Goal: Task Accomplishment & Management: Use online tool/utility

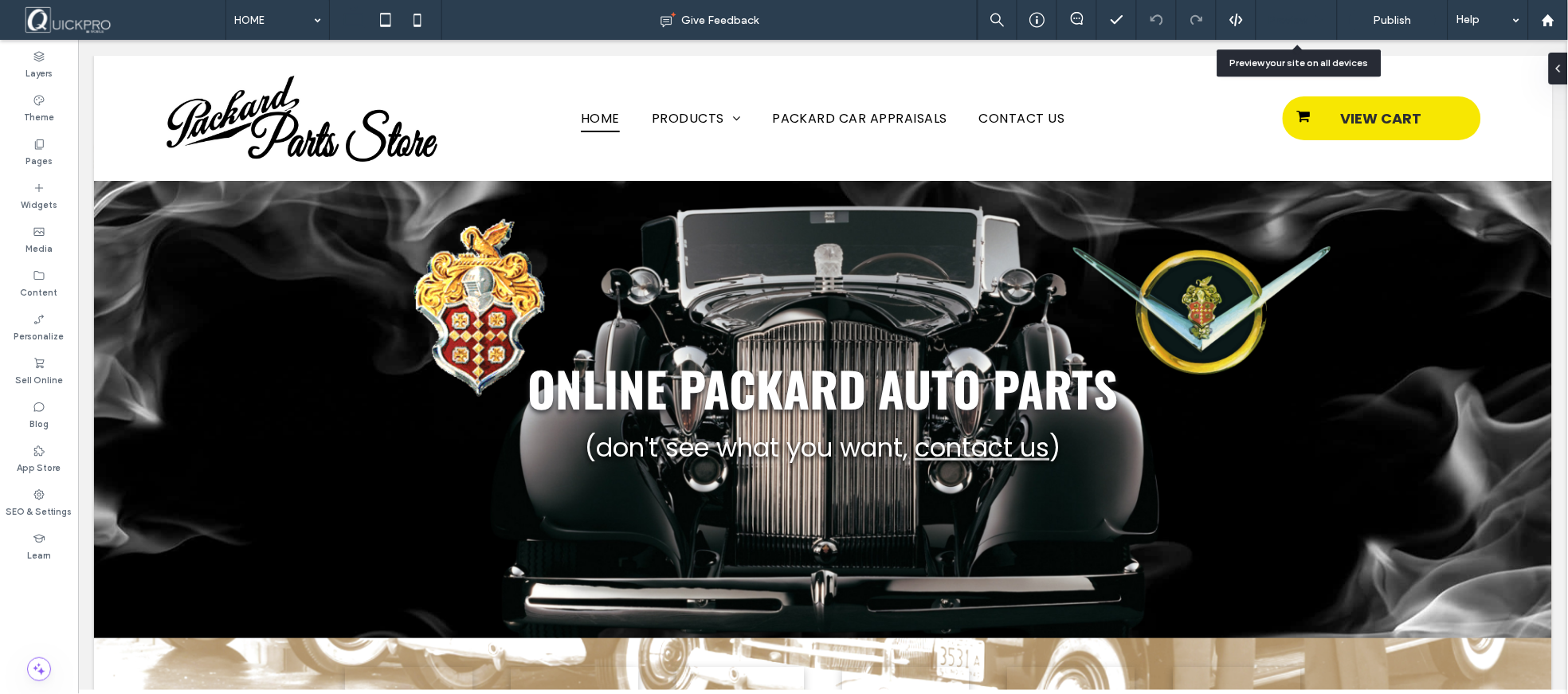
click at [1297, 22] on span "Preview" at bounding box center [1289, 21] width 40 height 14
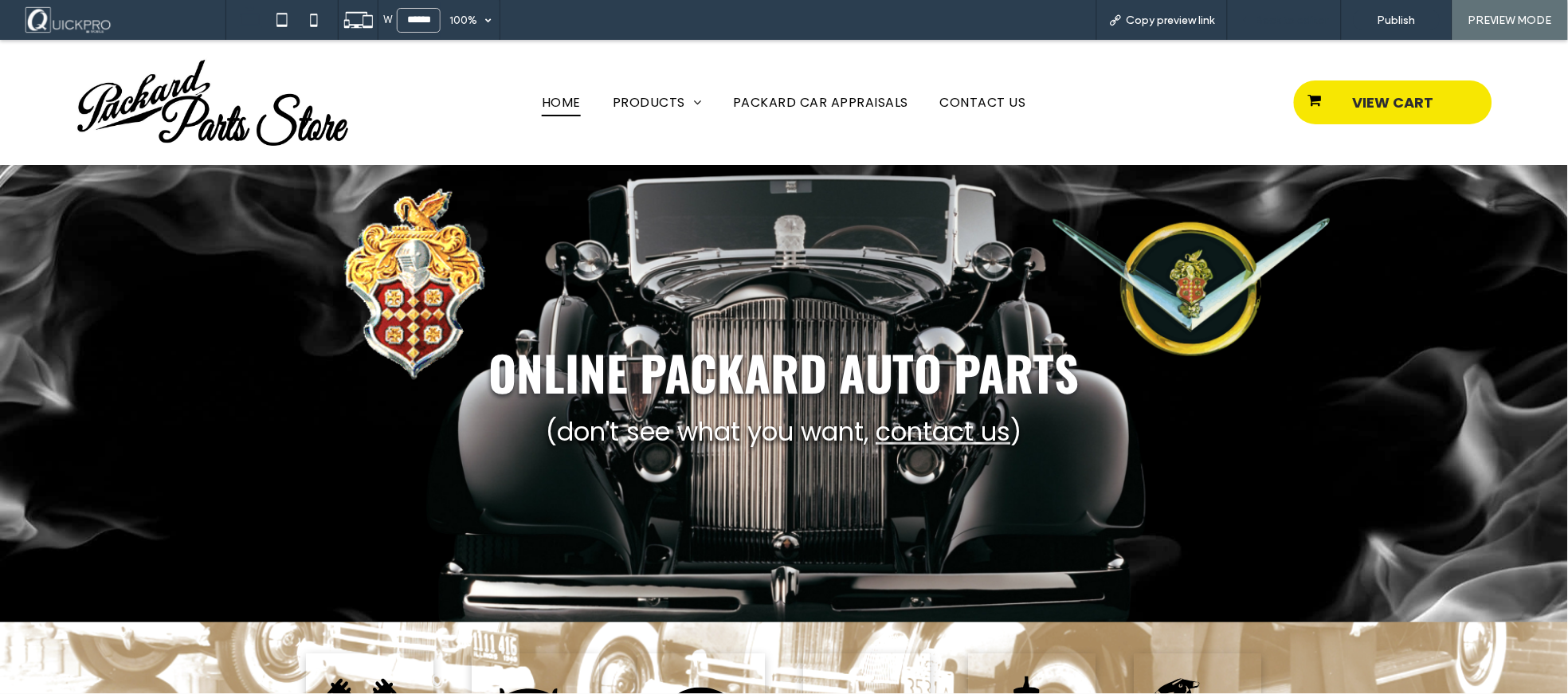
click at [1275, 22] on span "Back to editor" at bounding box center [1292, 21] width 73 height 14
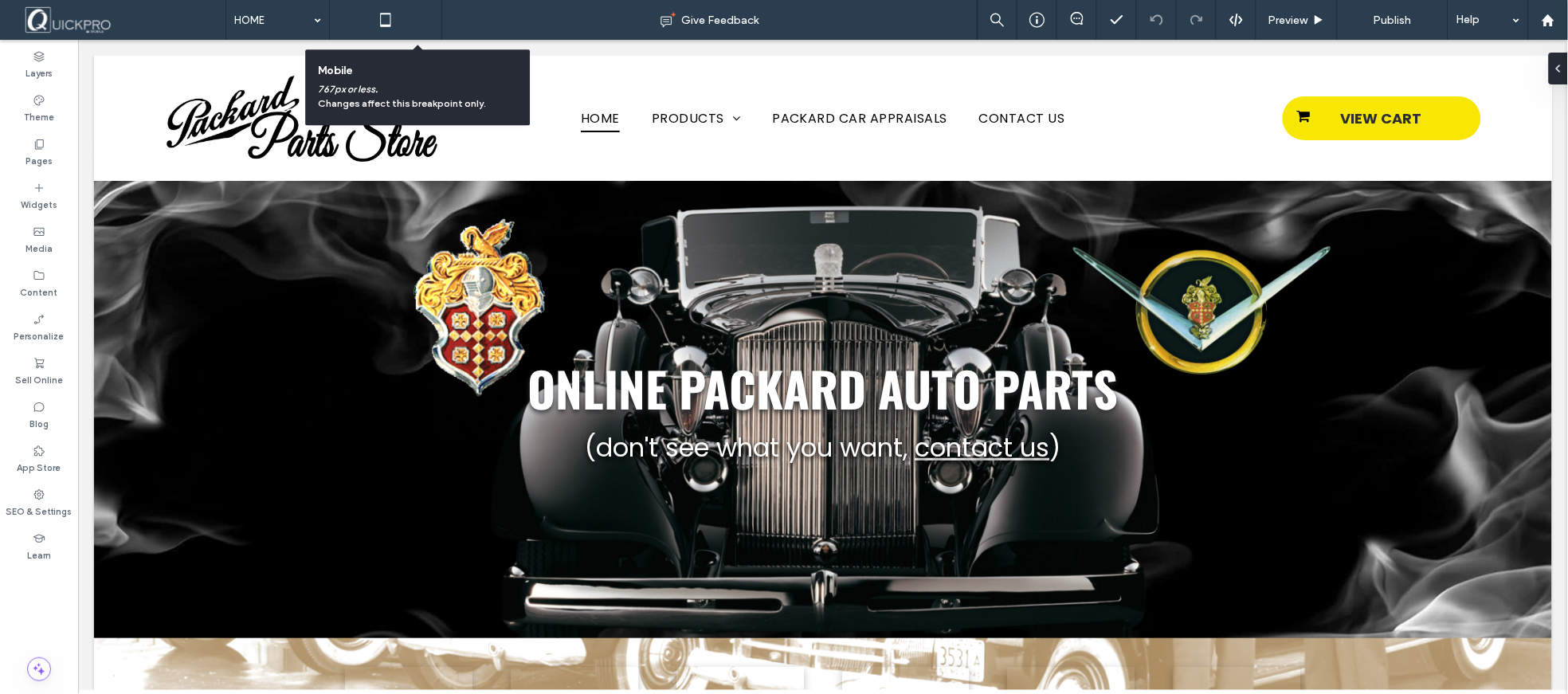
click at [417, 29] on icon at bounding box center [418, 20] width 32 height 32
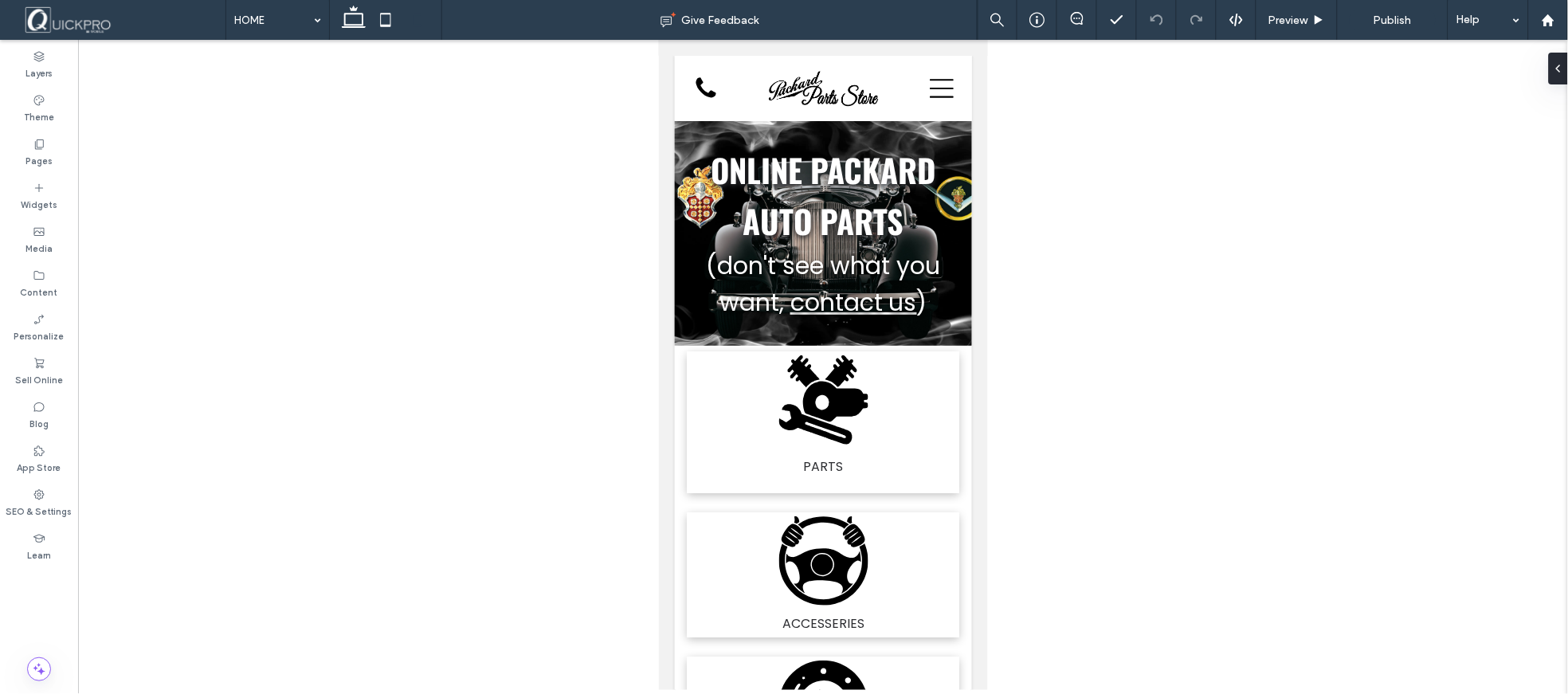
drag, startPoint x: 965, startPoint y: 407, endPoint x: 960, endPoint y: 457, distance: 50.2
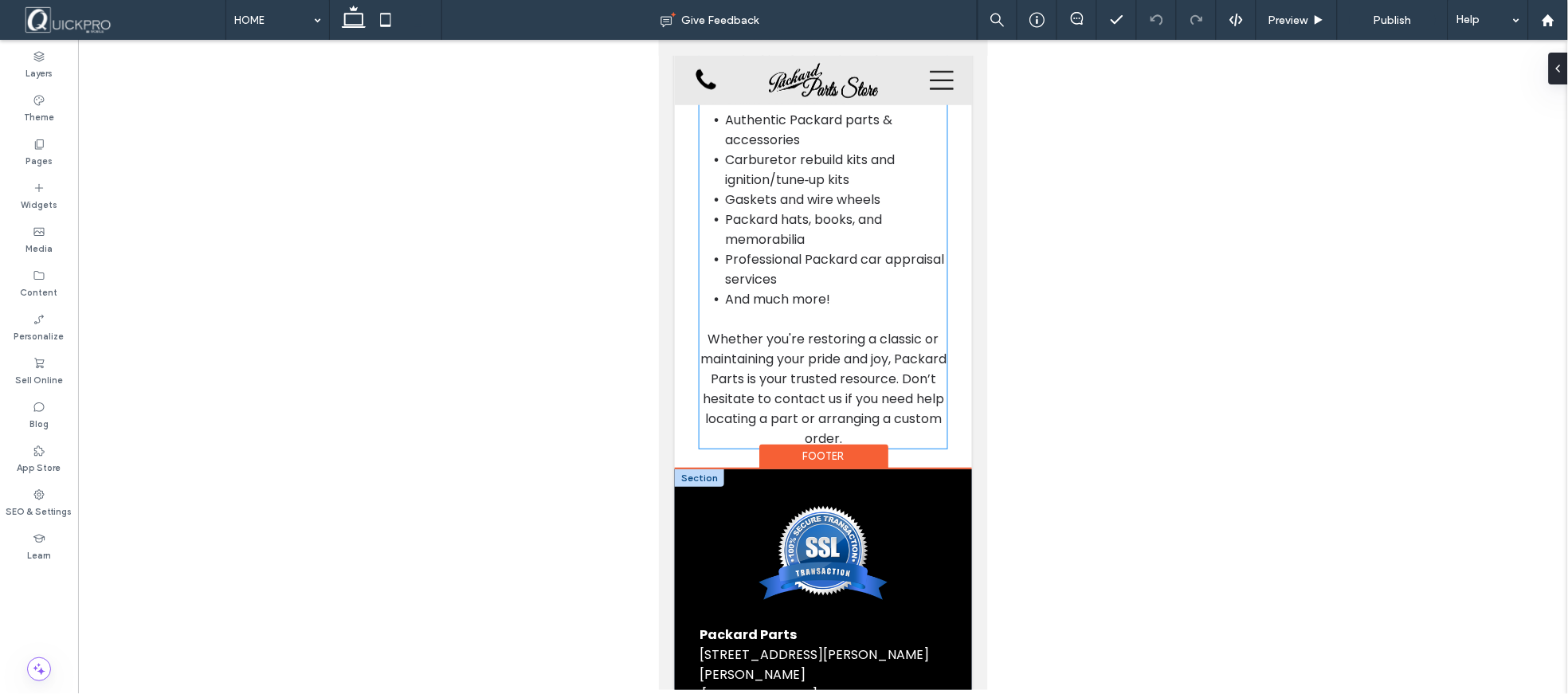
scroll to position [2284, 0]
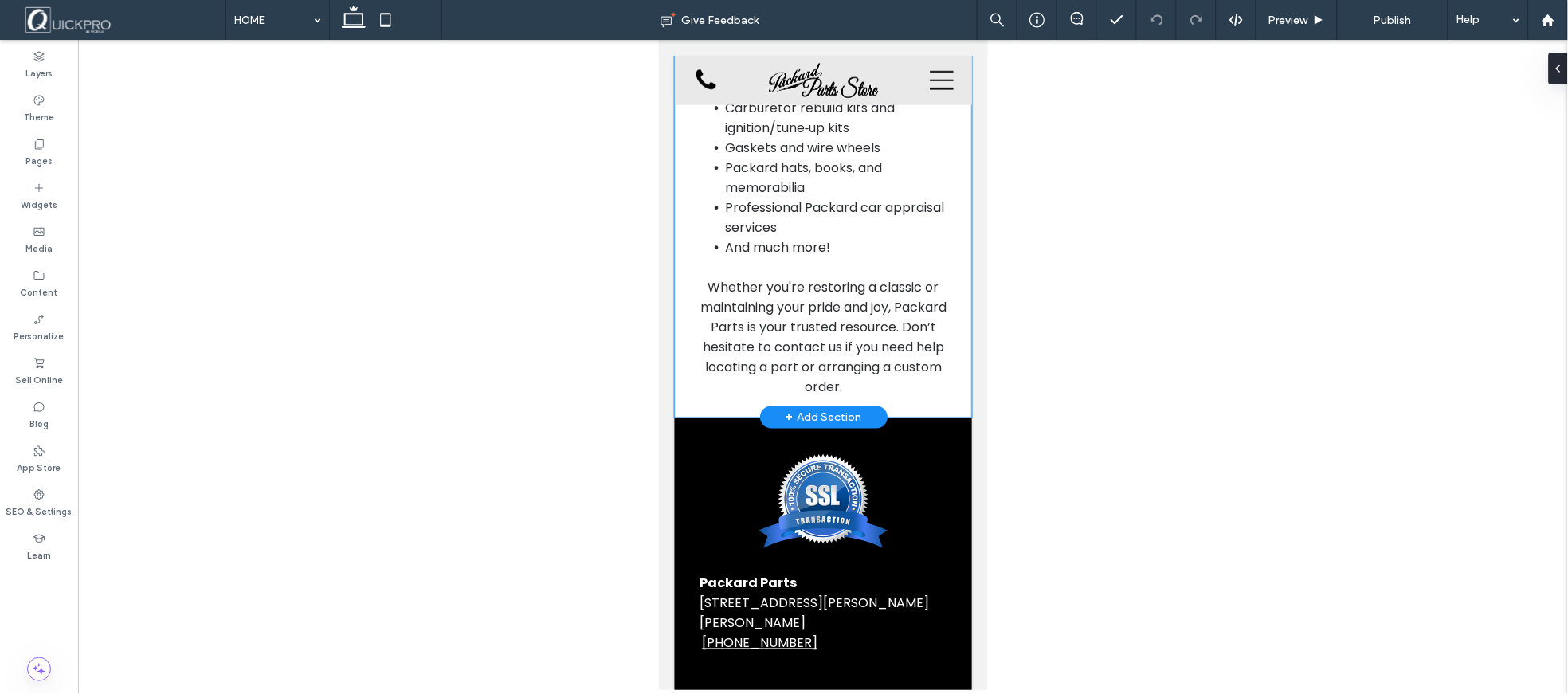
click at [929, 330] on div "Packard Parts – [GEOGRAPHIC_DATA], [US_STATE] Located in [GEOGRAPHIC_DATA], [US…" at bounding box center [823, 107] width 297 height 620
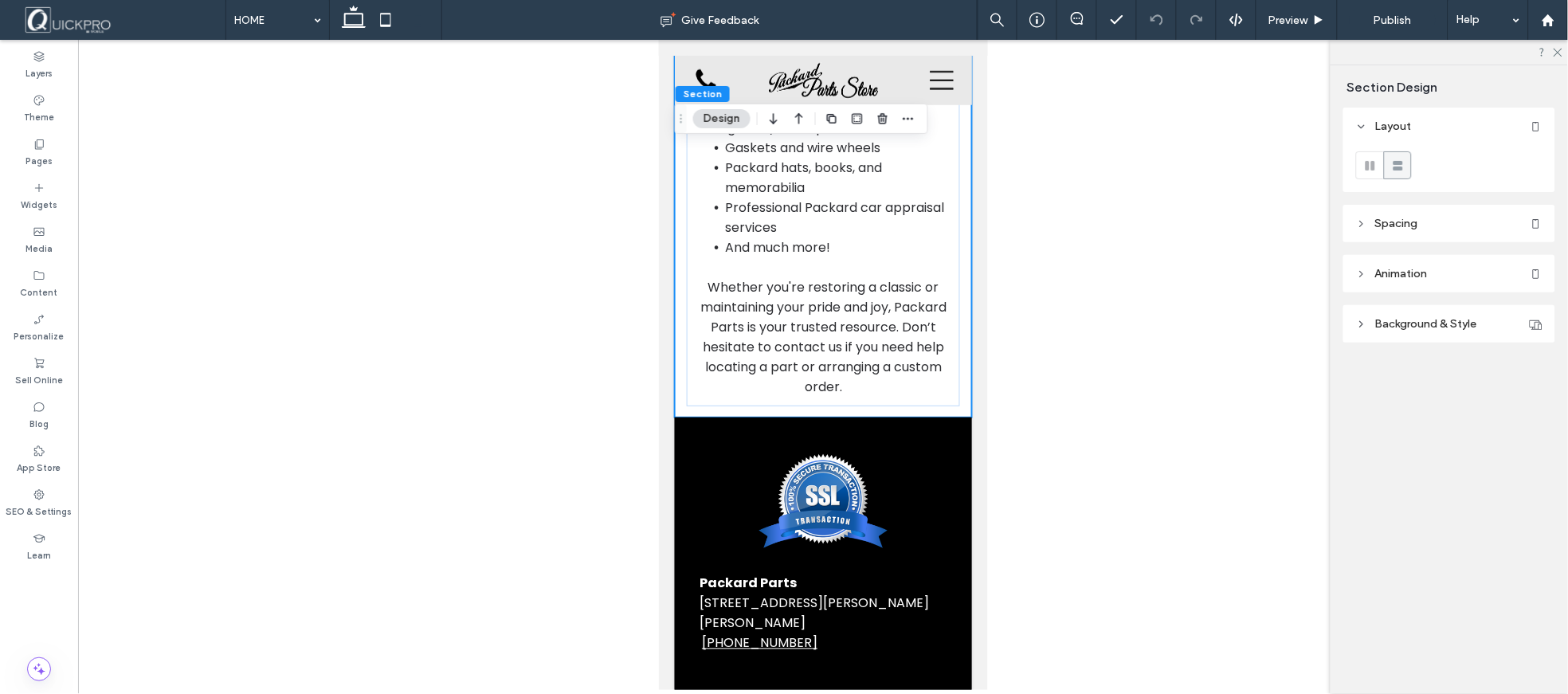
click at [1388, 326] on span "Background & Style" at bounding box center [1426, 324] width 102 height 14
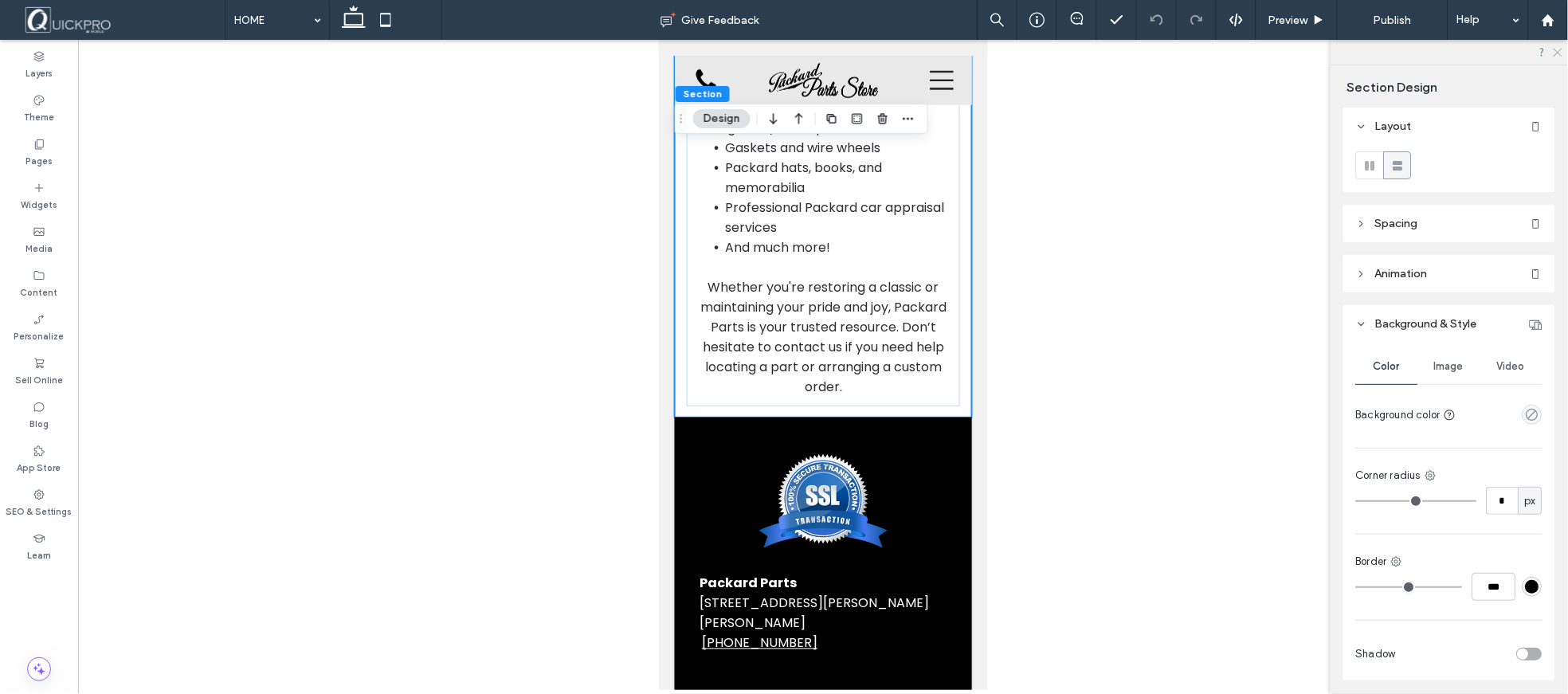
click at [1560, 48] on icon at bounding box center [1557, 51] width 10 height 10
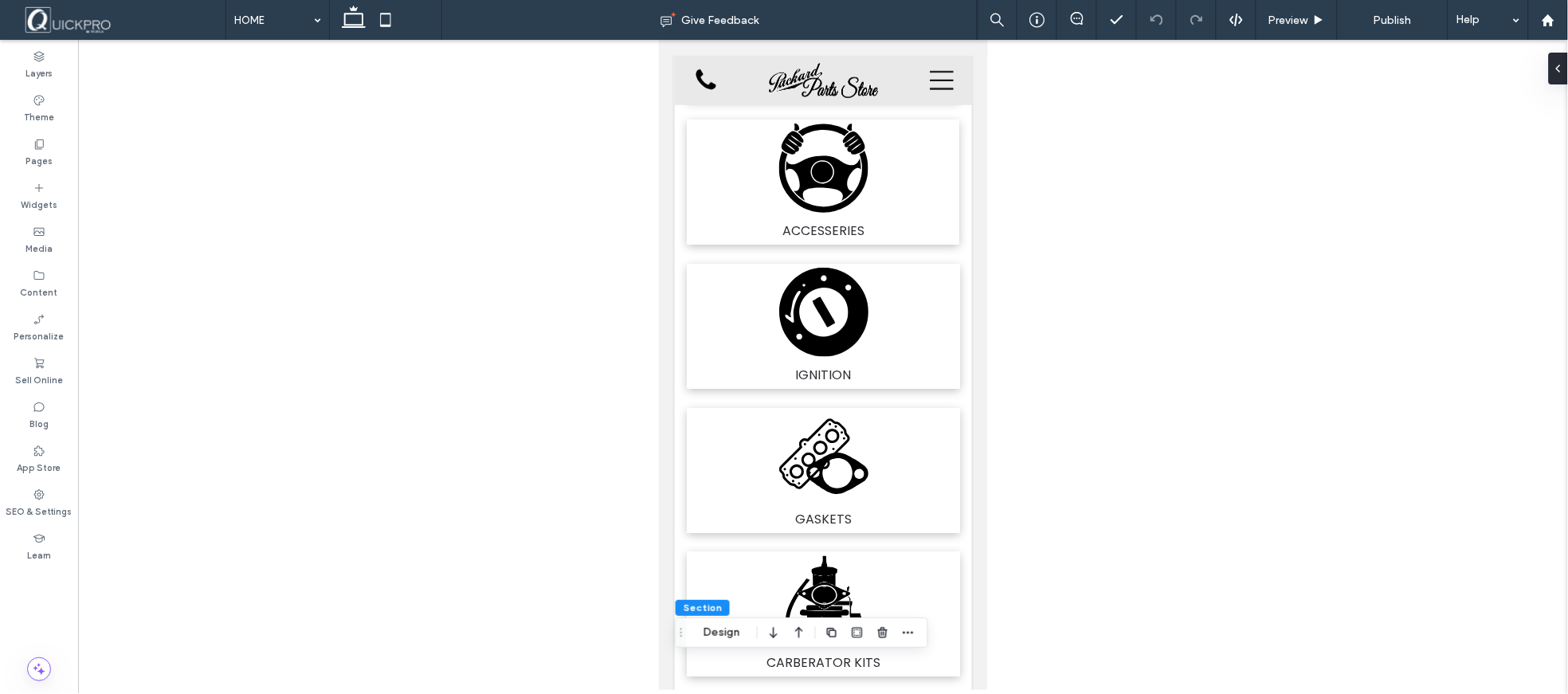
scroll to position [0, 0]
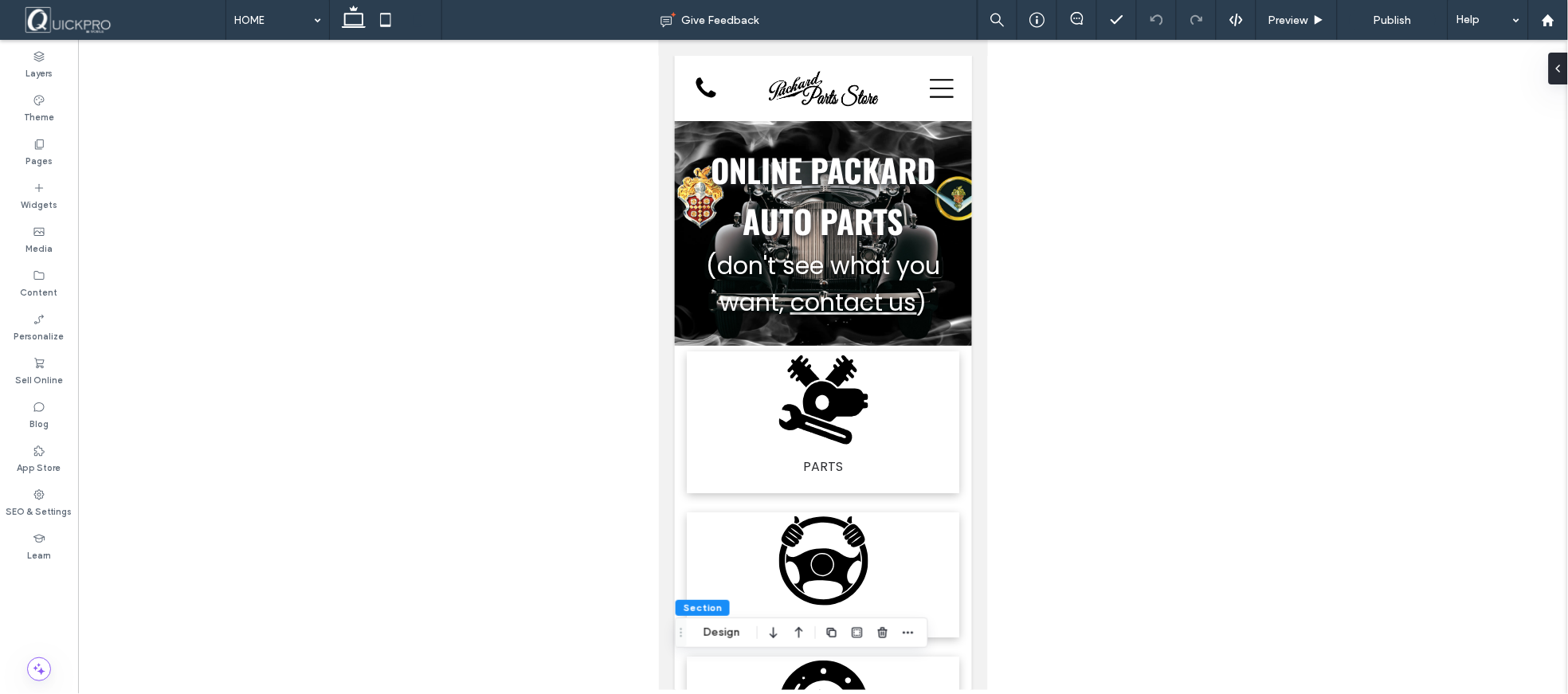
click at [1148, 149] on div at bounding box center [823, 365] width 1490 height 650
click at [48, 99] on div "Theme" at bounding box center [39, 109] width 78 height 44
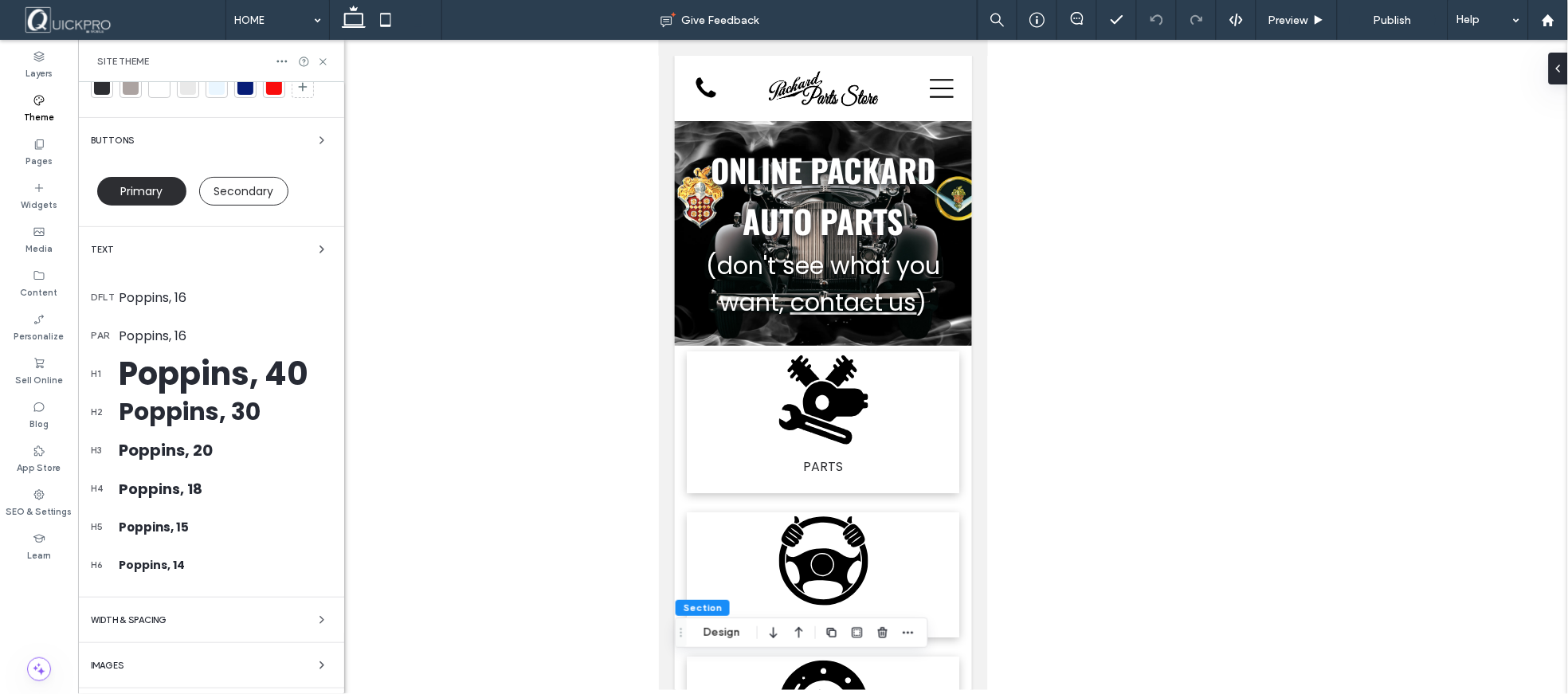
scroll to position [97, 0]
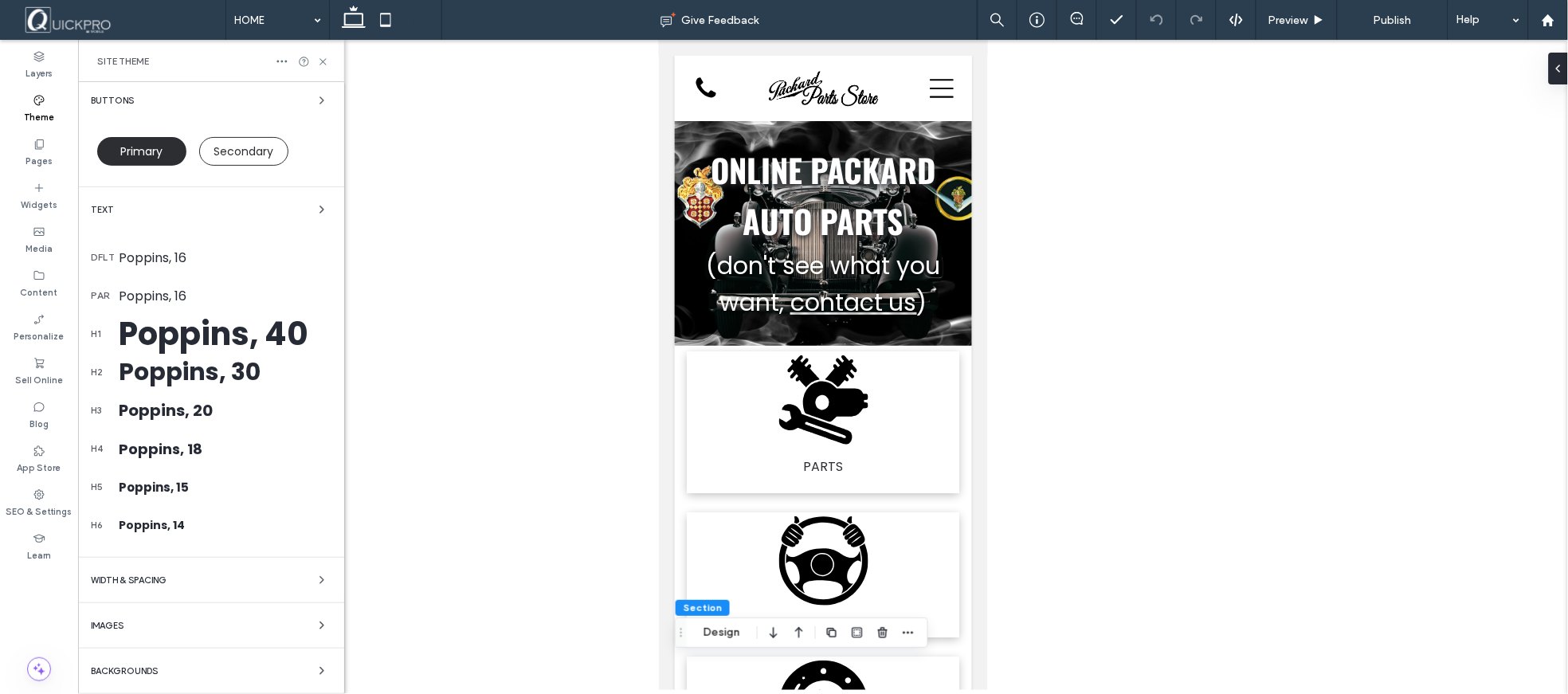
click at [149, 576] on span "WIDTH & SPACING" at bounding box center [129, 580] width 76 height 9
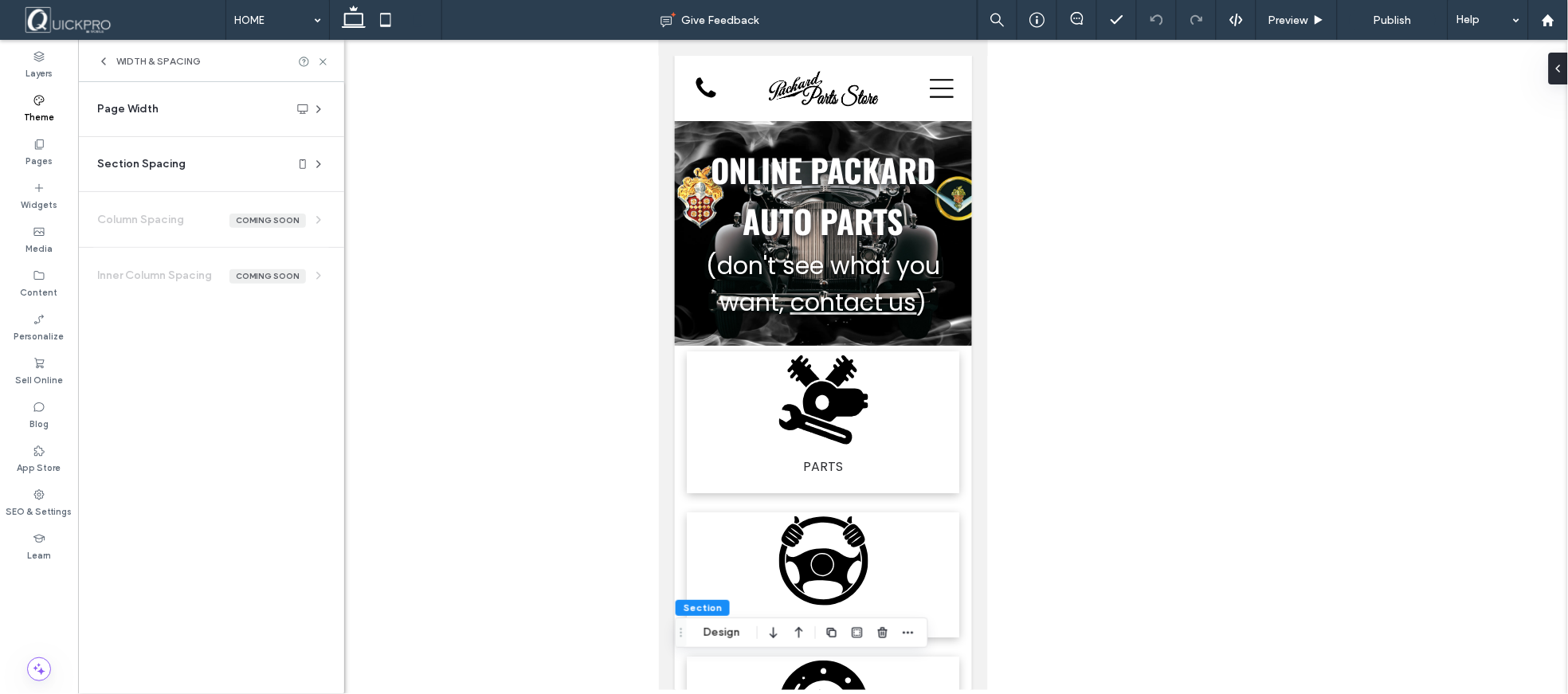
scroll to position [0, 0]
click at [311, 116] on div "Page Width" at bounding box center [204, 109] width 215 height 16
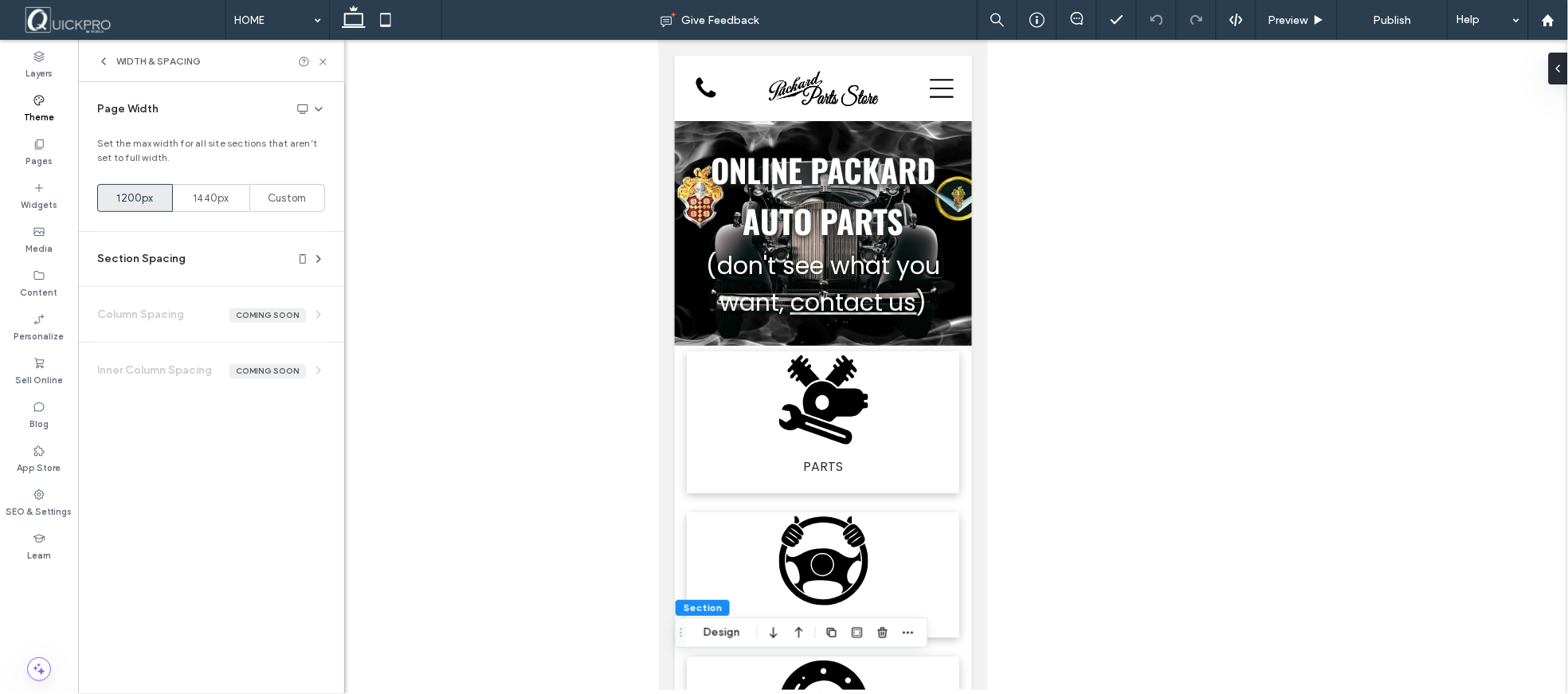
click at [315, 259] on icon at bounding box center [318, 258] width 13 height 13
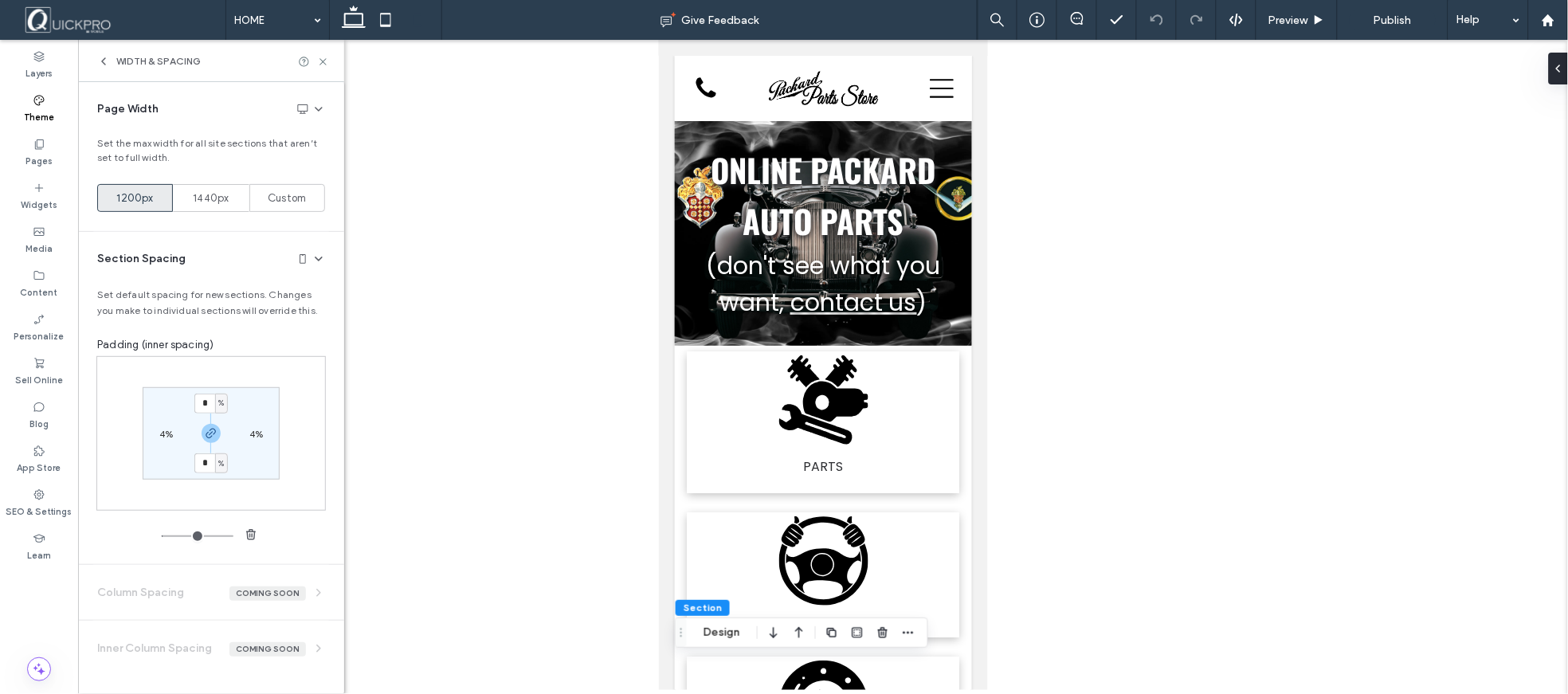
click at [105, 55] on icon at bounding box center [103, 61] width 13 height 13
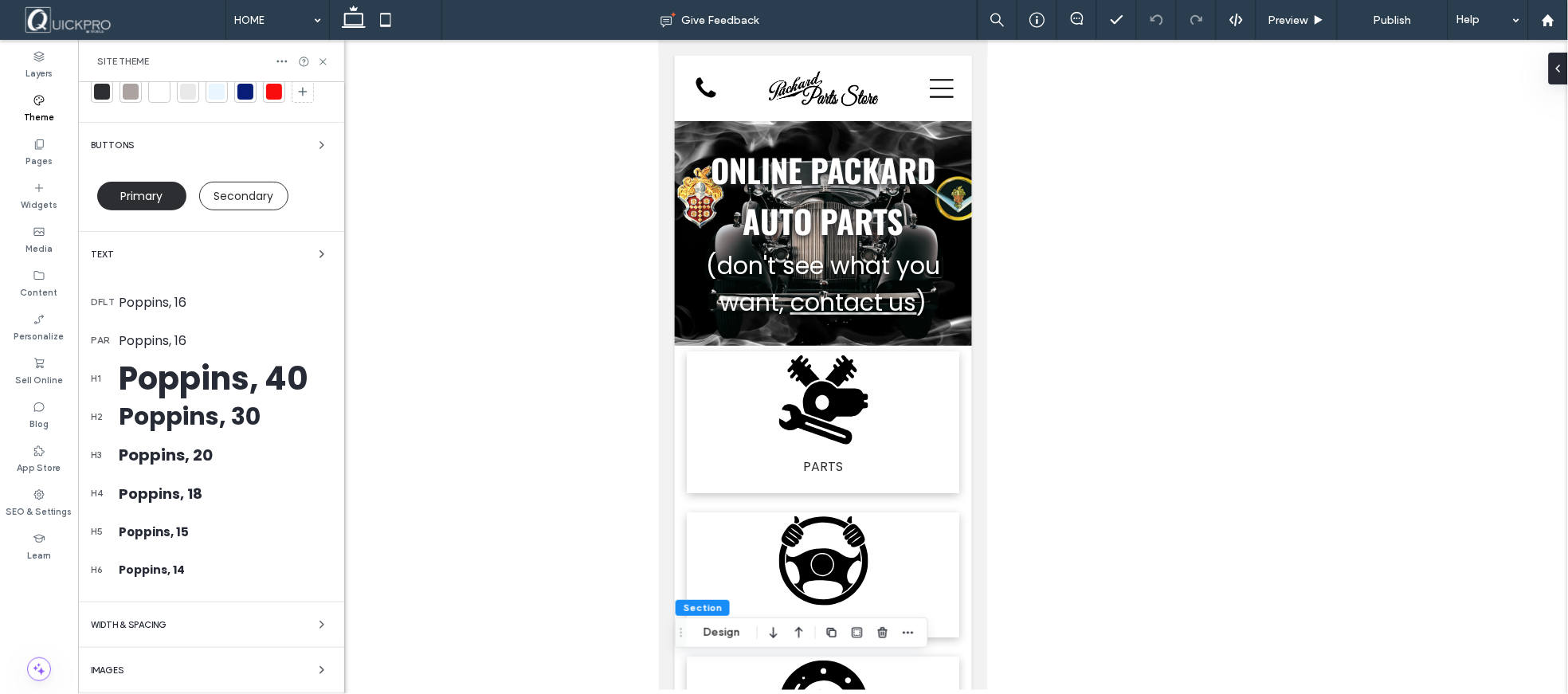
scroll to position [97, 0]
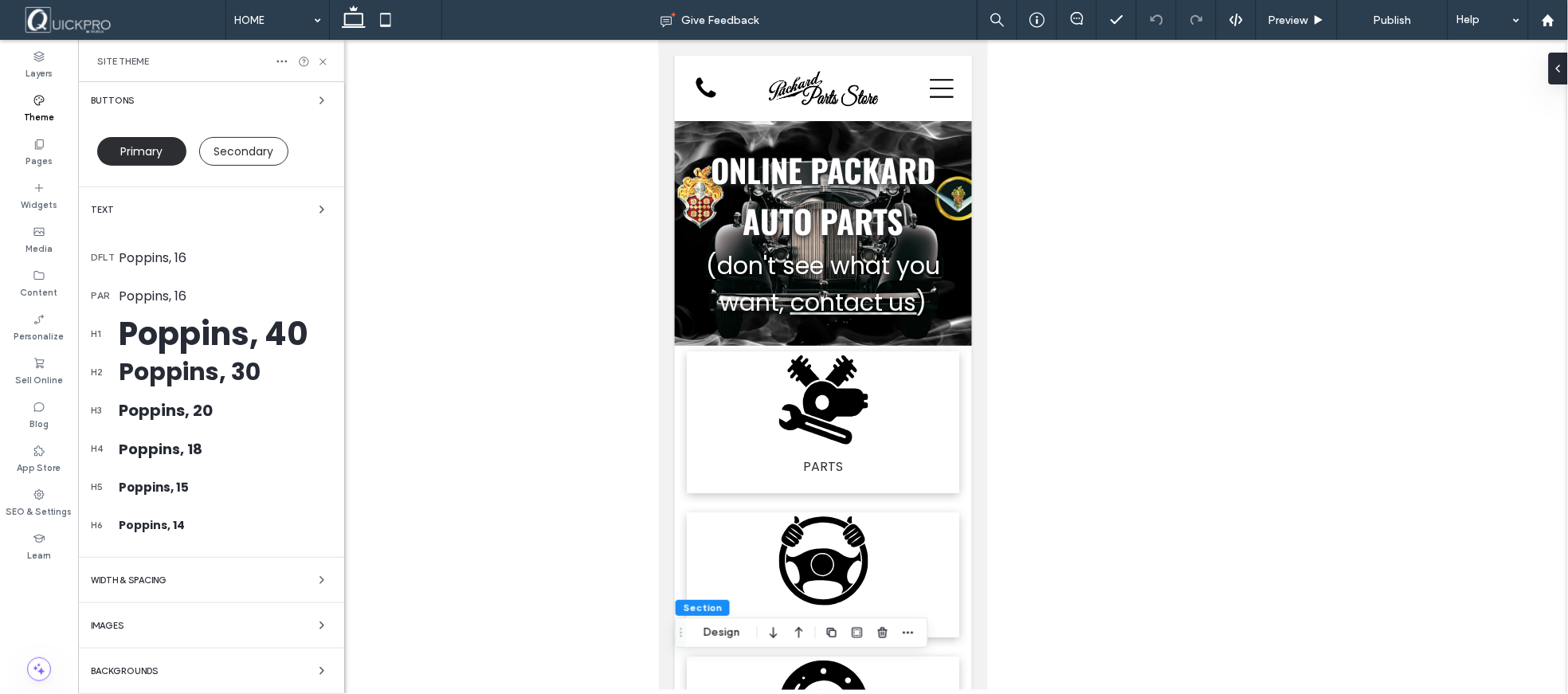
click at [160, 627] on div "Images" at bounding box center [210, 624] width 240 height 19
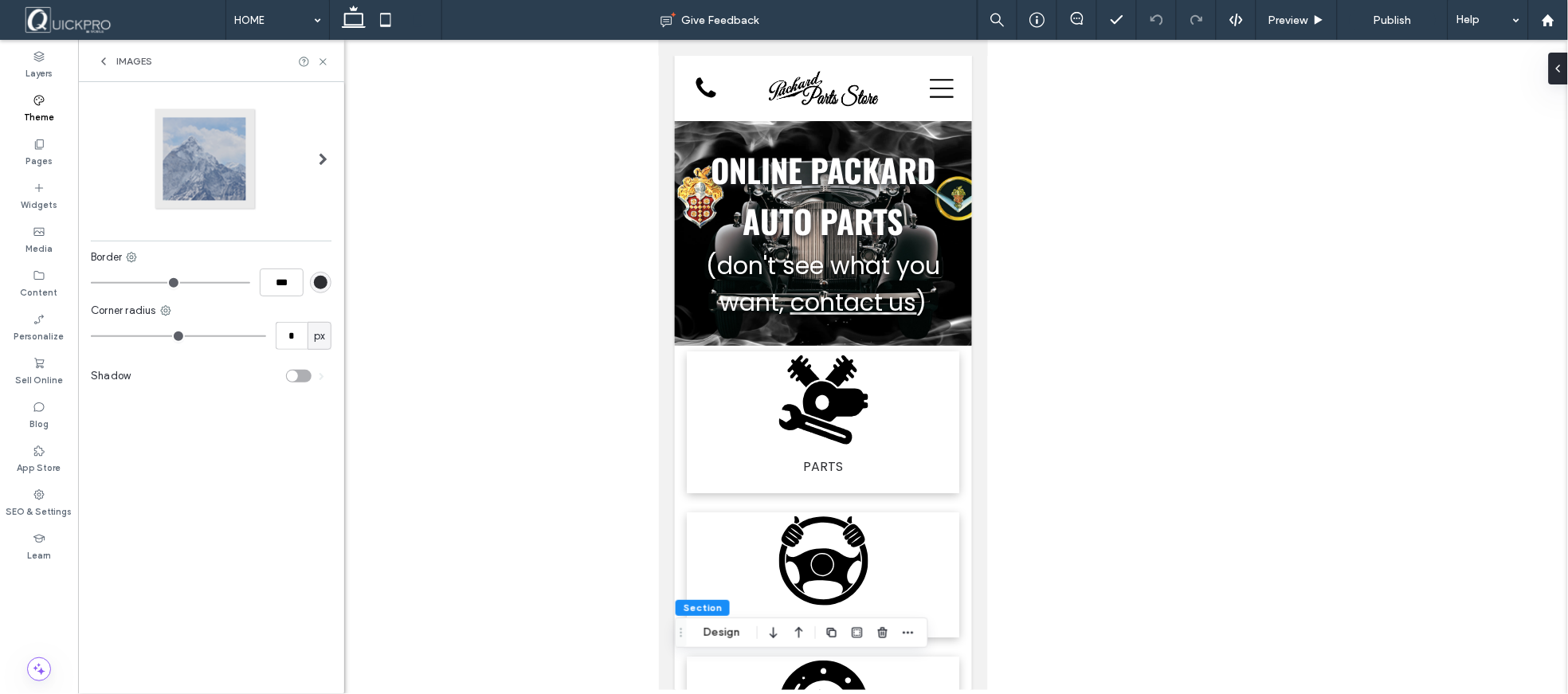
scroll to position [0, 0]
click at [321, 154] on span at bounding box center [323, 159] width 9 height 13
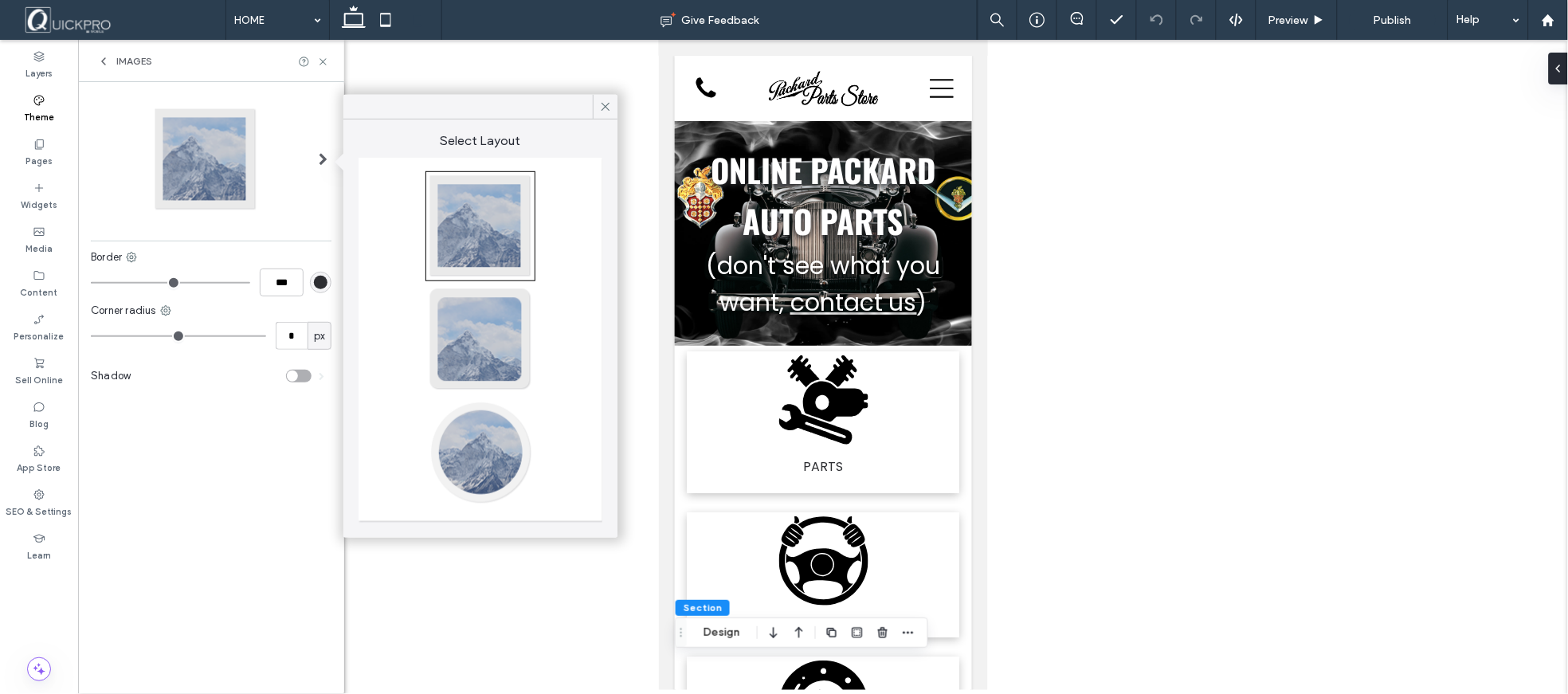
click at [101, 58] on icon at bounding box center [103, 61] width 13 height 13
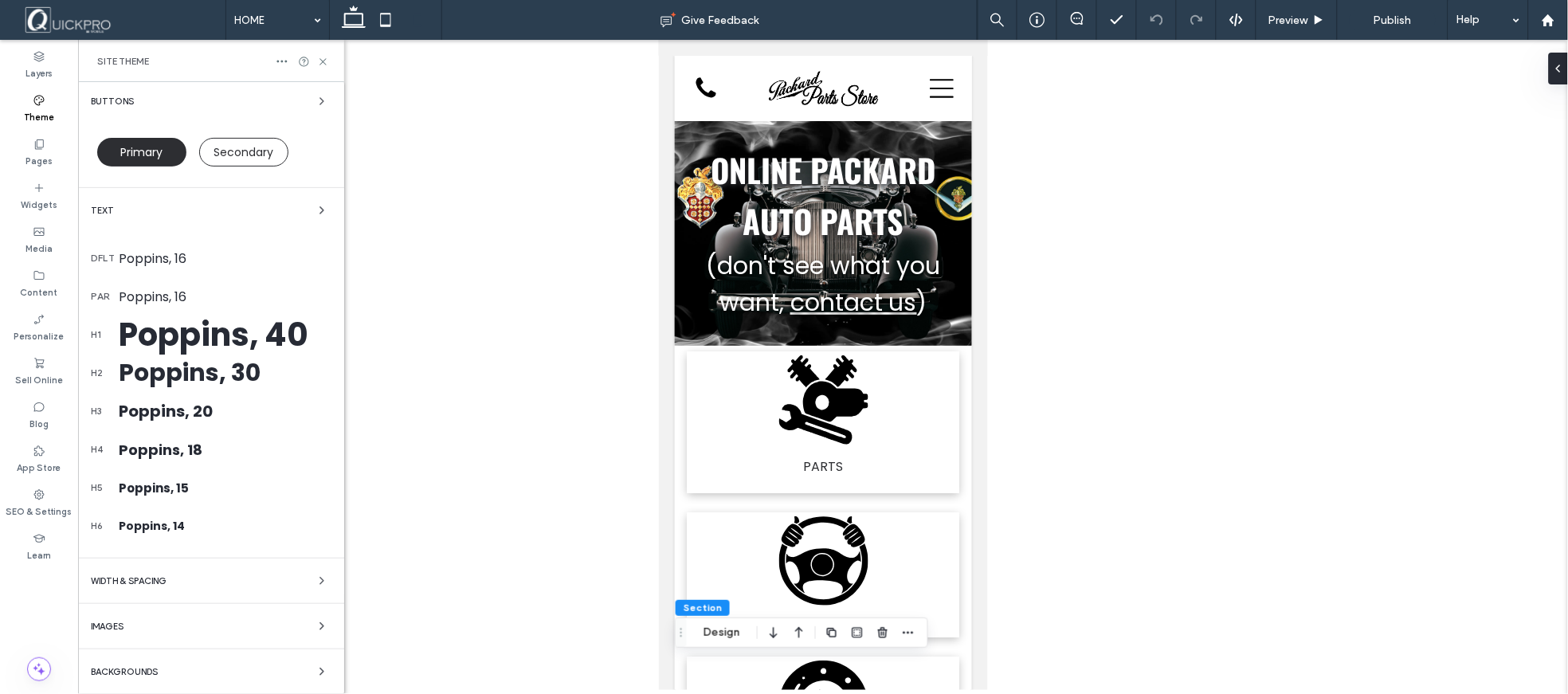
scroll to position [97, 0]
click at [146, 671] on span "Backgrounds" at bounding box center [124, 671] width 67 height 9
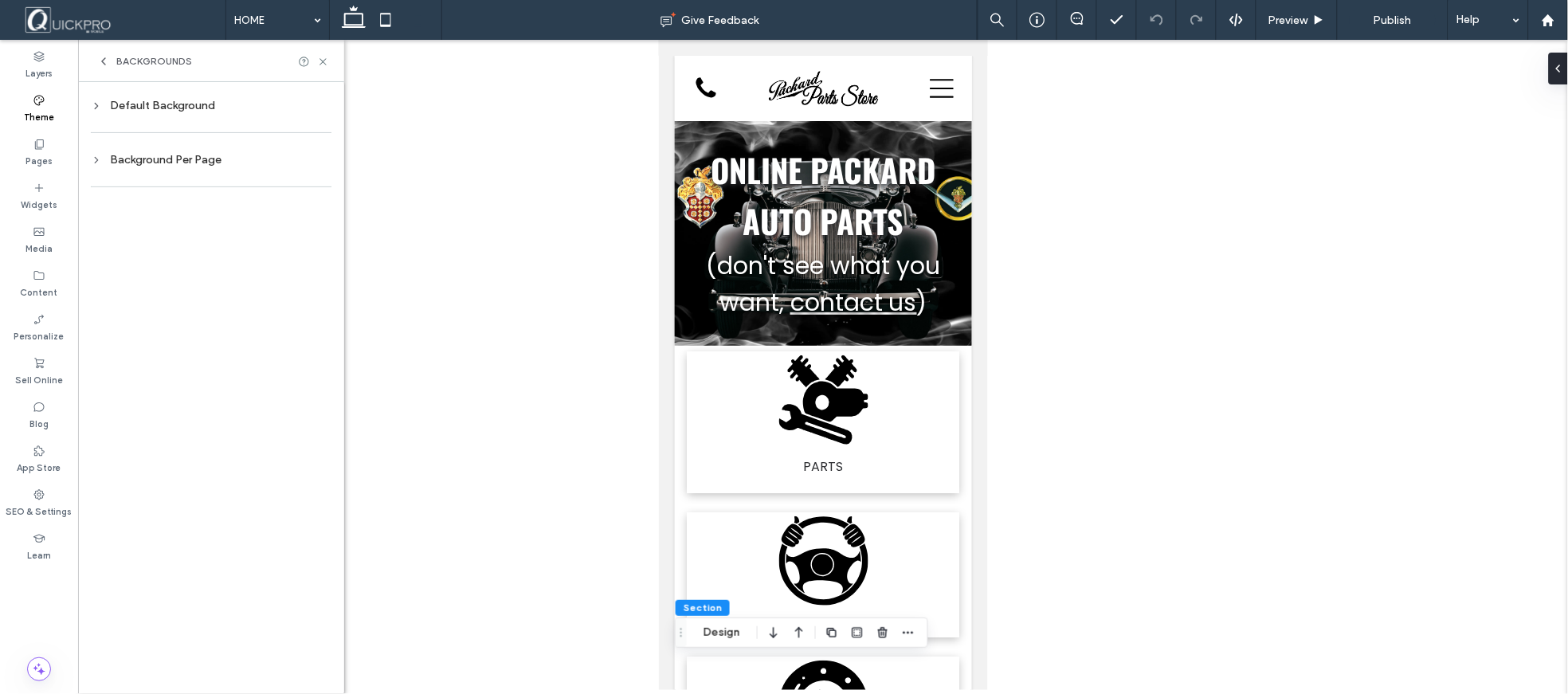
scroll to position [0, 0]
click at [177, 97] on div "Default Background" at bounding box center [210, 106] width 240 height 22
click at [202, 319] on div "Background Per Page" at bounding box center [210, 321] width 240 height 14
click at [266, 293] on span "Image" at bounding box center [265, 295] width 30 height 13
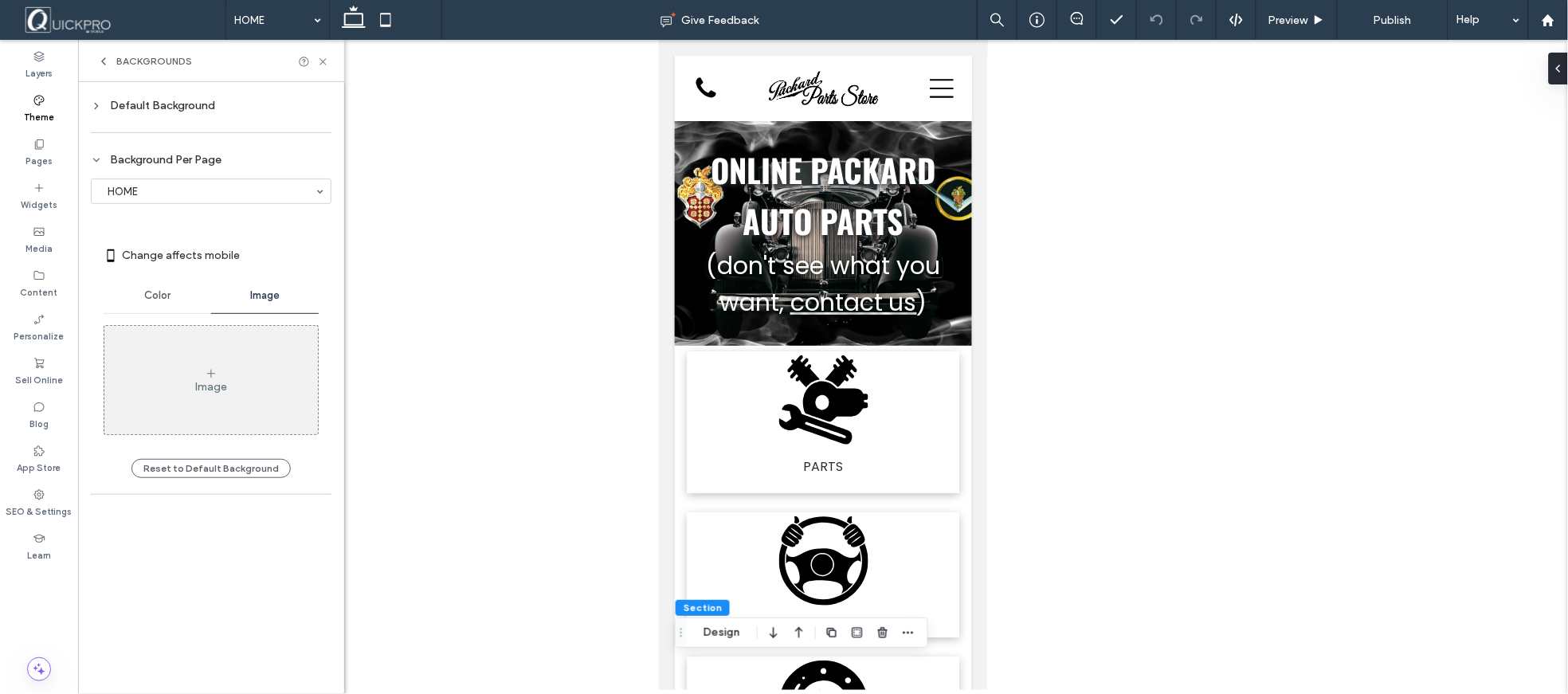
click at [295, 259] on label "Change affects mobile" at bounding box center [219, 255] width 196 height 30
drag, startPoint x: 219, startPoint y: 532, endPoint x: 215, endPoint y: 515, distance: 17.5
click at [219, 531] on div "Default Background Change affects mobile Color Image Background color Backgroun…" at bounding box center [210, 387] width 266 height 611
click at [148, 300] on span "Color" at bounding box center [158, 295] width 26 height 13
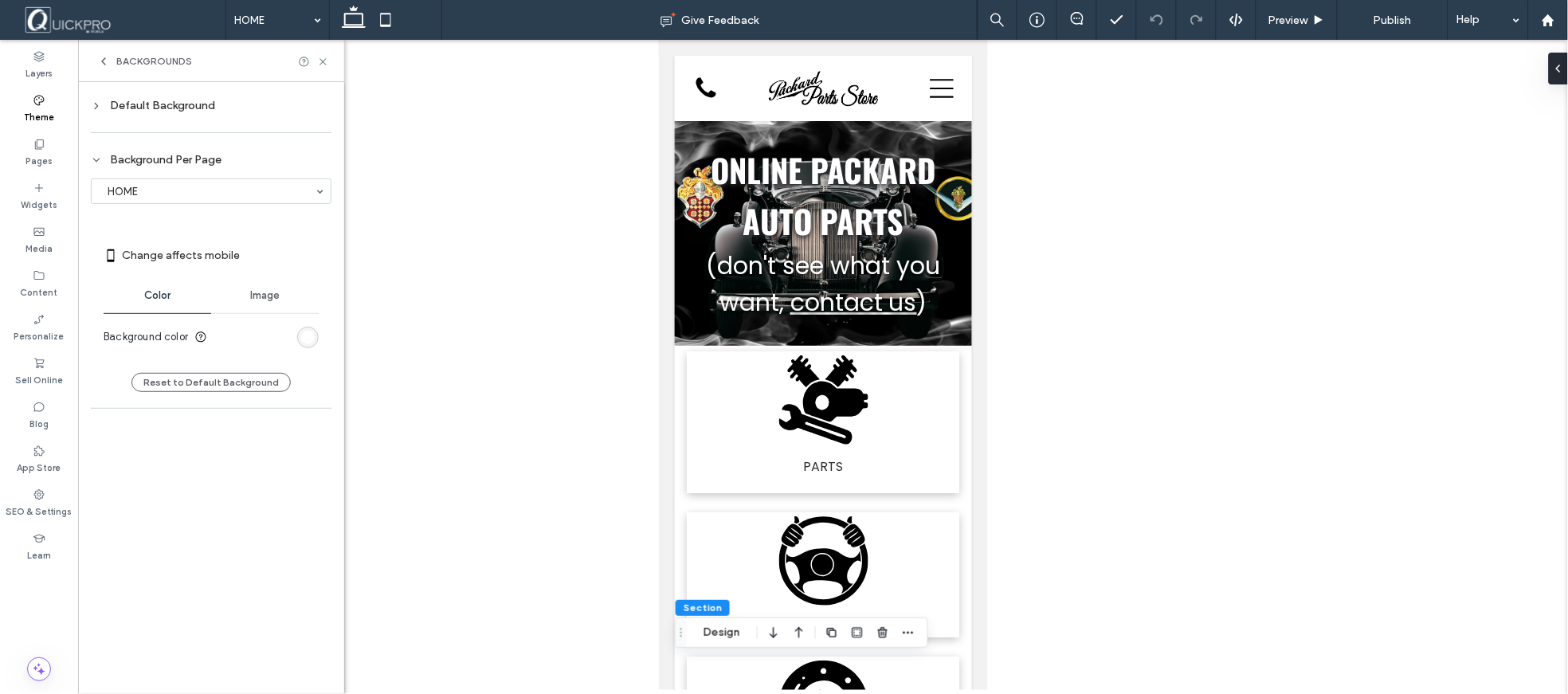
click at [263, 292] on span "Image" at bounding box center [265, 295] width 30 height 13
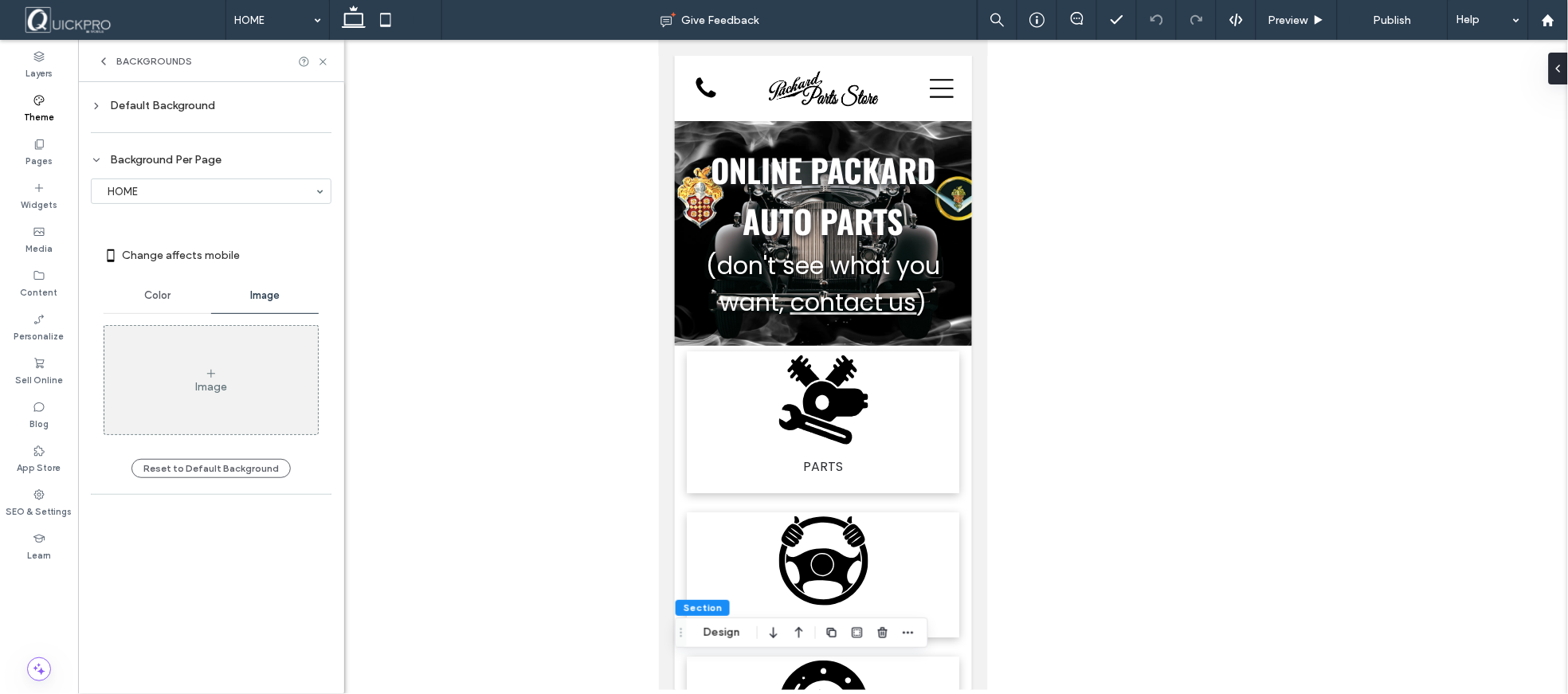
click at [234, 383] on div "Image" at bounding box center [211, 379] width 213 height 105
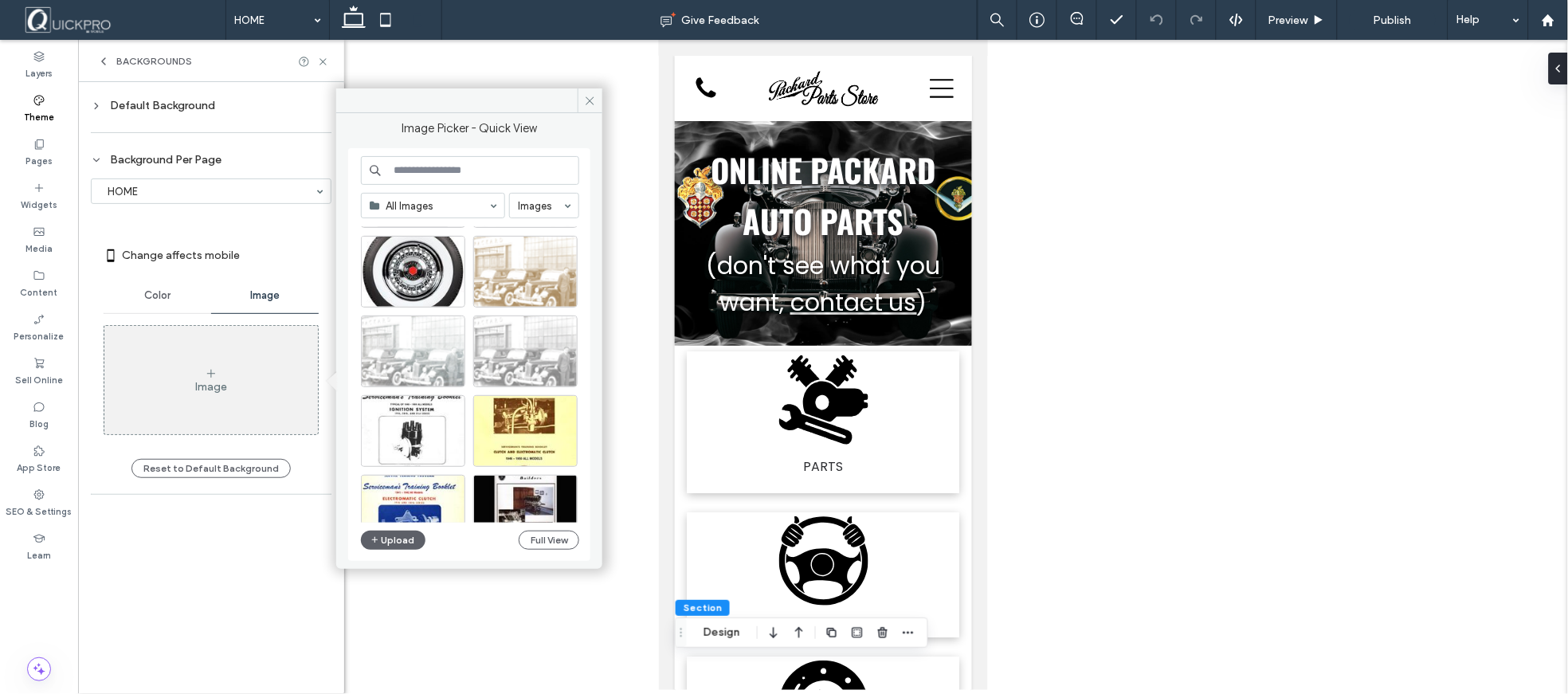
scroll to position [3887, 0]
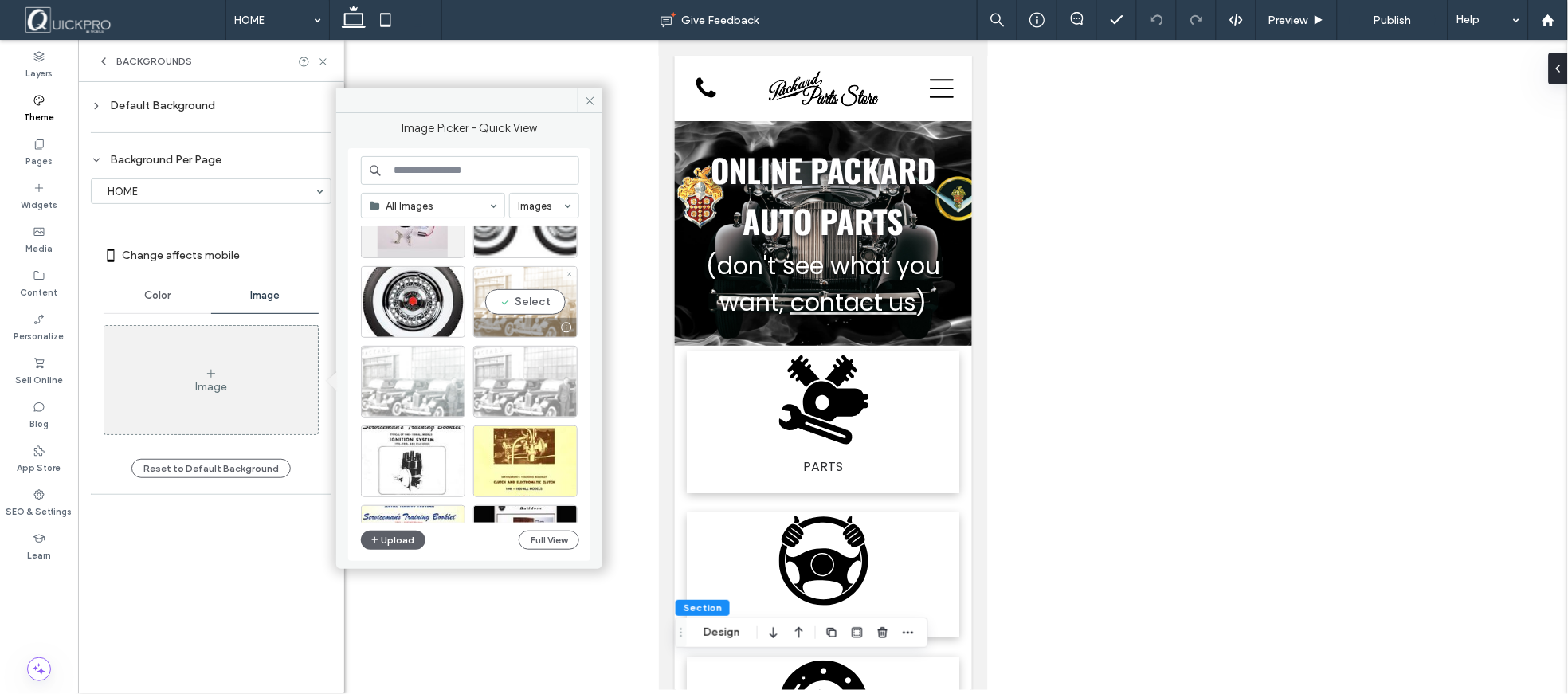
click at [539, 318] on div at bounding box center [525, 327] width 103 height 19
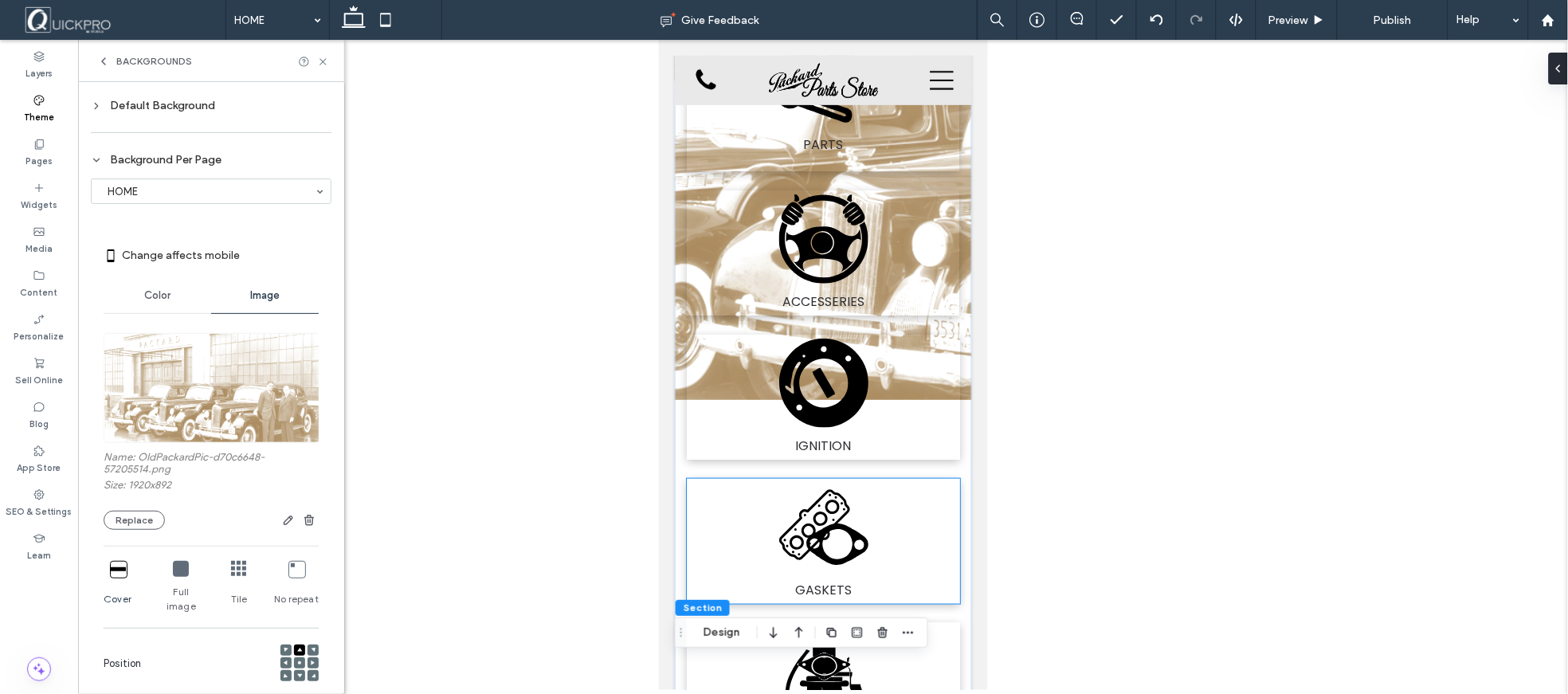
scroll to position [338, 0]
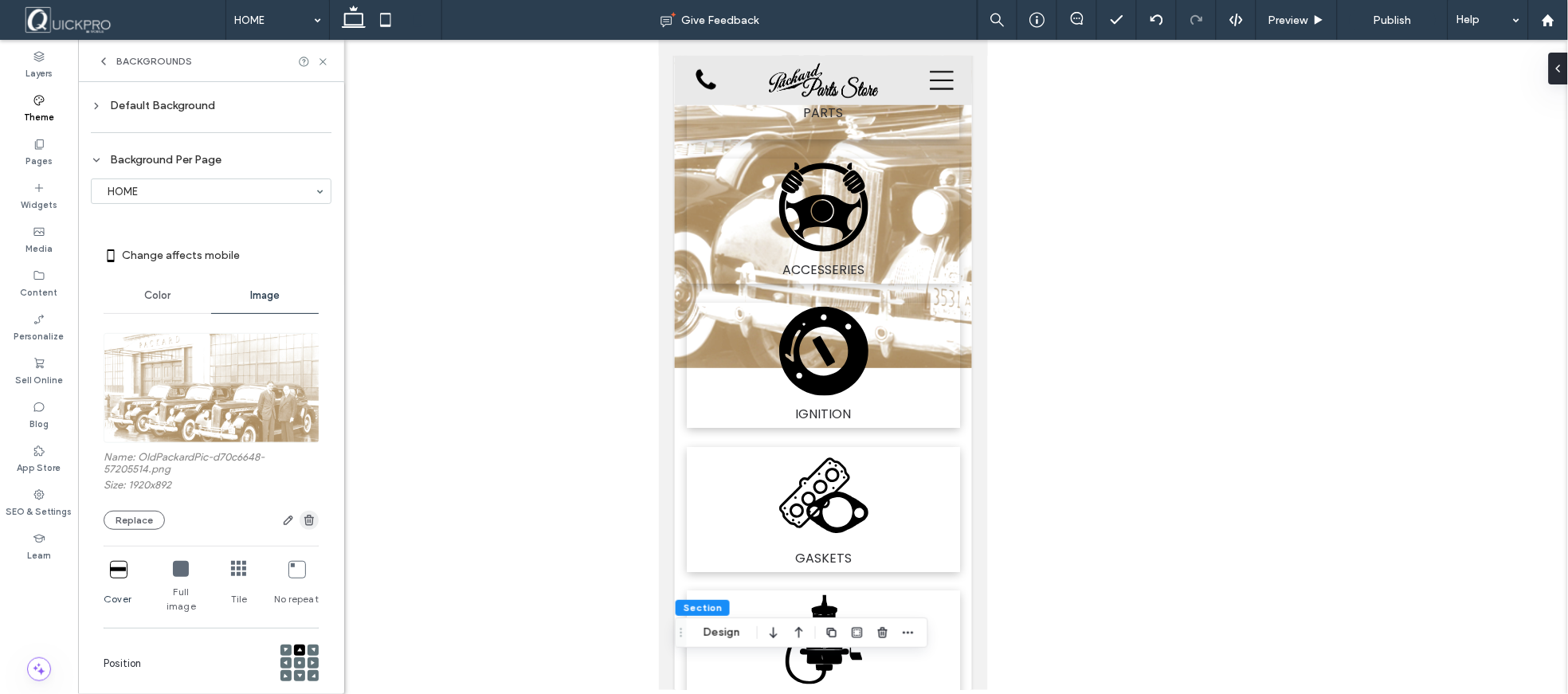
click at [303, 521] on icon "button" at bounding box center [309, 520] width 13 height 13
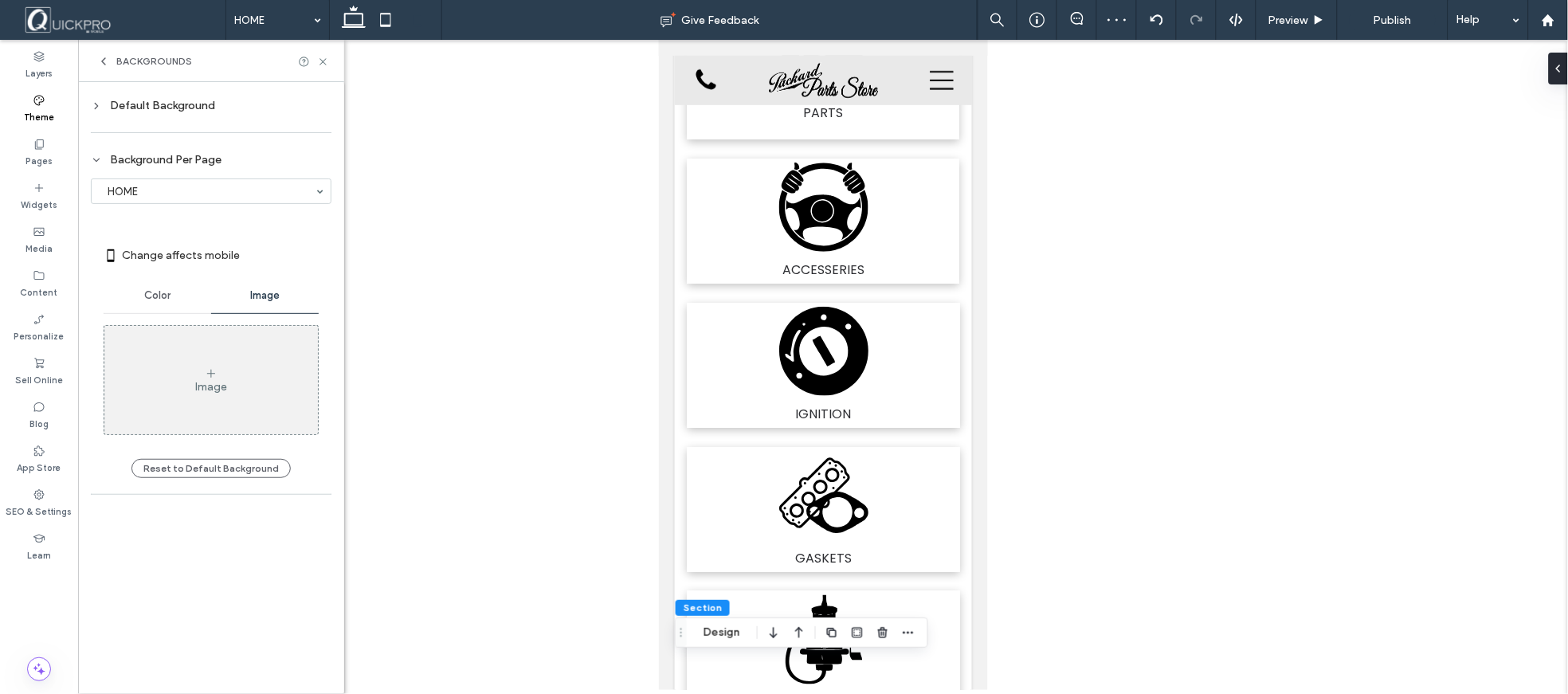
click at [165, 293] on span "Color" at bounding box center [158, 295] width 26 height 13
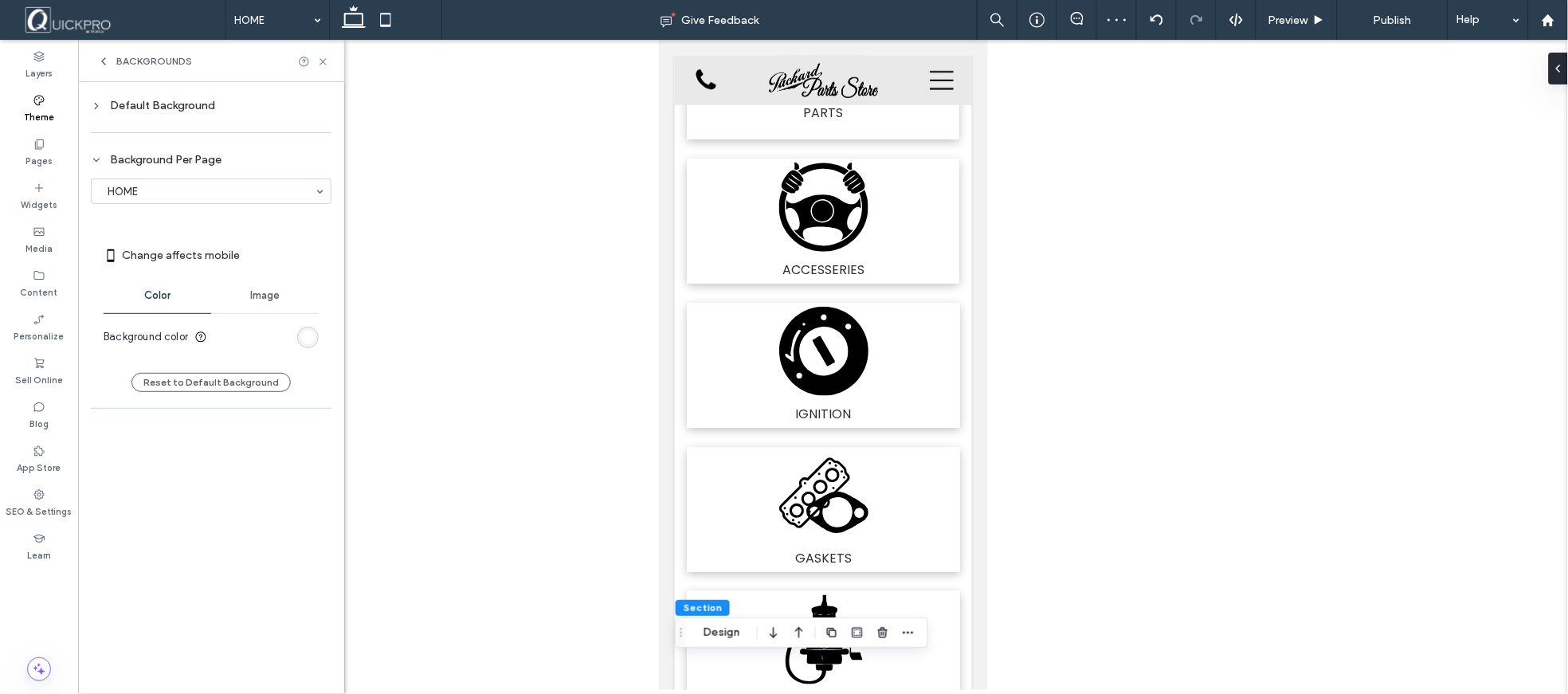
click at [304, 343] on div "rgb(255, 255, 255)" at bounding box center [308, 337] width 14 height 14
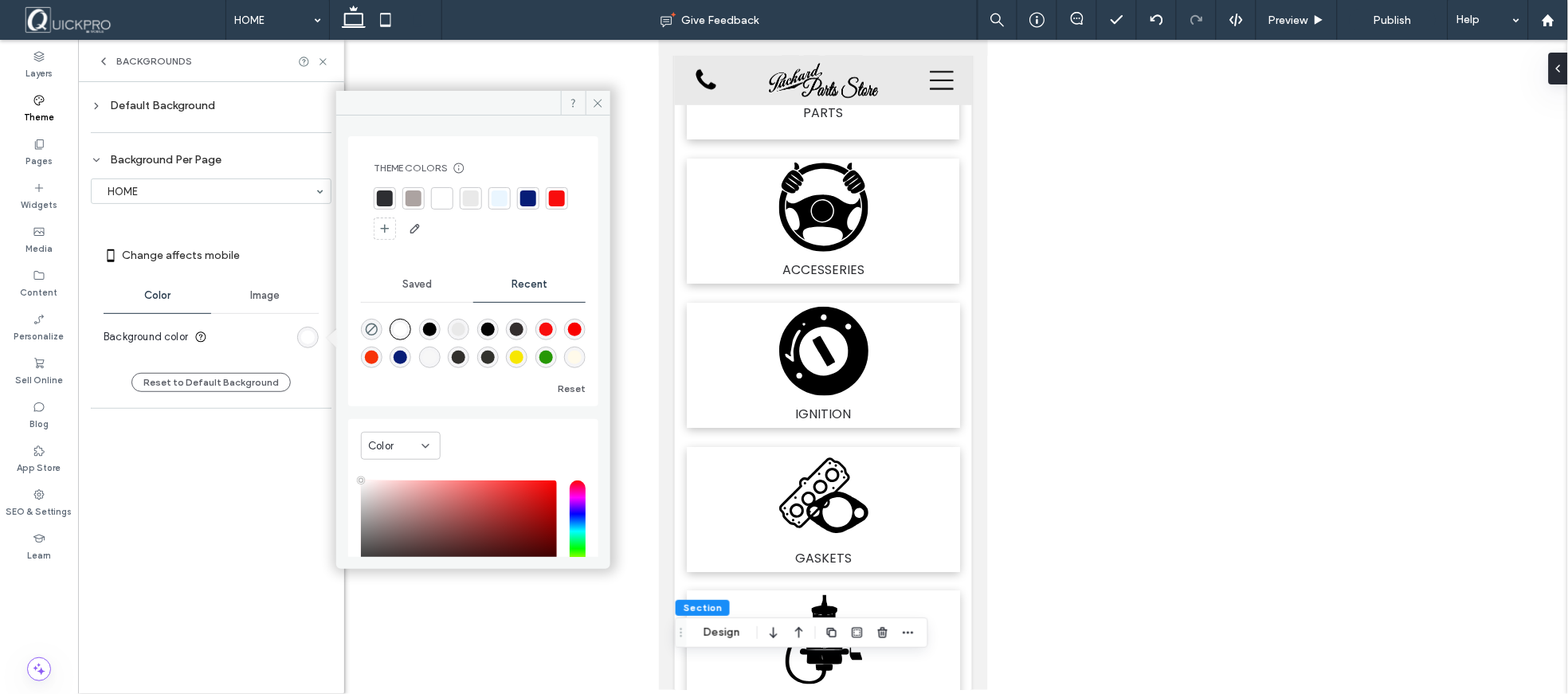
click at [570, 358] on div "rgba(255, 250, 234, 1)" at bounding box center [576, 357] width 14 height 14
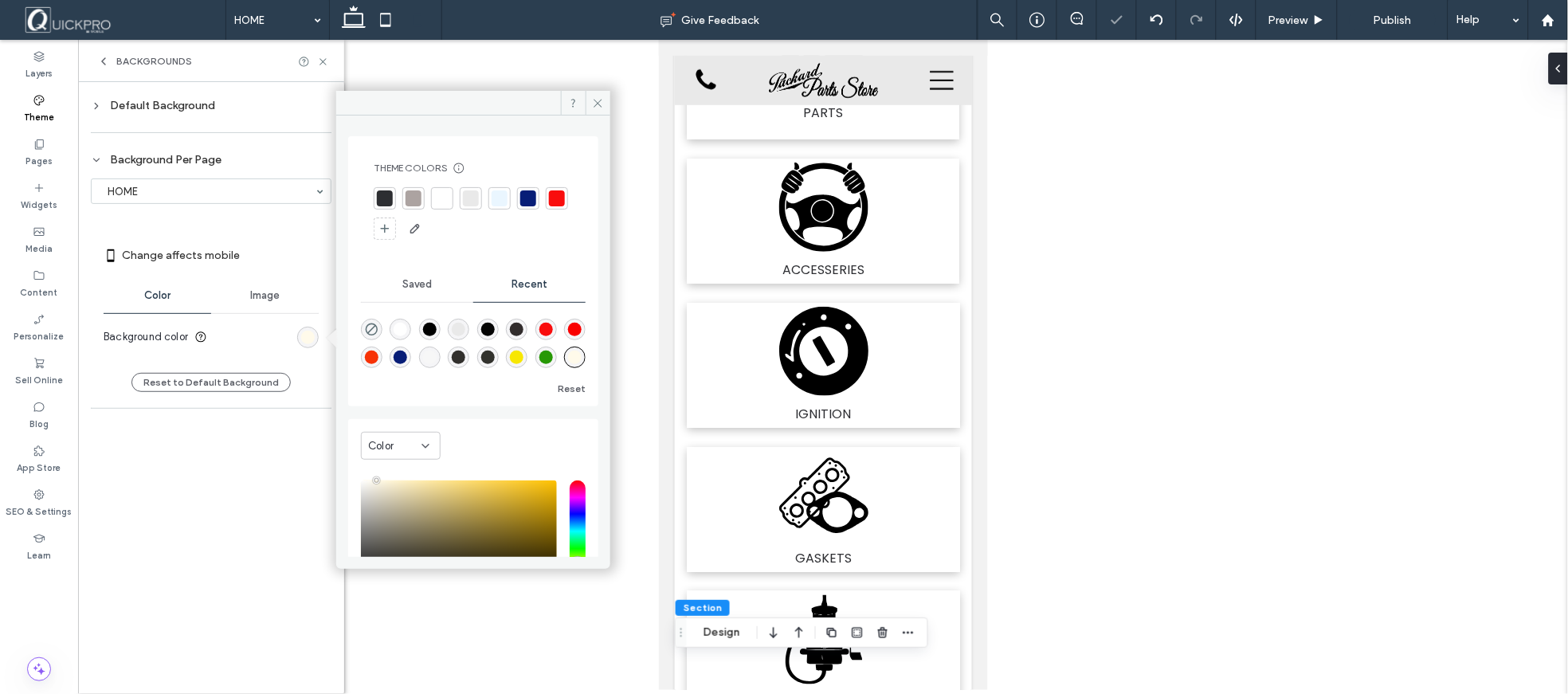
type input "*******"
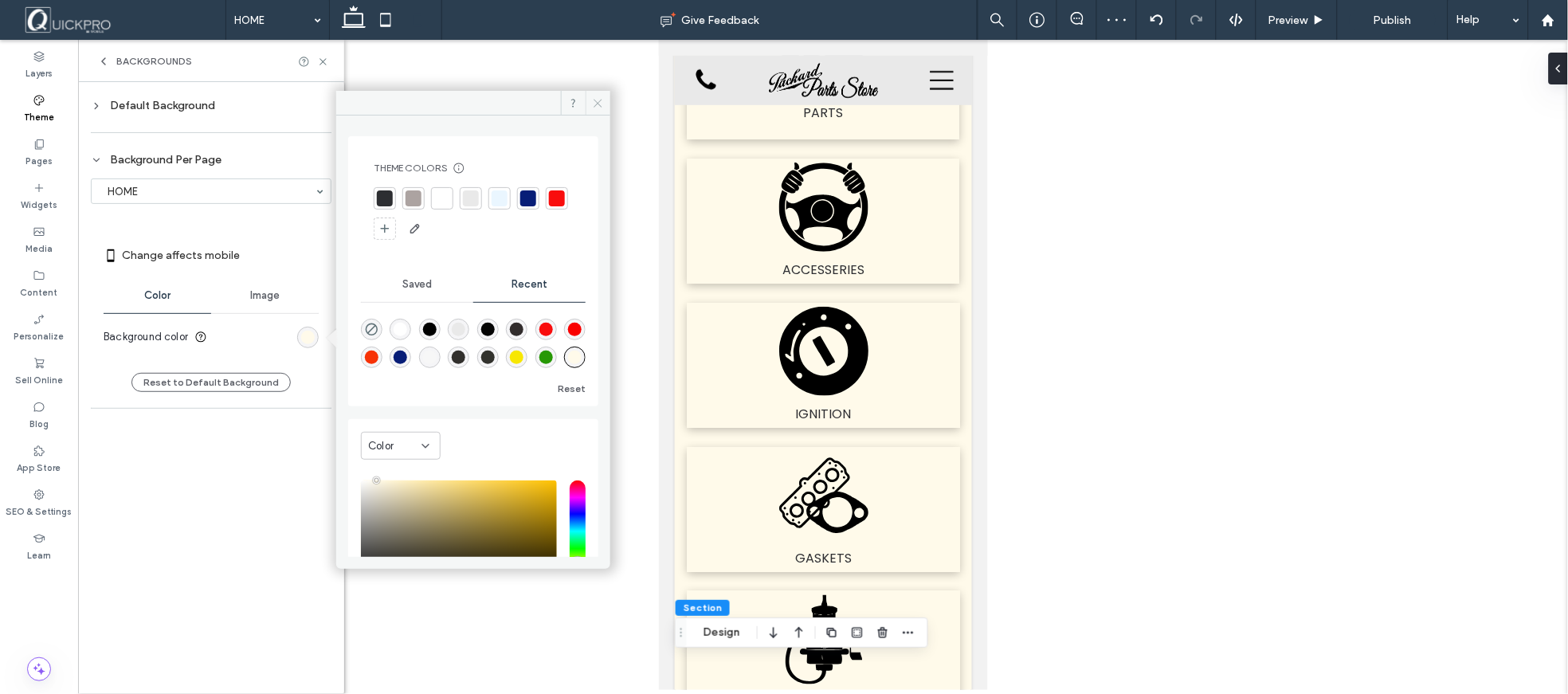
click at [595, 108] on icon at bounding box center [597, 103] width 12 height 12
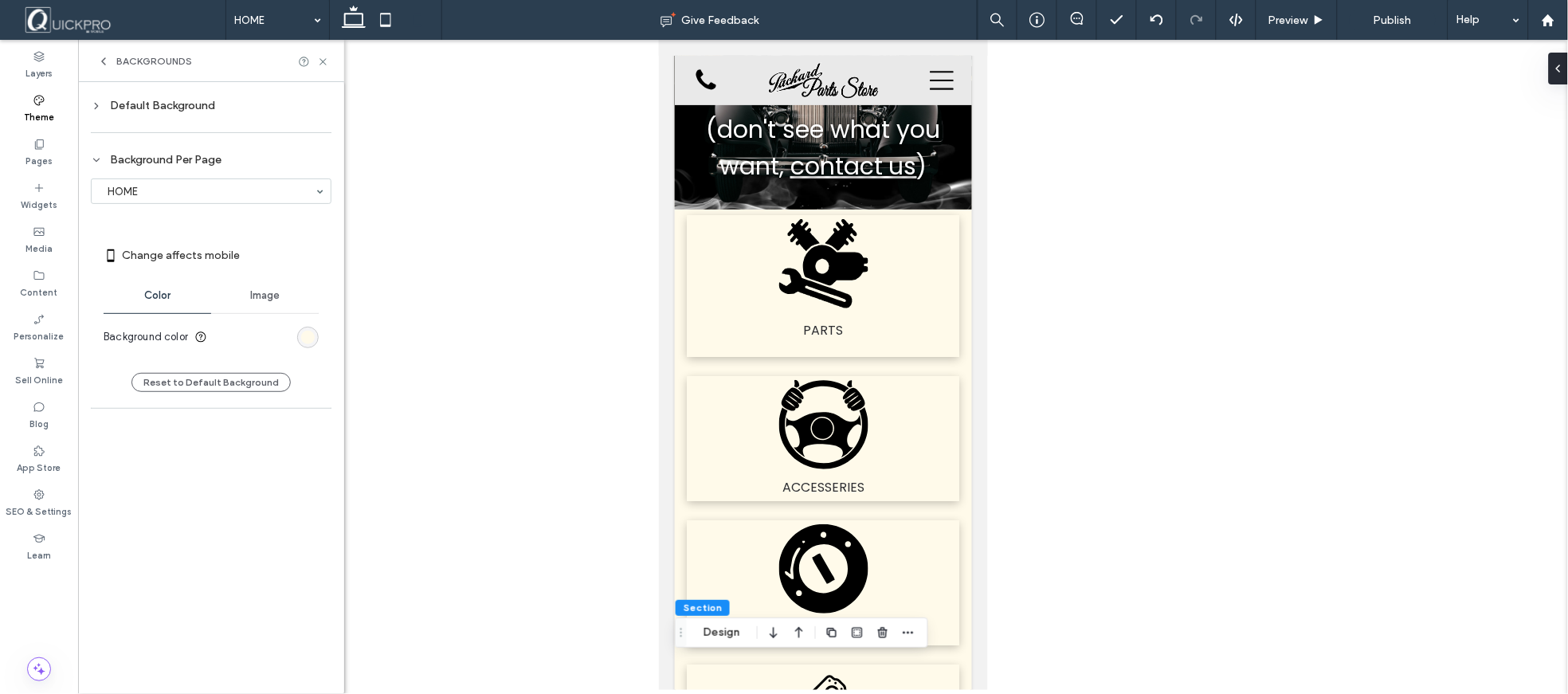
scroll to position [0, 0]
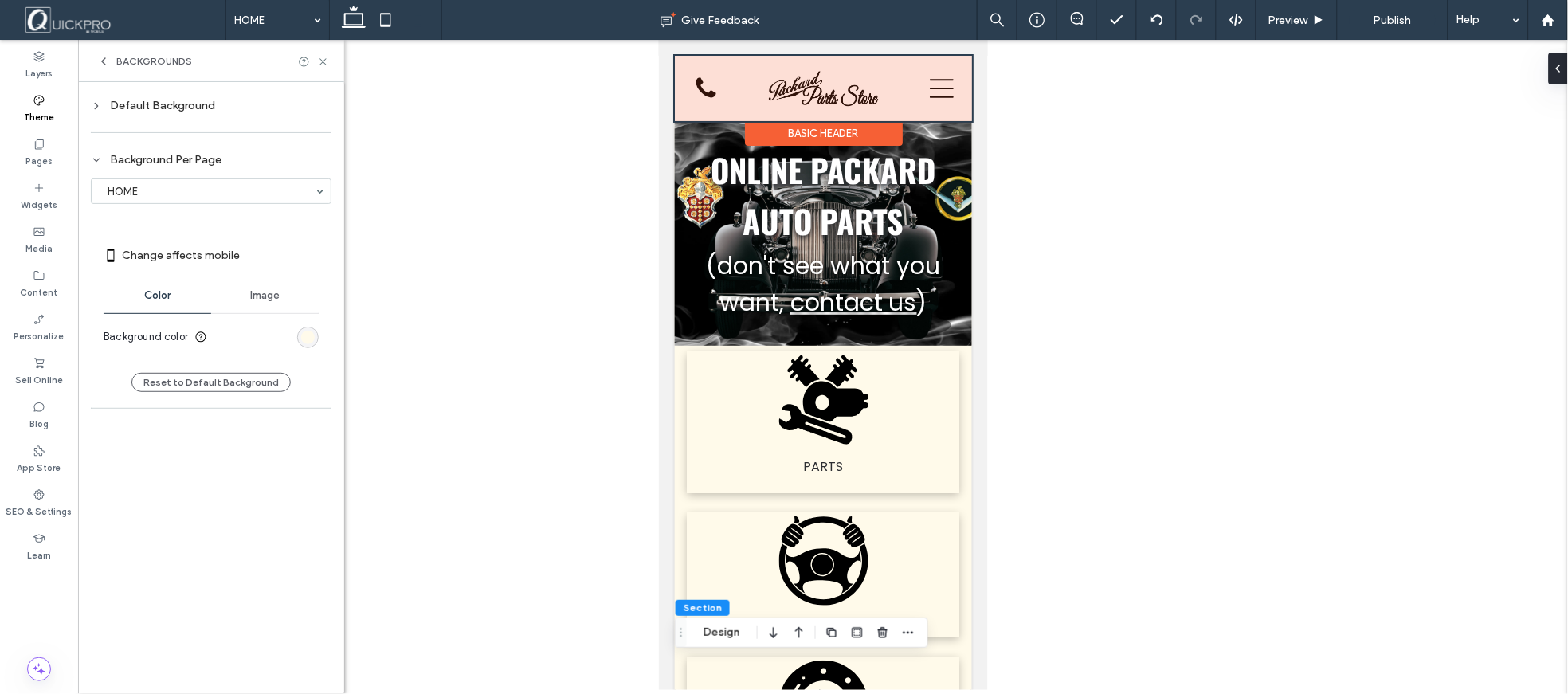
click at [928, 95] on div at bounding box center [823, 87] width 297 height 65
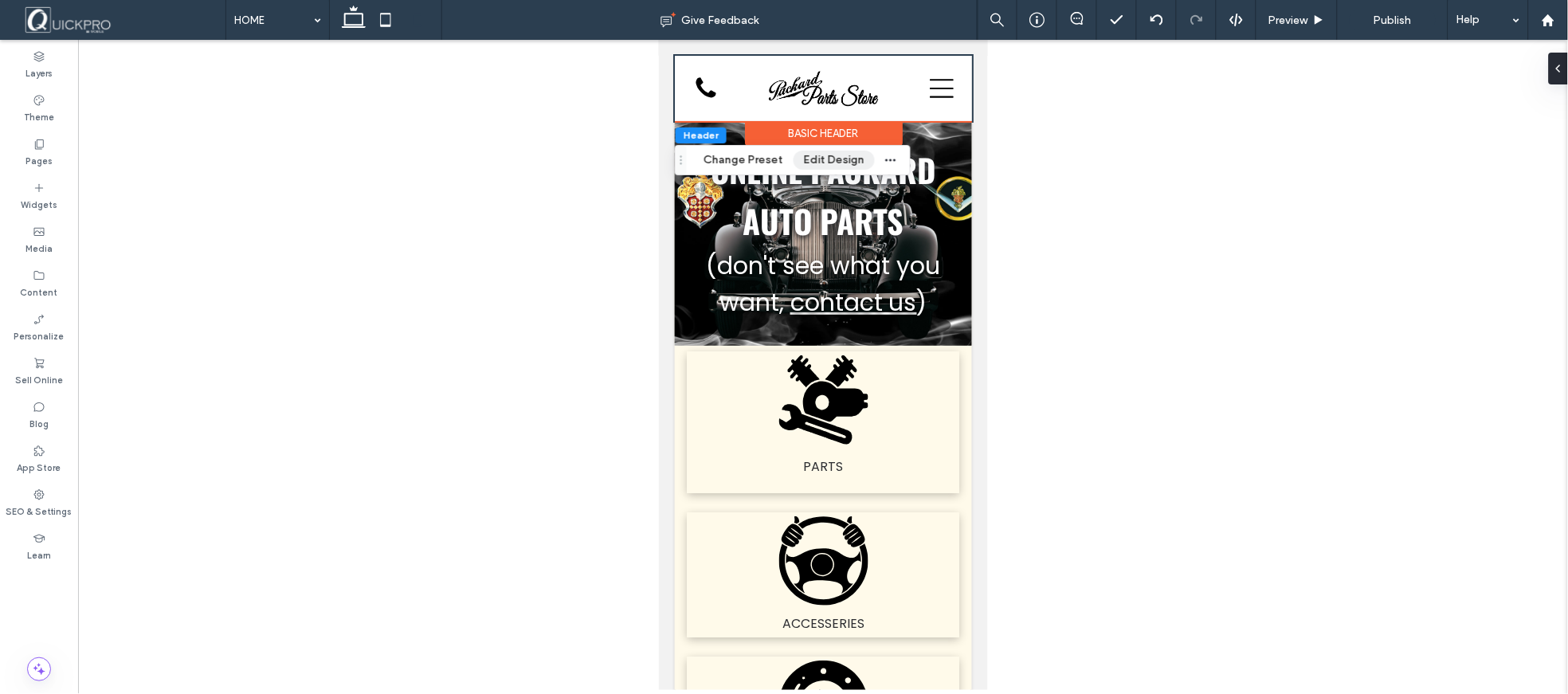
click at [825, 157] on button "Edit Design" at bounding box center [834, 160] width 81 height 19
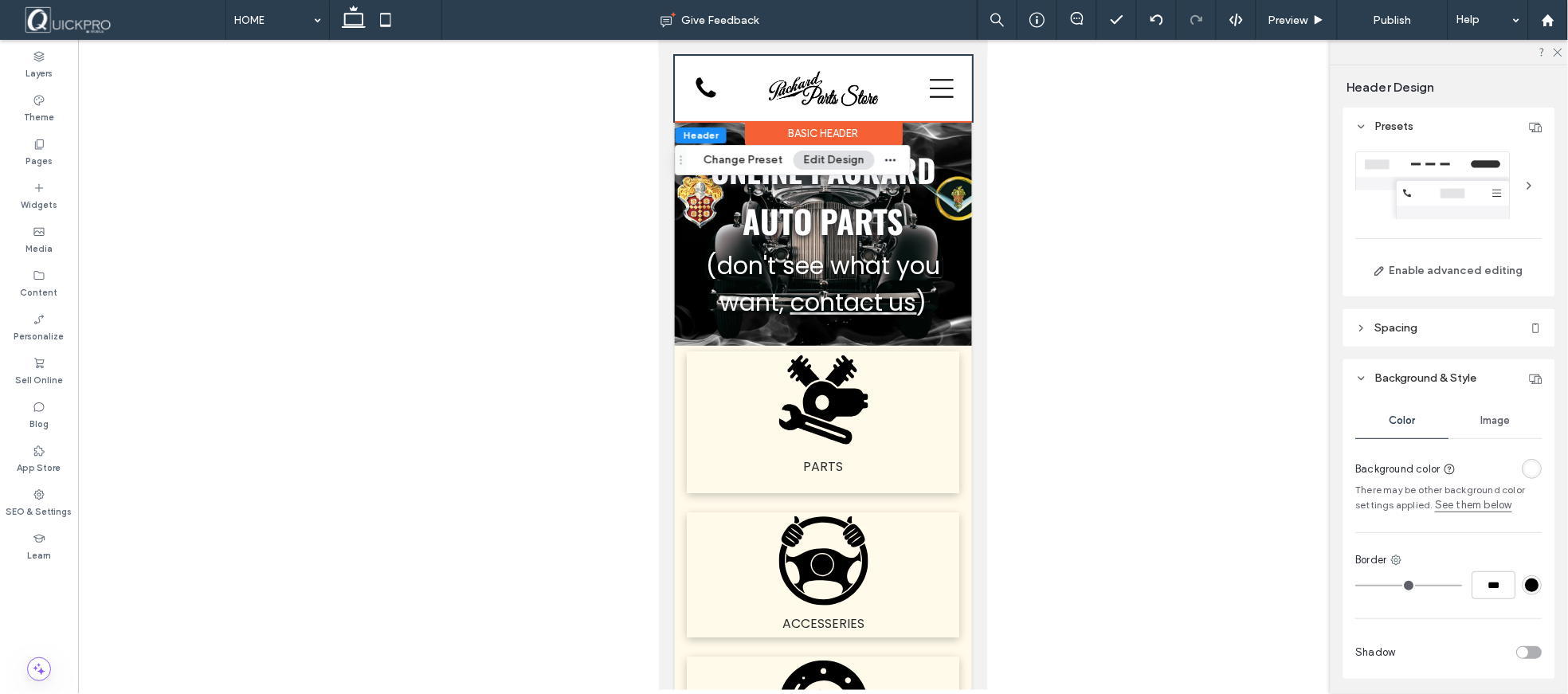
click at [1531, 469] on div "rgba(255, 255, 255, 1)" at bounding box center [1532, 469] width 20 height 20
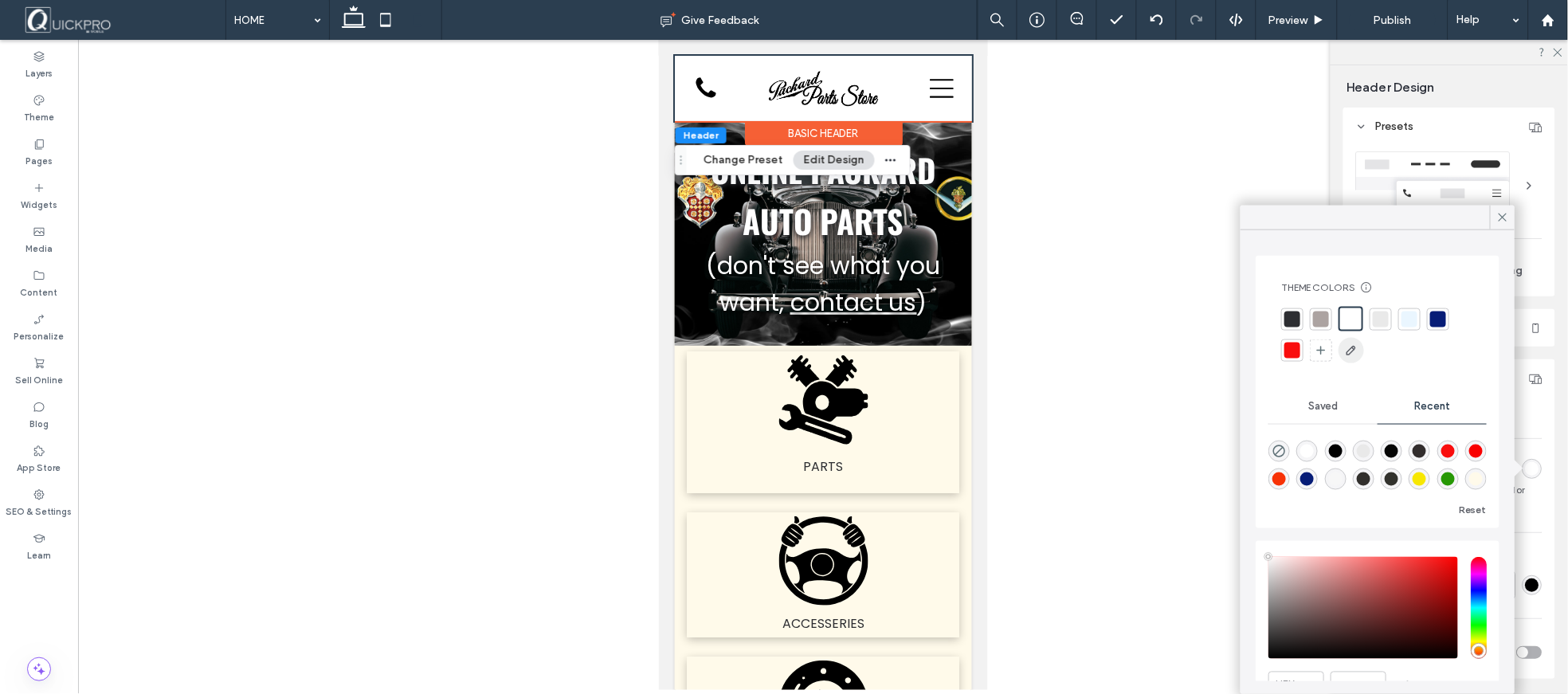
click at [1360, 351] on span "button" at bounding box center [1352, 351] width 26 height 26
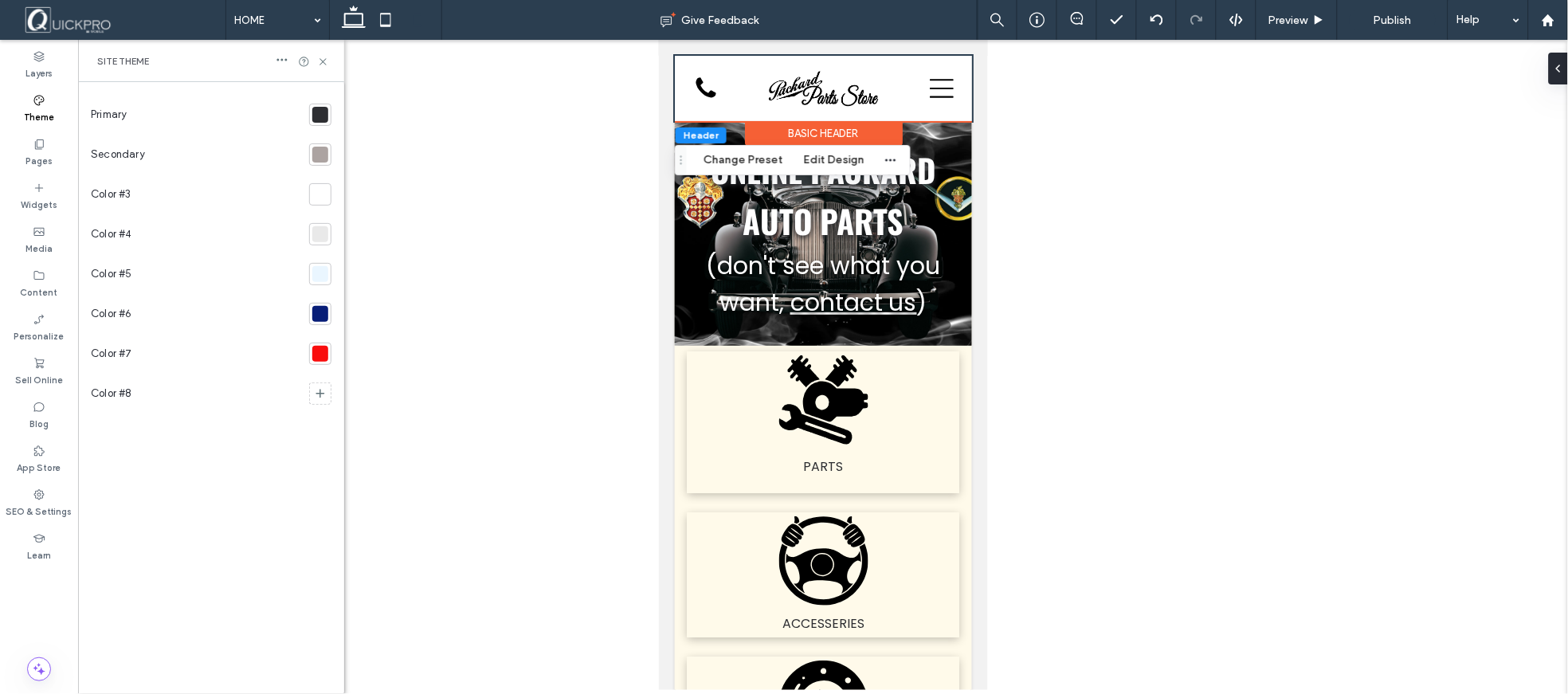
click at [322, 195] on div at bounding box center [320, 194] width 16 height 16
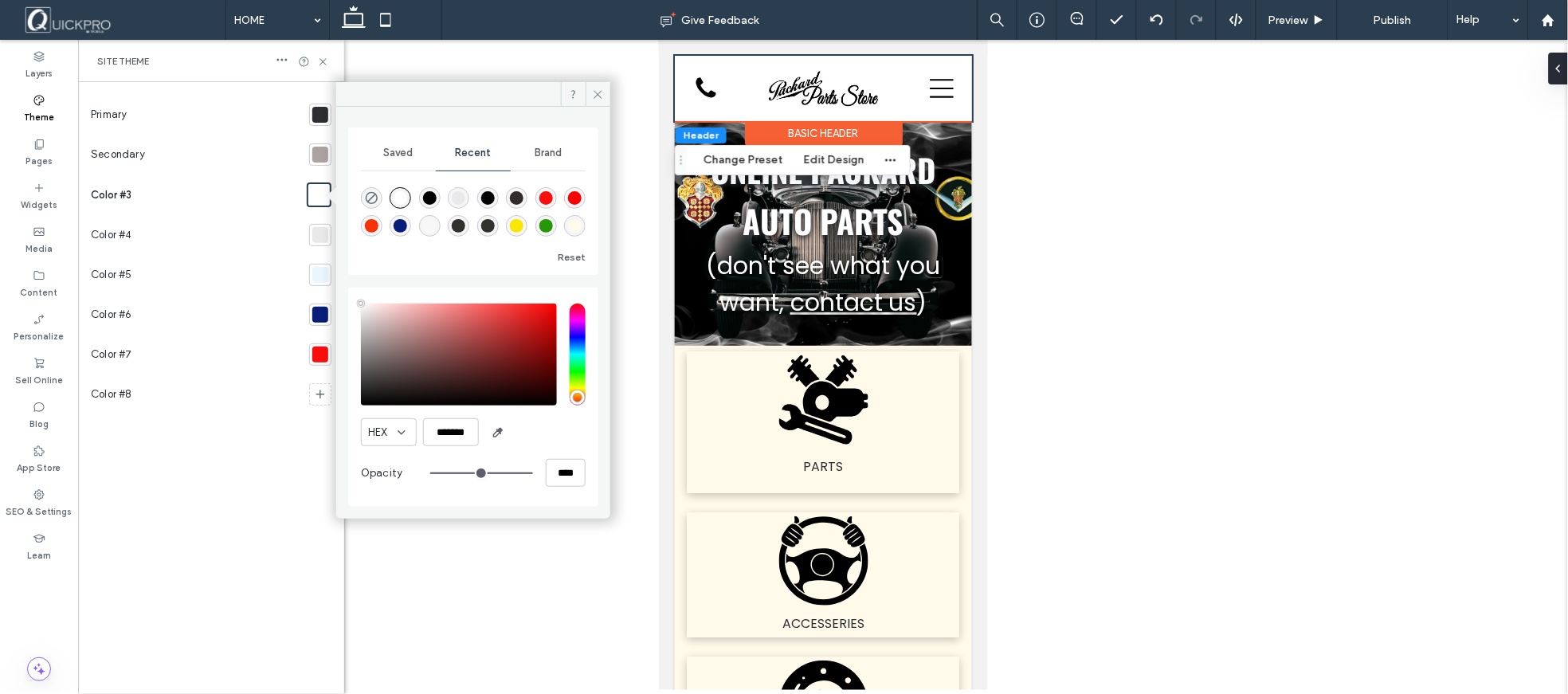
click at [577, 228] on div "rgba(255, 250, 234, 1)" at bounding box center [576, 226] width 14 height 14
type input "*******"
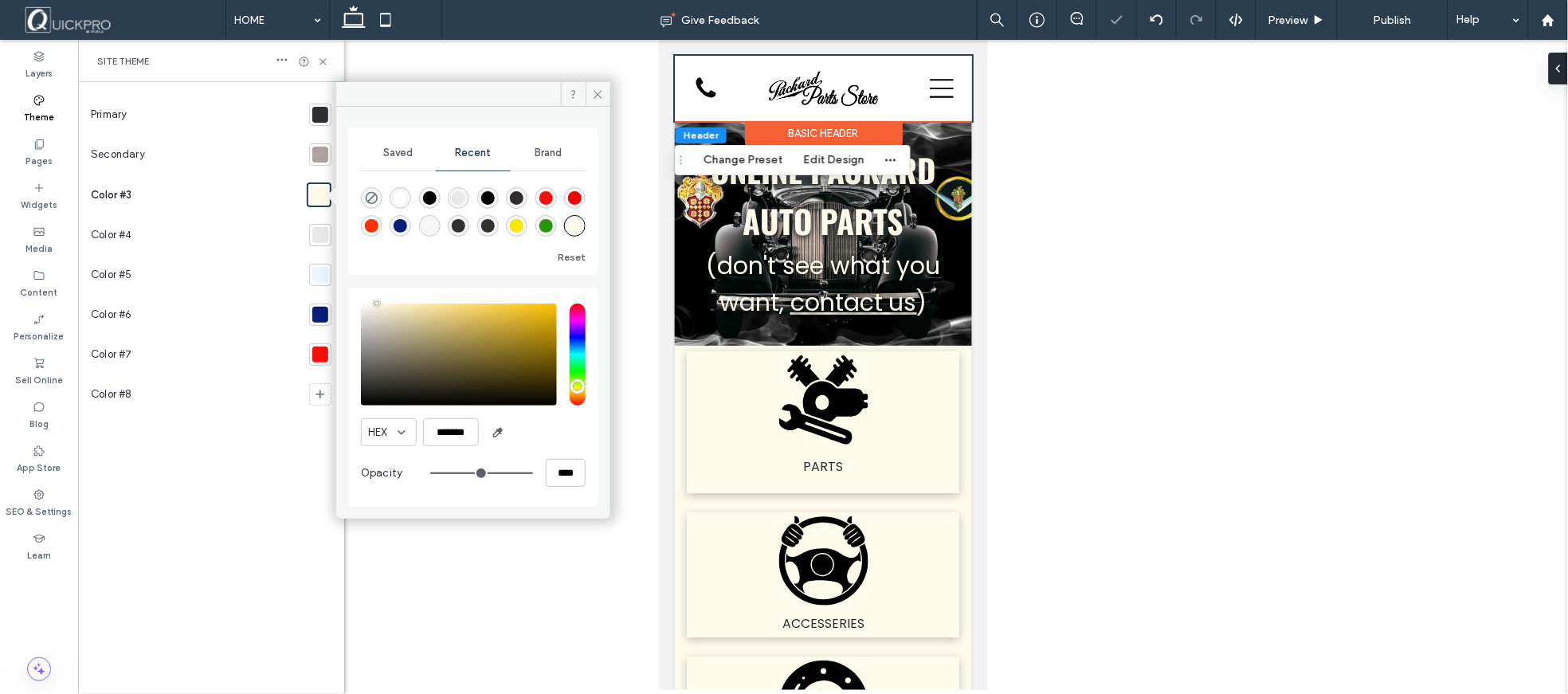
click at [1097, 252] on div at bounding box center [823, 365] width 1490 height 650
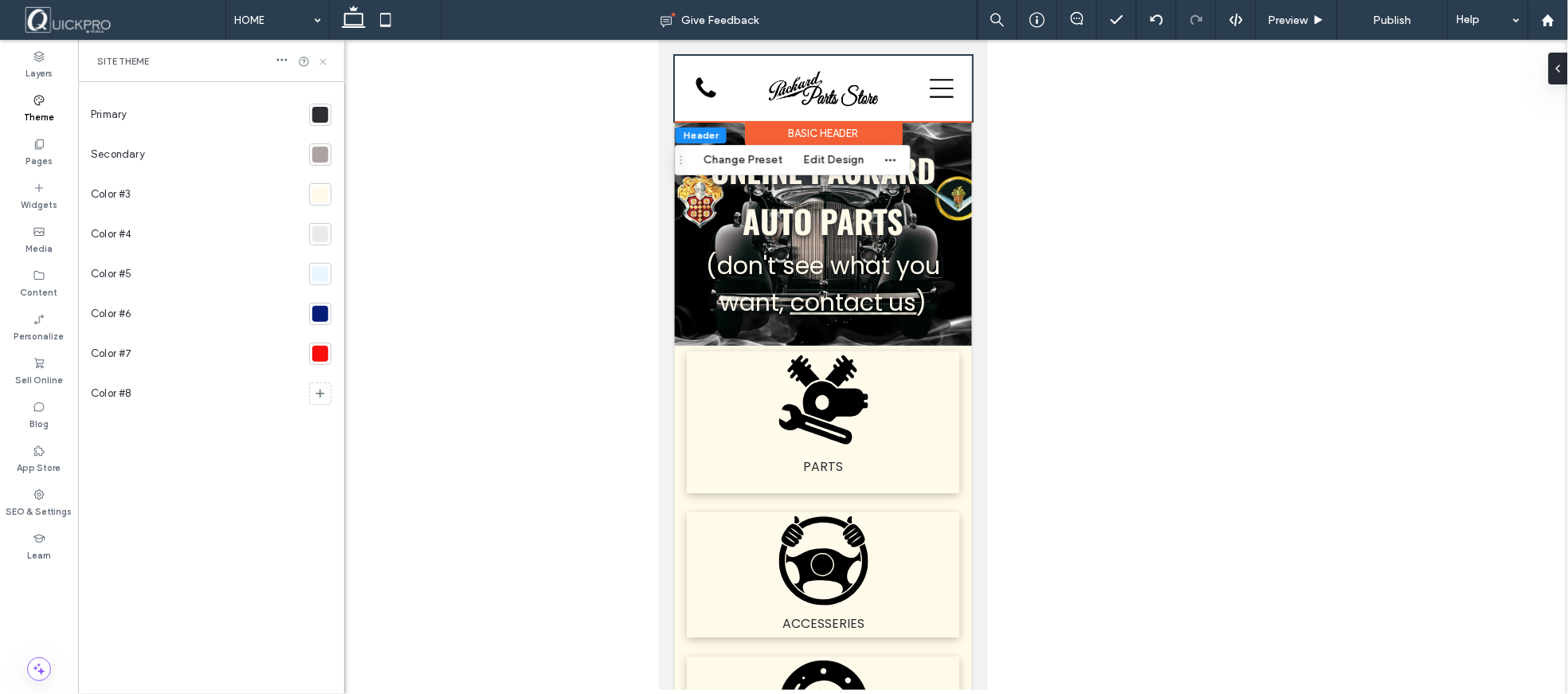
click at [322, 64] on icon at bounding box center [323, 62] width 12 height 12
click at [1138, 207] on div at bounding box center [823, 365] width 1490 height 650
click at [821, 165] on button "Edit Design" at bounding box center [834, 160] width 81 height 19
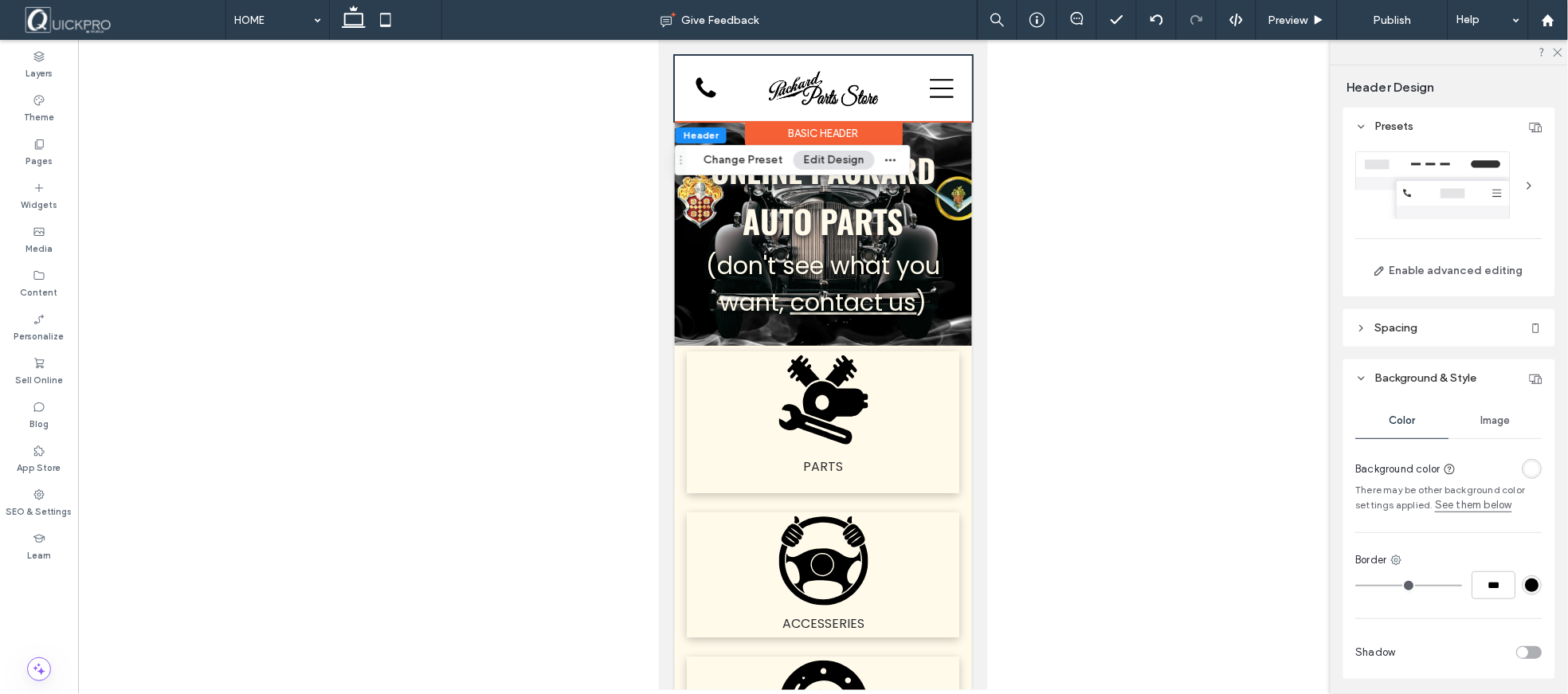
click at [1526, 473] on div "rgba(255, 255, 255, 1)" at bounding box center [1533, 469] width 14 height 14
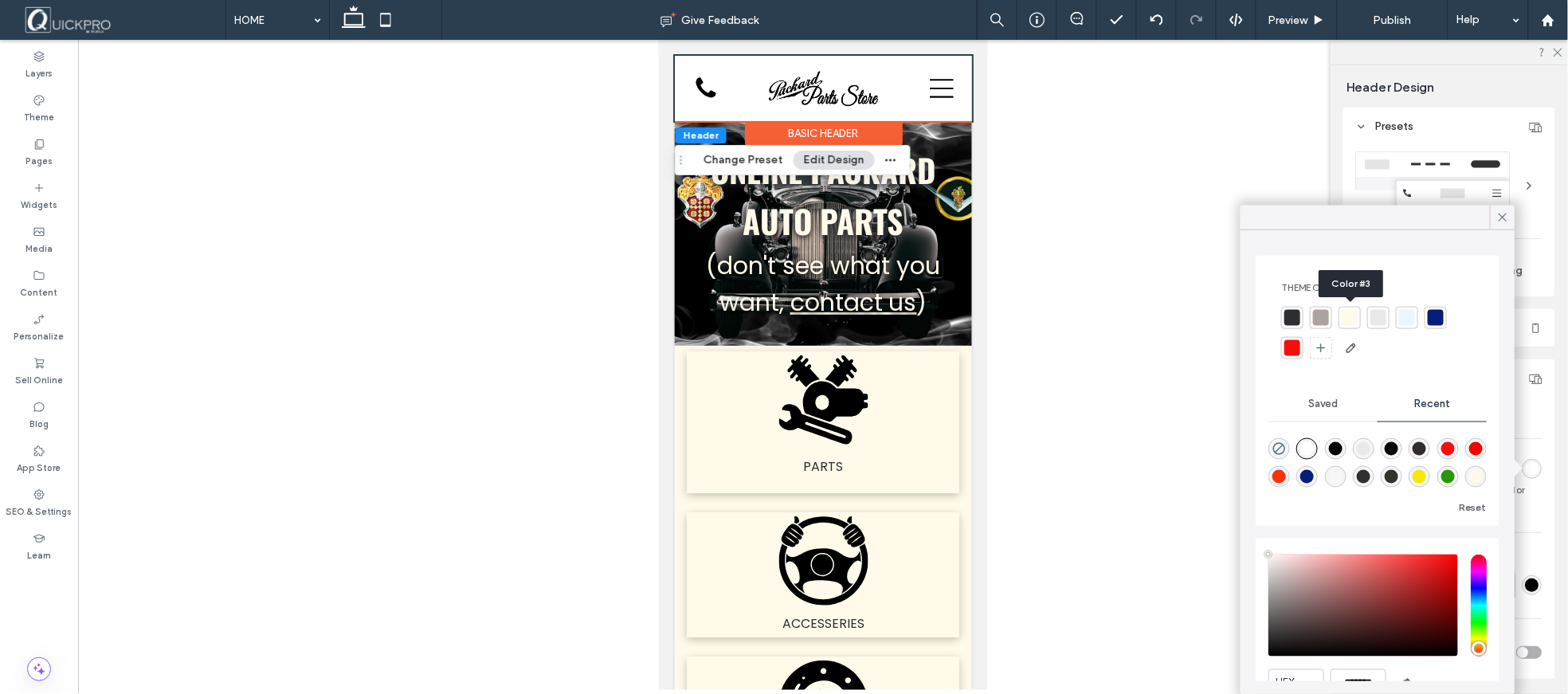
click at [1356, 315] on div at bounding box center [1350, 318] width 16 height 16
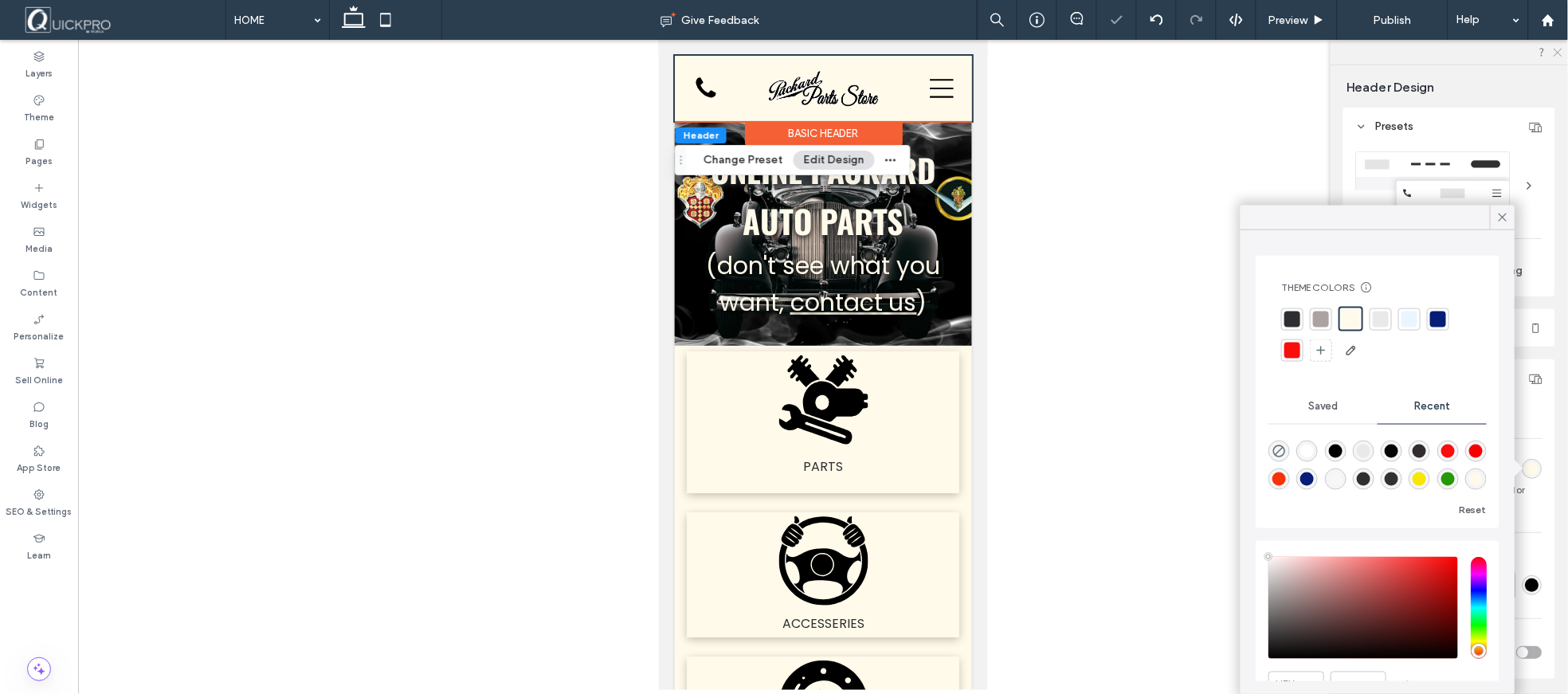
click at [1557, 46] on icon at bounding box center [1557, 51] width 10 height 10
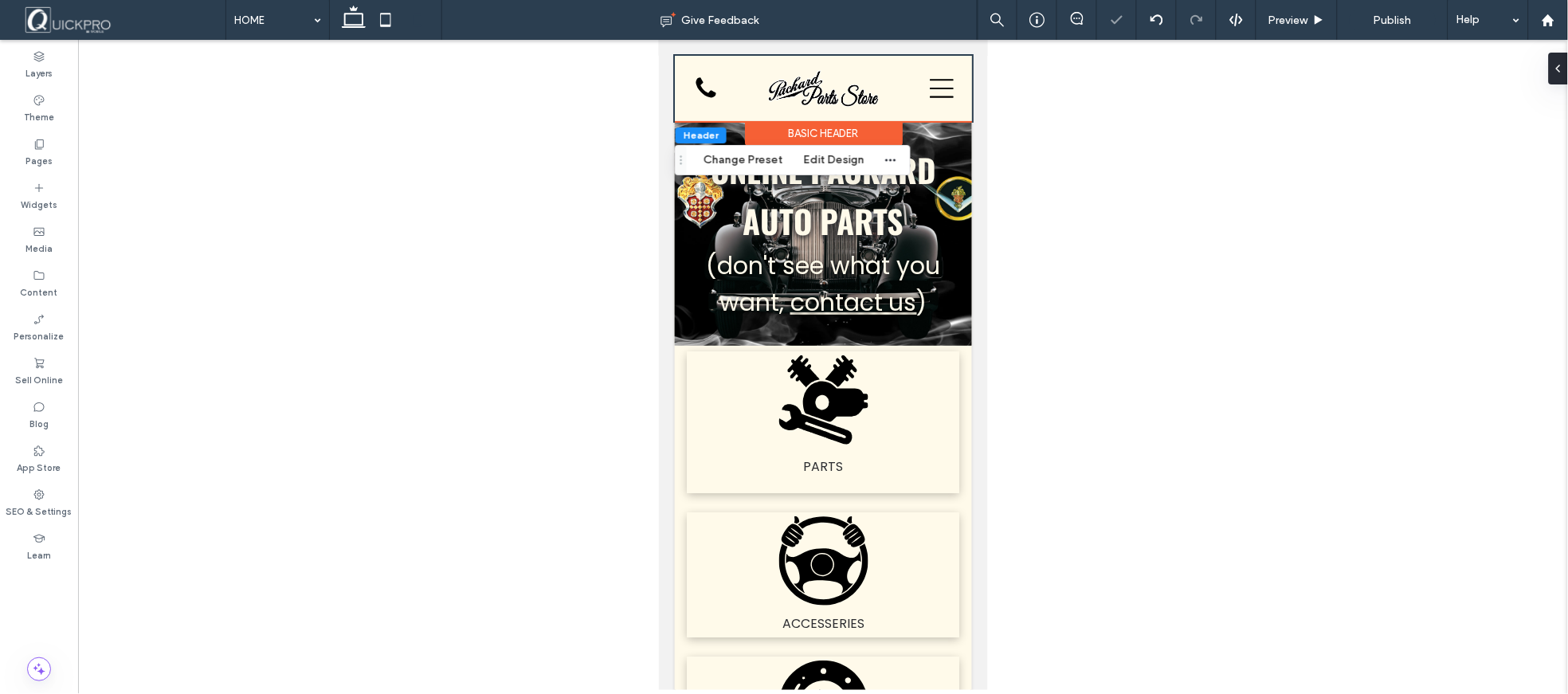
click at [1286, 271] on div at bounding box center [823, 365] width 1490 height 650
click at [935, 88] on icon at bounding box center [941, 87] width 24 height 19
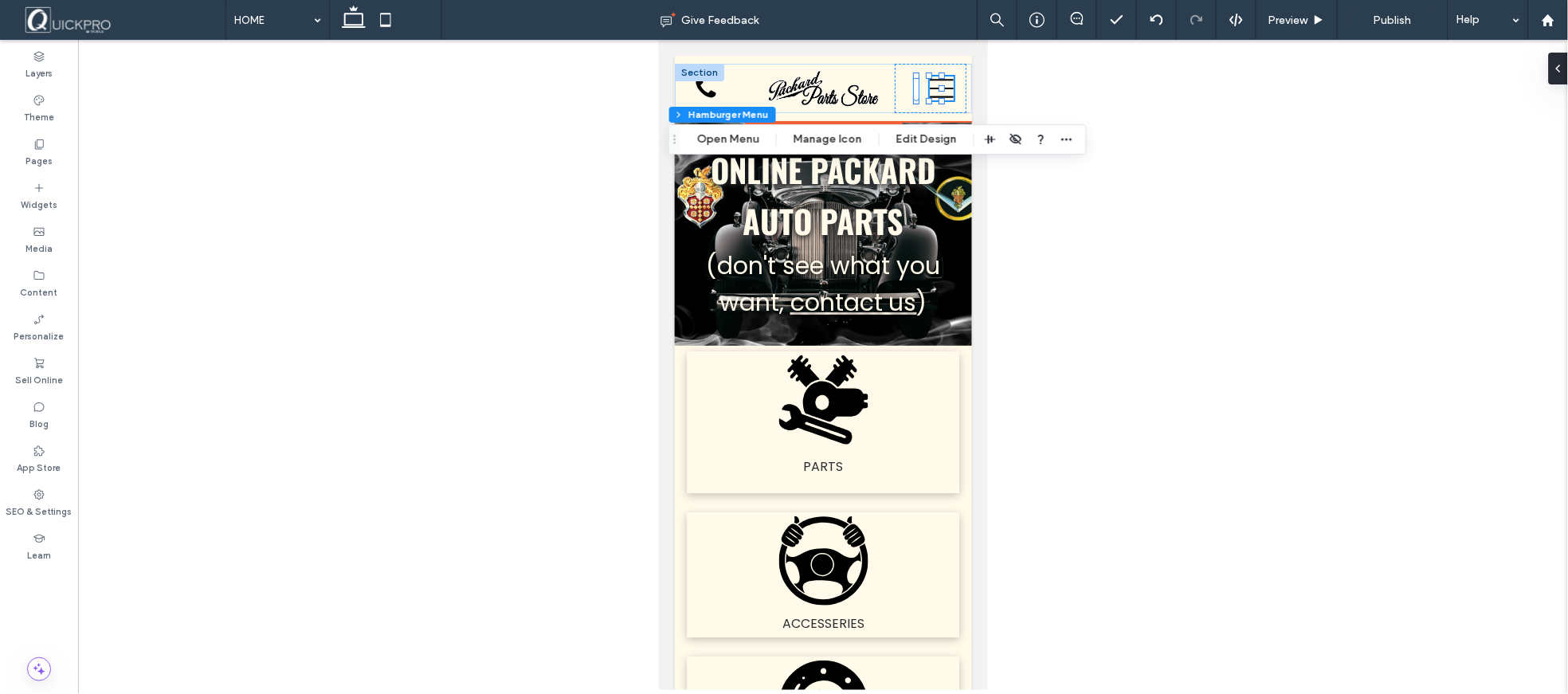
click at [807, 60] on div "HOME PRODUCTS PARTS ACCESSORIES IGNITION & TUNE UP KITS CARBURETOR REPAIR KITS …" at bounding box center [823, 87] width 297 height 65
click at [1095, 229] on div at bounding box center [823, 365] width 1490 height 650
click at [1065, 141] on icon "button" at bounding box center [1066, 139] width 13 height 13
click at [1166, 231] on div at bounding box center [823, 365] width 1490 height 650
drag, startPoint x: 725, startPoint y: 141, endPoint x: 127, endPoint y: 118, distance: 598.4
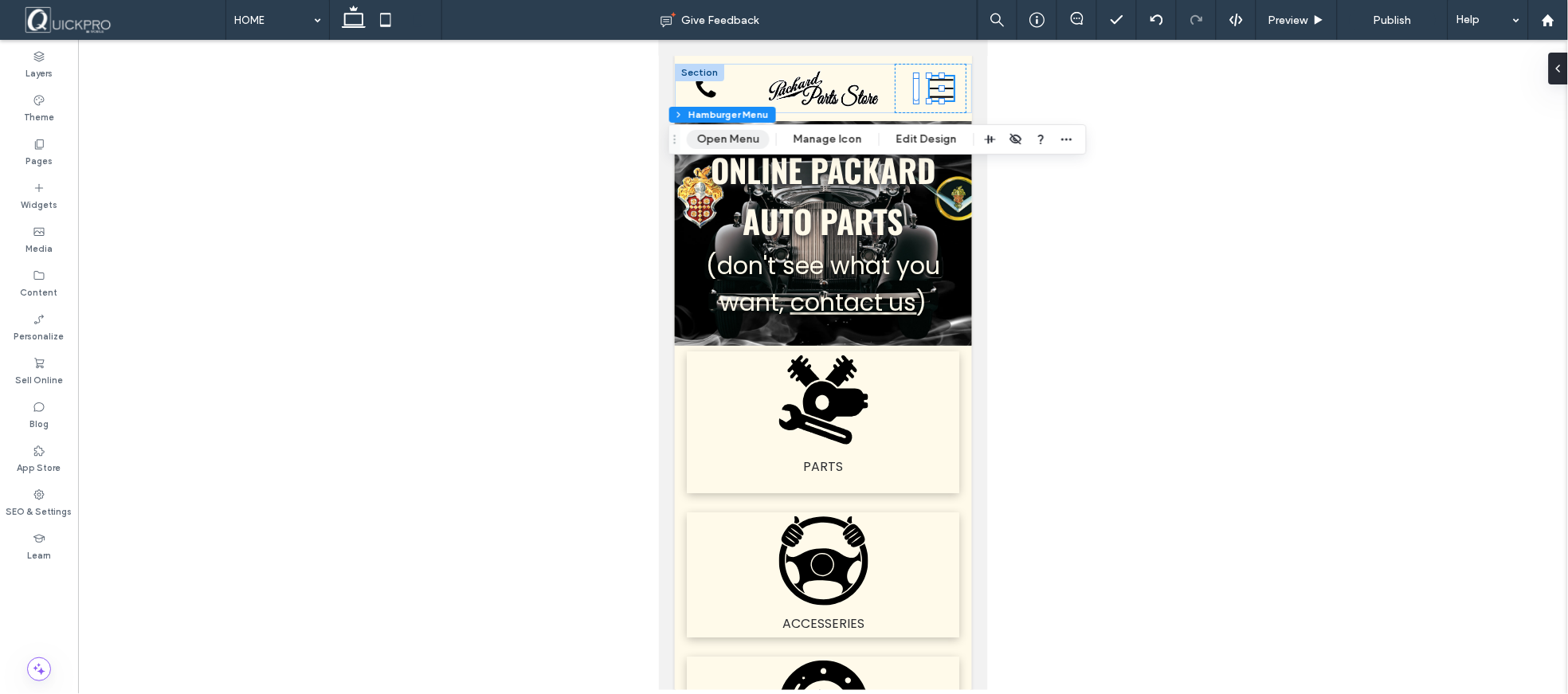
click at [725, 141] on button "Open Menu" at bounding box center [728, 139] width 83 height 19
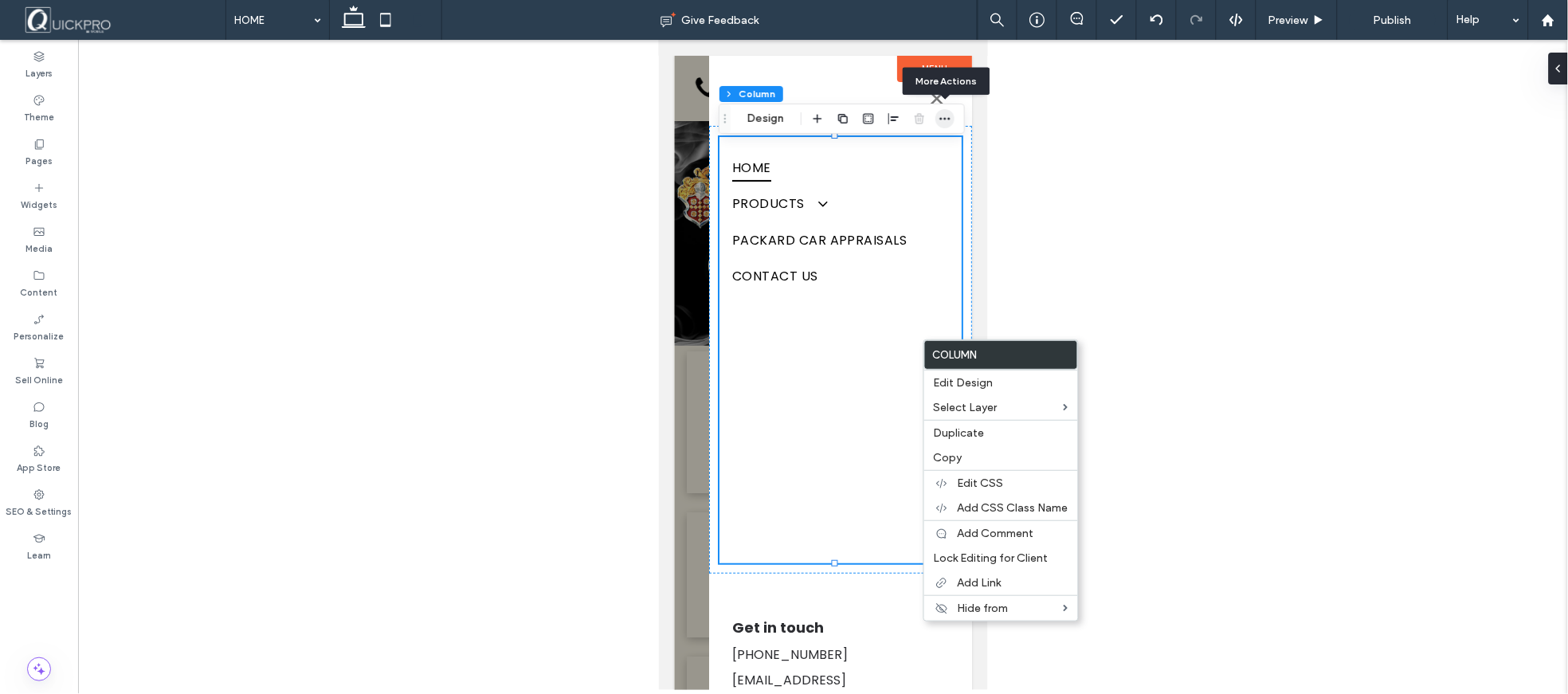
click at [945, 121] on icon "button" at bounding box center [945, 119] width 13 height 13
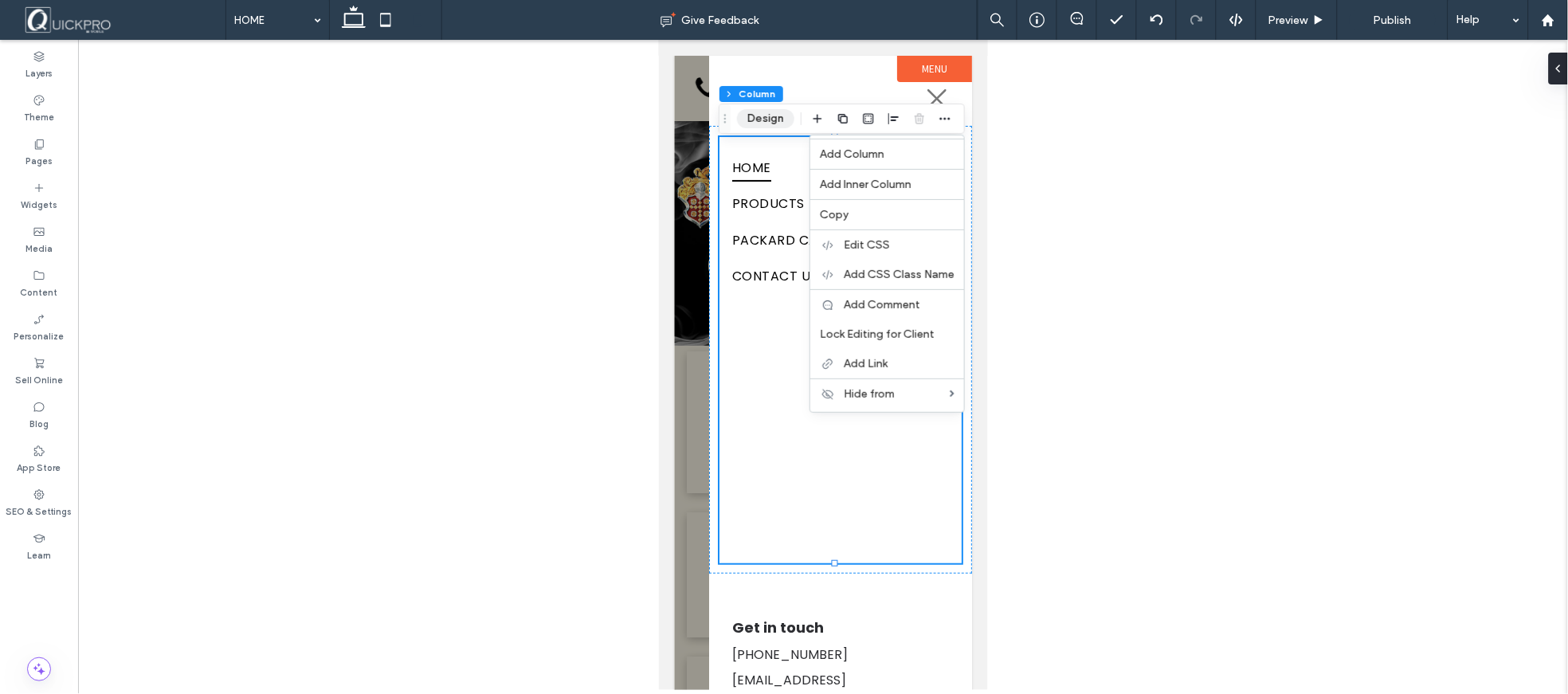
click at [758, 125] on button "Design" at bounding box center [766, 118] width 58 height 19
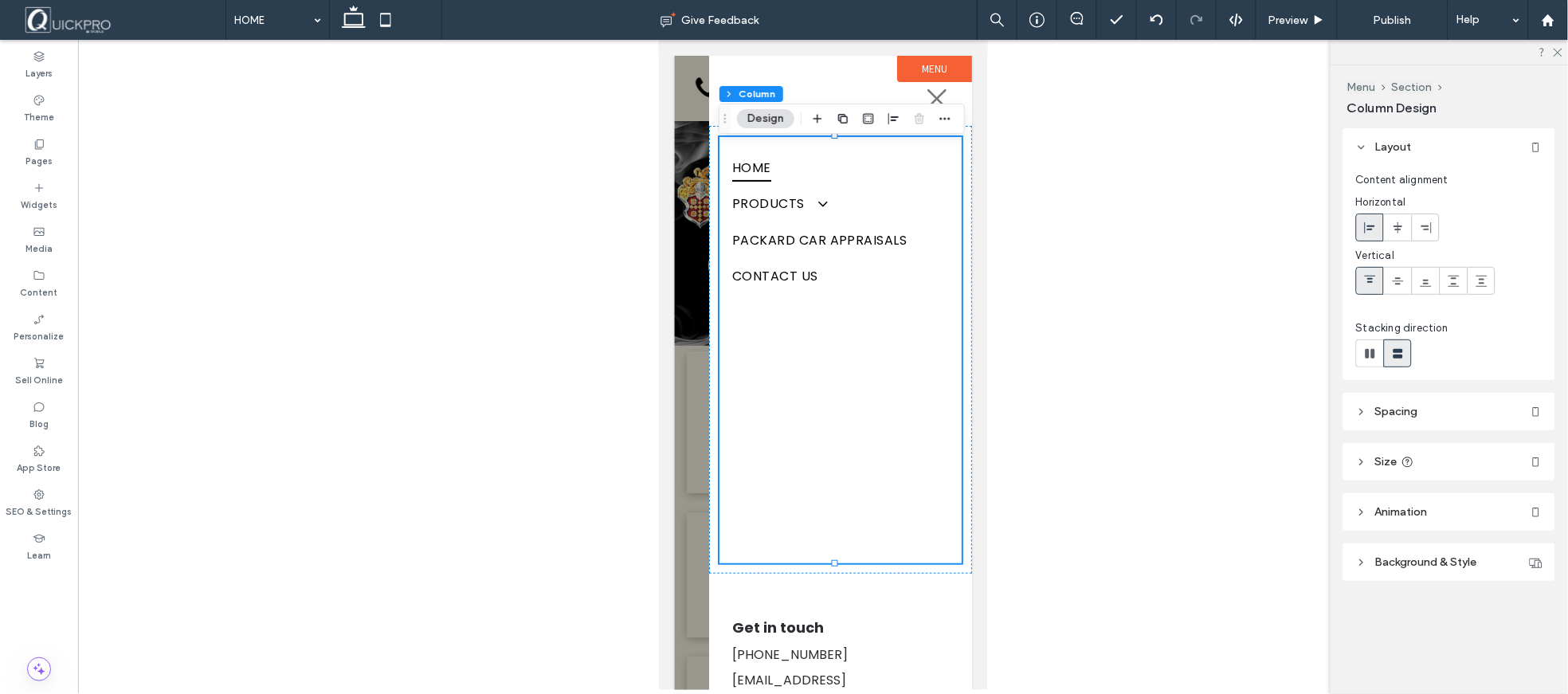
click at [1533, 561] on icon at bounding box center [1536, 562] width 13 height 13
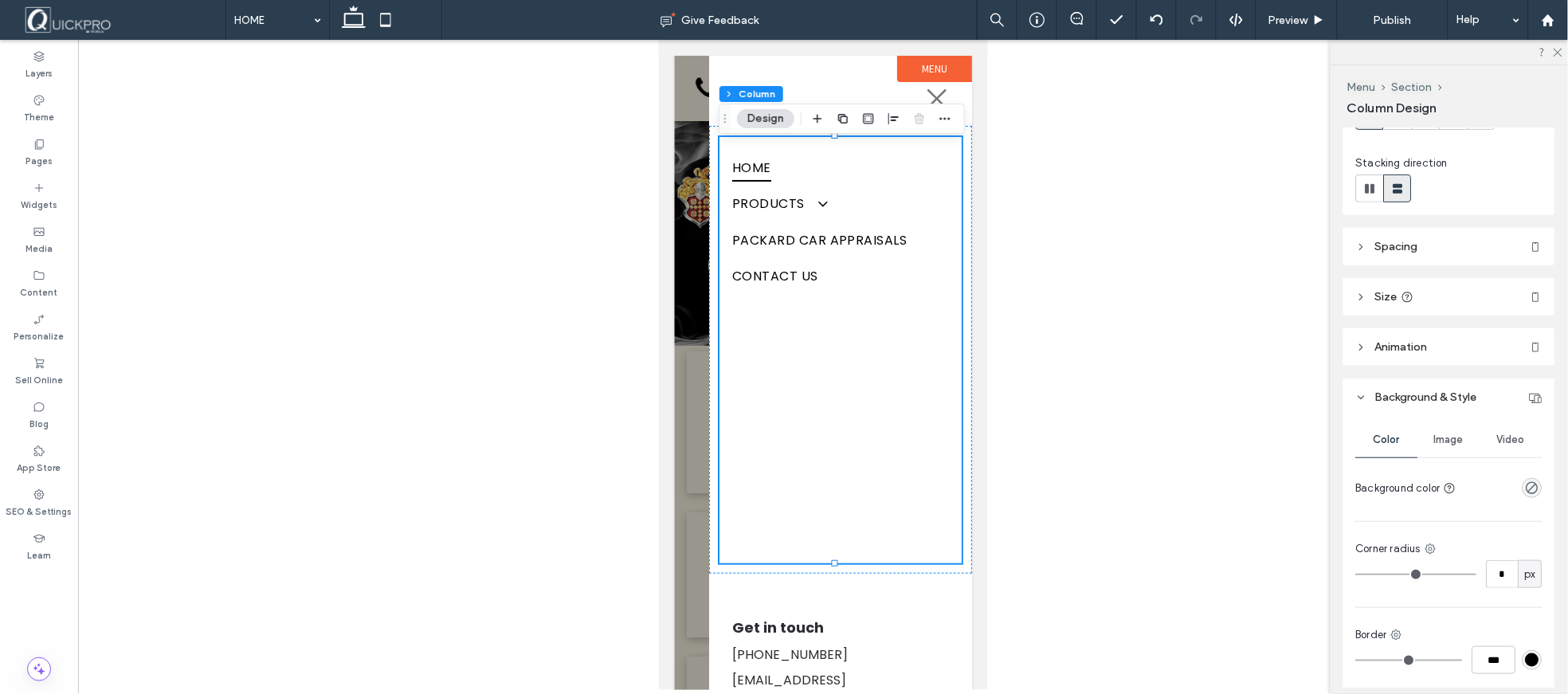
scroll to position [176, 0]
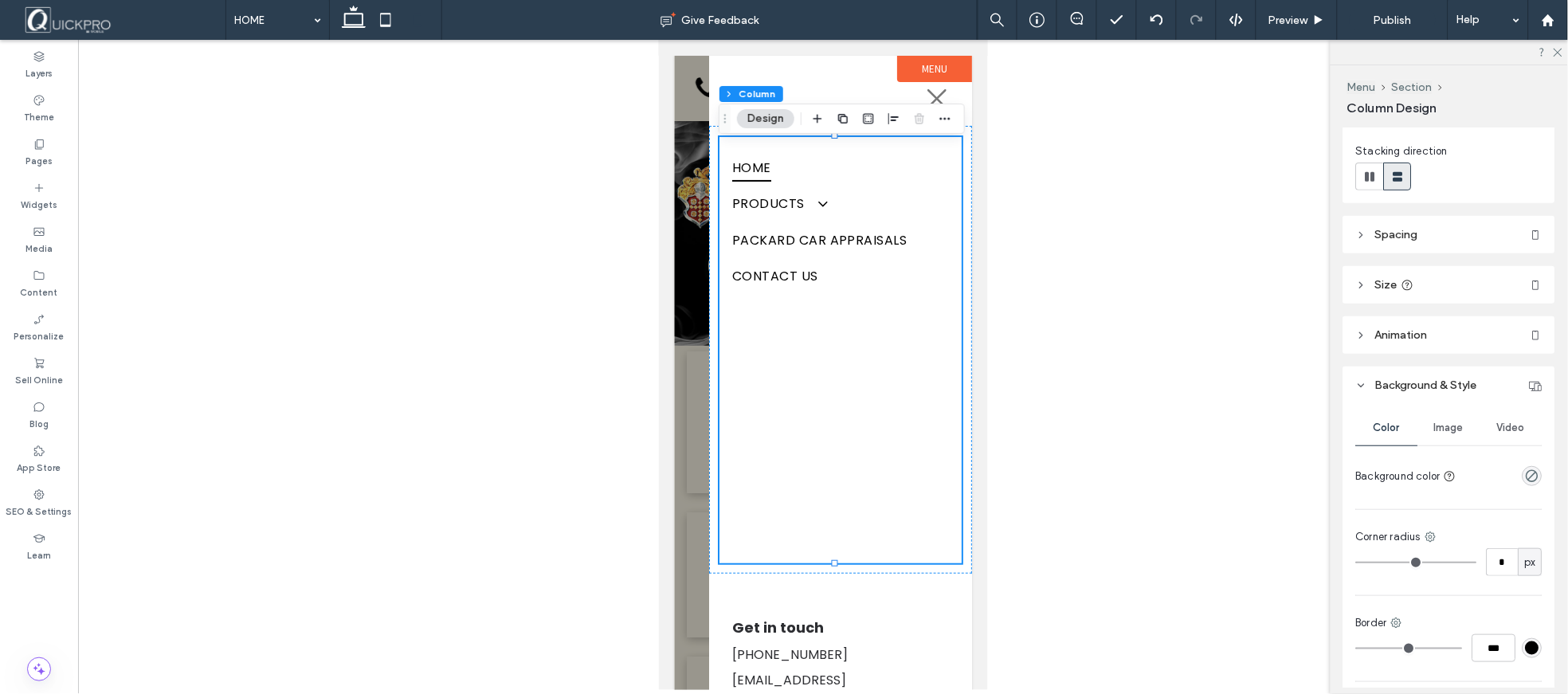
click at [1450, 425] on span "Image" at bounding box center [1450, 428] width 30 height 13
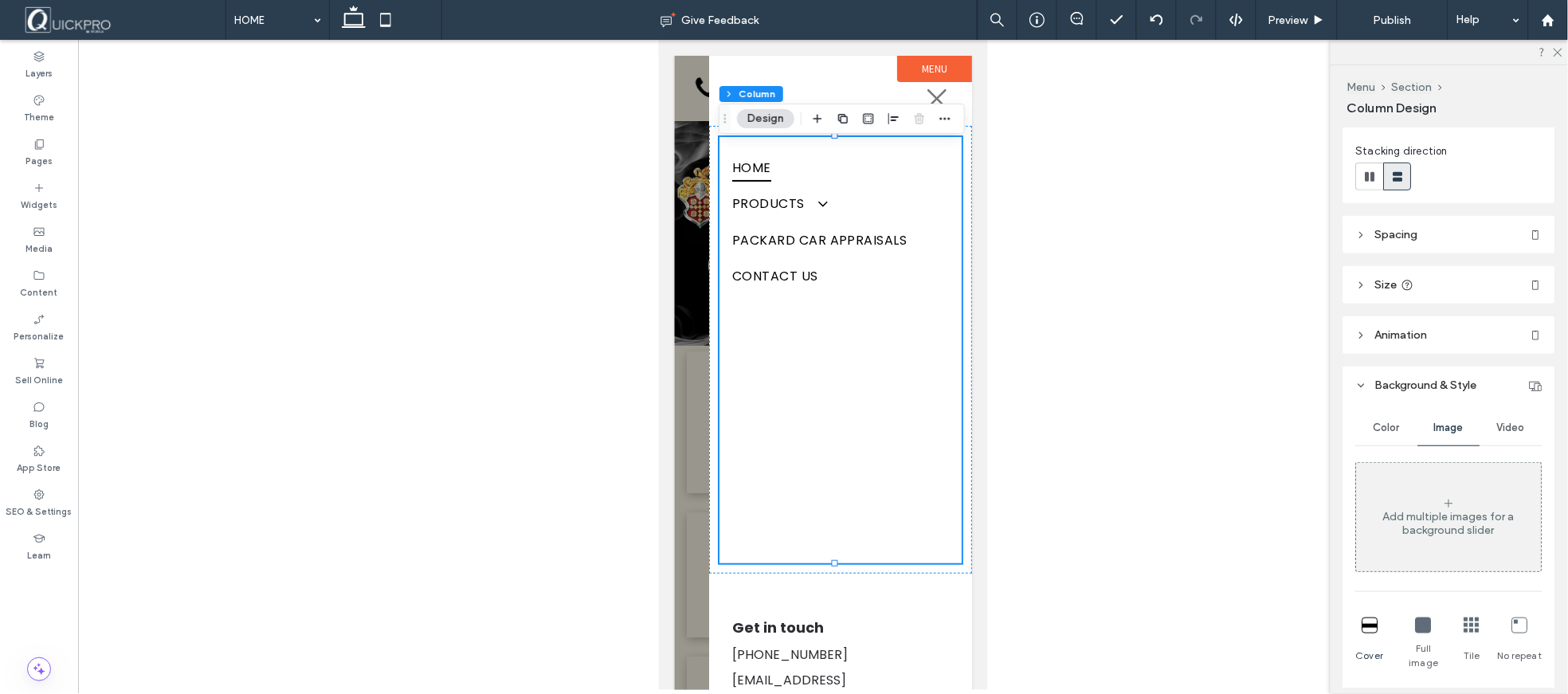
click at [1453, 505] on div "Add multiple images for a background slider" at bounding box center [1448, 517] width 185 height 105
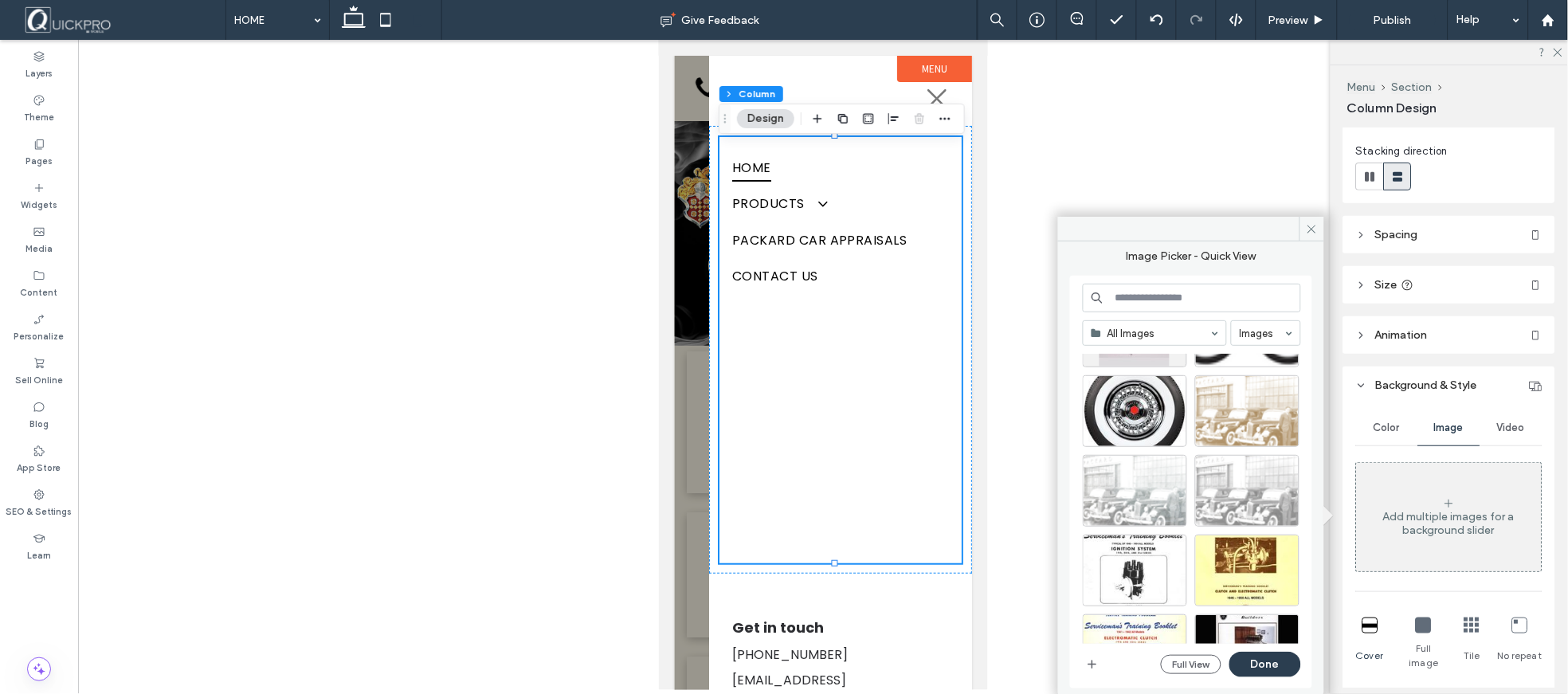
scroll to position [3912, 0]
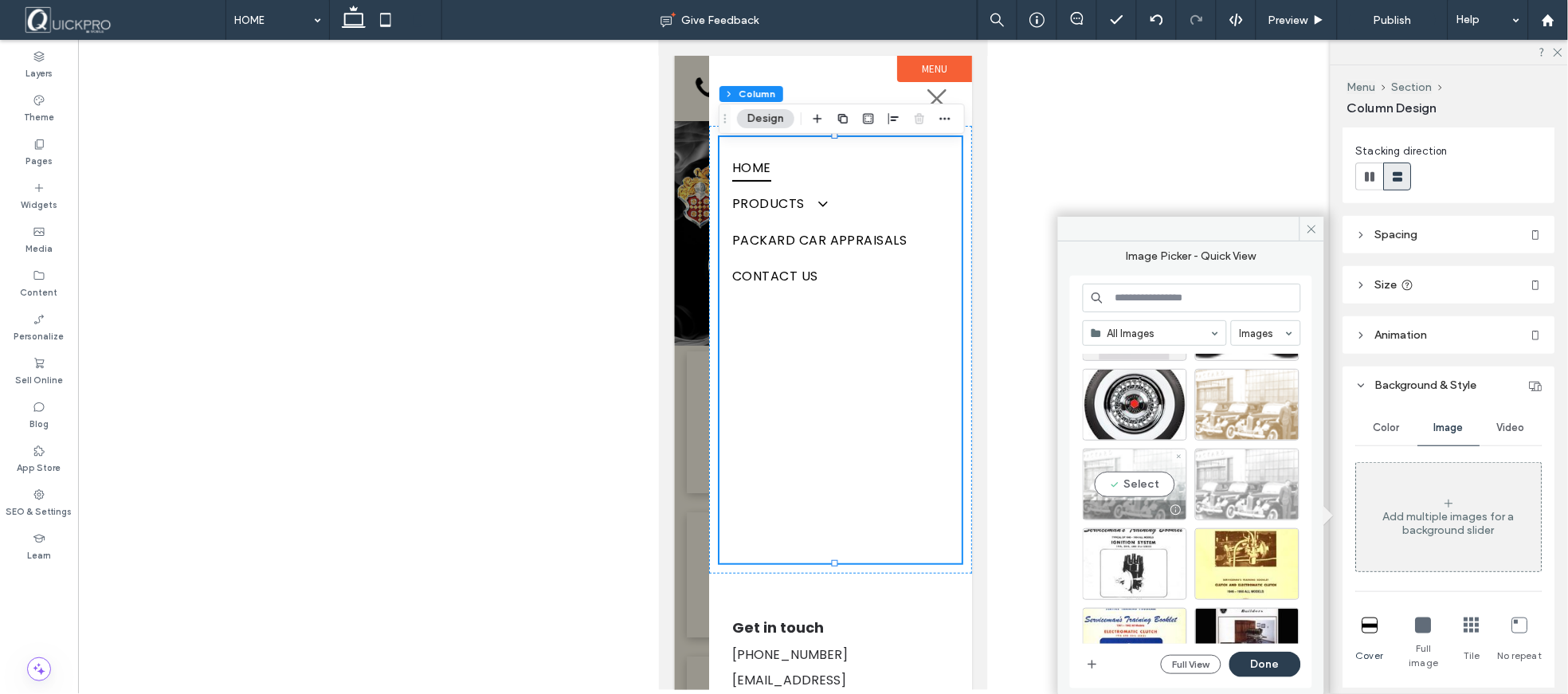
click at [1147, 503] on div at bounding box center [1134, 510] width 103 height 19
click at [1273, 659] on button "Done" at bounding box center [1265, 664] width 72 height 26
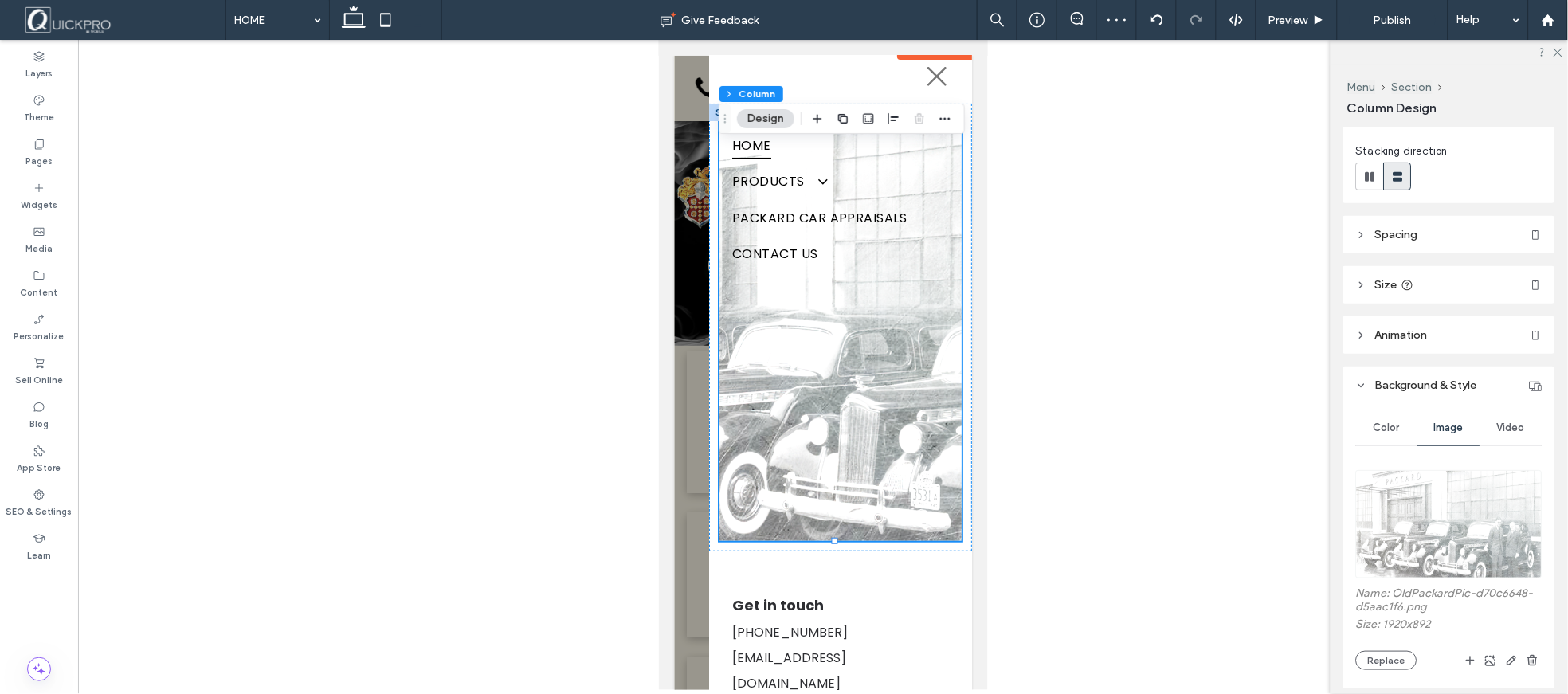
scroll to position [0, 0]
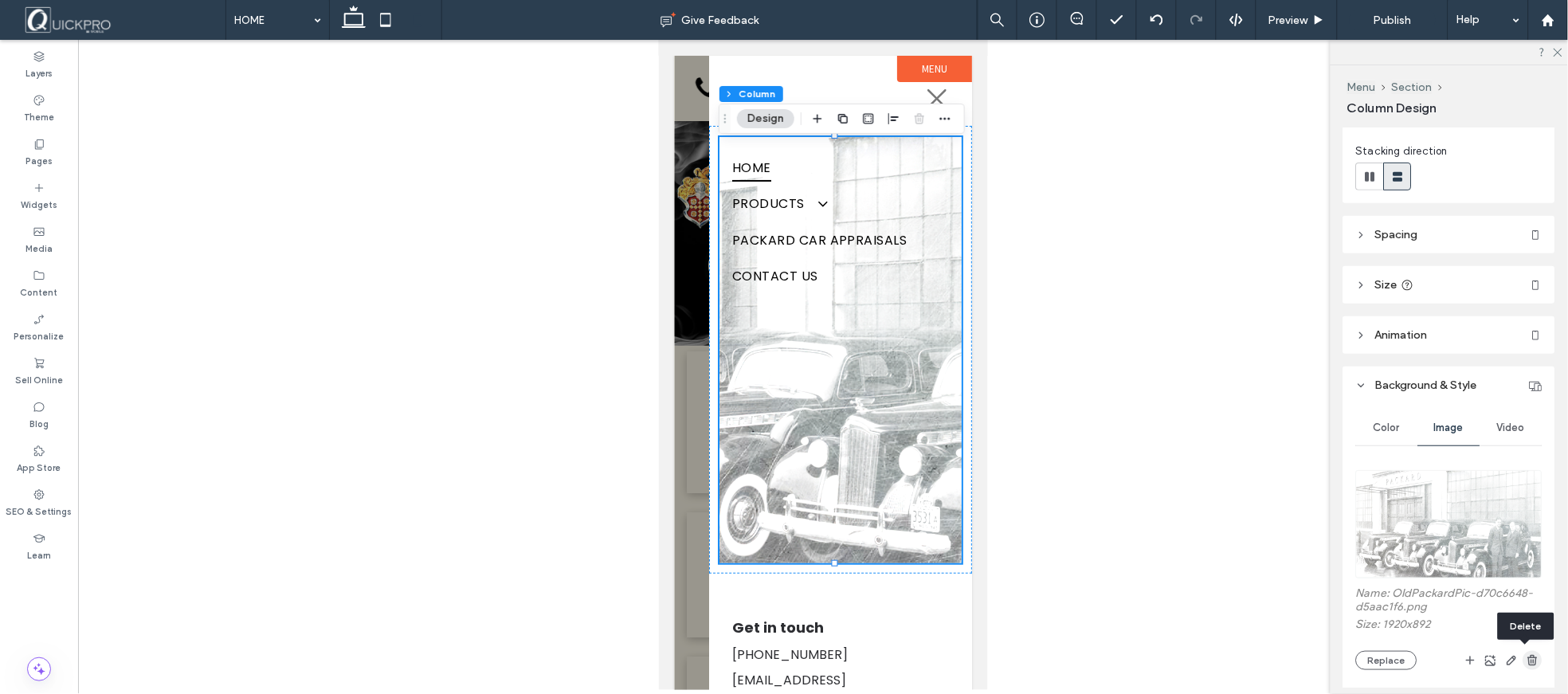
click at [1526, 662] on icon "button" at bounding box center [1532, 660] width 13 height 13
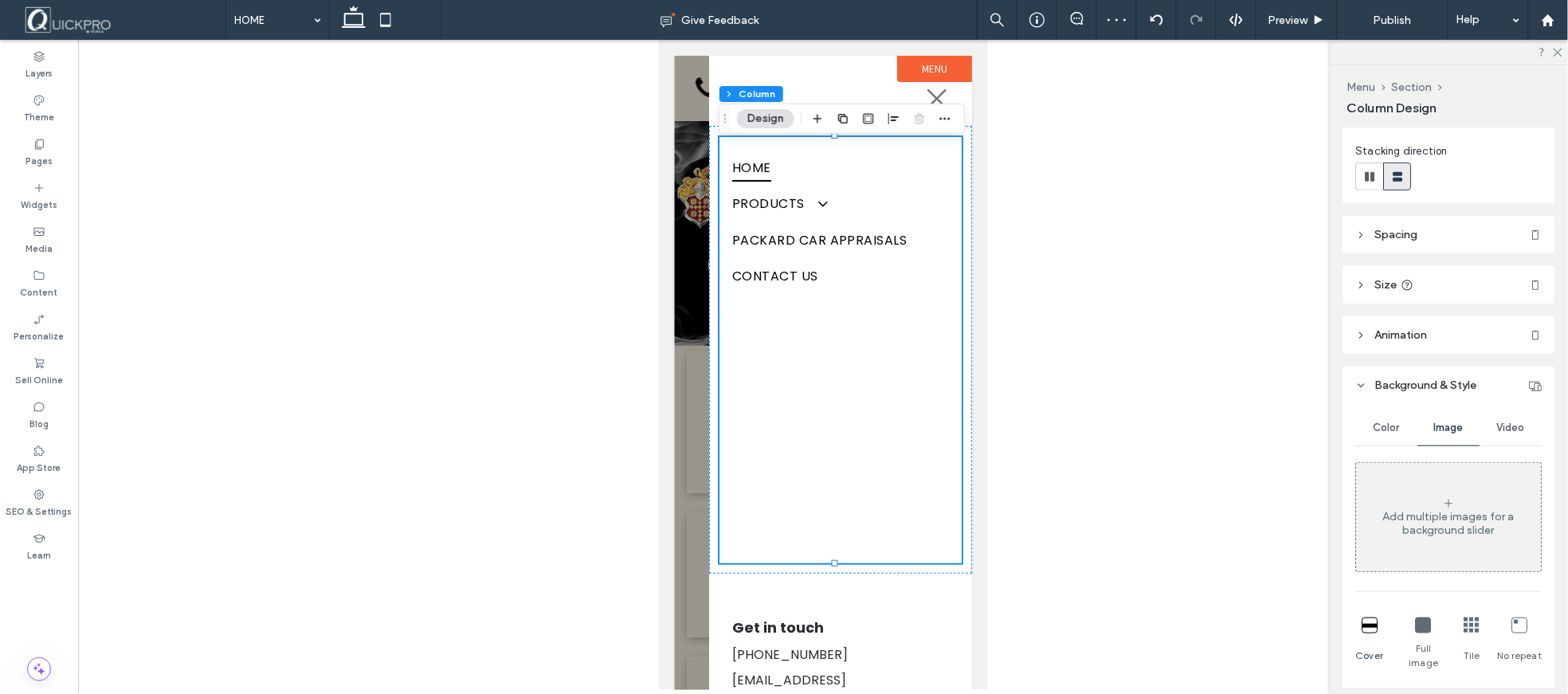
click at [1391, 426] on span "Color" at bounding box center [1387, 428] width 26 height 13
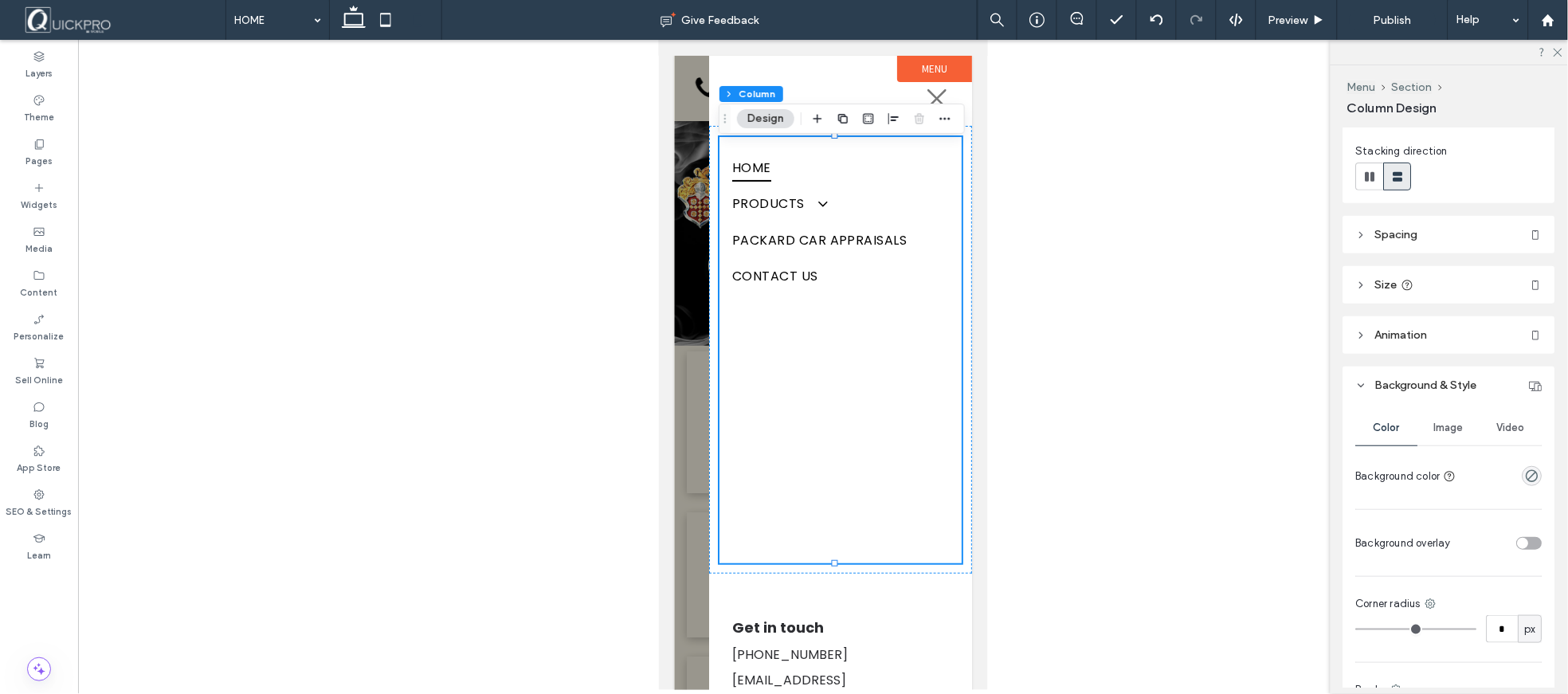
click at [1157, 168] on div at bounding box center [823, 365] width 1490 height 650
click at [901, 63] on label "Menu" at bounding box center [934, 68] width 75 height 26
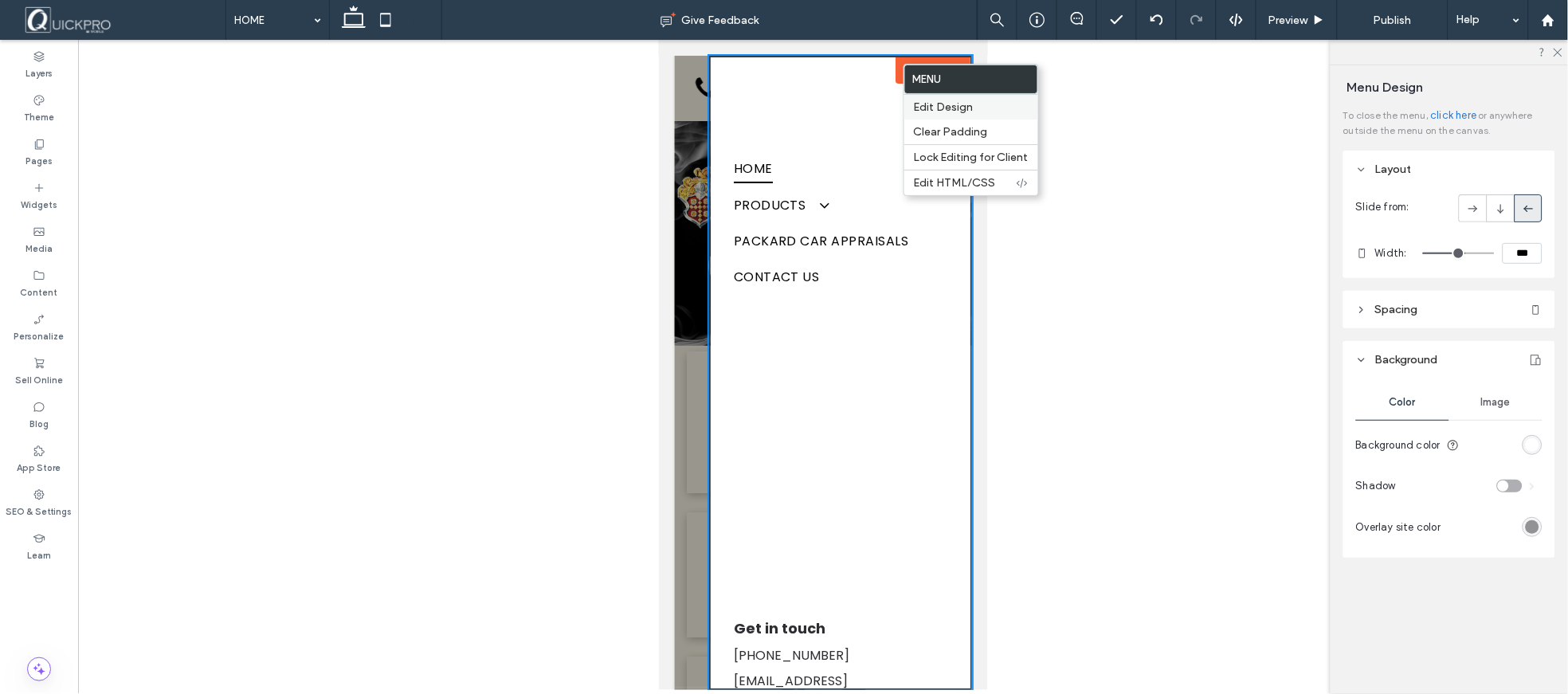
click at [962, 102] on span "Edit Design" at bounding box center [944, 108] width 60 height 14
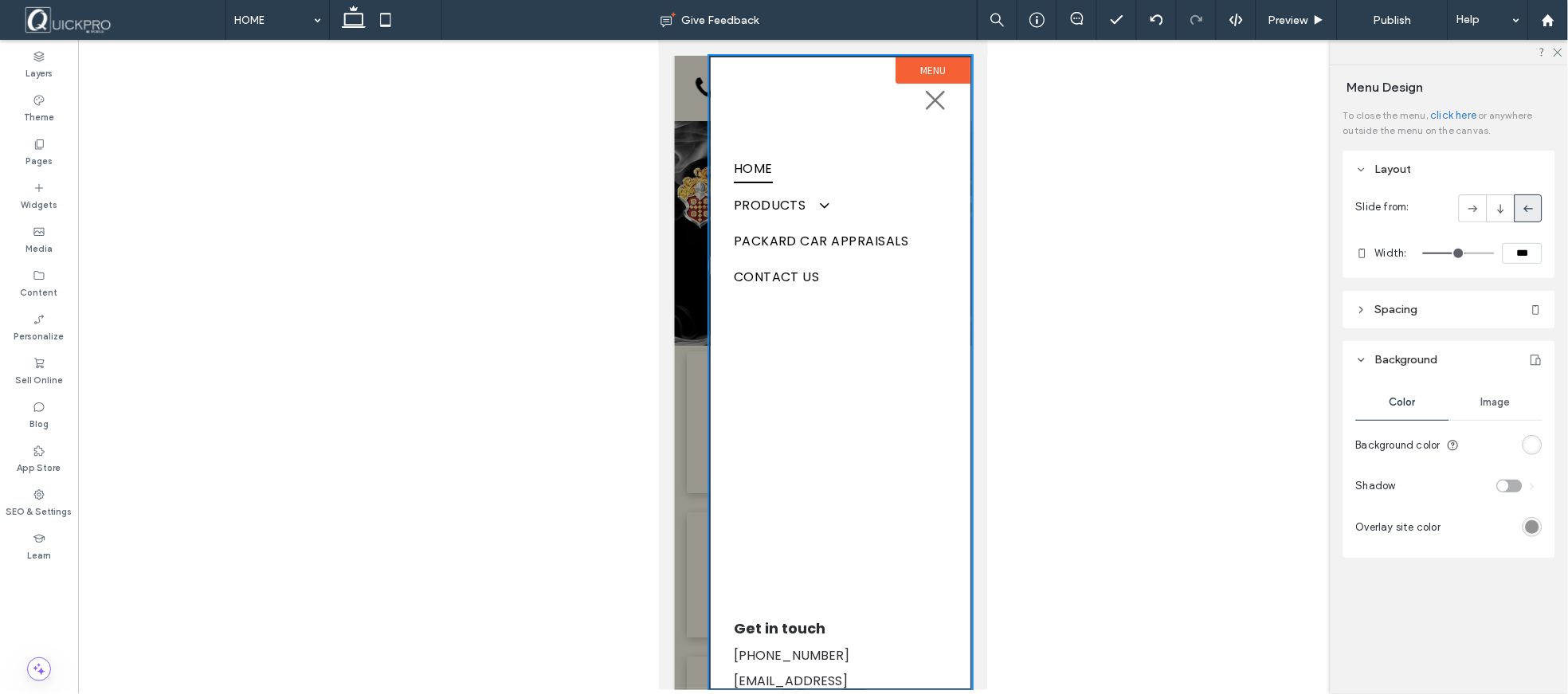
click at [1534, 450] on div "rgb(255, 255, 255)" at bounding box center [1533, 445] width 14 height 14
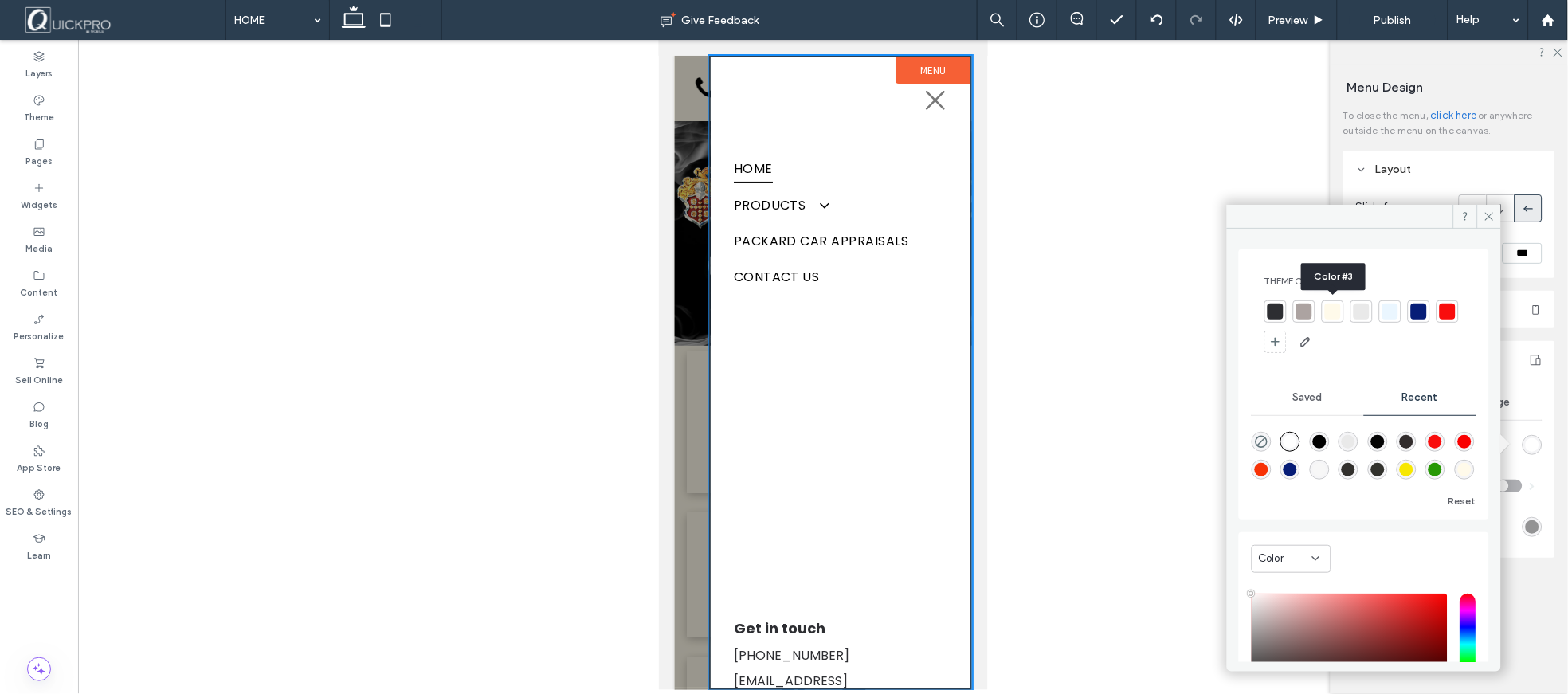
click at [1340, 314] on div at bounding box center [1333, 311] width 16 height 16
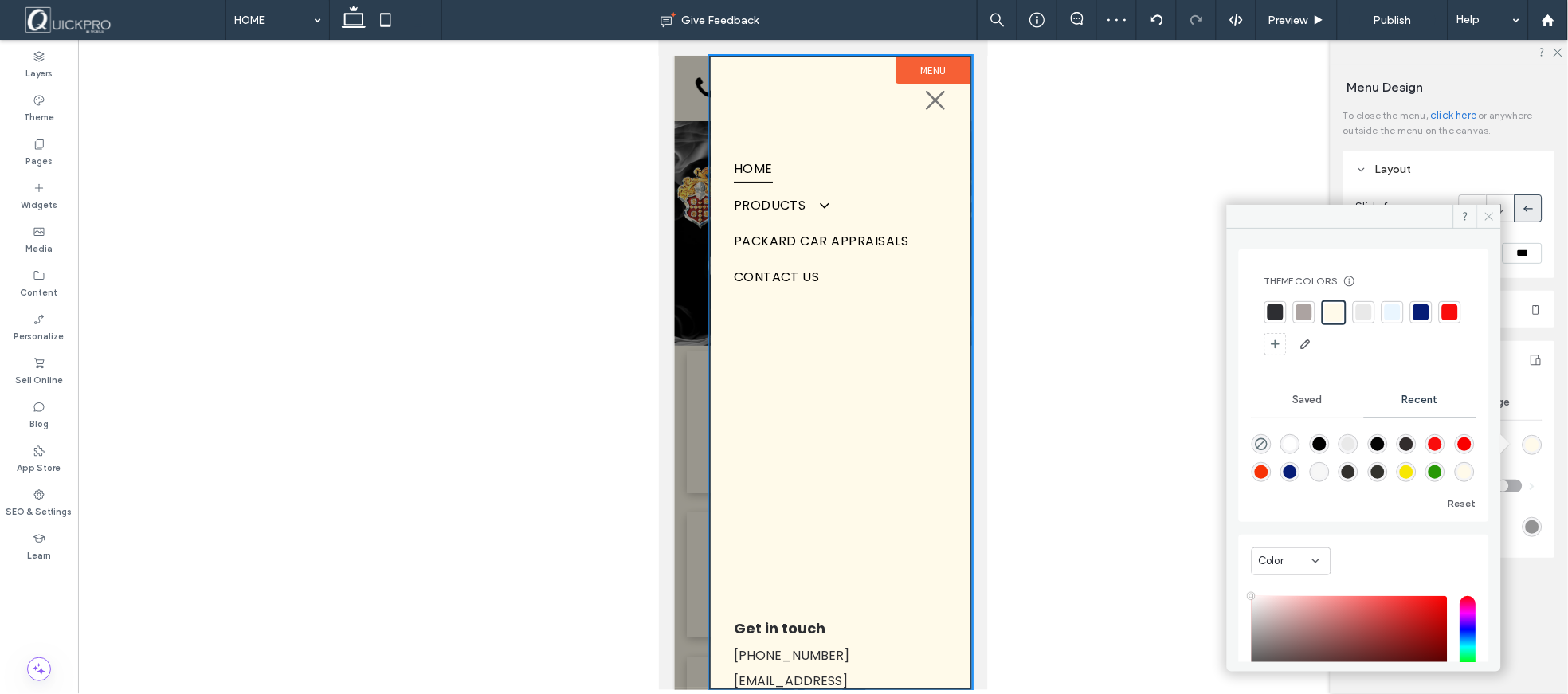
click at [1488, 219] on icon at bounding box center [1489, 216] width 12 height 12
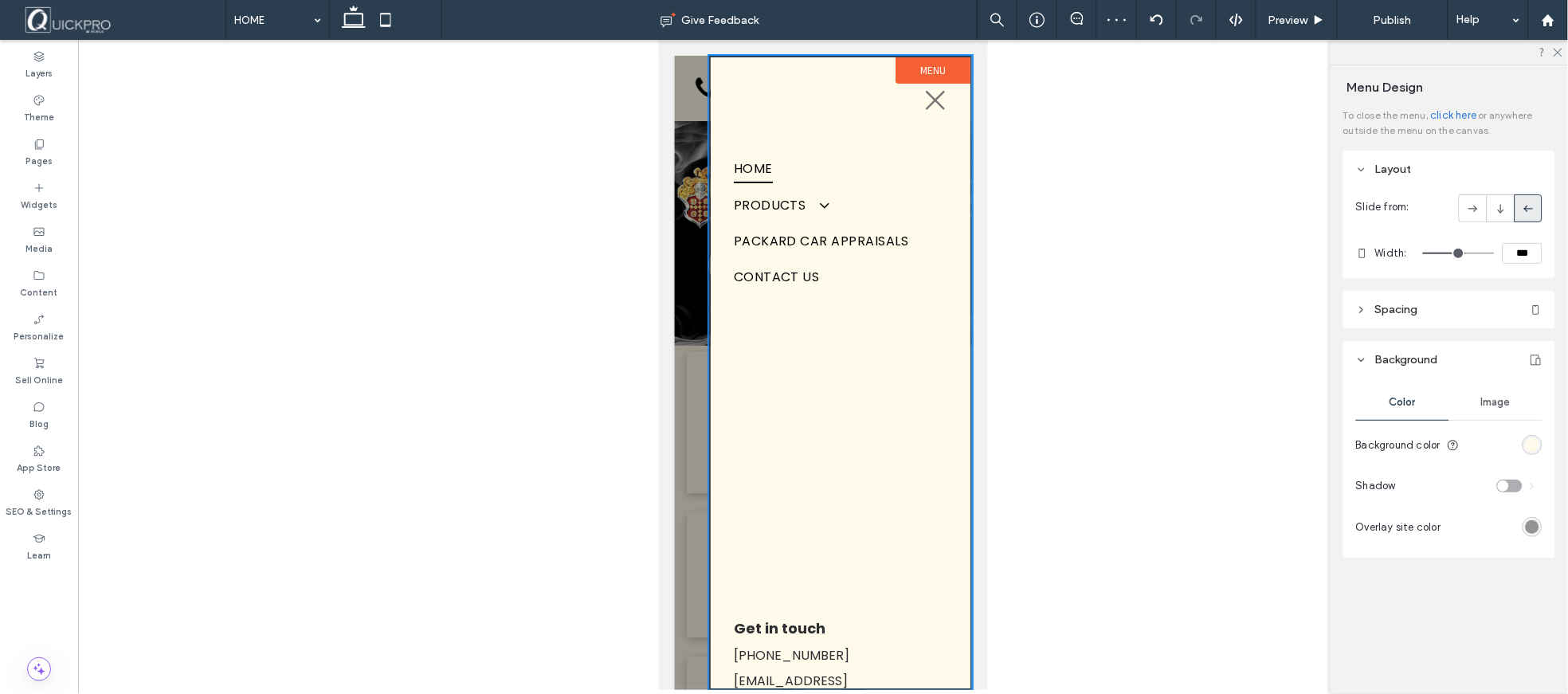
click at [1235, 209] on div at bounding box center [823, 365] width 1490 height 650
click at [1133, 126] on div at bounding box center [823, 365] width 1490 height 650
click at [1563, 53] on div at bounding box center [1449, 52] width 237 height 25
click at [1556, 56] on icon at bounding box center [1557, 51] width 10 height 10
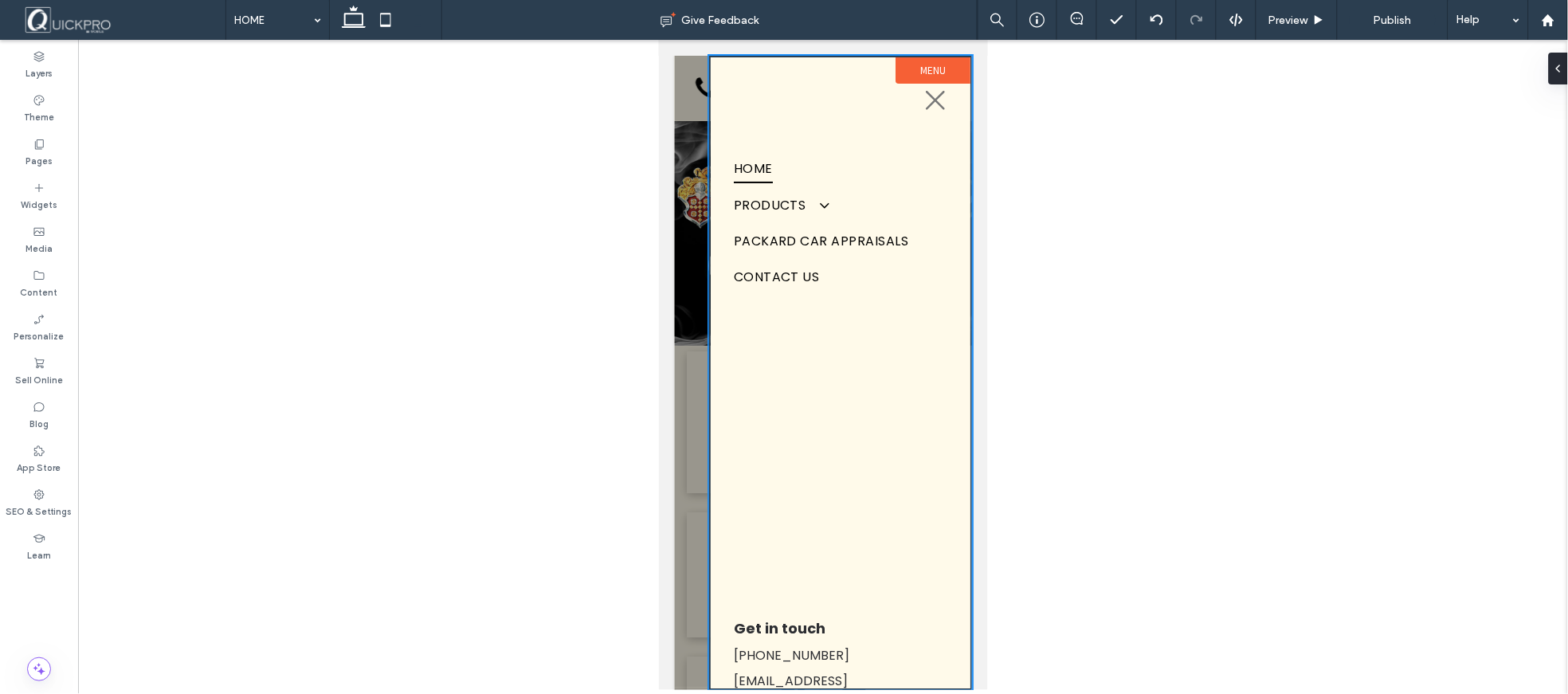
click at [1249, 227] on div at bounding box center [823, 365] width 1490 height 650
click at [519, 243] on div at bounding box center [823, 365] width 1490 height 650
click at [923, 96] on icon at bounding box center [935, 100] width 24 height 24
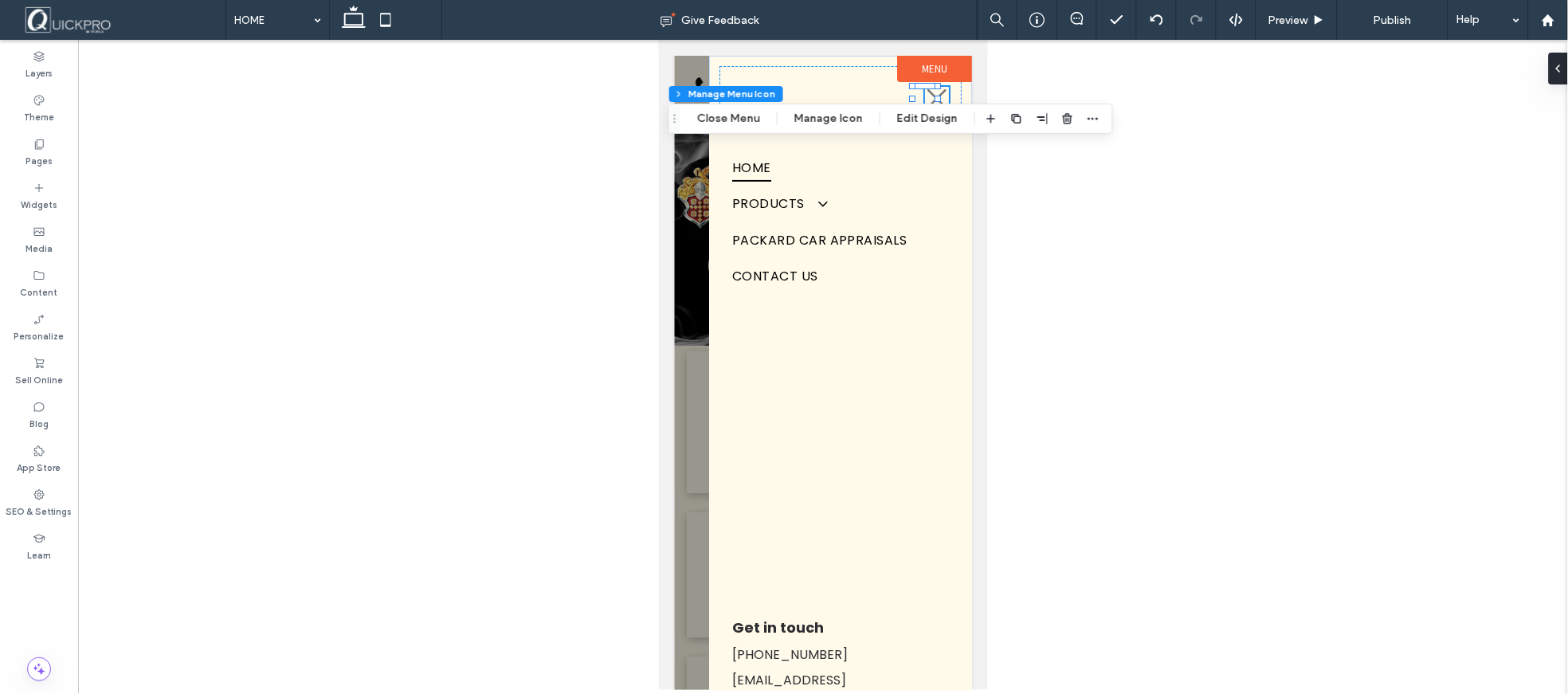
click at [1173, 231] on div at bounding box center [823, 365] width 1490 height 650
click at [910, 64] on label "Menu" at bounding box center [934, 68] width 75 height 26
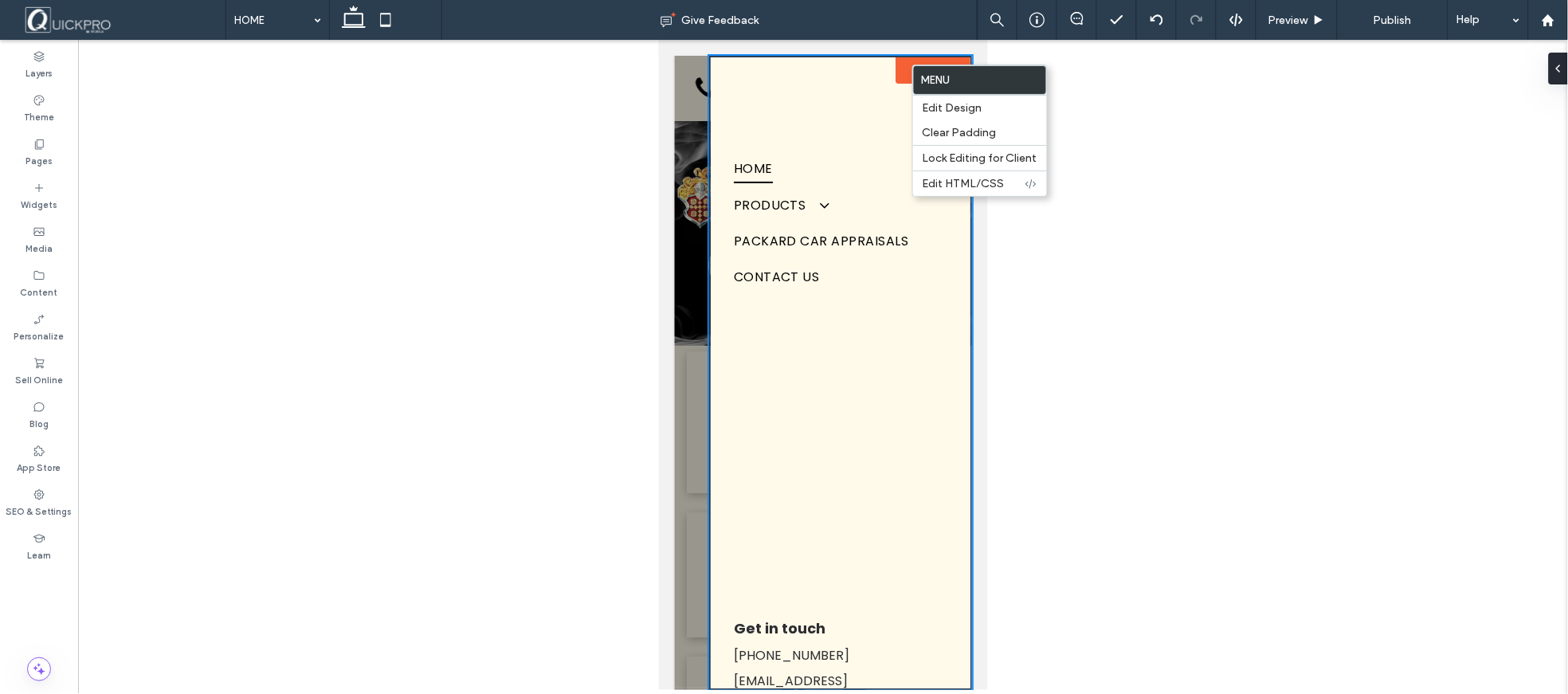
click at [1154, 211] on div at bounding box center [823, 365] width 1490 height 650
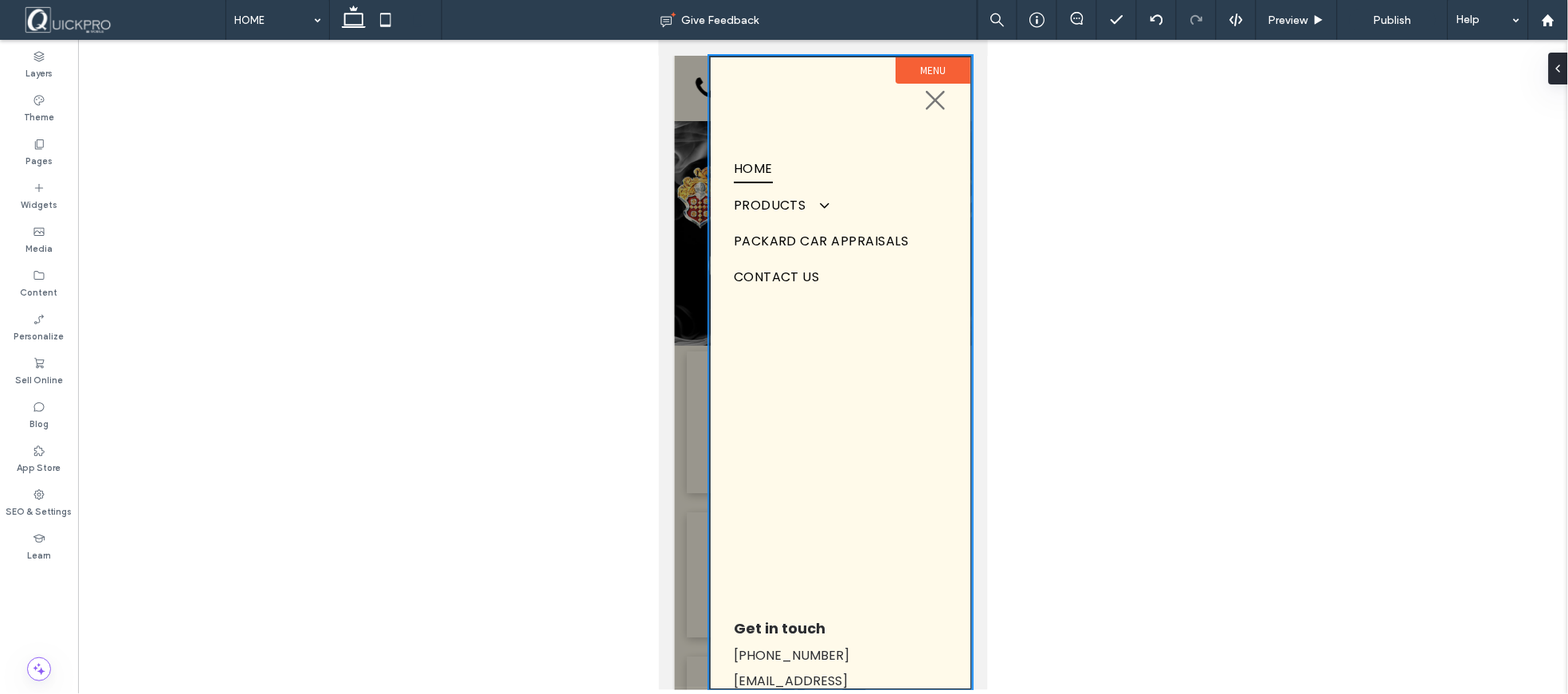
click at [682, 362] on div at bounding box center [823, 372] width 297 height 634
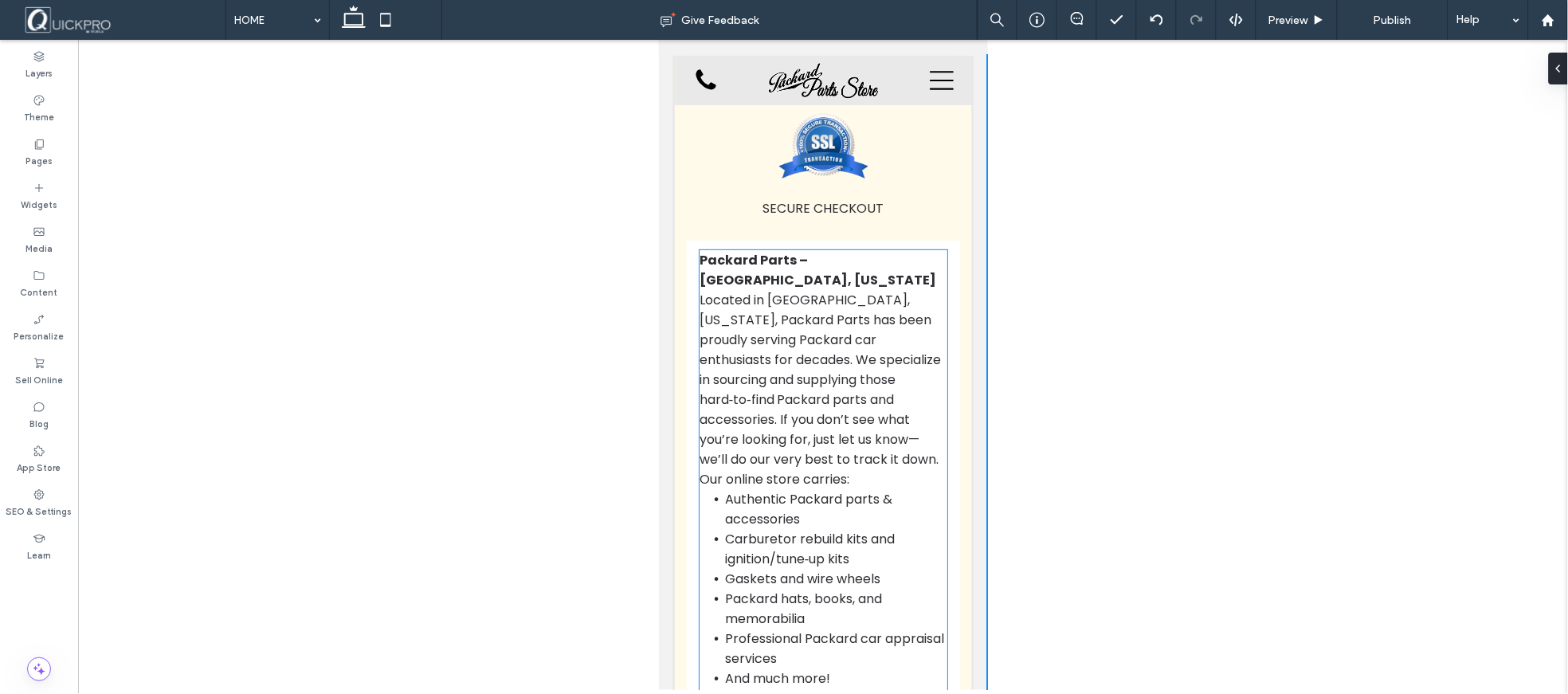
scroll to position [1539, 0]
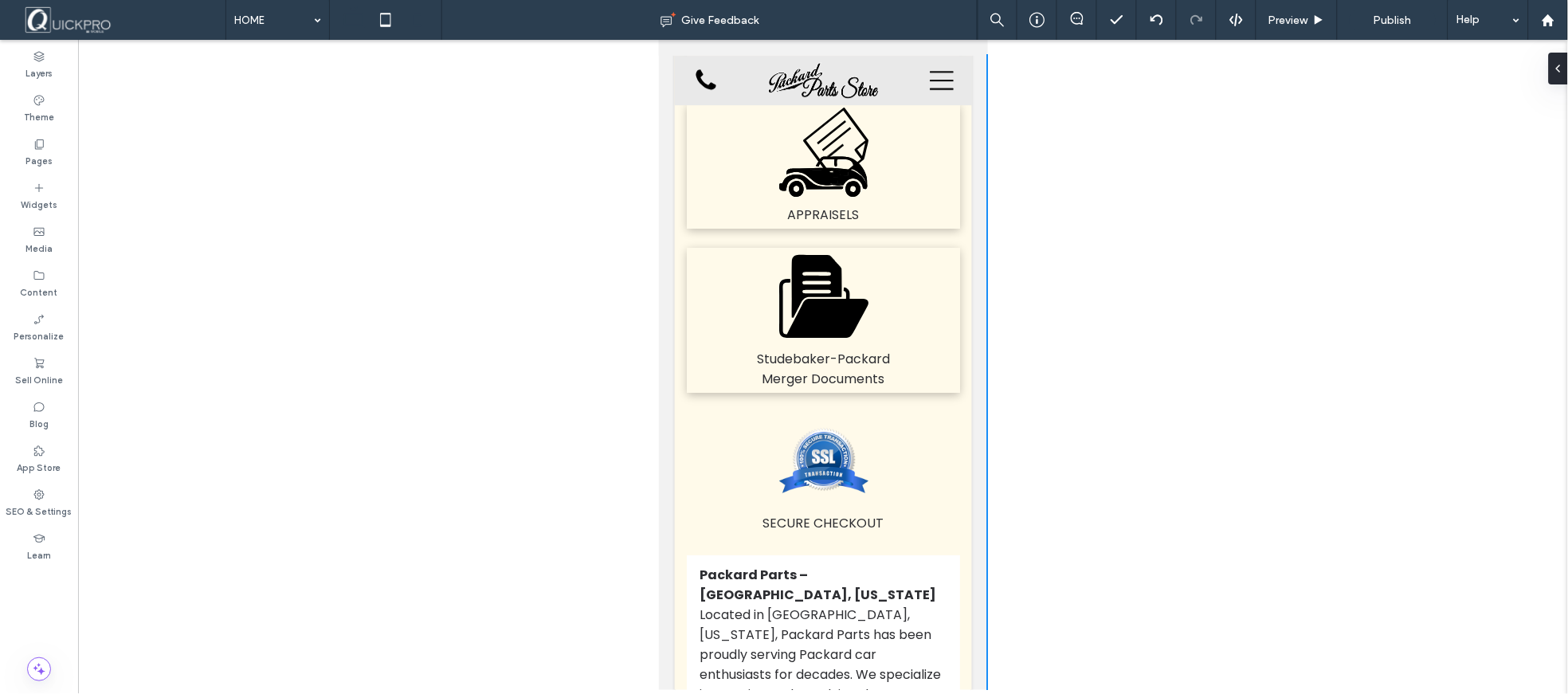
click at [353, 22] on icon at bounding box center [354, 20] width 32 height 32
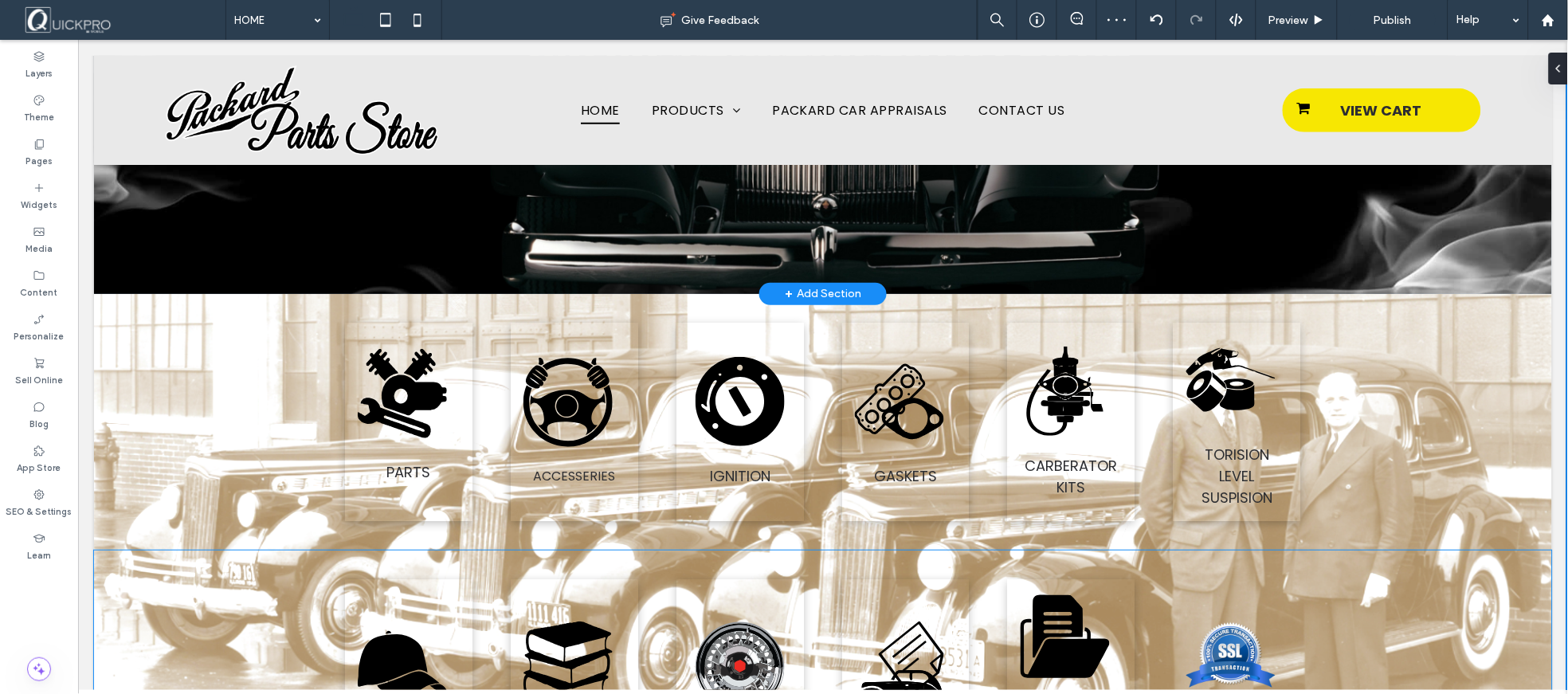
scroll to position [0, 0]
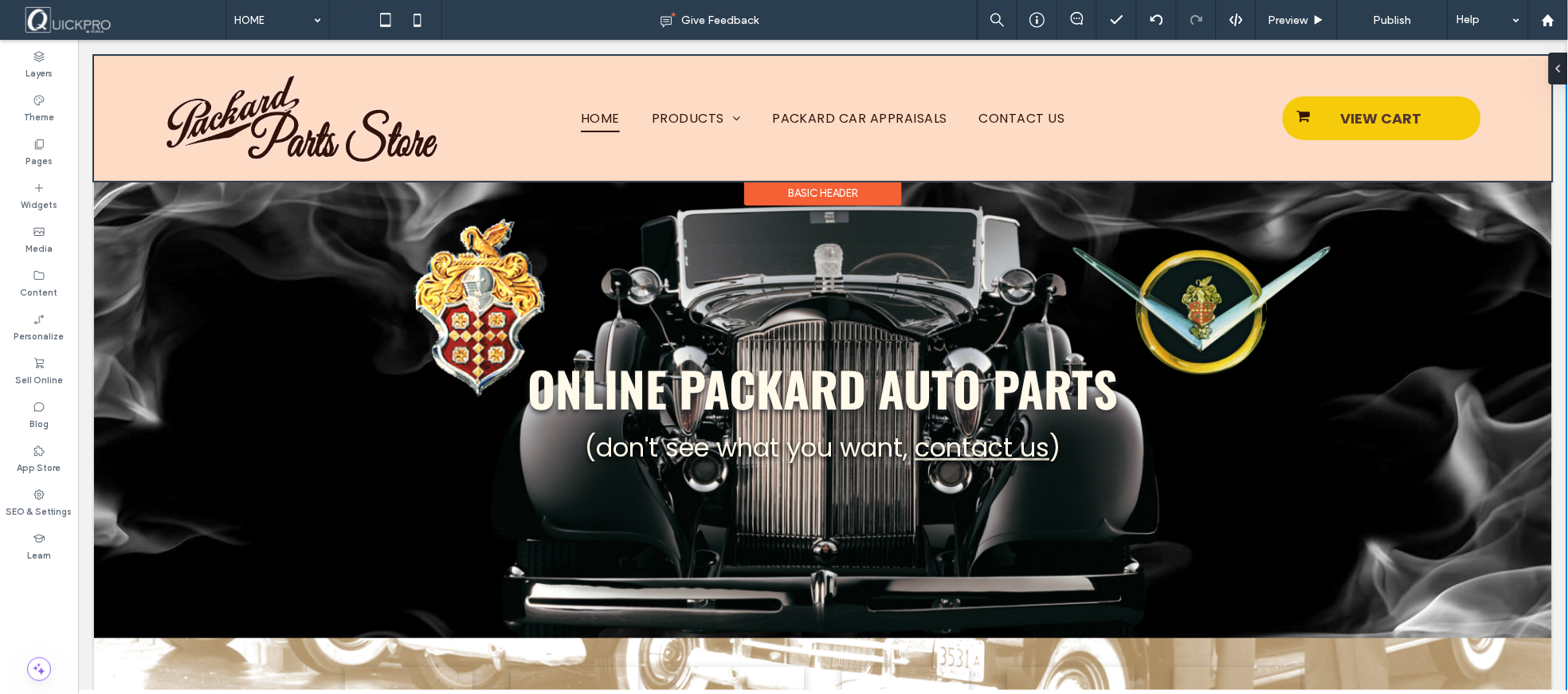
click at [913, 121] on div at bounding box center [822, 117] width 1458 height 125
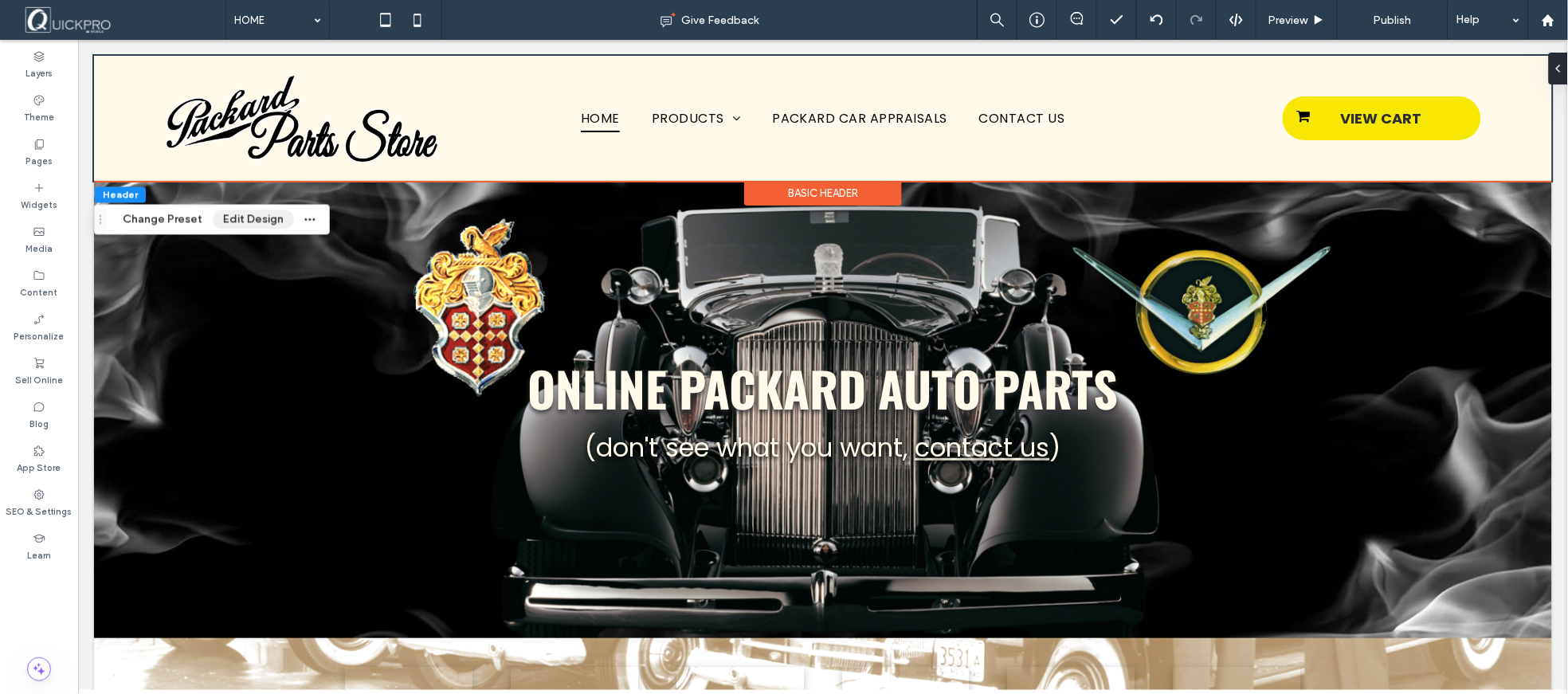
click at [255, 225] on button "Edit Design" at bounding box center [252, 219] width 81 height 19
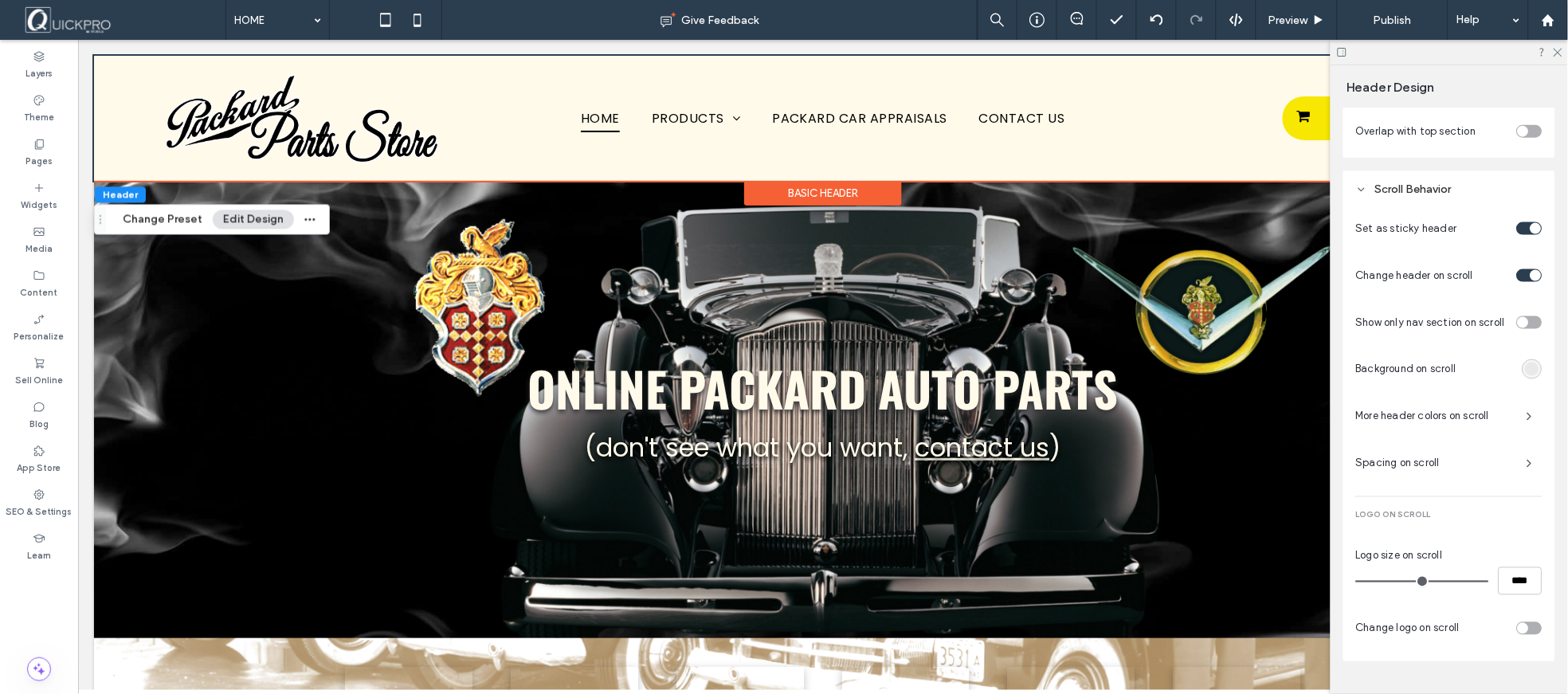
scroll to position [619, 0]
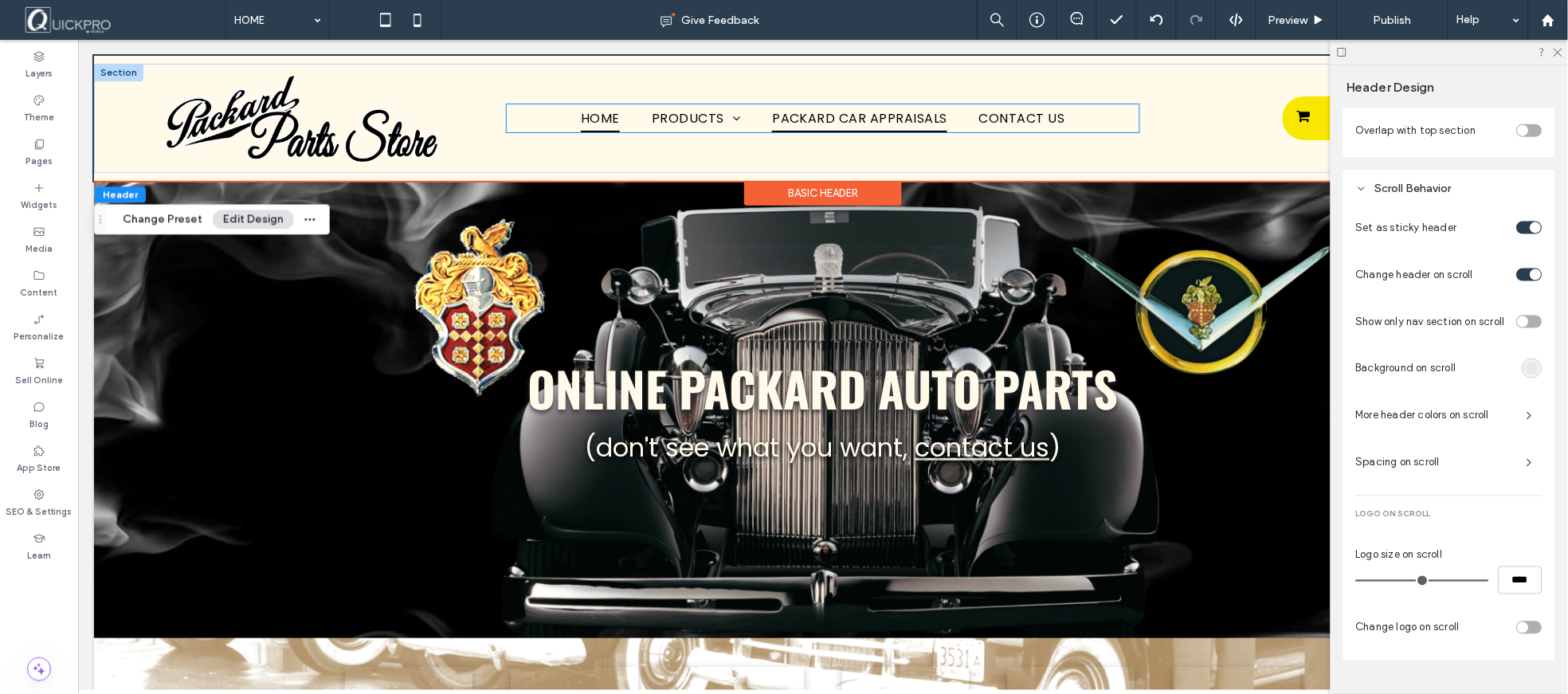
click at [895, 121] on span "PACKARD CAR APPRAISALS" at bounding box center [859, 118] width 176 height 28
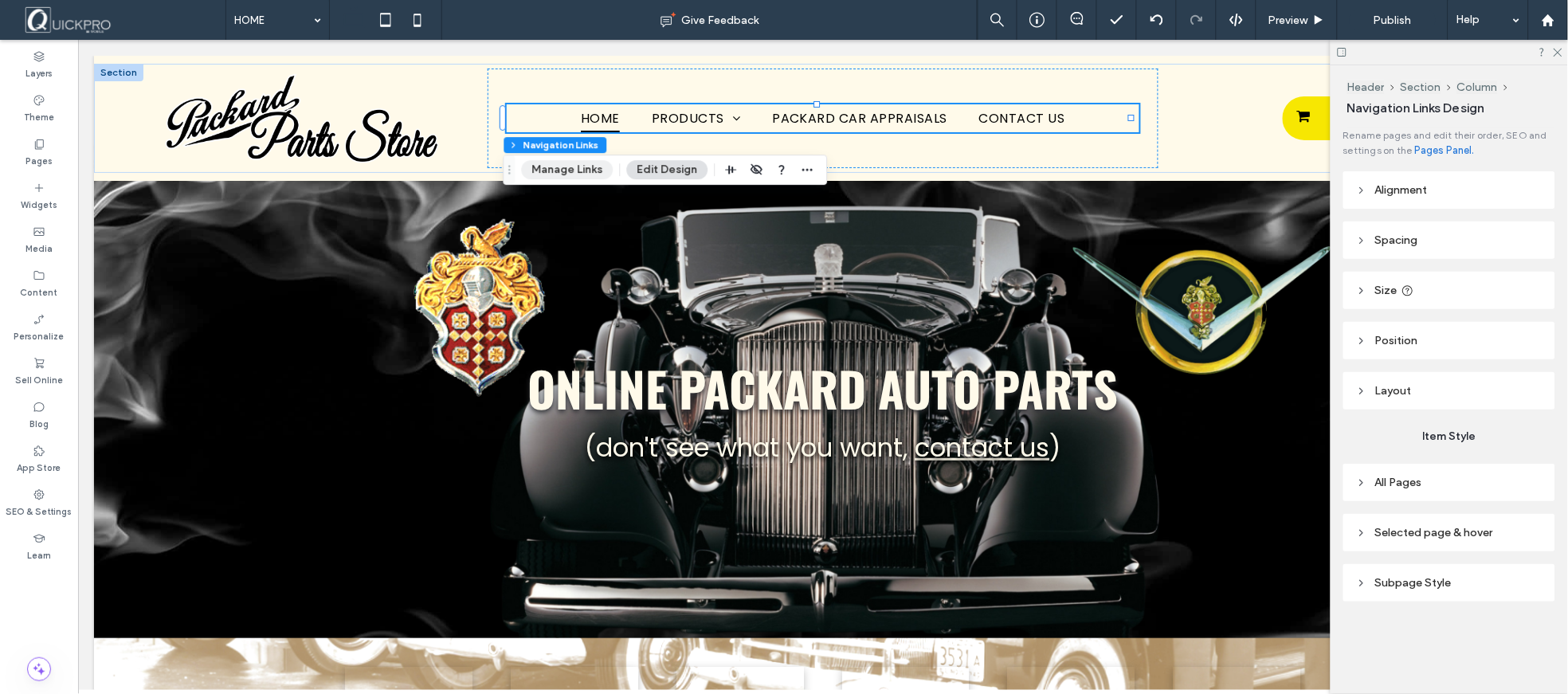
click at [587, 170] on button "Manage Links" at bounding box center [568, 170] width 92 height 19
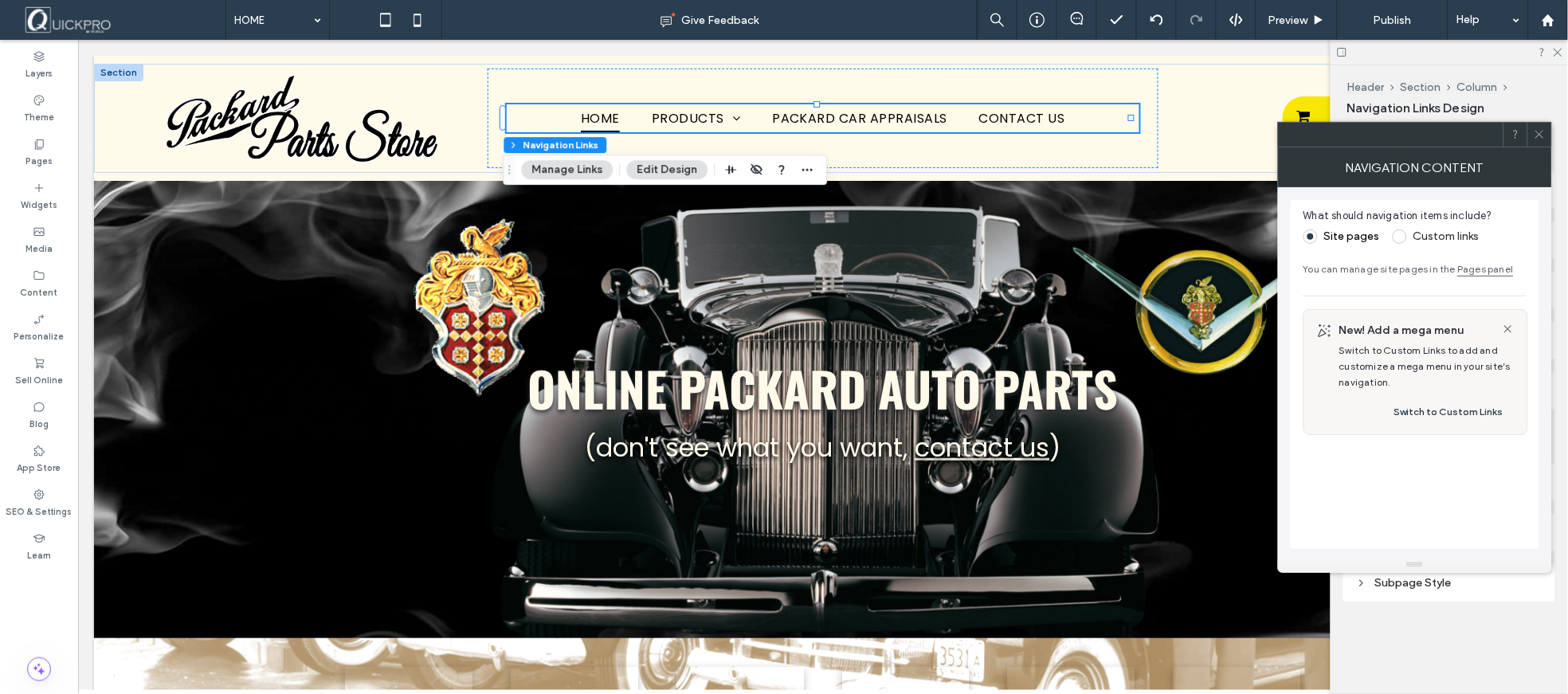
click at [1339, 235] on label "Site pages" at bounding box center [1353, 236] width 56 height 14
click at [1535, 141] on span at bounding box center [1540, 135] width 12 height 24
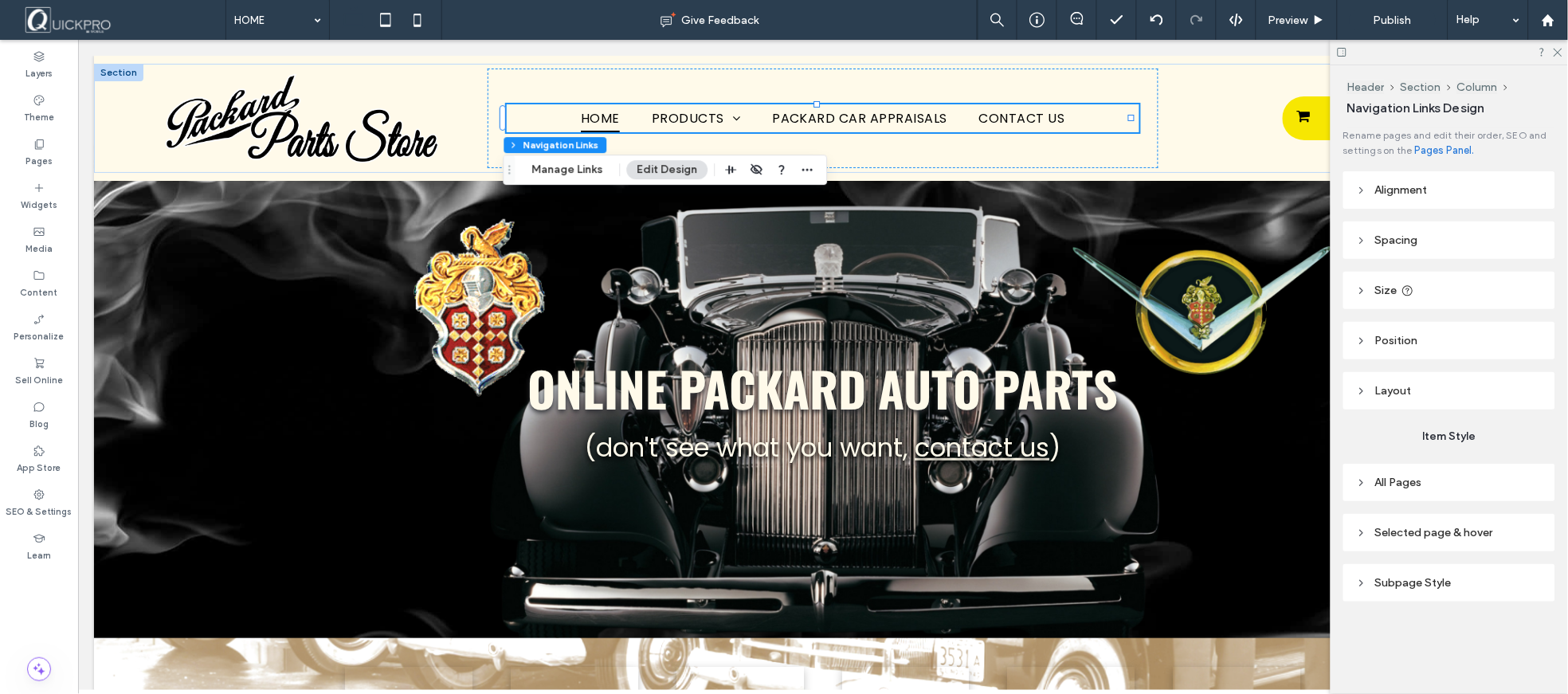
click at [657, 161] on button "Edit Design" at bounding box center [667, 170] width 81 height 19
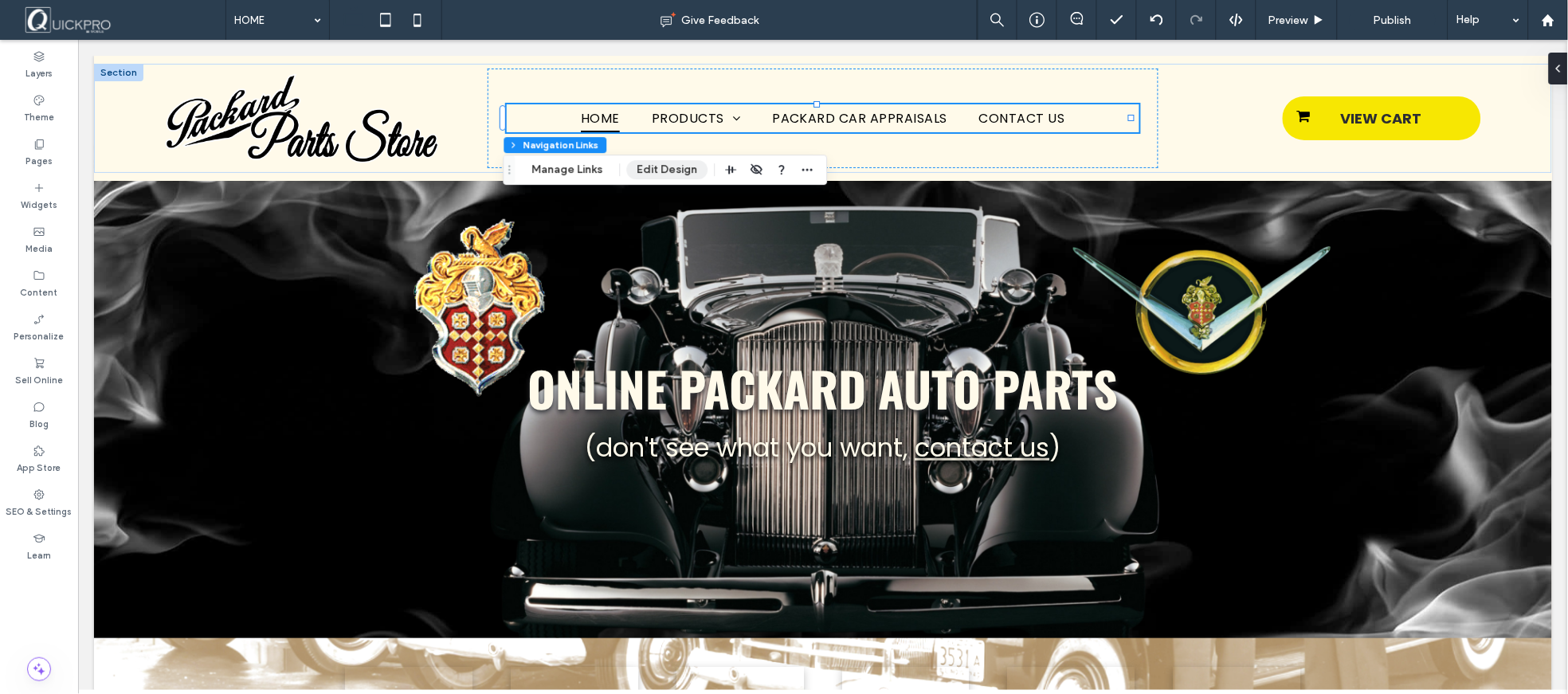
click at [646, 176] on button "Edit Design" at bounding box center [667, 170] width 81 height 19
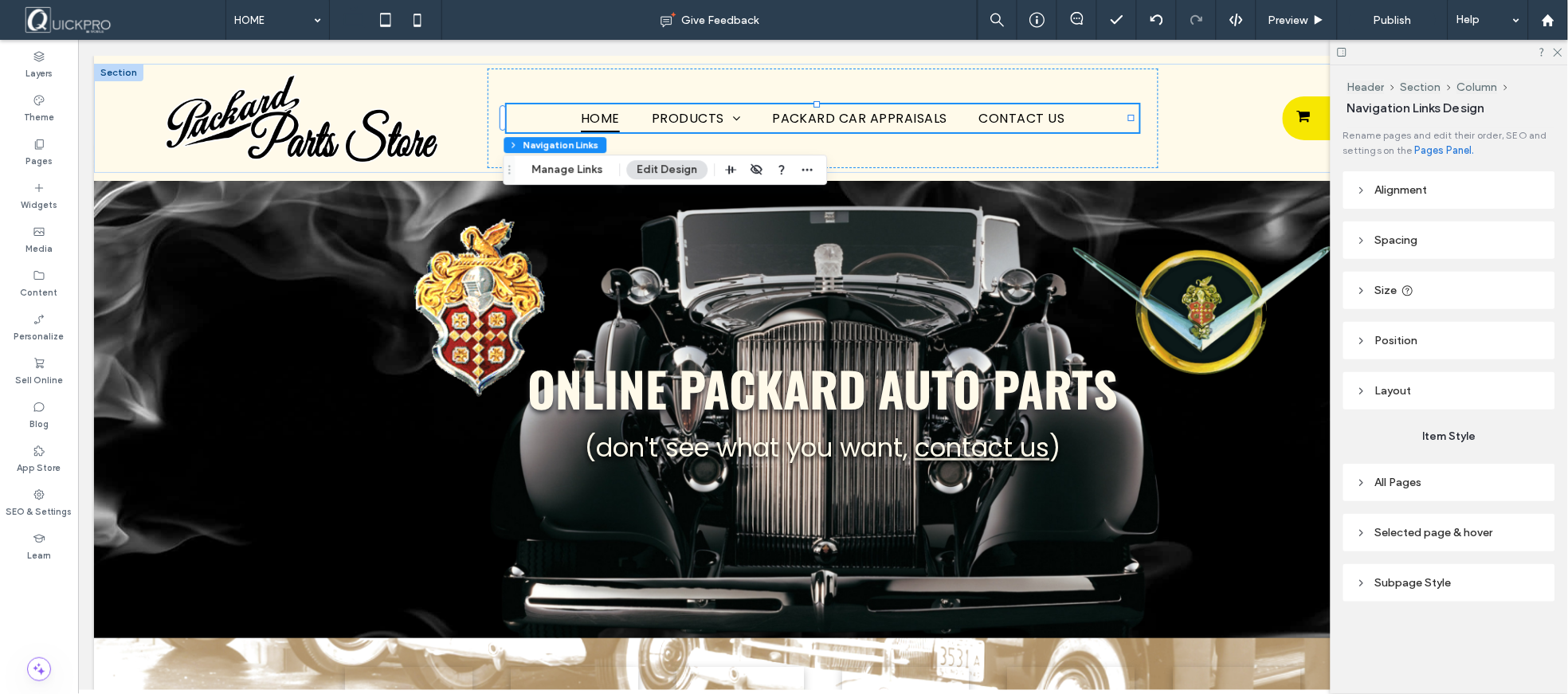
click at [1383, 292] on span "Size" at bounding box center [1386, 290] width 22 height 14
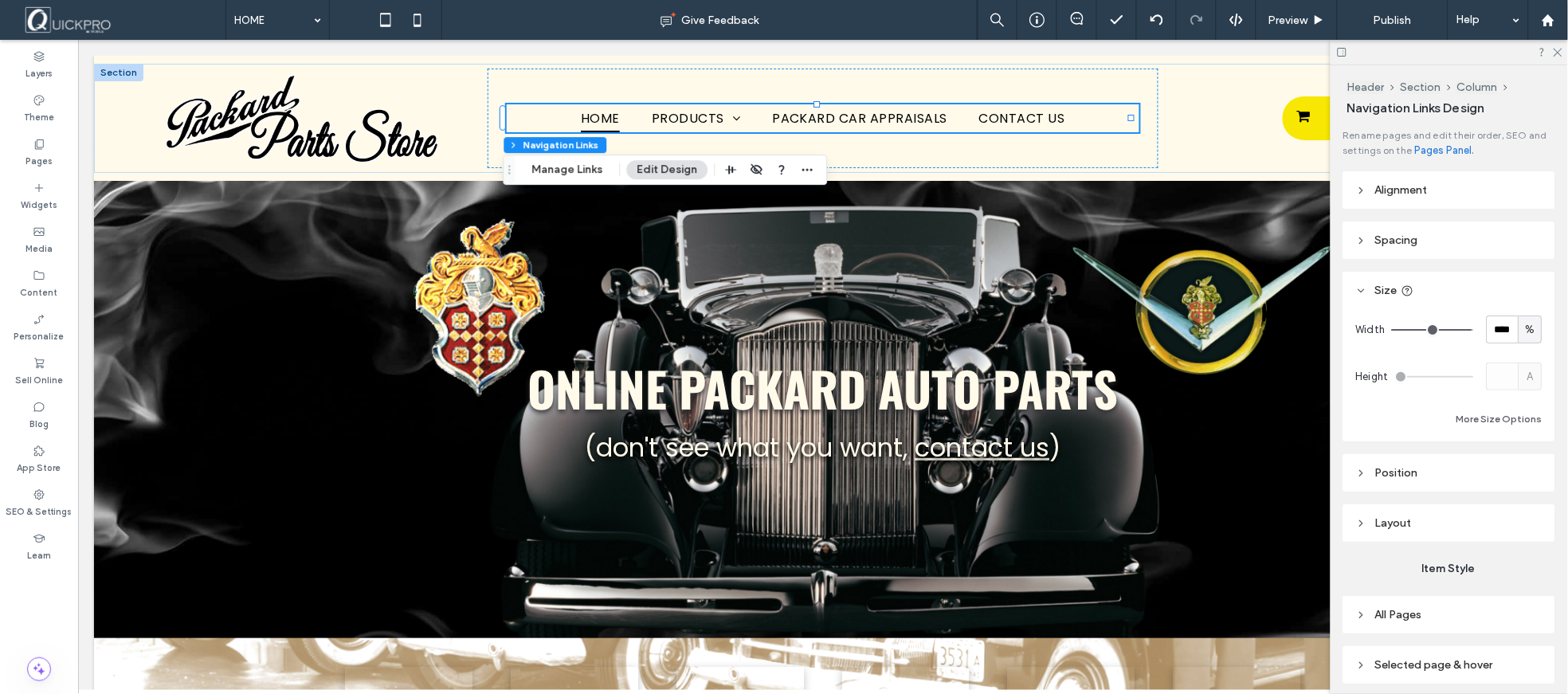
click at [1407, 466] on span "Position" at bounding box center [1396, 473] width 43 height 14
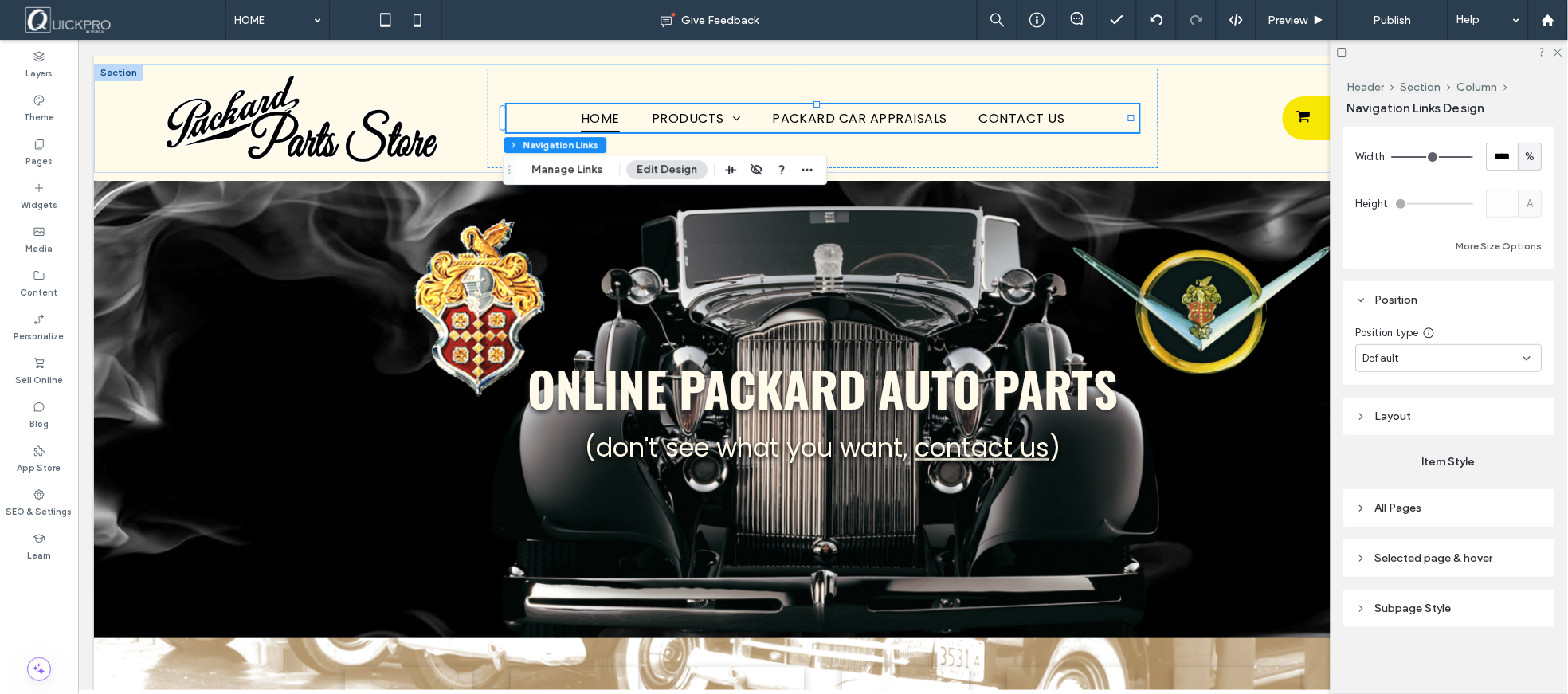
scroll to position [175, 0]
click at [1406, 509] on span "All Pages" at bounding box center [1398, 506] width 47 height 14
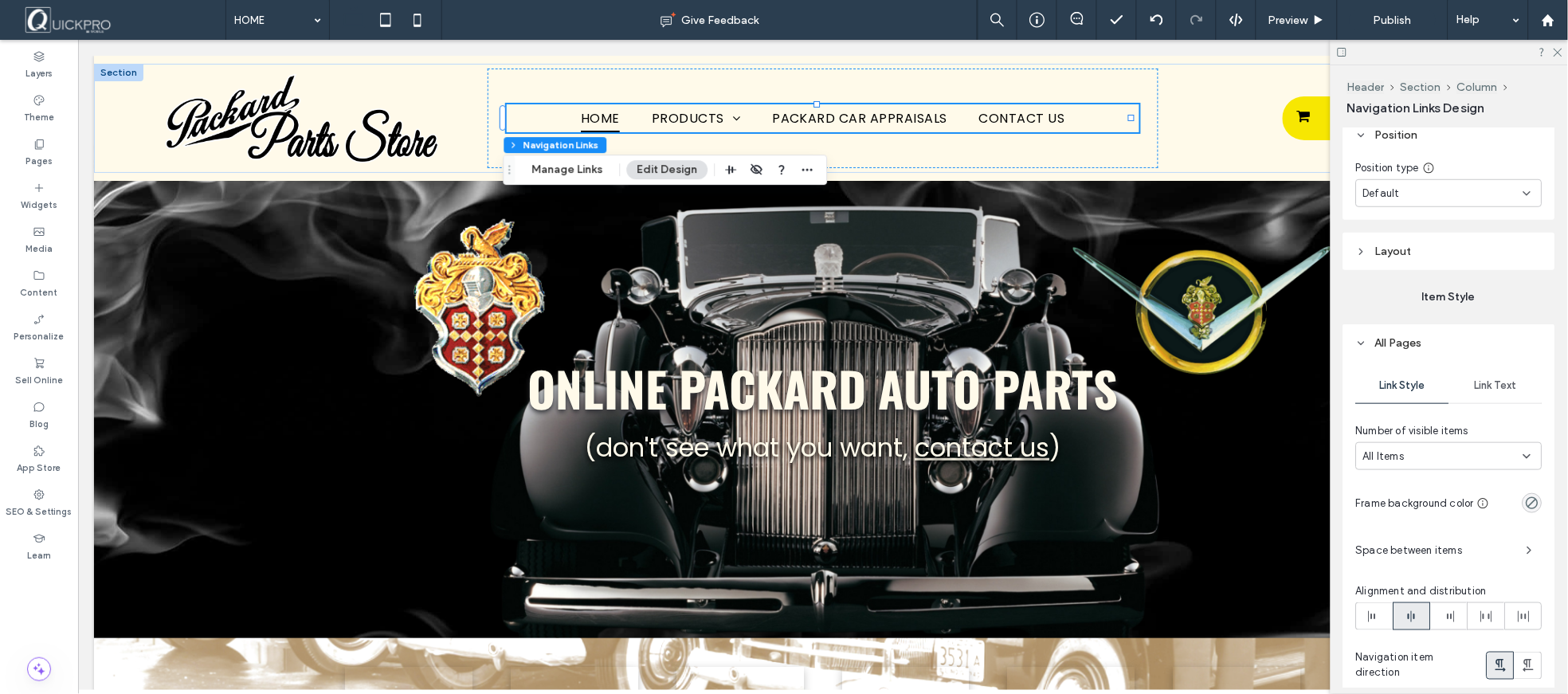
scroll to position [352, 0]
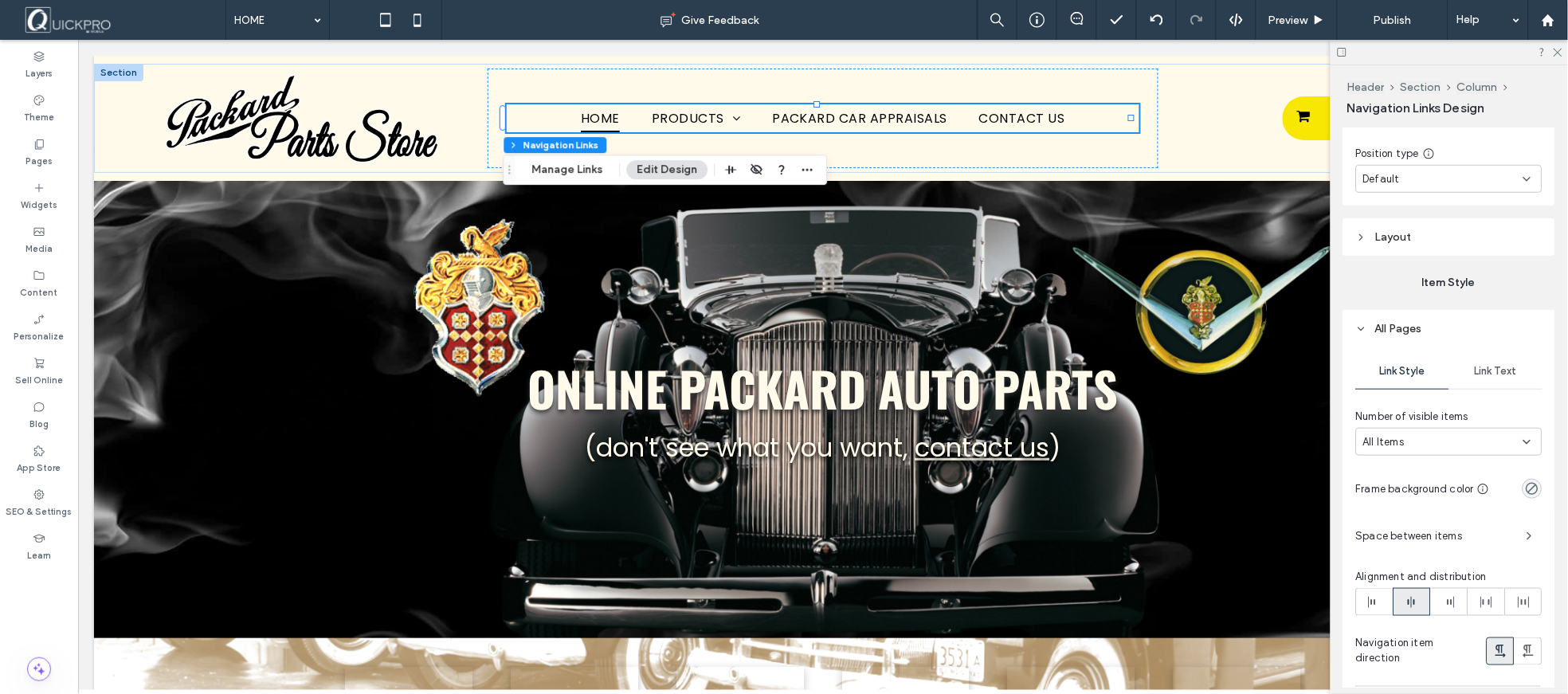
click at [1503, 371] on span "Link Text" at bounding box center [1496, 371] width 42 height 13
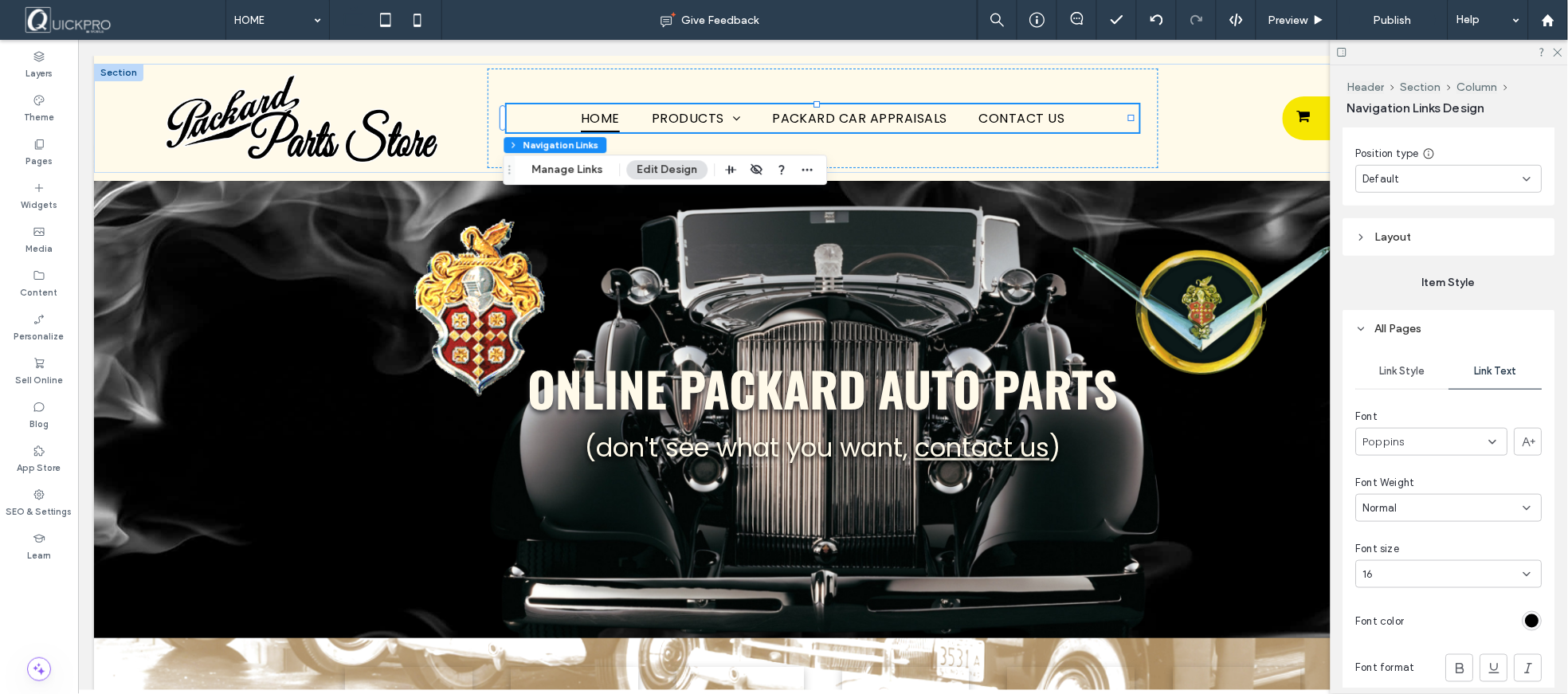
click at [1522, 504] on icon at bounding box center [1527, 508] width 13 height 13
click at [1406, 607] on div "Medium" at bounding box center [1445, 613] width 177 height 28
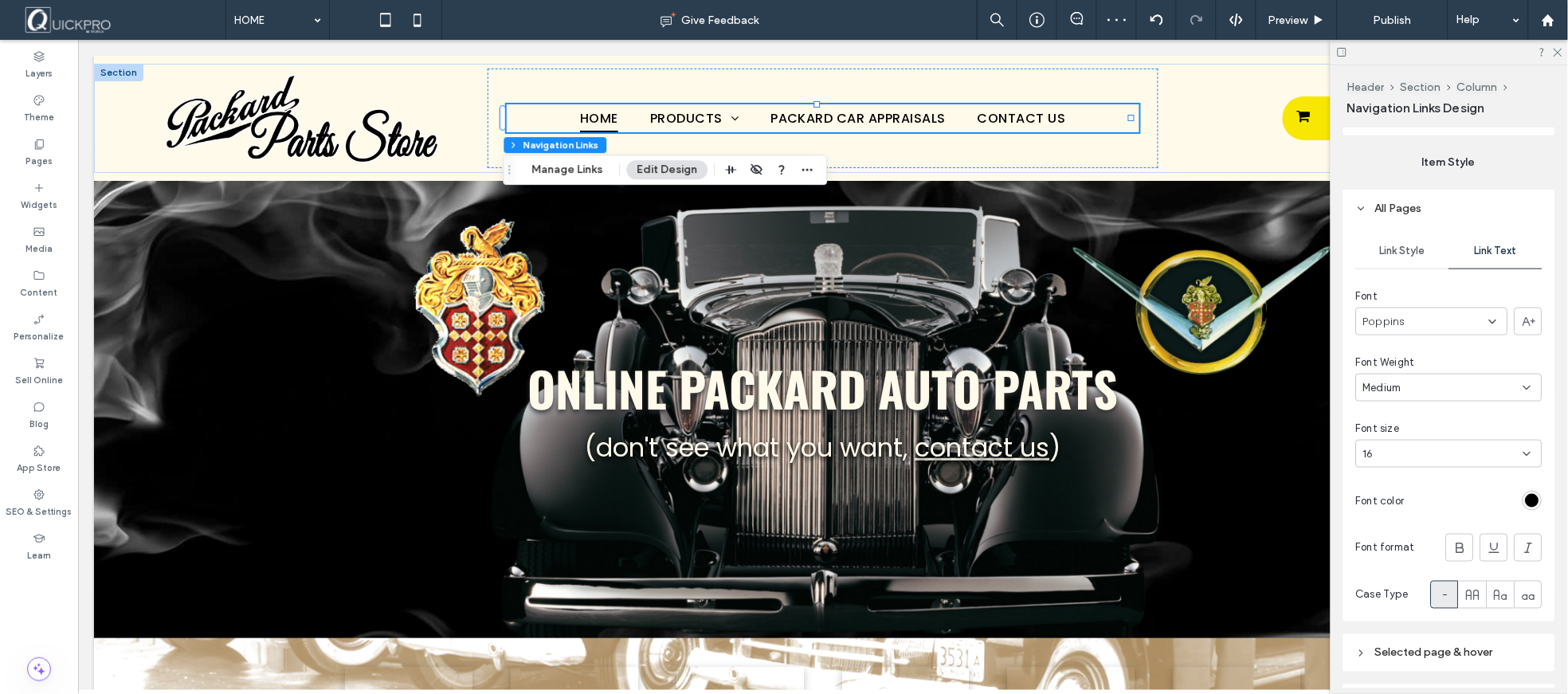
scroll to position [481, 0]
click at [1521, 385] on icon at bounding box center [1527, 380] width 13 height 13
click at [1407, 546] on span "Semibold" at bounding box center [1386, 547] width 47 height 16
type input "*"
drag, startPoint x: 1555, startPoint y: 50, endPoint x: 1477, endPoint y: 11, distance: 87.2
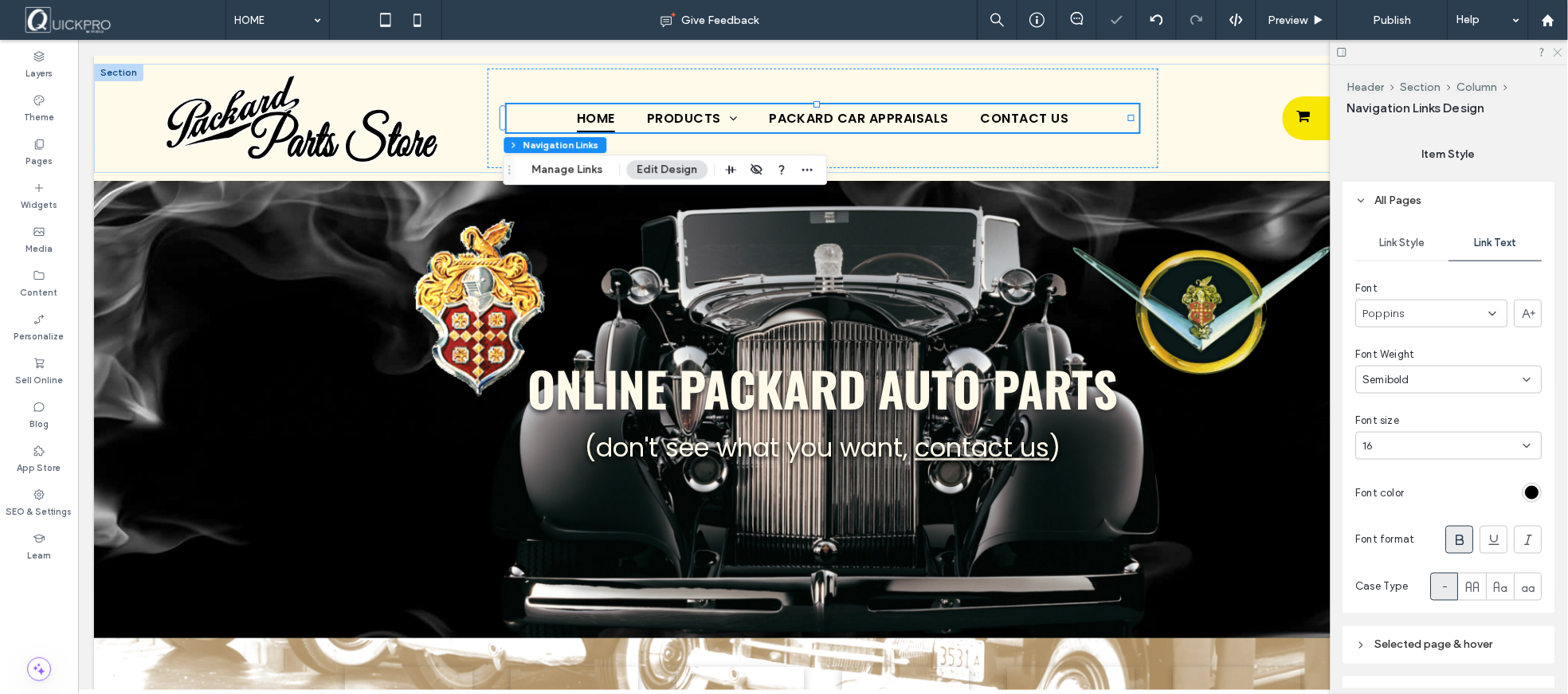
click at [1555, 50] on icon at bounding box center [1557, 51] width 10 height 10
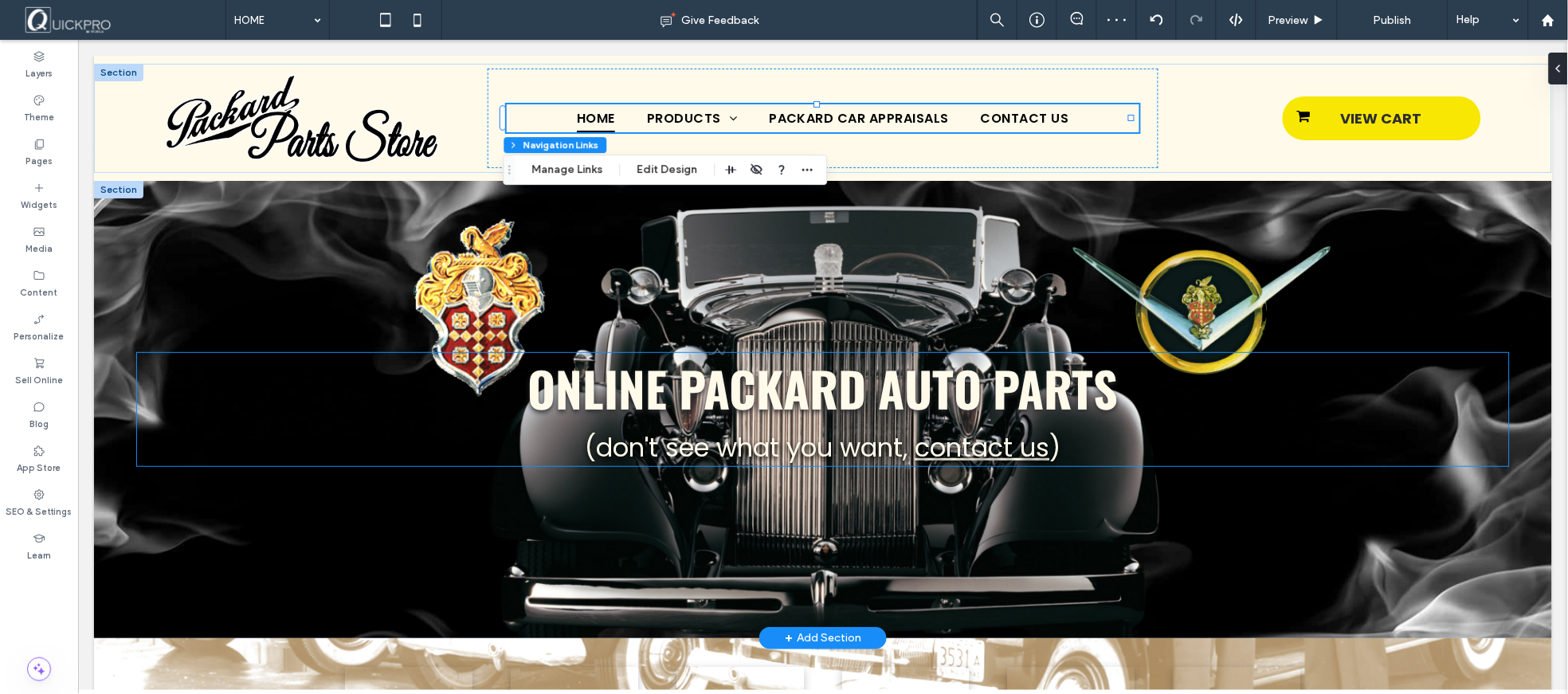
click at [1437, 379] on h1 "ONLINE PACKARD AUTO PARTS" at bounding box center [823, 389] width 1374 height 77
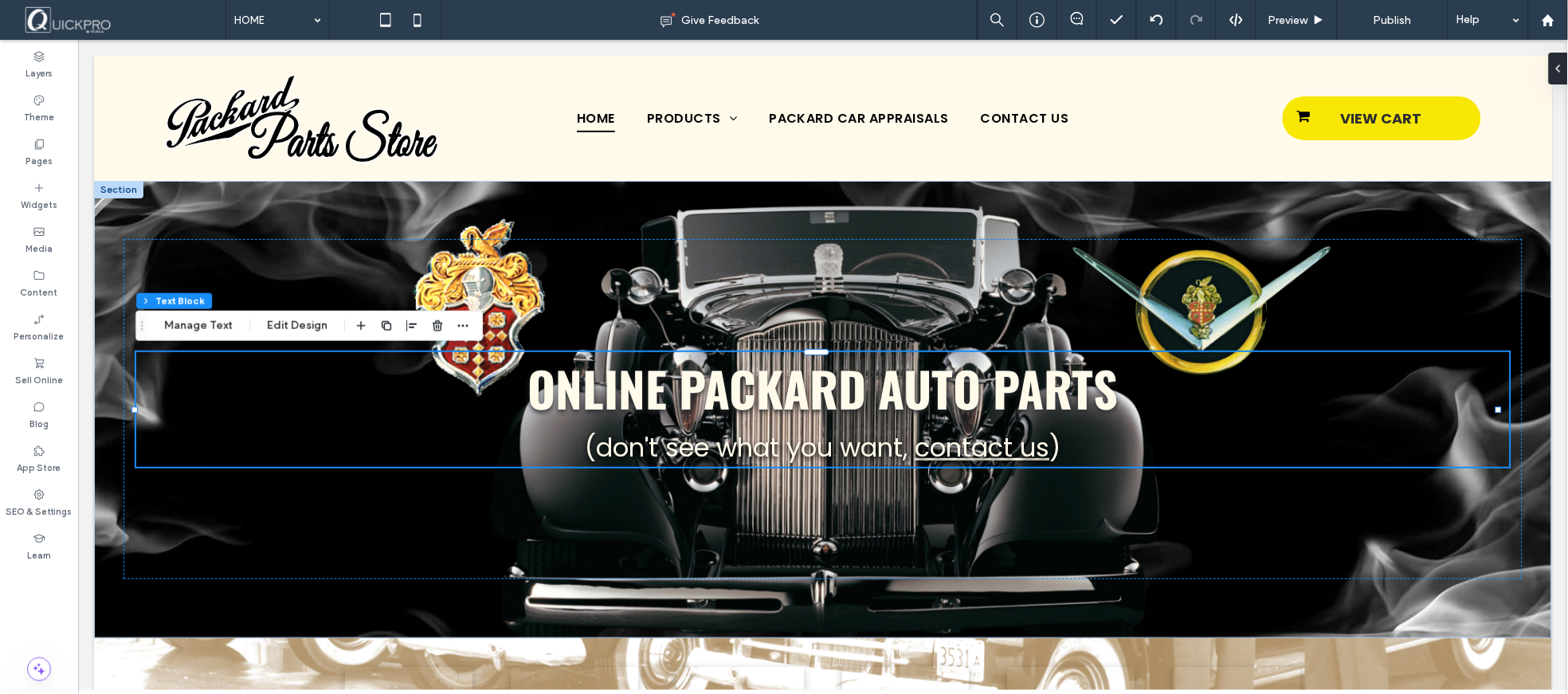
drag, startPoint x: 394, startPoint y: 14, endPoint x: 475, endPoint y: 70, distance: 98.5
click at [395, 14] on icon at bounding box center [386, 20] width 32 height 32
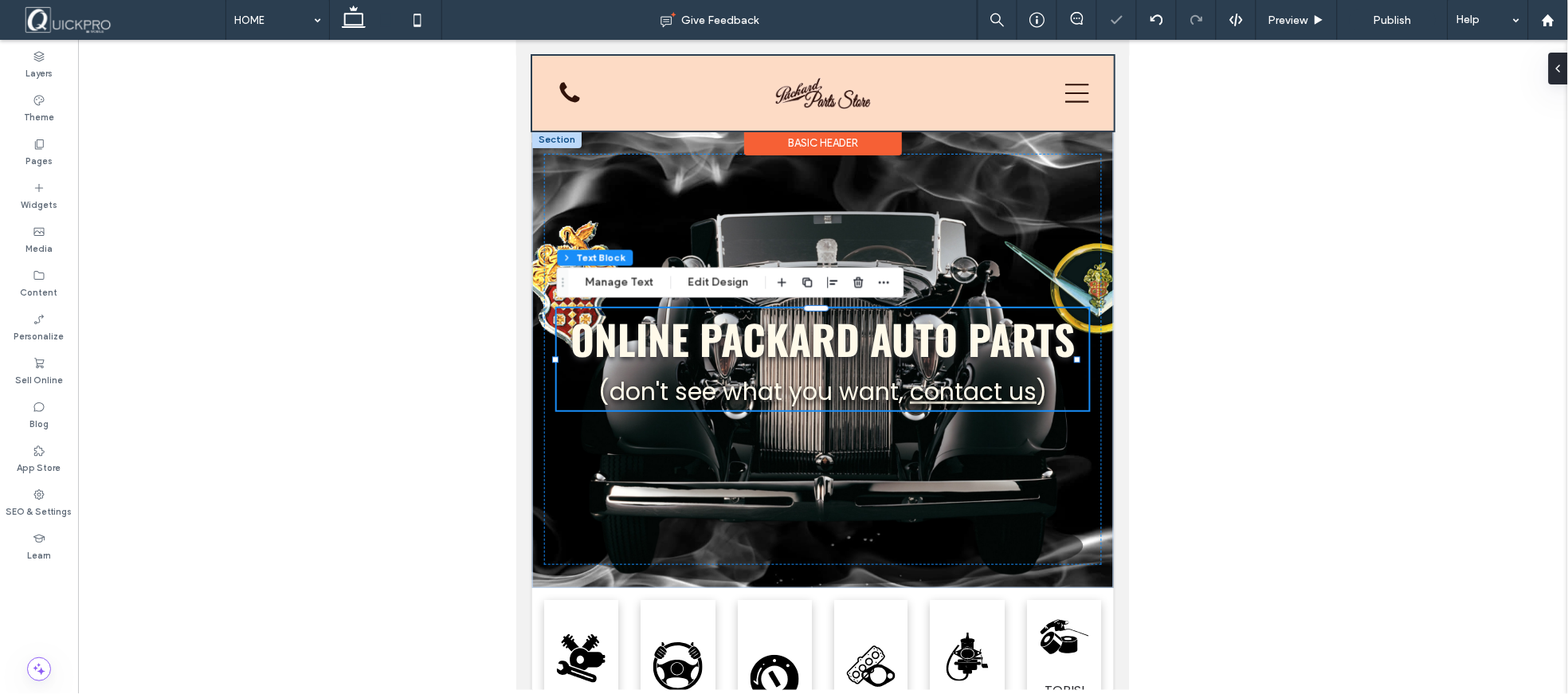
click at [1073, 90] on div at bounding box center [822, 92] width 582 height 75
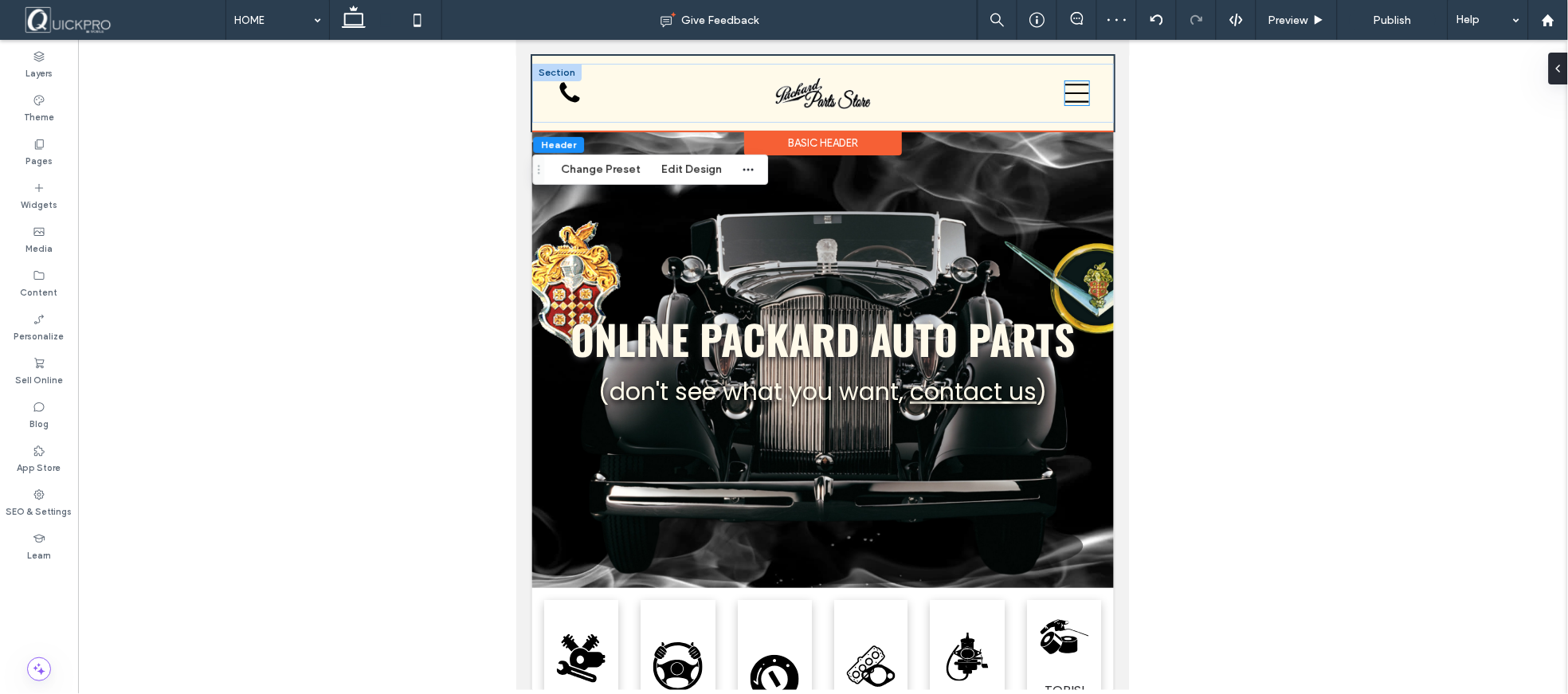
click at [1068, 96] on icon at bounding box center [1076, 93] width 24 height 24
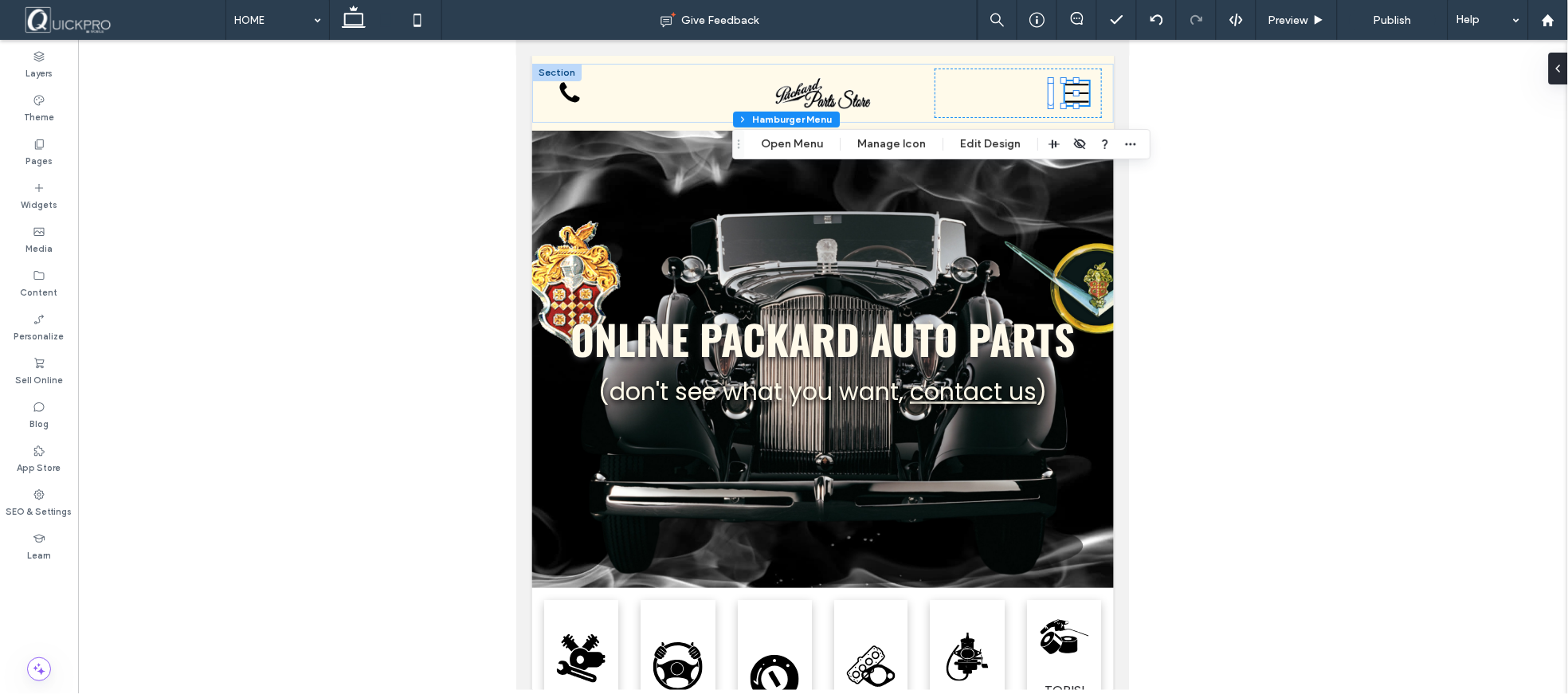
click at [1276, 161] on div at bounding box center [823, 365] width 1490 height 650
click at [1184, 330] on div at bounding box center [823, 365] width 1490 height 650
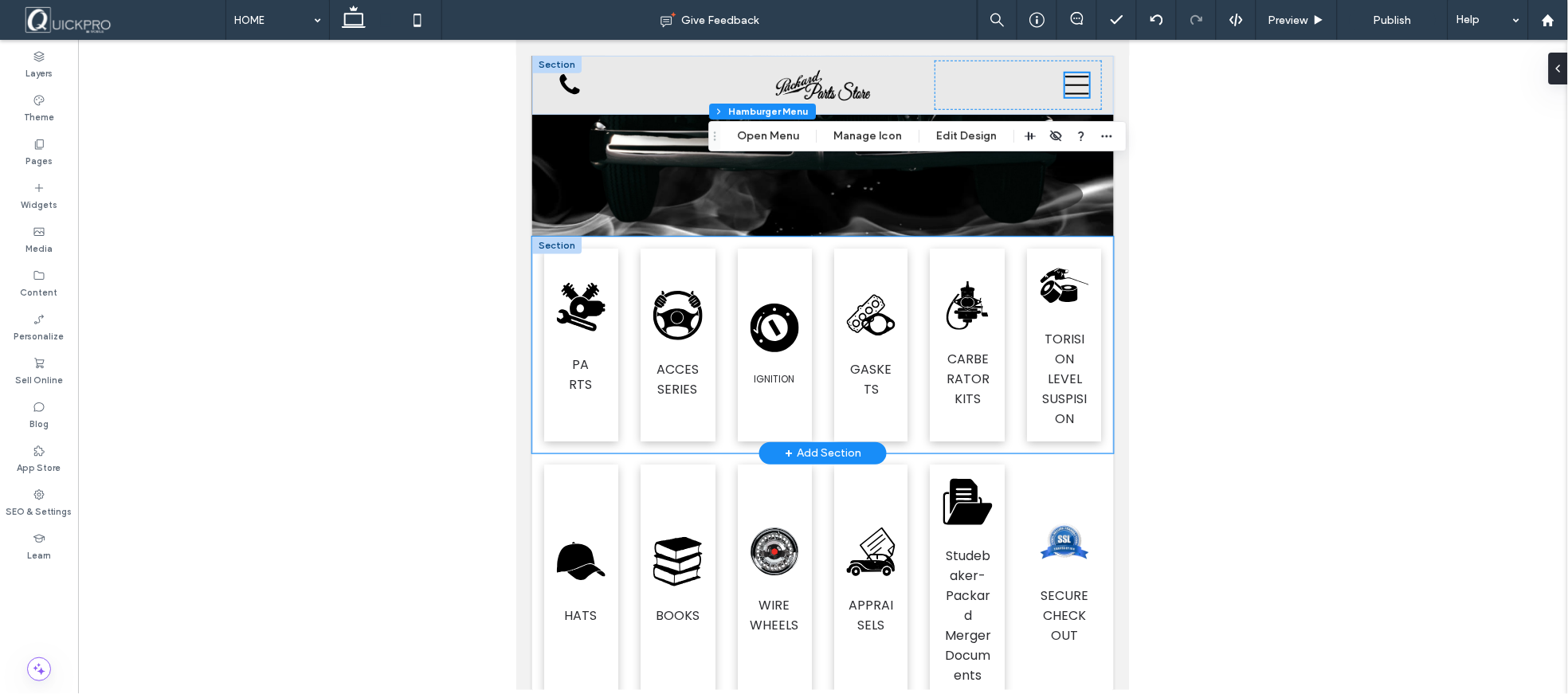
scroll to position [328, 0]
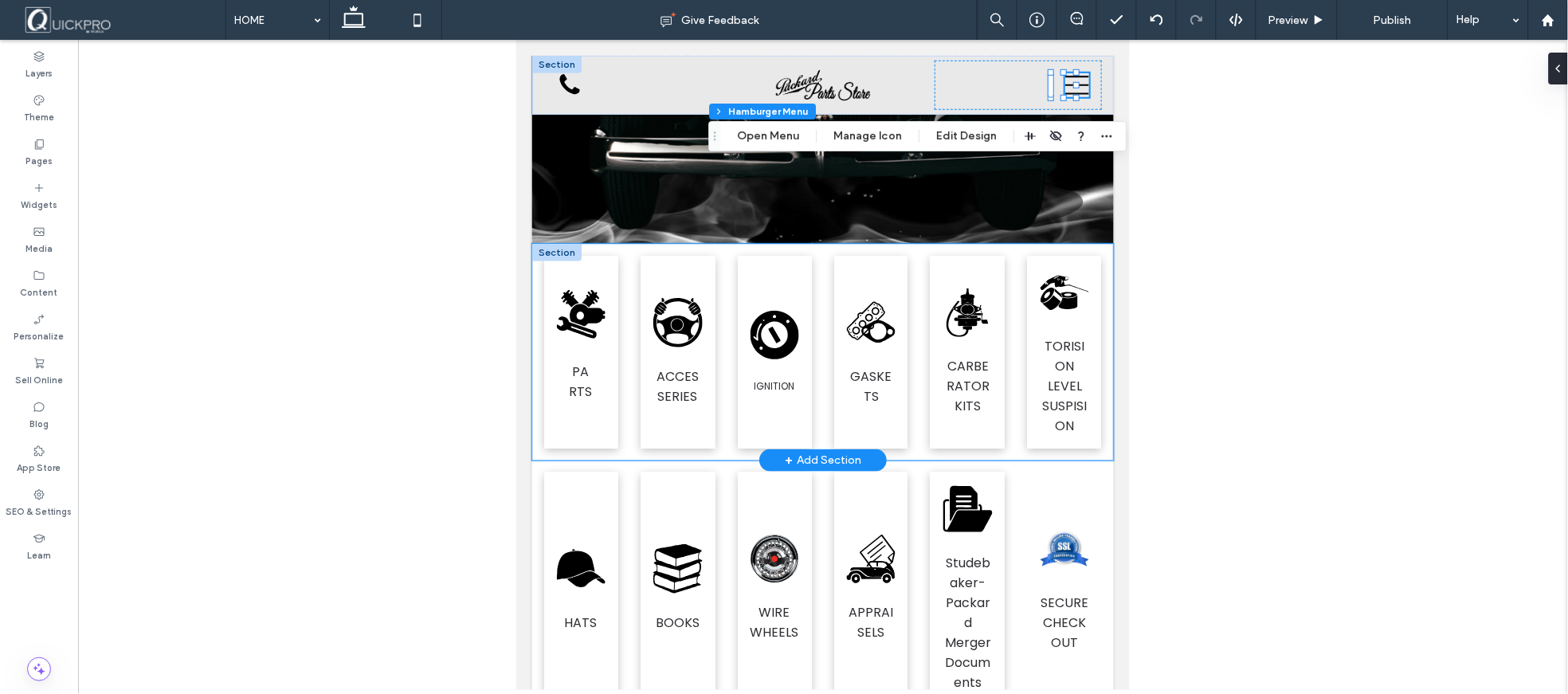
click at [582, 440] on div ".fil0-1329040134-1329040134 {fill:black} PARTS .fil0-1661760274-1661760274 {fil…" at bounding box center [822, 351] width 582 height 216
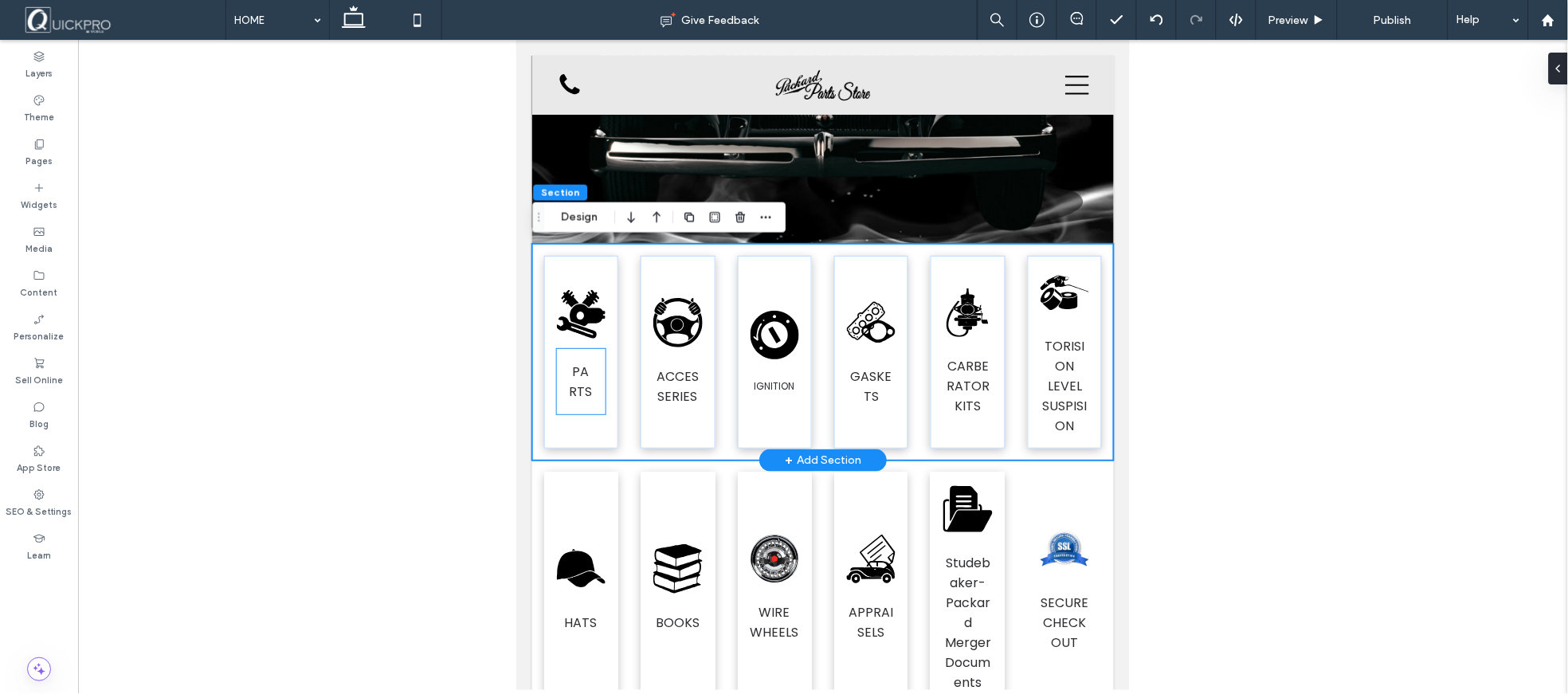
click at [575, 366] on span "PARTS" at bounding box center [580, 381] width 23 height 38
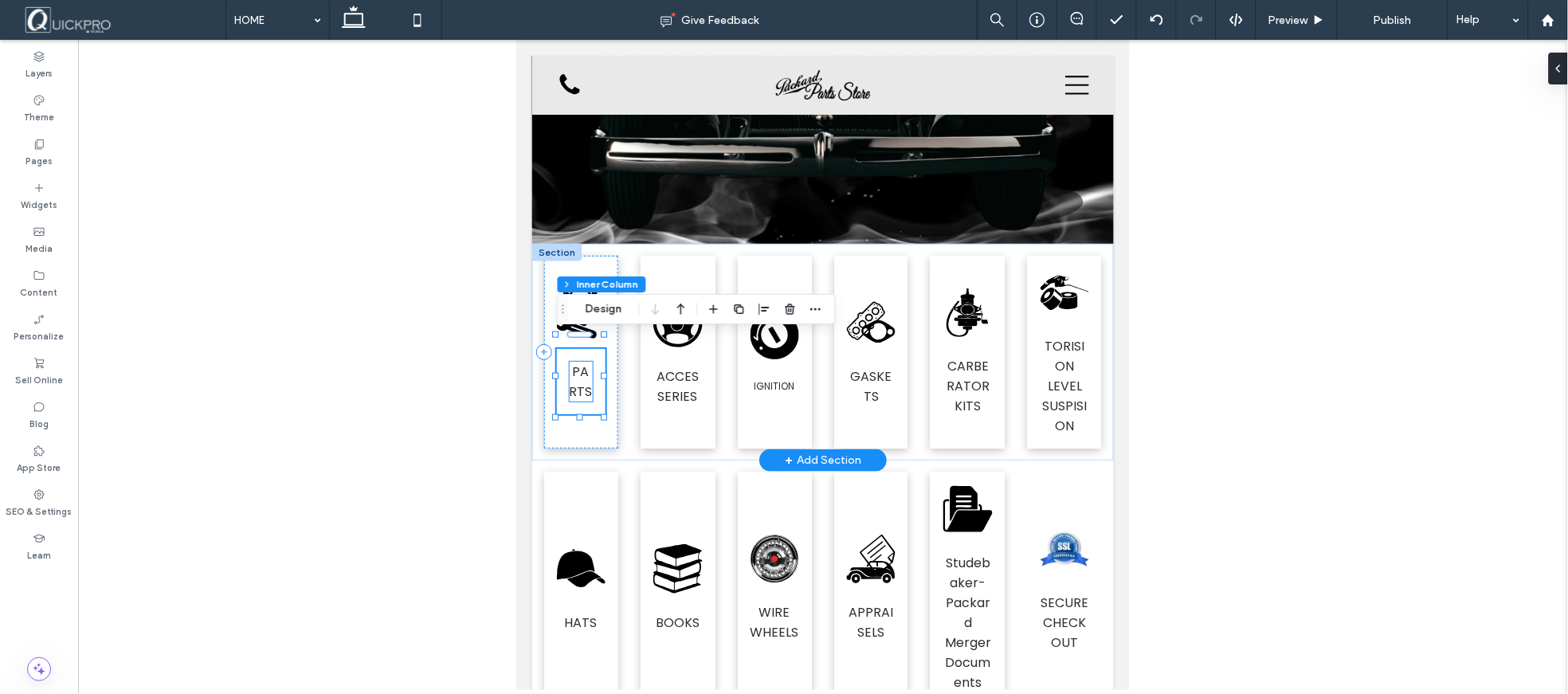
click at [582, 375] on span "PARTS" at bounding box center [580, 381] width 23 height 38
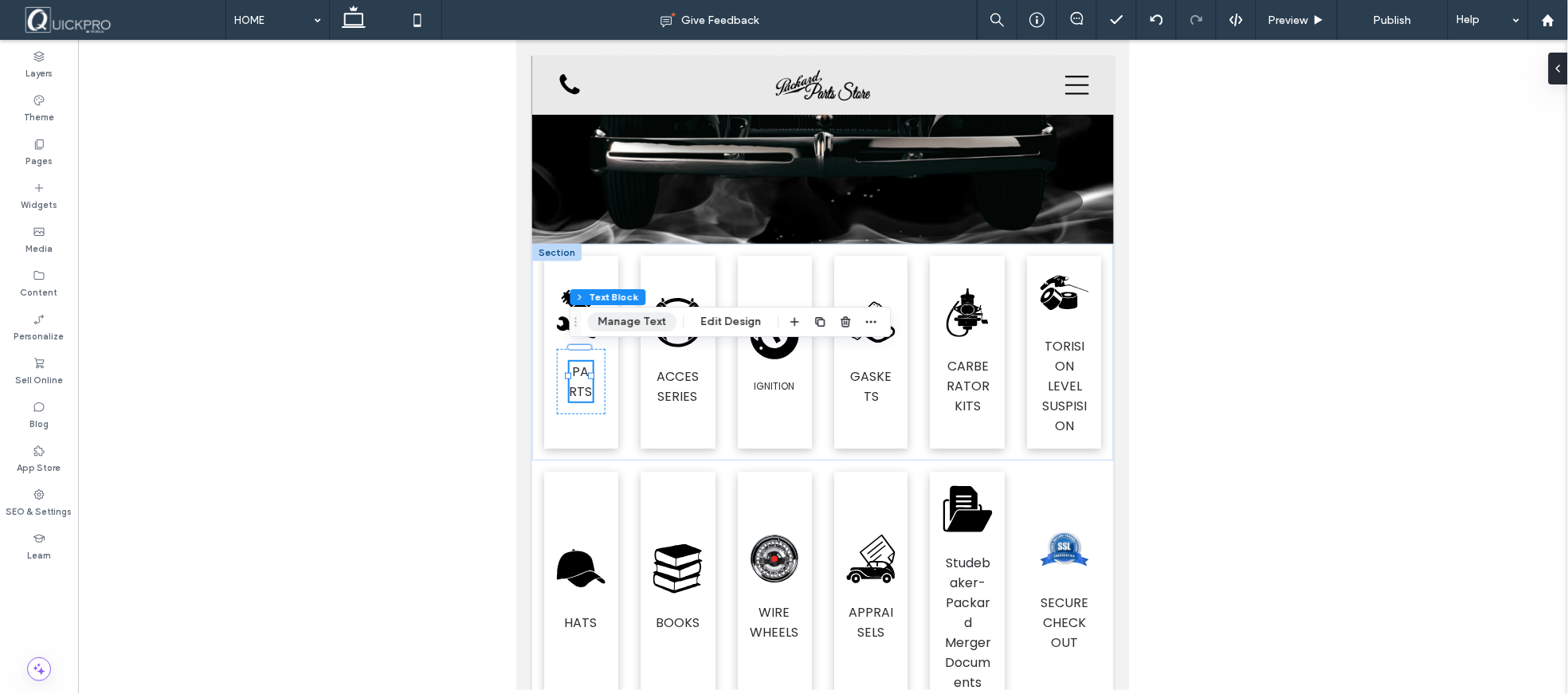
click at [638, 322] on button "Manage Text" at bounding box center [631, 321] width 89 height 19
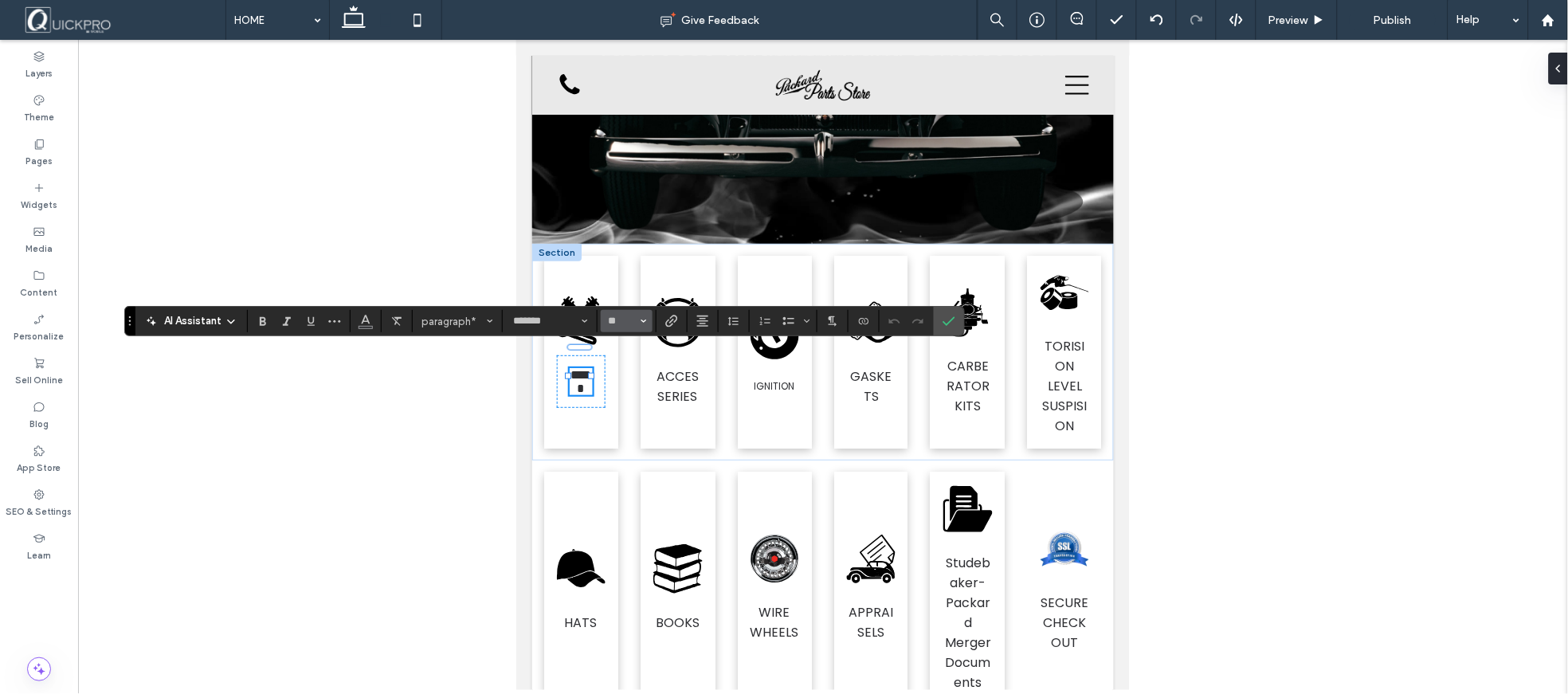
click at [642, 319] on icon "Size" at bounding box center [643, 321] width 6 height 6
drag, startPoint x: 635, startPoint y: 440, endPoint x: 119, endPoint y: 397, distance: 517.8
click at [635, 440] on label "12" at bounding box center [625, 436] width 51 height 22
type input "**"
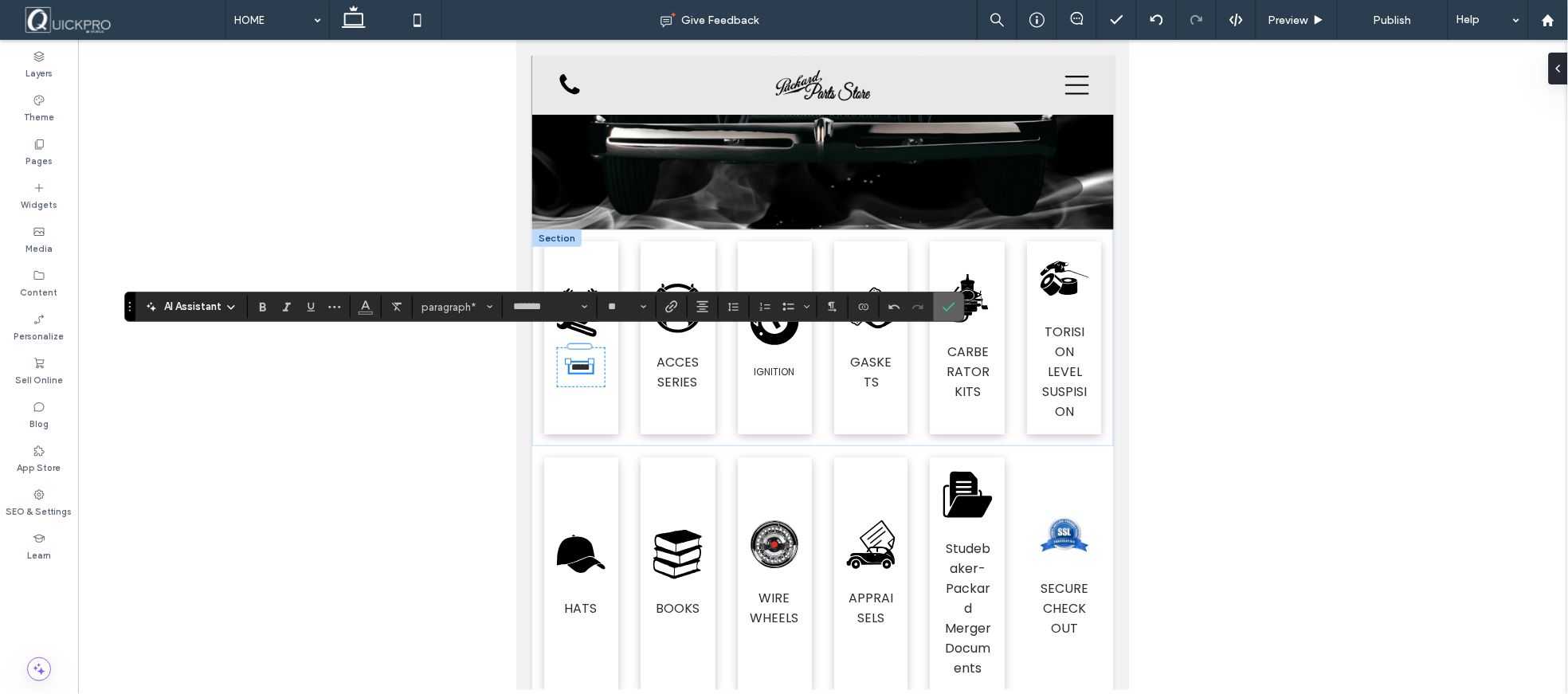
drag, startPoint x: 437, startPoint y: 267, endPoint x: 953, endPoint y: 307, distance: 517.5
click at [953, 307] on use "Confirm" at bounding box center [950, 308] width 13 height 10
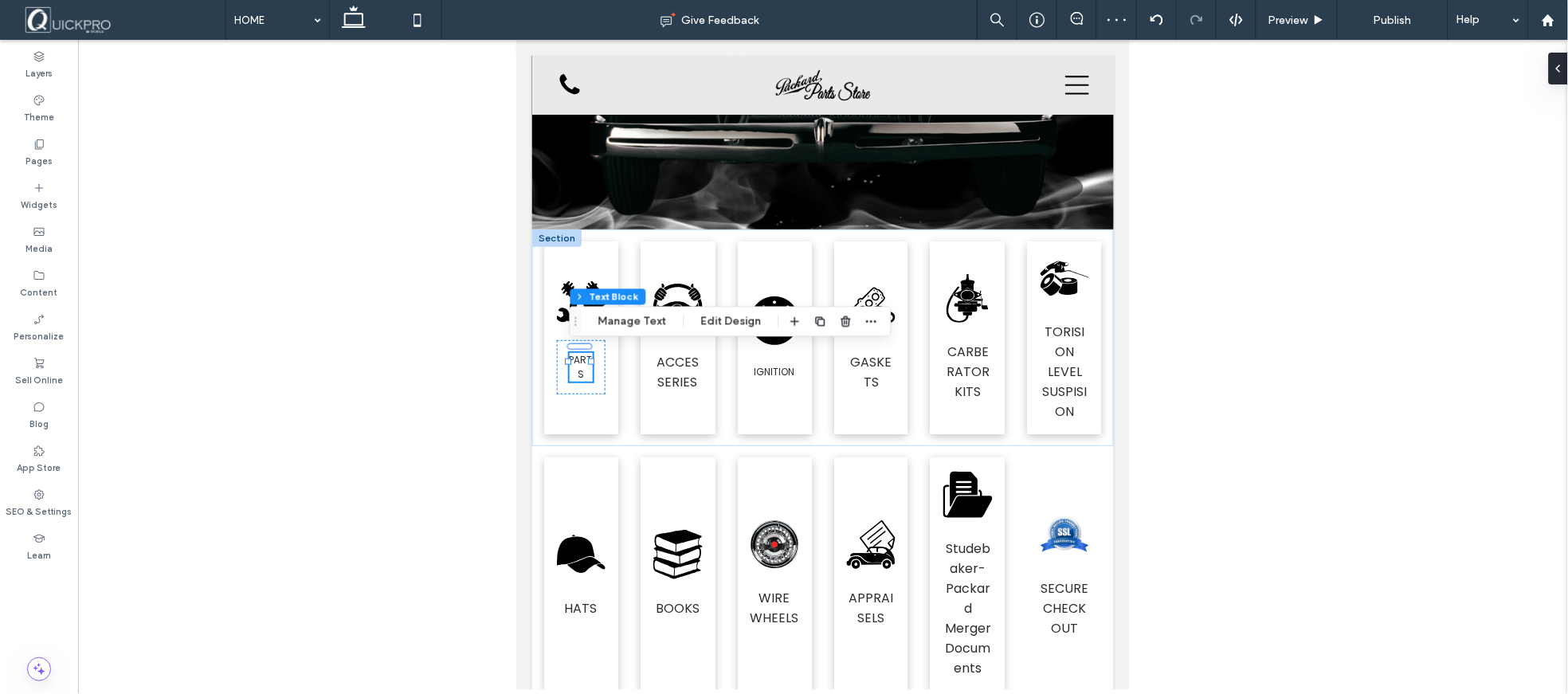
click at [1203, 359] on div at bounding box center [823, 365] width 1490 height 650
click at [1194, 363] on div at bounding box center [823, 365] width 1490 height 650
click at [578, 420] on div ".fil0-1329040134-1329040134 {fill:black} PARTS" at bounding box center [581, 336] width 74 height 192
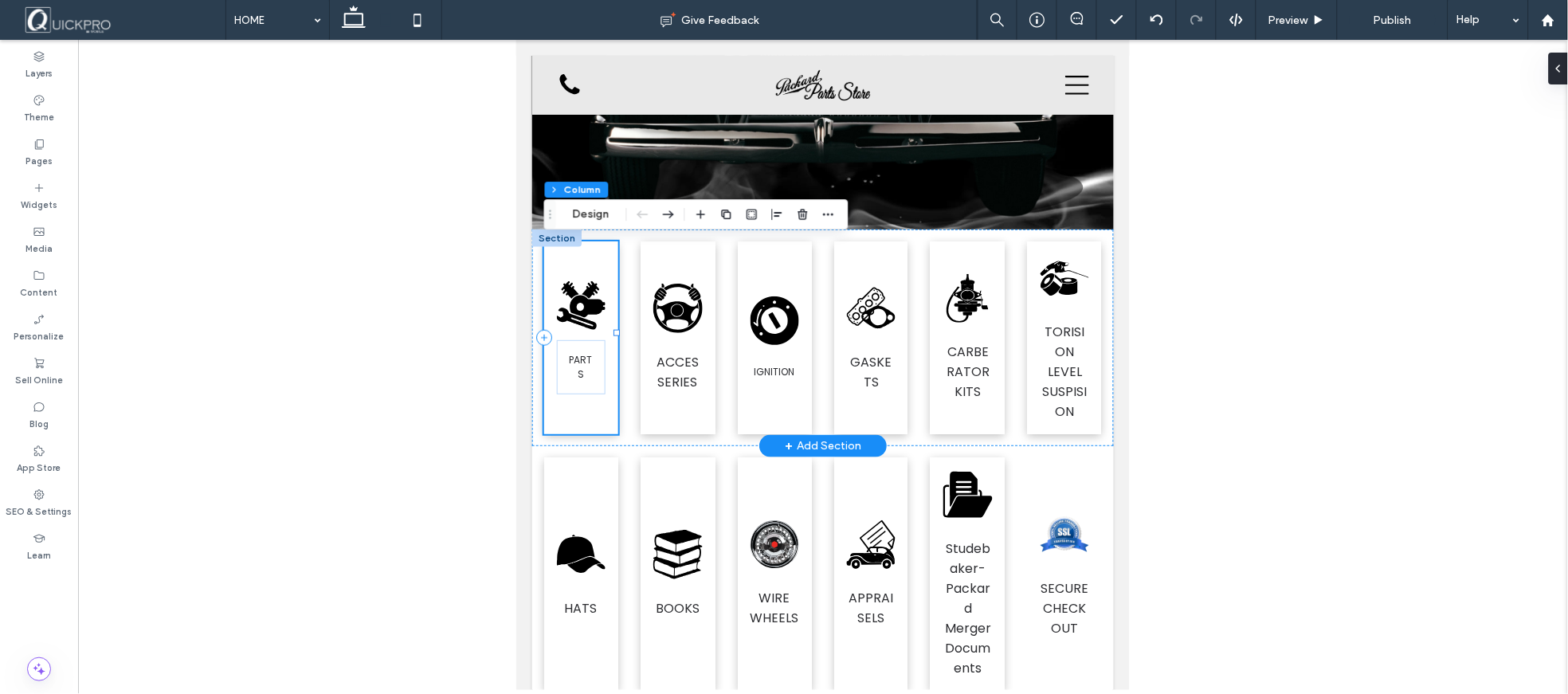
click at [578, 420] on div ".fil0-1329040134-1329040134 {fill:black} PARTS" at bounding box center [581, 336] width 74 height 192
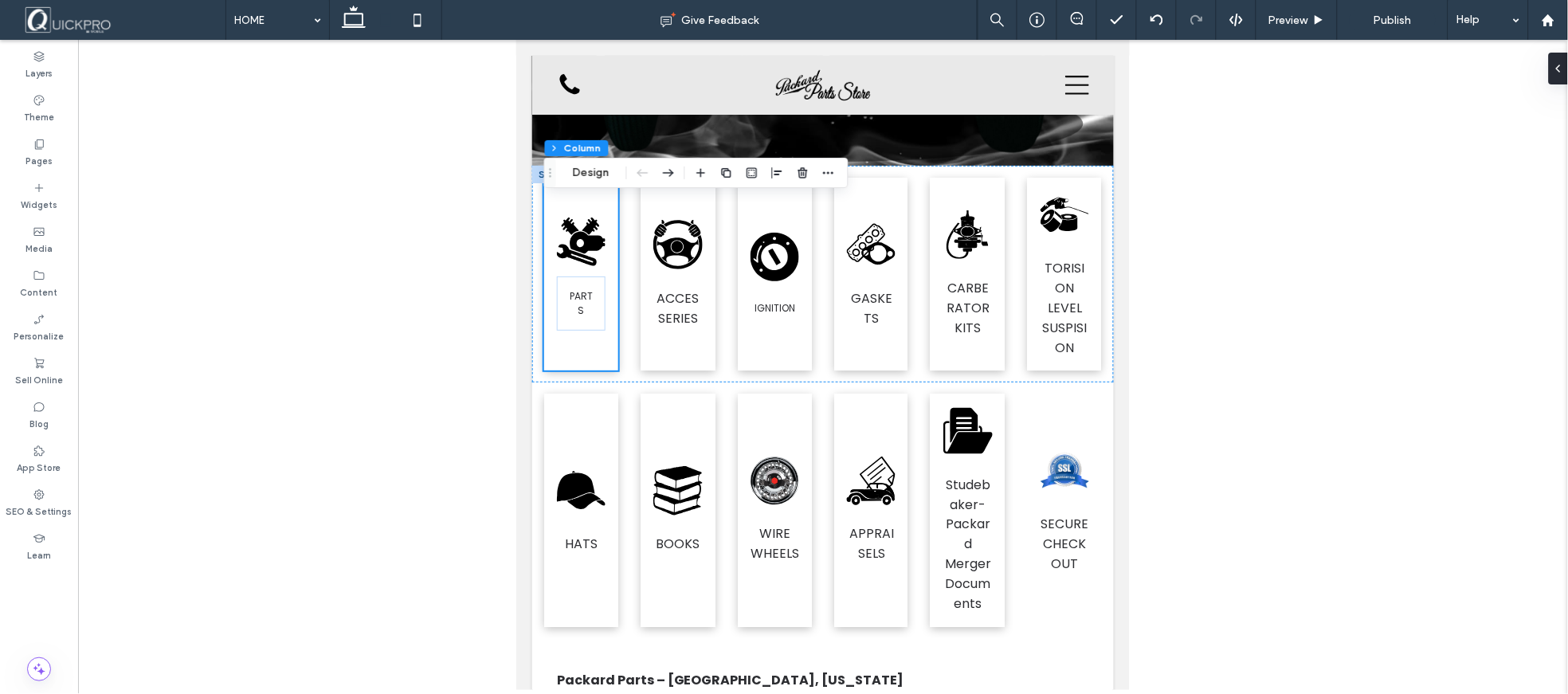
scroll to position [379, 0]
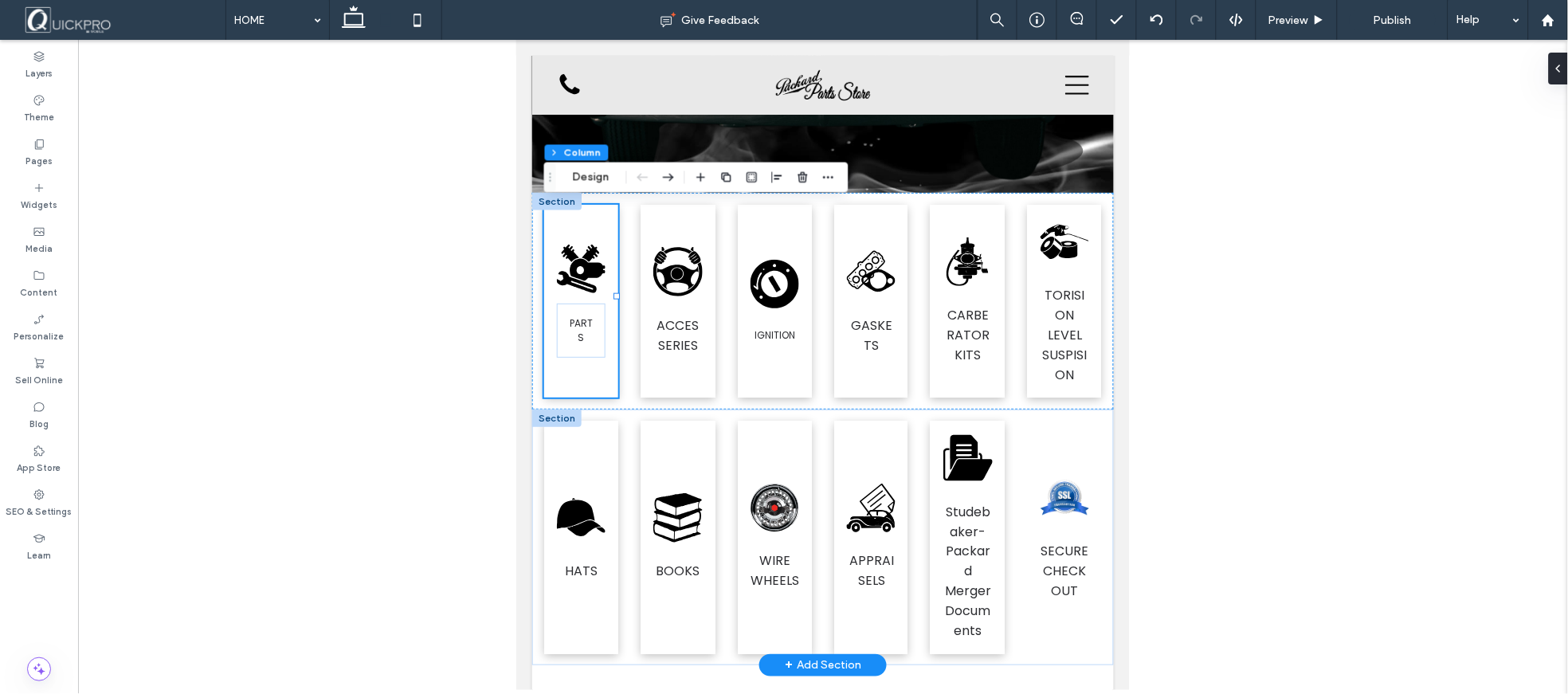
click at [553, 409] on div at bounding box center [557, 418] width 50 height 18
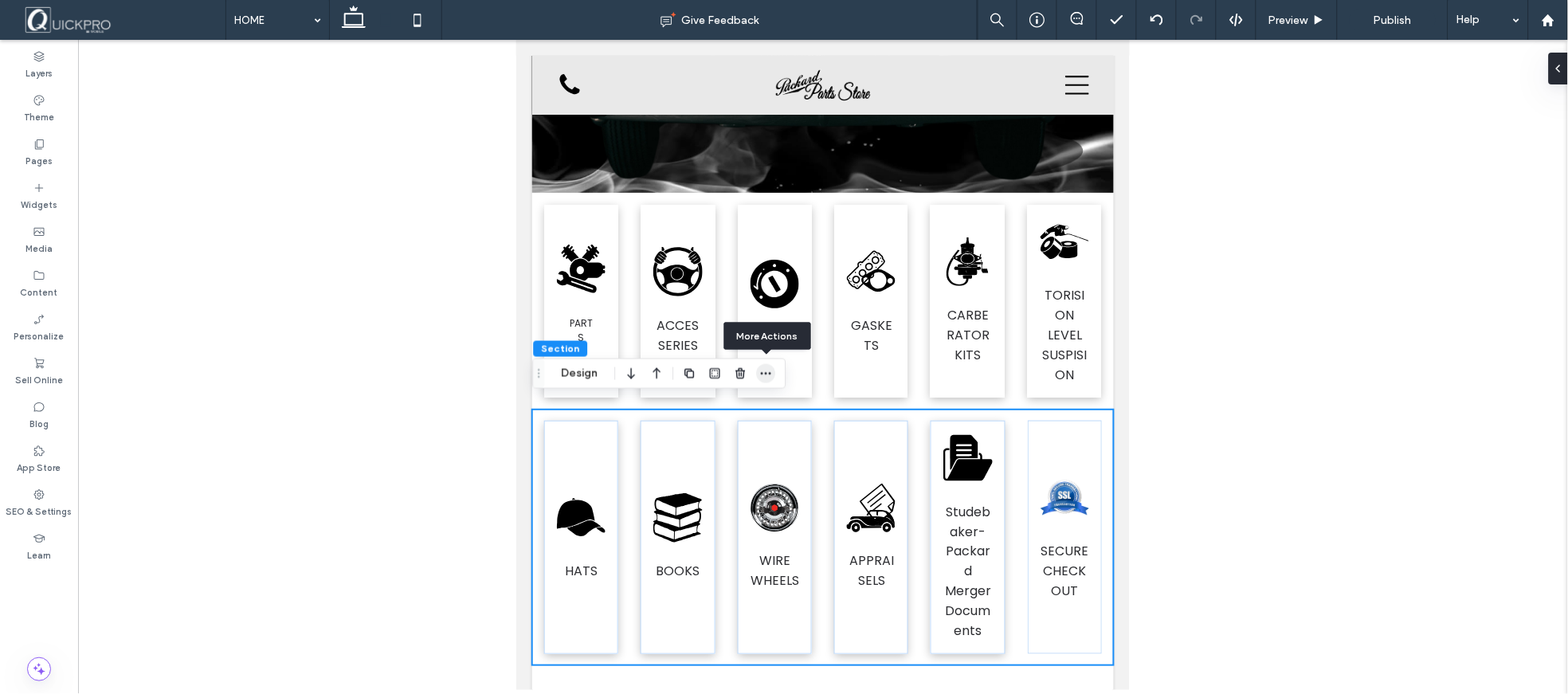
click at [766, 372] on use "button" at bounding box center [766, 373] width 10 height 2
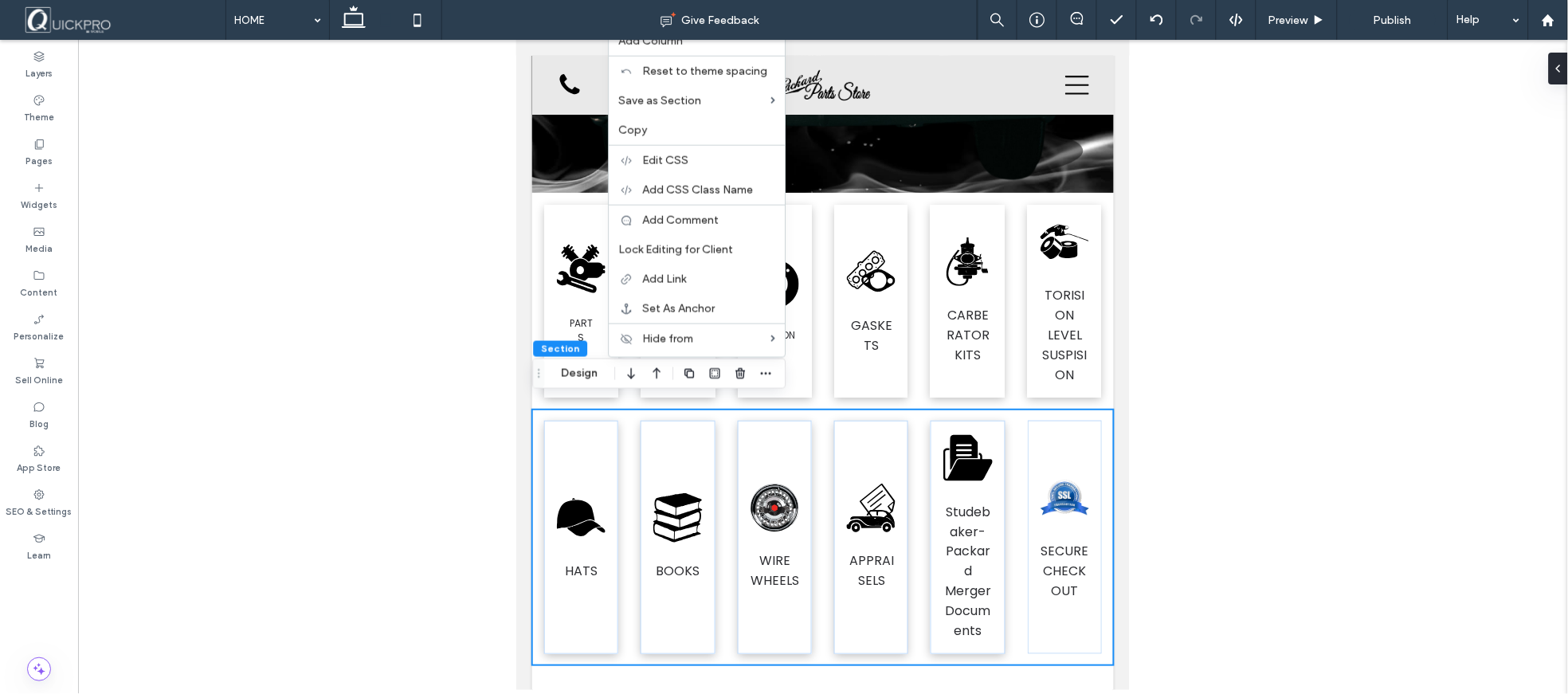
click at [1268, 256] on div at bounding box center [823, 365] width 1490 height 650
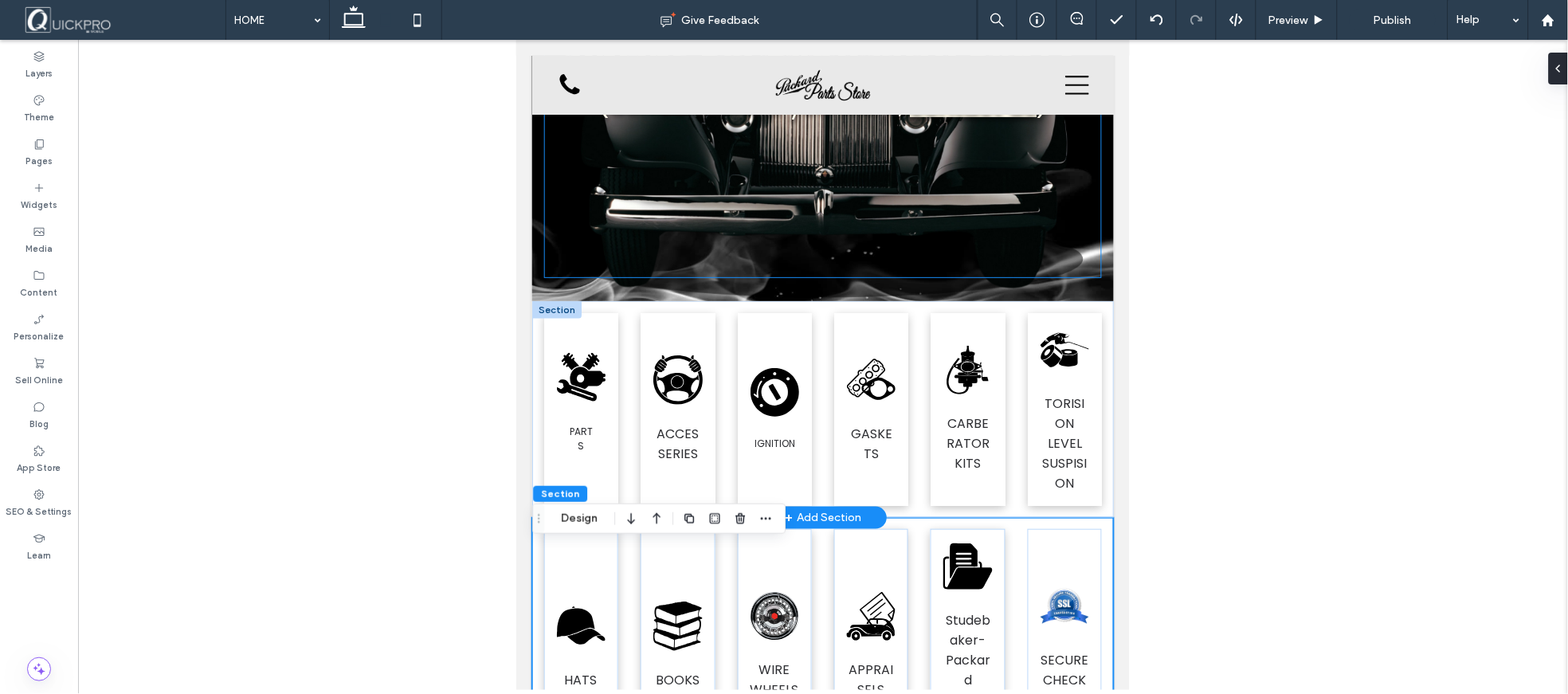
scroll to position [291, 0]
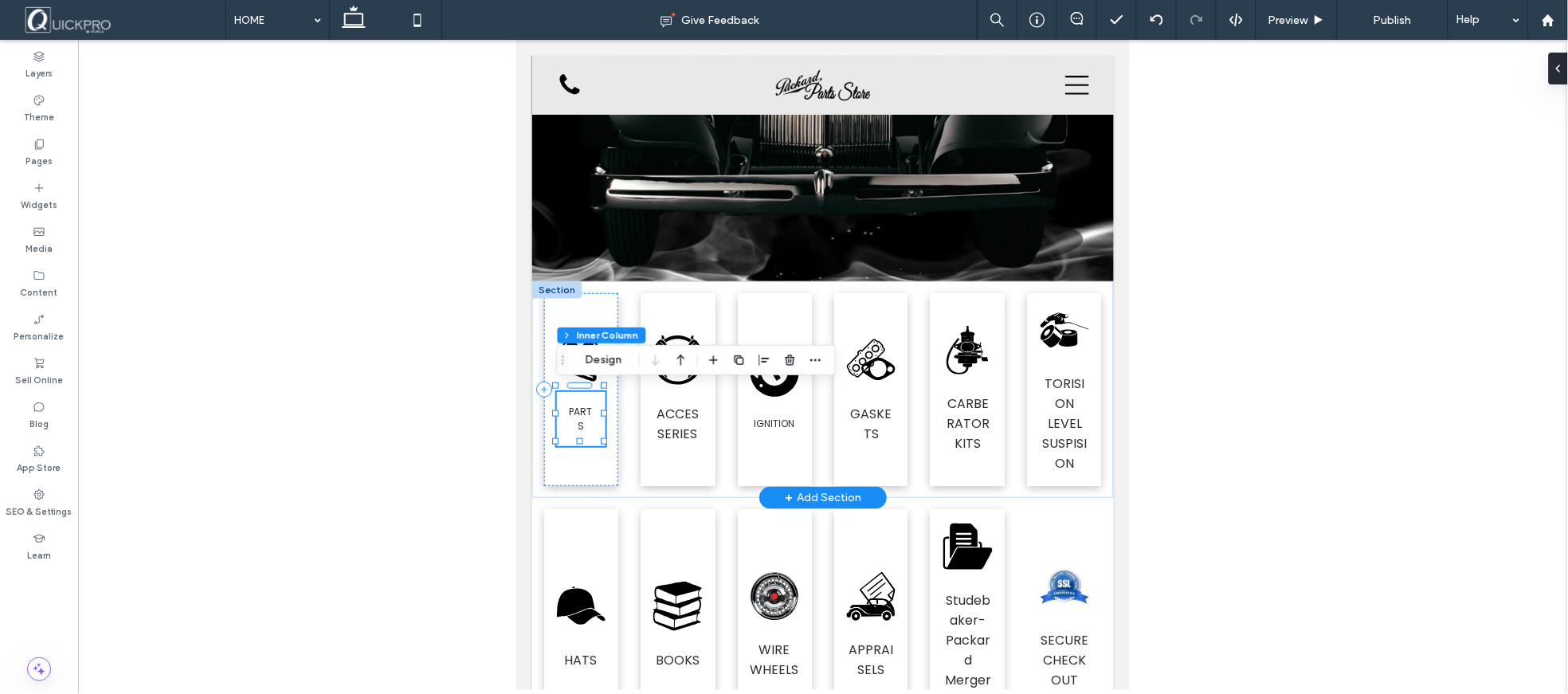
click at [589, 406] on div "PARTS" at bounding box center [581, 418] width 49 height 54
click at [588, 414] on p "PARTS" at bounding box center [580, 418] width 23 height 29
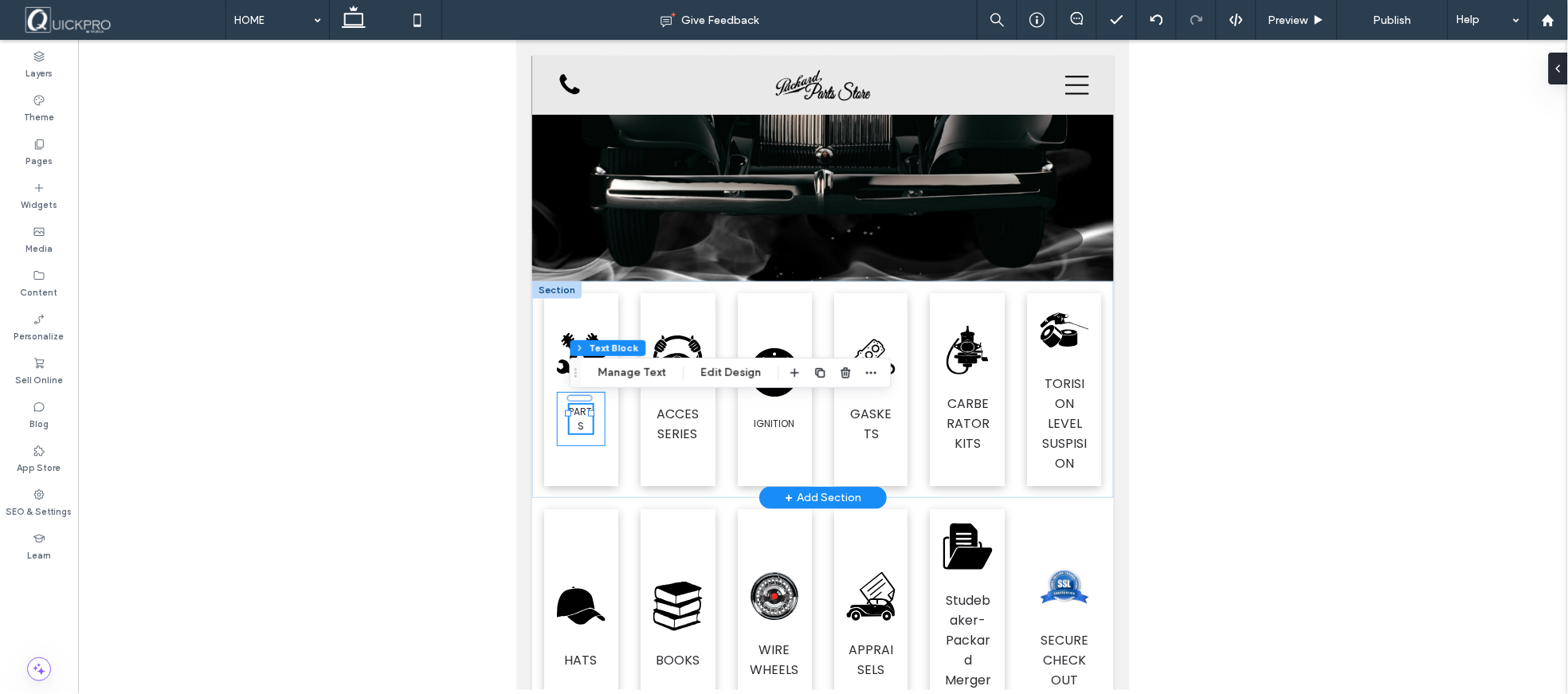
click at [596, 435] on div "PARTS" at bounding box center [581, 418] width 49 height 54
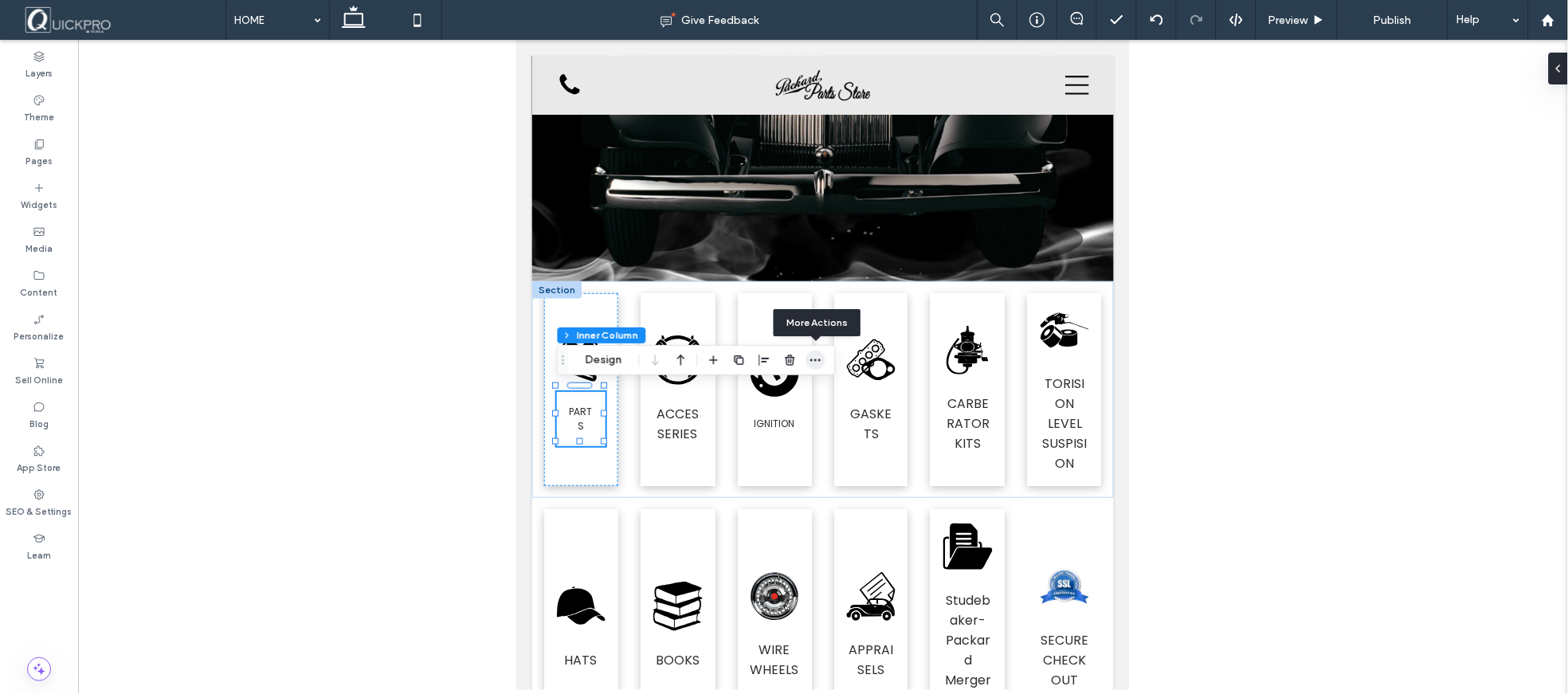
click at [818, 359] on use "button" at bounding box center [815, 360] width 10 height 2
click at [603, 354] on button "Design" at bounding box center [604, 359] width 58 height 19
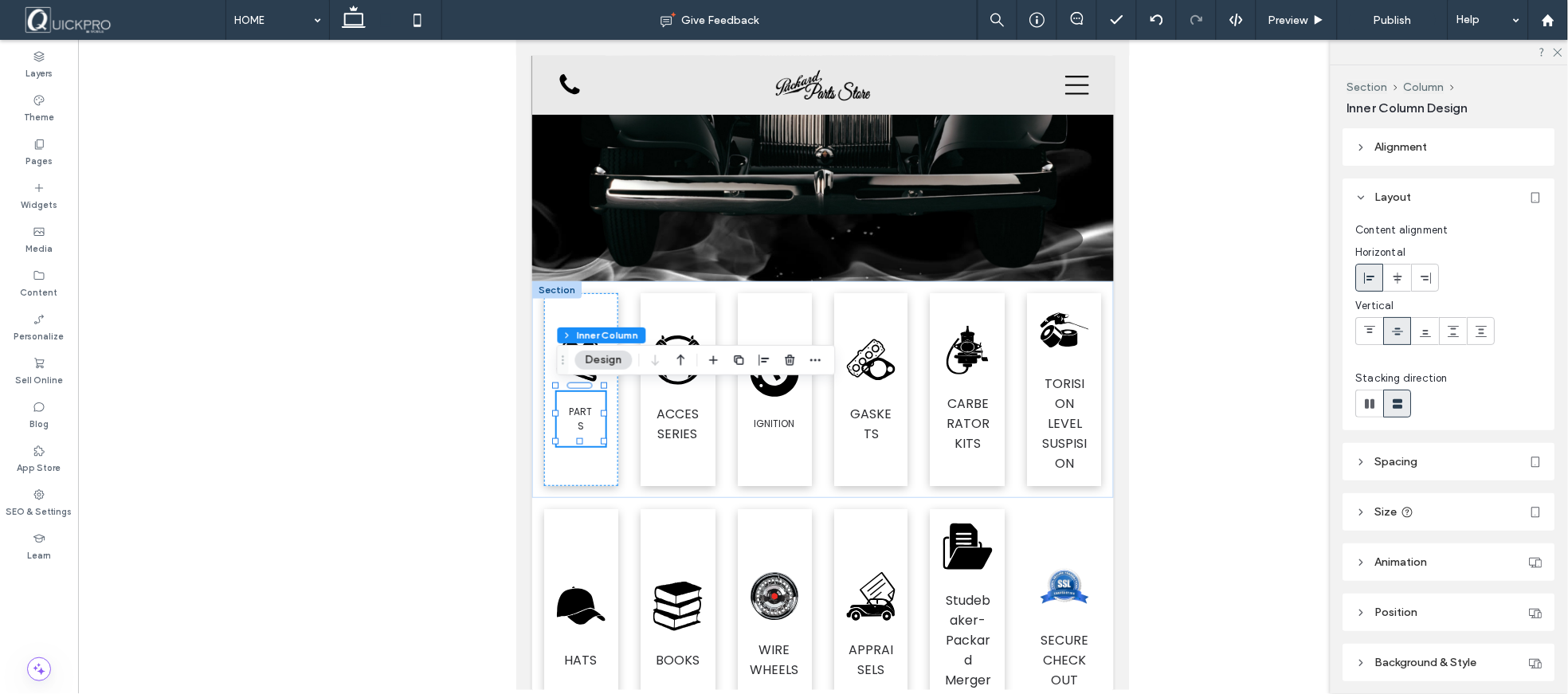
click at [1516, 462] on header "Spacing" at bounding box center [1449, 462] width 211 height 38
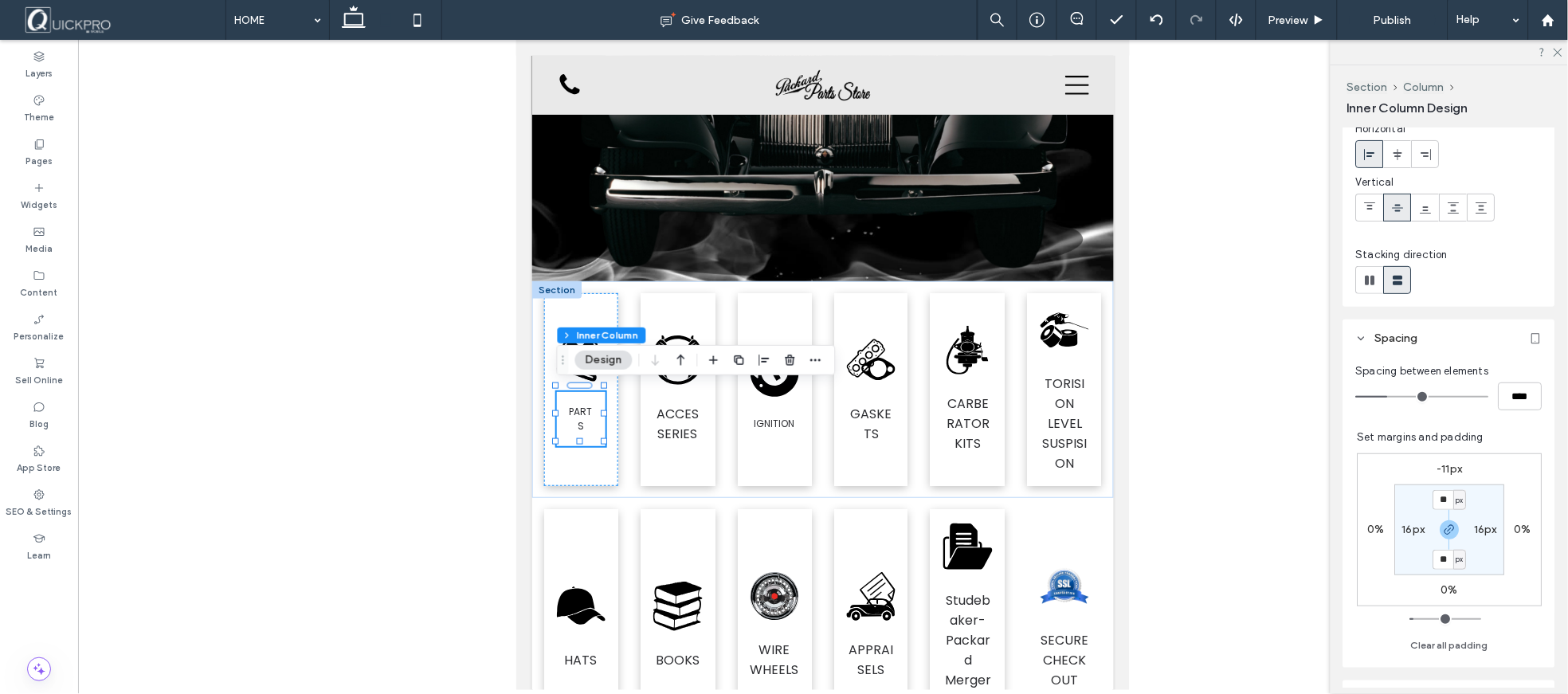
scroll to position [176, 0]
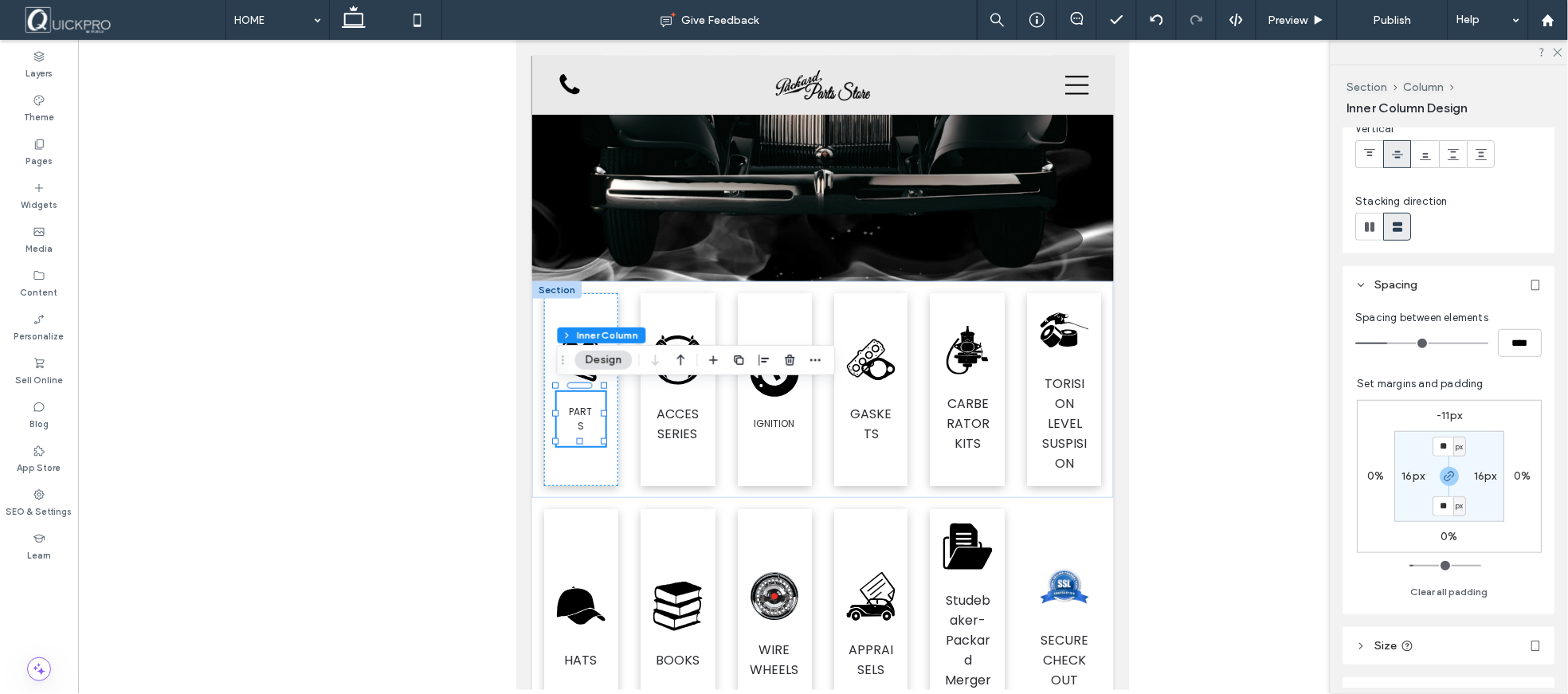
click at [1443, 413] on label "-11px" at bounding box center [1450, 416] width 26 height 14
type input "*"
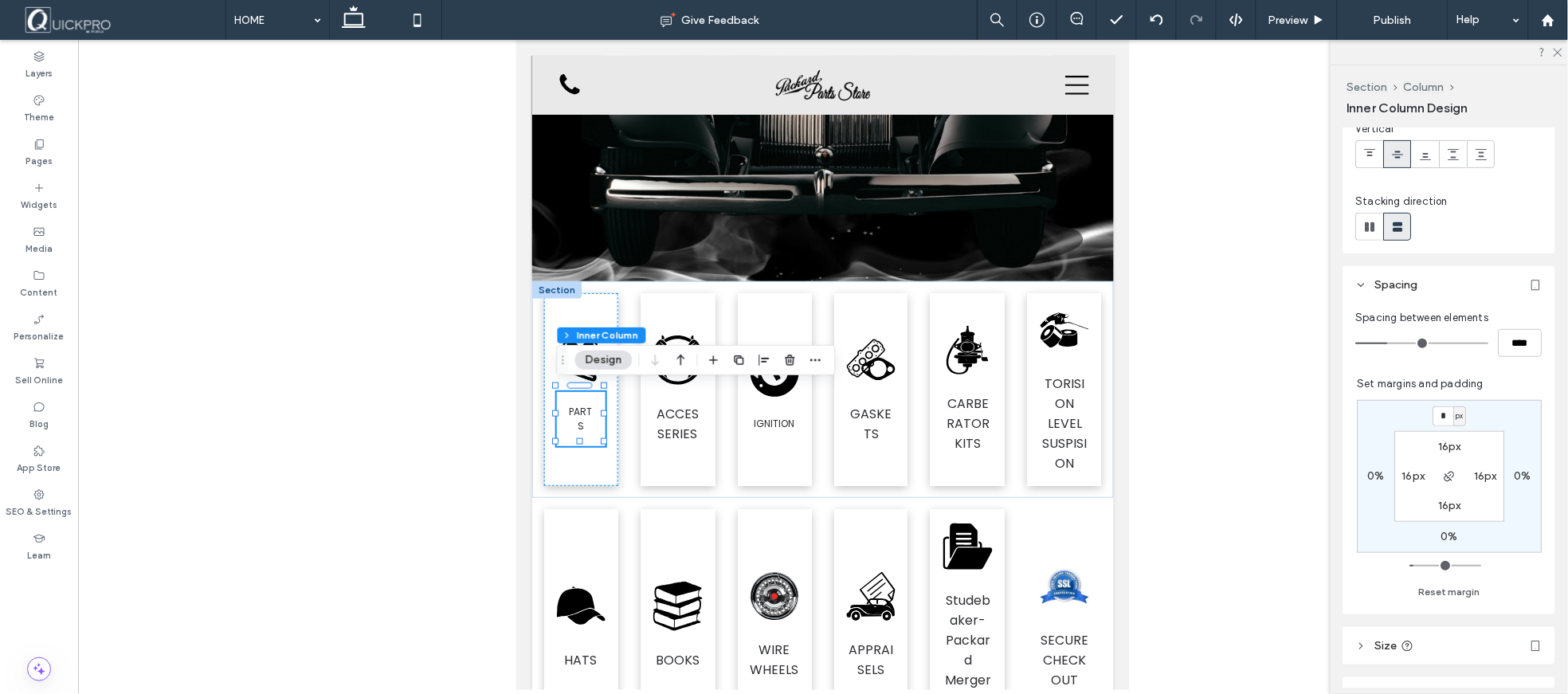
type input "*"
click at [1483, 534] on div "* px 0% 0% 0% 16px 16px 16px 16px" at bounding box center [1449, 476] width 185 height 153
click at [1439, 413] on input "*" at bounding box center [1443, 416] width 21 height 20
type input "*"
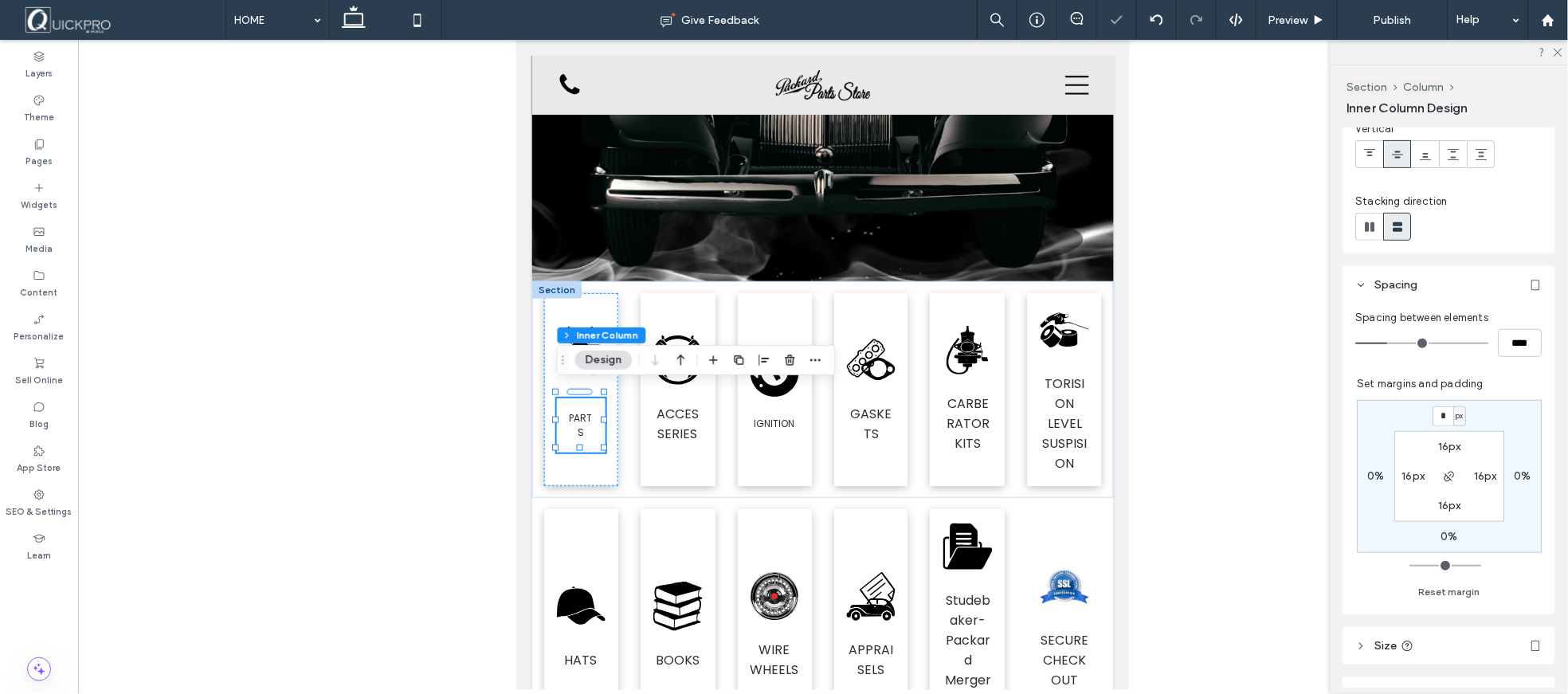
click at [1446, 443] on label "16px" at bounding box center [1450, 447] width 23 height 14
type input "**"
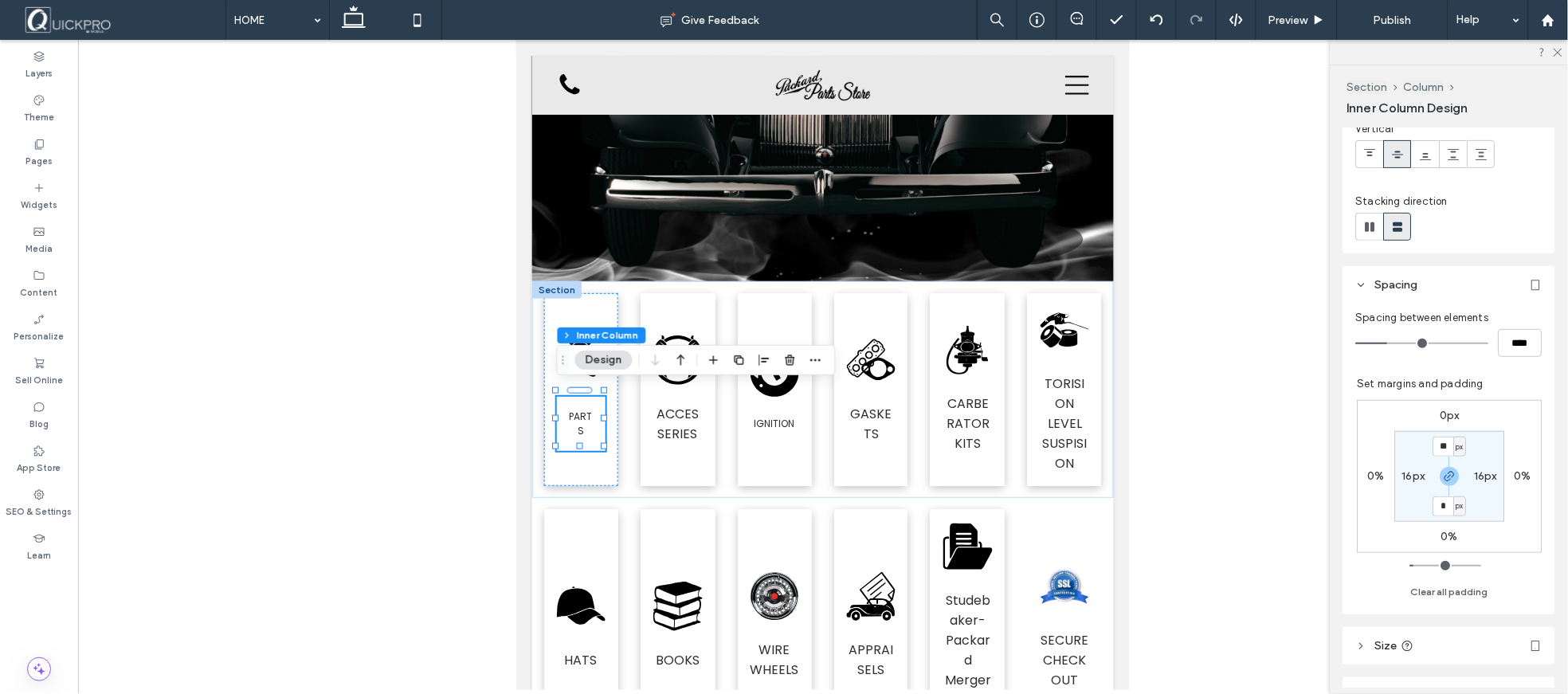
type input "*"
click at [1501, 529] on div "0px 0% 0% 0% * px 16px * px 16px" at bounding box center [1449, 476] width 185 height 153
click at [1408, 471] on label "16px" at bounding box center [1413, 476] width 23 height 14
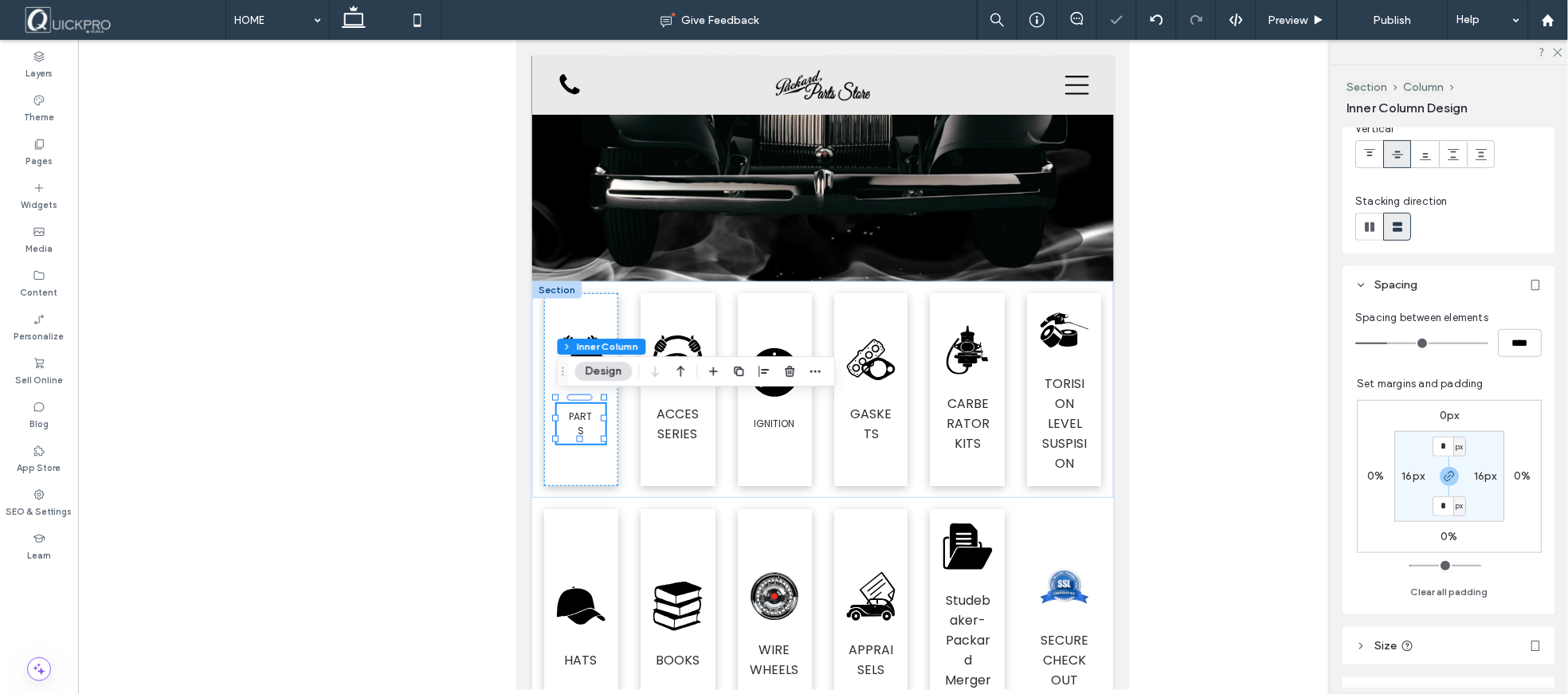
type input "**"
type input "*"
click at [1522, 531] on div "0px 0% 0% 0% 2px * px 2px * px" at bounding box center [1449, 476] width 185 height 153
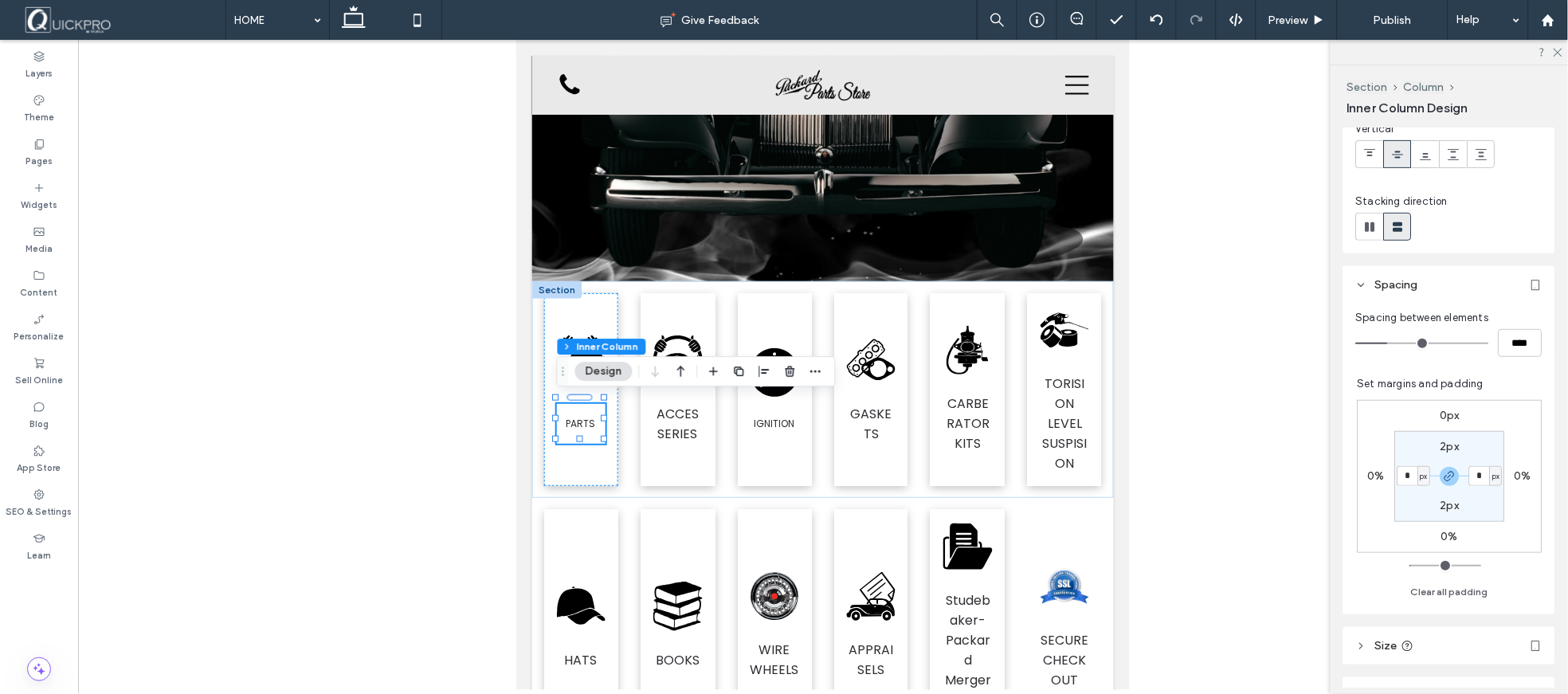
click at [1194, 403] on div at bounding box center [823, 365] width 1490 height 650
click at [1182, 411] on div at bounding box center [823, 365] width 1490 height 650
click at [1313, 357] on div at bounding box center [823, 365] width 1490 height 650
click at [1566, 54] on div at bounding box center [1449, 52] width 237 height 25
click at [701, 304] on div ".fil0-1661760274-1661760274 {fill:black} ACCESSERIES" at bounding box center [676, 388] width 74 height 192
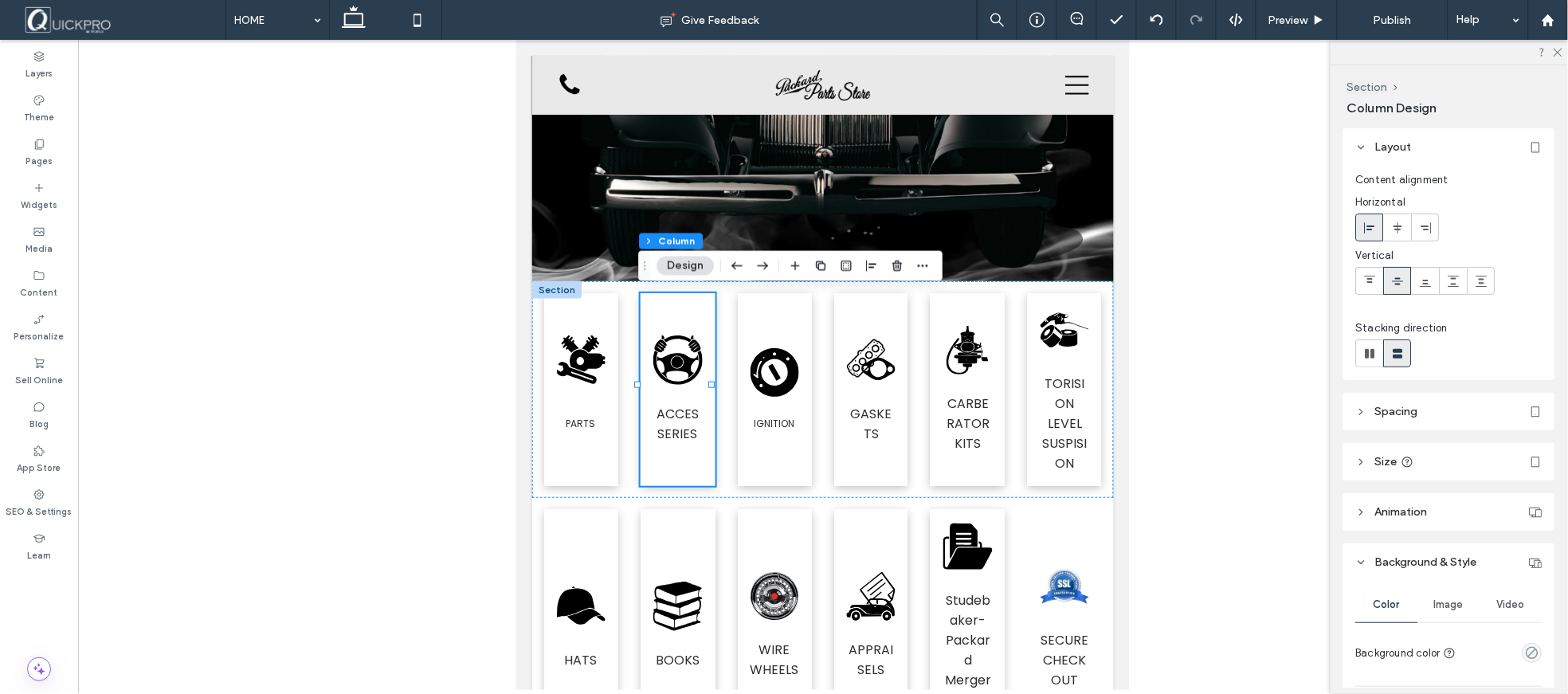
click at [1215, 383] on div at bounding box center [823, 365] width 1490 height 650
click at [579, 425] on div "PARTS" at bounding box center [581, 423] width 49 height 40
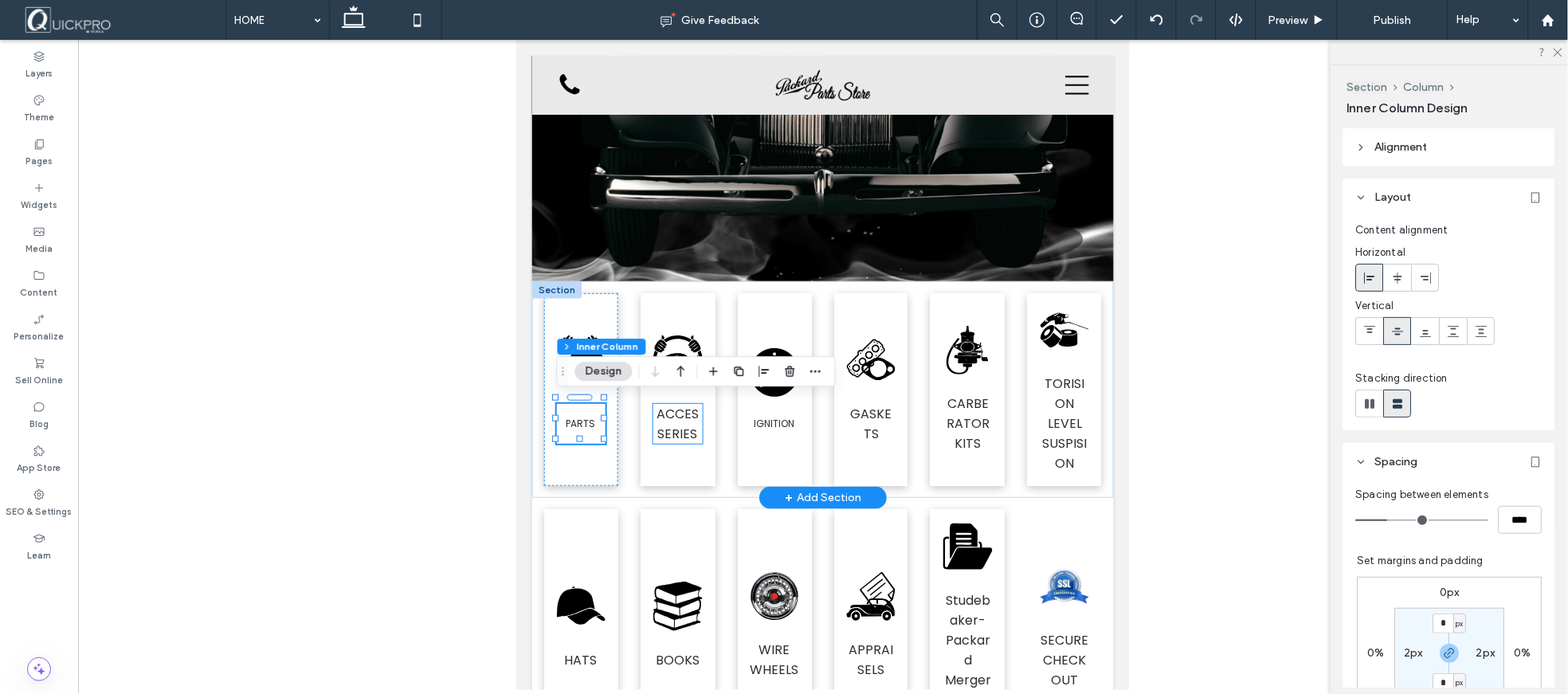
click at [673, 430] on span "ACCESSERIES" at bounding box center [676, 423] width 42 height 38
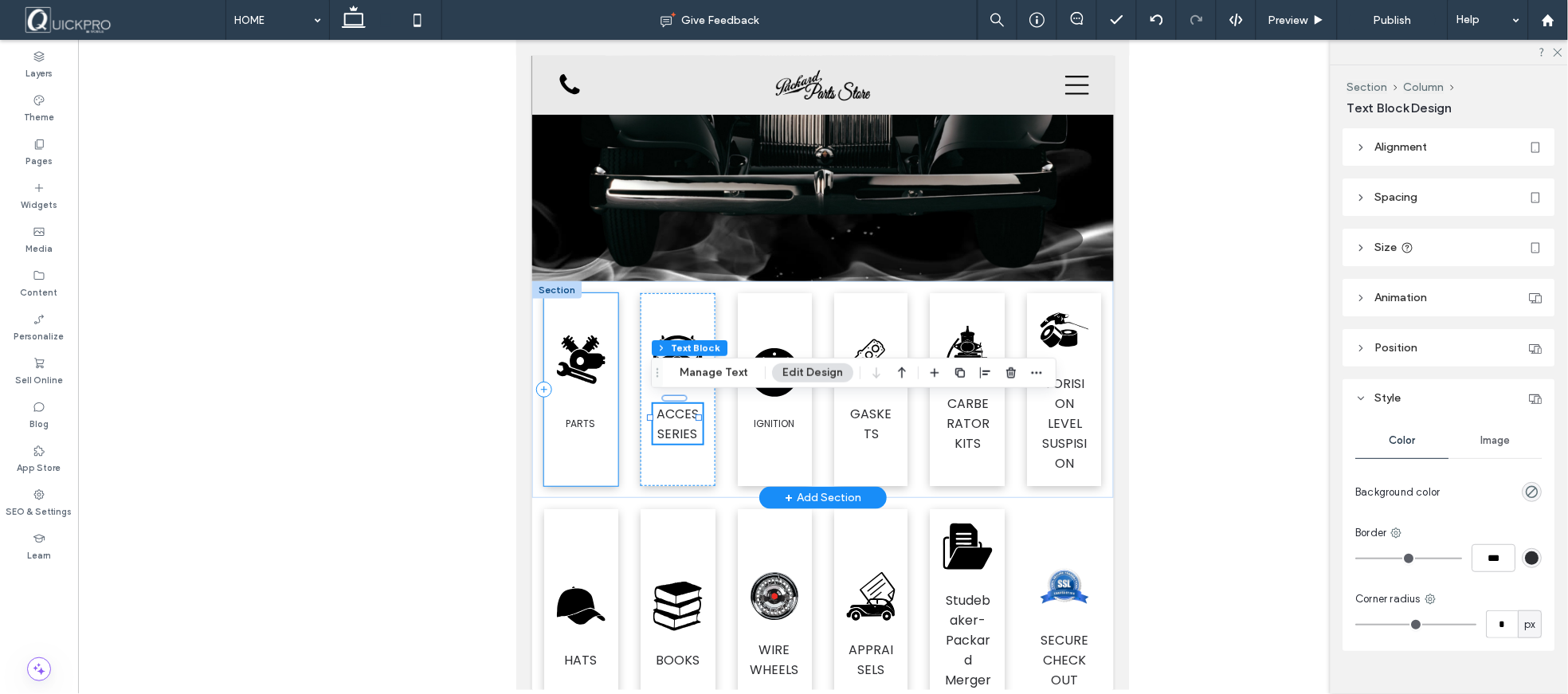
click at [578, 458] on div ".fil0-1329040134-1329040134 {fill:black} PARTS" at bounding box center [581, 388] width 74 height 192
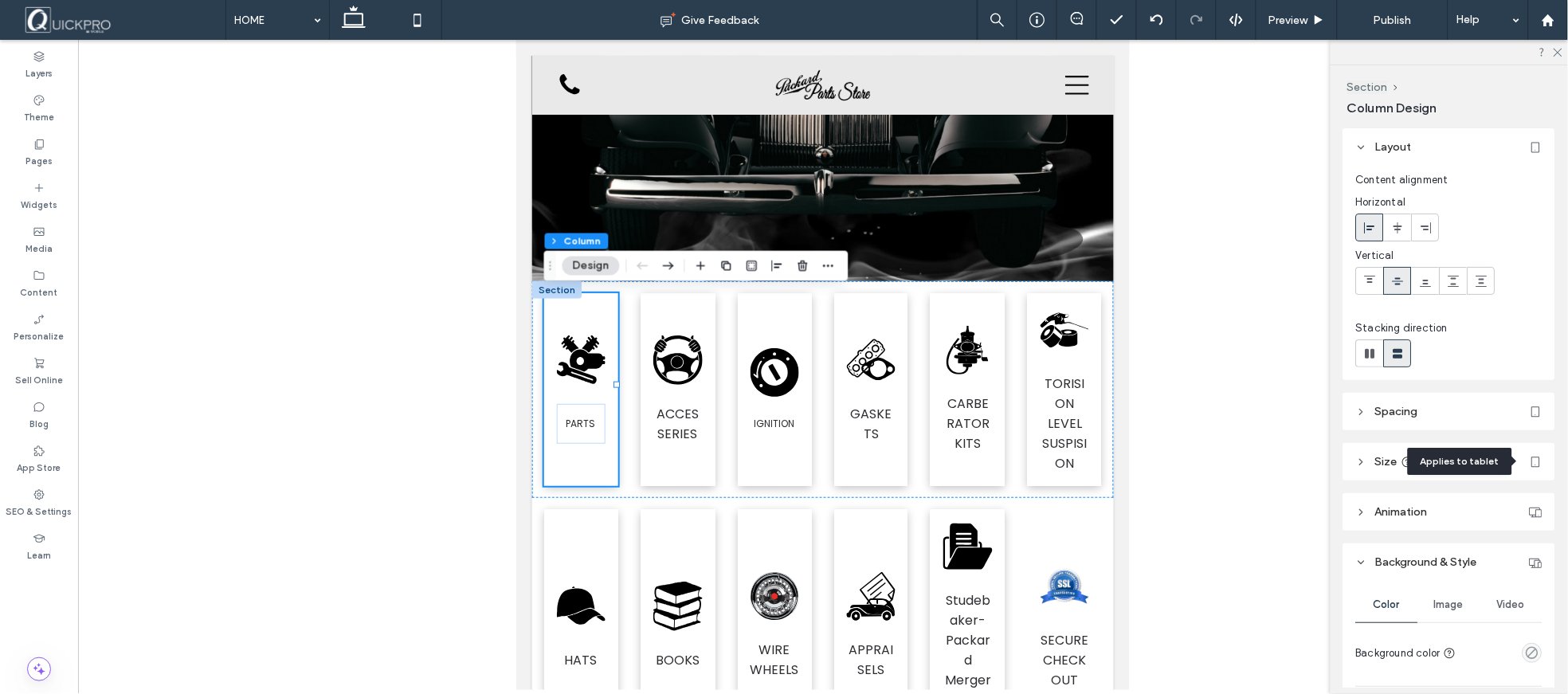
click at [1530, 465] on icon at bounding box center [1536, 462] width 13 height 13
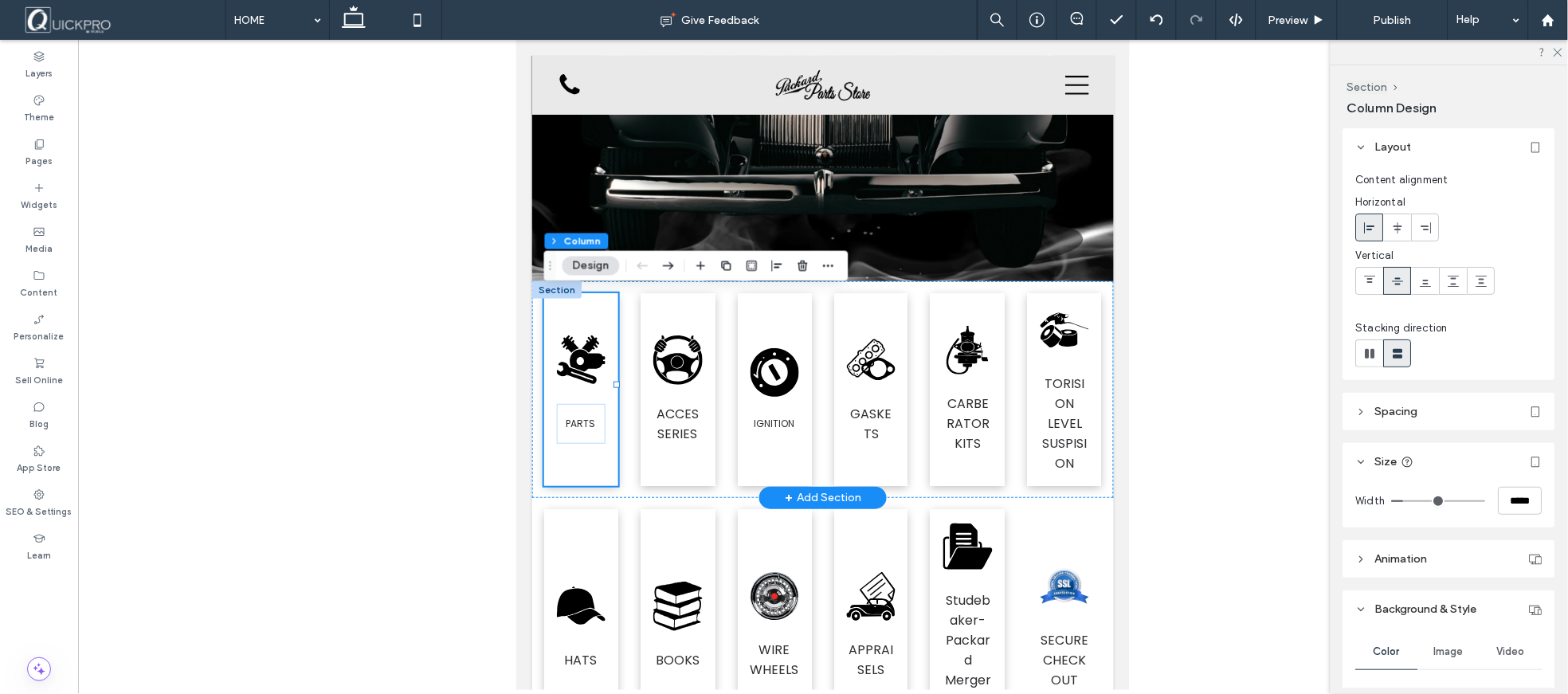
click at [553, 284] on div at bounding box center [557, 289] width 50 height 18
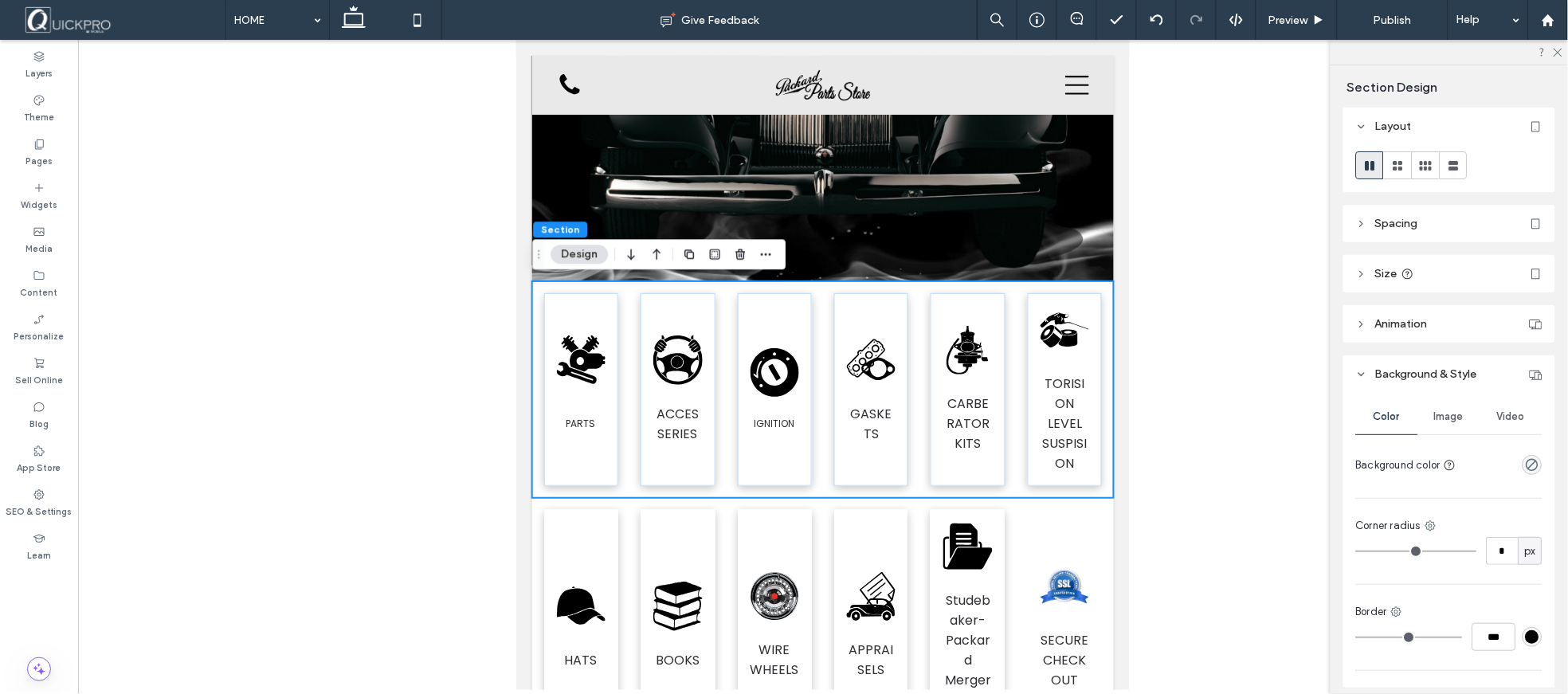
click at [571, 251] on button "Design" at bounding box center [580, 253] width 58 height 19
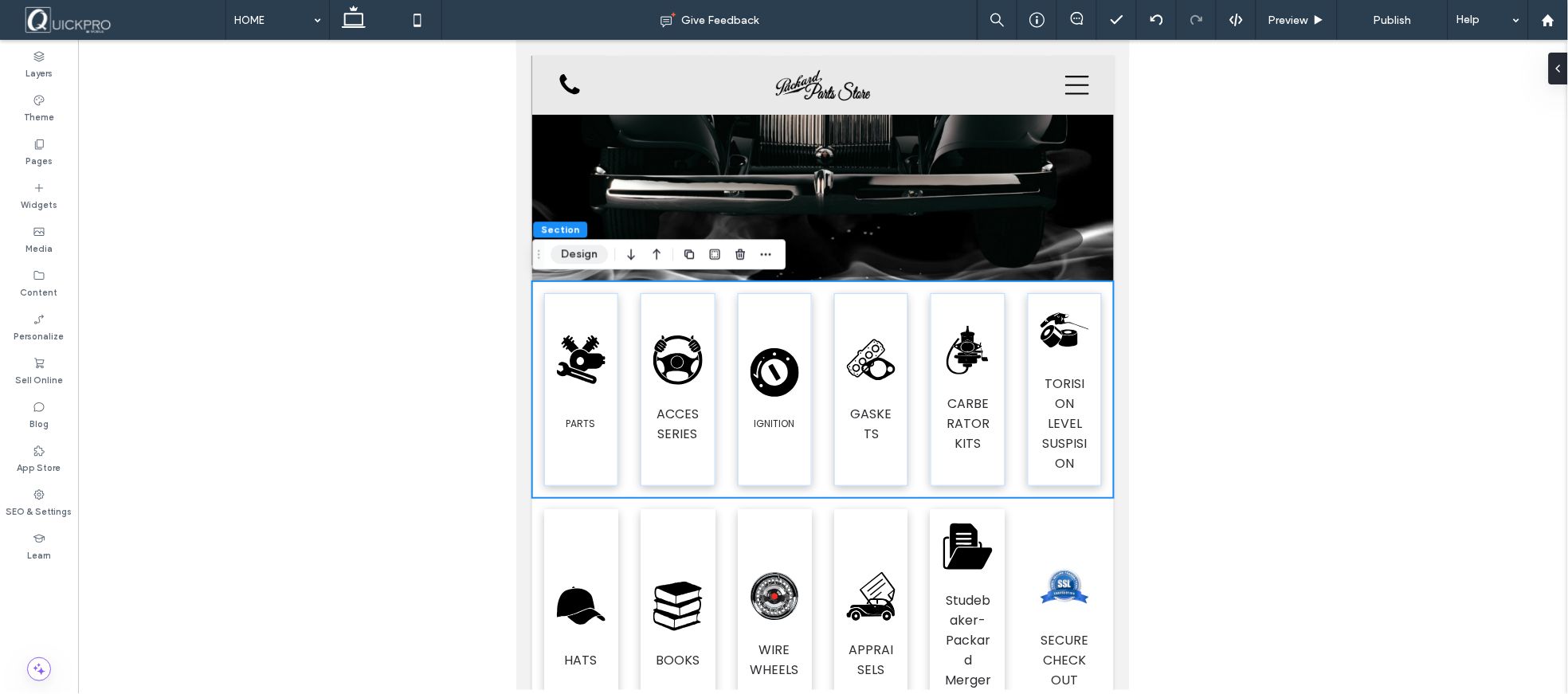
click at [572, 247] on button "Design" at bounding box center [580, 253] width 58 height 19
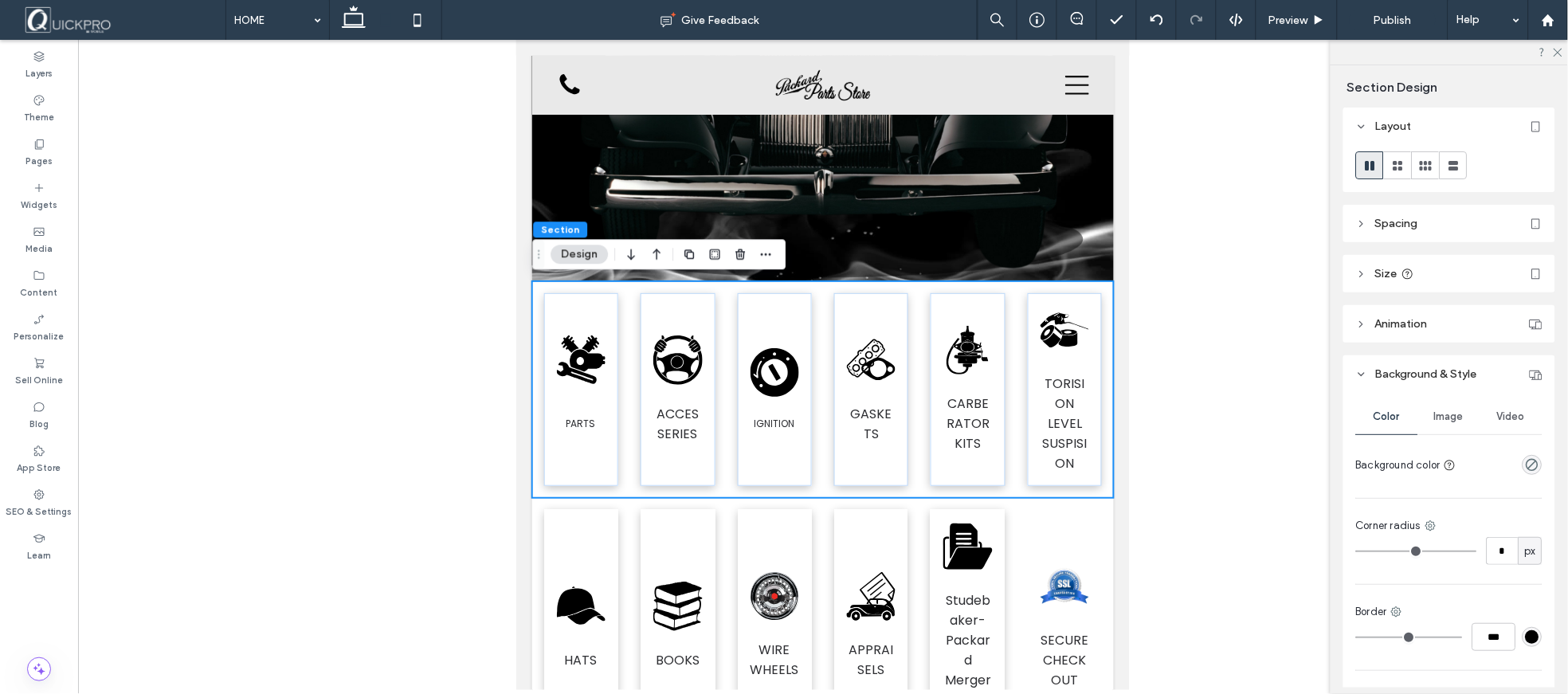
click at [1533, 269] on icon at bounding box center [1536, 273] width 13 height 13
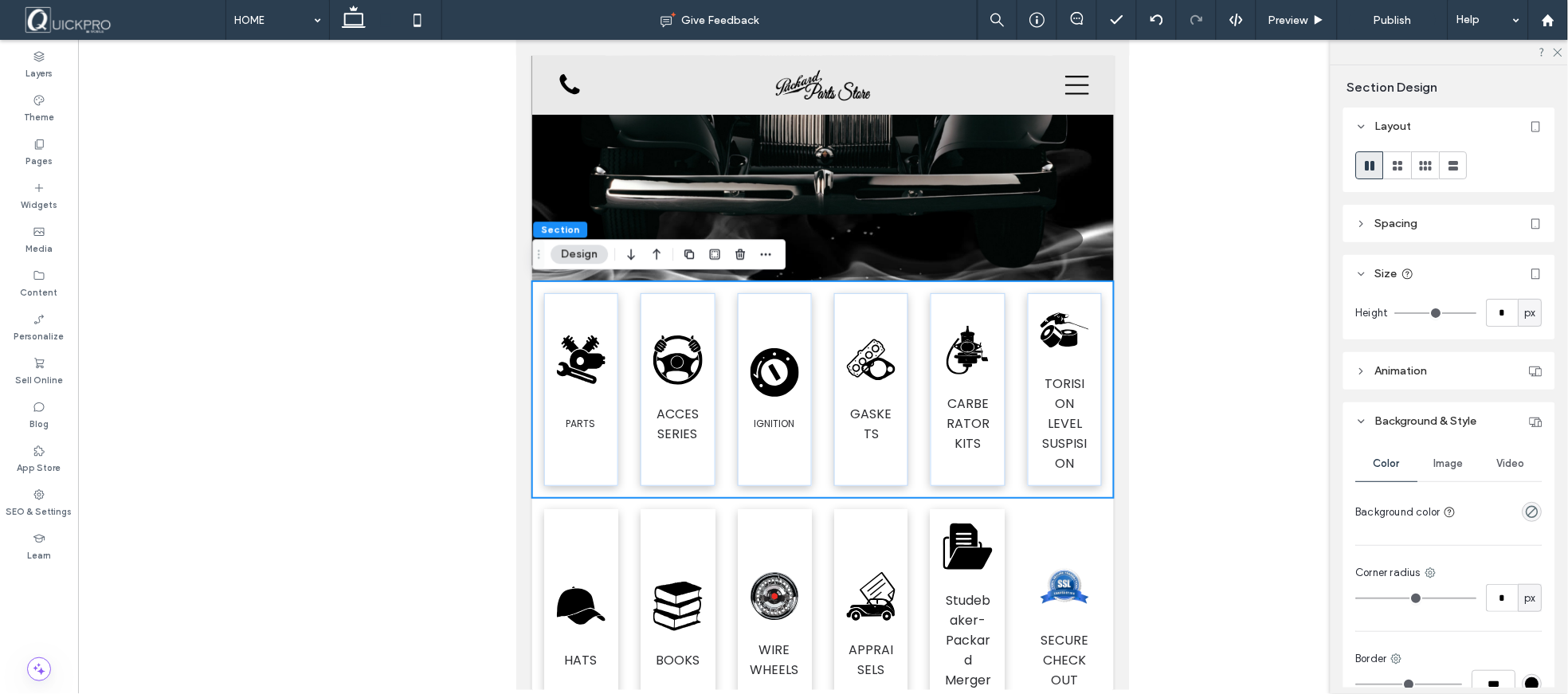
click at [1223, 352] on div at bounding box center [823, 365] width 1490 height 650
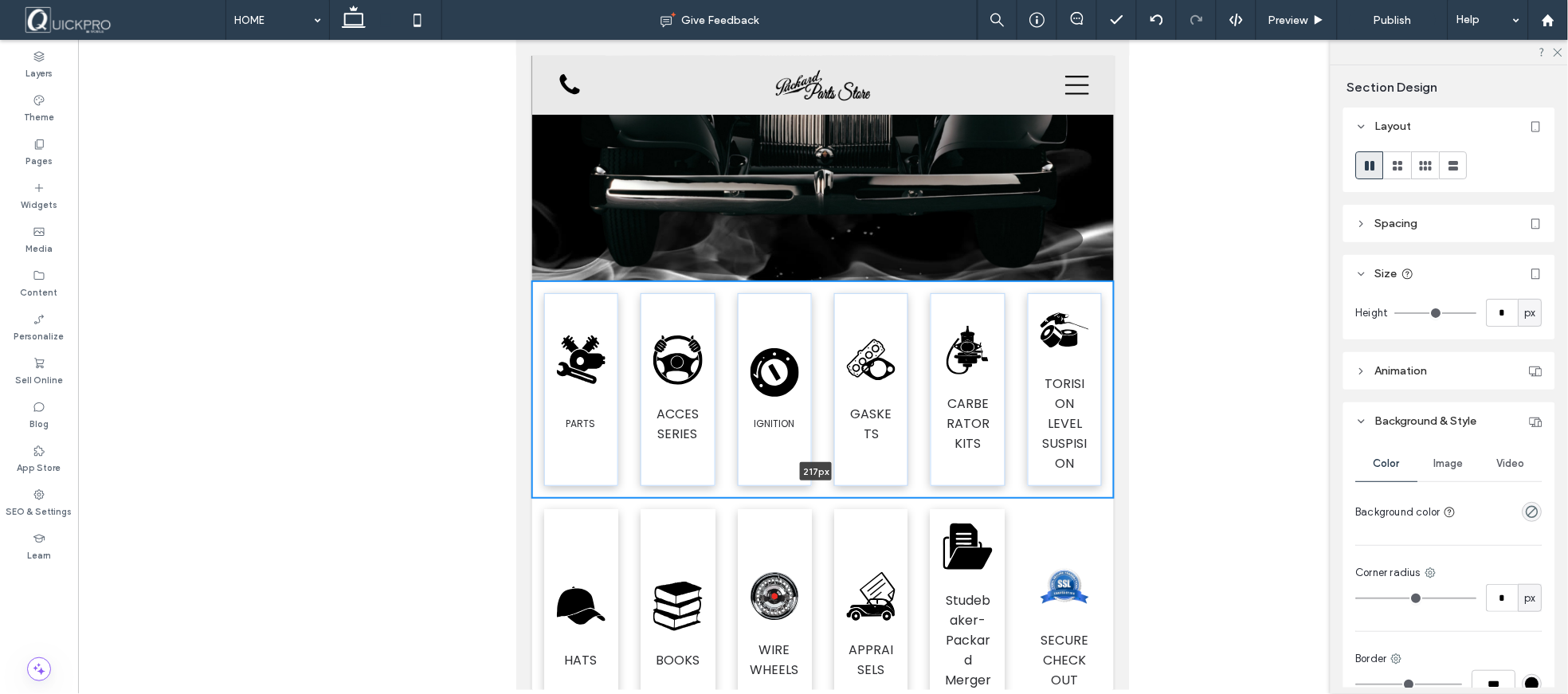
drag, startPoint x: 720, startPoint y: 485, endPoint x: 715, endPoint y: 449, distance: 36.3
click at [715, 449] on div ".fil0-1329040134-1329040134 {fill:black} PARTS .fil0-1661760274-1661760274 {fil…" at bounding box center [822, 388] width 582 height 216
type input "***"
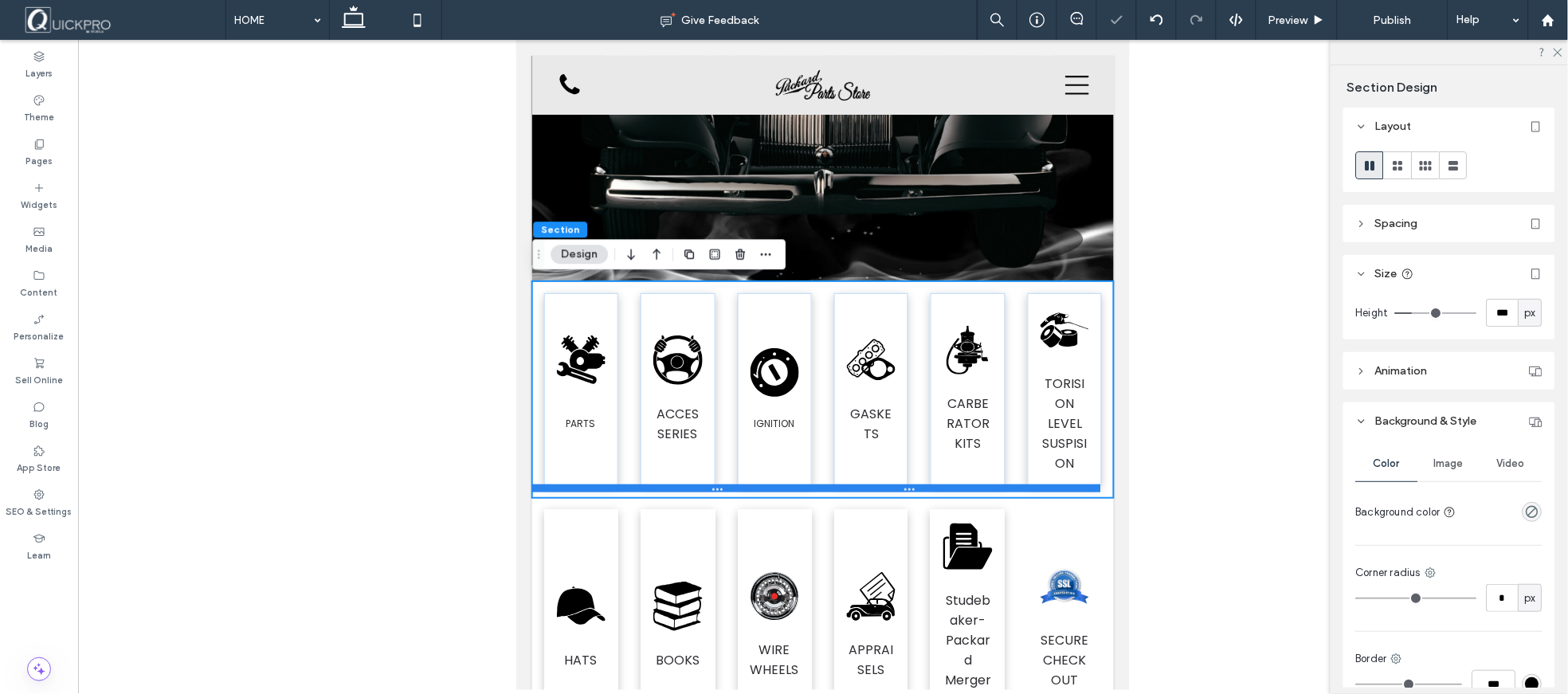
click at [557, 488] on div at bounding box center [816, 488] width 569 height 8
type input "***"
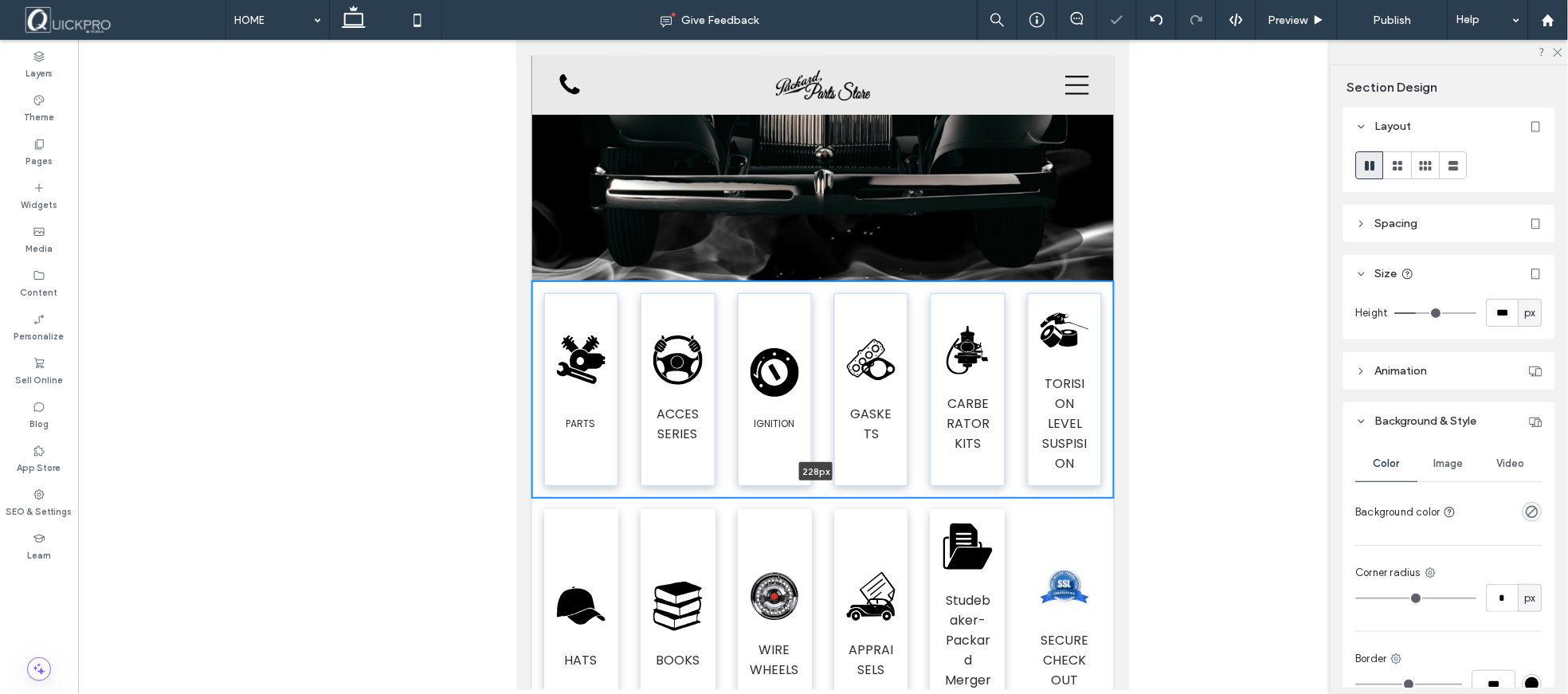
drag, startPoint x: 557, startPoint y: 488, endPoint x: 561, endPoint y: 462, distance: 26.3
click at [561, 462] on div ".fil0-1329040134-1329040134 {fill:black} PARTS .fil0-1661760274-1661760274 {fil…" at bounding box center [822, 388] width 582 height 216
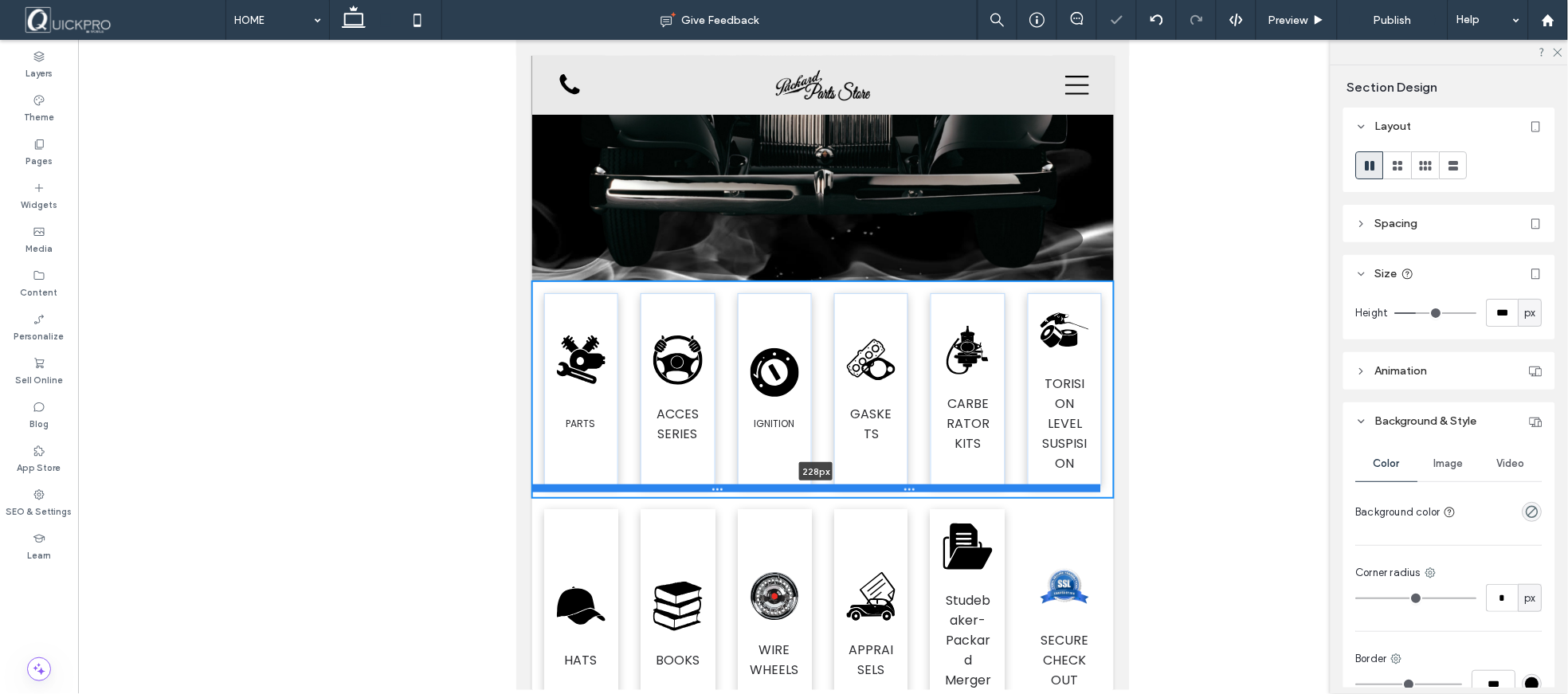
type input "***"
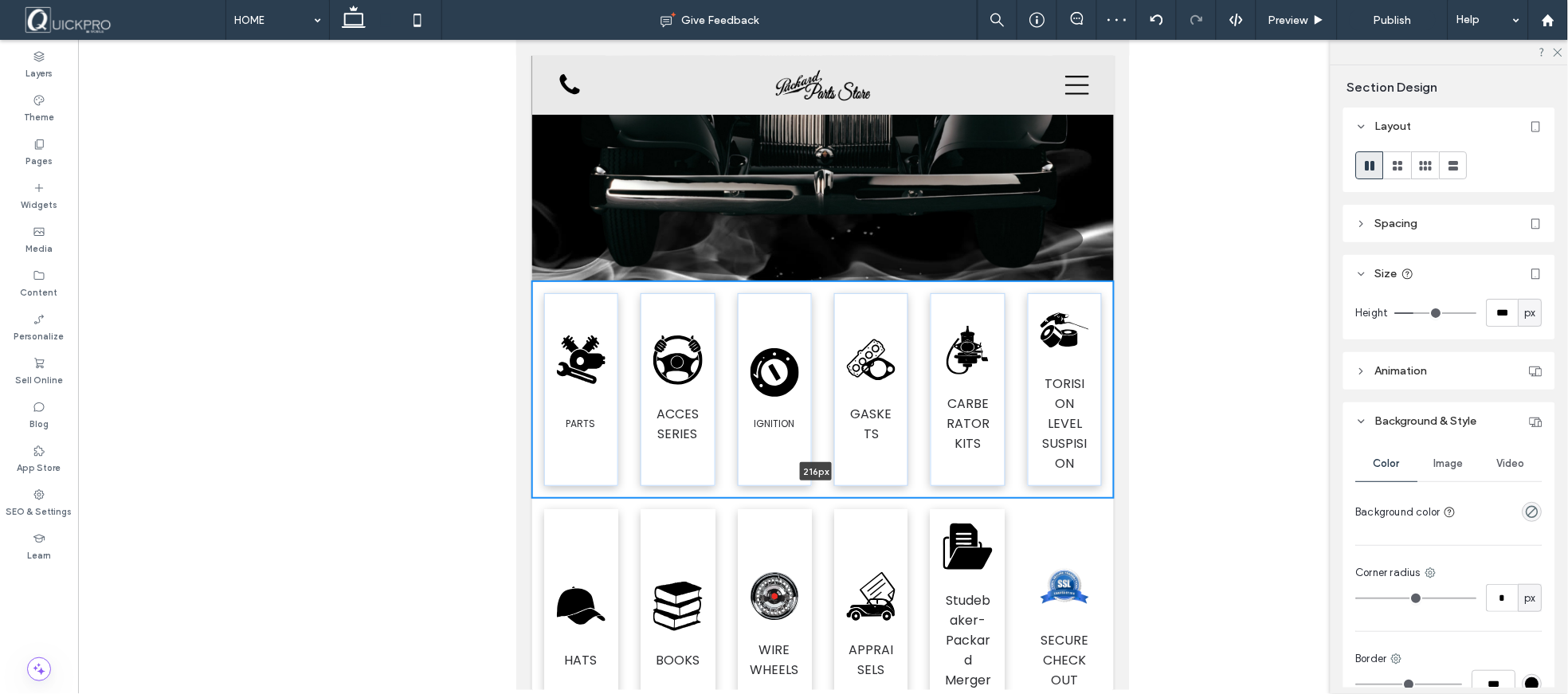
drag, startPoint x: 720, startPoint y: 486, endPoint x: 721, endPoint y: 449, distance: 37.0
click at [721, 449] on div ".fil0-1329040134-1329040134 {fill:black} PARTS .fil0-1661760274-1661760274 {fil…" at bounding box center [822, 388] width 582 height 216
type input "***"
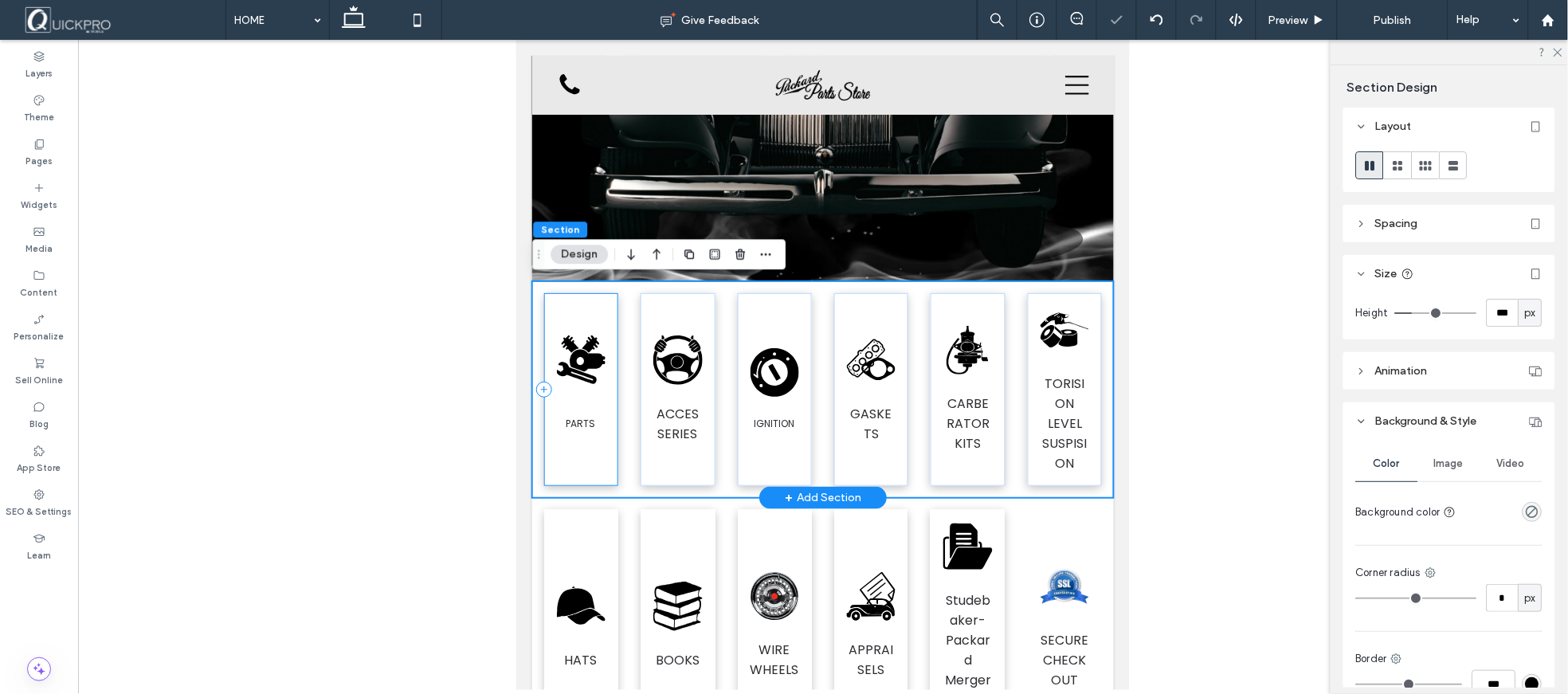
click at [598, 313] on div ".fil0-1329040134-1329040134 {fill:black} PARTS" at bounding box center [581, 388] width 74 height 192
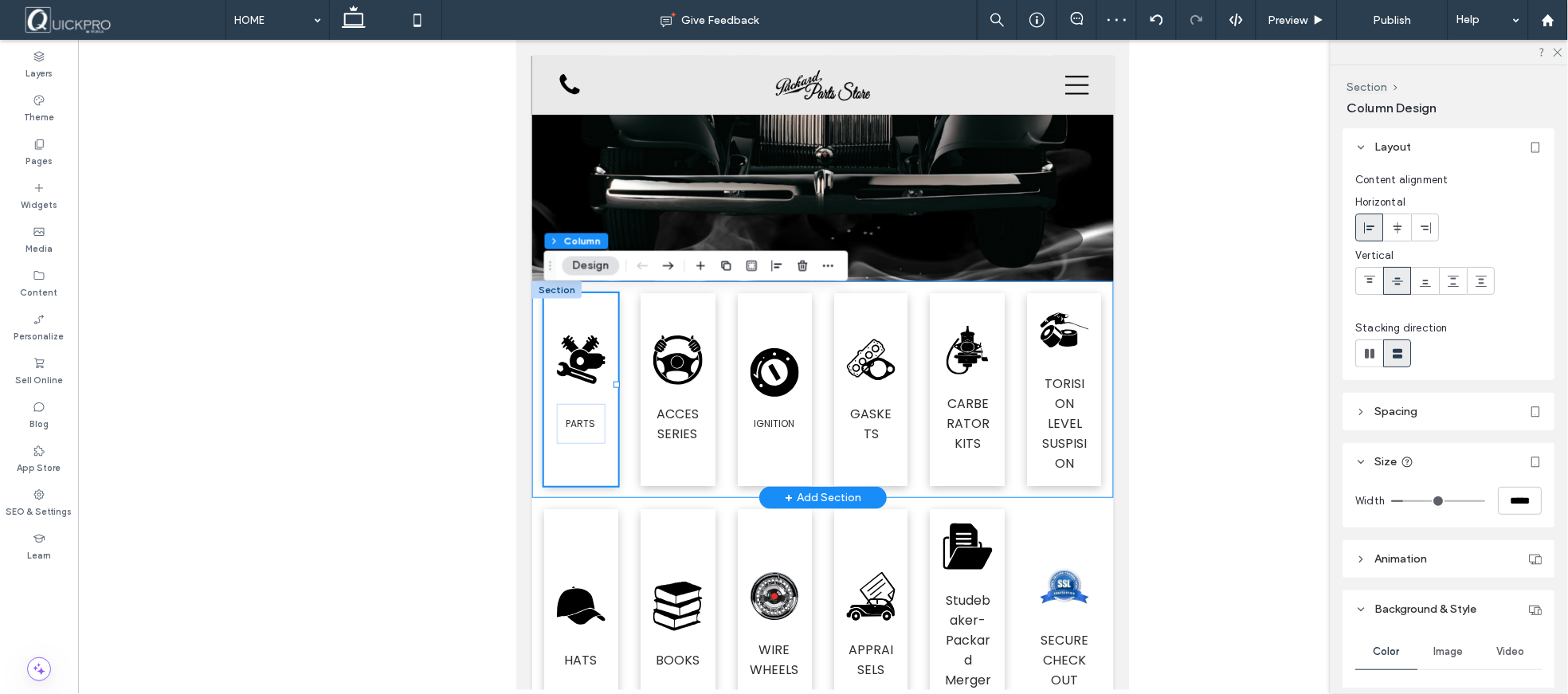
click at [577, 477] on div ".fil0-1329040134-1329040134 {fill:black} PARTS .fil0-1661760274-1661760274 {fil…" at bounding box center [822, 388] width 582 height 216
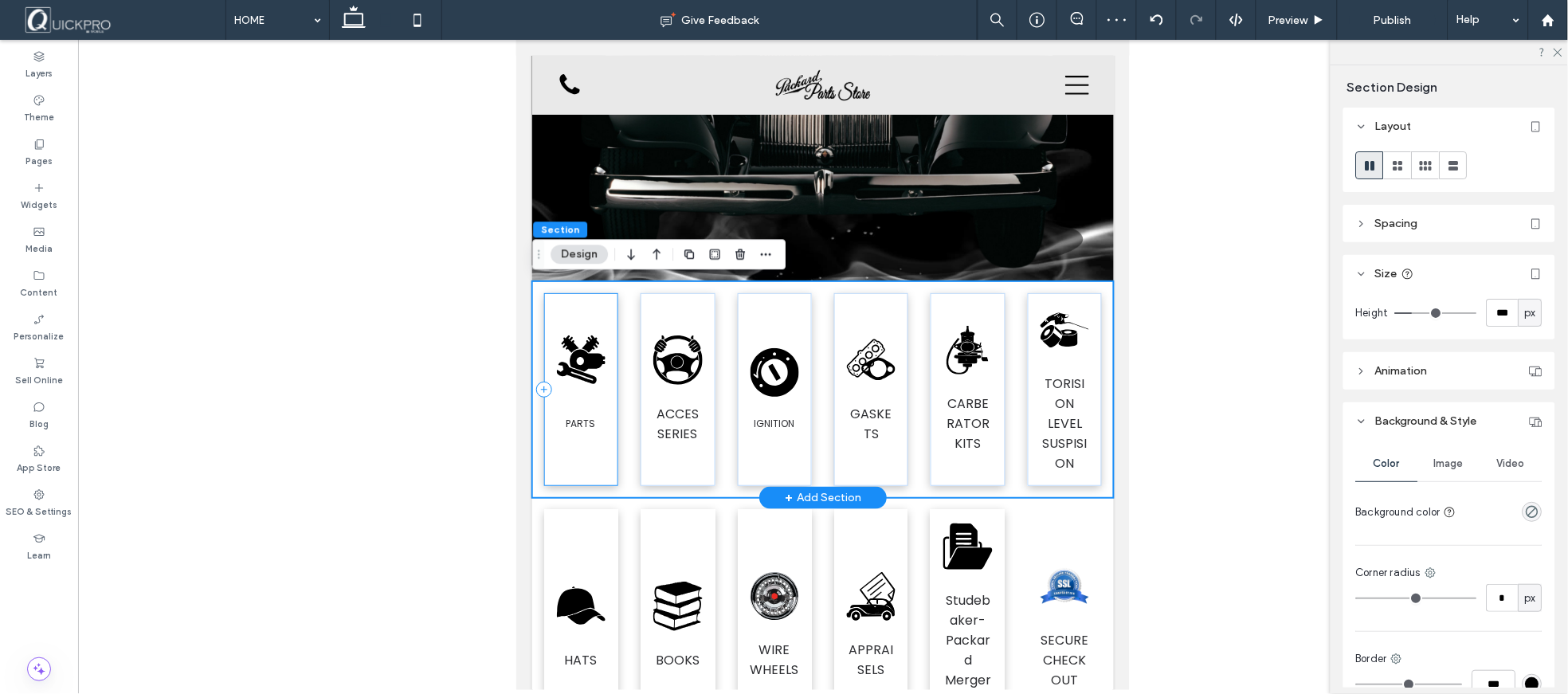
click at [585, 459] on div ".fil0-1329040134-1329040134 {fill:black} PARTS" at bounding box center [581, 388] width 74 height 192
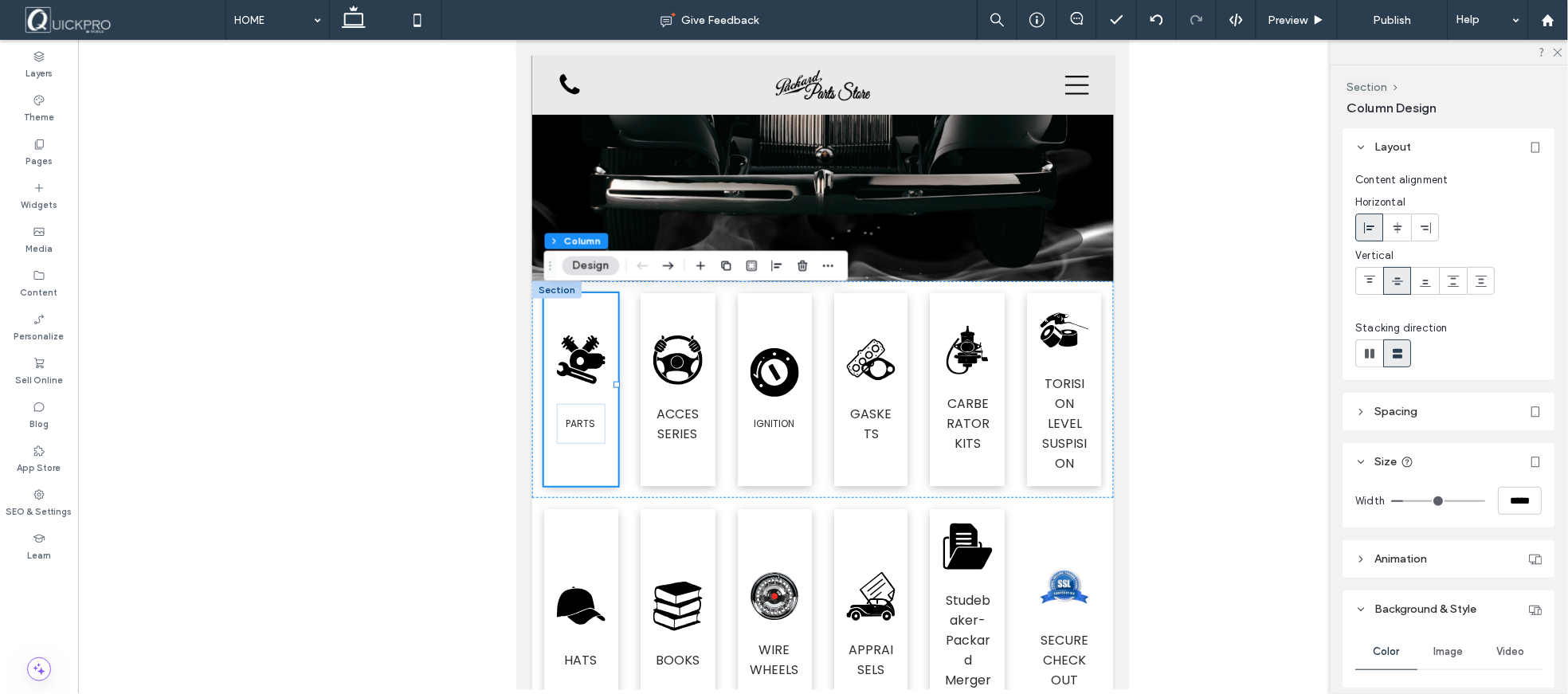
click at [1229, 378] on div at bounding box center [823, 365] width 1490 height 650
click at [1563, 54] on div at bounding box center [1449, 52] width 237 height 25
click at [1558, 50] on icon at bounding box center [1557, 51] width 10 height 10
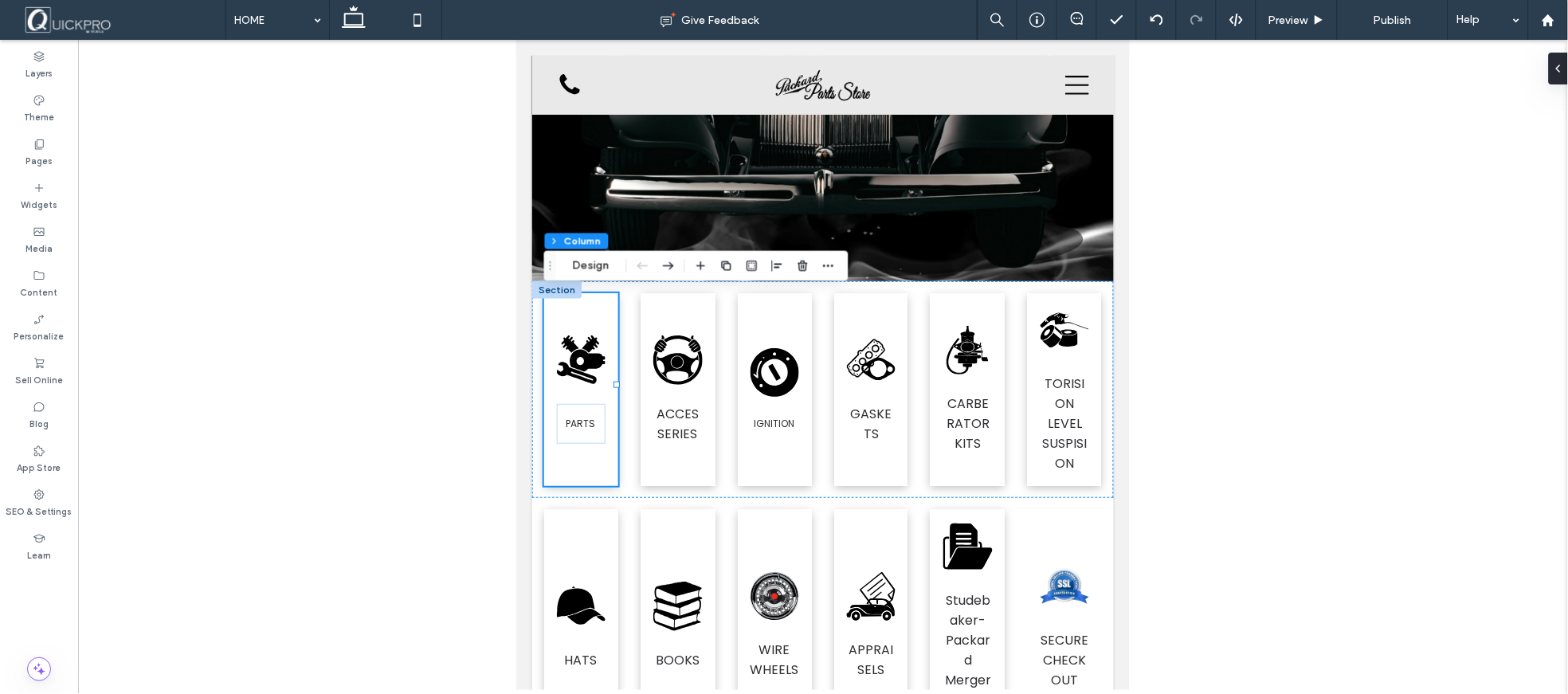
click at [1269, 434] on div at bounding box center [823, 365] width 1490 height 650
click at [348, 26] on use at bounding box center [354, 17] width 24 height 22
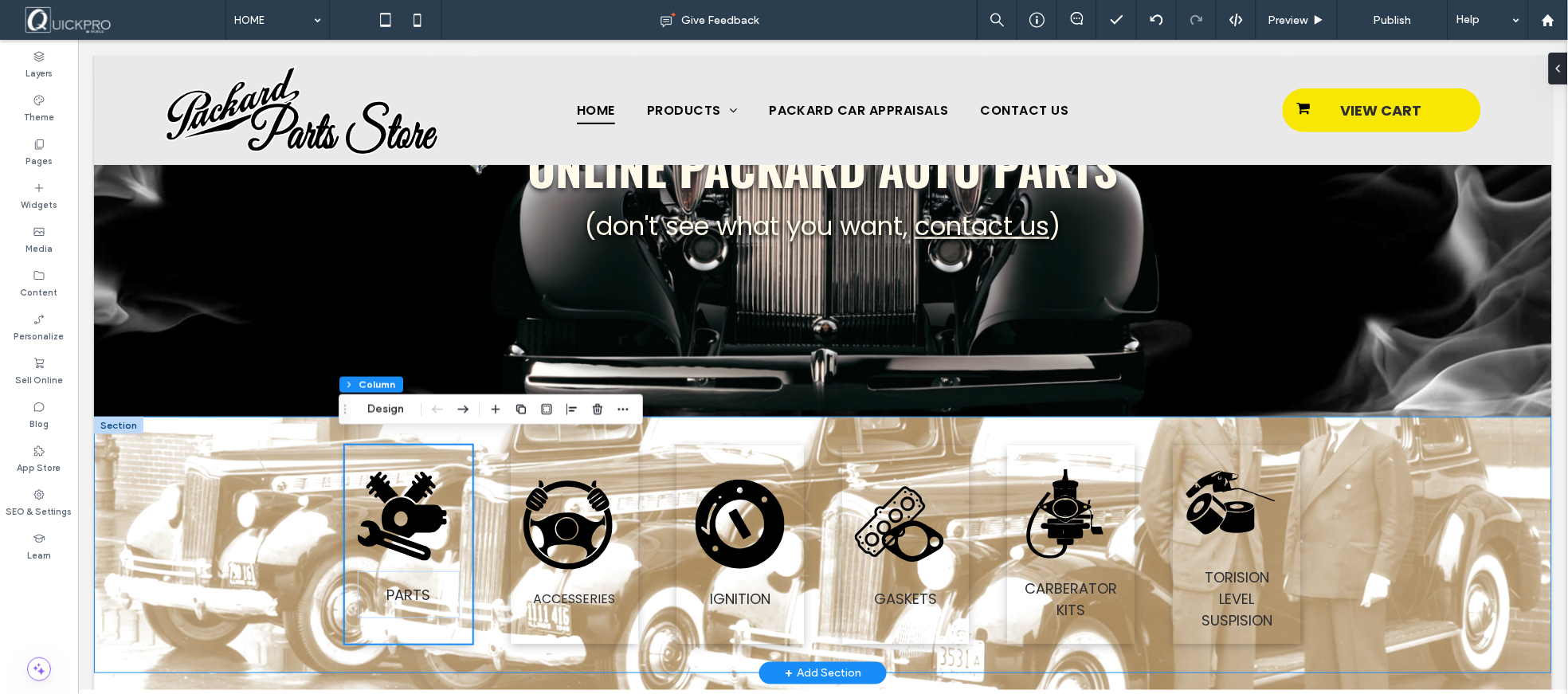
scroll to position [204, 0]
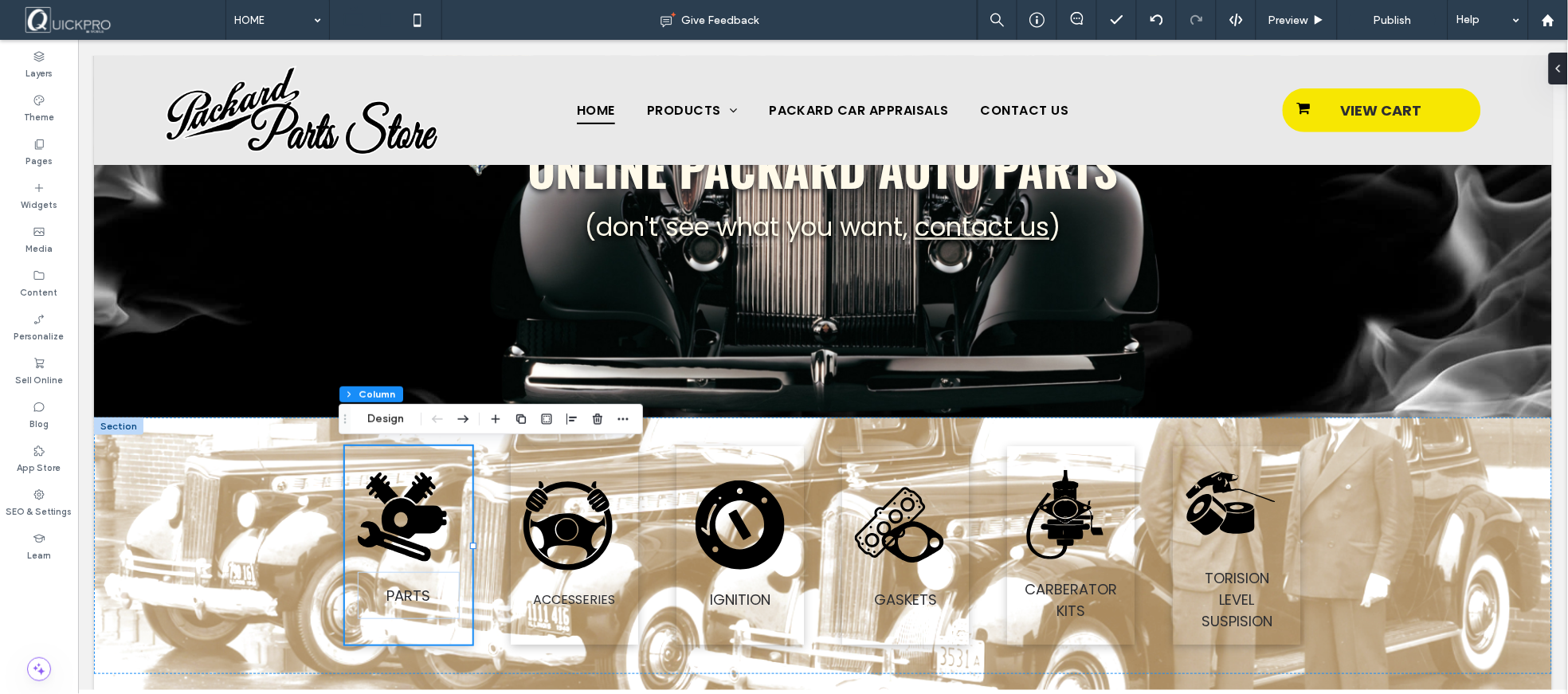
click at [392, 30] on icon at bounding box center [386, 20] width 32 height 32
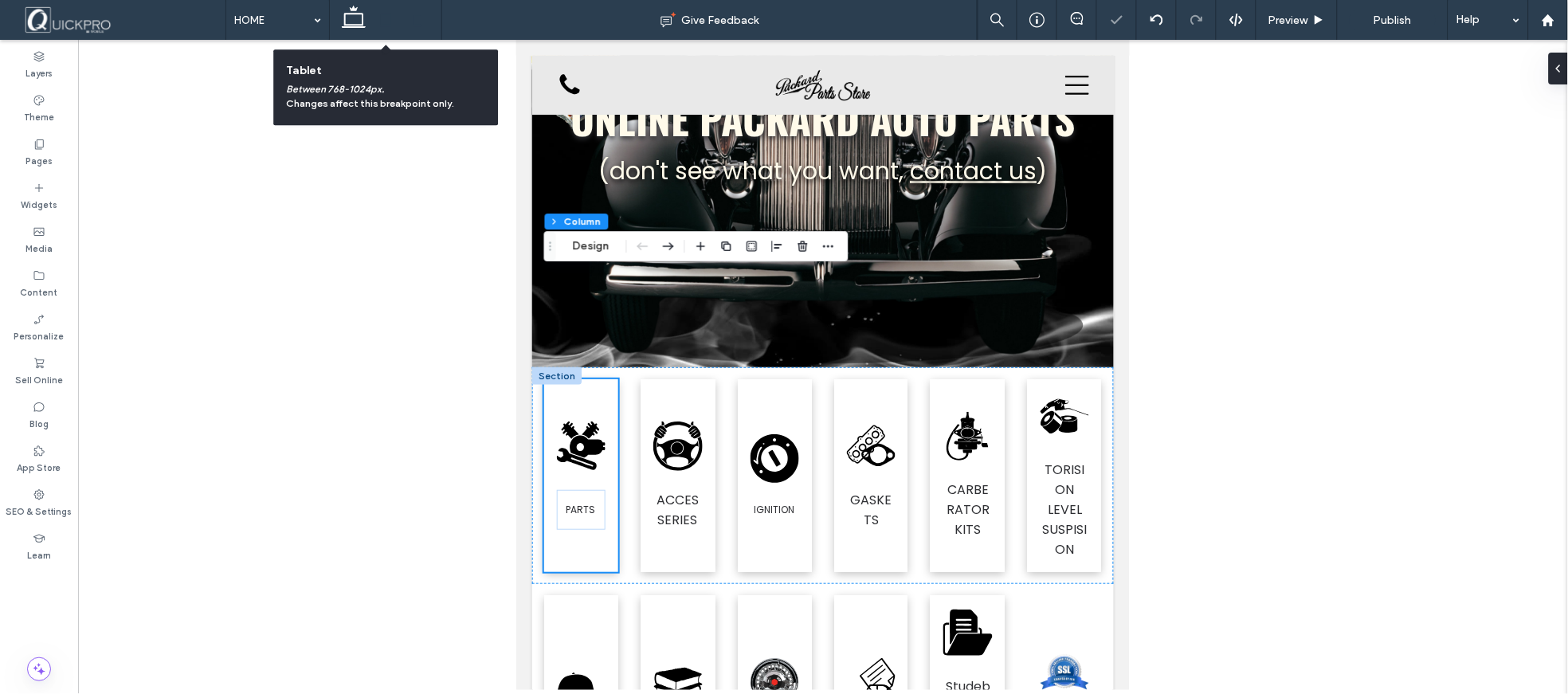
scroll to position [311, 0]
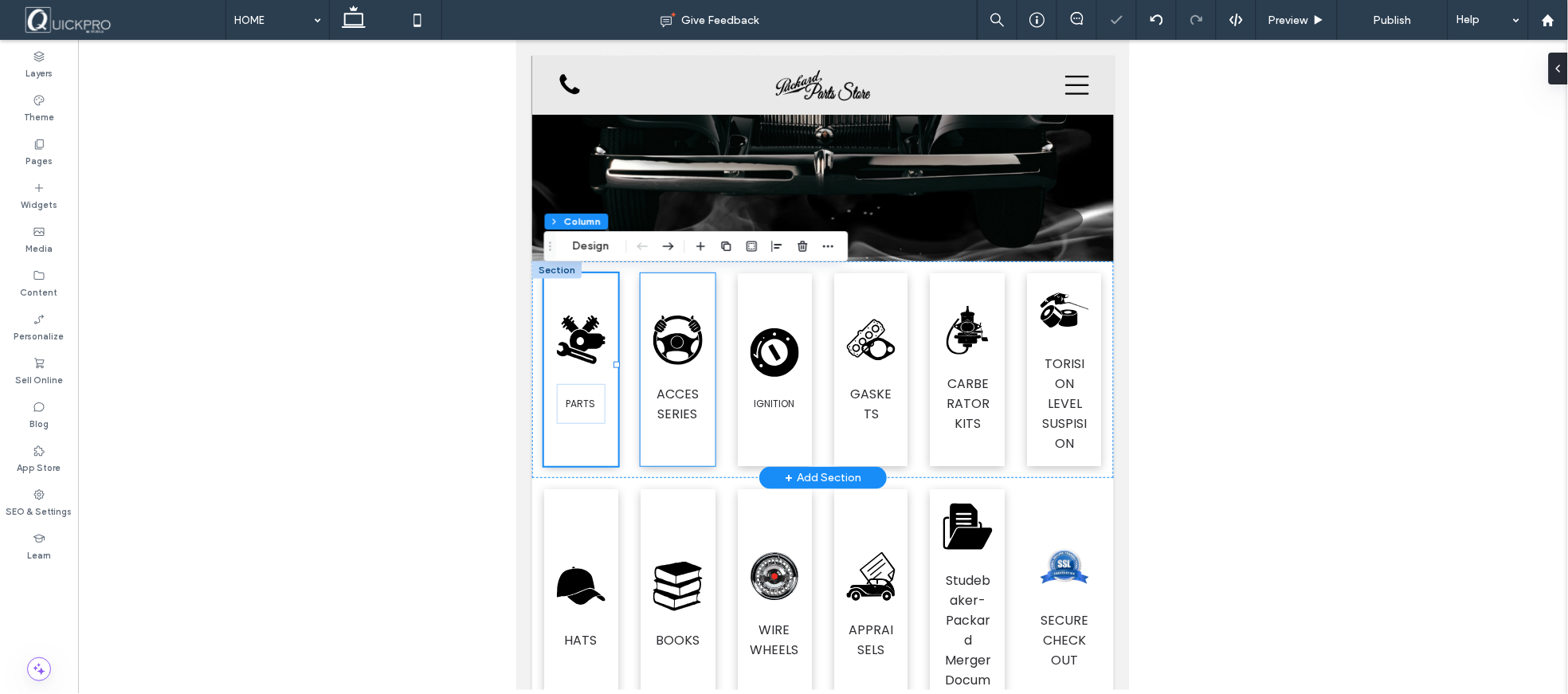
click at [675, 443] on div ".fil0-1661760274-1661760274 {fill:black} ACCESSERIES" at bounding box center [676, 368] width 74 height 192
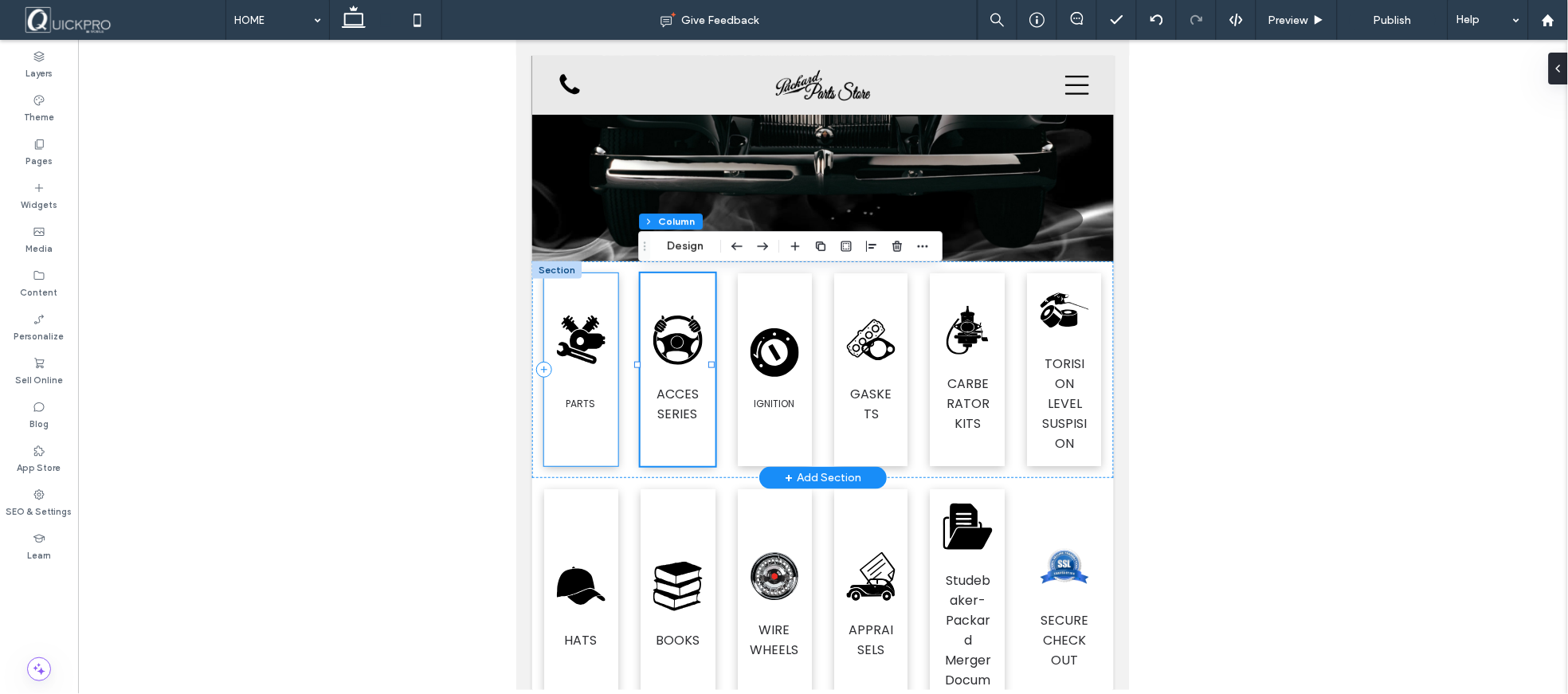
click at [593, 442] on div ".fil0-1329040134-1329040134 {fill:black} PARTS" at bounding box center [581, 368] width 74 height 192
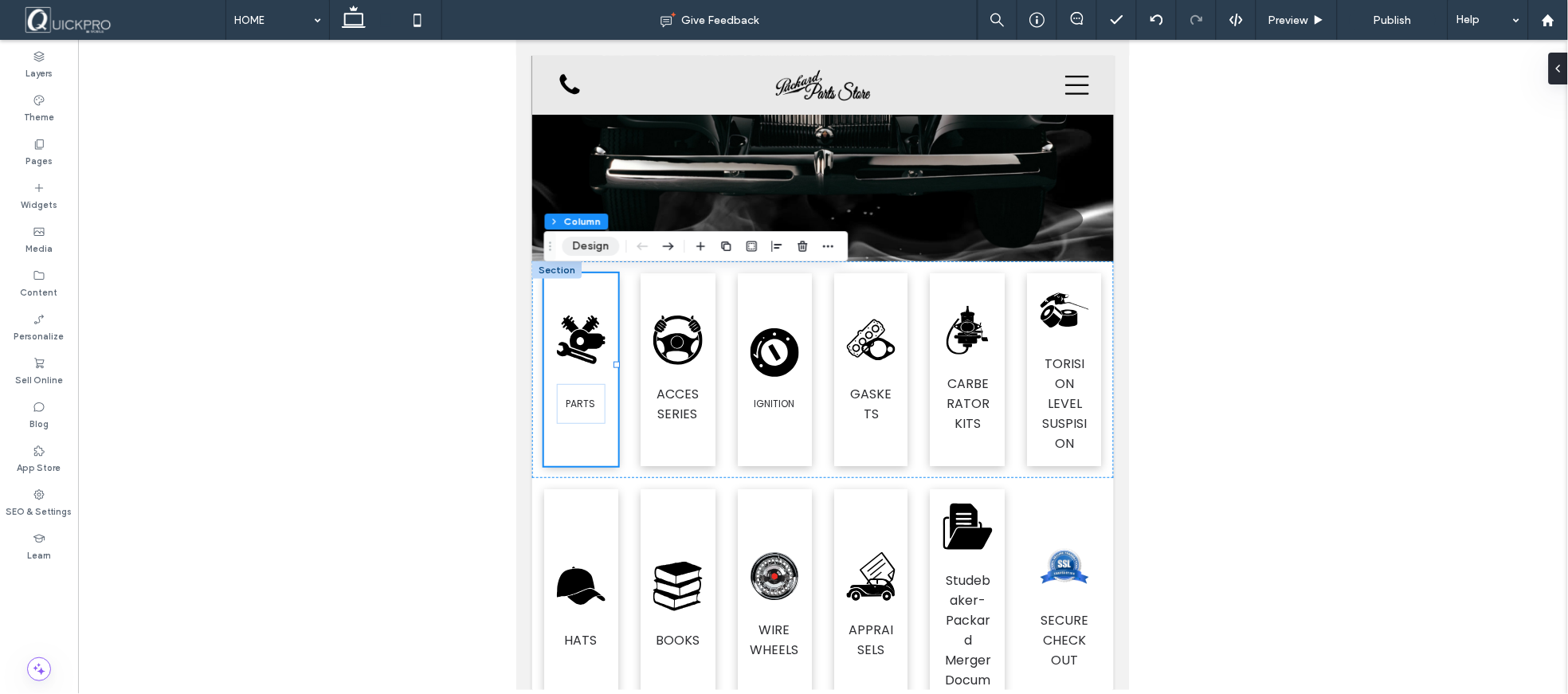
click at [588, 247] on button "Design" at bounding box center [591, 245] width 58 height 19
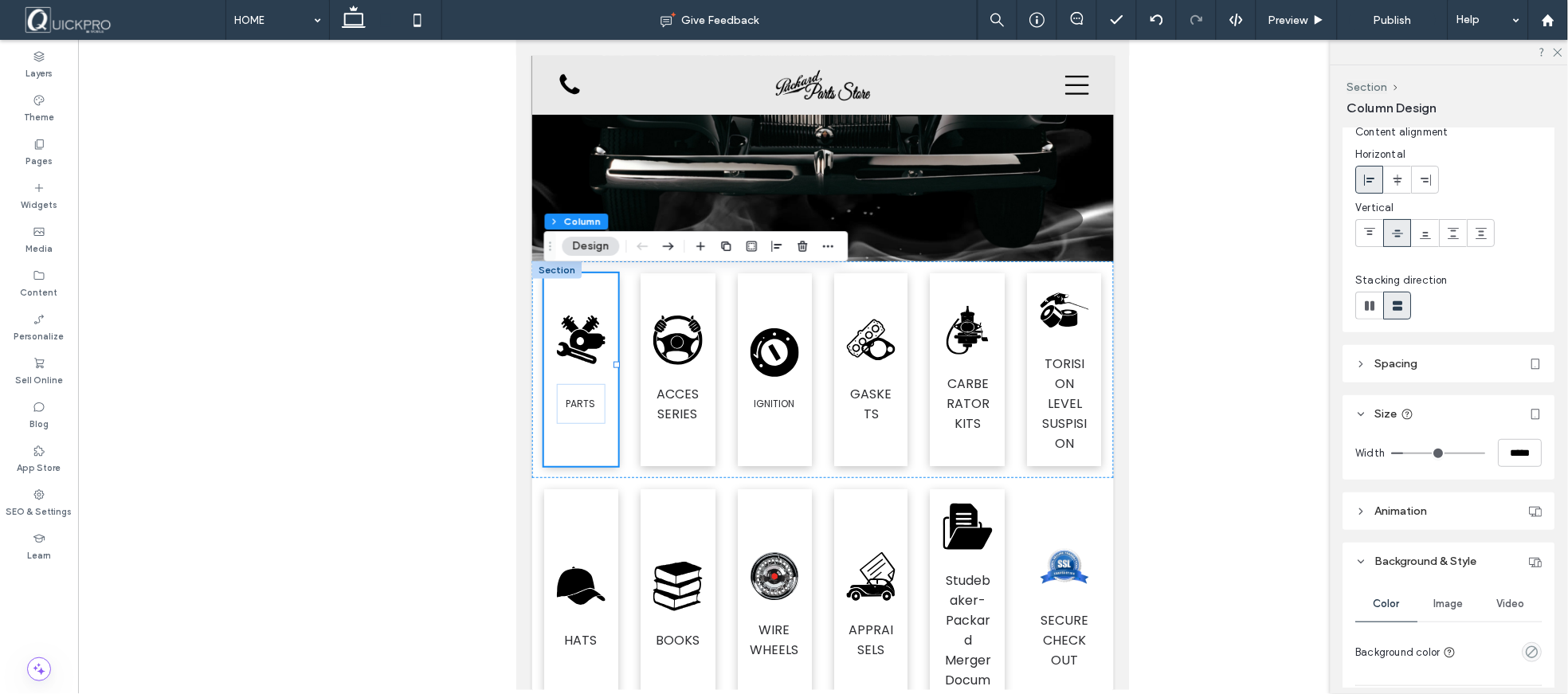
scroll to position [0, 0]
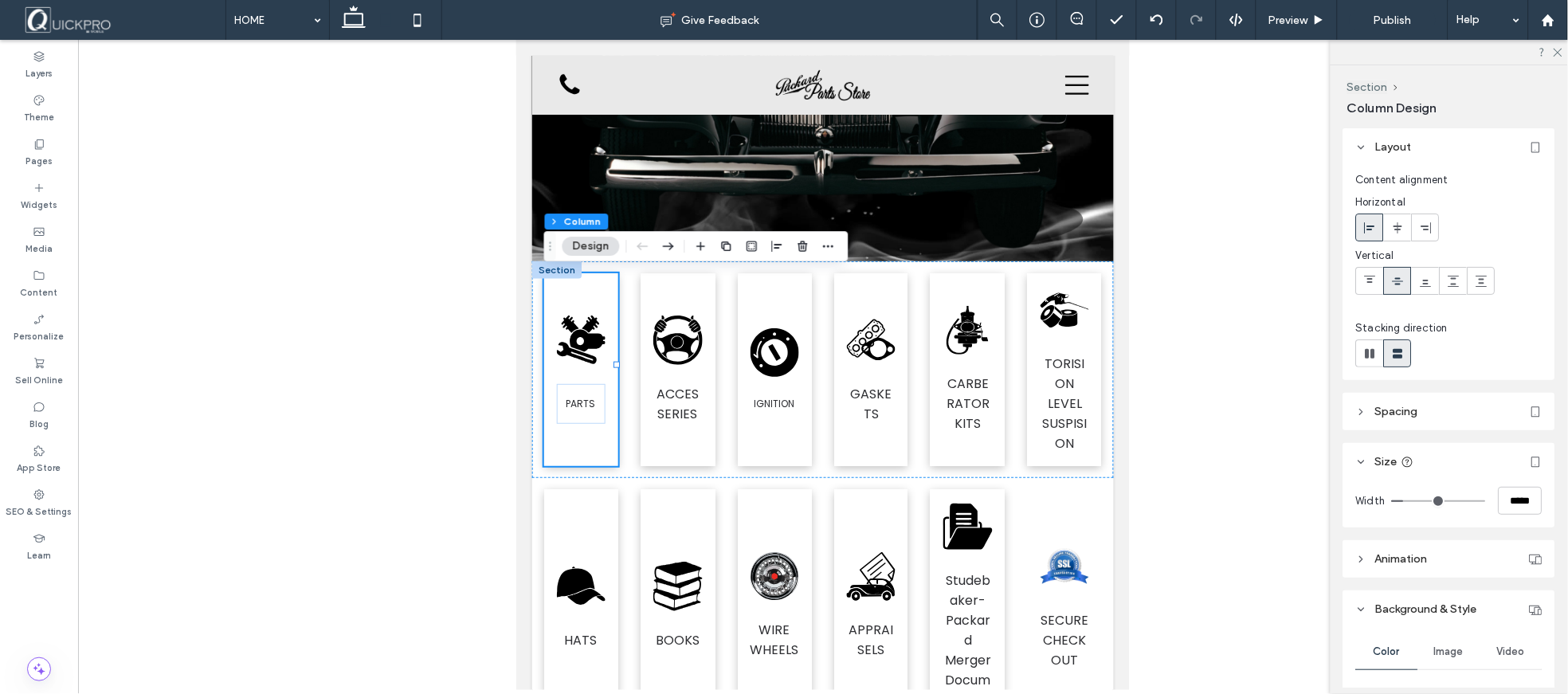
click at [1466, 347] on div at bounding box center [1448, 353] width 187 height 28
click at [1366, 362] on span at bounding box center [1371, 353] width 16 height 26
type input "*"
type input "**"
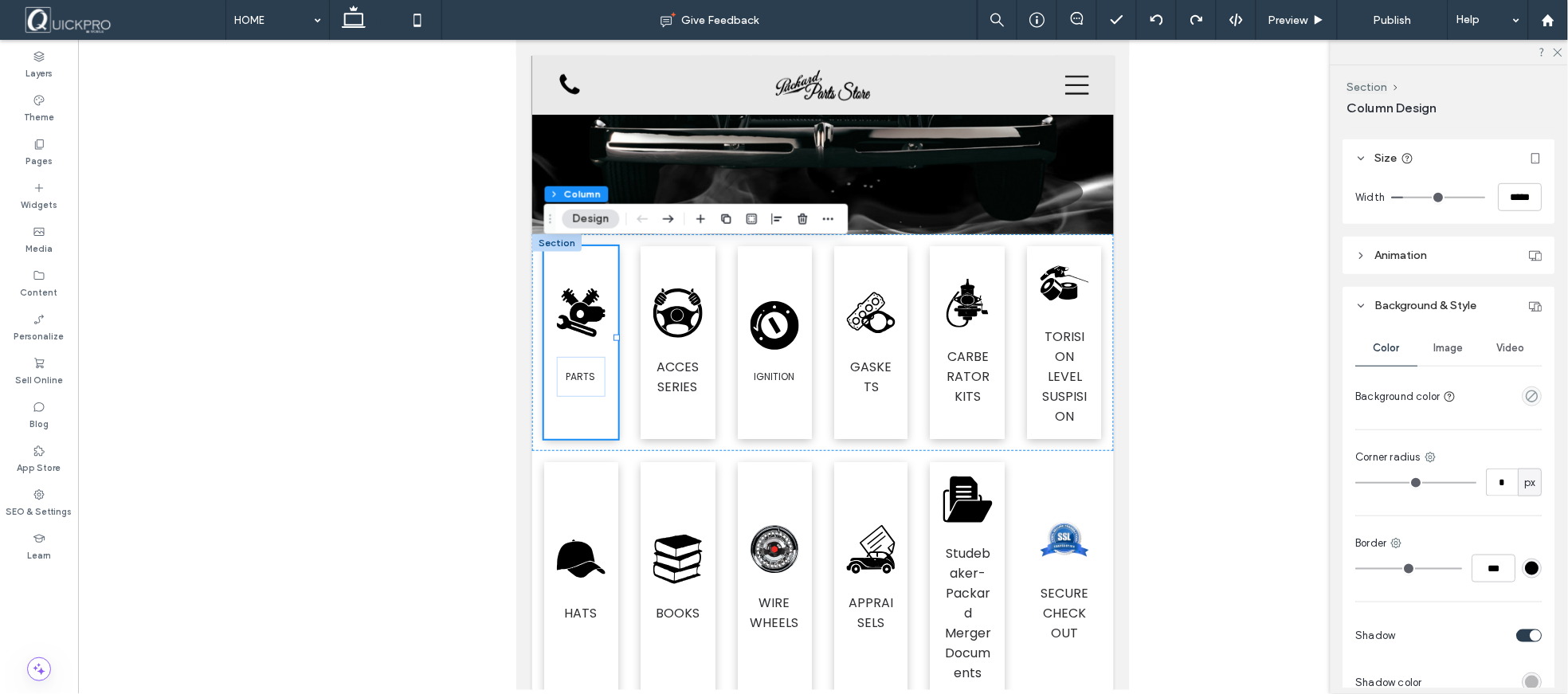
scroll to position [354, 0]
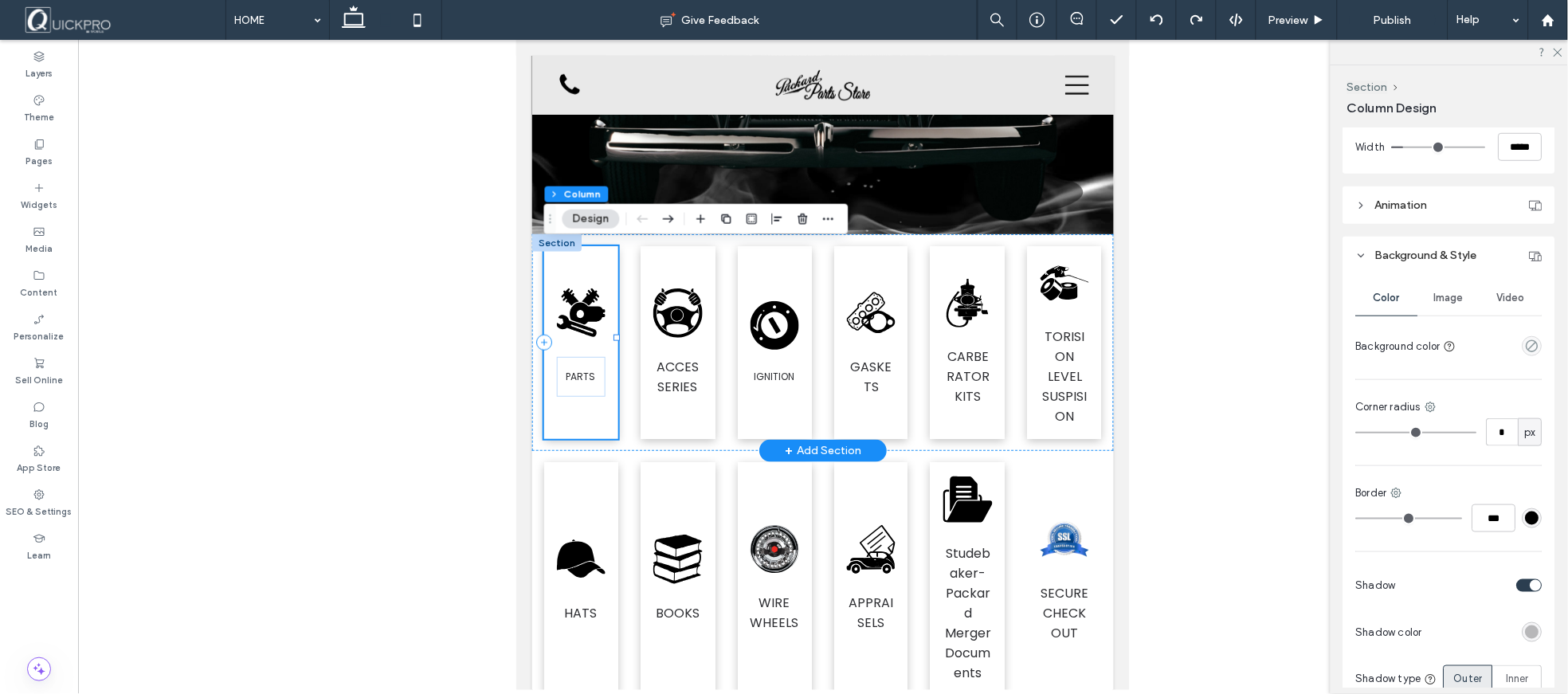
click at [584, 418] on div ".fil0-1329040134-1329040134 {fill:black} PARTS" at bounding box center [581, 341] width 74 height 192
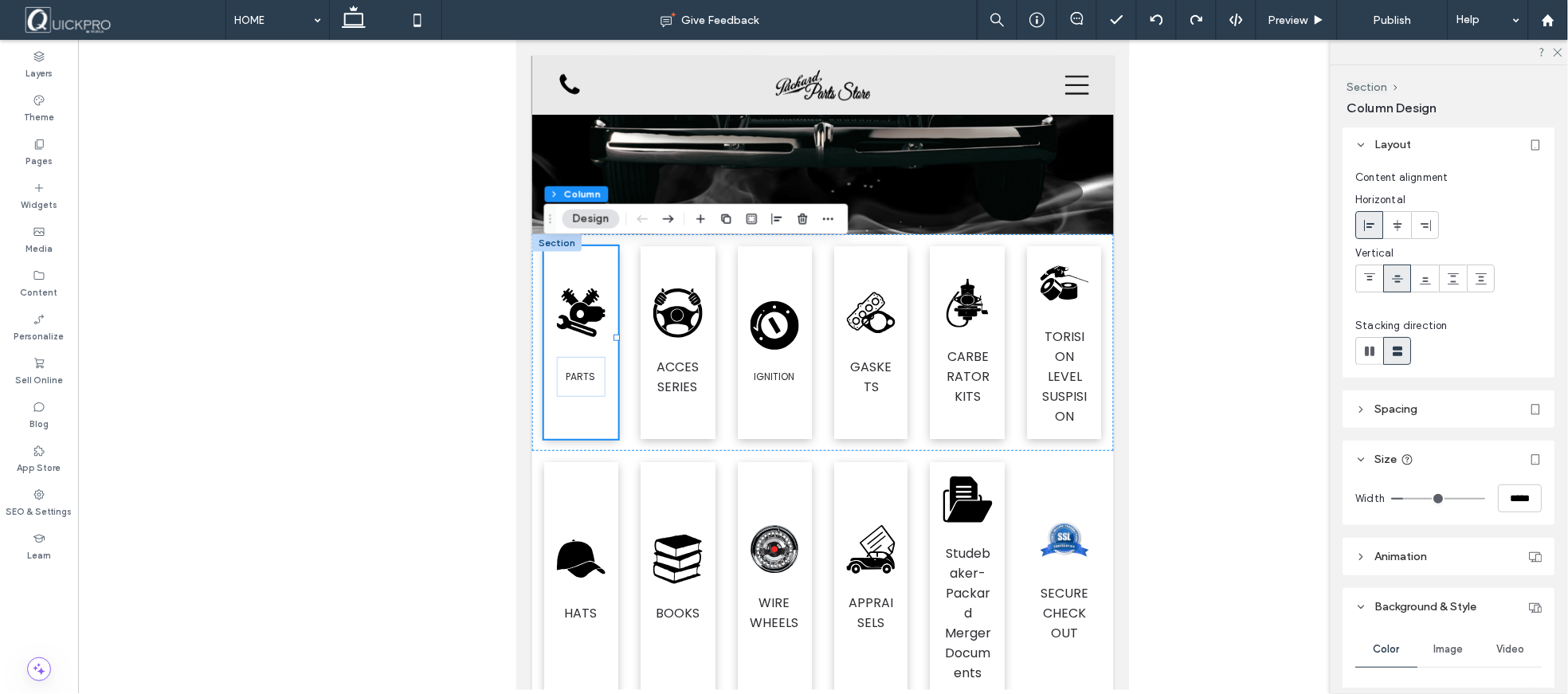
scroll to position [0, 0]
click at [1411, 400] on header "Spacing" at bounding box center [1449, 412] width 211 height 38
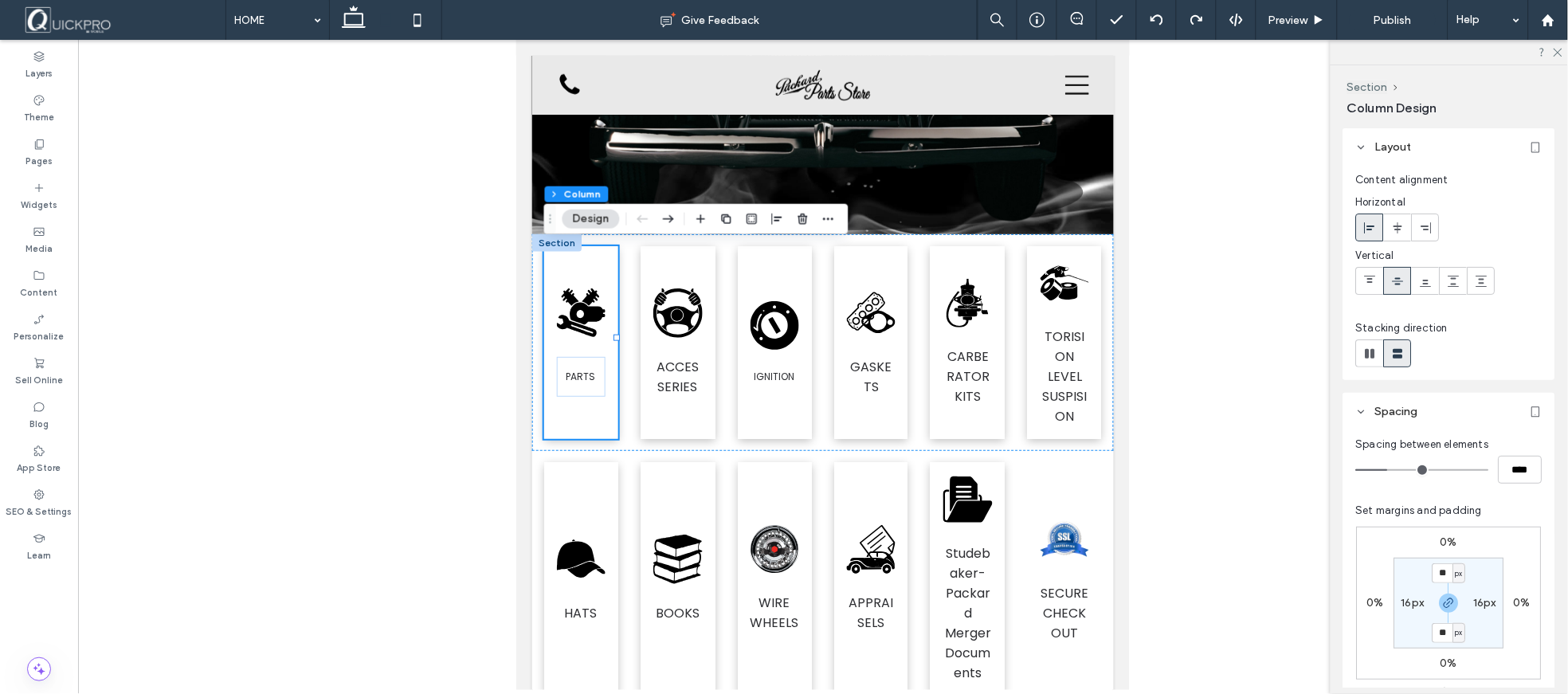
type input "**"
type input "****"
type input "**"
type input "****"
type input "**"
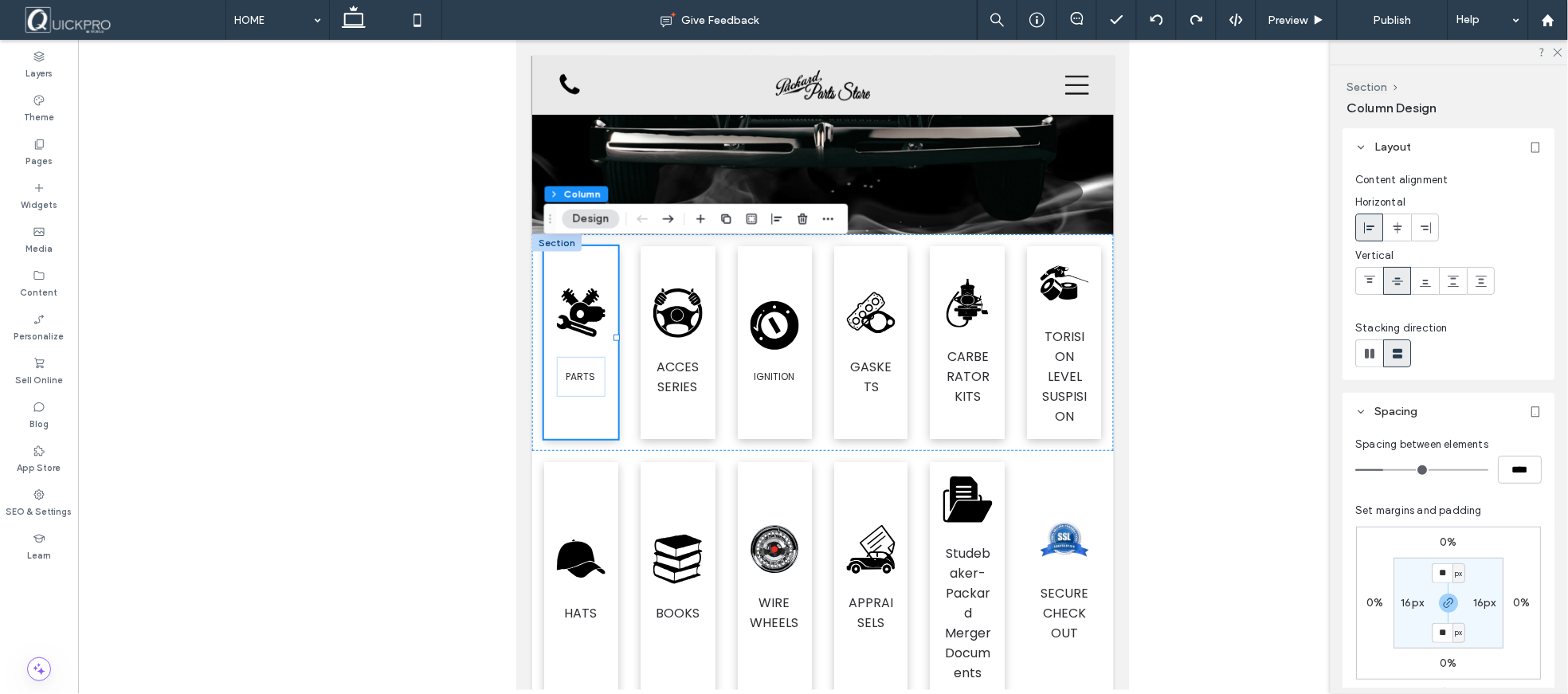
type input "****"
type input "**"
type input "****"
type input "**"
type input "****"
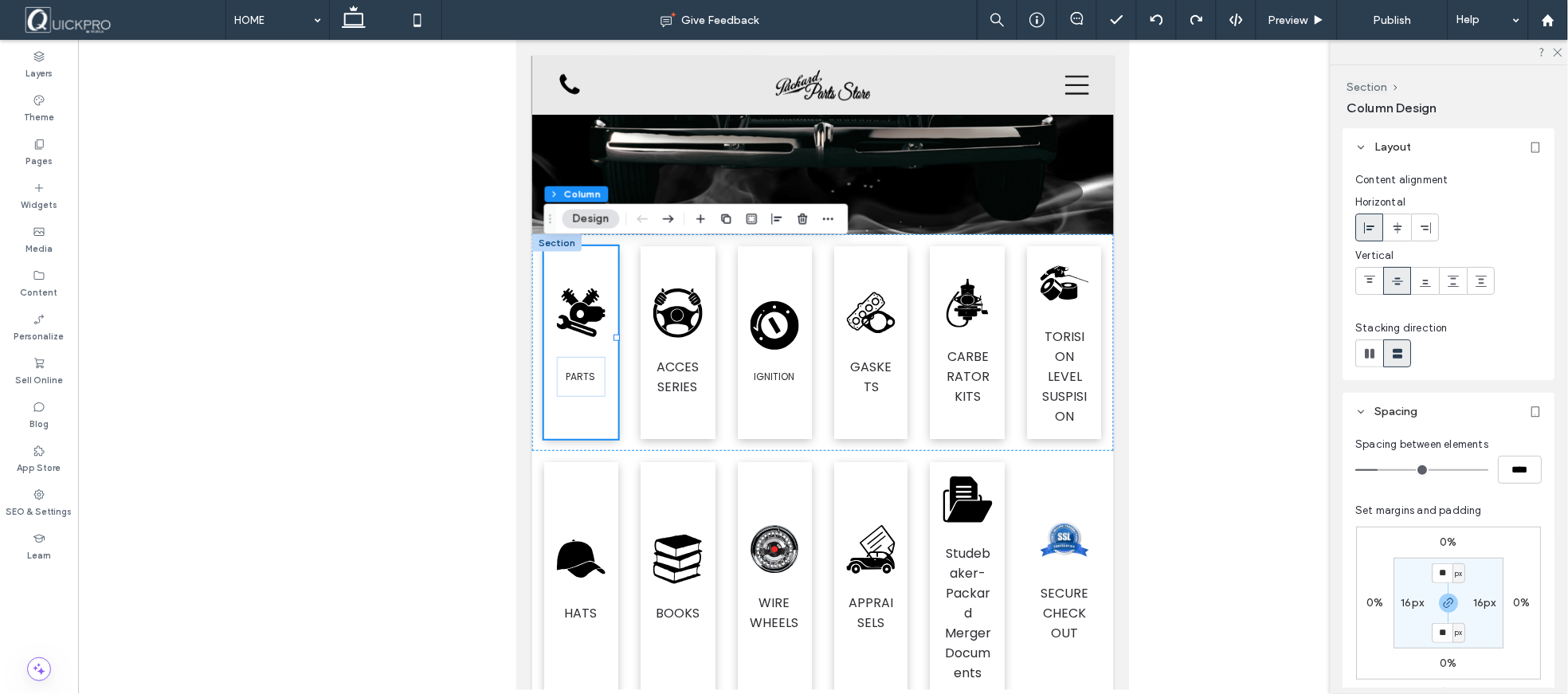
type input "**"
type input "****"
type input "**"
type input "****"
drag, startPoint x: 1387, startPoint y: 470, endPoint x: 1379, endPoint y: 473, distance: 8.5
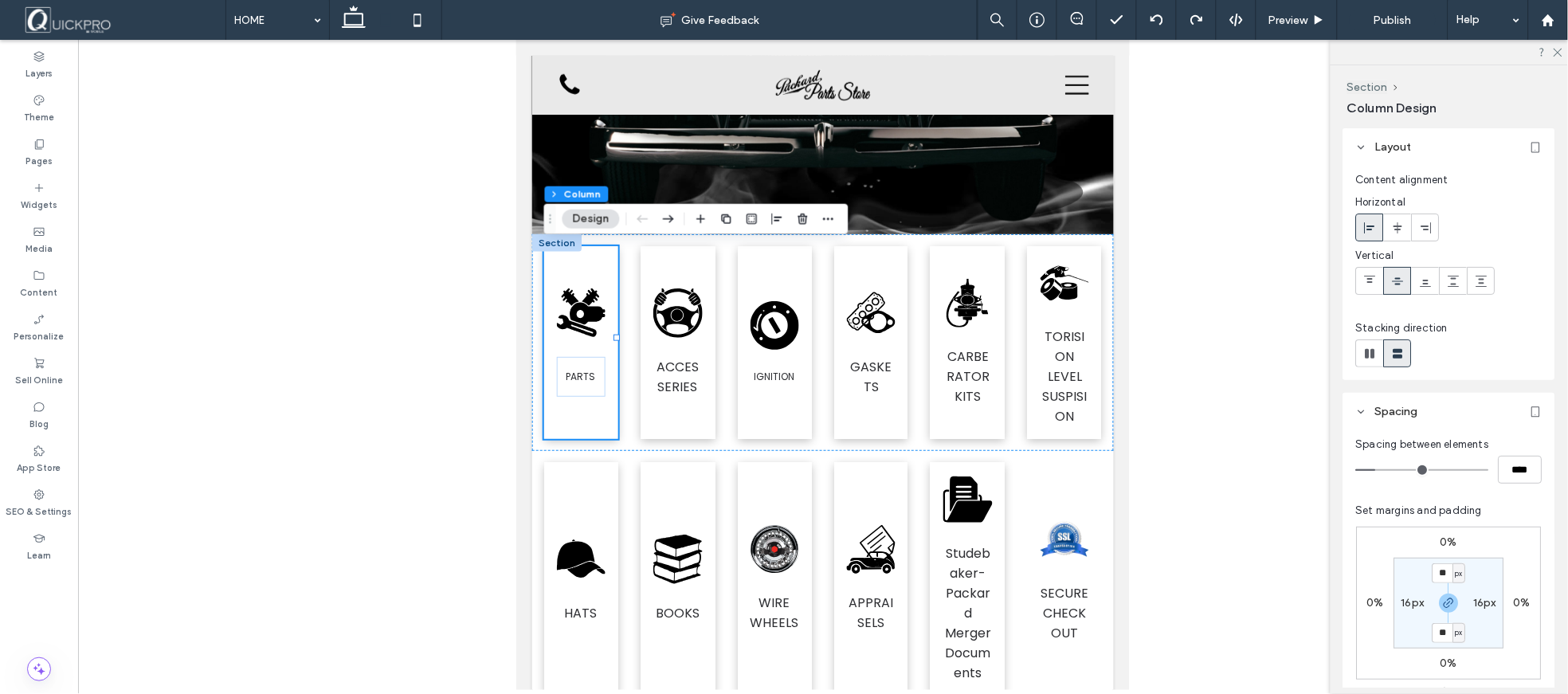
click at [1379, 471] on input "range" at bounding box center [1421, 470] width 133 height 2
type input "**"
type input "****"
type input "**"
type input "****"
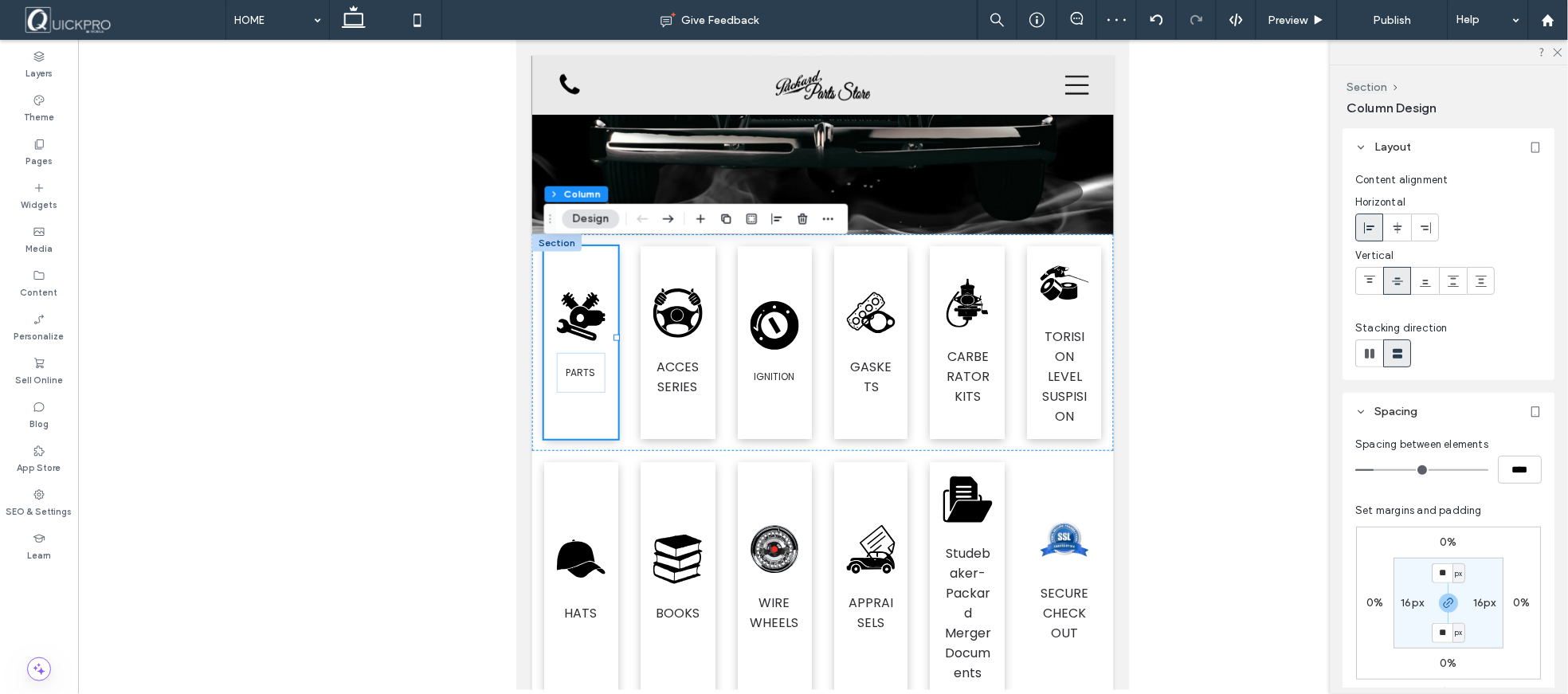
type input "**"
type input "****"
type input "**"
click at [1375, 471] on input "range" at bounding box center [1421, 470] width 133 height 2
click at [1260, 457] on div at bounding box center [823, 365] width 1490 height 650
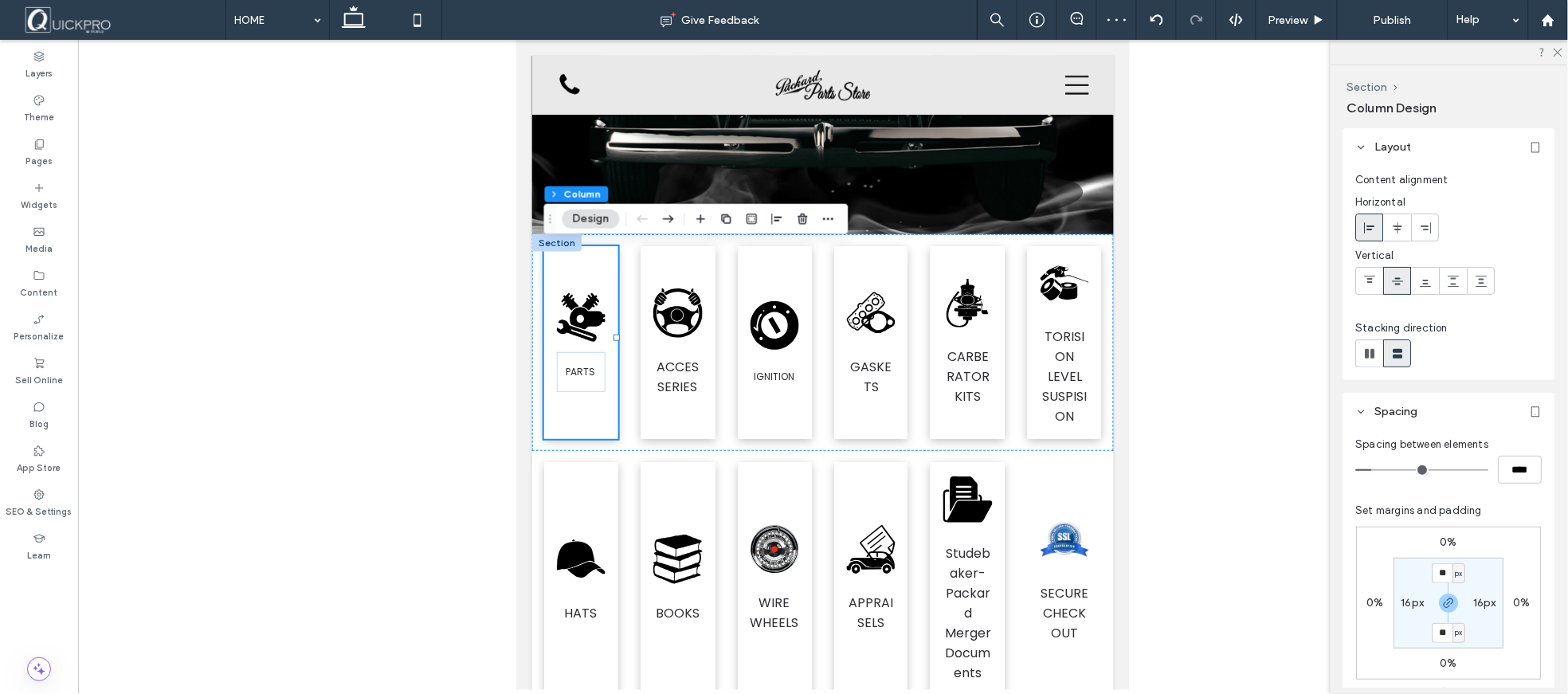
click at [1222, 491] on div at bounding box center [823, 365] width 1490 height 650
click at [1288, 500] on div at bounding box center [823, 365] width 1490 height 650
click at [580, 369] on span "PARTS" at bounding box center [581, 371] width 30 height 14
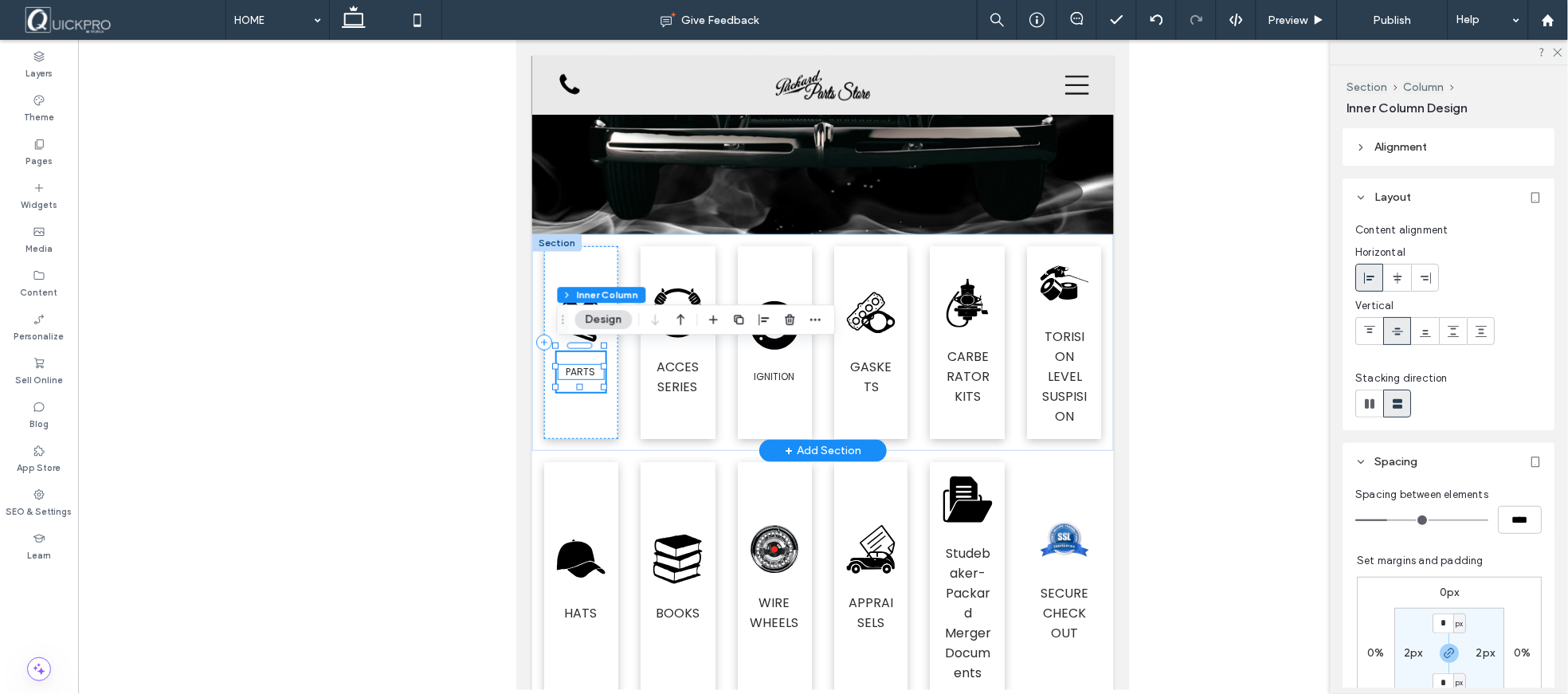
click at [573, 364] on span "PARTS" at bounding box center [581, 371] width 30 height 14
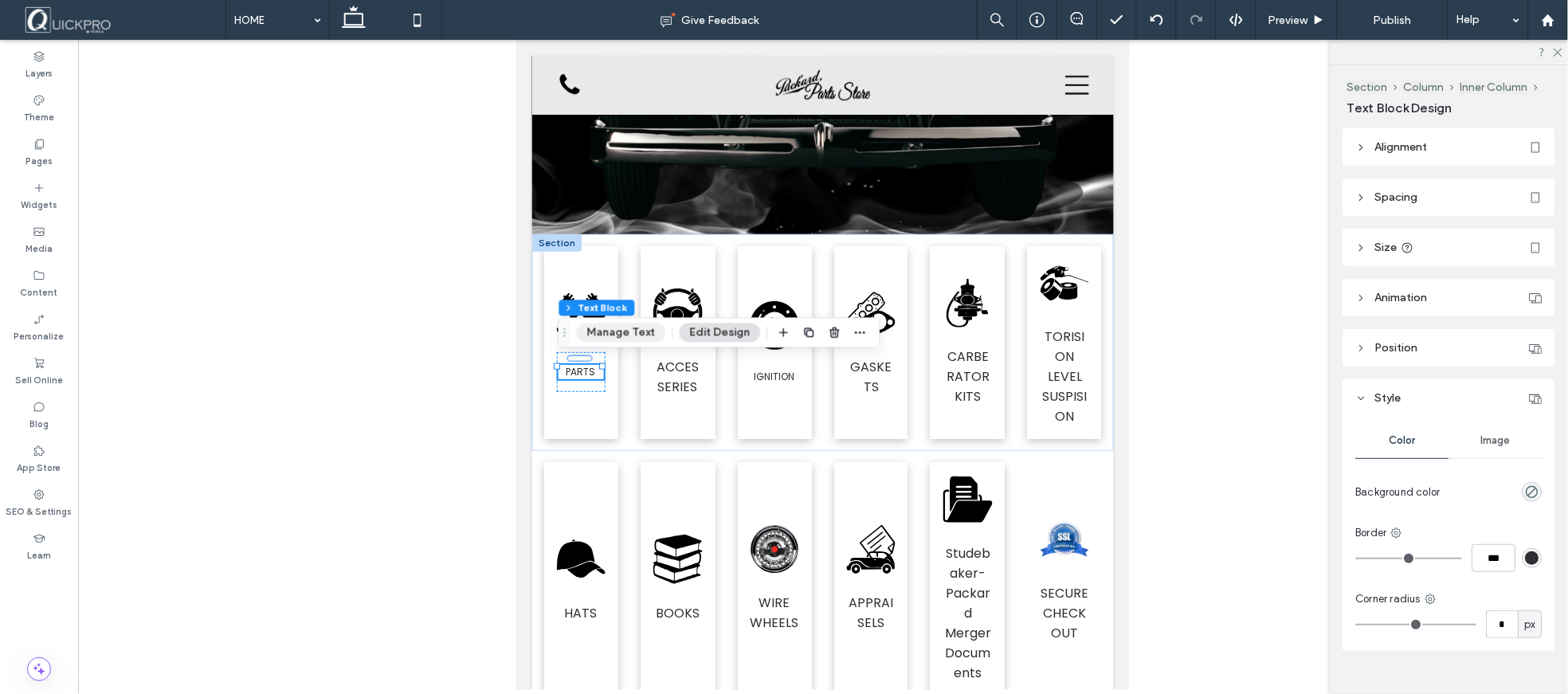
drag, startPoint x: 621, startPoint y: 325, endPoint x: 118, endPoint y: 287, distance: 504.4
click at [621, 325] on button "Manage Text" at bounding box center [620, 332] width 89 height 19
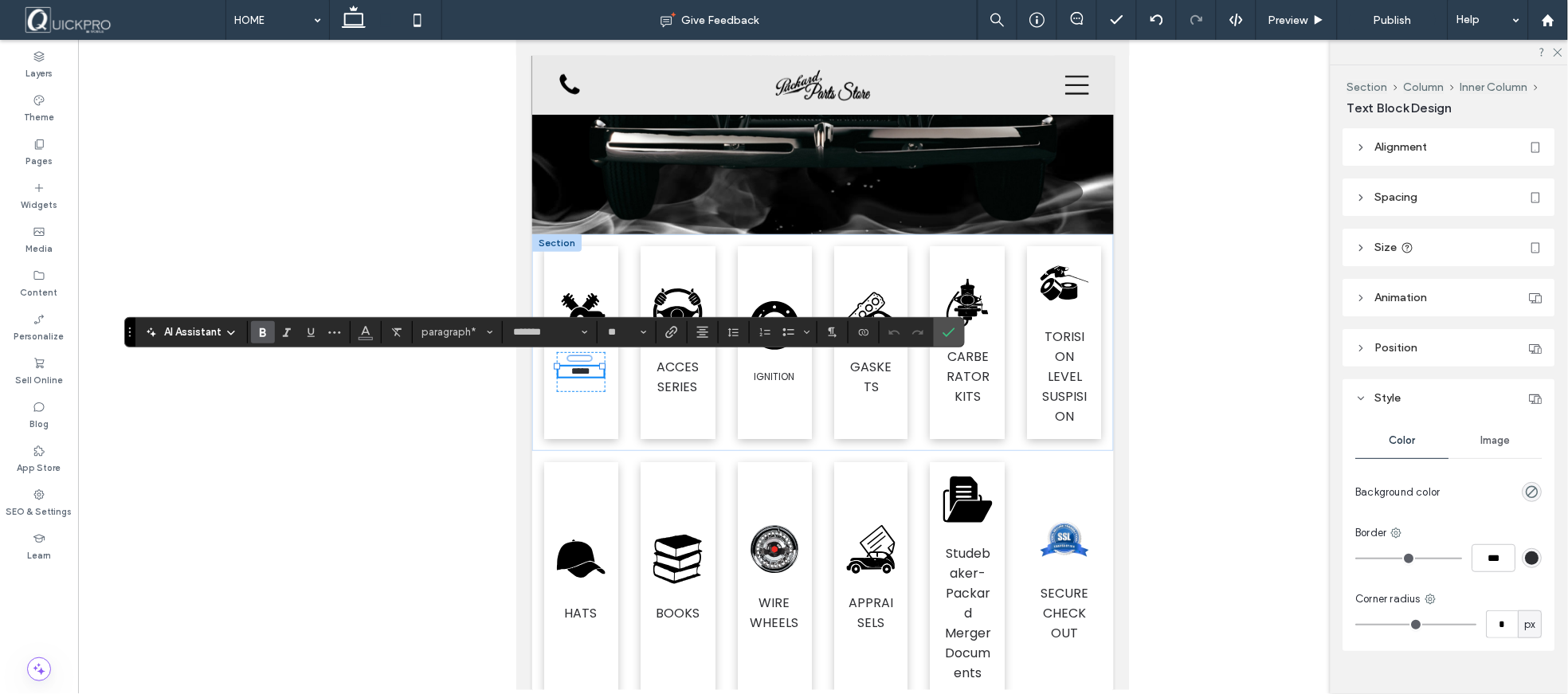
click at [259, 335] on use "Bold" at bounding box center [262, 332] width 6 height 9
click at [1192, 438] on div at bounding box center [823, 365] width 1490 height 650
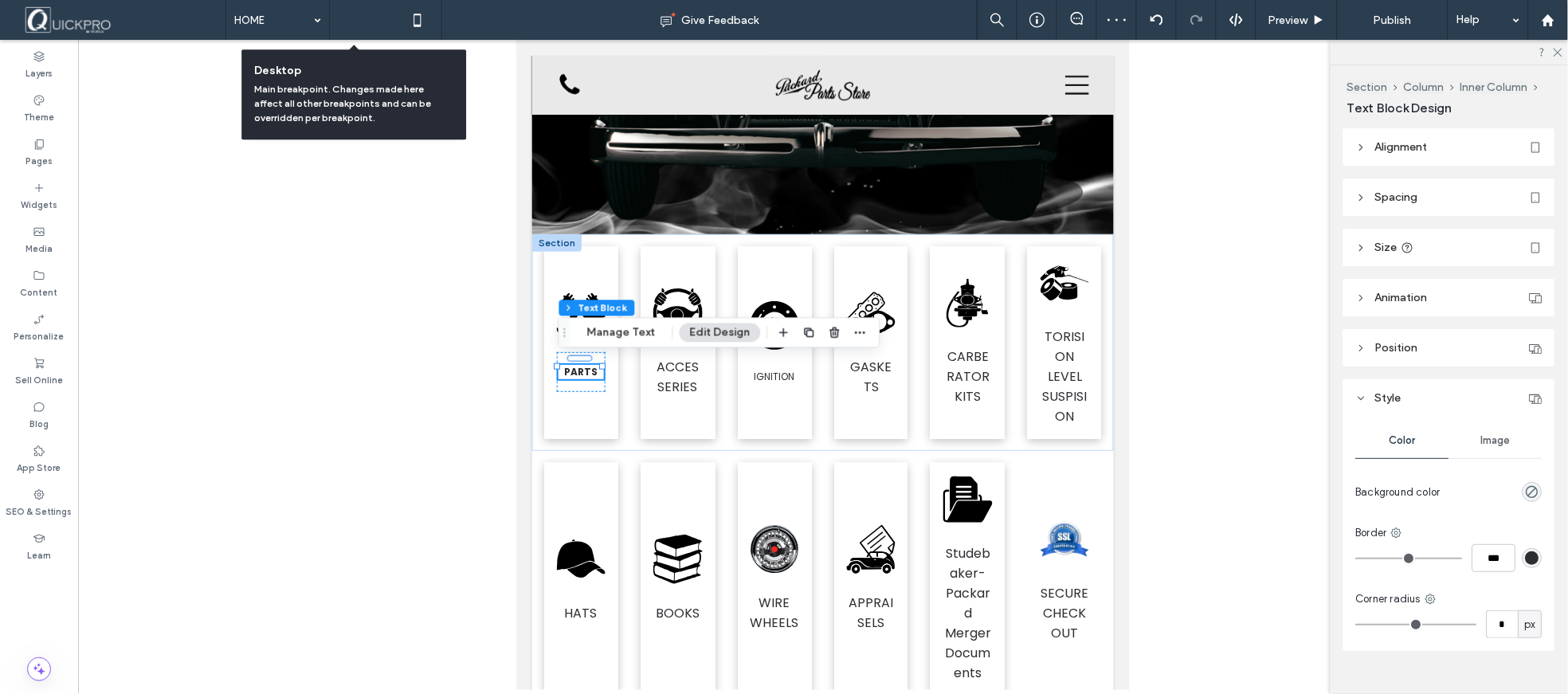
drag, startPoint x: 354, startPoint y: 14, endPoint x: 387, endPoint y: 149, distance: 139.0
click at [354, 14] on use at bounding box center [354, 17] width 24 height 22
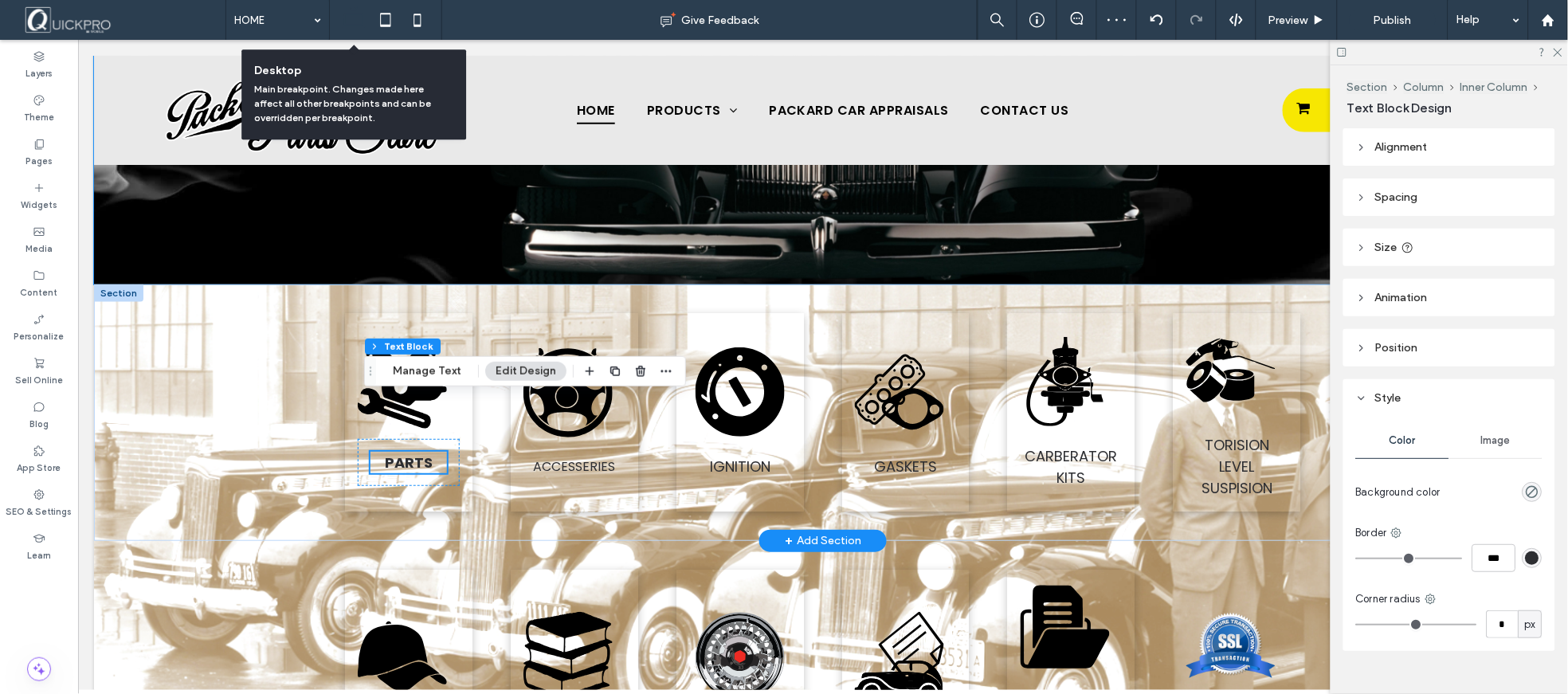
scroll to position [392, 0]
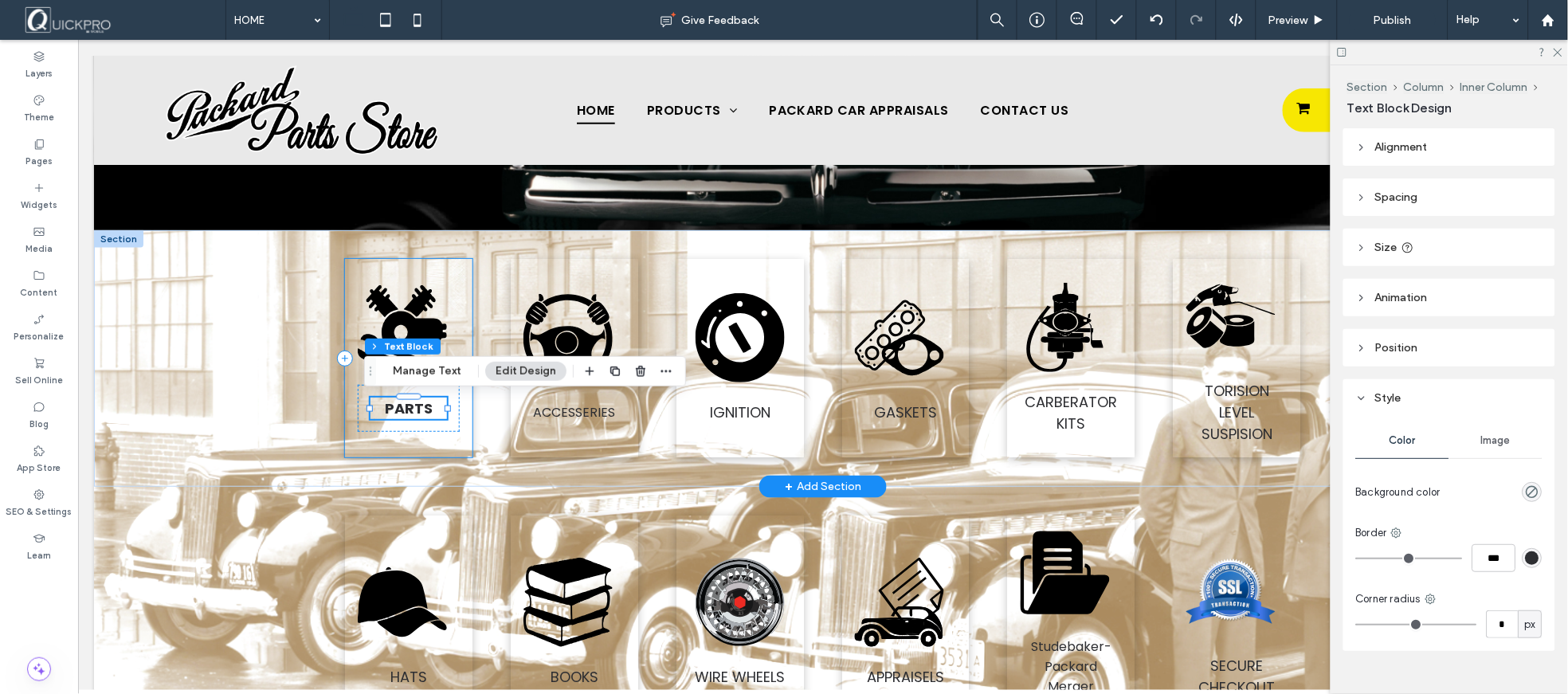
click at [457, 425] on div ".fil0-1329040134-1329040134 {fill:black} PARTS" at bounding box center [408, 357] width 128 height 198
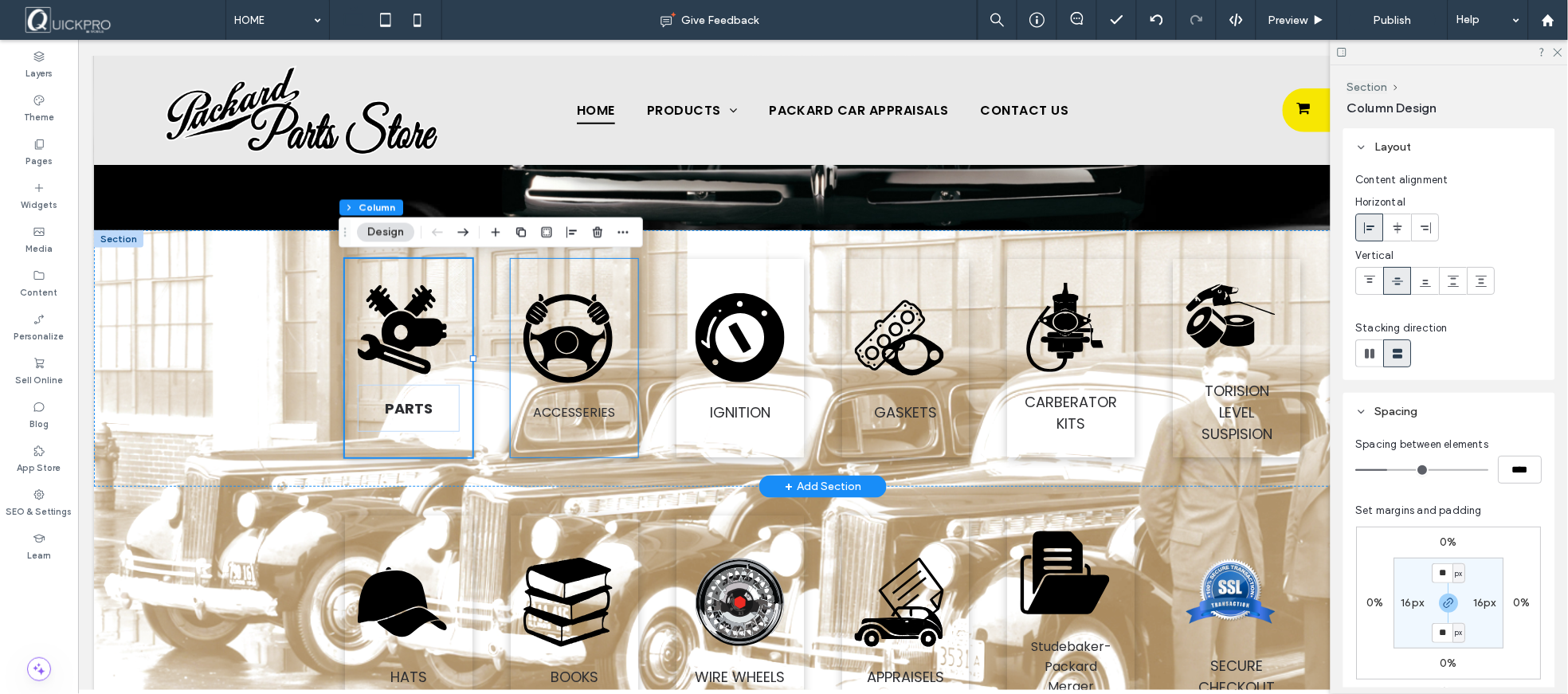
click at [532, 423] on div ".fil0-1661760274-1661760274 {fill:black} ACCESSERIES" at bounding box center [574, 357] width 128 height 198
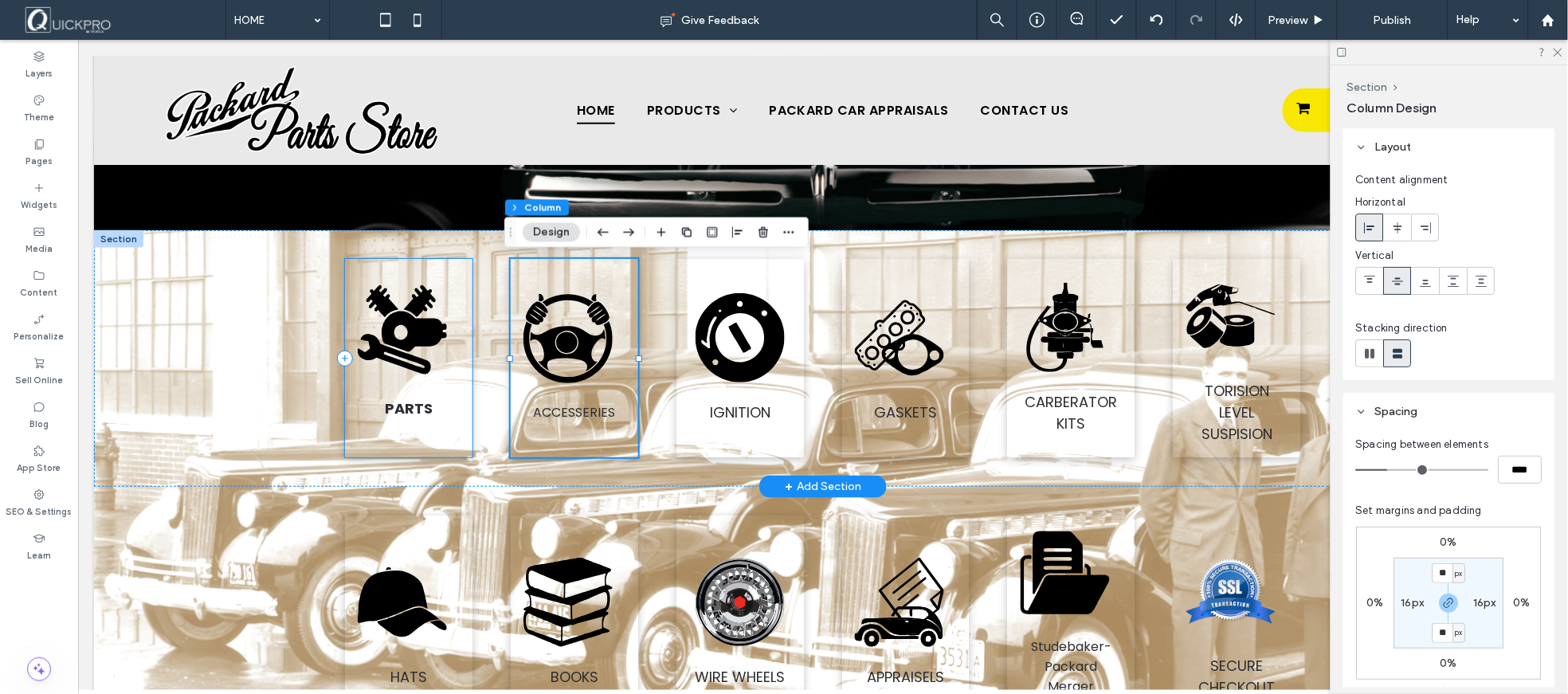
click at [430, 440] on div ".fil0-1329040134-1329040134 {fill:black} PARTS" at bounding box center [408, 357] width 128 height 198
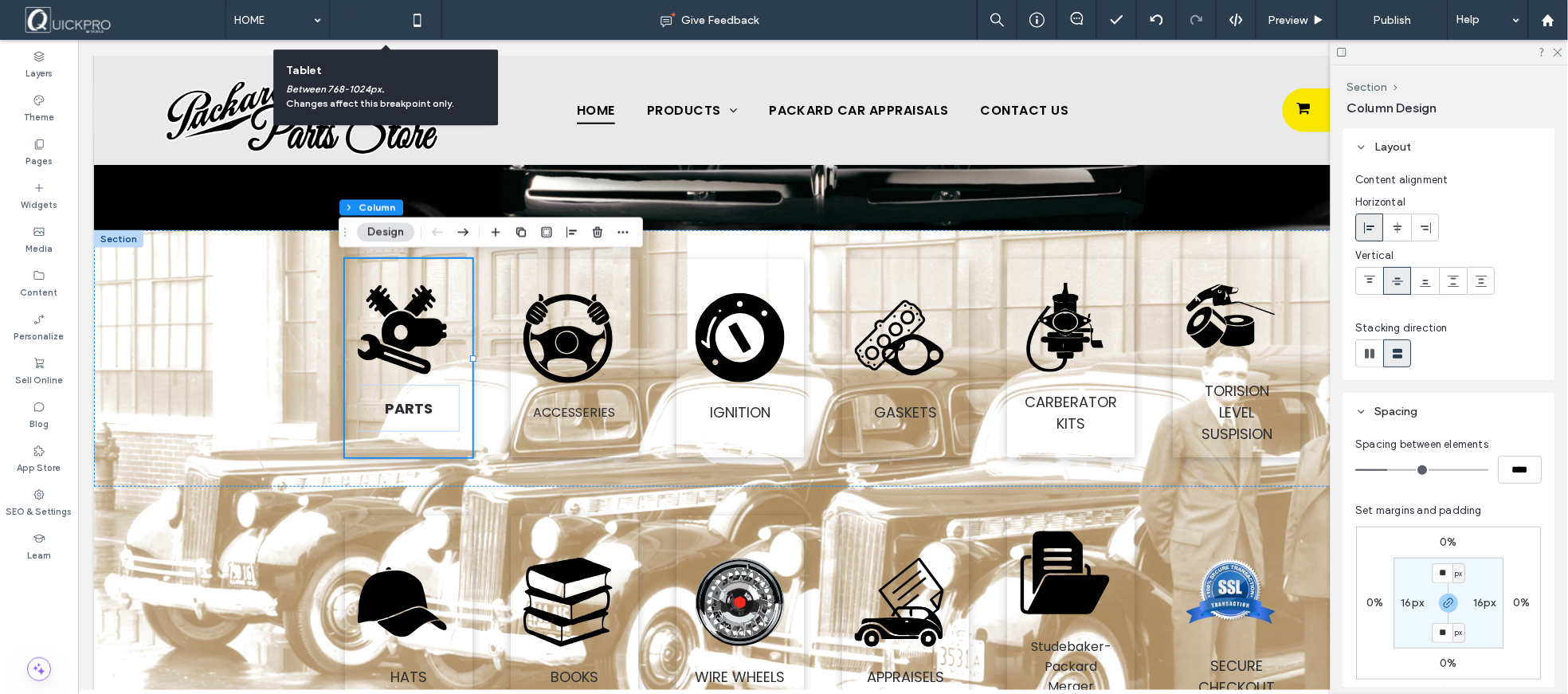
click at [385, 24] on icon at bounding box center [386, 20] width 32 height 32
type input "**"
type input "****"
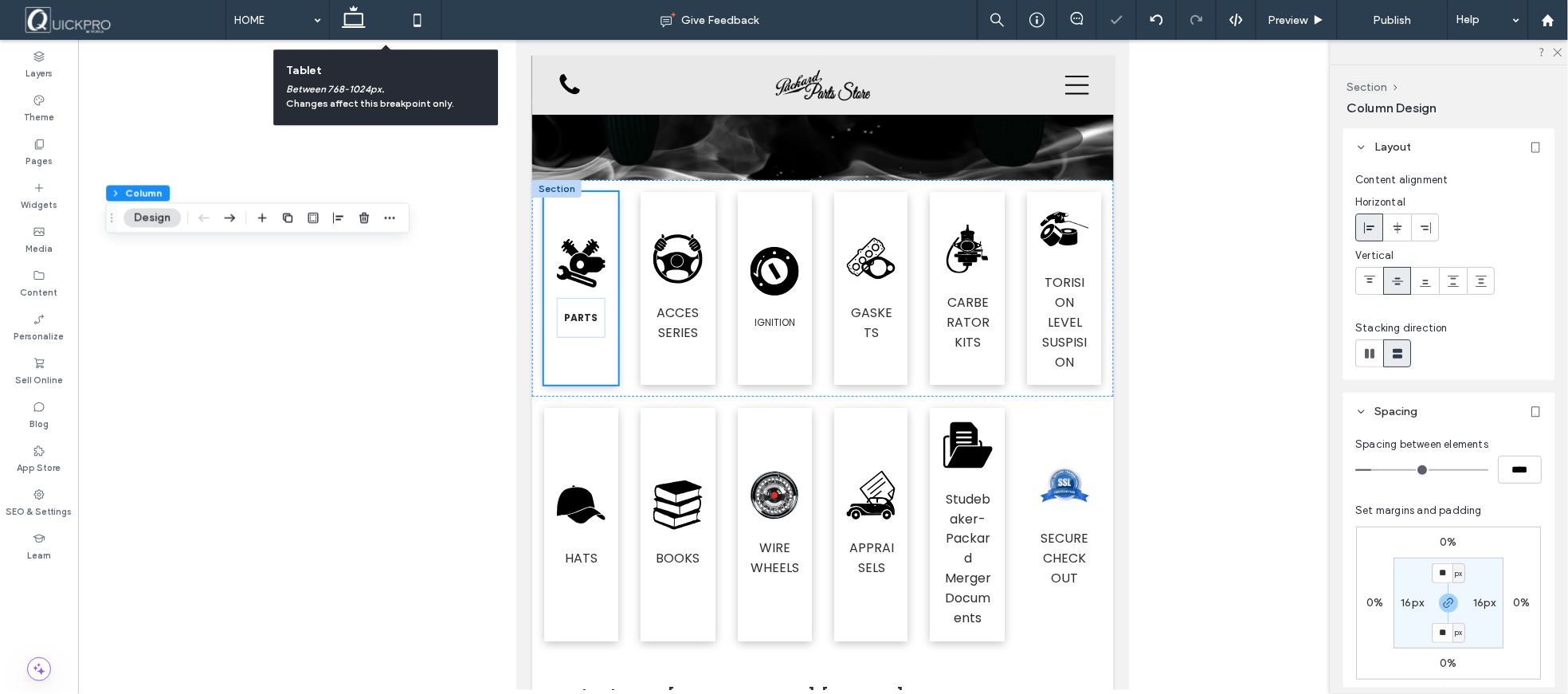
scroll to position [338, 0]
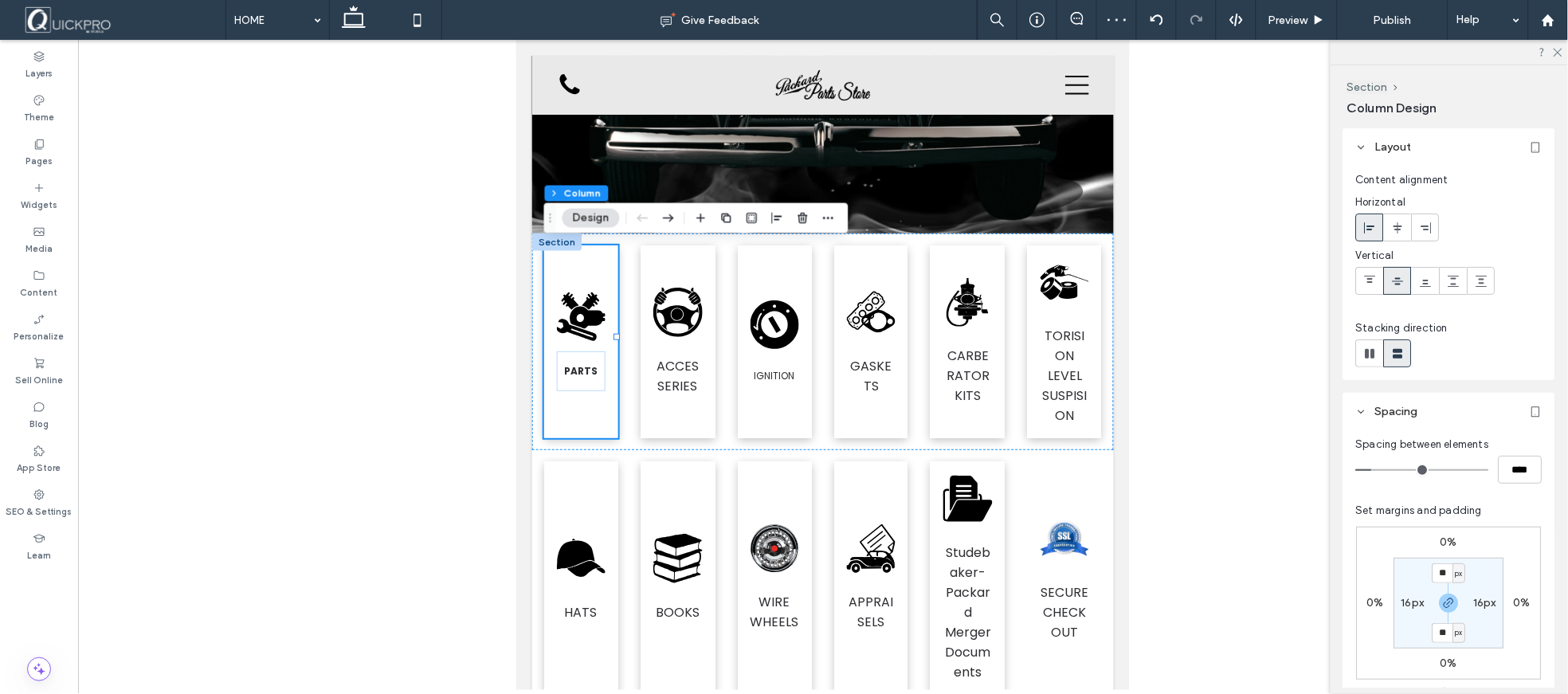
click at [1246, 356] on div at bounding box center [823, 365] width 1490 height 650
click at [532, 410] on div ".fil0-1329040134-1329040134 {fill:black} PARTS .fil0-1661760274-1661760274 {fil…" at bounding box center [822, 340] width 582 height 216
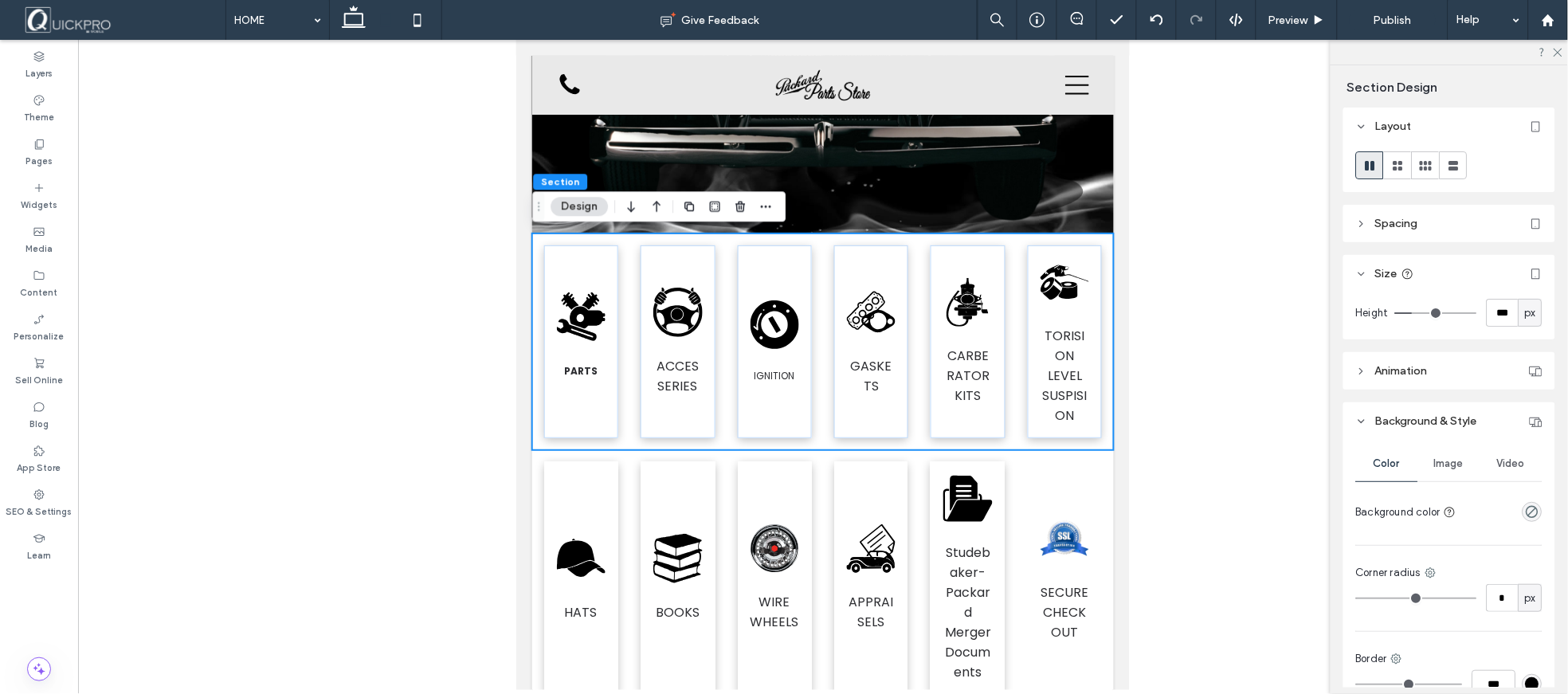
click at [530, 412] on body "HOME PRODUCTS PARTS ACCESSORIES IGNITION & TUNE UP KITS CARBURETOR REPAIR KITS …" at bounding box center [822, 580] width 613 height 1759
type input "***"
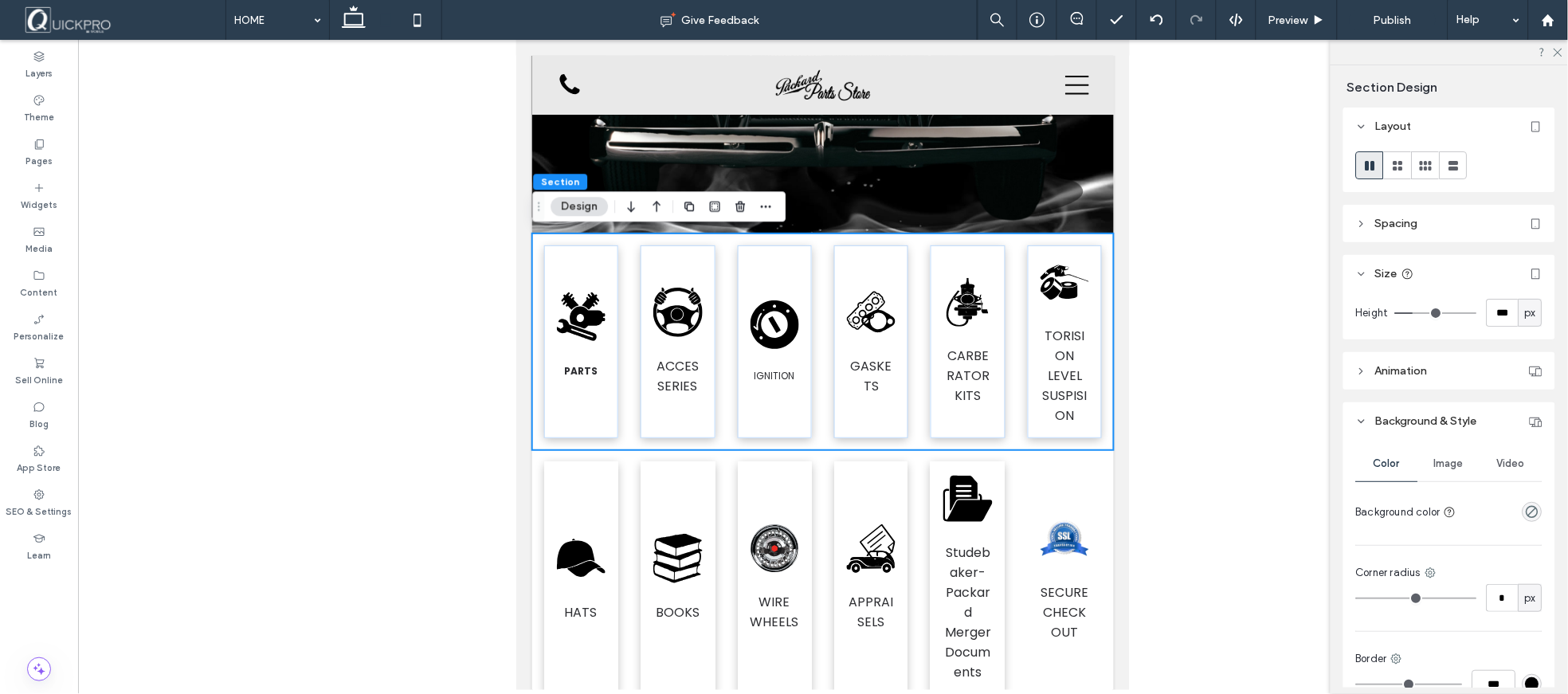
type input "***"
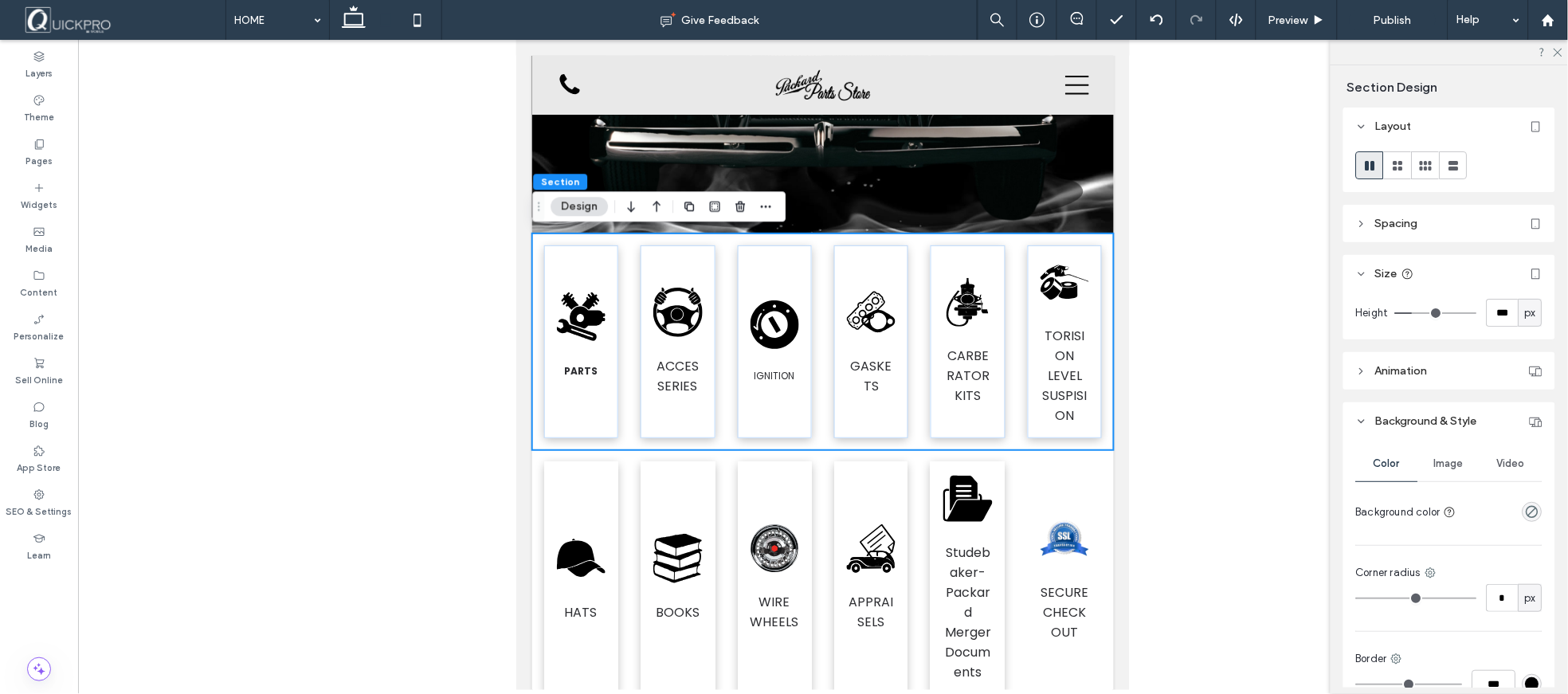
type input "***"
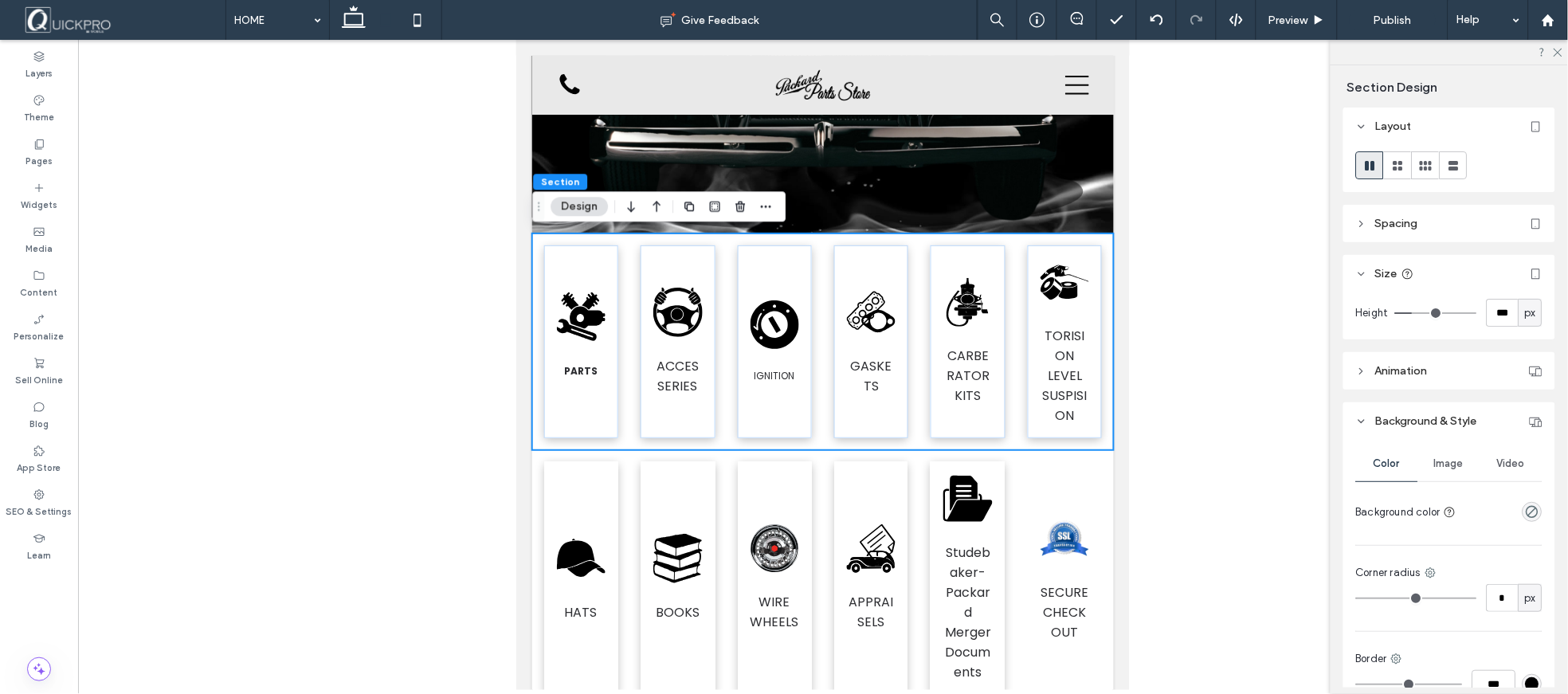
type input "***"
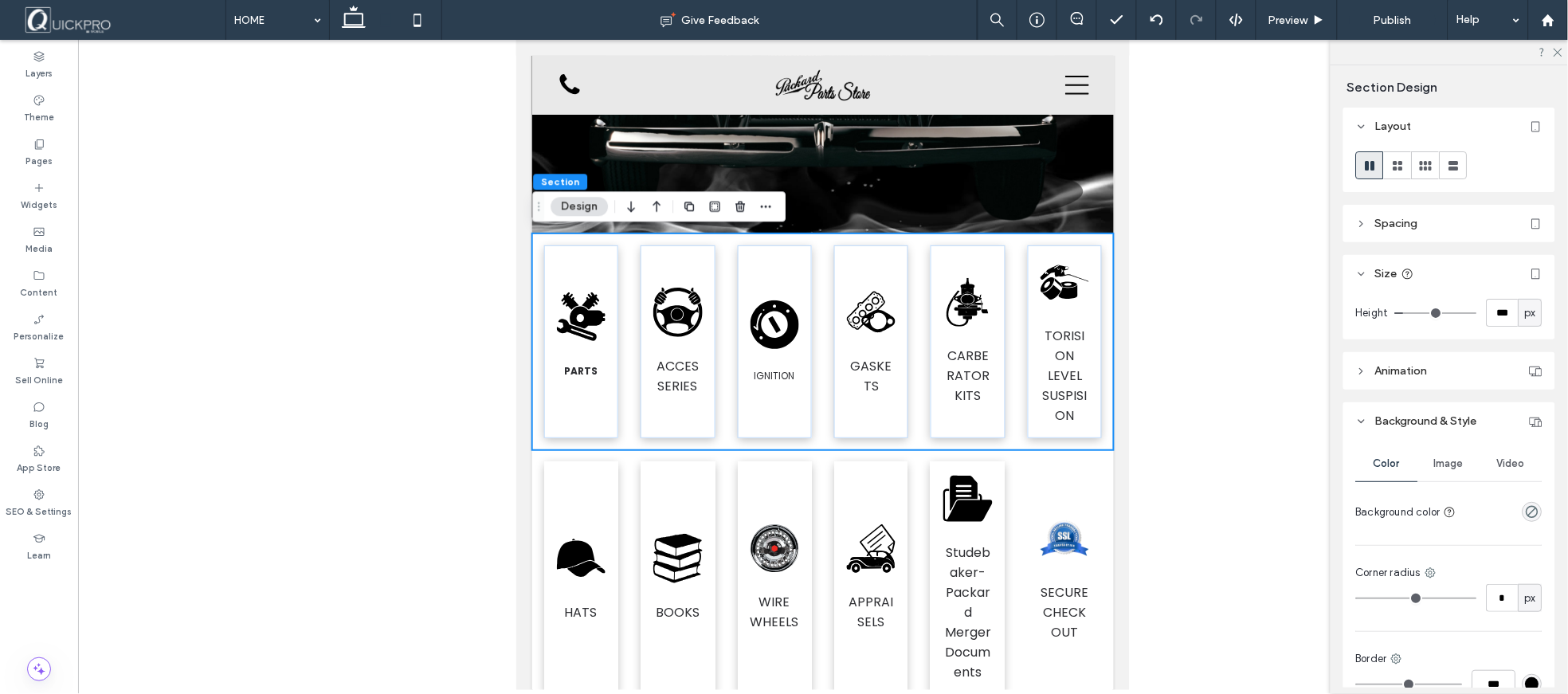
type input "***"
click at [1407, 314] on input "range" at bounding box center [1436, 313] width 82 height 2
click at [1149, 450] on div at bounding box center [823, 365] width 1490 height 650
click at [632, 450] on div ".fil1-1389062563-1389062563 {fill:none} .fil0-1389062563-1389062563 {fill:black…" at bounding box center [822, 577] width 582 height 256
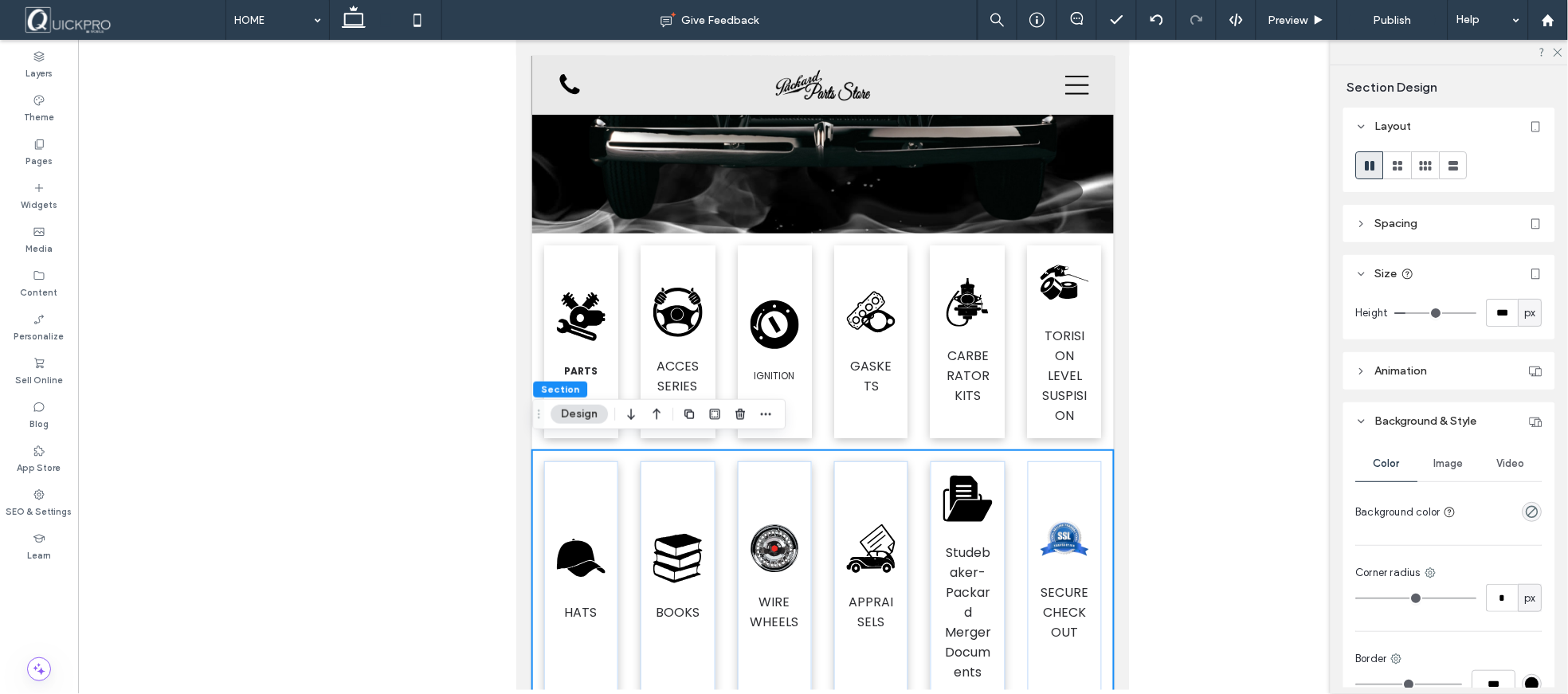
drag, startPoint x: 1207, startPoint y: 356, endPoint x: 1221, endPoint y: 356, distance: 14.0
click at [1209, 356] on div at bounding box center [823, 365] width 1490 height 650
click at [1180, 396] on div at bounding box center [823, 365] width 1490 height 650
click at [670, 379] on span "ACCESSERIES" at bounding box center [676, 375] width 42 height 38
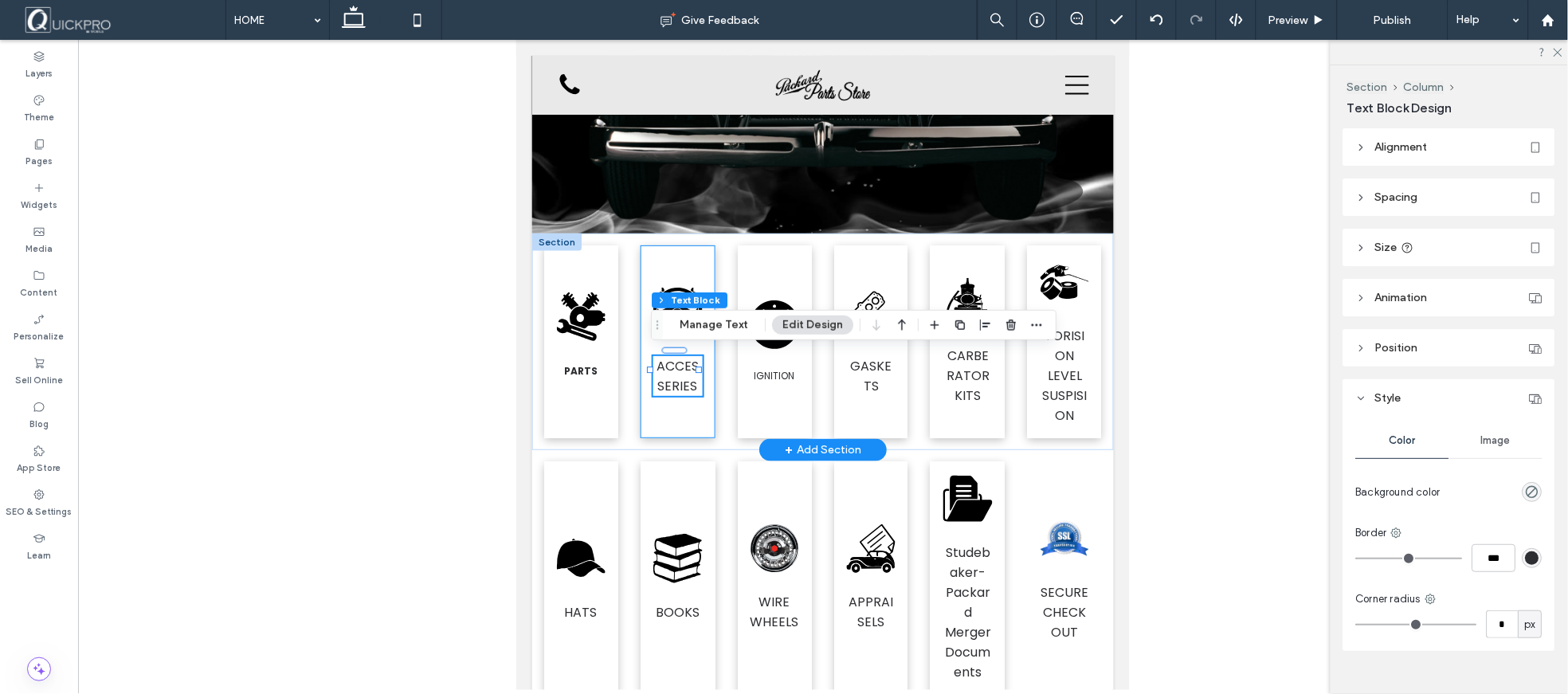
click at [666, 396] on div ".fil0-1661760274-1661760274 {fill:black} ACCESSERIES" at bounding box center [676, 340] width 74 height 192
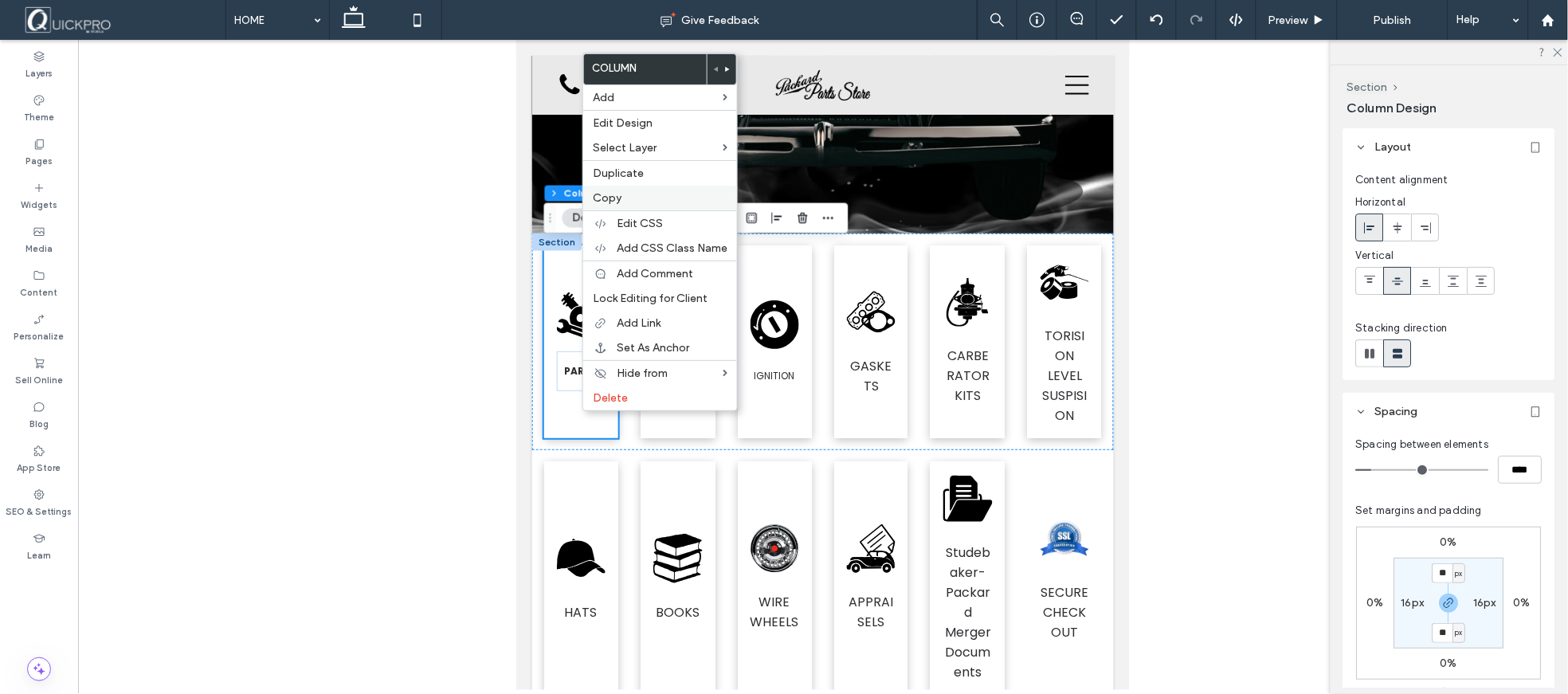
click at [607, 188] on div "Copy" at bounding box center [660, 197] width 154 height 25
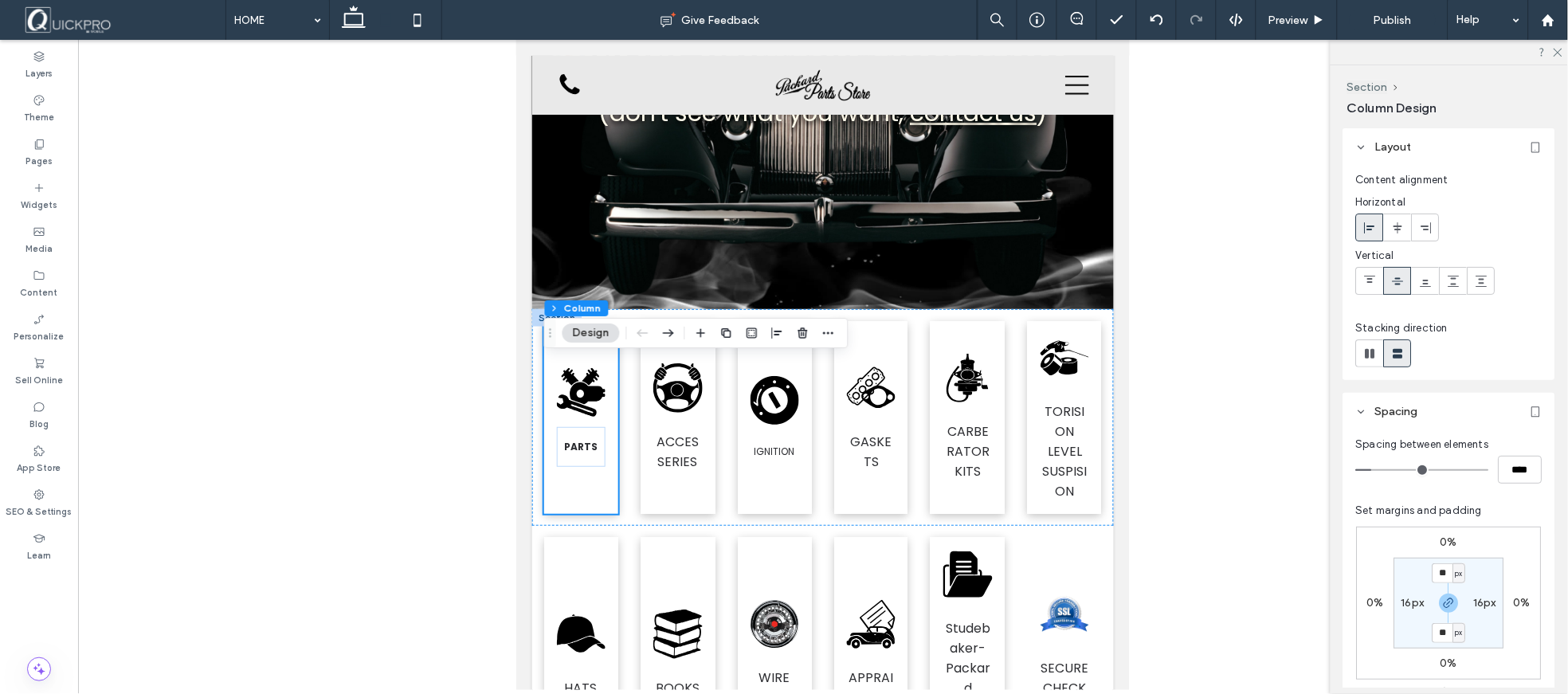
scroll to position [223, 0]
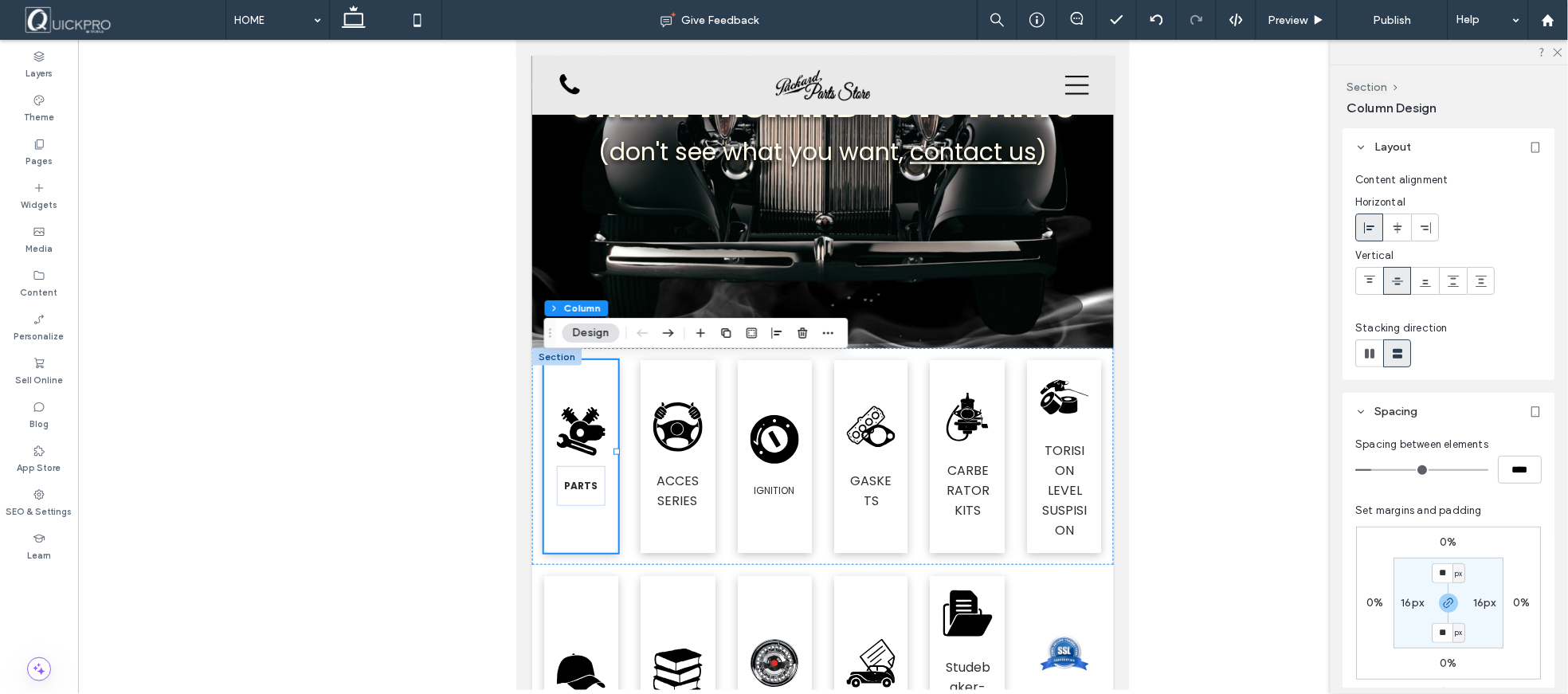
click at [1220, 419] on div at bounding box center [823, 365] width 1490 height 650
click at [584, 530] on div ".fil0-1329040134-1329040134 {fill:black} PARTS" at bounding box center [581, 455] width 74 height 192
click at [723, 335] on use "button" at bounding box center [727, 333] width 10 height 10
type input "**"
type input "*****"
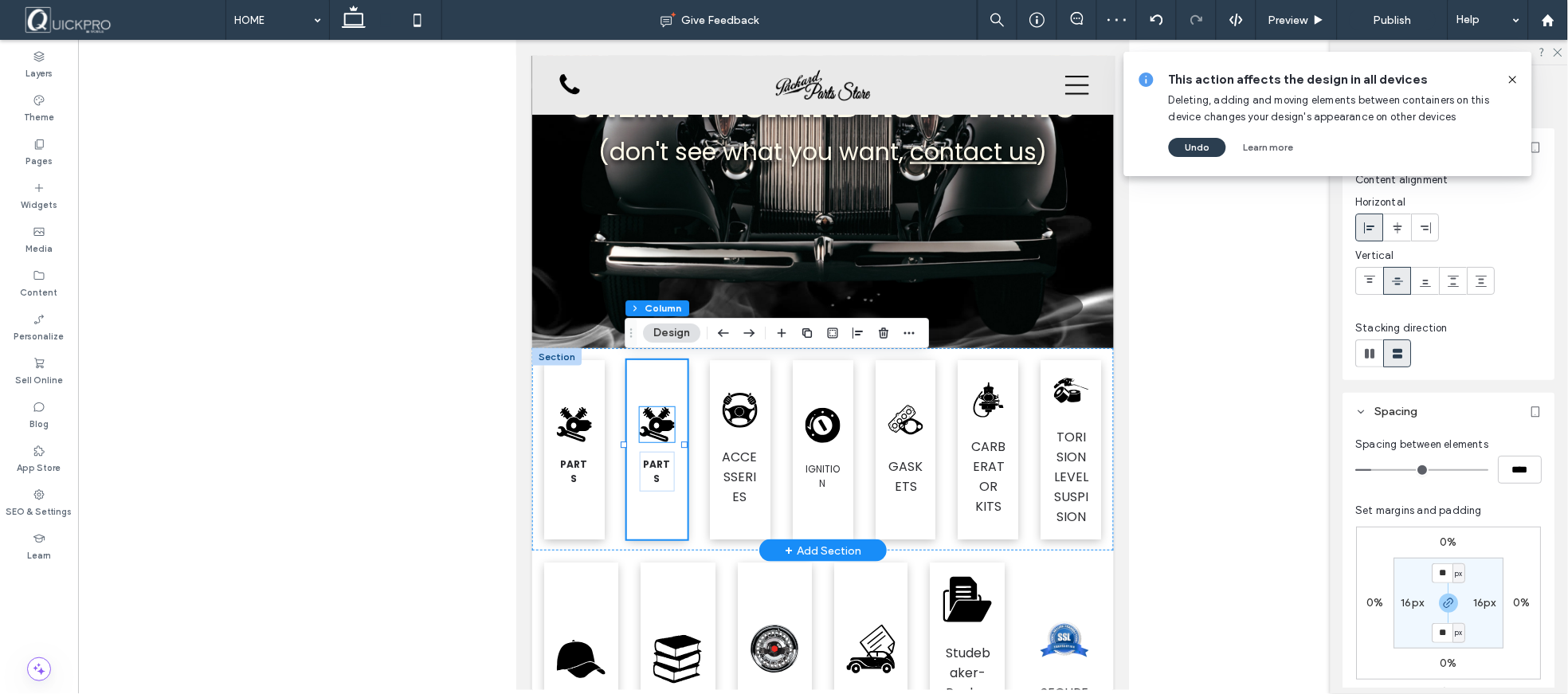
click at [658, 423] on icon at bounding box center [661, 425] width 26 height 16
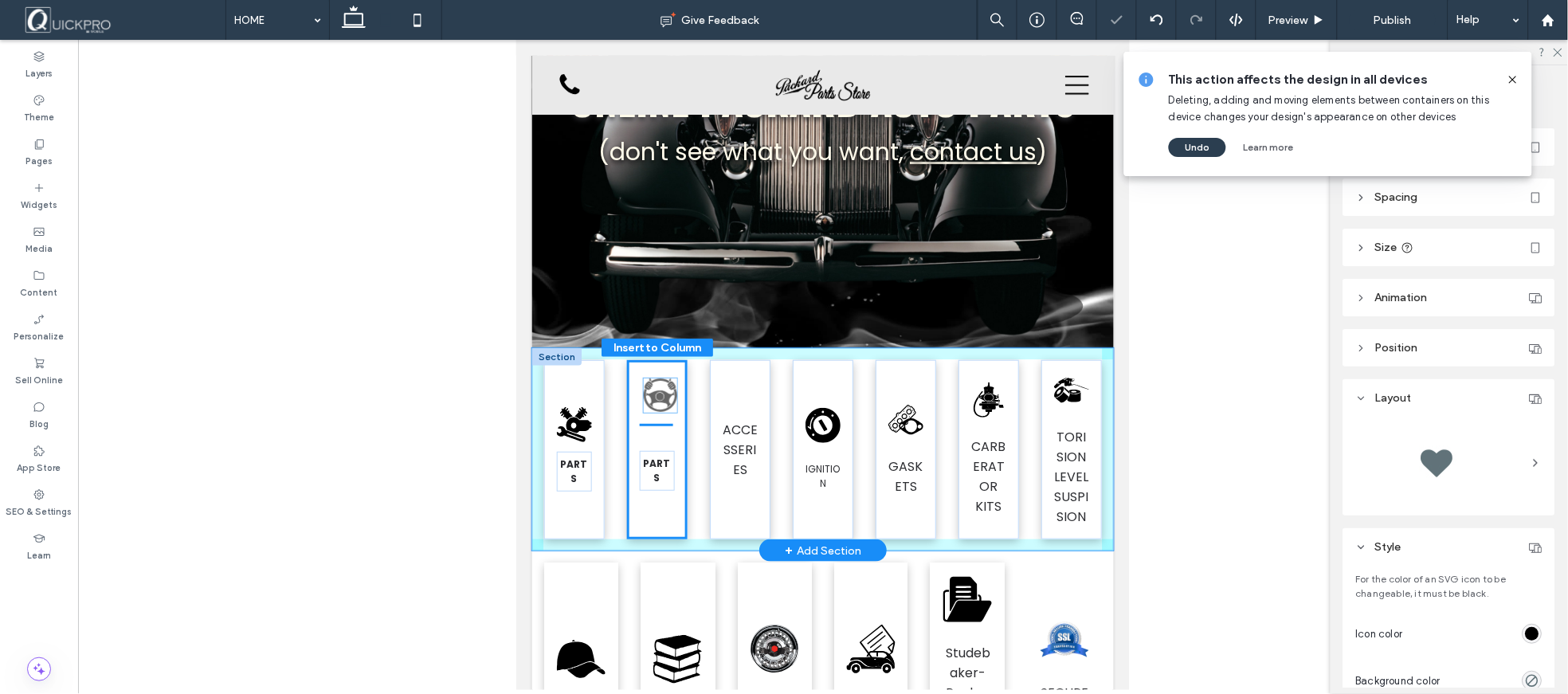
drag, startPoint x: 739, startPoint y: 407, endPoint x: 664, endPoint y: 395, distance: 76.0
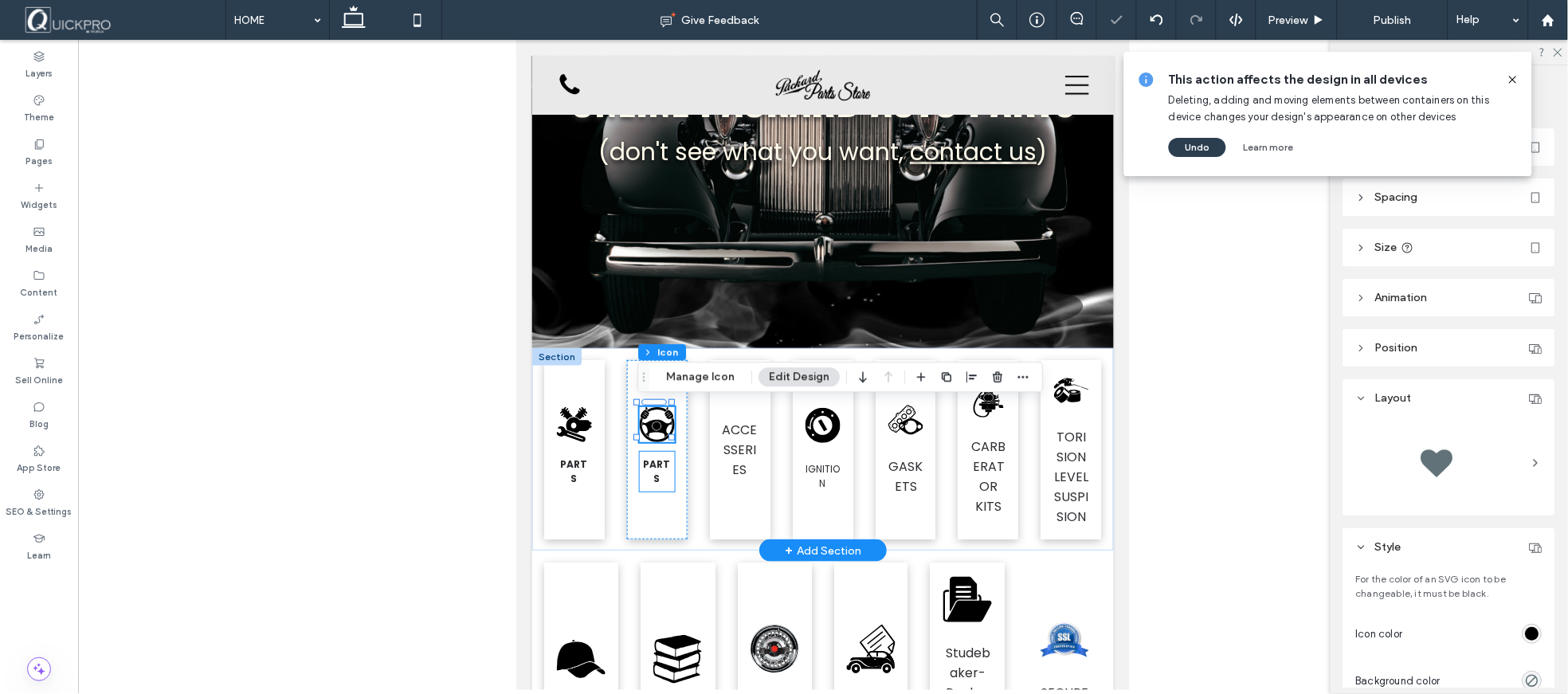
click at [659, 466] on p "PARTS" at bounding box center [656, 471] width 32 height 29
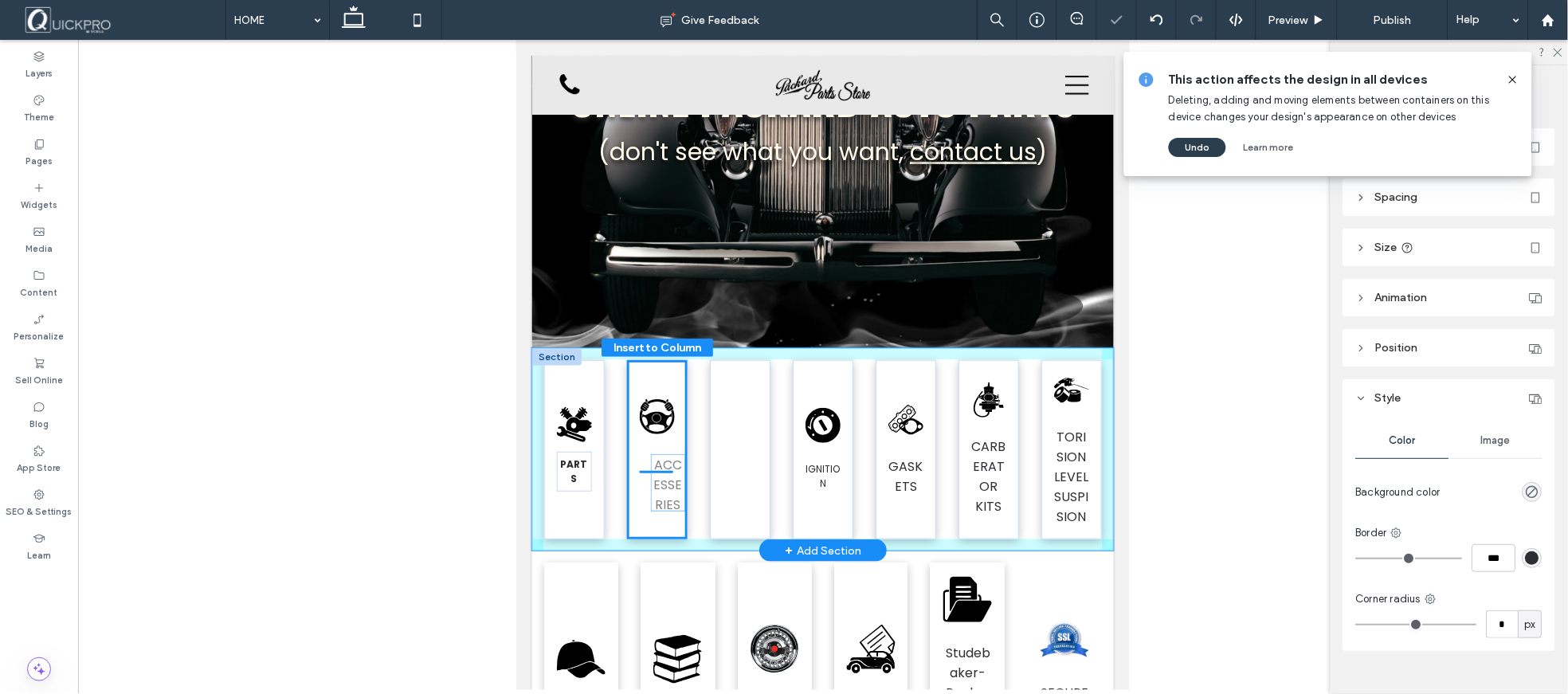
drag, startPoint x: 734, startPoint y: 452, endPoint x: 667, endPoint y: 489, distance: 76.5
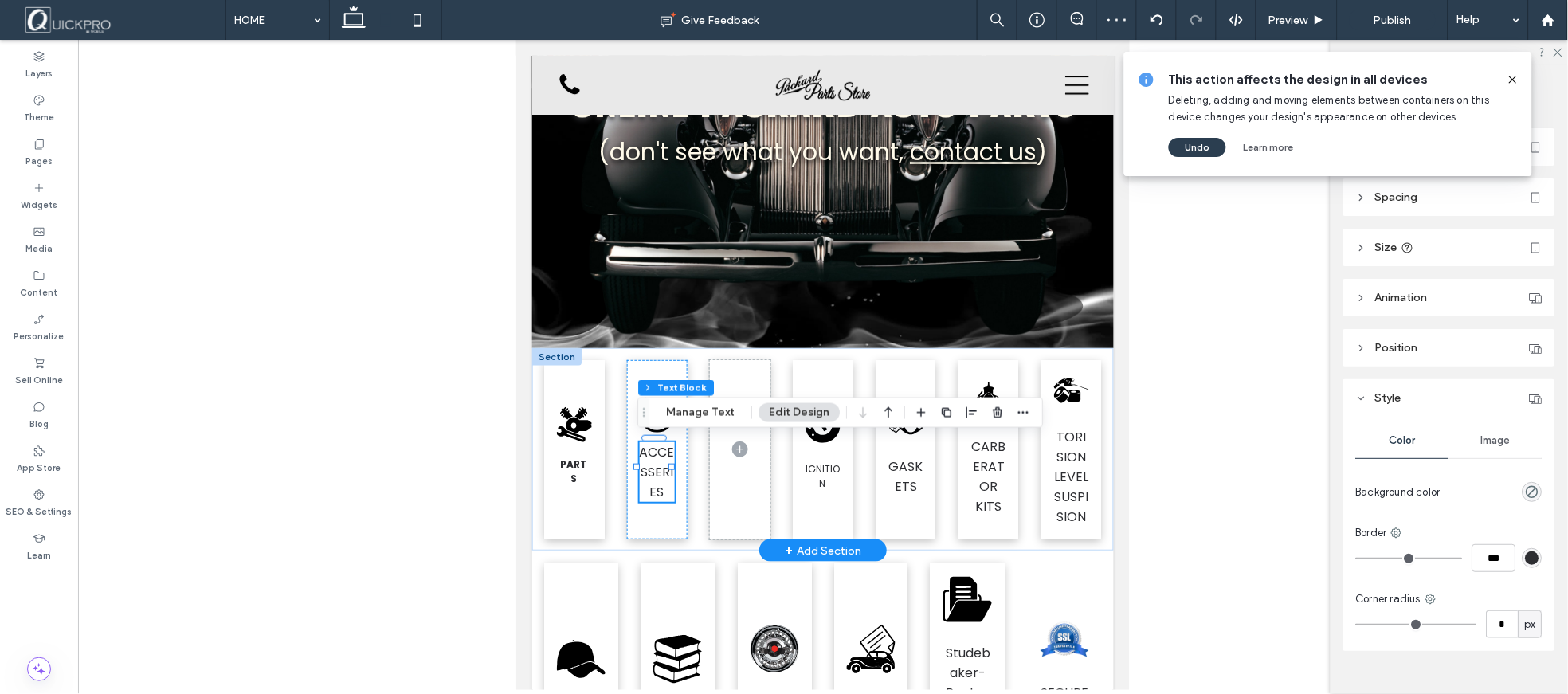
click at [650, 461] on span "ACCESSERIES" at bounding box center [656, 471] width 35 height 58
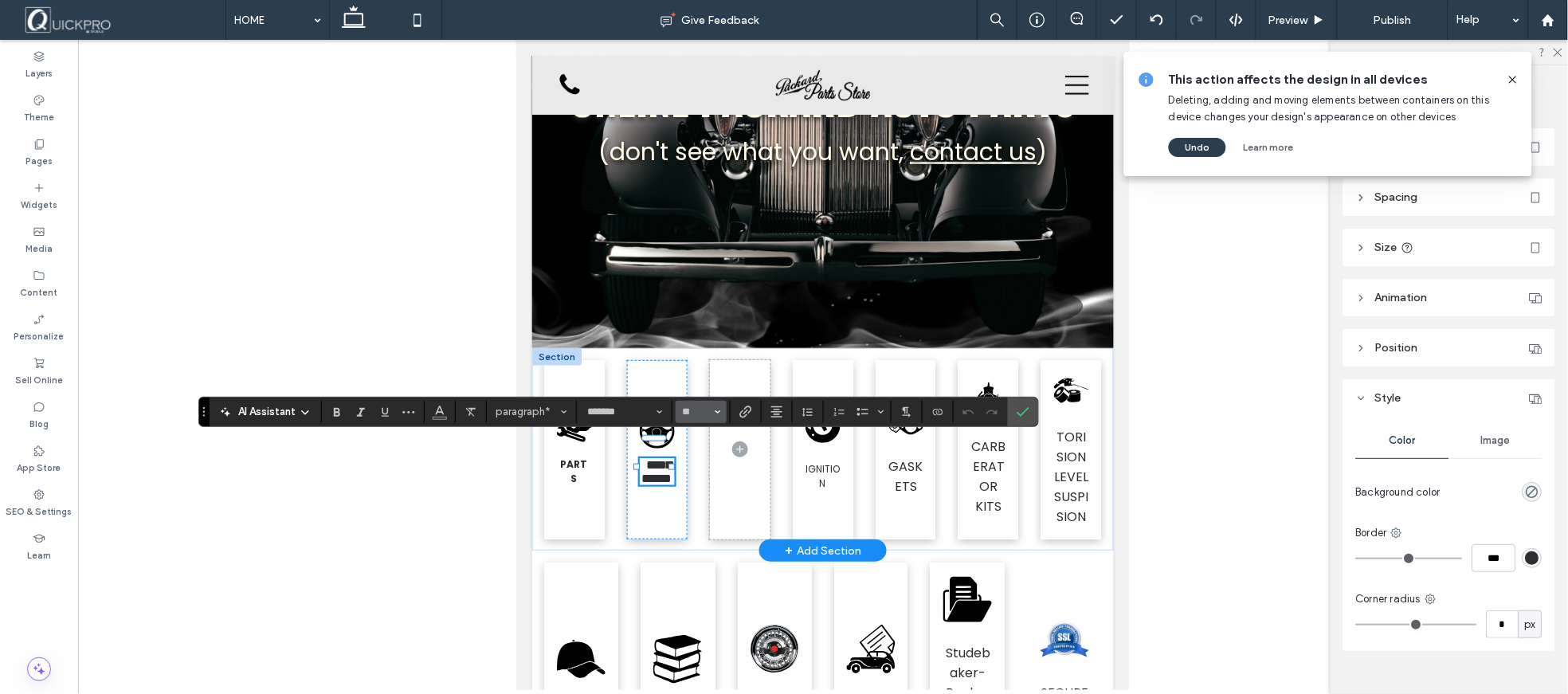
click at [714, 411] on icon "Size" at bounding box center [717, 412] width 6 height 6
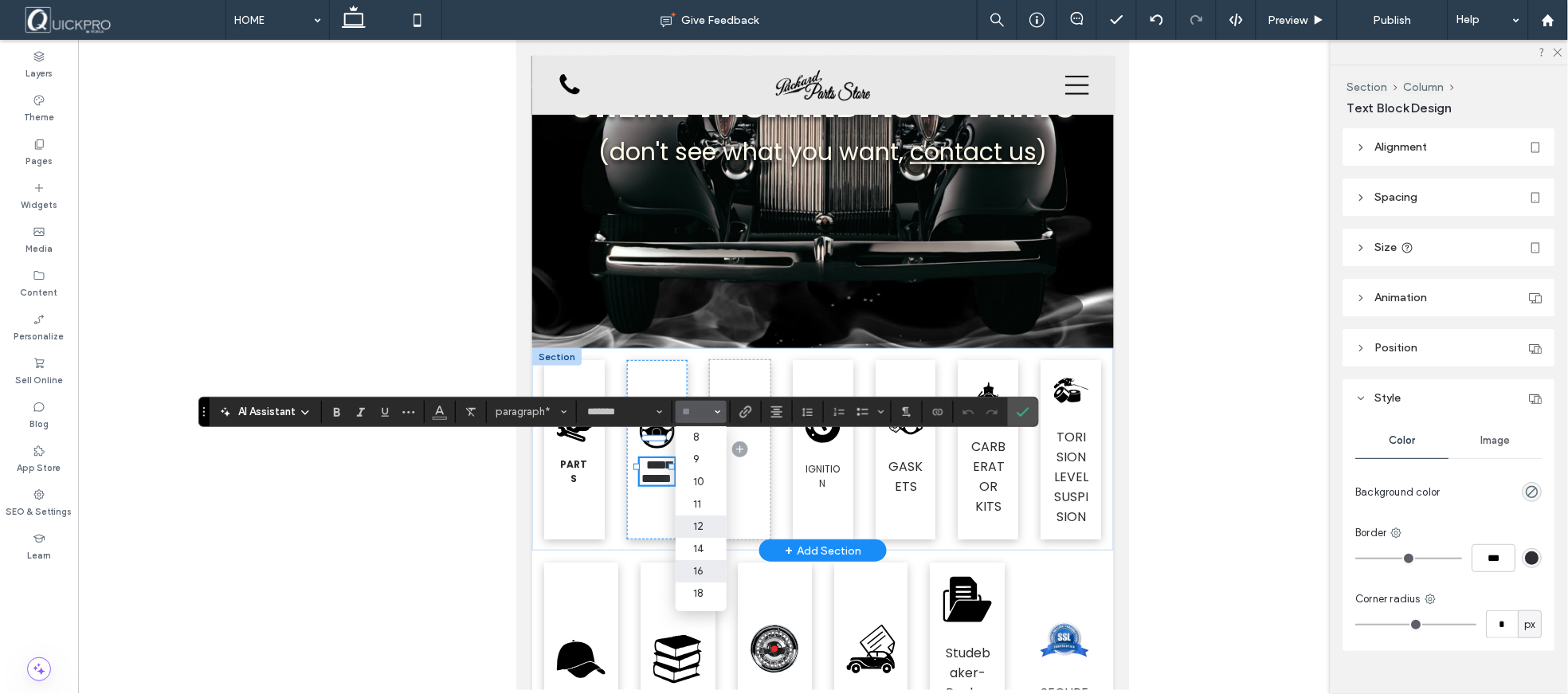
drag, startPoint x: 190, startPoint y: 480, endPoint x: 706, endPoint y: 520, distance: 517.5
click at [706, 520] on label "12" at bounding box center [700, 526] width 51 height 22
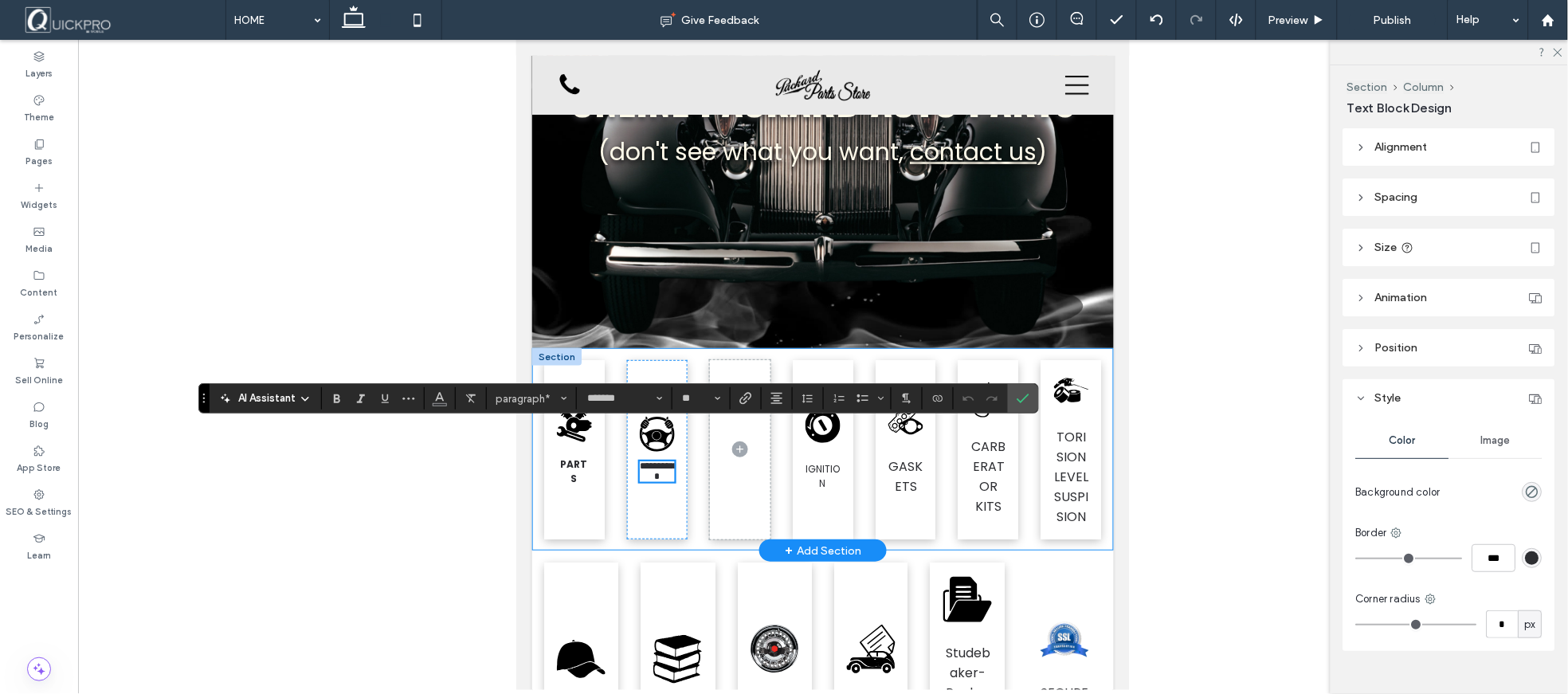
type input "**"
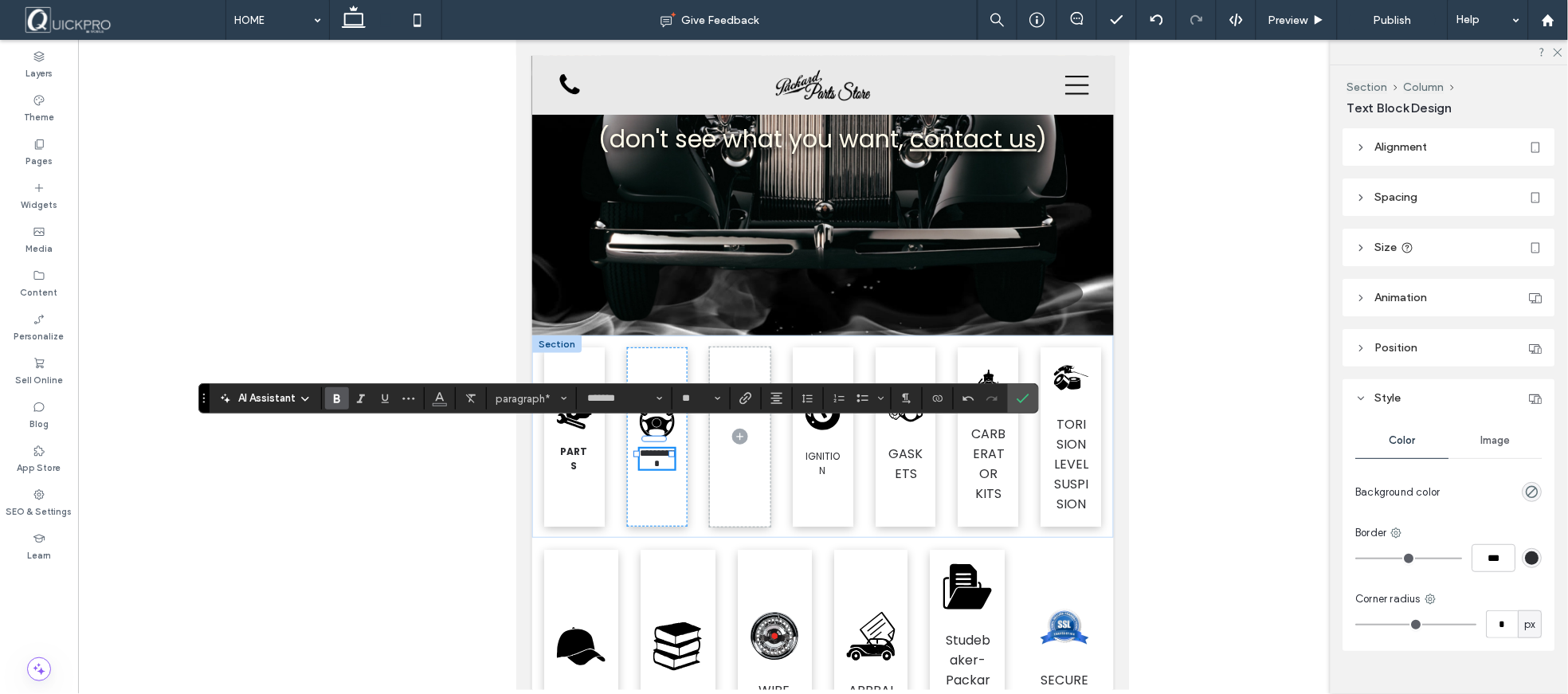
click at [346, 402] on section at bounding box center [373, 398] width 103 height 22
click at [343, 401] on icon "Bold" at bounding box center [336, 398] width 13 height 13
drag, startPoint x: 1017, startPoint y: 394, endPoint x: 505, endPoint y: 356, distance: 513.4
click at [1017, 394] on icon "Confirm" at bounding box center [1022, 398] width 13 height 13
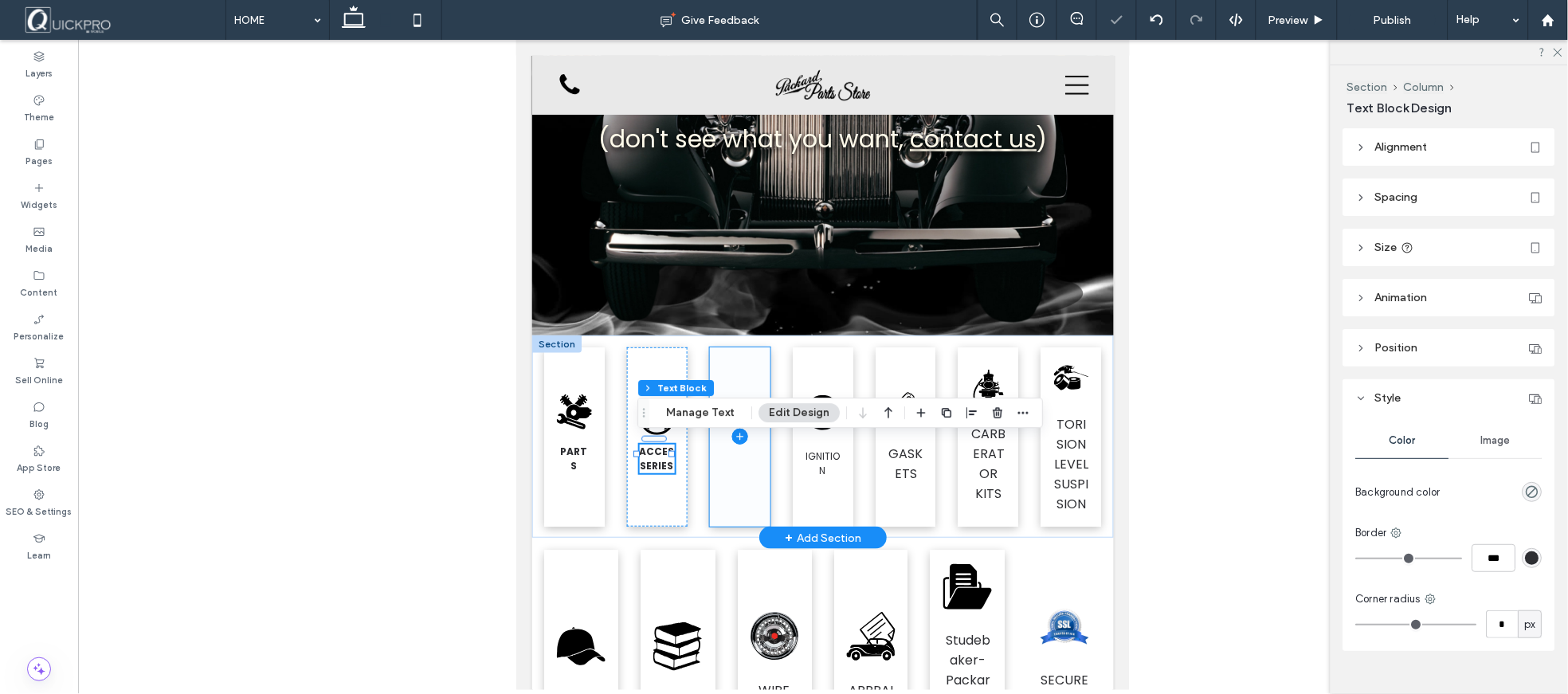
click at [733, 475] on span at bounding box center [739, 436] width 61 height 179
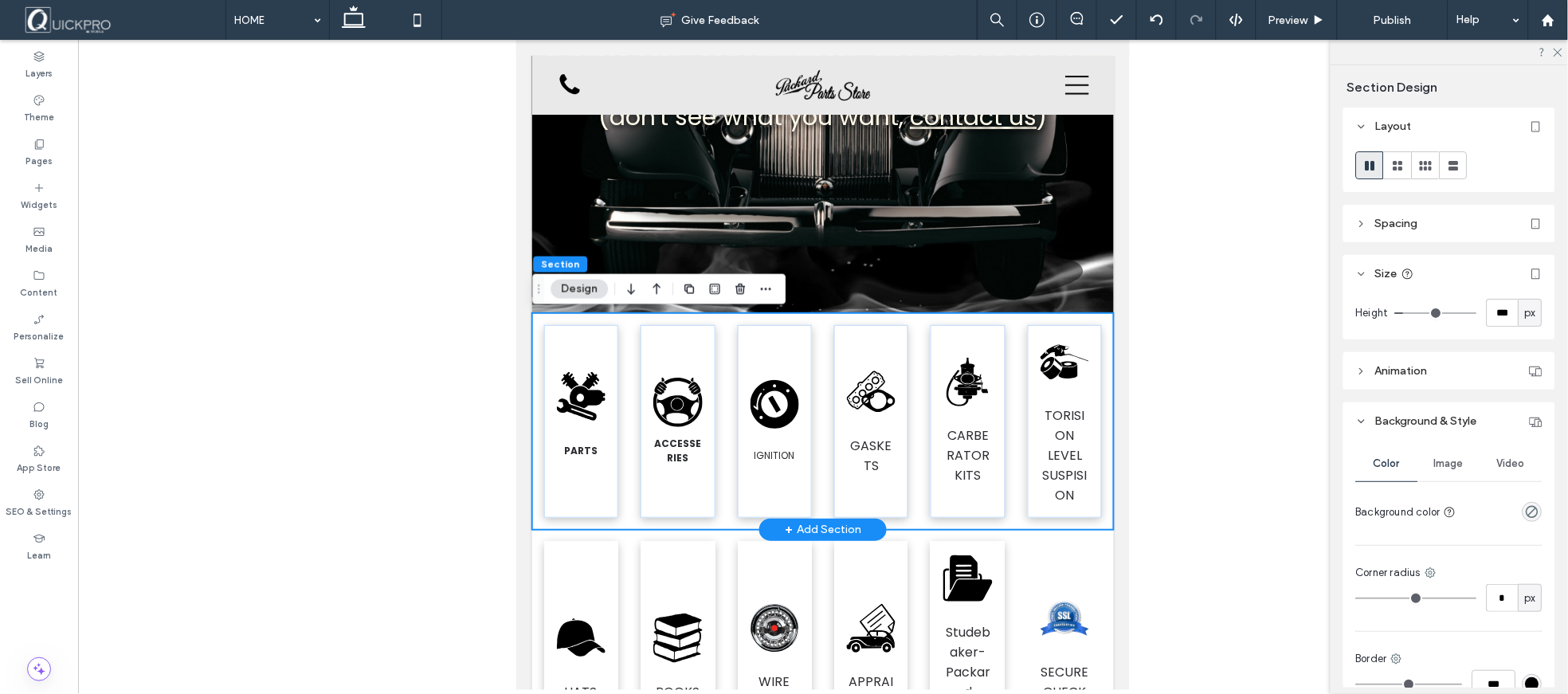
scroll to position [256, 0]
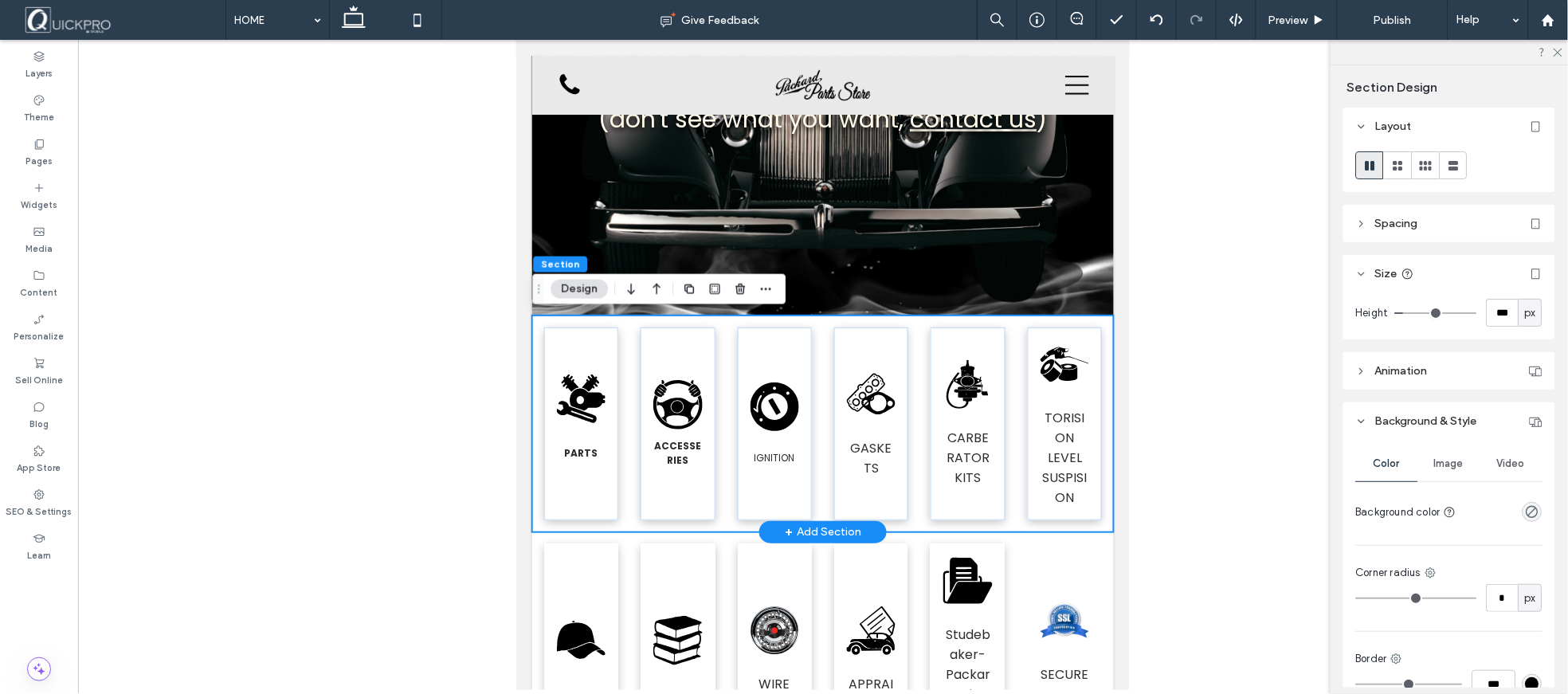
drag, startPoint x: 348, startPoint y: 6, endPoint x: 389, endPoint y: 32, distance: 48.5
click at [348, 6] on icon at bounding box center [354, 20] width 32 height 32
type input "***"
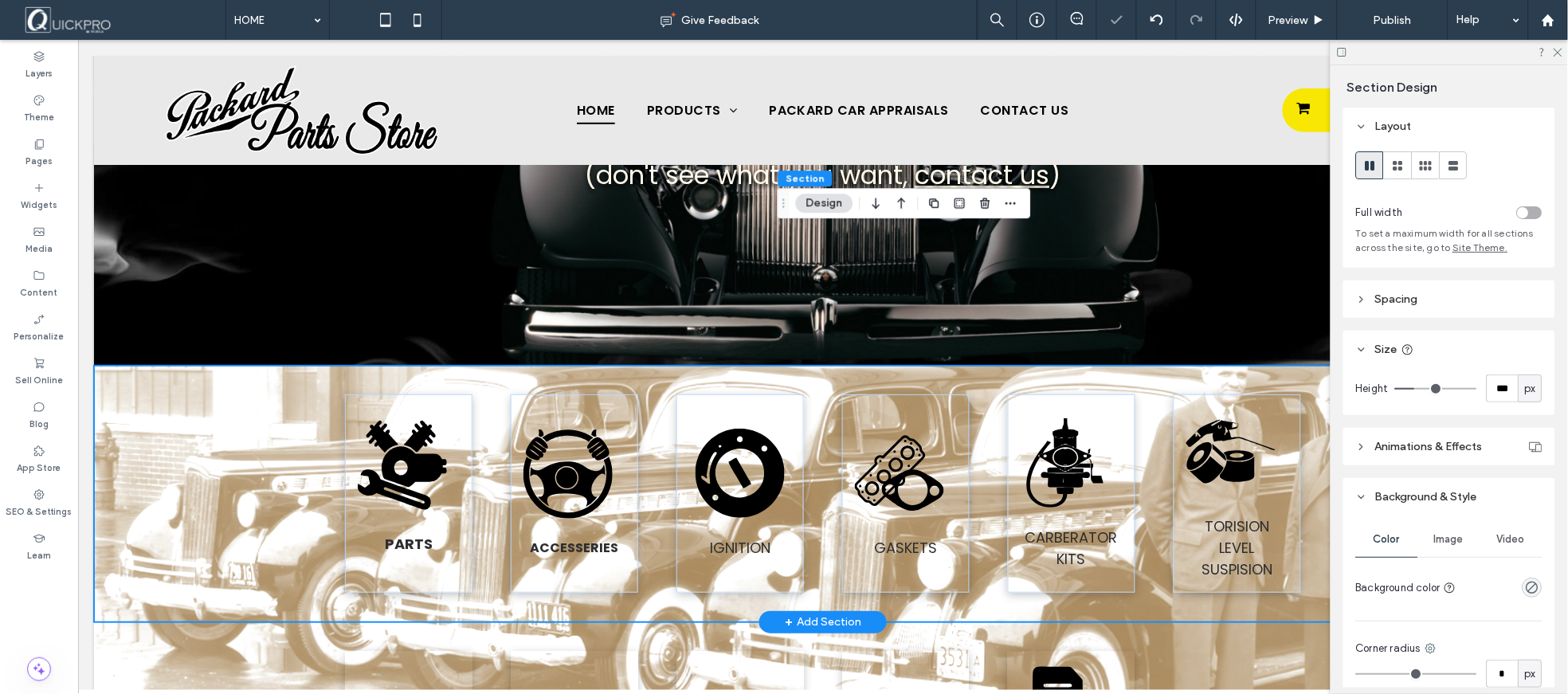
scroll to position [392, 0]
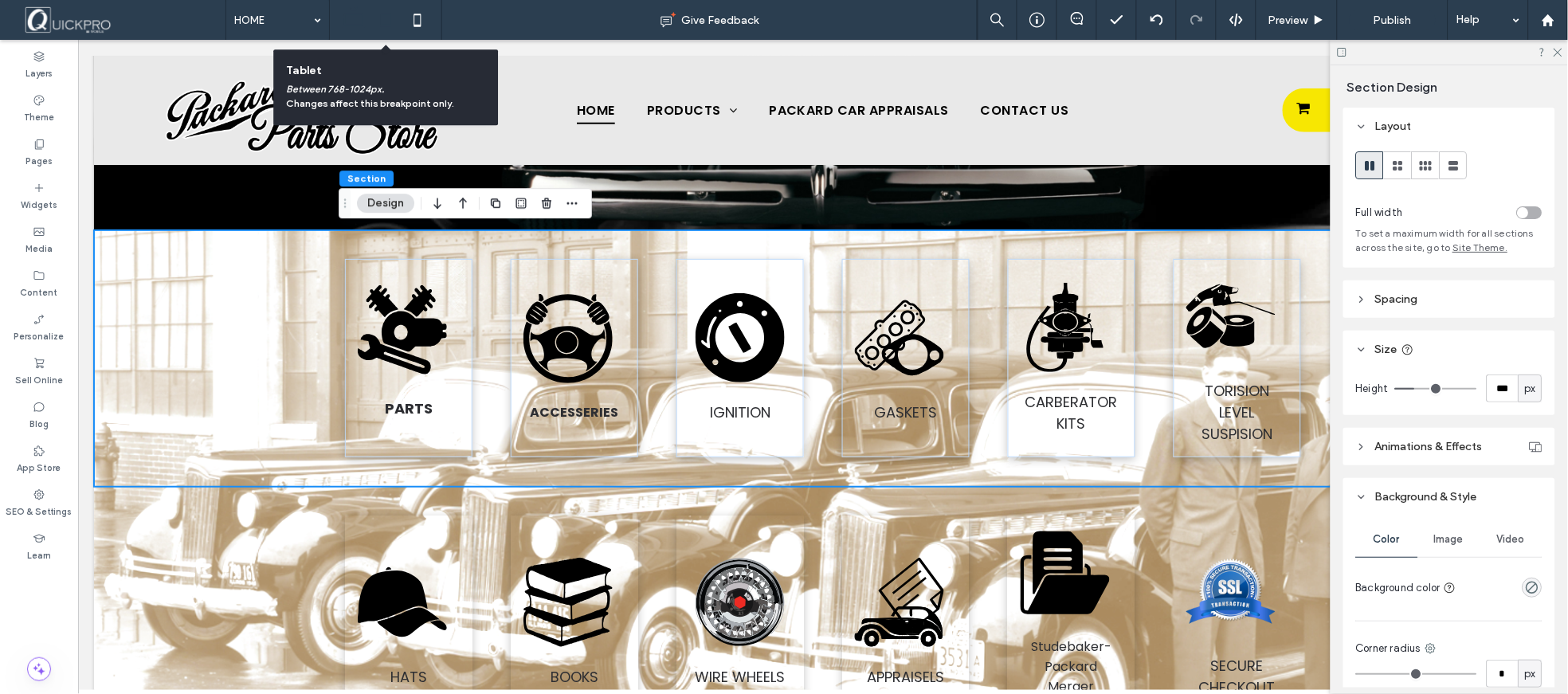
click at [381, 22] on use at bounding box center [386, 20] width 10 height 14
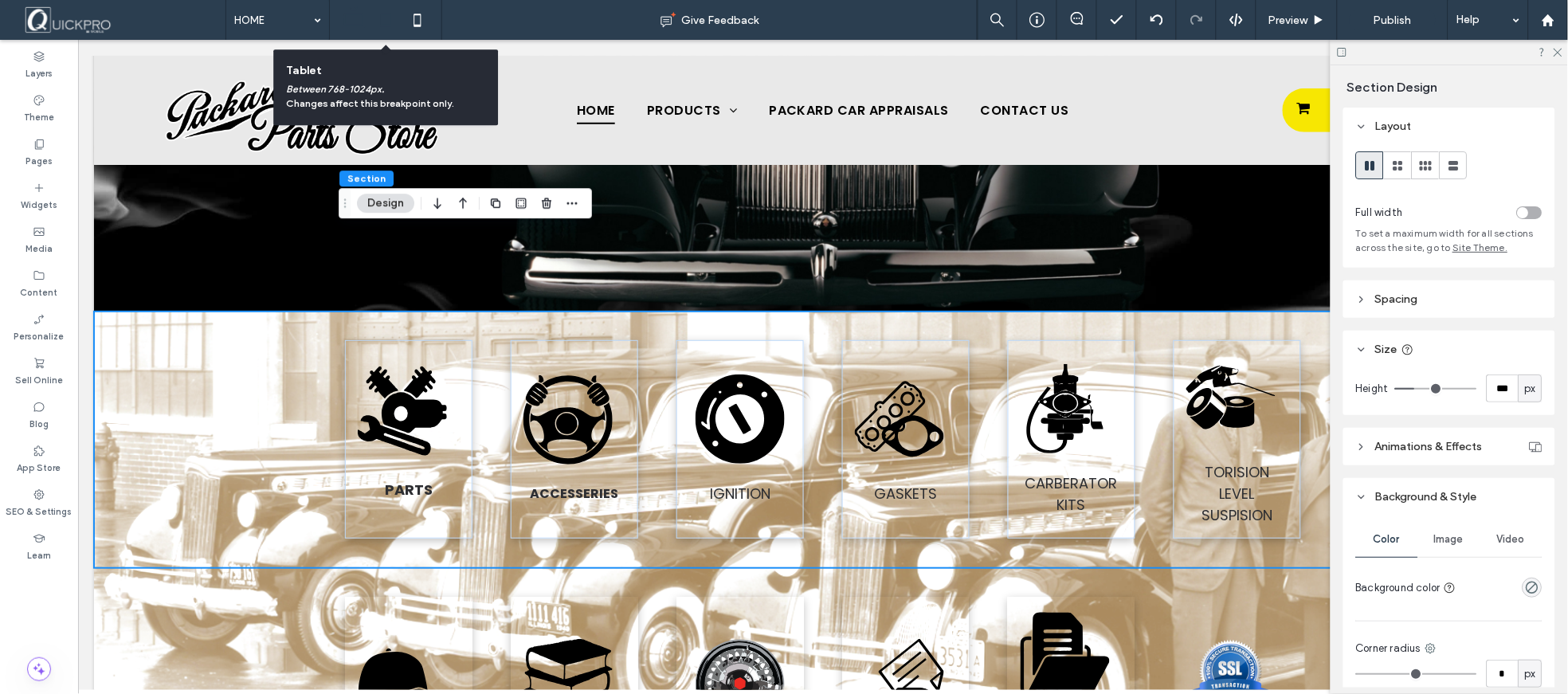
type input "***"
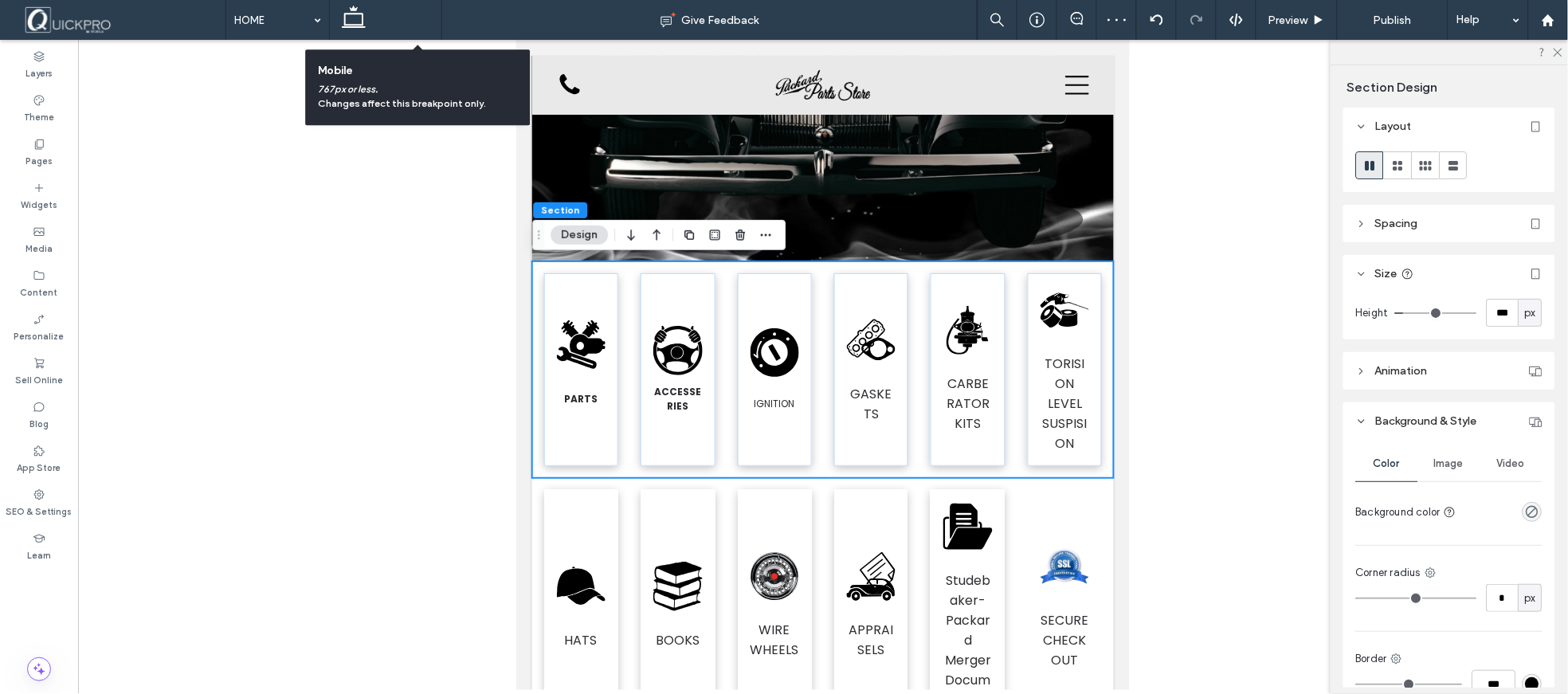
click at [418, 28] on icon at bounding box center [418, 20] width 32 height 32
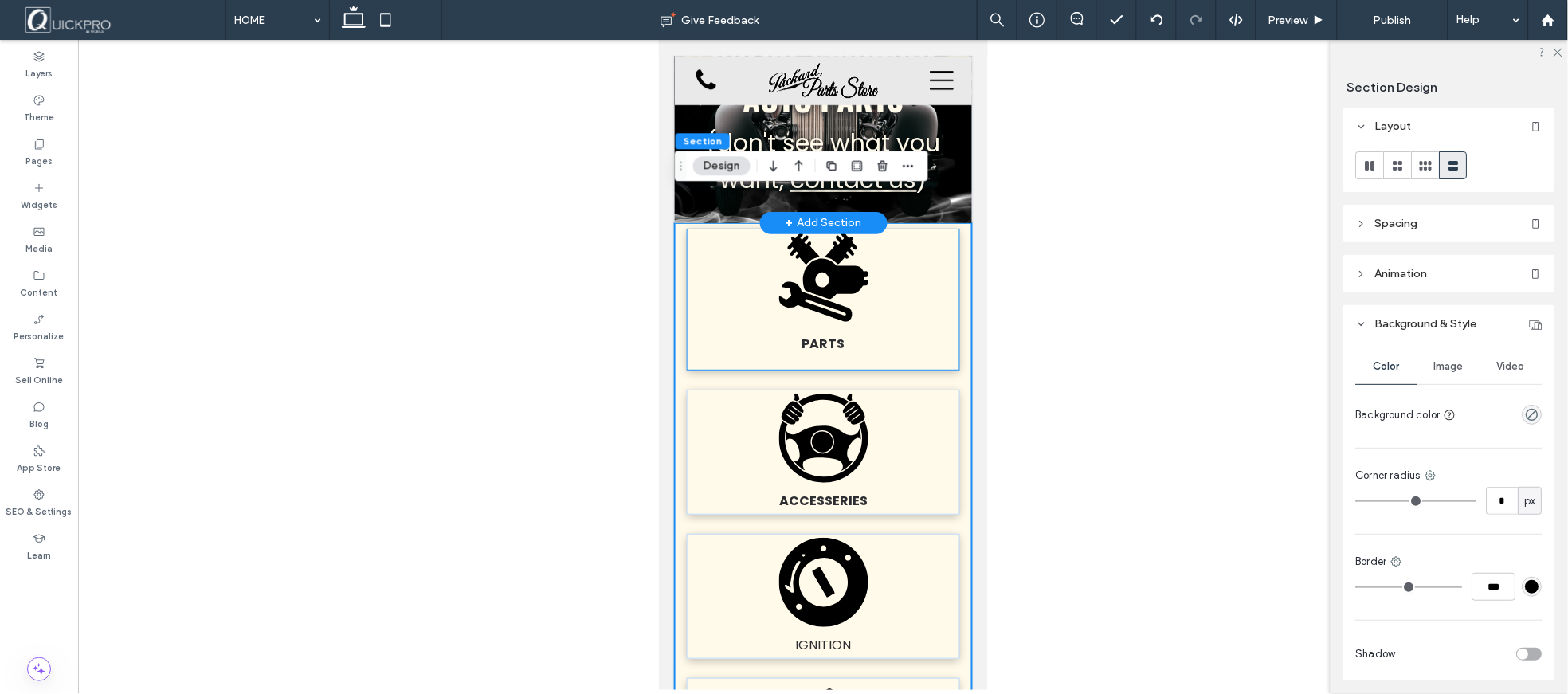
scroll to position [0, 0]
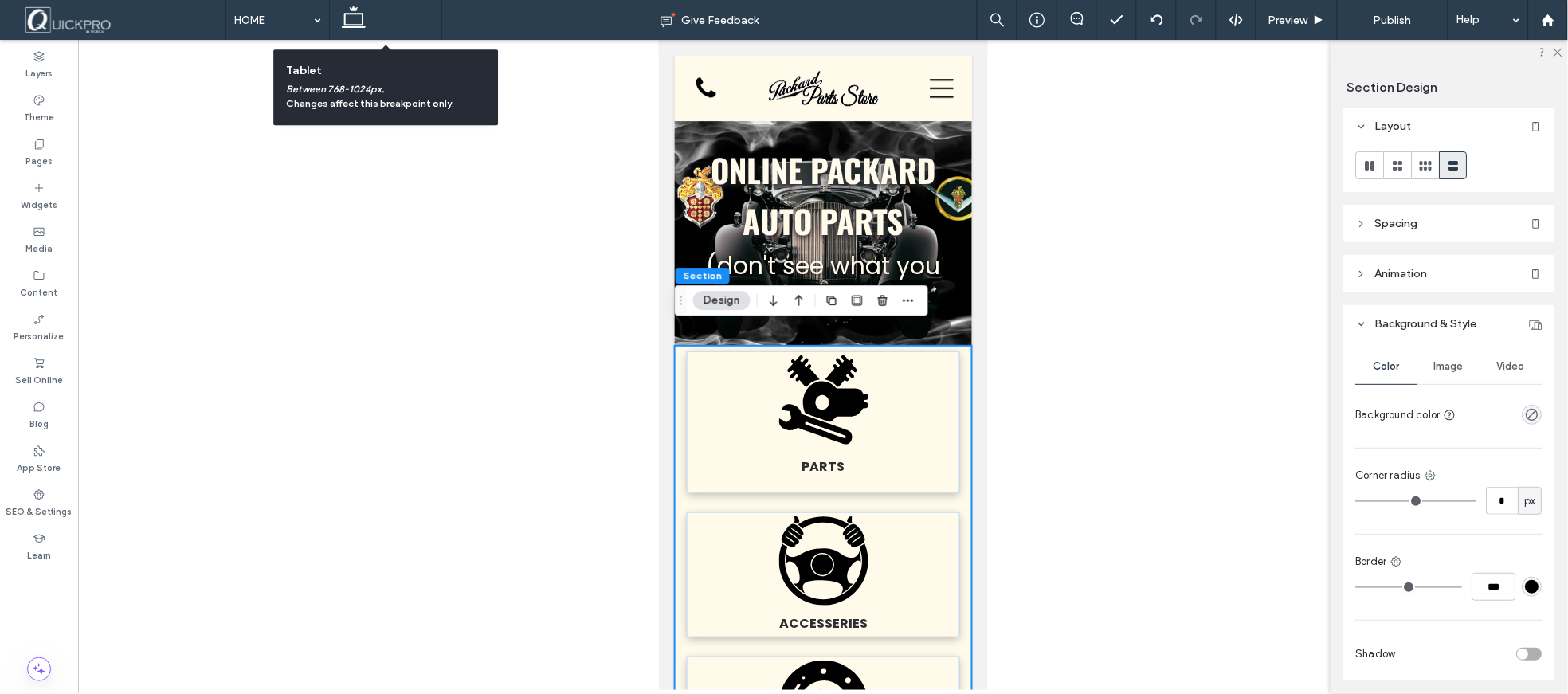
click at [378, 18] on icon at bounding box center [386, 20] width 32 height 32
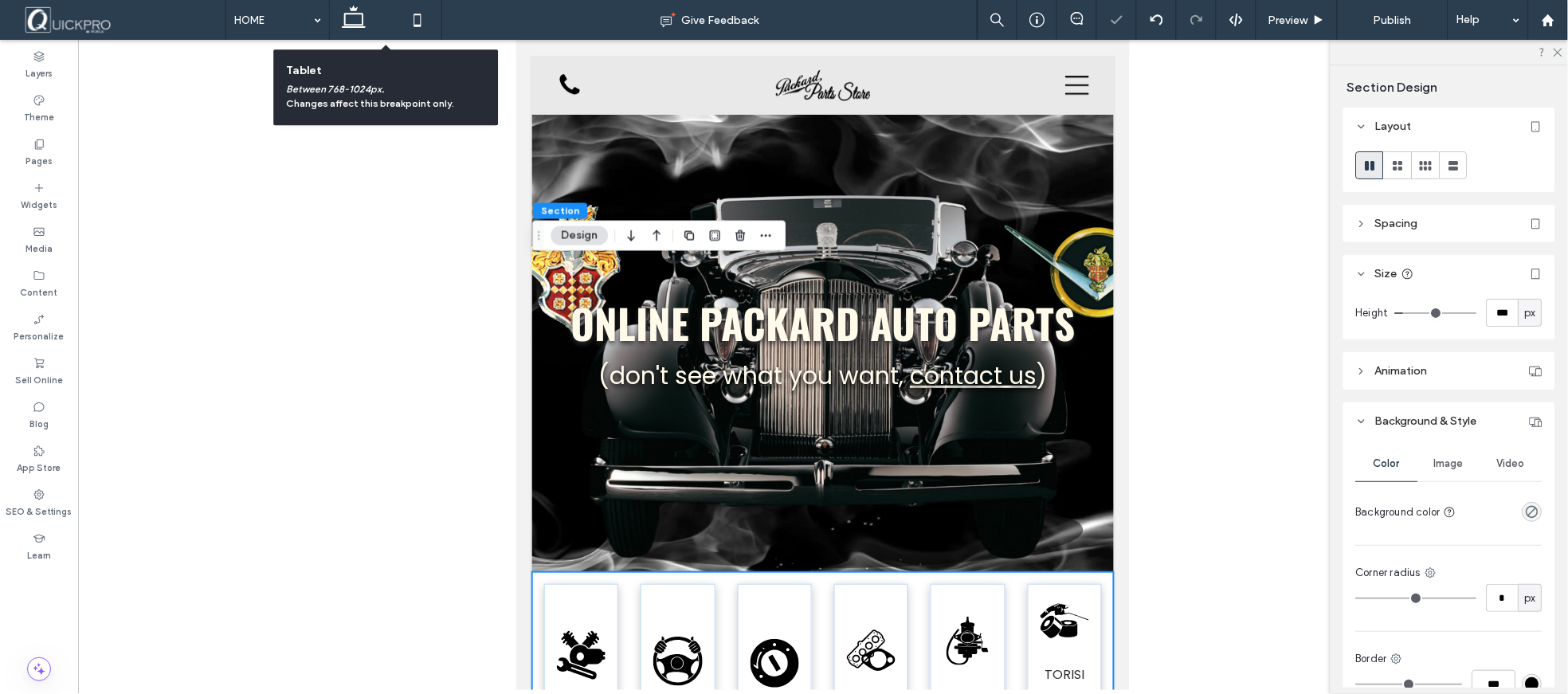
scroll to position [311, 0]
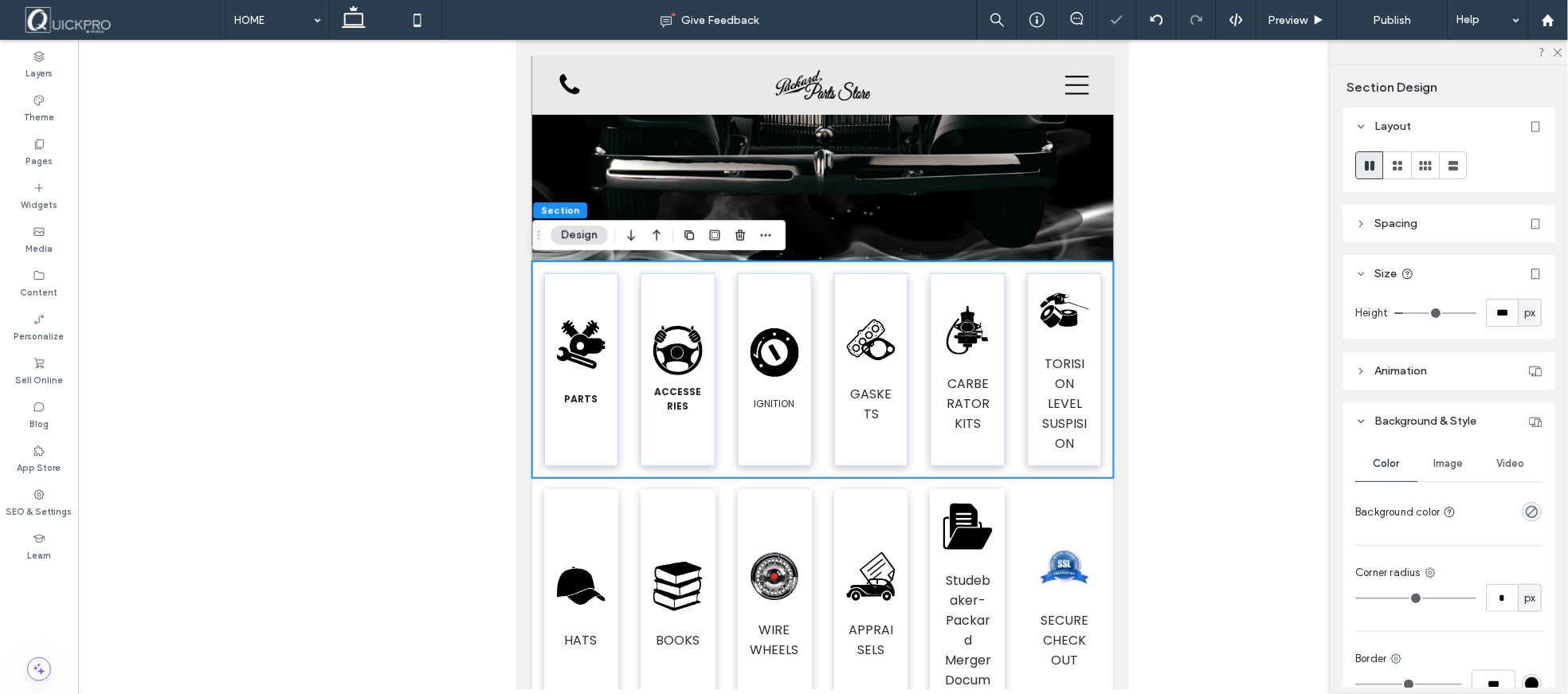
click at [1213, 301] on div at bounding box center [823, 365] width 1490 height 650
click at [551, 209] on span "Section" at bounding box center [560, 209] width 38 height 12
click at [767, 234] on icon "button" at bounding box center [765, 234] width 13 height 13
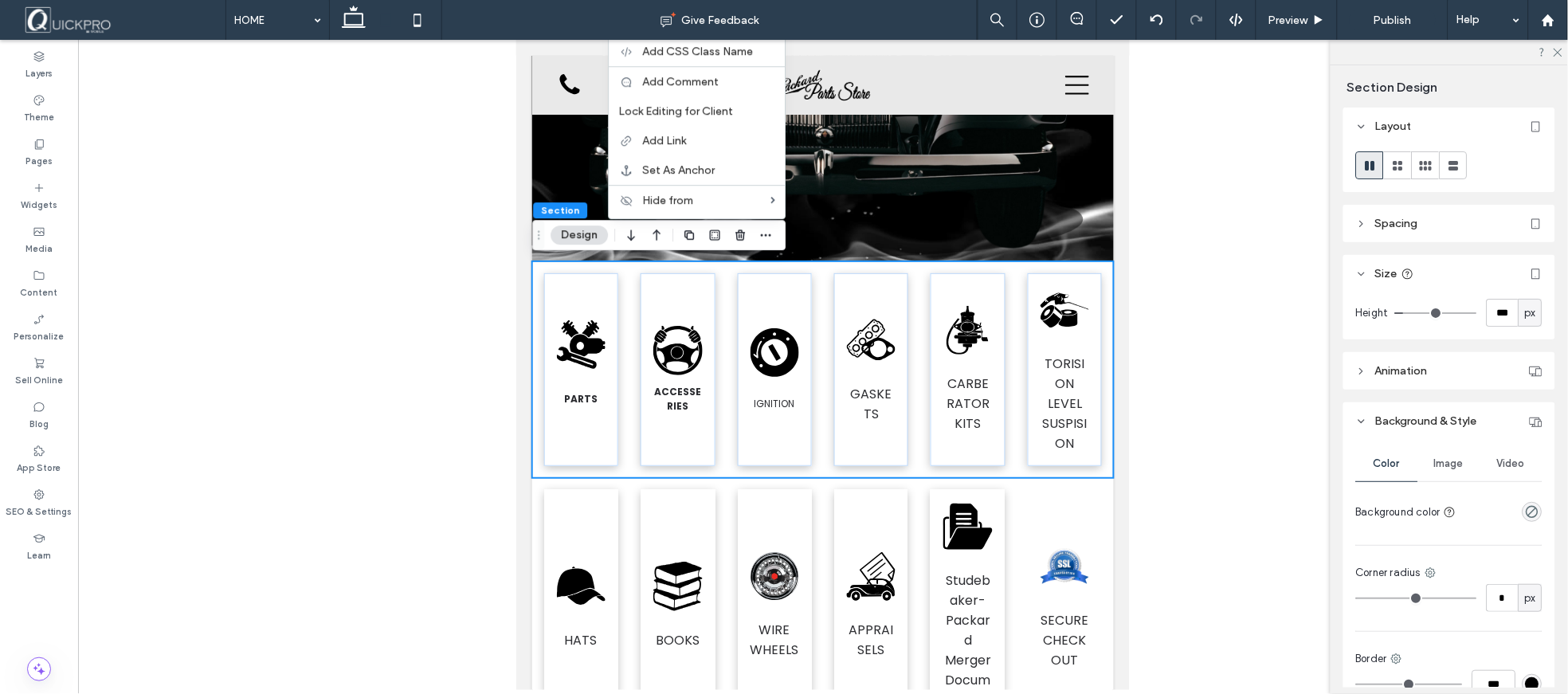
click at [1263, 320] on div at bounding box center [823, 365] width 1490 height 650
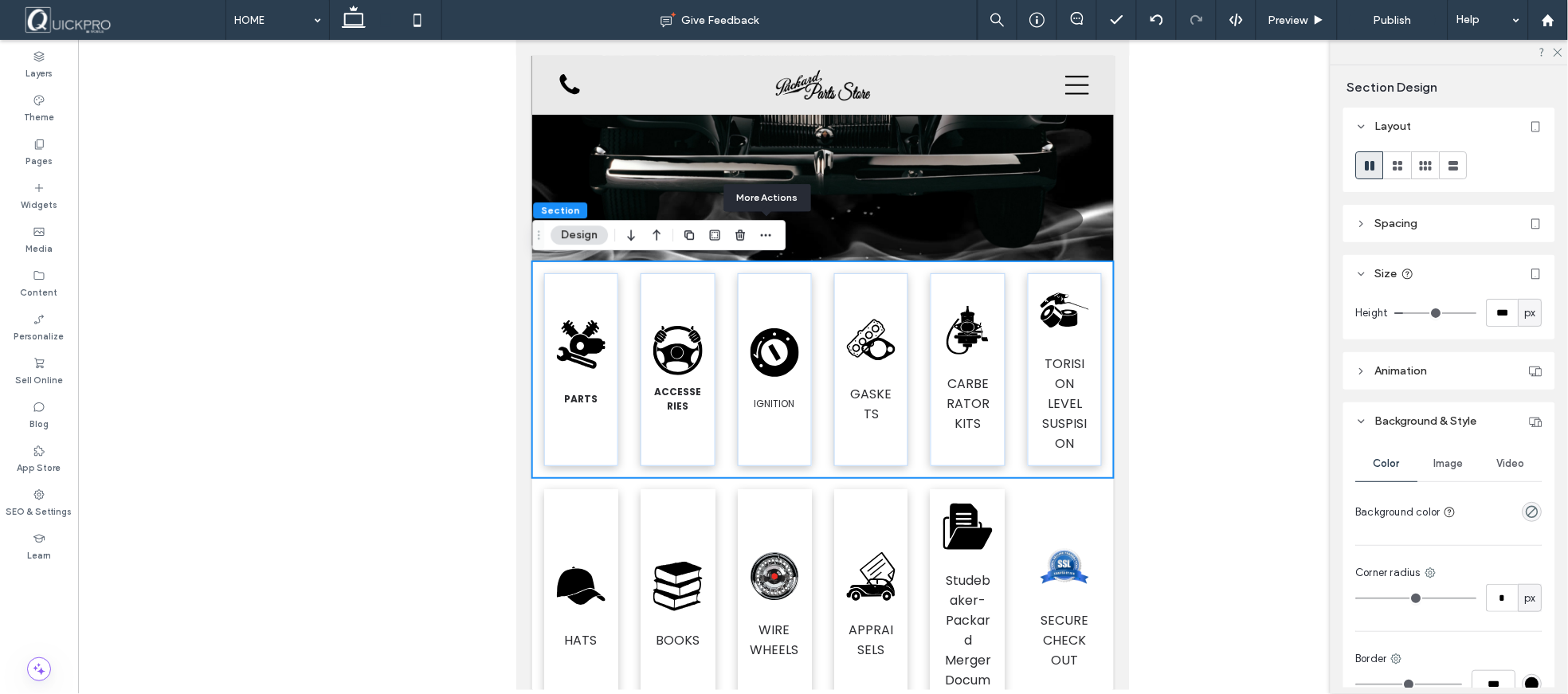
drag, startPoint x: 765, startPoint y: 235, endPoint x: 562, endPoint y: 241, distance: 203.1
drag, startPoint x: 562, startPoint y: 241, endPoint x: 552, endPoint y: 240, distance: 10.0
click at [552, 240] on span "Drag" at bounding box center [539, 234] width 29 height 11
click at [687, 236] on use "button" at bounding box center [689, 235] width 10 height 10
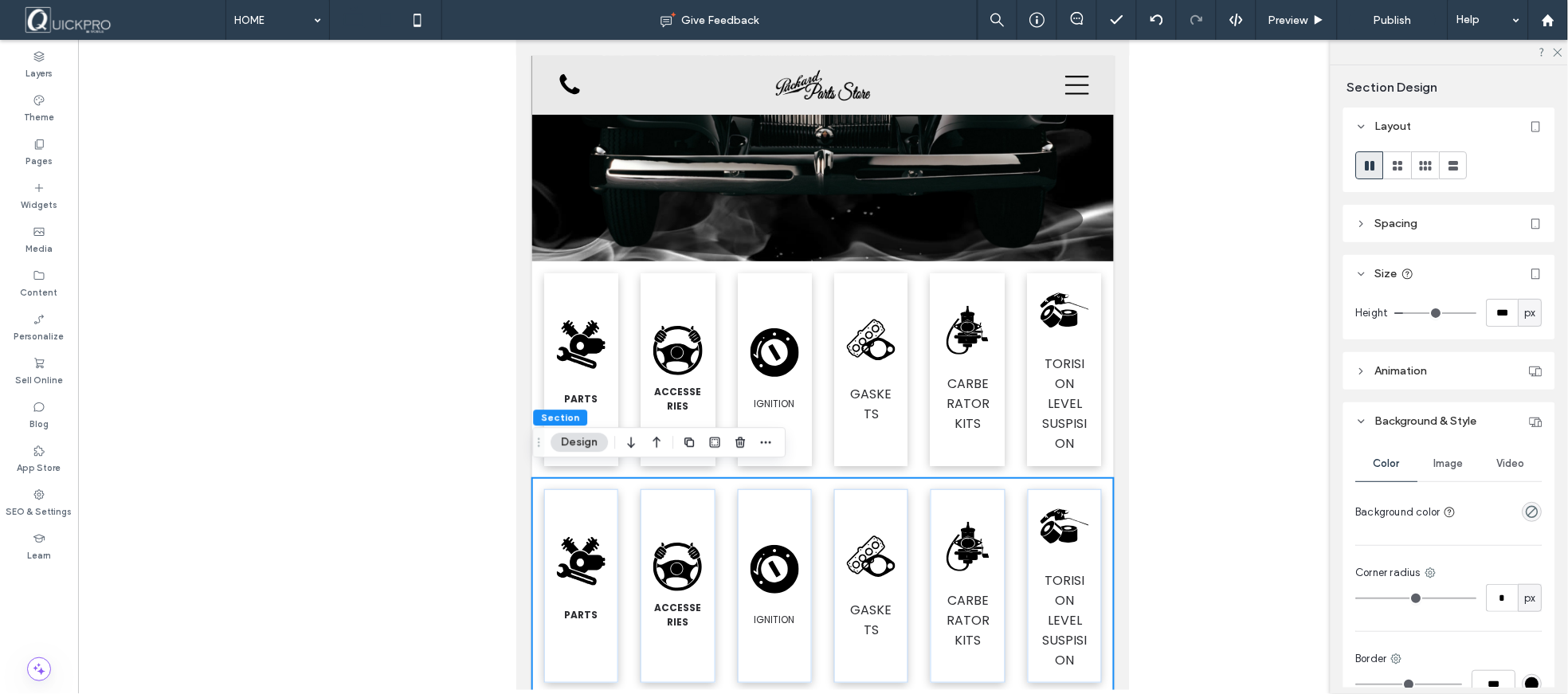
click at [354, 30] on icon at bounding box center [354, 20] width 32 height 32
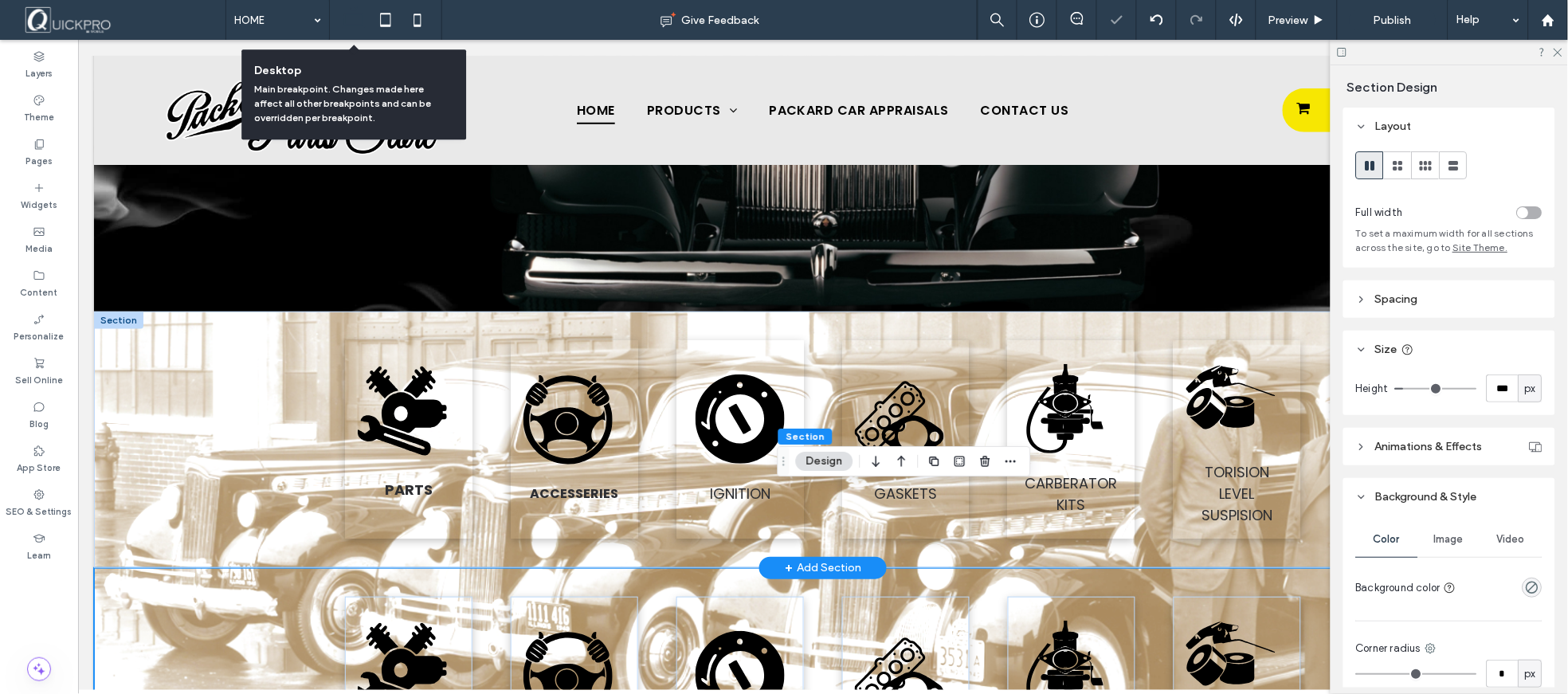
type input "***"
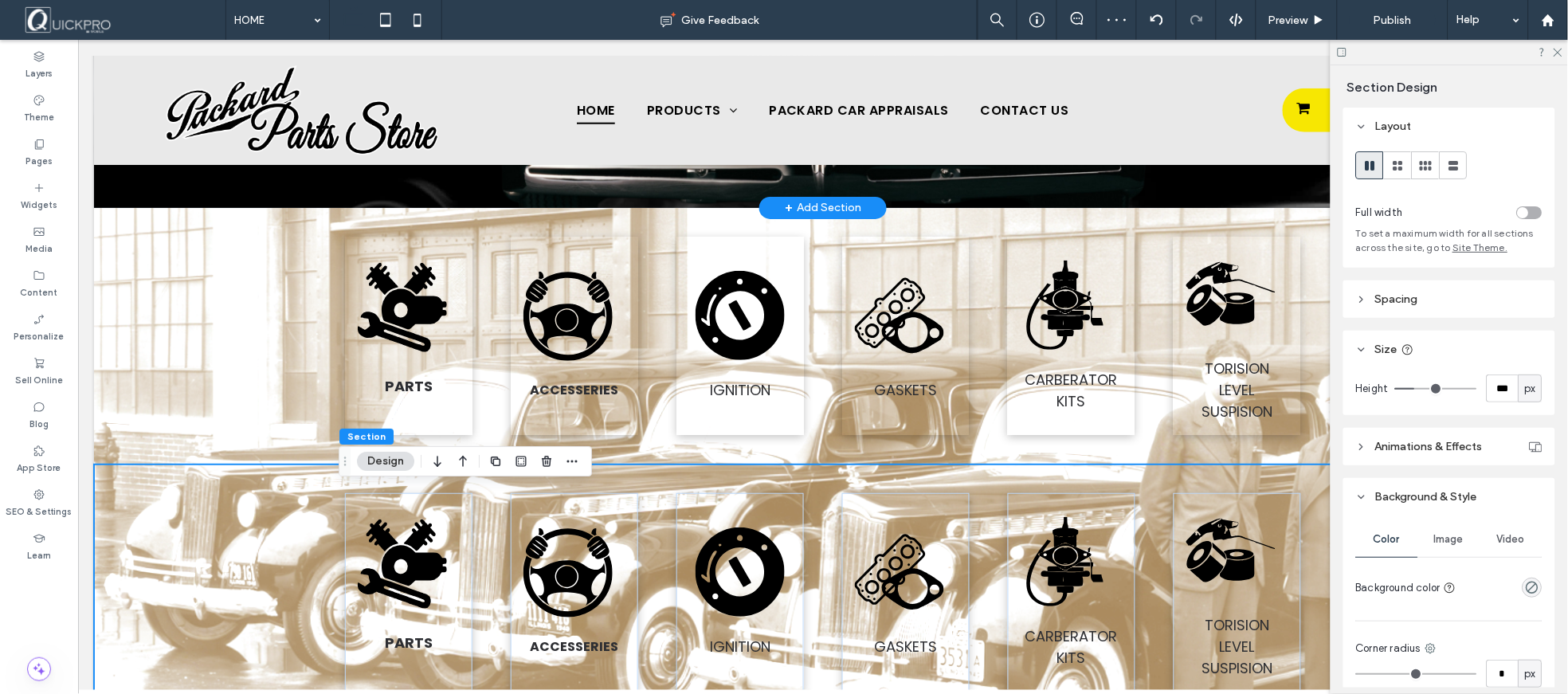
scroll to position [392, 0]
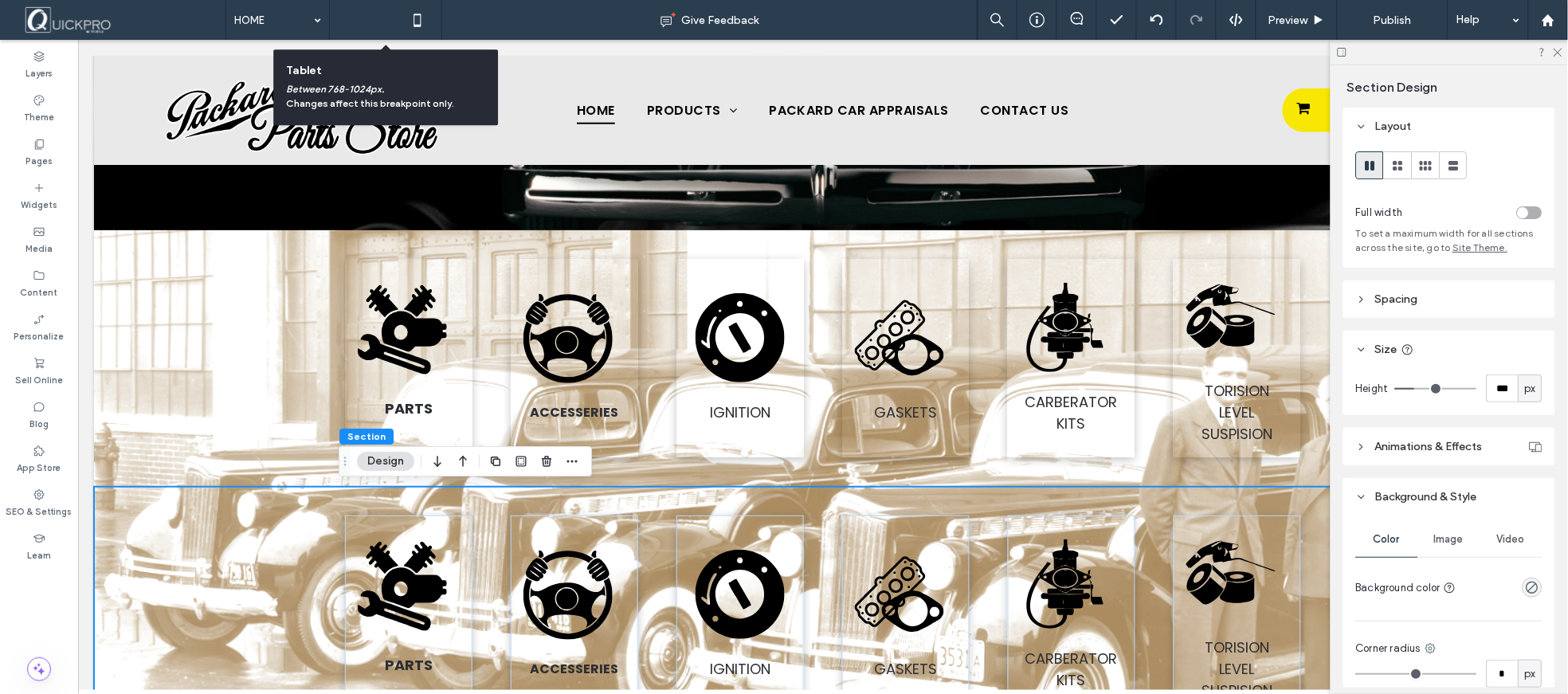
click at [385, 19] on icon at bounding box center [386, 20] width 32 height 32
type input "***"
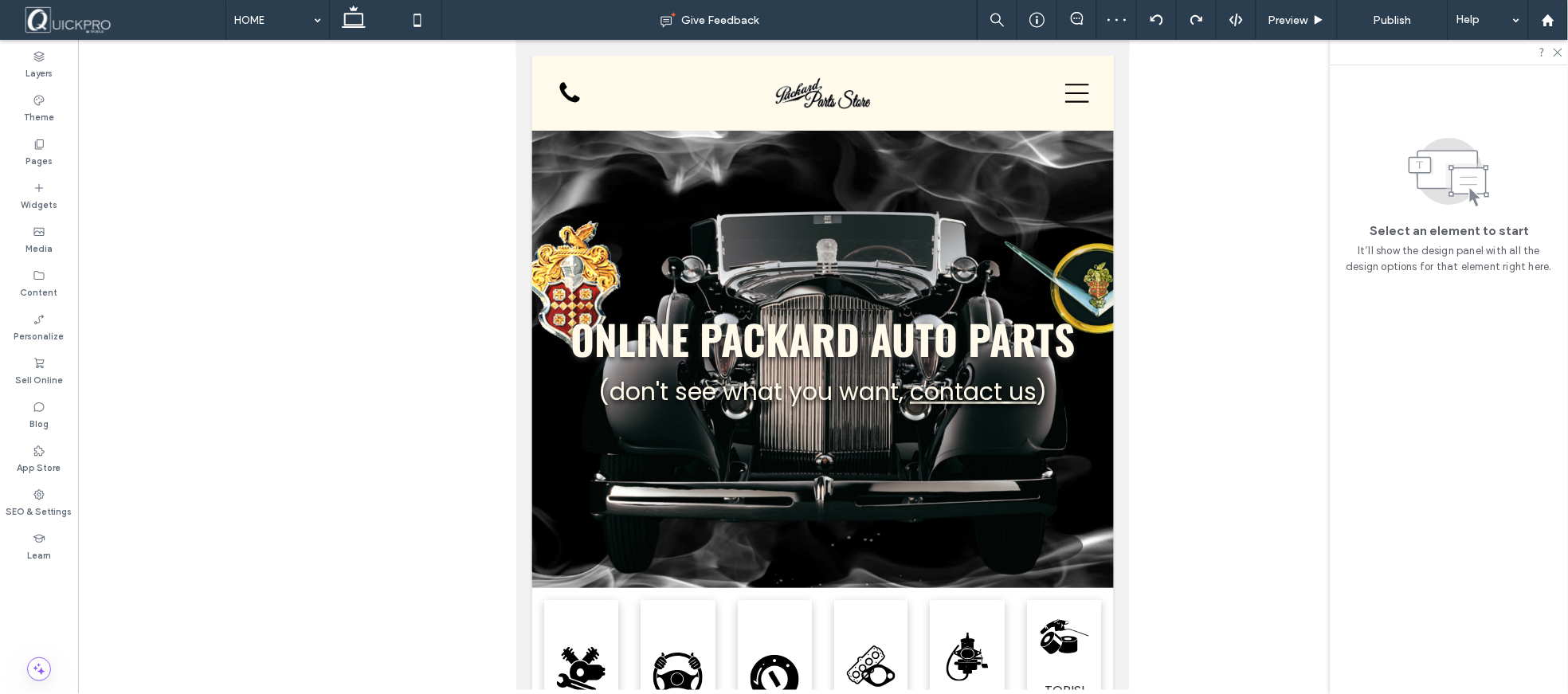
scroll to position [0, 0]
click at [1158, 24] on icon at bounding box center [1156, 20] width 13 height 13
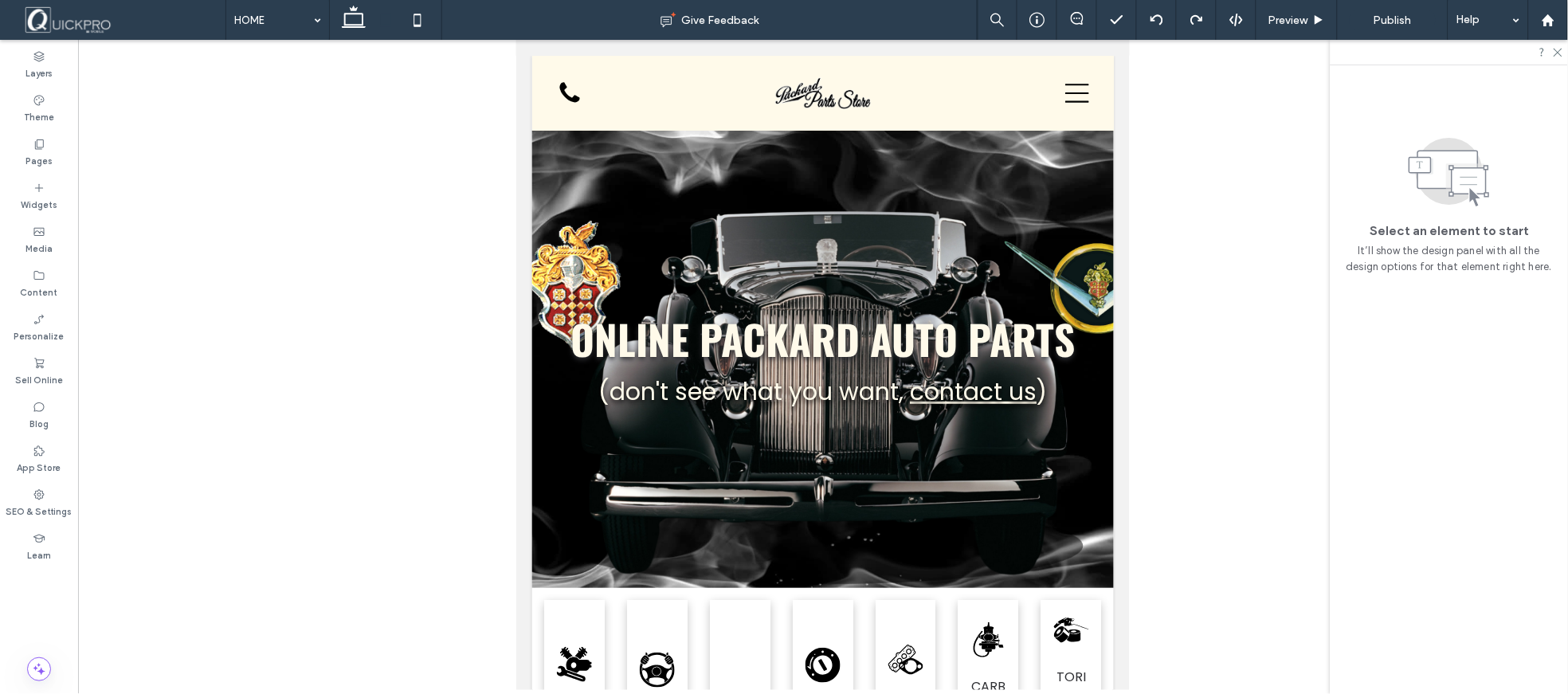
click at [1565, 56] on div at bounding box center [1449, 52] width 237 height 25
click at [1562, 56] on icon at bounding box center [1557, 51] width 10 height 10
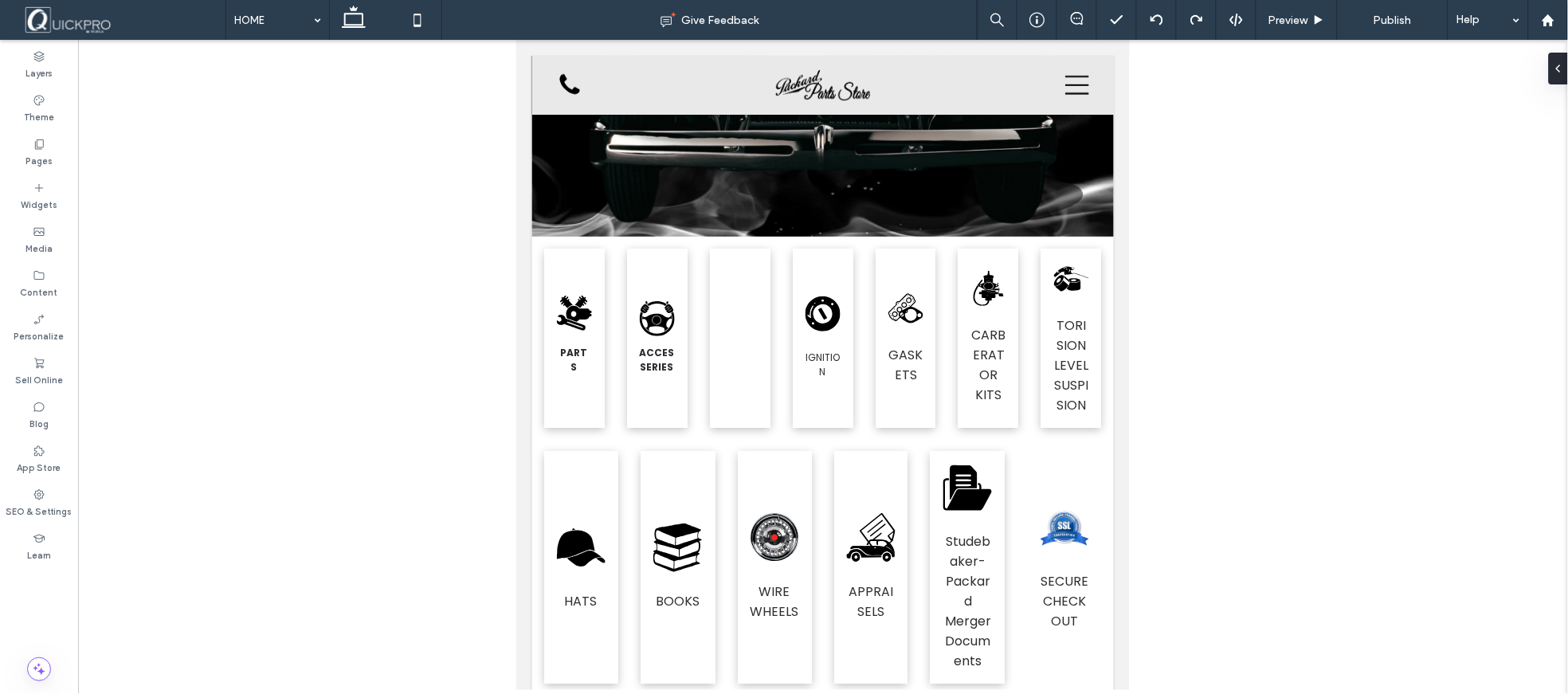
scroll to position [338, 0]
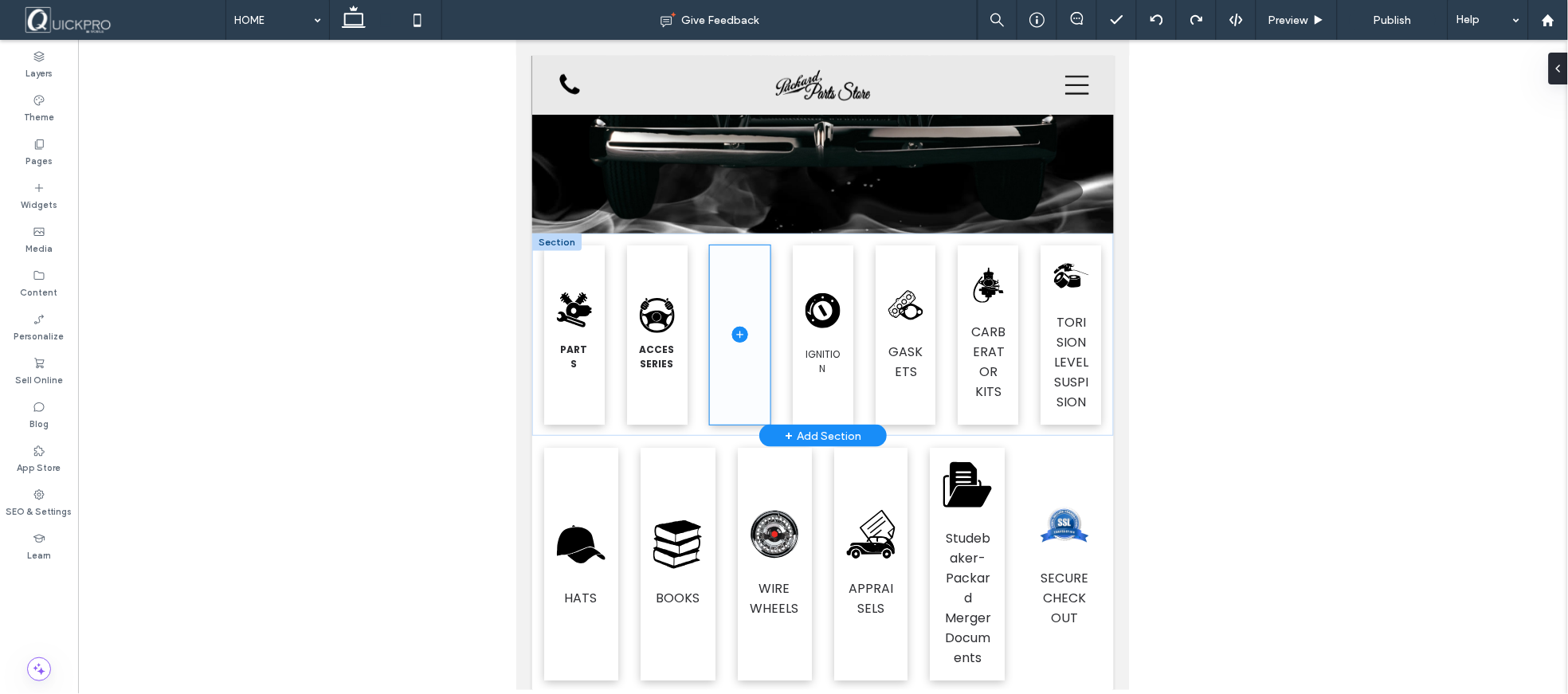
click at [739, 380] on span at bounding box center [739, 334] width 61 height 179
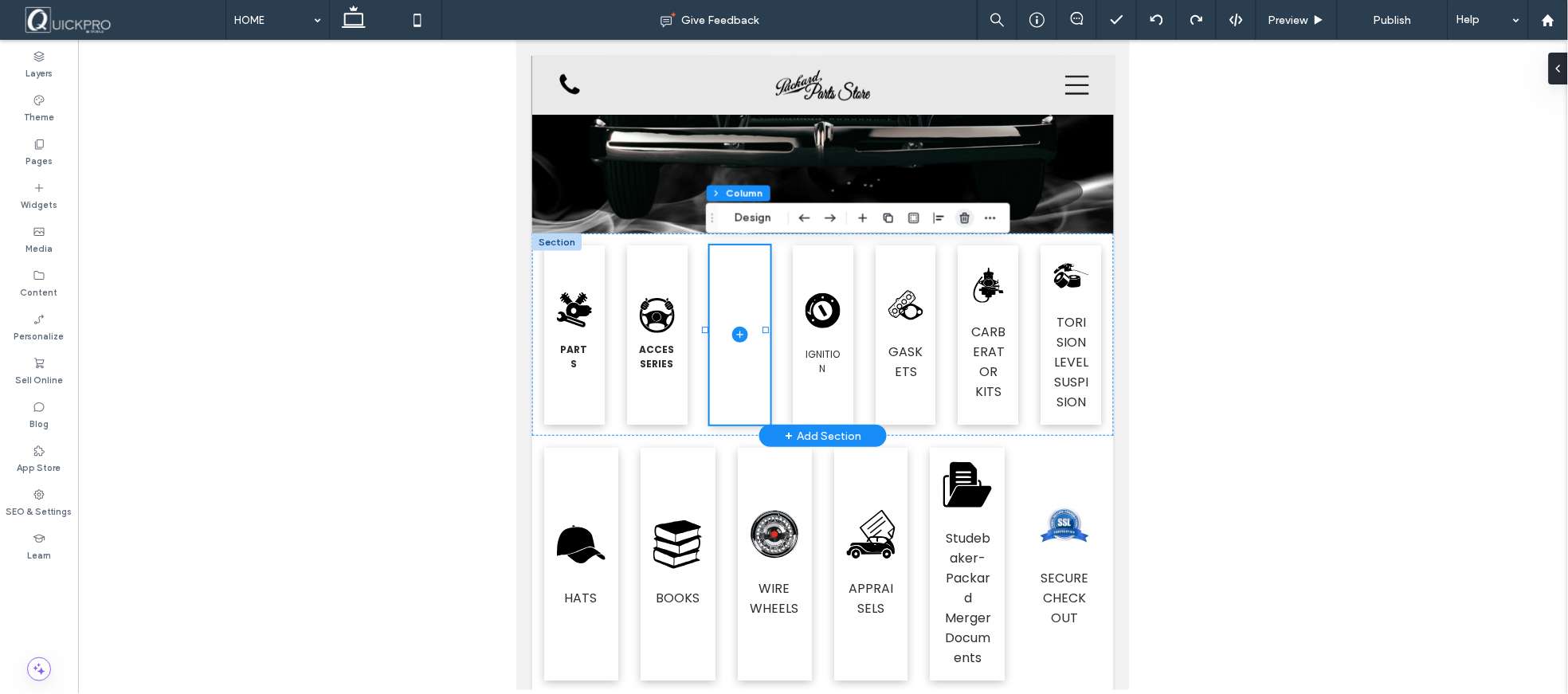
click at [965, 215] on use "button" at bounding box center [966, 217] width 10 height 10
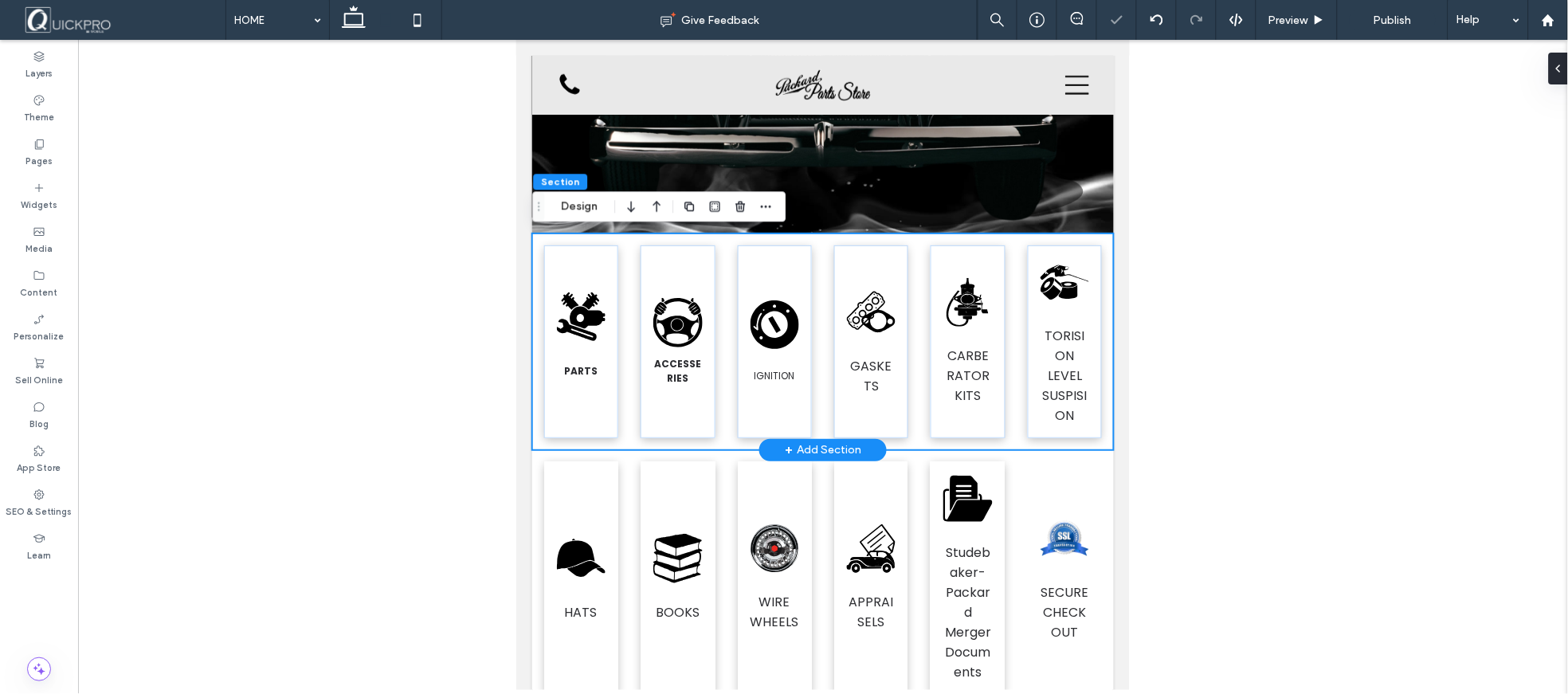
click at [1291, 353] on div at bounding box center [823, 365] width 1490 height 650
click at [1307, 379] on div at bounding box center [823, 365] width 1490 height 650
click at [1294, 378] on div at bounding box center [823, 365] width 1490 height 650
click at [1059, 352] on span "TORISION LEVEL SUSPISION" at bounding box center [1064, 375] width 45 height 98
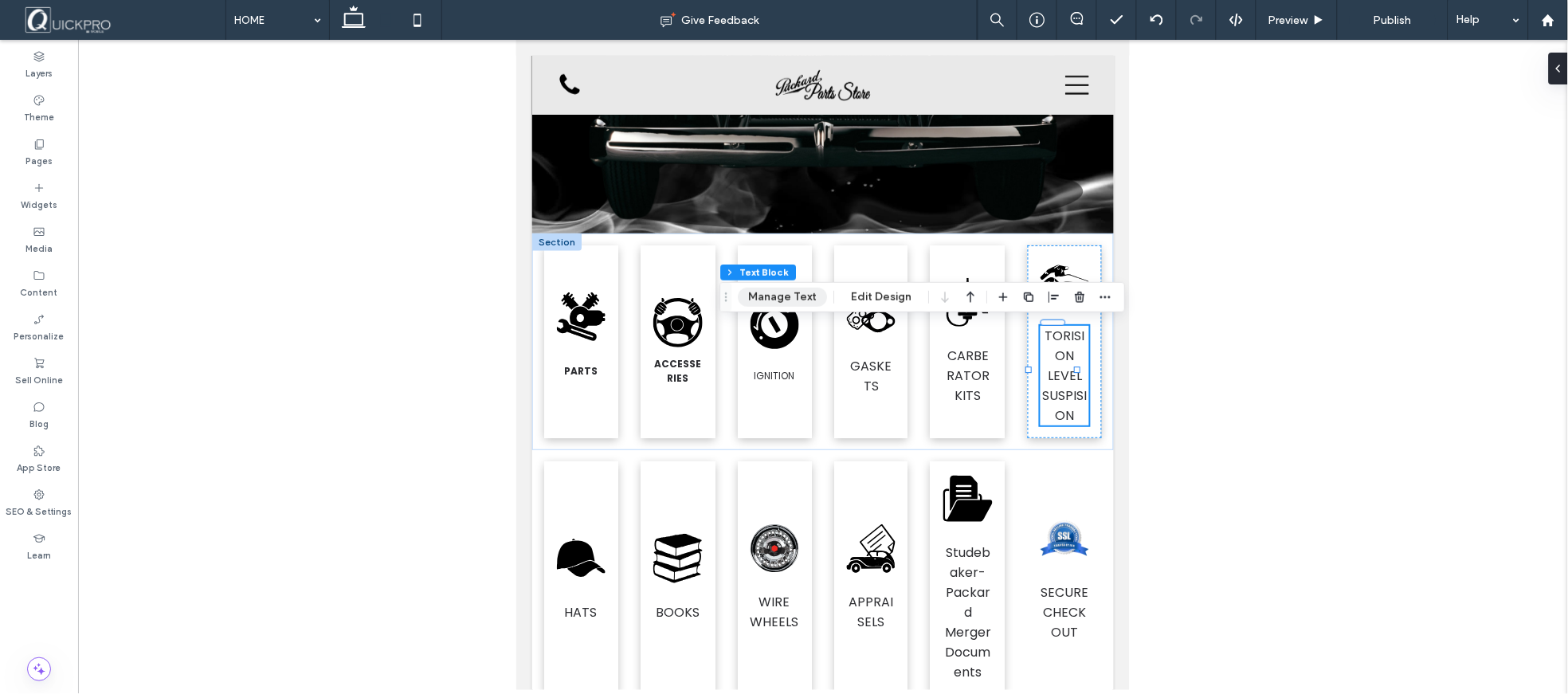
click at [784, 297] on button "Manage Text" at bounding box center [782, 296] width 89 height 19
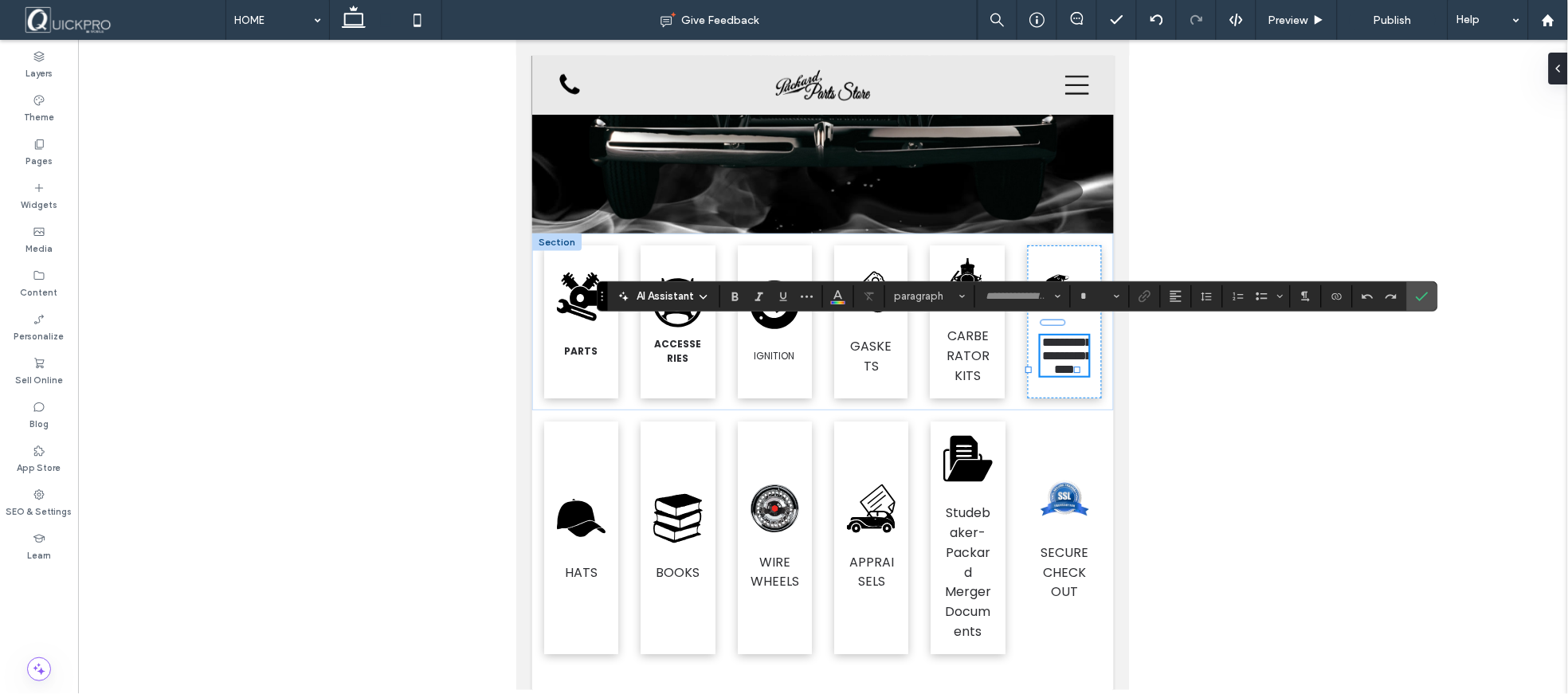
type input "*******"
type input "**"
click at [737, 296] on use "Bold" at bounding box center [735, 296] width 6 height 9
click at [1115, 291] on span "Size" at bounding box center [1117, 296] width 6 height 21
click at [1110, 410] on label "12" at bounding box center [1099, 411] width 51 height 22
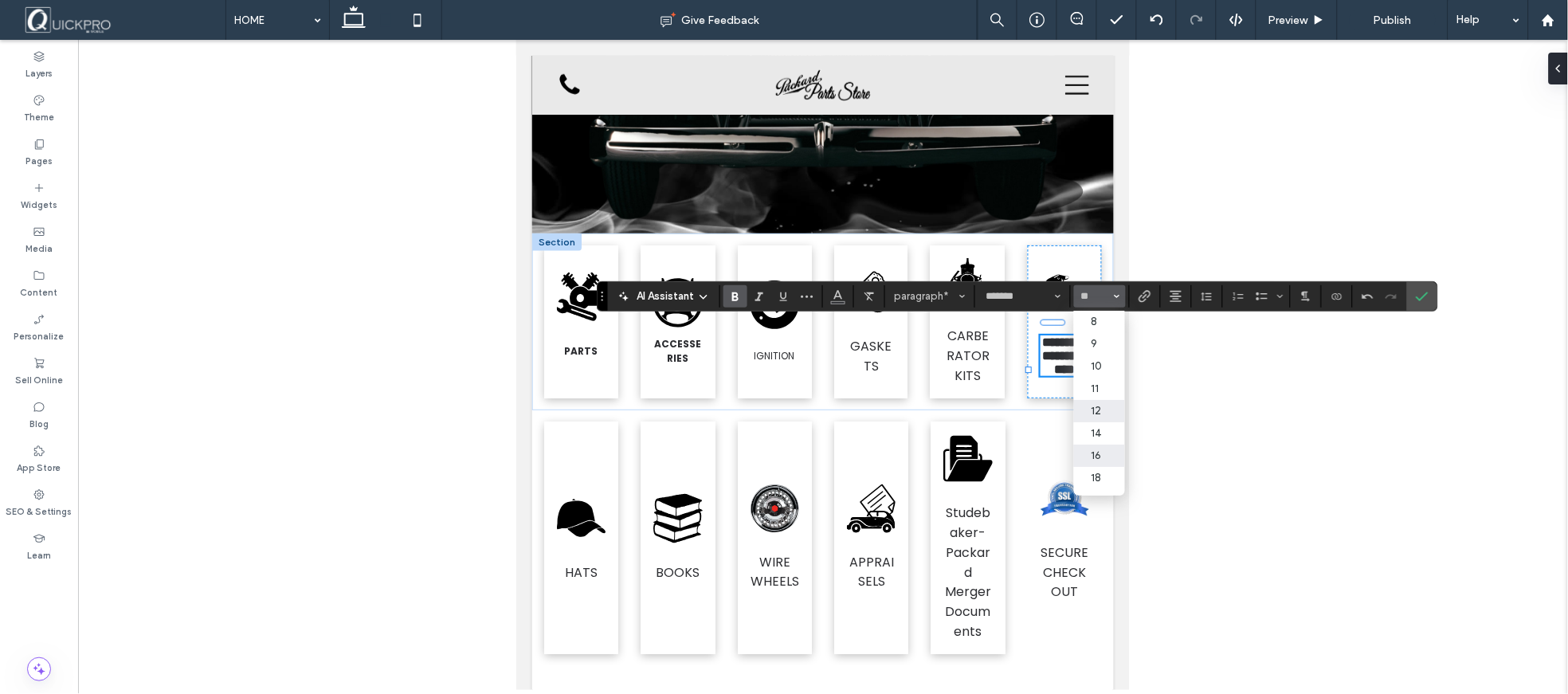
type input "**"
click at [1419, 296] on icon "Confirm" at bounding box center [1421, 296] width 13 height 13
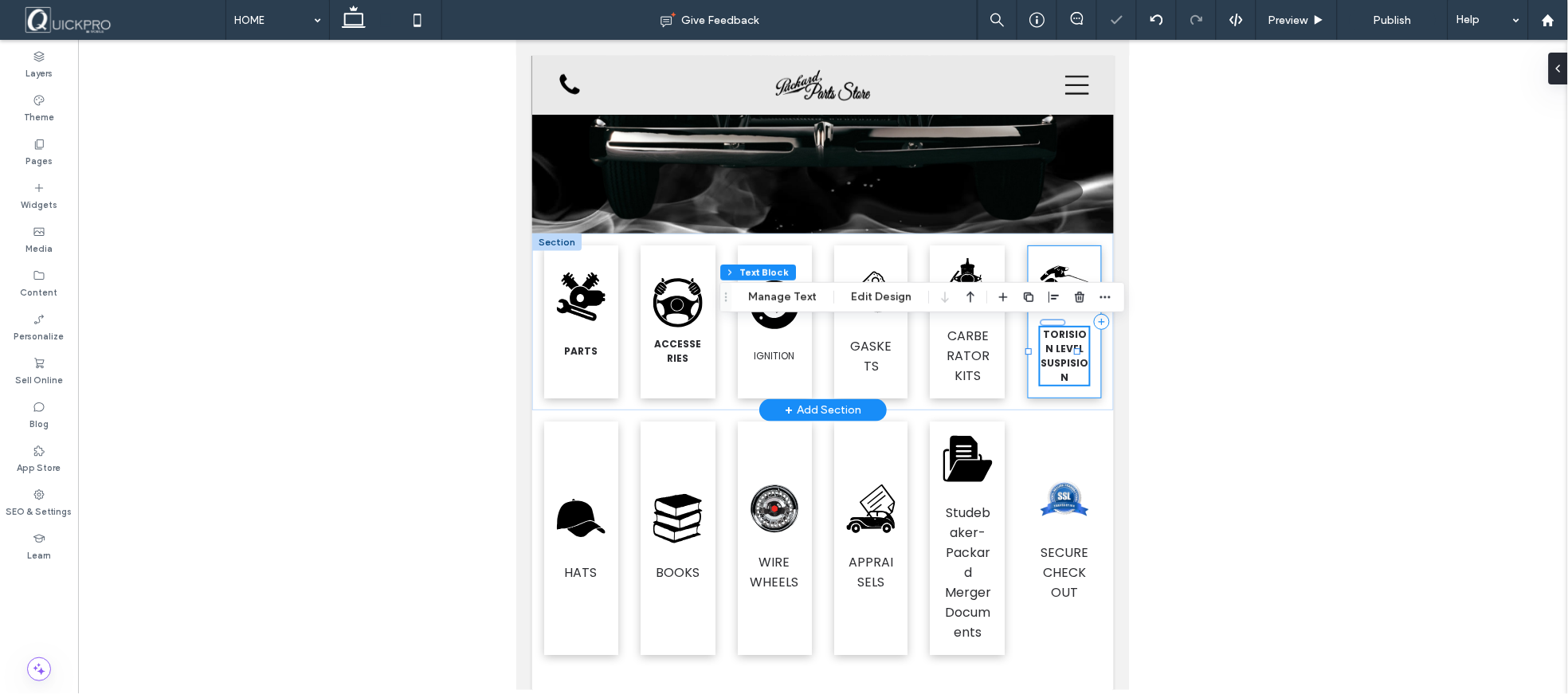
click at [1084, 353] on div ".fil1-1883702402-1883702402 {fill:none} .fil0-1883702402-1883702402 {fill:black…" at bounding box center [1064, 320] width 74 height 153
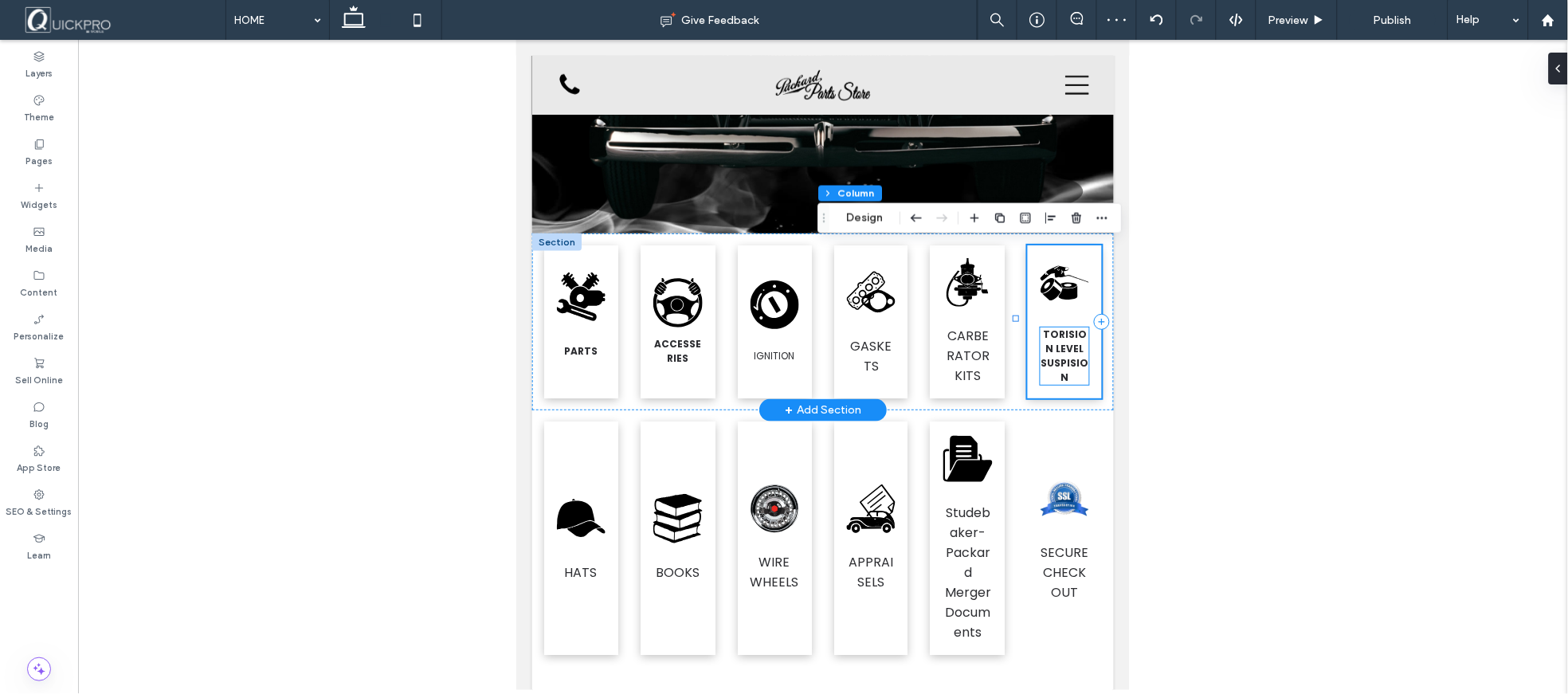
click at [1067, 338] on p "TORISION LEVEL SUSPISION" at bounding box center [1063, 355] width 49 height 58
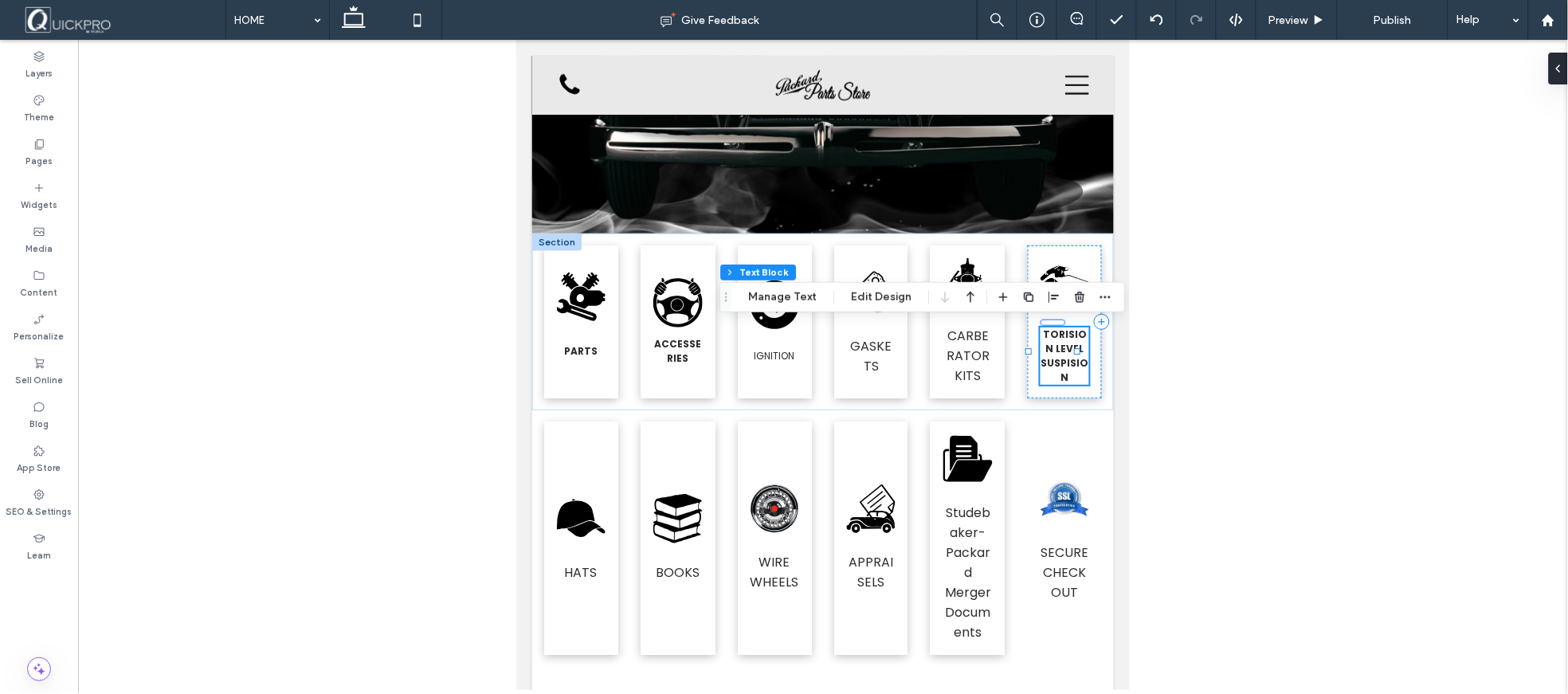
click at [1246, 352] on div at bounding box center [823, 365] width 1490 height 650
click at [553, 238] on div at bounding box center [557, 241] width 50 height 18
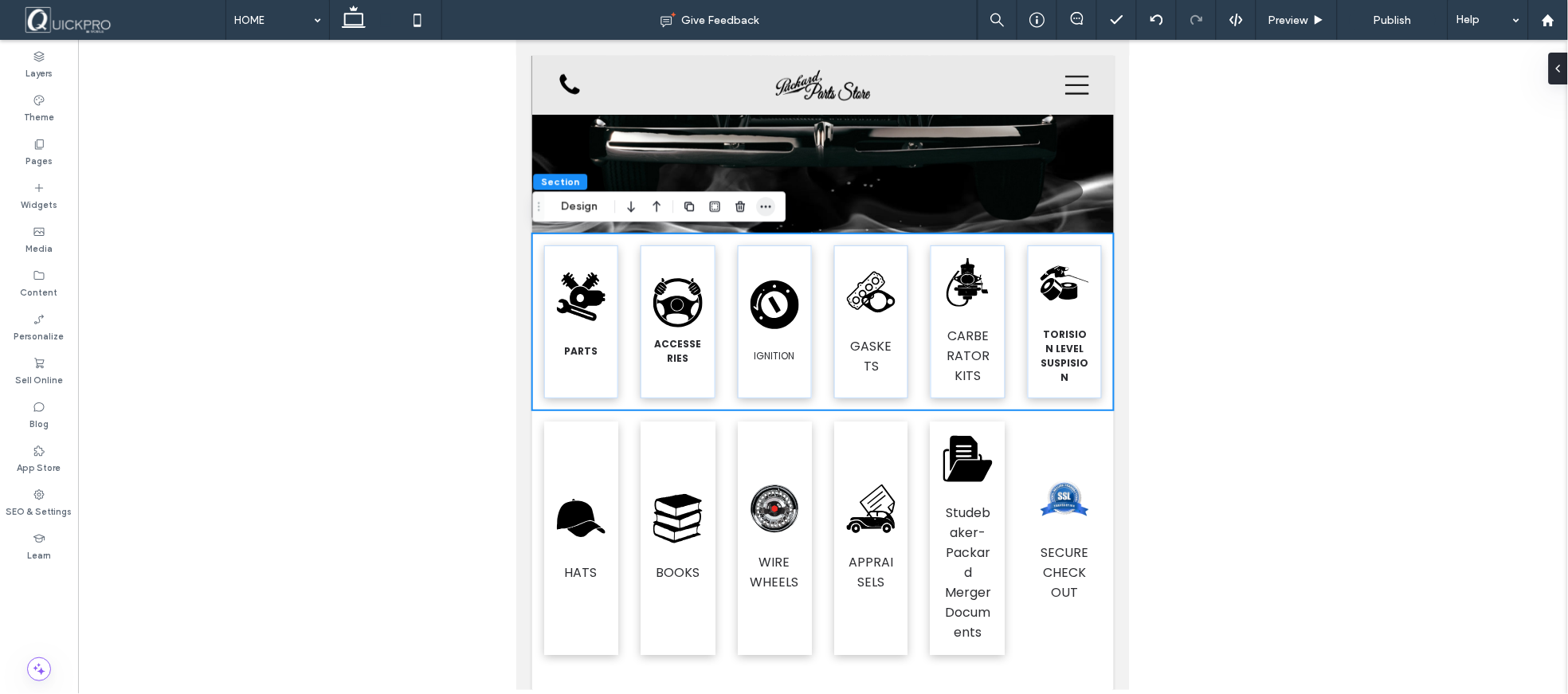
click at [767, 215] on span "button" at bounding box center [765, 205] width 19 height 19
click at [582, 212] on button "Design" at bounding box center [580, 205] width 58 height 19
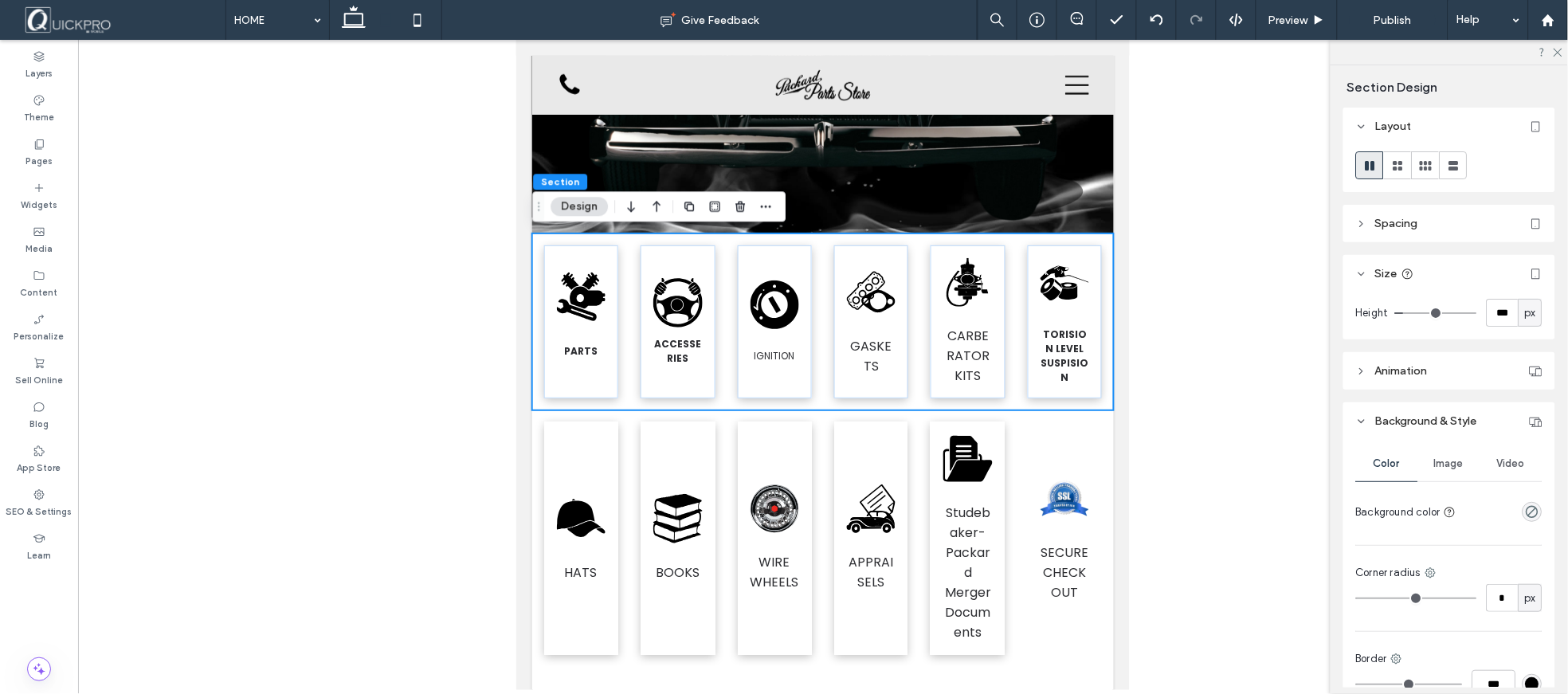
click at [1530, 224] on icon at bounding box center [1536, 223] width 13 height 13
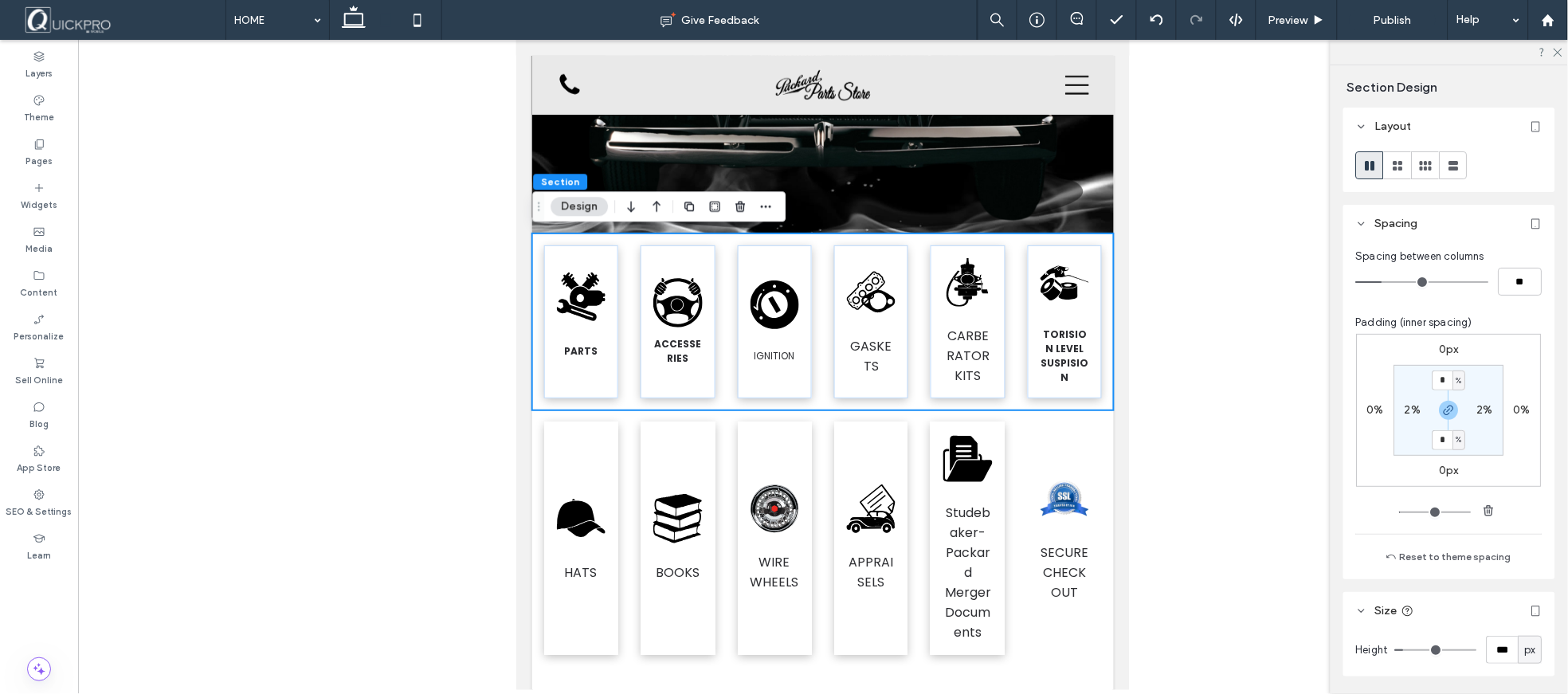
click at [1404, 417] on div "2%" at bounding box center [1412, 410] width 16 height 14
click at [1404, 414] on label "2%" at bounding box center [1412, 410] width 16 height 14
type input "*"
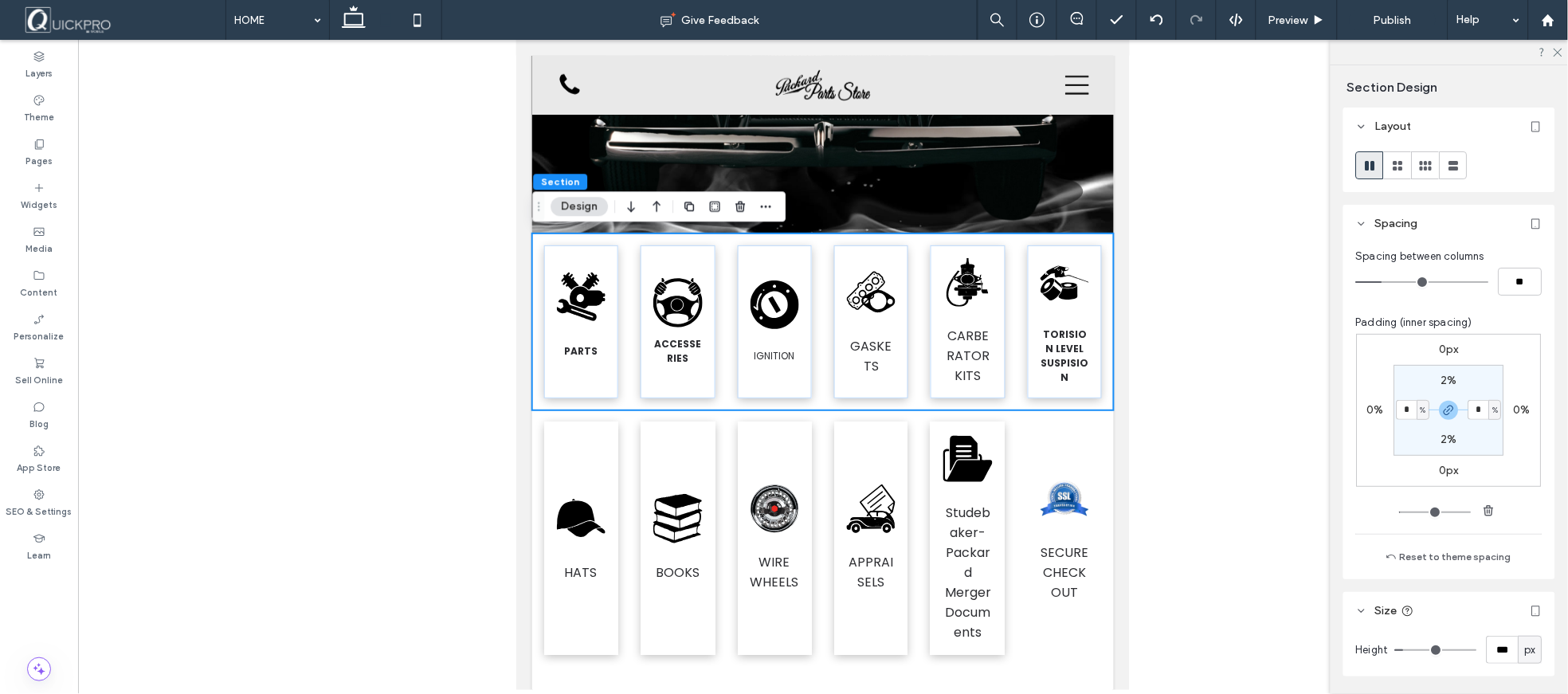
click at [1520, 453] on div "0px 0% 0px 0% 2% * % 2% * %" at bounding box center [1448, 410] width 185 height 153
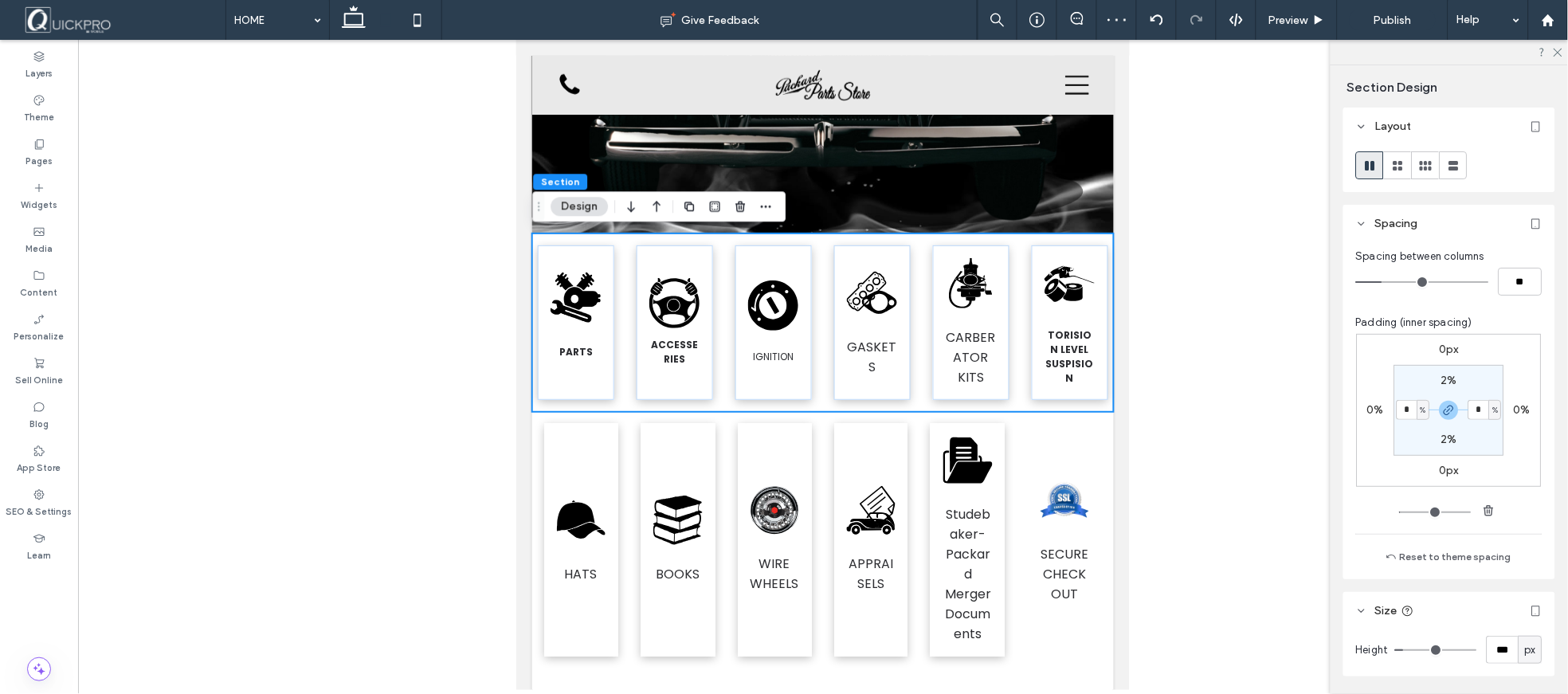
click at [1296, 341] on div at bounding box center [823, 365] width 1490 height 650
click at [612, 395] on div ".fil0-1329040134-1329040134 {fill:black} PARTS .fil0-1661760274-1661760274 {fil…" at bounding box center [822, 321] width 582 height 178
click at [609, 393] on div ".fil0-1329040134-1329040134 {fill:black} PARTS" at bounding box center [575, 321] width 76 height 155
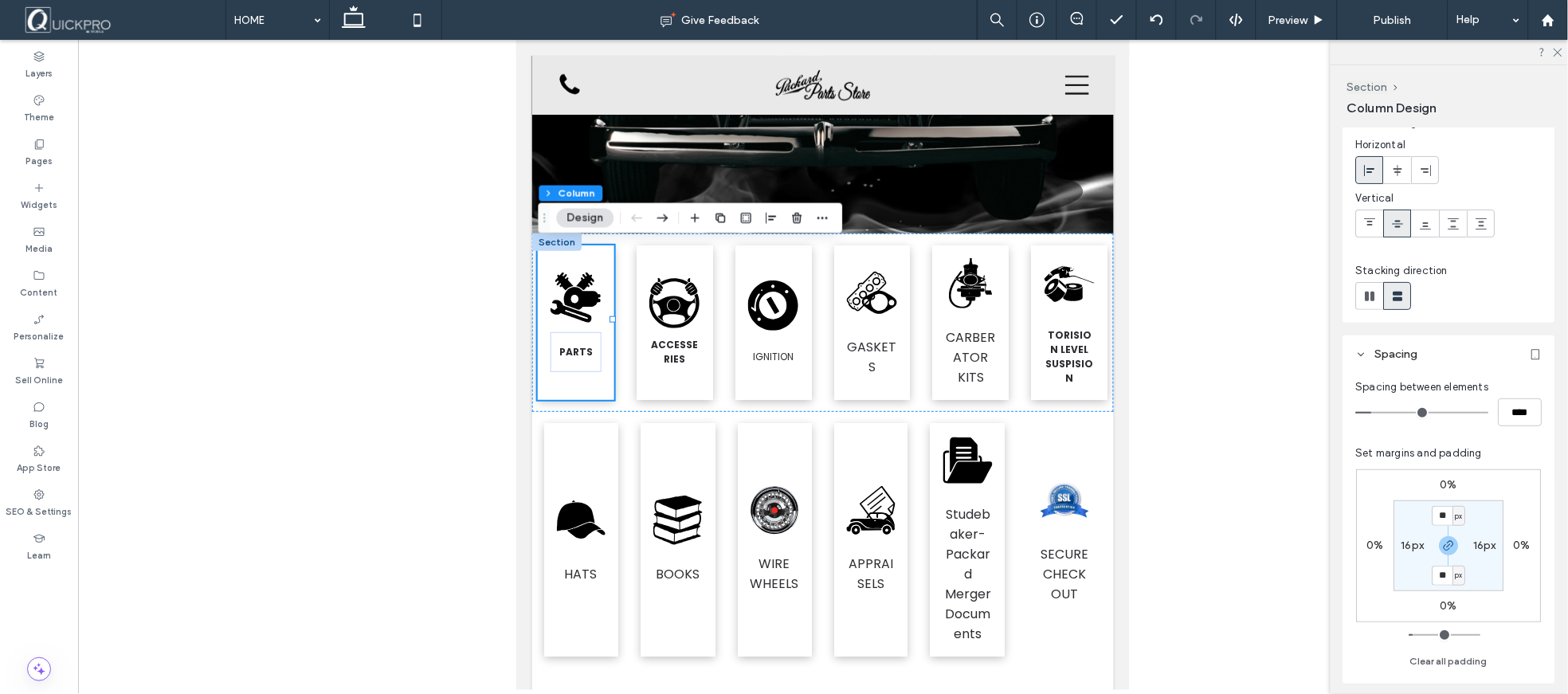
scroll to position [89, 0]
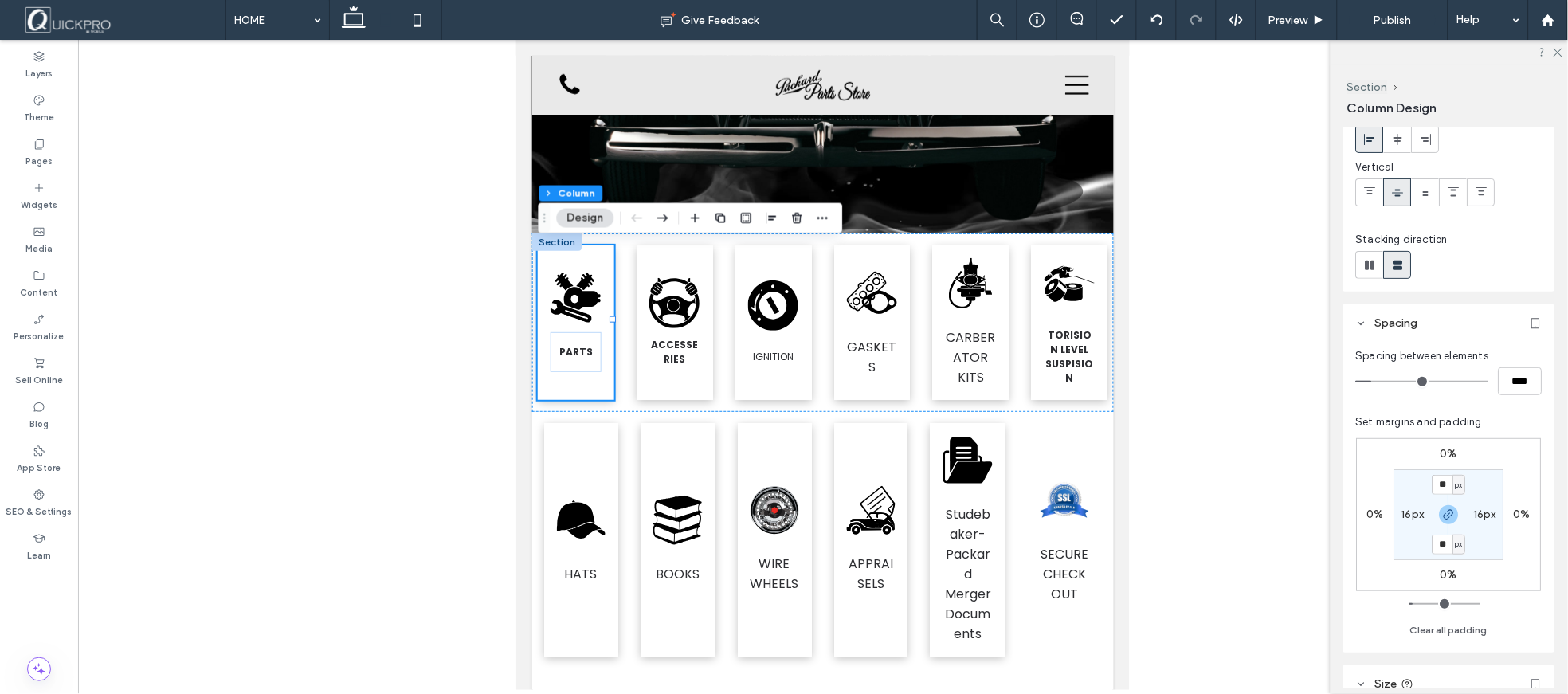
type input "**"
type input "****"
type input "*"
type input "***"
type input "*"
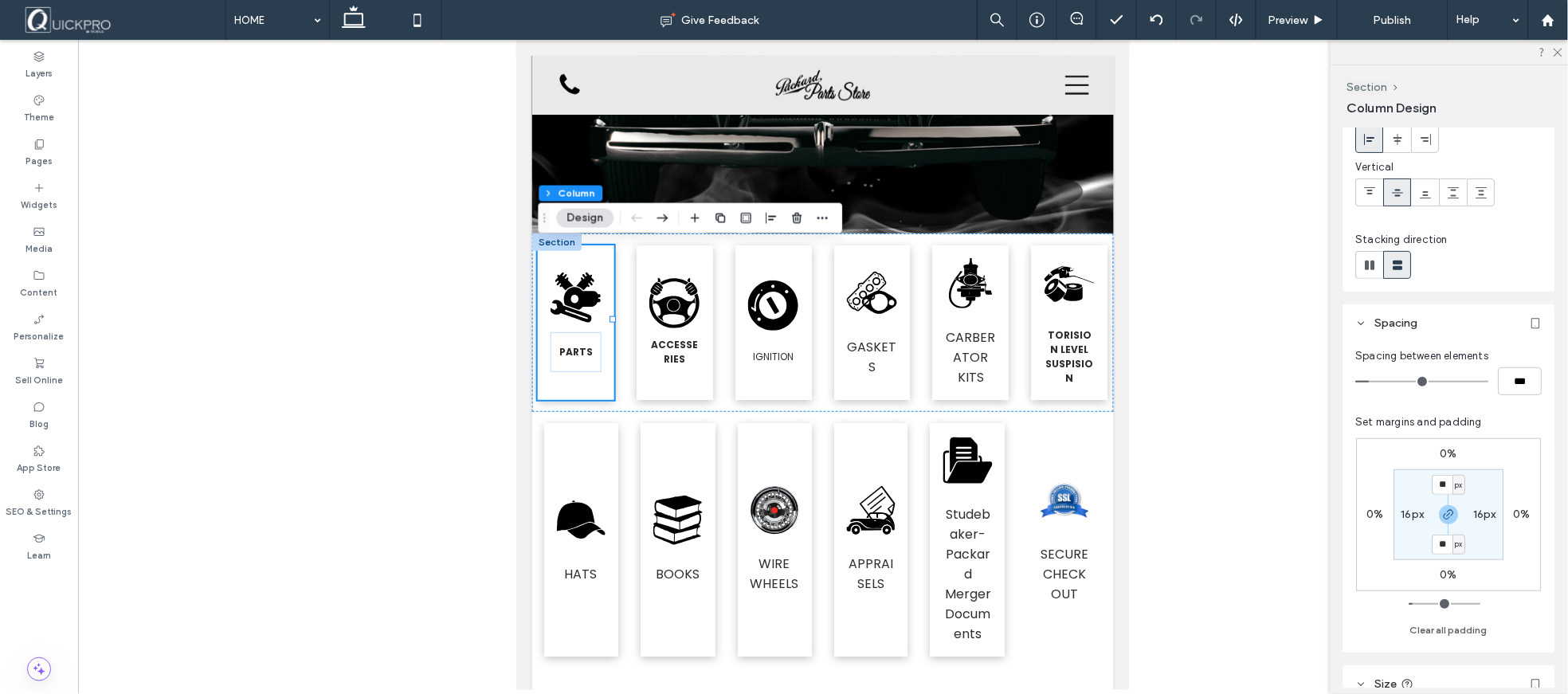
type input "***"
type input "*"
type input "***"
type input "*"
type input "***"
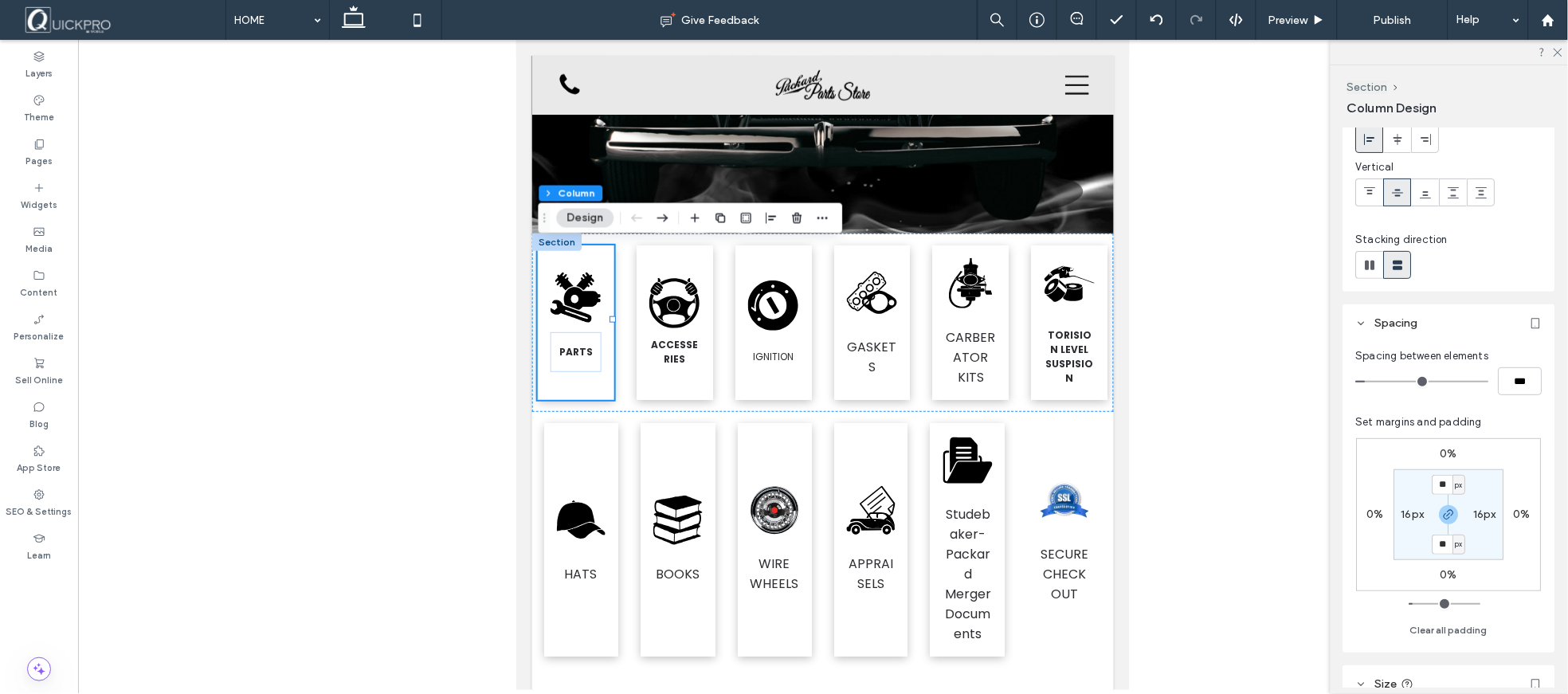
type input "*"
type input "***"
click at [1368, 381] on input "range" at bounding box center [1421, 382] width 133 height 2
type input "*"
type input "***"
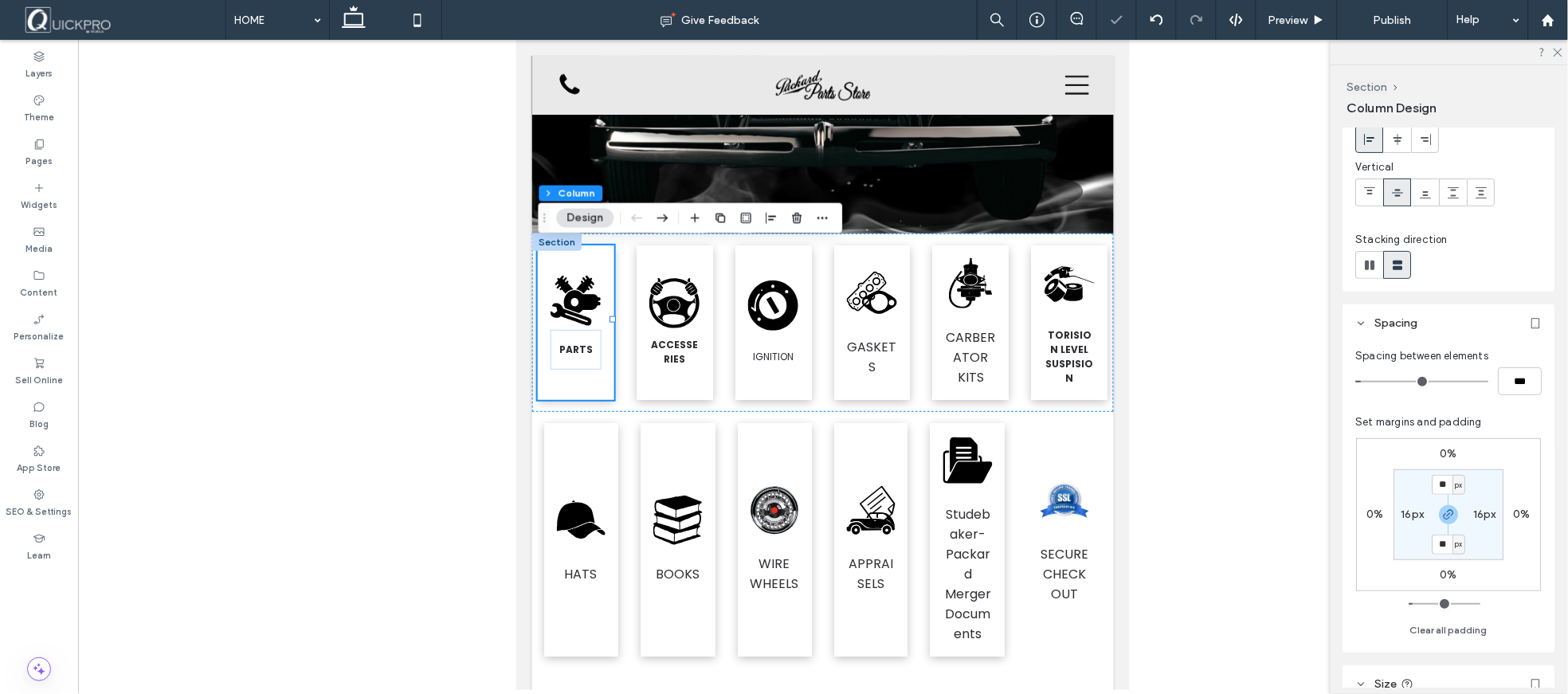
click at [1368, 381] on input "range" at bounding box center [1421, 382] width 133 height 2
type input "*"
type input "***"
type input "*"
type input "***"
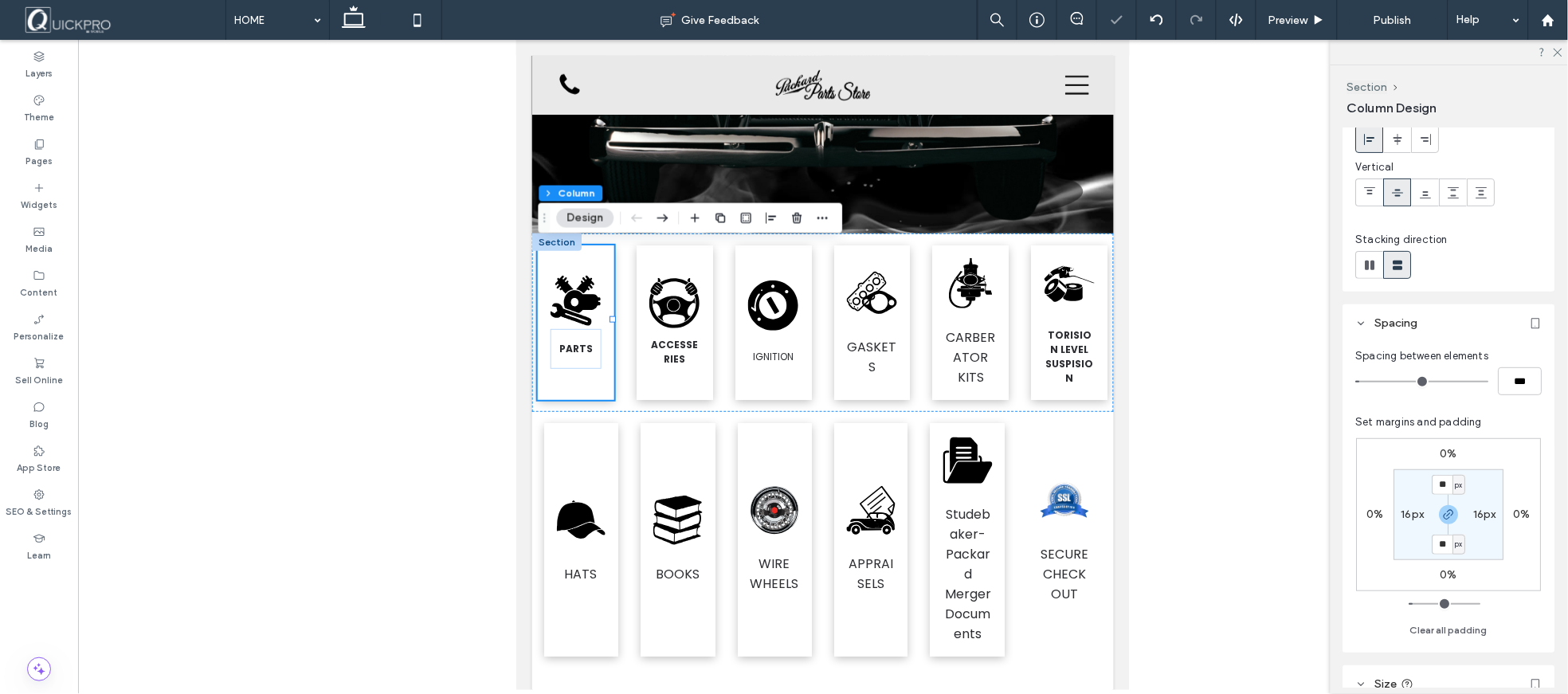
type input "*"
type input "***"
type input "*"
type input "***"
type input "*"
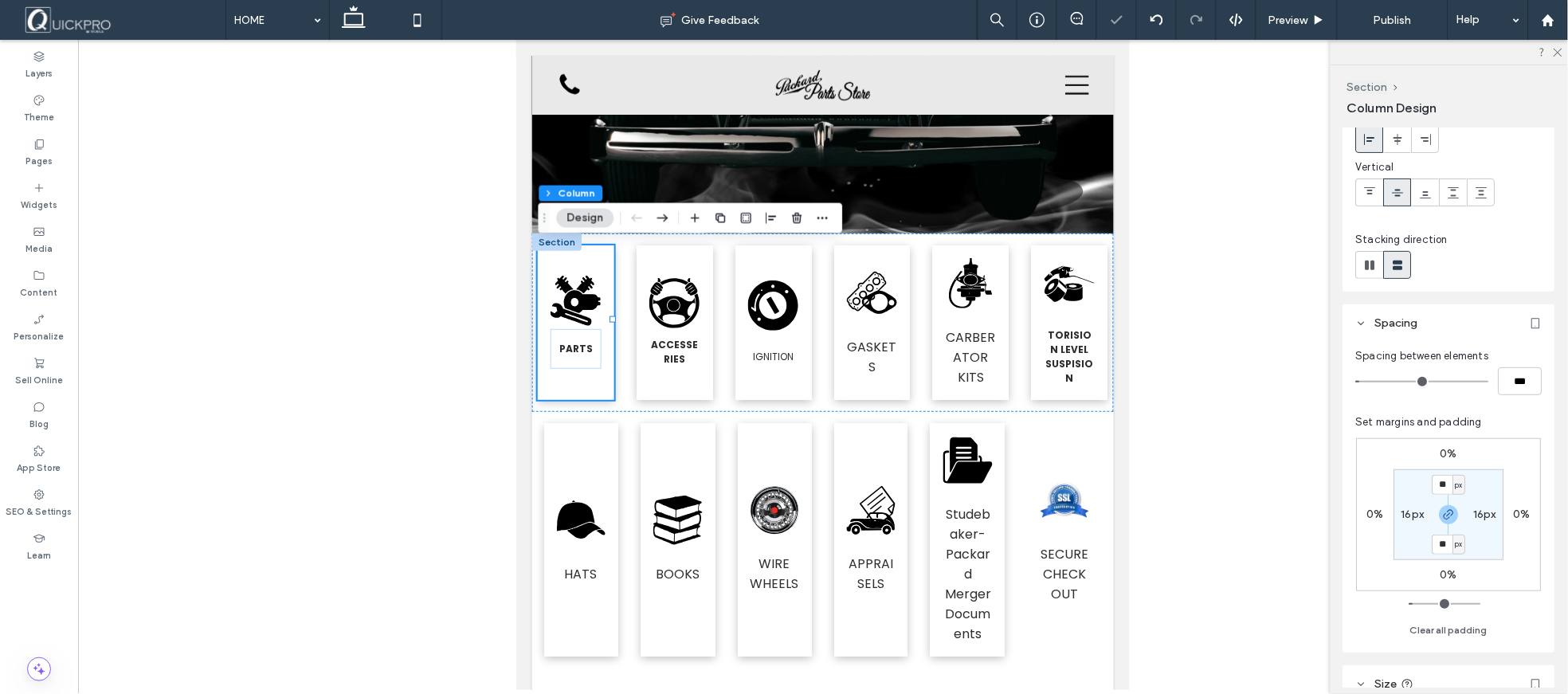
type input "***"
type input "*"
click at [1372, 382] on input "range" at bounding box center [1421, 382] width 133 height 2
click at [1238, 432] on div at bounding box center [823, 365] width 1490 height 650
click at [1558, 50] on icon at bounding box center [1557, 51] width 10 height 10
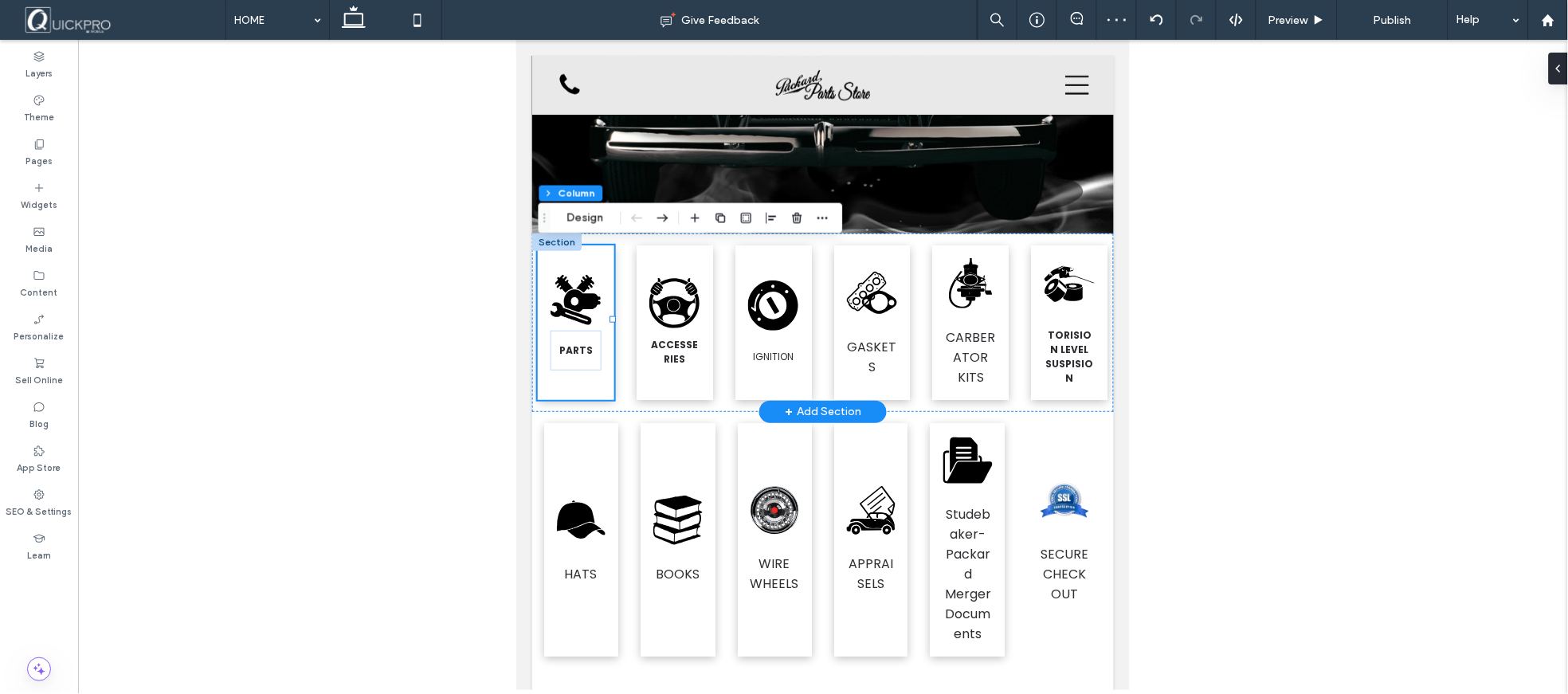
click at [548, 235] on div at bounding box center [557, 241] width 50 height 18
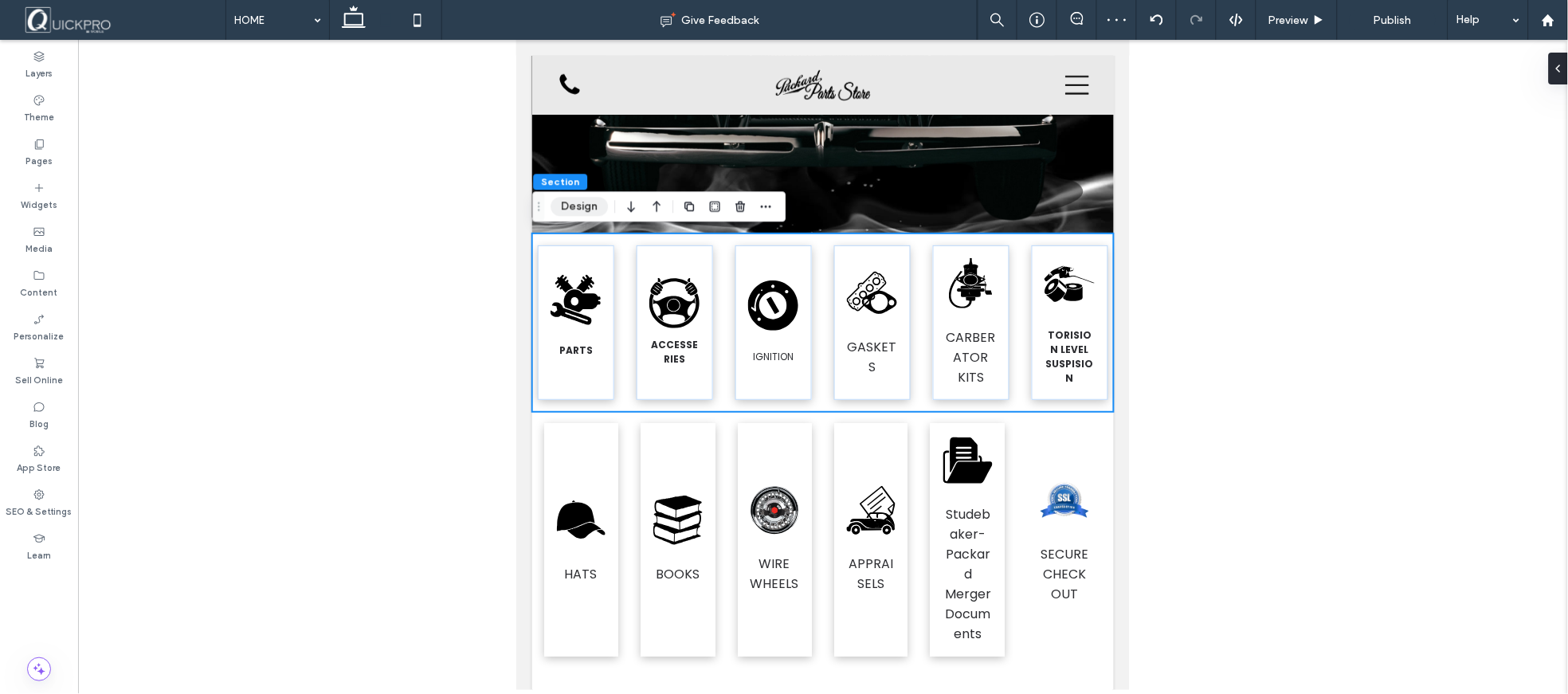
click at [574, 200] on button "Design" at bounding box center [580, 205] width 58 height 19
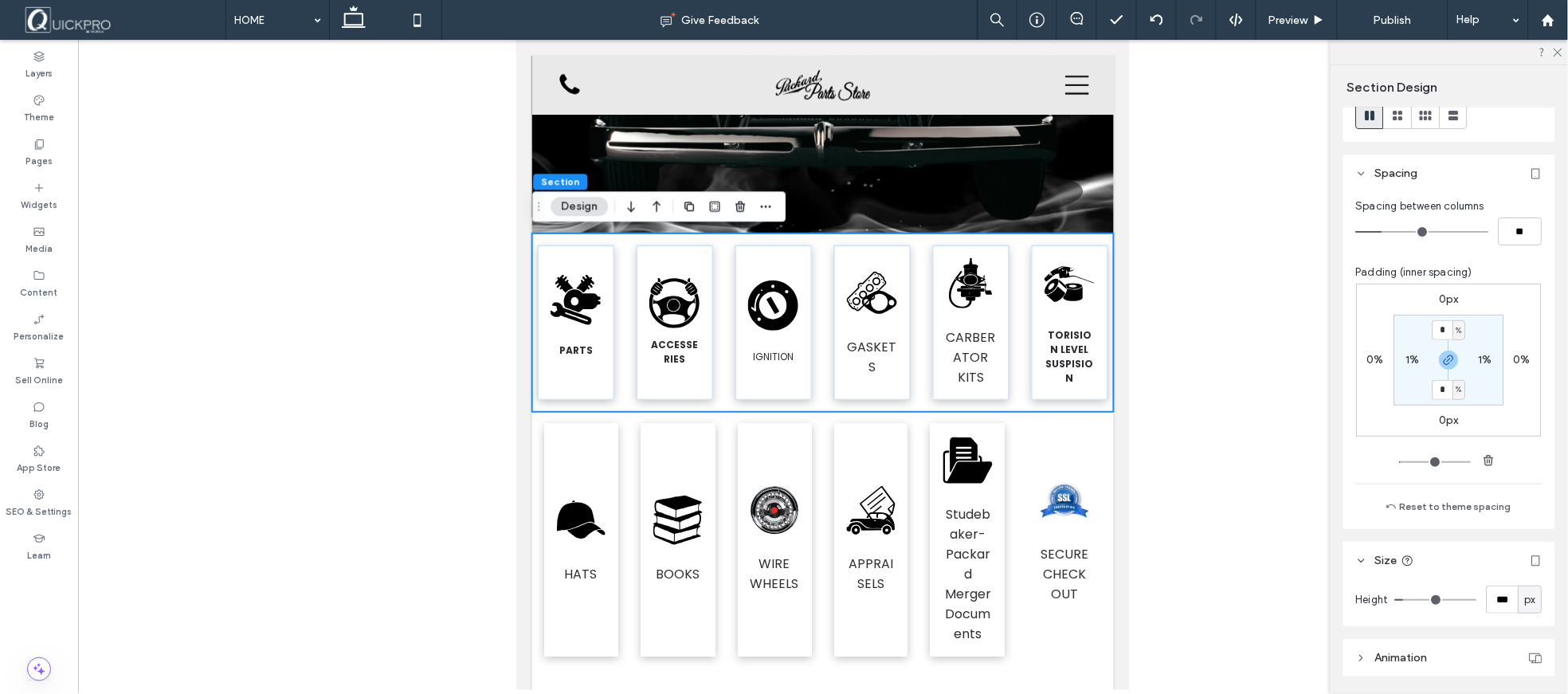
scroll to position [0, 0]
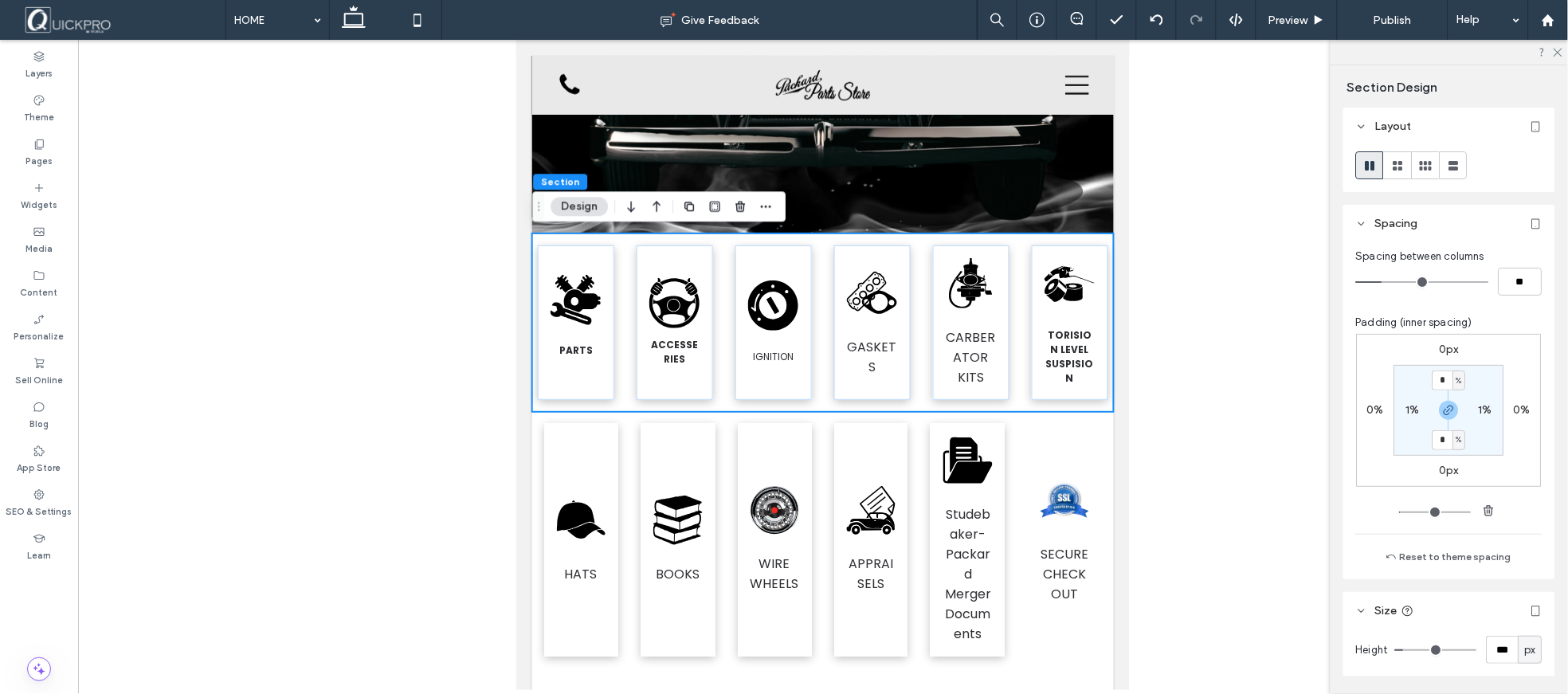
click at [1422, 226] on header "Spacing" at bounding box center [1449, 223] width 211 height 38
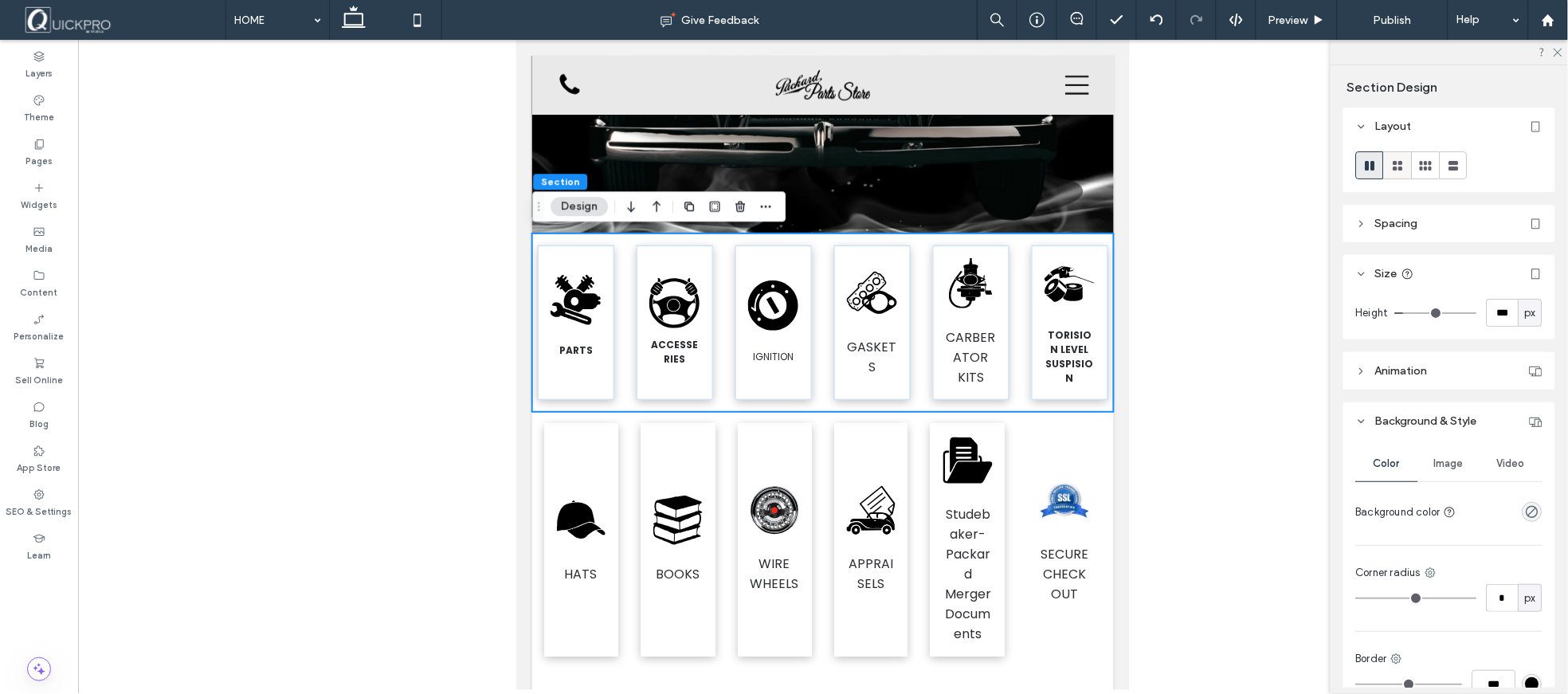
click at [1395, 171] on icon at bounding box center [1398, 166] width 16 height 16
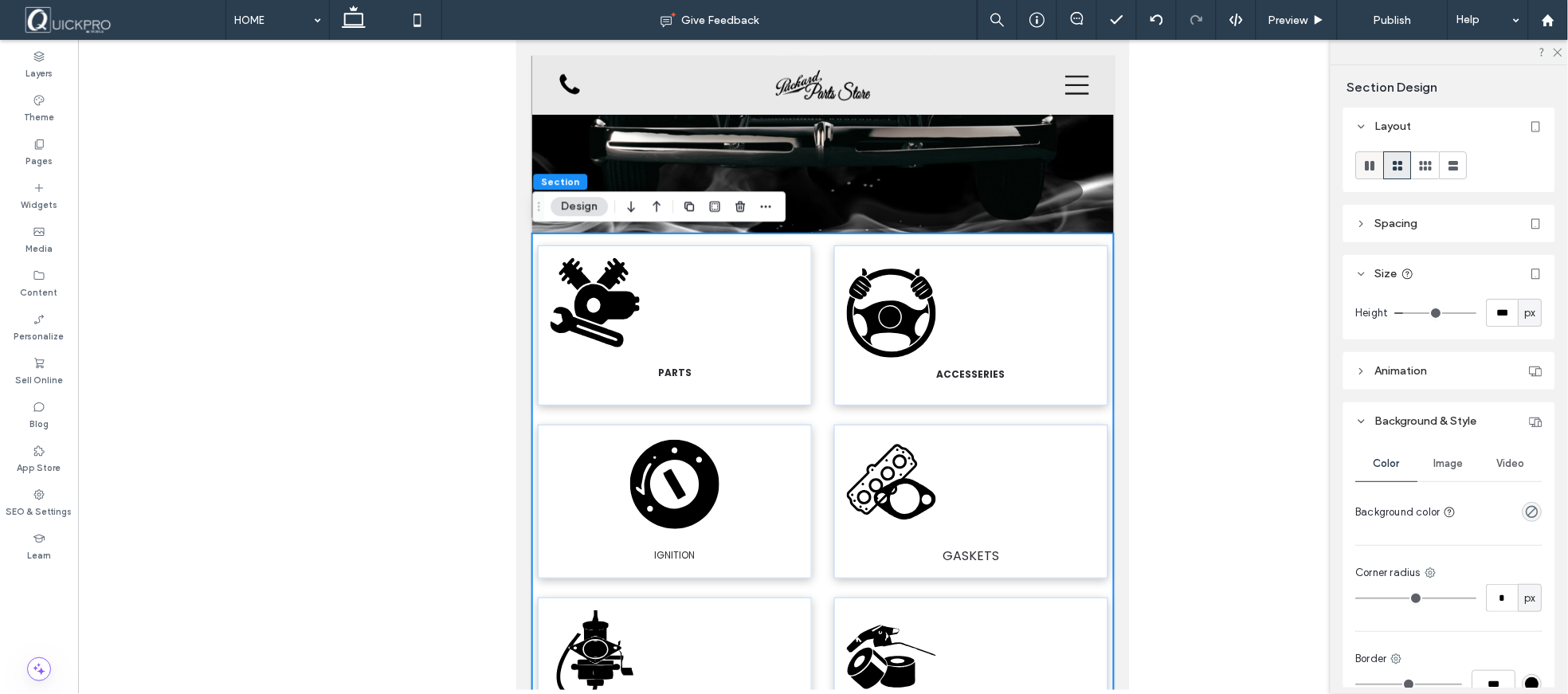
click at [1372, 166] on use at bounding box center [1371, 166] width 10 height 10
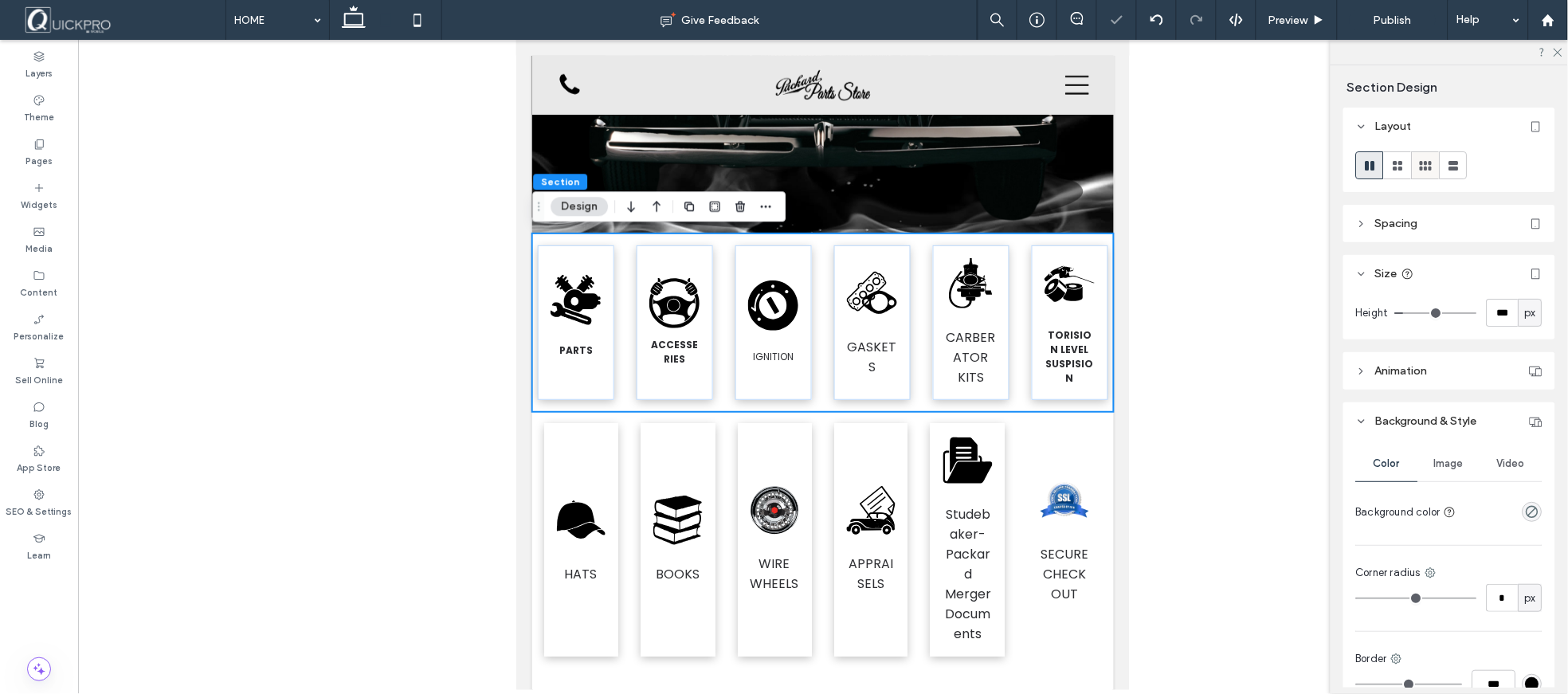
click at [1430, 169] on use at bounding box center [1425, 166] width 12 height 10
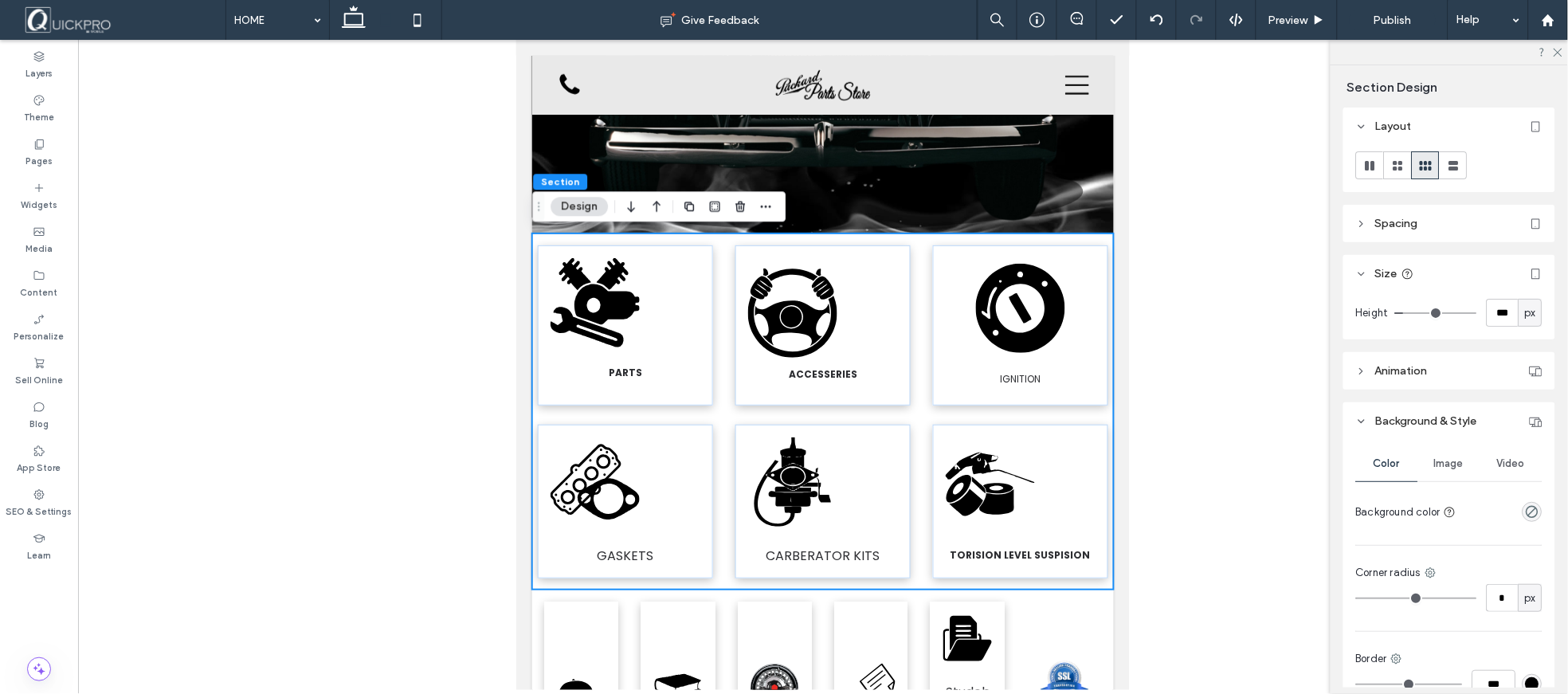
drag, startPoint x: 1257, startPoint y: 259, endPoint x: 1252, endPoint y: 267, distance: 9.4
click at [1255, 260] on div at bounding box center [823, 365] width 1490 height 650
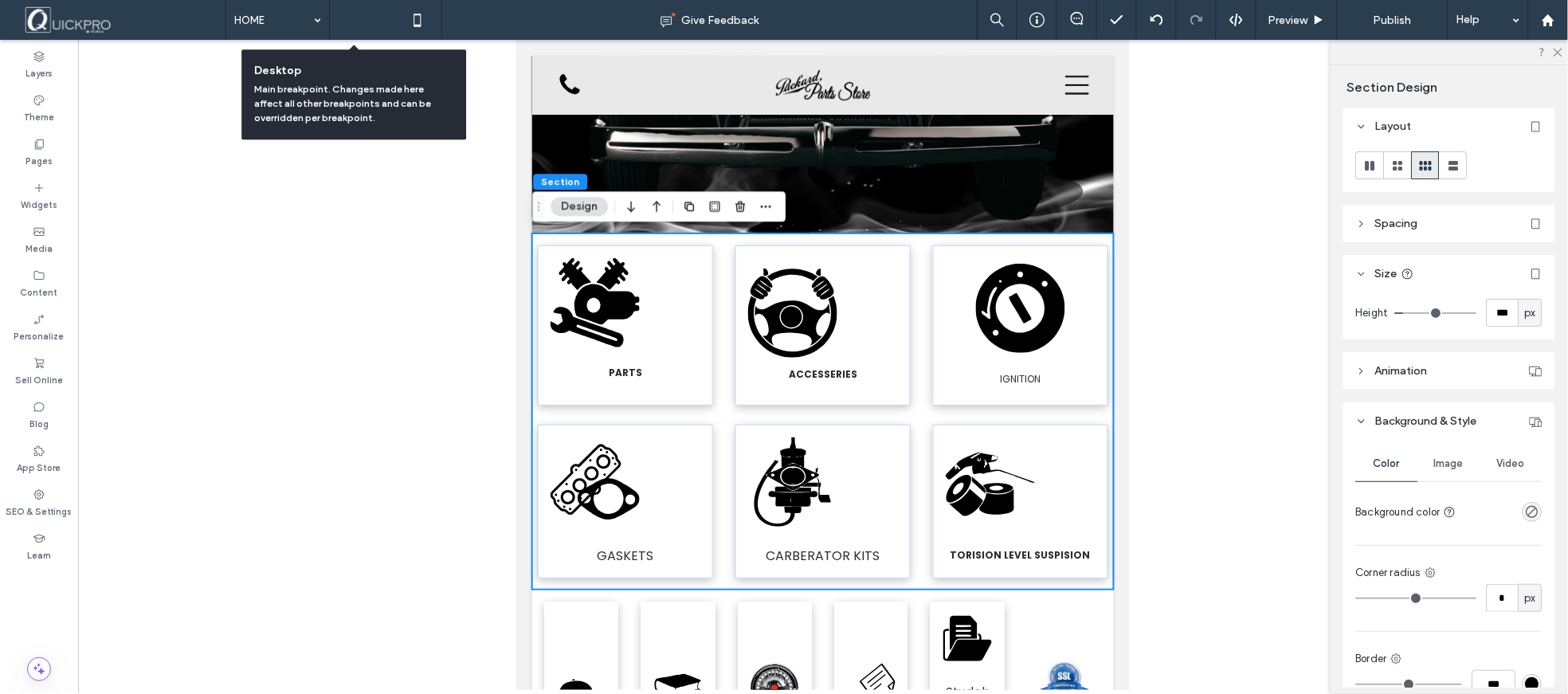
click at [363, 22] on icon at bounding box center [354, 20] width 32 height 32
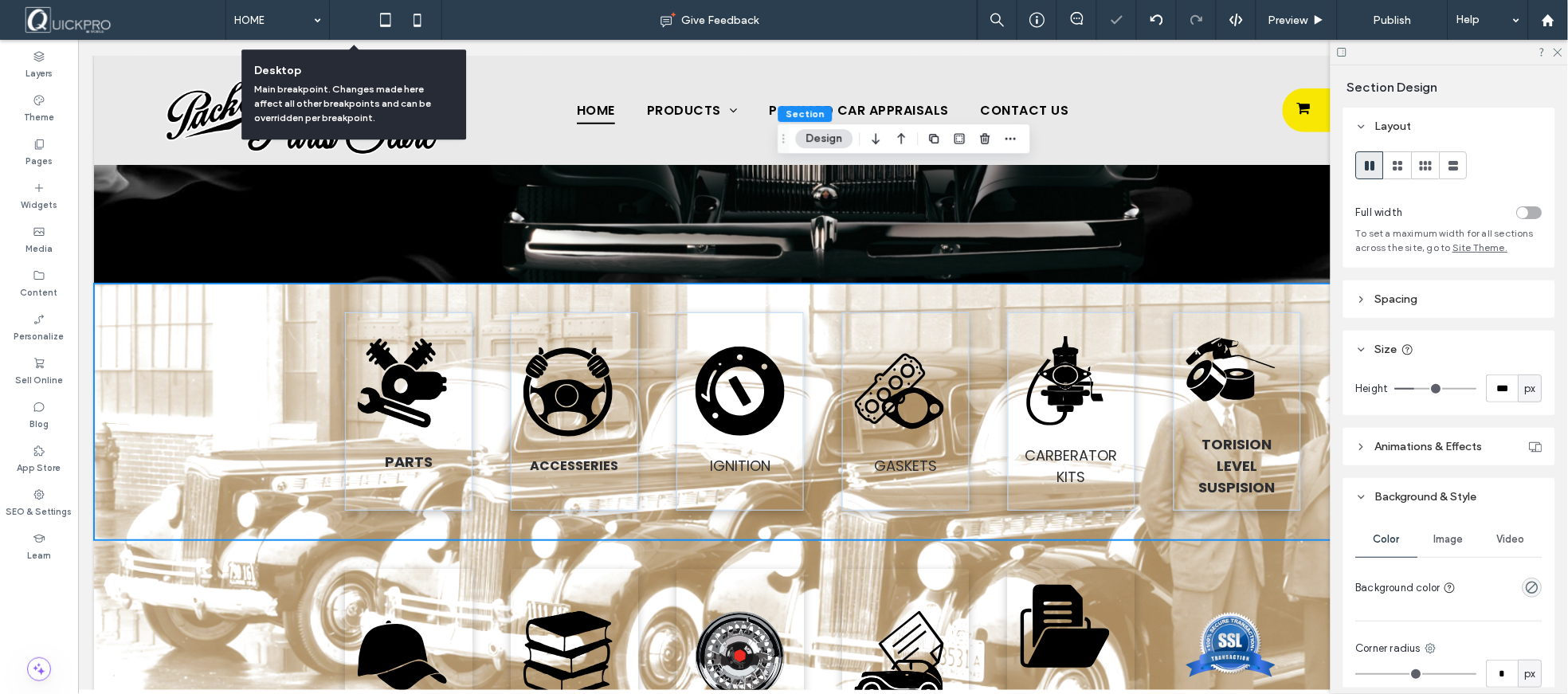
type input "***"
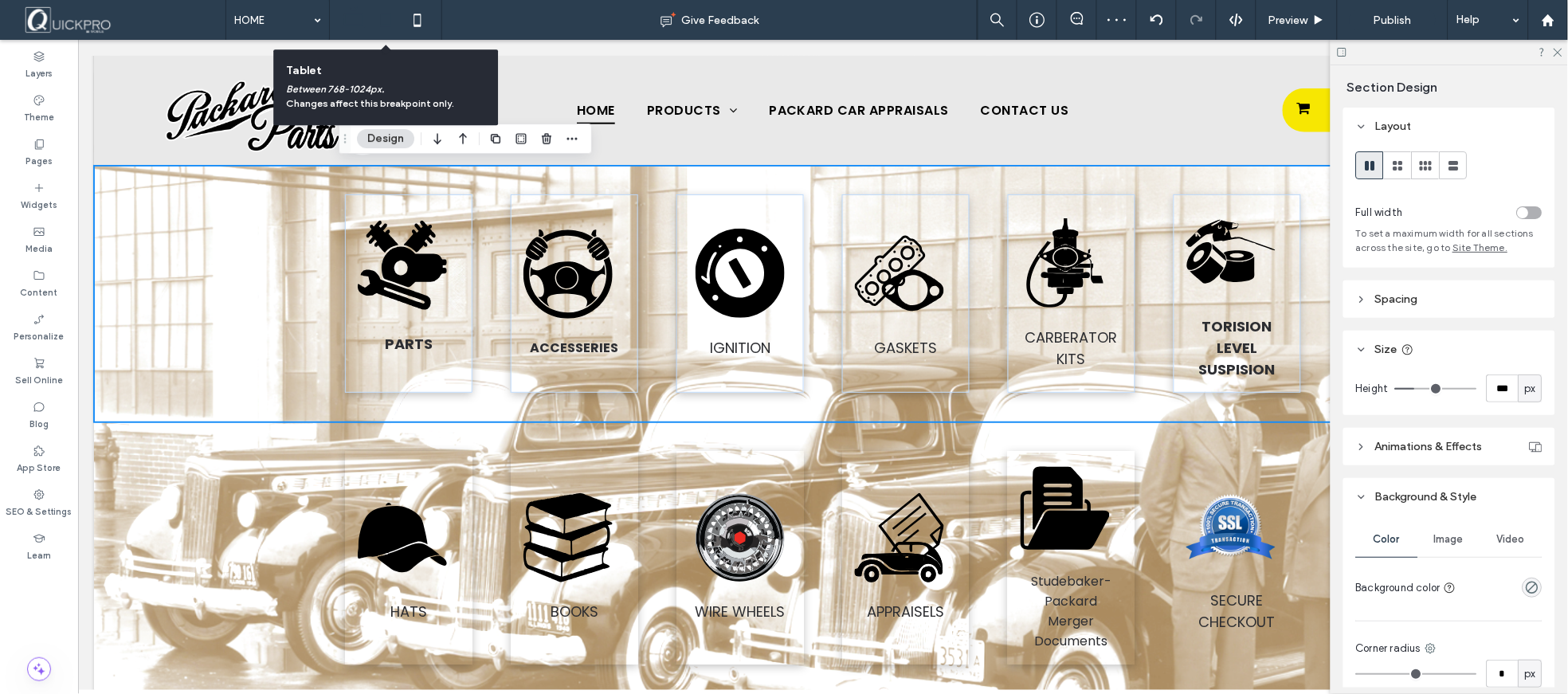
click at [387, 22] on icon at bounding box center [386, 20] width 32 height 32
type input "***"
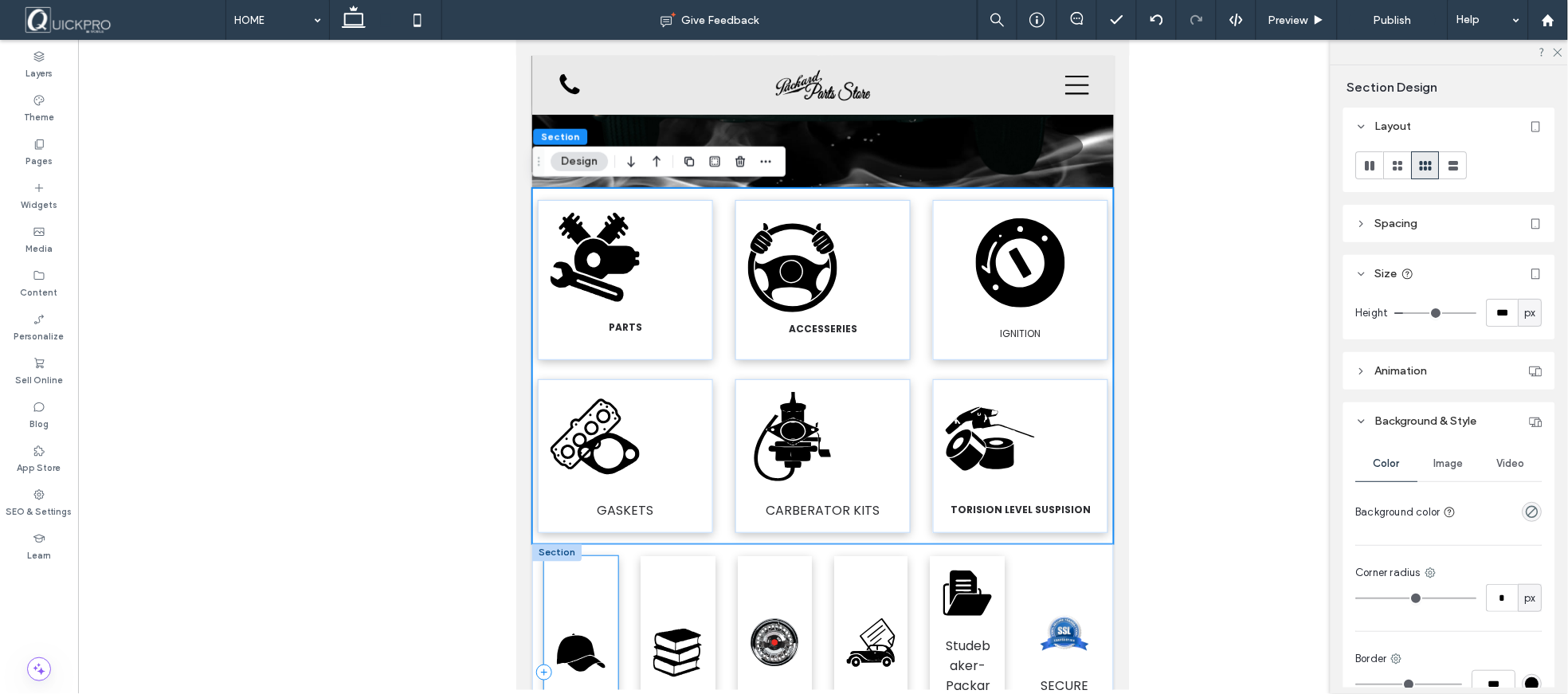
click at [604, 577] on div ".fil1-1389062563-1389062563 {fill:none} .fil0-1389062563-1389062563 {fill:black…" at bounding box center [581, 671] width 74 height 232
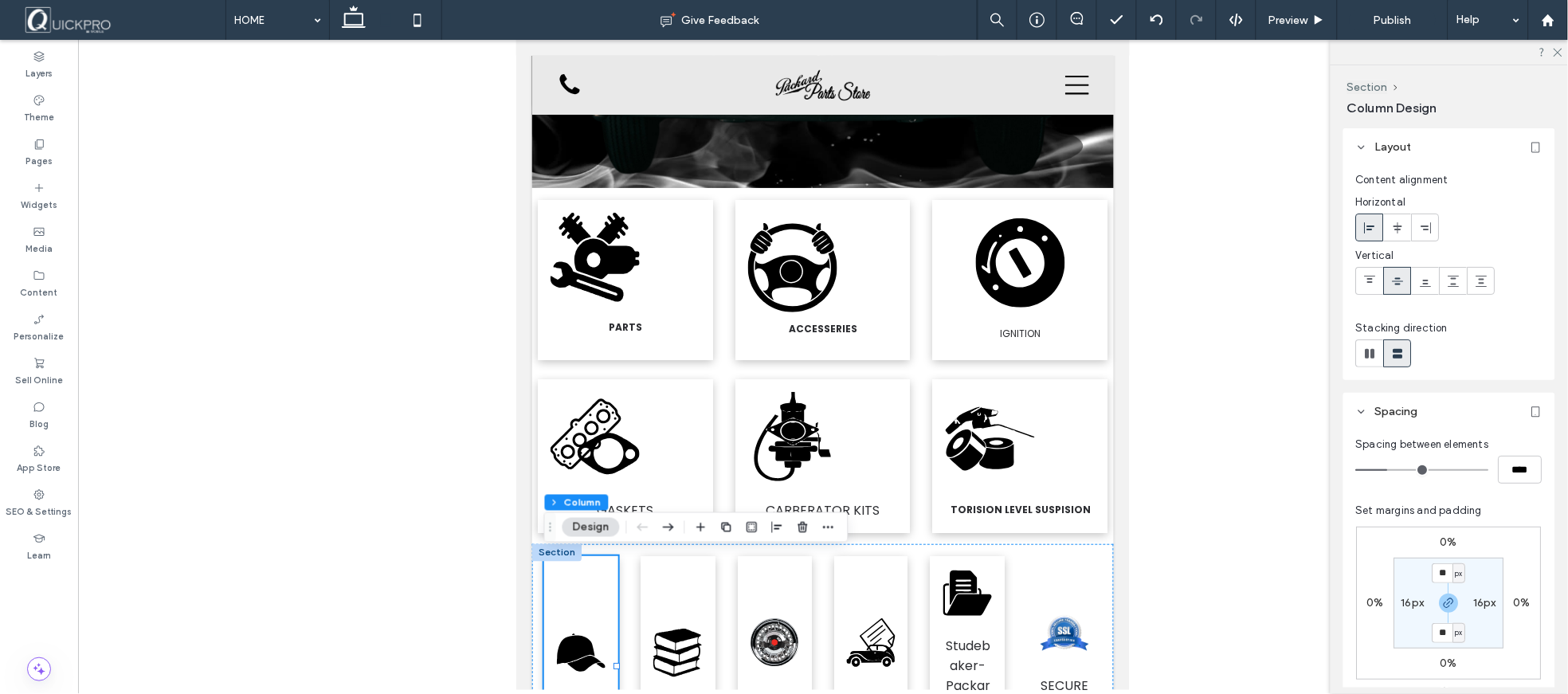
click at [557, 549] on div at bounding box center [557, 552] width 50 height 18
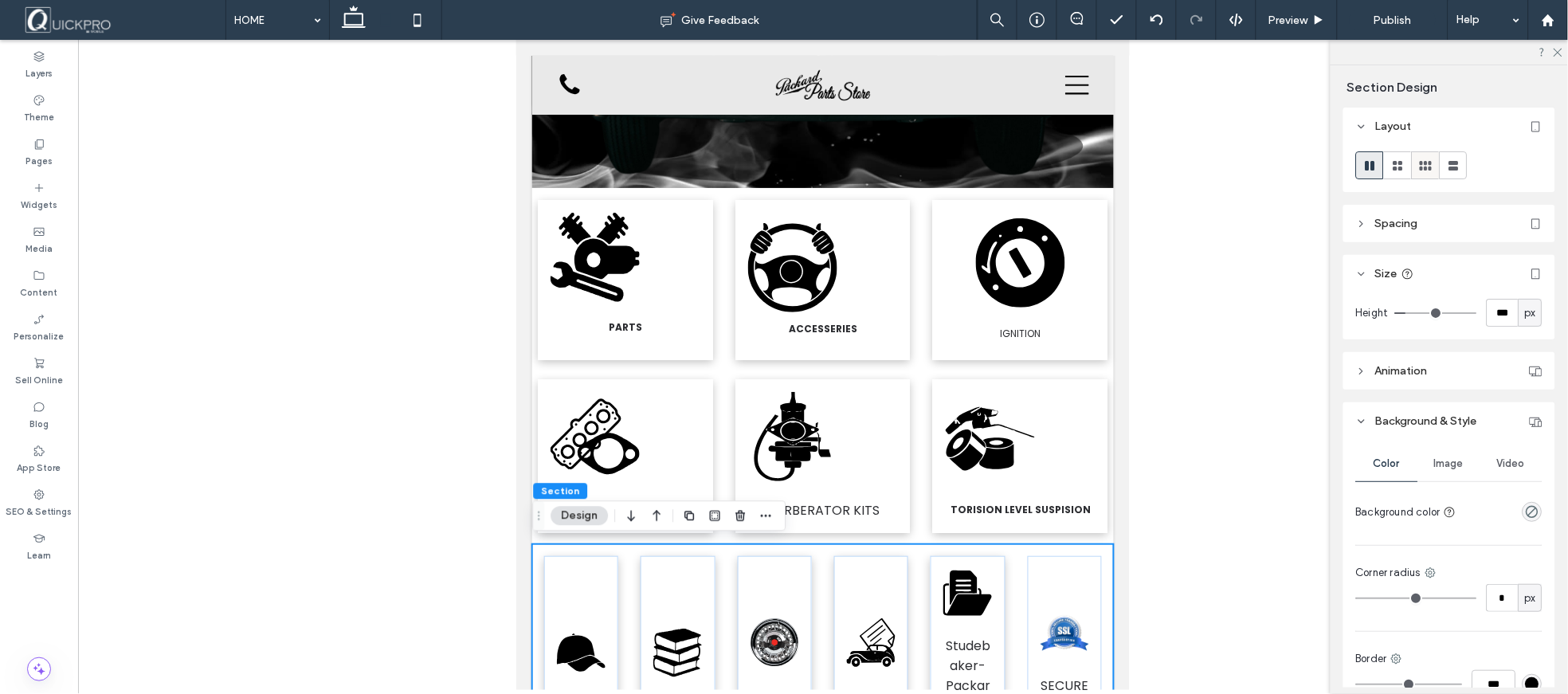
click at [1427, 168] on use at bounding box center [1425, 166] width 12 height 10
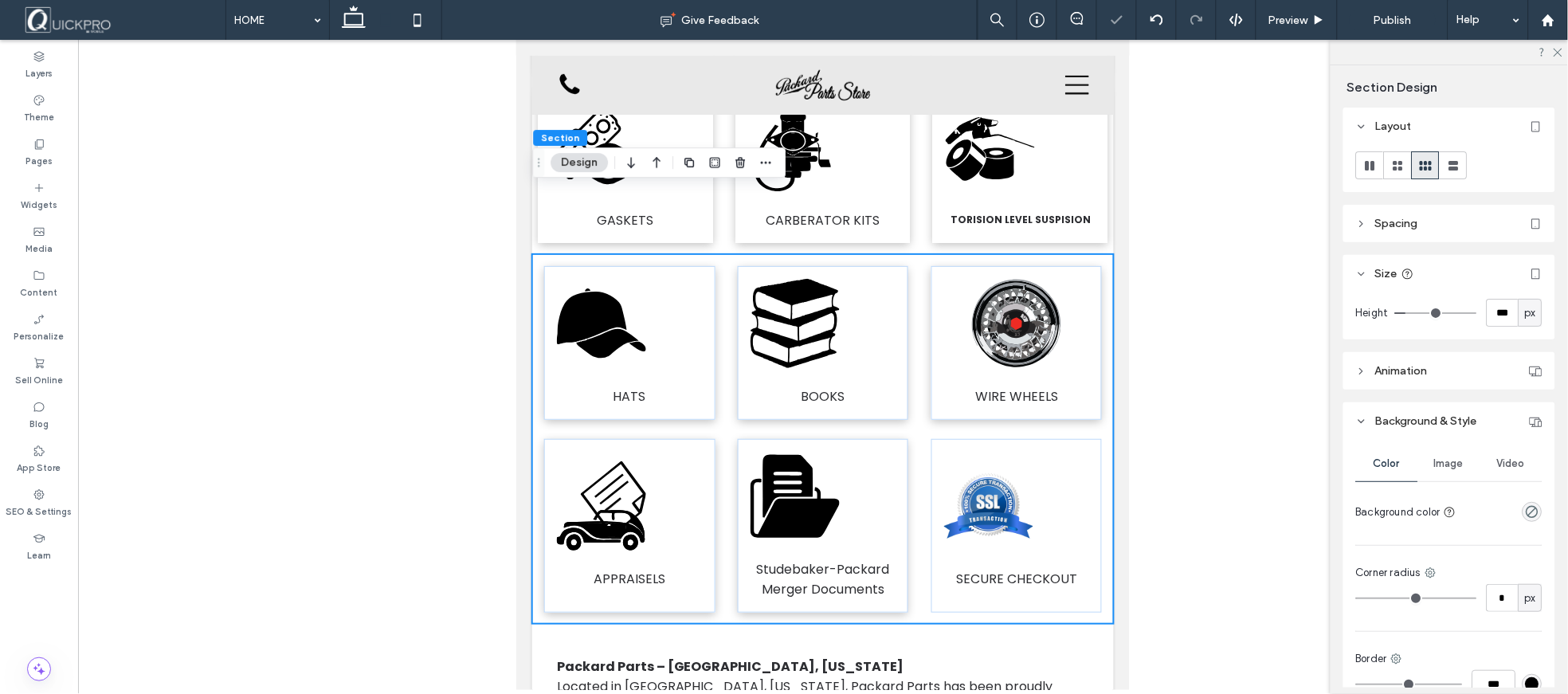
scroll to position [738, 0]
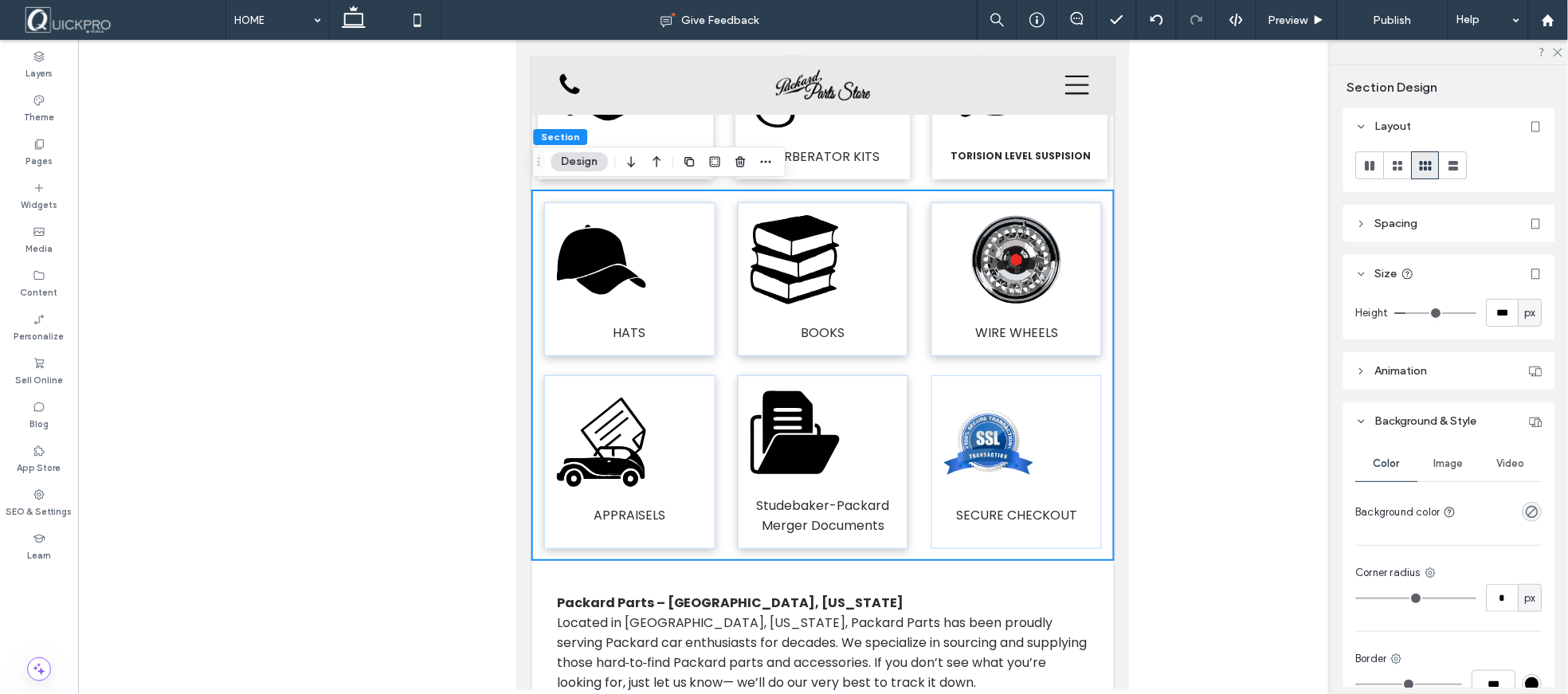
click at [1228, 146] on div at bounding box center [823, 365] width 1490 height 650
click at [1245, 195] on div at bounding box center [823, 365] width 1490 height 650
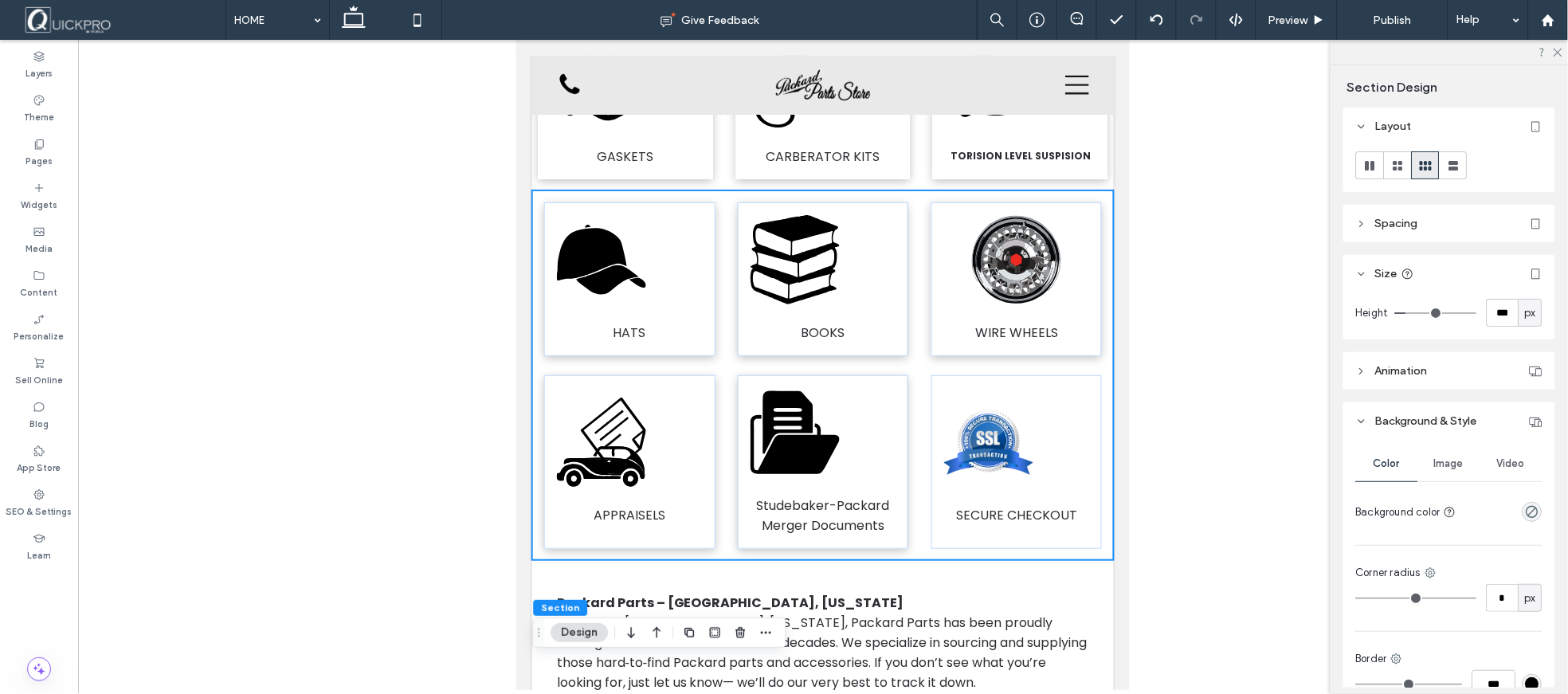
scroll to position [169, 0]
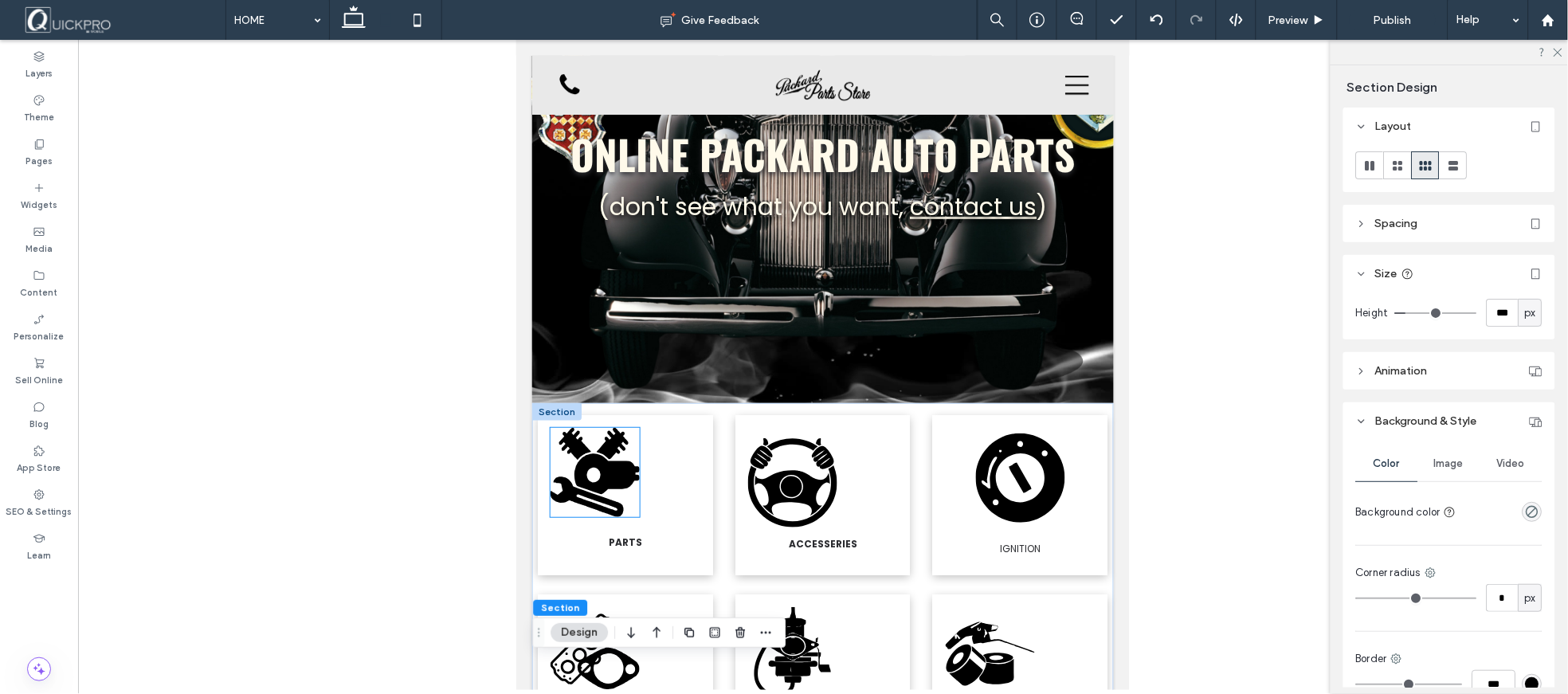
click at [616, 477] on icon at bounding box center [605, 473] width 65 height 41
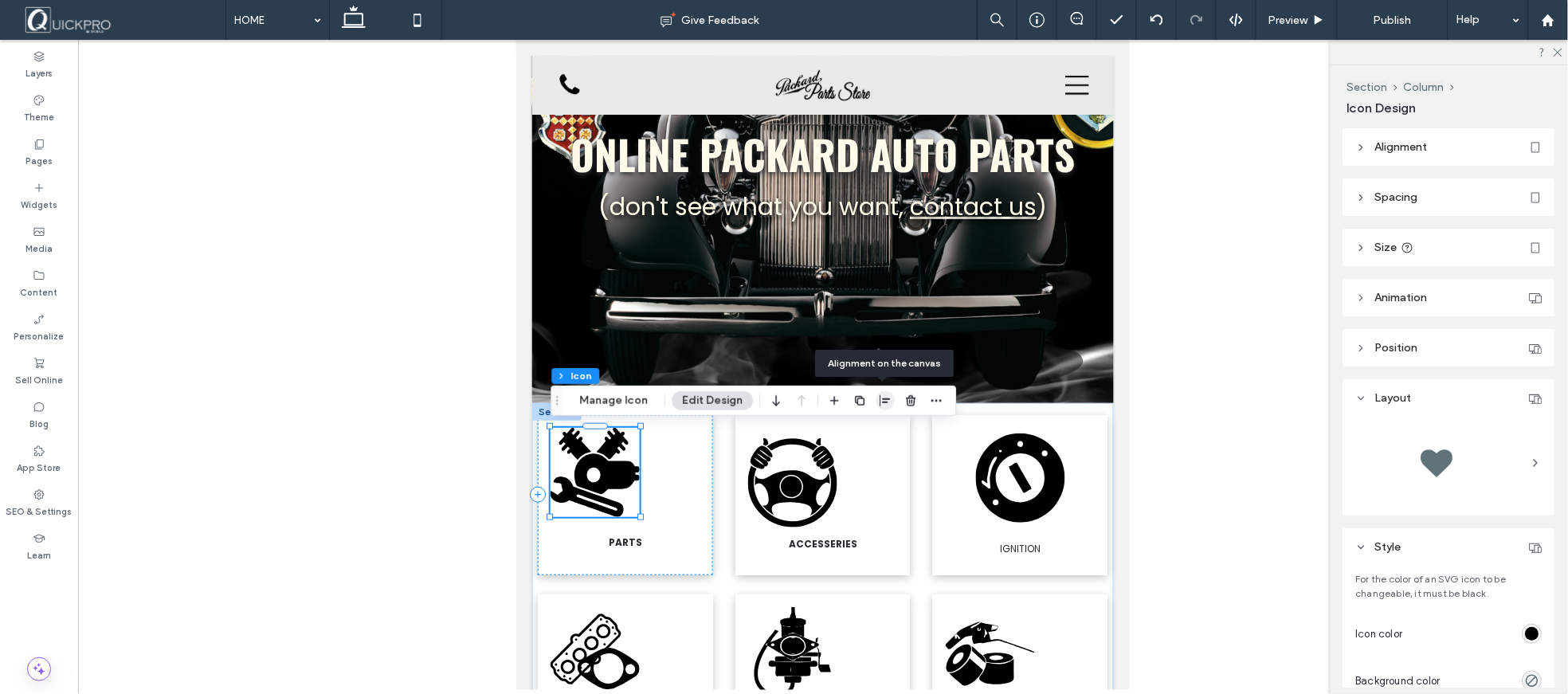
click at [887, 402] on icon "button" at bounding box center [886, 400] width 13 height 13
click at [863, 436] on icon "center" at bounding box center [869, 432] width 13 height 13
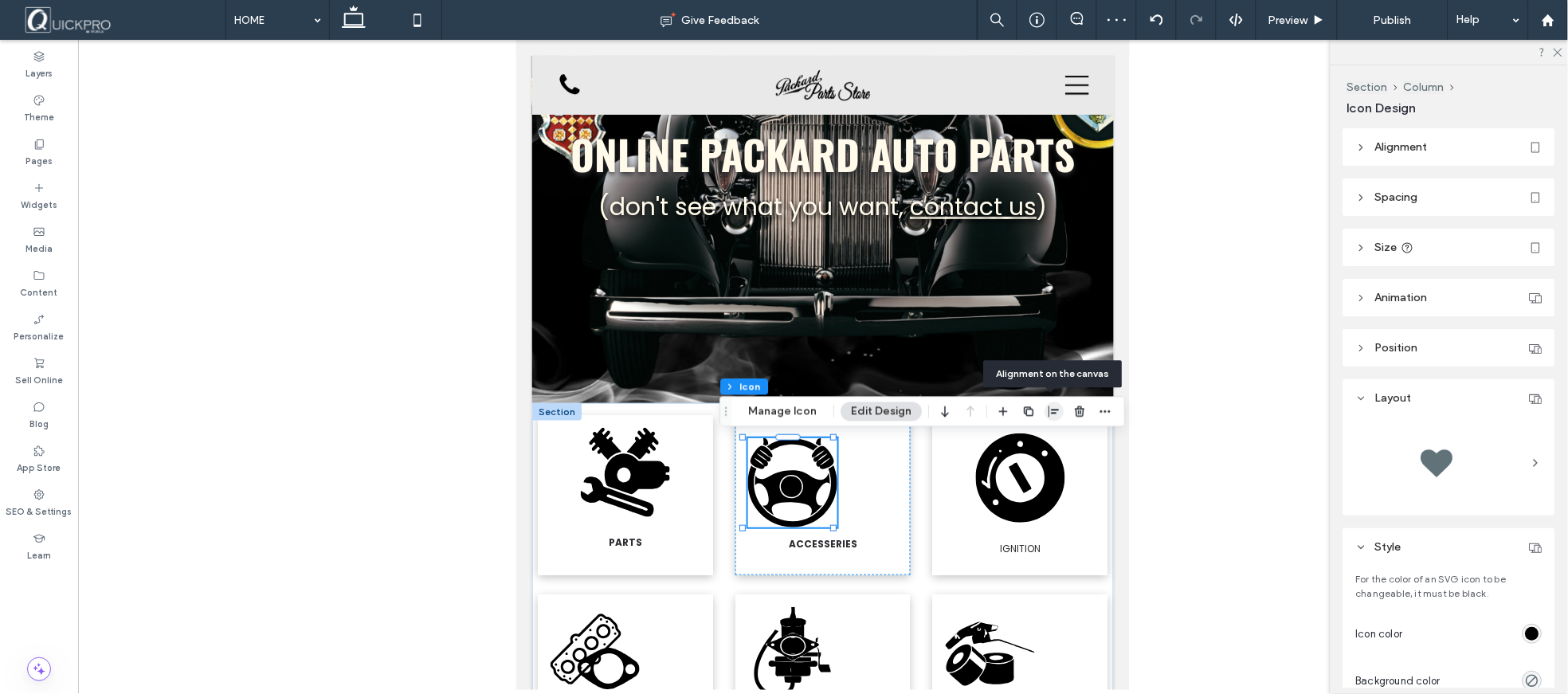
click at [1055, 410] on icon "button" at bounding box center [1053, 412] width 13 height 13
click at [1051, 408] on icon "button" at bounding box center [1053, 412] width 13 height 13
click at [1047, 413] on icon "button" at bounding box center [1053, 412] width 13 height 13
click at [1036, 439] on icon "center" at bounding box center [1037, 443] width 13 height 13
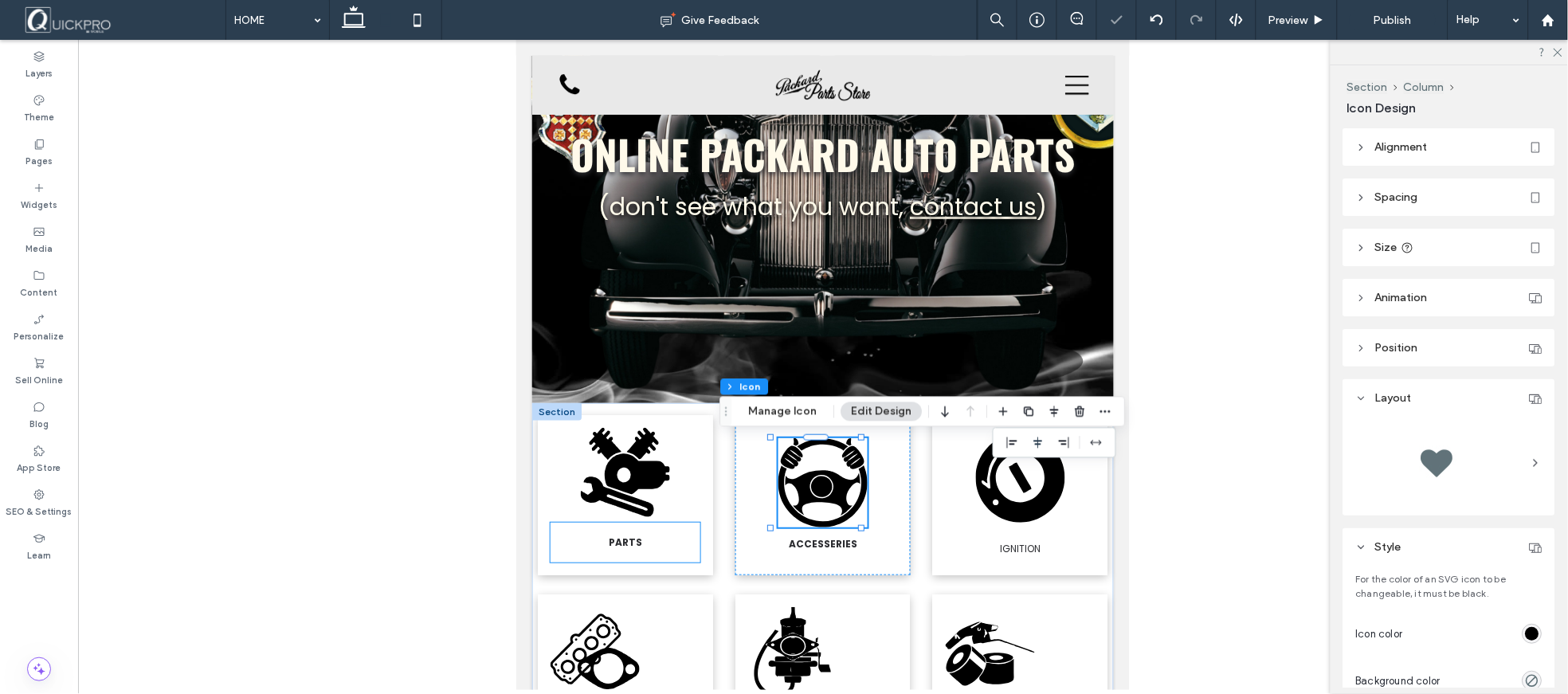
click at [623, 552] on div "PARTS" at bounding box center [623, 541] width 149 height 40
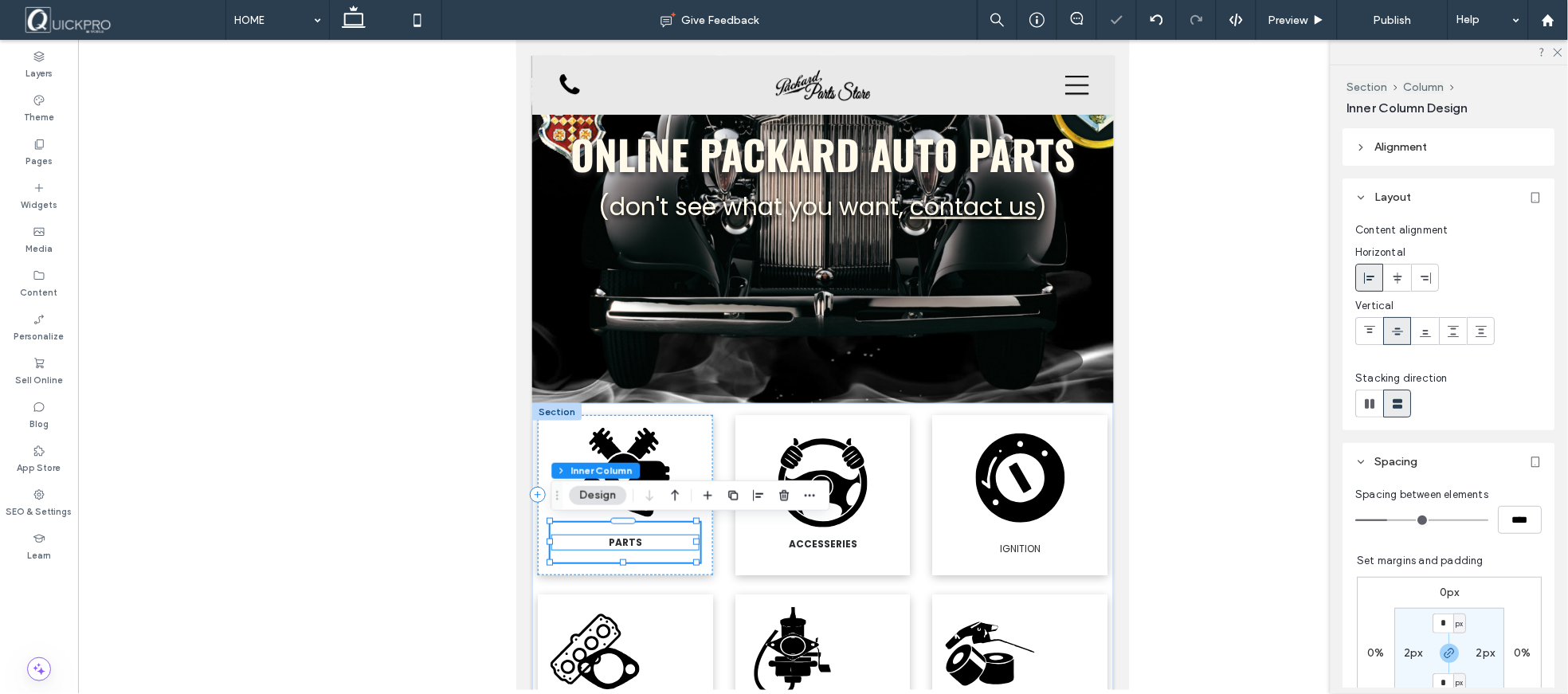
click at [602, 541] on p "PARTS" at bounding box center [624, 541] width 146 height 14
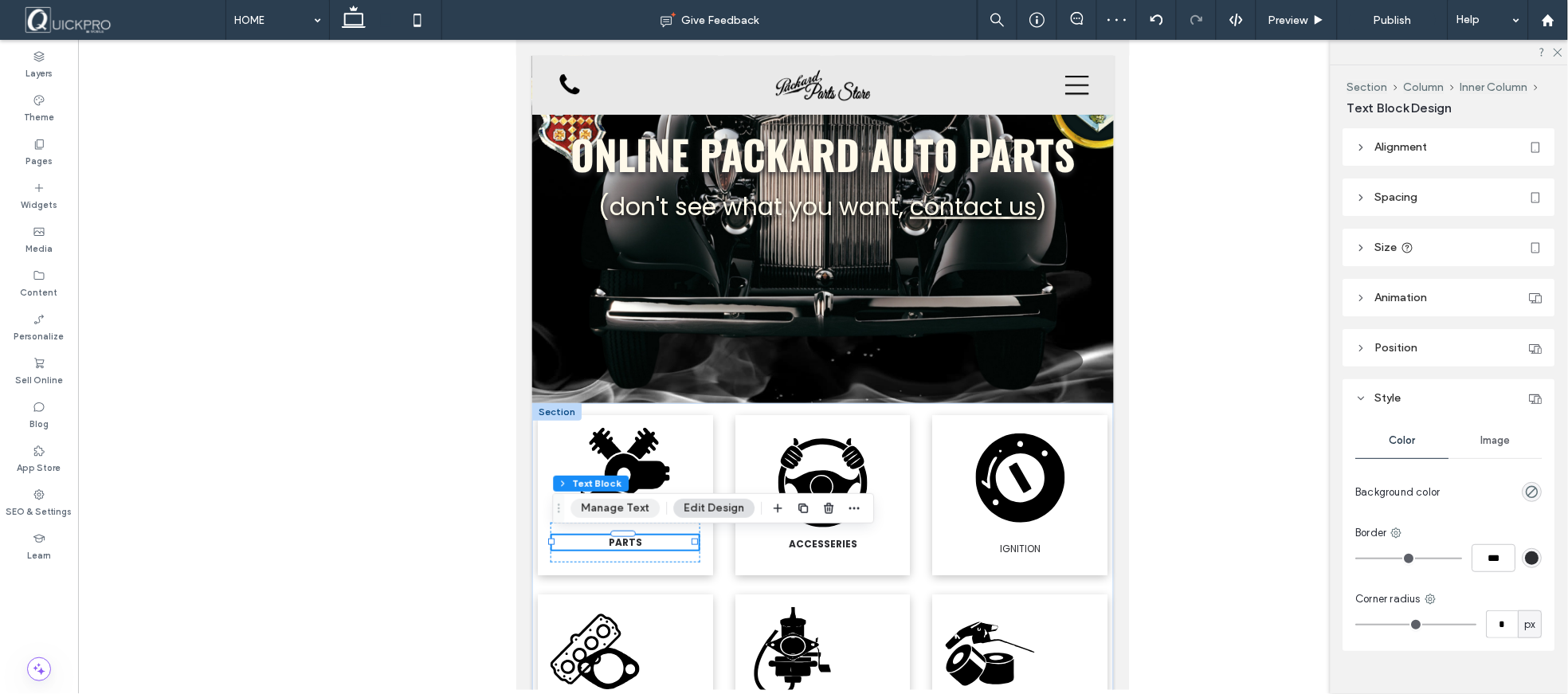
click at [629, 508] on button "Manage Text" at bounding box center [615, 508] width 89 height 19
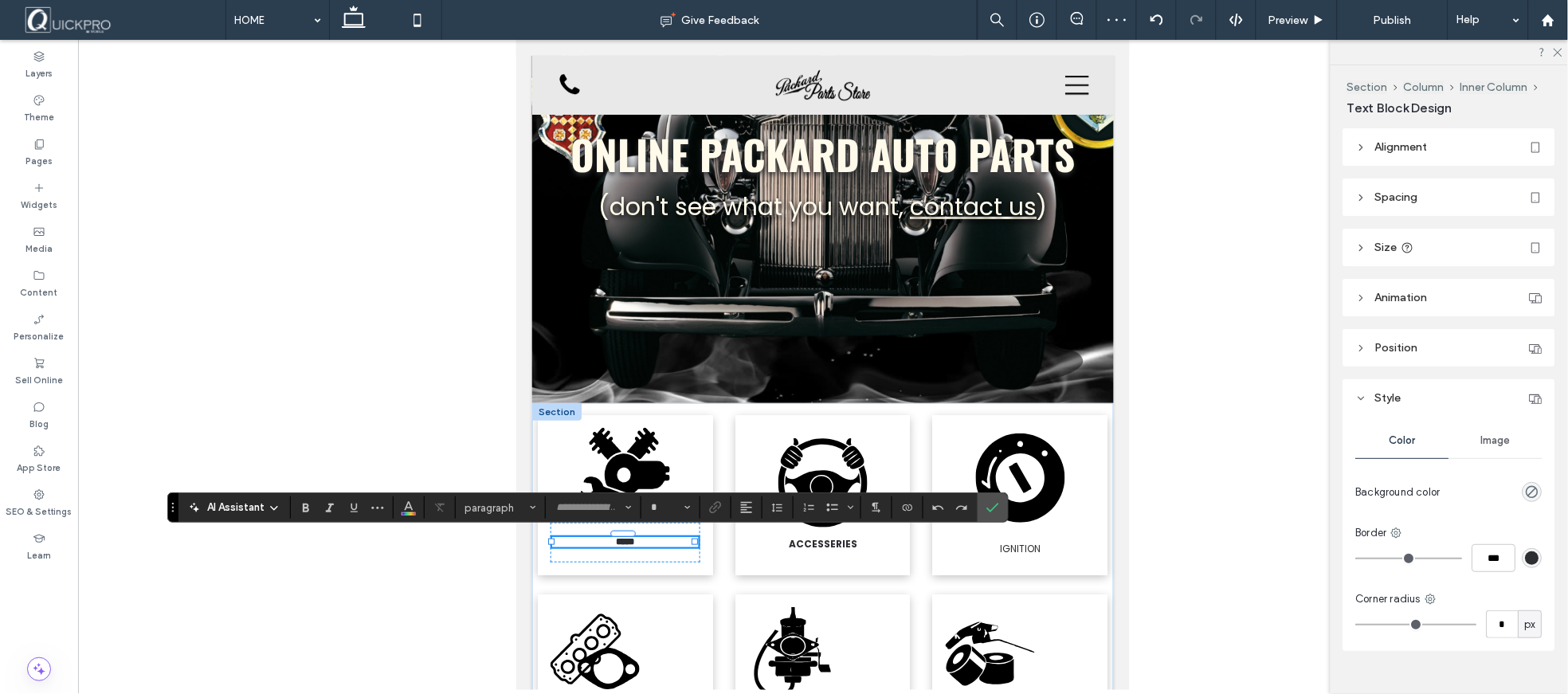
type input "*******"
type input "**"
click at [307, 509] on icon "Bold" at bounding box center [305, 507] width 13 height 13
click at [689, 505] on icon "Size" at bounding box center [687, 508] width 6 height 6
click at [671, 457] on label "16" at bounding box center [669, 453] width 51 height 22
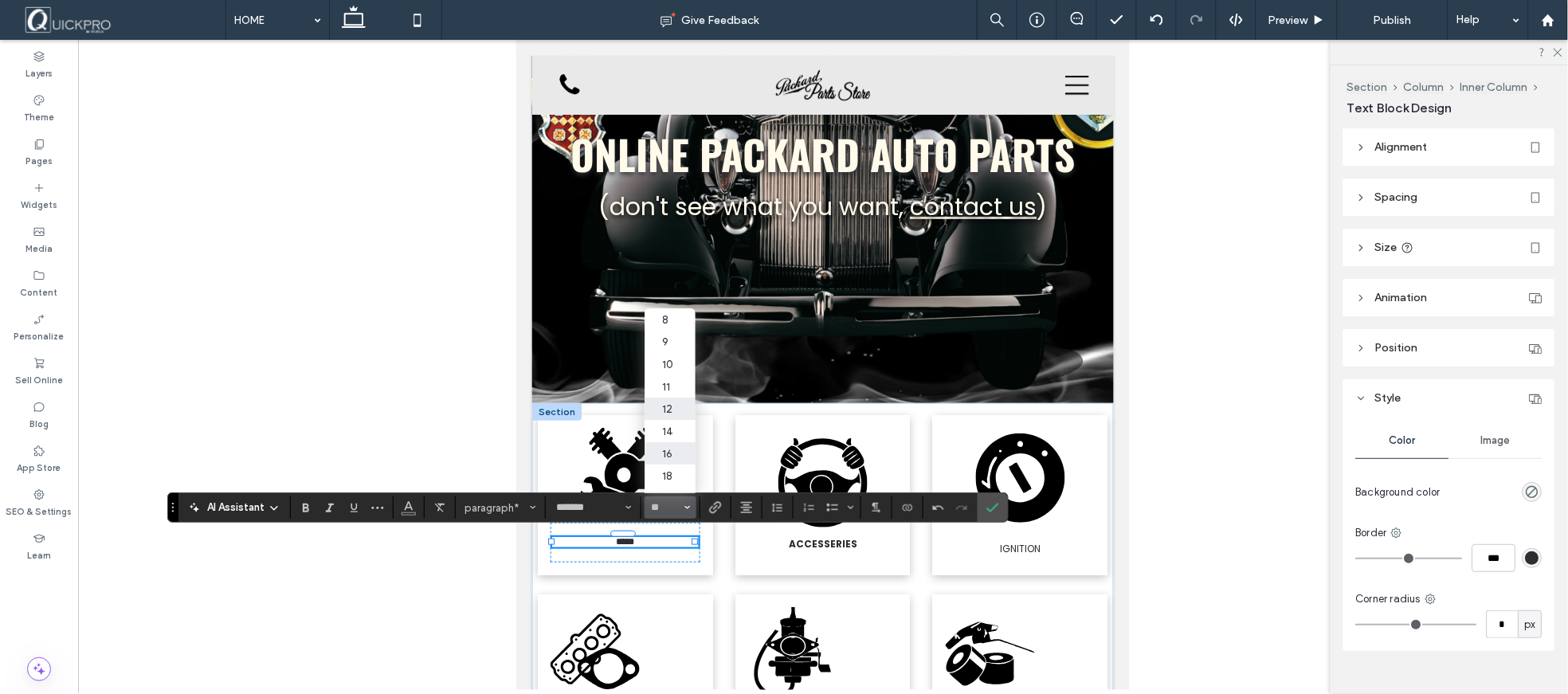
type input "**"
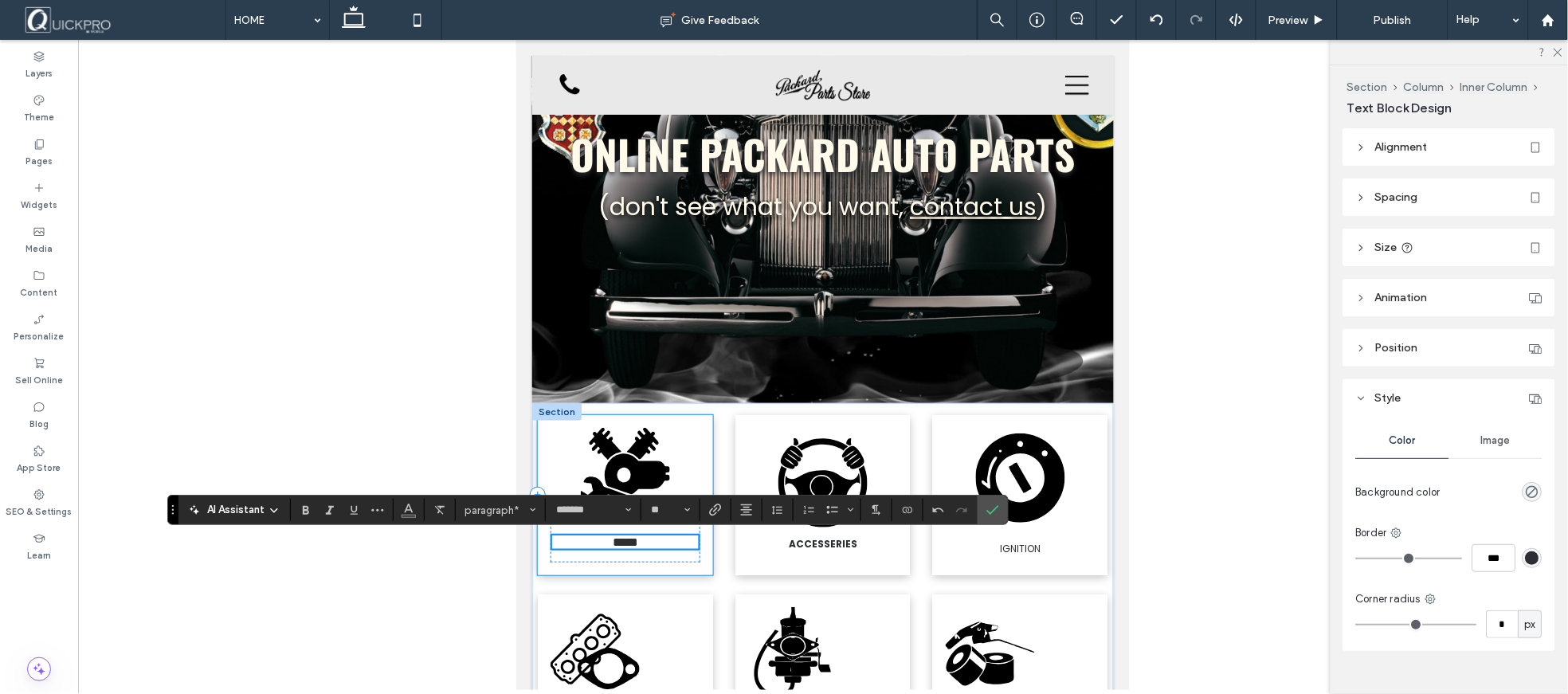
scroll to position [166, 0]
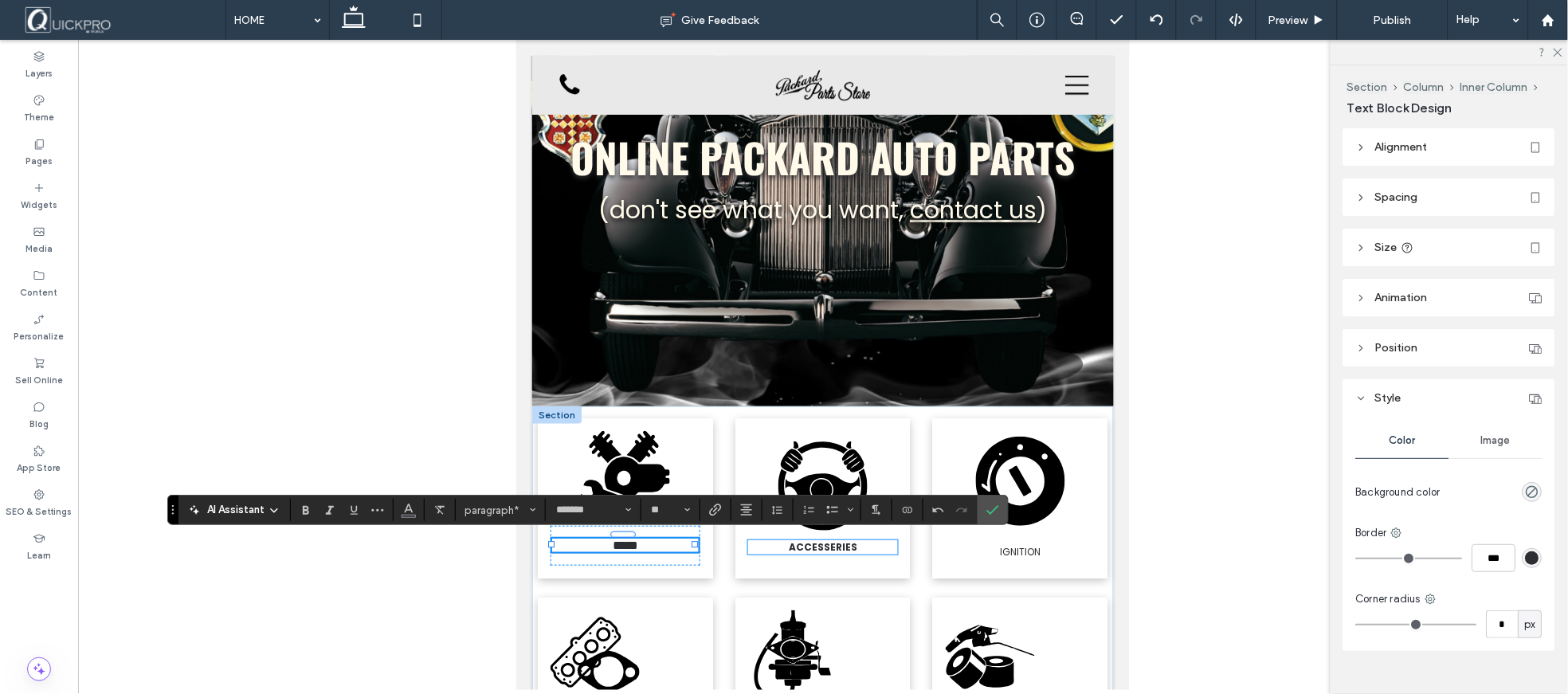
click at [822, 544] on strong "ACCESSERIES" at bounding box center [822, 546] width 69 height 14
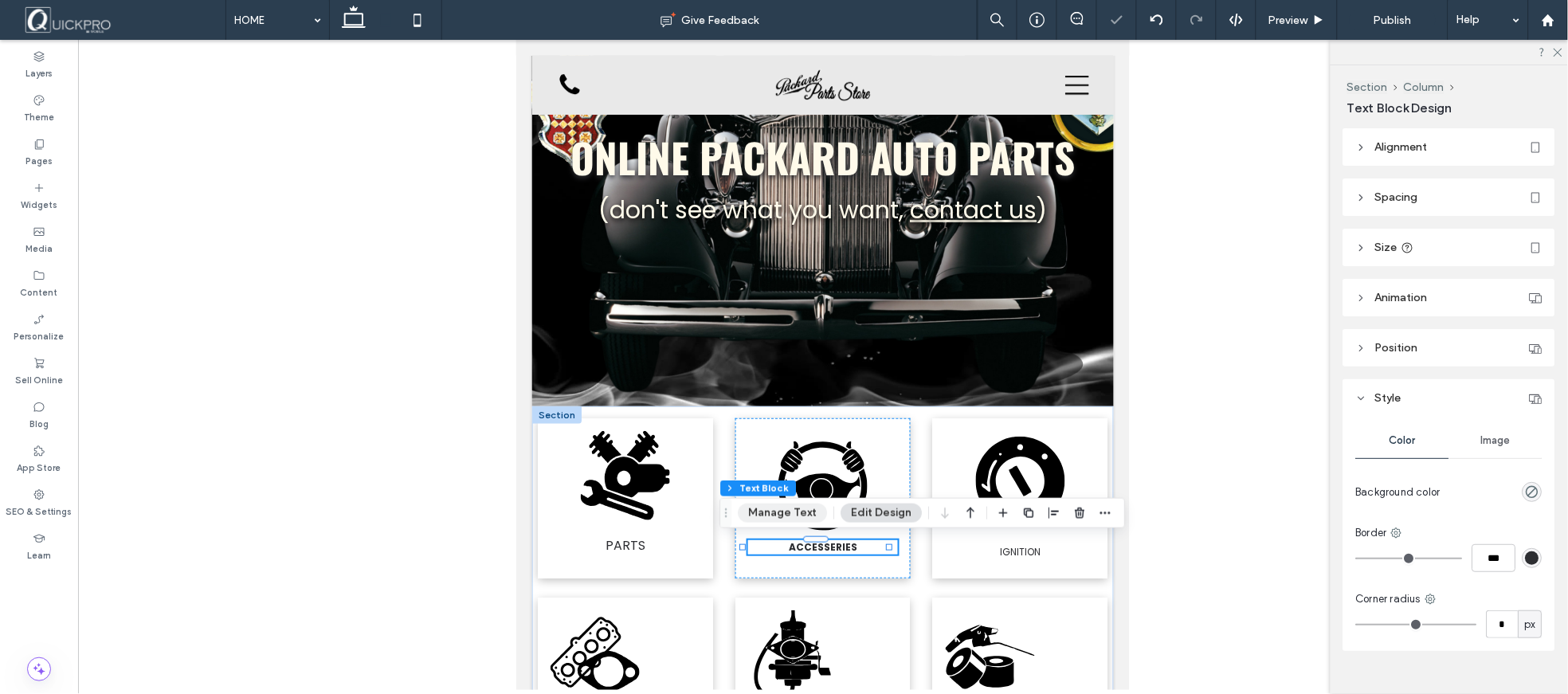
click at [774, 513] on button "Manage Text" at bounding box center [782, 513] width 89 height 19
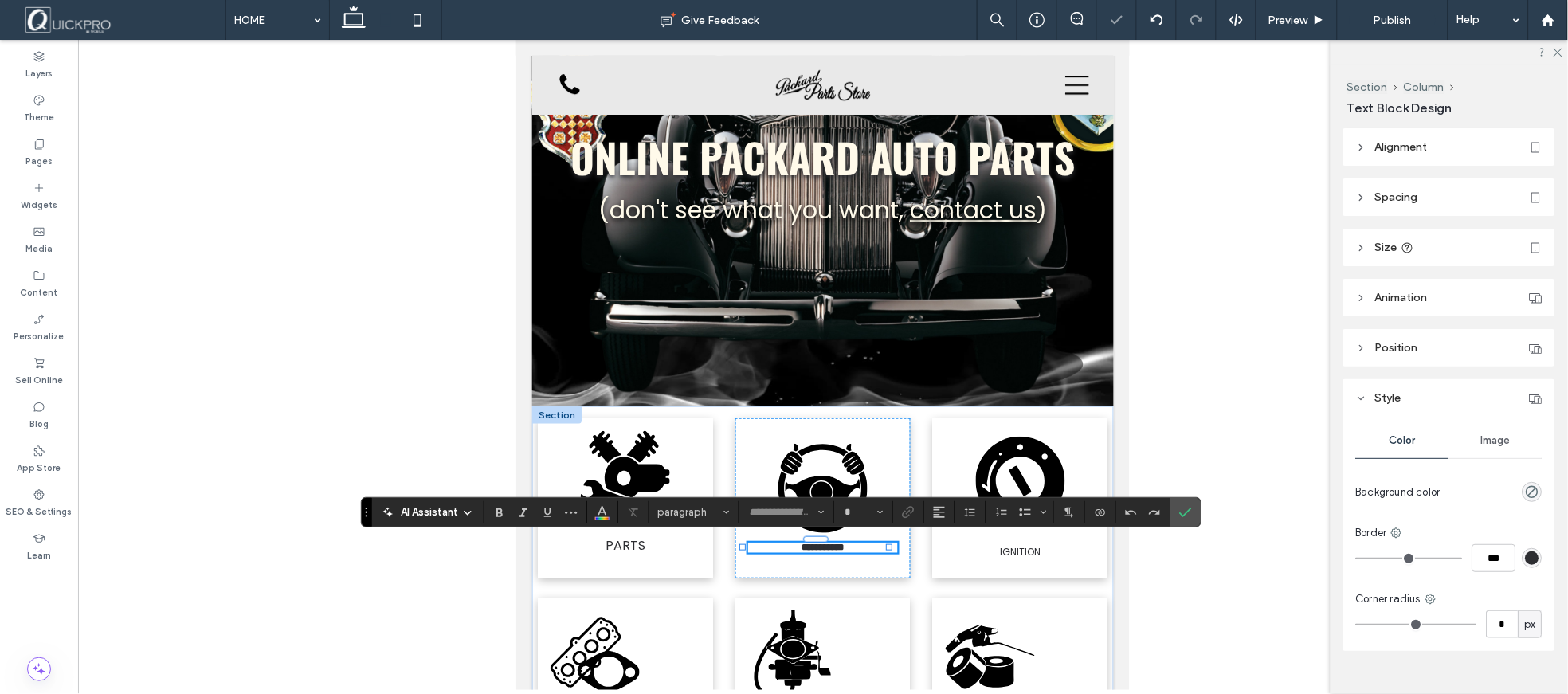
type input "*******"
type input "**"
click at [499, 519] on span "Bold" at bounding box center [496, 512] width 7 height 22
drag, startPoint x: 878, startPoint y: 510, endPoint x: 886, endPoint y: 515, distance: 9.4
click at [880, 510] on icon "Size" at bounding box center [880, 512] width 6 height 6
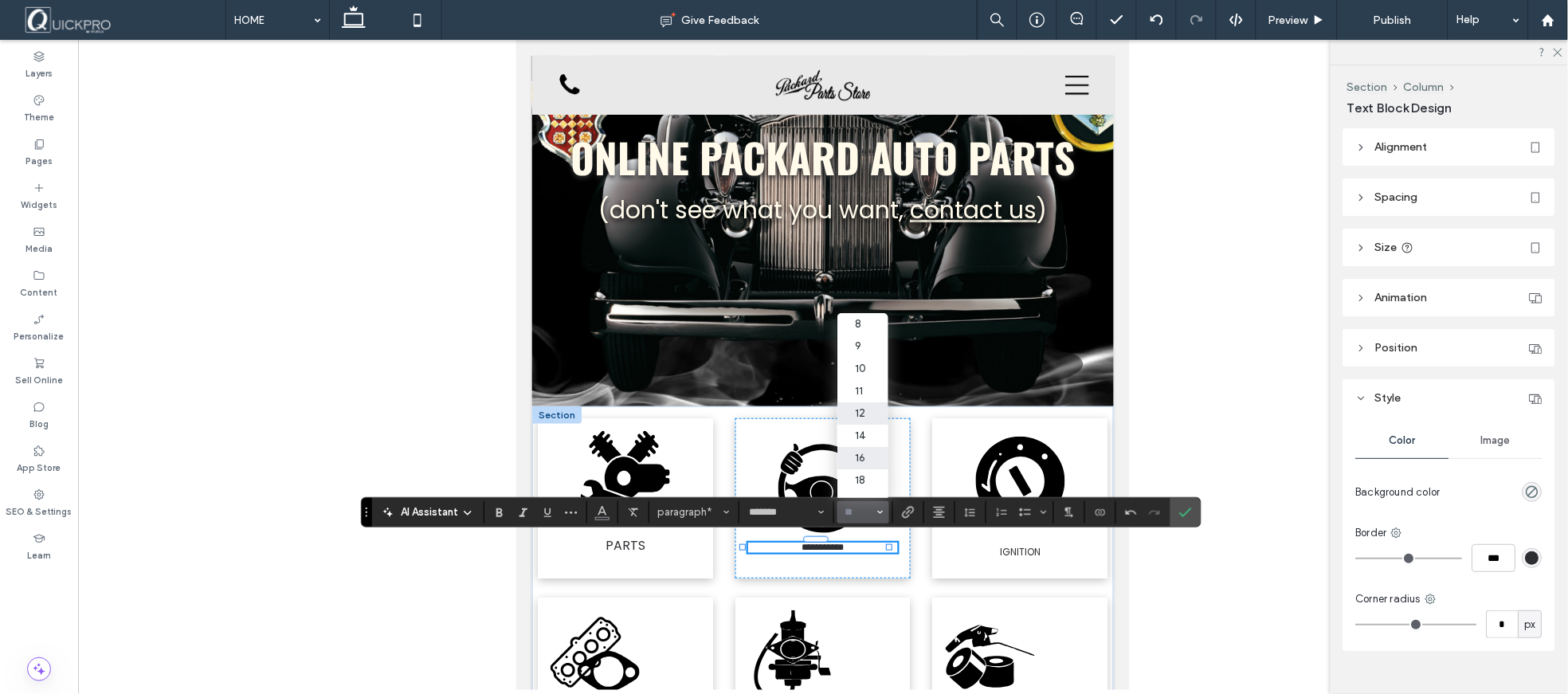
click at [861, 457] on label "16" at bounding box center [863, 458] width 51 height 22
type input "**"
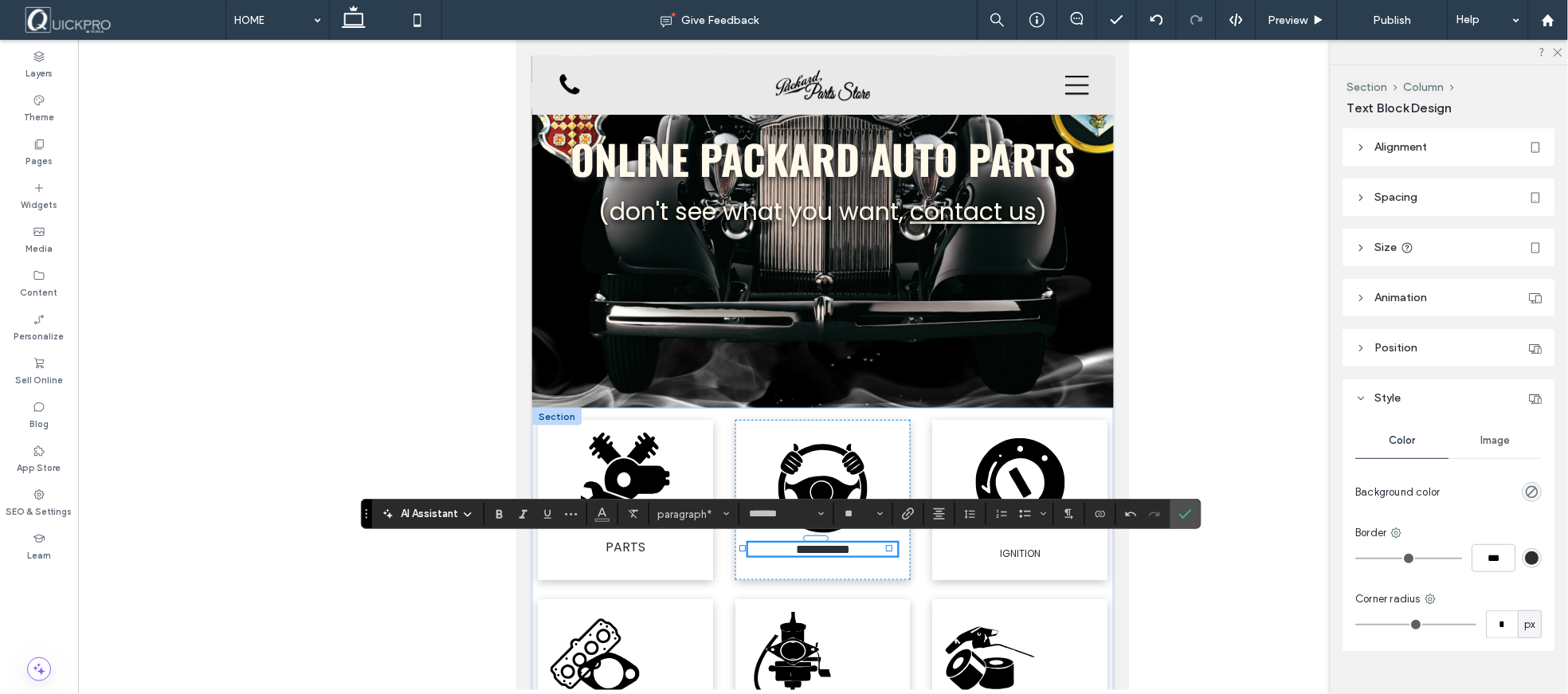
click at [1245, 450] on div at bounding box center [823, 365] width 1490 height 650
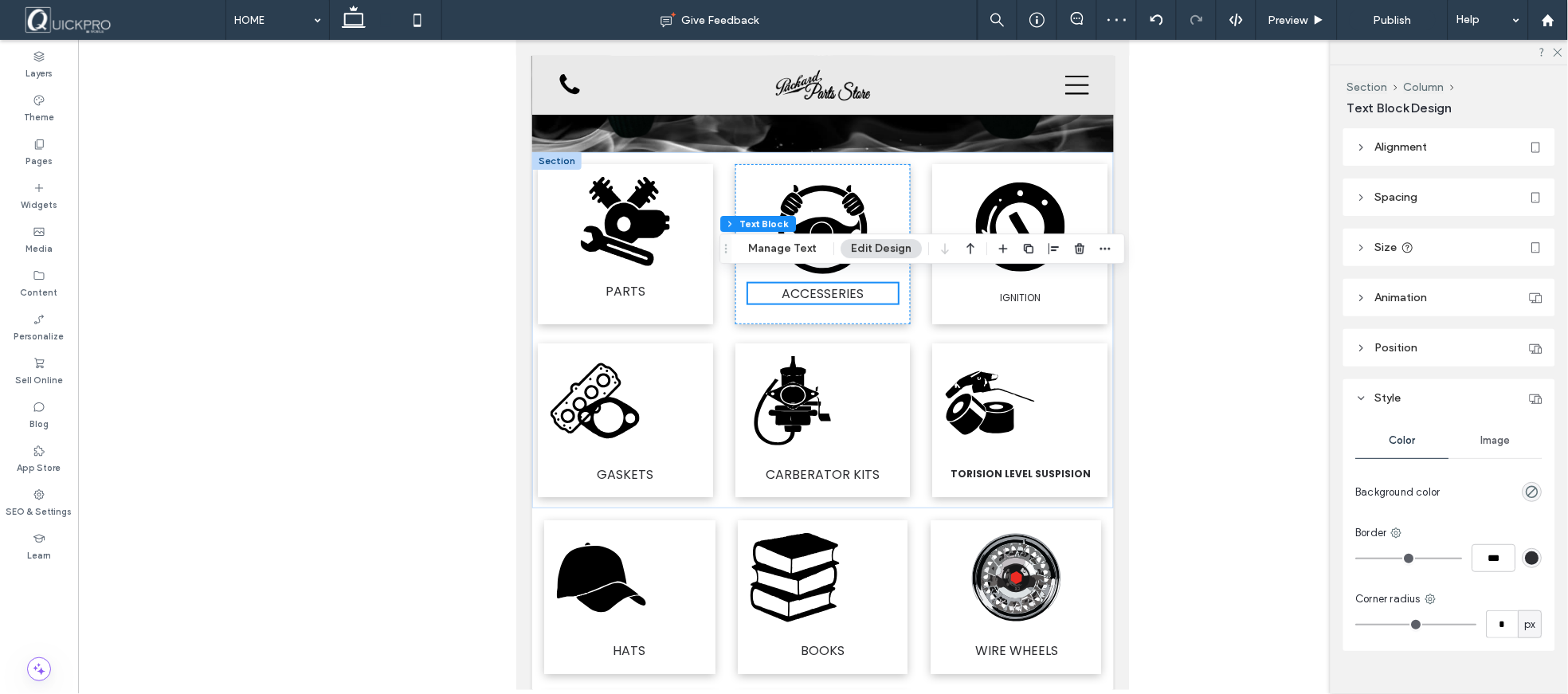
scroll to position [430, 0]
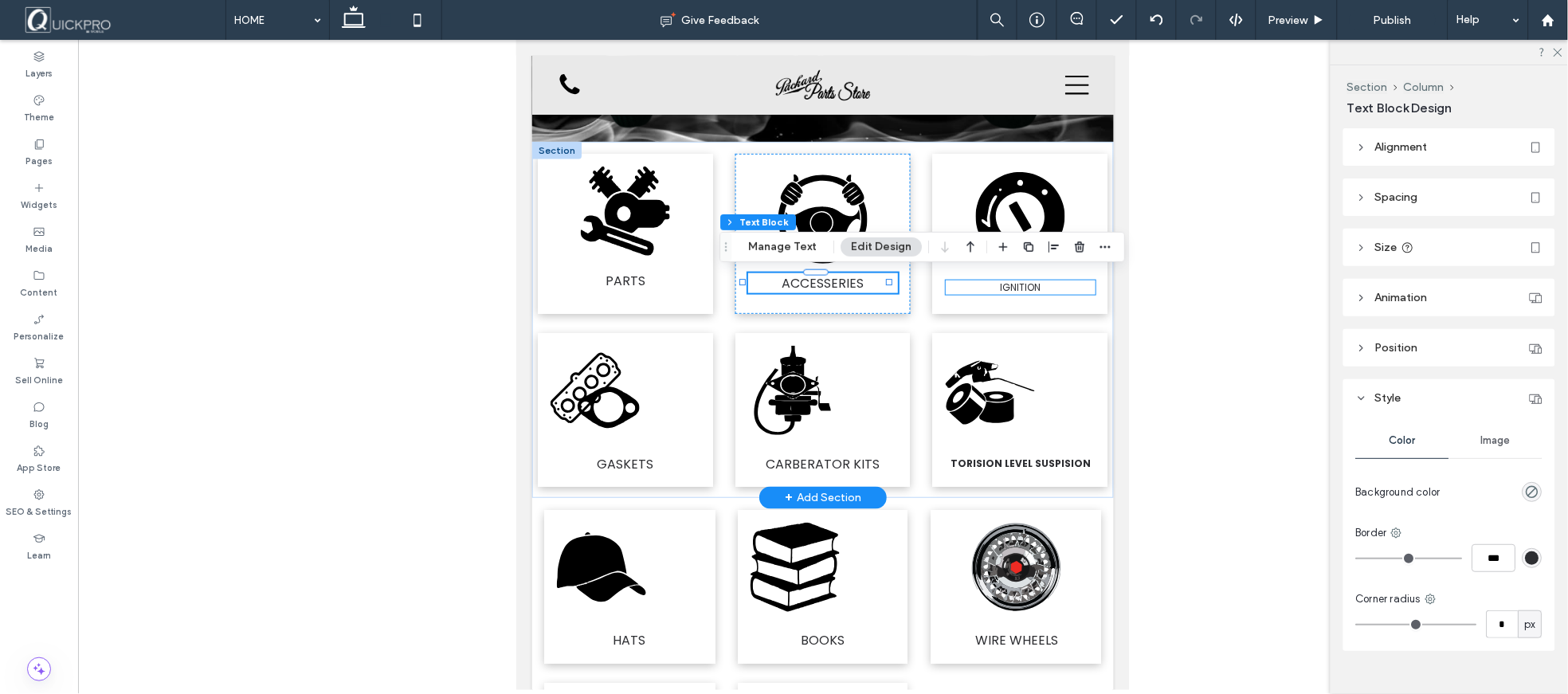
click at [984, 283] on p "IGNITION" at bounding box center [1018, 286] width 149 height 14
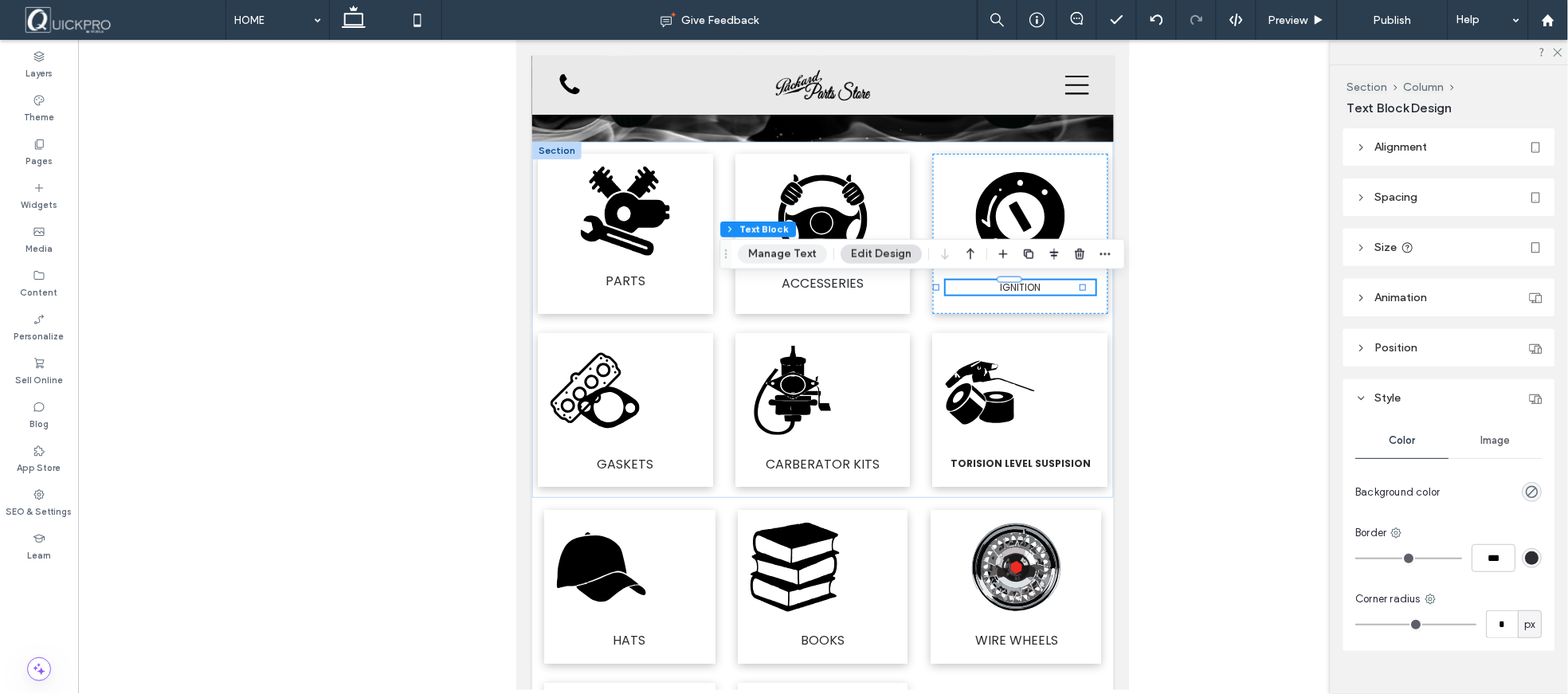
click at [791, 259] on button "Manage Text" at bounding box center [782, 253] width 89 height 19
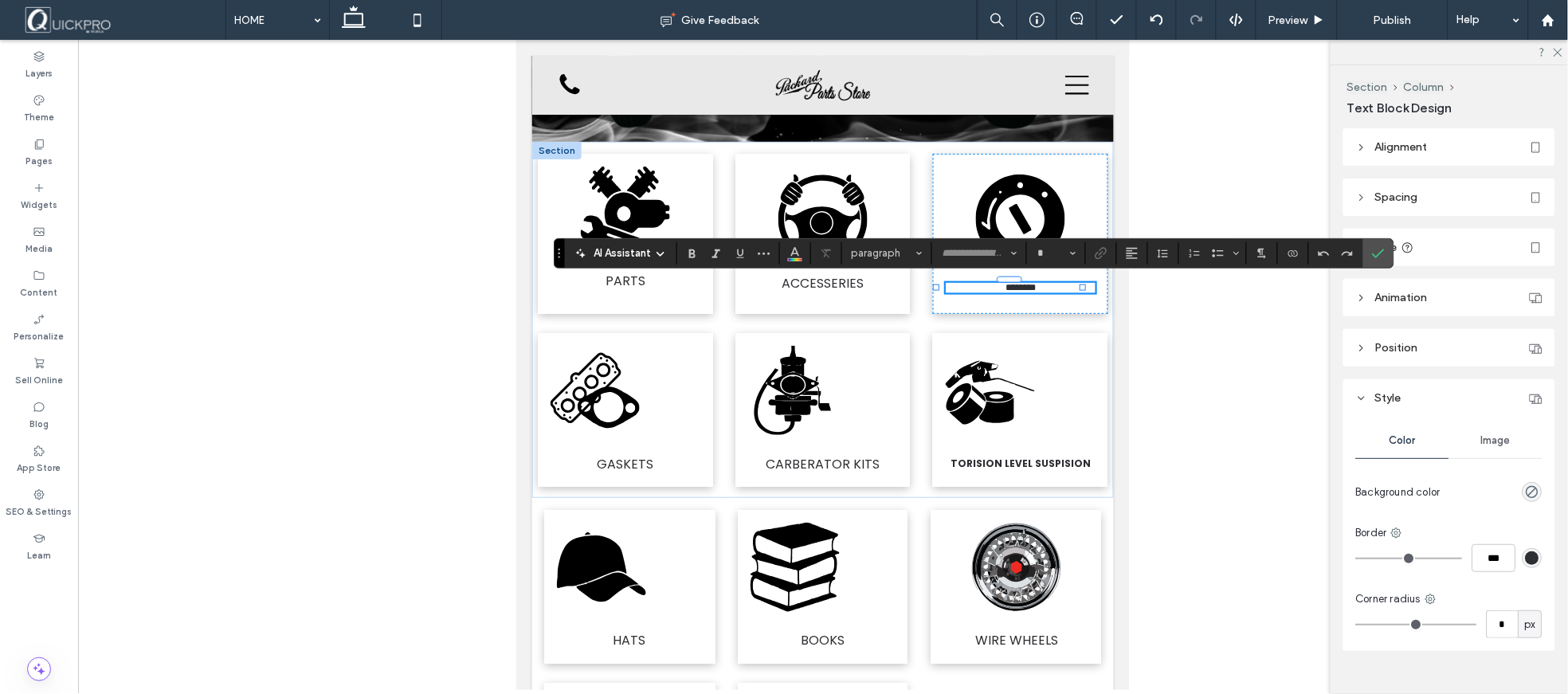
type input "*******"
type input "**"
click at [1074, 255] on icon "Size" at bounding box center [1073, 253] width 6 height 6
click at [1057, 407] on label "16" at bounding box center [1055, 413] width 51 height 22
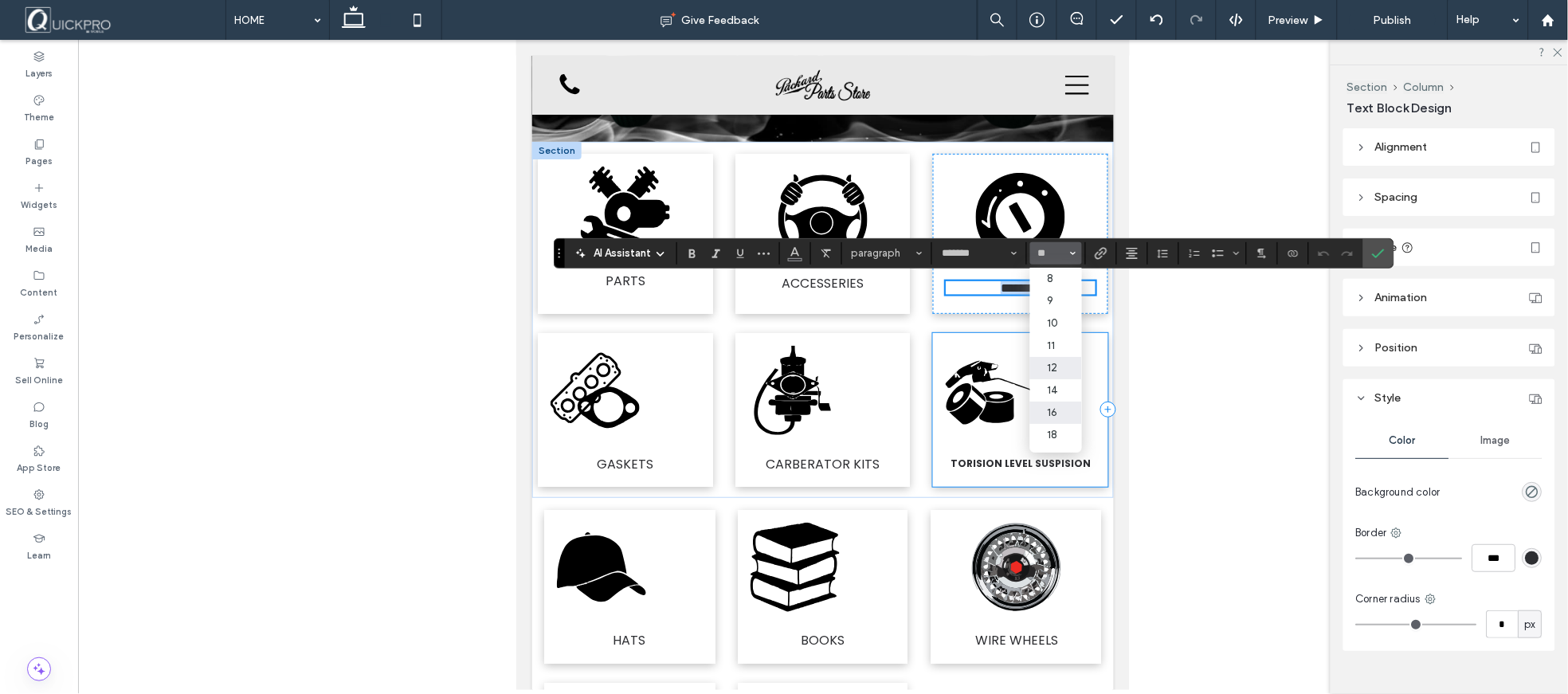
type input "**"
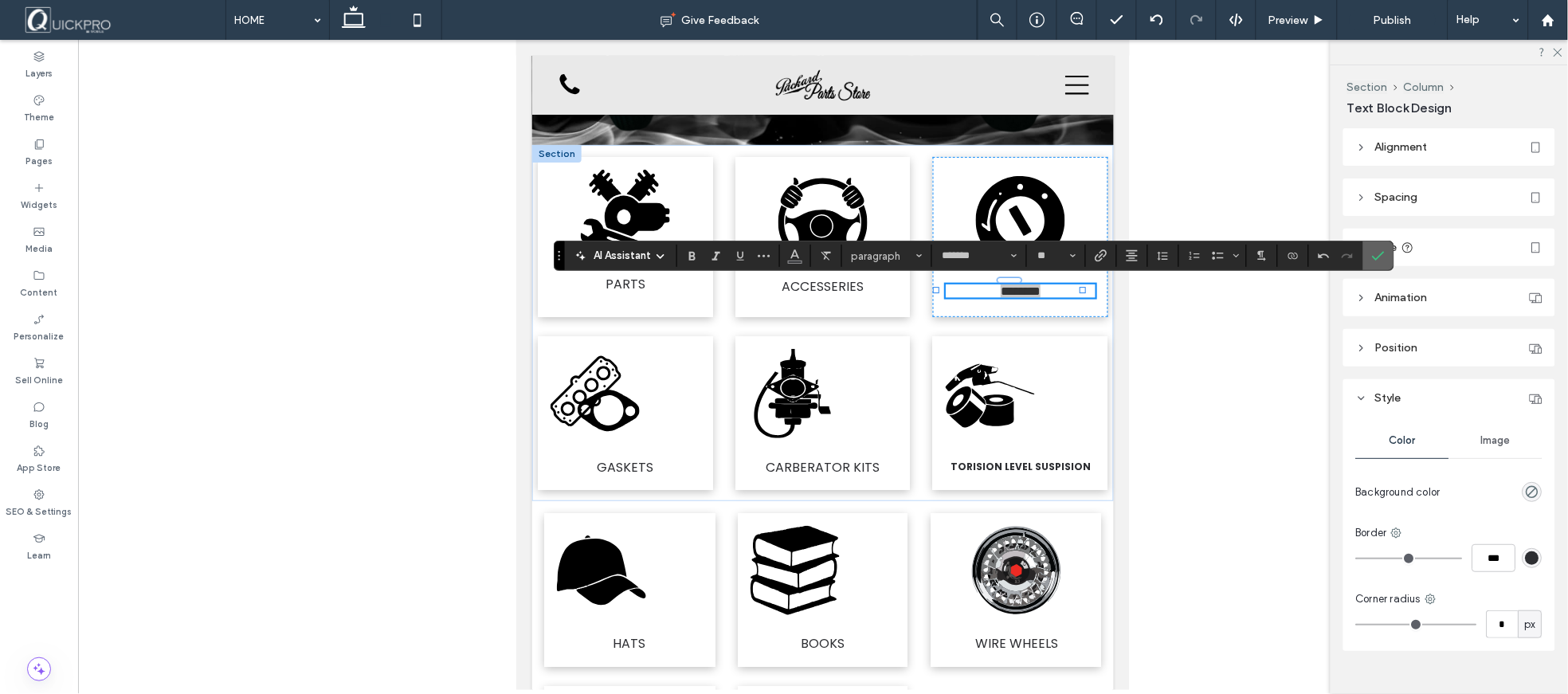
click at [1380, 258] on icon "Confirm" at bounding box center [1377, 255] width 13 height 13
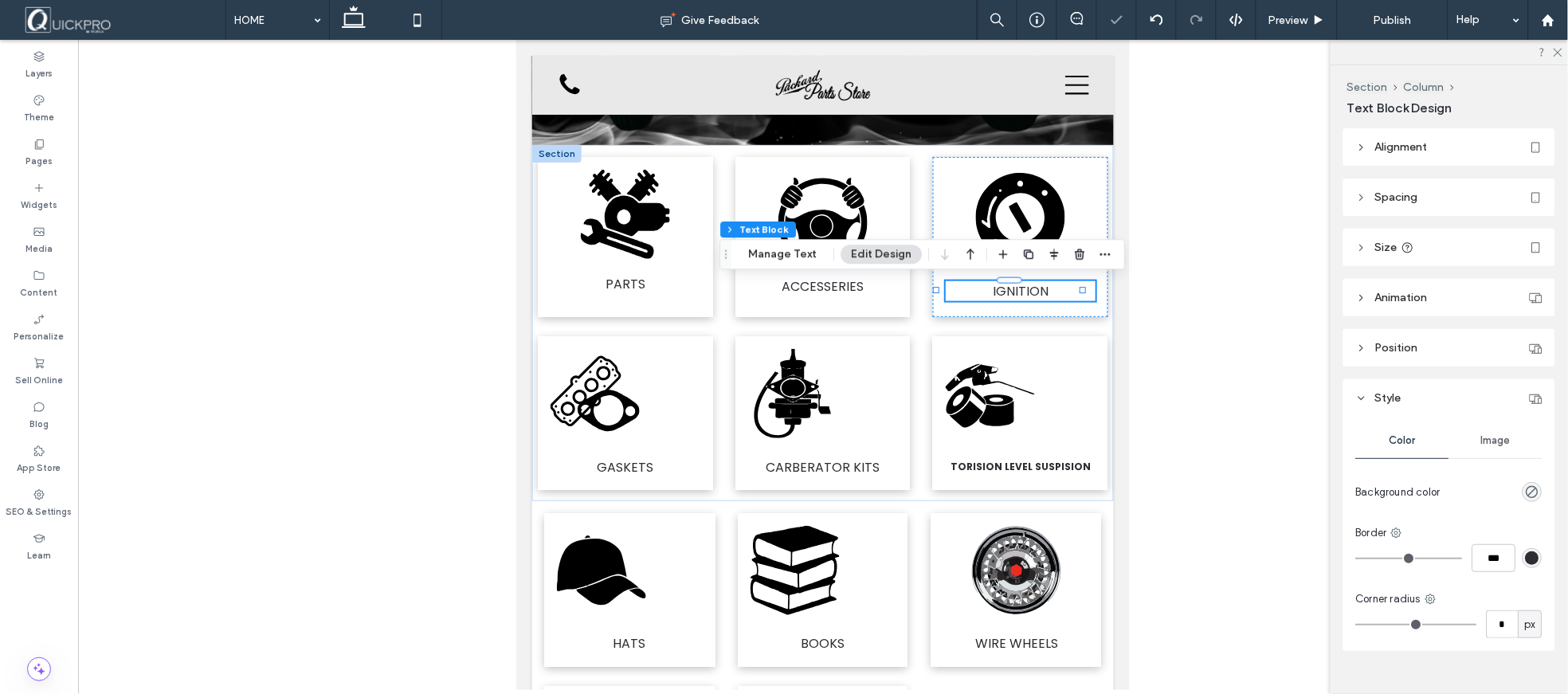
click at [1211, 385] on div at bounding box center [823, 365] width 1490 height 650
click at [620, 394] on icon at bounding box center [607, 410] width 62 height 42
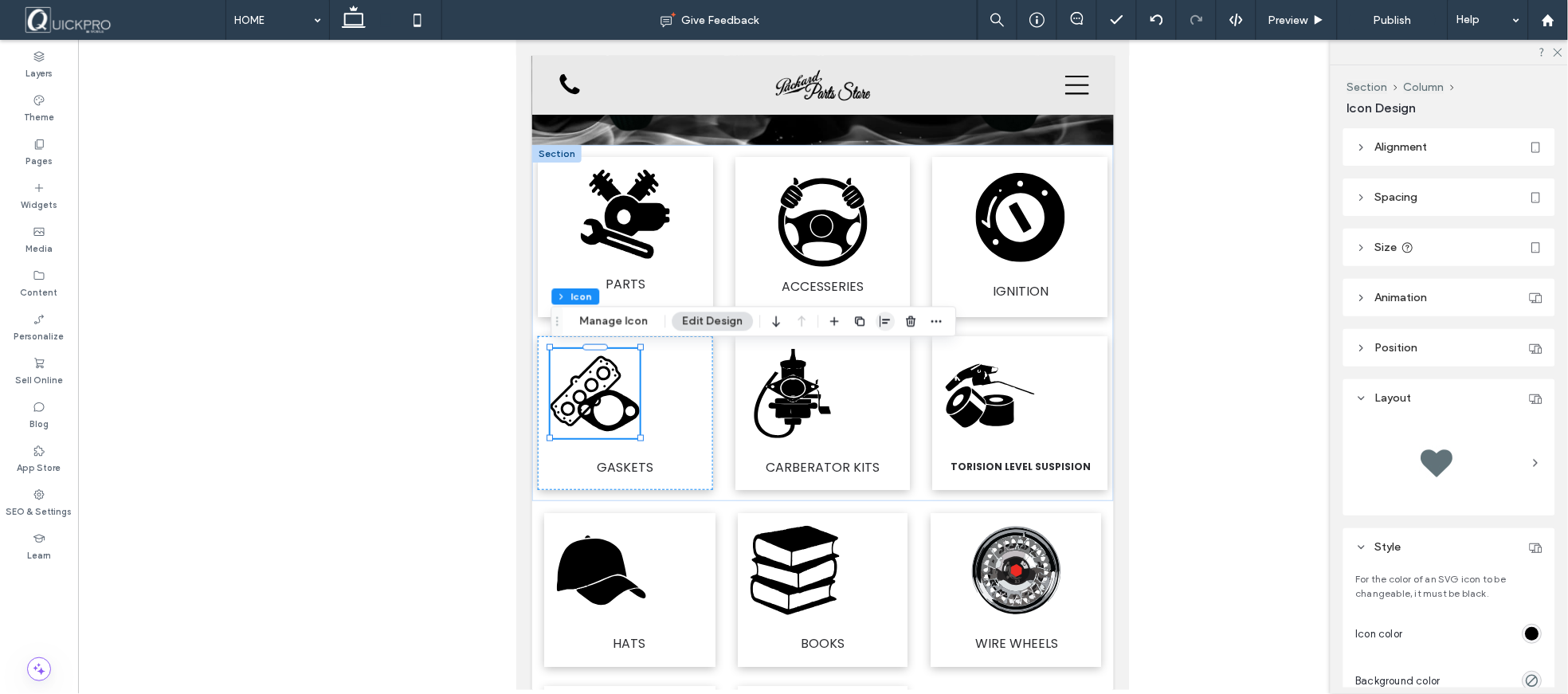
click at [881, 320] on use "button" at bounding box center [886, 320] width 10 height 11
click at [863, 351] on icon "center" at bounding box center [869, 352] width 13 height 13
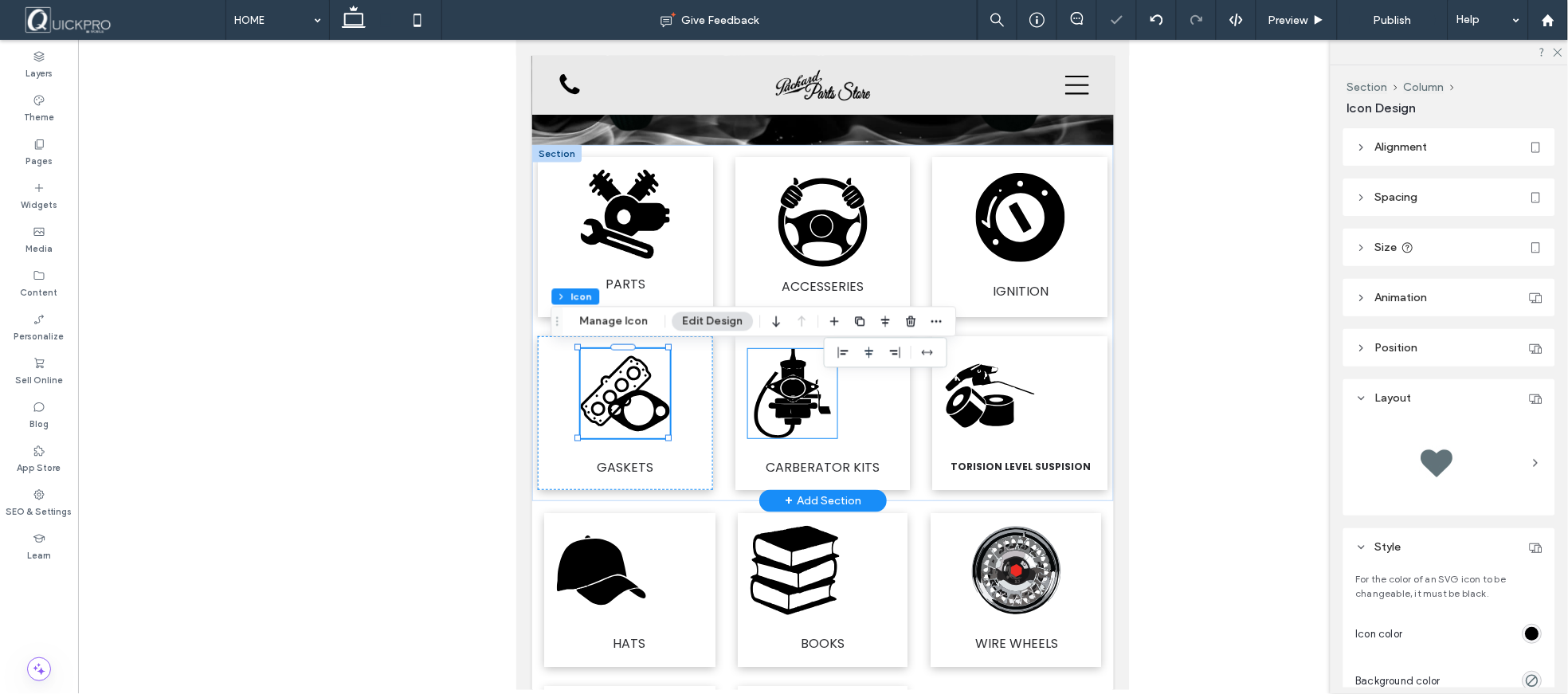
click at [797, 392] on icon ".fil1-1016383007-1016383007 {fill:none} .fil0-1016383007-1016383007 {fill:black}" at bounding box center [791, 392] width 89 height 89
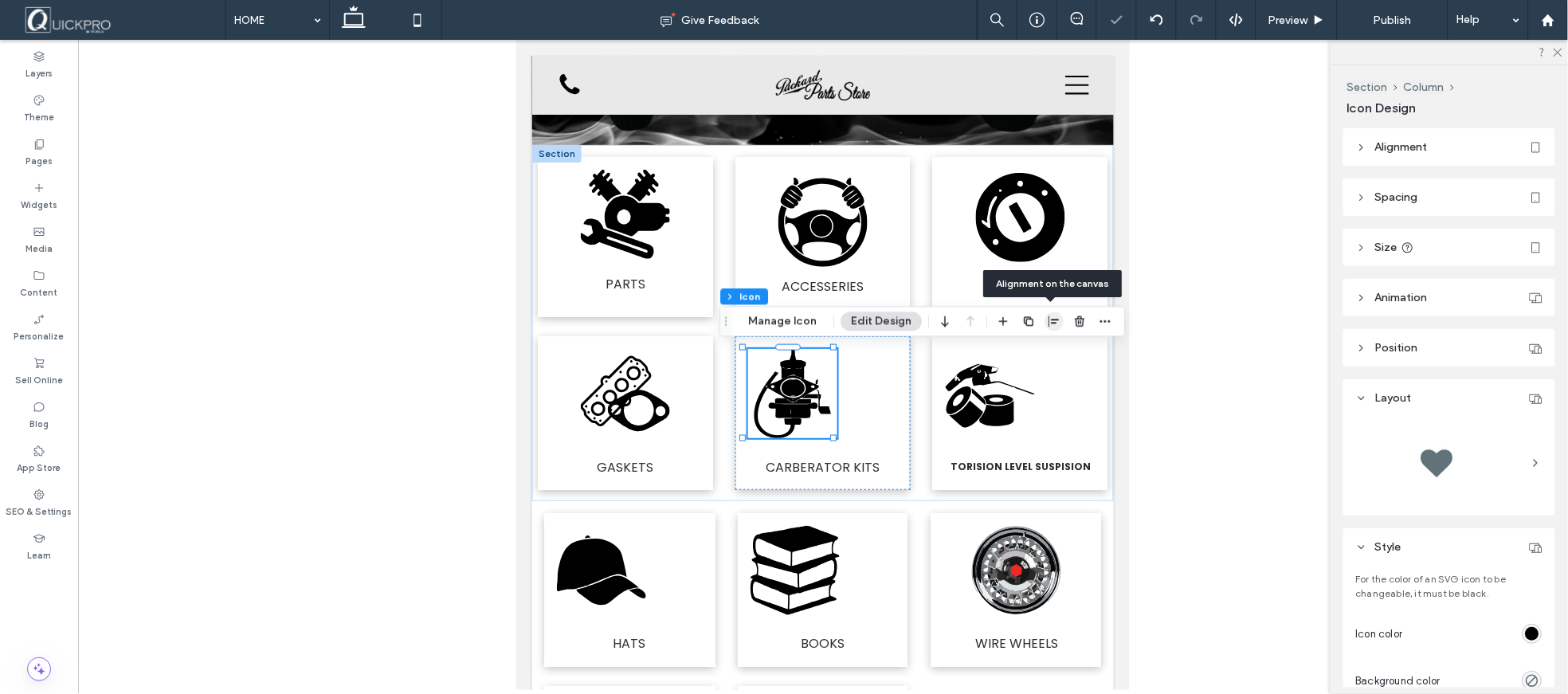
click at [1050, 320] on use "button" at bounding box center [1053, 320] width 10 height 11
click at [1039, 357] on icon "center" at bounding box center [1037, 352] width 13 height 13
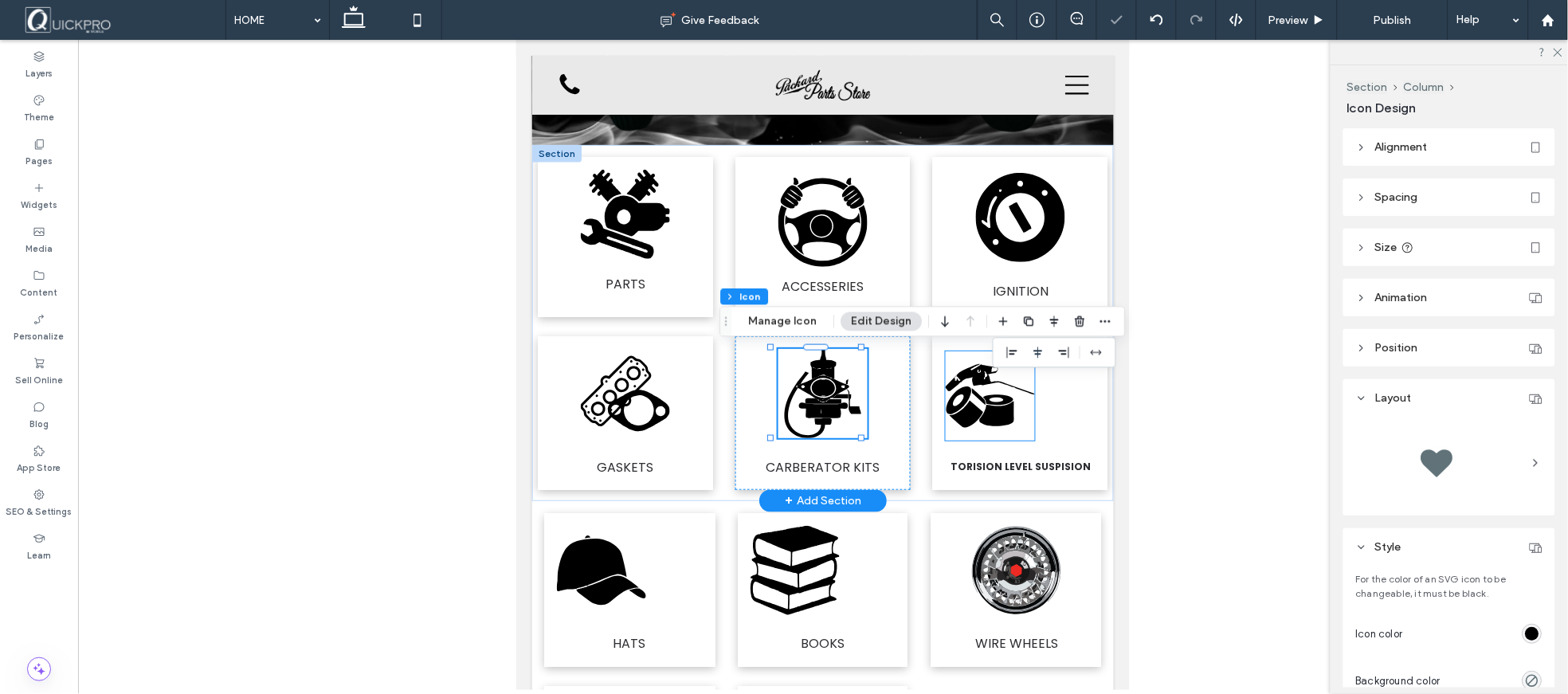
click at [980, 416] on icon at bounding box center [996, 413] width 34 height 26
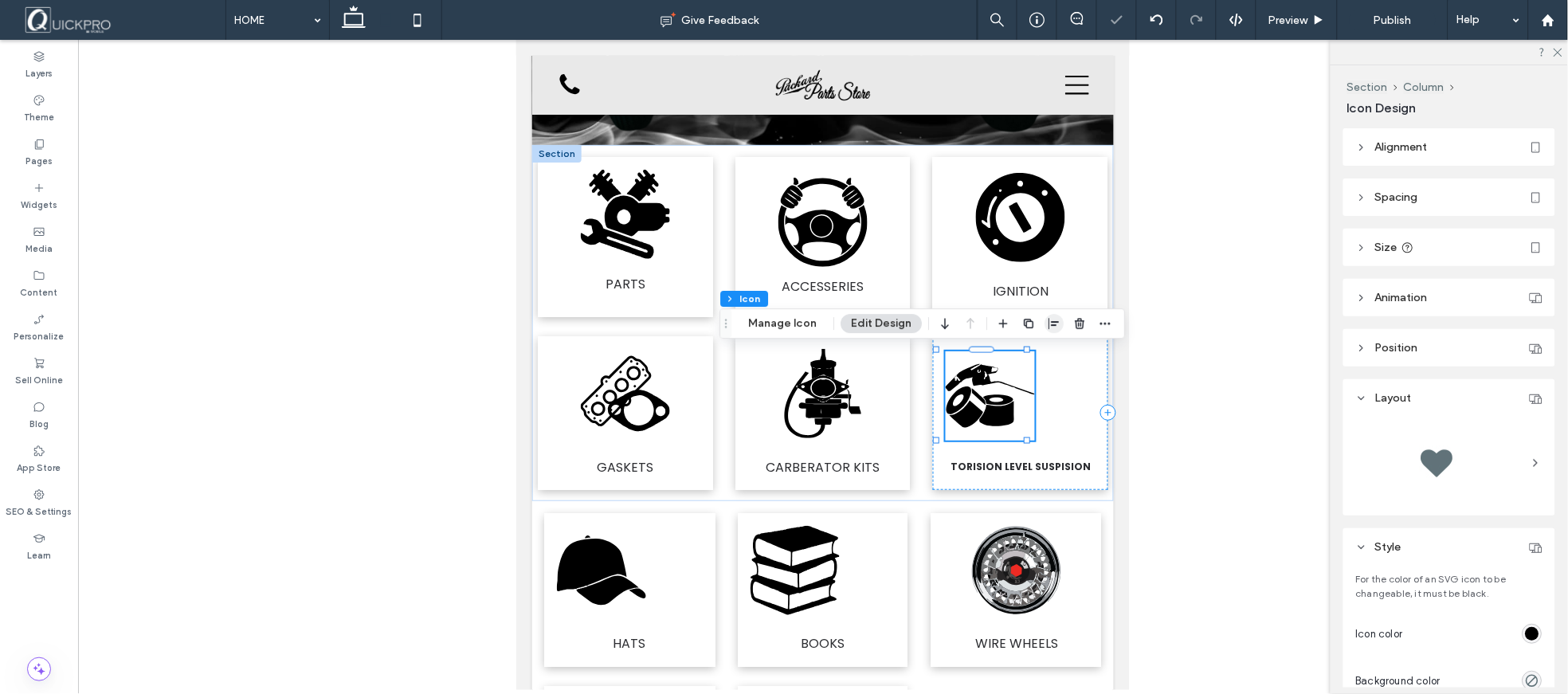
click at [1055, 320] on icon "button" at bounding box center [1053, 323] width 13 height 13
click at [1037, 354] on icon "center" at bounding box center [1037, 354] width 13 height 13
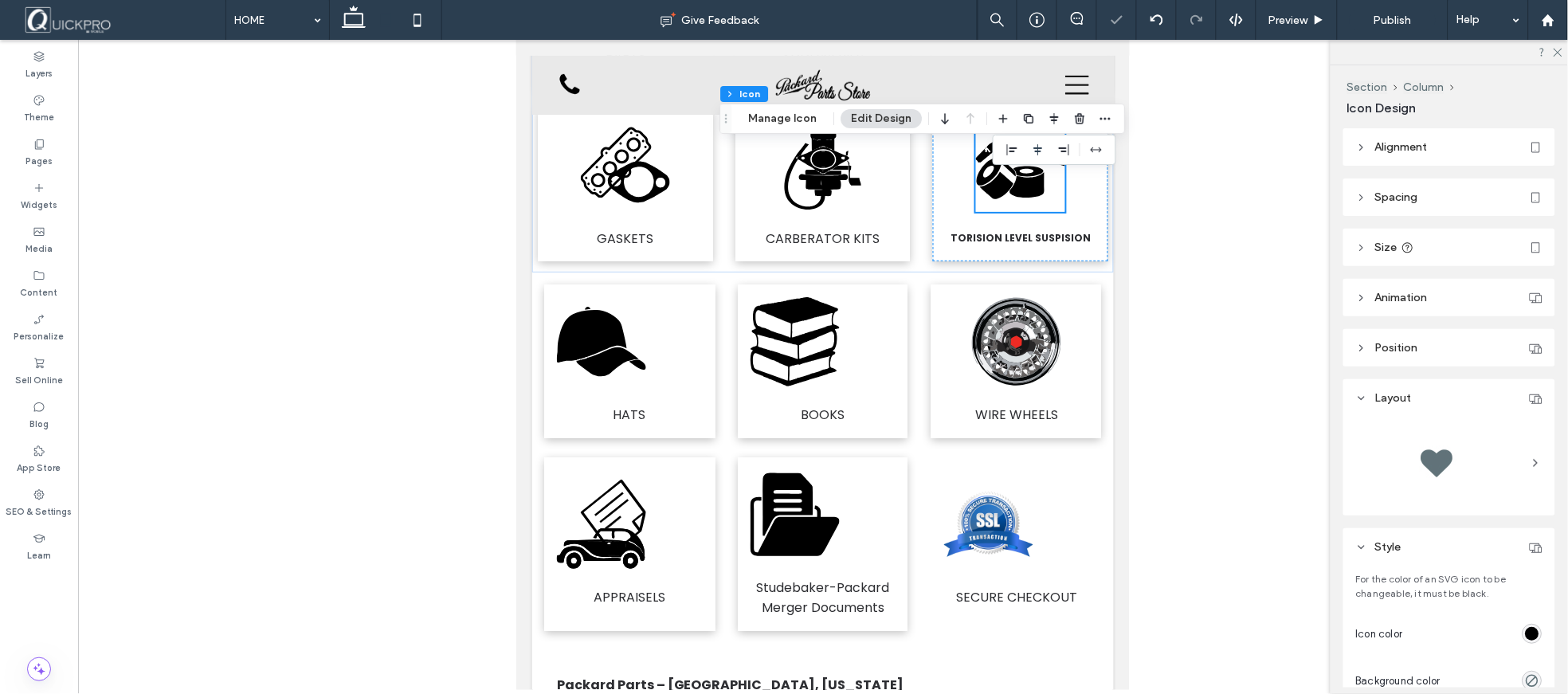
scroll to position [693, 0]
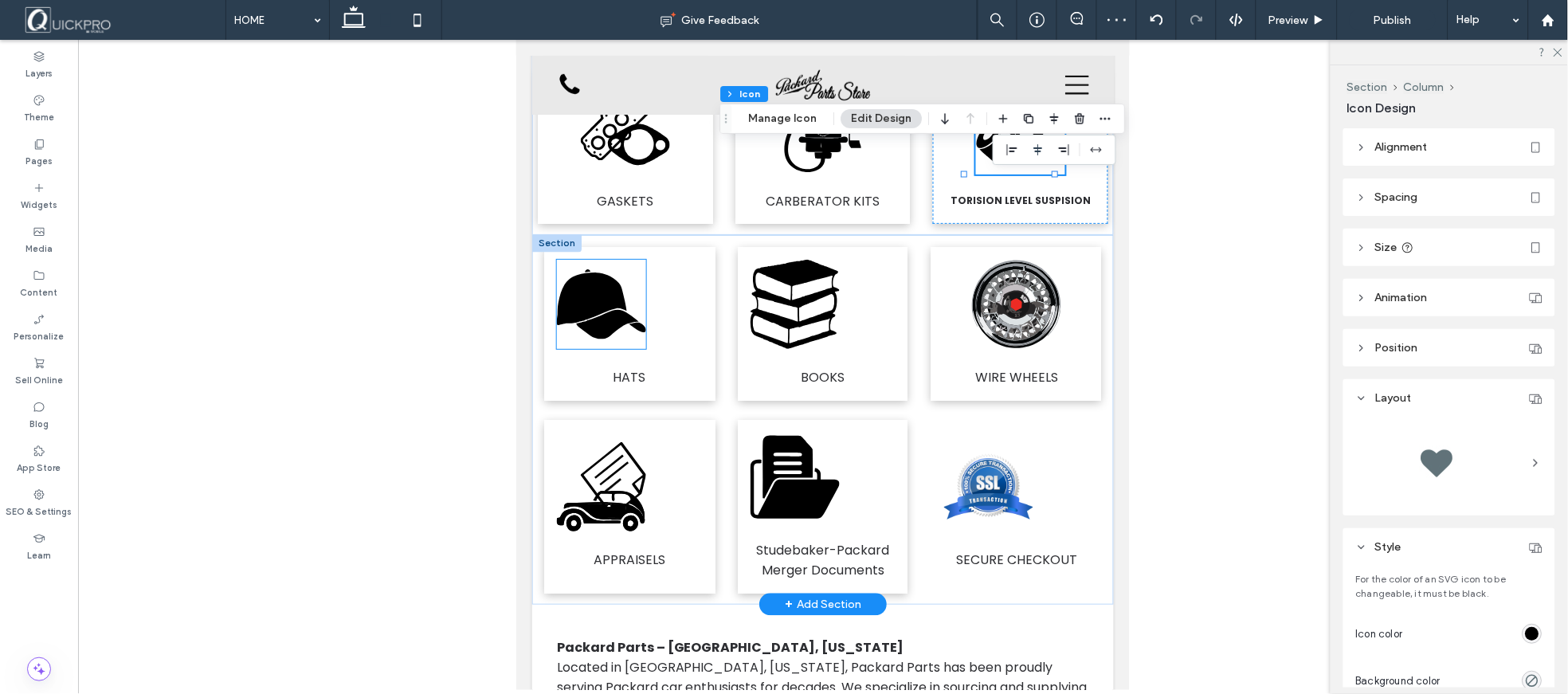
click at [609, 311] on icon at bounding box center [609, 324] width 69 height 30
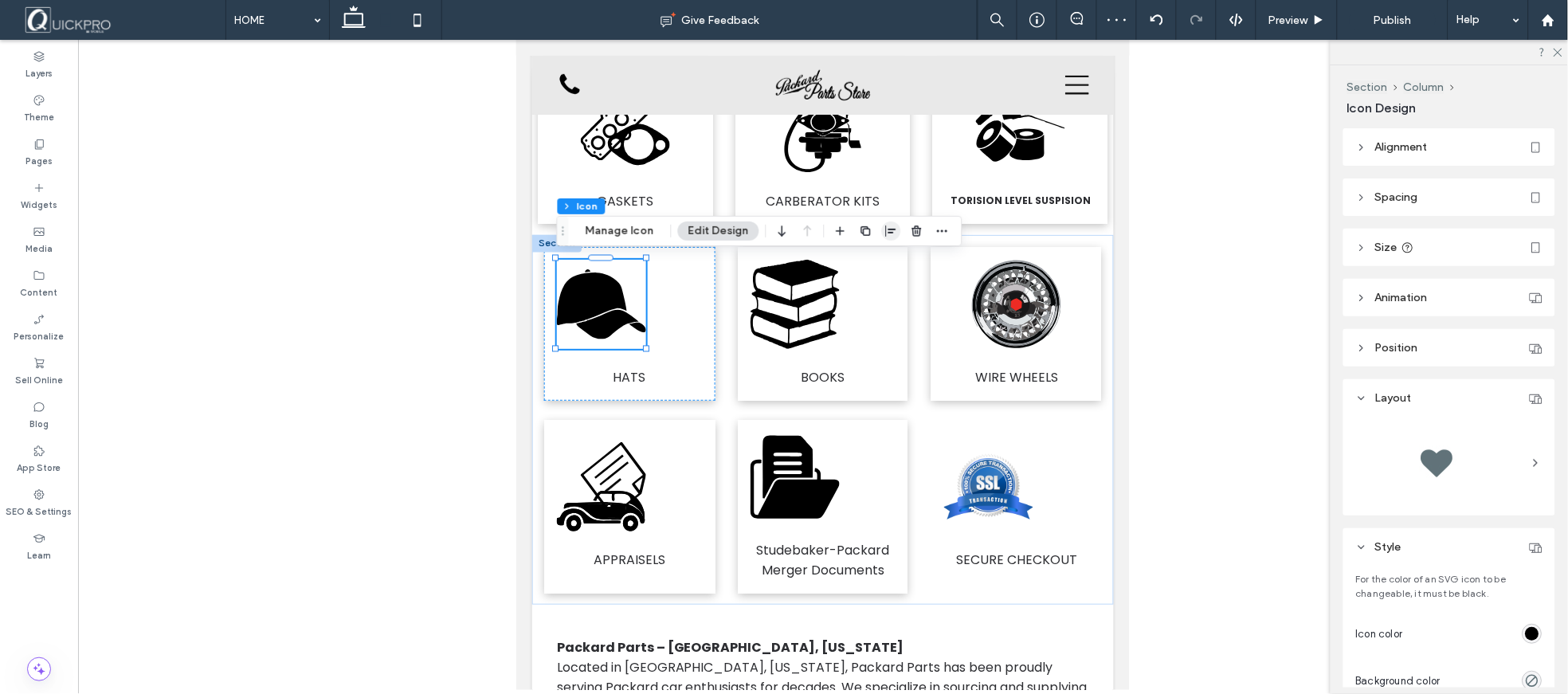
click at [893, 227] on icon "button" at bounding box center [891, 230] width 13 height 13
click at [869, 259] on icon "center" at bounding box center [875, 261] width 13 height 13
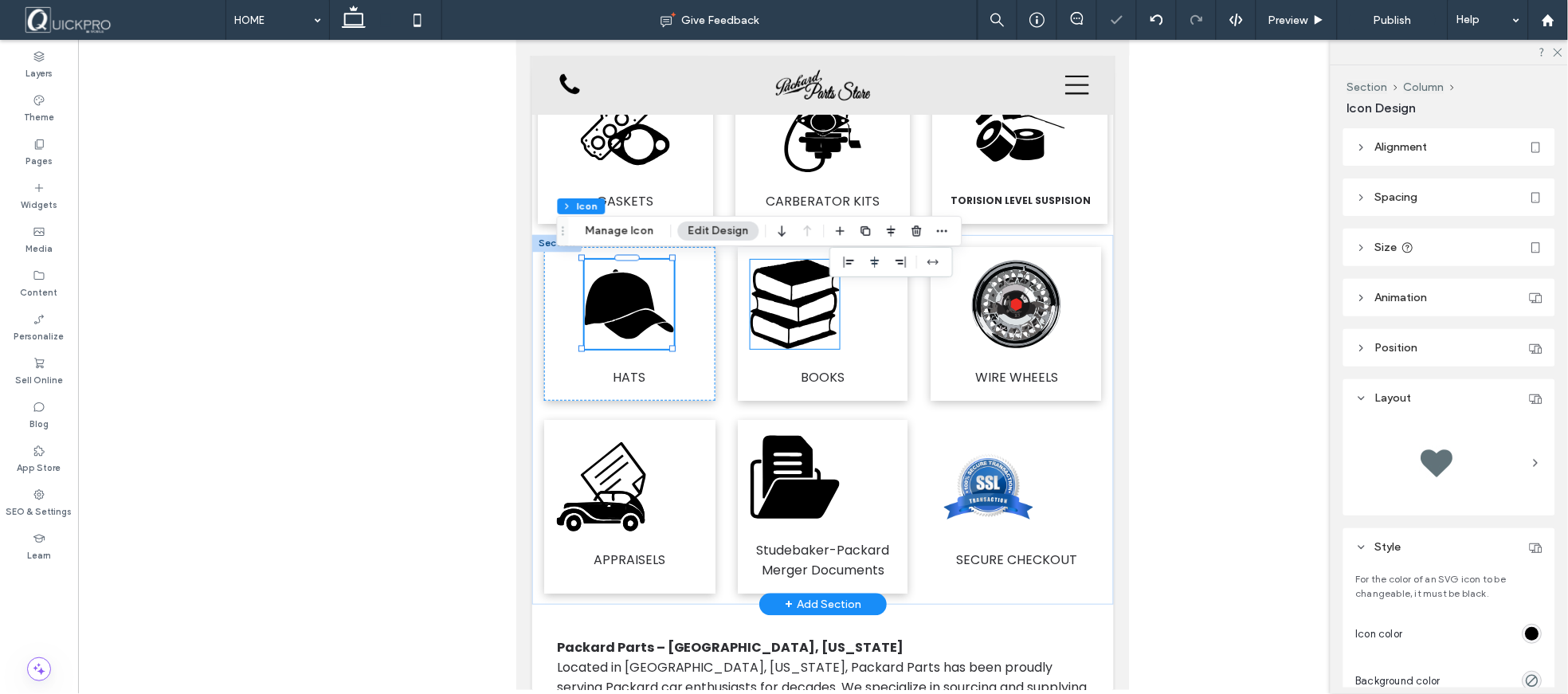
click at [806, 315] on icon at bounding box center [794, 303] width 89 height 89
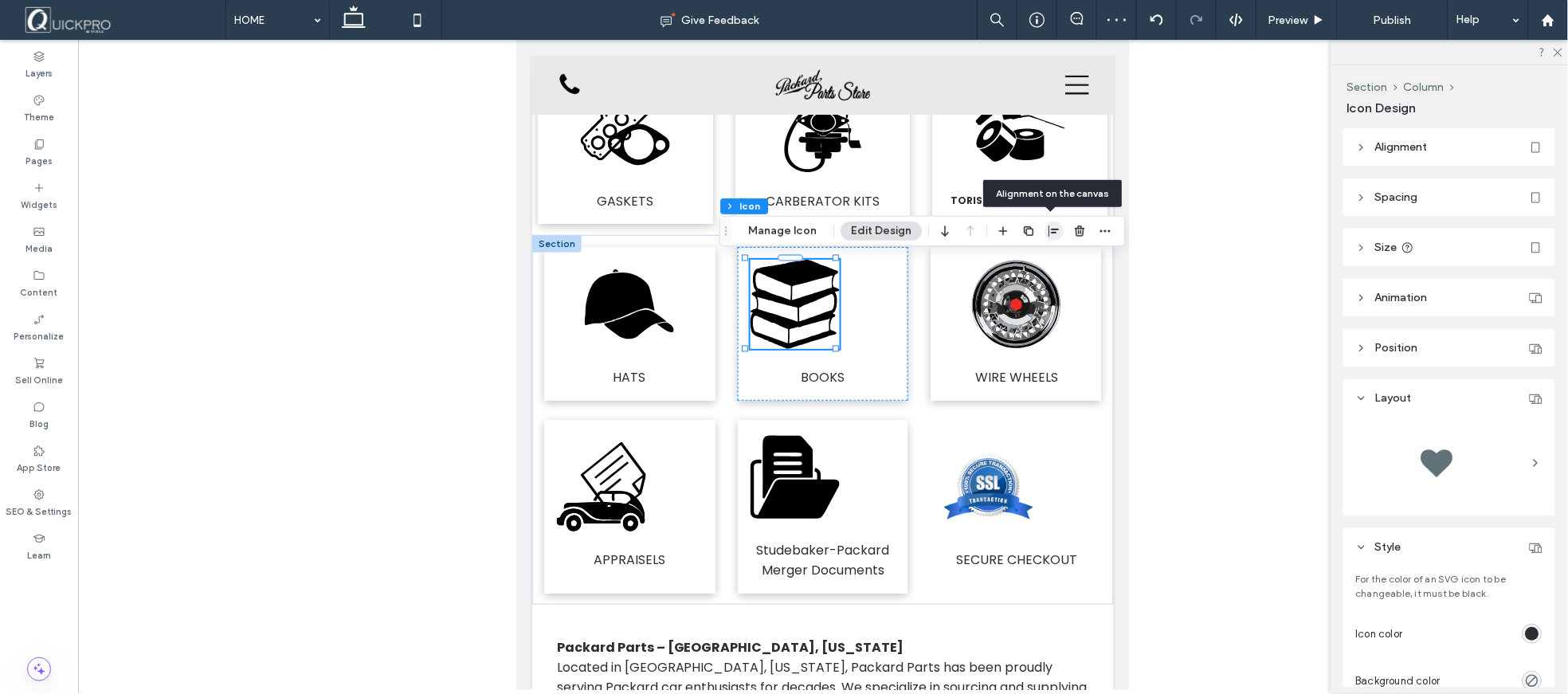
click at [1047, 234] on icon "button" at bounding box center [1053, 230] width 13 height 13
click at [1035, 263] on use "center" at bounding box center [1037, 261] width 9 height 11
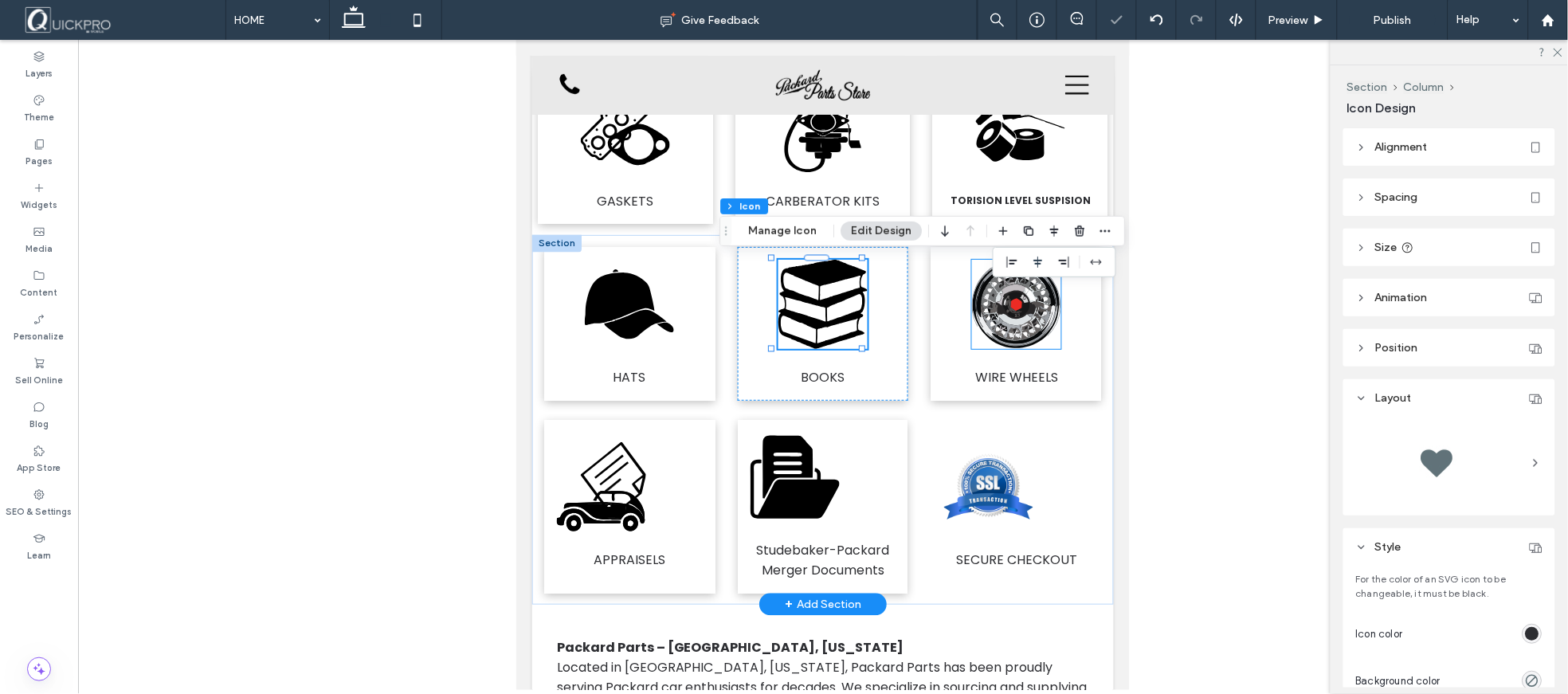
click at [1019, 310] on icon at bounding box center [1015, 303] width 40 height 29
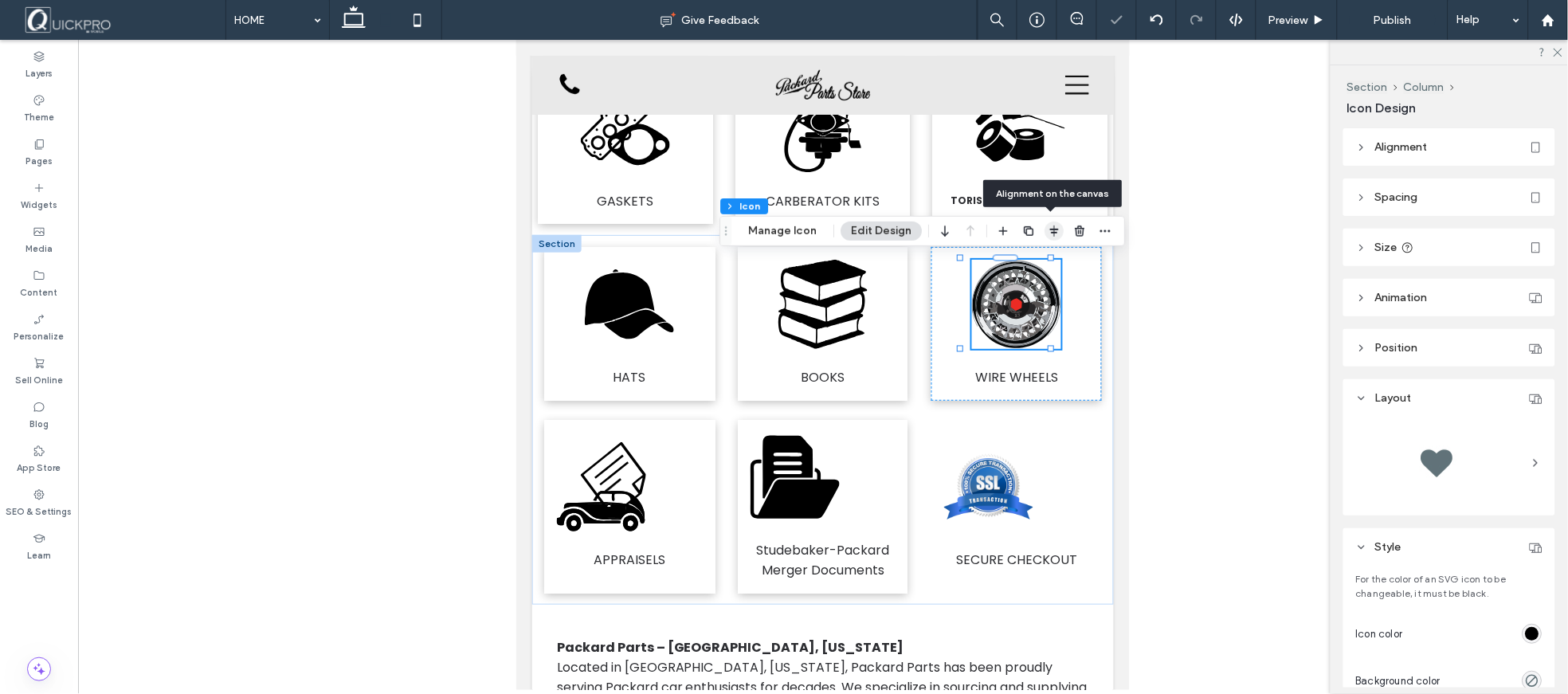
click at [1050, 231] on icon "button" at bounding box center [1053, 230] width 13 height 13
click at [1033, 261] on icon "center" at bounding box center [1037, 261] width 13 height 13
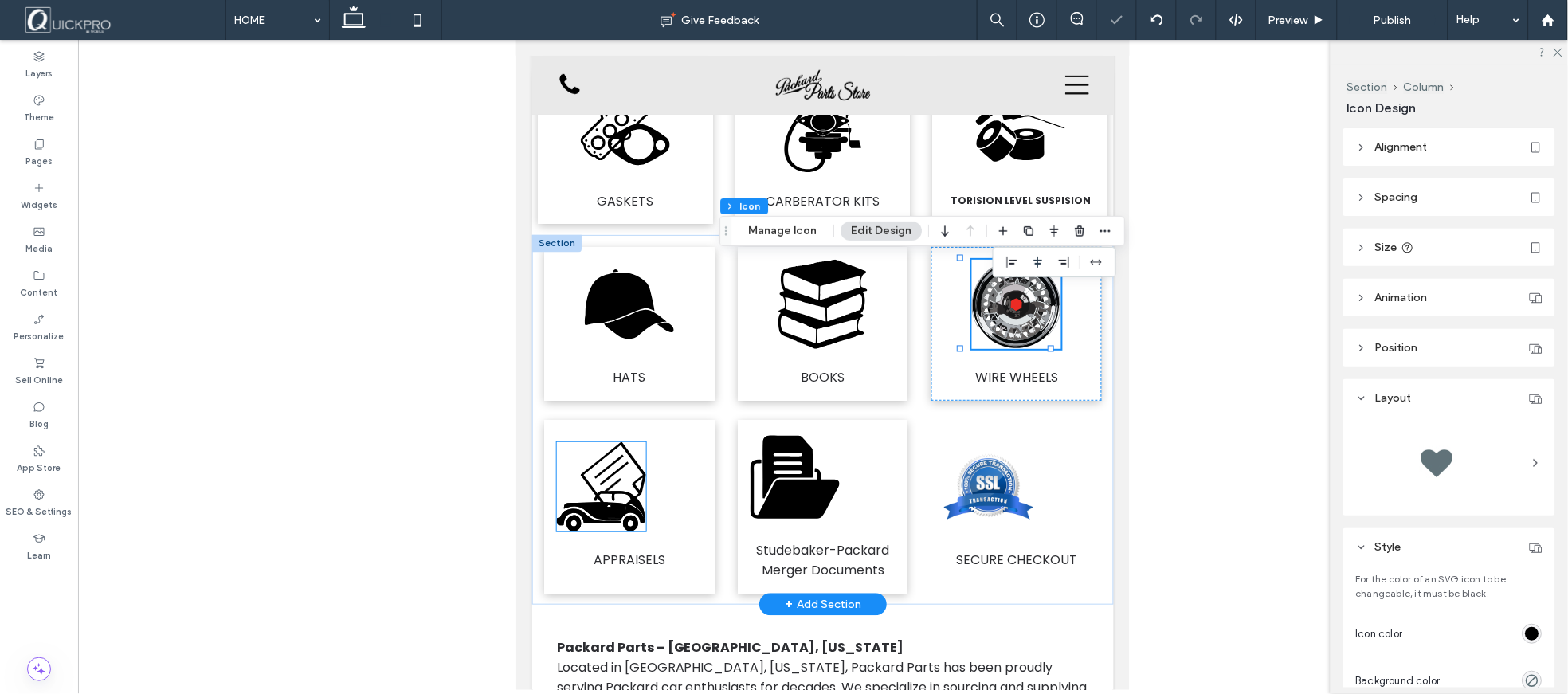
click at [642, 481] on icon ".fil0-1850428741-1850428741 {fill:black}" at bounding box center [600, 486] width 89 height 89
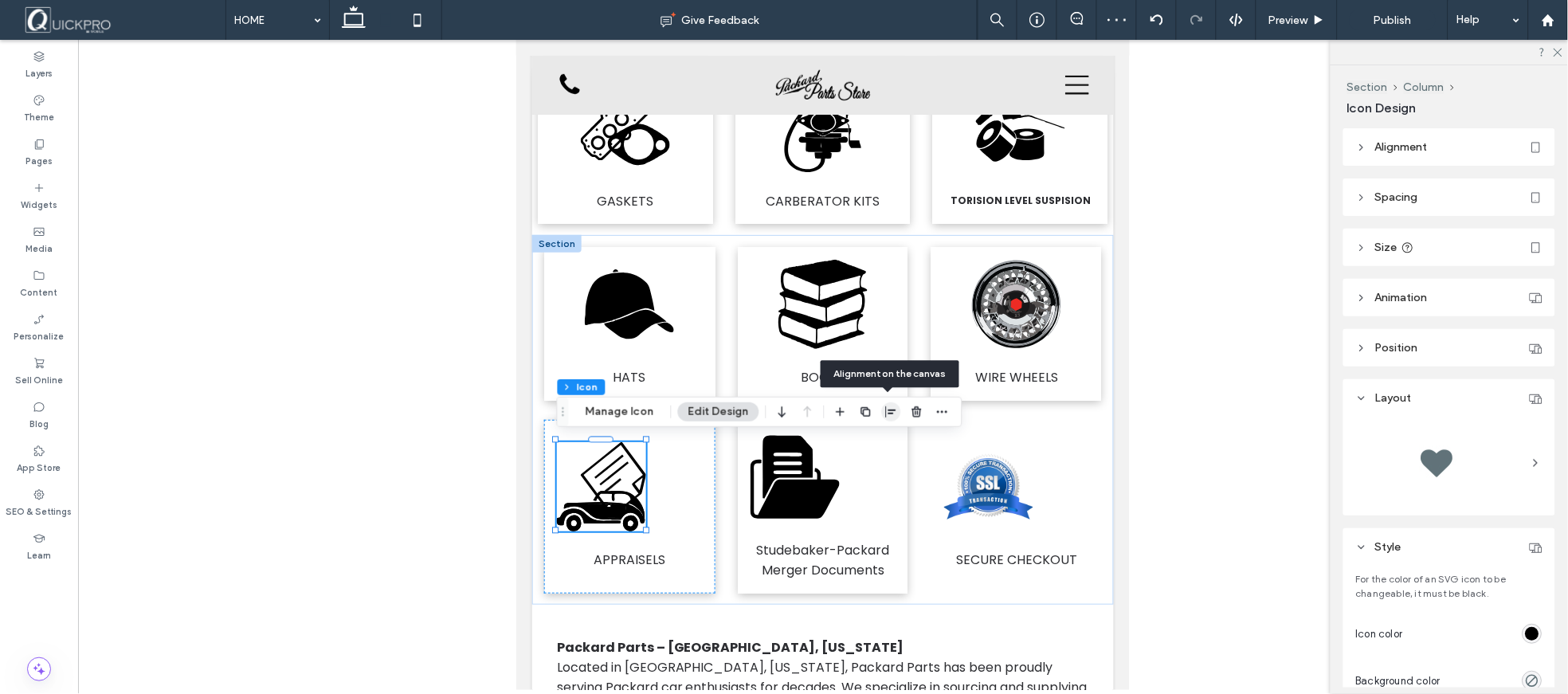
click at [891, 412] on icon "button" at bounding box center [891, 412] width 13 height 13
click at [877, 437] on icon "center" at bounding box center [875, 443] width 13 height 13
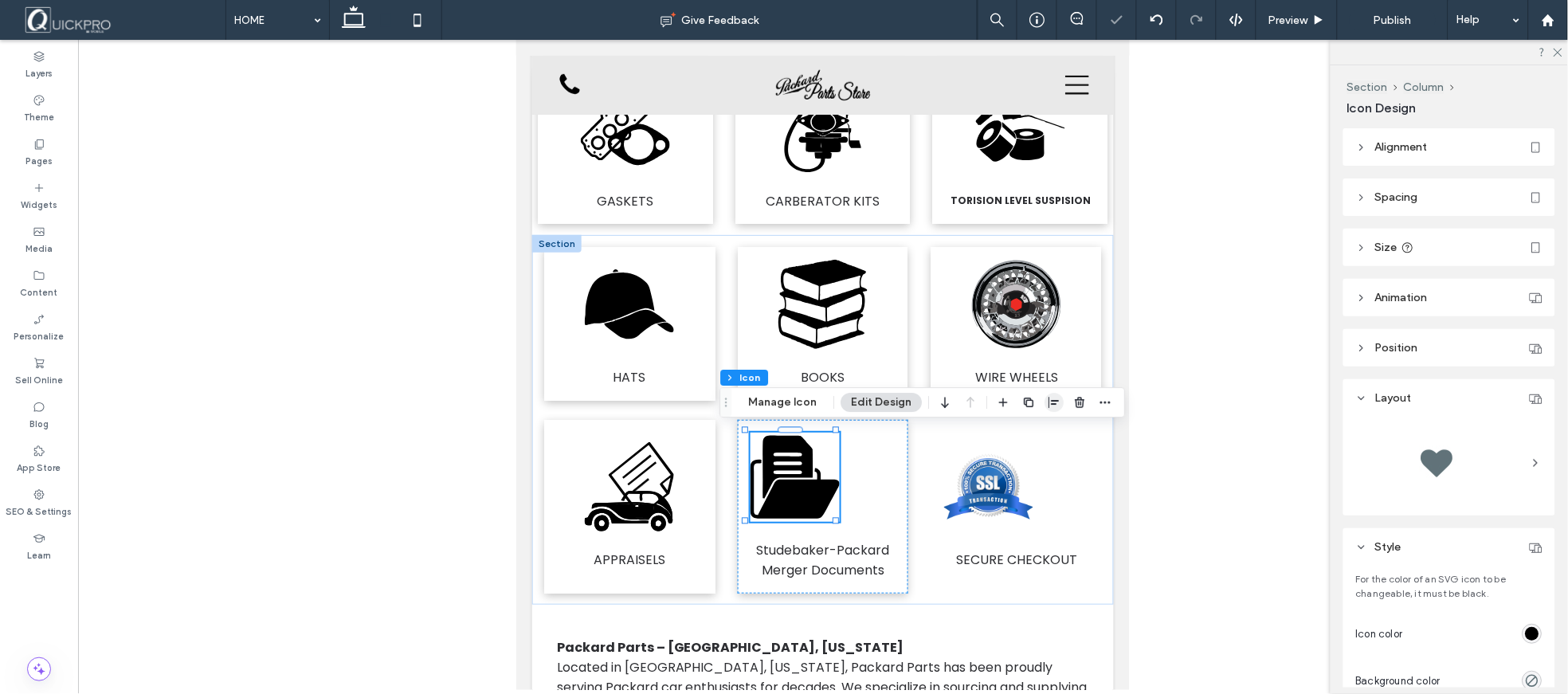
click at [1049, 405] on icon "button" at bounding box center [1053, 402] width 13 height 13
click at [1034, 432] on use "center" at bounding box center [1037, 433] width 9 height 11
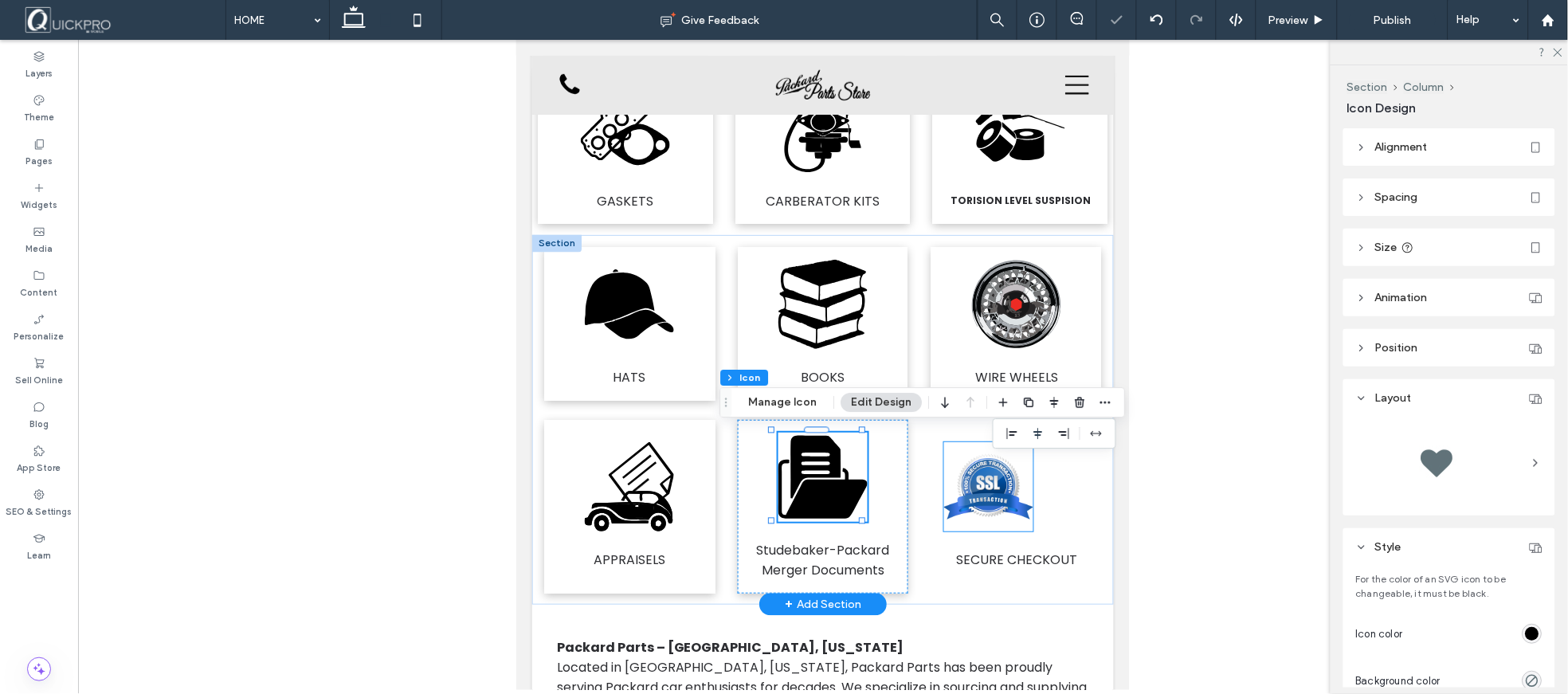
click at [982, 483] on image at bounding box center [987, 485] width 89 height 65
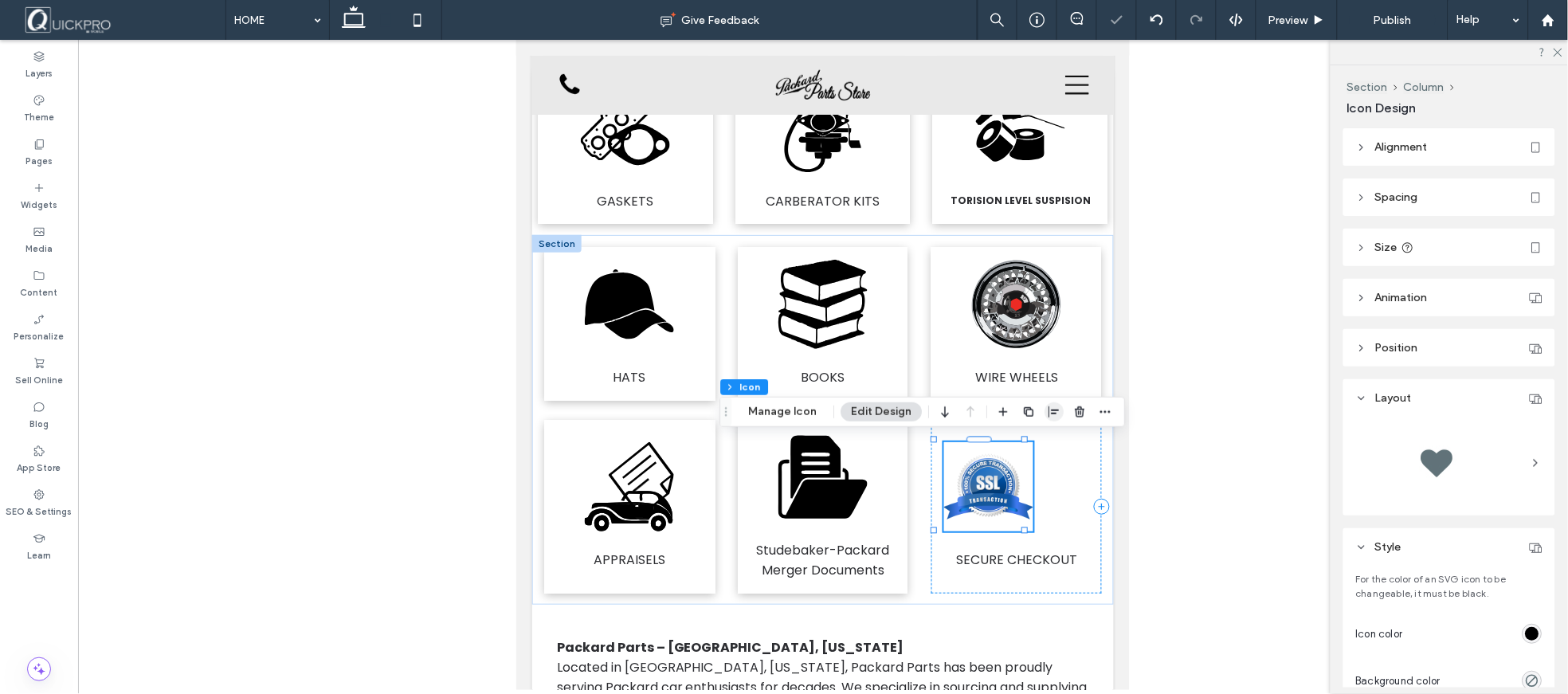
click at [1049, 413] on use "button" at bounding box center [1053, 411] width 10 height 11
click at [1033, 444] on use "center" at bounding box center [1037, 443] width 9 height 11
click at [1214, 504] on div at bounding box center [823, 365] width 1490 height 650
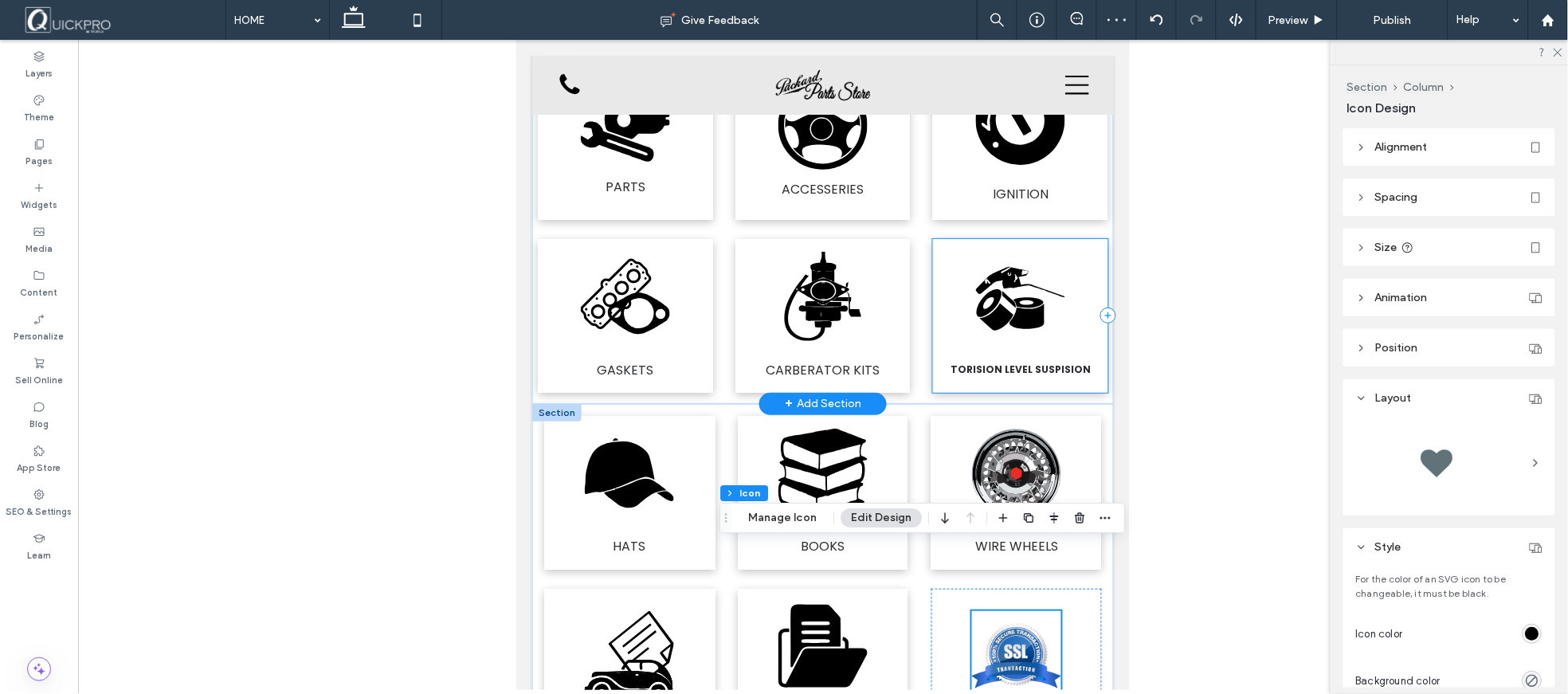
scroll to position [516, 0]
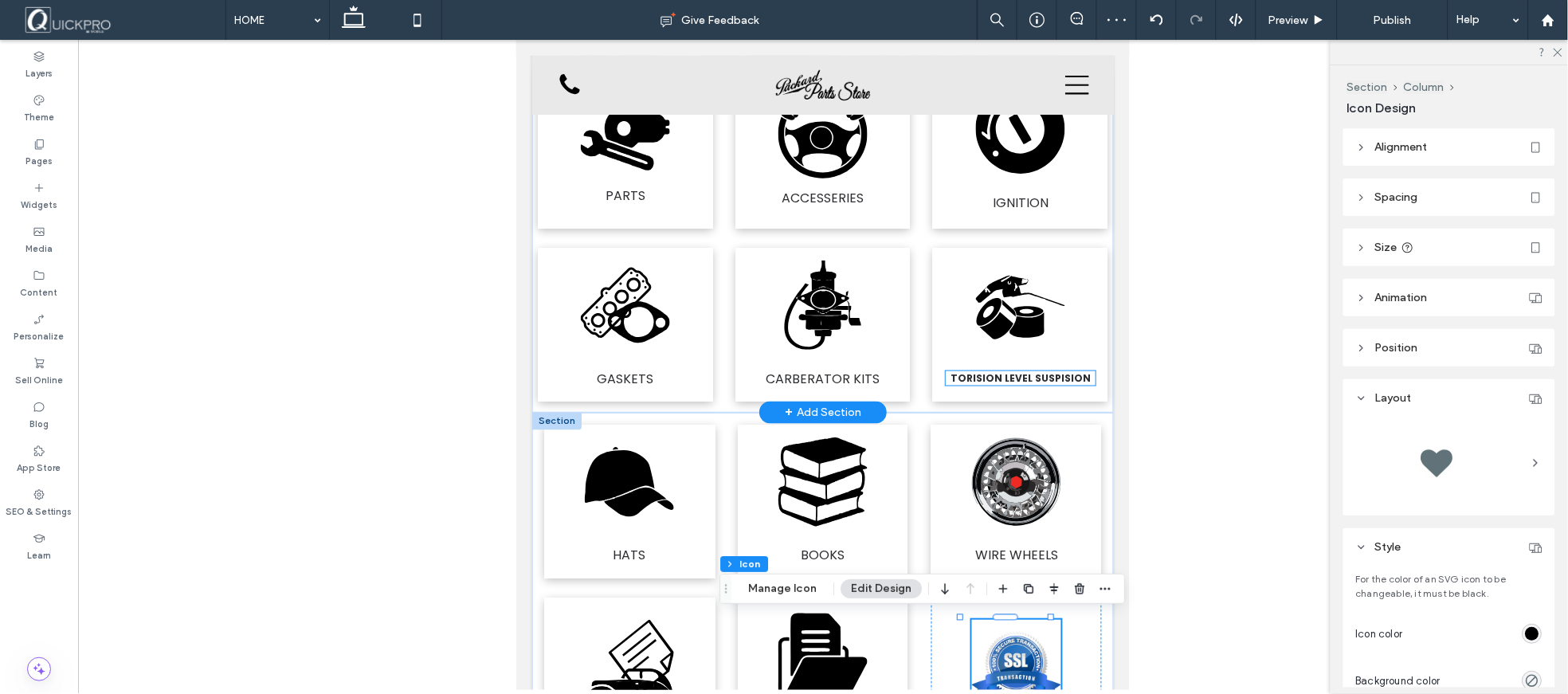
click at [1009, 374] on strong "TORISION LEVEL SUSPISION" at bounding box center [1019, 377] width 141 height 14
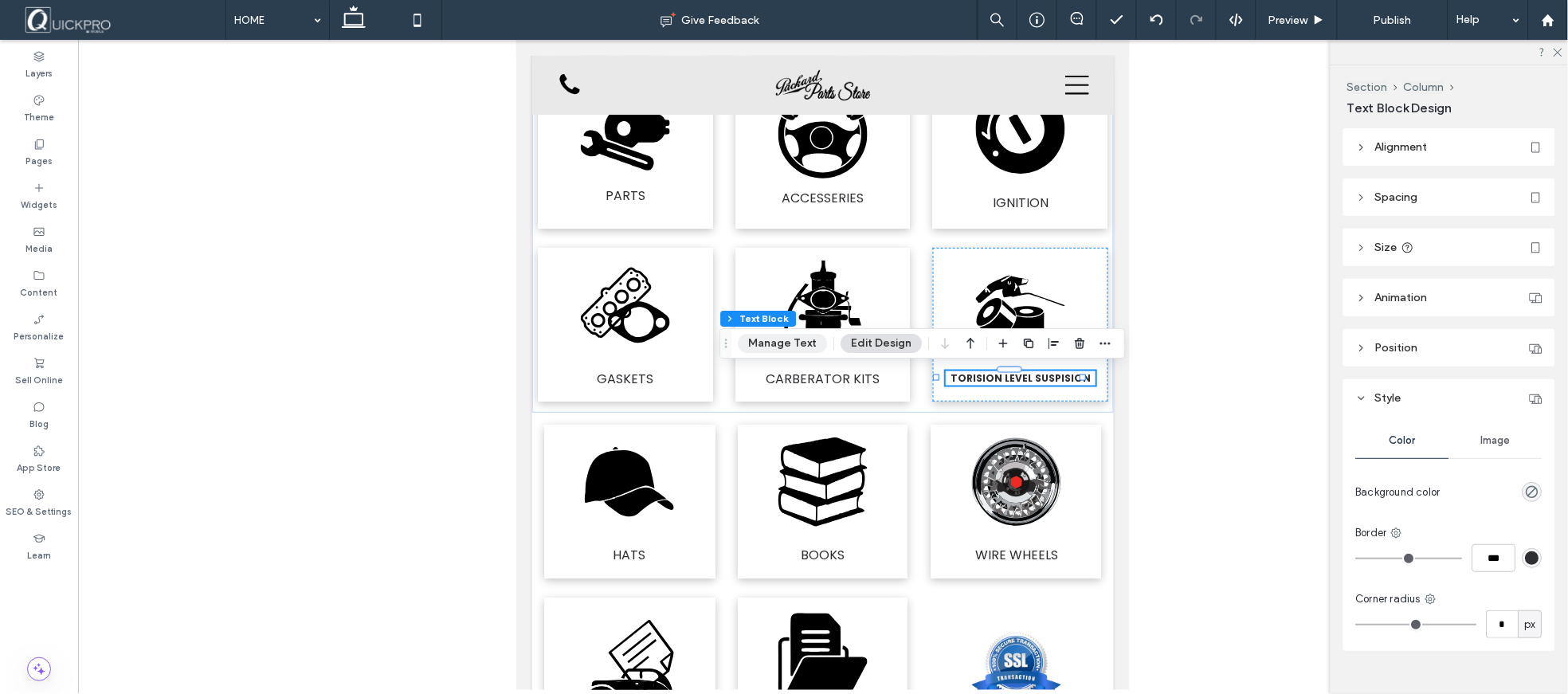
click at [775, 340] on button "Manage Text" at bounding box center [782, 343] width 89 height 19
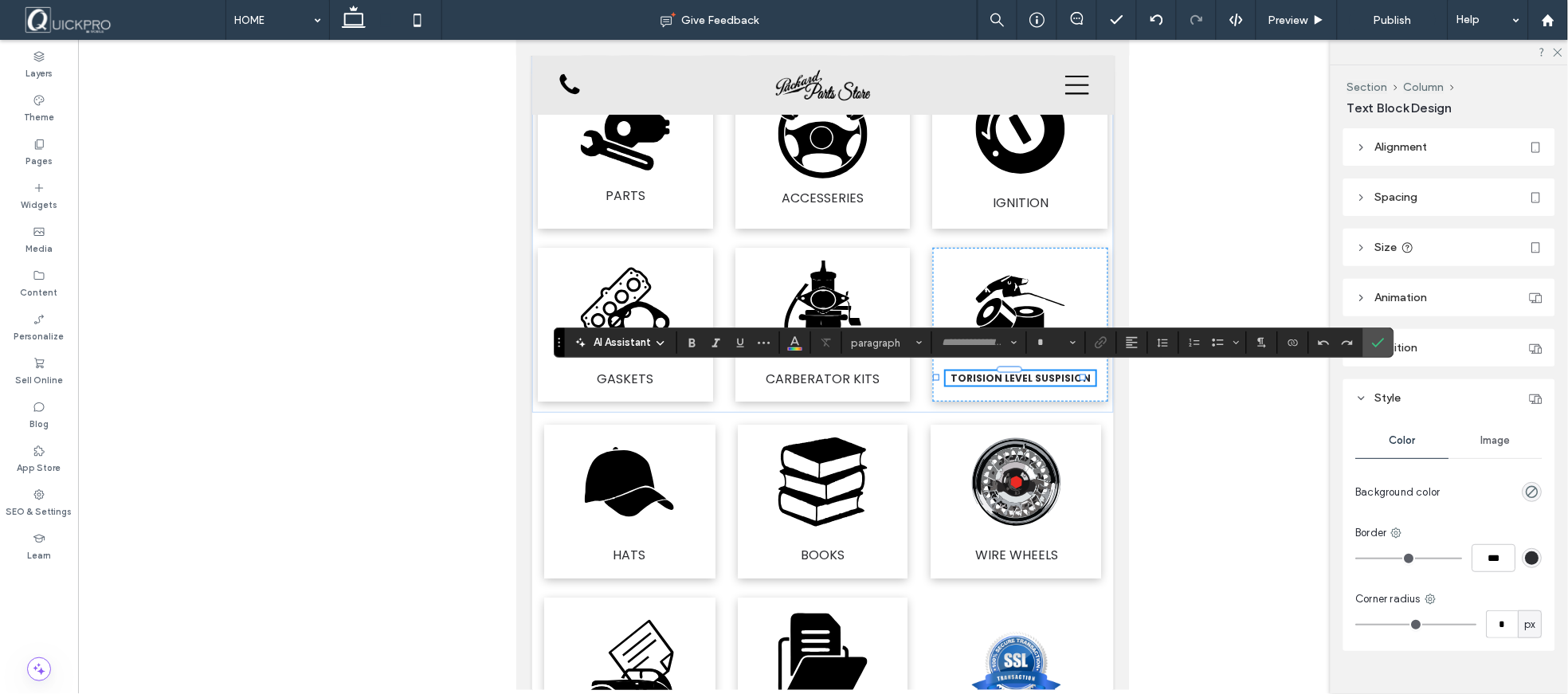
type input "*******"
type input "**"
click at [687, 344] on icon "Bold" at bounding box center [692, 342] width 13 height 13
click at [1075, 344] on icon "Size" at bounding box center [1073, 342] width 6 height 6
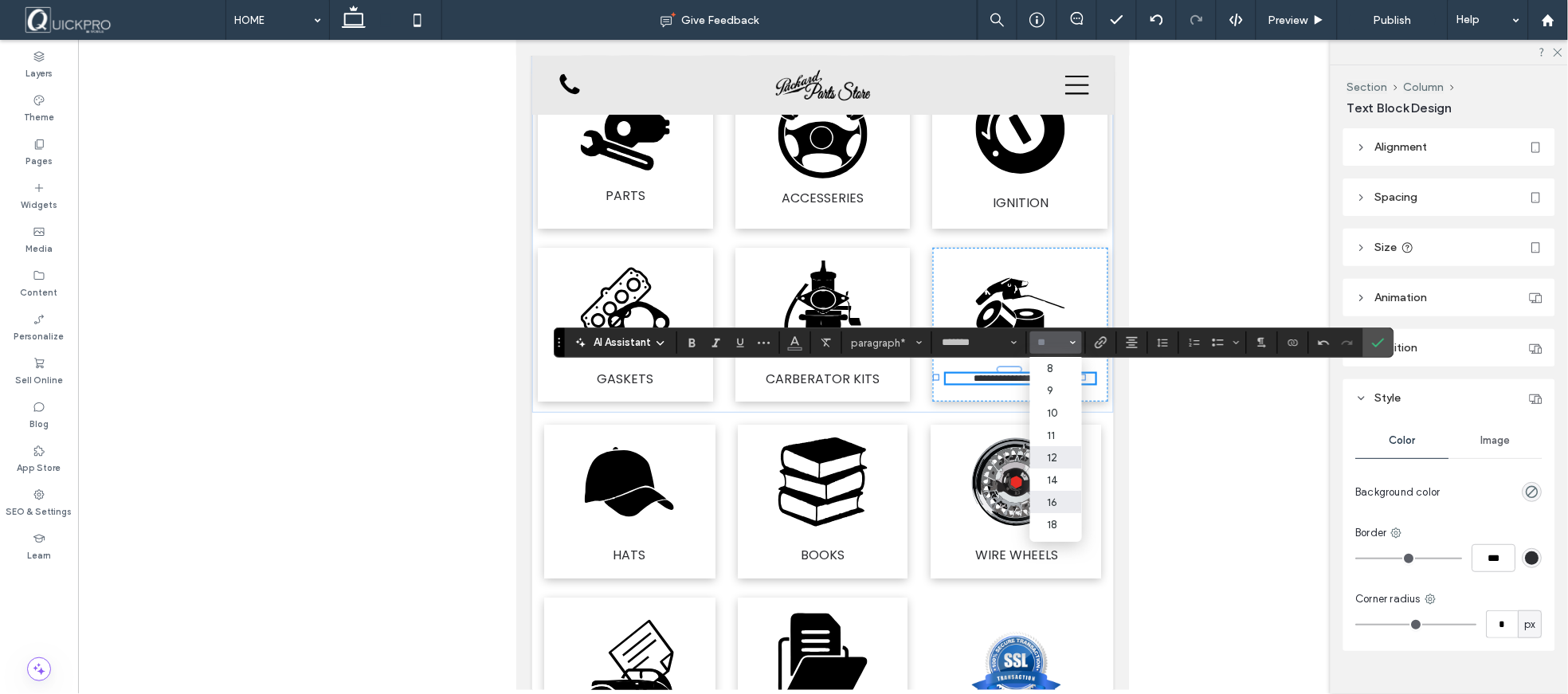
click at [1062, 500] on label "16" at bounding box center [1055, 502] width 51 height 22
type input "**"
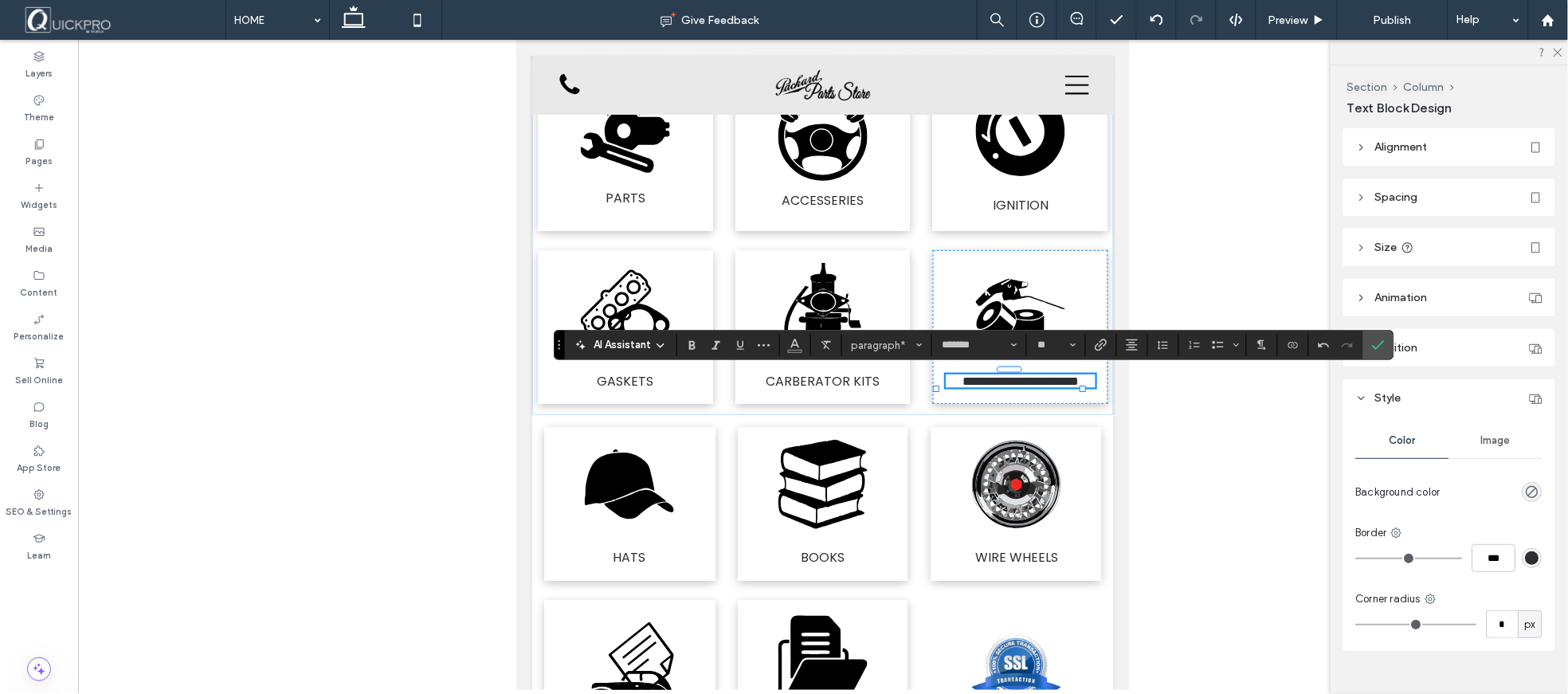
click at [1376, 344] on icon "Confirm" at bounding box center [1377, 344] width 13 height 13
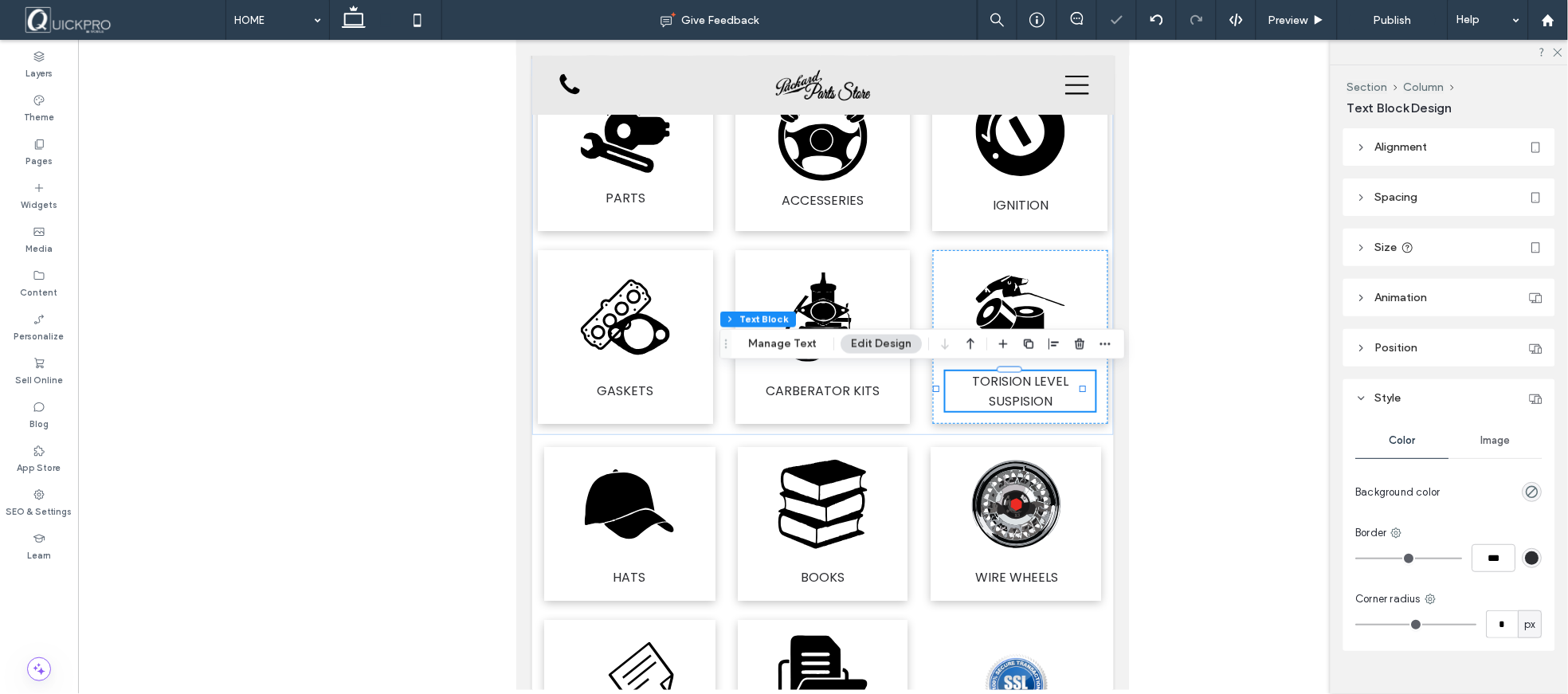
click at [1210, 394] on div at bounding box center [823, 365] width 1490 height 650
click at [1161, 346] on div at bounding box center [823, 365] width 1490 height 650
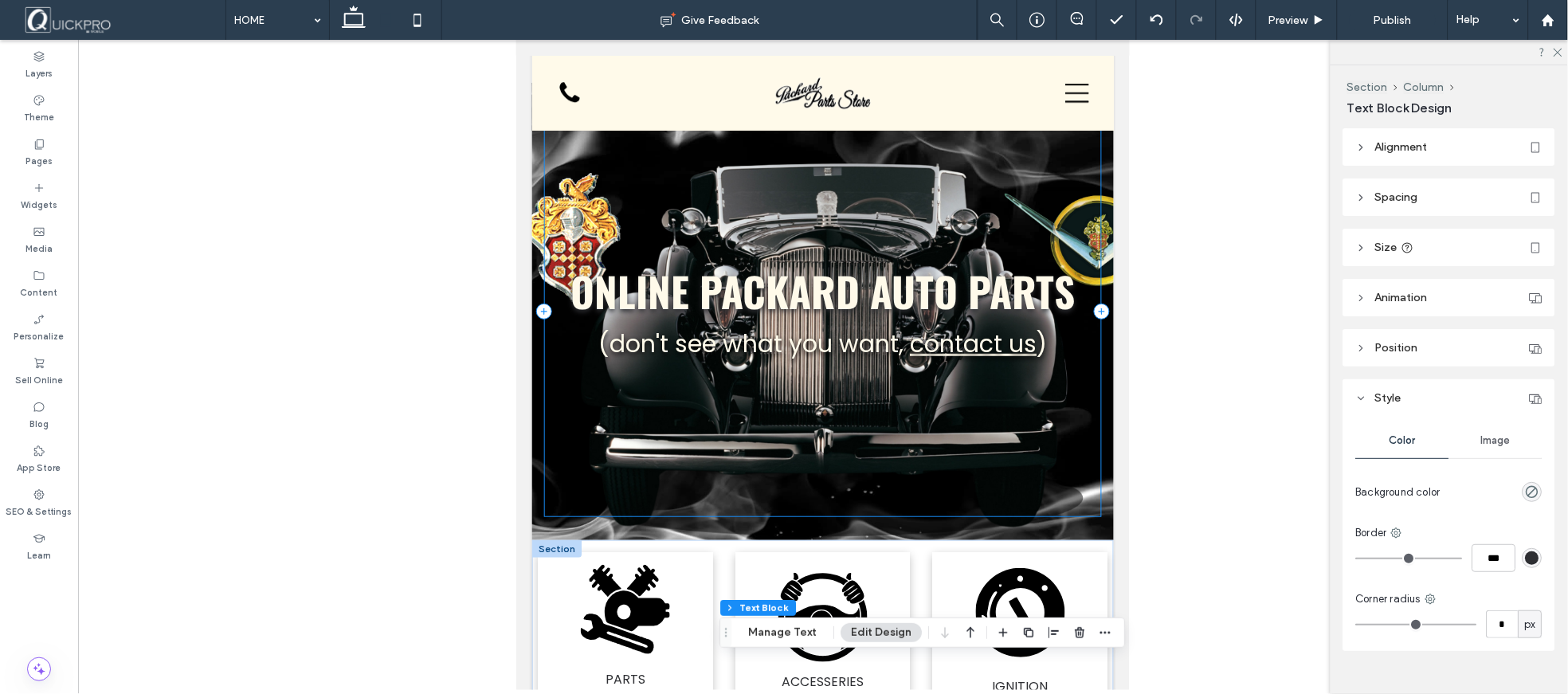
scroll to position [0, 0]
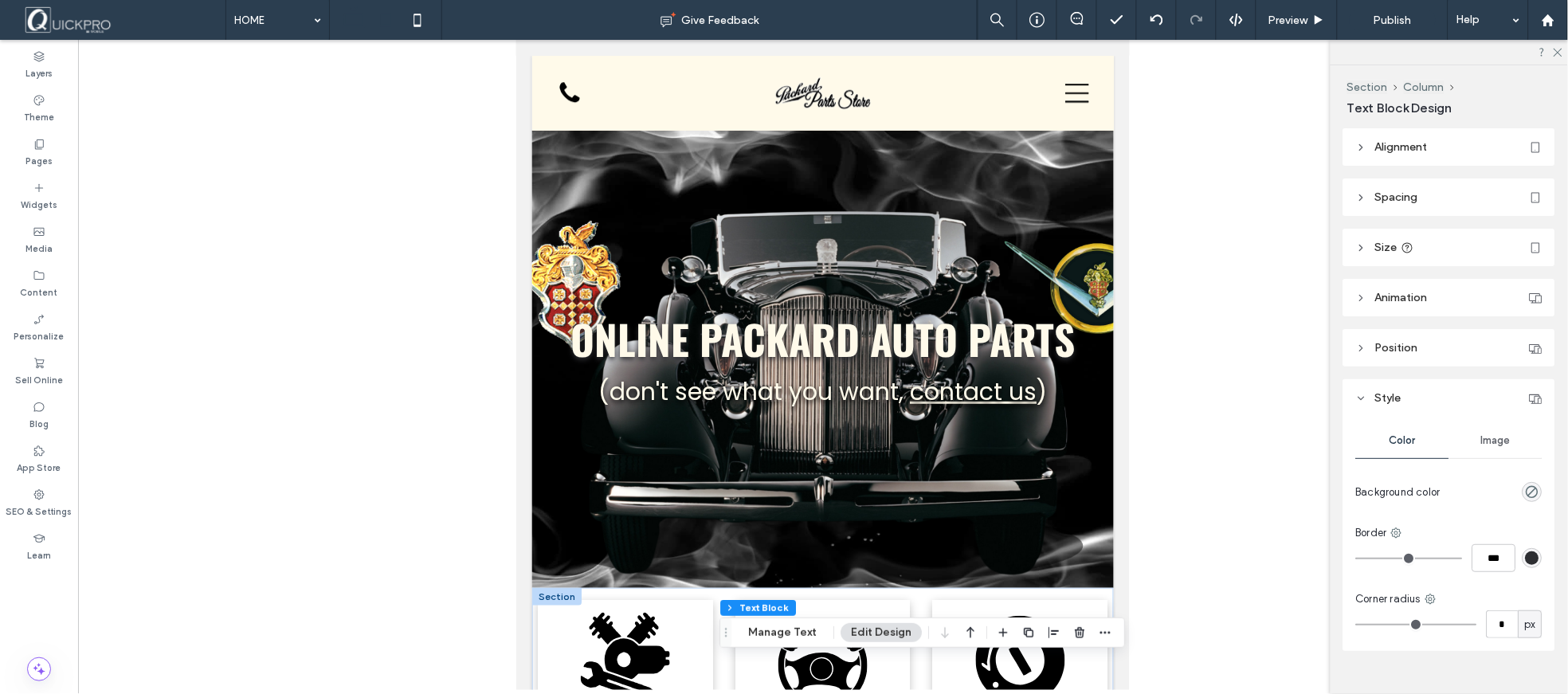
click at [355, 17] on icon at bounding box center [354, 20] width 32 height 32
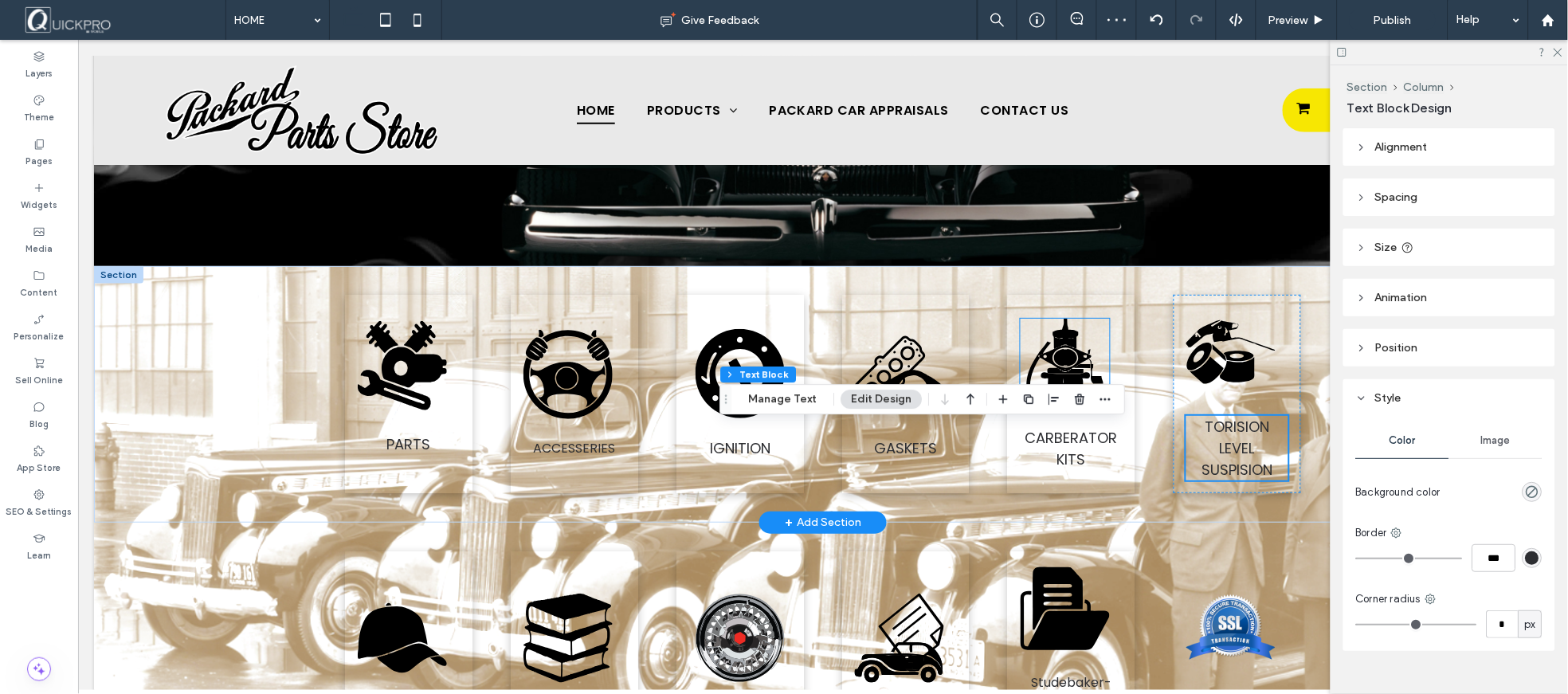
scroll to position [338, 0]
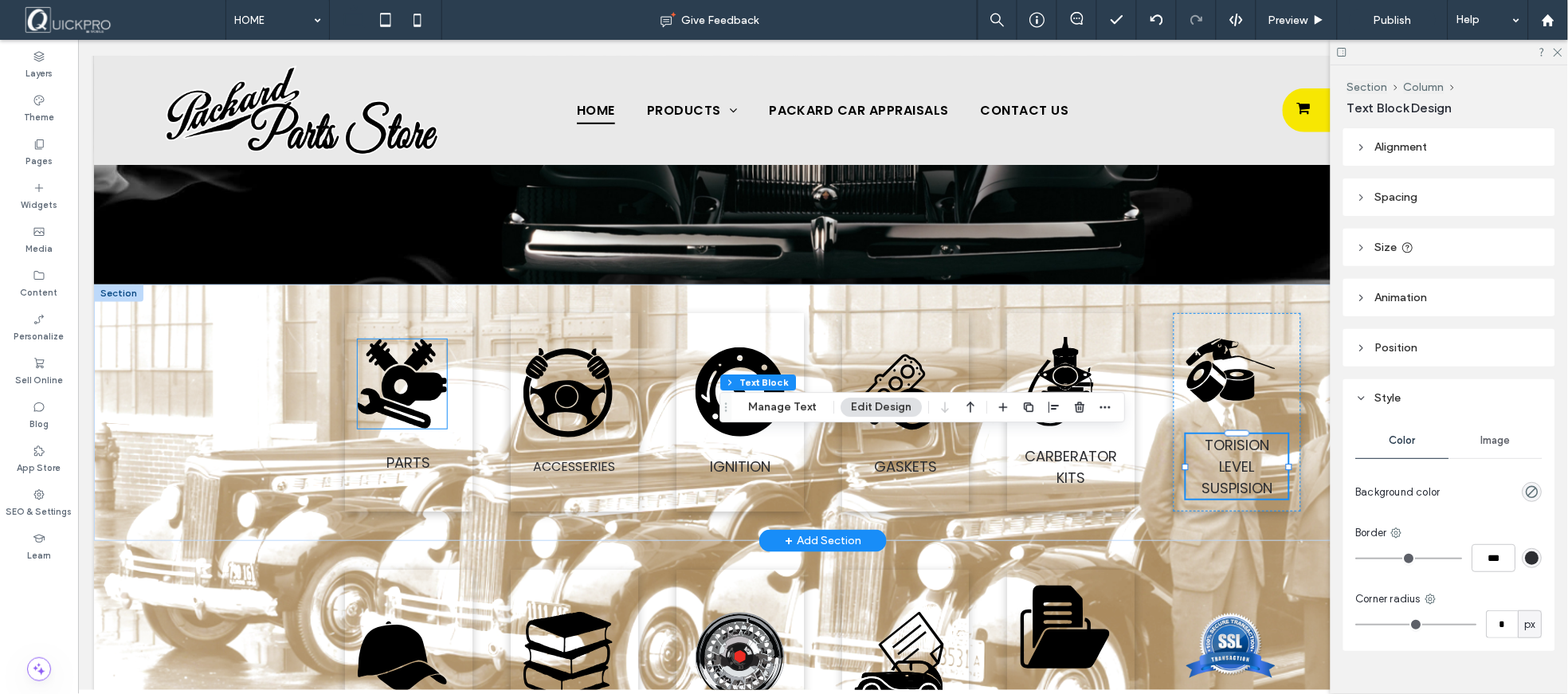
click at [418, 393] on icon at bounding box center [413, 384] width 65 height 41
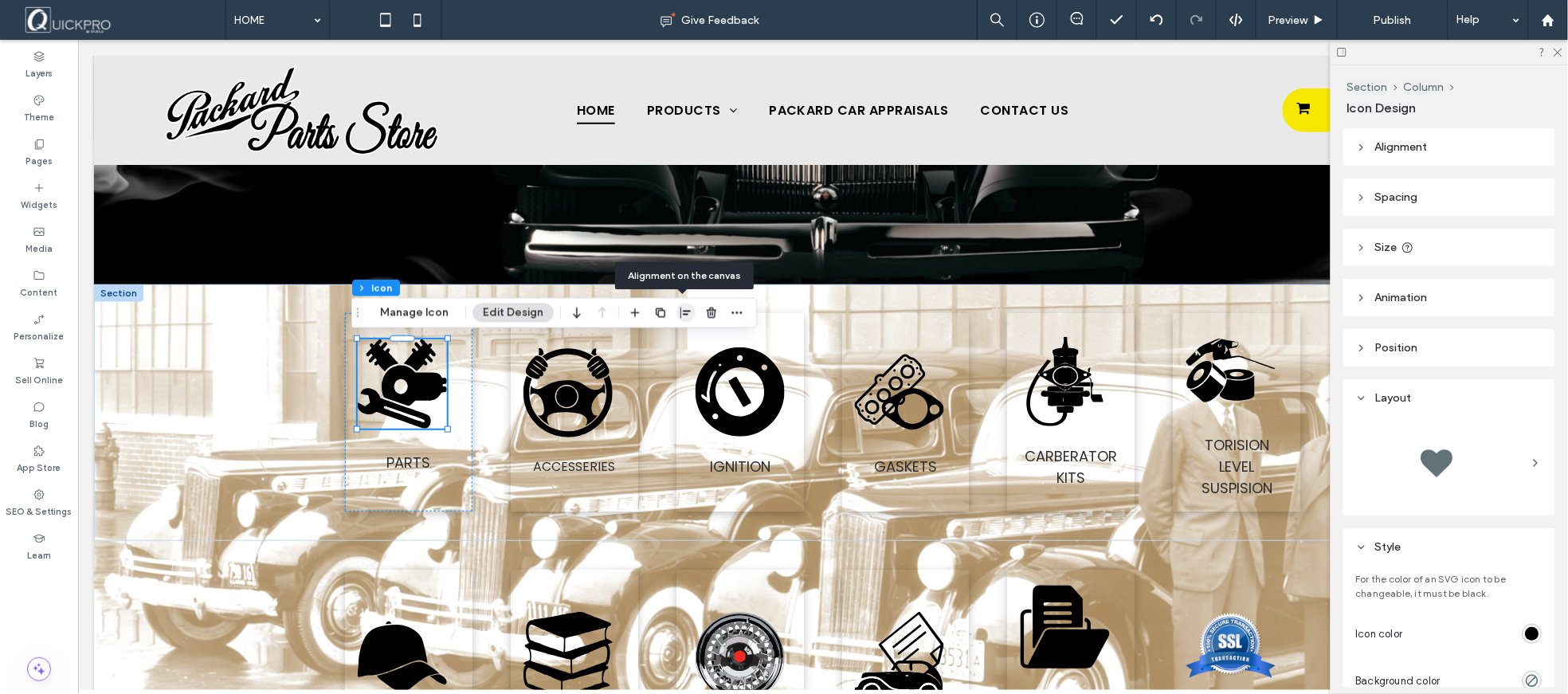
click at [686, 309] on icon "button" at bounding box center [685, 313] width 13 height 13
click at [663, 344] on icon "center" at bounding box center [669, 344] width 13 height 13
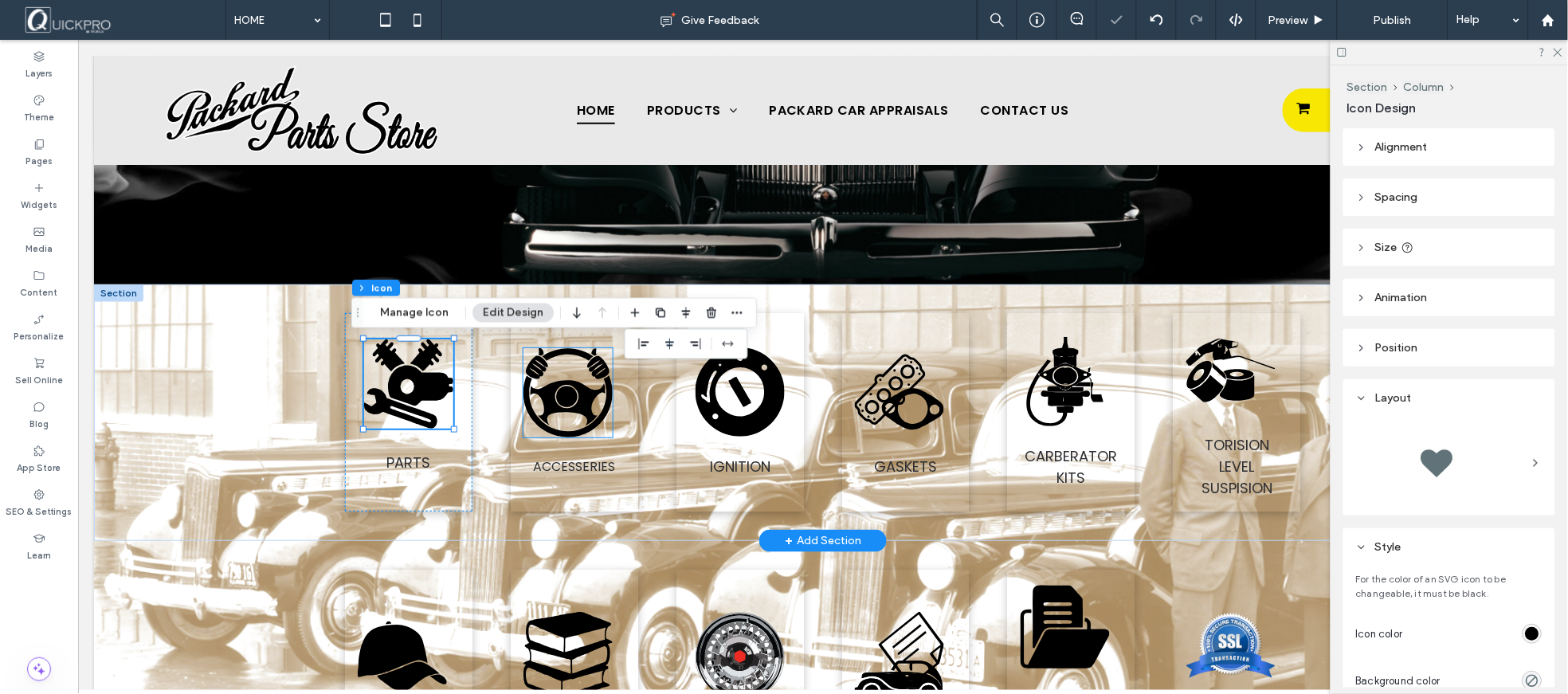
click at [574, 402] on icon at bounding box center [567, 403] width 75 height 46
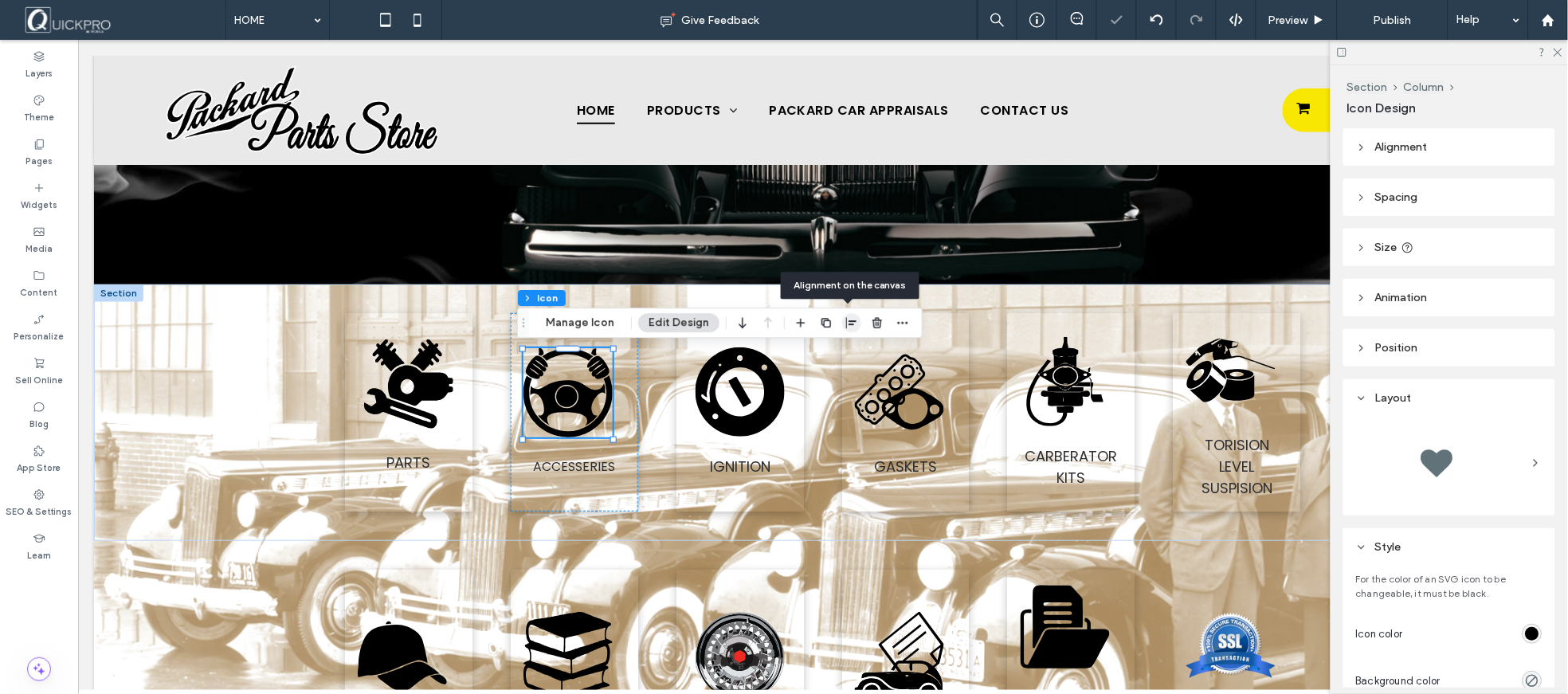
click at [847, 322] on icon "button" at bounding box center [851, 322] width 13 height 13
click at [830, 357] on icon "center" at bounding box center [836, 353] width 13 height 13
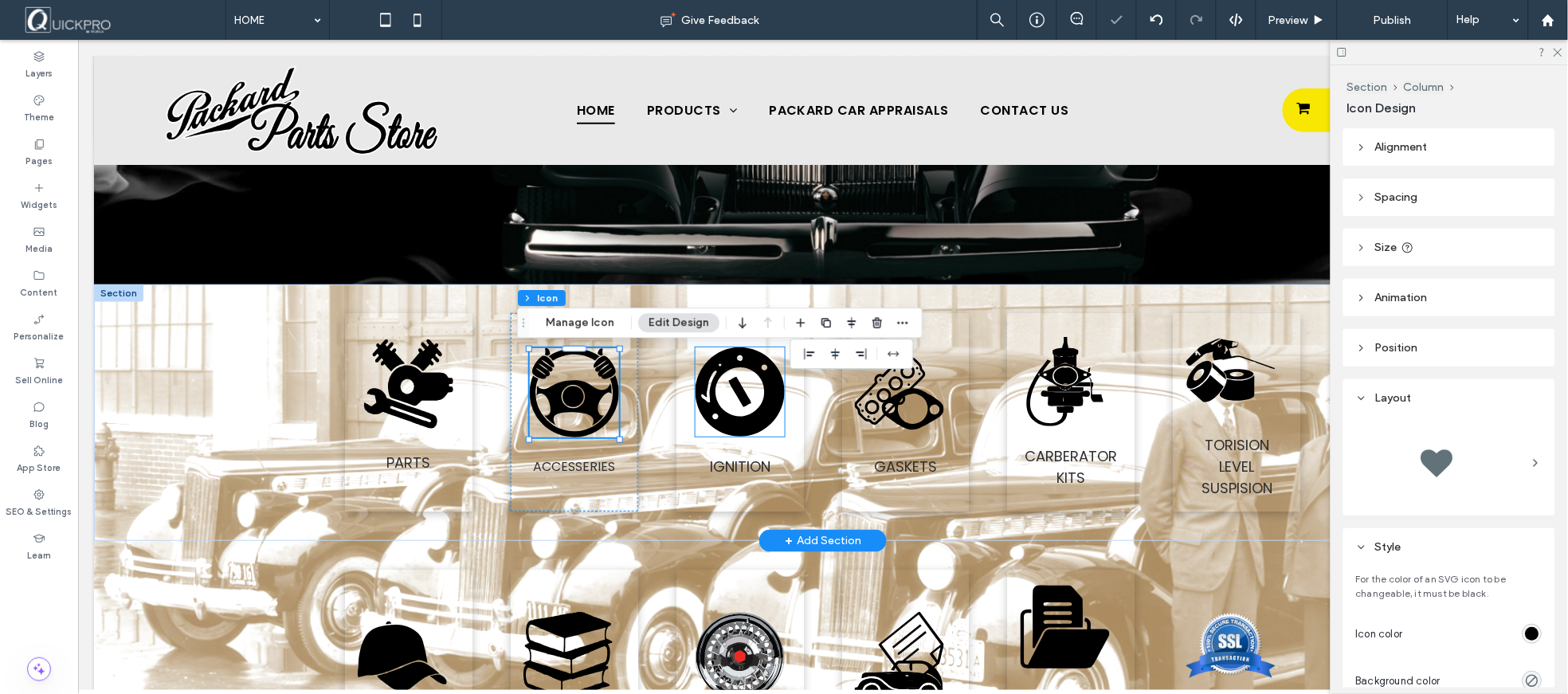
click at [750, 412] on icon at bounding box center [739, 390] width 89 height 89
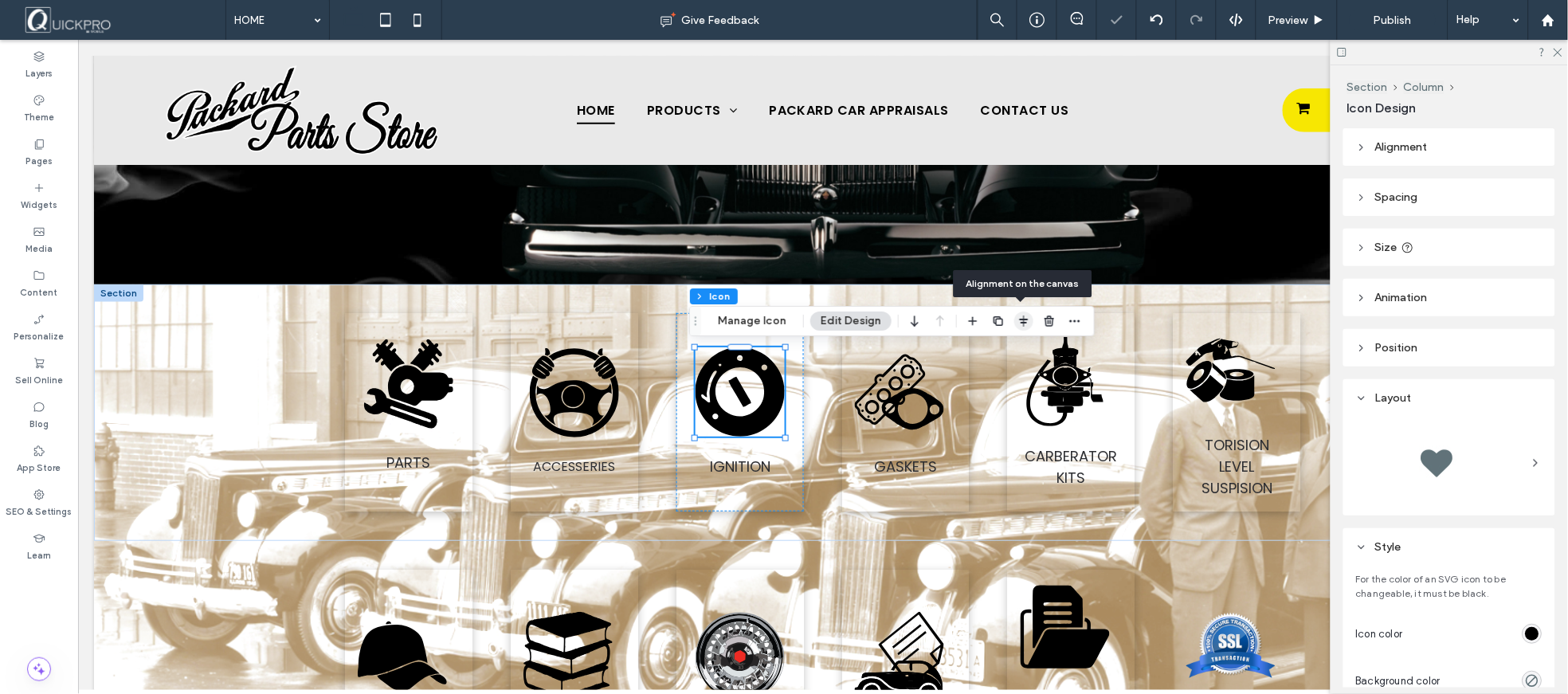
click at [1023, 323] on icon "button" at bounding box center [1023, 321] width 13 height 13
click at [1005, 353] on use "center" at bounding box center [1007, 351] width 9 height 11
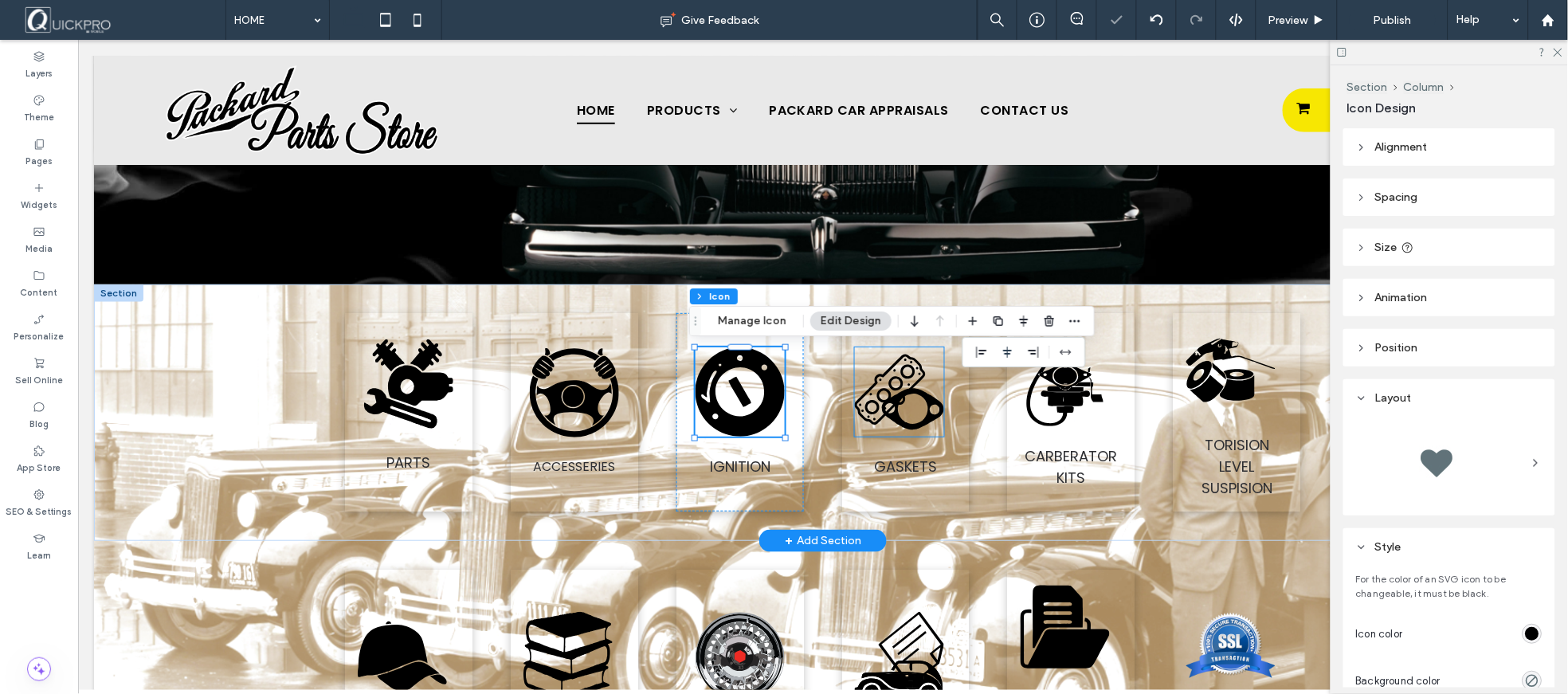
click at [905, 412] on icon ".fil0-1653124979-1653124979 {fill:none} .fil1-1653124979-1653124979 {fill:black}" at bounding box center [898, 390] width 89 height 89
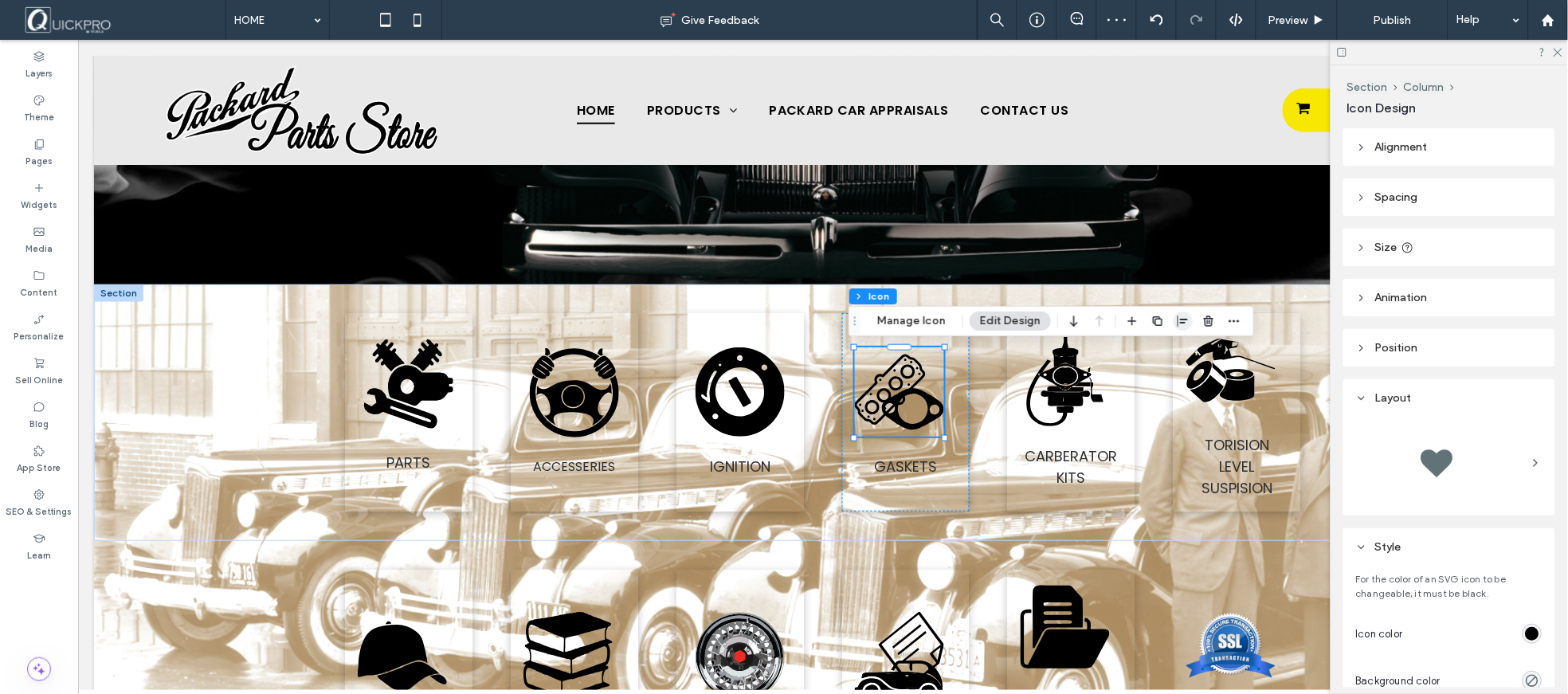
click at [1186, 323] on icon "button" at bounding box center [1183, 321] width 13 height 13
click at [1161, 353] on icon "center" at bounding box center [1167, 352] width 13 height 13
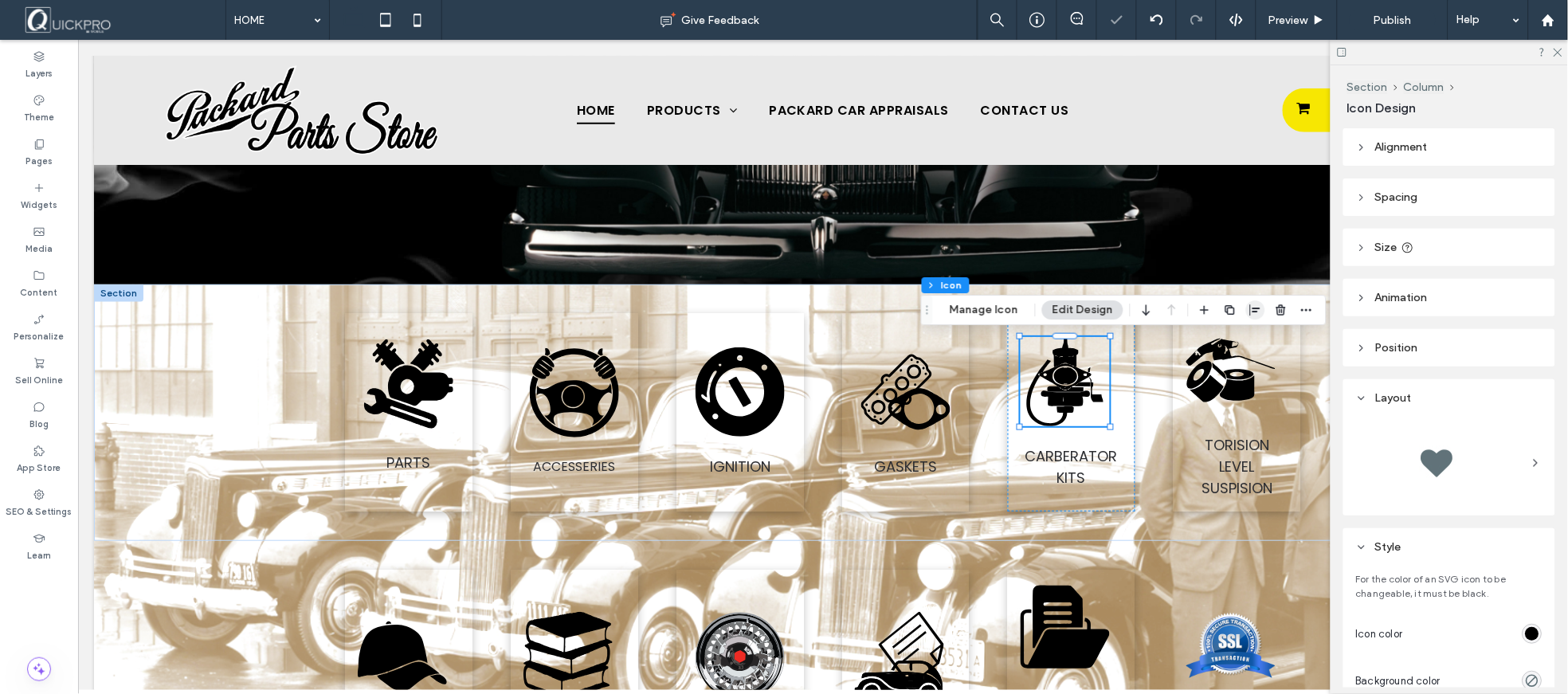
click at [1257, 314] on icon "button" at bounding box center [1255, 309] width 13 height 13
click at [1243, 339] on span "center" at bounding box center [1238, 340] width 19 height 19
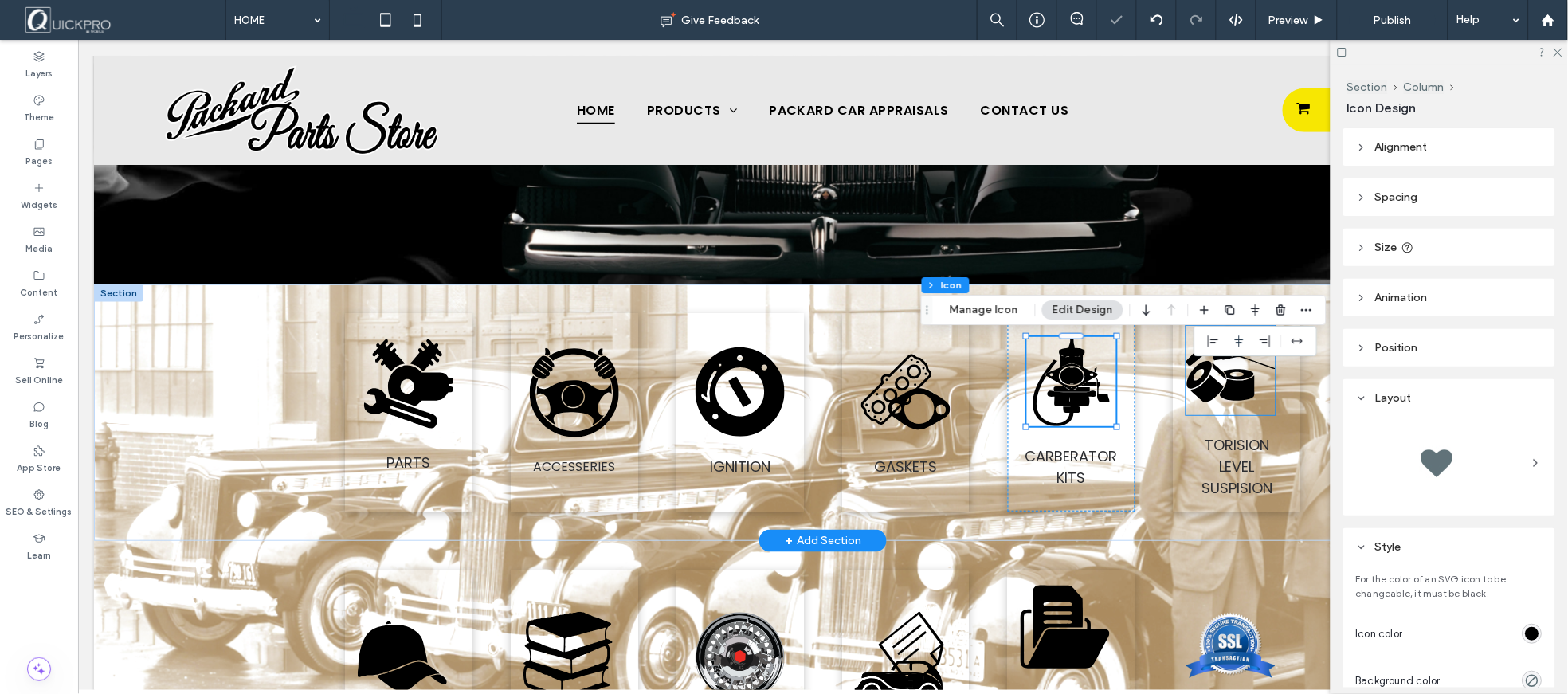
click at [1210, 406] on icon ".fil1-1883702402-1883702402 {fill:none} .fil0-1883702402-1883702402 {fill:black}" at bounding box center [1230, 369] width 89 height 89
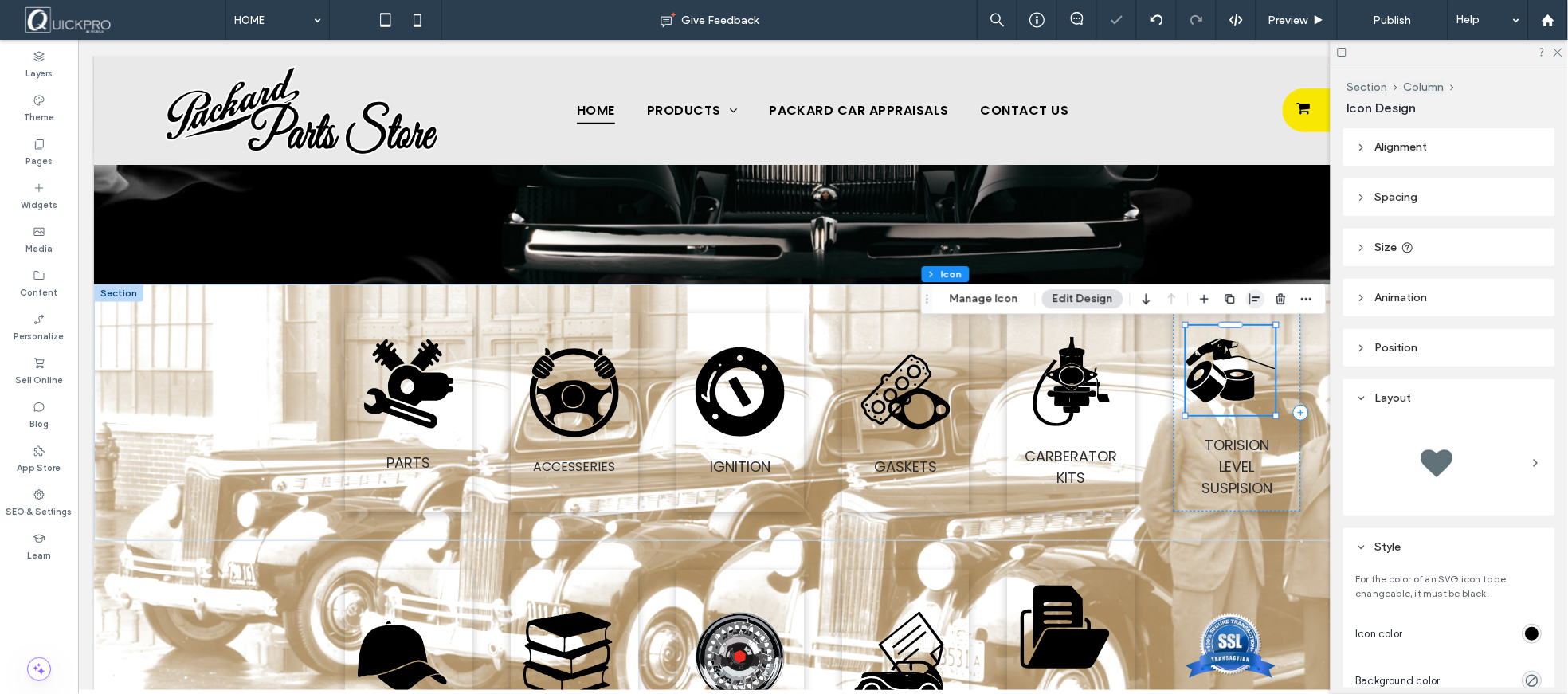
click at [1257, 301] on icon "button" at bounding box center [1255, 298] width 13 height 13
click at [1237, 331] on use "center" at bounding box center [1239, 329] width 9 height 11
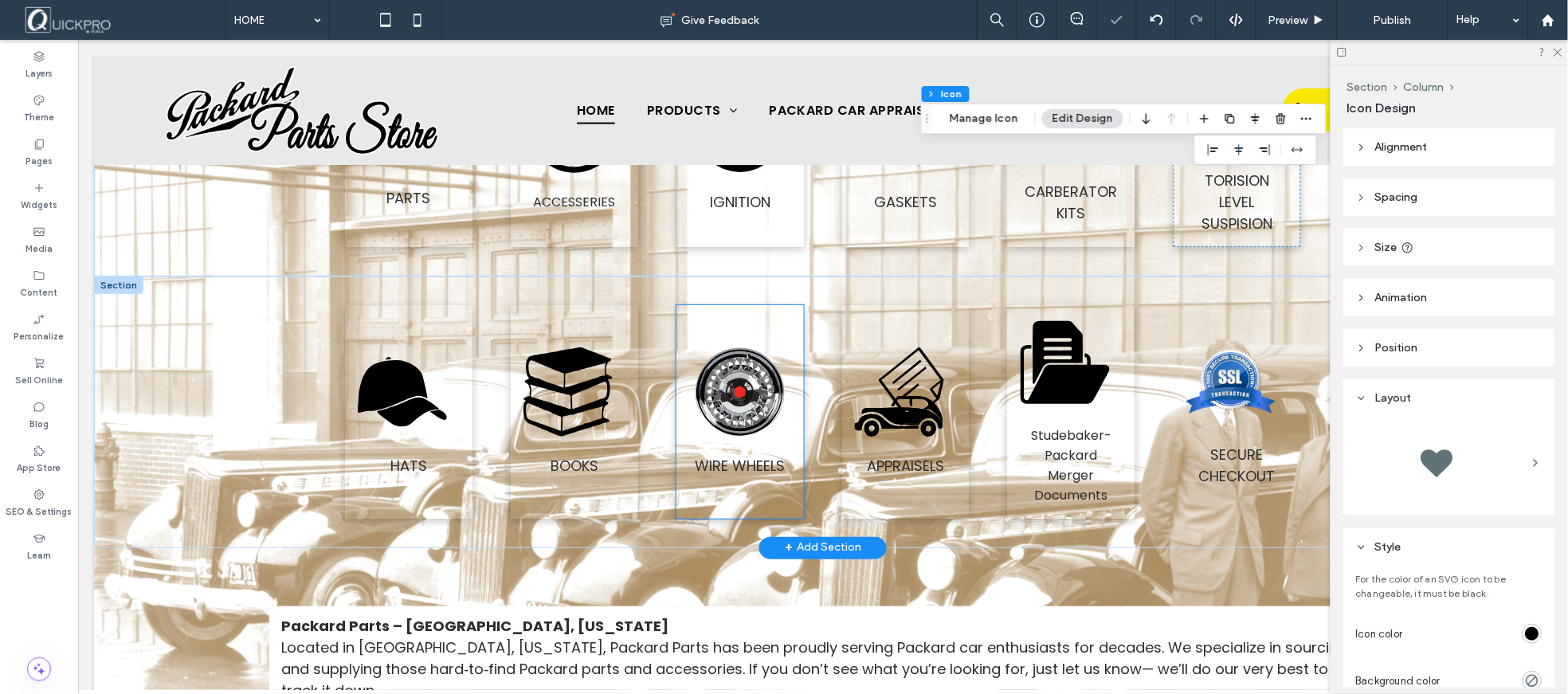
scroll to position [603, 0]
click at [401, 393] on icon at bounding box center [392, 384] width 70 height 53
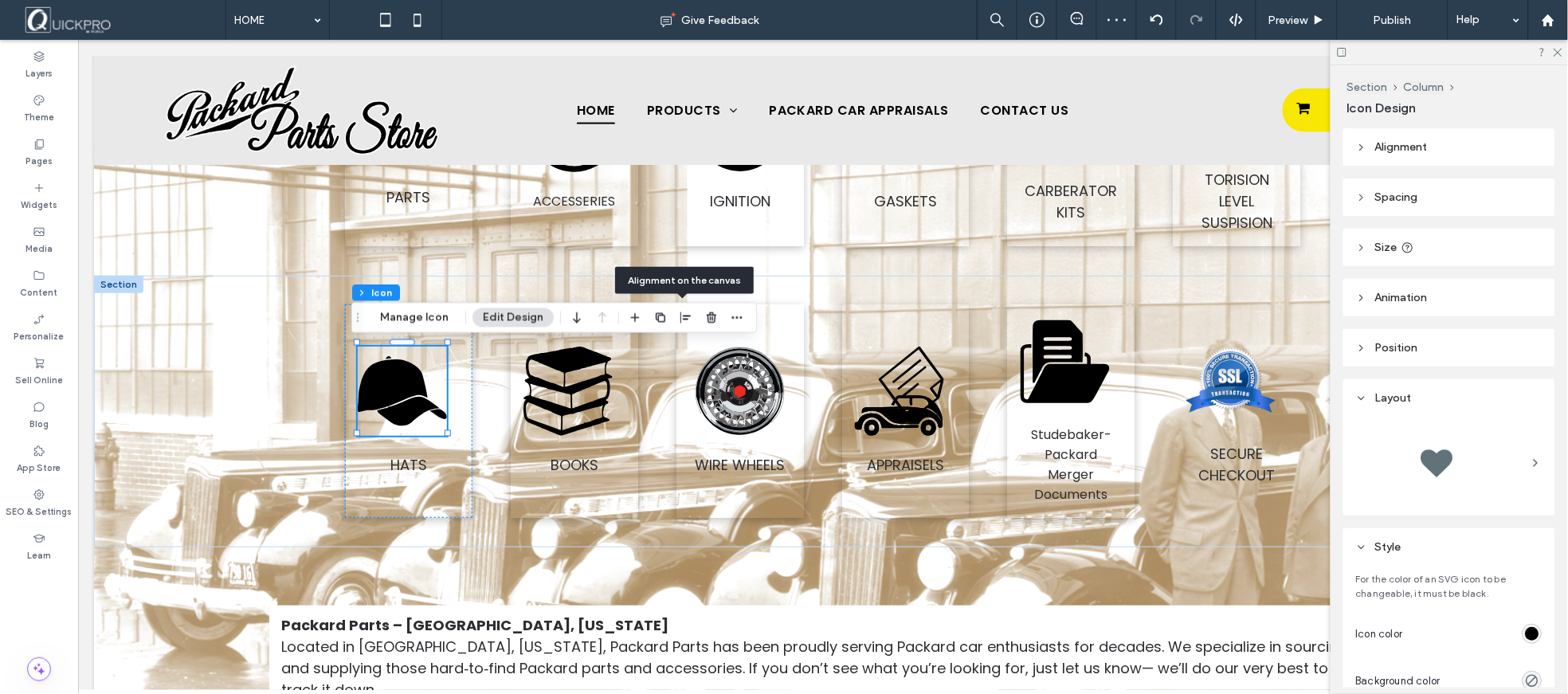
click at [683, 329] on div at bounding box center [685, 317] width 19 height 29
click at [681, 316] on icon "button" at bounding box center [685, 317] width 13 height 13
click at [663, 349] on icon "center" at bounding box center [669, 348] width 13 height 13
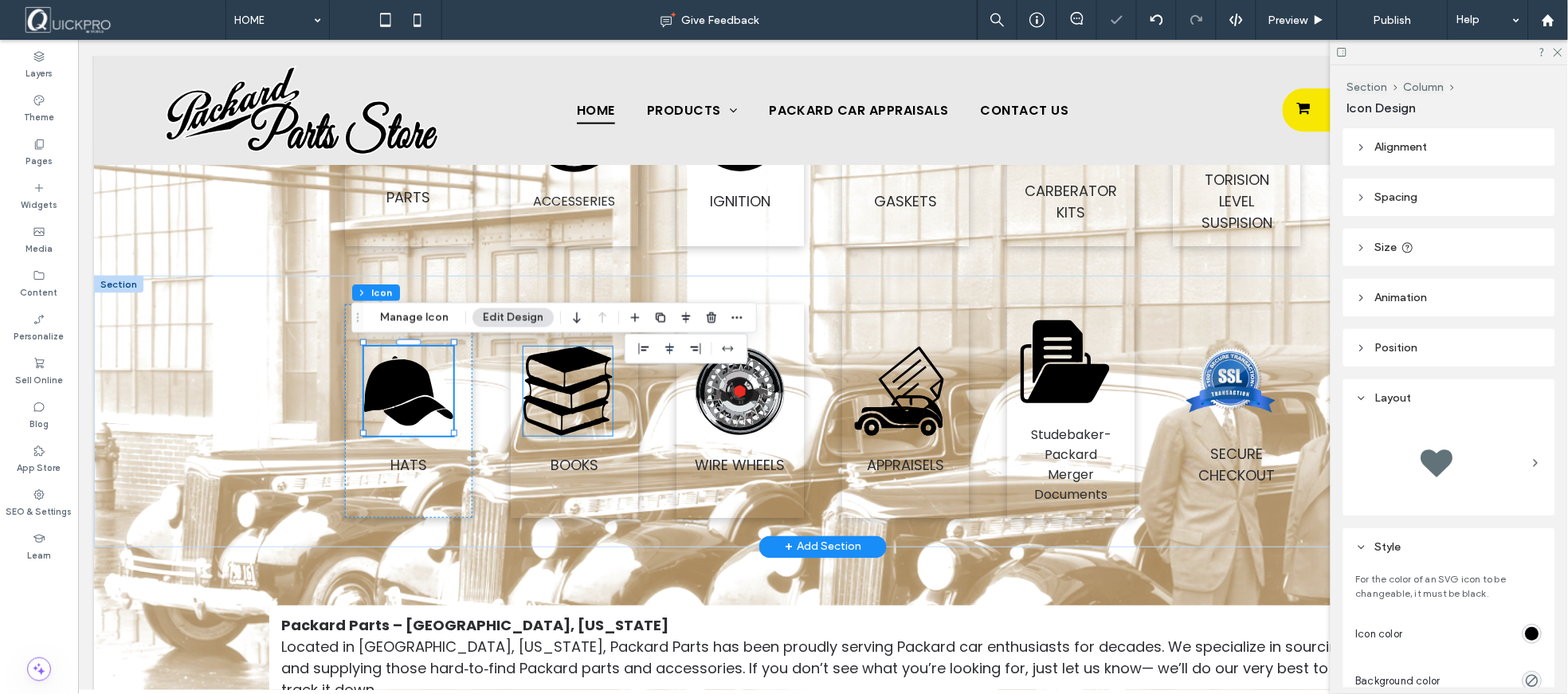
click at [588, 383] on icon "Packard Books .fil0-1910991486-1910991486 {fill:black}" at bounding box center [567, 390] width 89 height 89
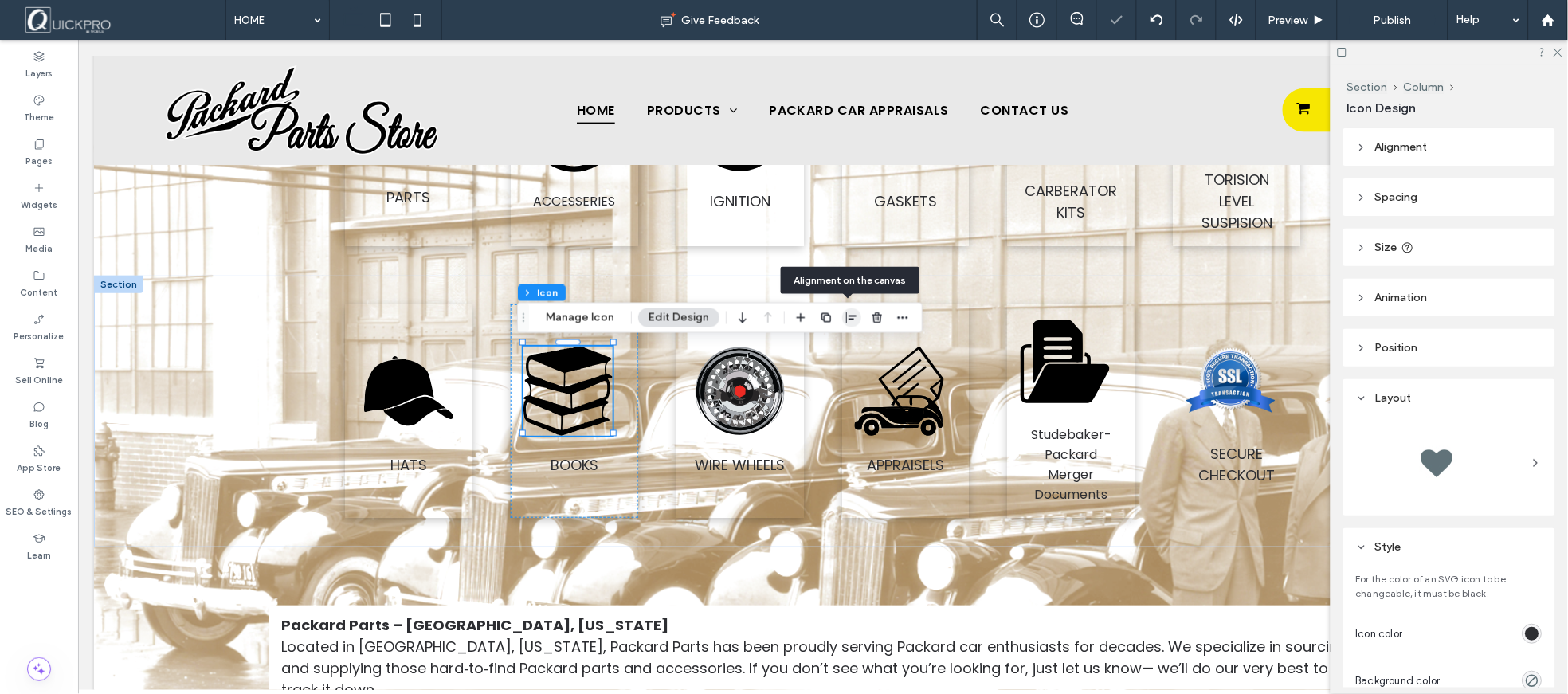
click at [853, 320] on icon "button" at bounding box center [851, 317] width 13 height 13
click at [831, 348] on icon "center" at bounding box center [836, 348] width 13 height 13
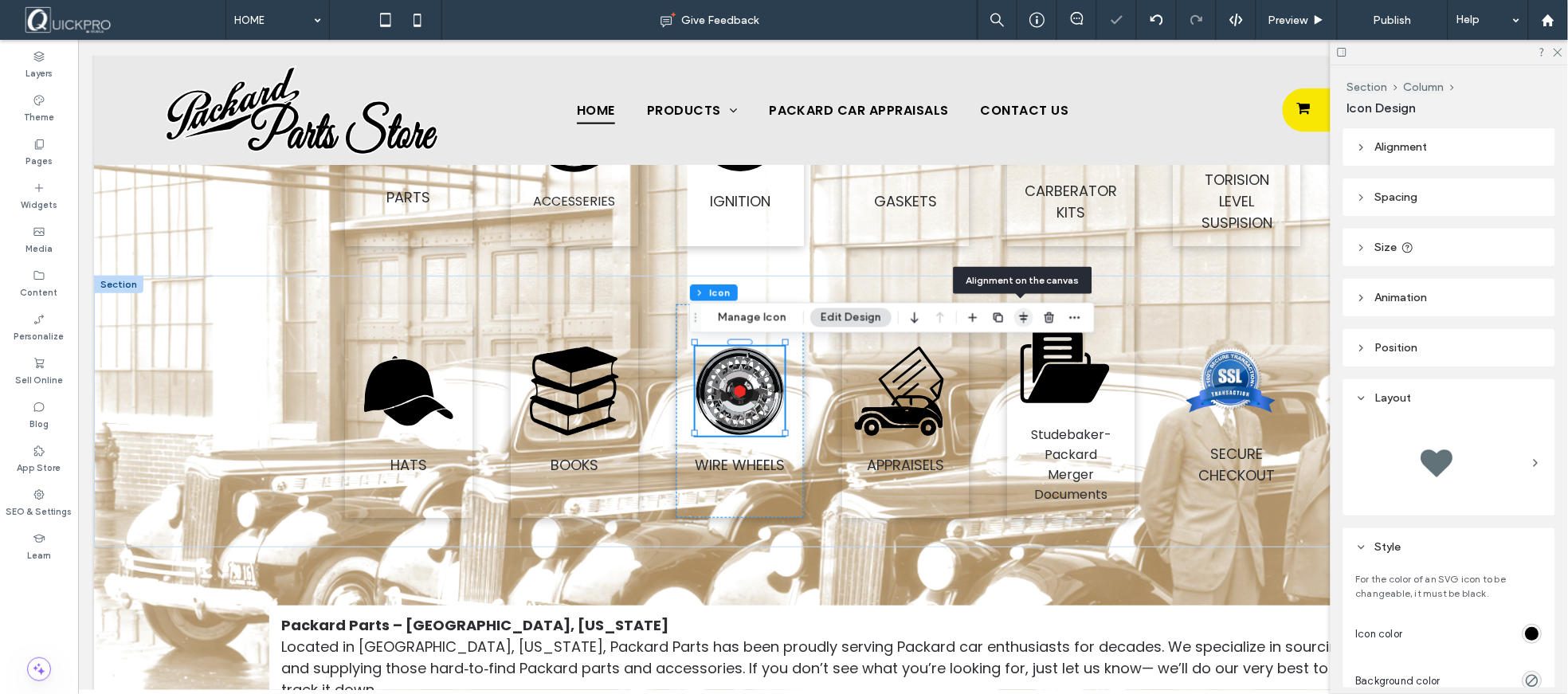
click at [1017, 322] on icon "button" at bounding box center [1023, 317] width 13 height 13
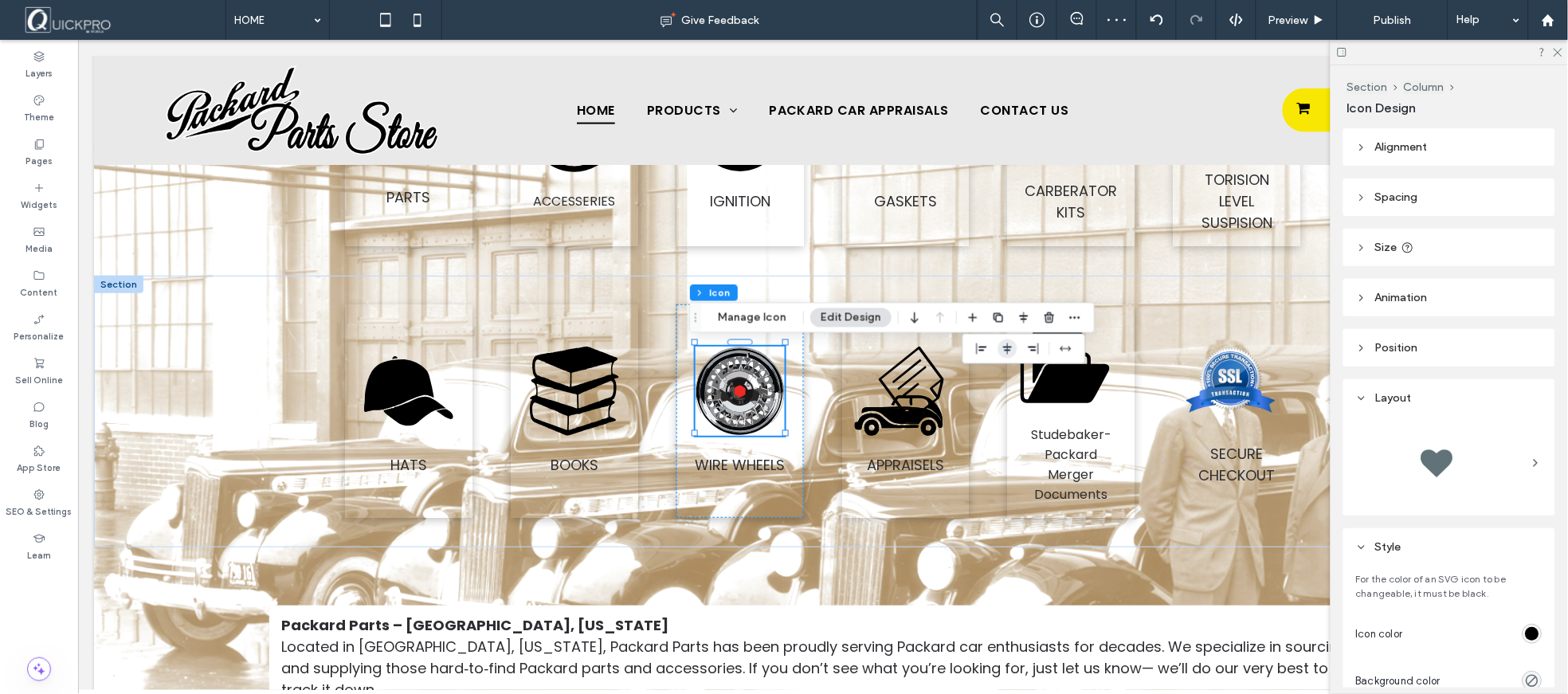
click at [1002, 344] on icon "center" at bounding box center [1007, 348] width 13 height 13
click at [920, 382] on icon ".fil0-1850428741-1850428741 {fill:black}" at bounding box center [898, 390] width 89 height 89
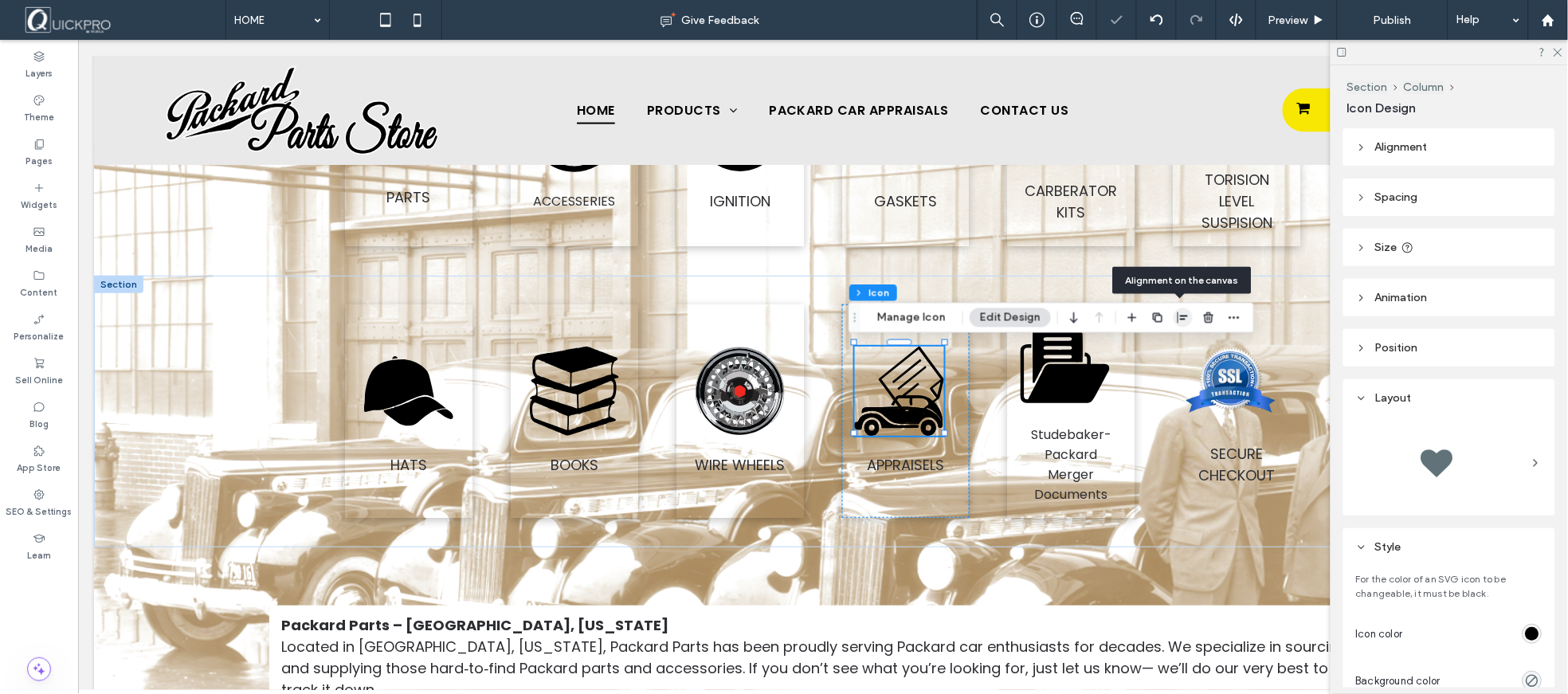
click at [1182, 315] on icon "button" at bounding box center [1183, 317] width 13 height 13
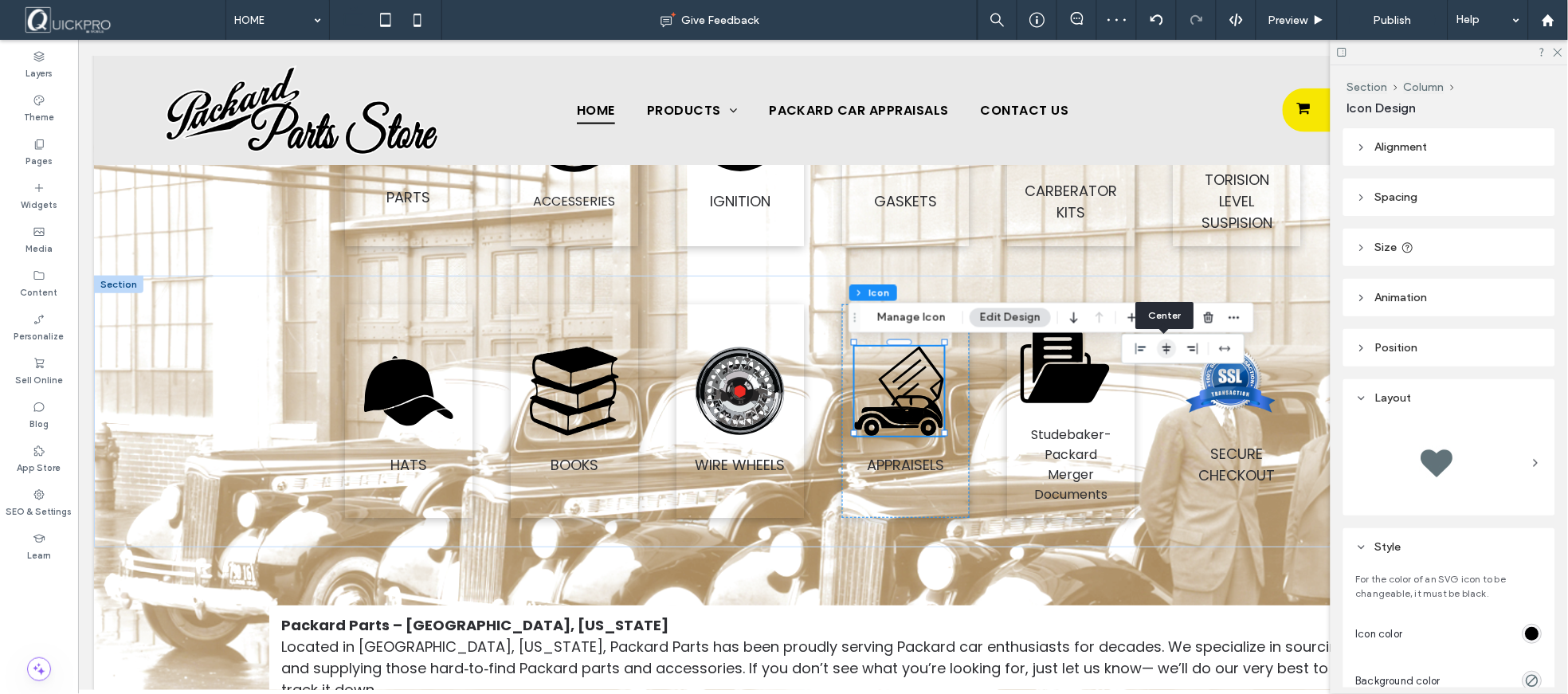
click at [1165, 346] on use "center" at bounding box center [1166, 348] width 9 height 11
click at [1083, 386] on icon at bounding box center [1063, 372] width 89 height 59
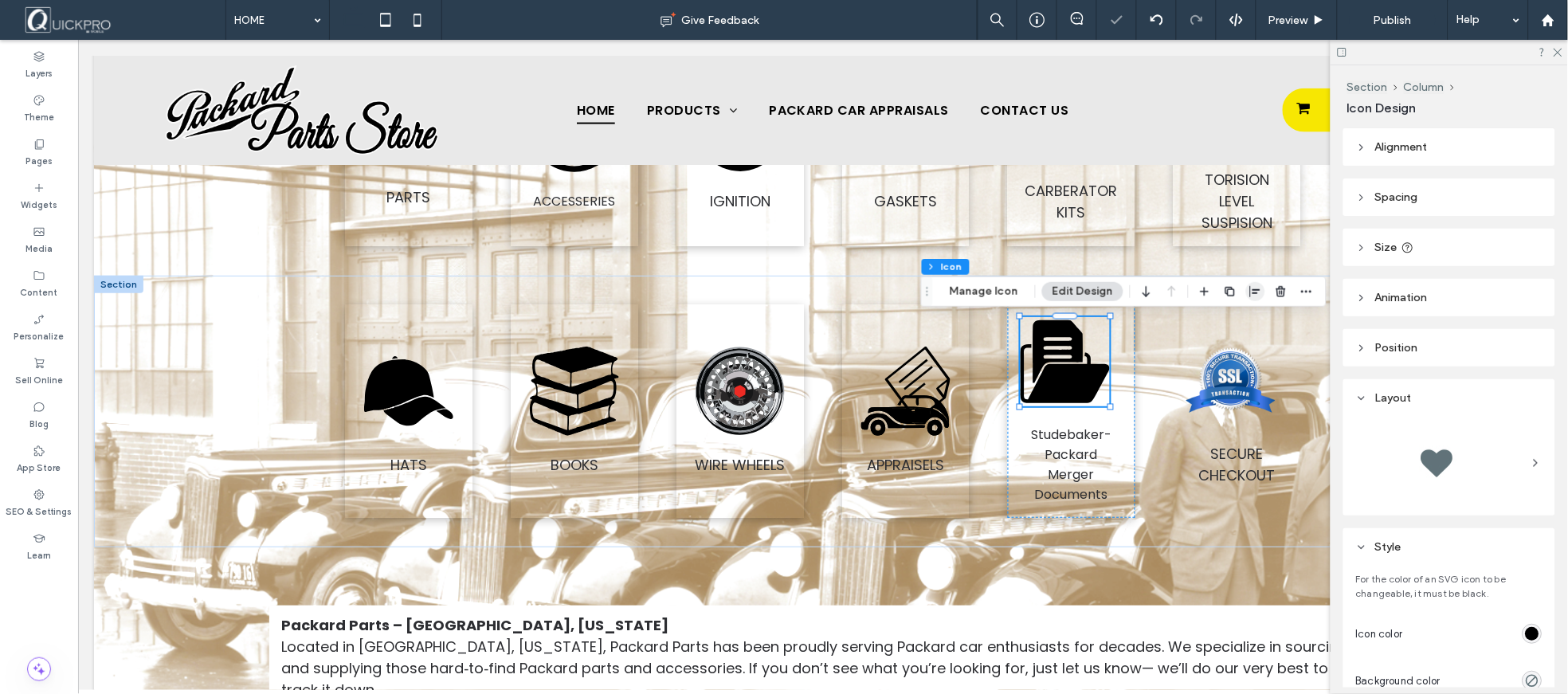
click at [1253, 295] on icon "button" at bounding box center [1255, 291] width 13 height 13
click at [1235, 320] on use "center" at bounding box center [1239, 322] width 9 height 11
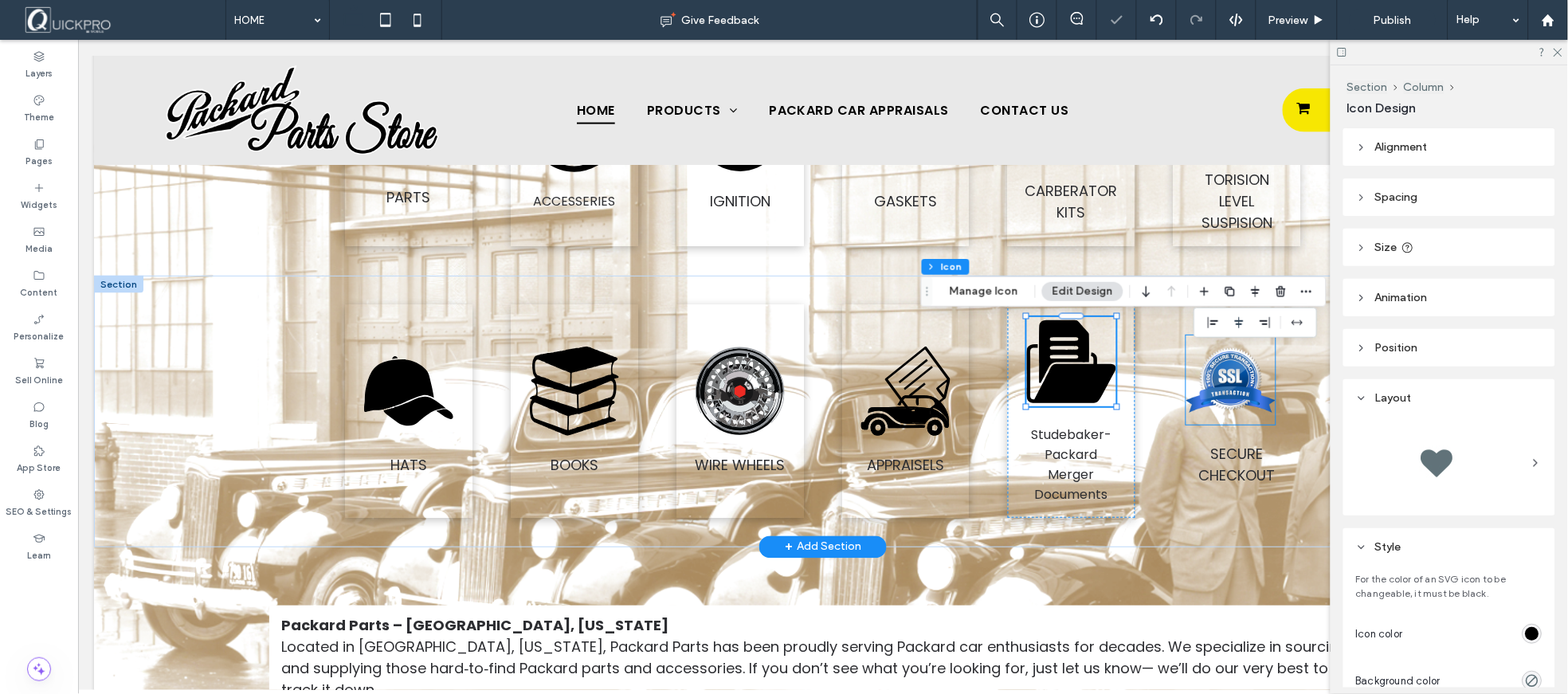
click at [1225, 392] on image at bounding box center [1230, 378] width 89 height 65
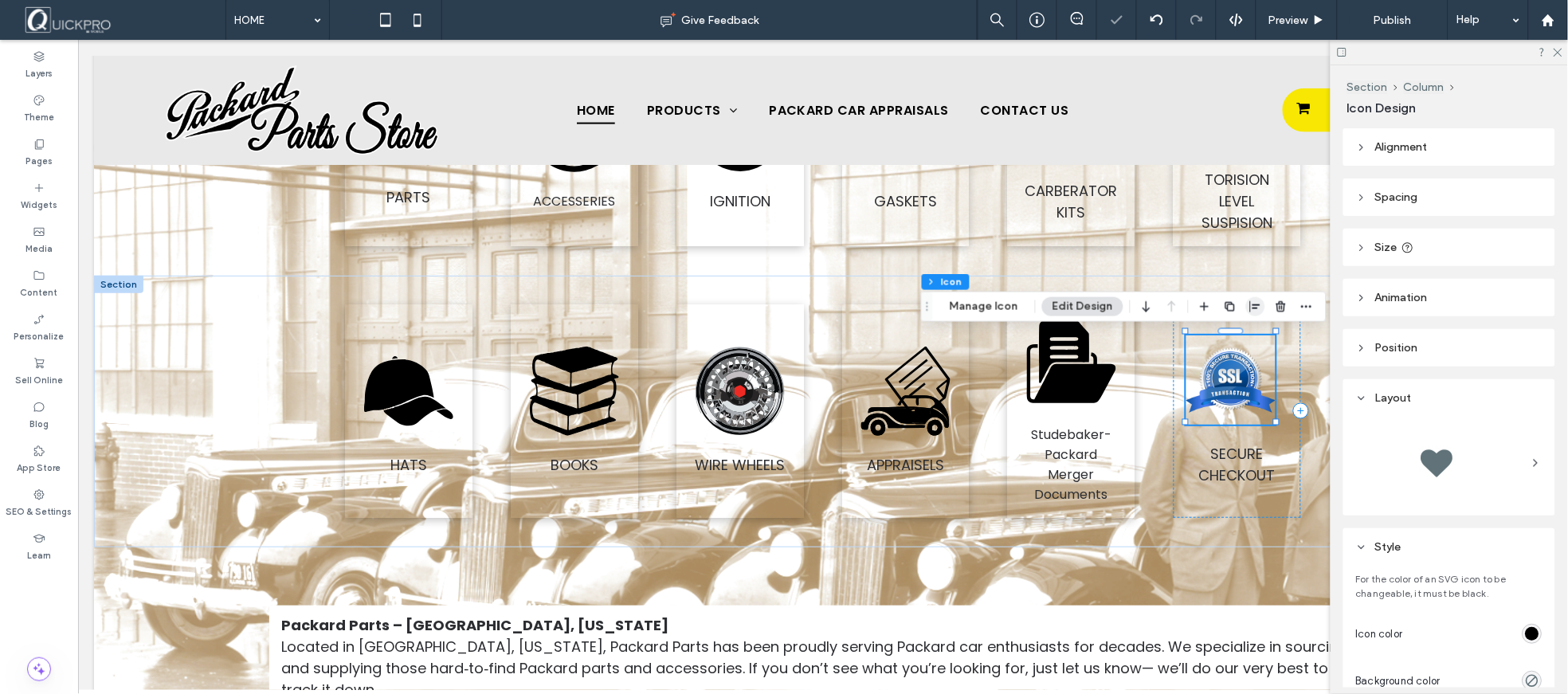
click at [1259, 298] on span "button" at bounding box center [1255, 306] width 19 height 19
click at [1241, 338] on icon "center" at bounding box center [1239, 337] width 13 height 13
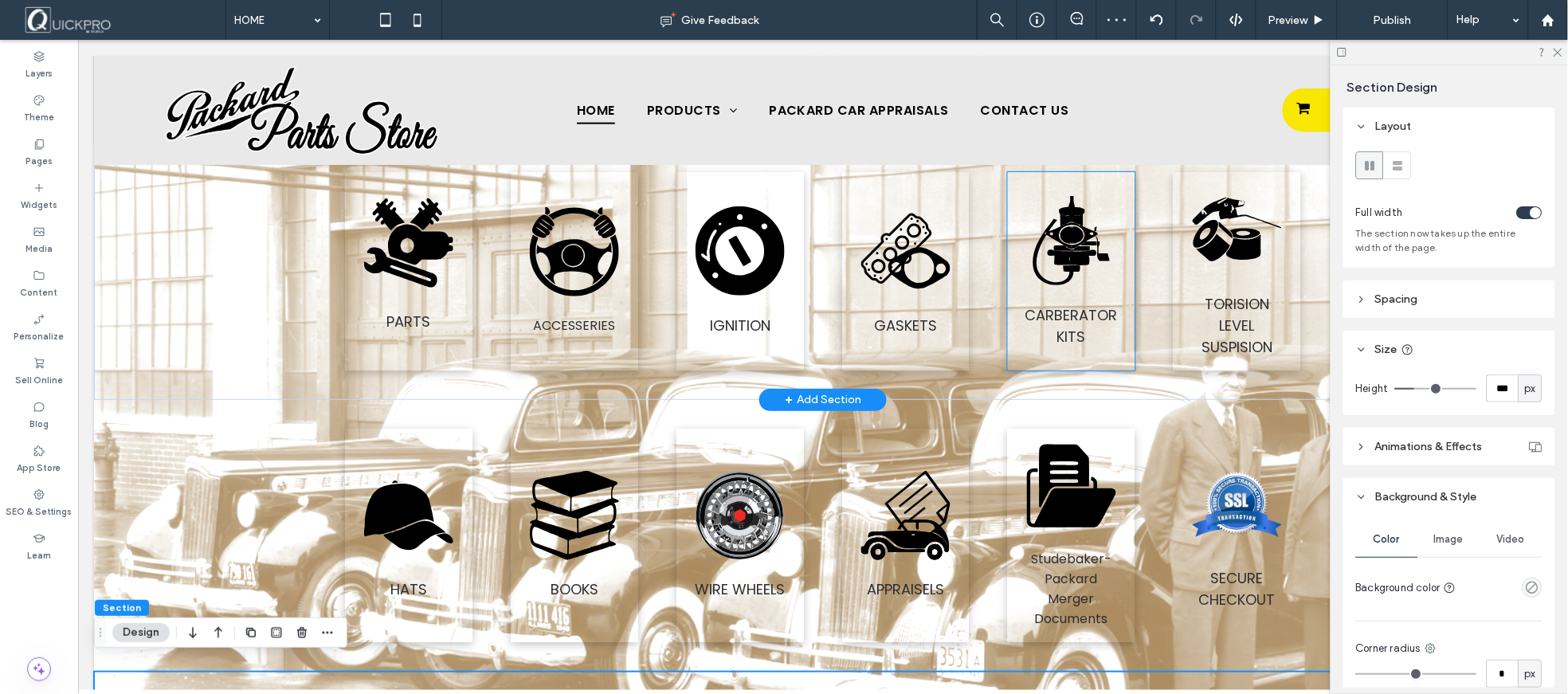
scroll to position [515, 0]
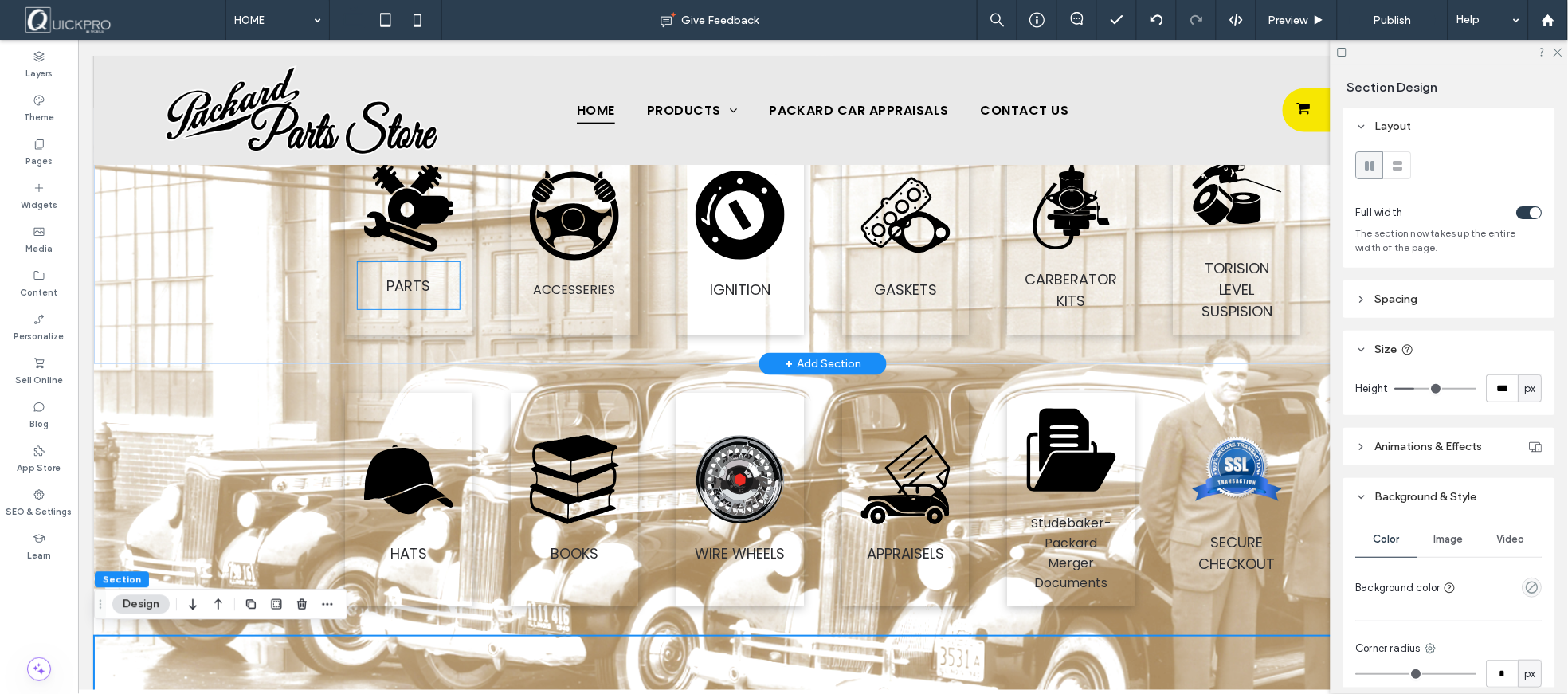
click at [391, 295] on div "PARTS" at bounding box center [408, 284] width 102 height 47
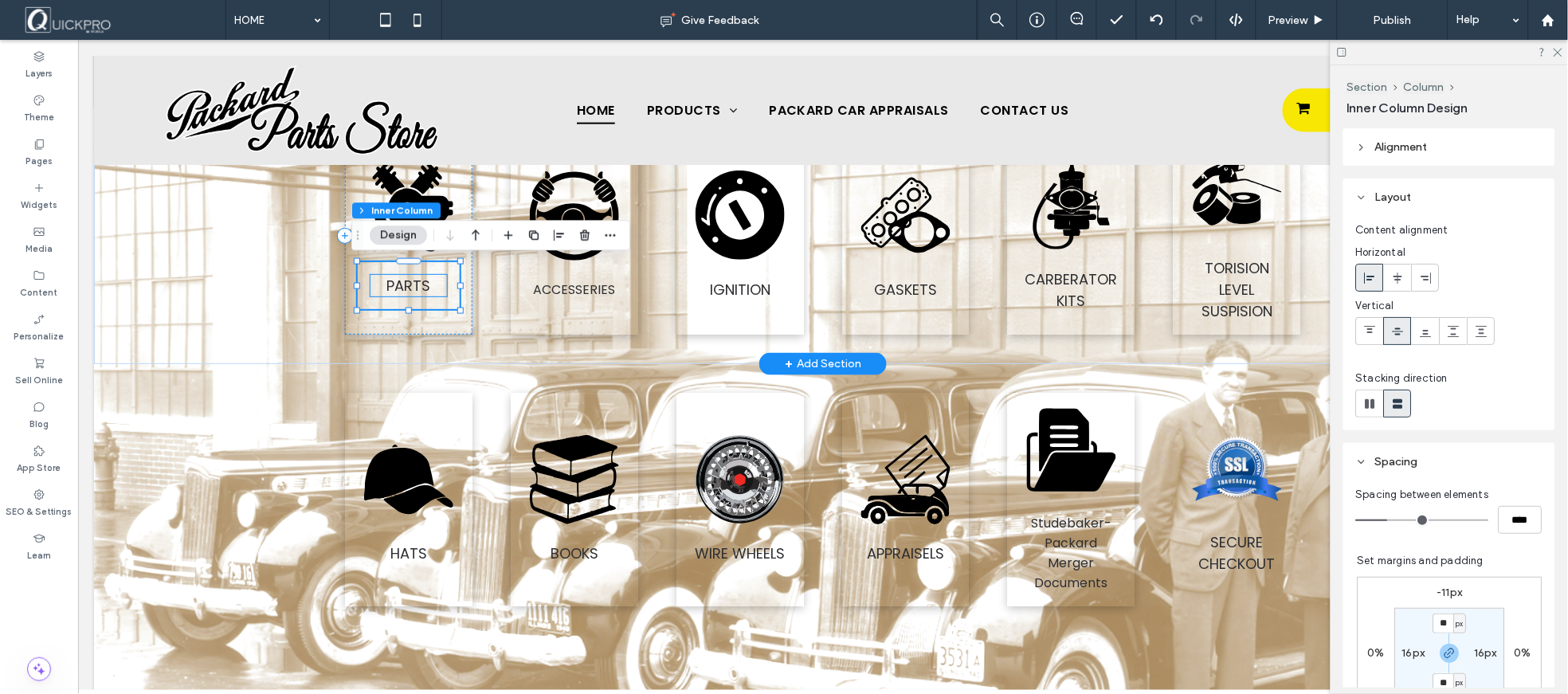
click at [398, 289] on span "PARTS" at bounding box center [408, 285] width 44 height 20
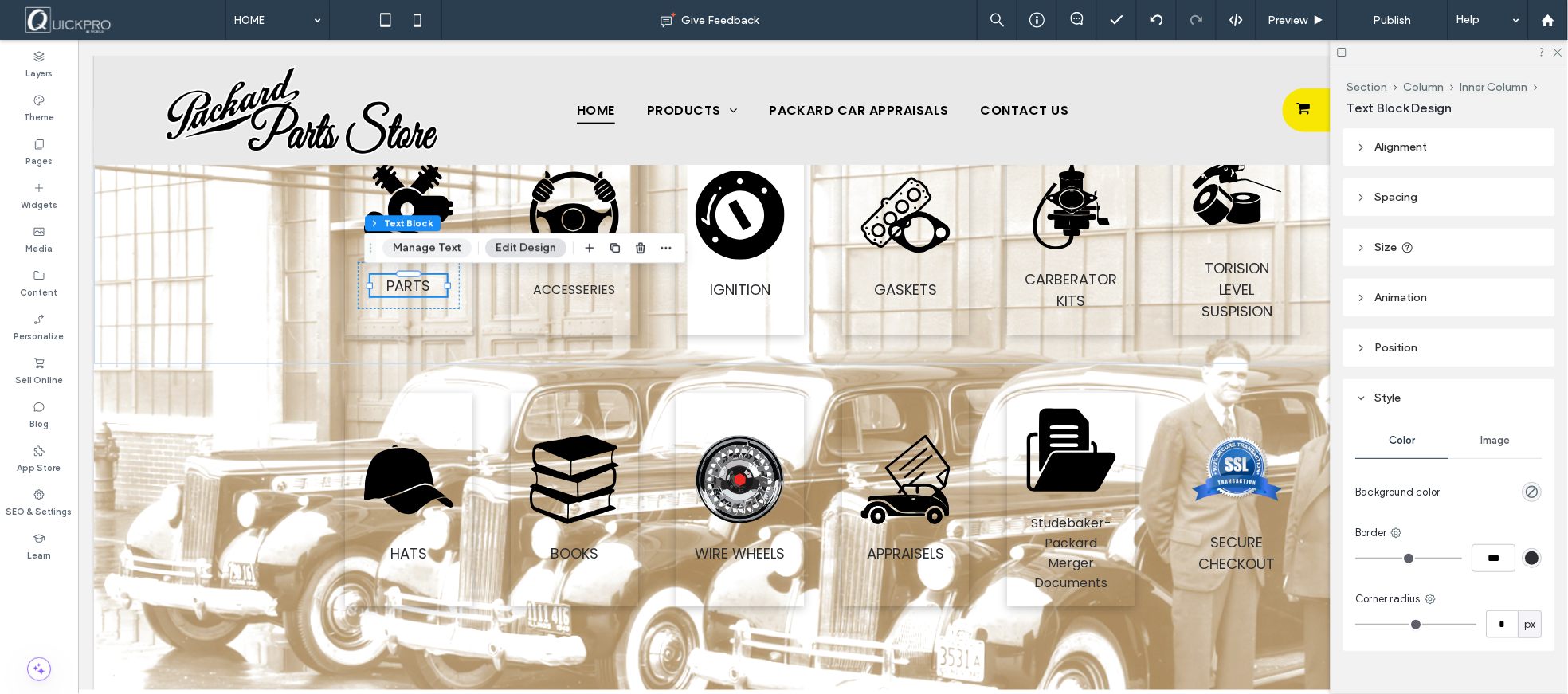
click at [439, 248] on button "Manage Text" at bounding box center [426, 247] width 89 height 19
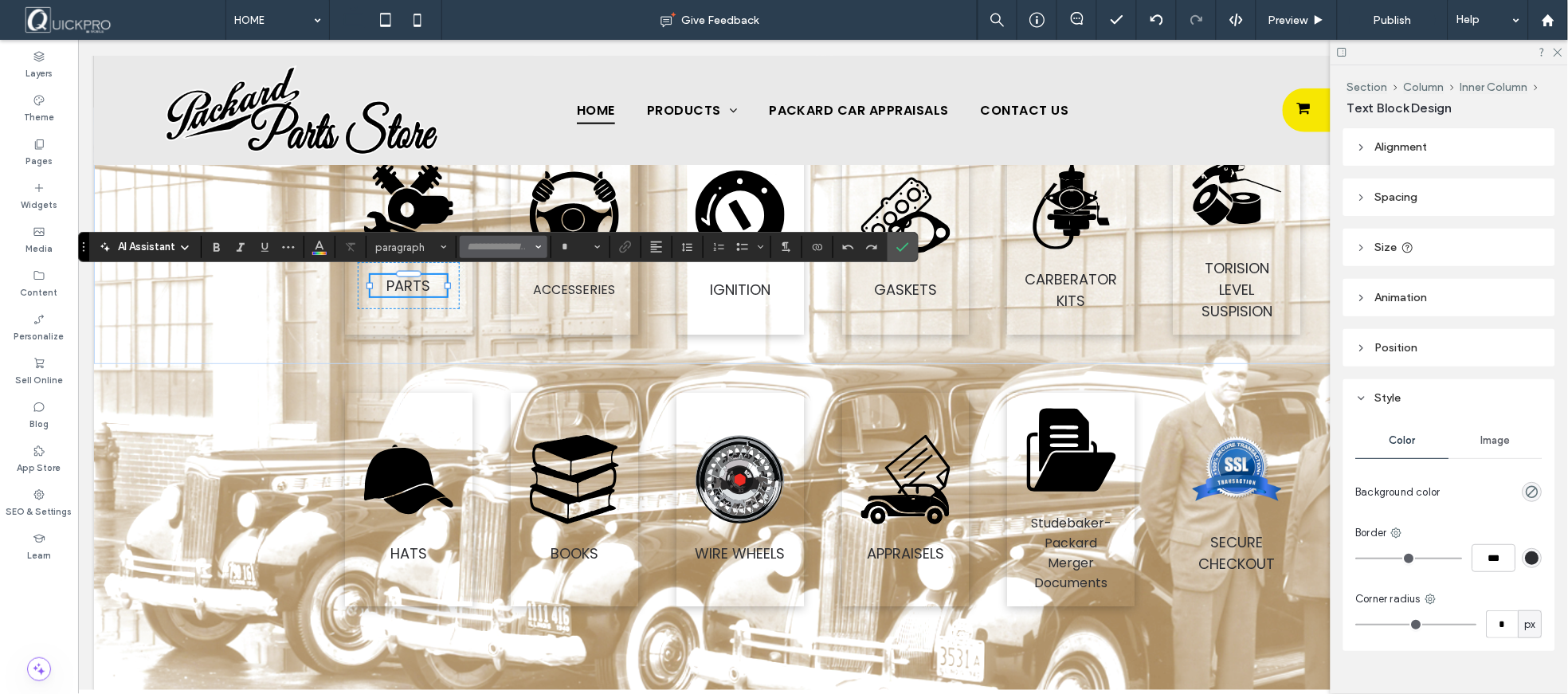
type input "*******"
type input "**"
click at [218, 241] on icon "Bold" at bounding box center [216, 246] width 13 height 13
click at [576, 291] on span "ACCESSERIES" at bounding box center [574, 288] width 82 height 18
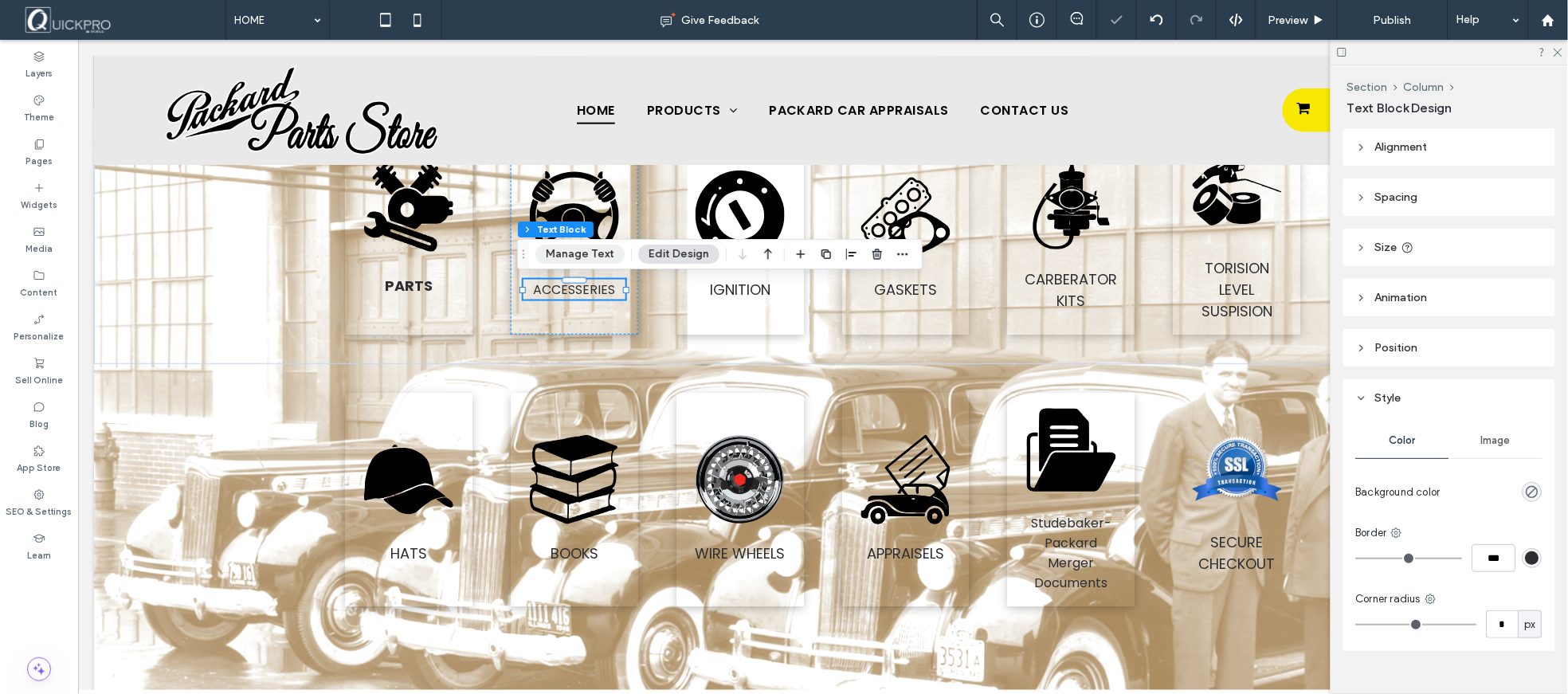
click at [554, 253] on button "Manage Text" at bounding box center [580, 253] width 89 height 19
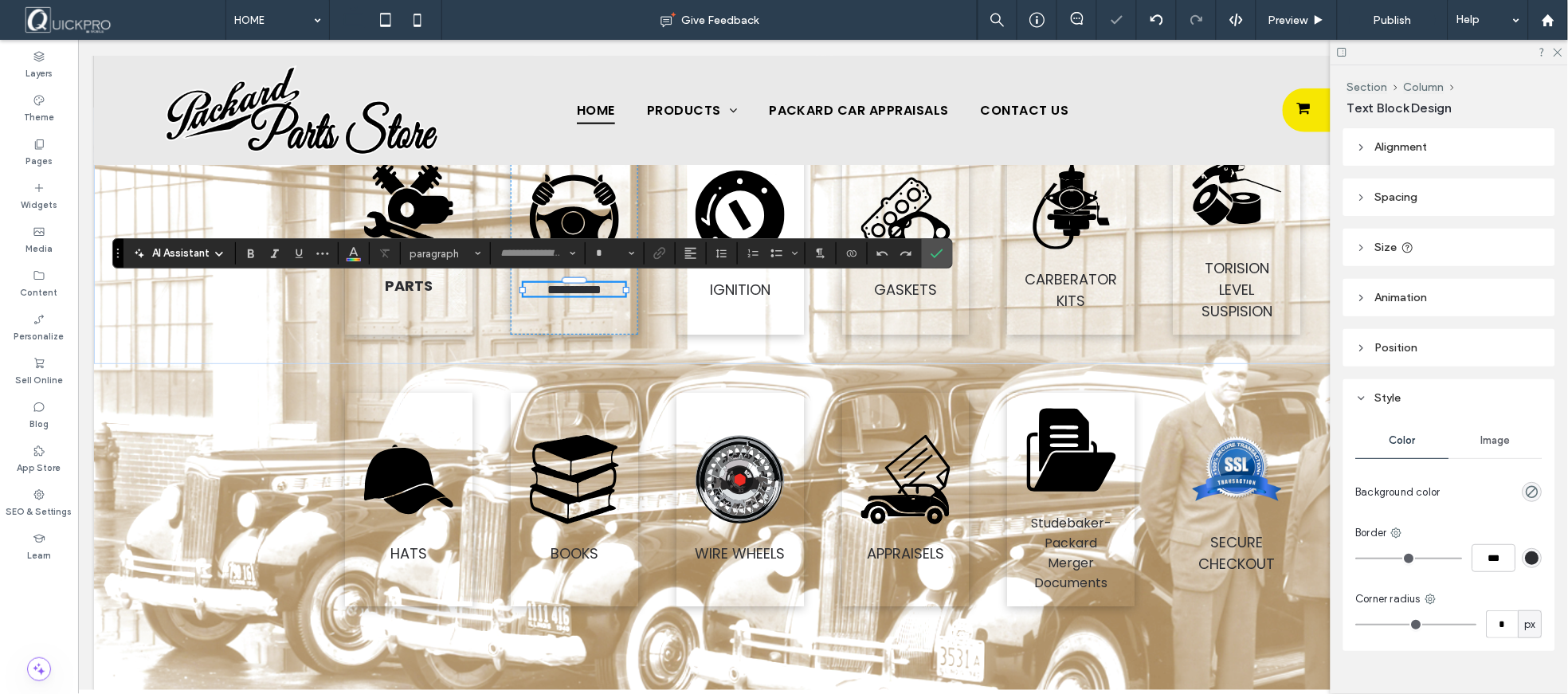
type input "*******"
type input "**"
click at [244, 251] on icon "Bold" at bounding box center [250, 253] width 13 height 13
click at [738, 284] on span "IGNITION" at bounding box center [739, 289] width 61 height 20
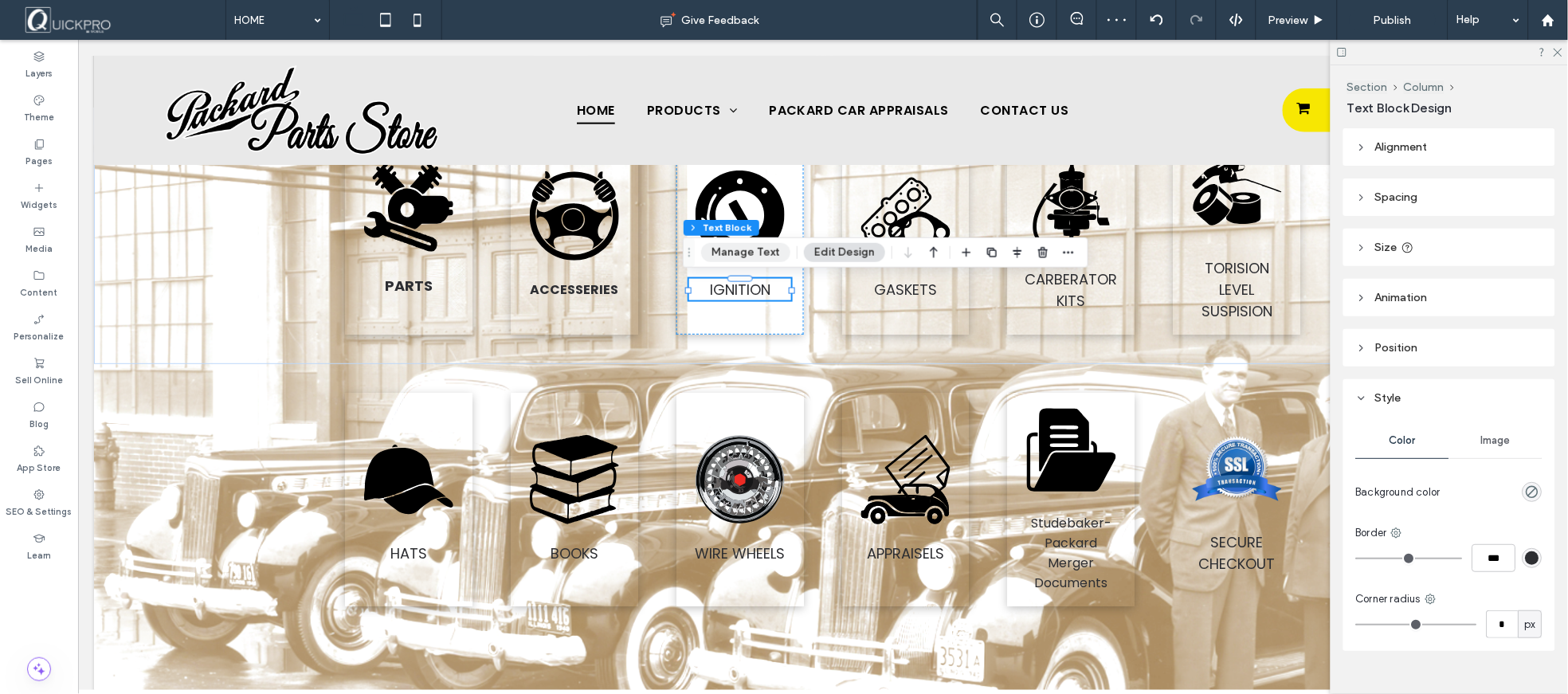
click at [722, 256] on button "Manage Text" at bounding box center [745, 252] width 89 height 19
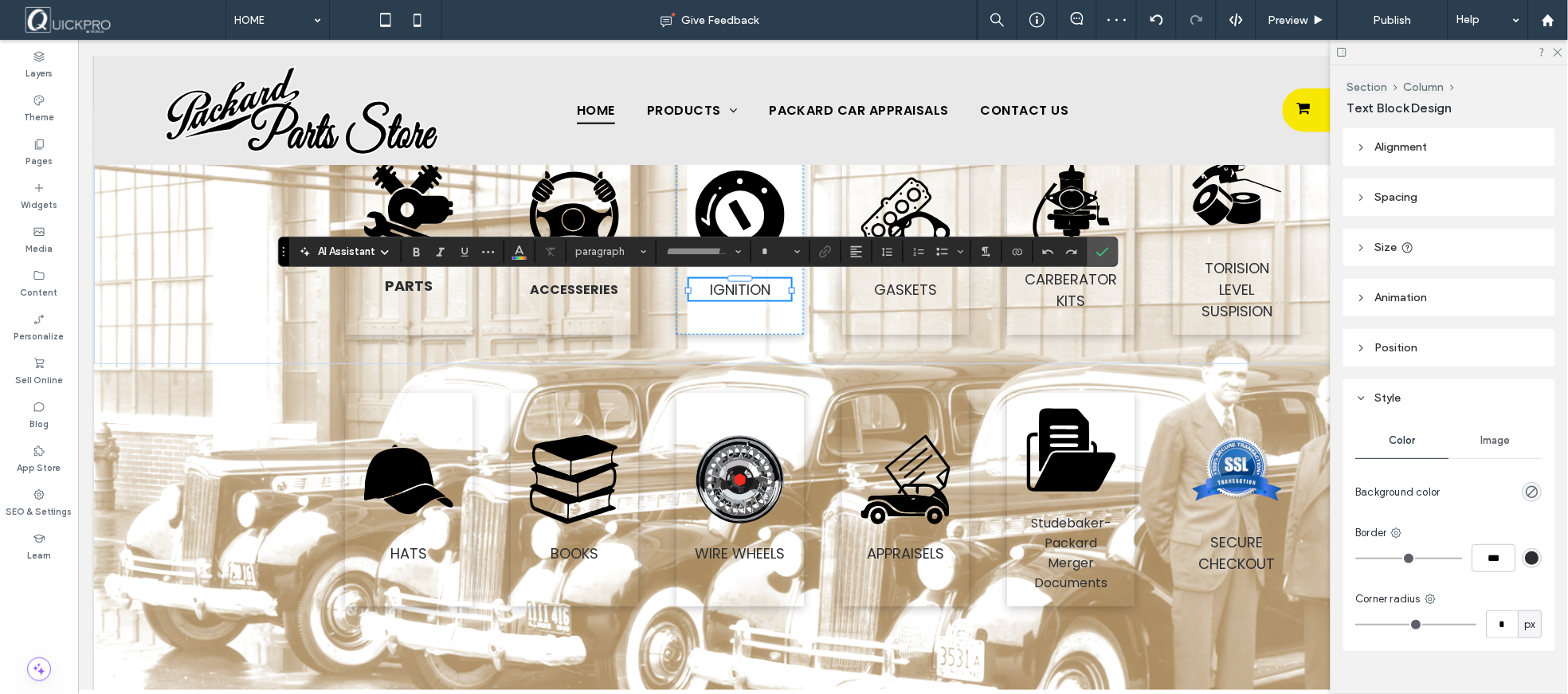
type input "*******"
type input "**"
click at [422, 248] on icon "Bold" at bounding box center [416, 251] width 13 height 13
click at [890, 291] on span "GASKETS" at bounding box center [904, 289] width 63 height 20
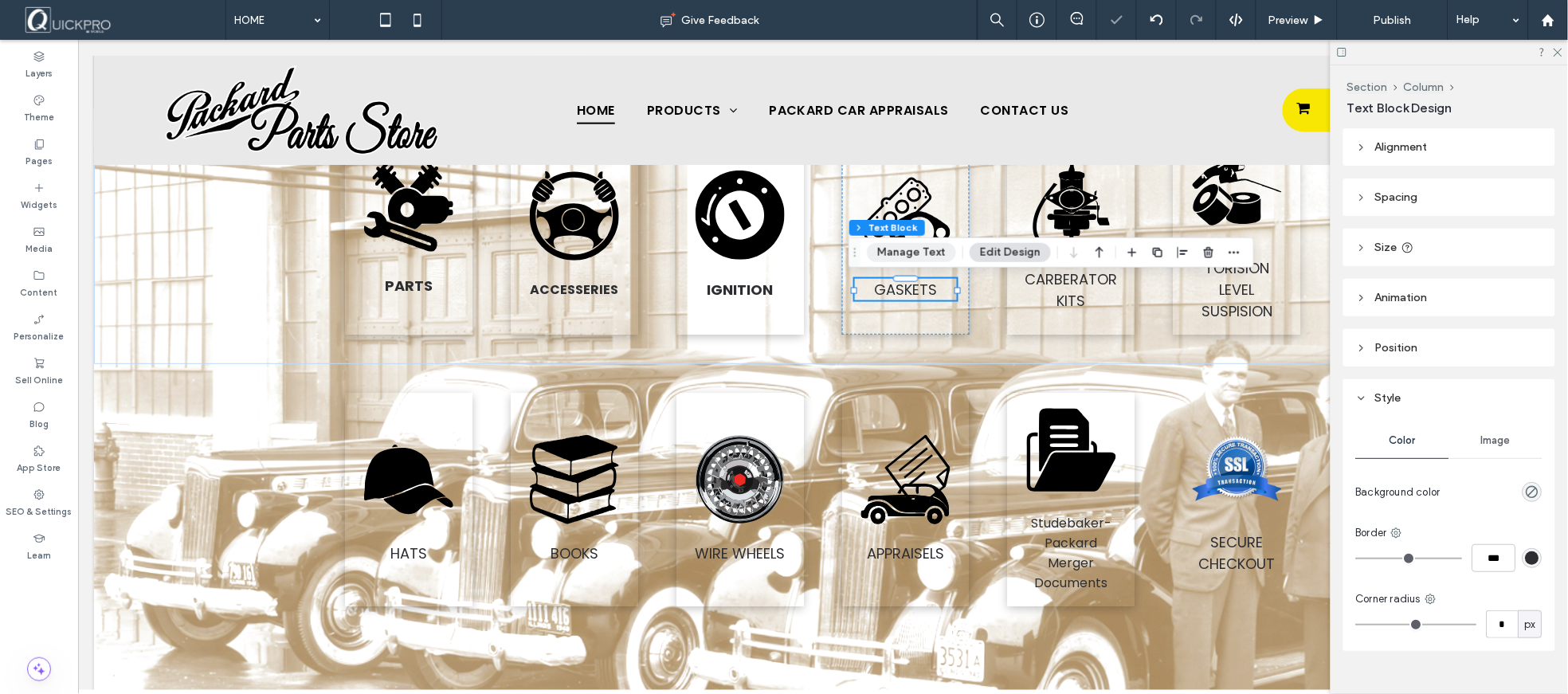
click at [911, 253] on button "Manage Text" at bounding box center [911, 252] width 89 height 19
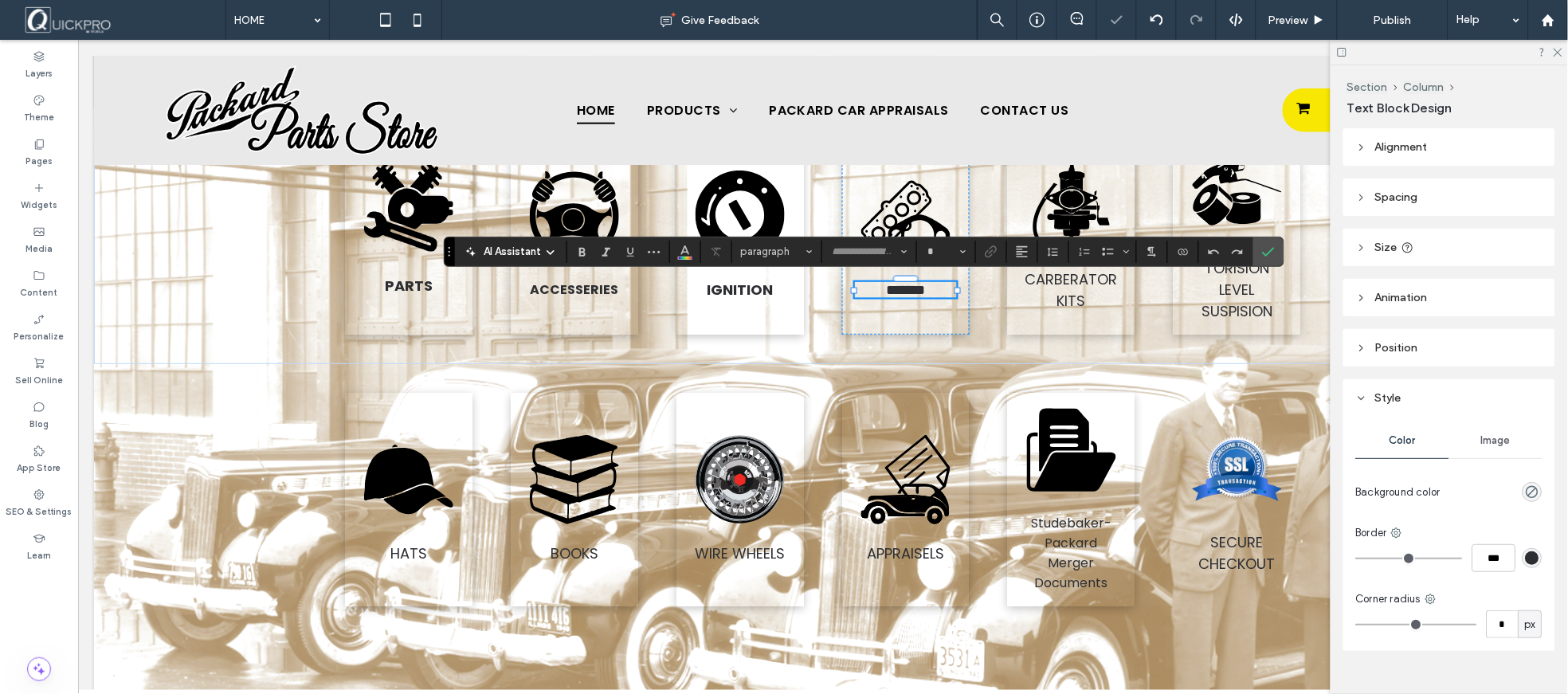
type input "*******"
type input "**"
click at [580, 255] on use "Bold" at bounding box center [583, 251] width 6 height 9
click at [1075, 284] on span "CARBERATOR KITS" at bounding box center [1070, 289] width 93 height 42
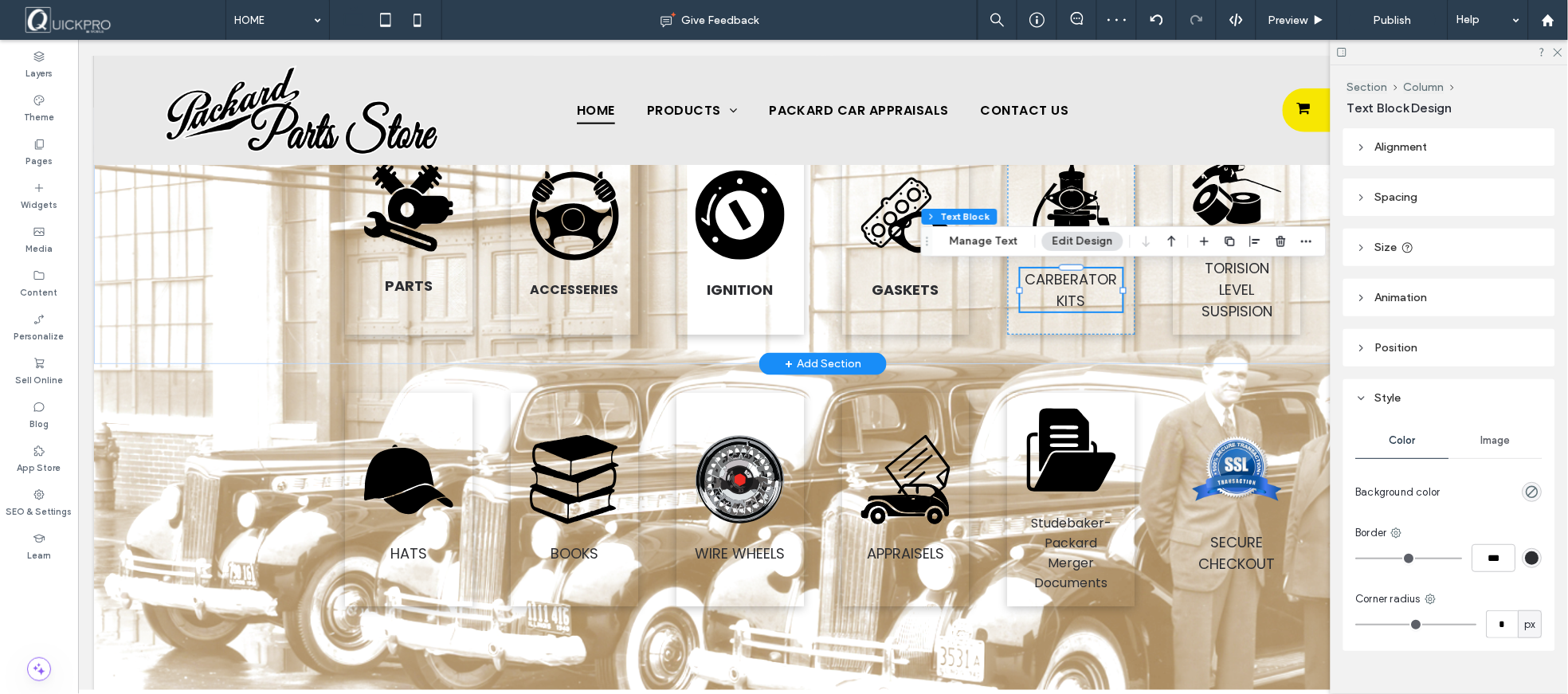
click at [1053, 278] on span "CARBERATOR KITS" at bounding box center [1070, 289] width 93 height 42
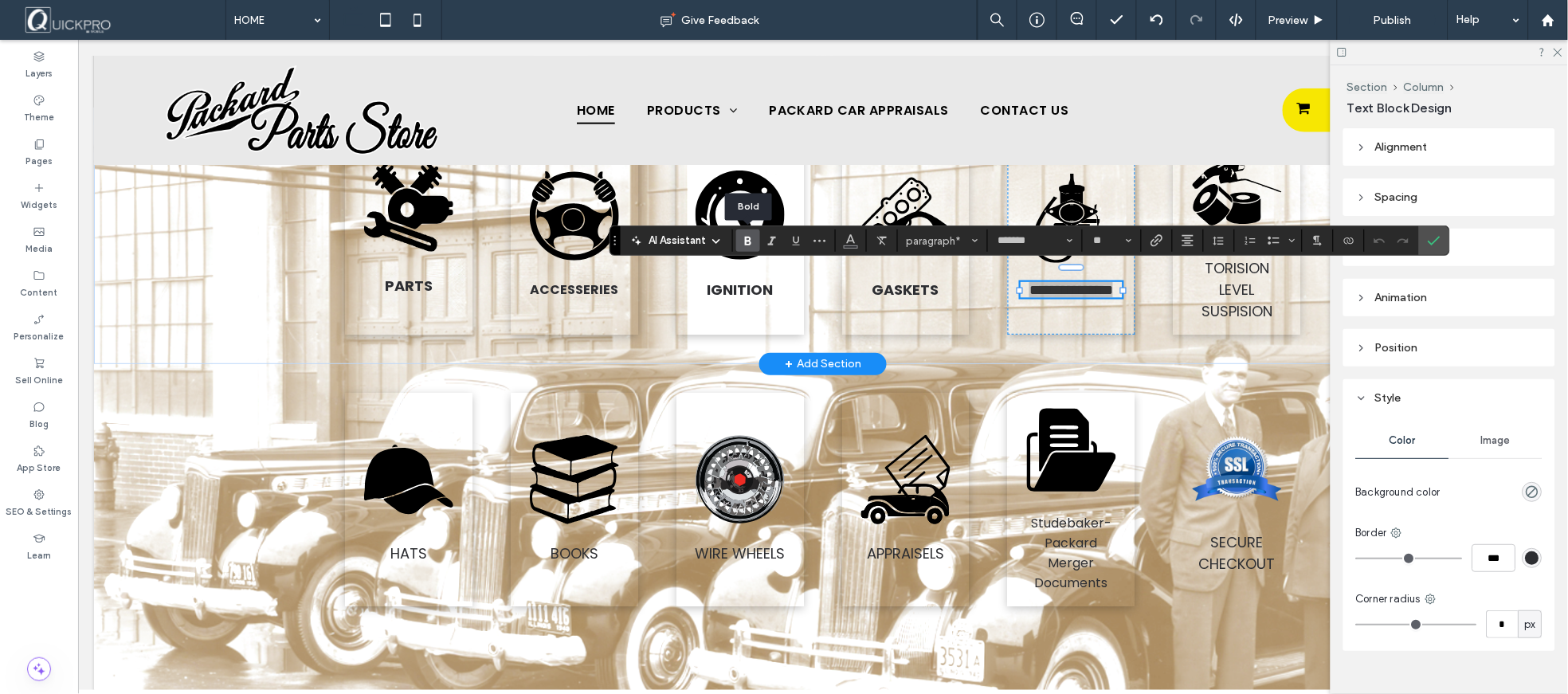
drag, startPoint x: 741, startPoint y: 242, endPoint x: 792, endPoint y: 252, distance: 52.0
click at [742, 242] on icon "Bold" at bounding box center [748, 240] width 13 height 13
click at [1237, 278] on span "TORISION LEVEL SUSPISION" at bounding box center [1236, 288] width 71 height 63
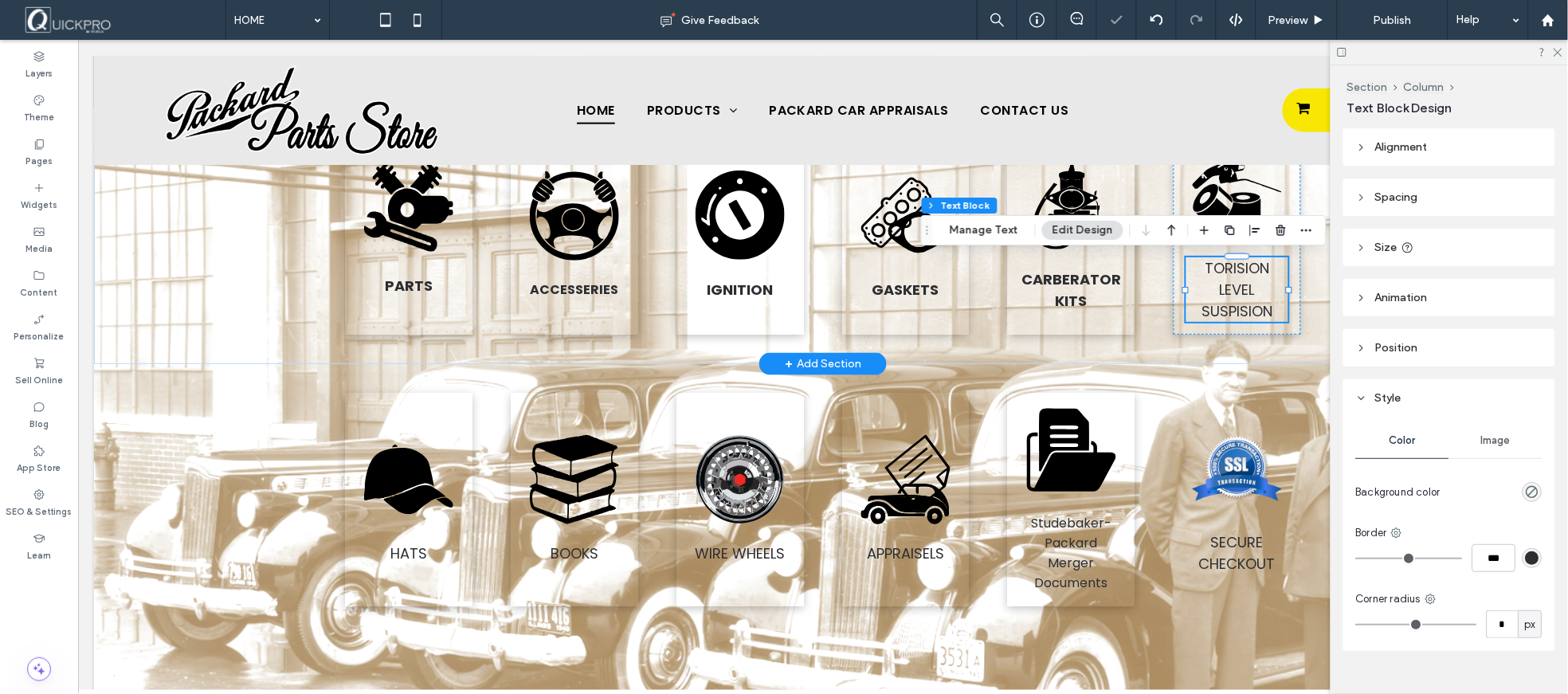
click at [1237, 283] on span "TORISION LEVEL SUSPISION" at bounding box center [1236, 288] width 71 height 63
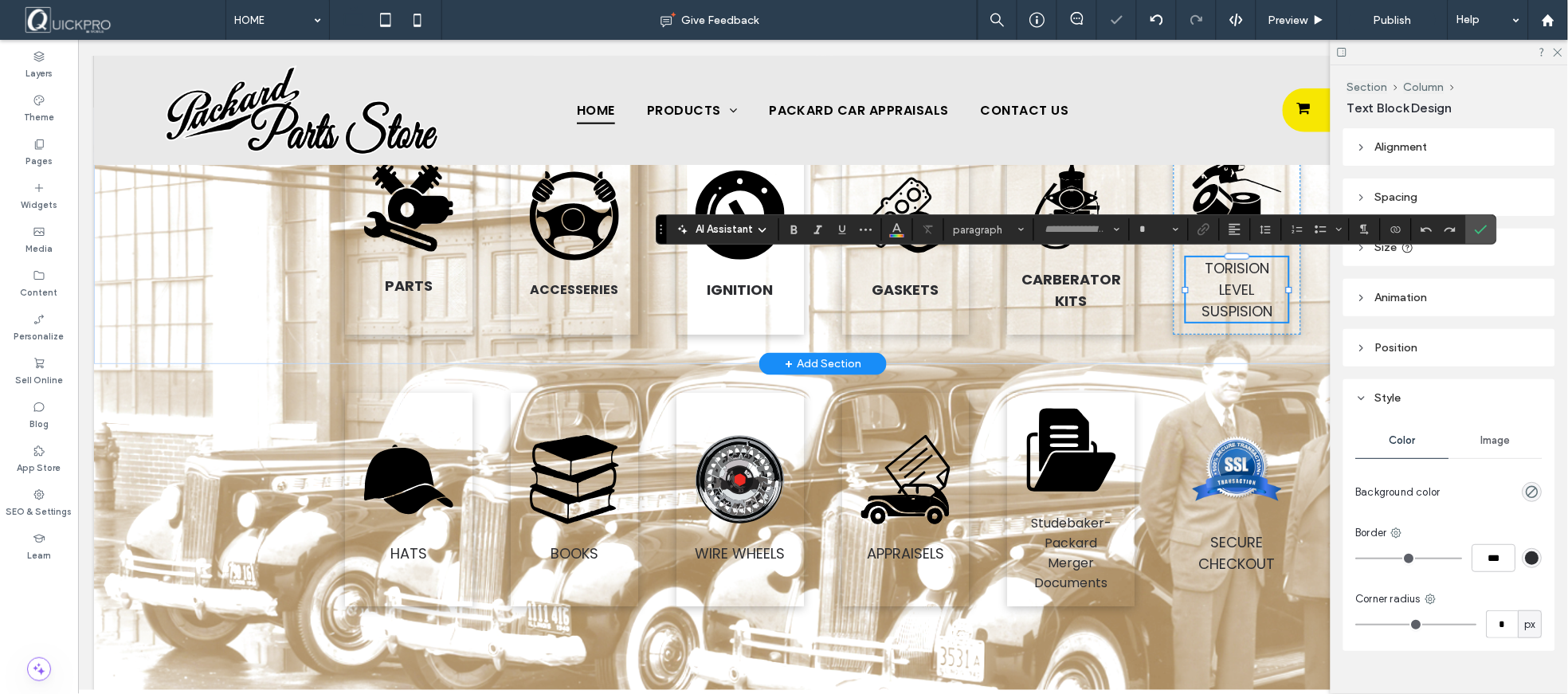
type input "*******"
type input "**"
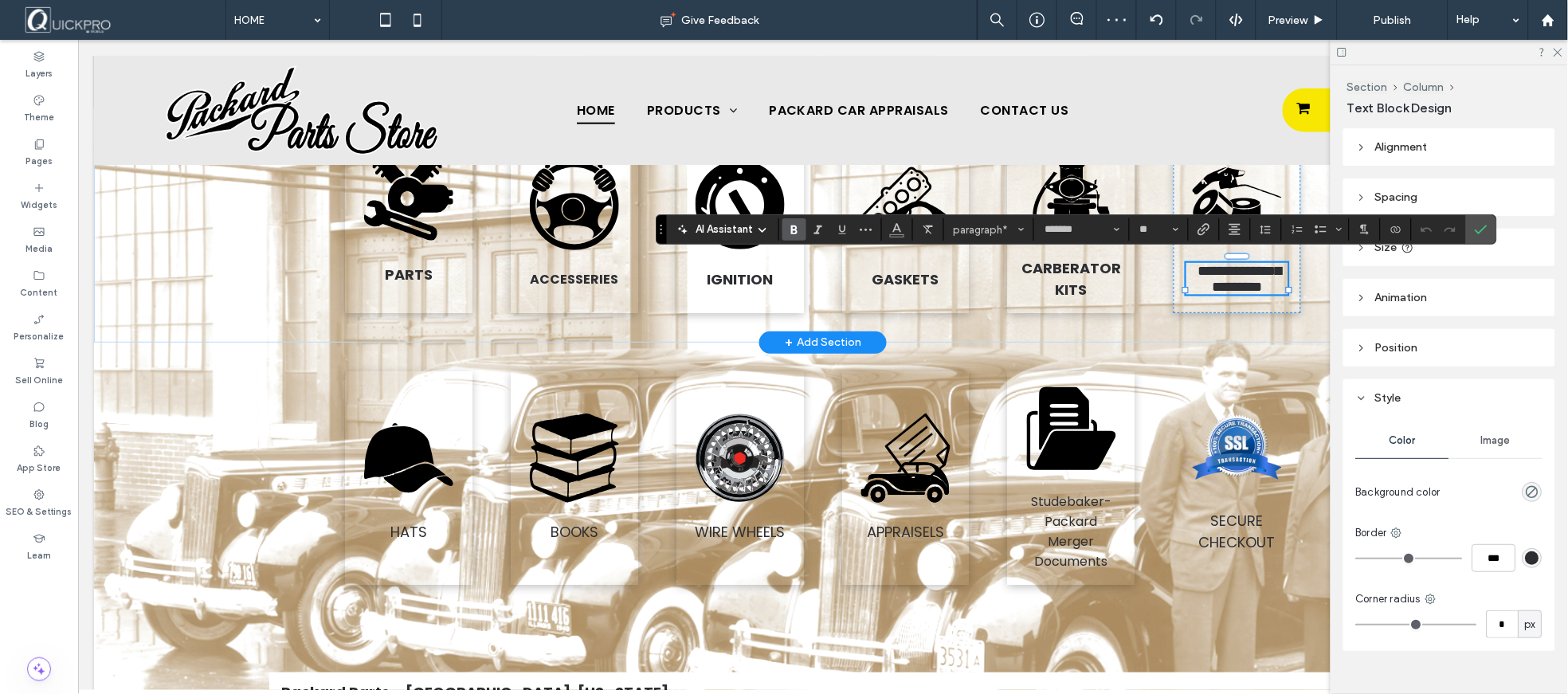
click at [795, 223] on icon "Bold" at bounding box center [794, 229] width 13 height 13
click at [395, 541] on span "HATS" at bounding box center [408, 531] width 37 height 20
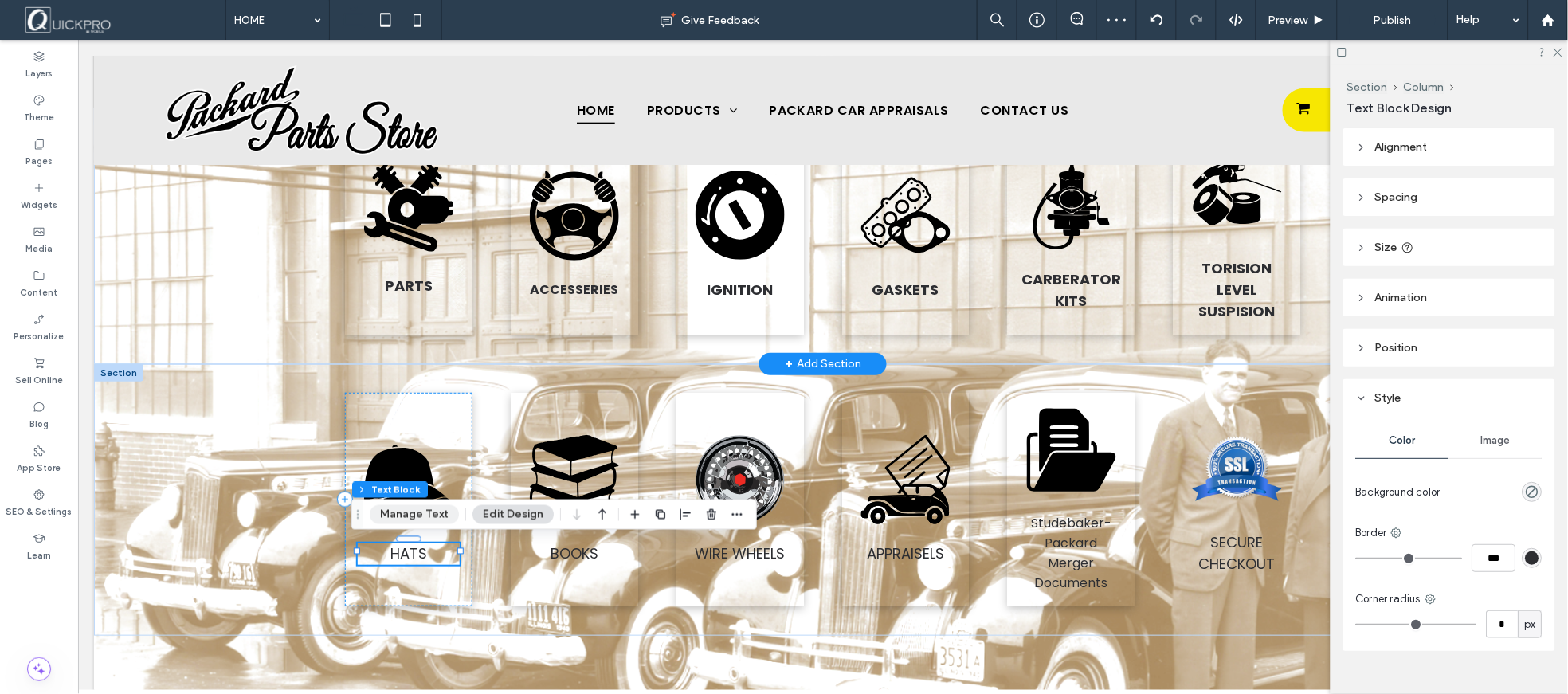
click at [411, 519] on button "Manage Text" at bounding box center [414, 514] width 89 height 19
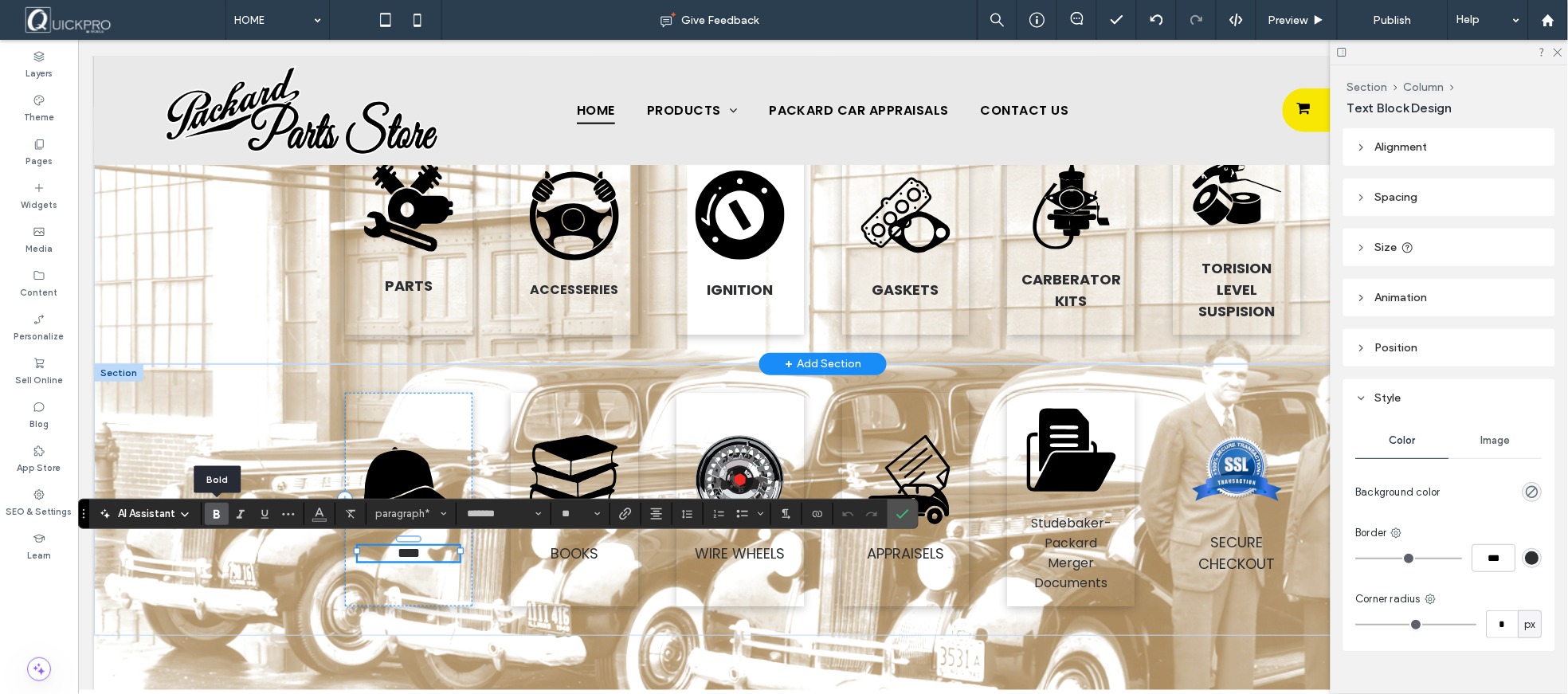
click at [220, 510] on icon "Bold" at bounding box center [216, 514] width 13 height 13
click at [553, 552] on span "BOOKS" at bounding box center [574, 553] width 48 height 20
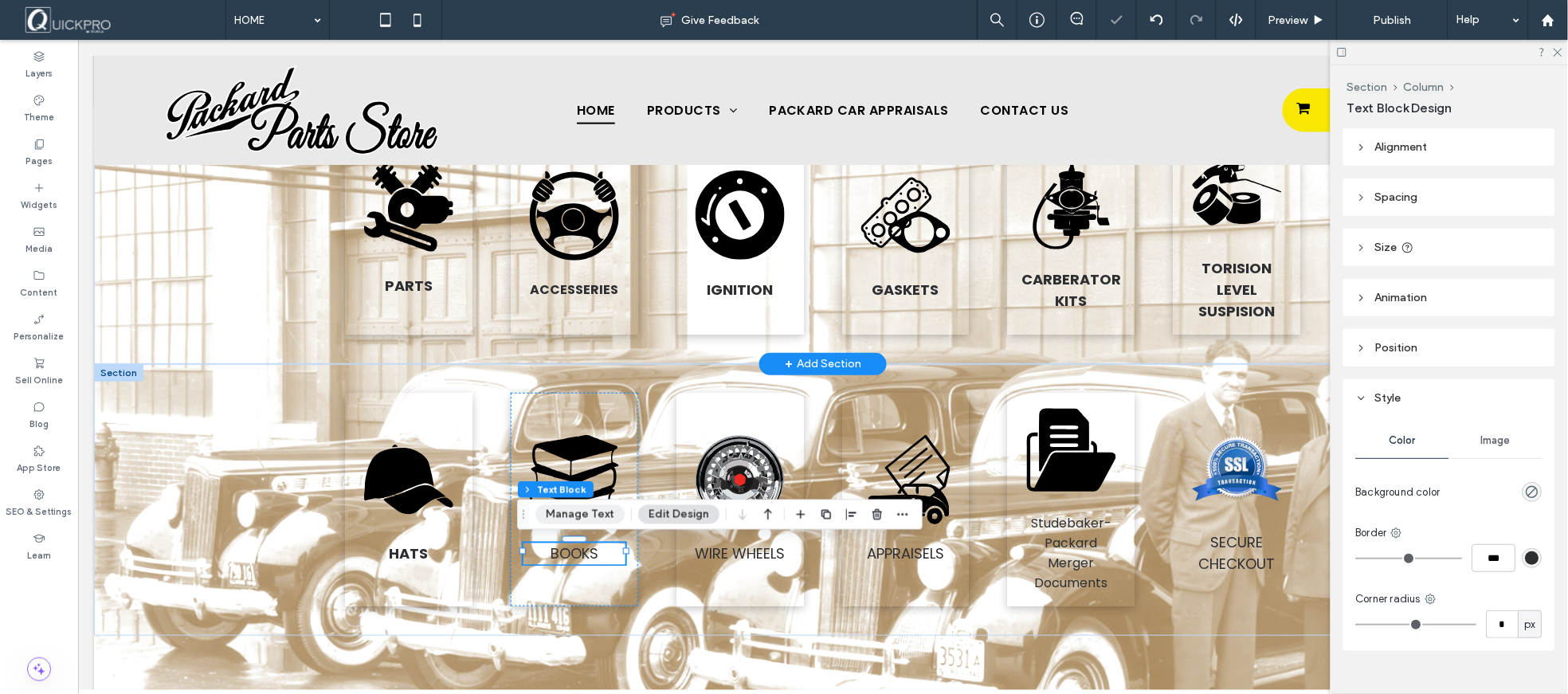
click at [554, 508] on button "Manage Text" at bounding box center [580, 514] width 89 height 19
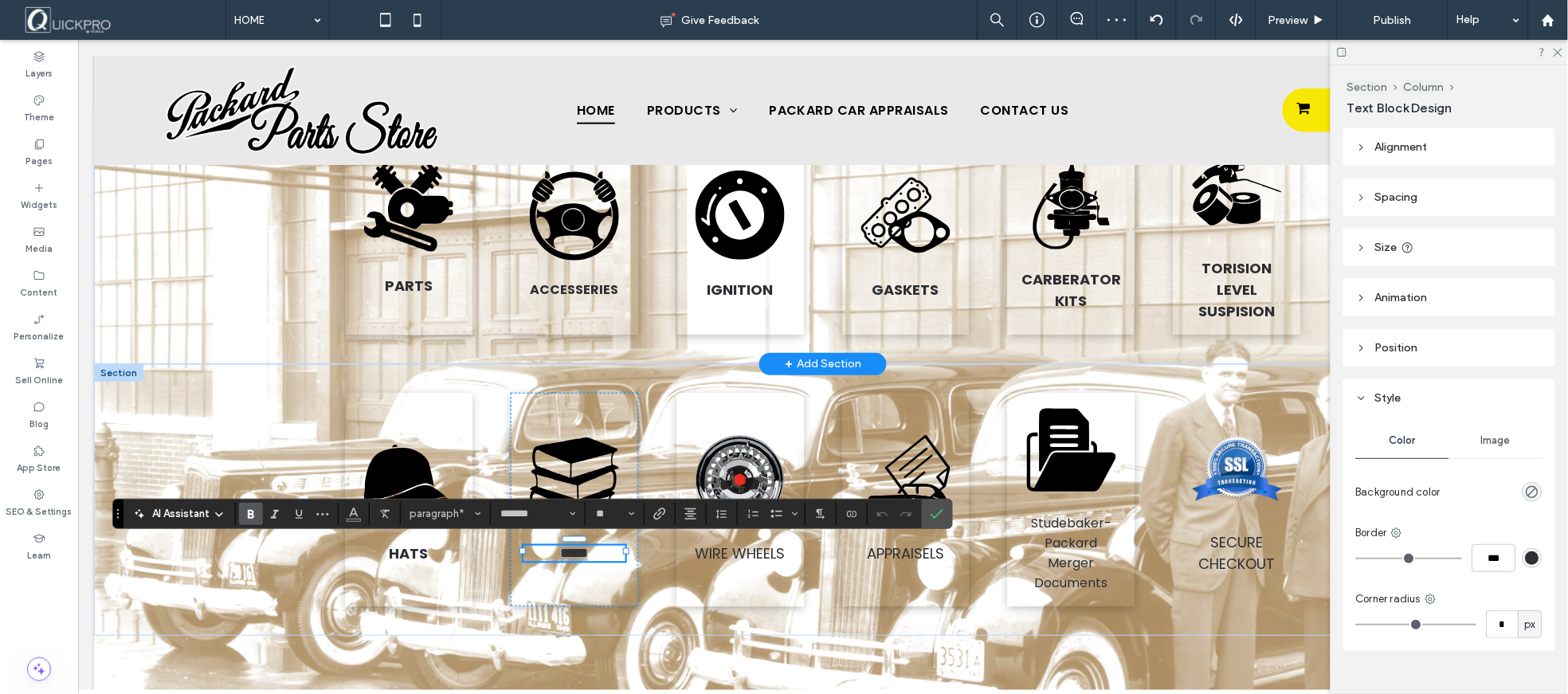
click at [255, 516] on icon "Bold" at bounding box center [250, 514] width 13 height 13
click at [733, 545] on span "WIRE WHEELS" at bounding box center [739, 553] width 90 height 20
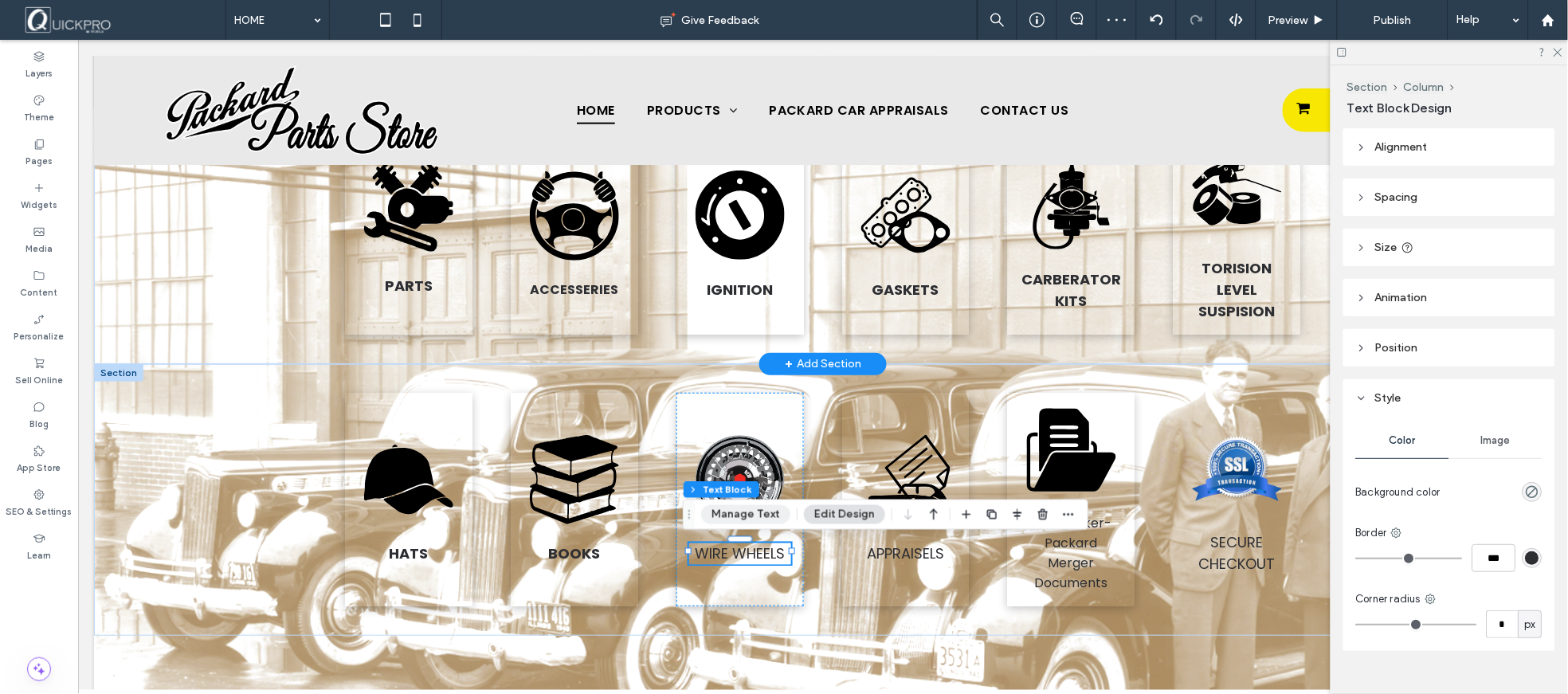
click at [742, 517] on button "Manage Text" at bounding box center [745, 514] width 89 height 19
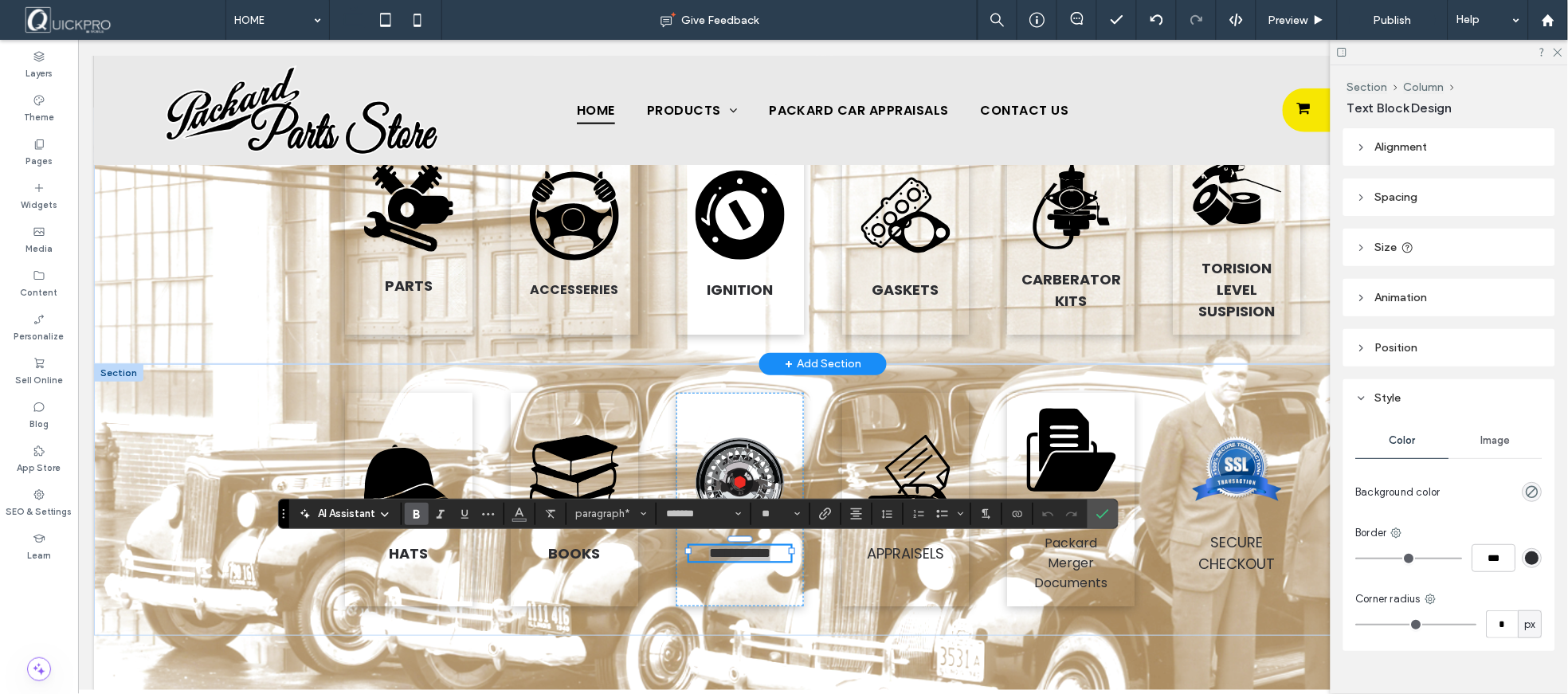
click at [413, 508] on icon "Bold" at bounding box center [416, 514] width 13 height 13
click at [900, 552] on span "APPRAISELS" at bounding box center [904, 553] width 77 height 20
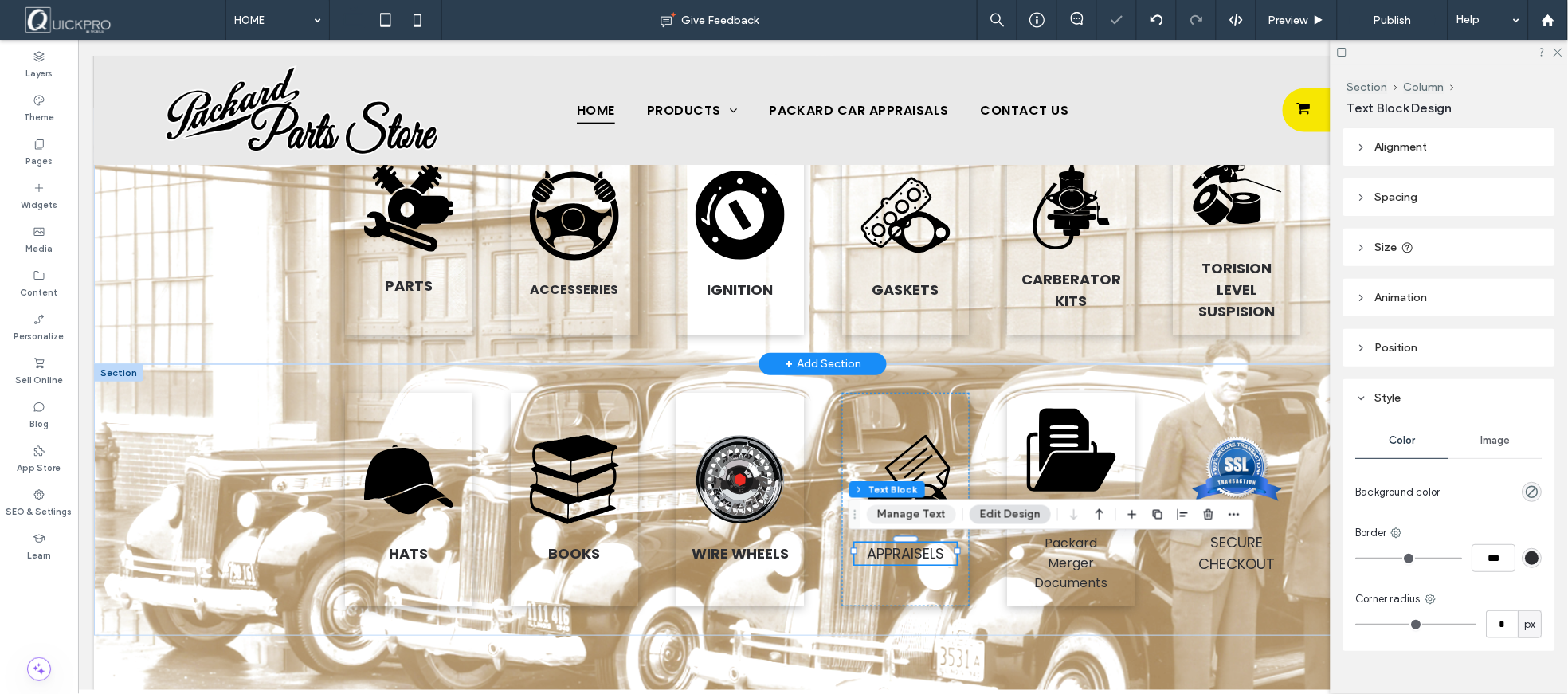
click at [925, 520] on button "Manage Text" at bounding box center [911, 514] width 89 height 19
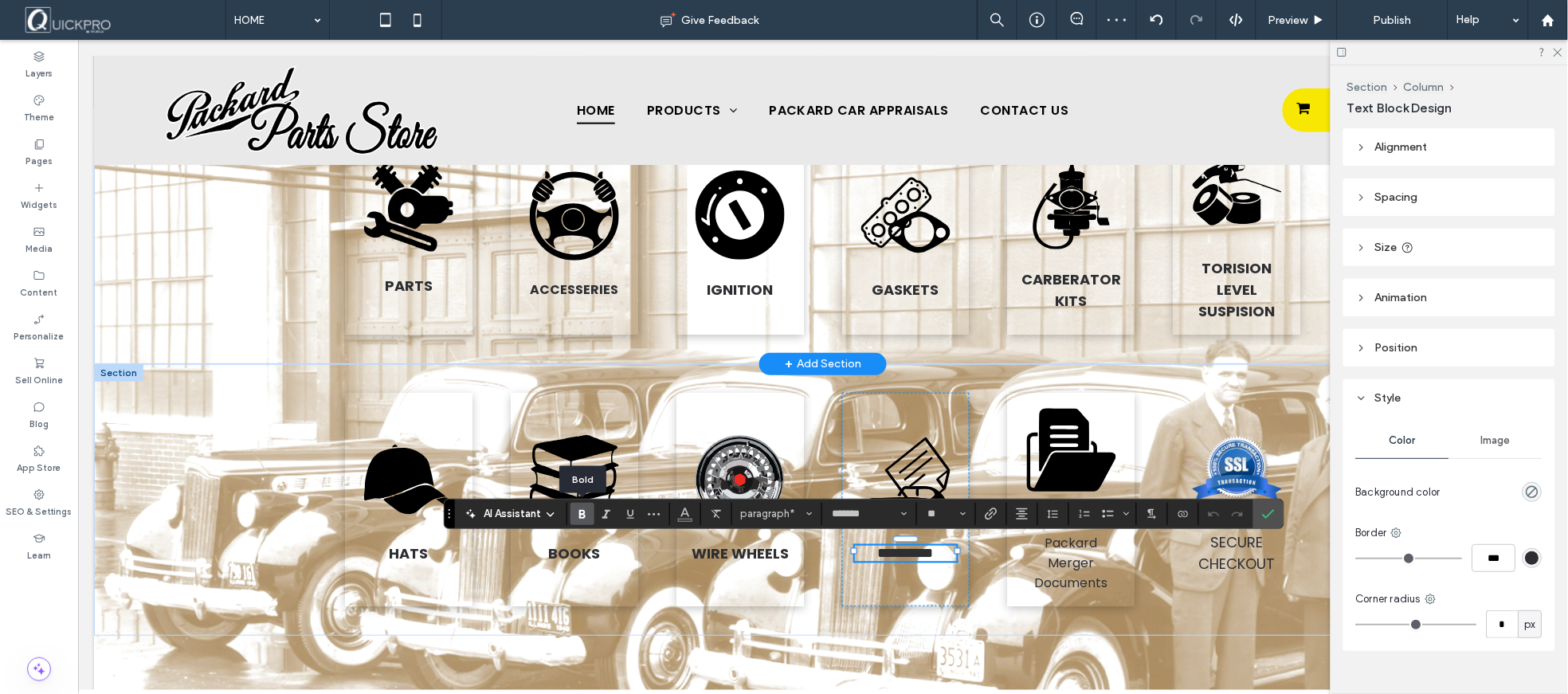
click at [580, 512] on use "Bold" at bounding box center [583, 514] width 6 height 9
click at [1078, 566] on span "Merger Documents" at bounding box center [1070, 572] width 73 height 38
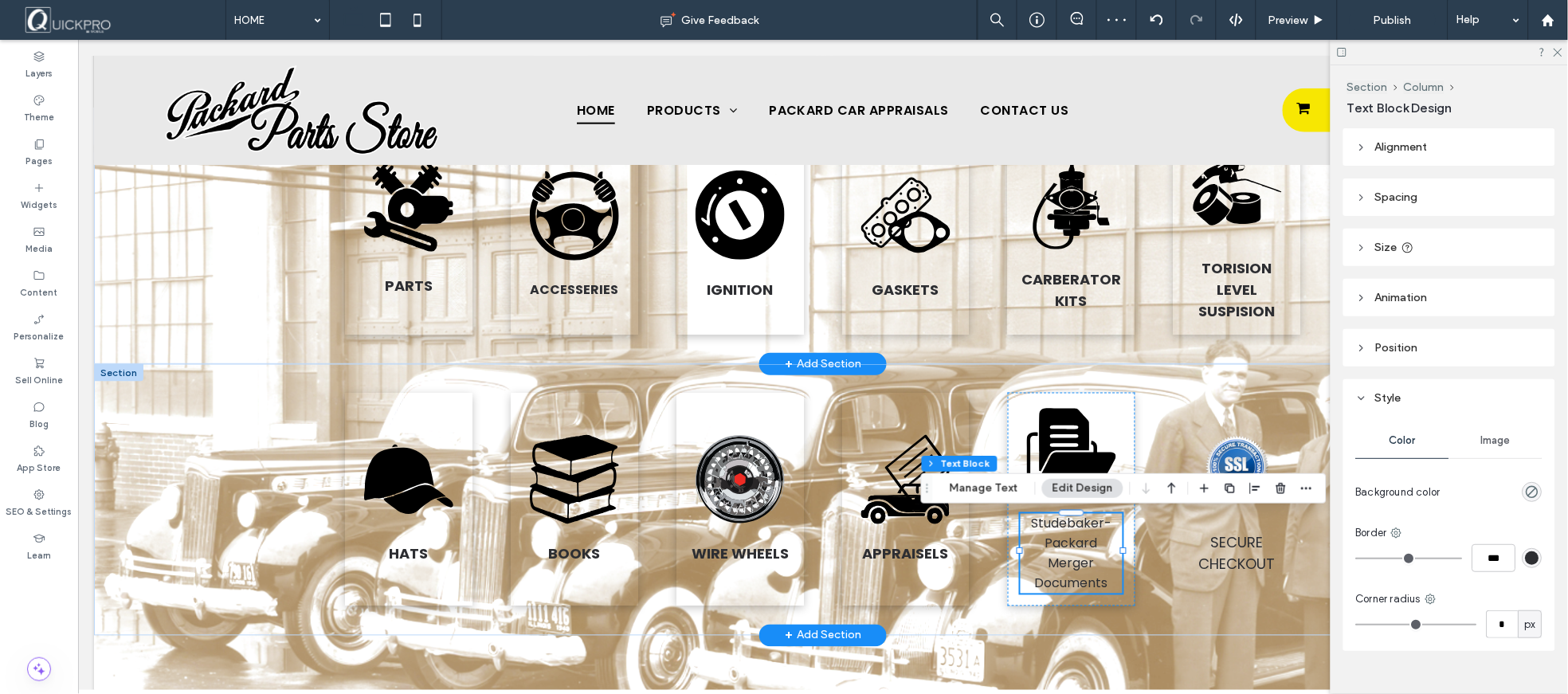
click at [1072, 568] on span "Merger Documents" at bounding box center [1070, 572] width 73 height 38
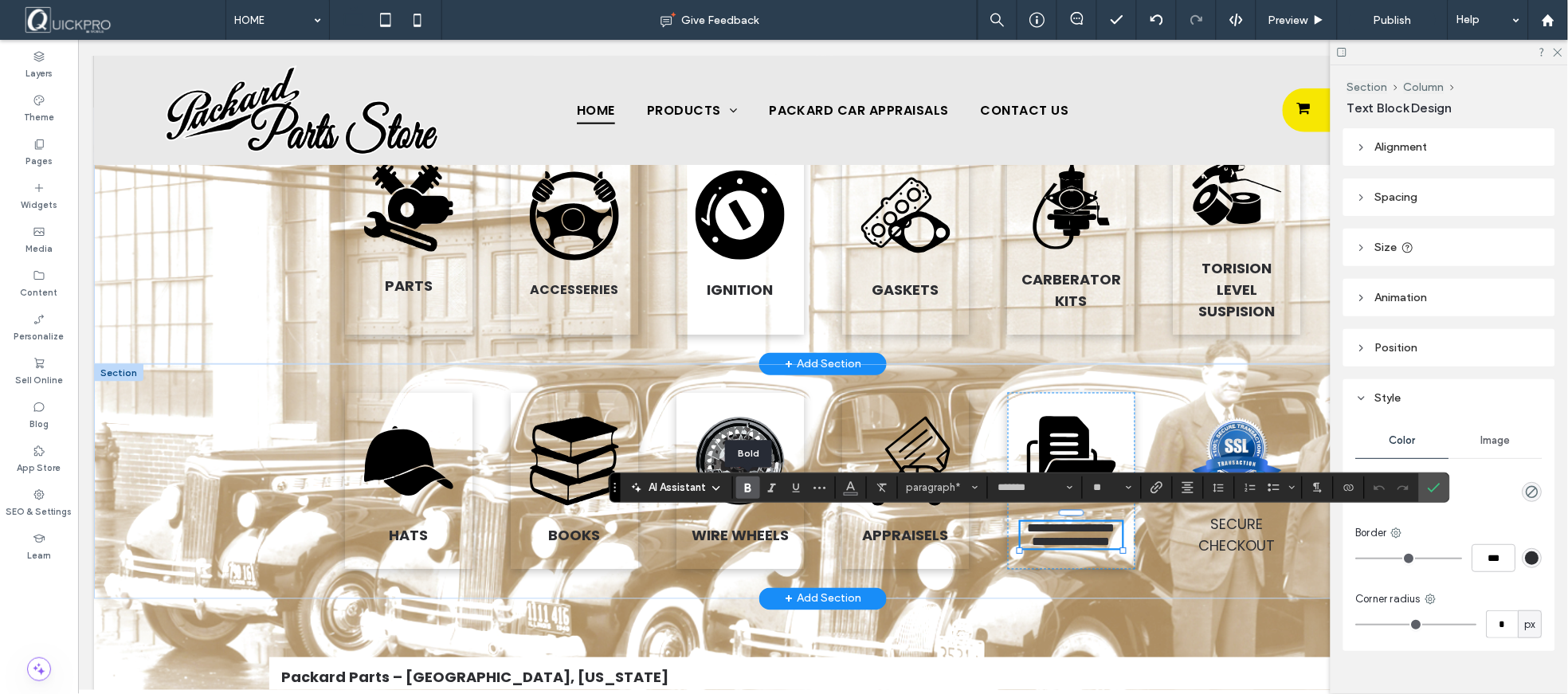
click at [754, 489] on label "Bold" at bounding box center [748, 488] width 24 height 22
click at [1227, 548] on span "SECURE CHECKOUT" at bounding box center [1236, 534] width 77 height 42
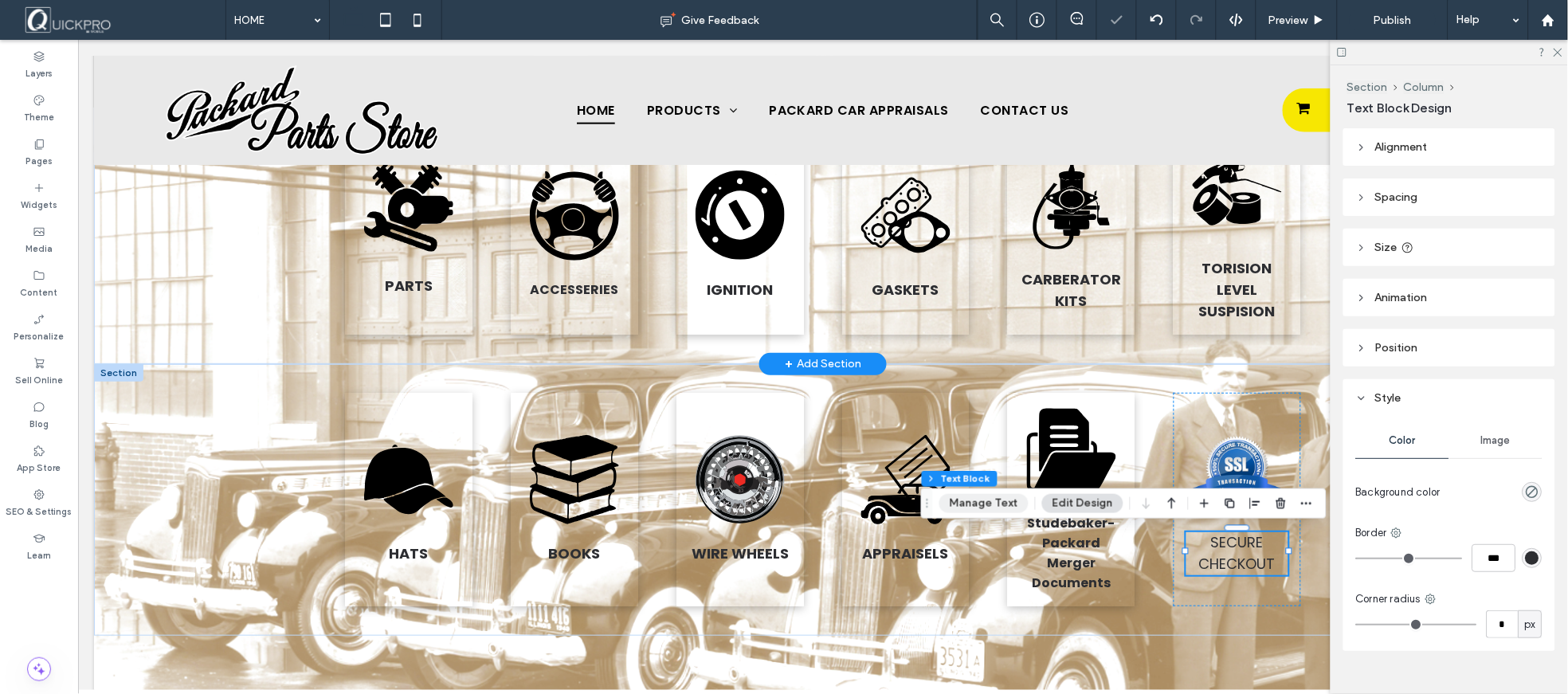
click at [968, 508] on button "Manage Text" at bounding box center [983, 503] width 89 height 19
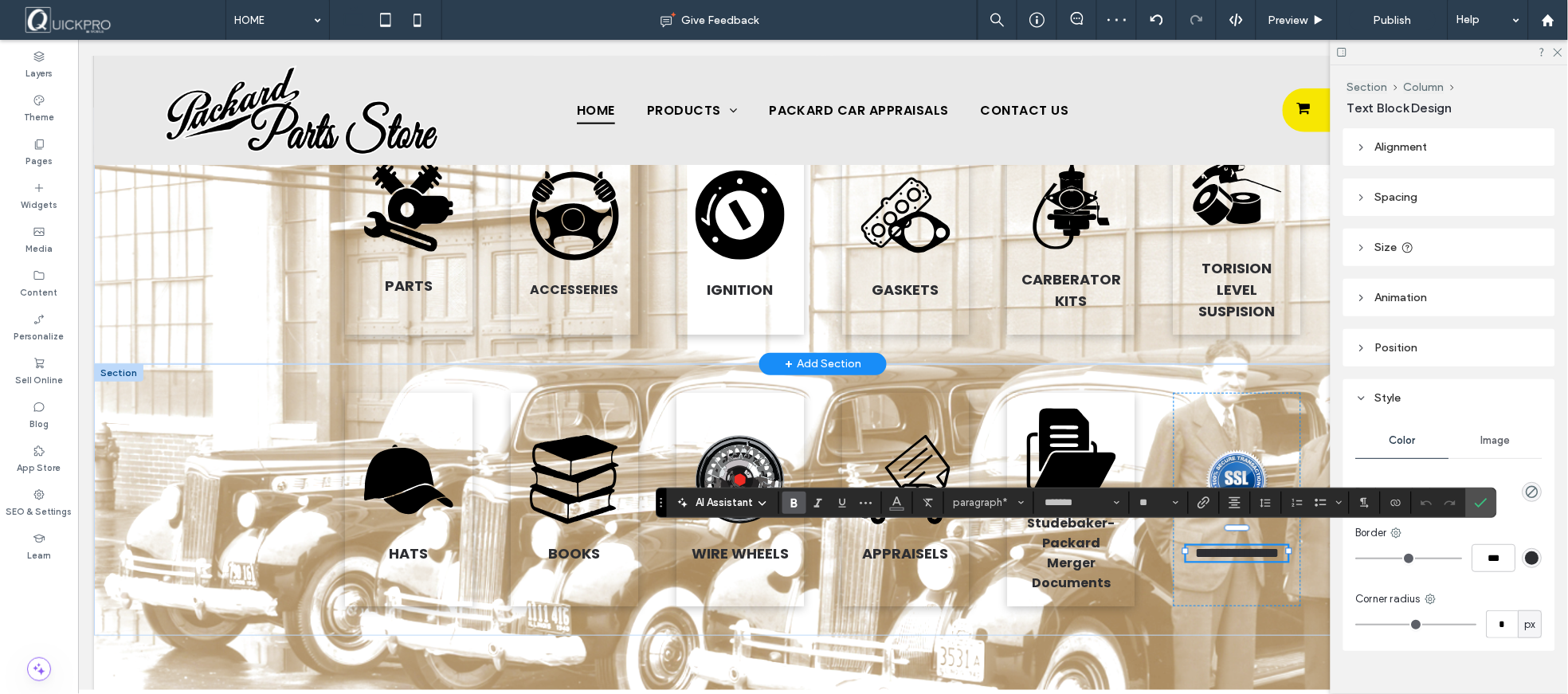
click at [788, 503] on icon "Bold" at bounding box center [794, 503] width 13 height 13
click at [1486, 507] on icon "Confirm" at bounding box center [1481, 503] width 13 height 13
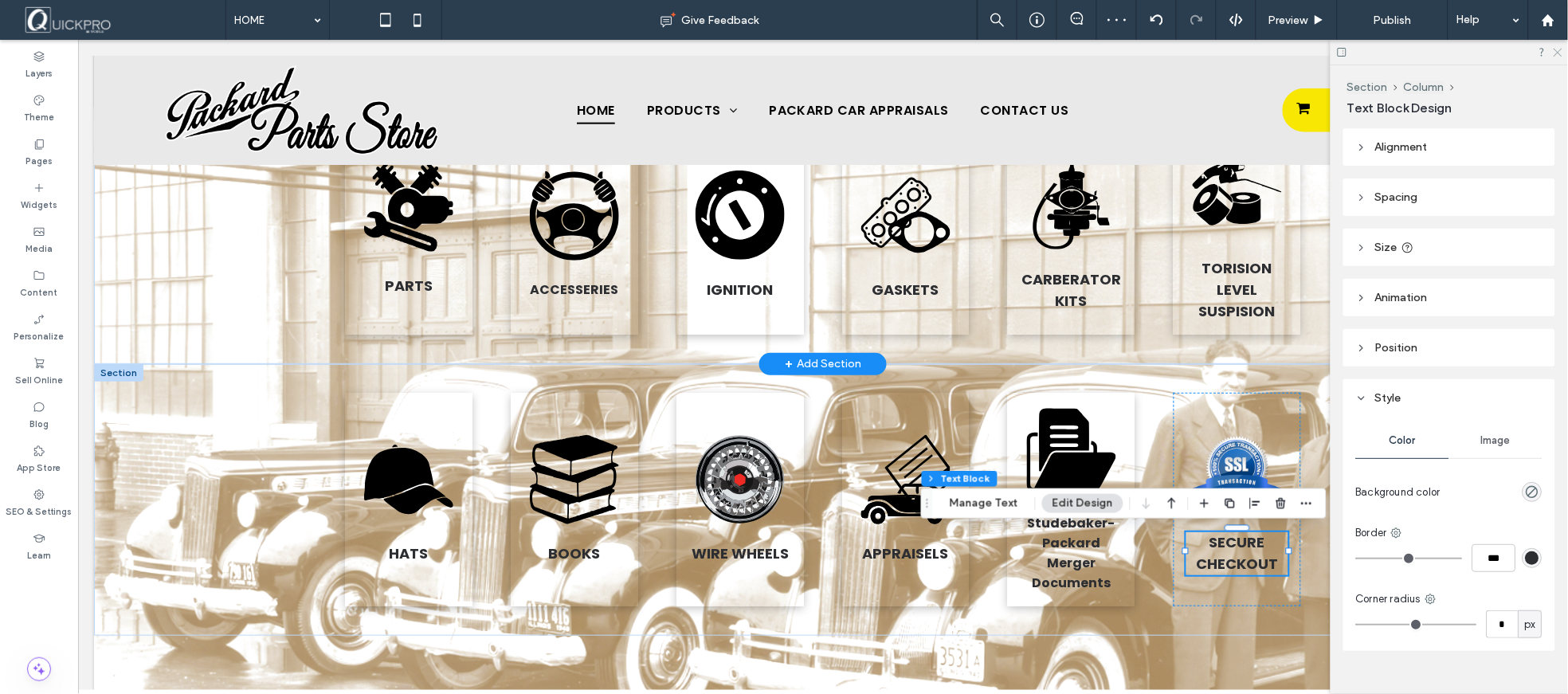
click at [1562, 53] on icon at bounding box center [1557, 51] width 10 height 10
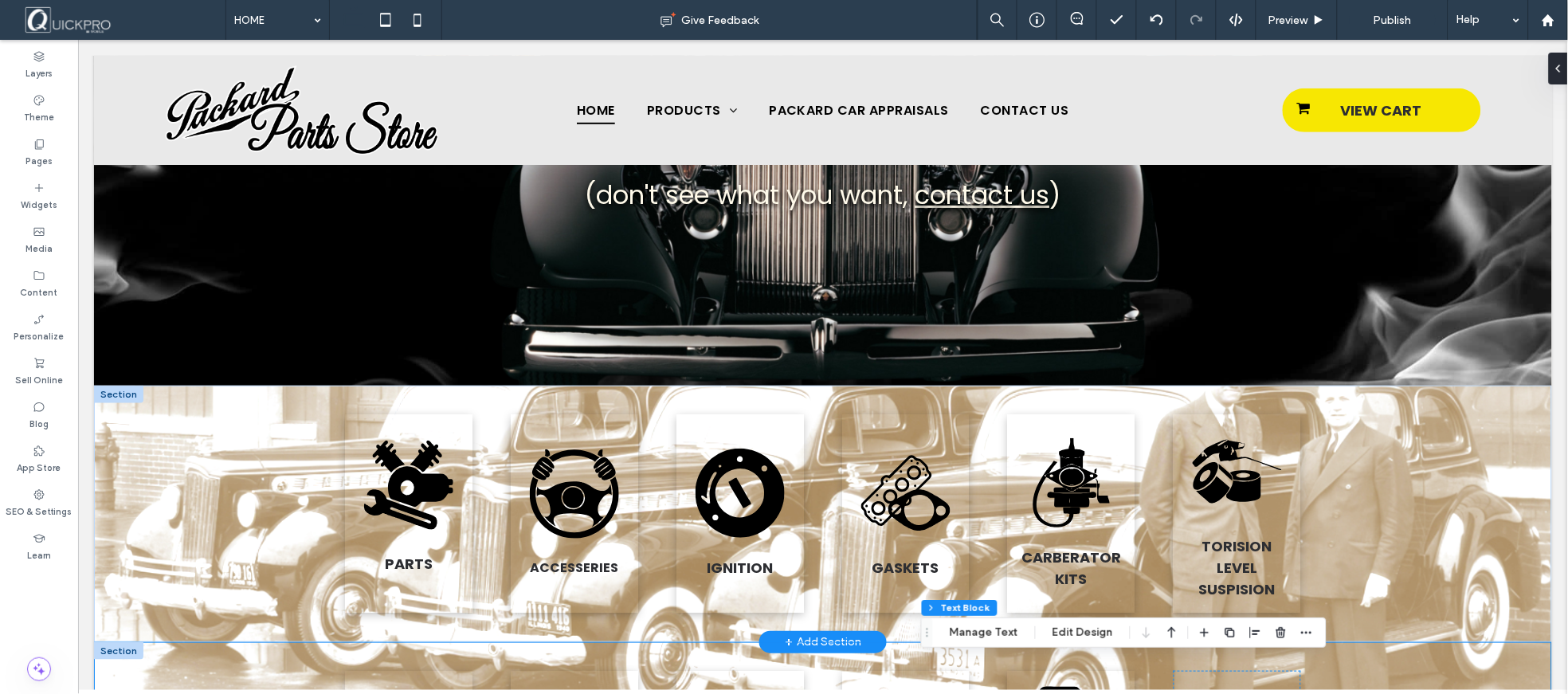
scroll to position [0, 0]
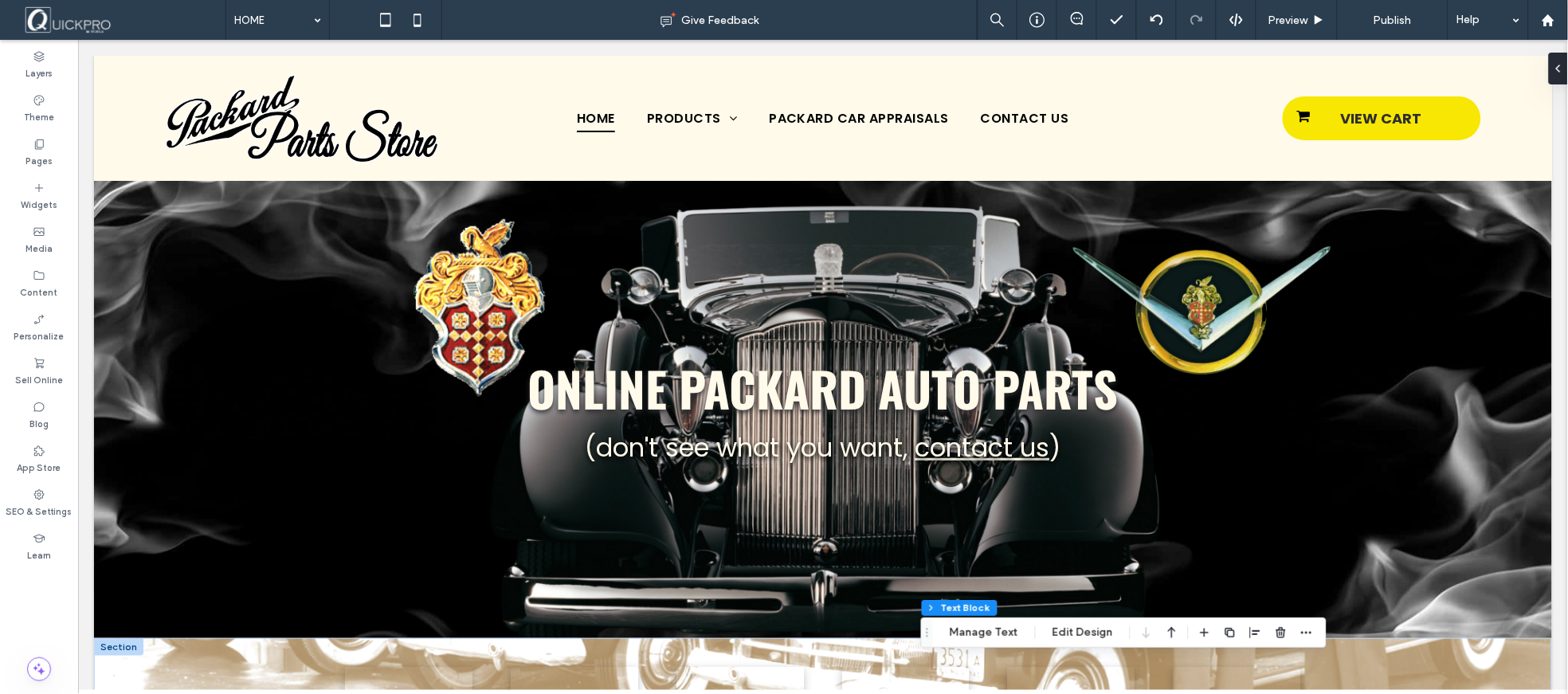
drag, startPoint x: 390, startPoint y: 17, endPoint x: 465, endPoint y: 157, distance: 158.8
click at [393, 18] on icon at bounding box center [386, 20] width 32 height 32
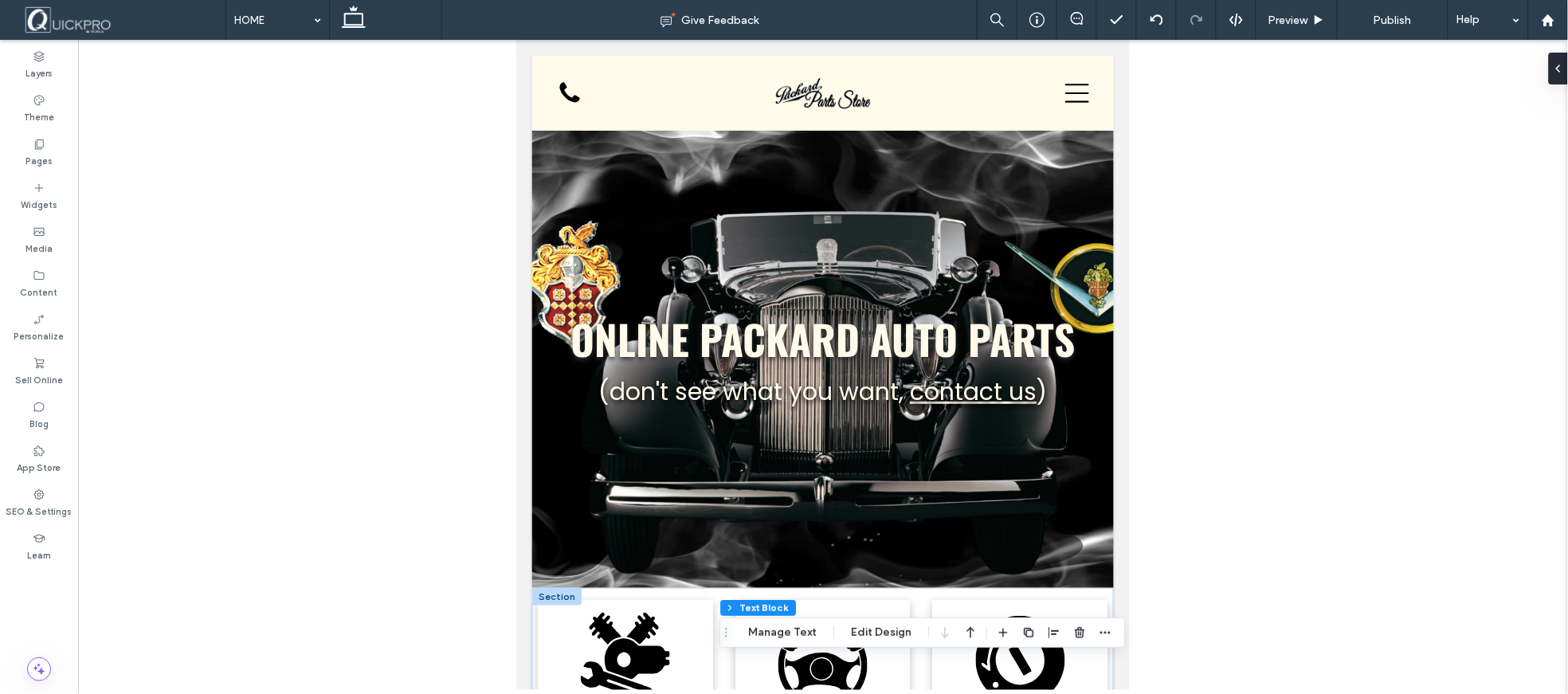
click at [417, 22] on icon at bounding box center [418, 20] width 32 height 32
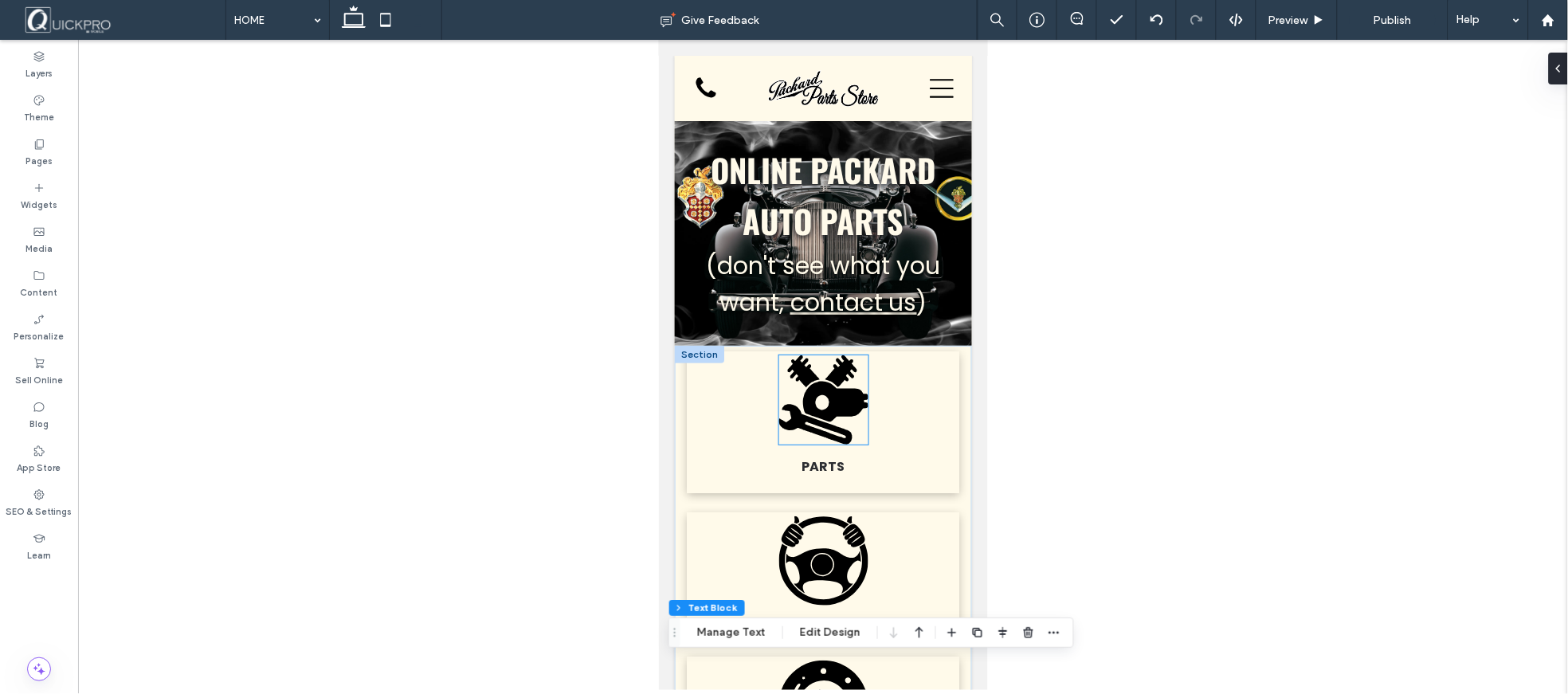
click at [837, 391] on icon at bounding box center [834, 401] width 65 height 41
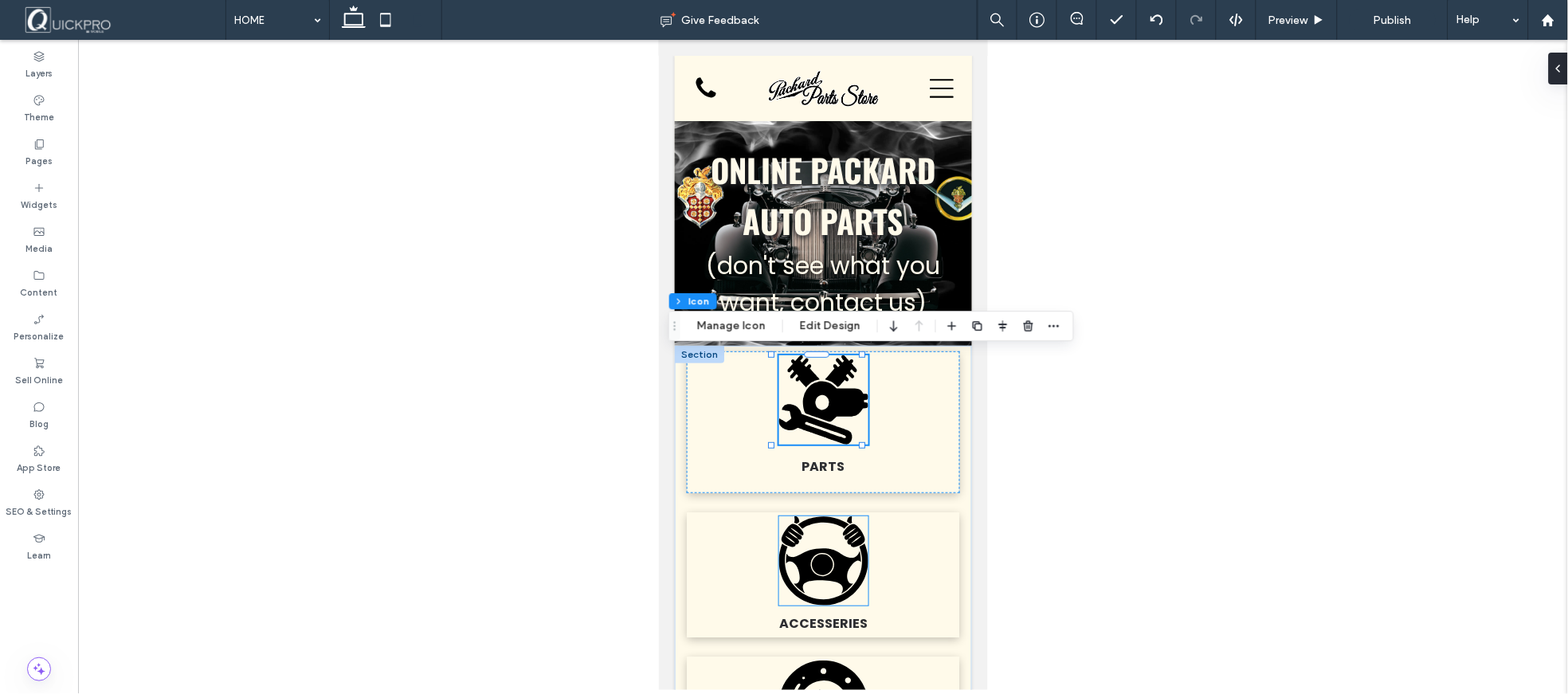
click at [830, 548] on icon at bounding box center [822, 571] width 75 height 46
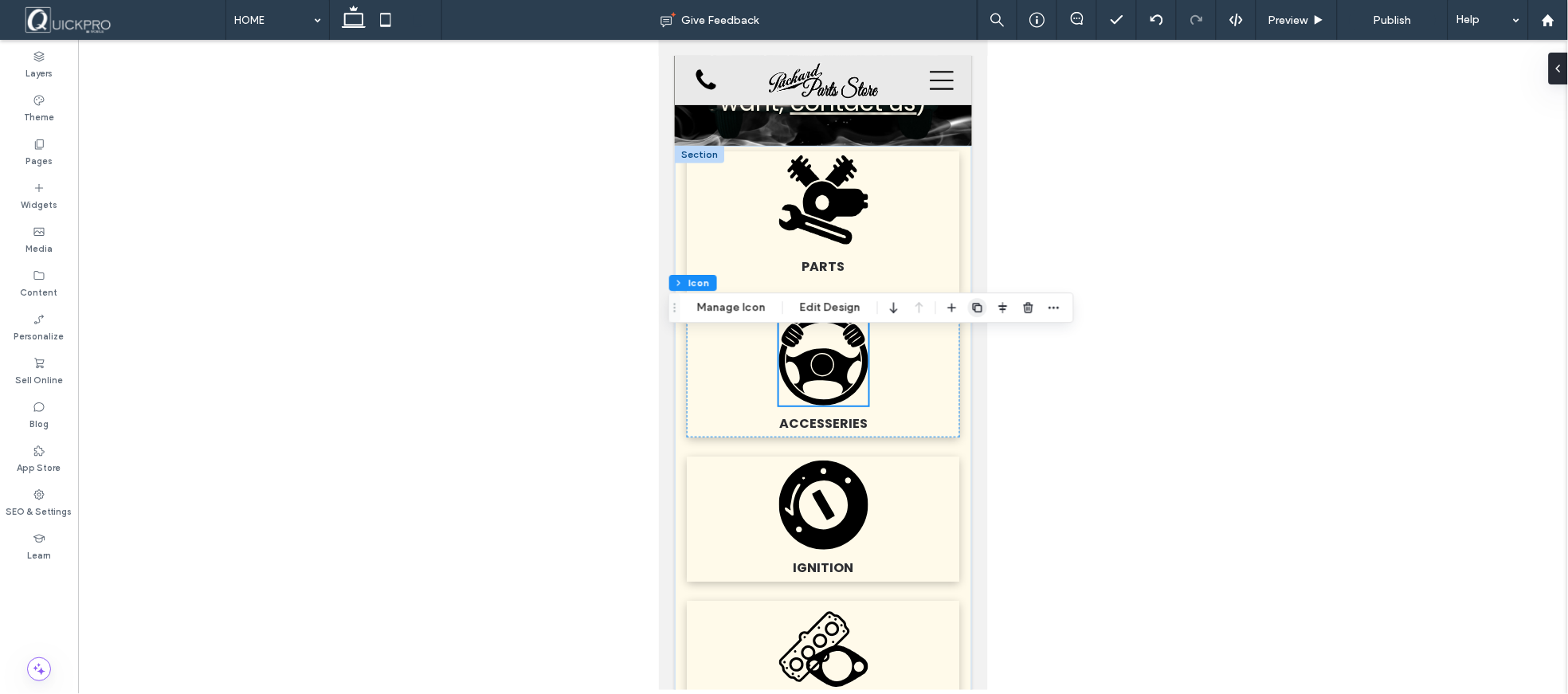
scroll to position [161, 0]
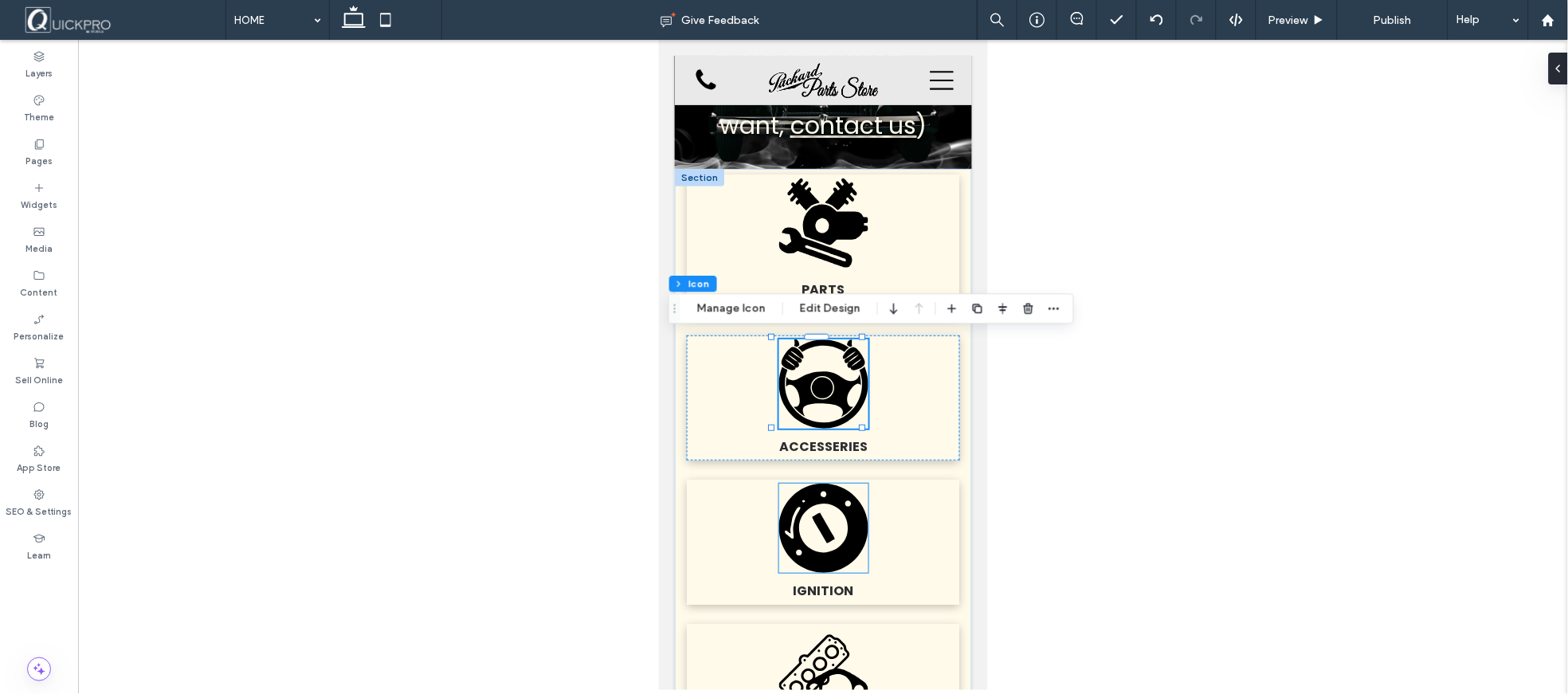
click at [838, 526] on icon ".fil0-1233790553-1233790553 {fill:black}" at bounding box center [822, 526] width 89 height 89
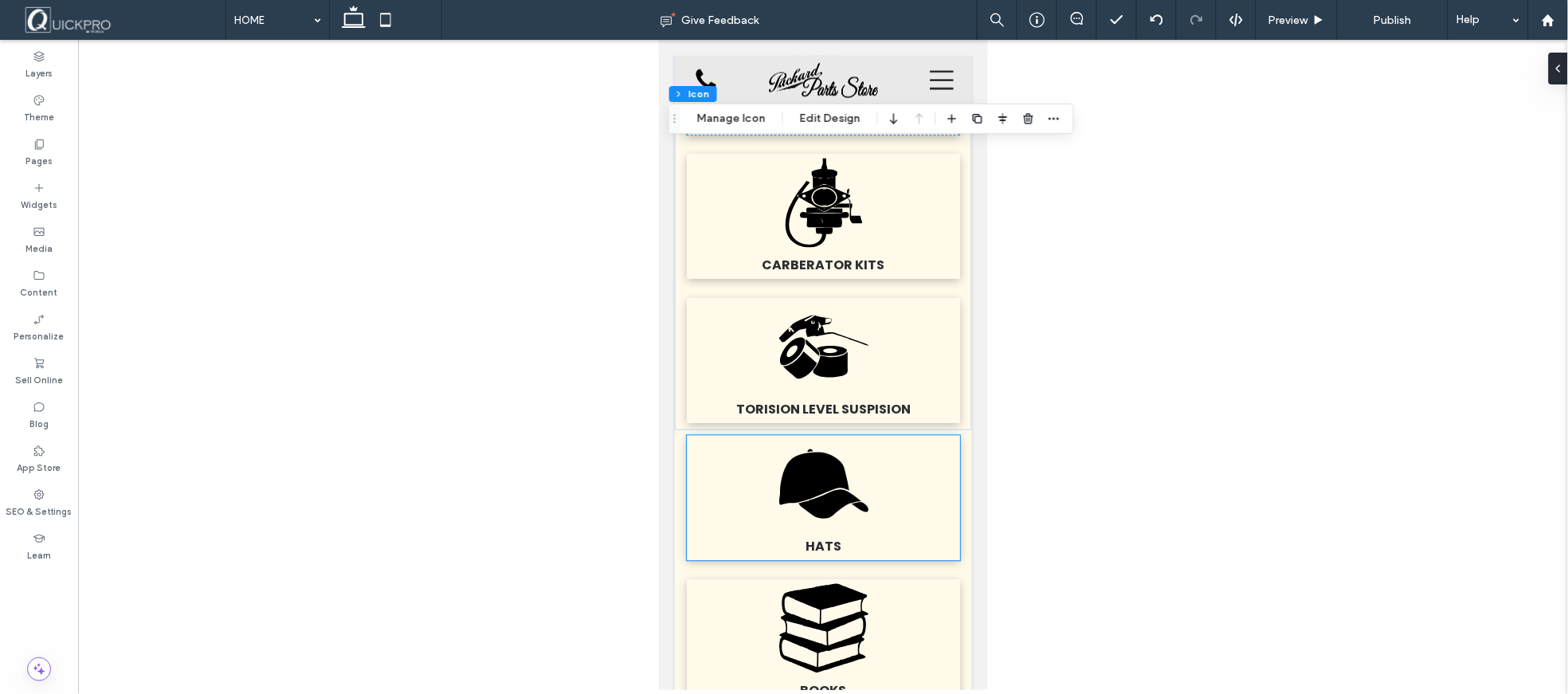
scroll to position [781, 0]
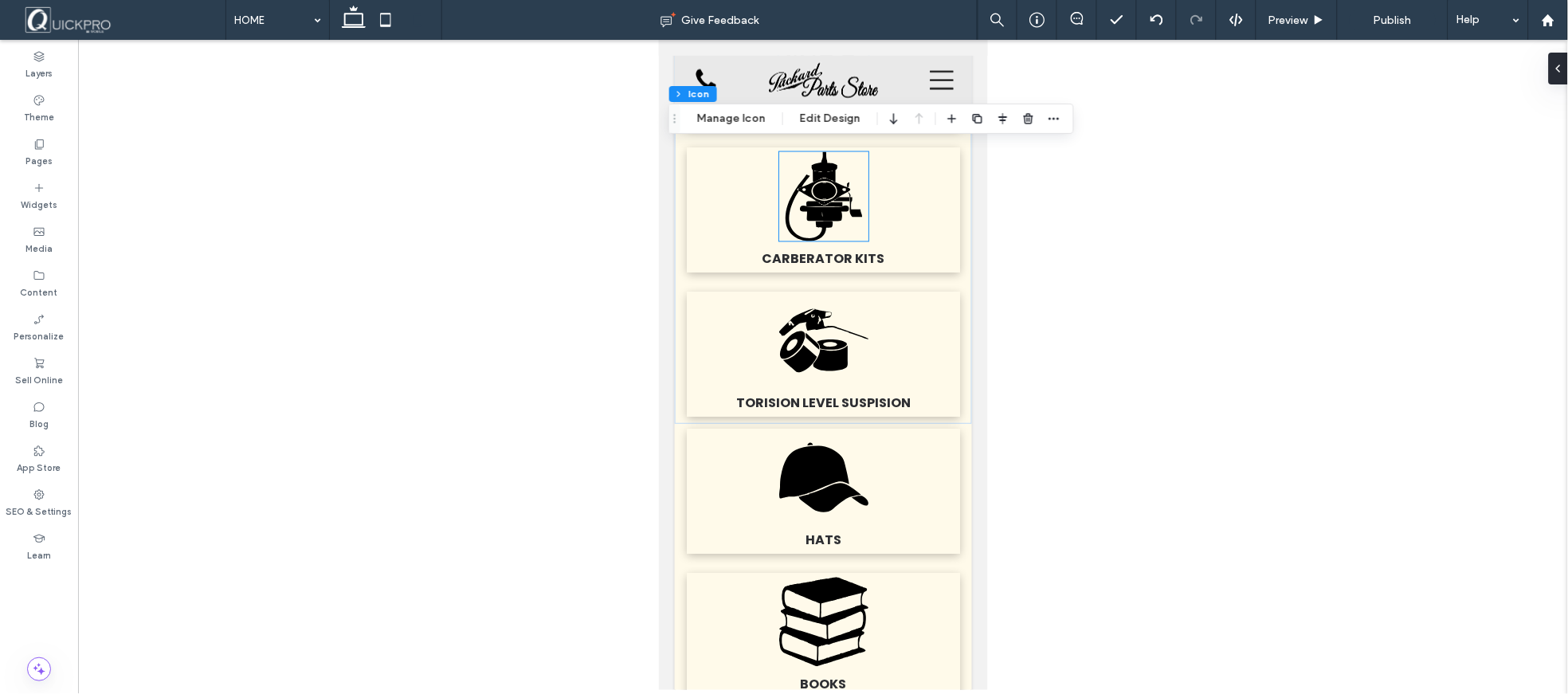
click at [825, 205] on icon at bounding box center [824, 213] width 50 height 16
click at [834, 354] on icon at bounding box center [829, 359] width 34 height 26
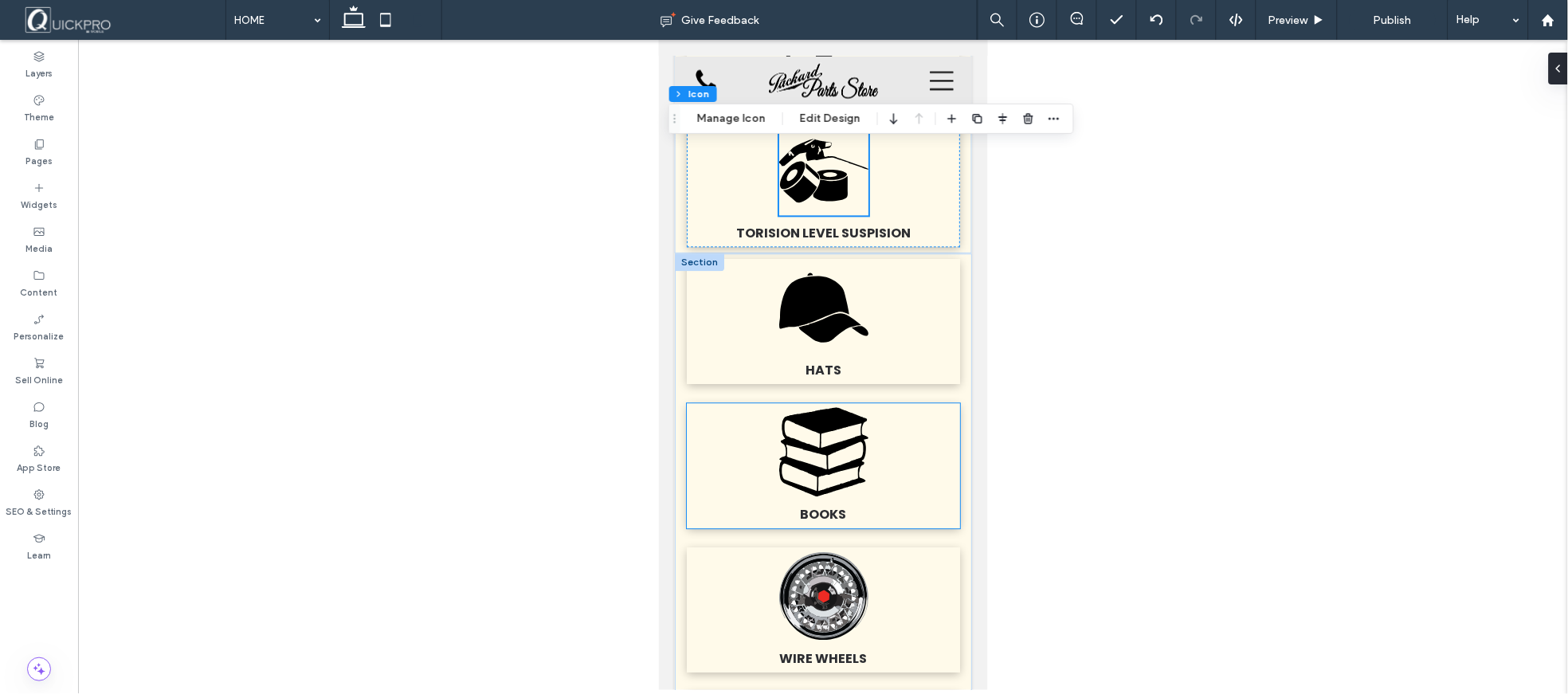
scroll to position [957, 0]
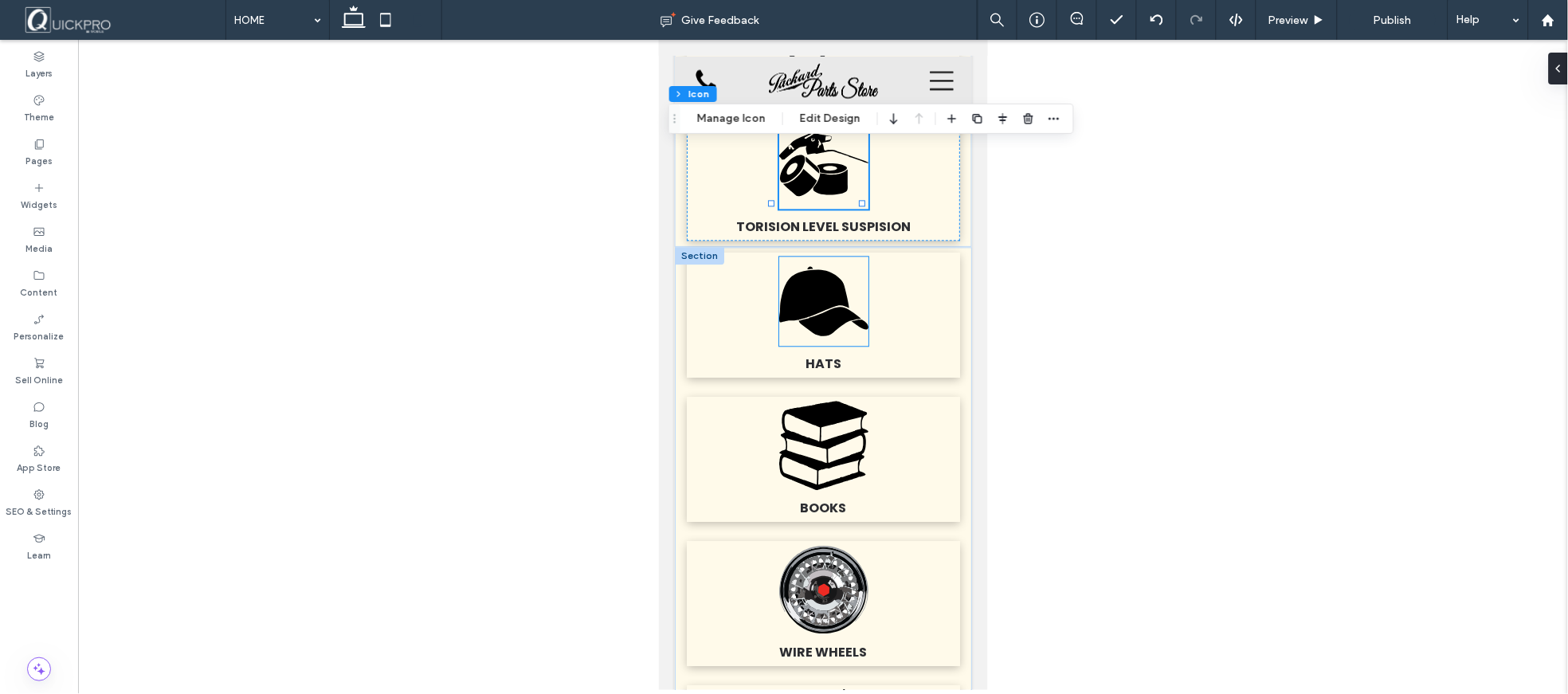
click at [817, 306] on icon at bounding box center [832, 321] width 69 height 30
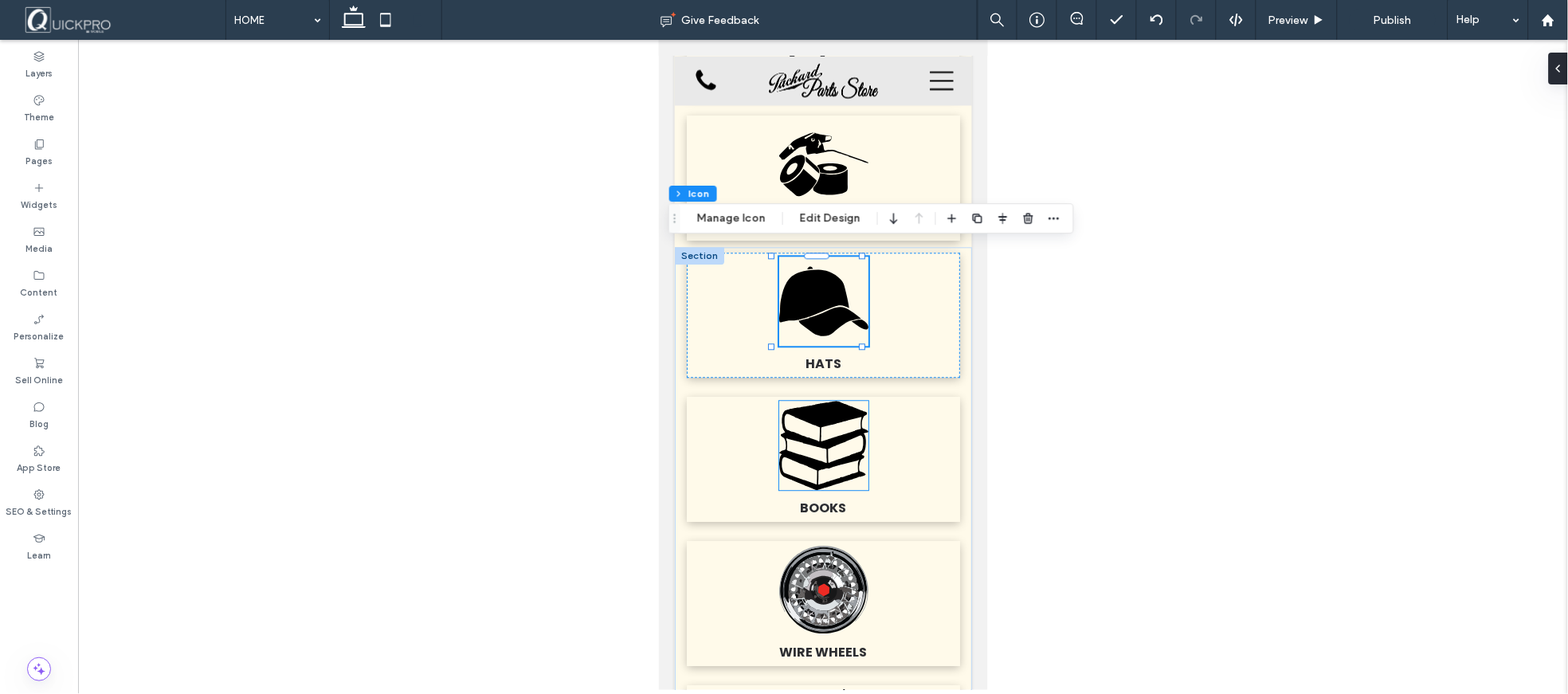
click at [826, 435] on icon "Packard Books .fil0-1910991486-1910991486 {fill:black}" at bounding box center [822, 444] width 89 height 89
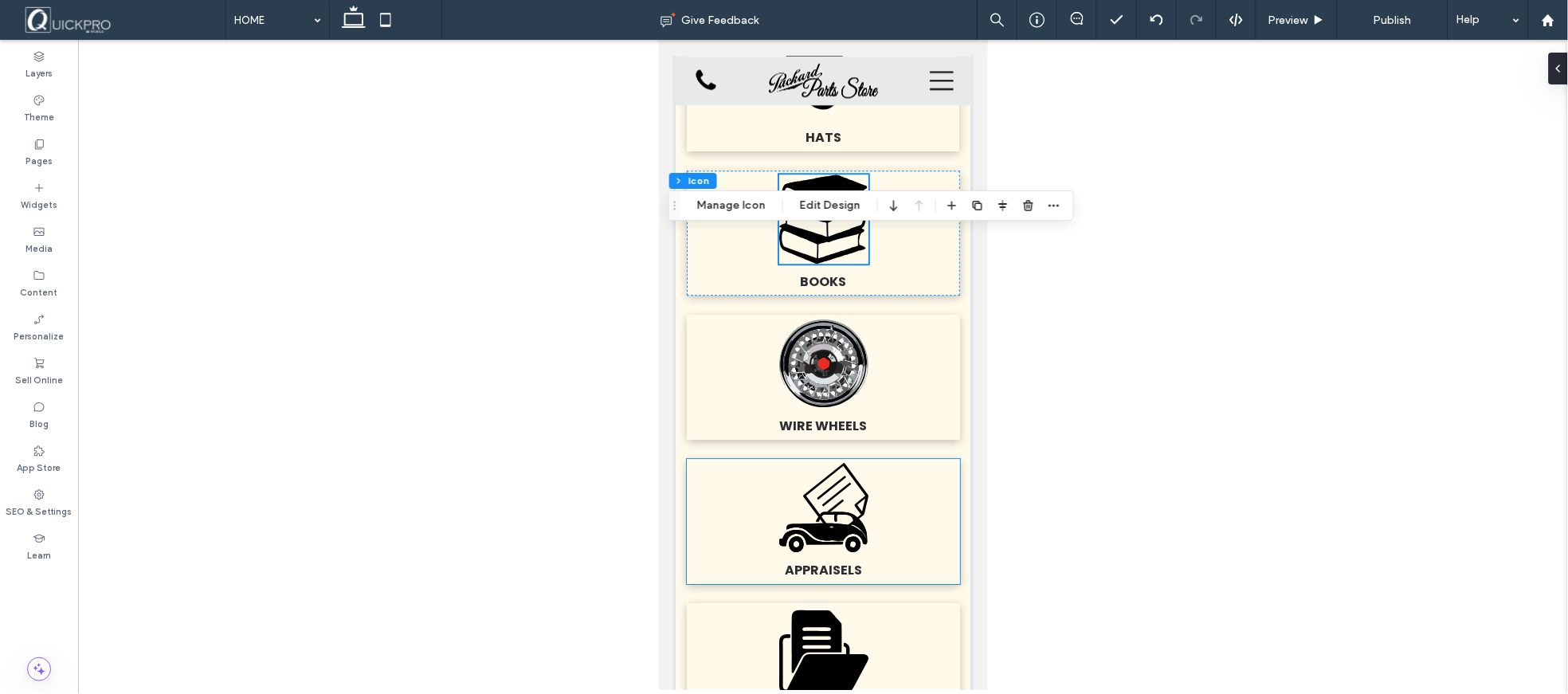
scroll to position [1222, 0]
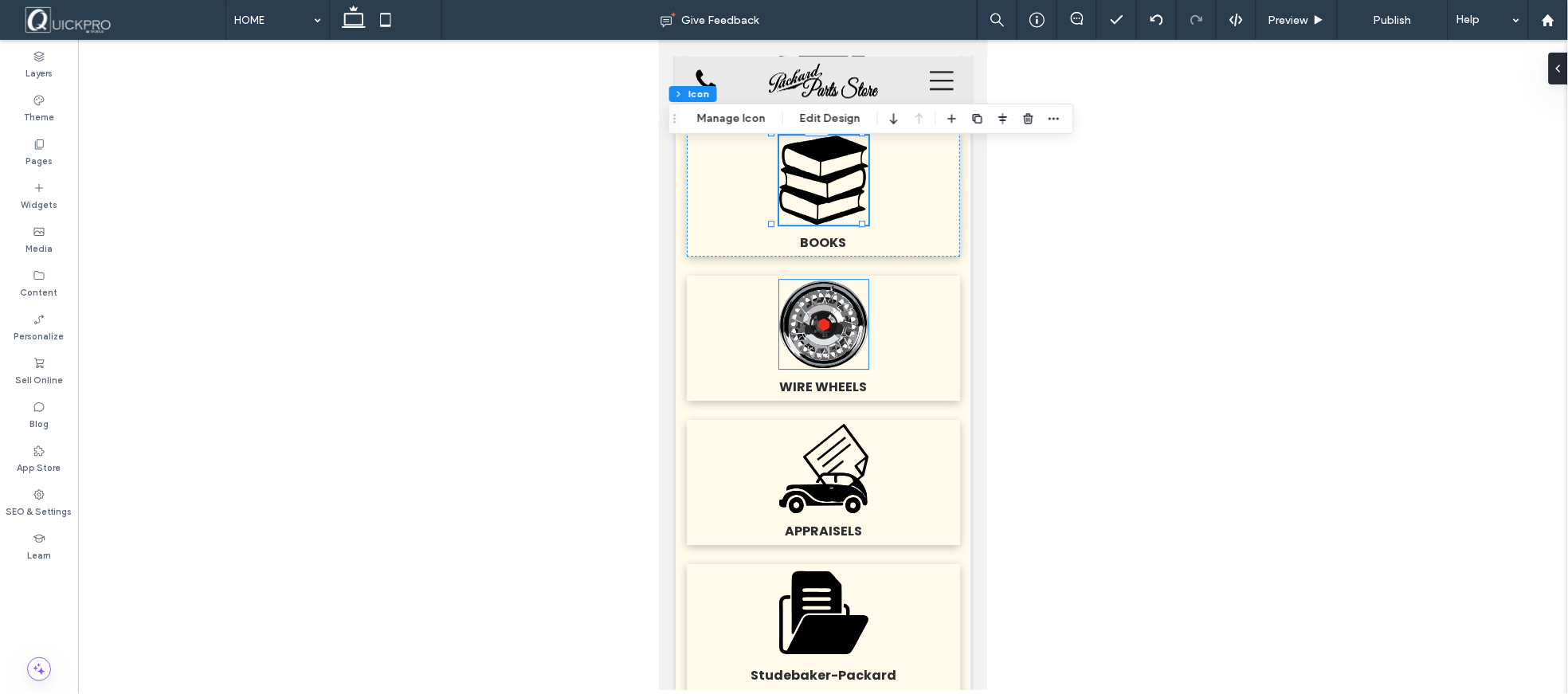
click at [834, 339] on icon at bounding box center [838, 345] width 9 height 13
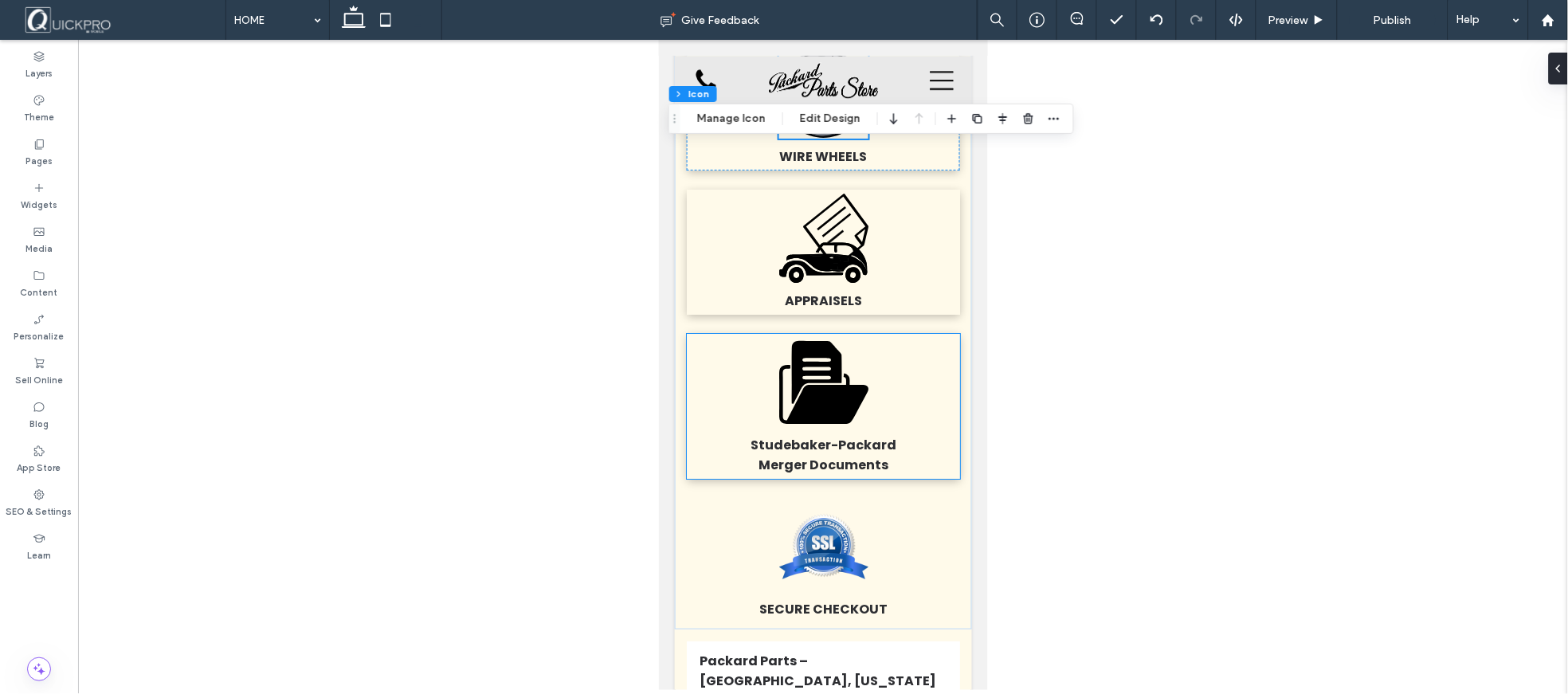
scroll to position [1488, 0]
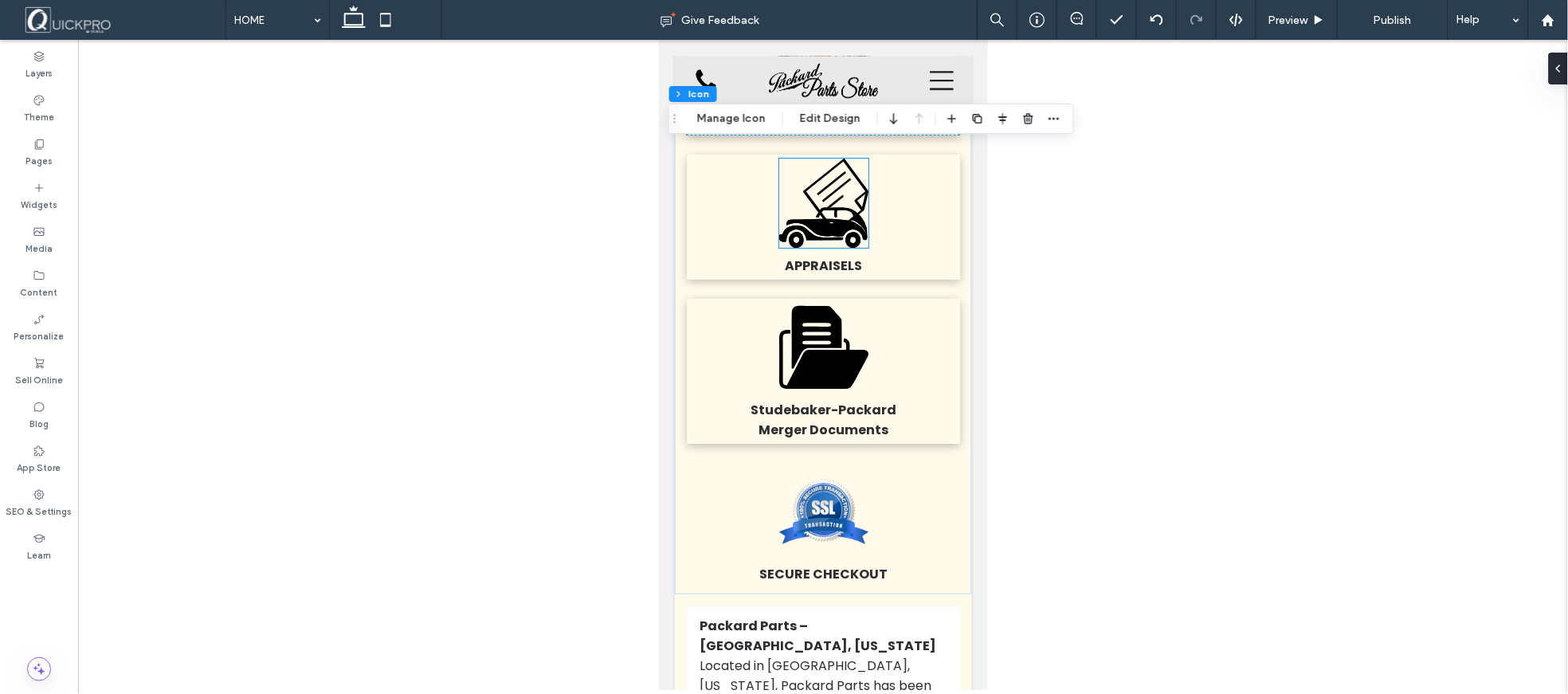
click at [831, 201] on icon ".fil0-1850428741-1850428741 {fill:black}" at bounding box center [822, 201] width 89 height 89
click at [828, 334] on icon at bounding box center [822, 358] width 89 height 59
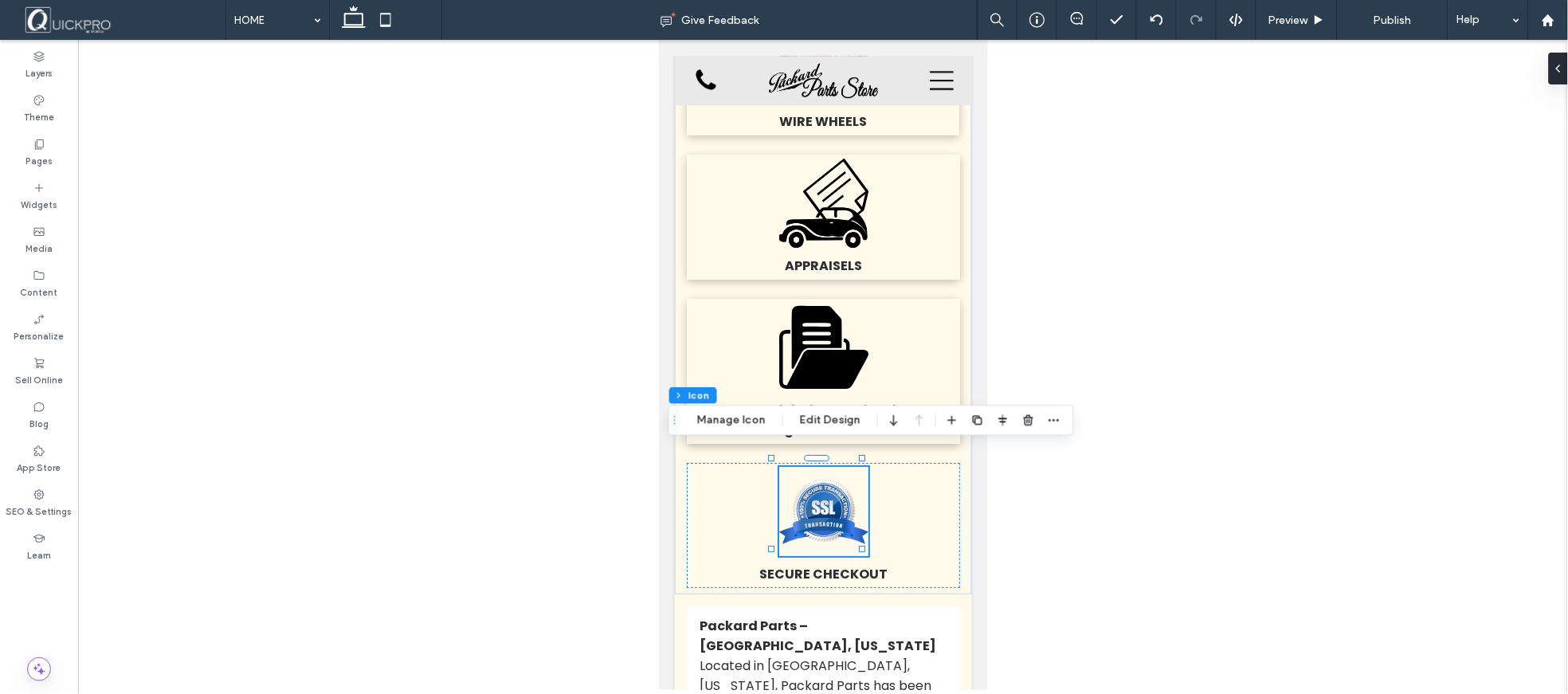
click at [1166, 477] on div at bounding box center [823, 365] width 1490 height 650
click at [352, 18] on icon at bounding box center [354, 20] width 32 height 32
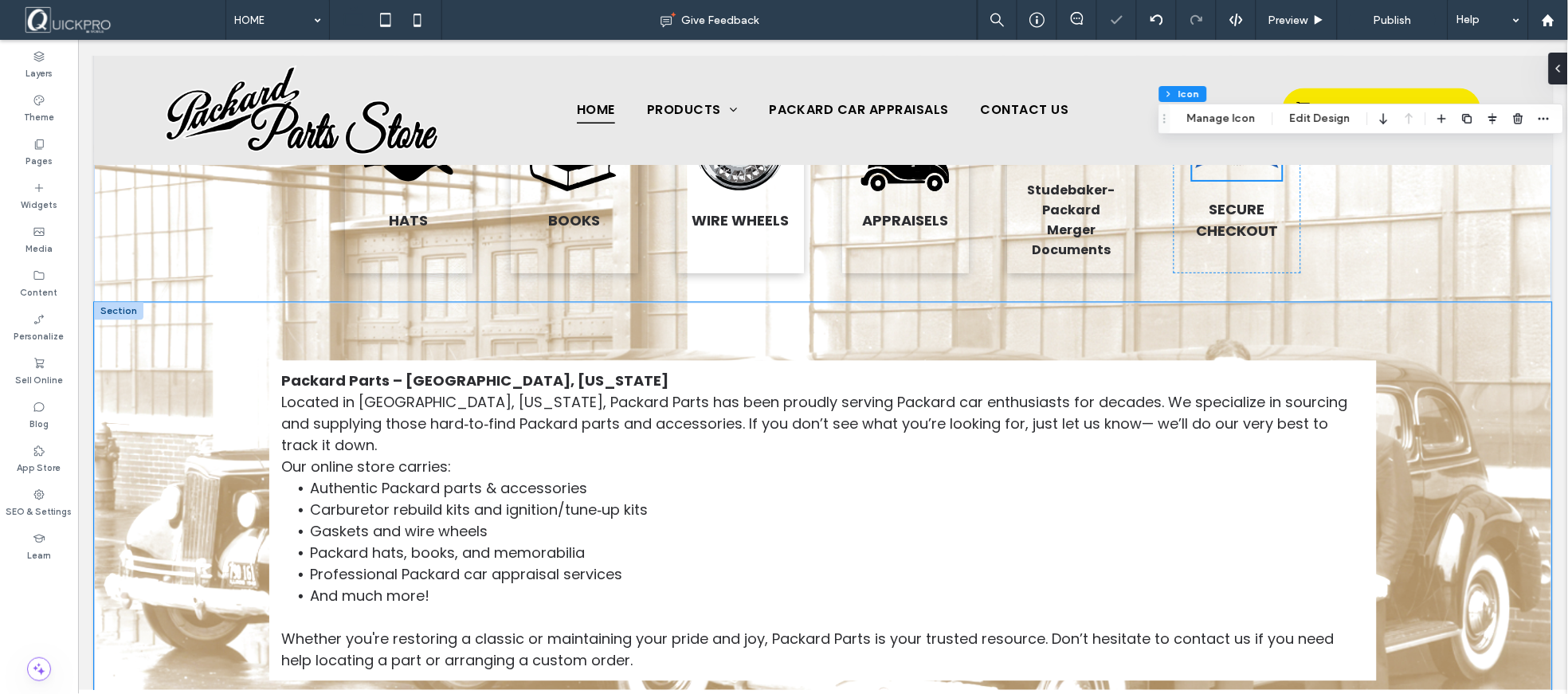
scroll to position [980, 0]
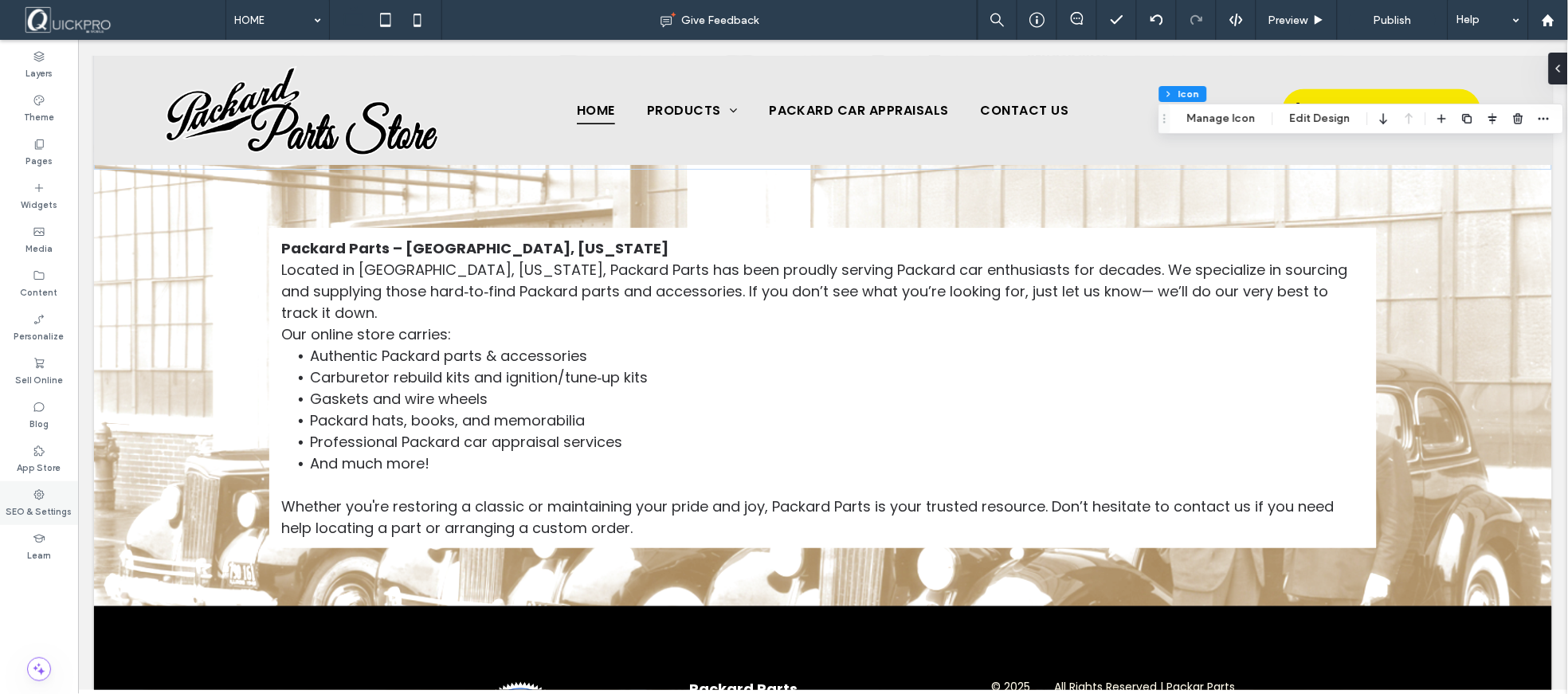
click at [48, 508] on label "SEO & Settings" at bounding box center [39, 510] width 66 height 18
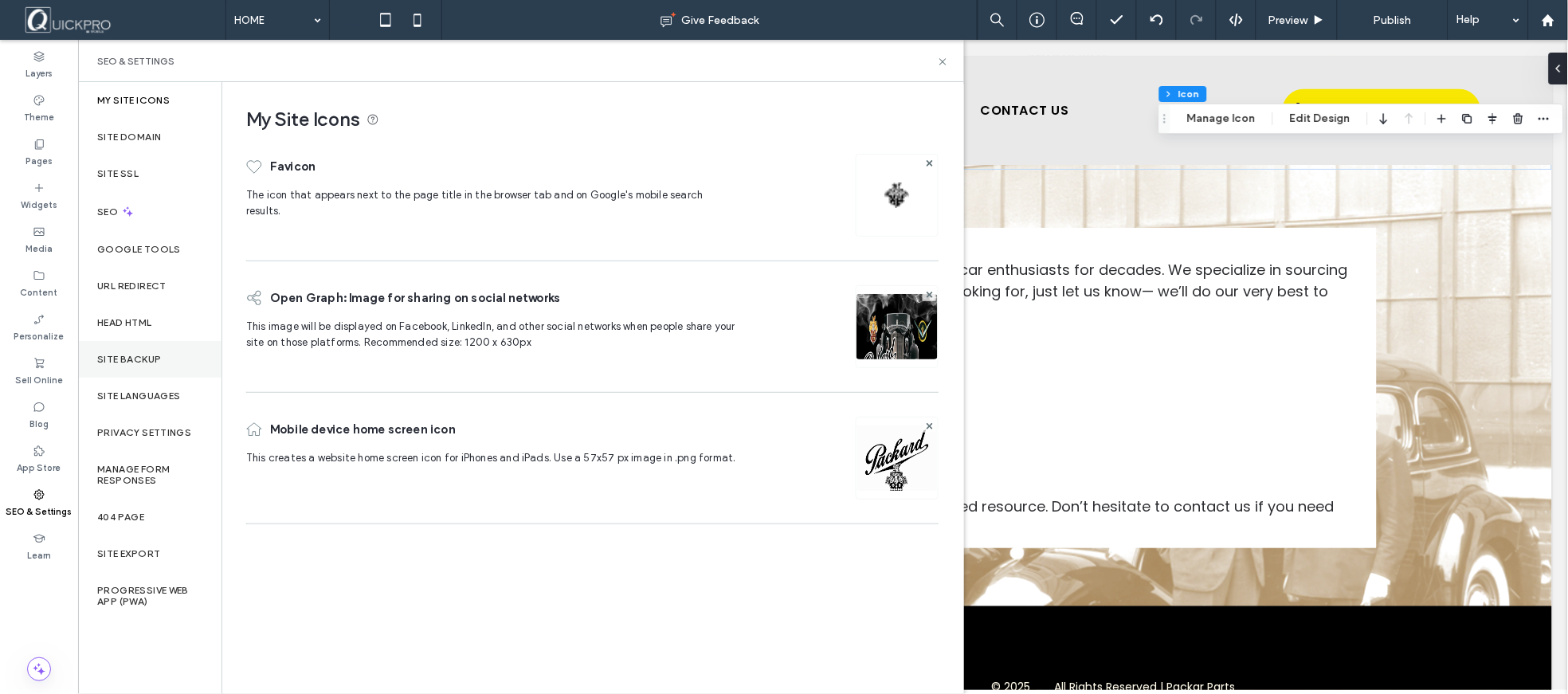
click at [140, 352] on div "Site Backup" at bounding box center [150, 359] width 144 height 37
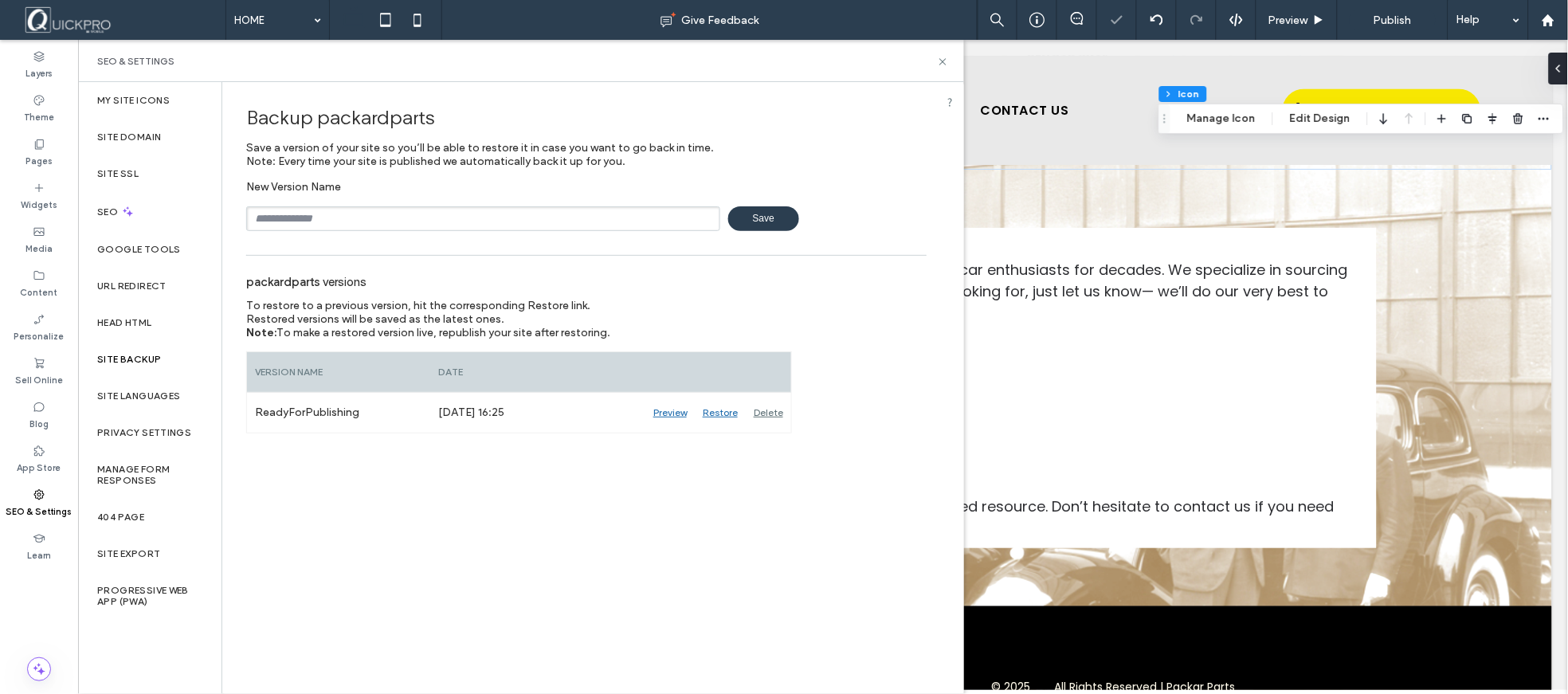
click at [409, 215] on input "text" at bounding box center [483, 218] width 474 height 25
drag, startPoint x: 317, startPoint y: 212, endPoint x: 172, endPoint y: 215, distance: 145.0
click at [172, 215] on div "My Site Icons Site Domain Site SSL SEO Google Tools URL Redirect Head HTML Site…" at bounding box center [521, 387] width 886 height 611
paste input "******"
click at [256, 219] on input "**********" at bounding box center [483, 218] width 474 height 25
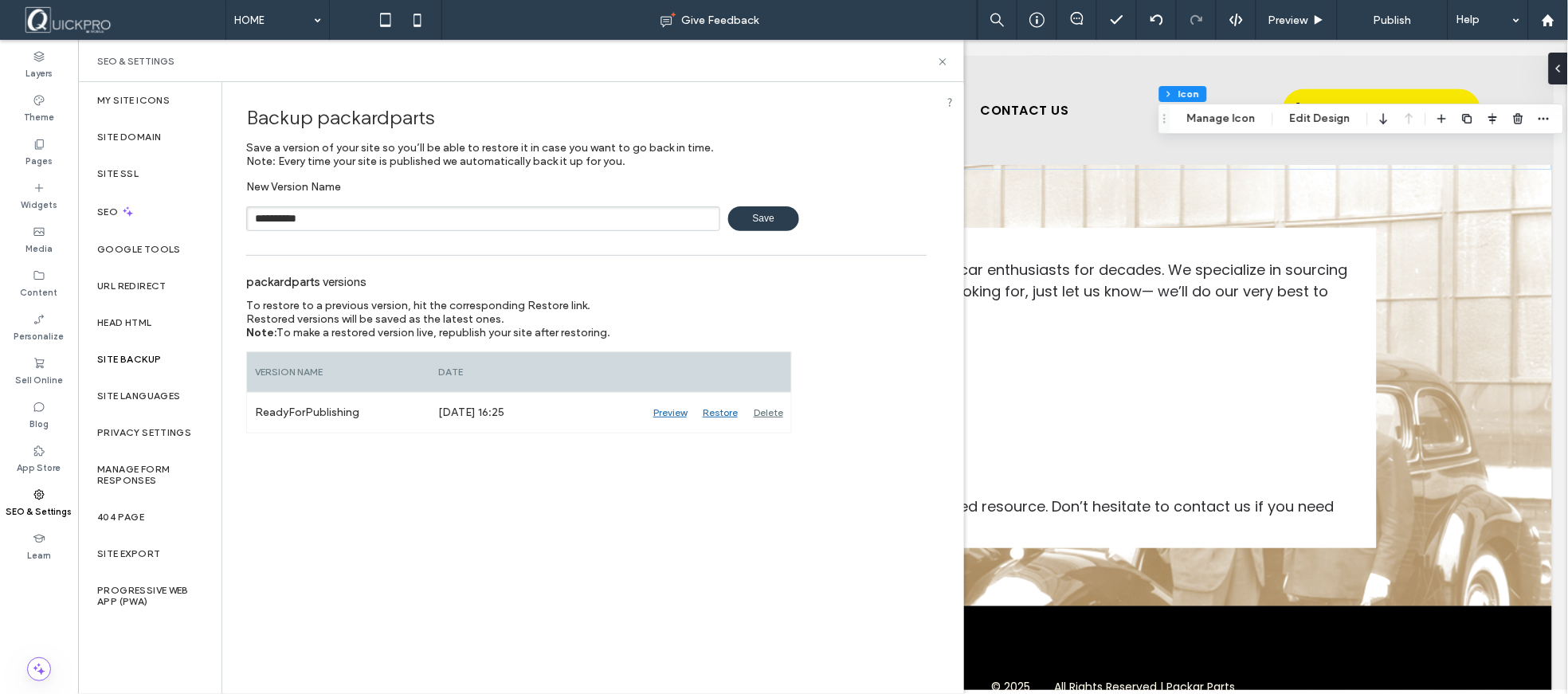
click at [349, 220] on input "**********" at bounding box center [483, 218] width 474 height 25
type input "**********"
drag, startPoint x: 761, startPoint y: 224, endPoint x: 775, endPoint y: 231, distance: 15.7
click at [766, 224] on span "Save" at bounding box center [763, 218] width 71 height 25
click at [945, 62] on icon at bounding box center [943, 62] width 12 height 12
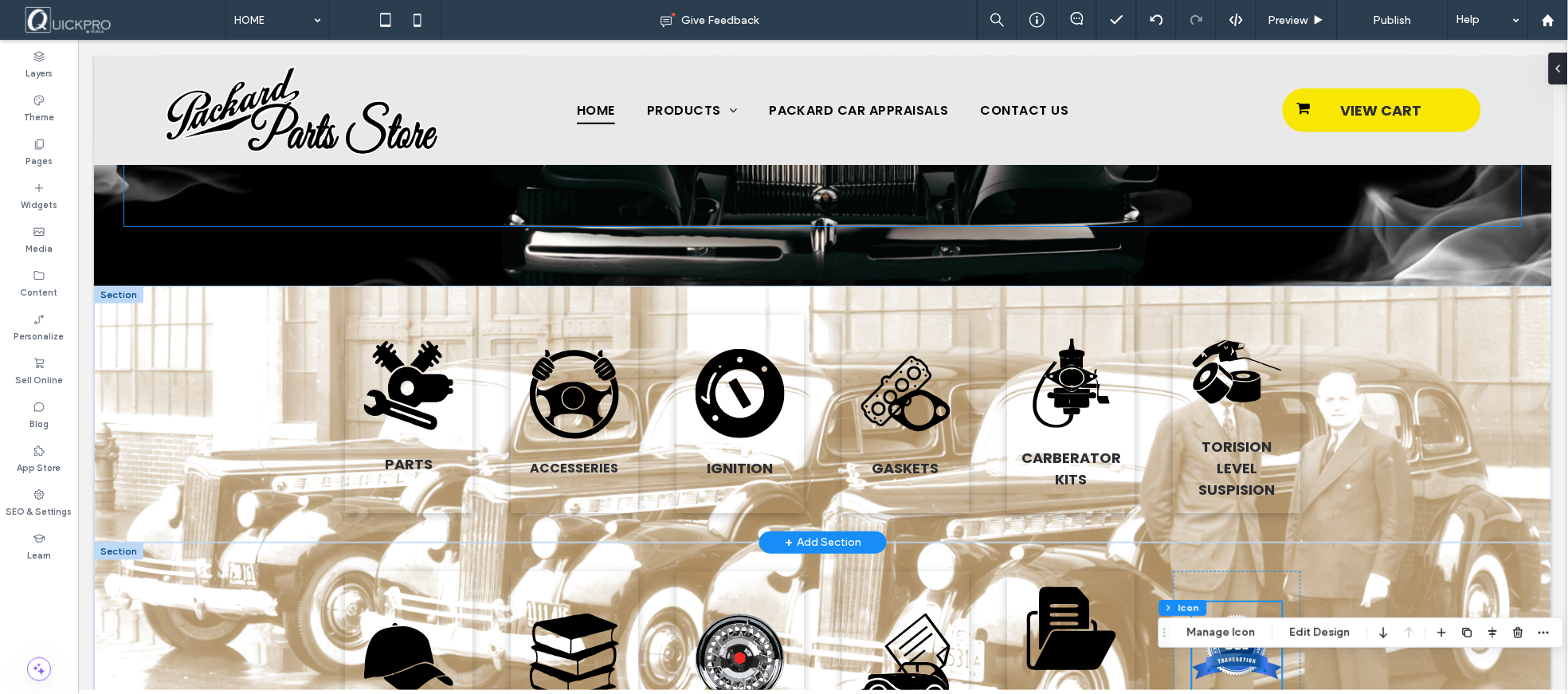
scroll to position [337, 0]
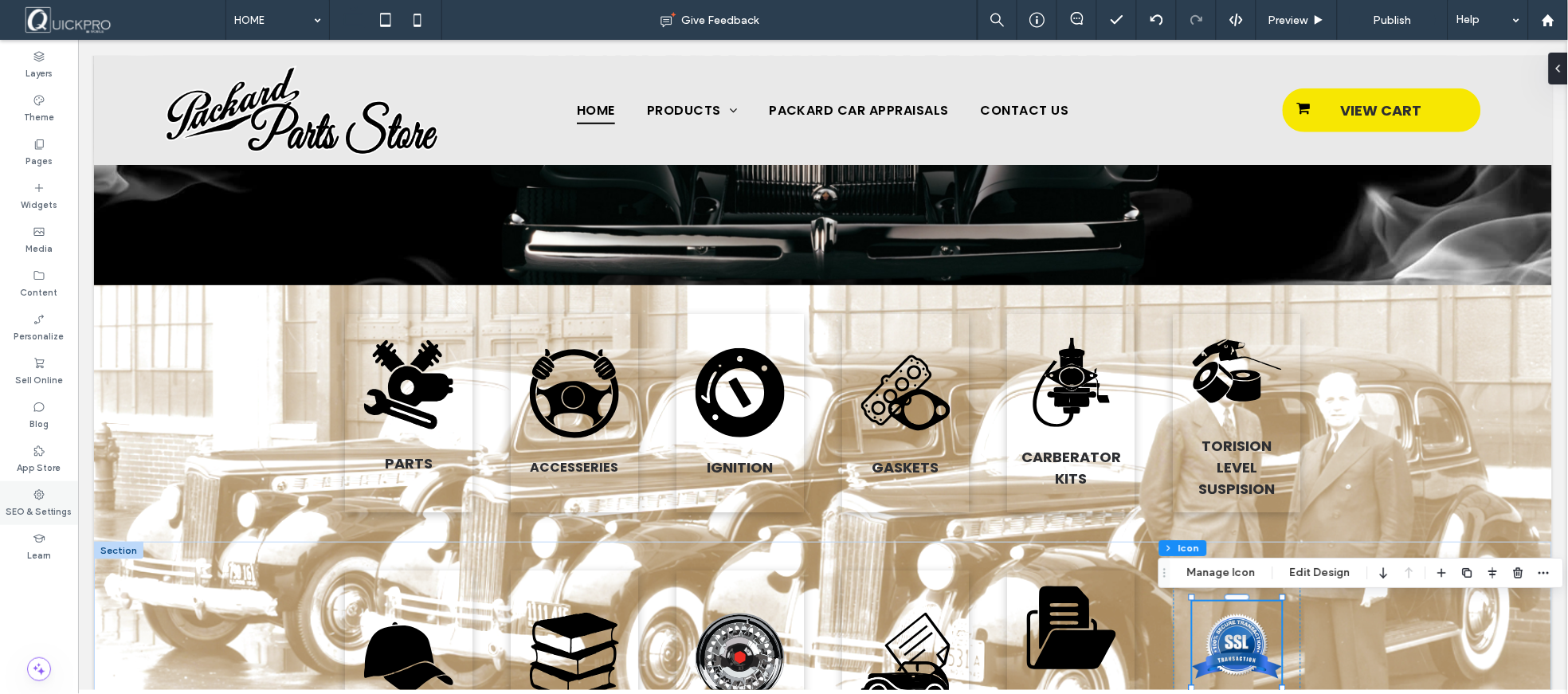
click at [33, 510] on label "SEO & Settings" at bounding box center [39, 510] width 66 height 18
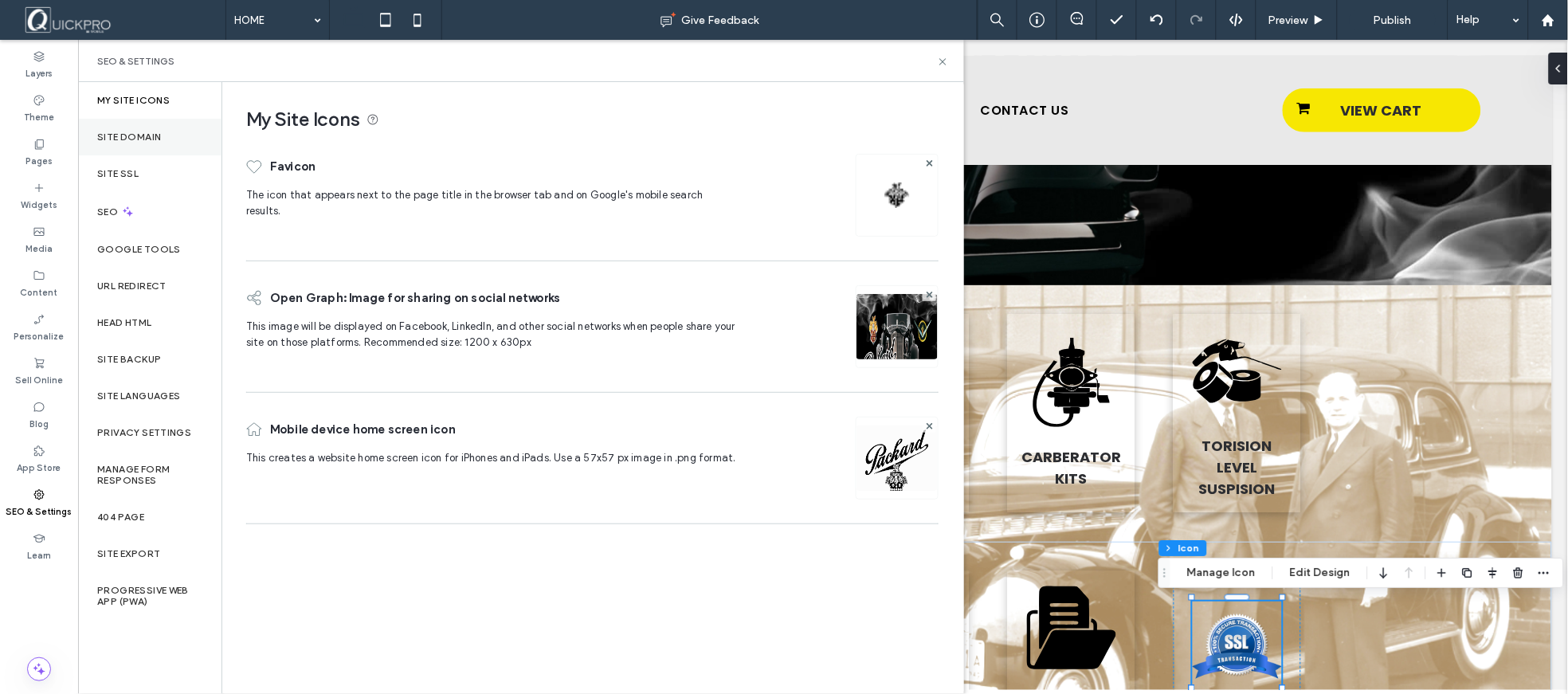
click at [137, 133] on label "Site Domain" at bounding box center [129, 137] width 64 height 11
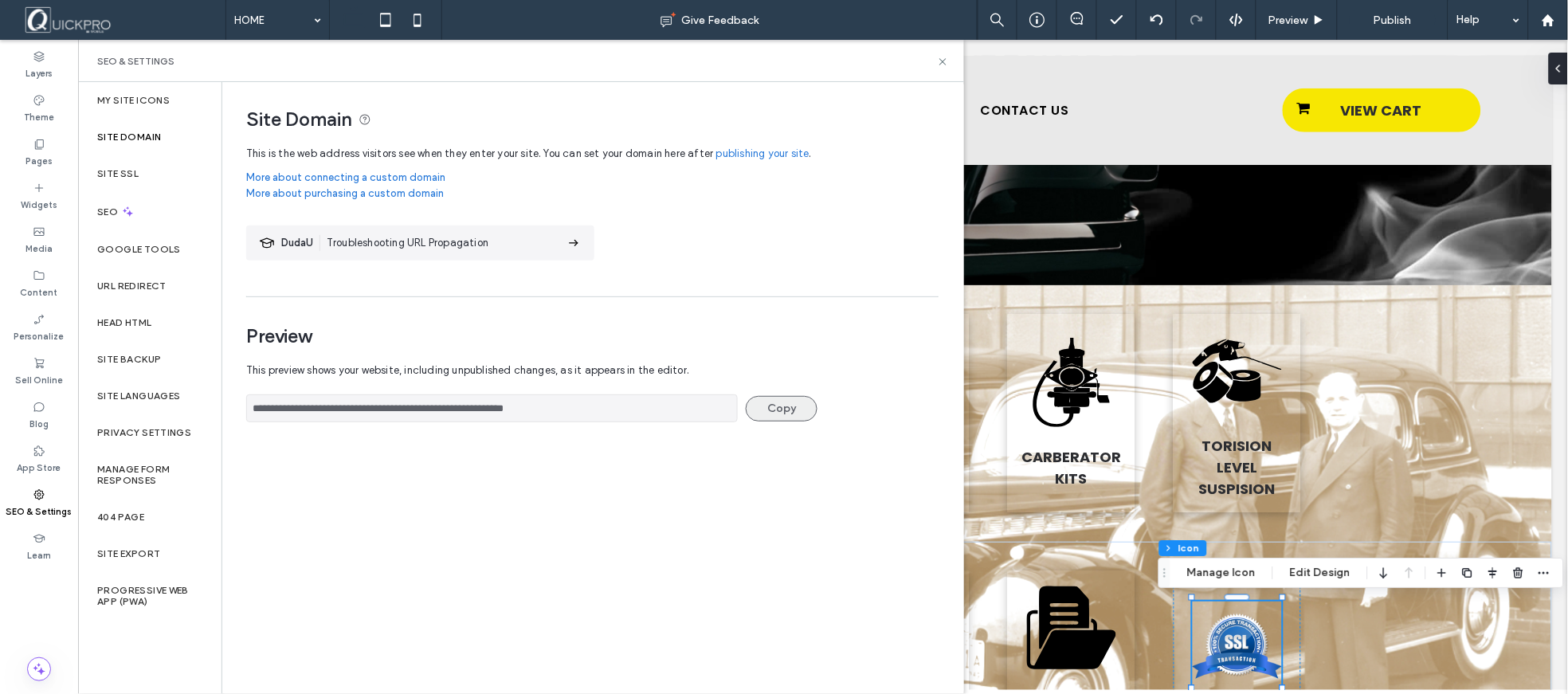
click at [770, 407] on button "Copy" at bounding box center [782, 409] width 72 height 26
drag, startPoint x: 589, startPoint y: 414, endPoint x: 182, endPoint y: 412, distance: 407.0
click at [182, 412] on div "**********" at bounding box center [521, 387] width 886 height 611
click at [937, 62] on icon at bounding box center [943, 62] width 12 height 12
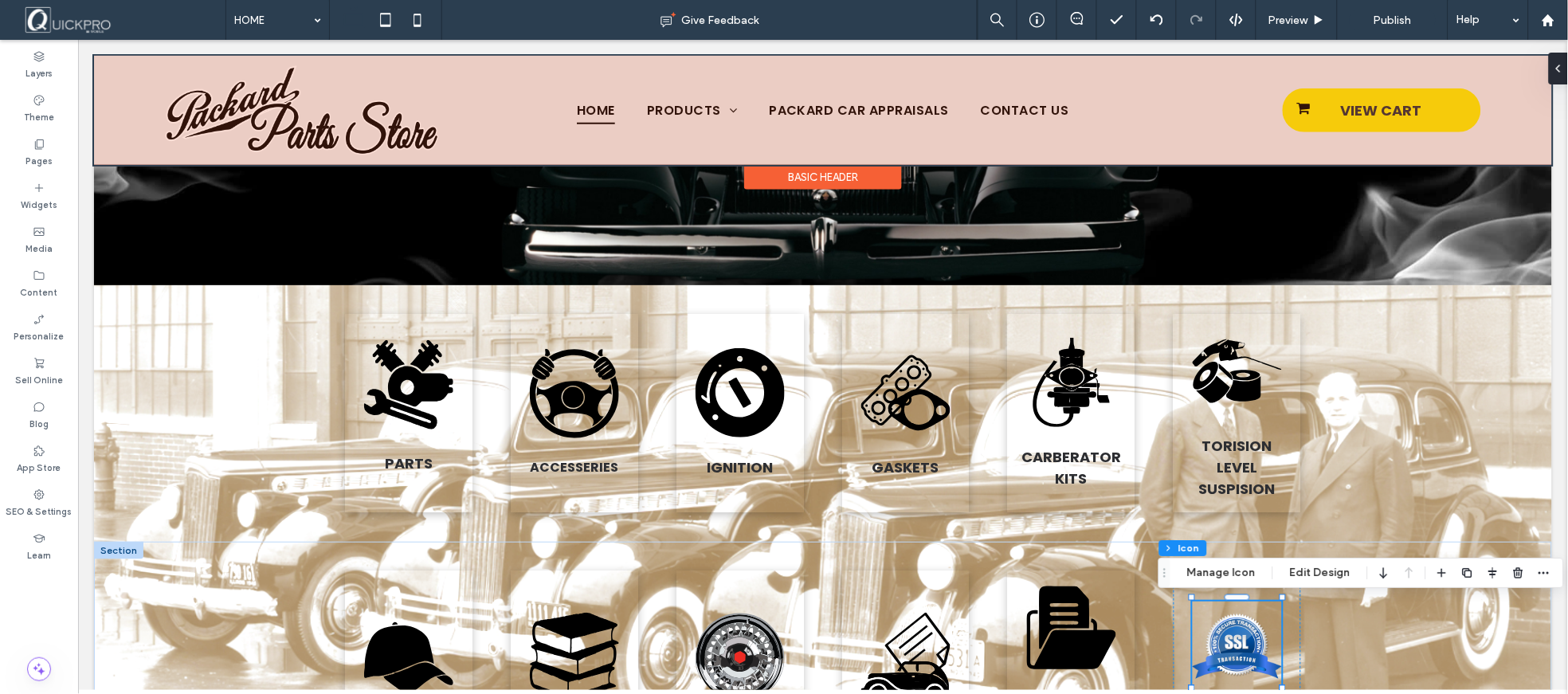
click at [817, 101] on div at bounding box center [822, 109] width 1458 height 109
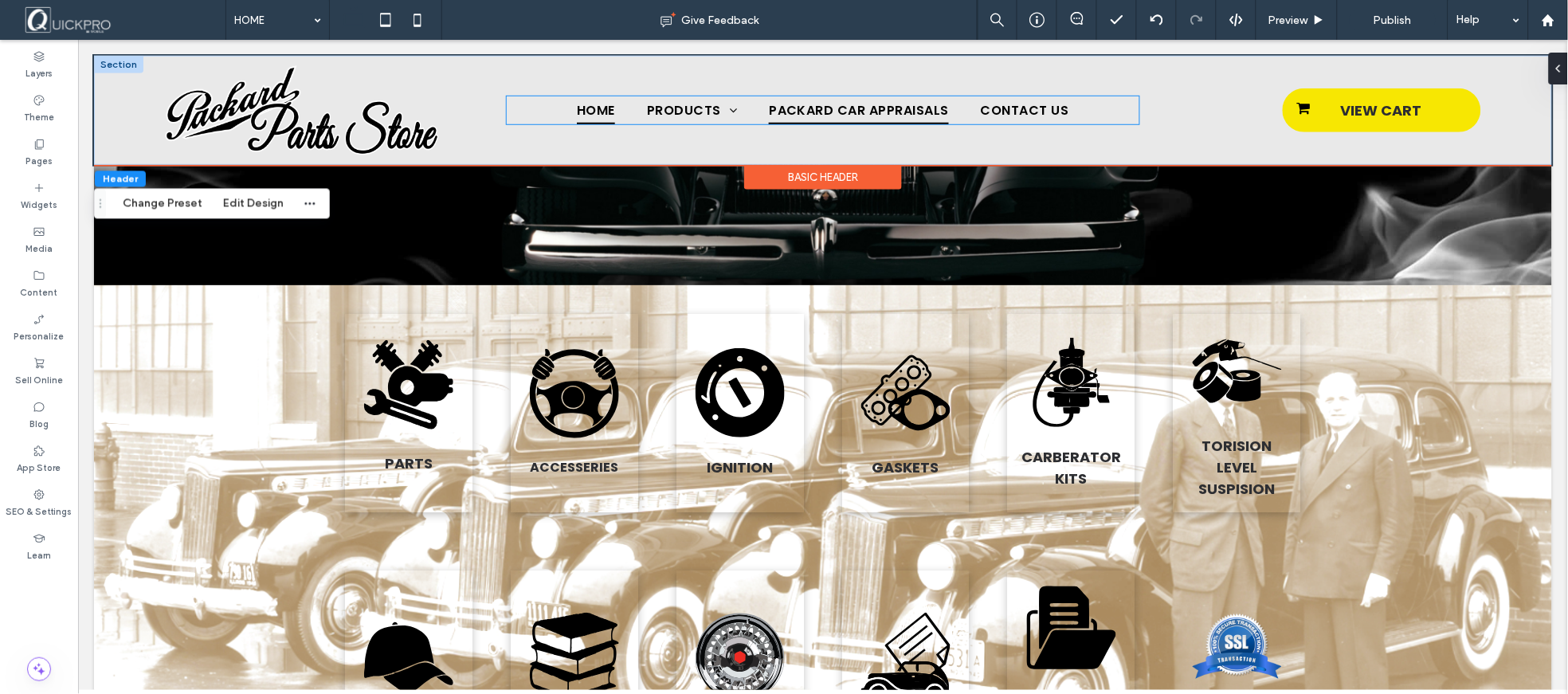
click at [817, 101] on span "PACKARD CAR APPRAISALS" at bounding box center [858, 110] width 181 height 28
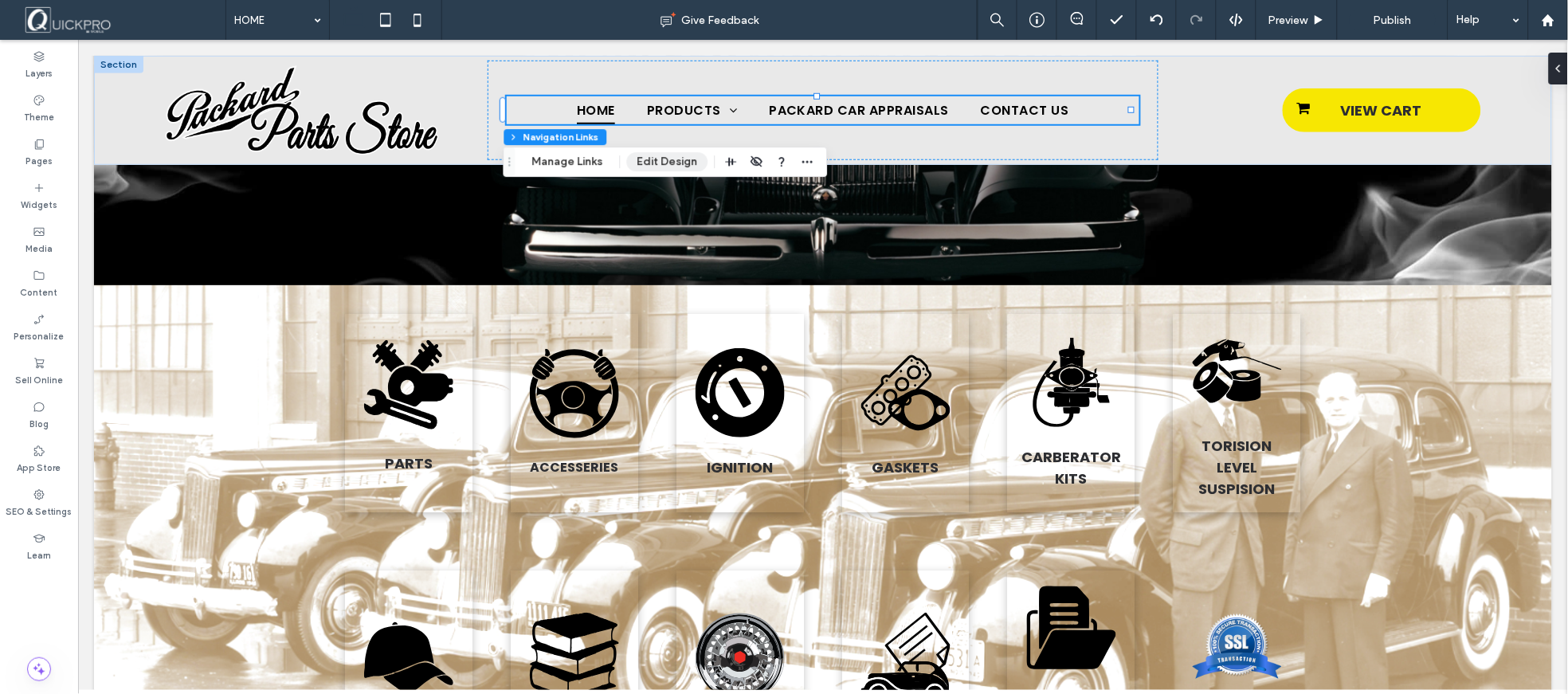
click at [650, 157] on button "Edit Design" at bounding box center [667, 162] width 81 height 19
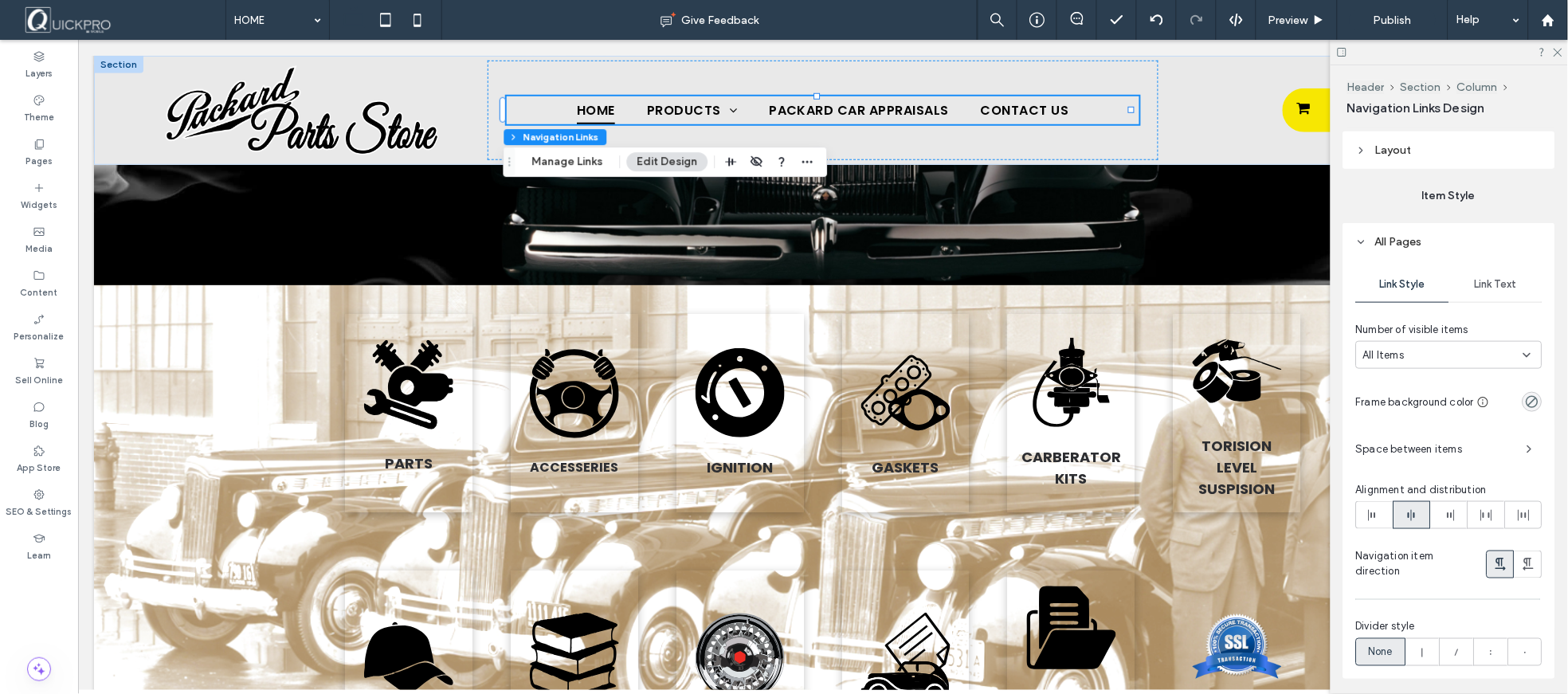
scroll to position [442, 0]
click at [1502, 279] on span "Link Text" at bounding box center [1496, 281] width 42 height 13
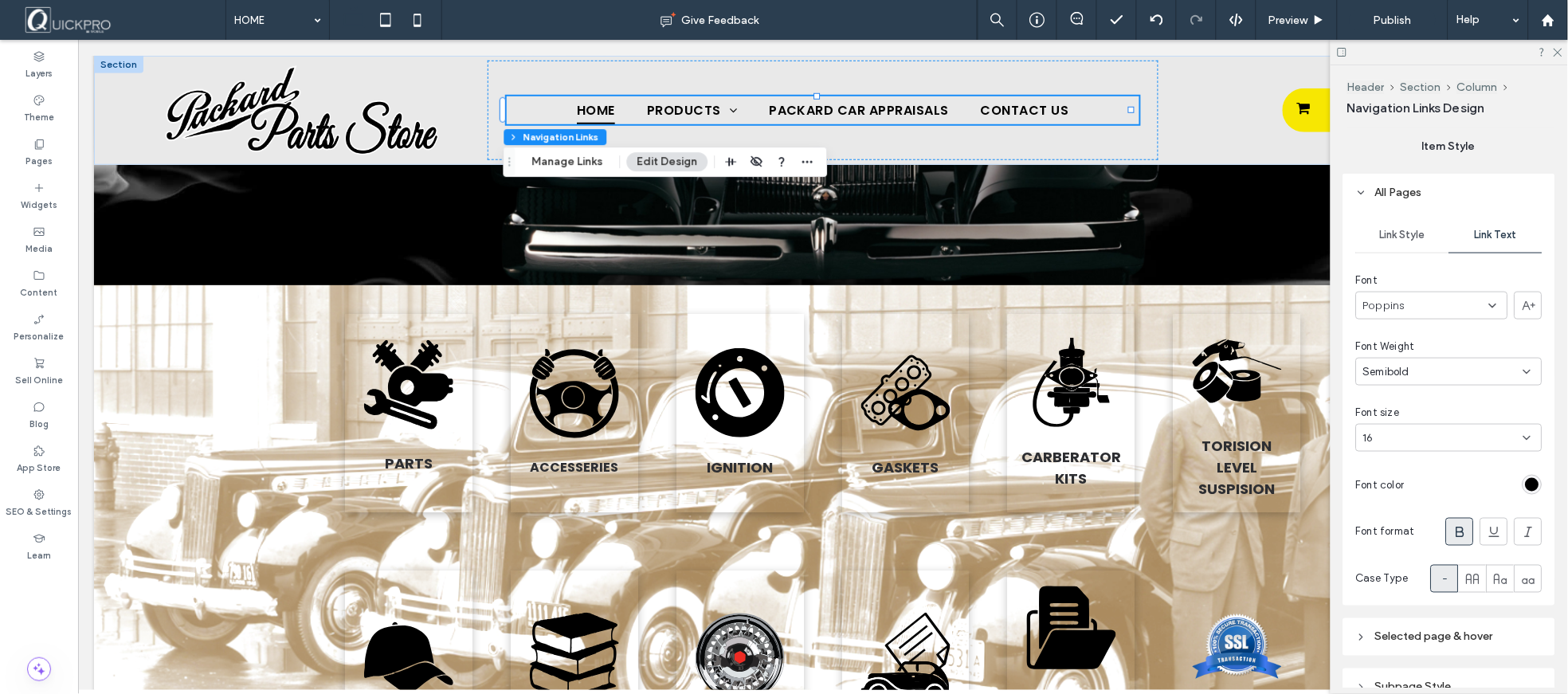
scroll to position [569, 0]
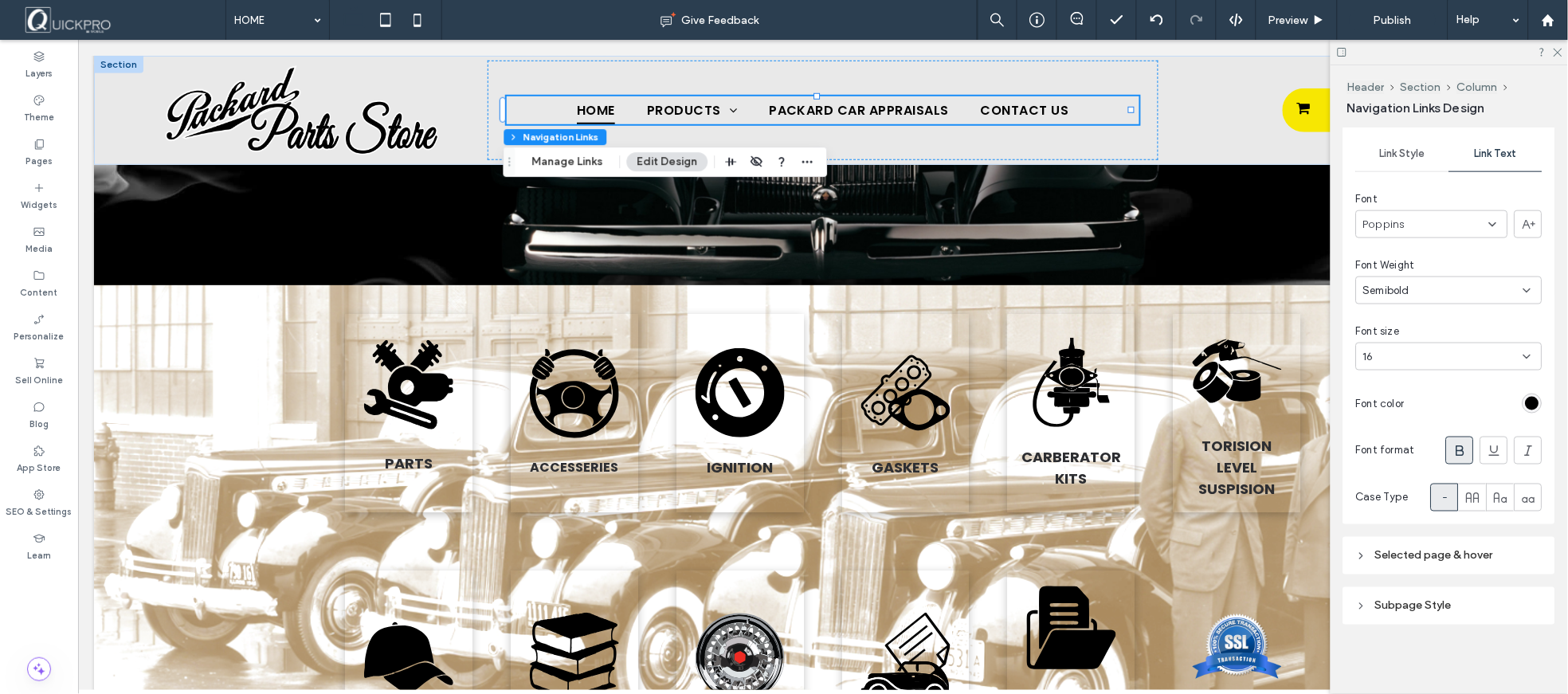
click at [1463, 550] on span "Selected page & hover" at bounding box center [1434, 555] width 118 height 14
type input "*"
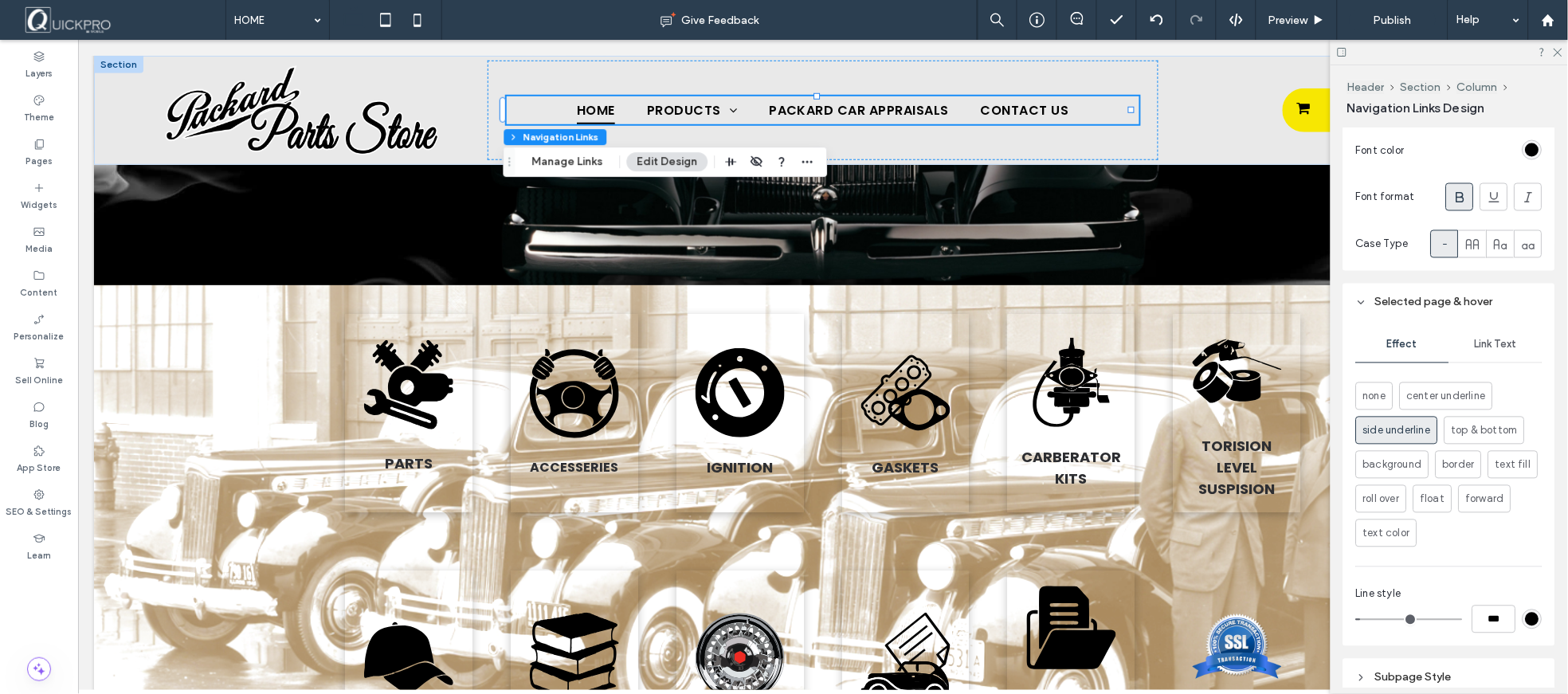
scroll to position [835, 0]
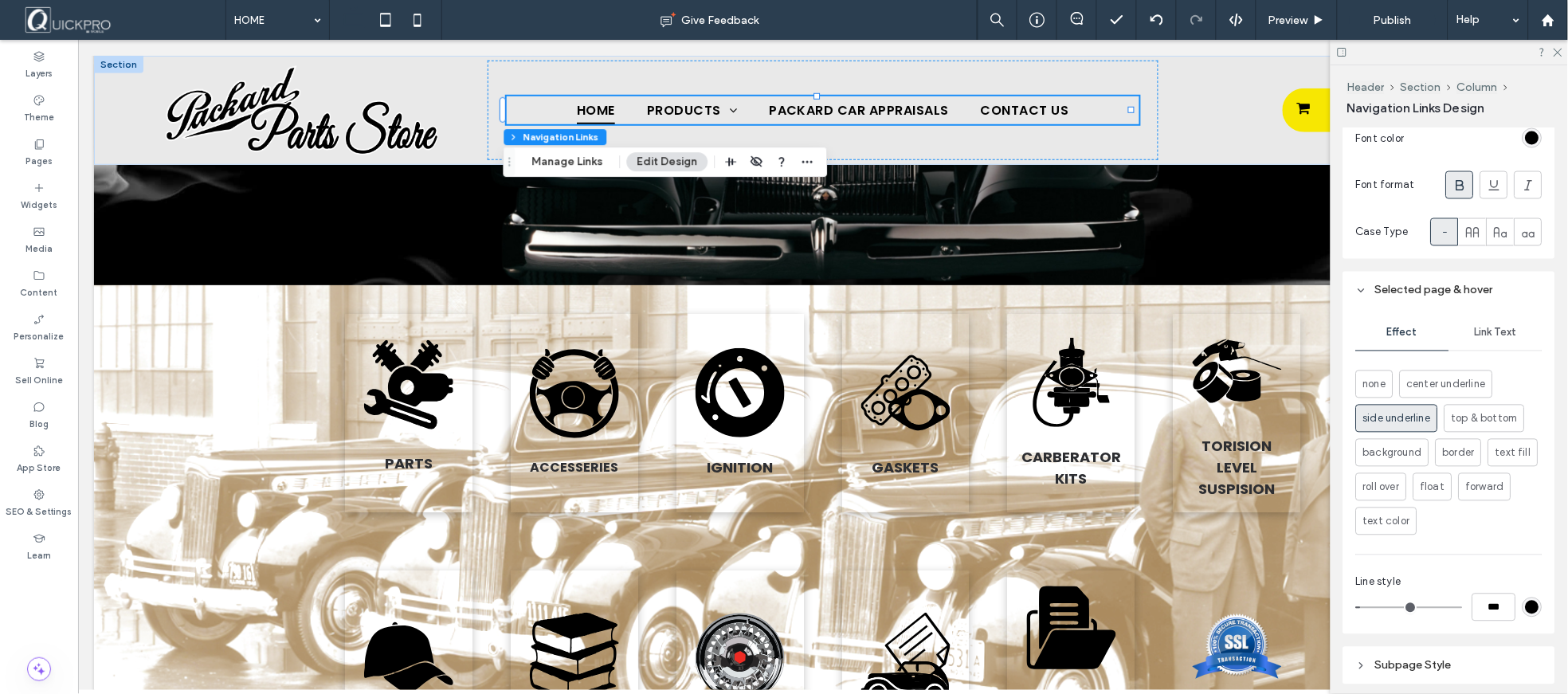
click at [1490, 331] on span "Link Text" at bounding box center [1496, 332] width 42 height 13
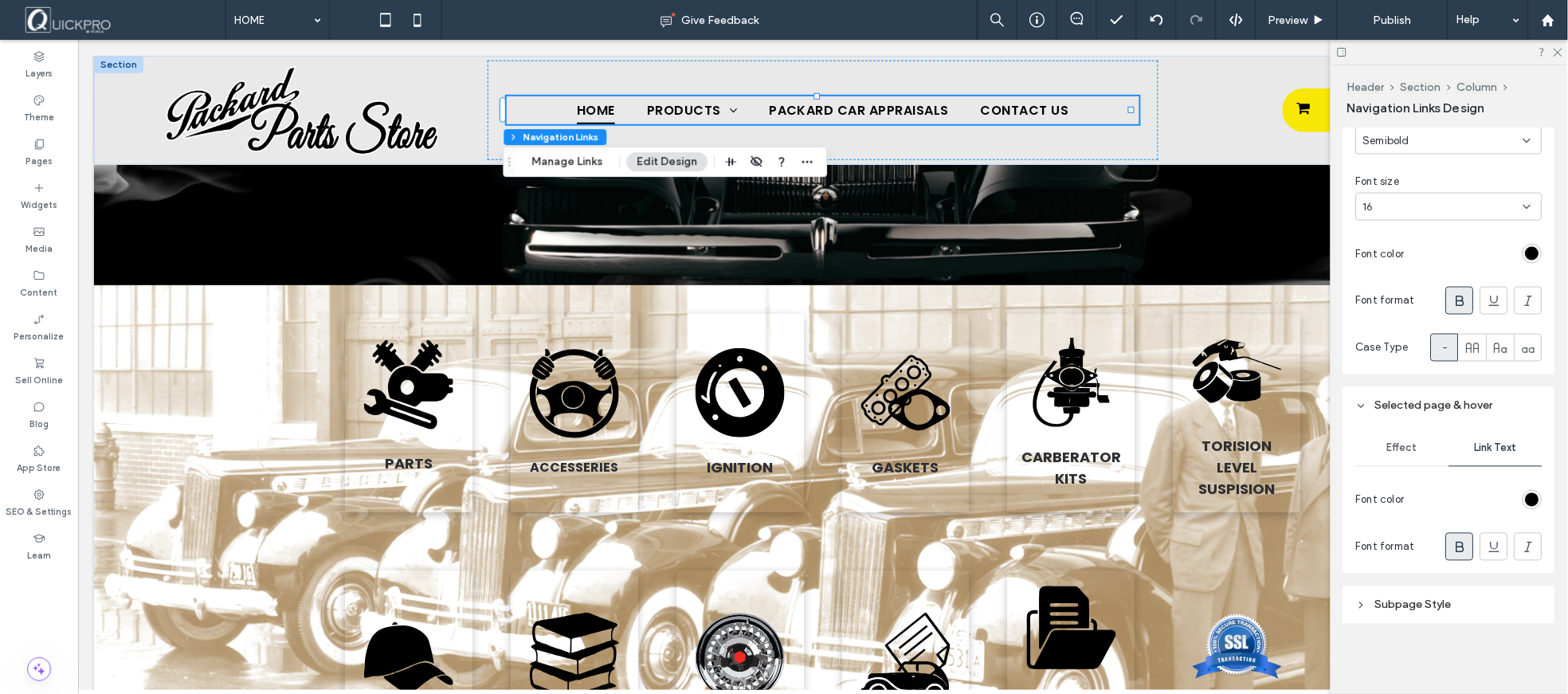
scroll to position [718, 0]
click at [1431, 603] on span "Subpage Style" at bounding box center [1413, 606] width 77 height 14
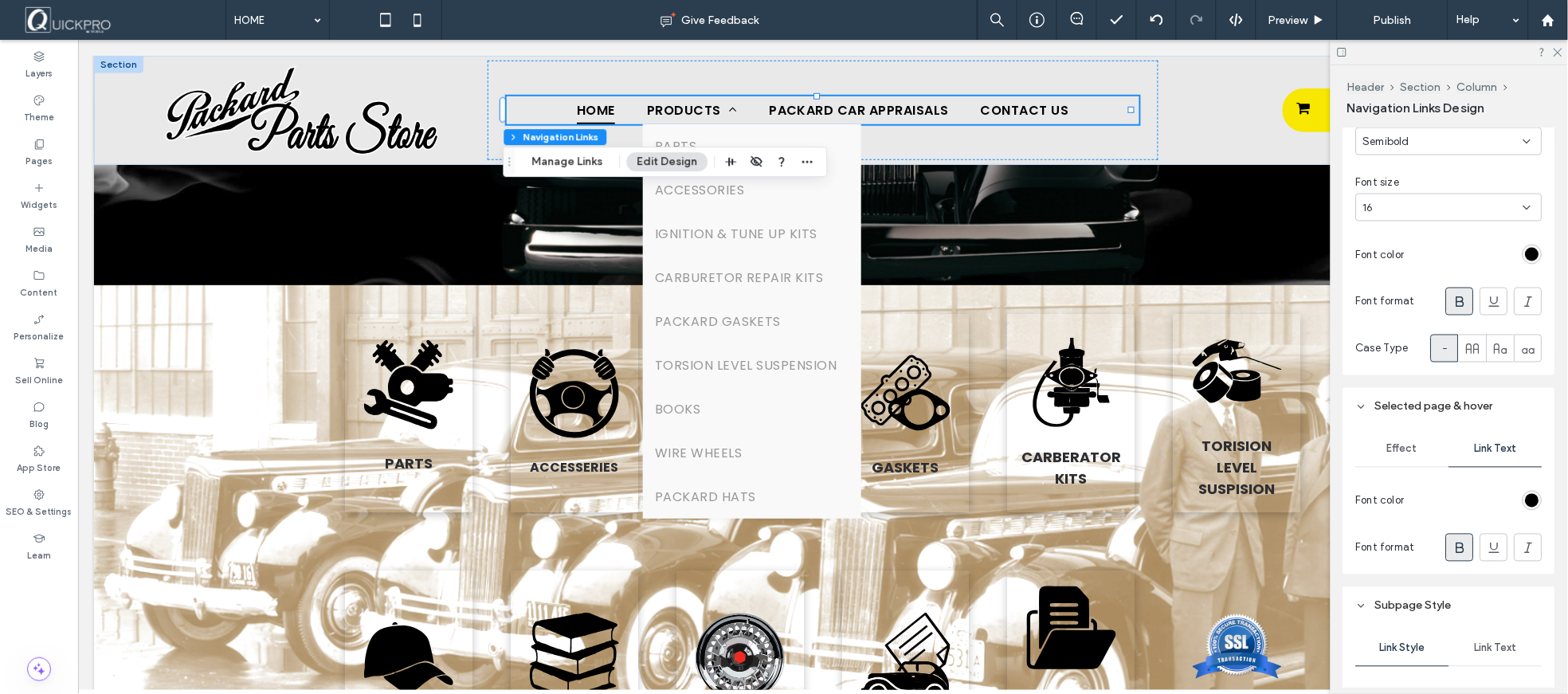
scroll to position [835, 0]
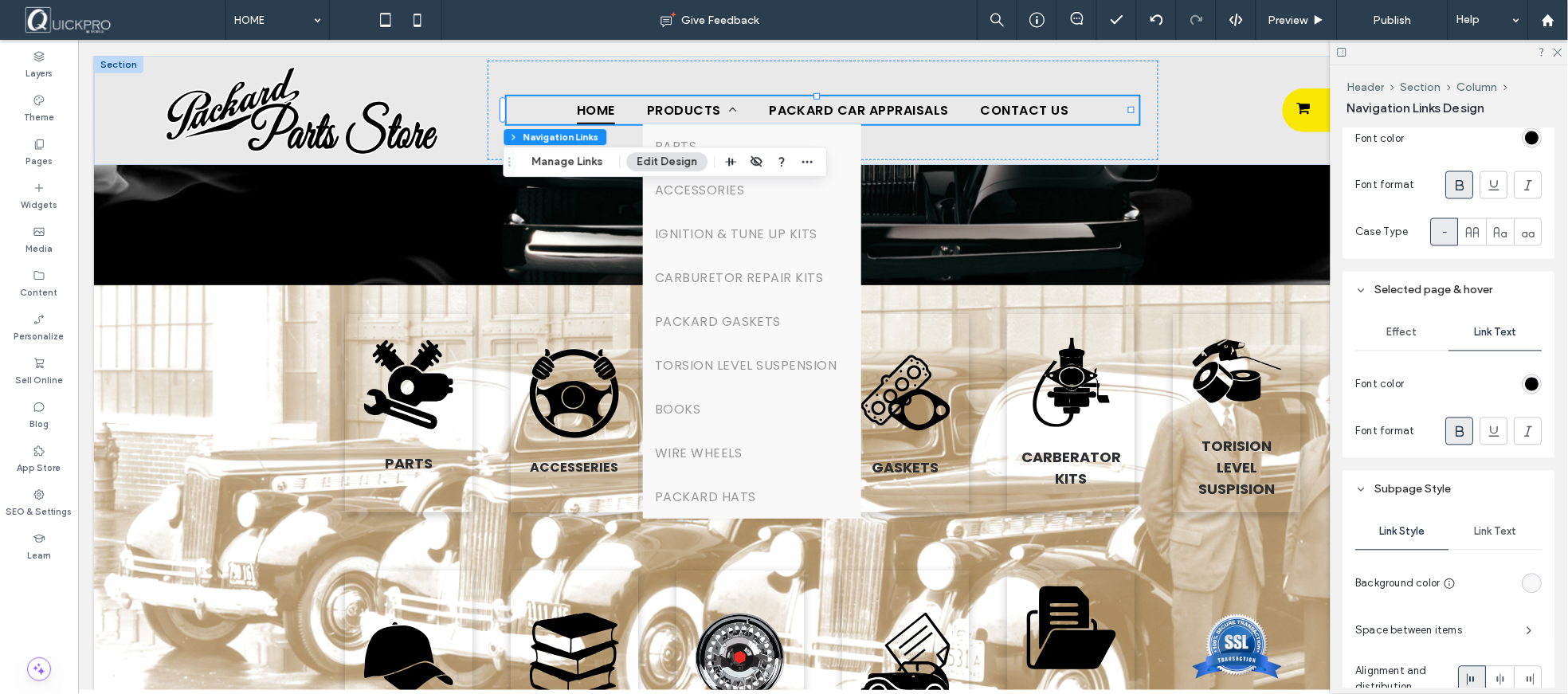
click at [1530, 585] on div "rgb(250, 249, 249)" at bounding box center [1533, 583] width 14 height 14
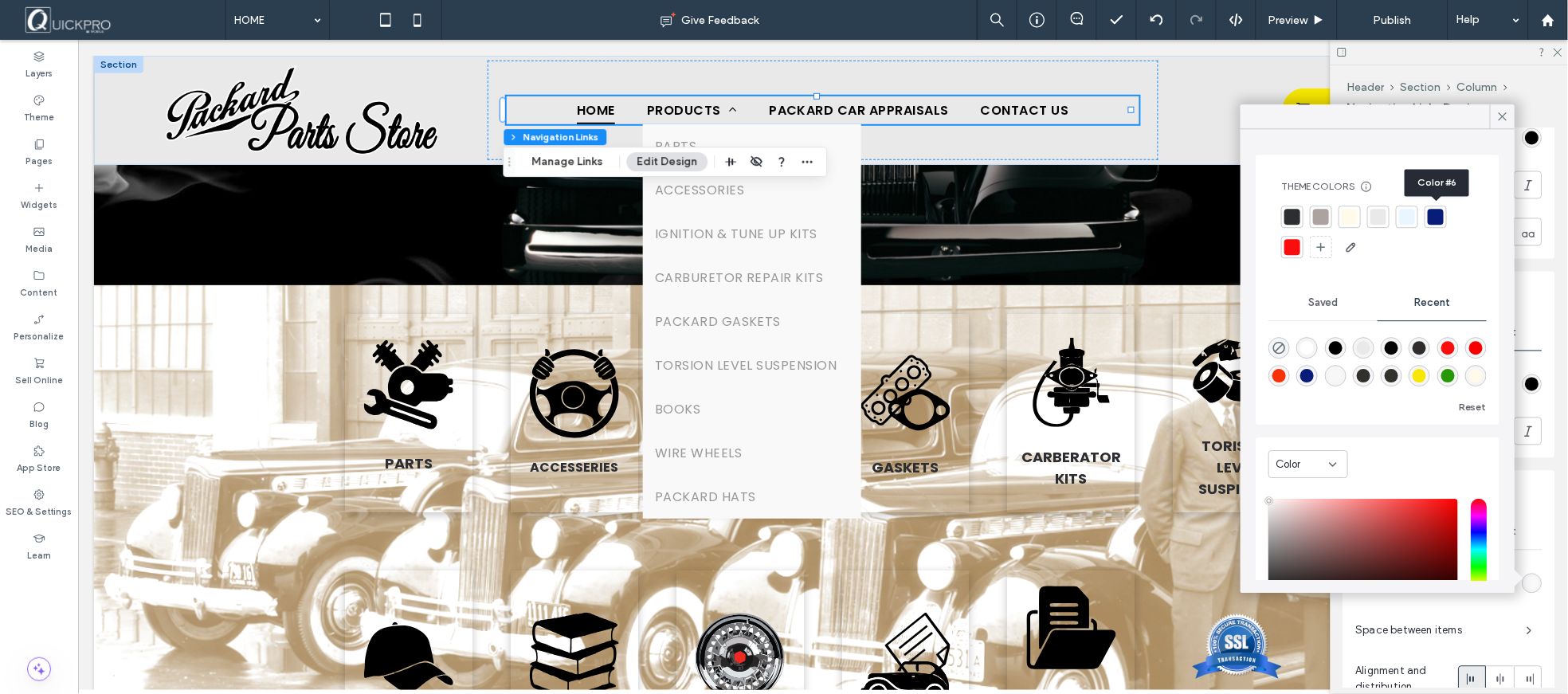
click at [1431, 219] on div at bounding box center [1435, 216] width 16 height 16
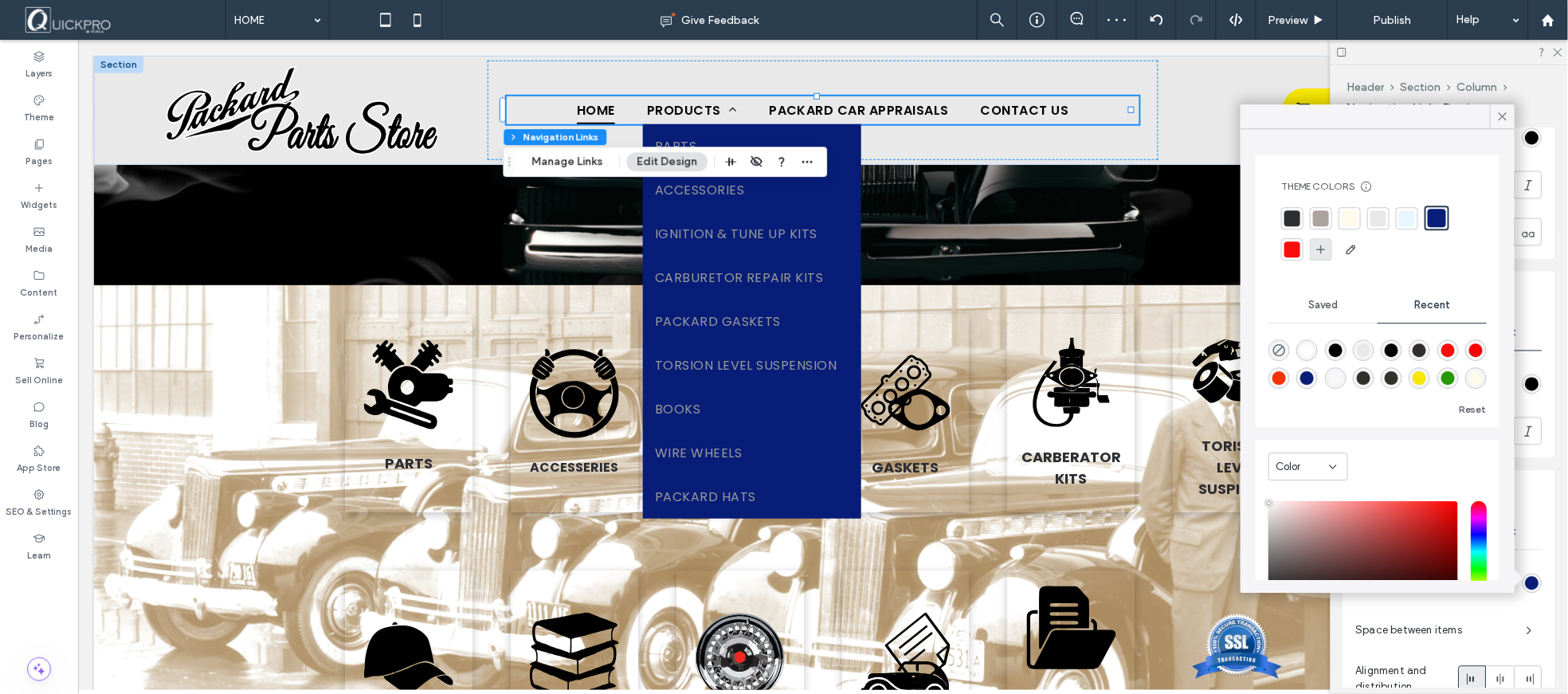
click at [1319, 253] on icon at bounding box center [1321, 249] width 13 height 13
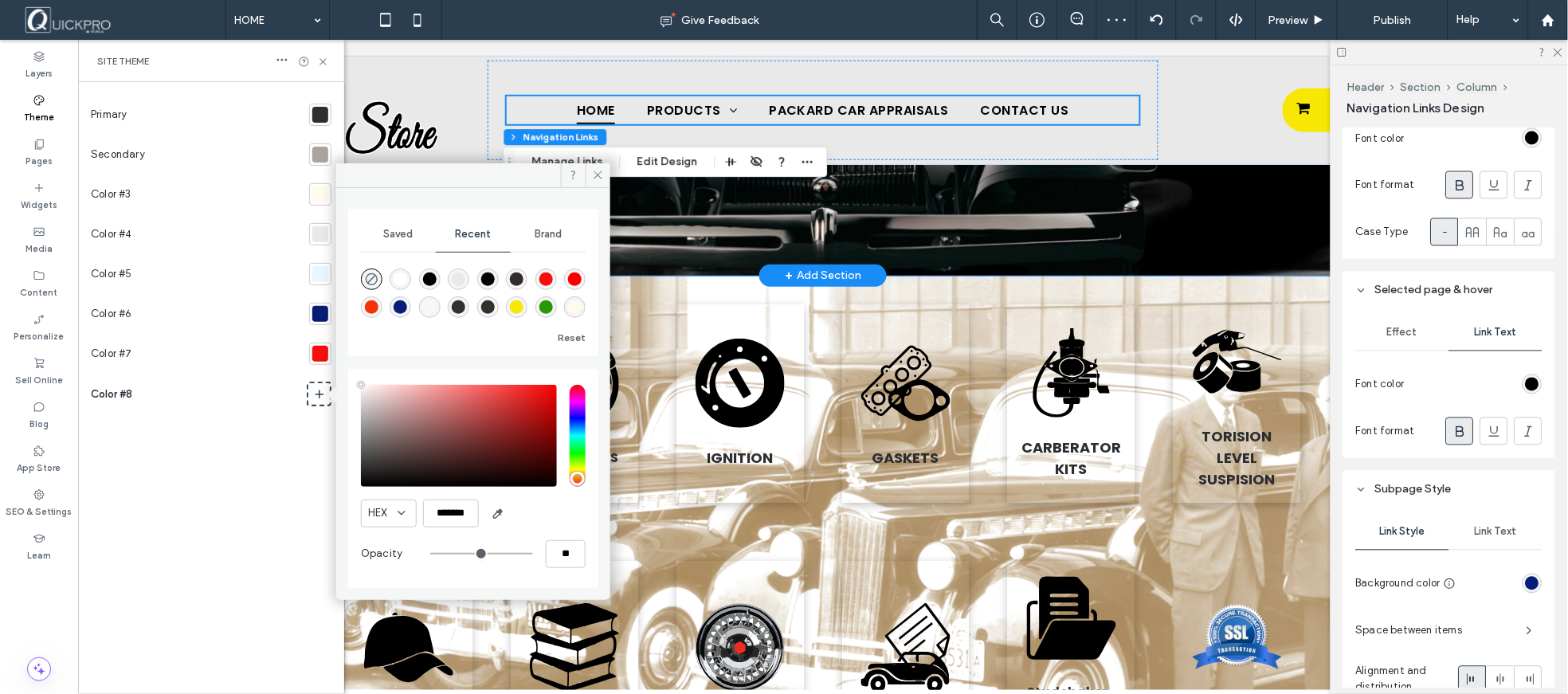
scroll to position [337, 0]
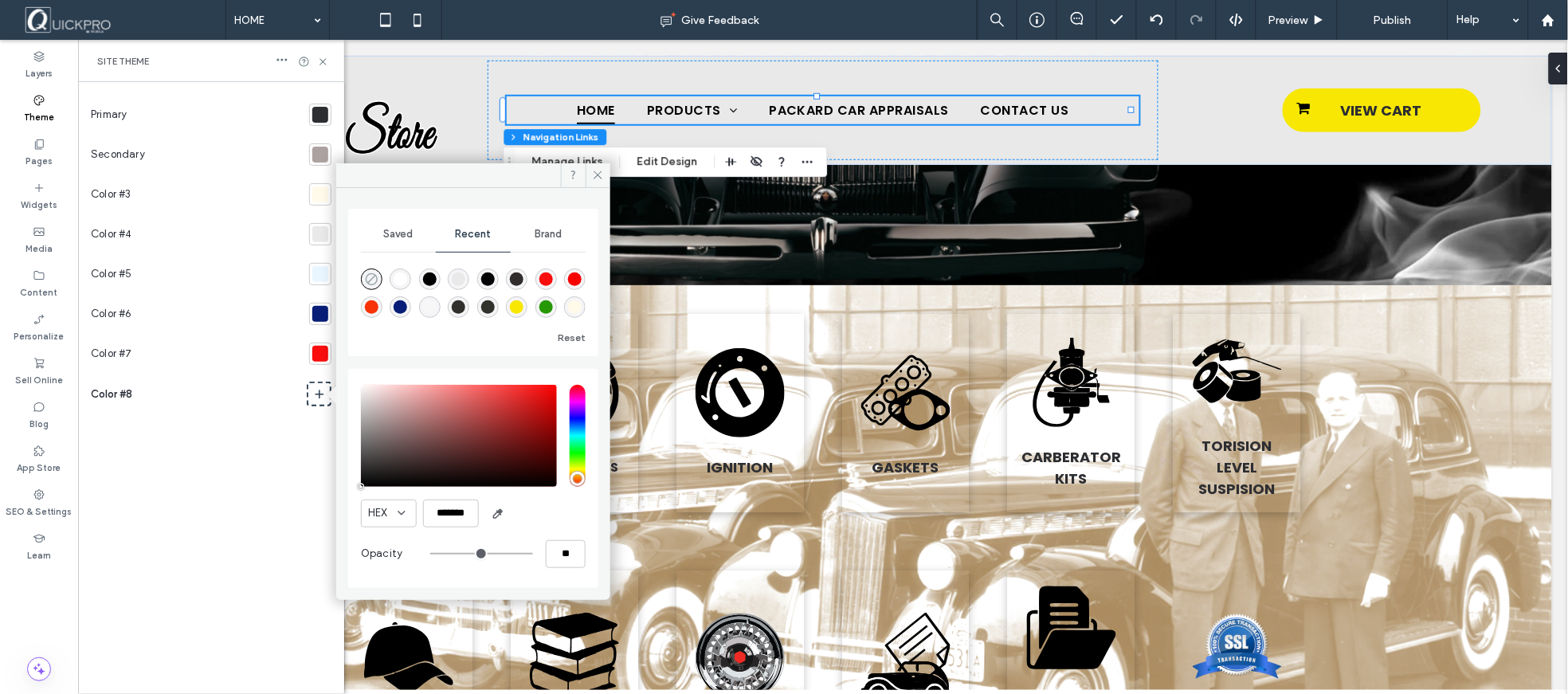
click at [372, 276] on icon "rgba(0, 0, 0, 0)" at bounding box center [372, 279] width 14 height 14
click at [602, 171] on icon at bounding box center [597, 174] width 12 height 12
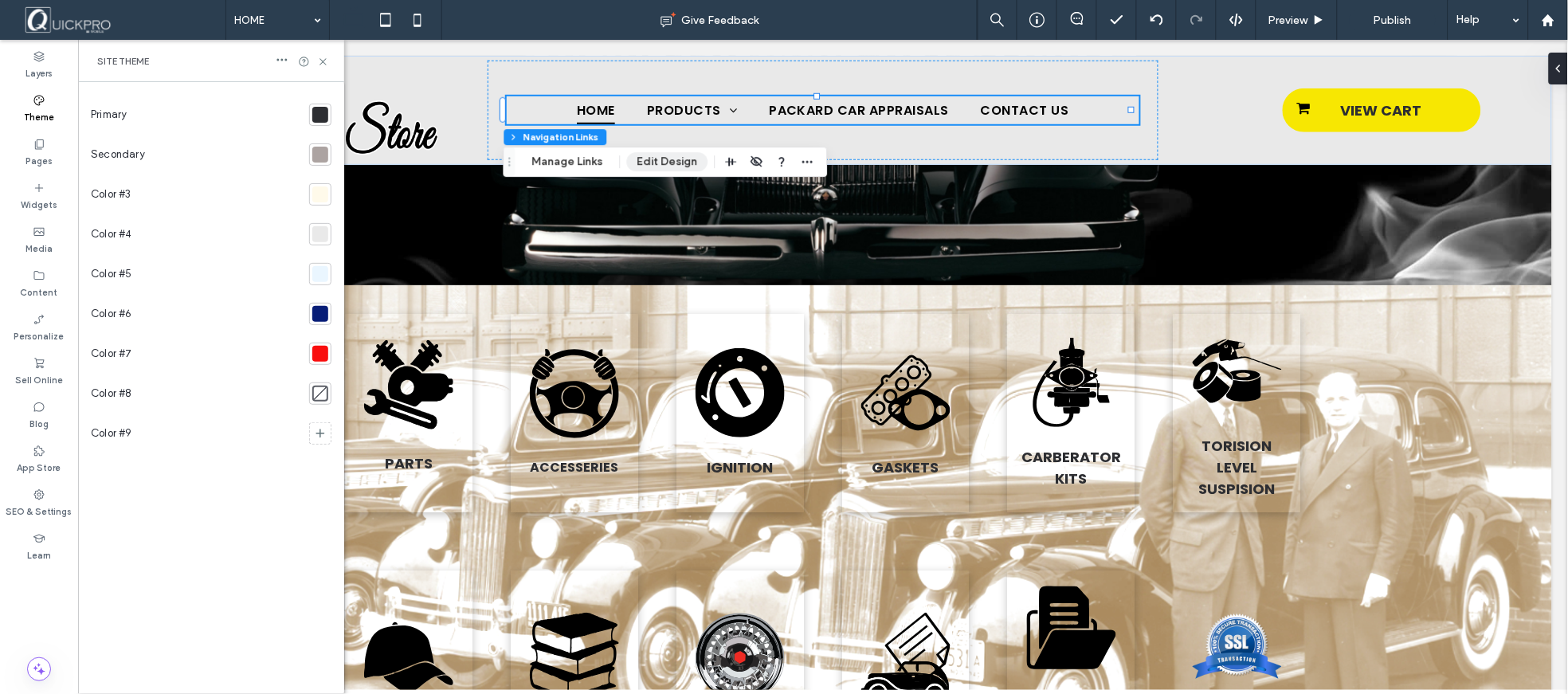
click at [655, 164] on button "Edit Design" at bounding box center [667, 162] width 81 height 19
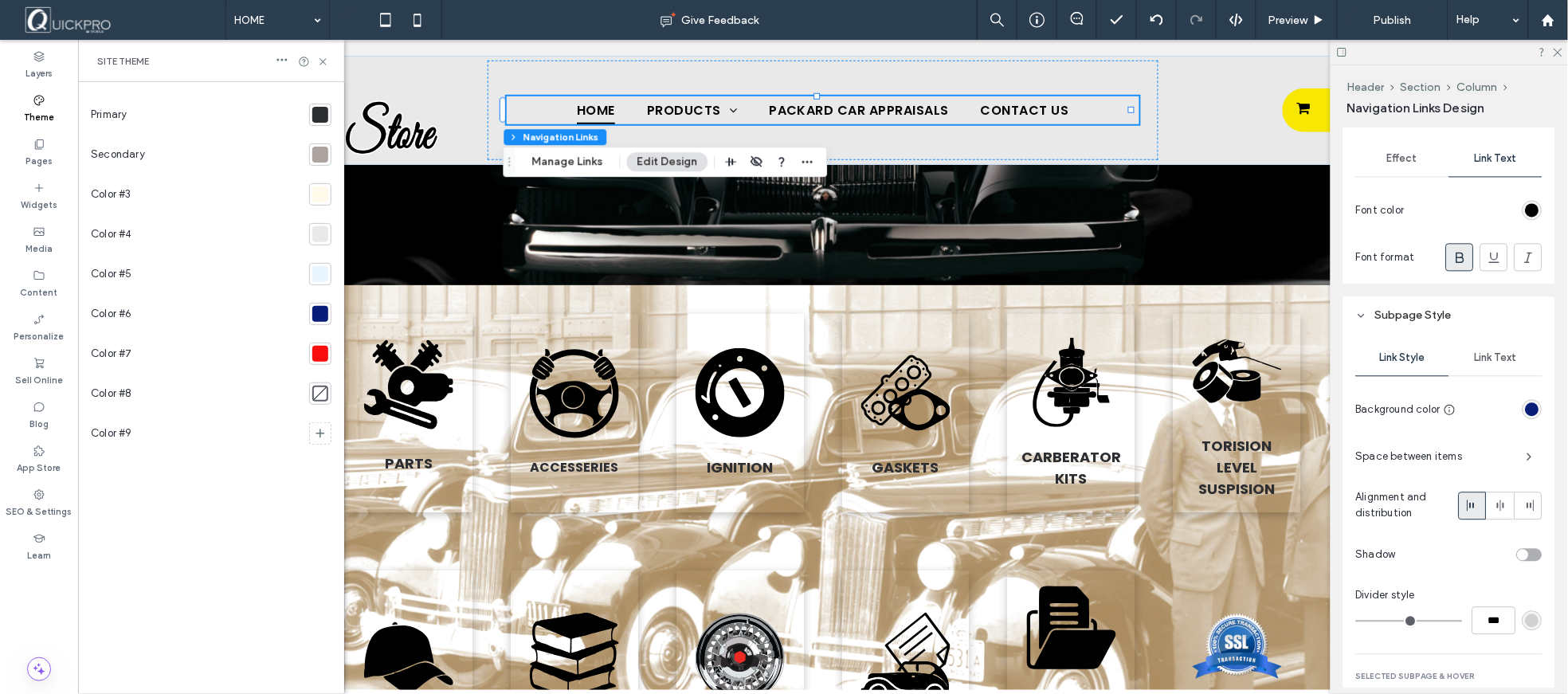
scroll to position [1012, 0]
click at [1526, 410] on div "rgb(7, 29, 119)" at bounding box center [1533, 406] width 14 height 14
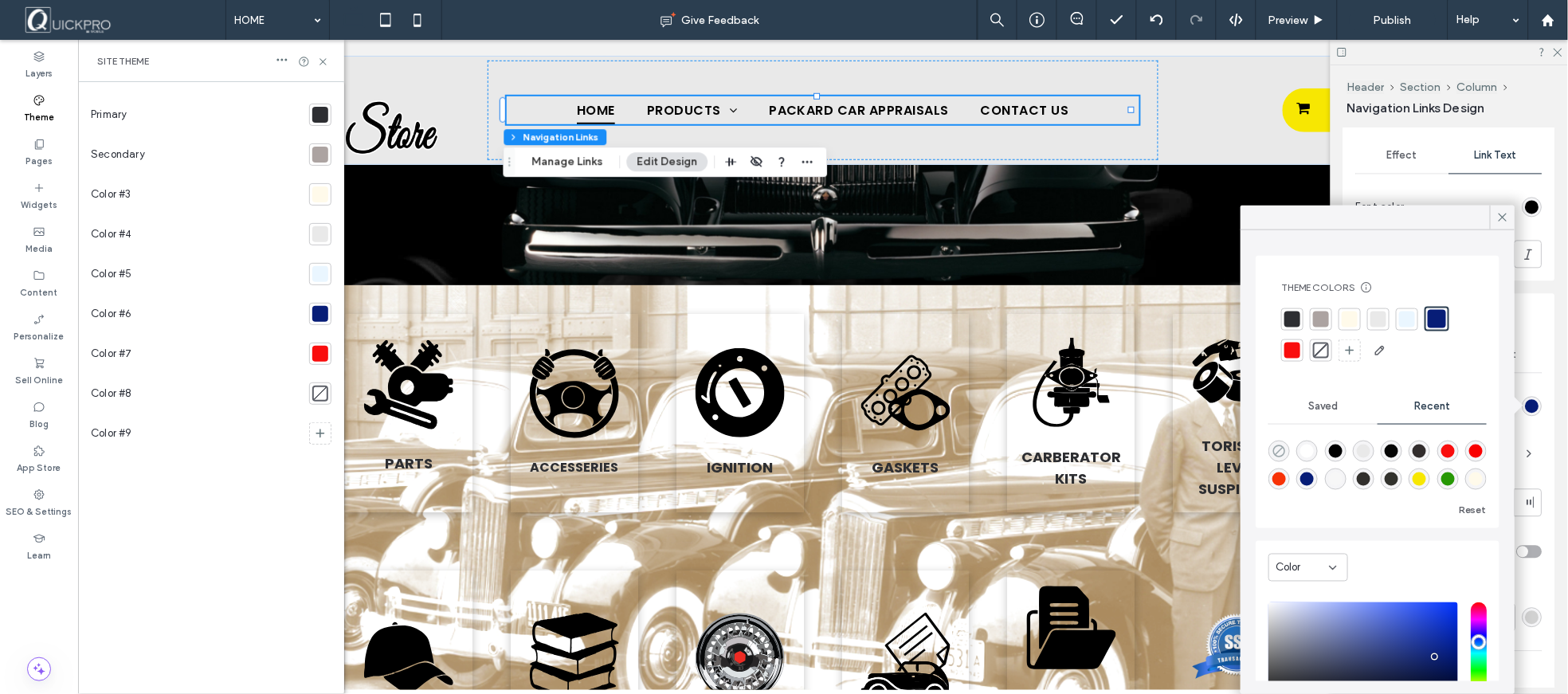
click at [1279, 454] on use "rgba(0, 0, 0, 0)" at bounding box center [1279, 452] width 12 height 12
type input "*******"
type input "*"
type input "**"
click at [1535, 357] on div "Link Style Link Text Background color Space between items Alignment and distrib…" at bounding box center [1449, 535] width 211 height 412
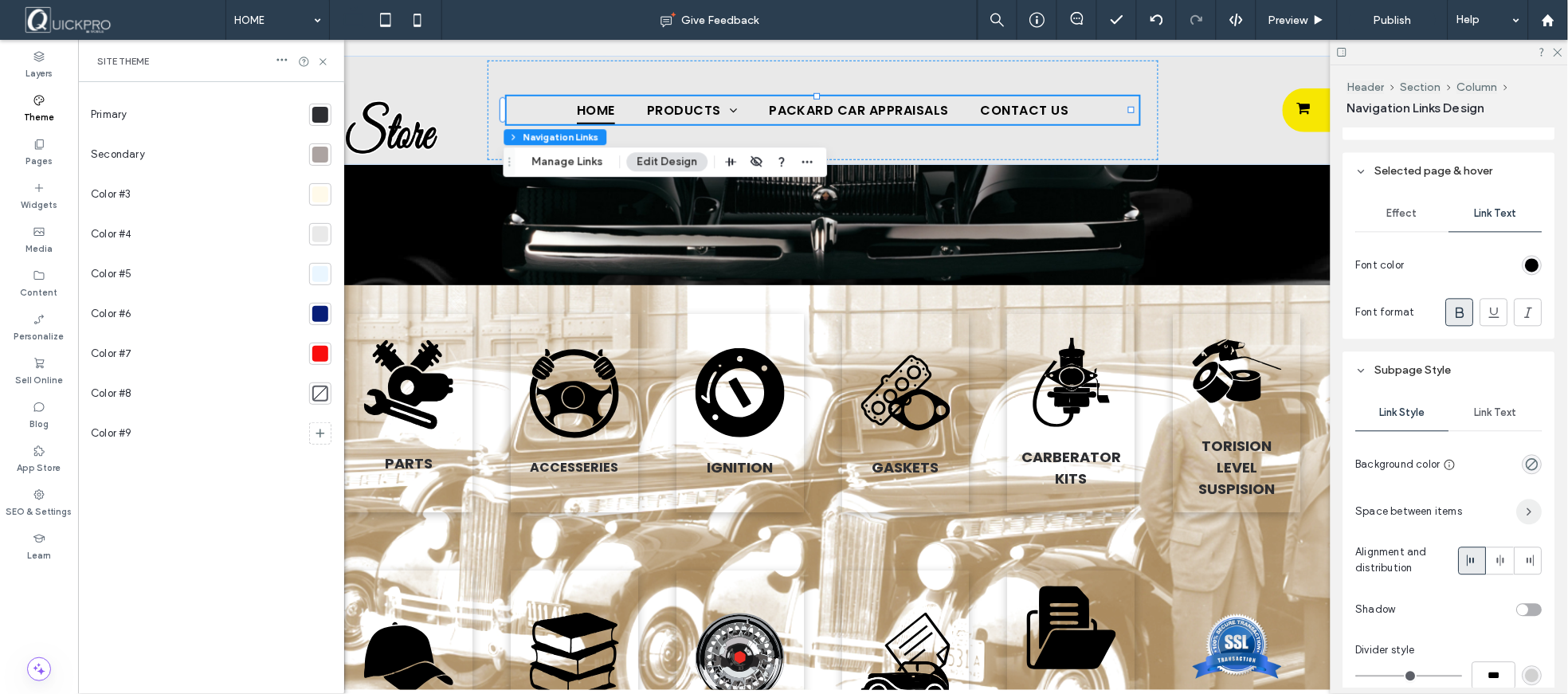
scroll to position [952, 0]
click at [1500, 415] on span "Link Text" at bounding box center [1496, 414] width 42 height 13
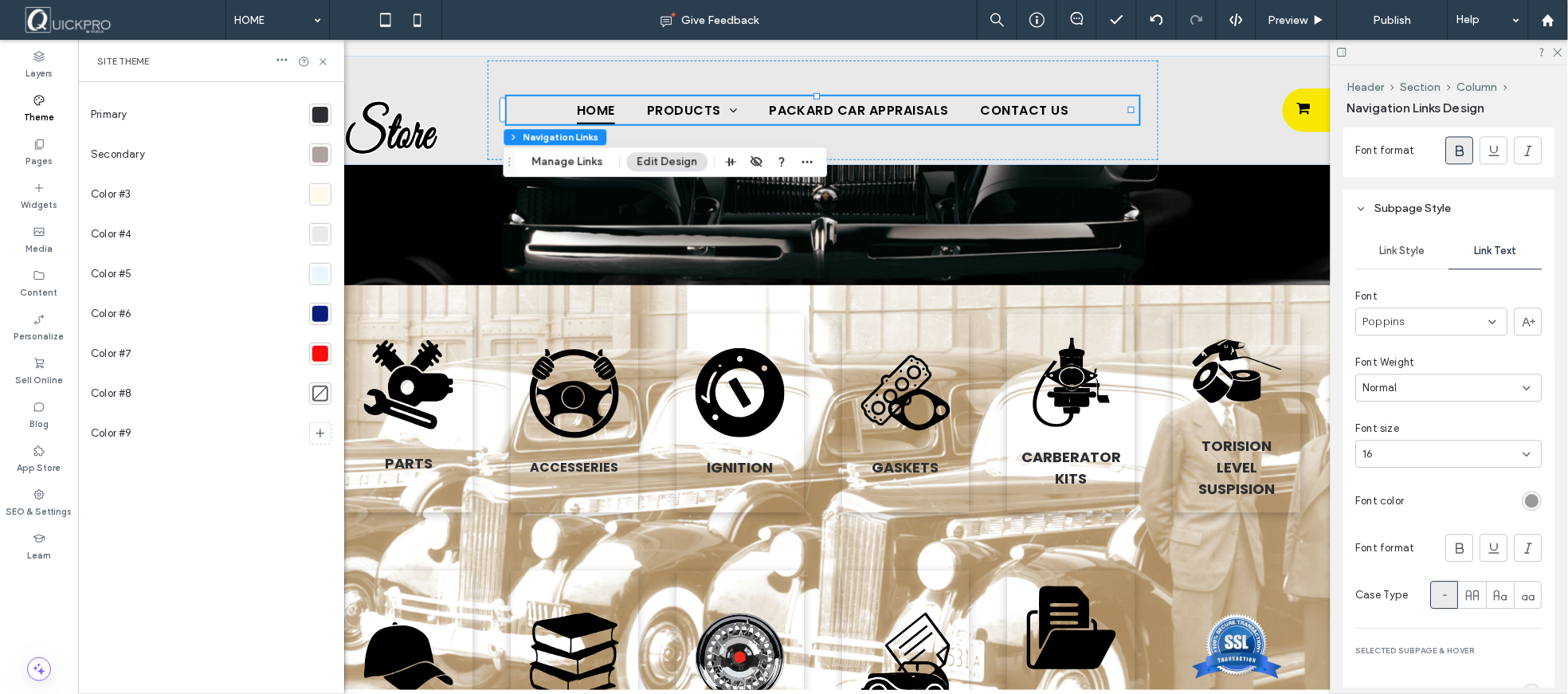
scroll to position [1130, 0]
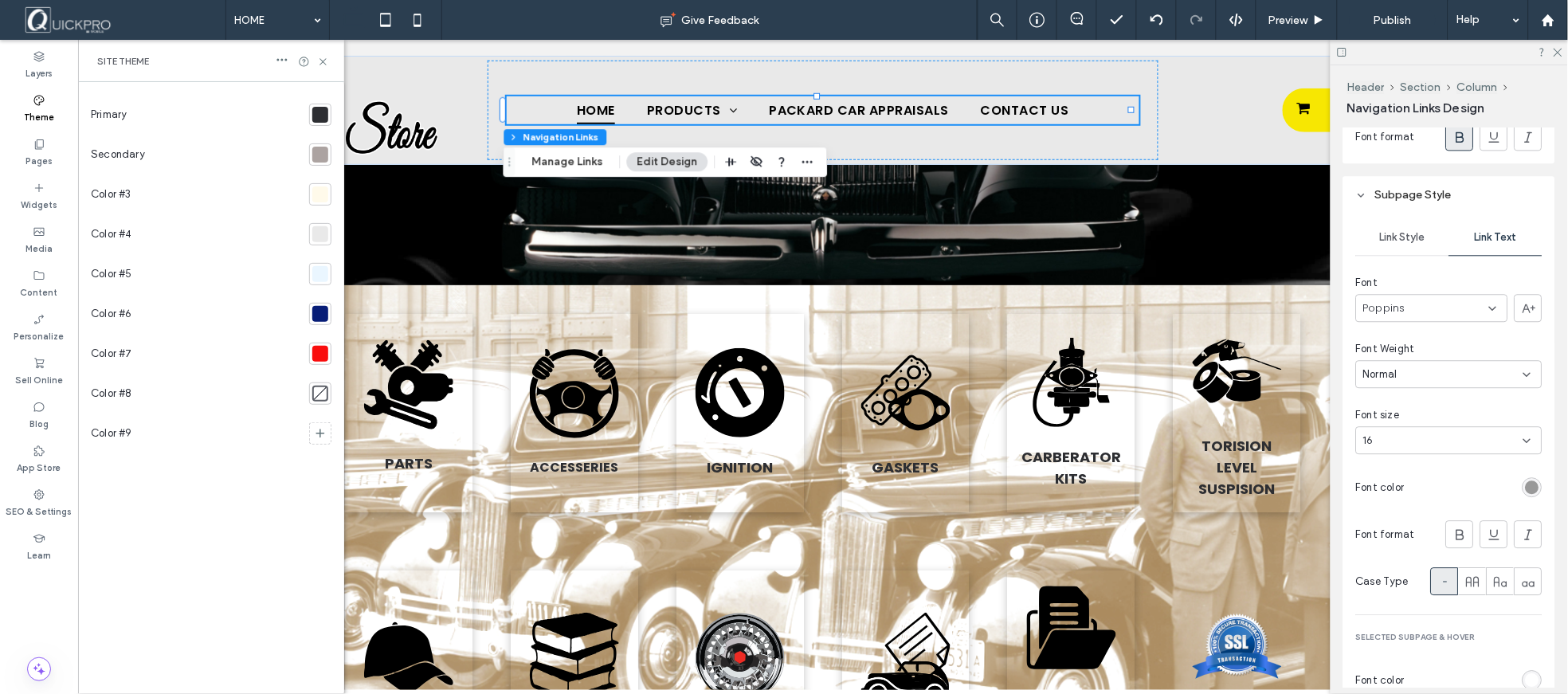
click at [1526, 490] on div "rgb(153, 153, 153)" at bounding box center [1533, 488] width 14 height 14
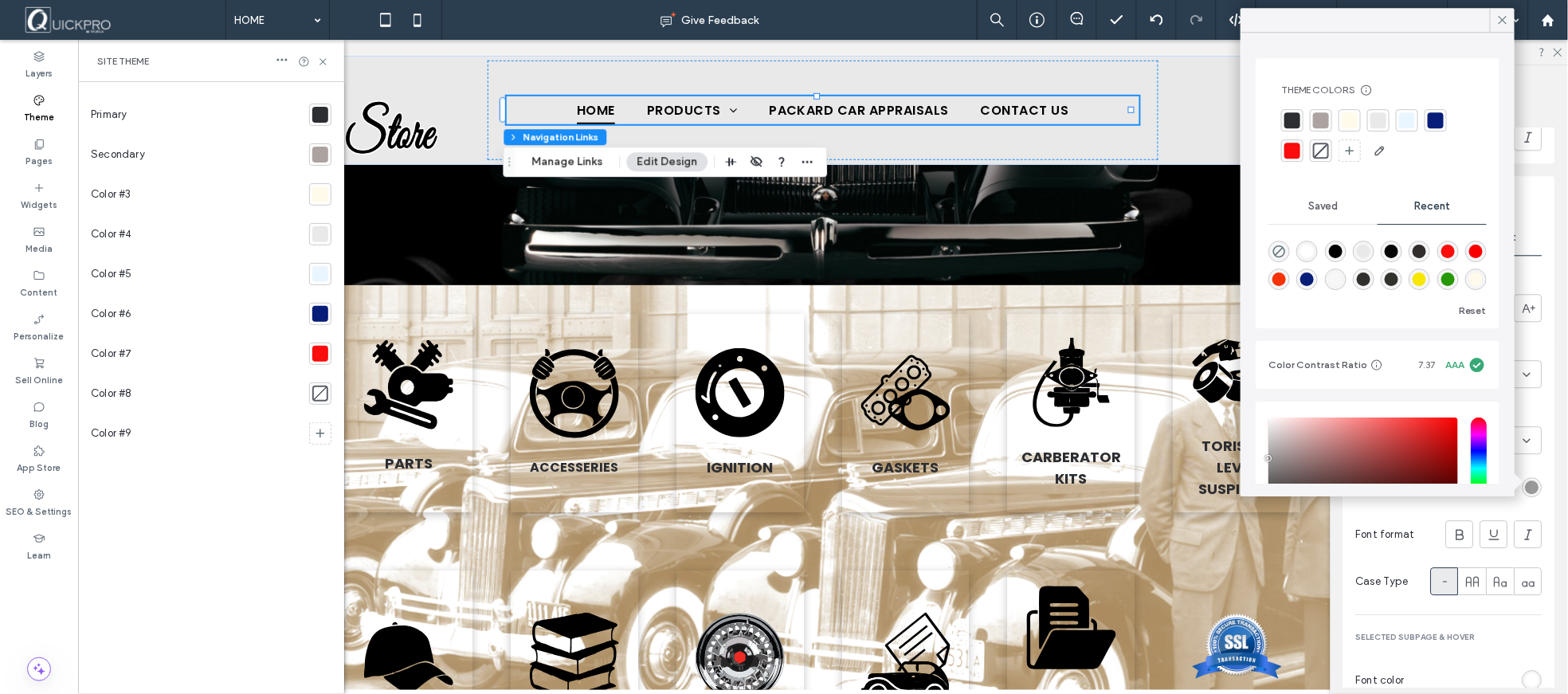
click at [1398, 252] on div "rgba(5, 5, 5, 1)" at bounding box center [1391, 251] width 14 height 14
type input "*******"
click at [1390, 515] on div "Link Style Link Text Font Poppins Font Weight Normal Font size 16 Font color Fo…" at bounding box center [1449, 484] width 211 height 540
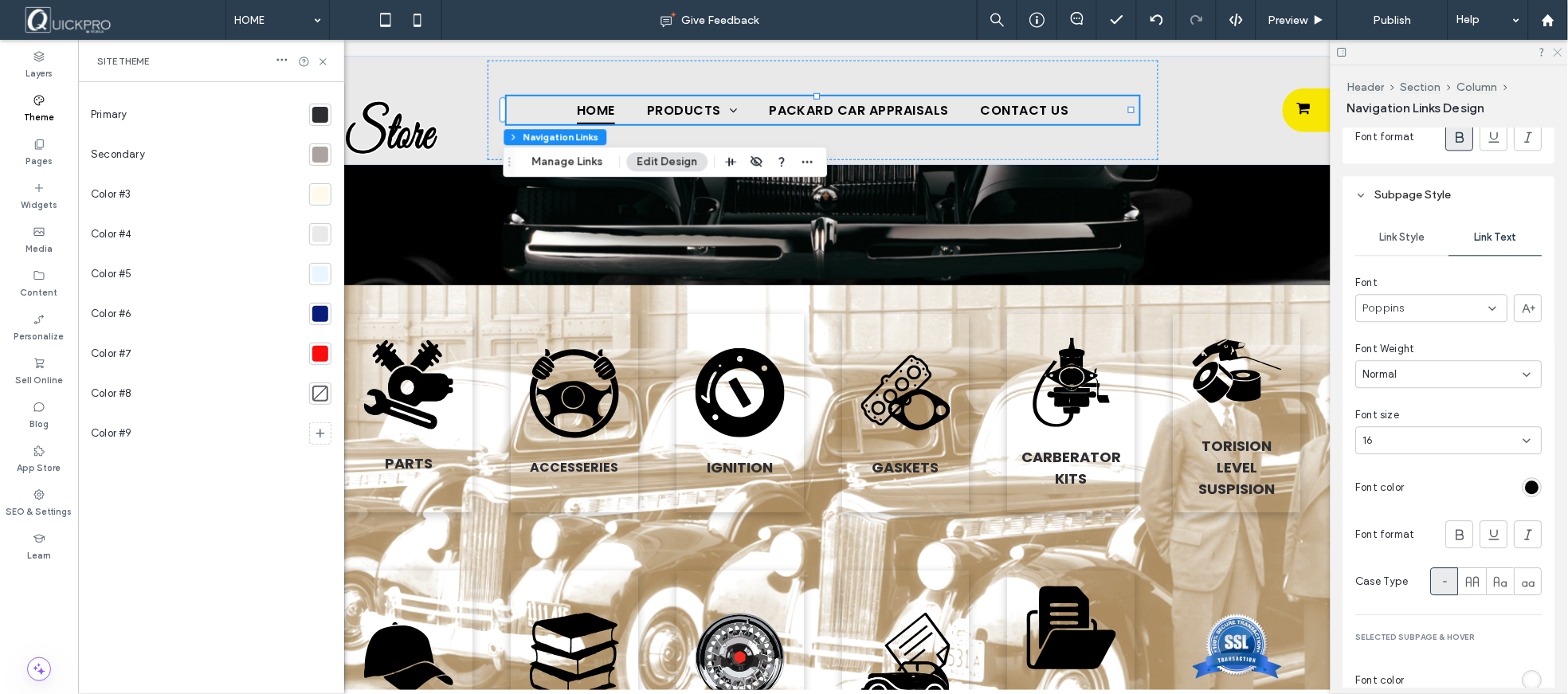
click at [1554, 51] on icon at bounding box center [1557, 51] width 10 height 10
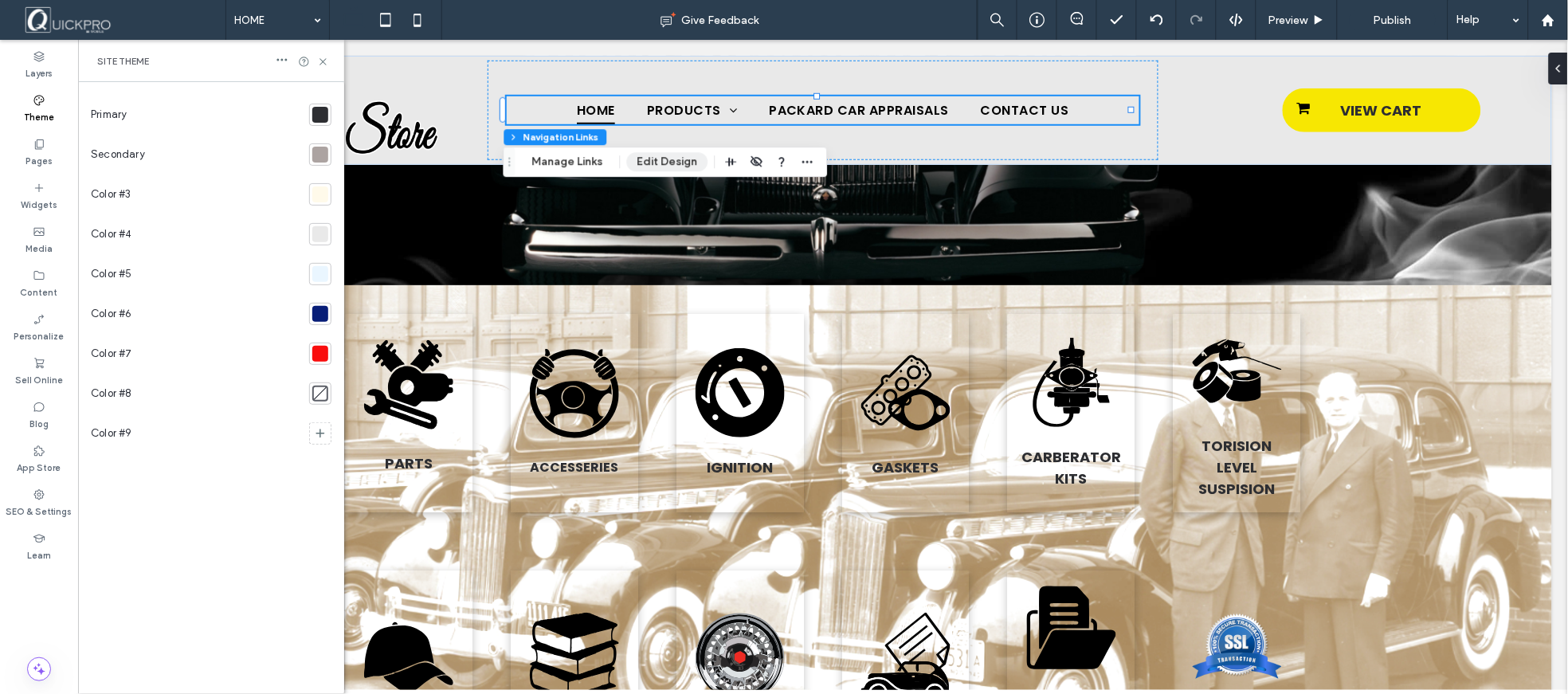
click at [655, 160] on button "Edit Design" at bounding box center [667, 162] width 81 height 19
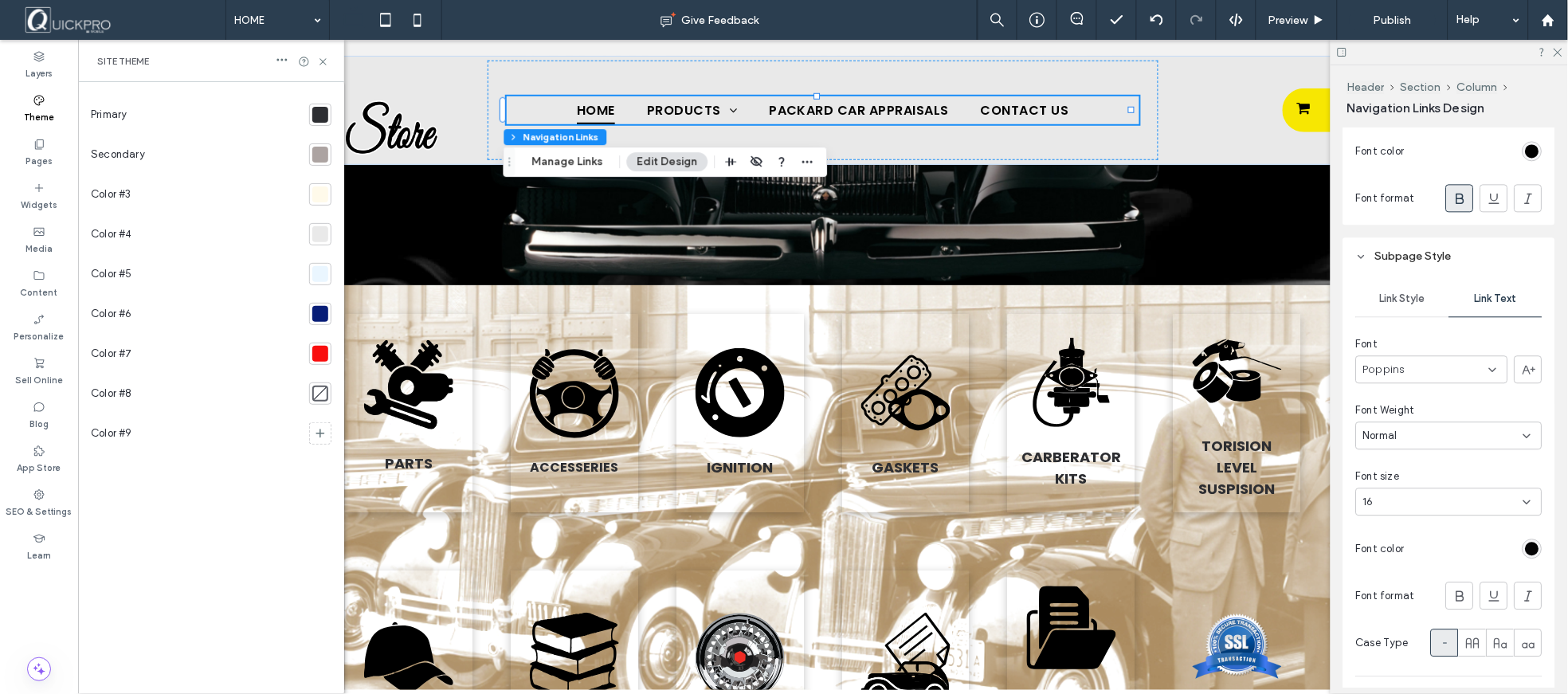
scroll to position [1081, 0]
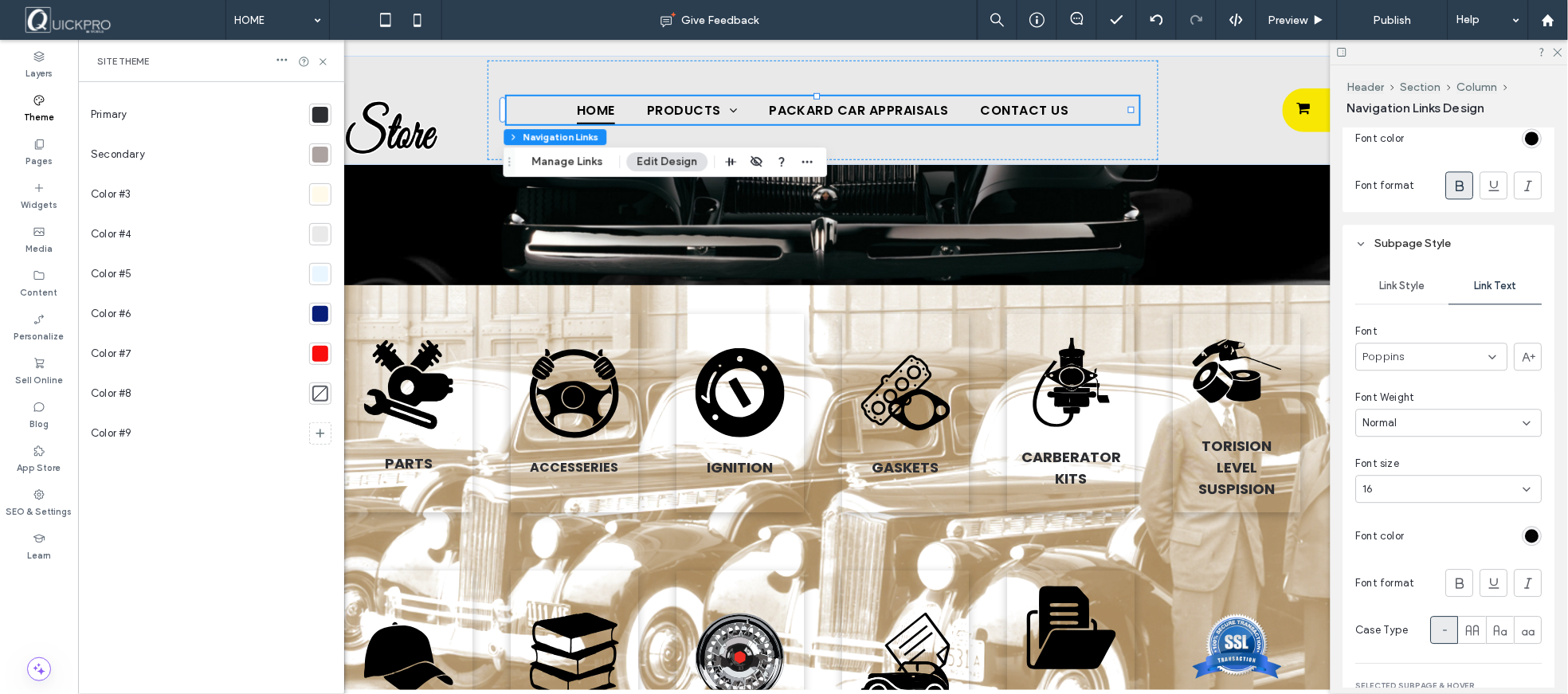
click at [1402, 280] on span "Link Style" at bounding box center [1402, 285] width 46 height 13
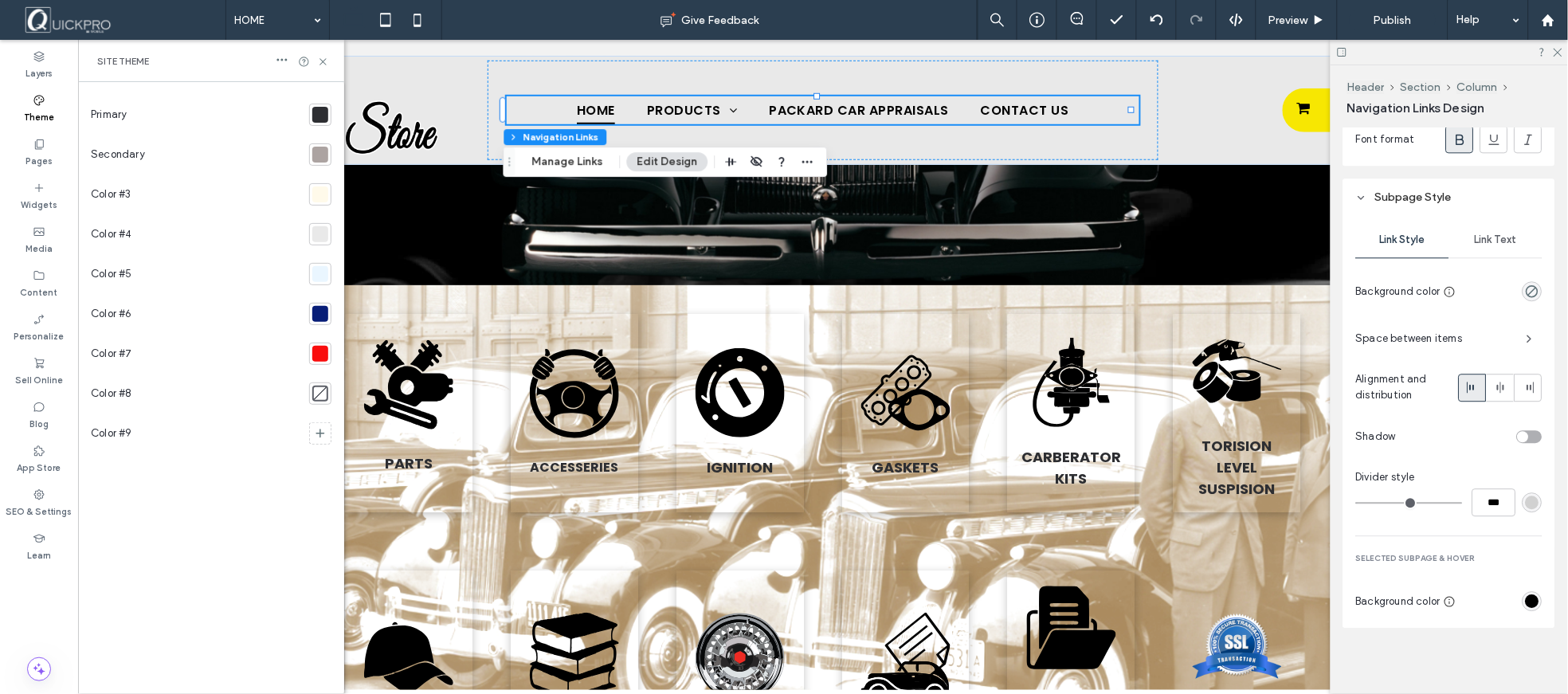
scroll to position [1130, 0]
click at [1526, 595] on div "rgb(0, 0, 0)" at bounding box center [1533, 598] width 14 height 14
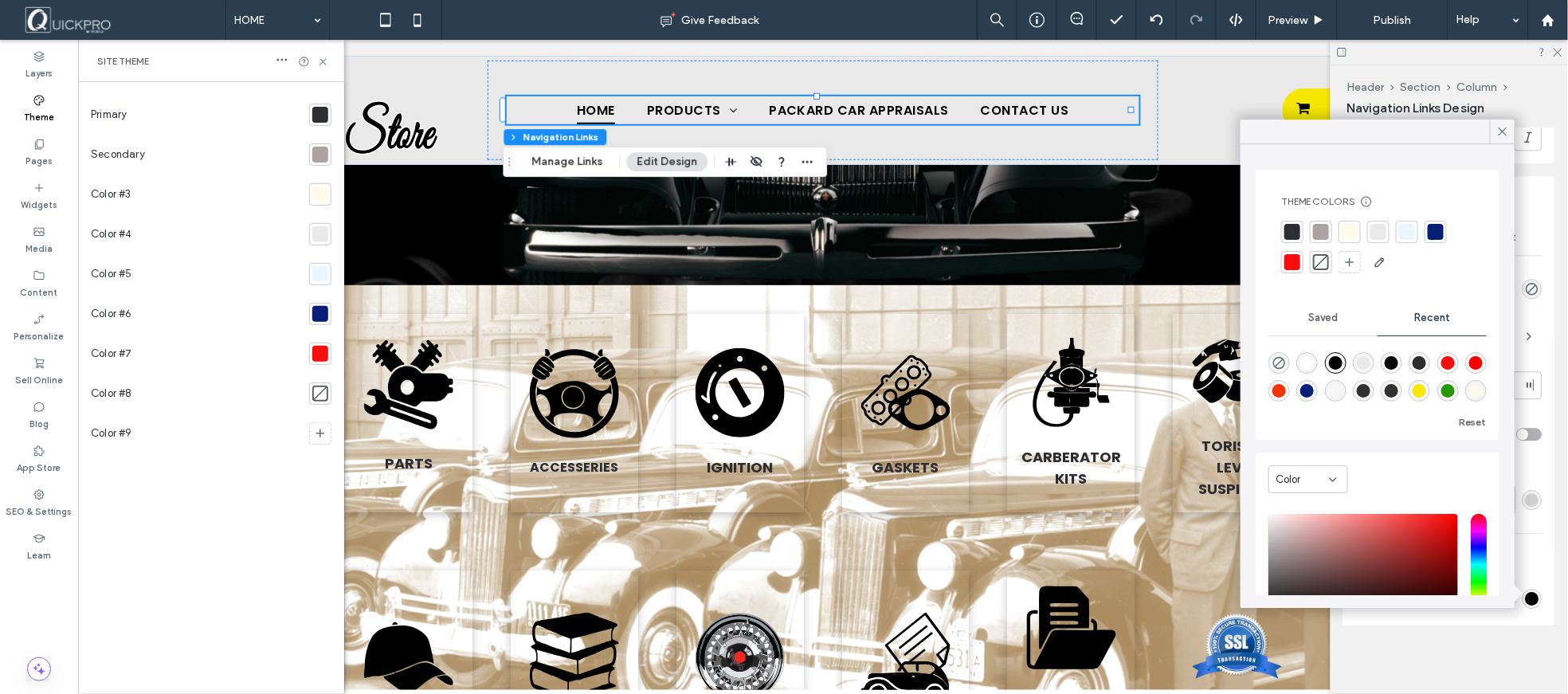
click at [1371, 362] on div "rgba(233, 233, 233, 1)" at bounding box center [1364, 363] width 14 height 14
type input "*******"
click at [1498, 129] on icon at bounding box center [1502, 132] width 14 height 14
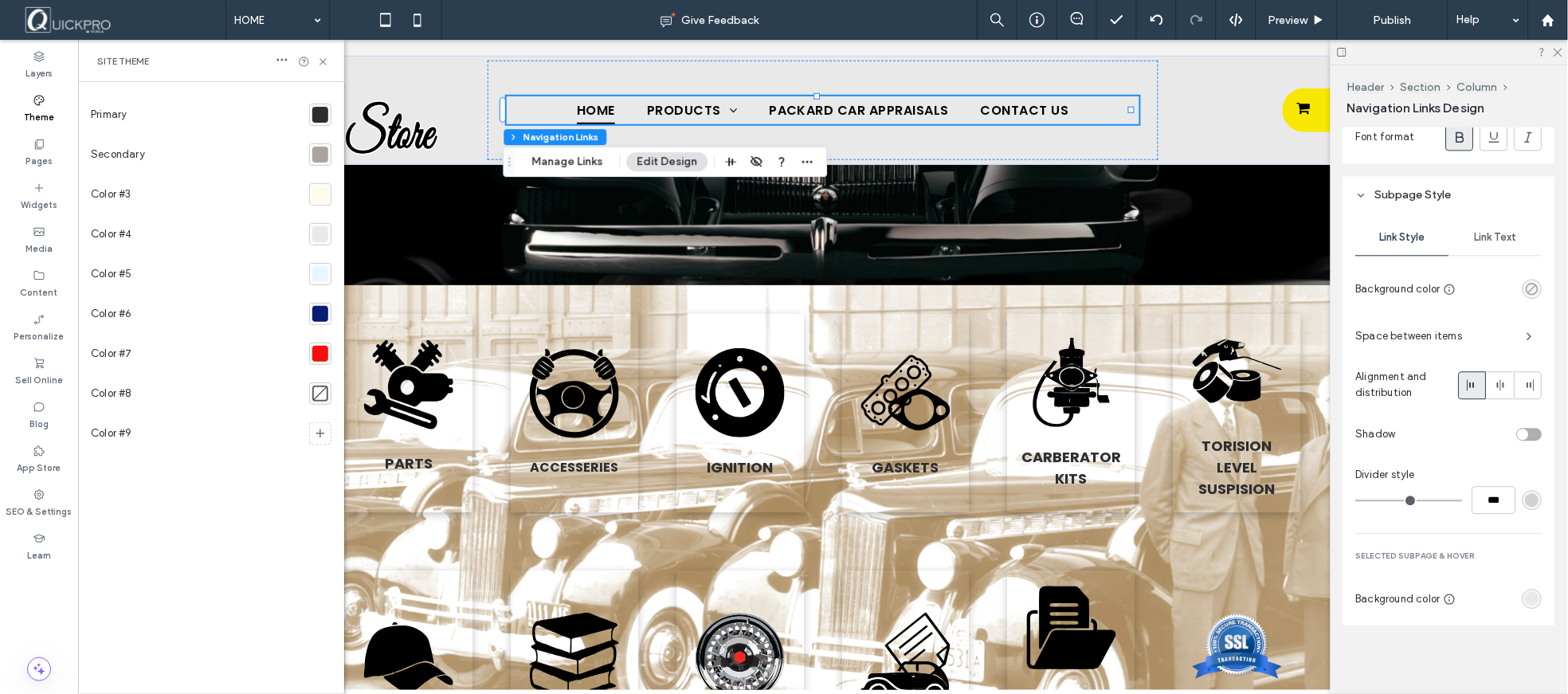
click at [1526, 290] on icon "rgba(0, 0, 0, 0)" at bounding box center [1533, 289] width 14 height 14
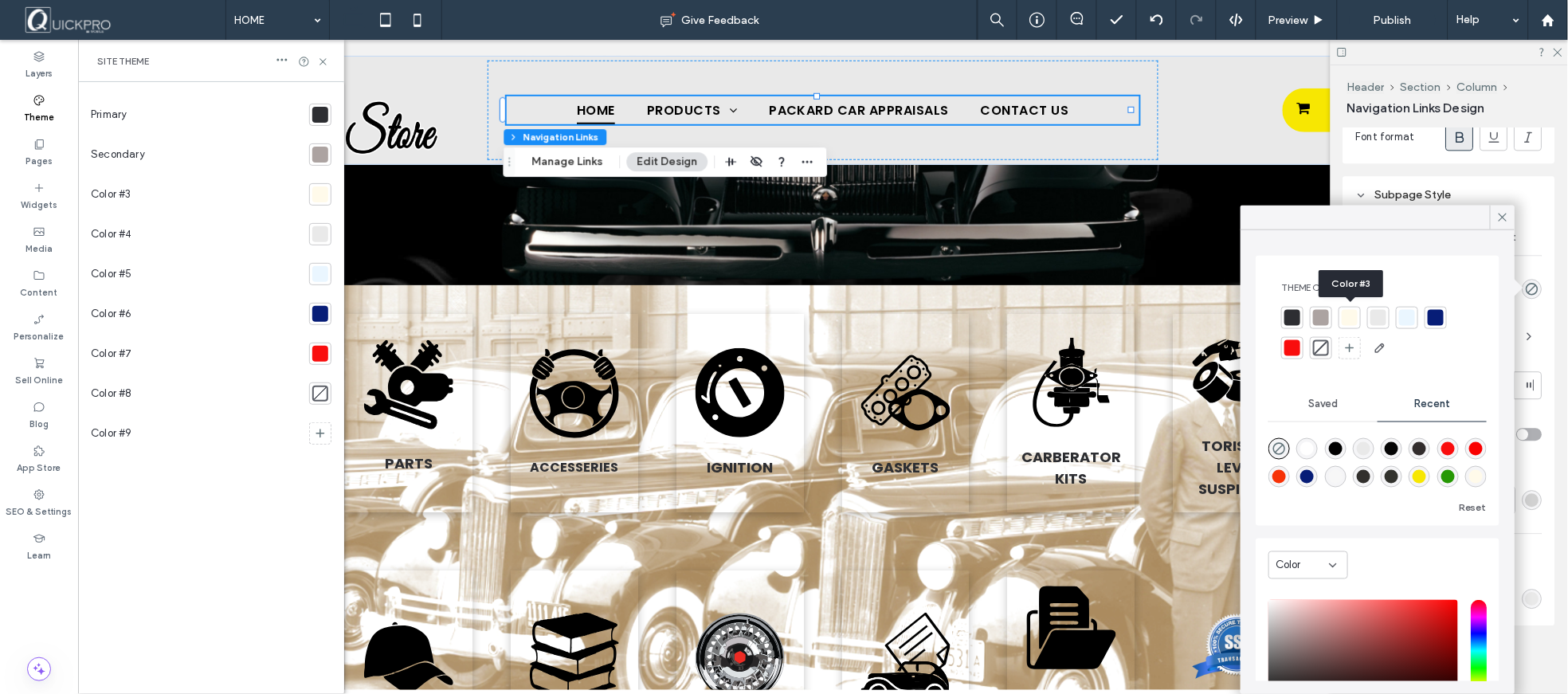
click at [1349, 320] on div at bounding box center [1350, 318] width 16 height 16
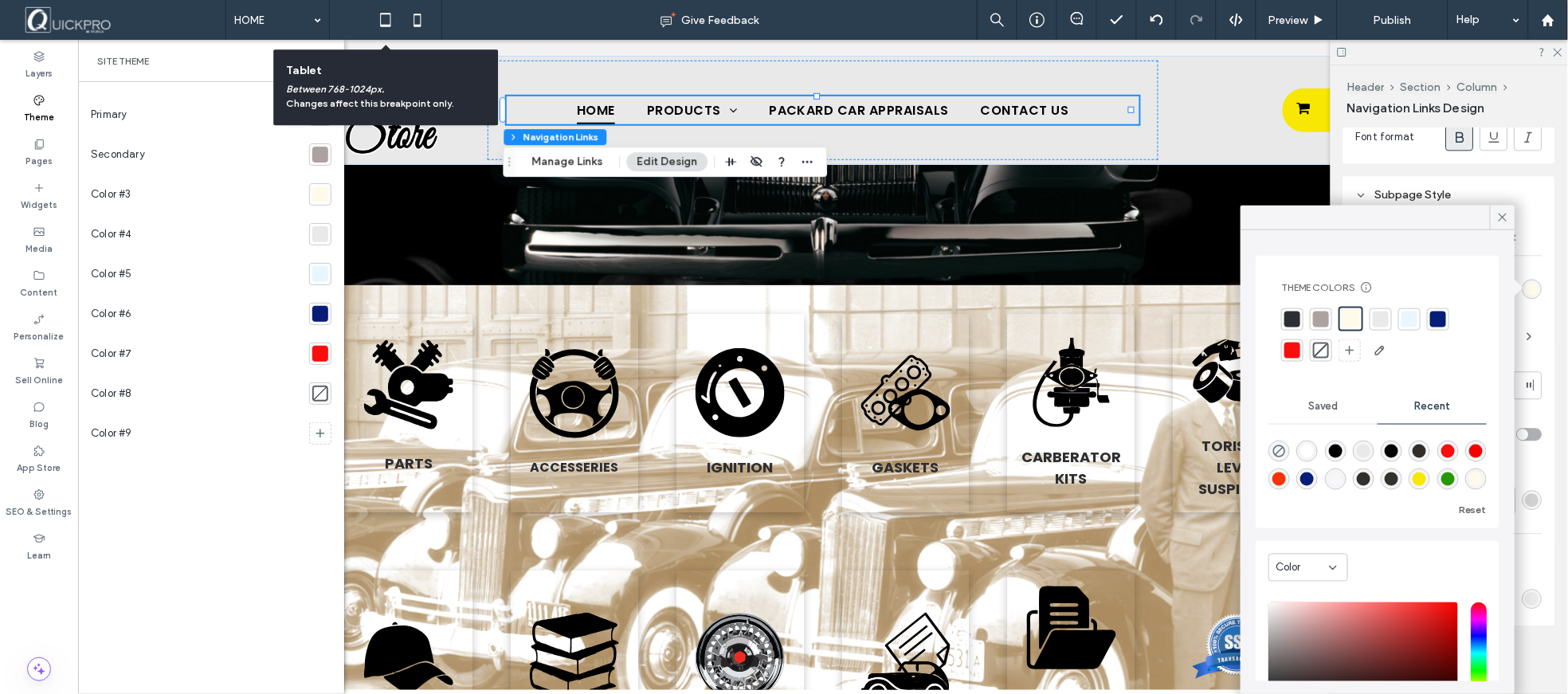
drag, startPoint x: 393, startPoint y: 21, endPoint x: 434, endPoint y: 123, distance: 109.9
click at [393, 21] on icon at bounding box center [386, 20] width 32 height 32
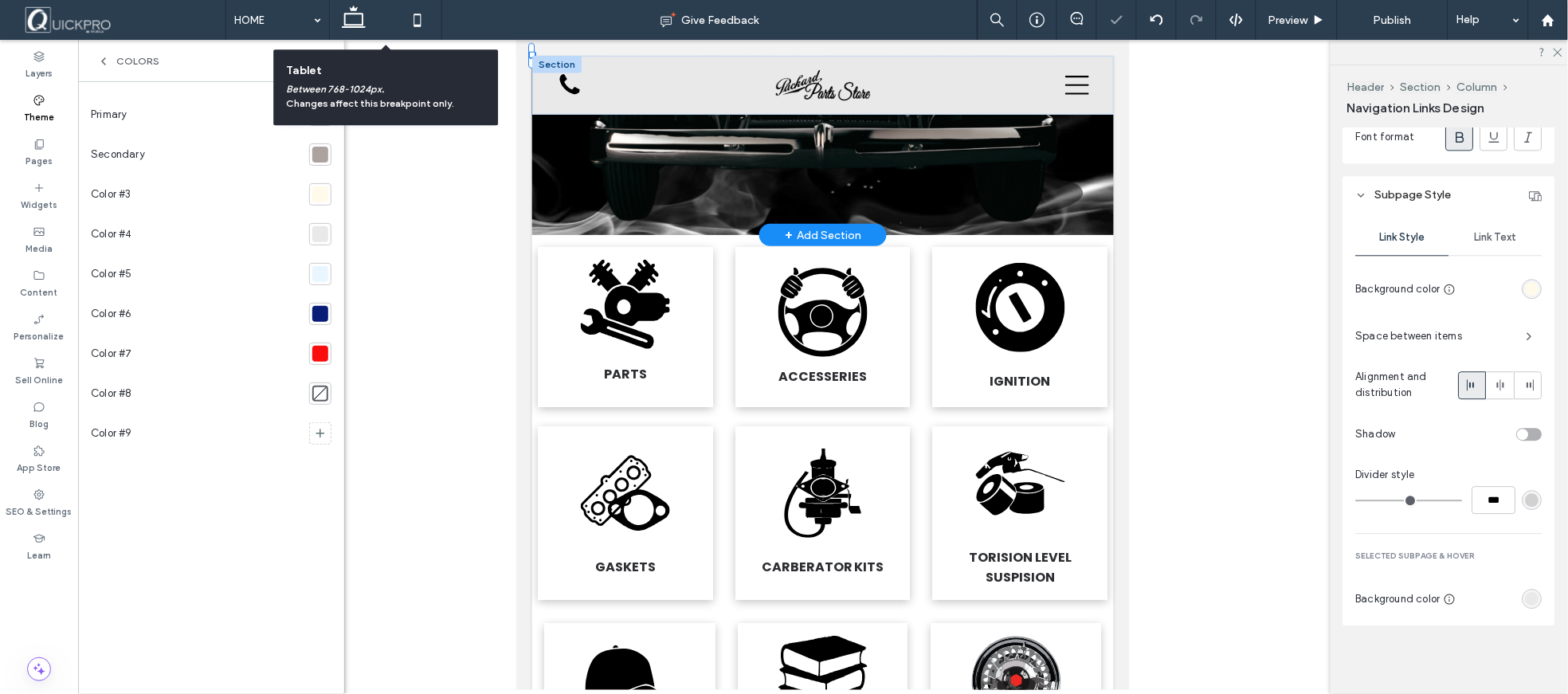
scroll to position [337, 0]
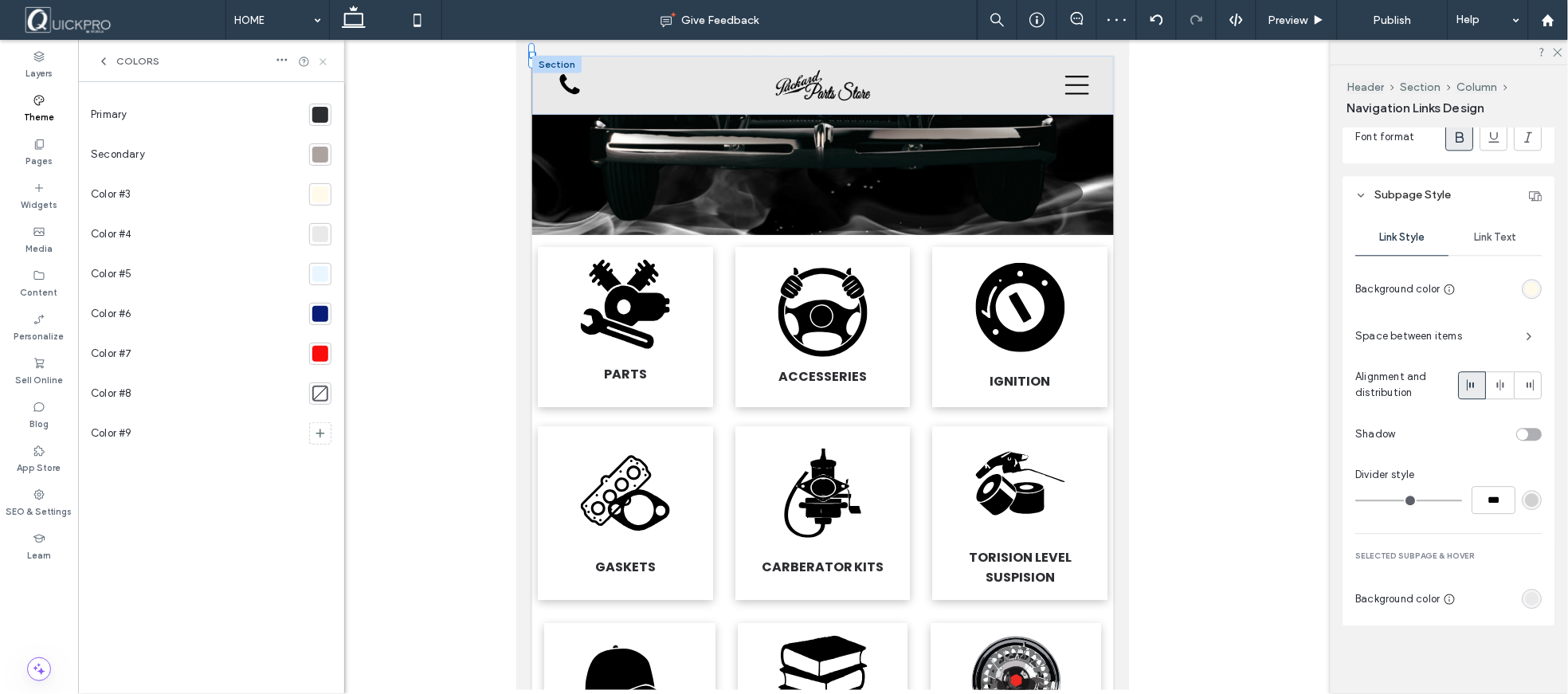
click at [323, 65] on icon at bounding box center [323, 62] width 12 height 12
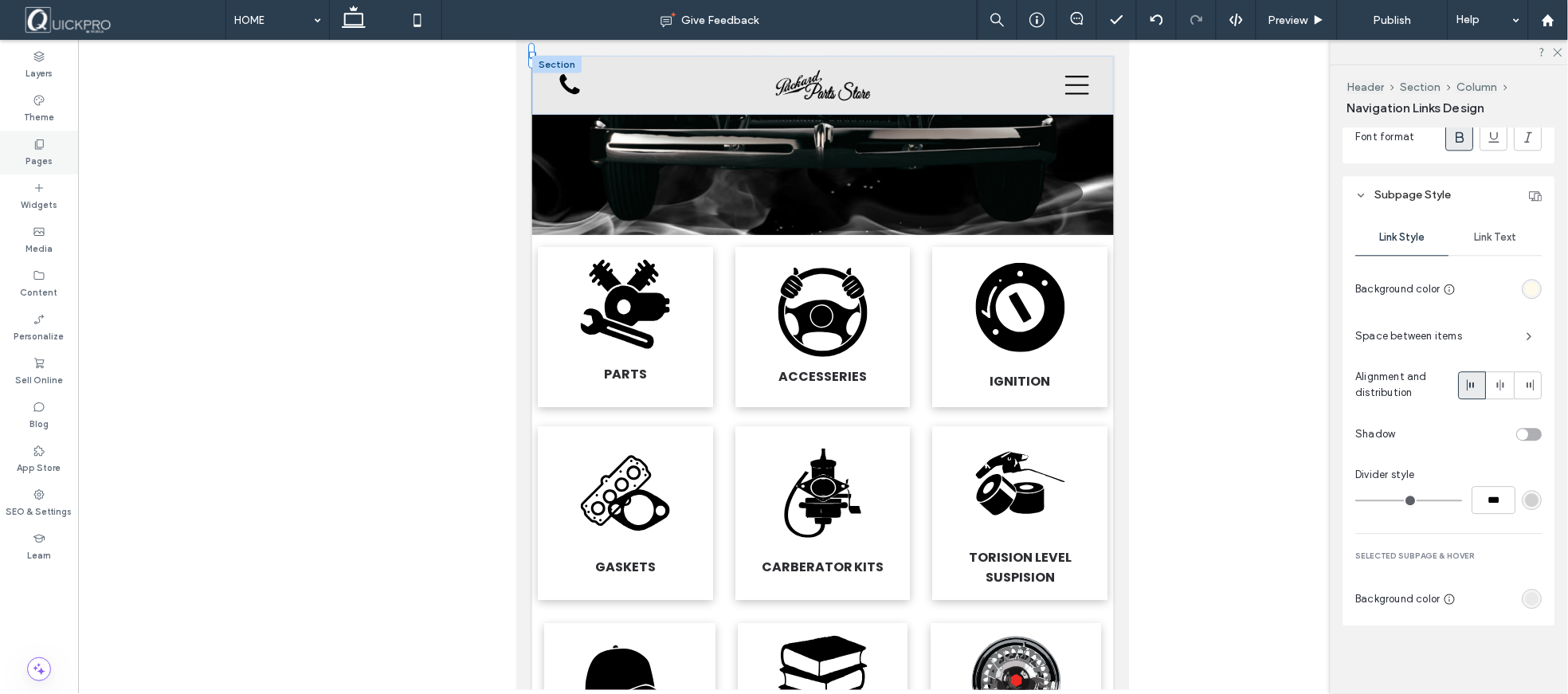
drag, startPoint x: 35, startPoint y: 152, endPoint x: 57, endPoint y: 156, distance: 22.4
click at [37, 147] on div "Pages" at bounding box center [39, 153] width 78 height 44
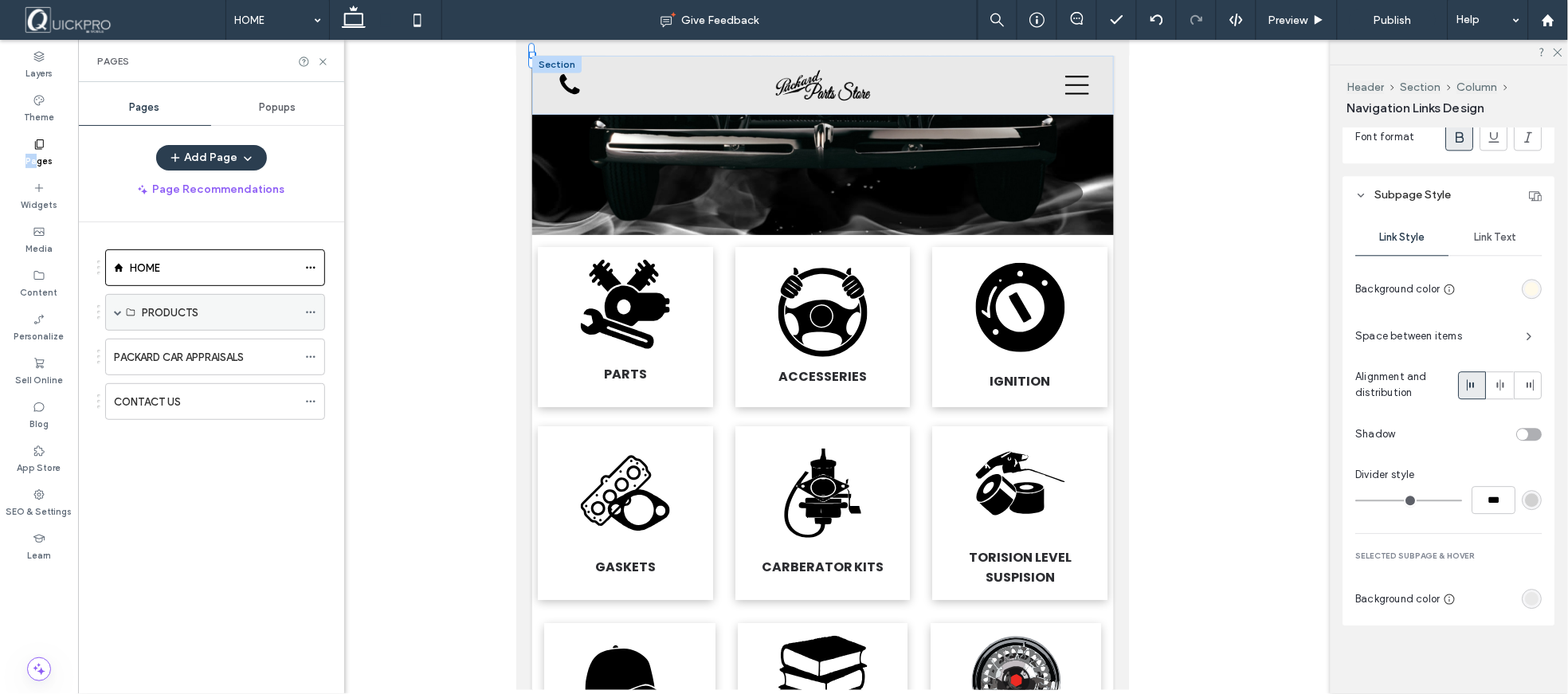
click at [199, 307] on div "PRODUCTS" at bounding box center [219, 312] width 156 height 17
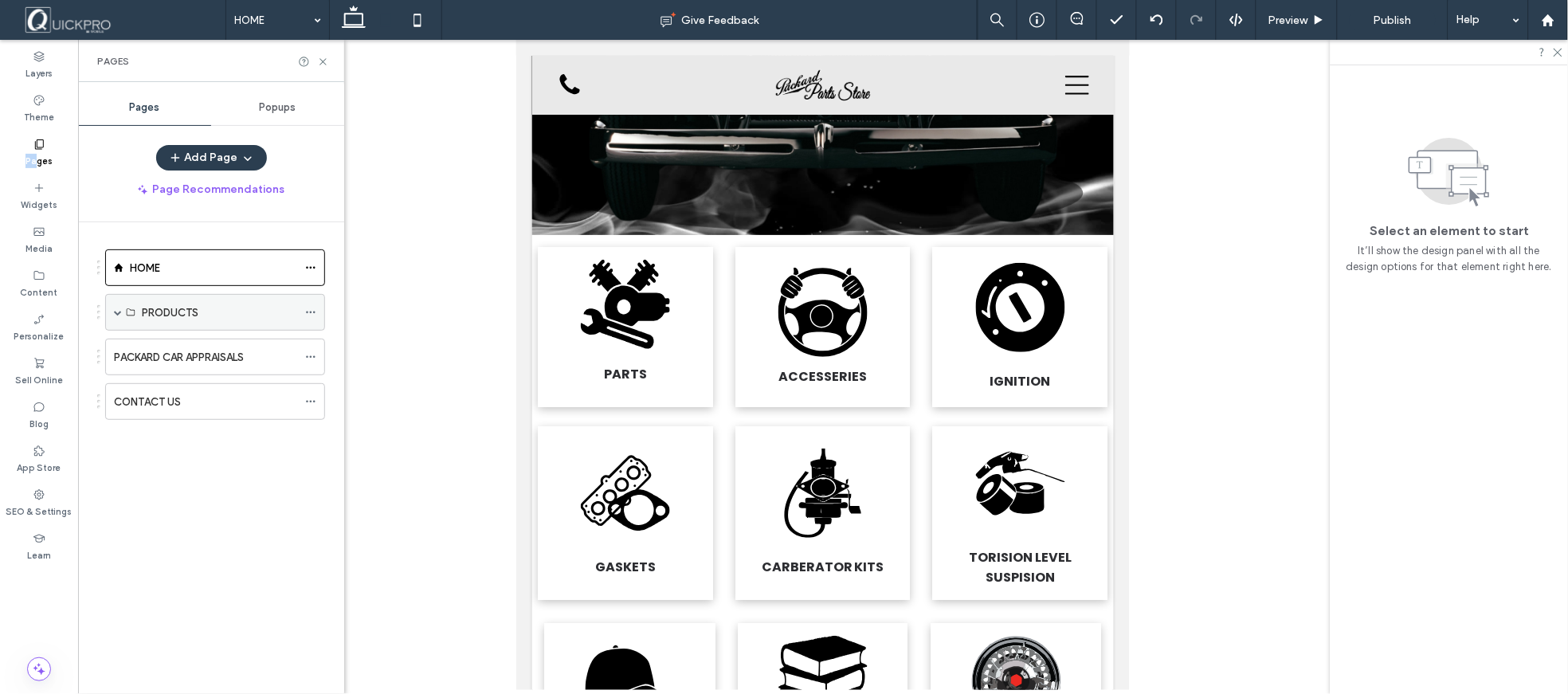
click at [121, 315] on span at bounding box center [118, 312] width 8 height 8
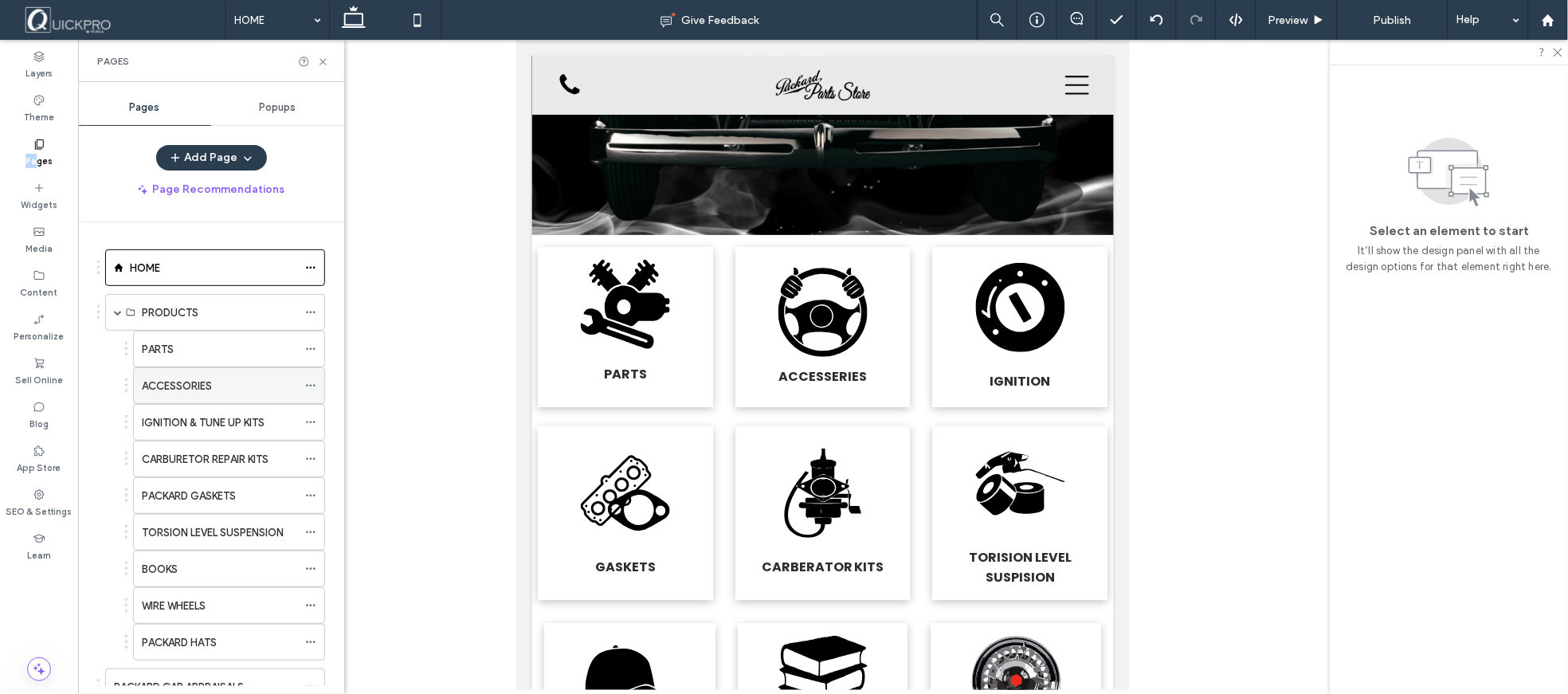
click at [219, 391] on div "ACCESSORIES" at bounding box center [219, 386] width 156 height 17
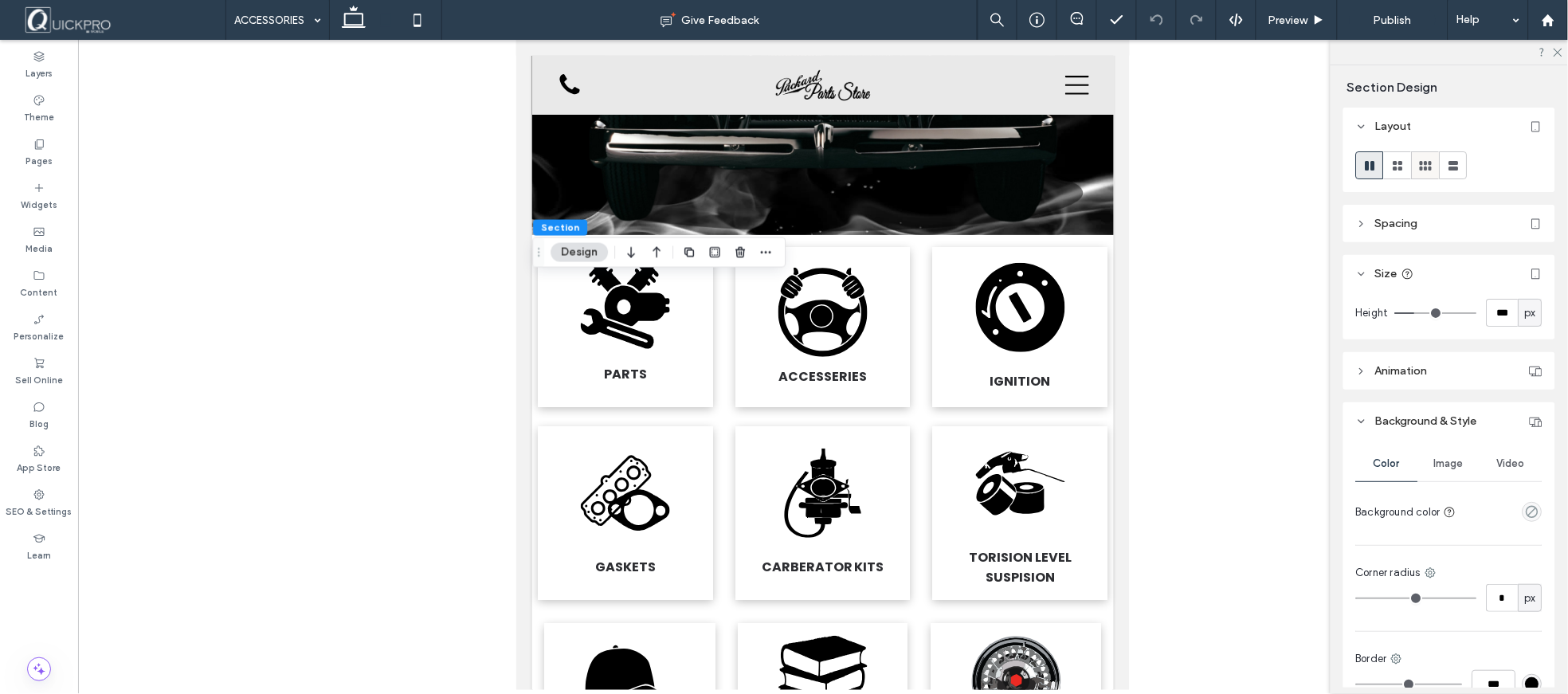
click at [1420, 165] on icon at bounding box center [1426, 166] width 16 height 16
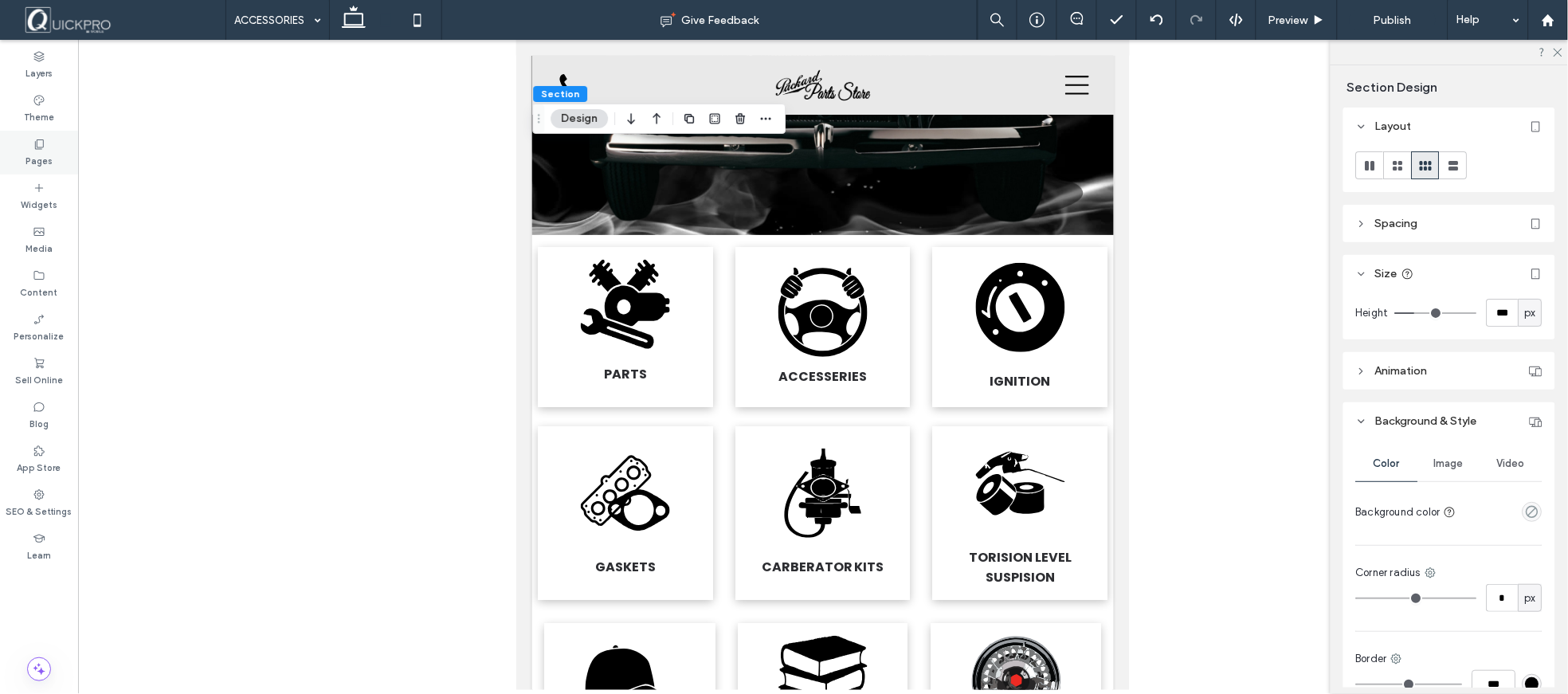
click at [34, 162] on label "Pages" at bounding box center [39, 160] width 27 height 18
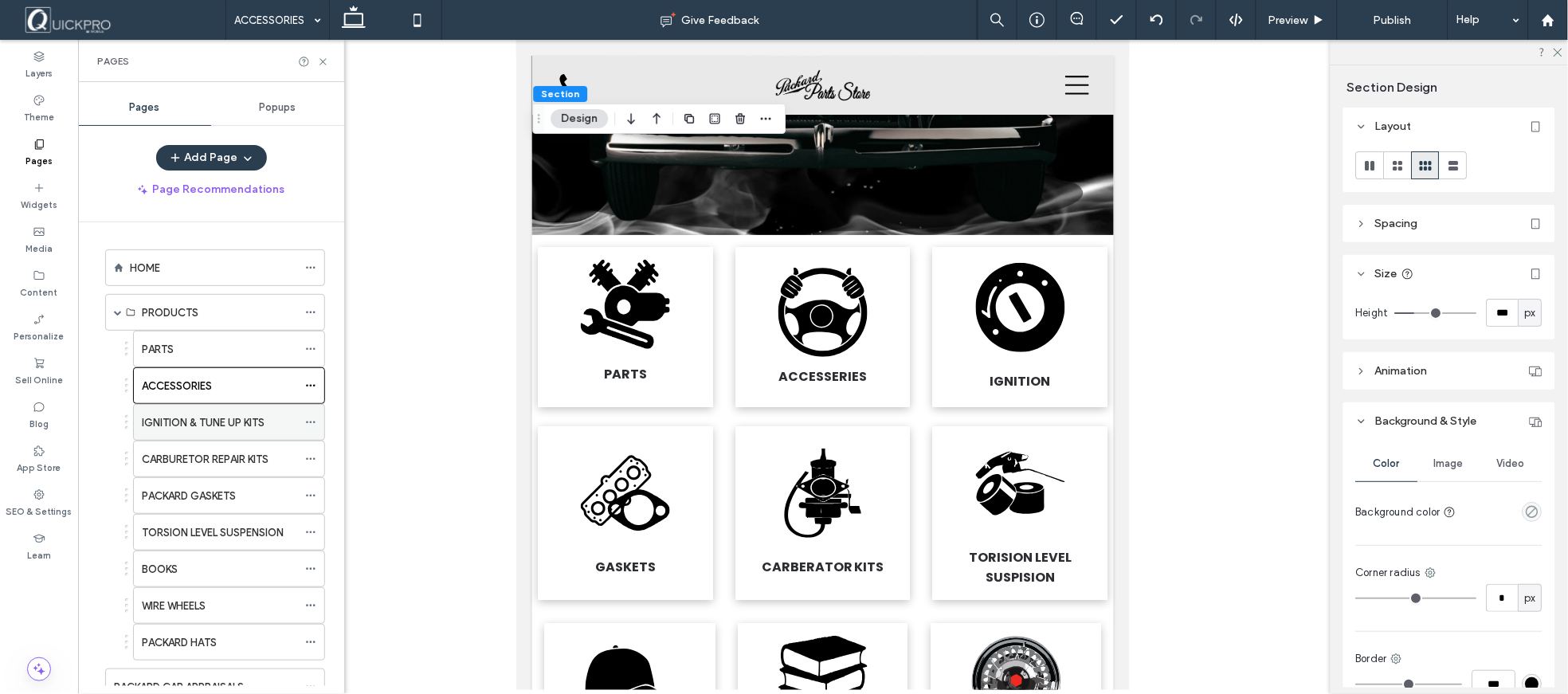
click at [193, 424] on label "IGNITION & TUNE UP KITS" at bounding box center [202, 423] width 123 height 28
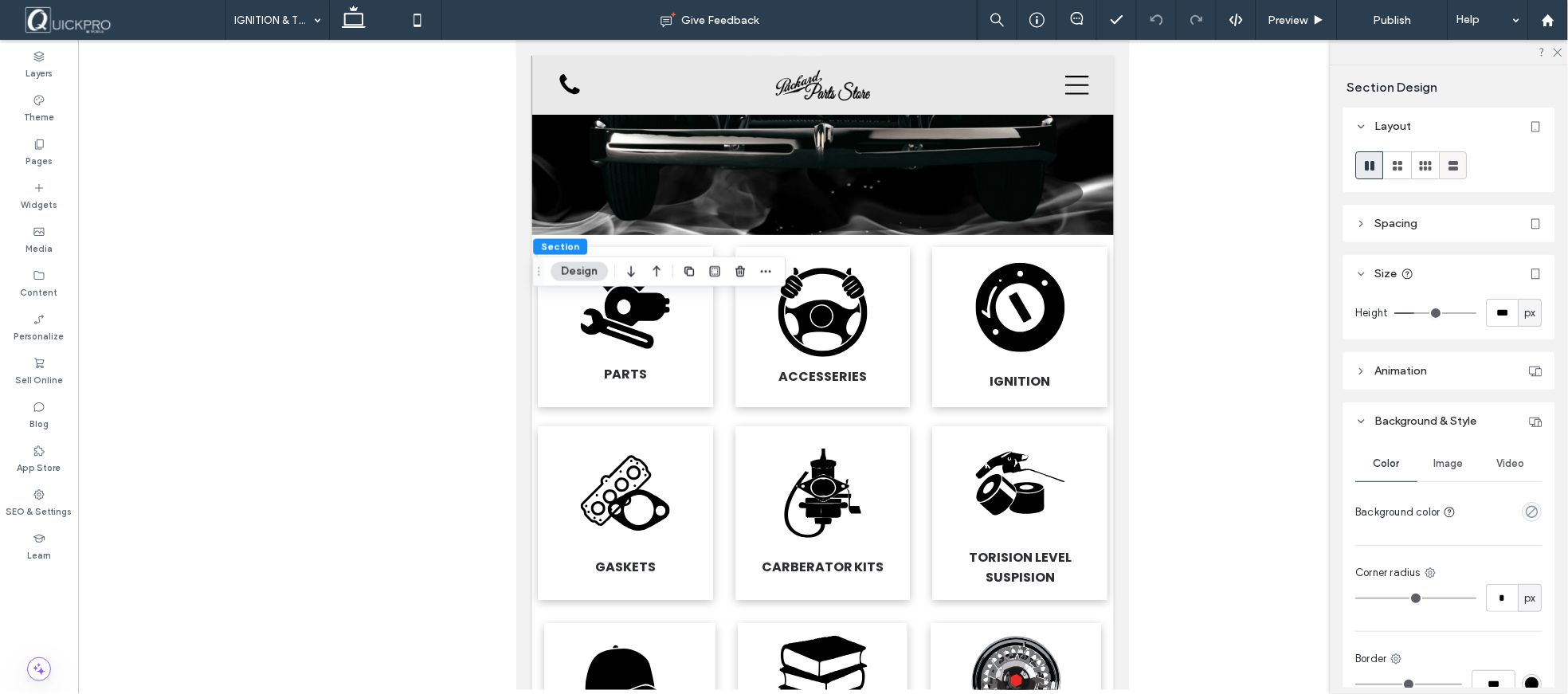
click at [1453, 168] on use at bounding box center [1454, 166] width 10 height 10
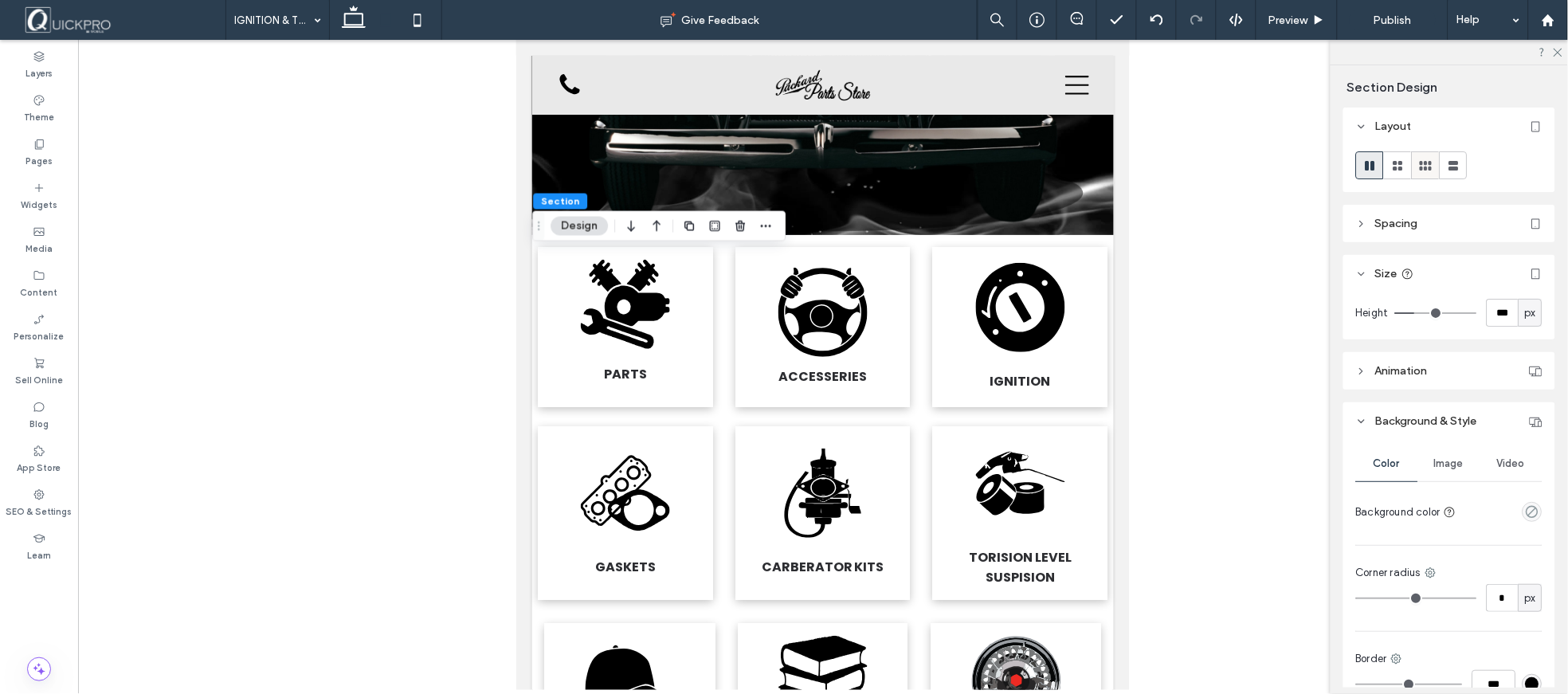
click at [1426, 168] on use at bounding box center [1425, 166] width 12 height 10
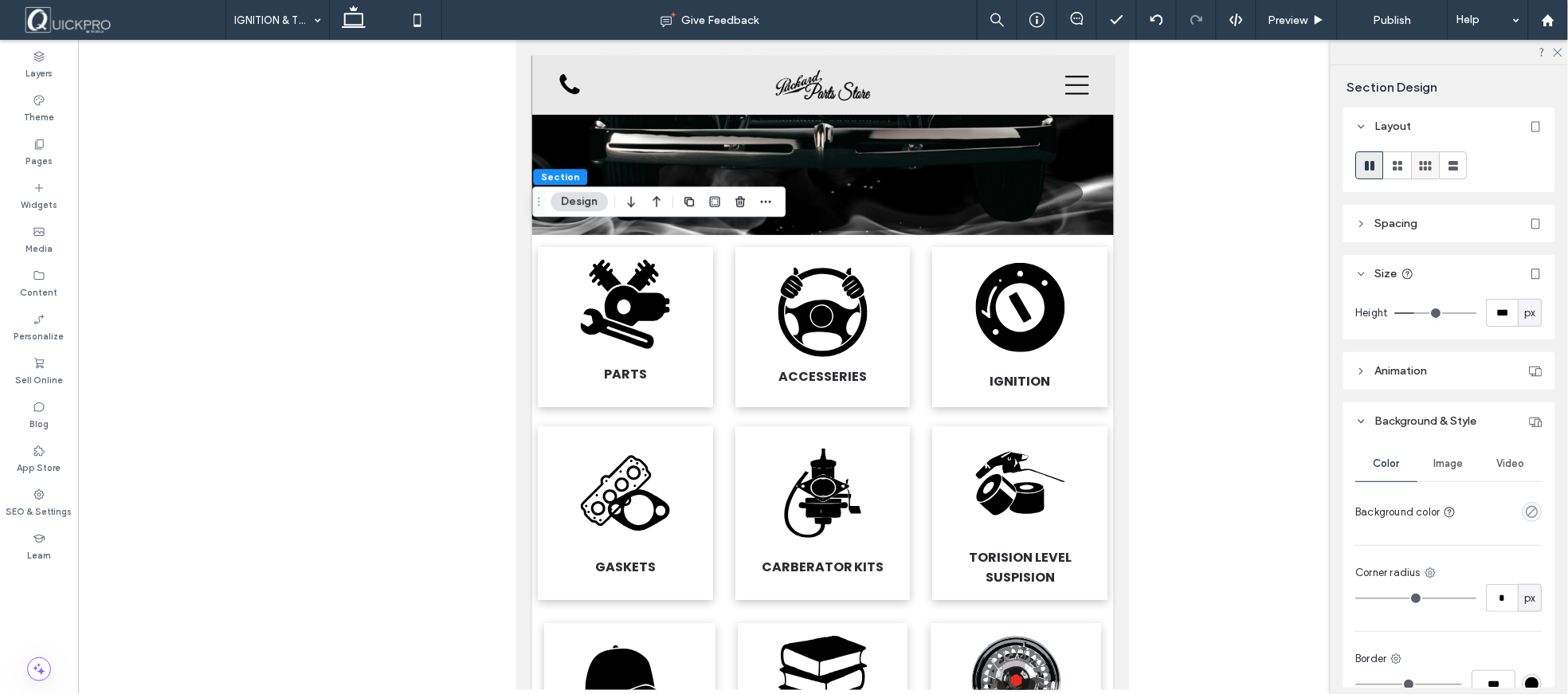
click at [1430, 170] on use at bounding box center [1425, 166] width 12 height 10
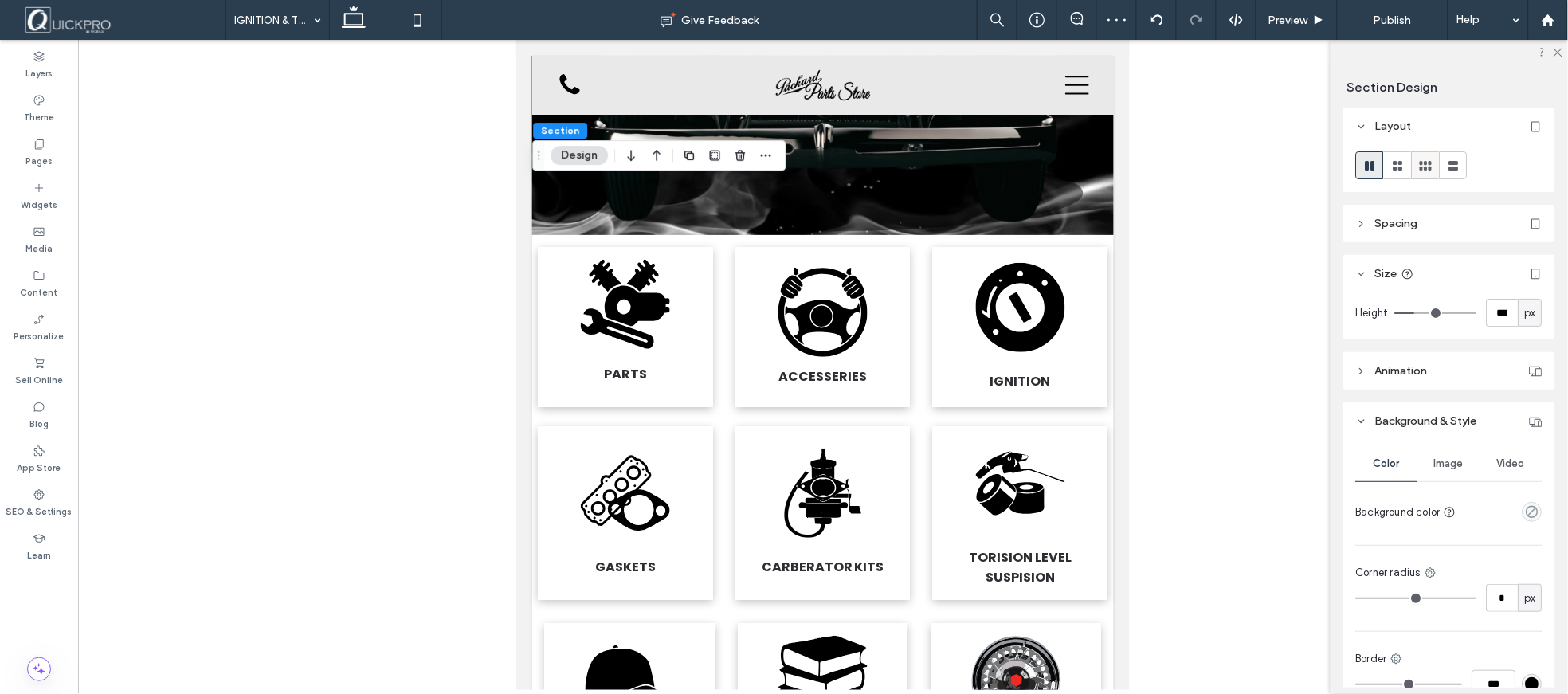
click at [1426, 164] on use at bounding box center [1425, 166] width 12 height 10
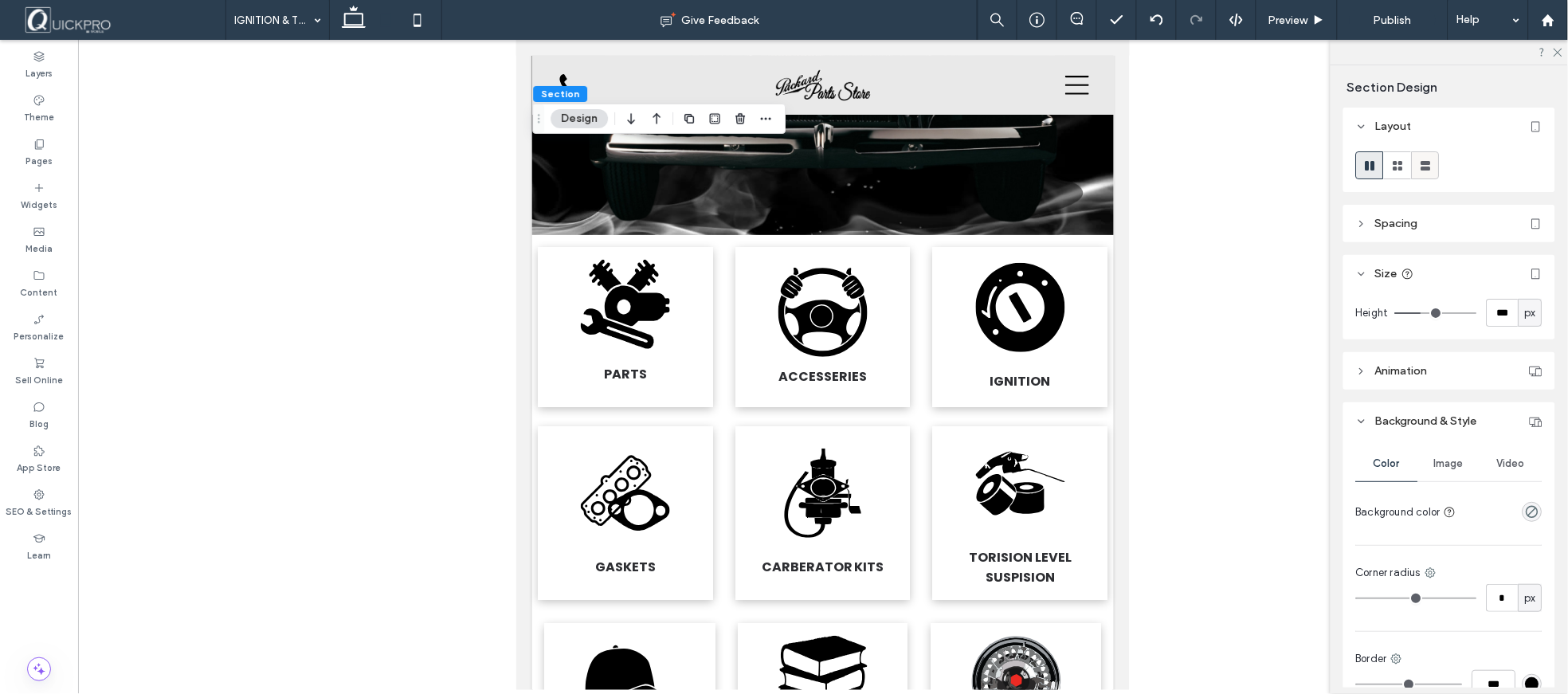
click at [1427, 168] on use at bounding box center [1426, 166] width 10 height 10
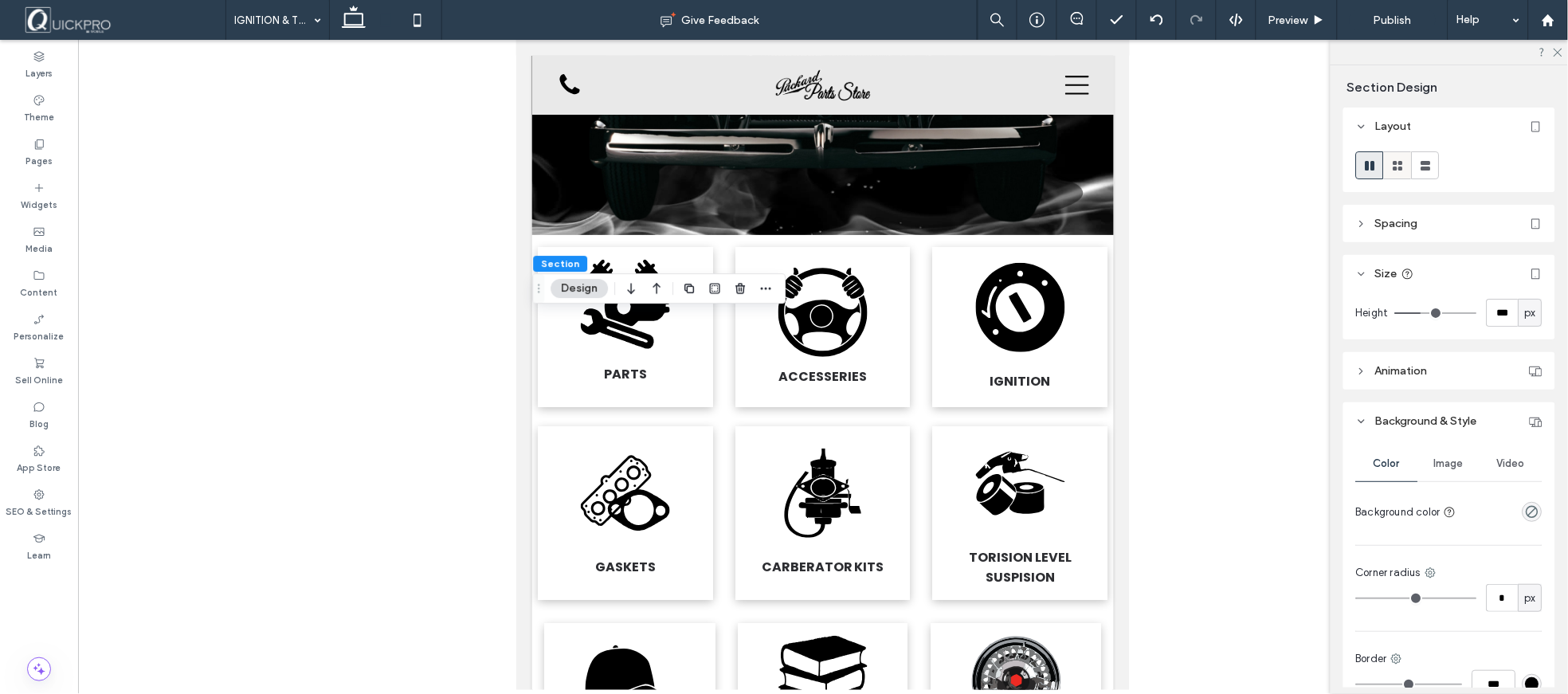
click at [1396, 166] on icon at bounding box center [1398, 166] width 16 height 16
click at [1400, 163] on use at bounding box center [1398, 166] width 10 height 10
click at [1403, 161] on icon at bounding box center [1398, 166] width 16 height 16
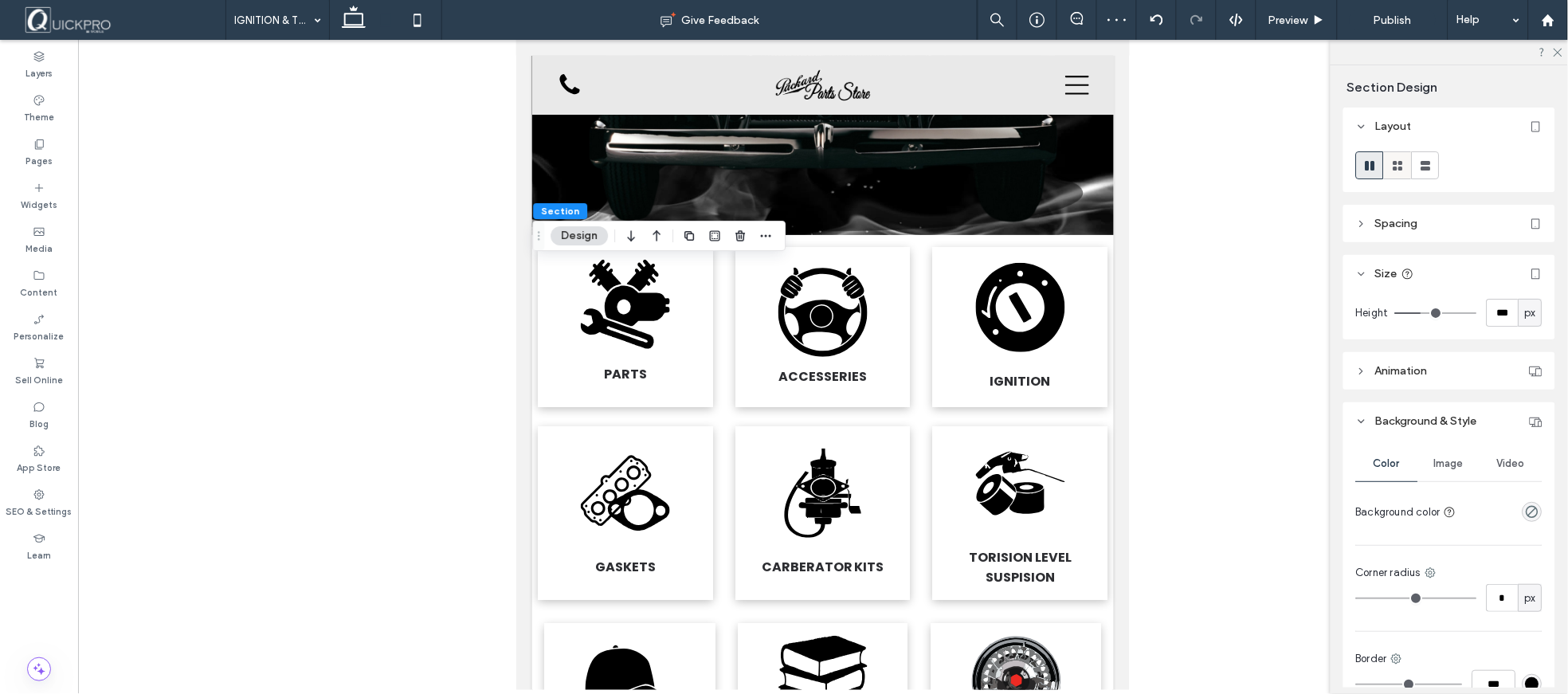
click at [1399, 165] on icon at bounding box center [1398, 166] width 16 height 16
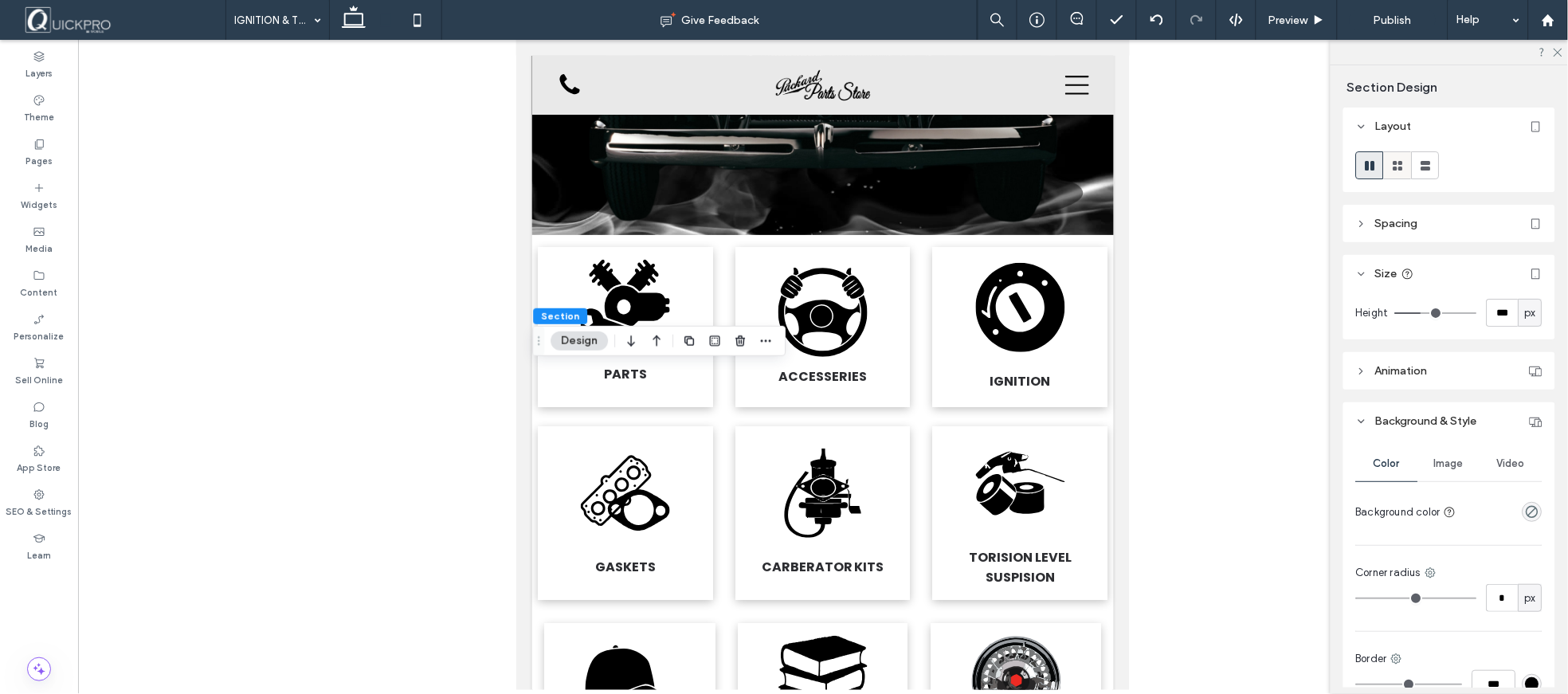
click at [1404, 161] on icon at bounding box center [1398, 166] width 16 height 16
click at [1395, 169] on use at bounding box center [1398, 166] width 10 height 10
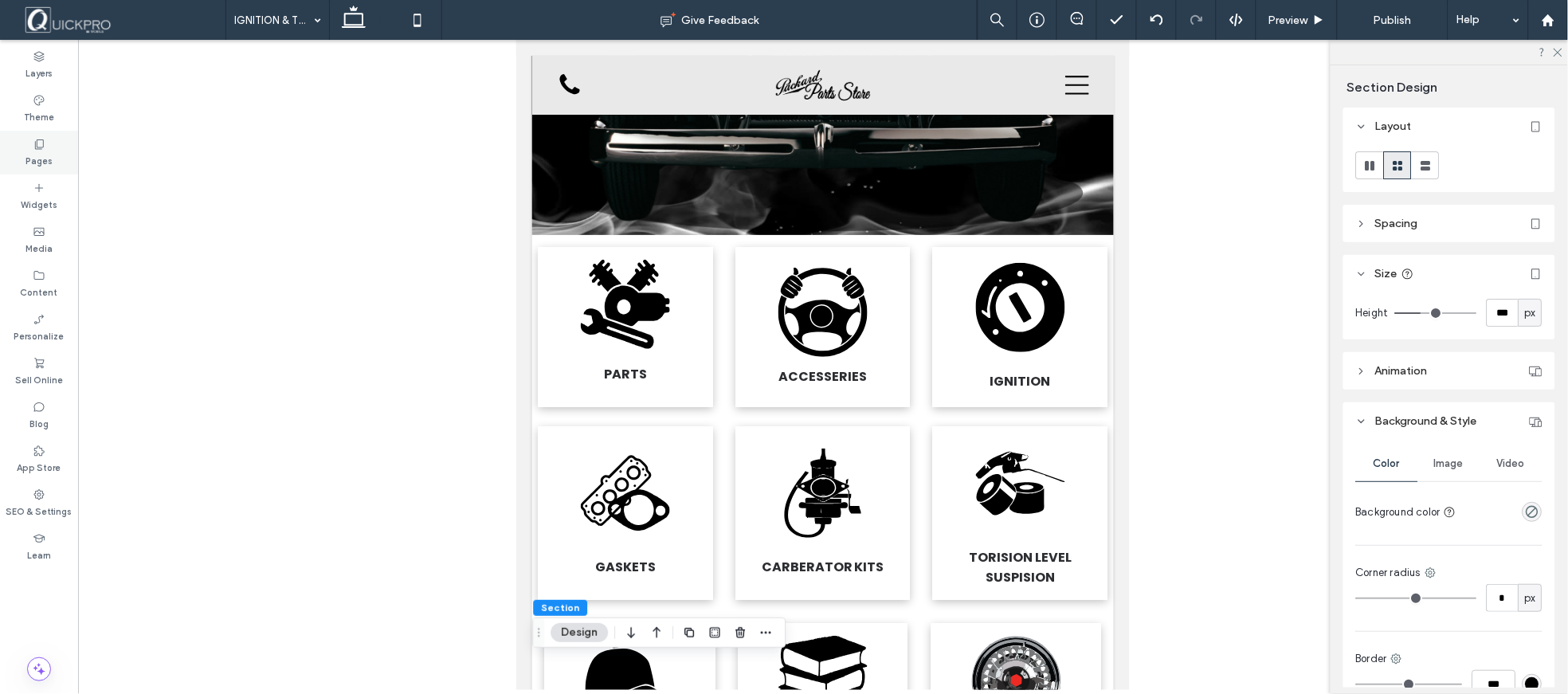
click at [35, 139] on icon at bounding box center [39, 144] width 13 height 13
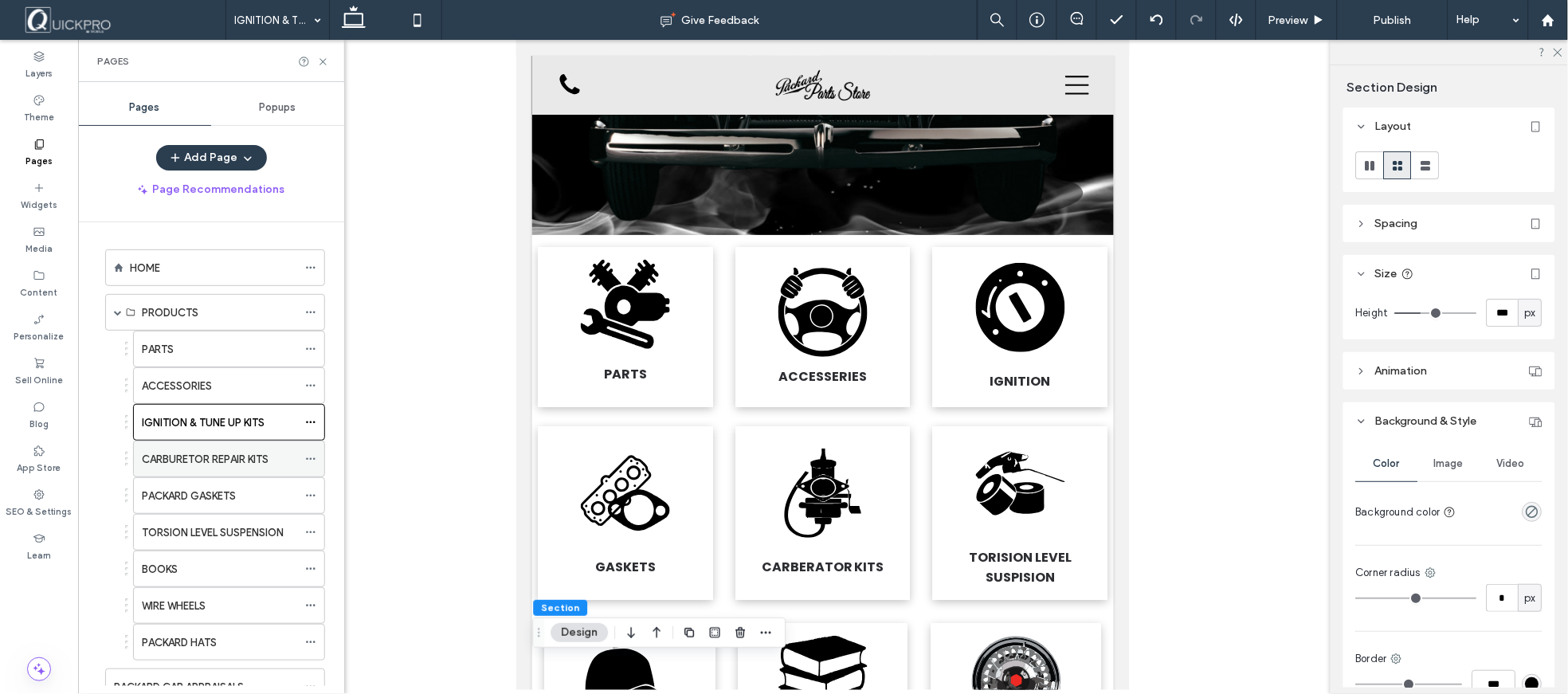
click at [204, 457] on label "CARBURETOR REPAIR KITS" at bounding box center [204, 460] width 127 height 28
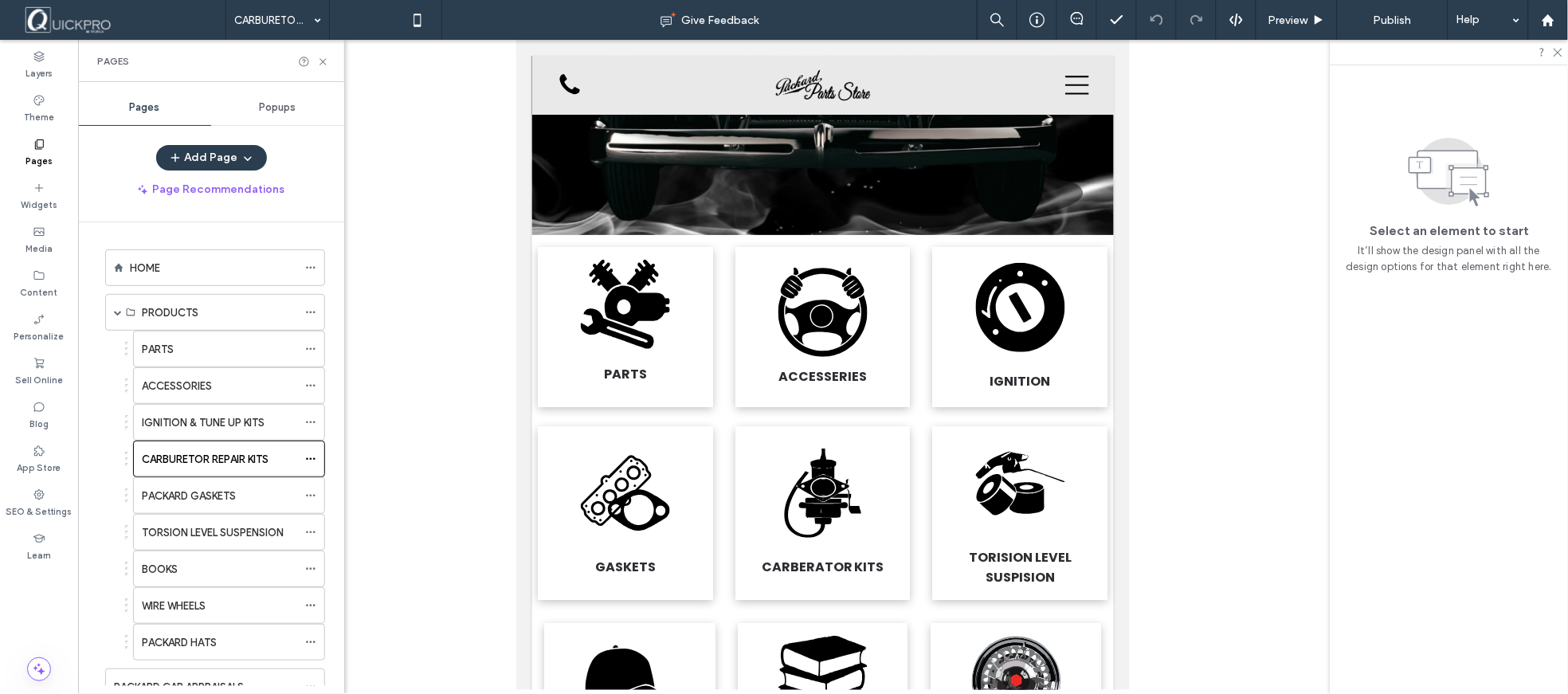
click at [359, 11] on icon at bounding box center [354, 20] width 32 height 32
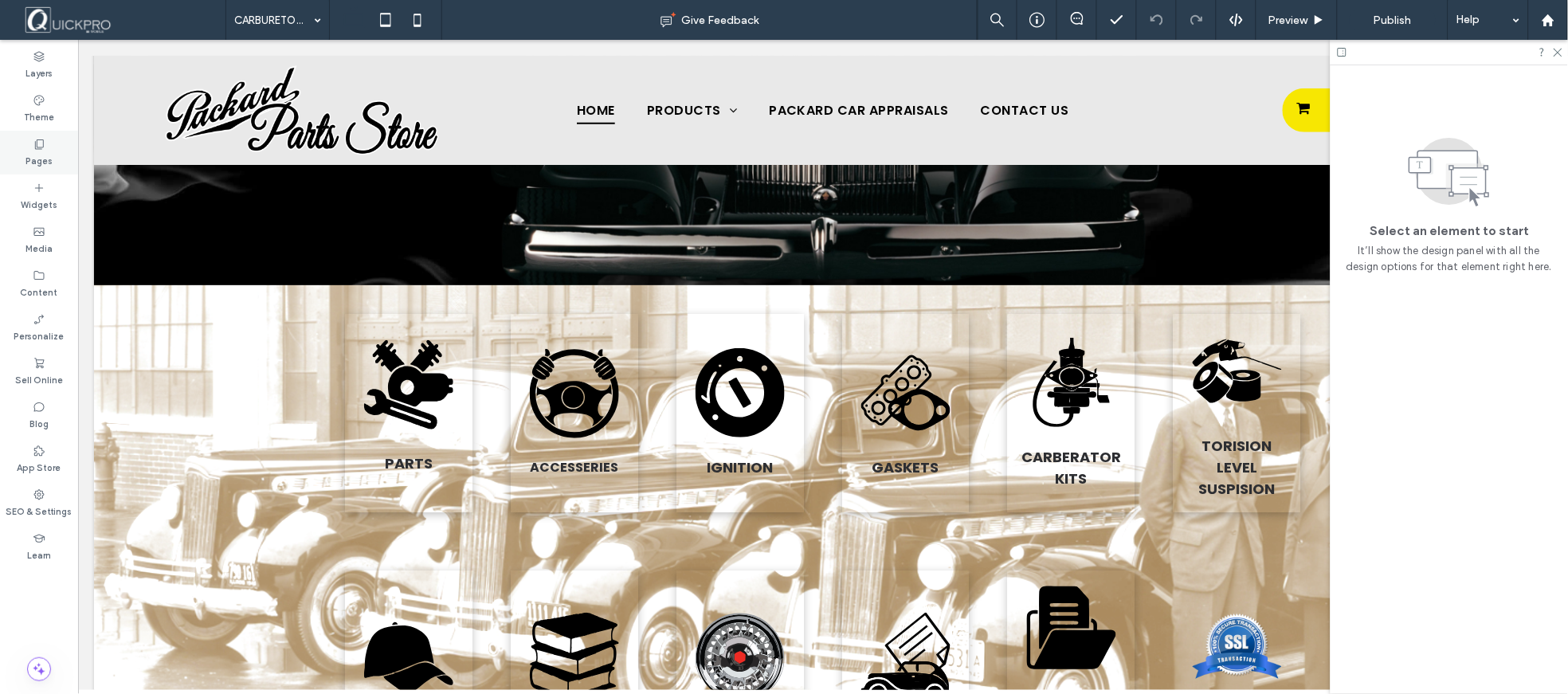
click at [45, 161] on label "Pages" at bounding box center [39, 160] width 27 height 18
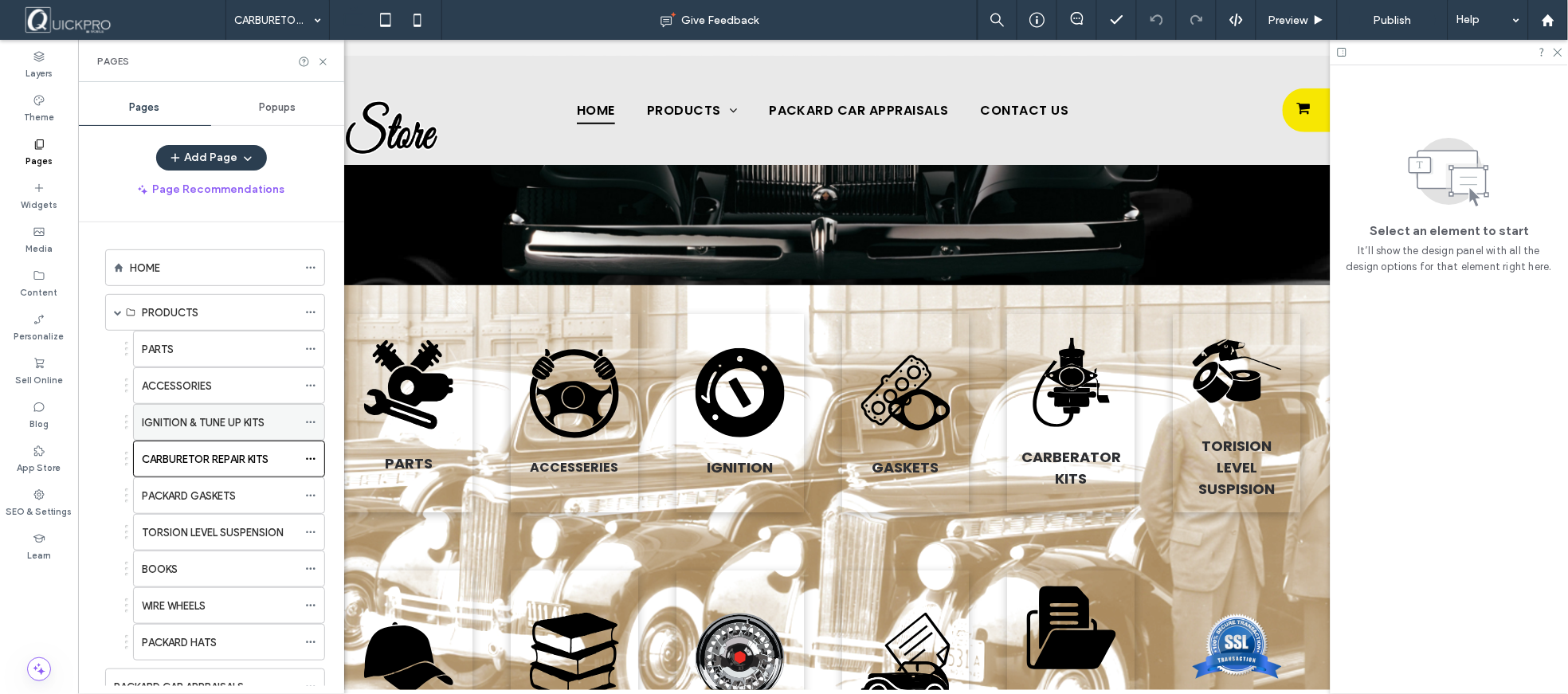
click at [215, 426] on label "IGNITION & TUNE UP KITS" at bounding box center [202, 423] width 123 height 28
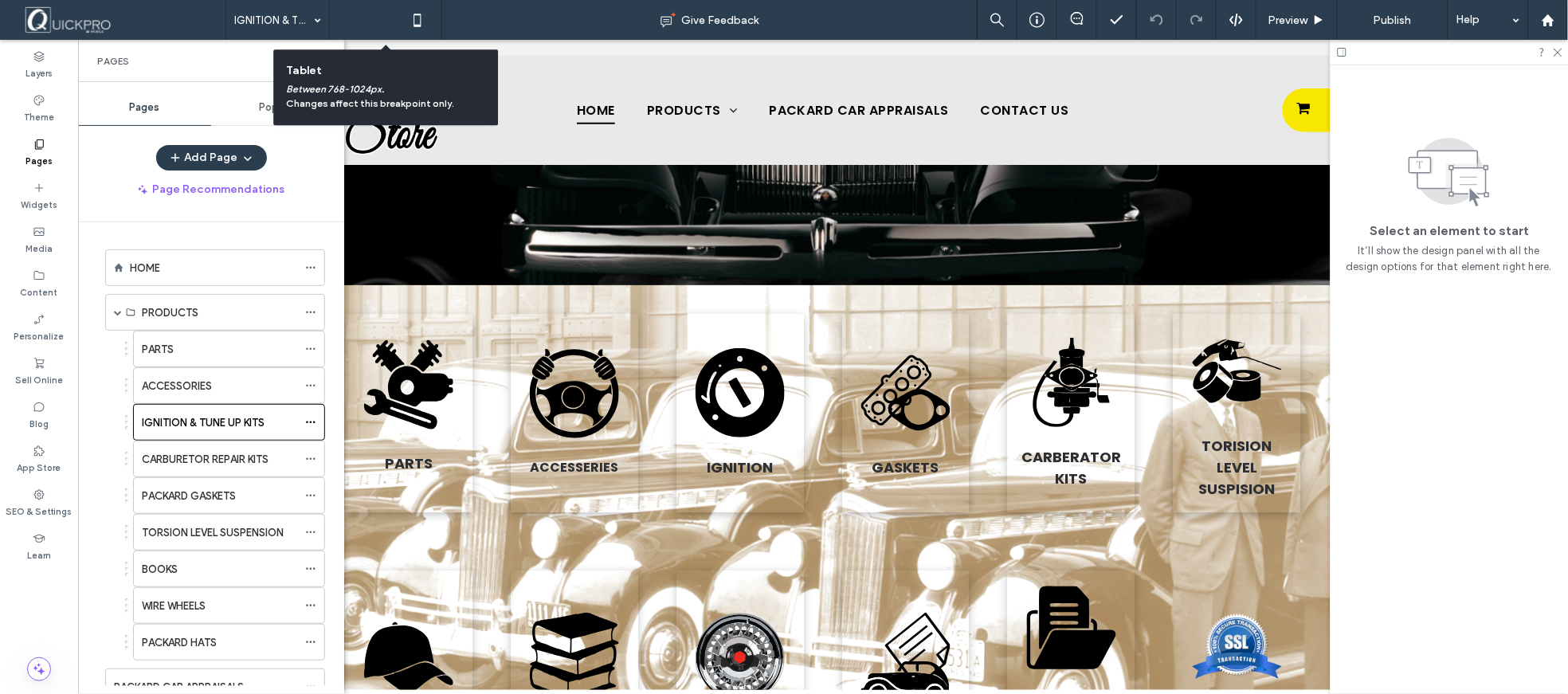
click at [384, 26] on use at bounding box center [386, 20] width 10 height 14
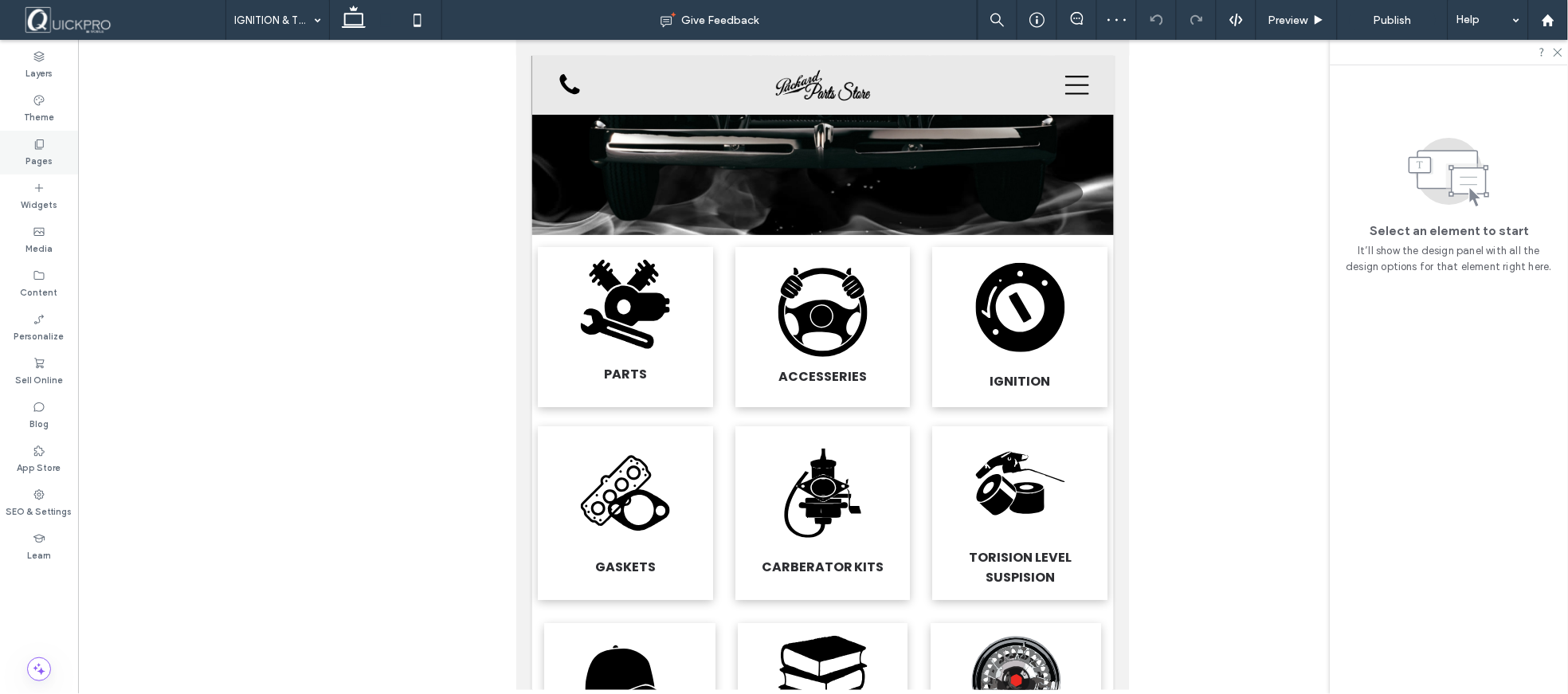
click at [48, 156] on label "Pages" at bounding box center [39, 160] width 27 height 18
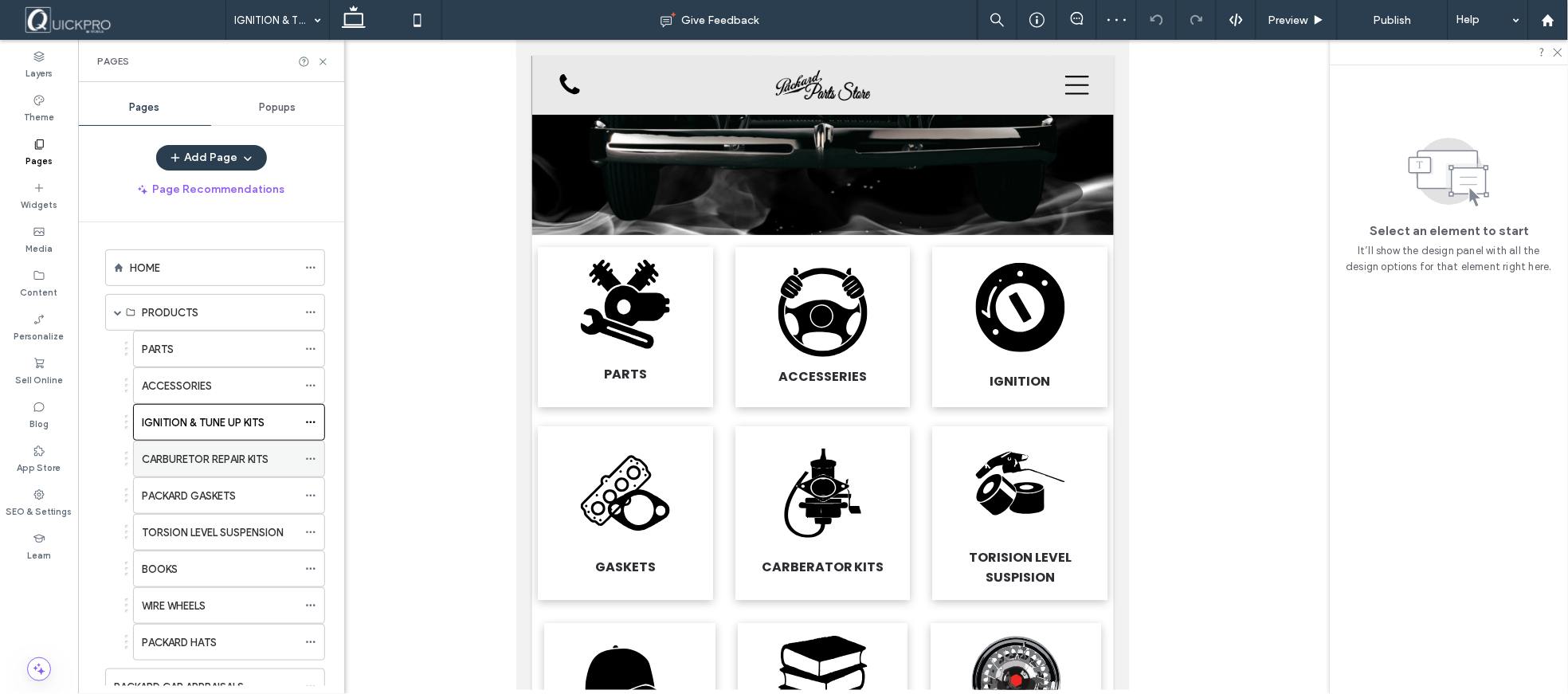
click at [213, 455] on label "CARBURETOR REPAIR KITS" at bounding box center [204, 460] width 127 height 28
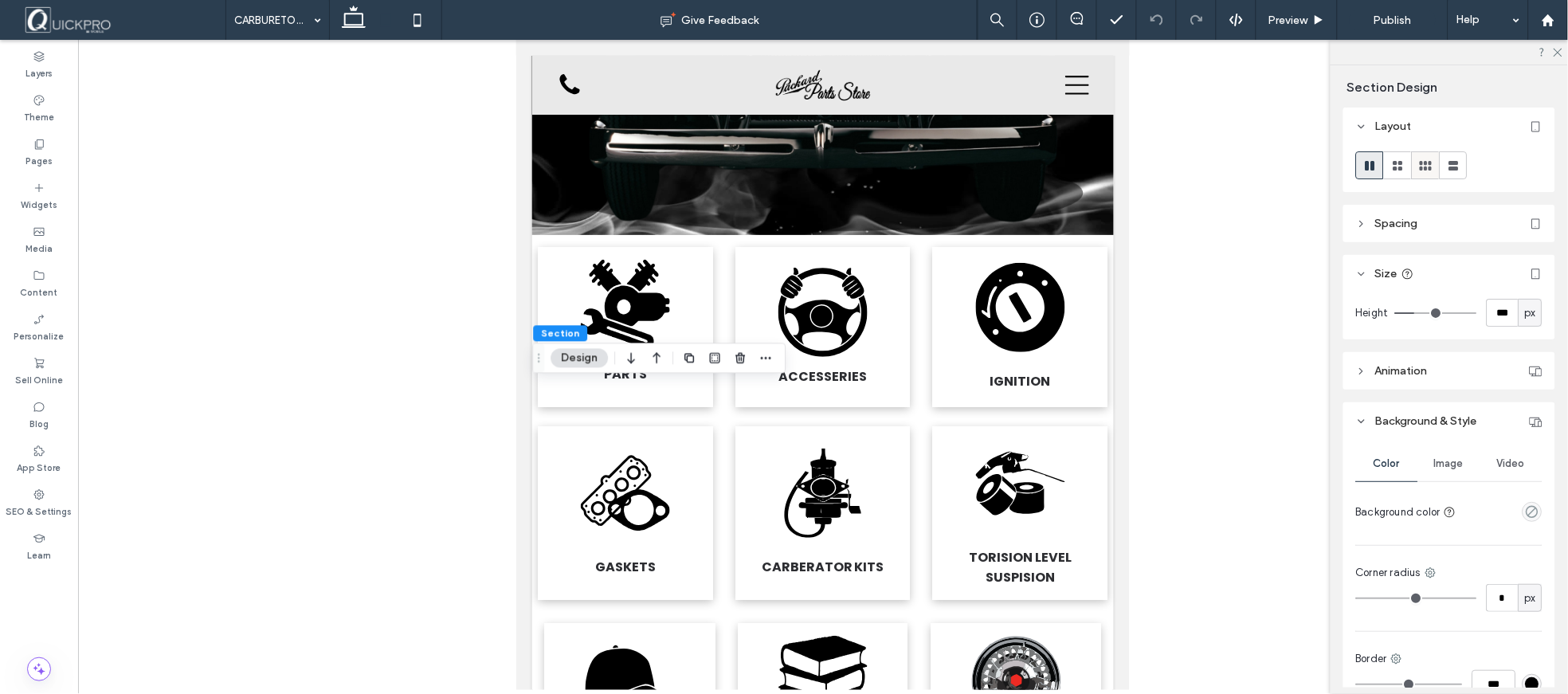
click at [1427, 168] on use at bounding box center [1425, 166] width 12 height 10
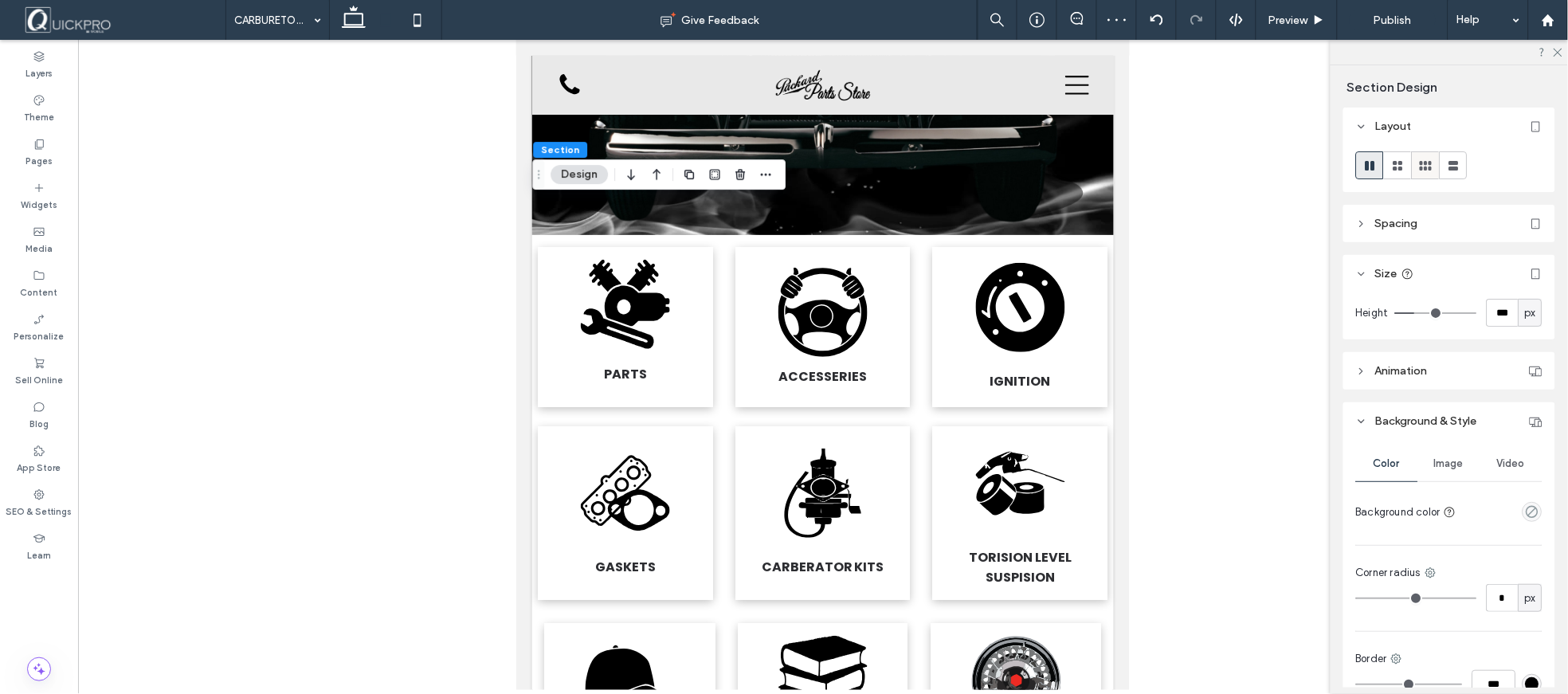
click at [1420, 162] on use at bounding box center [1425, 166] width 12 height 10
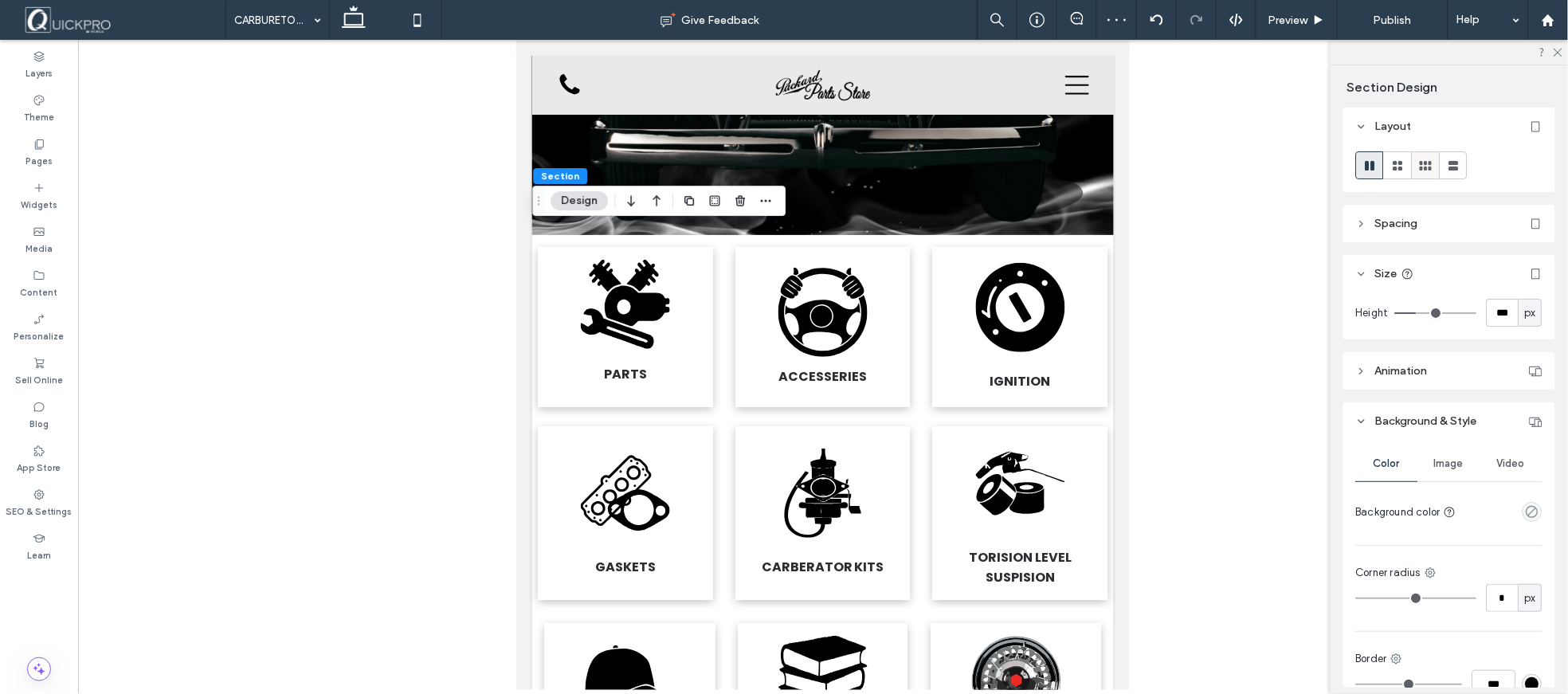
click at [1427, 172] on icon at bounding box center [1426, 166] width 16 height 16
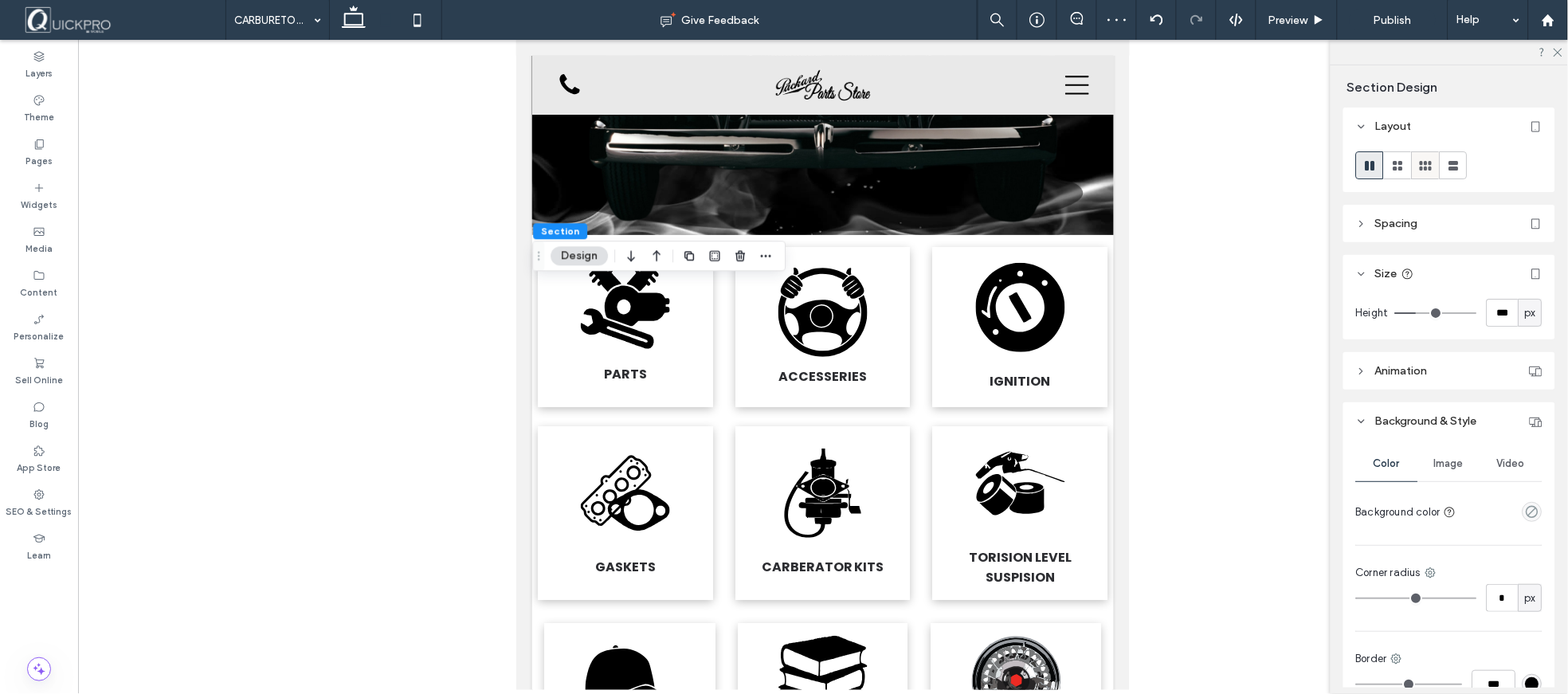
click at [1418, 170] on icon at bounding box center [1426, 166] width 16 height 16
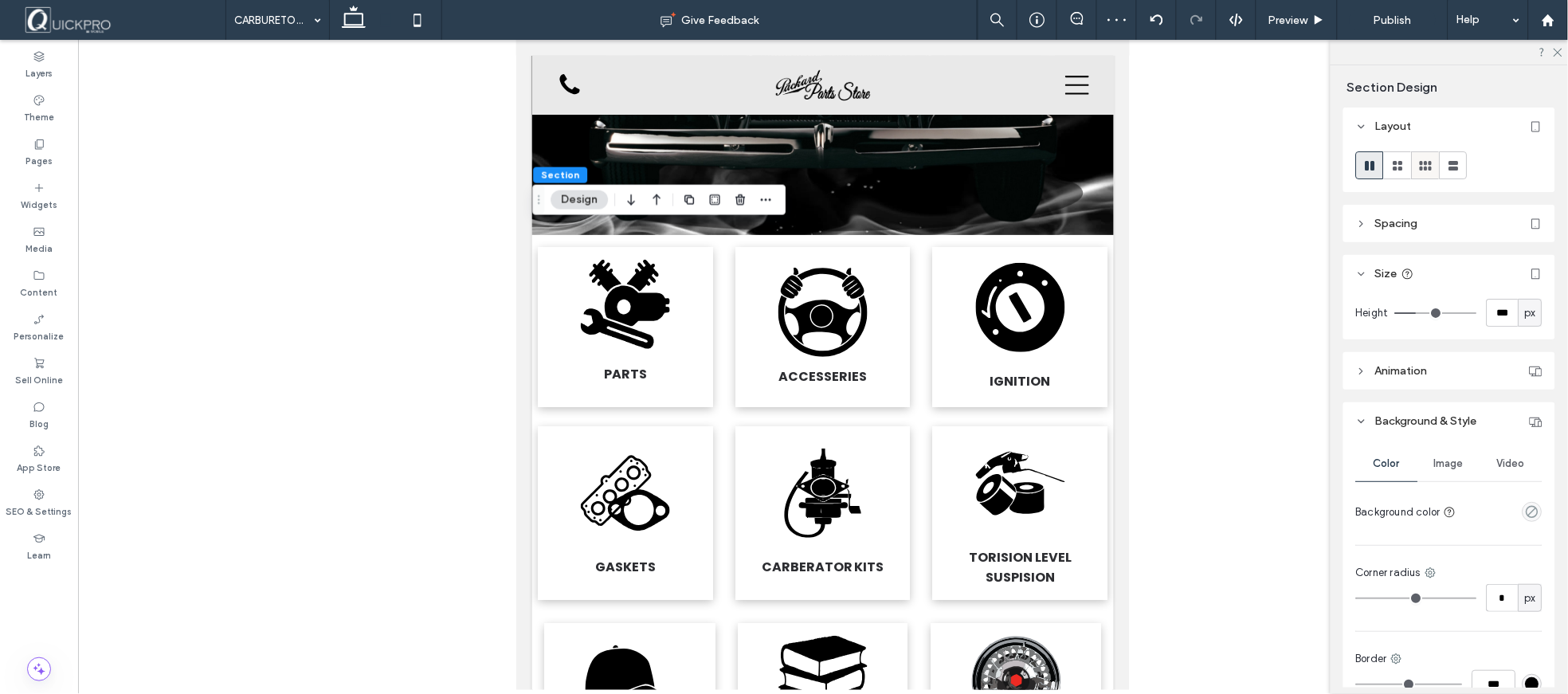
click at [1422, 161] on icon at bounding box center [1426, 166] width 16 height 16
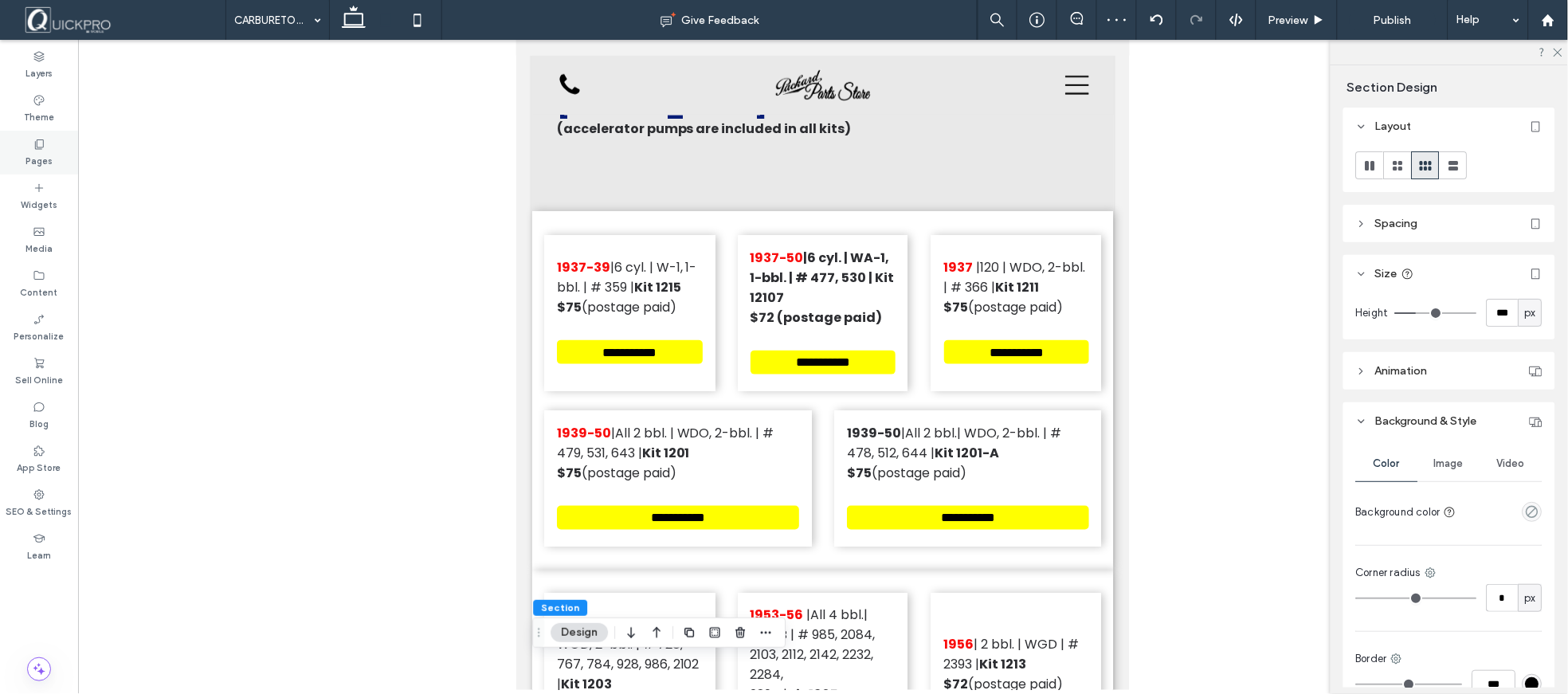
click at [49, 160] on label "Pages" at bounding box center [39, 160] width 27 height 18
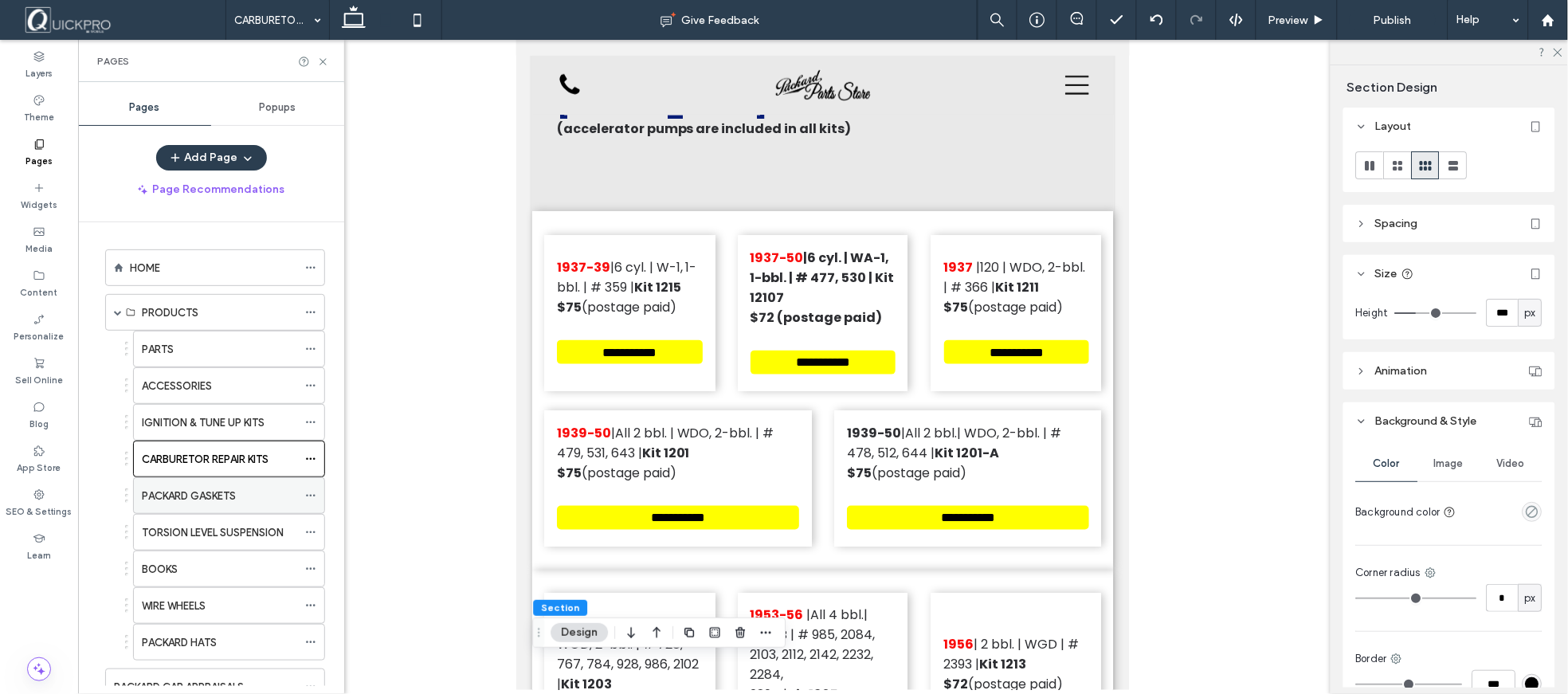
click at [219, 493] on label "PACKARD GASKETS" at bounding box center [189, 496] width 94 height 28
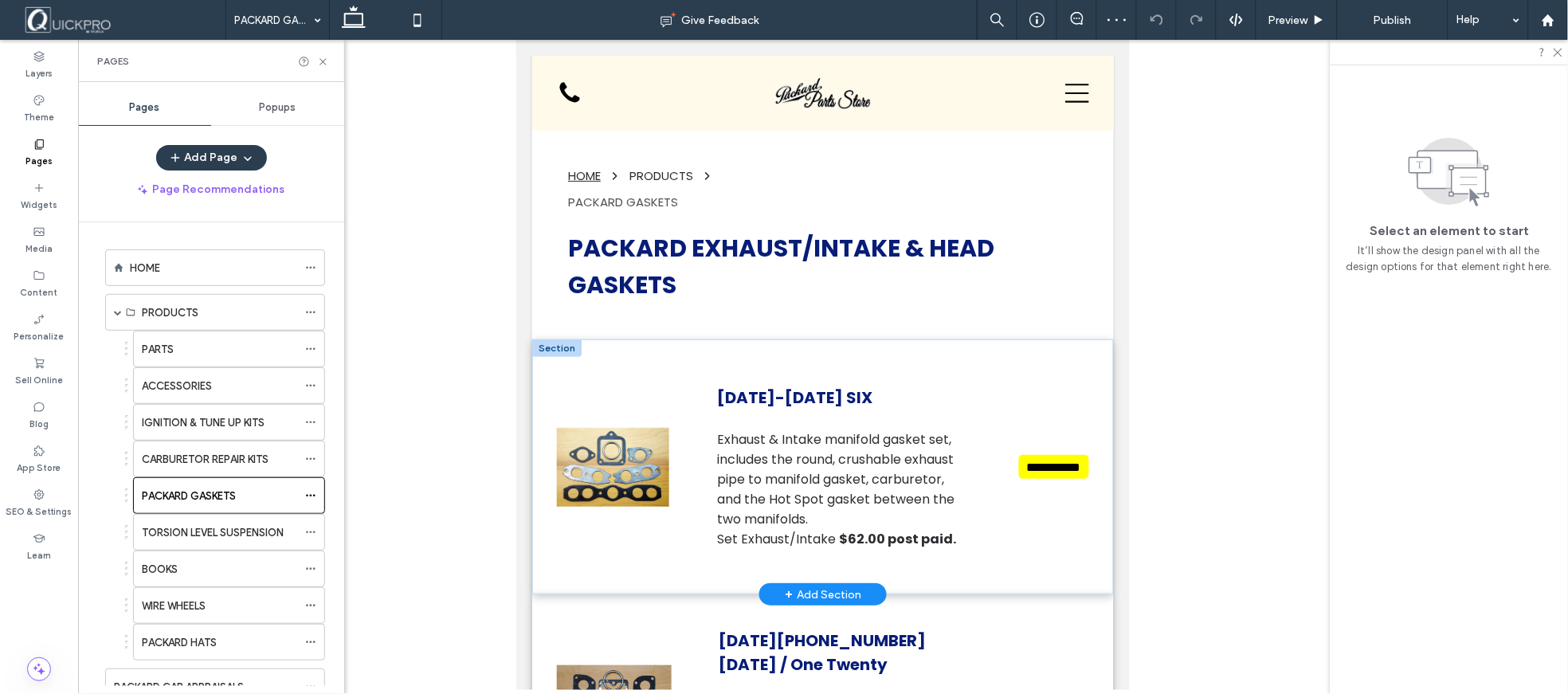
click at [555, 342] on div at bounding box center [557, 347] width 50 height 18
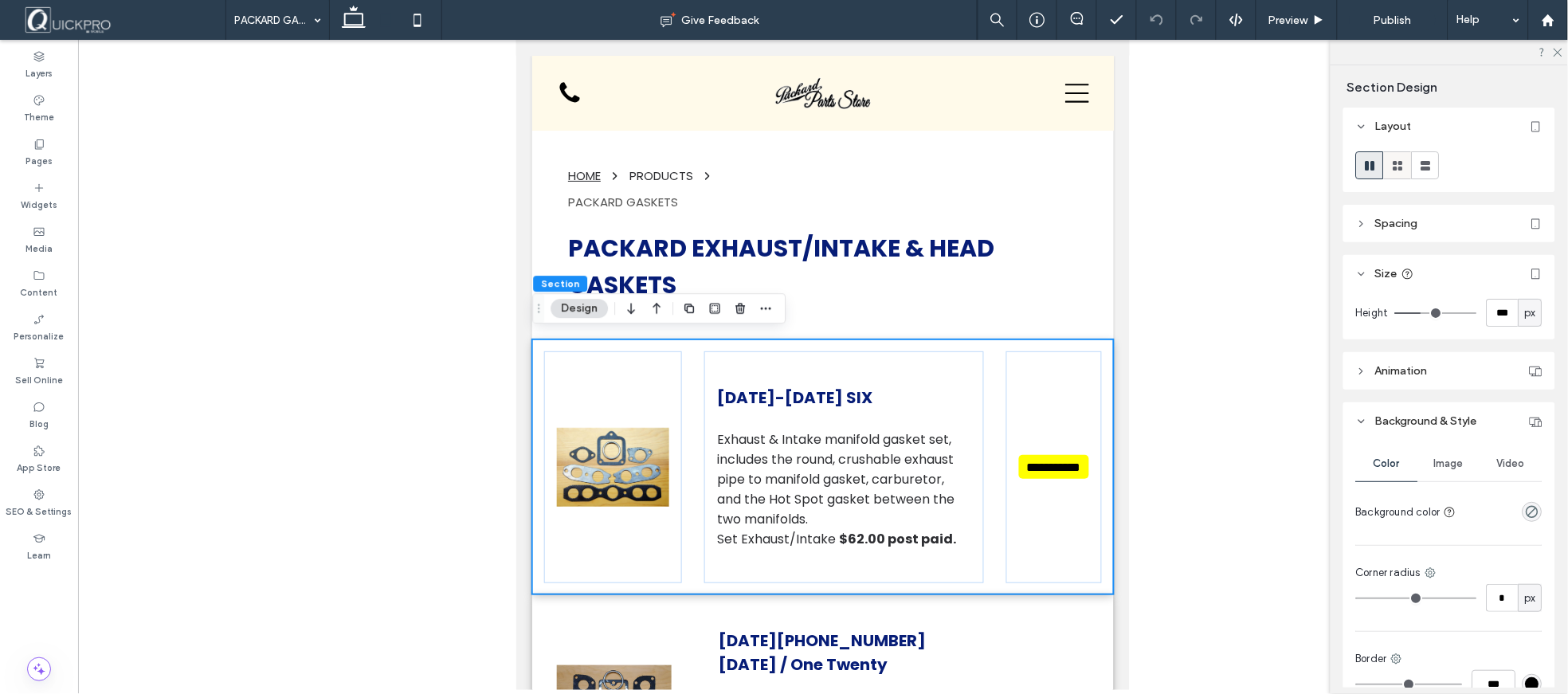
click at [1400, 163] on use at bounding box center [1398, 166] width 10 height 10
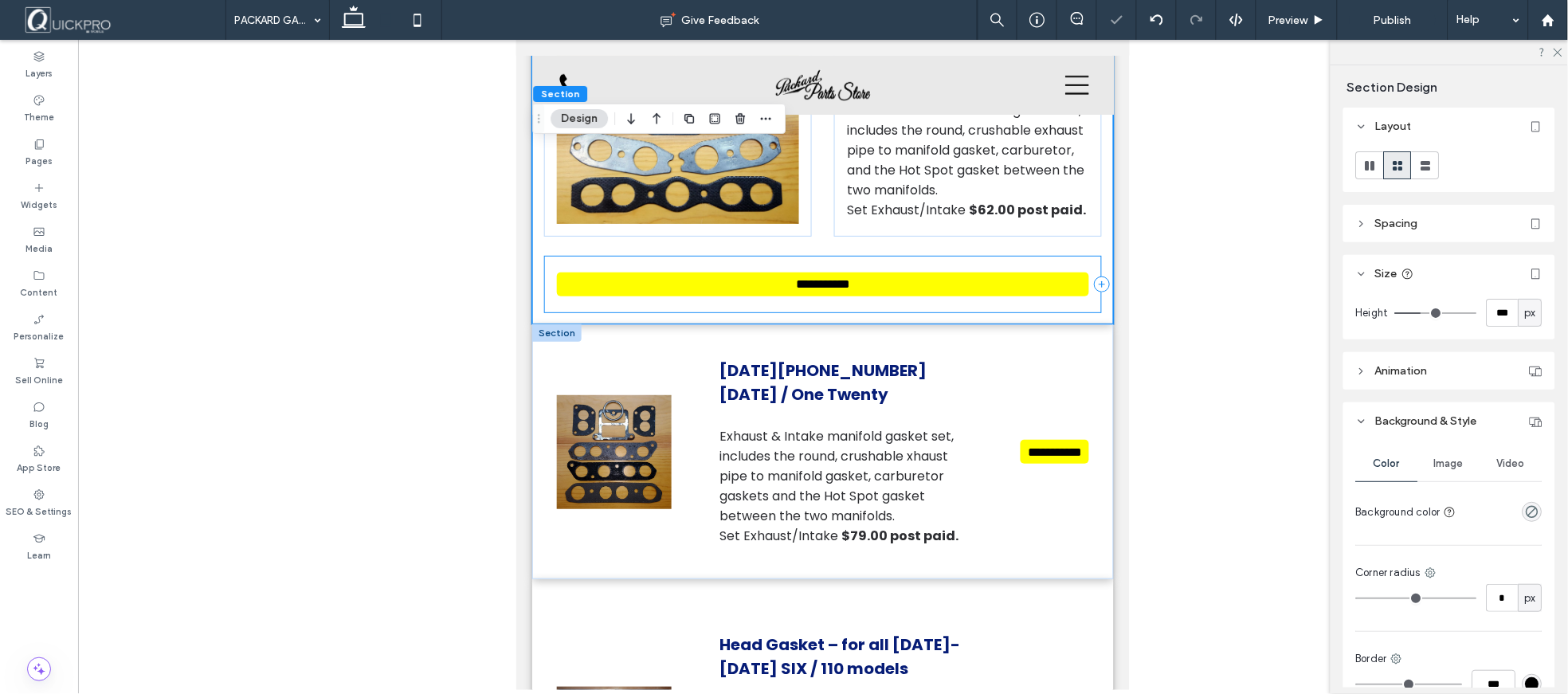
scroll to position [337, 0]
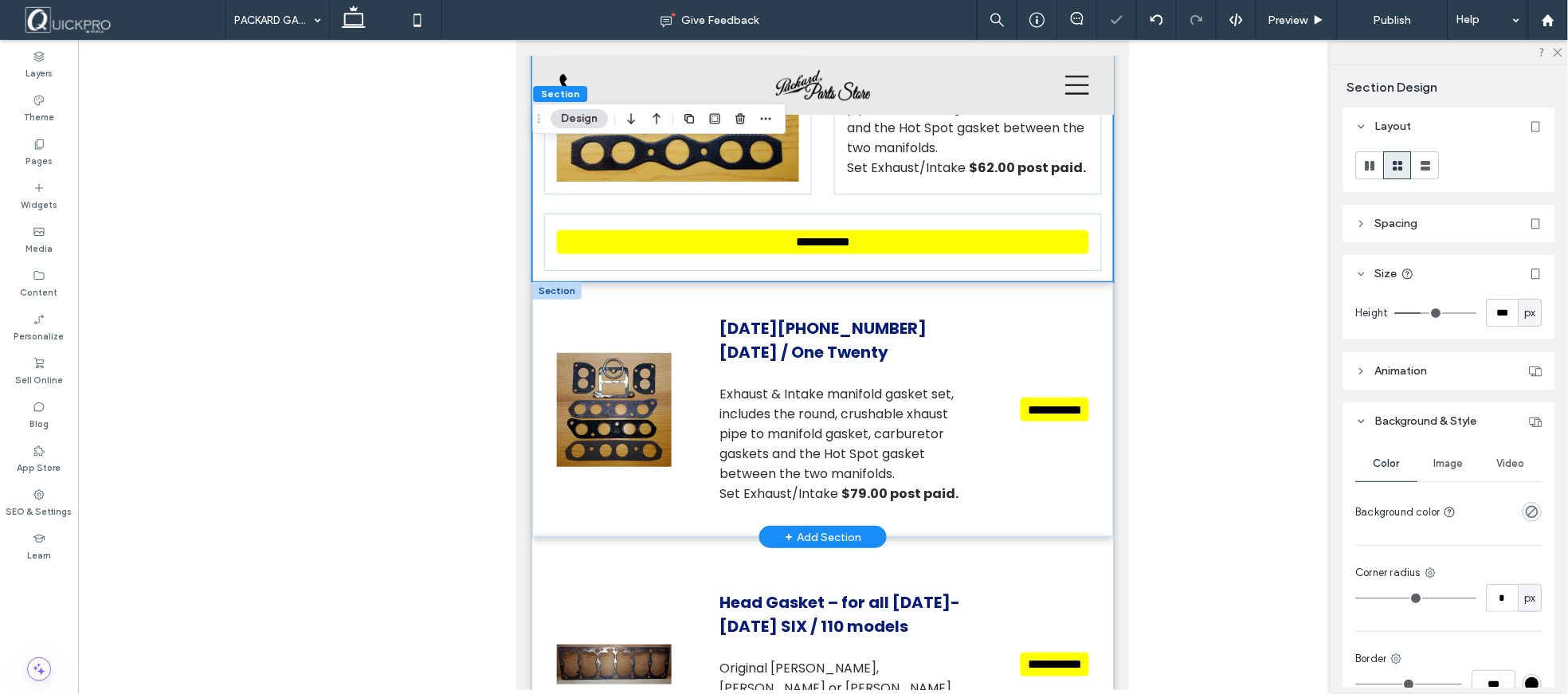
click at [557, 287] on div at bounding box center [557, 290] width 50 height 18
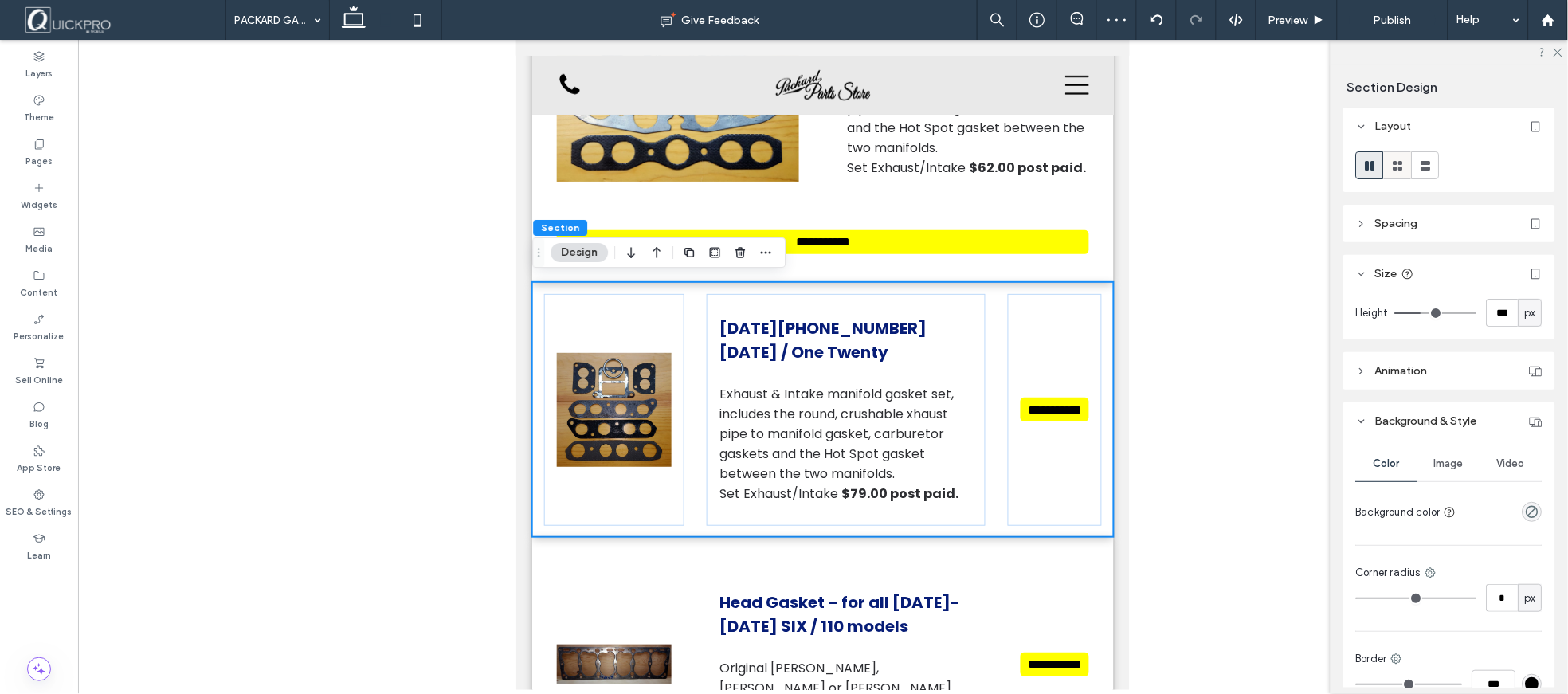
click at [1403, 165] on icon at bounding box center [1398, 166] width 16 height 16
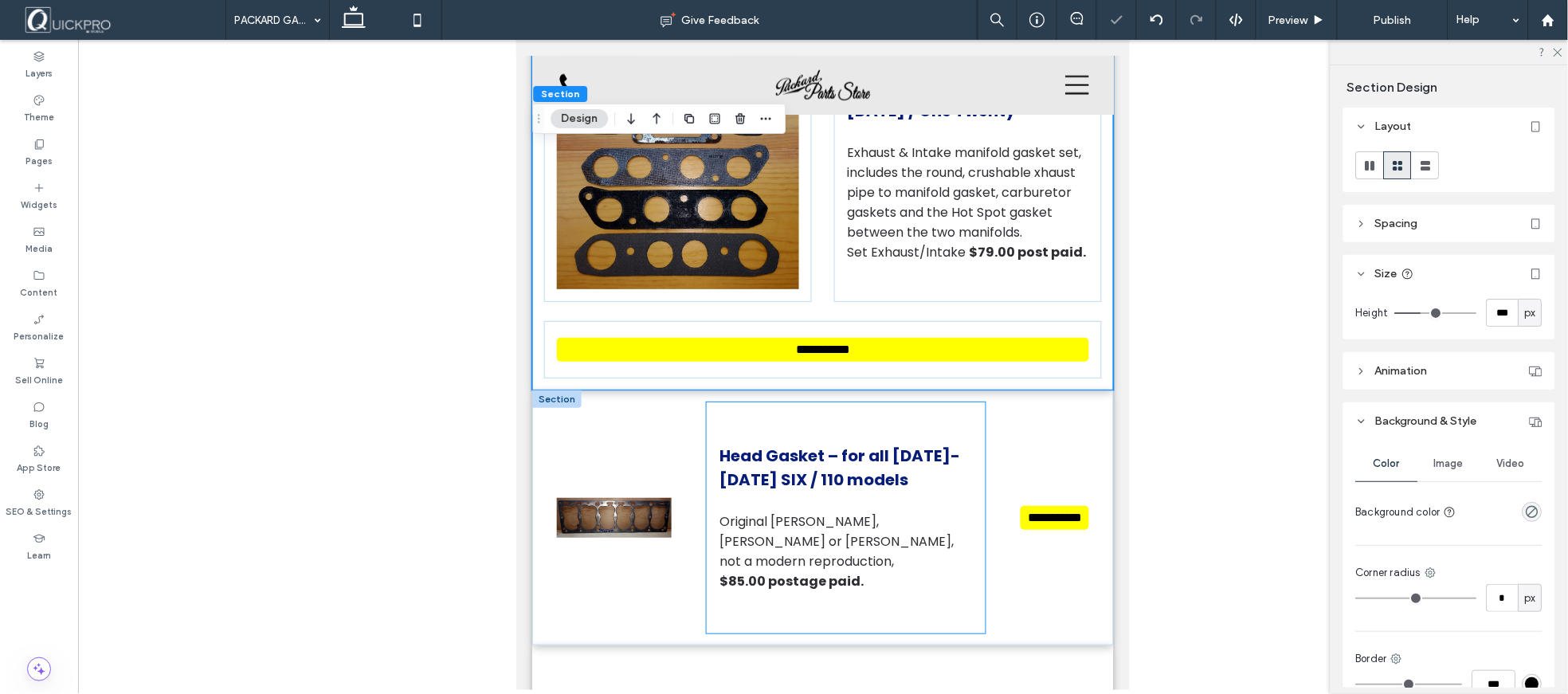
scroll to position [602, 0]
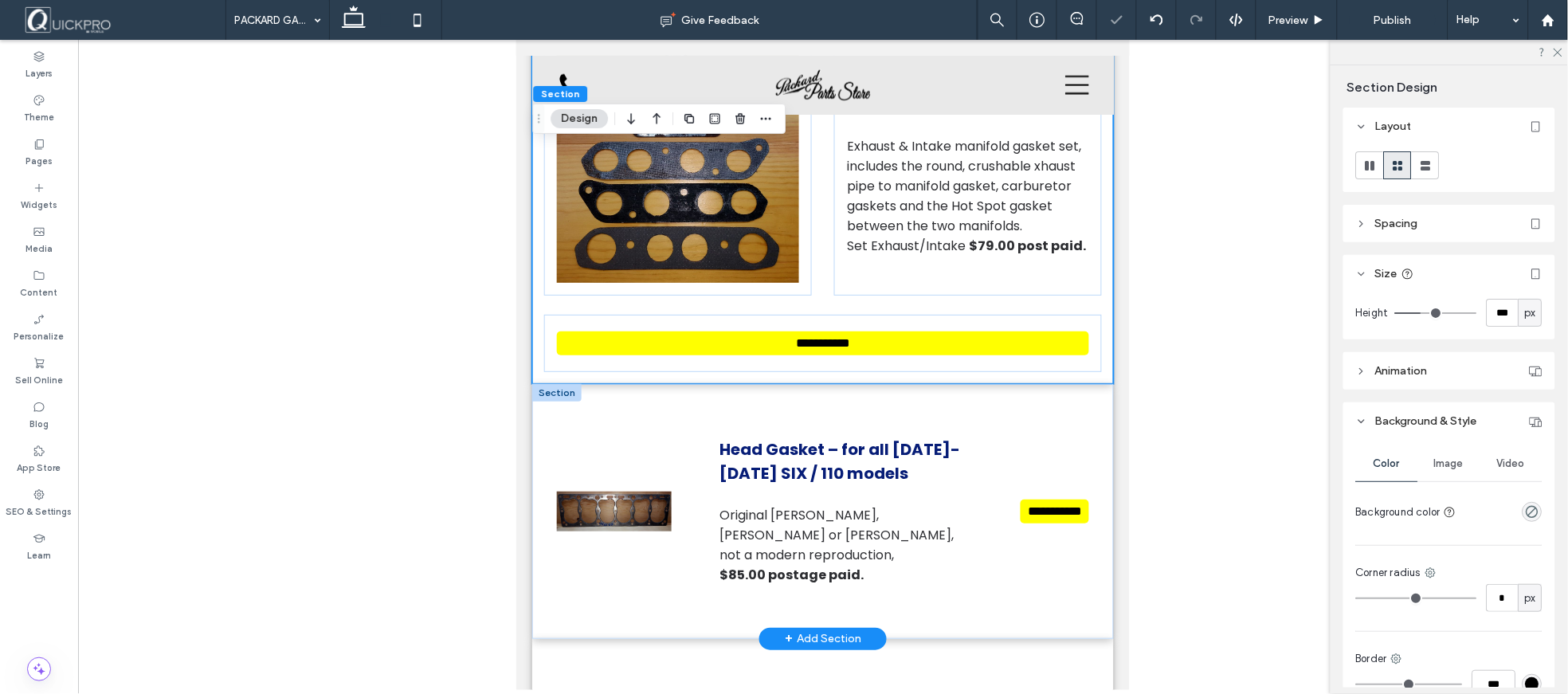
click at [551, 385] on div at bounding box center [557, 392] width 50 height 18
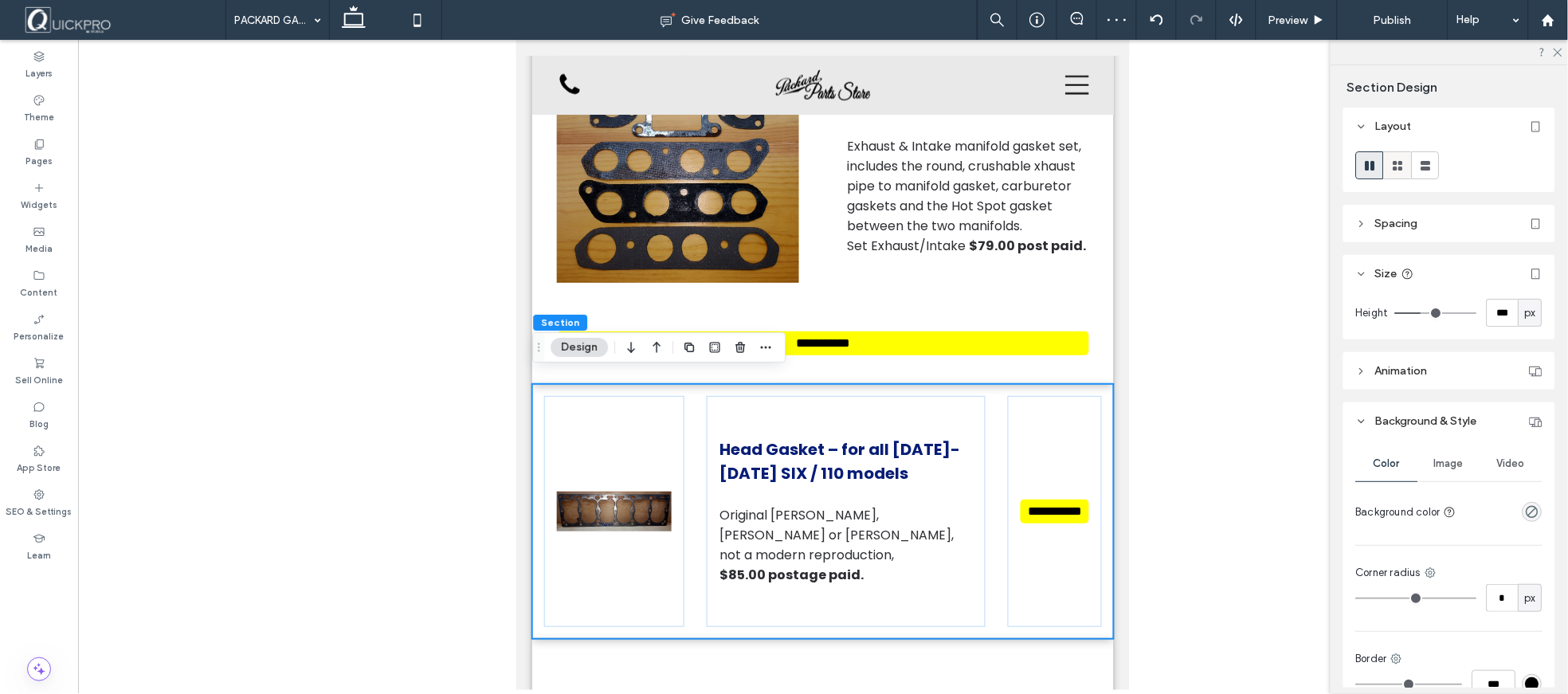
click at [1396, 169] on use at bounding box center [1398, 166] width 10 height 10
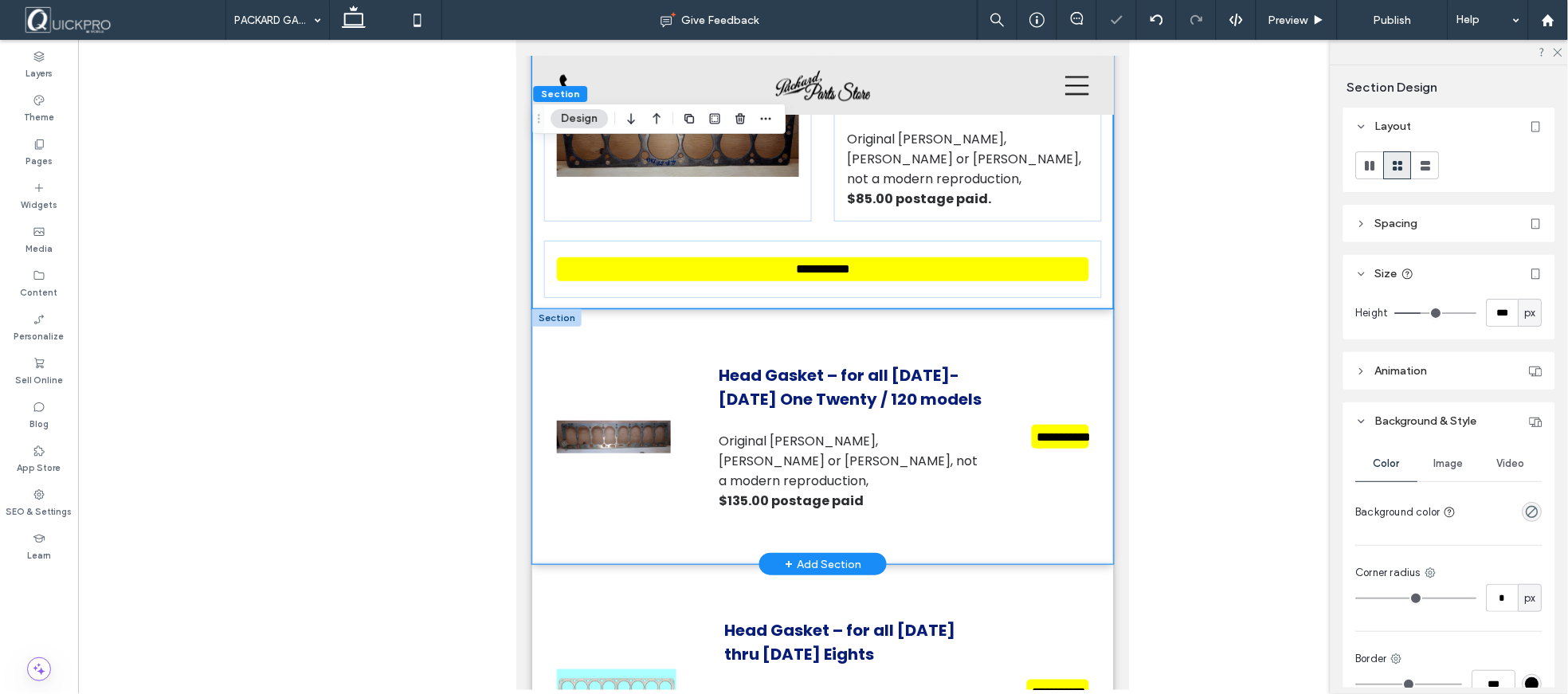
scroll to position [956, 0]
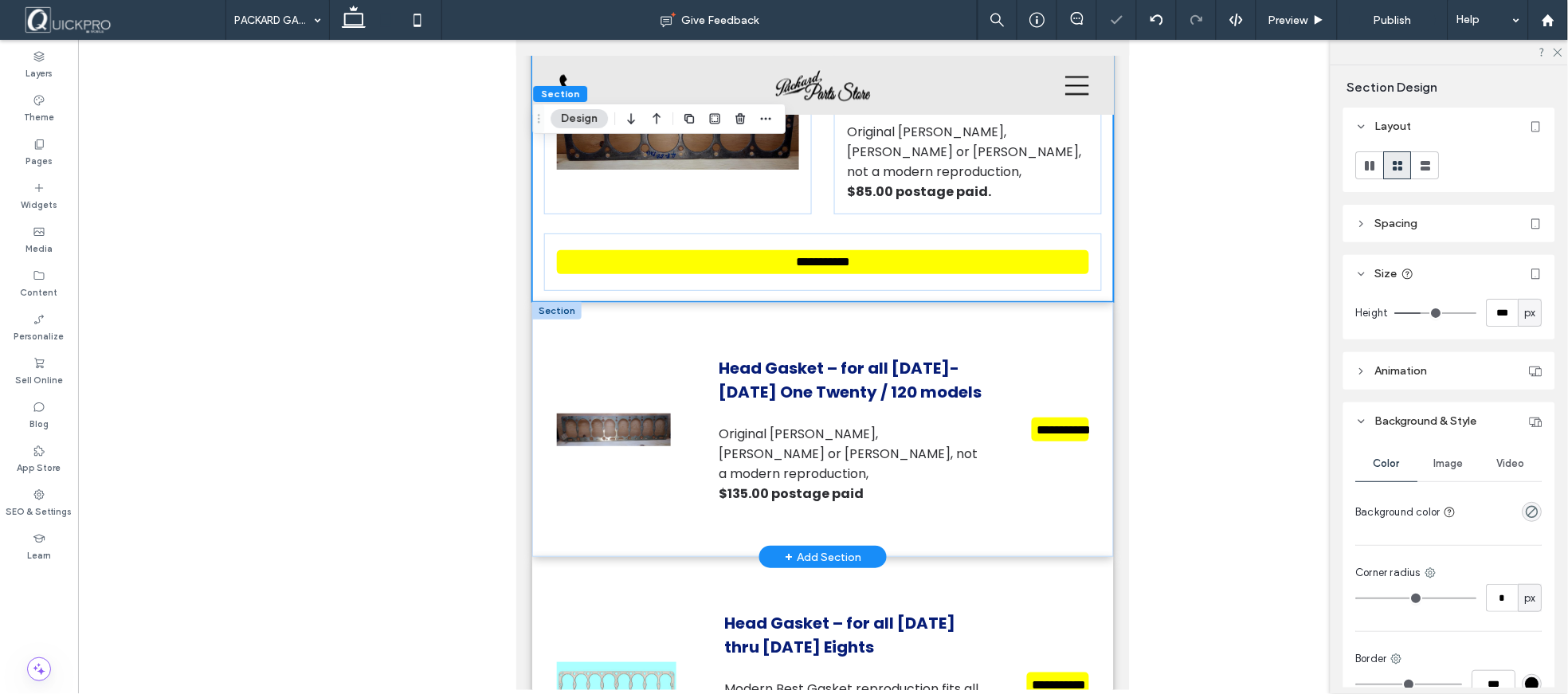
click at [564, 301] on div at bounding box center [557, 310] width 50 height 18
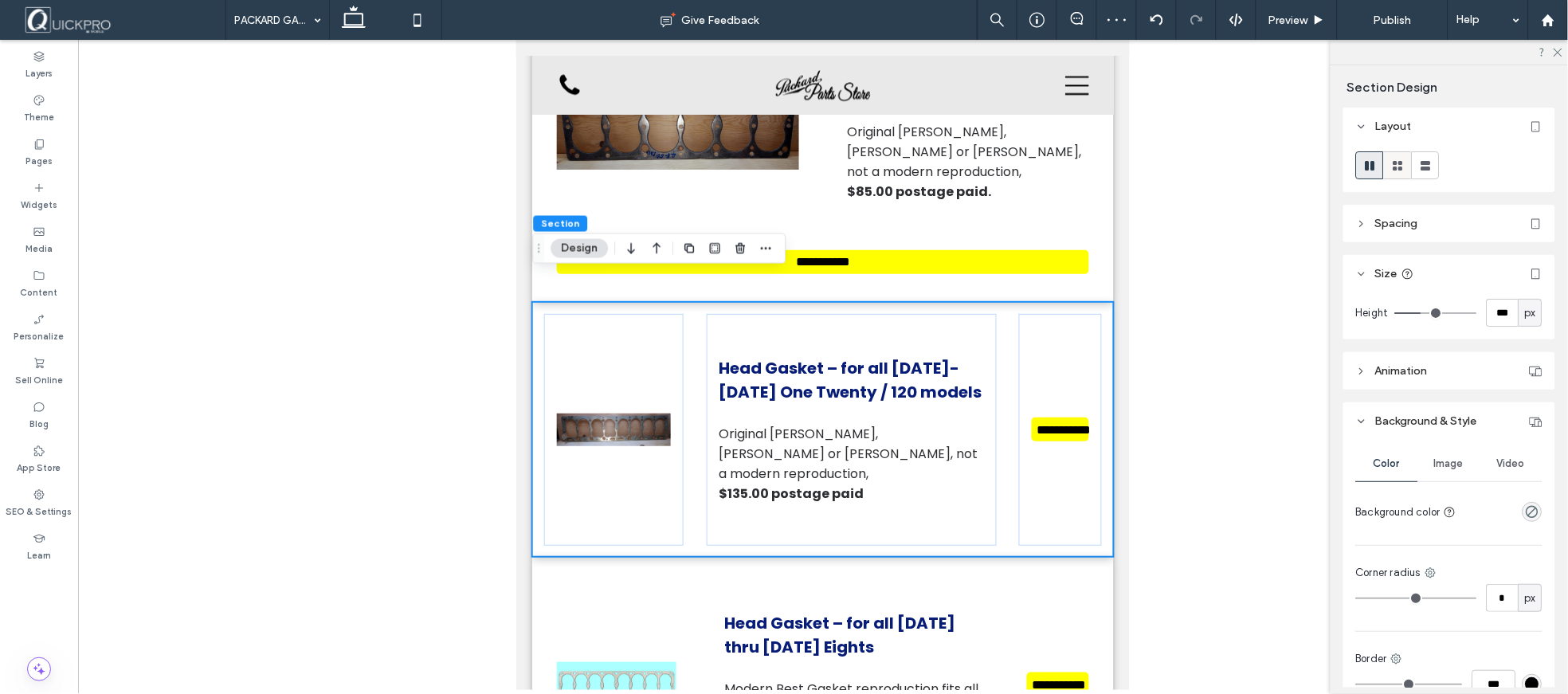
click at [1404, 165] on icon at bounding box center [1398, 166] width 16 height 16
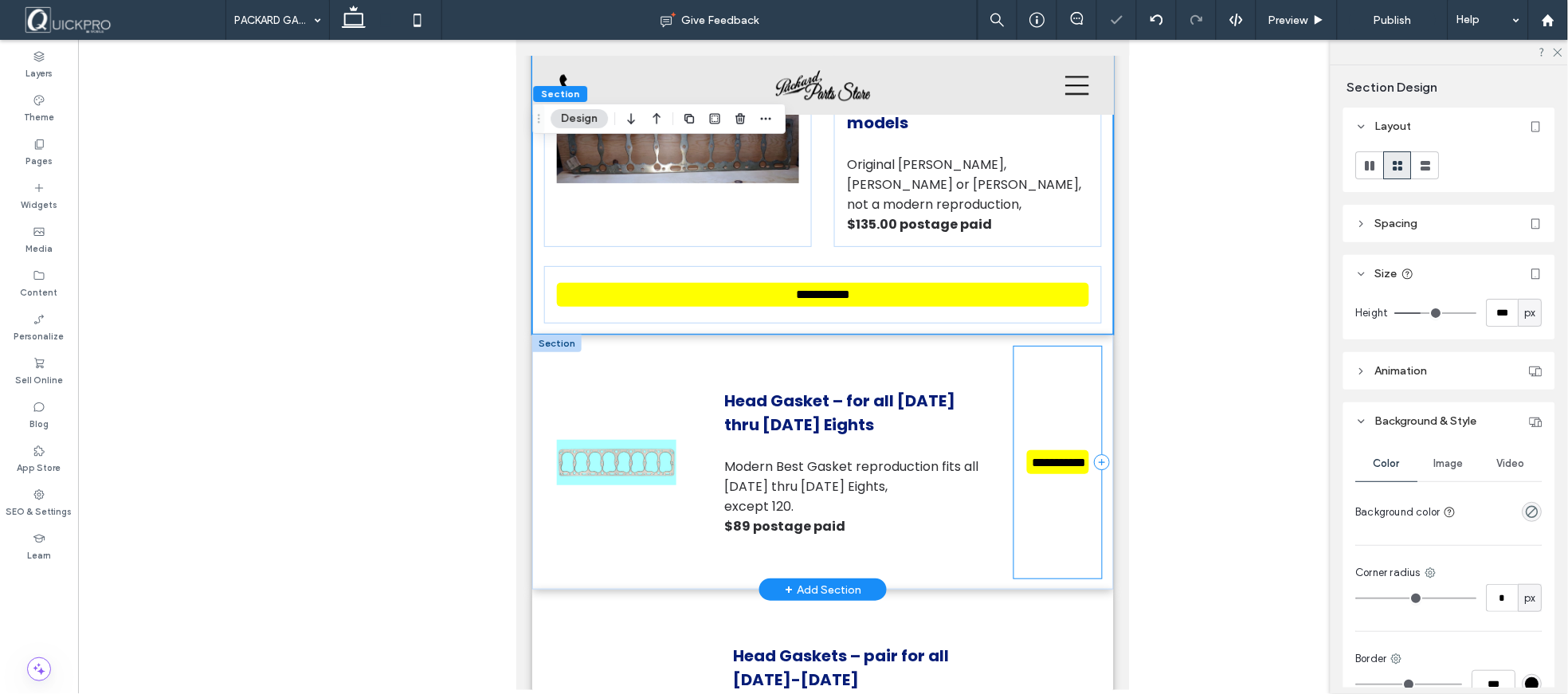
scroll to position [1221, 0]
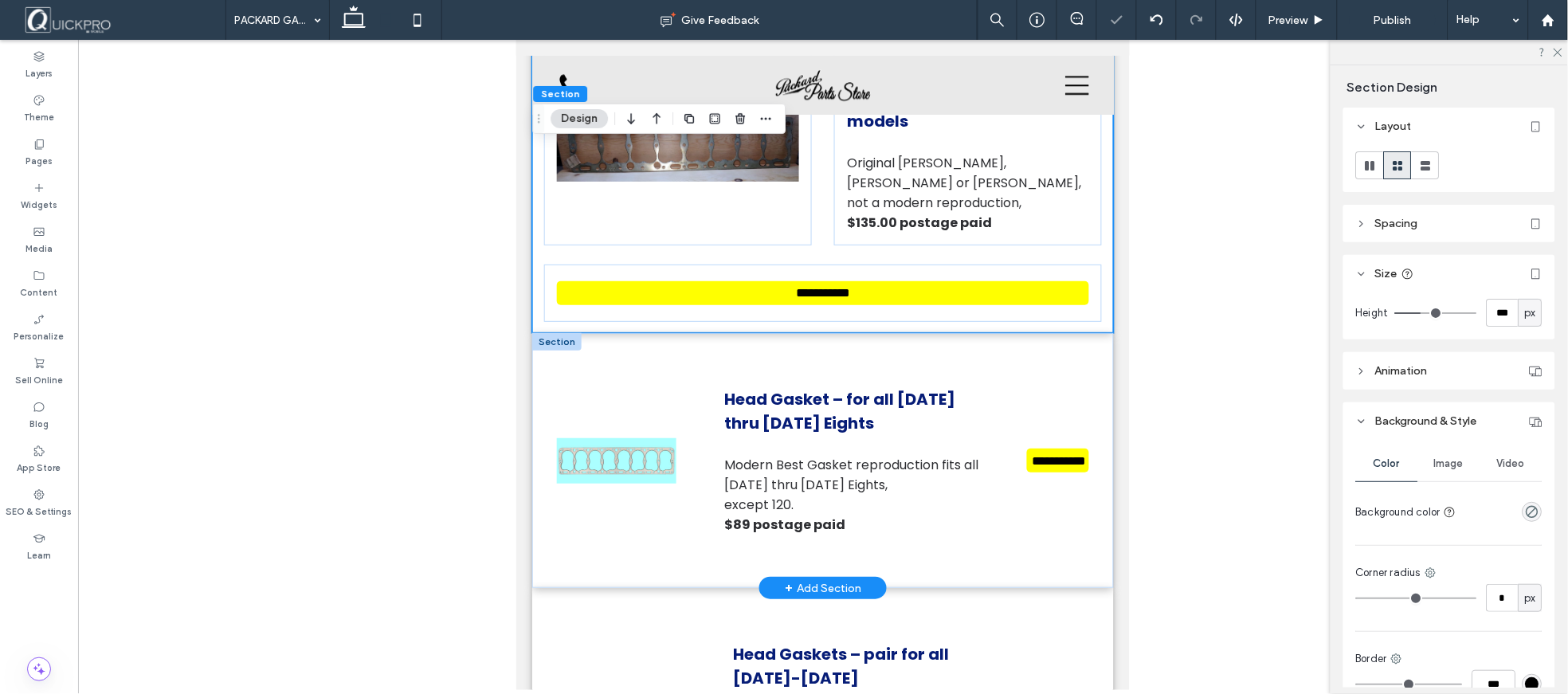
click at [562, 332] on div at bounding box center [557, 341] width 50 height 18
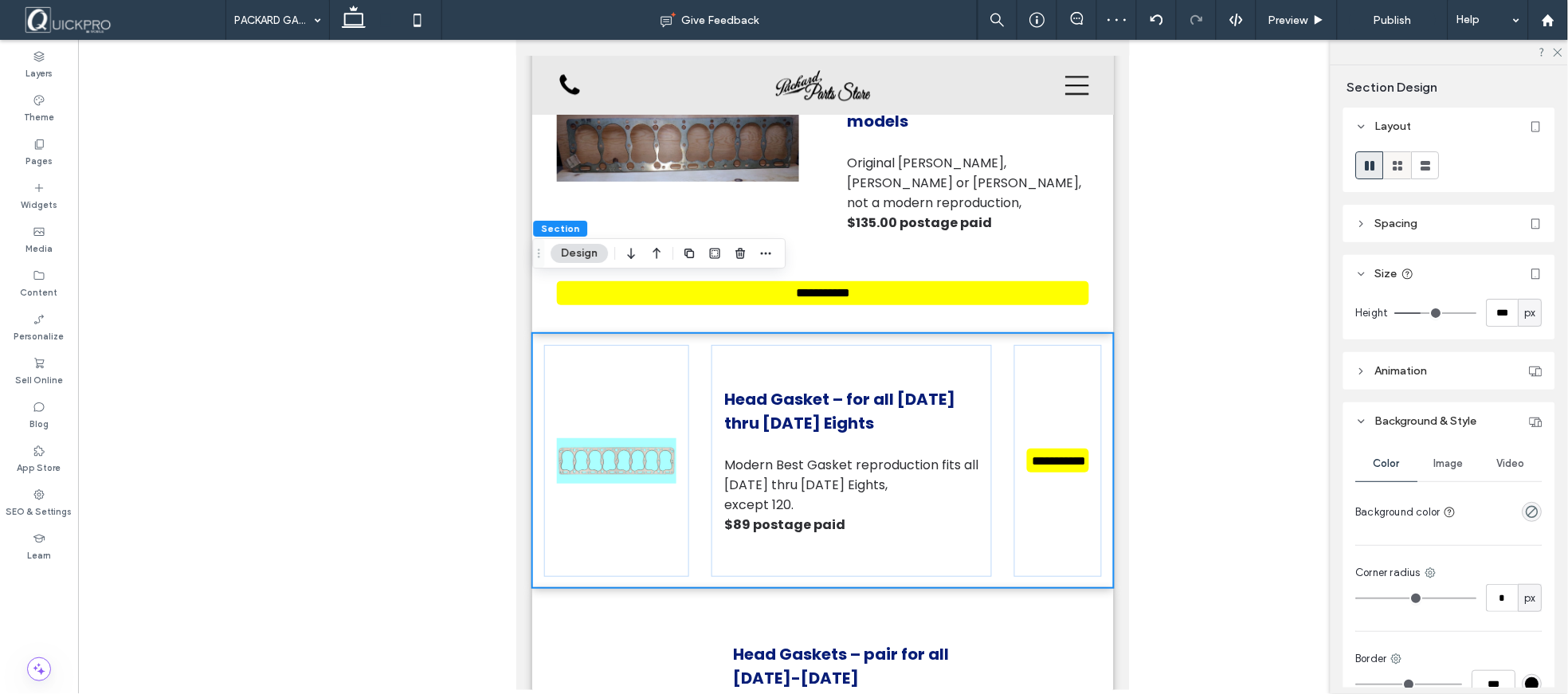
click at [1390, 162] on icon at bounding box center [1398, 166] width 16 height 16
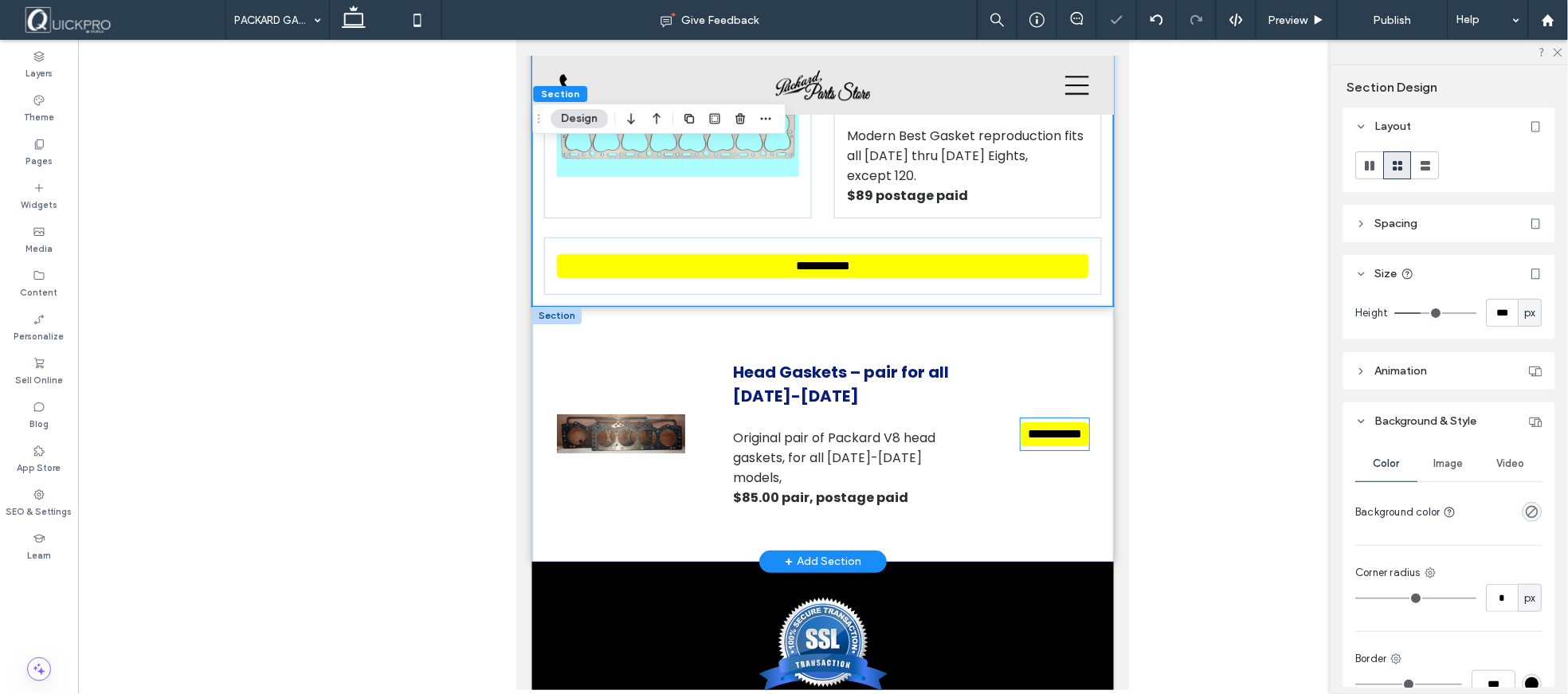
scroll to position [1575, 0]
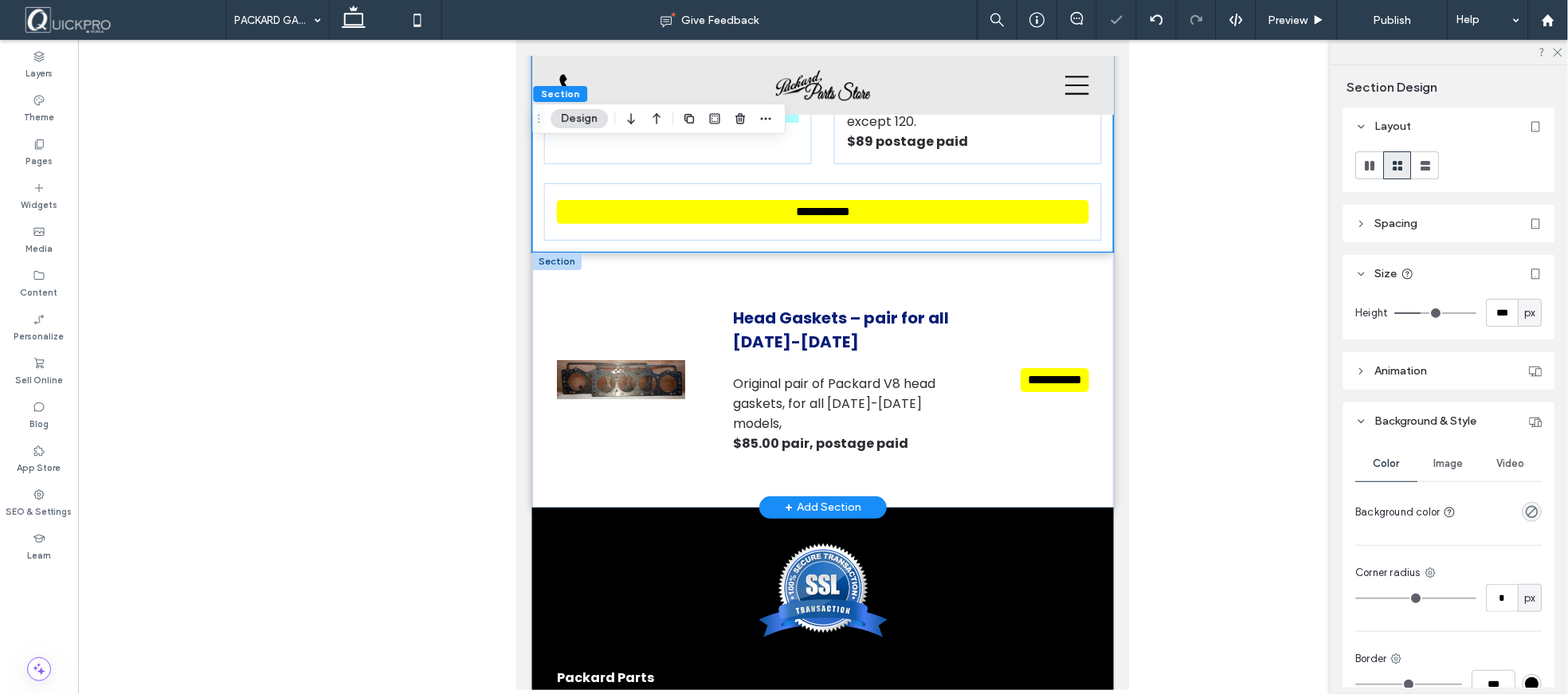
click at [565, 251] on div at bounding box center [557, 260] width 50 height 18
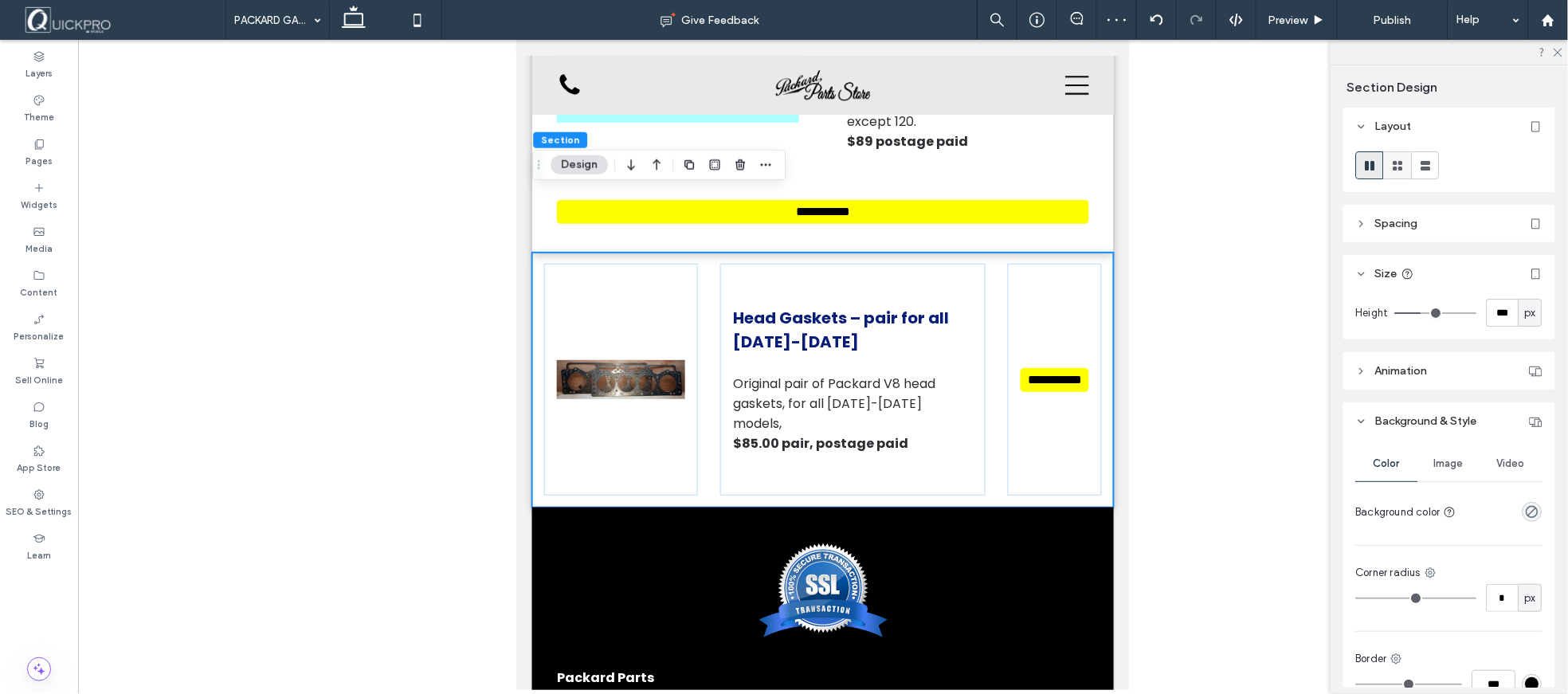
click at [1398, 162] on icon at bounding box center [1398, 166] width 16 height 16
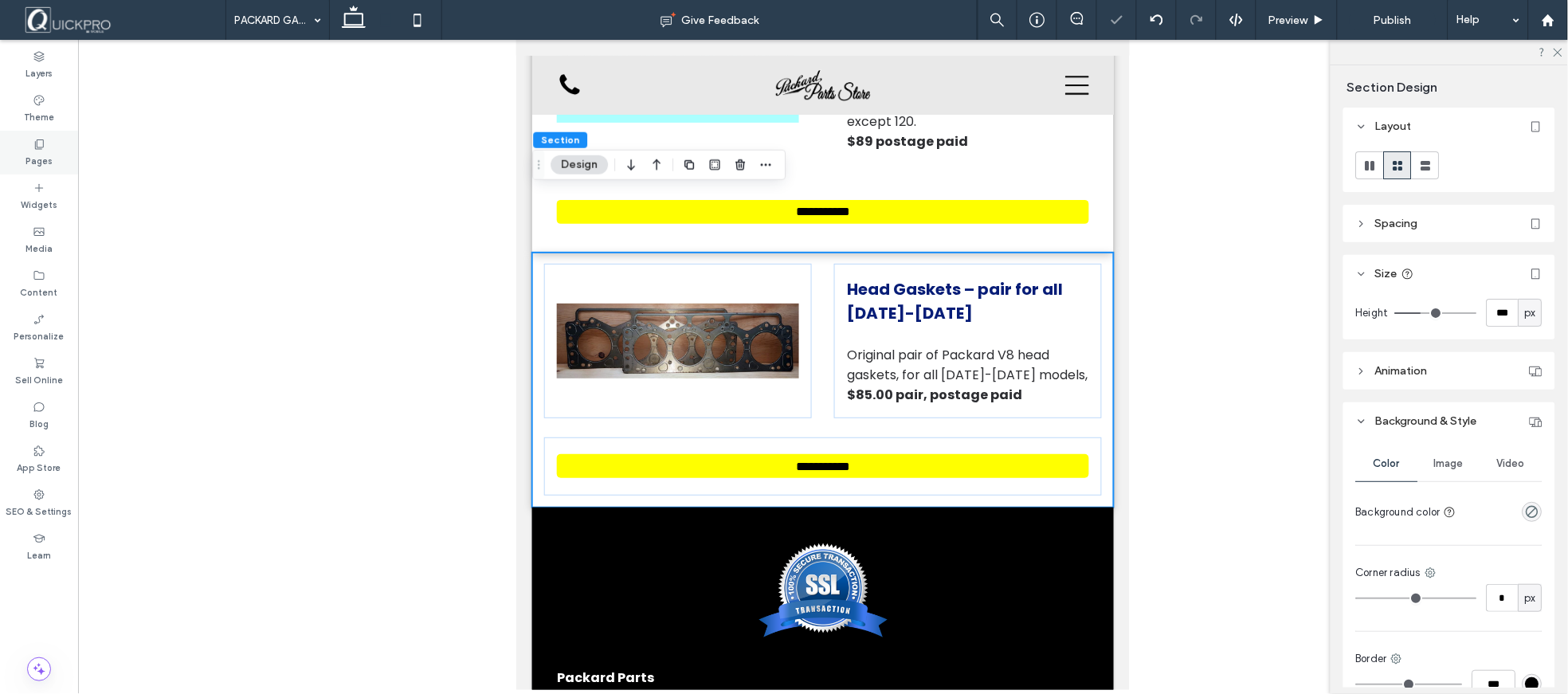
click at [46, 153] on label "Pages" at bounding box center [39, 160] width 27 height 18
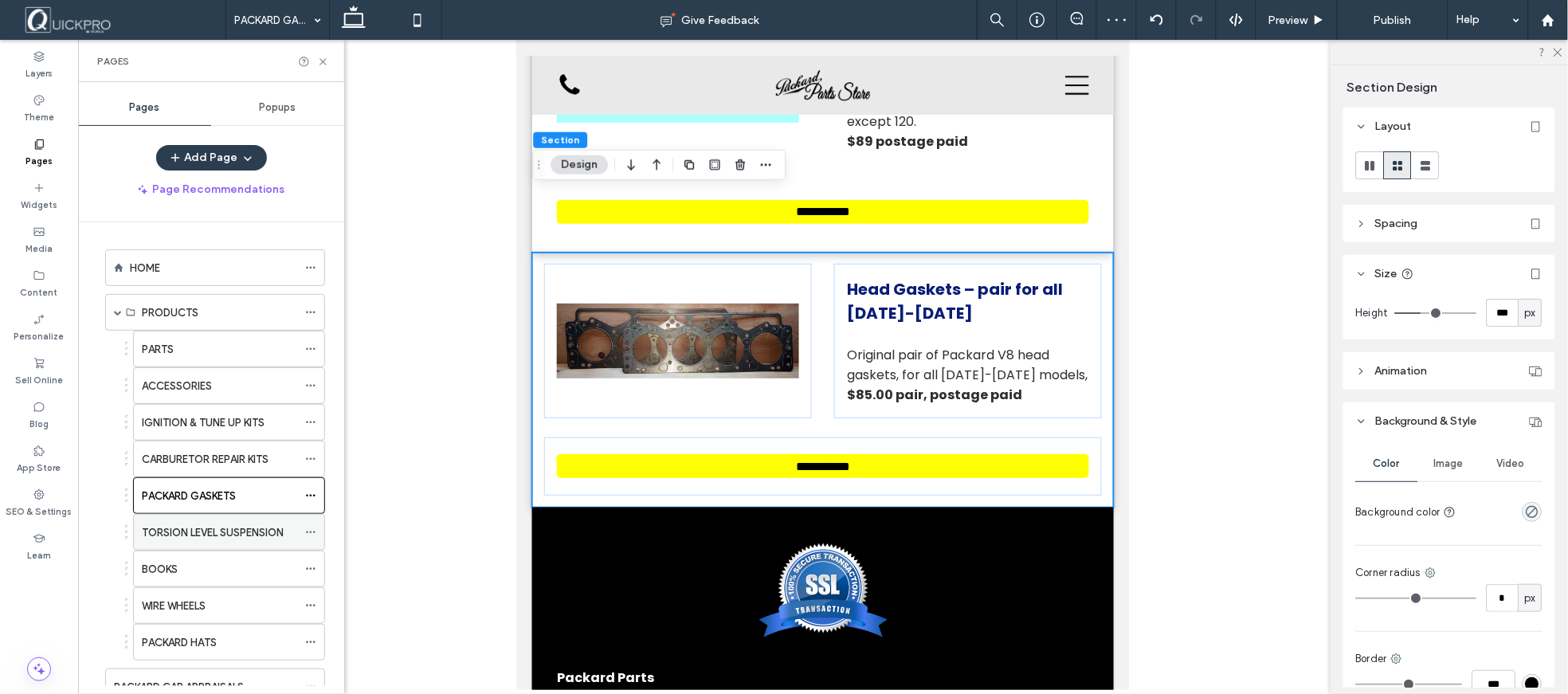
click at [211, 525] on label "TORSION LEVEL SUSPENSION" at bounding box center [212, 532] width 142 height 28
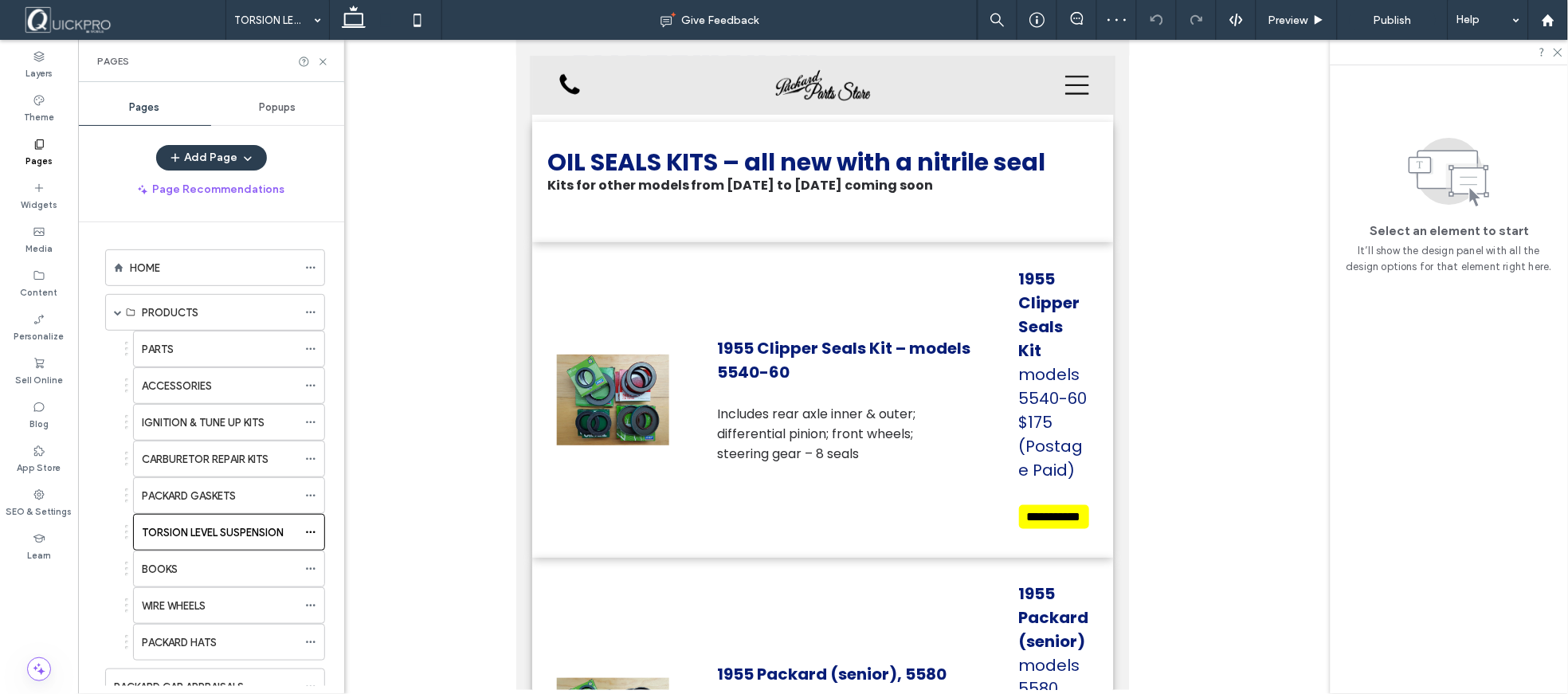
click at [565, 243] on div at bounding box center [557, 250] width 50 height 18
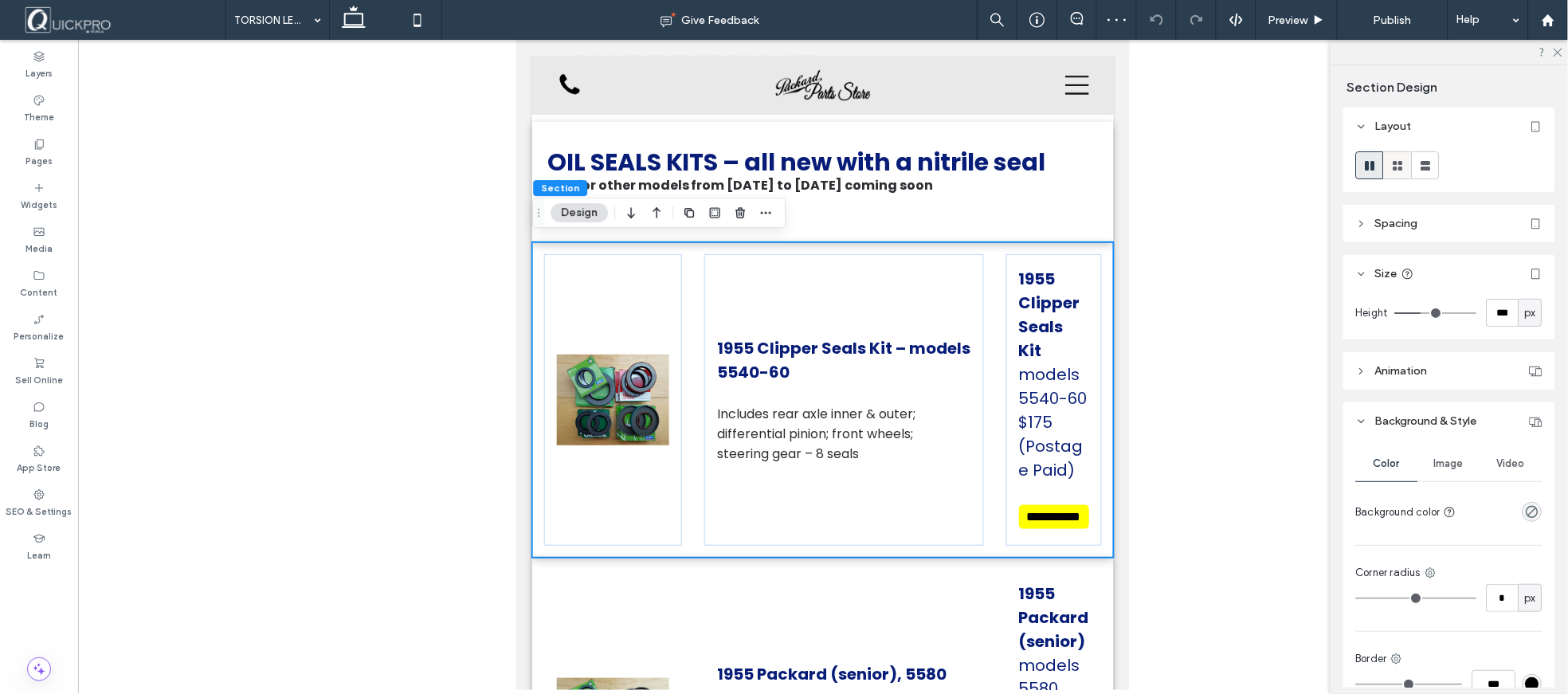
click at [1391, 171] on icon at bounding box center [1398, 166] width 16 height 16
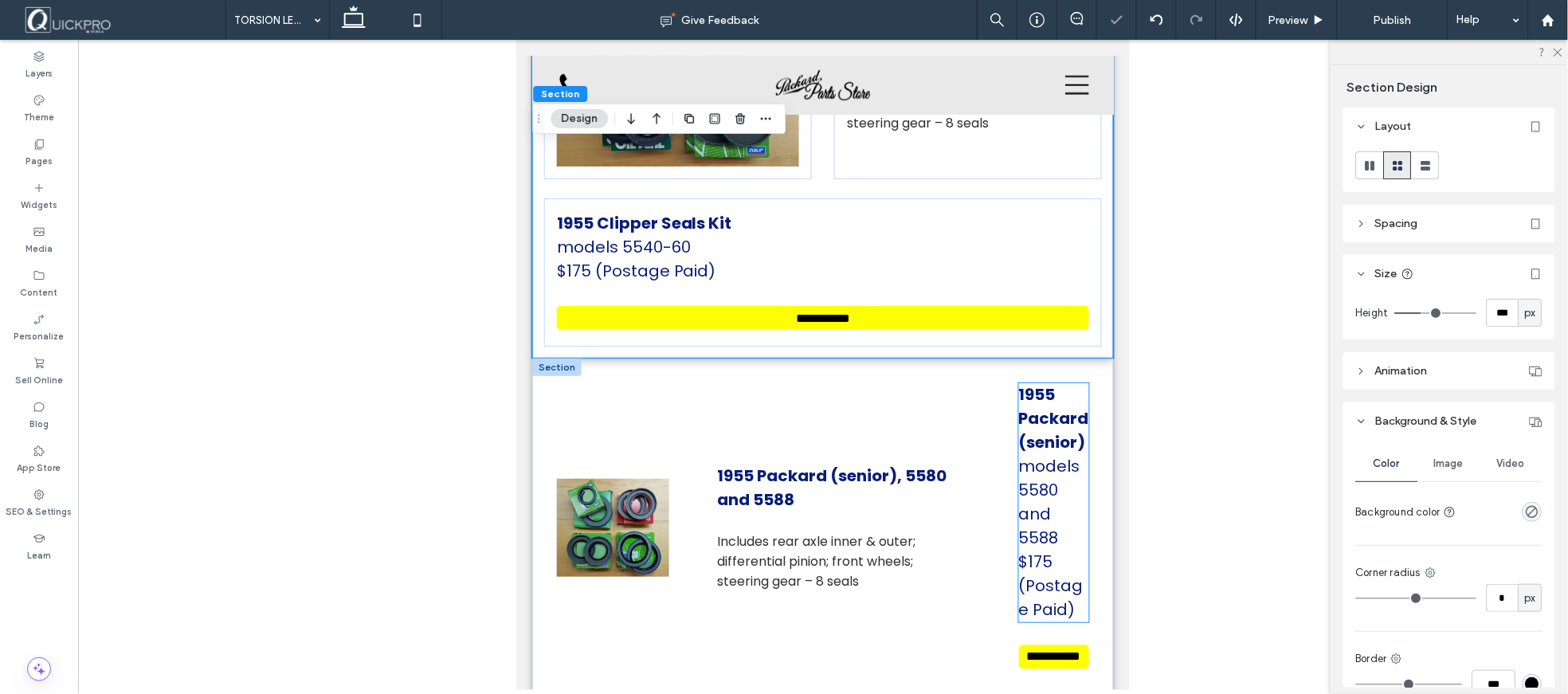
scroll to position [603, 0]
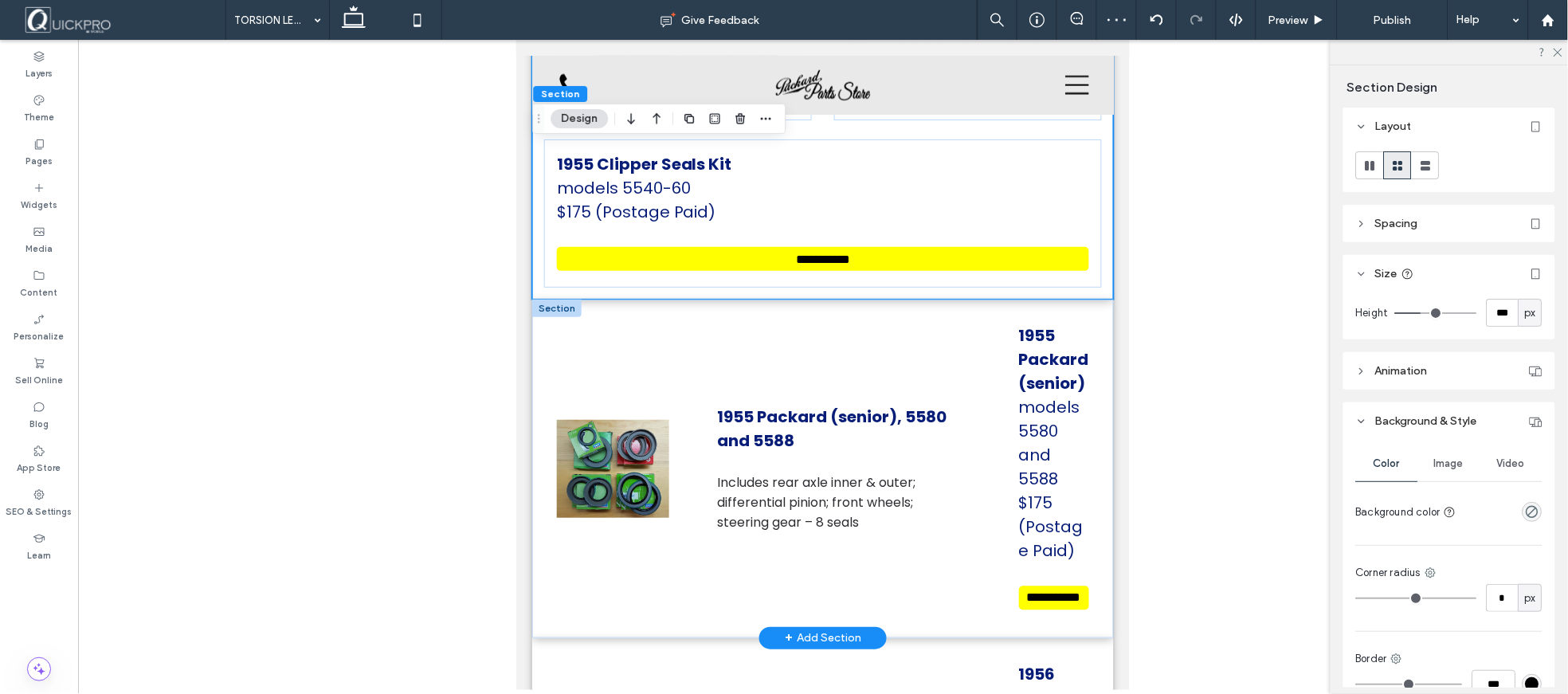
click at [559, 300] on div at bounding box center [557, 308] width 50 height 18
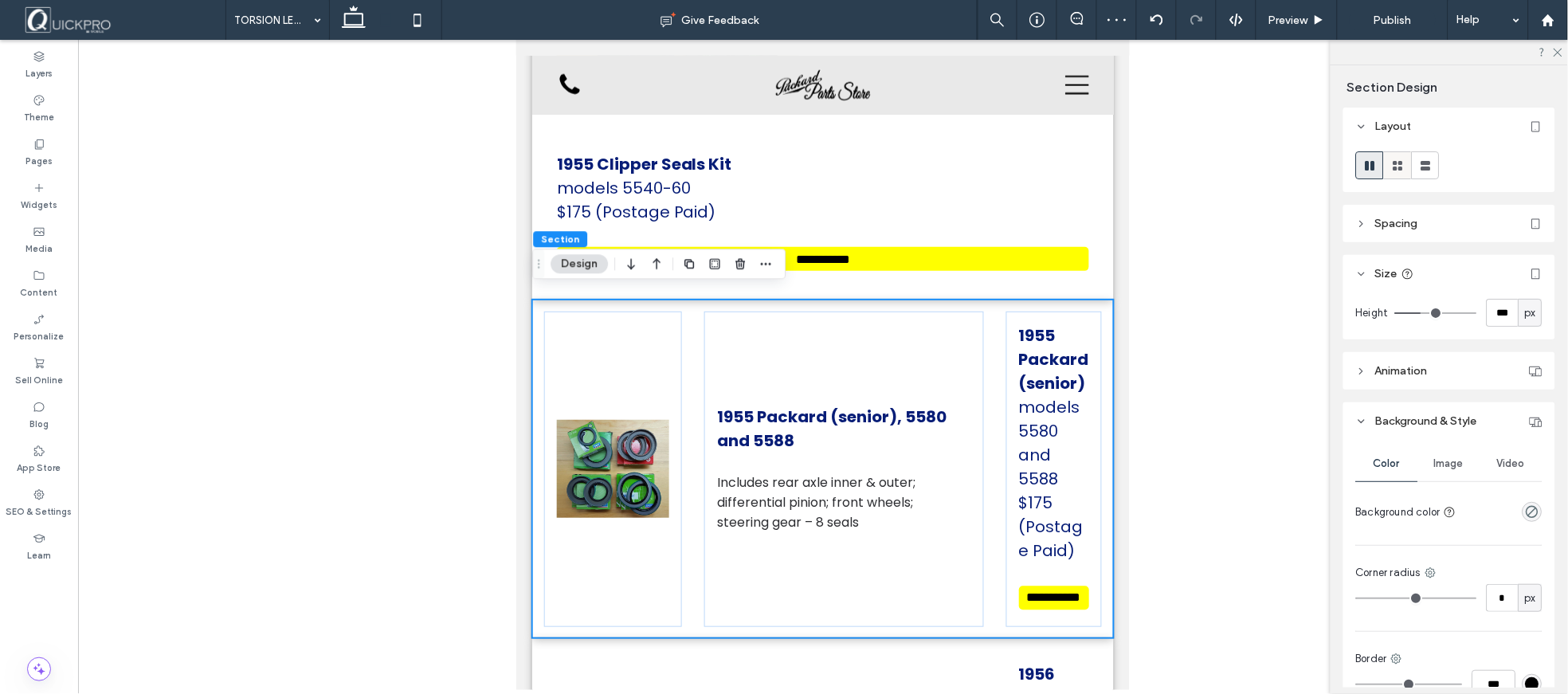
click at [1399, 170] on use at bounding box center [1398, 166] width 10 height 10
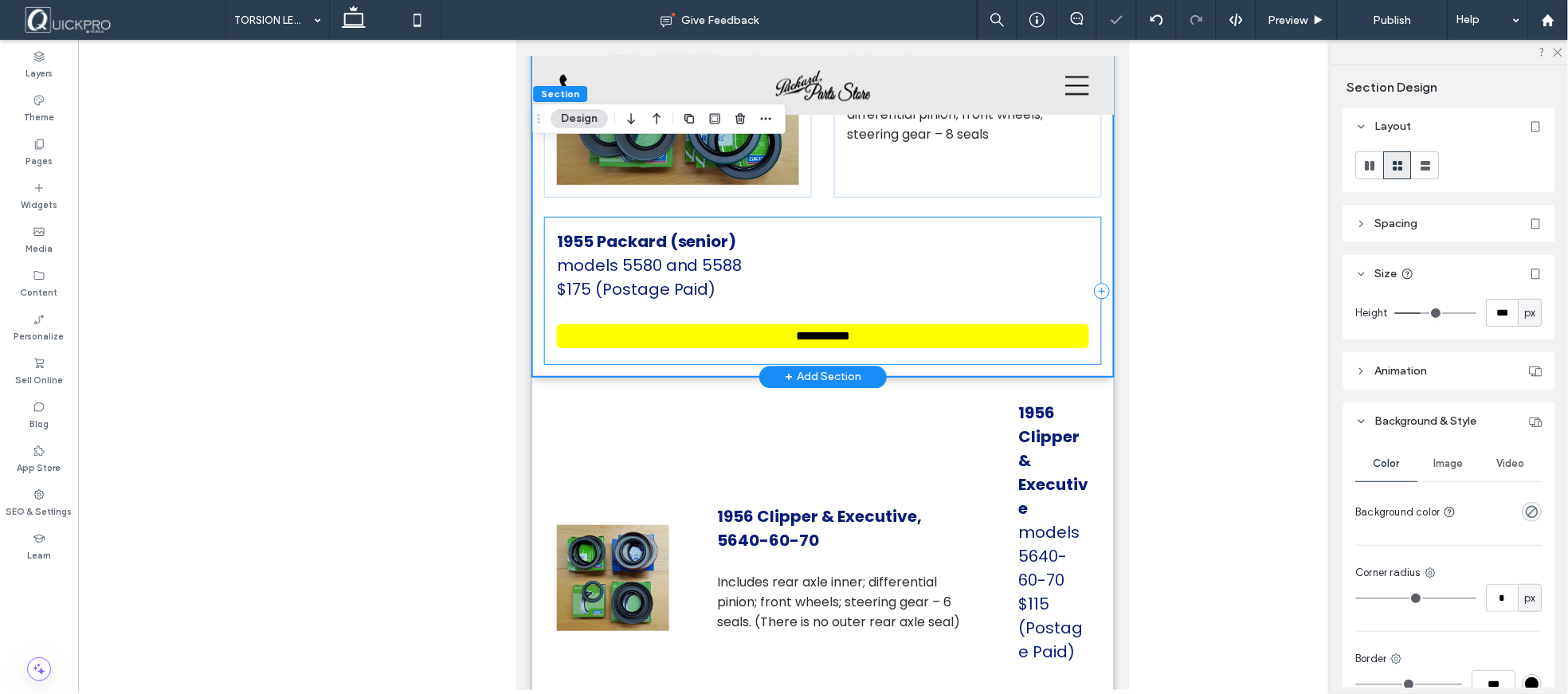
scroll to position [957, 0]
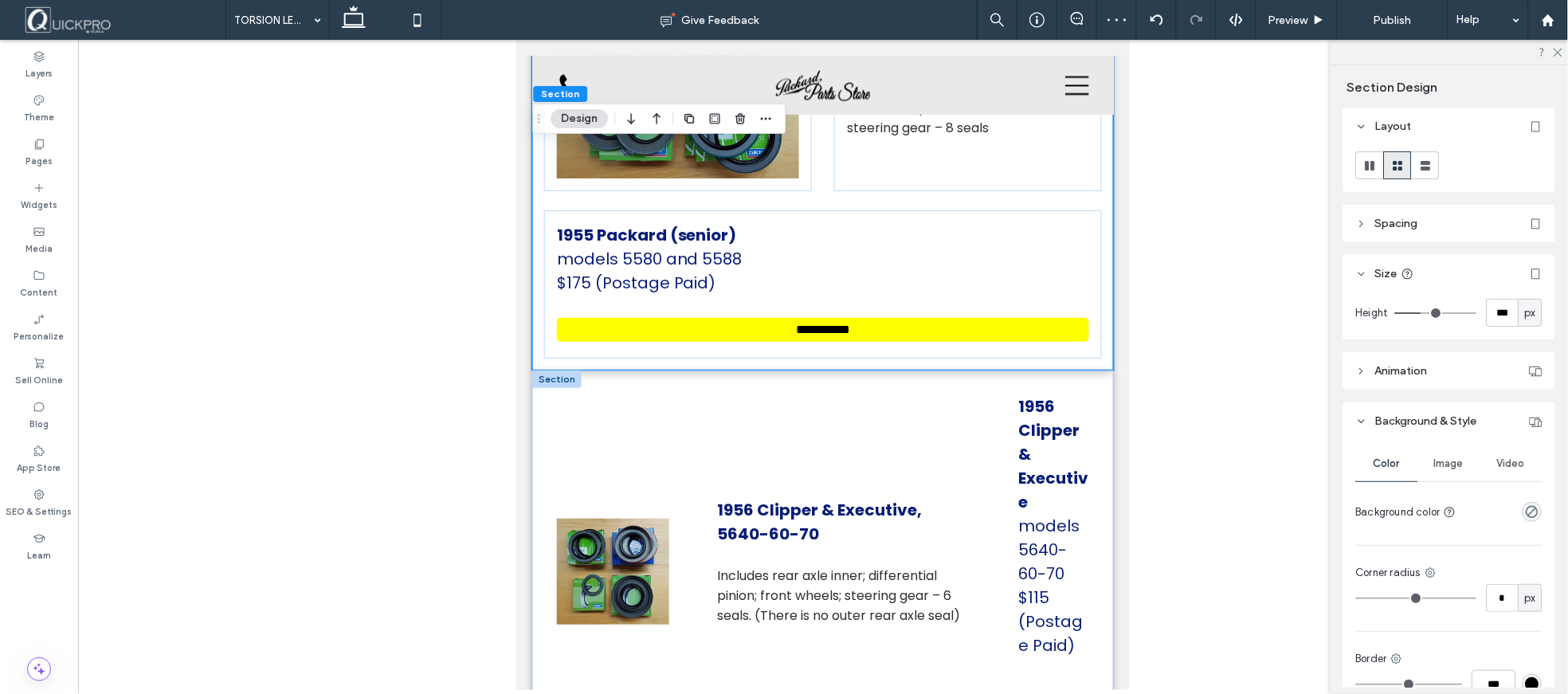
click at [563, 370] on div at bounding box center [557, 379] width 50 height 18
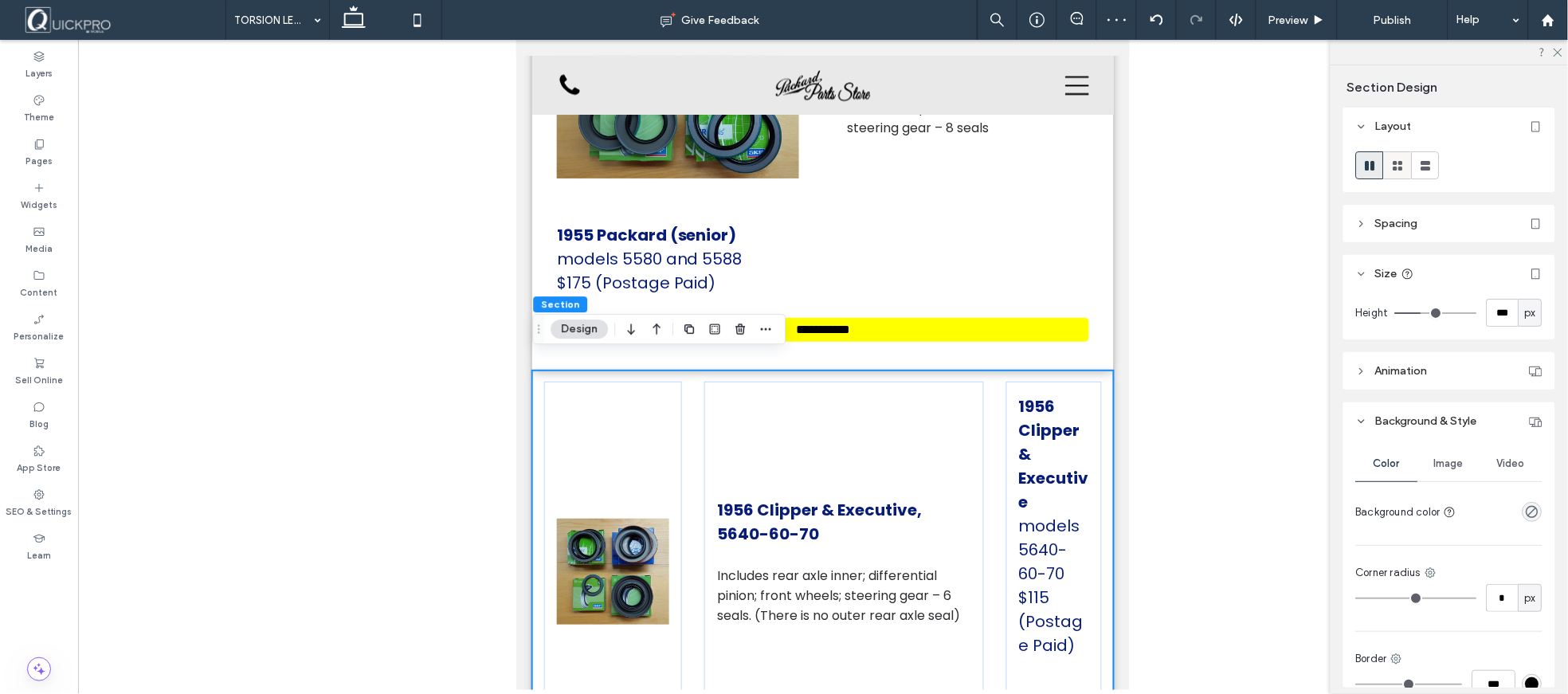
click at [1399, 164] on use at bounding box center [1398, 166] width 10 height 10
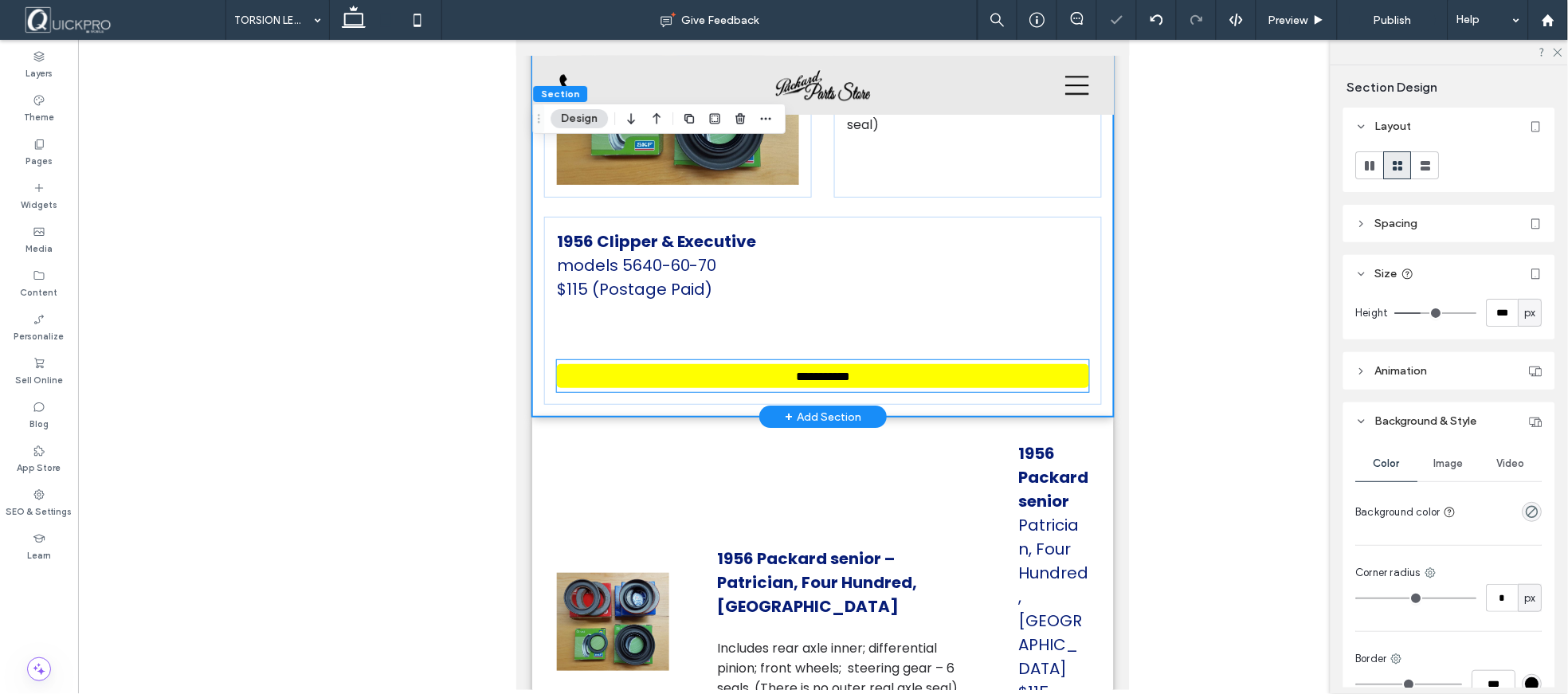
scroll to position [1399, 0]
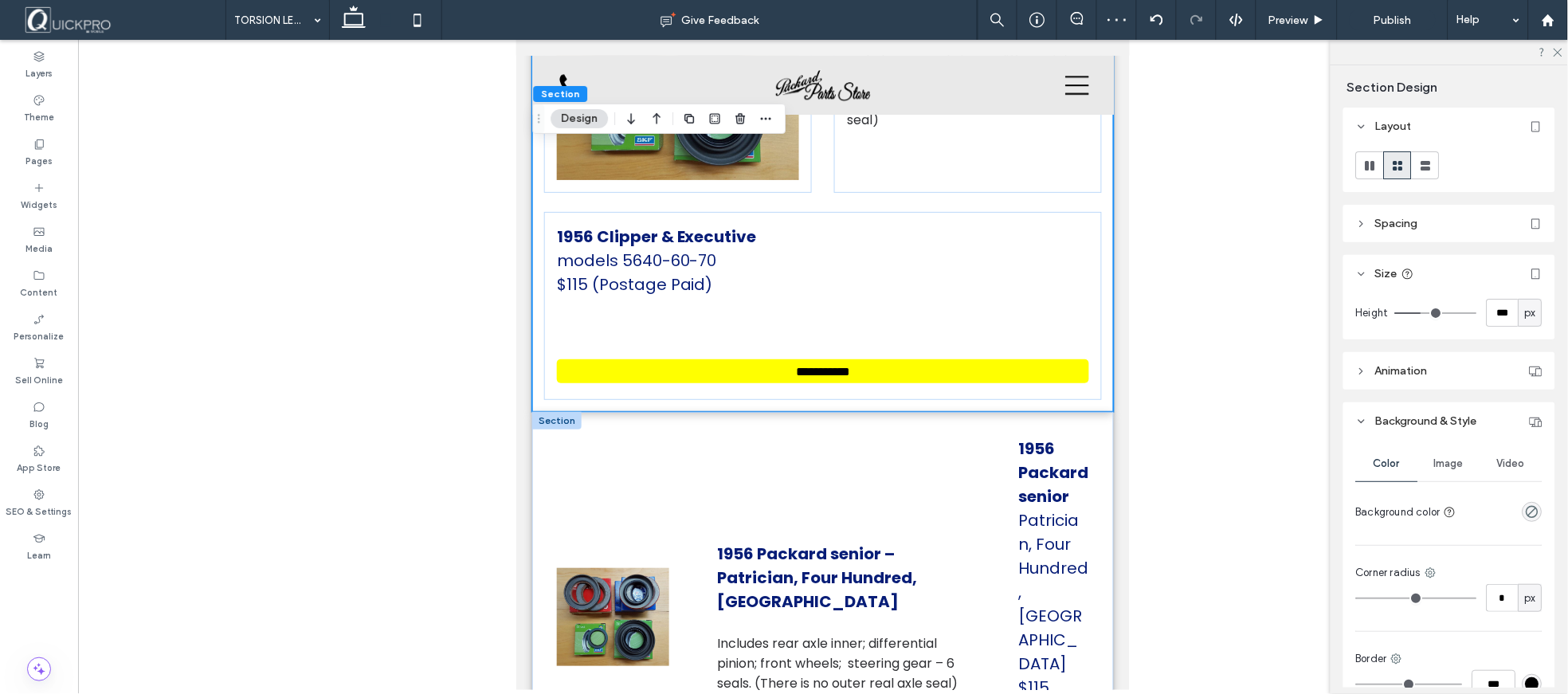
drag, startPoint x: 564, startPoint y: 391, endPoint x: 599, endPoint y: 402, distance: 36.7
click at [565, 411] on div at bounding box center [557, 420] width 50 height 18
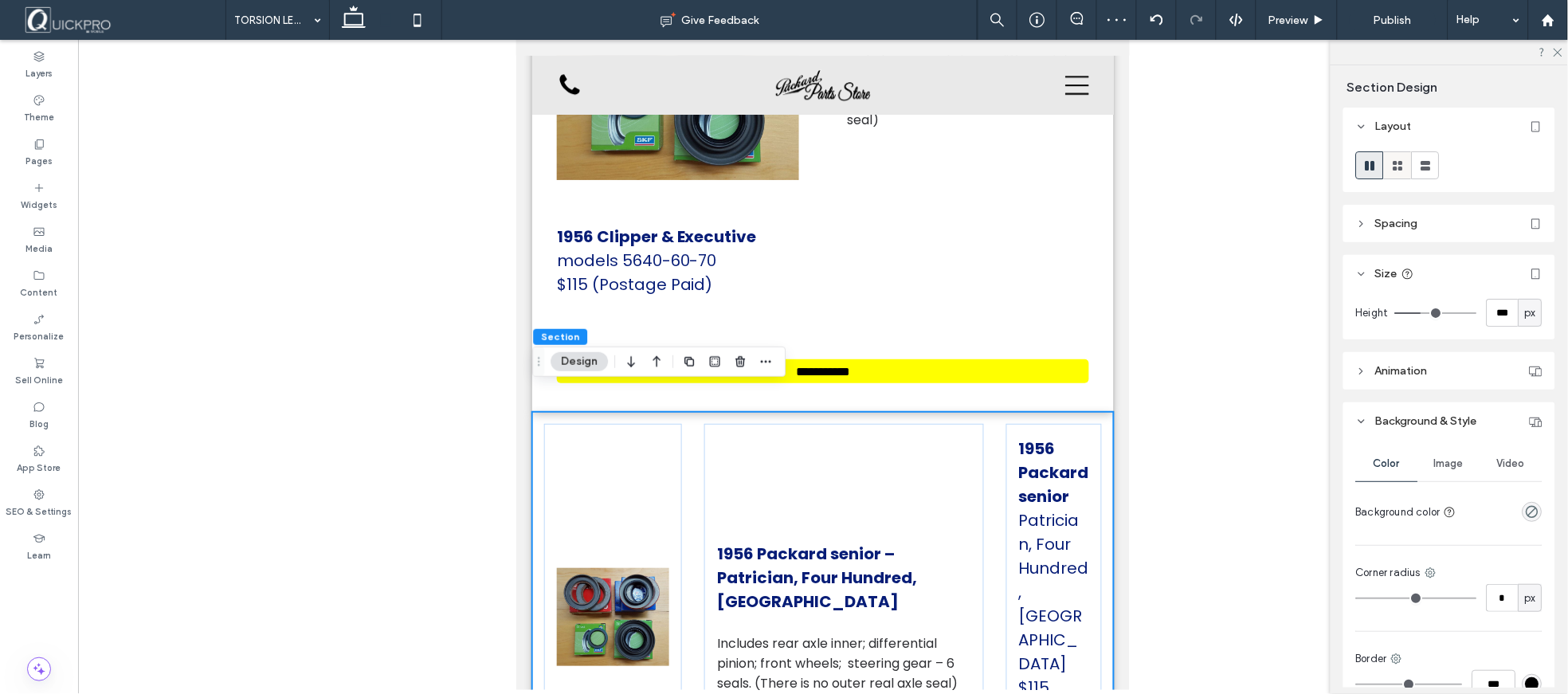
click at [1403, 163] on use at bounding box center [1398, 166] width 10 height 10
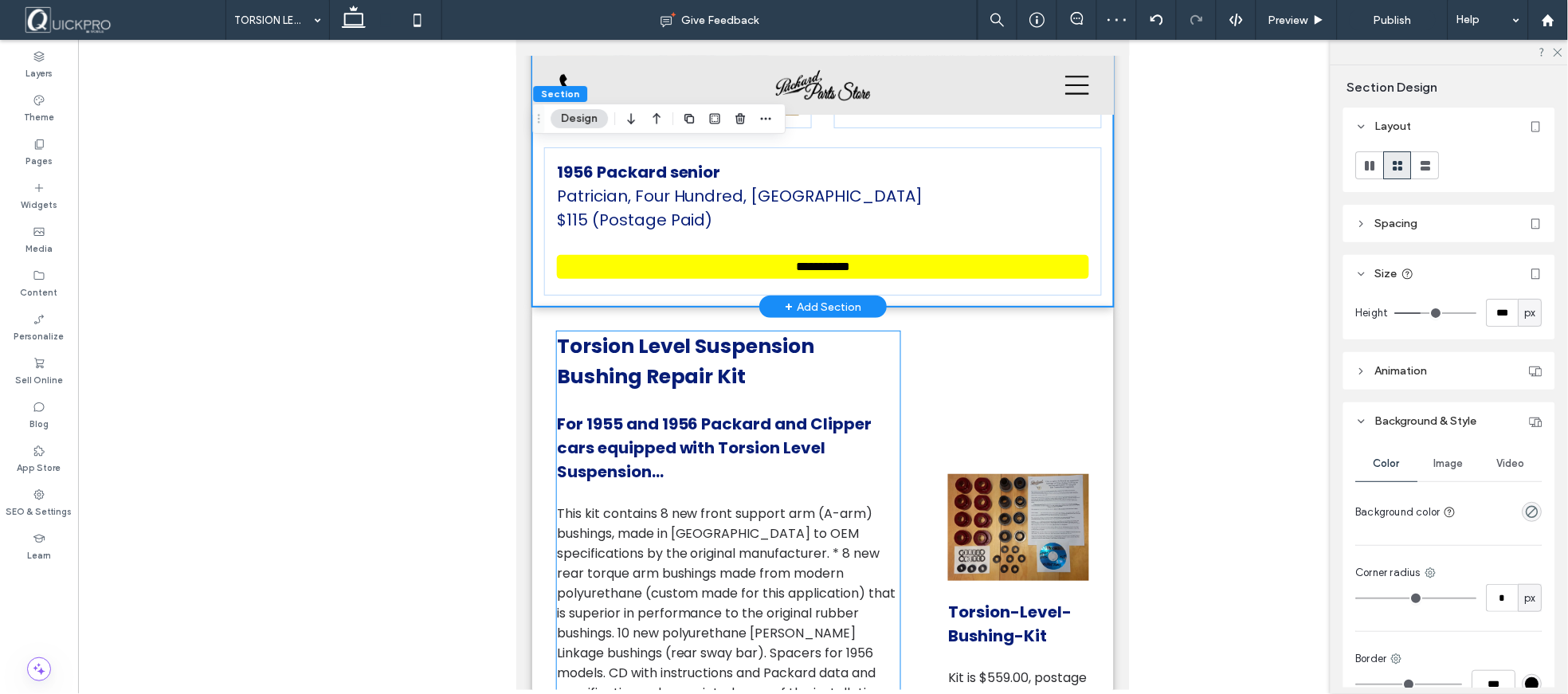
scroll to position [1930, 0]
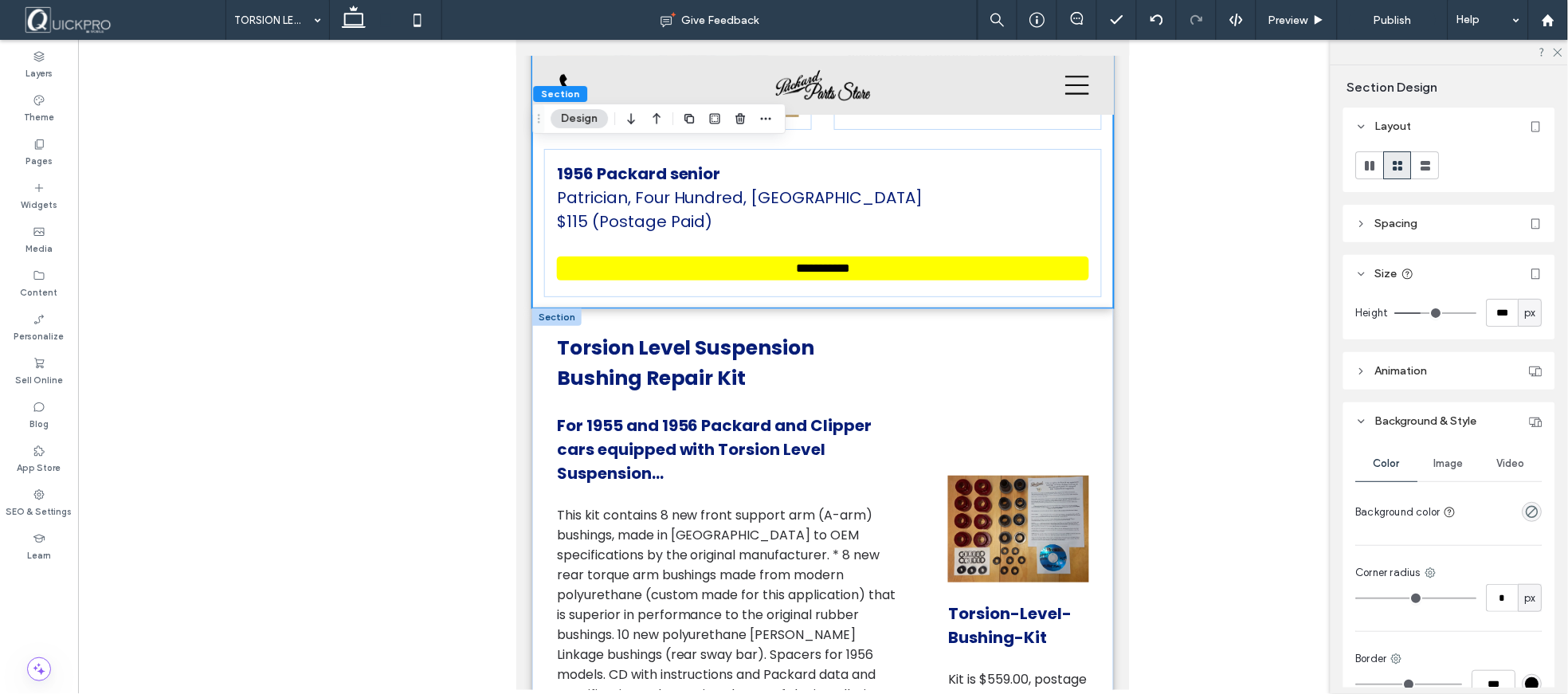
click at [563, 307] on div at bounding box center [557, 316] width 50 height 18
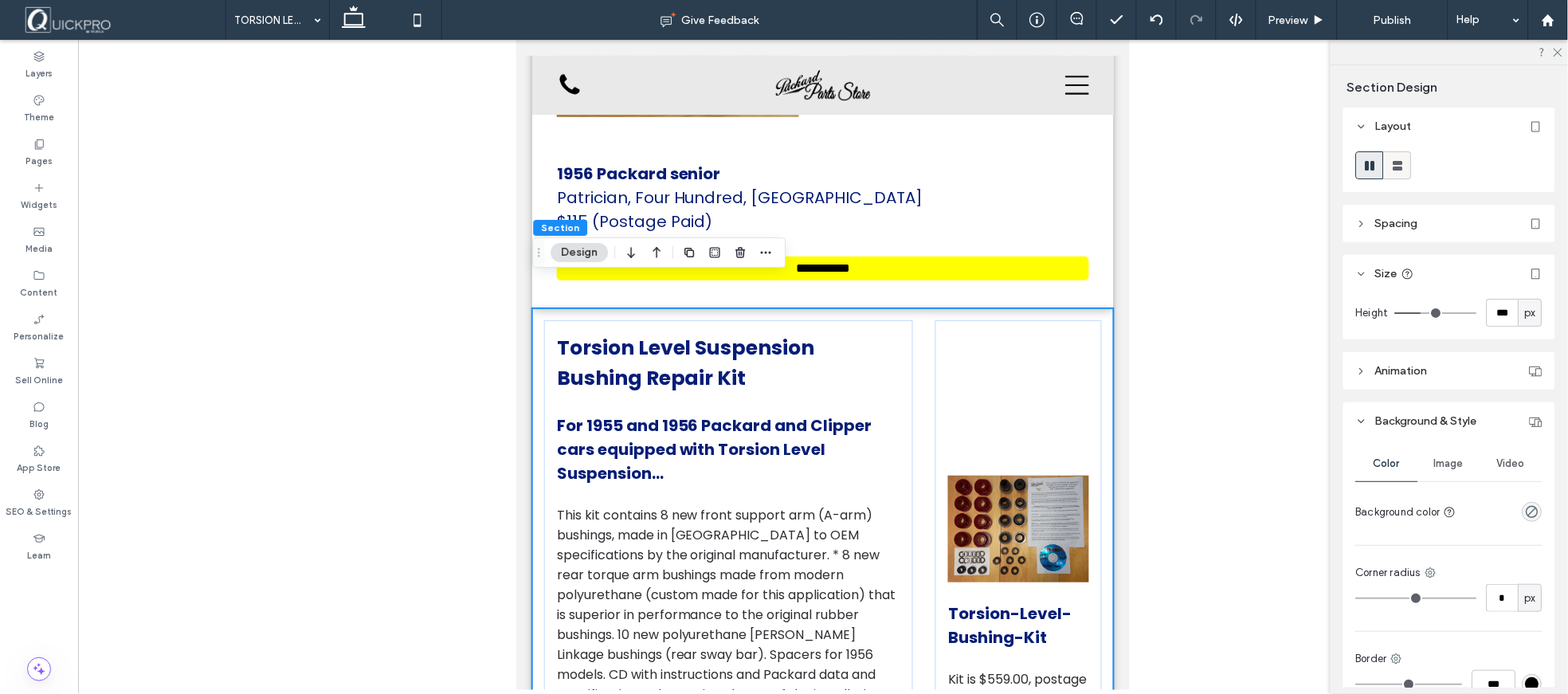
click at [1402, 169] on use at bounding box center [1398, 166] width 10 height 10
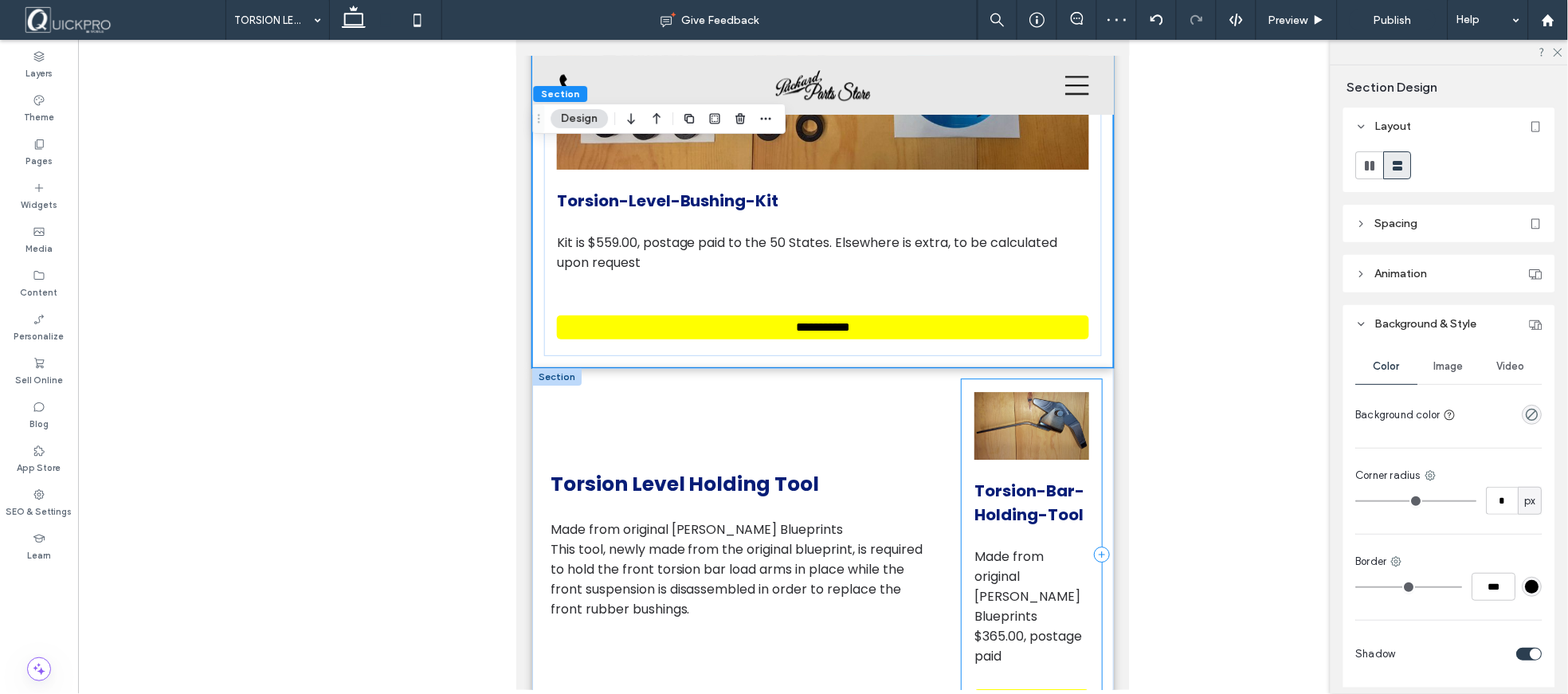
scroll to position [2992, 0]
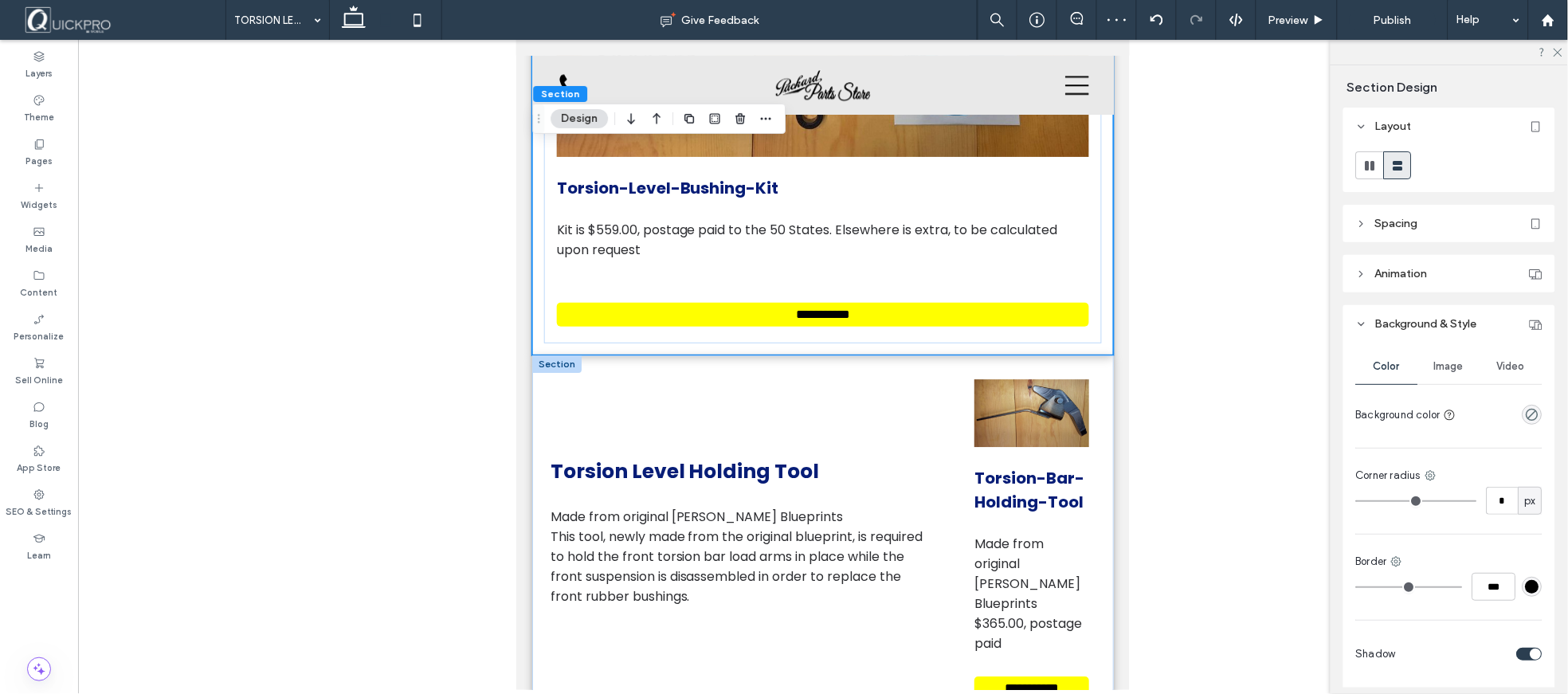
click at [565, 354] on div at bounding box center [557, 363] width 50 height 18
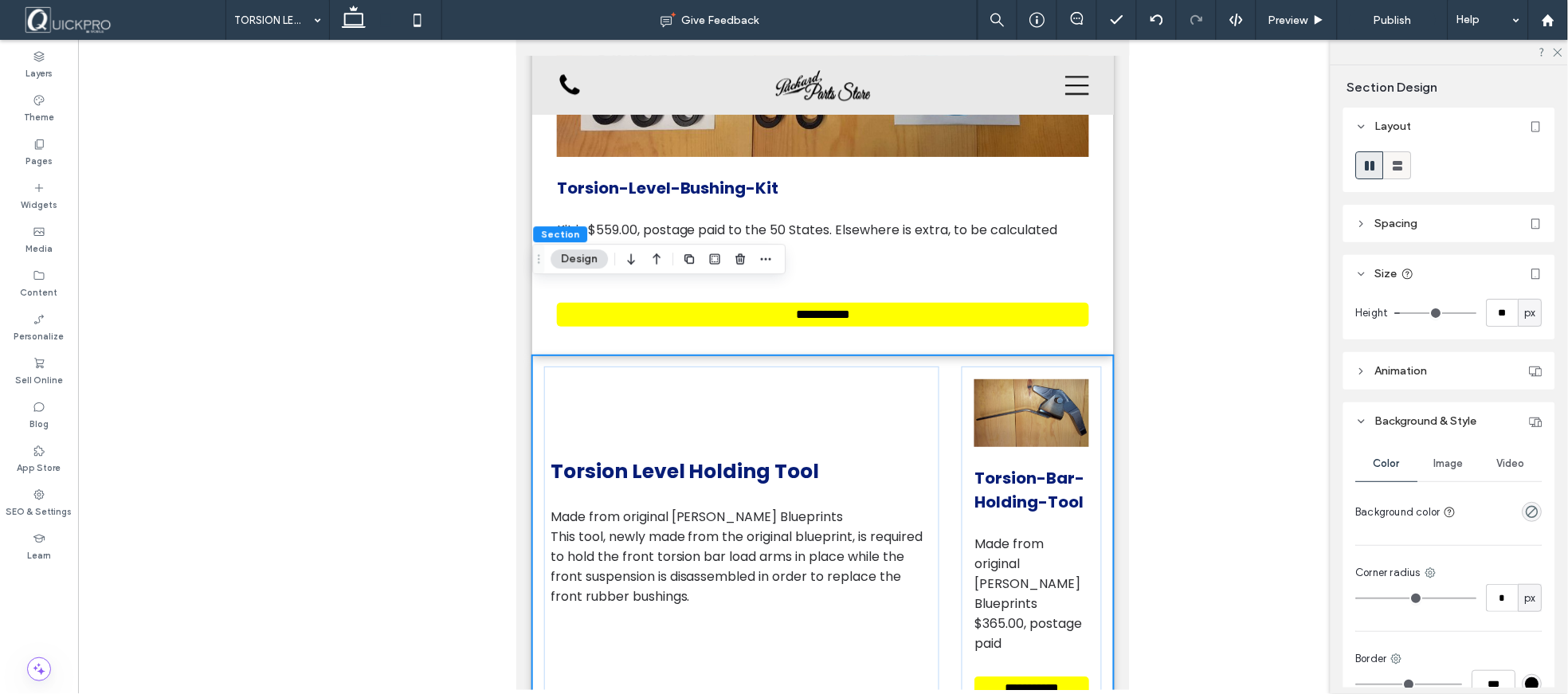
click at [1400, 173] on icon at bounding box center [1398, 166] width 16 height 16
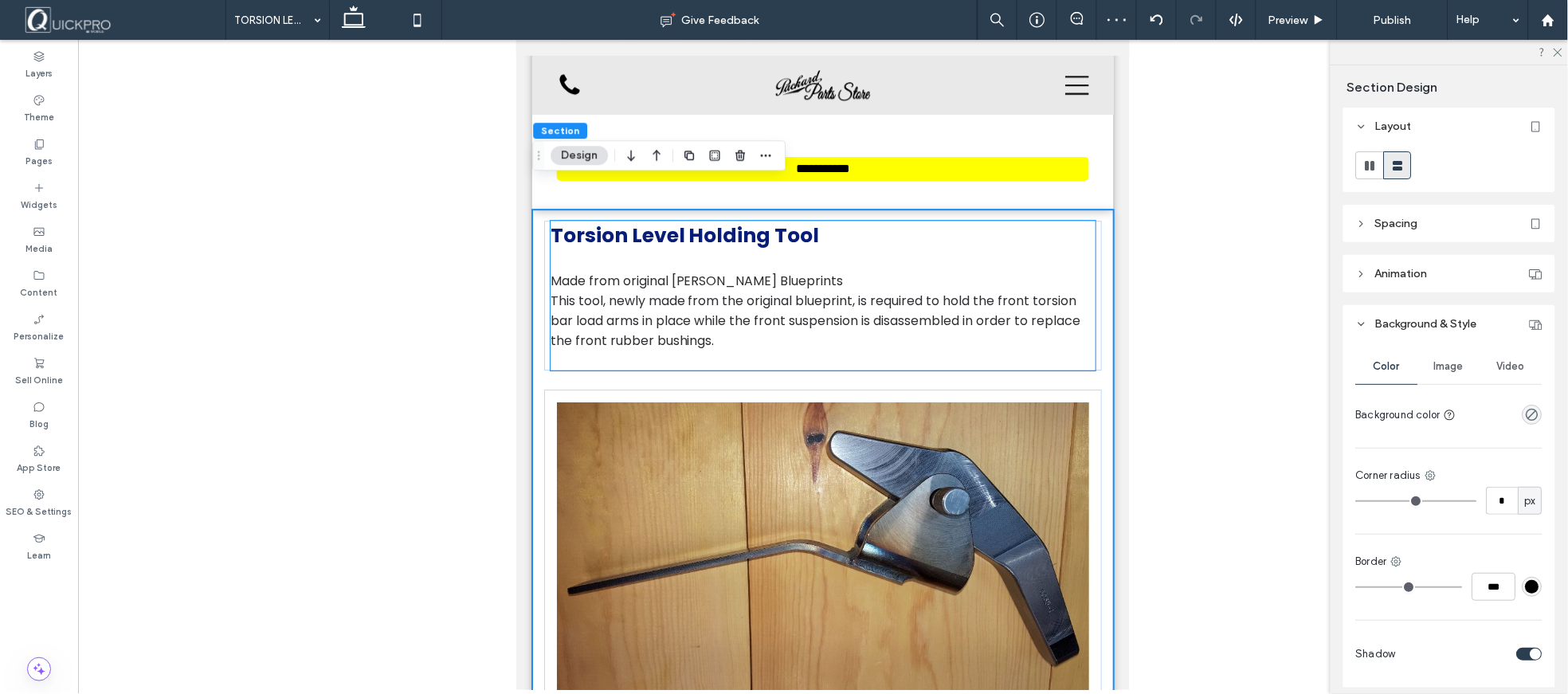
scroll to position [3086, 0]
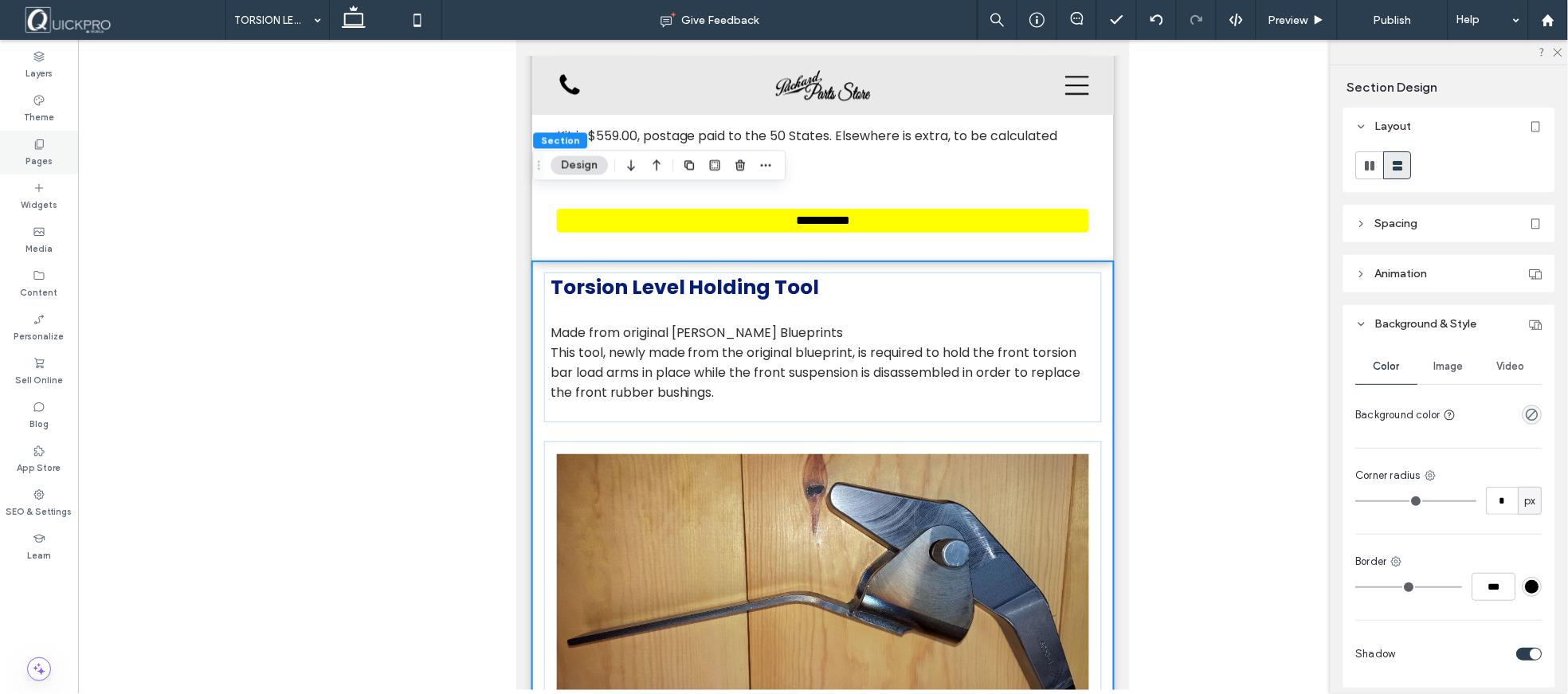
click at [51, 152] on label "Pages" at bounding box center [39, 160] width 27 height 18
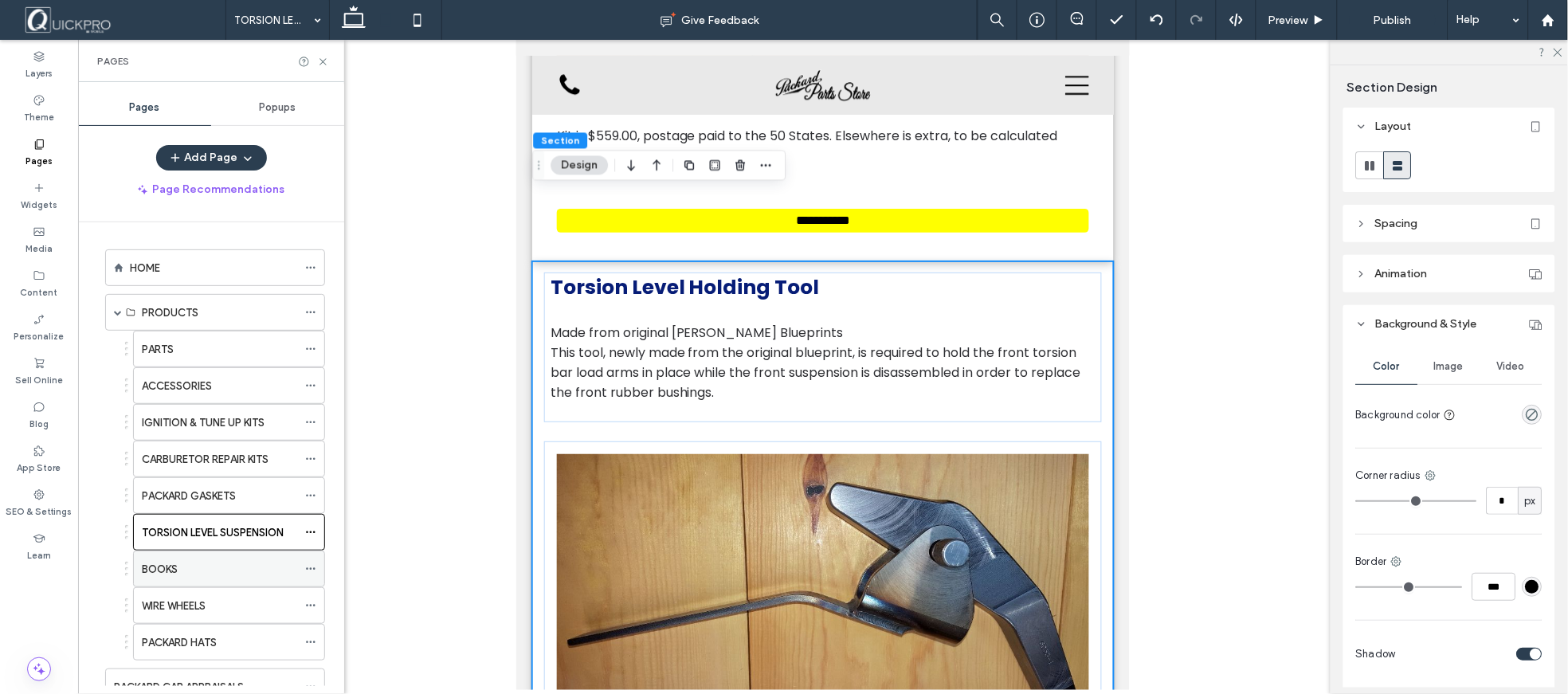
click at [180, 562] on div "BOOKS" at bounding box center [219, 568] width 156 height 17
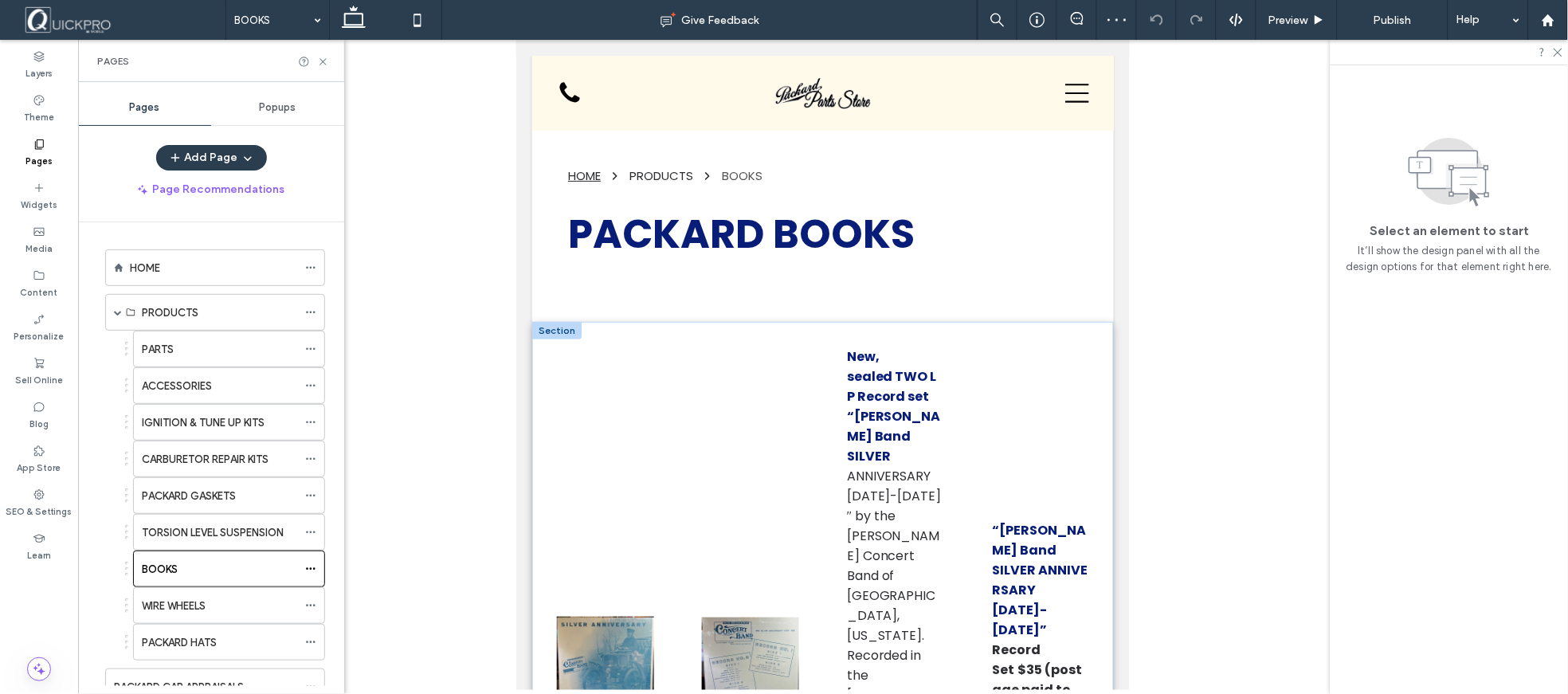
click at [563, 329] on div at bounding box center [557, 330] width 50 height 18
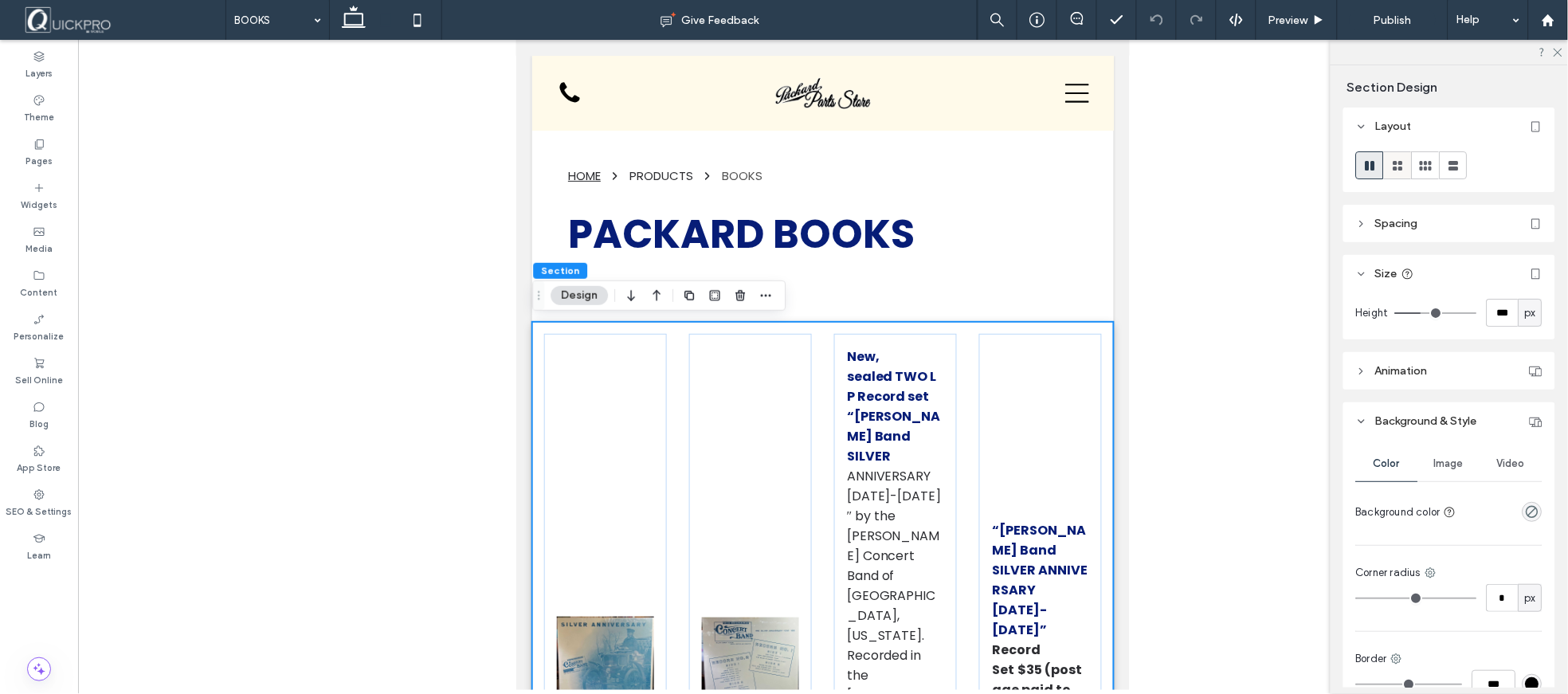
click at [1405, 165] on icon at bounding box center [1398, 166] width 16 height 16
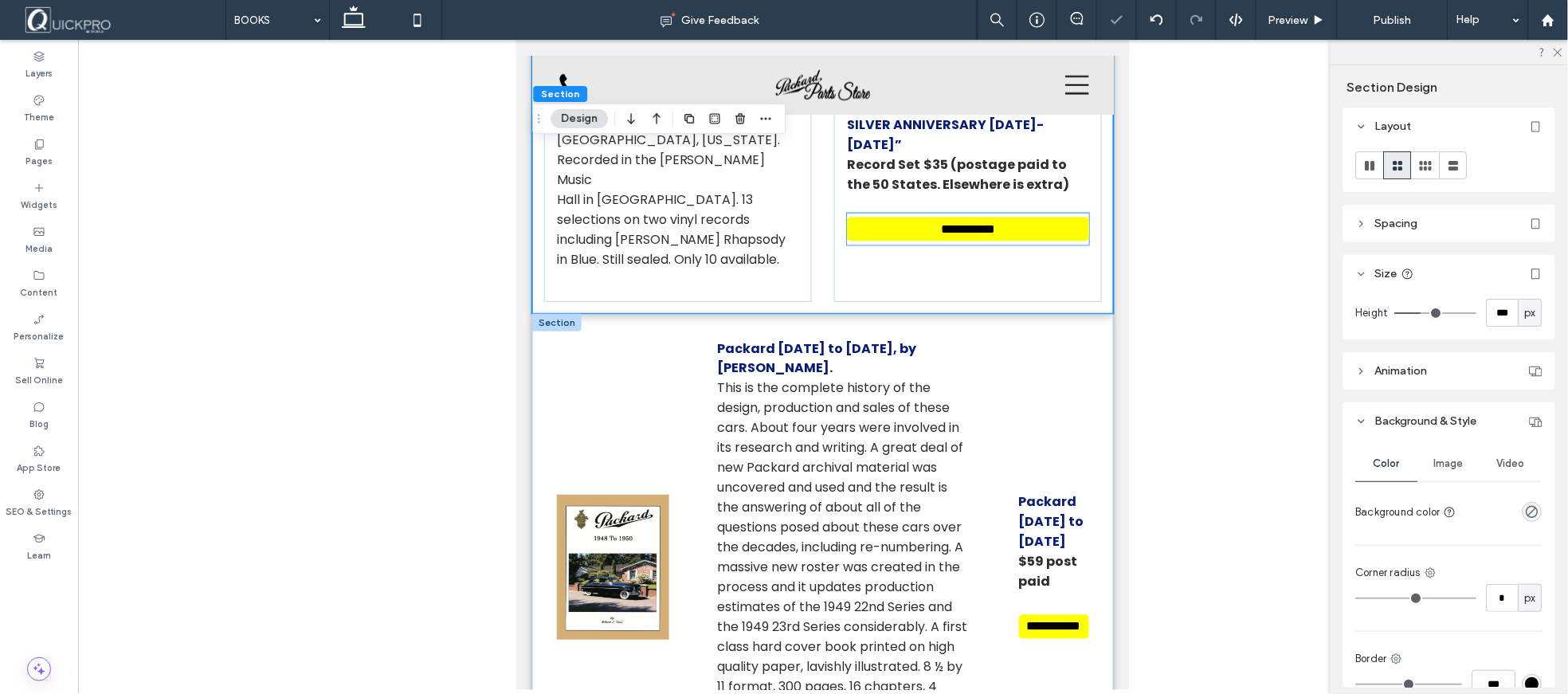
scroll to position [602, 0]
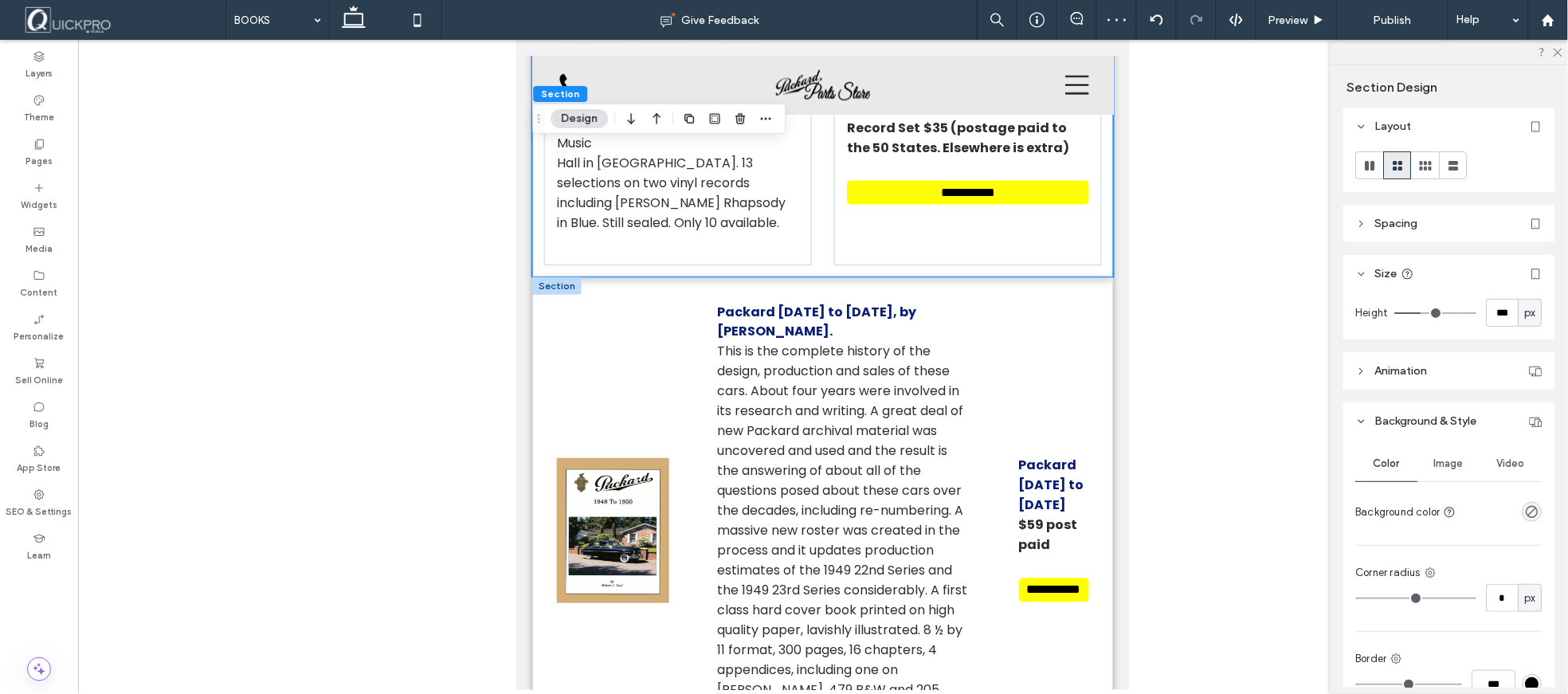
click at [557, 276] on div at bounding box center [557, 285] width 50 height 18
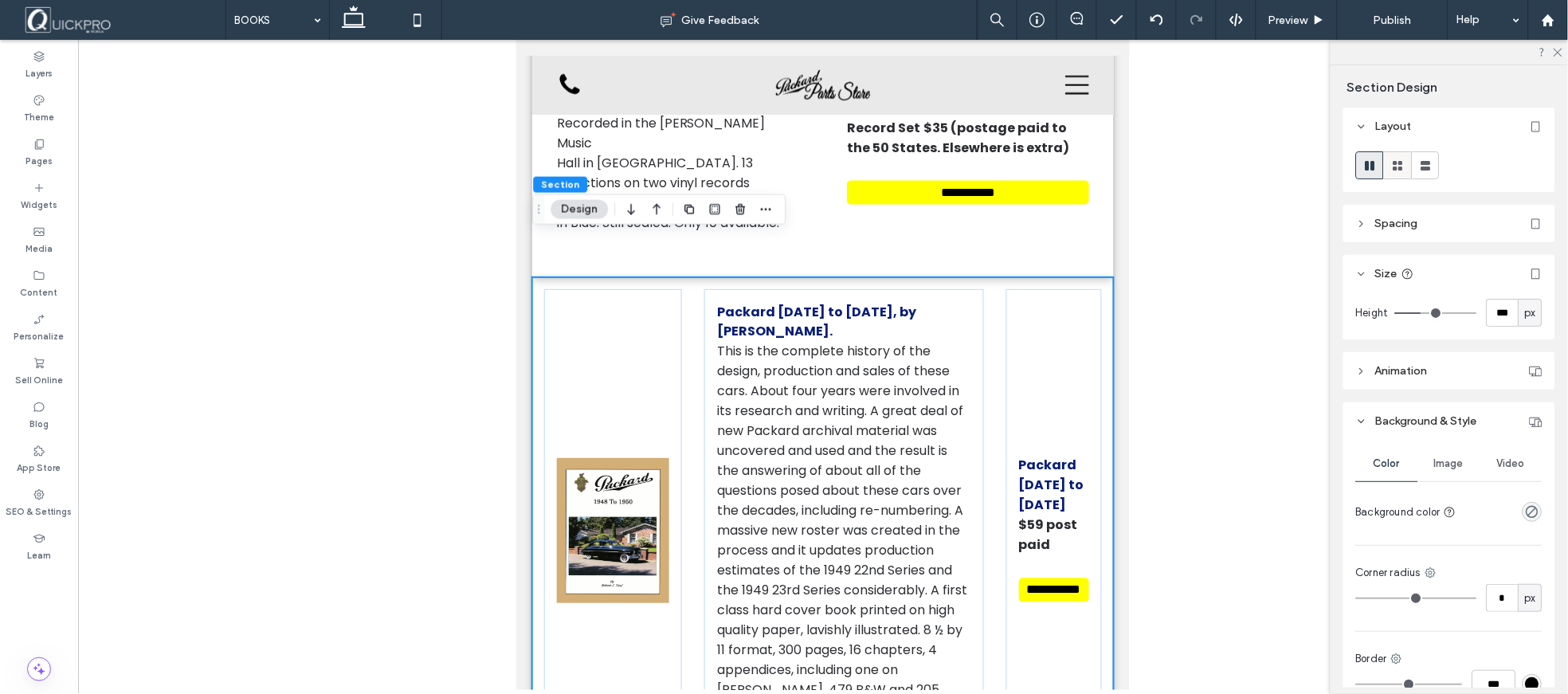
click at [1392, 165] on icon at bounding box center [1398, 166] width 16 height 16
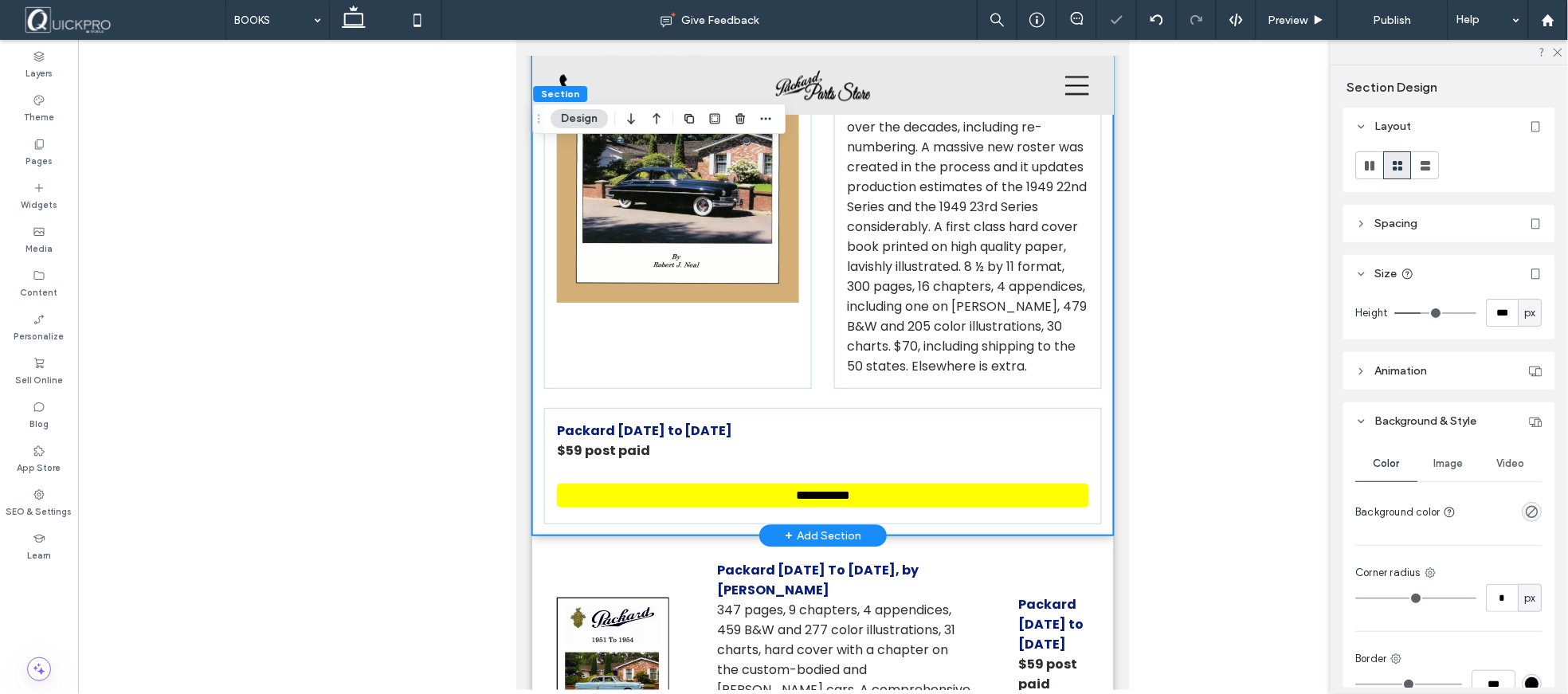
scroll to position [1045, 0]
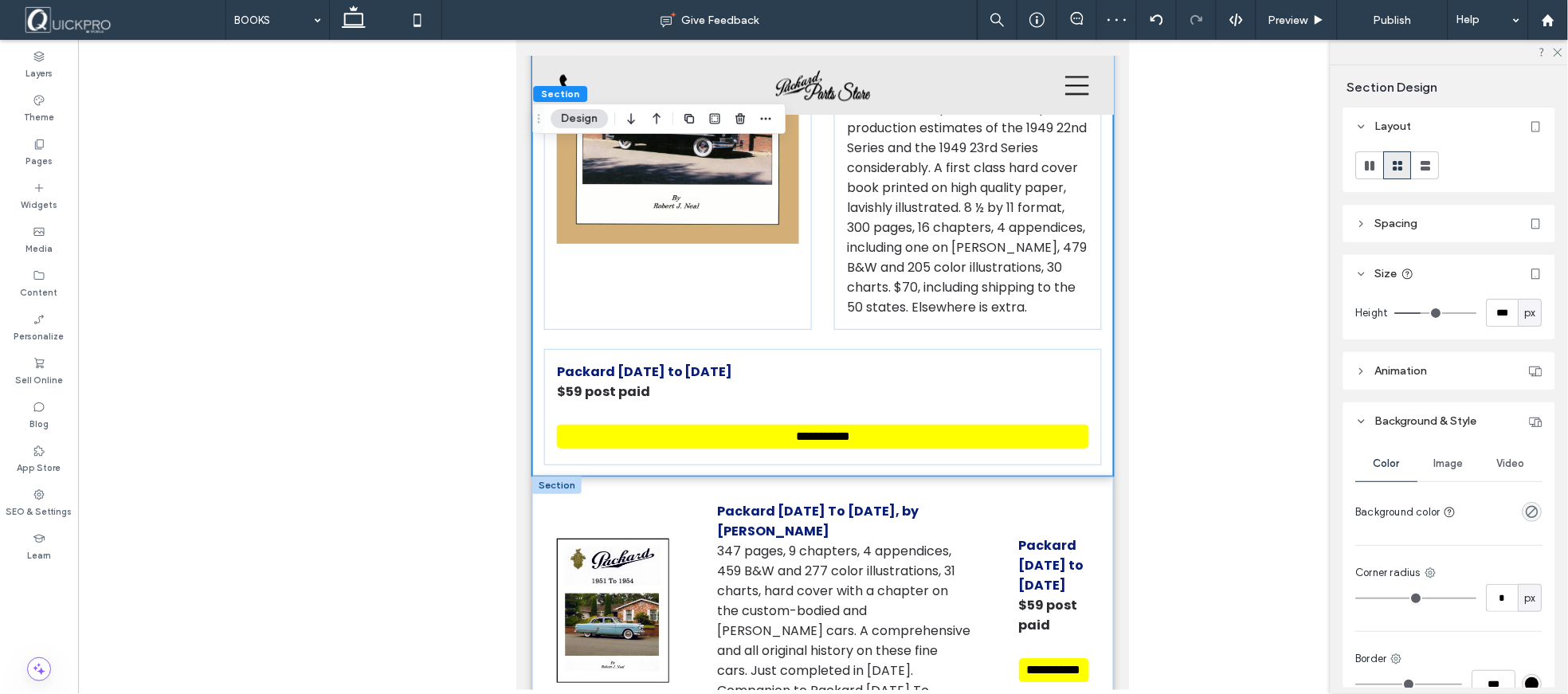
click at [561, 476] on div at bounding box center [557, 485] width 50 height 18
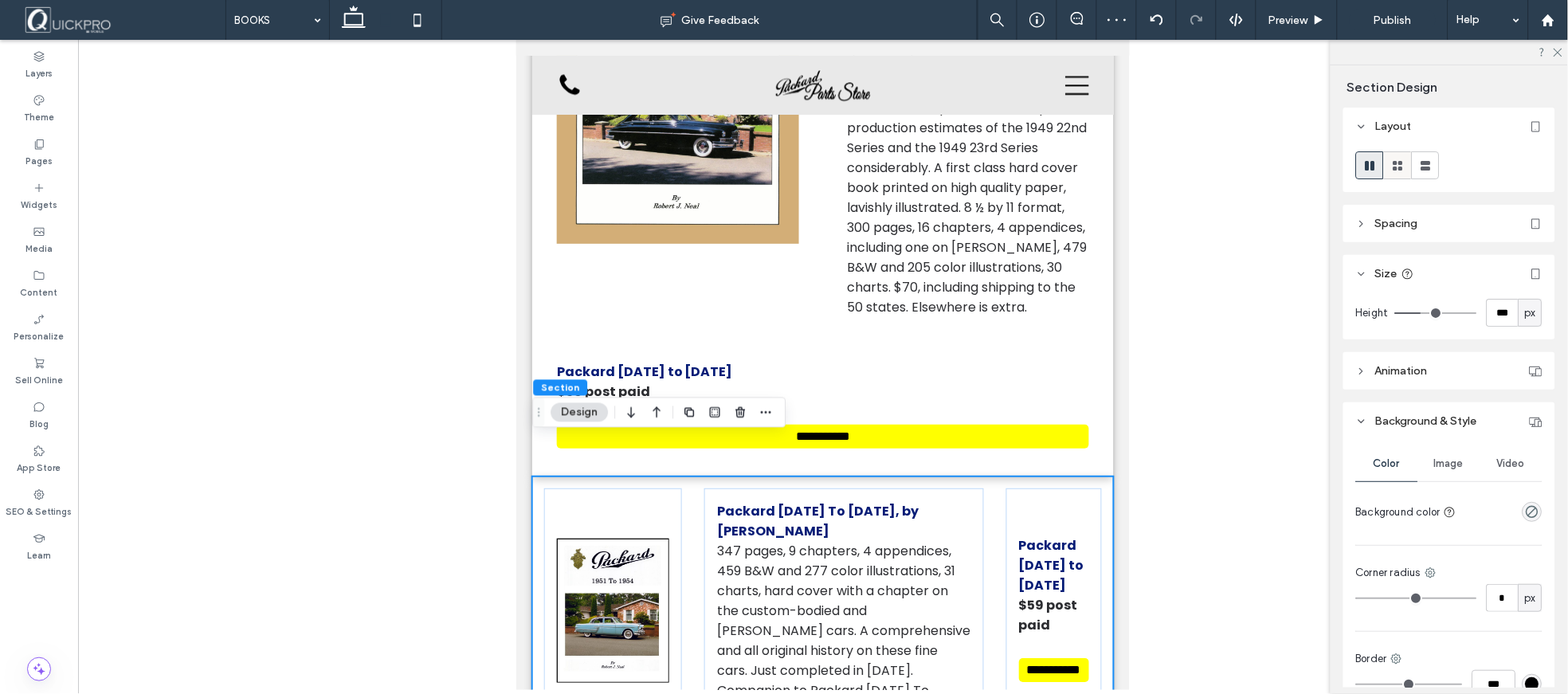
click at [1392, 171] on icon at bounding box center [1398, 166] width 16 height 16
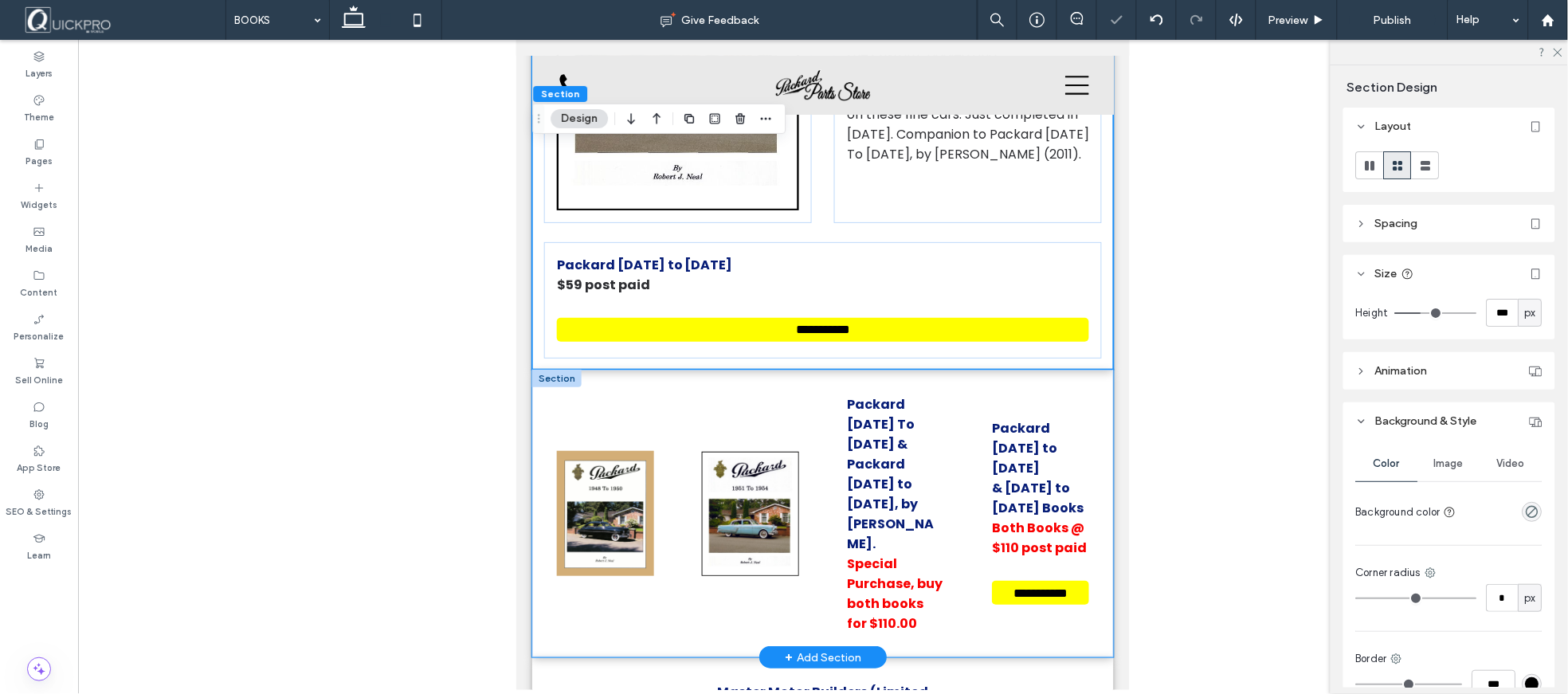
scroll to position [1664, 0]
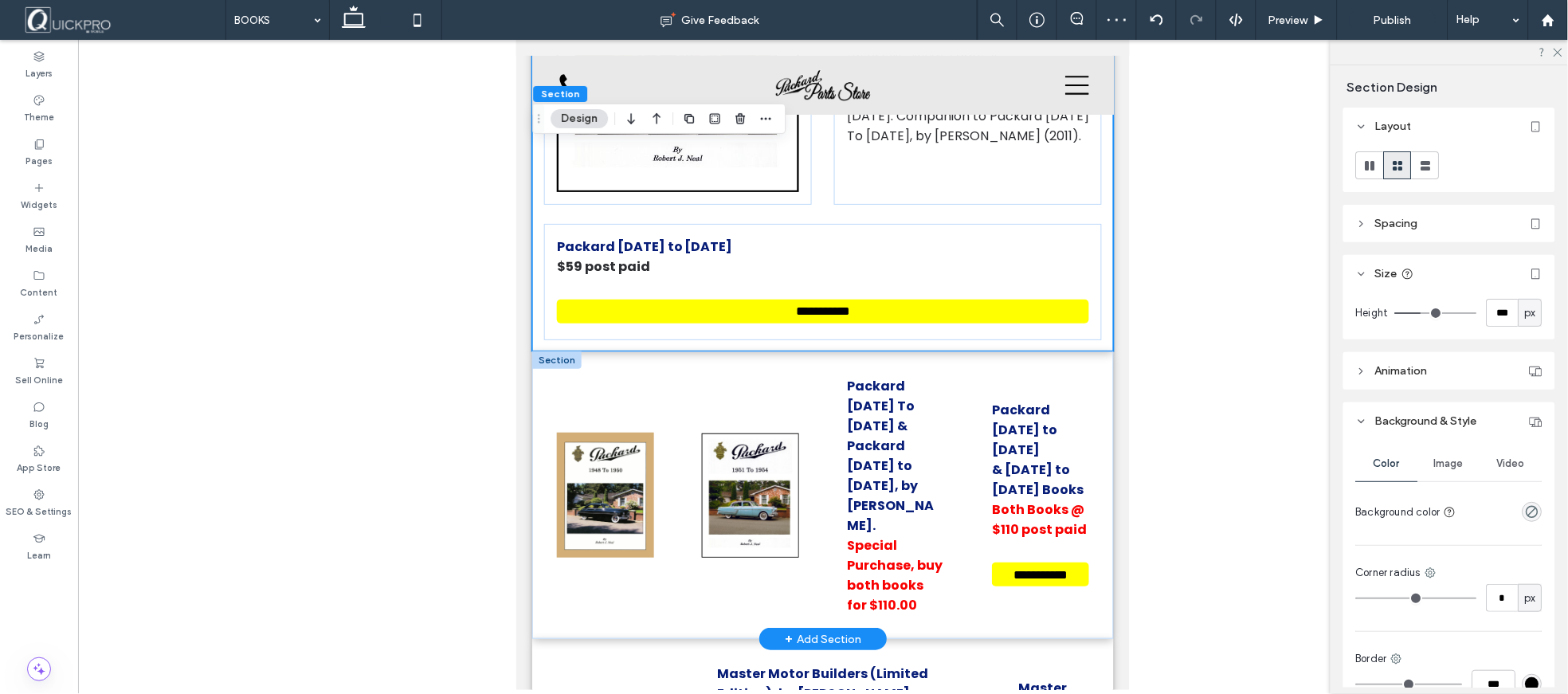
click at [563, 350] on div at bounding box center [557, 359] width 50 height 18
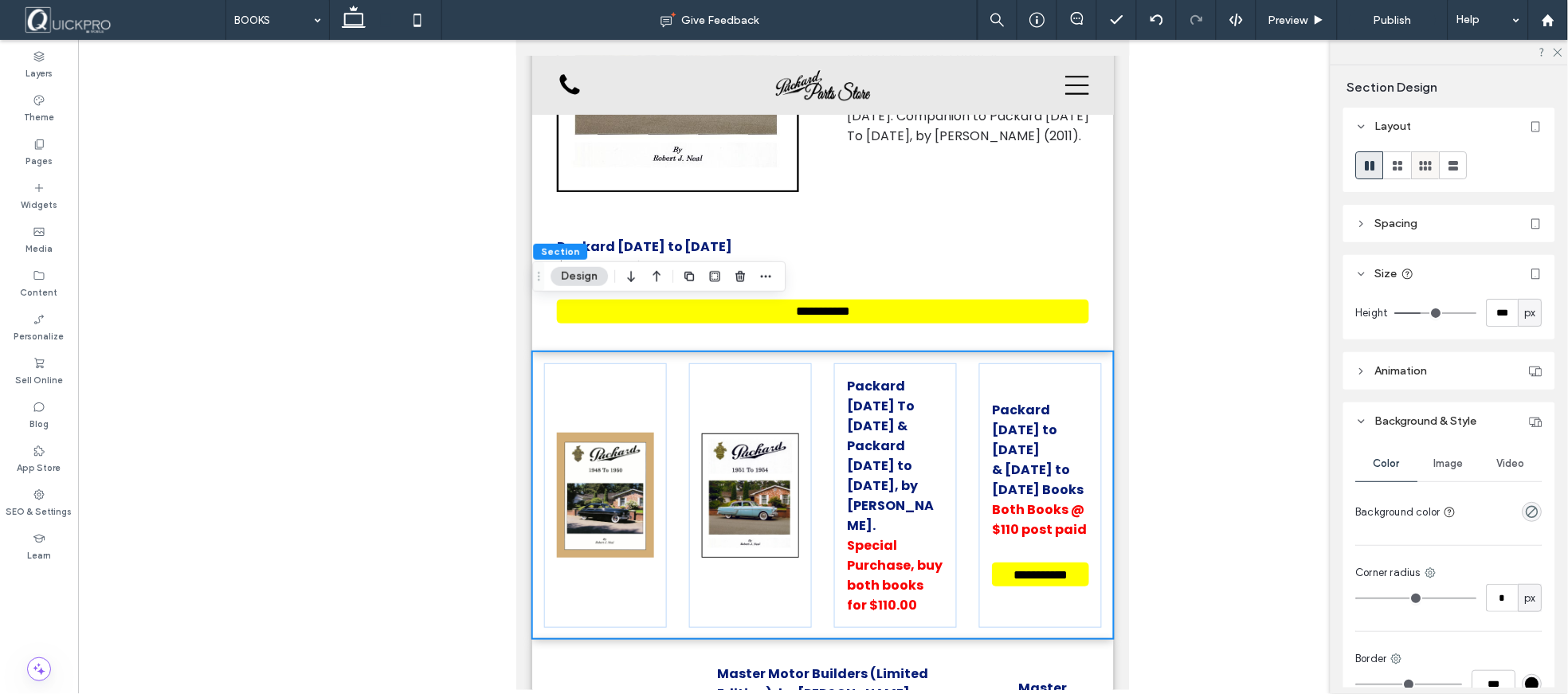
click at [1420, 171] on icon at bounding box center [1426, 166] width 16 height 16
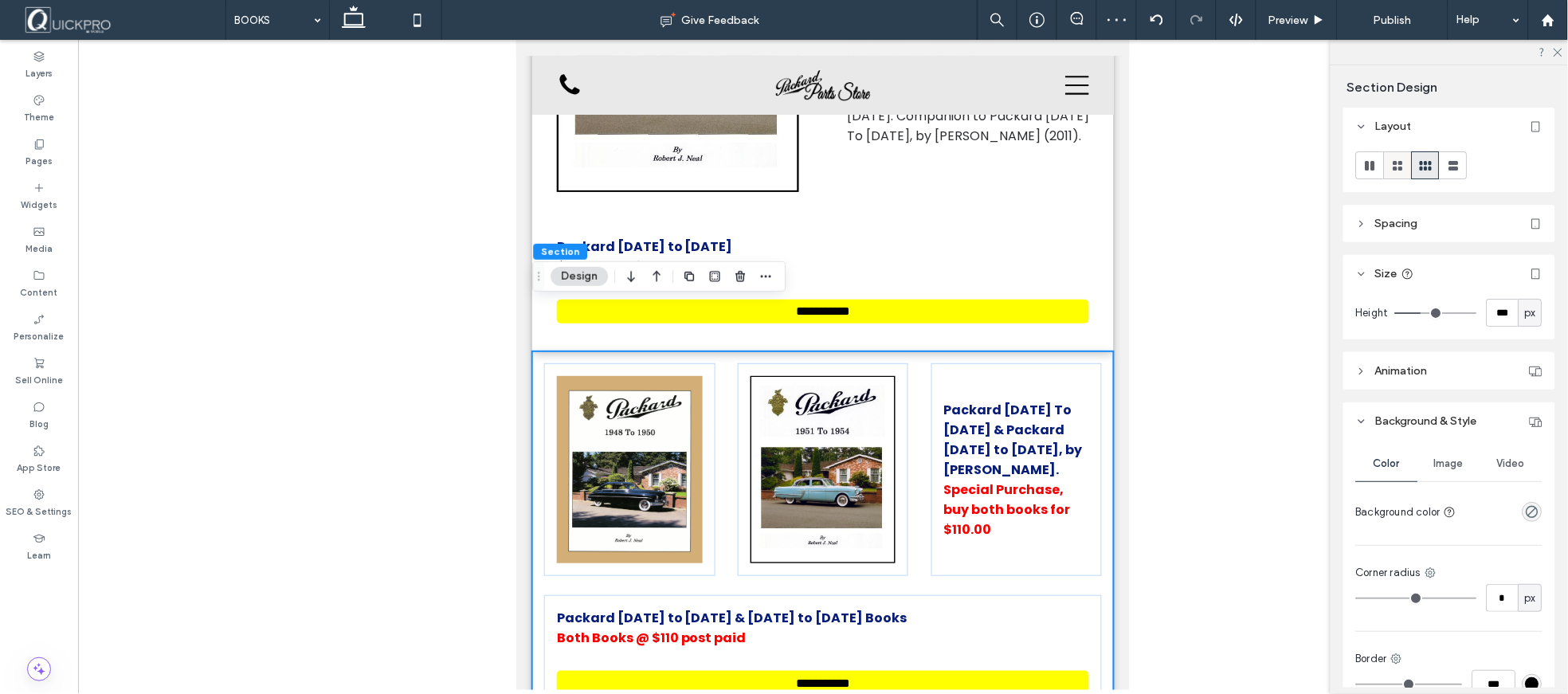
click at [1392, 166] on icon at bounding box center [1398, 166] width 16 height 16
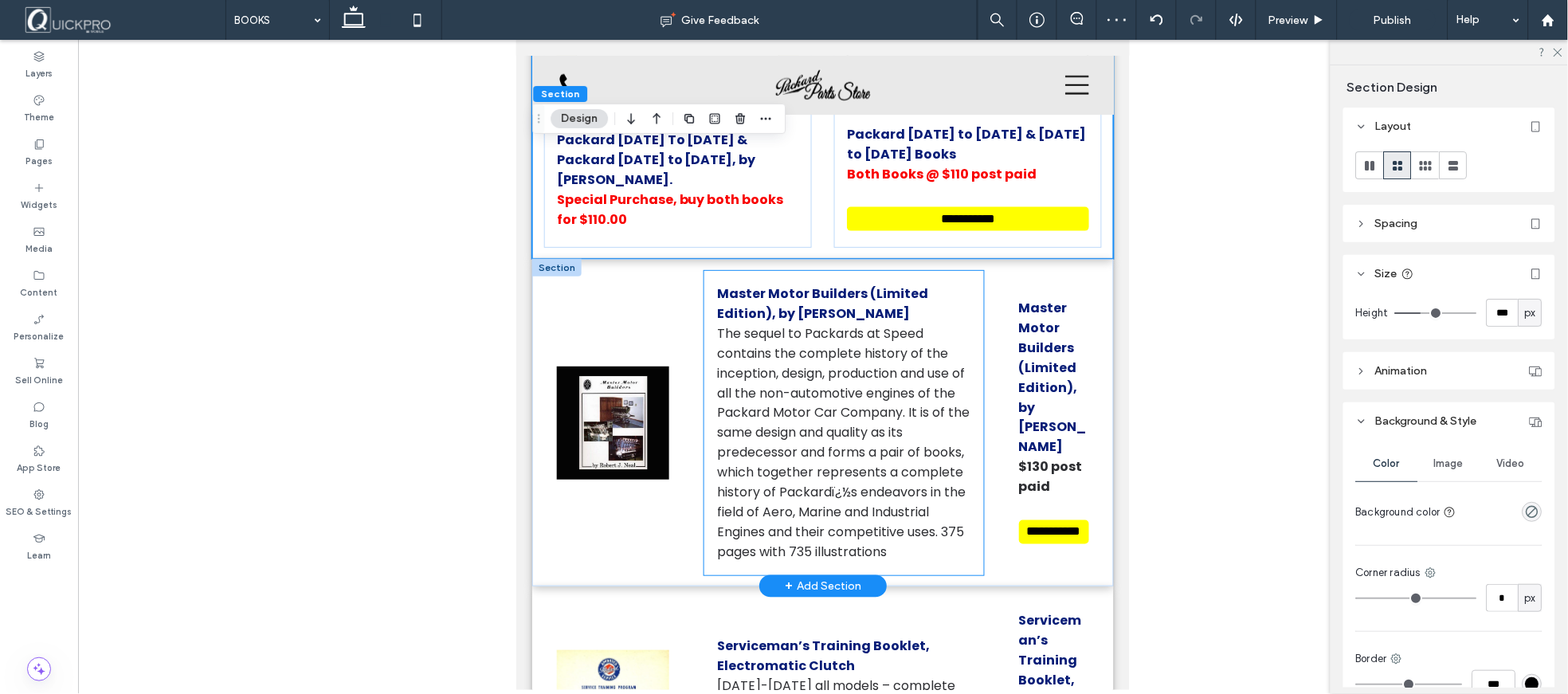
scroll to position [2283, 0]
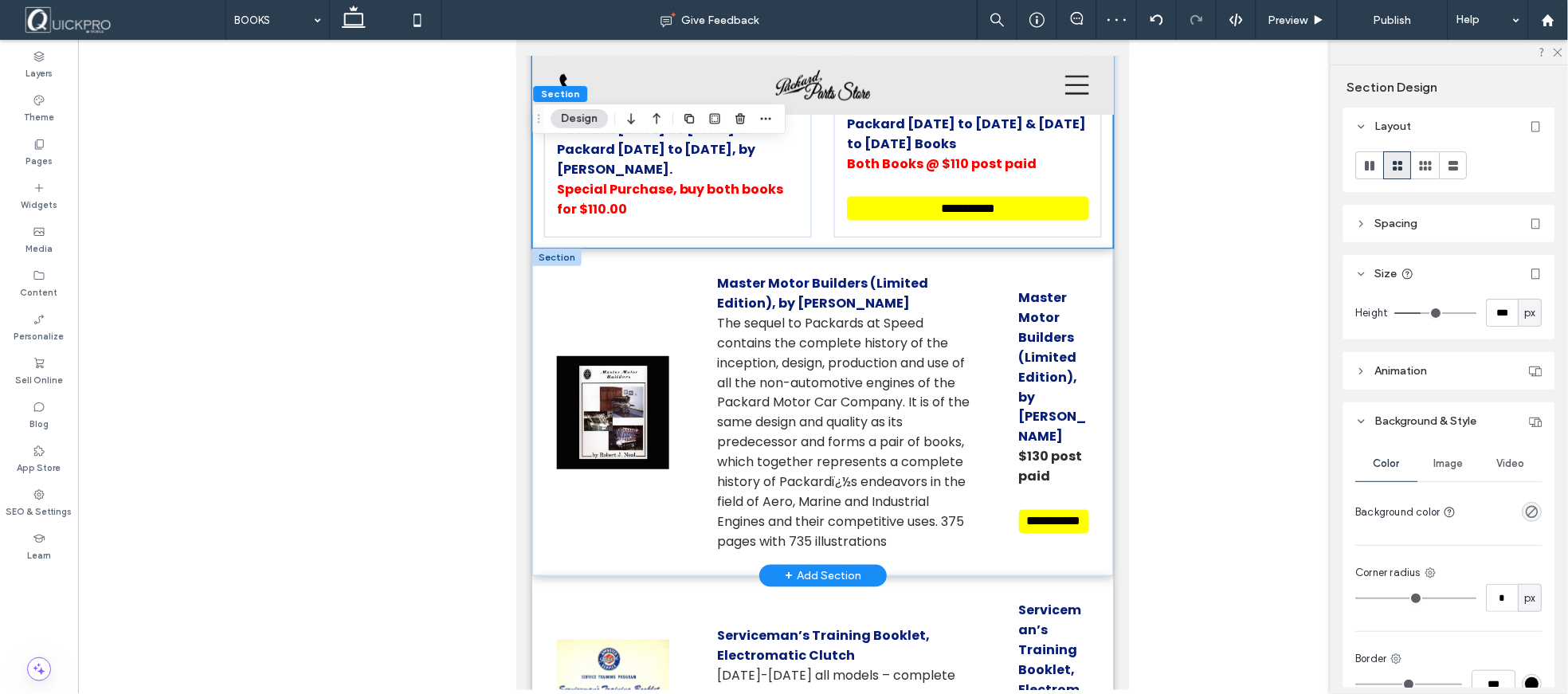
click at [565, 247] on div at bounding box center [557, 256] width 50 height 18
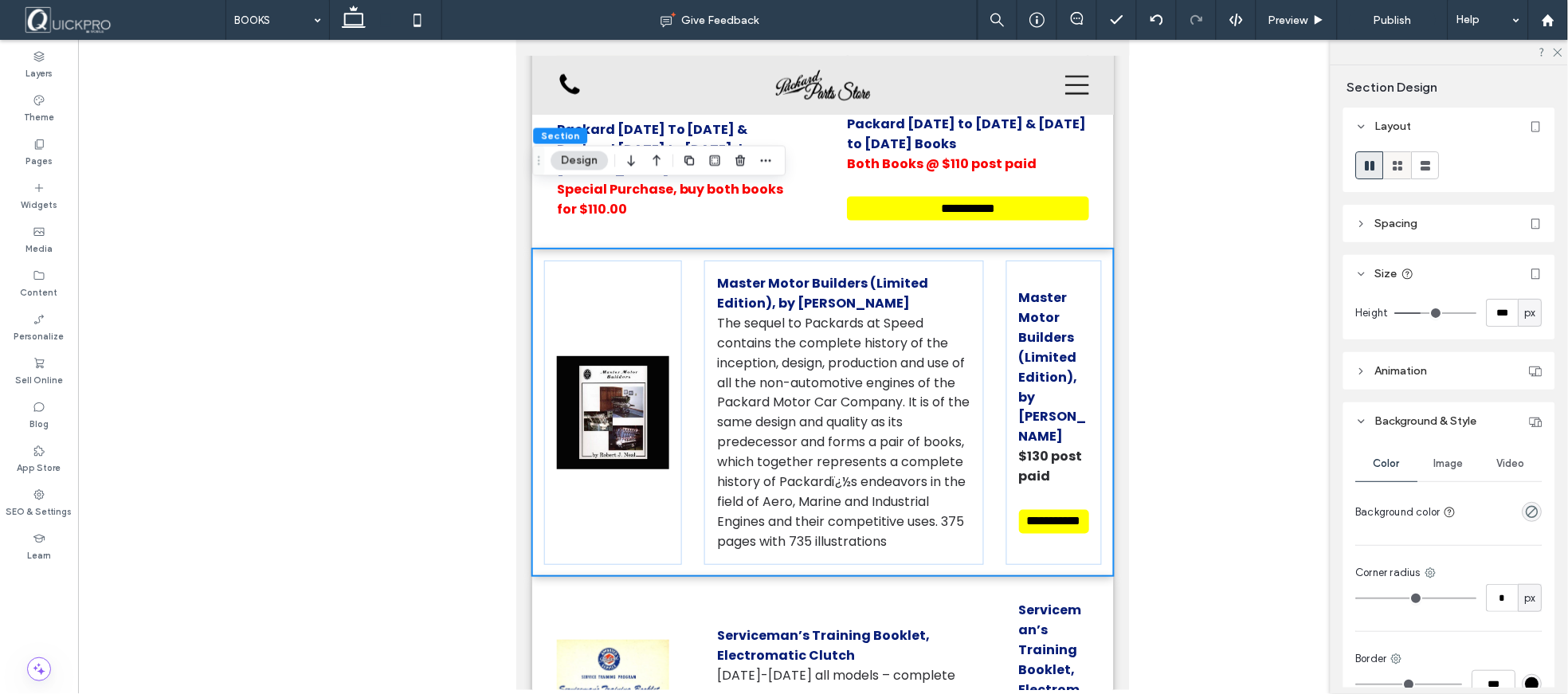
click at [1394, 168] on use at bounding box center [1398, 166] width 10 height 10
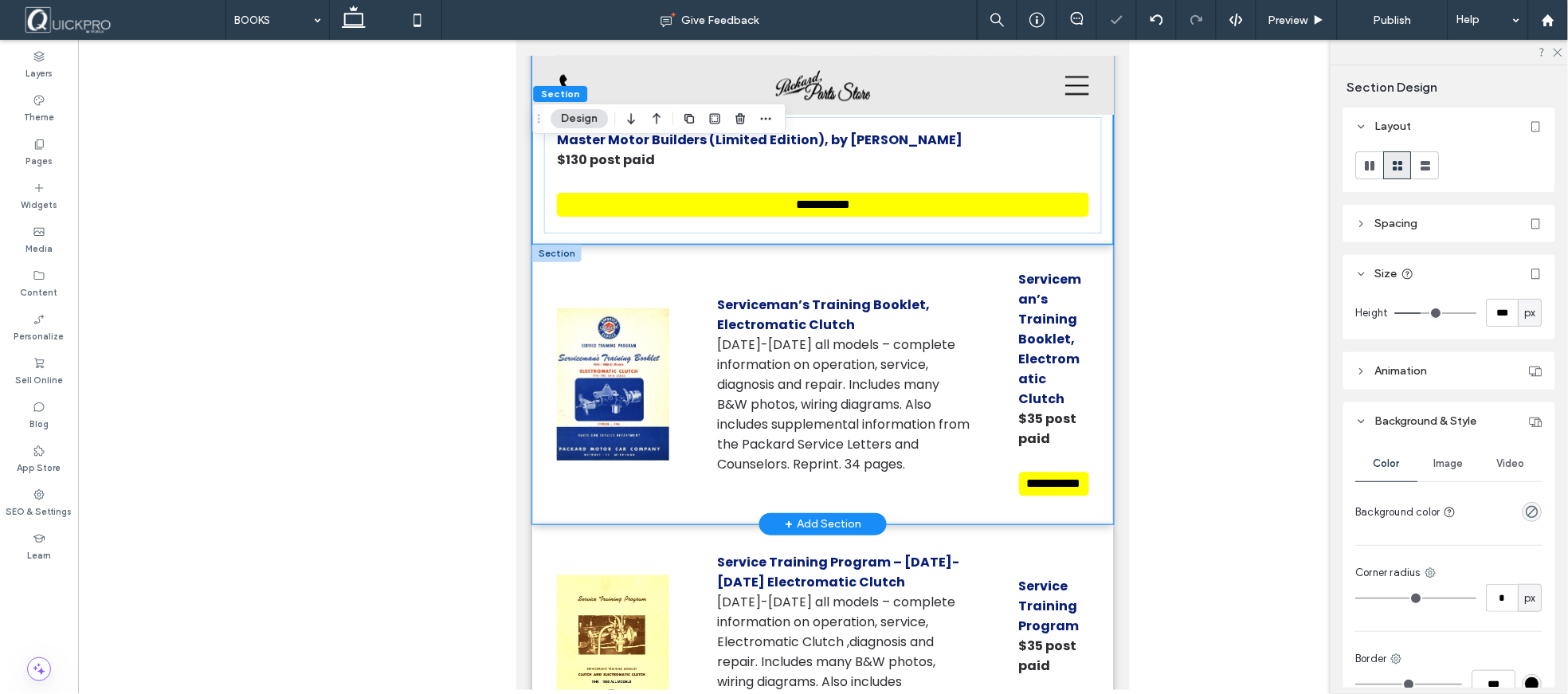
scroll to position [2815, 0]
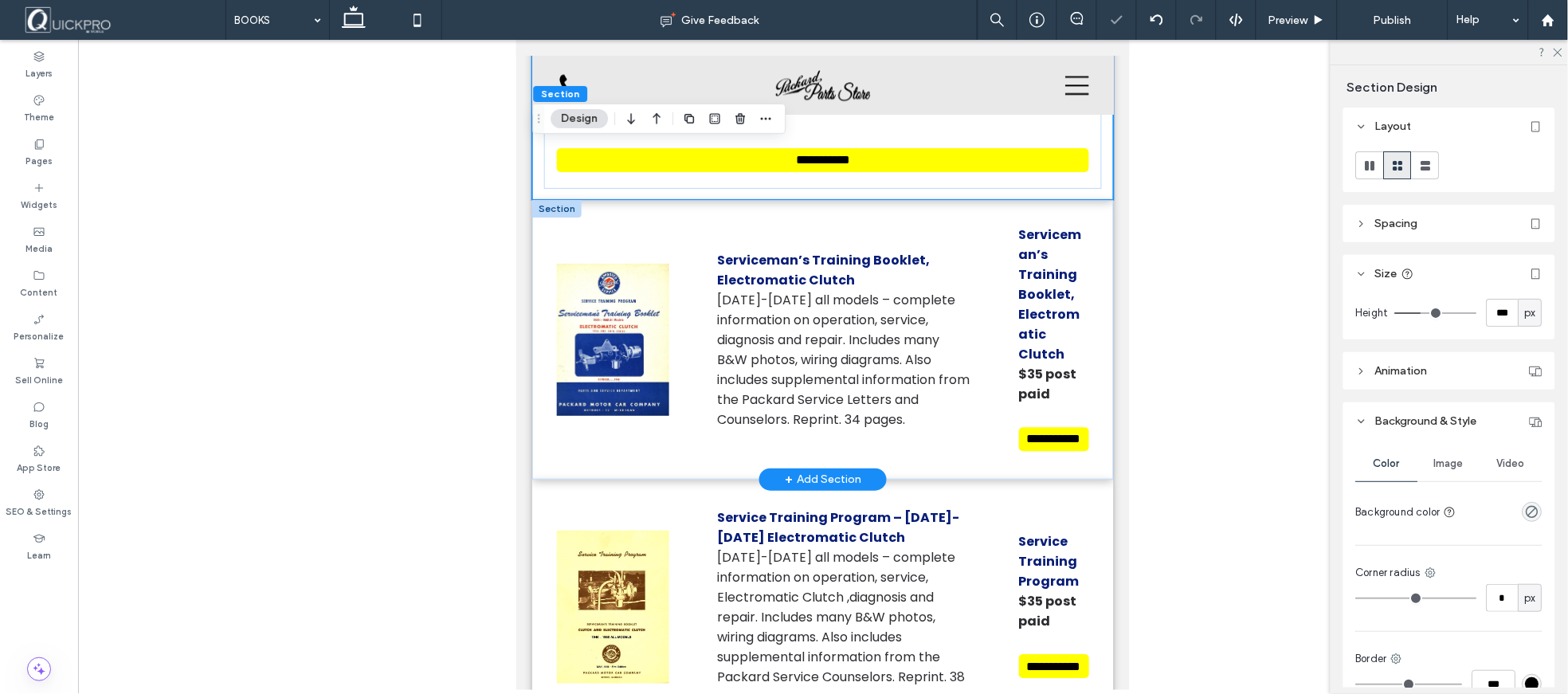
click at [561, 199] on div at bounding box center [557, 208] width 50 height 18
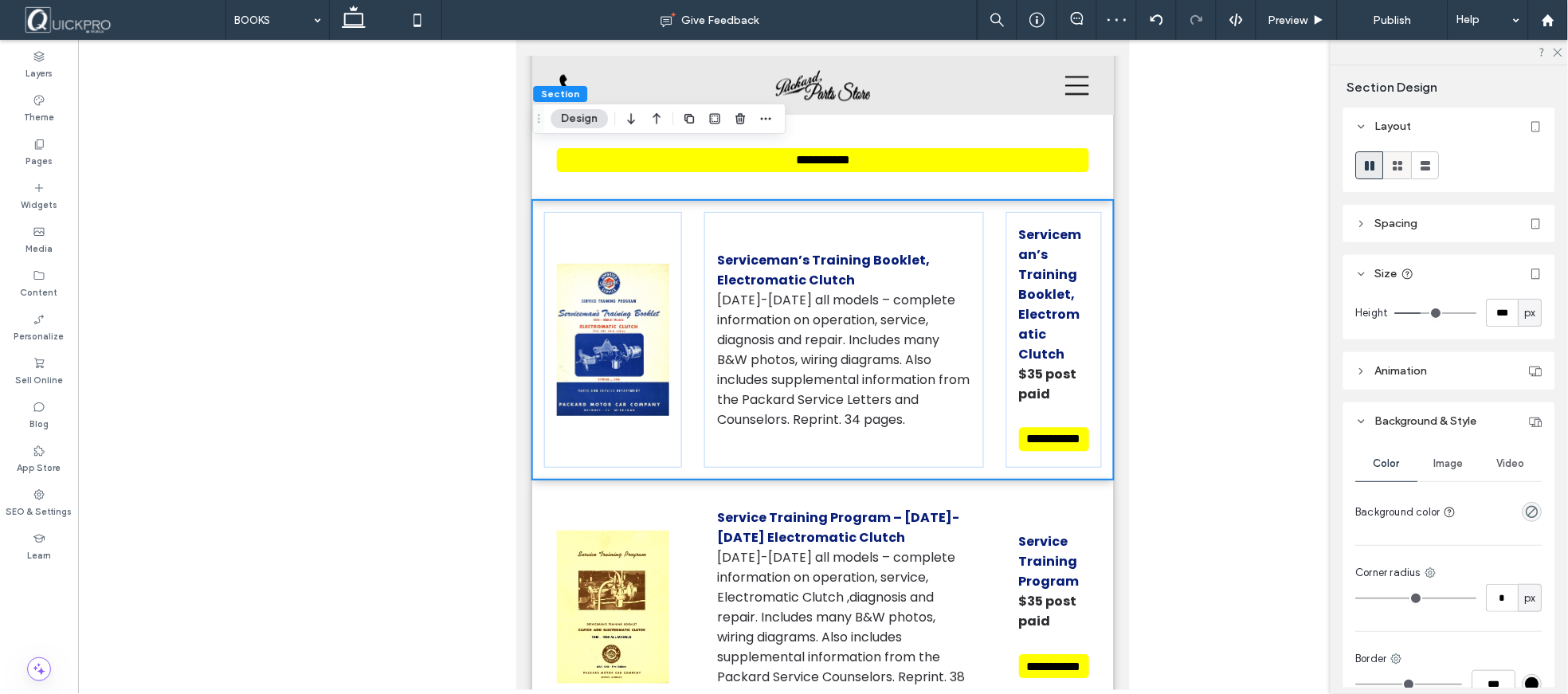
click at [1405, 169] on icon at bounding box center [1398, 166] width 16 height 16
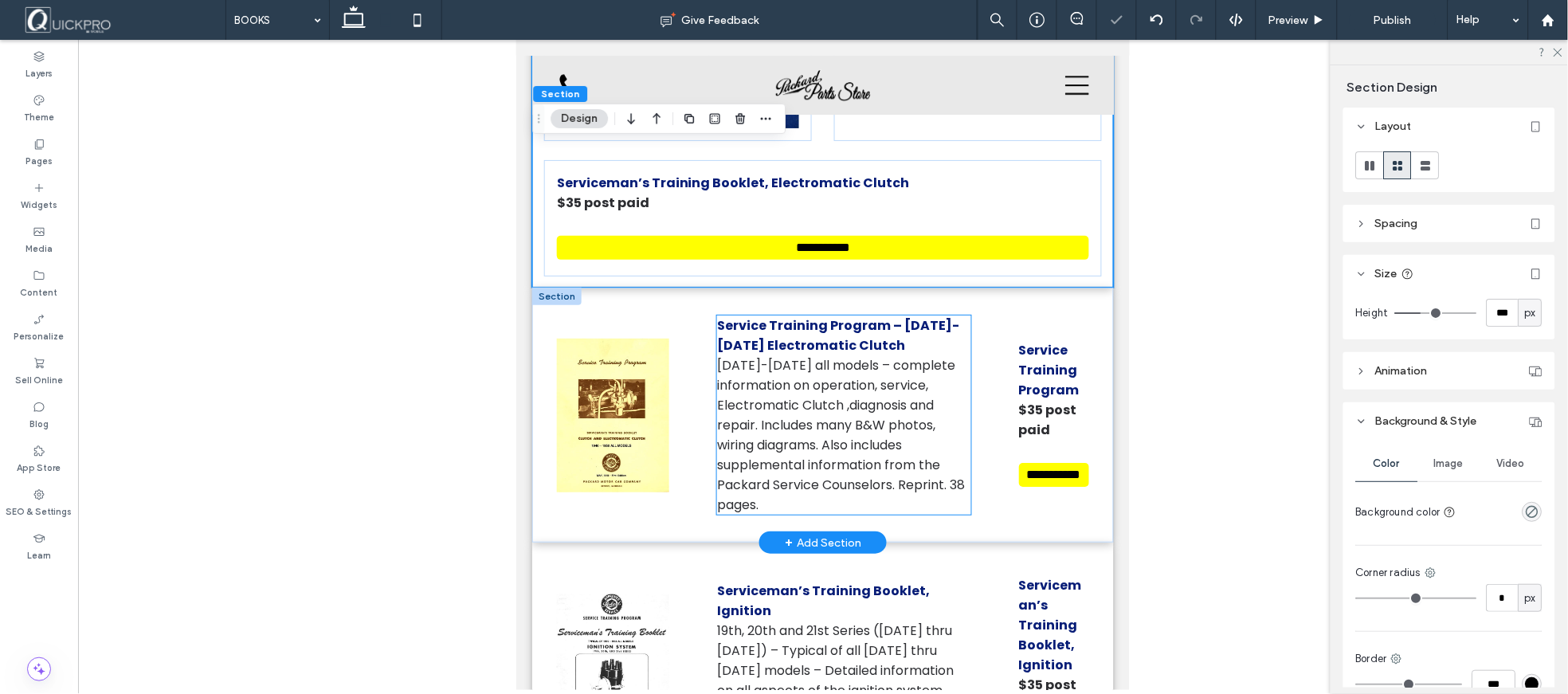
scroll to position [3258, 0]
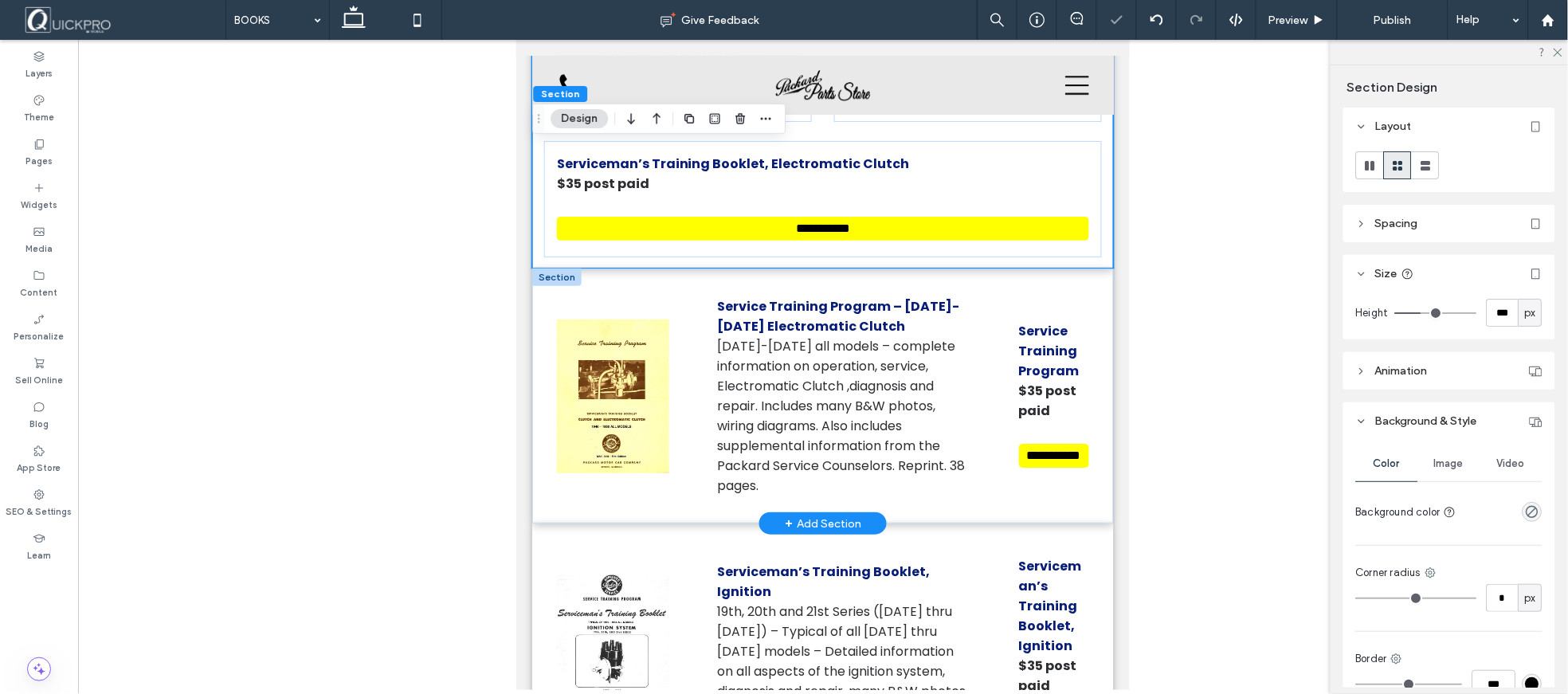
click at [558, 267] on div at bounding box center [557, 276] width 50 height 18
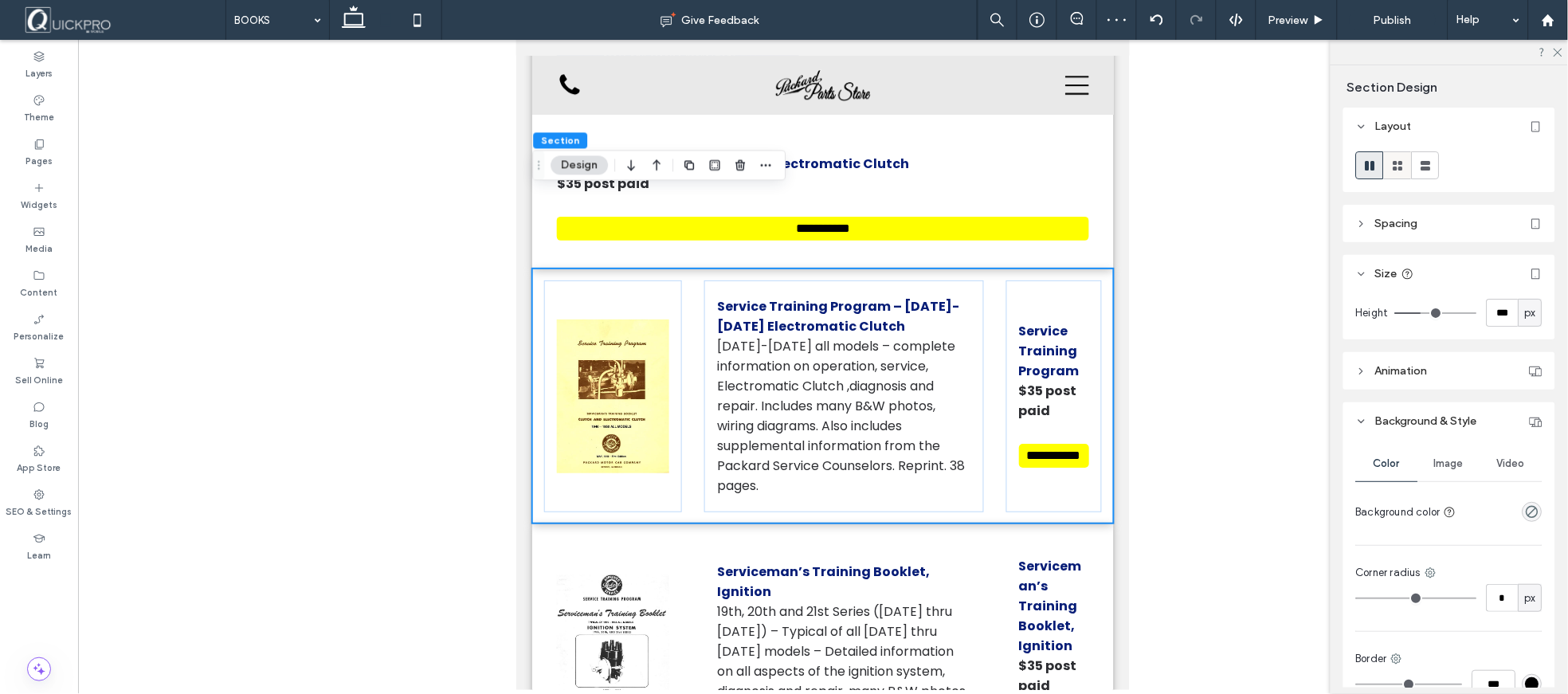
click at [1395, 168] on use at bounding box center [1398, 166] width 10 height 10
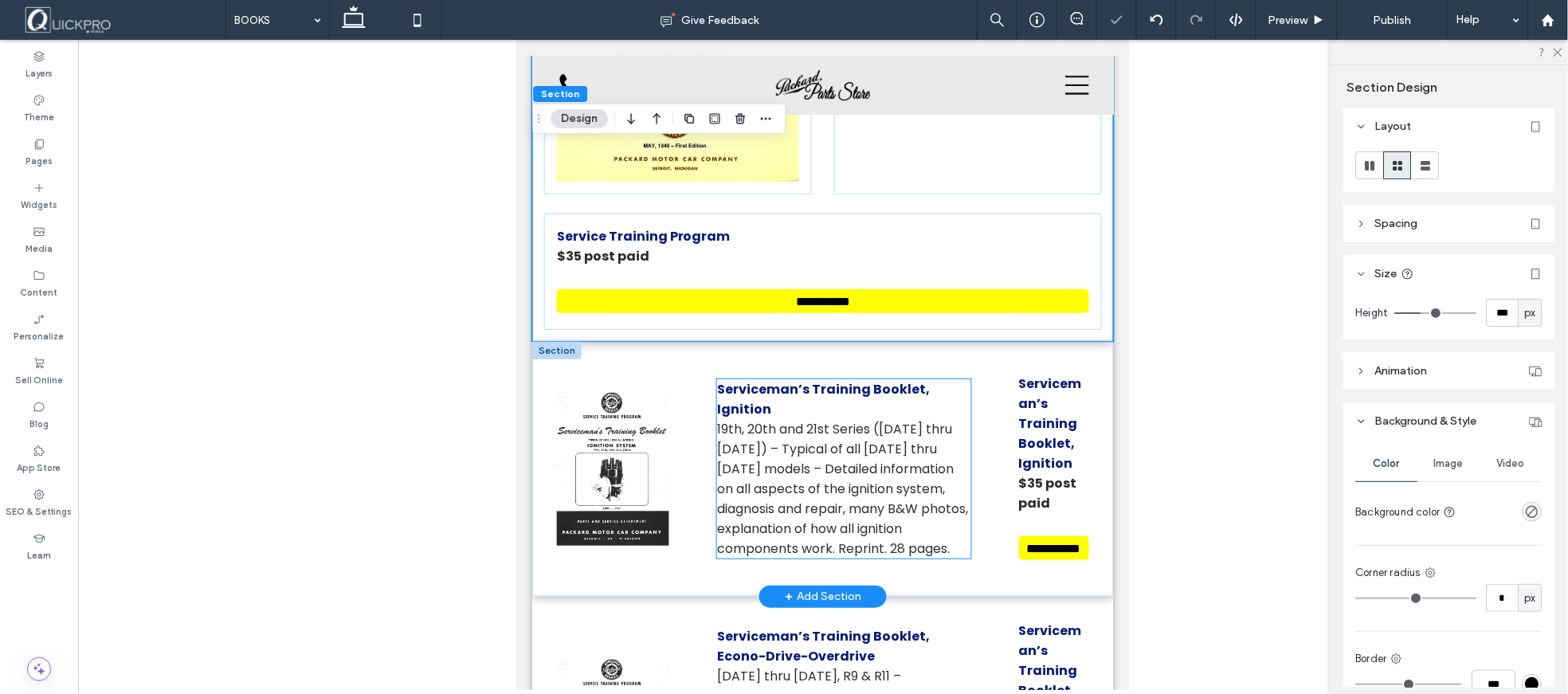
scroll to position [3699, 0]
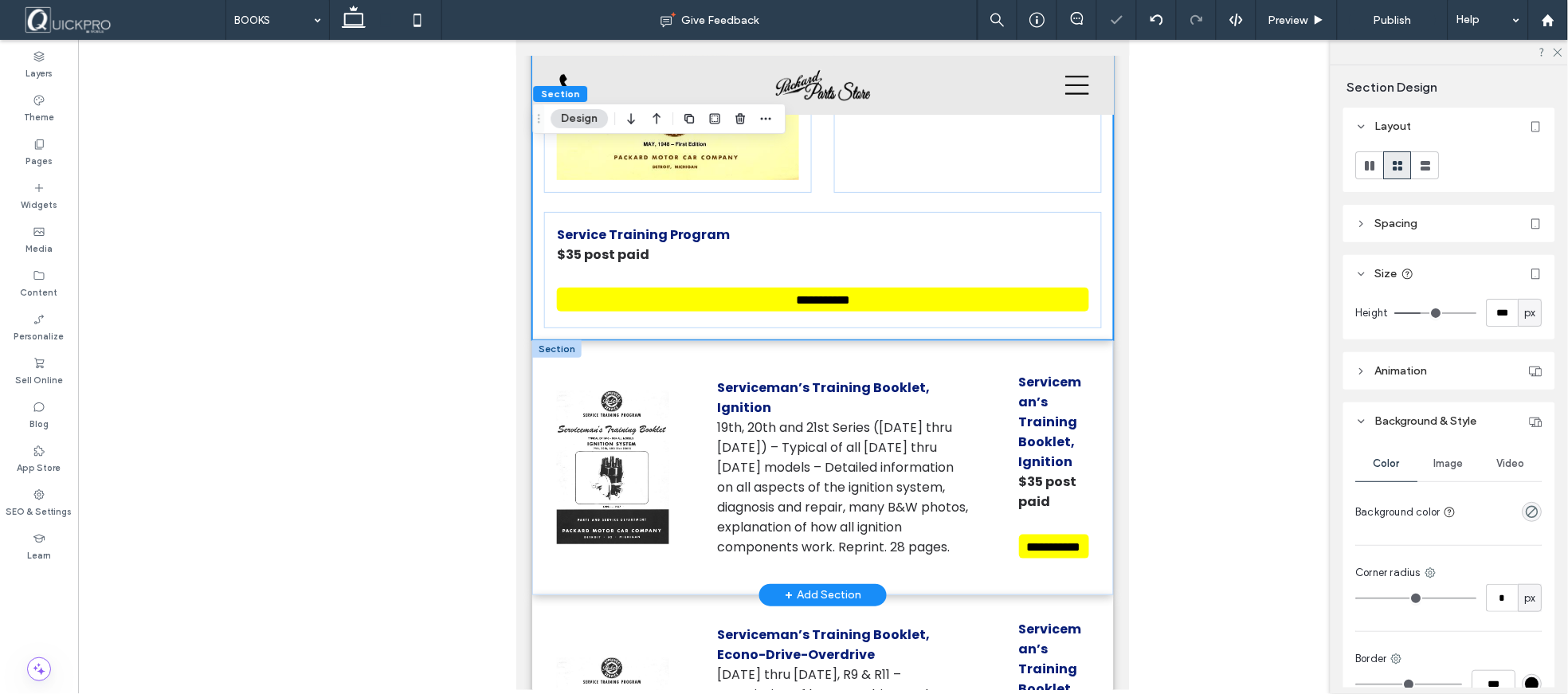
click at [565, 339] on div at bounding box center [557, 348] width 50 height 18
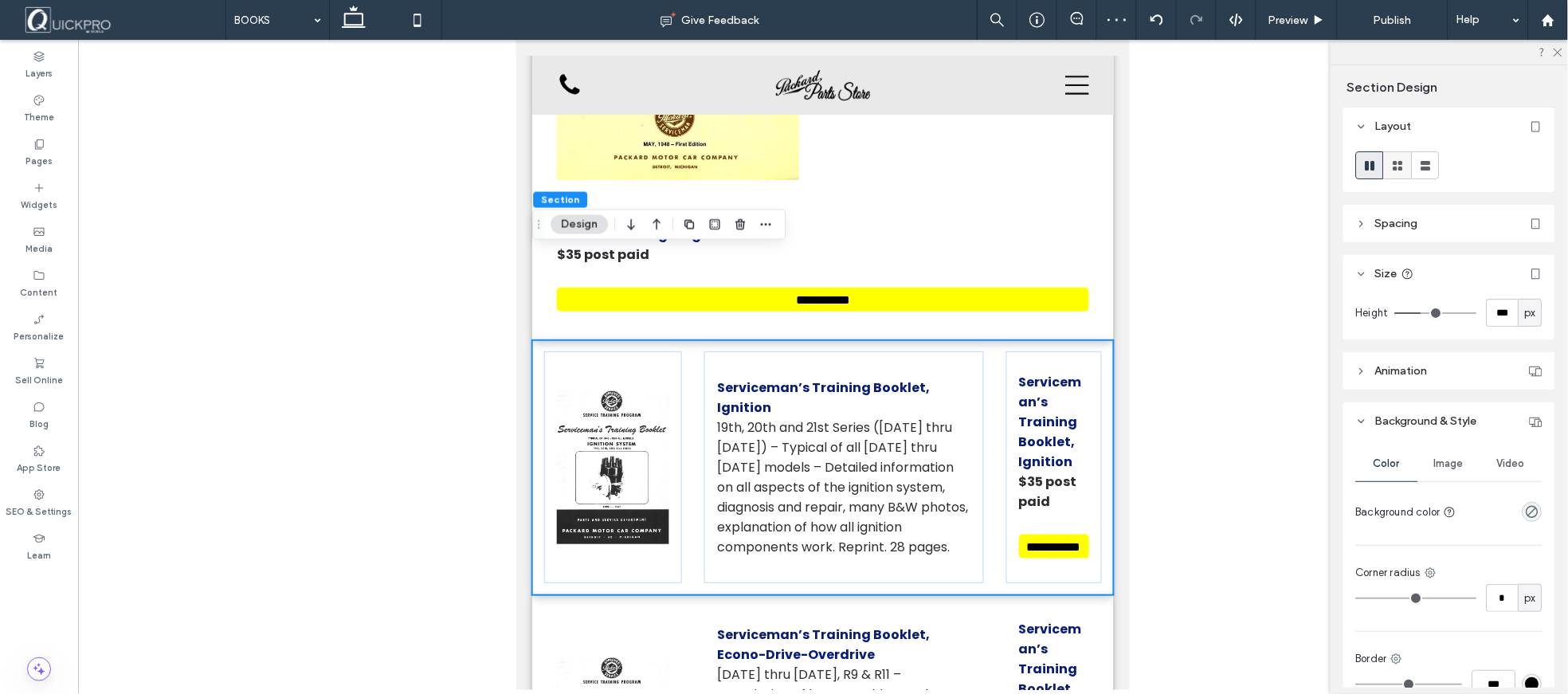
click at [1396, 160] on icon at bounding box center [1398, 166] width 16 height 16
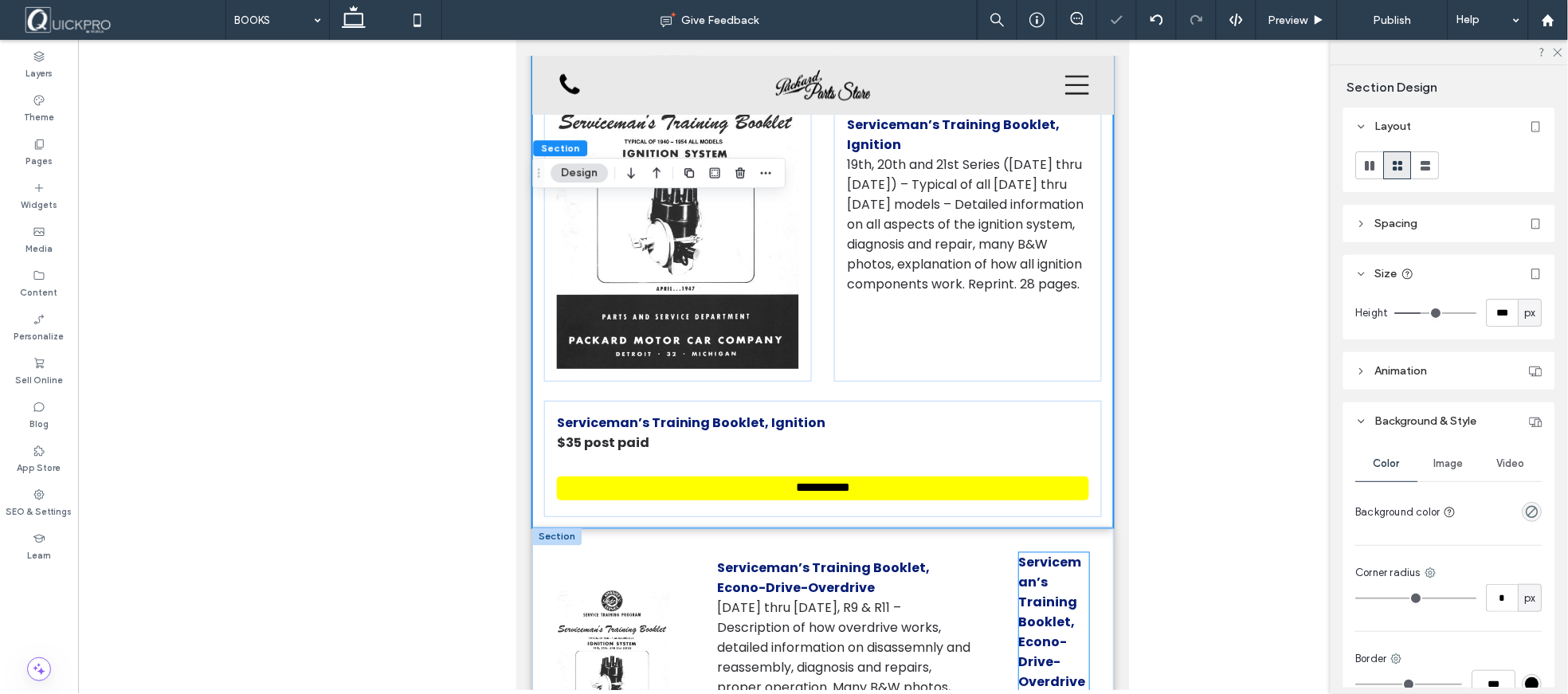
scroll to position [4142, 0]
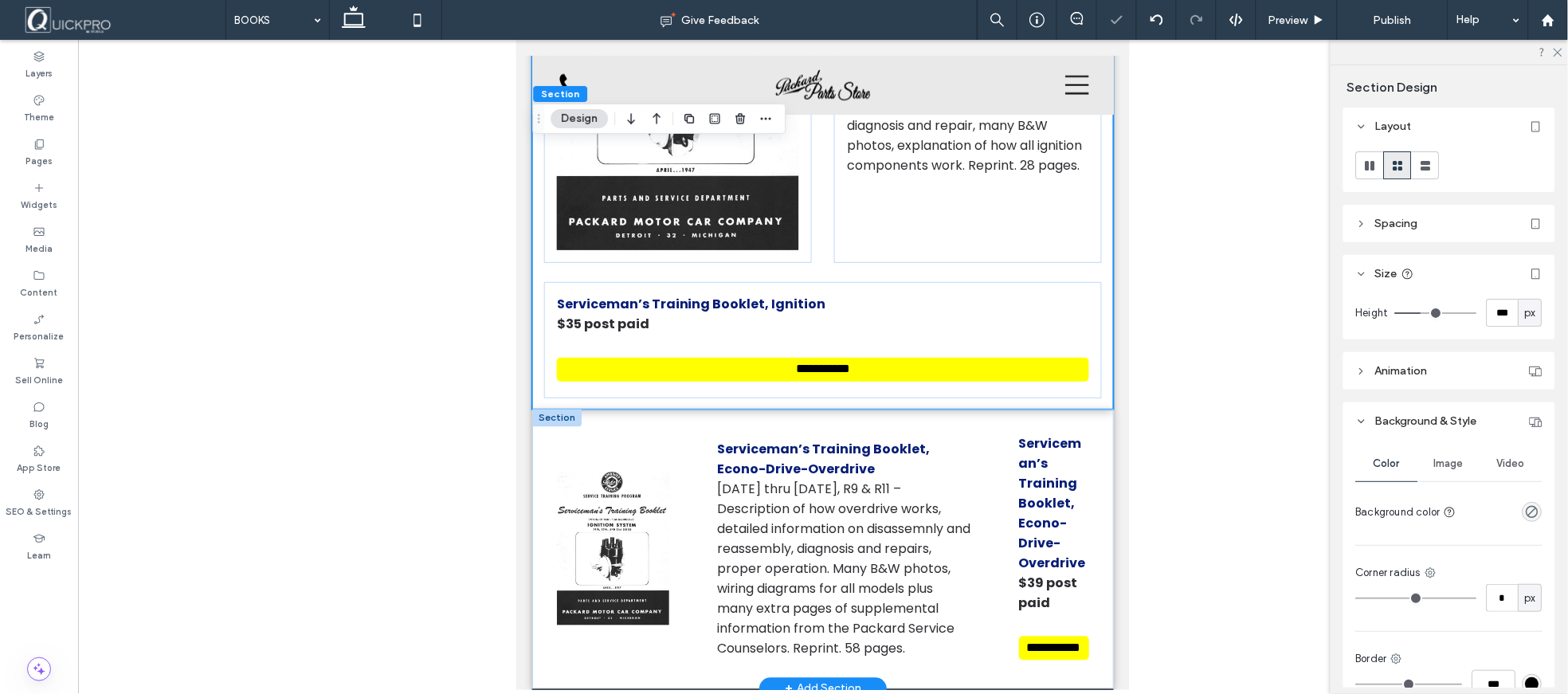
click at [558, 409] on div at bounding box center [557, 418] width 50 height 18
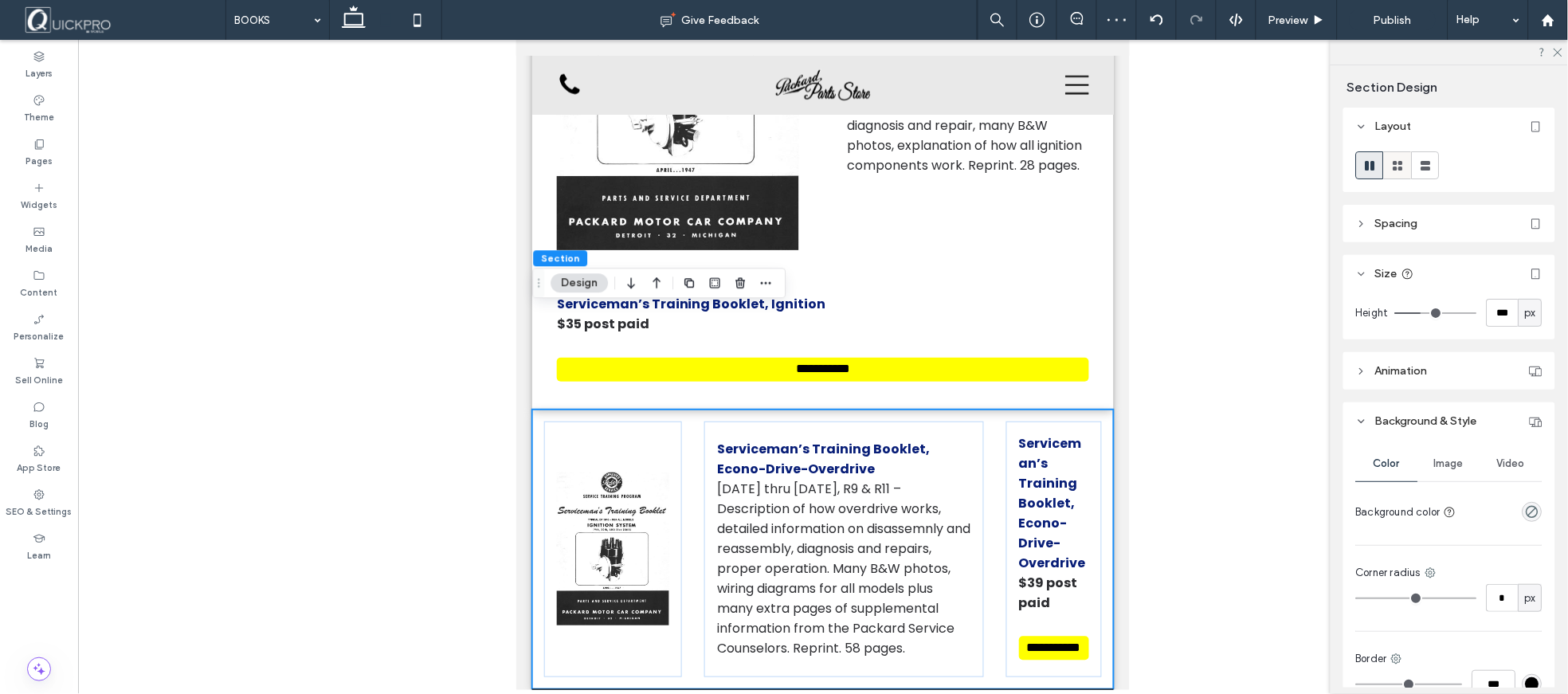
click at [1403, 165] on icon at bounding box center [1398, 166] width 16 height 16
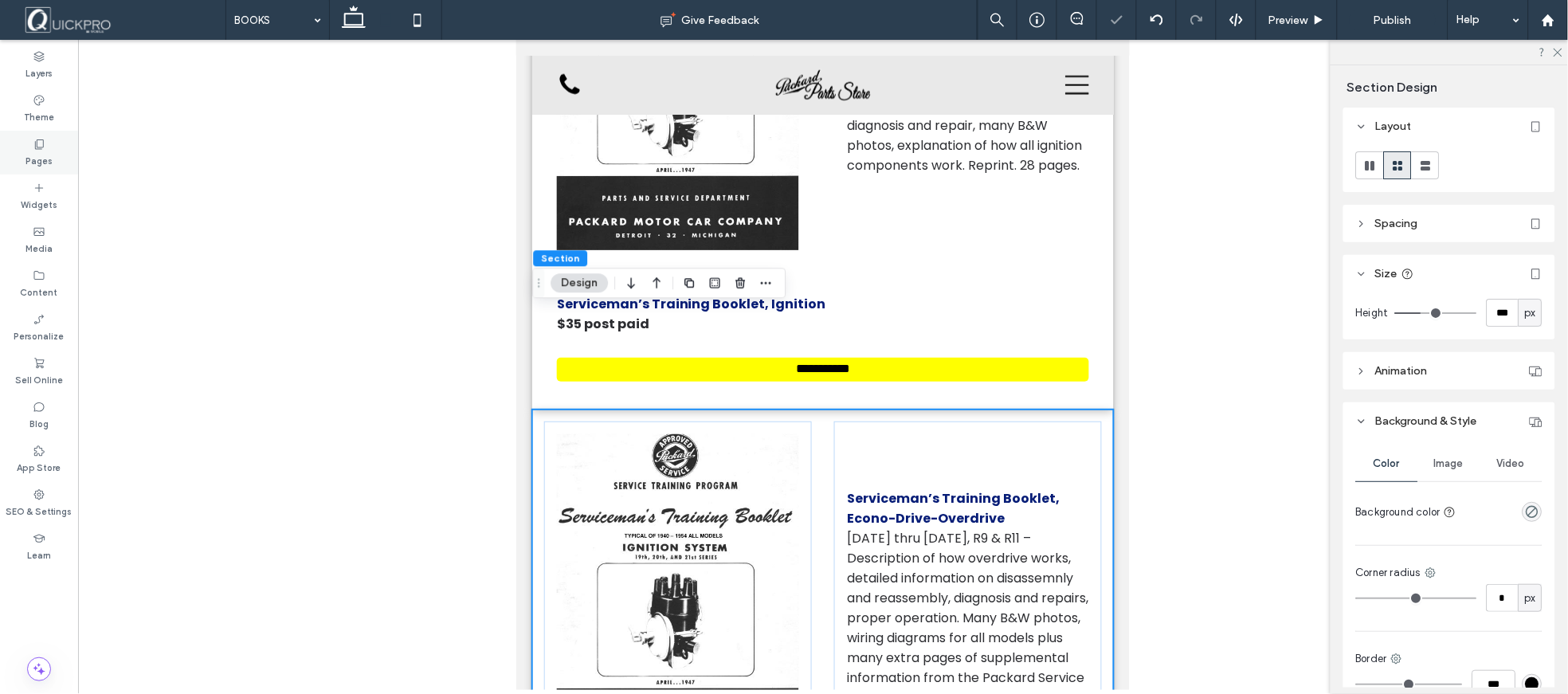
click at [44, 162] on label "Pages" at bounding box center [39, 160] width 27 height 18
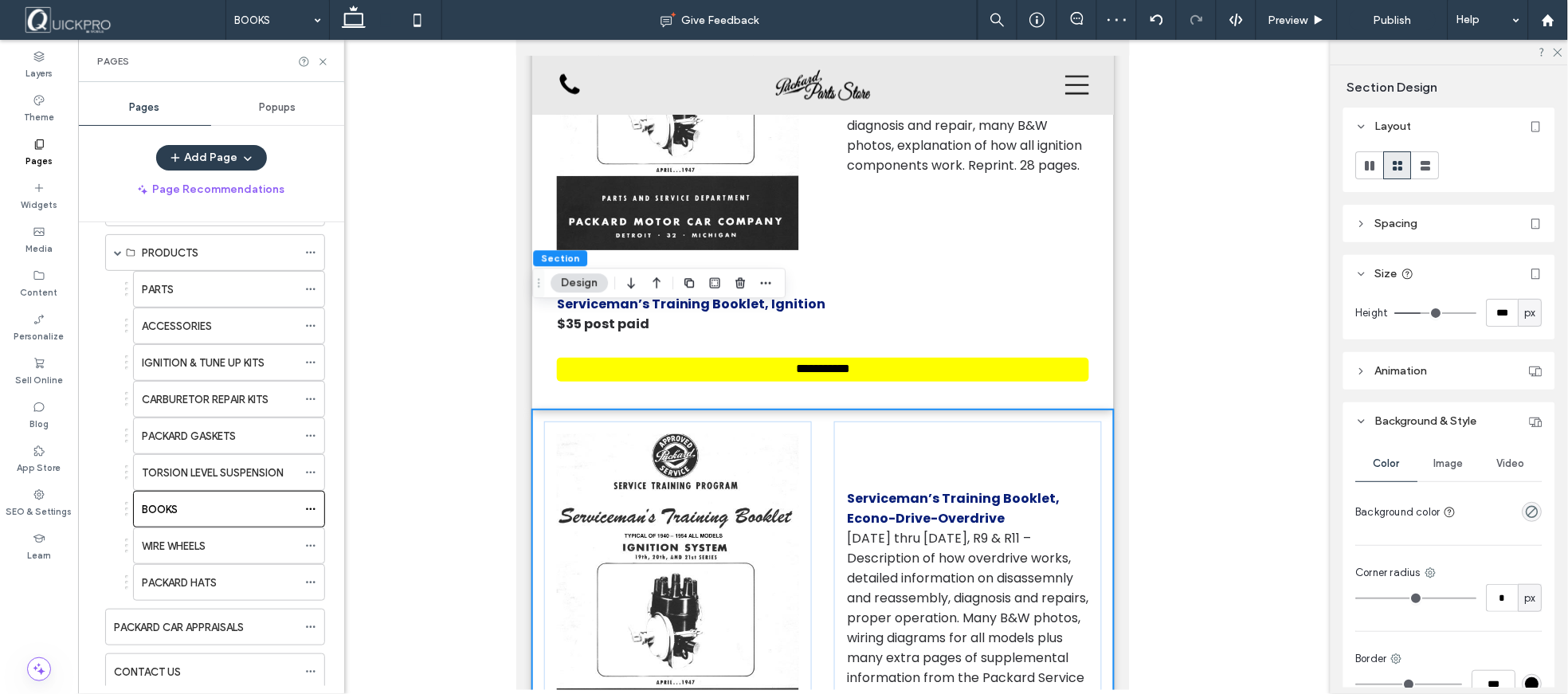
scroll to position [89, 0]
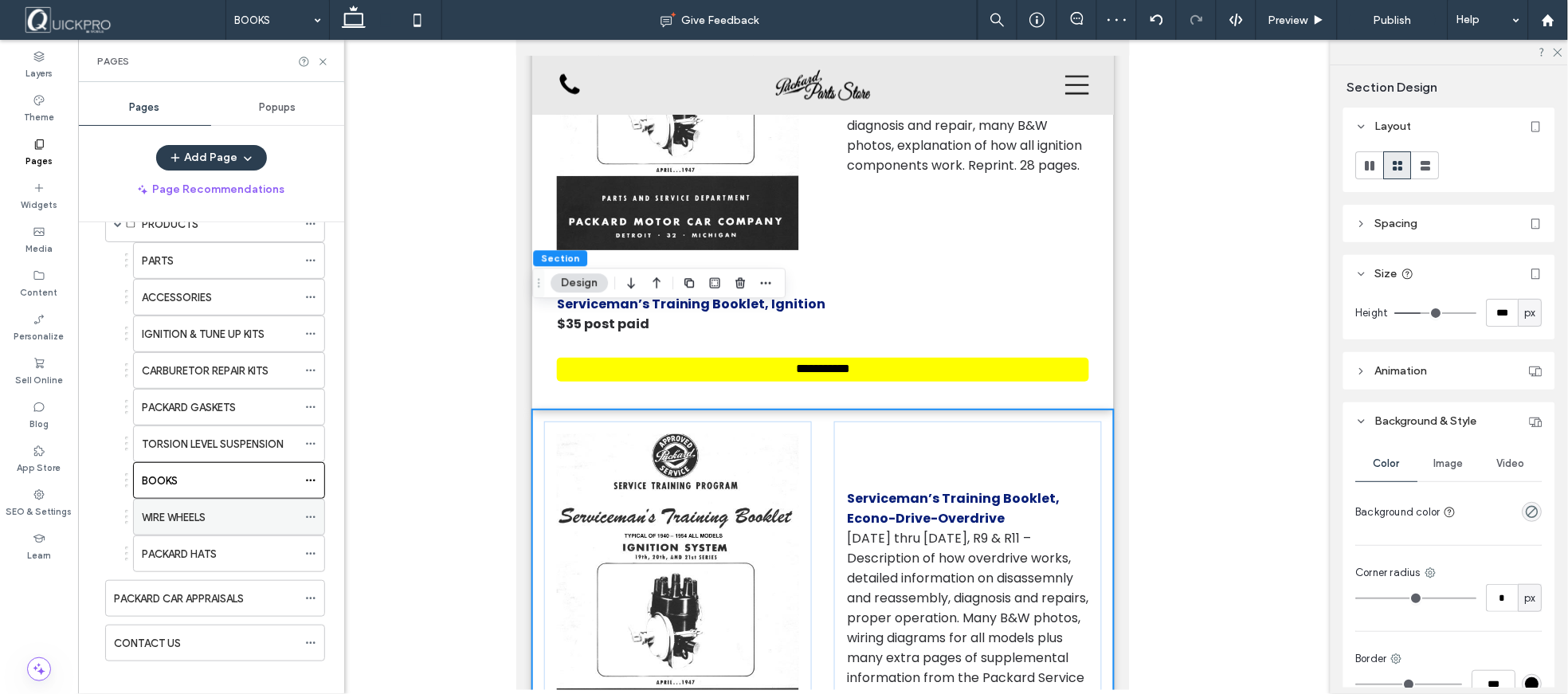
click at [200, 521] on label "WIRE WHEELS" at bounding box center [174, 518] width 64 height 28
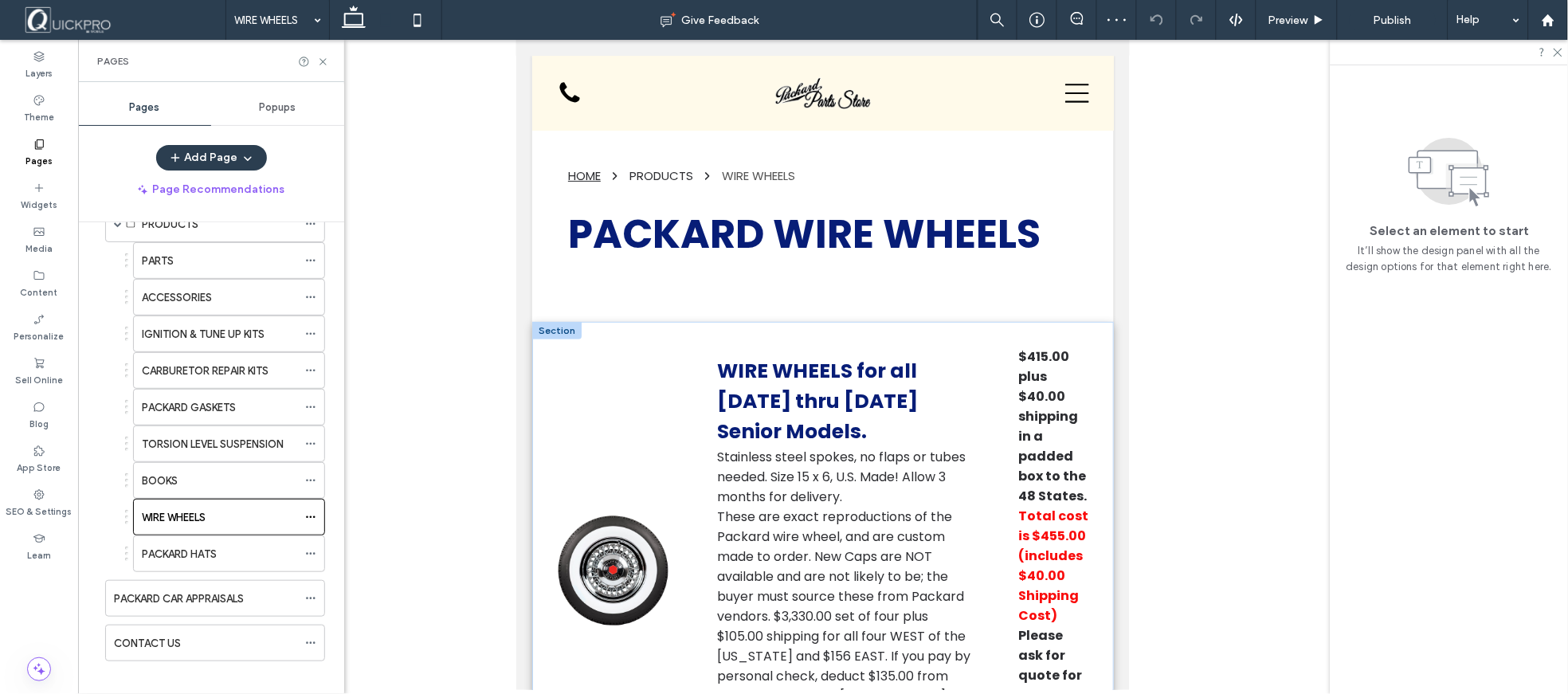
click at [564, 322] on div at bounding box center [557, 330] width 50 height 18
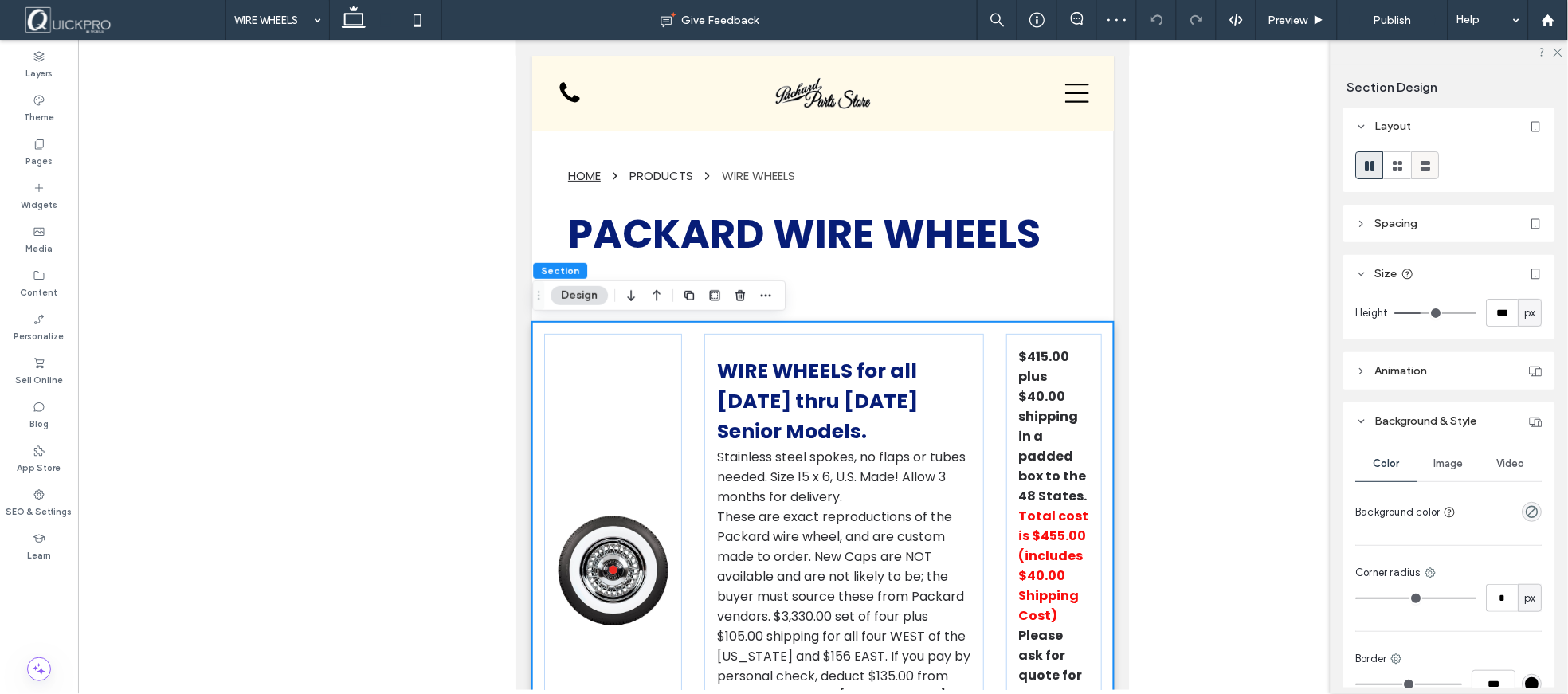
click at [1431, 171] on icon at bounding box center [1426, 166] width 16 height 16
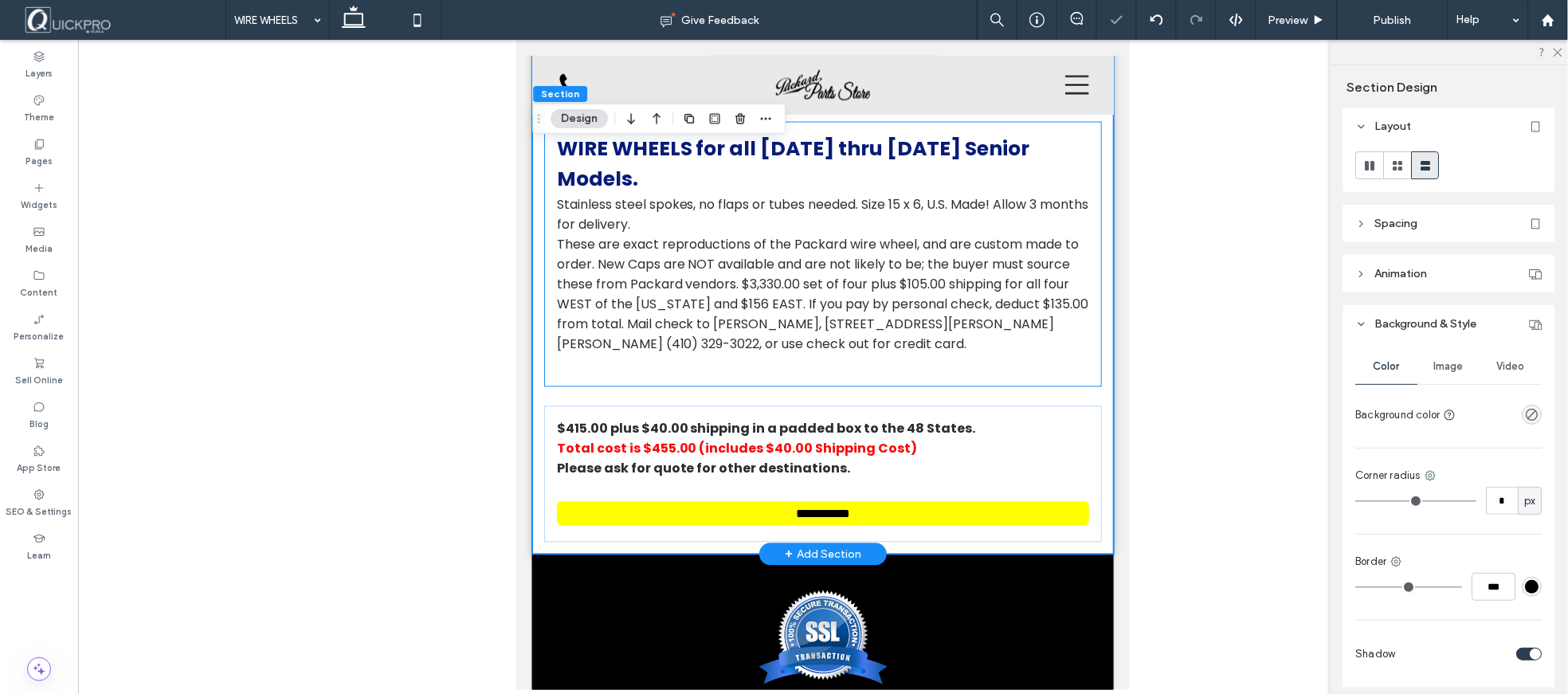
scroll to position [782, 0]
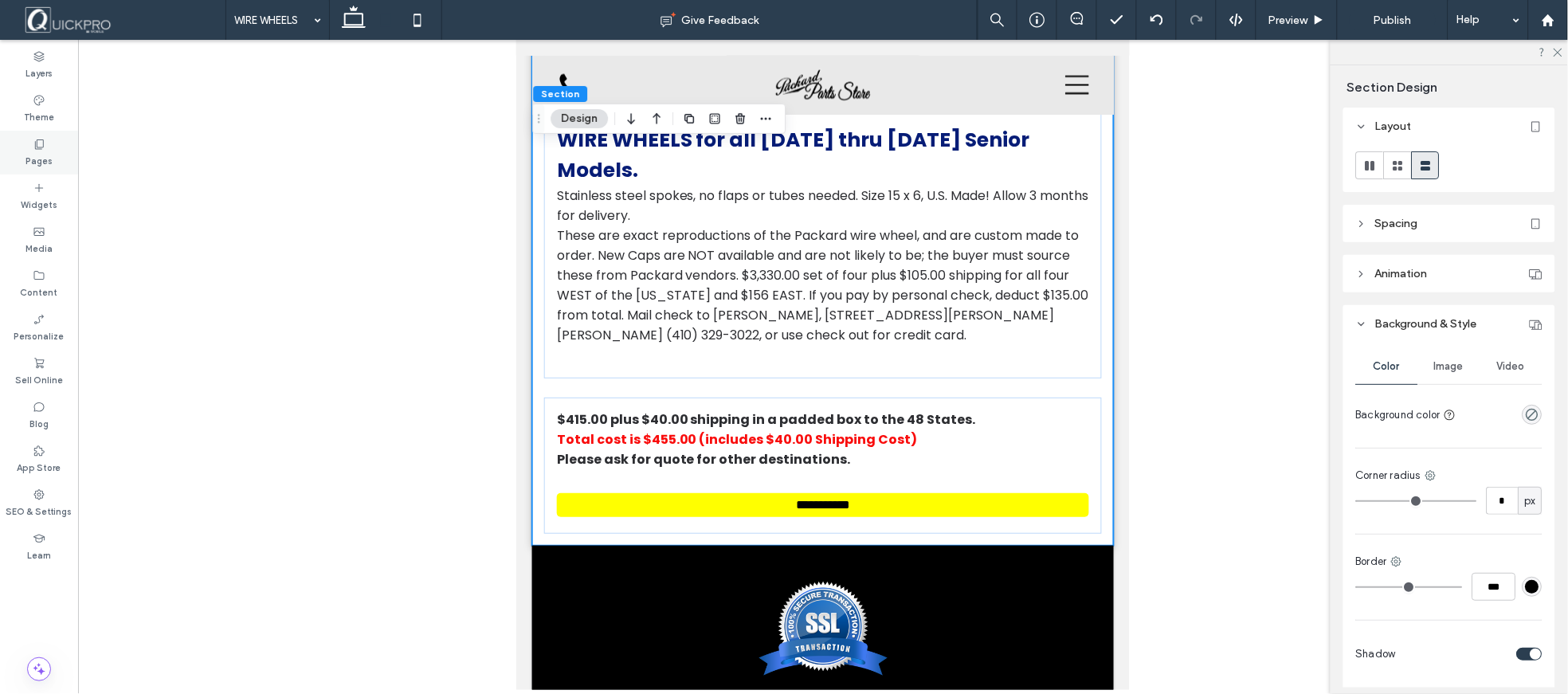
click at [40, 160] on label "Pages" at bounding box center [39, 160] width 27 height 18
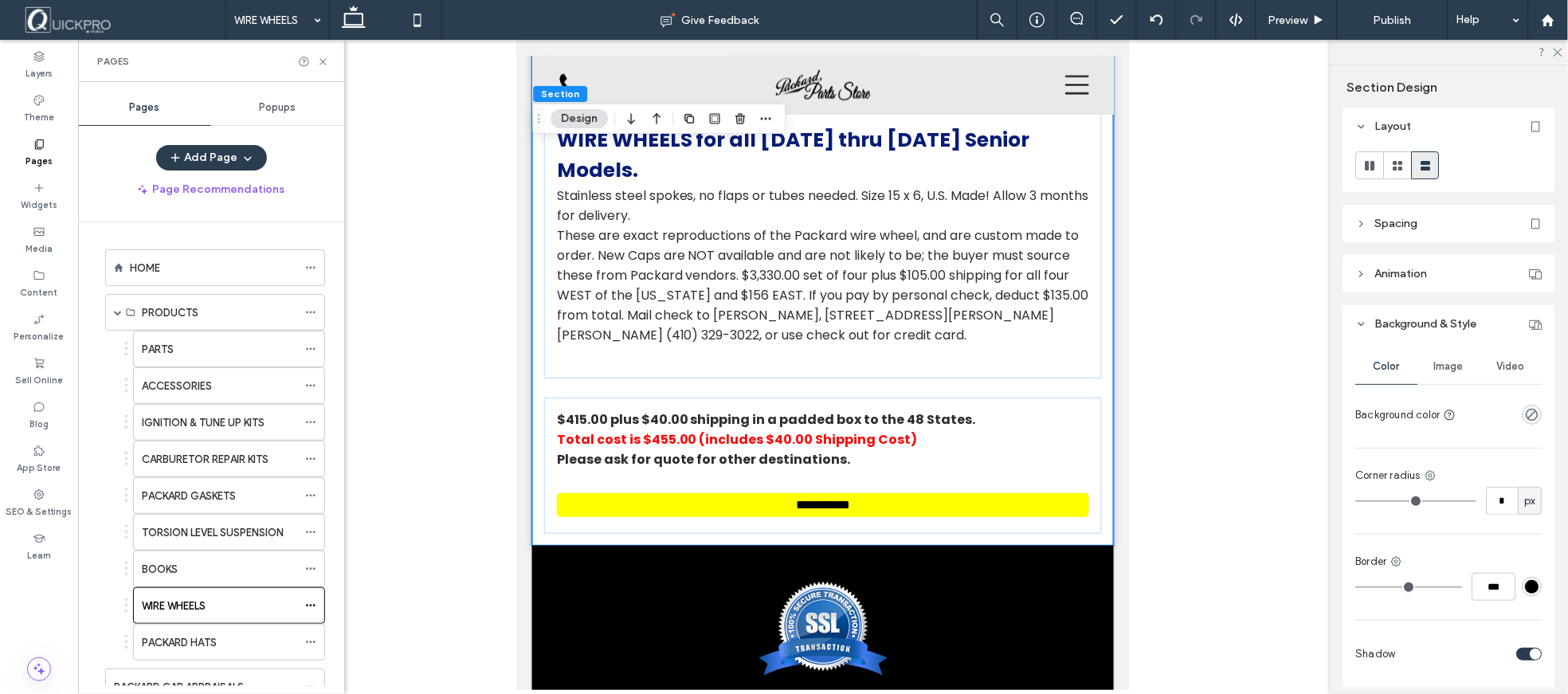
click at [188, 635] on label "PACKARD HATS" at bounding box center [179, 642] width 75 height 28
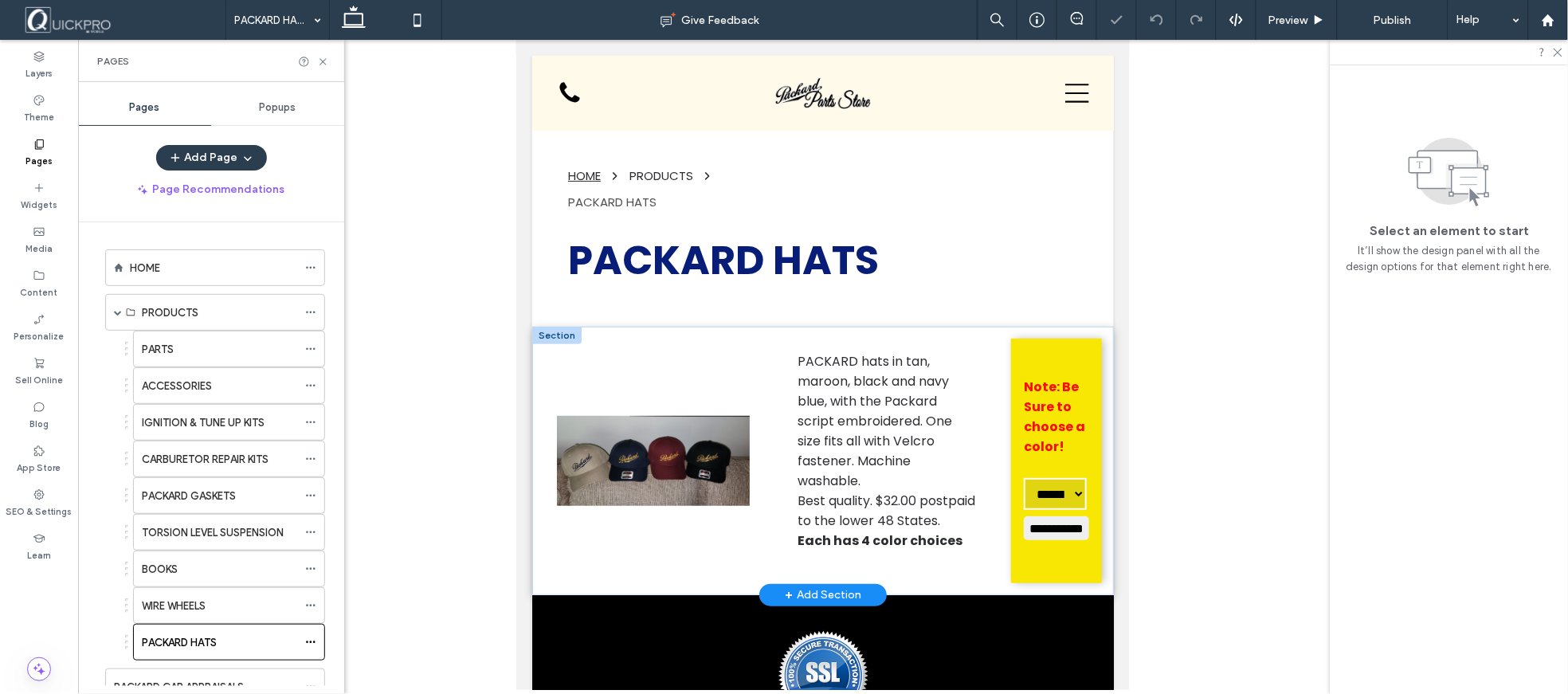
click at [565, 329] on div at bounding box center [557, 335] width 50 height 18
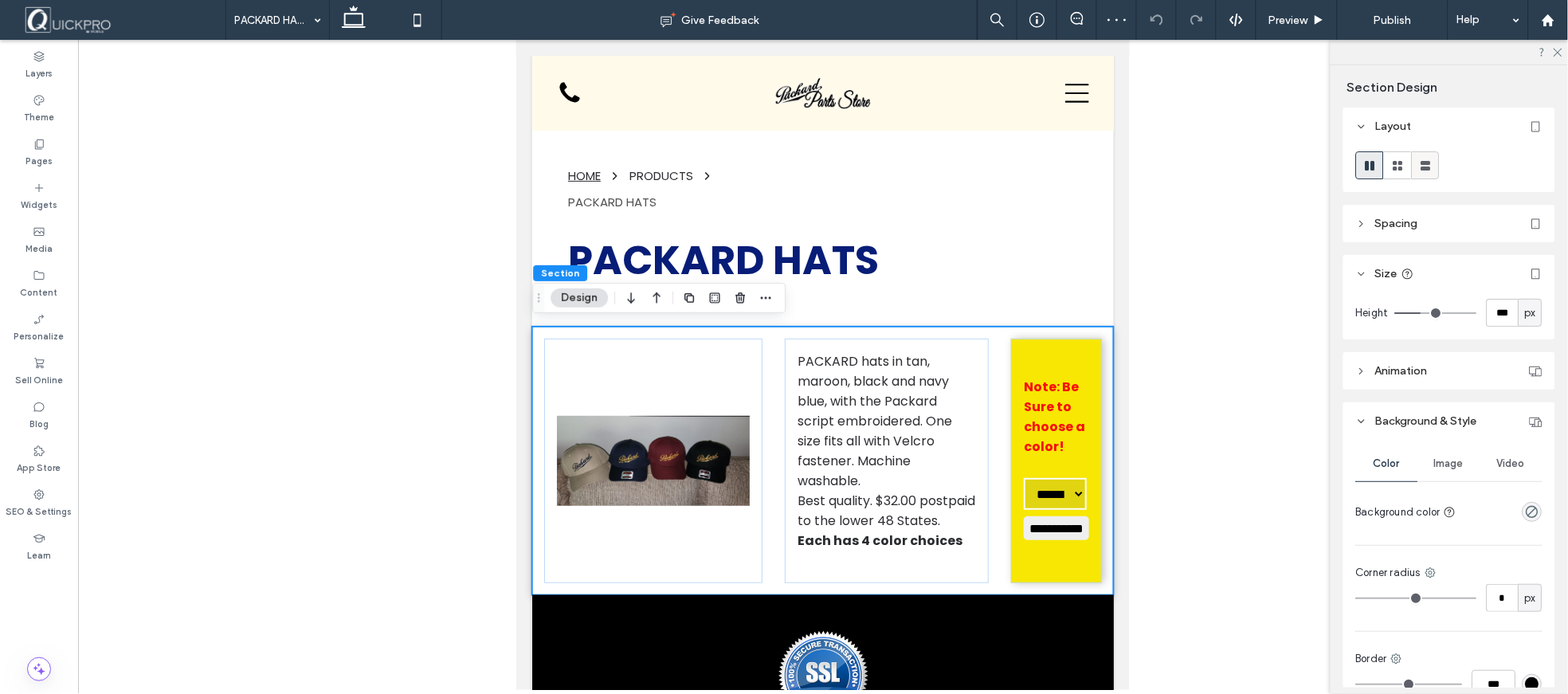
click at [1431, 166] on icon at bounding box center [1426, 166] width 16 height 16
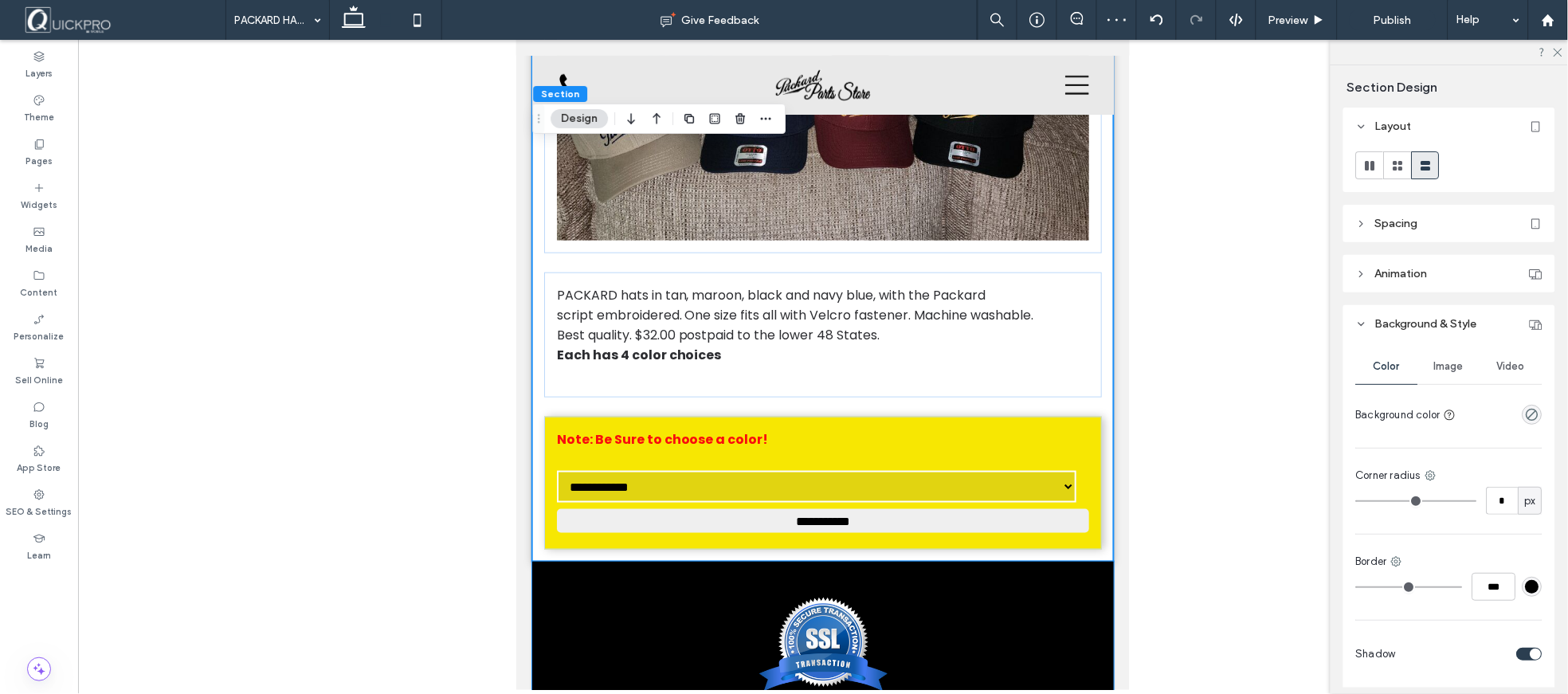
scroll to position [120, 0]
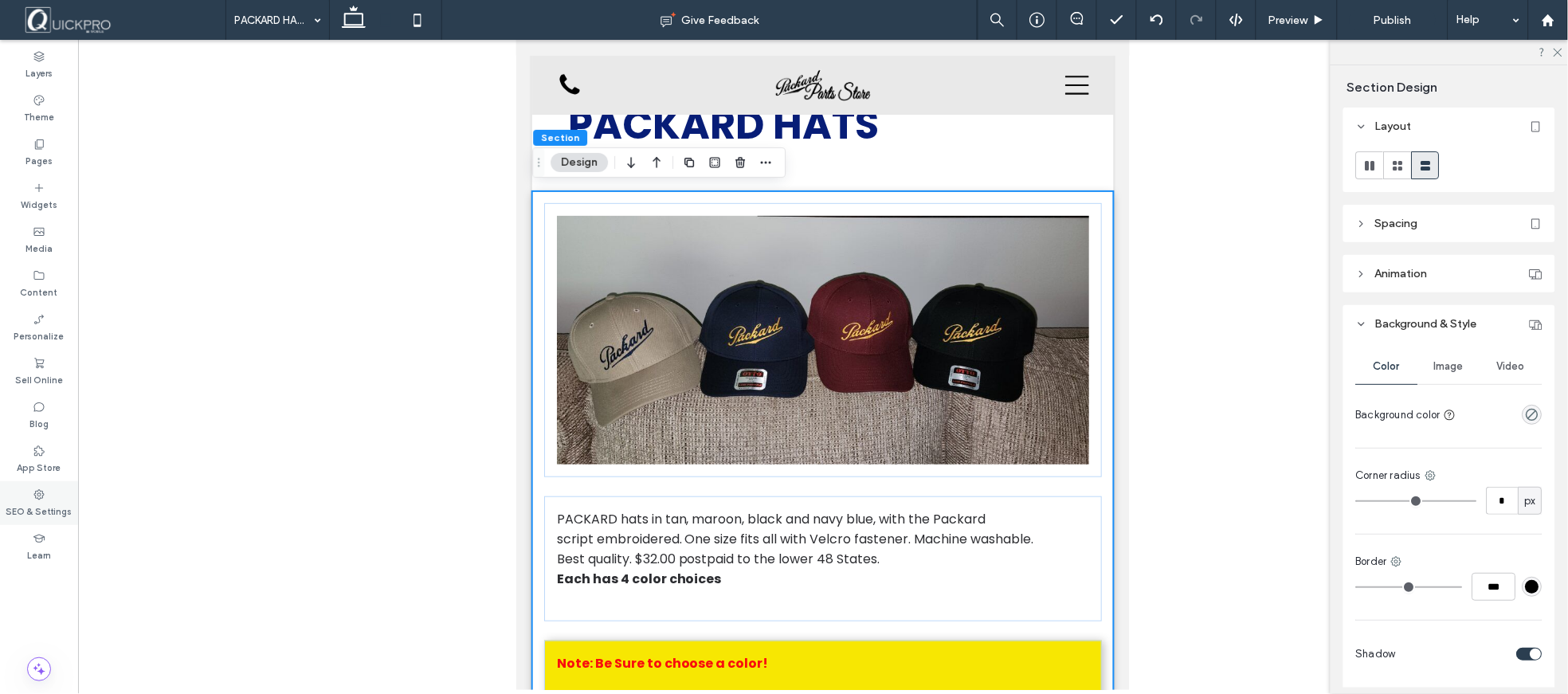
click at [33, 507] on label "SEO & Settings" at bounding box center [39, 510] width 66 height 18
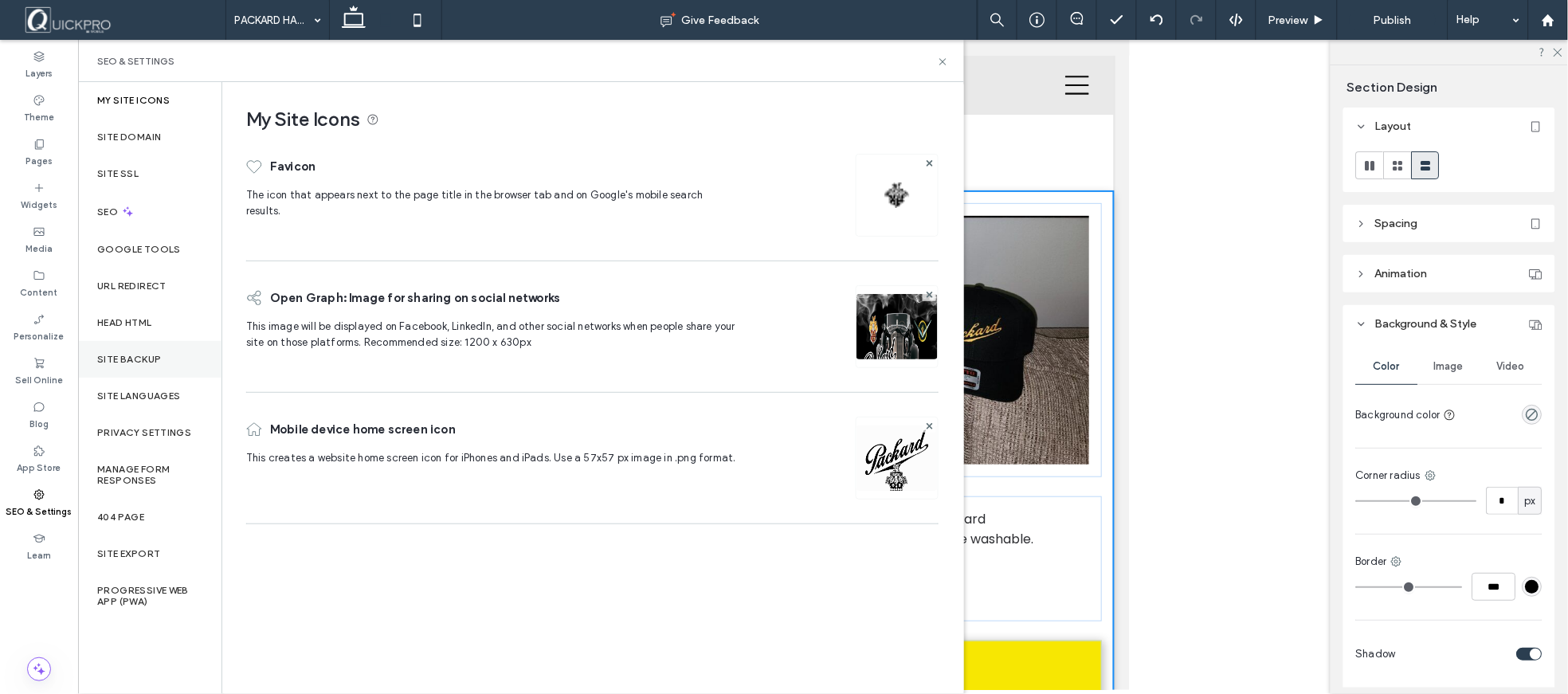
click at [146, 352] on div "Site Backup" at bounding box center [150, 359] width 144 height 37
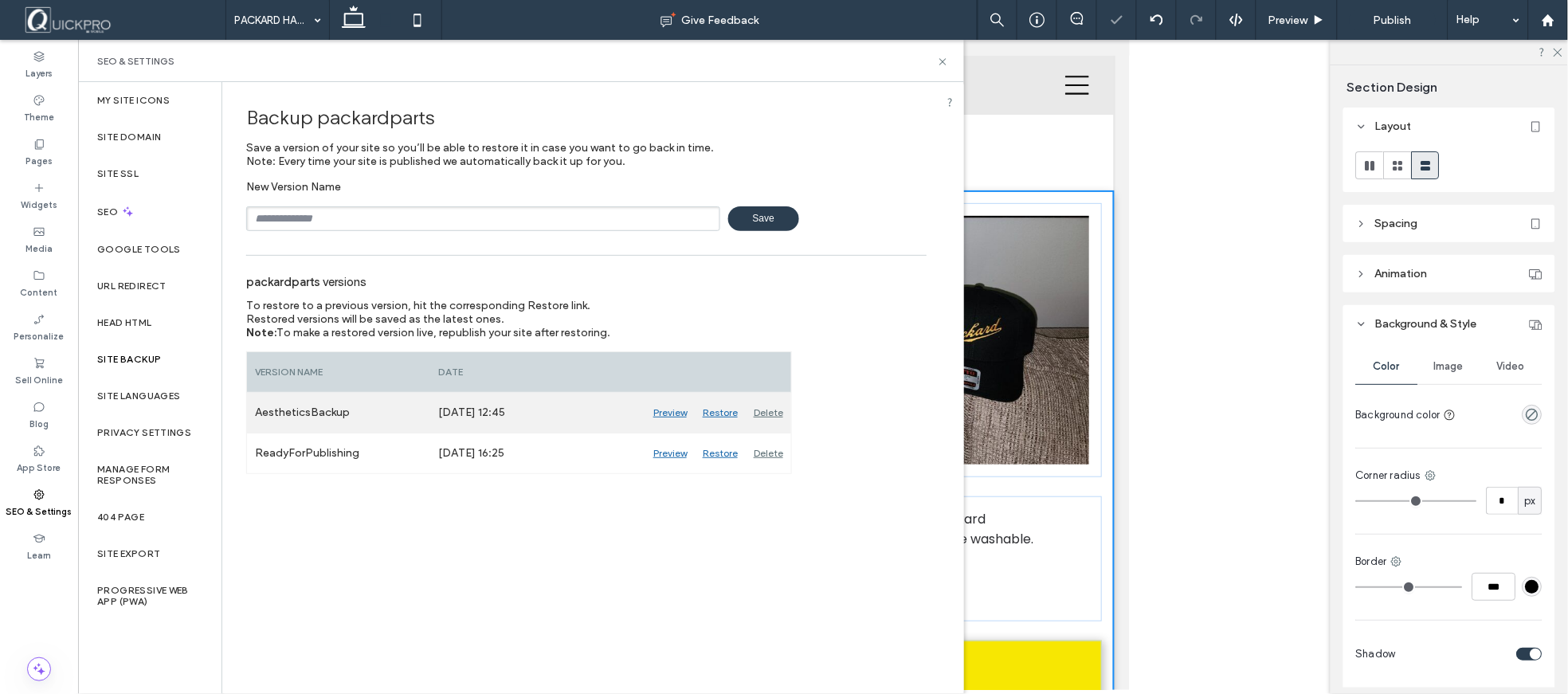
click at [328, 406] on div "AestheticsBackup" at bounding box center [339, 413] width 184 height 40
click at [354, 412] on div "AestheticsBackup" at bounding box center [339, 413] width 184 height 40
drag, startPoint x: 354, startPoint y: 411, endPoint x: 256, endPoint y: 405, distance: 98.2
click at [256, 405] on div "AestheticsBackup" at bounding box center [339, 413] width 184 height 40
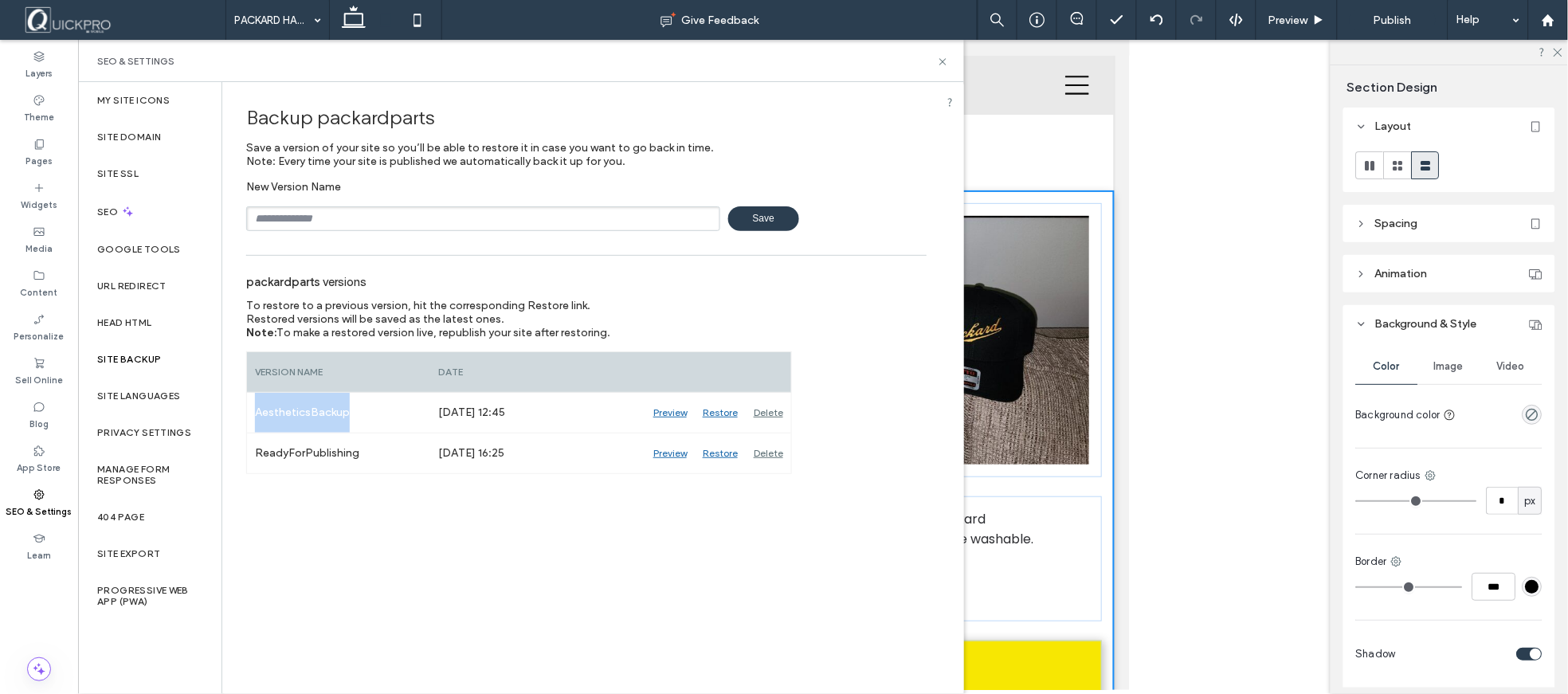
copy div "AestheticsBackup"
click at [346, 215] on input "text" at bounding box center [483, 218] width 474 height 25
paste input "**********"
type input "**********"
click at [766, 215] on span "Save" at bounding box center [763, 218] width 71 height 25
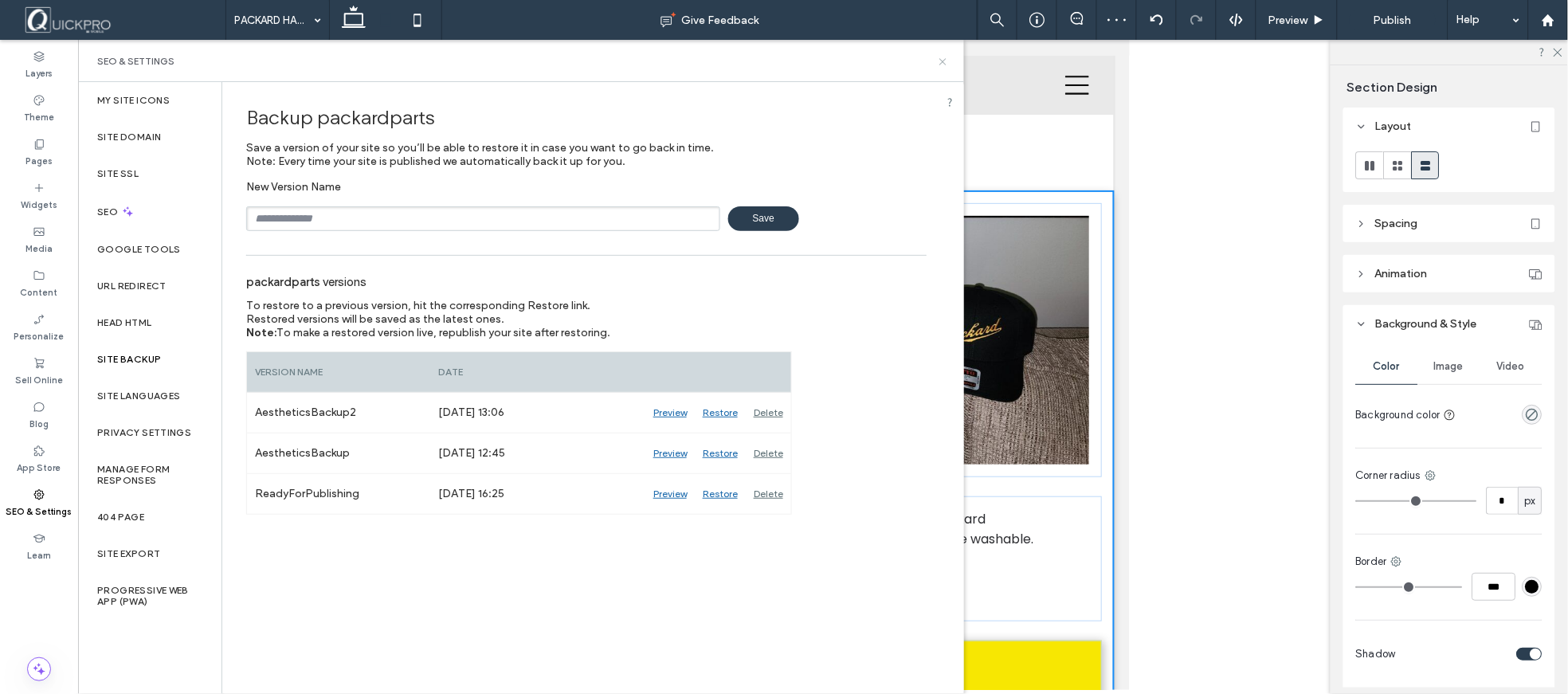
drag, startPoint x: 941, startPoint y: 58, endPoint x: 459, endPoint y: 41, distance: 482.3
click at [941, 58] on icon at bounding box center [943, 62] width 12 height 12
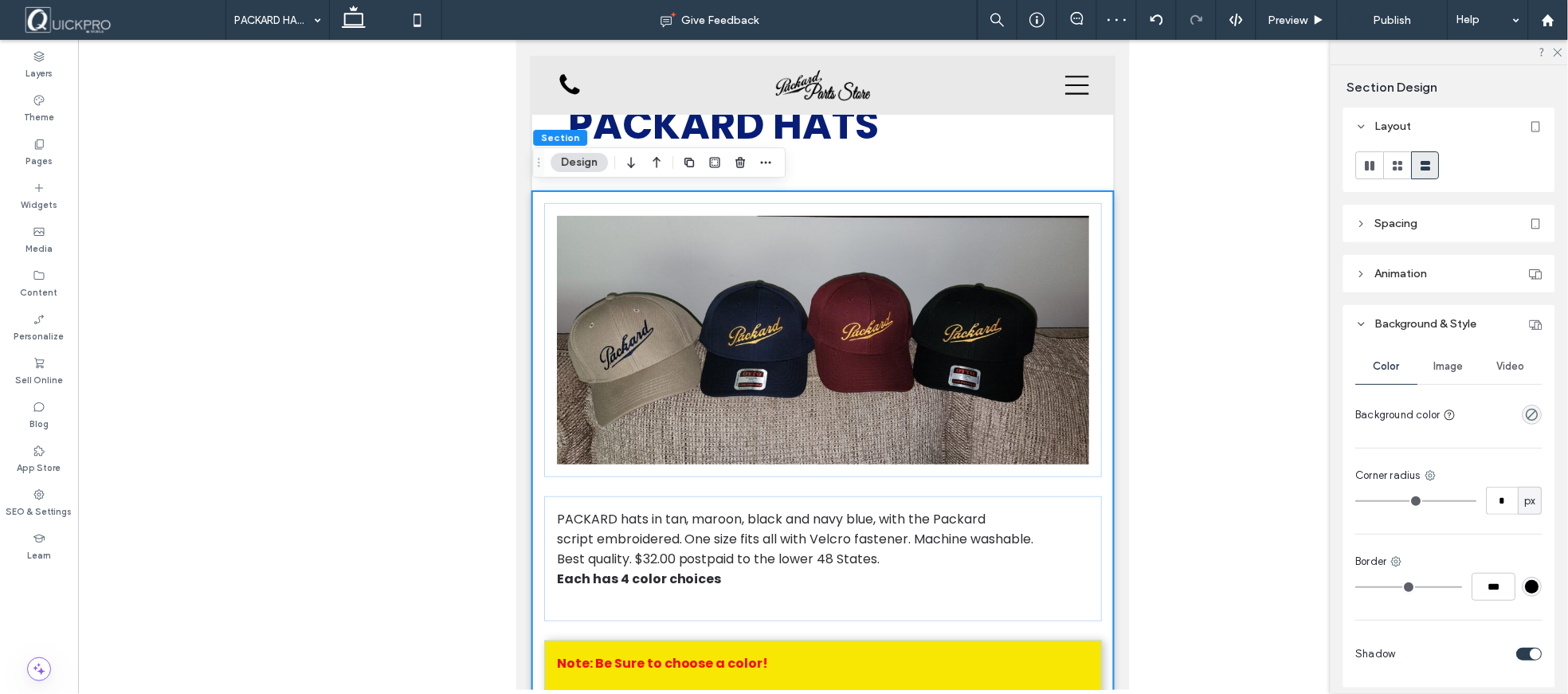
click at [1285, 232] on div at bounding box center [823, 365] width 1490 height 650
click at [46, 145] on div "Pages" at bounding box center [39, 153] width 78 height 44
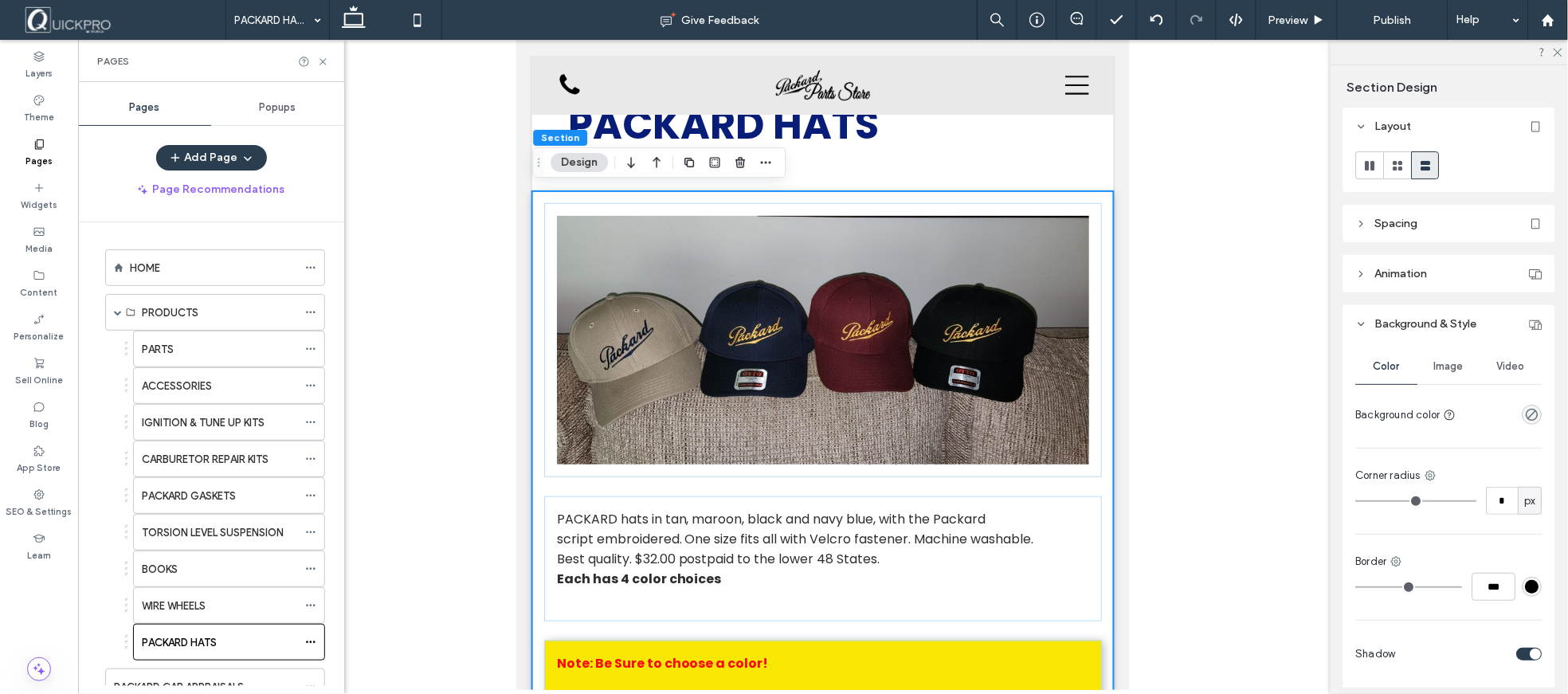
click at [170, 353] on label "PARTS" at bounding box center [158, 349] width 32 height 28
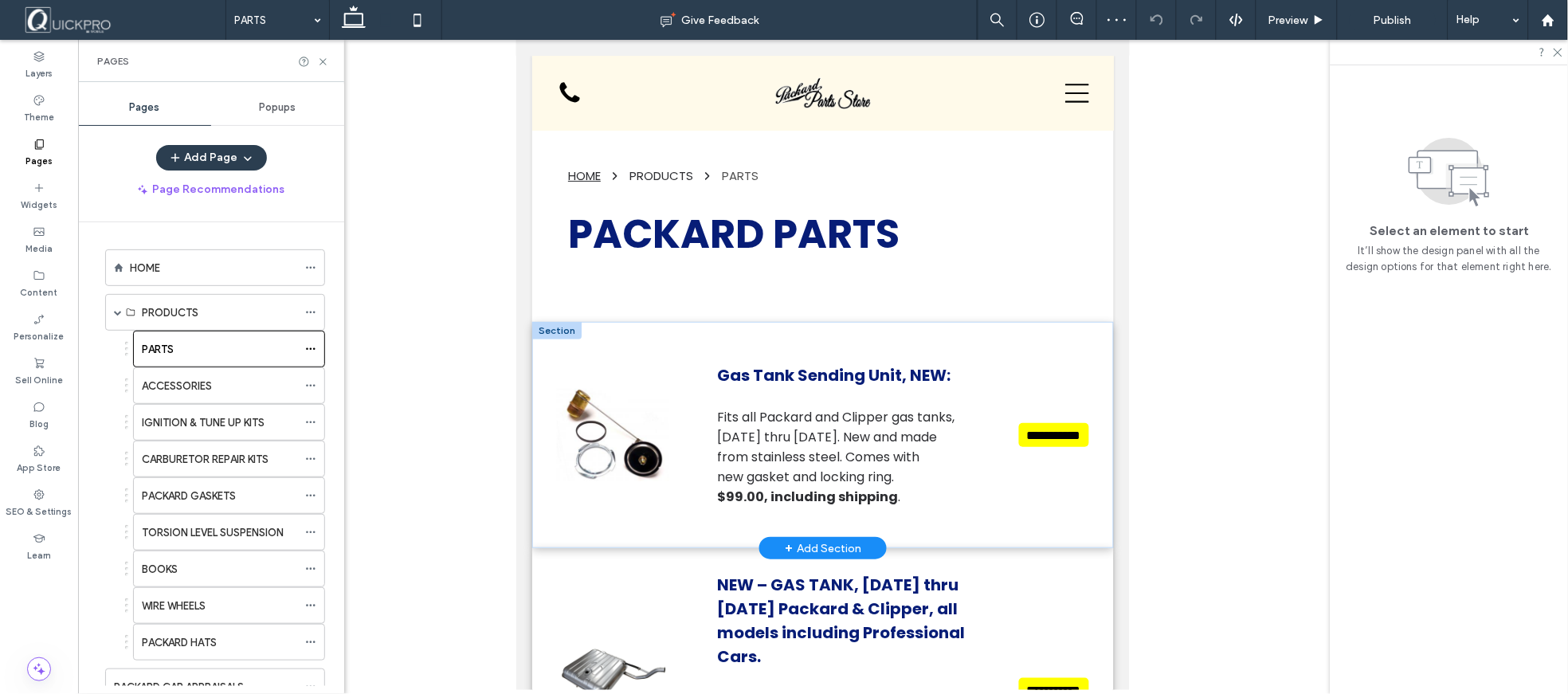
click at [565, 324] on div at bounding box center [557, 330] width 50 height 18
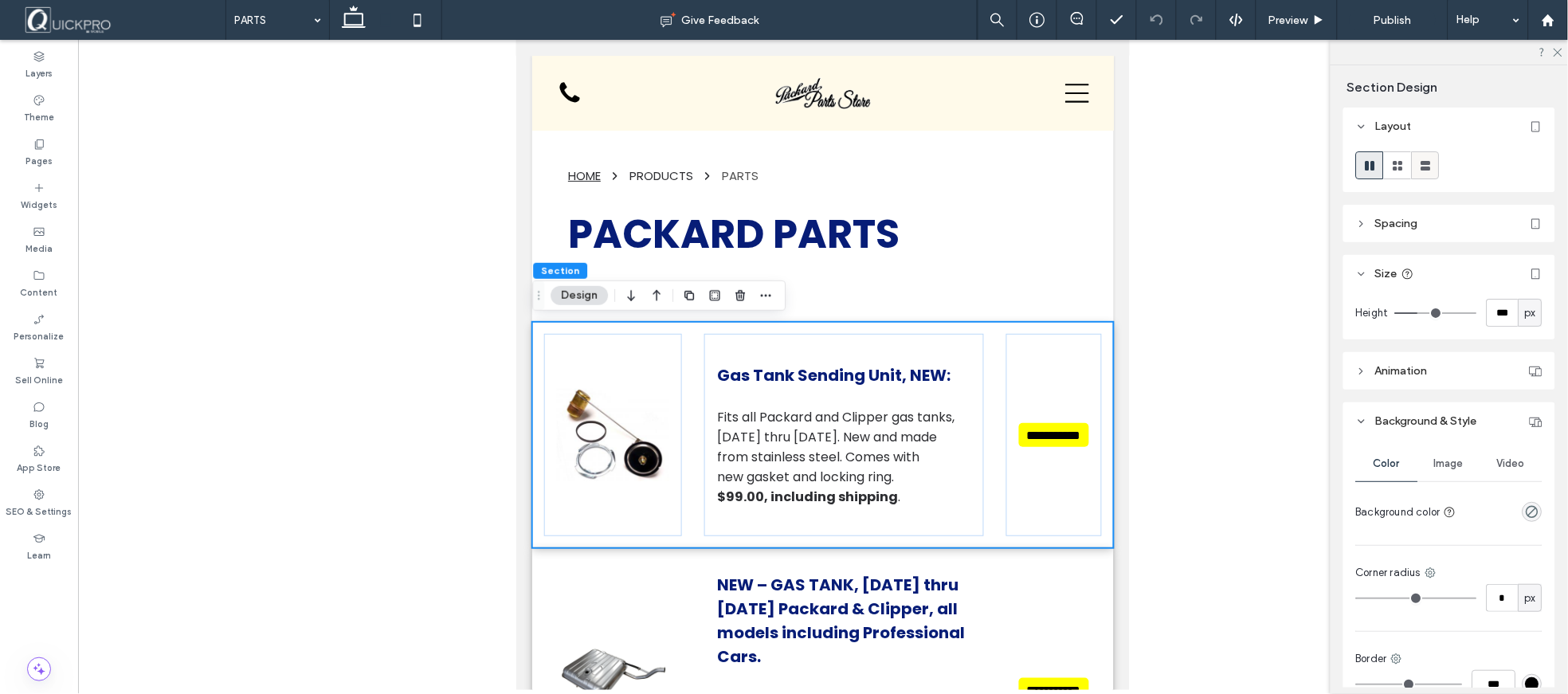
click at [1427, 164] on use at bounding box center [1426, 166] width 10 height 10
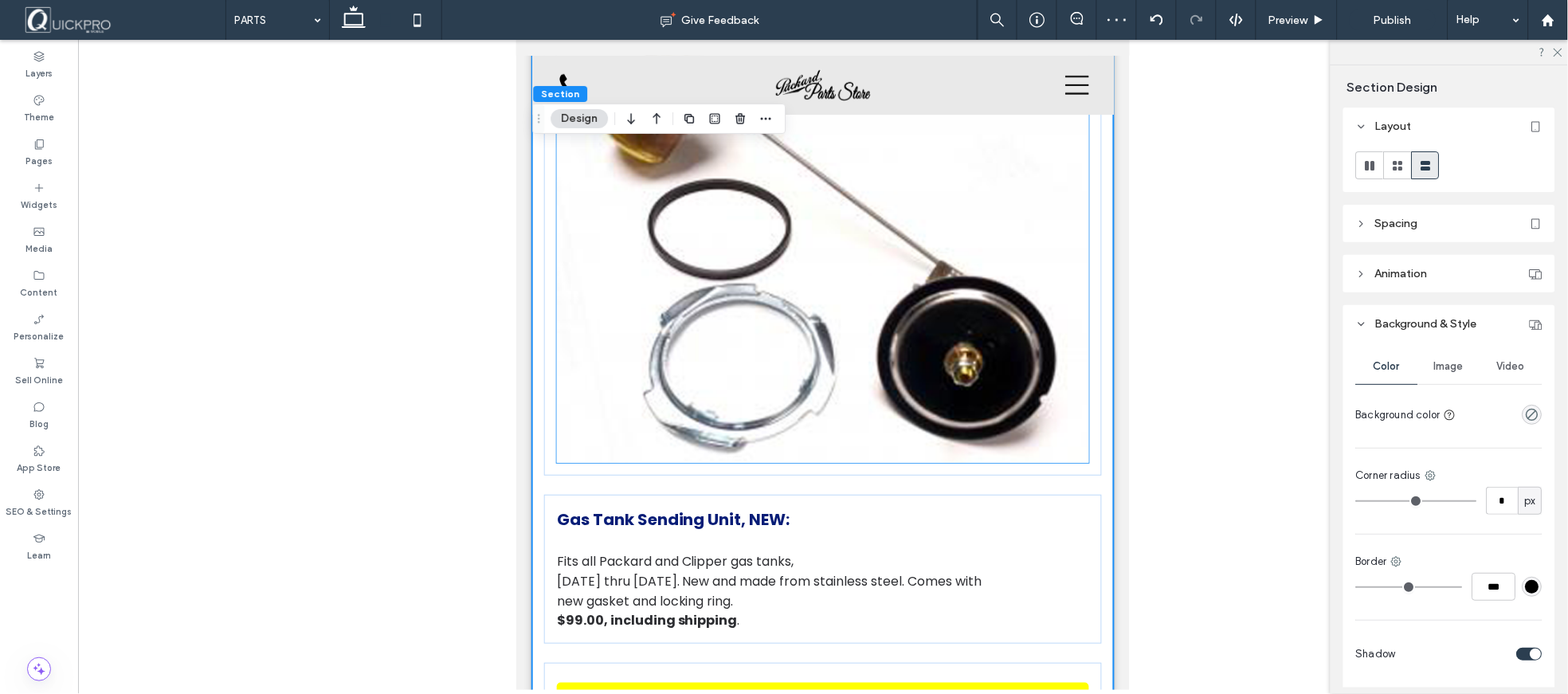
scroll to position [73, 0]
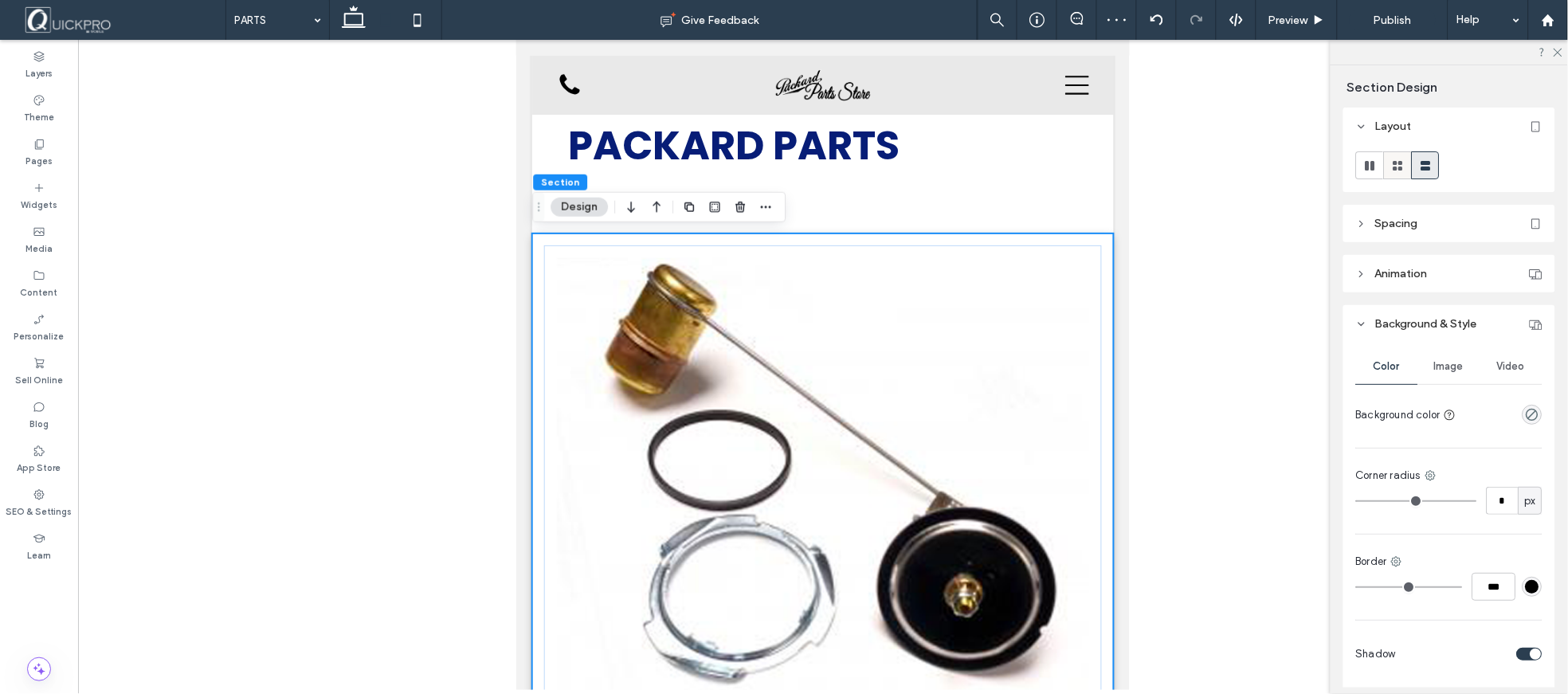
click at [1404, 165] on icon at bounding box center [1398, 166] width 16 height 16
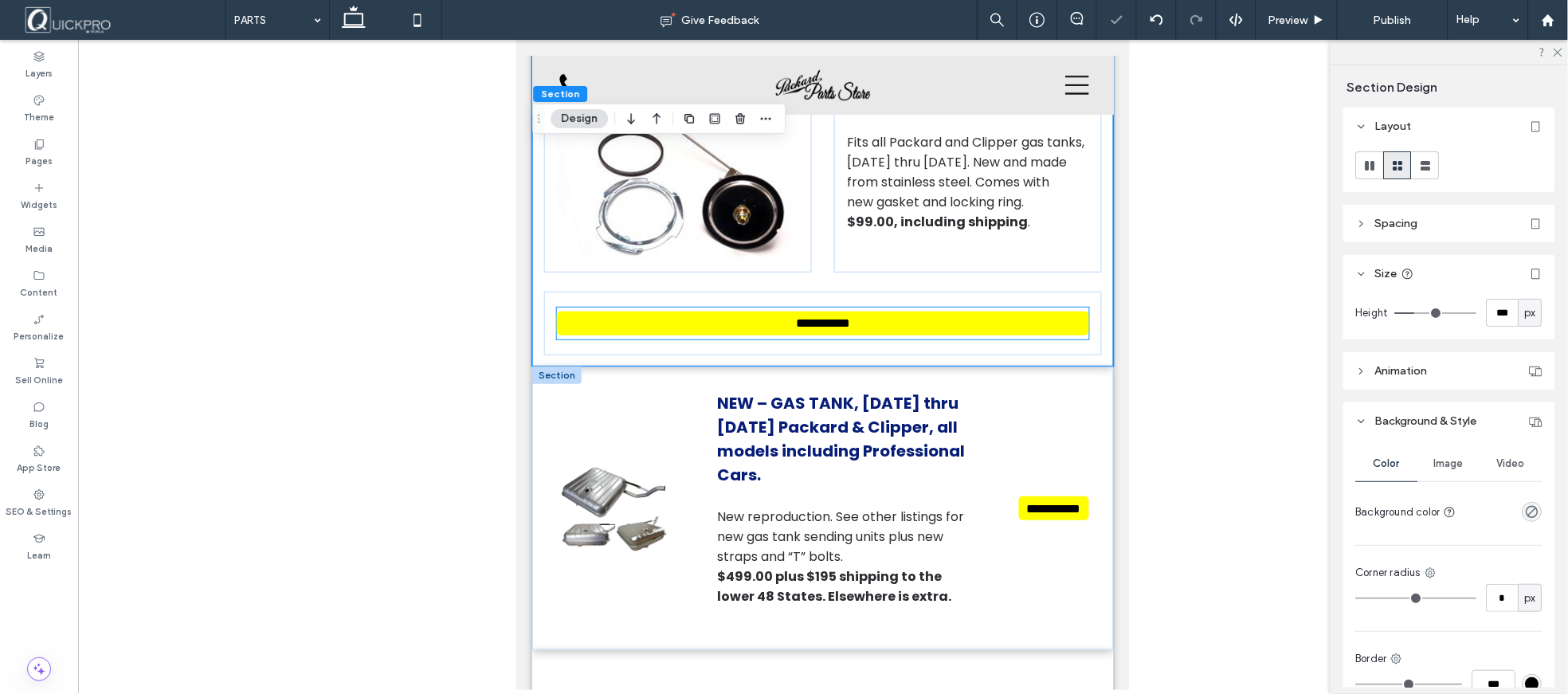
scroll to position [426, 0]
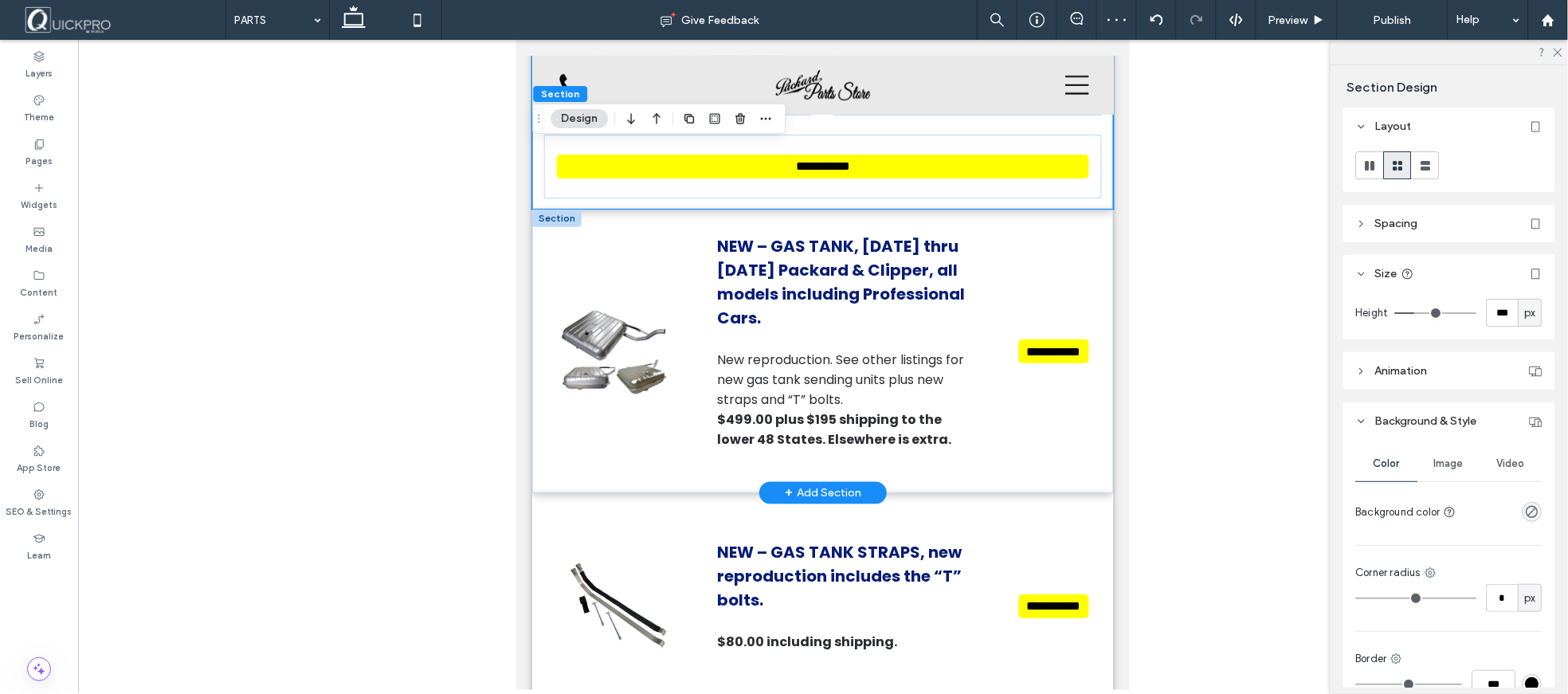
click at [564, 214] on div at bounding box center [557, 217] width 50 height 18
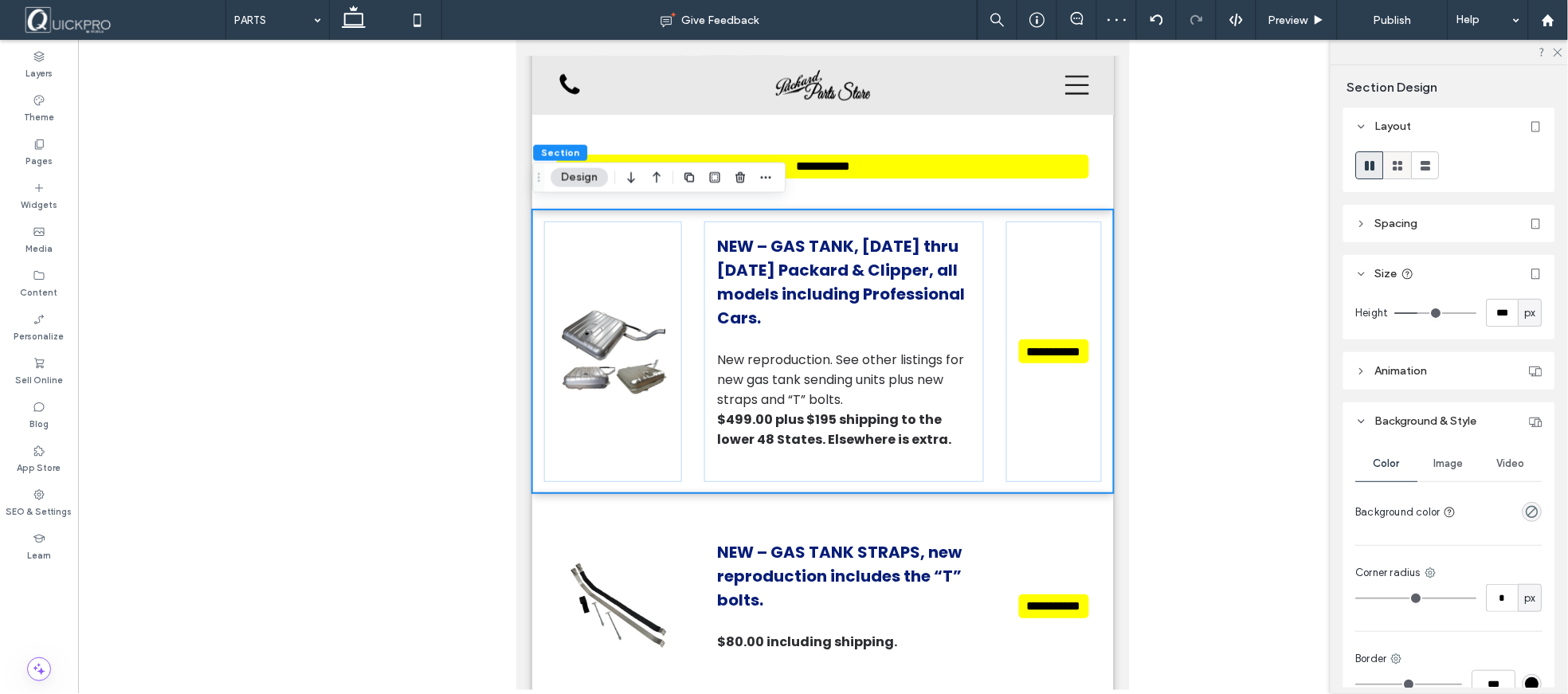
click at [1394, 169] on use at bounding box center [1398, 166] width 10 height 10
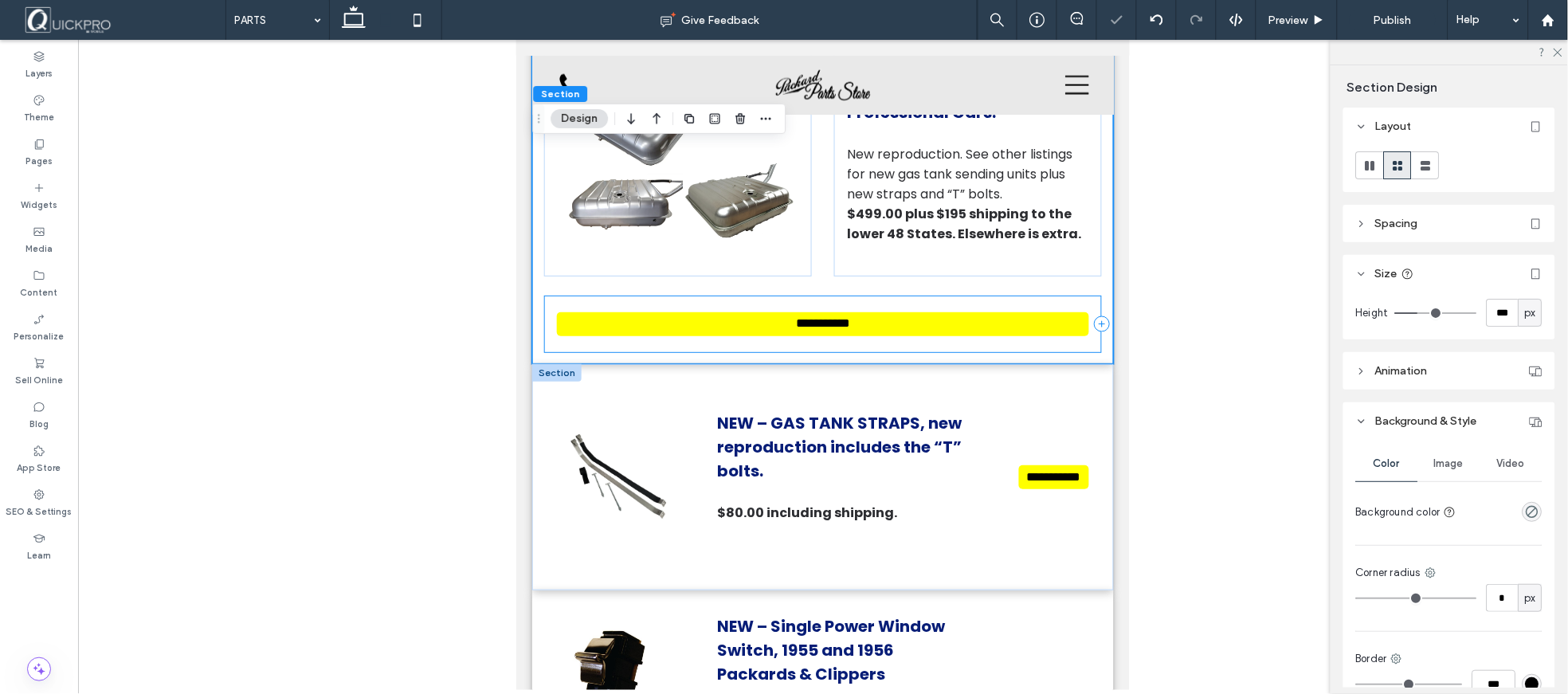
scroll to position [691, 0]
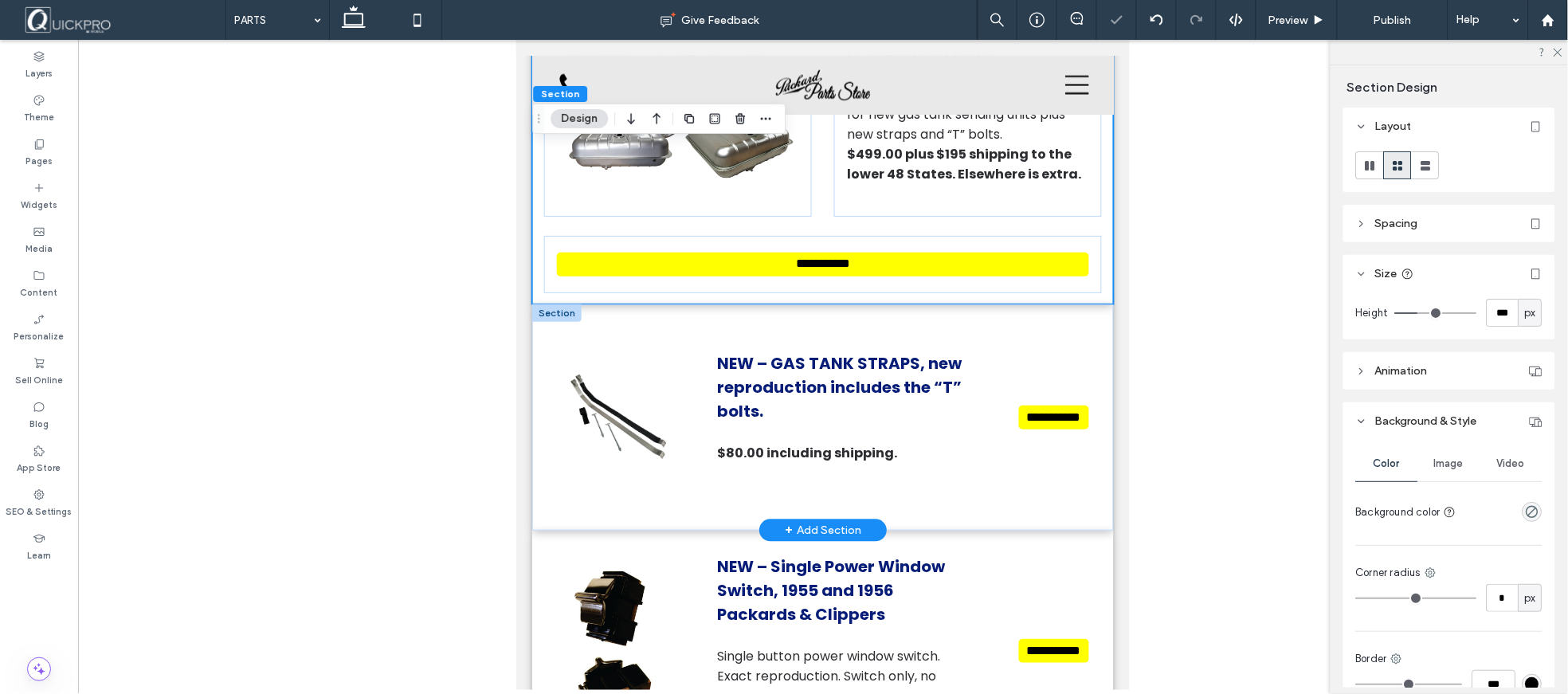
click at [561, 303] on div at bounding box center [557, 312] width 50 height 18
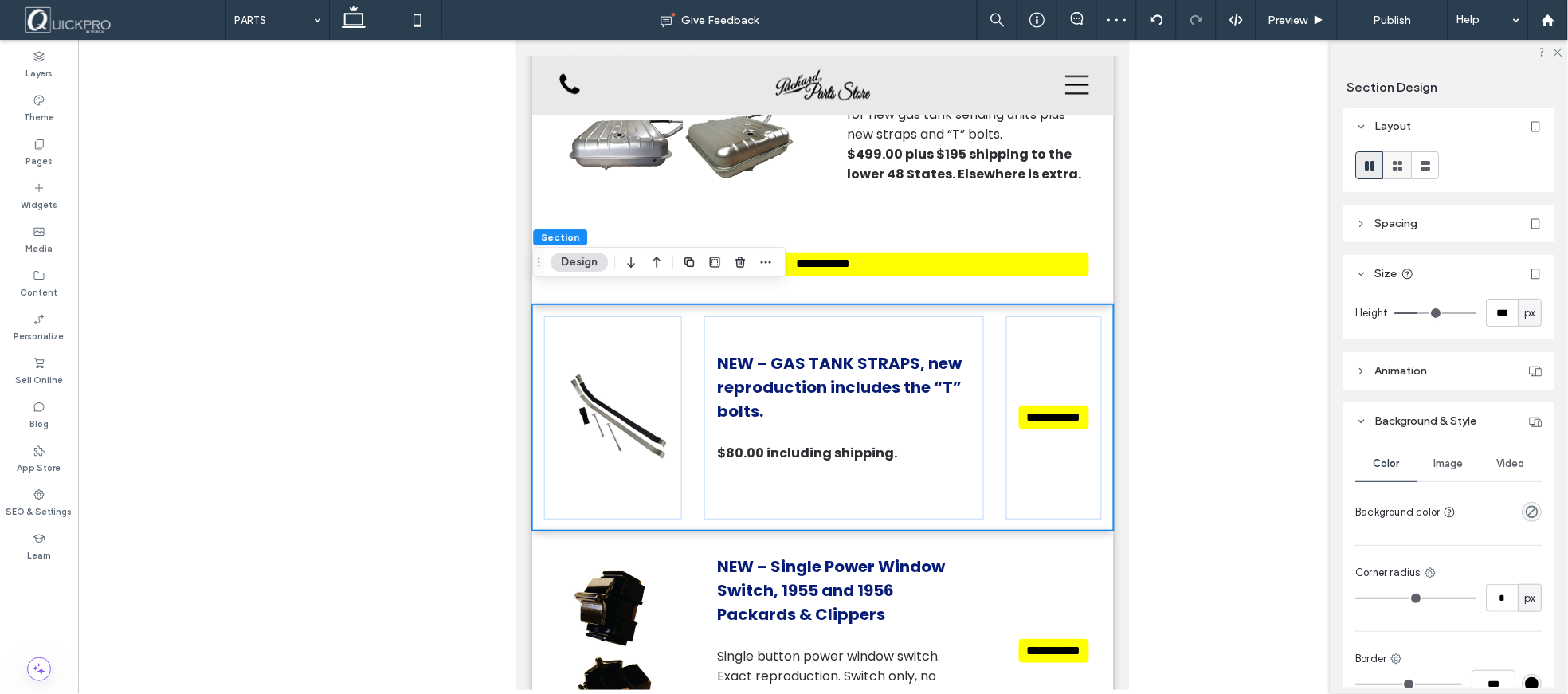
click at [1390, 165] on icon at bounding box center [1398, 166] width 16 height 16
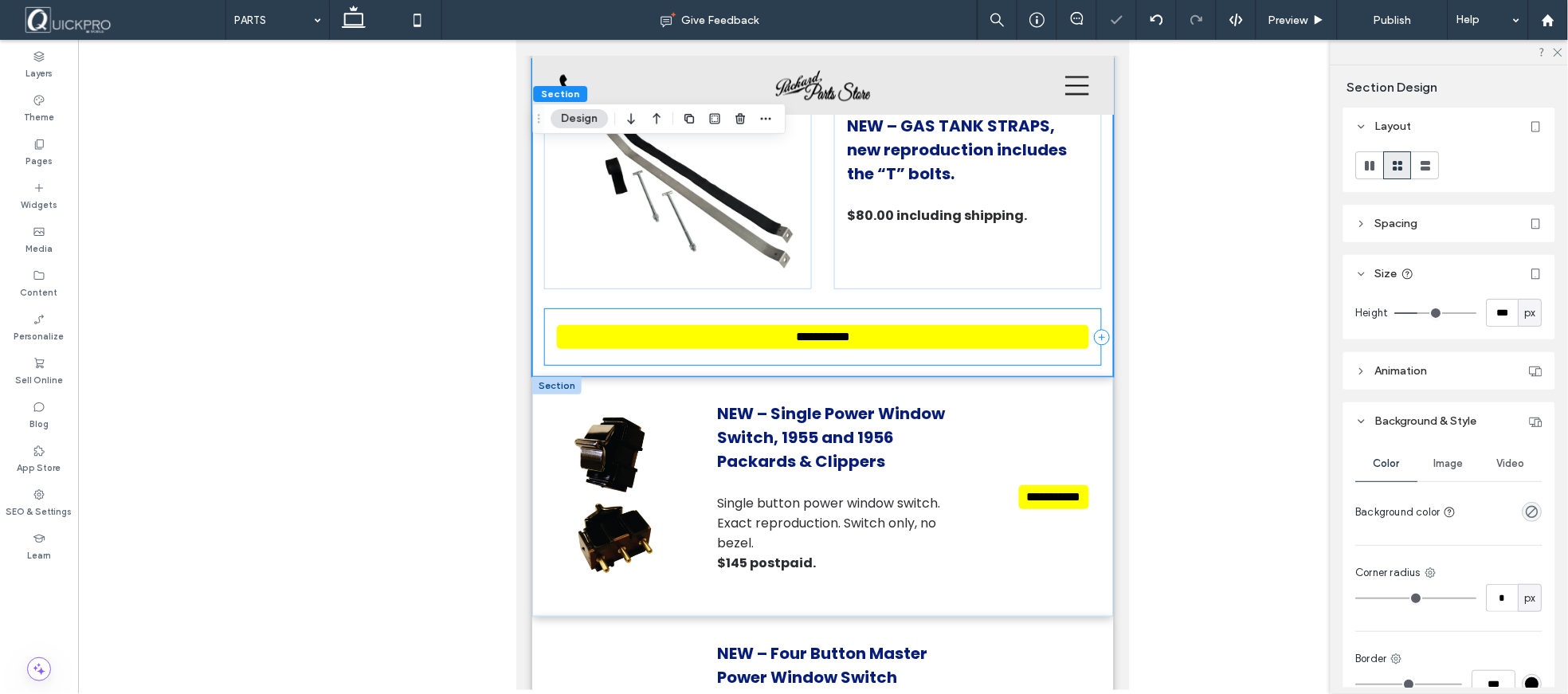
scroll to position [957, 0]
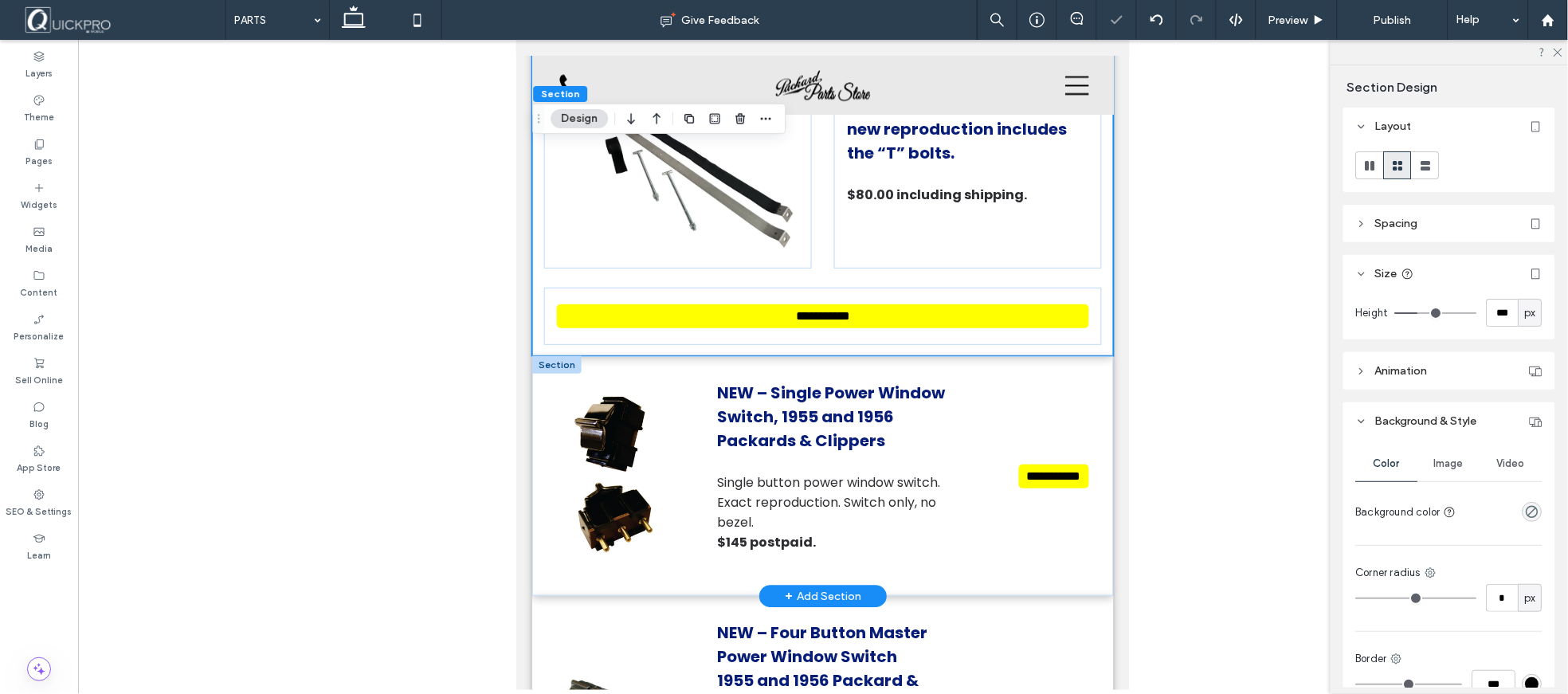
click at [565, 355] on div at bounding box center [557, 364] width 50 height 18
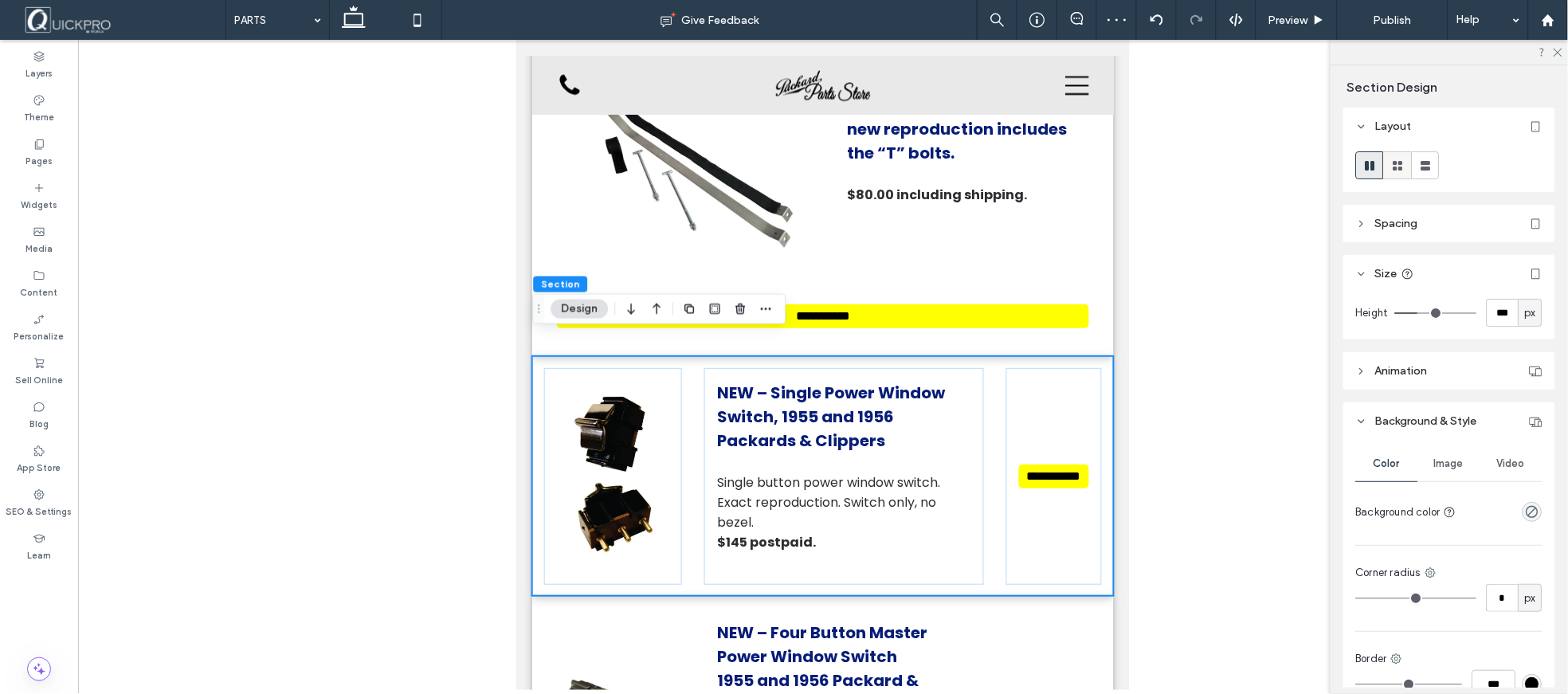
click at [1392, 169] on icon at bounding box center [1398, 166] width 16 height 16
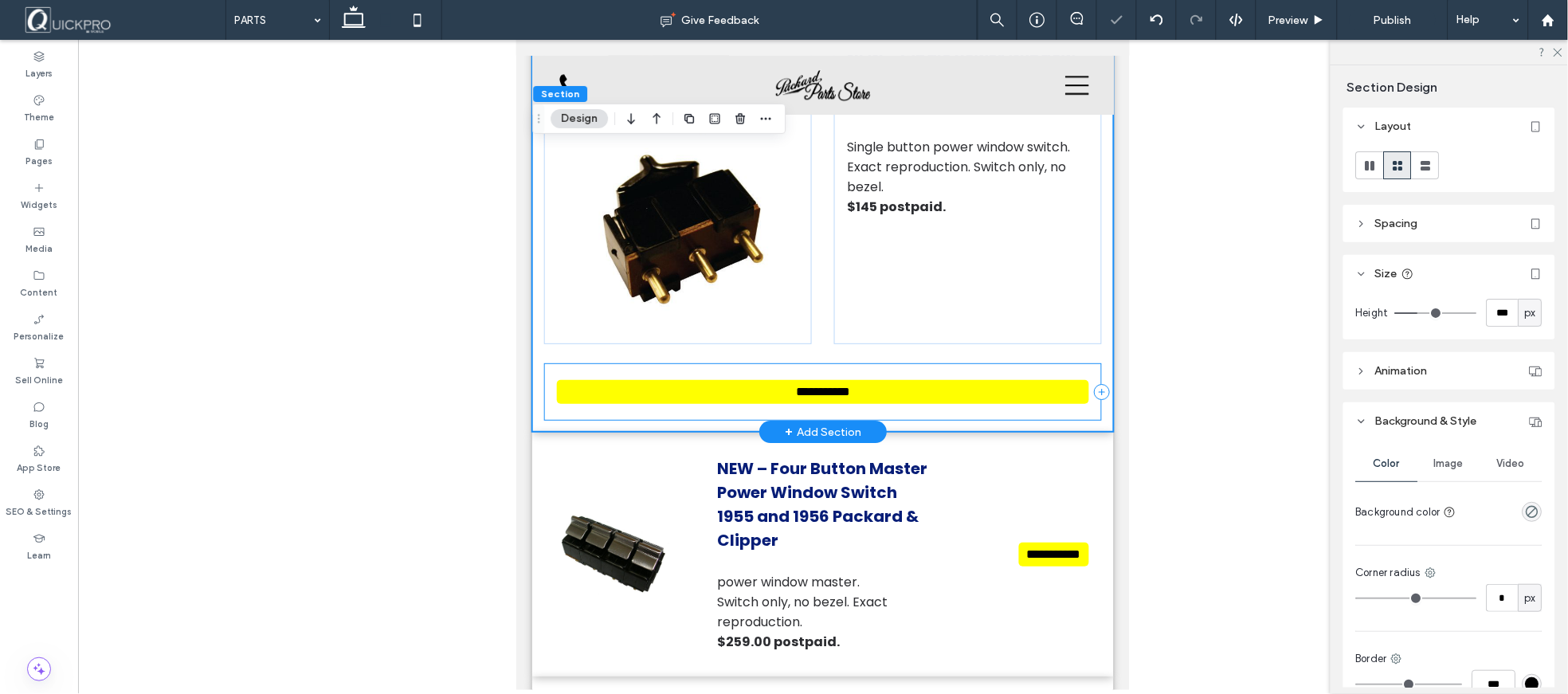
scroll to position [1399, 0]
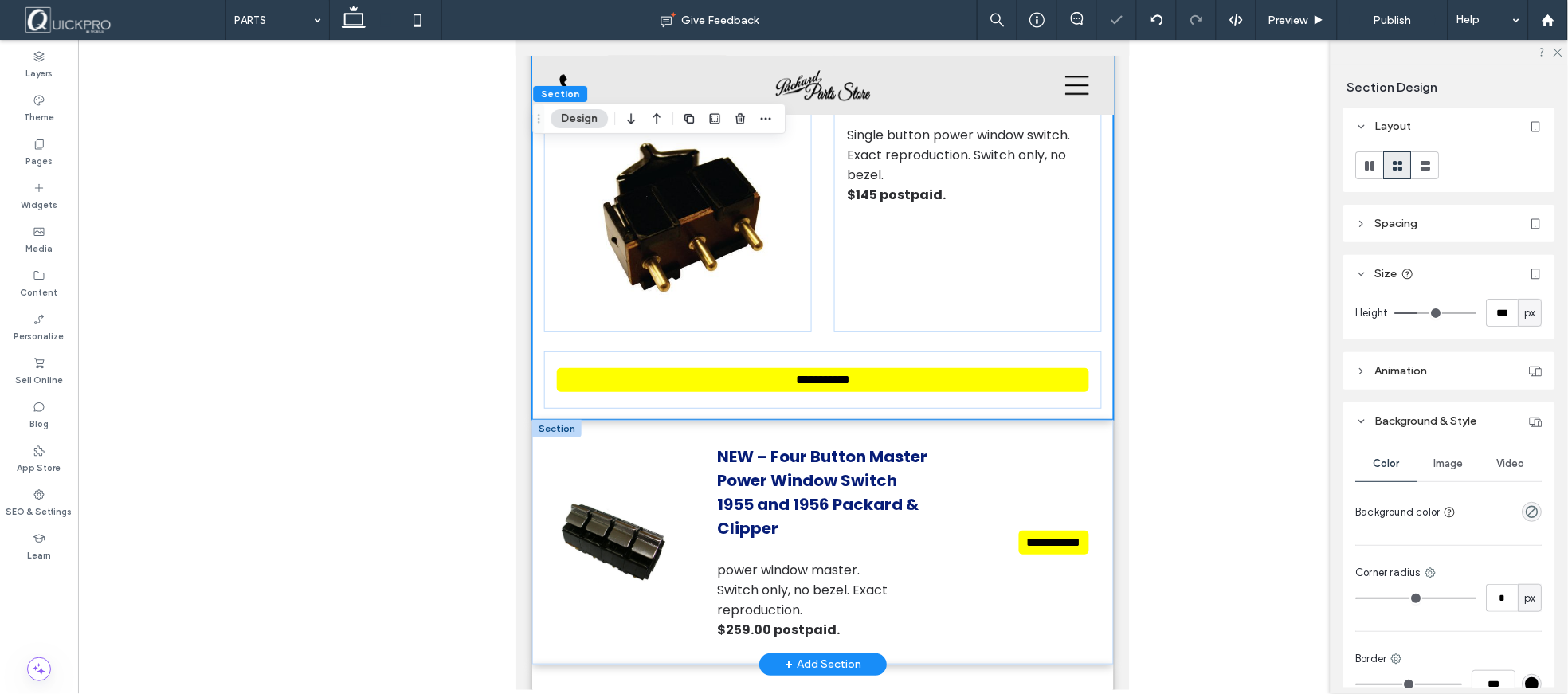
click at [555, 419] on div at bounding box center [557, 428] width 50 height 18
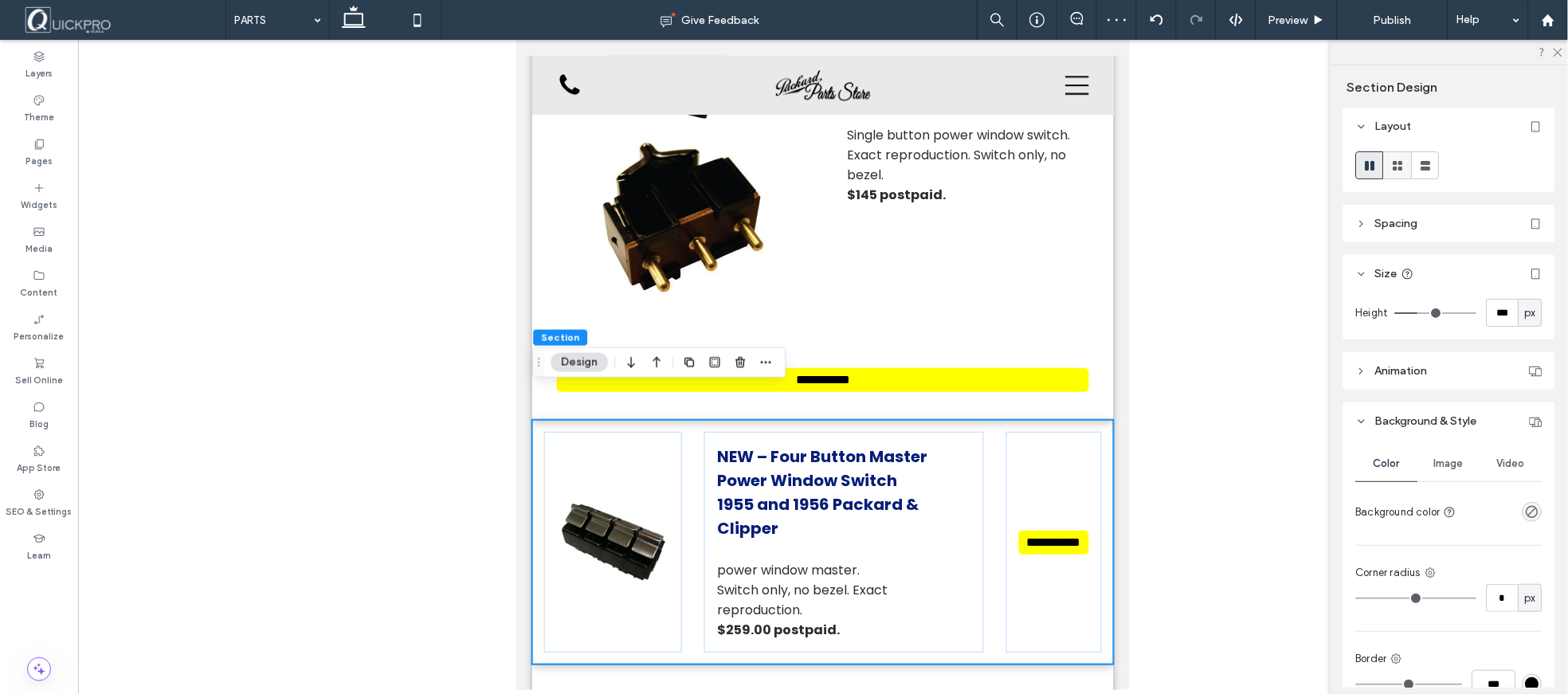
click at [1398, 165] on icon at bounding box center [1398, 166] width 16 height 16
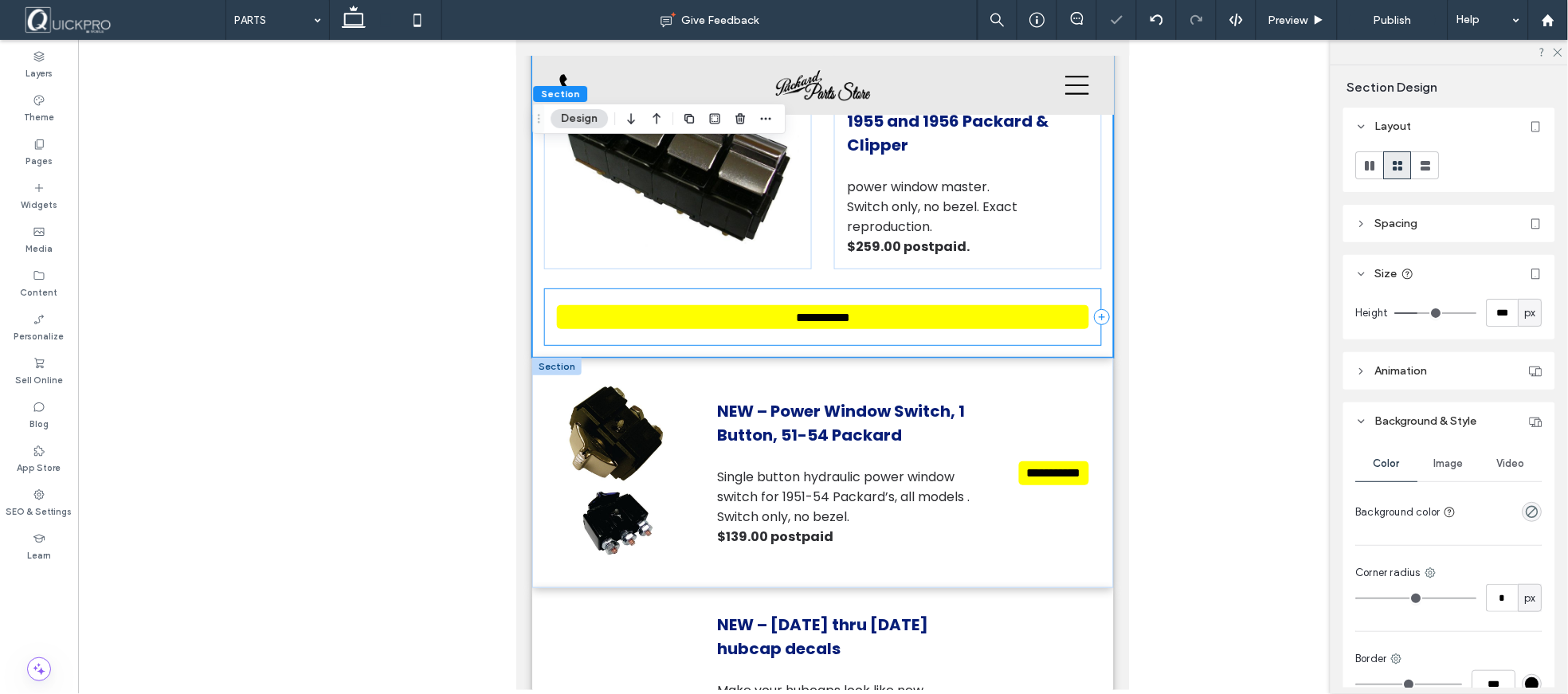
scroll to position [1843, 0]
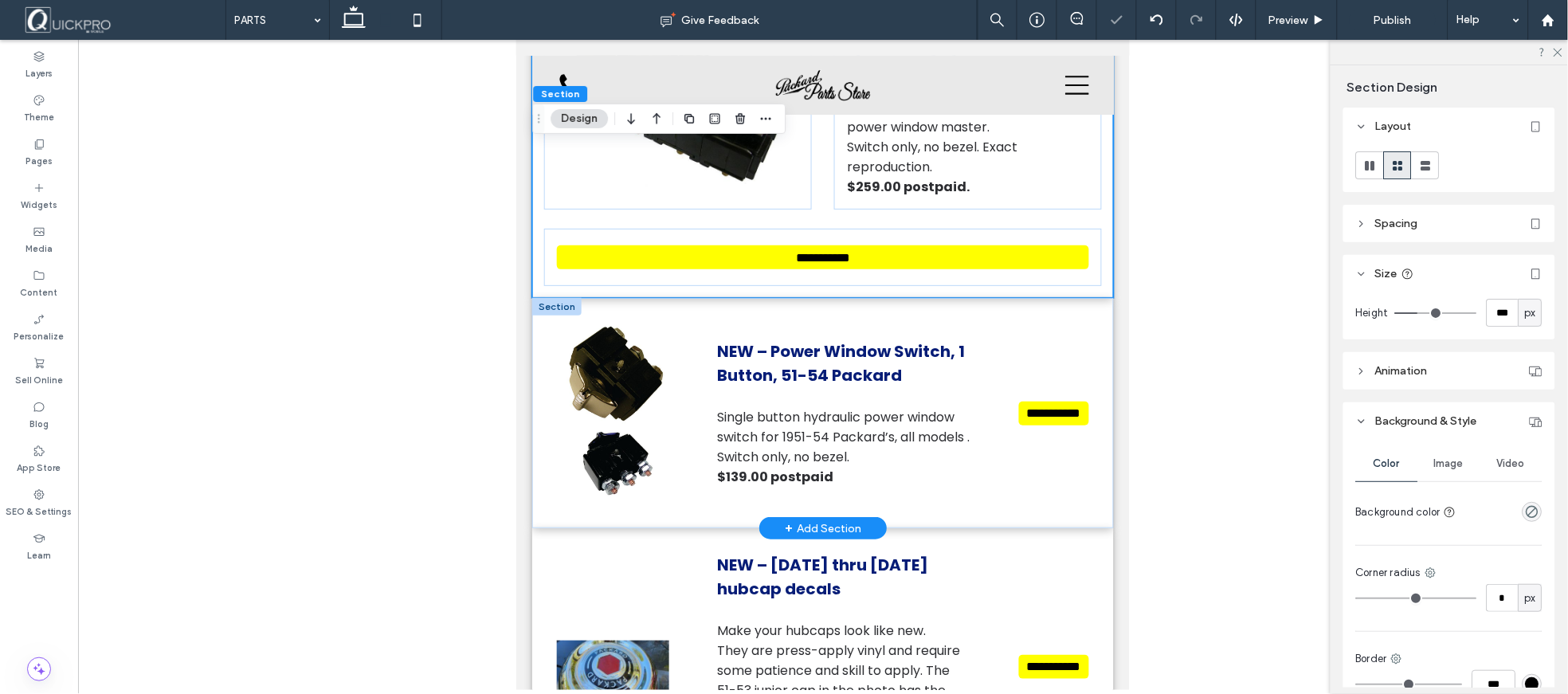
click at [553, 297] on div at bounding box center [557, 306] width 50 height 18
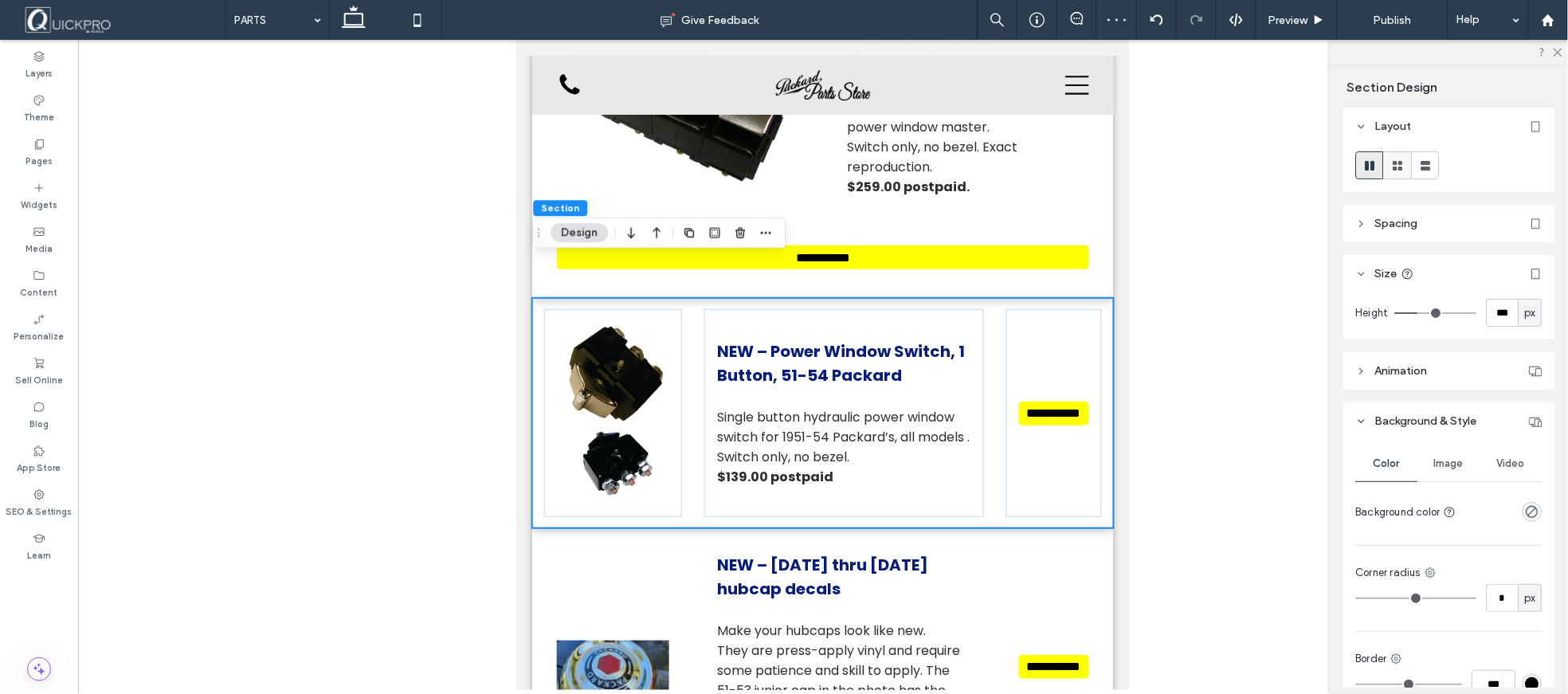
click at [1392, 161] on icon at bounding box center [1398, 166] width 16 height 16
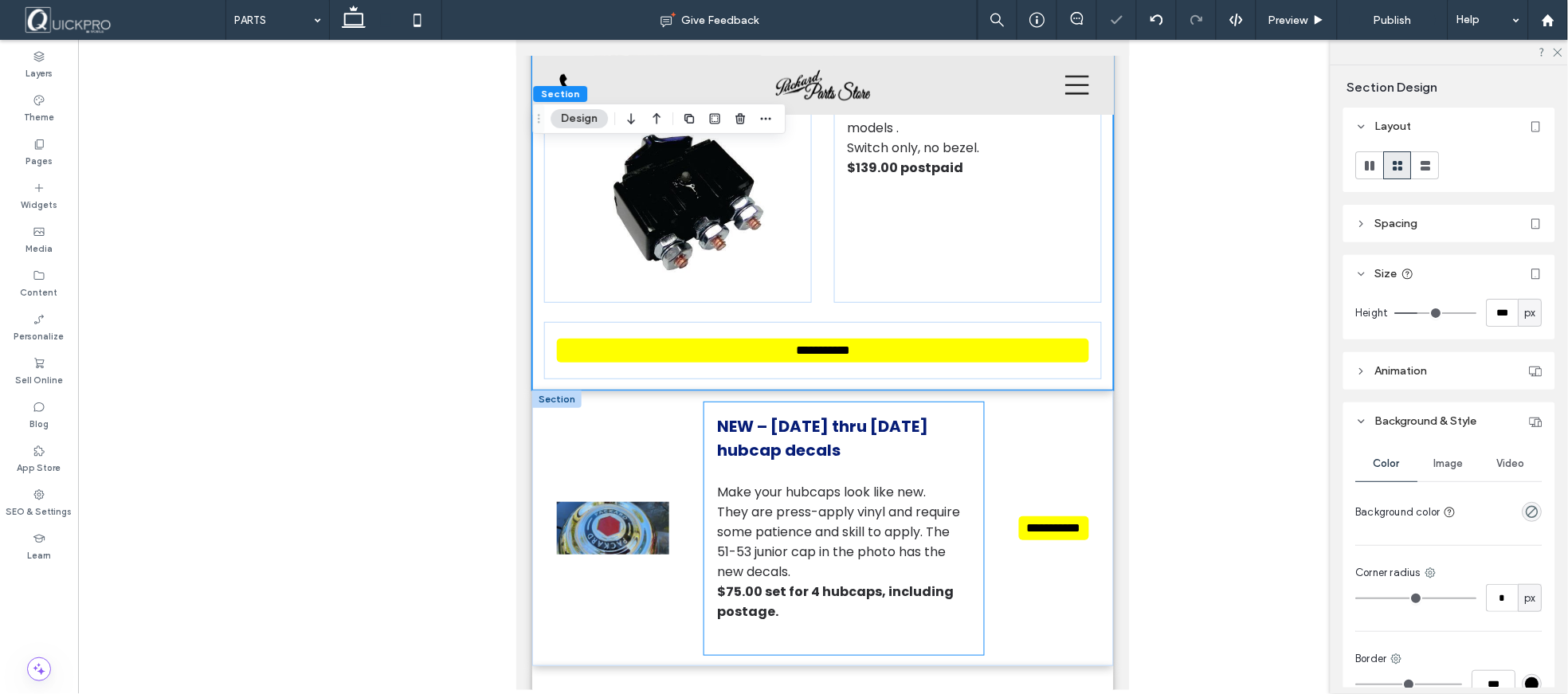
scroll to position [2284, 0]
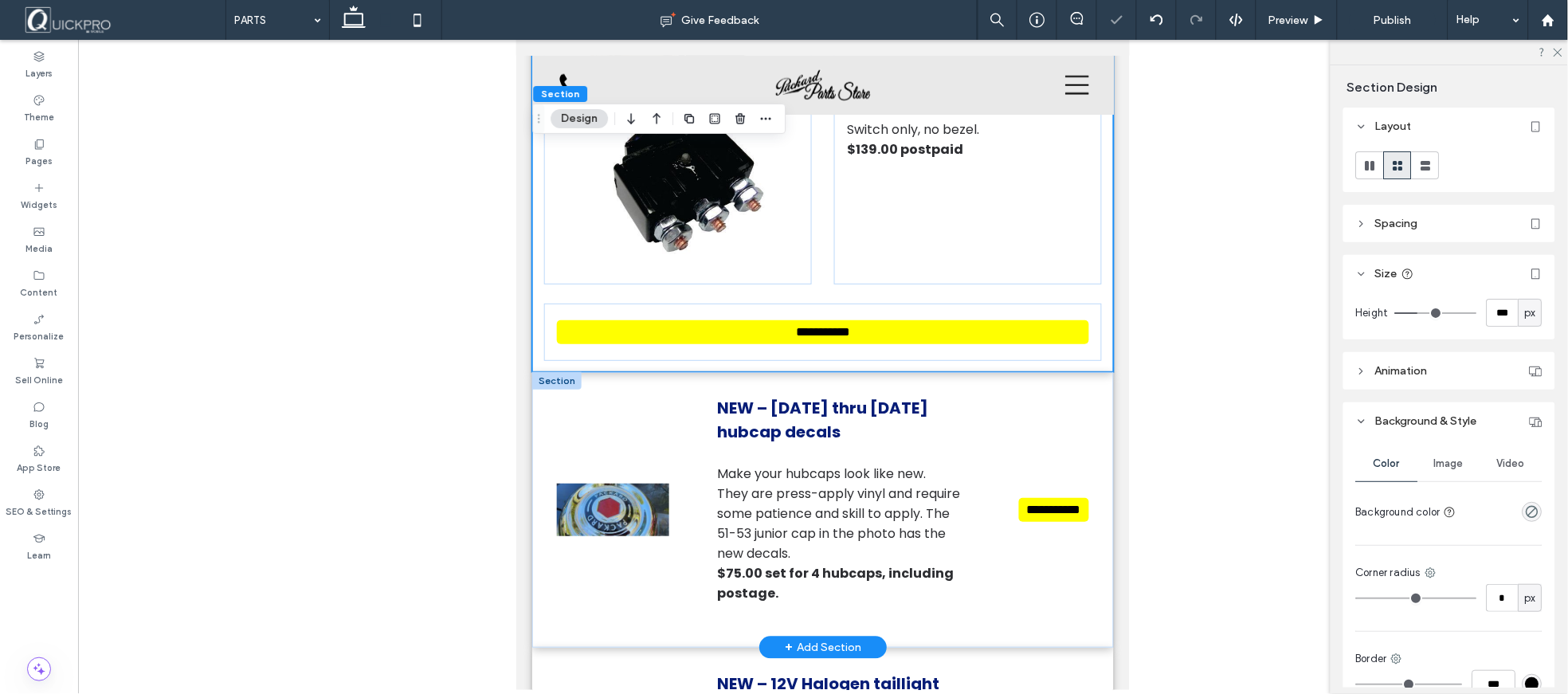
click at [558, 371] on div at bounding box center [557, 380] width 50 height 18
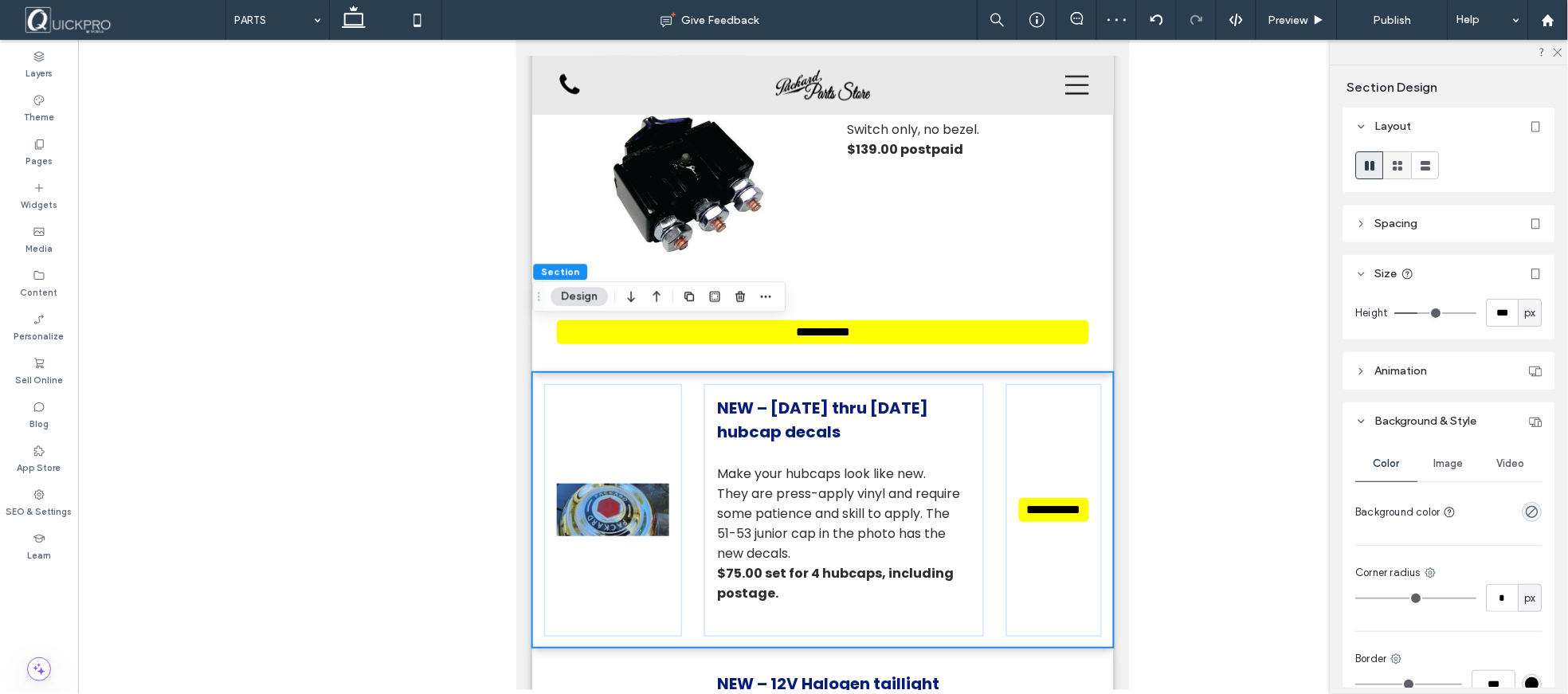
click at [1396, 164] on use at bounding box center [1398, 166] width 10 height 10
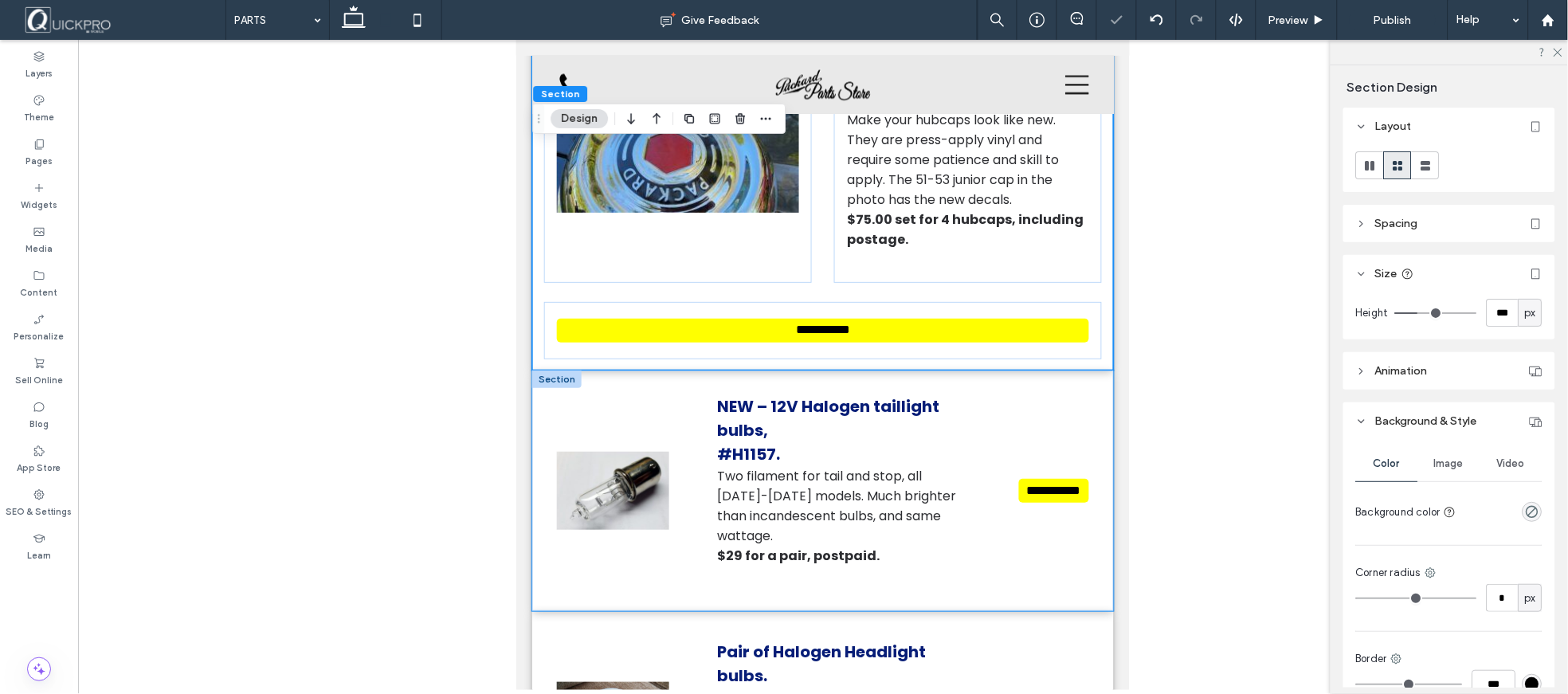
scroll to position [2638, 0]
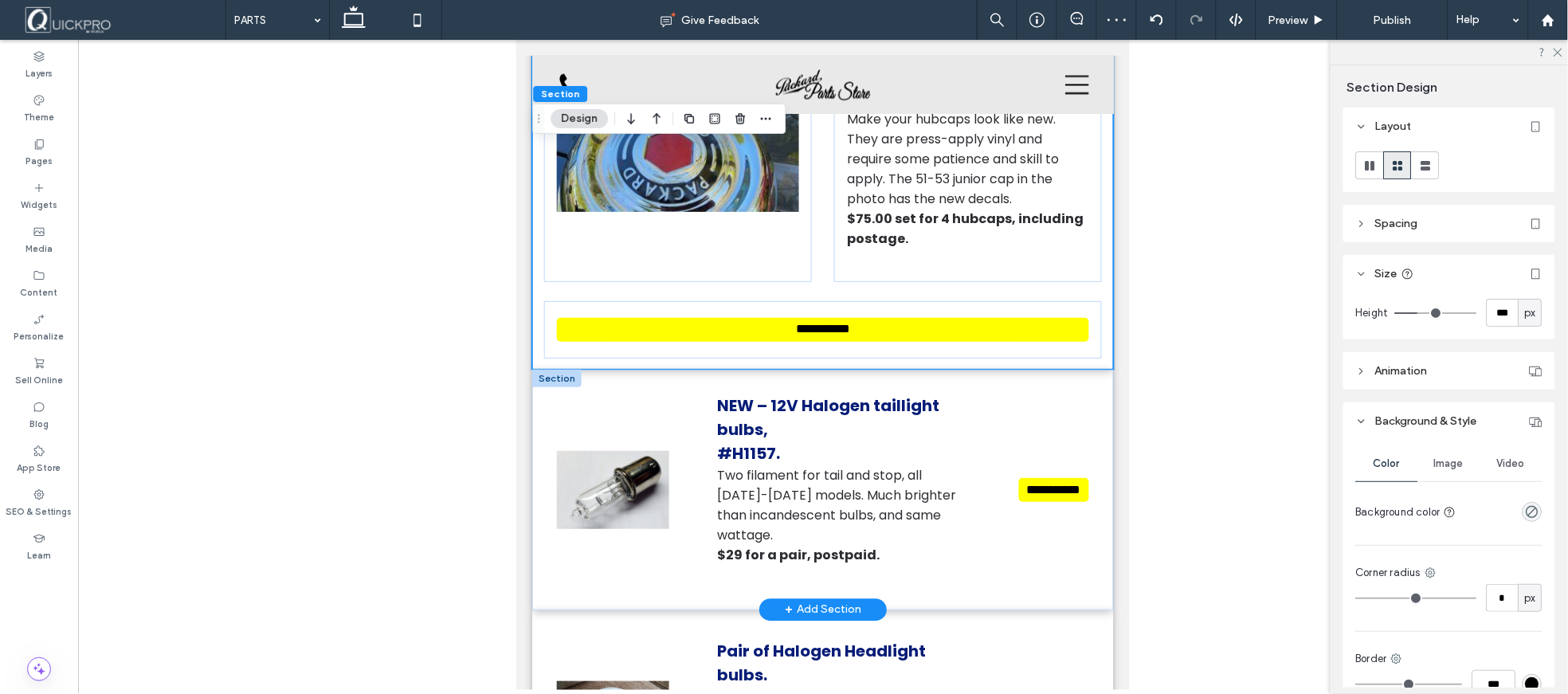
click at [569, 369] on div at bounding box center [557, 378] width 50 height 18
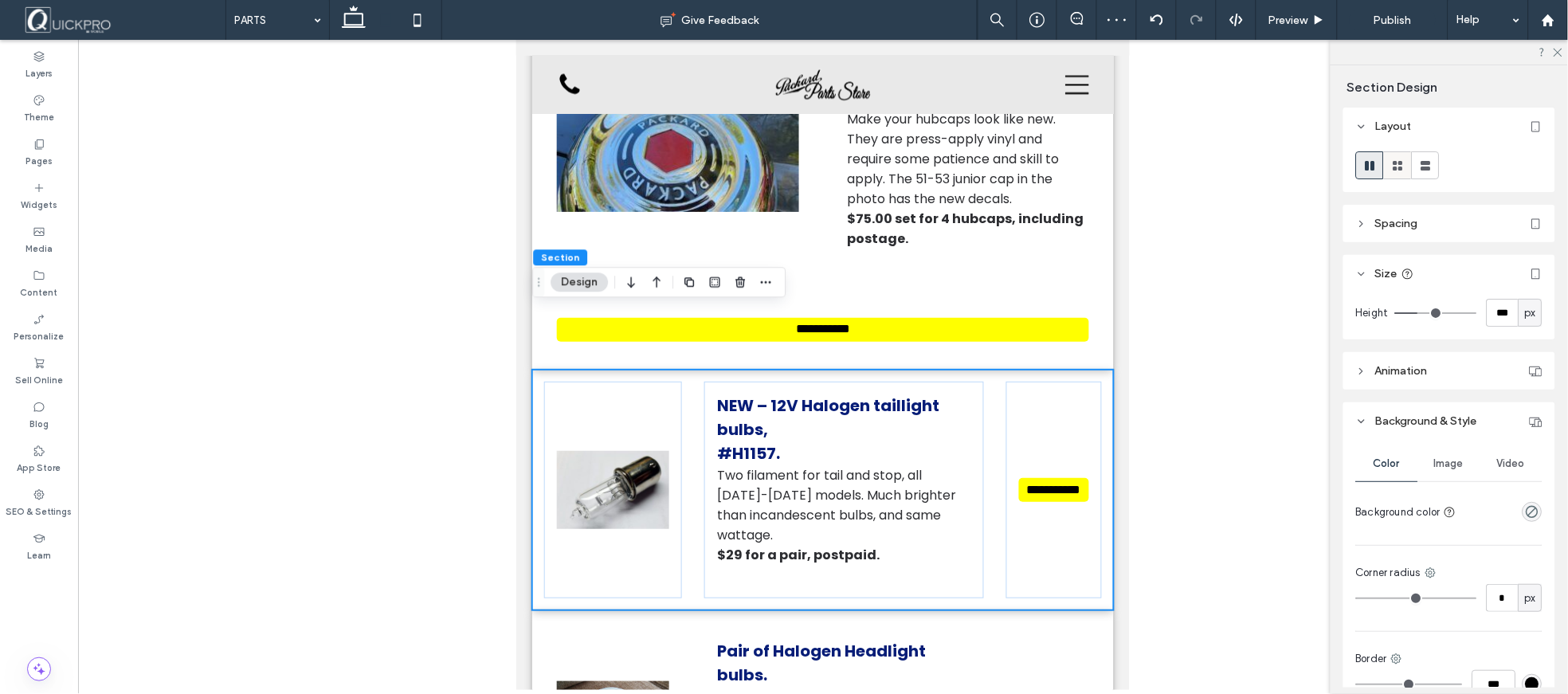
click at [1395, 169] on use at bounding box center [1398, 166] width 10 height 10
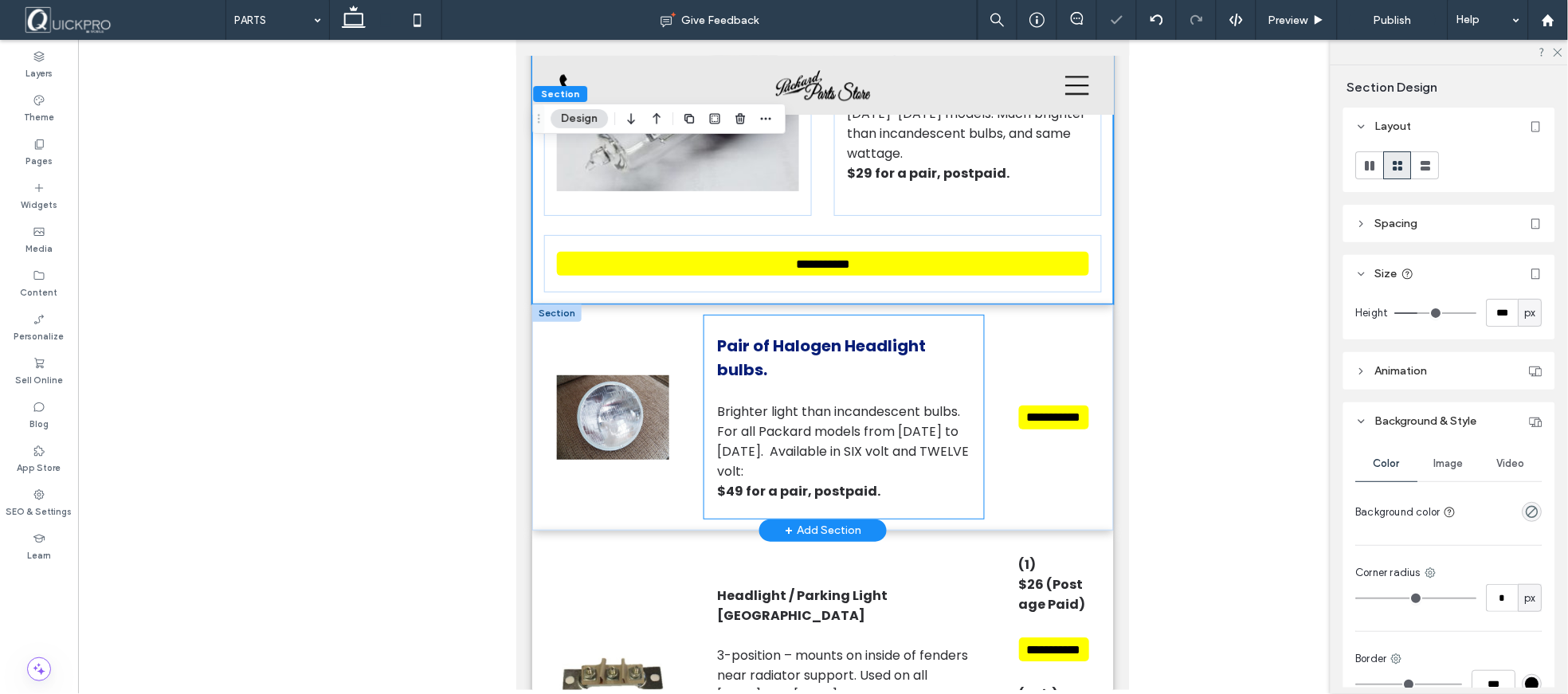
scroll to position [2992, 0]
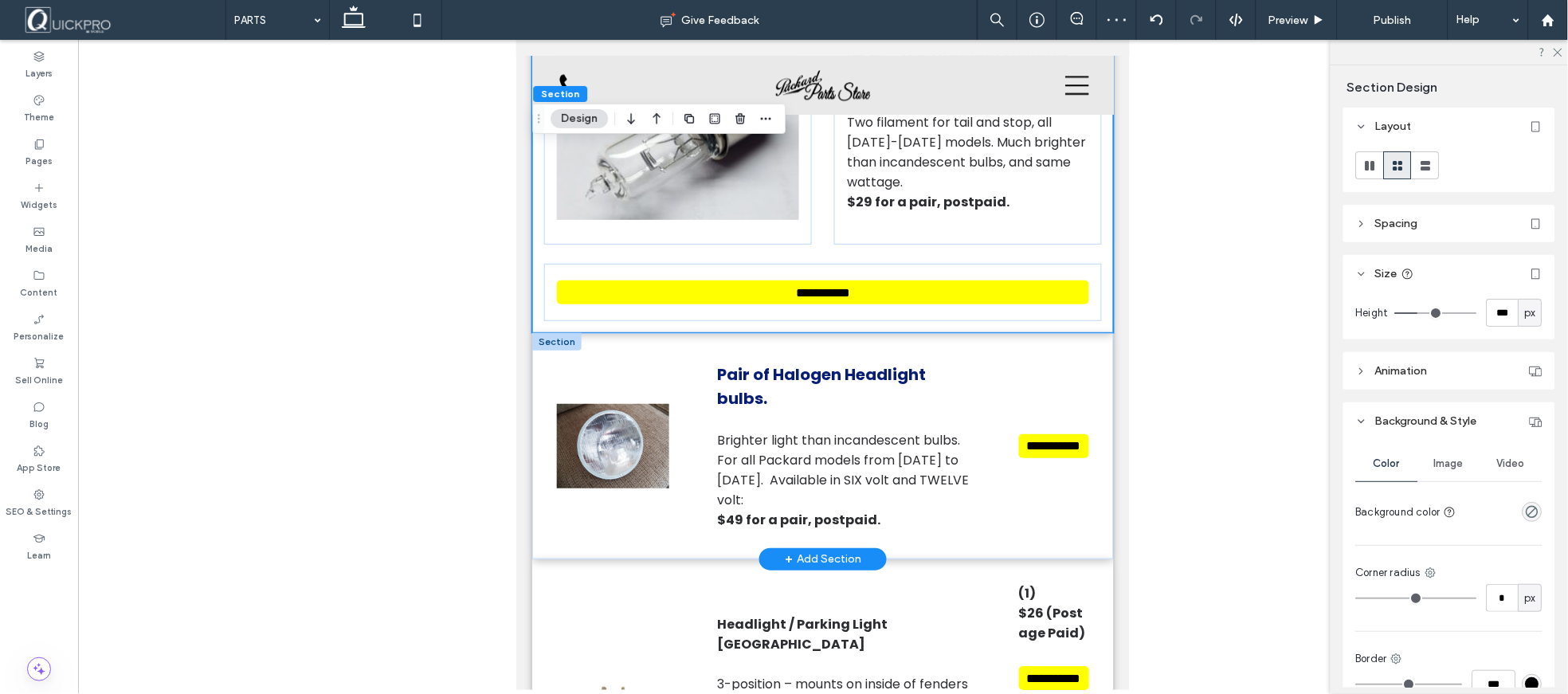
click at [555, 332] on div at bounding box center [557, 341] width 50 height 18
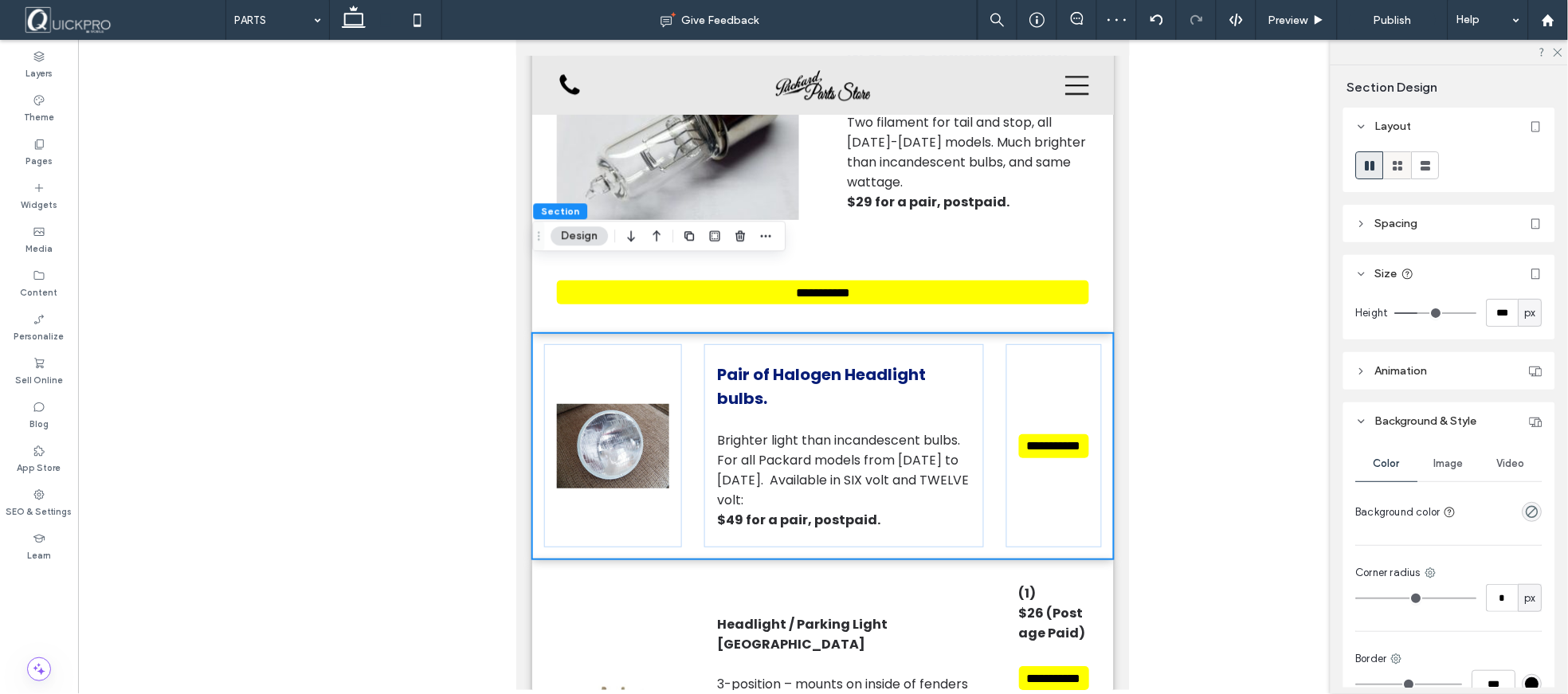
click at [1397, 173] on icon at bounding box center [1398, 166] width 16 height 16
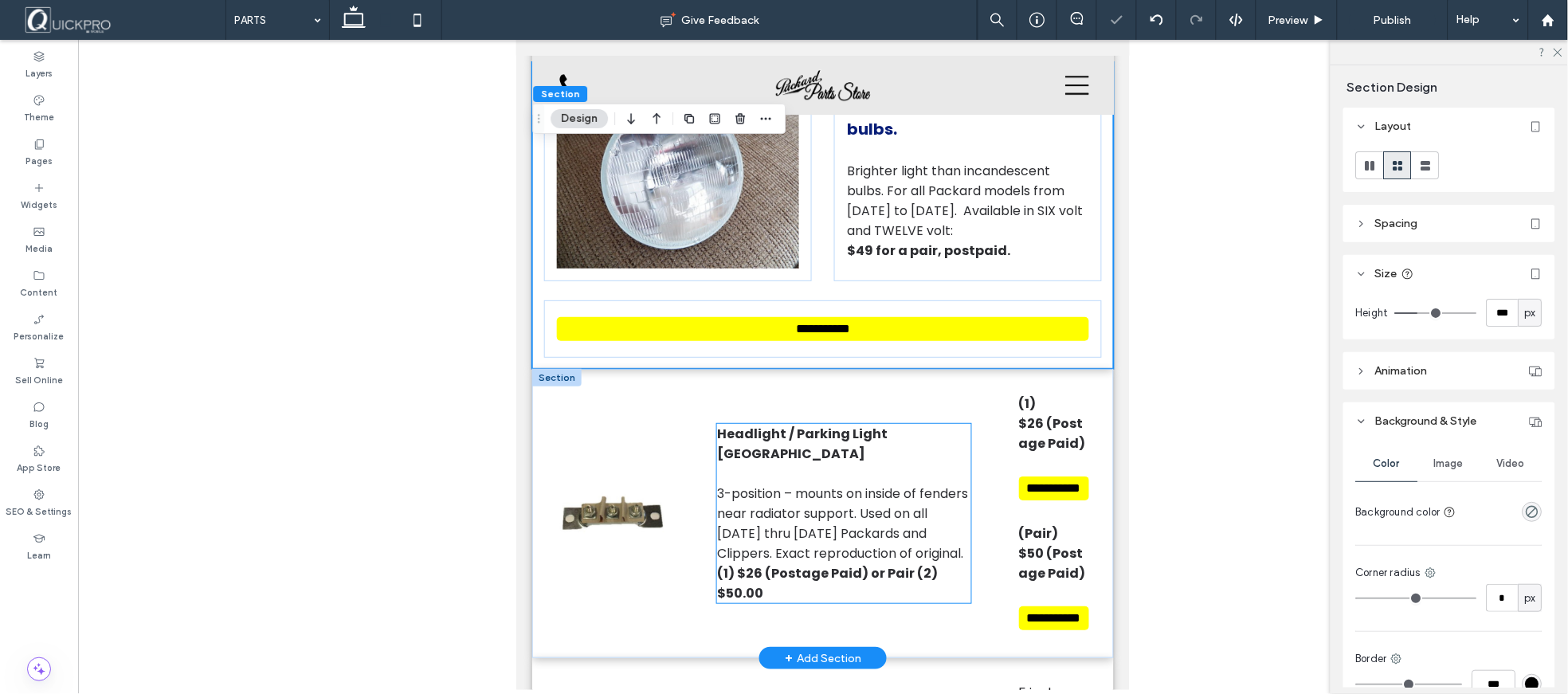
scroll to position [3346, 0]
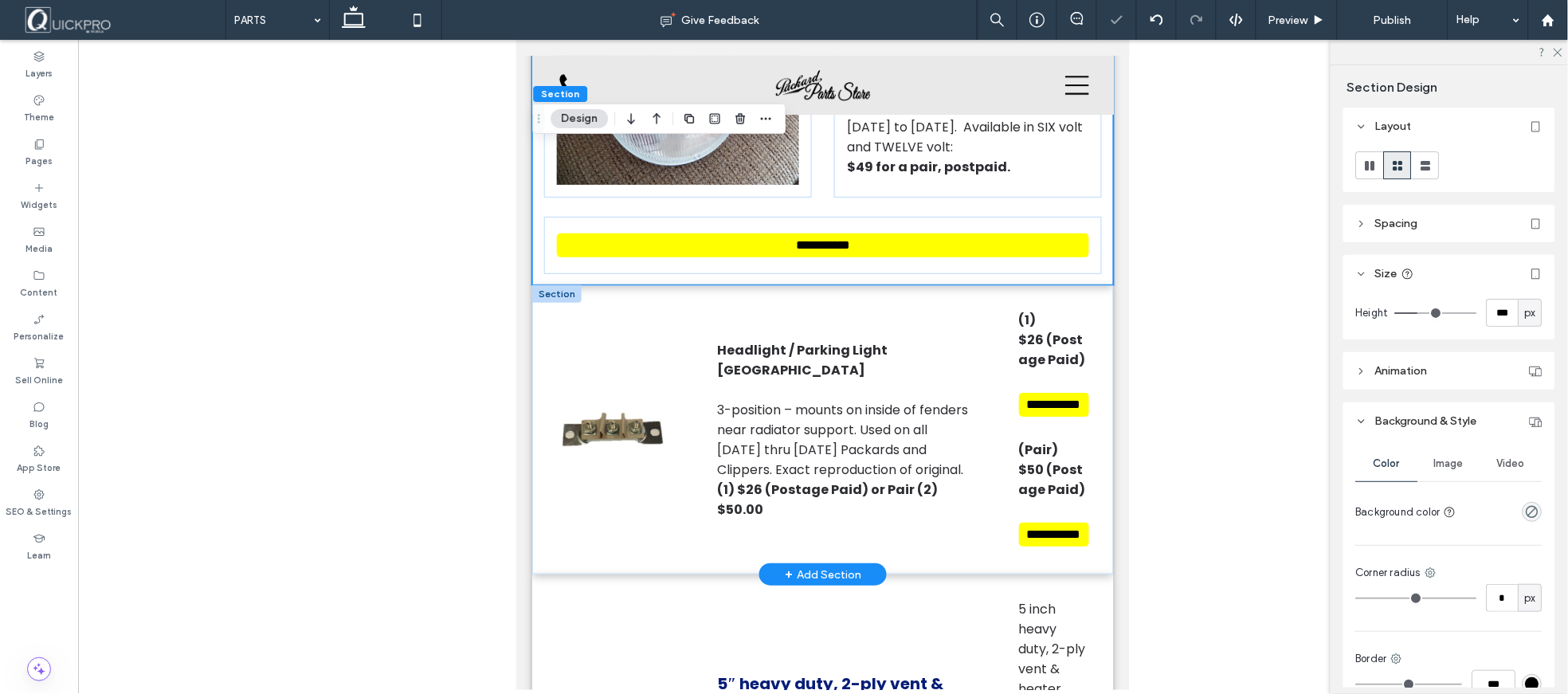
click at [561, 284] on div at bounding box center [557, 293] width 50 height 18
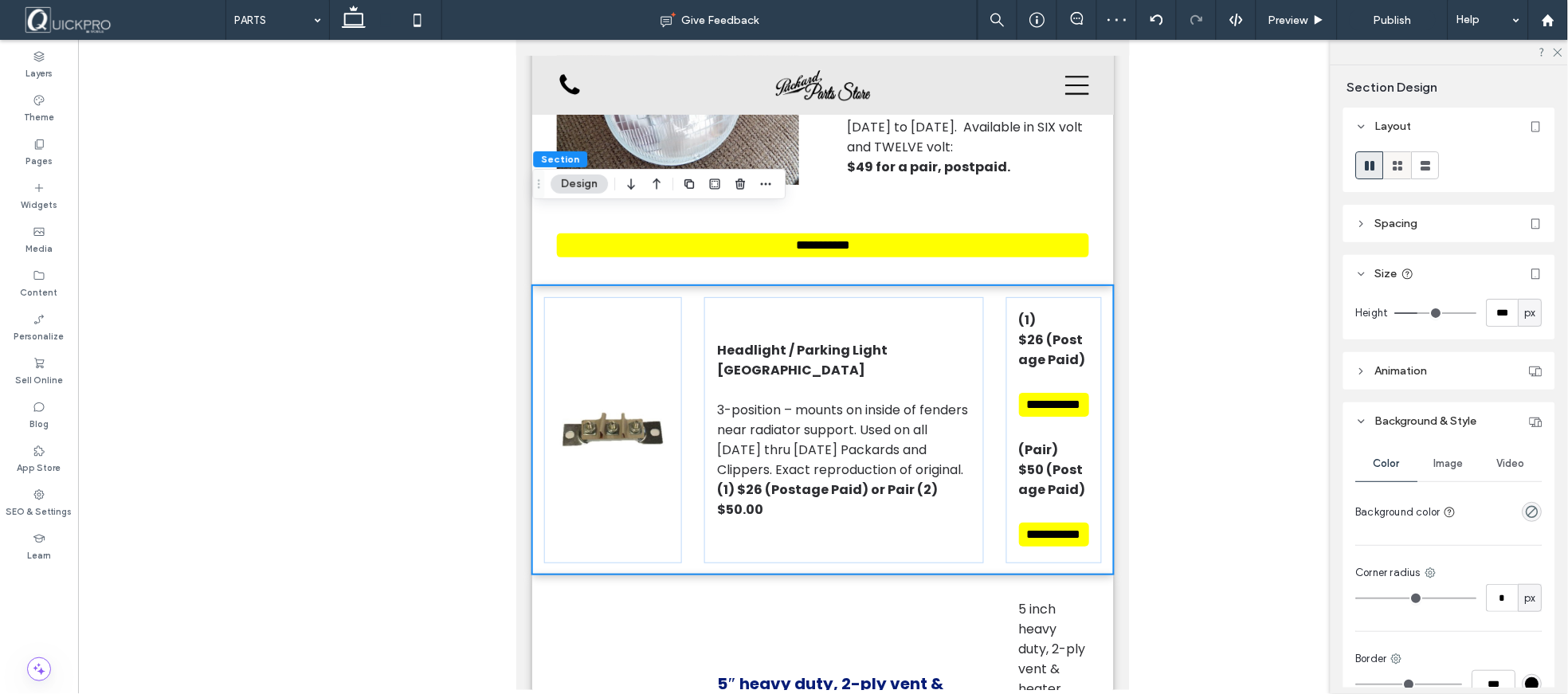
click at [1400, 169] on use at bounding box center [1398, 166] width 10 height 10
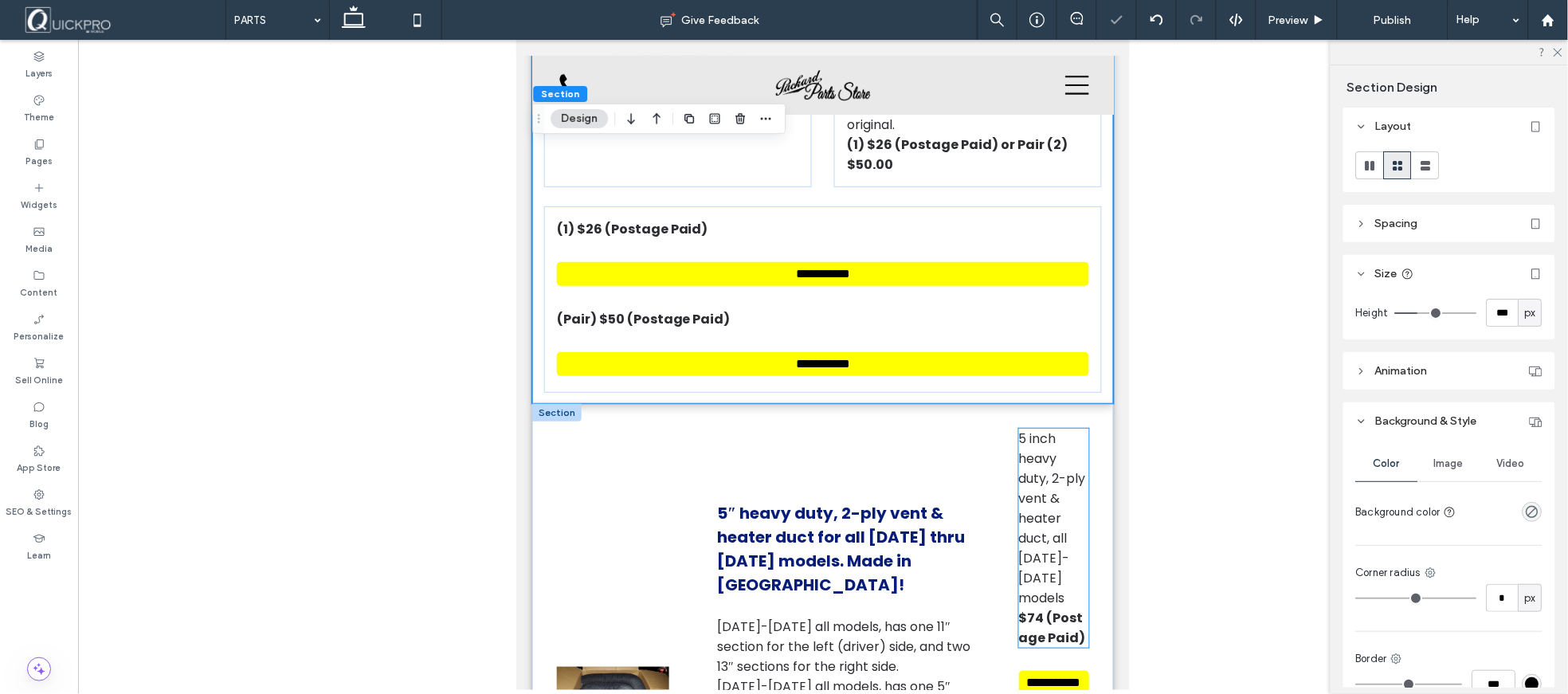
scroll to position [3700, 0]
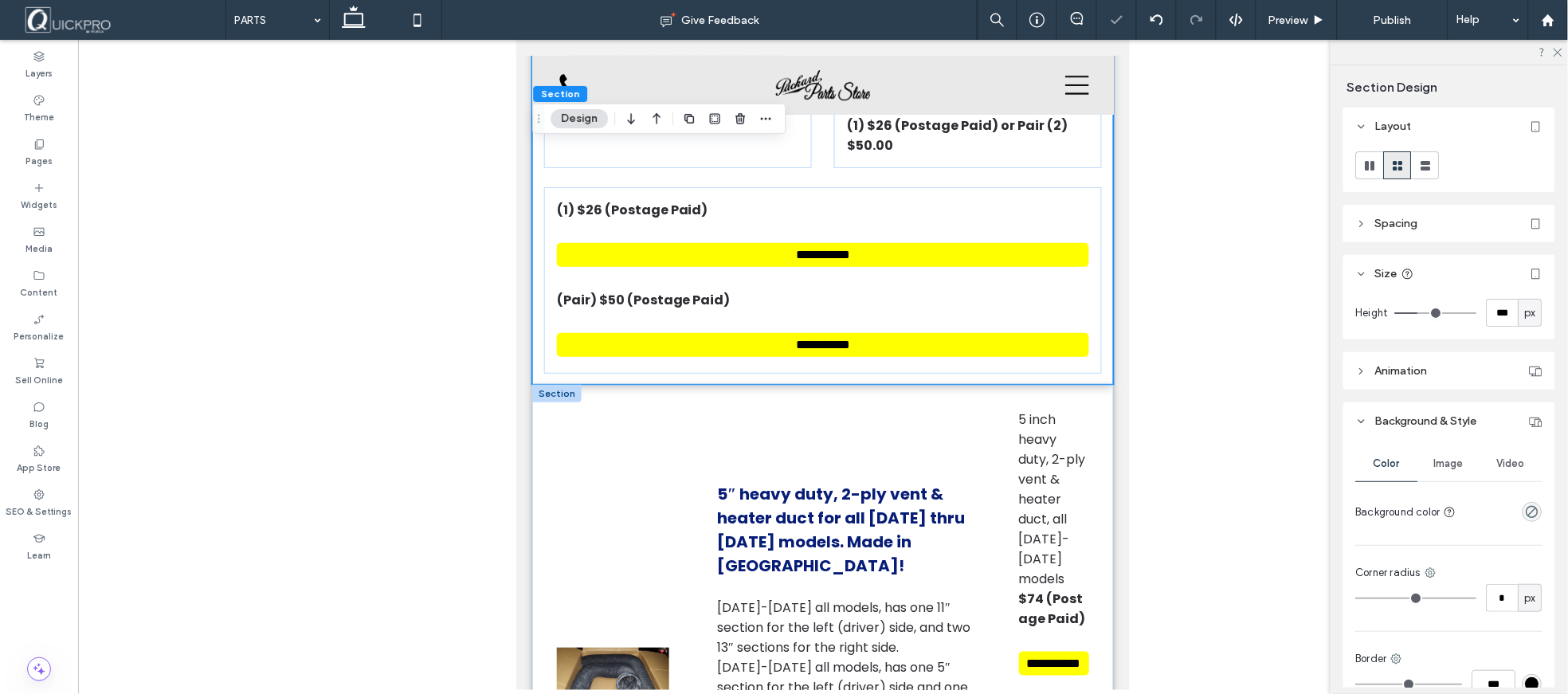
click at [557, 384] on div at bounding box center [557, 393] width 50 height 18
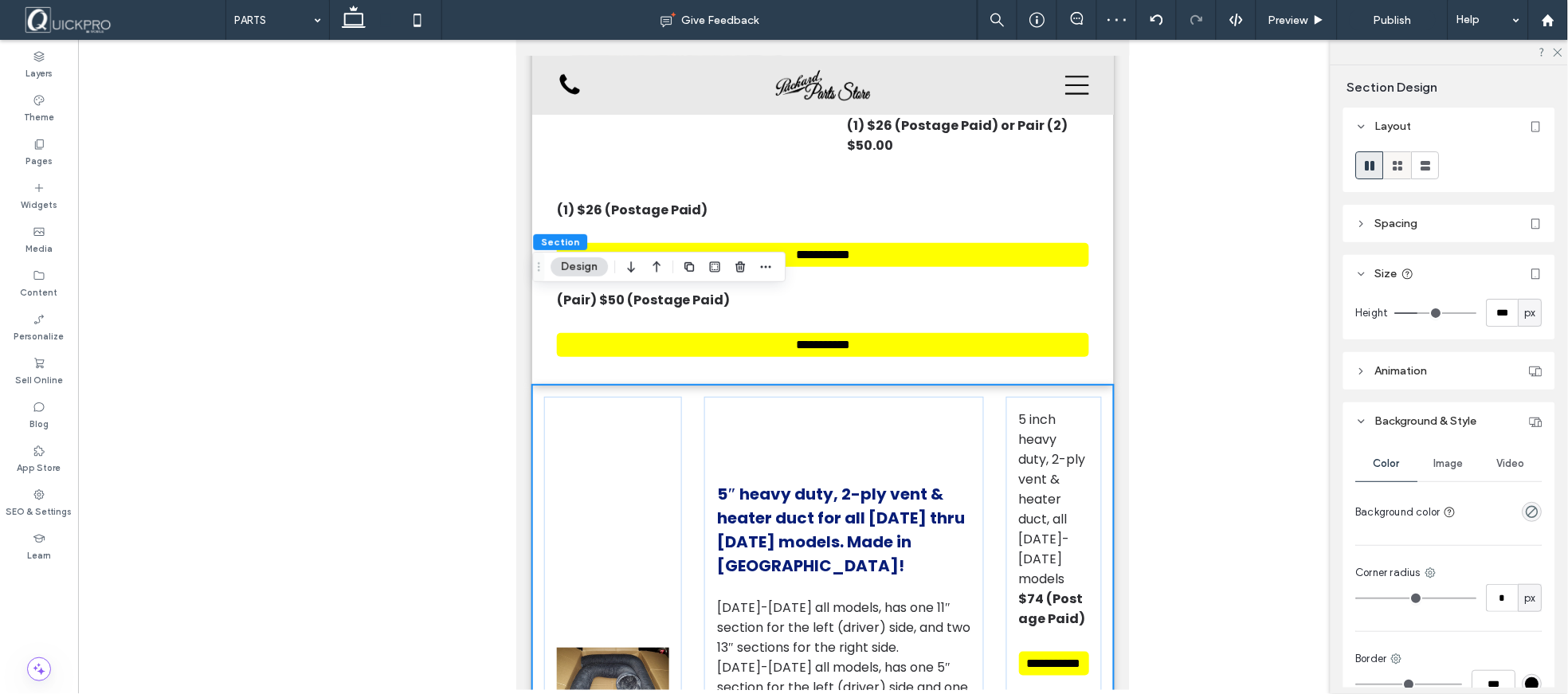
click at [1392, 173] on icon at bounding box center [1398, 166] width 16 height 16
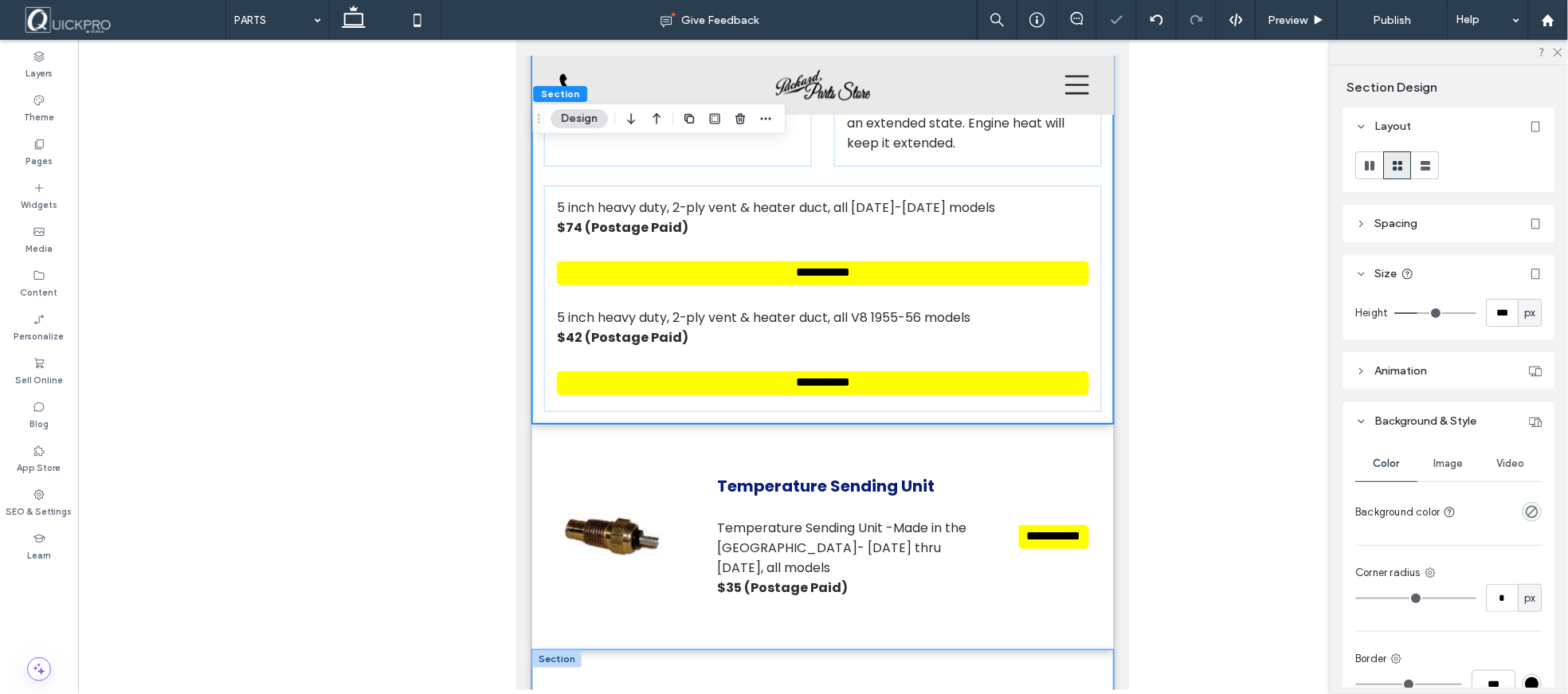
scroll to position [4408, 0]
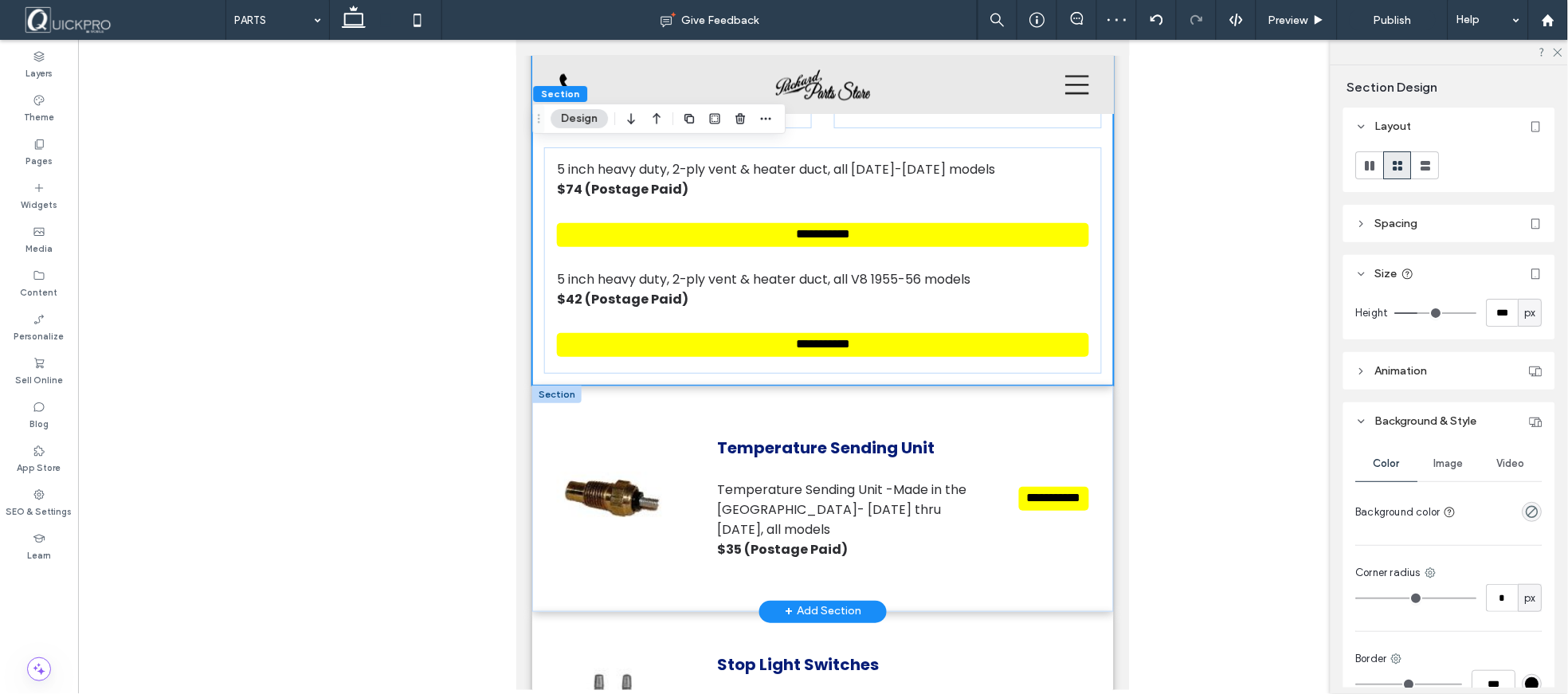
click at [561, 385] on div at bounding box center [557, 394] width 50 height 18
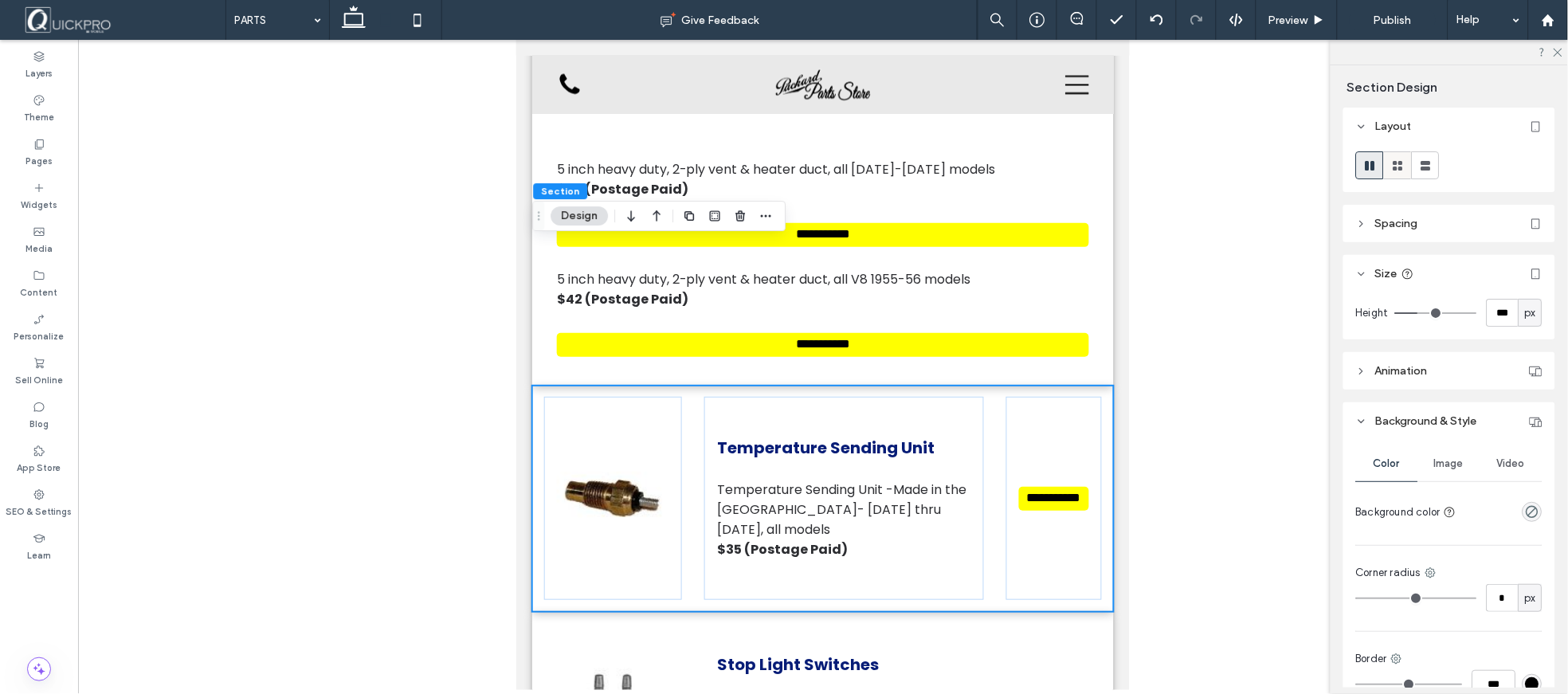
click at [1396, 169] on use at bounding box center [1398, 166] width 10 height 10
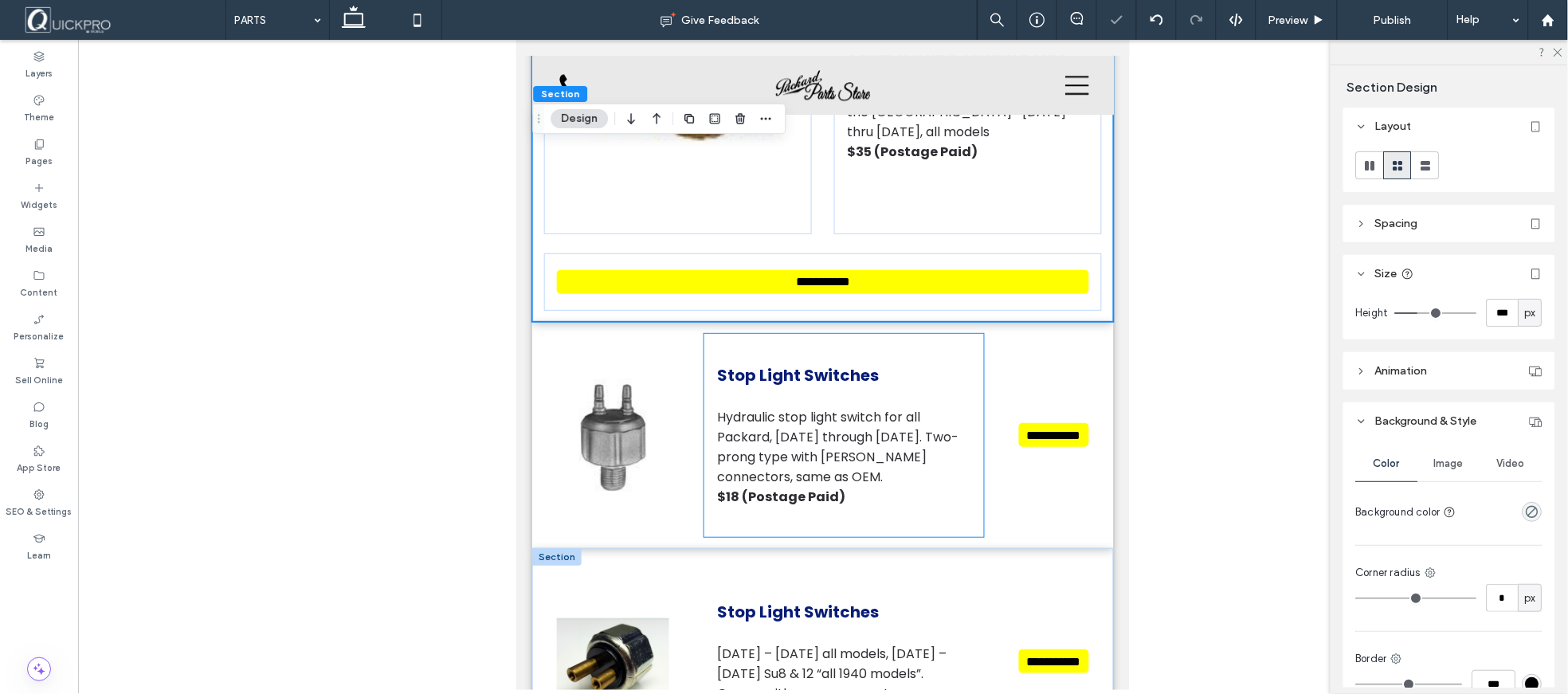
scroll to position [4851, 0]
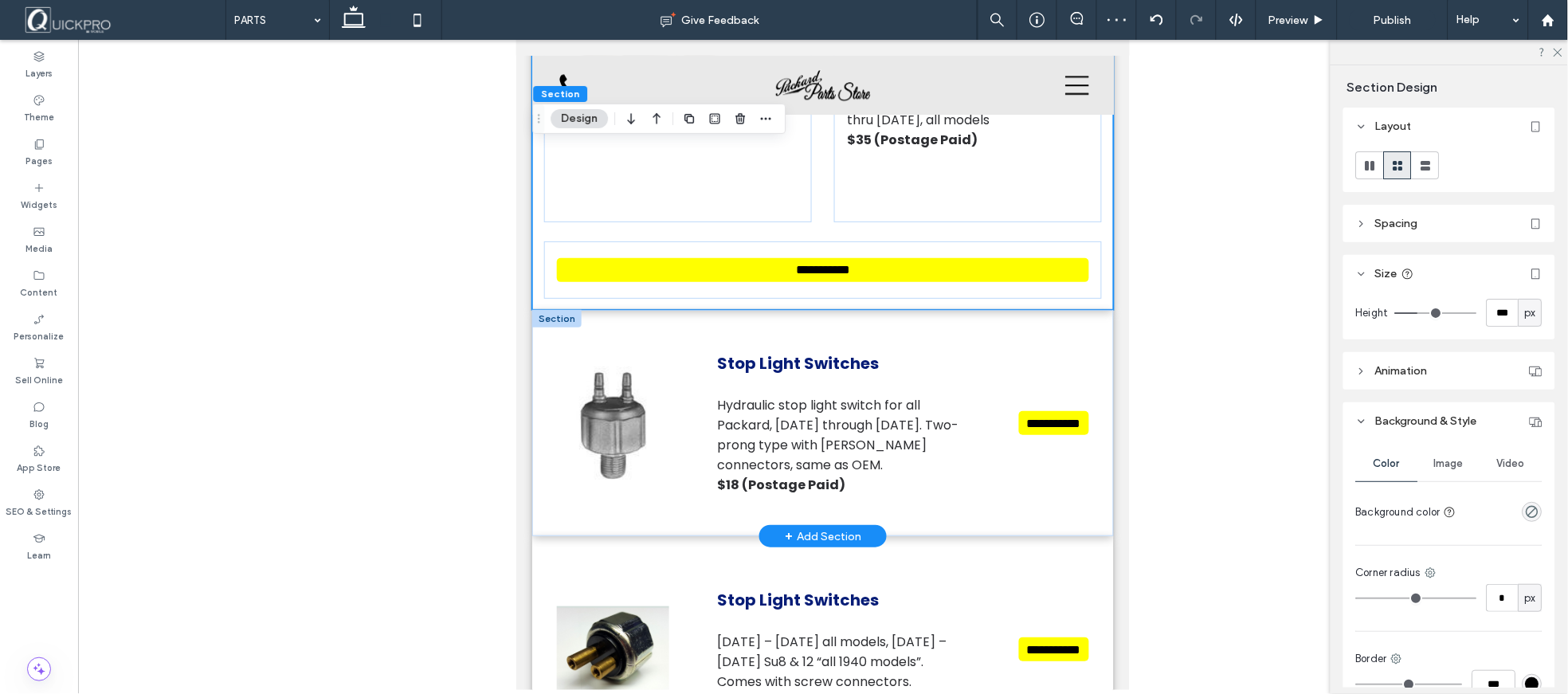
click at [557, 309] on div at bounding box center [557, 318] width 50 height 18
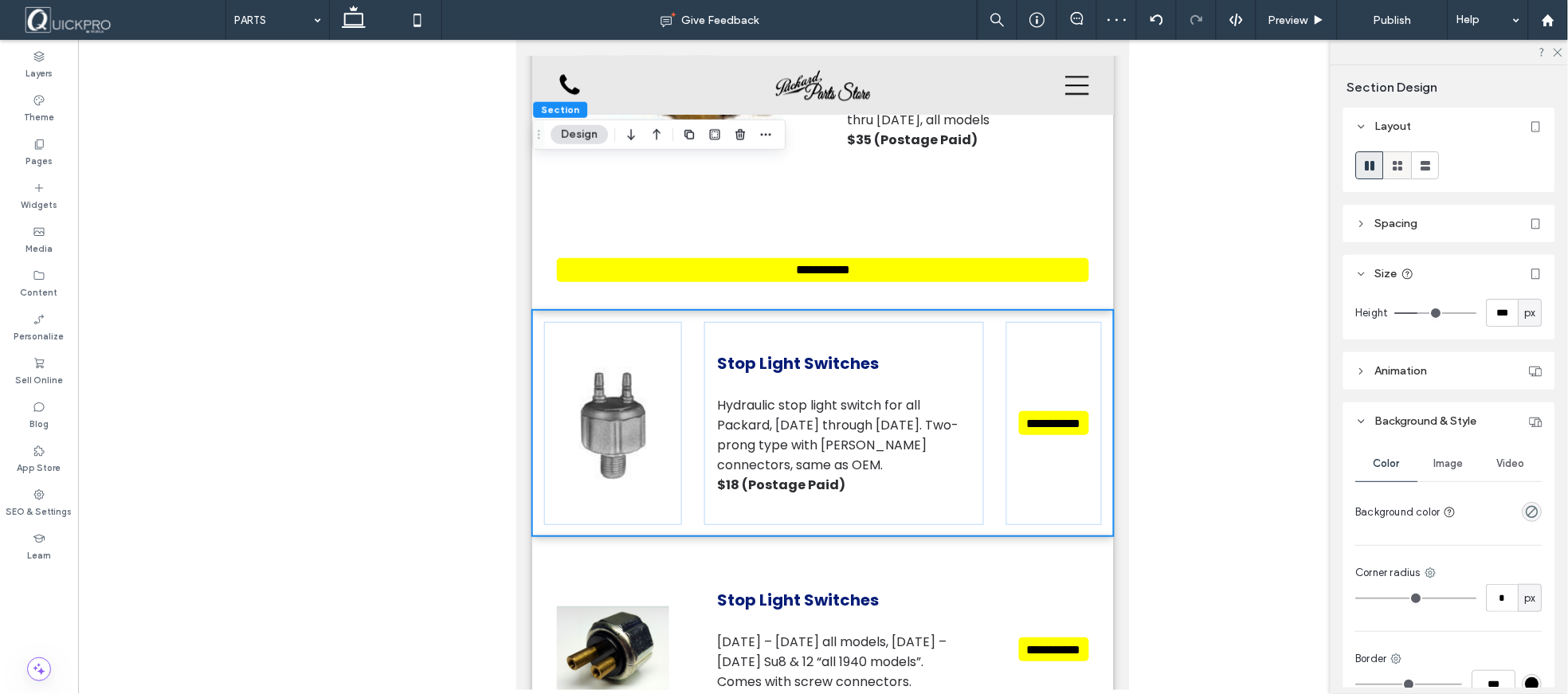
click at [1391, 170] on icon at bounding box center [1398, 166] width 16 height 16
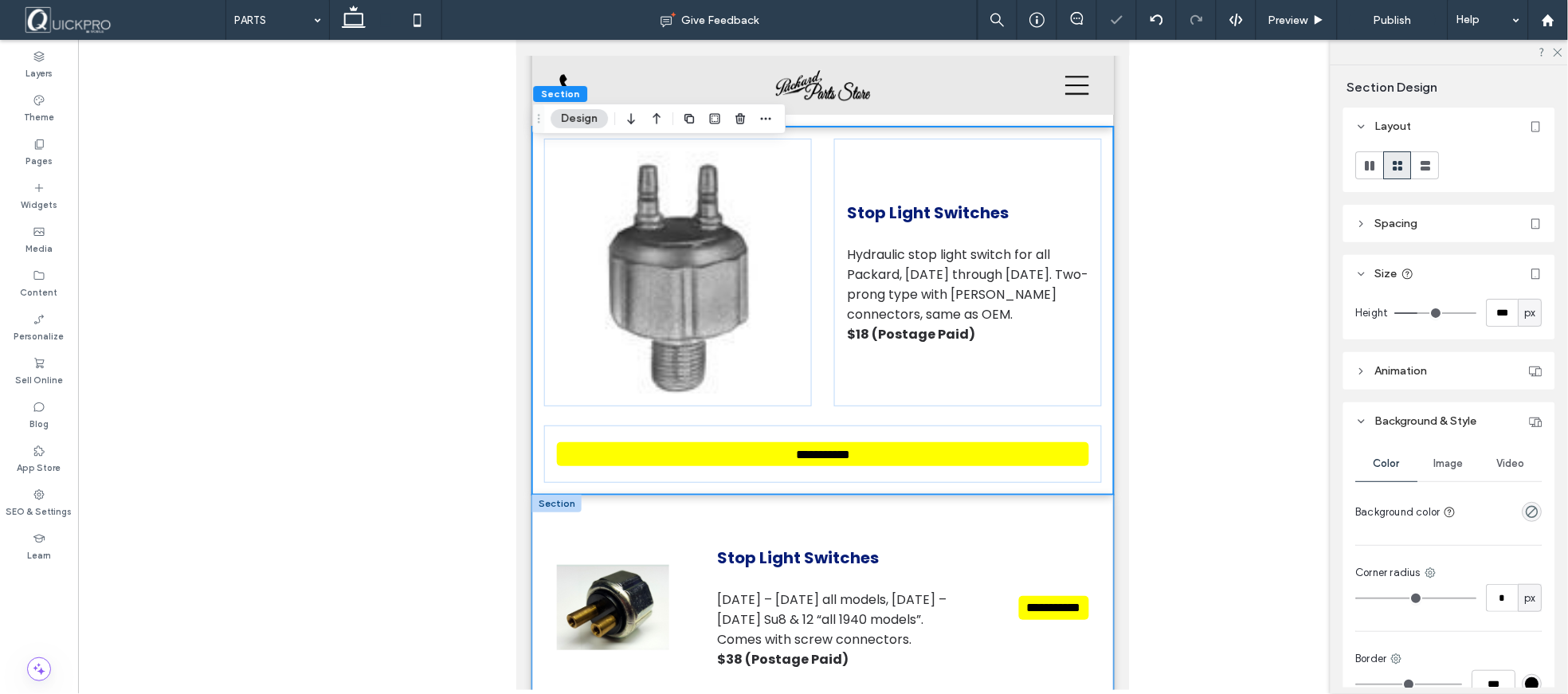
scroll to position [5116, 0]
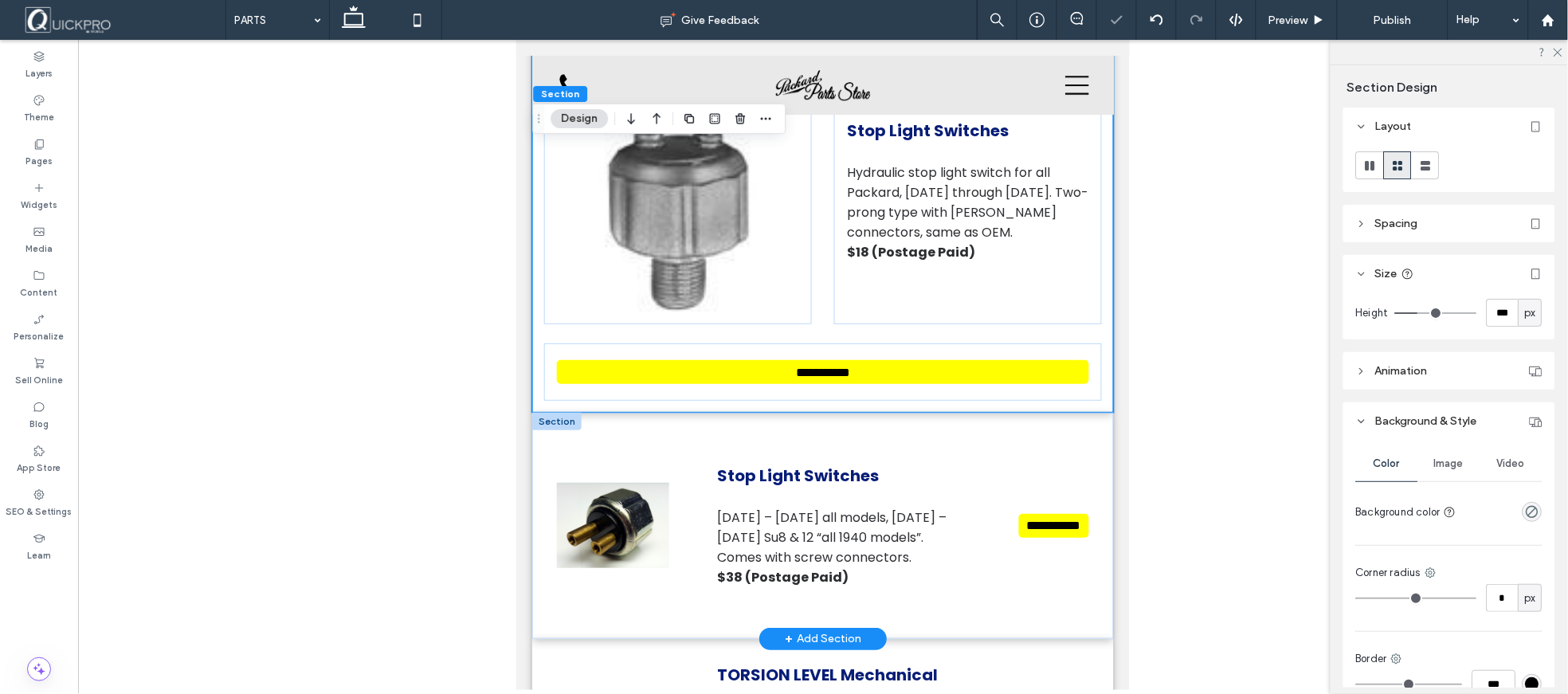
drag, startPoint x: 558, startPoint y: 260, endPoint x: 619, endPoint y: 275, distance: 62.8
click at [558, 412] on div at bounding box center [557, 421] width 50 height 18
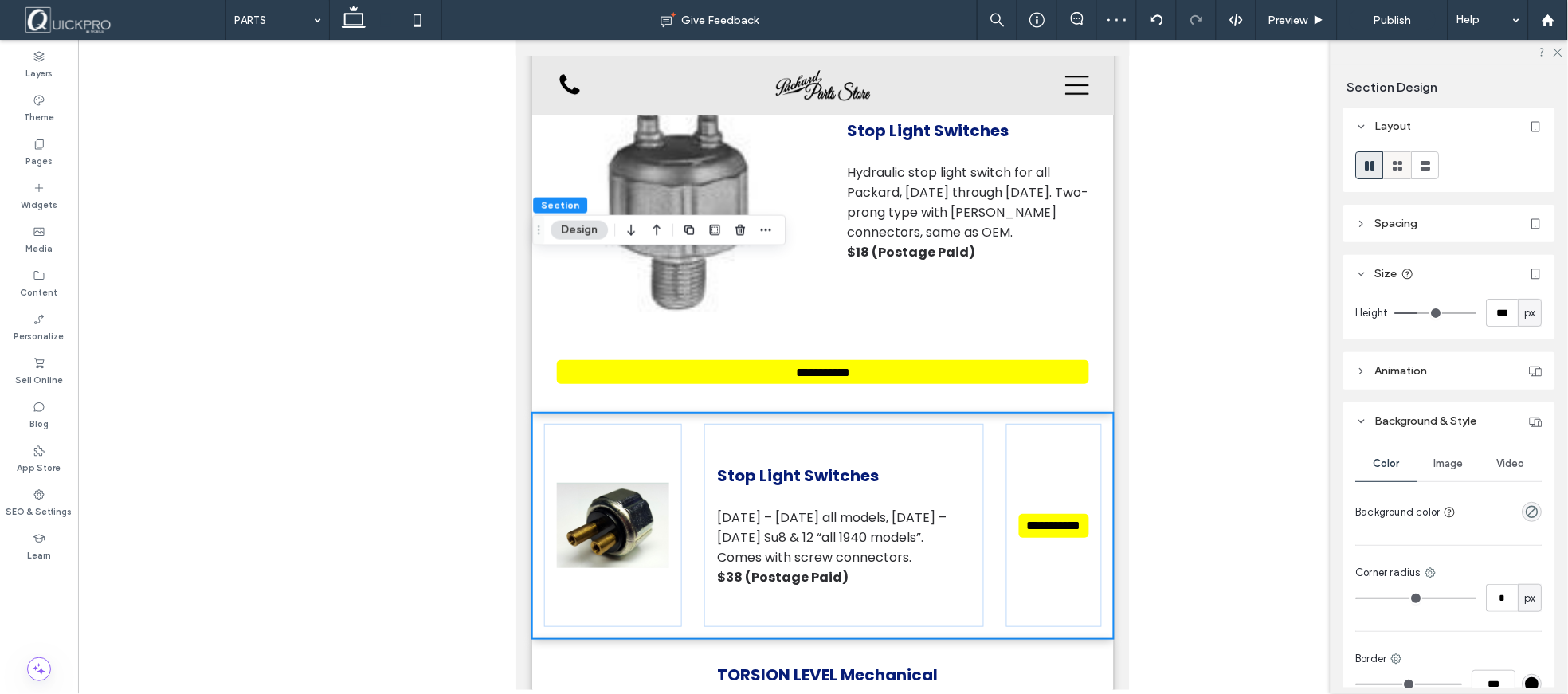
drag, startPoint x: 1395, startPoint y: 165, endPoint x: 1389, endPoint y: 175, distance: 11.7
click at [1395, 166] on icon at bounding box center [1398, 166] width 16 height 16
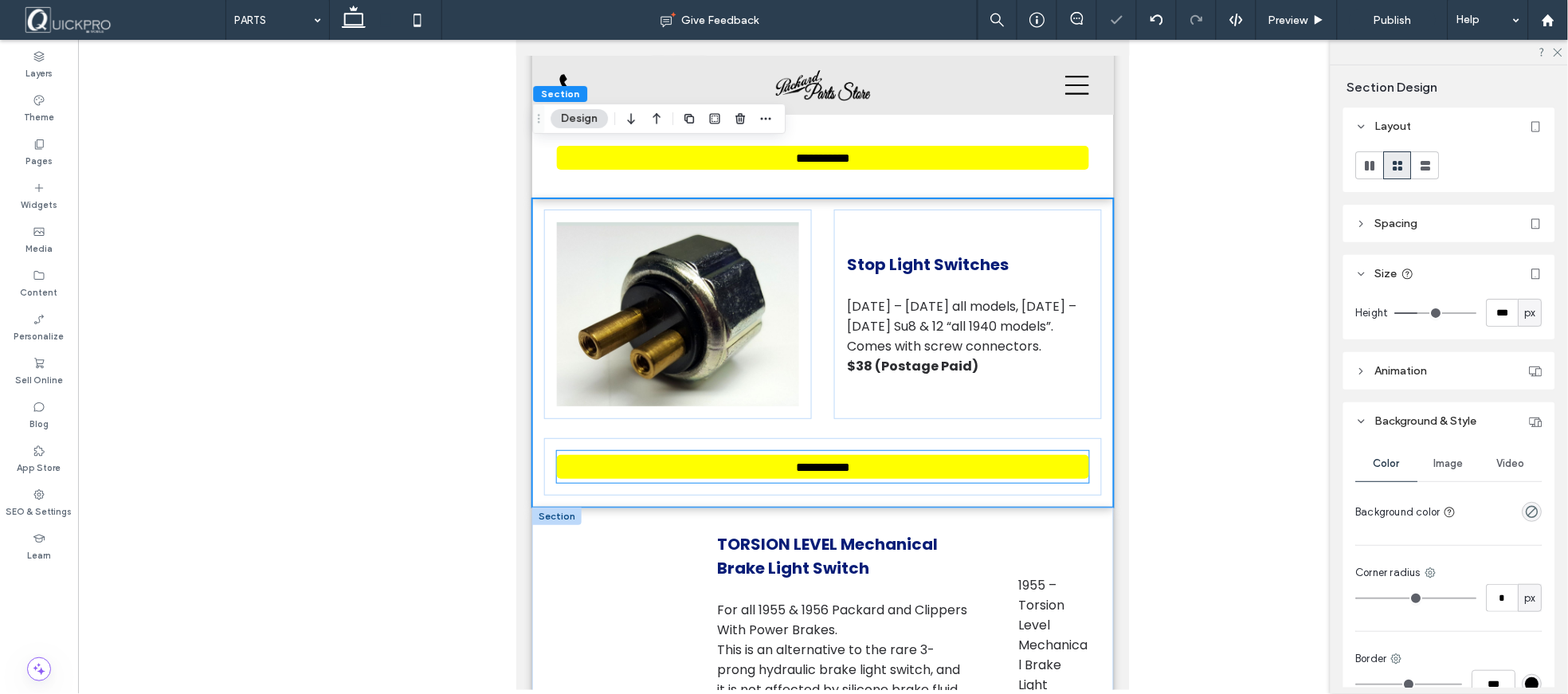
scroll to position [5381, 0]
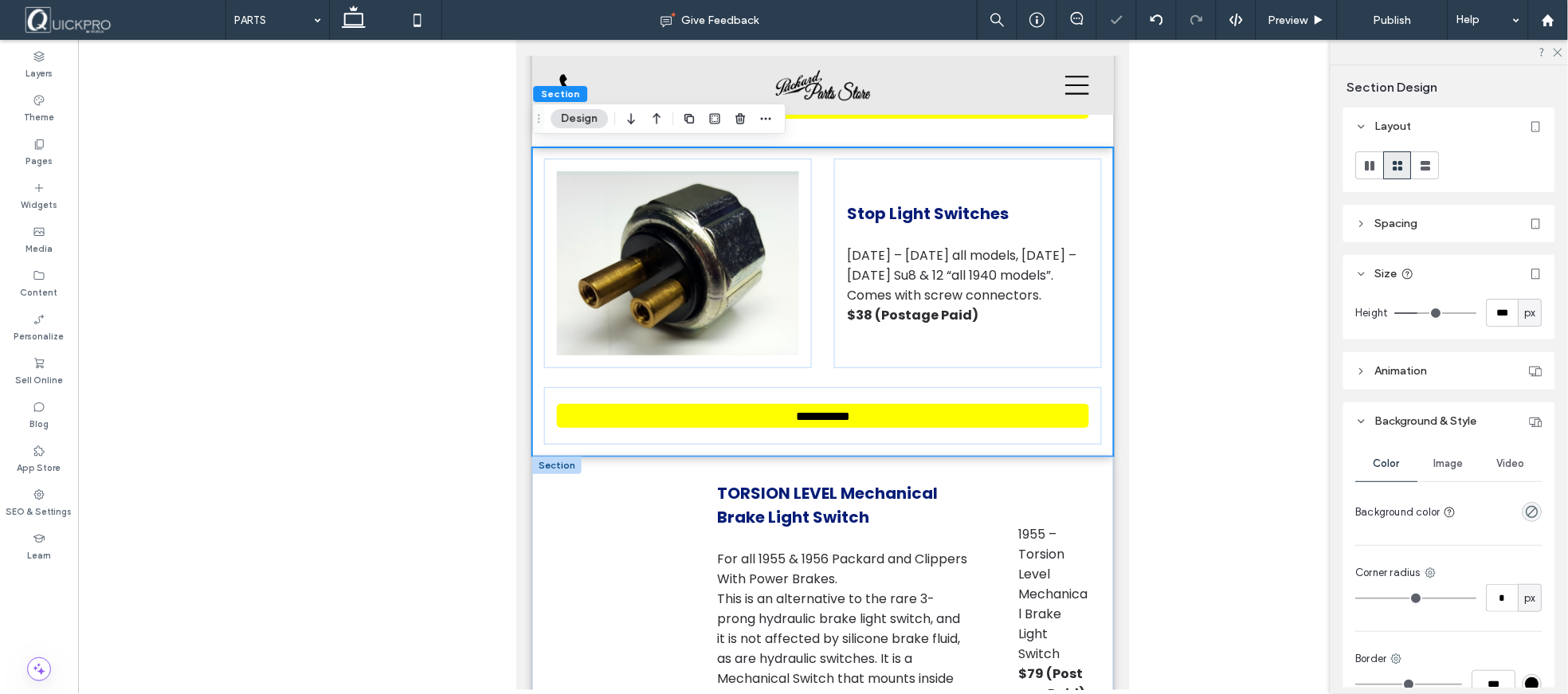
click at [557, 456] on div at bounding box center [557, 465] width 50 height 18
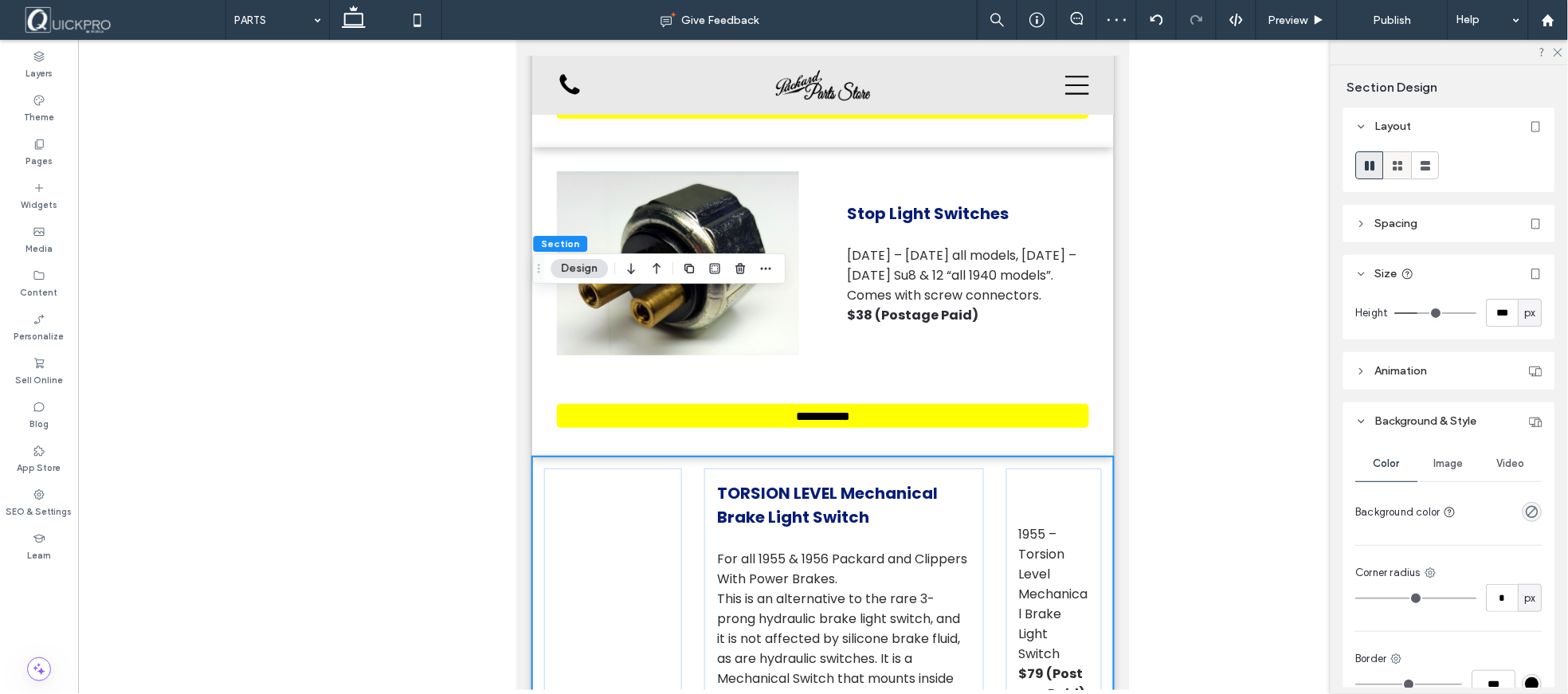
click at [1399, 169] on use at bounding box center [1398, 166] width 10 height 10
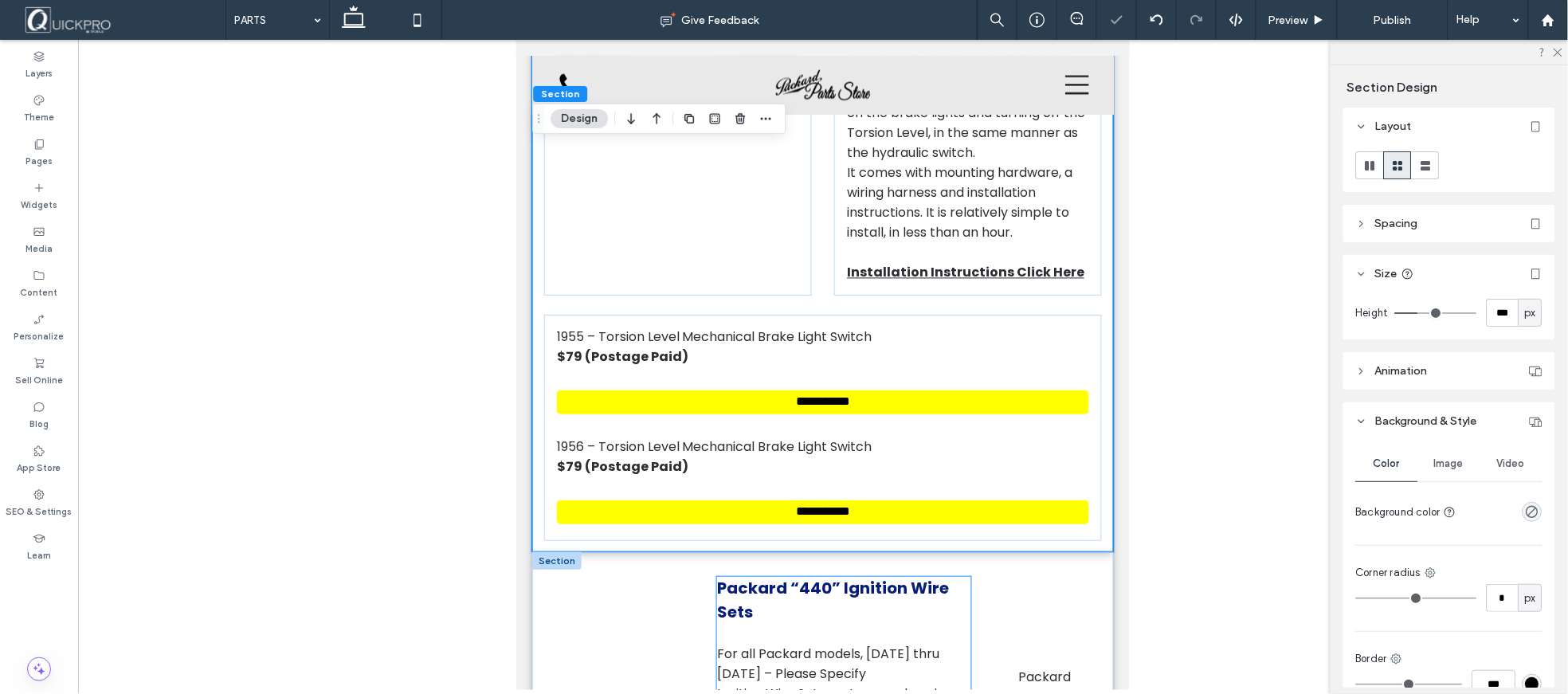
scroll to position [6267, 0]
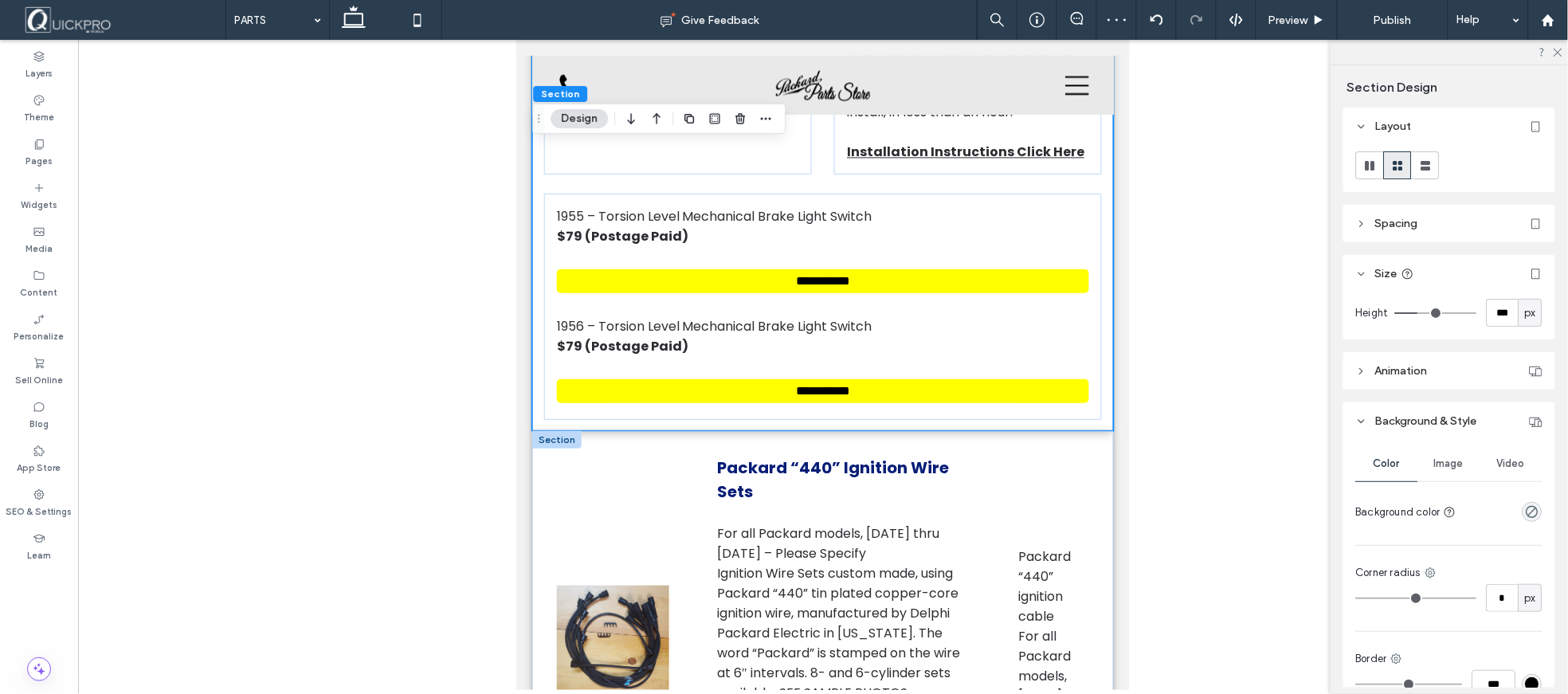
click at [562, 430] on div at bounding box center [557, 439] width 50 height 18
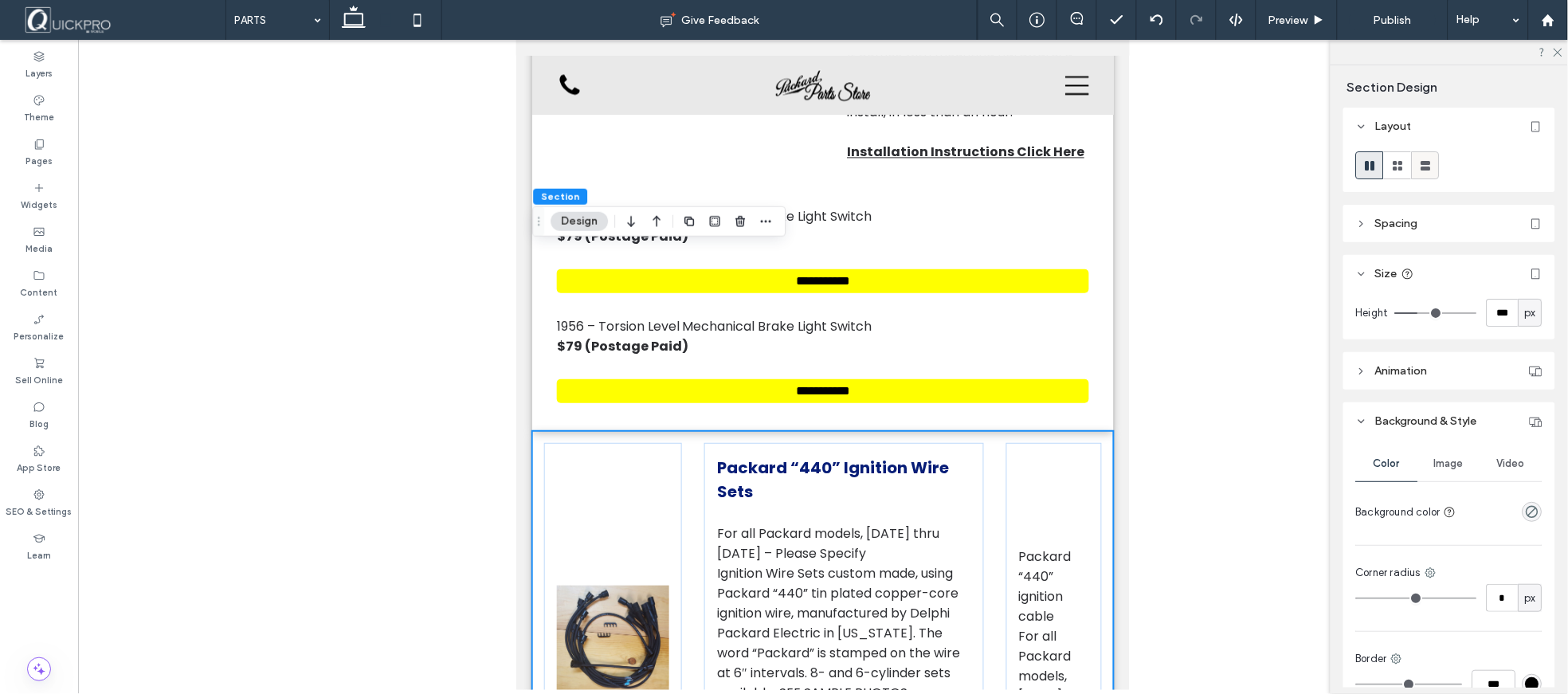
click at [1427, 166] on icon at bounding box center [1426, 166] width 16 height 16
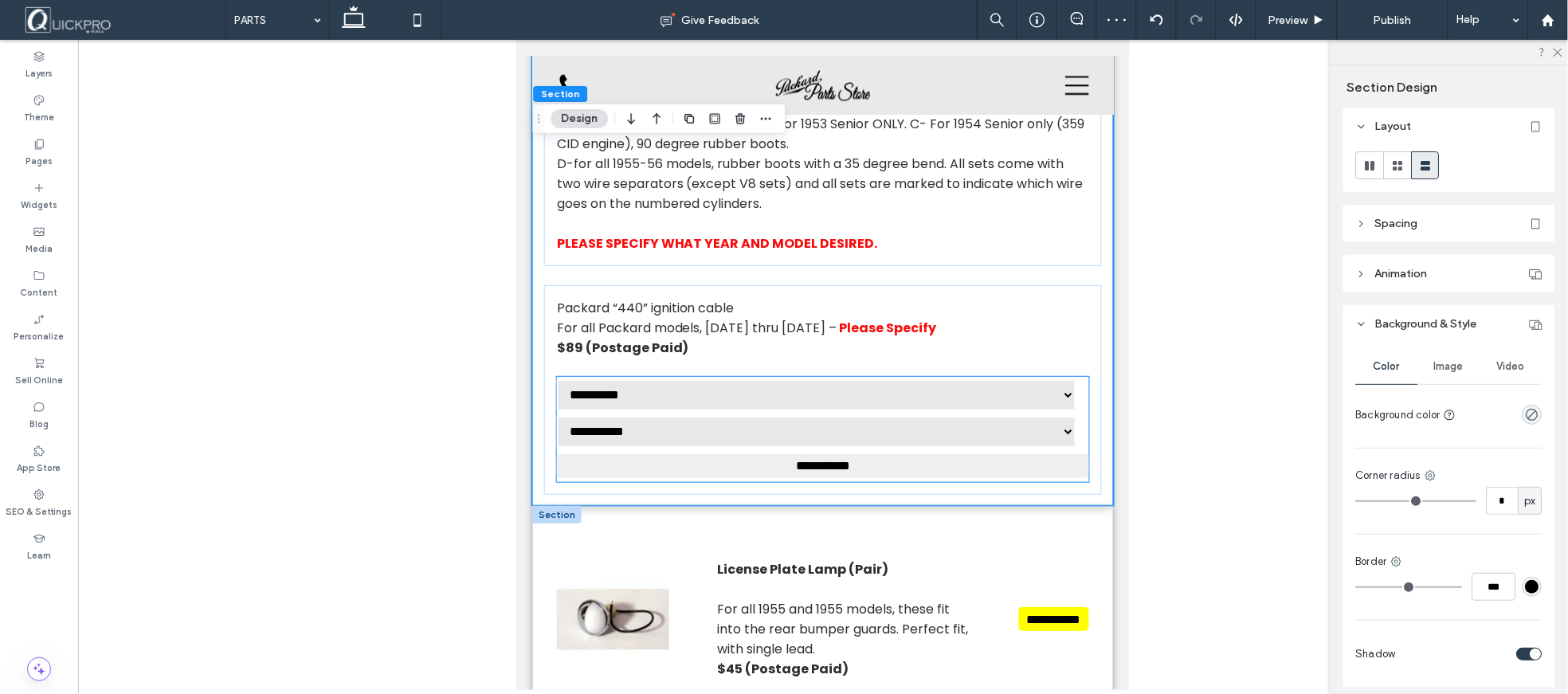
scroll to position [8302, 0]
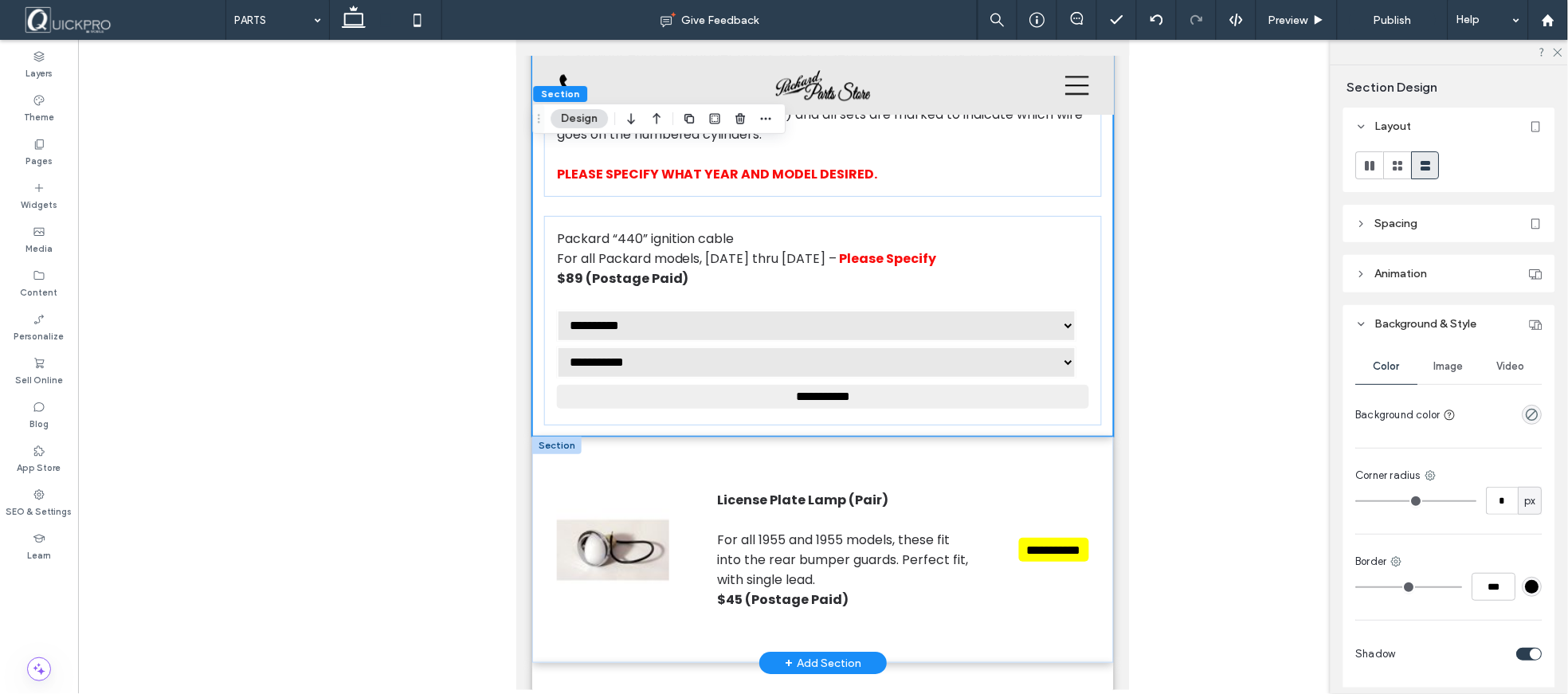
click at [565, 436] on div at bounding box center [557, 445] width 50 height 18
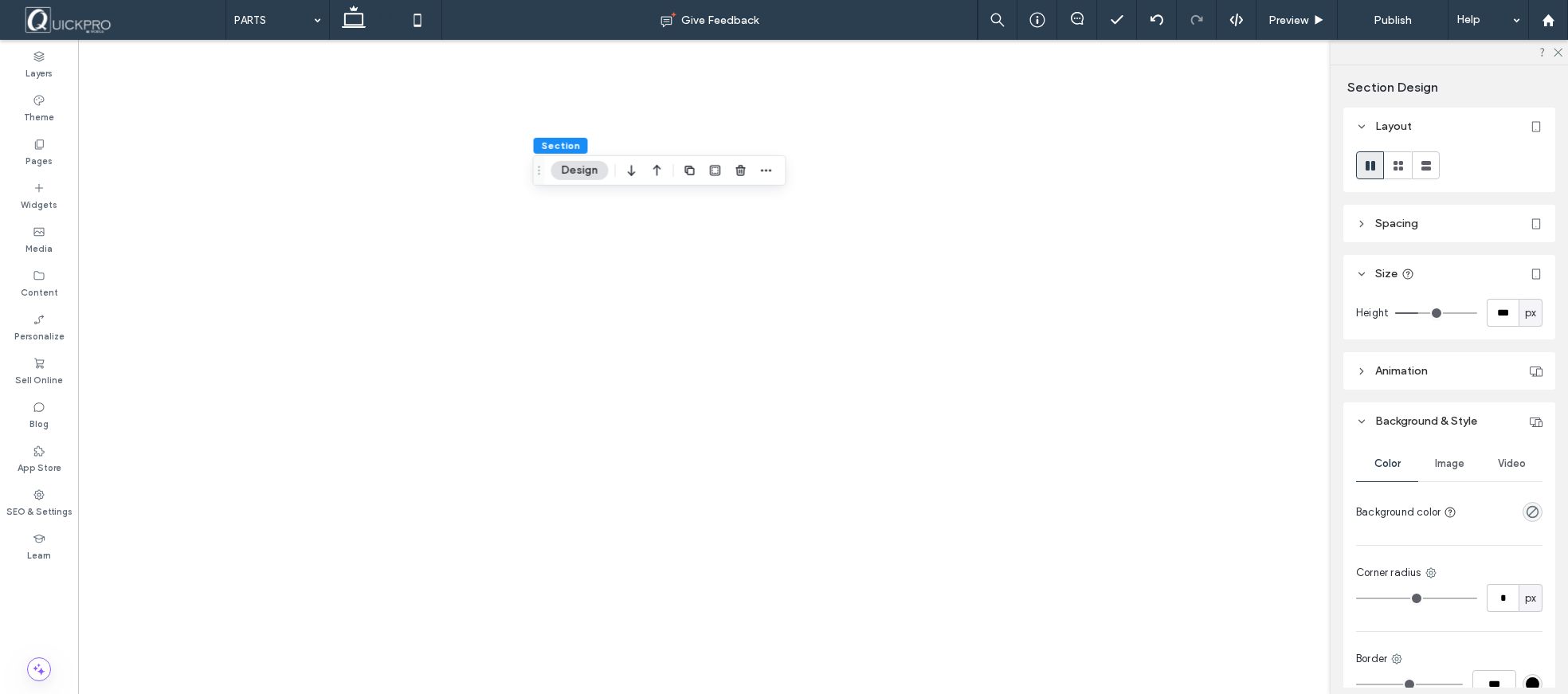
click at [1400, 163] on use at bounding box center [1398, 166] width 10 height 10
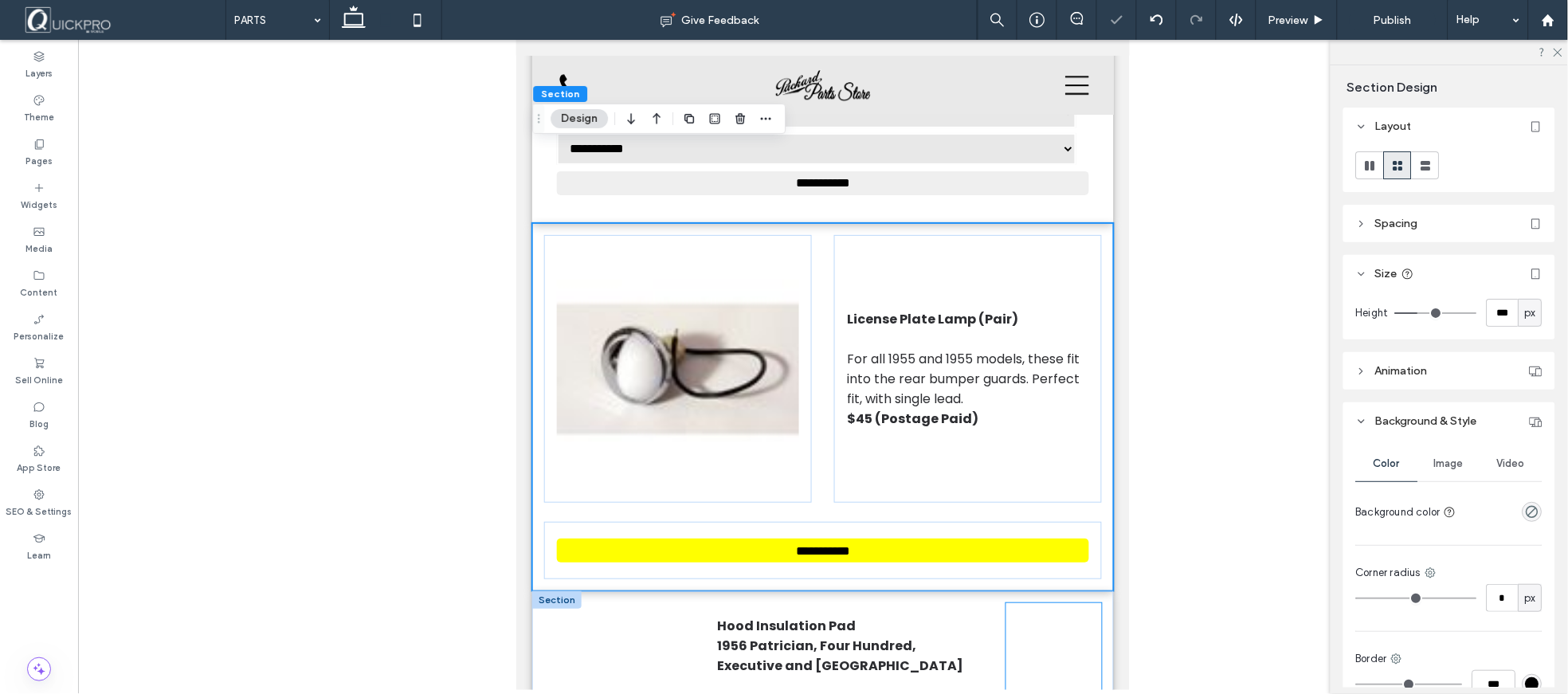
scroll to position [8567, 0]
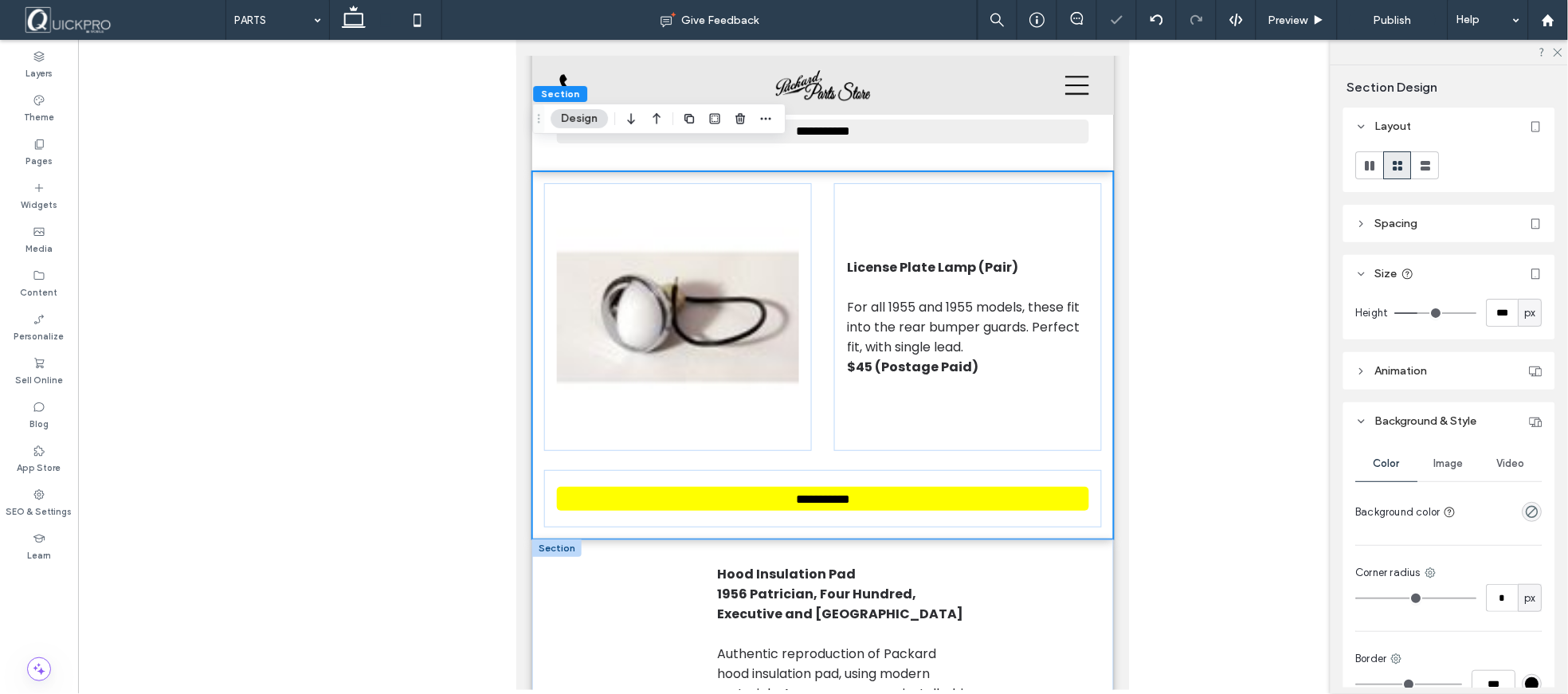
click at [549, 538] on div at bounding box center [557, 547] width 50 height 18
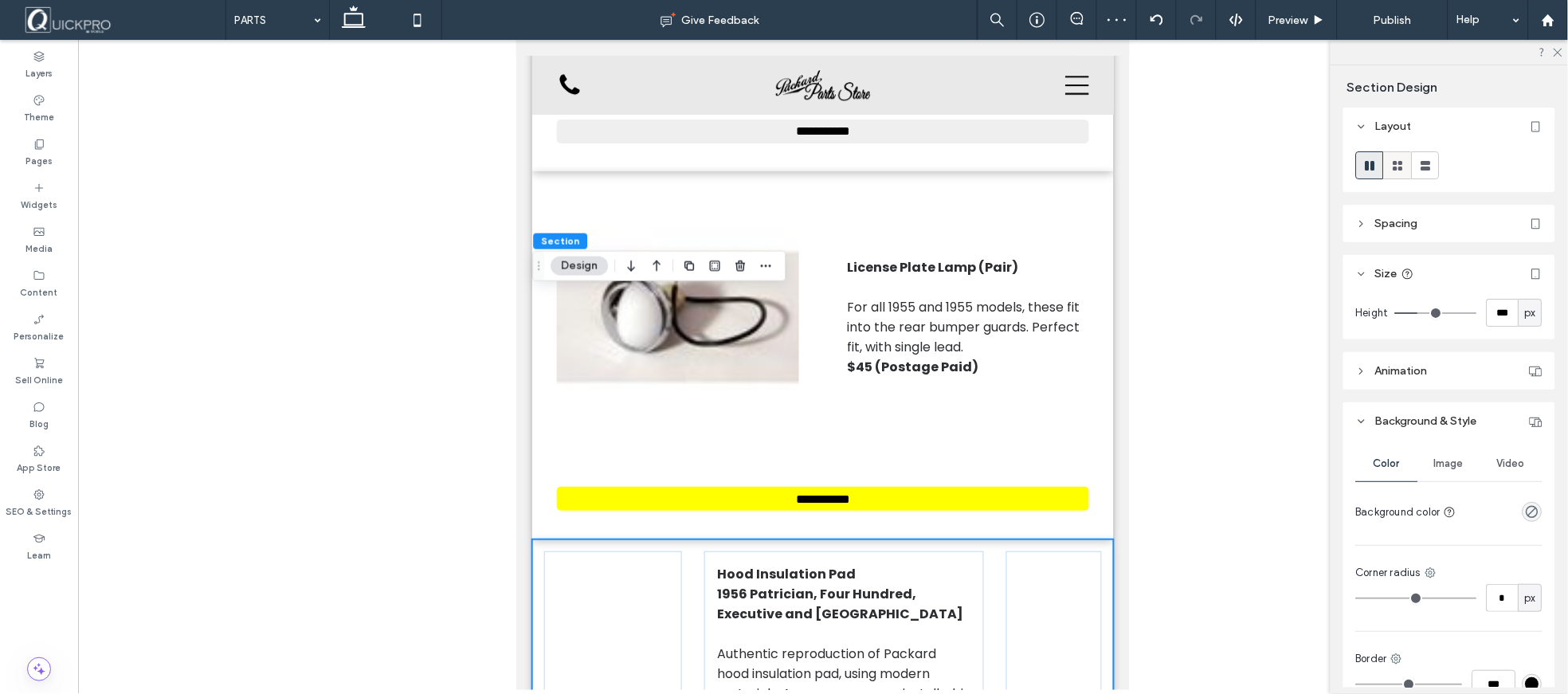
click at [1403, 168] on use at bounding box center [1398, 166] width 10 height 10
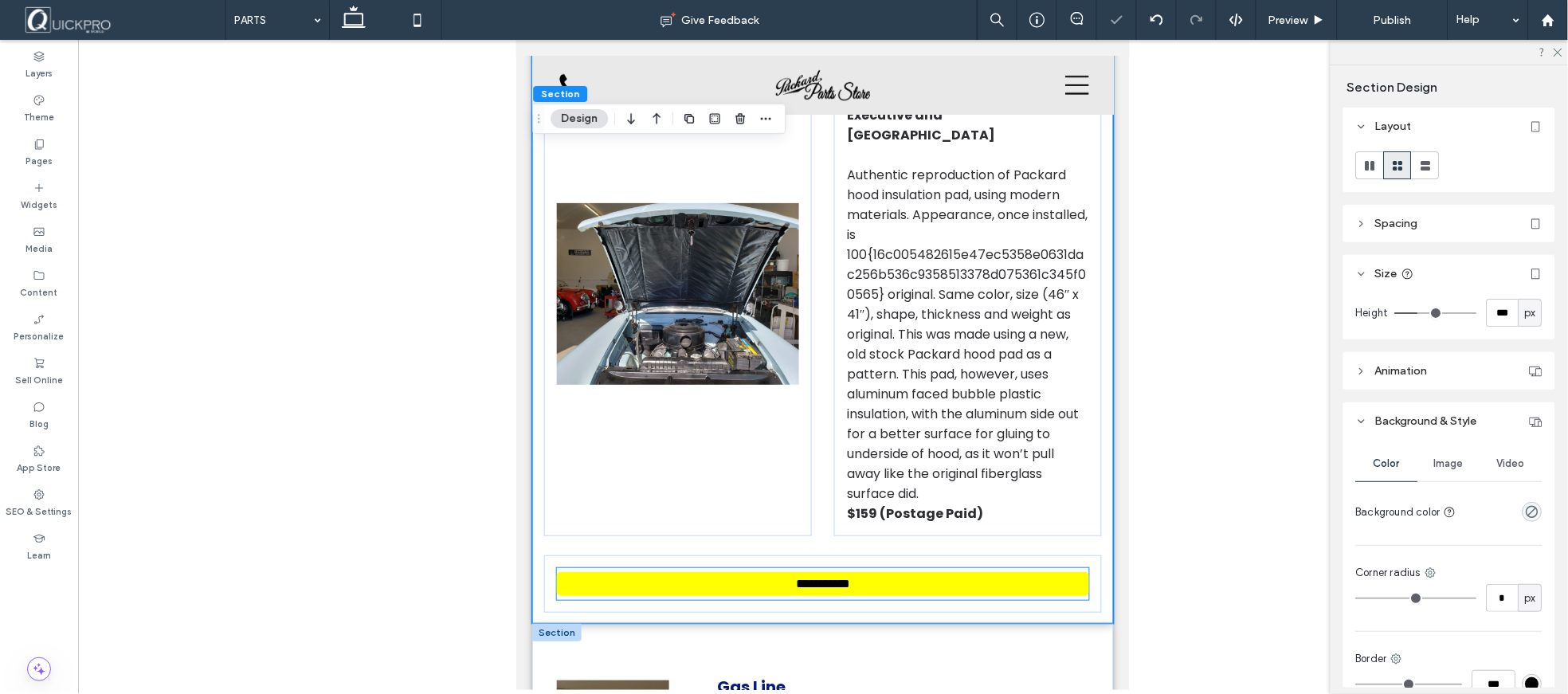
scroll to position [9099, 0]
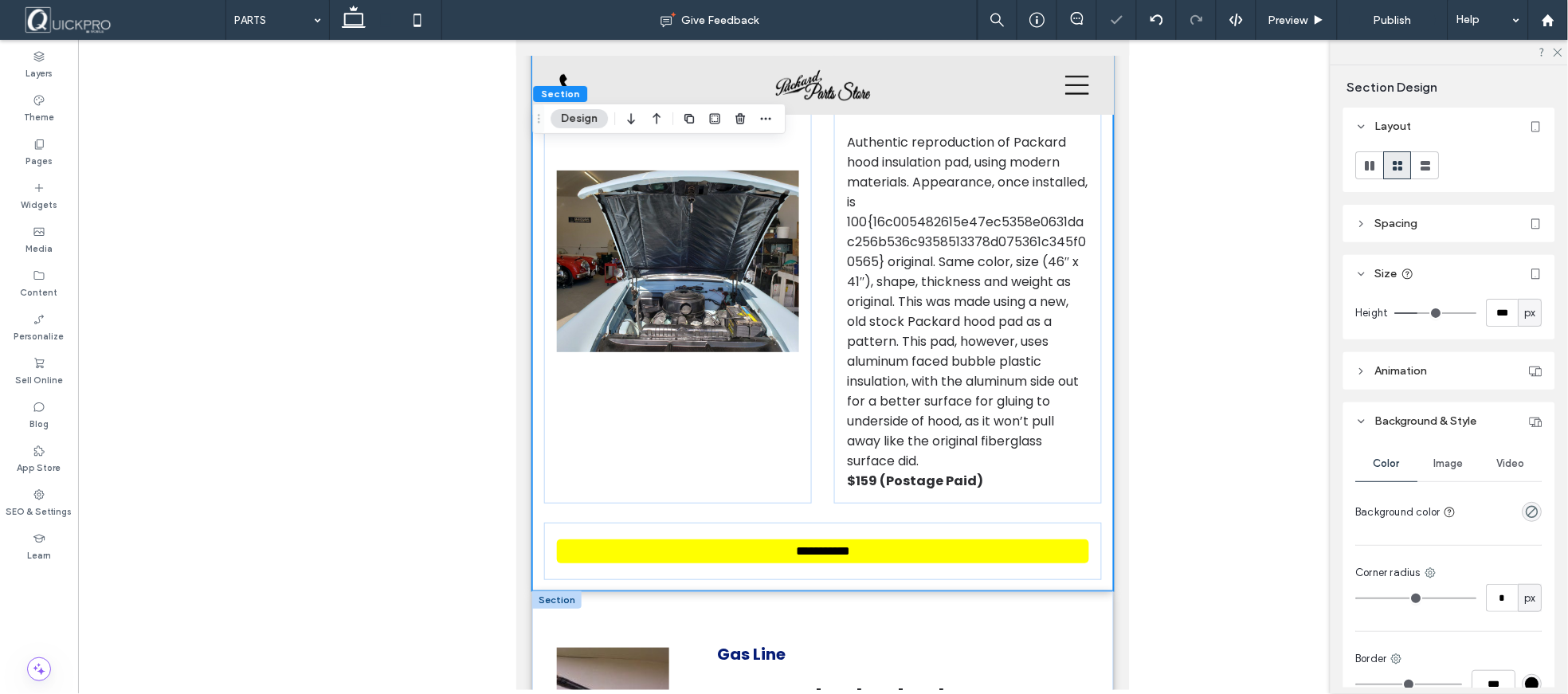
click at [573, 590] on div at bounding box center [557, 599] width 50 height 18
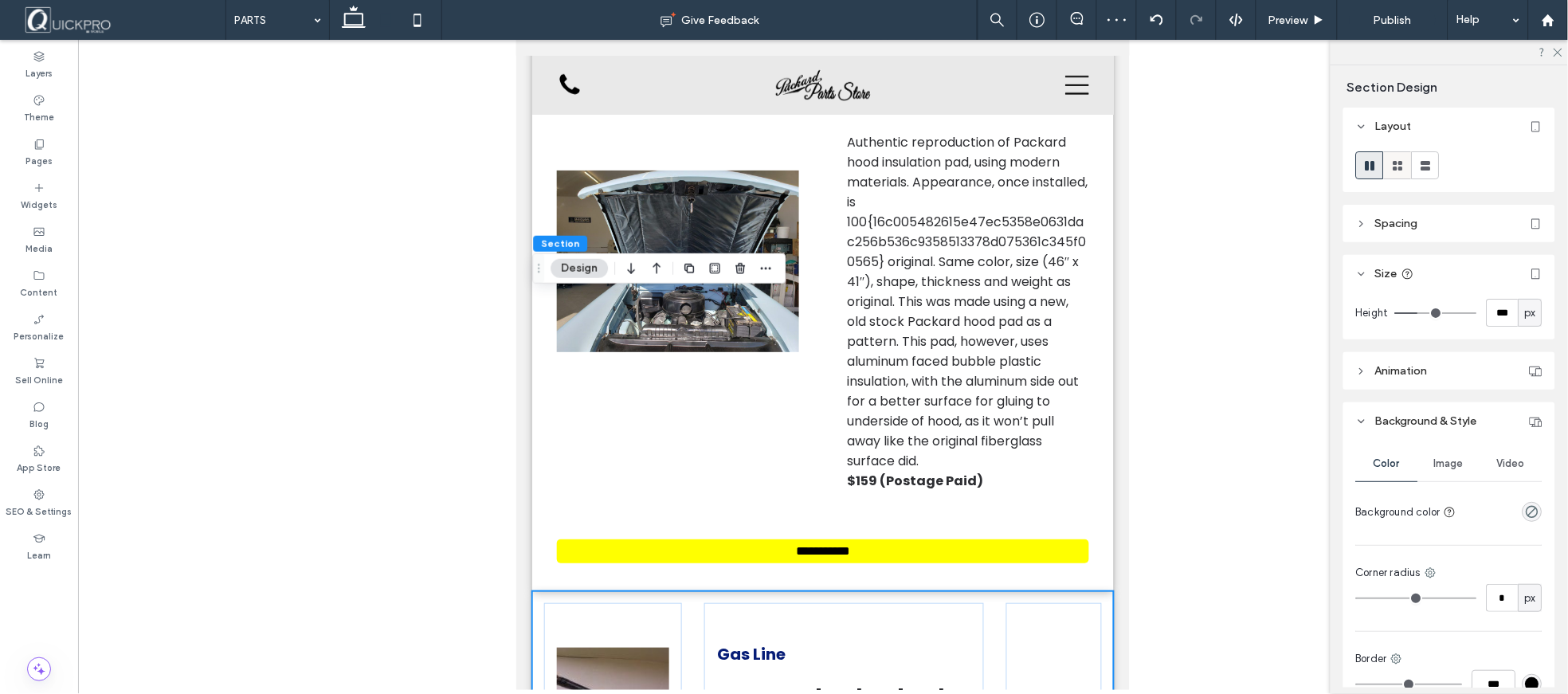
click at [1402, 170] on use at bounding box center [1398, 166] width 10 height 10
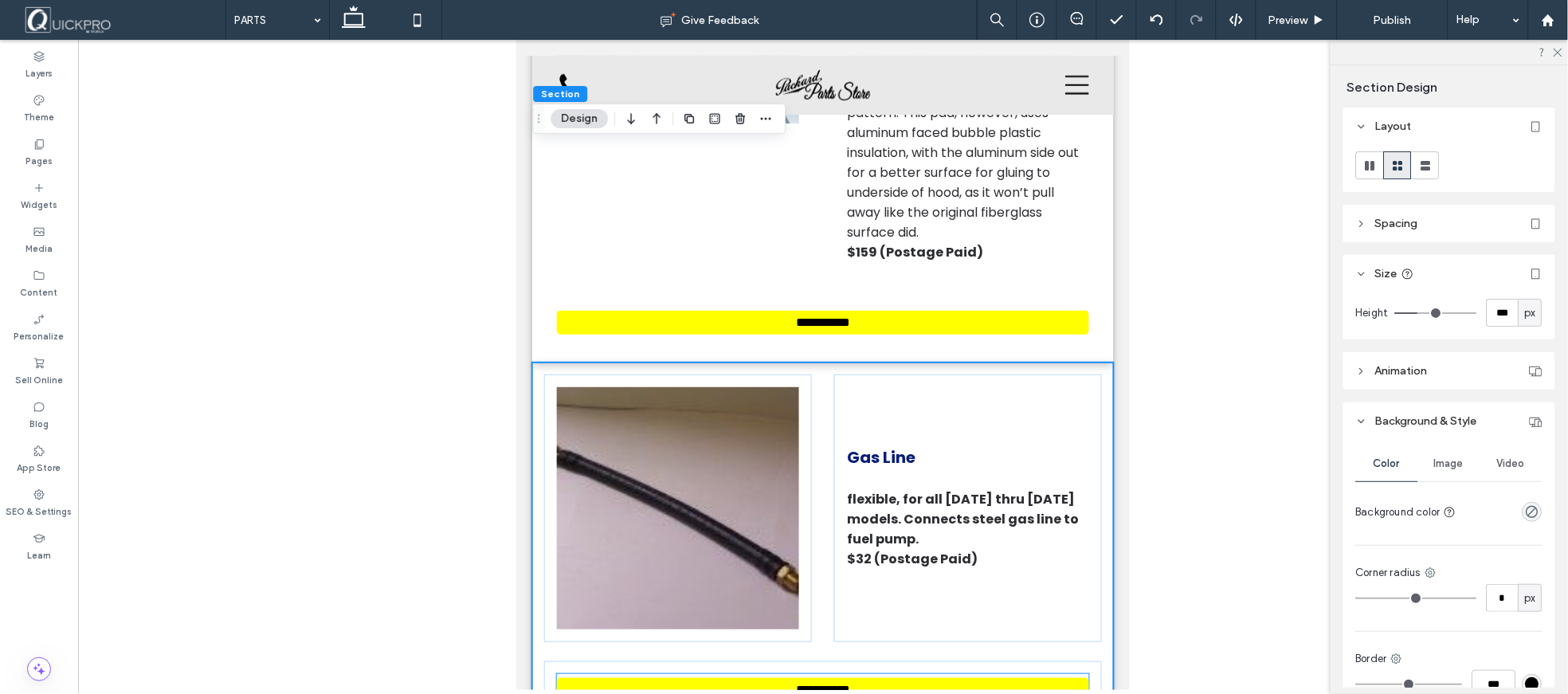
scroll to position [9364, 0]
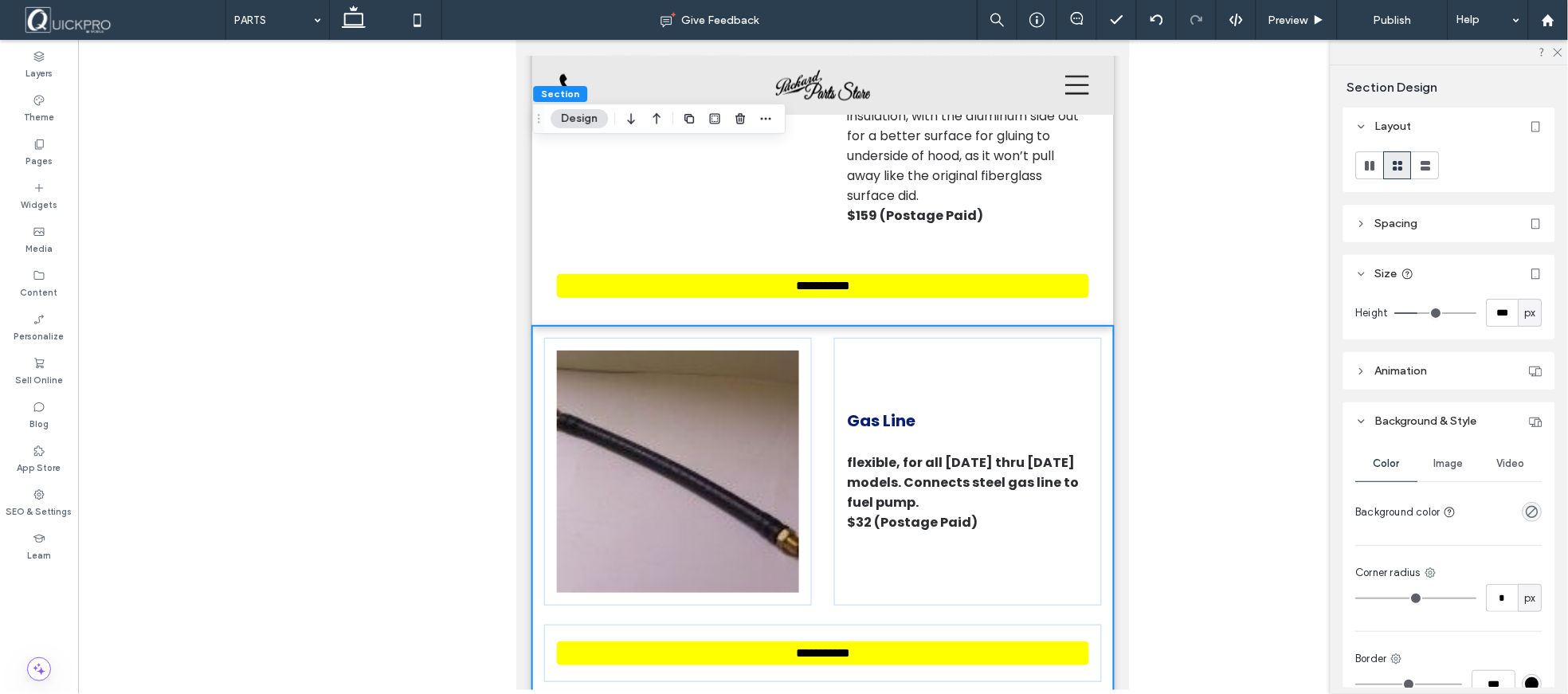
click at [555, 693] on div at bounding box center [557, 702] width 50 height 18
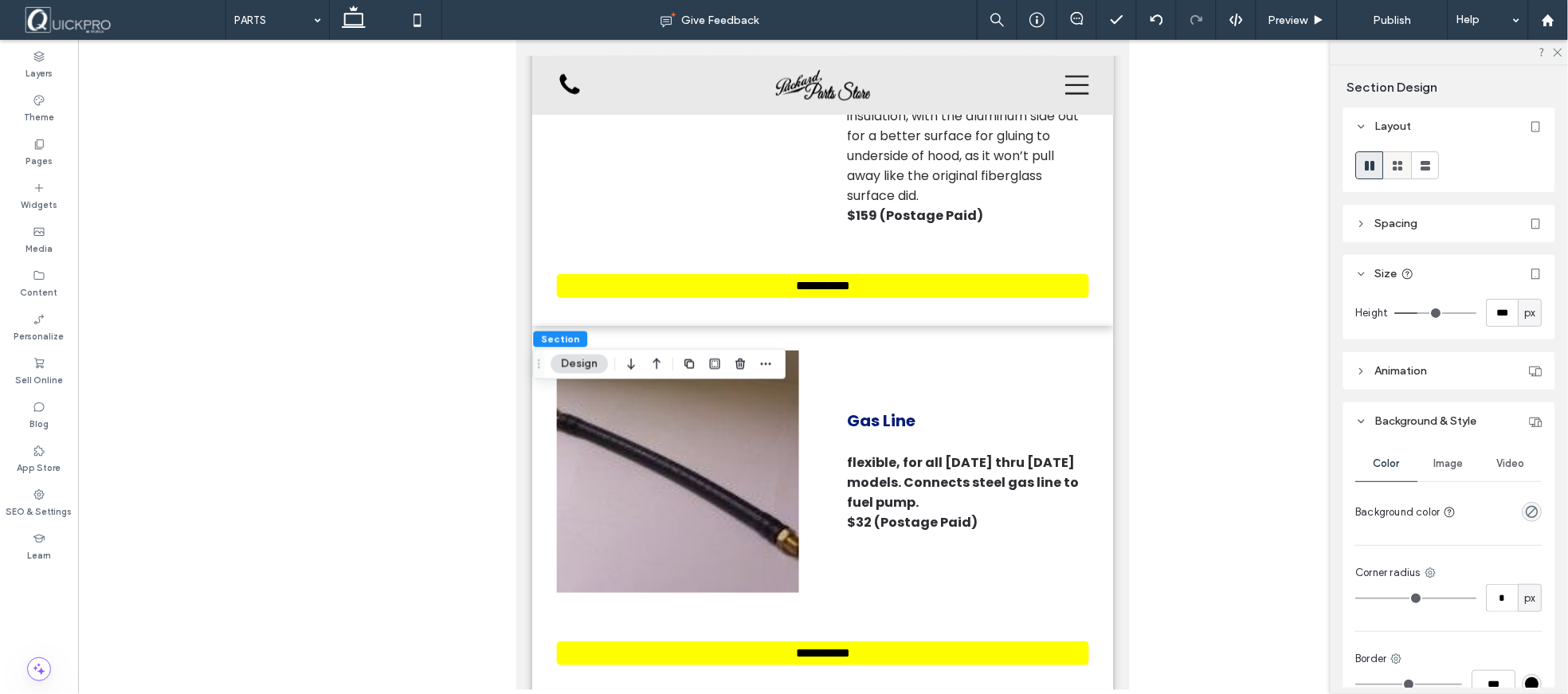
click at [1390, 164] on icon at bounding box center [1398, 166] width 16 height 16
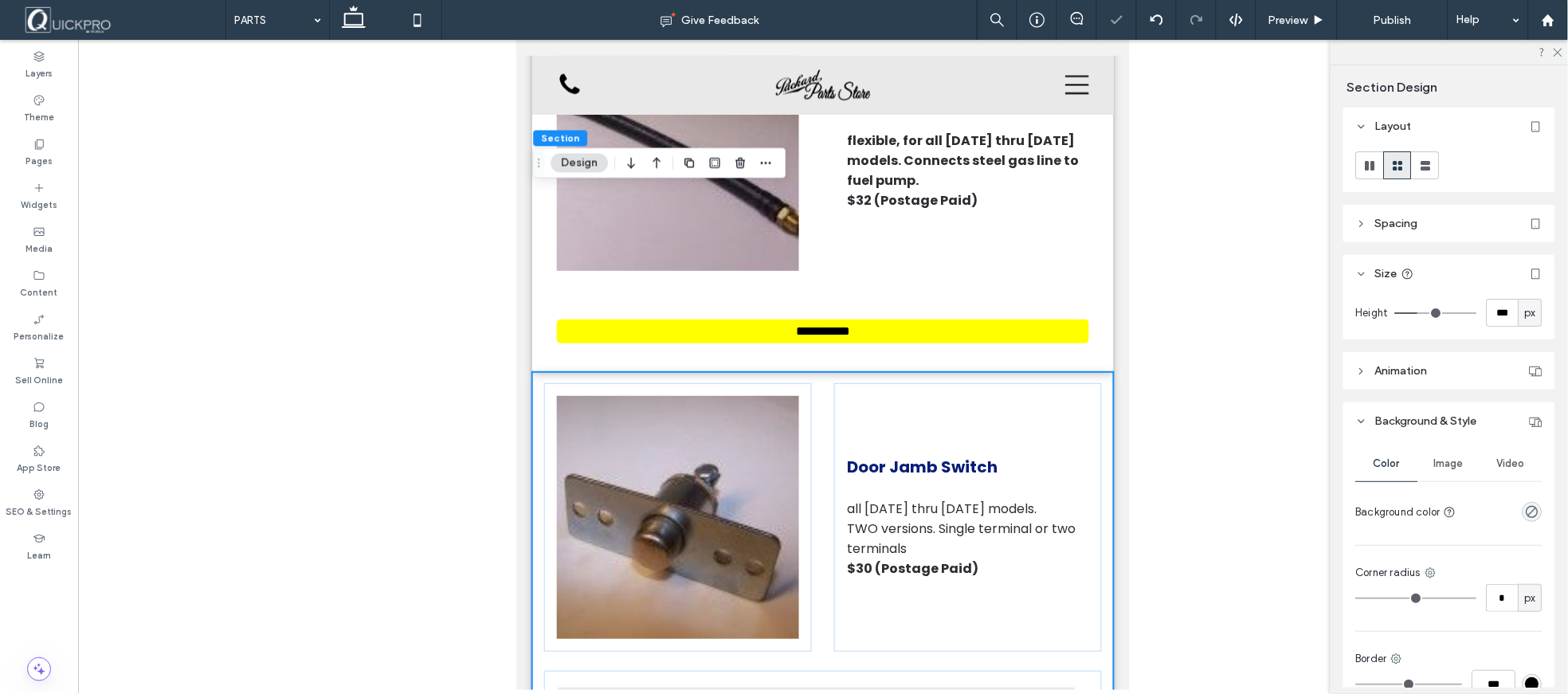
scroll to position [9719, 0]
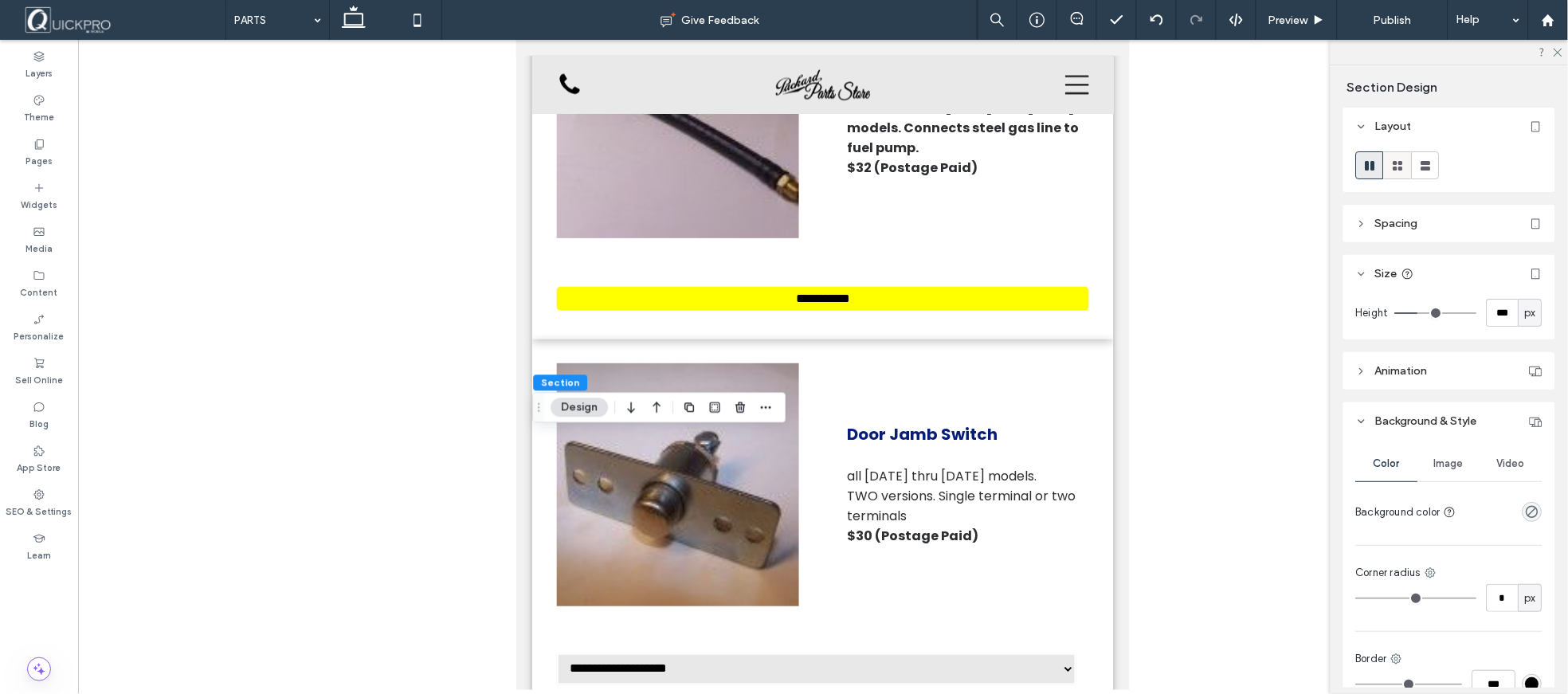
click at [1390, 165] on icon at bounding box center [1398, 166] width 16 height 16
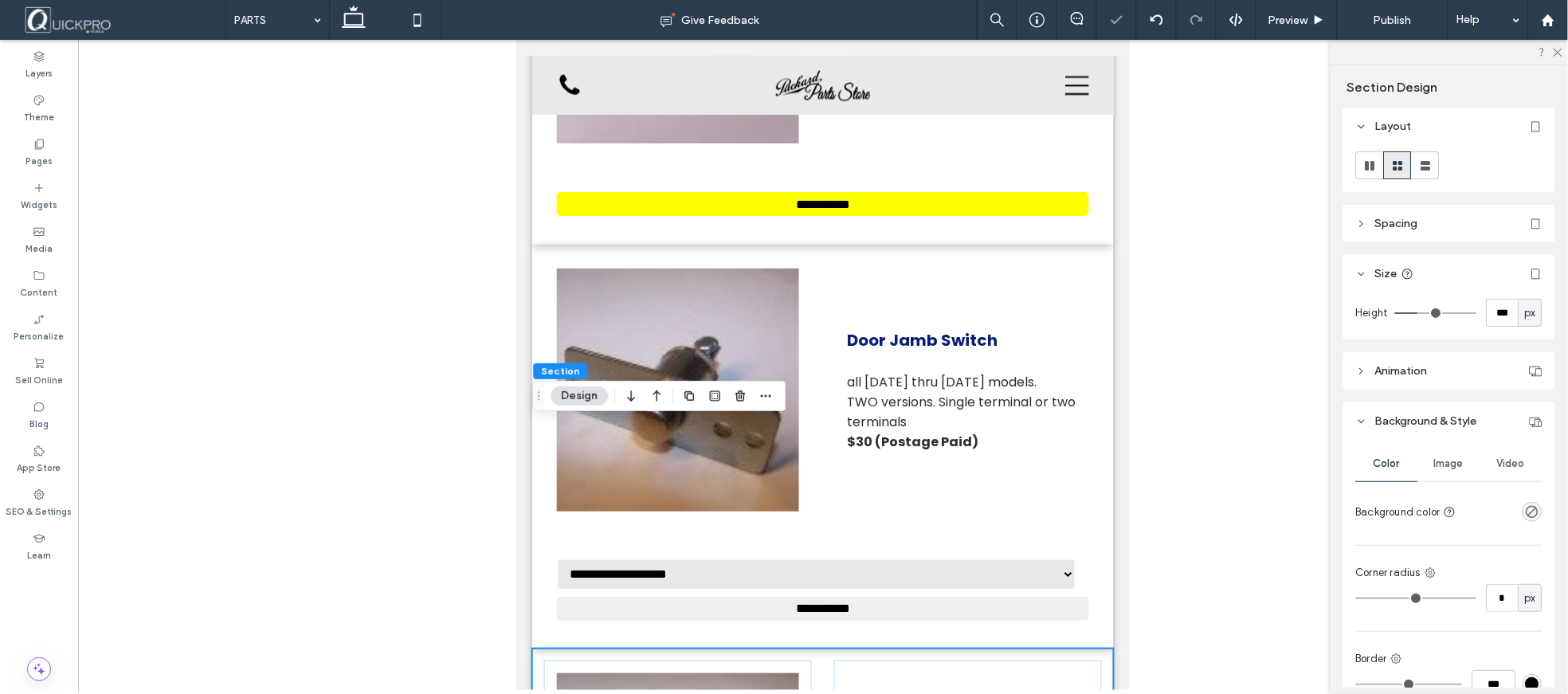
scroll to position [10161, 0]
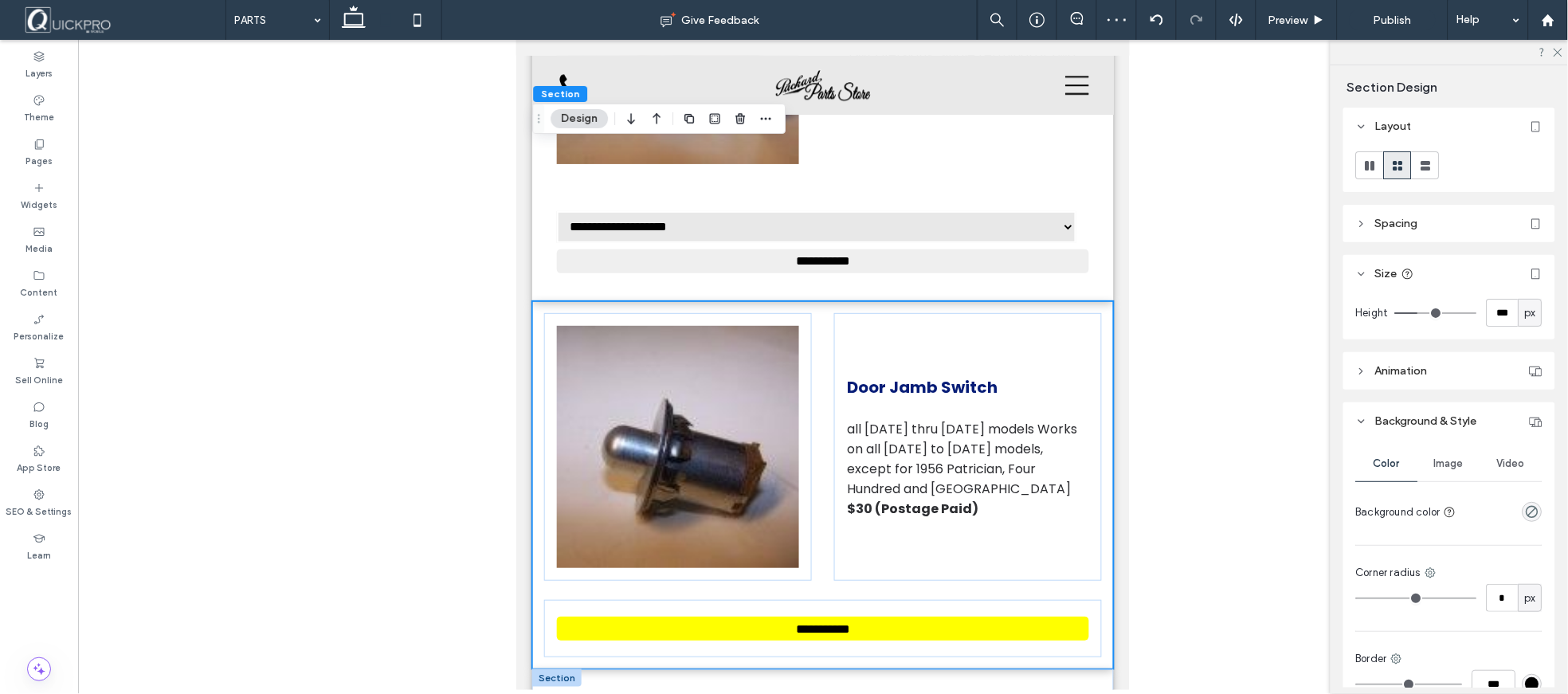
drag, startPoint x: 565, startPoint y: 361, endPoint x: 601, endPoint y: 353, distance: 36.9
click at [567, 668] on div at bounding box center [557, 677] width 50 height 18
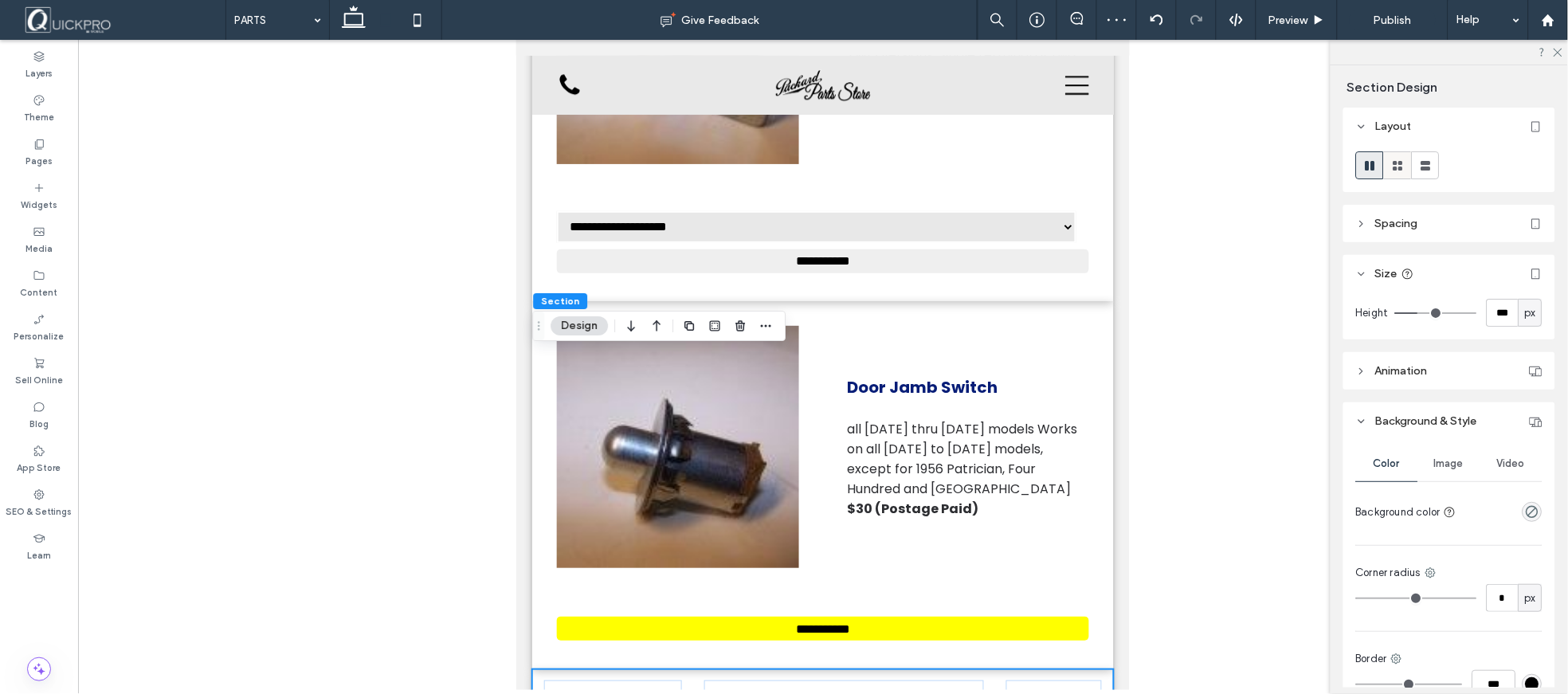
click at [1391, 161] on icon at bounding box center [1398, 166] width 16 height 16
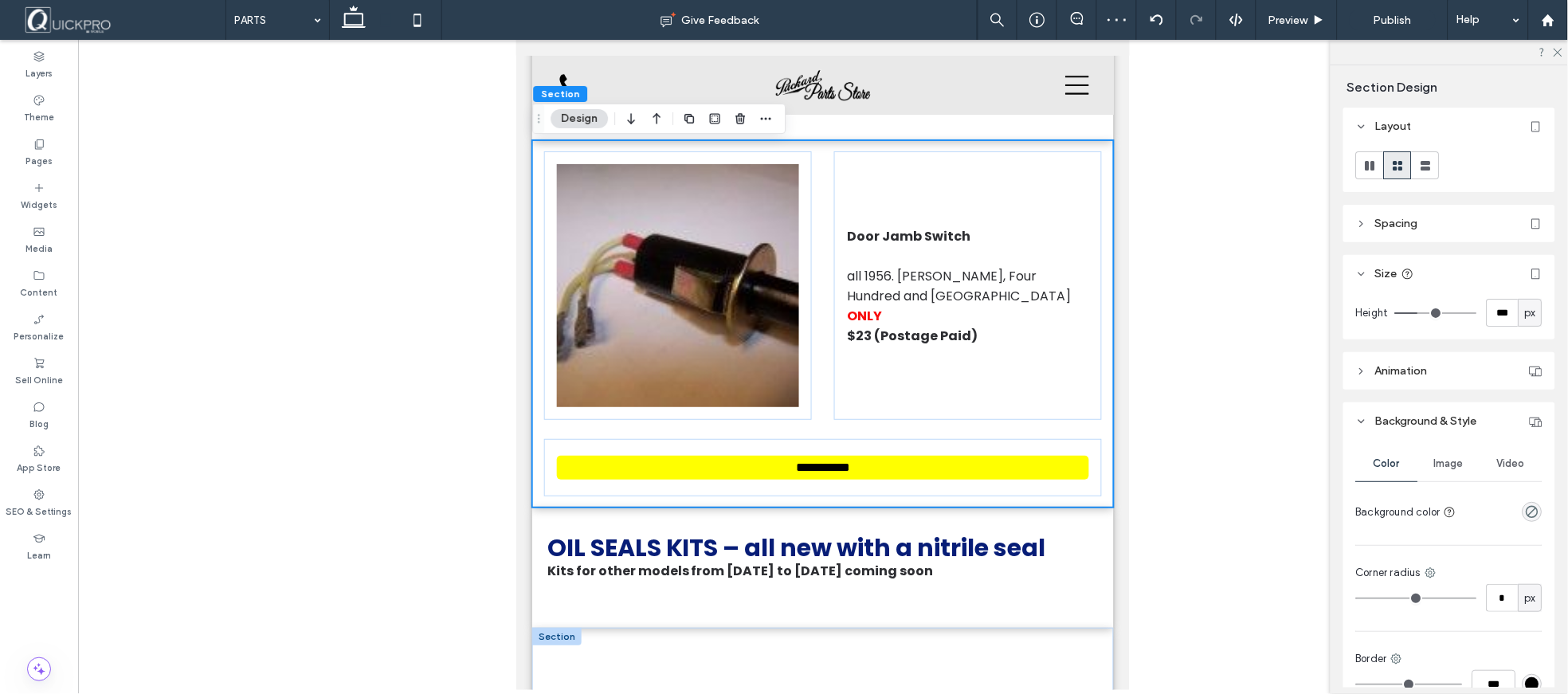
scroll to position [10692, 0]
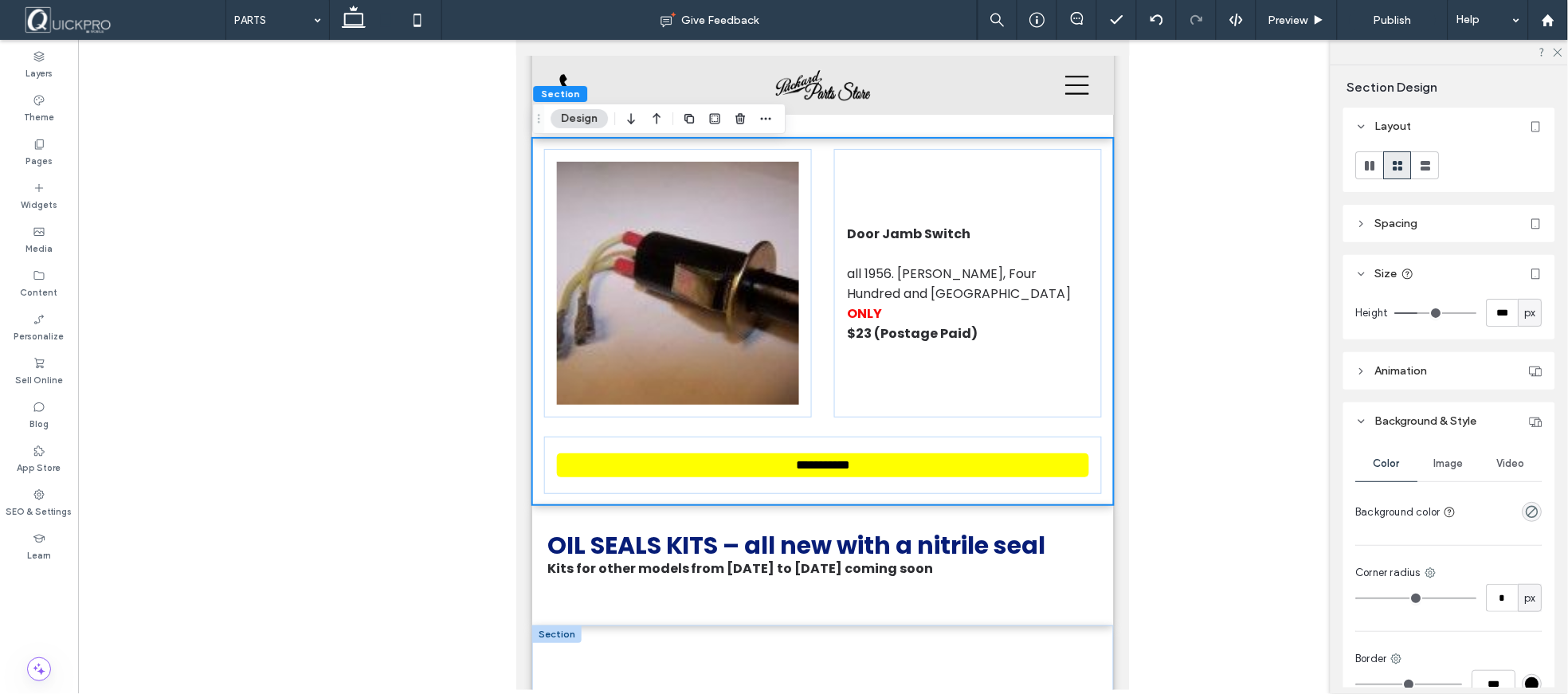
click at [557, 624] on div at bounding box center [557, 633] width 50 height 18
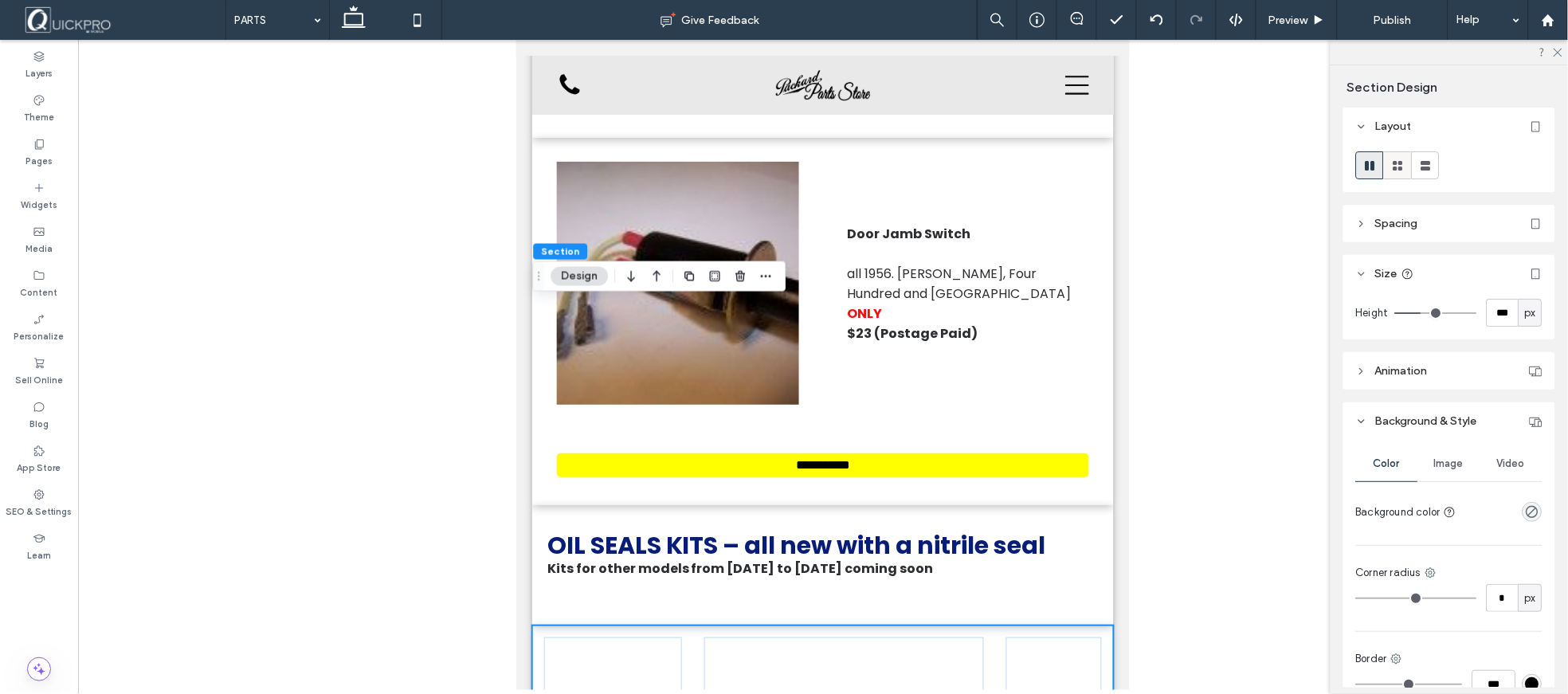
click at [1395, 165] on use at bounding box center [1398, 166] width 10 height 10
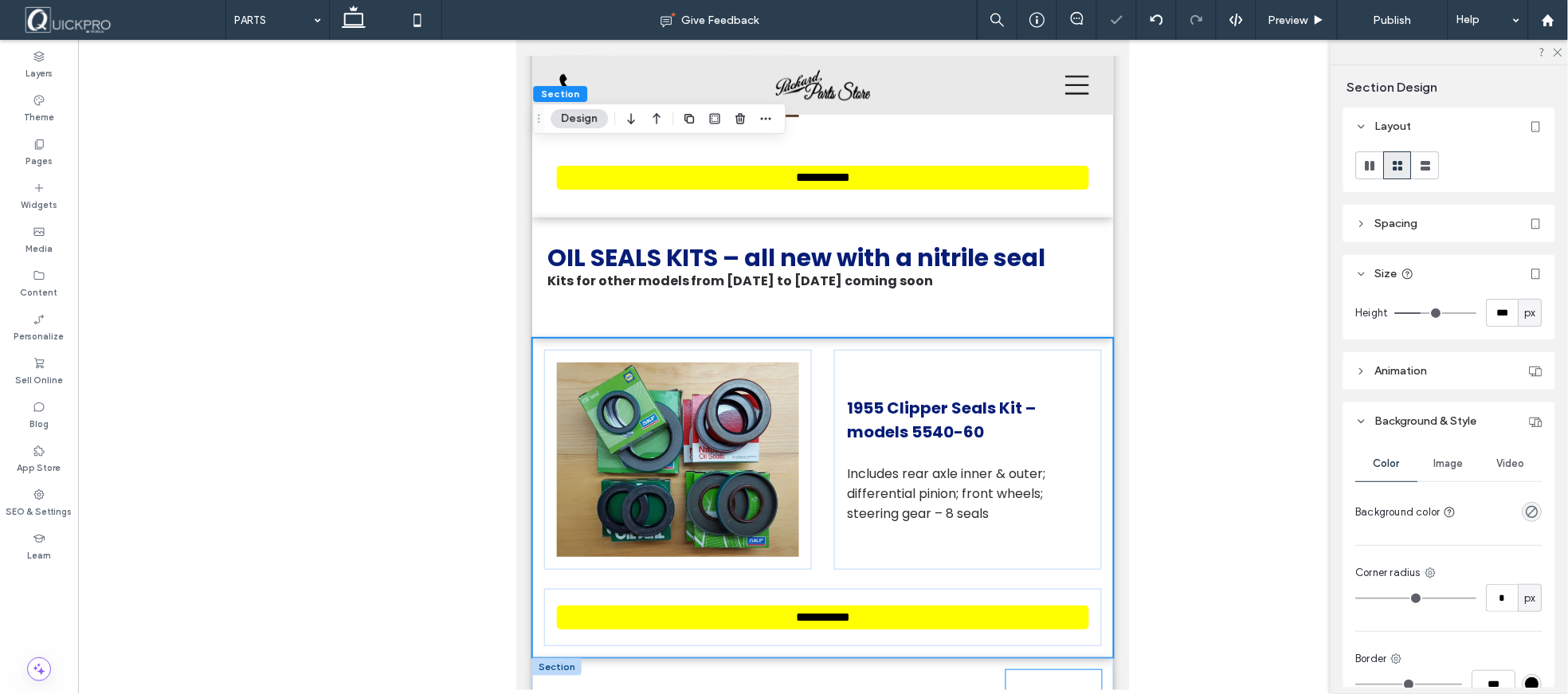
scroll to position [11045, 0]
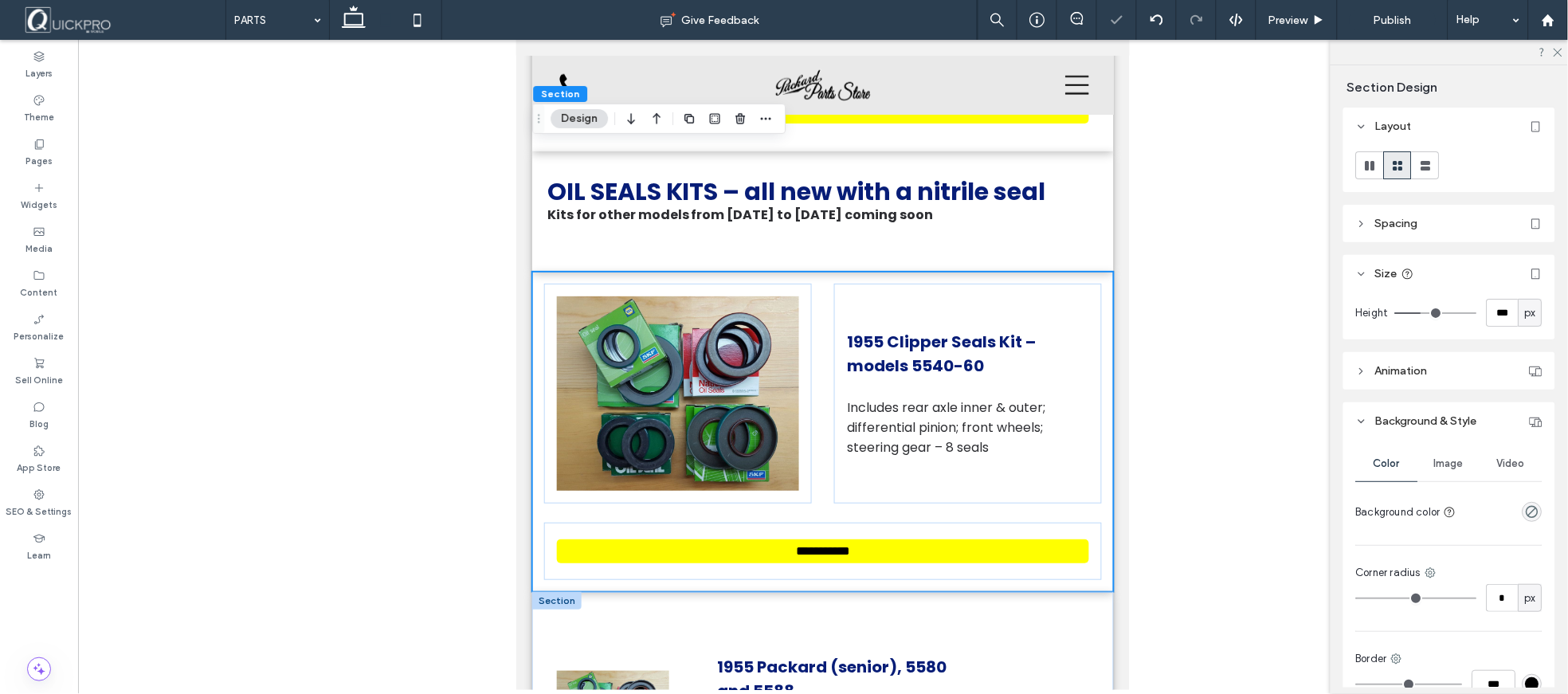
click at [559, 591] on div at bounding box center [557, 600] width 50 height 18
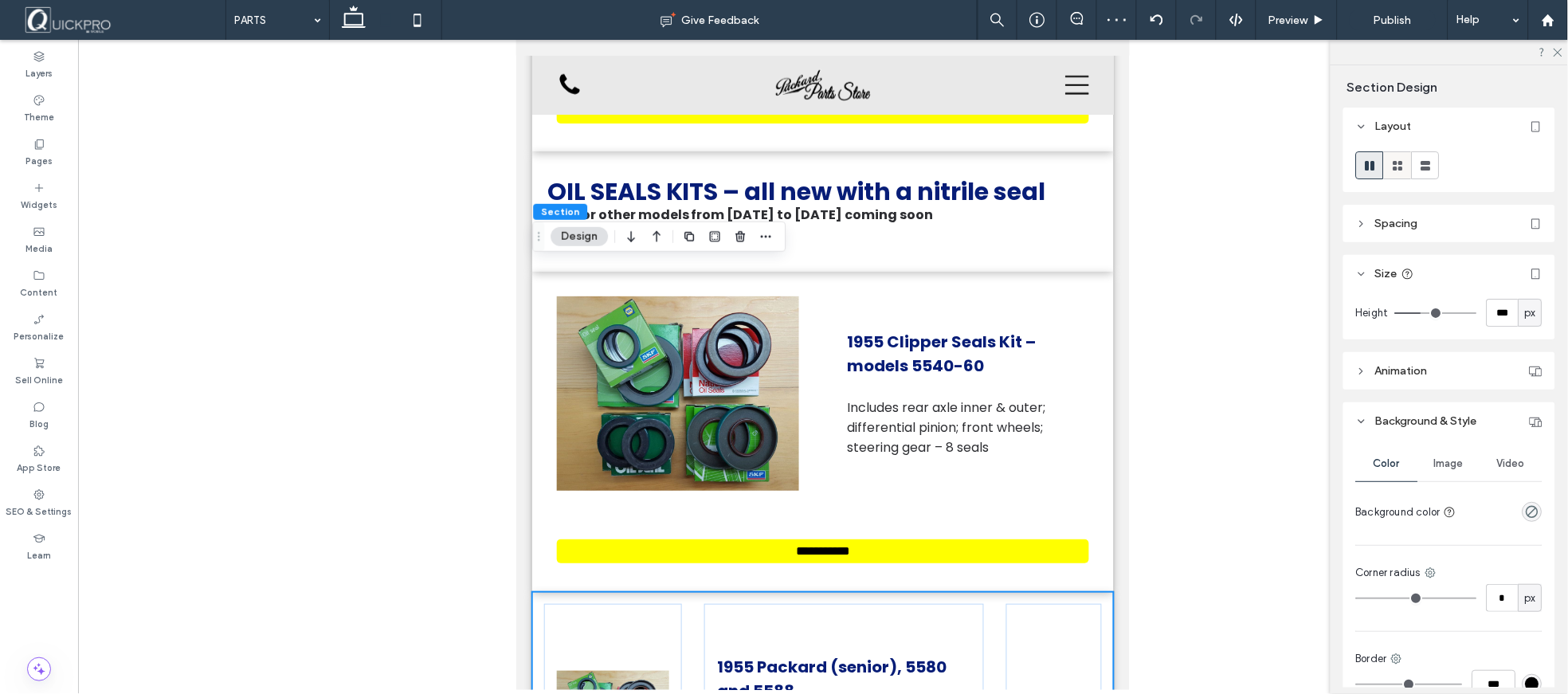
click at [1398, 158] on icon at bounding box center [1398, 166] width 16 height 16
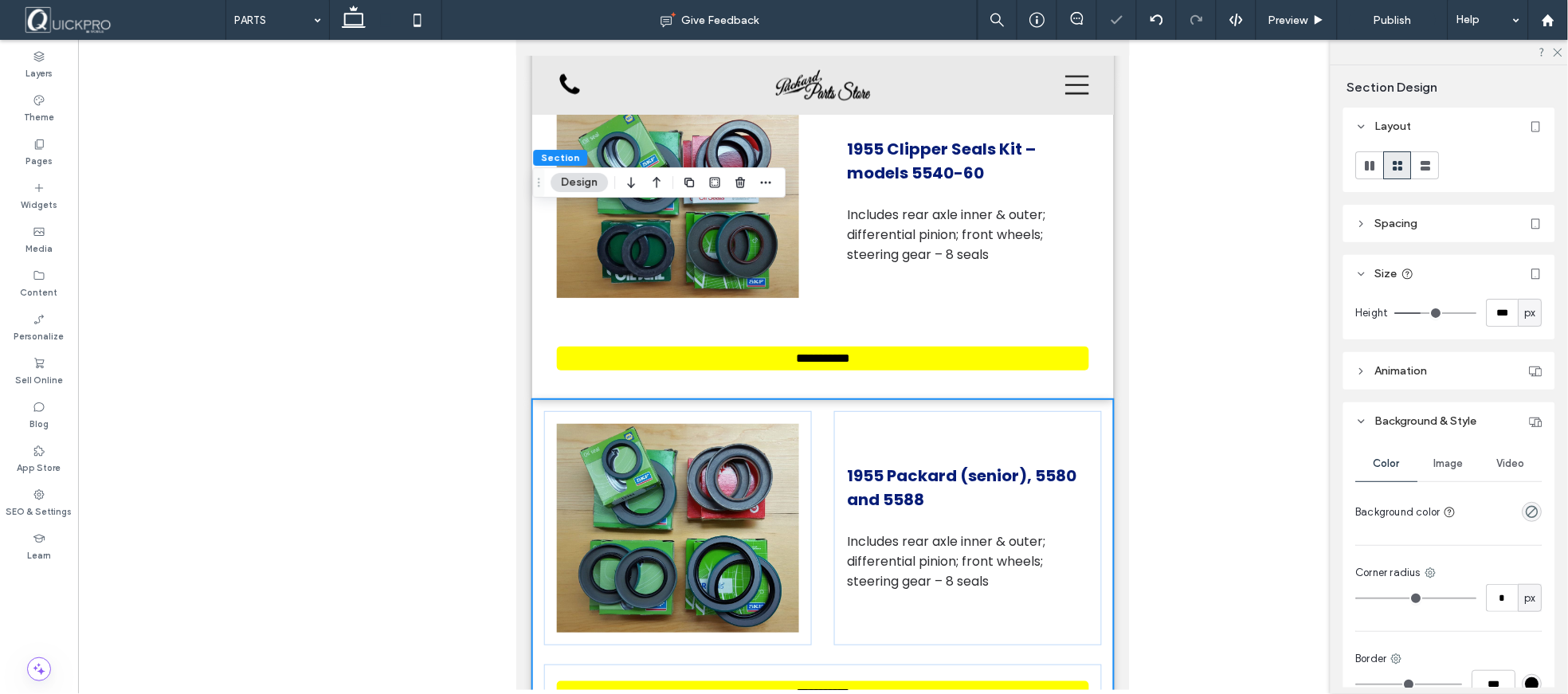
scroll to position [11400, 0]
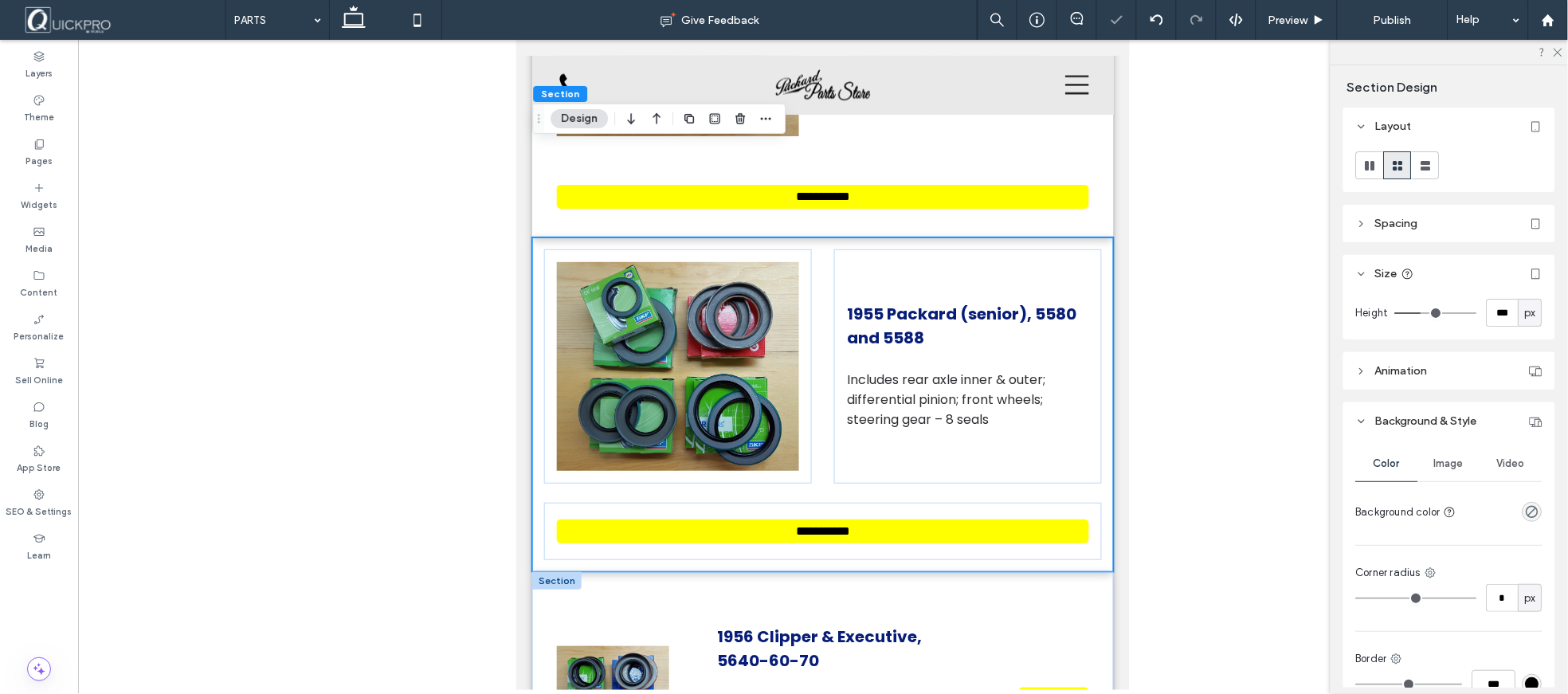
click at [554, 571] on div at bounding box center [557, 580] width 50 height 18
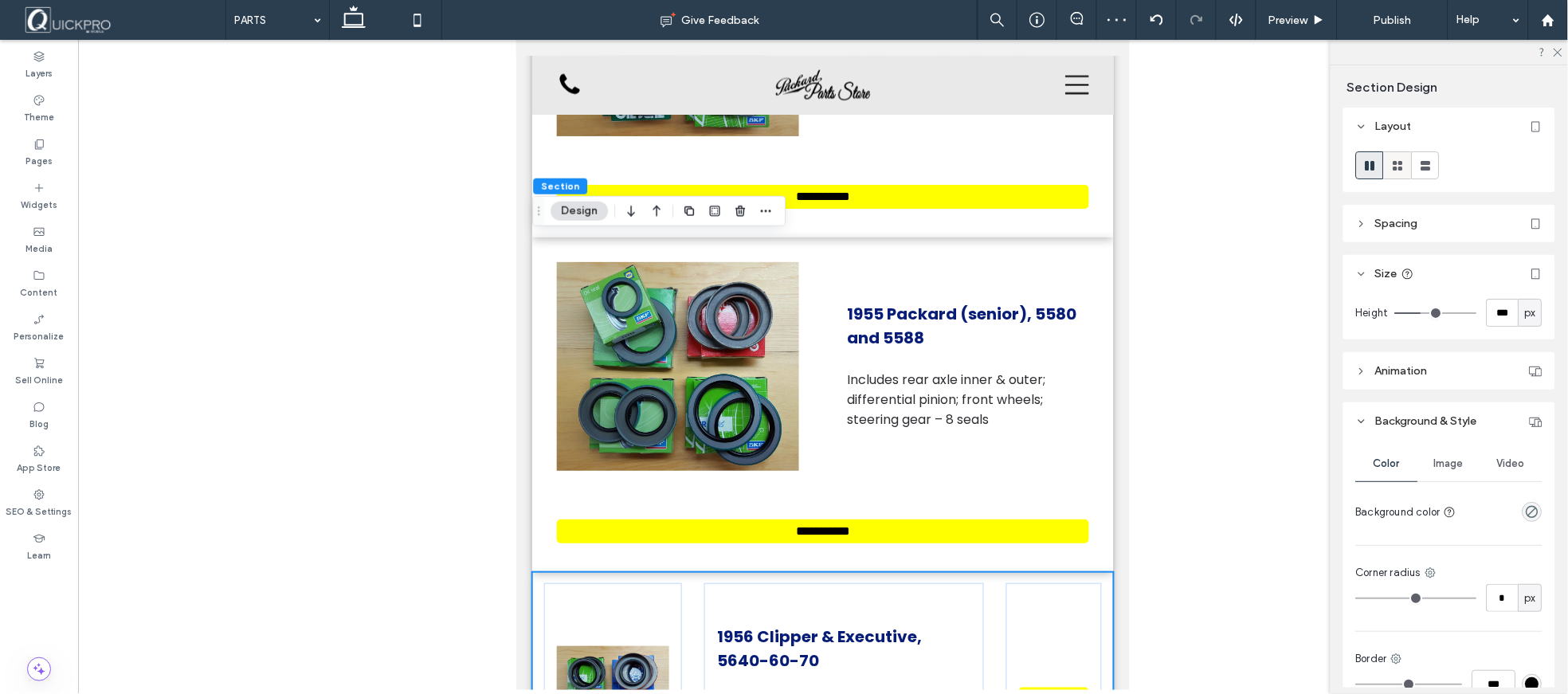
click at [1391, 162] on icon at bounding box center [1398, 166] width 16 height 16
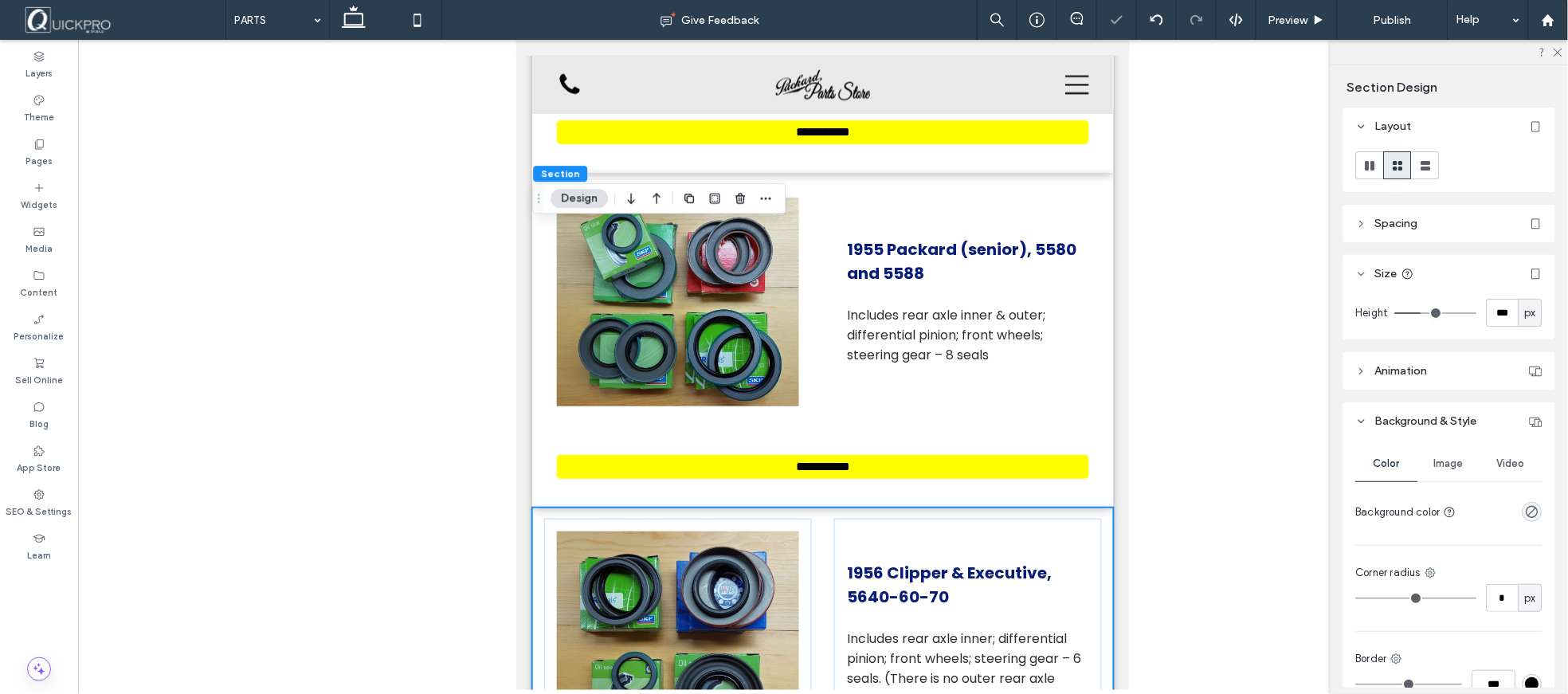
scroll to position [11665, 0]
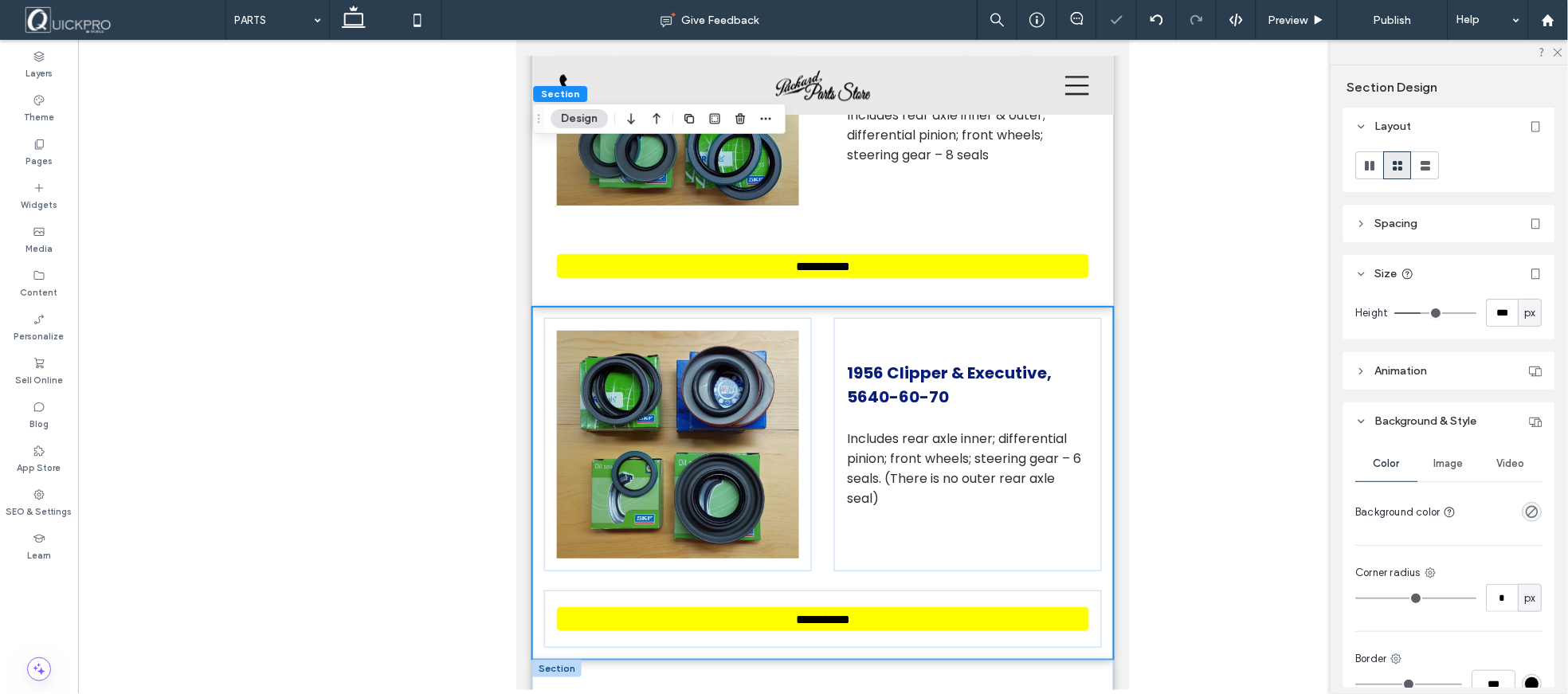
click at [558, 659] on div at bounding box center [557, 668] width 50 height 18
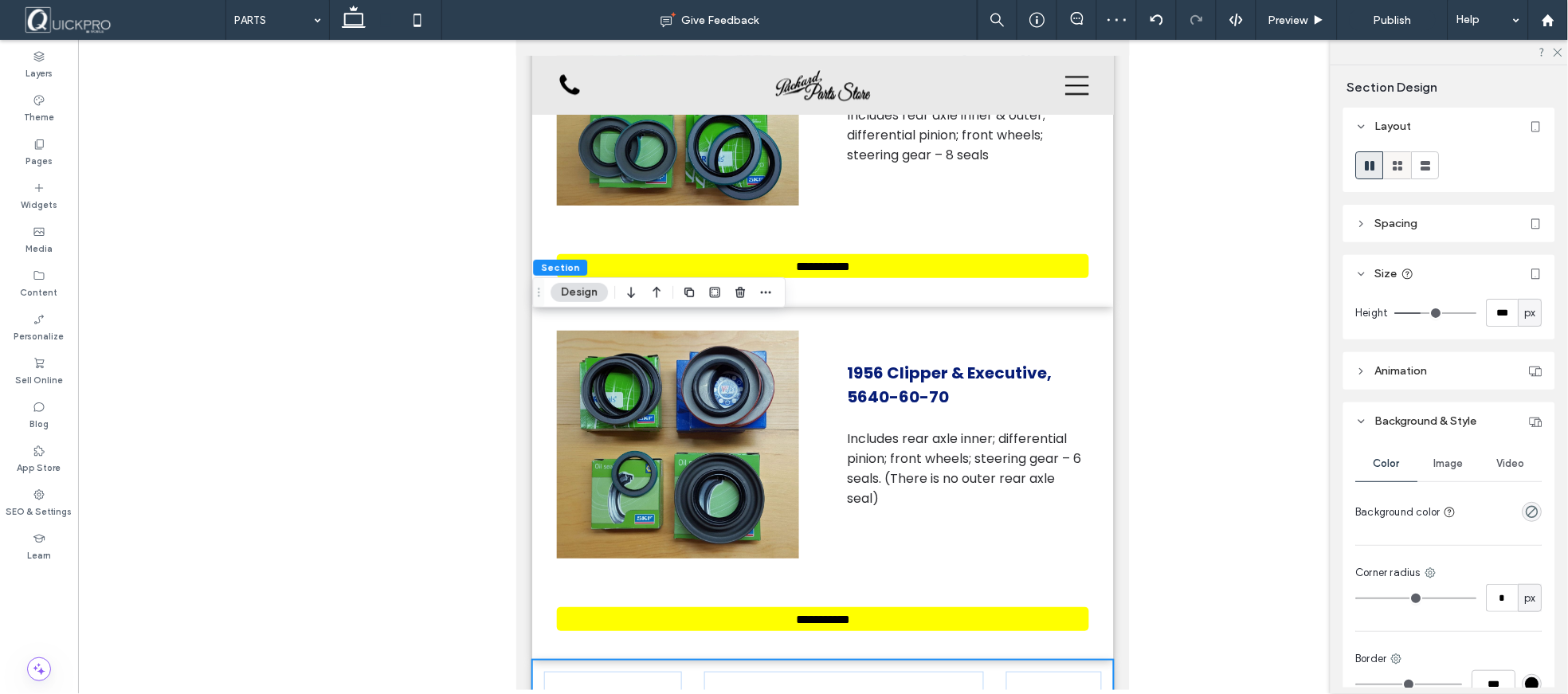
click at [1399, 164] on use at bounding box center [1398, 166] width 10 height 10
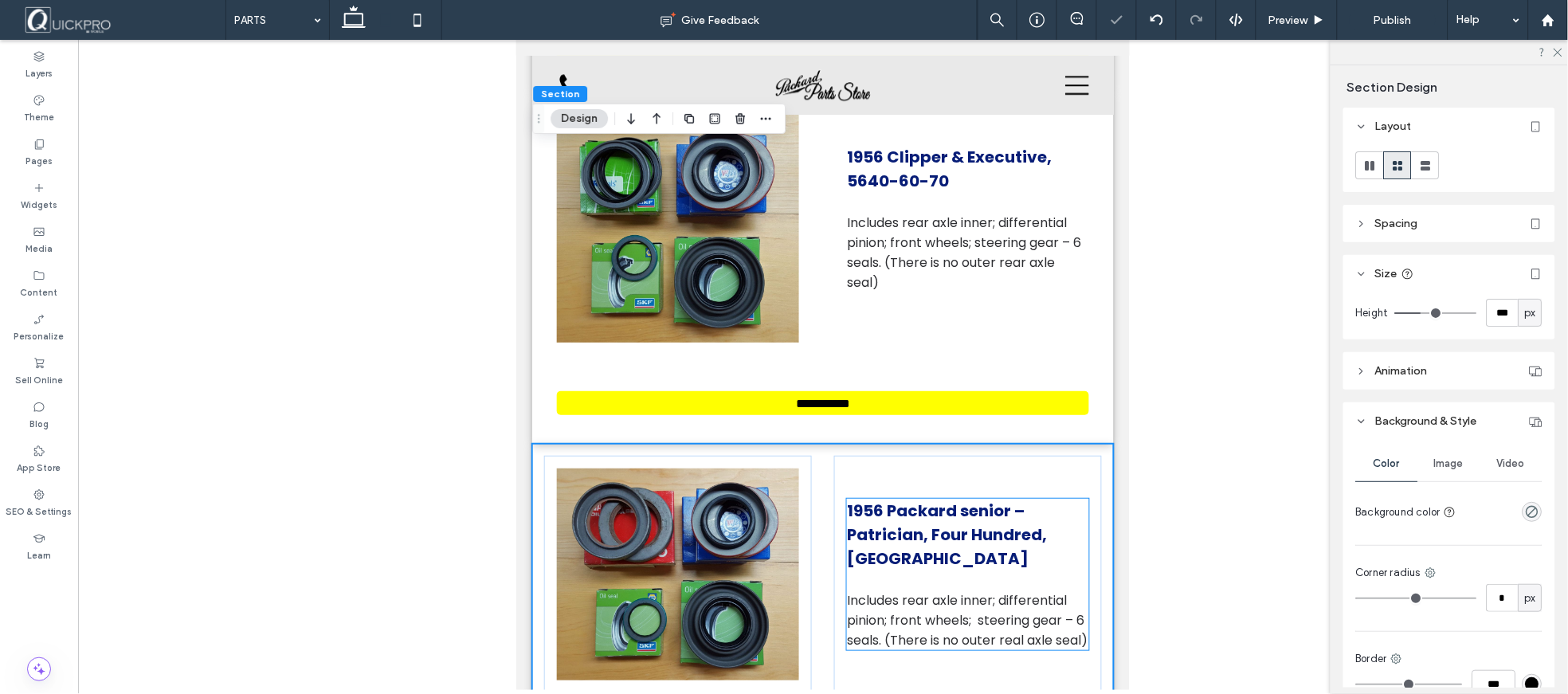
scroll to position [12019, 0]
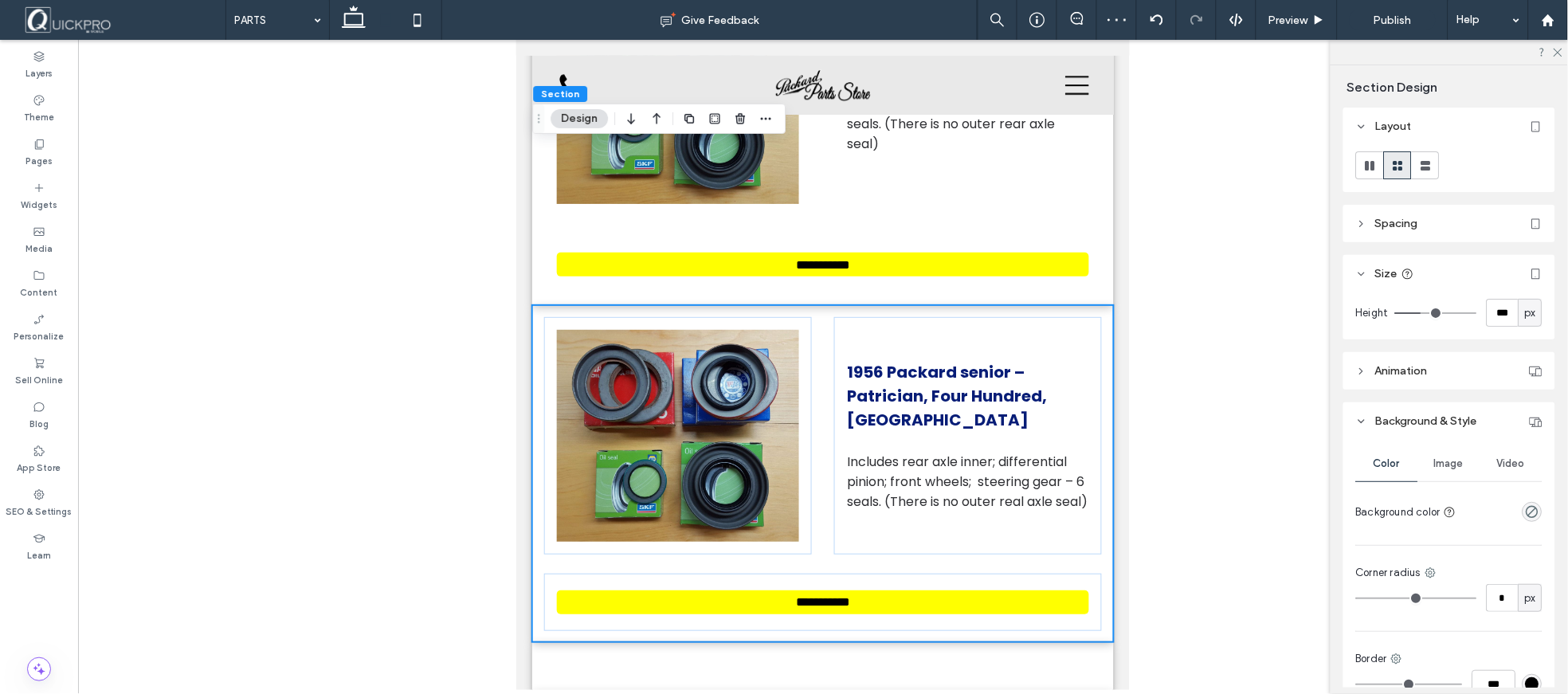
click at [555, 690] on div at bounding box center [557, 699] width 50 height 18
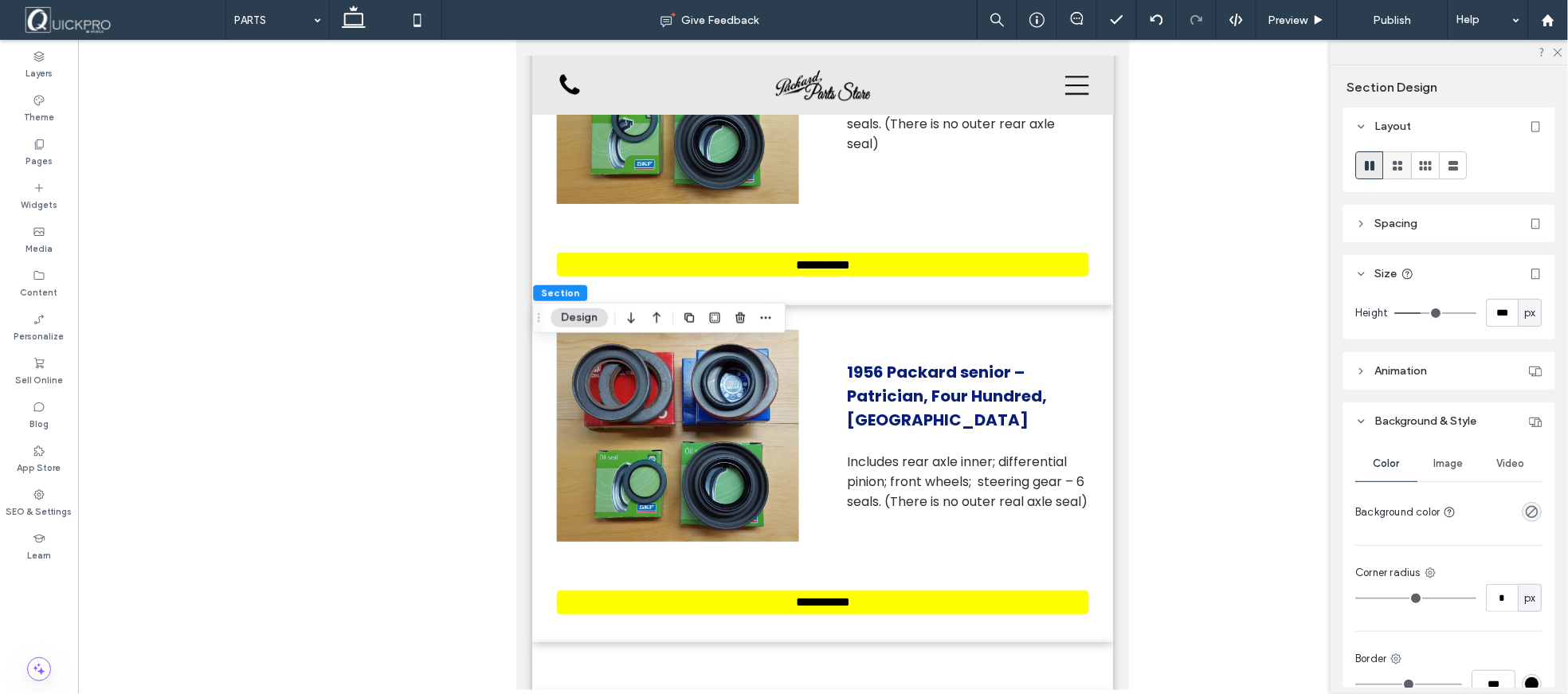
click at [1399, 173] on icon at bounding box center [1398, 166] width 16 height 16
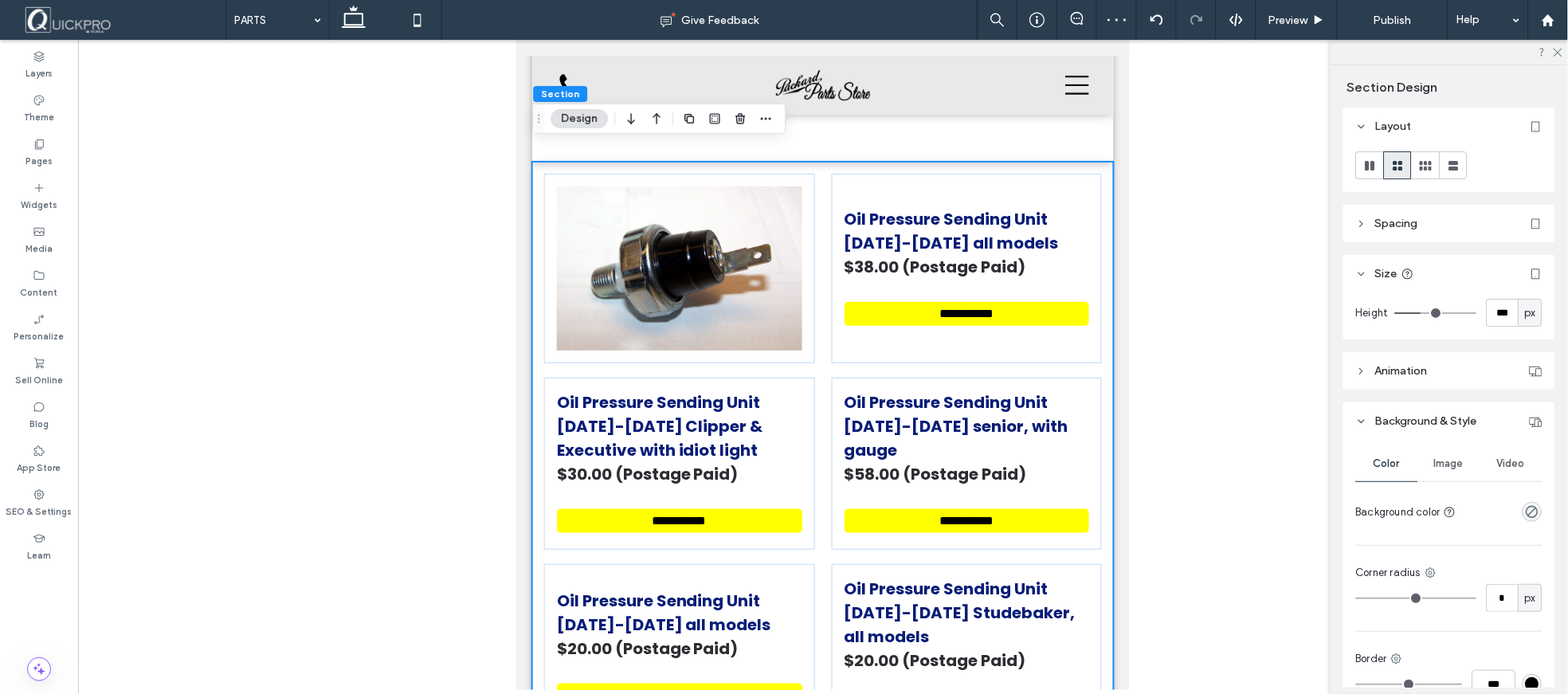
scroll to position [12550, 0]
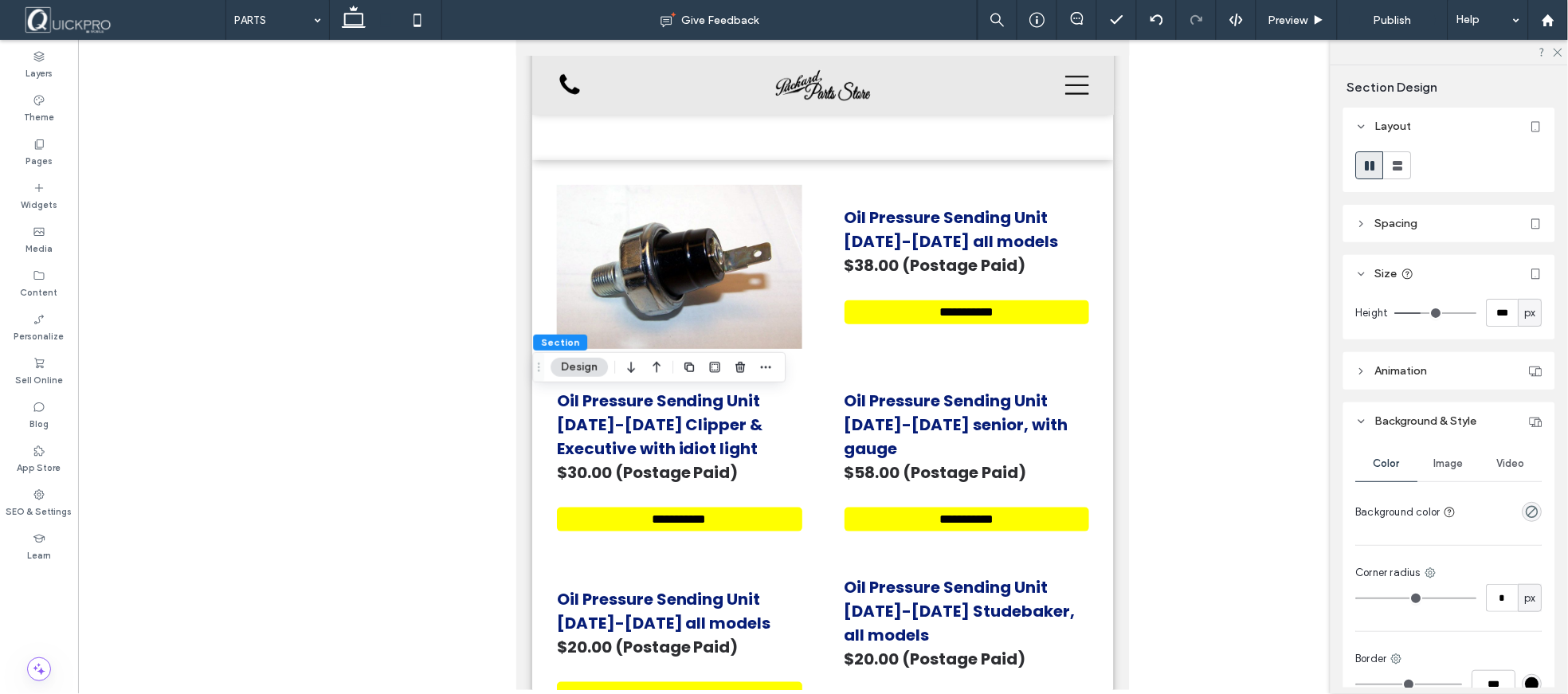
click at [1217, 349] on div at bounding box center [823, 365] width 1490 height 650
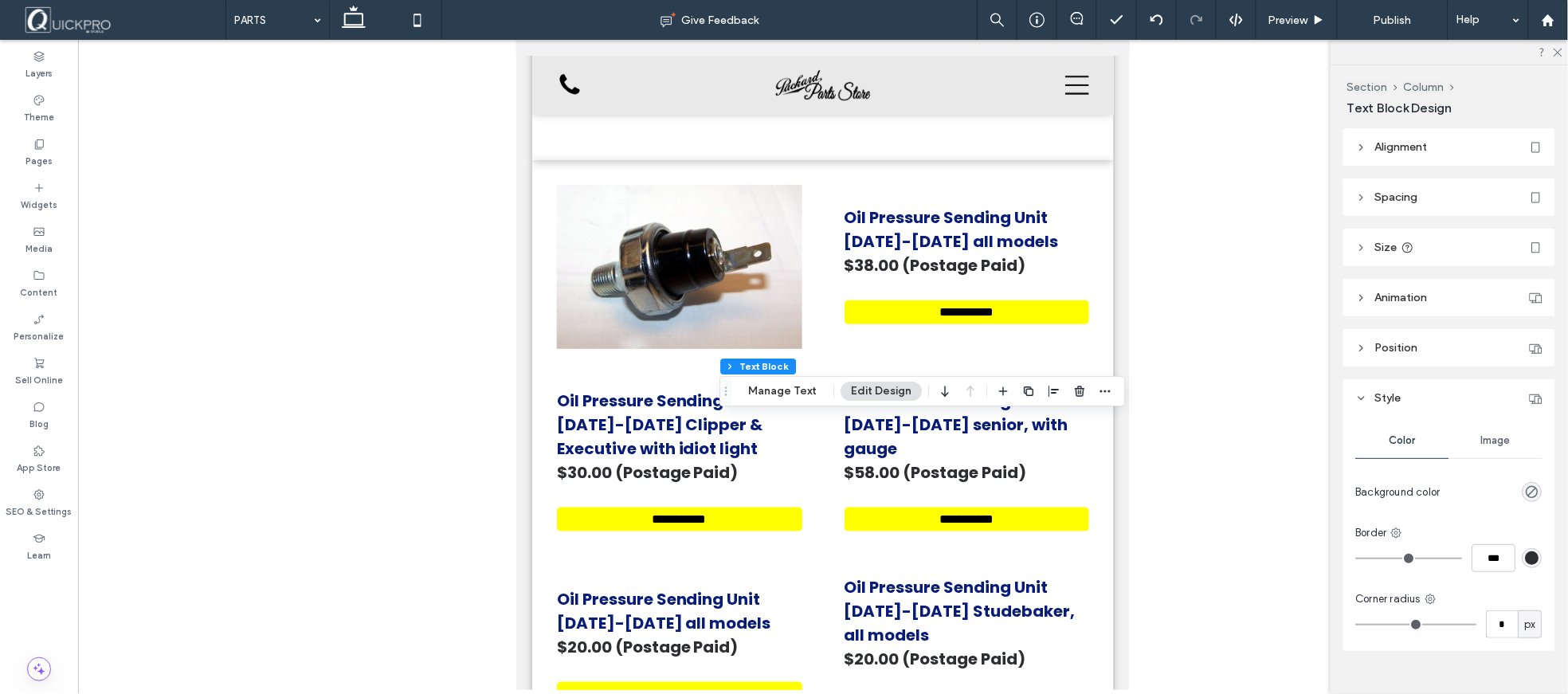
click at [1195, 465] on div at bounding box center [823, 365] width 1490 height 650
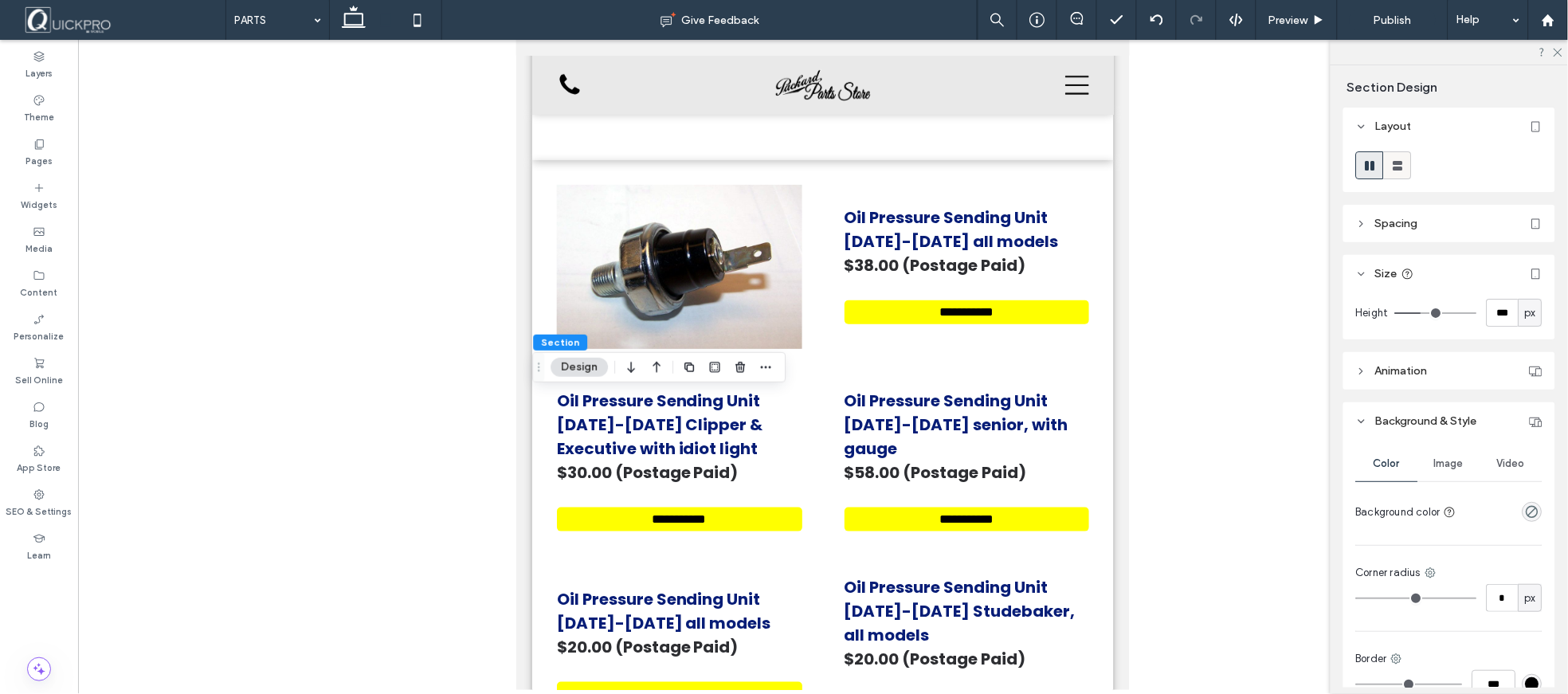
click at [1403, 170] on icon at bounding box center [1398, 166] width 16 height 16
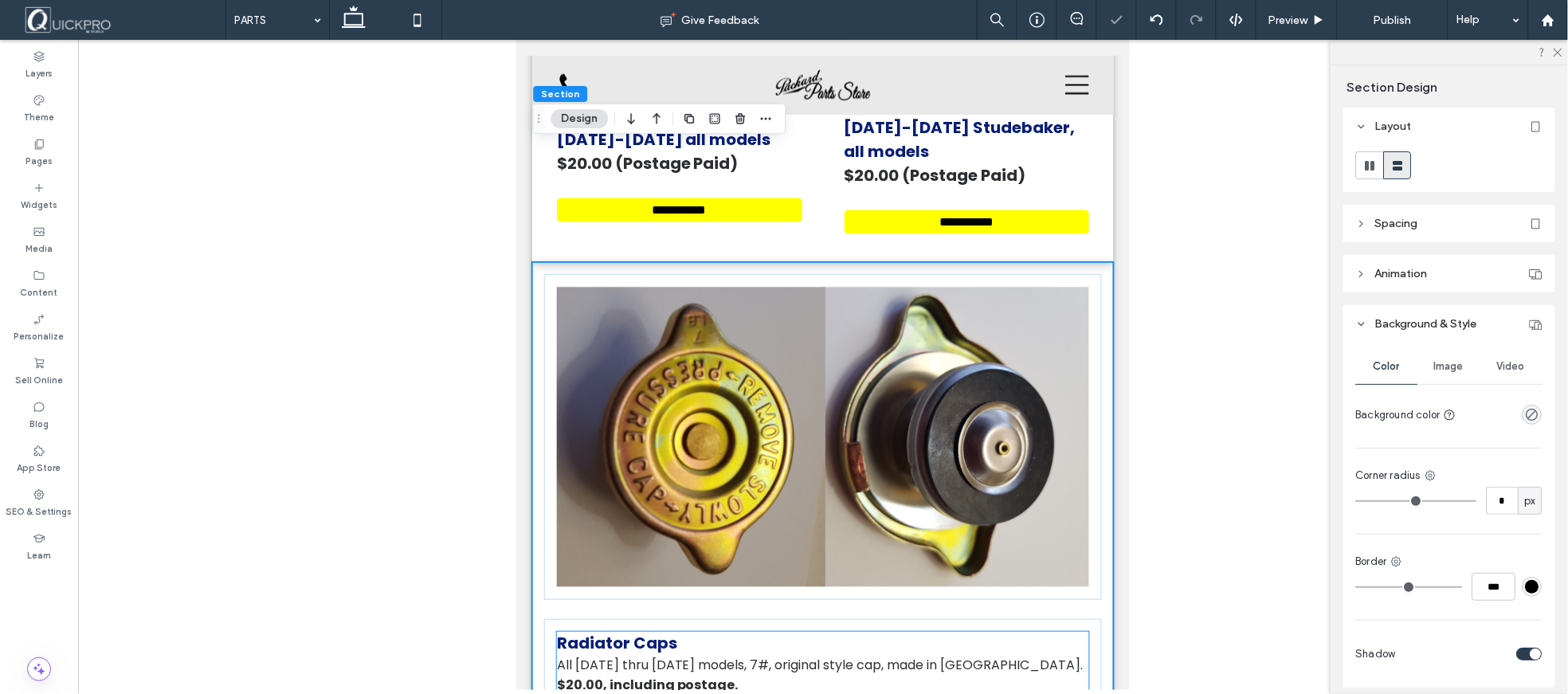
scroll to position [13170, 0]
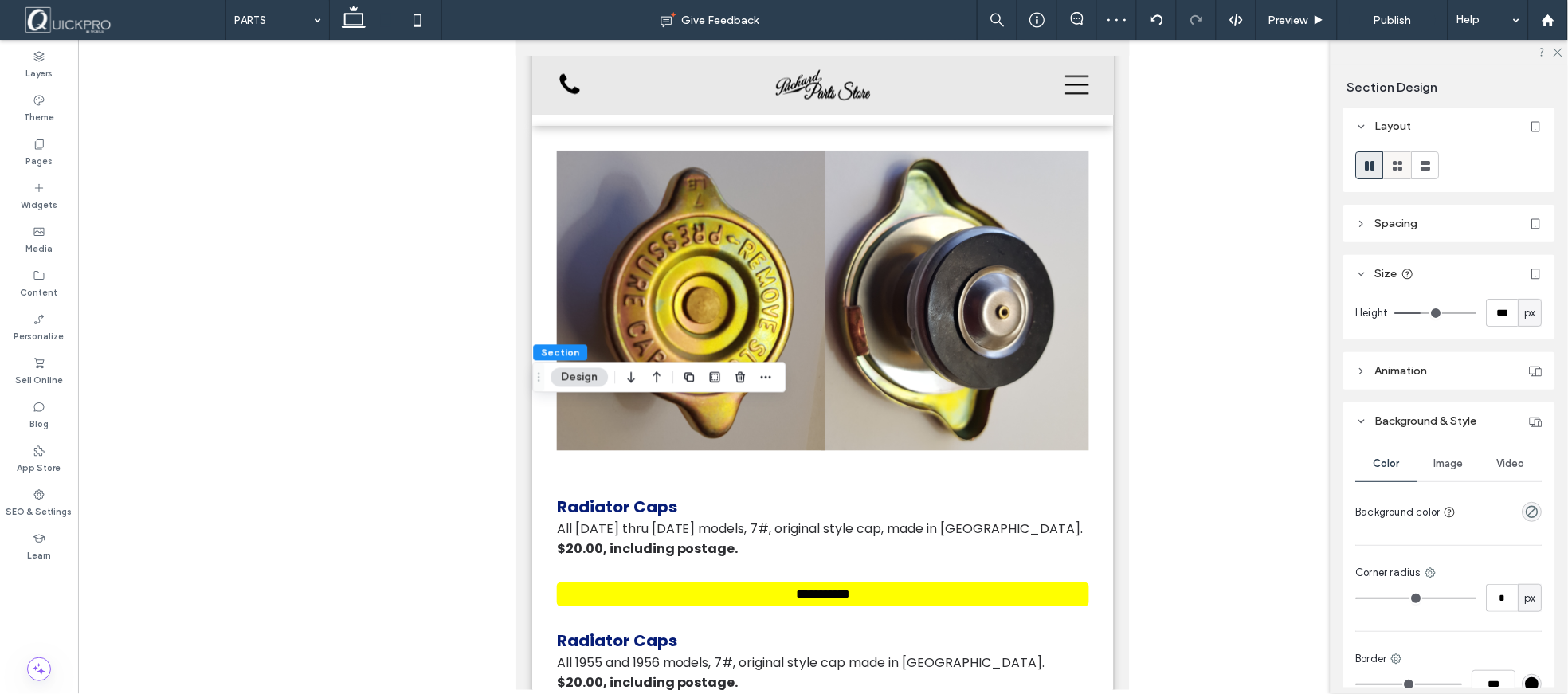
click at [1392, 164] on icon at bounding box center [1398, 166] width 16 height 16
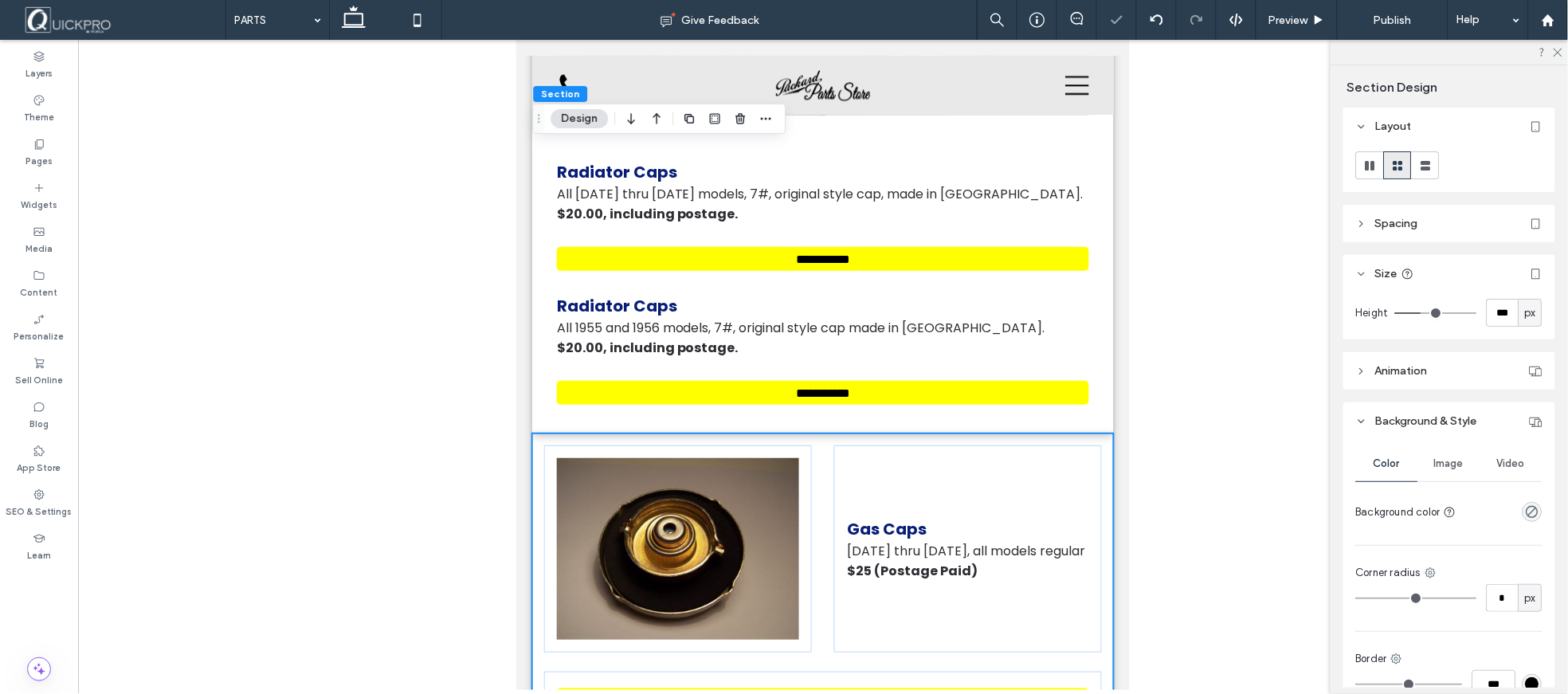
scroll to position [13524, 0]
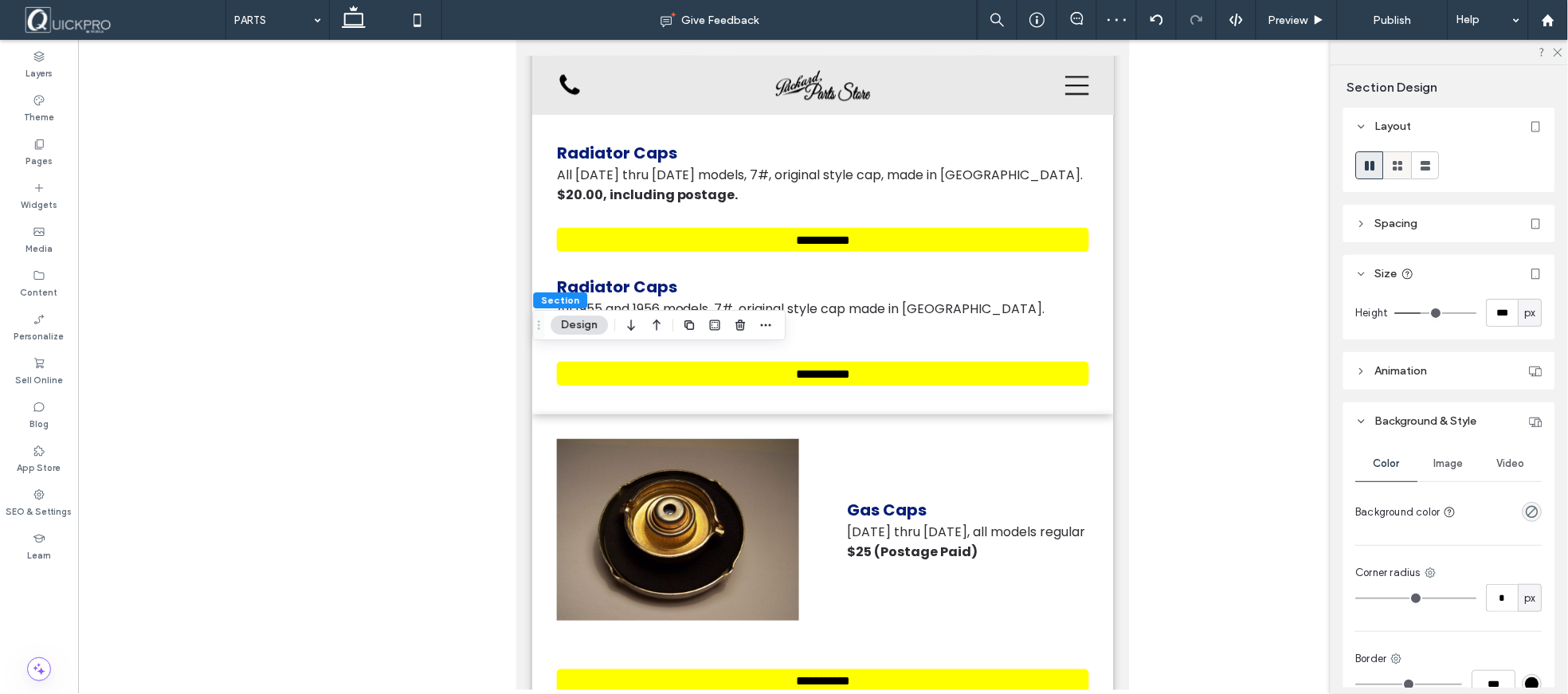
click at [1390, 163] on icon at bounding box center [1398, 166] width 16 height 16
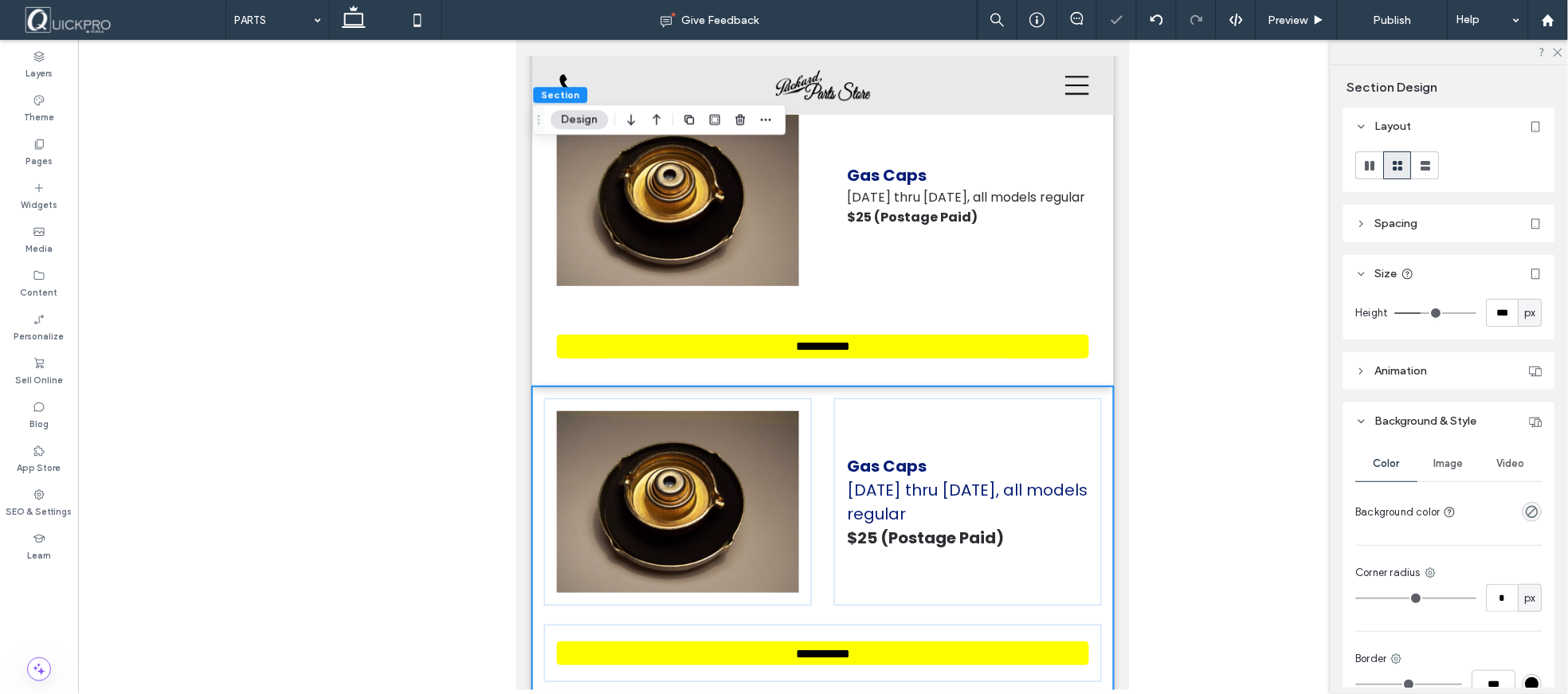
scroll to position [13878, 0]
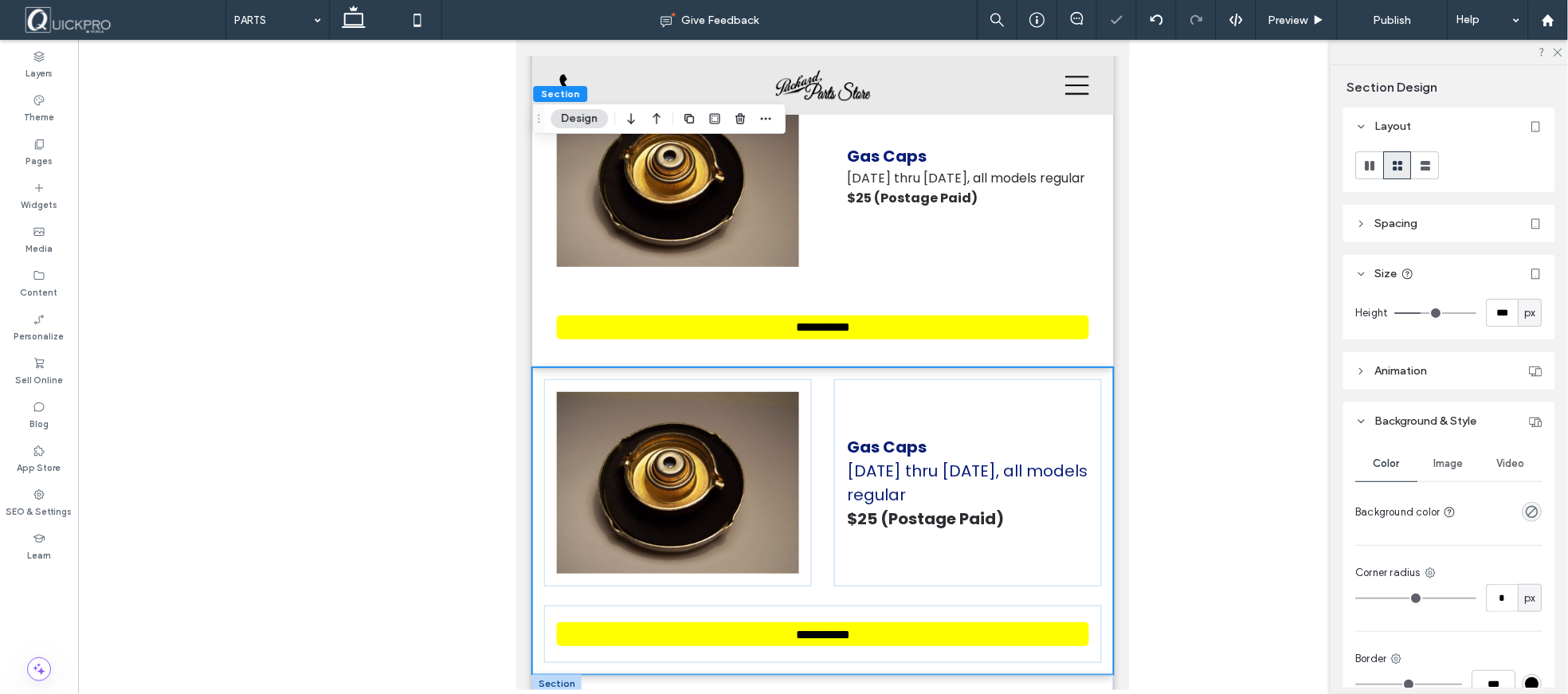
click at [553, 674] on div at bounding box center [557, 683] width 50 height 18
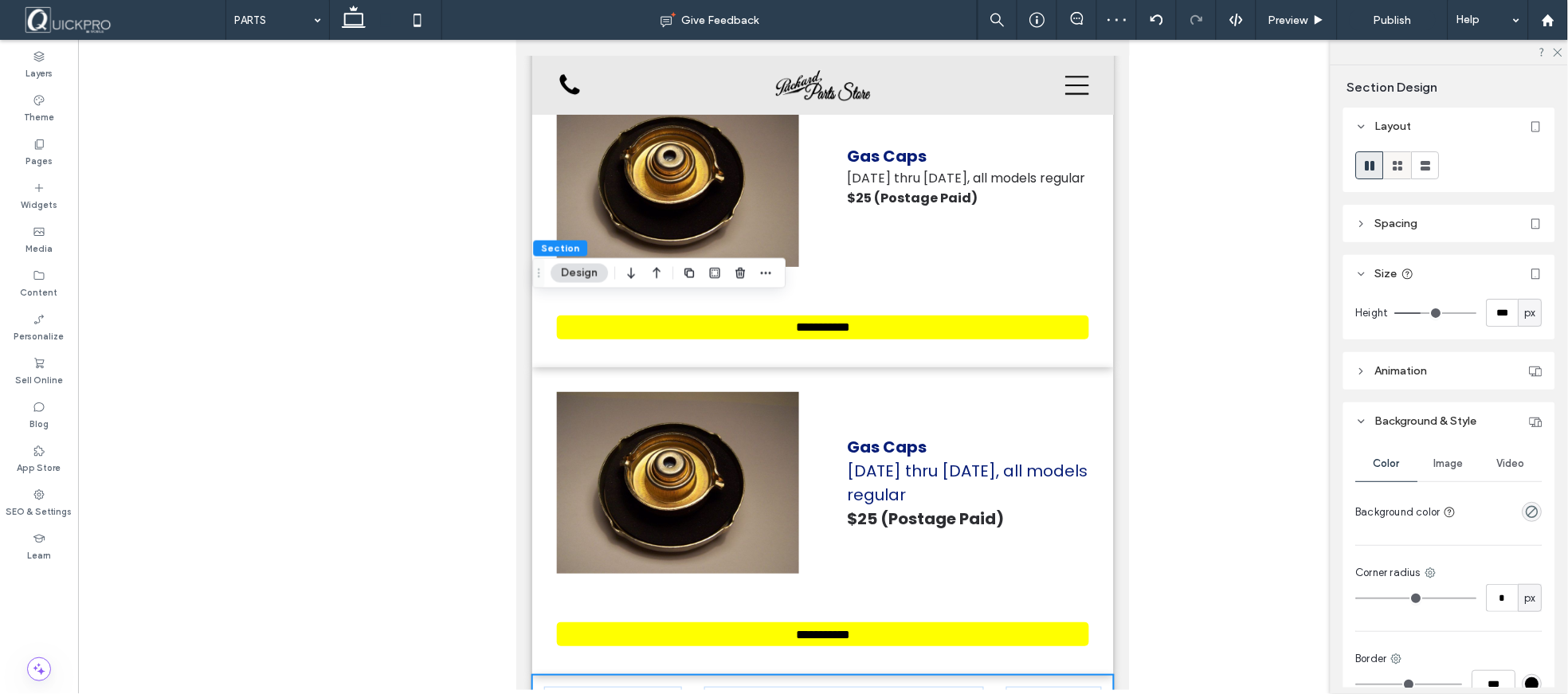
click at [1403, 164] on icon at bounding box center [1398, 166] width 16 height 16
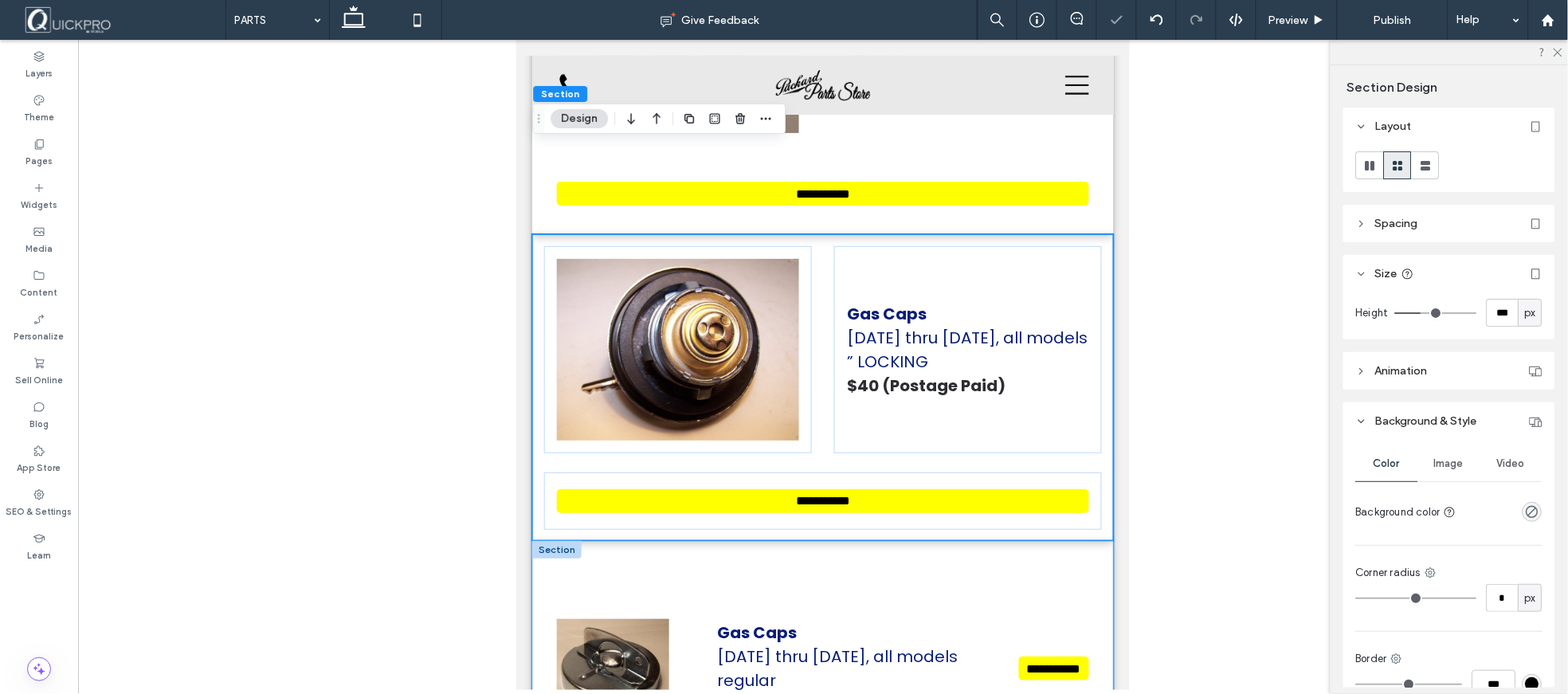
scroll to position [14321, 0]
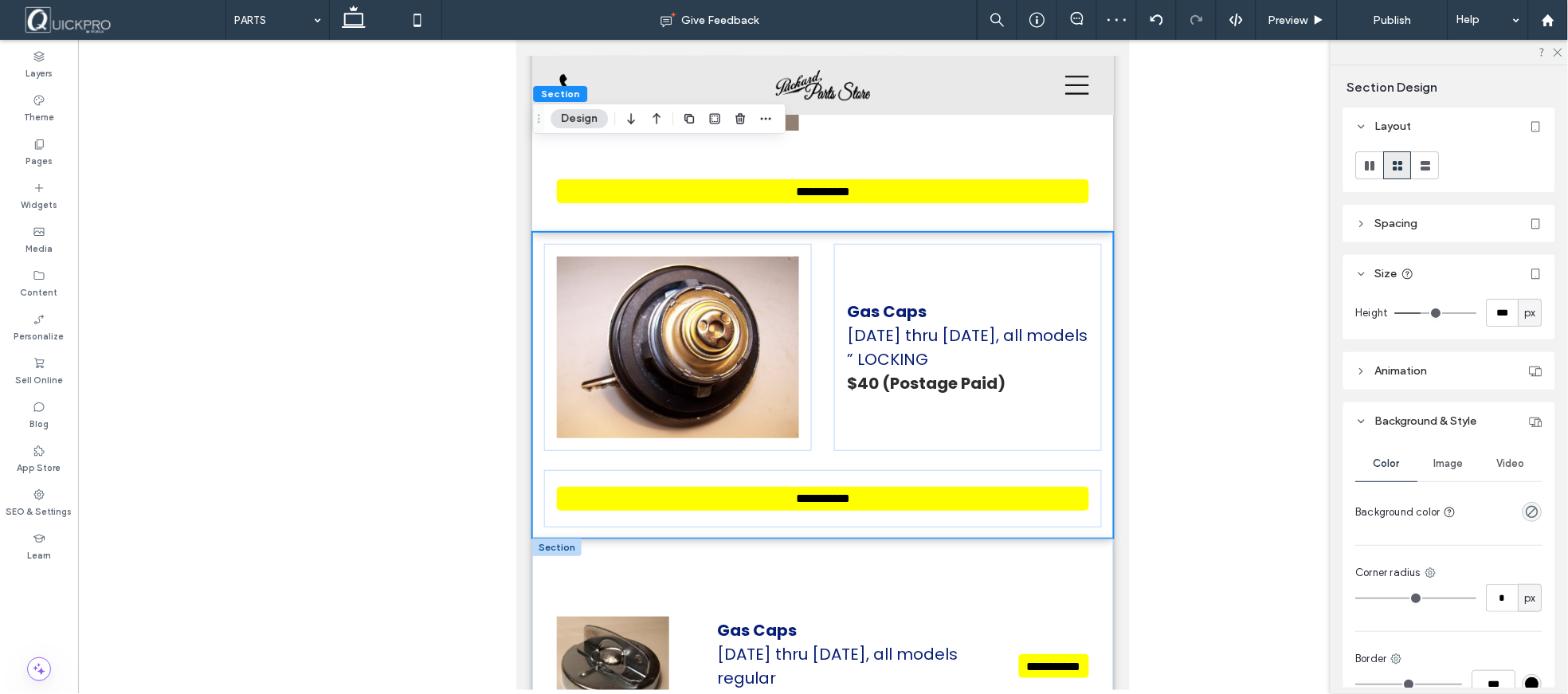
click at [561, 537] on div at bounding box center [557, 546] width 50 height 18
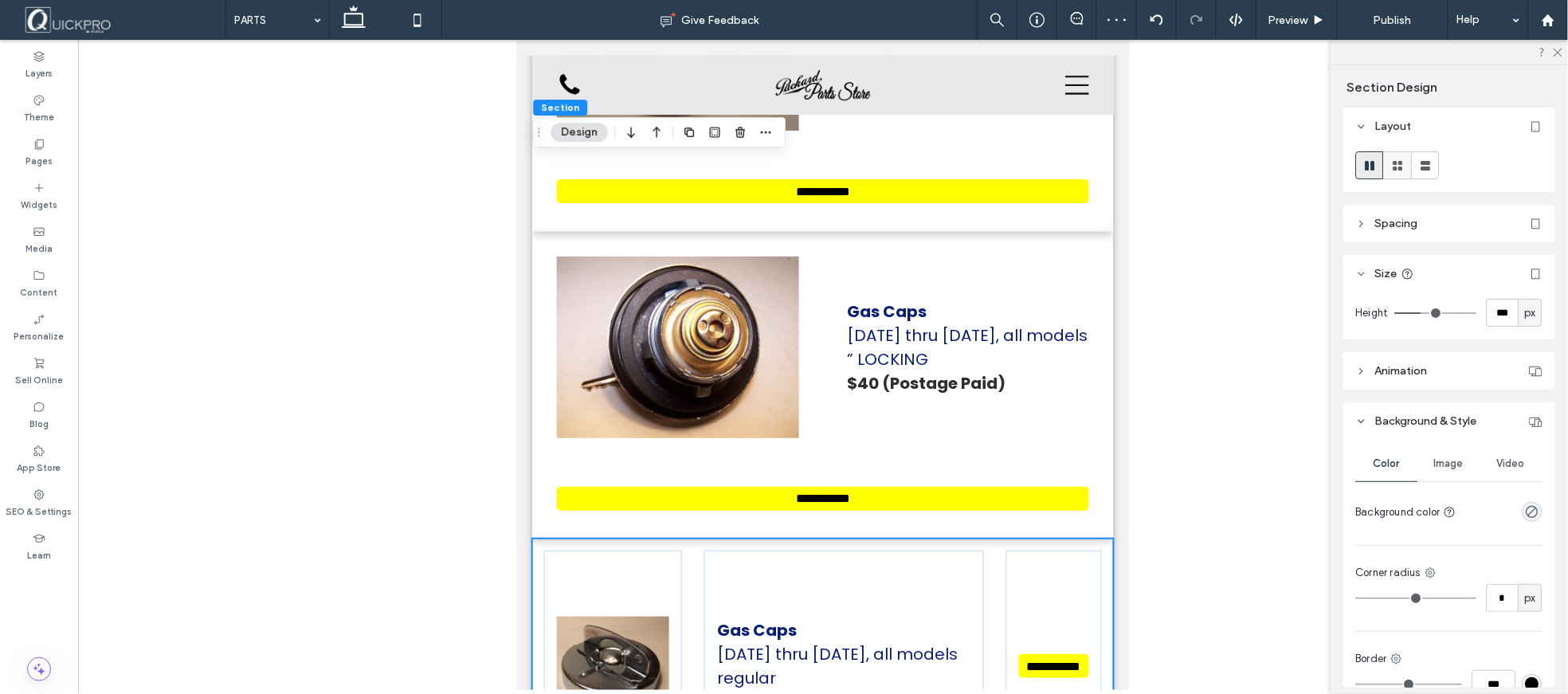
click at [1395, 170] on use at bounding box center [1398, 166] width 10 height 10
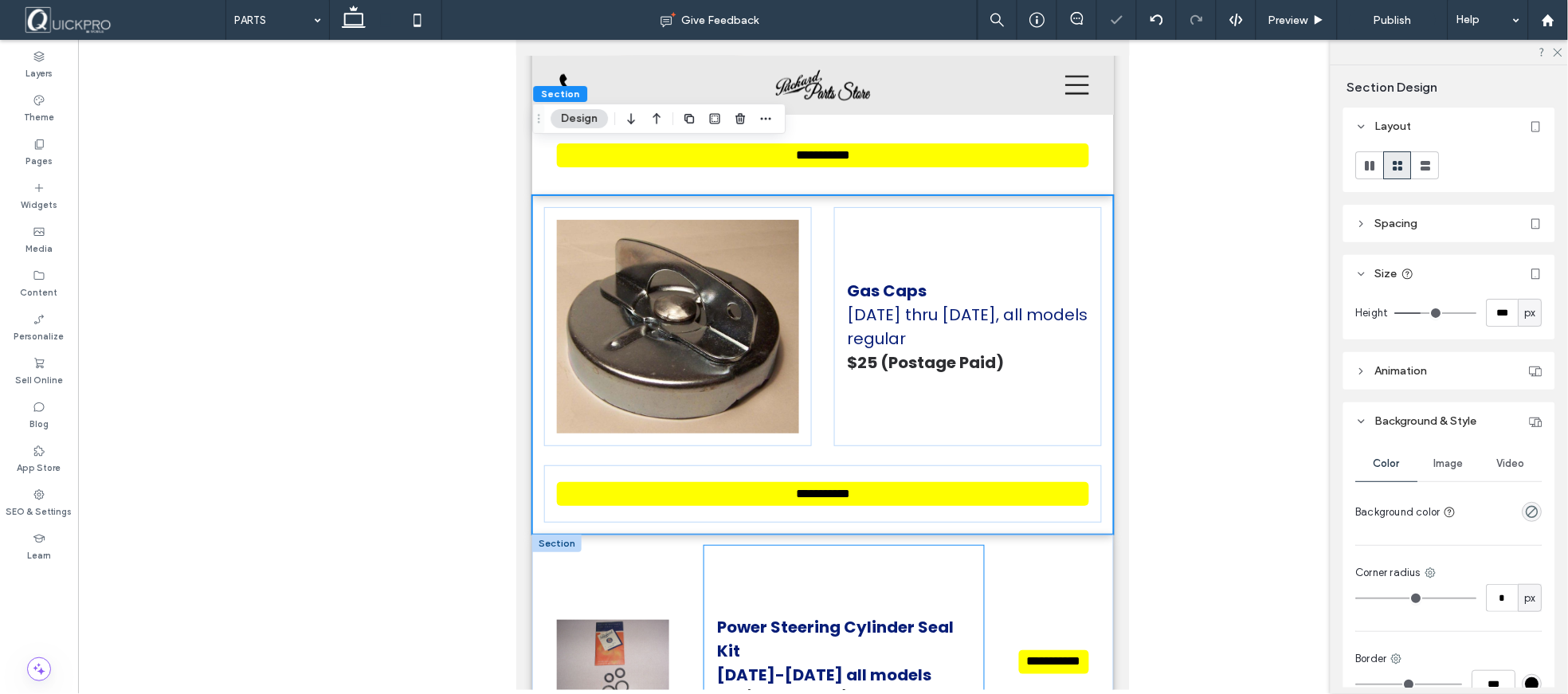
scroll to position [14674, 0]
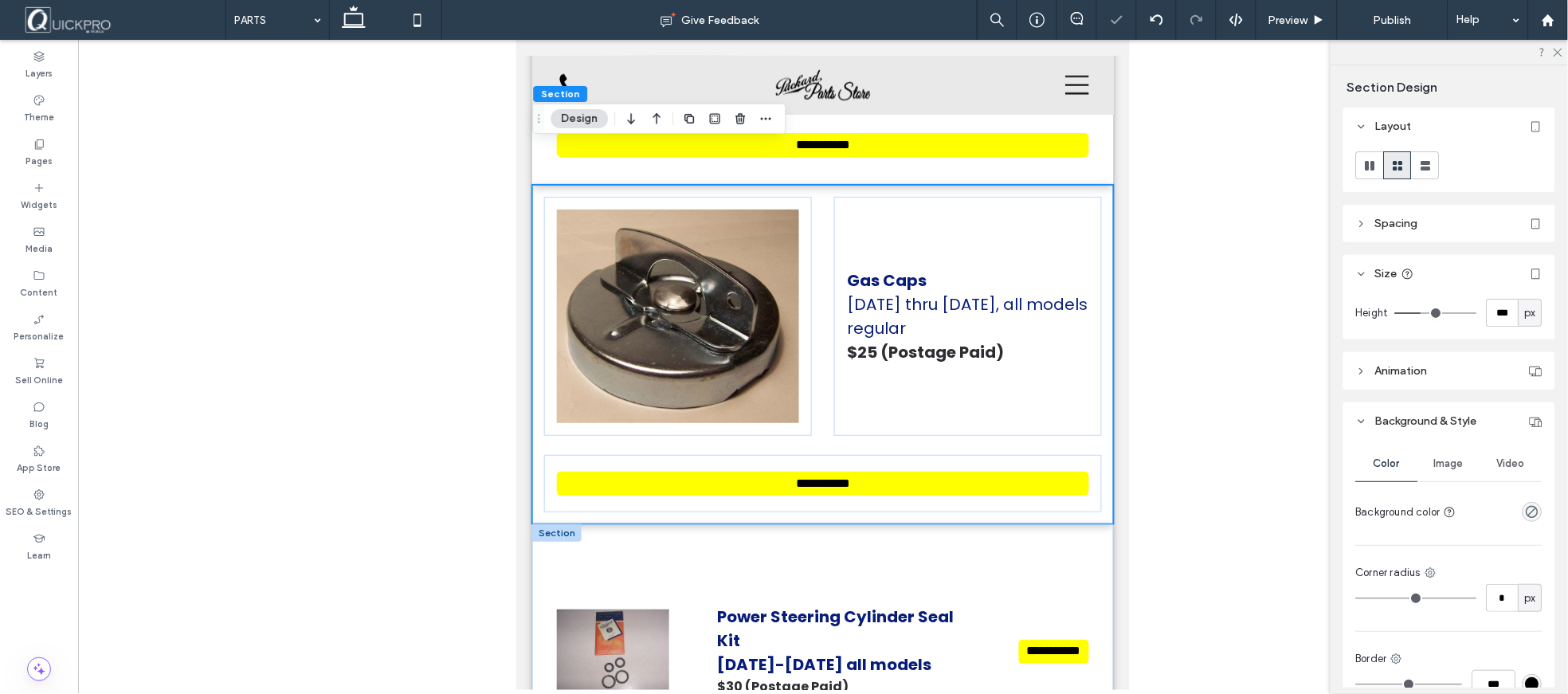
click at [547, 523] on div at bounding box center [557, 532] width 50 height 18
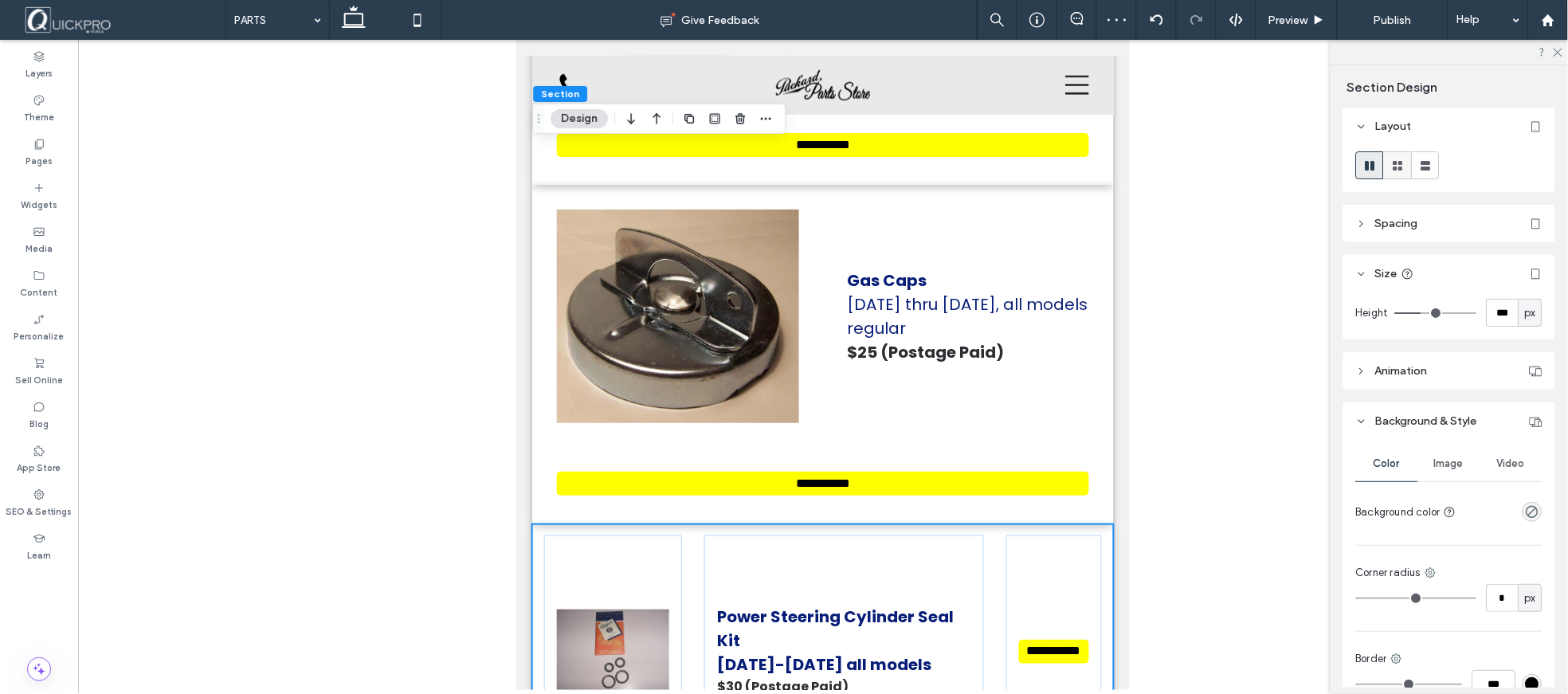
click at [1402, 168] on use at bounding box center [1398, 166] width 10 height 10
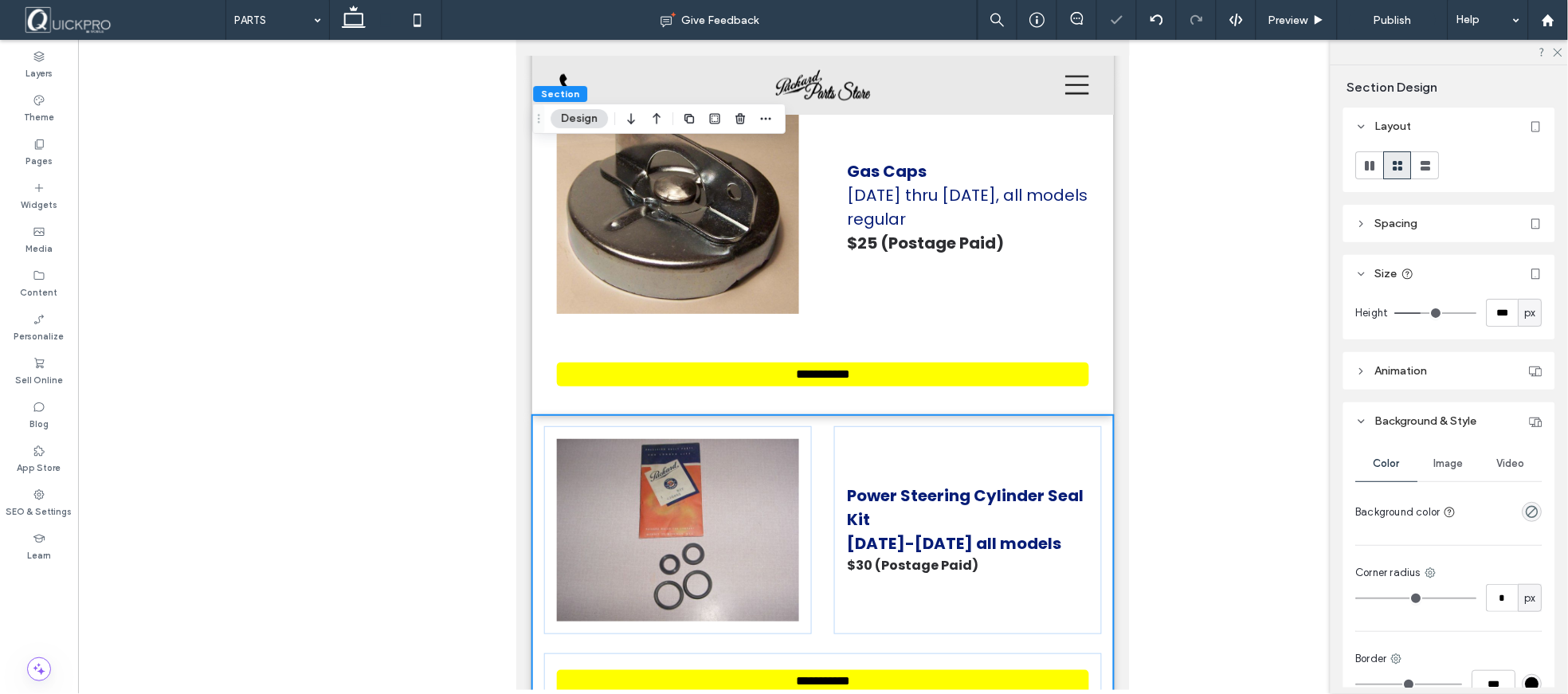
scroll to position [14939, 0]
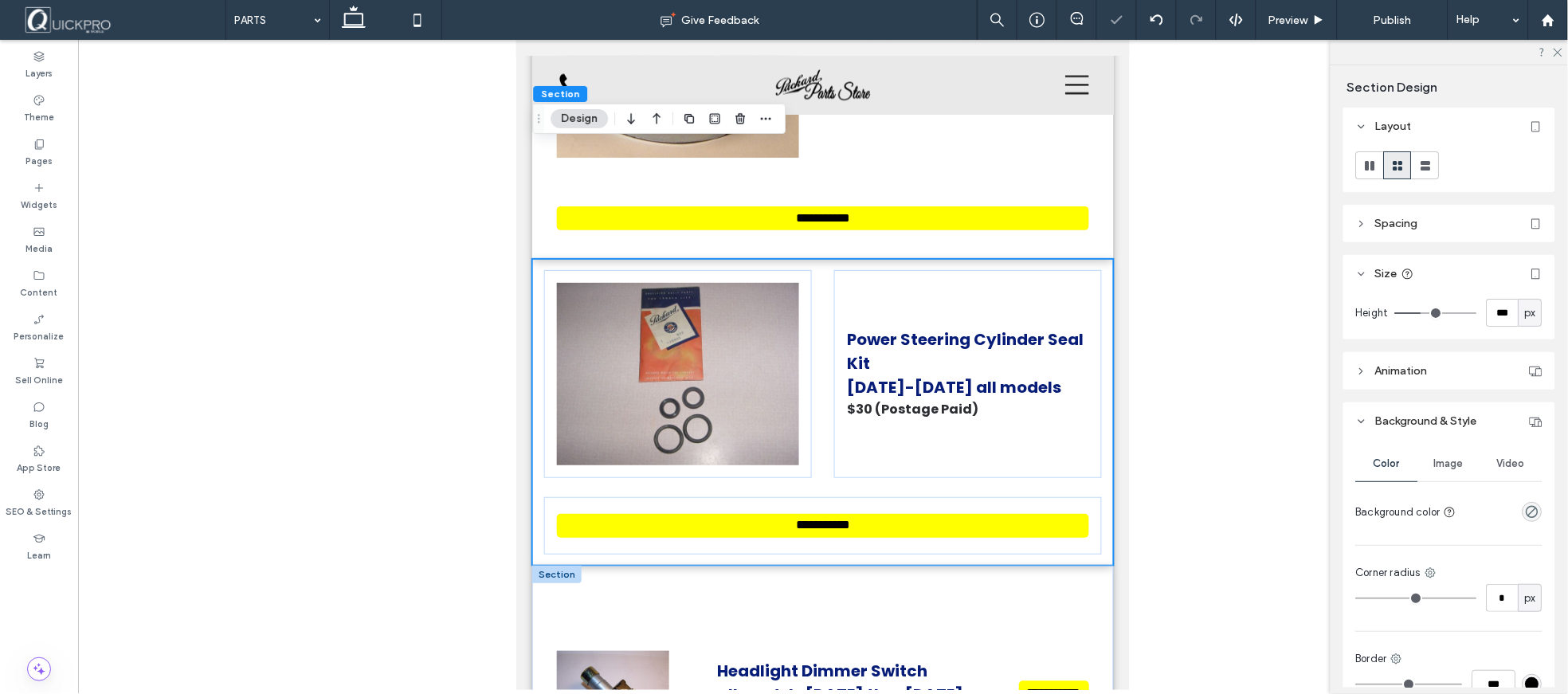
click at [554, 564] on div at bounding box center [557, 573] width 50 height 18
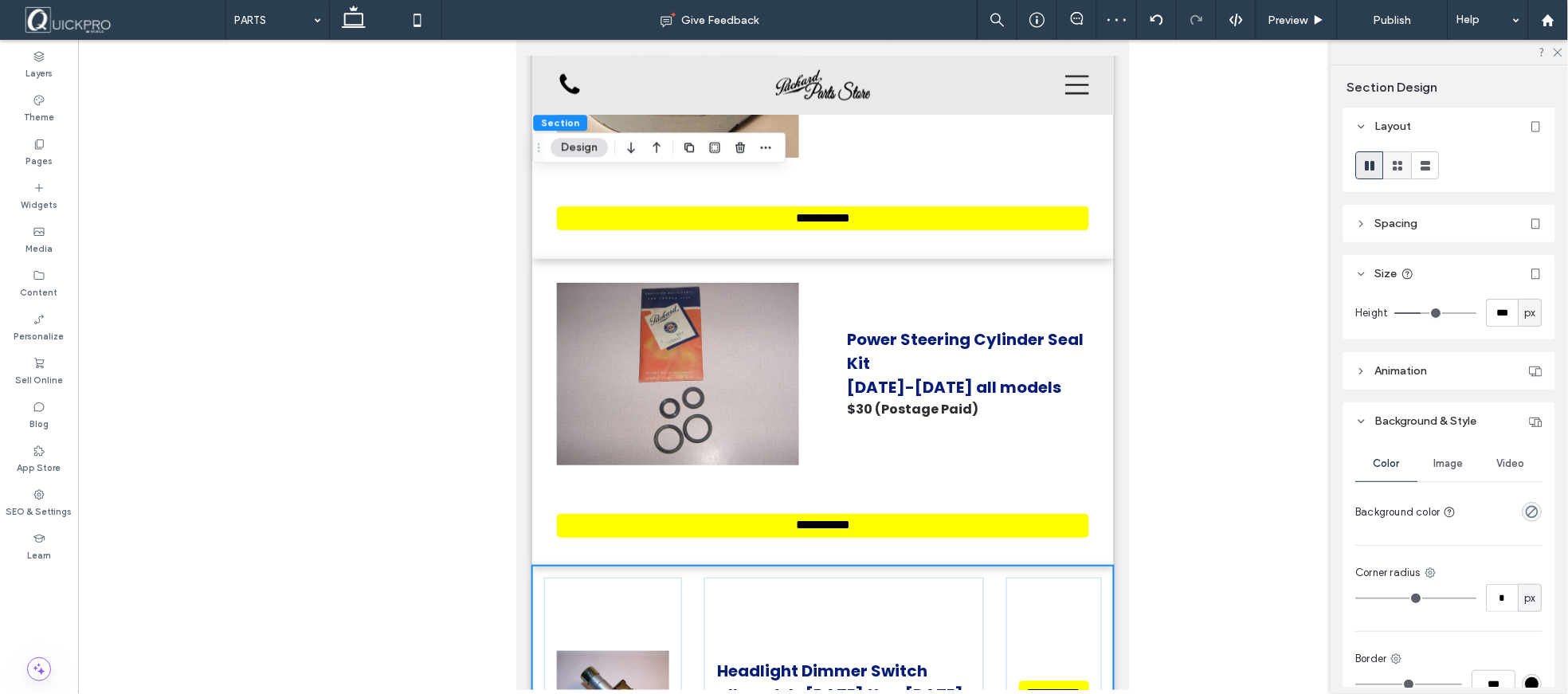
click at [1394, 169] on use at bounding box center [1398, 166] width 10 height 10
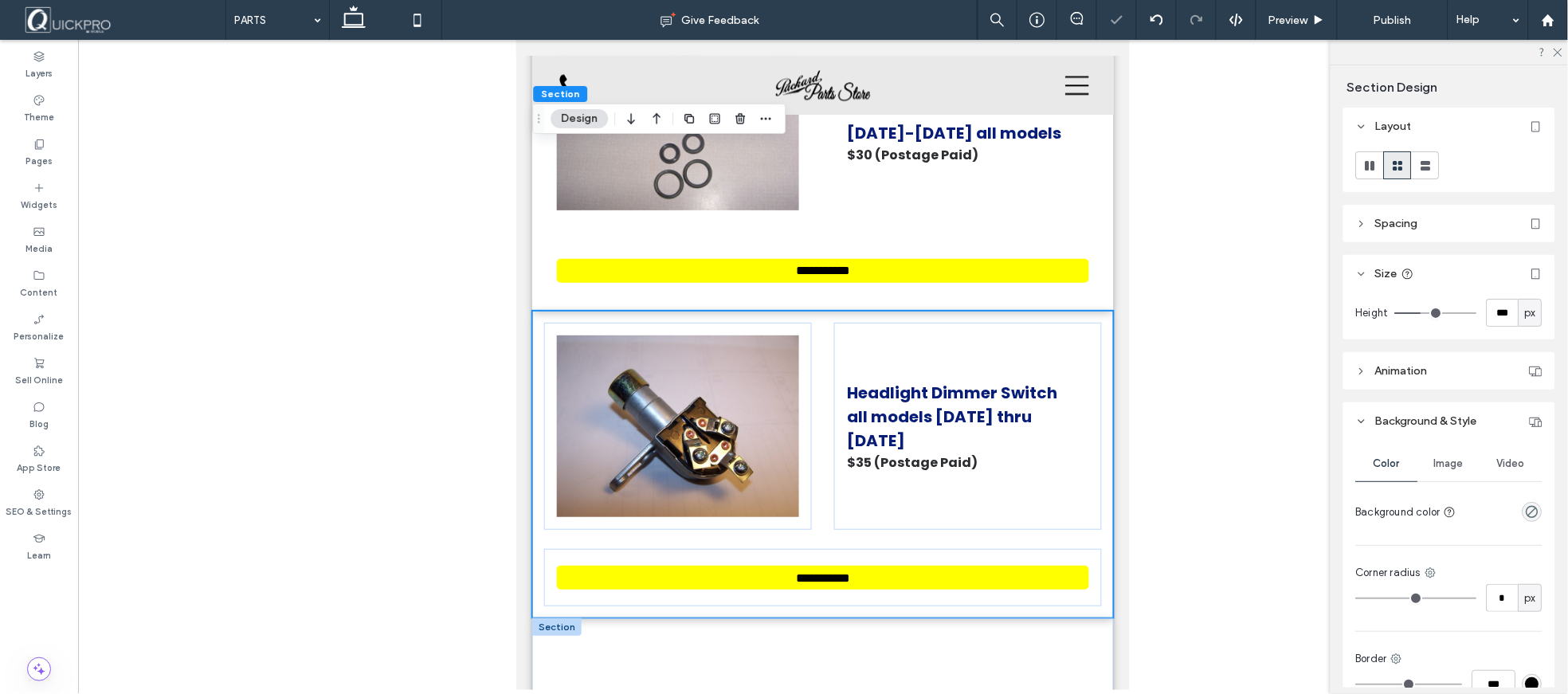
scroll to position [15205, 0]
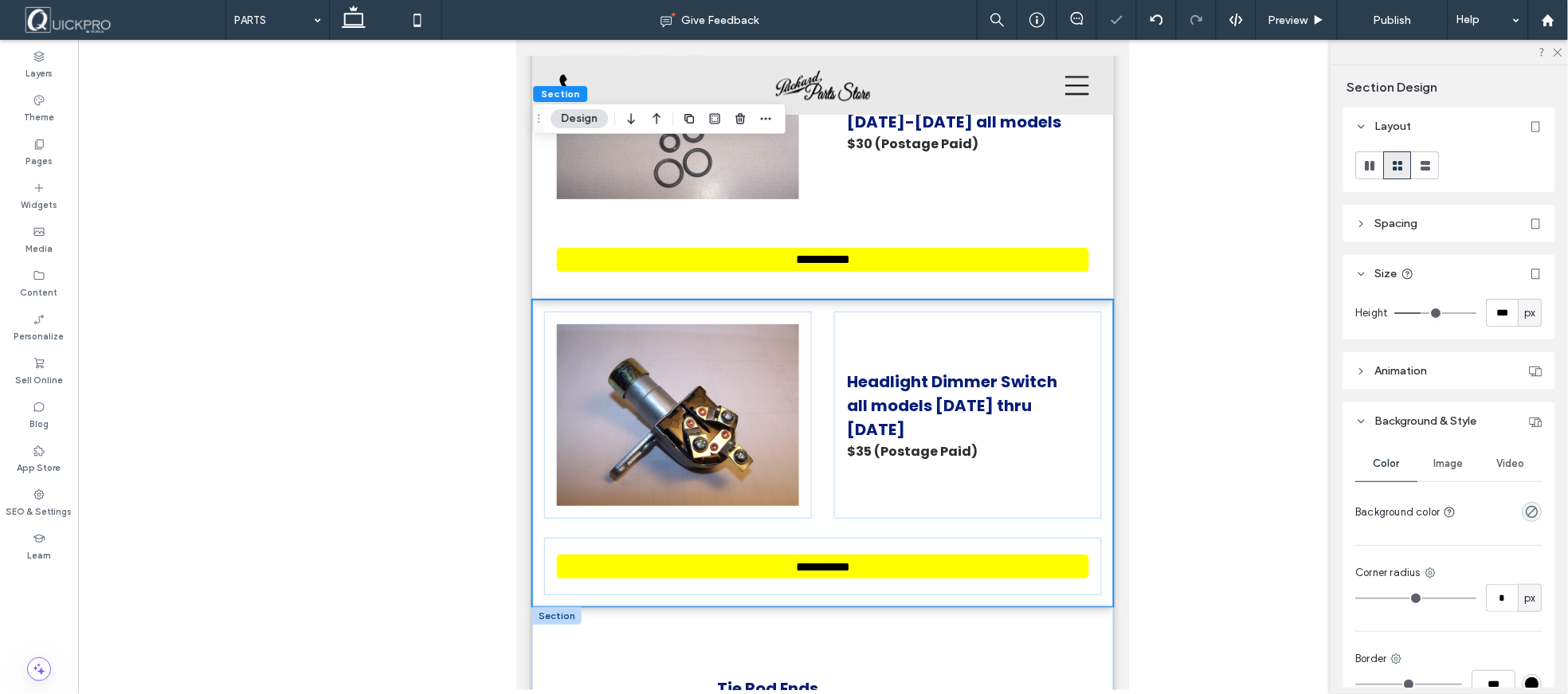
click at [559, 606] on div at bounding box center [557, 615] width 50 height 18
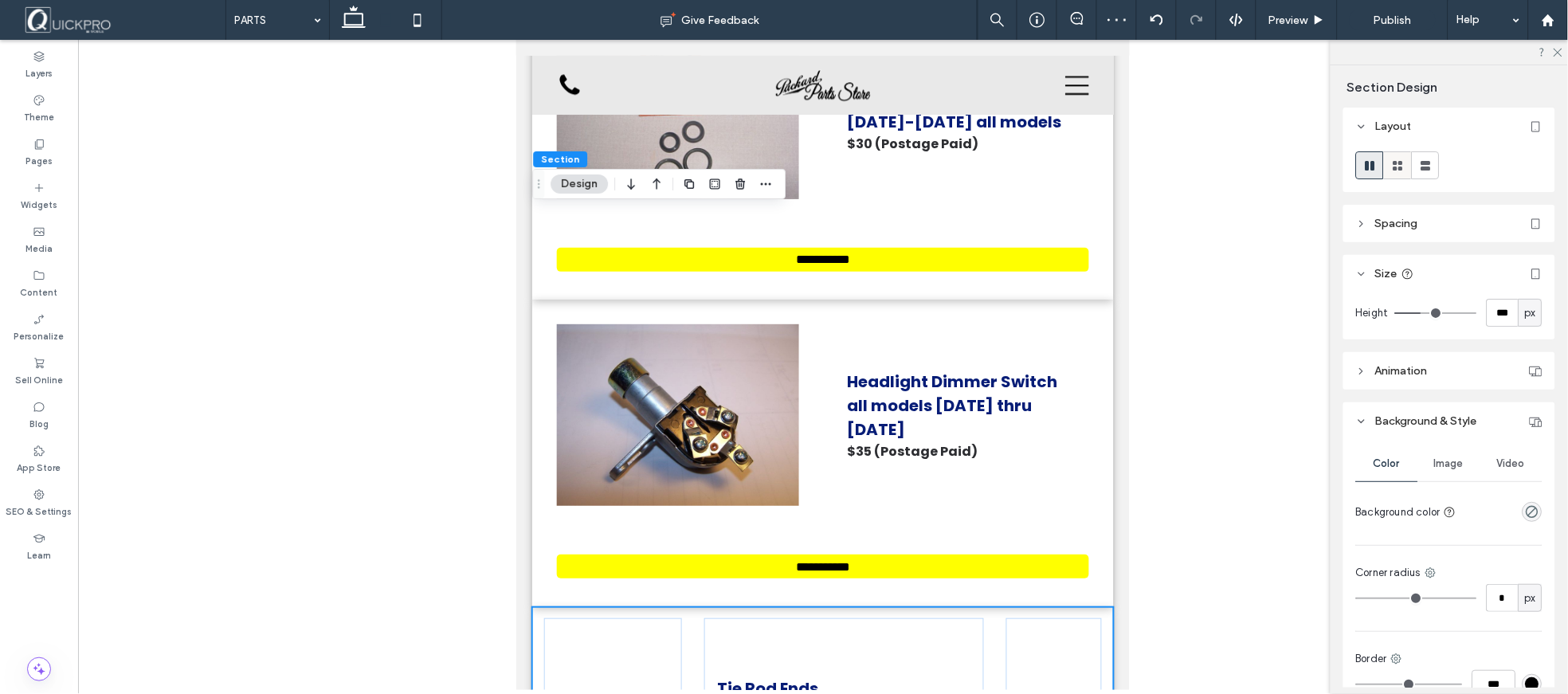
click at [1396, 169] on use at bounding box center [1398, 166] width 10 height 10
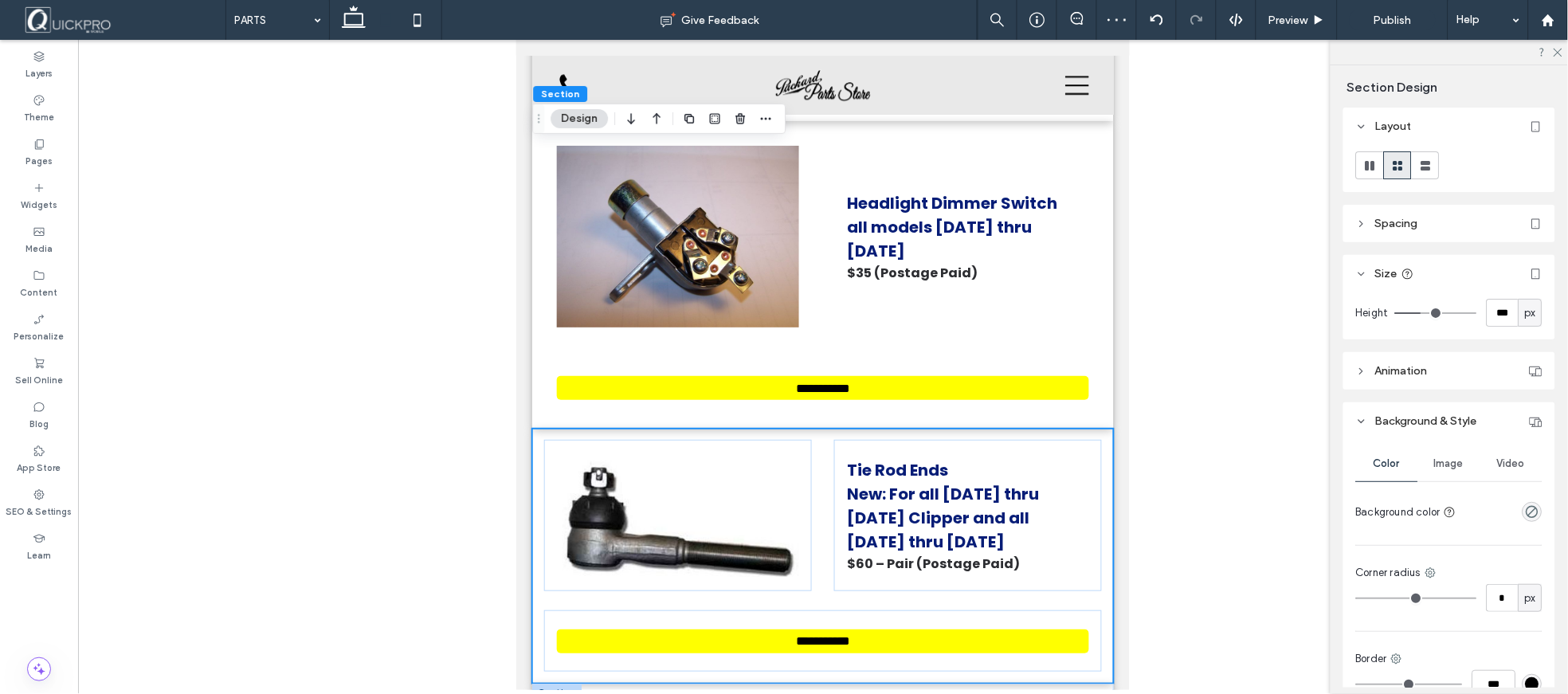
scroll to position [15383, 0]
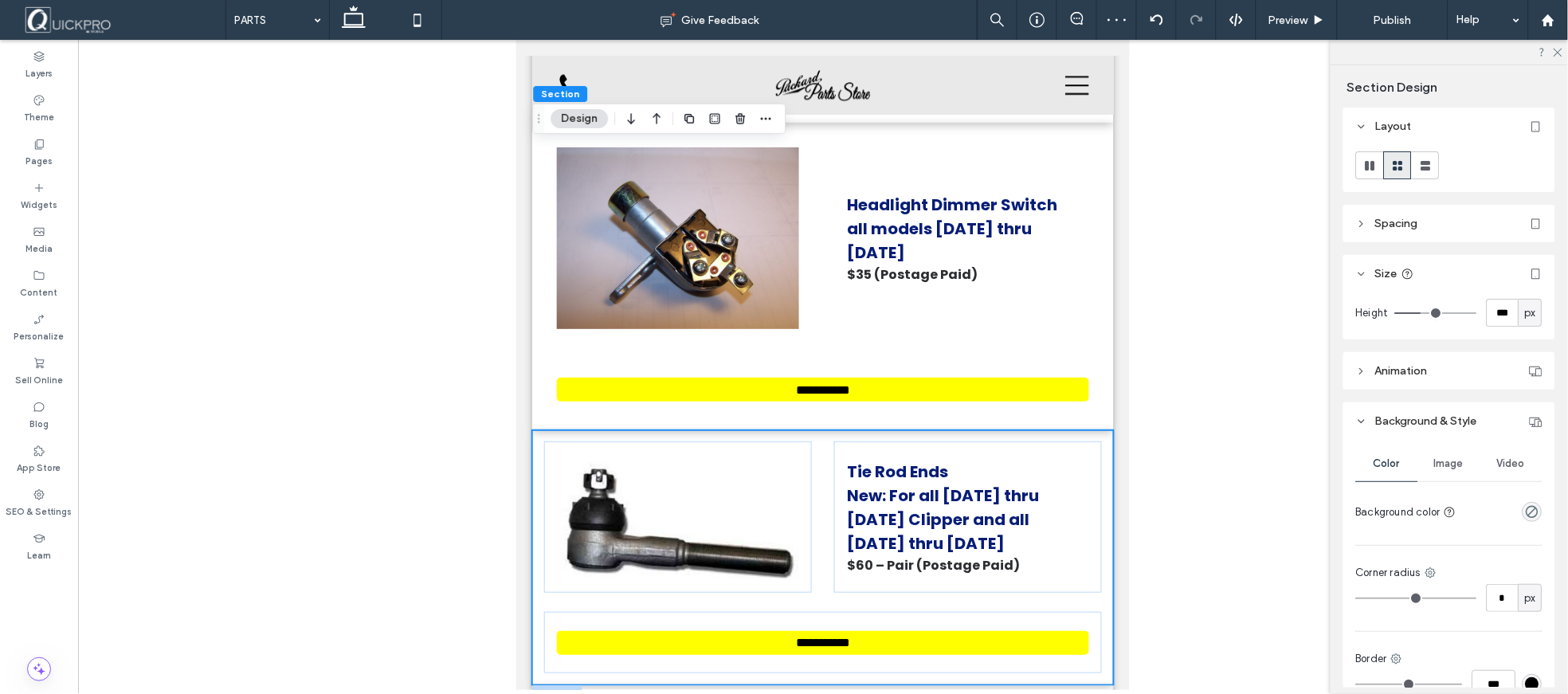
click at [569, 684] on div at bounding box center [557, 693] width 50 height 18
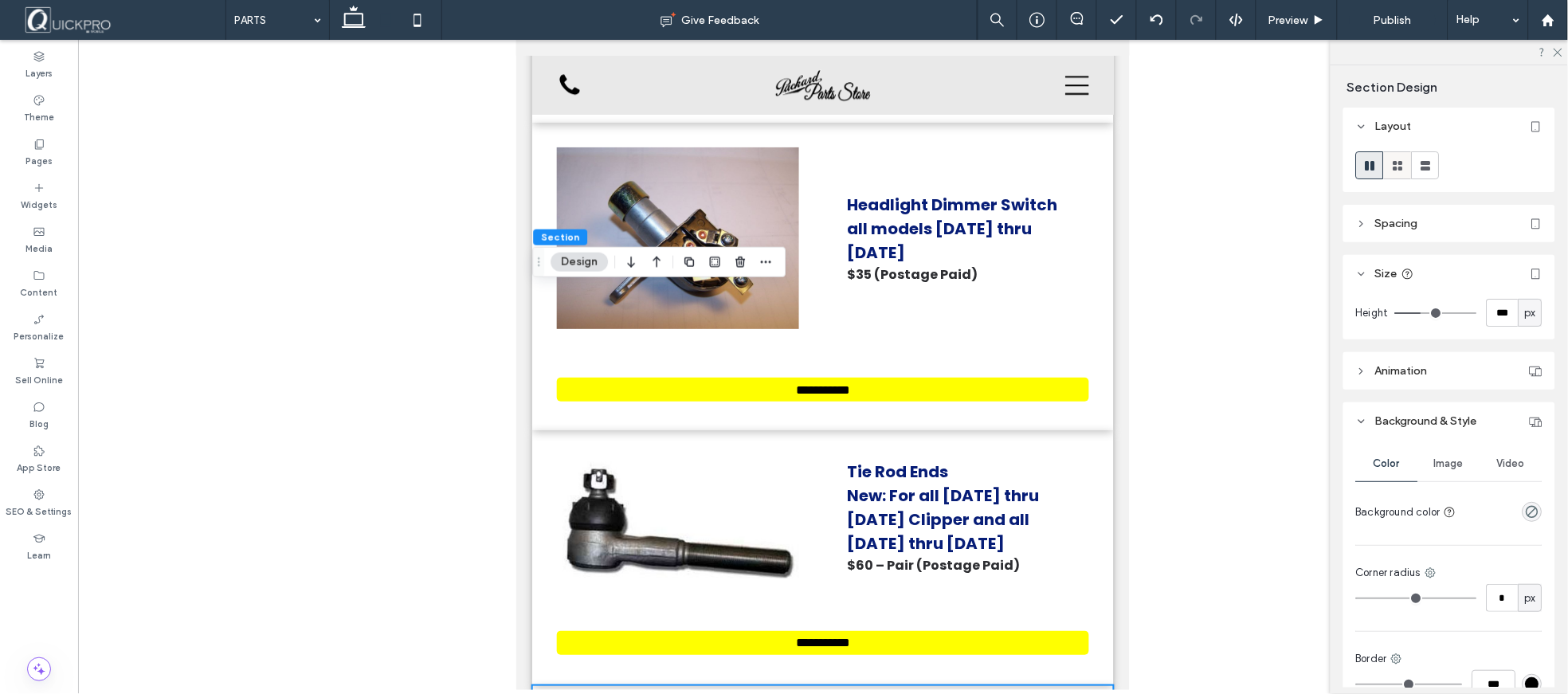
click at [1395, 171] on icon at bounding box center [1398, 166] width 16 height 16
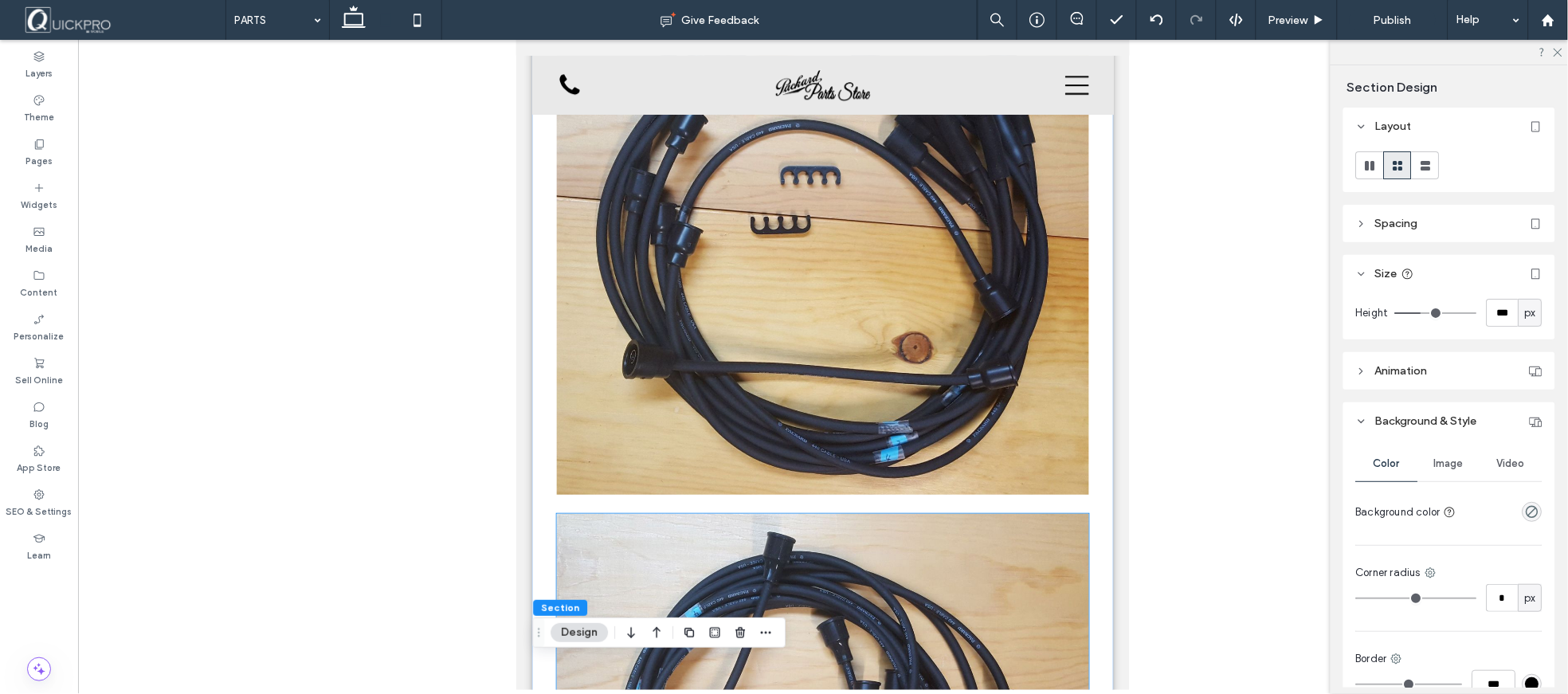
scroll to position [6886, 0]
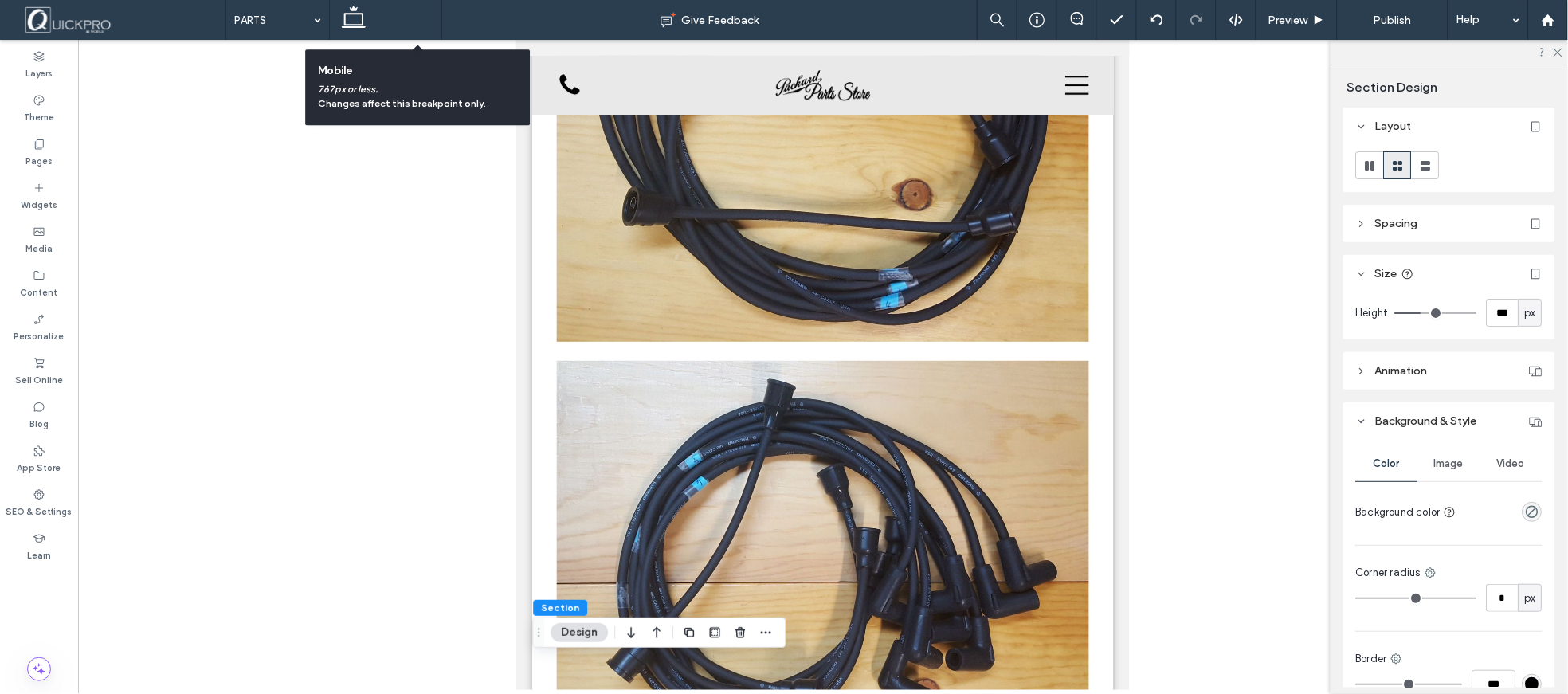
click at [417, 20] on icon at bounding box center [418, 20] width 32 height 32
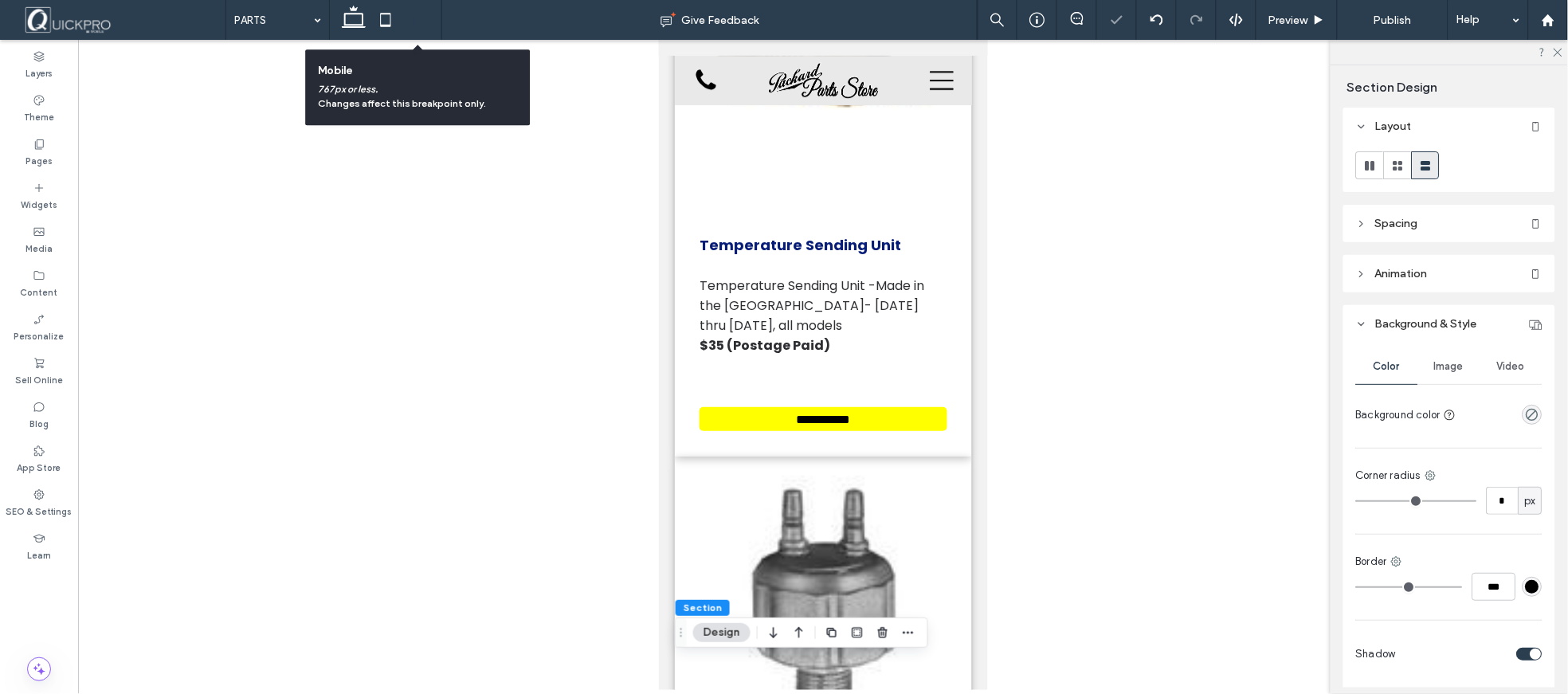
scroll to position [9049, 0]
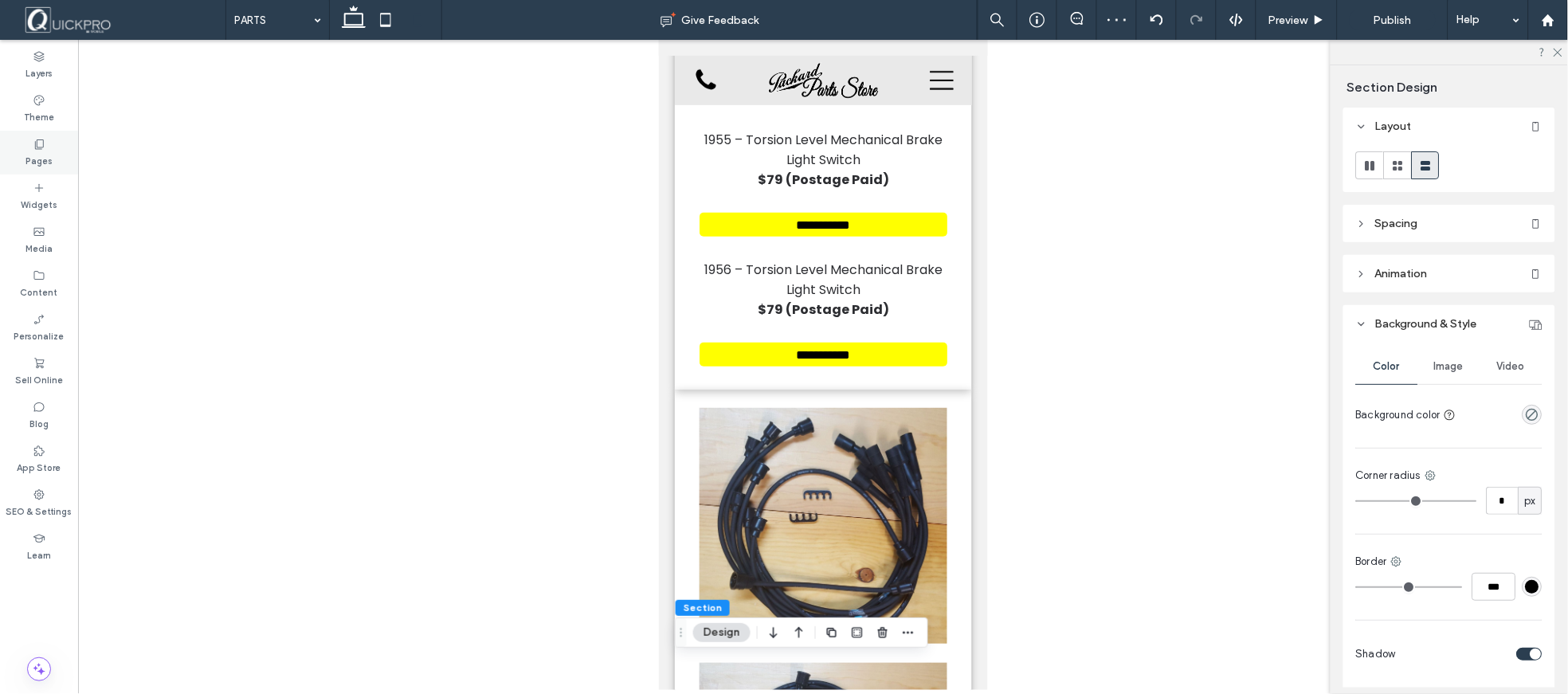
click at [42, 144] on icon at bounding box center [39, 144] width 13 height 13
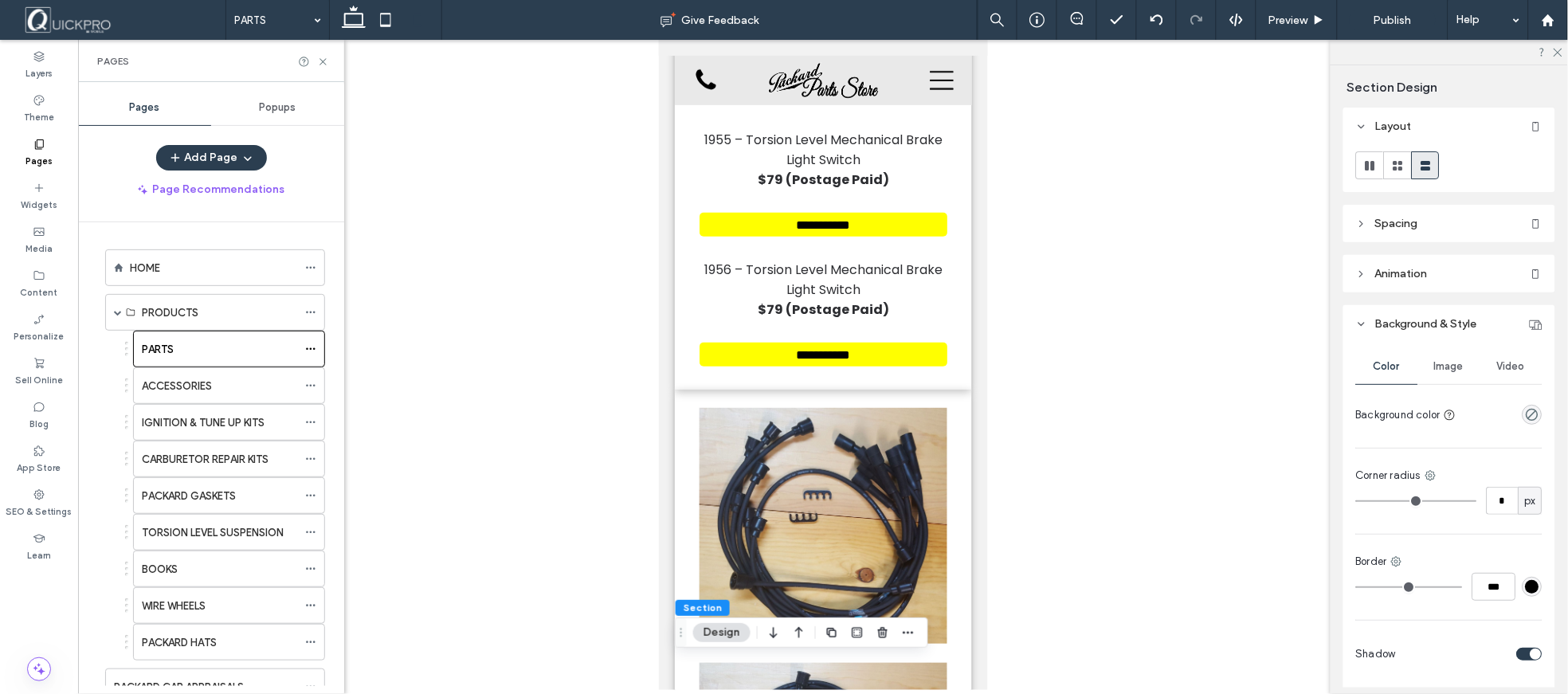
drag, startPoint x: 192, startPoint y: 380, endPoint x: 267, endPoint y: 383, distance: 75.1
click at [193, 380] on label "ACCESSORIES" at bounding box center [177, 386] width 70 height 28
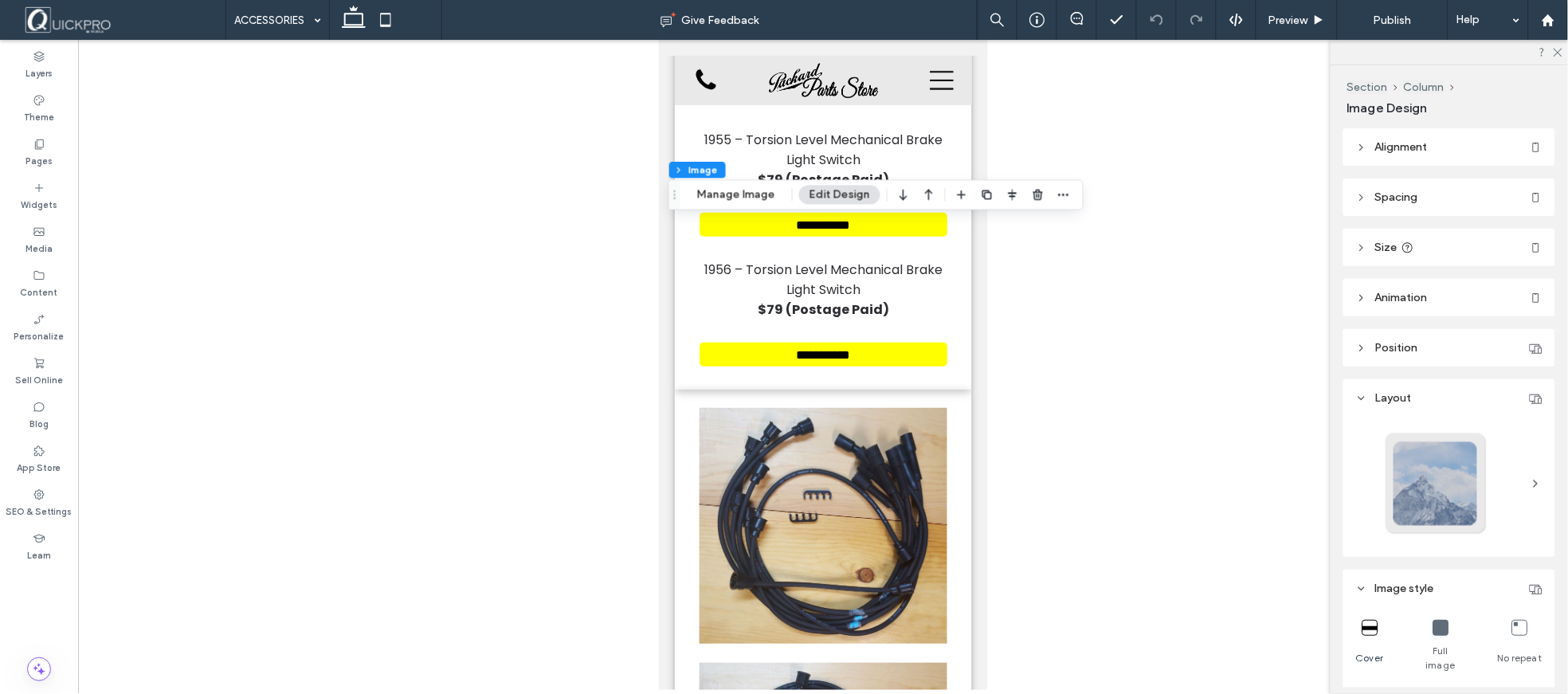
click at [1415, 243] on header "Size" at bounding box center [1449, 247] width 211 height 38
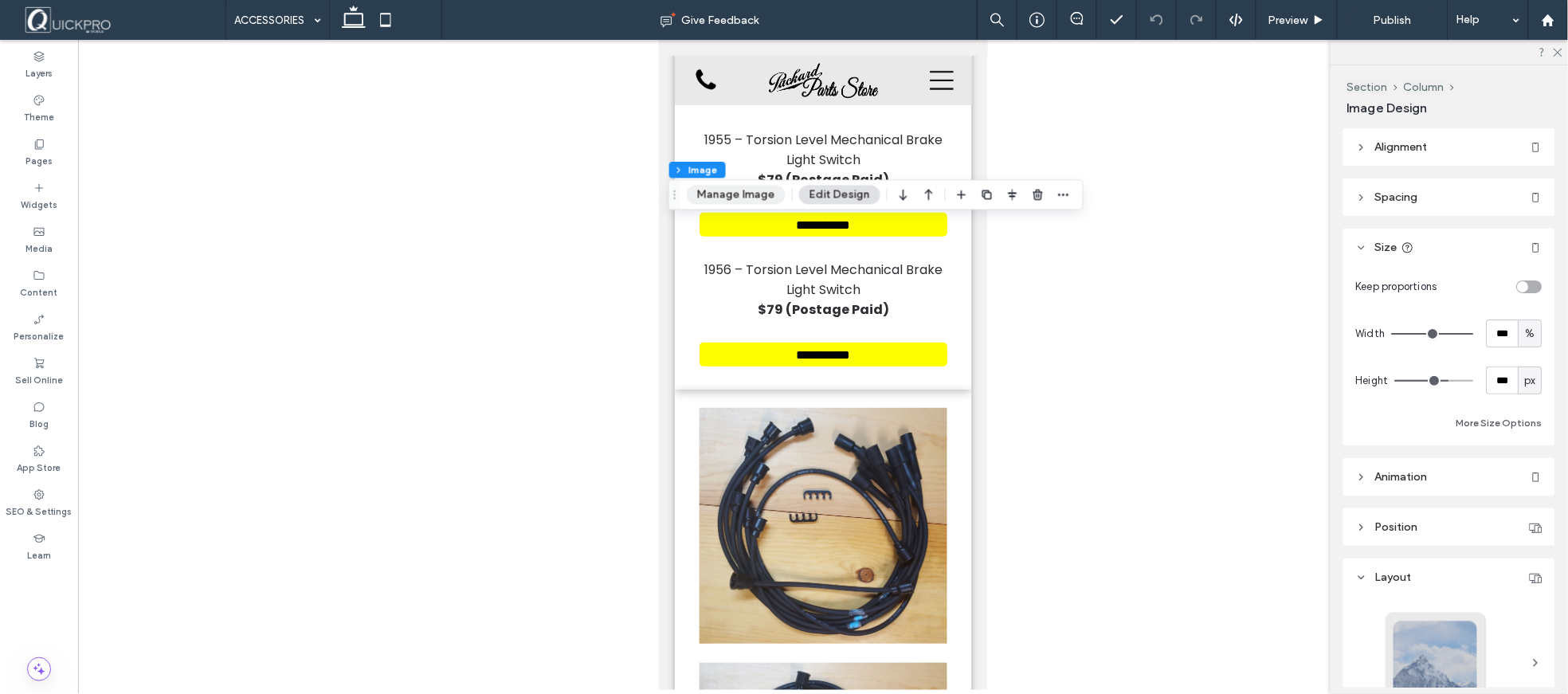
click at [754, 194] on button "Manage Image" at bounding box center [736, 194] width 99 height 19
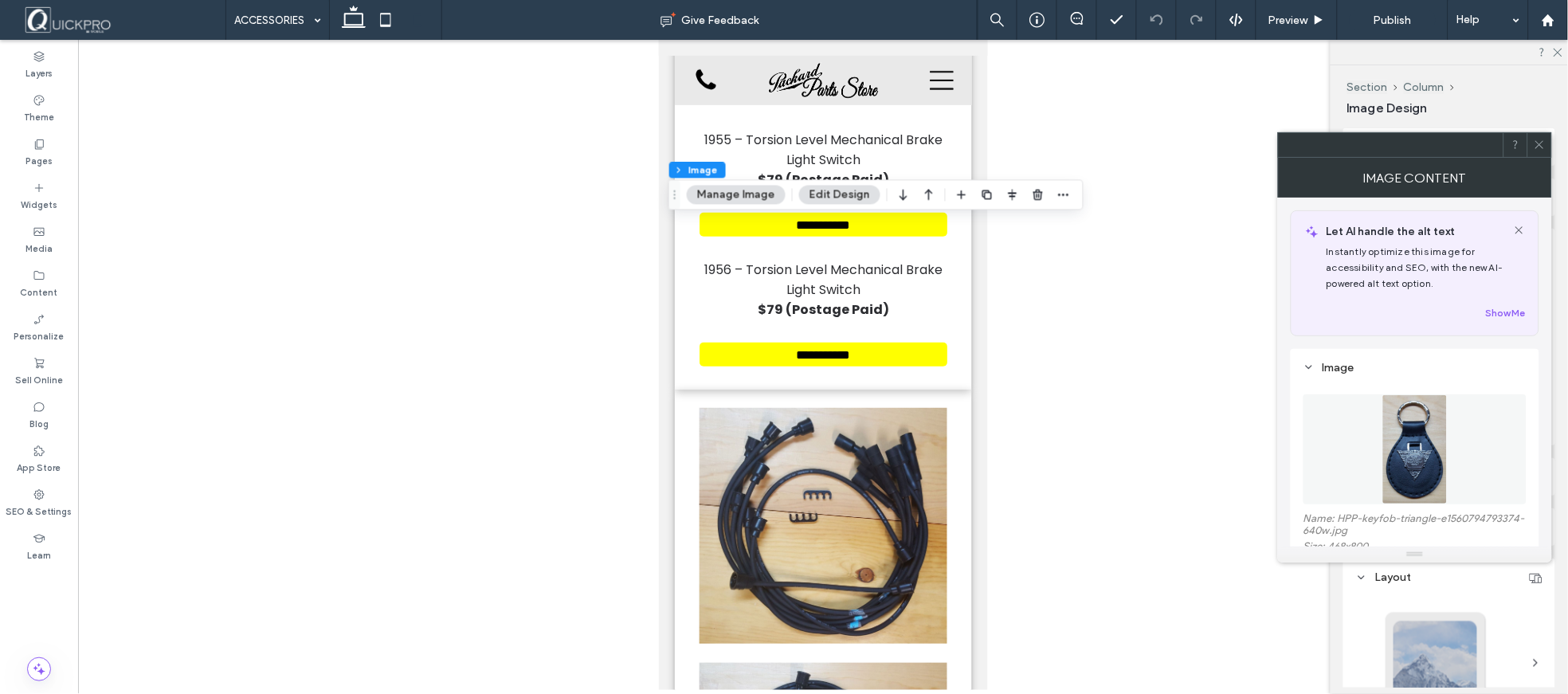
click at [1419, 465] on img at bounding box center [1414, 449] width 65 height 110
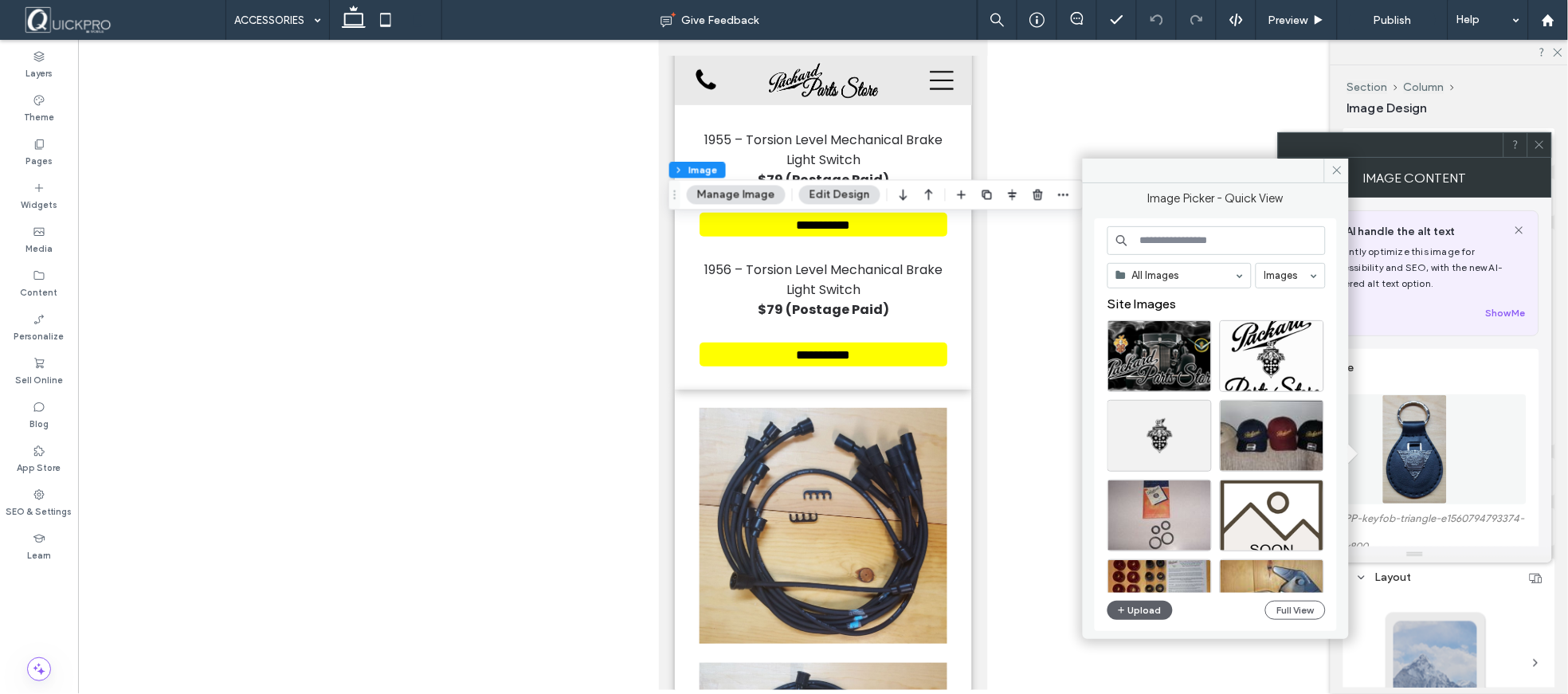
click at [824, 193] on button "Edit Design" at bounding box center [839, 194] width 81 height 19
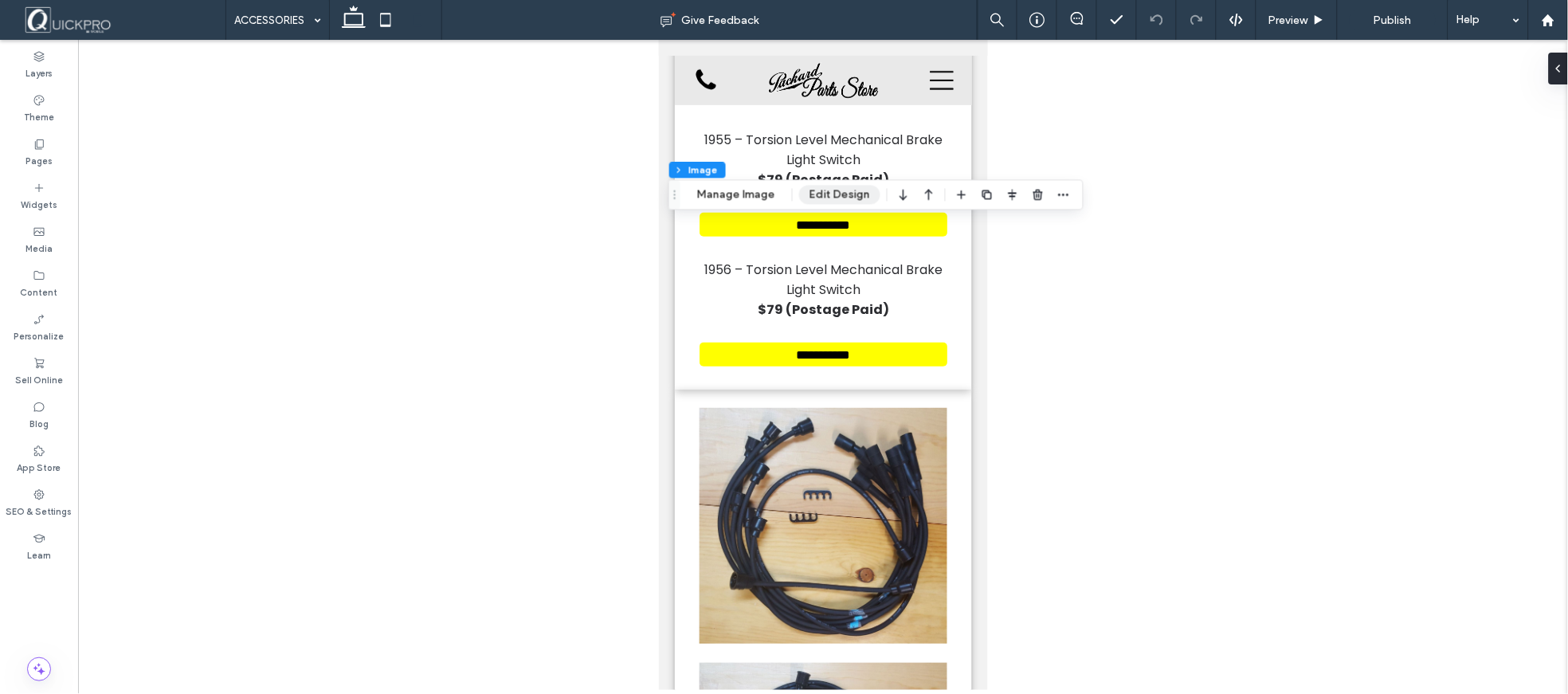
click at [825, 196] on button "Edit Design" at bounding box center [839, 194] width 81 height 19
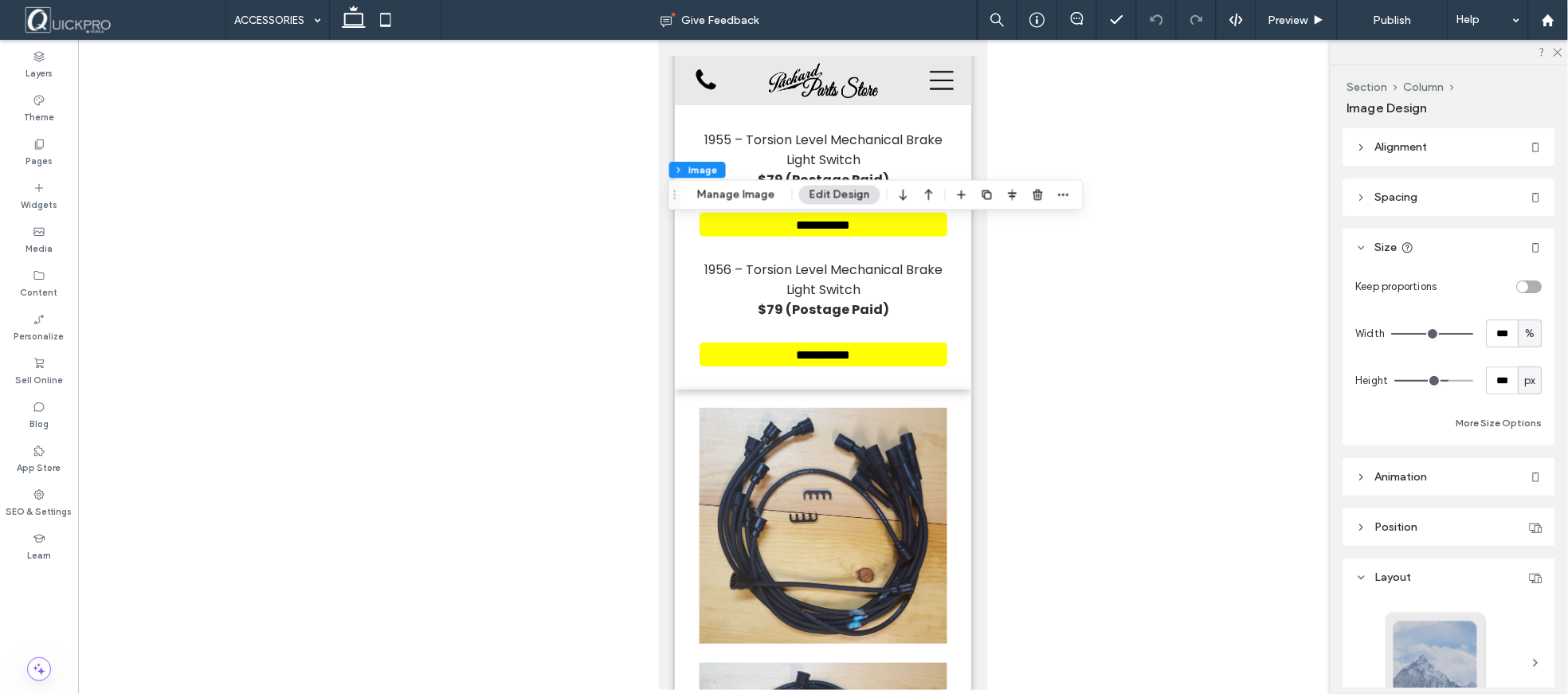
click at [1530, 288] on div "toggle" at bounding box center [1530, 286] width 26 height 13
type input "*"
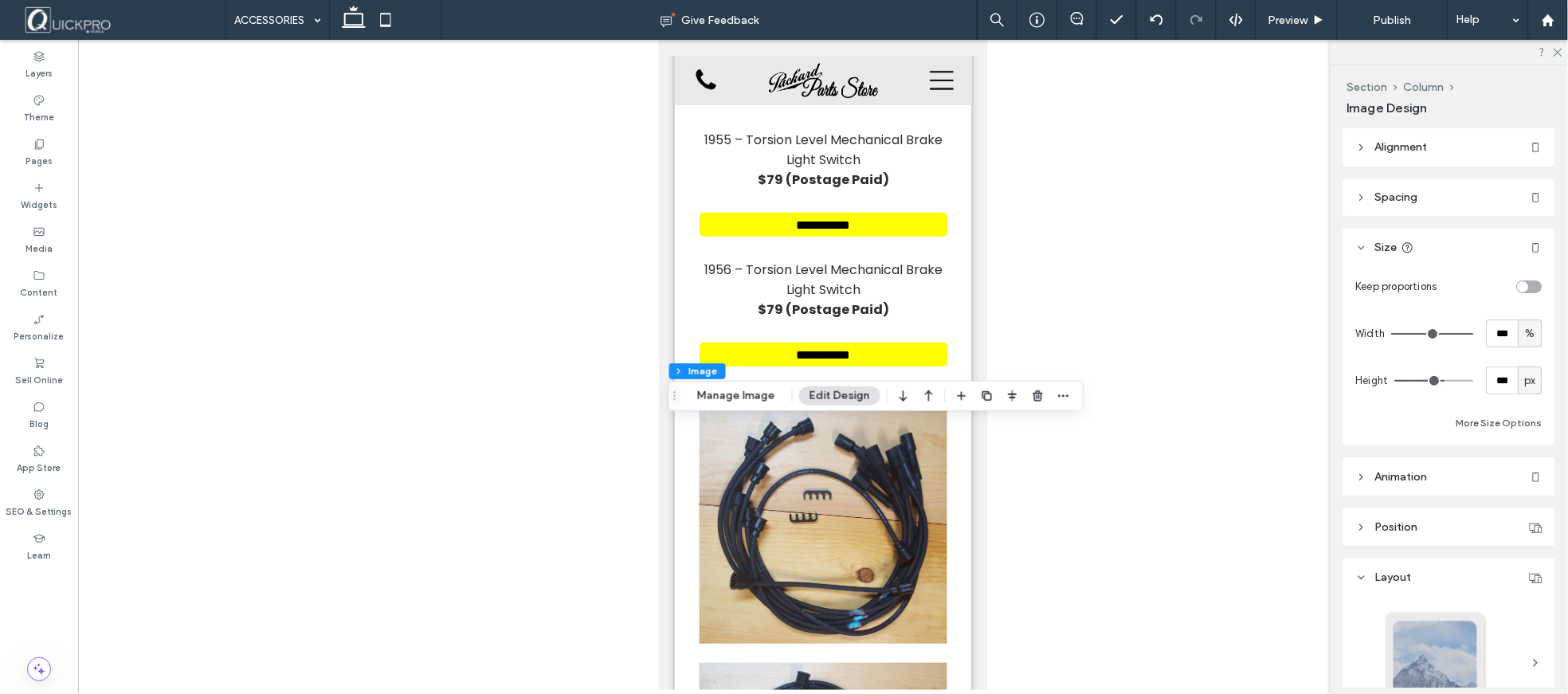
click at [1520, 282] on div "toggle" at bounding box center [1530, 286] width 26 height 13
type input "*"
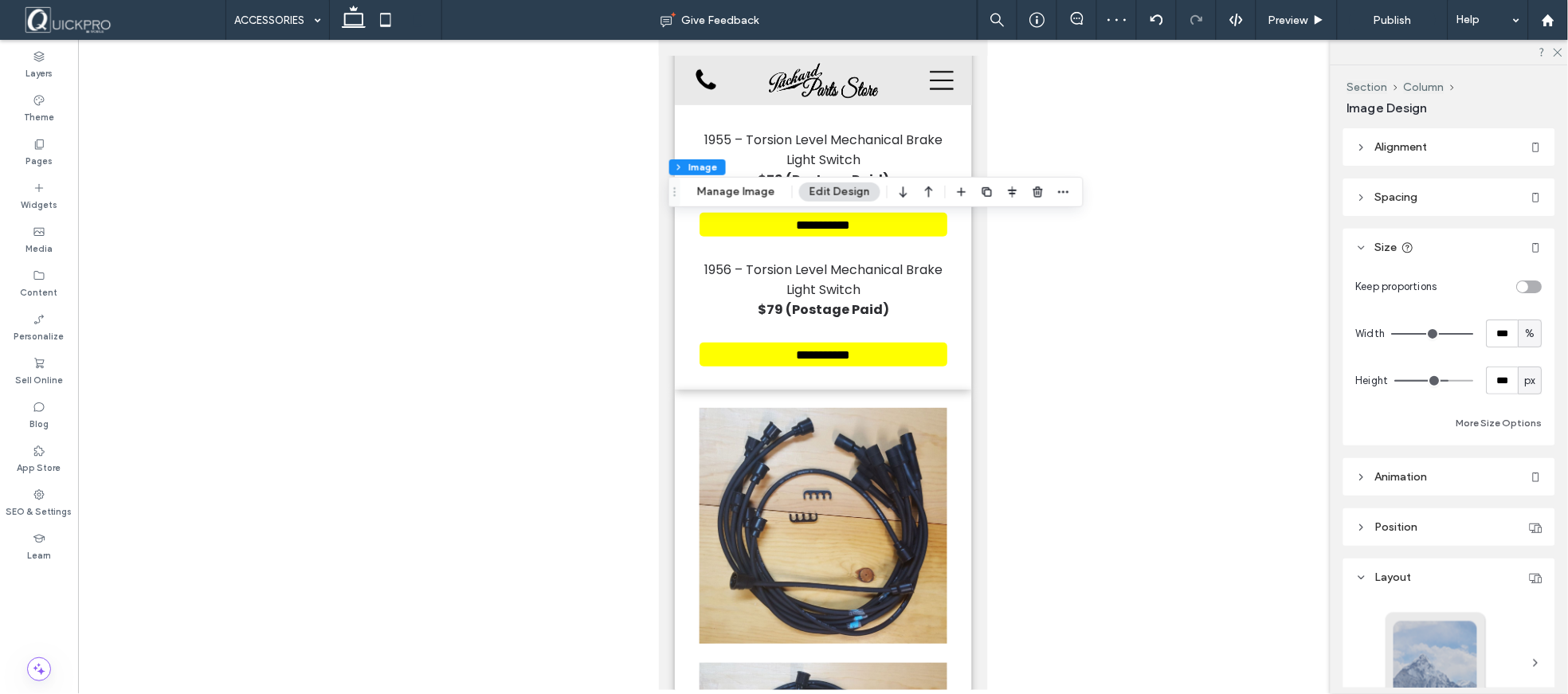
click at [1518, 283] on div "toggle" at bounding box center [1523, 286] width 11 height 11
type input "*"
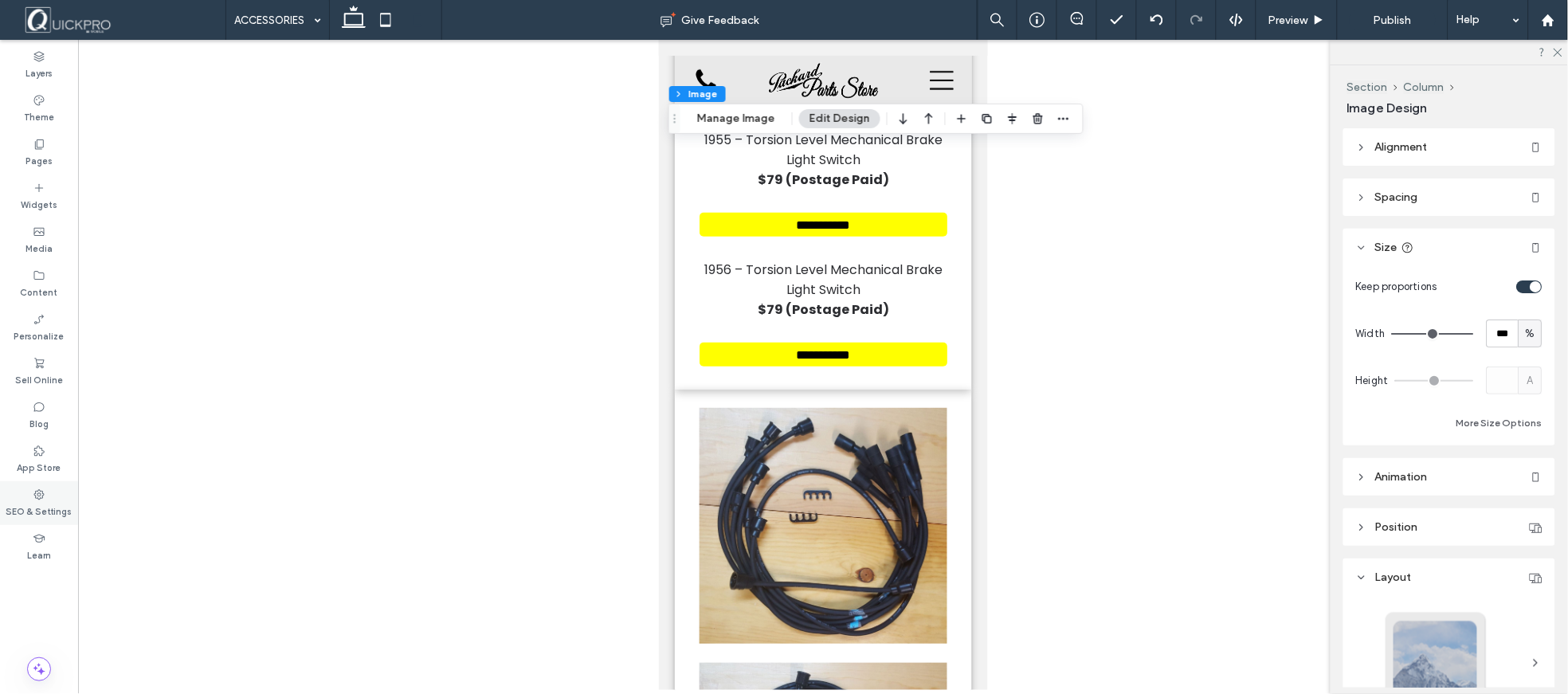
click at [37, 498] on icon at bounding box center [39, 495] width 13 height 13
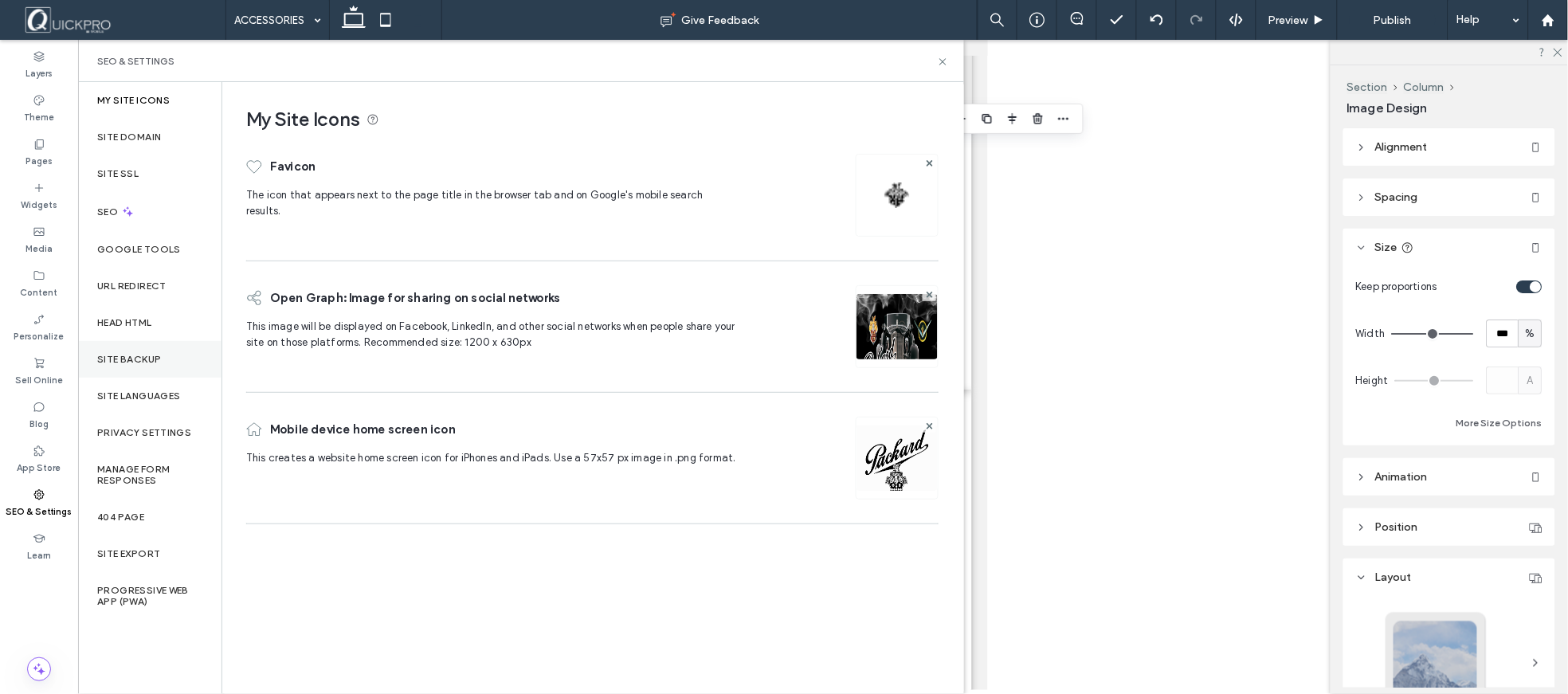
click at [141, 352] on div "Site Backup" at bounding box center [150, 359] width 144 height 37
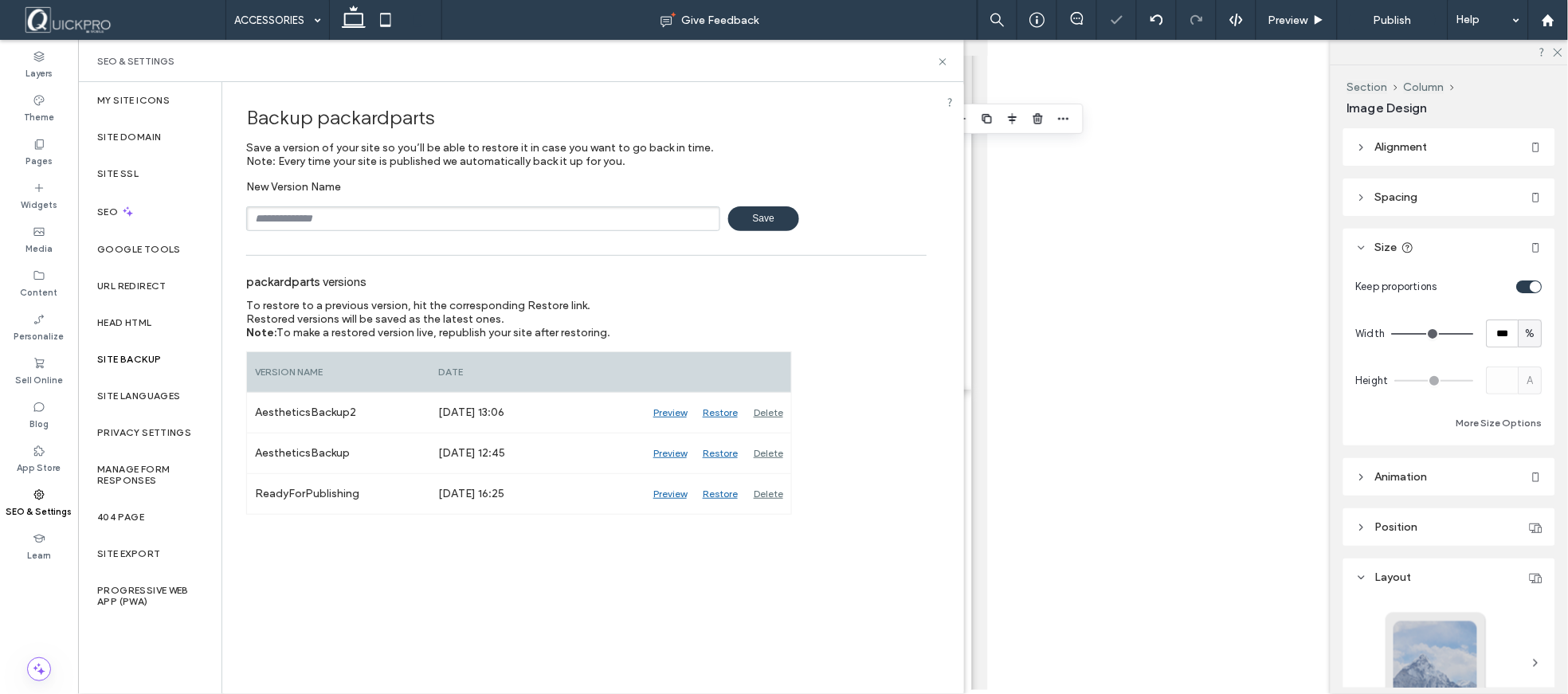
click at [387, 212] on input "text" at bounding box center [483, 218] width 474 height 25
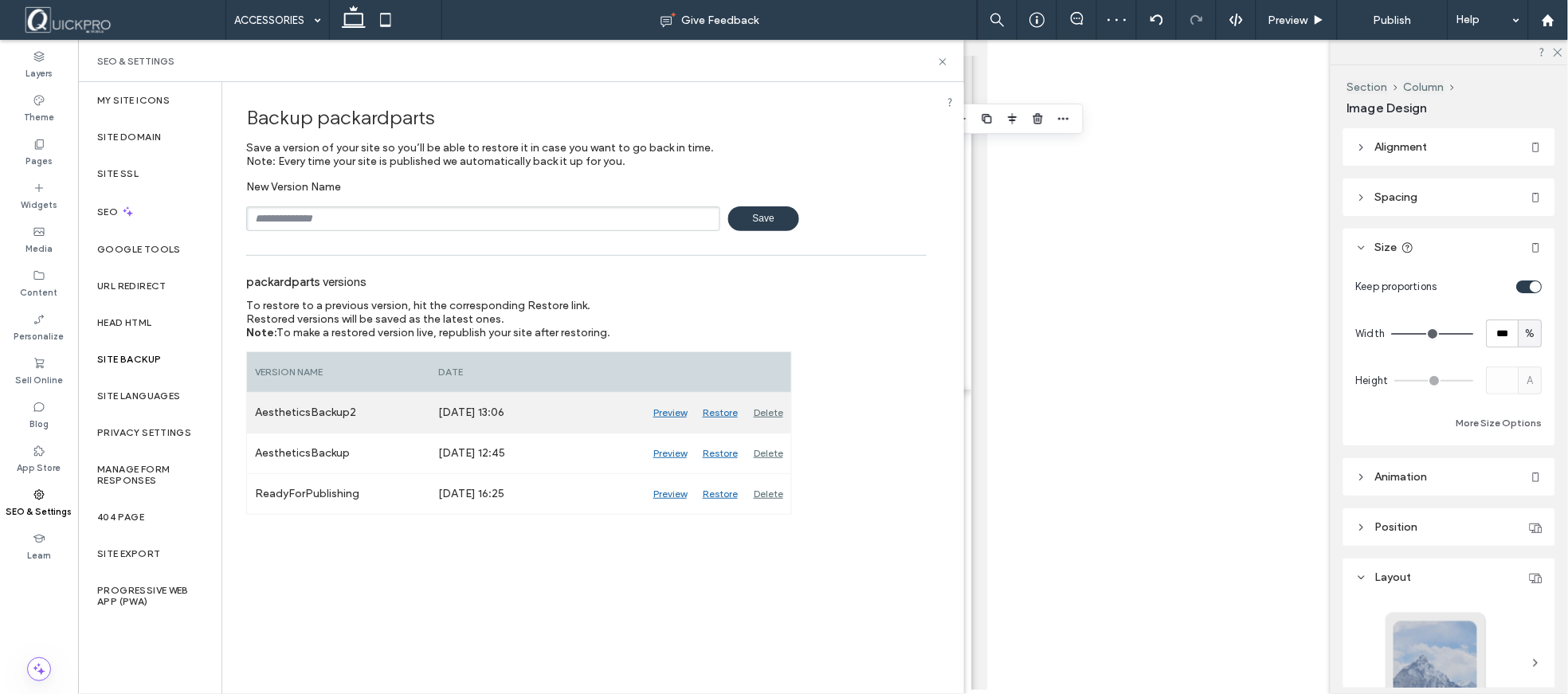
click at [271, 413] on div "AestheticsBackup2" at bounding box center [339, 413] width 184 height 40
drag, startPoint x: 256, startPoint y: 409, endPoint x: 354, endPoint y: 410, distance: 98.0
click at [354, 410] on div "AestheticsBackup2" at bounding box center [339, 413] width 184 height 40
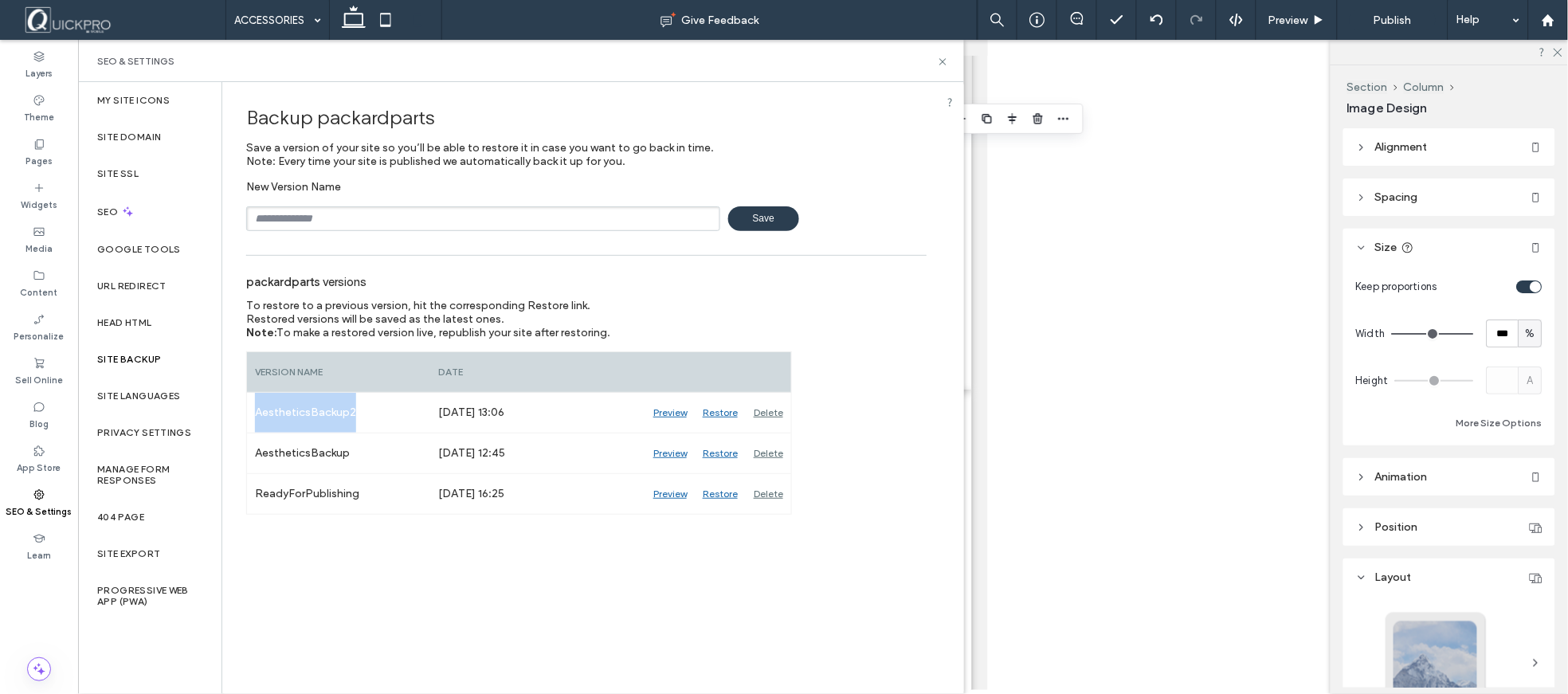
copy div "AestheticsBackup2"
click at [426, 213] on input "text" at bounding box center [483, 218] width 474 height 25
paste input "**********"
type input "**********"
click at [787, 215] on span "Save" at bounding box center [763, 218] width 71 height 25
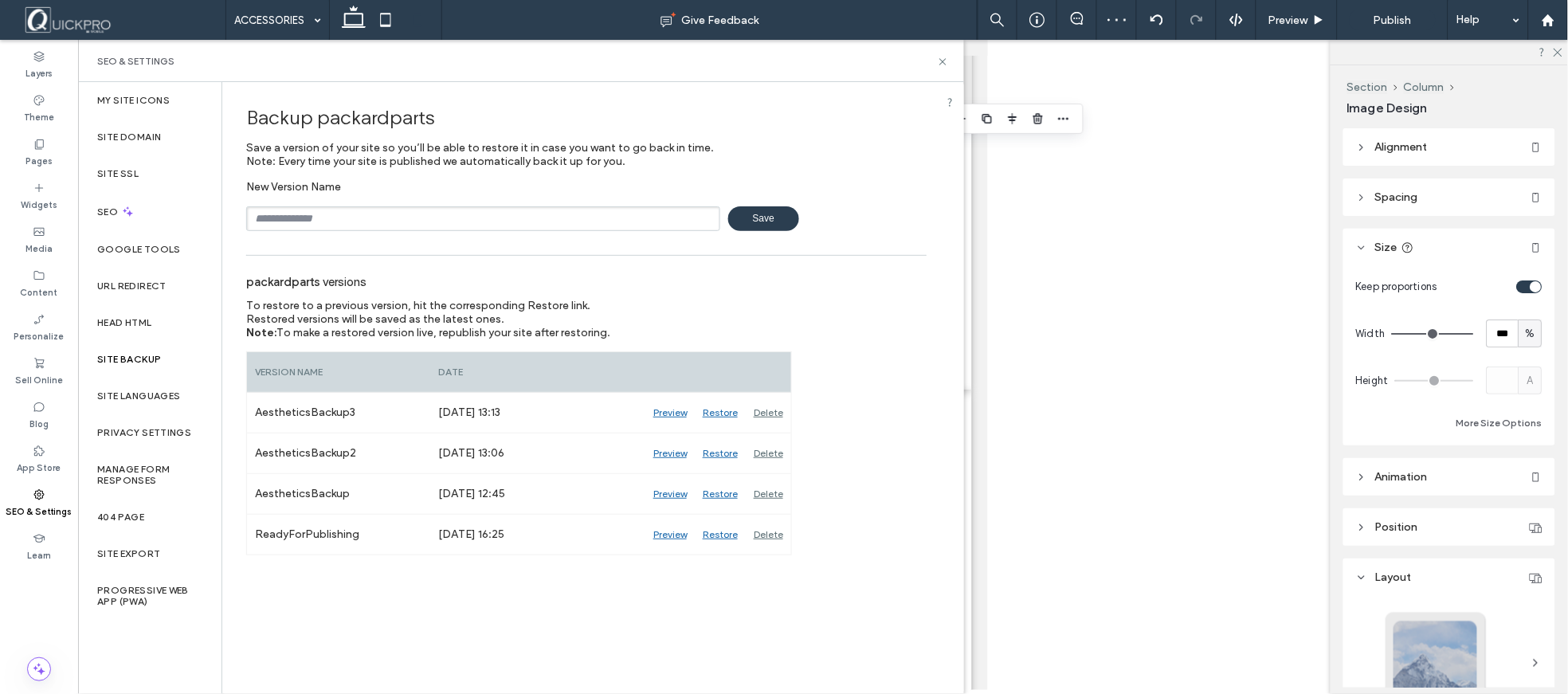
click at [1190, 352] on div at bounding box center [823, 365] width 1490 height 650
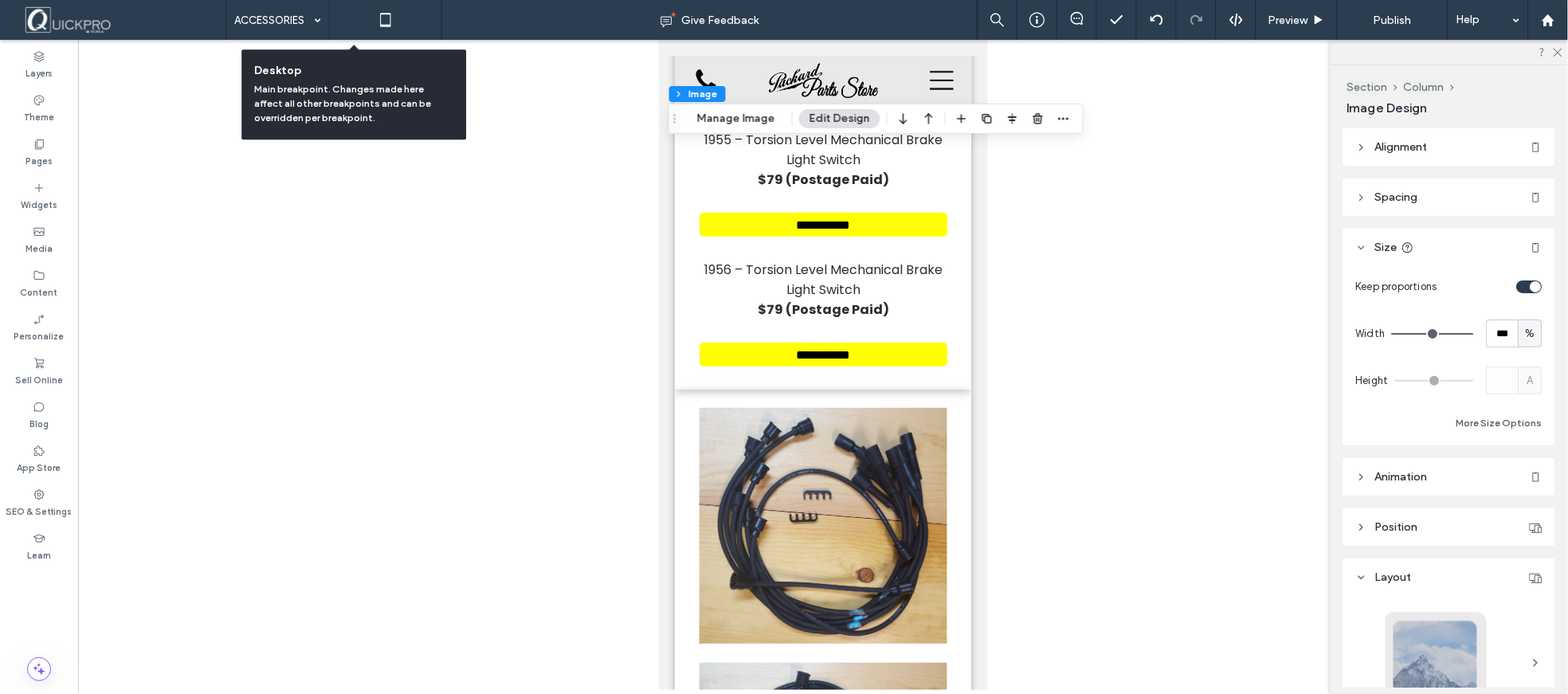
click at [350, 18] on icon at bounding box center [354, 20] width 32 height 32
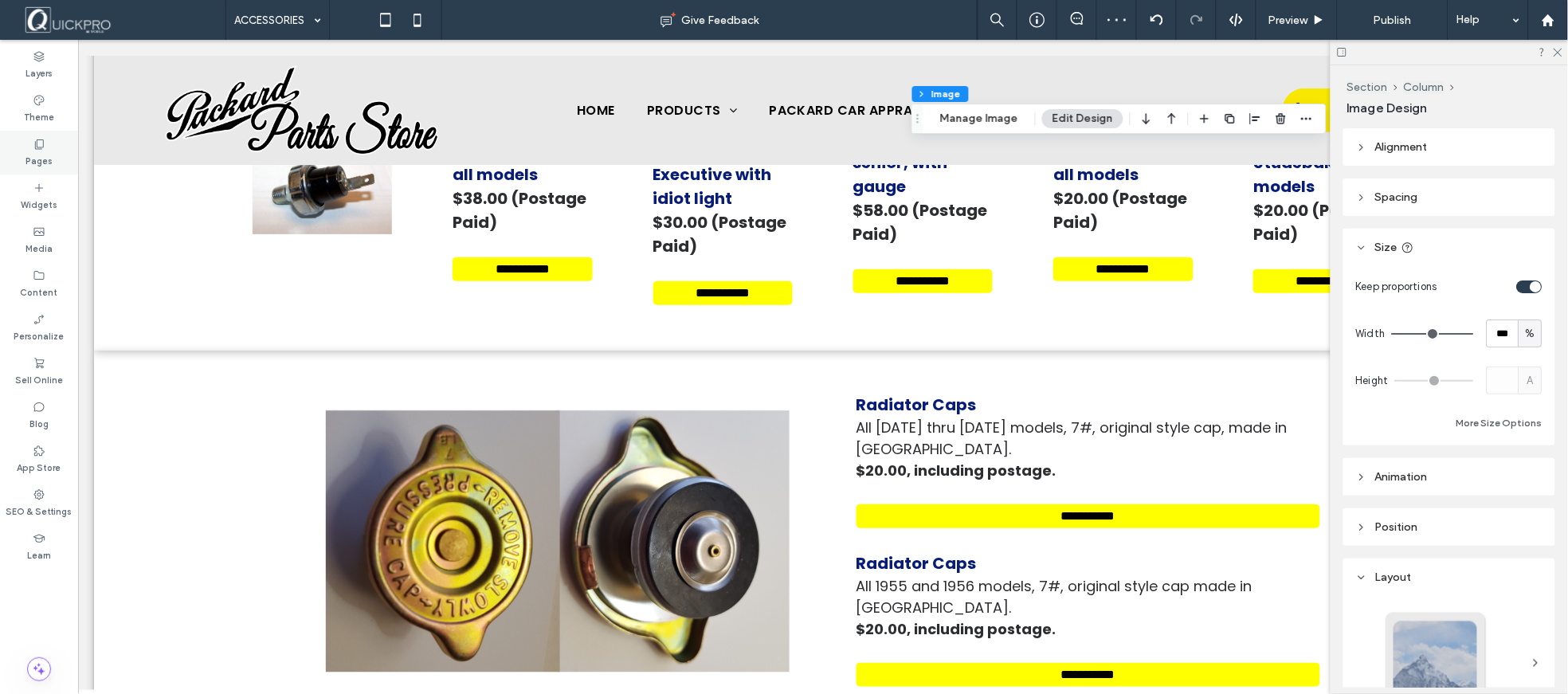
click at [44, 146] on icon at bounding box center [39, 144] width 13 height 13
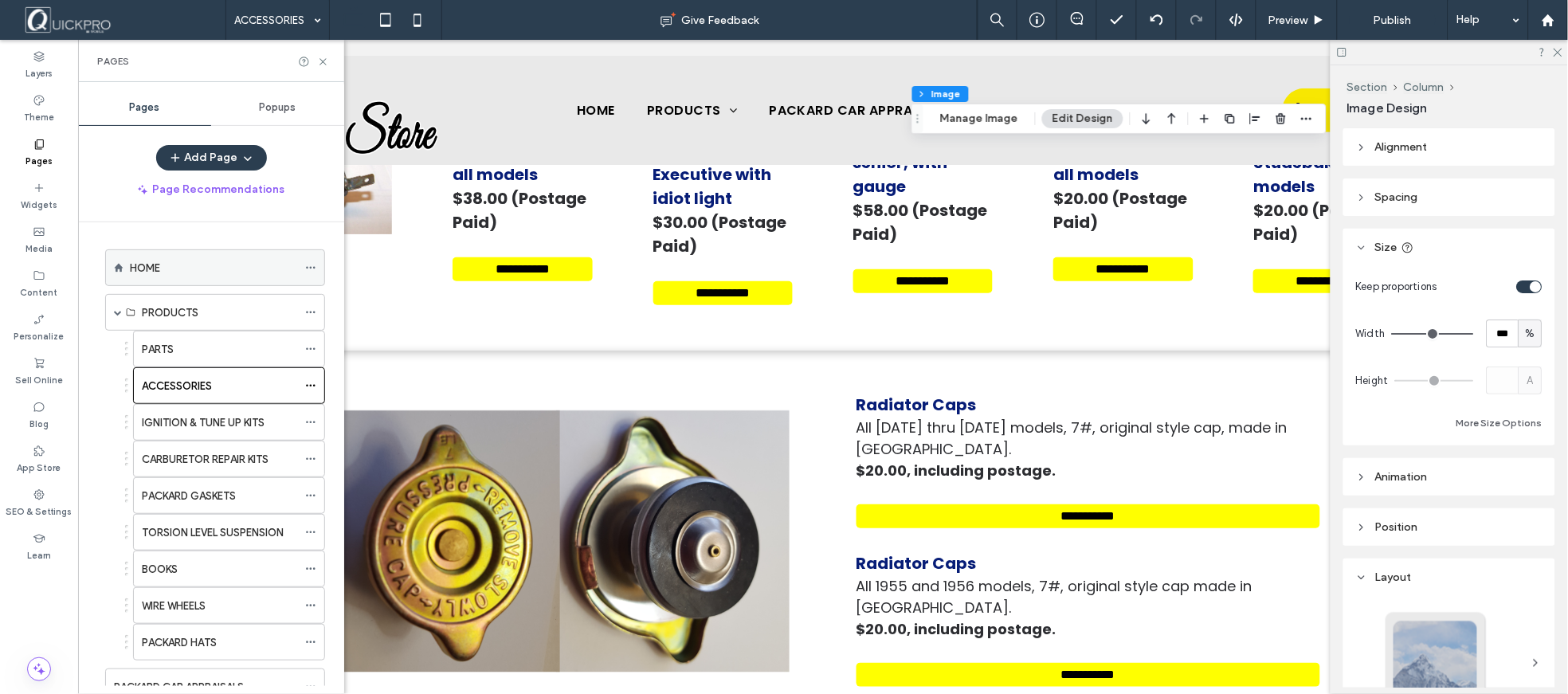
click at [138, 267] on label "HOME" at bounding box center [145, 268] width 30 height 28
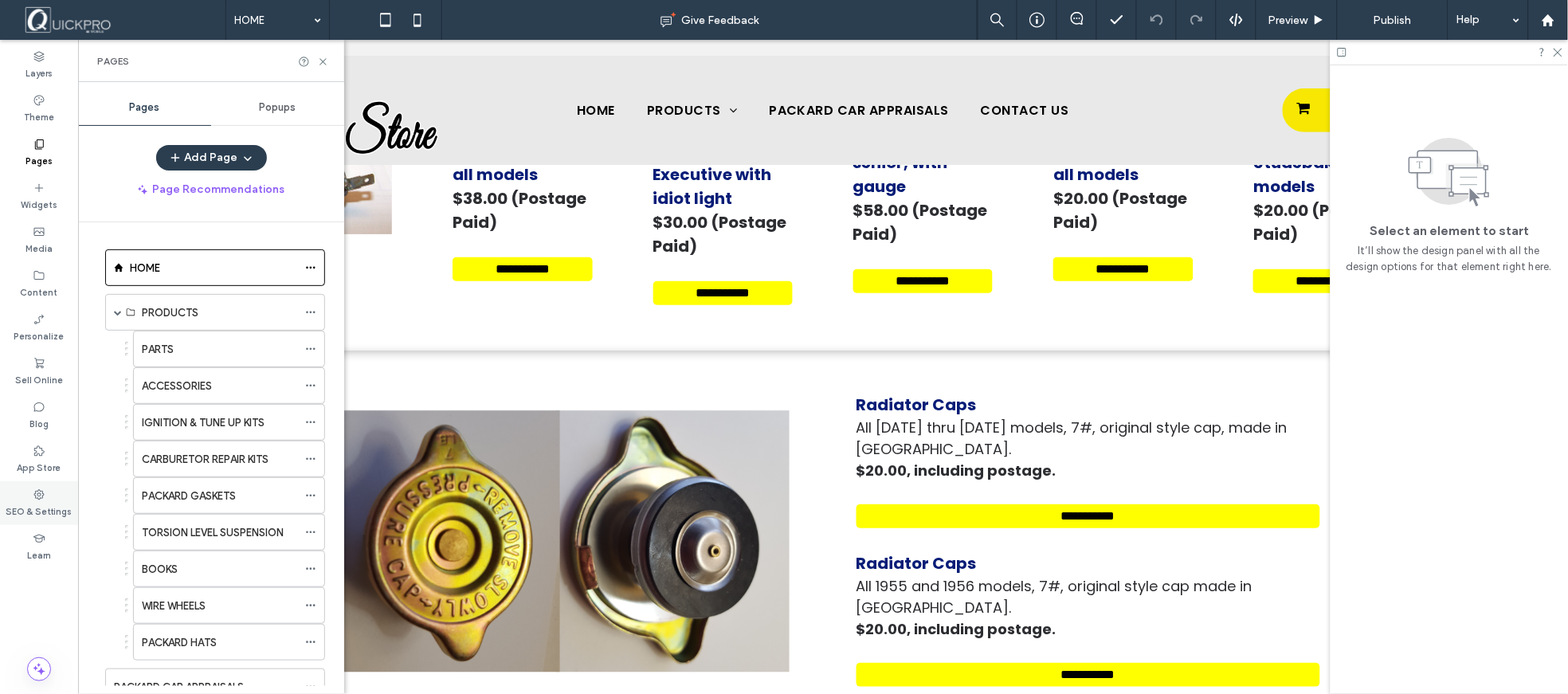
click at [42, 505] on label "SEO & Settings" at bounding box center [39, 510] width 66 height 18
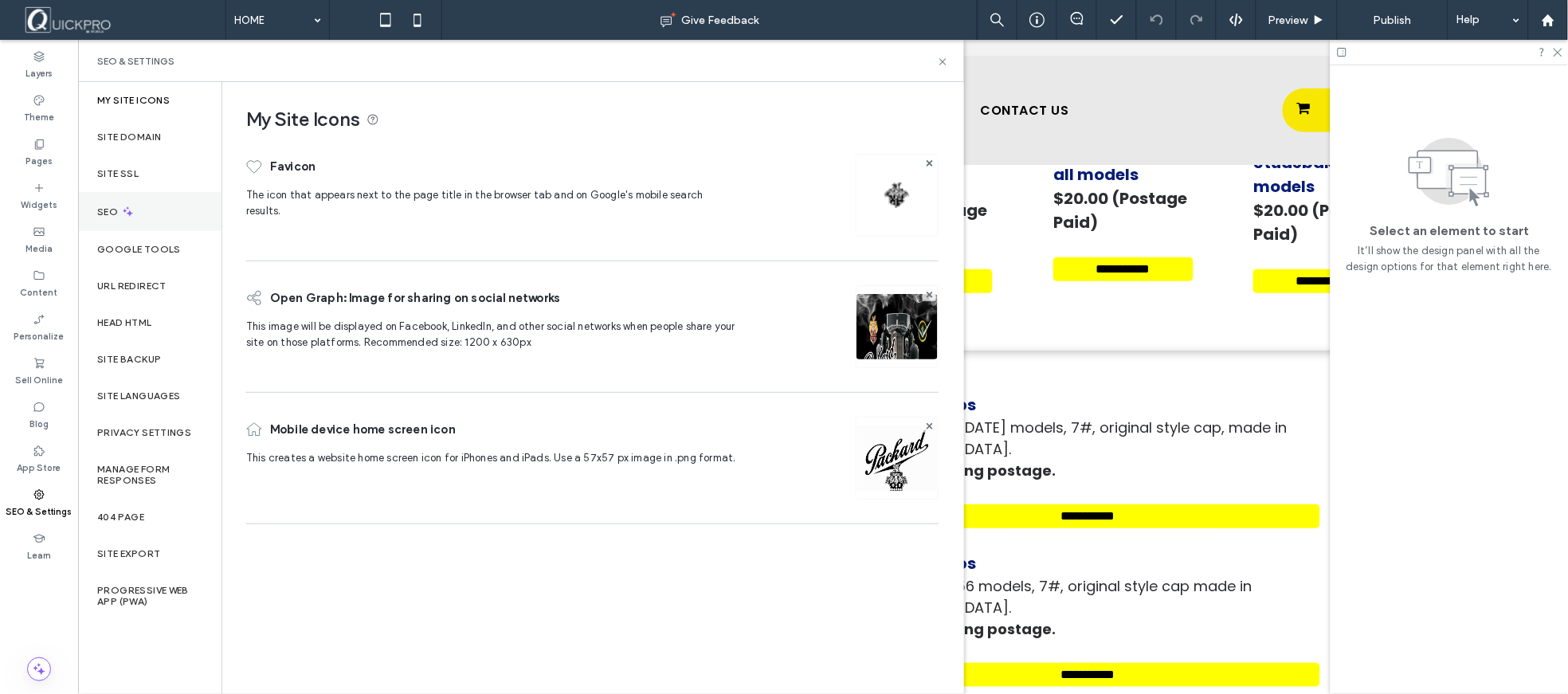
click at [99, 206] on label "SEO" at bounding box center [109, 211] width 24 height 11
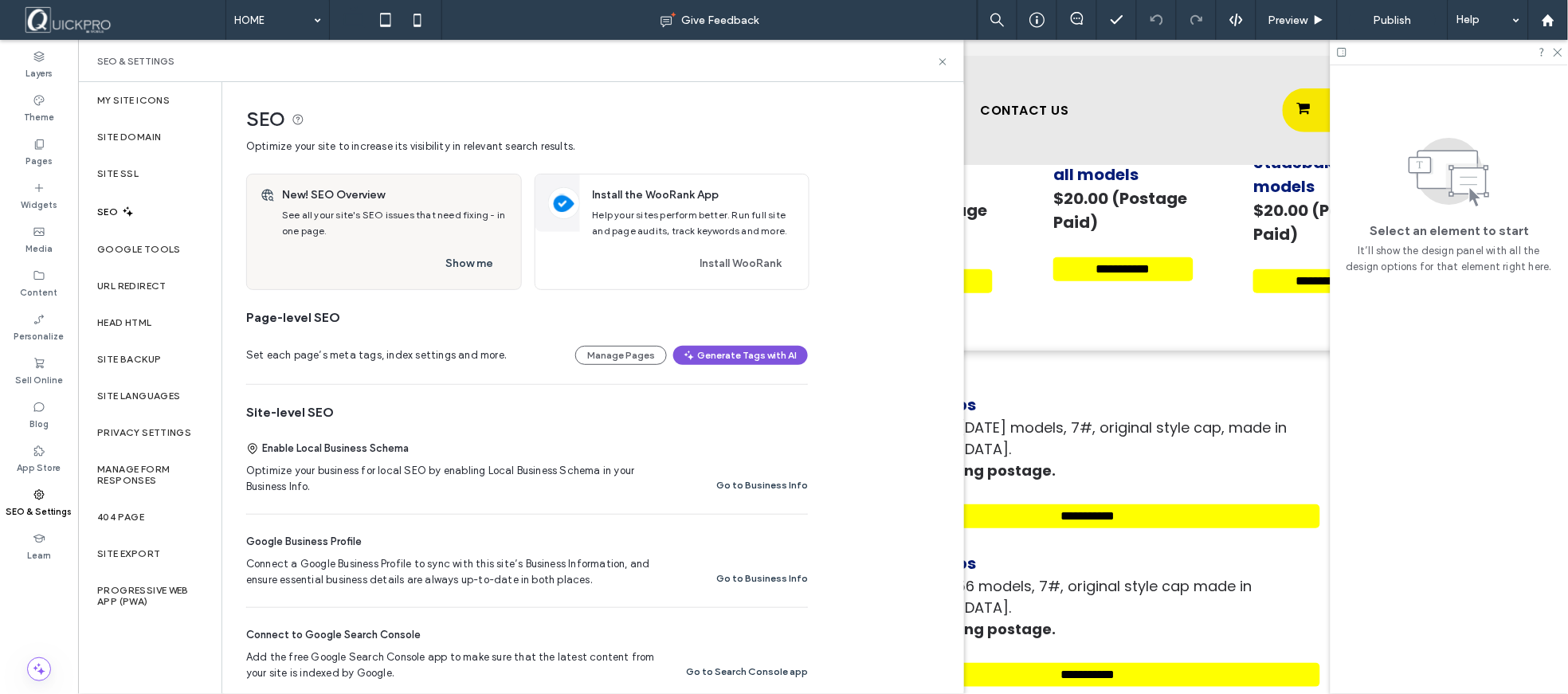
click at [722, 360] on button "Generate Tags with AI" at bounding box center [740, 355] width 135 height 19
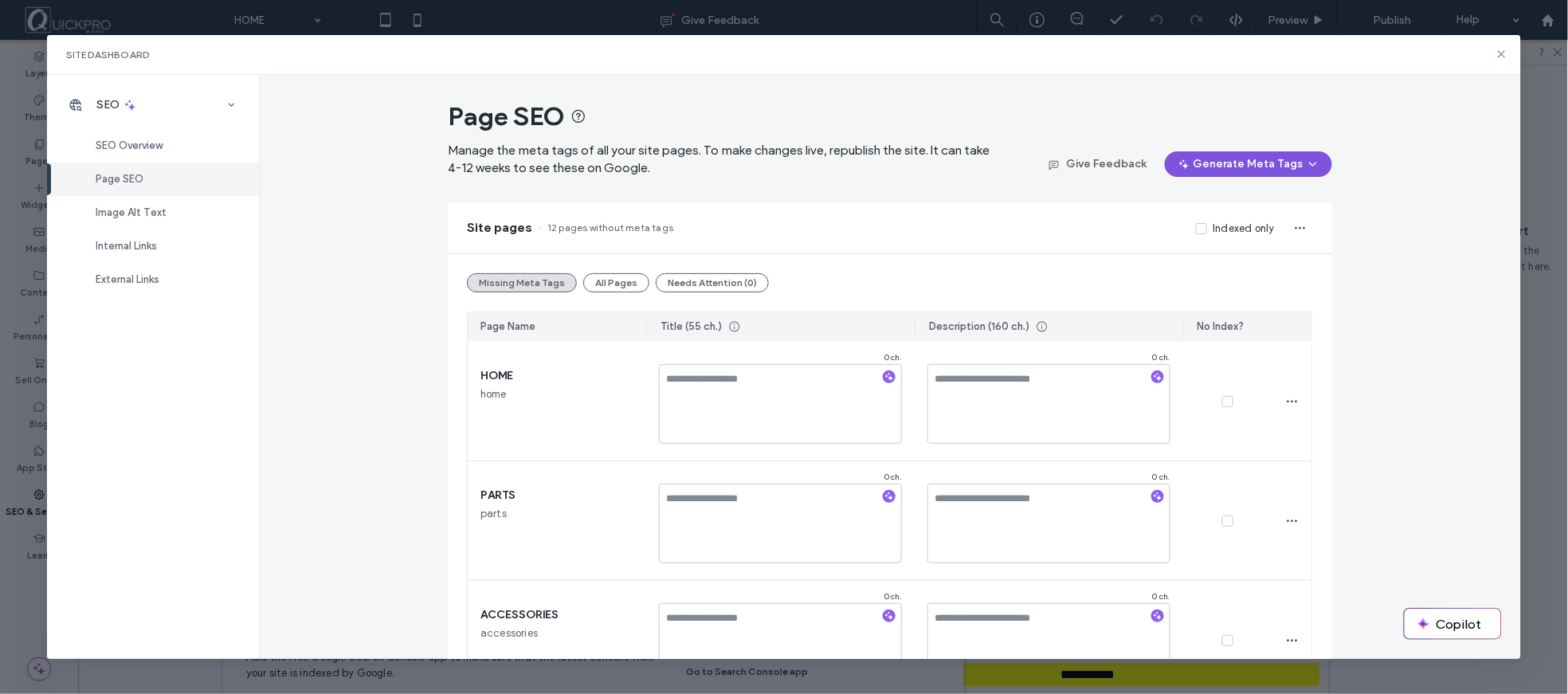
click at [1236, 165] on button "Generate Meta Tags" at bounding box center [1249, 165] width 168 height 26
click at [1237, 231] on span "Generate Tags for All Pages" at bounding box center [1242, 235] width 137 height 16
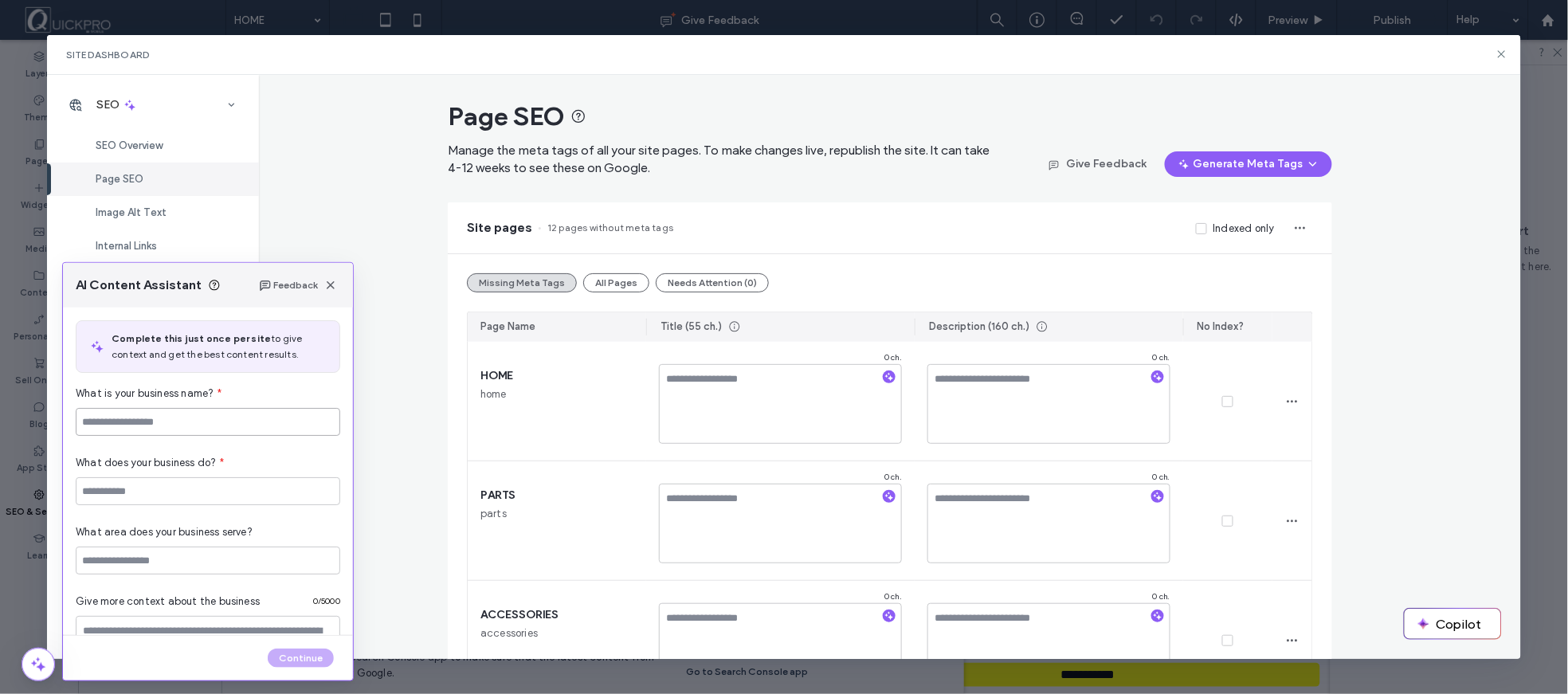
click at [273, 430] on input at bounding box center [207, 422] width 264 height 28
type input "**********"
click at [237, 499] on input at bounding box center [207, 491] width 264 height 28
type input "**********"
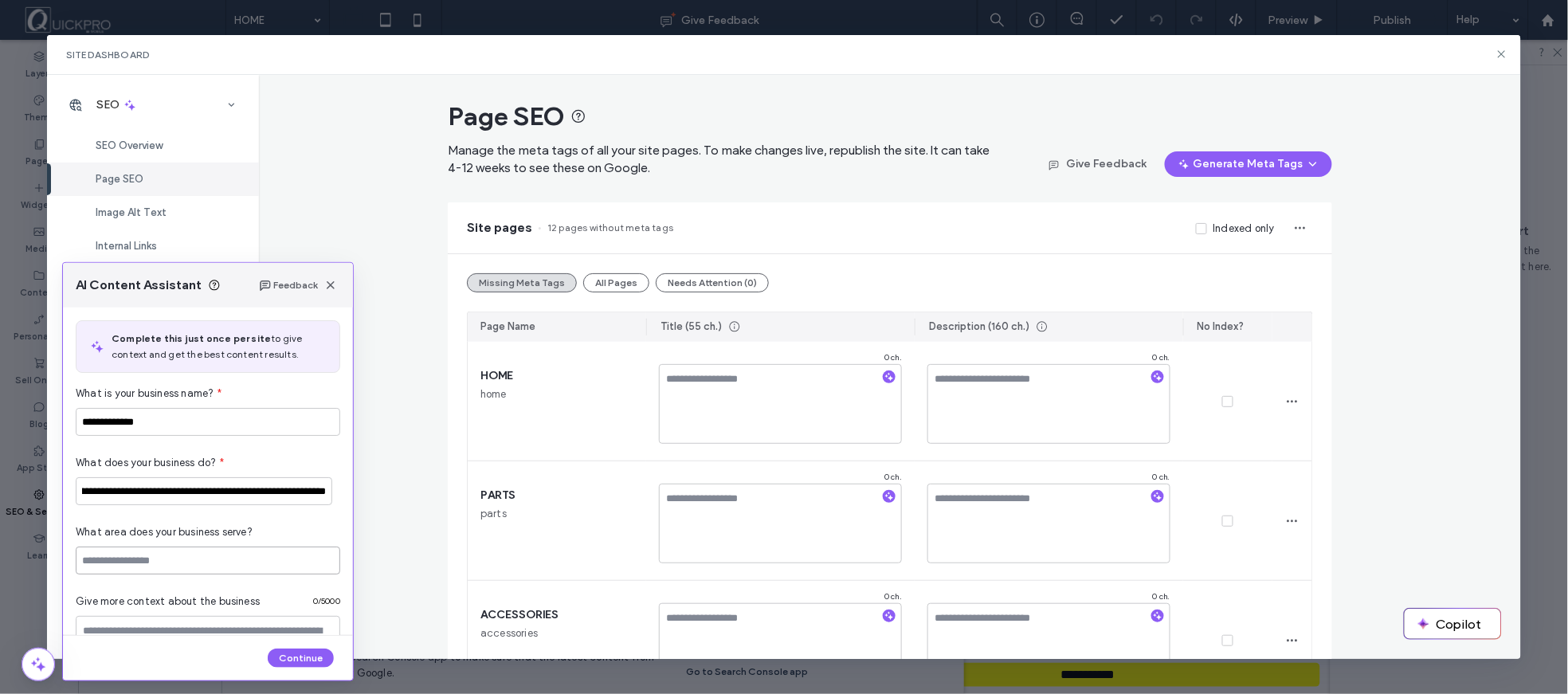
scroll to position [0, 0]
click at [255, 565] on input at bounding box center [207, 560] width 264 height 28
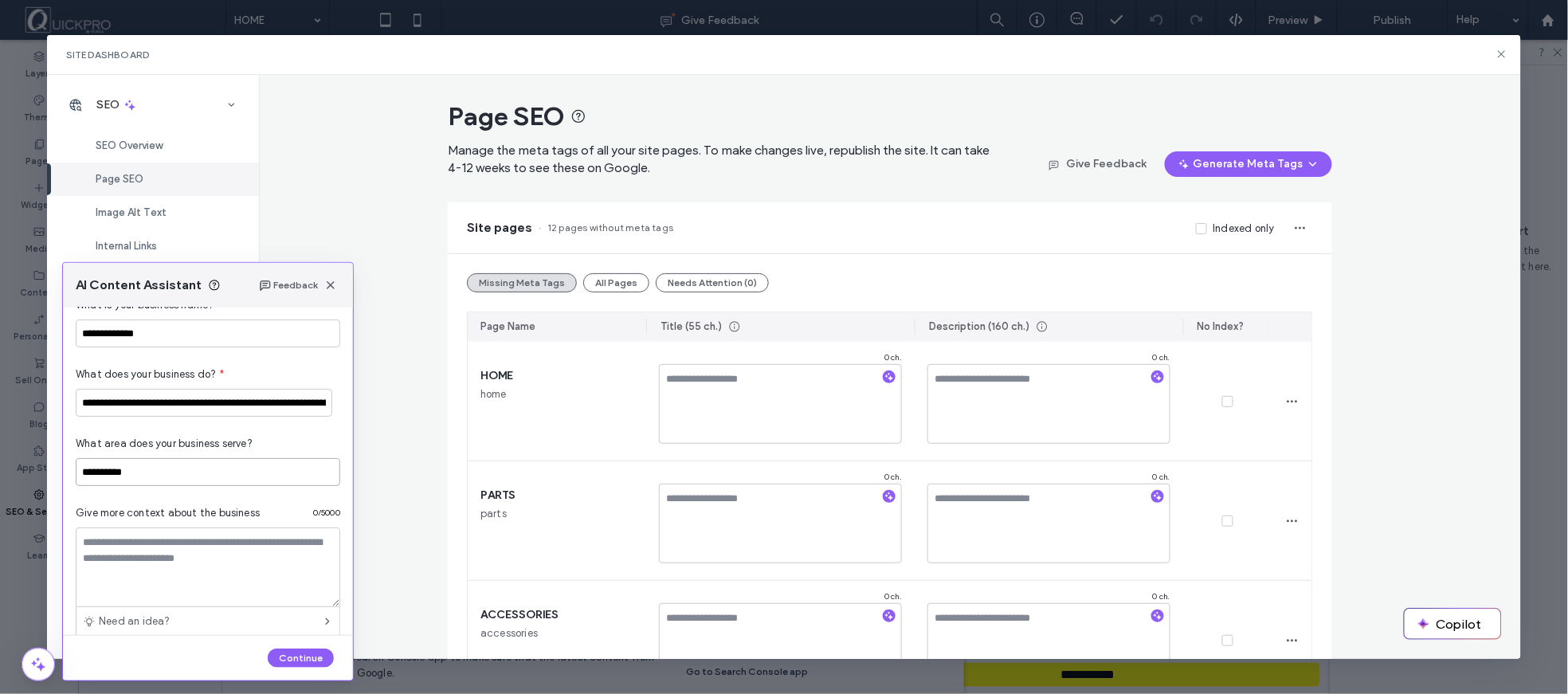
click at [149, 475] on input "**********" at bounding box center [207, 472] width 264 height 28
click at [150, 474] on input "**********" at bounding box center [207, 472] width 264 height 28
drag, startPoint x: 85, startPoint y: 474, endPoint x: 134, endPoint y: 481, distance: 49.5
click at [134, 481] on input "**********" at bounding box center [207, 472] width 264 height 28
type input "*"
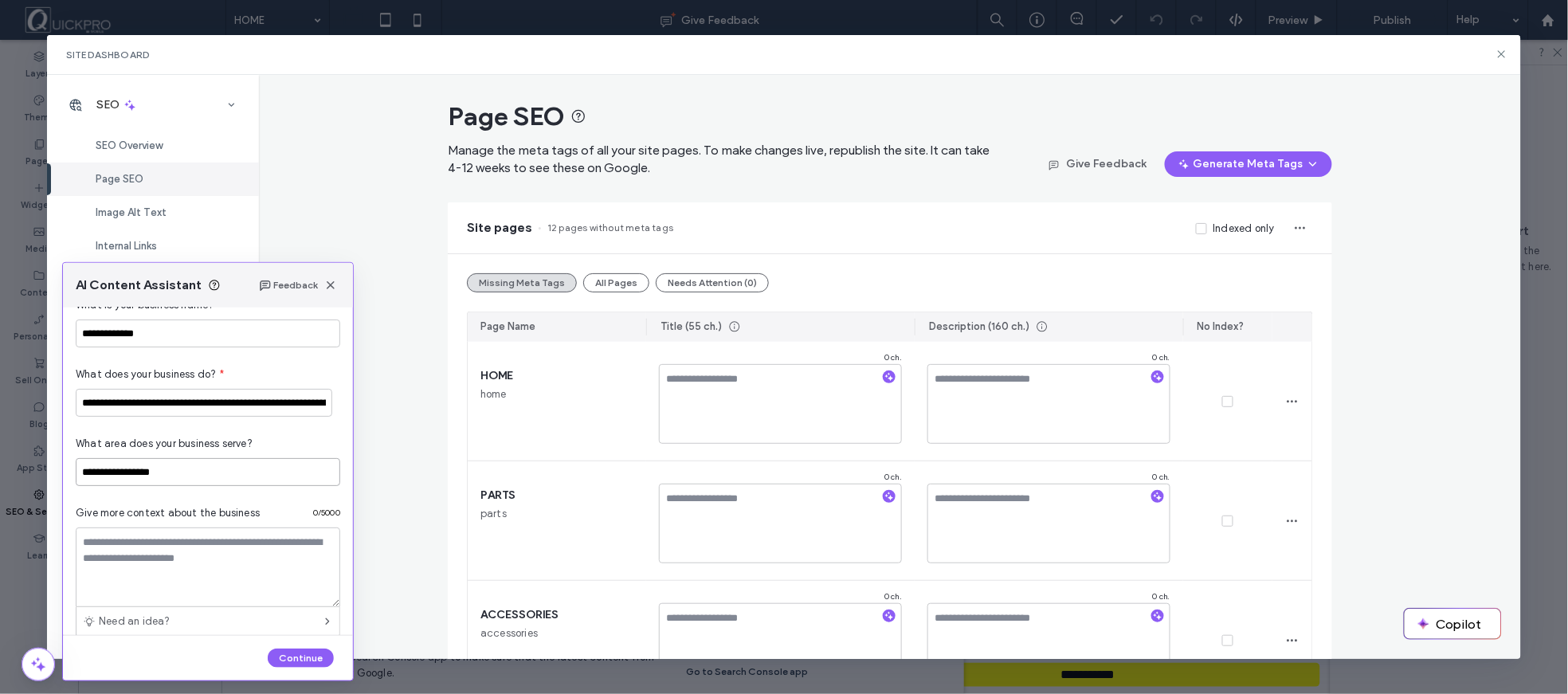
scroll to position [180, 0]
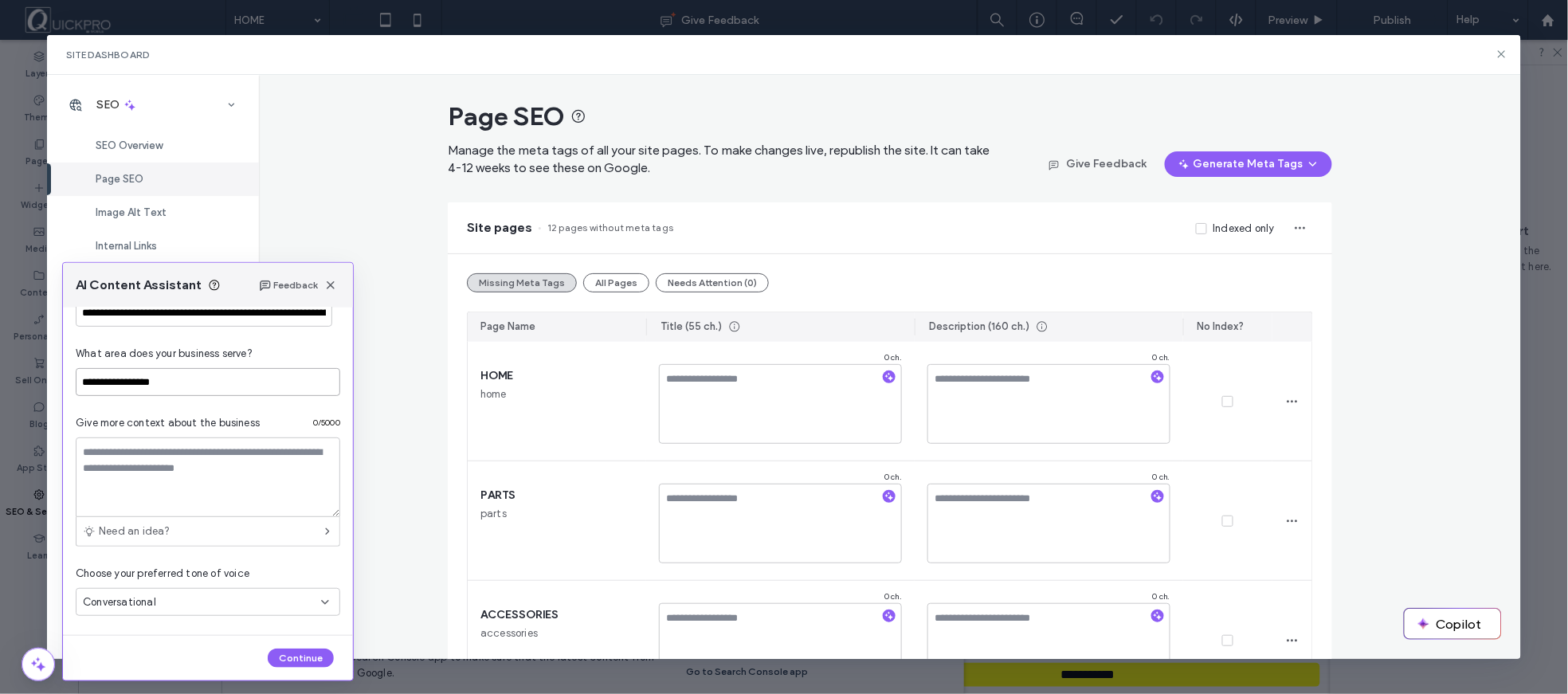
type input "**********"
click at [182, 478] on textarea at bounding box center [207, 478] width 264 height 80
paste textarea "**********"
click at [142, 486] on textarea "**********" at bounding box center [203, 478] width 256 height 80
click at [84, 457] on textarea "**********" at bounding box center [203, 478] width 256 height 80
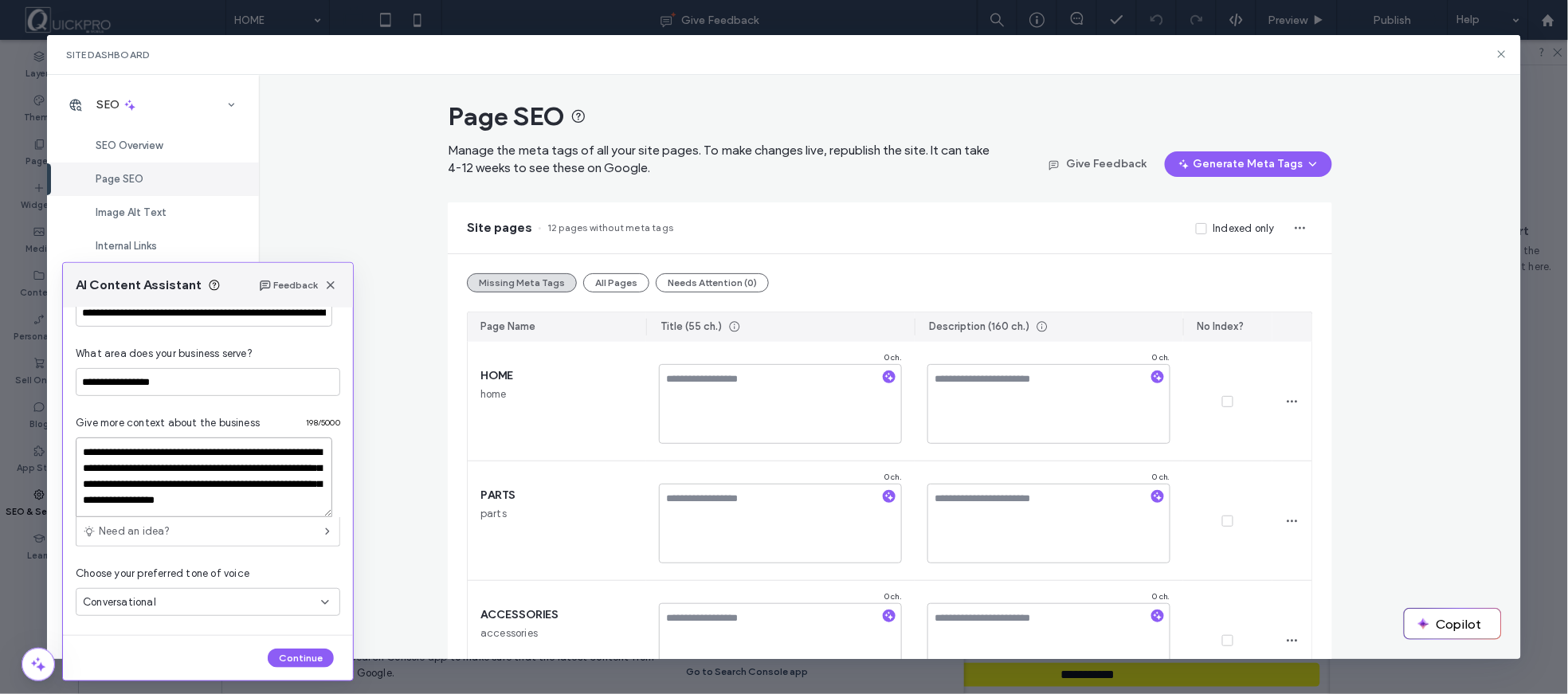
scroll to position [14, 0]
type textarea "**********"
click at [244, 594] on div "Conversational" at bounding box center [201, 602] width 238 height 16
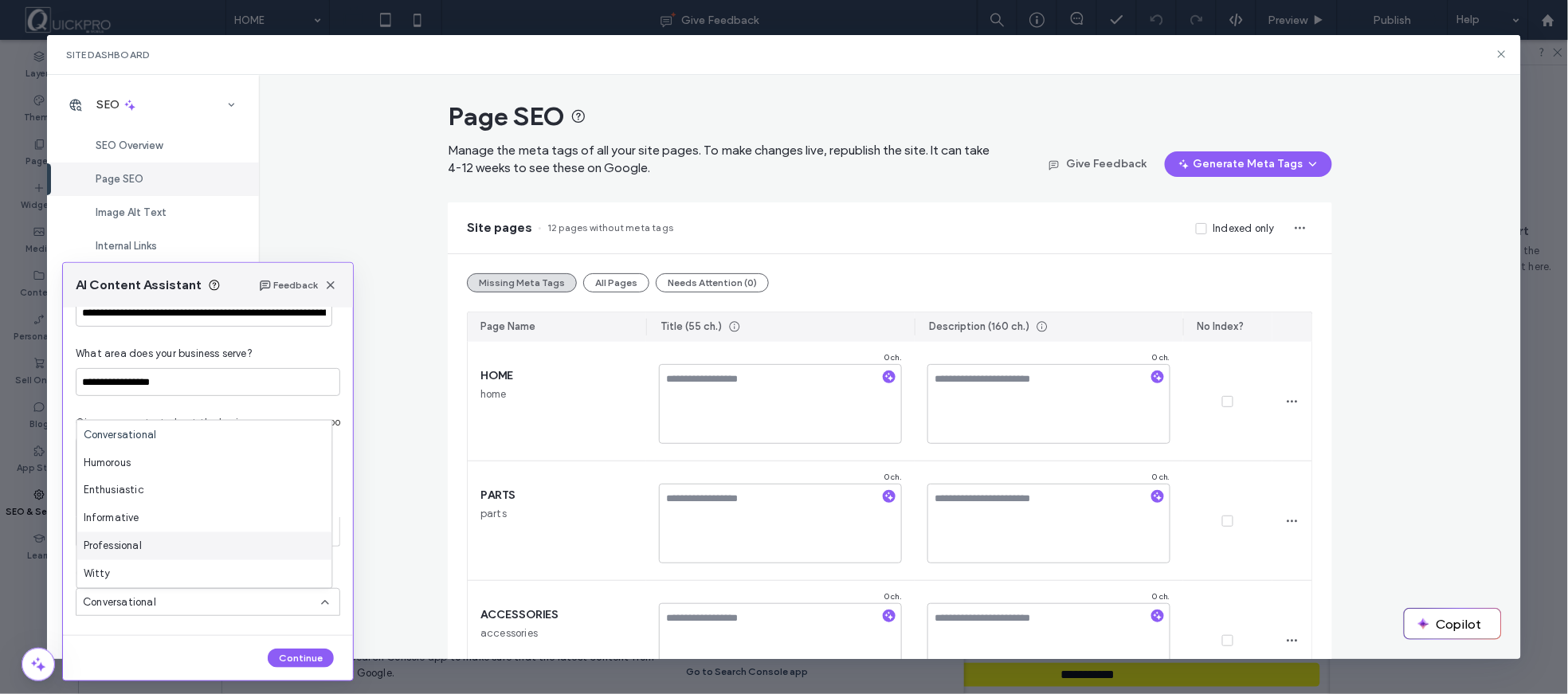
click at [133, 540] on span "Professional" at bounding box center [113, 545] width 58 height 16
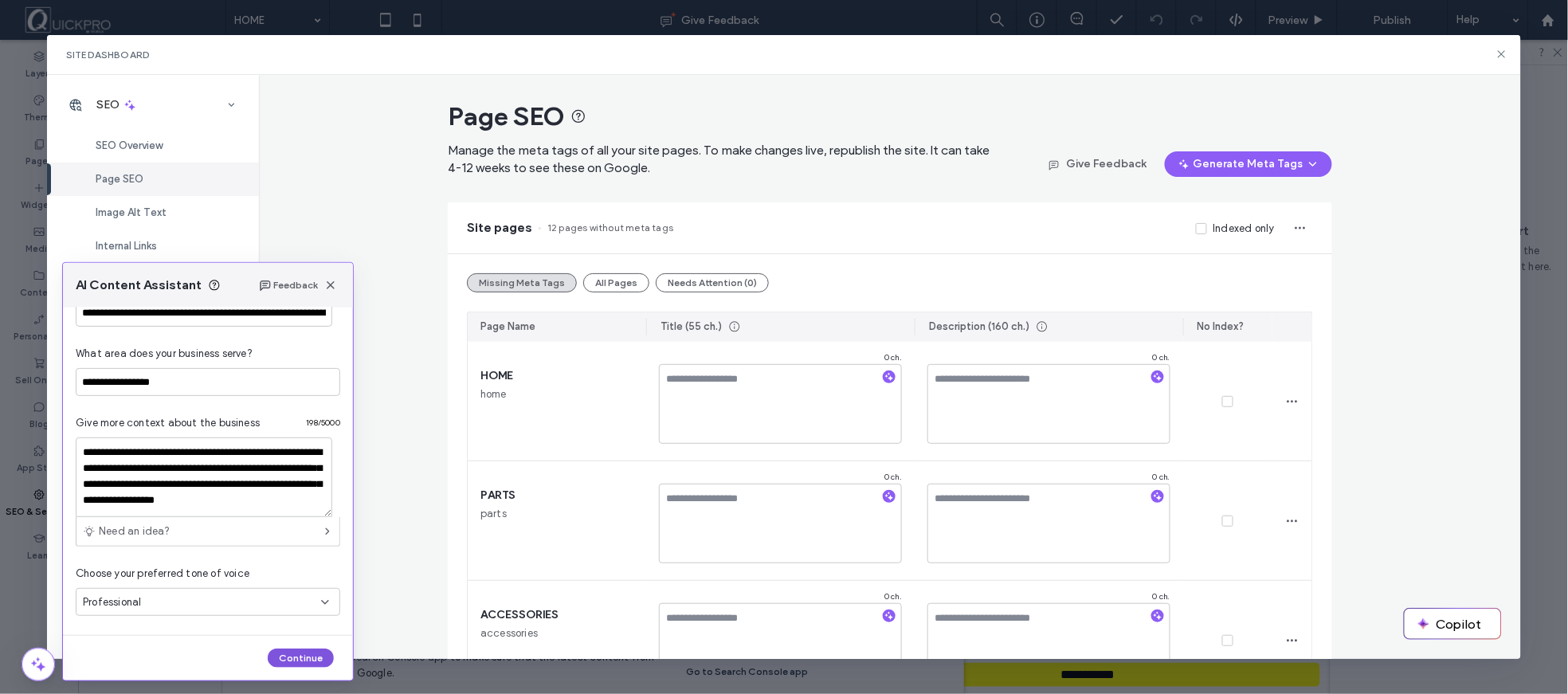
click at [293, 649] on button "Continue" at bounding box center [300, 657] width 66 height 19
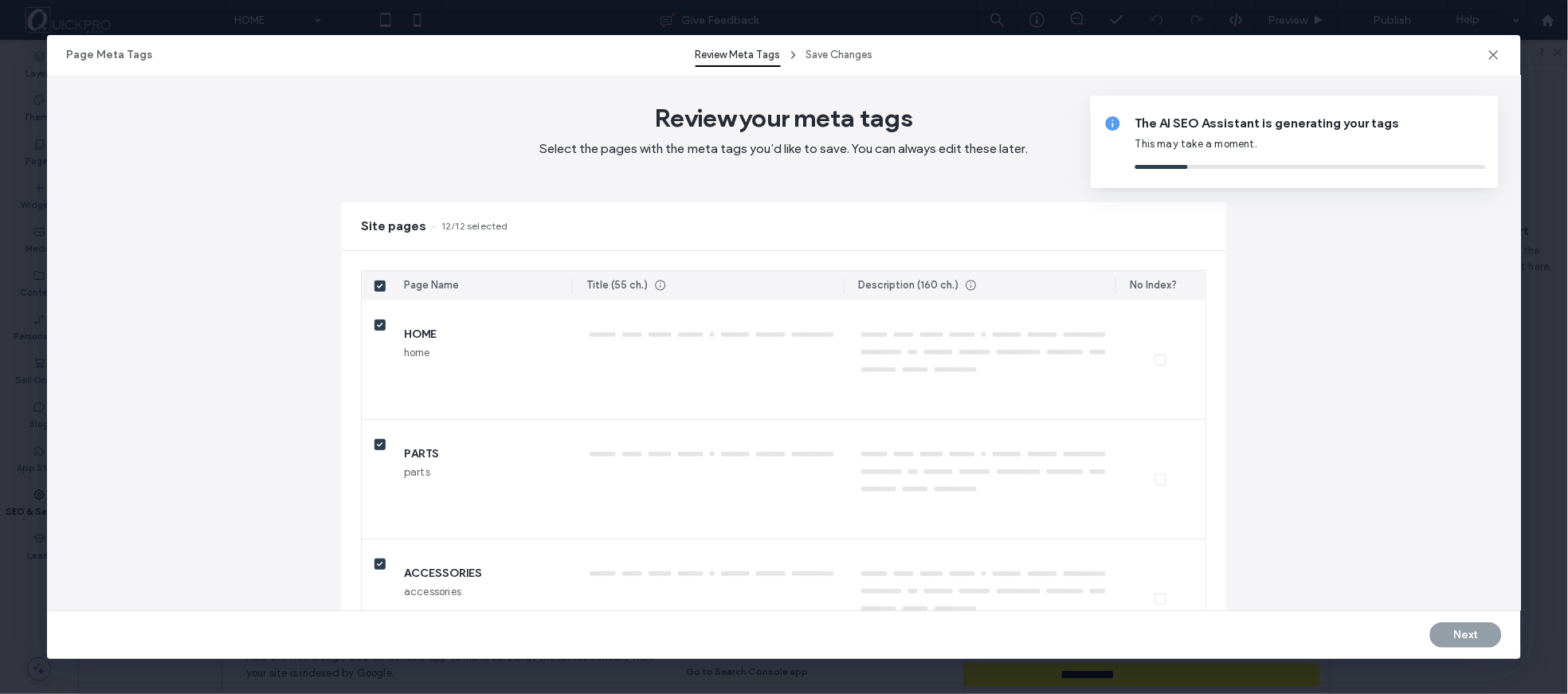
type textarea "*******"
type textarea "*********"
type textarea "**********"
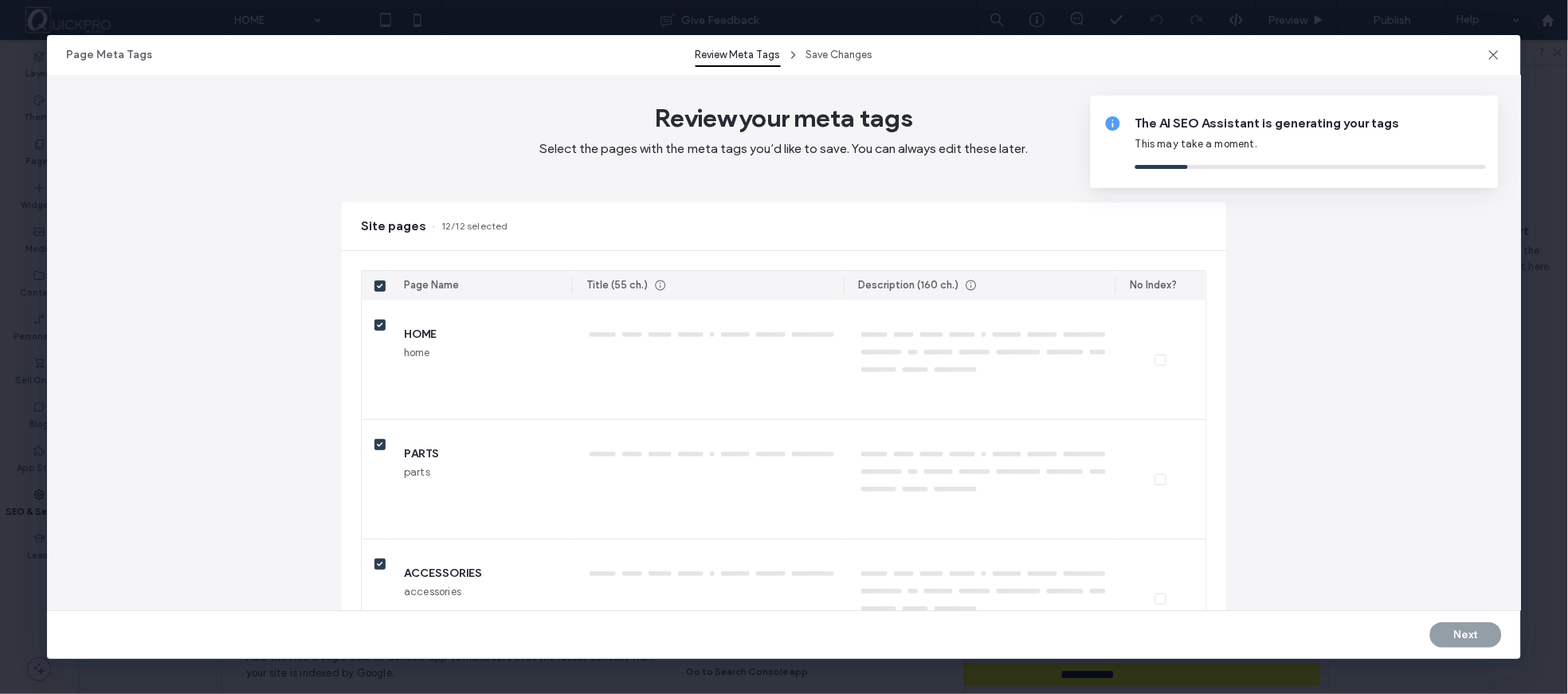
type textarea "**********"
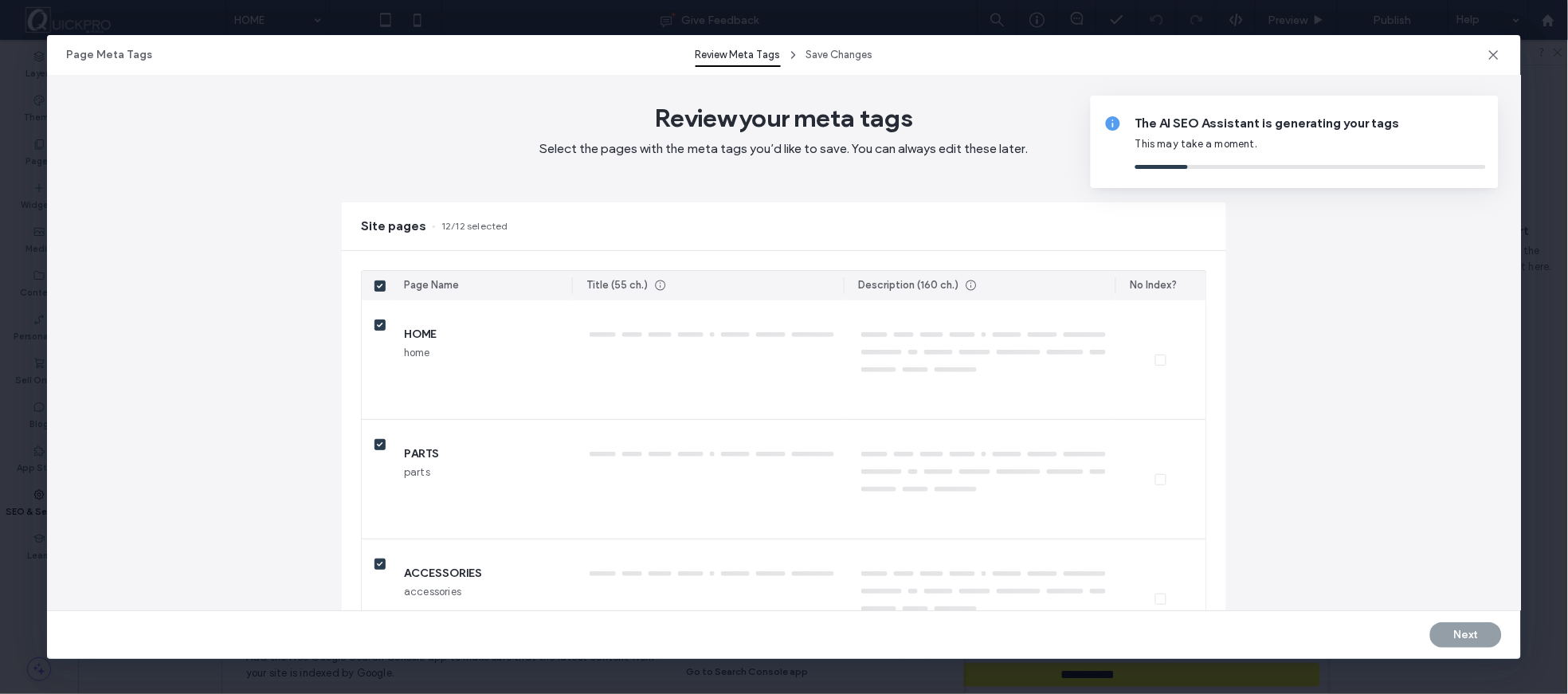
type textarea "**********"
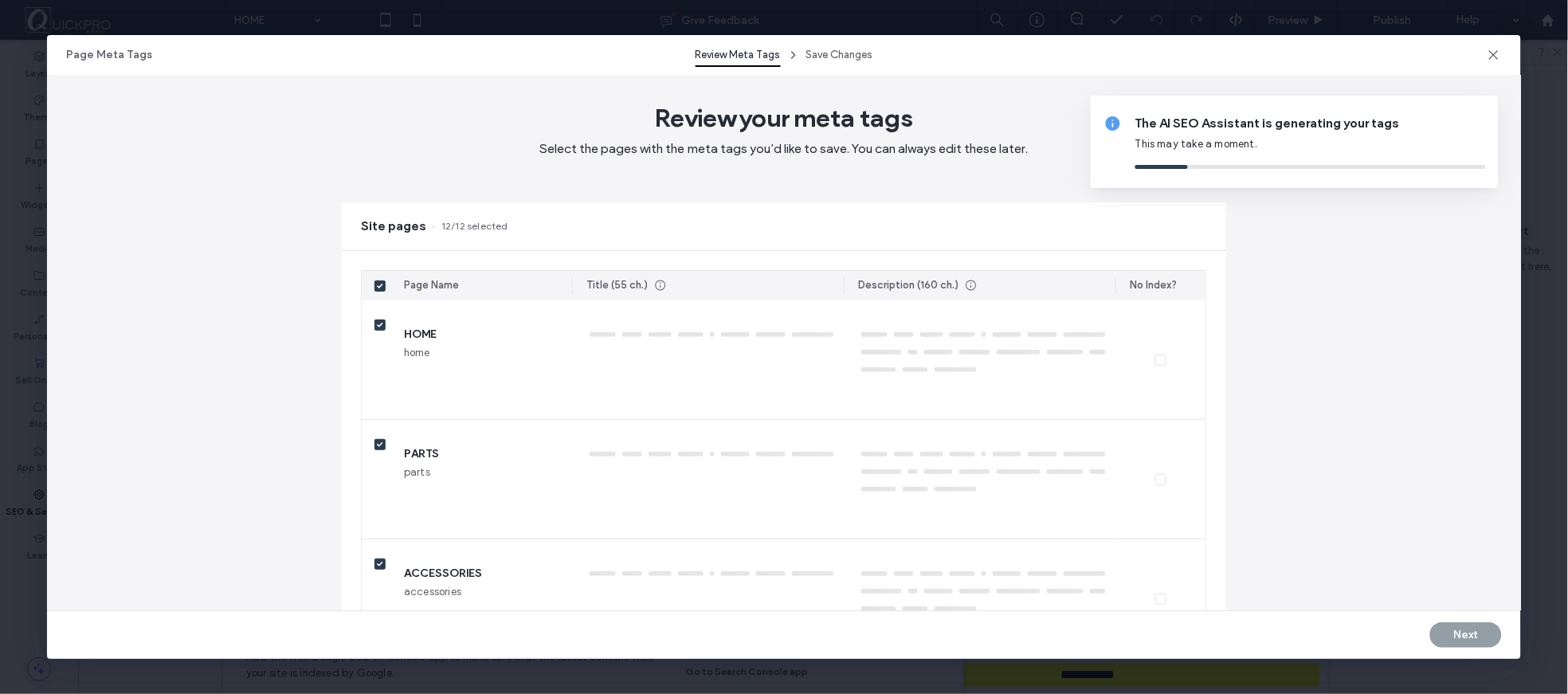
type textarea "**********"
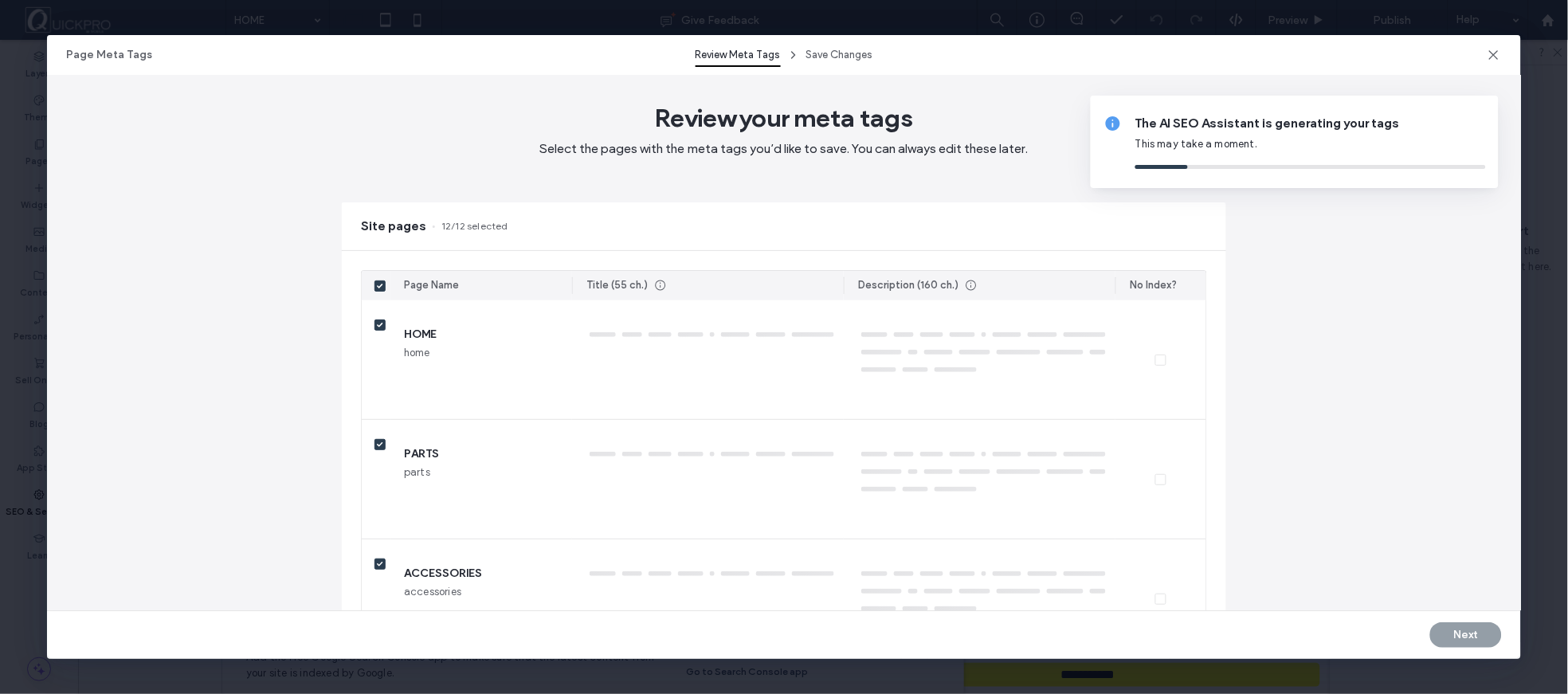
type textarea "**********"
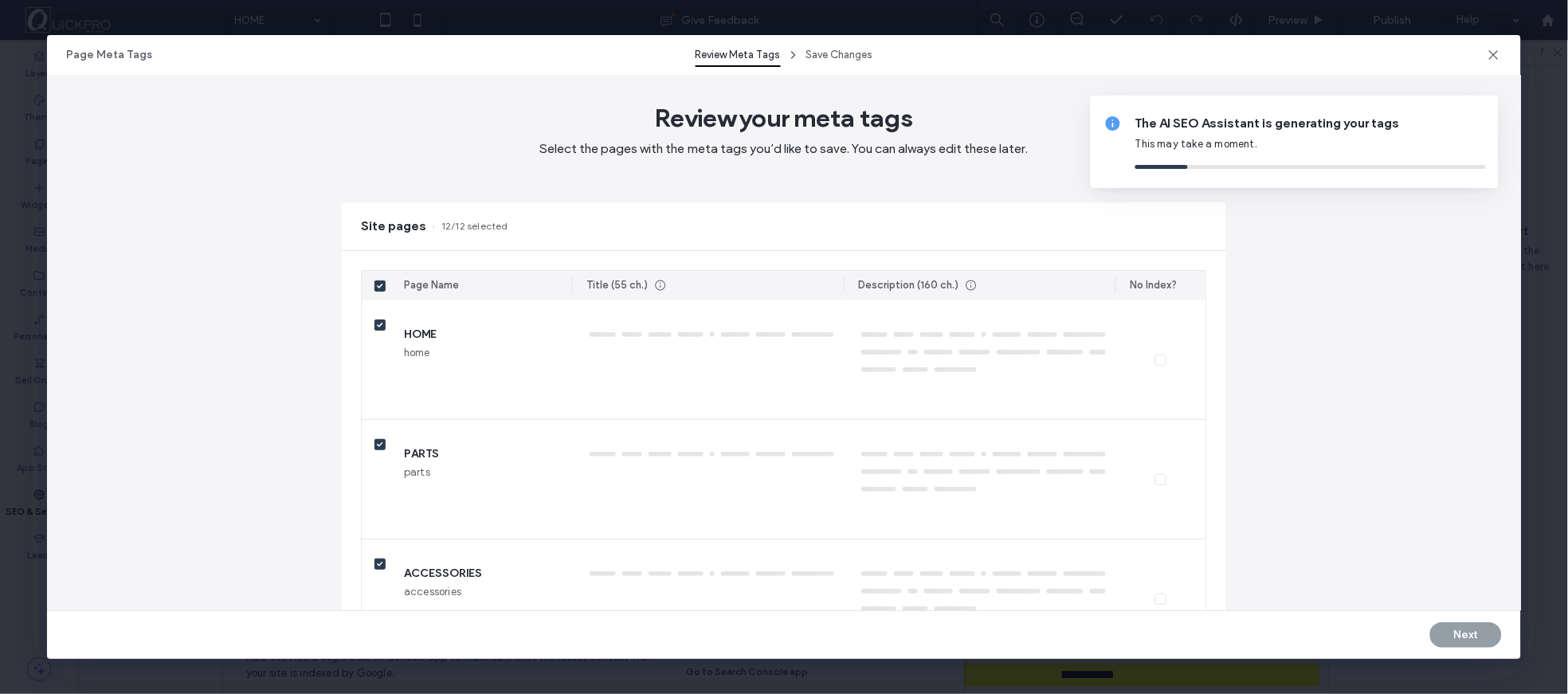
type textarea "**********"
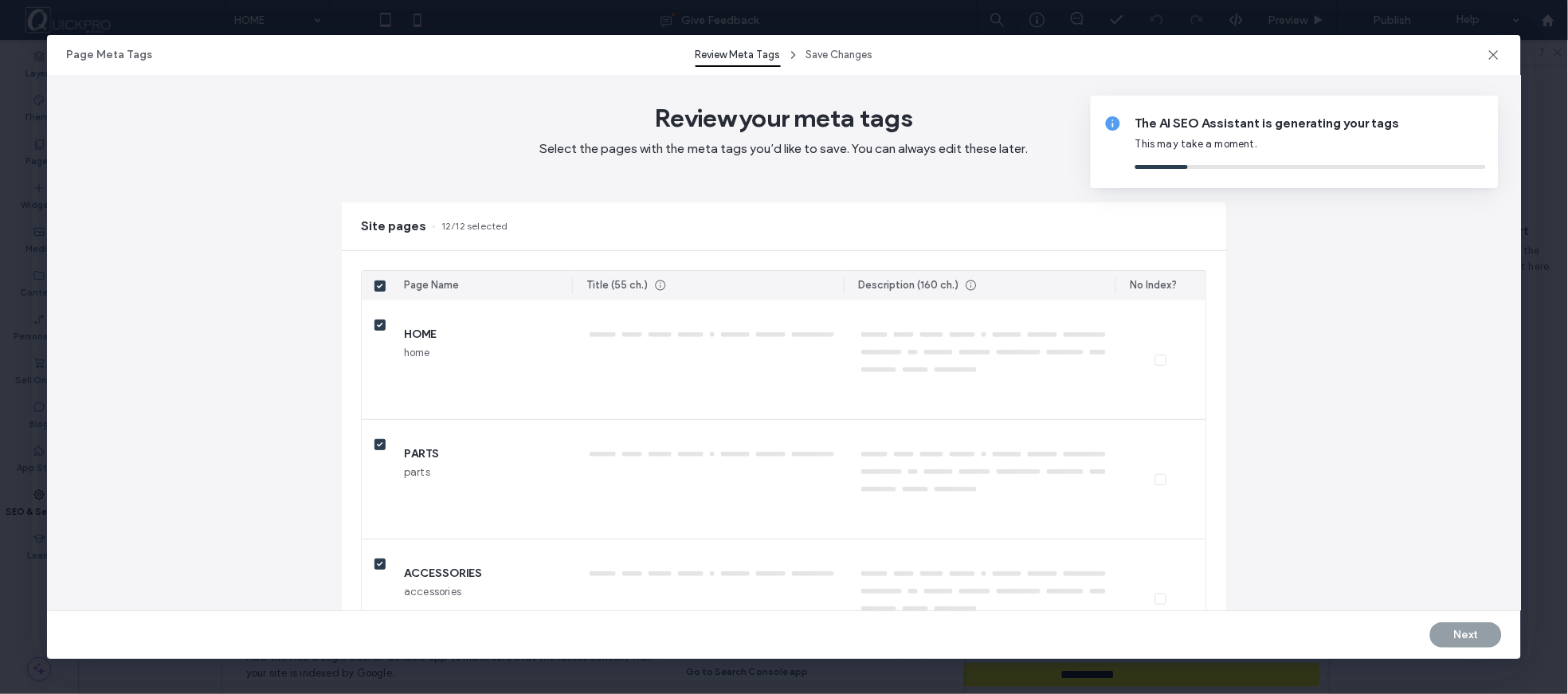
type textarea "**********"
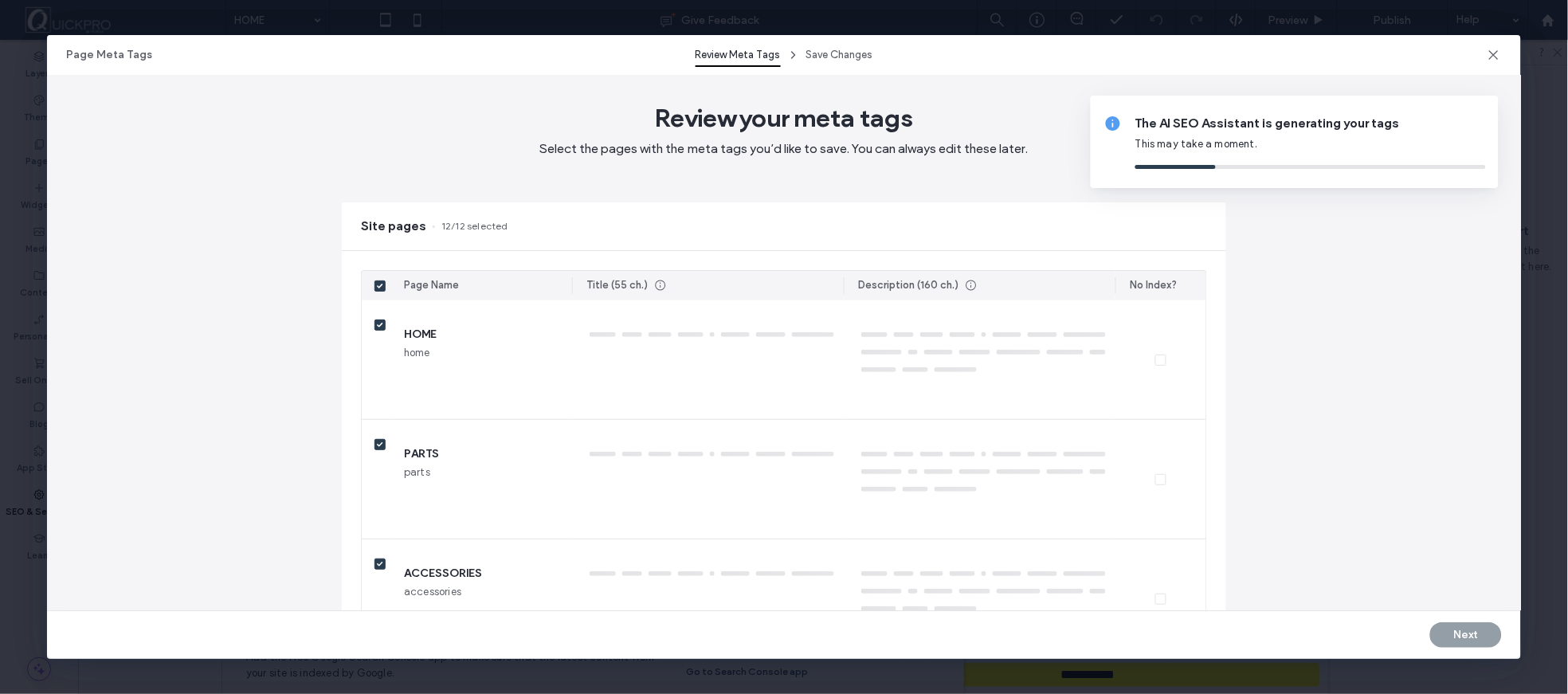
type textarea "**********"
type textarea "*"
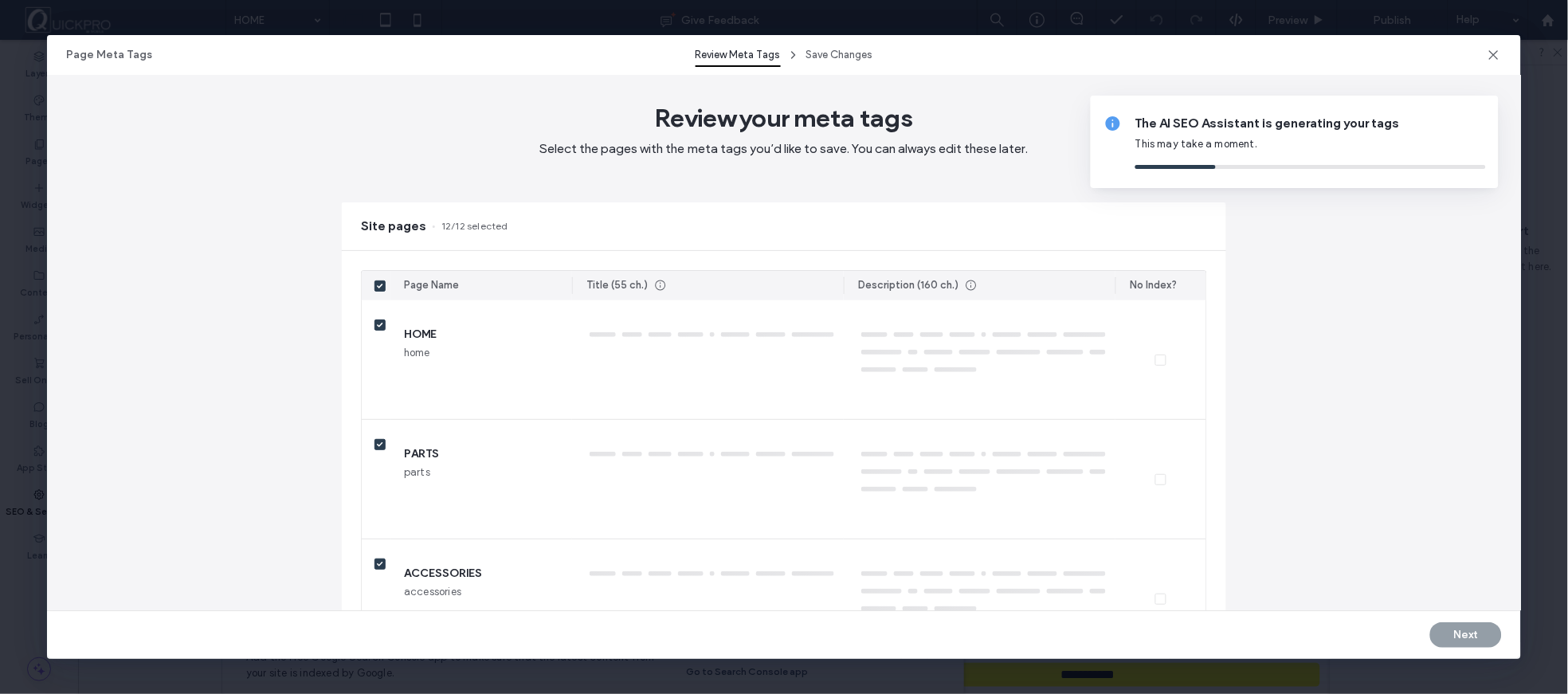
type textarea "**********"
type textarea "**"
type textarea "**********"
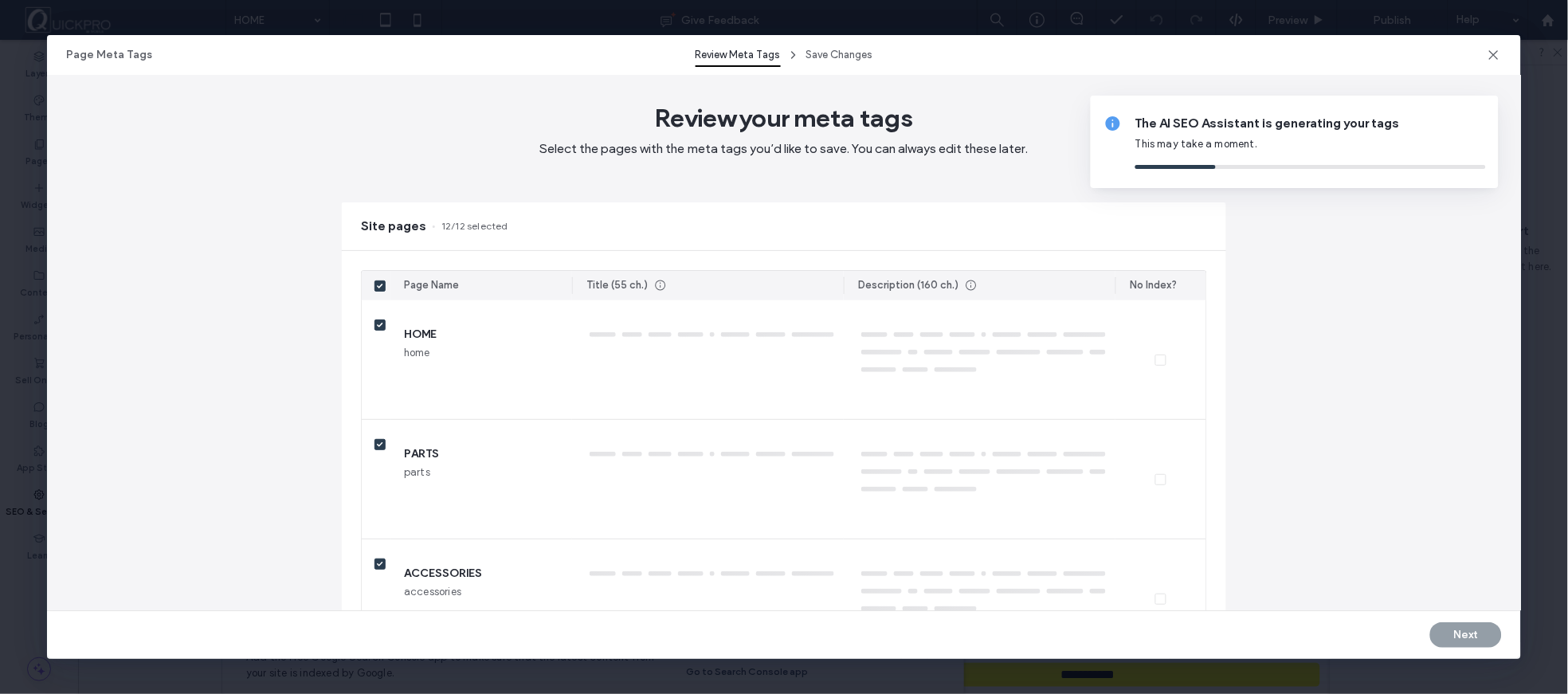
type textarea "**********"
type textarea "***"
type textarea "**********"
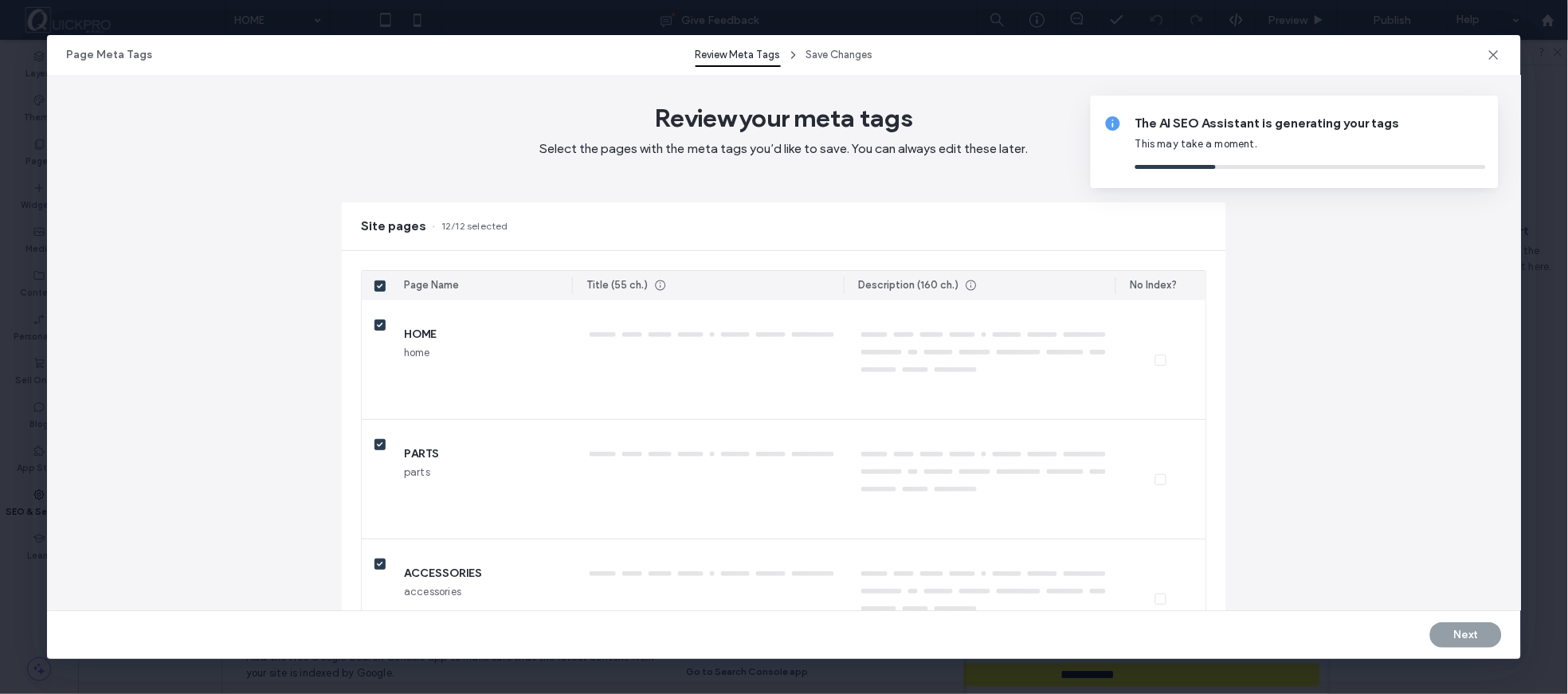
type textarea "****"
type textarea "**********"
type textarea "*****"
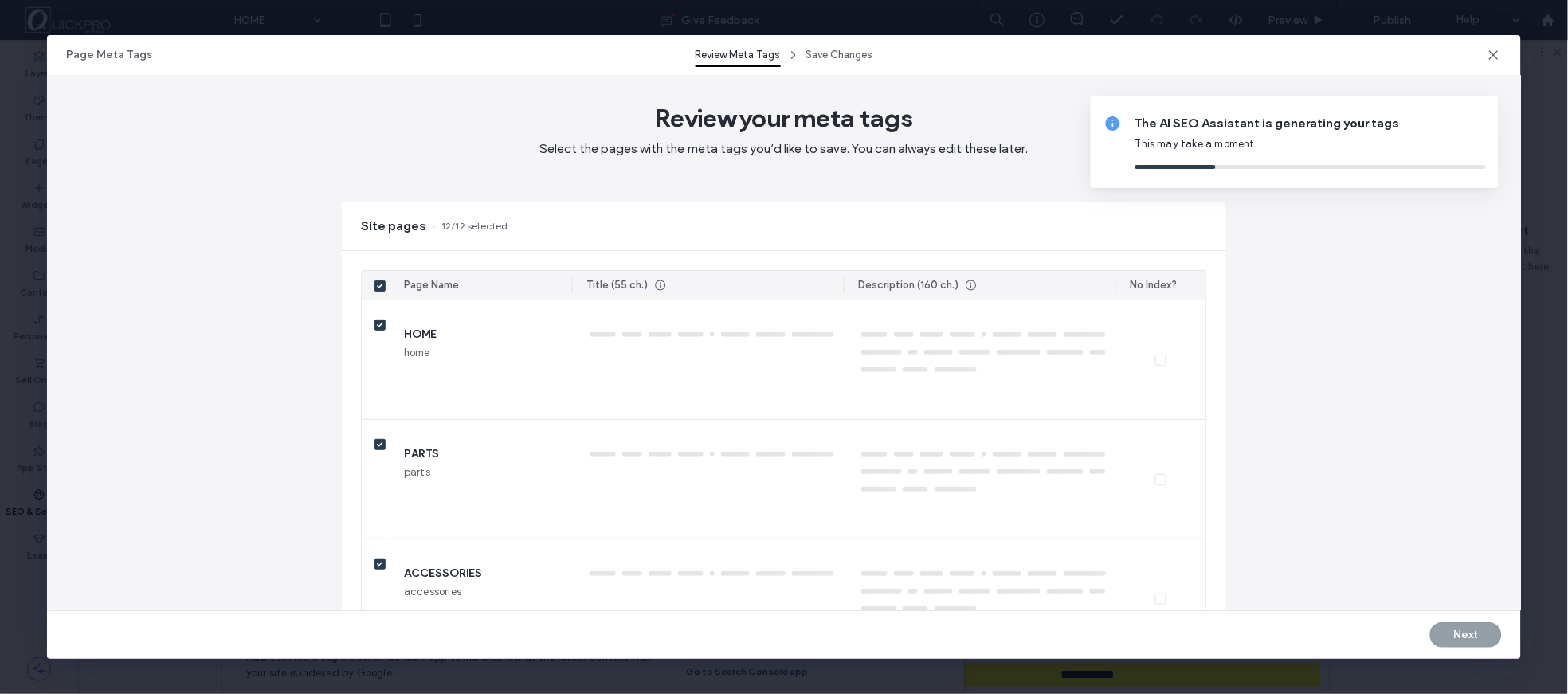
type textarea "****"
type textarea "**********"
type textarea "******"
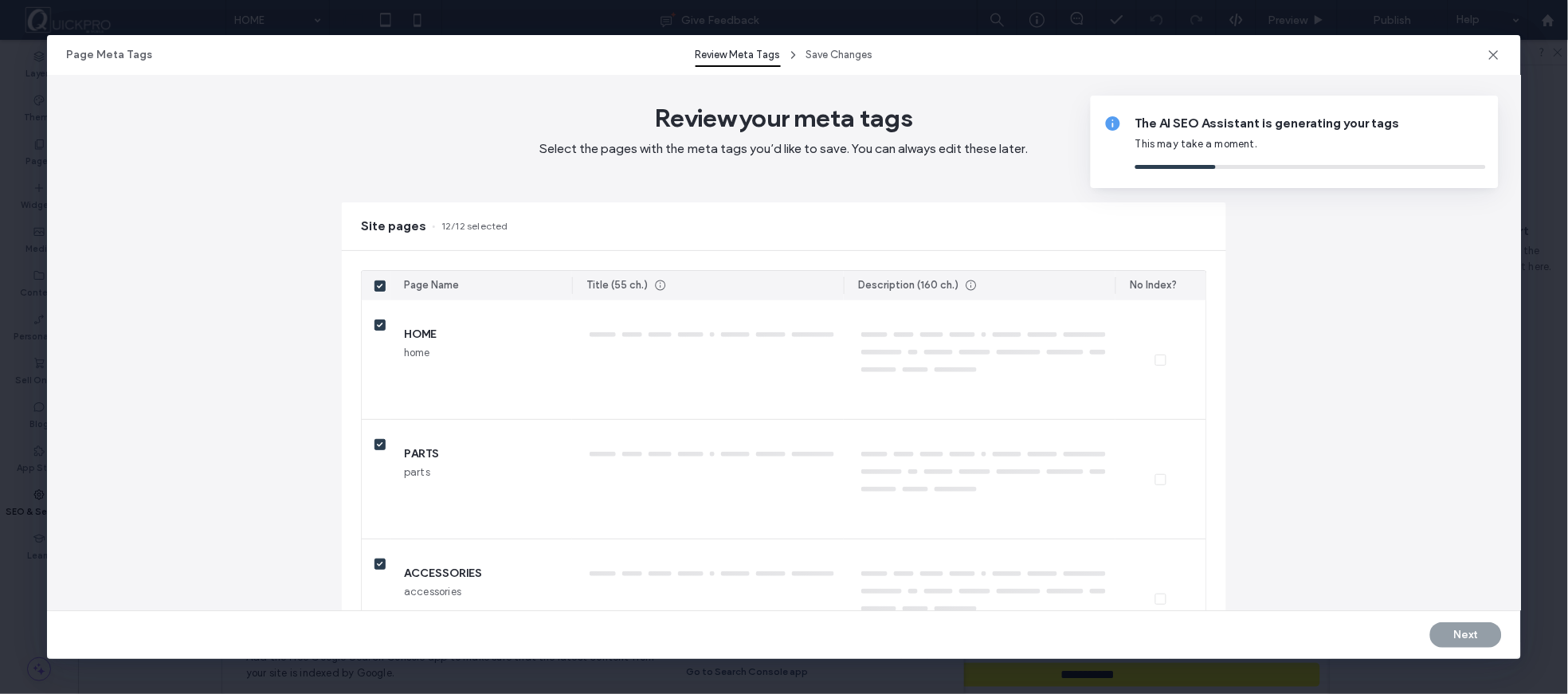
type textarea "**********"
type textarea "*******"
type textarea "**********"
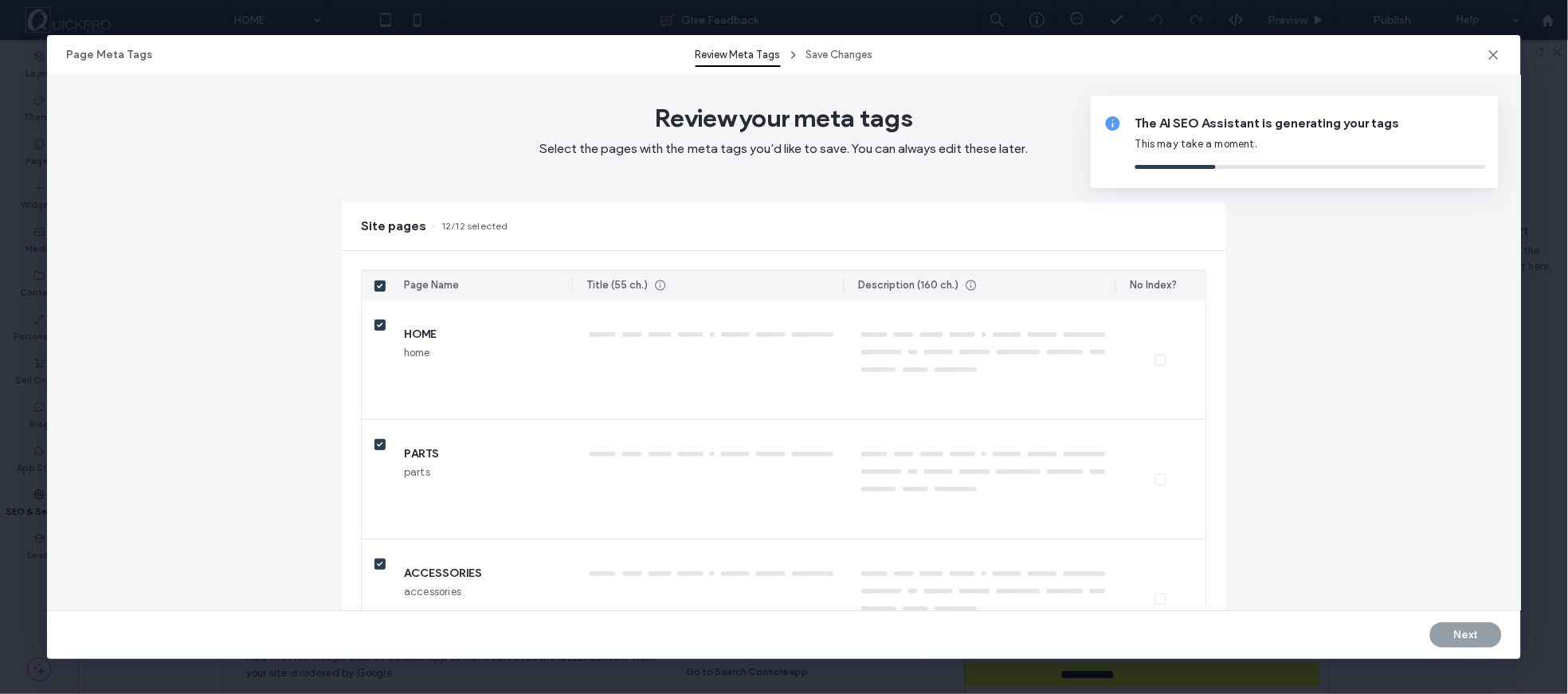
type textarea "**********"
type textarea "*******"
type textarea "********"
type textarea "**********"
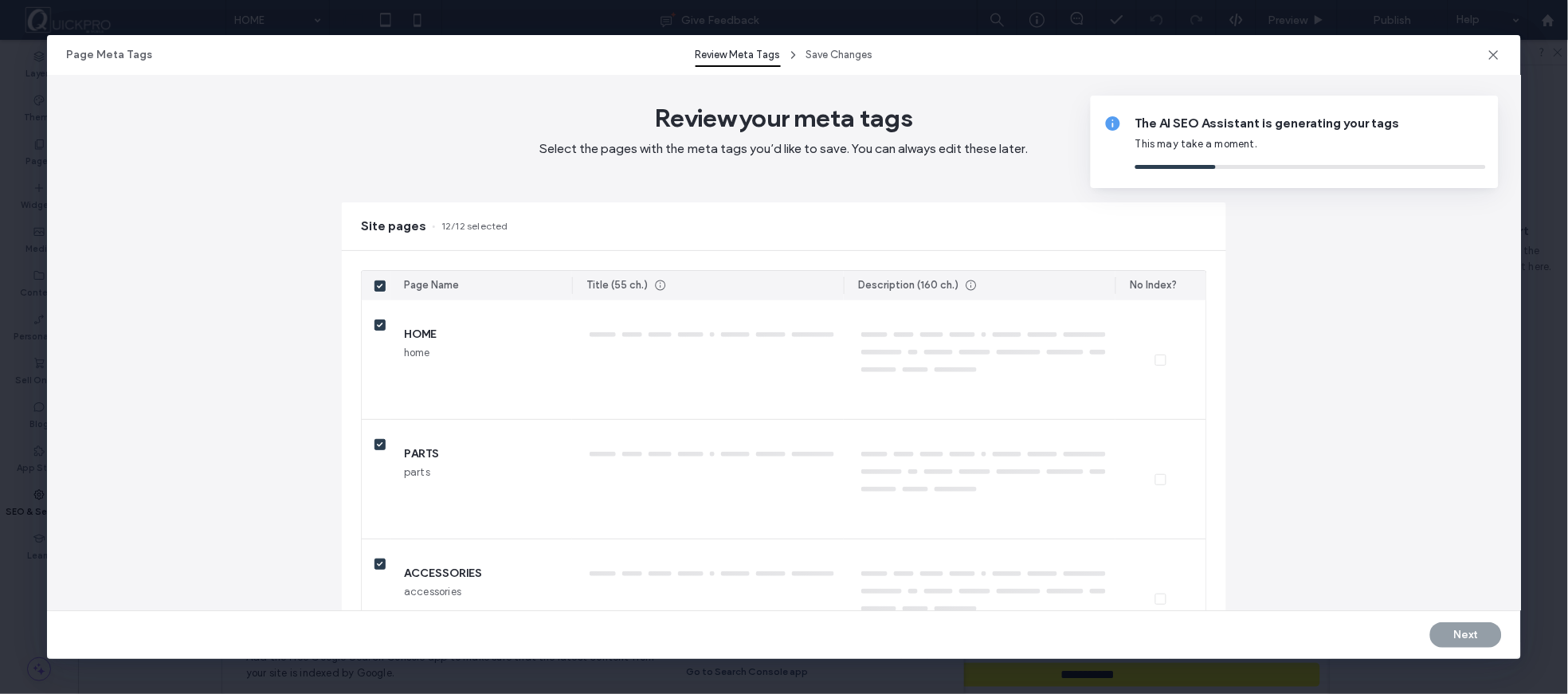
type textarea "*********"
type textarea "**********"
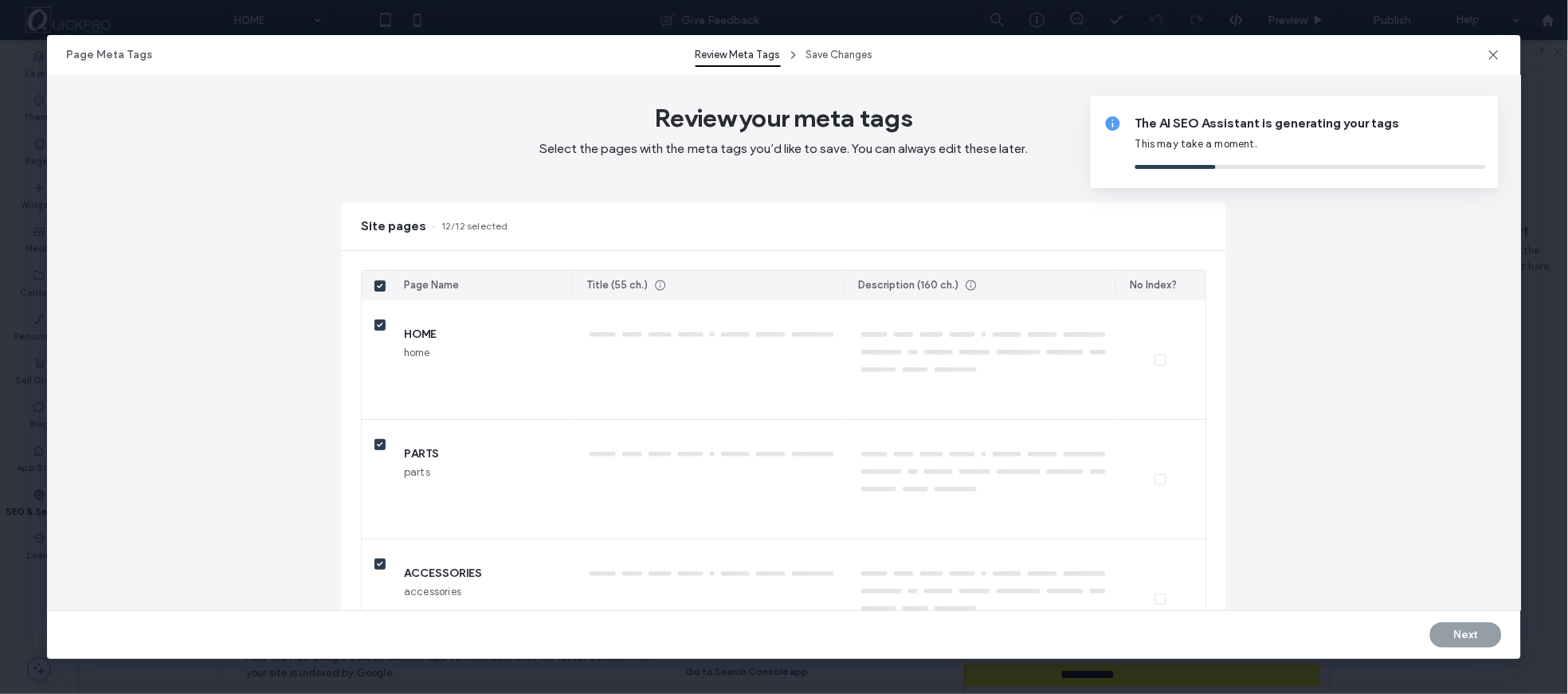
type textarea "**********"
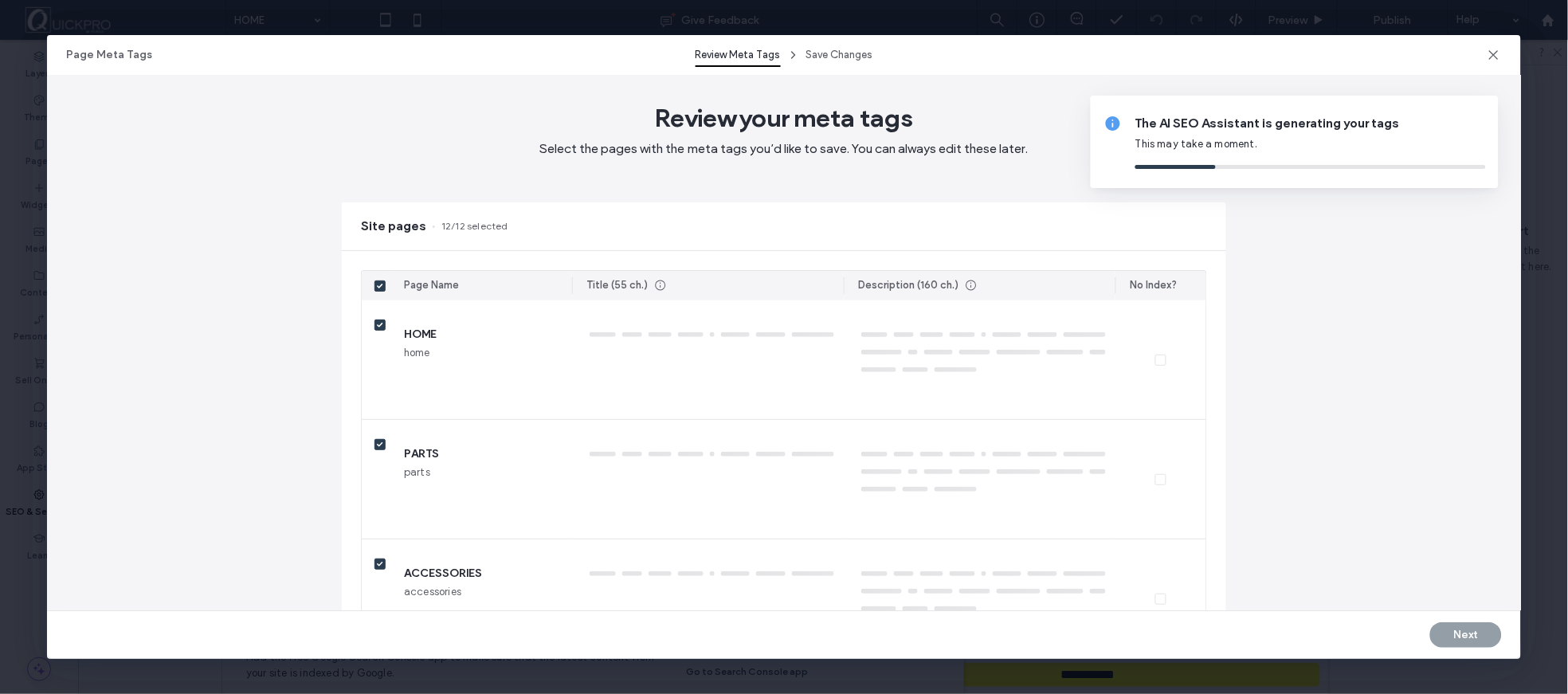
type textarea "**********"
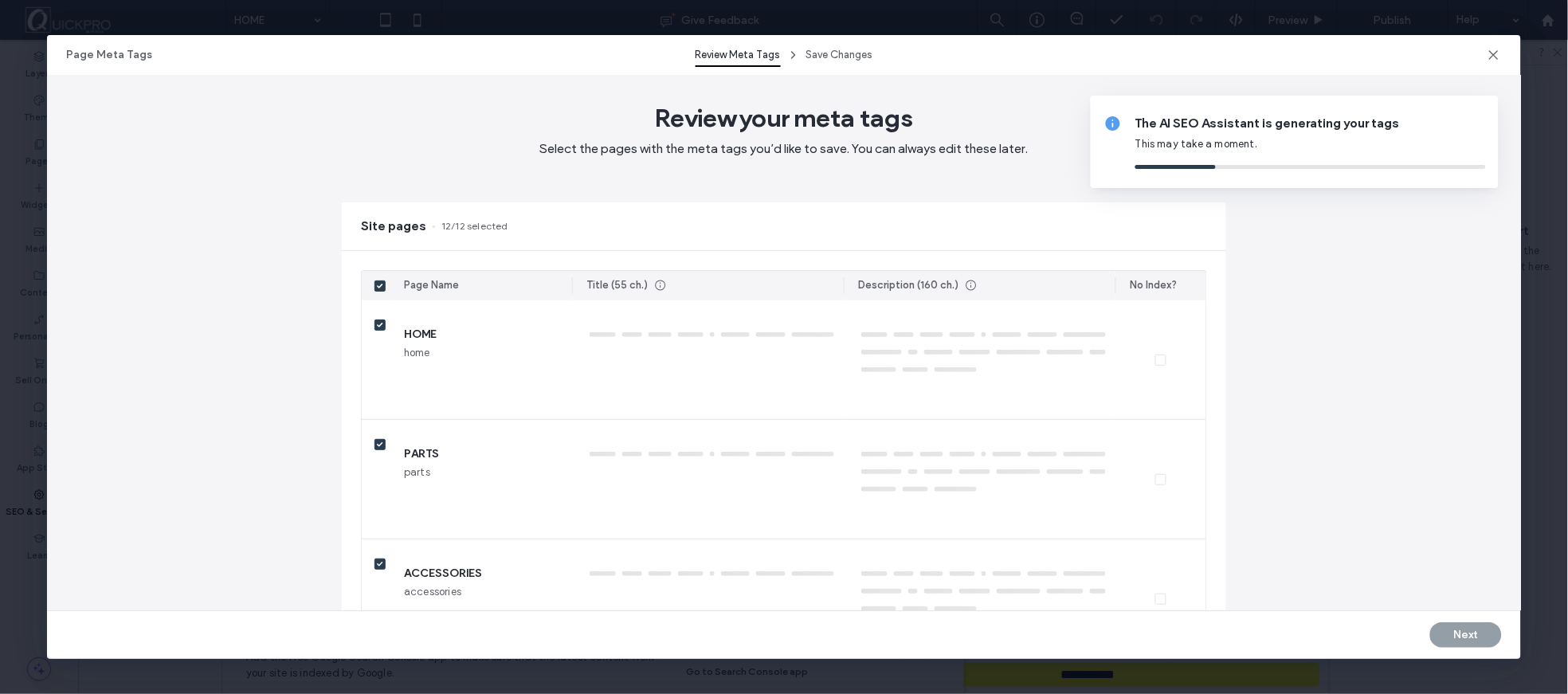
type textarea "**********"
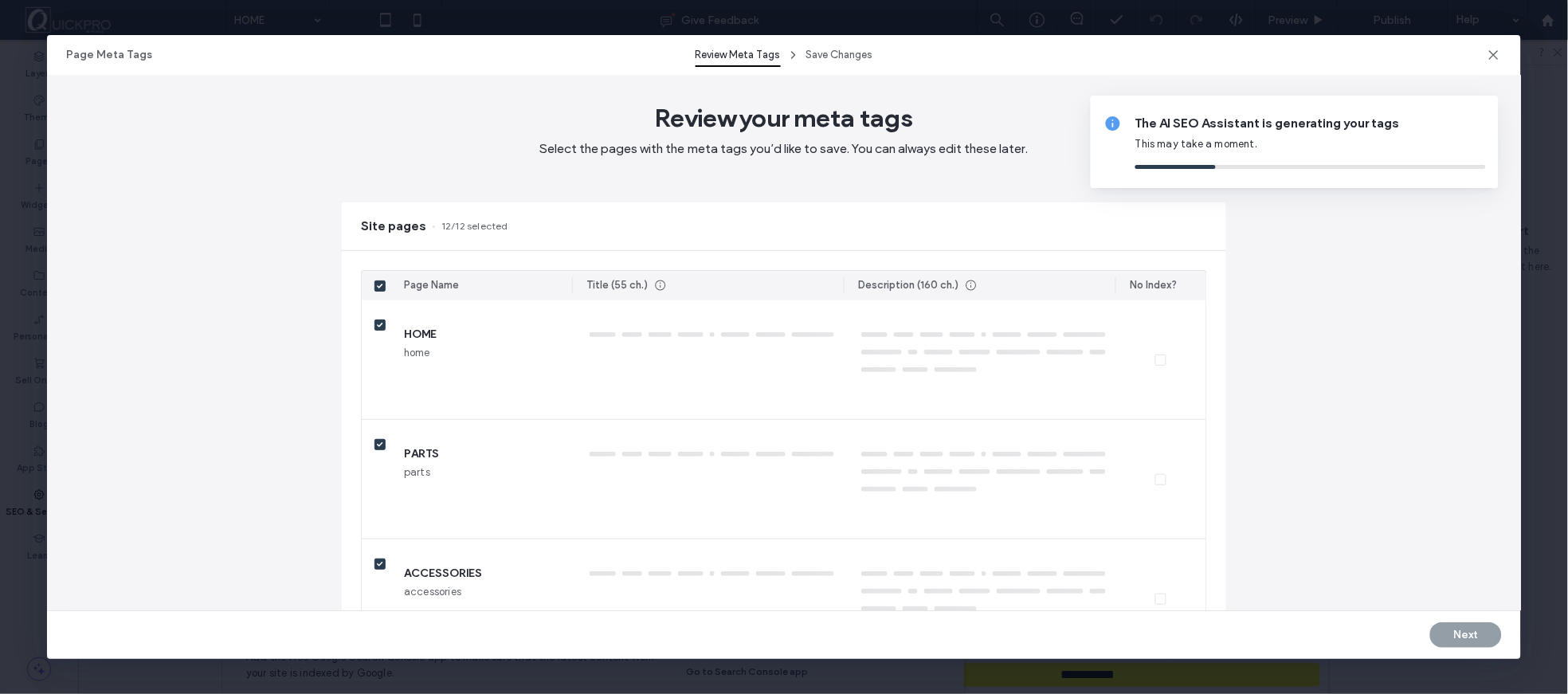
type textarea "**********"
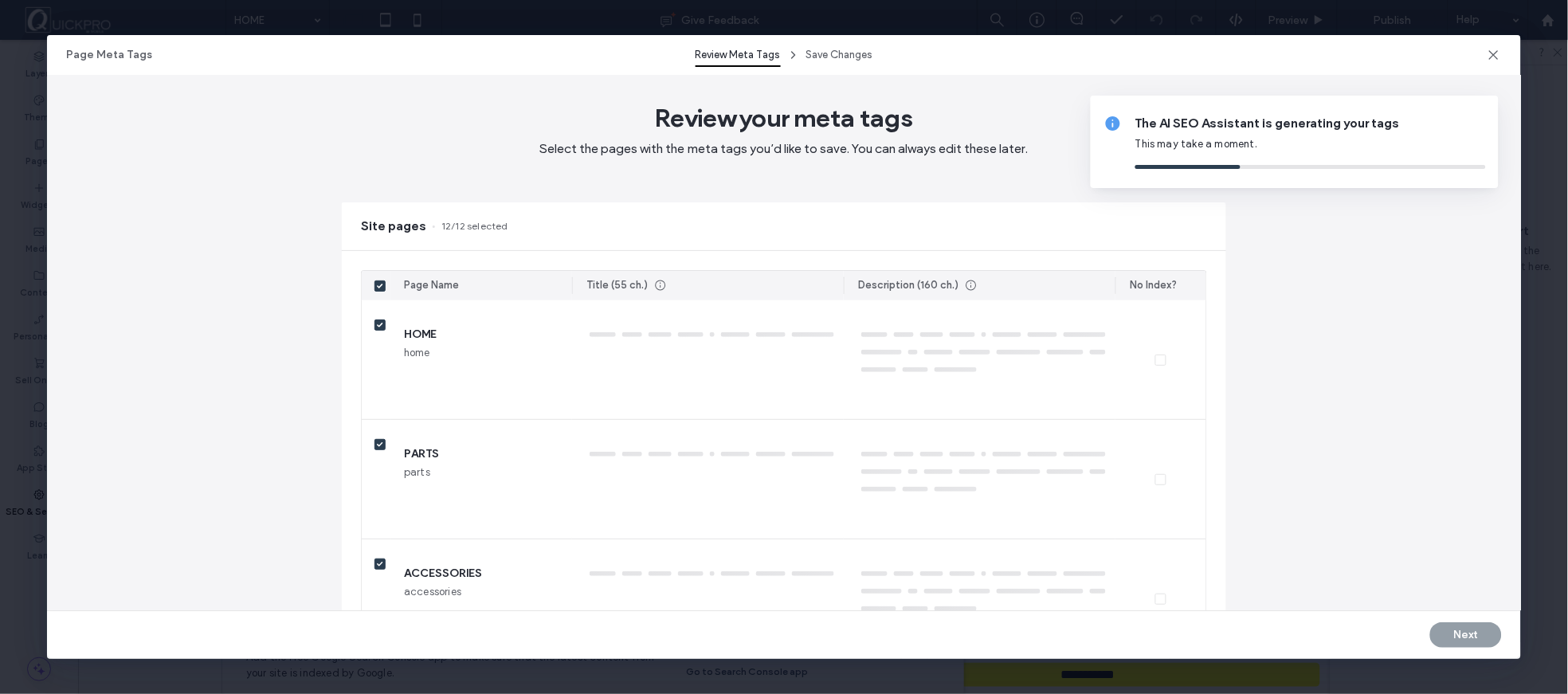
type textarea "**********"
type textarea "*******"
type textarea "**********"
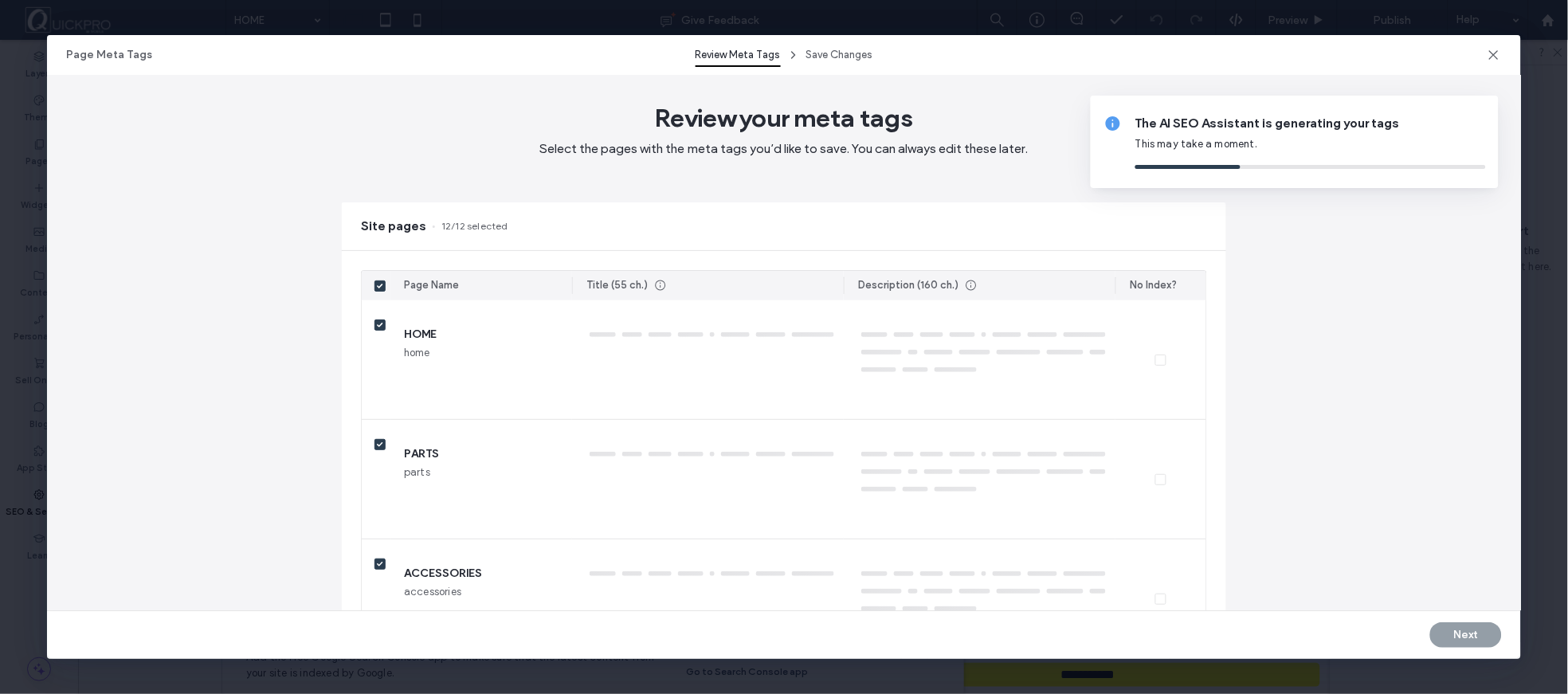
type textarea "**********"
type textarea "********"
type textarea "**********"
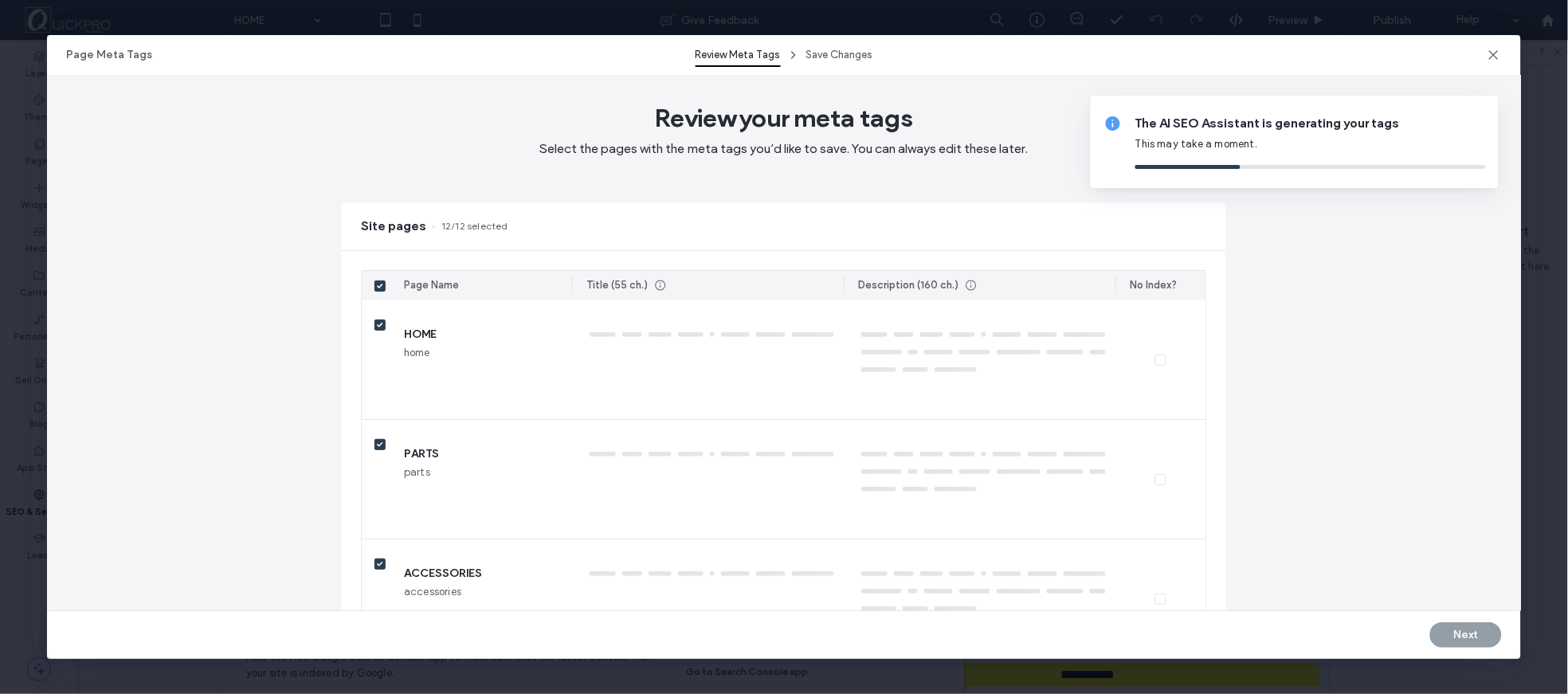
type textarea "**********"
type textarea "*********"
type textarea "**********"
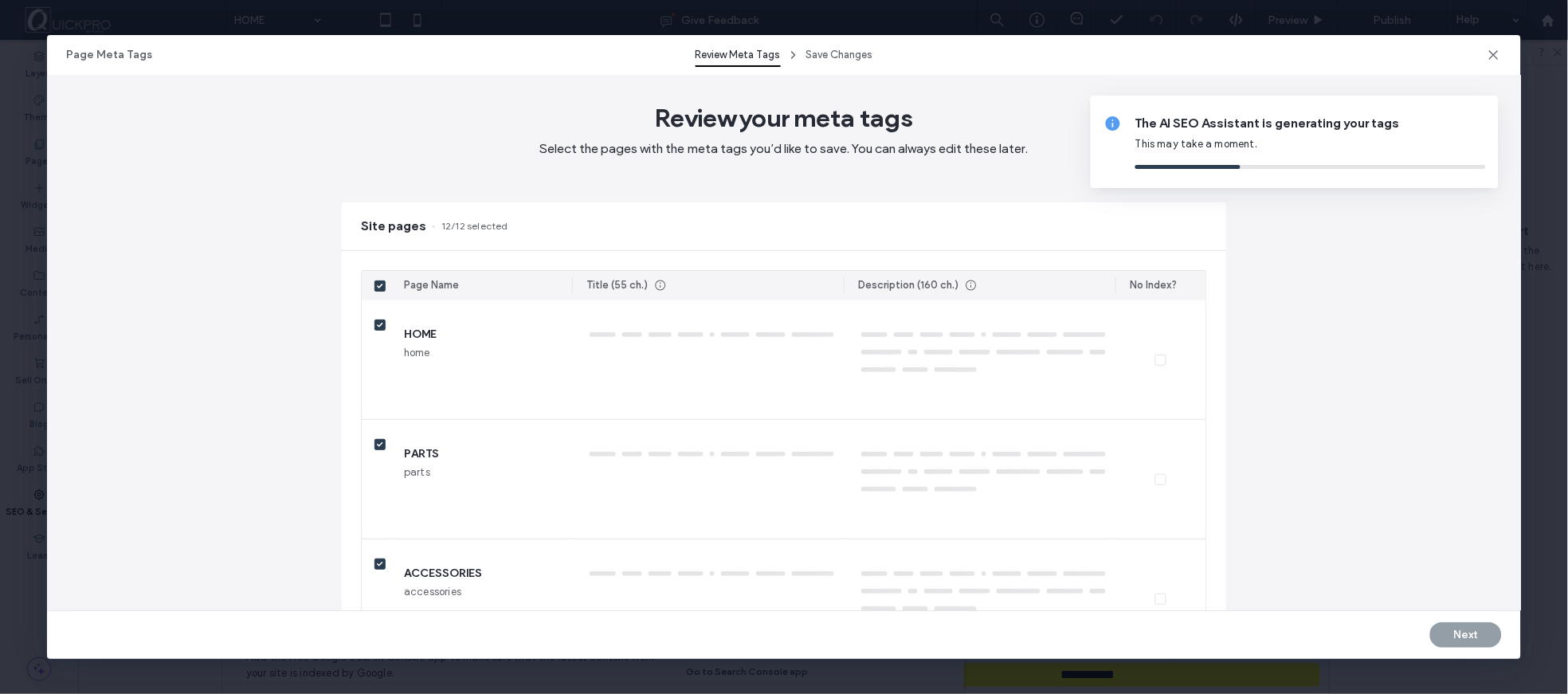
type textarea "**********"
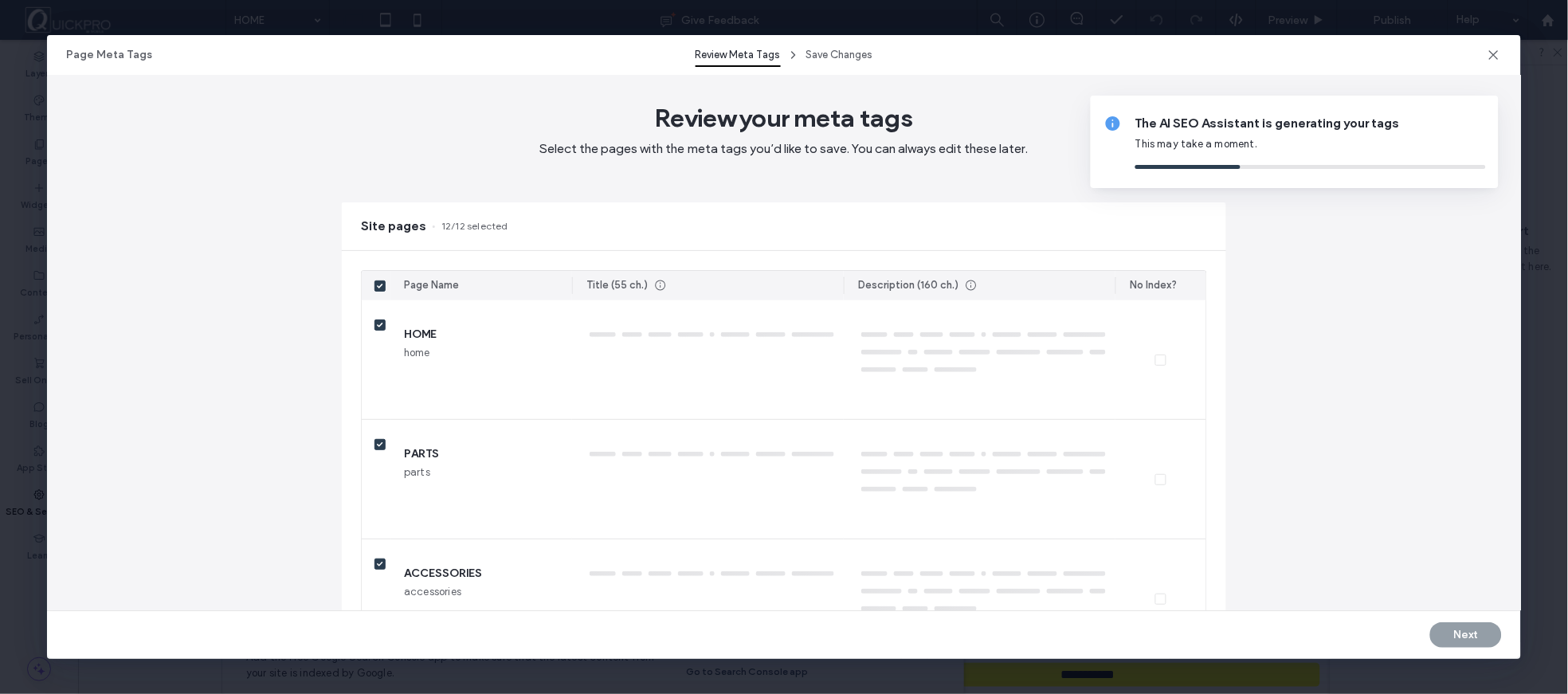
type textarea "**********"
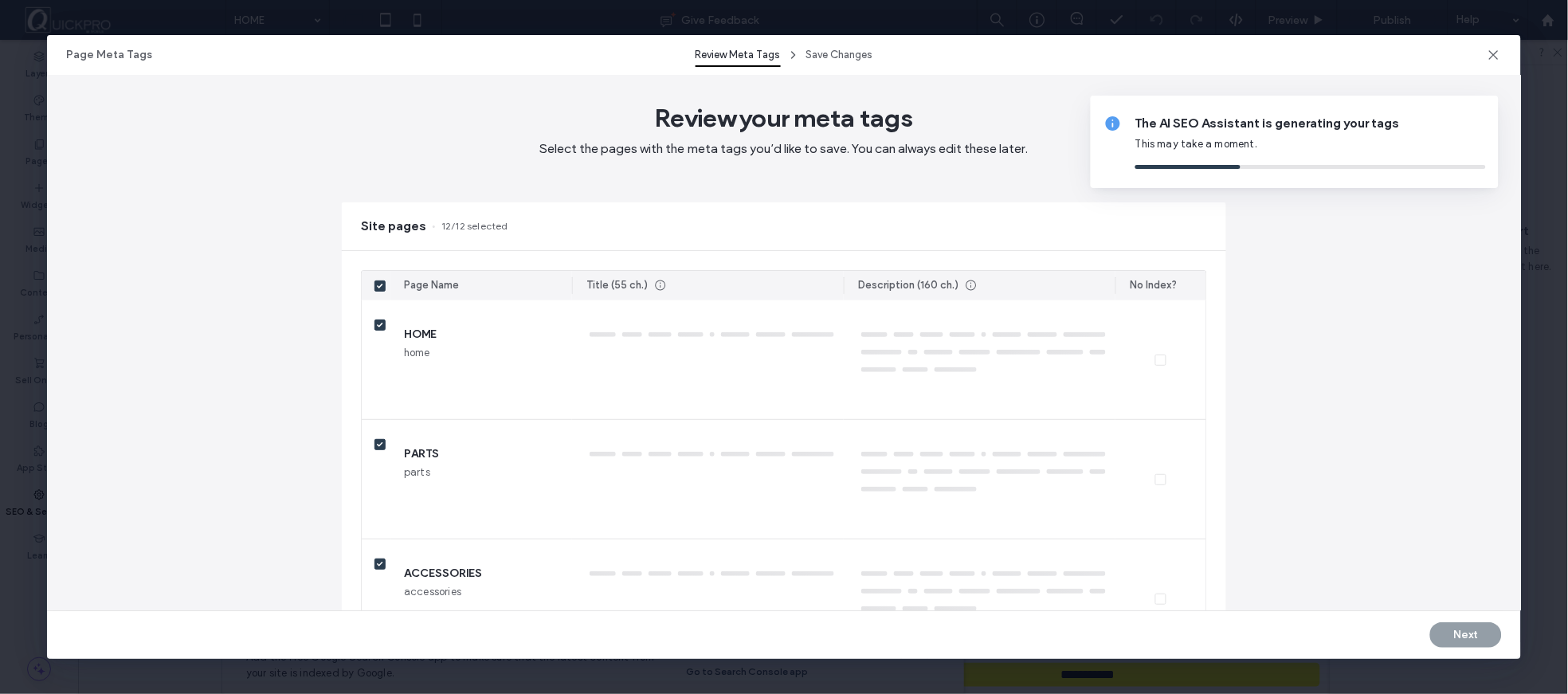
type textarea "**********"
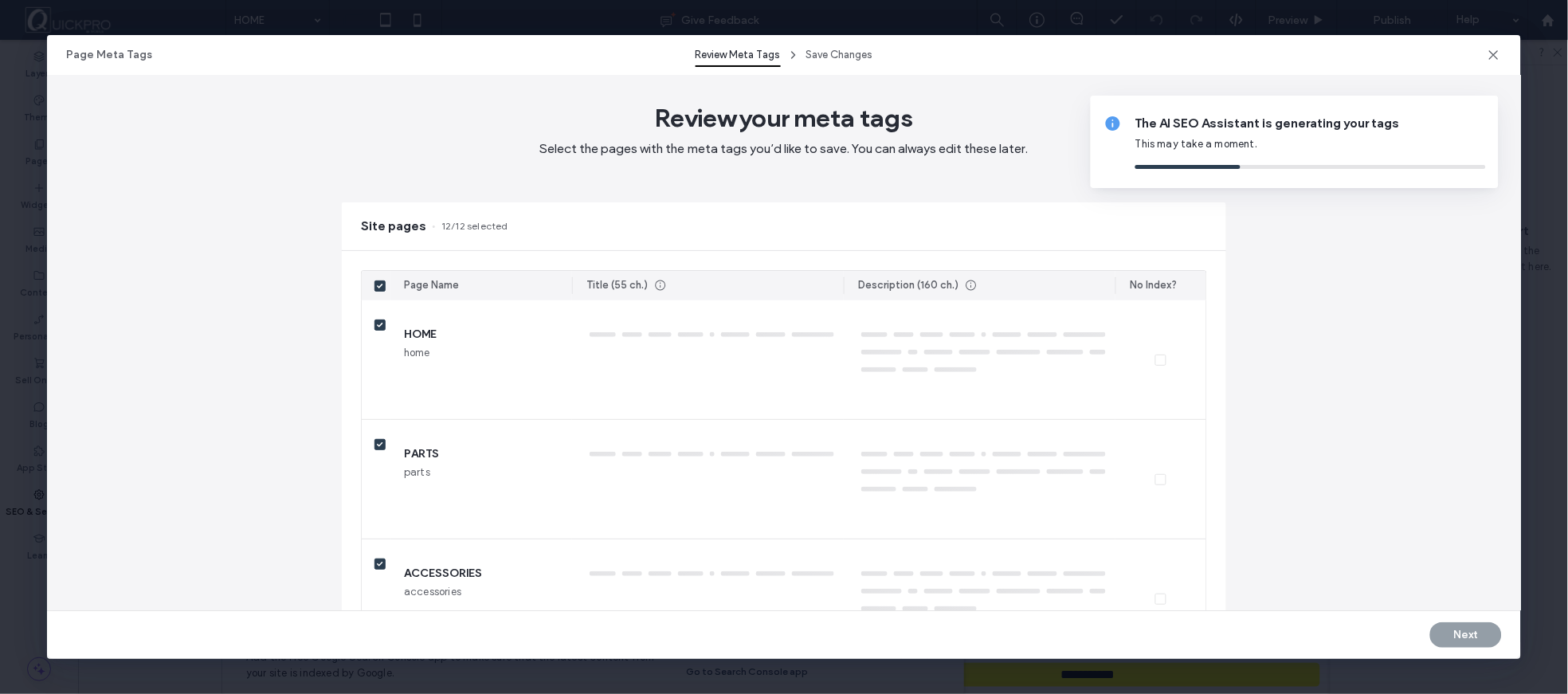
type textarea "**********"
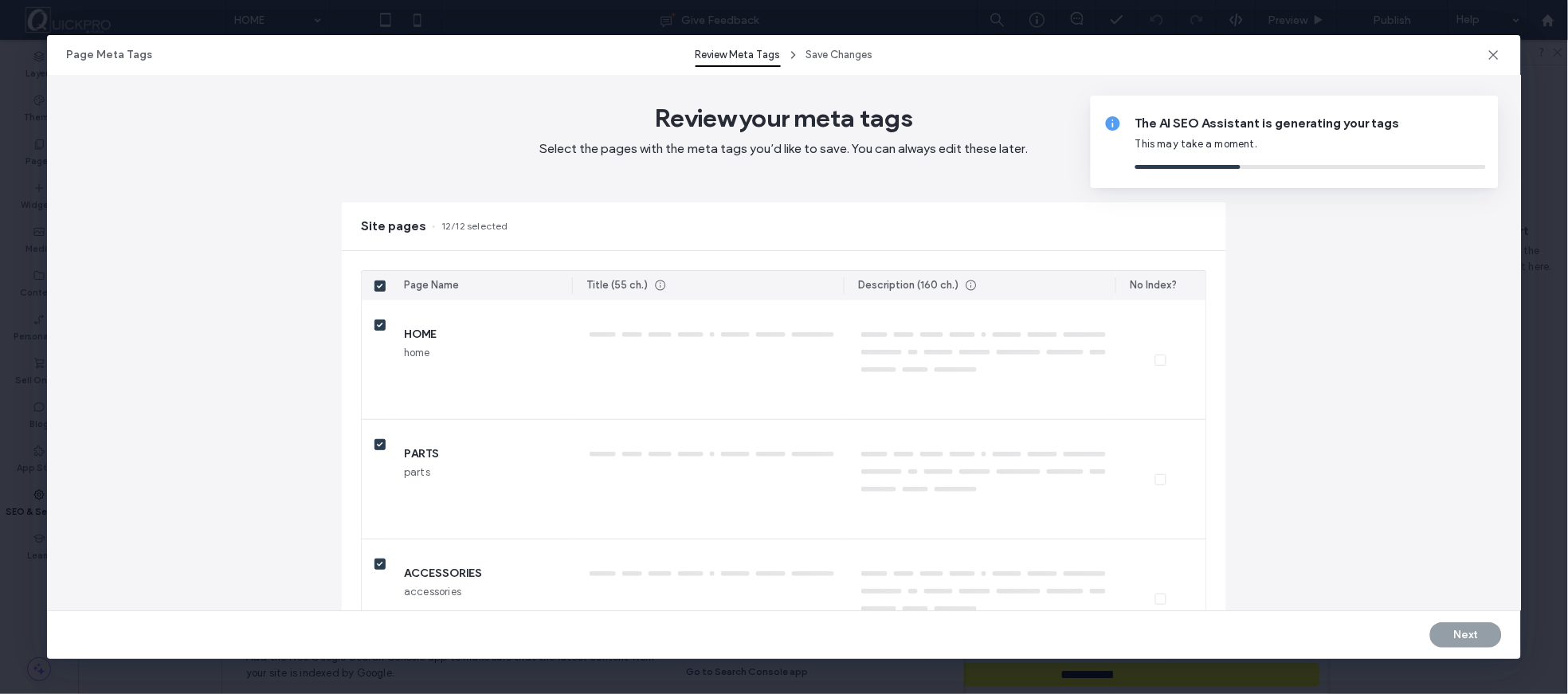
type textarea "**********"
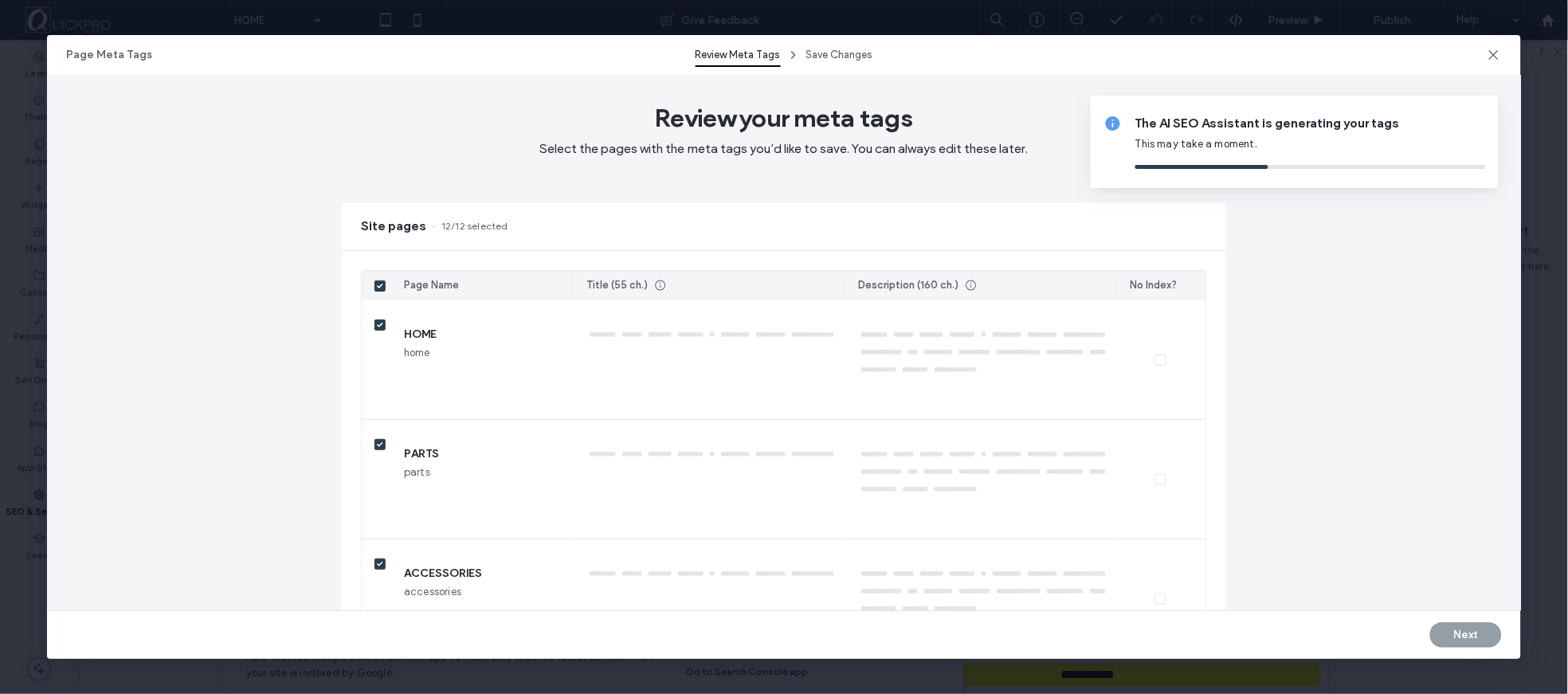
type textarea "**********"
type textarea "*****"
type textarea "****"
type textarea "**********"
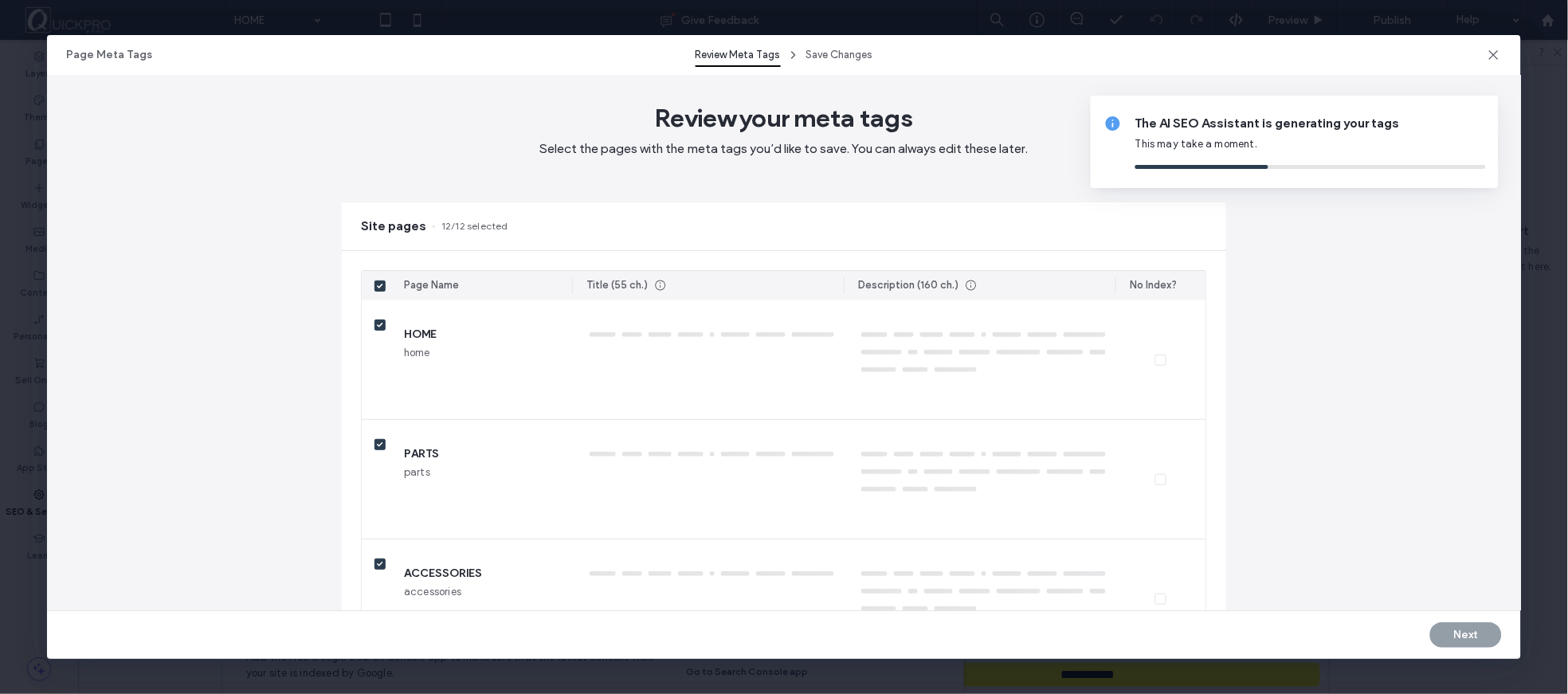
type textarea "**********"
type textarea "******"
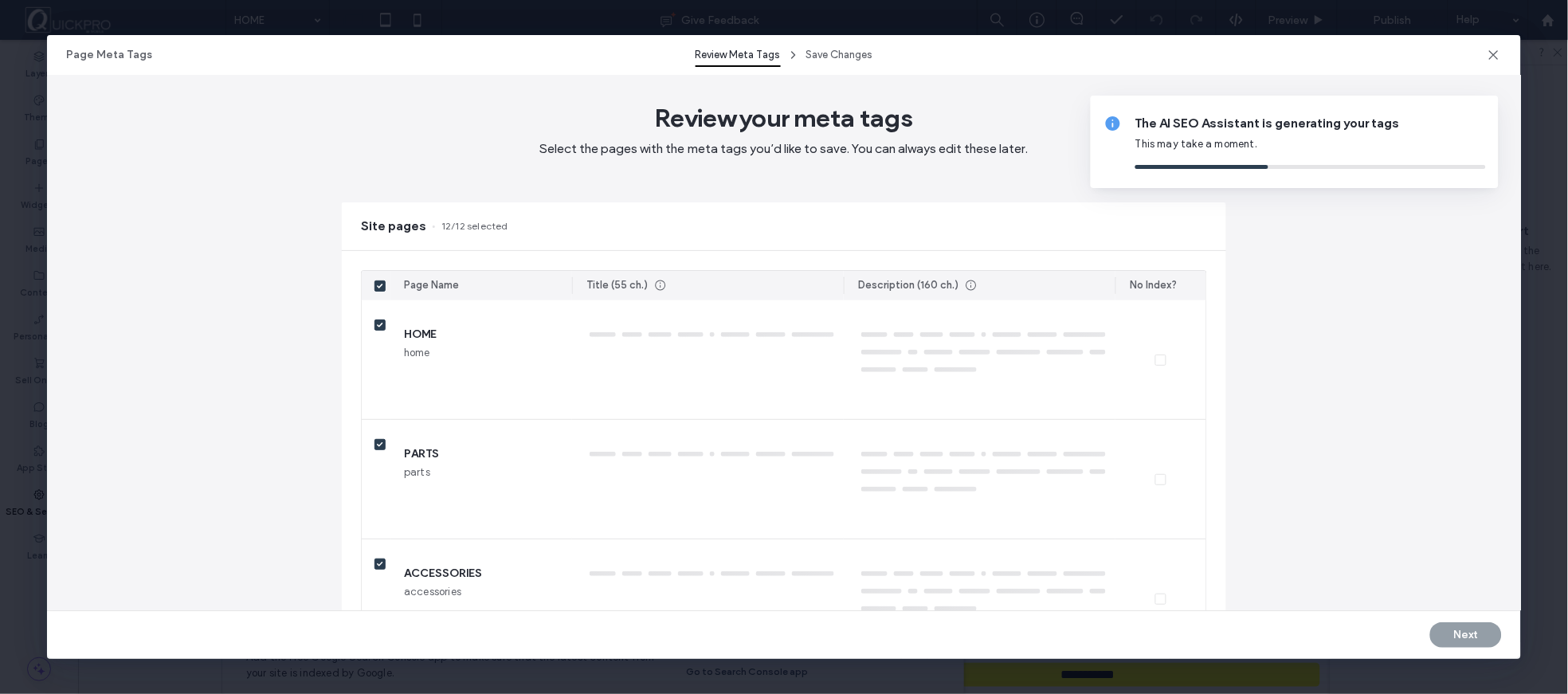
type textarea "**********"
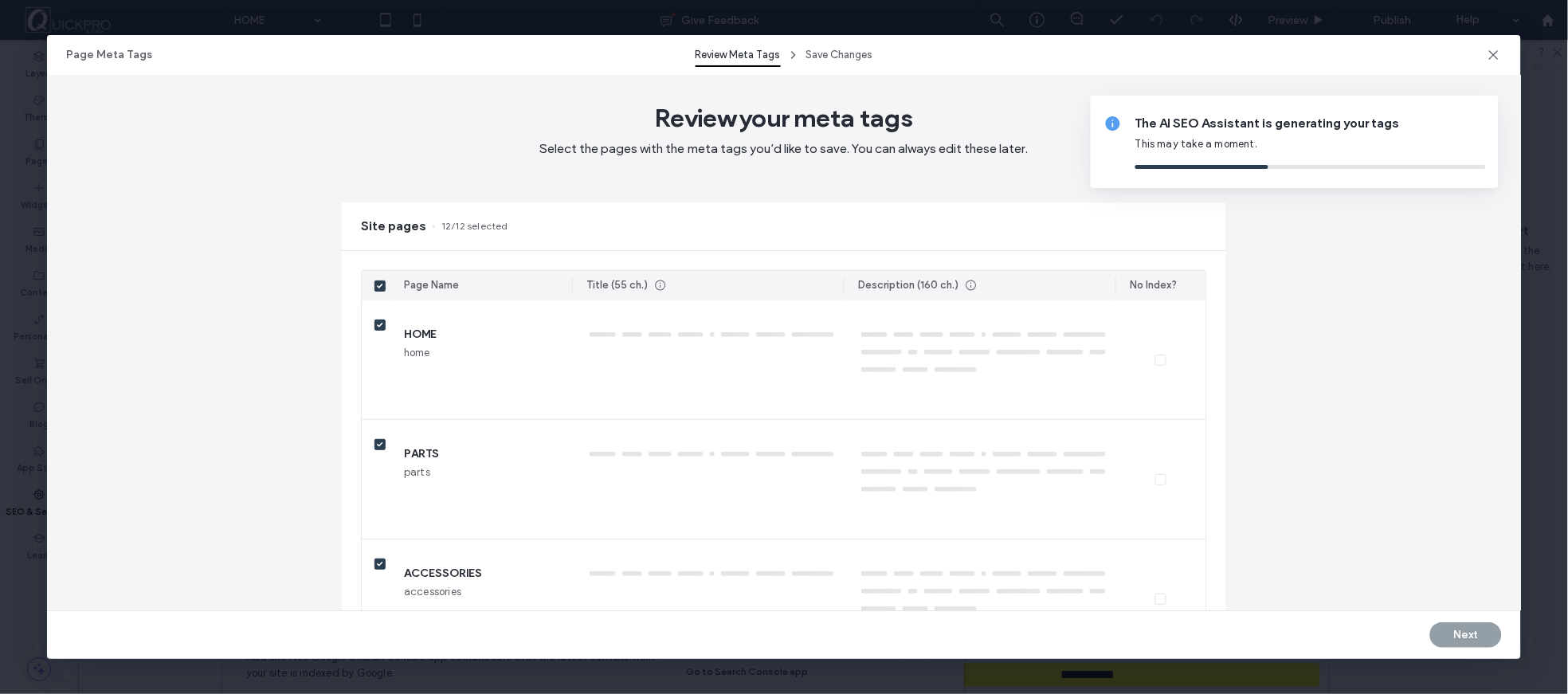
type textarea "*******"
type textarea "**********"
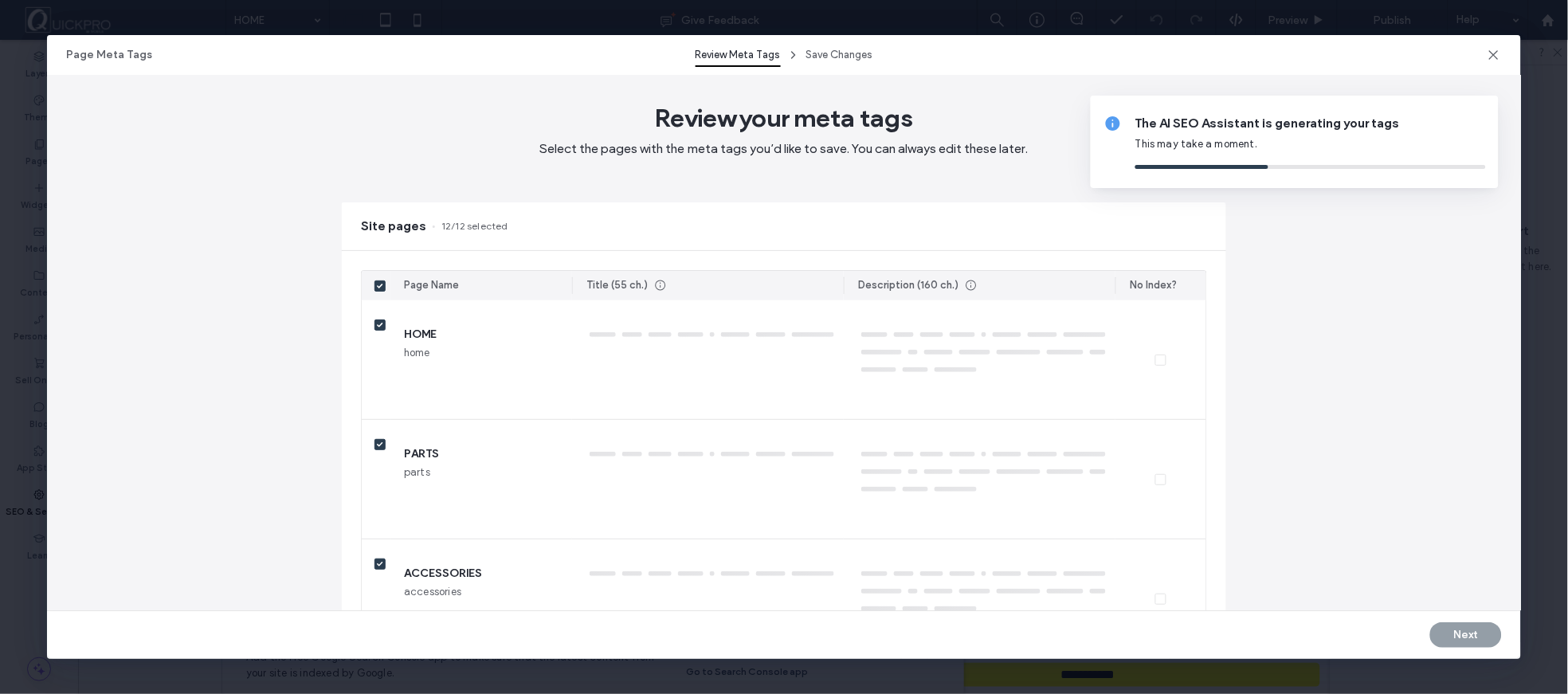
type textarea "**********"
type textarea "*******"
type textarea "********"
type textarea "**********"
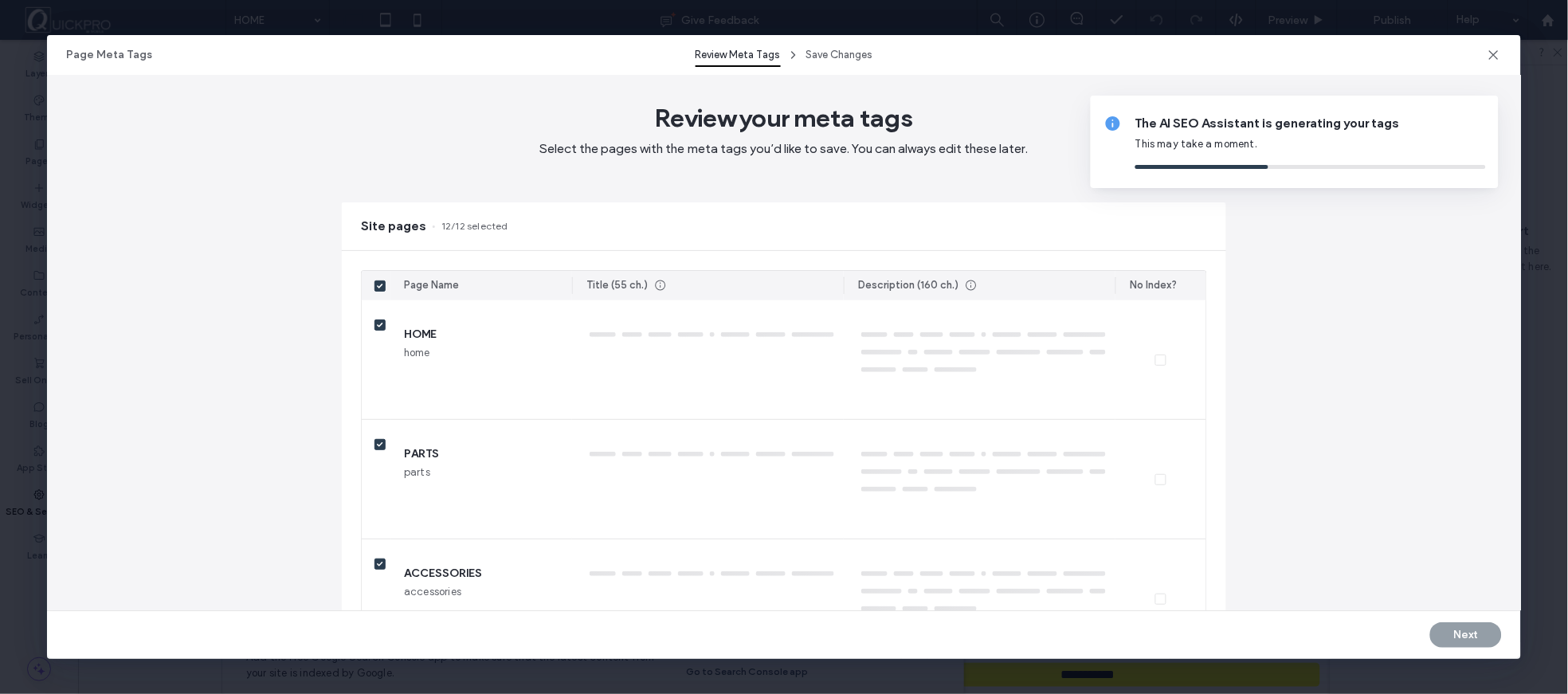
type textarea "**********"
type textarea "*********"
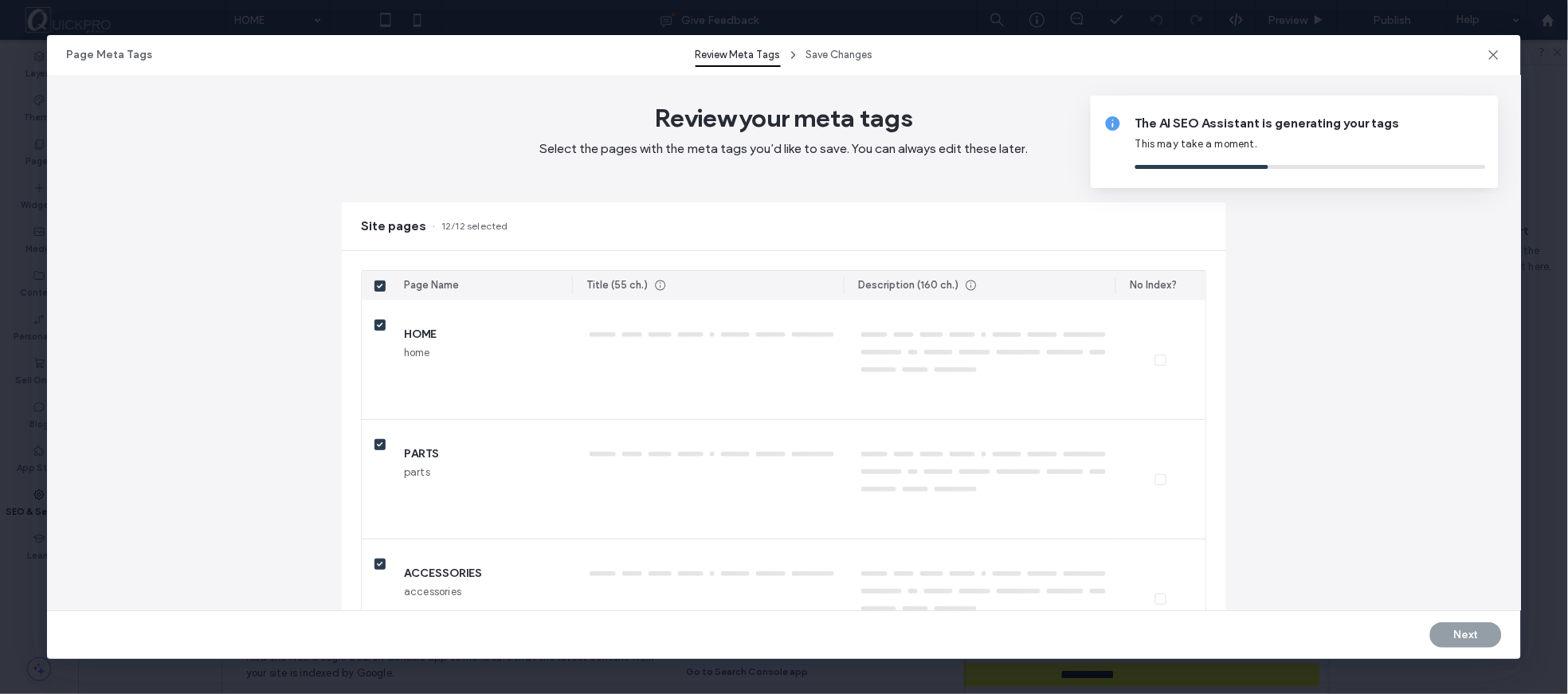
type textarea "*********"
type textarea "**********"
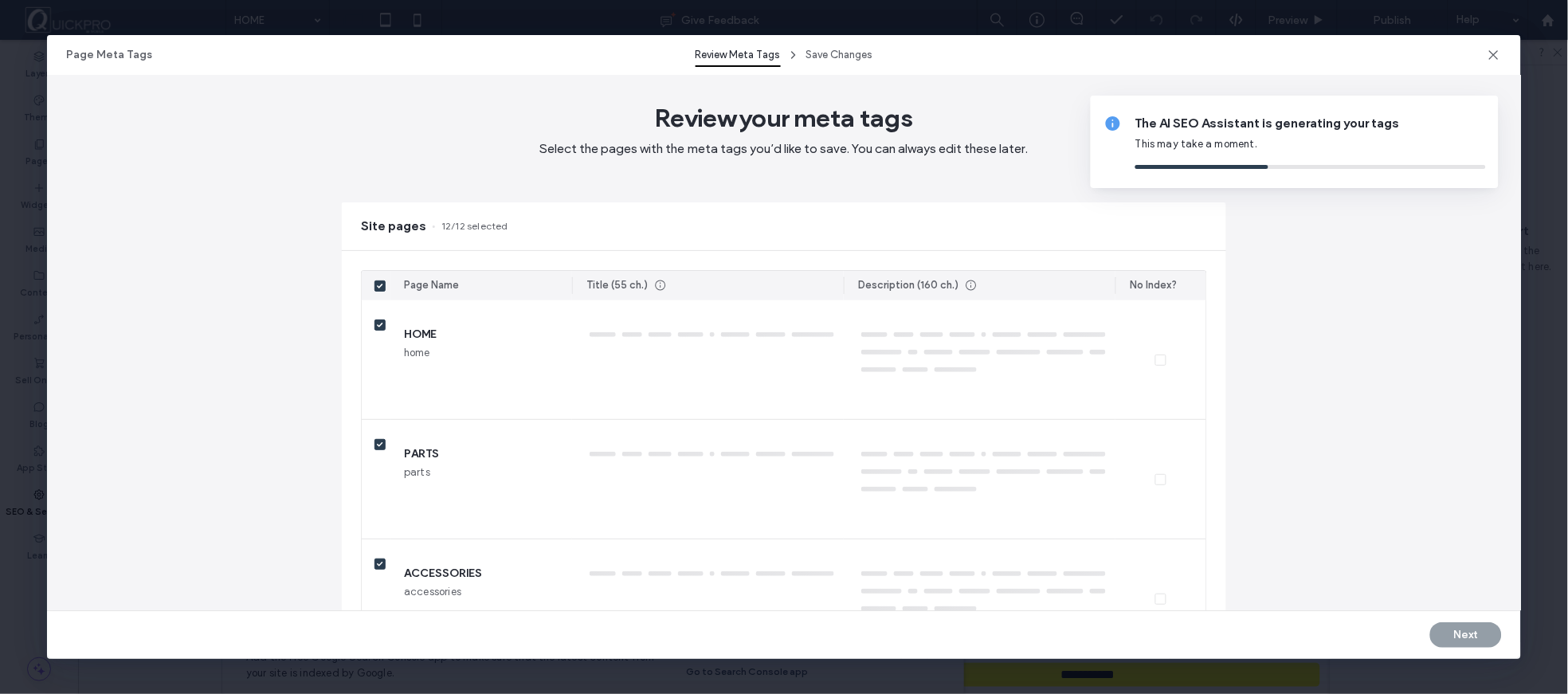
type textarea "**********"
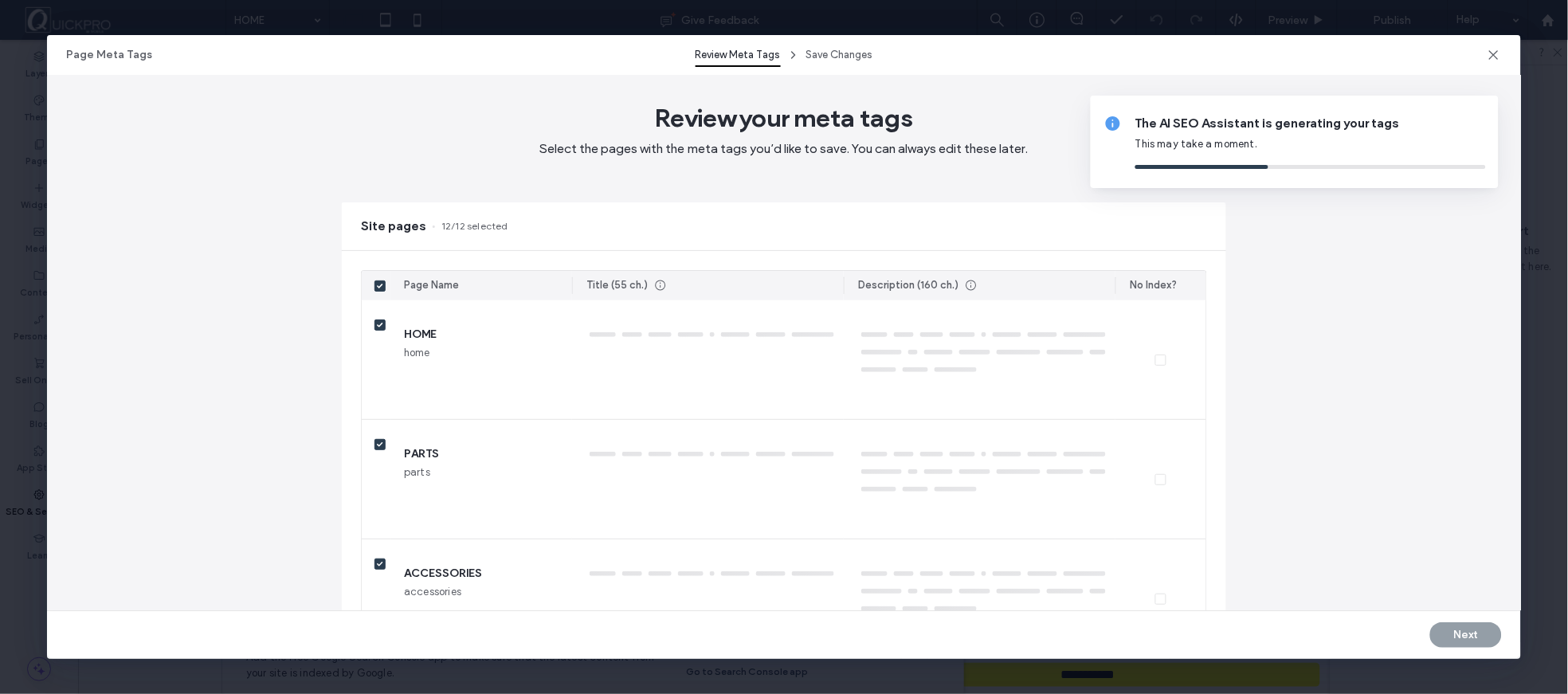
type textarea "**********"
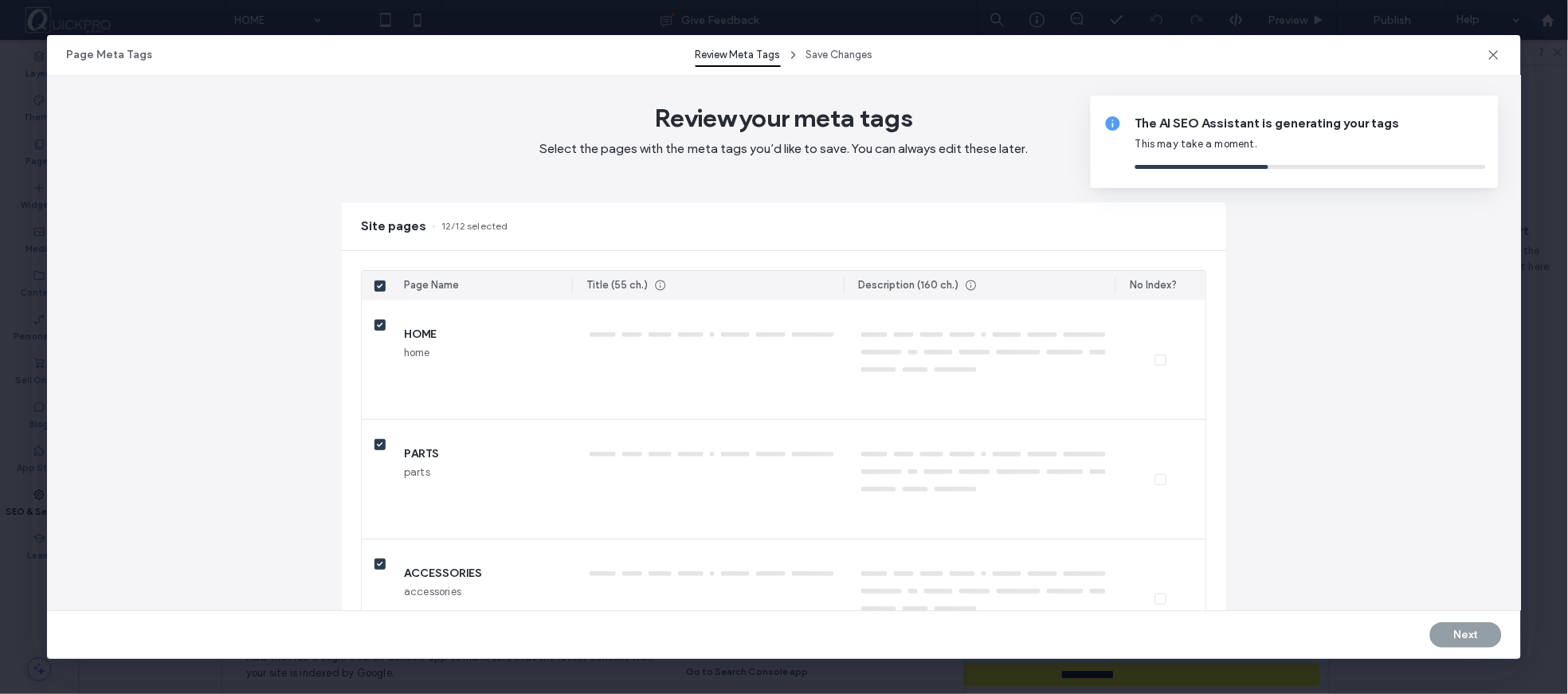
type textarea "**********"
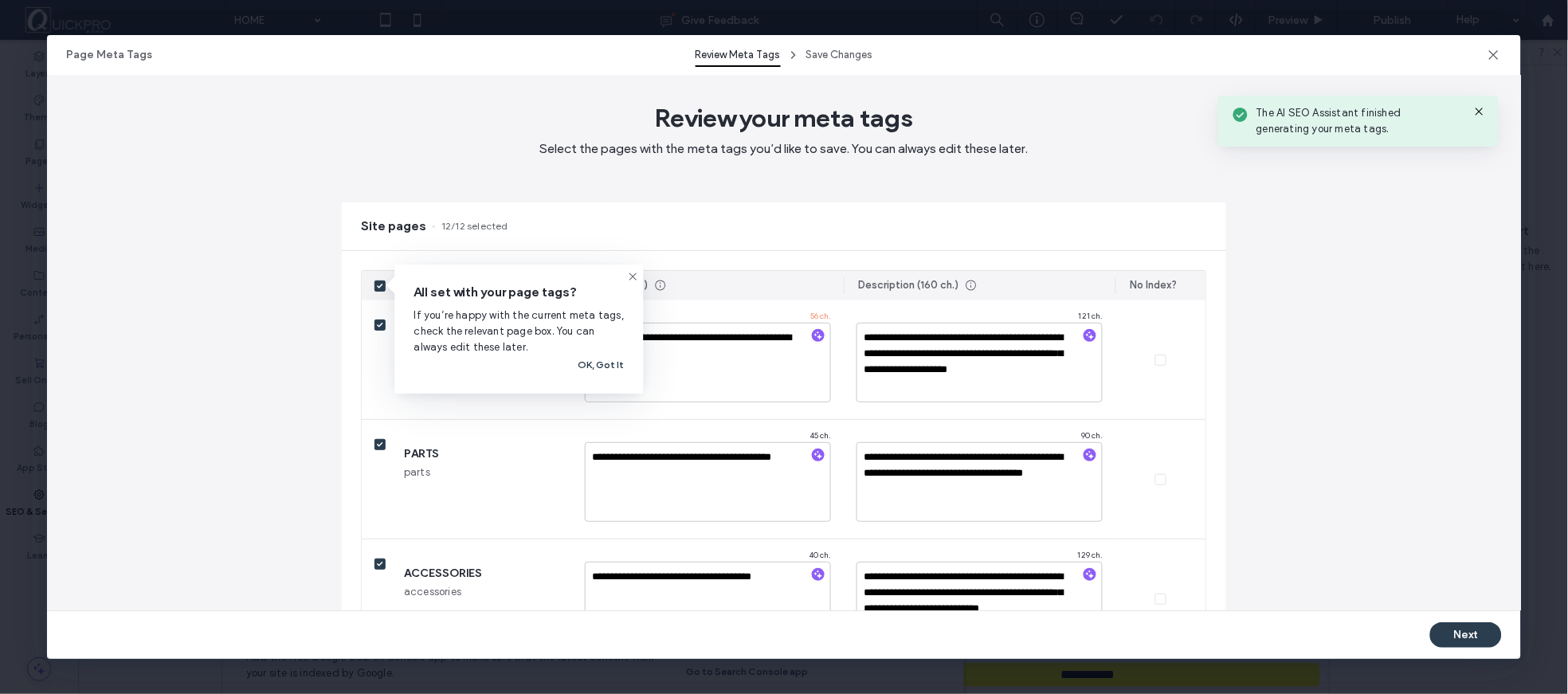
click at [594, 361] on button "OK, Got It" at bounding box center [601, 364] width 46 height 19
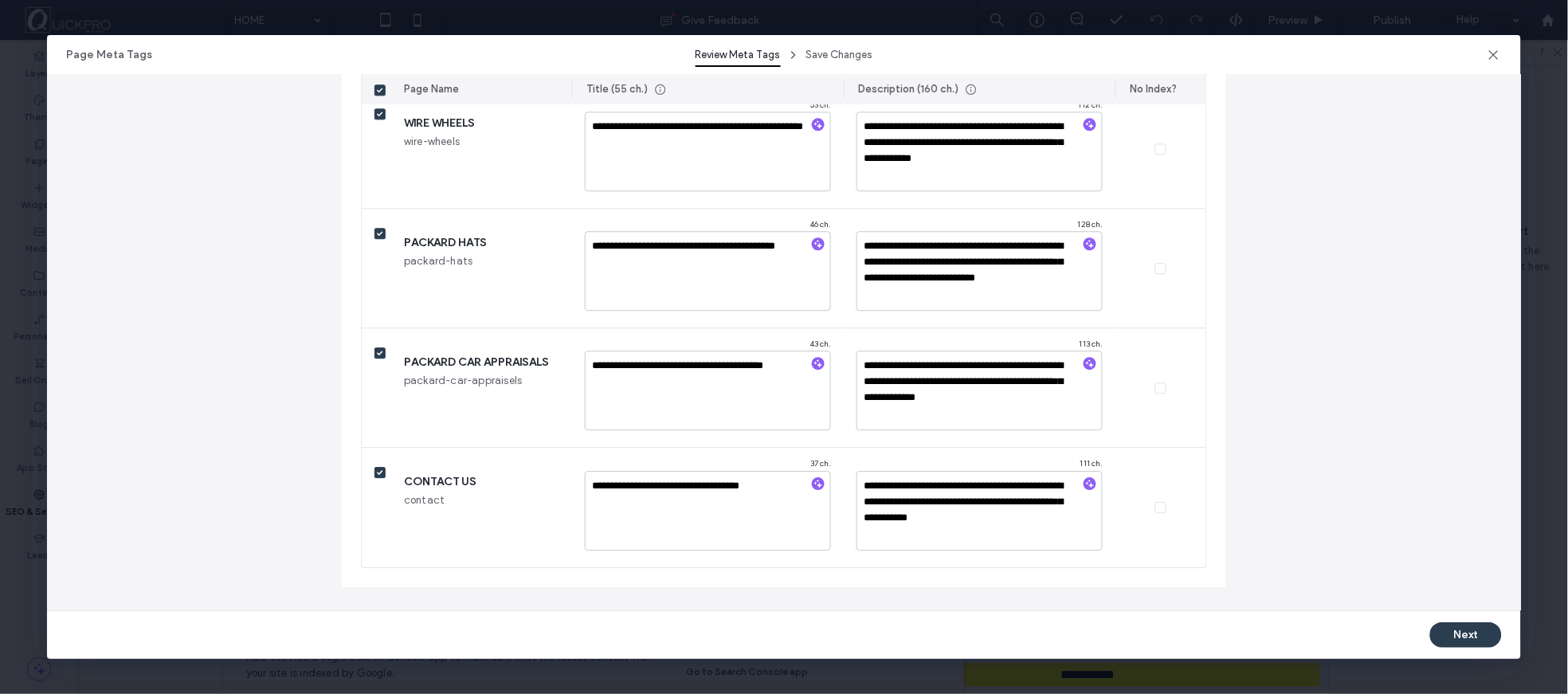
scroll to position [1168, 0]
click at [1467, 633] on button "Next" at bounding box center [1466, 635] width 72 height 26
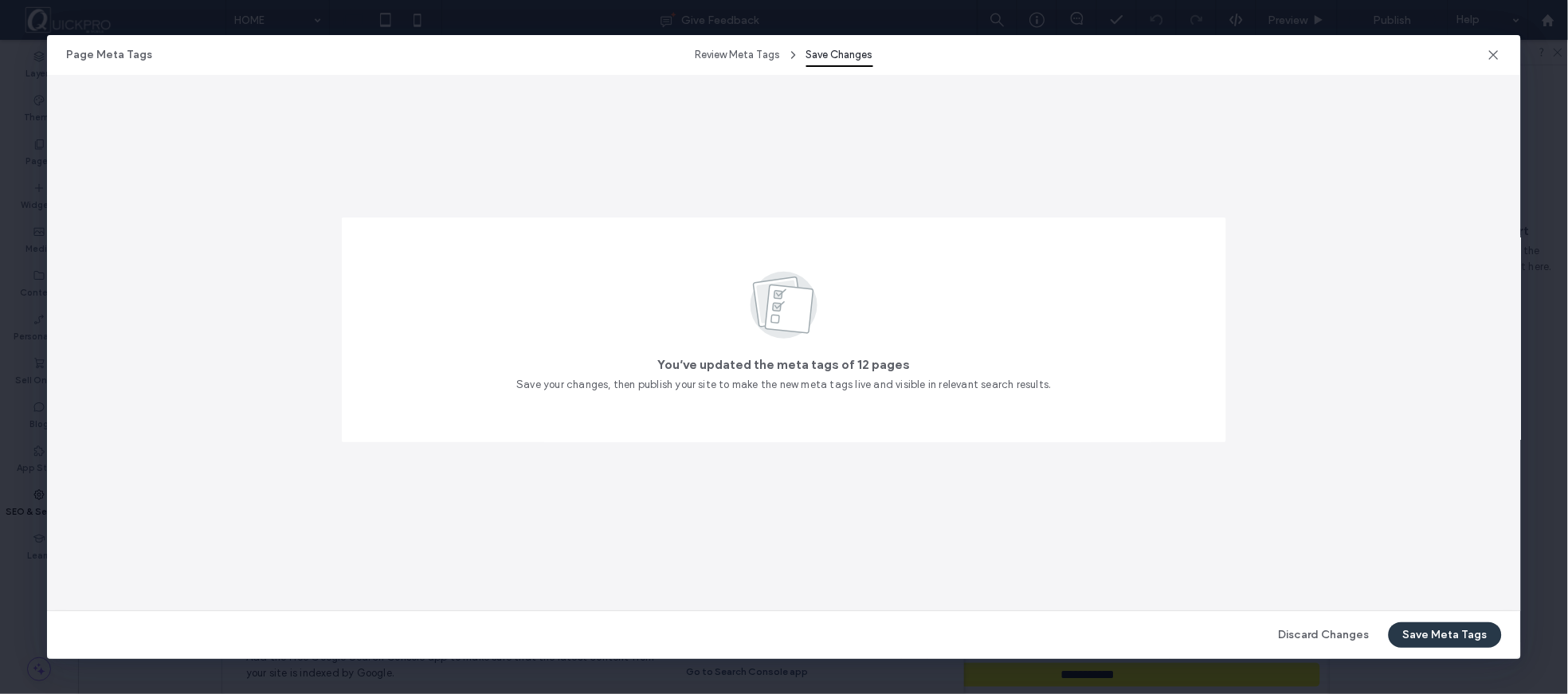
scroll to position [0, 0]
click at [1439, 635] on button "Save Meta Tags" at bounding box center [1444, 635] width 113 height 26
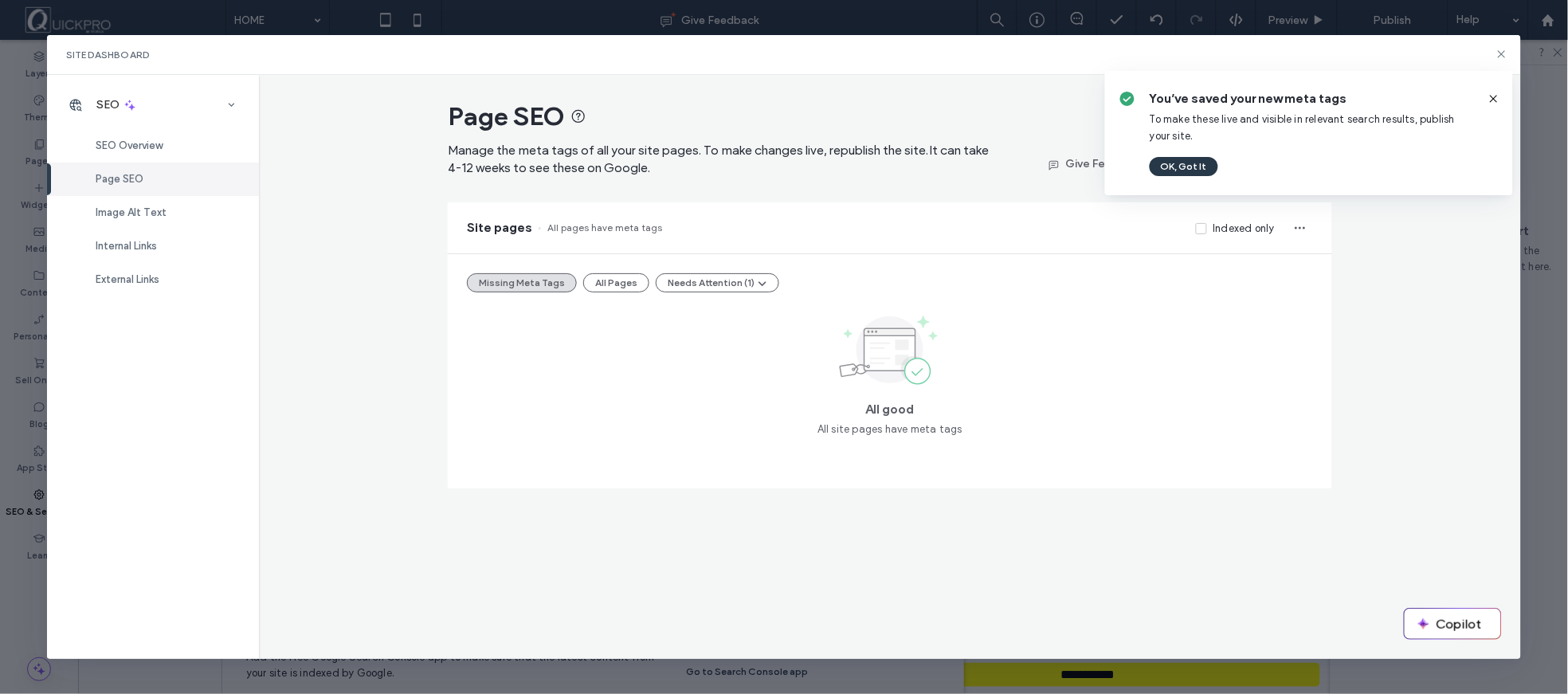
click at [1187, 163] on button "OK, Got It" at bounding box center [1184, 166] width 69 height 19
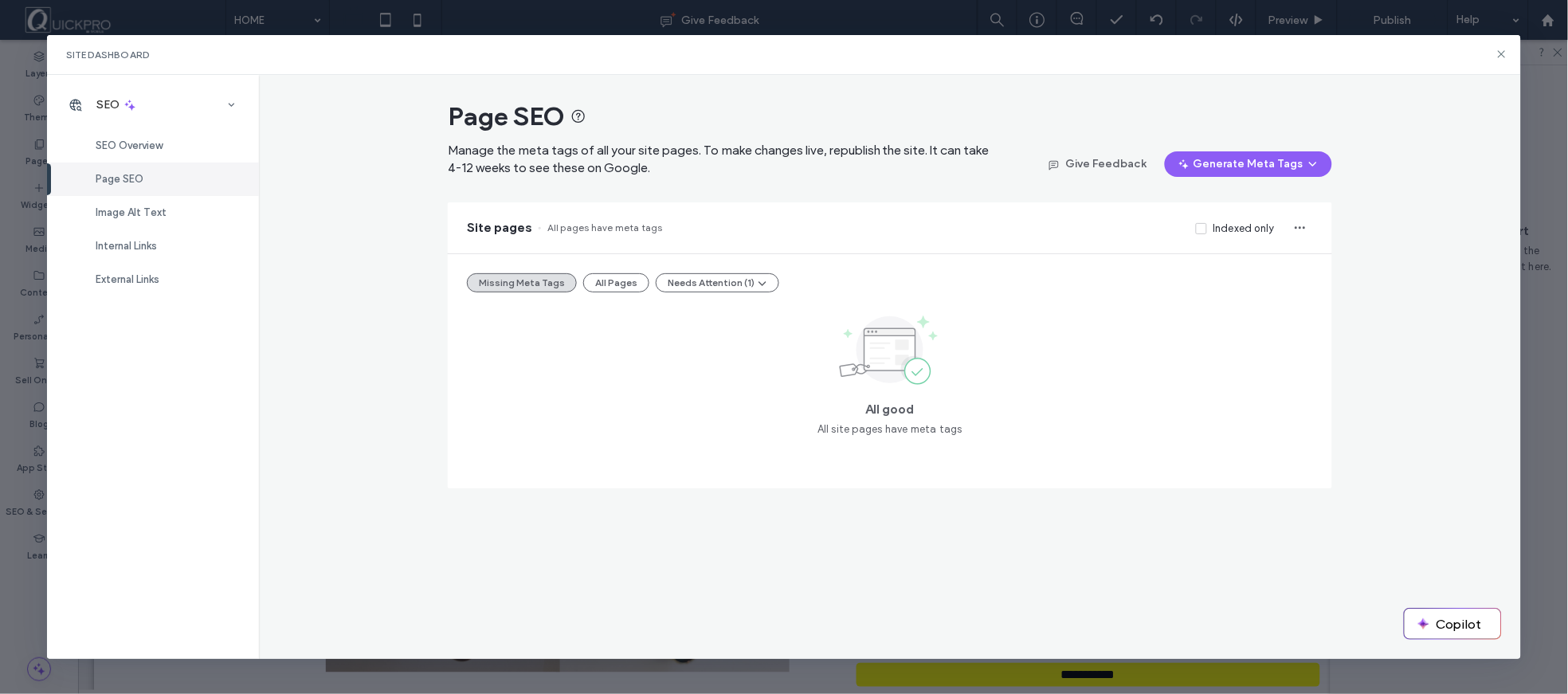
click at [1394, 419] on div "Page SEO Manage the meta tags of all your site pages. To make changes live, rep…" at bounding box center [890, 367] width 1262 height 584
click at [144, 208] on span "Image Alt Text" at bounding box center [131, 212] width 71 height 12
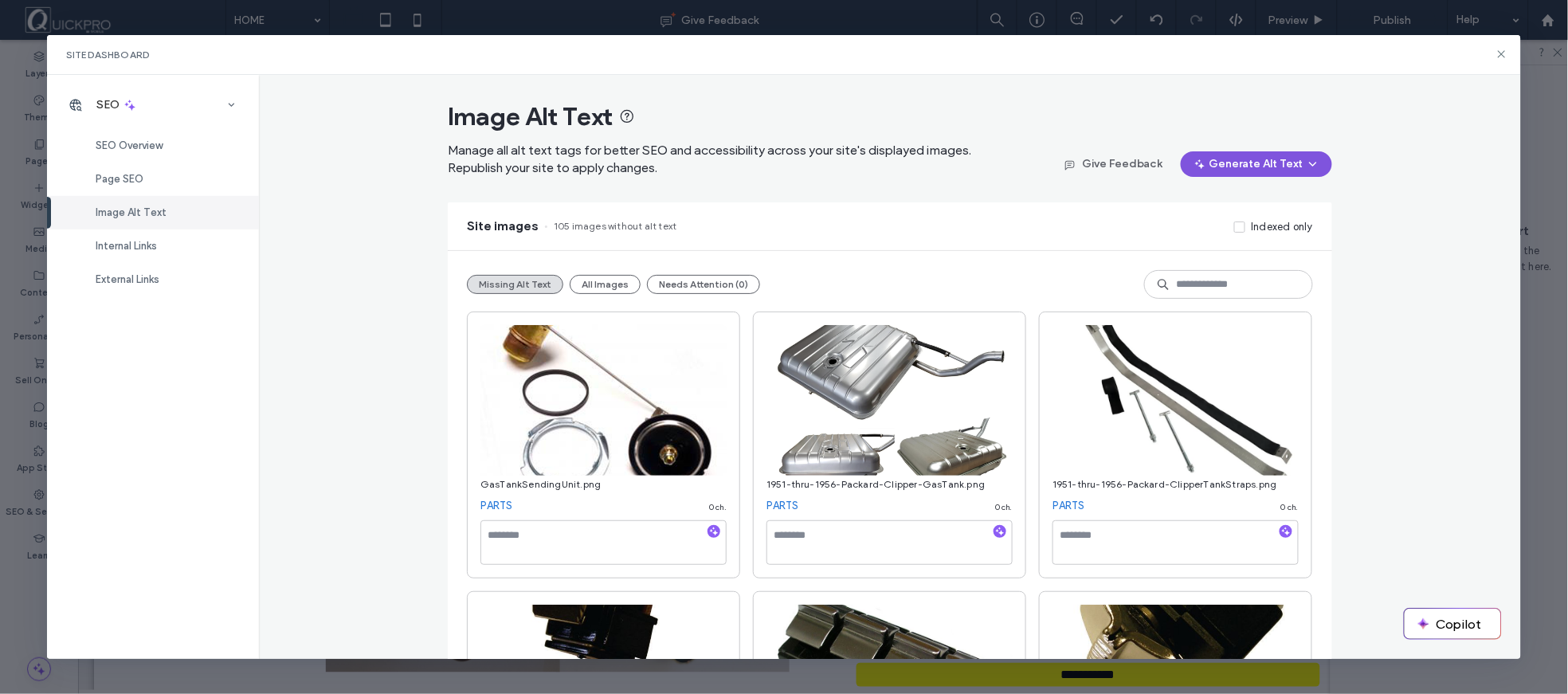
click at [1263, 168] on button "Generate Alt Text" at bounding box center [1257, 165] width 152 height 26
click at [1263, 231] on span "Generate Alt Text for All Images" at bounding box center [1234, 235] width 156 height 16
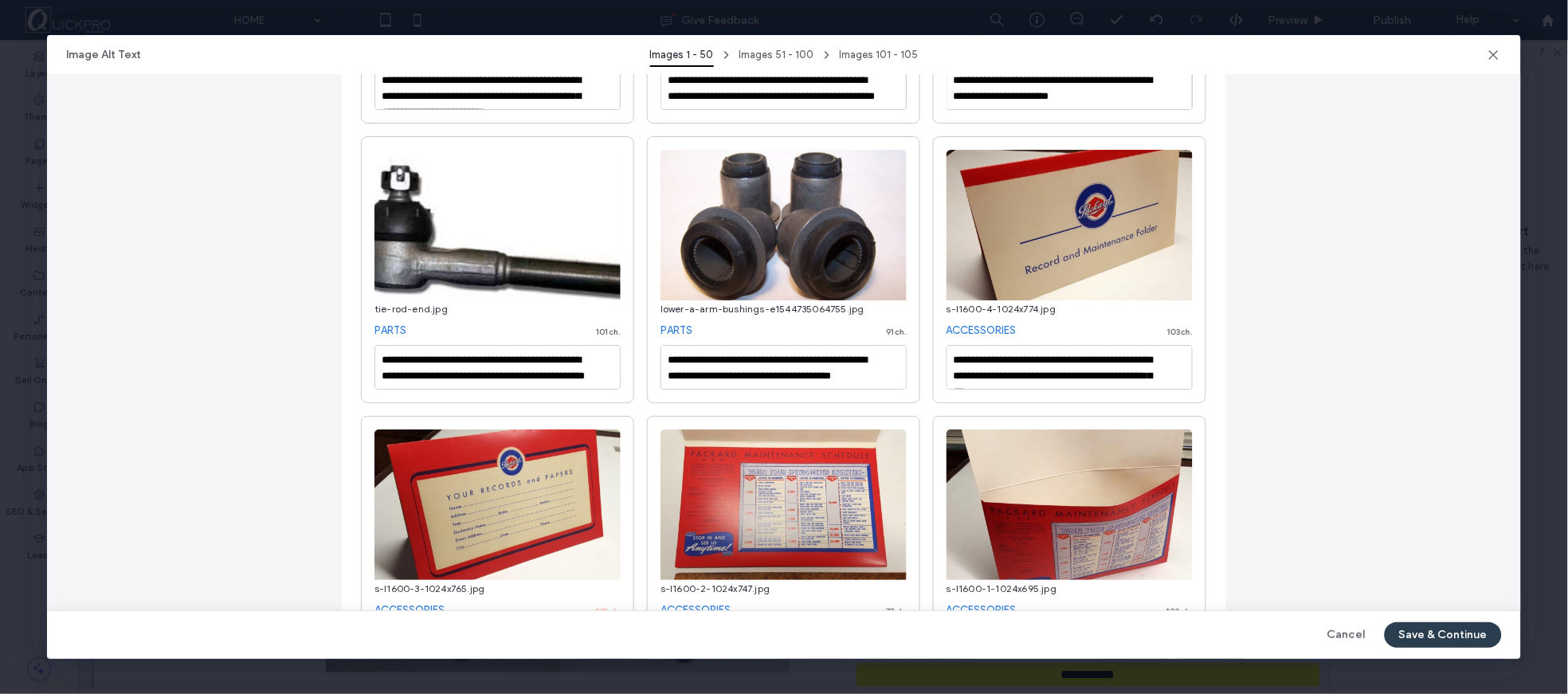
scroll to position [3540, 0]
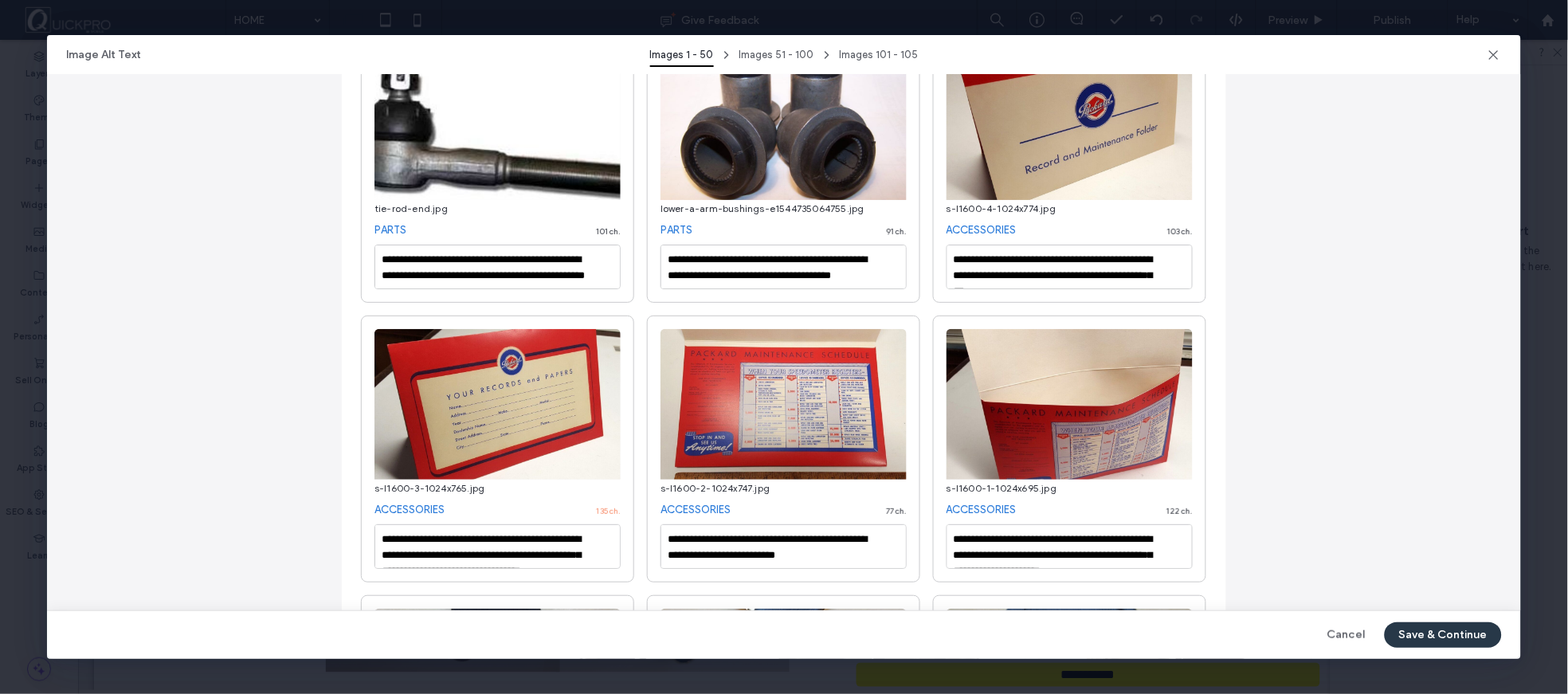
click at [1451, 631] on button "Save & Continue" at bounding box center [1442, 635] width 117 height 26
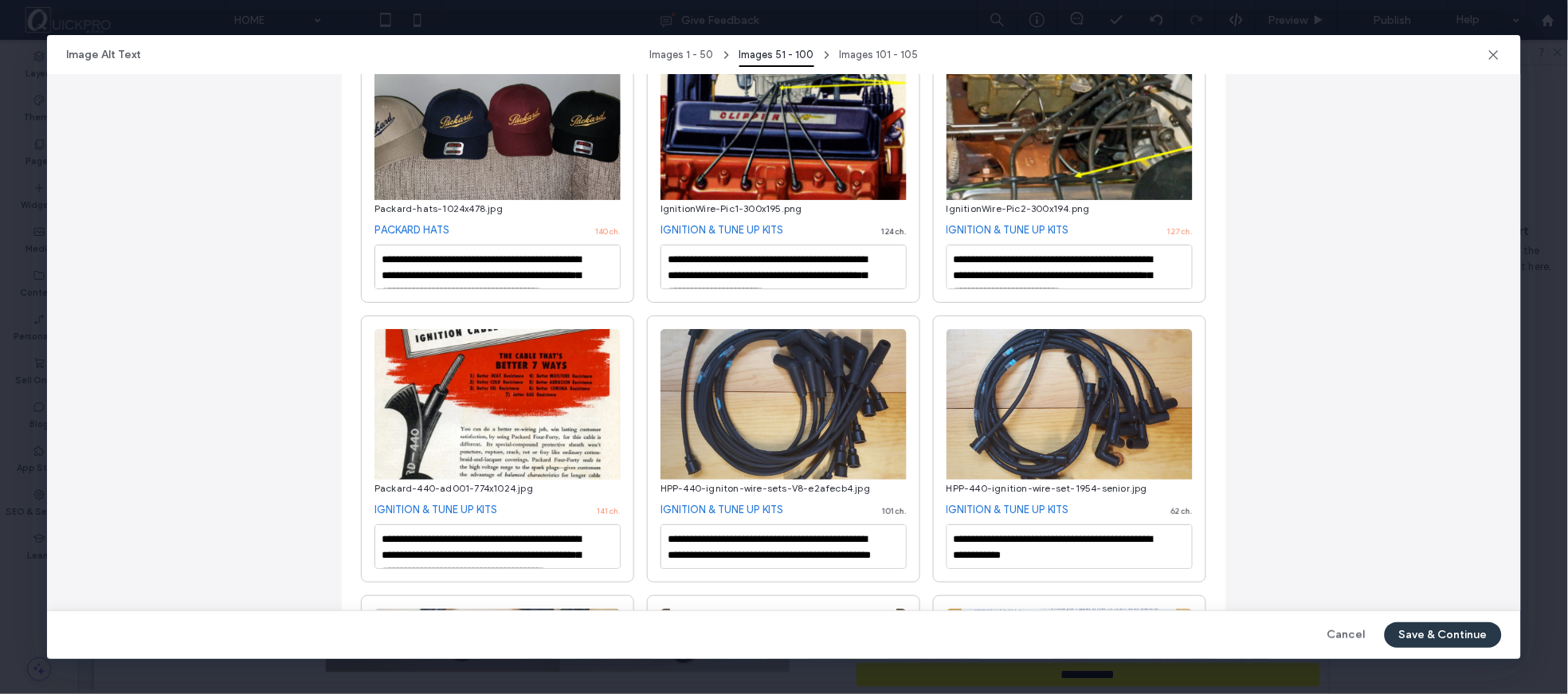
click at [1452, 634] on button "Save & Continue" at bounding box center [1442, 635] width 117 height 26
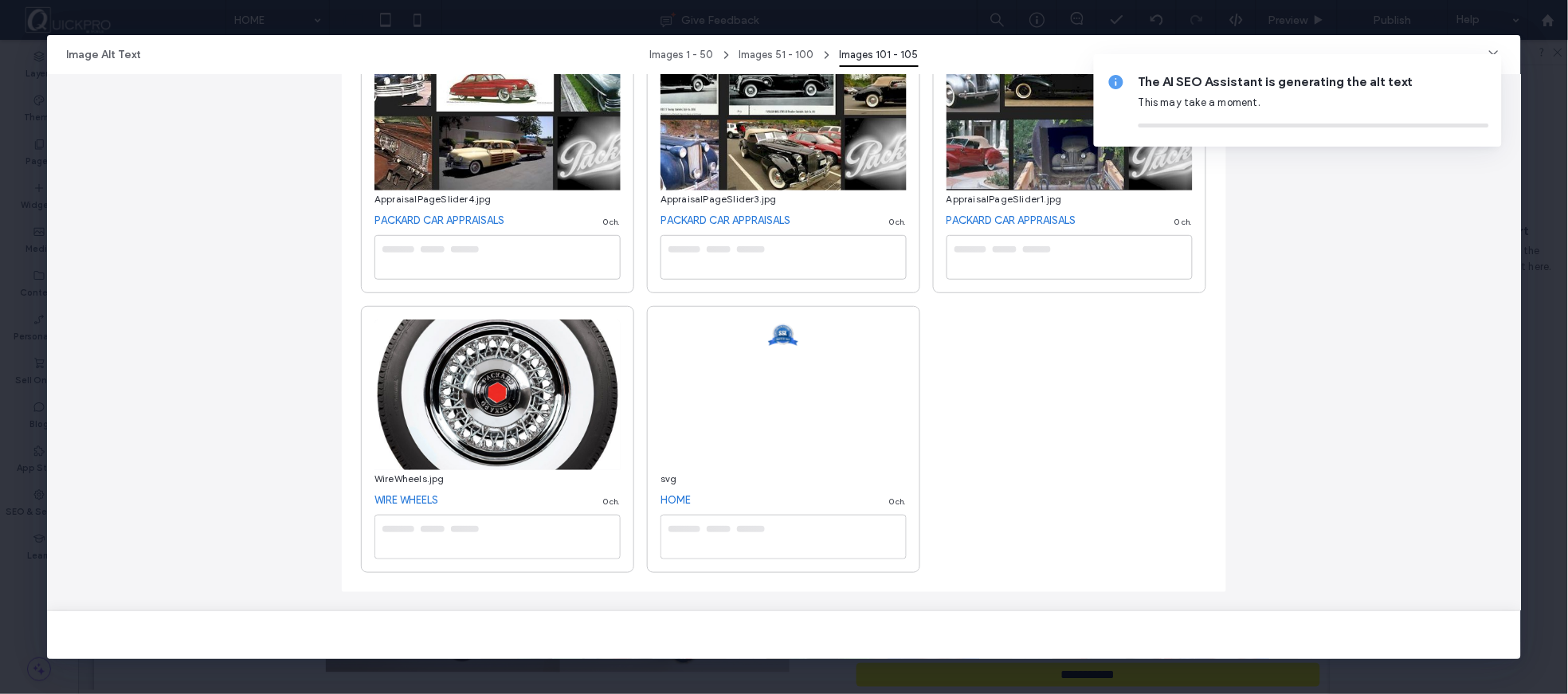
scroll to position [197, 0]
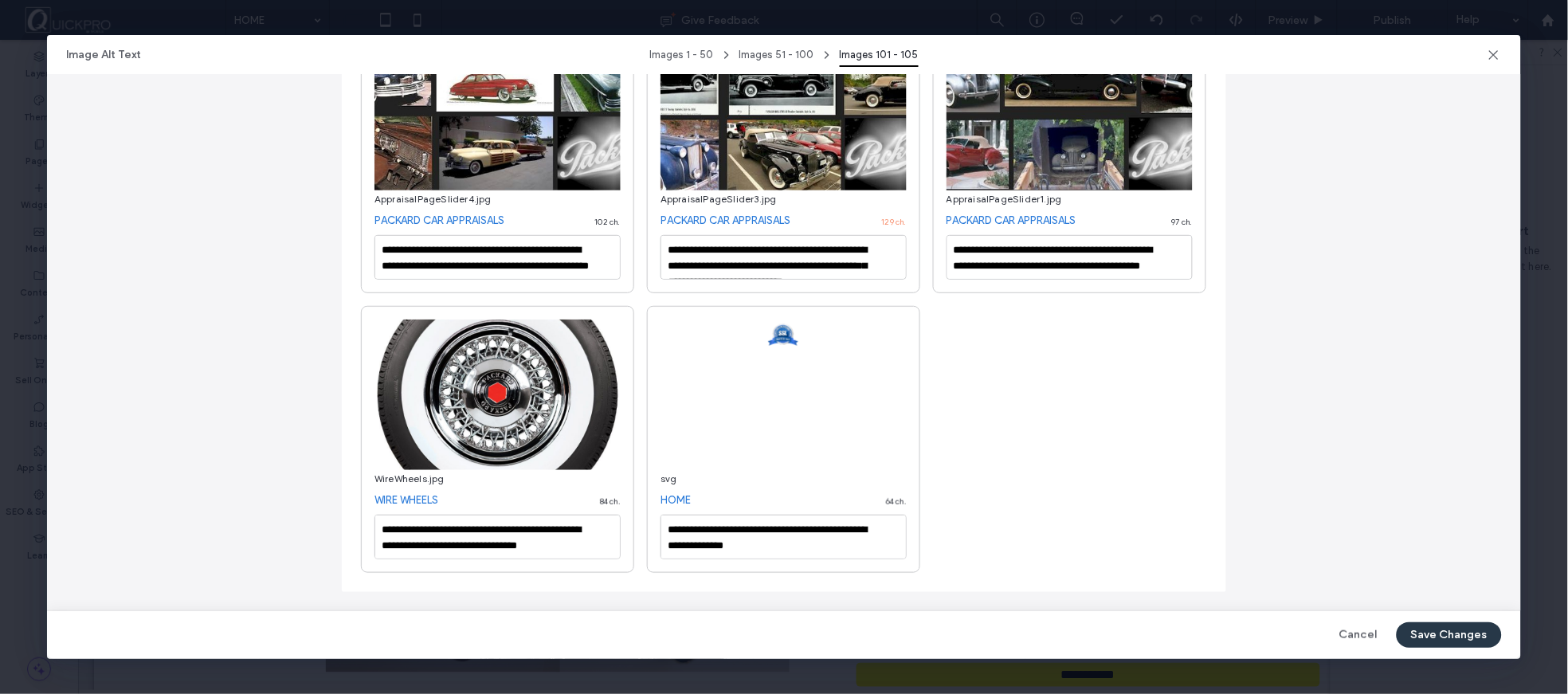
click at [1427, 634] on button "Save Changes" at bounding box center [1448, 635] width 105 height 26
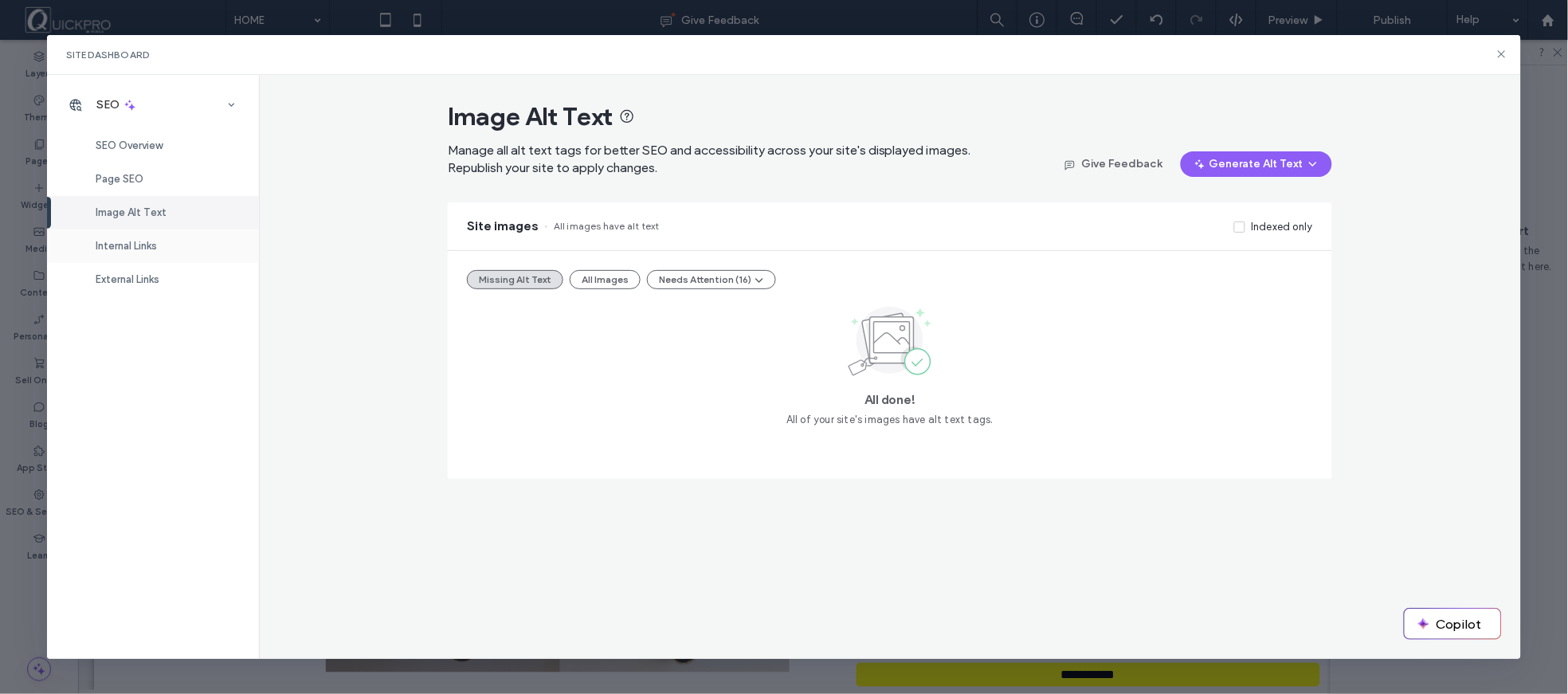
click at [118, 239] on span "Internal Links" at bounding box center [127, 245] width 62 height 12
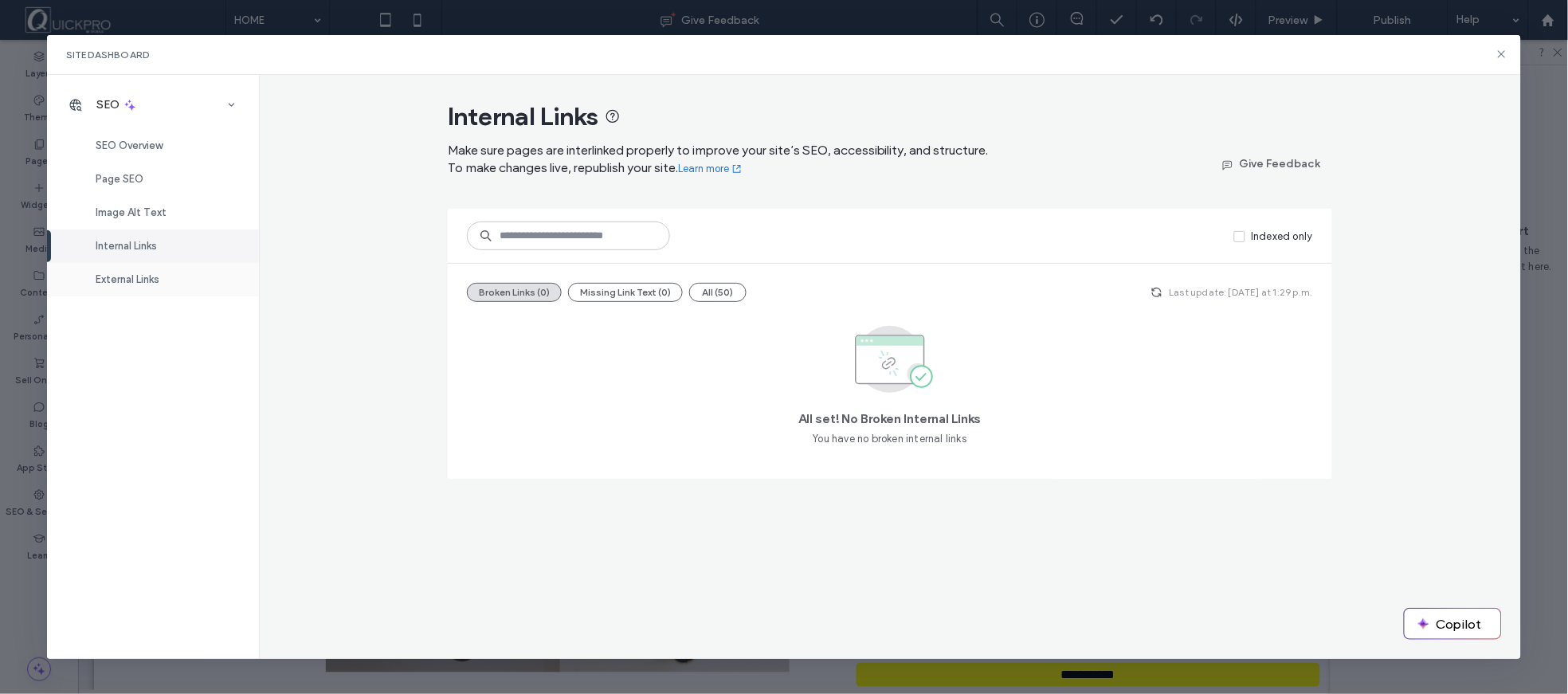
click at [133, 283] on span "External Links" at bounding box center [128, 279] width 64 height 12
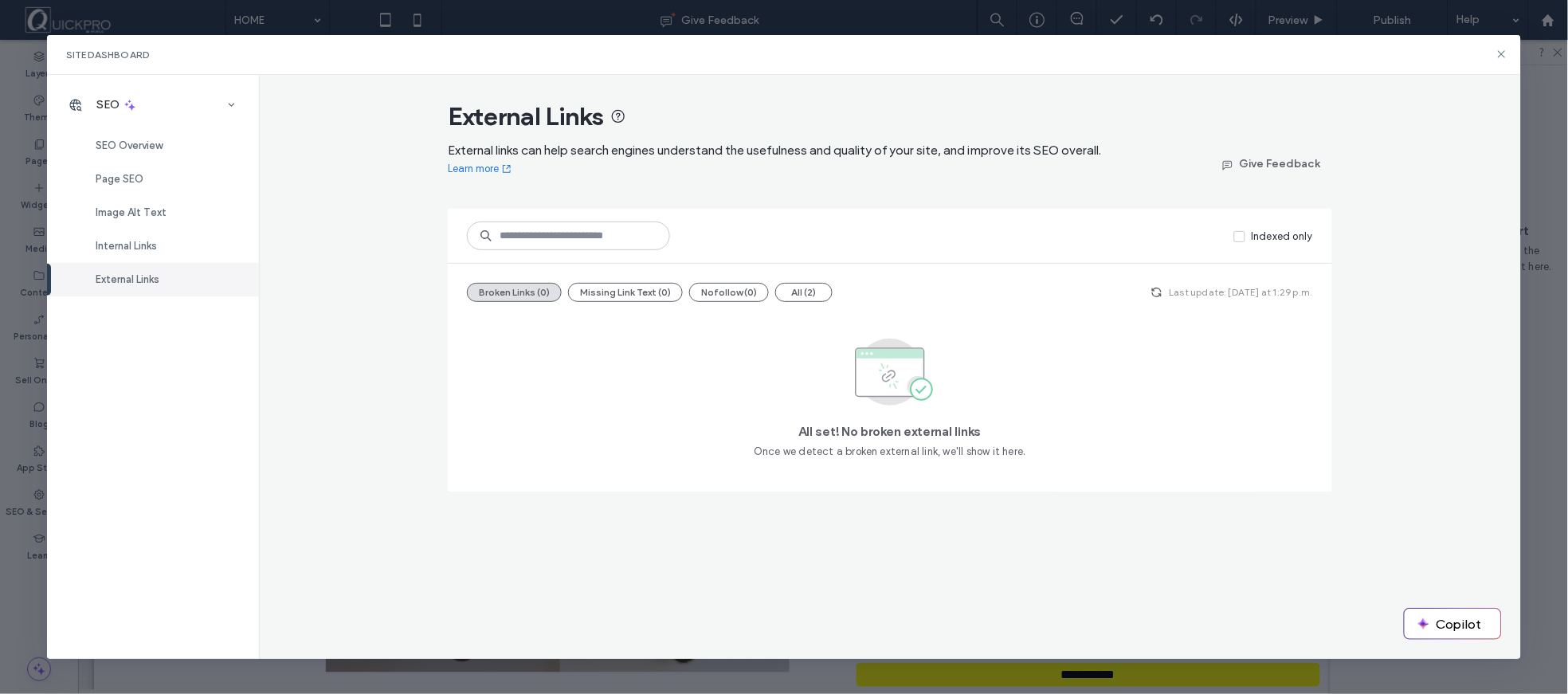
click at [1379, 420] on div "External Links External links can help search engines understand the usefulness…" at bounding box center [890, 367] width 1262 height 584
click at [1499, 53] on icon at bounding box center [1501, 54] width 13 height 13
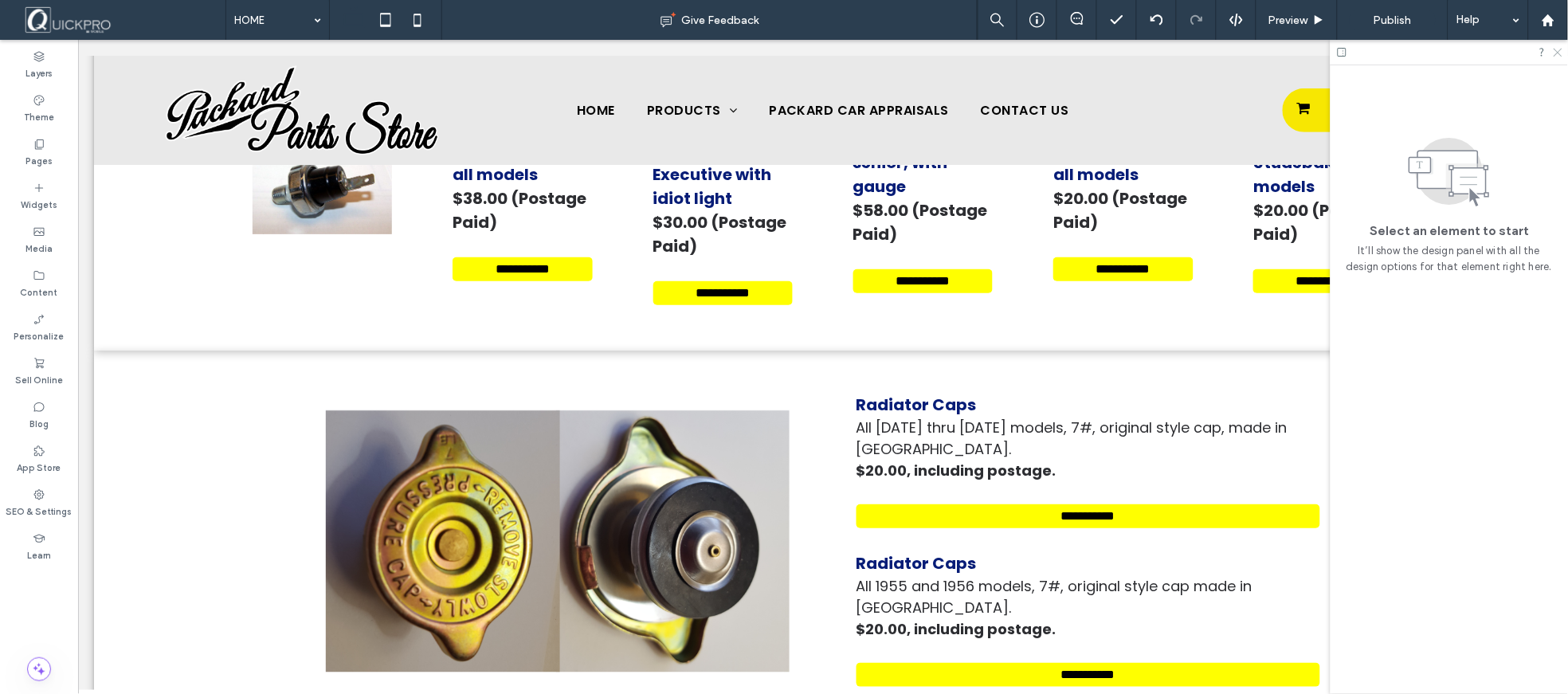
click at [1555, 52] on icon at bounding box center [1557, 51] width 10 height 10
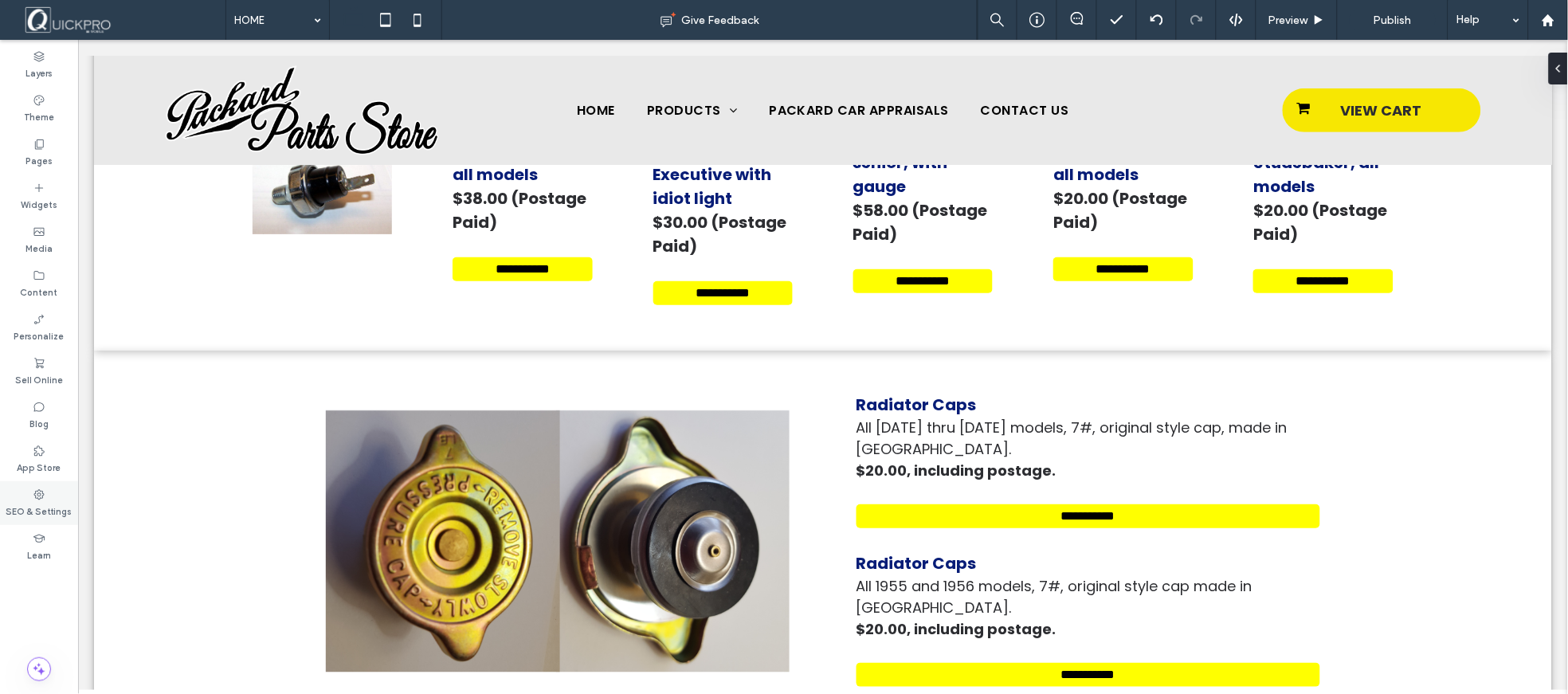
click at [38, 505] on label "SEO & Settings" at bounding box center [39, 510] width 66 height 18
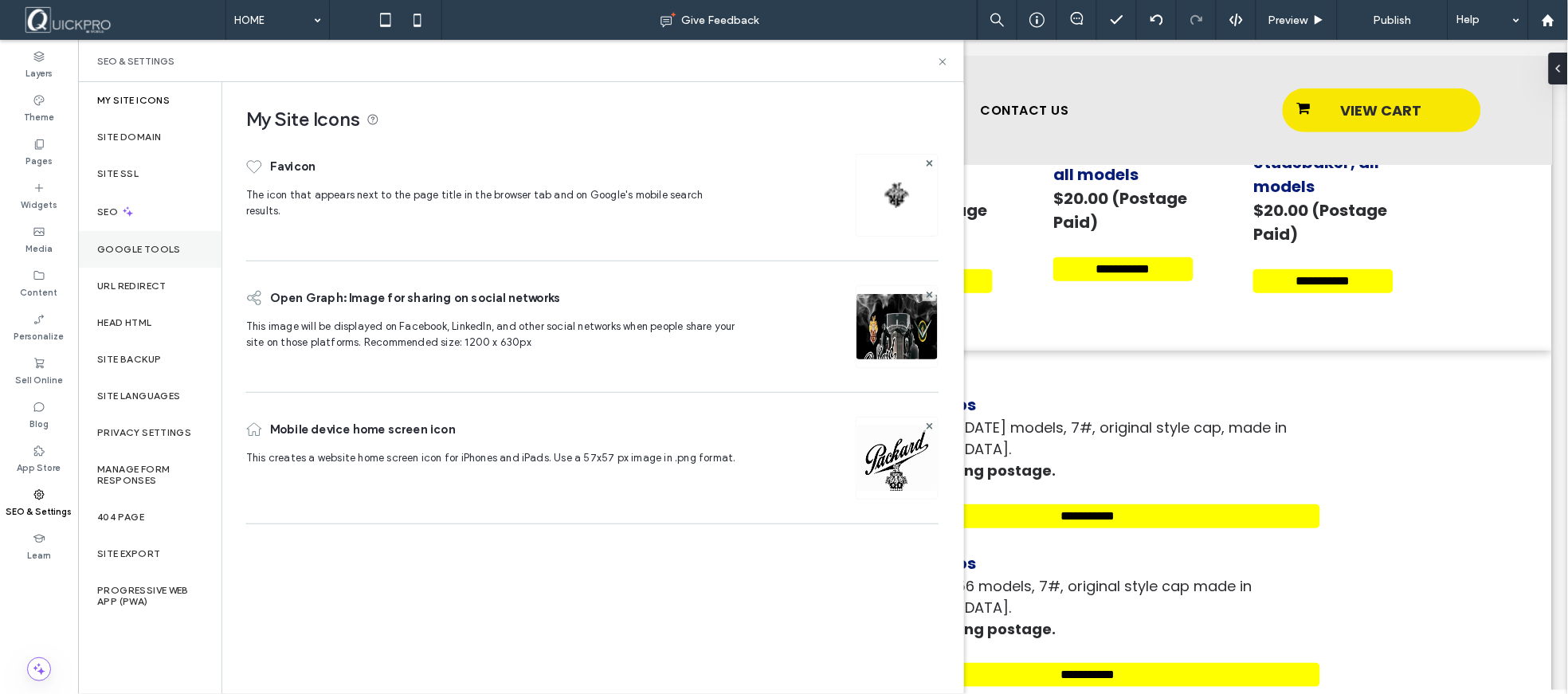
click at [136, 236] on div "Google Tools" at bounding box center [150, 249] width 144 height 37
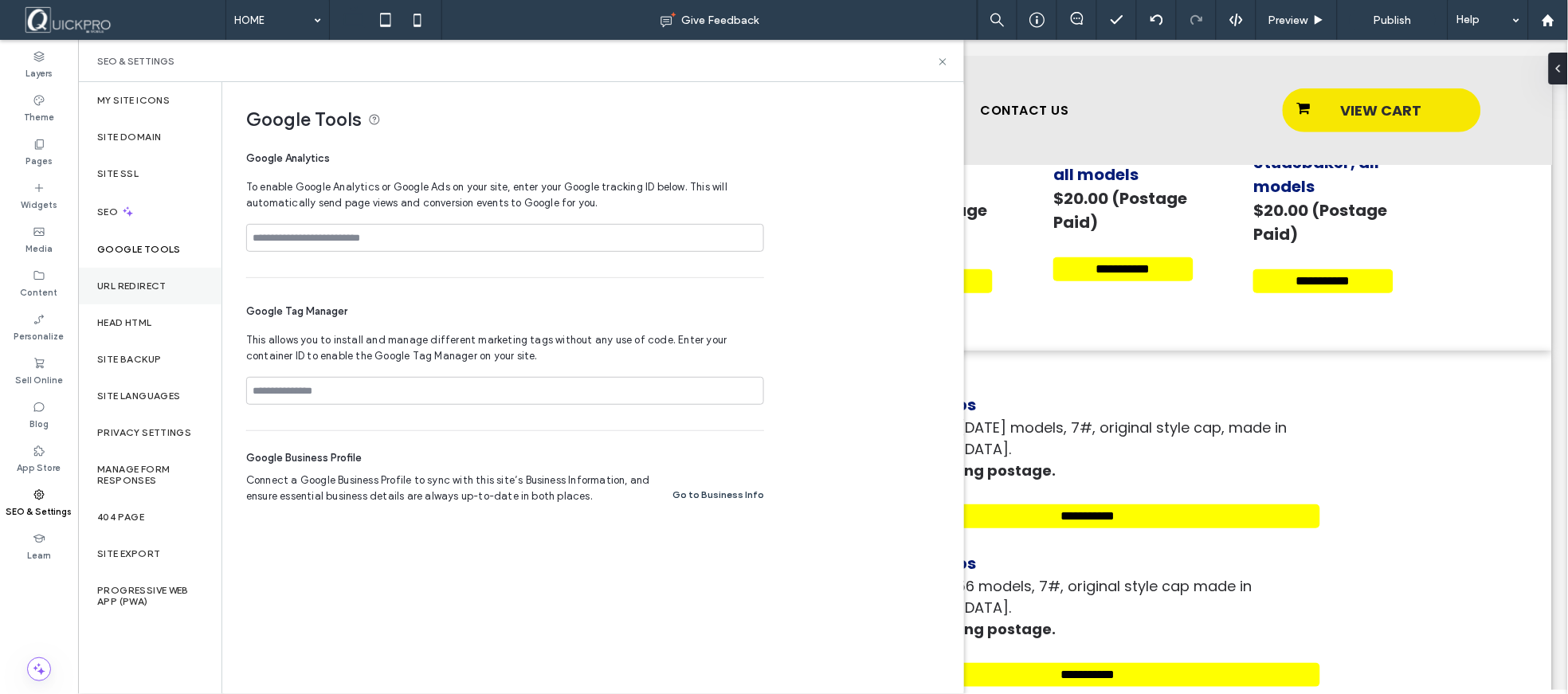
click at [144, 282] on label "URL Redirect" at bounding box center [131, 285] width 69 height 11
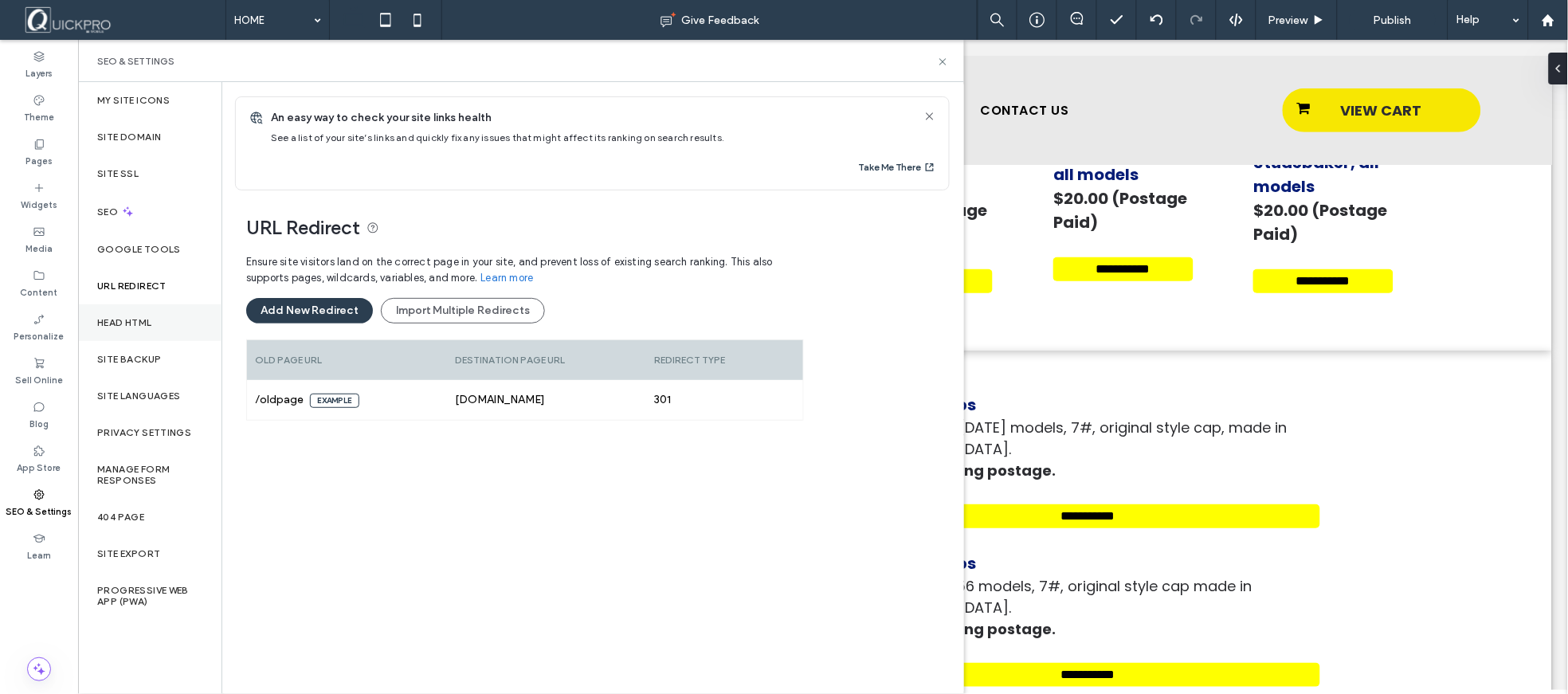
click at [130, 322] on label "Head HTML" at bounding box center [124, 322] width 55 height 11
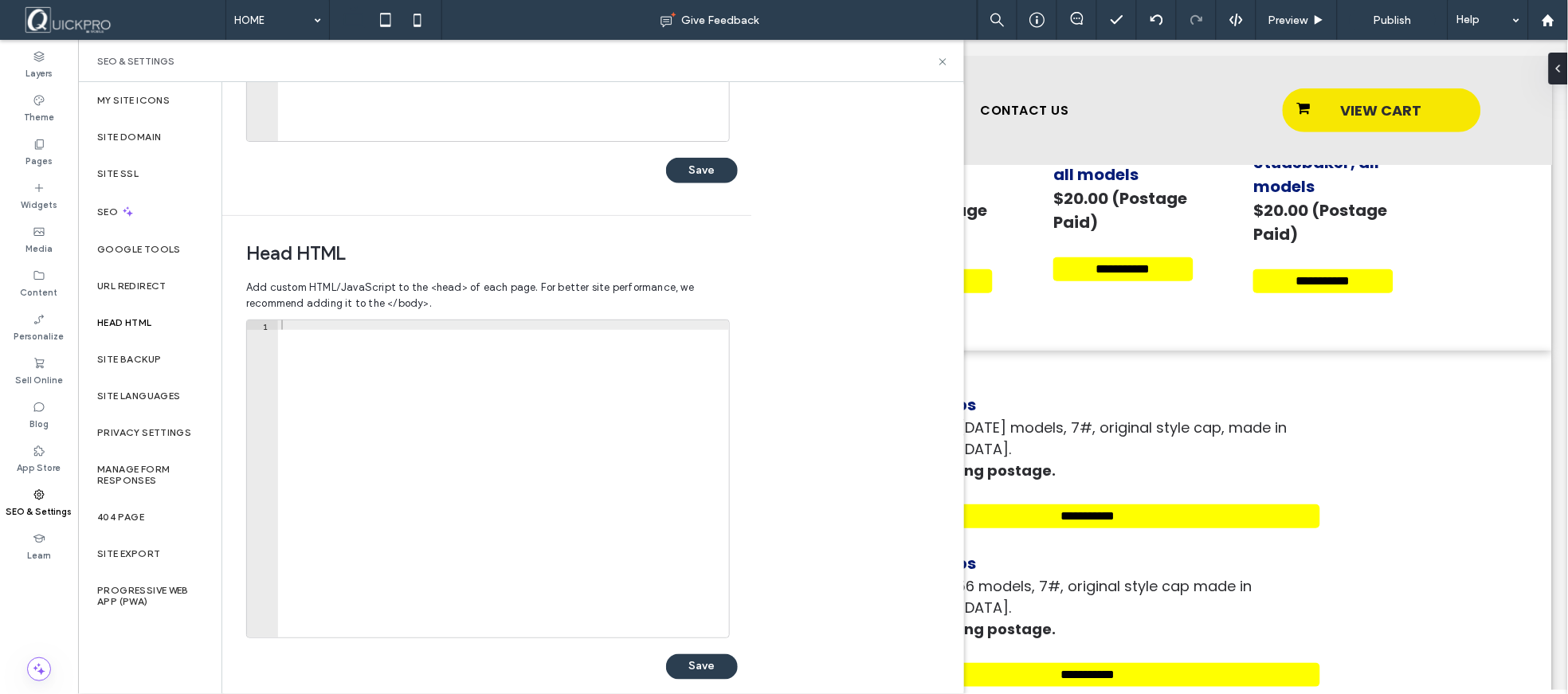
scroll to position [397, 0]
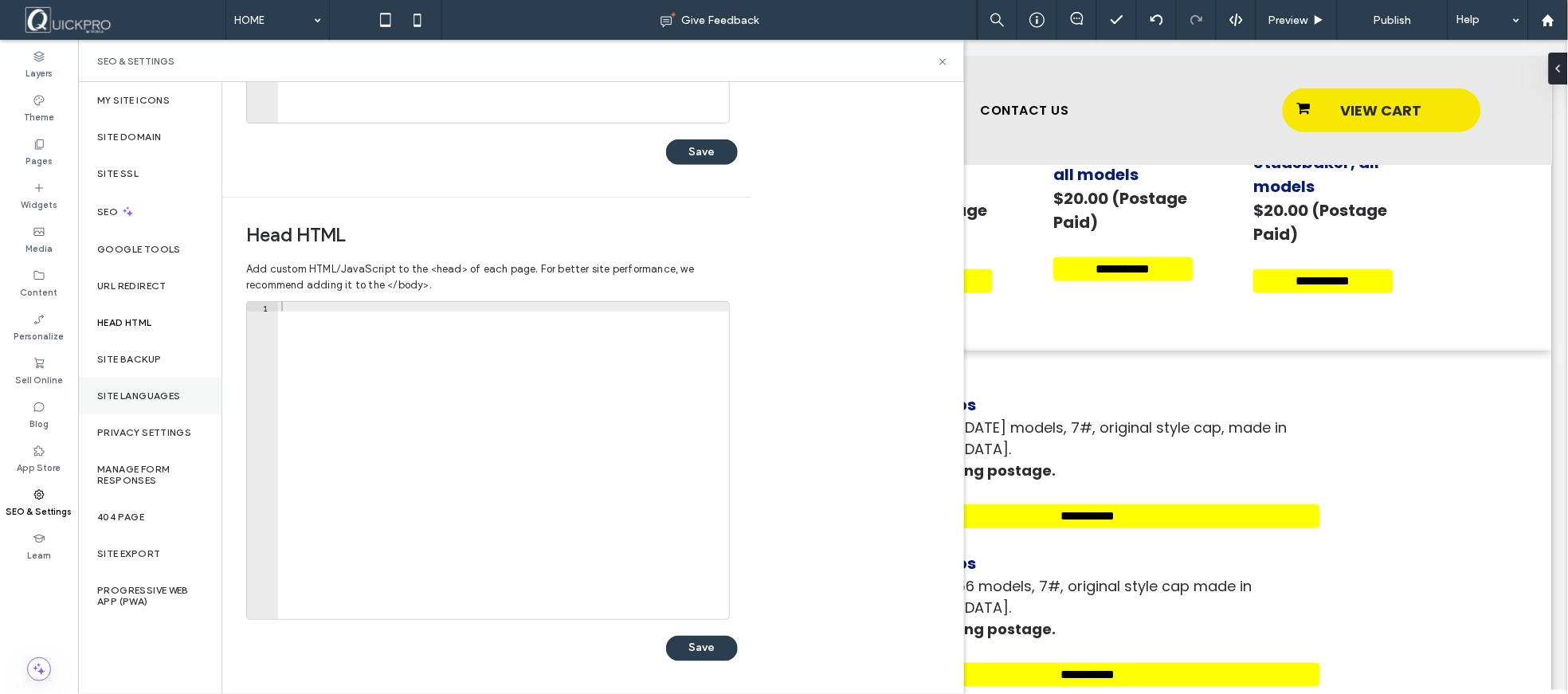
click at [154, 392] on label "Site Languages" at bounding box center [139, 395] width 84 height 11
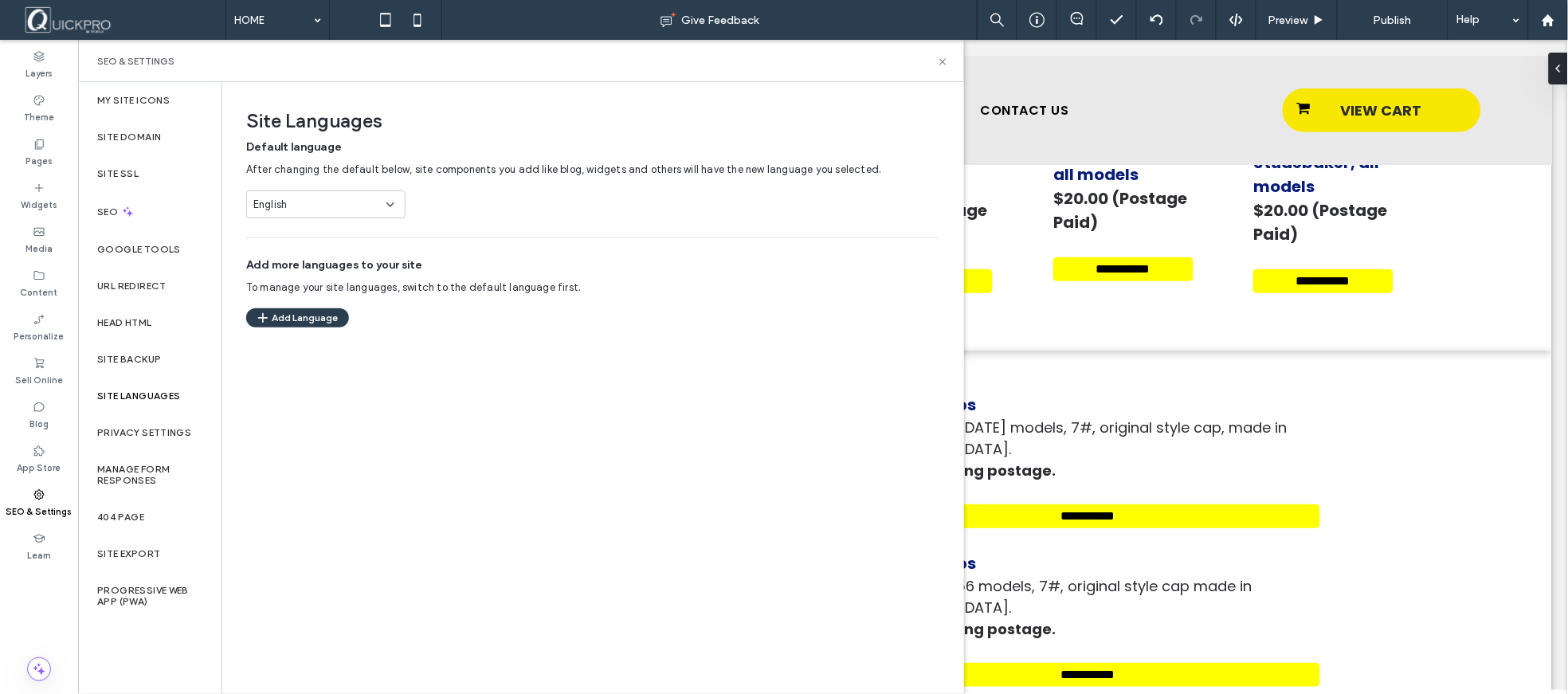
click at [408, 300] on div "Add more languages to your site To manage your site languages, switch to the de…" at bounding box center [592, 292] width 692 height 70
click at [396, 207] on icon at bounding box center [390, 204] width 13 height 13
click at [346, 203] on div "English" at bounding box center [316, 204] width 126 height 16
click at [435, 325] on div "Add more languages to your site To manage your site languages, switch to the de…" at bounding box center [592, 292] width 692 height 70
click at [307, 312] on button "Add Language" at bounding box center [297, 317] width 103 height 19
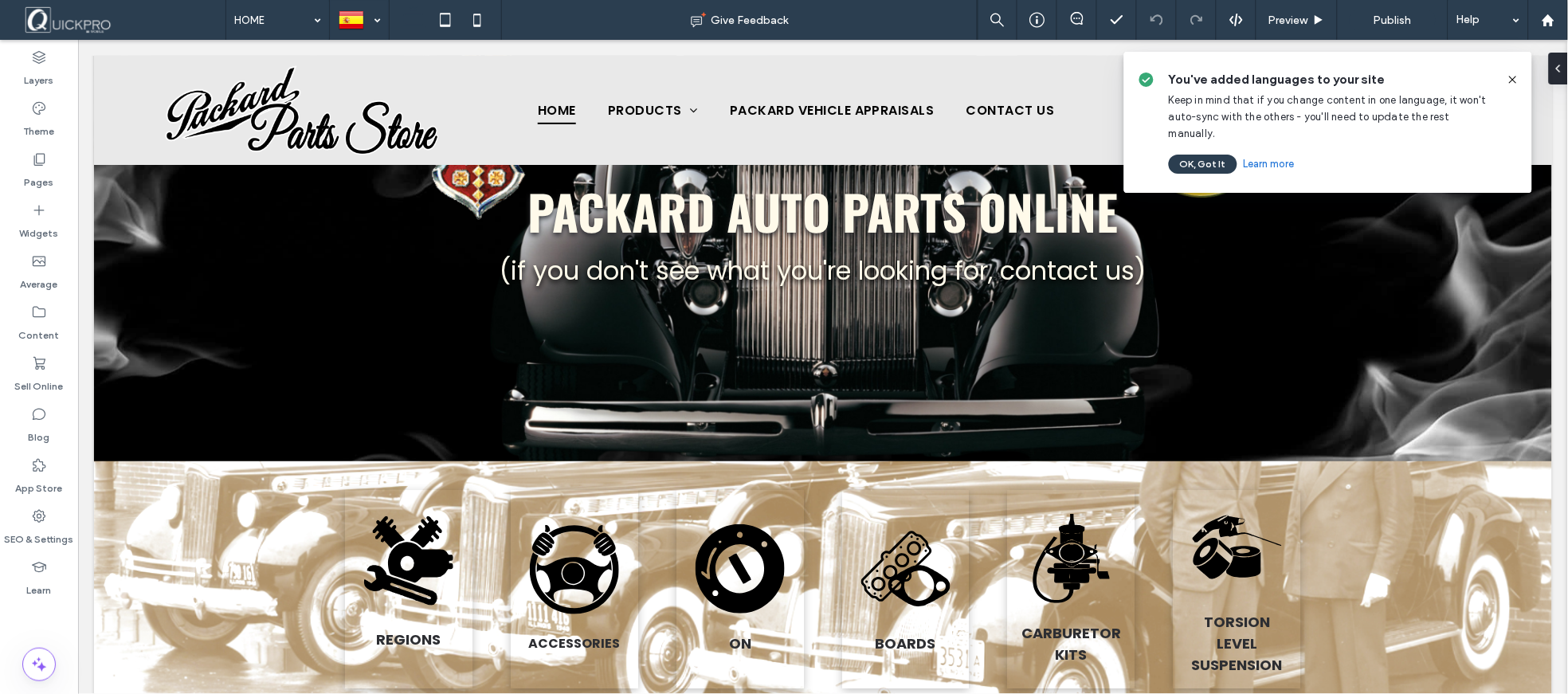
click at [1509, 83] on icon at bounding box center [1512, 79] width 13 height 13
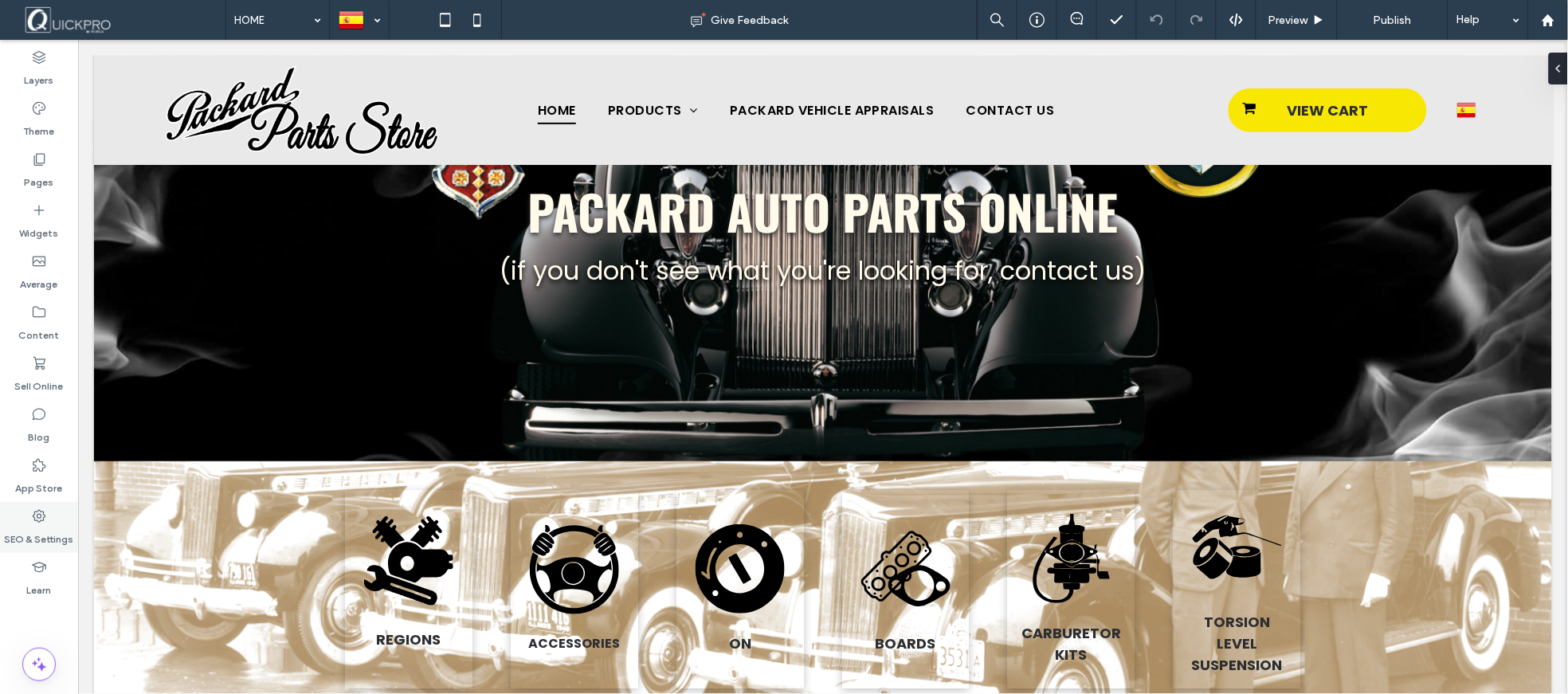
click at [50, 524] on label "SEO & Settings" at bounding box center [39, 535] width 69 height 22
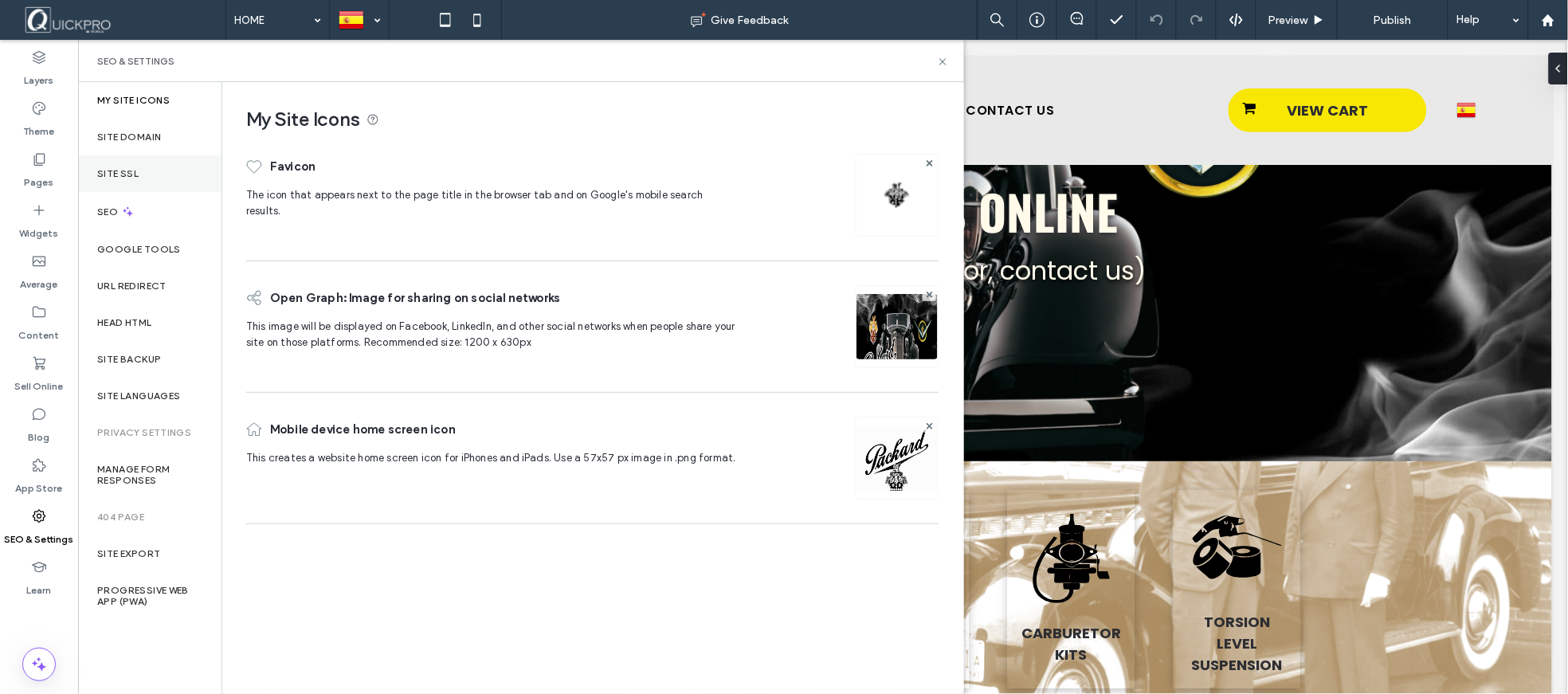
click at [147, 168] on div "Site SSL" at bounding box center [150, 174] width 144 height 37
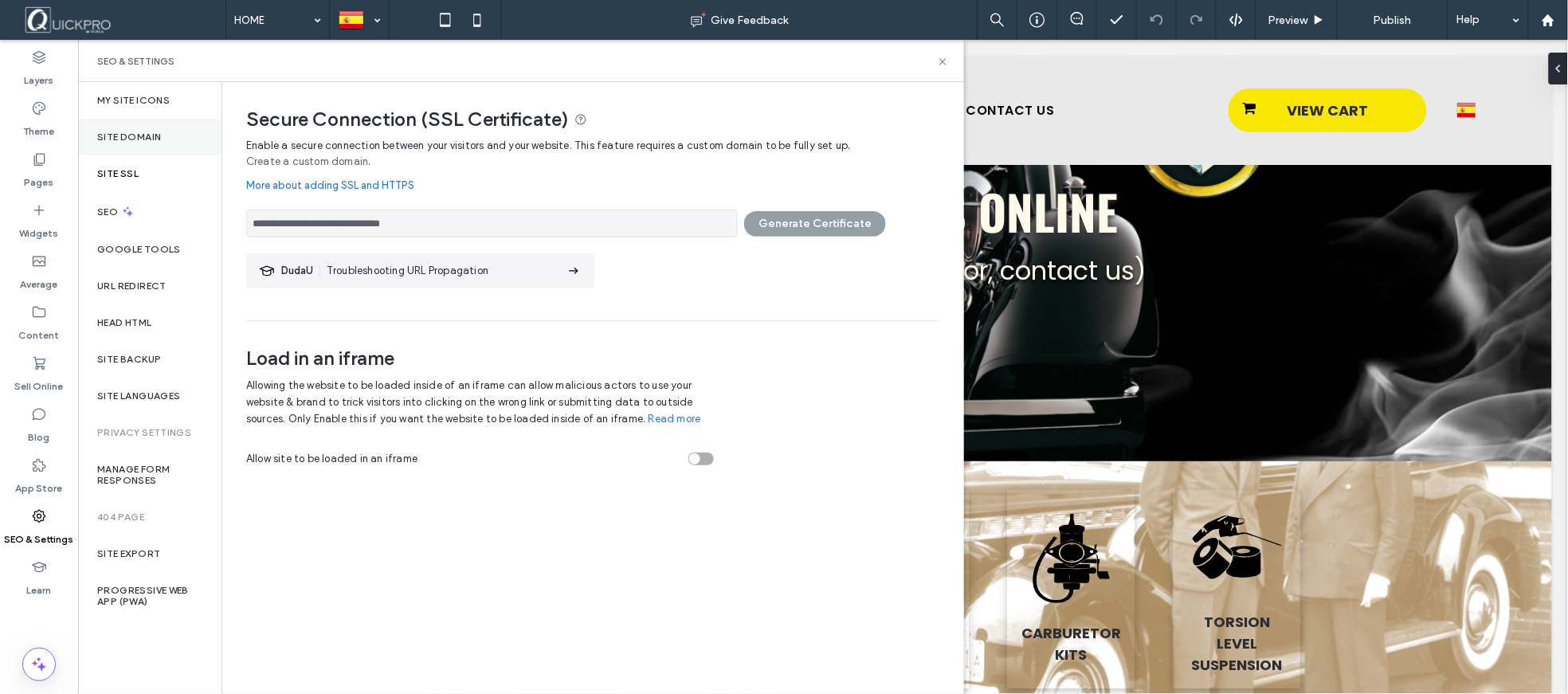
click at [137, 138] on font "Site Domain" at bounding box center [129, 137] width 64 height 12
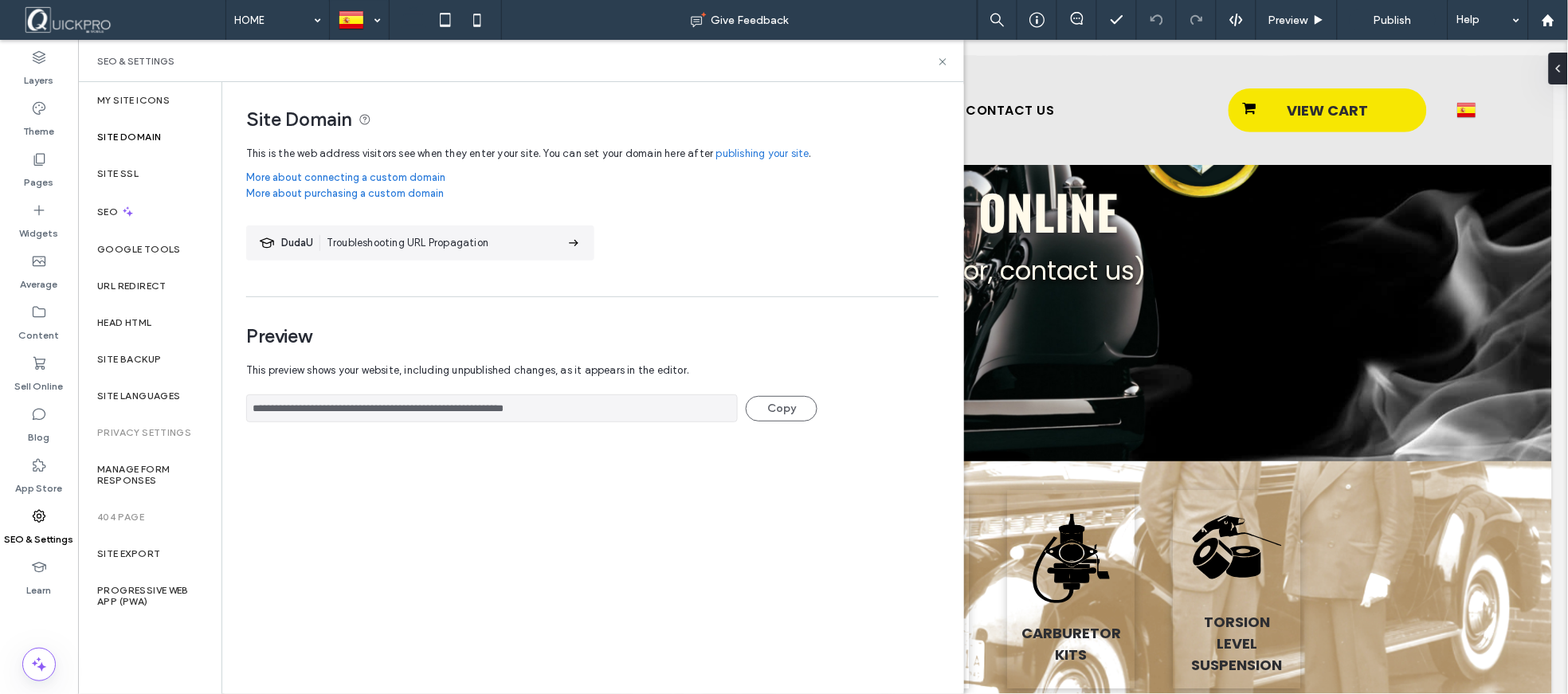
drag, startPoint x: 611, startPoint y: 408, endPoint x: 212, endPoint y: 434, distance: 399.8
click at [210, 428] on div "**********" at bounding box center [521, 387] width 886 height 611
click at [153, 392] on font "Site Languages" at bounding box center [139, 396] width 84 height 12
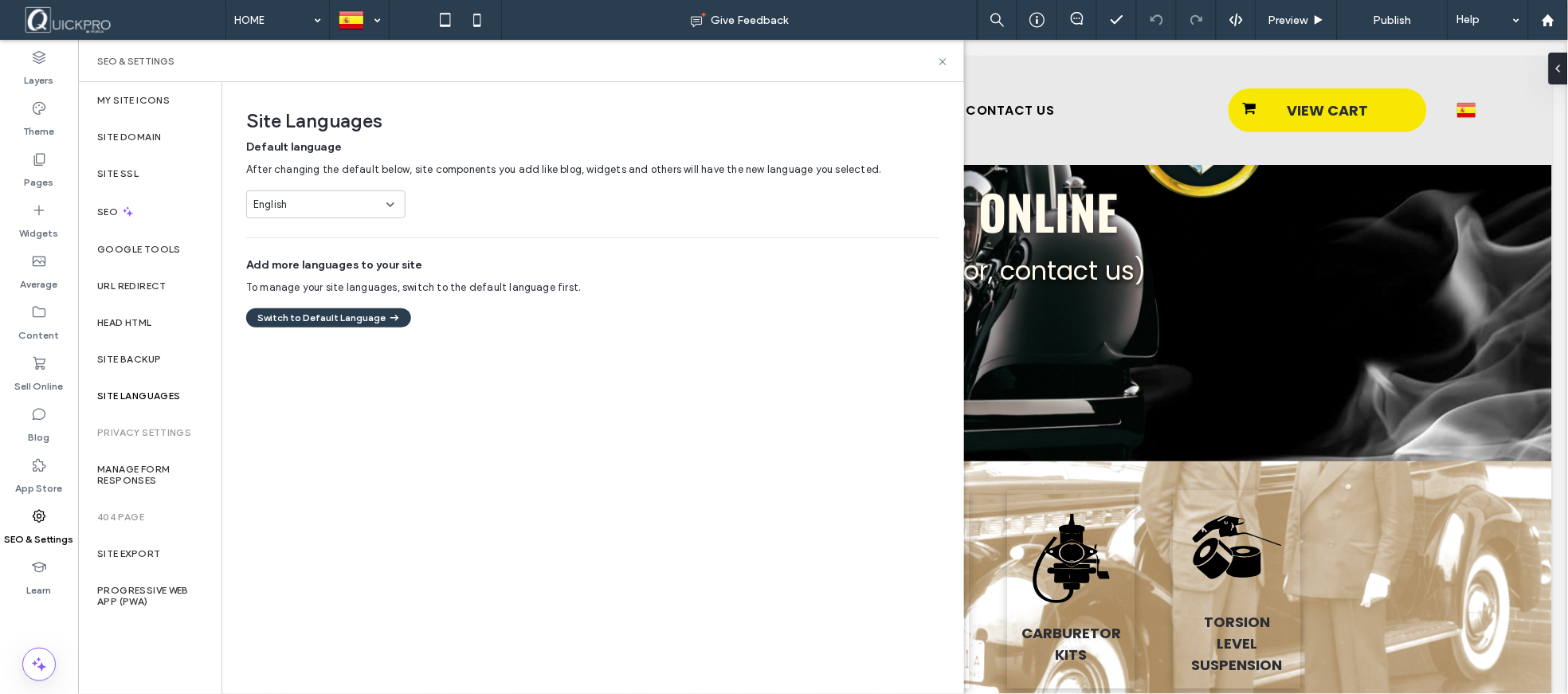
click at [342, 361] on div "Site Languages Default language After changing the default below, site componen…" at bounding box center [592, 387] width 740 height 610
click at [299, 315] on font "Switch to Default Language" at bounding box center [321, 317] width 129 height 12
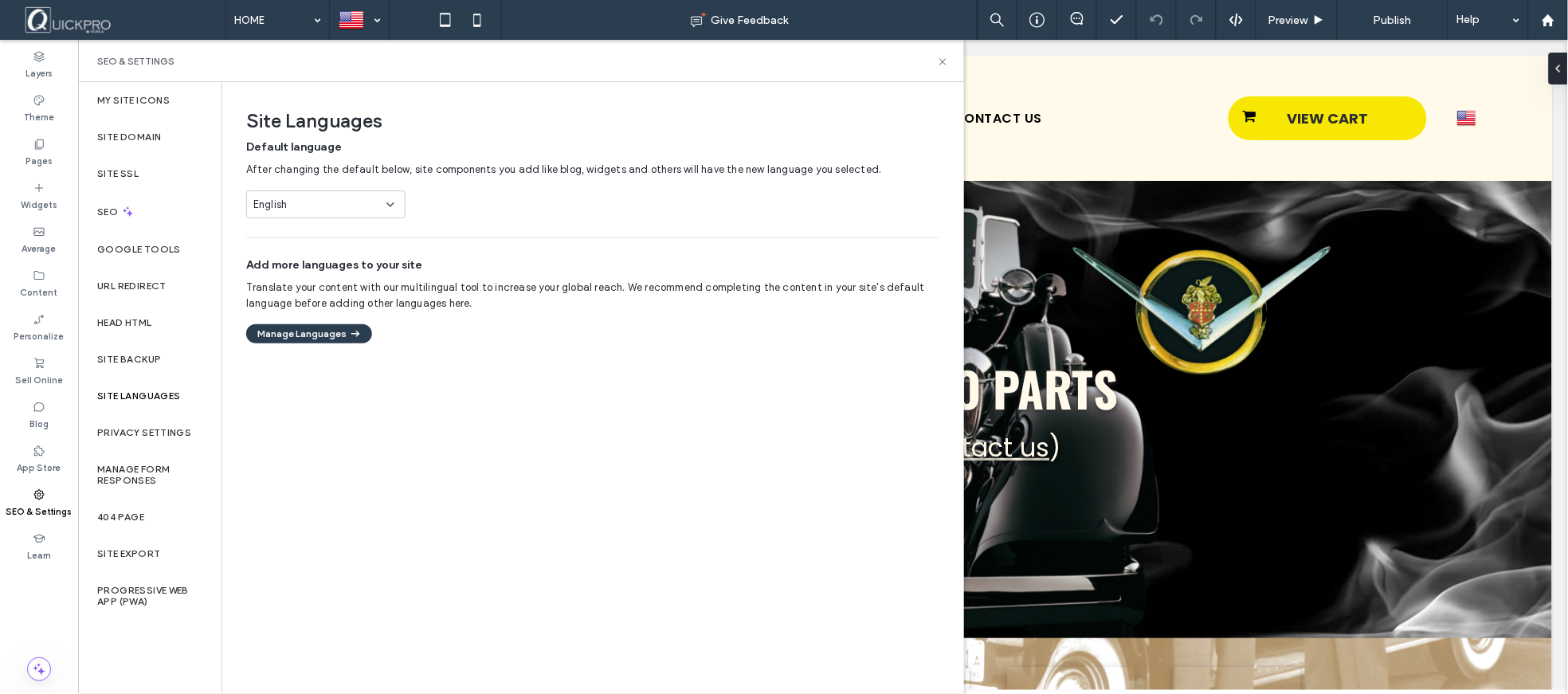
click at [386, 203] on icon at bounding box center [390, 204] width 13 height 13
click at [309, 251] on div "Spanish" at bounding box center [326, 260] width 158 height 28
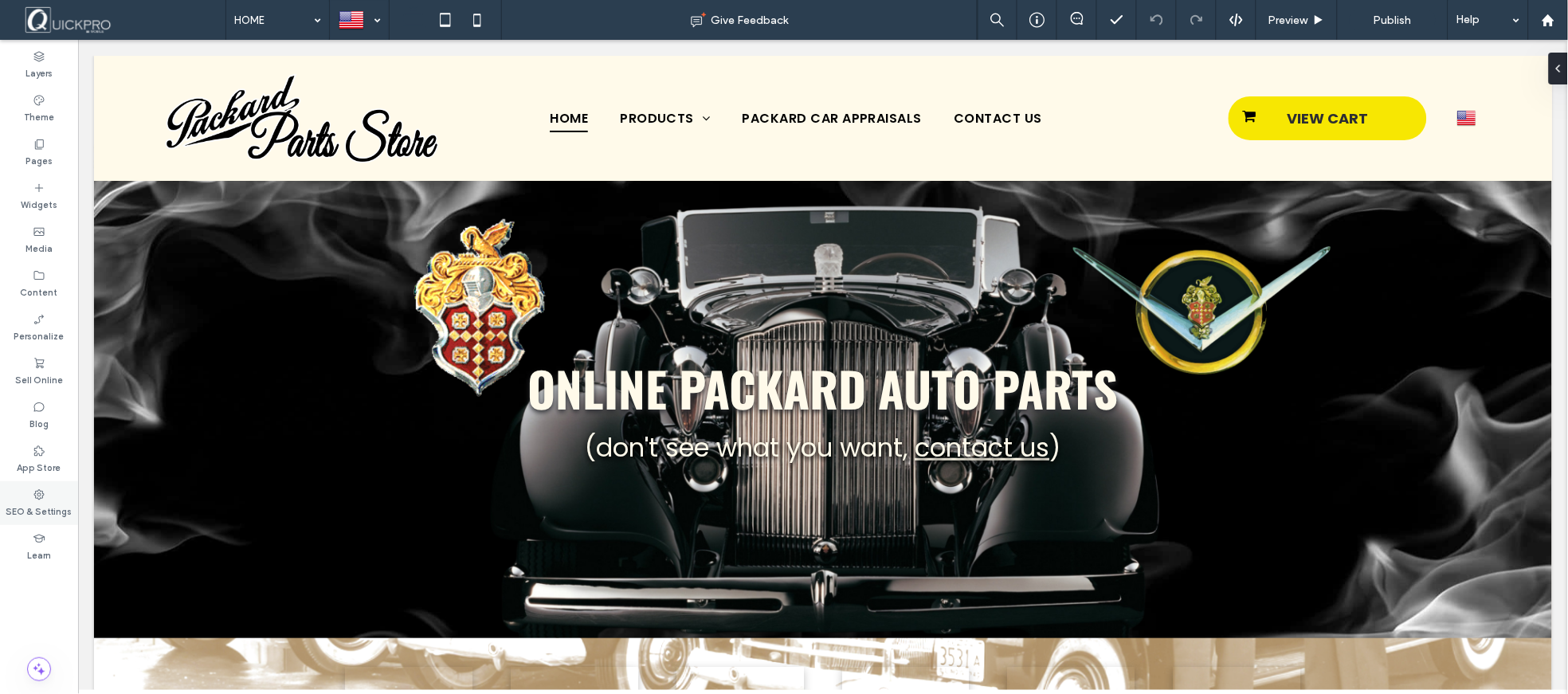
click at [41, 494] on use at bounding box center [39, 494] width 10 height 10
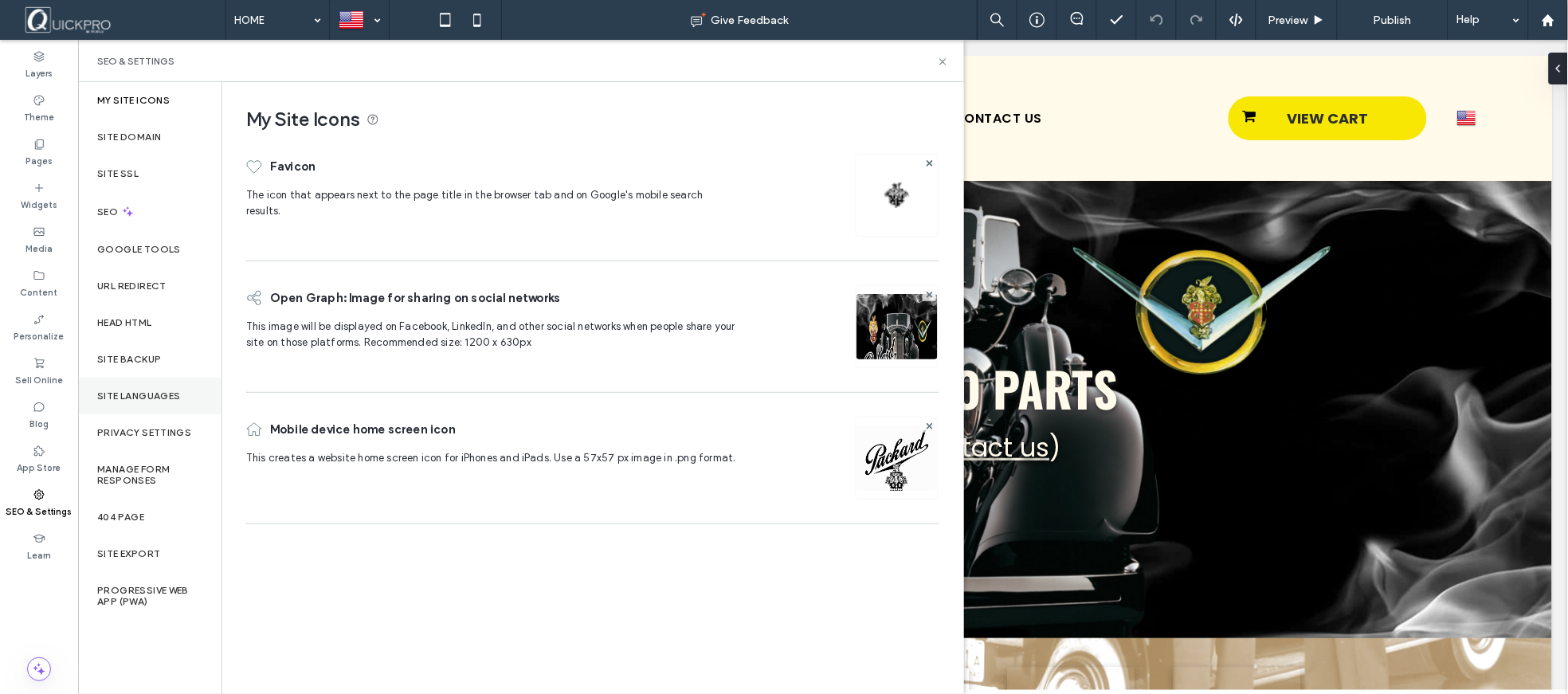
click at [156, 394] on label "Site Languages" at bounding box center [139, 395] width 84 height 11
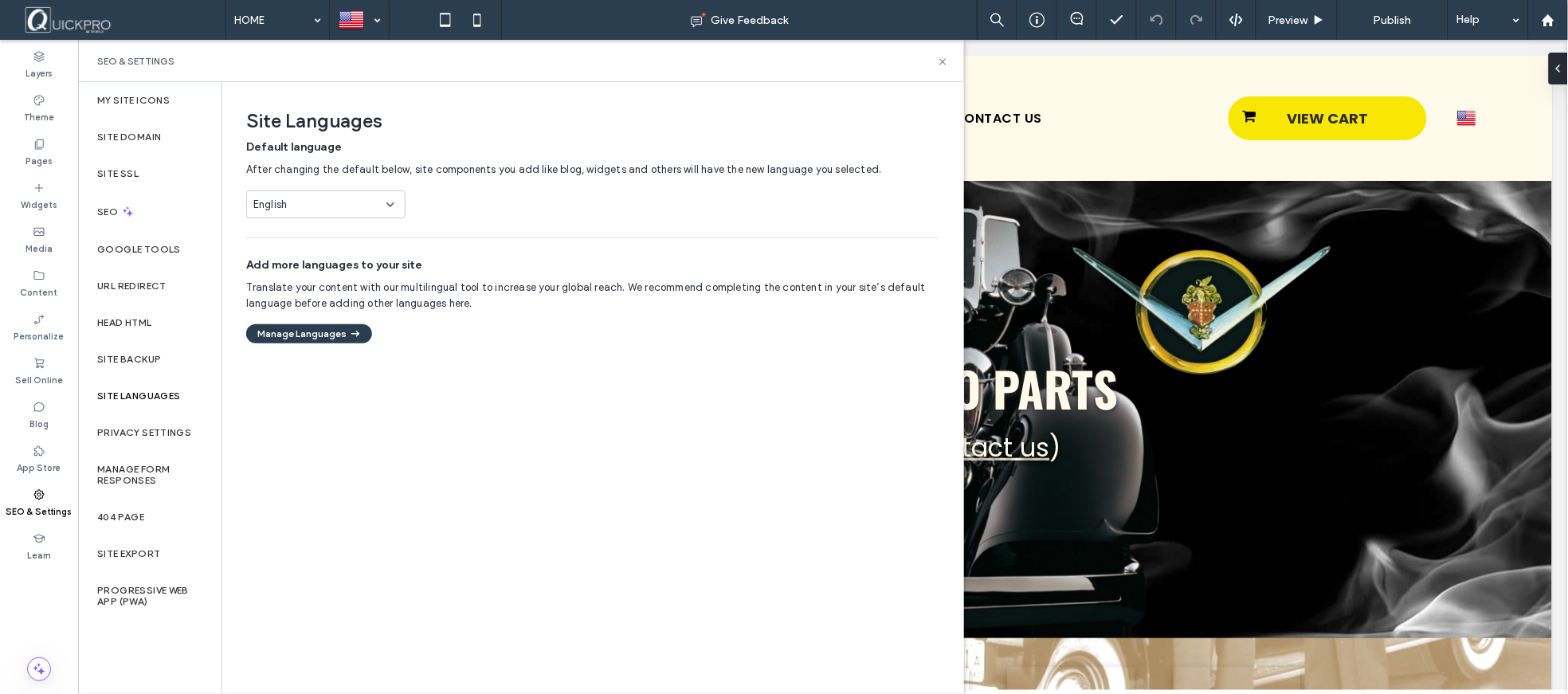
click at [400, 458] on div "Site Languages Default language After changing the default below, site componen…" at bounding box center [592, 387] width 740 height 610
click at [147, 473] on label "Manage Form Responses" at bounding box center [149, 475] width 105 height 22
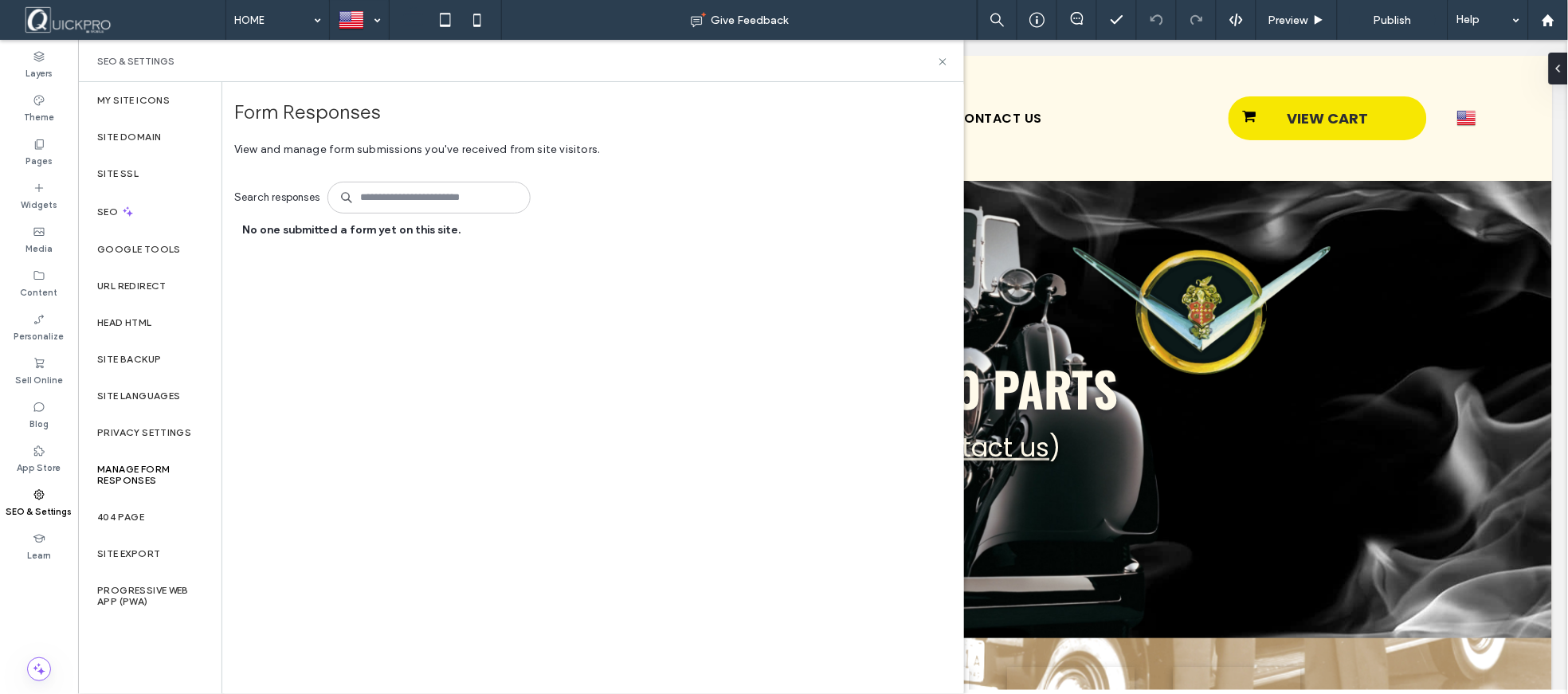
drag, startPoint x: 465, startPoint y: 476, endPoint x: 491, endPoint y: 414, distance: 67.2
click at [466, 473] on div "Form Responses View and manage form submissions you've received from site visit…" at bounding box center [533, 387] width 597 height 610
click at [145, 515] on label "404 Page" at bounding box center [120, 517] width 47 height 11
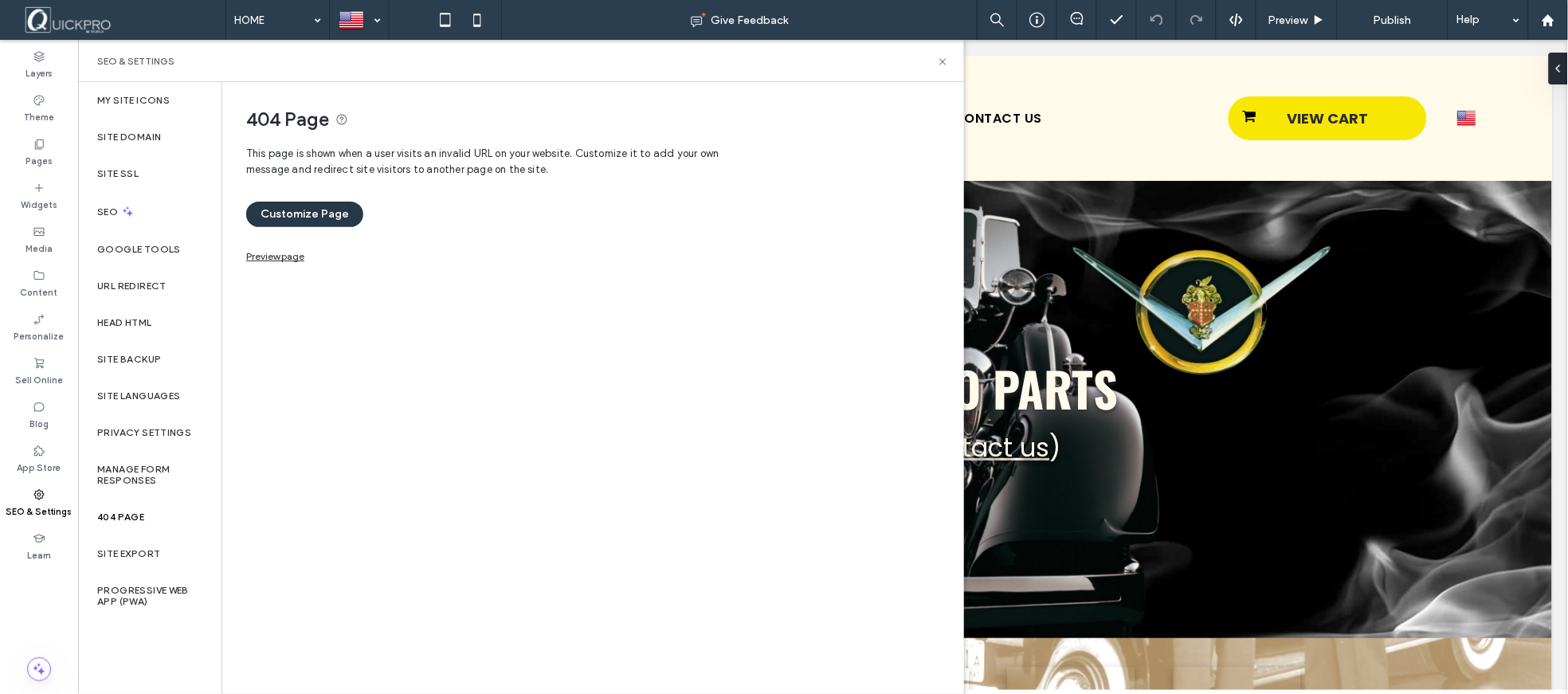
click at [317, 205] on button "Customize Page" at bounding box center [304, 214] width 117 height 26
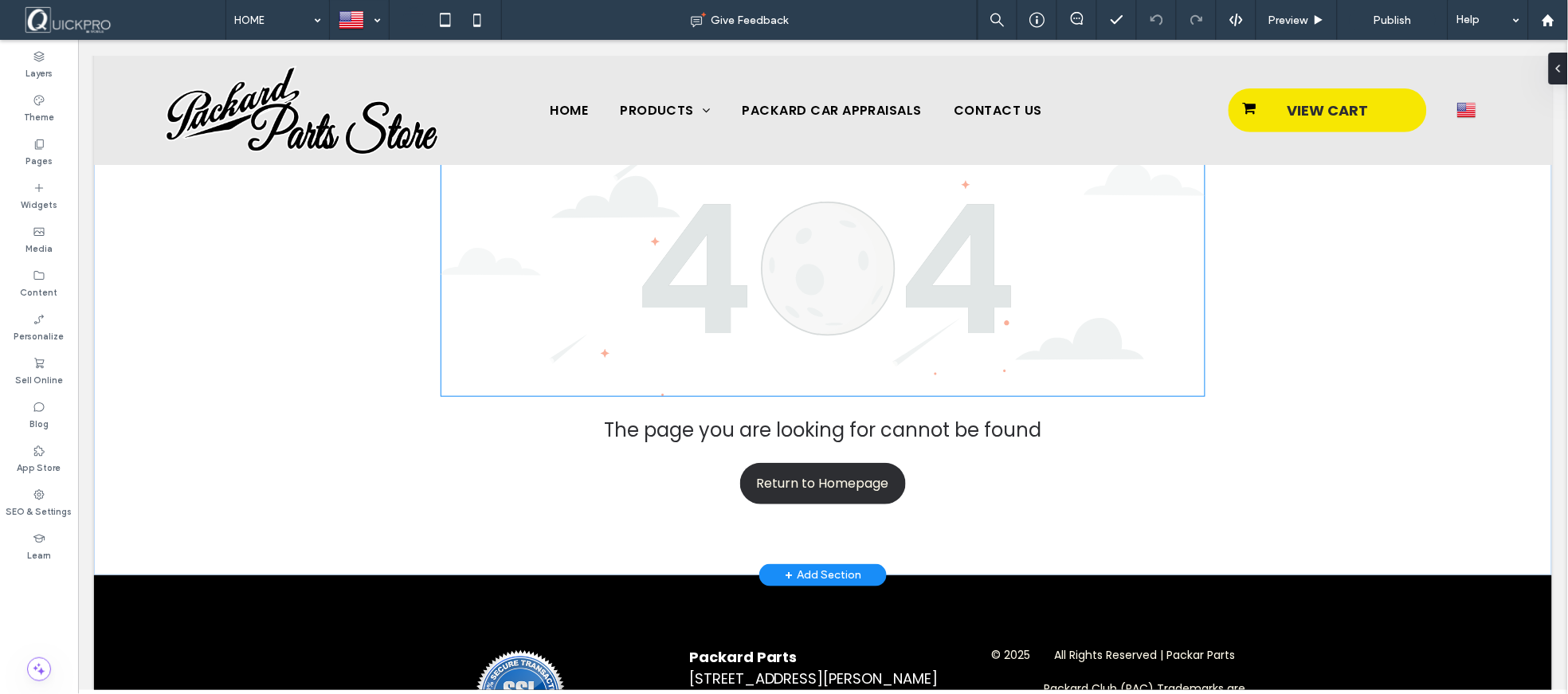
scroll to position [161, 0]
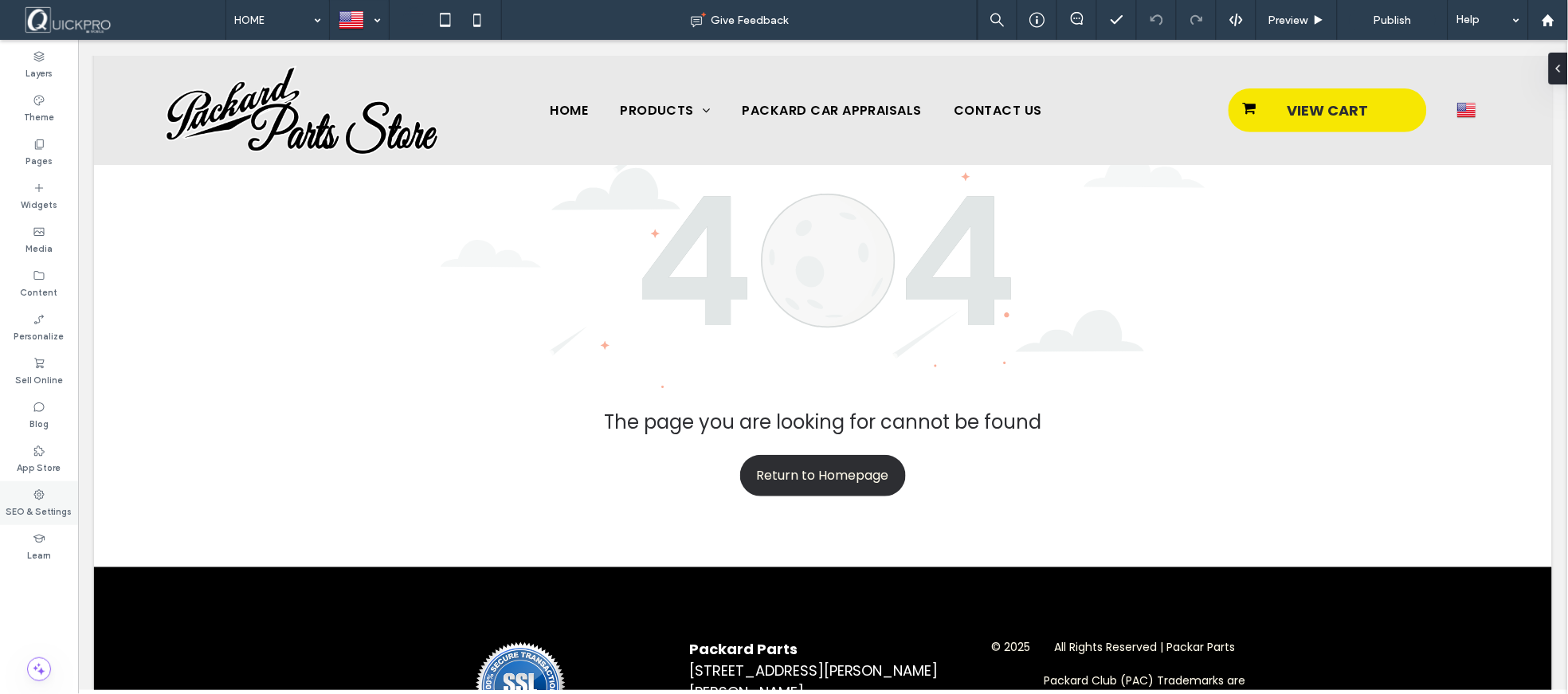
click at [42, 499] on icon at bounding box center [39, 495] width 13 height 13
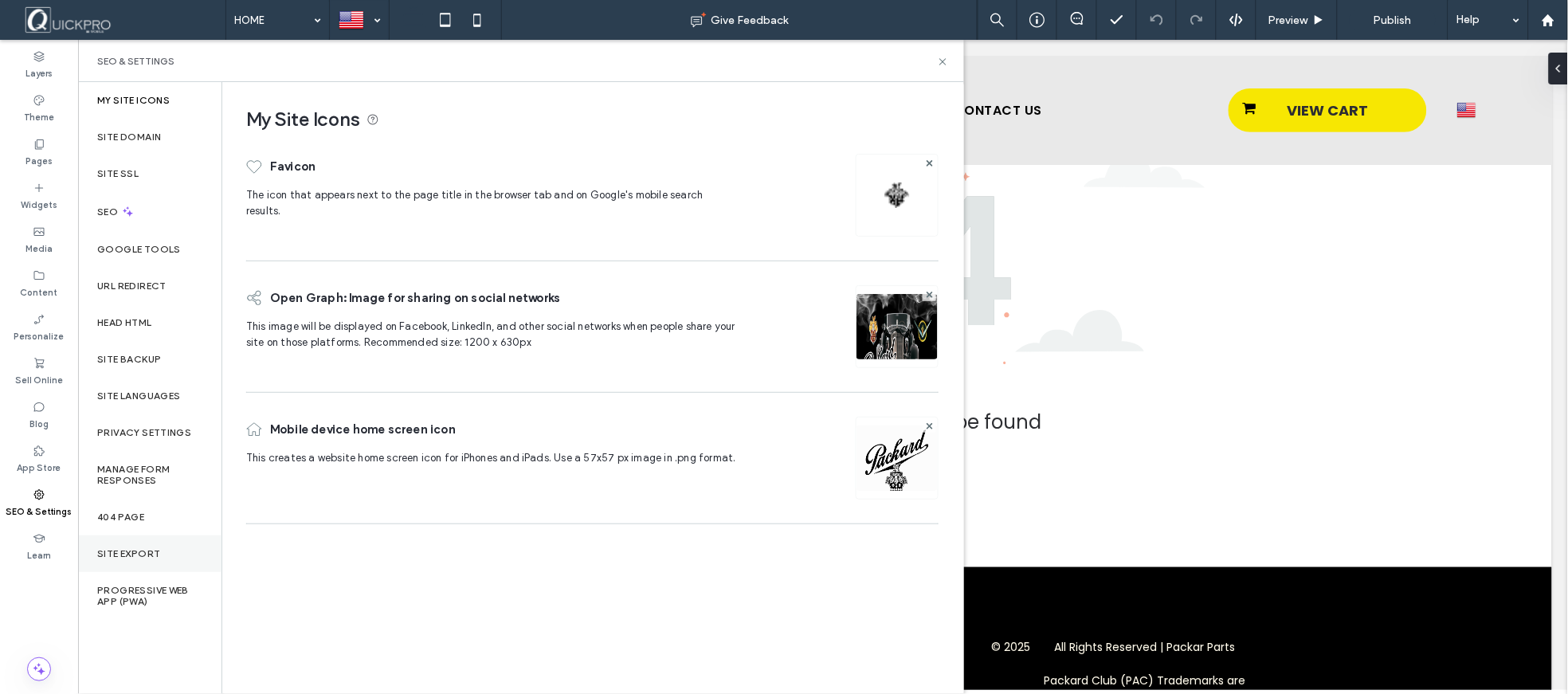
click at [144, 548] on label "Site Export" at bounding box center [128, 553] width 63 height 11
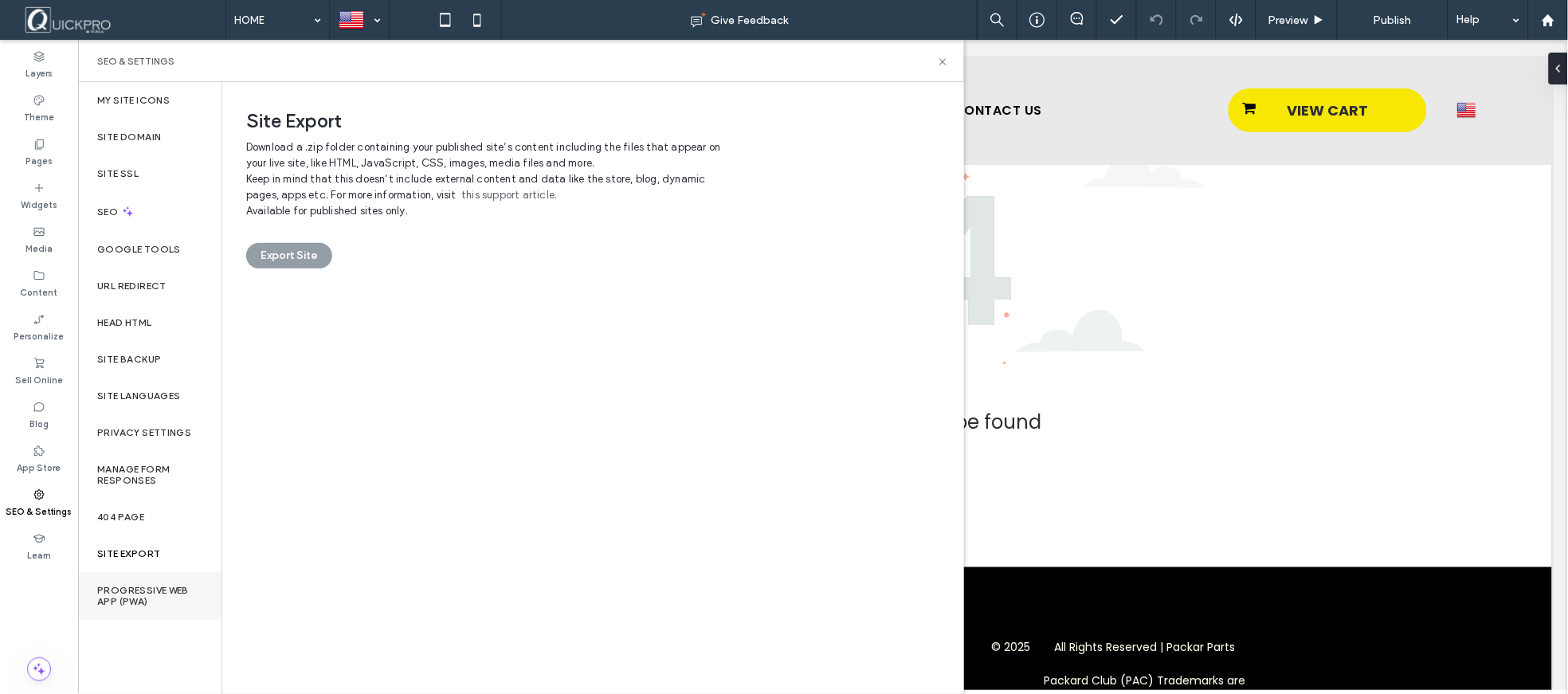
click at [149, 586] on label "Progressive Web App (PWA)" at bounding box center [149, 595] width 105 height 22
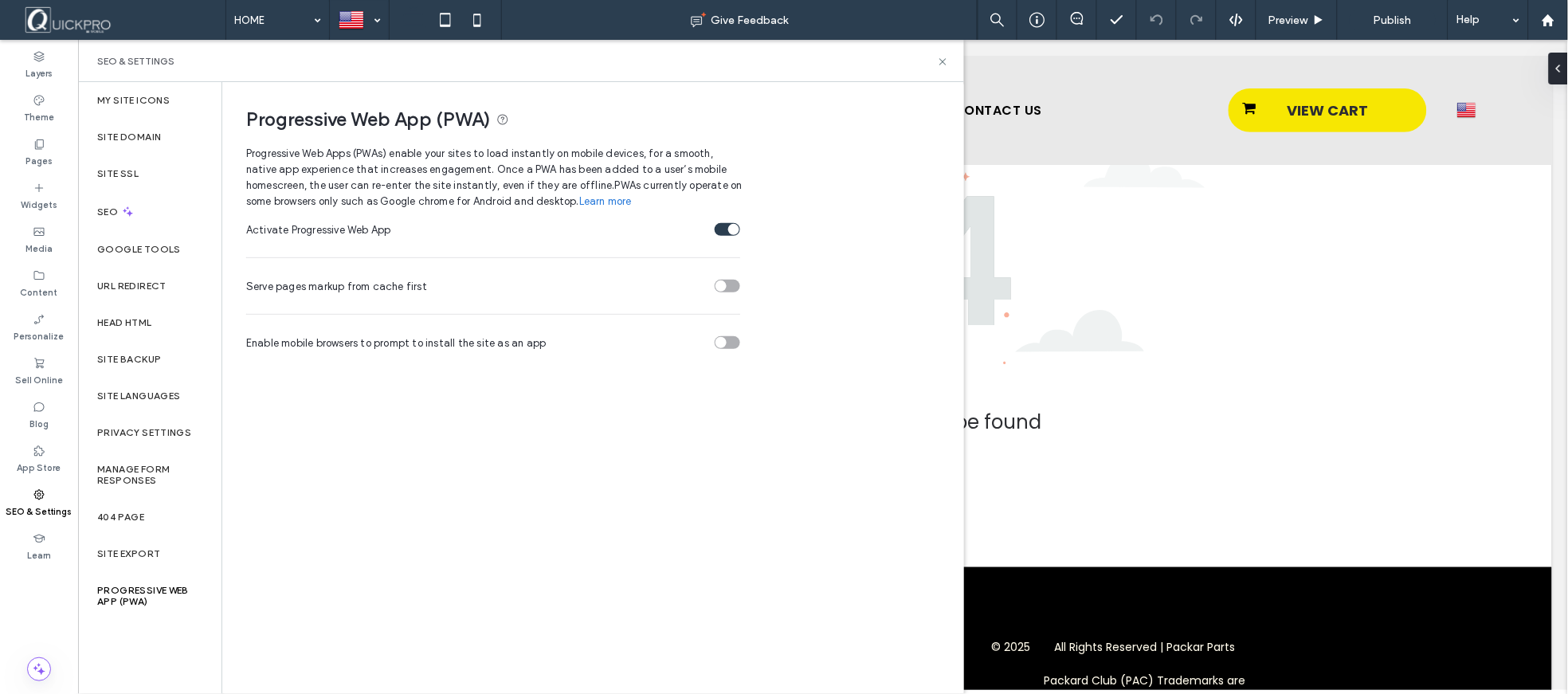
click at [370, 367] on div "Progressive Web App (PWA) Progressive Web Apps (PWAs) enable your sites to load…" at bounding box center [592, 387] width 740 height 610
click at [382, 364] on div "Progressive Web App (PWA) Progressive Web Apps (PWAs) enable your sites to load…" at bounding box center [592, 387] width 740 height 610
click at [380, 363] on div "Progressive Web App (PWA) Progressive Web Apps (PWAs) enable your sites to load…" at bounding box center [592, 387] width 740 height 610
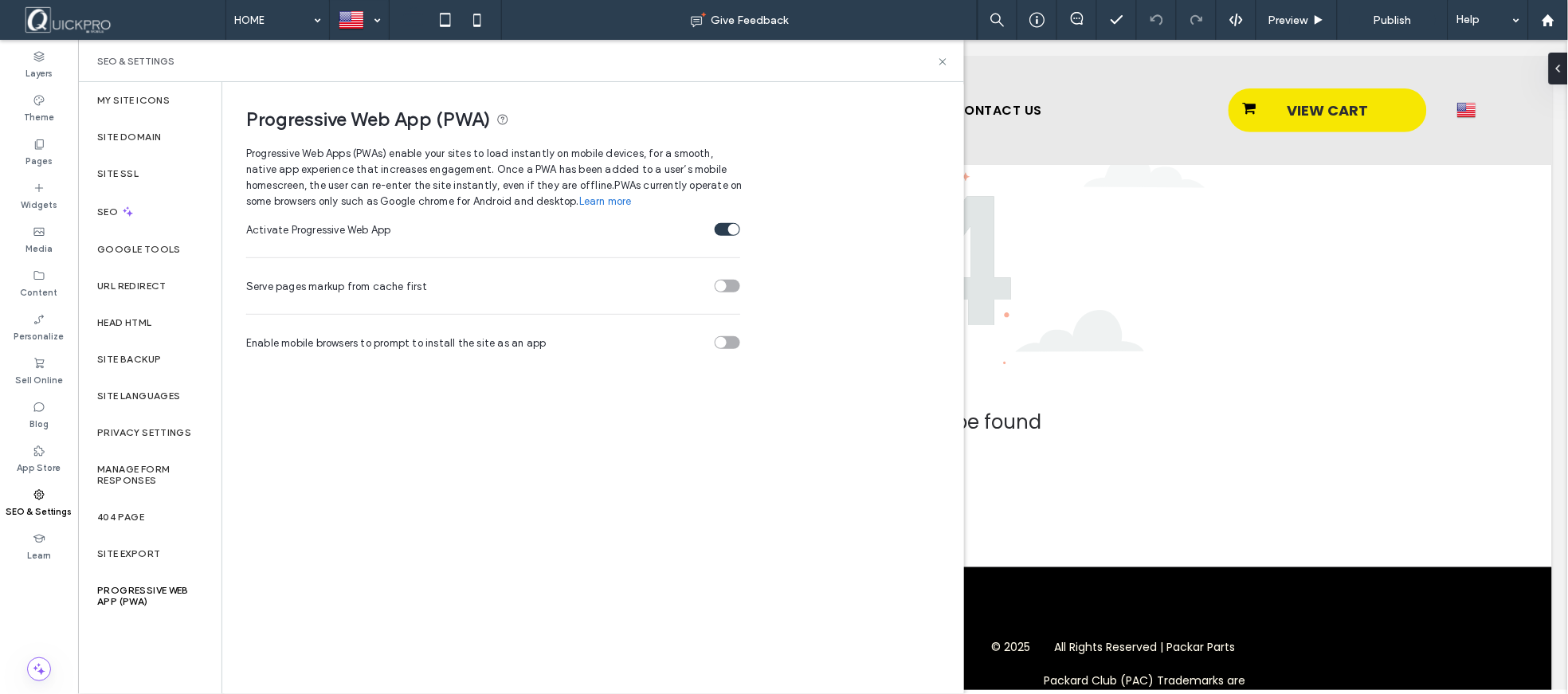
click at [380, 363] on div "Progressive Web App (PWA) Progressive Web Apps (PWAs) enable your sites to load…" at bounding box center [592, 387] width 740 height 610
click at [733, 345] on div "toggle" at bounding box center [727, 342] width 26 height 13
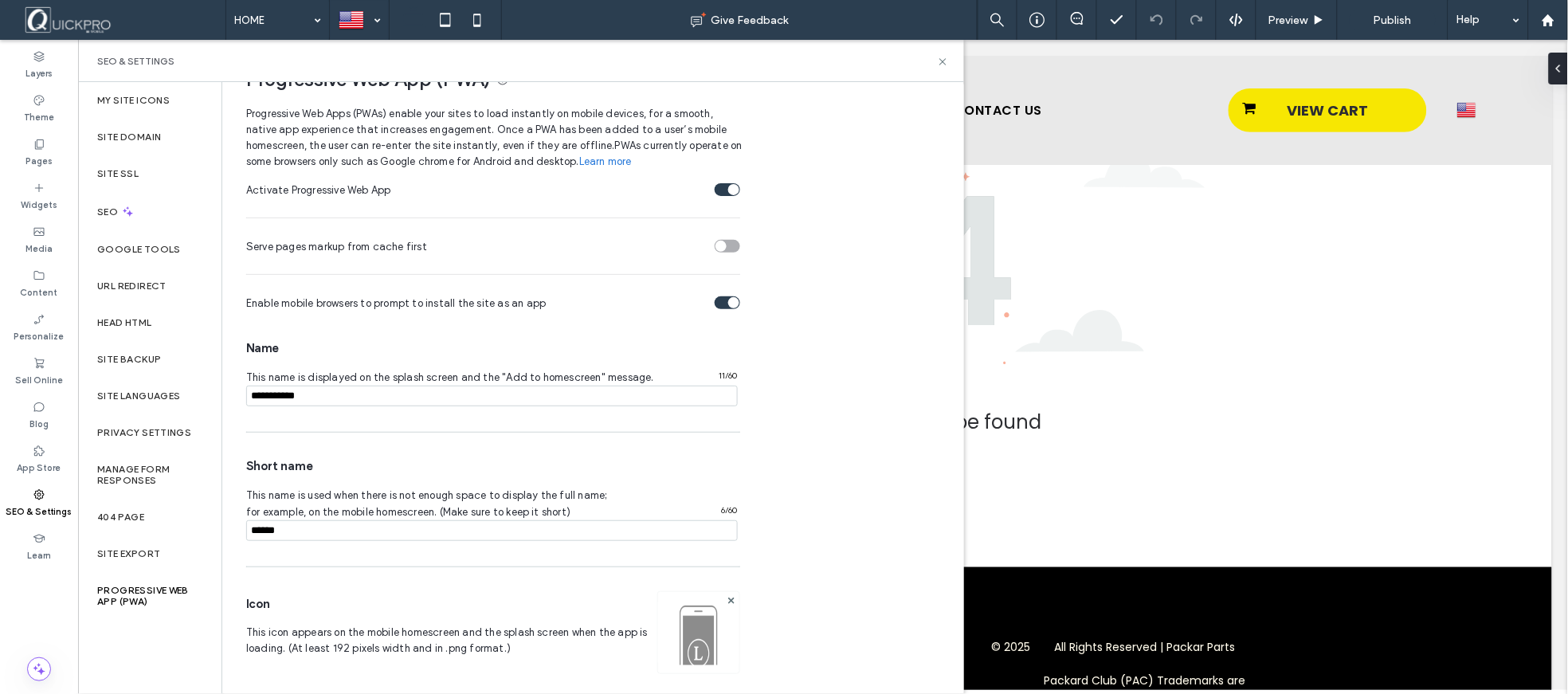
scroll to position [0, 0]
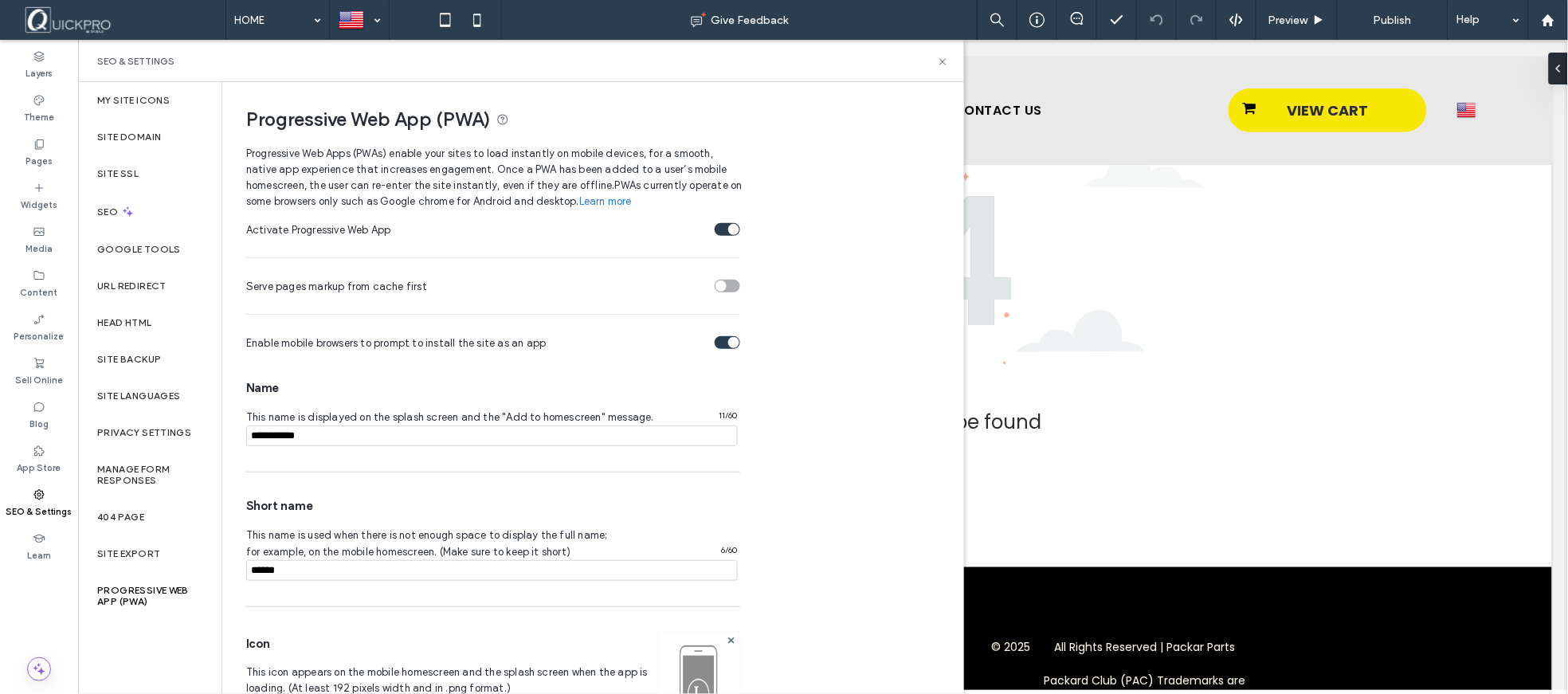
click at [358, 435] on input "notEmpty" at bounding box center [492, 436] width 492 height 21
drag, startPoint x: 337, startPoint y: 436, endPoint x: 197, endPoint y: 436, distance: 140.0
click at [196, 436] on div "My Site Icons Site Domain Site SSL SEO Google Tools URL Redirect Head HTML Site…" at bounding box center [521, 387] width 886 height 611
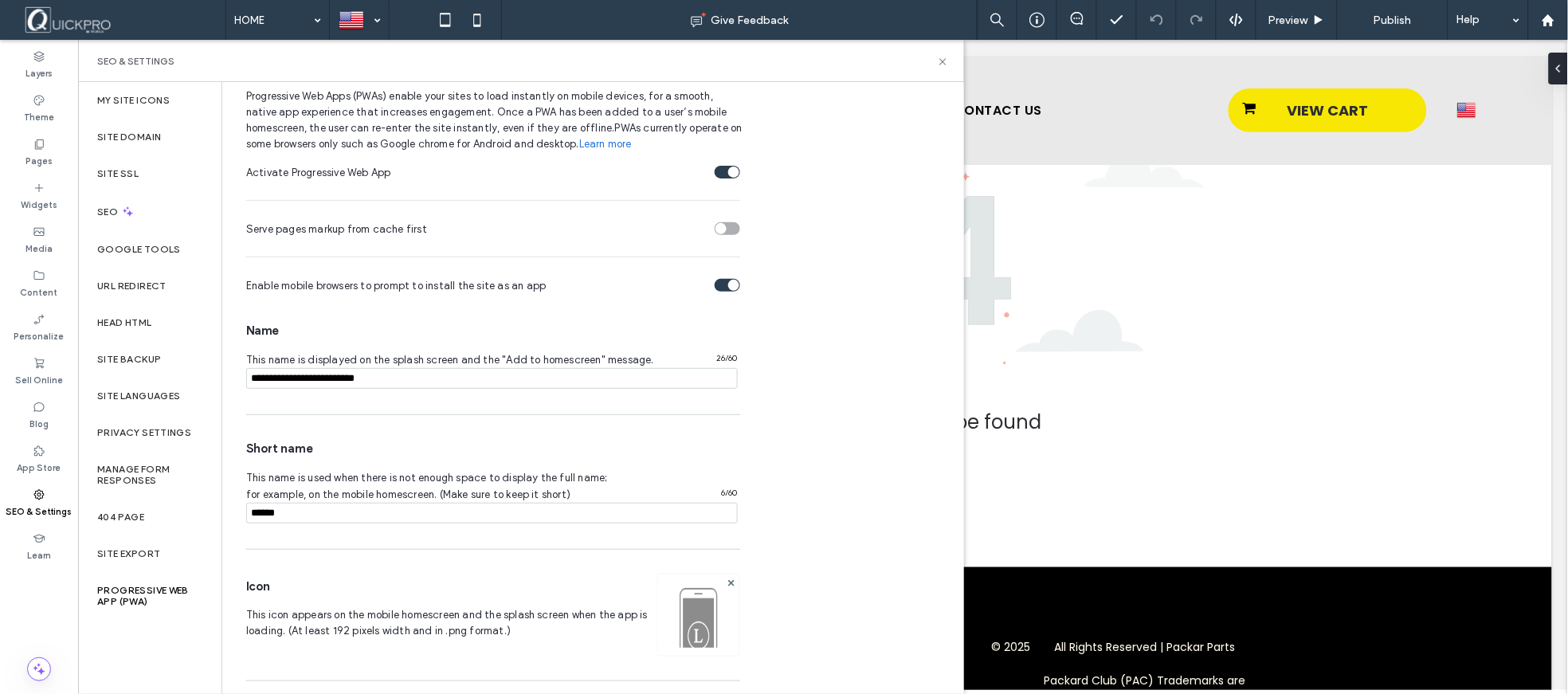
scroll to position [89, 0]
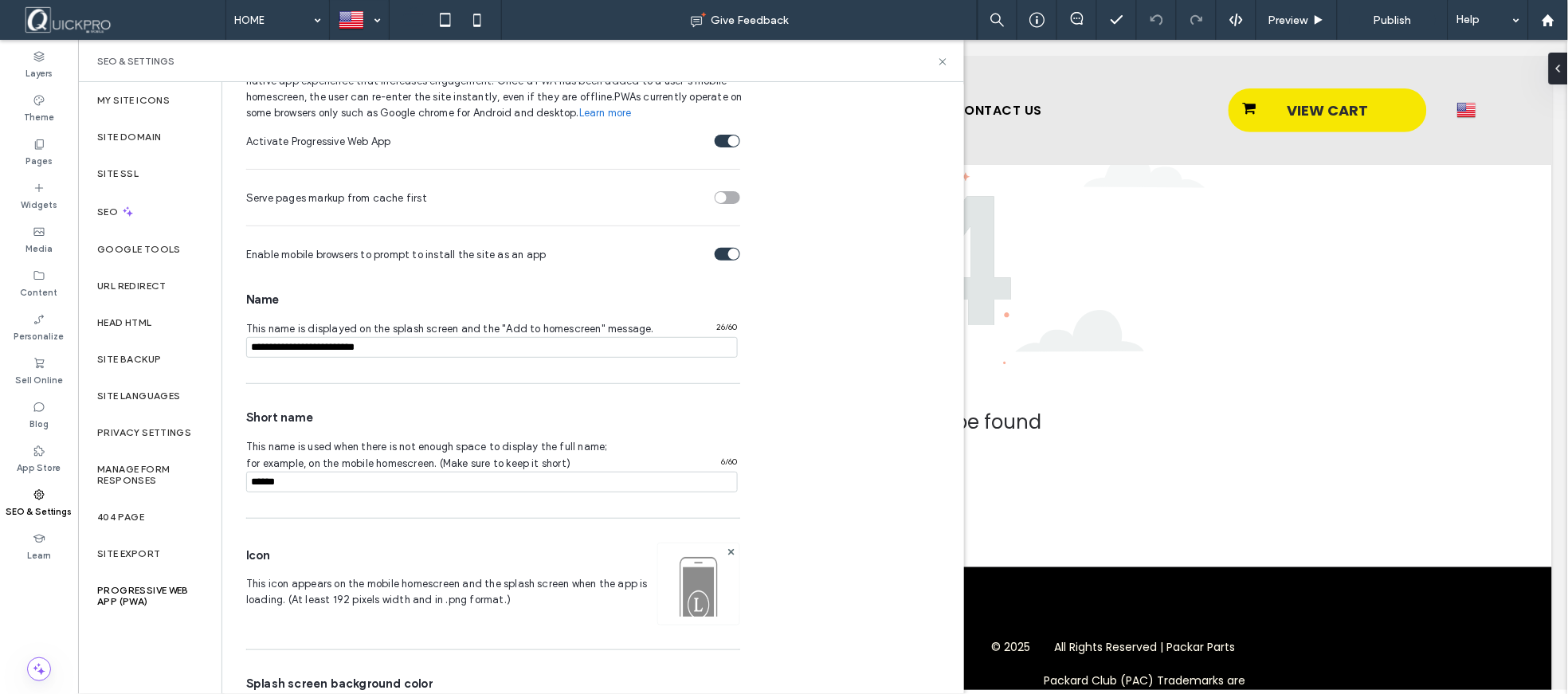
type input "**********"
drag, startPoint x: 325, startPoint y: 487, endPoint x: 218, endPoint y: 509, distance: 109.2
click at [218, 509] on div "My Site Icons Site Domain Site SSL SEO Google Tools URL Redirect Head HTML Site…" at bounding box center [521, 387] width 886 height 611
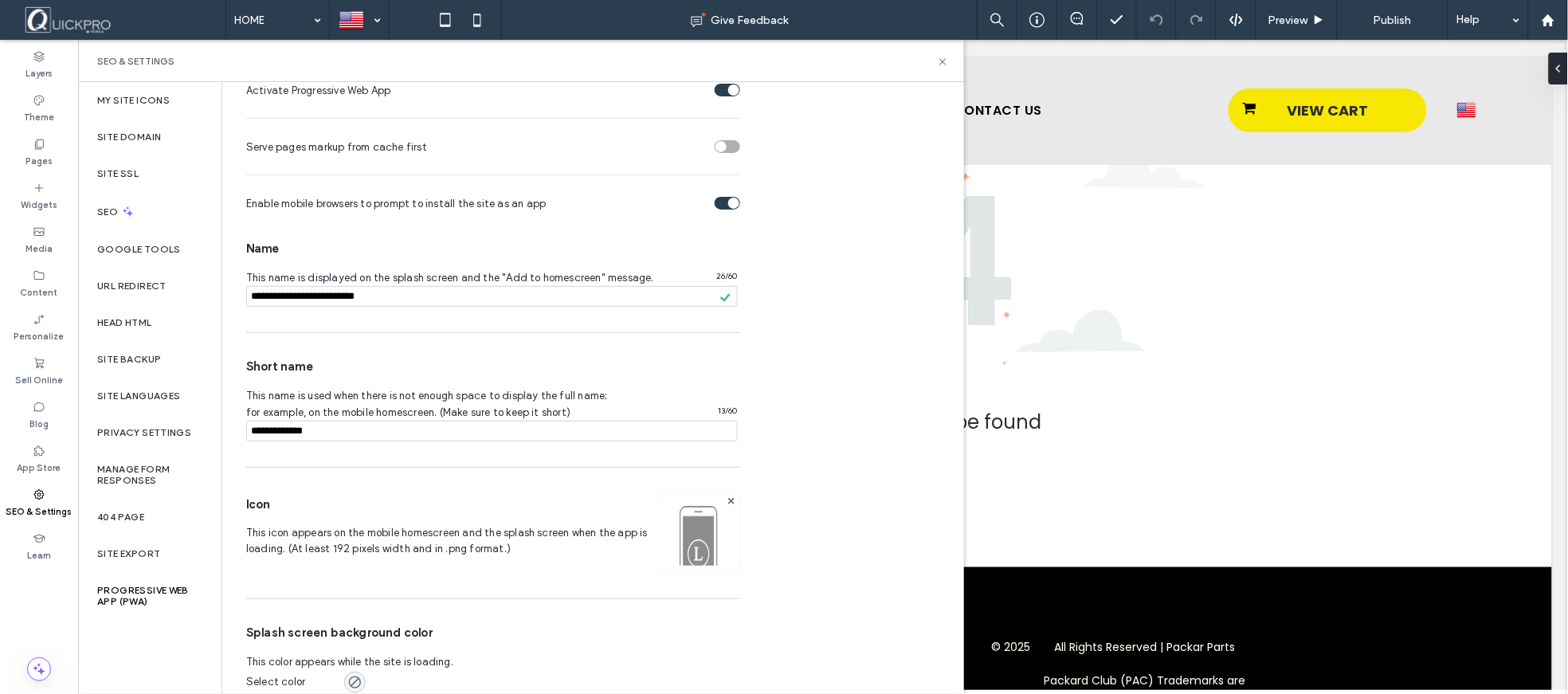
scroll to position [162, 0]
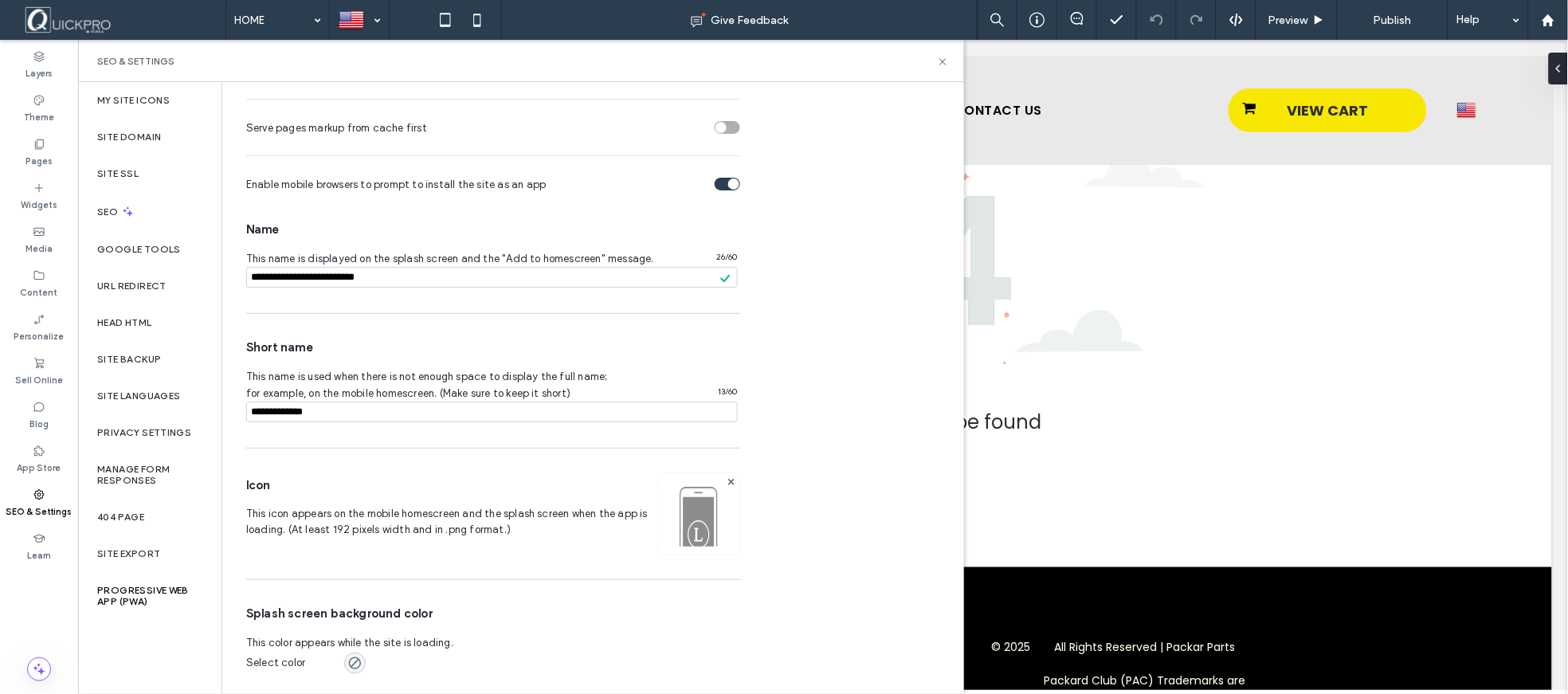
type input "**********"
click at [694, 521] on img at bounding box center [698, 534] width 81 height 109
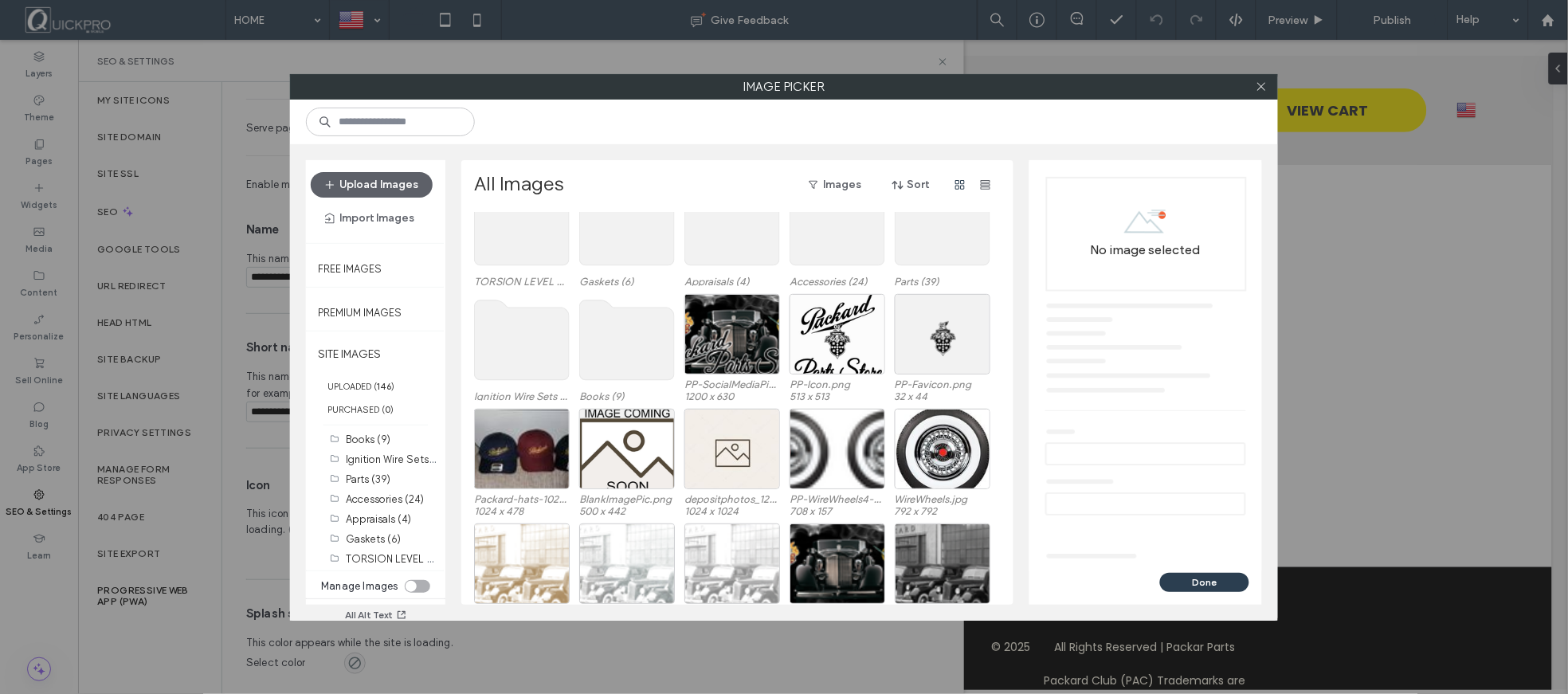
scroll to position [0, 0]
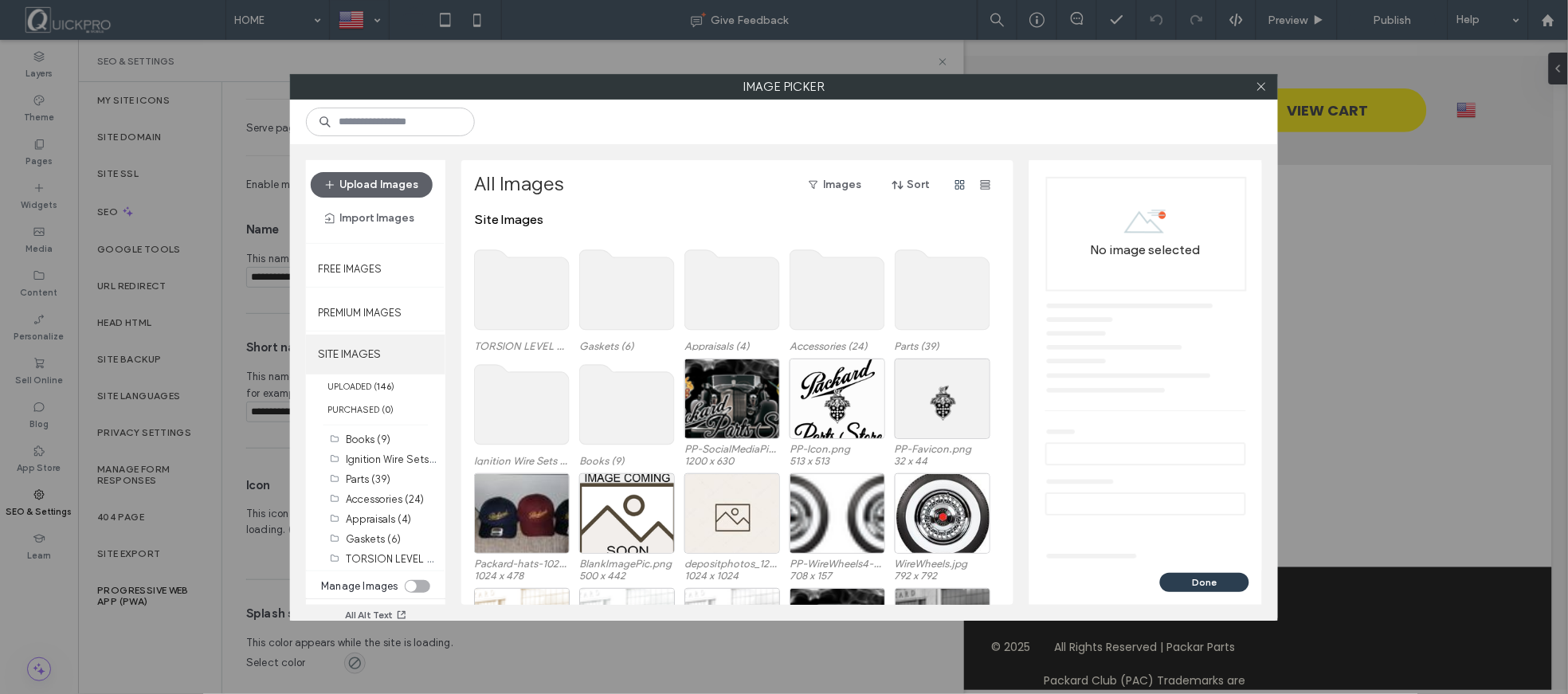
click at [352, 354] on label "SITE IMAGES" at bounding box center [376, 354] width 140 height 40
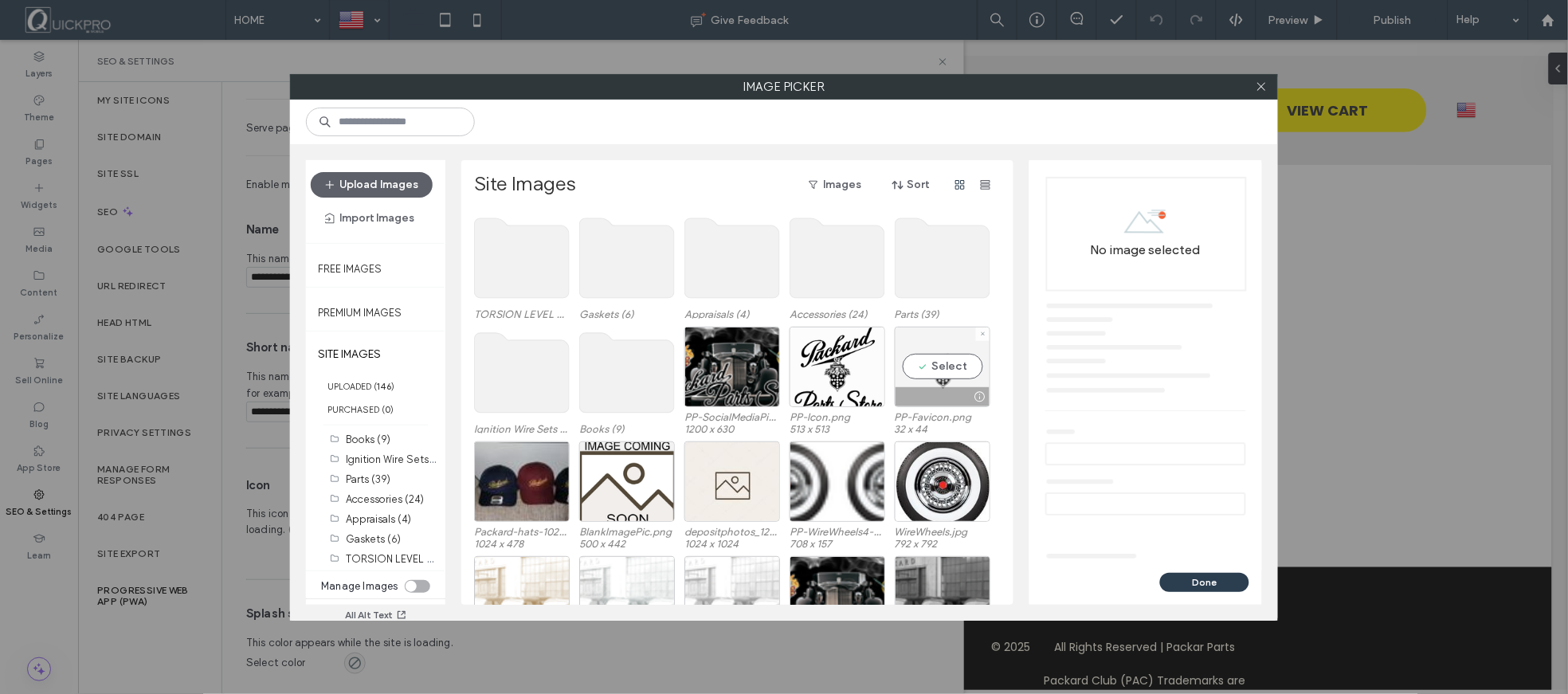
click at [939, 378] on div "Select" at bounding box center [943, 366] width 96 height 81
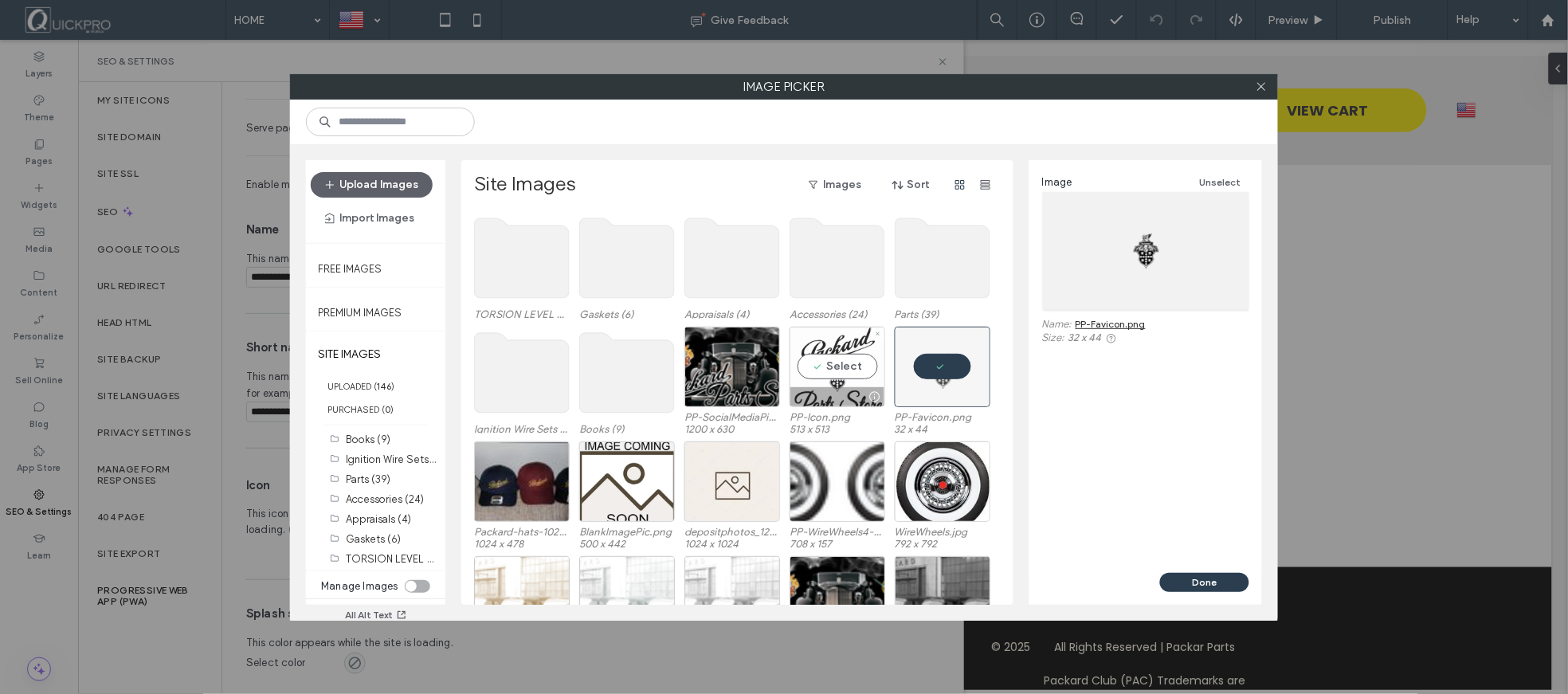
click at [838, 389] on div at bounding box center [837, 396] width 94 height 19
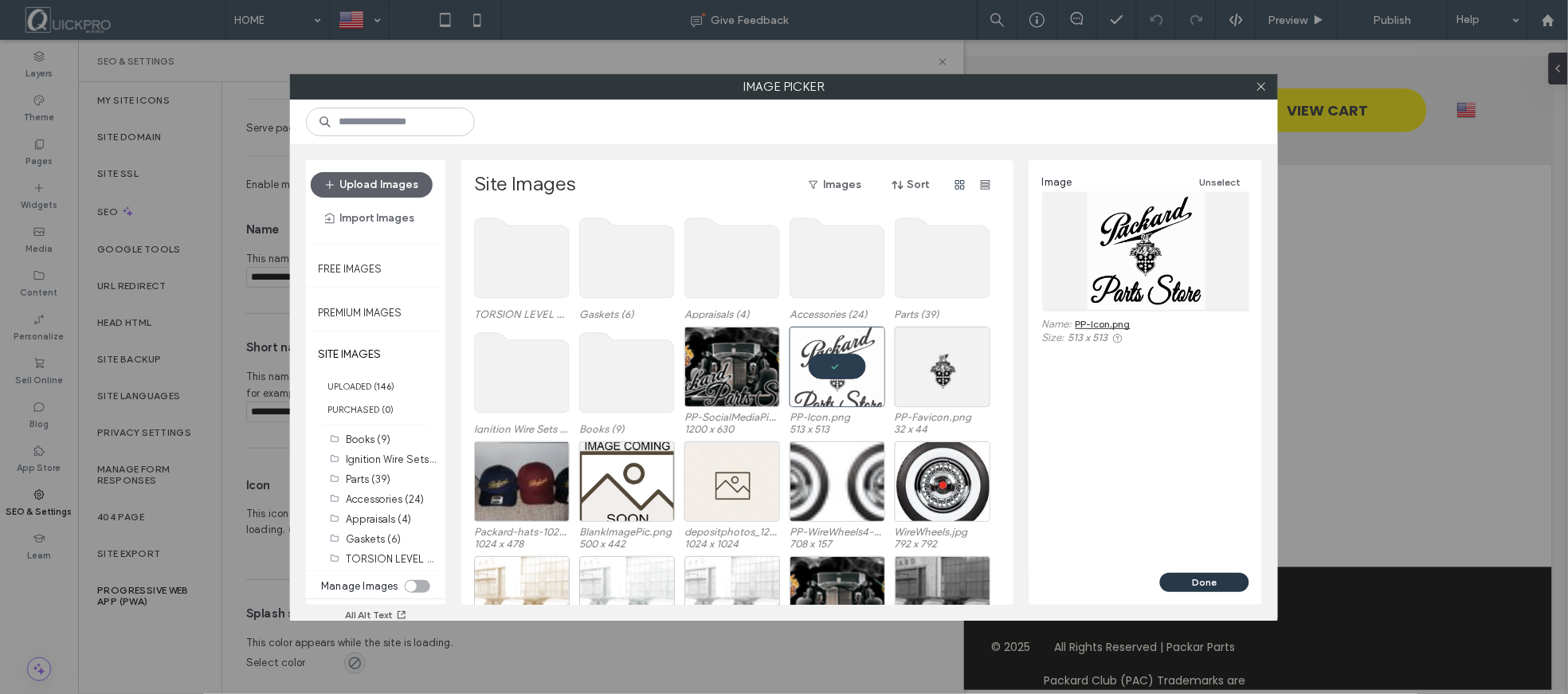
click at [1203, 582] on button "Done" at bounding box center [1204, 581] width 89 height 19
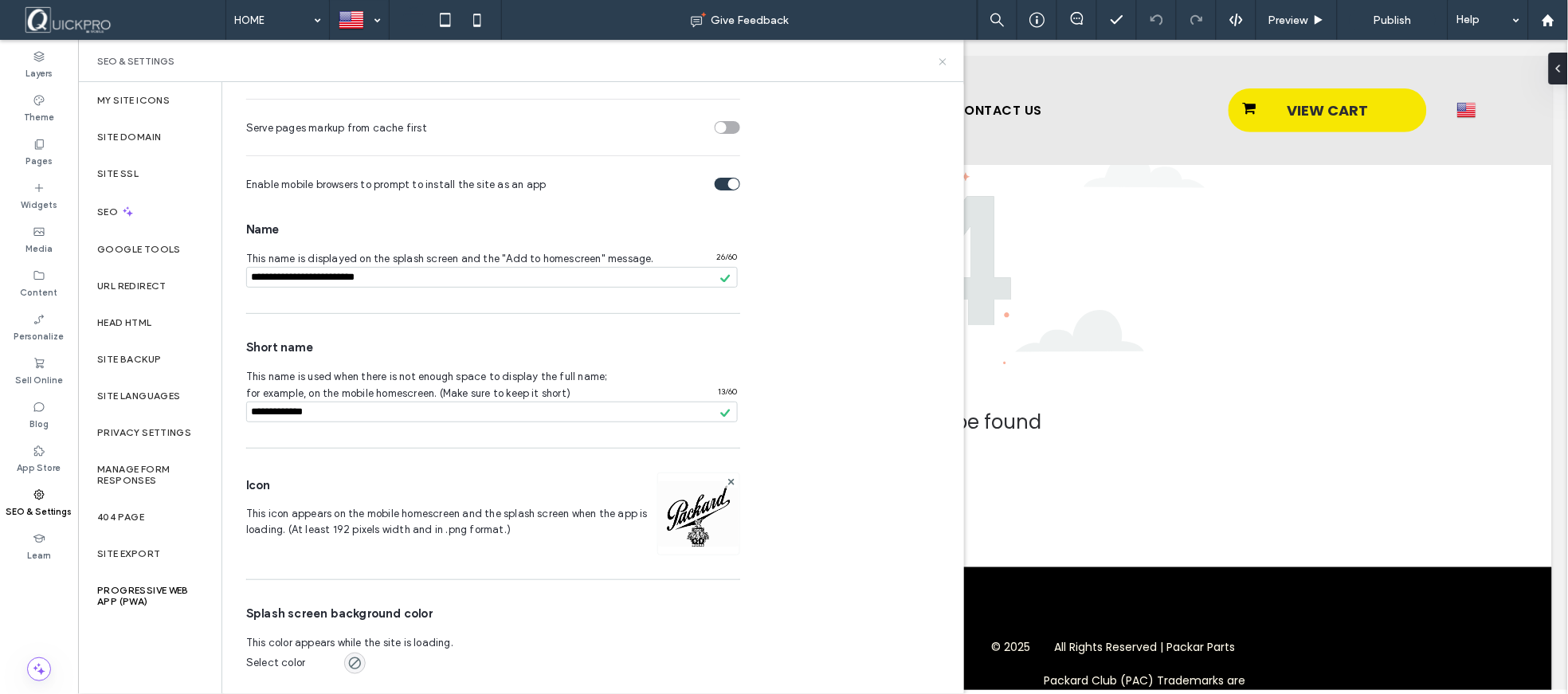
click at [945, 56] on icon at bounding box center [943, 62] width 12 height 12
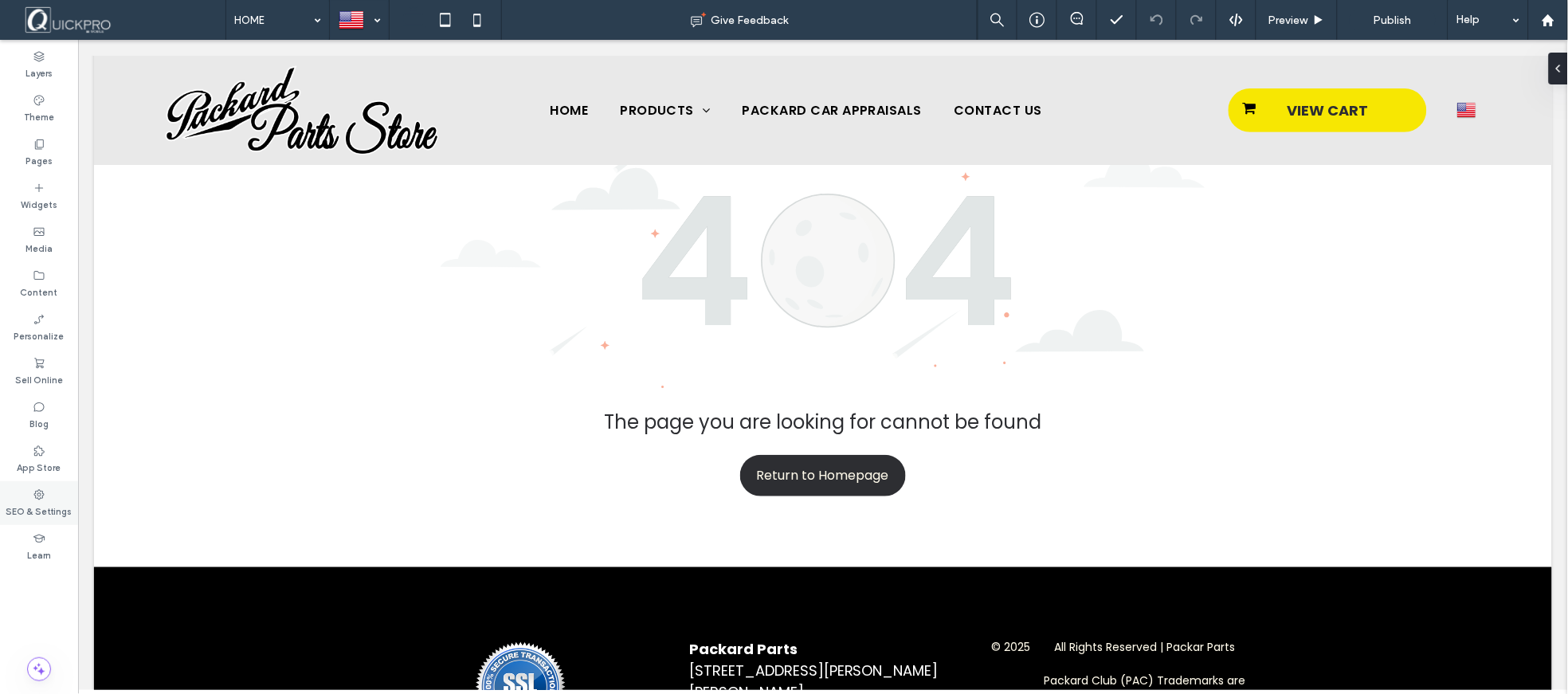
click at [38, 495] on icon at bounding box center [39, 495] width 13 height 13
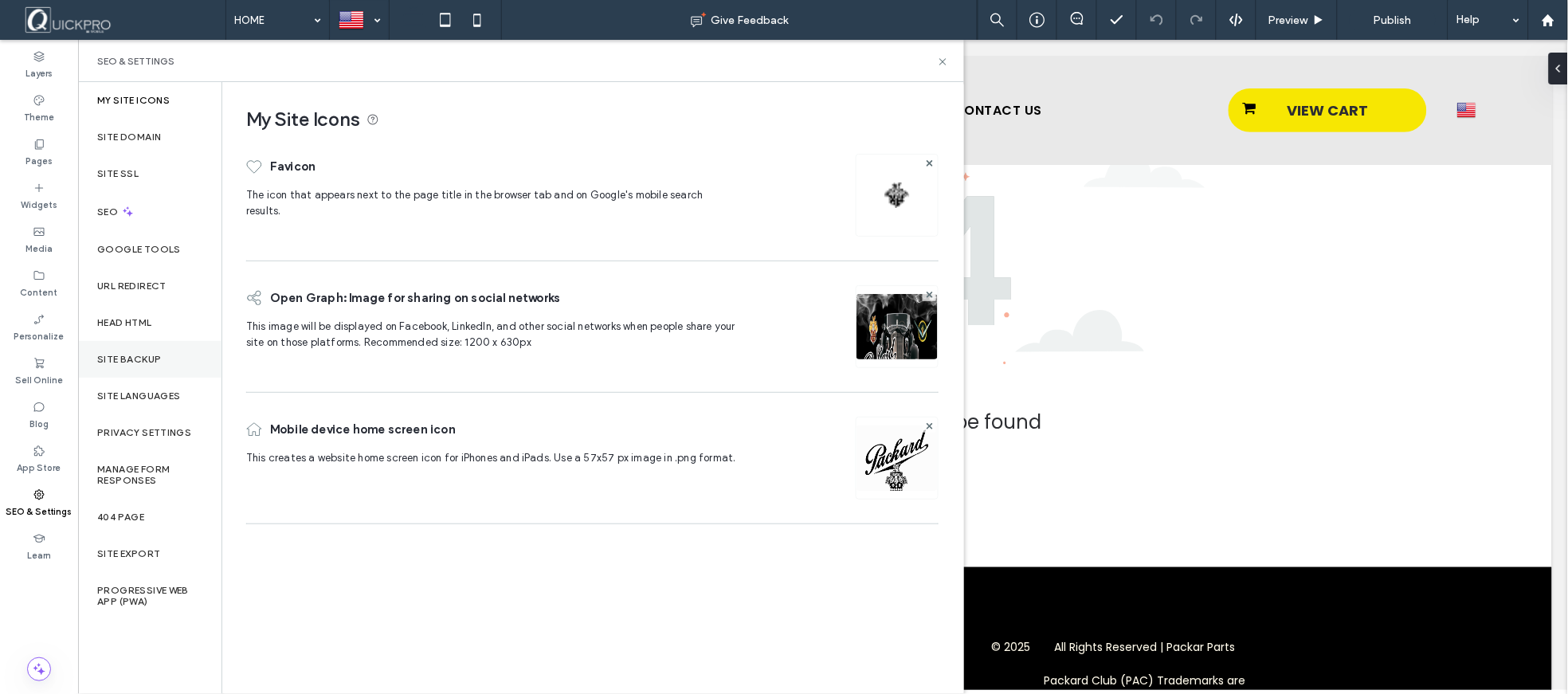
click at [150, 354] on label "Site Backup" at bounding box center [129, 359] width 64 height 11
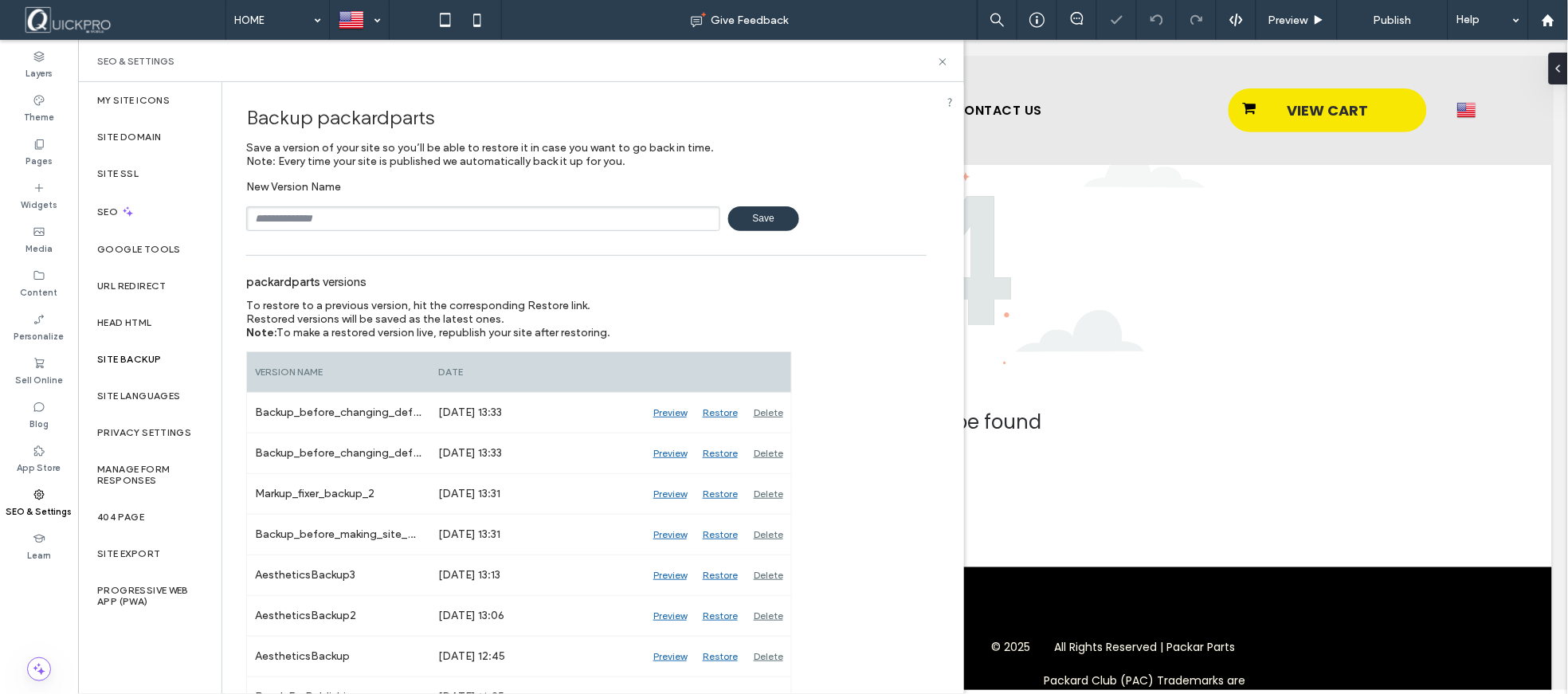
click at [384, 211] on input "text" at bounding box center [483, 218] width 474 height 25
click at [285, 219] on input "**********" at bounding box center [483, 218] width 474 height 25
click at [307, 216] on input "**********" at bounding box center [483, 218] width 474 height 25
type input "**********"
click at [767, 216] on span "Save" at bounding box center [763, 218] width 71 height 25
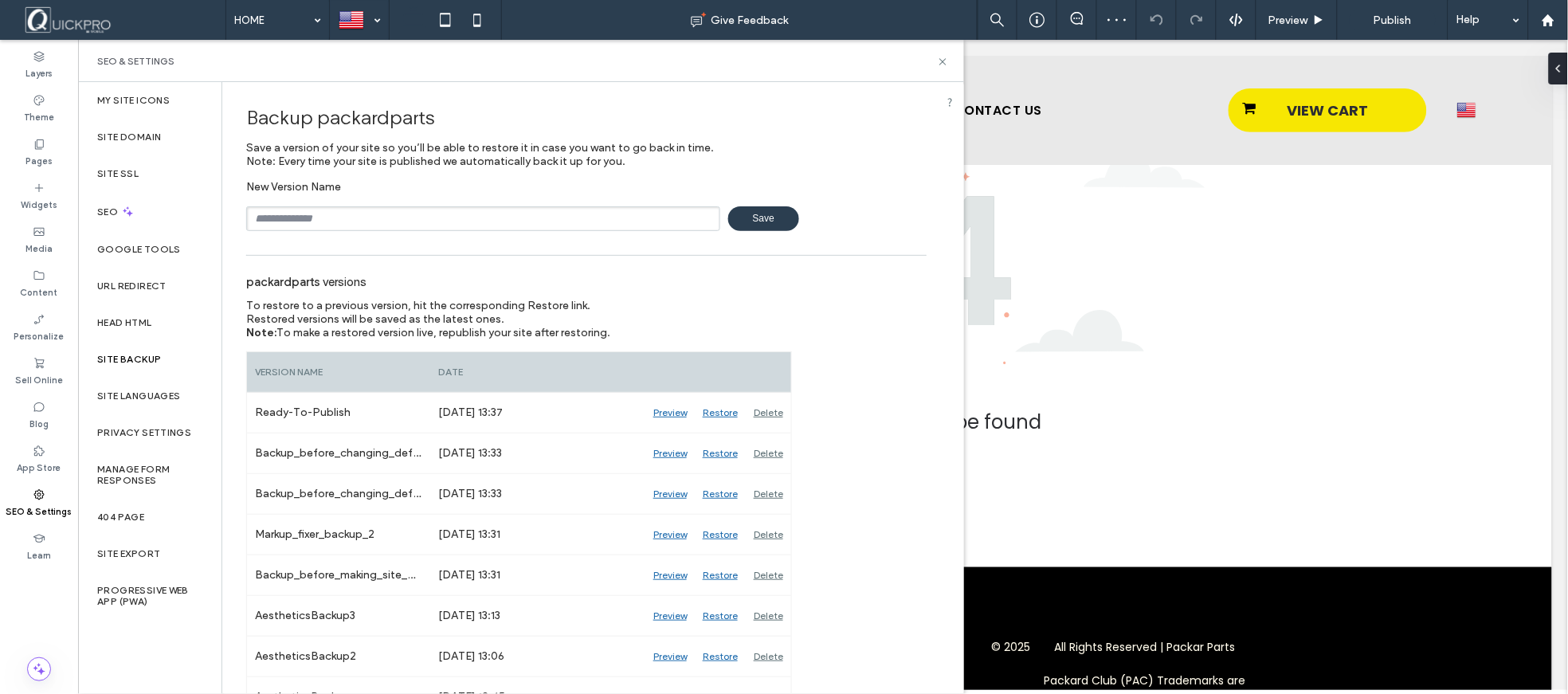
scroll to position [64, 0]
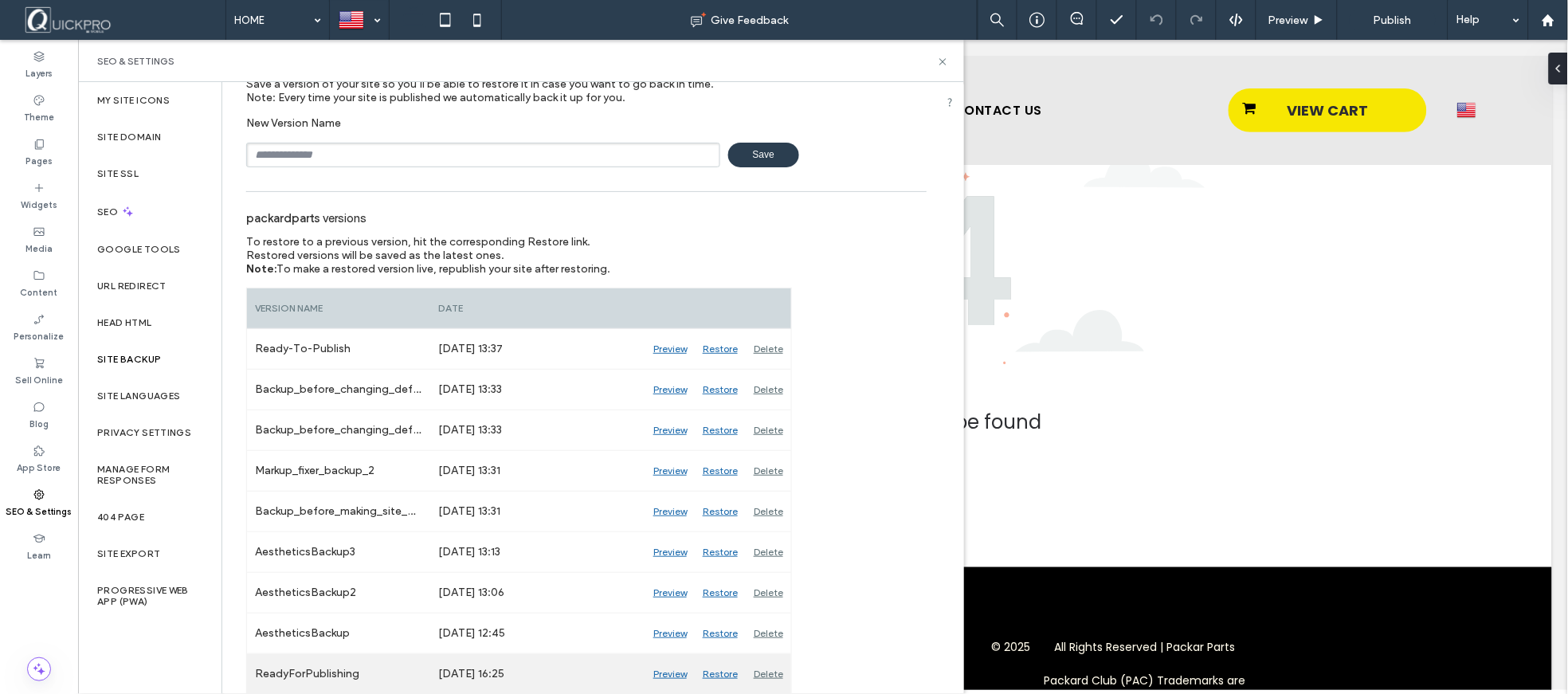
click at [765, 679] on div "Delete" at bounding box center [769, 674] width 46 height 40
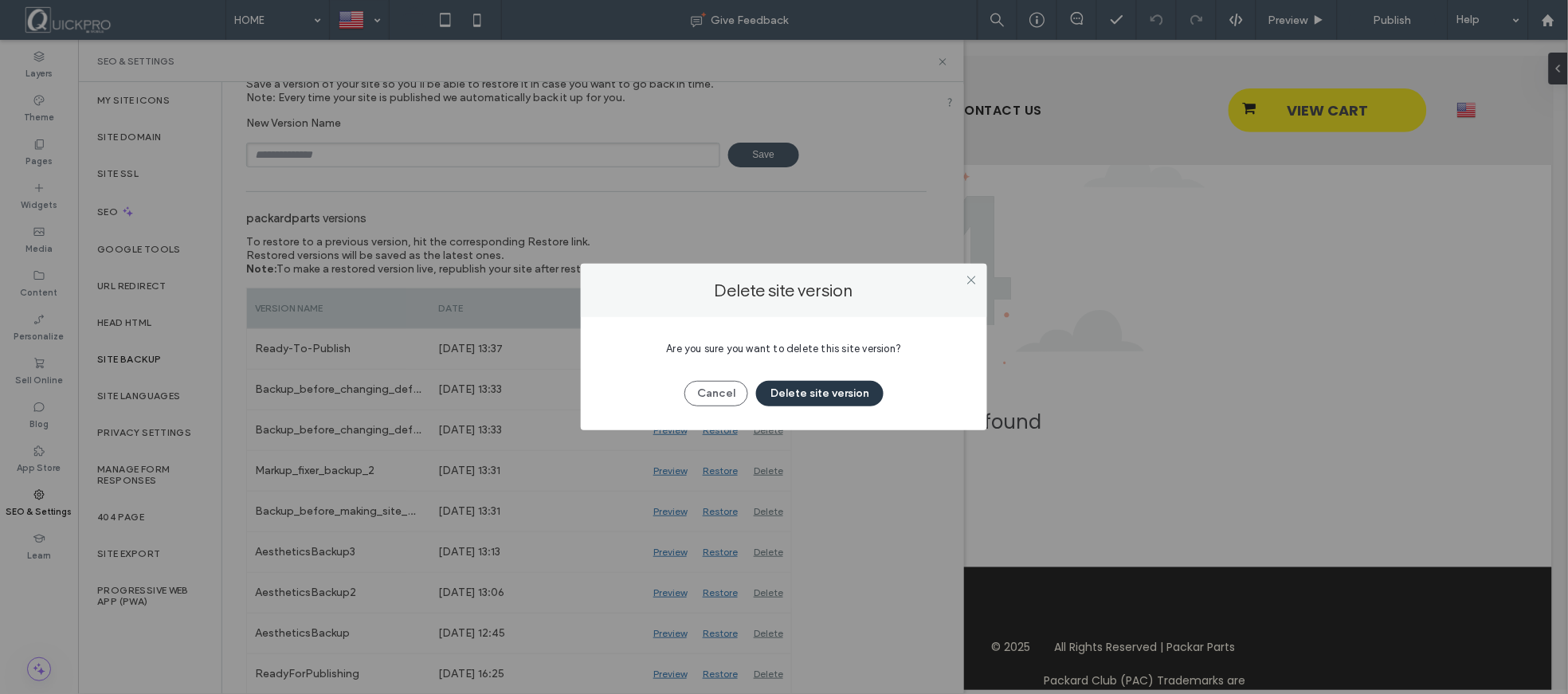
click at [841, 390] on button "Delete site version" at bounding box center [820, 394] width 128 height 26
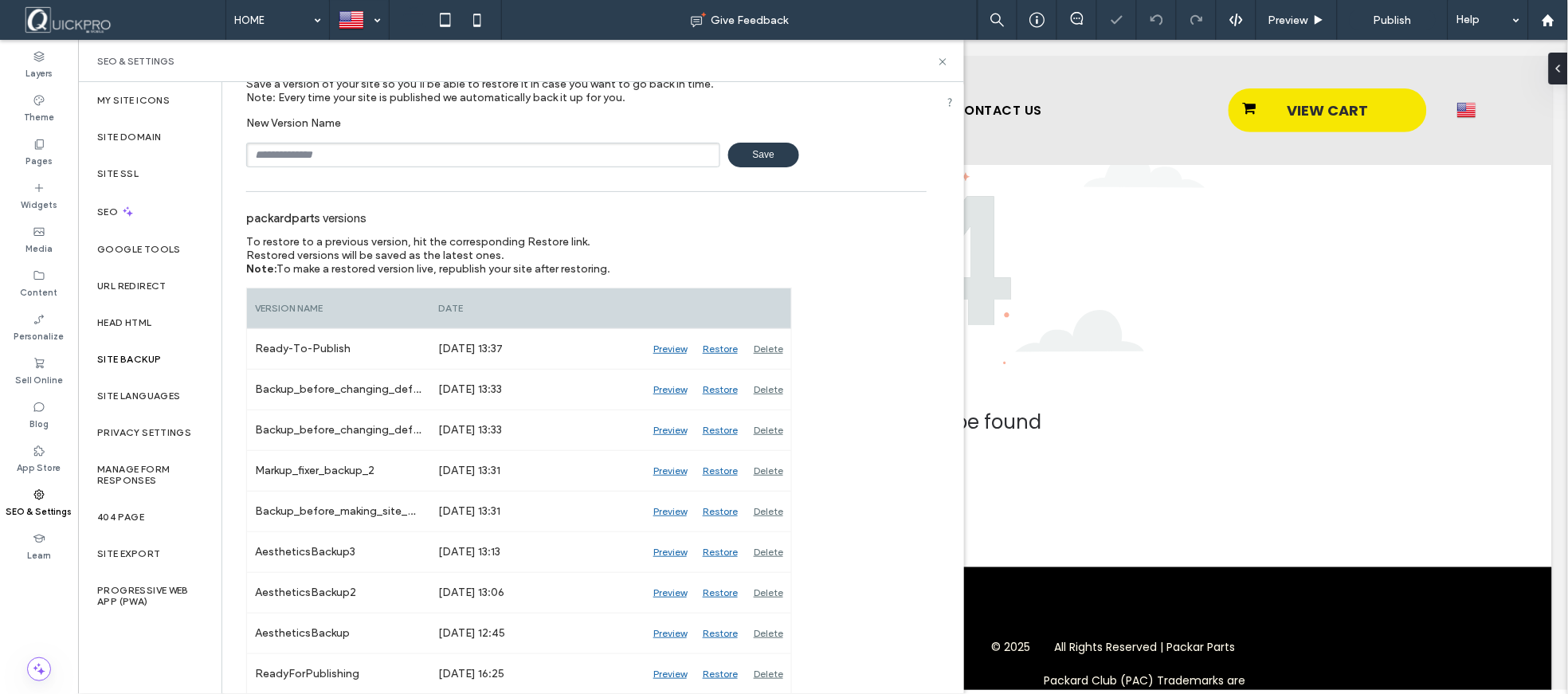
scroll to position [22, 0]
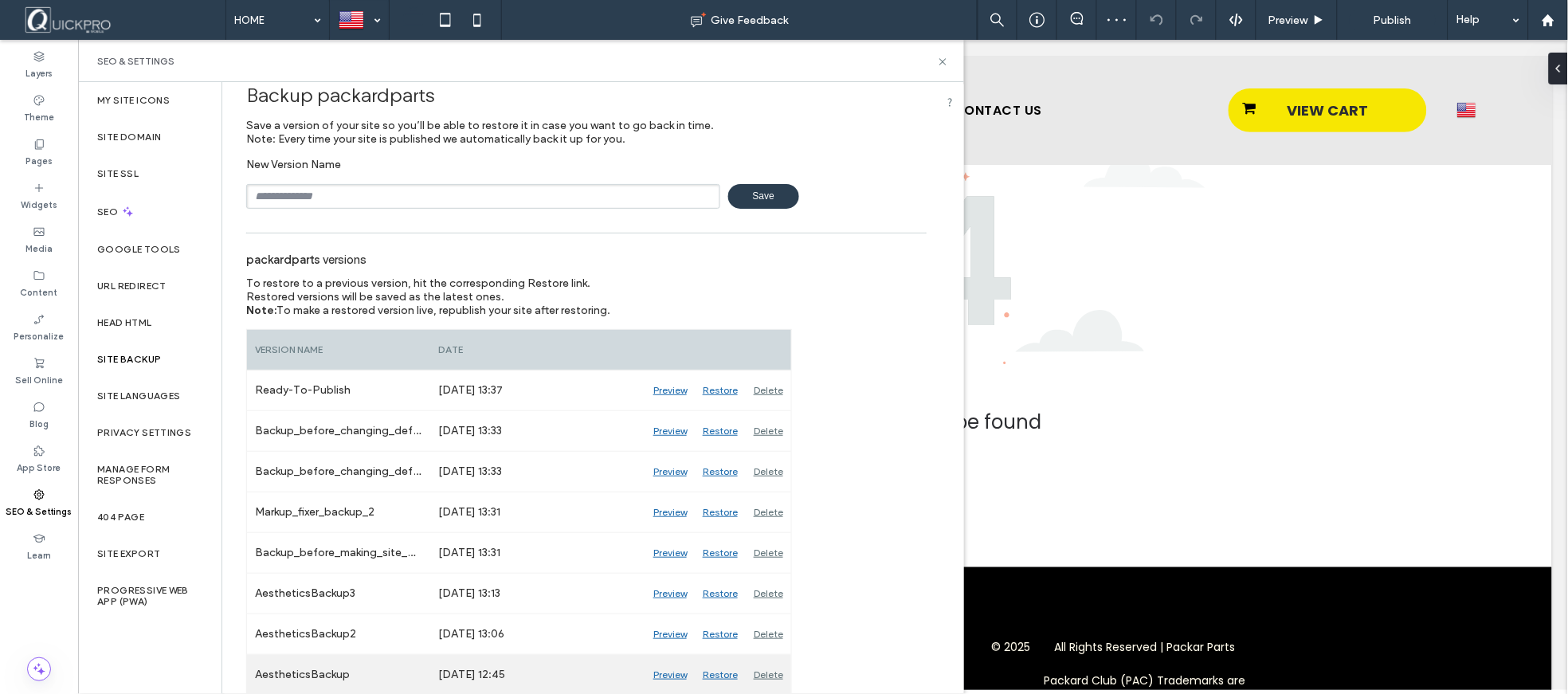
click at [766, 675] on div "Delete" at bounding box center [769, 675] width 46 height 40
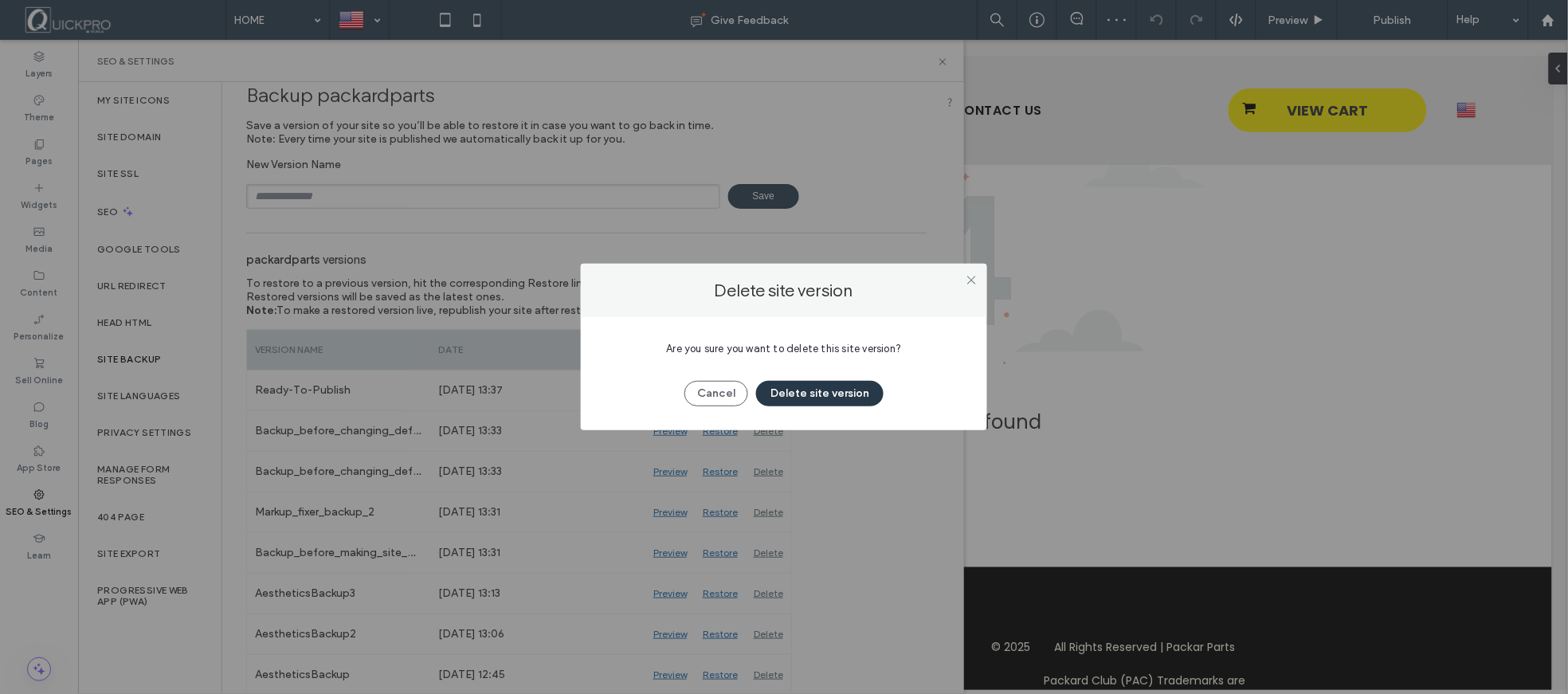
click at [843, 389] on button "Delete site version" at bounding box center [820, 394] width 128 height 26
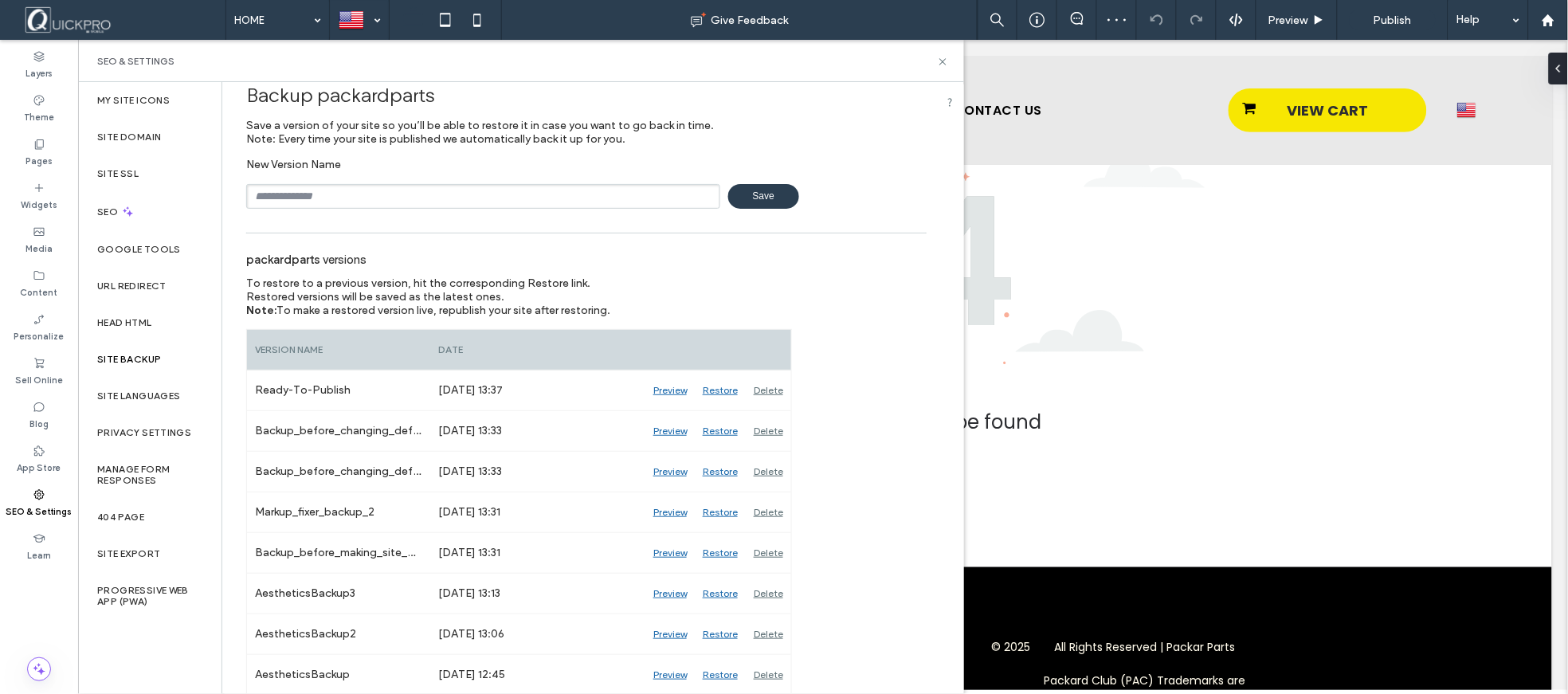
scroll to position [0, 0]
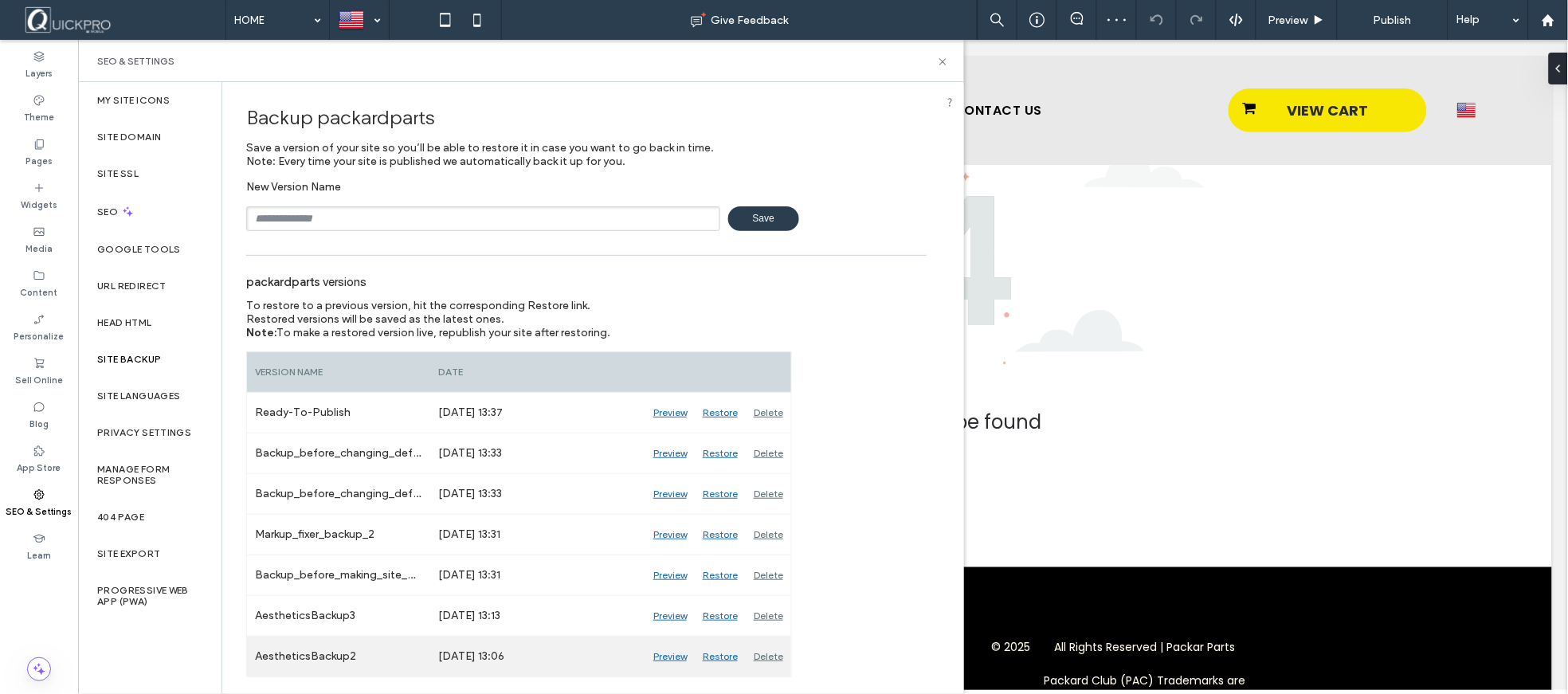
click at [768, 650] on div "Delete" at bounding box center [769, 656] width 46 height 40
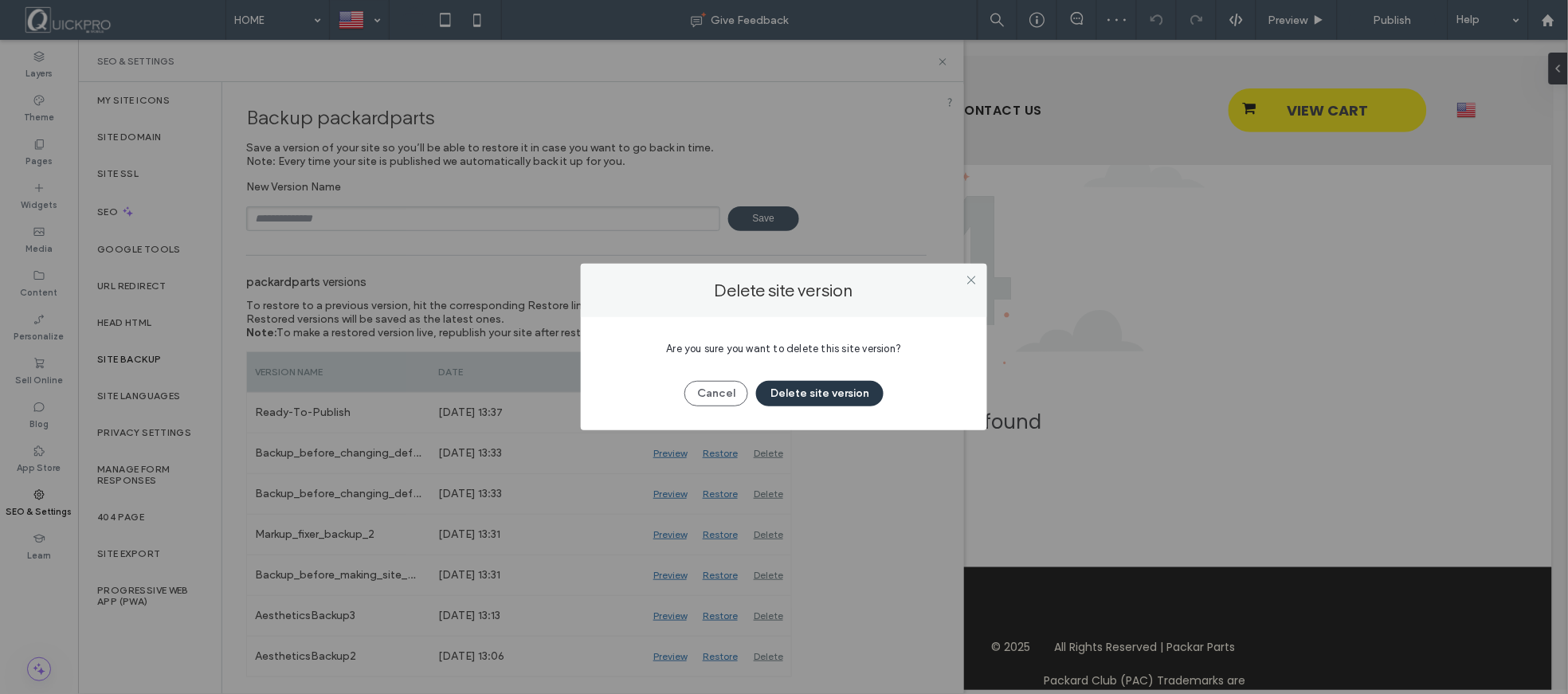
click at [853, 390] on button "Delete site version" at bounding box center [820, 394] width 128 height 26
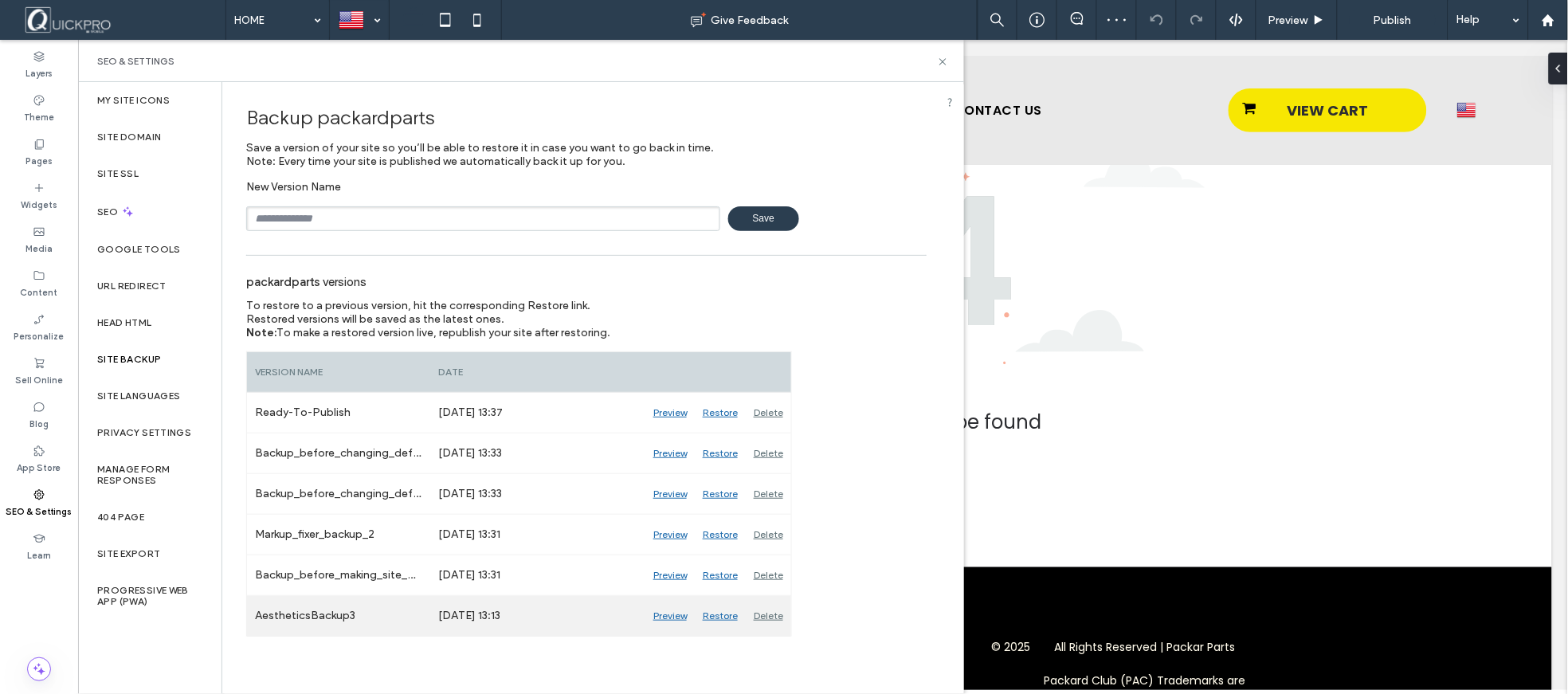
click at [769, 613] on div "Delete" at bounding box center [769, 615] width 46 height 40
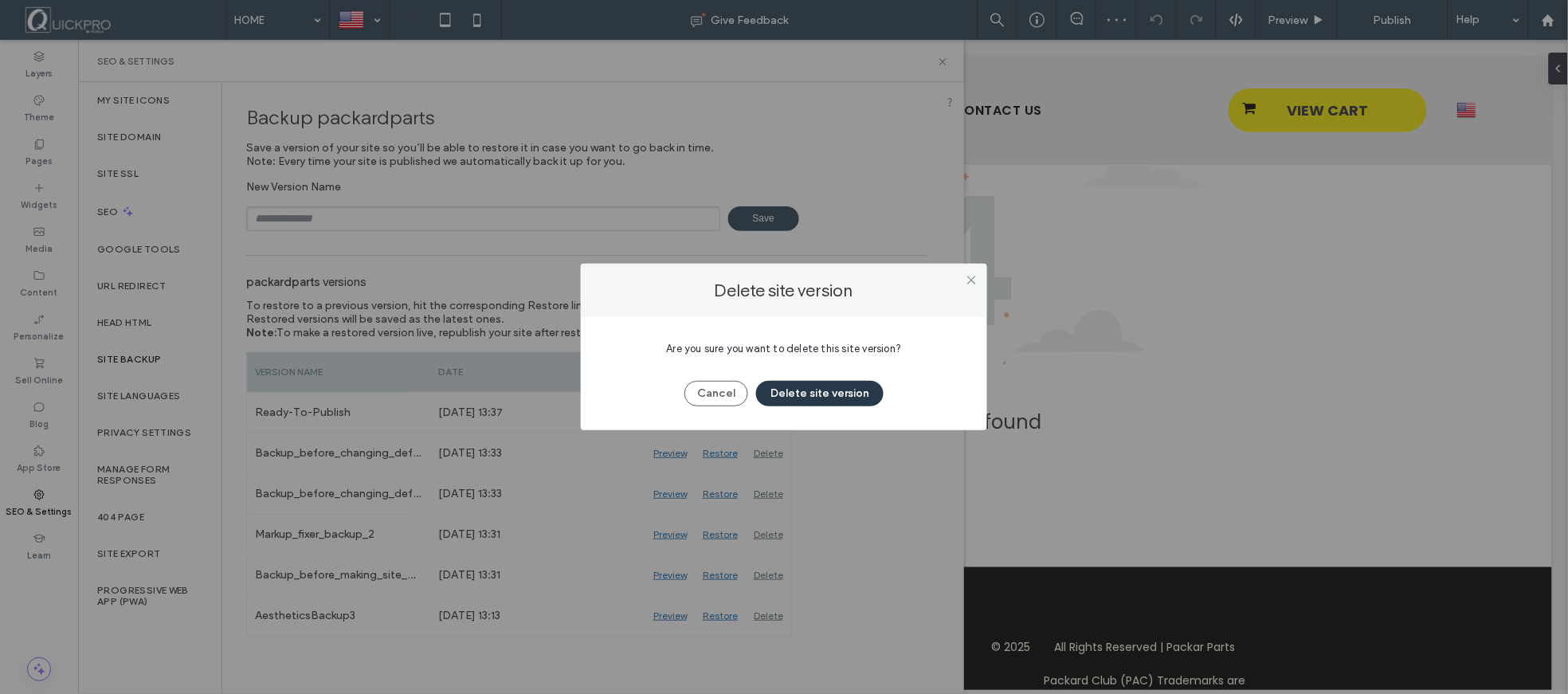
click at [824, 393] on button "Delete site version" at bounding box center [820, 394] width 128 height 26
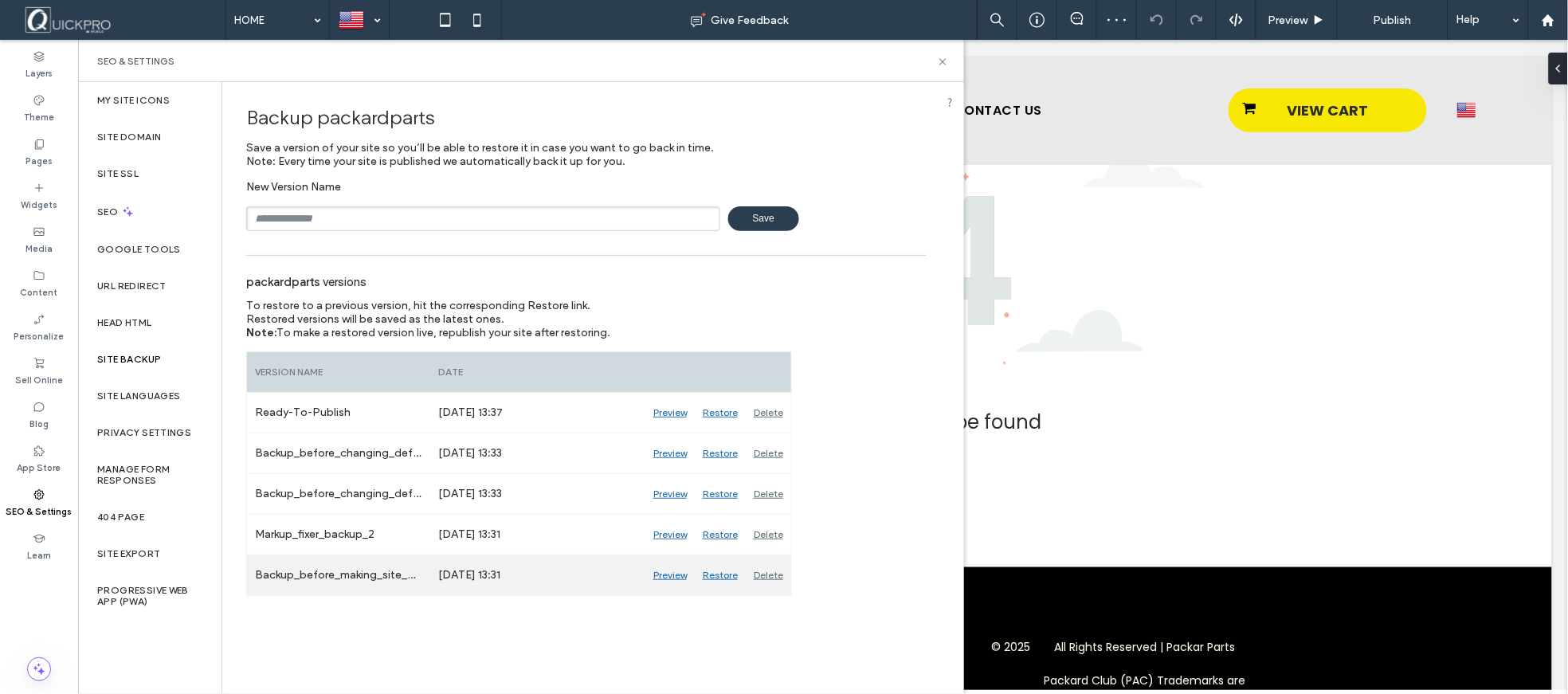
click at [762, 574] on div "Delete" at bounding box center [769, 575] width 46 height 40
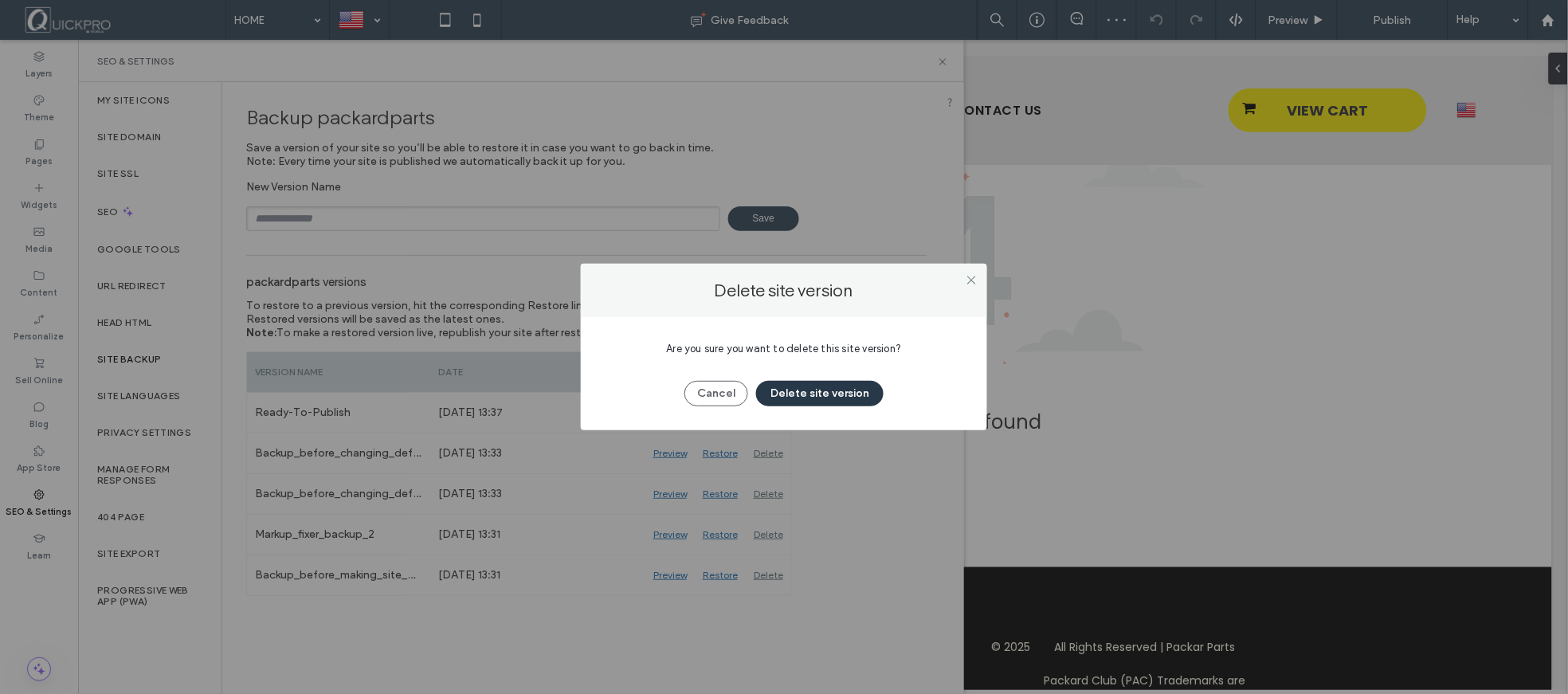
click at [818, 388] on button "Delete site version" at bounding box center [820, 394] width 128 height 26
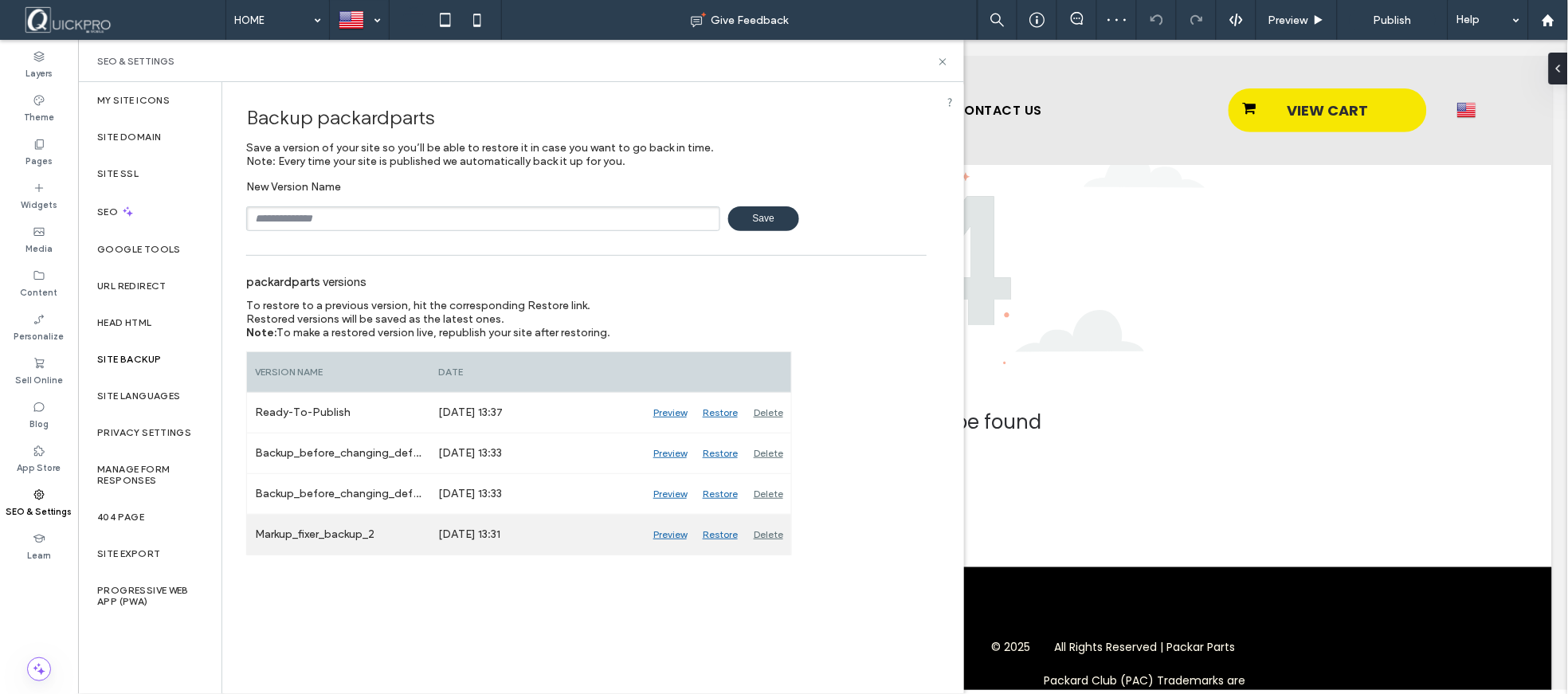
click at [775, 531] on div "Delete" at bounding box center [769, 534] width 46 height 40
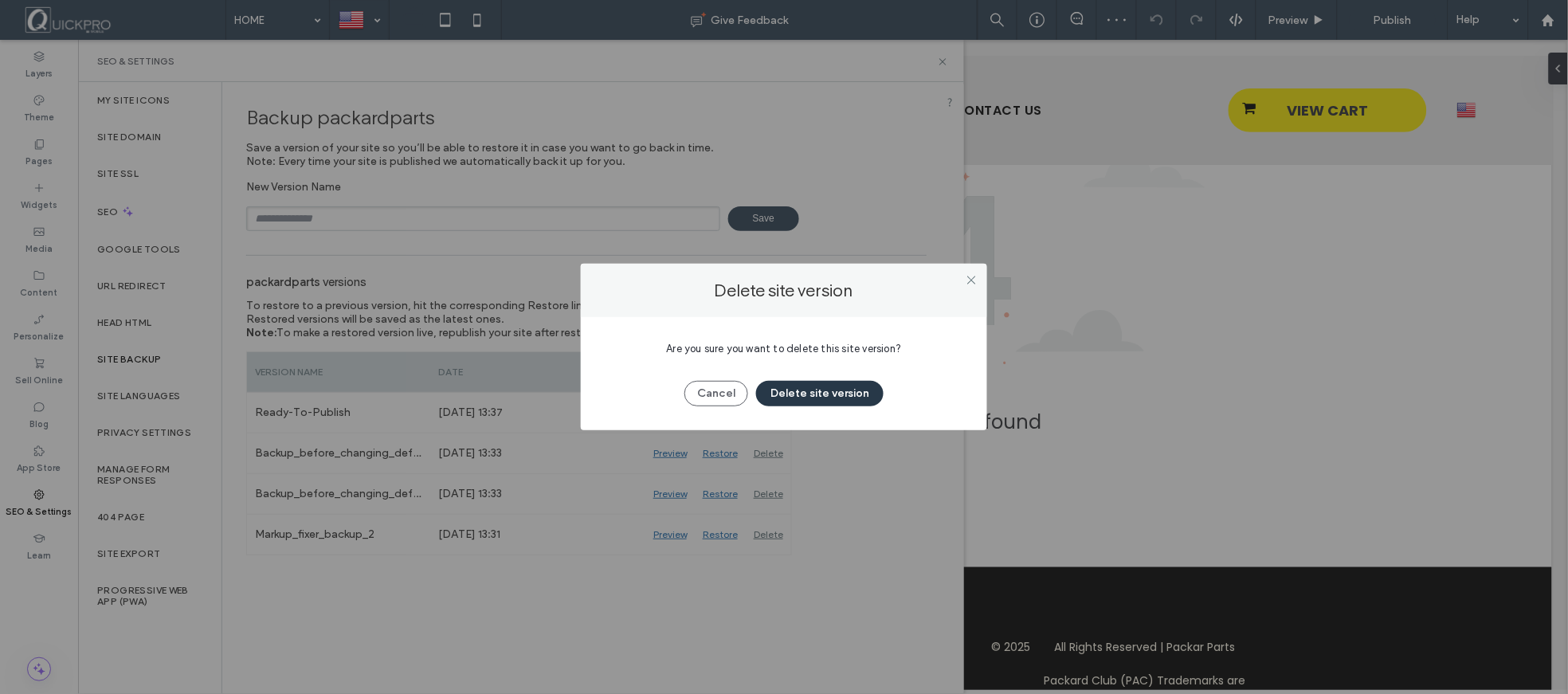
click at [832, 392] on button "Delete site version" at bounding box center [820, 394] width 128 height 26
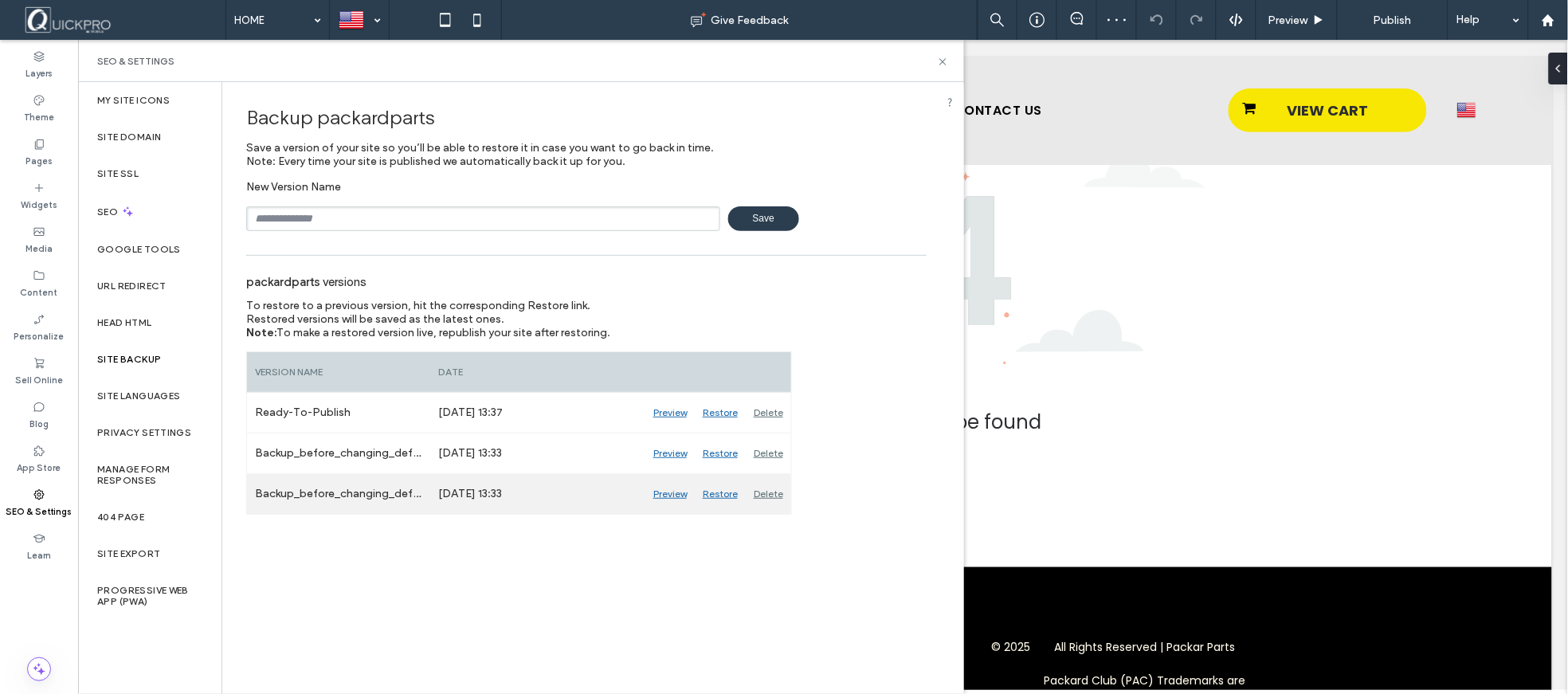
click at [774, 488] on div "Delete" at bounding box center [769, 494] width 46 height 40
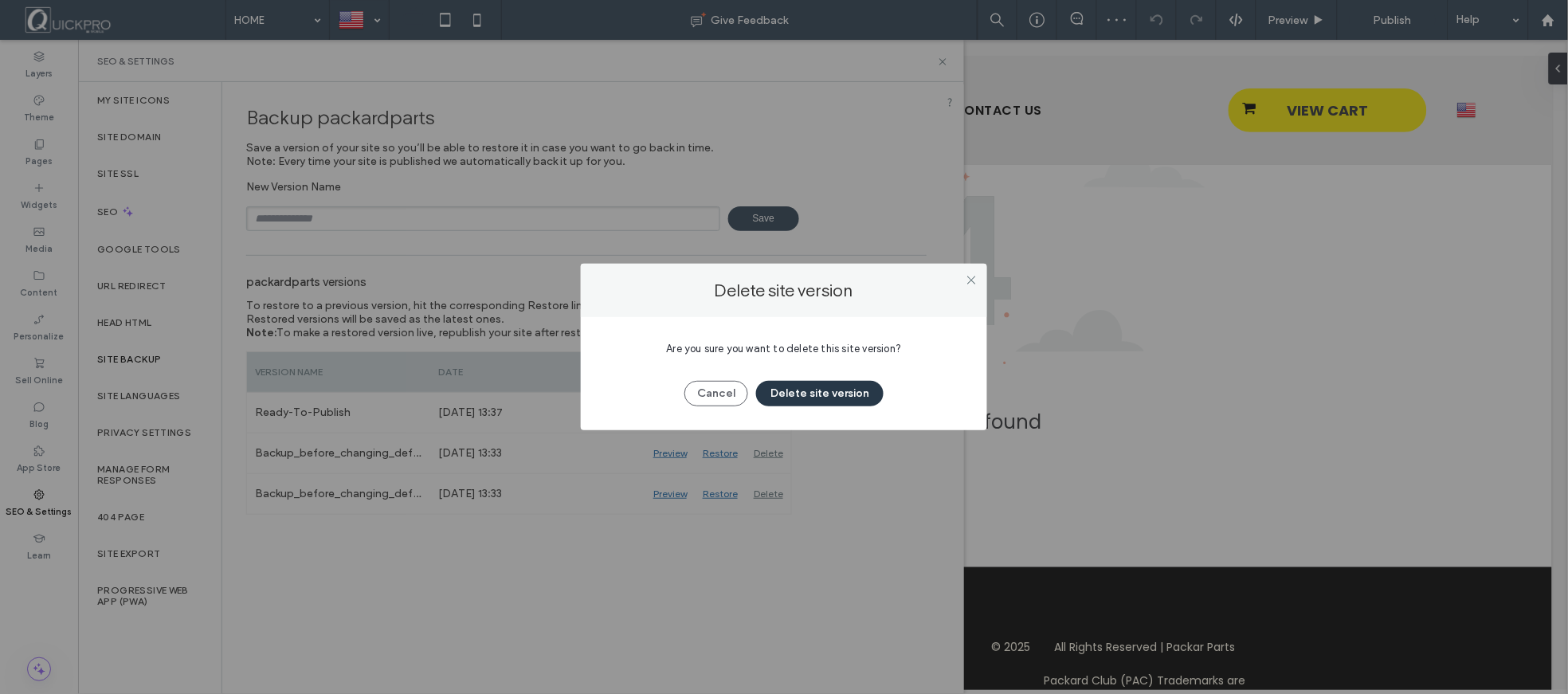
click at [838, 381] on button "Delete site version" at bounding box center [820, 394] width 128 height 26
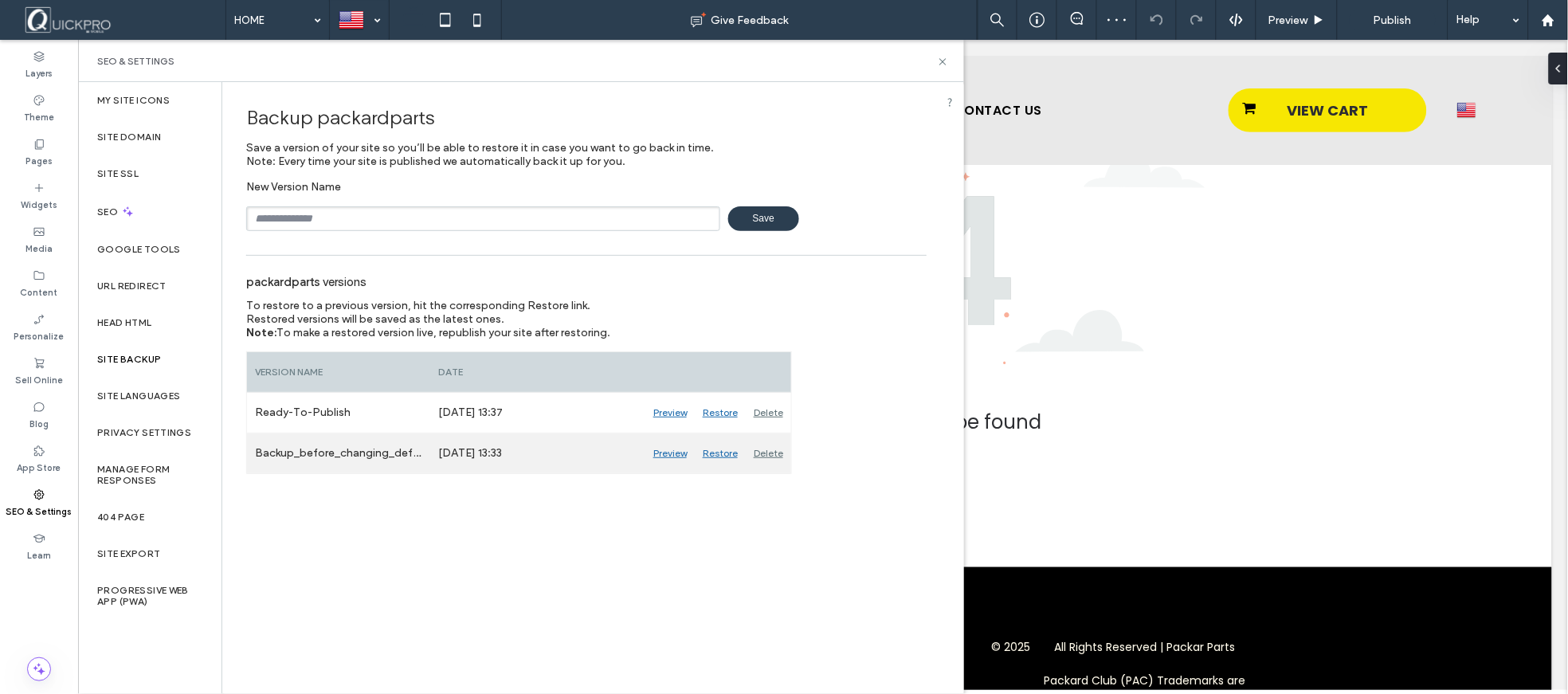
click at [770, 447] on div "Delete" at bounding box center [769, 454] width 46 height 40
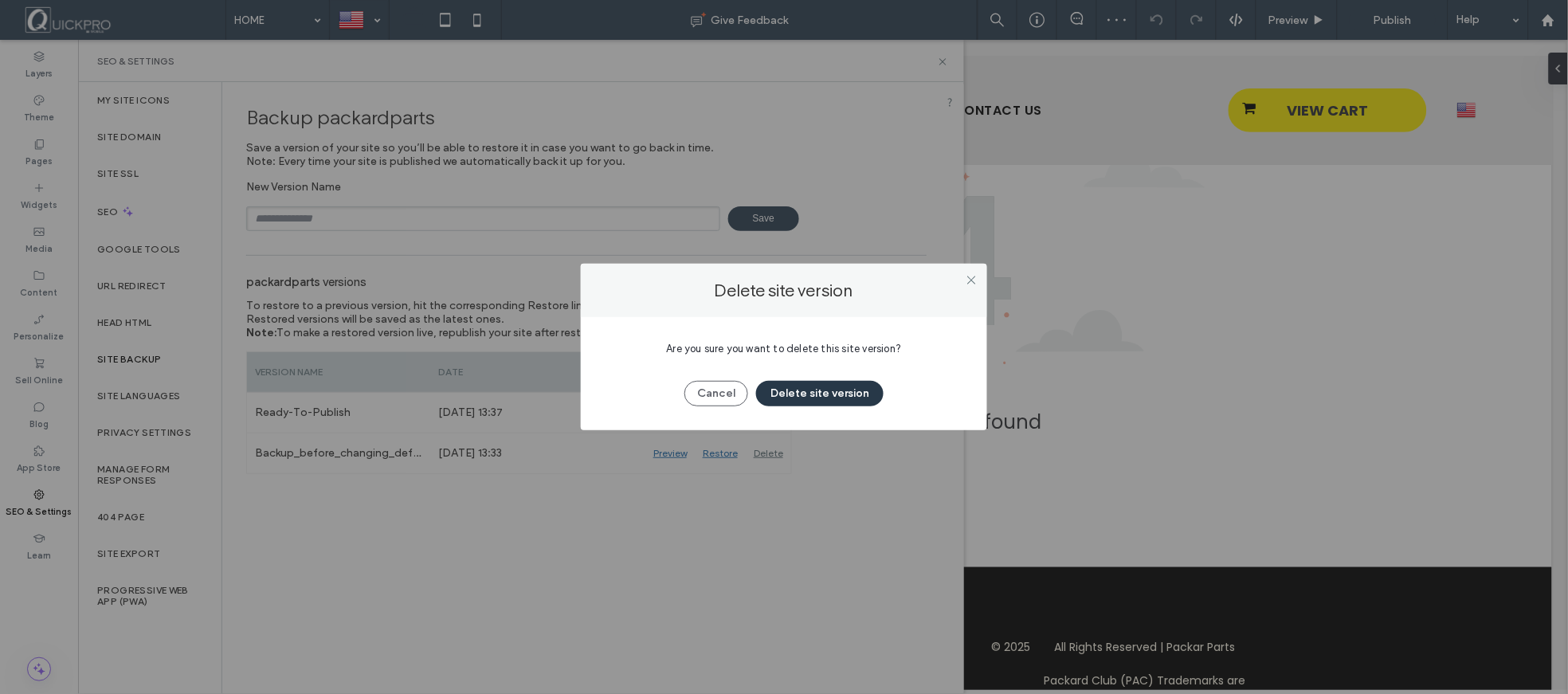
click at [843, 394] on button "Delete site version" at bounding box center [820, 394] width 128 height 26
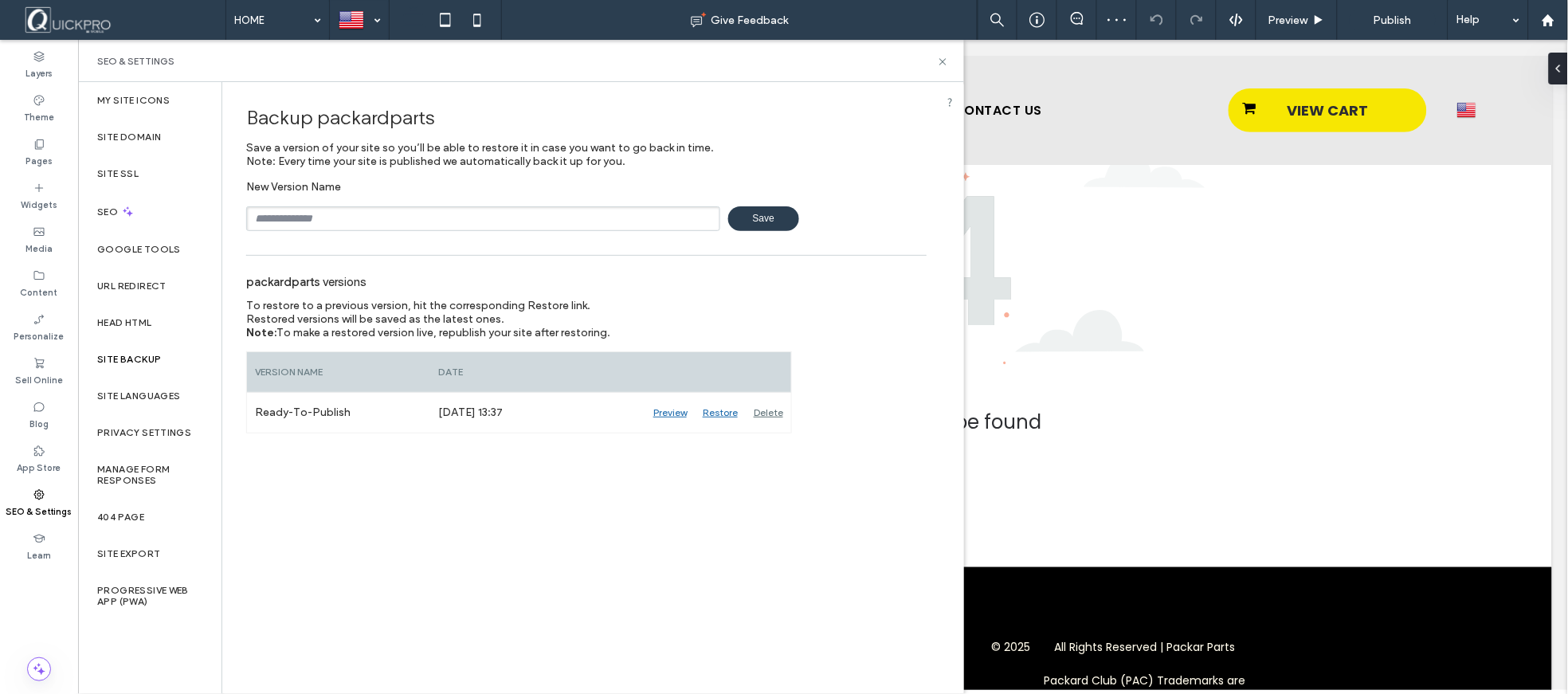
click at [802, 571] on div "Backup packardparts Save a version of your site so you’ll be able to restore it…" at bounding box center [587, 387] width 728 height 610
click at [941, 61] on icon at bounding box center [943, 62] width 12 height 12
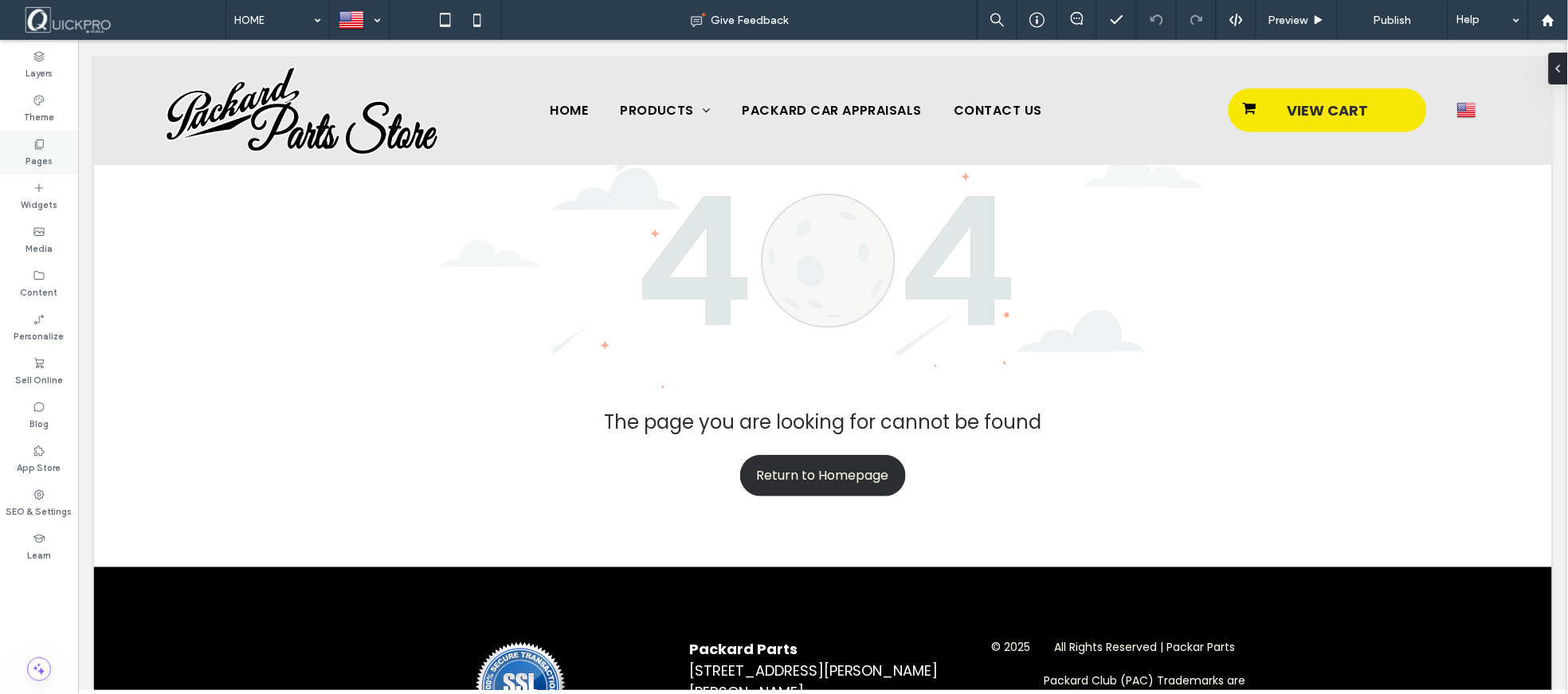
click at [45, 162] on label "Pages" at bounding box center [39, 160] width 27 height 18
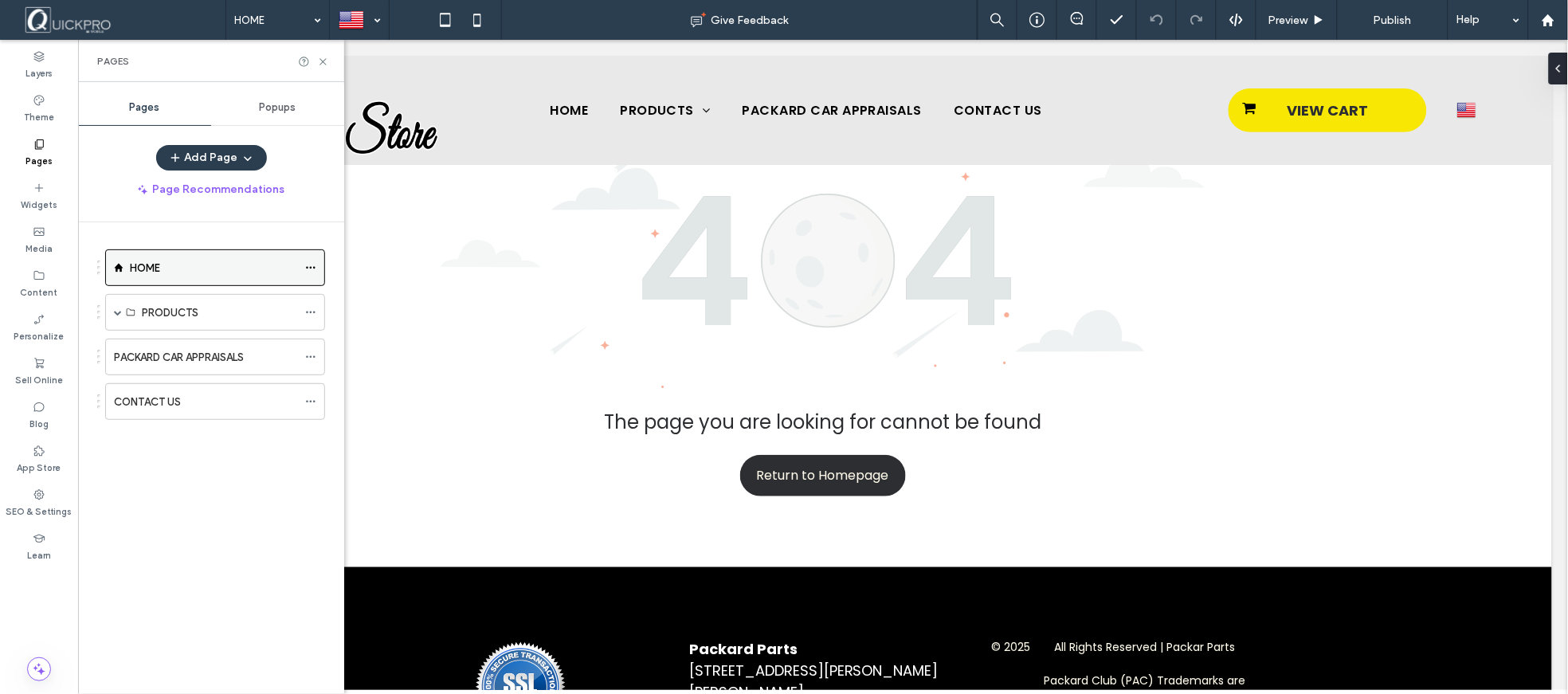
click at [149, 263] on label "HOME" at bounding box center [145, 268] width 30 height 28
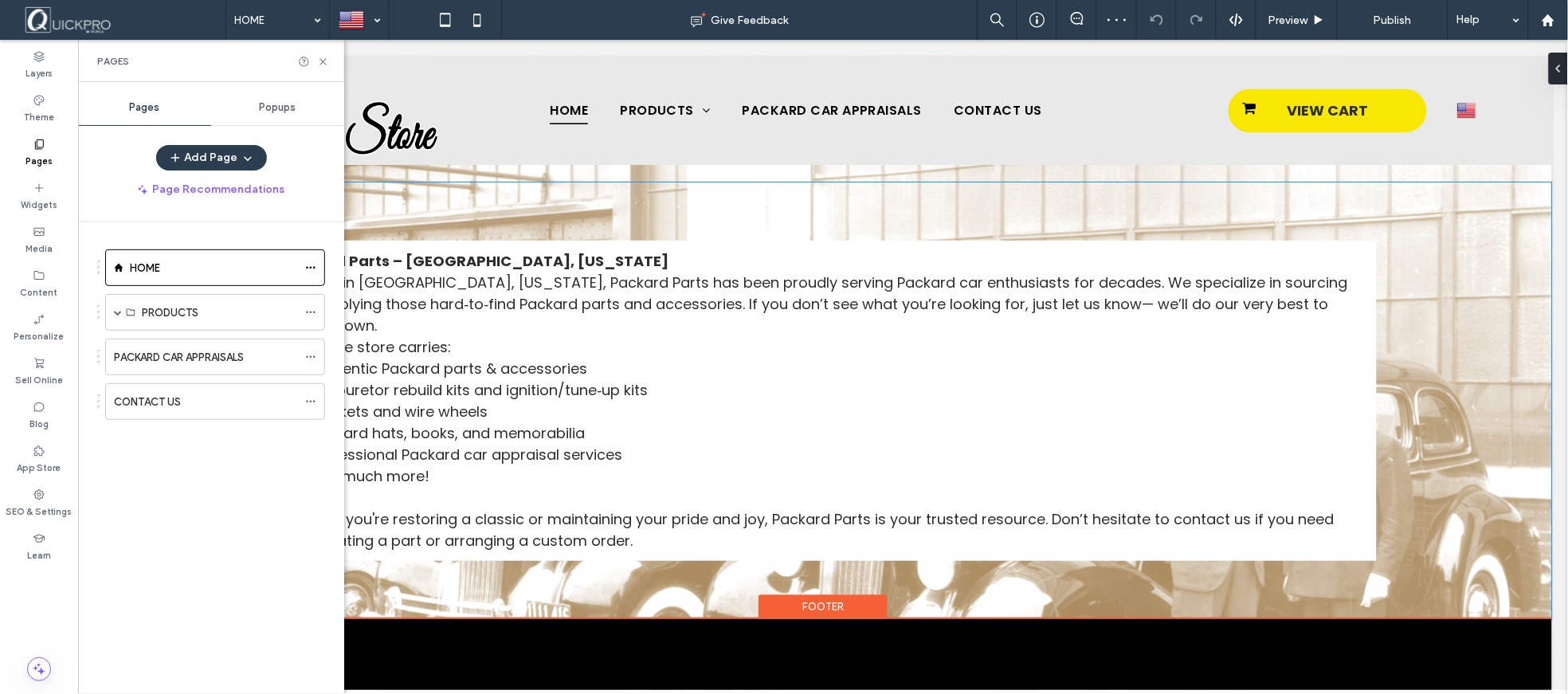
scroll to position [1118, 0]
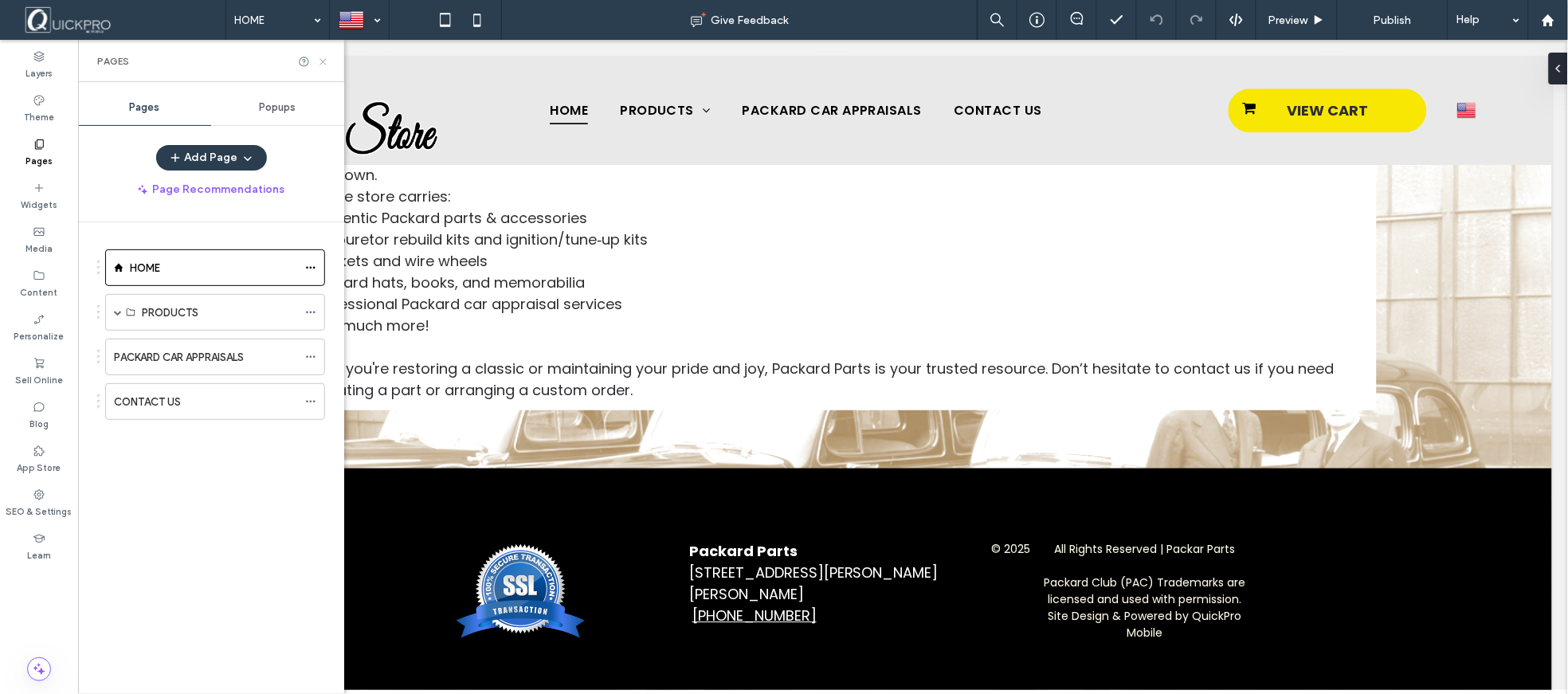
click at [328, 61] on icon at bounding box center [323, 62] width 12 height 12
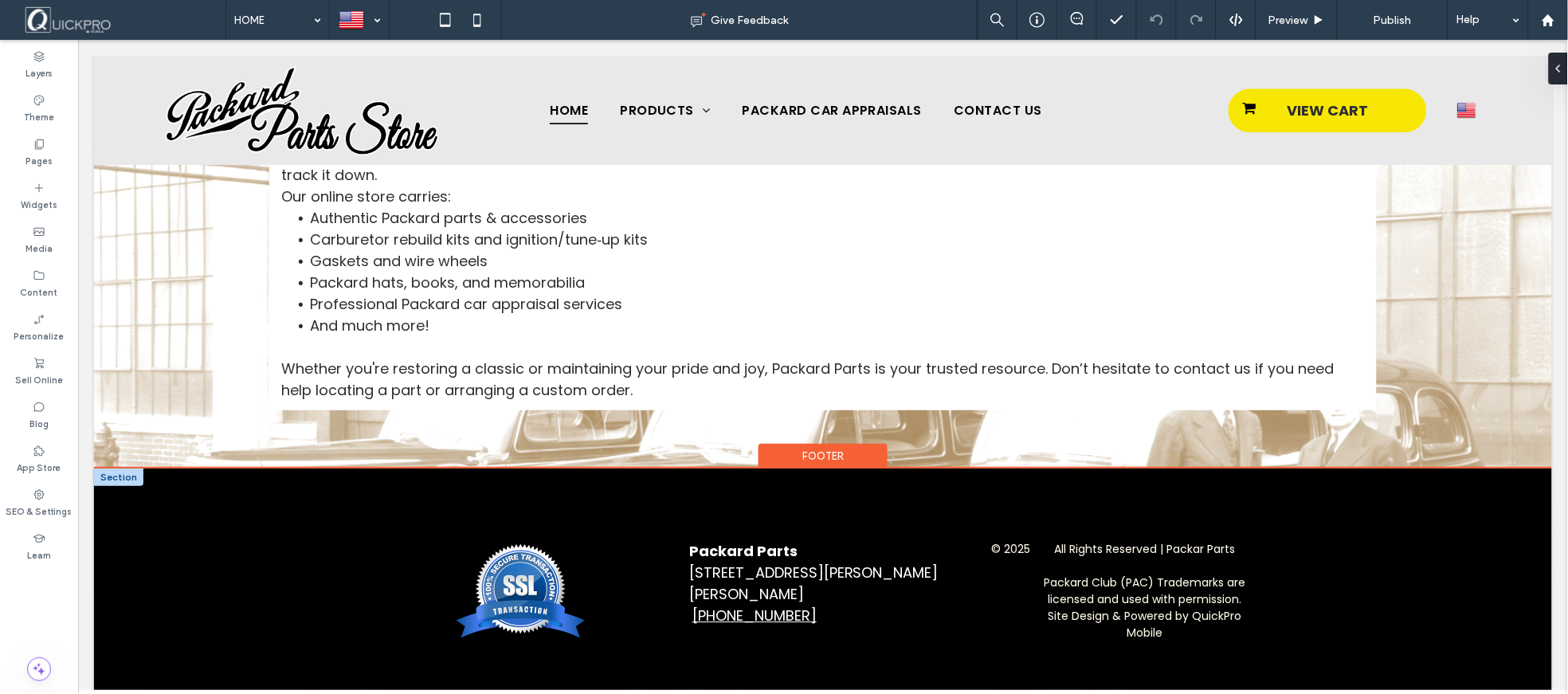
click at [111, 468] on div at bounding box center [118, 477] width 50 height 18
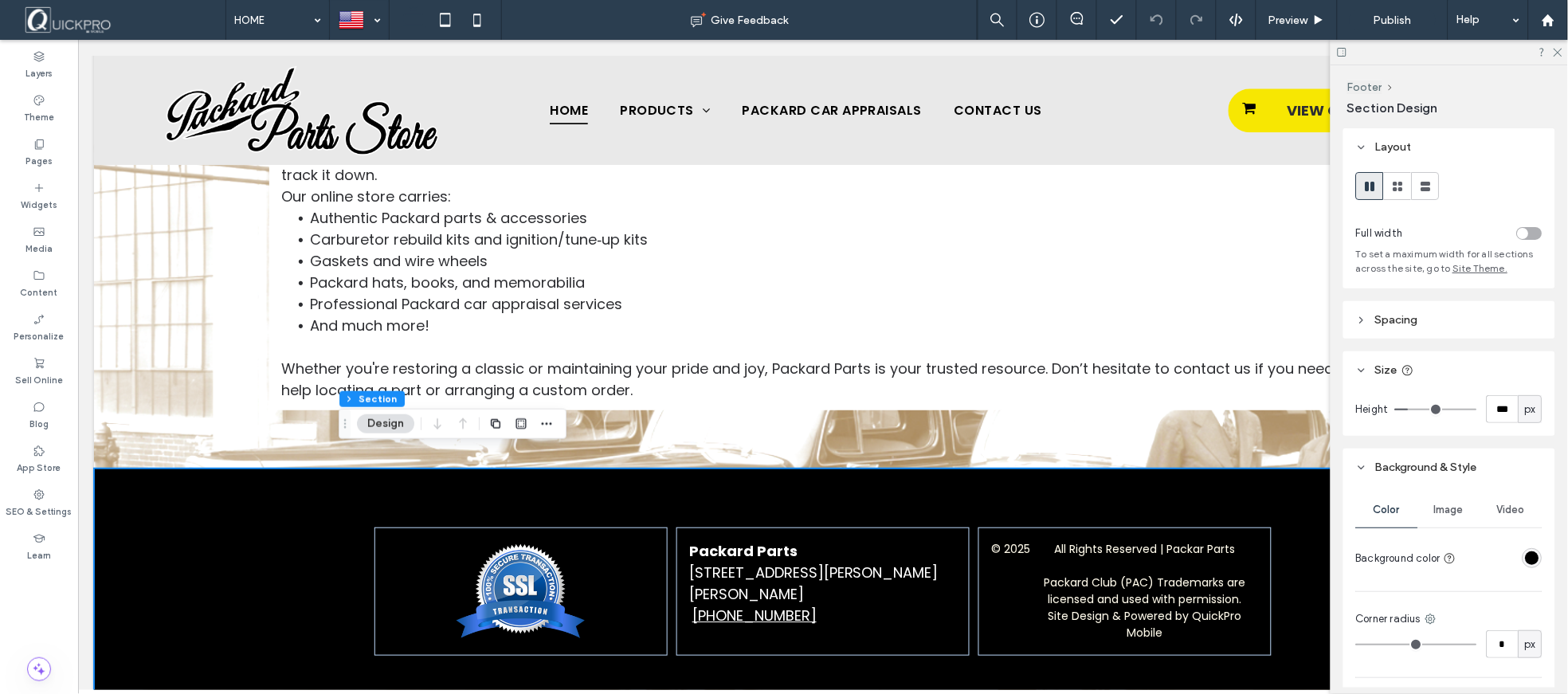
click at [558, 425] on div "Footer Section Design" at bounding box center [452, 424] width 227 height 30
click at [547, 425] on use "button" at bounding box center [547, 423] width 10 height 2
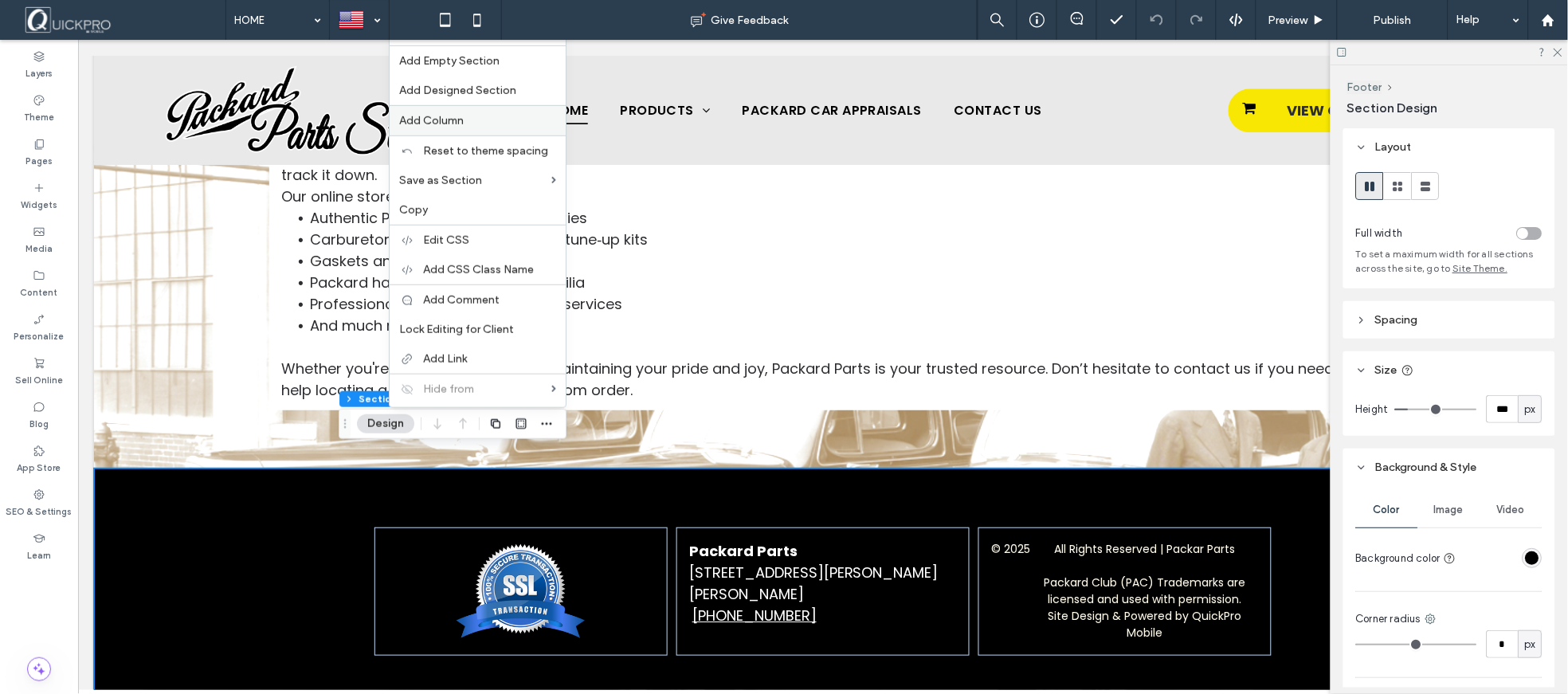
click at [470, 123] on label "Add Column" at bounding box center [477, 121] width 157 height 14
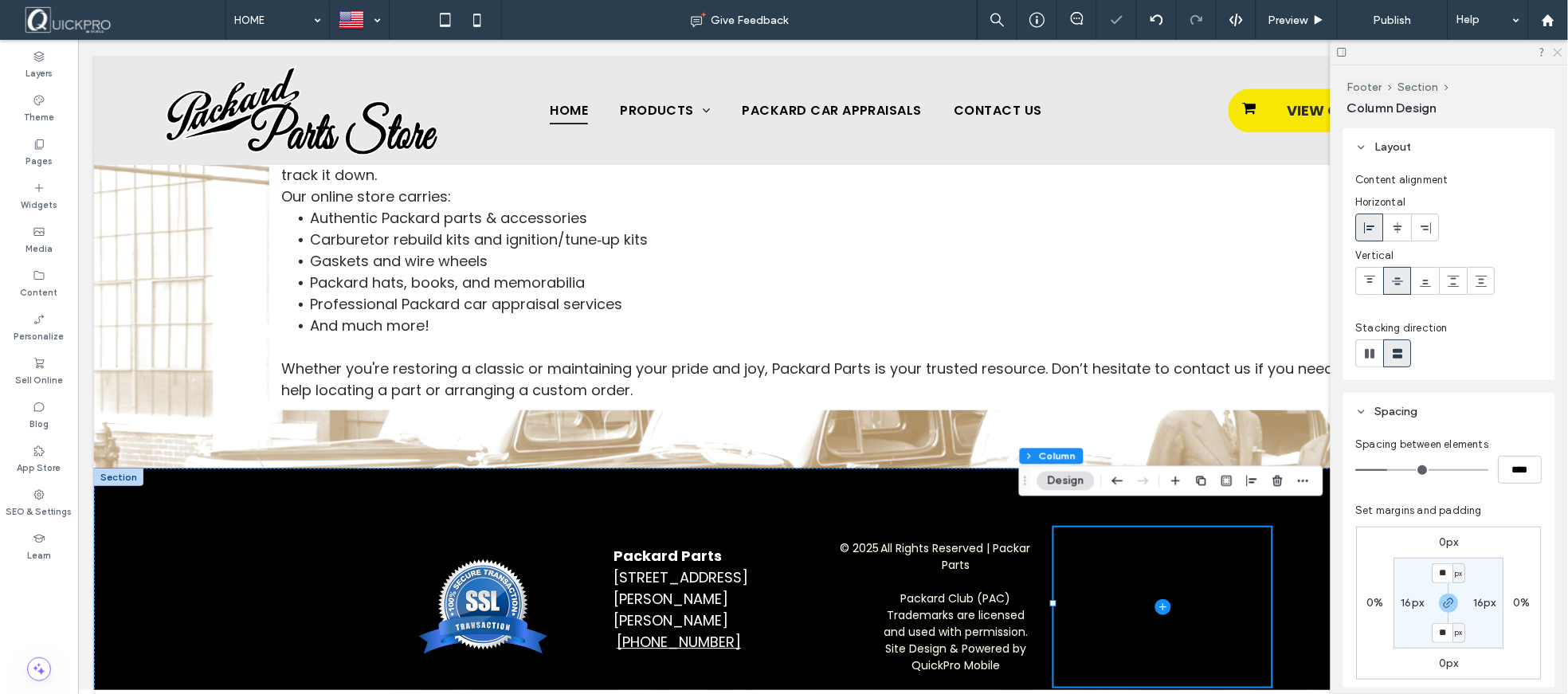
click at [1562, 52] on icon at bounding box center [1557, 51] width 10 height 10
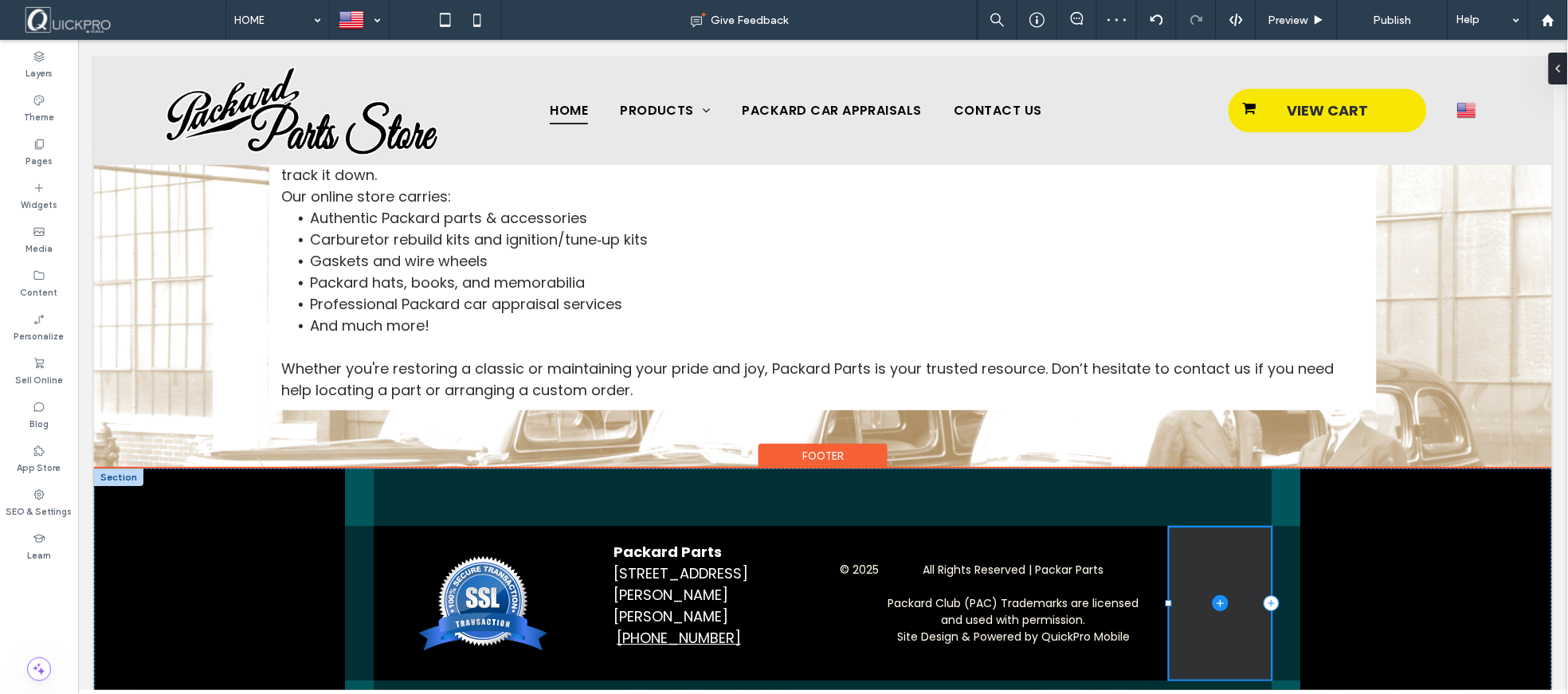
drag, startPoint x: 1048, startPoint y: 583, endPoint x: 1164, endPoint y: 577, distance: 116.2
click at [1164, 577] on div "Packard Parts 16529 Dubbs Rd, Sparks, MD 21152 (410) 329-3022 © 2025 All Rights…" at bounding box center [822, 602] width 957 height 269
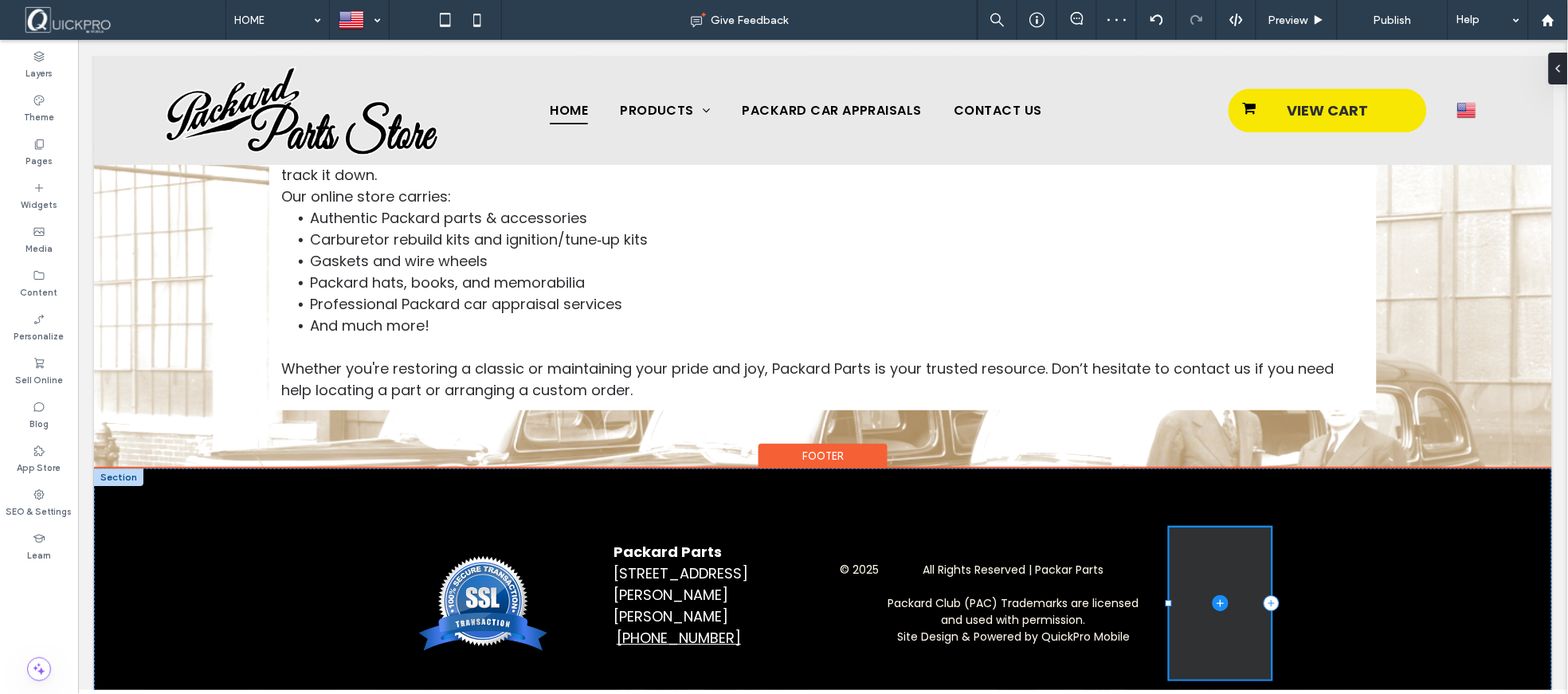
type input "**"
type input "*****"
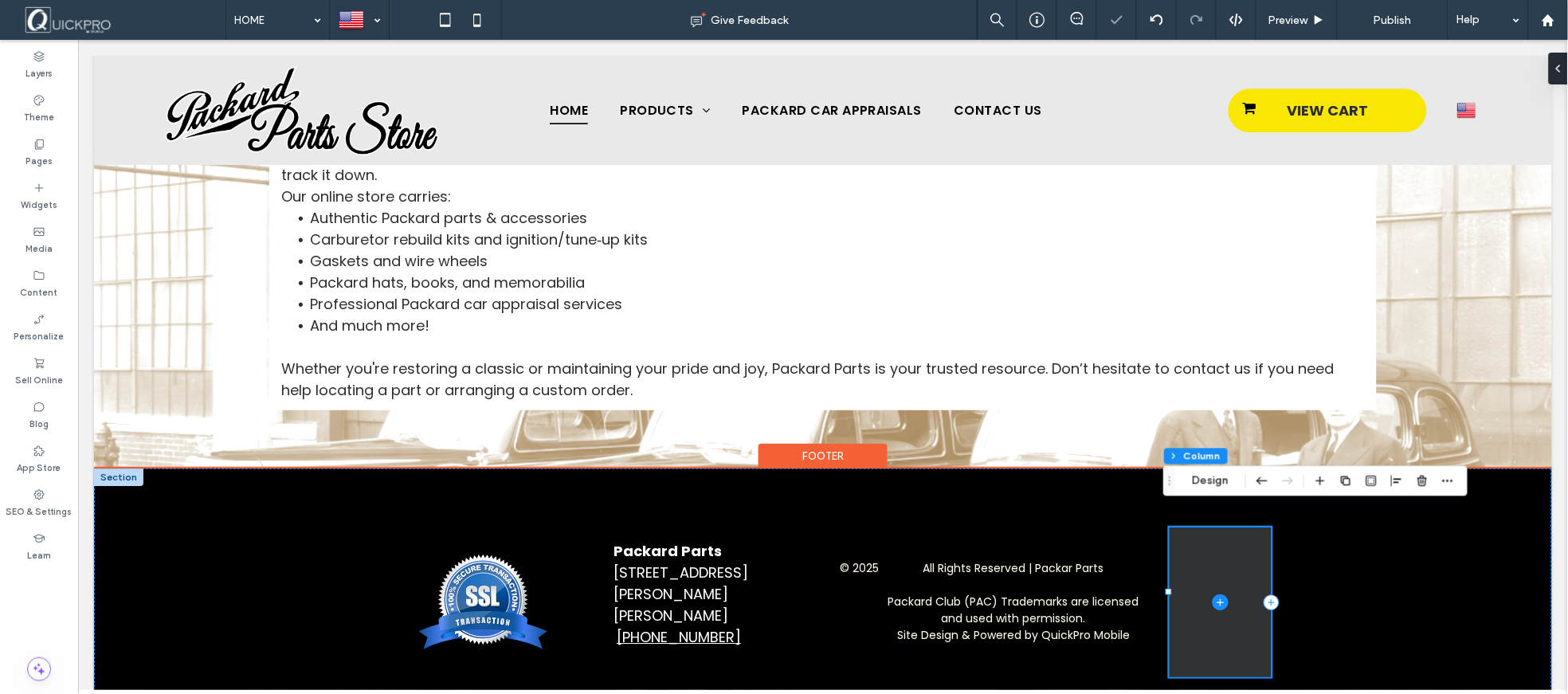
click at [1215, 593] on icon at bounding box center [1220, 601] width 16 height 16
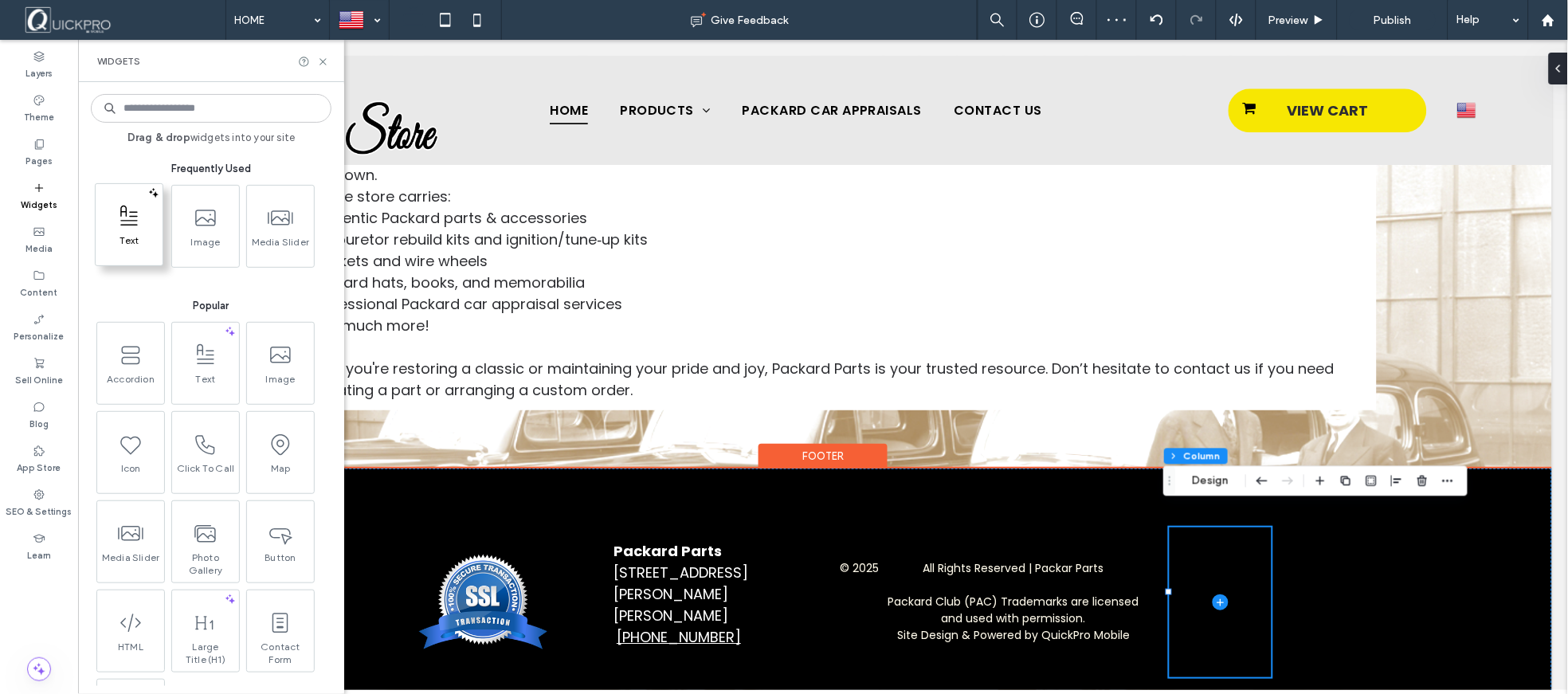
click at [145, 242] on span "Text" at bounding box center [129, 245] width 67 height 22
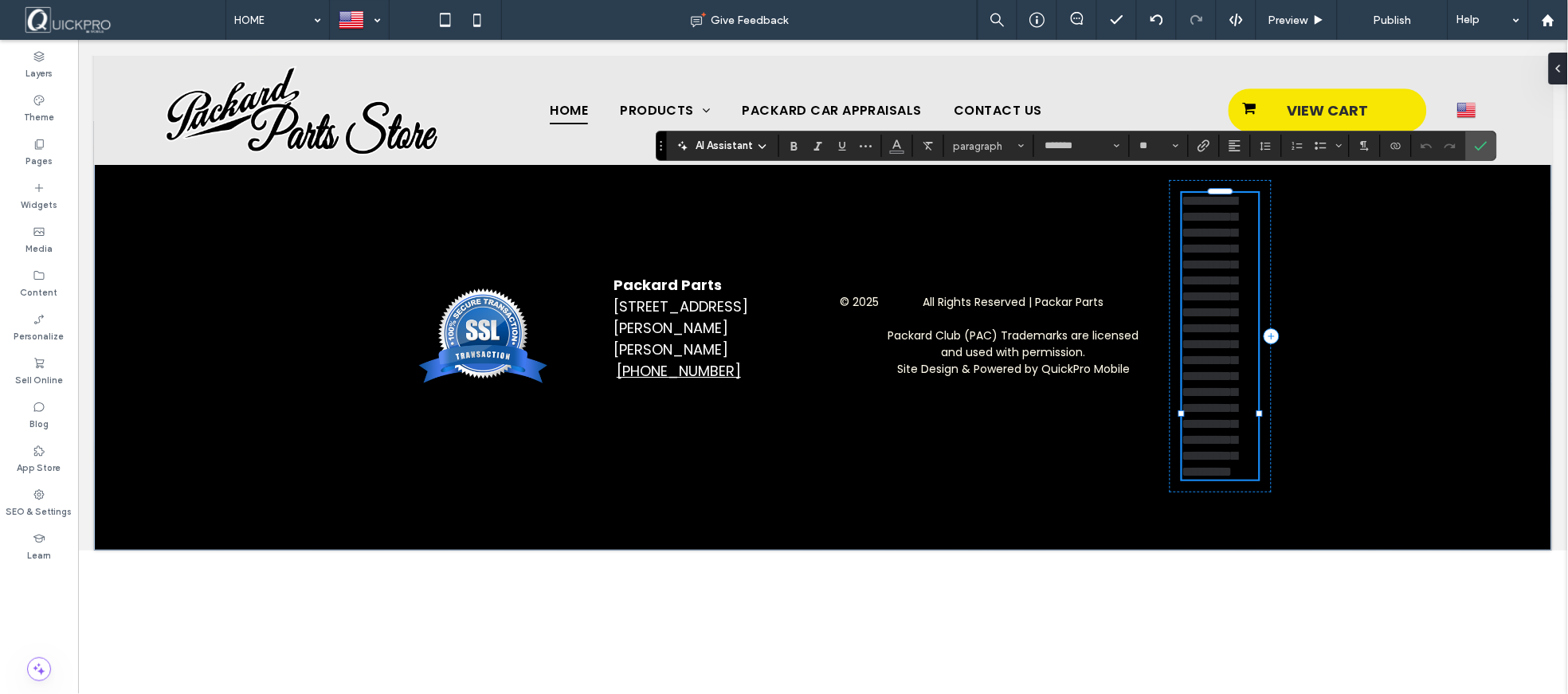
scroll to position [1127, 0]
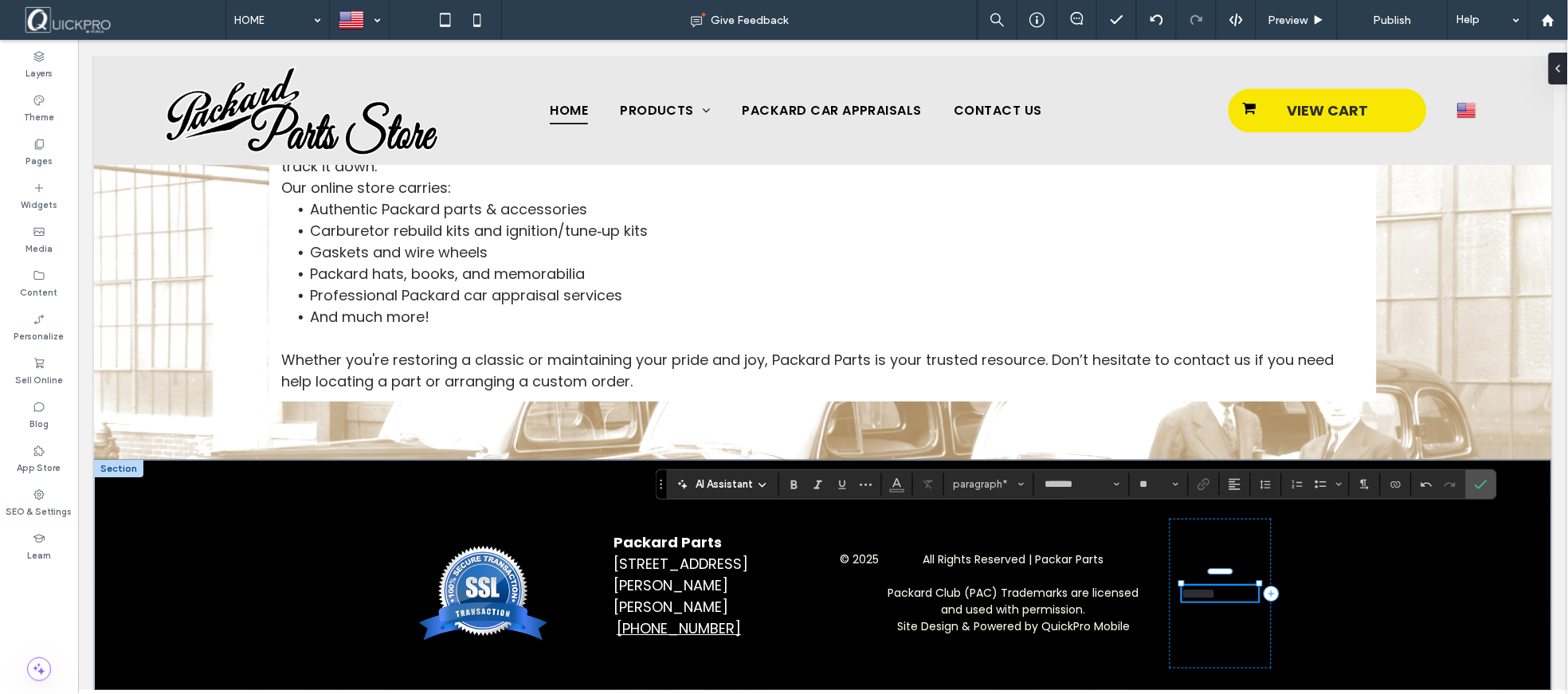
click at [1201, 585] on span "*****" at bounding box center [1199, 592] width 34 height 14
click at [1226, 584] on p "****" at bounding box center [1220, 592] width 77 height 16
drag, startPoint x: 1179, startPoint y: 551, endPoint x: 1223, endPoint y: 567, distance: 46.8
click at [1223, 584] on p "**********" at bounding box center [1220, 592] width 77 height 16
click at [1180, 482] on button "**" at bounding box center [1159, 484] width 52 height 22
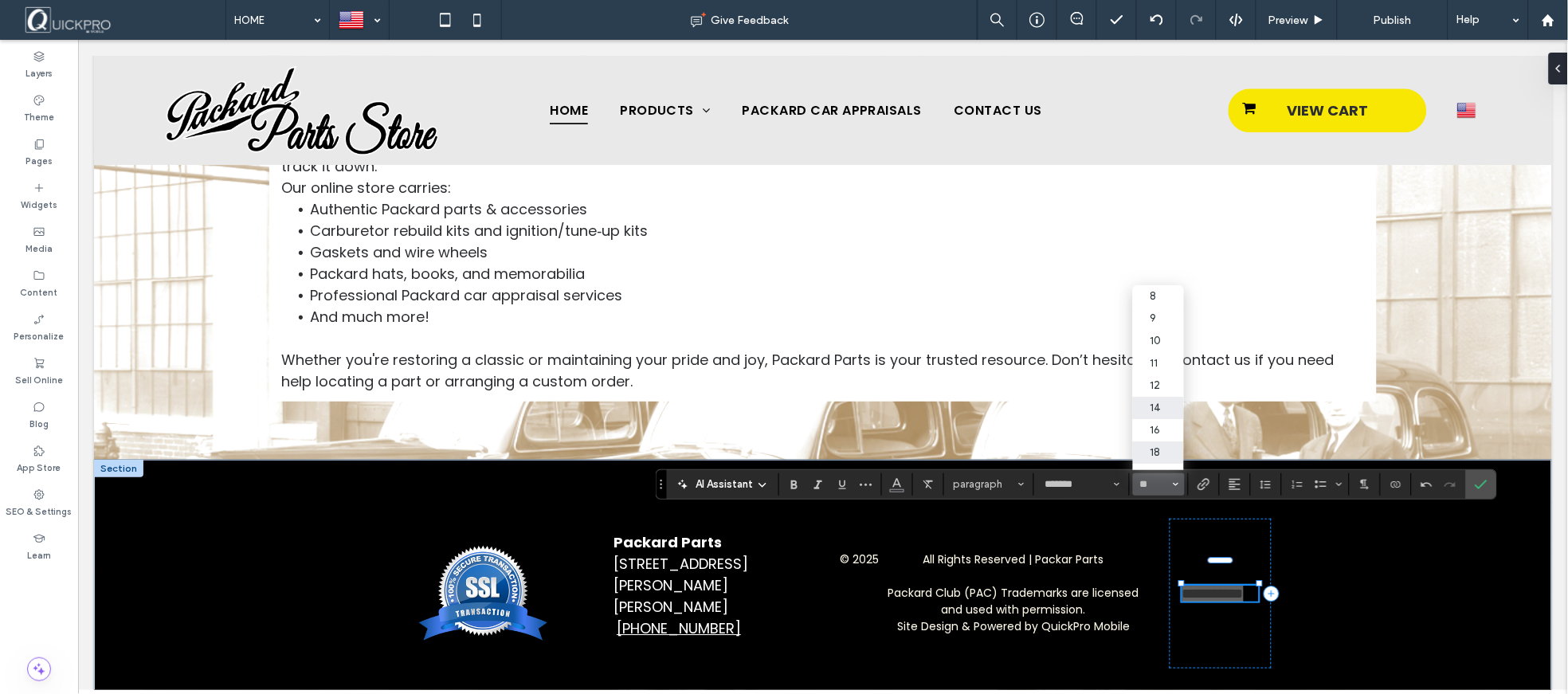
click at [1166, 409] on label "14" at bounding box center [1158, 408] width 51 height 22
type input "**"
click at [791, 483] on icon "Bold" at bounding box center [794, 484] width 13 height 13
click at [1202, 486] on use "Link" at bounding box center [1204, 484] width 12 height 12
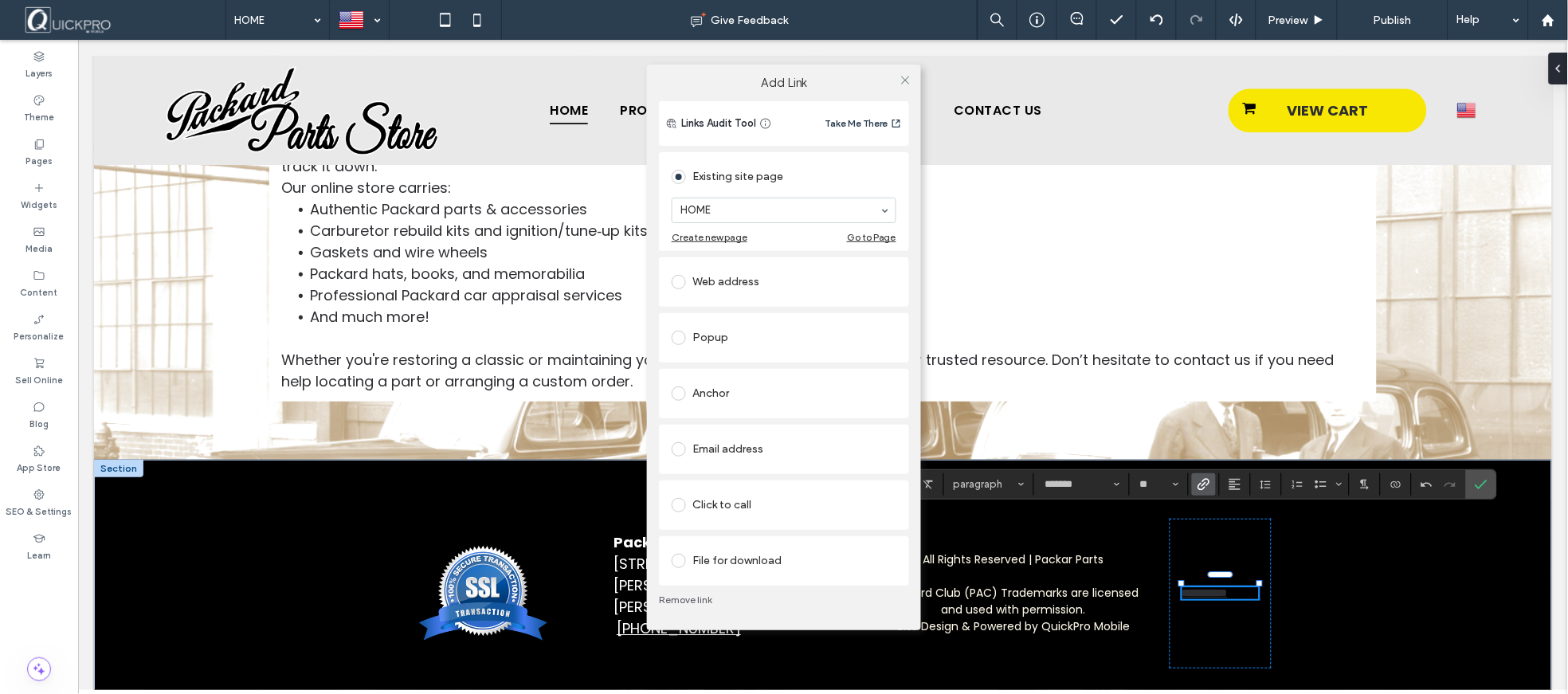
click at [687, 395] on label at bounding box center [681, 393] width 21 height 14
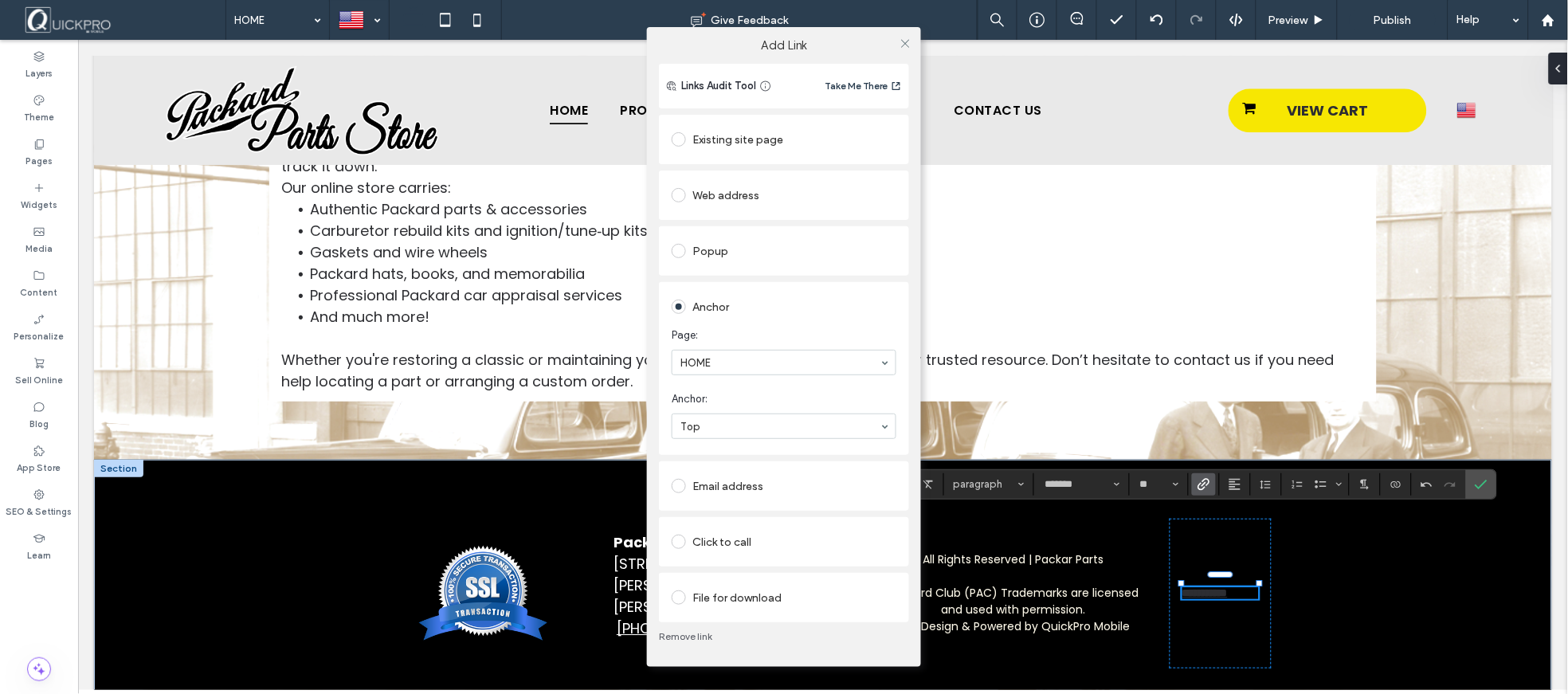
click at [781, 641] on link "Remove link" at bounding box center [784, 636] width 250 height 13
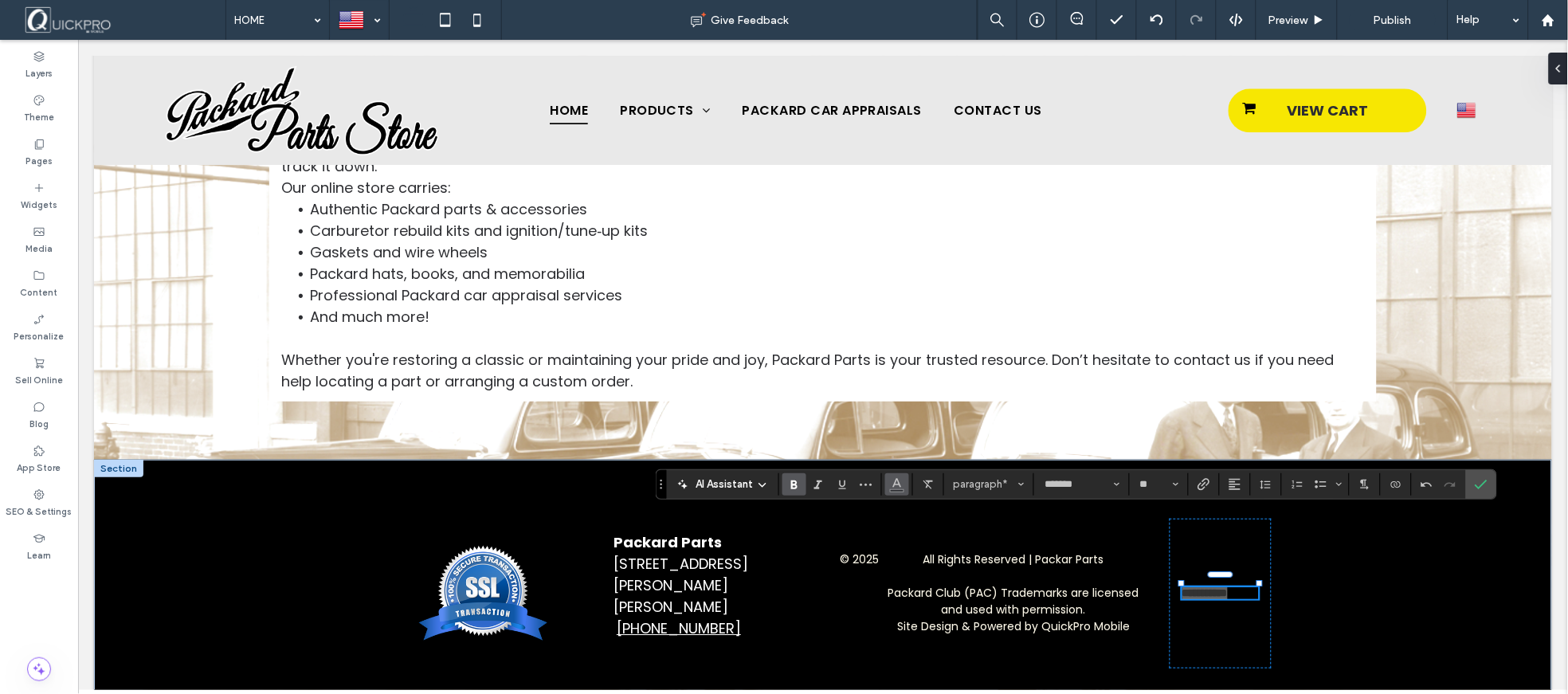
click at [905, 488] on button "Color" at bounding box center [897, 484] width 24 height 22
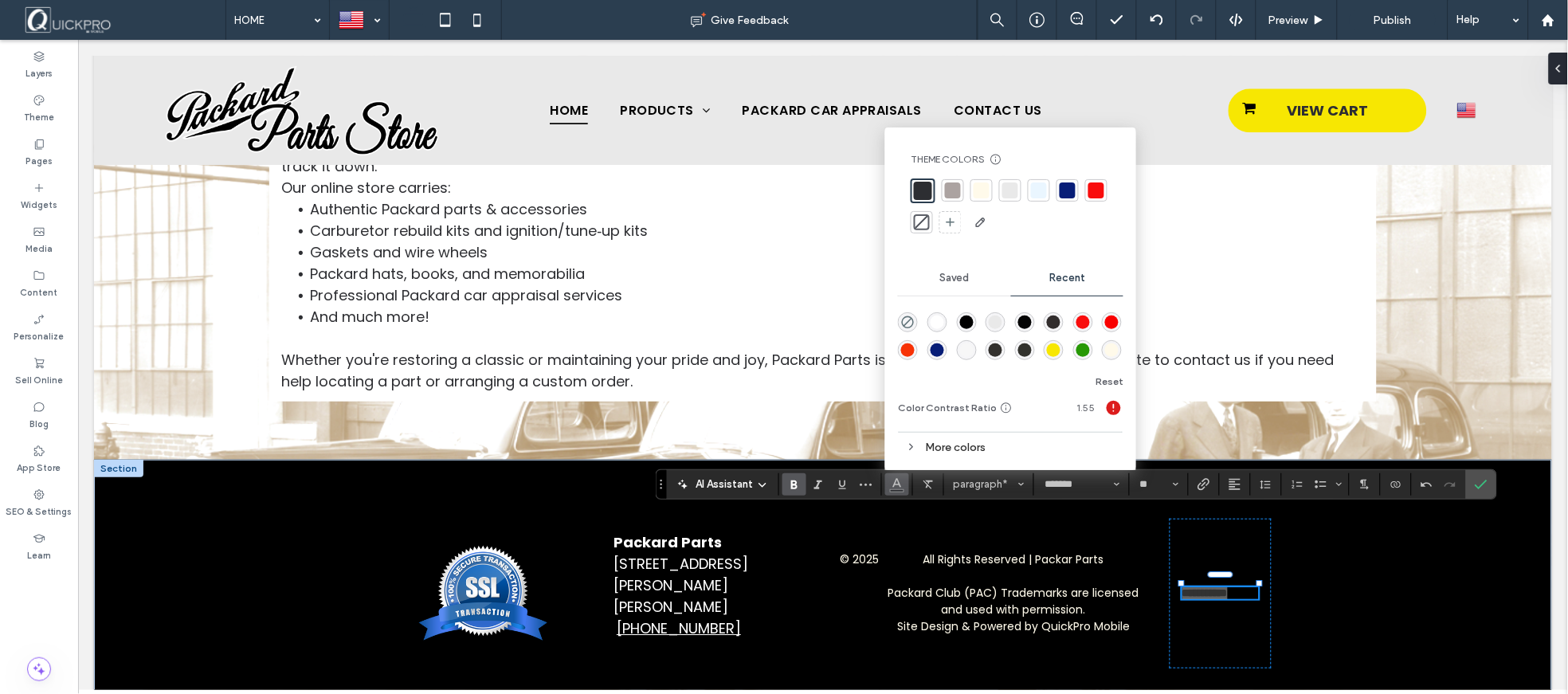
click at [1048, 350] on div "rgba(247, 231, 2, 1)" at bounding box center [1054, 350] width 14 height 14
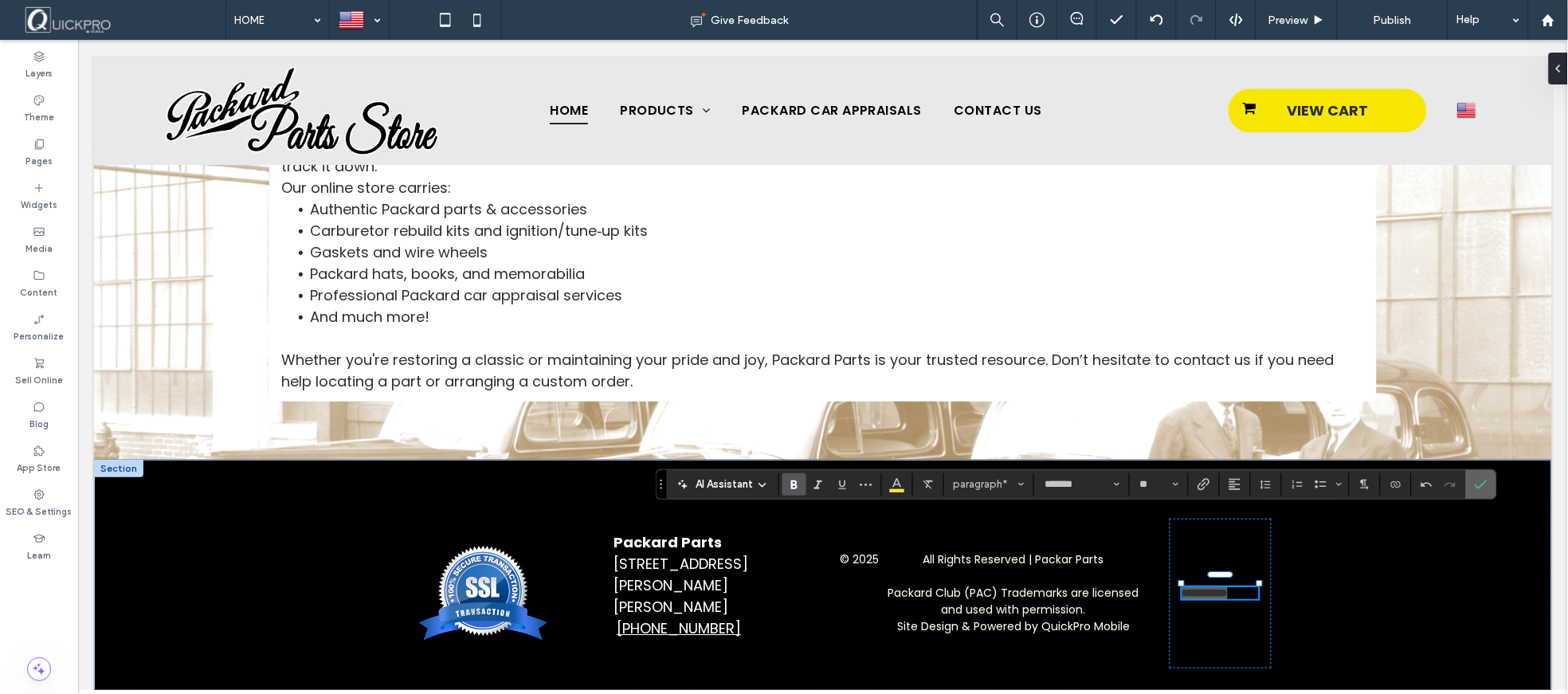
click at [1483, 486] on icon "Confirm" at bounding box center [1481, 484] width 13 height 13
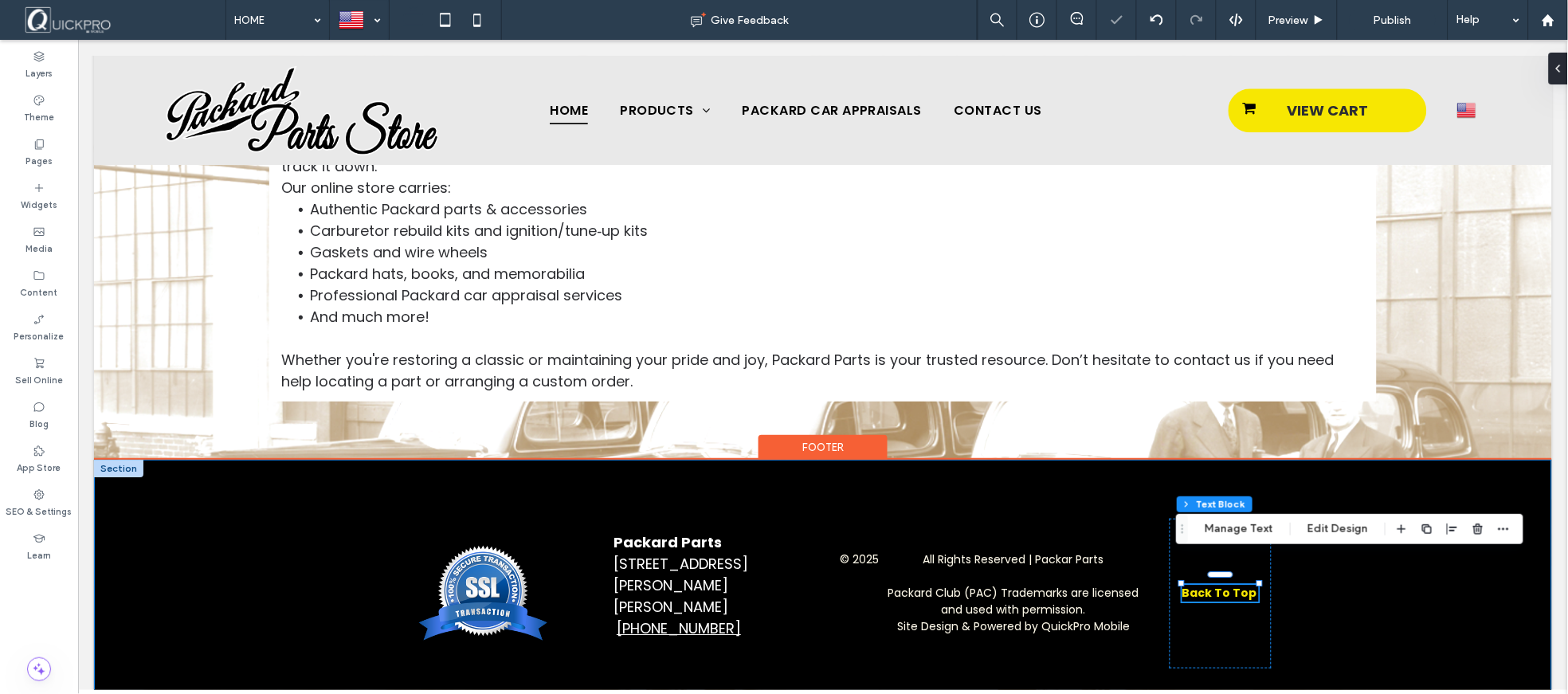
click at [1444, 624] on div "Packard Parts 16529 Dubbs Rd, Sparks, MD 21152 (410) 329-3022 © 2025 All Rights…" at bounding box center [822, 591] width 1458 height 266
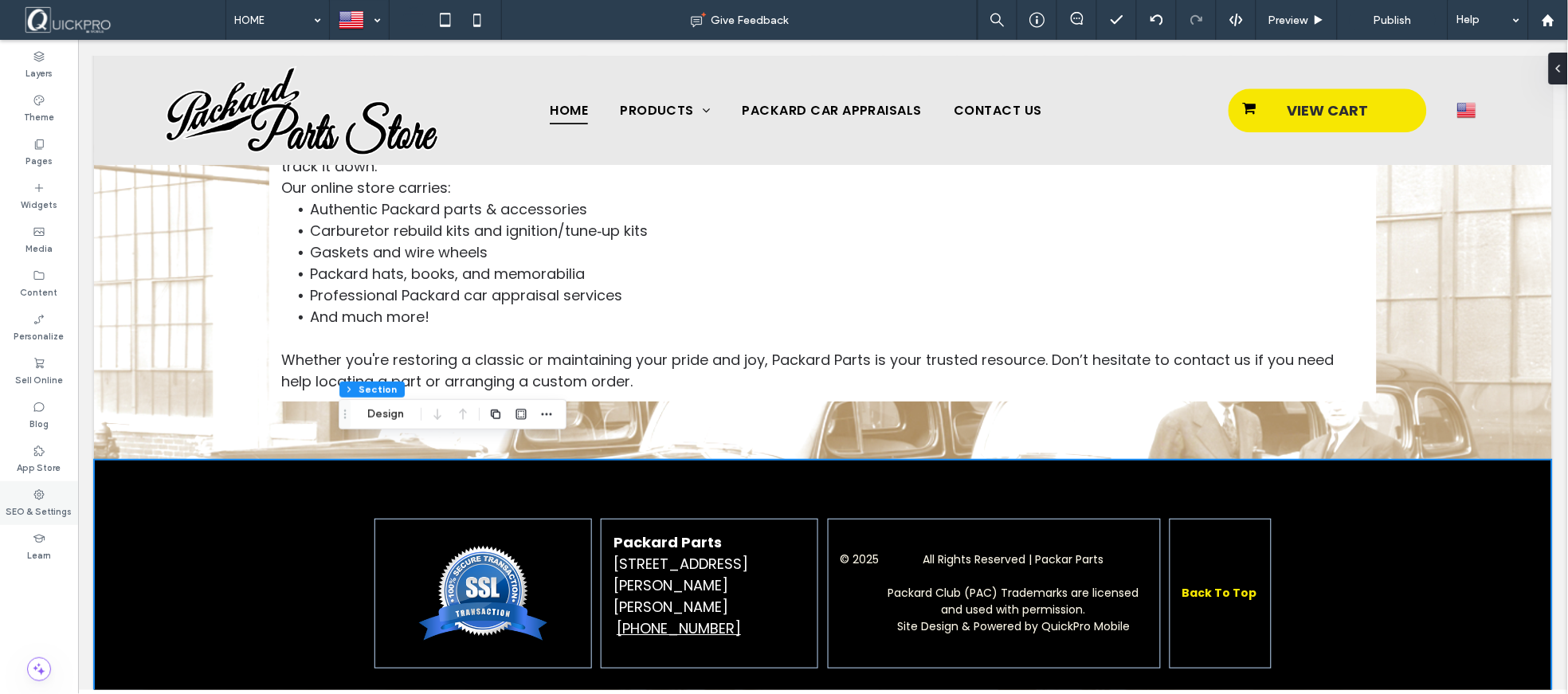
click at [42, 505] on label "SEO & Settings" at bounding box center [39, 510] width 66 height 18
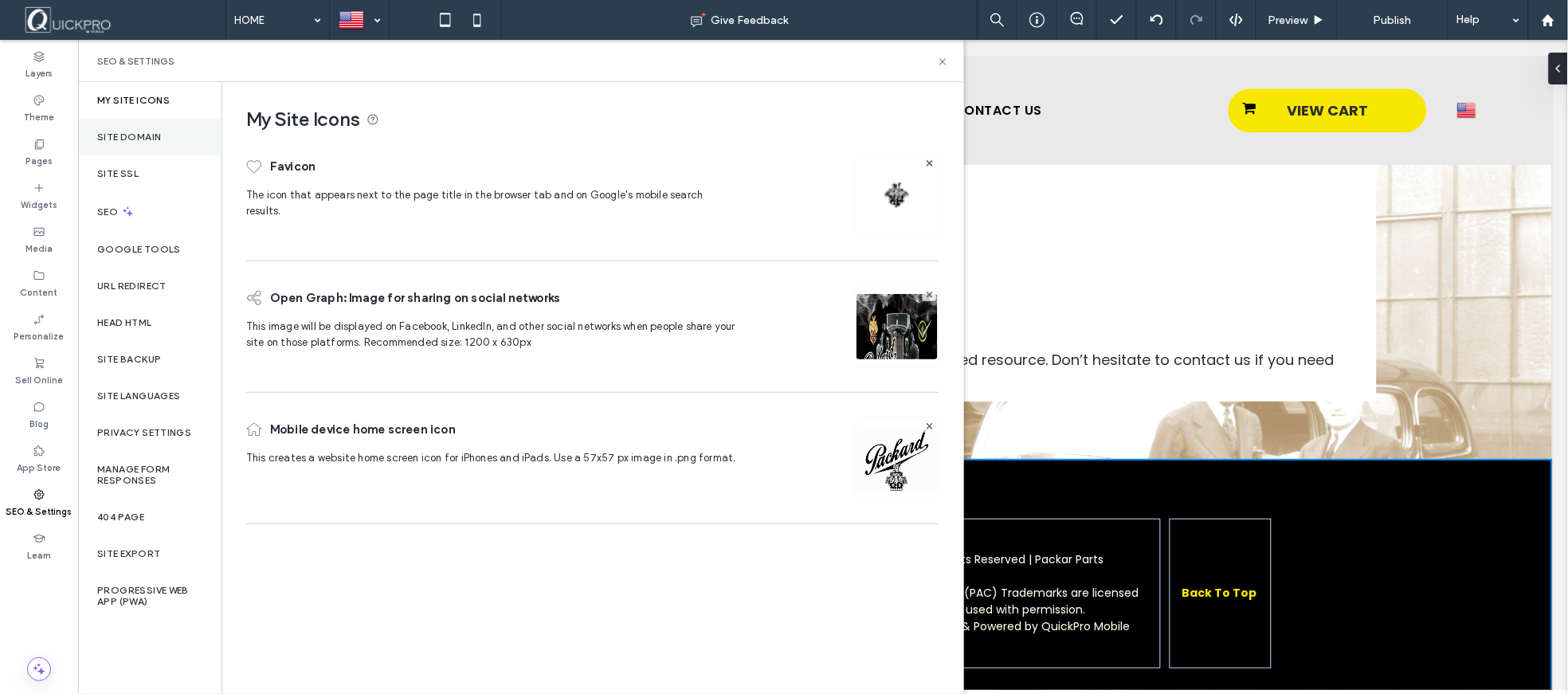
click at [137, 133] on label "Site Domain" at bounding box center [129, 137] width 64 height 11
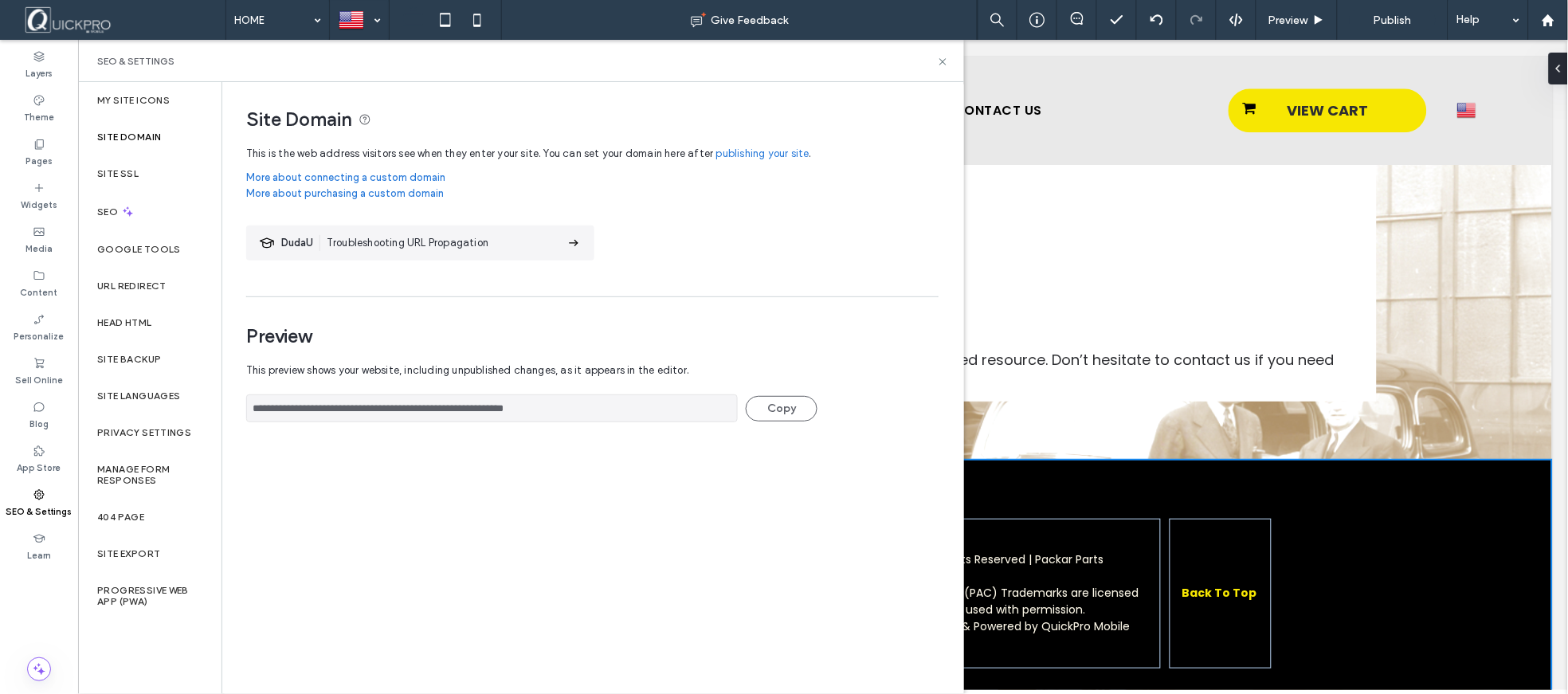
drag, startPoint x: 611, startPoint y: 405, endPoint x: 292, endPoint y: 568, distance: 358.2
click at [202, 432] on div "**********" at bounding box center [521, 387] width 886 height 611
click at [944, 64] on icon at bounding box center [943, 62] width 12 height 12
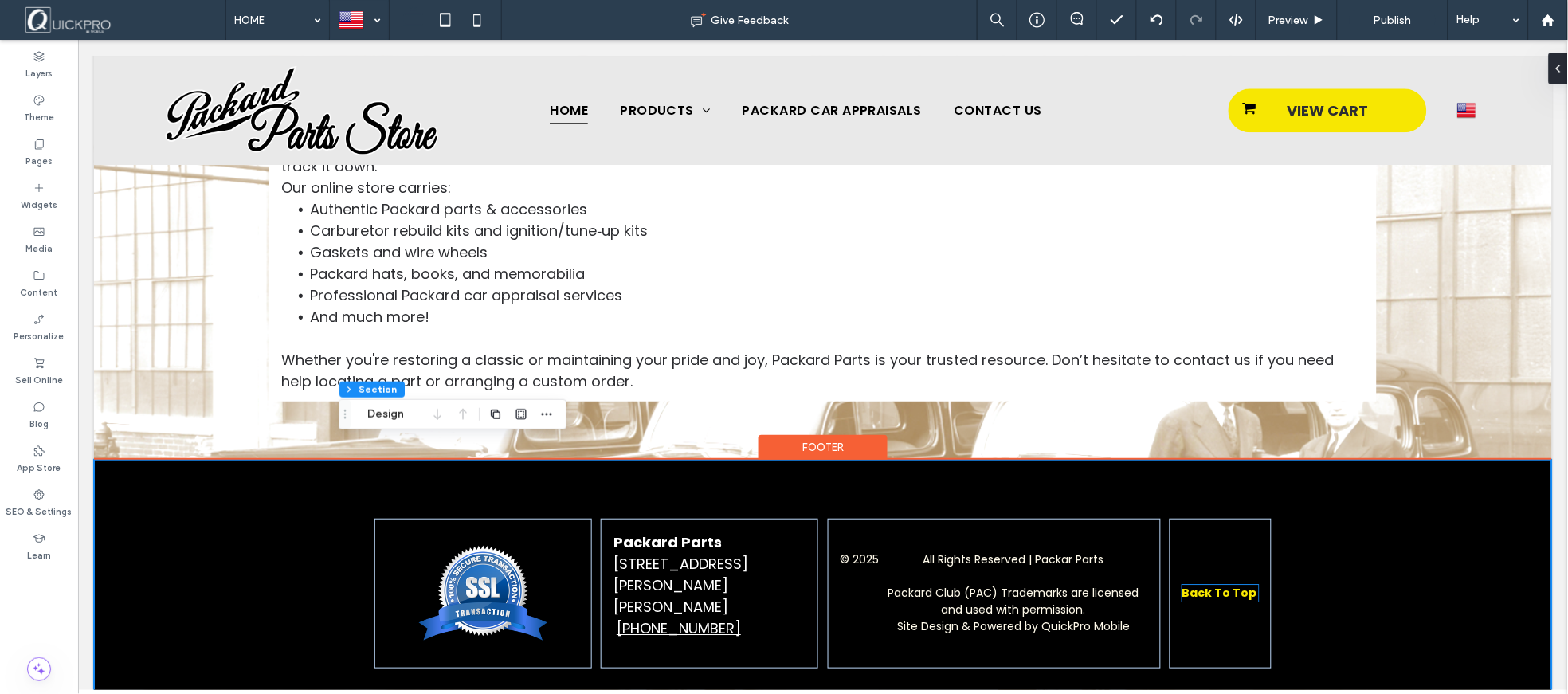
click at [1190, 583] on strong "Back To Top" at bounding box center [1219, 591] width 75 height 16
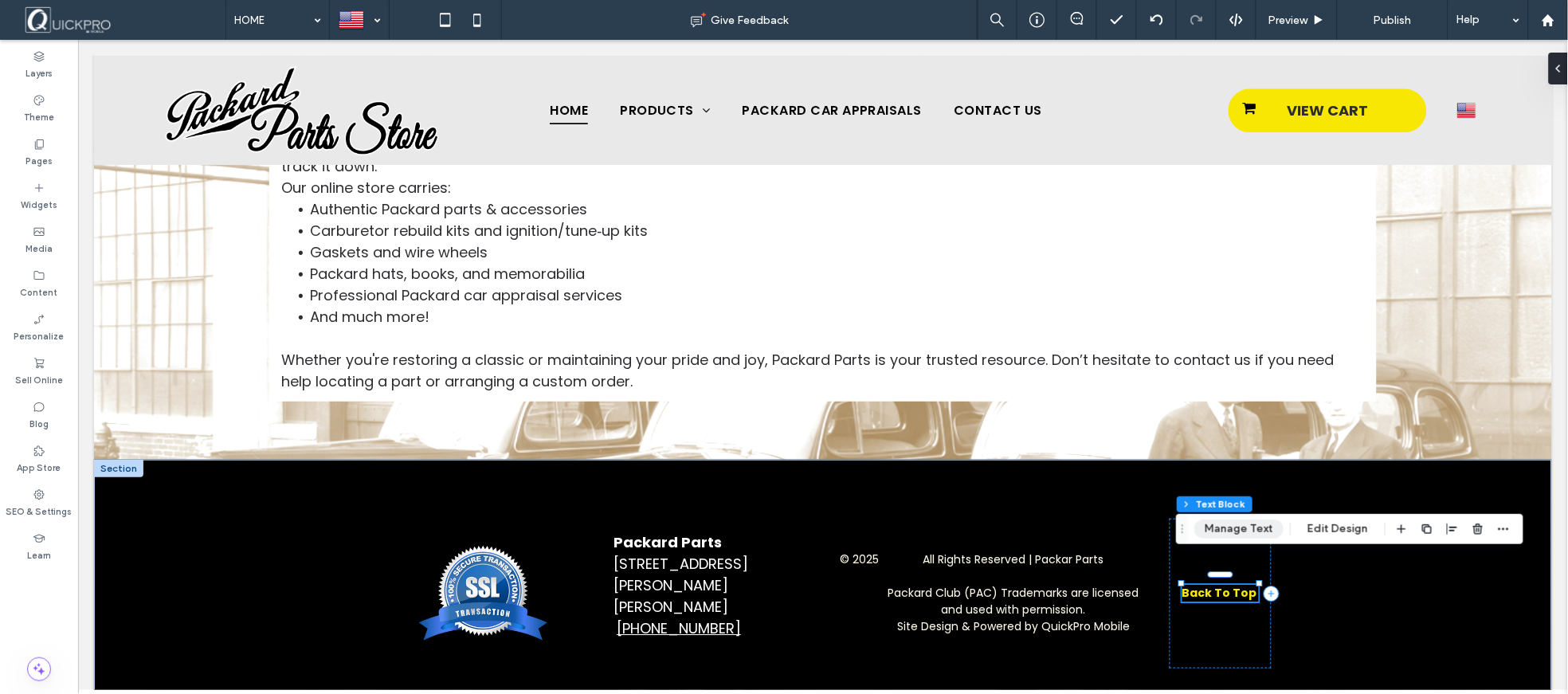
click at [1227, 530] on button "Manage Text" at bounding box center [1238, 528] width 89 height 19
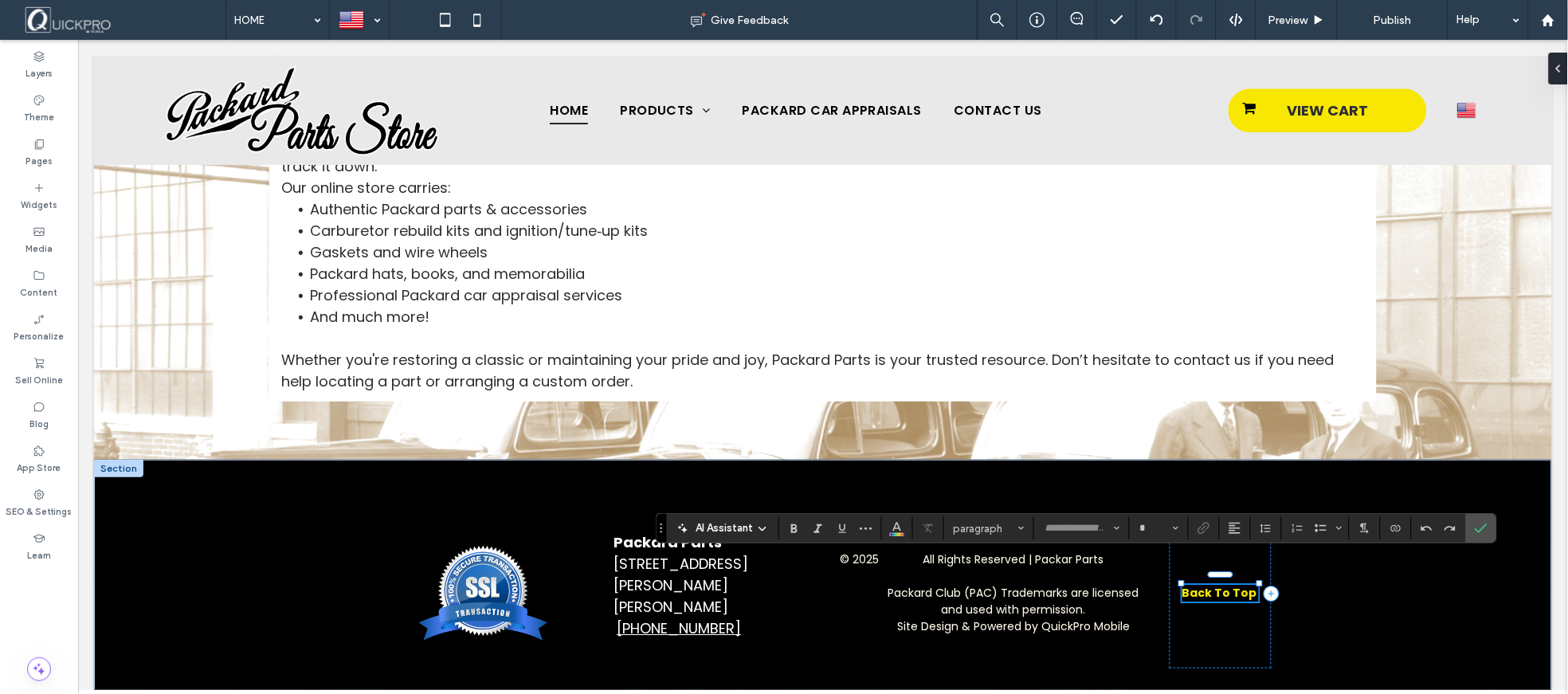
type input "*******"
type input "**"
click at [1207, 528] on use "Link" at bounding box center [1204, 528] width 12 height 12
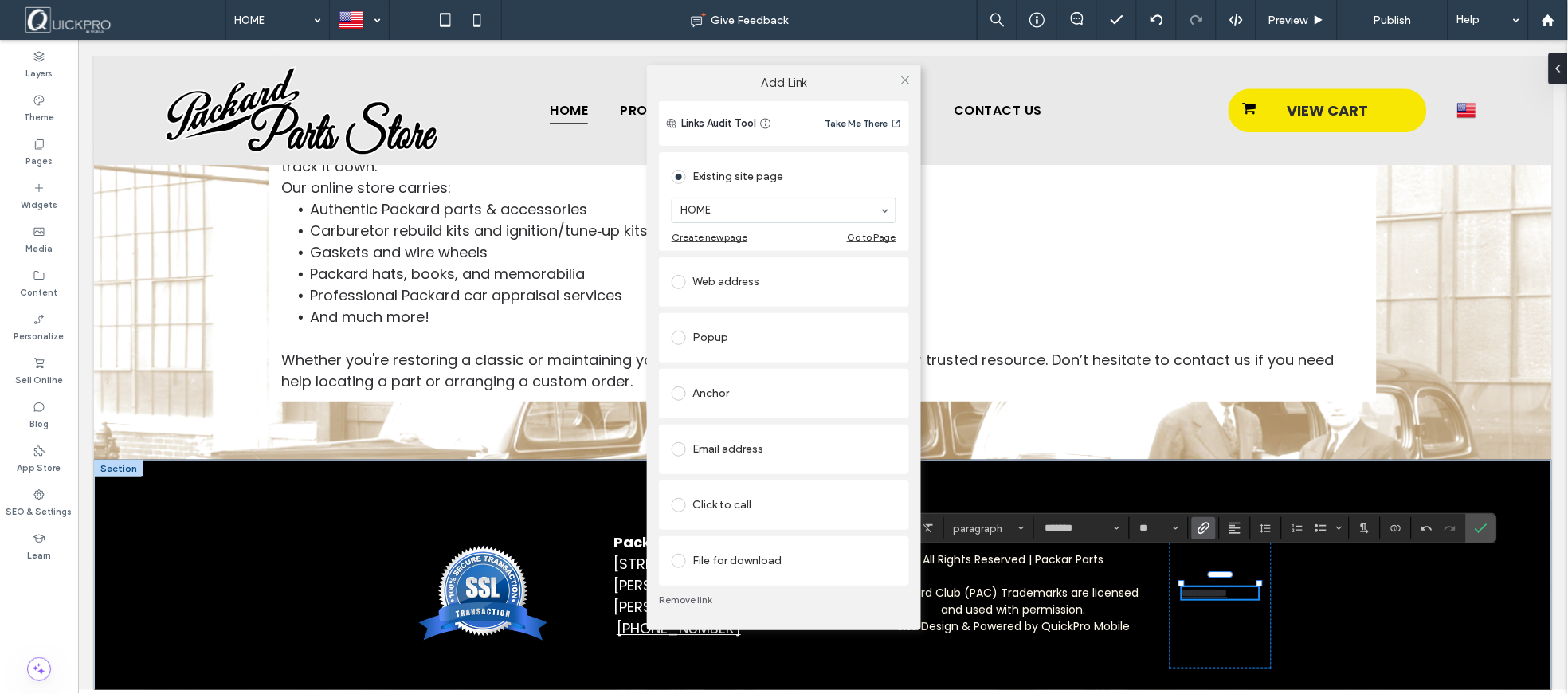
click at [683, 391] on span at bounding box center [678, 393] width 14 height 14
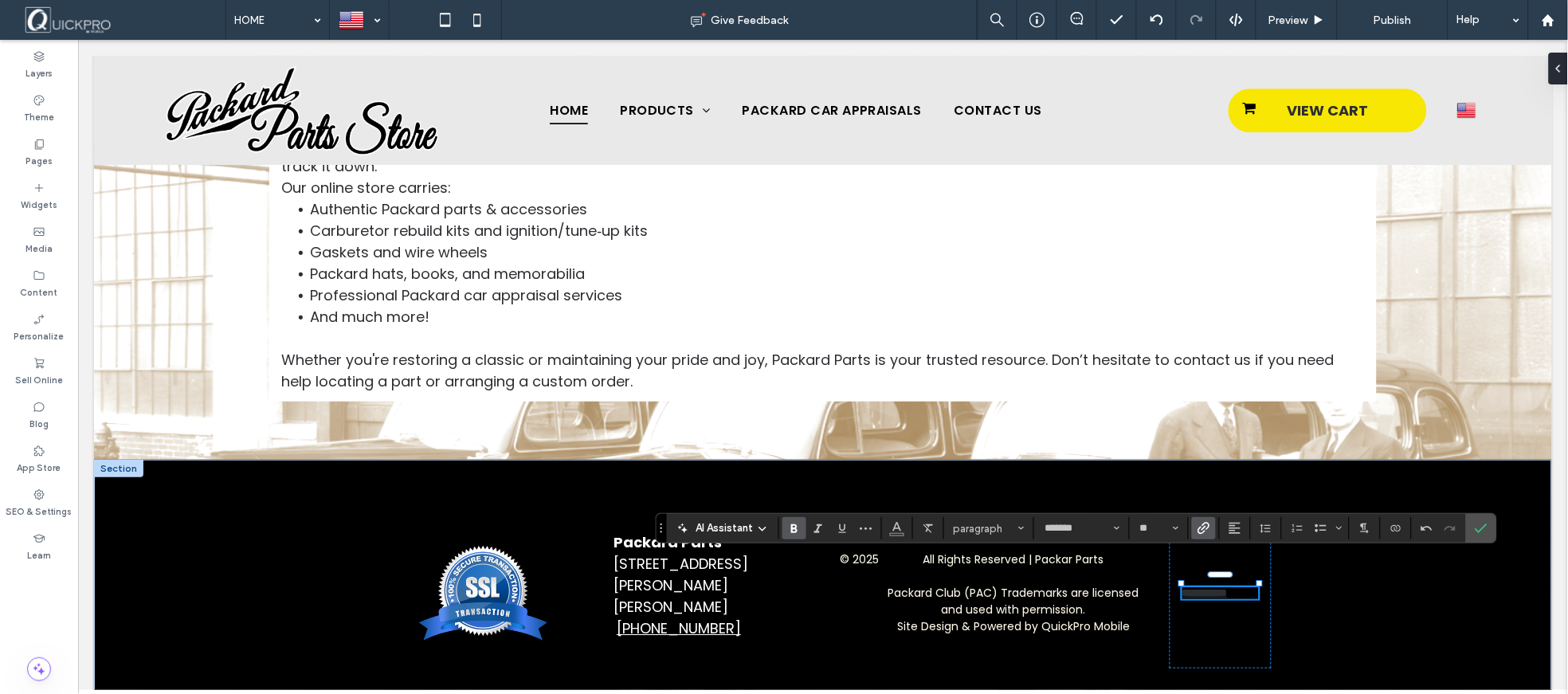
click at [1486, 528] on div at bounding box center [784, 347] width 1568 height 694
click at [1422, 592] on div at bounding box center [784, 347] width 1568 height 694
click at [1483, 528] on div at bounding box center [784, 347] width 1568 height 694
click at [1403, 606] on div at bounding box center [784, 347] width 1568 height 694
click at [1171, 595] on div at bounding box center [784, 347] width 1568 height 694
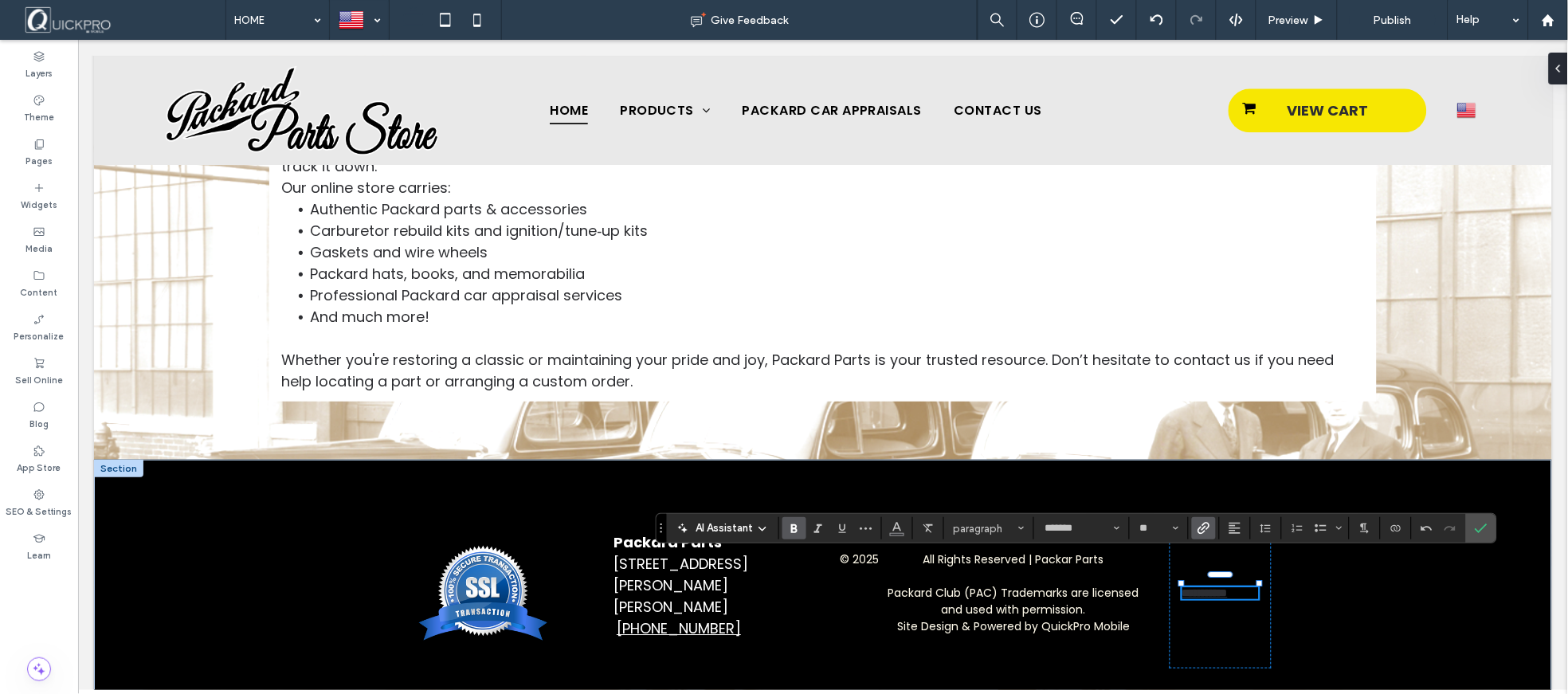
click at [989, 570] on div at bounding box center [784, 347] width 1568 height 694
click at [483, 552] on div at bounding box center [784, 347] width 1568 height 694
click at [968, 275] on div at bounding box center [784, 347] width 1568 height 694
click at [1478, 527] on div at bounding box center [784, 347] width 1568 height 694
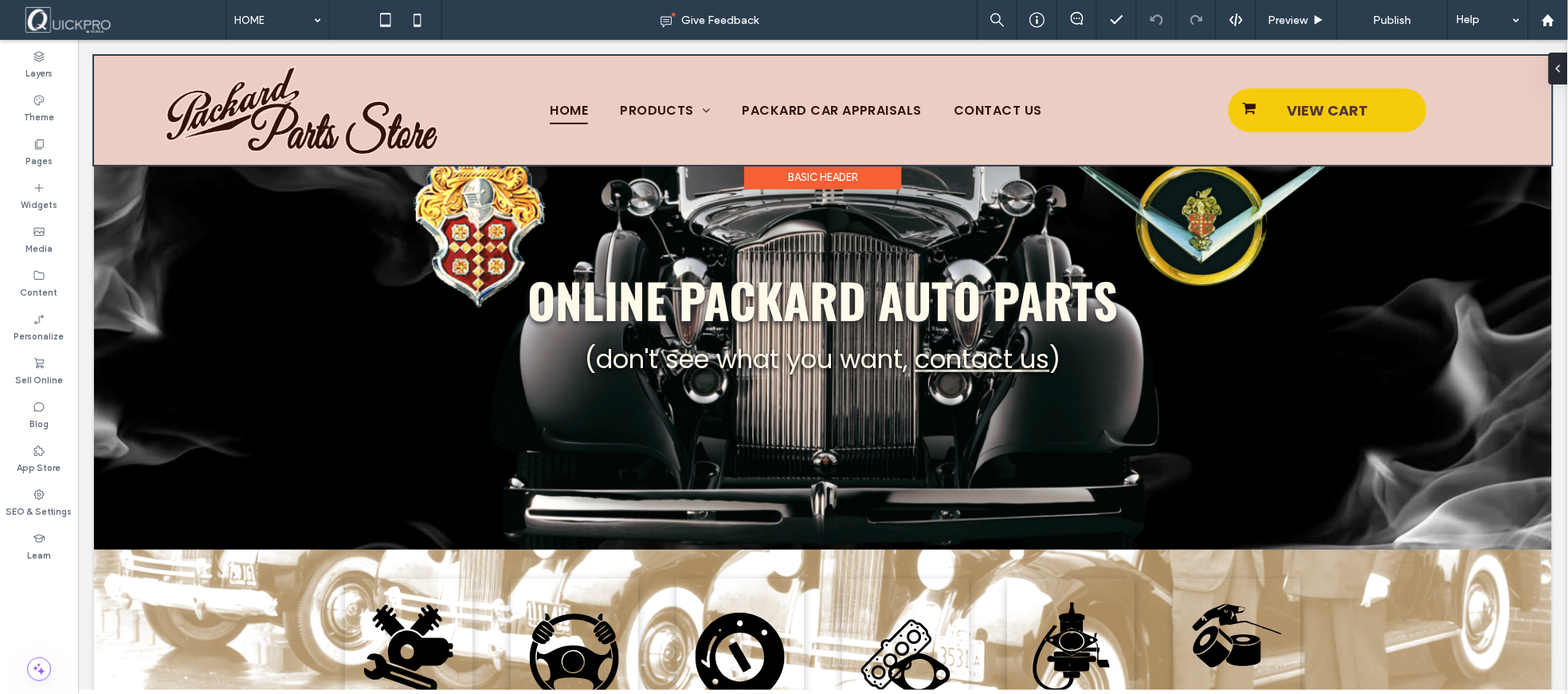
click at [95, 122] on div at bounding box center [822, 109] width 1458 height 109
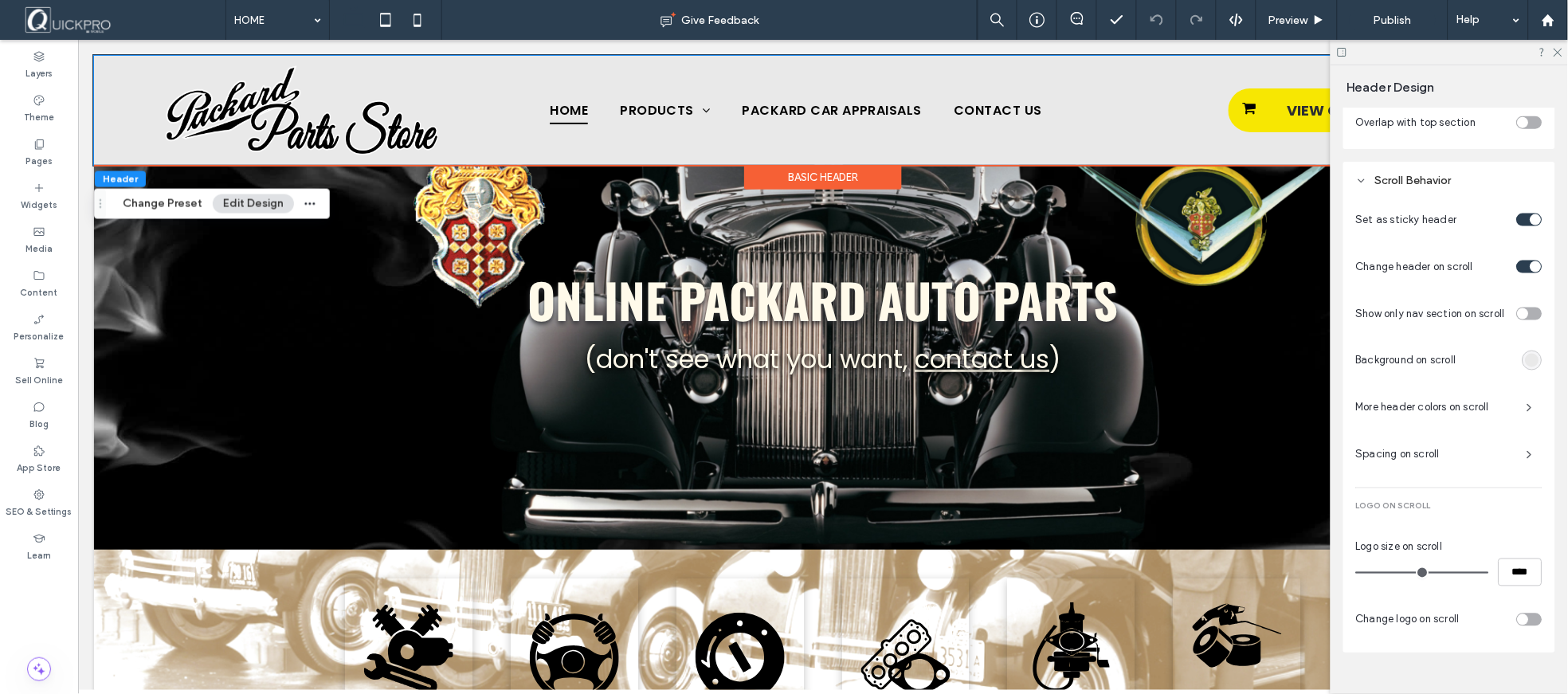
scroll to position [659, 0]
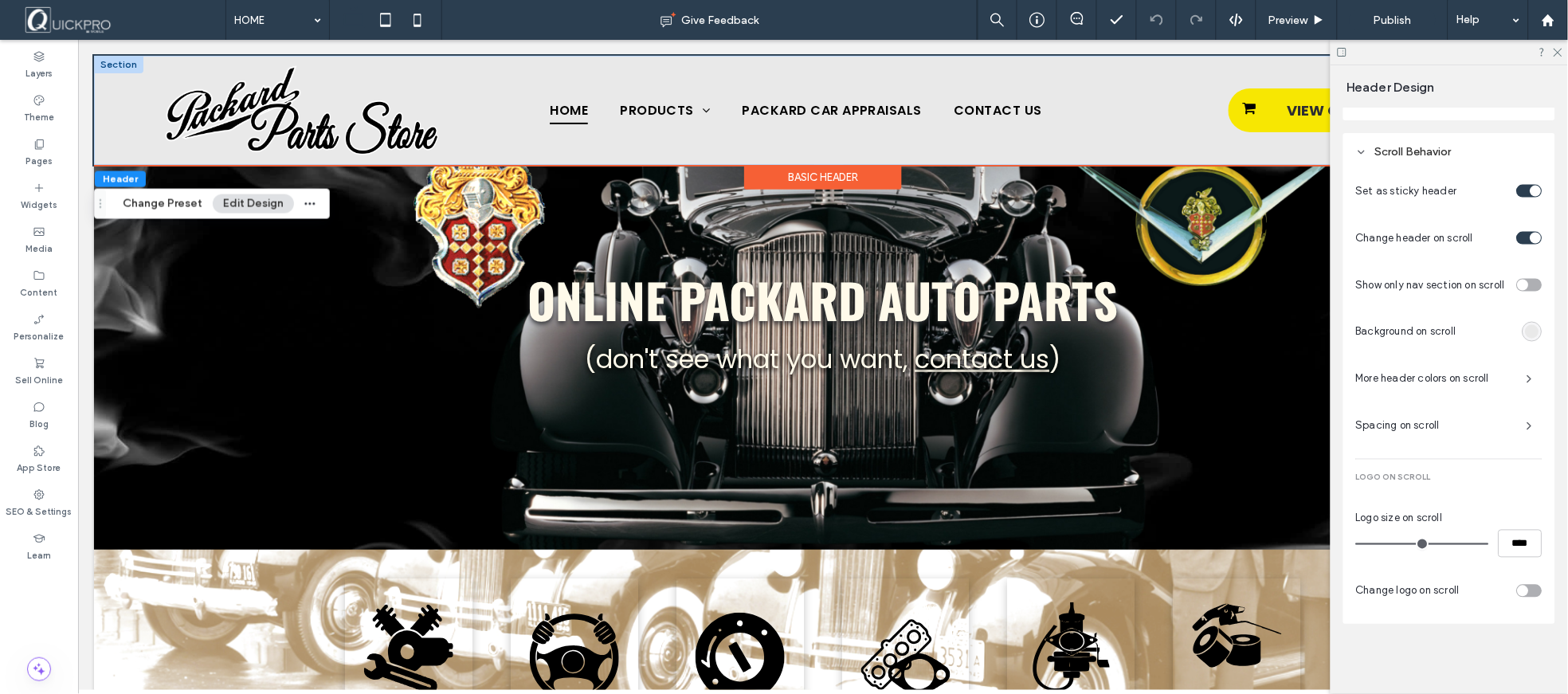
click at [120, 60] on div at bounding box center [118, 64] width 50 height 18
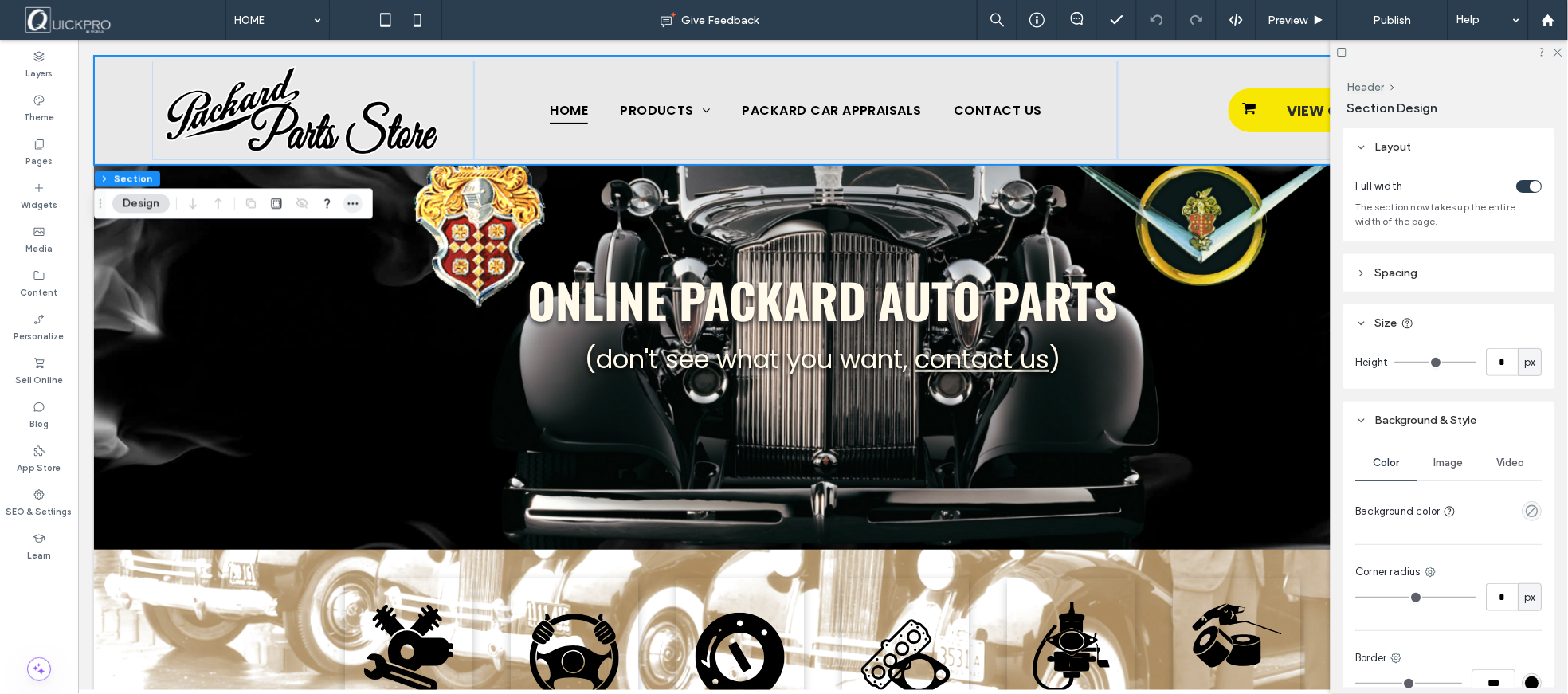
click at [359, 201] on span "button" at bounding box center [352, 203] width 19 height 19
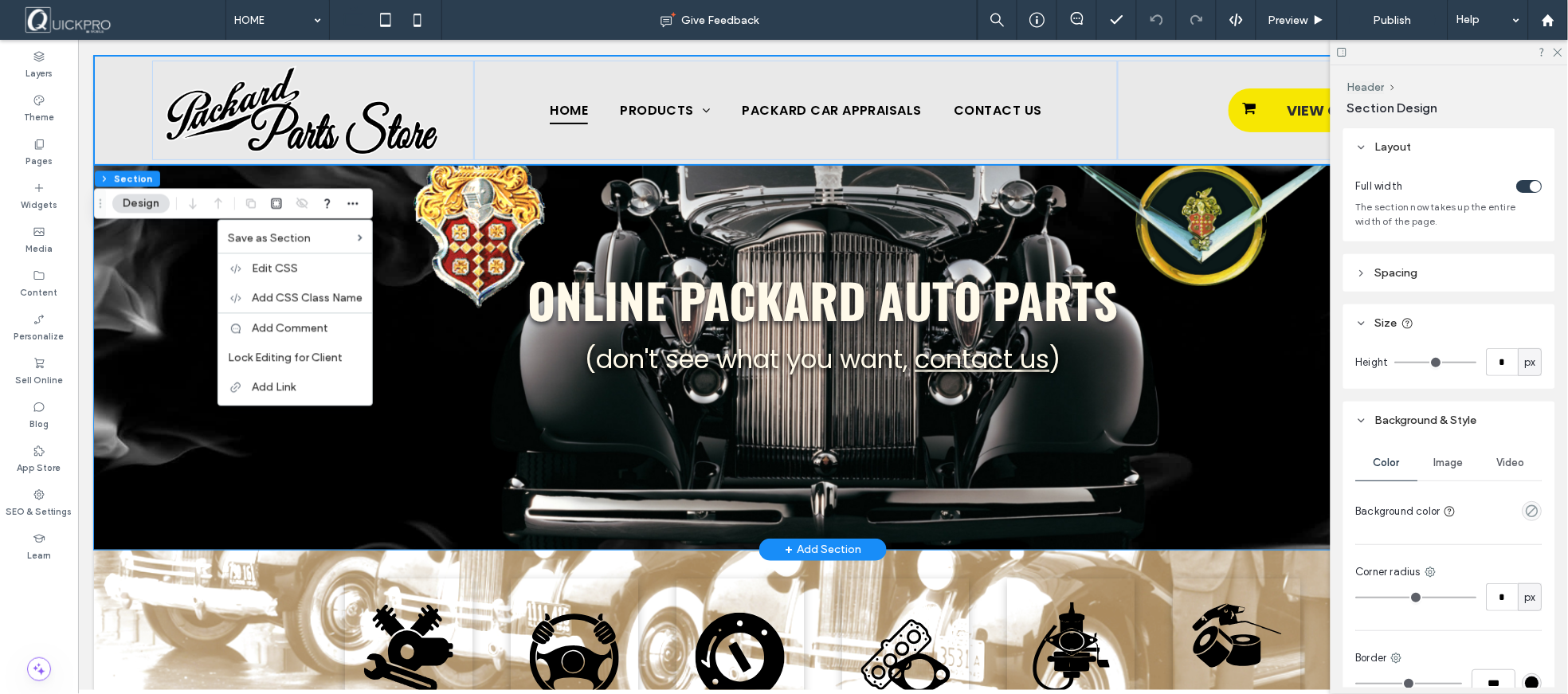
click at [112, 252] on div "ONLINE PACKARD AUTO PARTS (don't see what you want, contact us )" at bounding box center [822, 320] width 1458 height 457
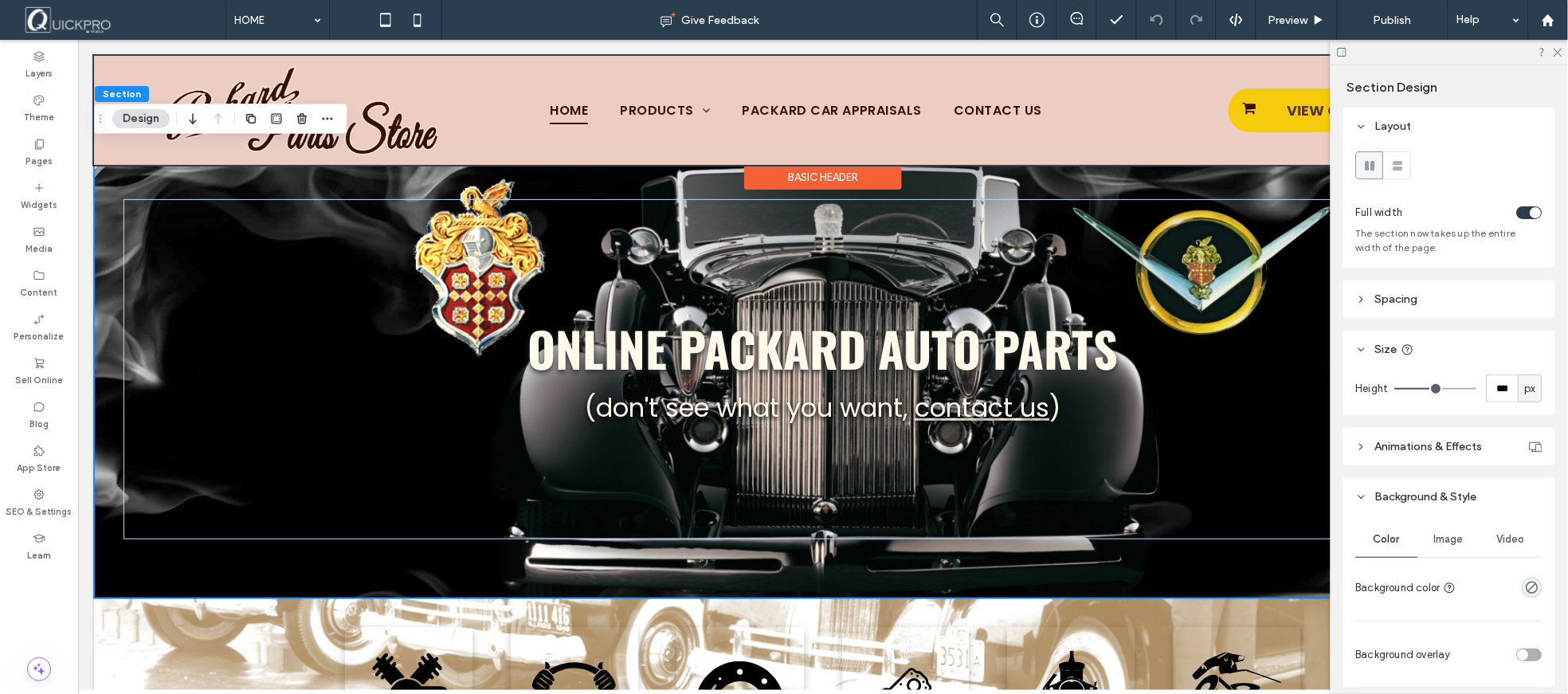
scroll to position [0, 0]
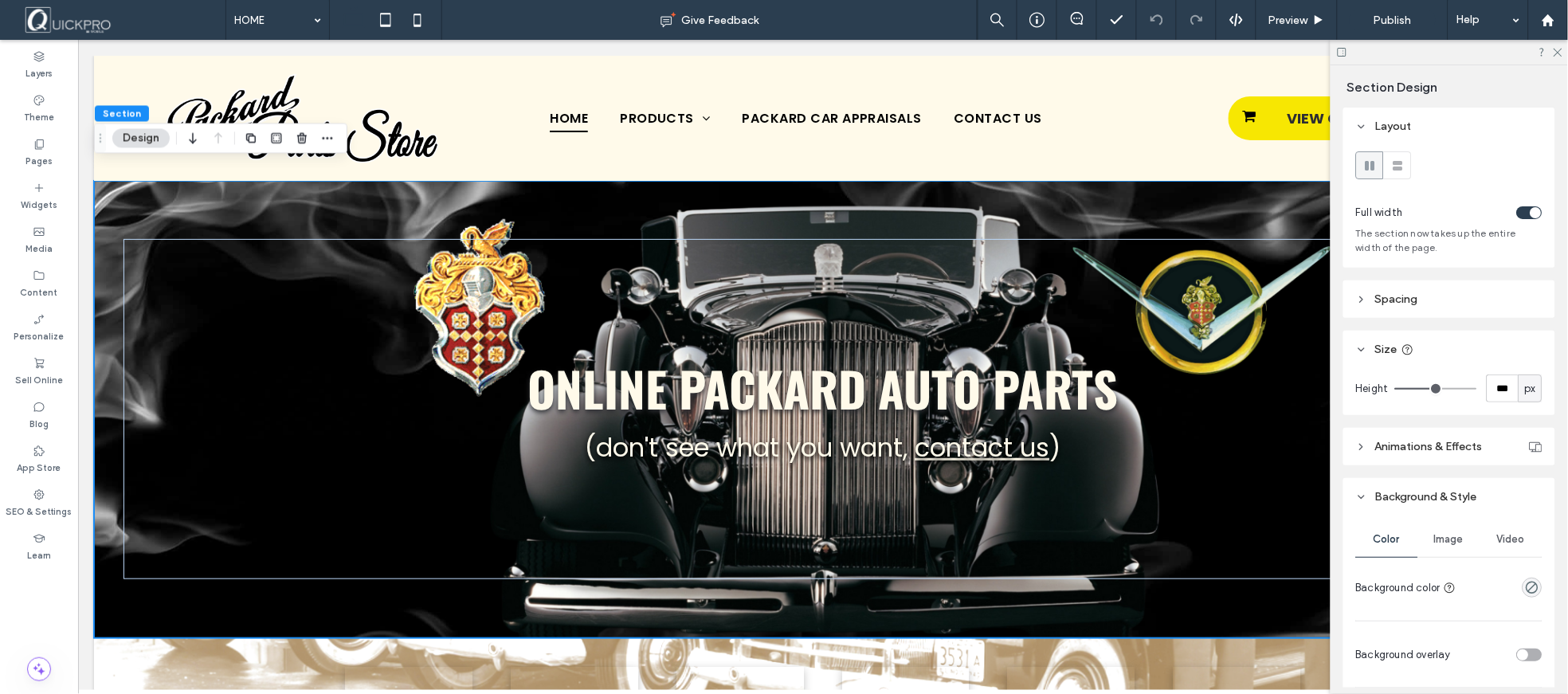
click at [129, 129] on button "Design" at bounding box center [142, 138] width 58 height 19
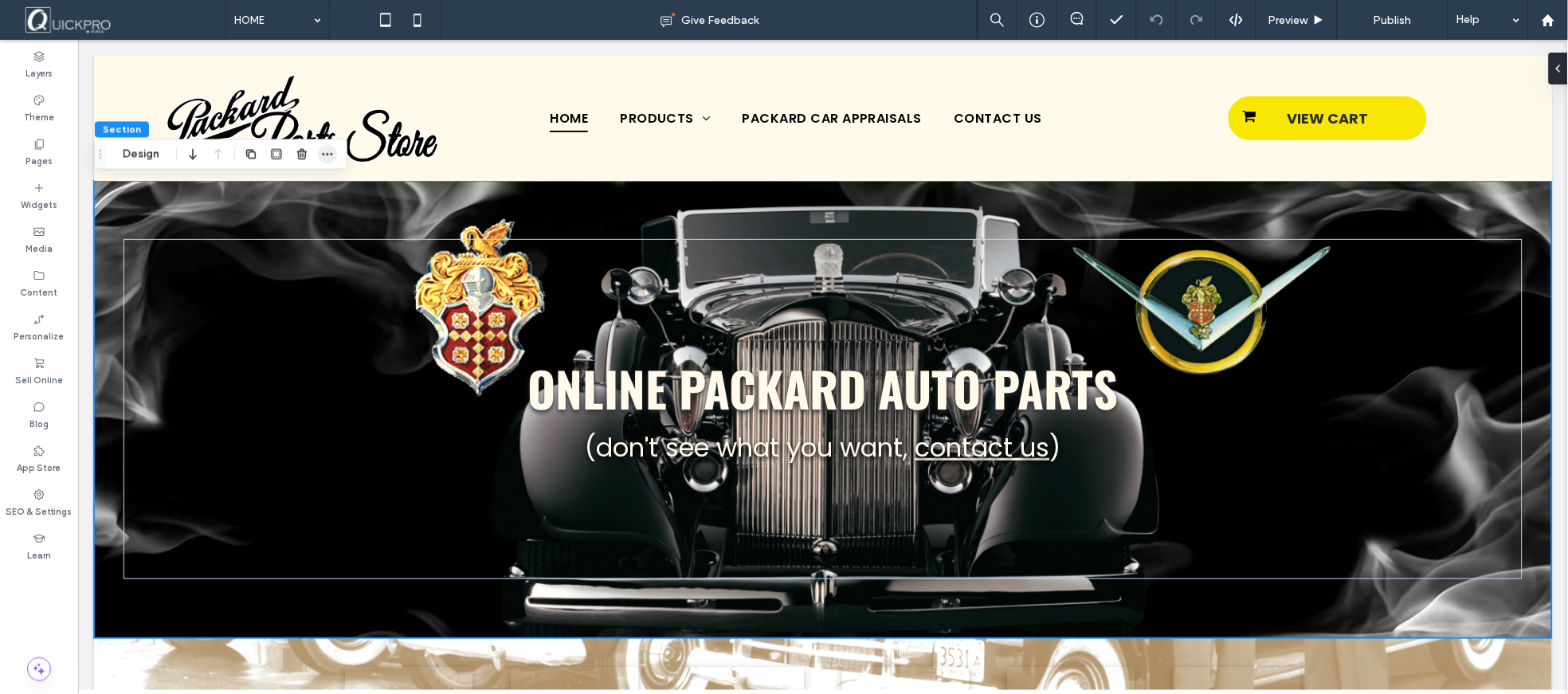
click at [326, 149] on icon "button" at bounding box center [327, 155] width 13 height 13
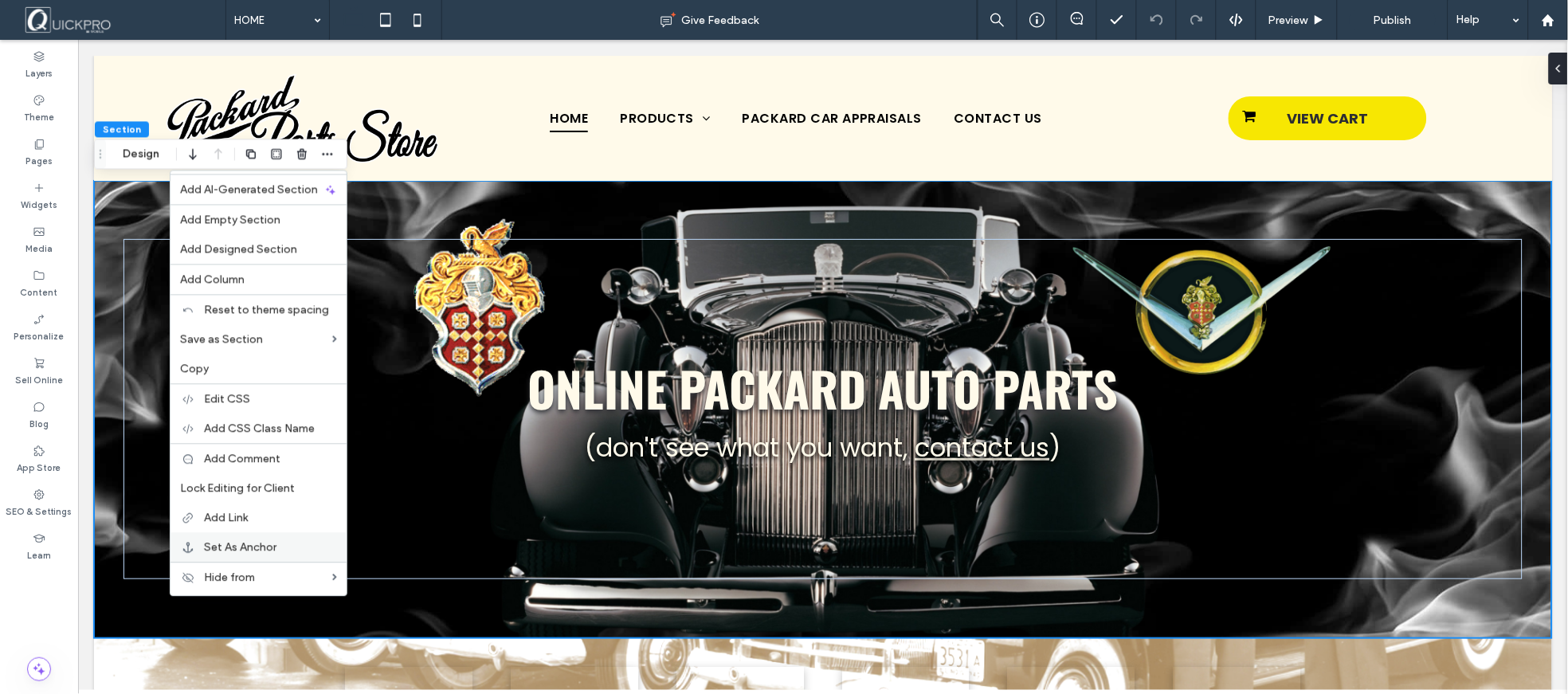
click at [251, 540] on span "Set As Anchor" at bounding box center [239, 547] width 73 height 14
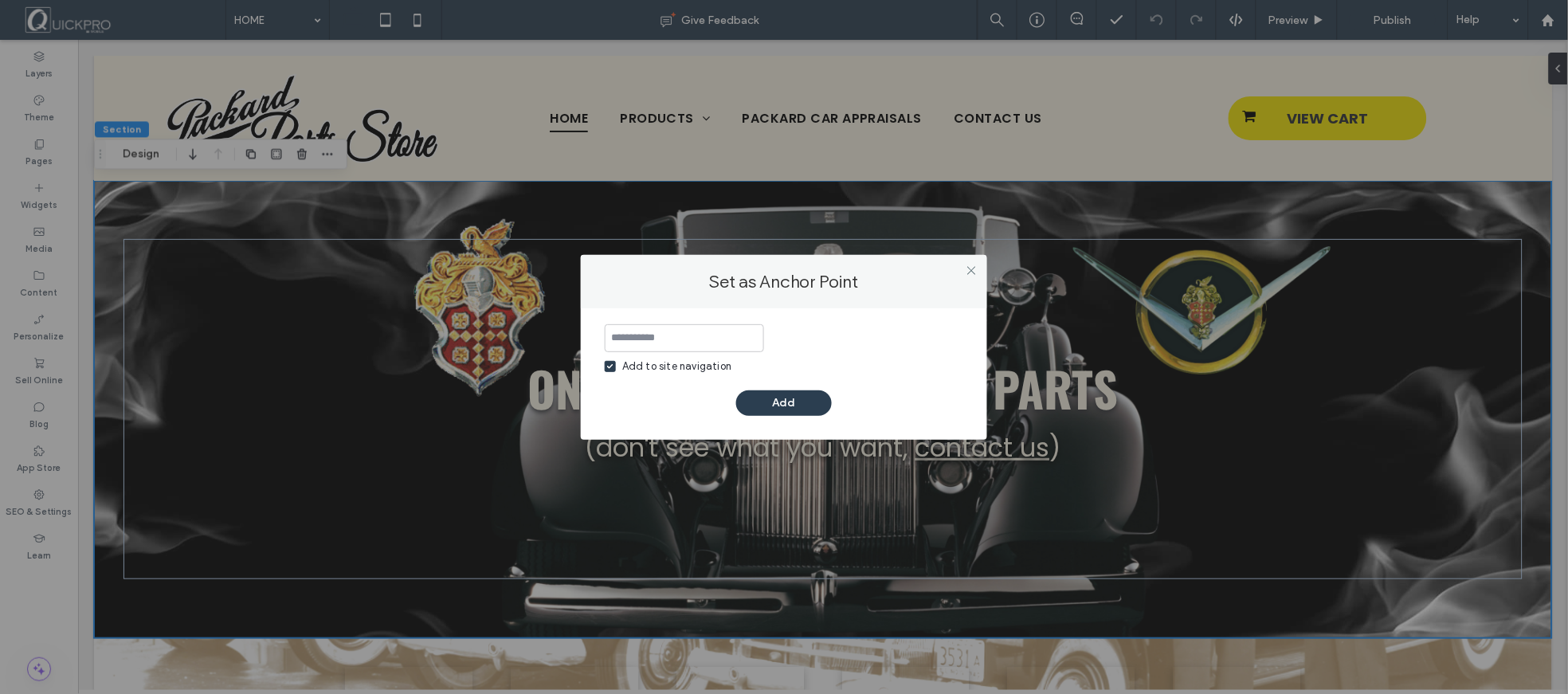
click at [616, 364] on label "Add to site navigation" at bounding box center [667, 366] width 127 height 16
click at [672, 337] on input at bounding box center [684, 338] width 160 height 28
type input "***"
drag, startPoint x: 794, startPoint y: 402, endPoint x: 805, endPoint y: 402, distance: 11.0
click at [797, 402] on button "Add" at bounding box center [784, 403] width 96 height 26
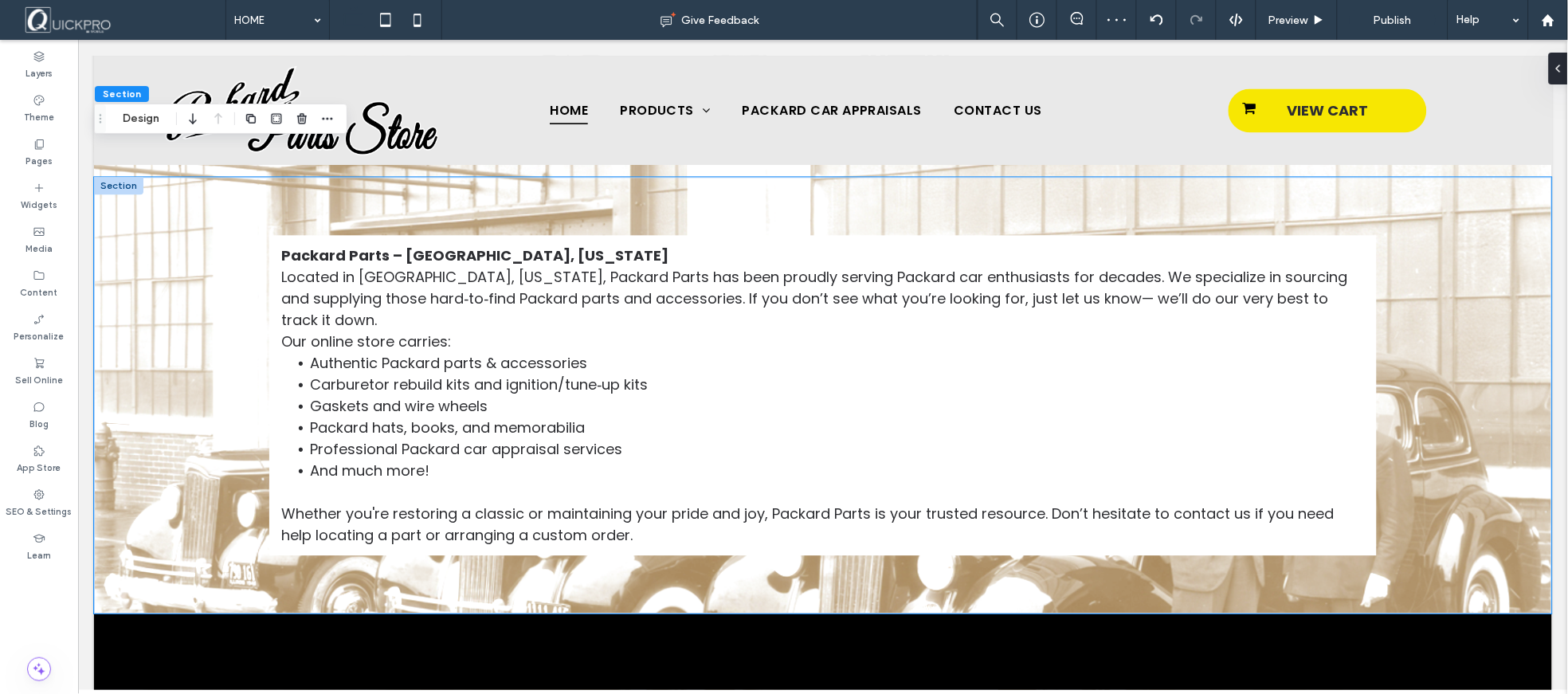
scroll to position [1127, 0]
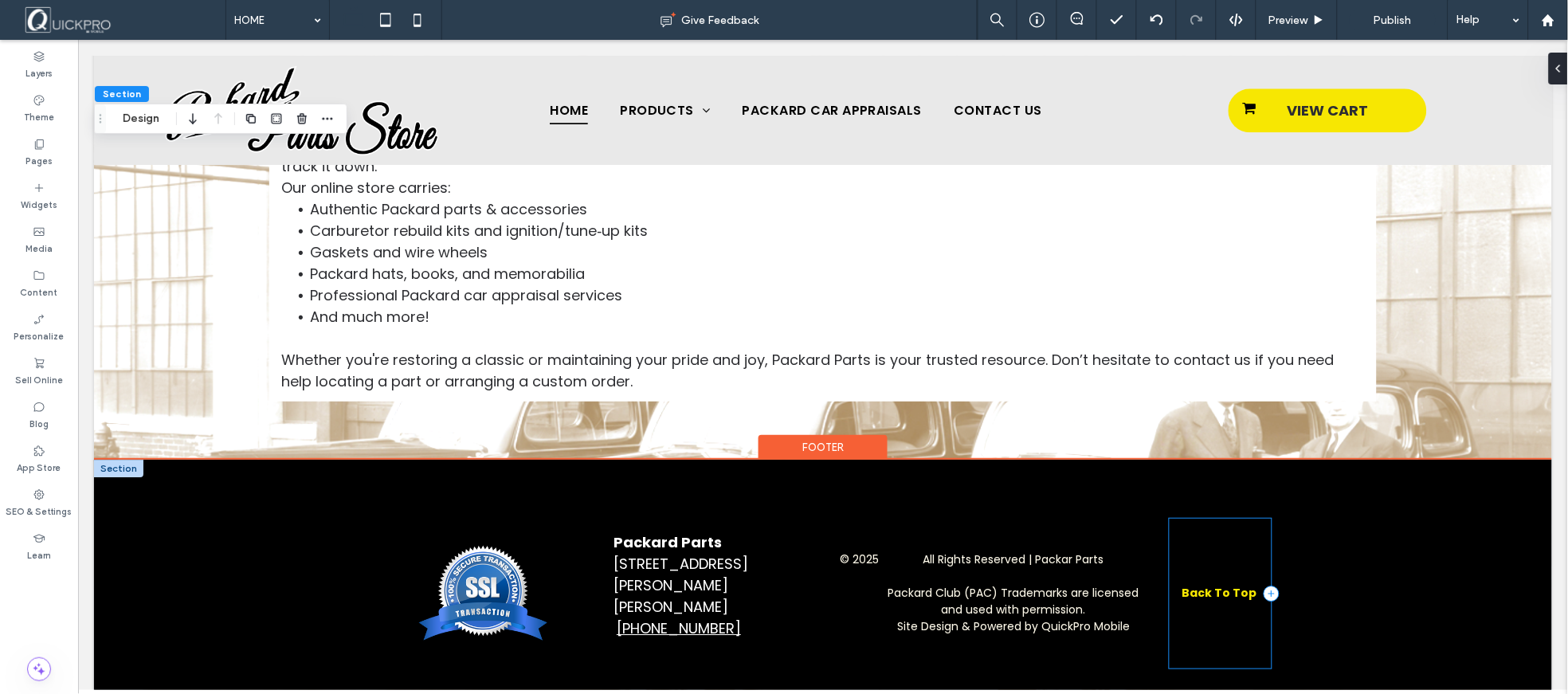
click at [1202, 550] on div "Back To Top" at bounding box center [1220, 592] width 102 height 150
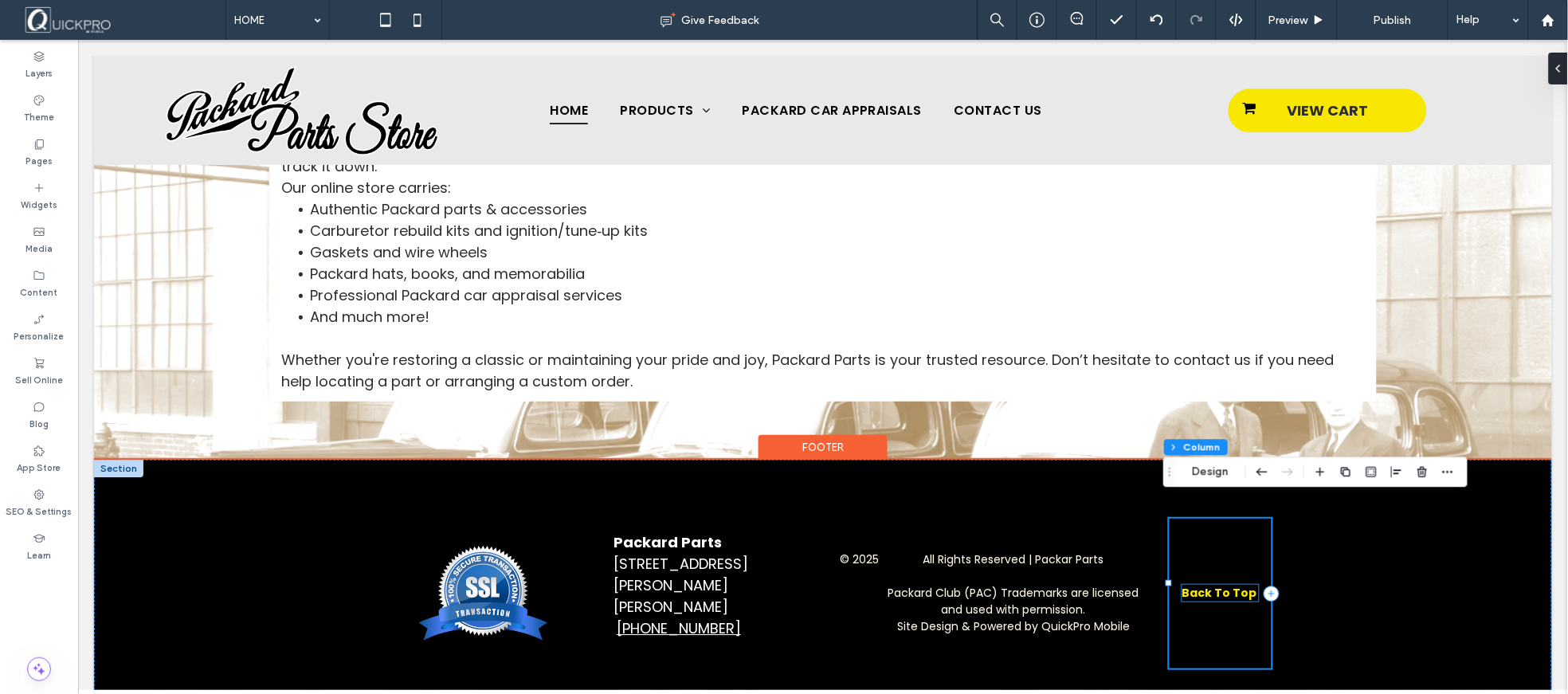
click at [1204, 583] on strong "Back To Top" at bounding box center [1219, 591] width 75 height 16
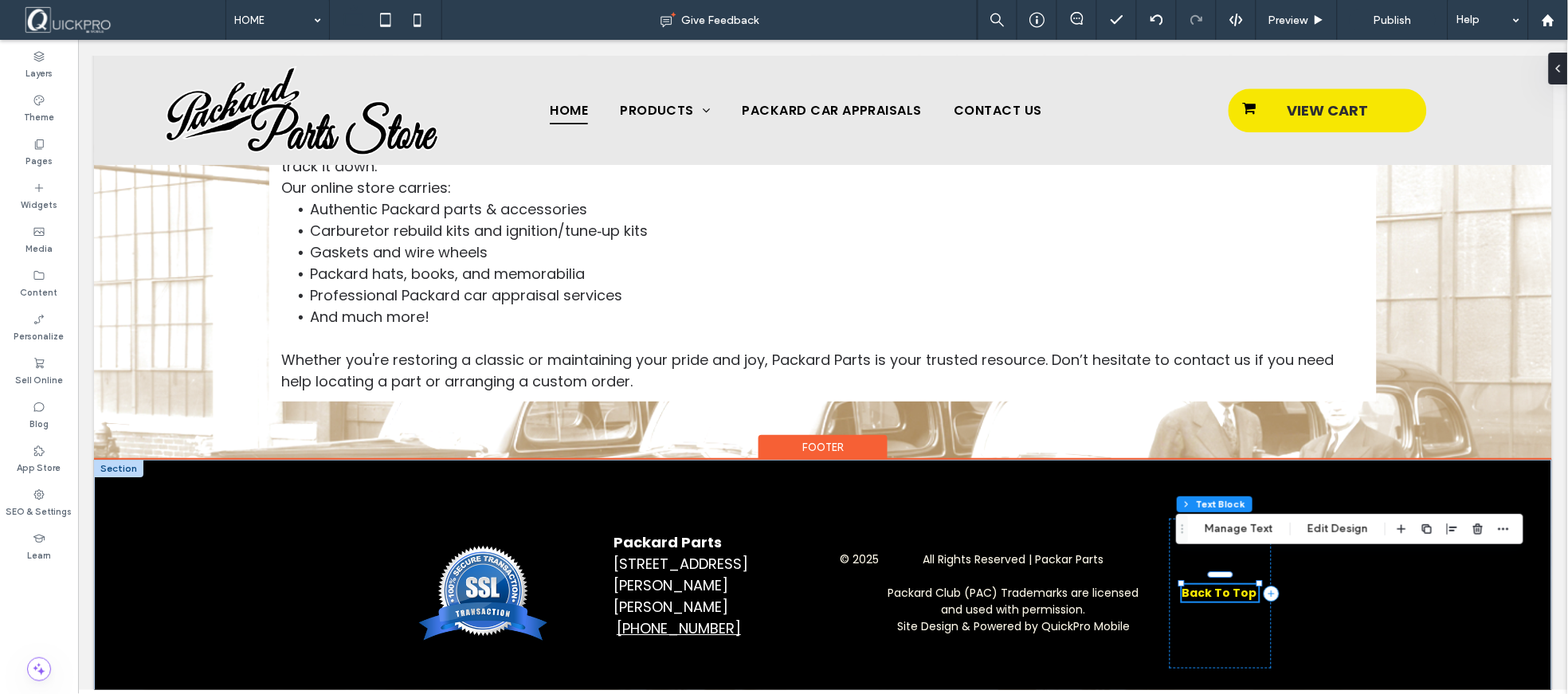
click at [1182, 583] on strong "Back To Top" at bounding box center [1219, 591] width 75 height 16
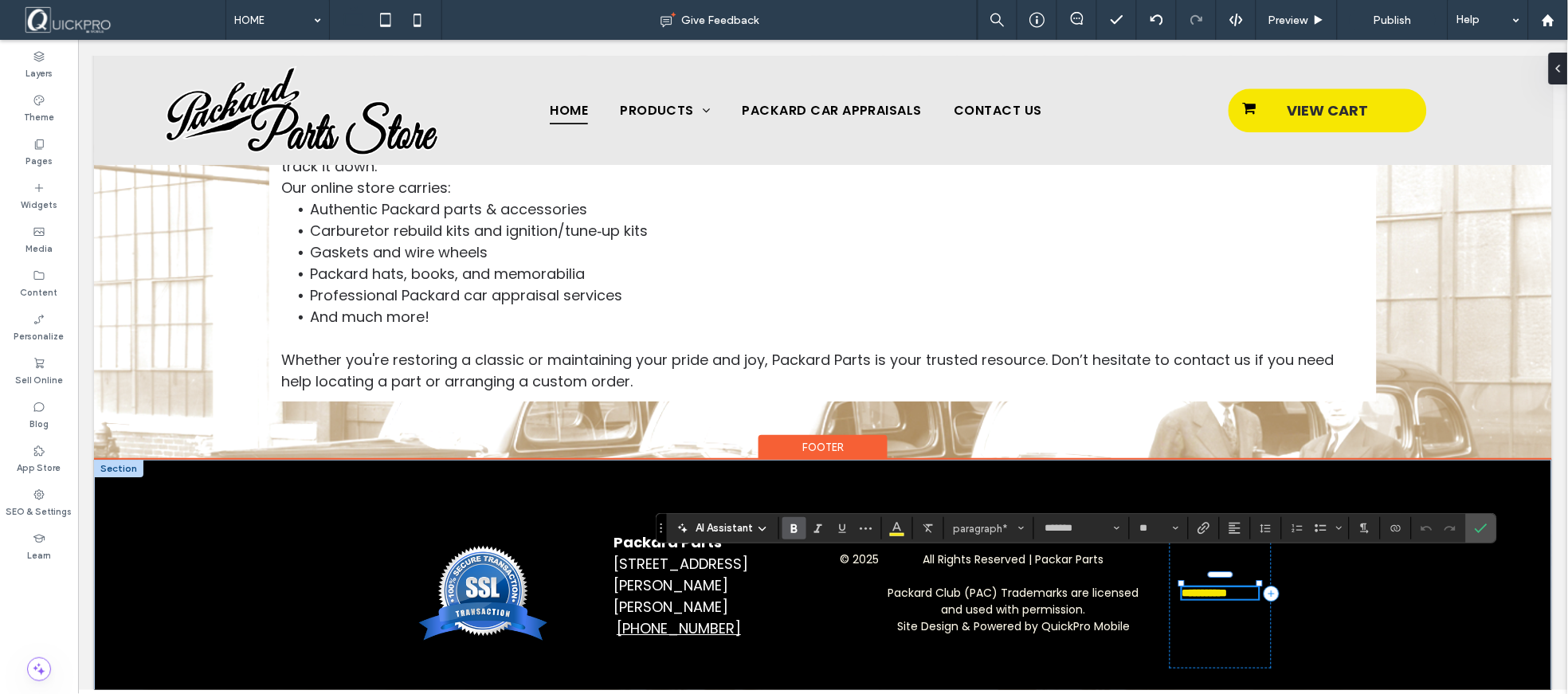
click at [1182, 586] on strong "**********" at bounding box center [1205, 591] width 46 height 11
click at [1197, 586] on strong "**********" at bounding box center [1205, 591] width 46 height 11
drag, startPoint x: 1242, startPoint y: 561, endPoint x: 1176, endPoint y: 561, distance: 66.0
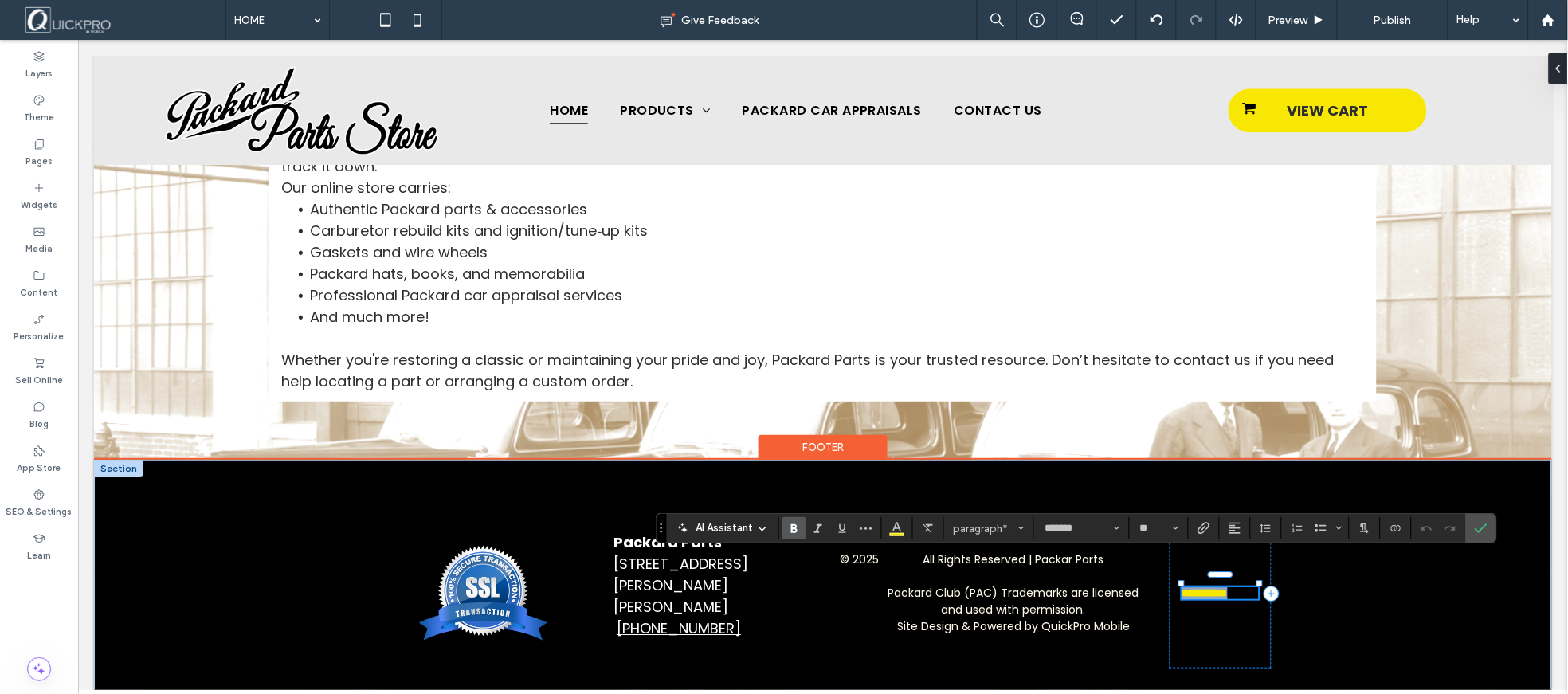
click at [1176, 561] on div "**********" at bounding box center [822, 591] width 957 height 266
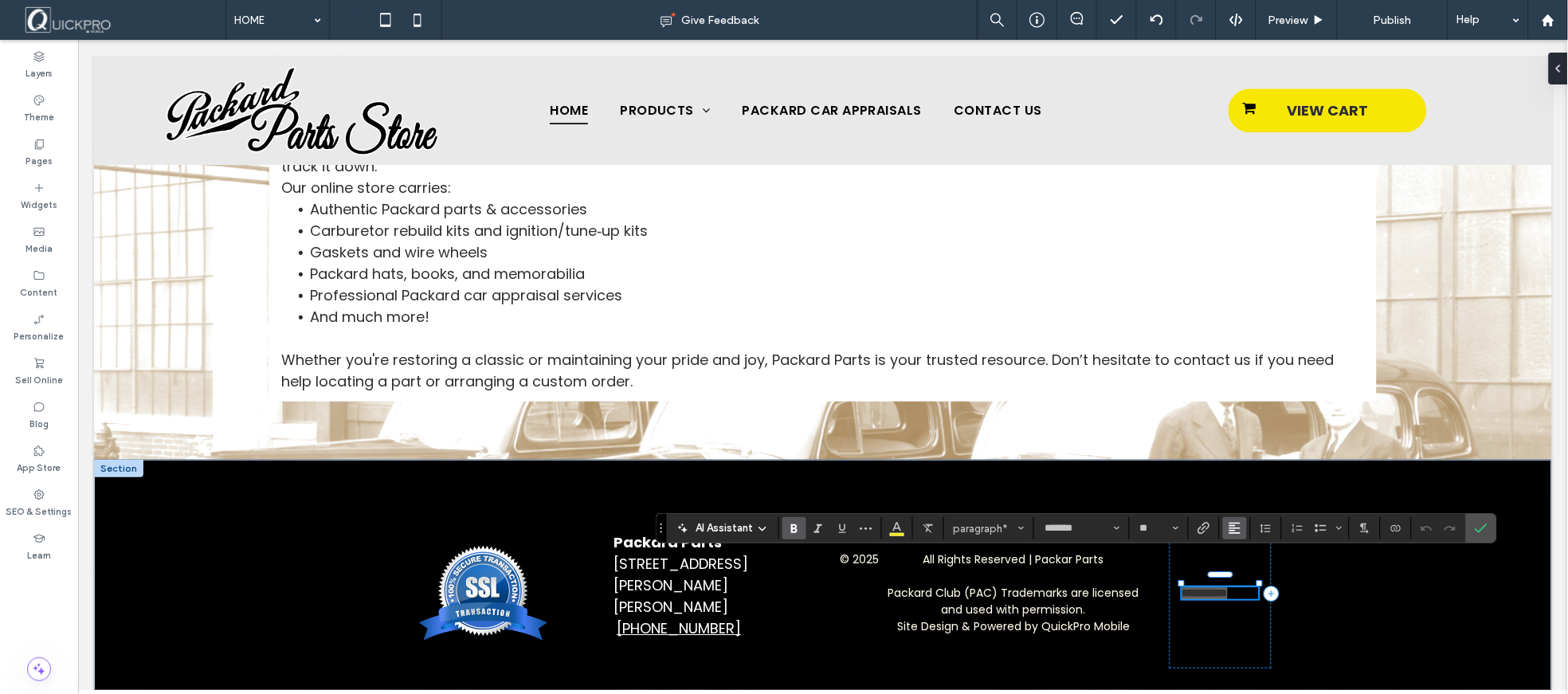
click at [1233, 530] on use "Alignment" at bounding box center [1234, 527] width 11 height 11
click at [1249, 451] on use "ui.textEditor.alignment.center" at bounding box center [1246, 456] width 11 height 11
click at [1204, 525] on icon "Link" at bounding box center [1204, 527] width 13 height 13
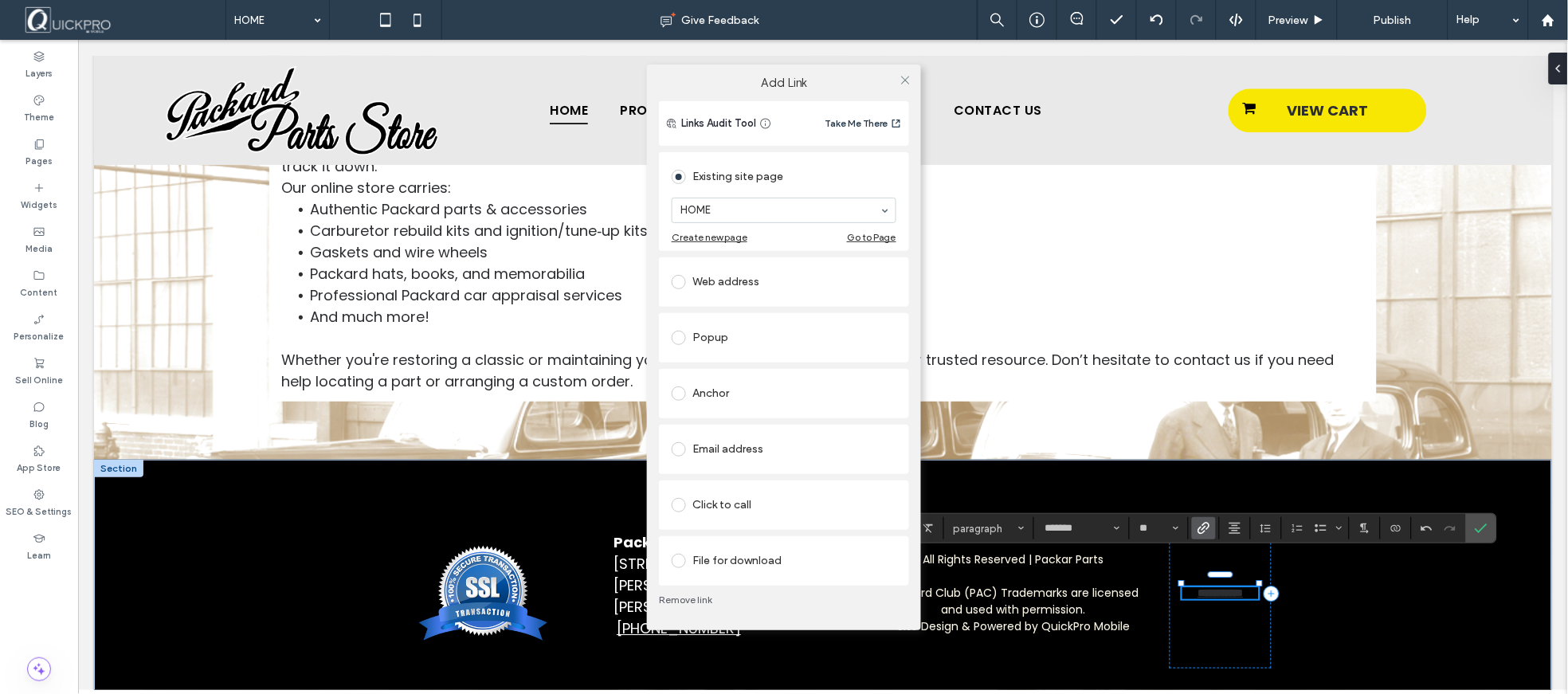
click at [682, 393] on span at bounding box center [678, 393] width 14 height 14
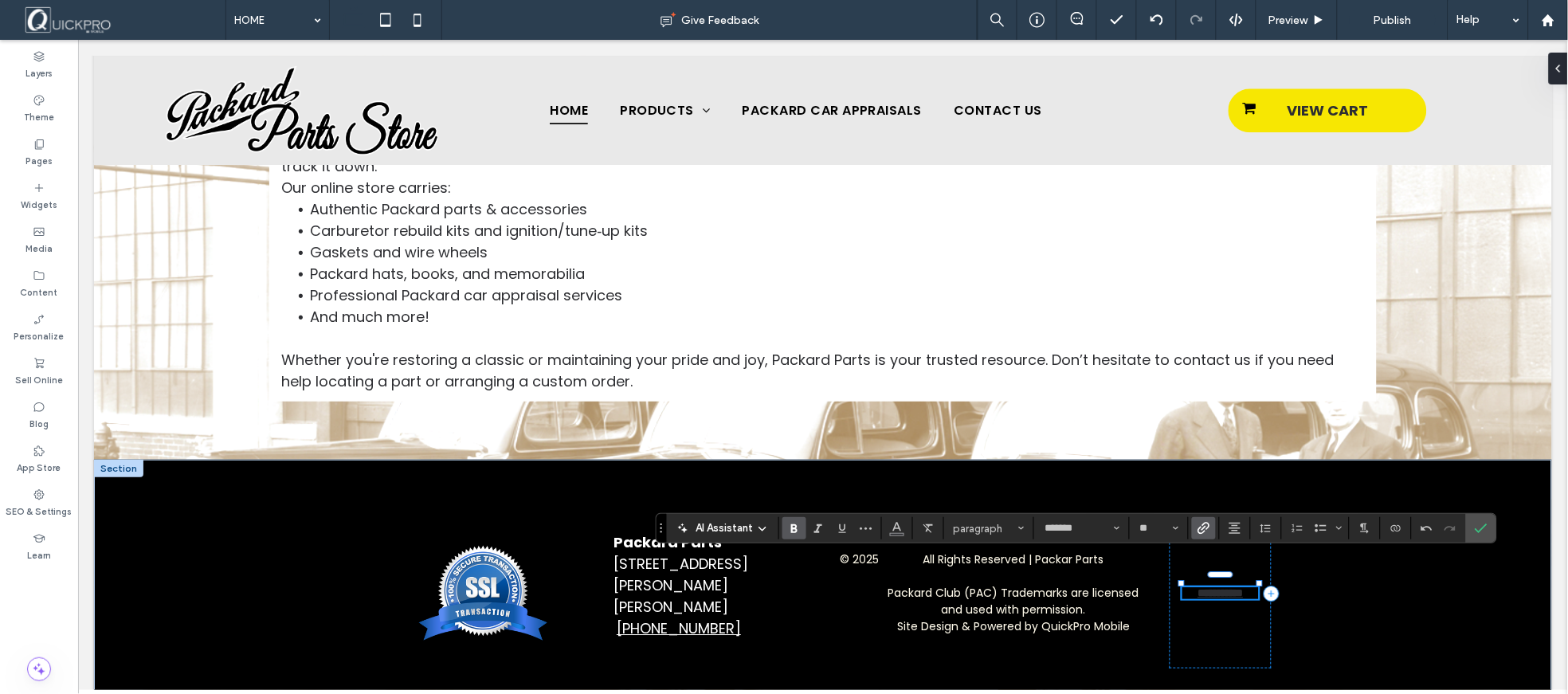
drag, startPoint x: 1479, startPoint y: 529, endPoint x: 1450, endPoint y: 562, distance: 43.9
click at [1479, 531] on div at bounding box center [784, 347] width 1568 height 694
click at [1347, 632] on div at bounding box center [784, 347] width 1568 height 694
click at [1104, 640] on div at bounding box center [784, 347] width 1568 height 694
click at [1255, 613] on div at bounding box center [784, 347] width 1568 height 694
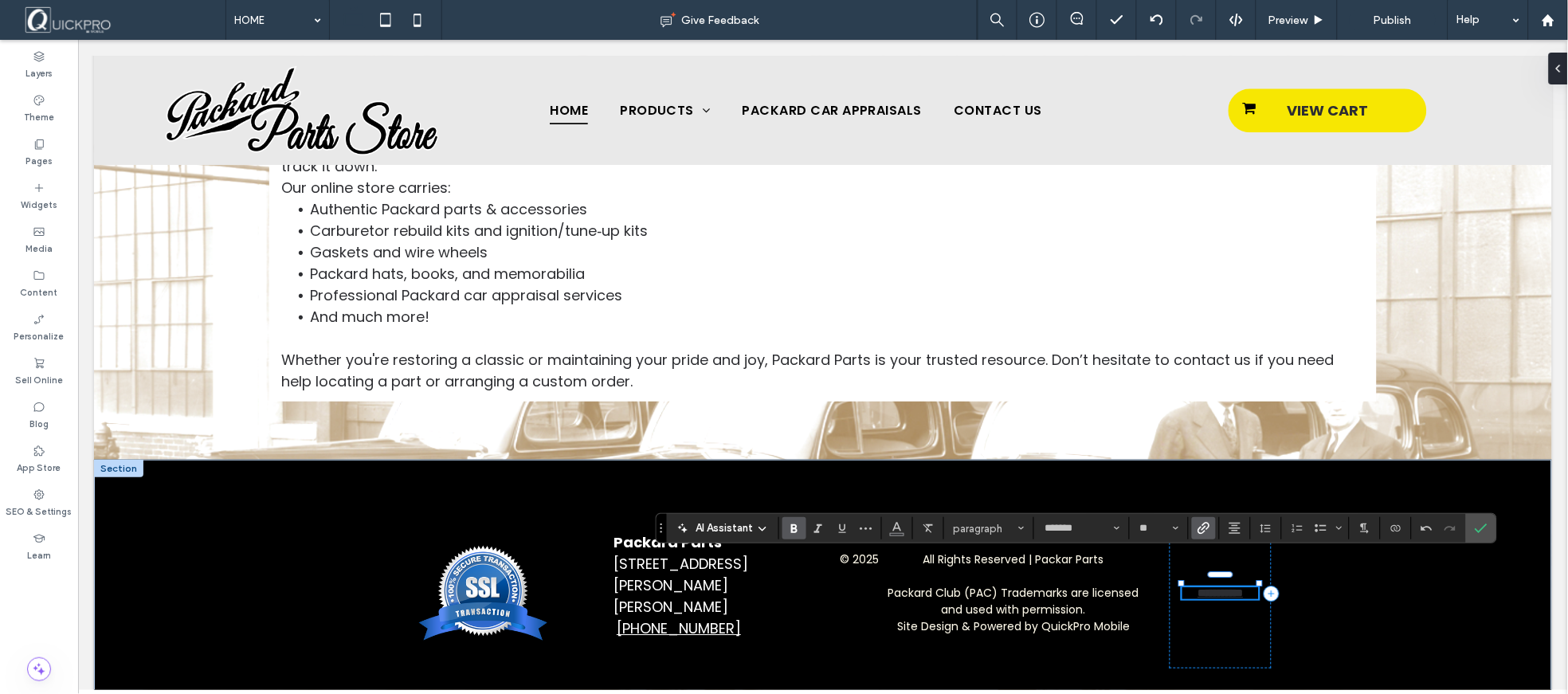
click at [931, 650] on div at bounding box center [784, 347] width 1568 height 694
click at [1482, 528] on div at bounding box center [784, 347] width 1568 height 694
click at [1056, 610] on div at bounding box center [784, 347] width 1568 height 694
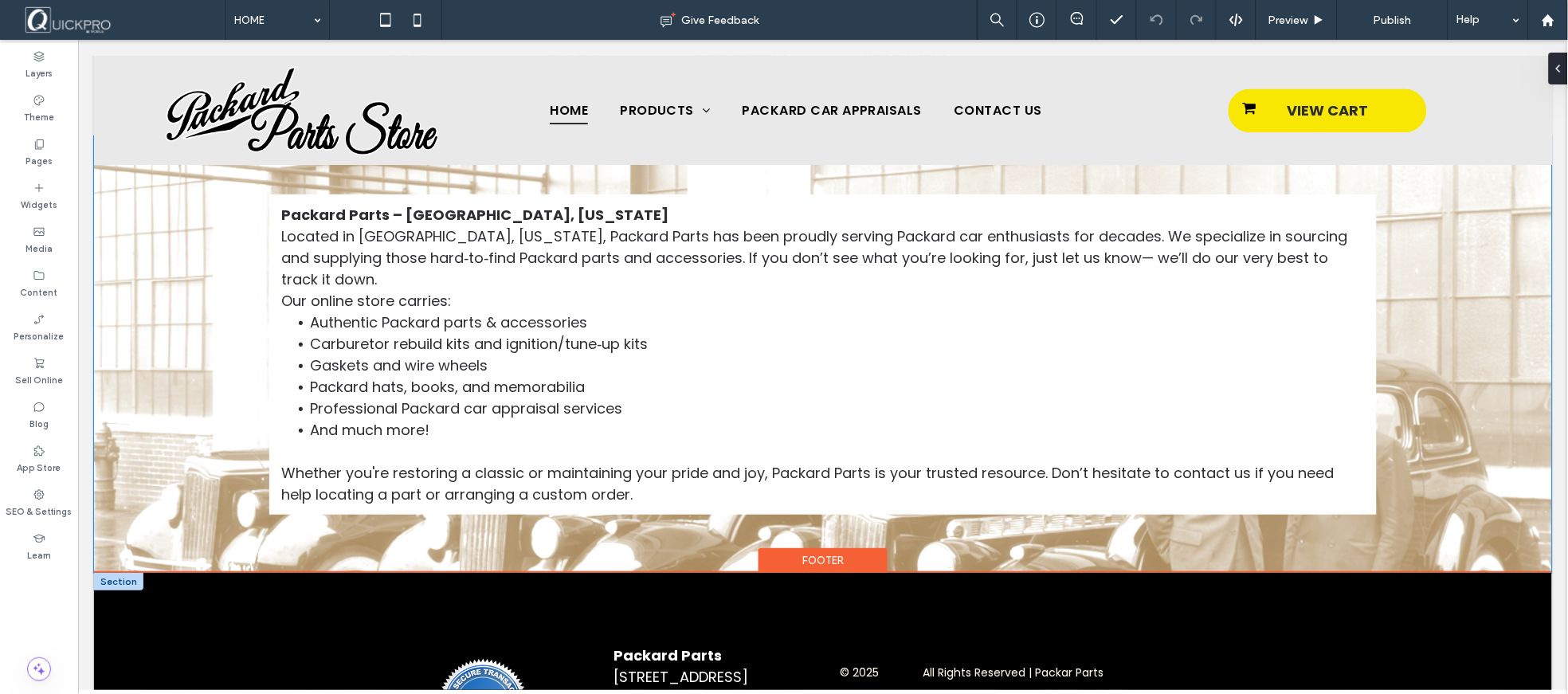
scroll to position [1127, 0]
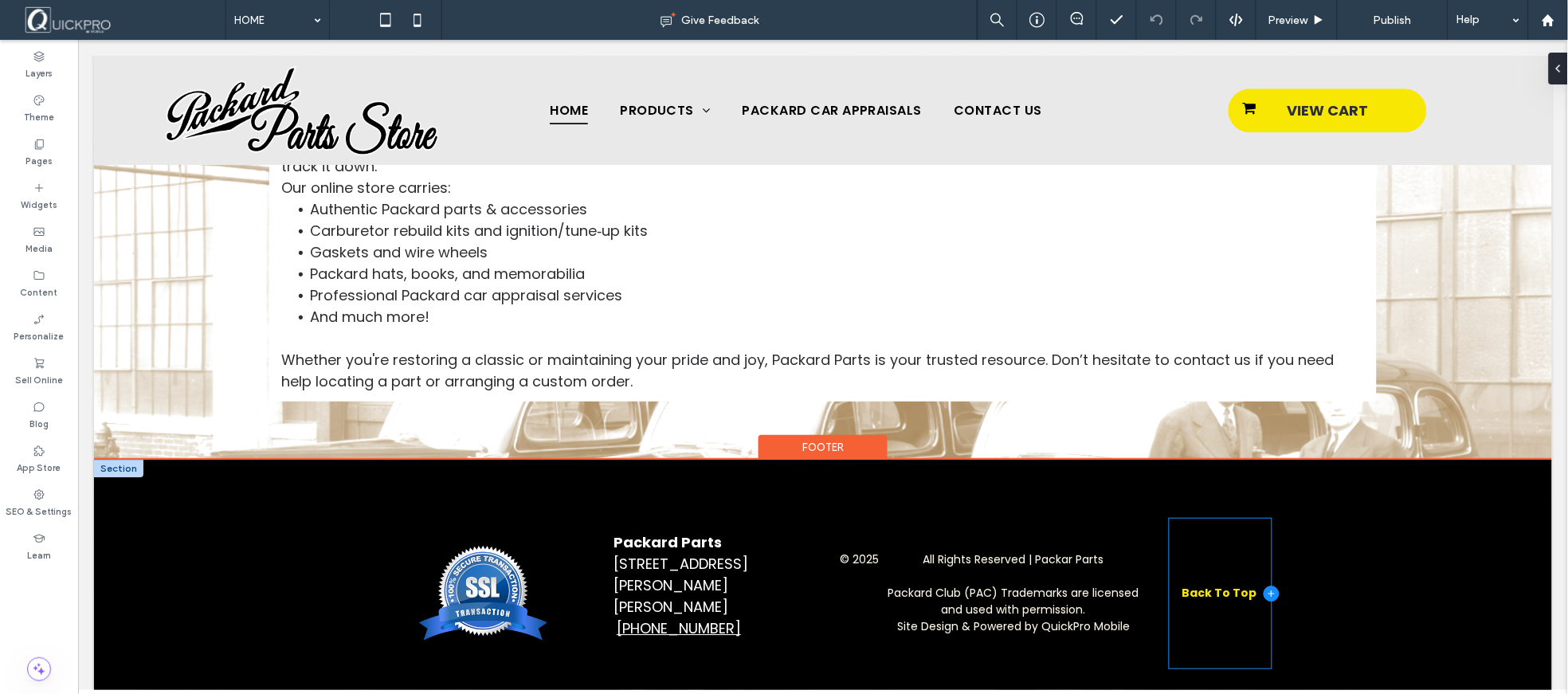
click at [1263, 584] on icon at bounding box center [1271, 592] width 16 height 16
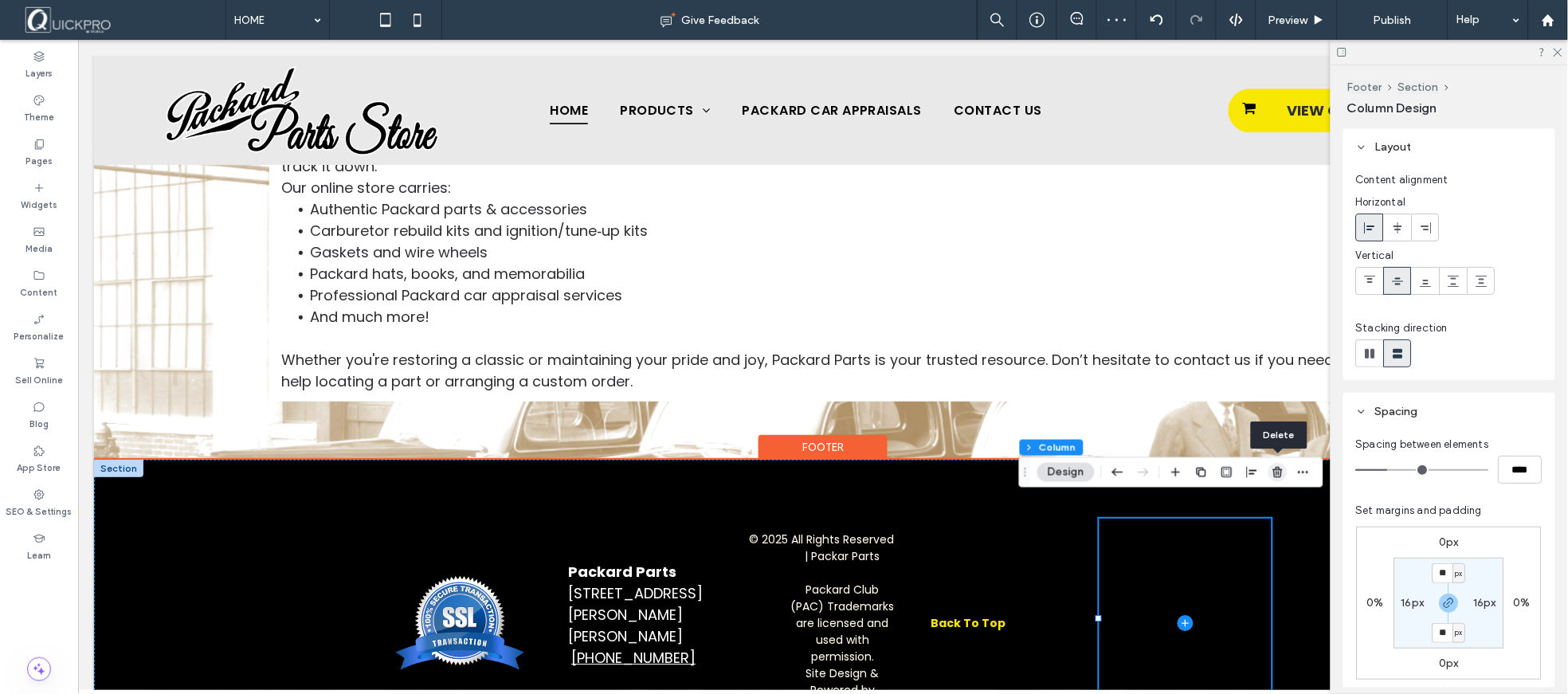
drag, startPoint x: 1272, startPoint y: 473, endPoint x: 1194, endPoint y: 435, distance: 86.8
click at [1272, 473] on icon "button" at bounding box center [1278, 472] width 13 height 13
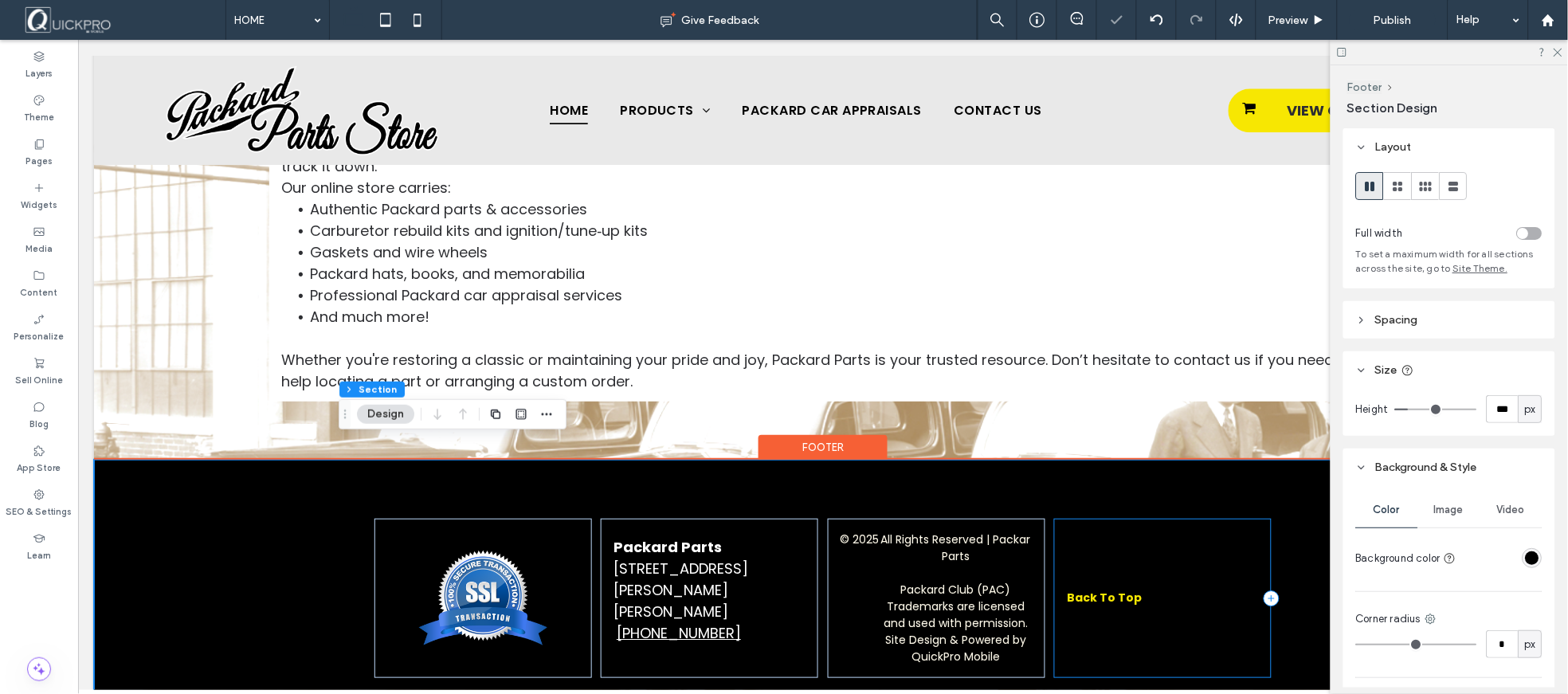
click at [1203, 547] on div "Back To Top" at bounding box center [1162, 597] width 217 height 160
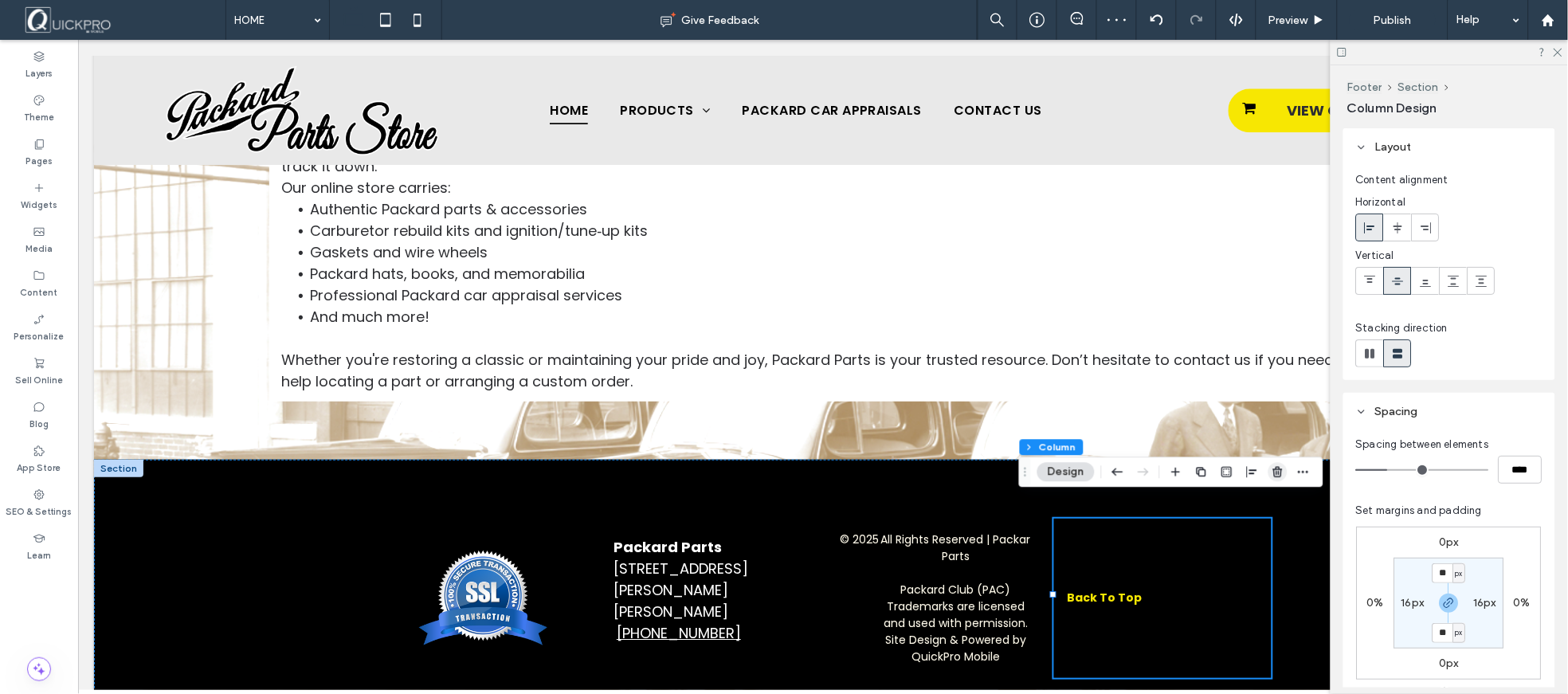
click at [1277, 475] on icon "button" at bounding box center [1278, 472] width 13 height 13
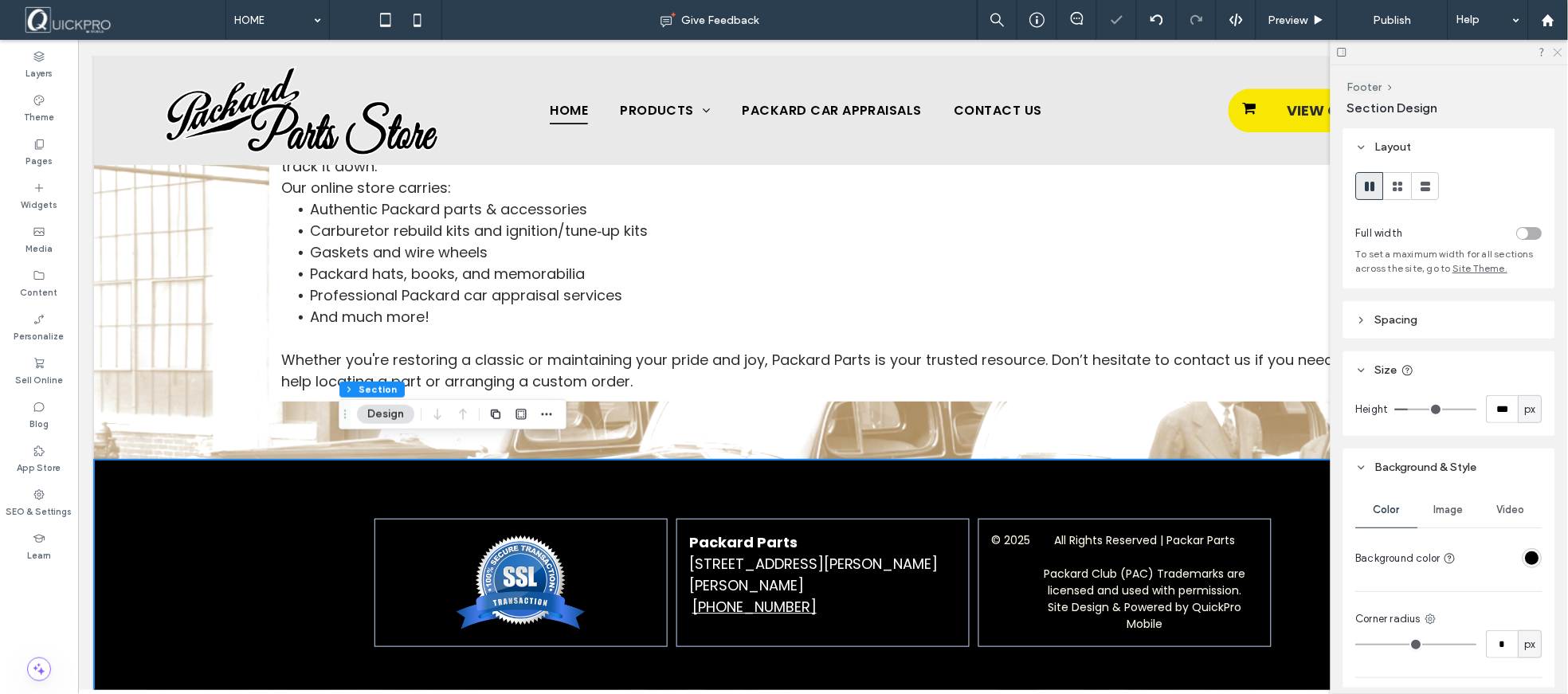
click at [1559, 54] on icon at bounding box center [1557, 51] width 10 height 10
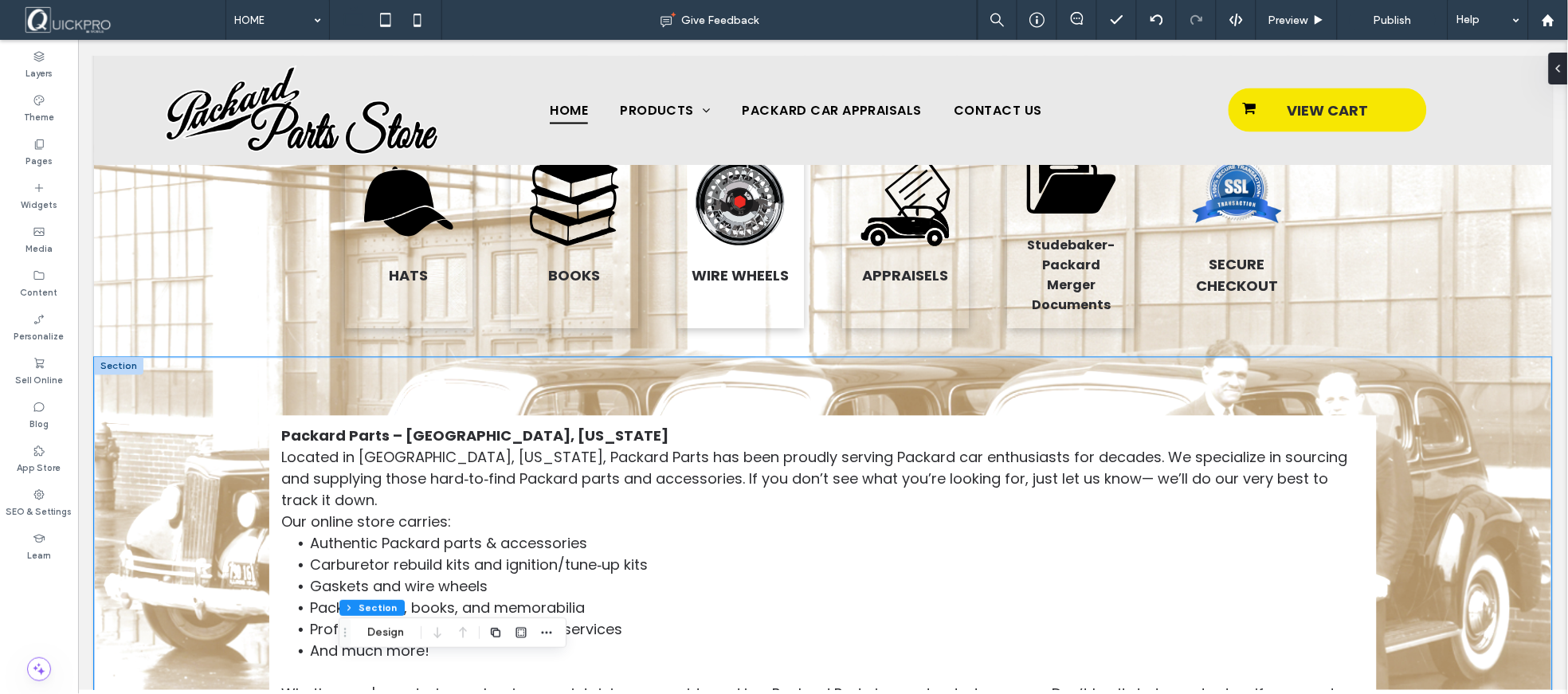
scroll to position [853, 0]
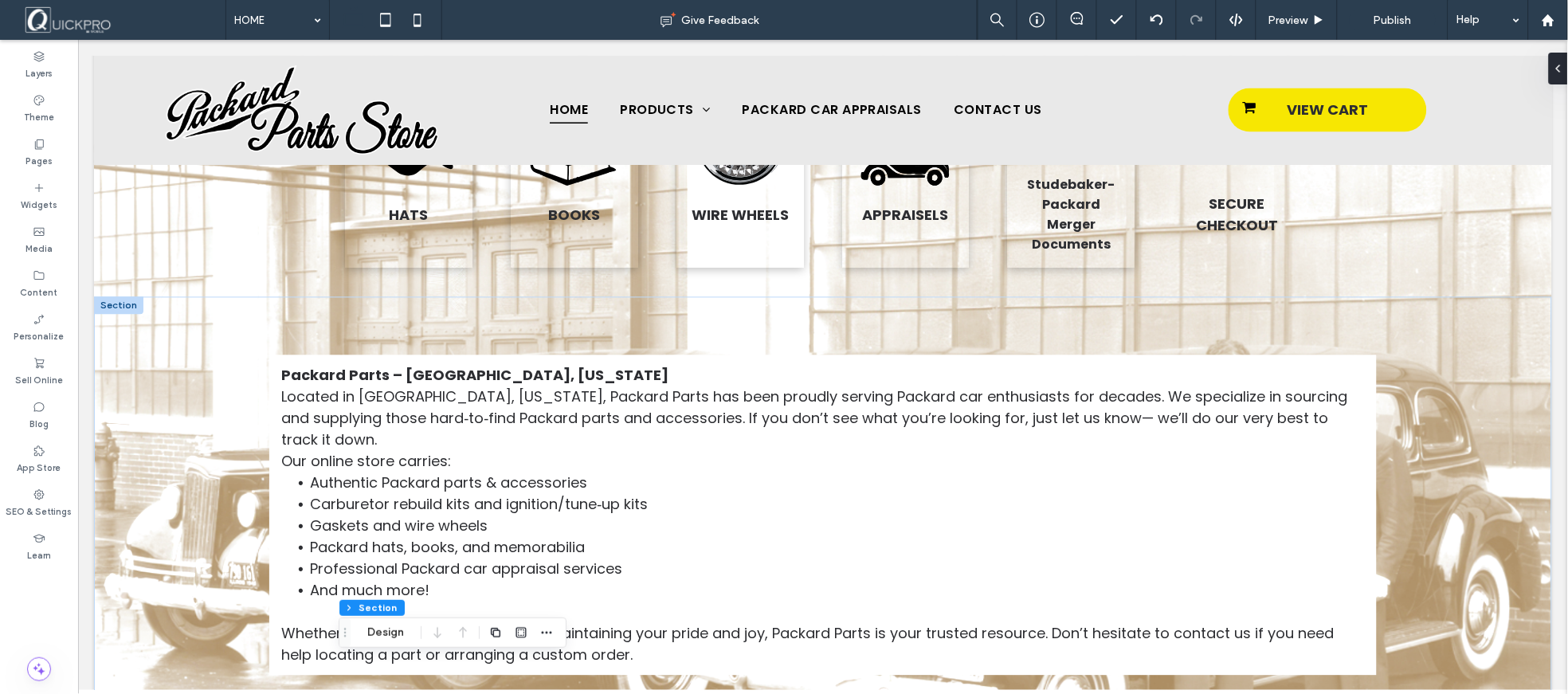
click at [109, 299] on div at bounding box center [118, 305] width 50 height 18
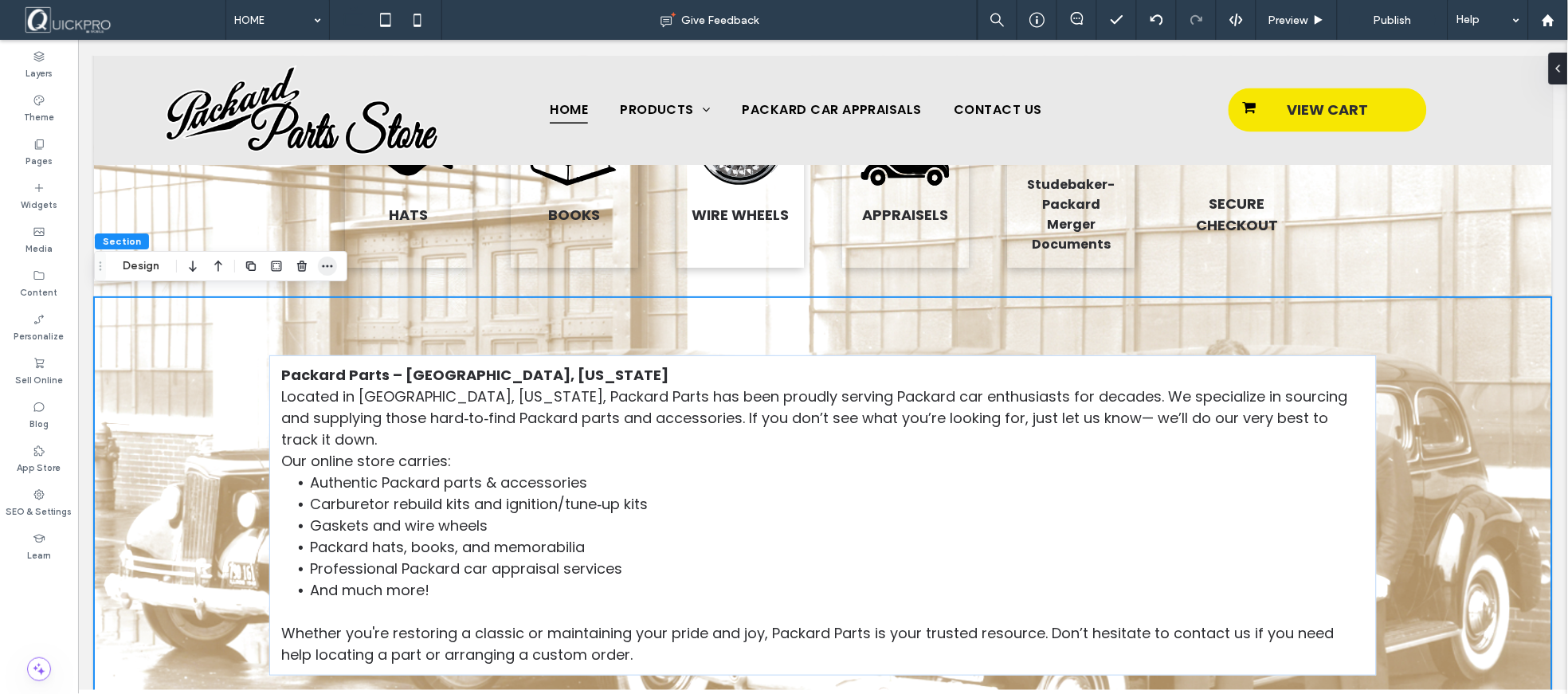
click at [331, 263] on icon "button" at bounding box center [327, 265] width 13 height 13
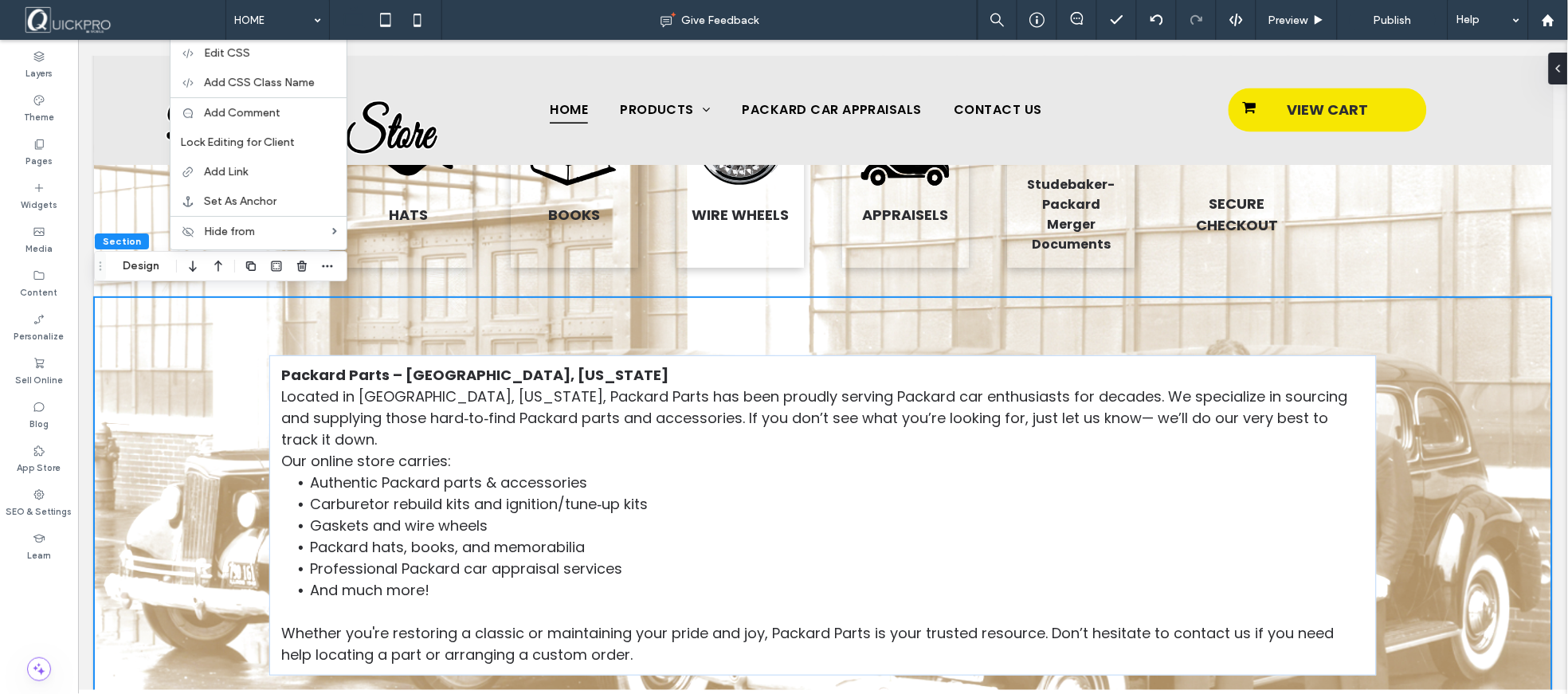
click at [125, 239] on span "Section" at bounding box center [122, 241] width 38 height 12
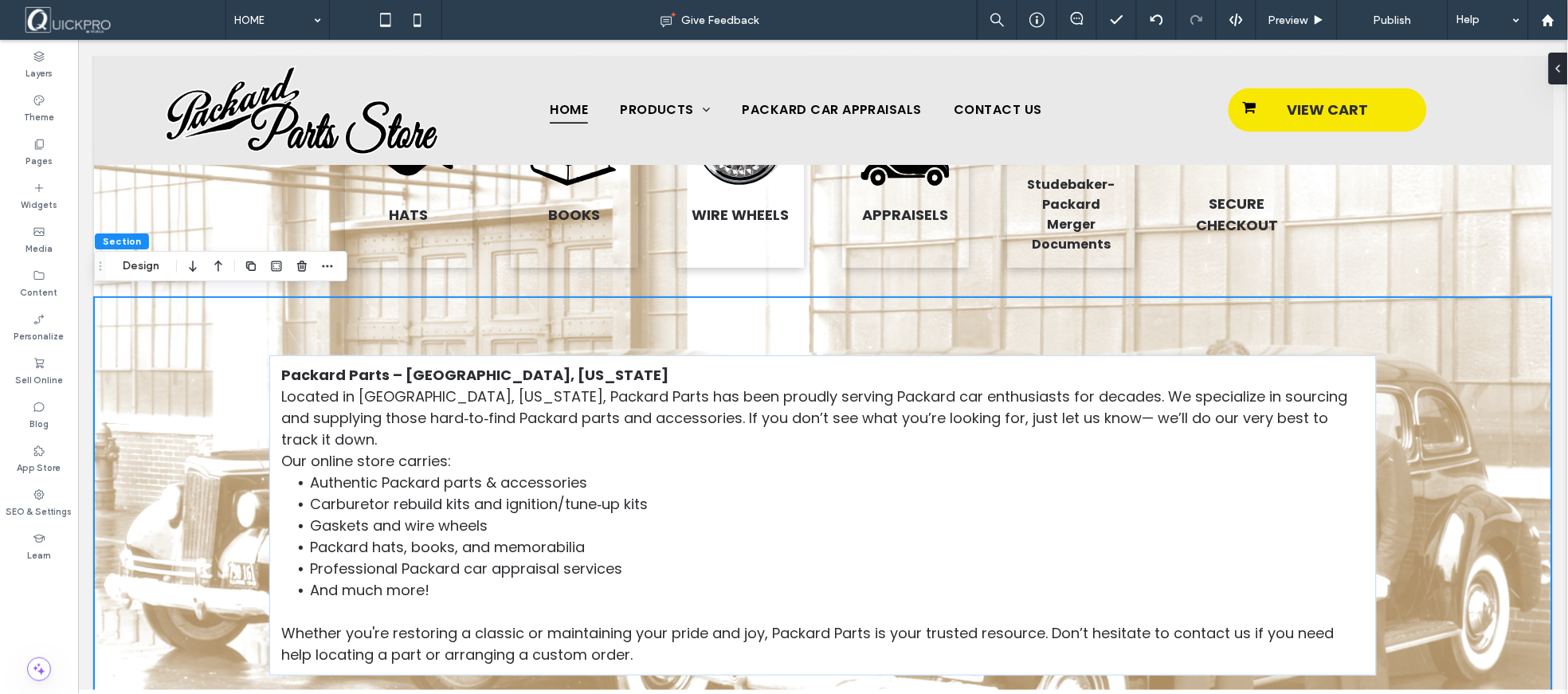
click at [125, 239] on span "Section" at bounding box center [122, 241] width 38 height 12
click at [117, 299] on div "Packard Parts – [GEOGRAPHIC_DATA], [US_STATE] Located in [GEOGRAPHIC_DATA], [US…" at bounding box center [822, 515] width 1458 height 437
click at [321, 265] on icon "button" at bounding box center [327, 265] width 13 height 13
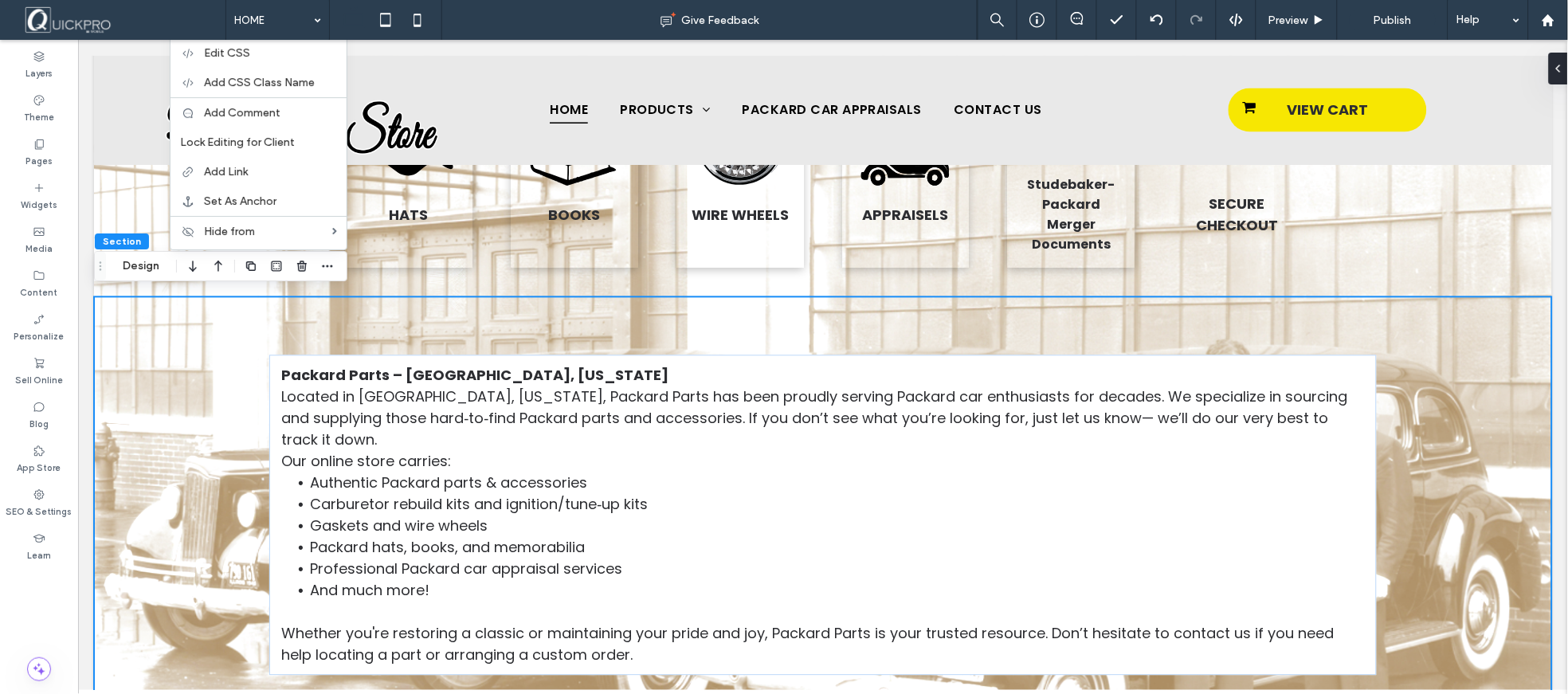
click at [307, 330] on div "Packard Parts – [GEOGRAPHIC_DATA], [US_STATE] Located in [GEOGRAPHIC_DATA], [US…" at bounding box center [822, 515] width 1458 height 437
click at [165, 334] on div "Packard Parts – [GEOGRAPHIC_DATA], [US_STATE] Located in [GEOGRAPHIC_DATA], [US…" at bounding box center [822, 515] width 1458 height 437
click at [185, 515] on div "Packard Parts – [GEOGRAPHIC_DATA], [US_STATE] Located in [GEOGRAPHIC_DATA], [US…" at bounding box center [822, 515] width 1458 height 437
drag, startPoint x: 176, startPoint y: 540, endPoint x: 207, endPoint y: 556, distance: 34.9
click at [180, 540] on div "Packard Parts – [GEOGRAPHIC_DATA], [US_STATE] Located in [GEOGRAPHIC_DATA], [US…" at bounding box center [822, 515] width 1458 height 437
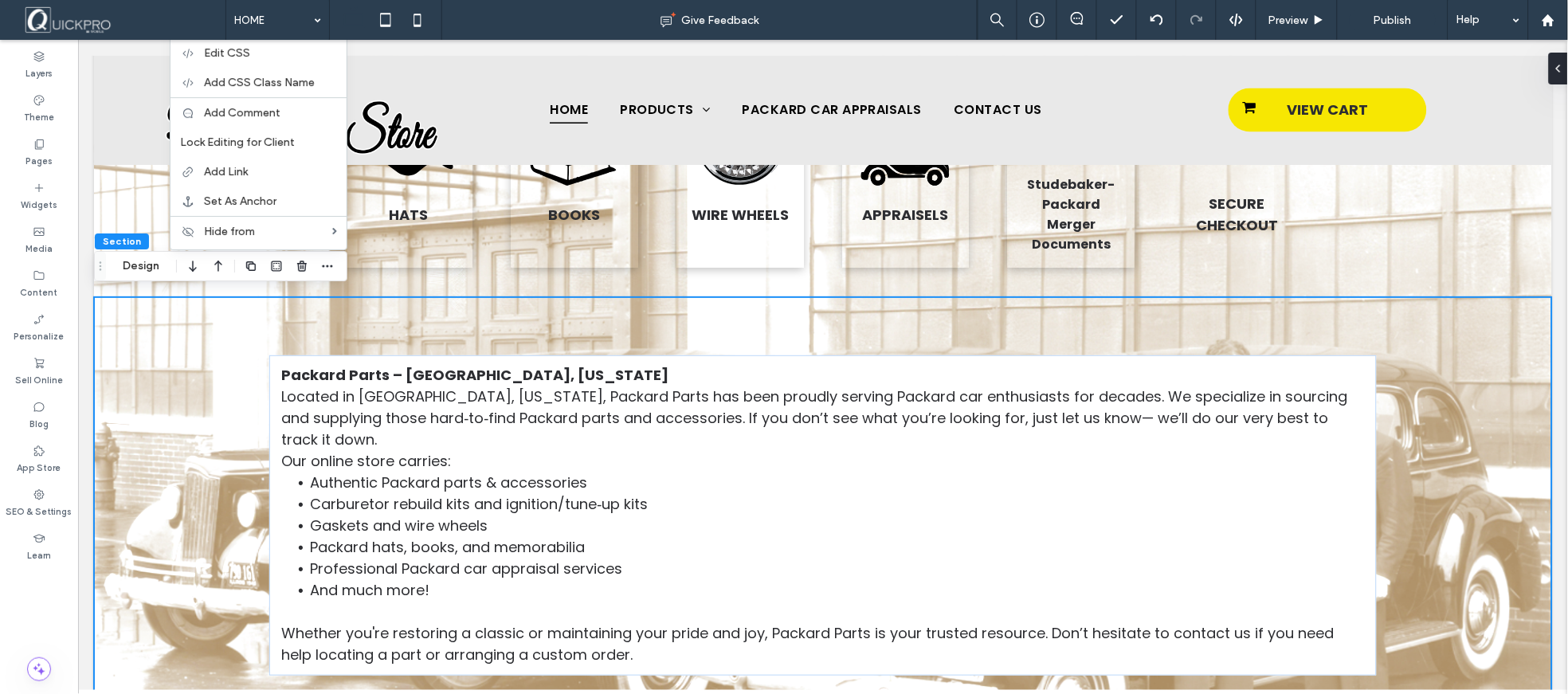
scroll to position [1118, 0]
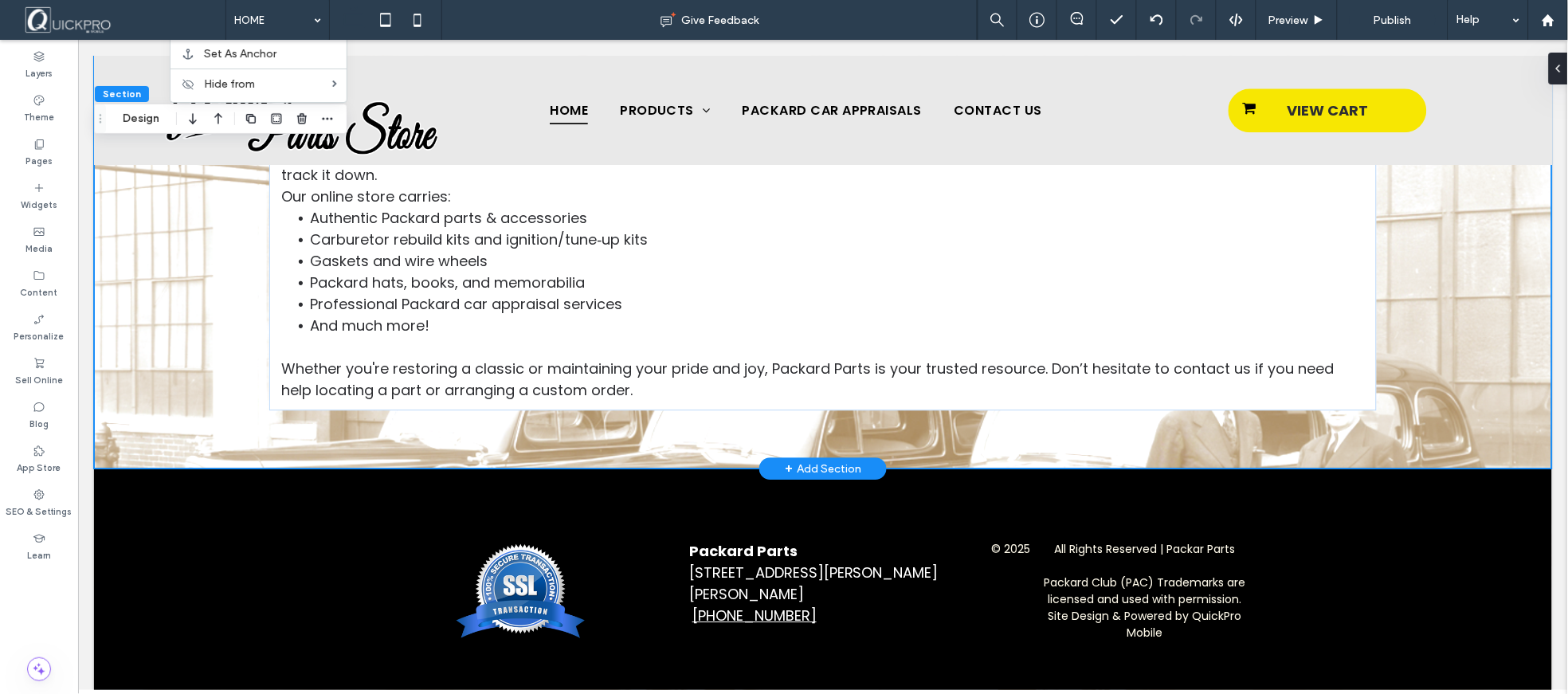
click at [193, 399] on div "Packard Parts – [GEOGRAPHIC_DATA], [US_STATE] Located in [GEOGRAPHIC_DATA], [US…" at bounding box center [822, 249] width 1458 height 437
click at [180, 263] on div "Packard Parts – [GEOGRAPHIC_DATA], [US_STATE] Located in [GEOGRAPHIC_DATA], [US…" at bounding box center [822, 249] width 1458 height 437
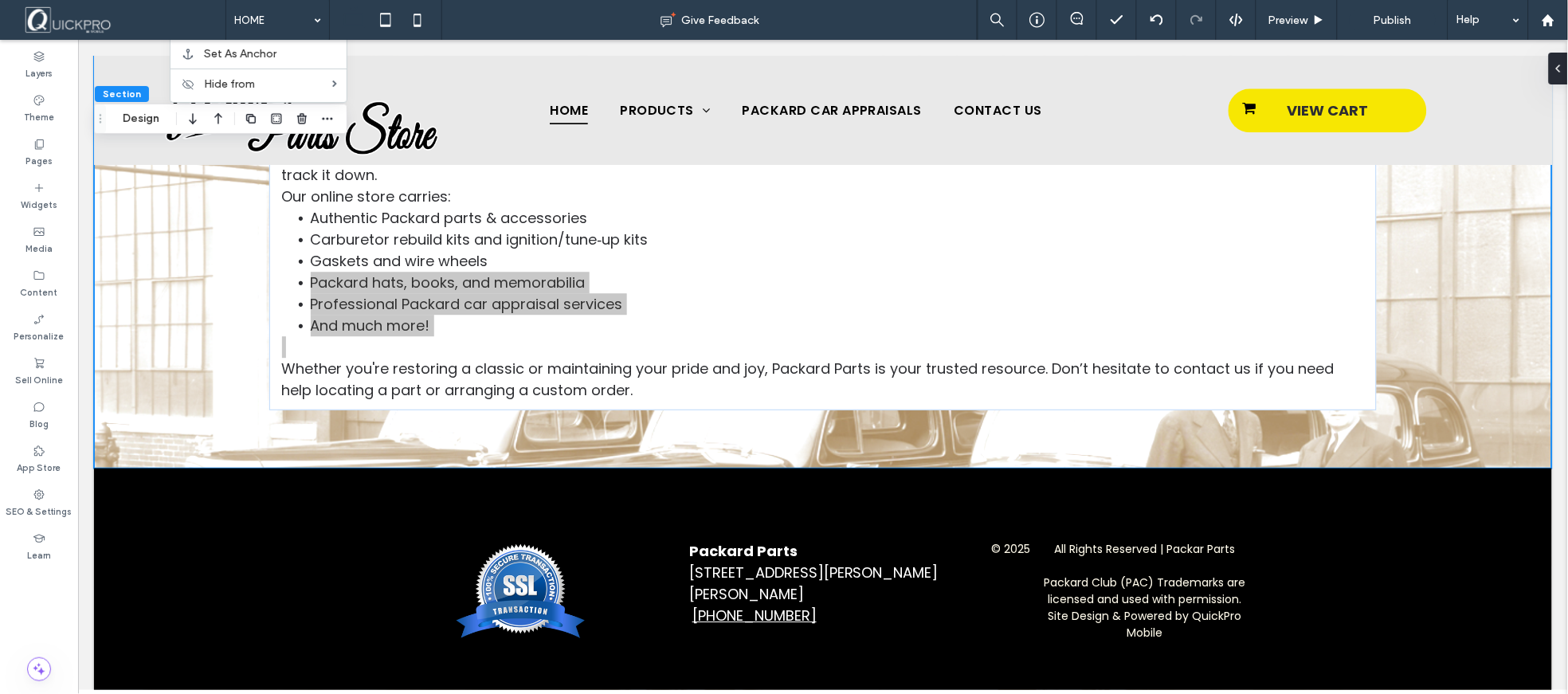
click at [130, 96] on span "Section" at bounding box center [122, 94] width 38 height 12
click at [125, 94] on span "Section" at bounding box center [122, 94] width 38 height 12
click at [129, 114] on button "Design" at bounding box center [142, 118] width 58 height 19
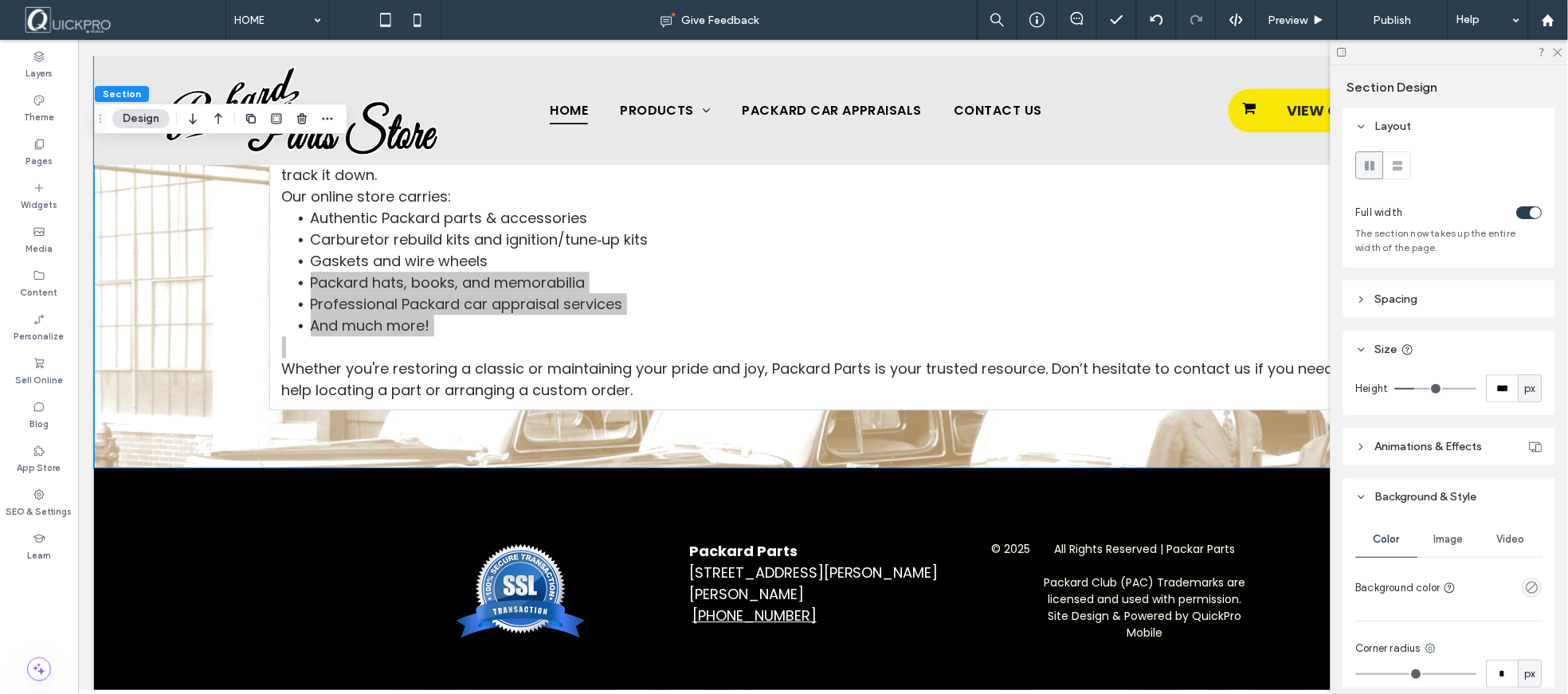
click at [129, 114] on button "Design" at bounding box center [142, 118] width 58 height 19
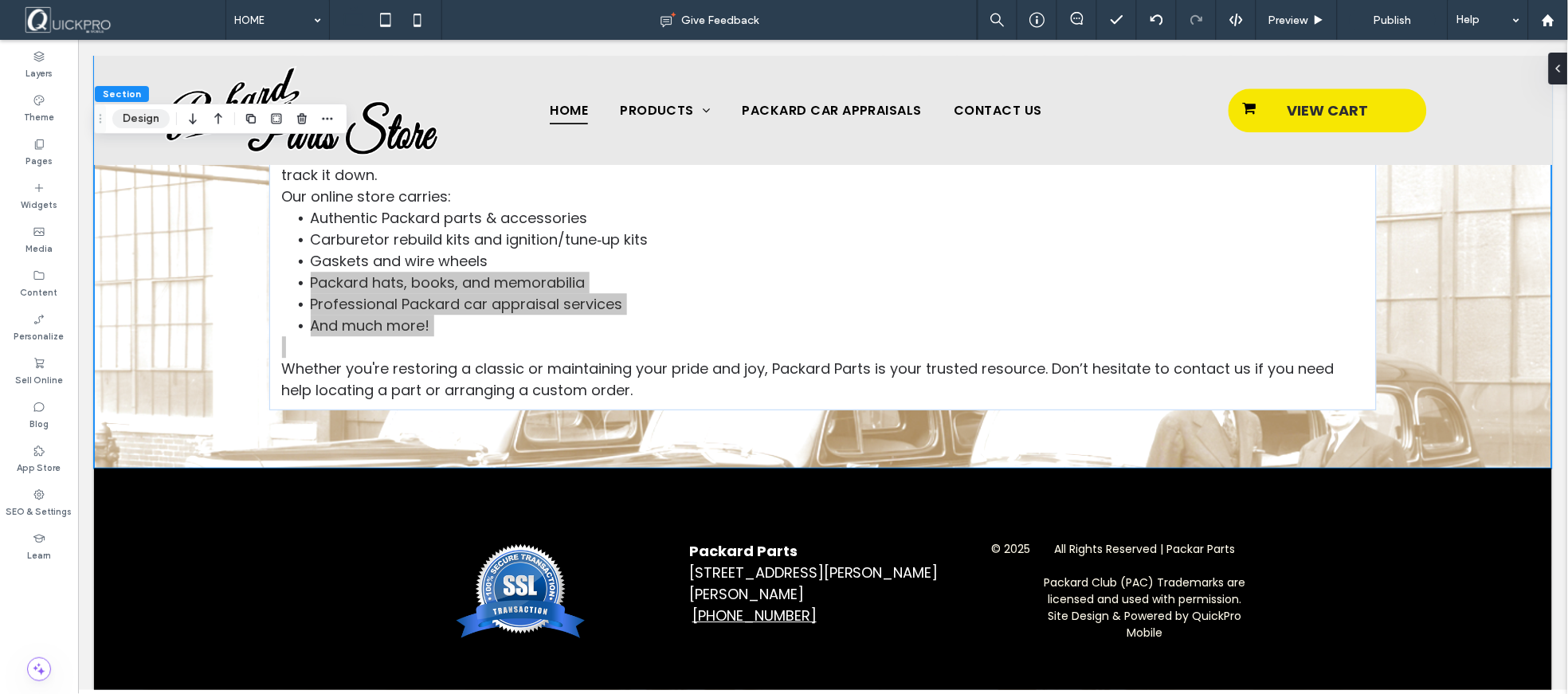
click at [129, 114] on button "Design" at bounding box center [142, 118] width 58 height 19
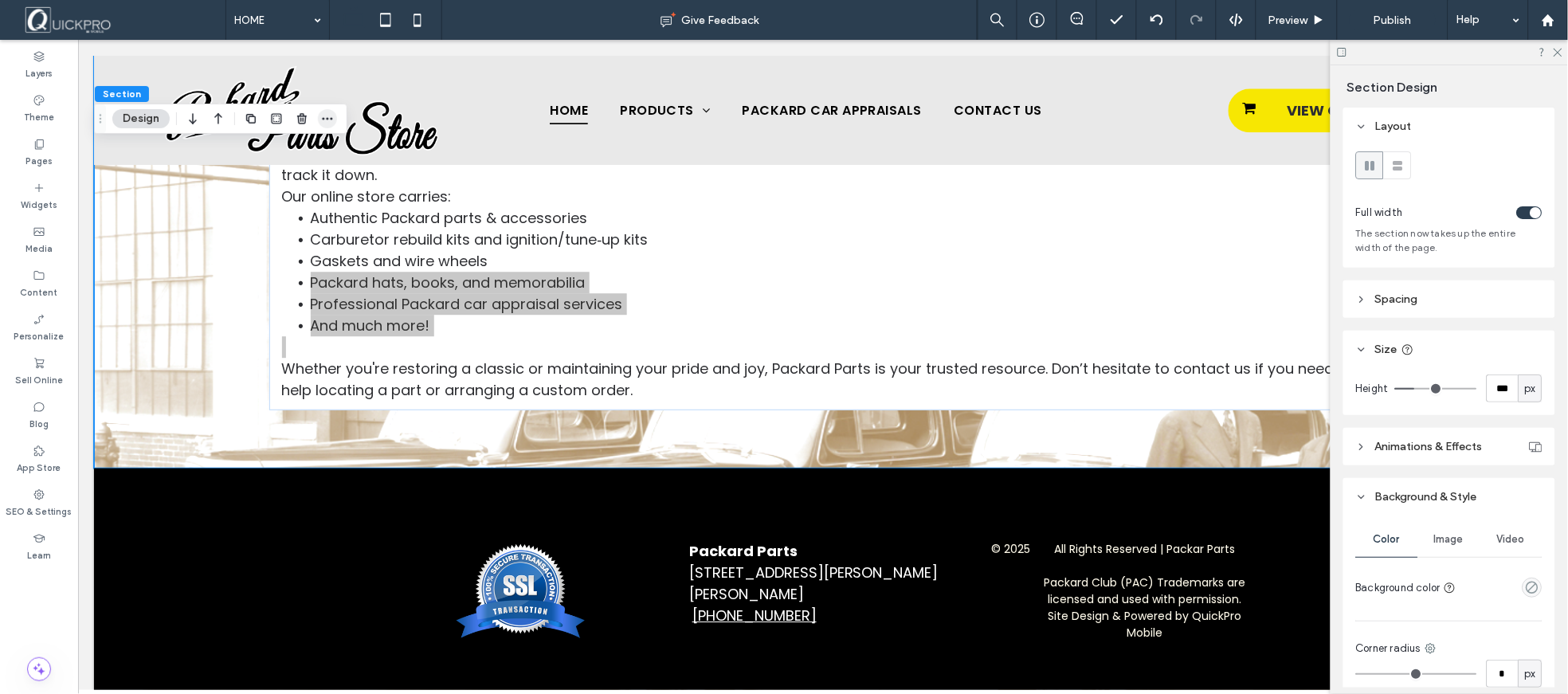
click at [330, 118] on use "button" at bounding box center [327, 119] width 10 height 2
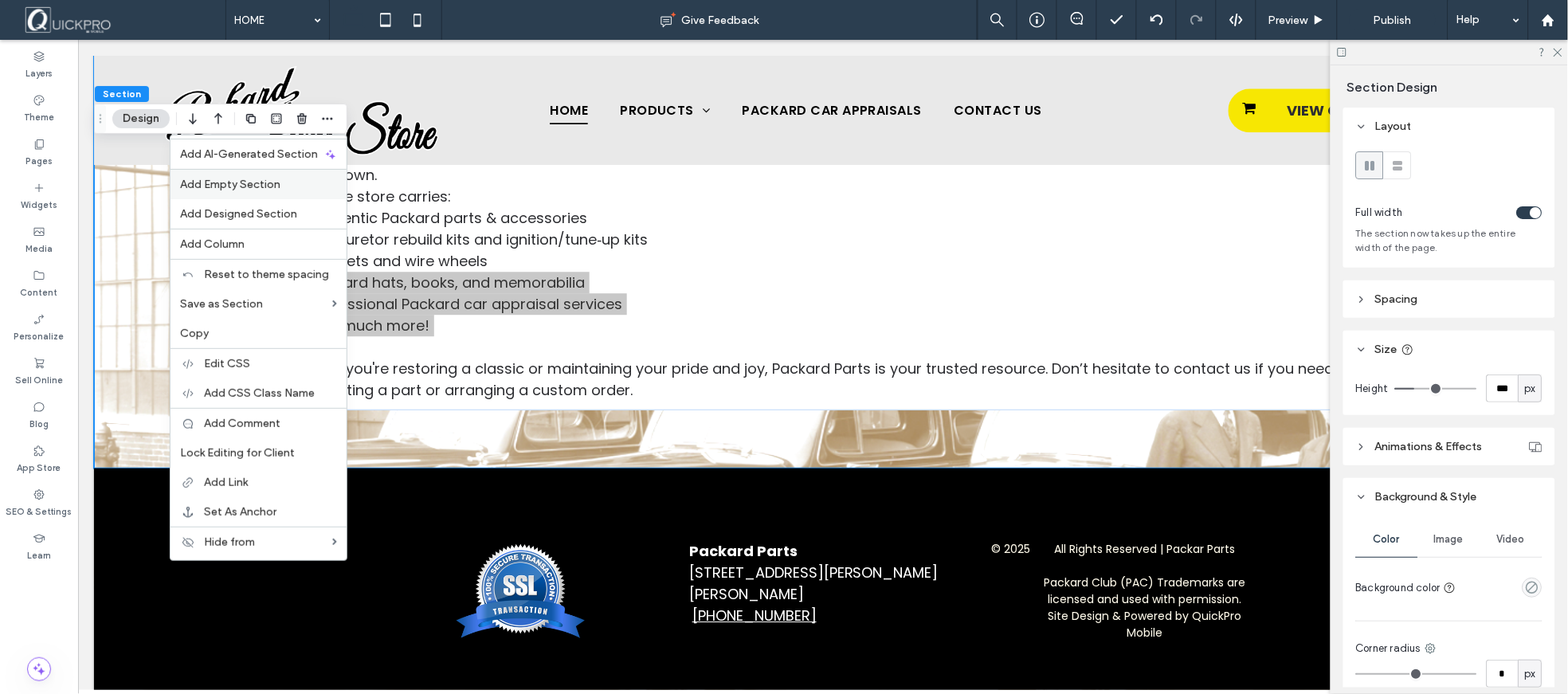
click at [276, 188] on span "Add Empty Section" at bounding box center [230, 184] width 101 height 14
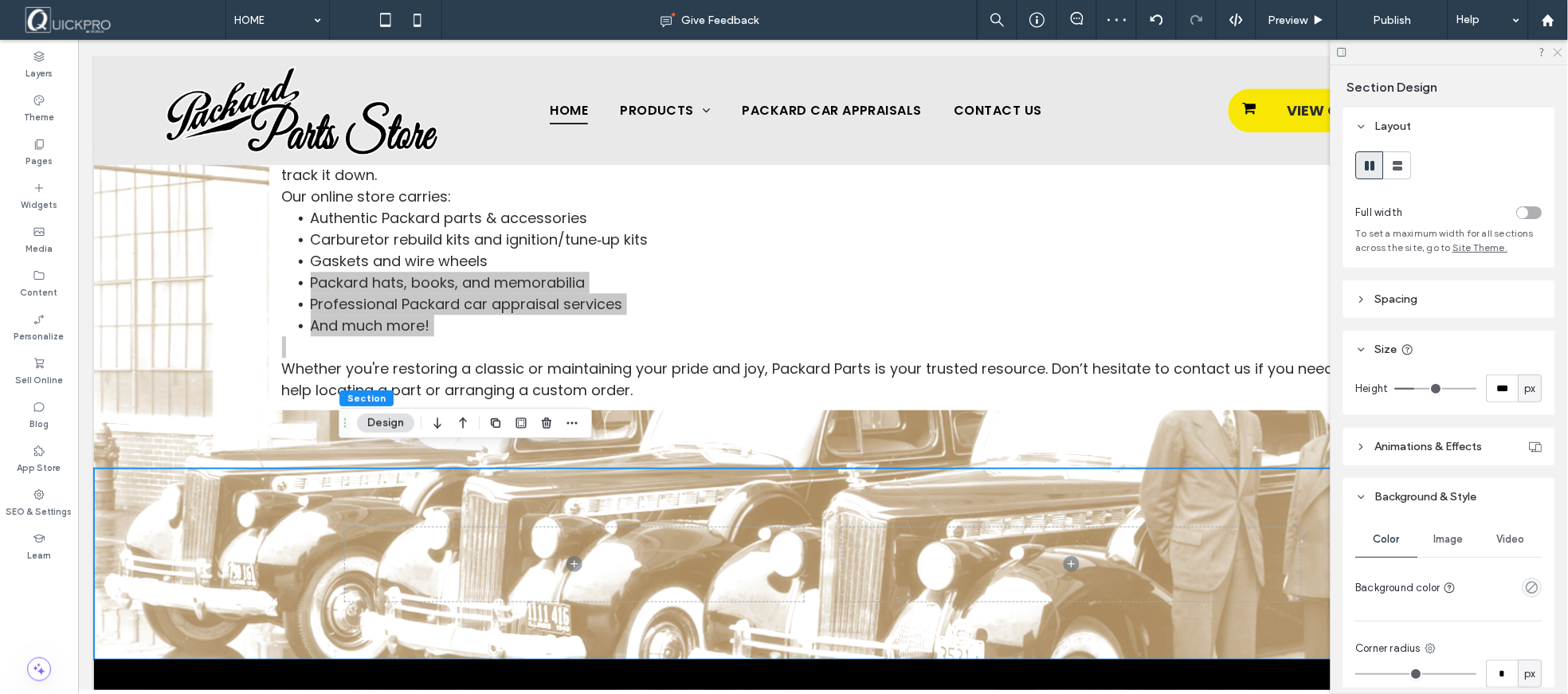
click at [1562, 51] on icon at bounding box center [1557, 51] width 10 height 10
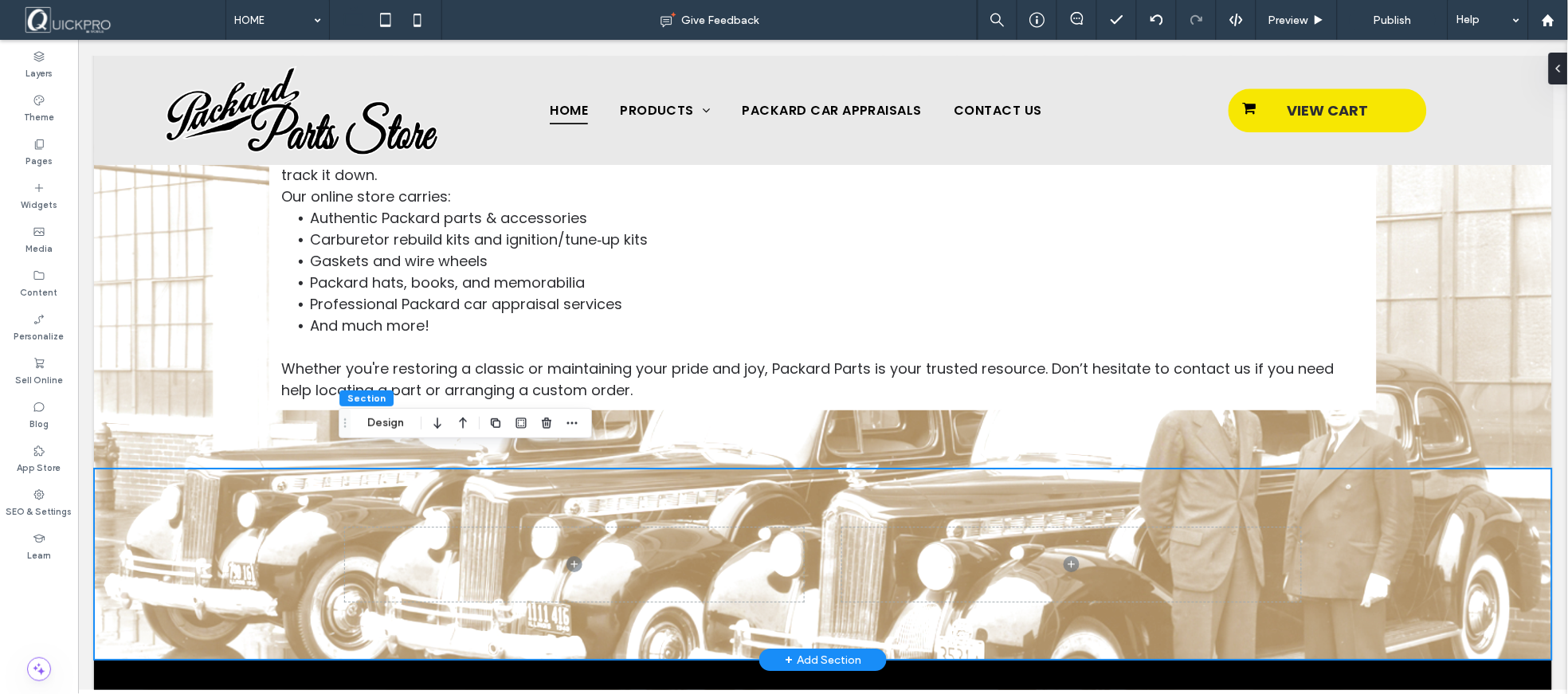
click at [144, 475] on div at bounding box center [822, 563] width 1458 height 191
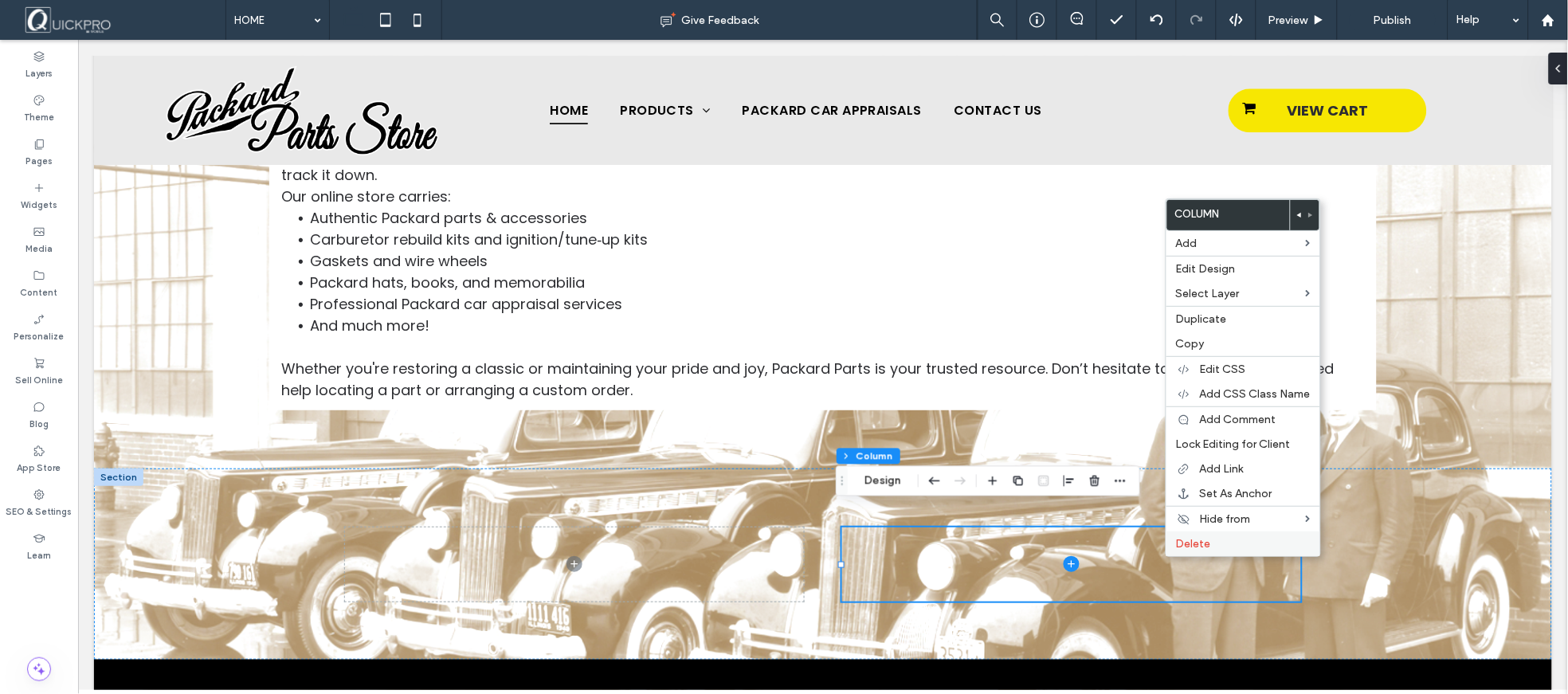
click at [1198, 544] on span "Delete" at bounding box center [1193, 543] width 35 height 14
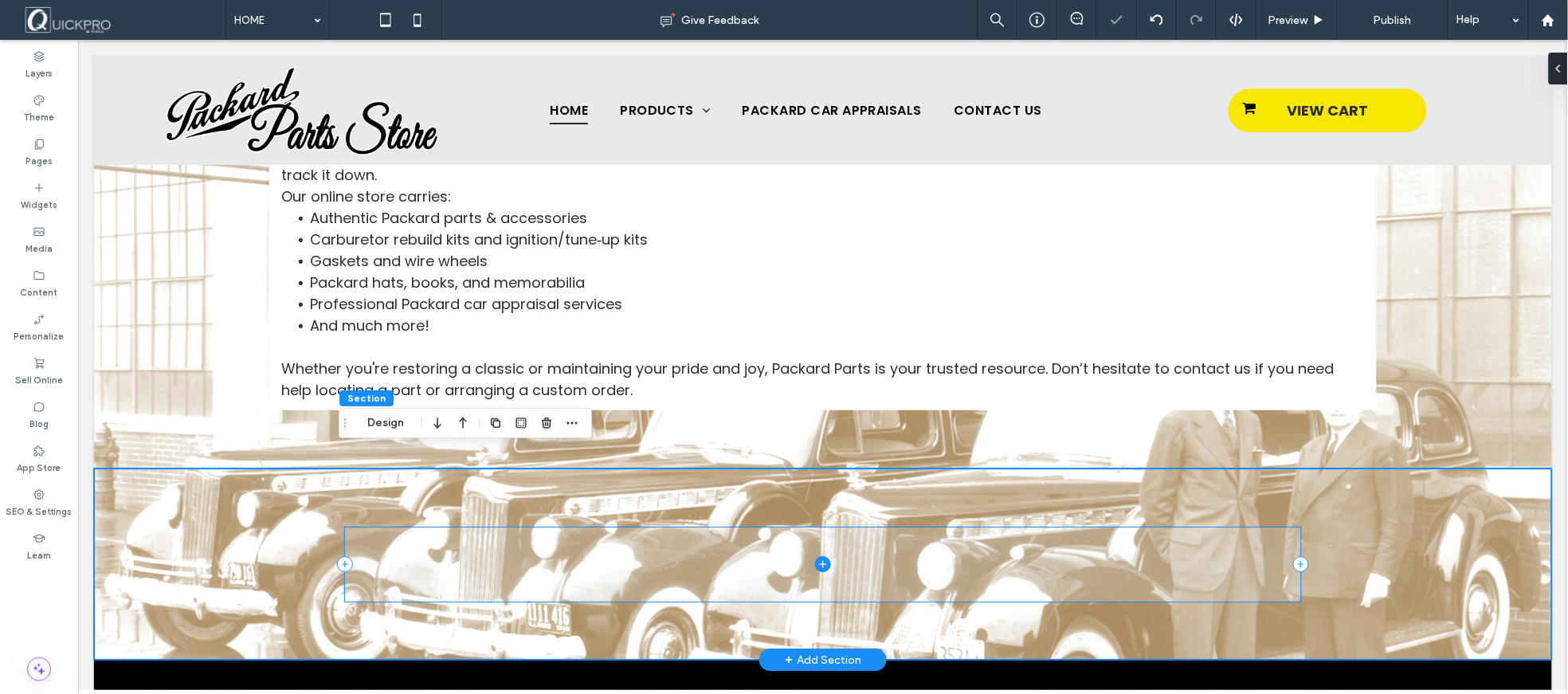
click at [651, 531] on span at bounding box center [822, 563] width 957 height 75
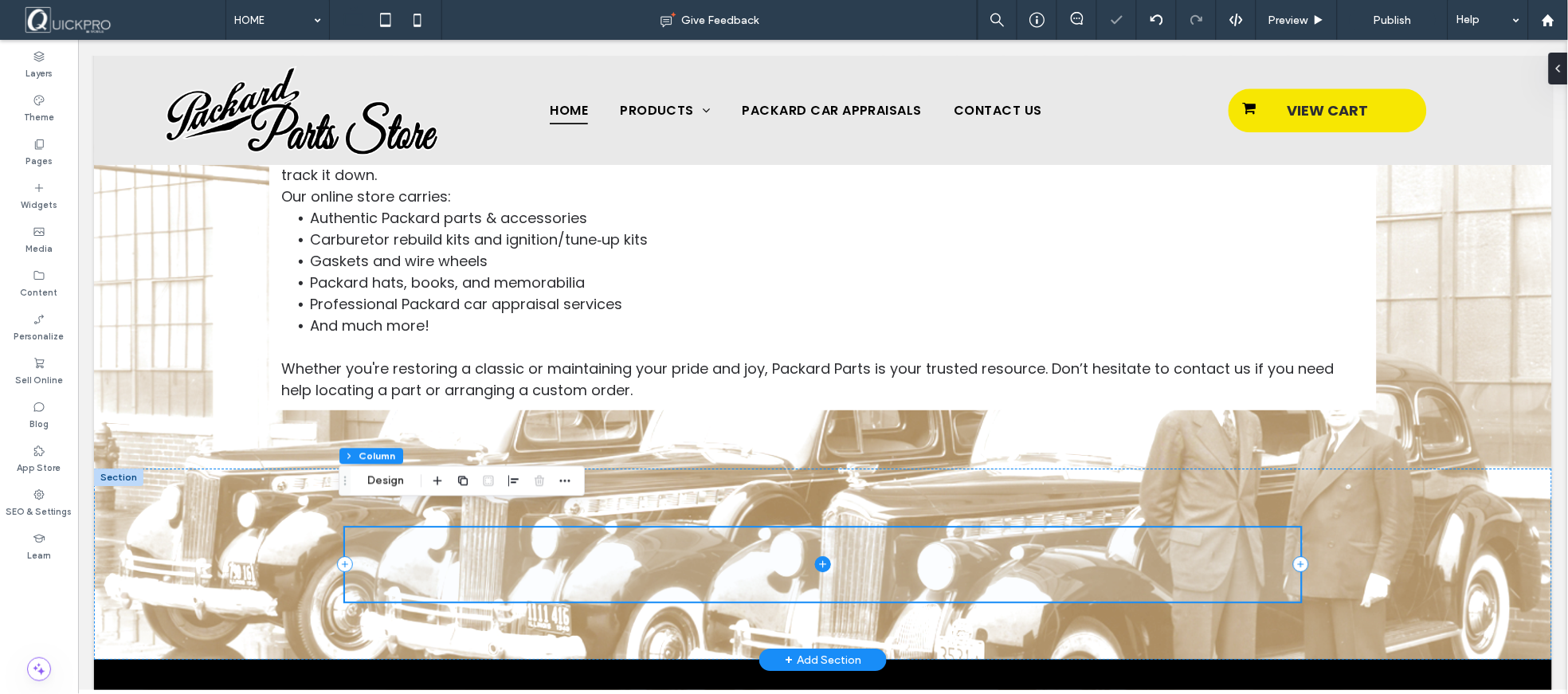
click at [821, 555] on icon at bounding box center [822, 563] width 16 height 16
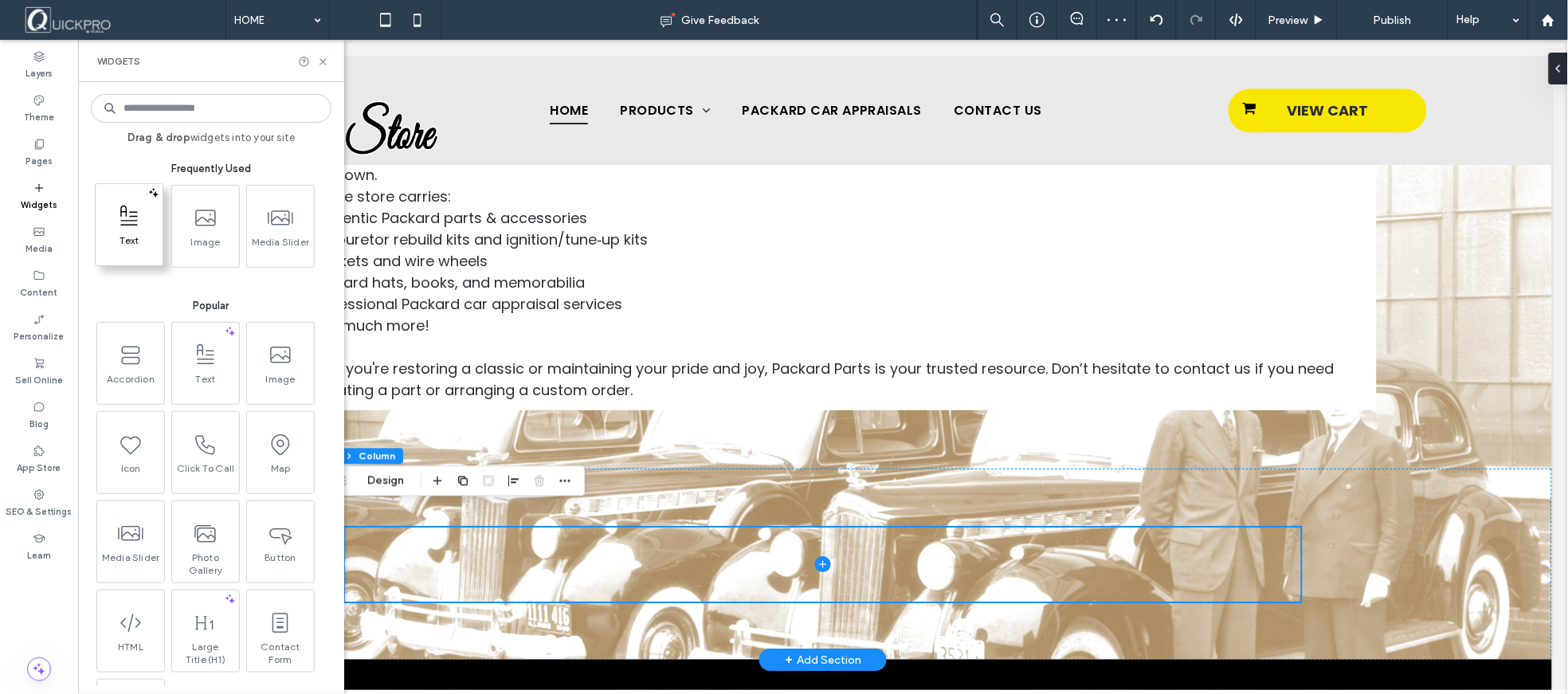
click at [122, 234] on span "Text" at bounding box center [129, 245] width 67 height 22
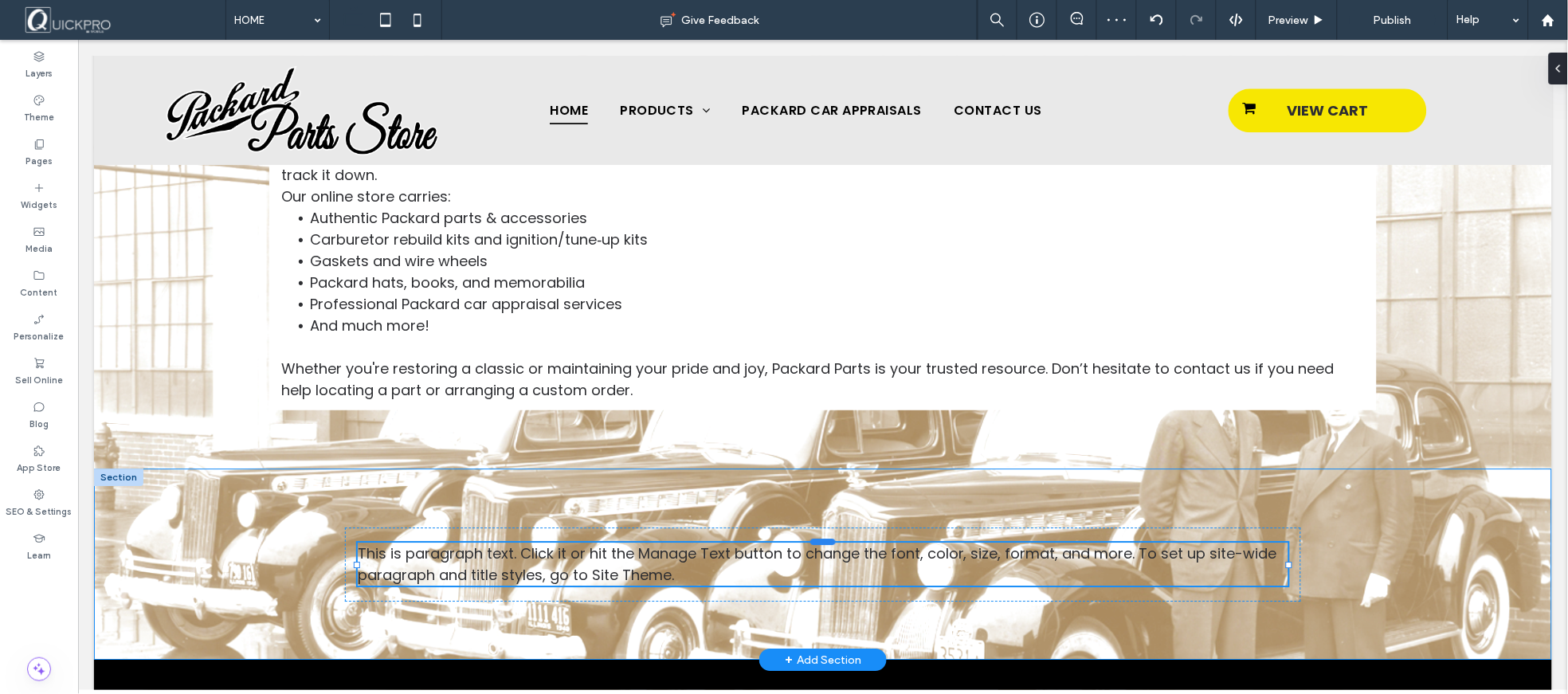
type input "*******"
type input "**"
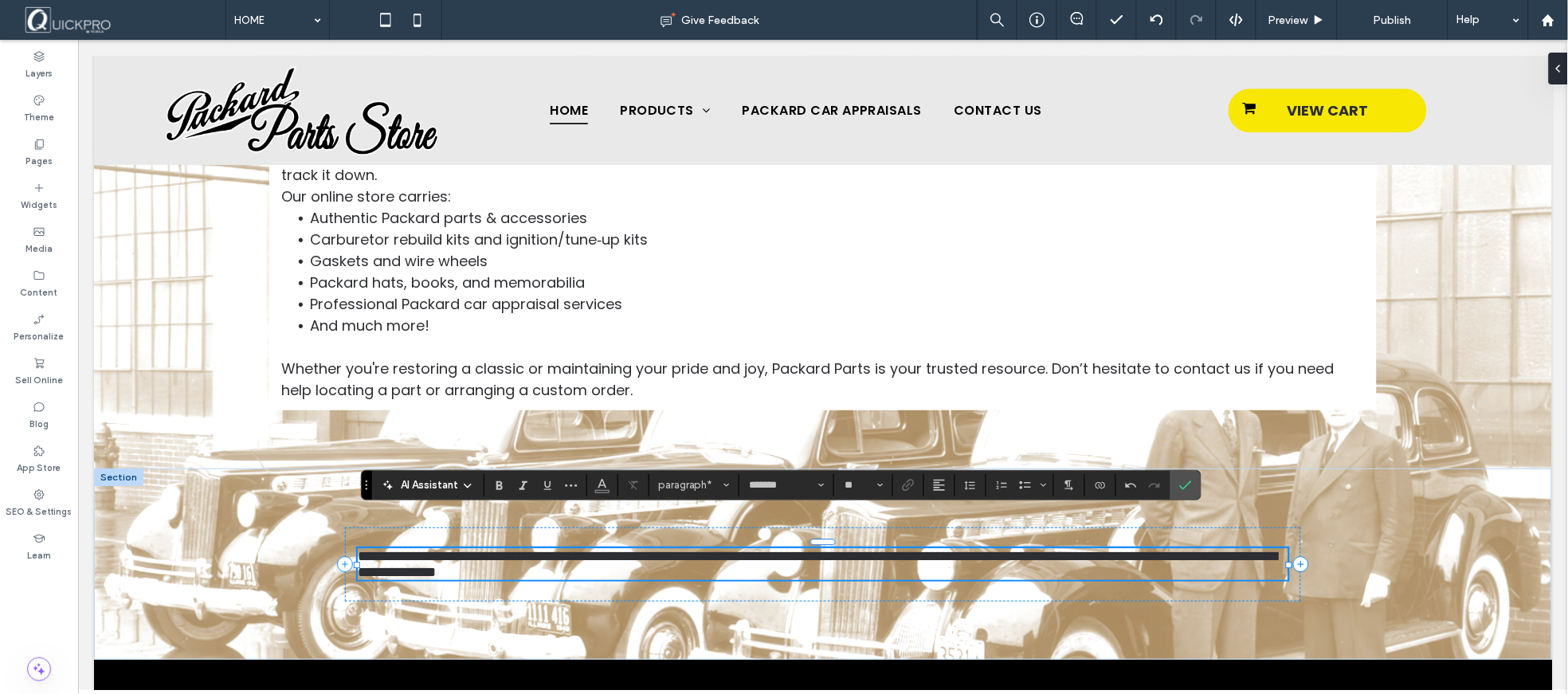
scroll to position [1129, 0]
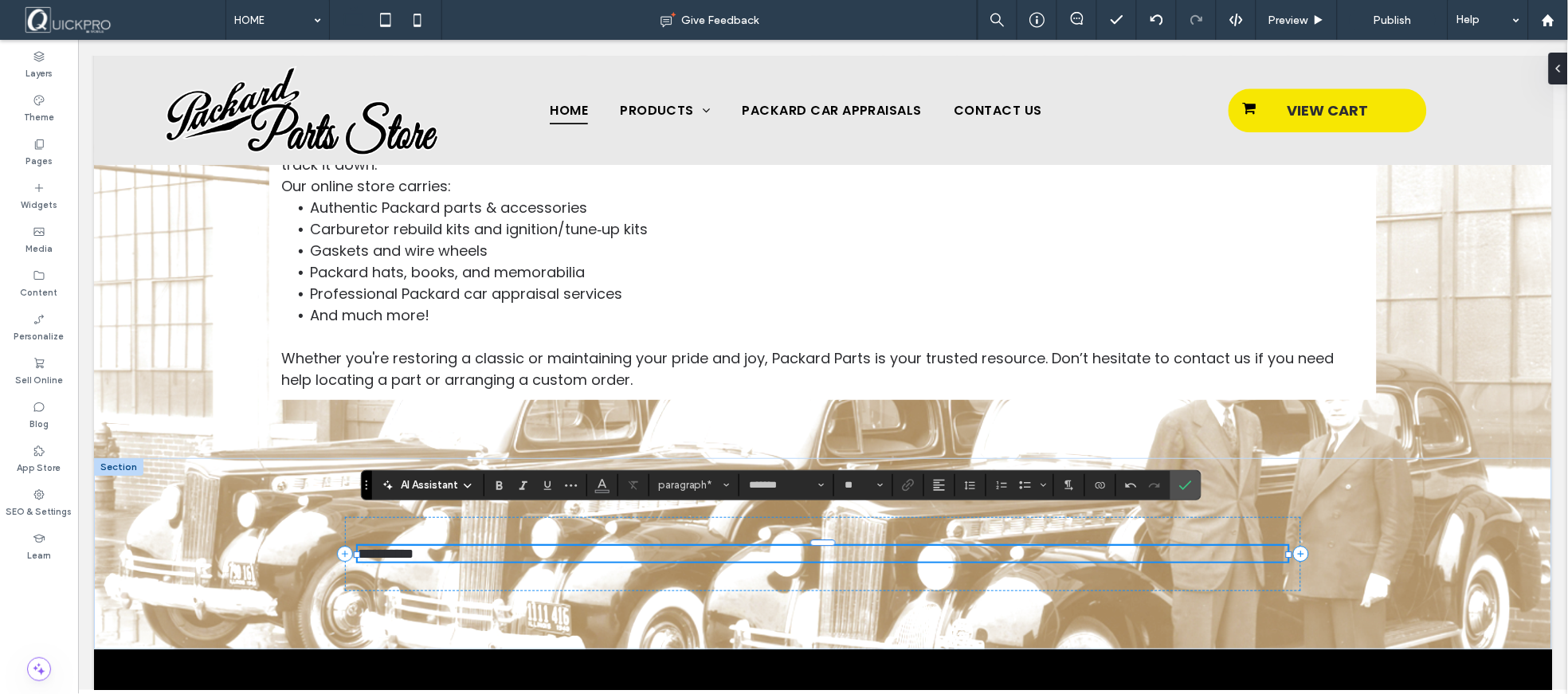
click at [413, 545] on span "**********" at bounding box center [385, 552] width 56 height 14
click at [941, 489] on icon "Alignment" at bounding box center [939, 485] width 13 height 13
click at [961, 430] on div "ui.textEditor.alignment.right" at bounding box center [955, 436] width 21 height 13
drag, startPoint x: 1187, startPoint y: 530, endPoint x: 1284, endPoint y: 534, distance: 97.1
click at [1284, 534] on div "**********" at bounding box center [822, 552] width 957 height 191
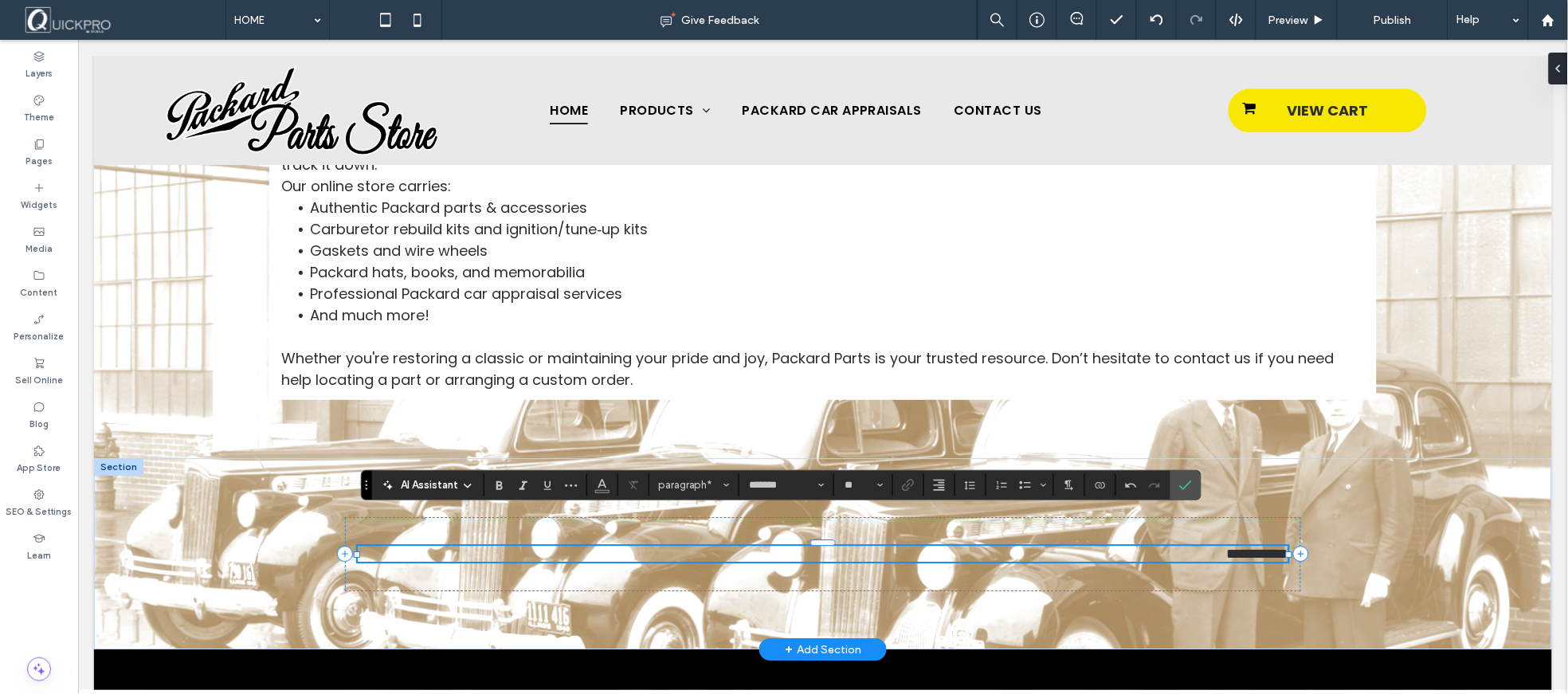
drag, startPoint x: 1192, startPoint y: 530, endPoint x: 1285, endPoint y: 535, distance: 93.1
click at [1285, 535] on div "**********" at bounding box center [822, 552] width 957 height 191
drag, startPoint x: 1199, startPoint y: 534, endPoint x: 1269, endPoint y: 533, distance: 70.0
click at [1272, 545] on span "**********" at bounding box center [1257, 552] width 62 height 14
click at [1285, 550] on div at bounding box center [1288, 553] width 6 height 6
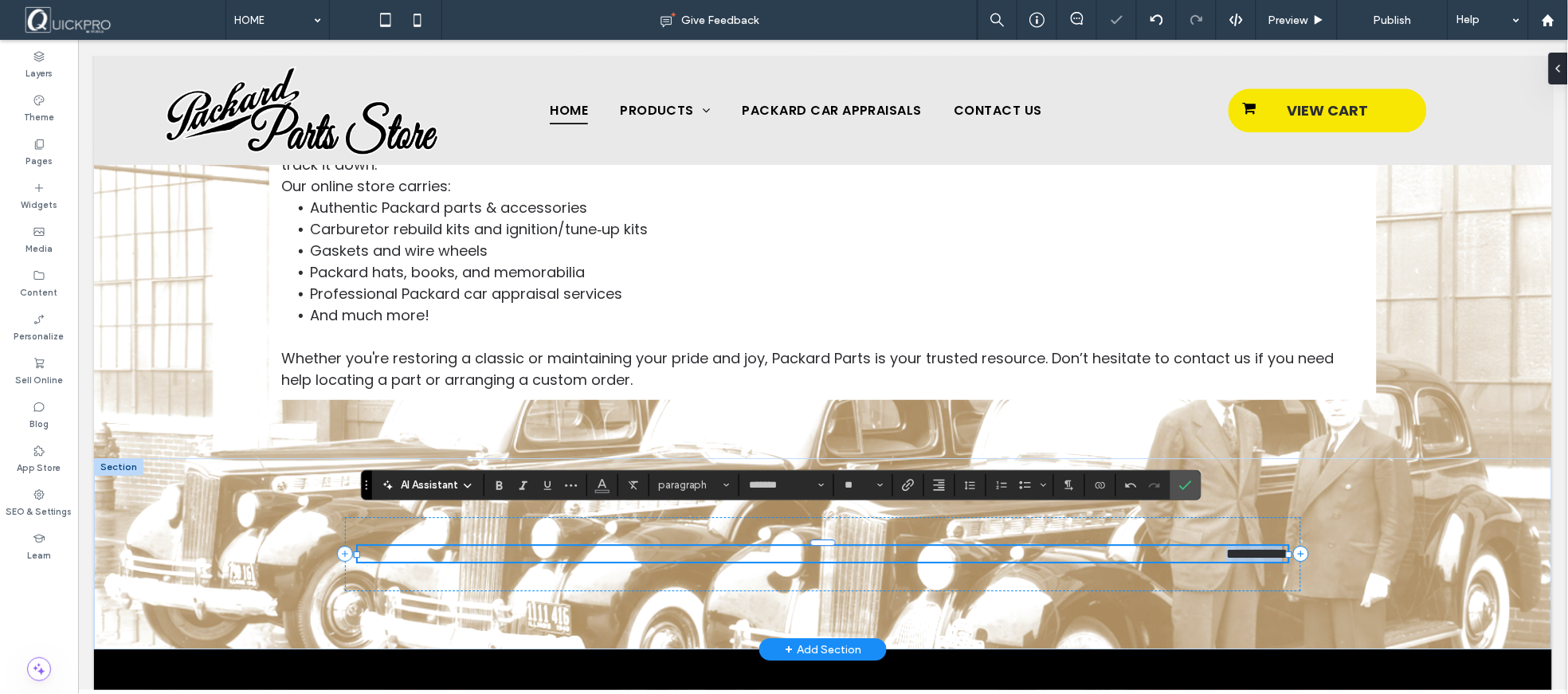
drag, startPoint x: 1232, startPoint y: 541, endPoint x: 1222, endPoint y: 538, distance: 10.4
click at [1233, 545] on span "**********" at bounding box center [1257, 552] width 62 height 14
click at [1226, 545] on span "**********" at bounding box center [1257, 552] width 62 height 14
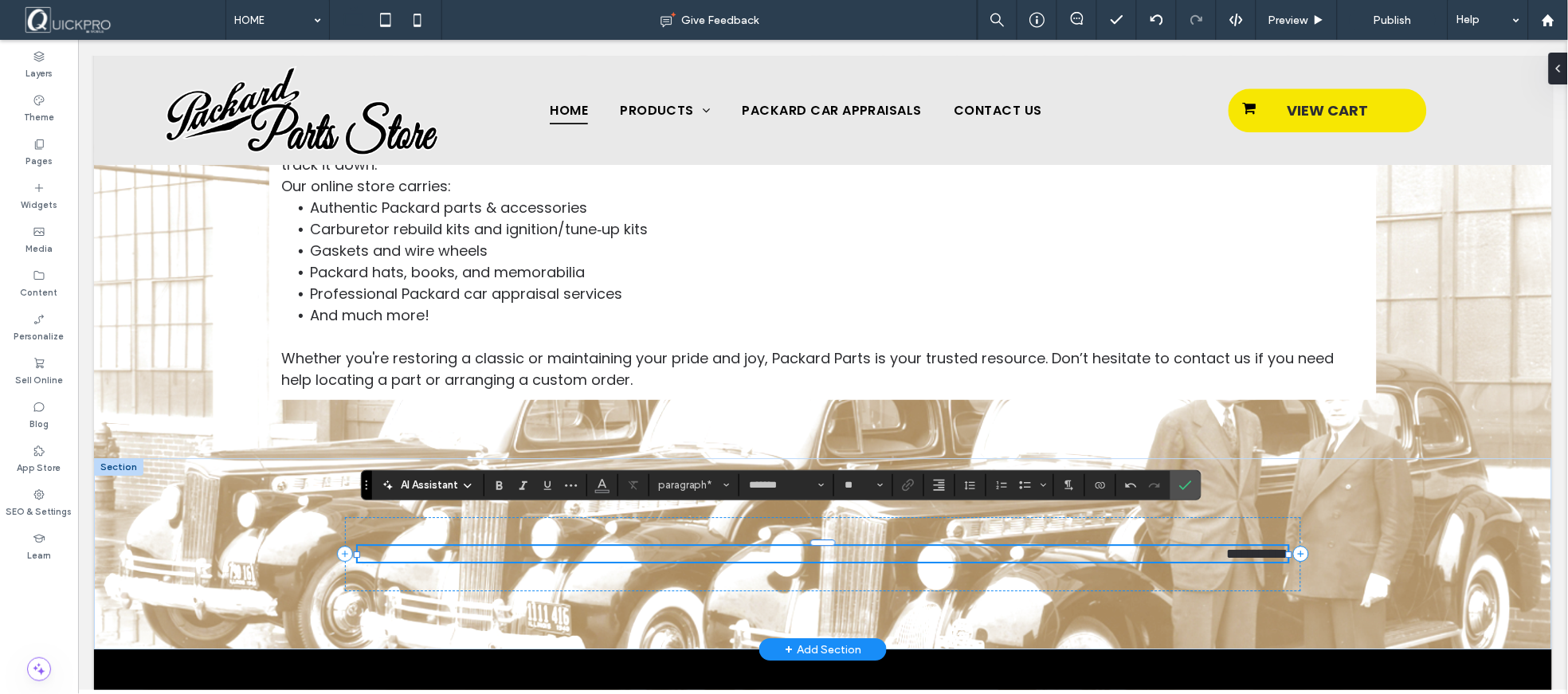
drag, startPoint x: 1190, startPoint y: 533, endPoint x: 1281, endPoint y: 533, distance: 91.0
click at [1281, 533] on div "**********" at bounding box center [822, 552] width 957 height 191
click at [1226, 545] on span "**********" at bounding box center [1257, 552] width 62 height 14
click at [1241, 545] on span "**********" at bounding box center [1257, 552] width 62 height 14
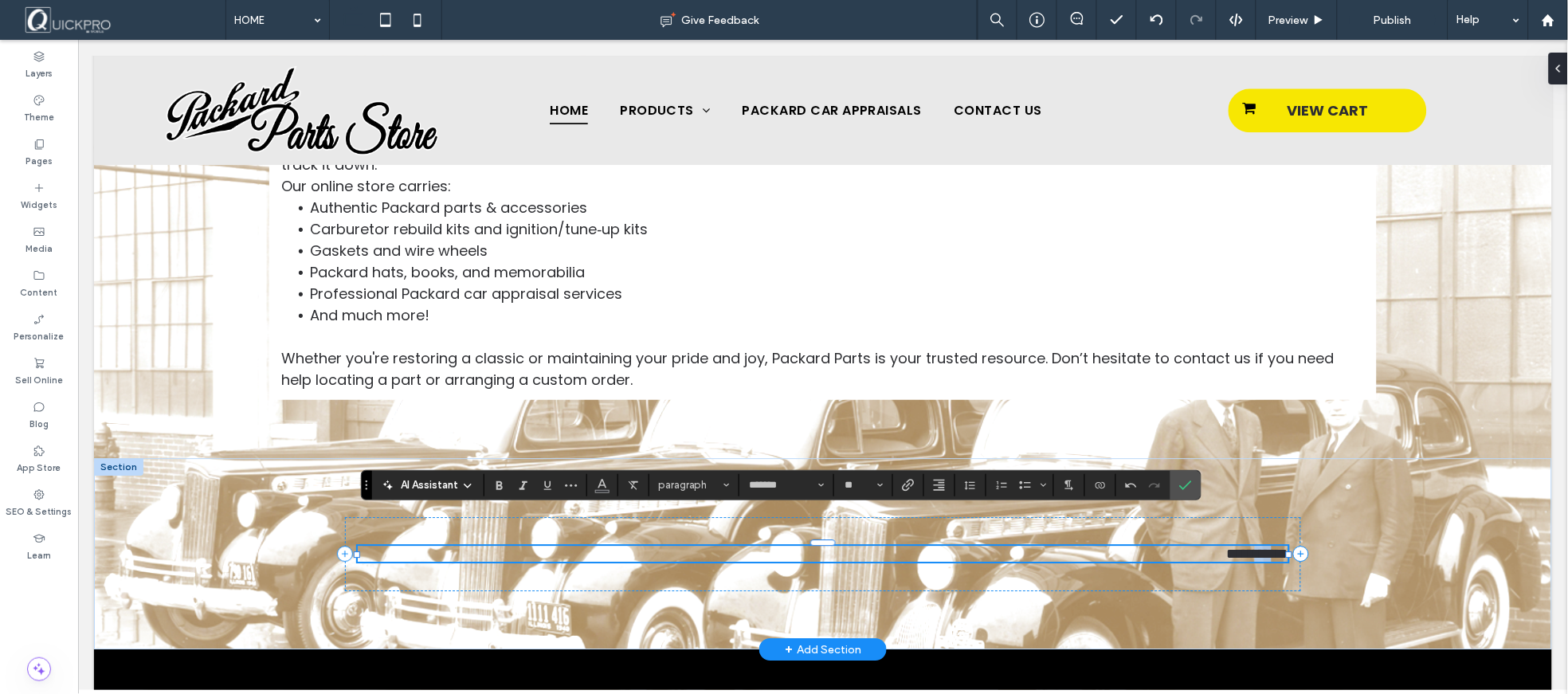
click at [1241, 545] on span "**********" at bounding box center [1257, 552] width 62 height 14
drag, startPoint x: 1165, startPoint y: 525, endPoint x: 1214, endPoint y: 517, distance: 49.6
click at [1166, 544] on p "**********" at bounding box center [822, 552] width 931 height 16
drag, startPoint x: 1190, startPoint y: 489, endPoint x: 1194, endPoint y: 481, distance: 8.9
click at [1190, 489] on icon "Confirm" at bounding box center [1185, 485] width 13 height 13
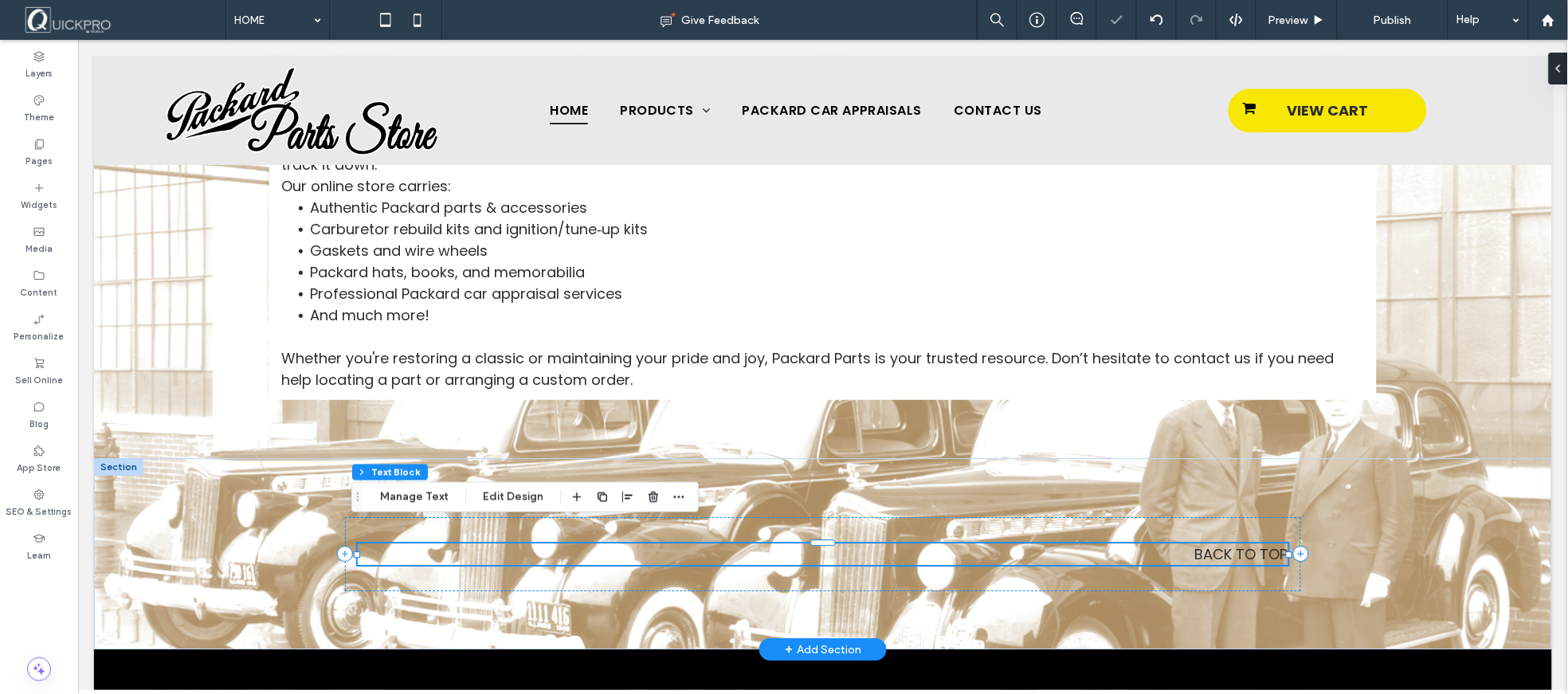
click at [1238, 543] on span "BACK TO TOP" at bounding box center [1240, 553] width 93 height 20
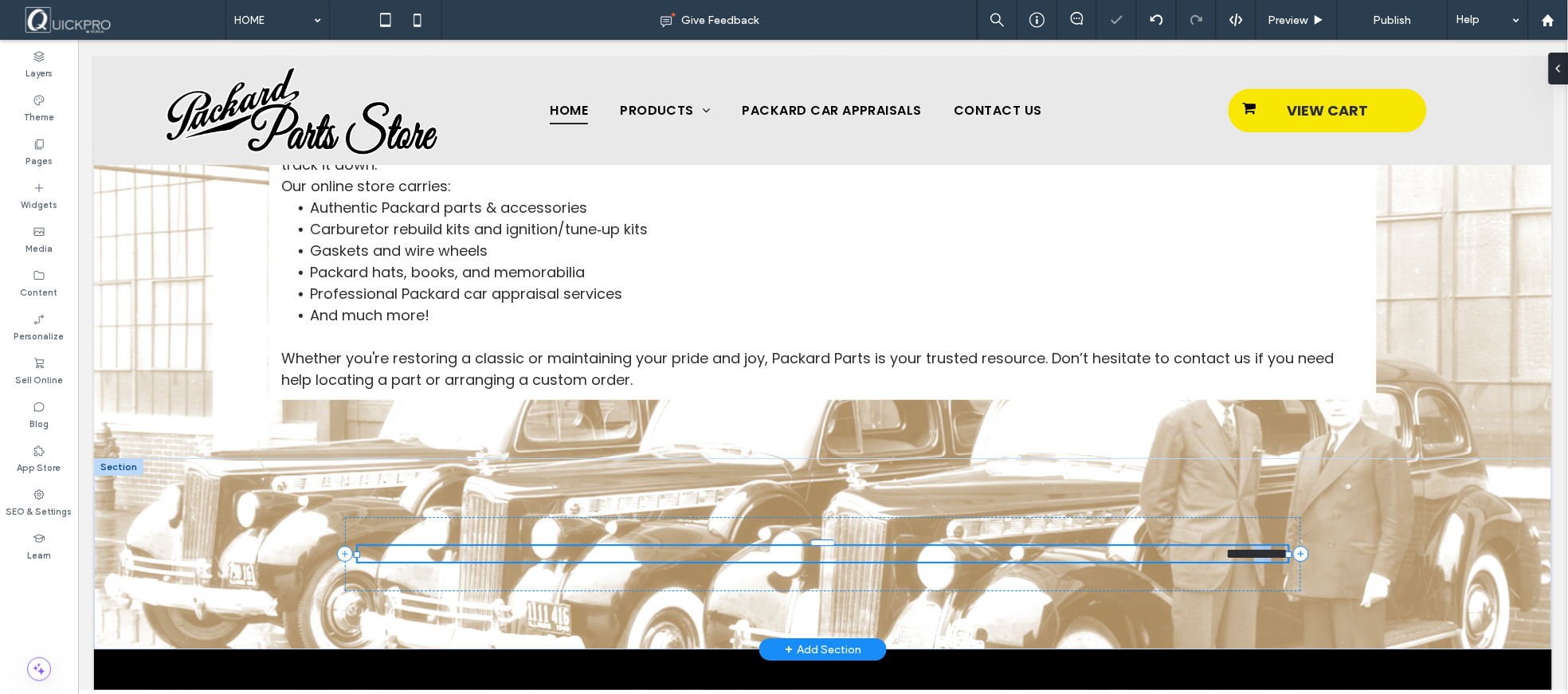
click at [1238, 545] on span "**********" at bounding box center [1257, 552] width 62 height 14
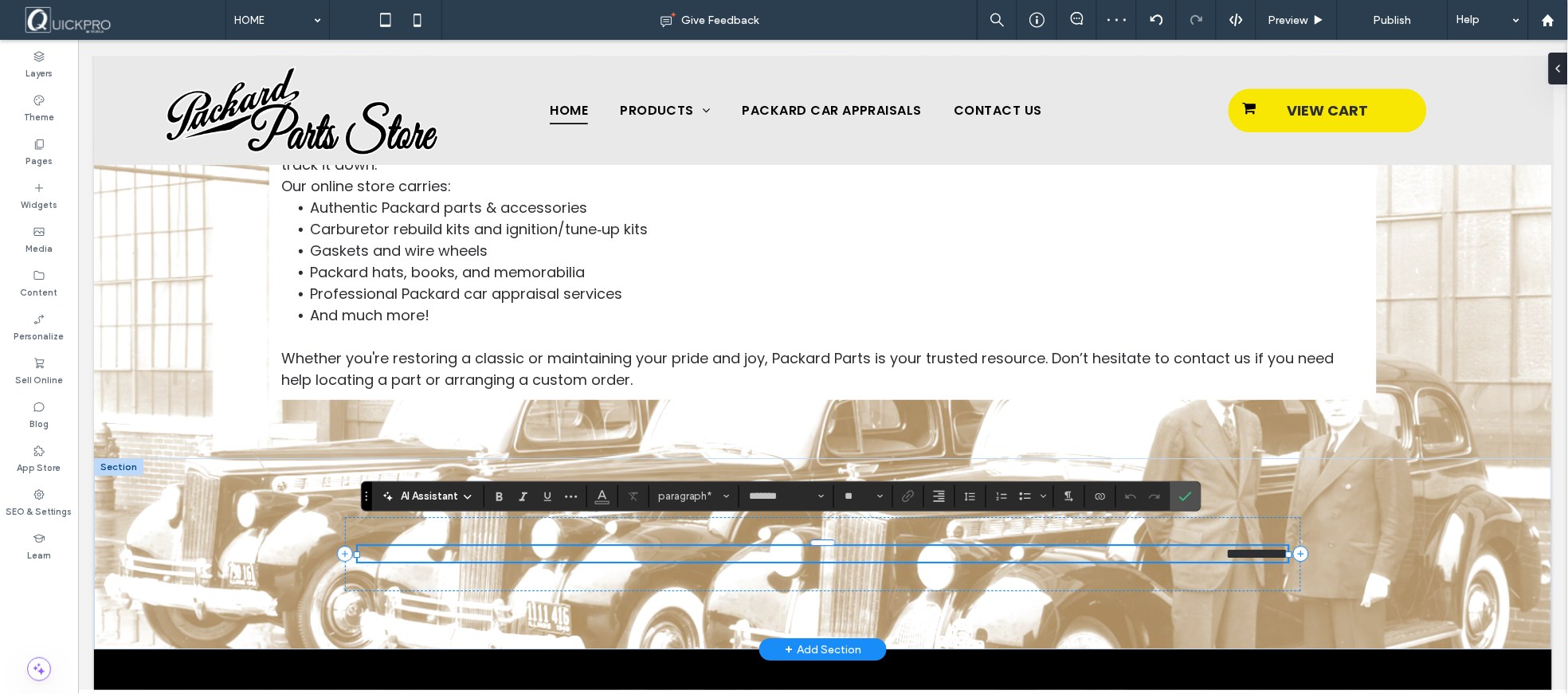
click at [1226, 545] on span "**********" at bounding box center [1257, 552] width 62 height 14
drag, startPoint x: 1190, startPoint y: 534, endPoint x: 1284, endPoint y: 536, distance: 94.0
click at [1285, 536] on div "**********" at bounding box center [822, 553] width 957 height 75
click at [909, 495] on icon "Link" at bounding box center [908, 496] width 13 height 13
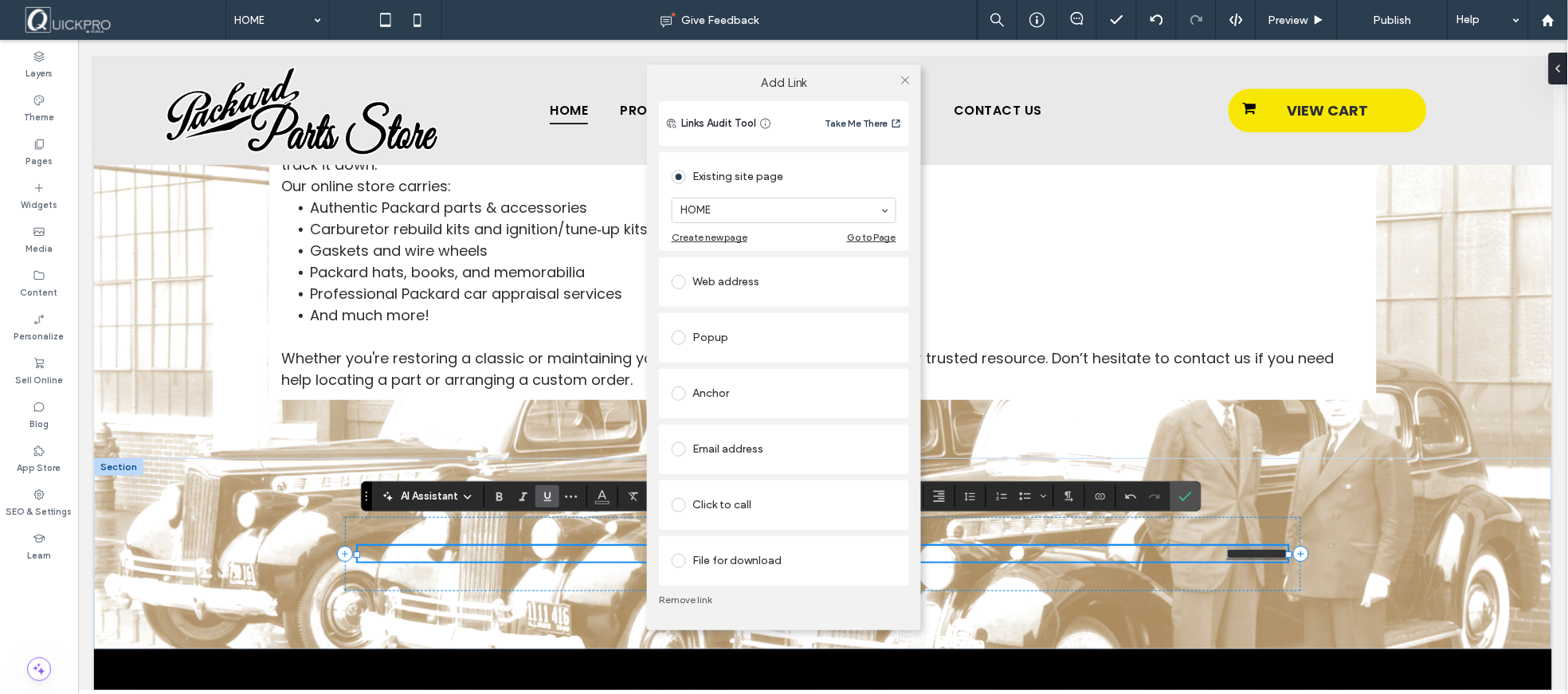
click at [679, 395] on span at bounding box center [678, 393] width 14 height 14
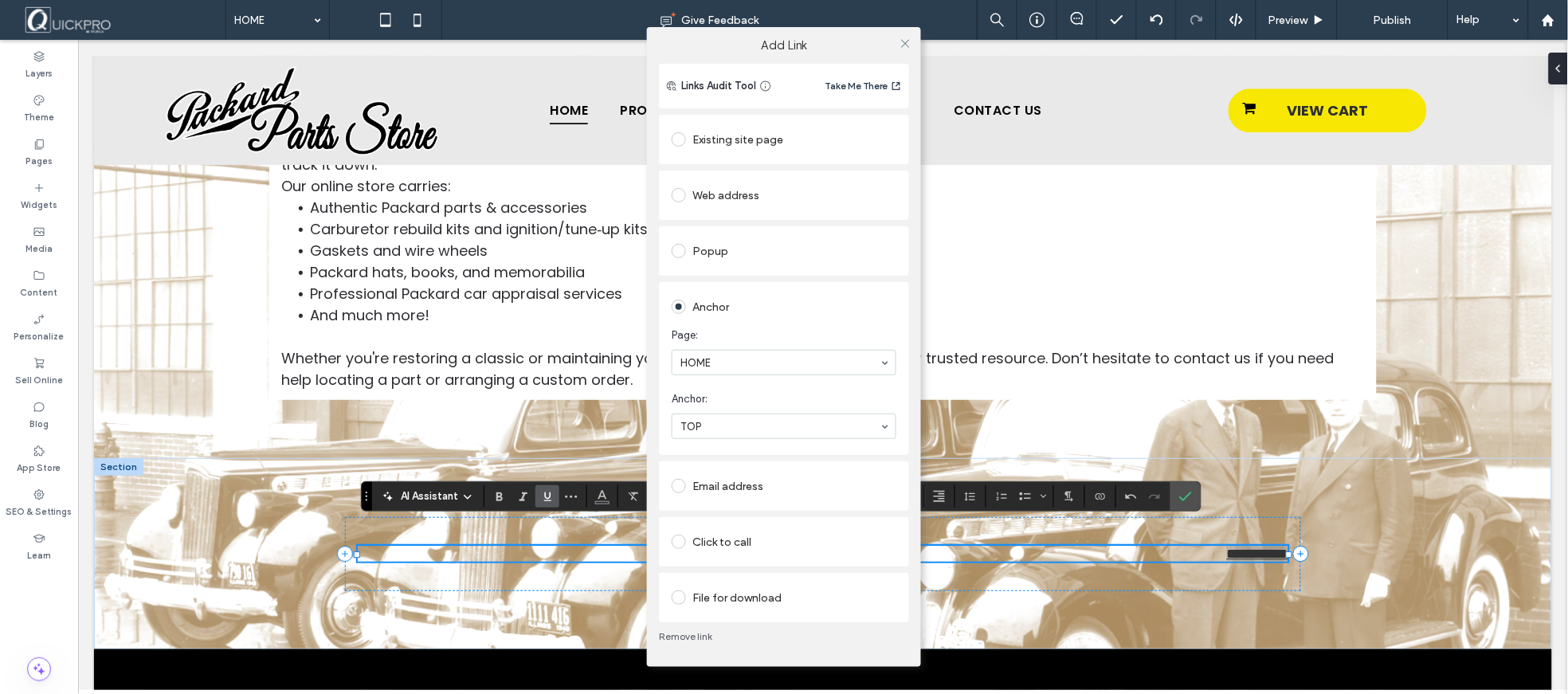
click at [1189, 495] on div "Add Link Links Audit Tool Take Me There Existing site page HOME Create new page…" at bounding box center [784, 347] width 1568 height 694
click at [1420, 533] on div "Add Link Links Audit Tool Take Me There Existing site page HOME Create new page…" at bounding box center [784, 347] width 1568 height 694
click at [904, 42] on use at bounding box center [905, 43] width 8 height 8
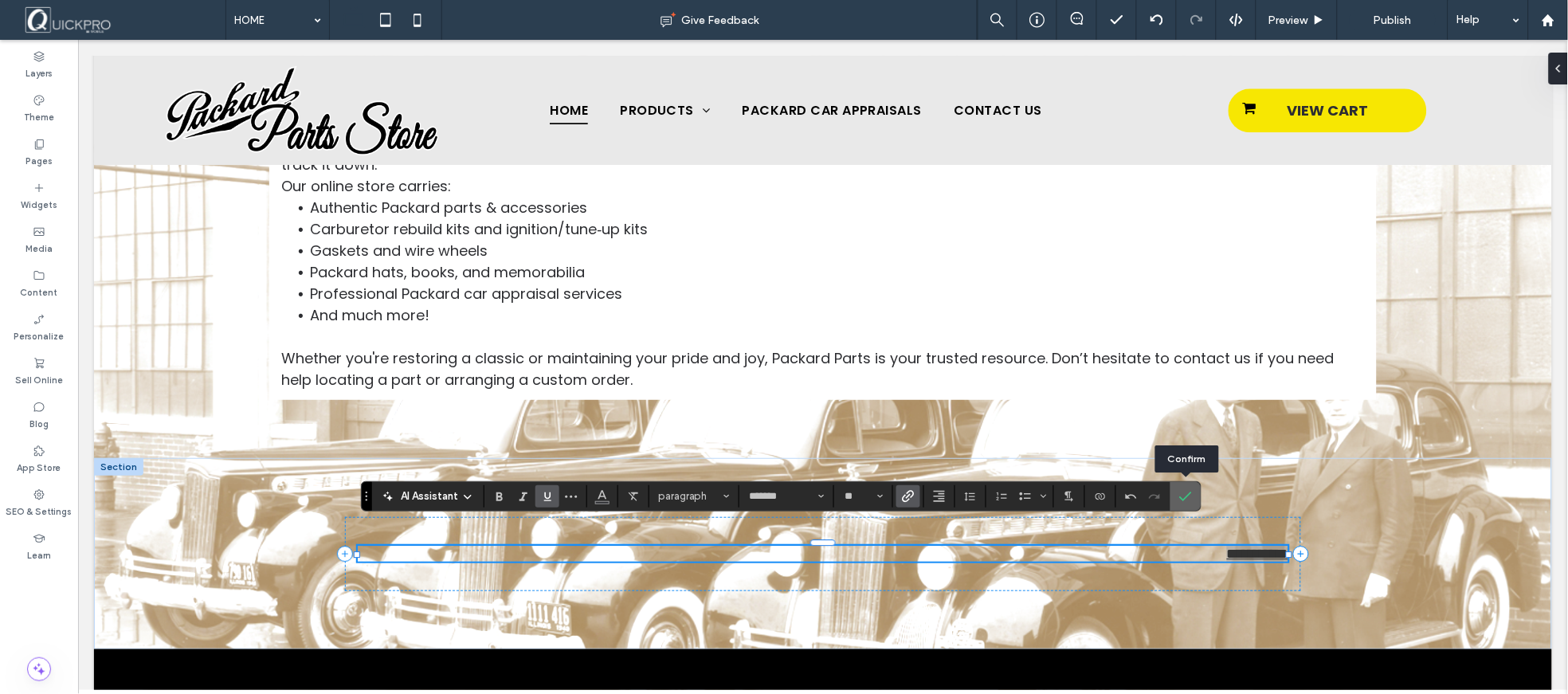
drag, startPoint x: 1192, startPoint y: 495, endPoint x: 1229, endPoint y: 481, distance: 39.6
click at [1192, 495] on icon "Confirm" at bounding box center [1185, 496] width 13 height 13
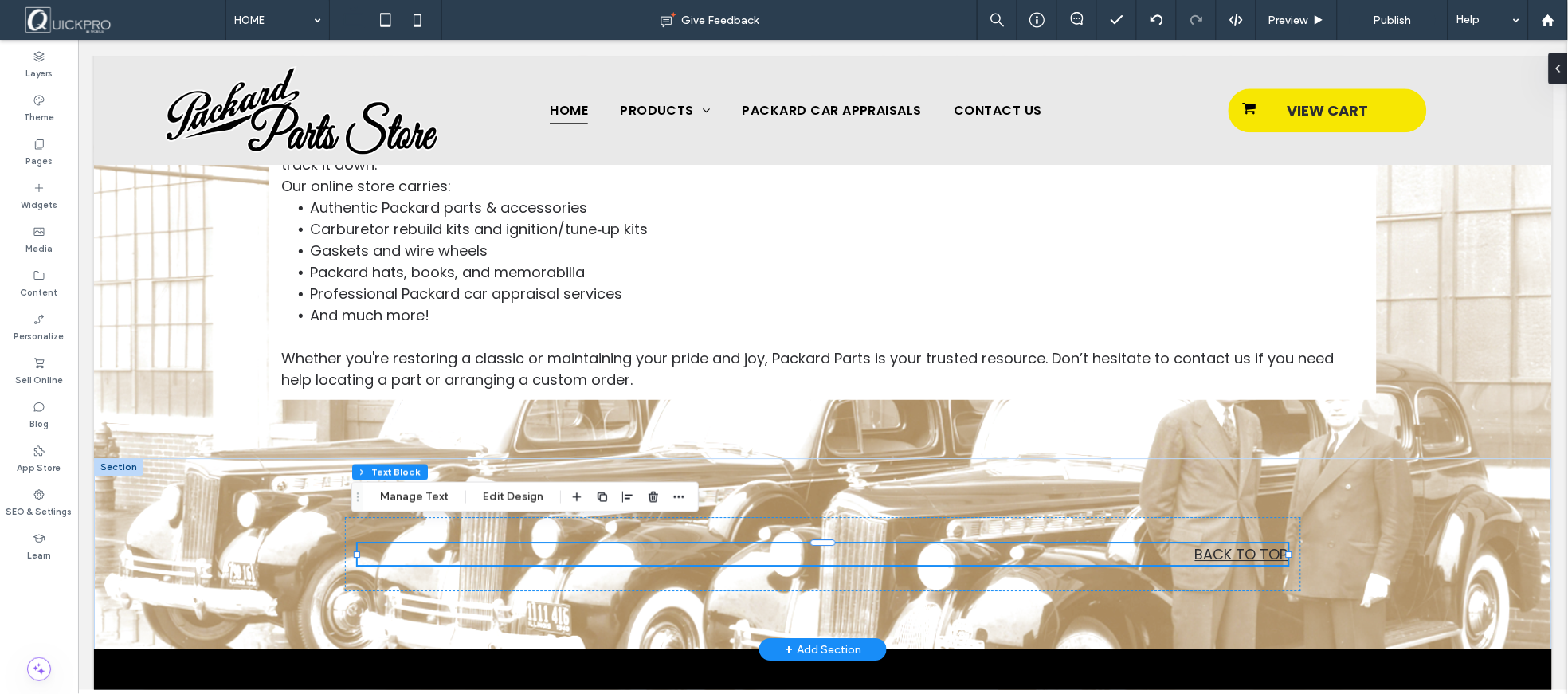
click at [115, 457] on div at bounding box center [118, 466] width 50 height 18
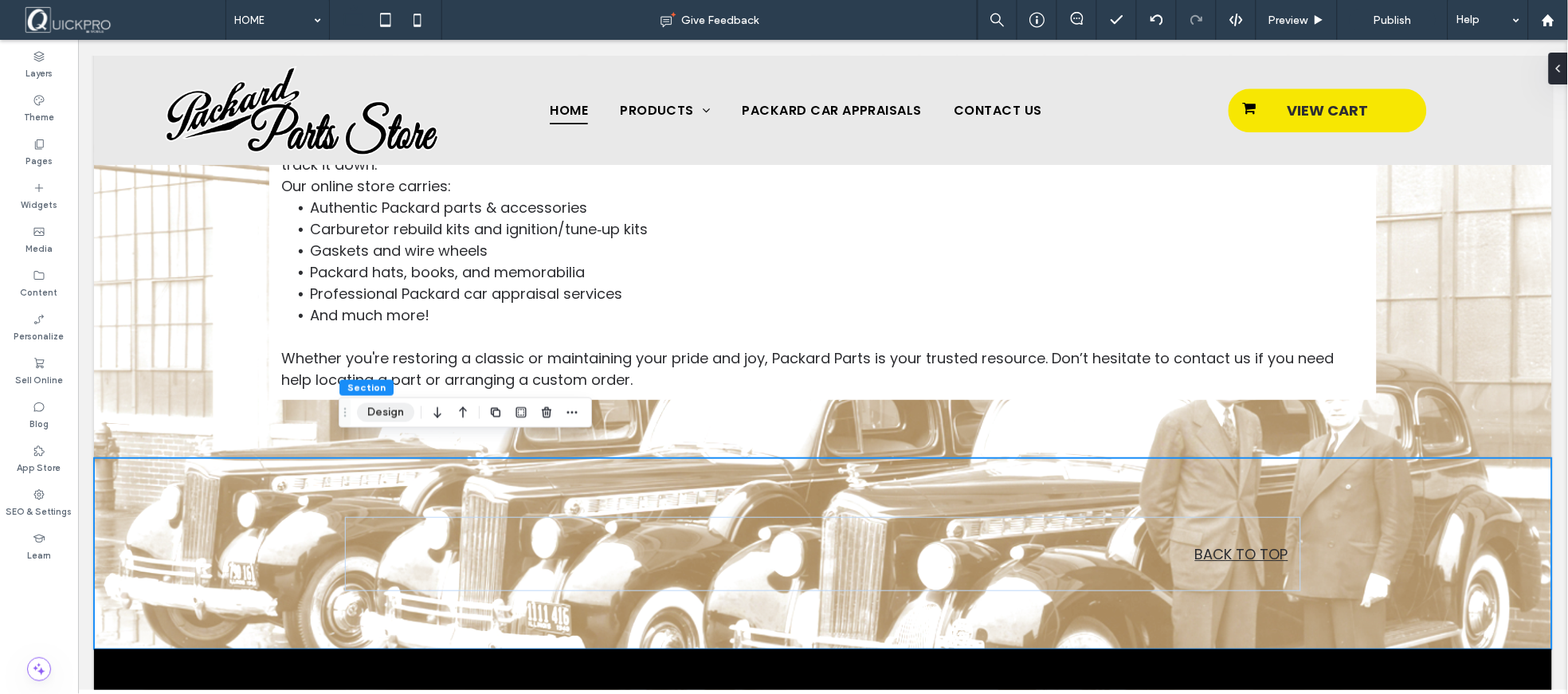
click at [391, 412] on button "Design" at bounding box center [386, 412] width 58 height 19
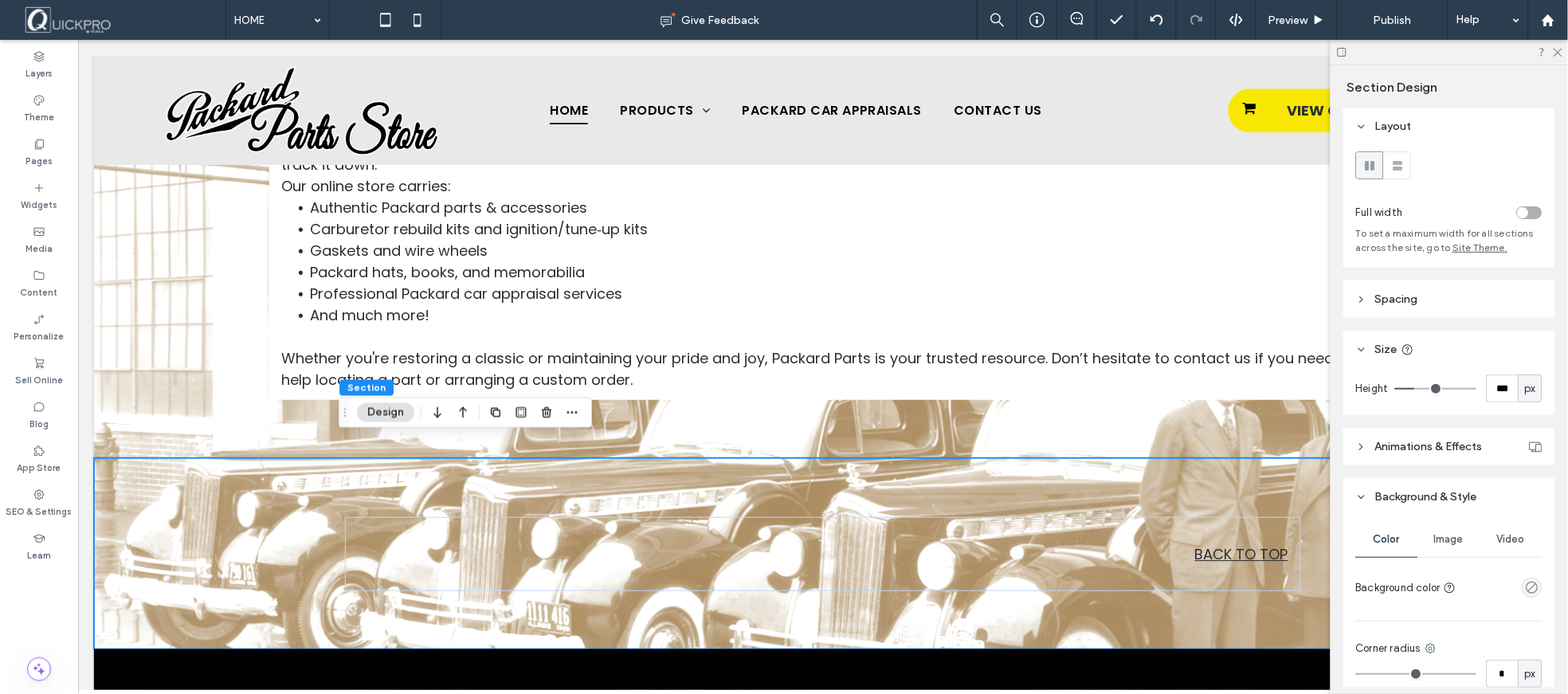
type input "***"
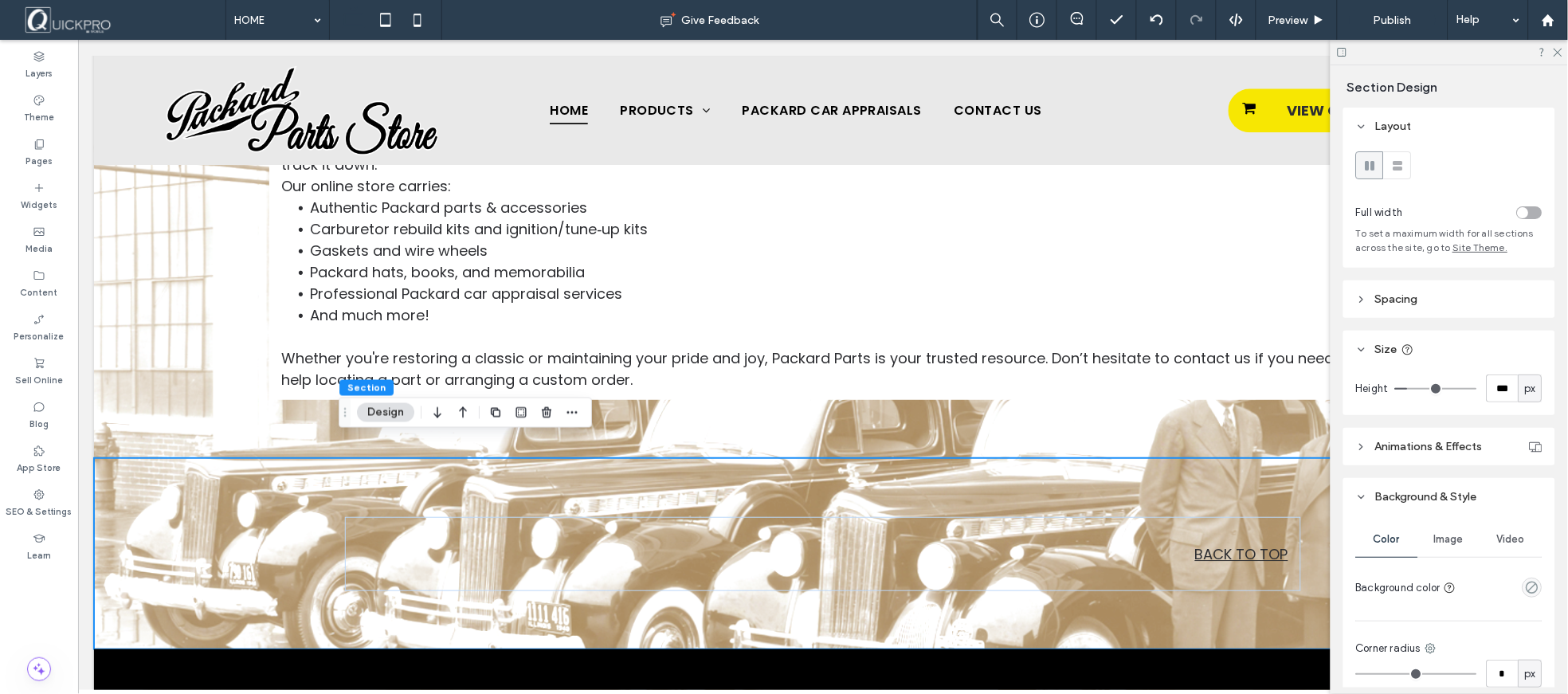
type input "***"
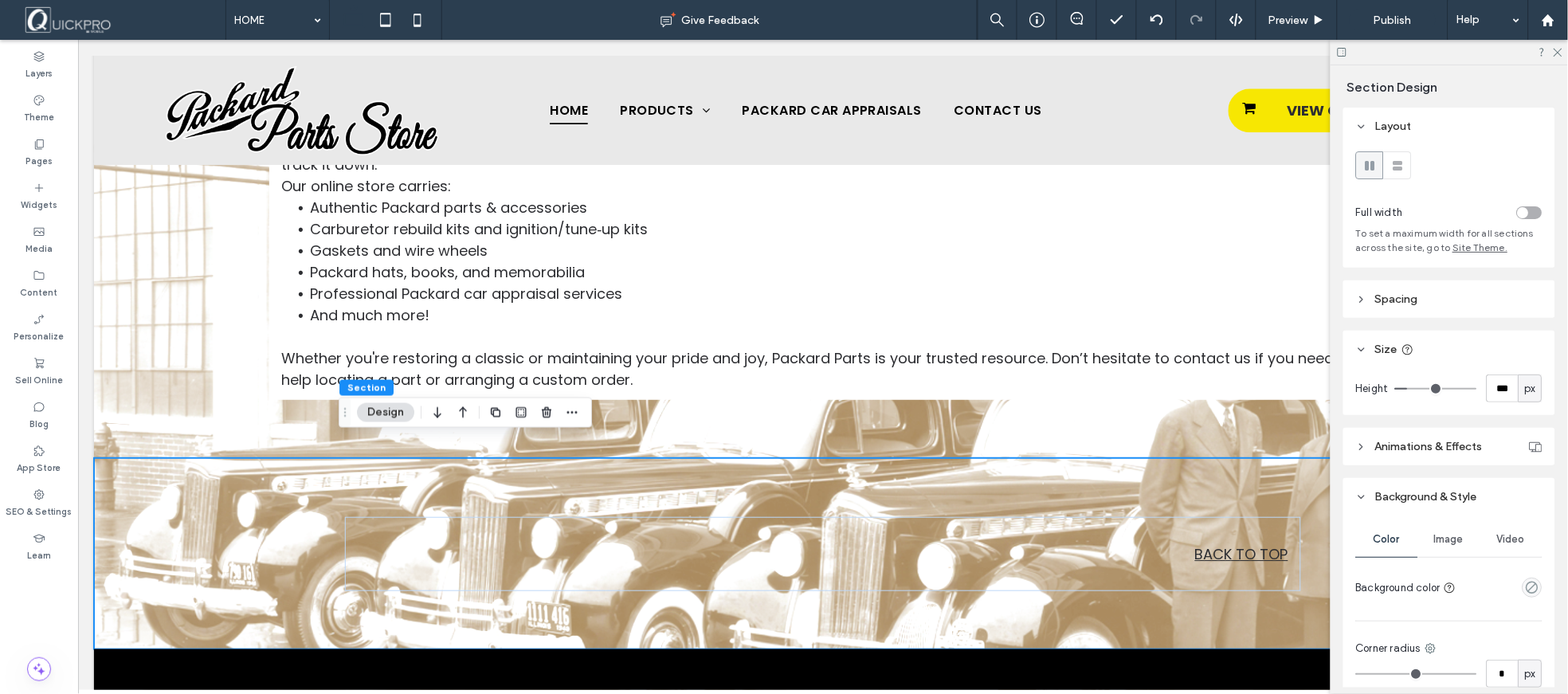
type input "**"
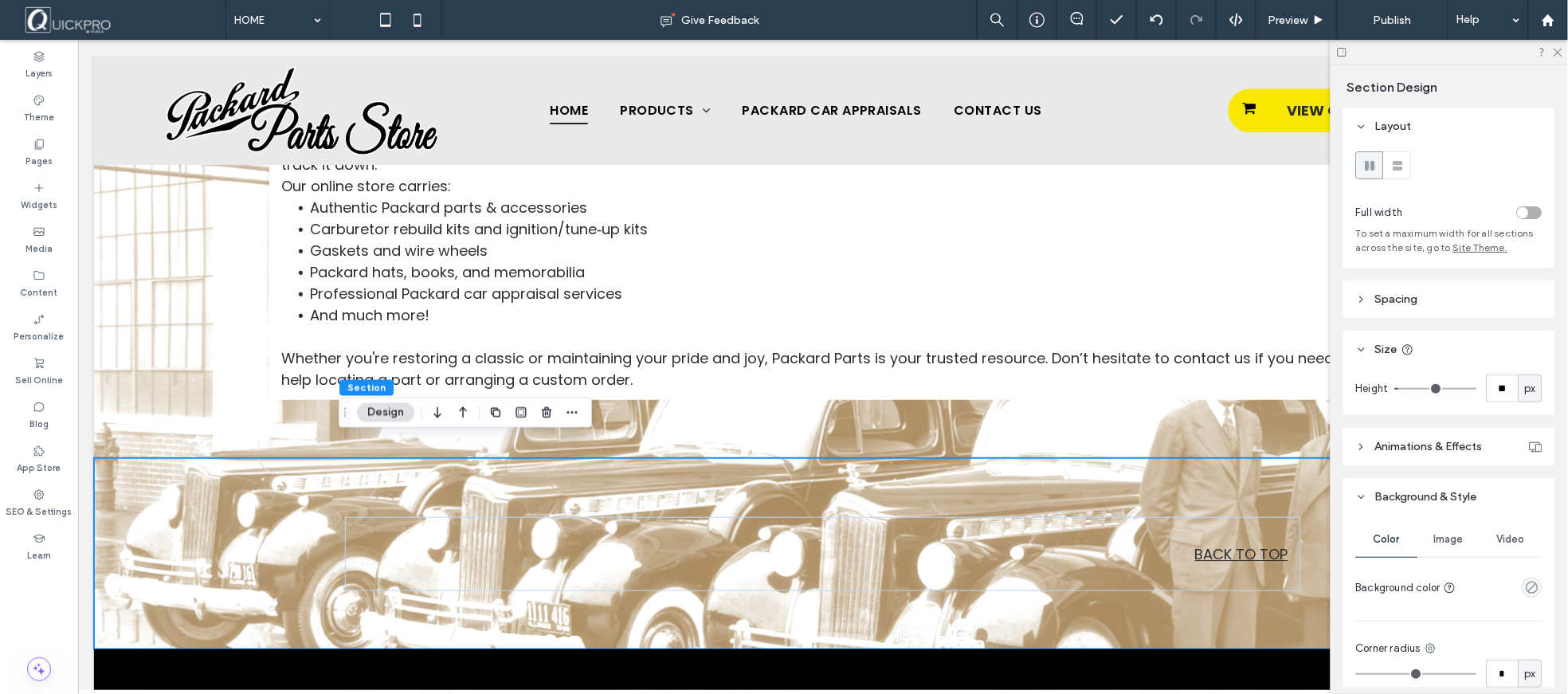
type input "**"
drag, startPoint x: 1413, startPoint y: 391, endPoint x: 1403, endPoint y: 392, distance: 10.0
click at [1403, 390] on input "range" at bounding box center [1436, 389] width 82 height 2
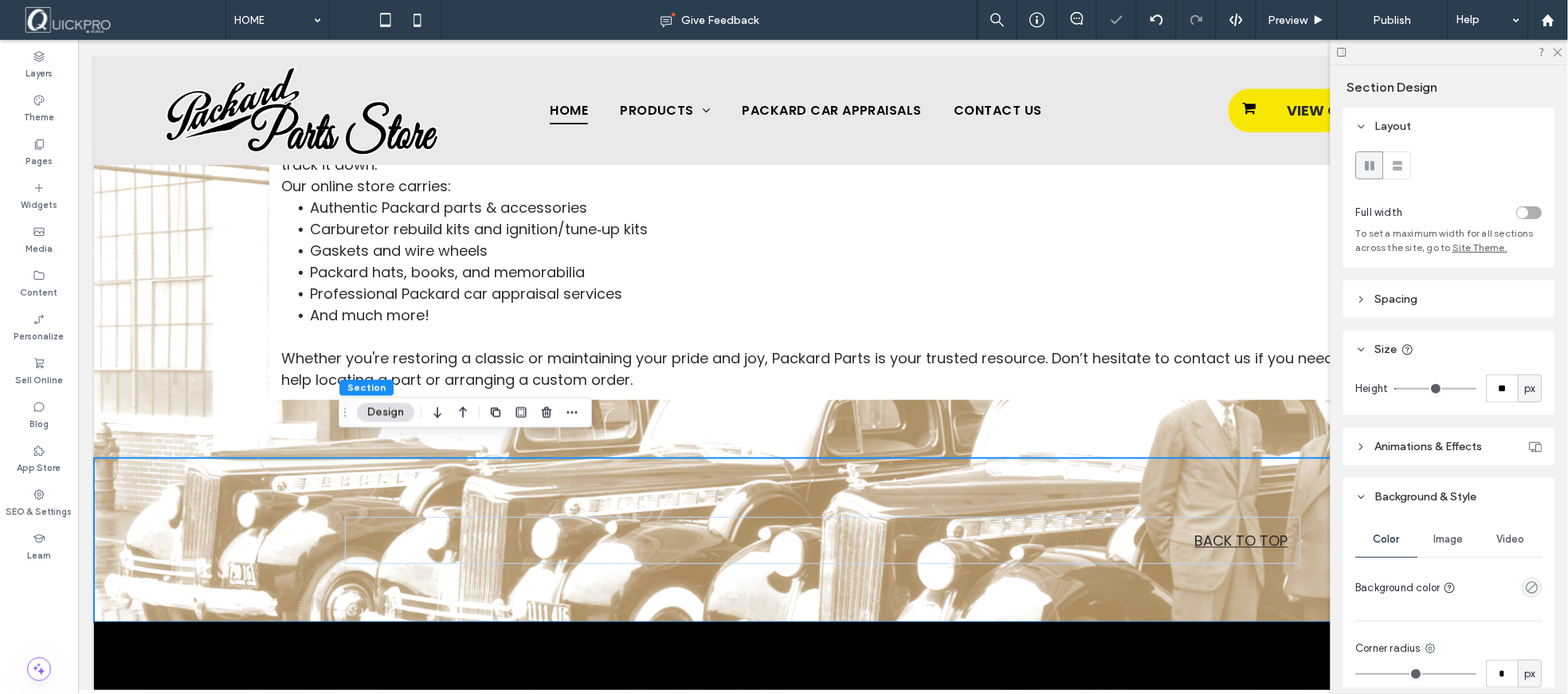
type input "*"
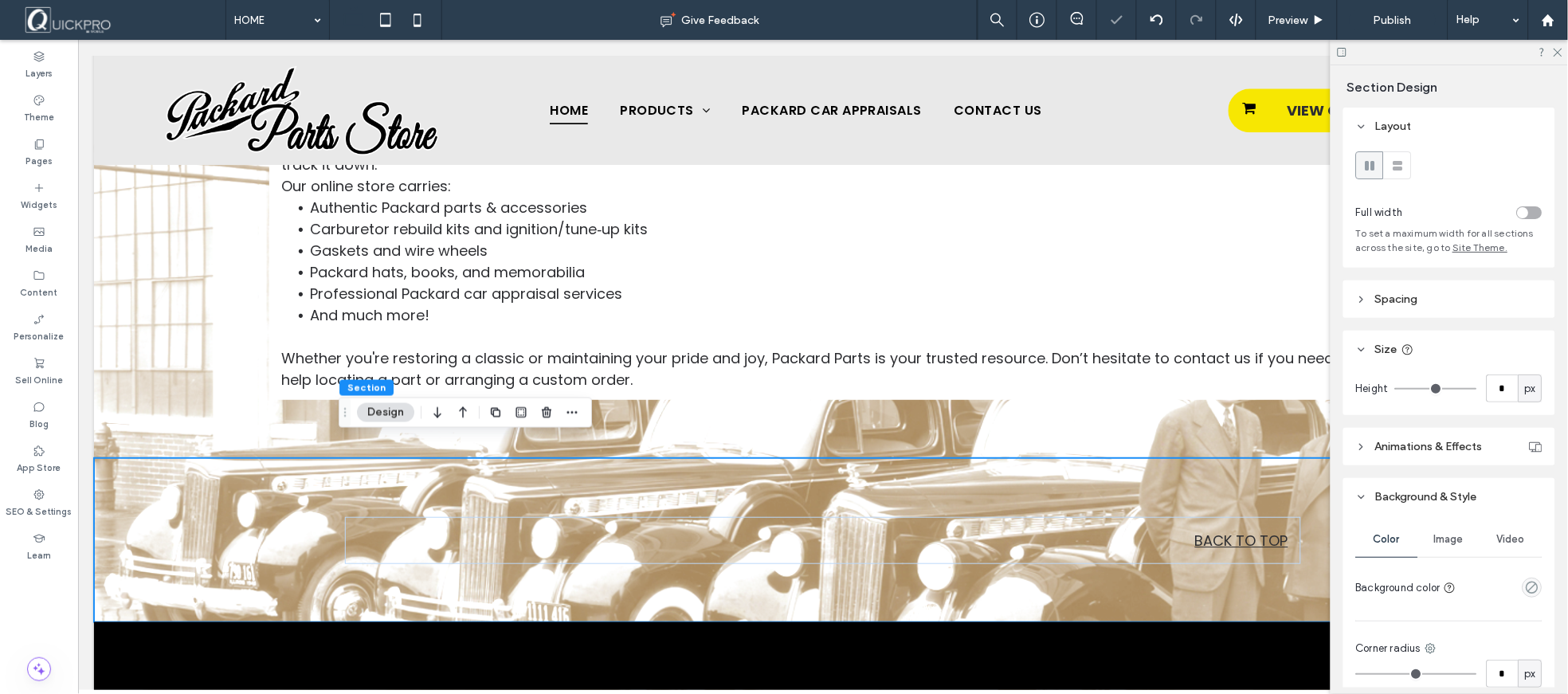
click at [1400, 390] on input "range" at bounding box center [1436, 389] width 82 height 2
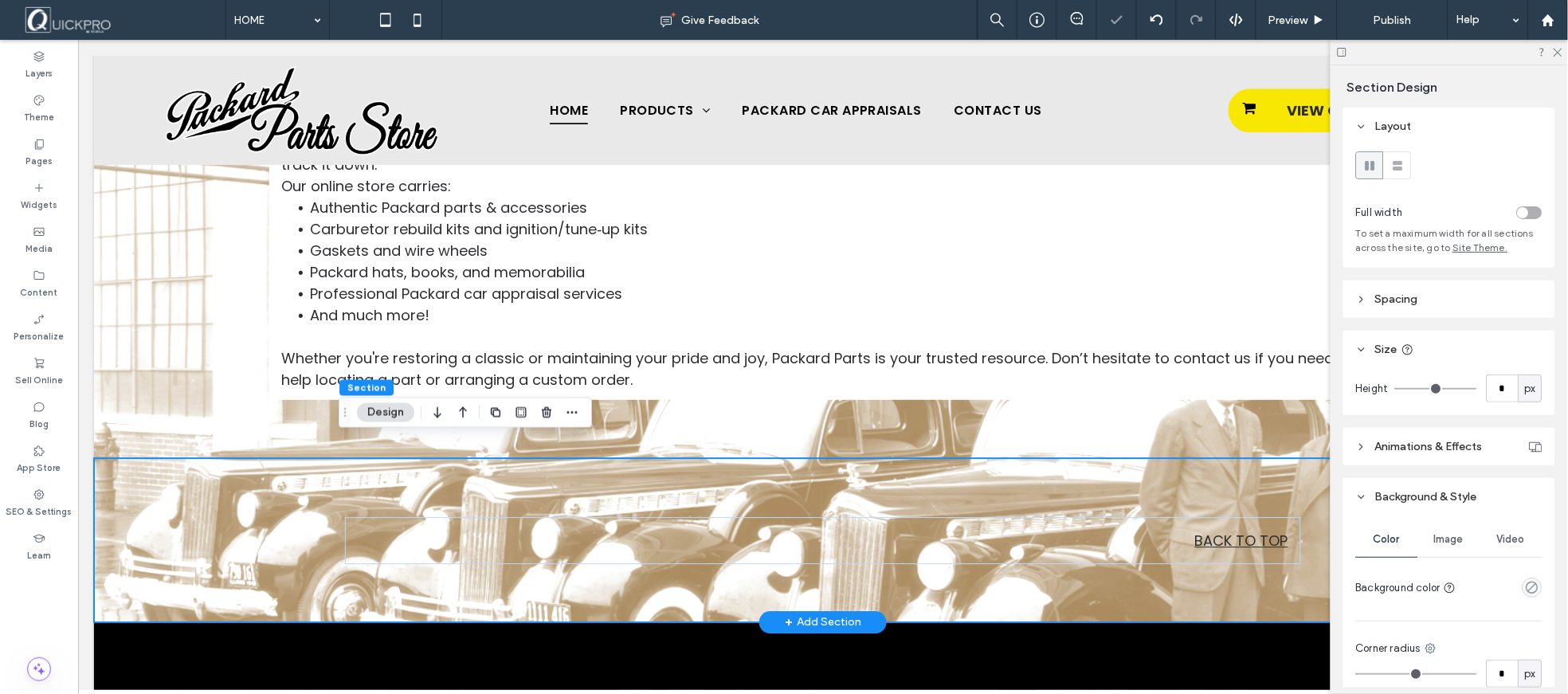
click at [258, 484] on div "BACK TO TOP" at bounding box center [822, 538] width 1458 height 164
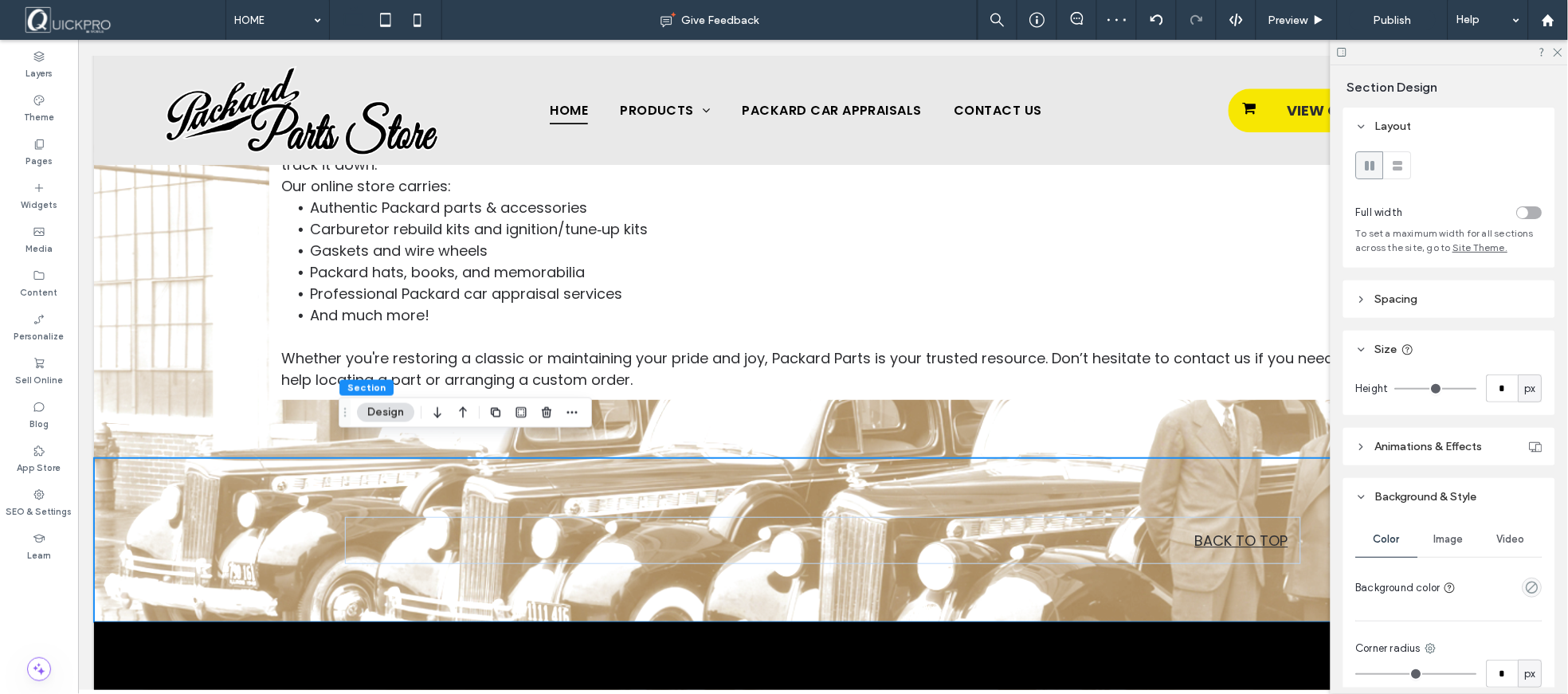
click at [1400, 306] on span "Spacing" at bounding box center [1396, 299] width 43 height 14
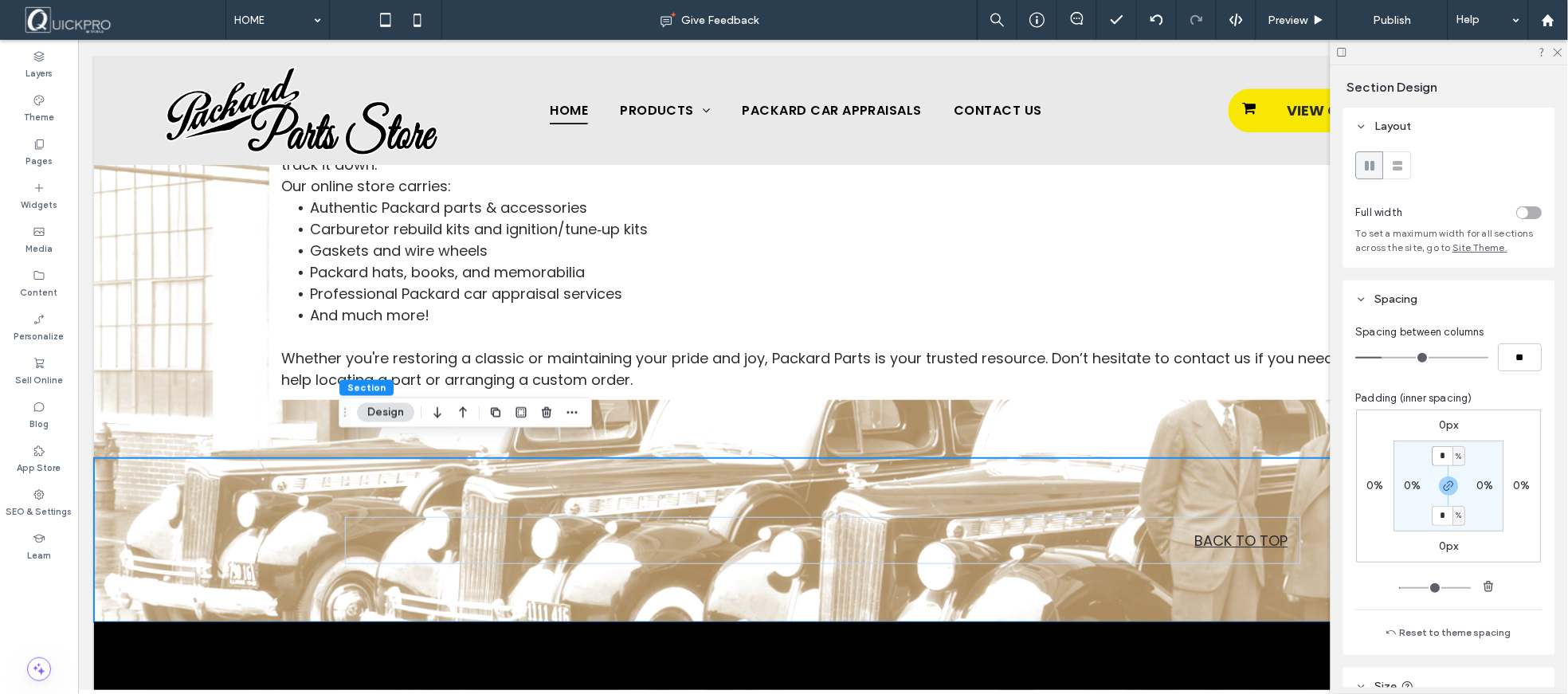
drag, startPoint x: 1439, startPoint y: 457, endPoint x: 1419, endPoint y: 487, distance: 36.1
click at [1412, 475] on section "* % 0% * % 0%" at bounding box center [1449, 486] width 110 height 91
type input "*"
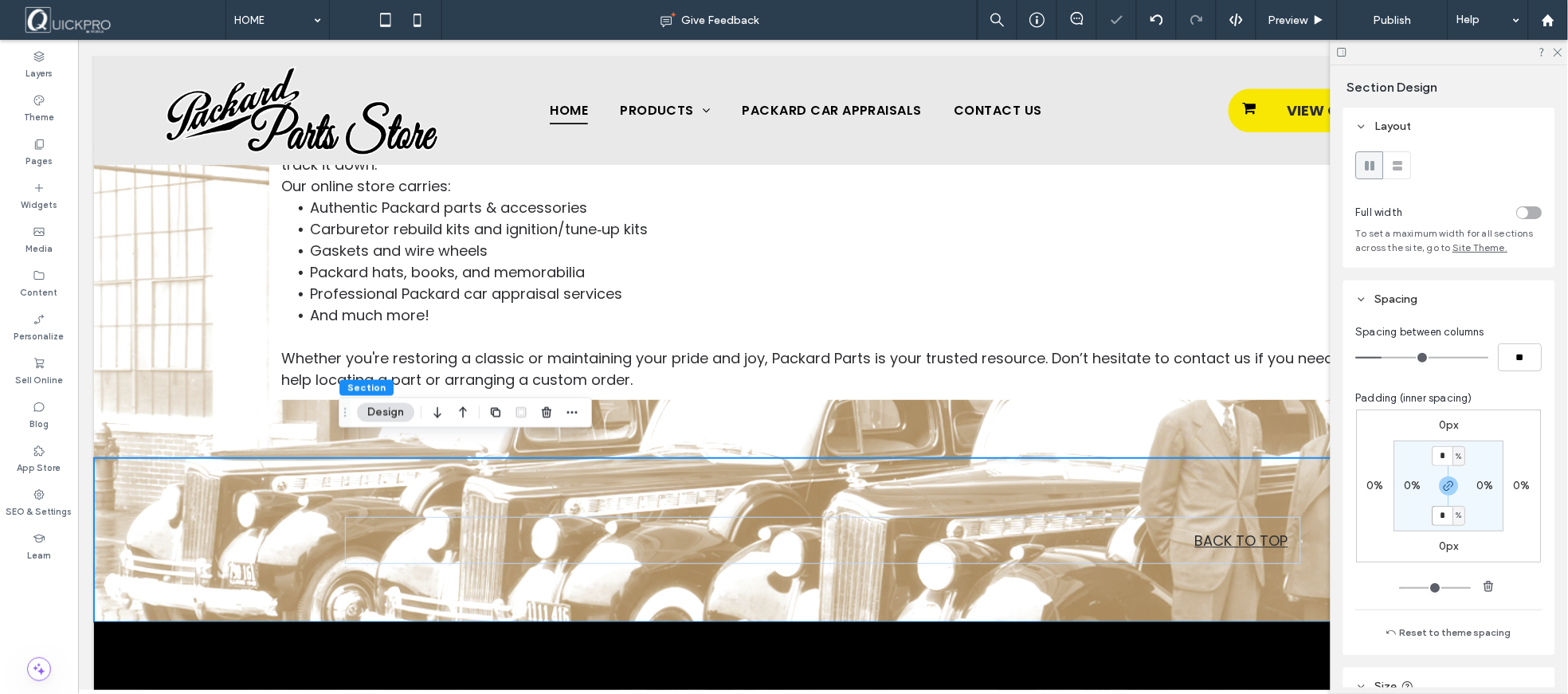
click at [1439, 520] on input "*" at bounding box center [1442, 516] width 21 height 20
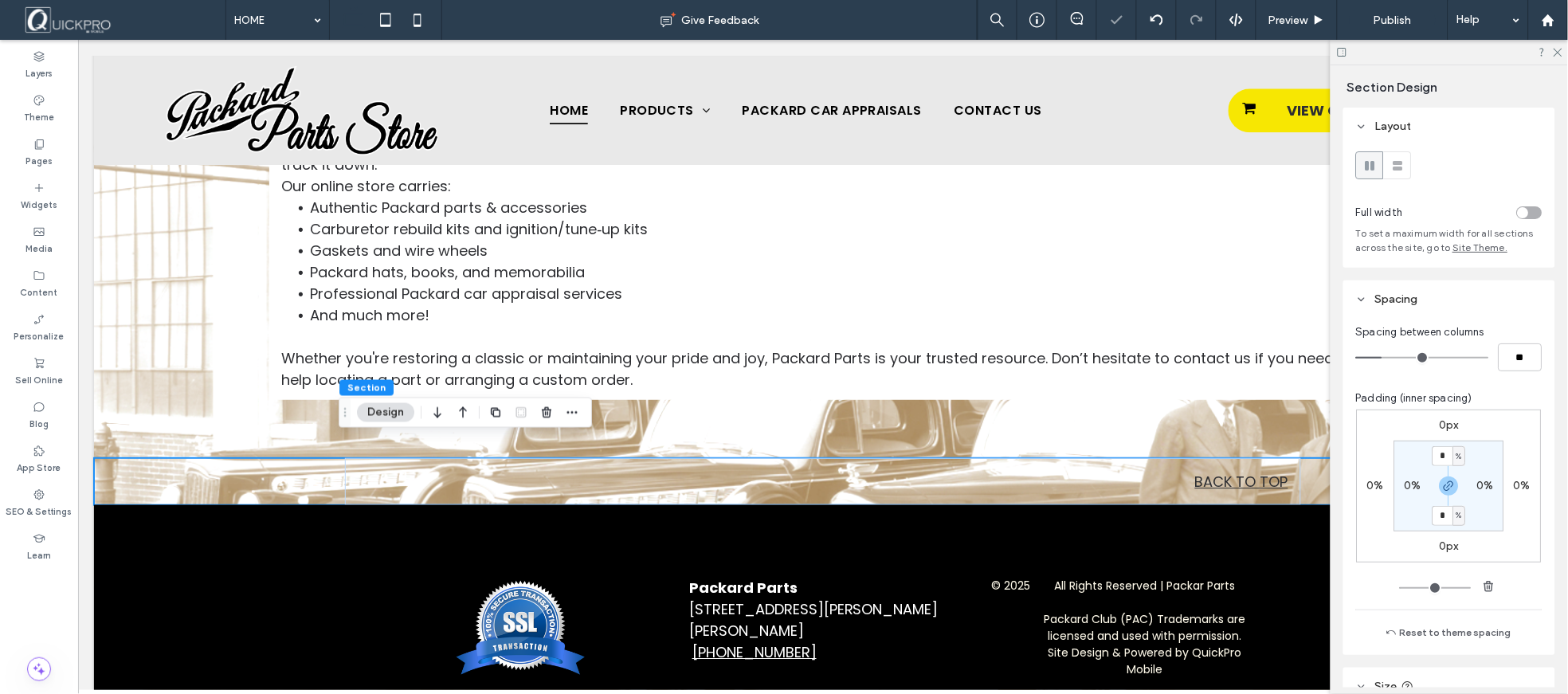
click at [1490, 528] on section "* % 0% * % 0%" at bounding box center [1449, 486] width 110 height 91
click at [1558, 51] on use at bounding box center [1558, 53] width 9 height 9
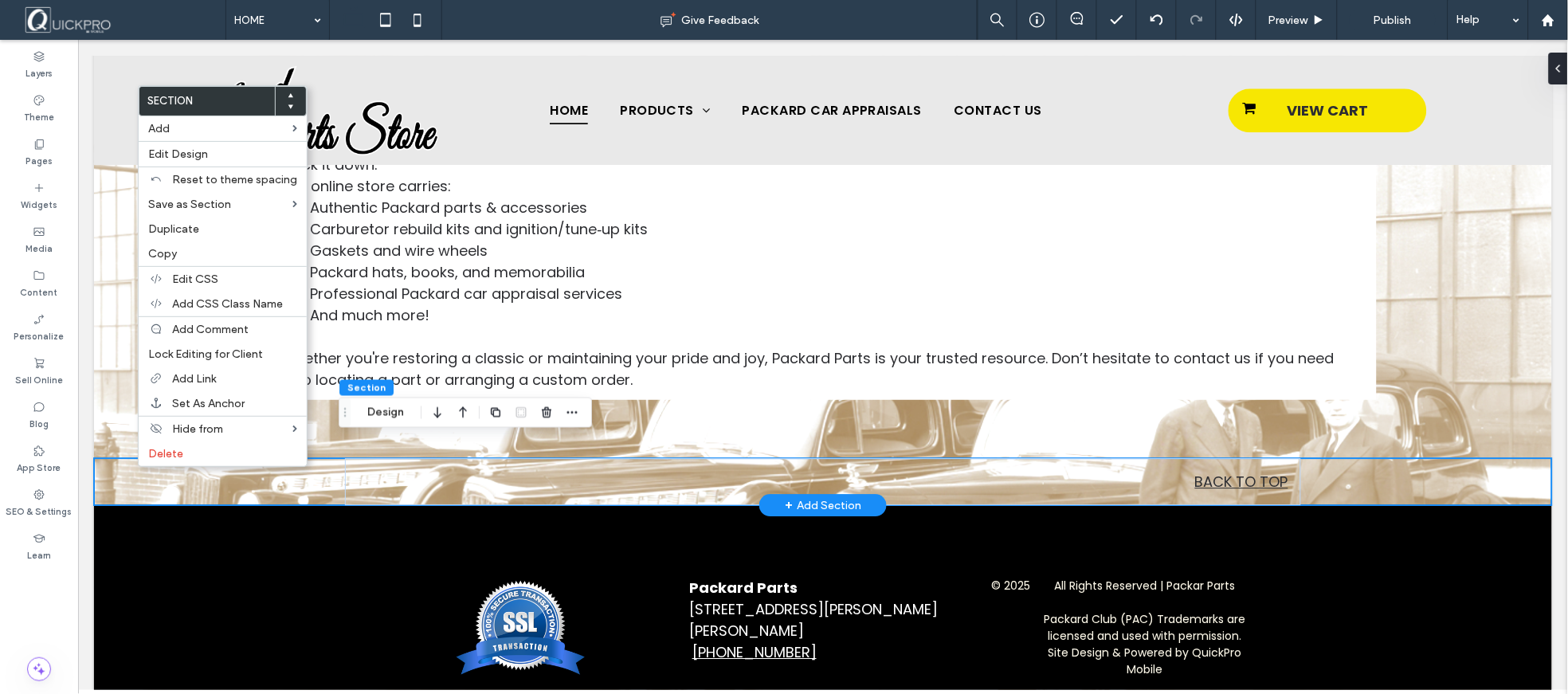
click at [129, 465] on div "BACK TO TOP" at bounding box center [822, 480] width 1458 height 47
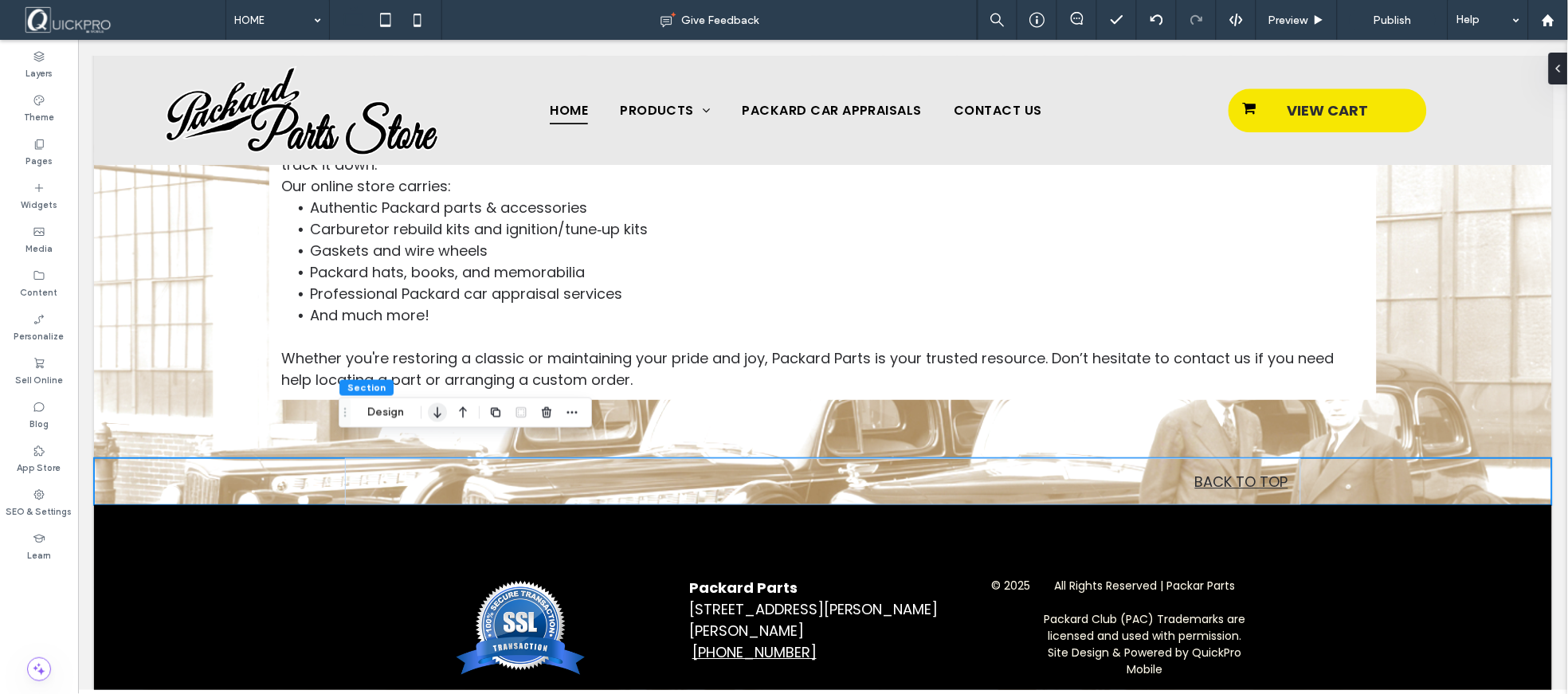
drag, startPoint x: 370, startPoint y: 413, endPoint x: 428, endPoint y: 421, distance: 58.5
click at [371, 413] on button "Design" at bounding box center [386, 412] width 58 height 19
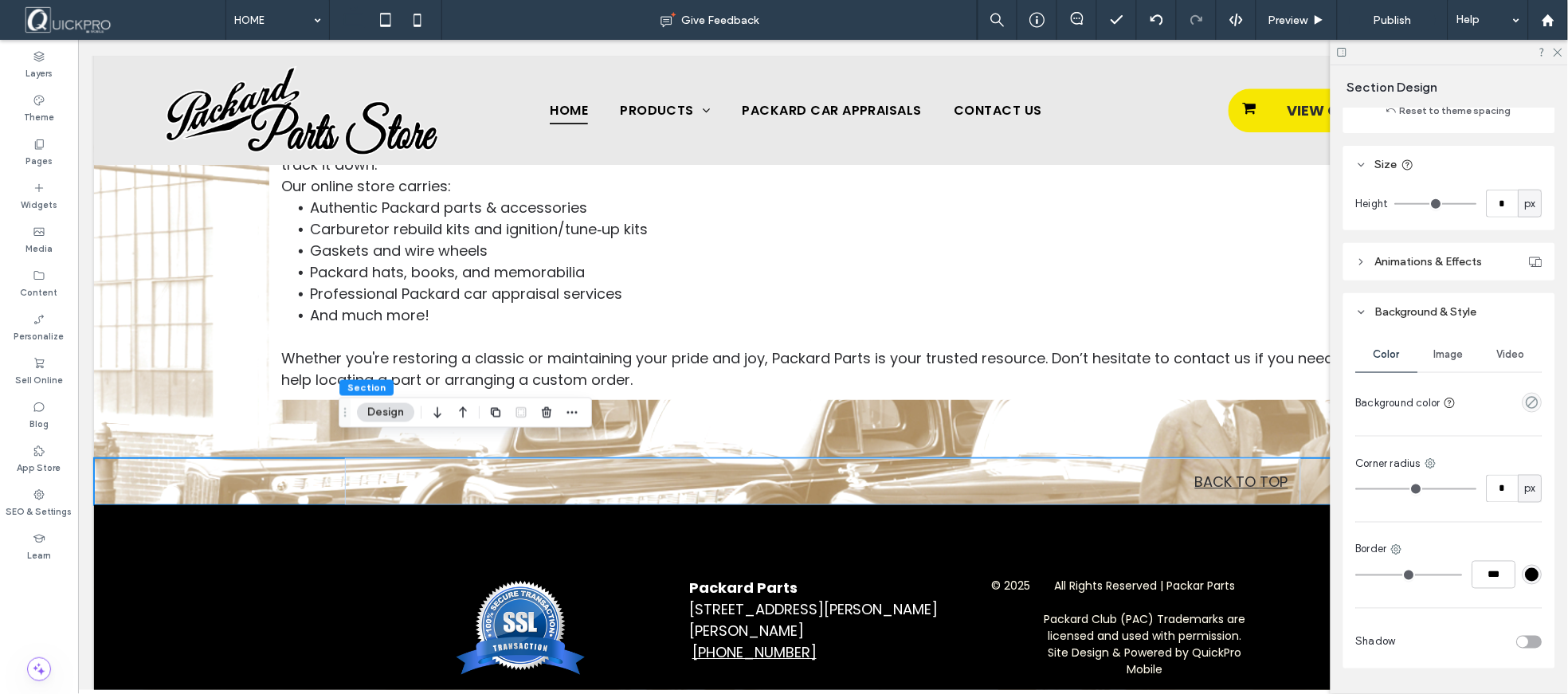
scroll to position [479, 0]
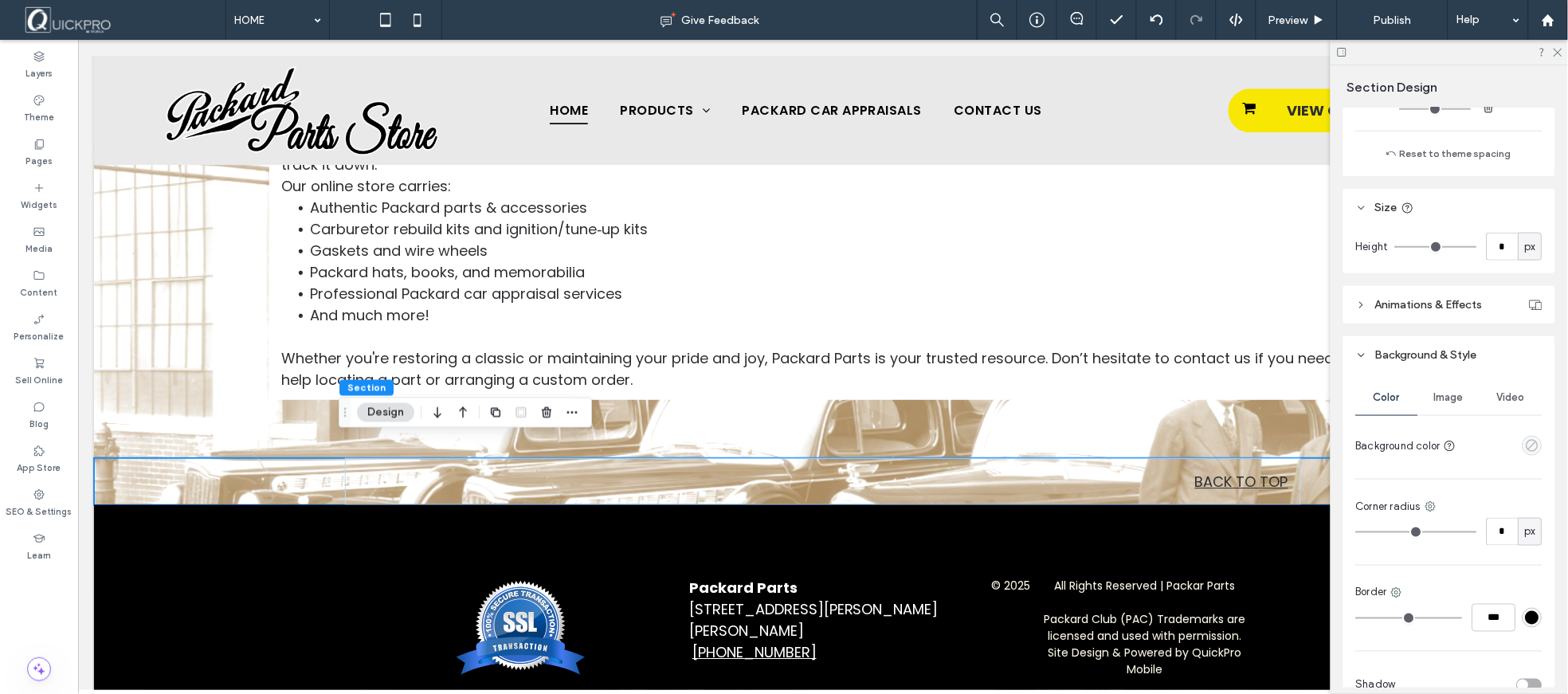
click at [1526, 447] on icon "empty color" at bounding box center [1533, 446] width 14 height 14
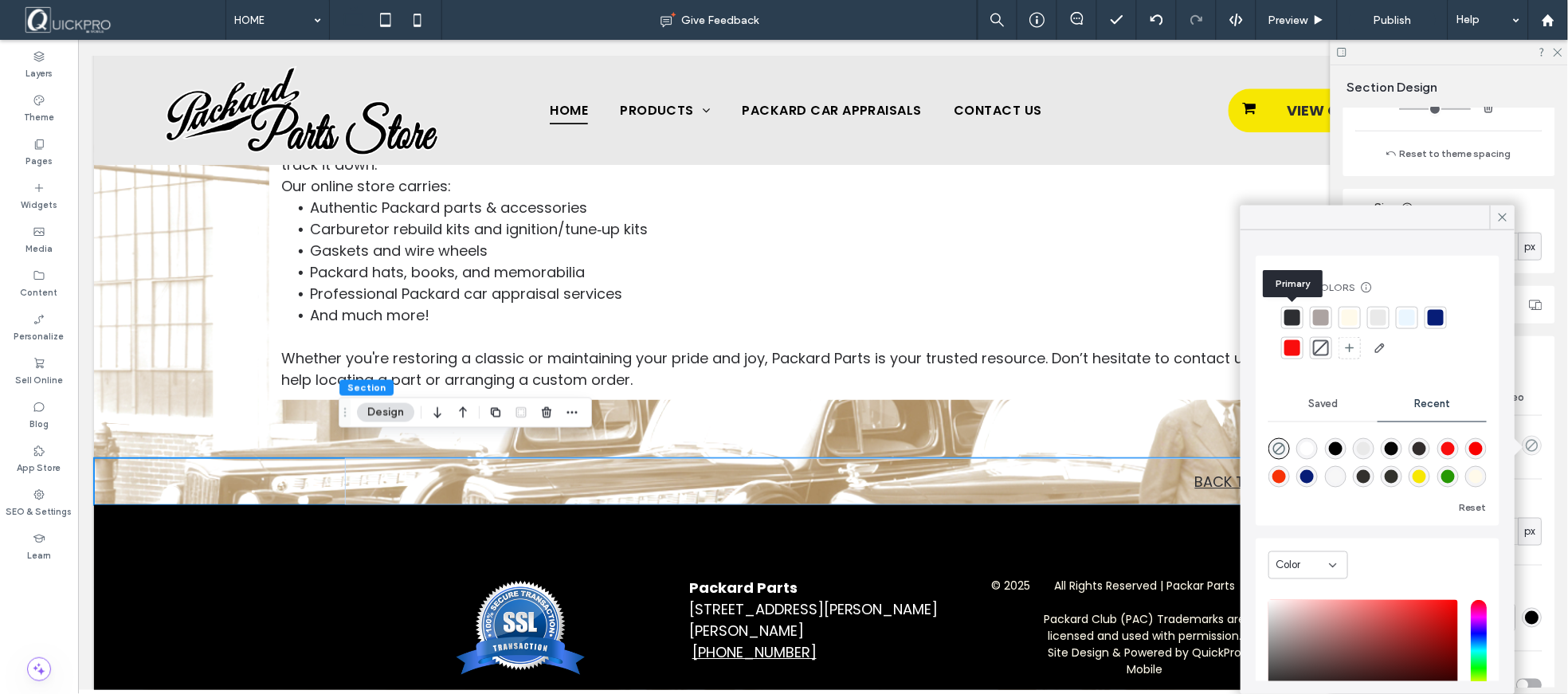
click at [1292, 316] on div at bounding box center [1293, 318] width 16 height 16
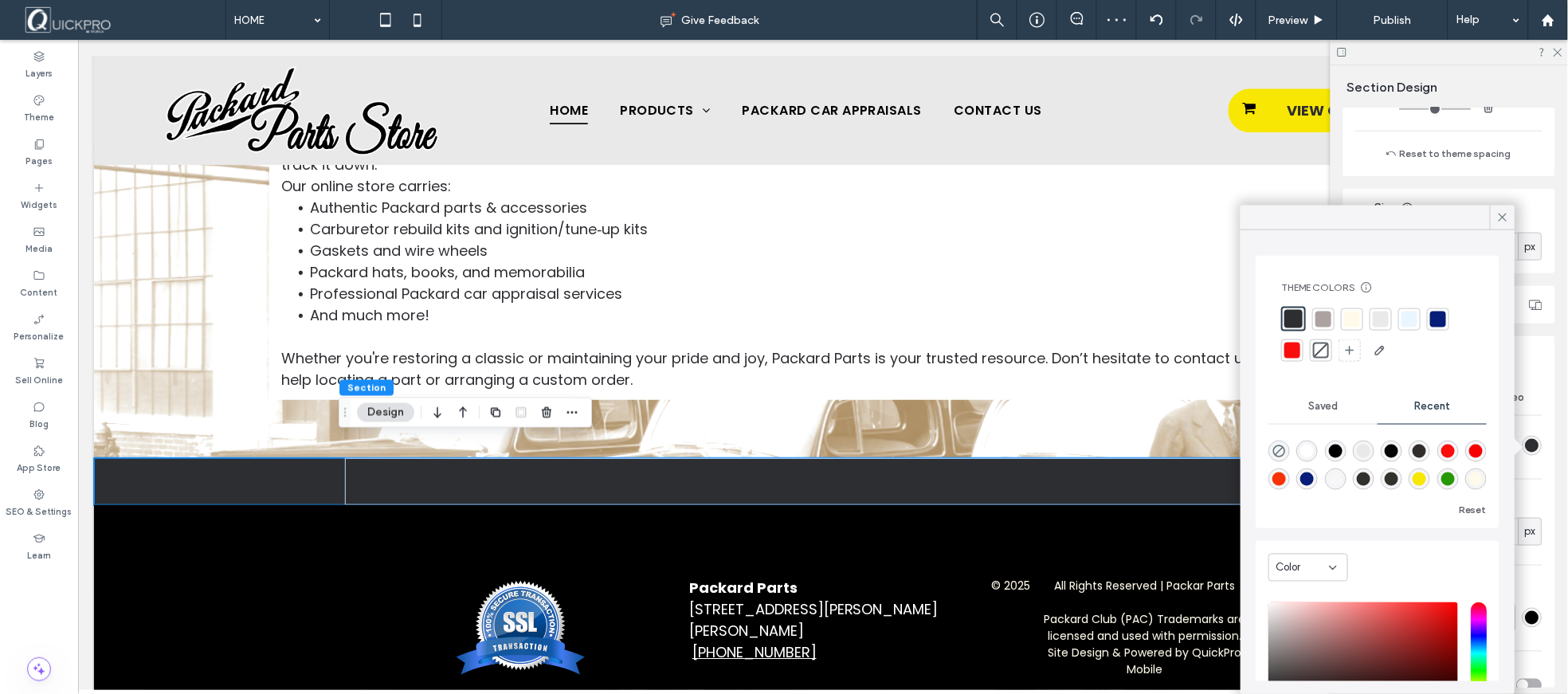
click at [1347, 447] on div "rgba(0, 0, 0, 1)" at bounding box center [1336, 452] width 22 height 22
type input "***"
type input "****"
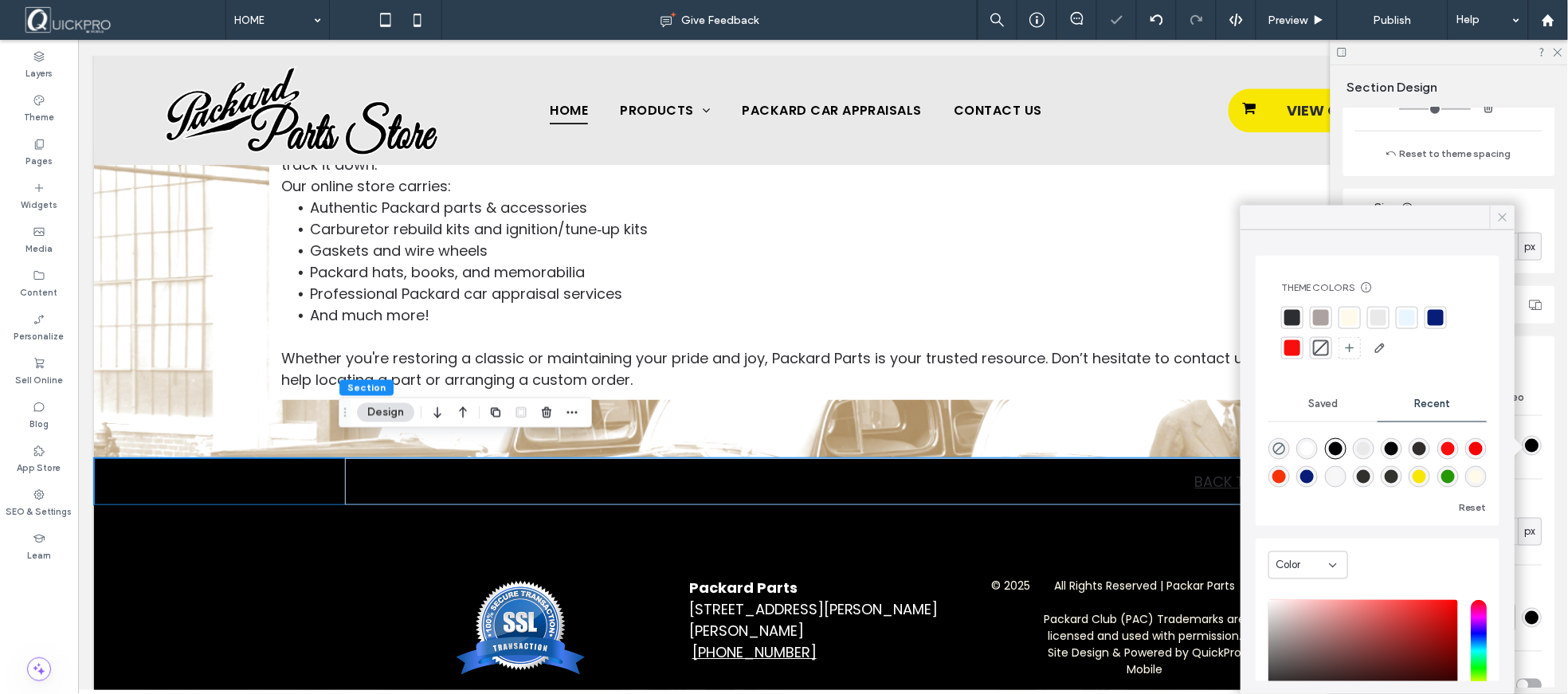
click at [1501, 218] on icon at bounding box center [1502, 217] width 14 height 14
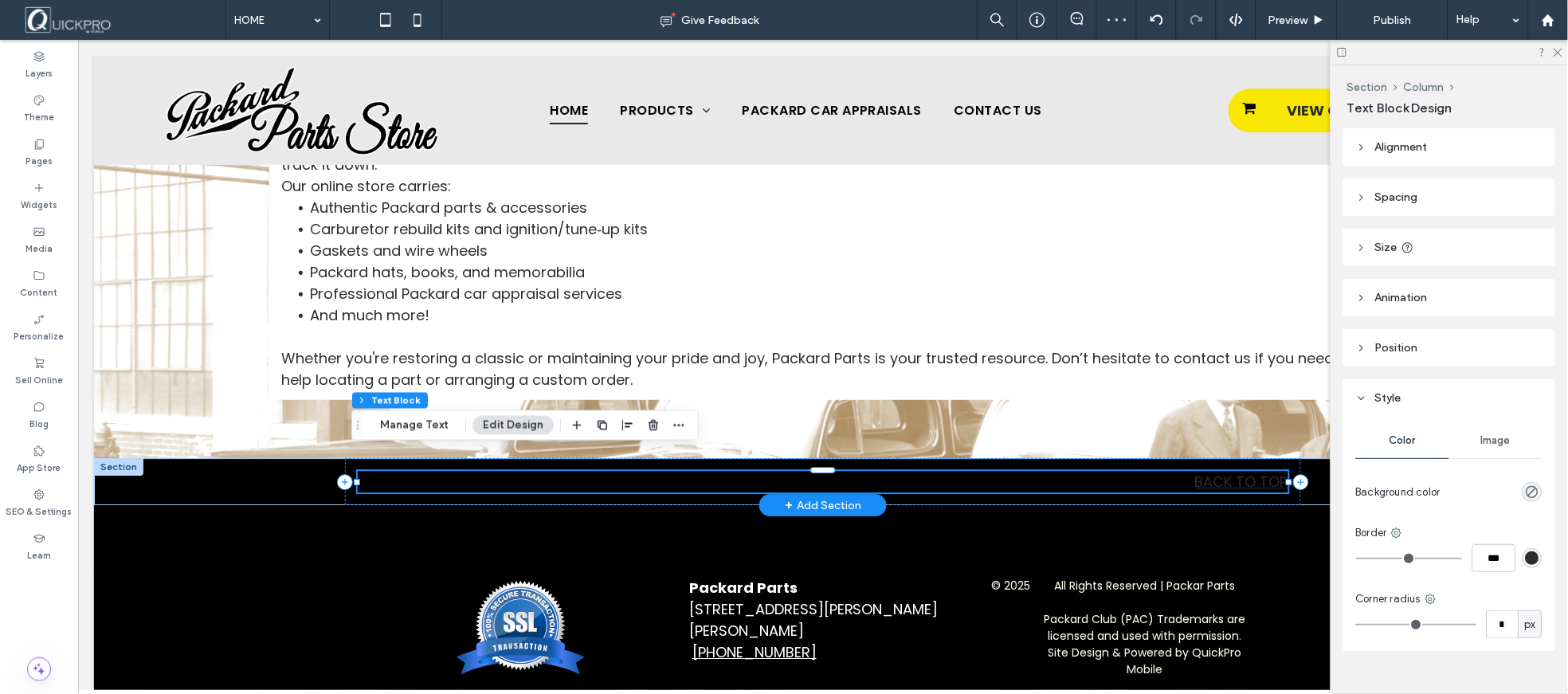
click at [1194, 471] on link "BACK TO TOP" at bounding box center [1240, 481] width 93 height 20
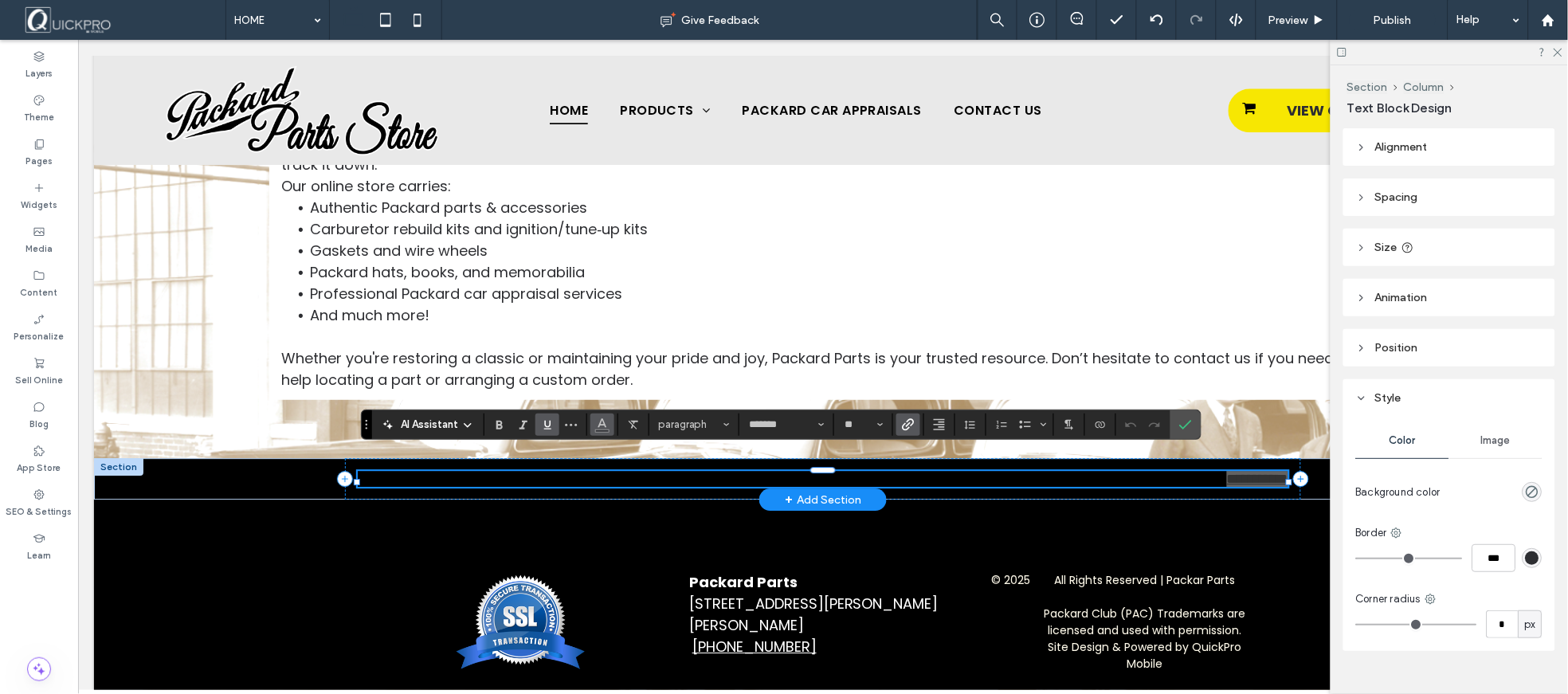
click at [602, 429] on span "Color" at bounding box center [601, 423] width 13 height 21
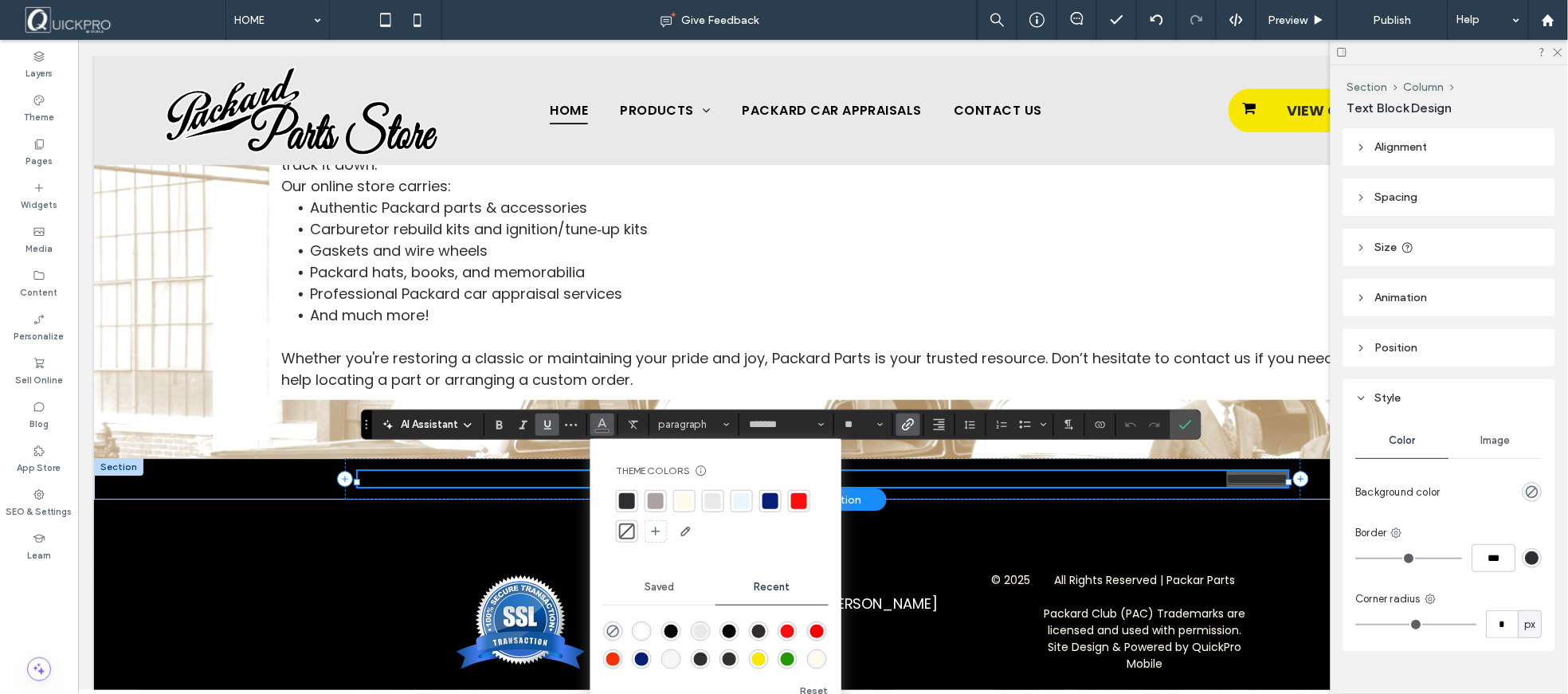
click at [759, 655] on div "rgba(247, 231, 2, 1)" at bounding box center [759, 659] width 14 height 14
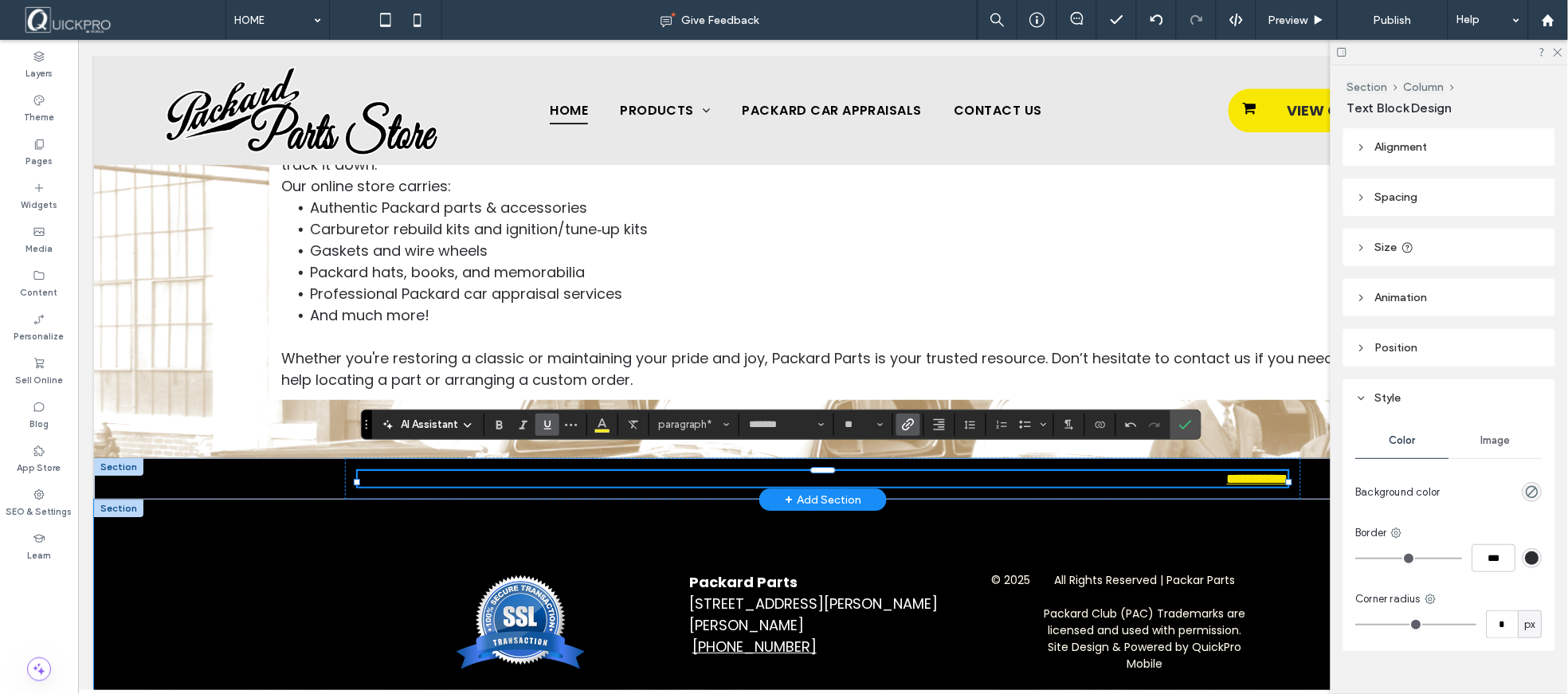
click at [1271, 510] on div "Packard Parts 16529 Dubbs Rd, Sparks, MD 21152 (410) 329-3022 © 2025 All Rights…" at bounding box center [822, 620] width 957 height 244
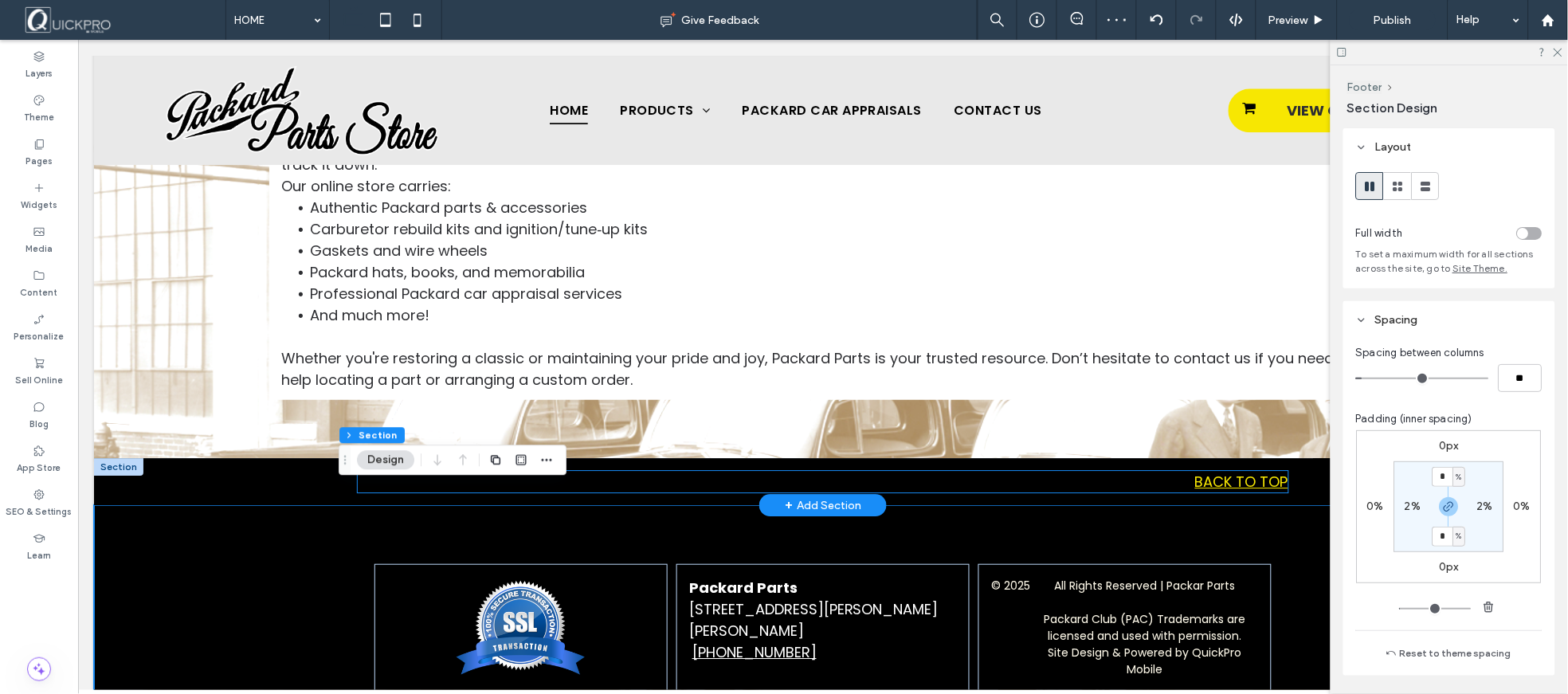
click at [1205, 471] on link "BACK TO TOP" at bounding box center [1240, 481] width 93 height 20
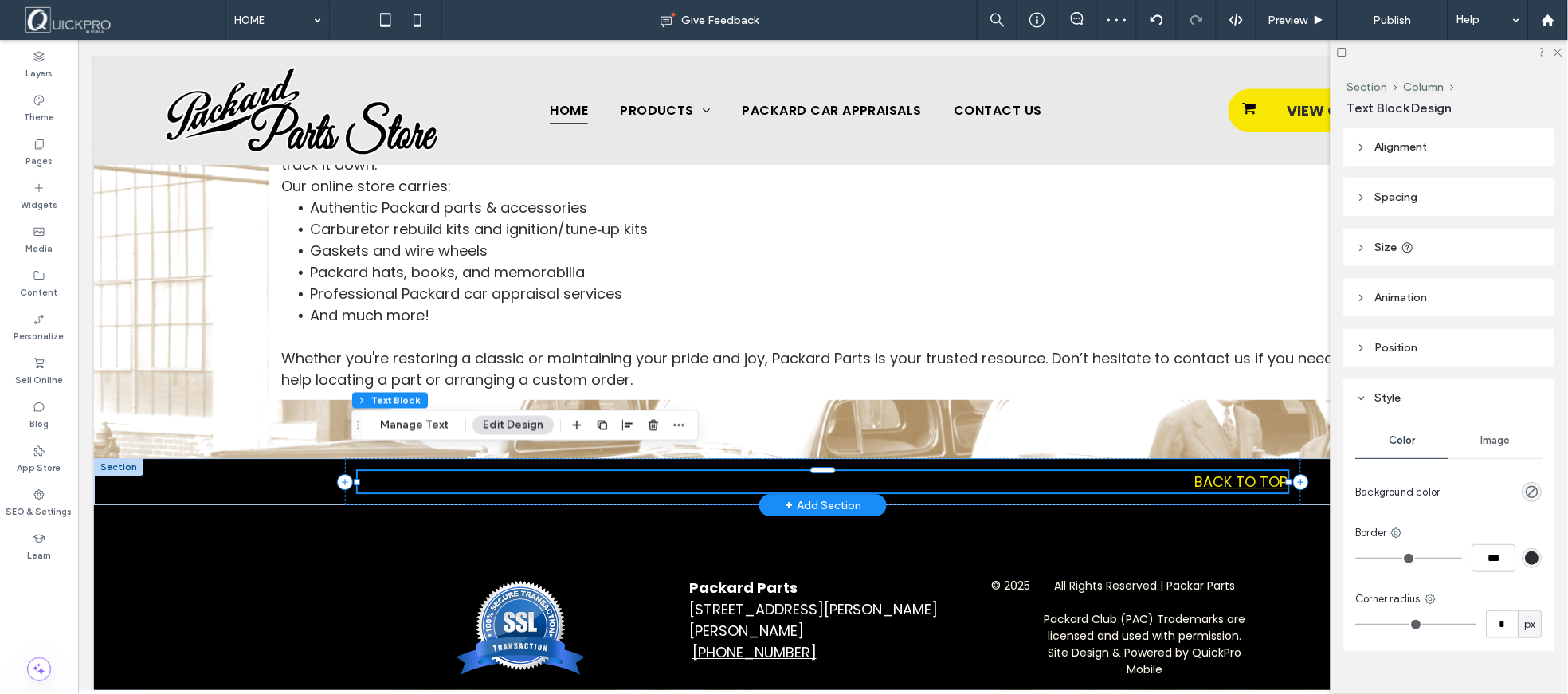
click at [1194, 471] on link "BACK TO TOP" at bounding box center [1240, 481] width 93 height 20
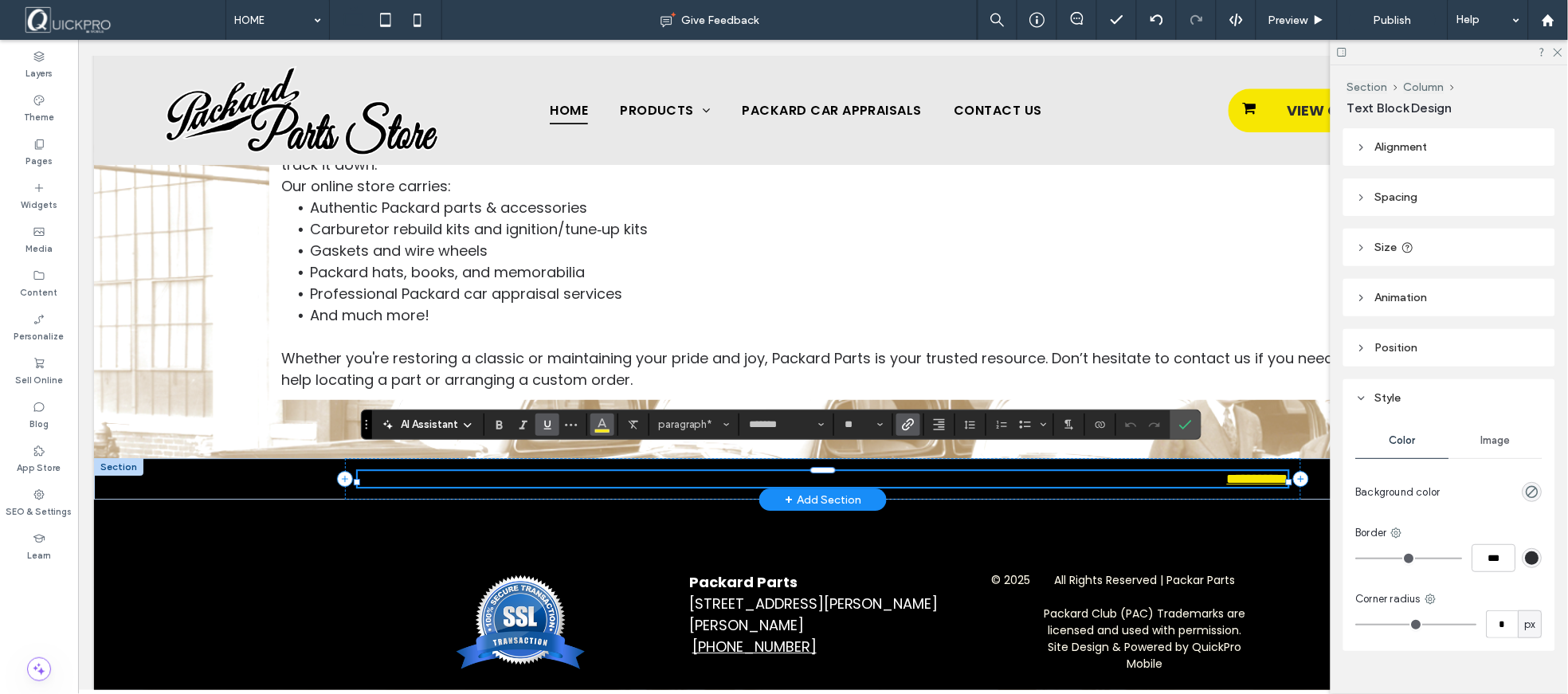
click at [608, 428] on button "Color" at bounding box center [602, 425] width 24 height 22
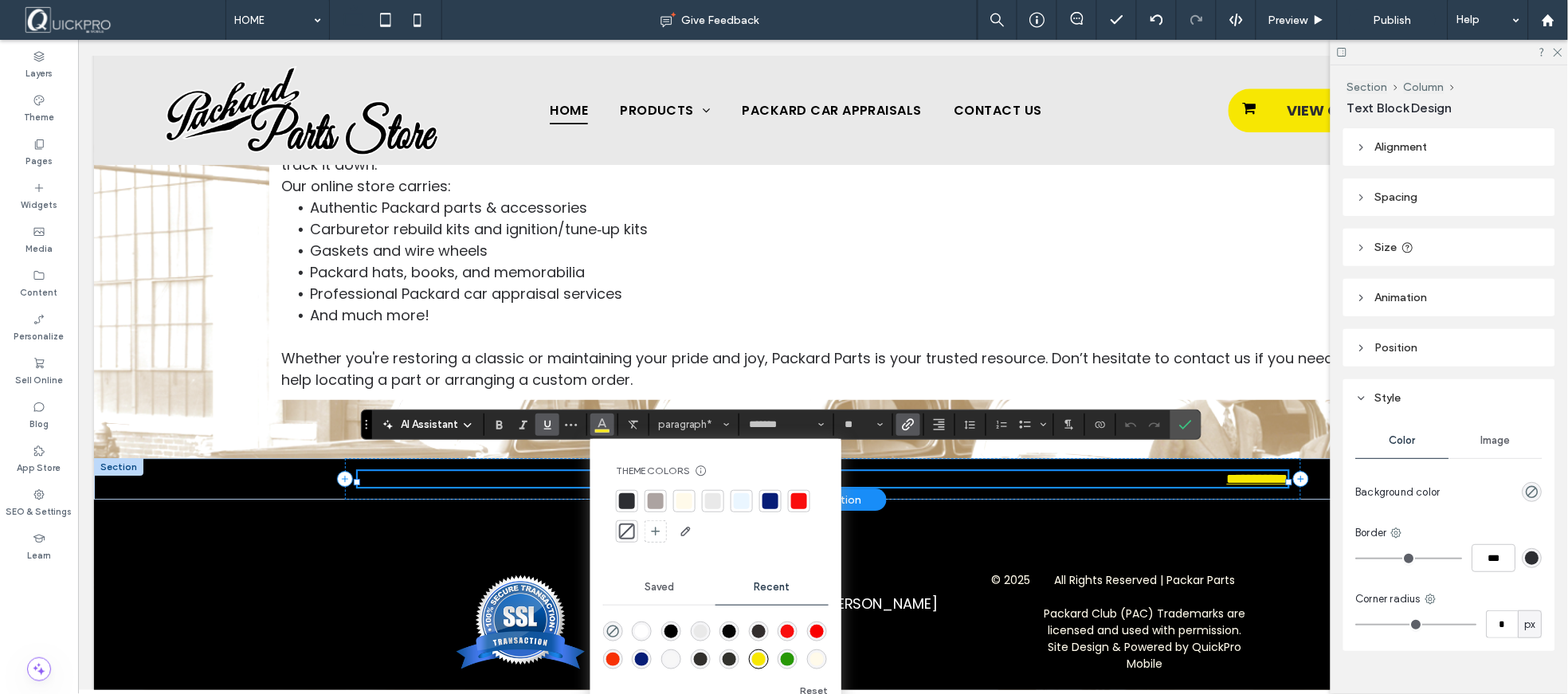
click at [687, 497] on div at bounding box center [684, 501] width 16 height 16
click at [1286, 525] on div "Packard Parts 16529 Dubbs Rd, Sparks, MD 21152 (410) 329-3022 © 2025 All Rights…" at bounding box center [822, 620] width 957 height 244
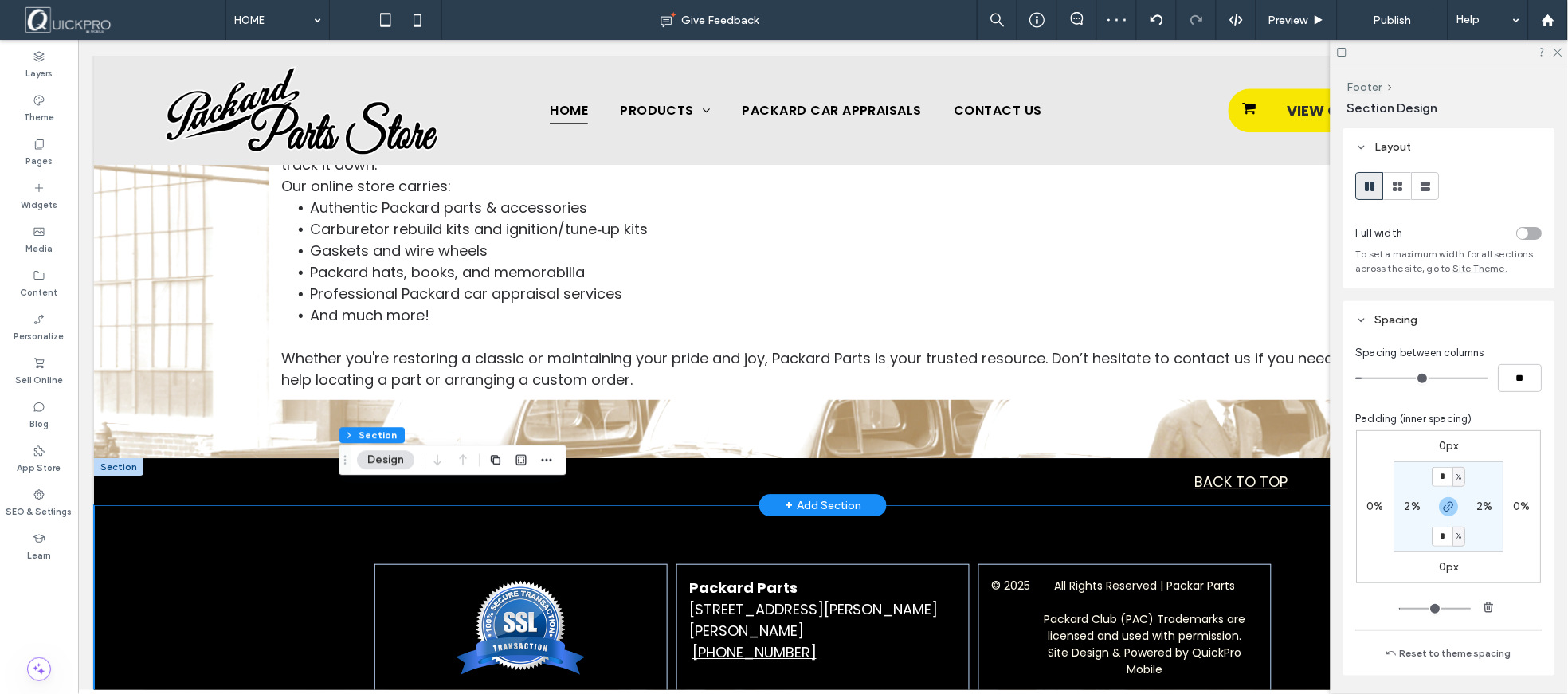
click at [1564, 54] on div at bounding box center [1449, 52] width 237 height 25
click at [1562, 52] on icon at bounding box center [1557, 51] width 10 height 10
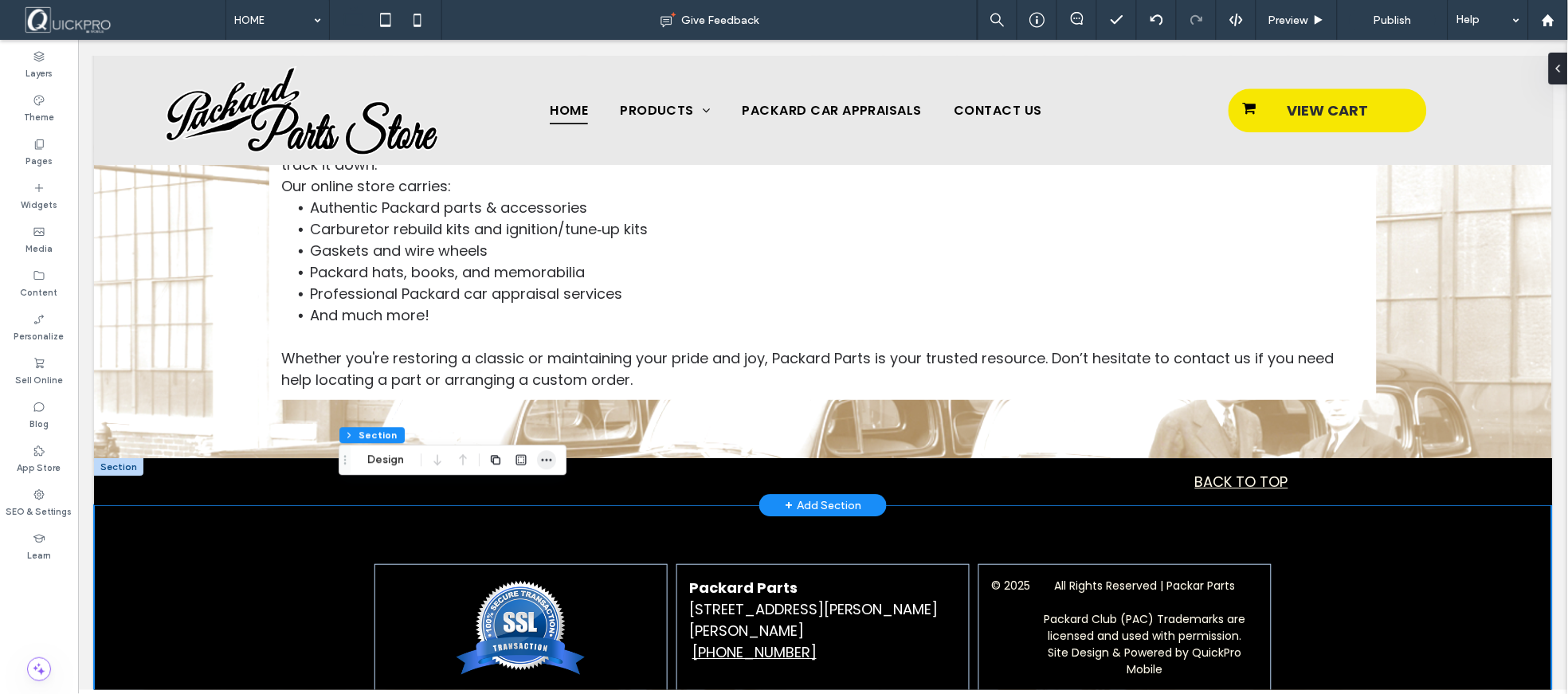
click at [551, 464] on icon "button" at bounding box center [547, 459] width 13 height 13
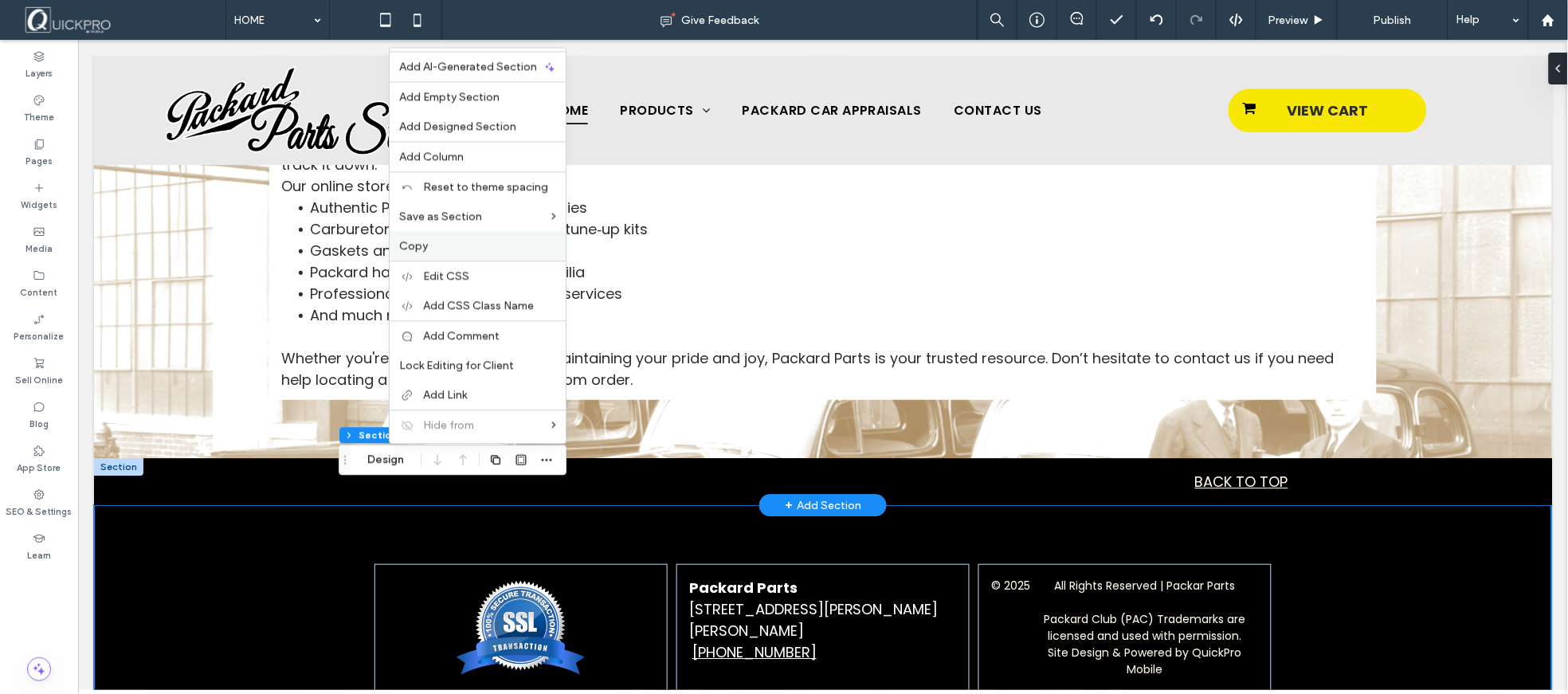
click at [457, 243] on label "Copy" at bounding box center [477, 246] width 157 height 14
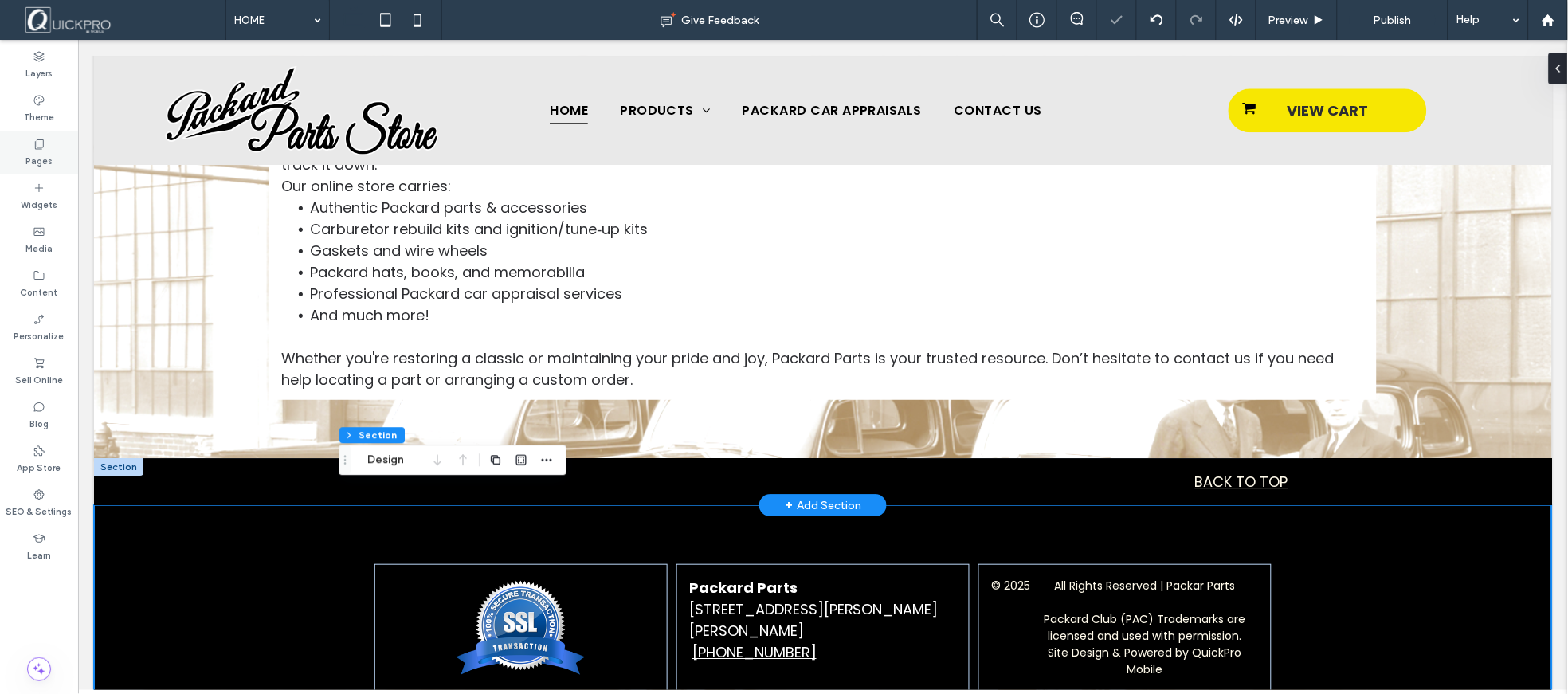
click at [34, 165] on label "Pages" at bounding box center [39, 160] width 27 height 18
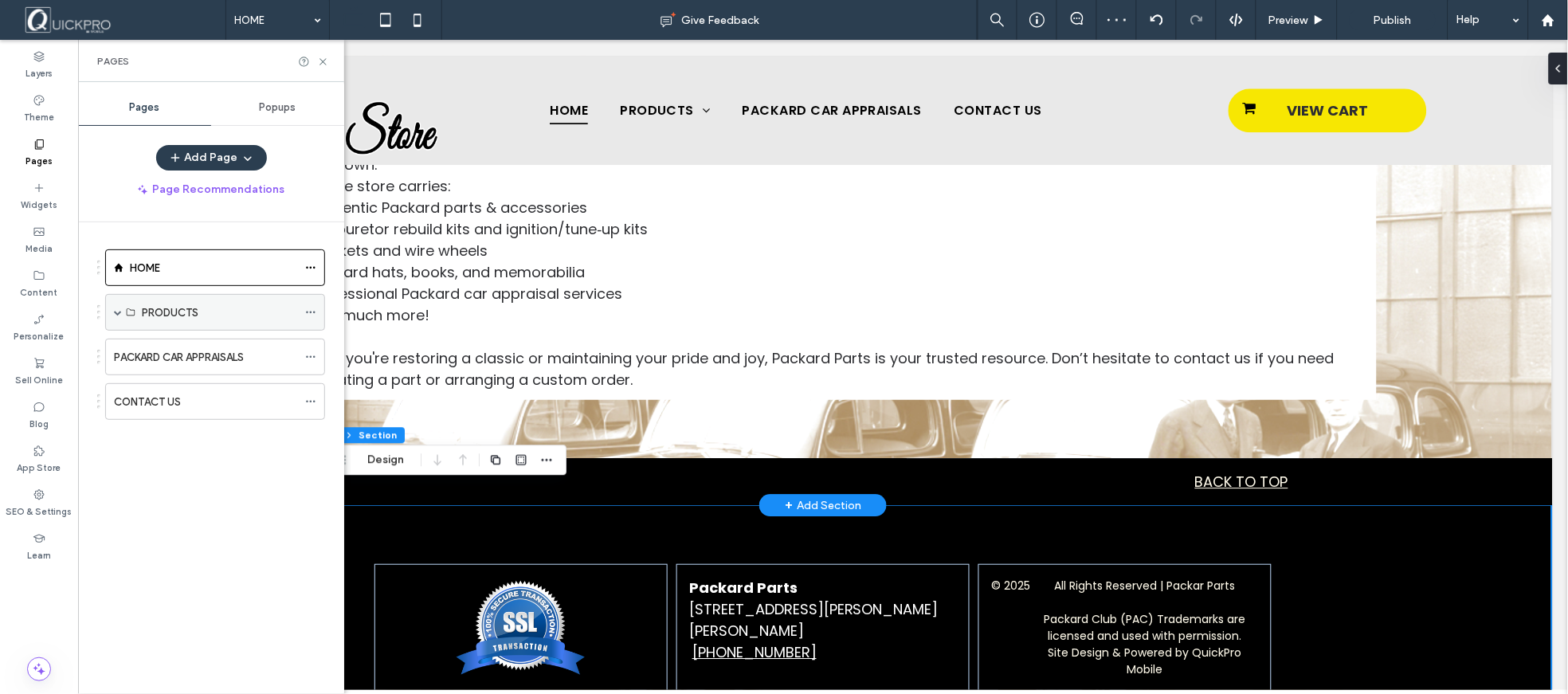
click at [117, 316] on span at bounding box center [118, 312] width 8 height 35
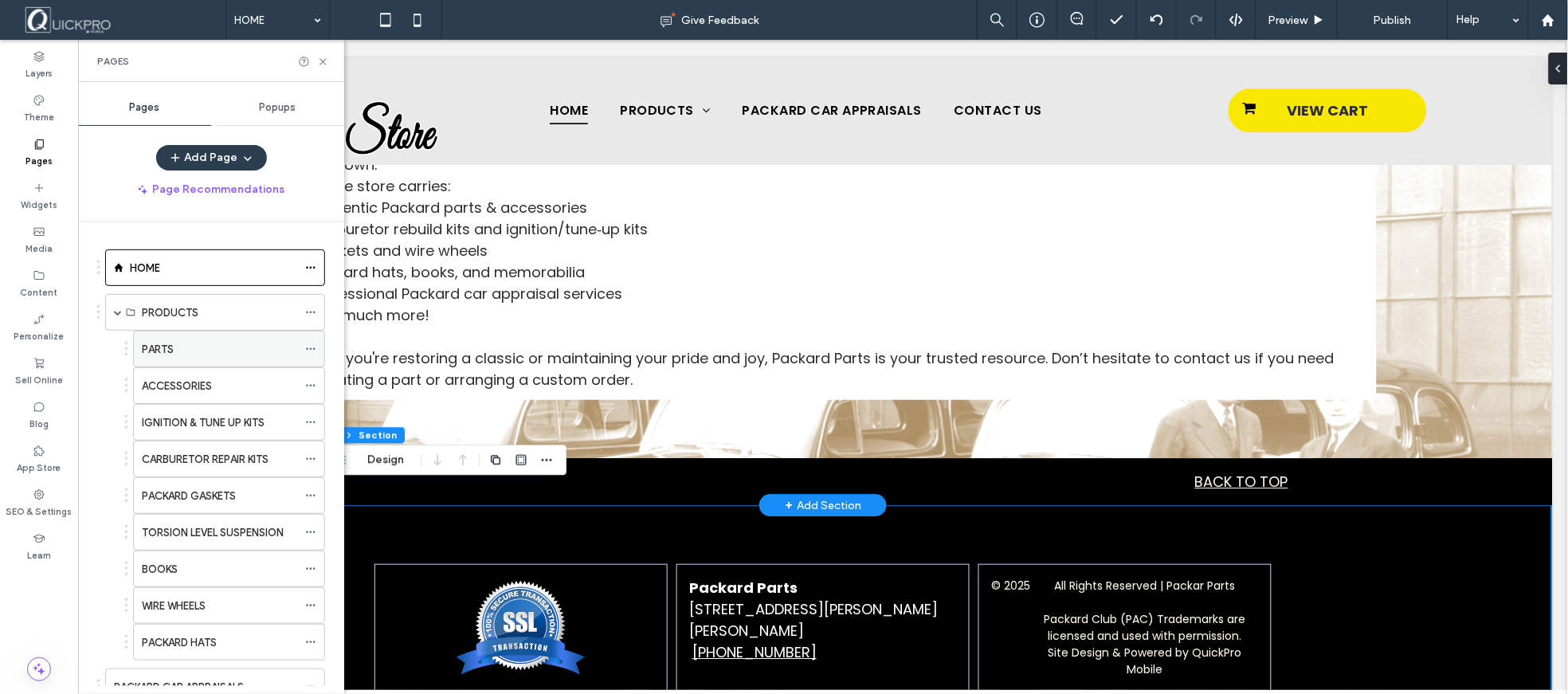
click at [185, 341] on div "PARTS" at bounding box center [219, 349] width 156 height 17
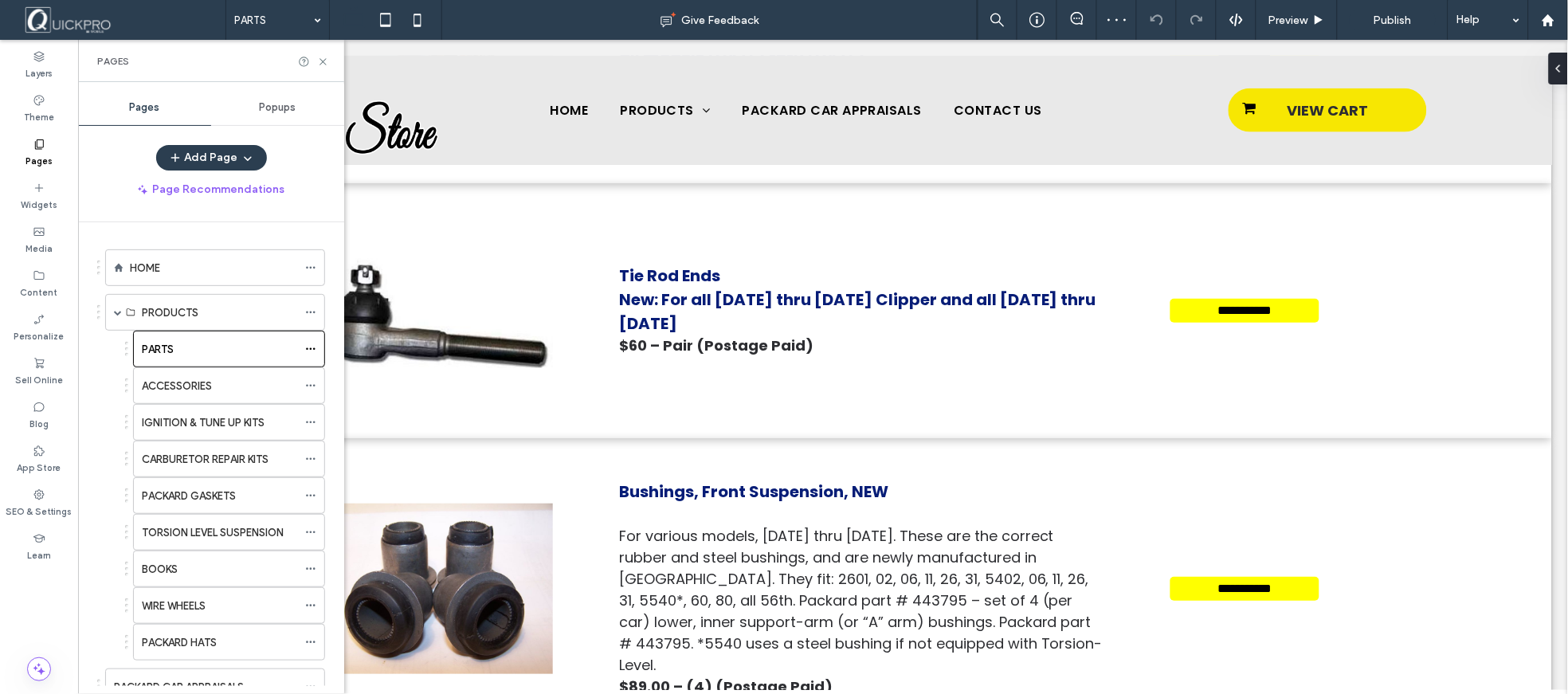
scroll to position [11310, 0]
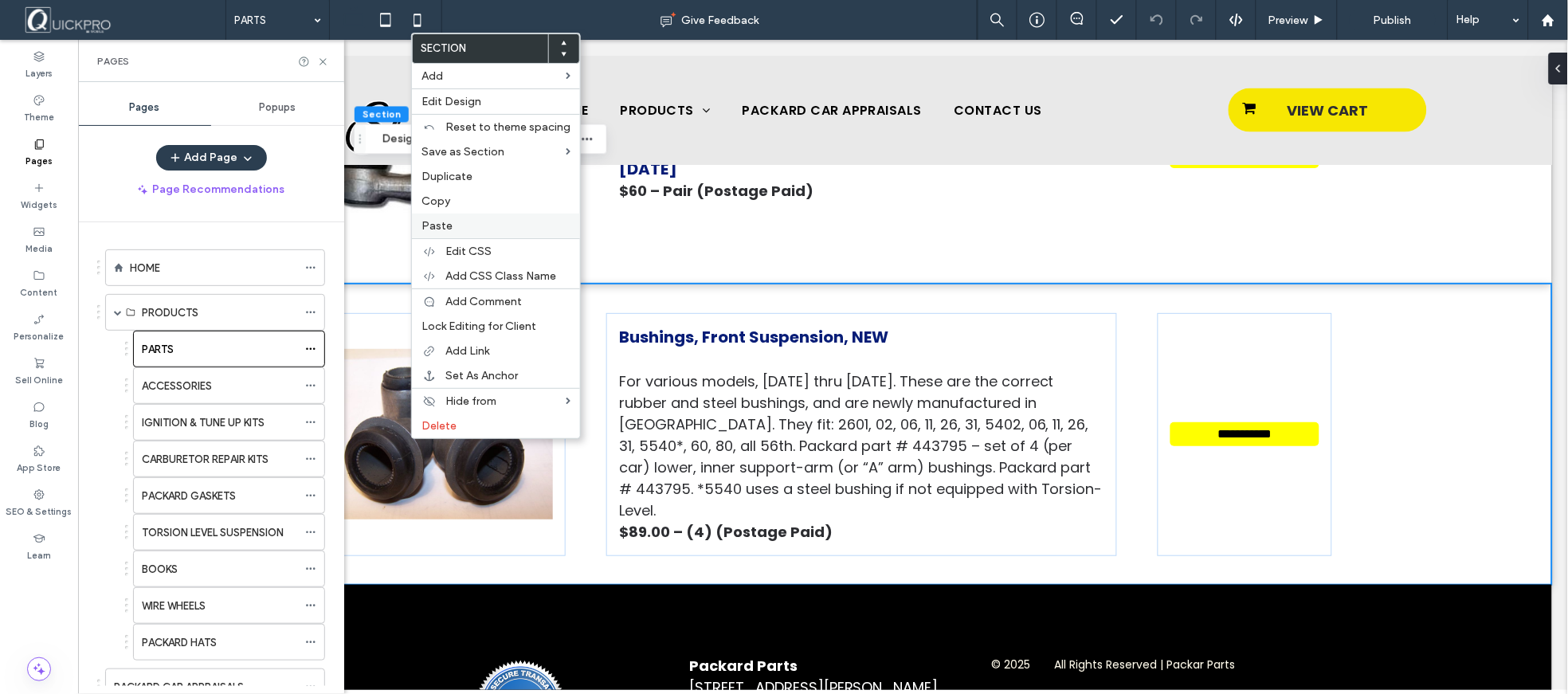
click at [455, 221] on label "Paste" at bounding box center [496, 226] width 149 height 14
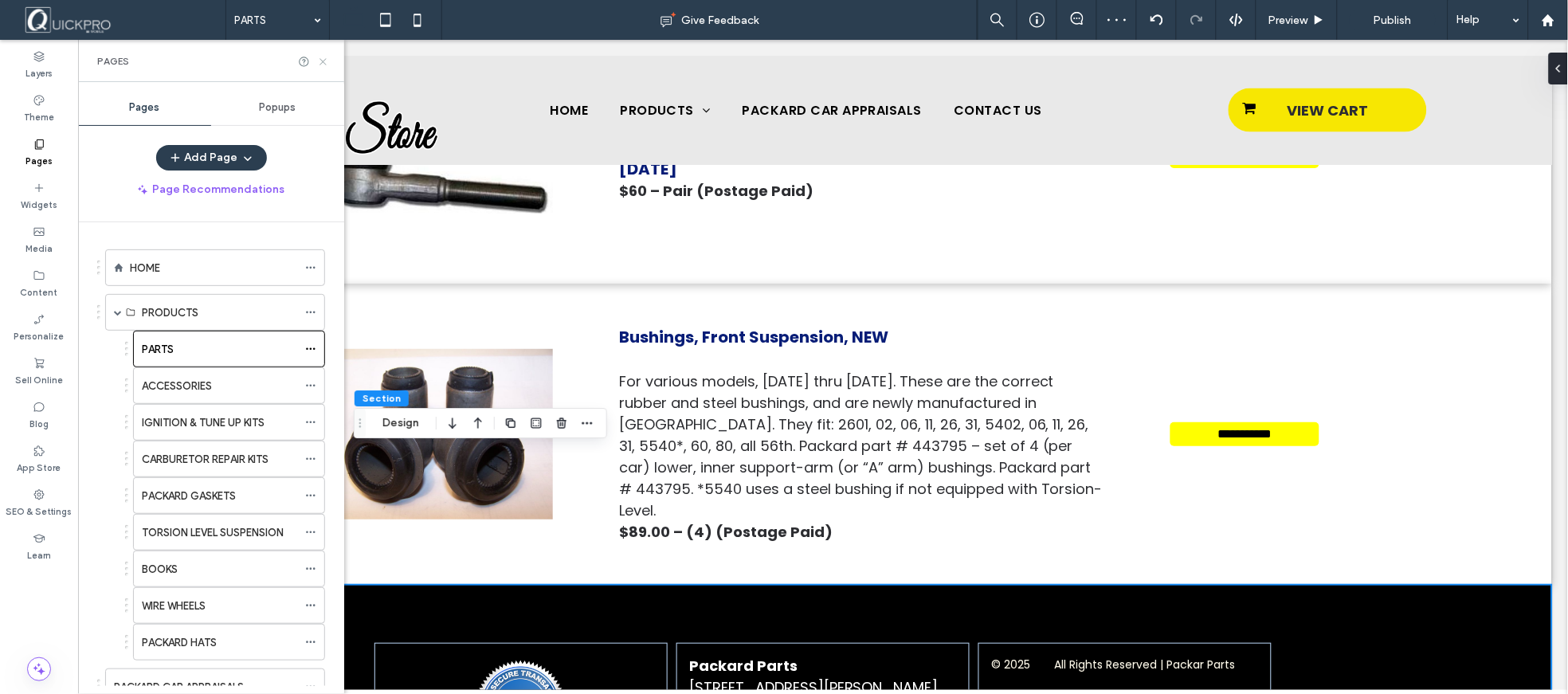
drag, startPoint x: 325, startPoint y: 61, endPoint x: 309, endPoint y: 100, distance: 42.2
click at [325, 61] on icon at bounding box center [323, 62] width 12 height 12
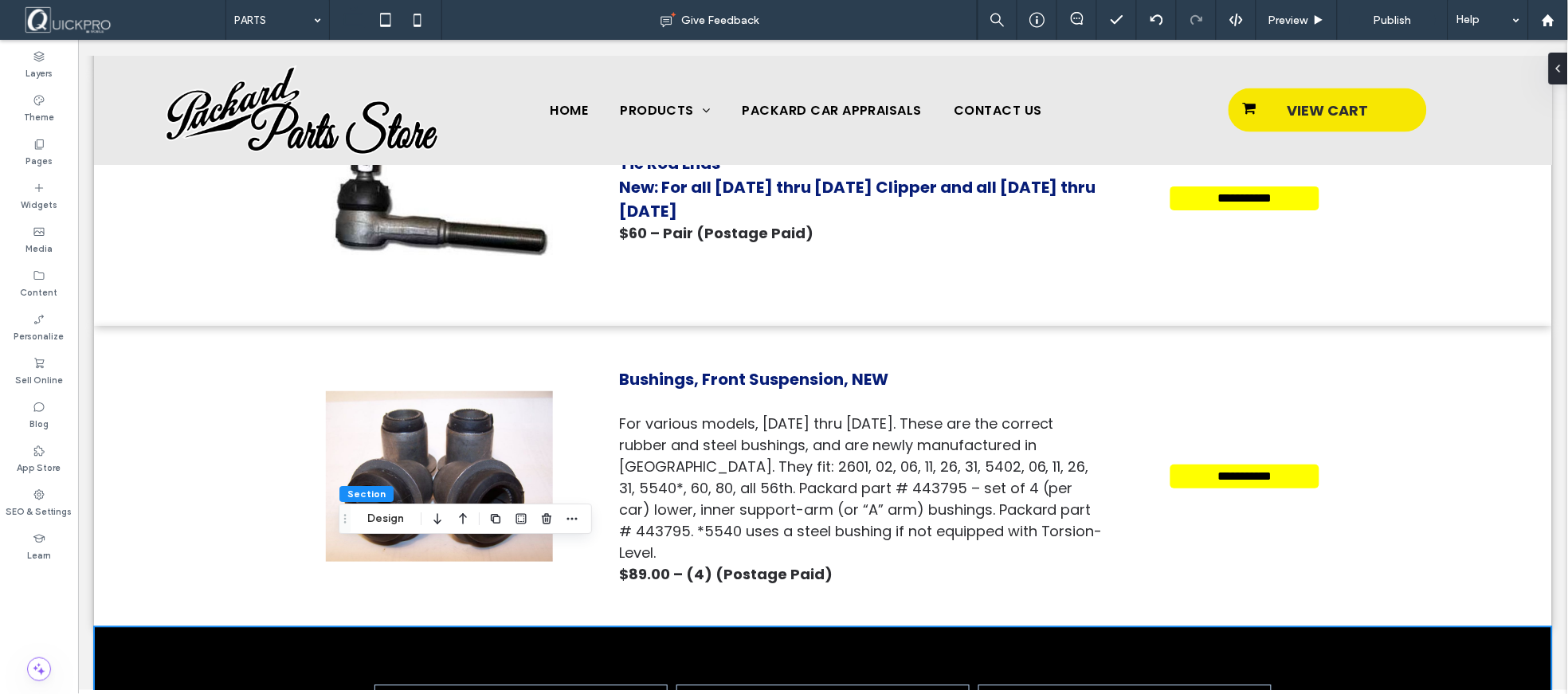
scroll to position [11369, 0]
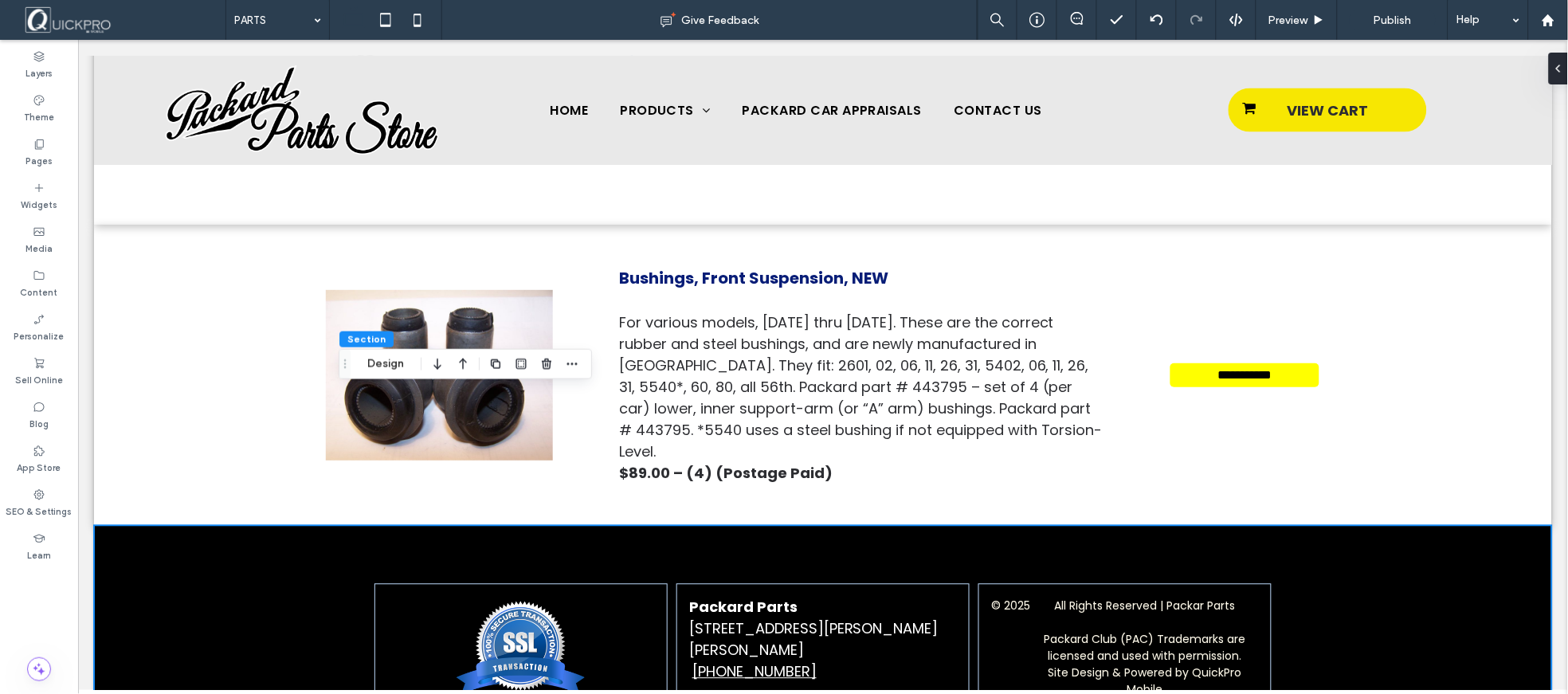
click at [155, 524] on div "Packard Parts 16529 Dubbs Rd, Sparks, MD 21152 (410) 329-3022 © 2025 All Rights…" at bounding box center [822, 646] width 1458 height 244
click at [1154, 20] on use at bounding box center [1156, 19] width 13 height 10
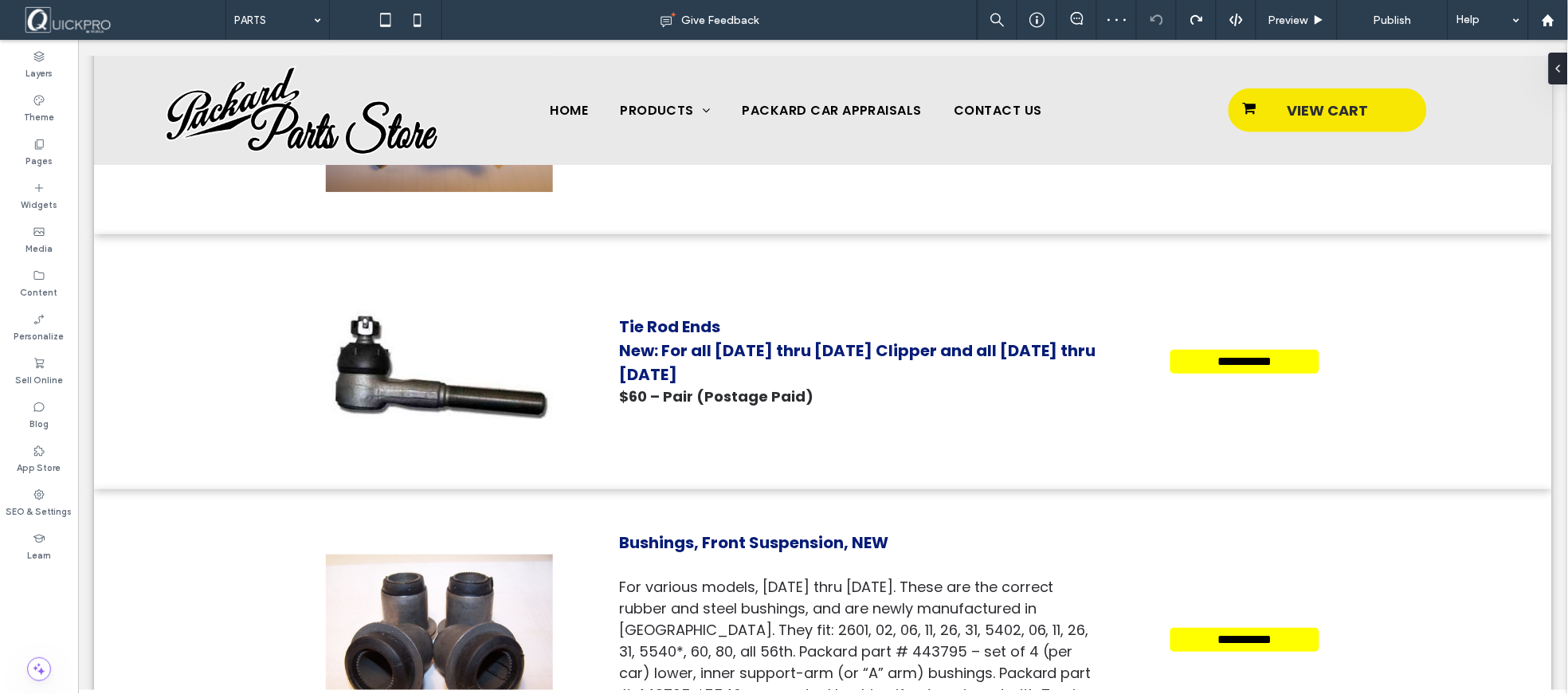
scroll to position [11310, 0]
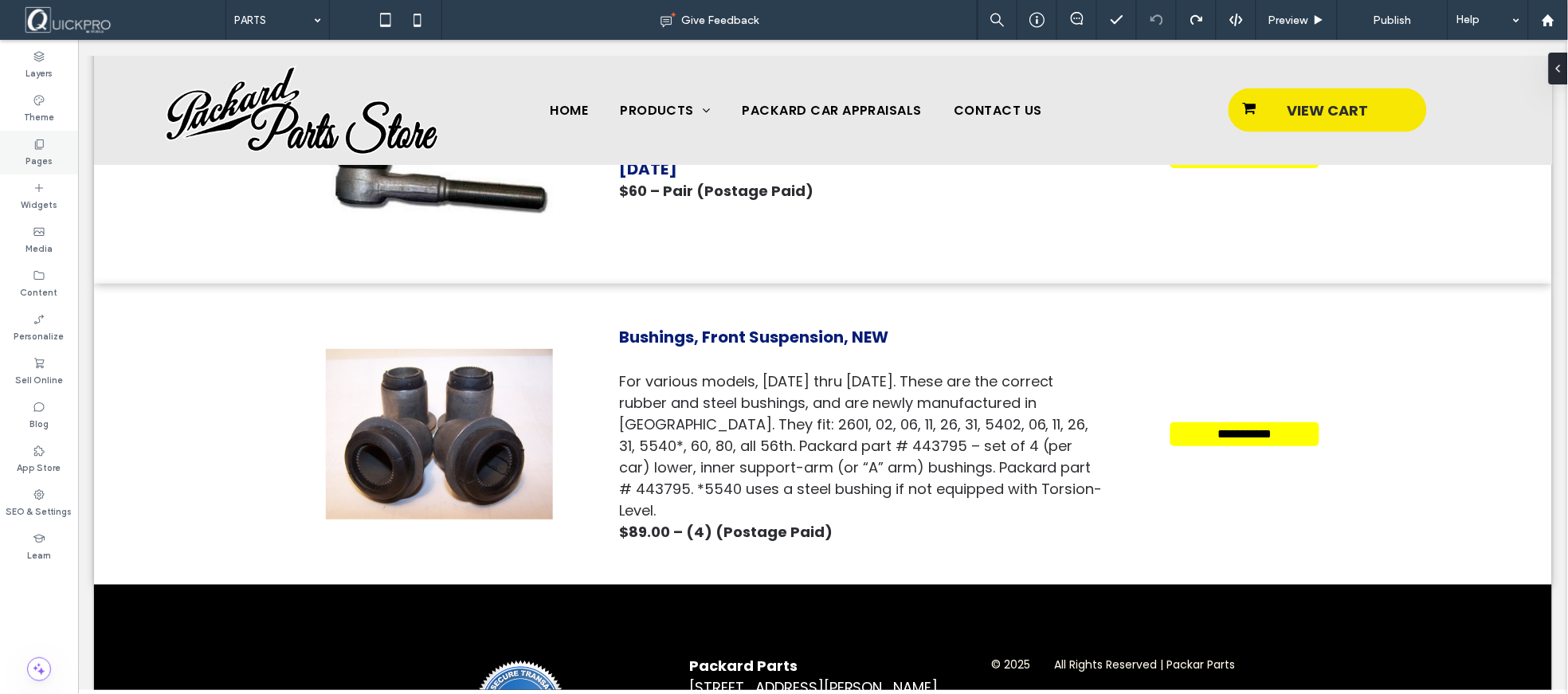
click at [36, 152] on label "Pages" at bounding box center [39, 160] width 27 height 18
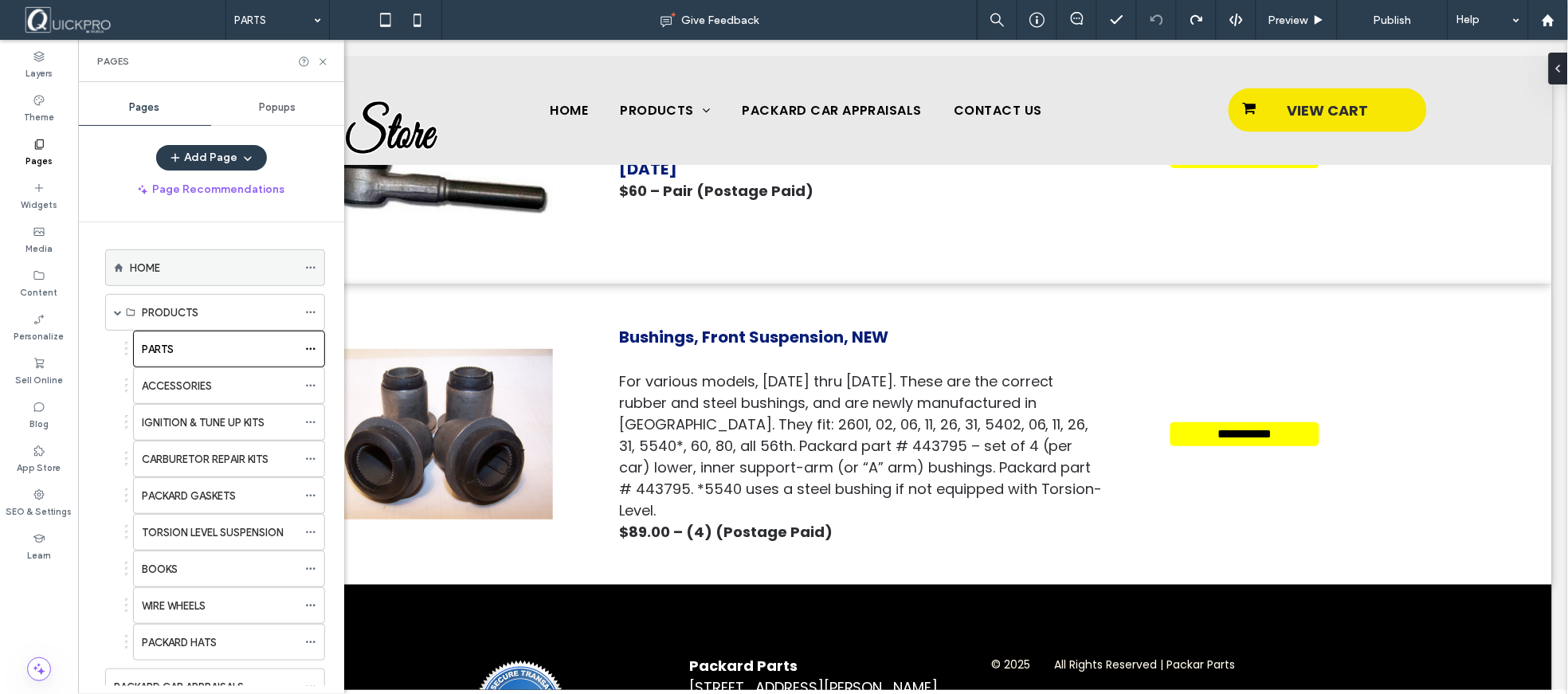
click at [145, 266] on label "HOME" at bounding box center [145, 268] width 30 height 28
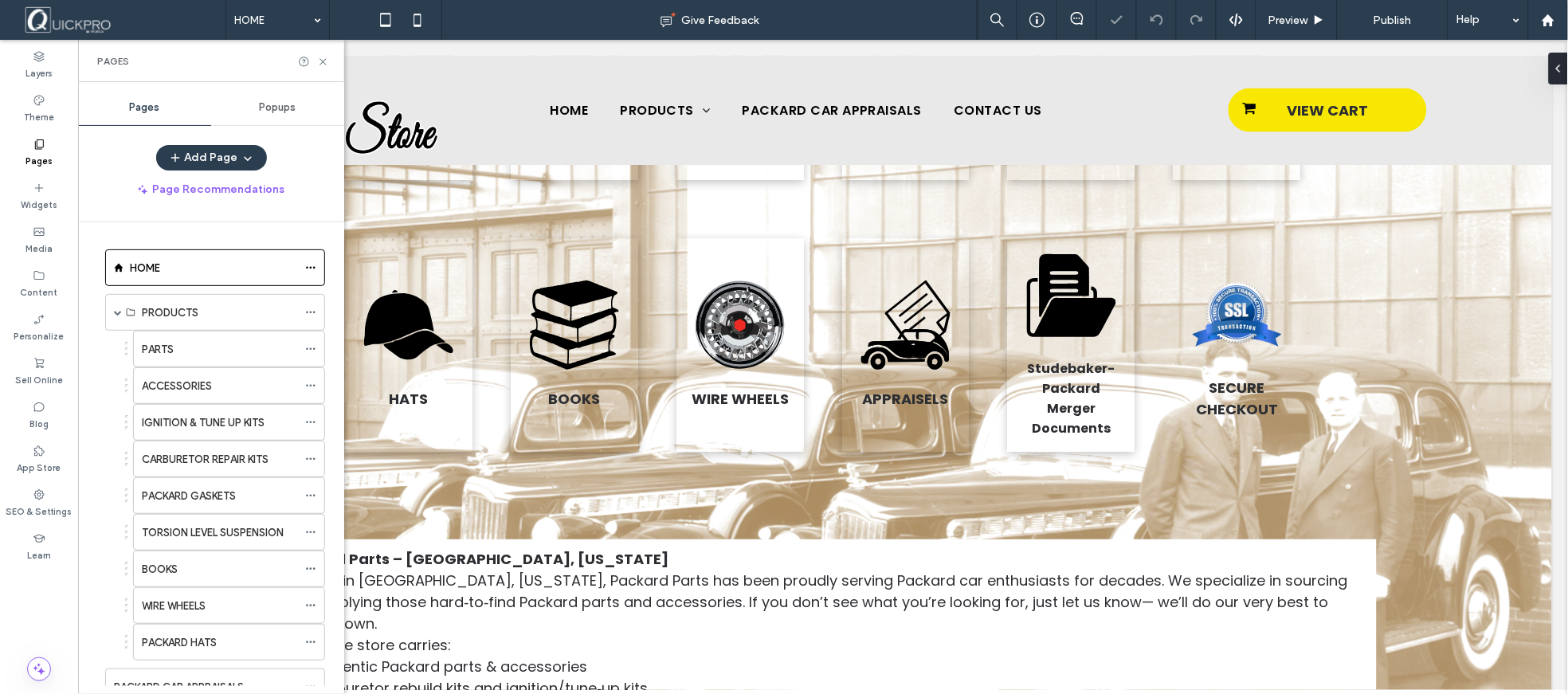
scroll to position [1166, 0]
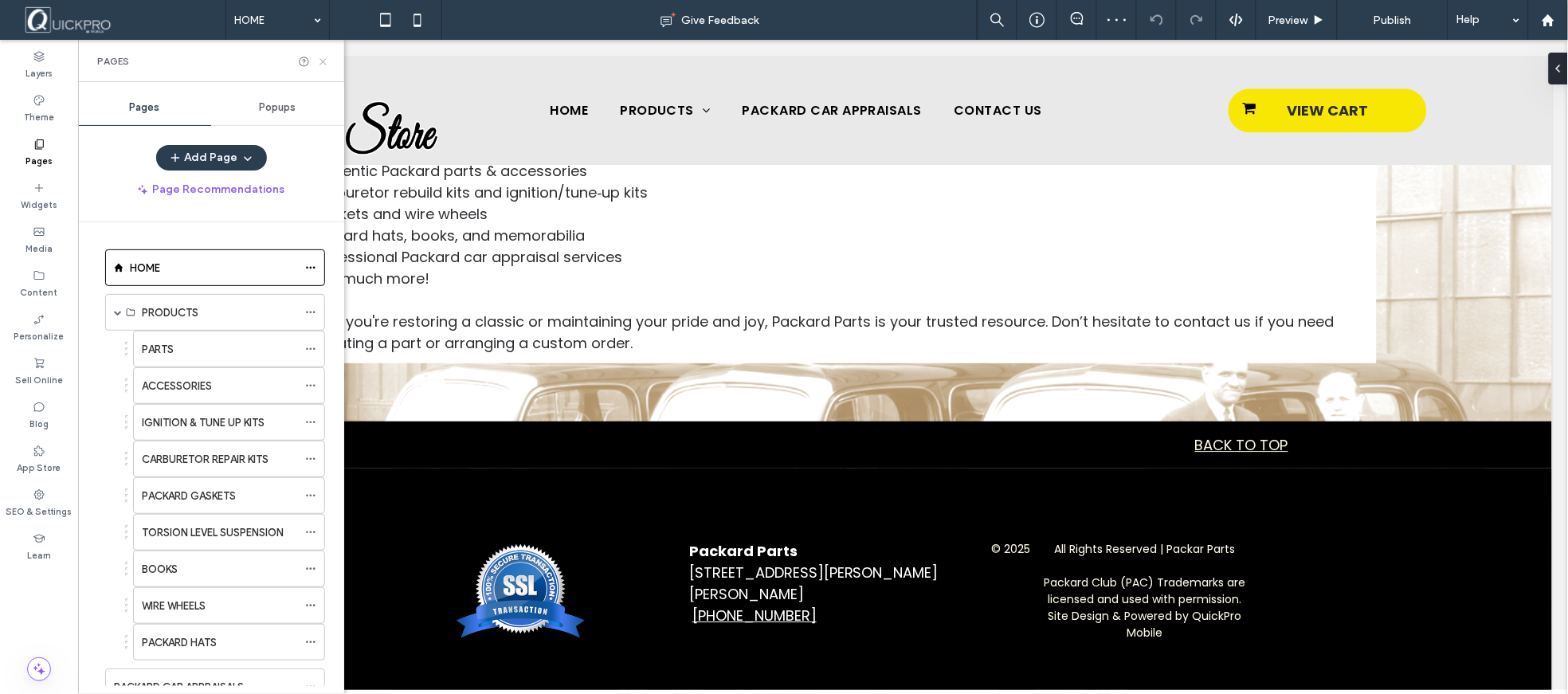
click at [319, 61] on icon at bounding box center [323, 62] width 12 height 12
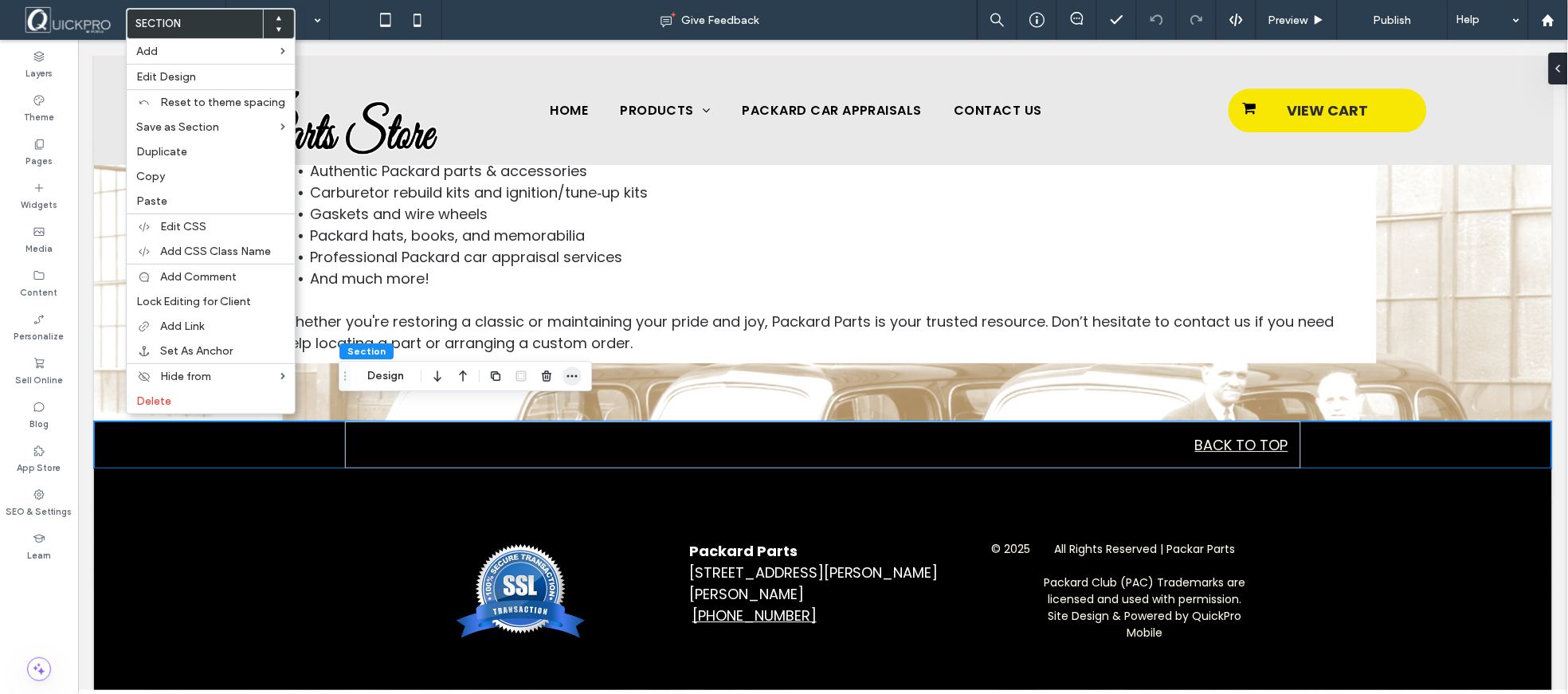
click at [572, 370] on icon "button" at bounding box center [572, 376] width 13 height 13
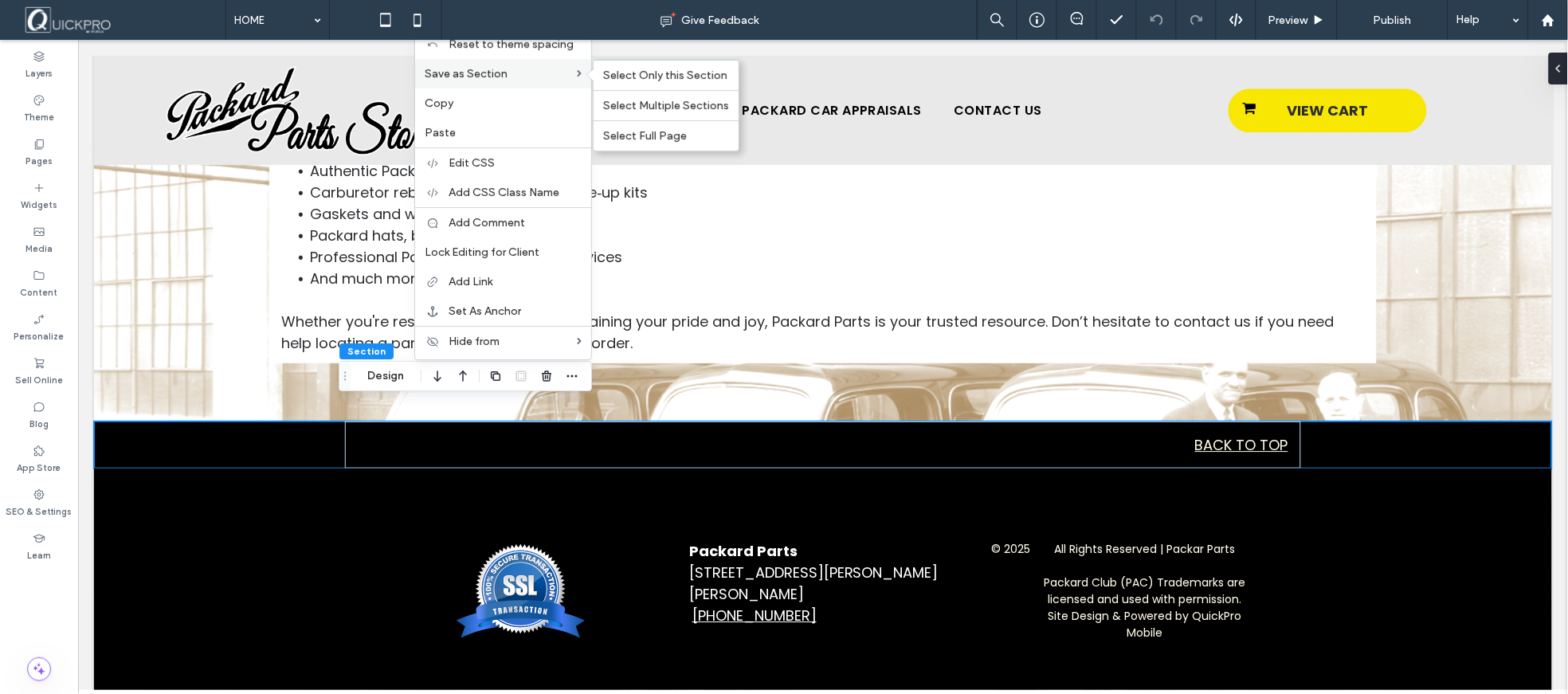
click at [521, 76] on label "Save as Section" at bounding box center [501, 74] width 153 height 14
click at [703, 81] on span "Select Only this Section" at bounding box center [665, 76] width 125 height 14
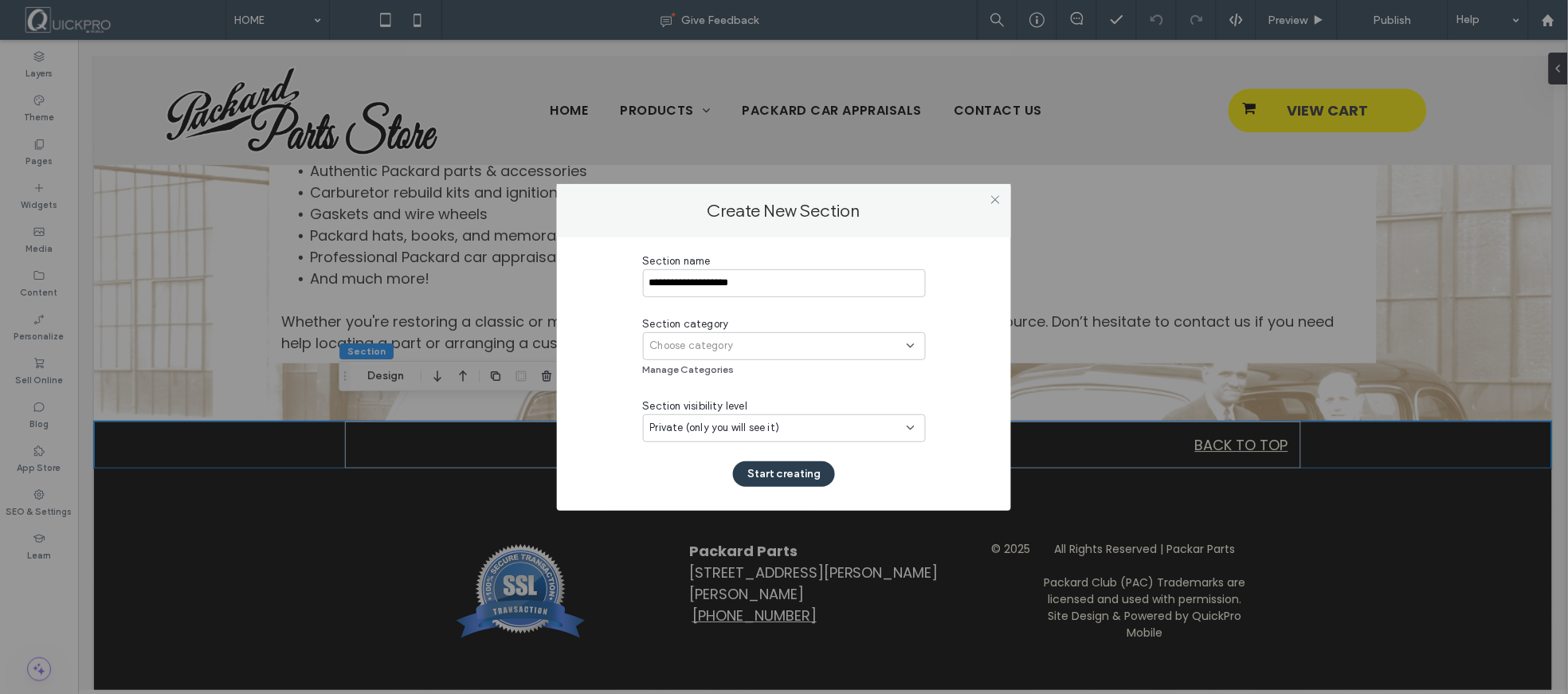
click at [686, 281] on input "**********" at bounding box center [785, 283] width 283 height 28
click at [707, 283] on input "**********" at bounding box center [785, 283] width 283 height 28
click at [742, 341] on div "Choose category" at bounding box center [778, 346] width 256 height 16
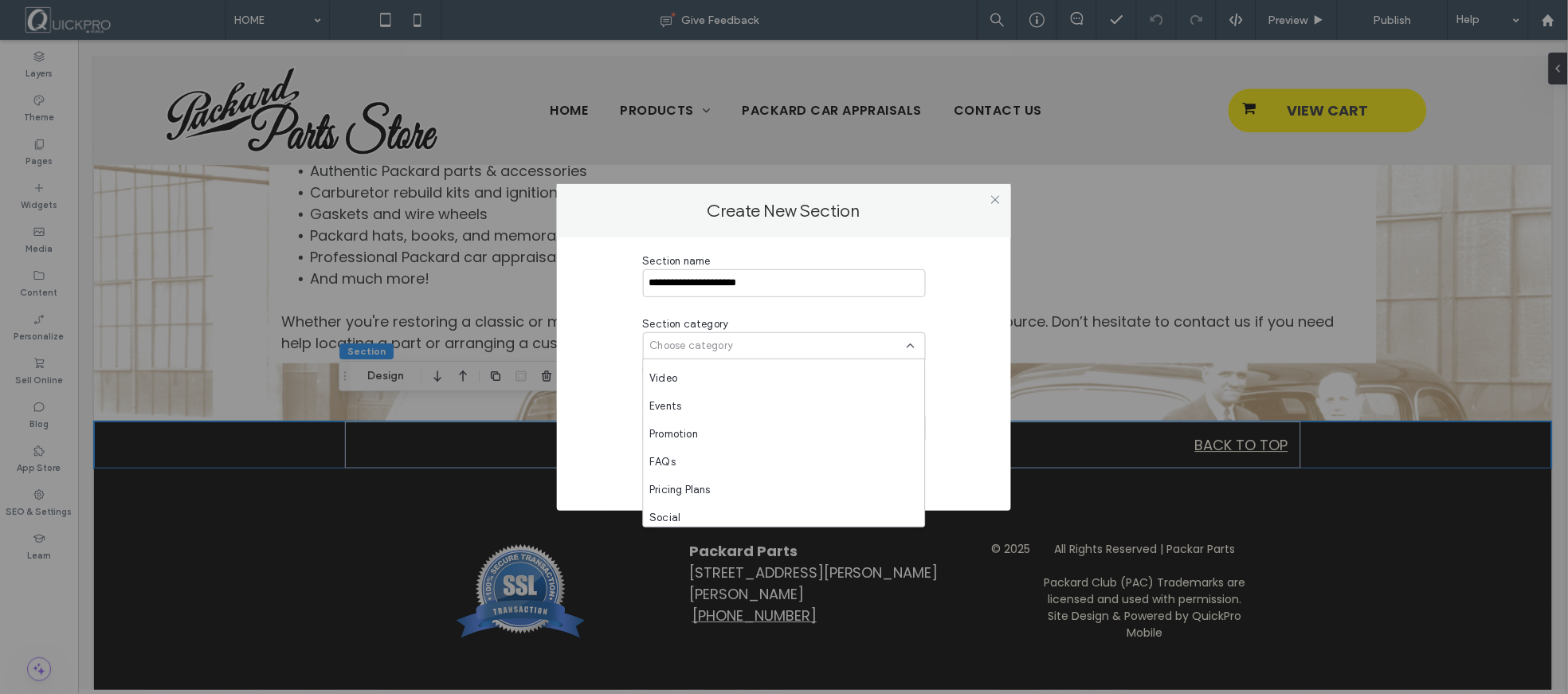
scroll to position [585, 0]
click at [727, 513] on span "QuickPro Mobile" at bounding box center [688, 513] width 77 height 16
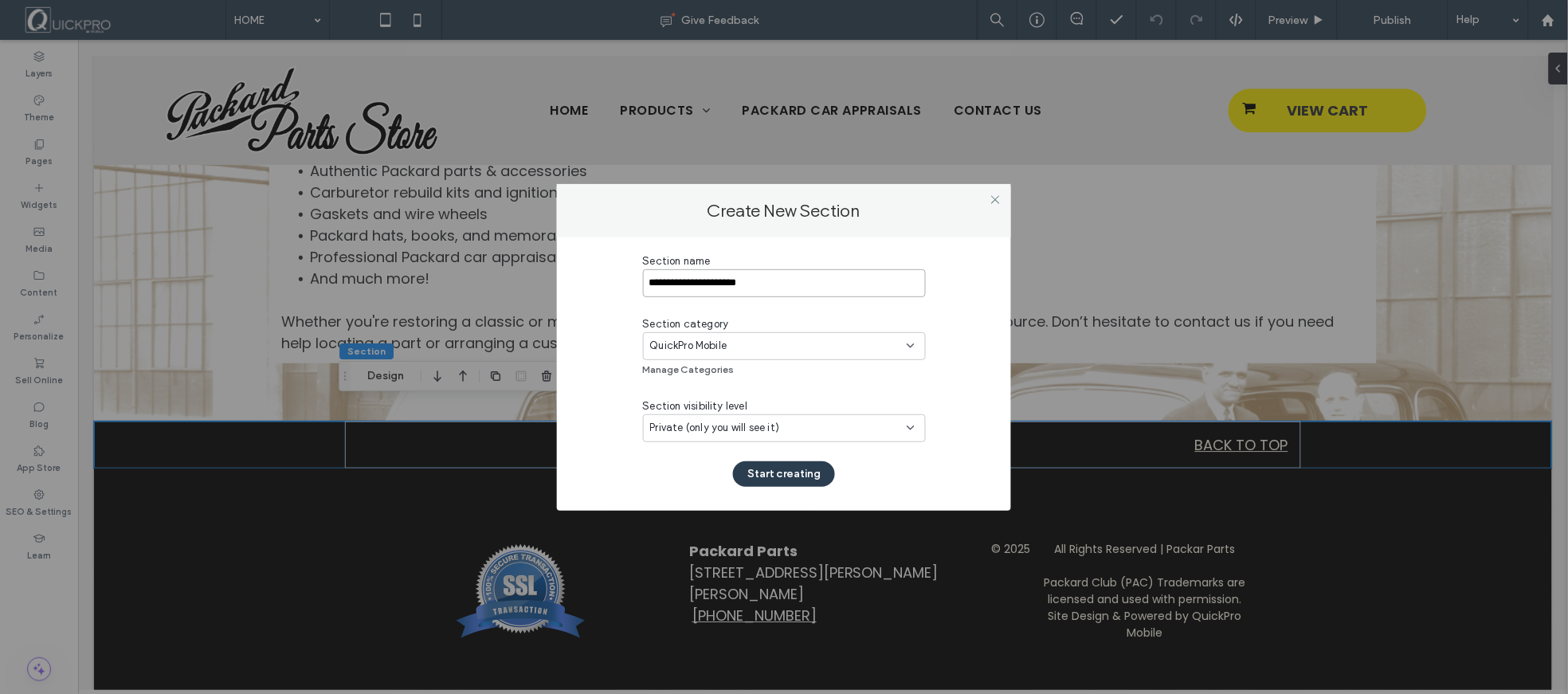
click at [649, 283] on input "**********" at bounding box center [785, 283] width 283 height 28
type input "**********"
click at [778, 472] on button "Start creating" at bounding box center [784, 474] width 102 height 26
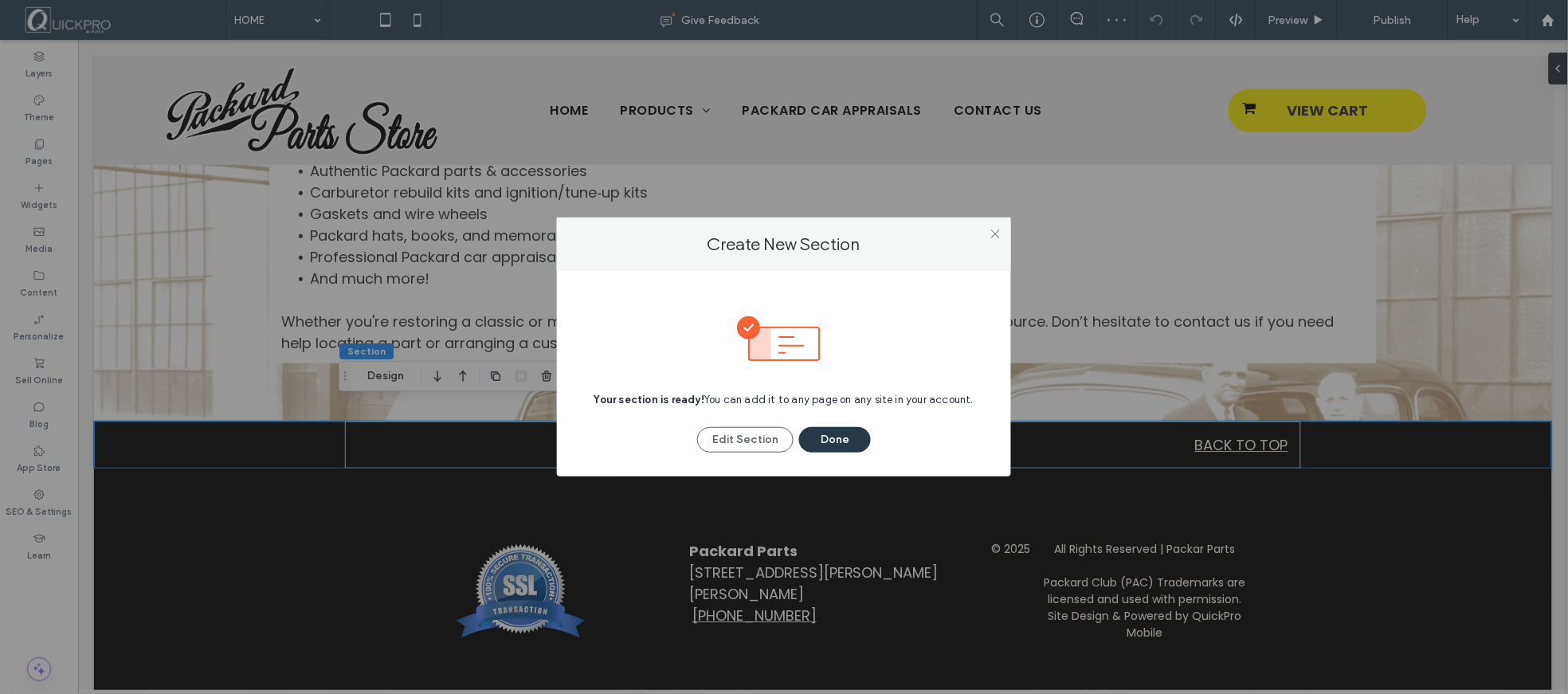
click at [843, 444] on button "Done" at bounding box center [835, 440] width 72 height 26
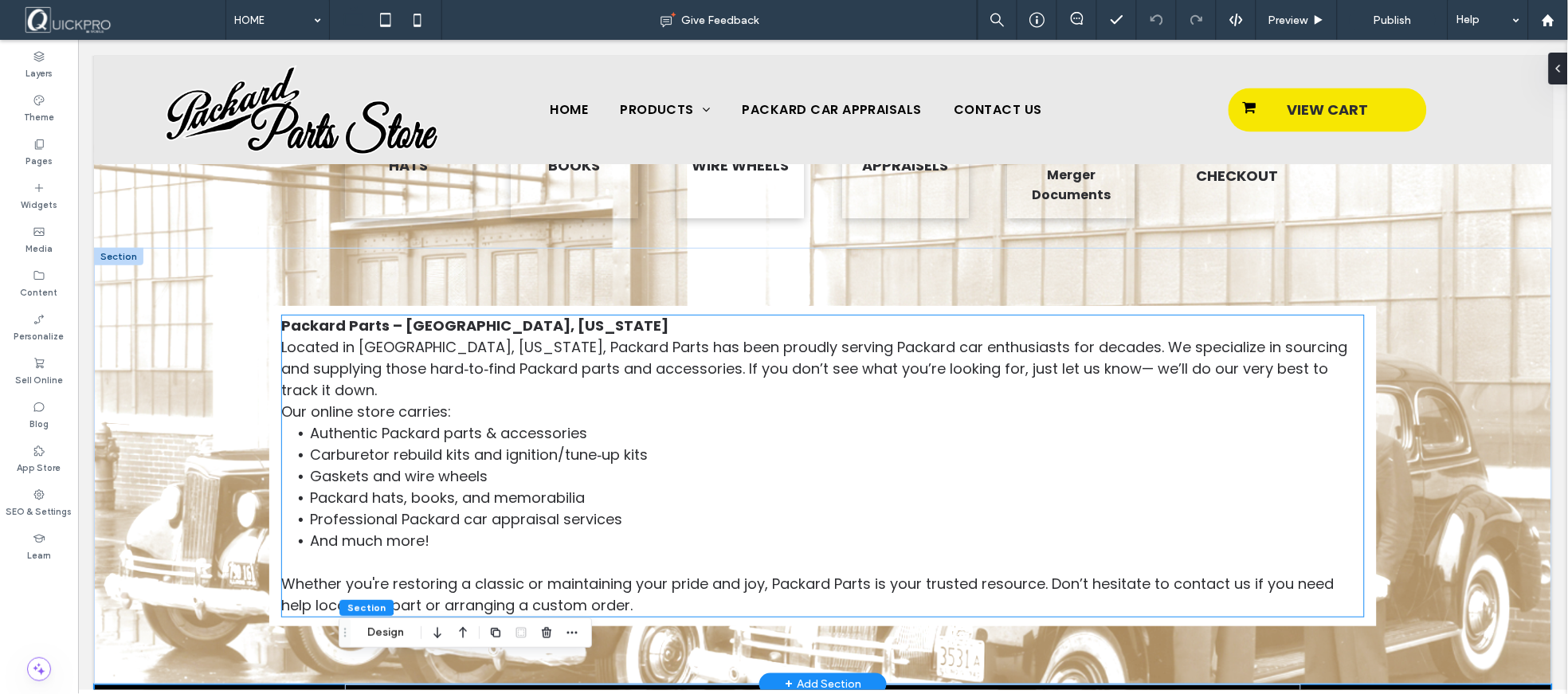
scroll to position [900, 0]
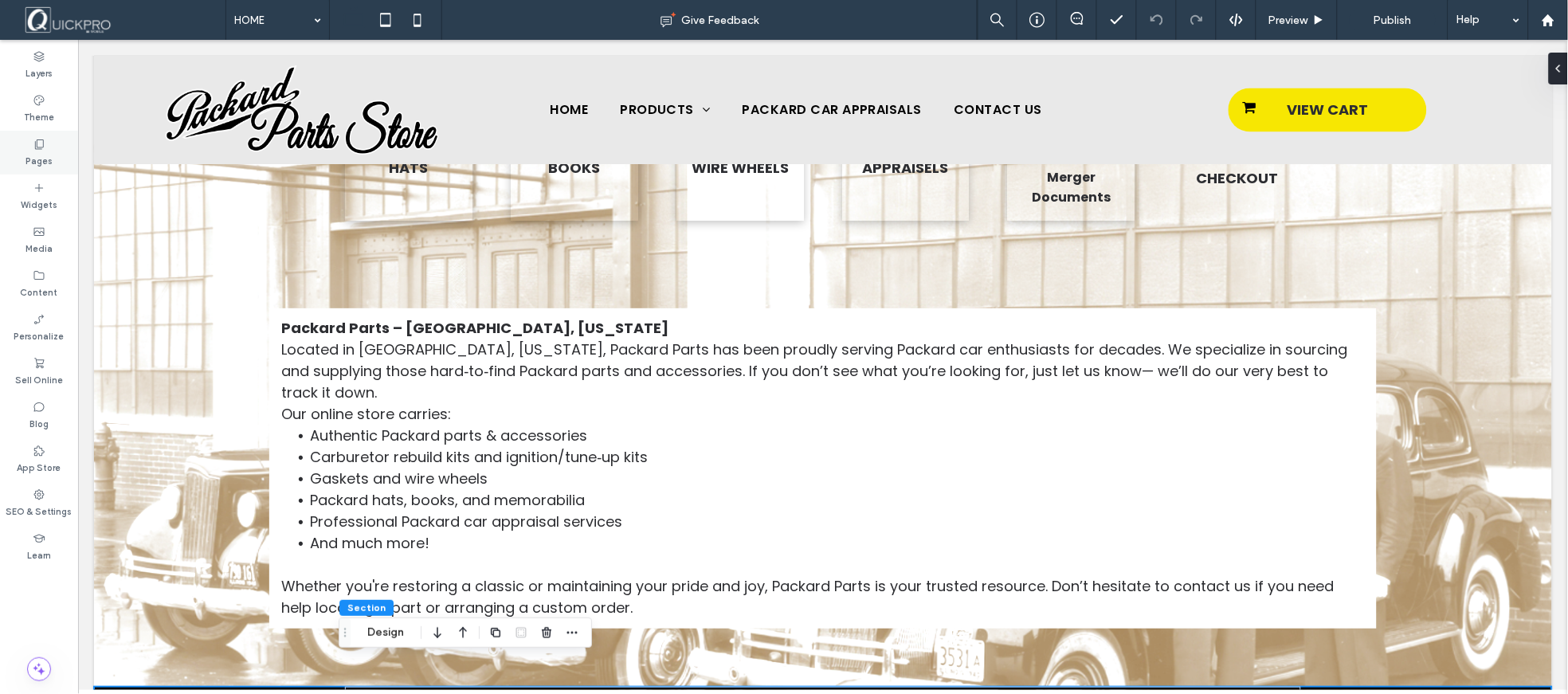
click at [44, 161] on label "Pages" at bounding box center [39, 160] width 27 height 18
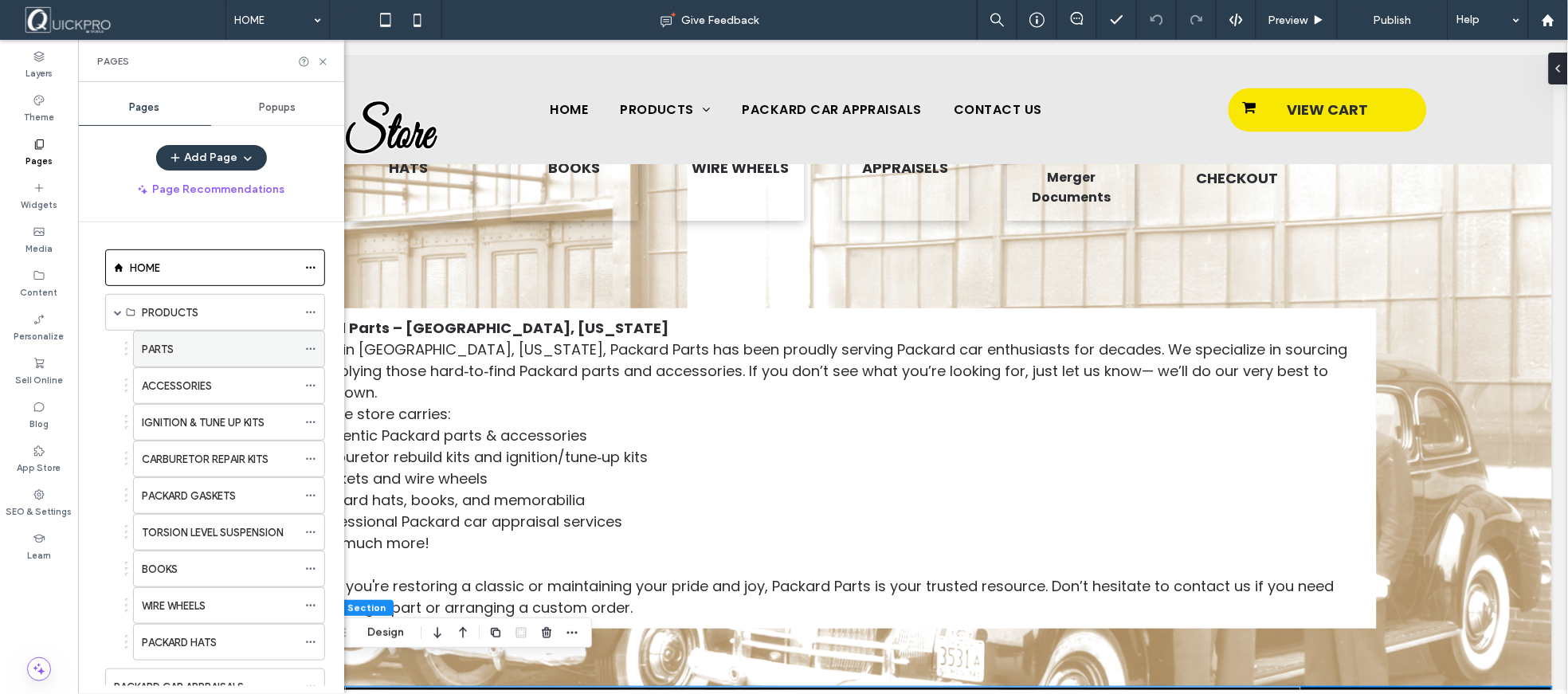
click at [172, 346] on label "PARTS" at bounding box center [158, 349] width 32 height 28
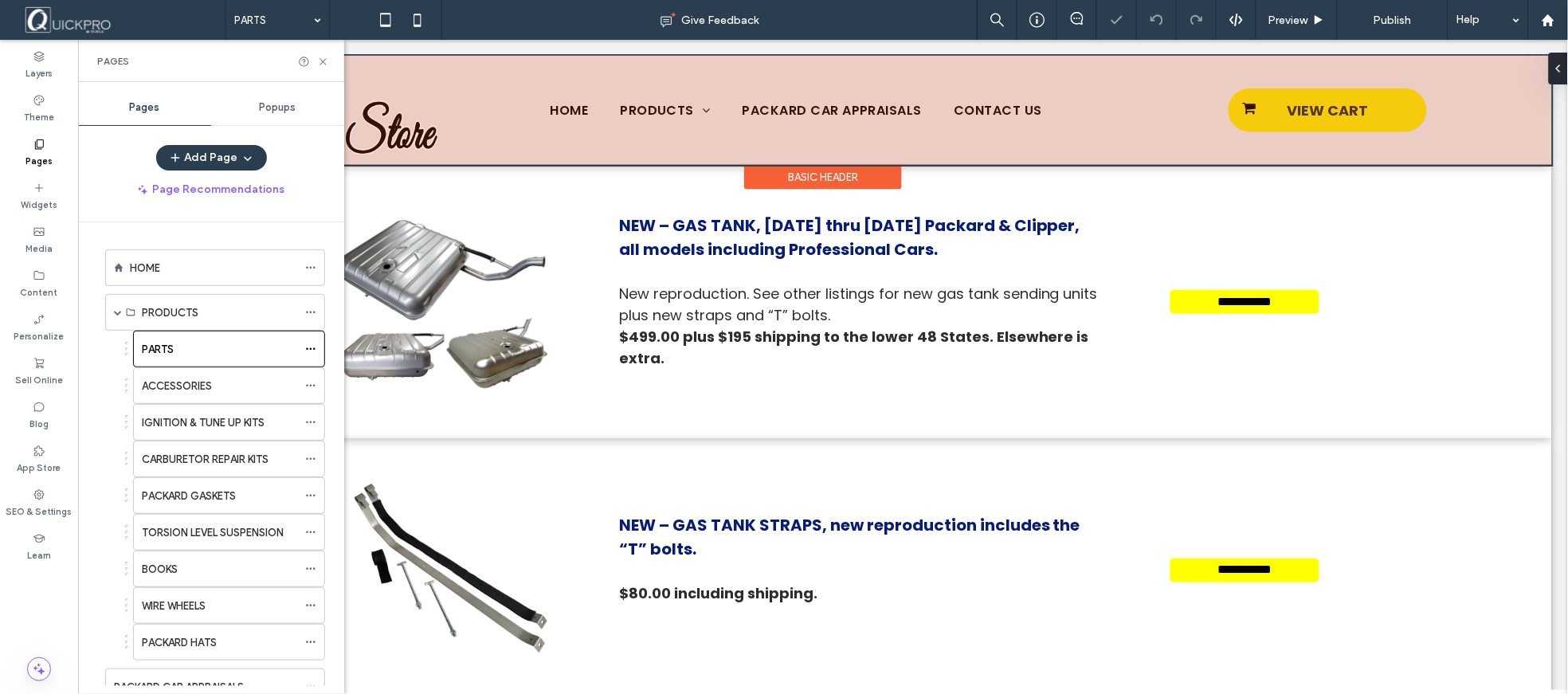
scroll to position [515, 0]
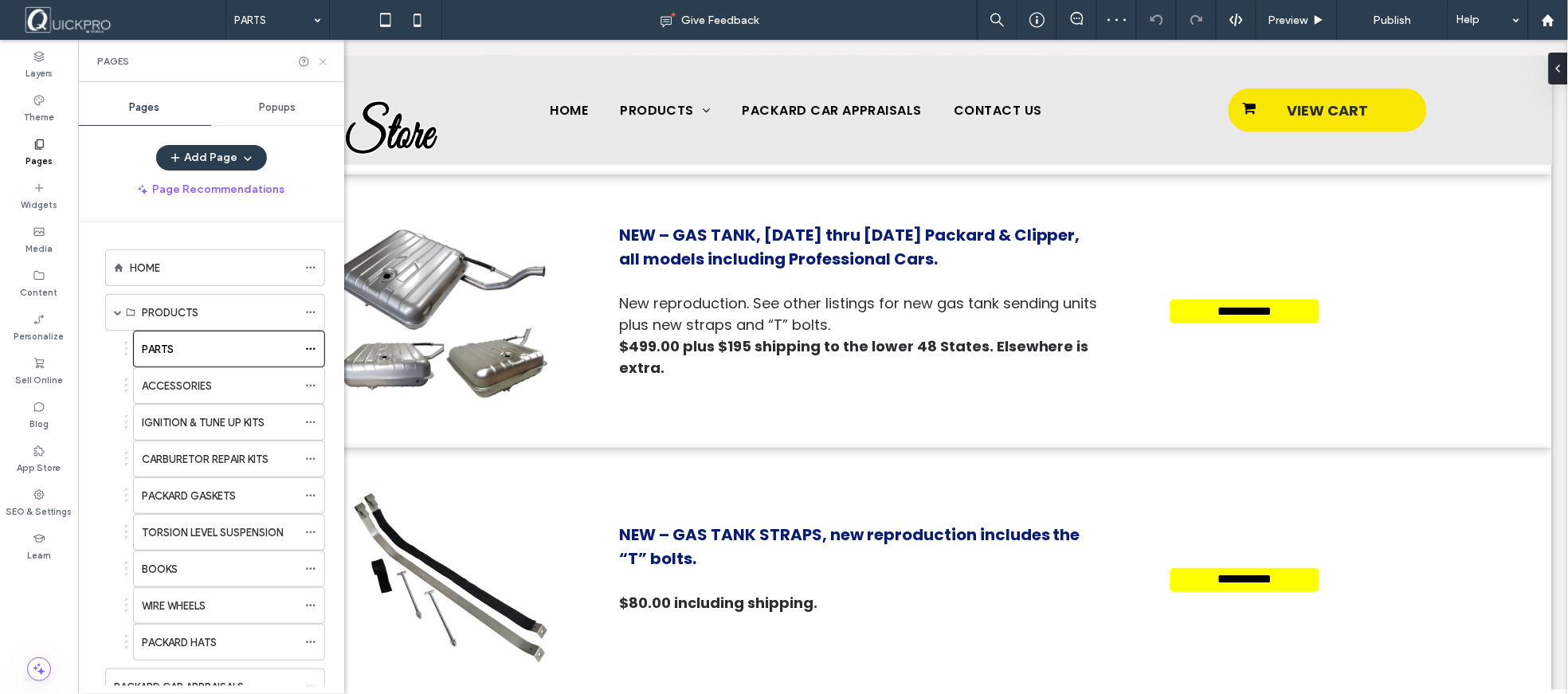
click at [323, 62] on icon at bounding box center [323, 62] width 12 height 12
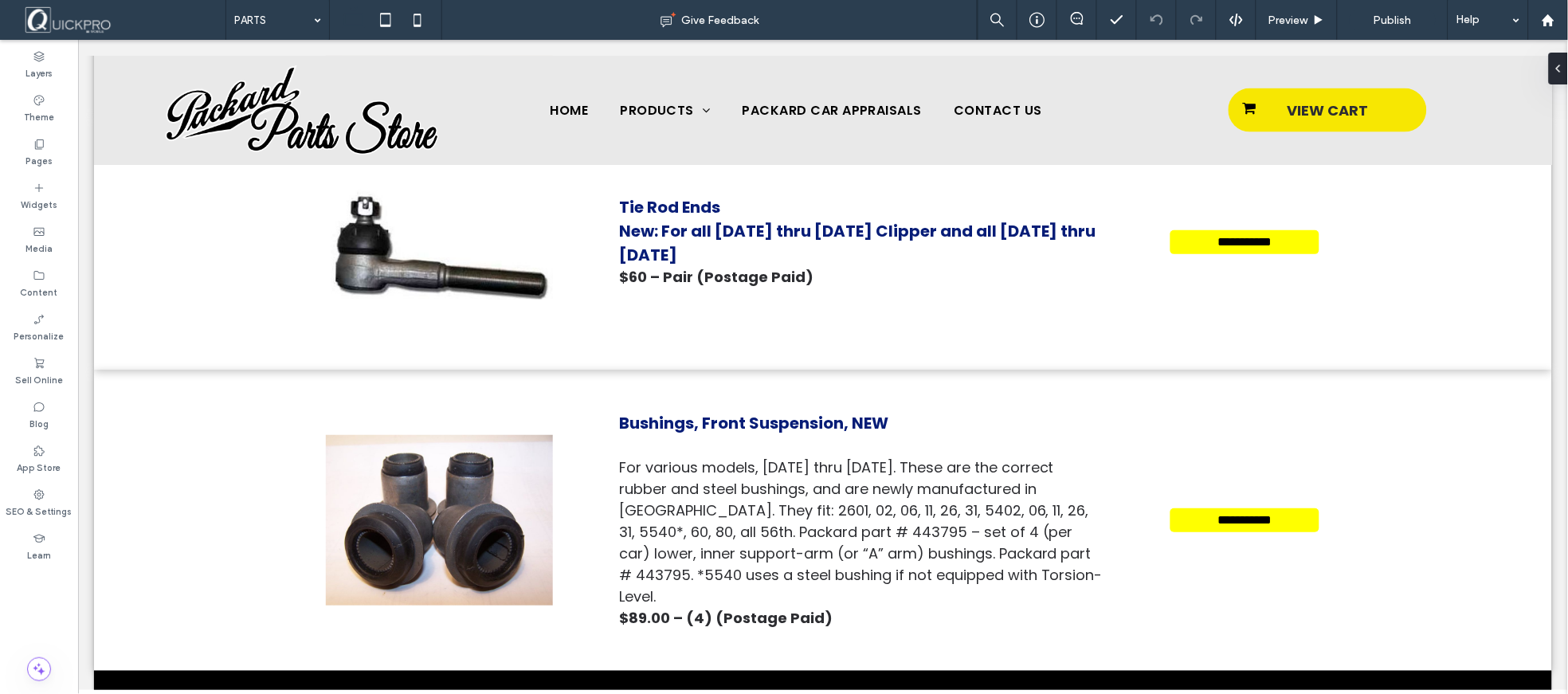
scroll to position [11310, 0]
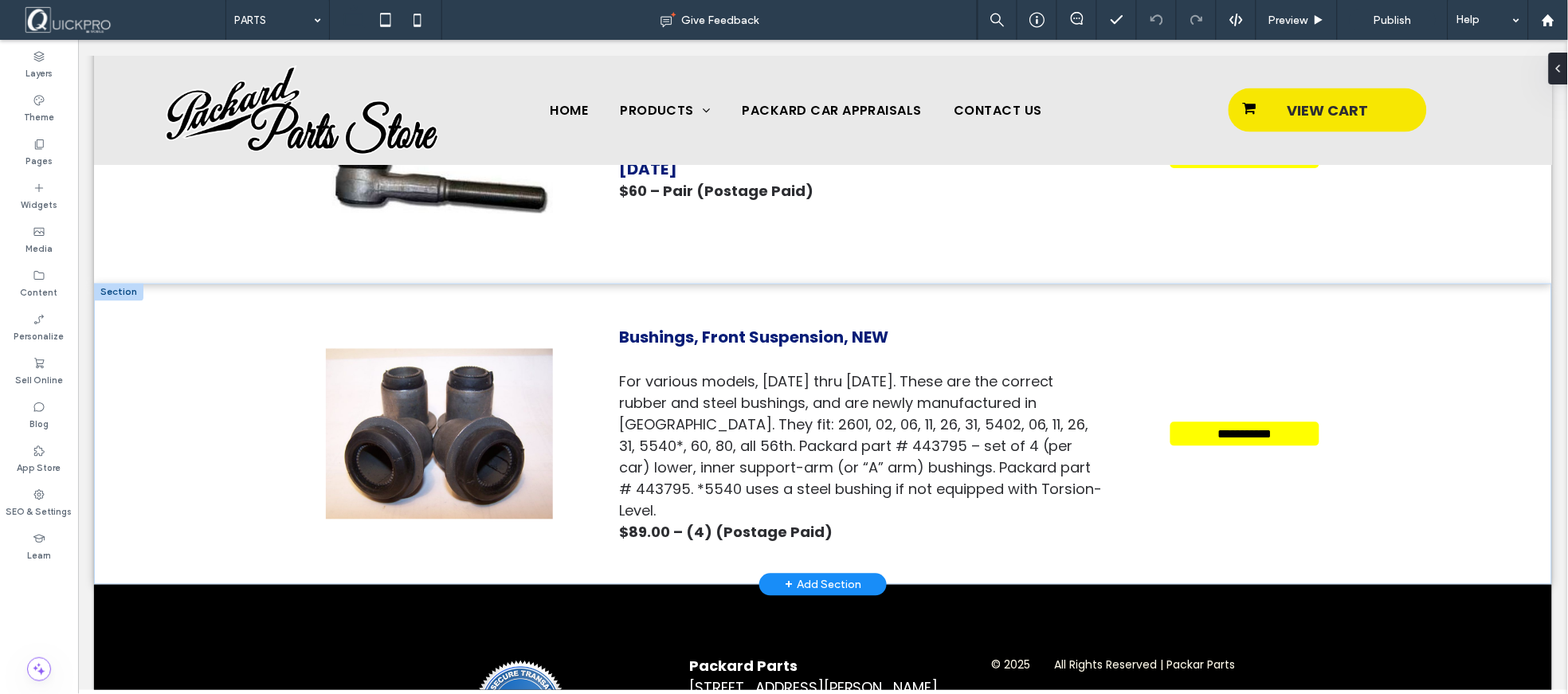
click at [109, 283] on div at bounding box center [118, 292] width 50 height 18
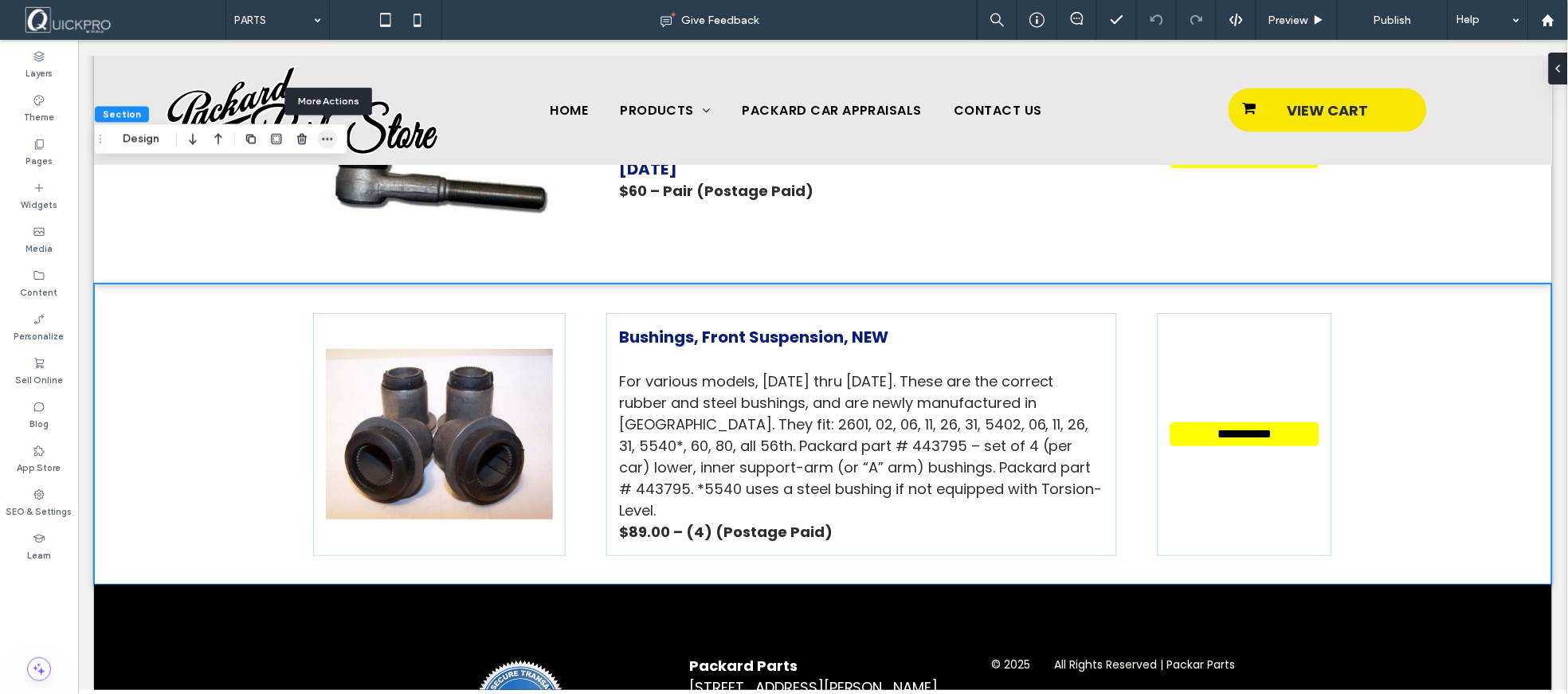
click at [327, 139] on use "button" at bounding box center [327, 139] width 10 height 2
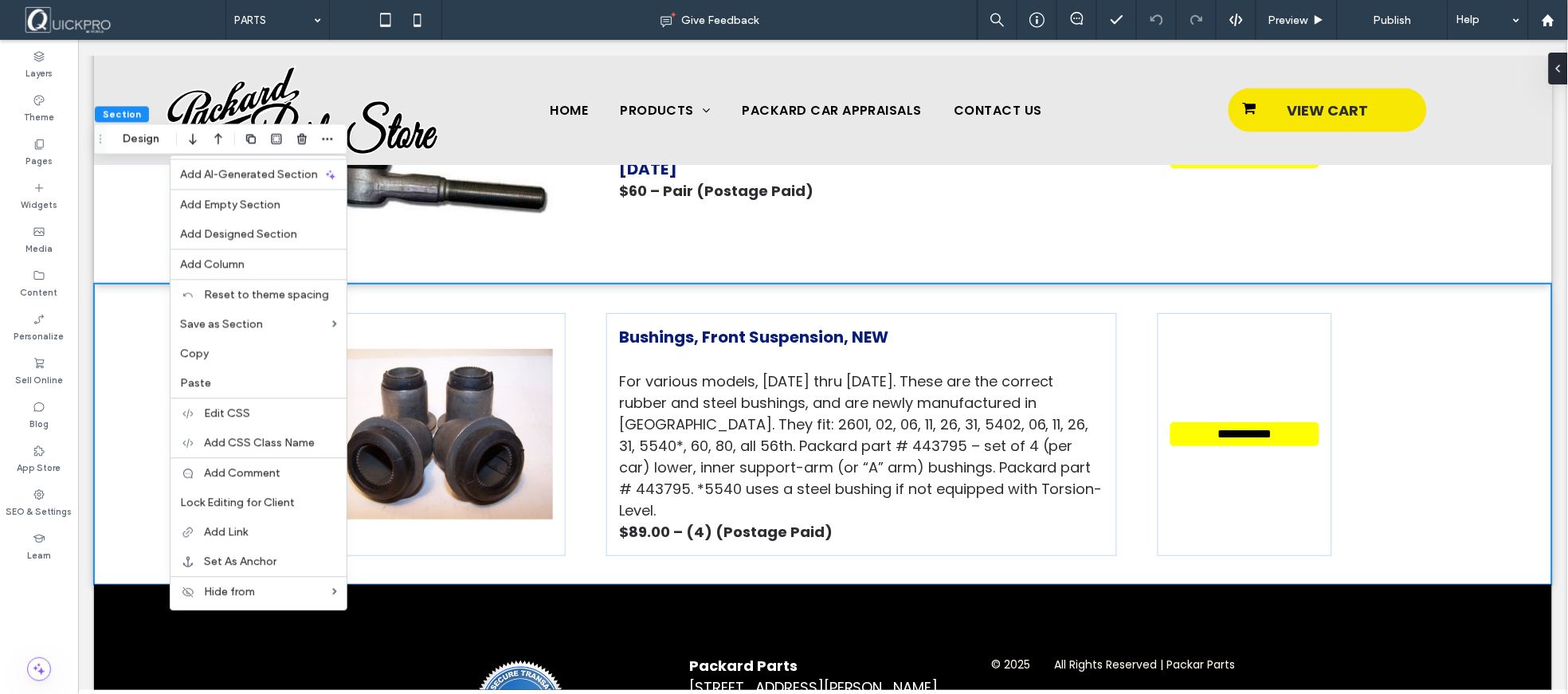
drag, startPoint x: 271, startPoint y: 232, endPoint x: 281, endPoint y: 228, distance: 10.8
click at [271, 232] on span "Add Designed Section" at bounding box center [238, 234] width 117 height 14
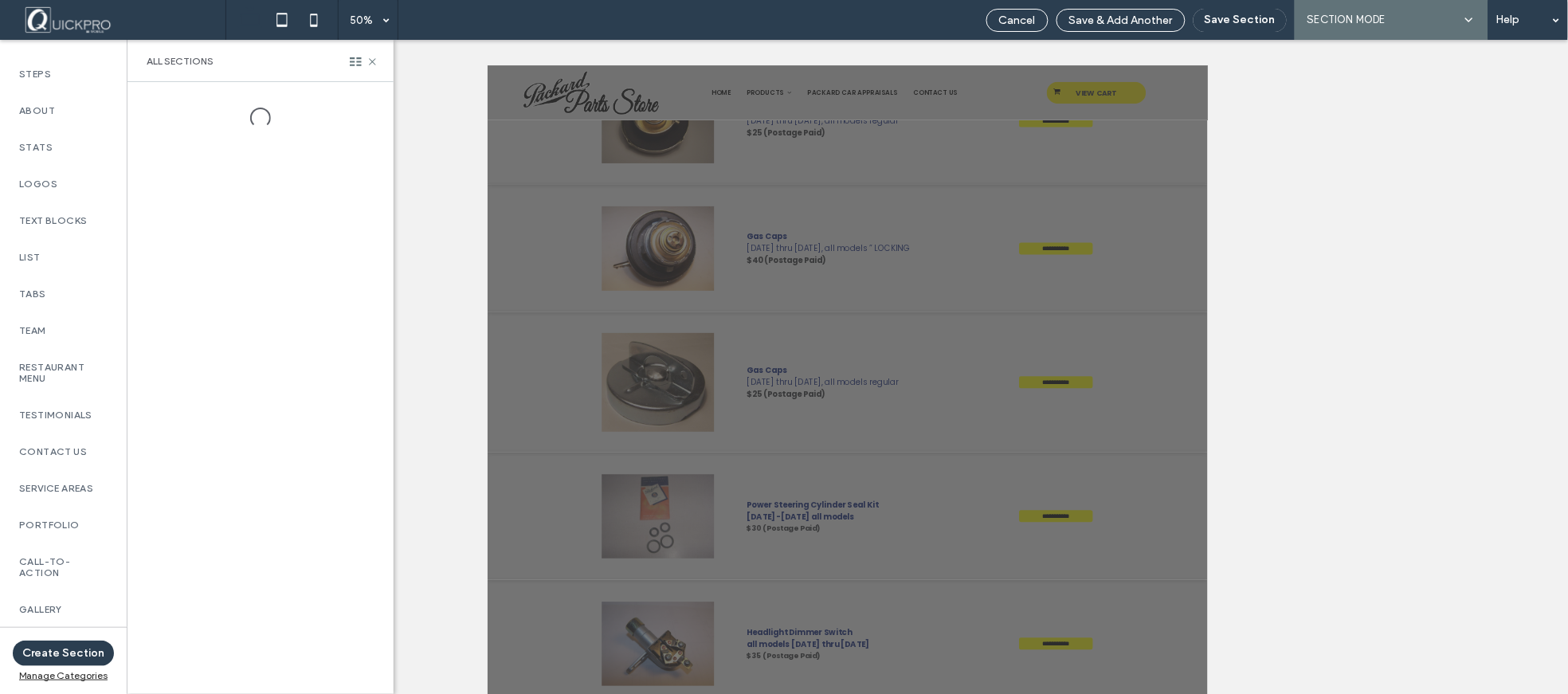
scroll to position [642, 0]
click at [30, 610] on label "QuickPro Mobile" at bounding box center [63, 614] width 89 height 22
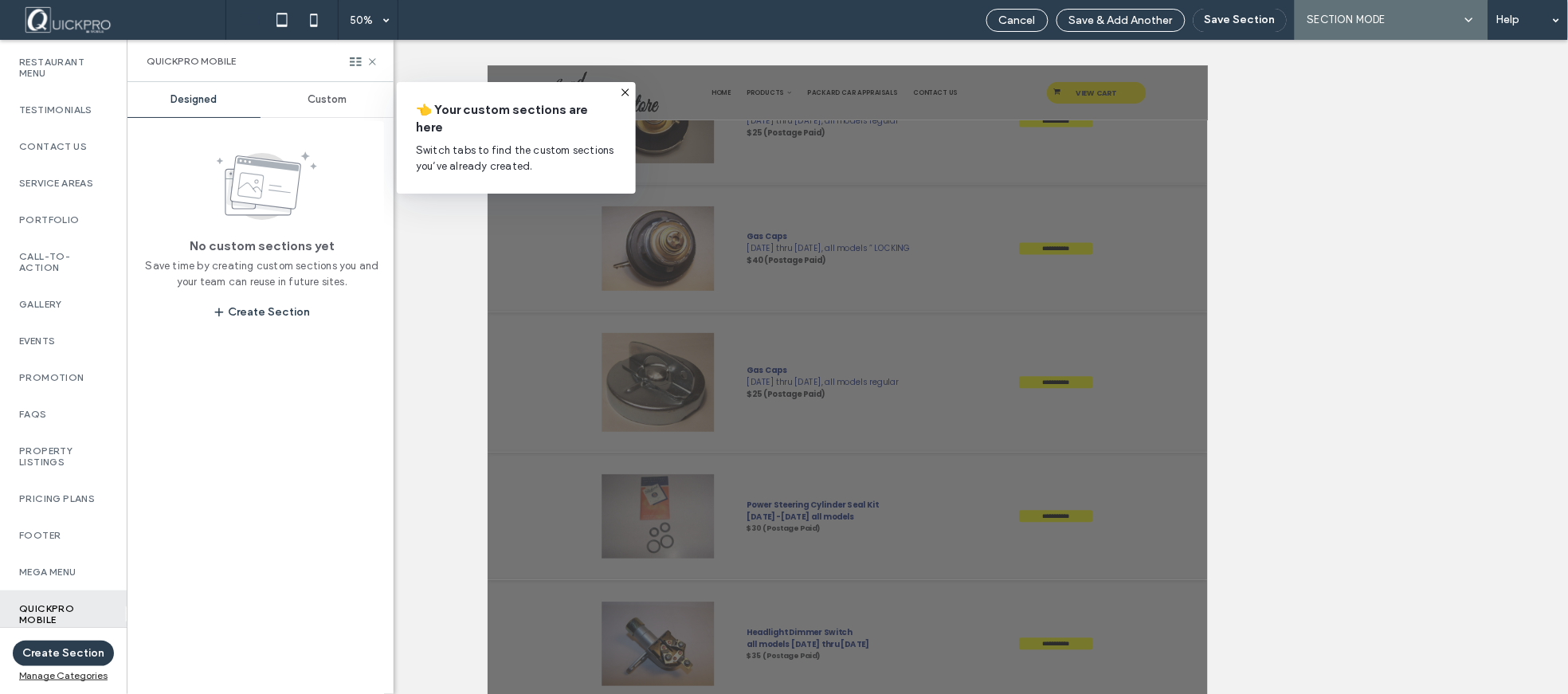
click at [324, 96] on span "Custom" at bounding box center [326, 99] width 39 height 13
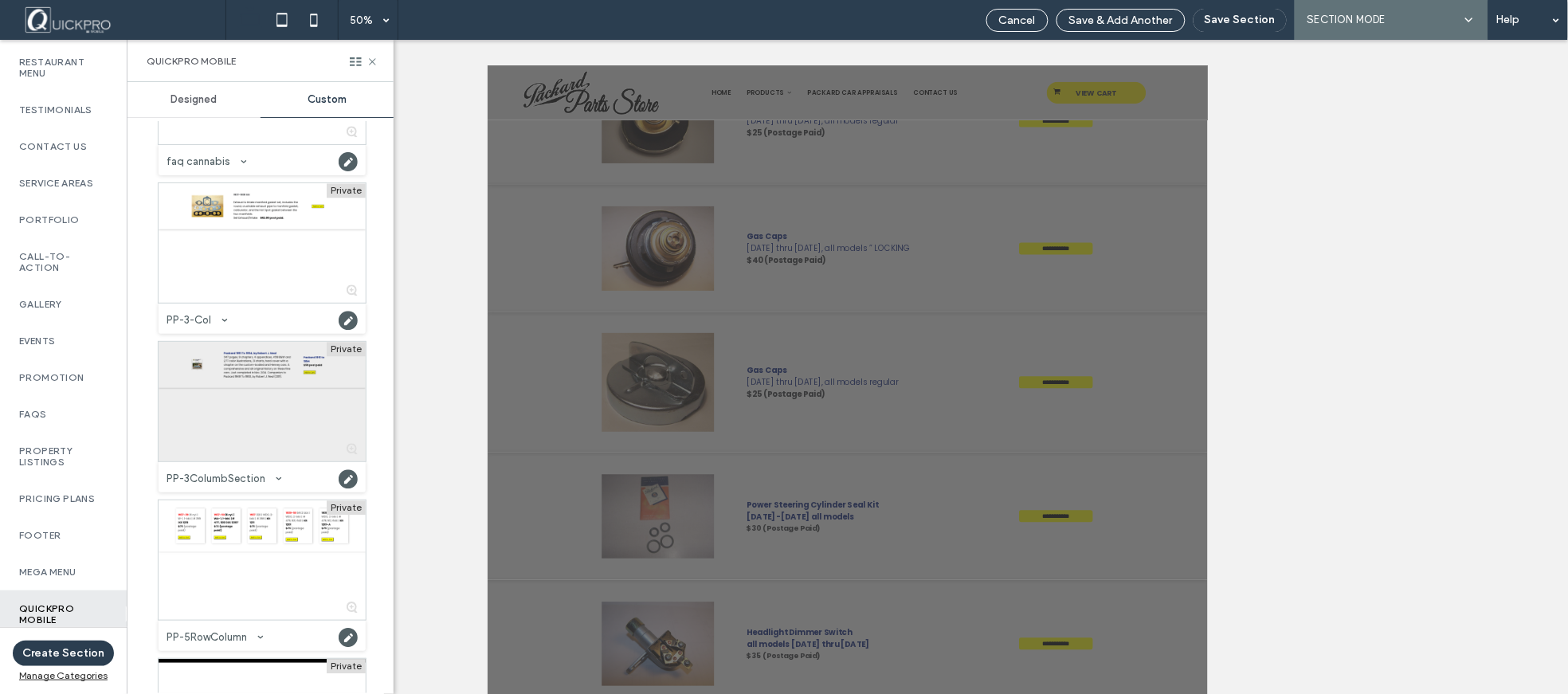
scroll to position [1150, 0]
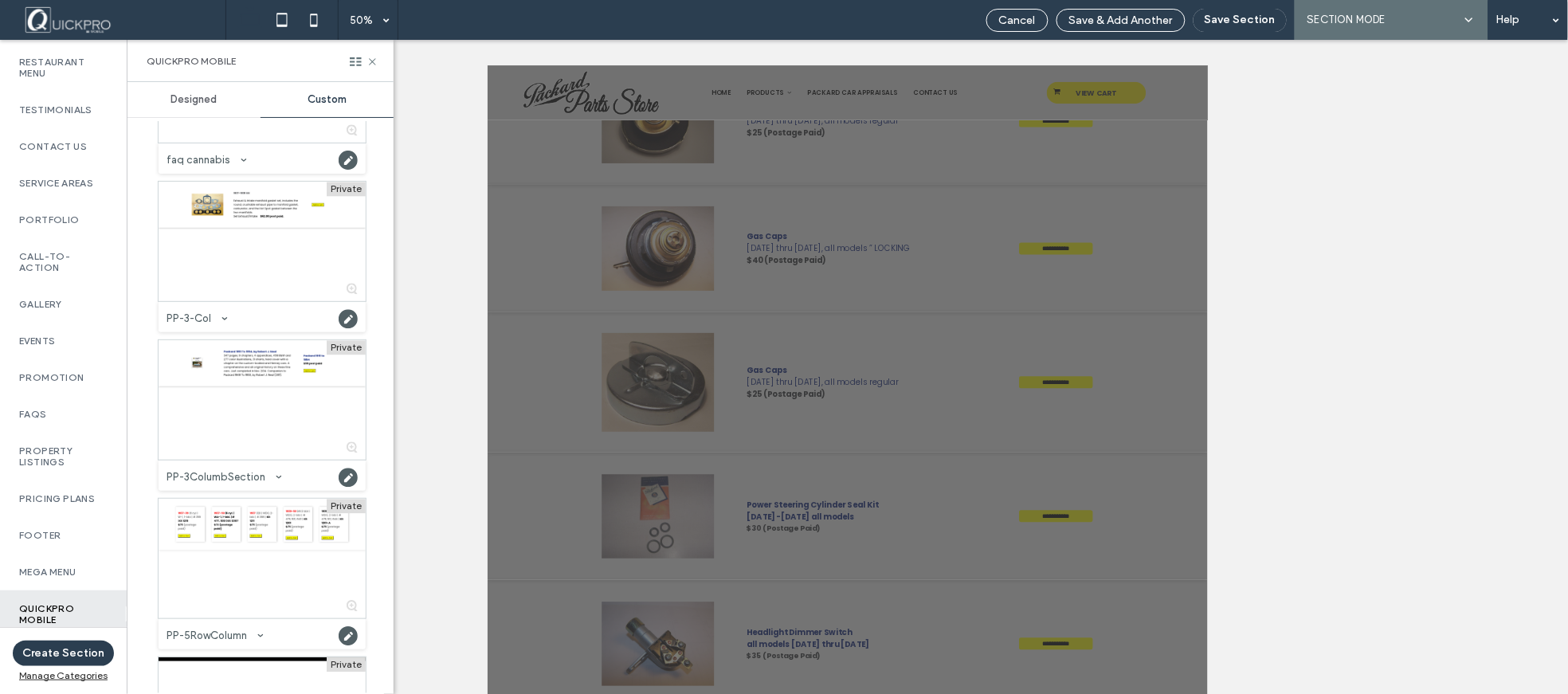
click at [224, 319] on div at bounding box center [224, 318] width 19 height 19
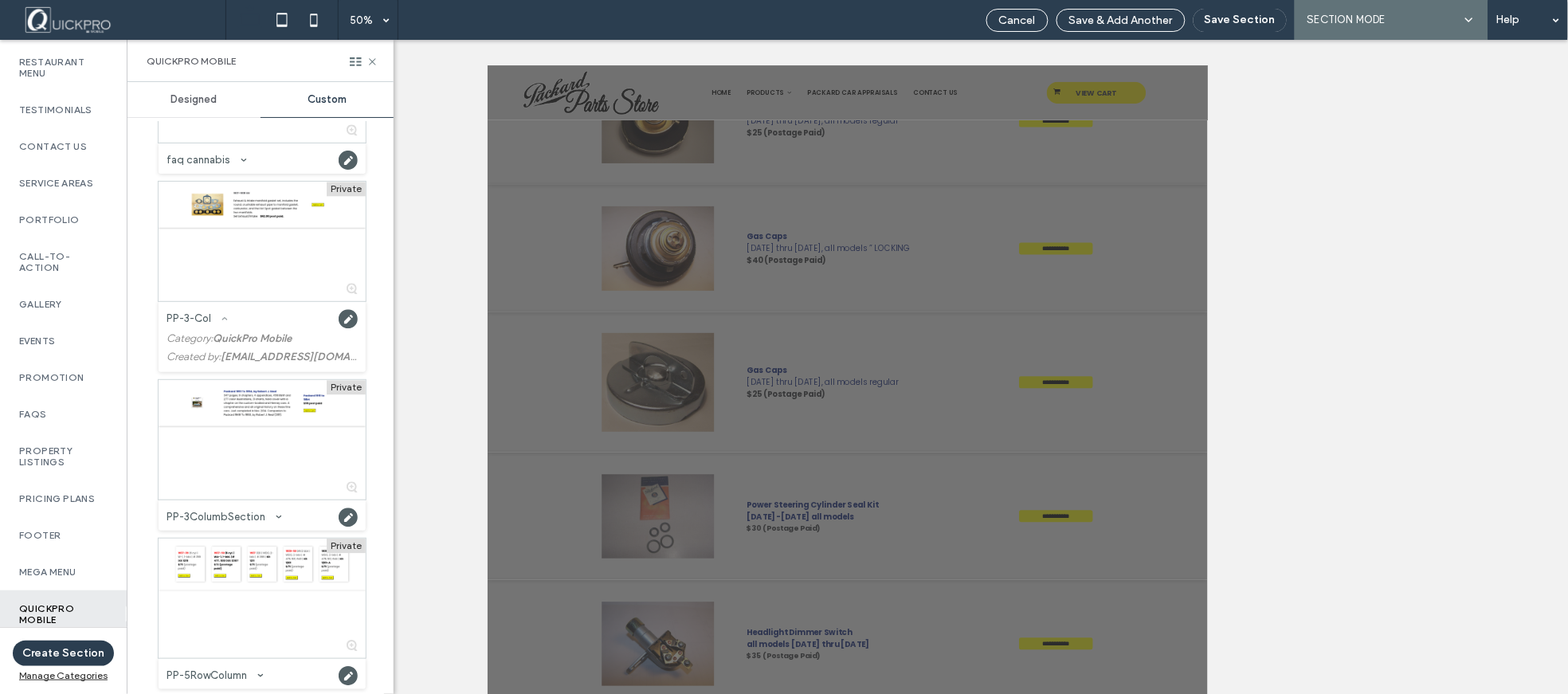
click at [221, 322] on span at bounding box center [224, 318] width 6 height 19
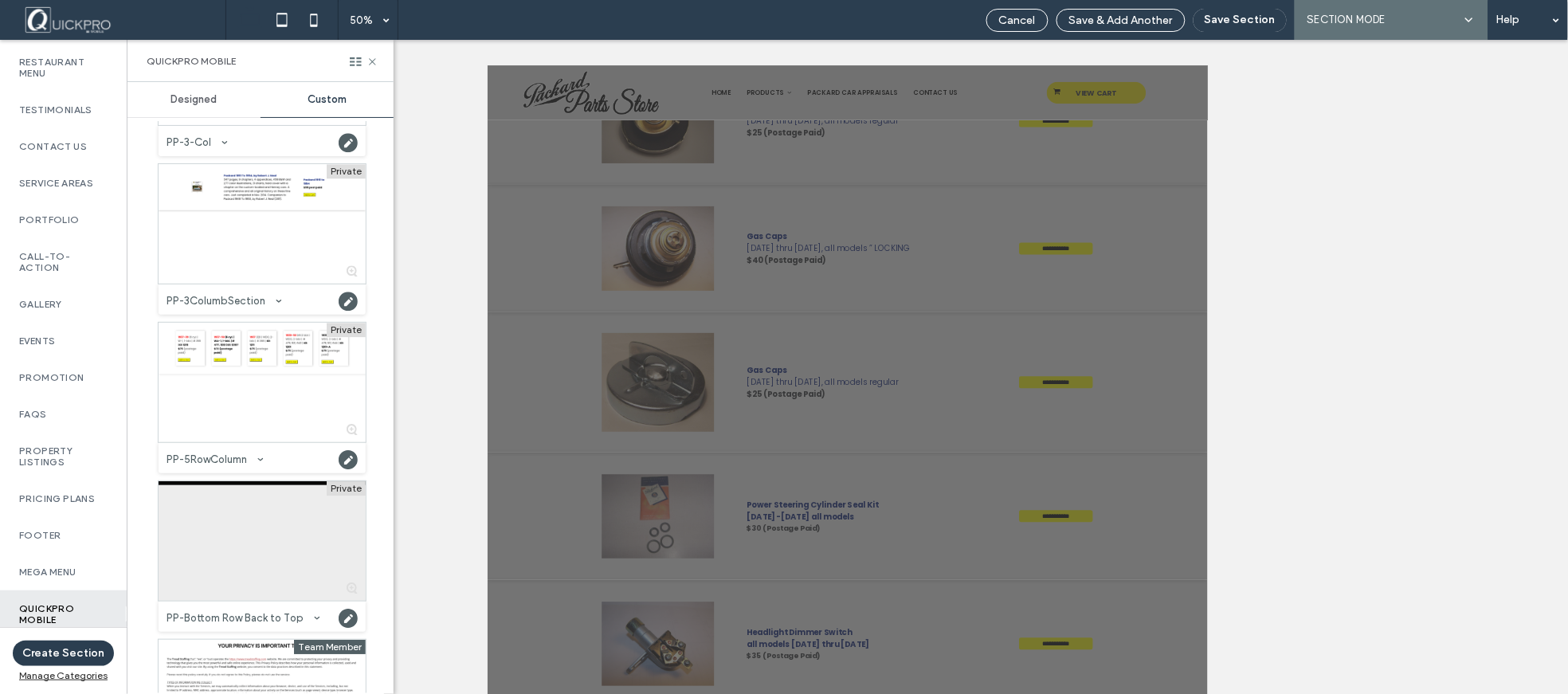
scroll to position [1327, 0]
click at [239, 483] on div at bounding box center [262, 540] width 207 height 120
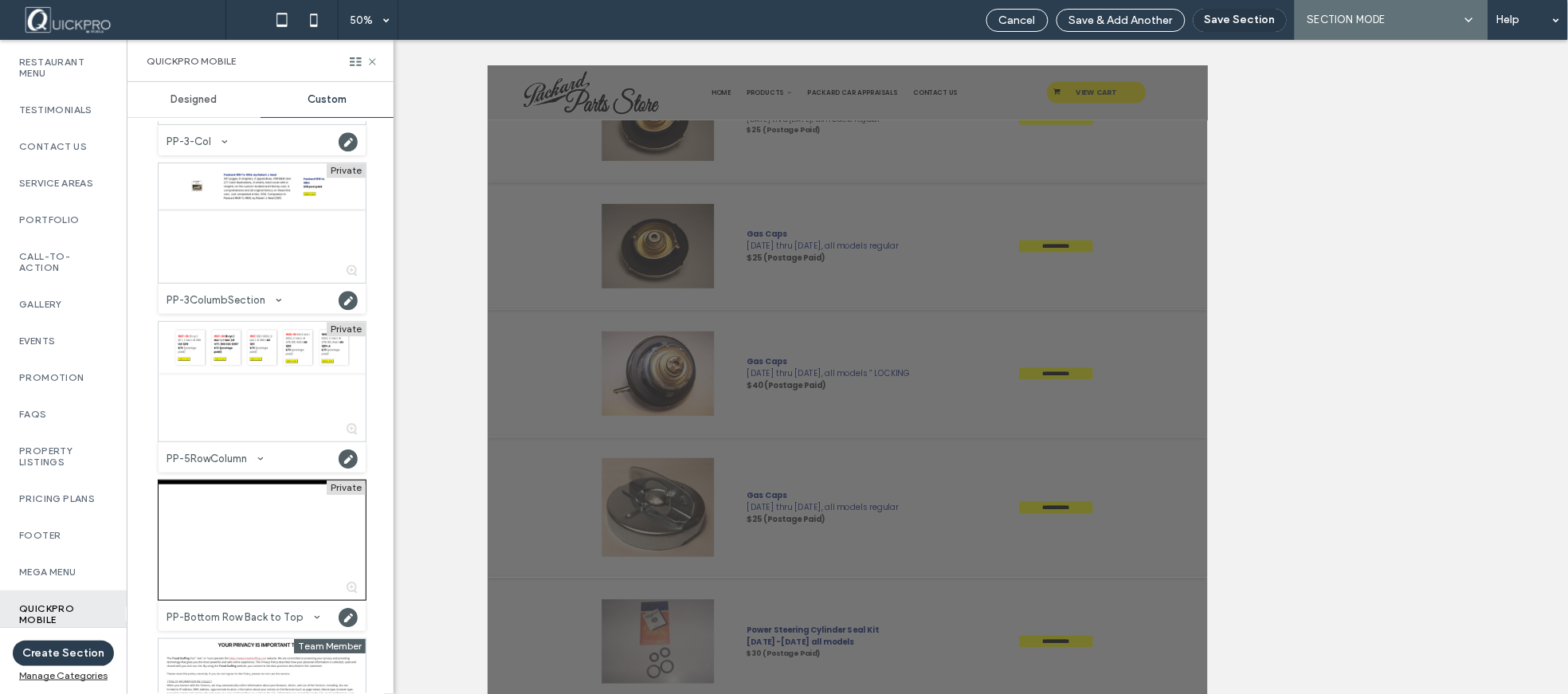
click at [1243, 14] on button "Save Section" at bounding box center [1240, 20] width 93 height 23
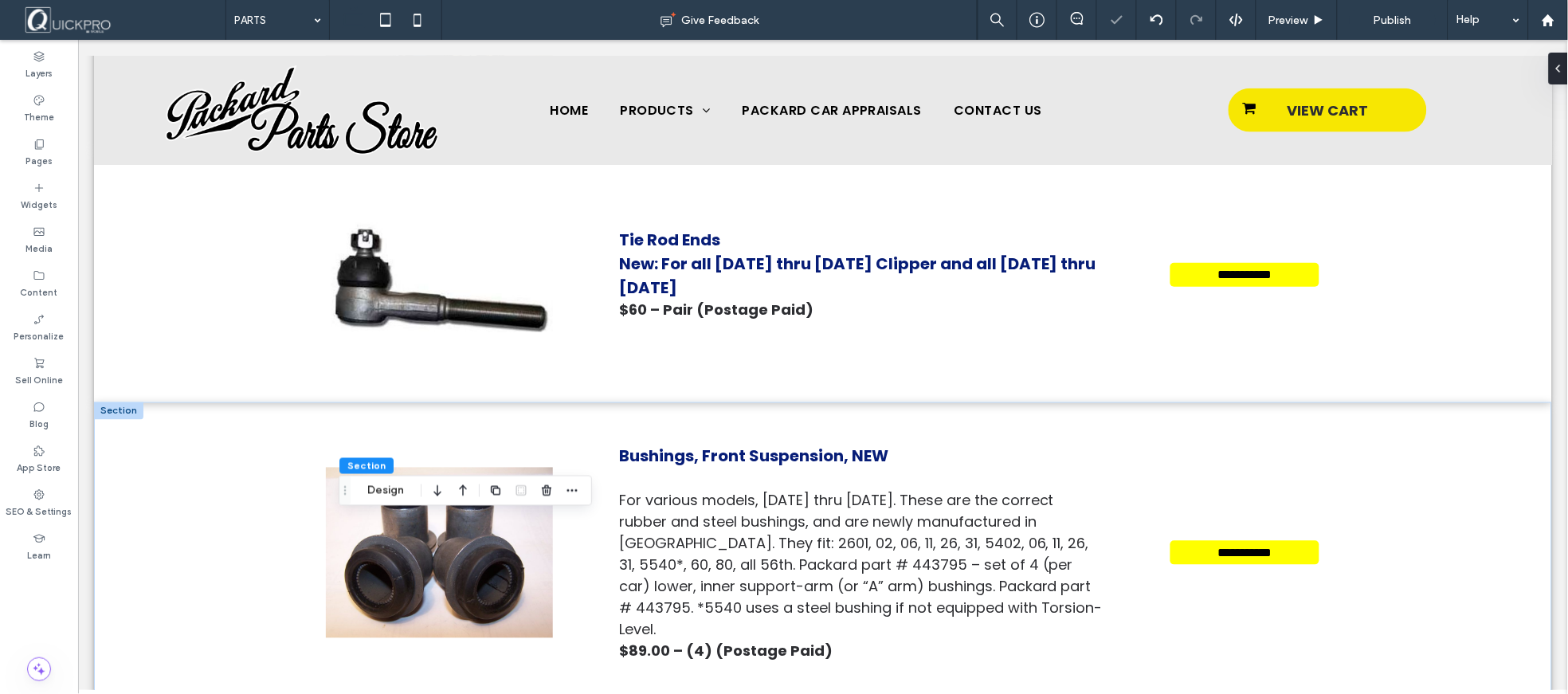
scroll to position [11261, 0]
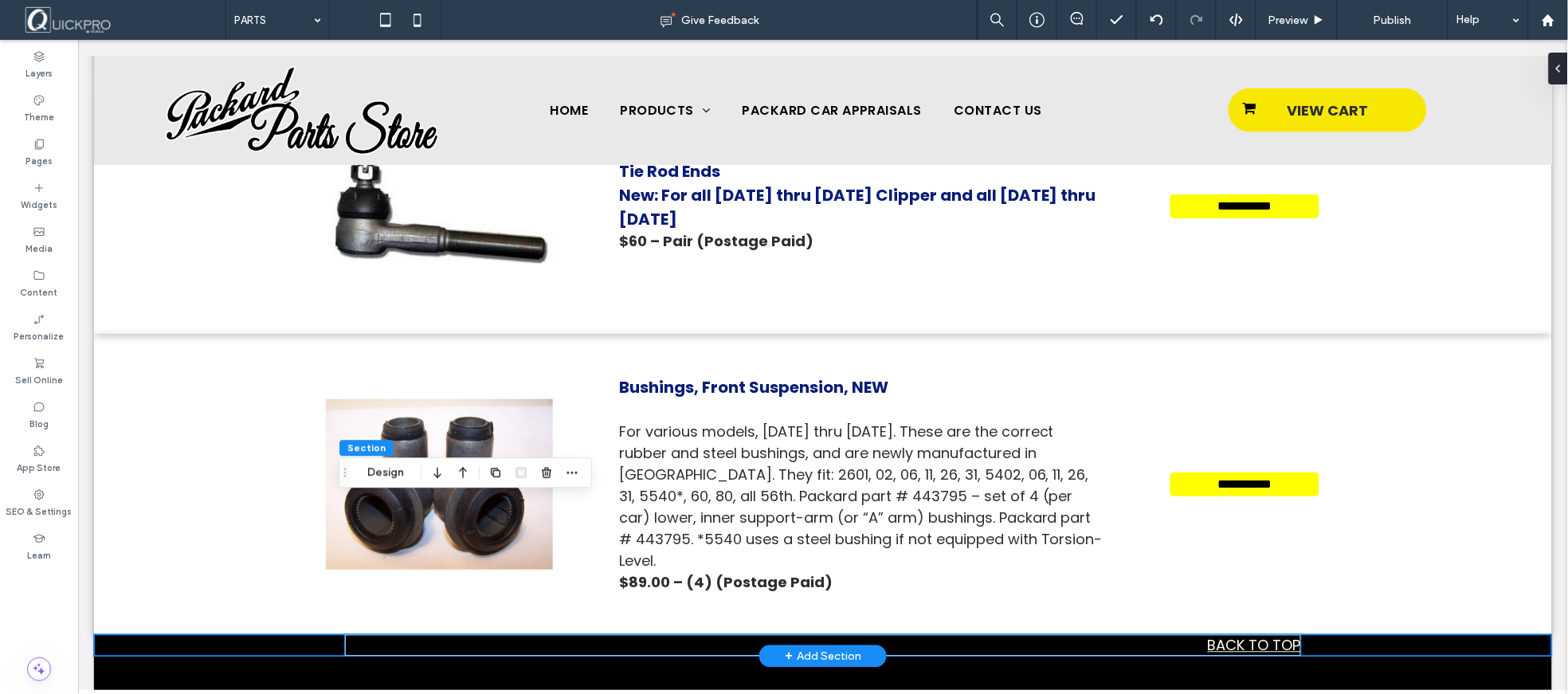
click at [1236, 635] on link "BACK TO TOP" at bounding box center [1253, 645] width 93 height 20
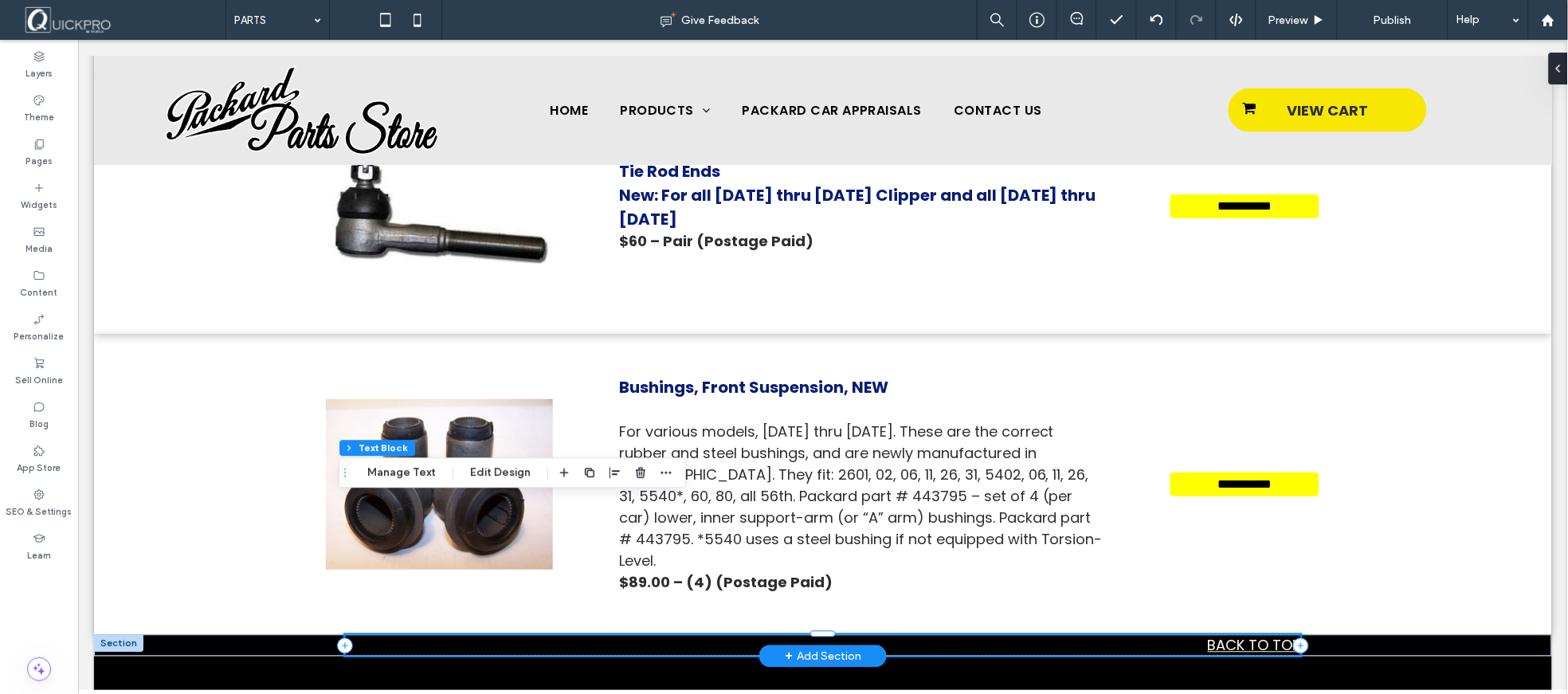
click at [1210, 635] on link "BACK TO TOP" at bounding box center [1253, 645] width 93 height 20
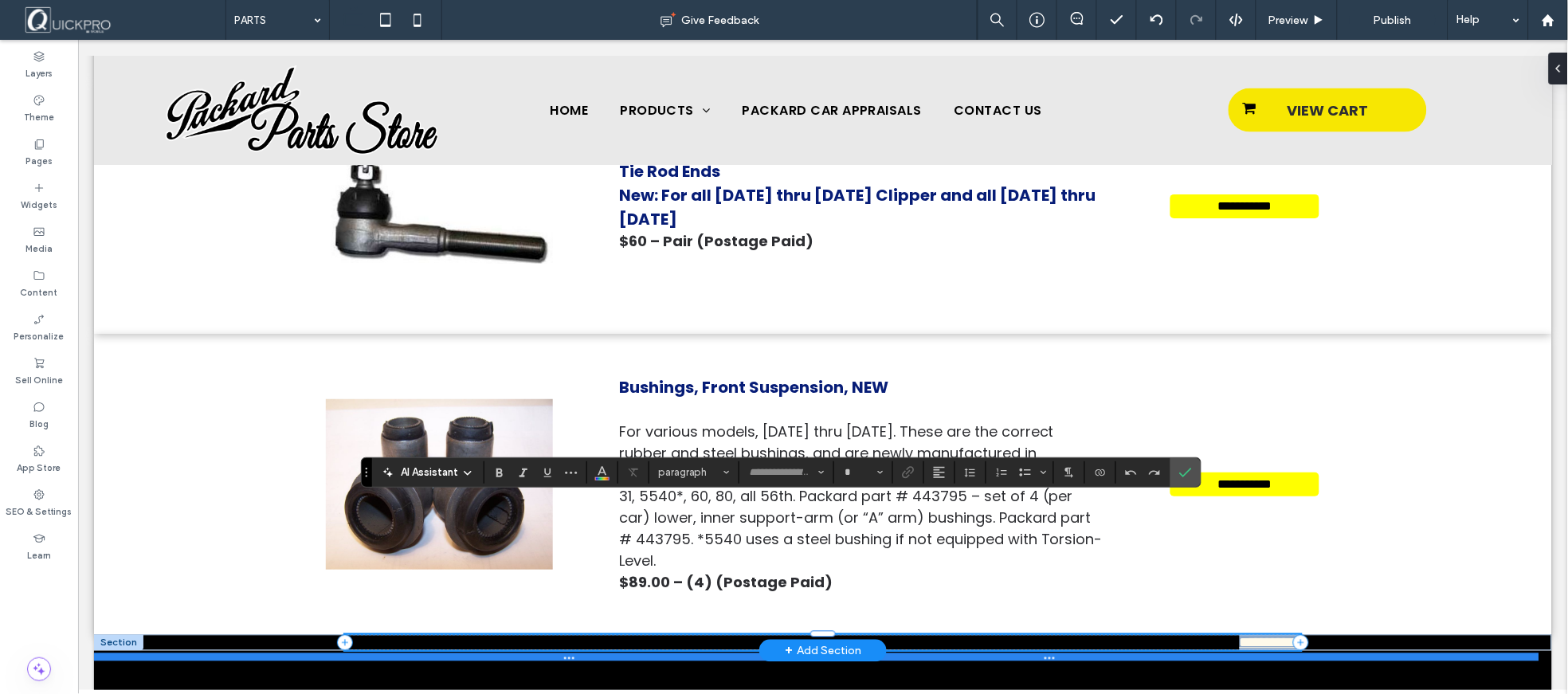
type input "*******"
type input "**"
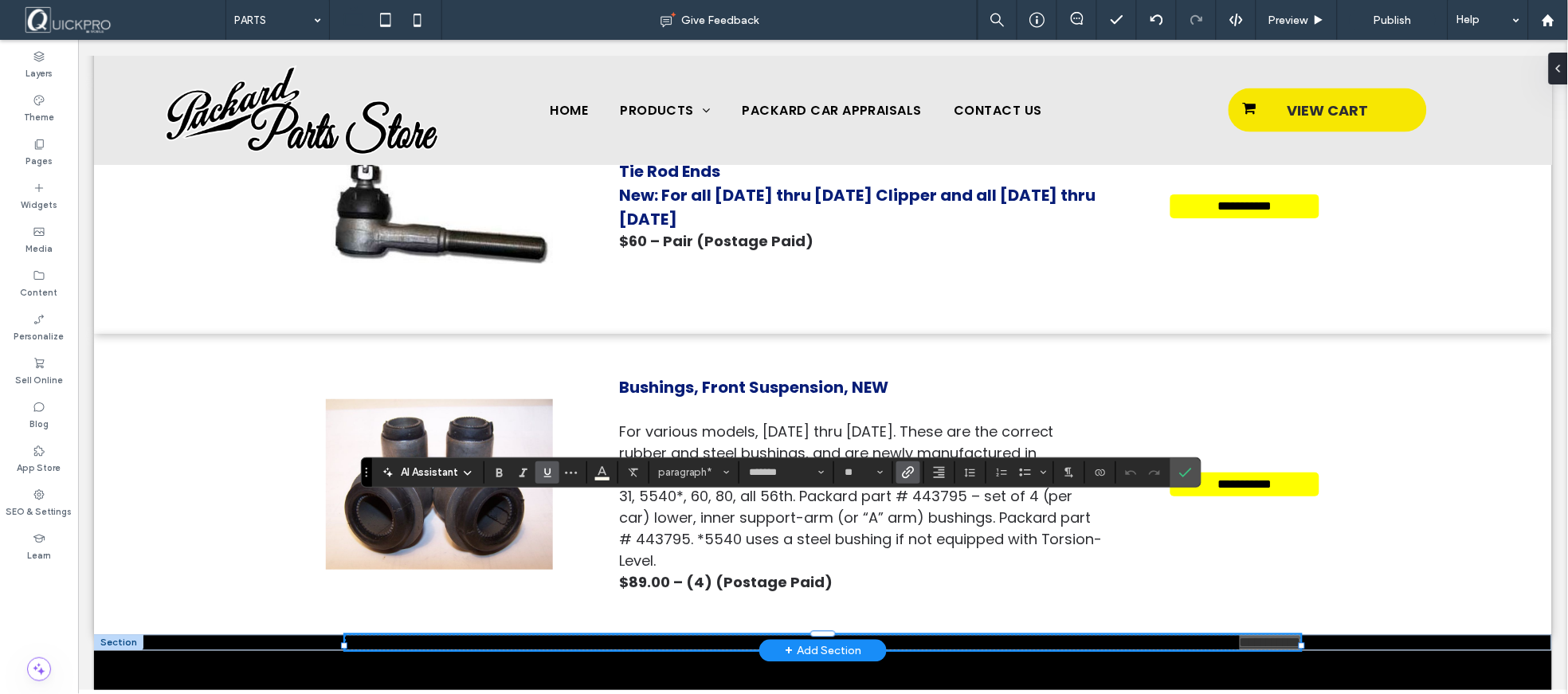
click at [913, 477] on icon "Link" at bounding box center [908, 472] width 13 height 13
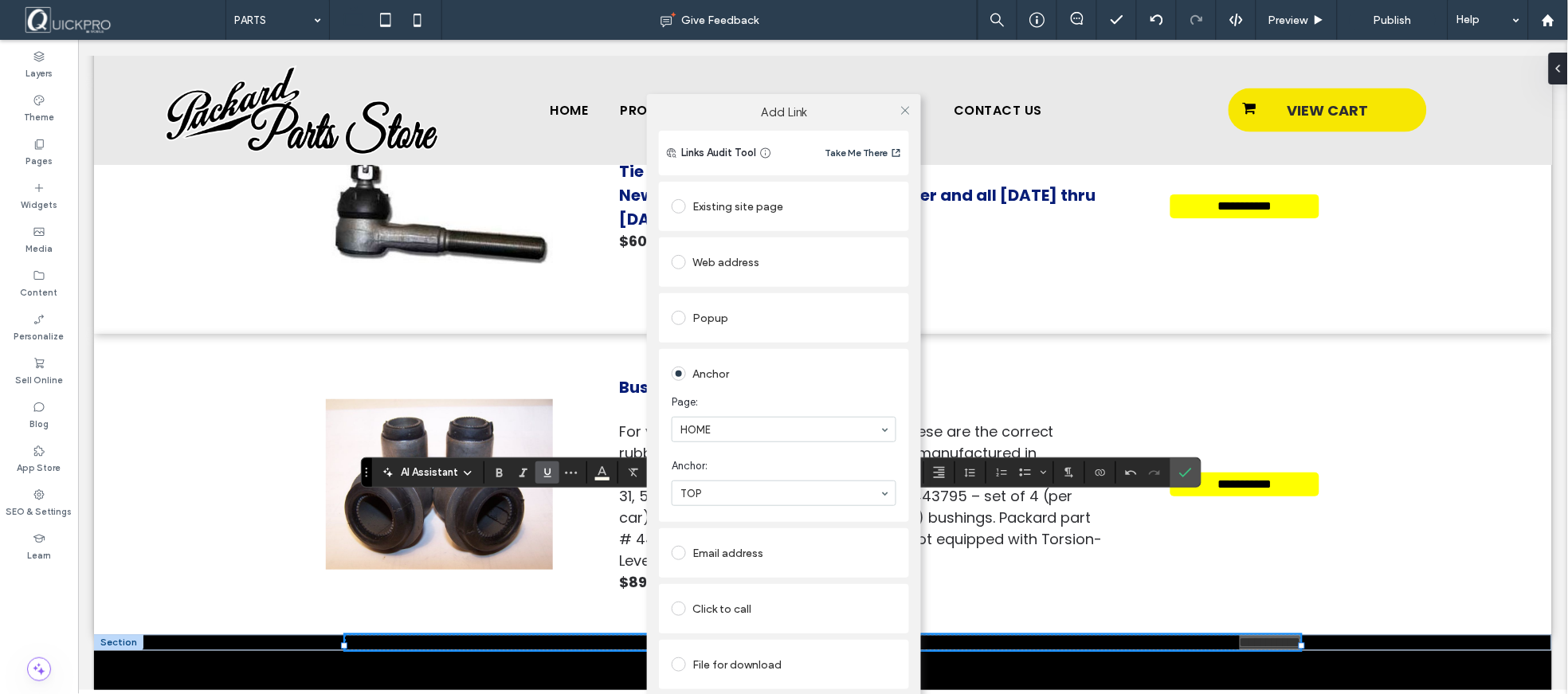
click at [680, 204] on span at bounding box center [678, 206] width 14 height 14
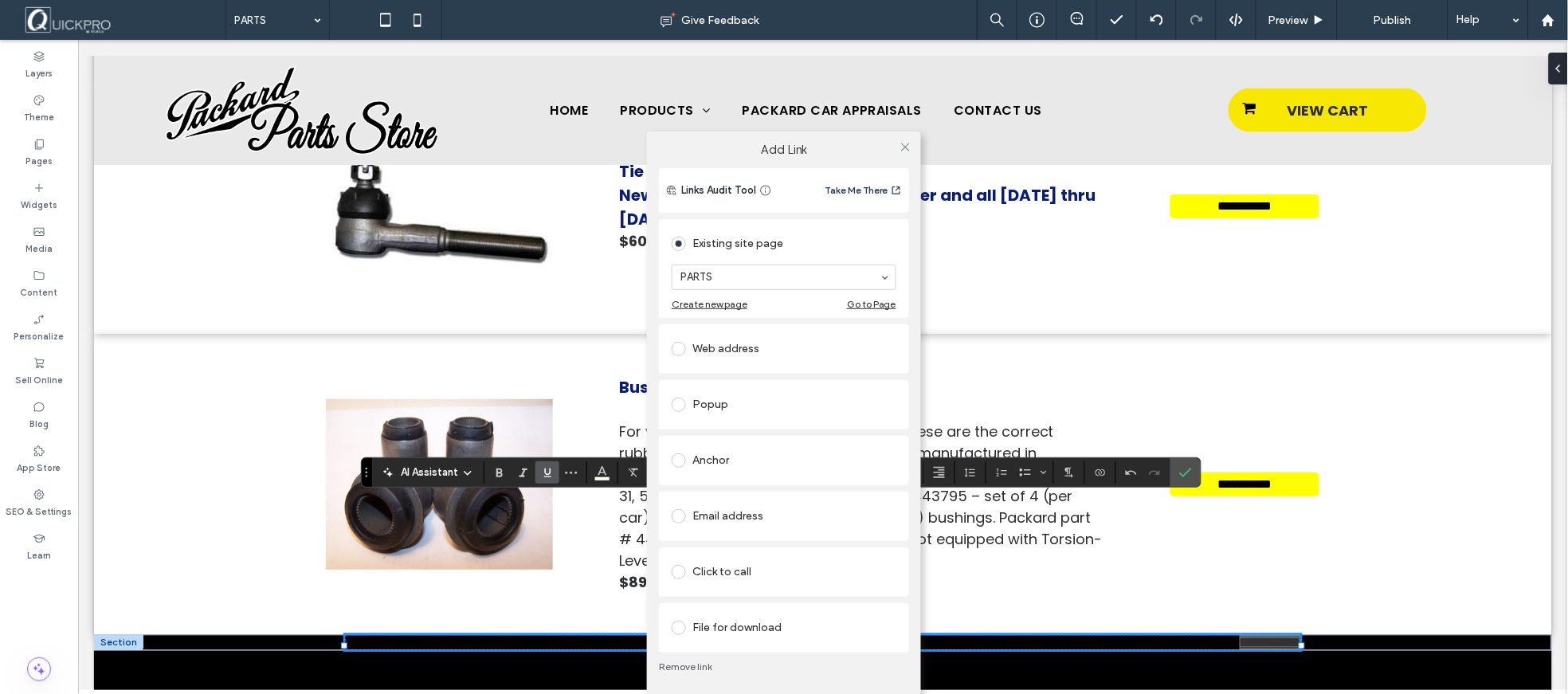
click at [671, 457] on span at bounding box center [678, 460] width 14 height 14
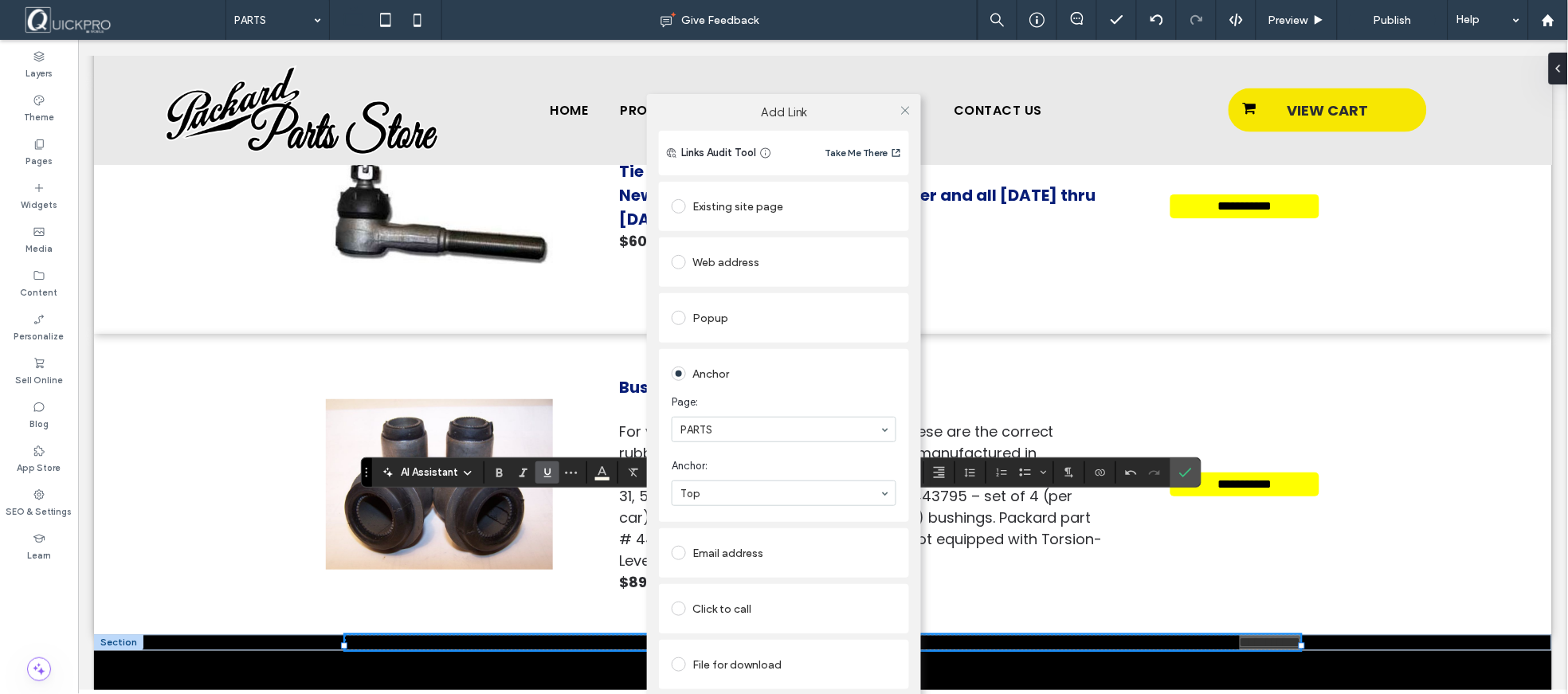
click at [1182, 464] on div "Add Link Links Audit Tool Take Me There Existing site page PARTS Create new pag…" at bounding box center [784, 414] width 1568 height 694
click at [907, 115] on icon at bounding box center [906, 111] width 12 height 12
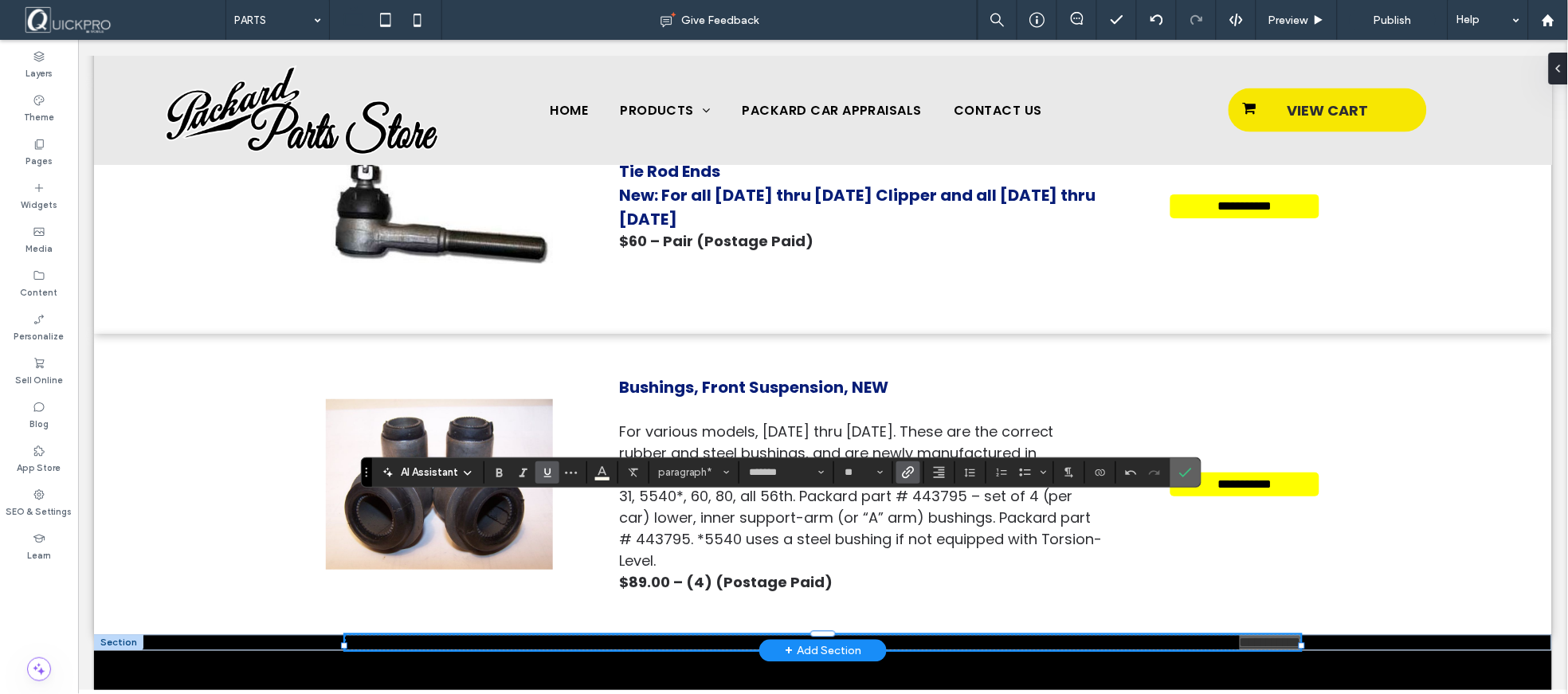
click at [1180, 474] on icon "Confirm" at bounding box center [1185, 472] width 13 height 13
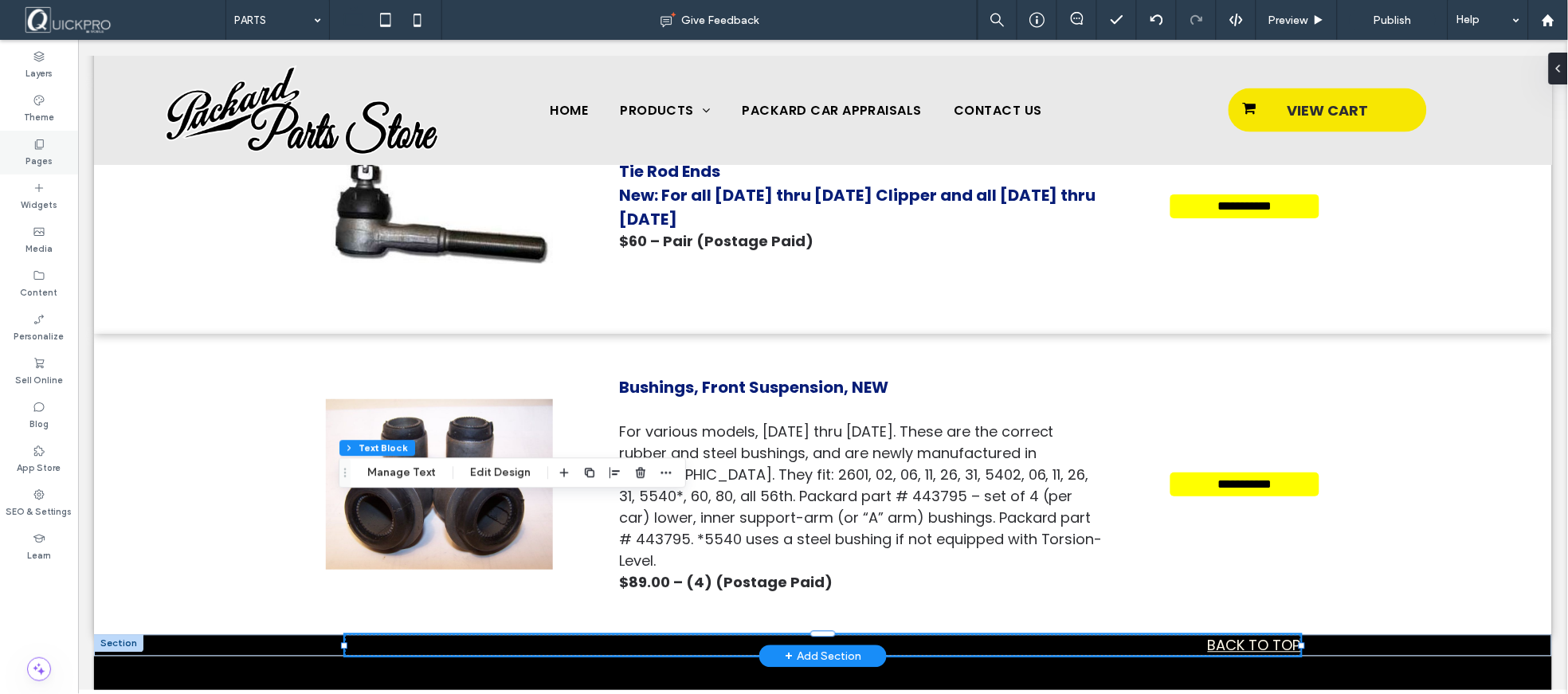
click at [37, 153] on label "Pages" at bounding box center [39, 160] width 27 height 18
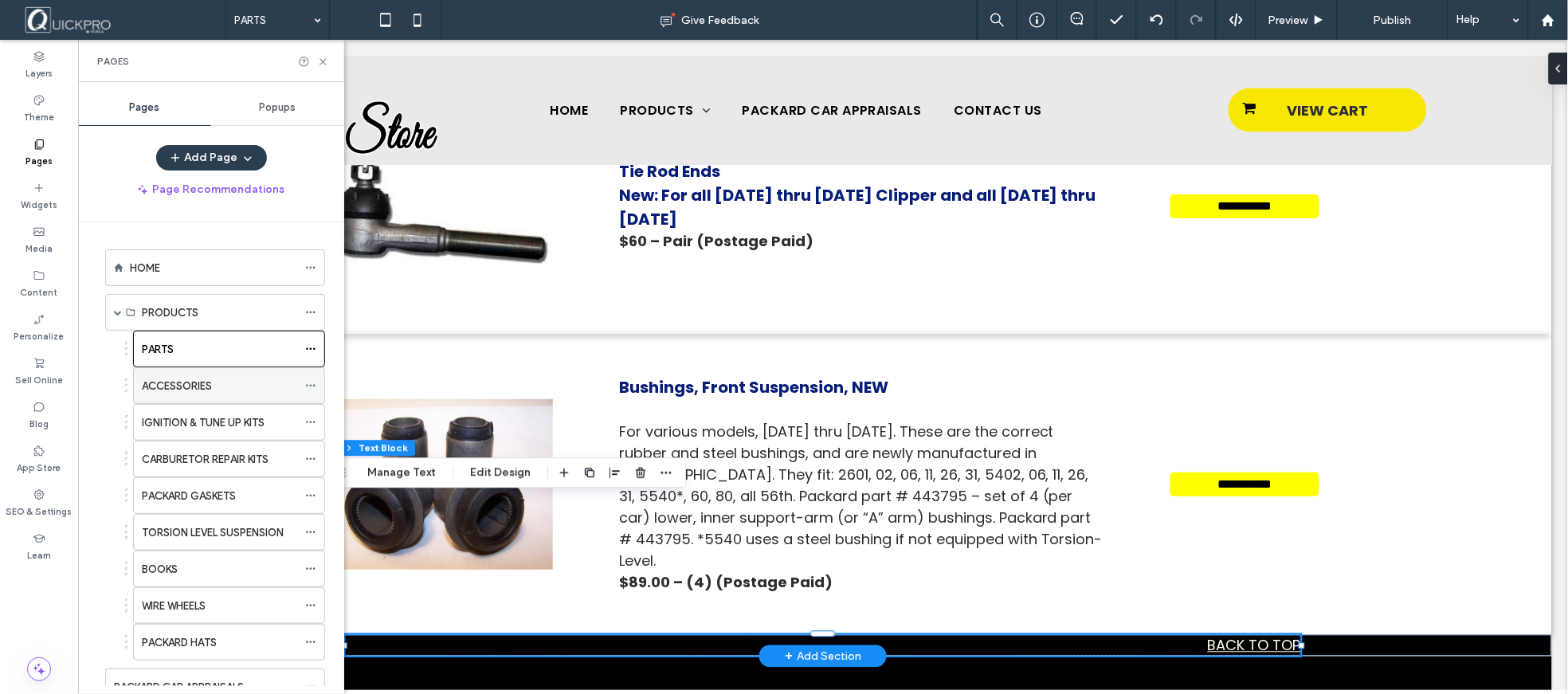
click at [178, 384] on label "ACCESSORIES" at bounding box center [177, 386] width 70 height 28
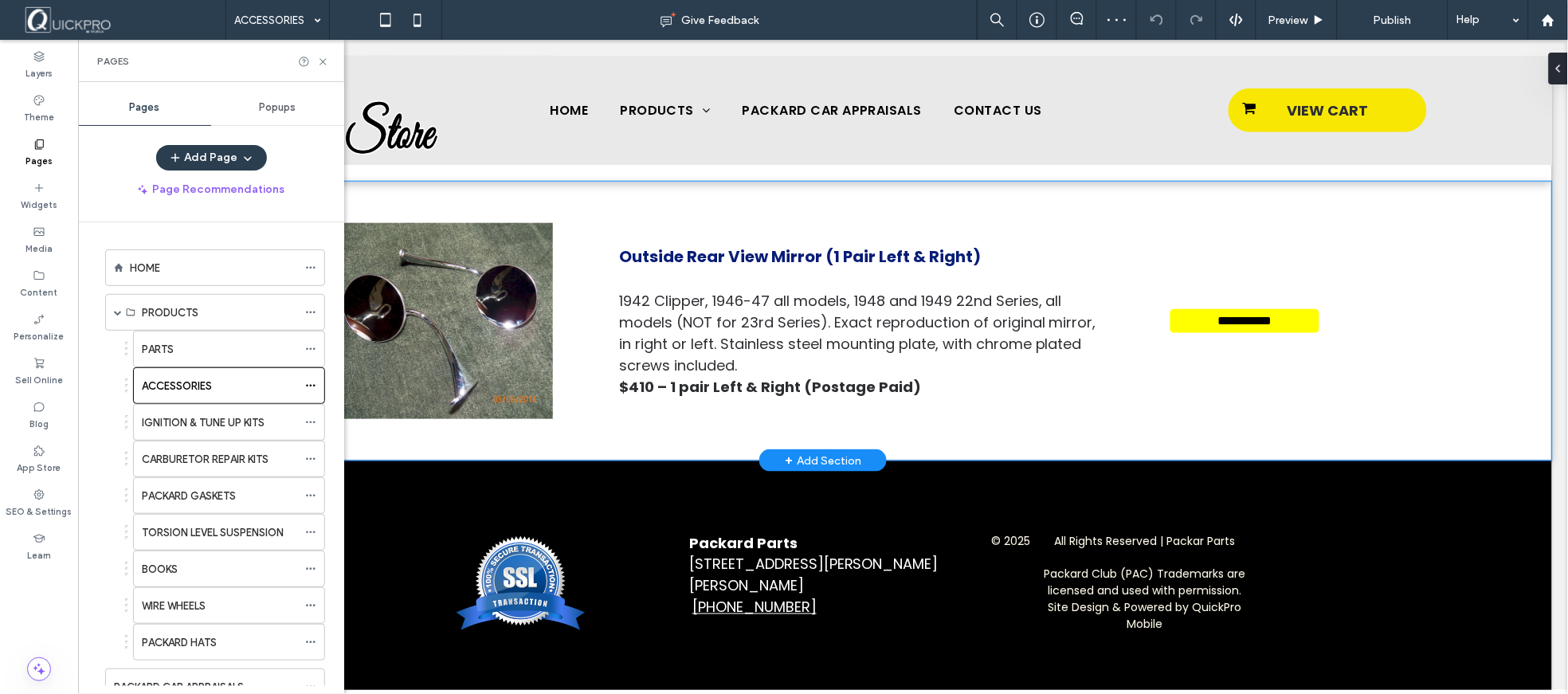
scroll to position [3901, 0]
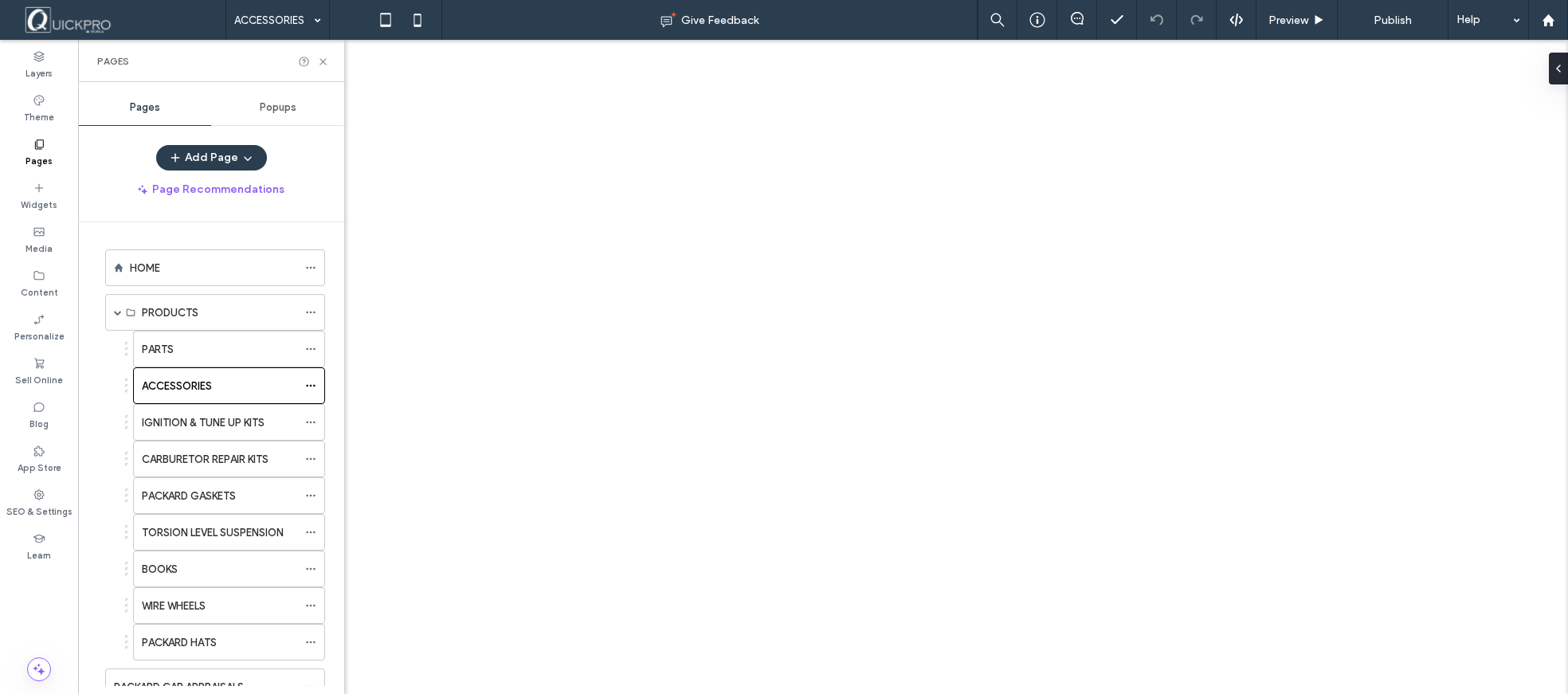
click at [319, 58] on icon at bounding box center [323, 62] width 12 height 12
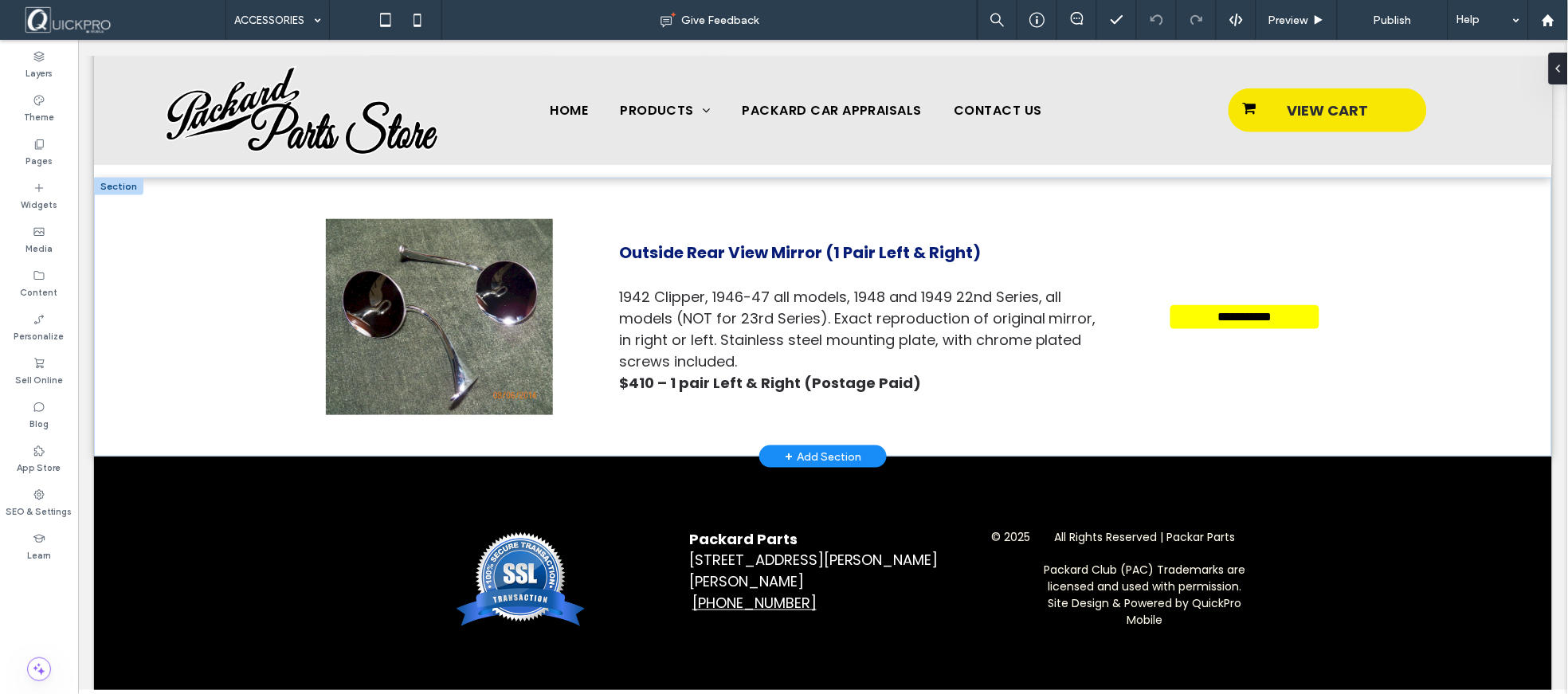
click at [117, 179] on div at bounding box center [118, 185] width 50 height 18
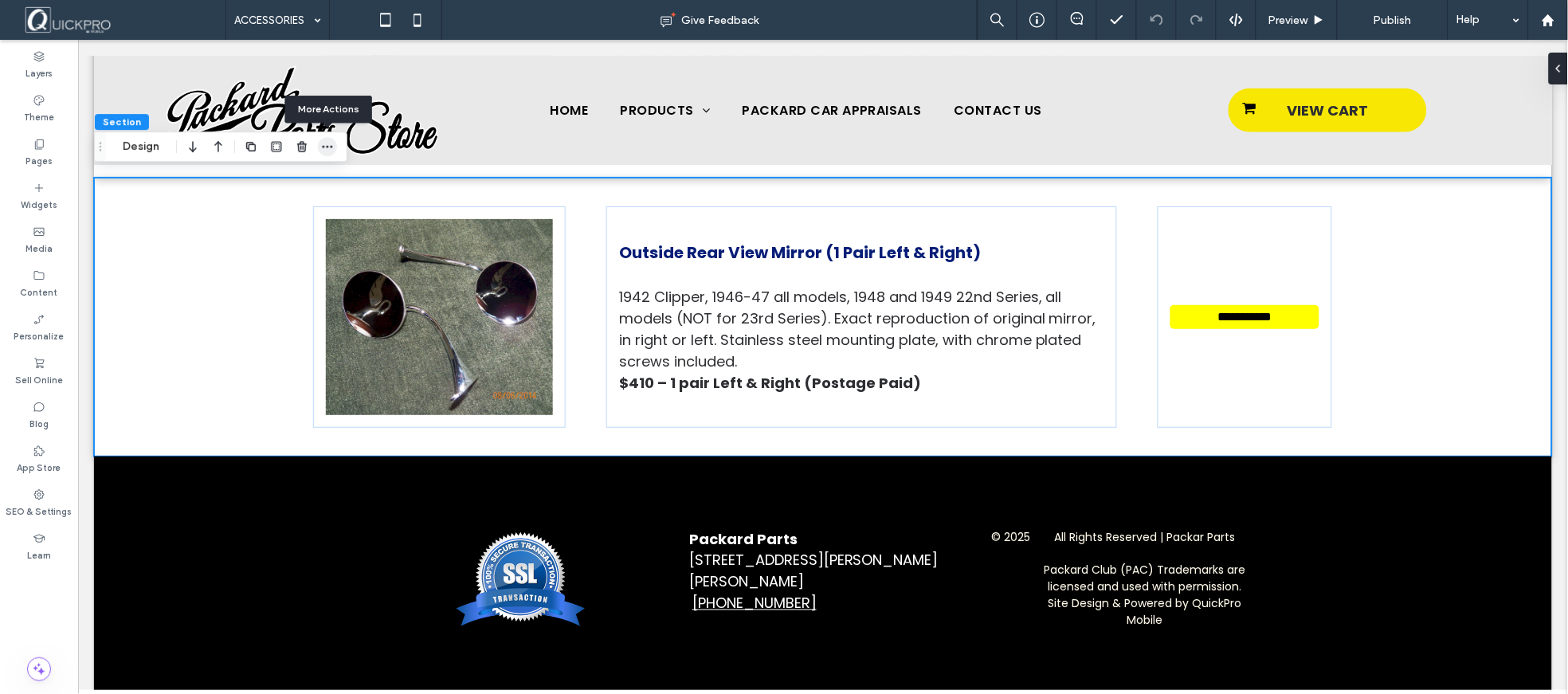
click at [326, 147] on use "button" at bounding box center [327, 147] width 10 height 2
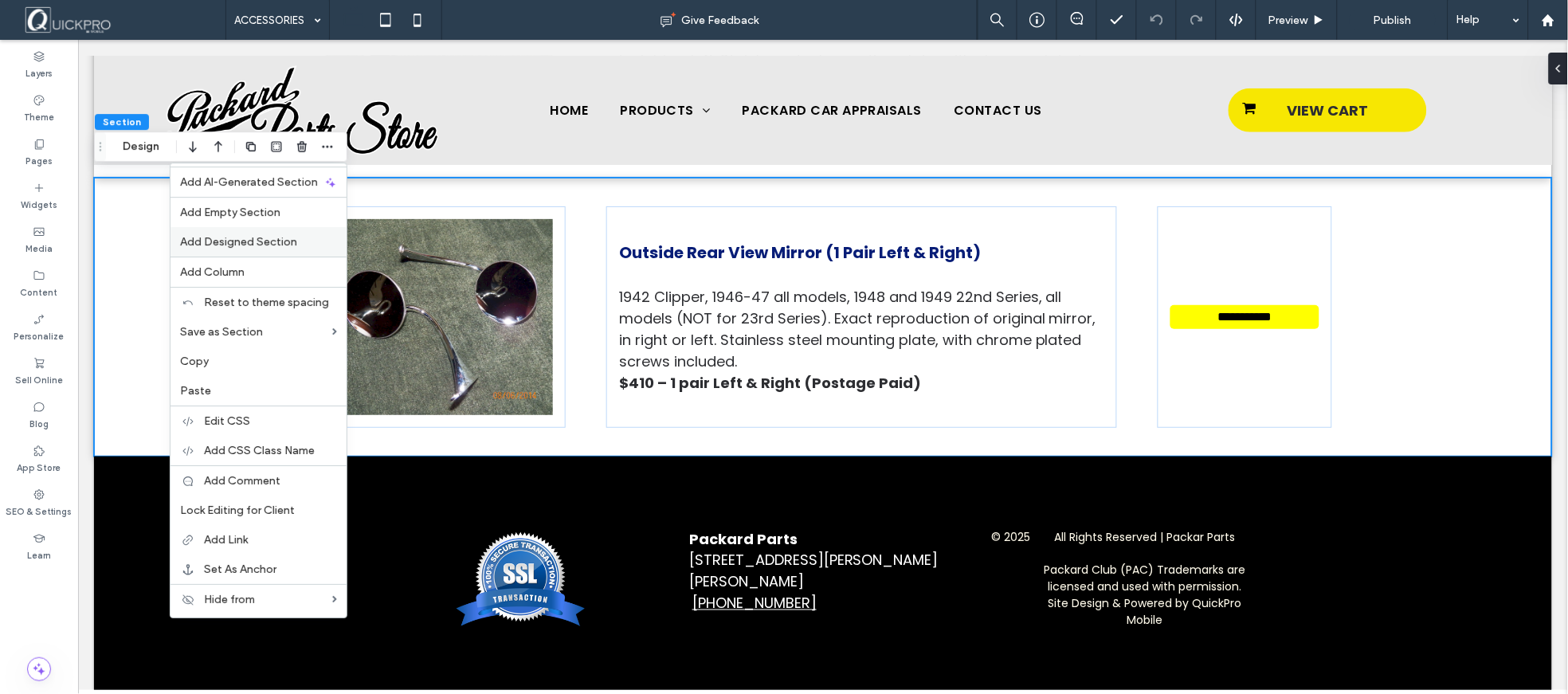
click at [260, 239] on span "Add Designed Section" at bounding box center [238, 242] width 117 height 14
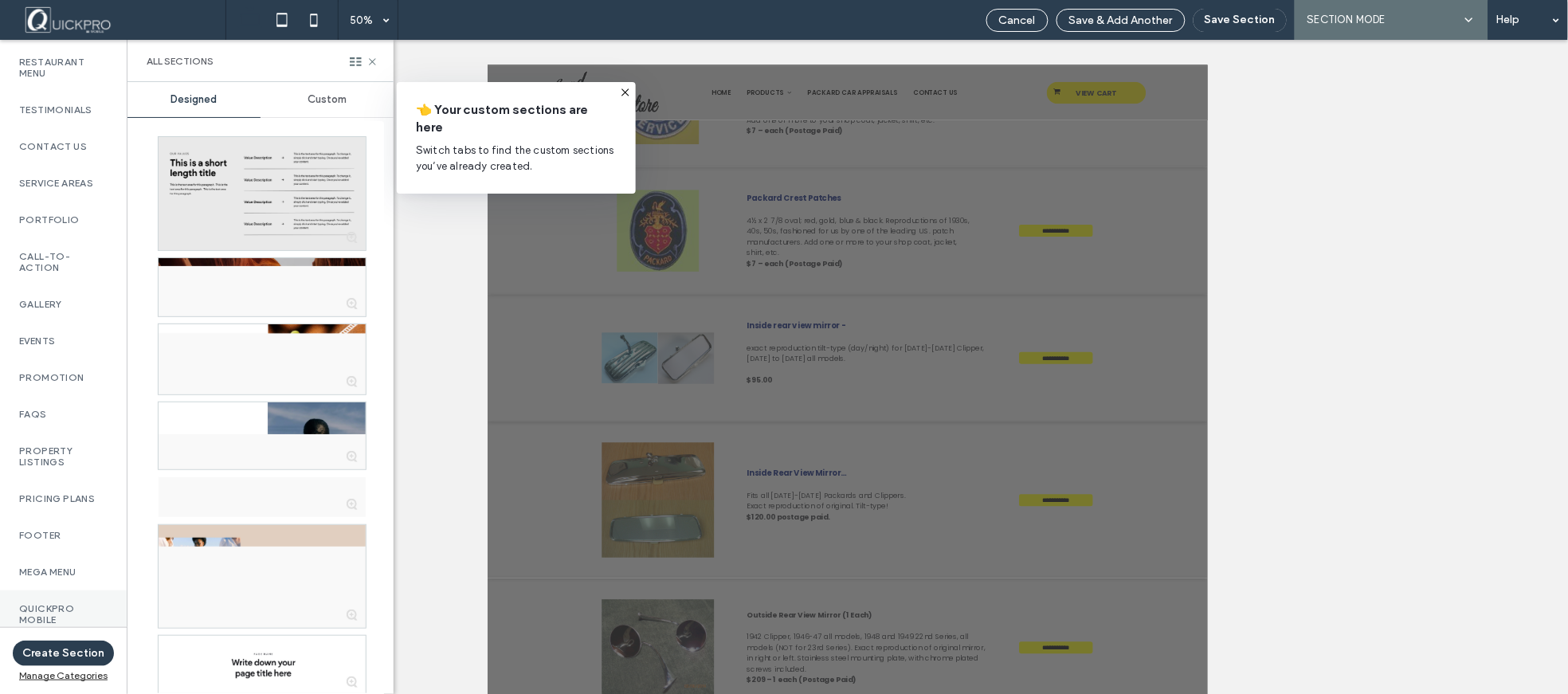
scroll to position [642, 0]
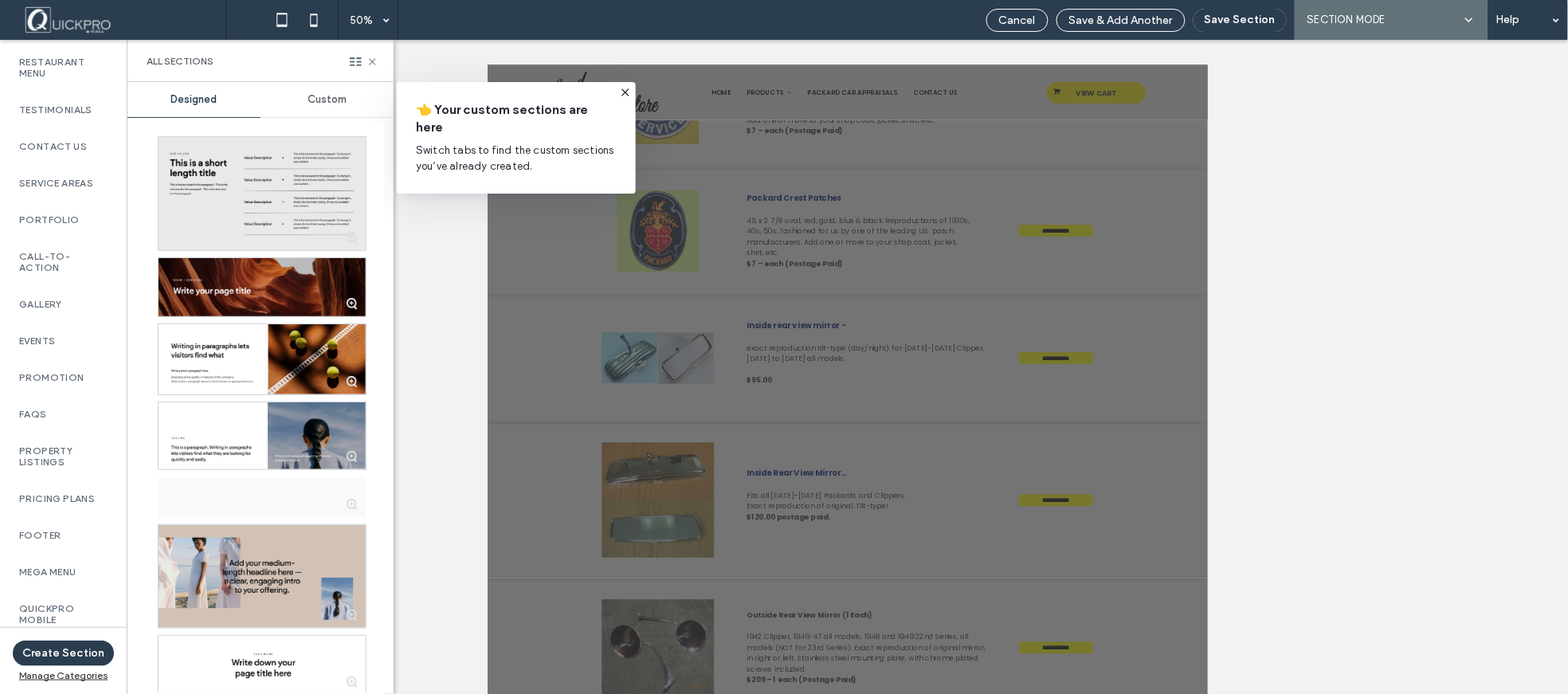
click at [49, 603] on label "QuickPro Mobile" at bounding box center [63, 614] width 89 height 22
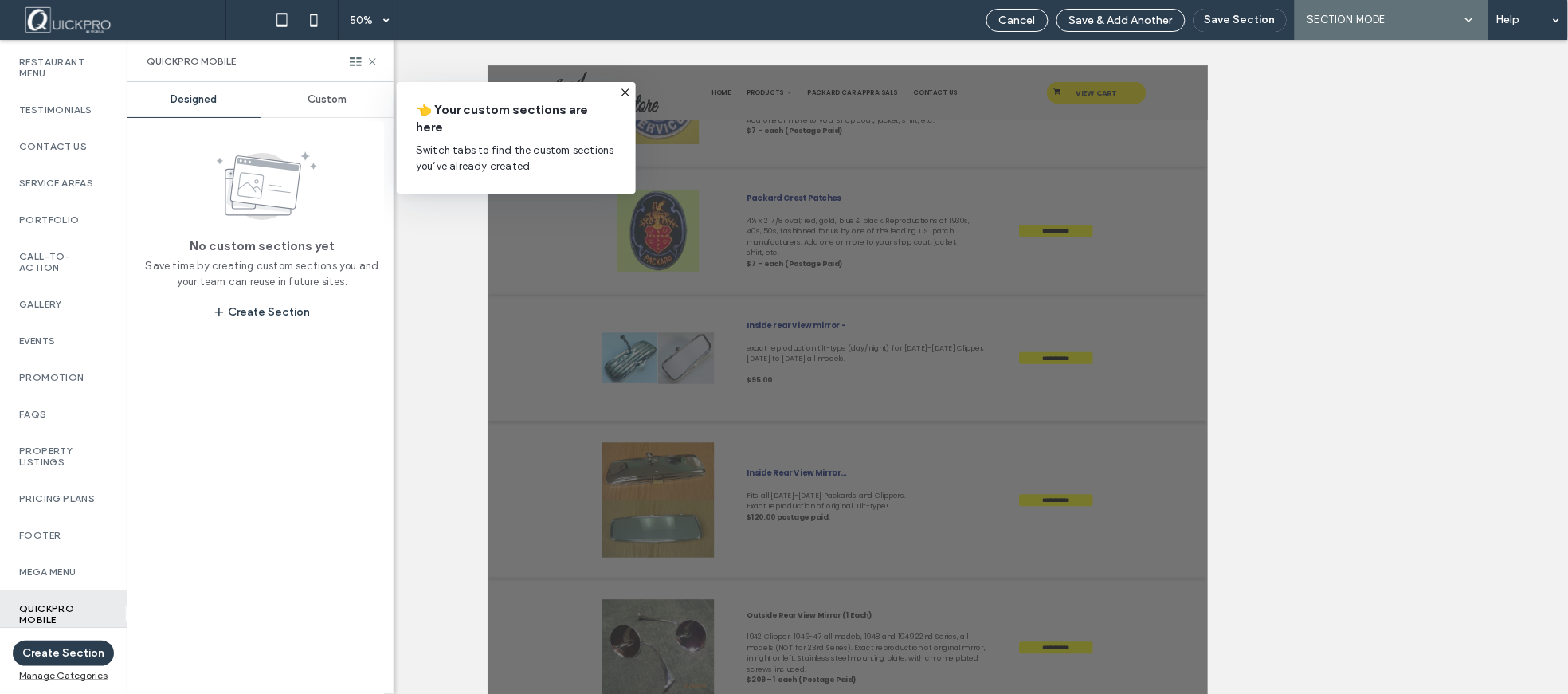
click at [331, 100] on span "Custom" at bounding box center [326, 99] width 39 height 13
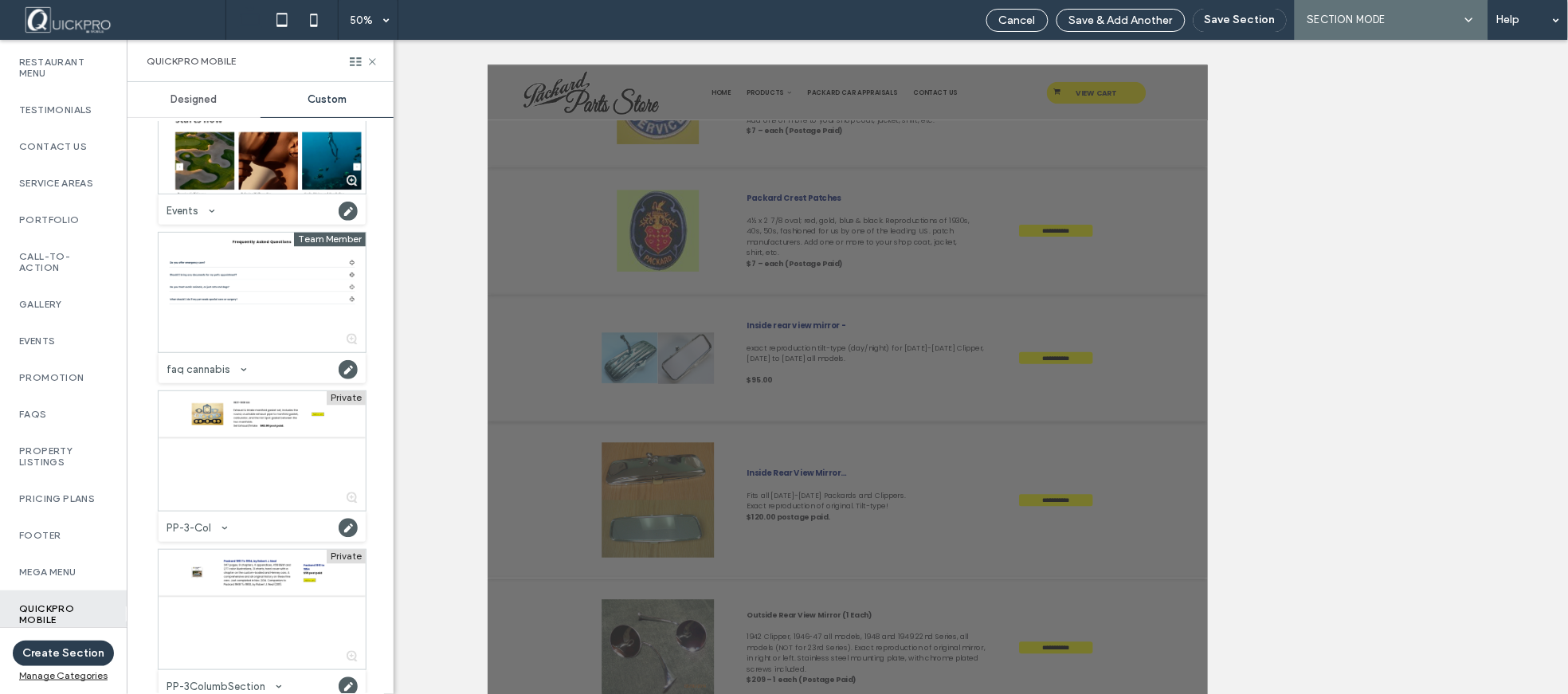
scroll to position [1327, 0]
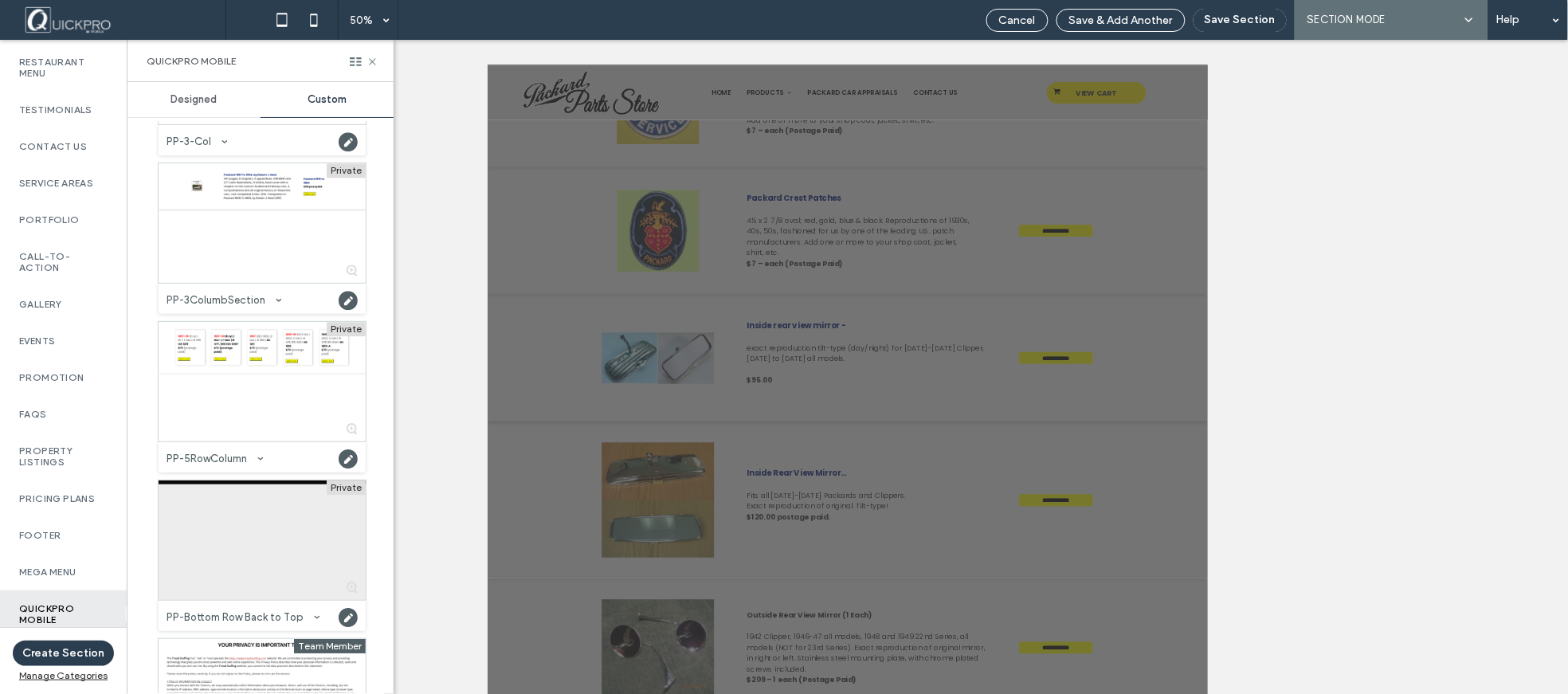
click at [272, 485] on div at bounding box center [262, 540] width 207 height 120
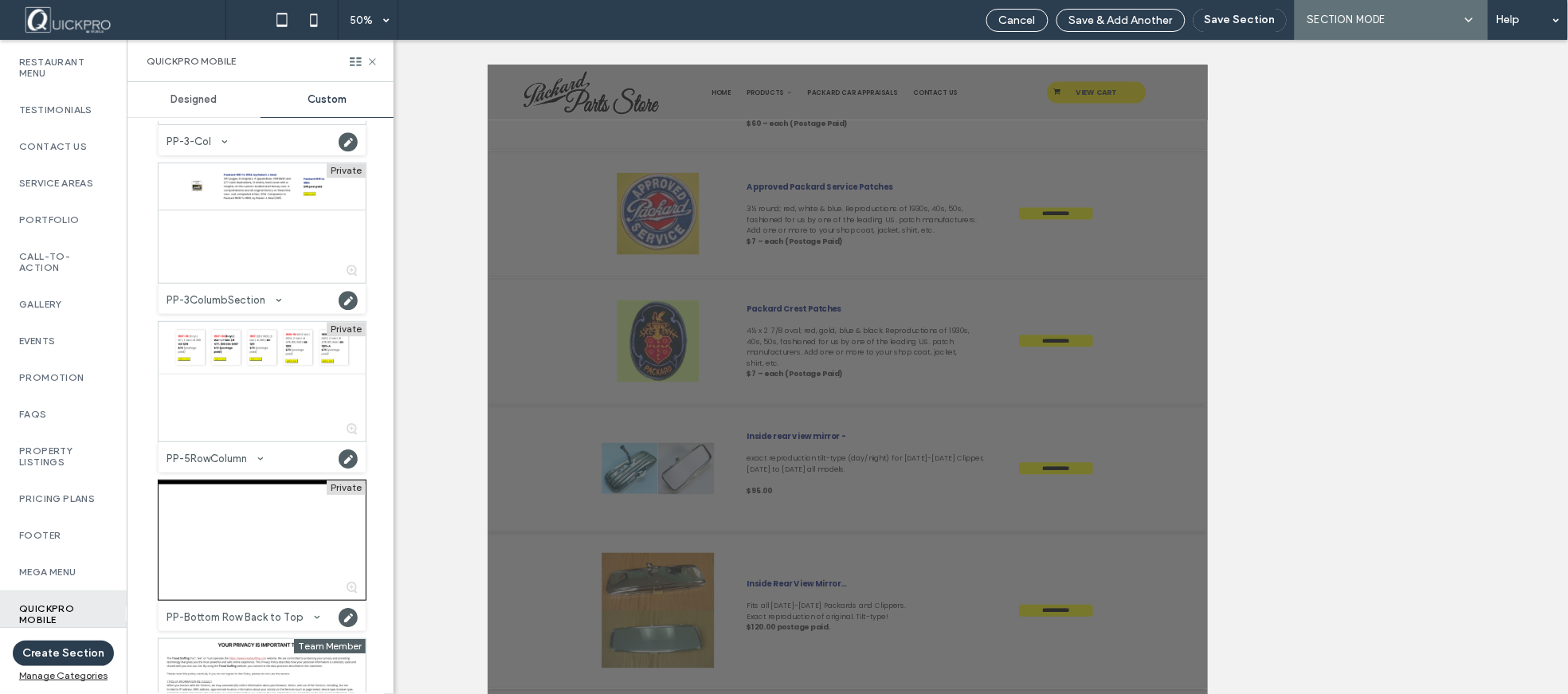
scroll to position [2454, 0]
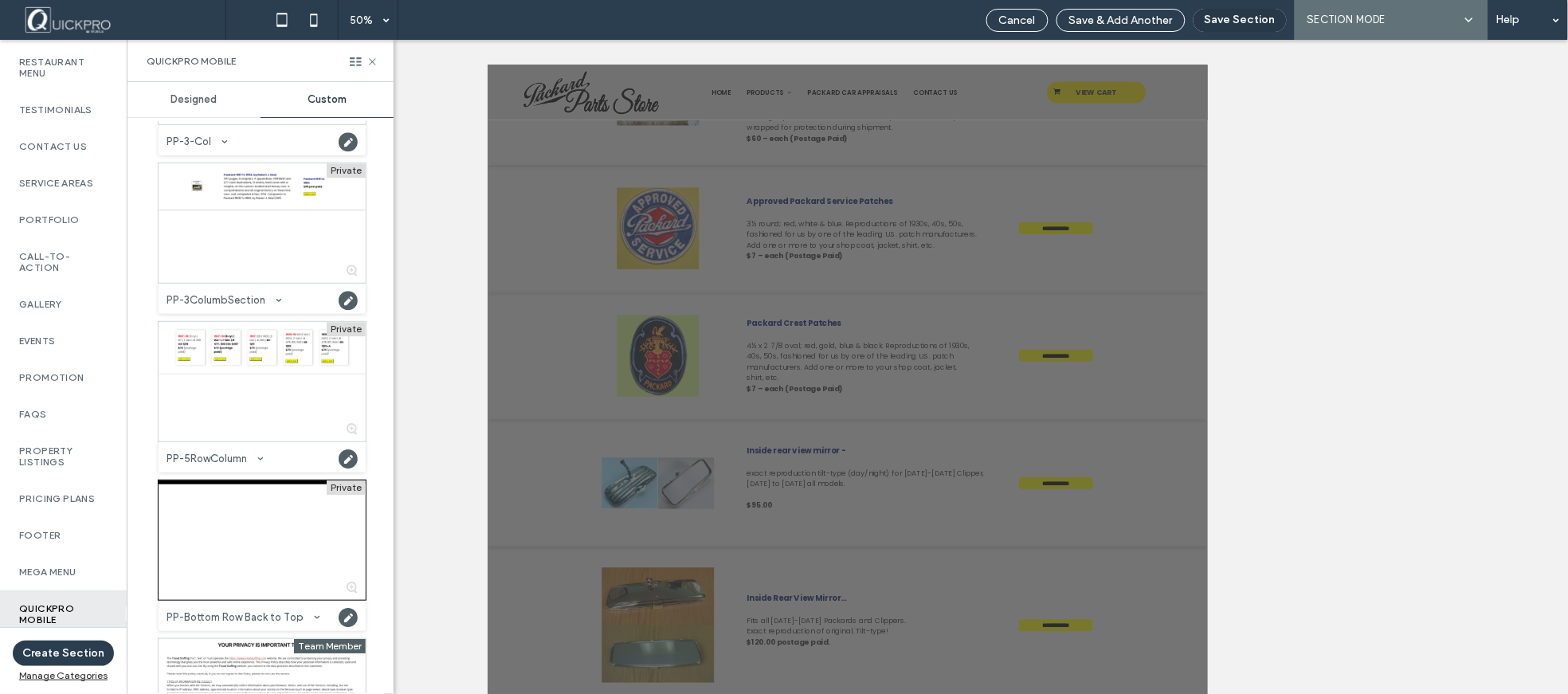
click at [1240, 18] on button "Save Section" at bounding box center [1240, 20] width 93 height 23
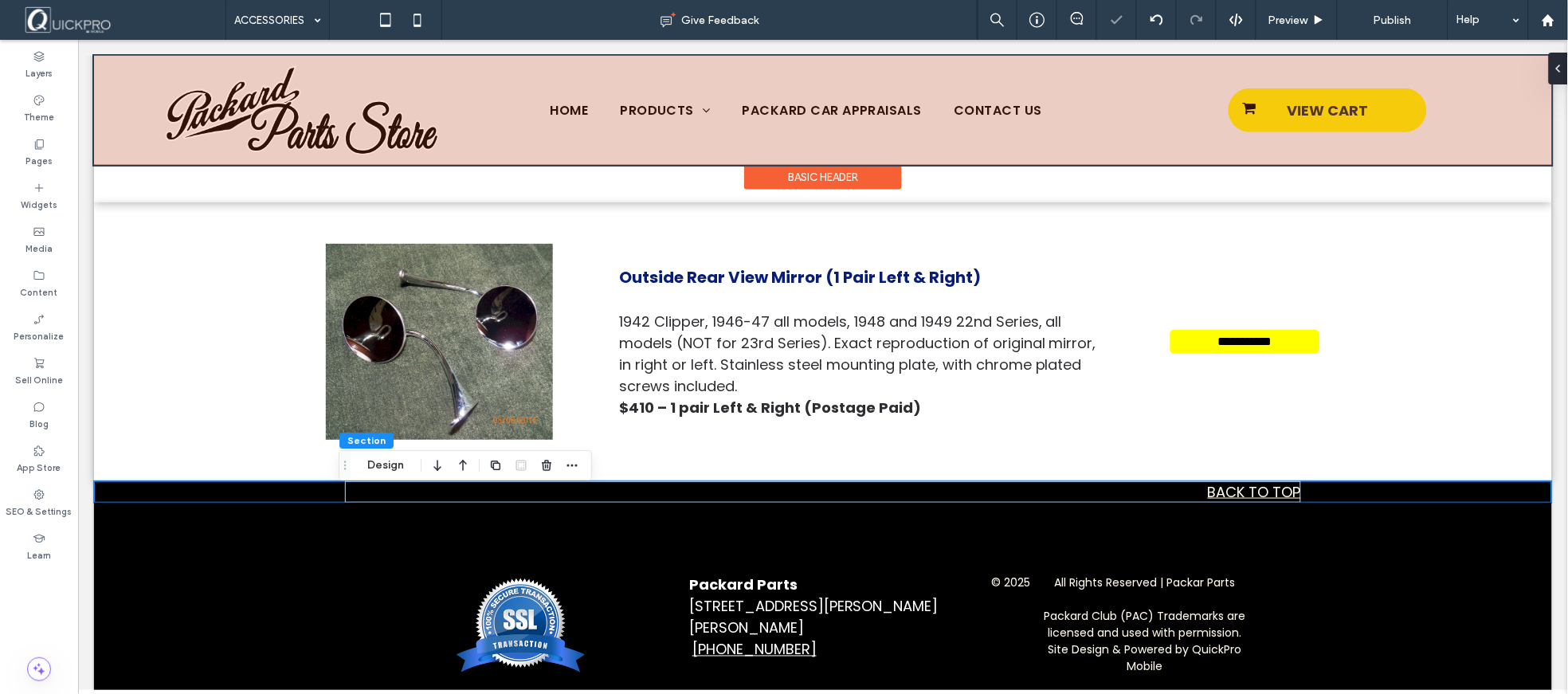
scroll to position [3908, 0]
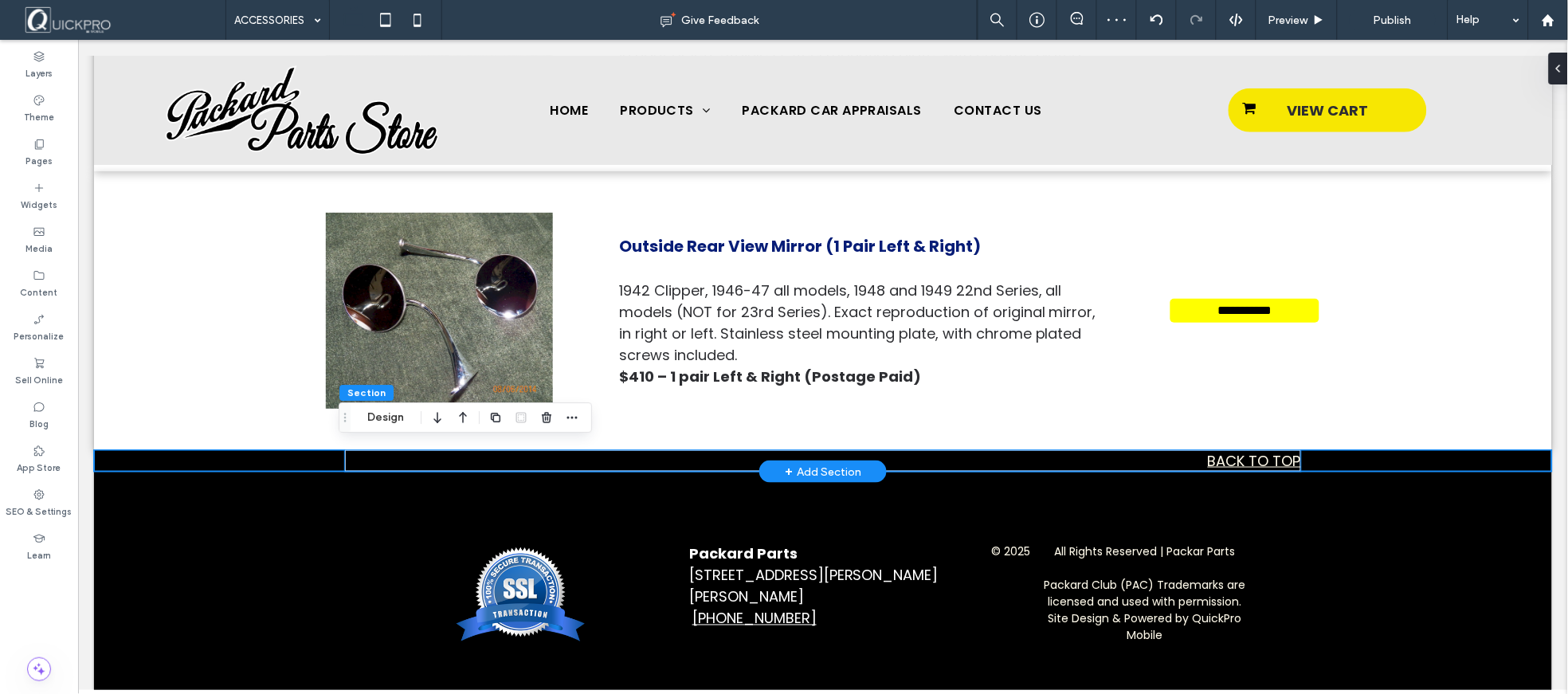
click at [1227, 457] on link "BACK TO TOP" at bounding box center [1253, 460] width 93 height 20
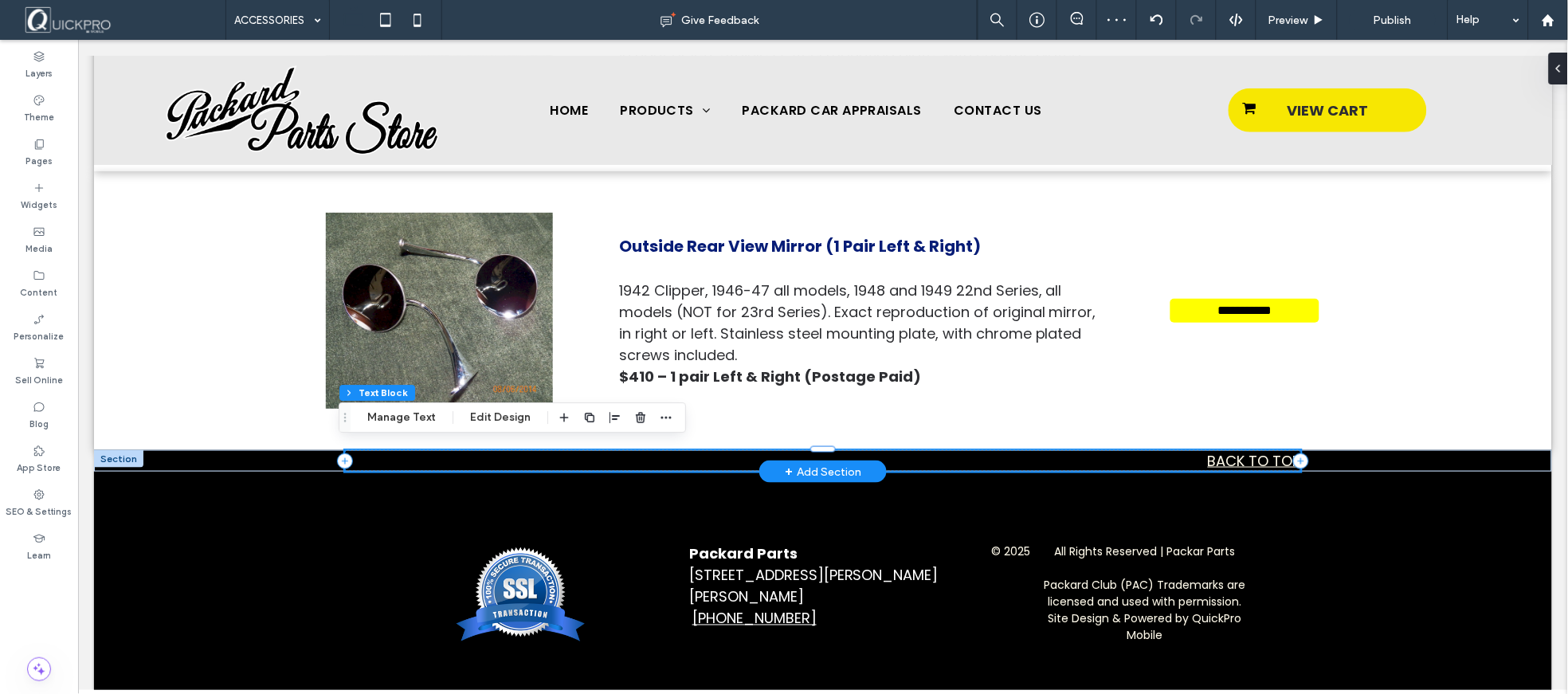
click at [1198, 452] on p "BACK TO TOP" at bounding box center [822, 461] width 957 height 22
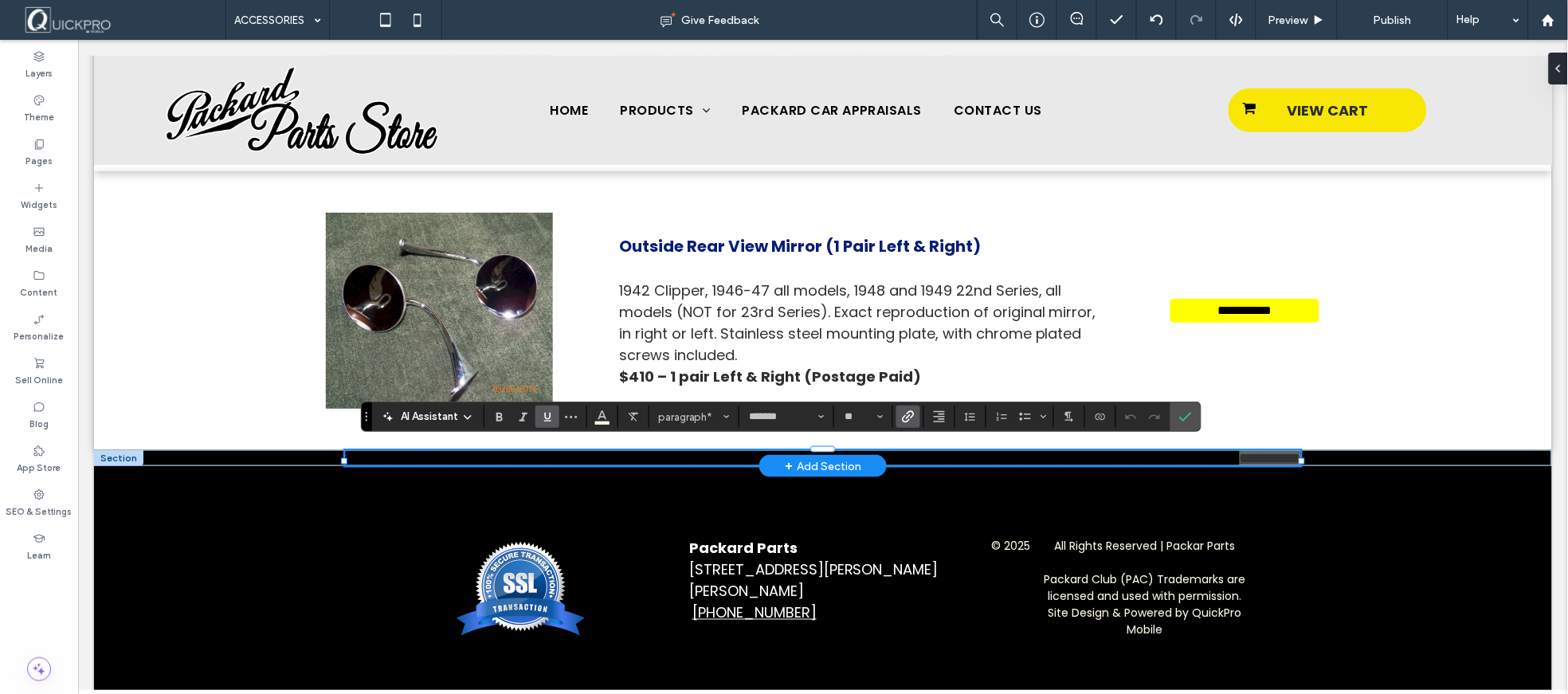
click at [909, 422] on icon "Link" at bounding box center [908, 416] width 13 height 13
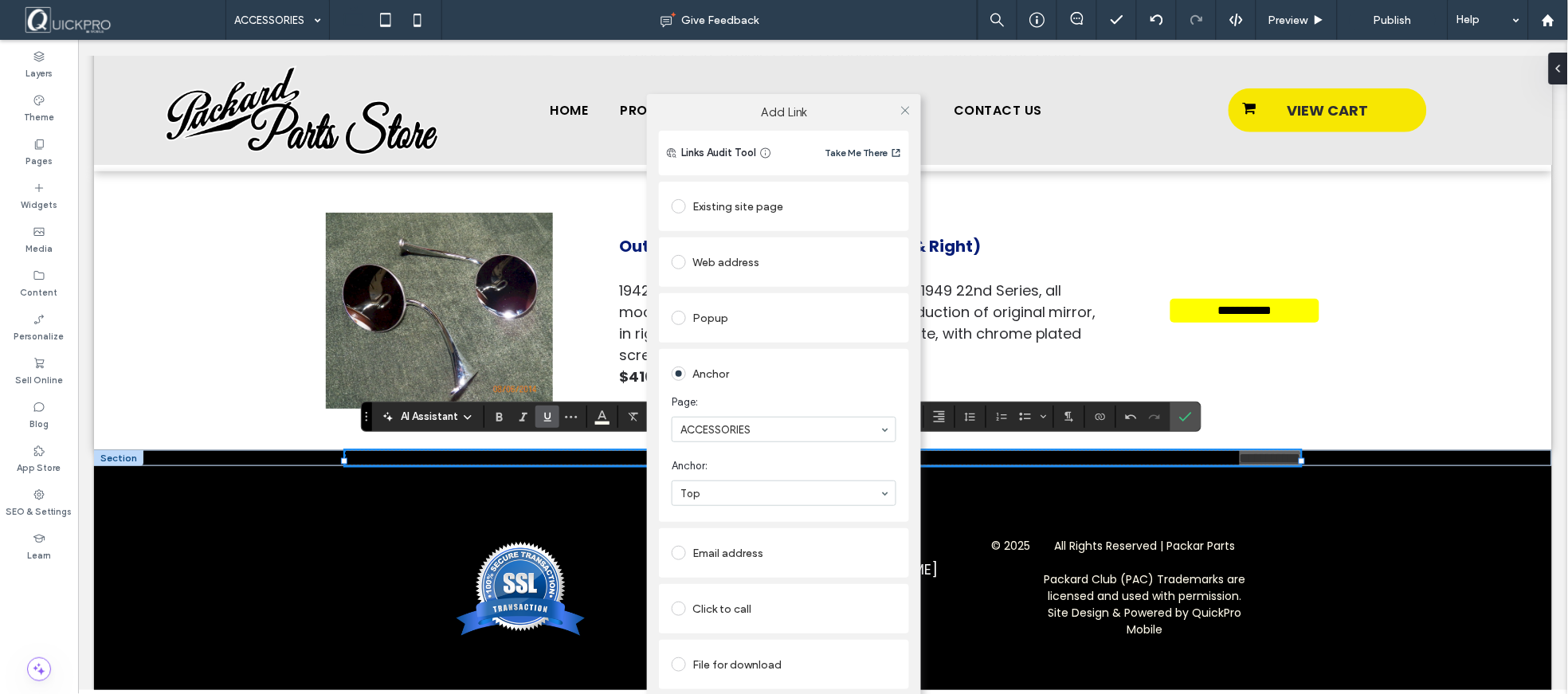
click at [1192, 418] on div "Add Link Links Audit Tool Take Me There Existing site page Web address Popup An…" at bounding box center [784, 414] width 1568 height 694
click at [904, 113] on icon at bounding box center [906, 111] width 12 height 12
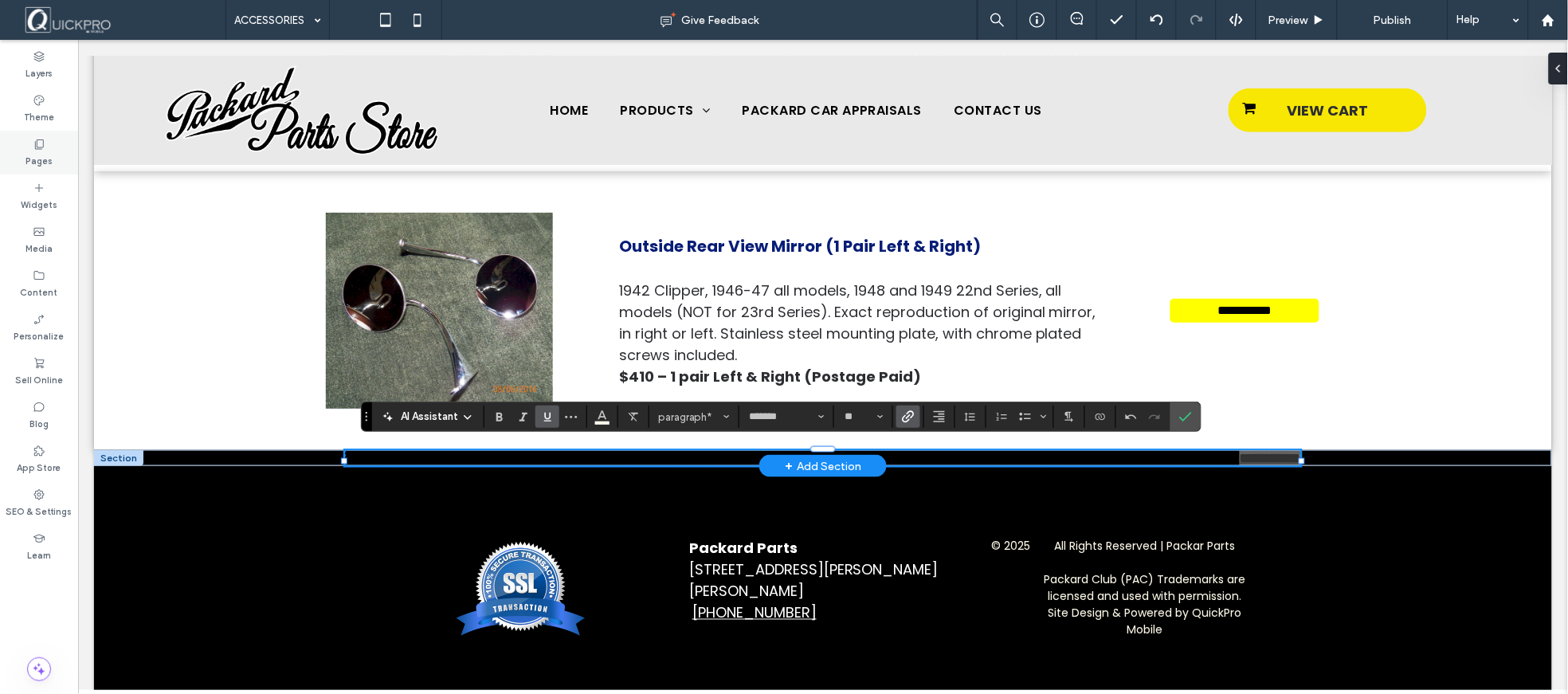
click at [34, 157] on label "Pages" at bounding box center [39, 160] width 27 height 18
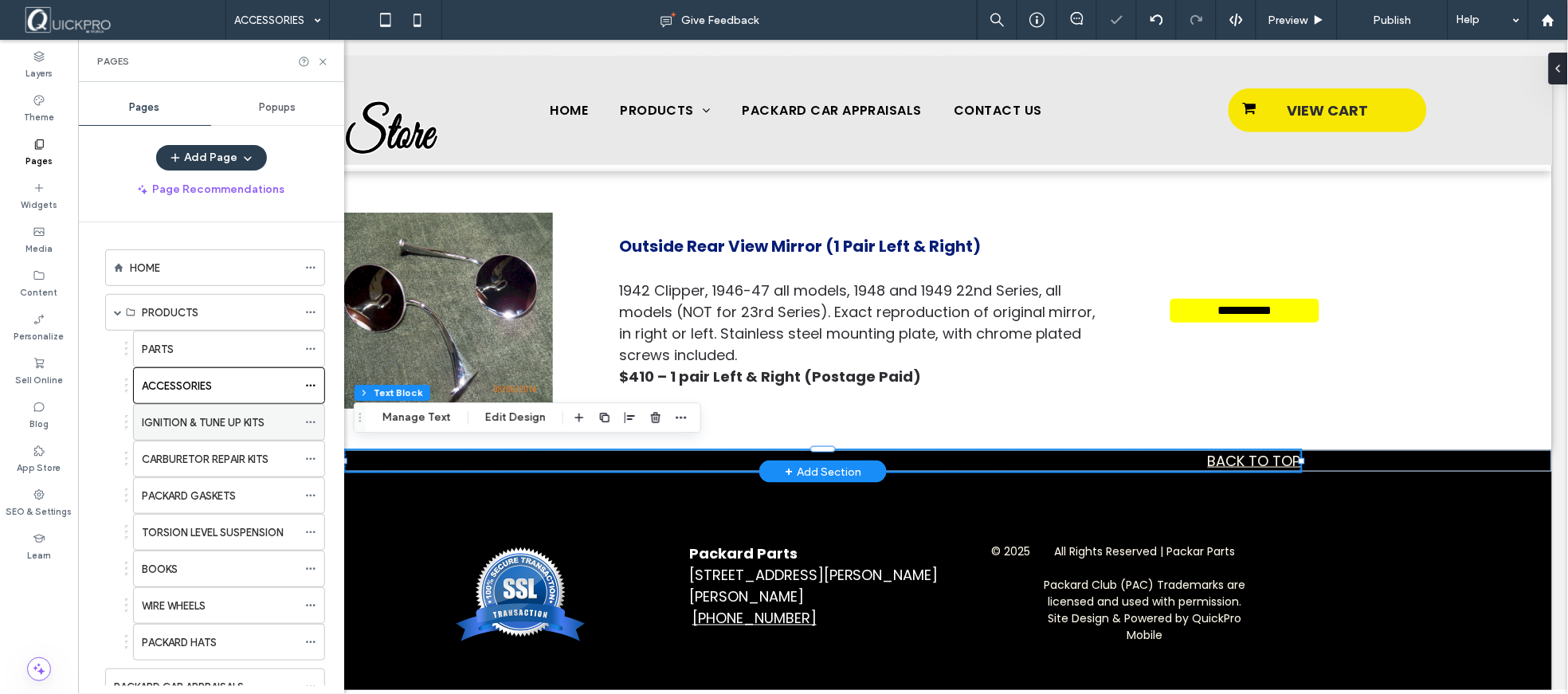
click at [231, 422] on label "IGNITION & TUNE UP KITS" at bounding box center [202, 423] width 123 height 28
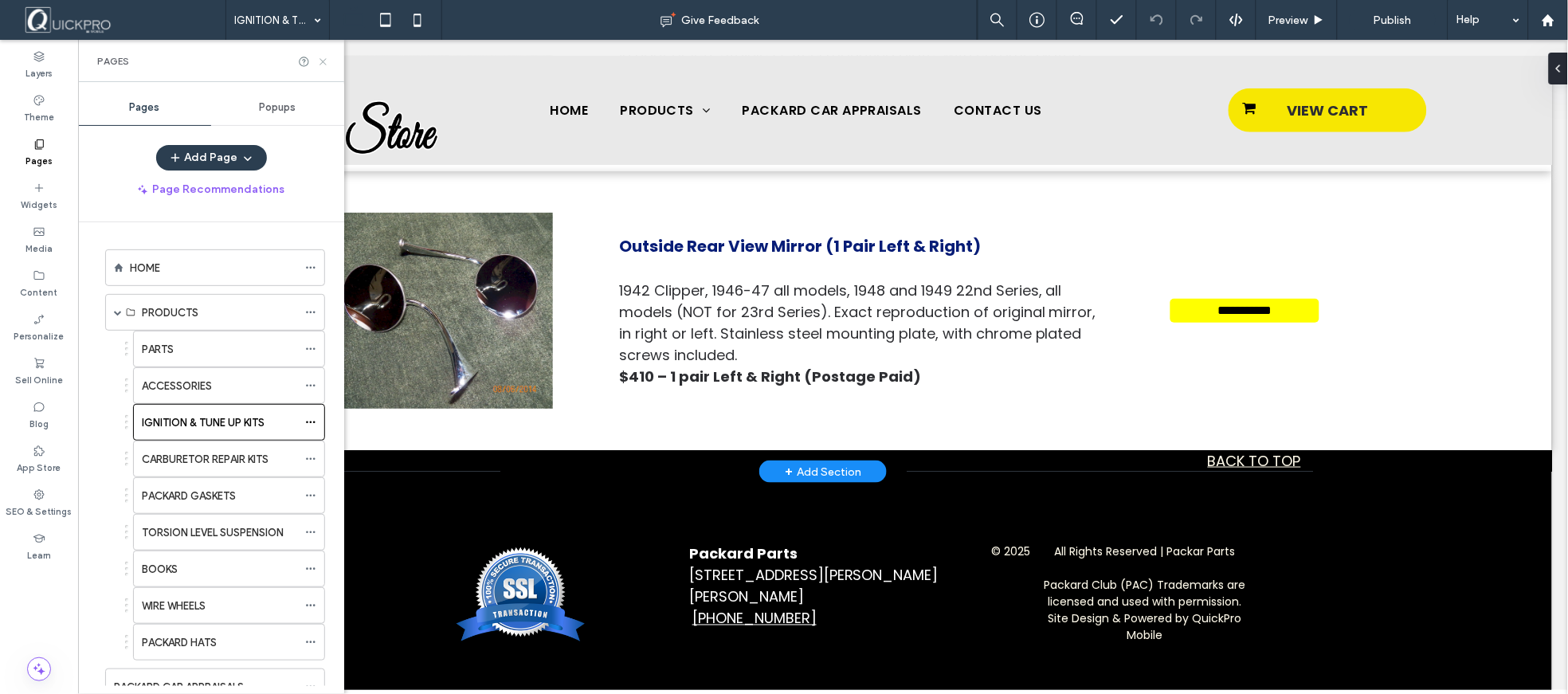
click at [320, 62] on icon at bounding box center [323, 62] width 12 height 12
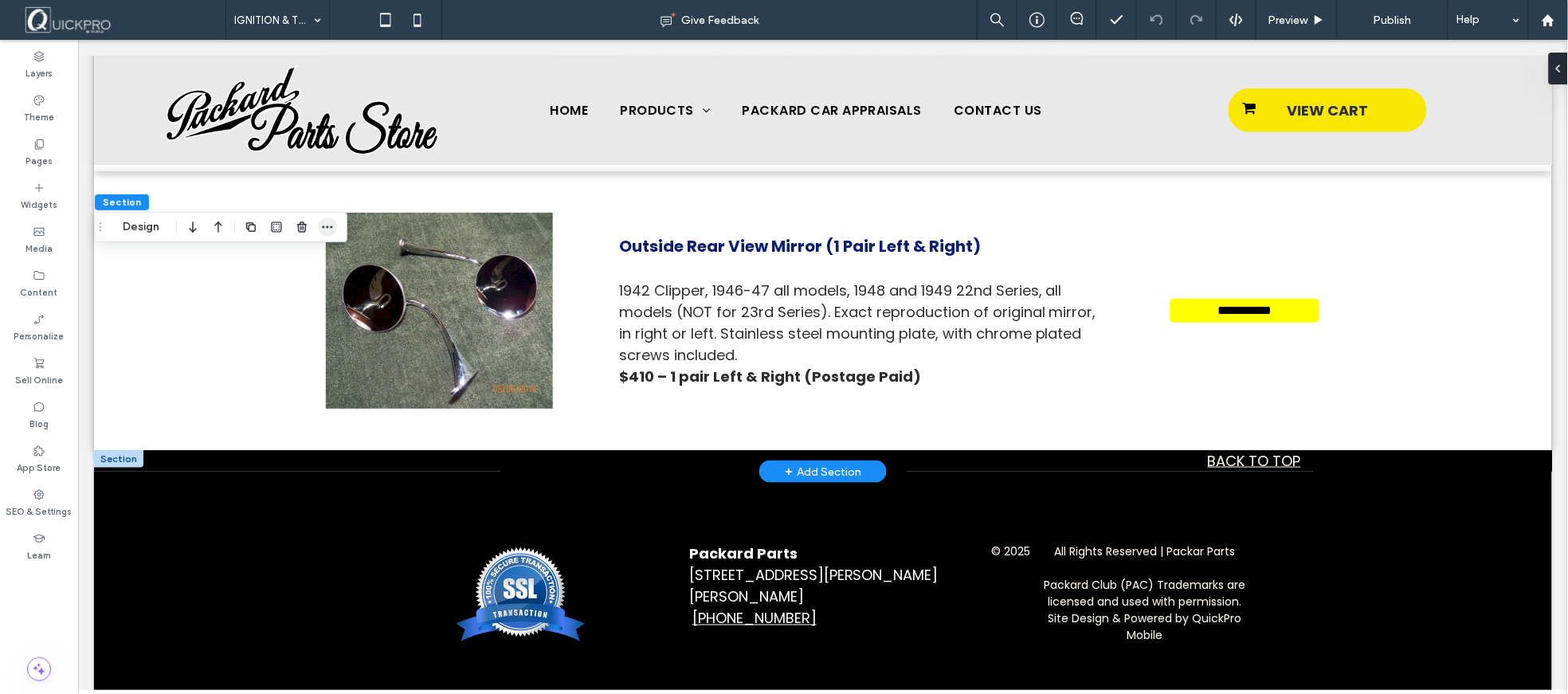
click at [330, 226] on icon "button" at bounding box center [327, 226] width 13 height 13
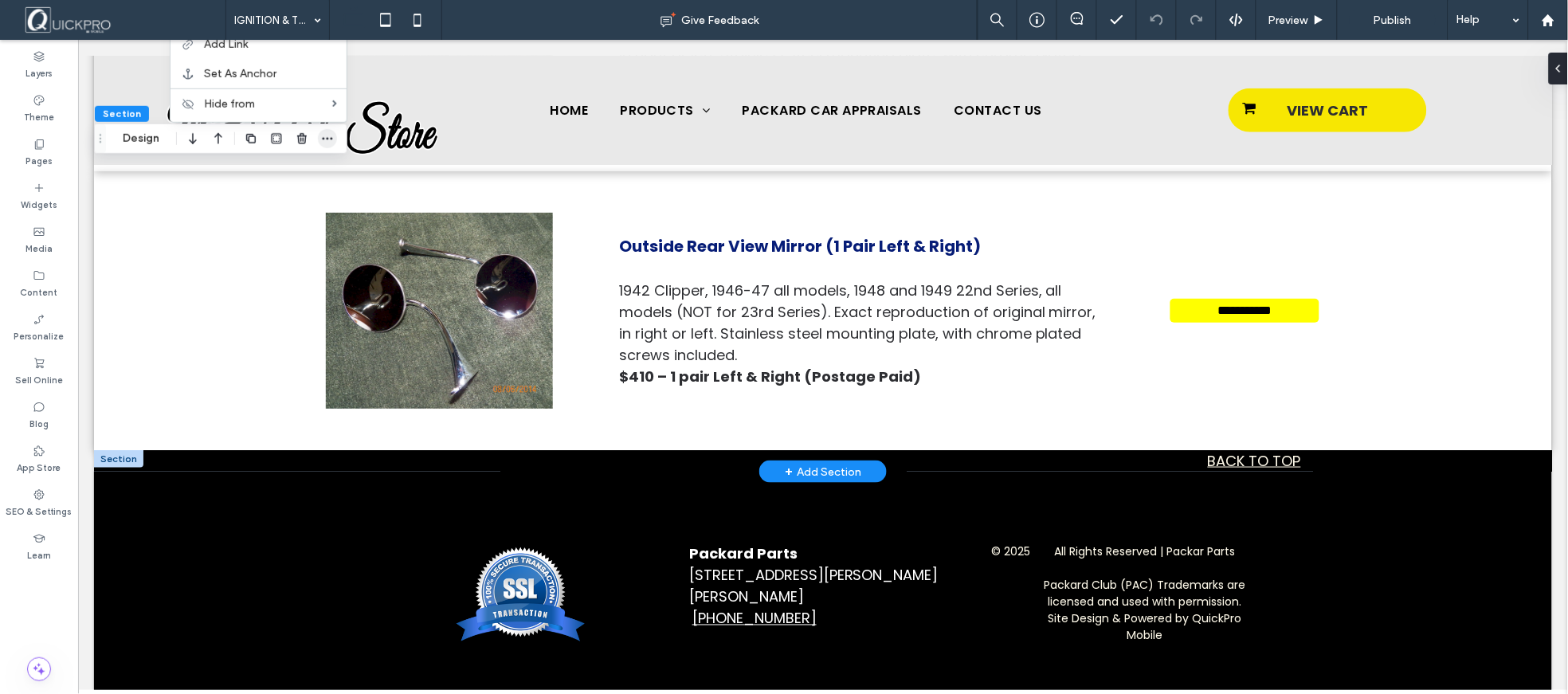
click at [331, 142] on icon "button" at bounding box center [327, 139] width 13 height 13
click at [331, 133] on icon "button" at bounding box center [327, 139] width 13 height 13
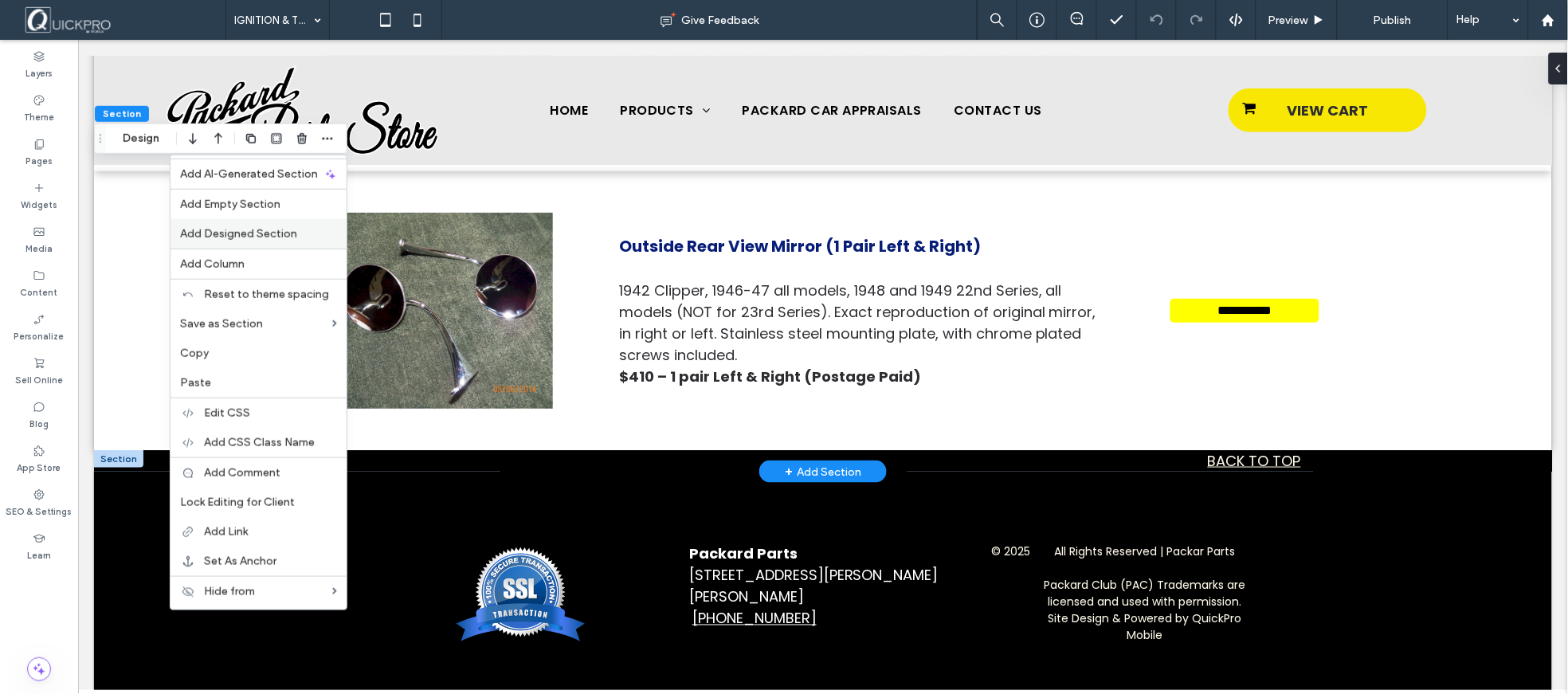
click at [288, 227] on span "Add Designed Section" at bounding box center [238, 234] width 117 height 14
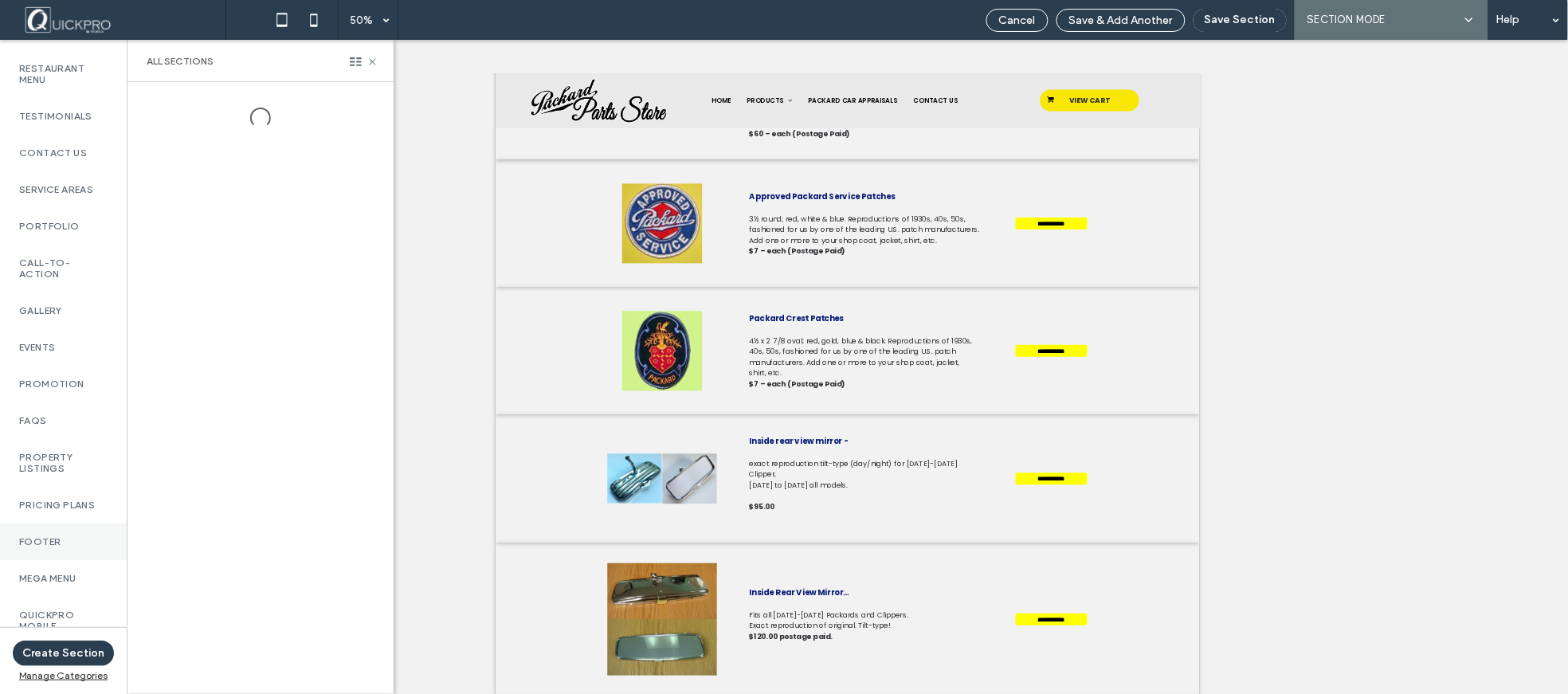
scroll to position [642, 0]
click at [48, 603] on label "QuickPro Mobile" at bounding box center [63, 614] width 89 height 22
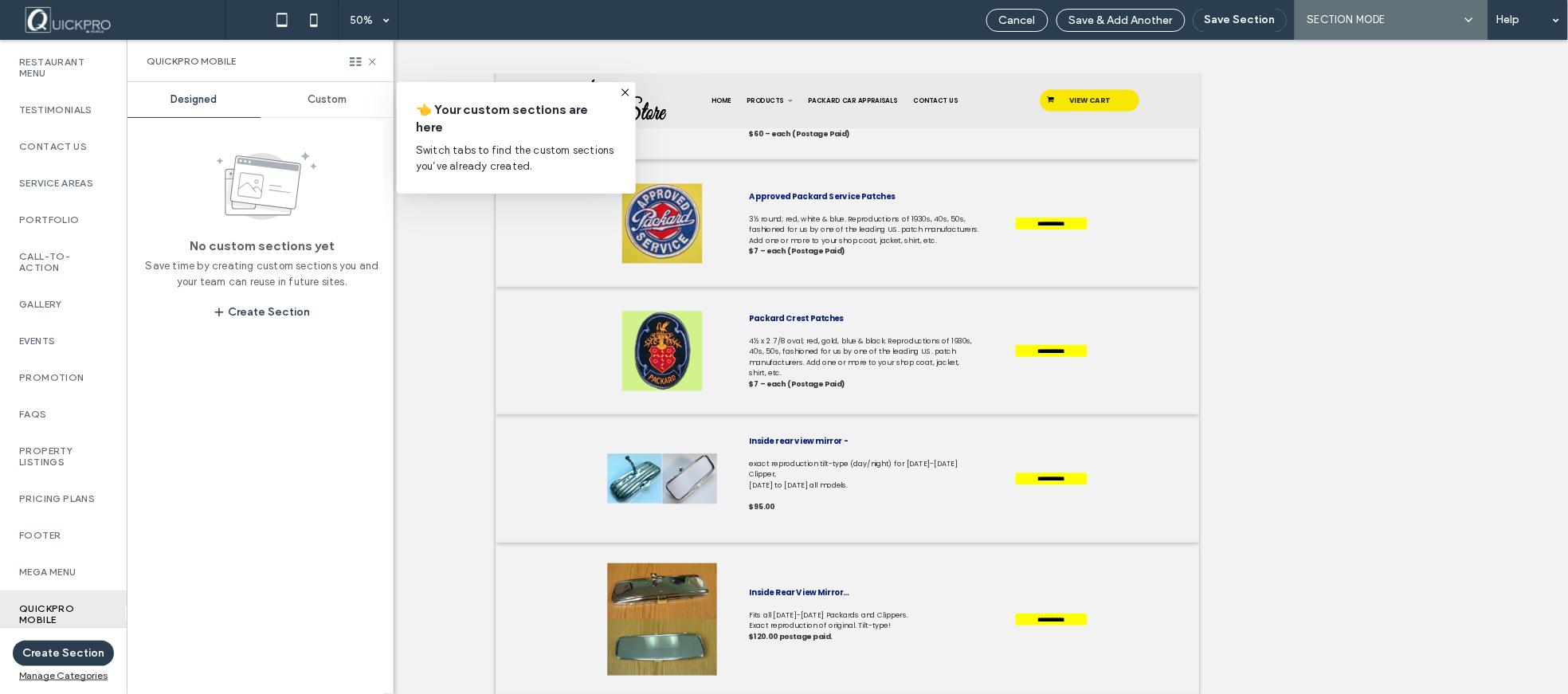
click at [329, 93] on span "Custom" at bounding box center [326, 99] width 39 height 13
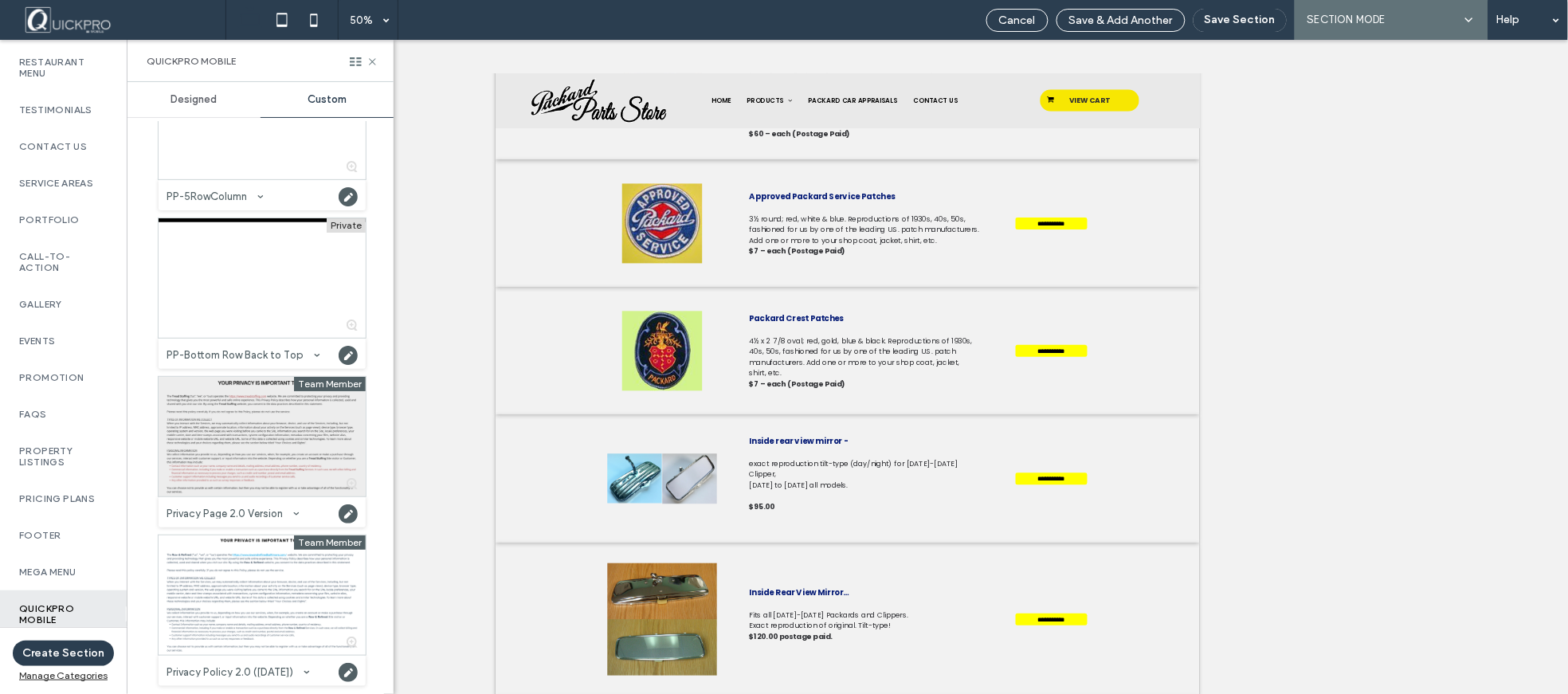
scroll to position [1593, 0]
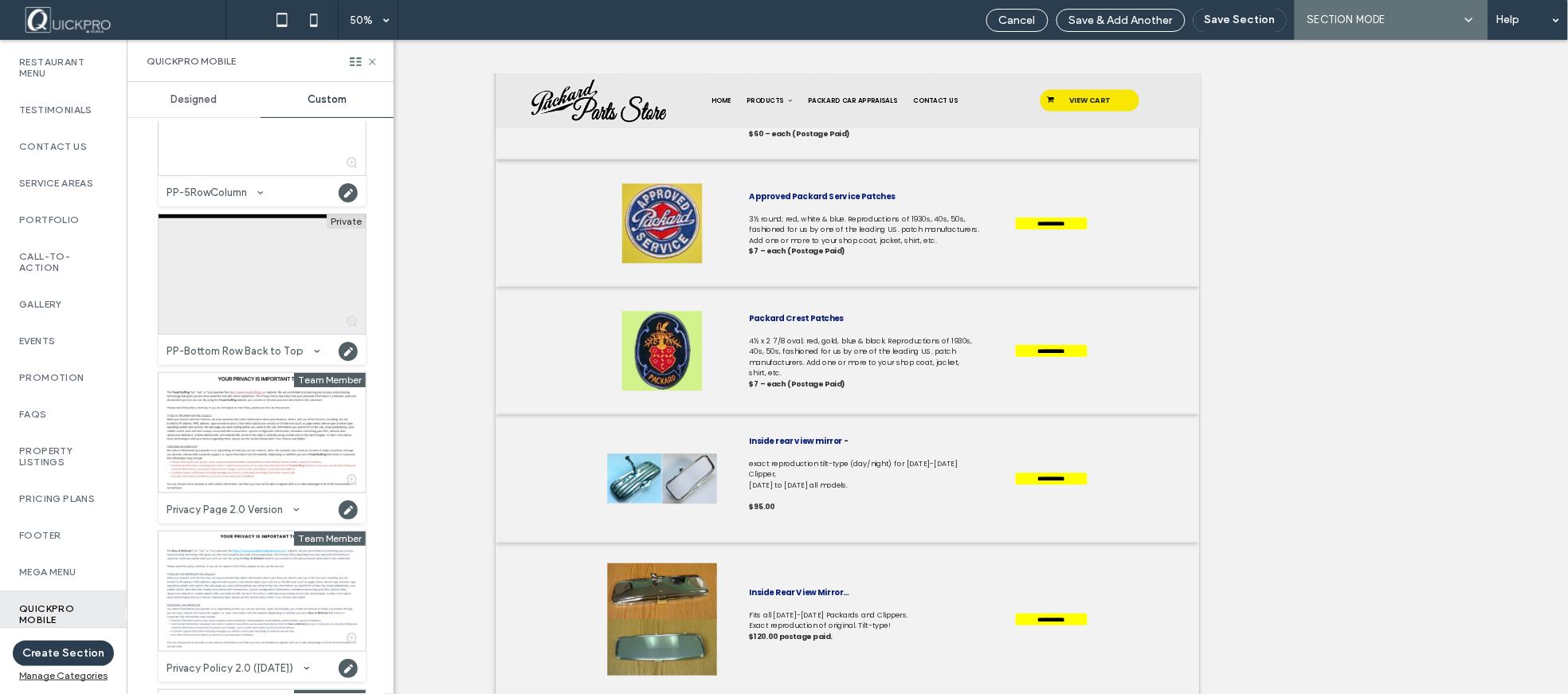
click at [223, 272] on div at bounding box center [262, 274] width 207 height 120
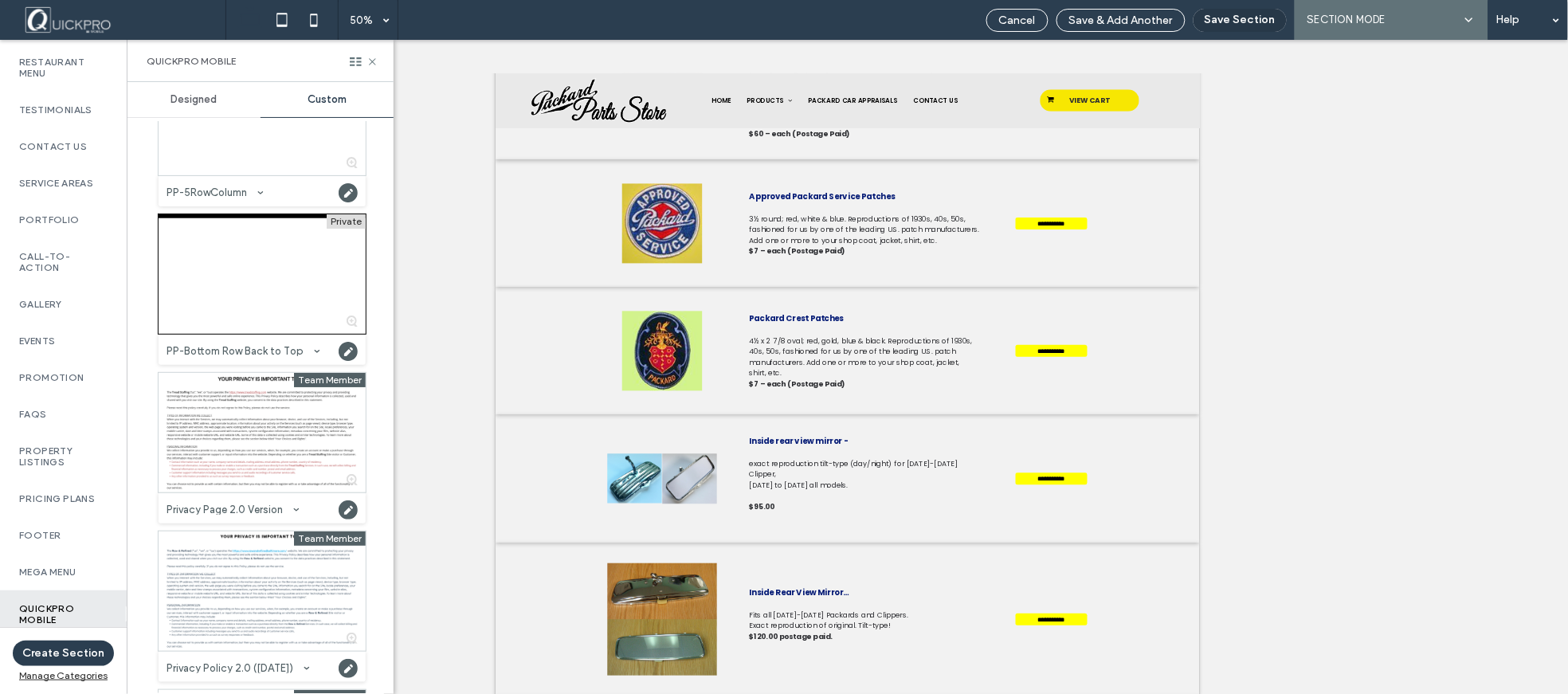
drag, startPoint x: 1253, startPoint y: 20, endPoint x: 1263, endPoint y: 41, distance: 23.3
click at [1253, 21] on button "Save Section" at bounding box center [1240, 20] width 93 height 23
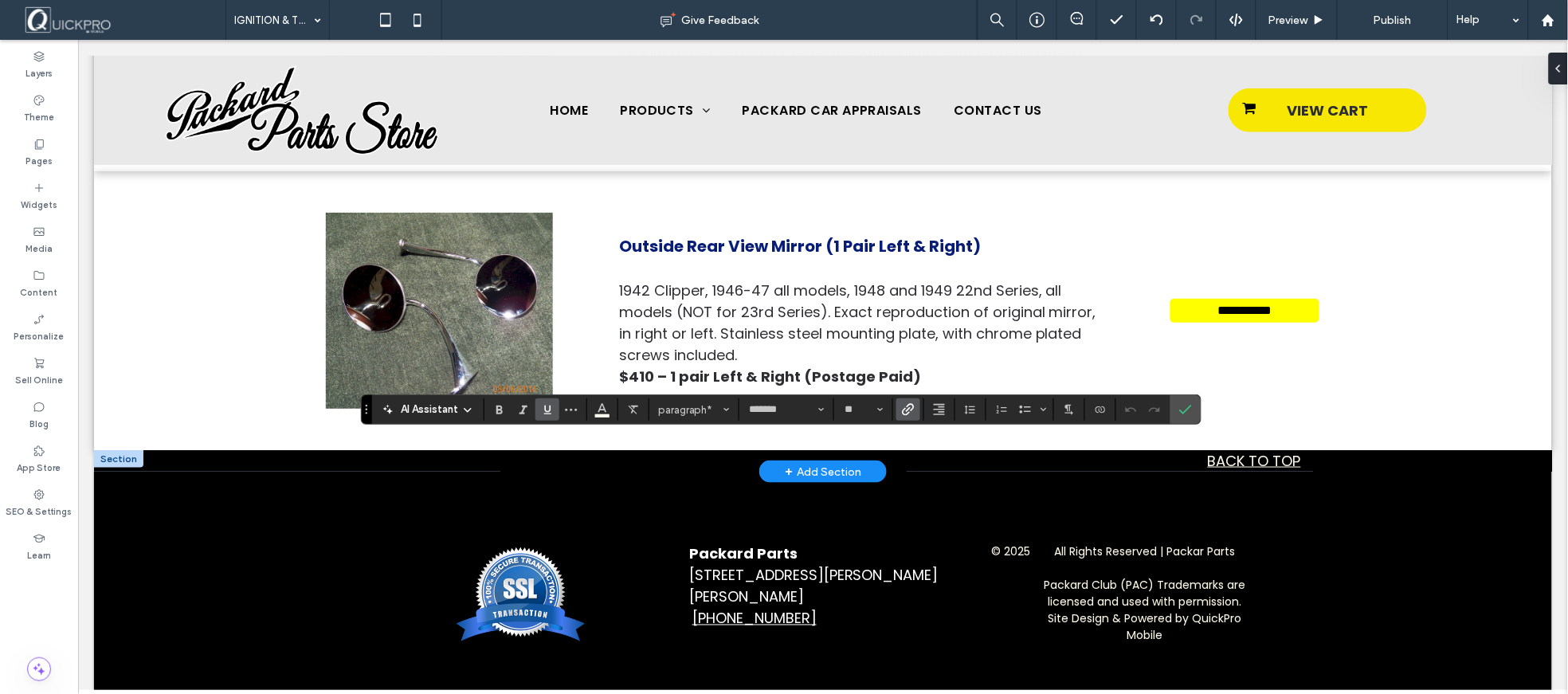
click at [911, 413] on icon "Link" at bounding box center [908, 409] width 13 height 13
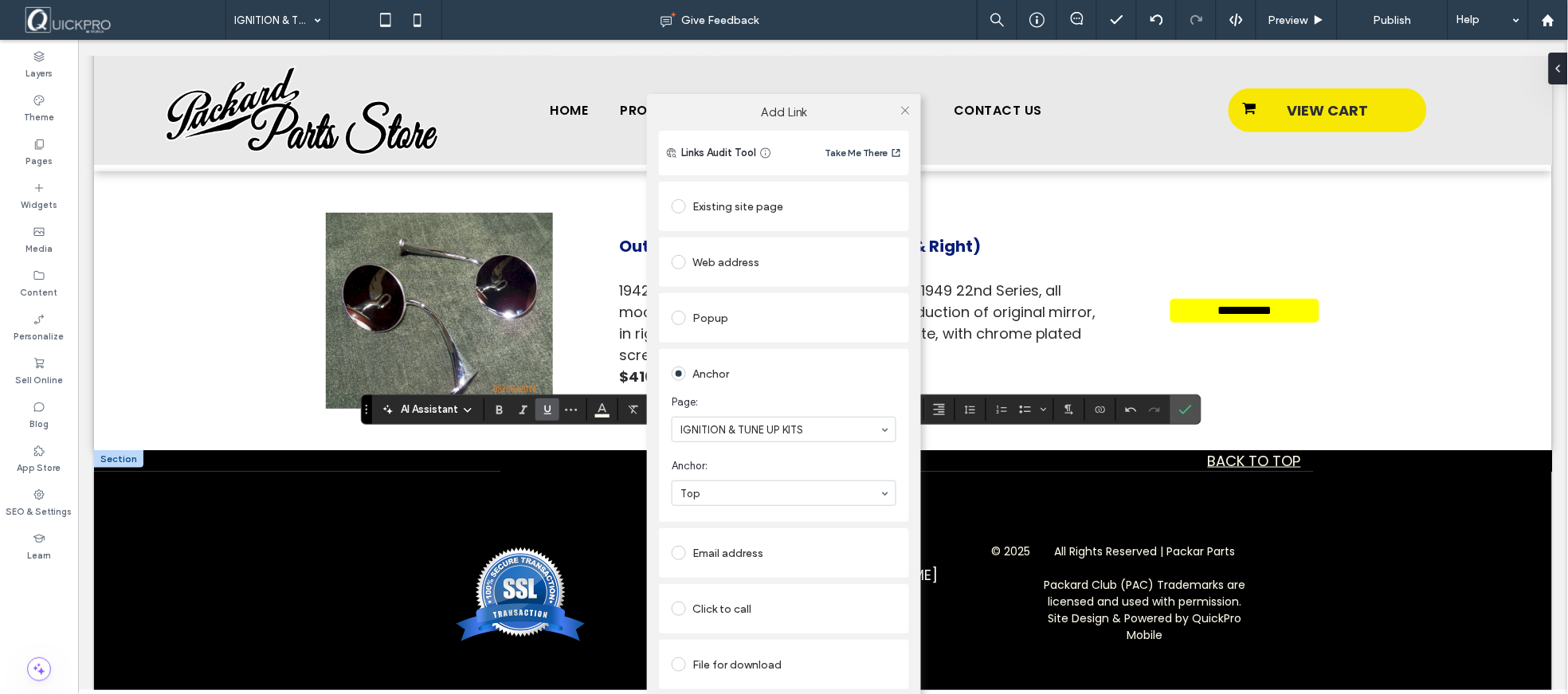
click at [1187, 410] on div "Add Link Links Audit Tool Take Me There Existing site page Web address Popup An…" at bounding box center [784, 414] width 1568 height 694
click at [38, 158] on div "Add Link Links Audit Tool Take Me There Existing site page Web address Popup An…" at bounding box center [784, 414] width 1568 height 694
click at [35, 164] on div "Add Link Links Audit Tool Take Me There Existing site page Web address Popup An…" at bounding box center [784, 414] width 1568 height 694
click at [909, 110] on icon at bounding box center [906, 111] width 12 height 12
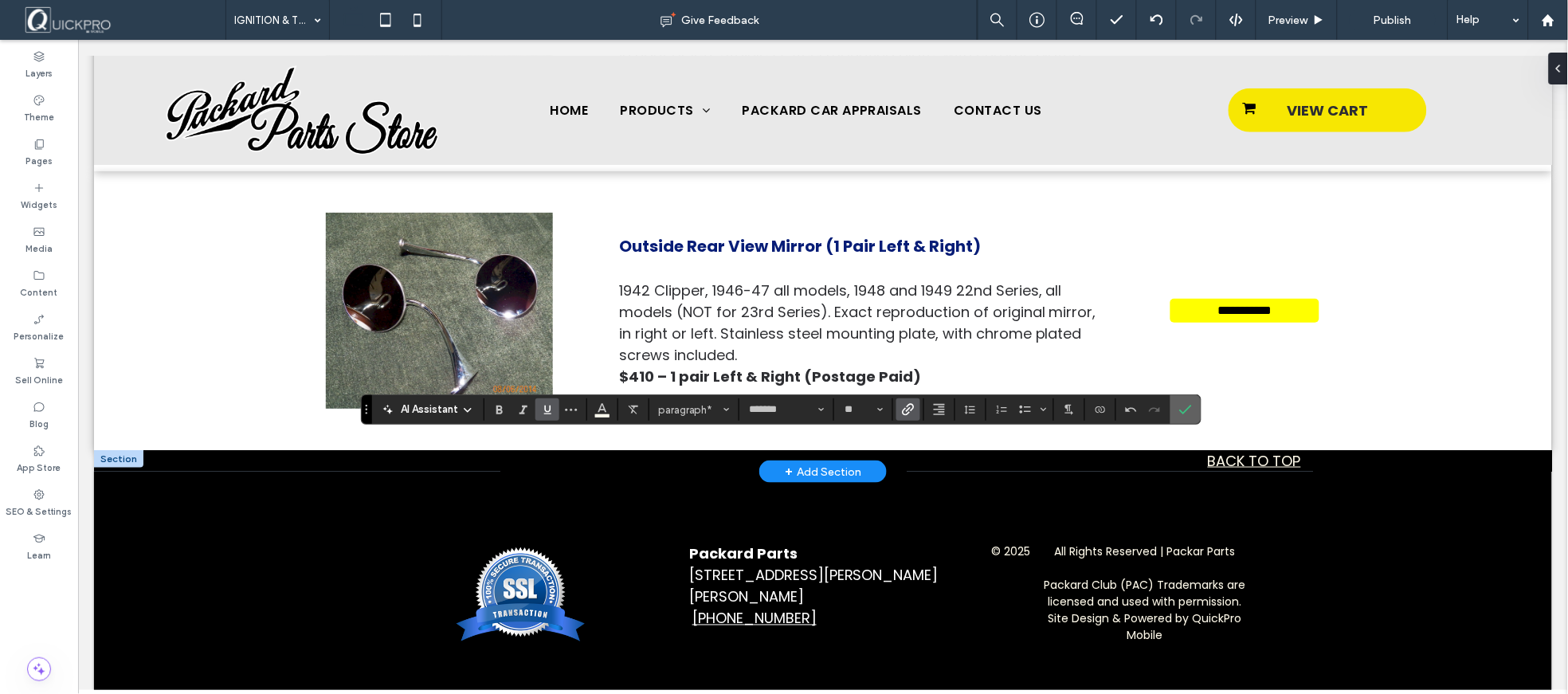
click at [1189, 414] on icon "Confirm" at bounding box center [1185, 409] width 13 height 13
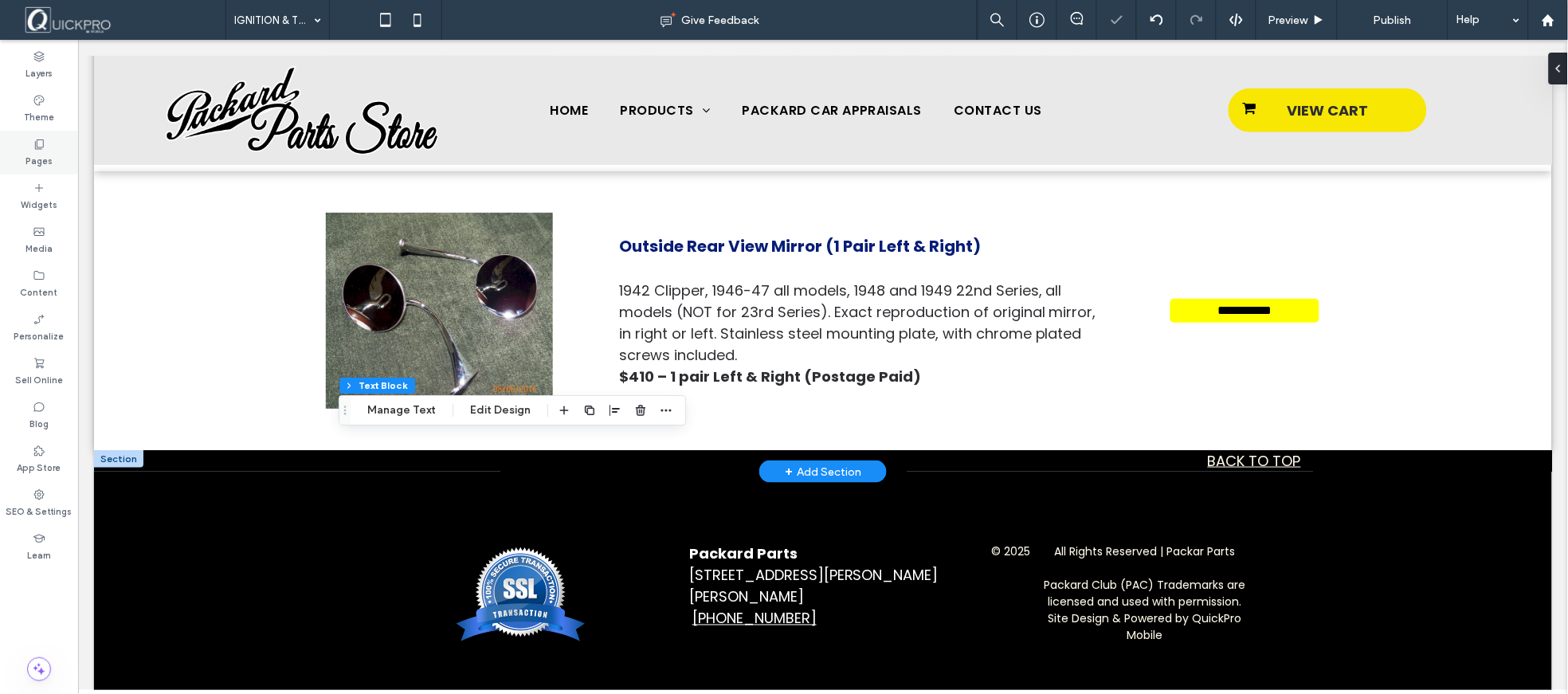
drag, startPoint x: 43, startPoint y: 142, endPoint x: 54, endPoint y: 140, distance: 11.2
click at [44, 142] on icon at bounding box center [39, 144] width 13 height 13
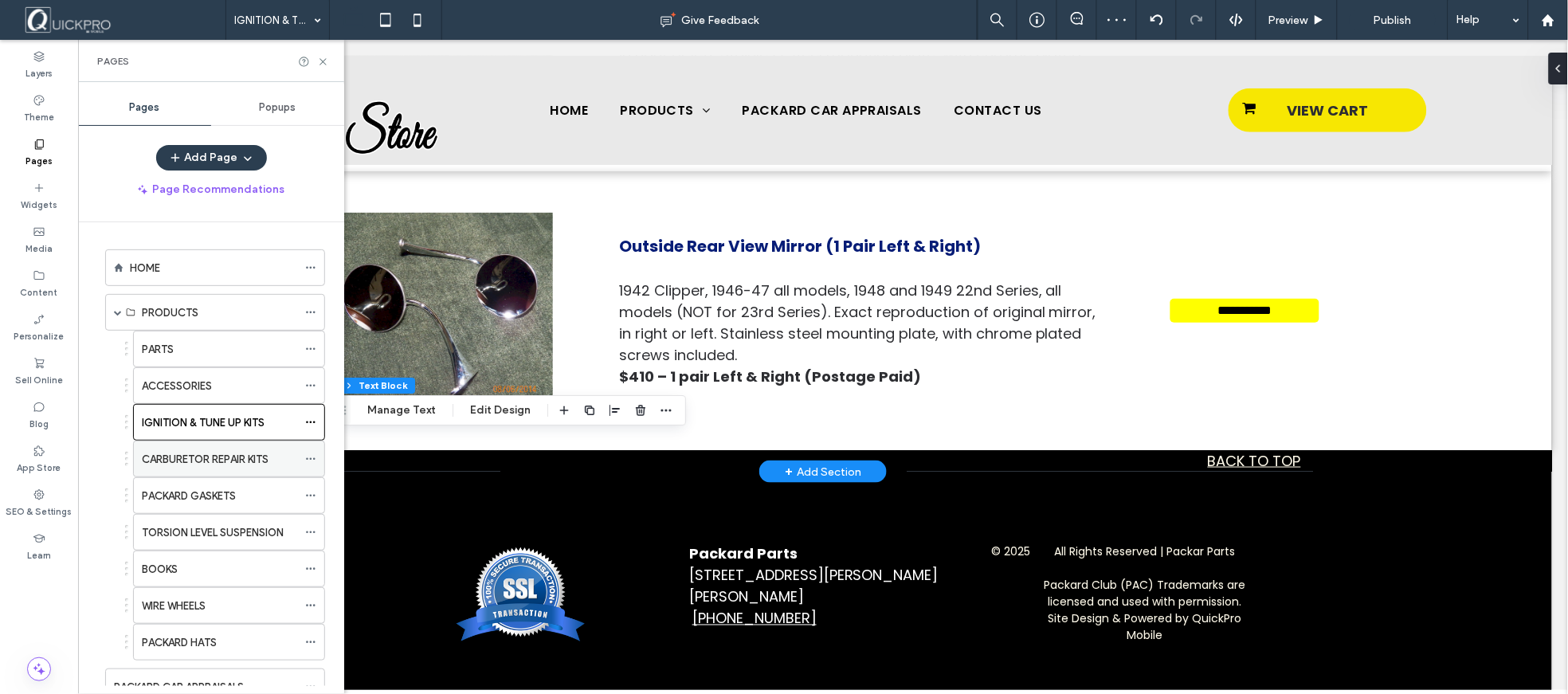
click at [219, 456] on label "CARBURETOR REPAIR KITS" at bounding box center [204, 460] width 127 height 28
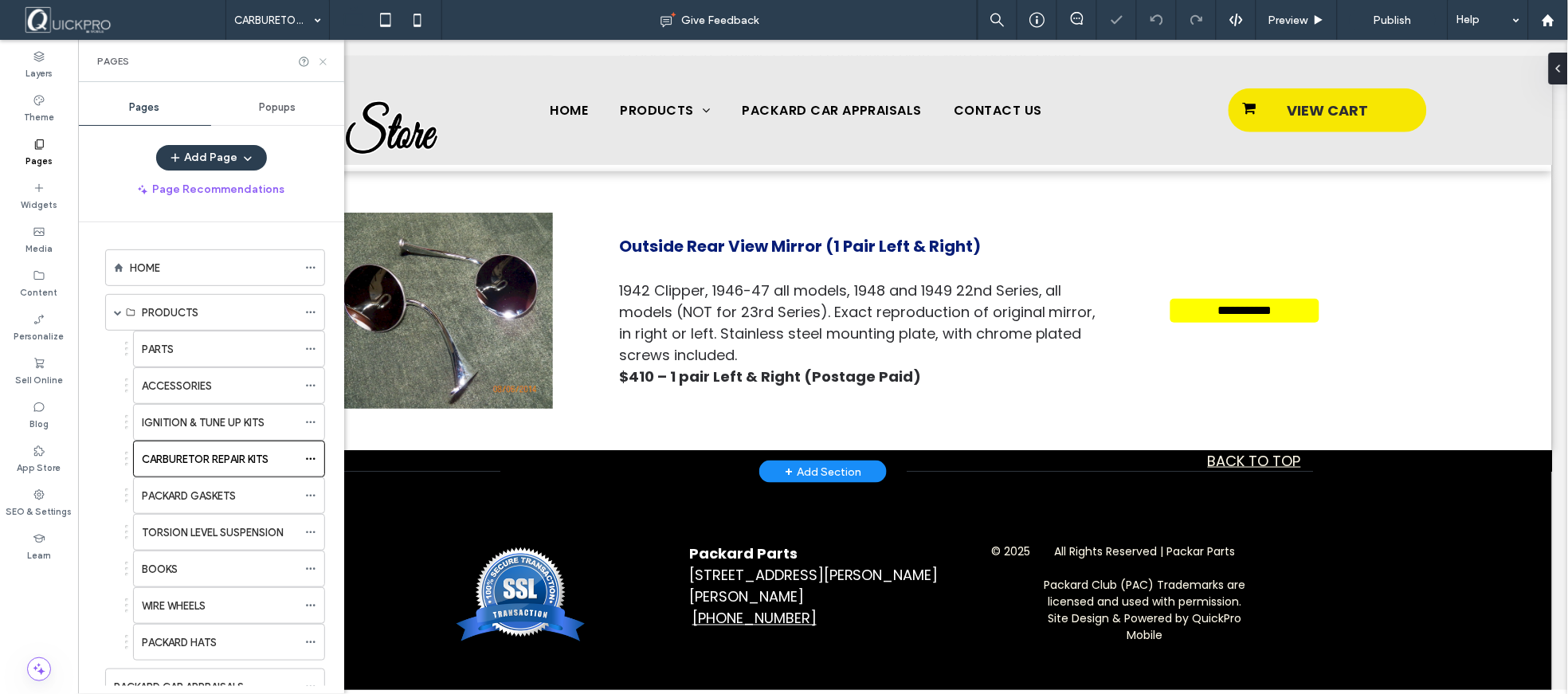
click at [323, 64] on icon at bounding box center [323, 62] width 12 height 12
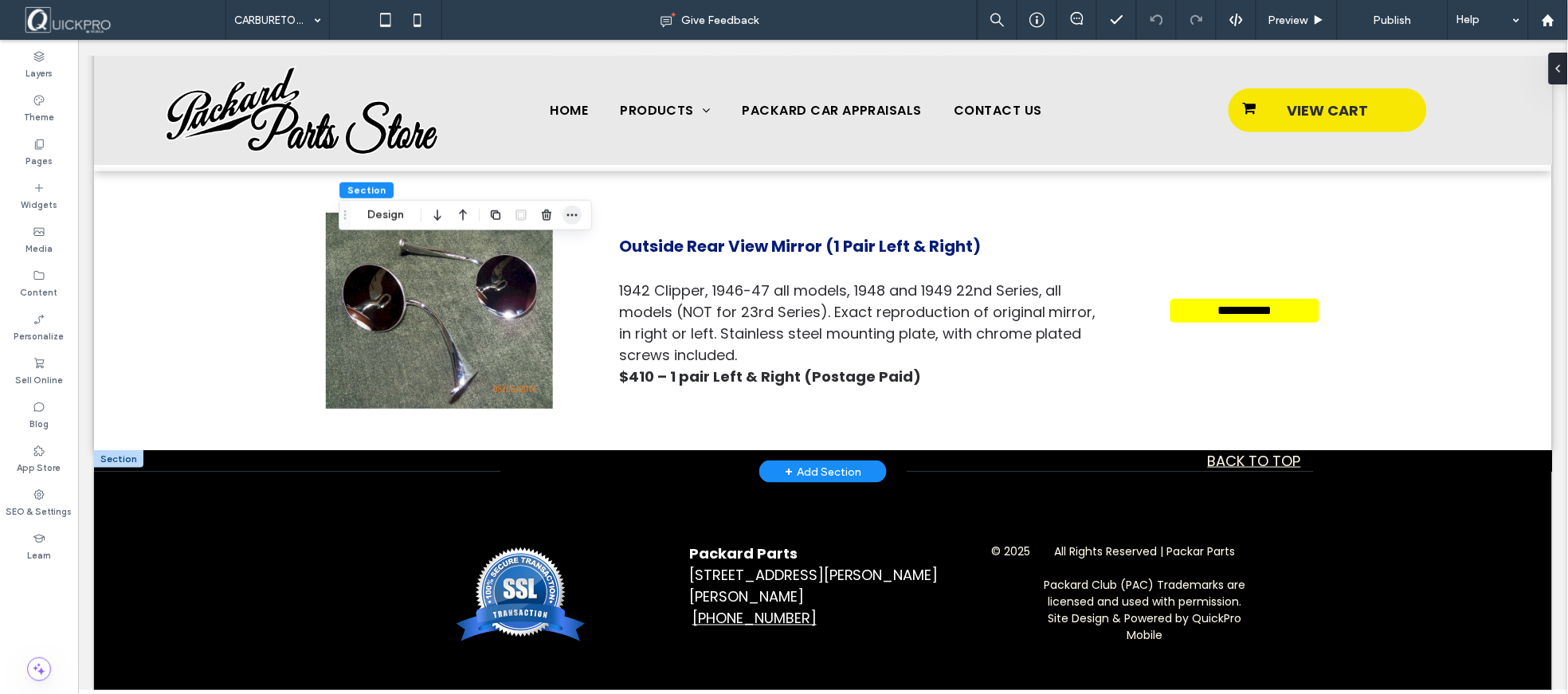
click at [577, 218] on icon "button" at bounding box center [572, 214] width 13 height 13
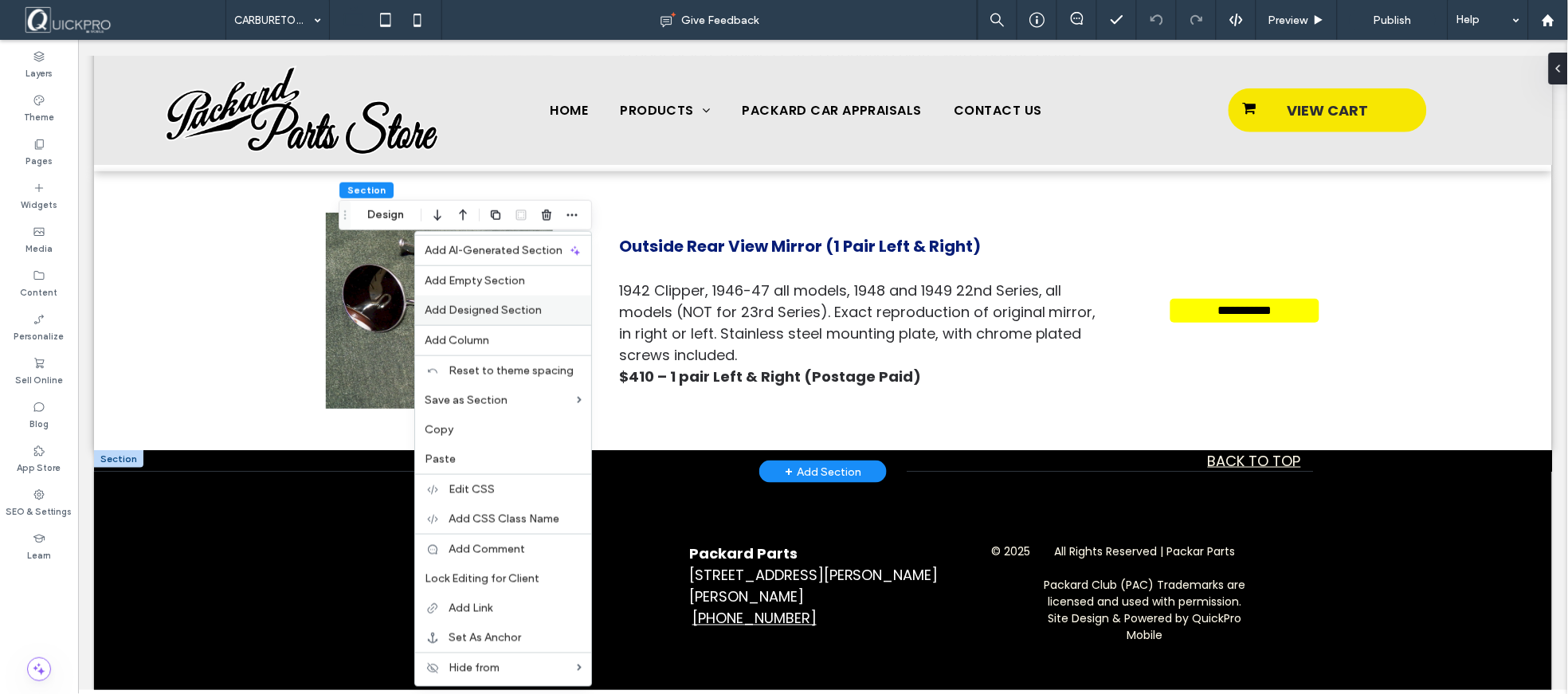
click at [519, 307] on span "Add Designed Section" at bounding box center [483, 310] width 117 height 14
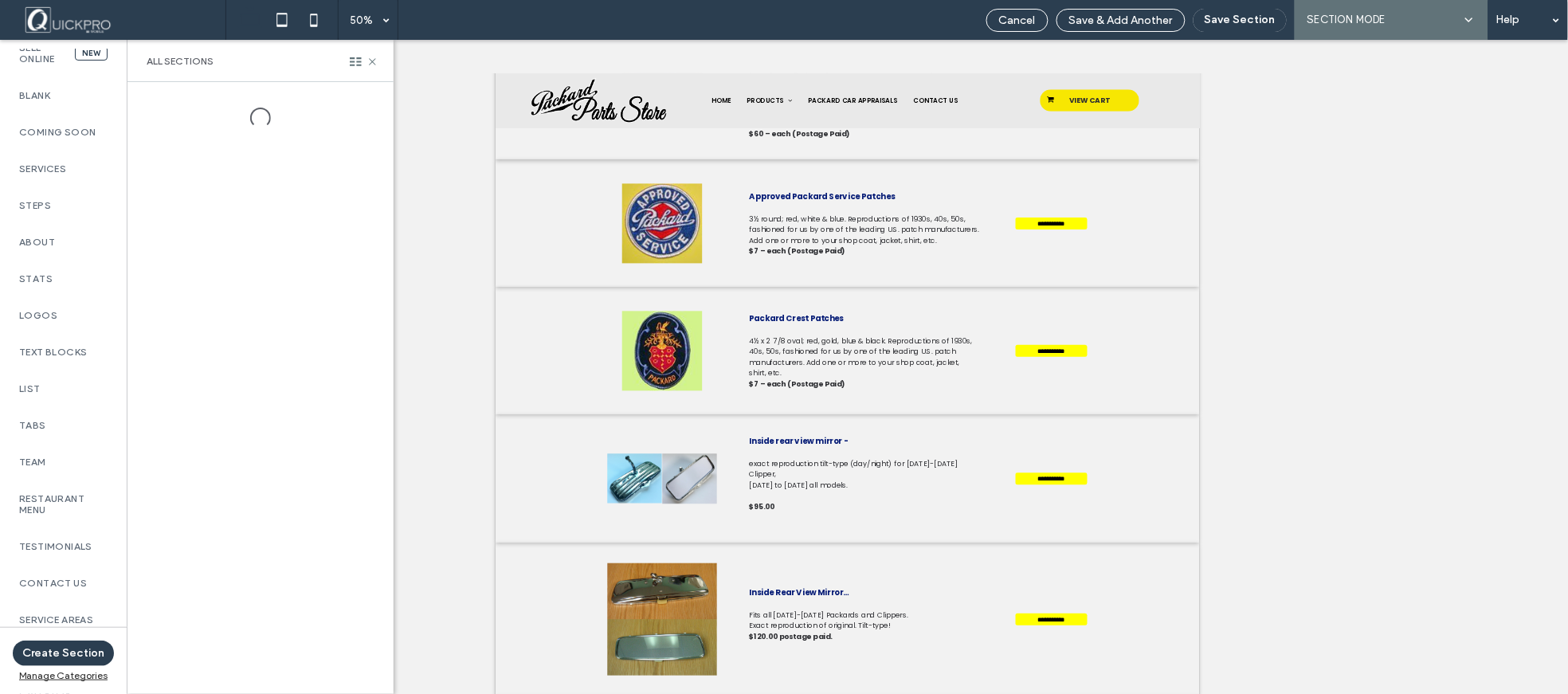
scroll to position [642, 0]
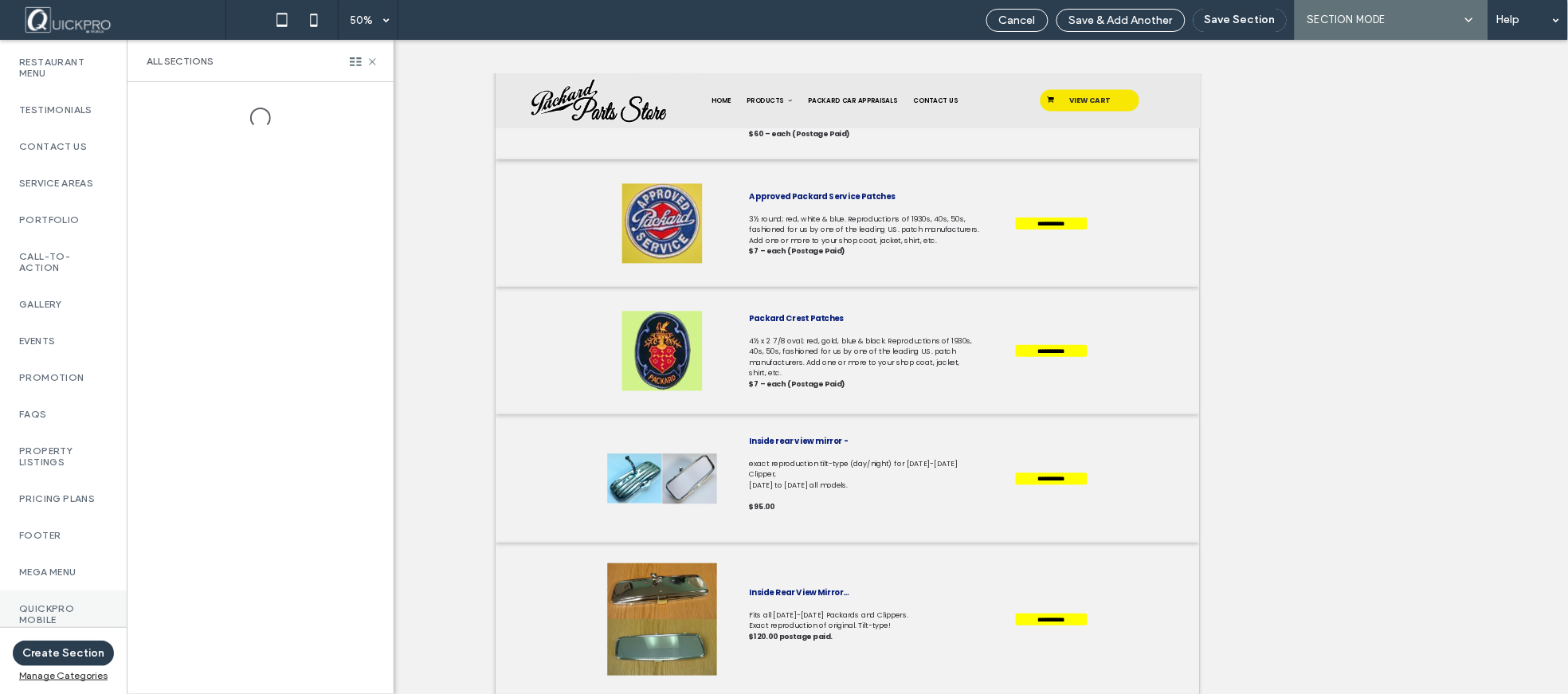
click at [56, 603] on label "QuickPro Mobile" at bounding box center [63, 614] width 89 height 22
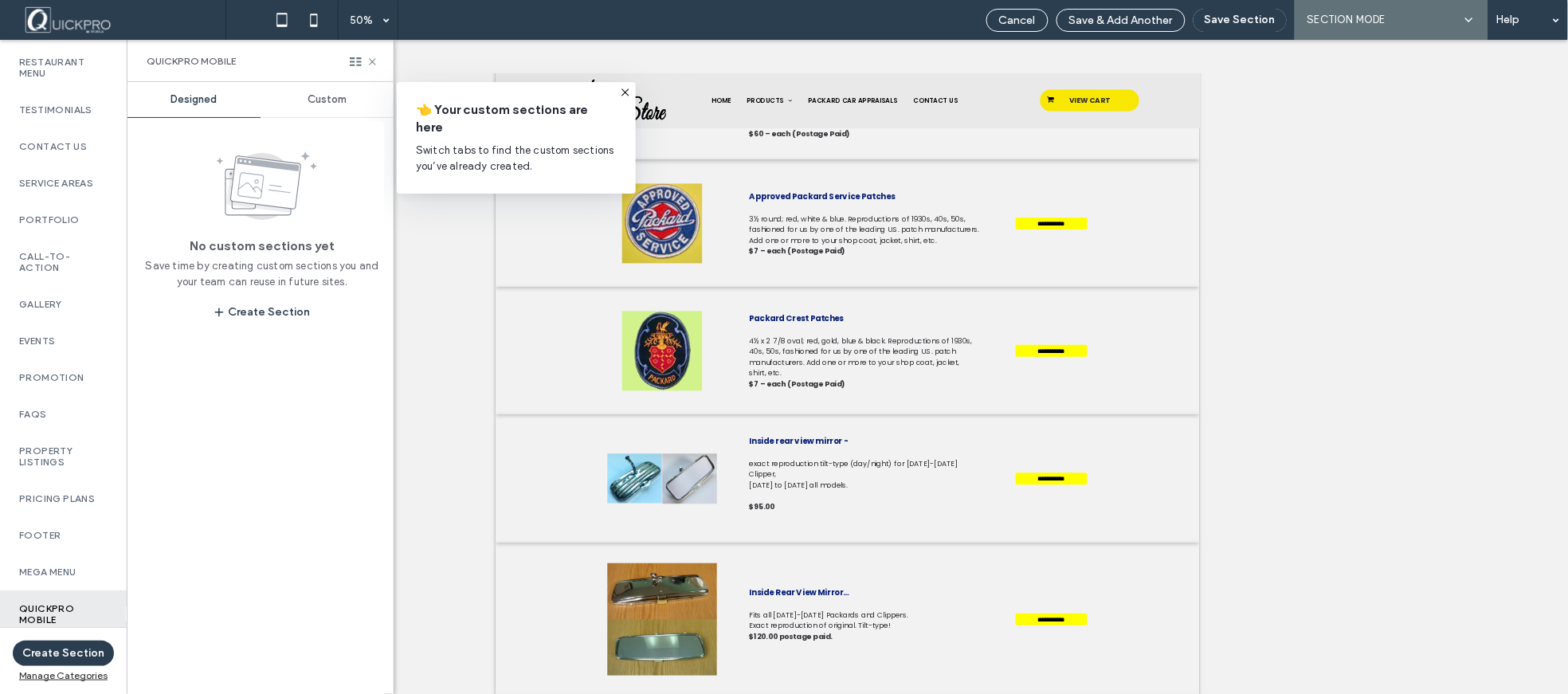
click at [335, 97] on span "Custom" at bounding box center [326, 99] width 39 height 13
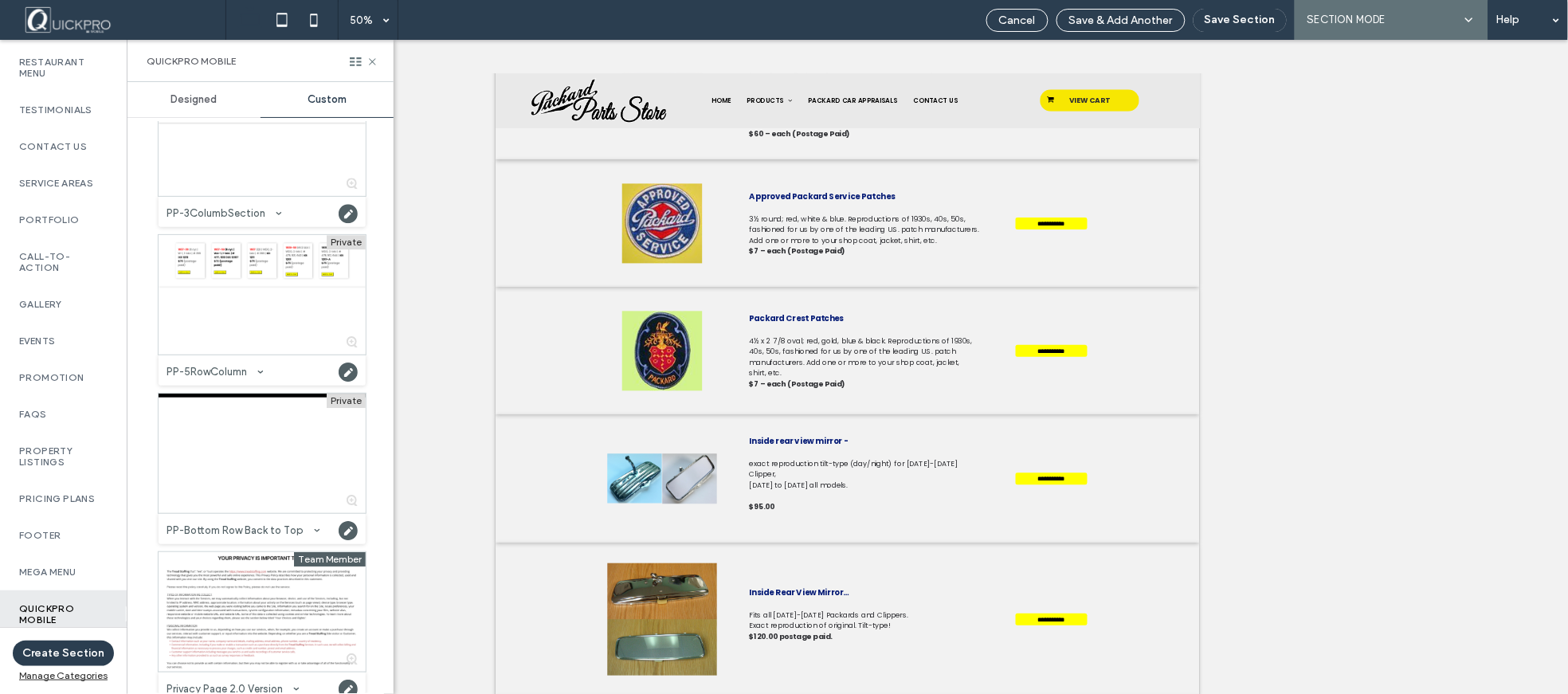
scroll to position [1415, 0]
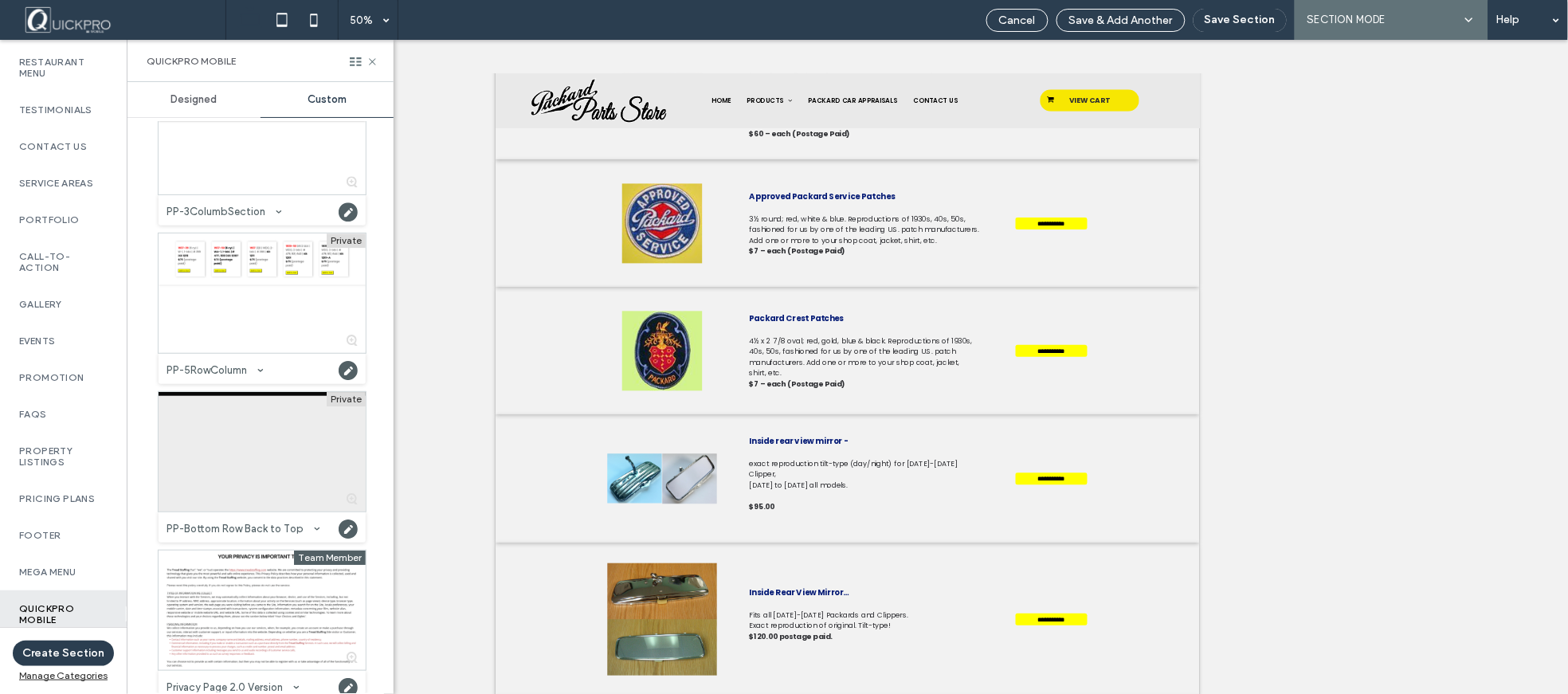
click at [272, 430] on div at bounding box center [262, 452] width 207 height 120
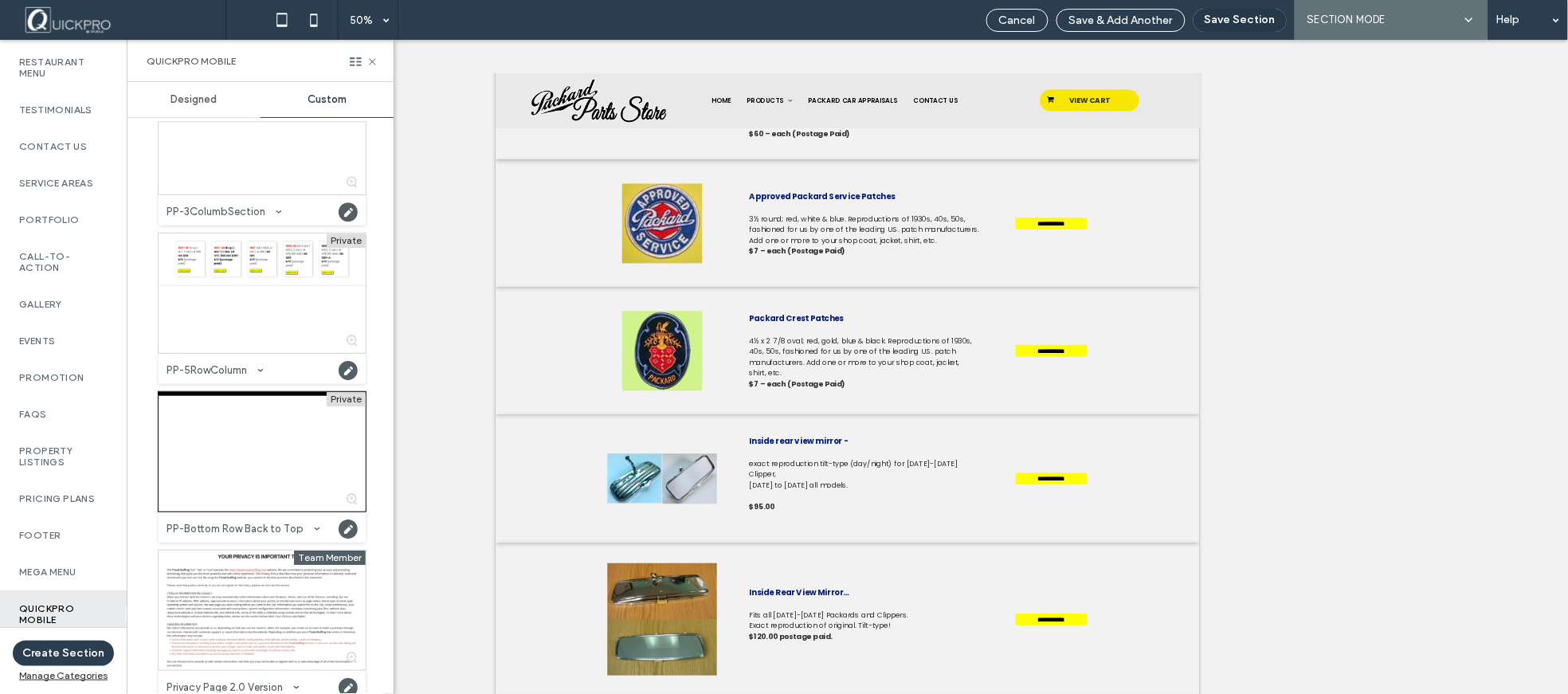
click at [1253, 21] on button "Save Section" at bounding box center [1240, 20] width 93 height 23
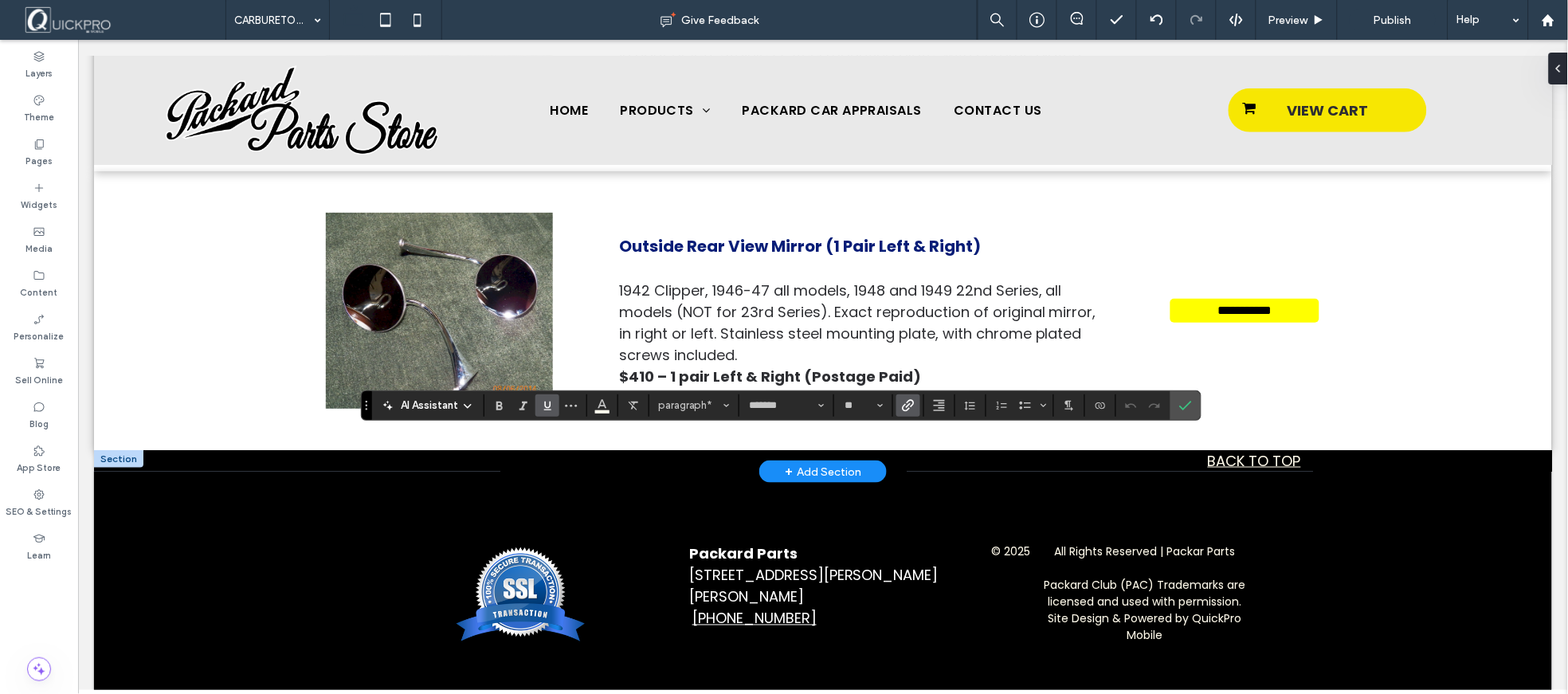
click at [915, 407] on label "Link" at bounding box center [909, 405] width 24 height 22
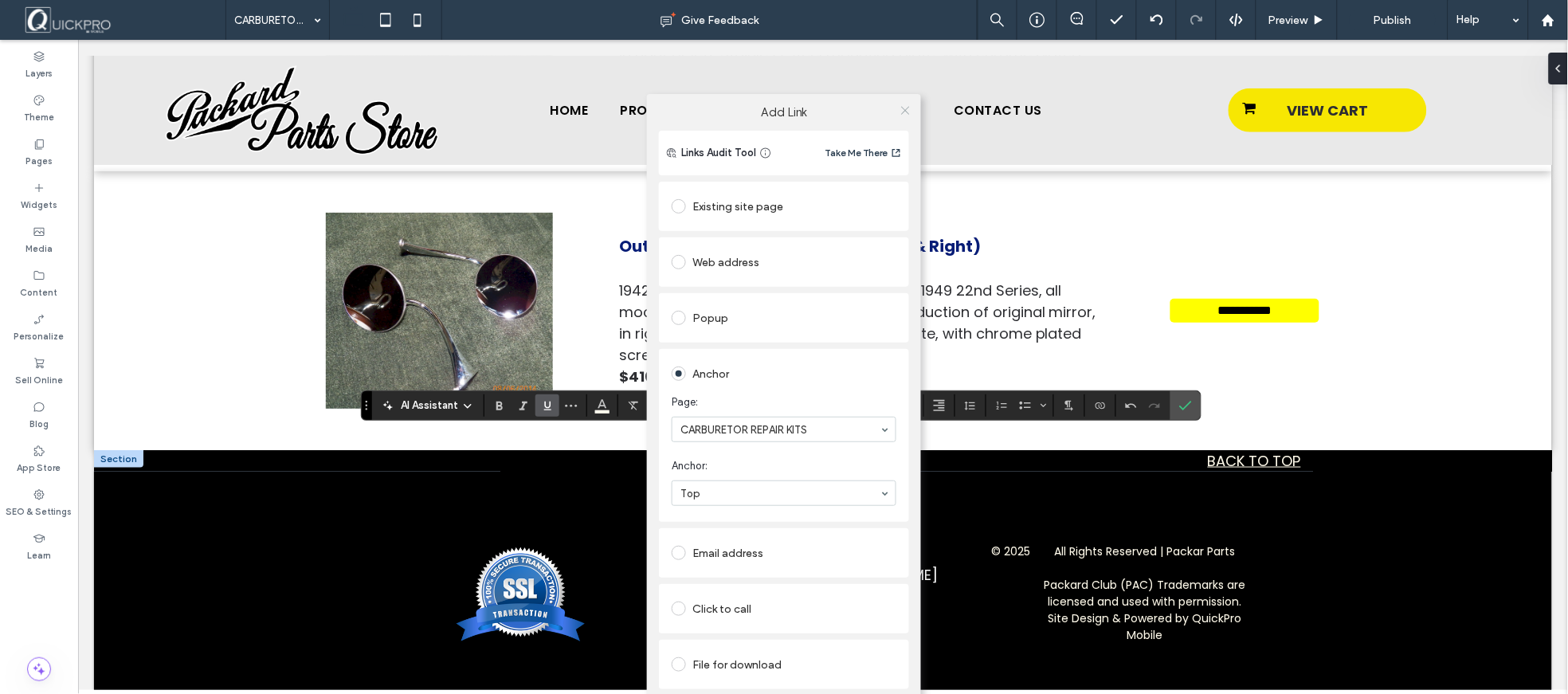
click at [905, 110] on use at bounding box center [905, 110] width 8 height 8
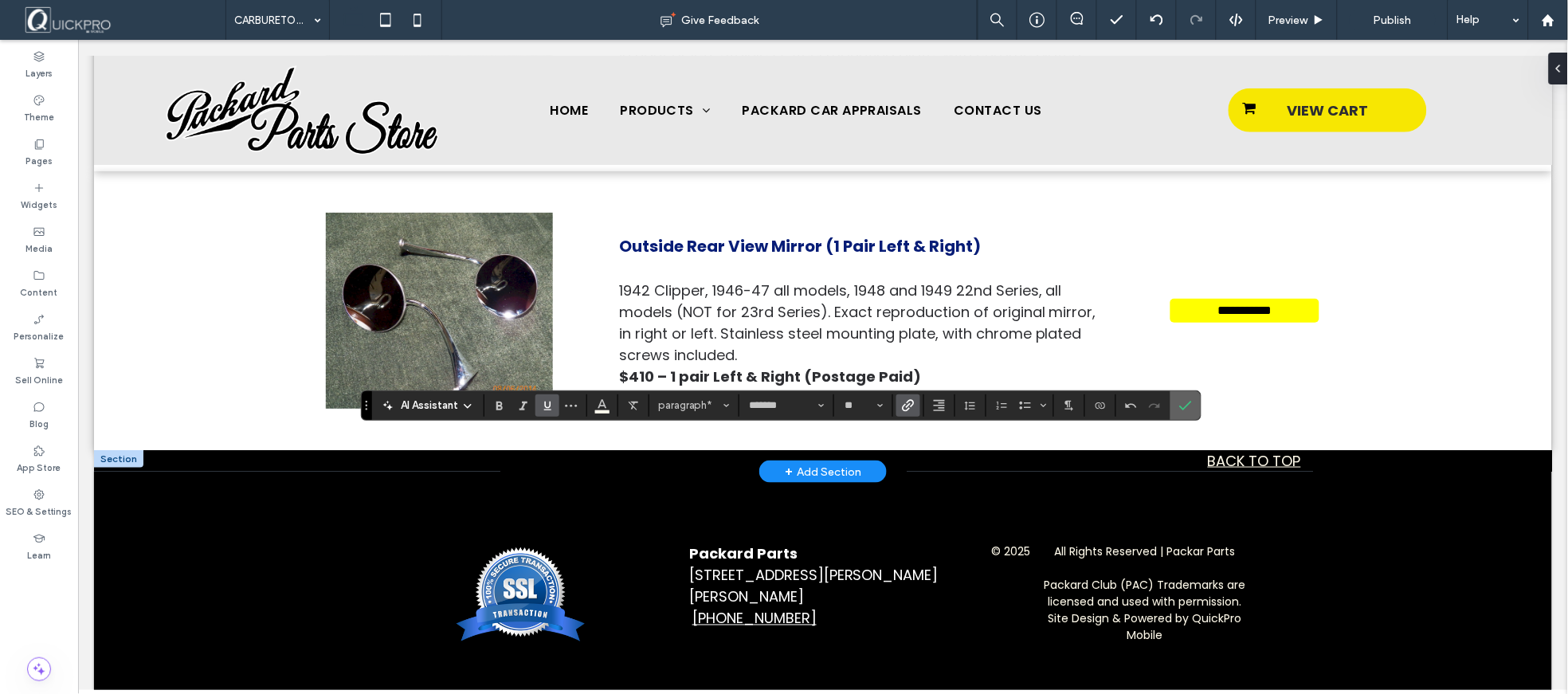
click at [1184, 407] on icon "Confirm" at bounding box center [1185, 405] width 13 height 13
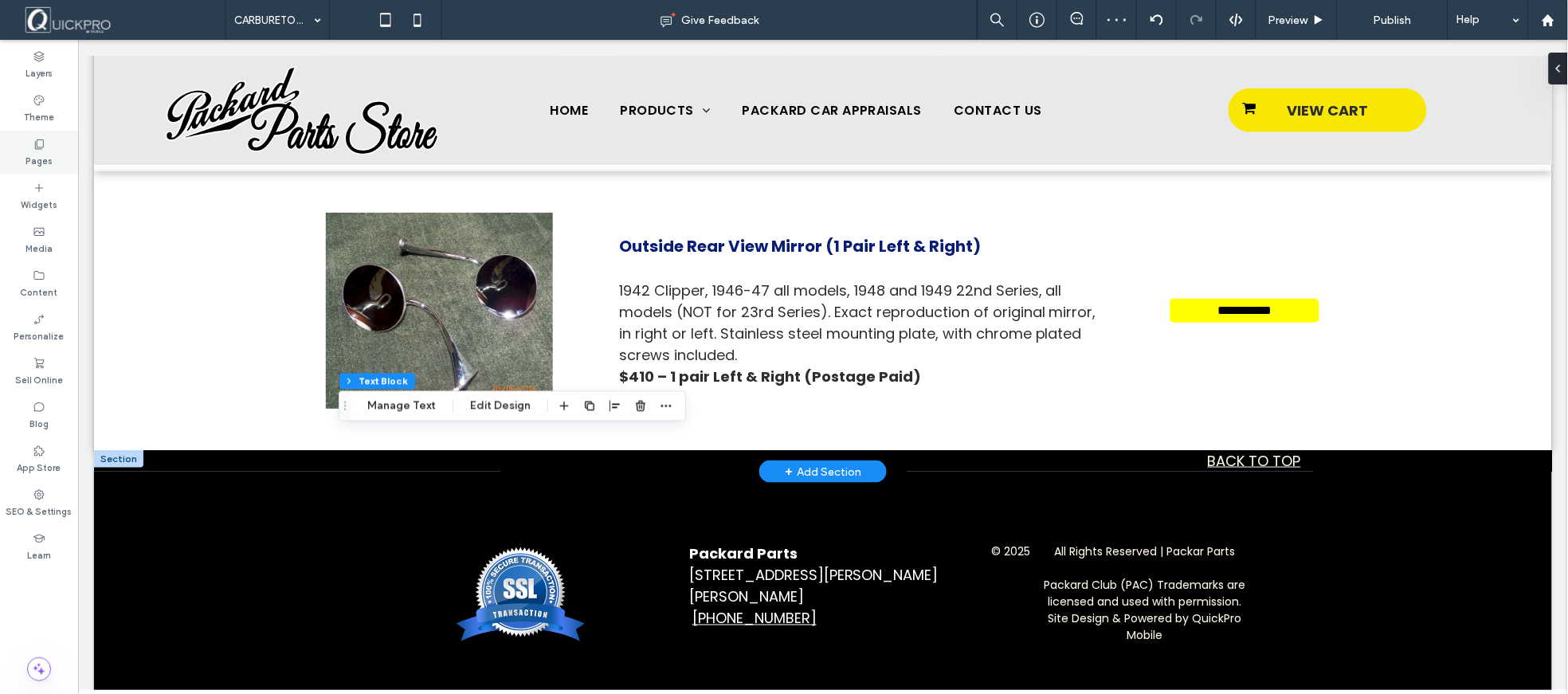
click at [41, 165] on label "Pages" at bounding box center [39, 160] width 27 height 18
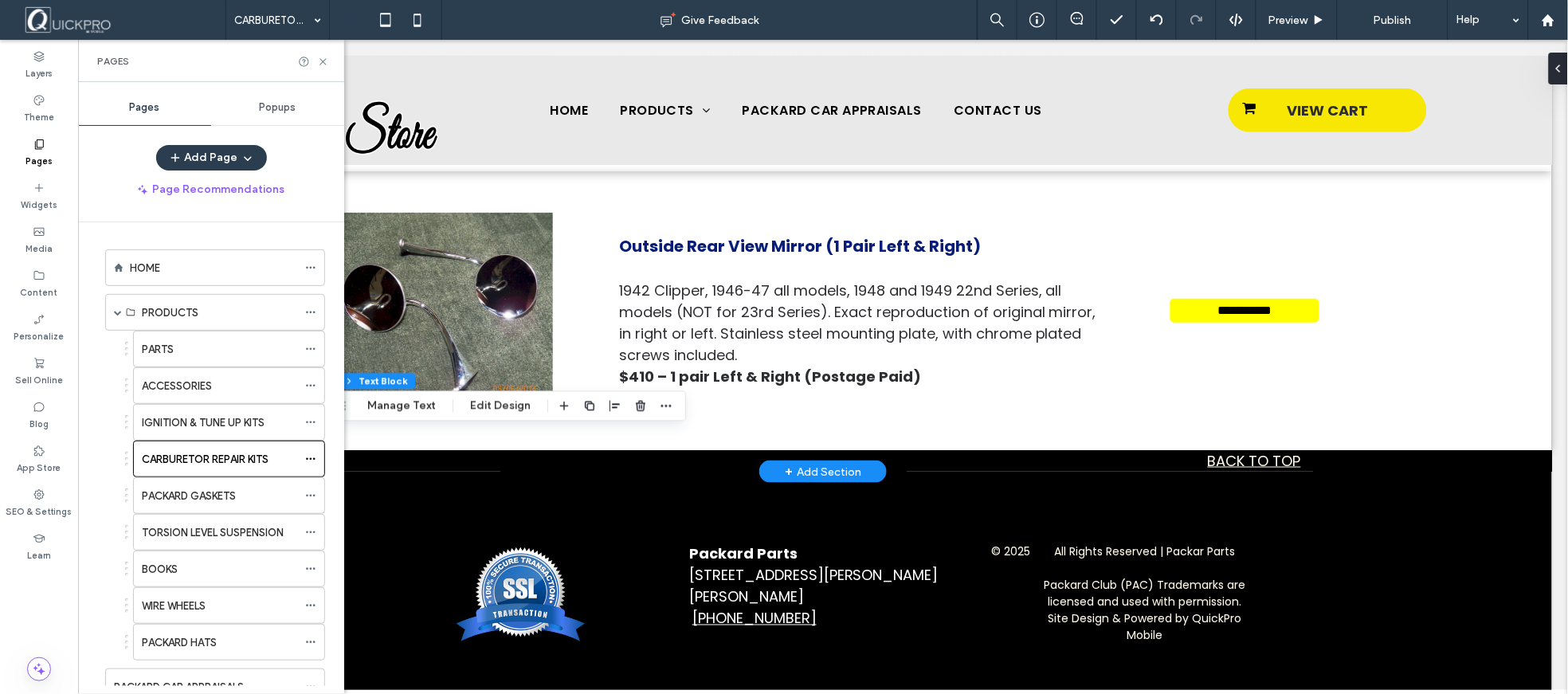
click at [228, 501] on label "PACKARD GASKETS" at bounding box center [189, 496] width 94 height 28
click at [327, 61] on icon at bounding box center [323, 62] width 12 height 12
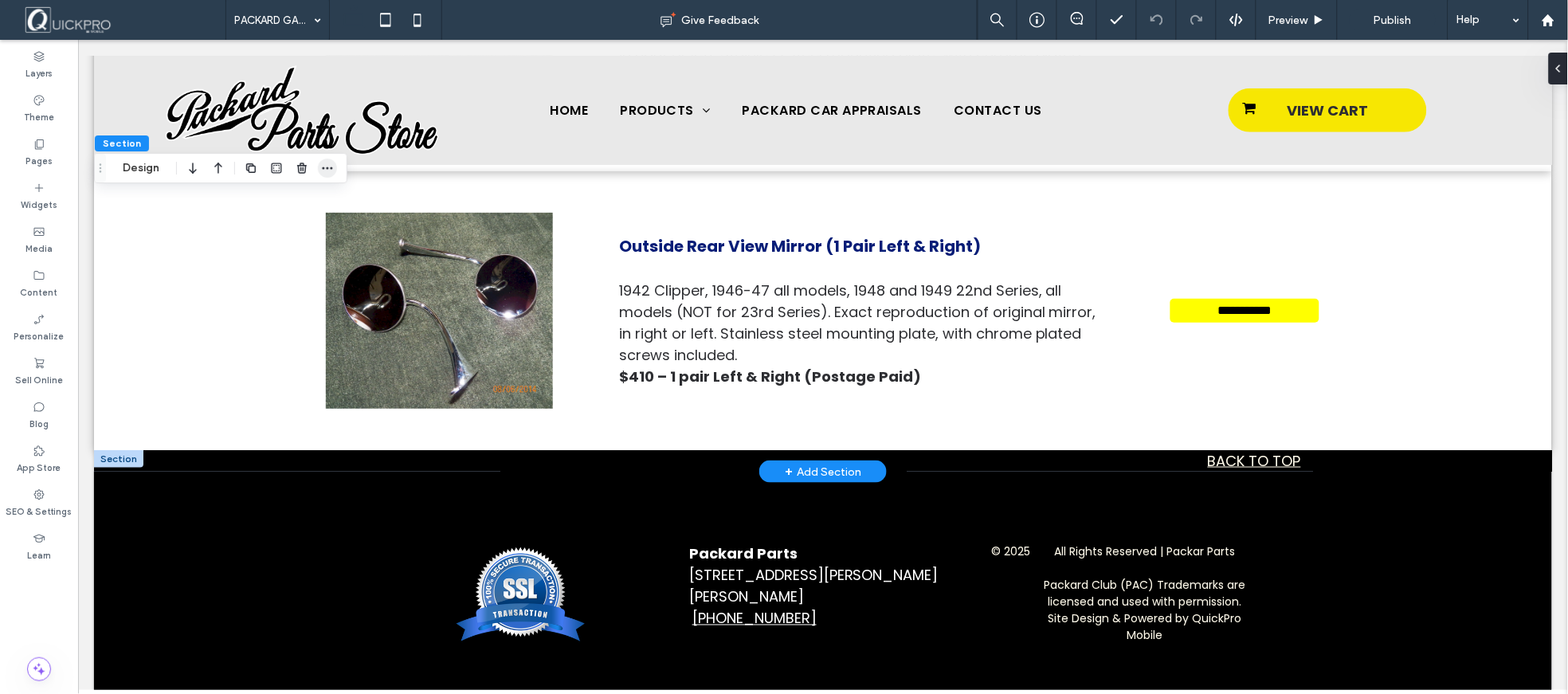
click at [324, 169] on icon "button" at bounding box center [327, 168] width 13 height 13
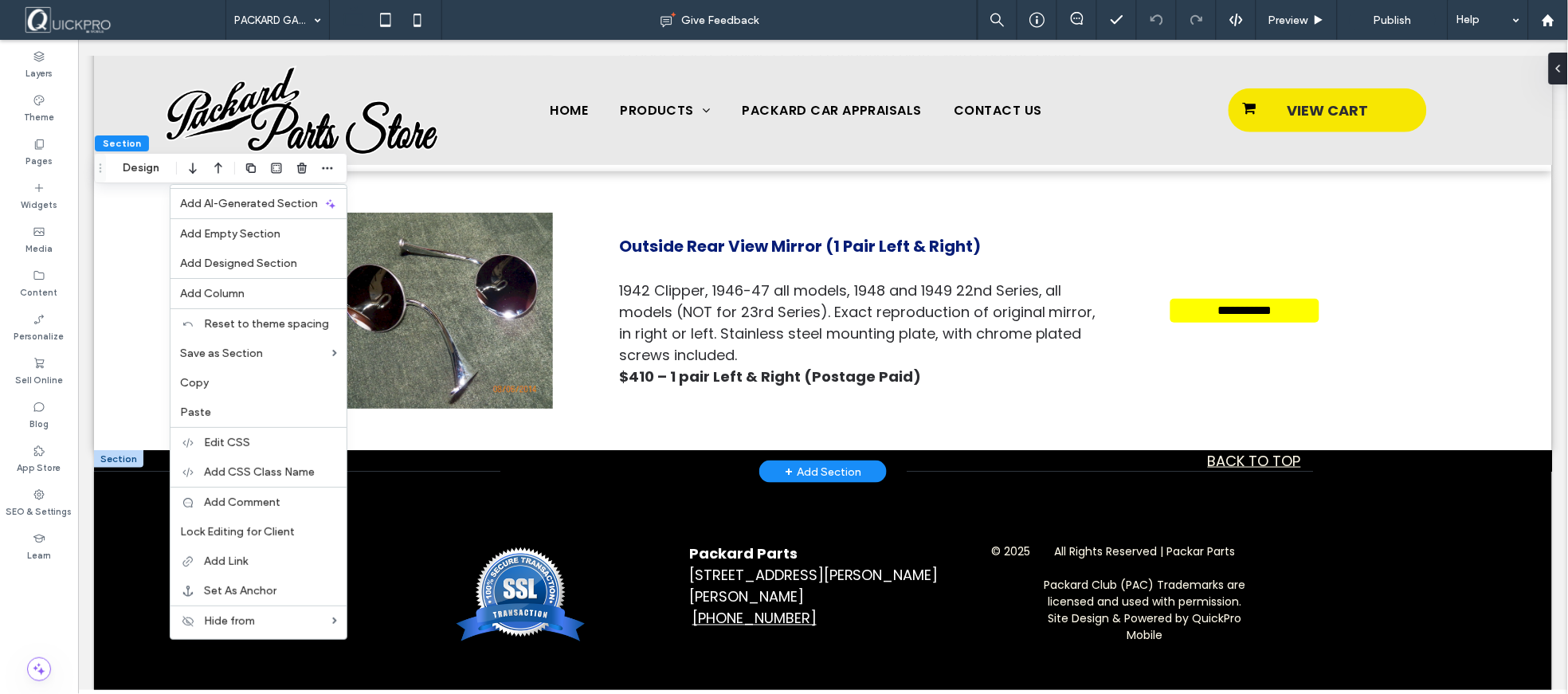
drag, startPoint x: 253, startPoint y: 259, endPoint x: 392, endPoint y: 293, distance: 143.1
click at [260, 260] on span "Add Designed Section" at bounding box center [238, 263] width 117 height 14
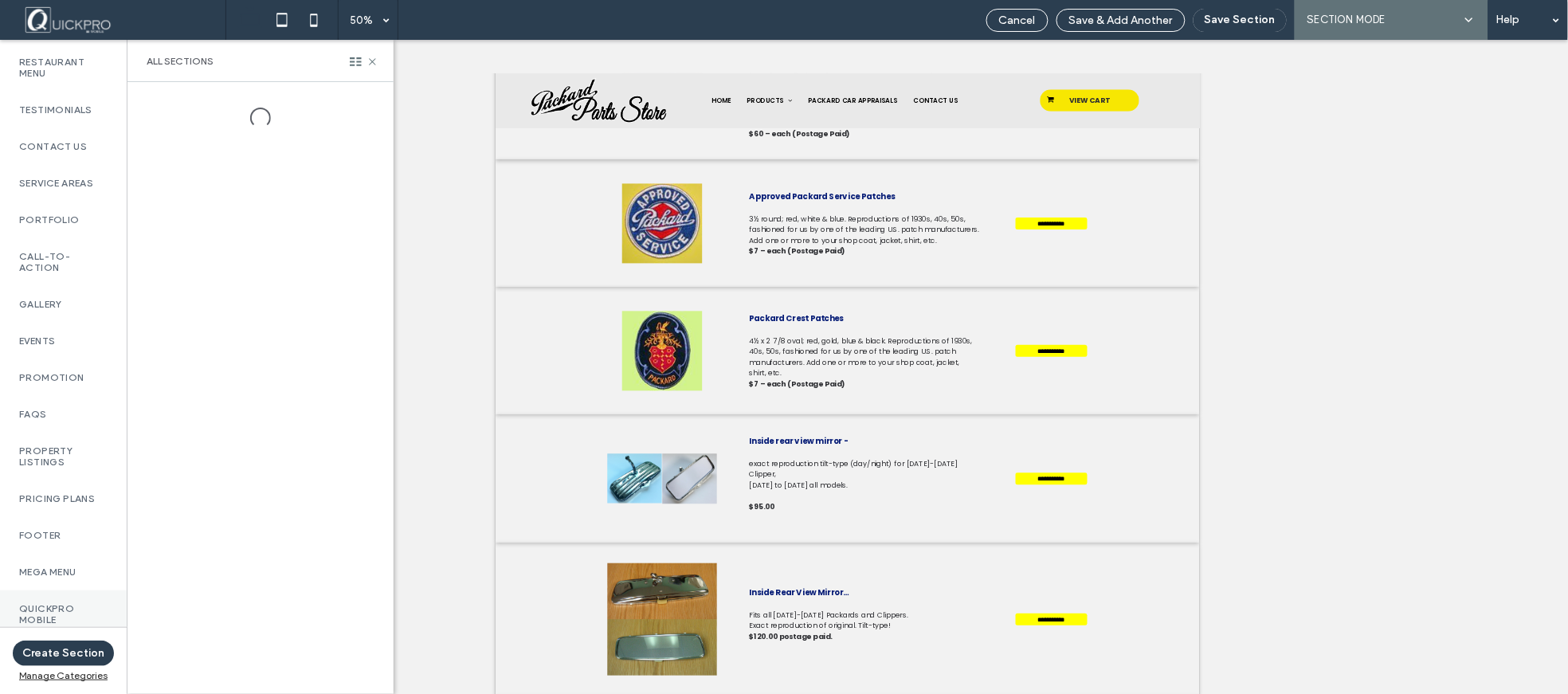
scroll to position [642, 0]
click at [38, 603] on label "QuickPro Mobile" at bounding box center [63, 614] width 89 height 22
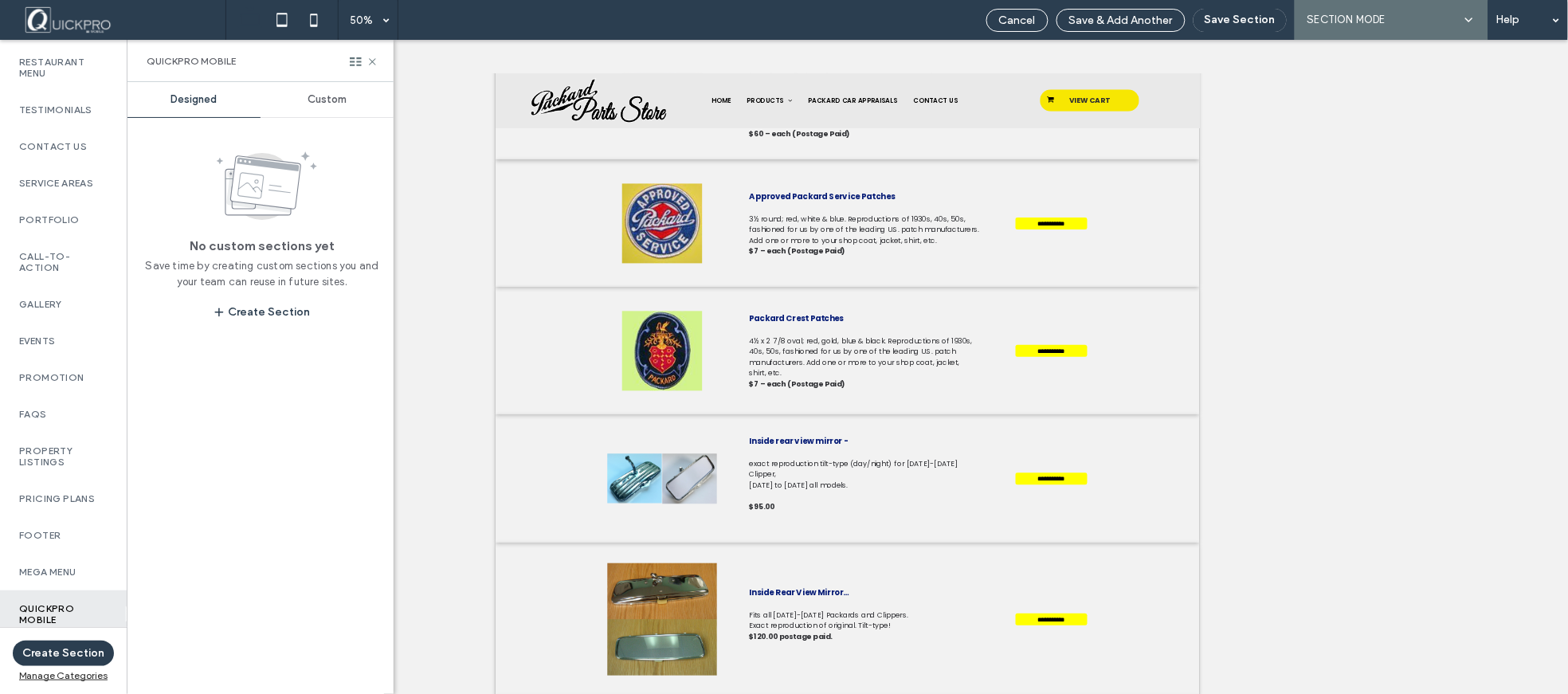
click at [322, 94] on span "Custom" at bounding box center [326, 99] width 39 height 13
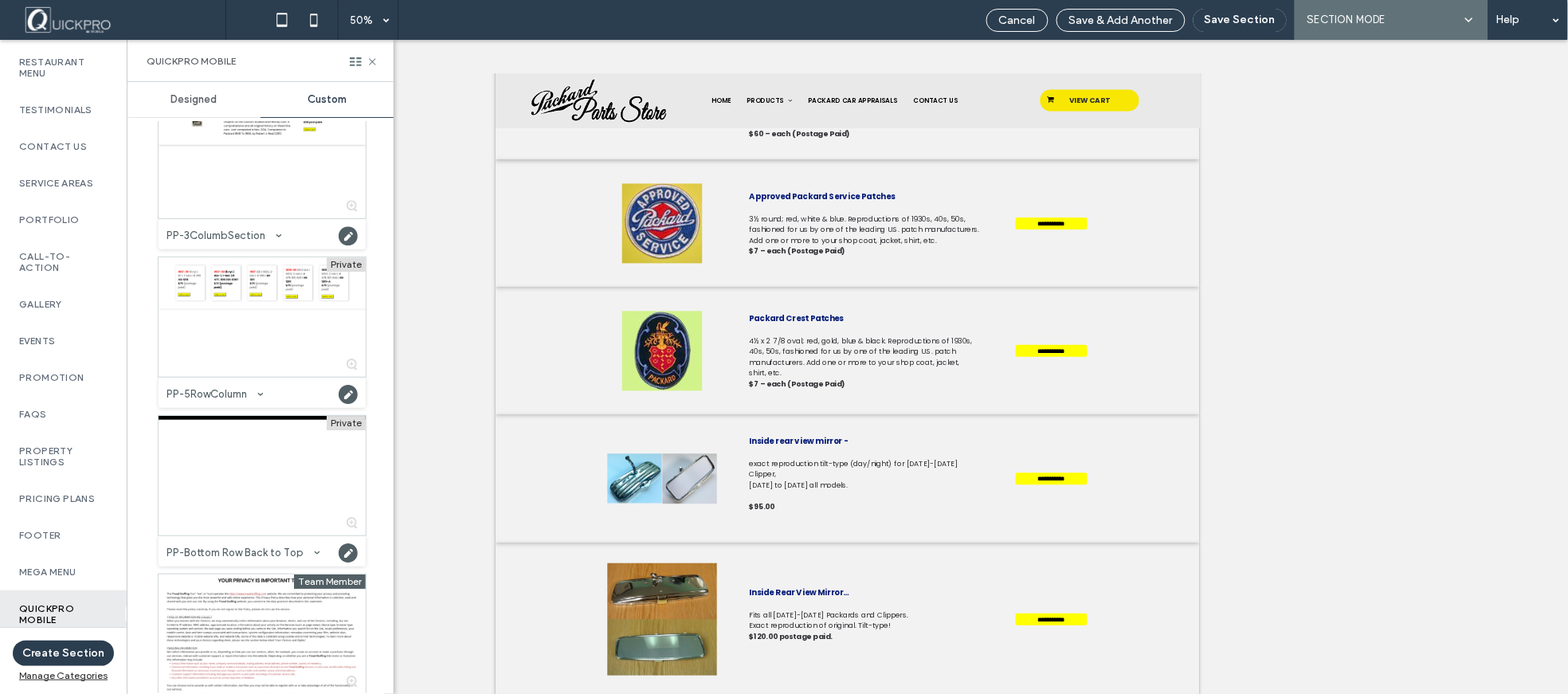
scroll to position [1504, 0]
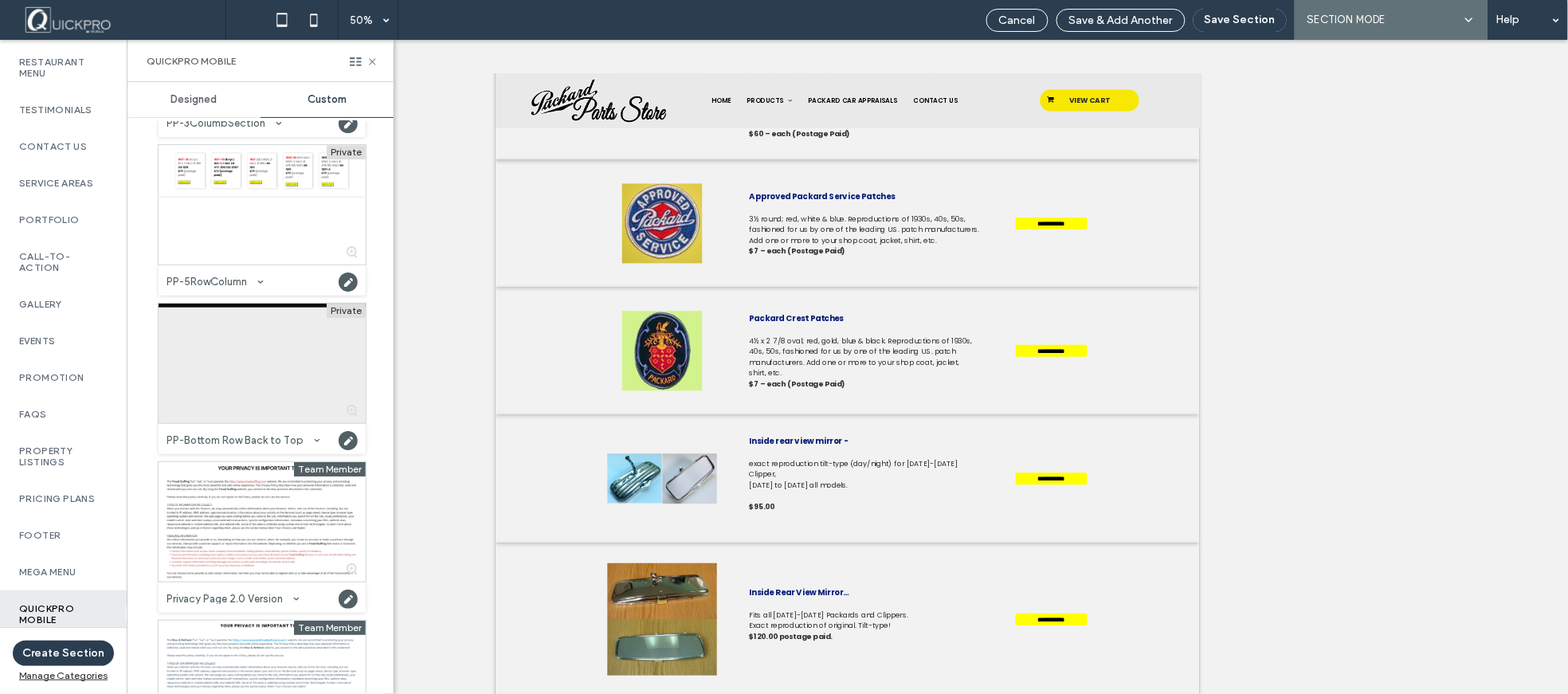
click at [267, 362] on div at bounding box center [262, 363] width 207 height 120
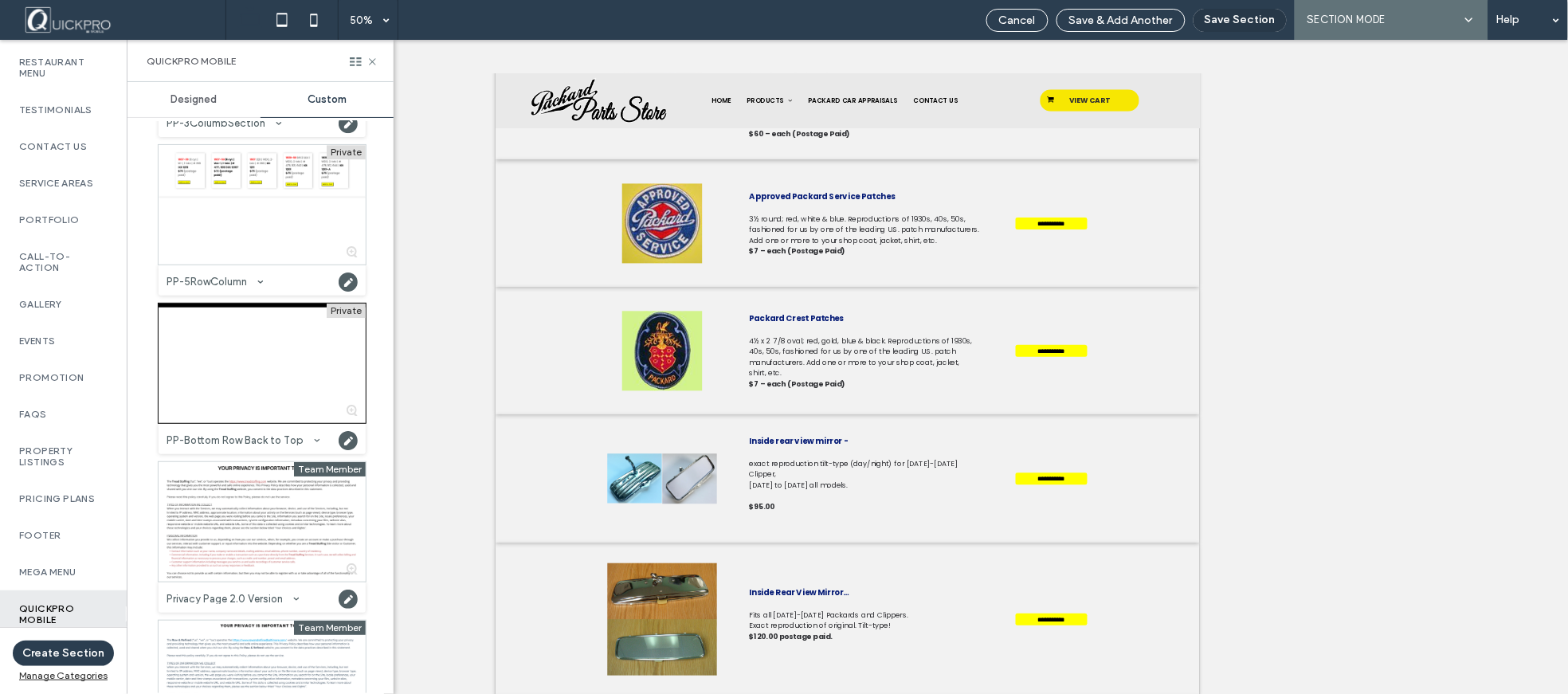
click at [1248, 18] on button "Save Section" at bounding box center [1240, 20] width 93 height 23
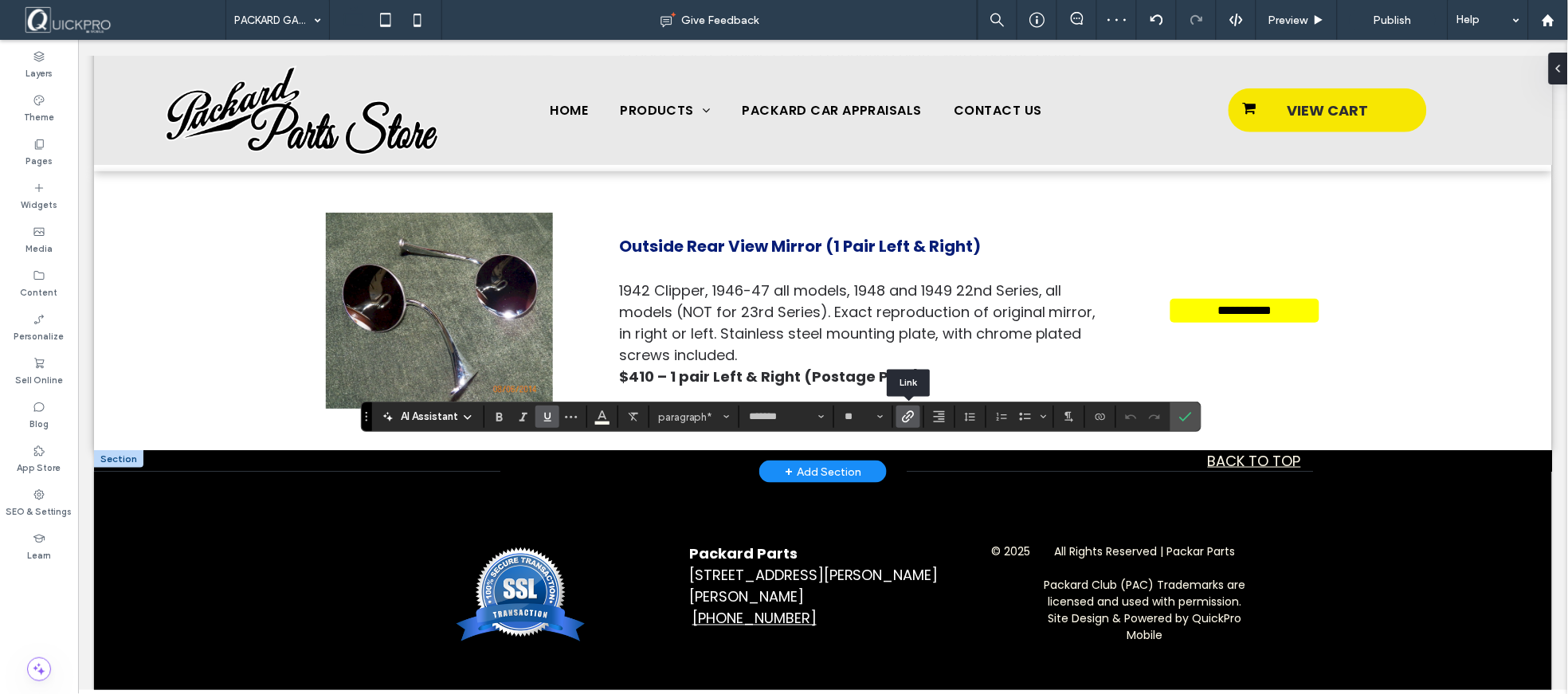
click at [917, 415] on label "Link" at bounding box center [909, 417] width 24 height 22
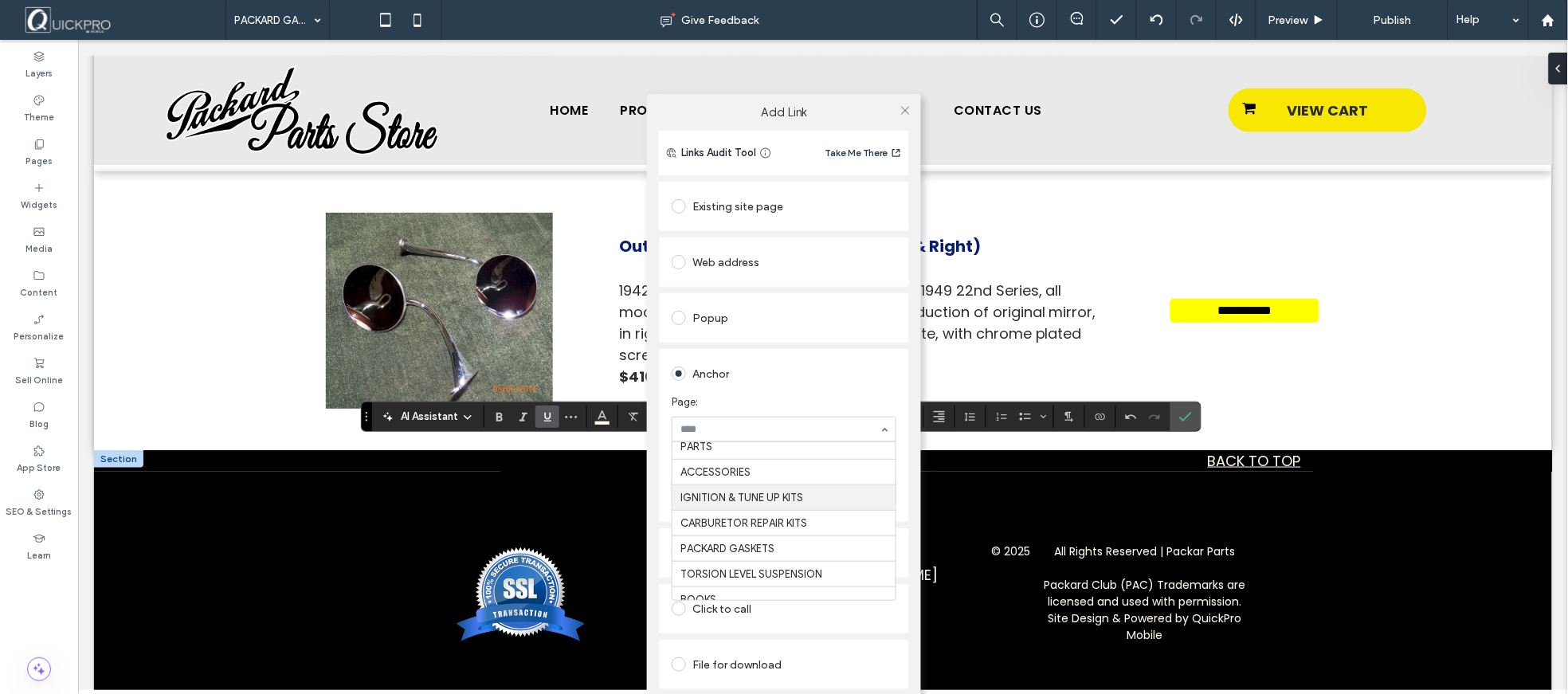
scroll to position [89, 0]
drag, startPoint x: 734, startPoint y: 519, endPoint x: 758, endPoint y: 519, distance: 24.0
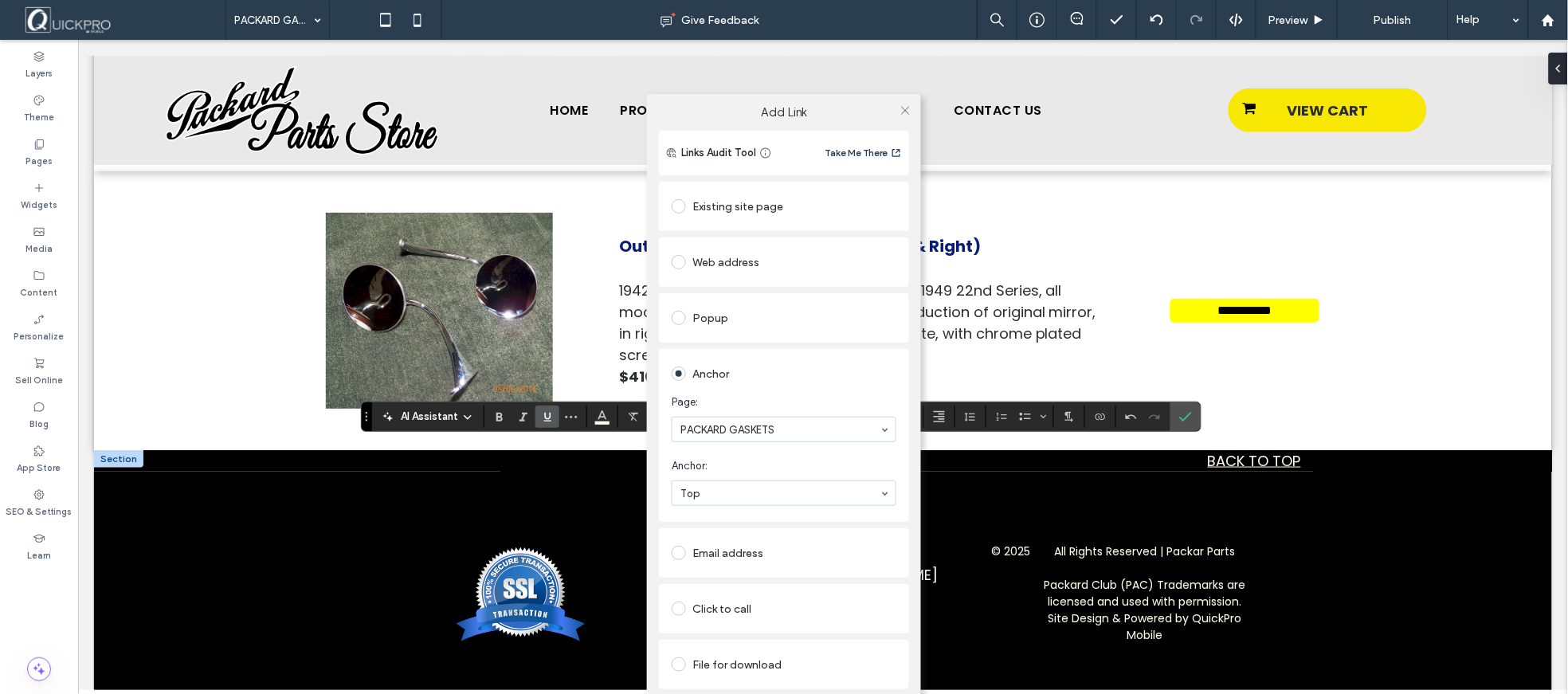
click at [1192, 415] on div "Add Link Links Audit Tool Take Me There Existing site page Web address Popup An…" at bounding box center [784, 414] width 1568 height 694
click at [905, 109] on use at bounding box center [905, 110] width 8 height 8
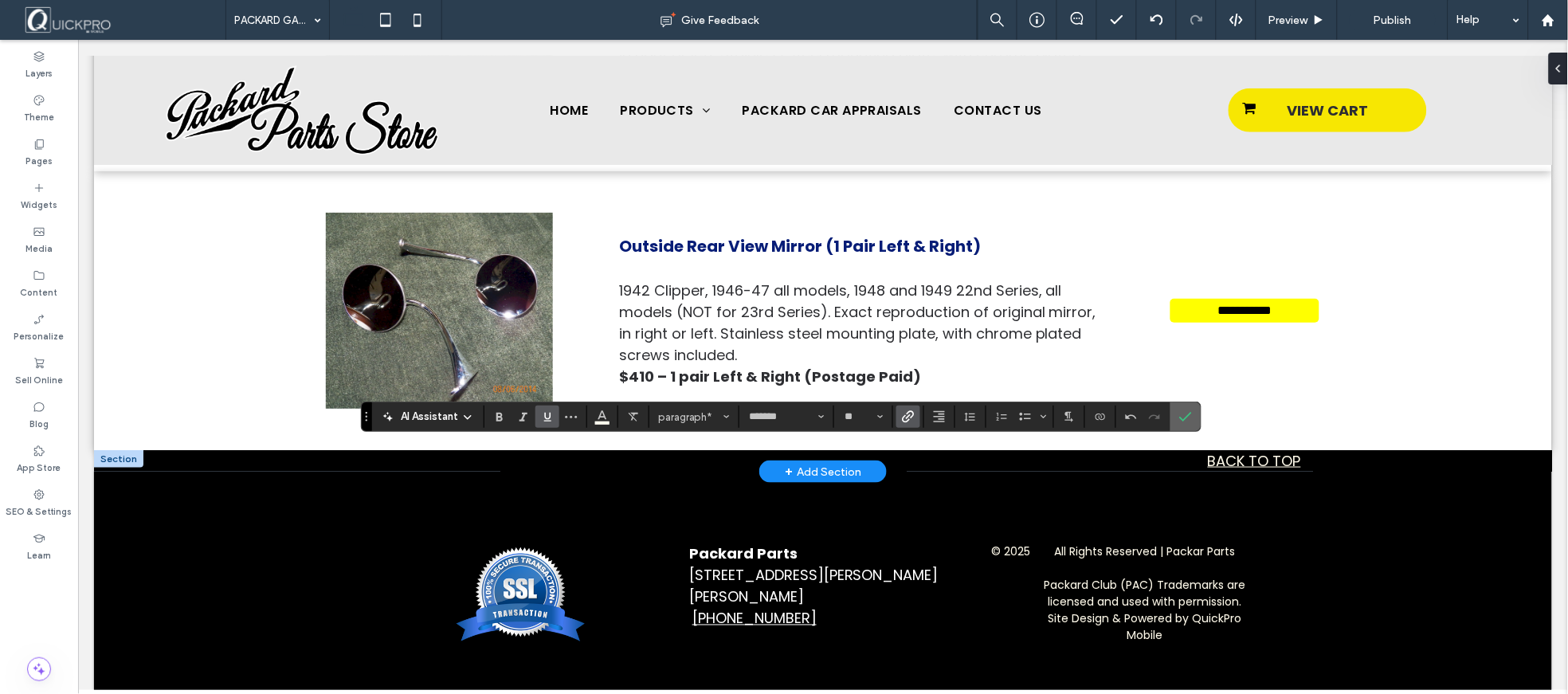
click at [1186, 424] on span "Confirm" at bounding box center [1182, 416] width 7 height 29
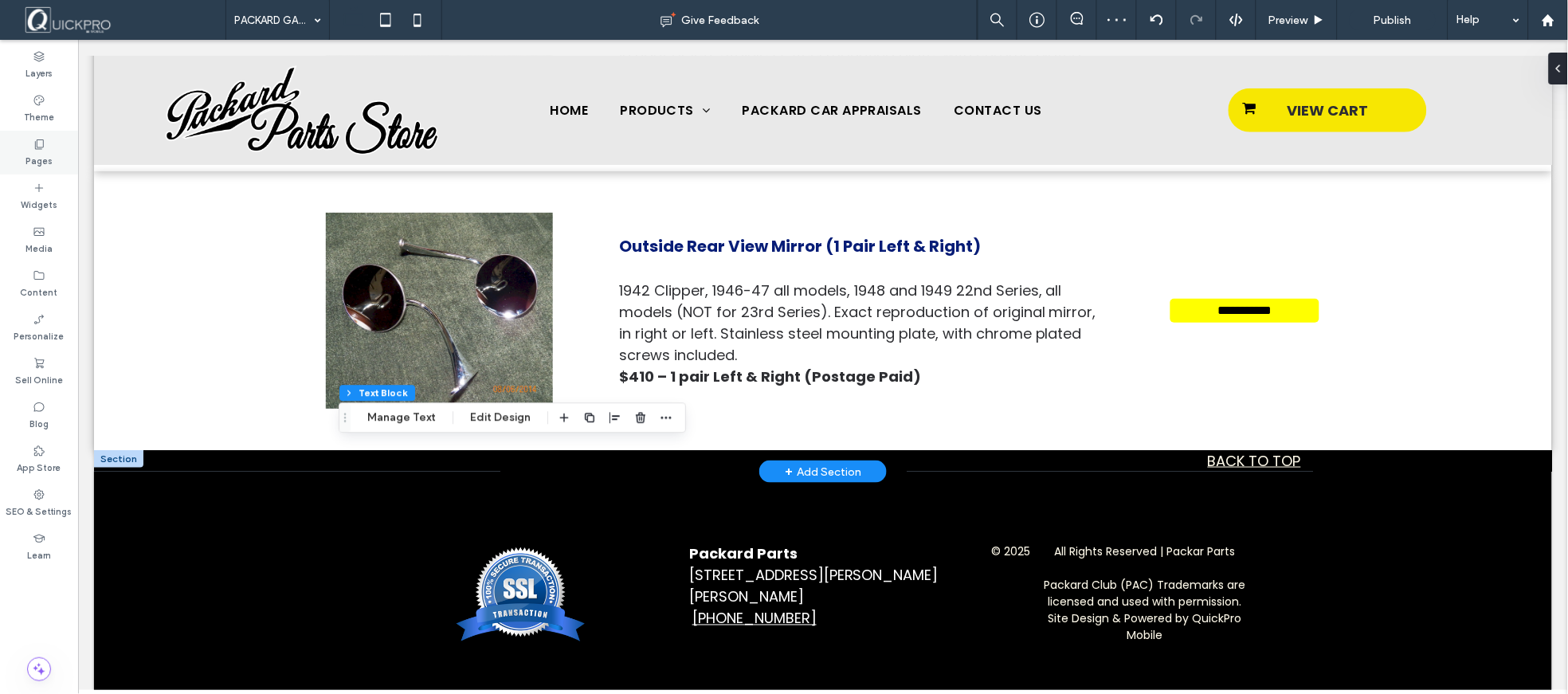
drag, startPoint x: 27, startPoint y: 158, endPoint x: 35, endPoint y: 155, distance: 8.5
click at [28, 158] on label "Pages" at bounding box center [39, 160] width 27 height 18
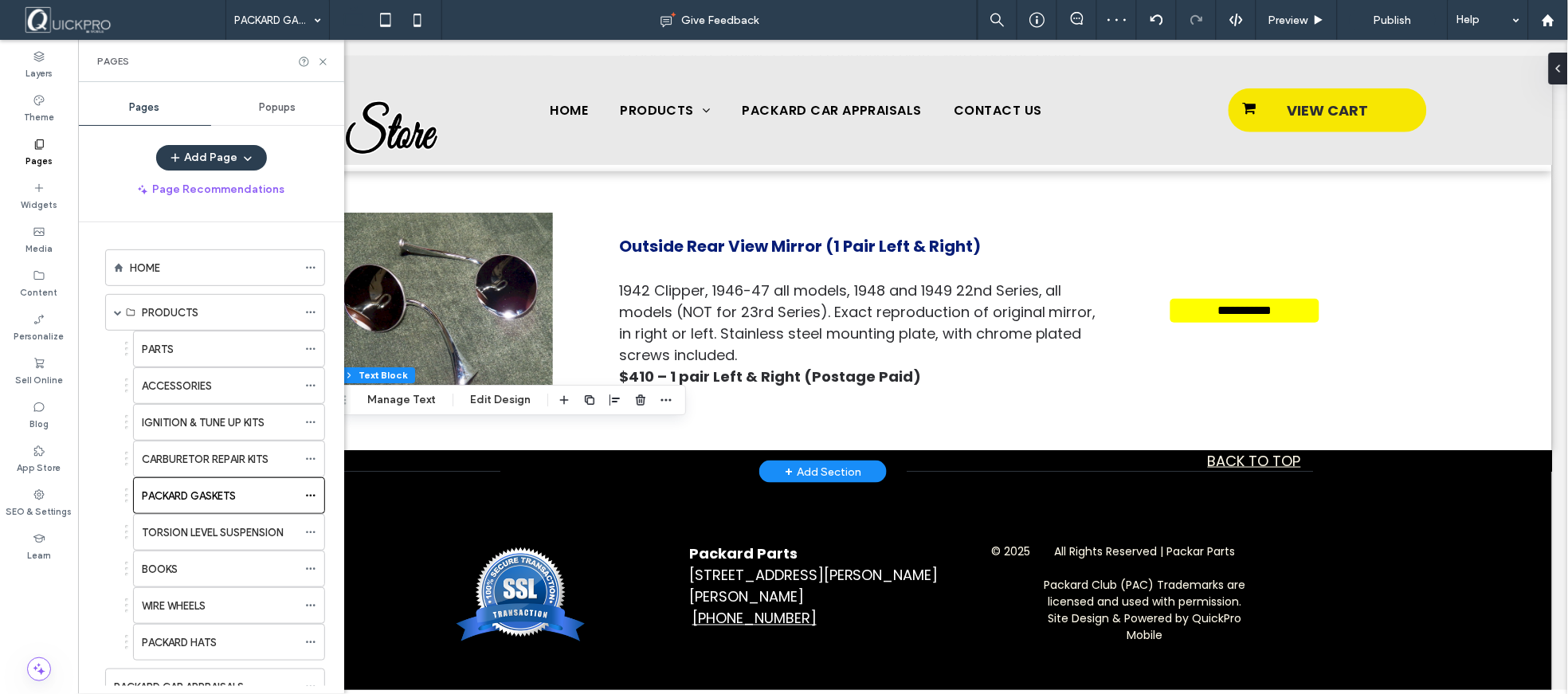
click at [234, 526] on label "TORSION LEVEL SUSPENSION" at bounding box center [212, 532] width 142 height 28
click at [325, 56] on icon at bounding box center [323, 62] width 12 height 12
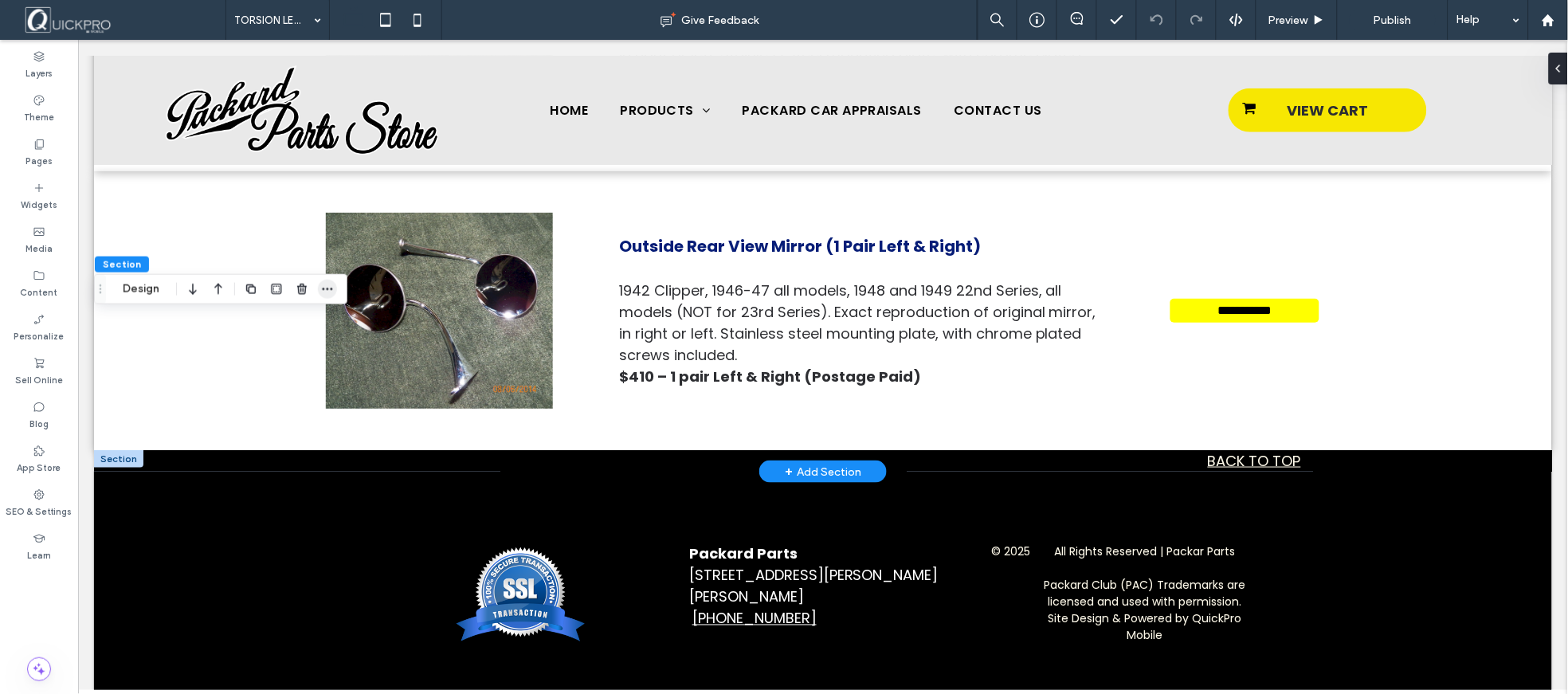
click at [326, 289] on use "button" at bounding box center [327, 288] width 10 height 2
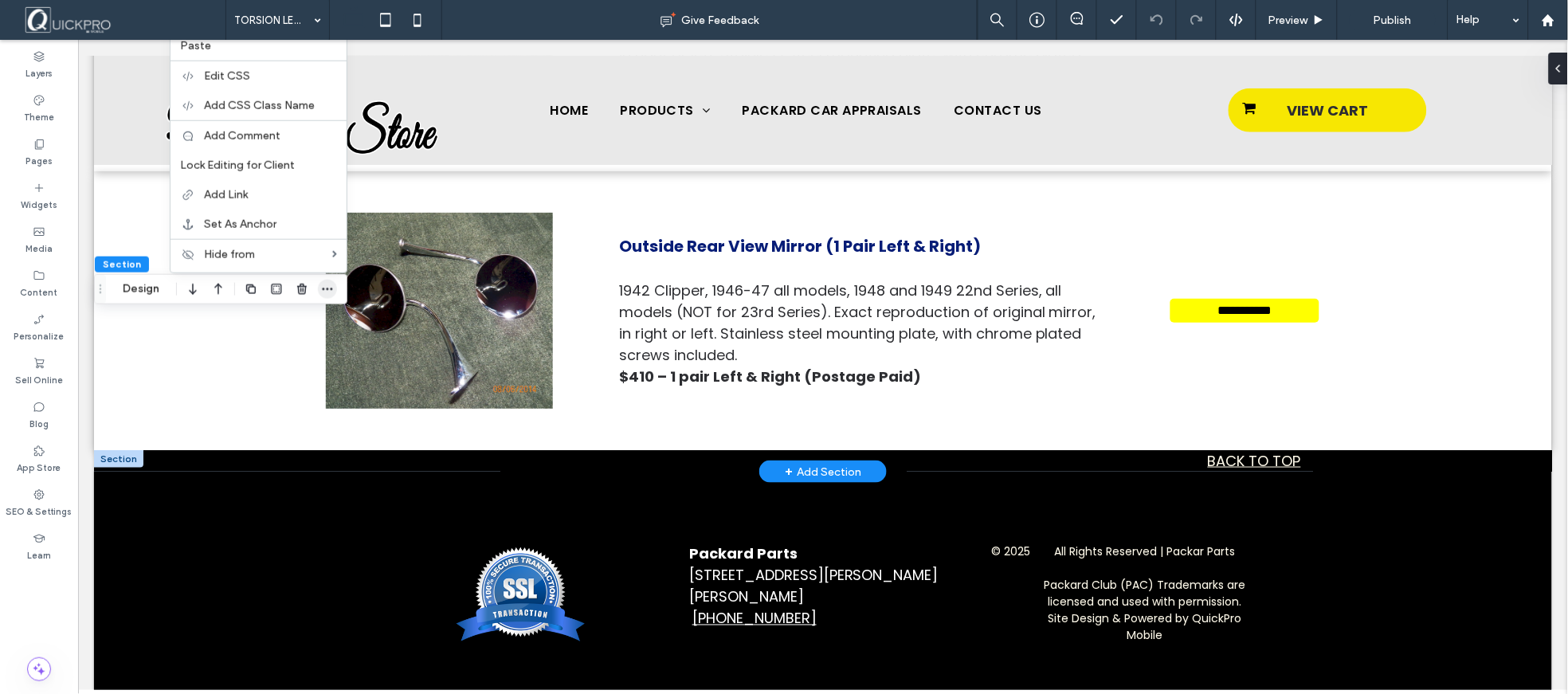
click at [329, 287] on icon "button" at bounding box center [327, 289] width 13 height 13
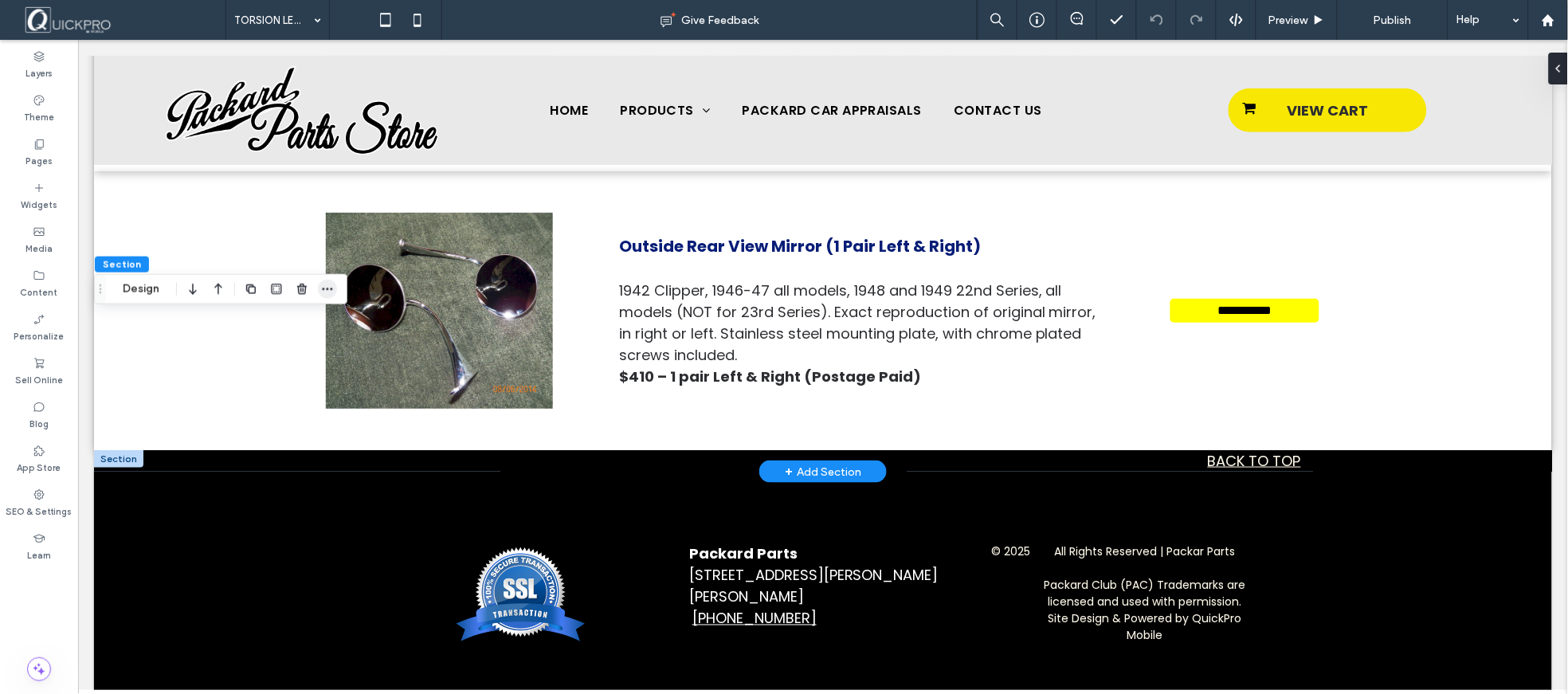
click at [331, 285] on icon "button" at bounding box center [327, 289] width 13 height 13
click at [118, 256] on button "Section" at bounding box center [122, 264] width 54 height 16
click at [121, 258] on span "Section" at bounding box center [122, 264] width 38 height 12
click at [323, 289] on use "button" at bounding box center [327, 288] width 10 height 2
click at [120, 173] on span "Section" at bounding box center [122, 175] width 38 height 12
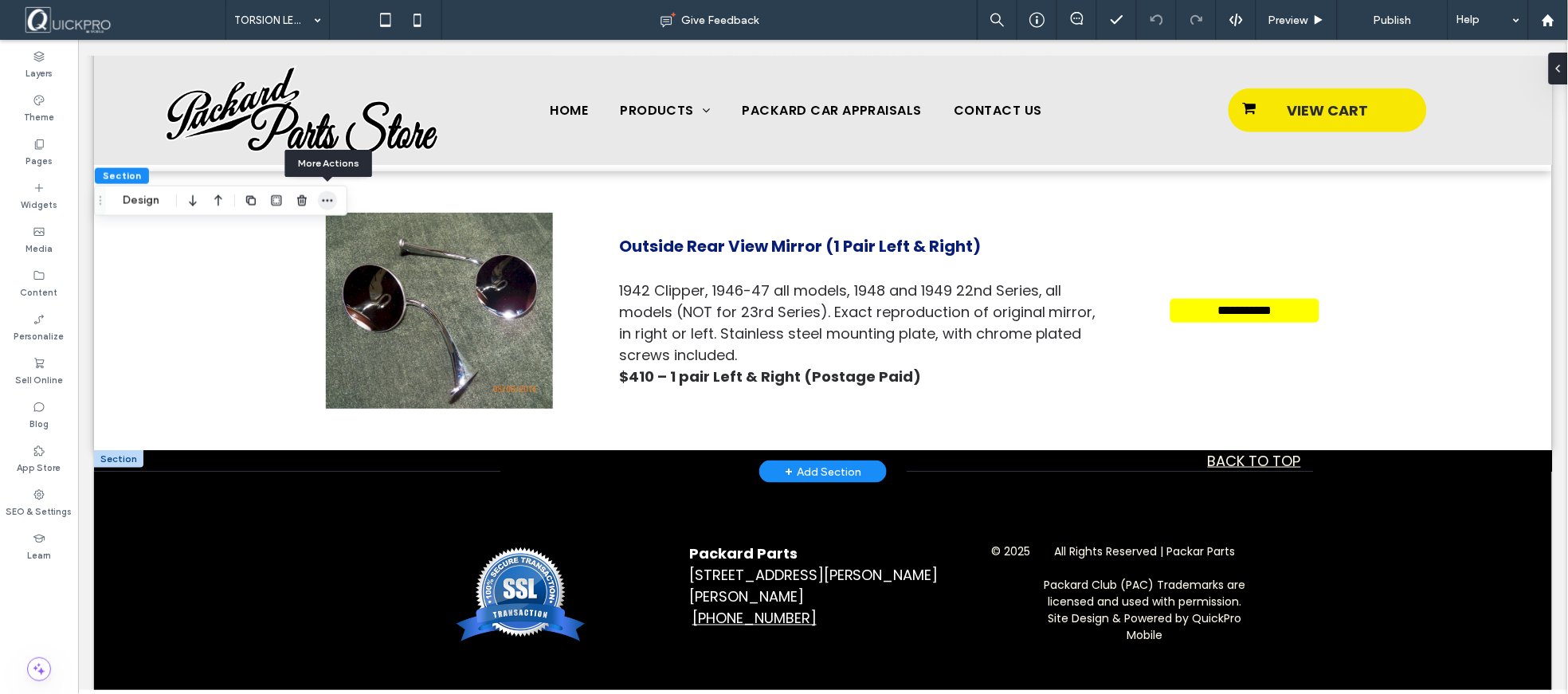
click at [329, 196] on icon "button" at bounding box center [327, 200] width 13 height 13
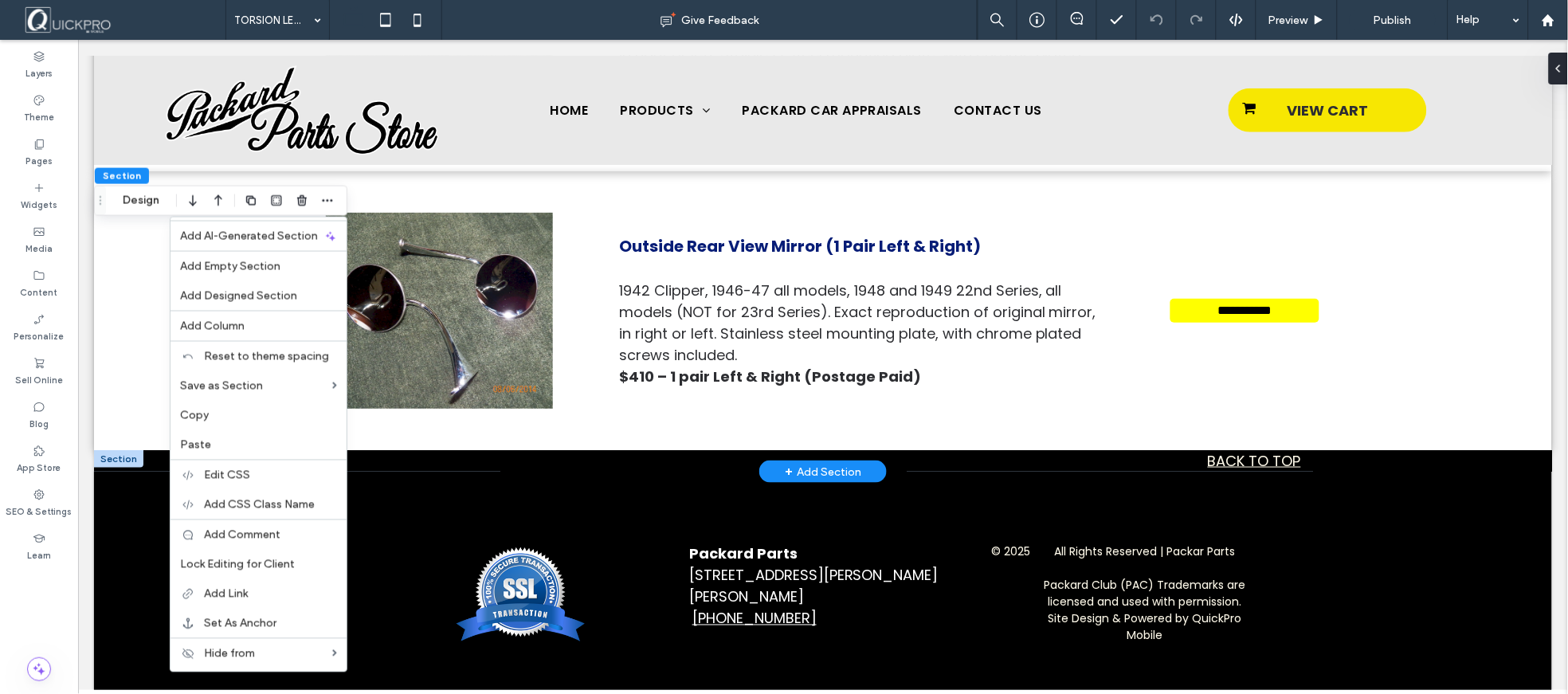
drag, startPoint x: 277, startPoint y: 295, endPoint x: 289, endPoint y: 299, distance: 12.6
click at [279, 295] on span "Add Designed Section" at bounding box center [238, 296] width 117 height 14
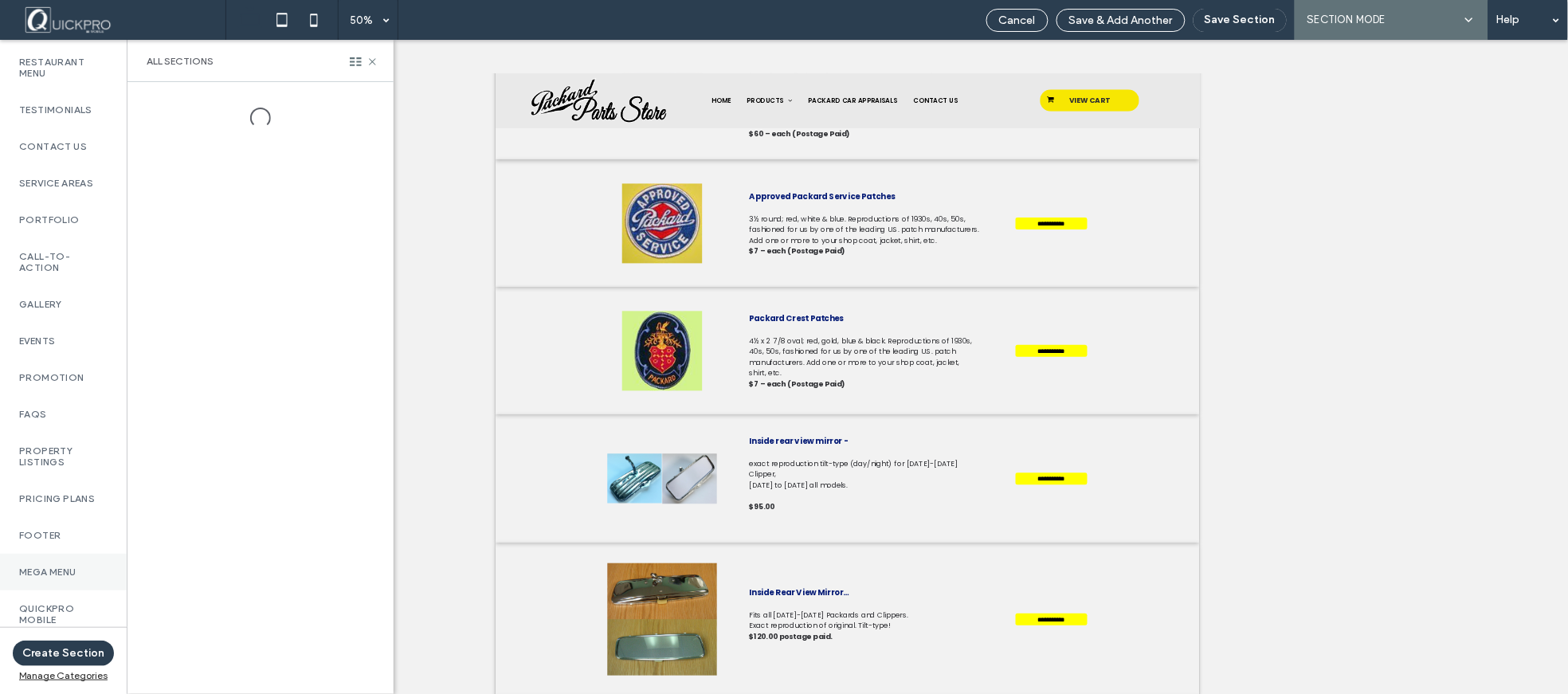
scroll to position [642, 0]
click at [58, 603] on label "QuickPro Mobile" at bounding box center [63, 614] width 89 height 22
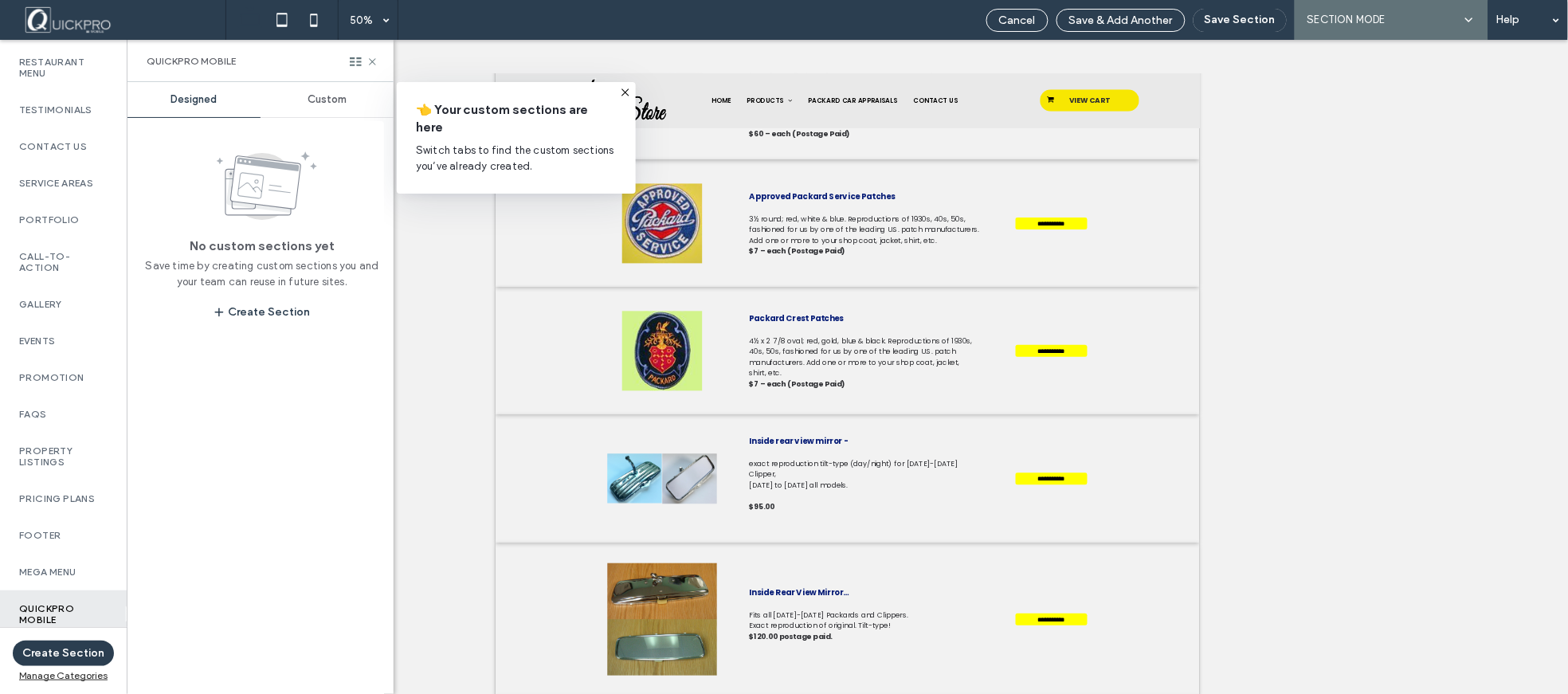
click at [319, 94] on span "Custom" at bounding box center [326, 99] width 39 height 13
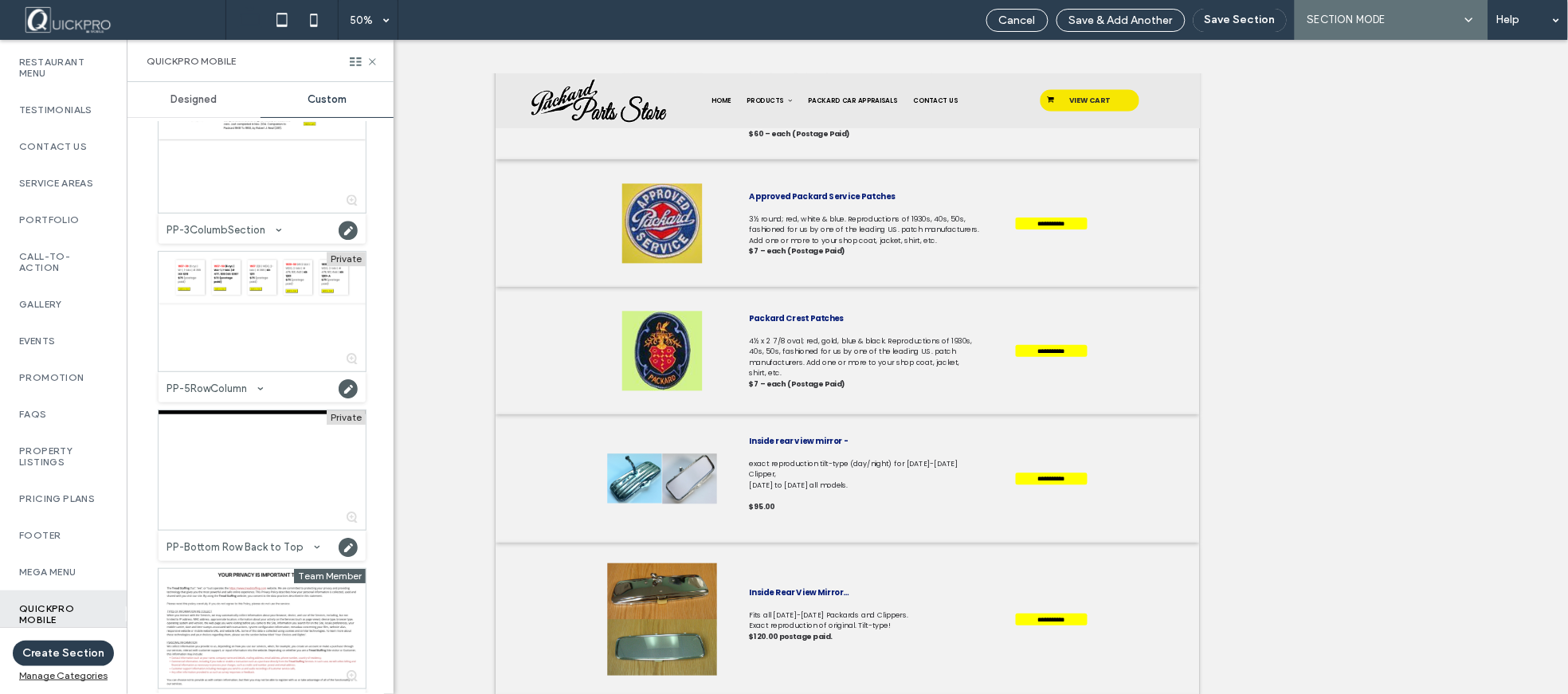
scroll to position [1415, 0]
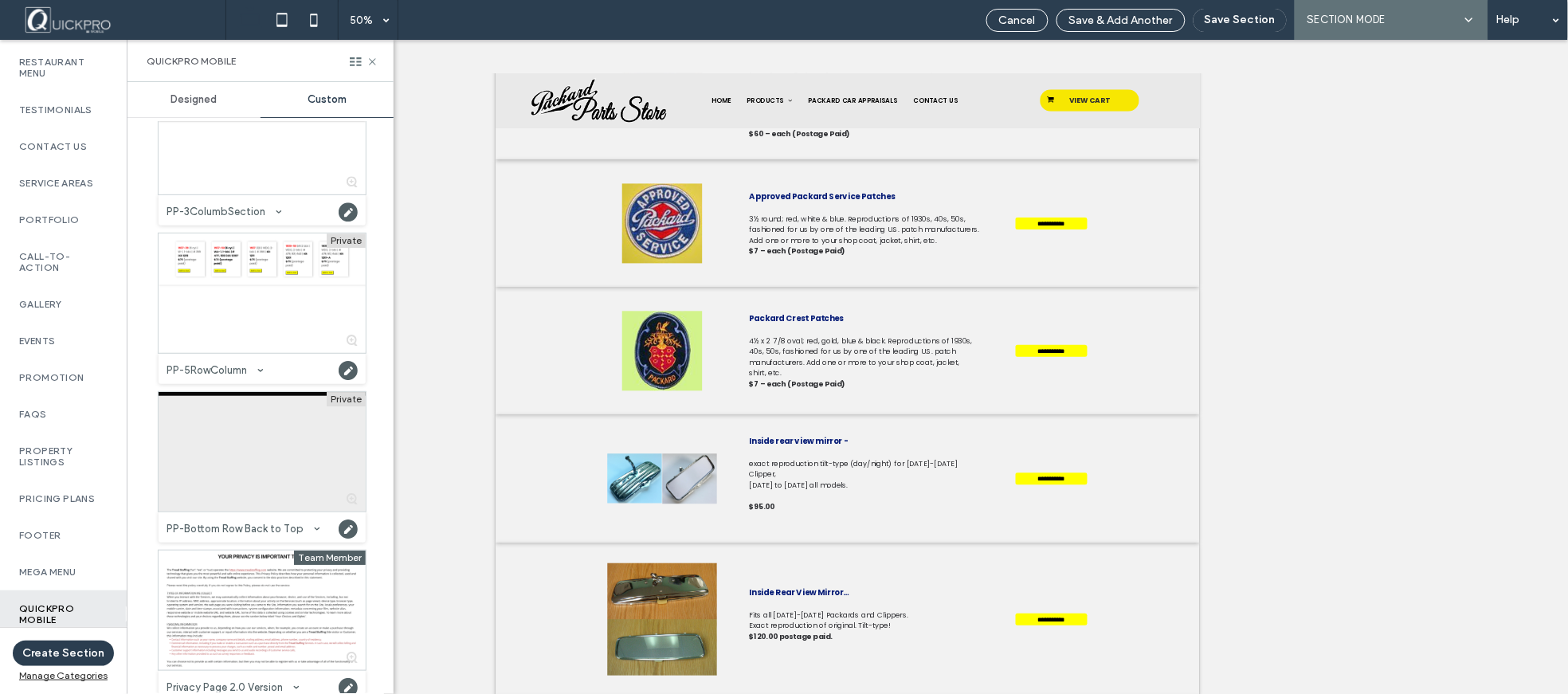
click at [272, 445] on div at bounding box center [262, 452] width 207 height 120
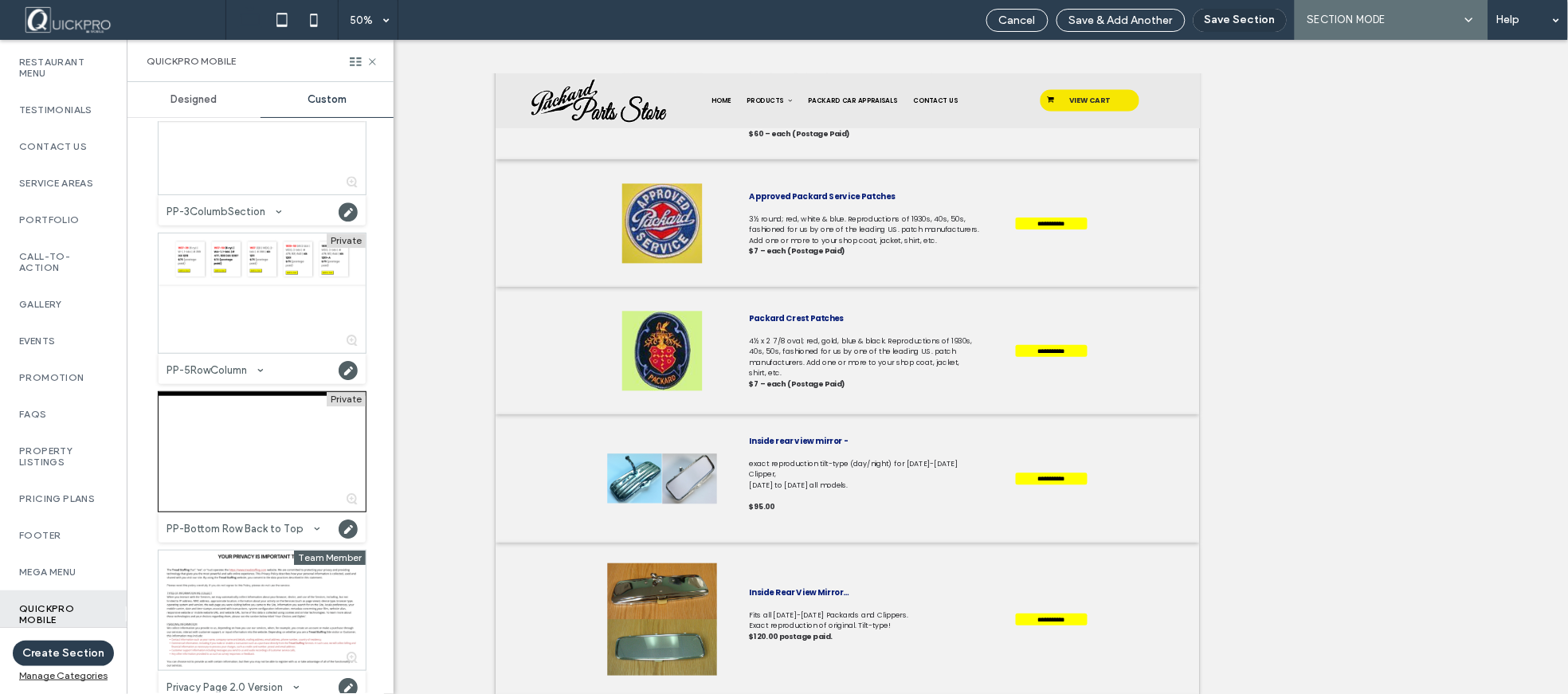
click at [1263, 25] on button "Save Section" at bounding box center [1240, 20] width 93 height 23
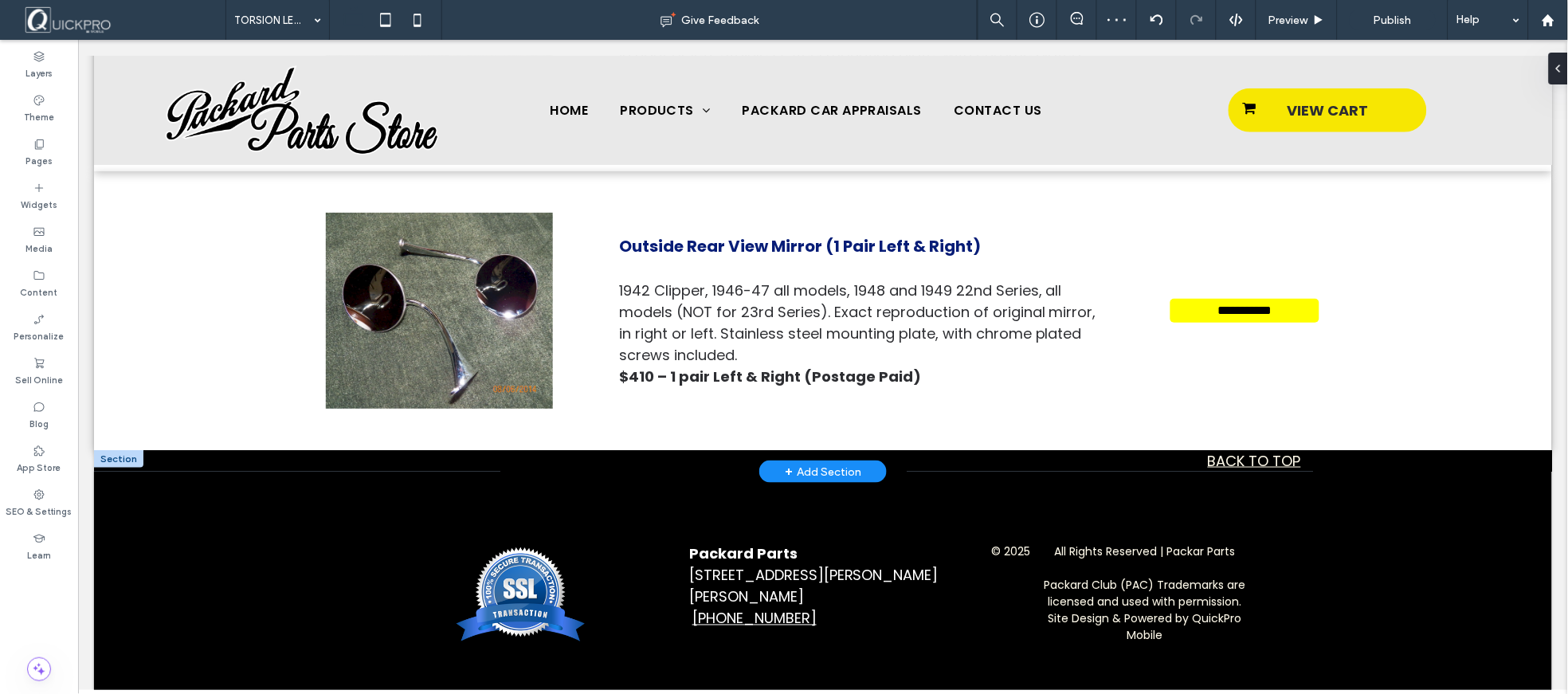
type input "*******"
type input "**"
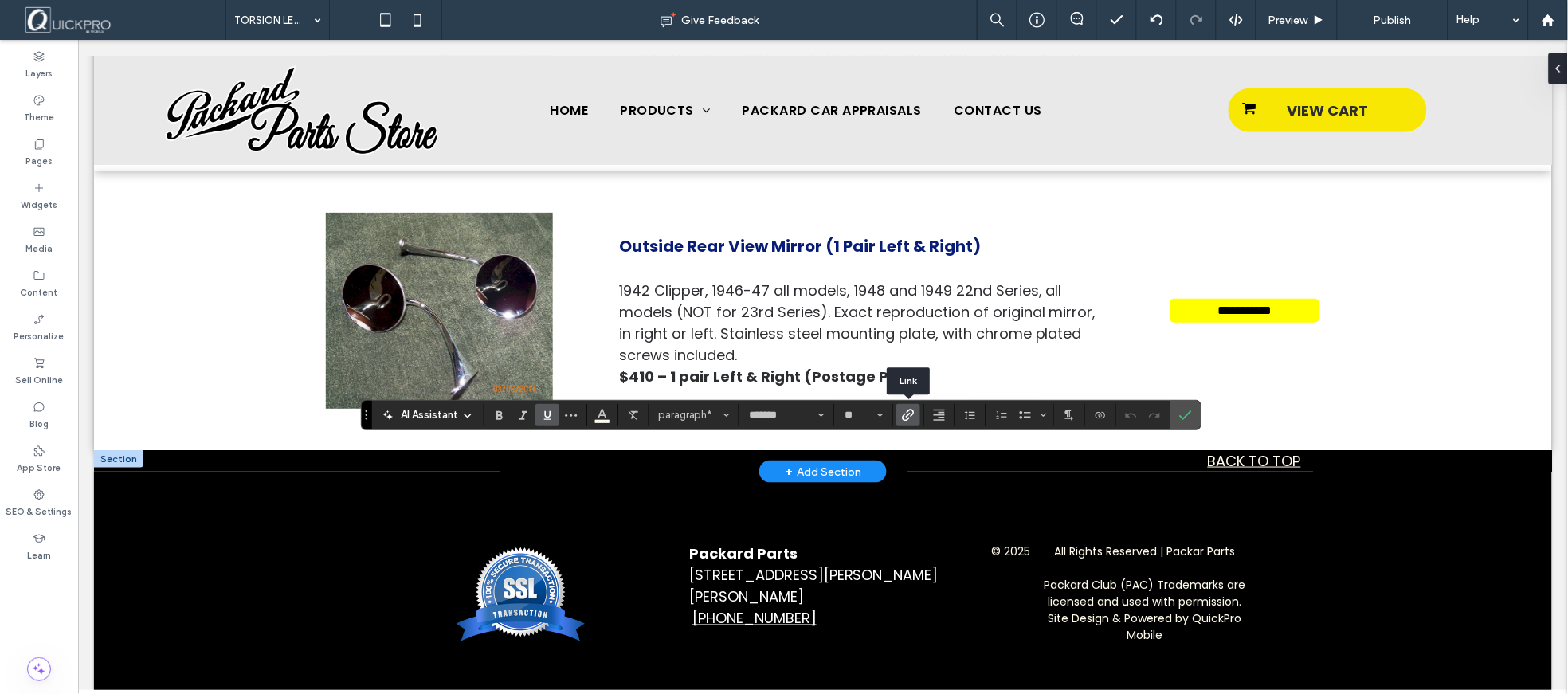
click at [917, 415] on label "Link" at bounding box center [909, 415] width 24 height 22
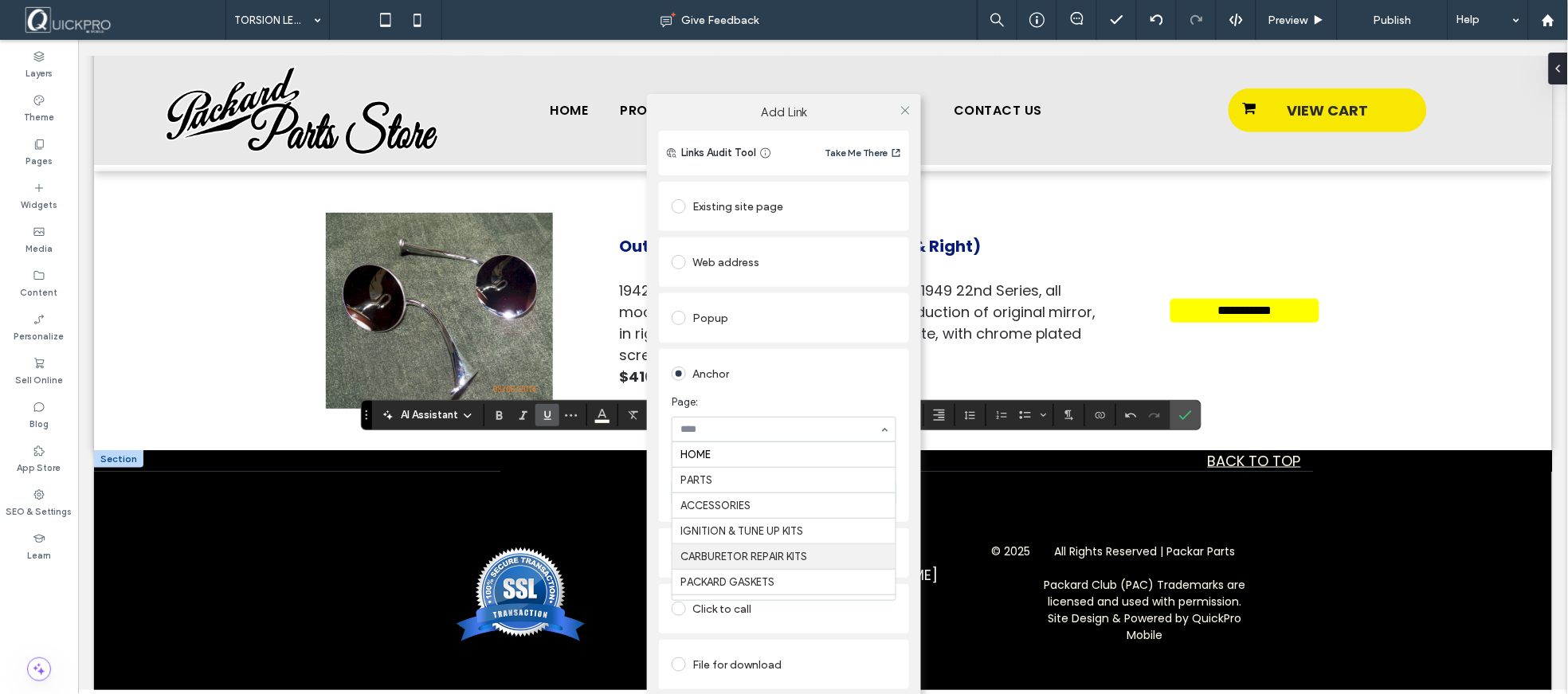
scroll to position [89, 0]
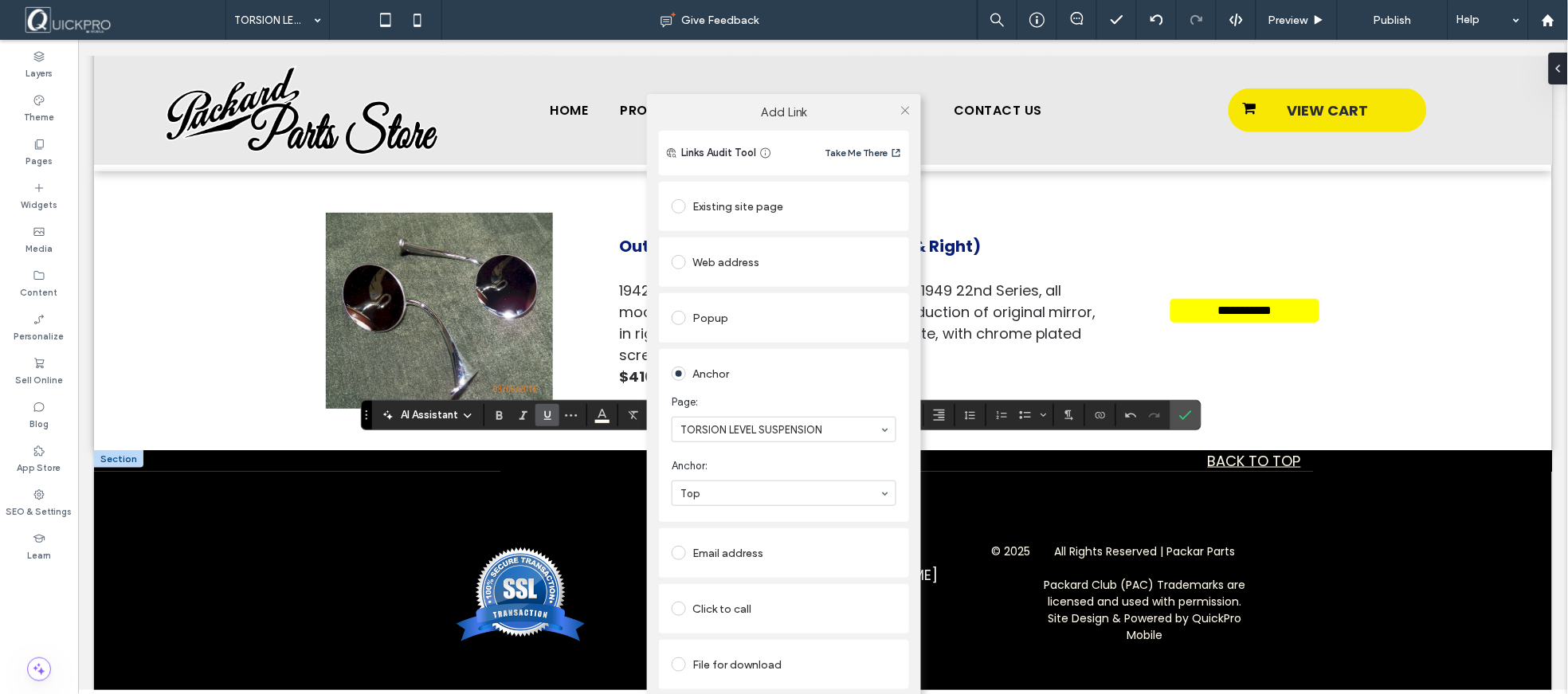
click at [1176, 414] on div "Add Link Links Audit Tool Take Me There Existing site page Web address Popup An…" at bounding box center [784, 414] width 1568 height 694
click at [902, 109] on icon at bounding box center [906, 111] width 12 height 12
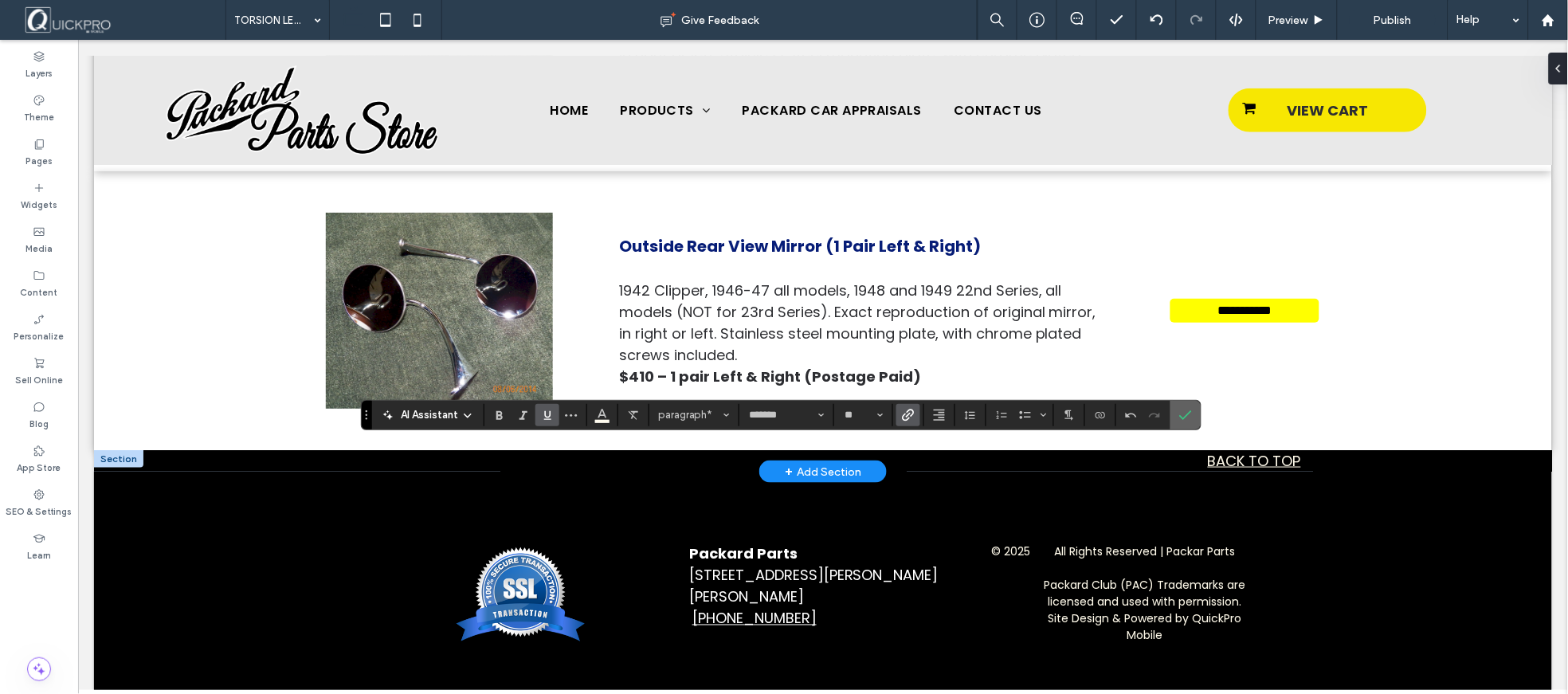
click at [1188, 421] on span "Confirm" at bounding box center [1185, 415] width 13 height 27
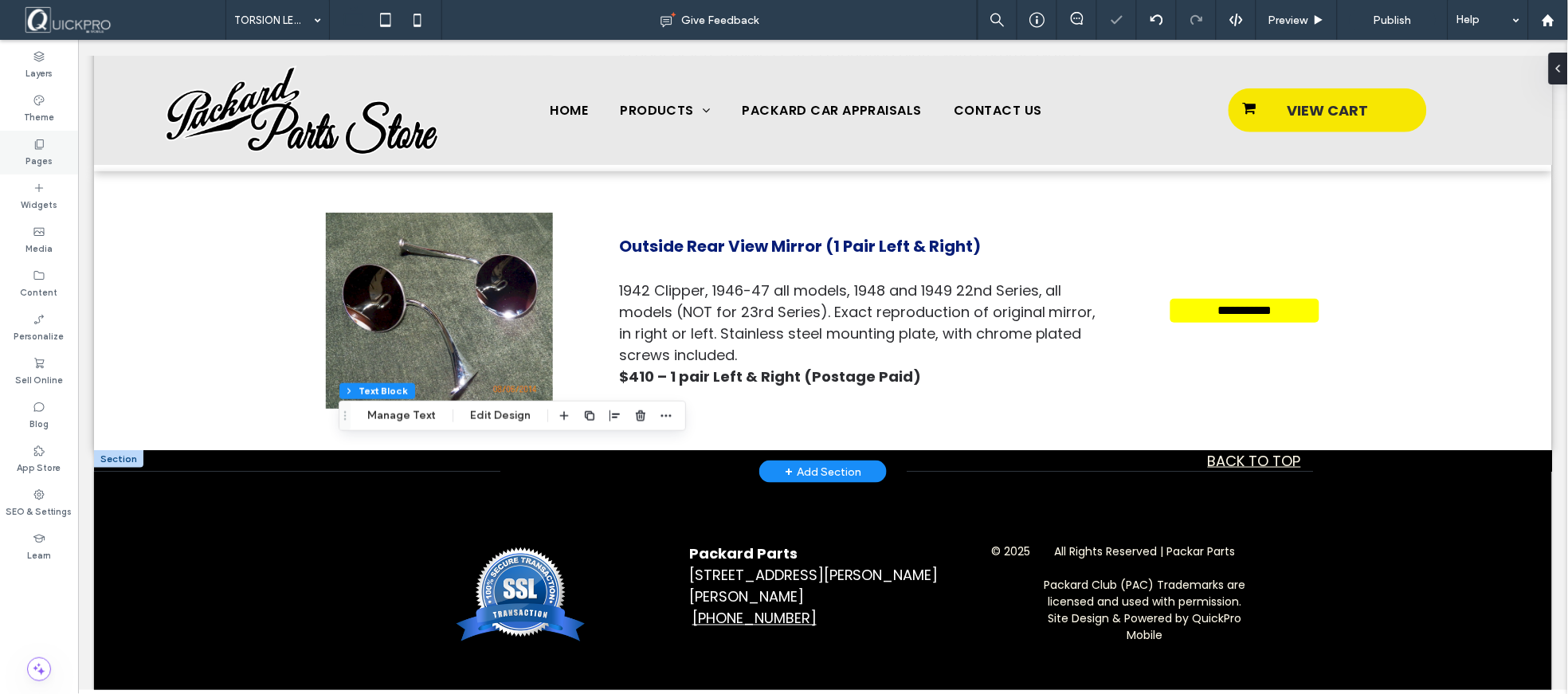
click at [26, 163] on div "Pages" at bounding box center [39, 153] width 78 height 44
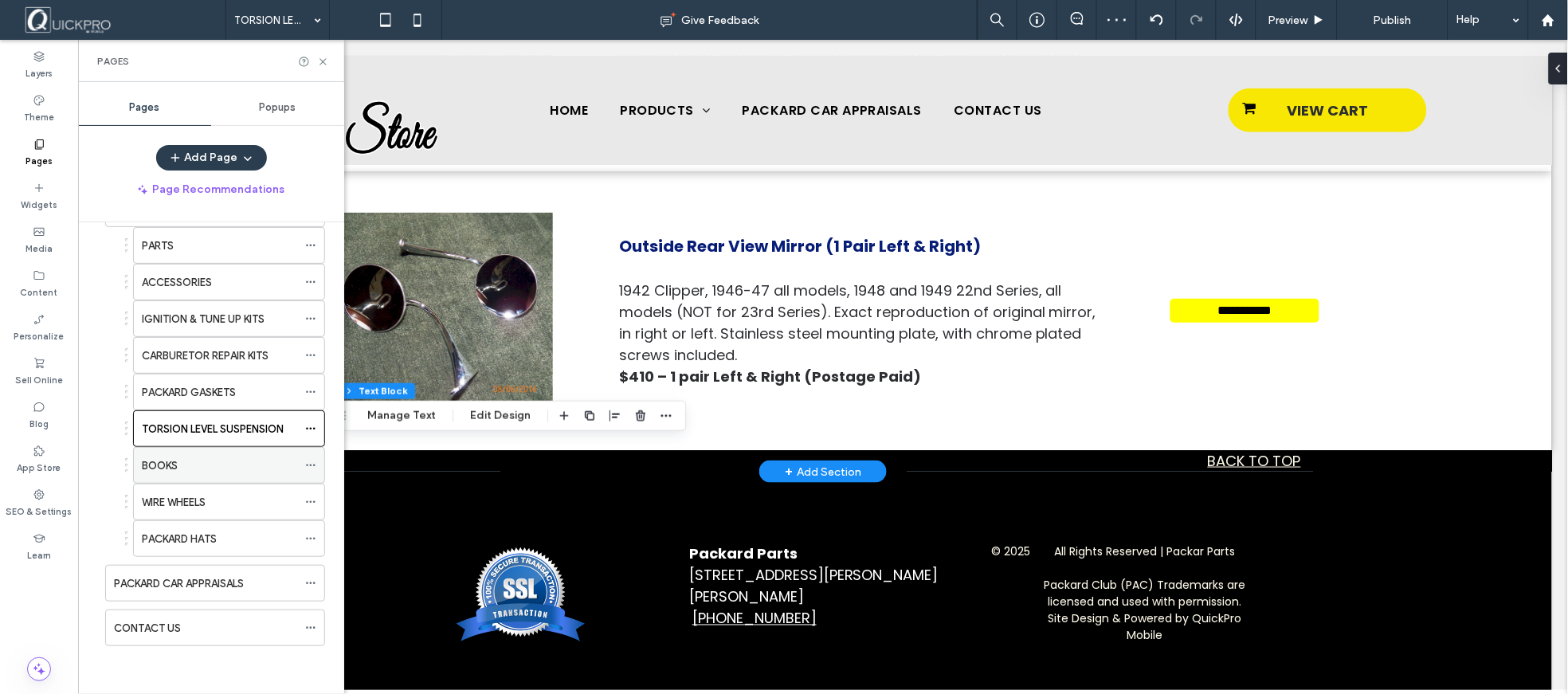
scroll to position [105, 0]
click at [171, 467] on label "BOOKS" at bounding box center [160, 466] width 36 height 28
click at [320, 62] on icon at bounding box center [323, 62] width 12 height 12
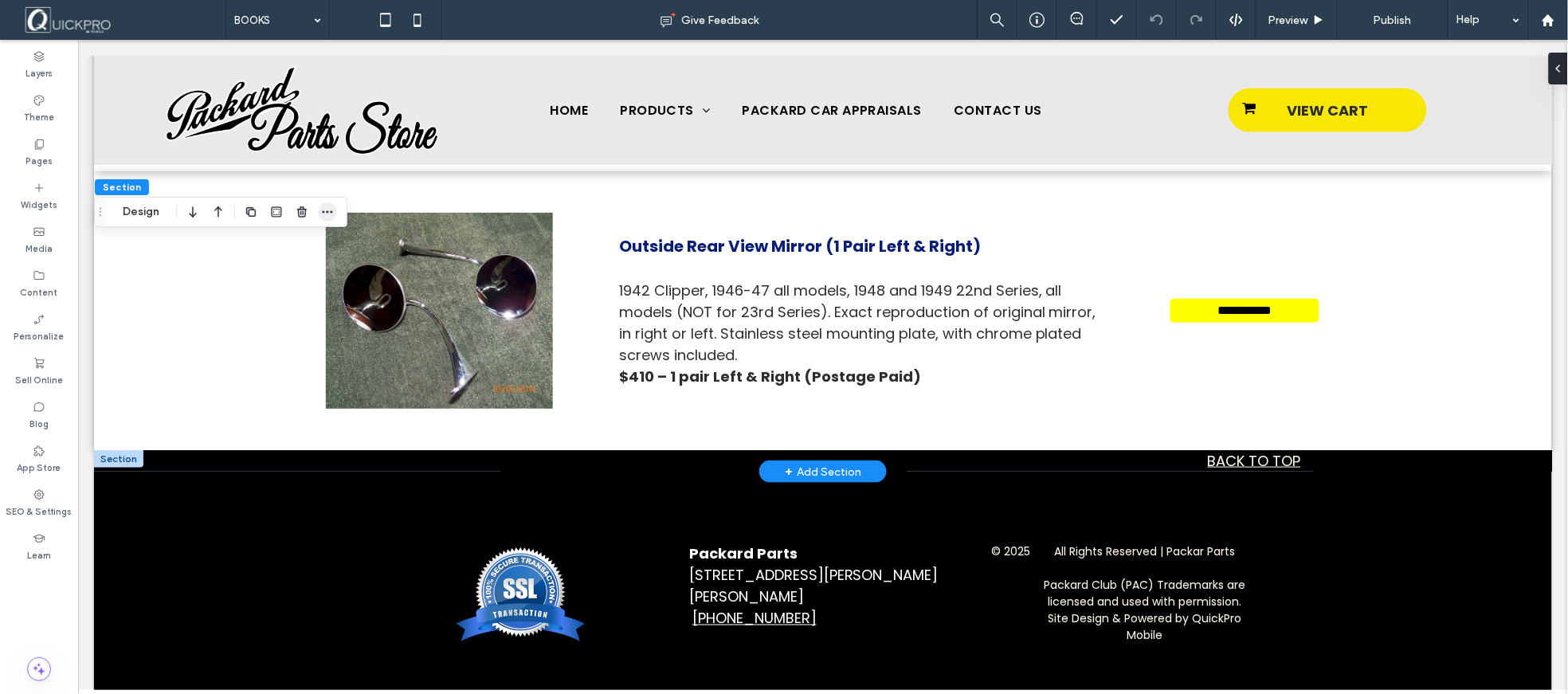
click at [325, 212] on icon "button" at bounding box center [327, 211] width 13 height 13
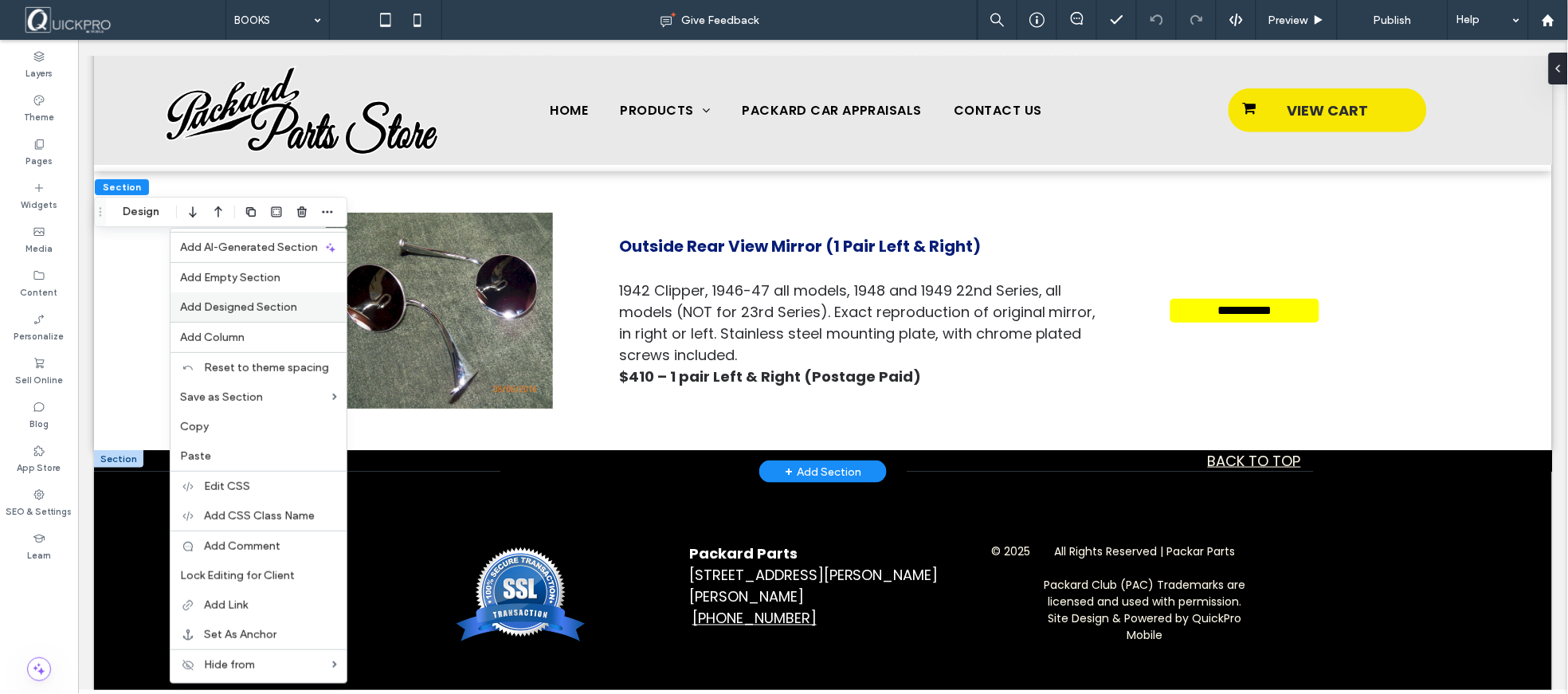
click at [283, 300] on span "Add Designed Section" at bounding box center [238, 307] width 117 height 14
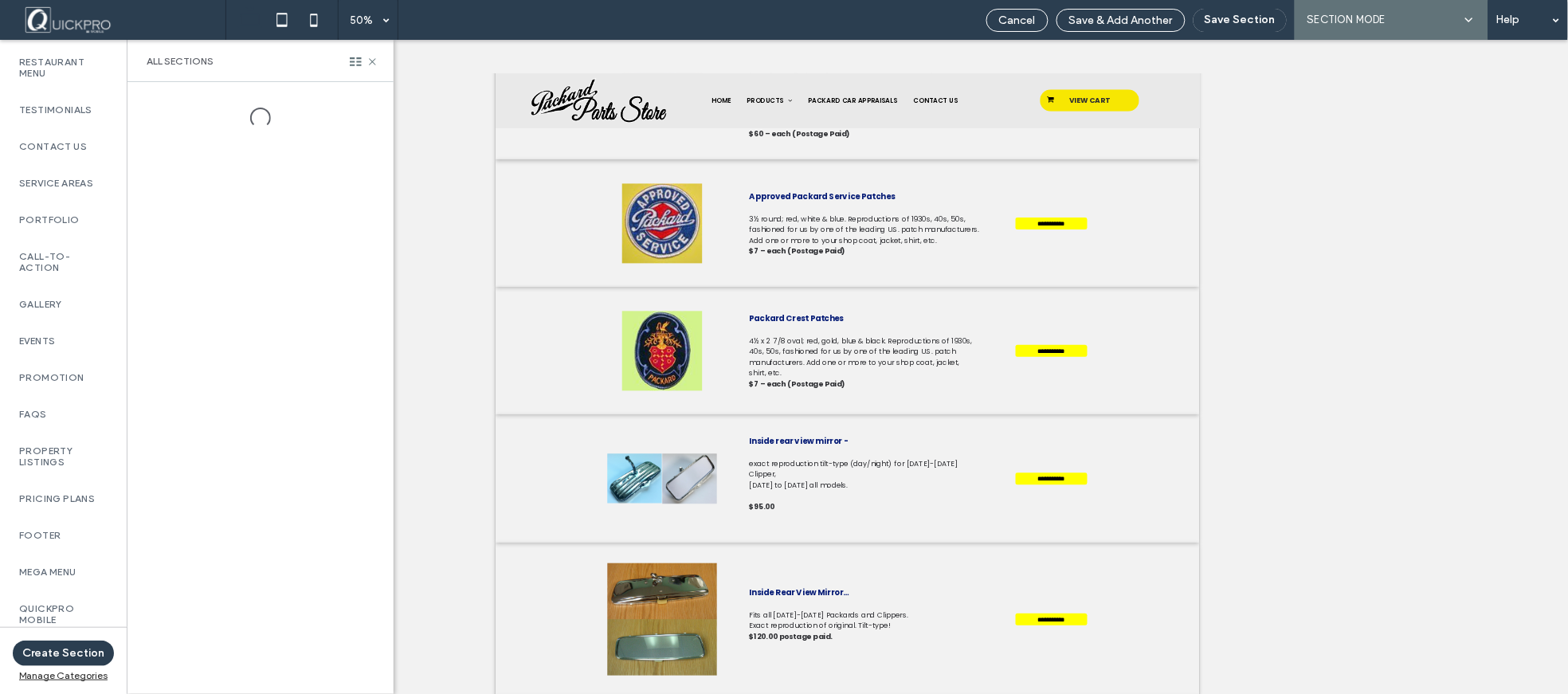
scroll to position [642, 0]
click at [44, 592] on div "QuickPro Mobile" at bounding box center [63, 614] width 127 height 48
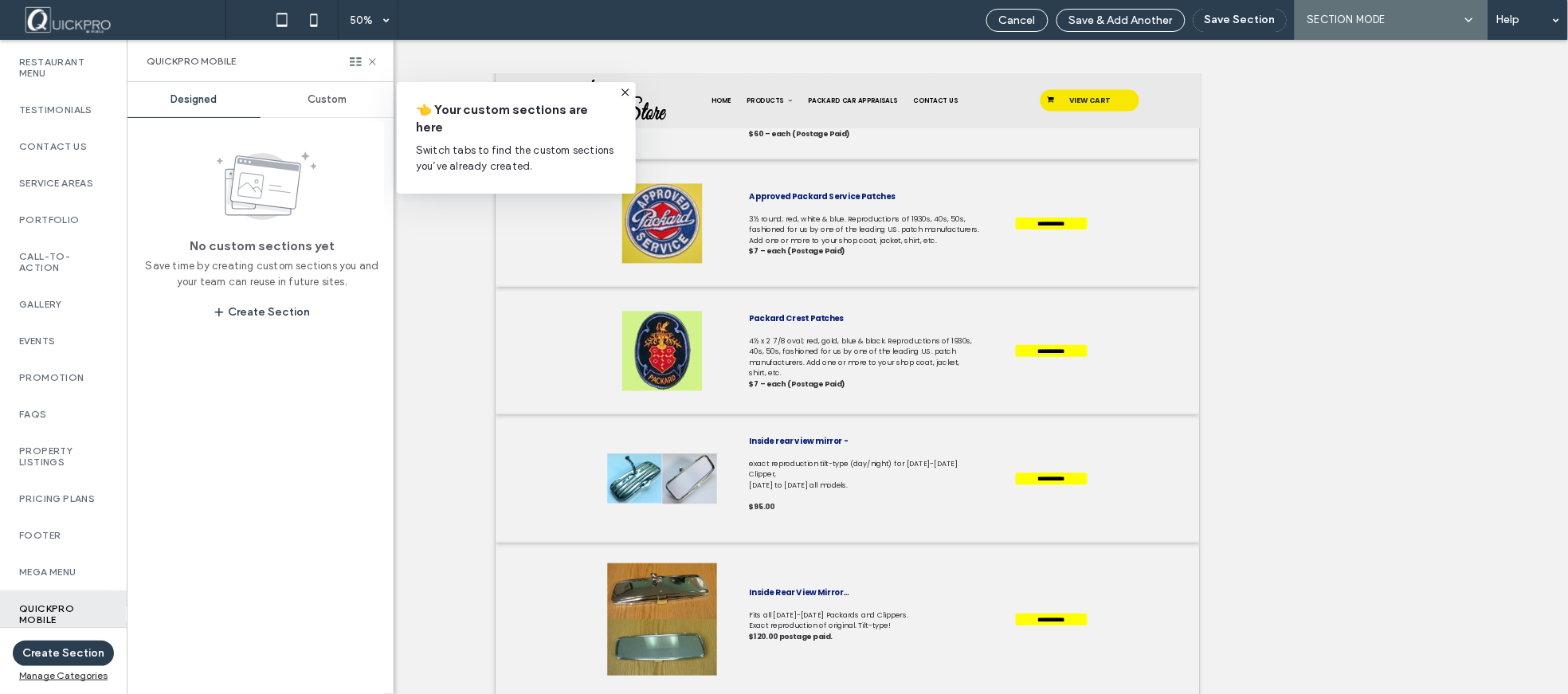
click at [330, 101] on span "Custom" at bounding box center [326, 99] width 39 height 13
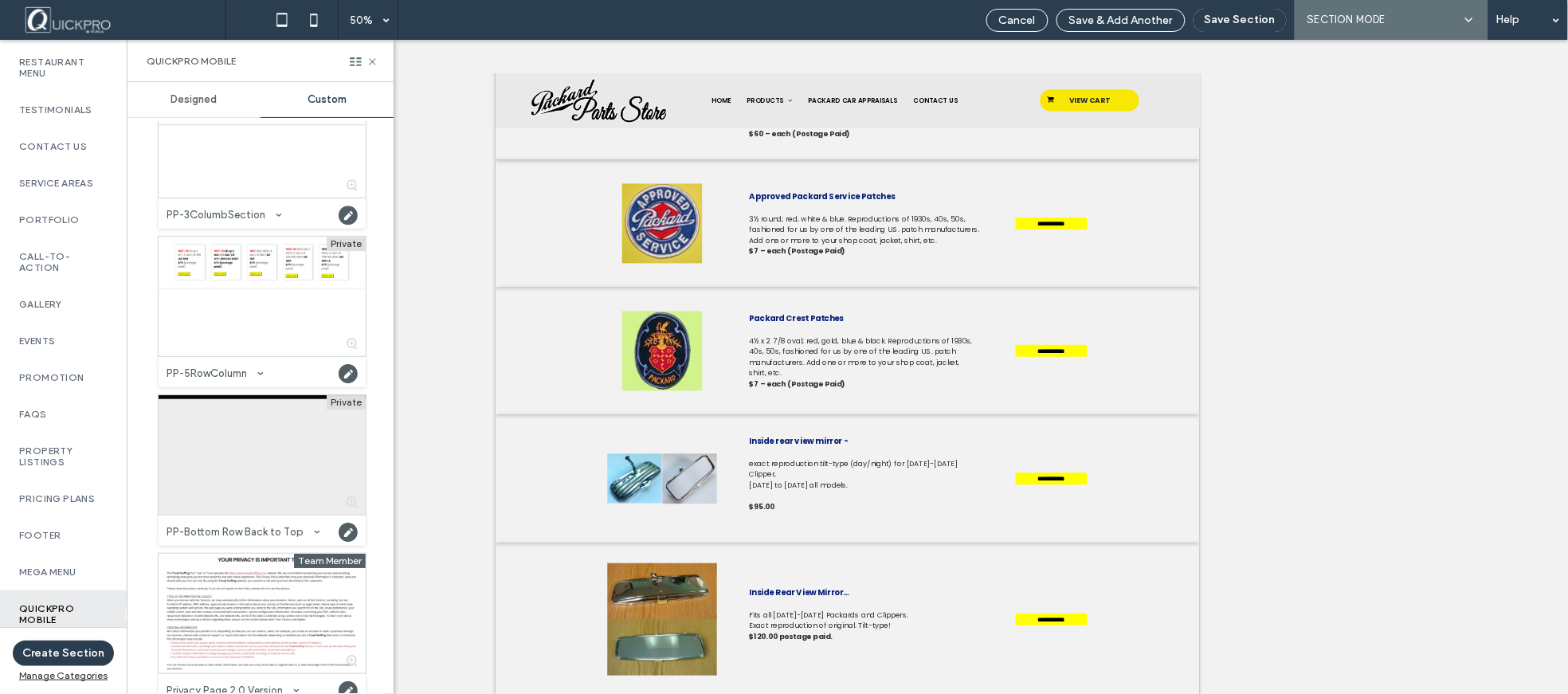
scroll to position [1415, 0]
click at [257, 426] on div at bounding box center [262, 452] width 207 height 120
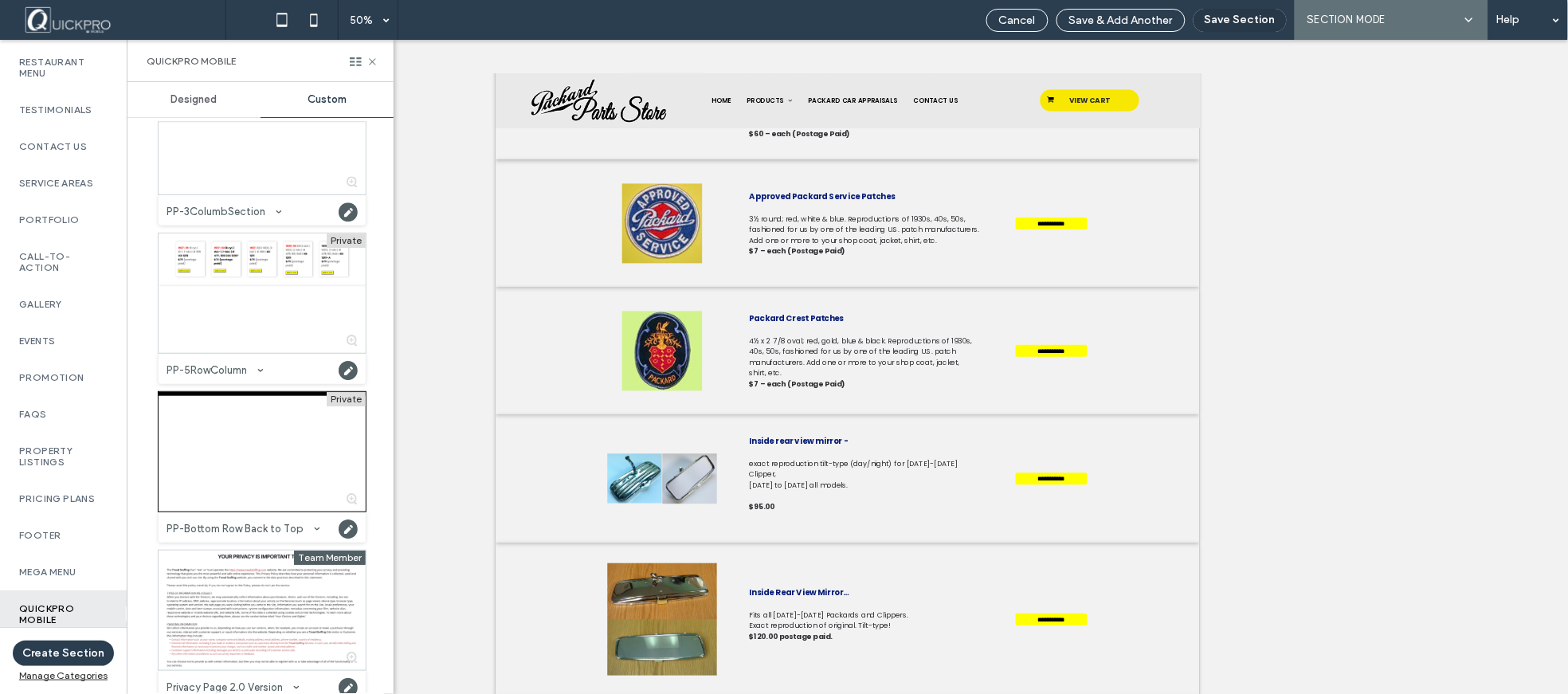
drag, startPoint x: 1245, startPoint y: 8, endPoint x: 1251, endPoint y: 30, distance: 22.8
click at [1245, 12] on button "Save Section" at bounding box center [1240, 20] width 93 height 23
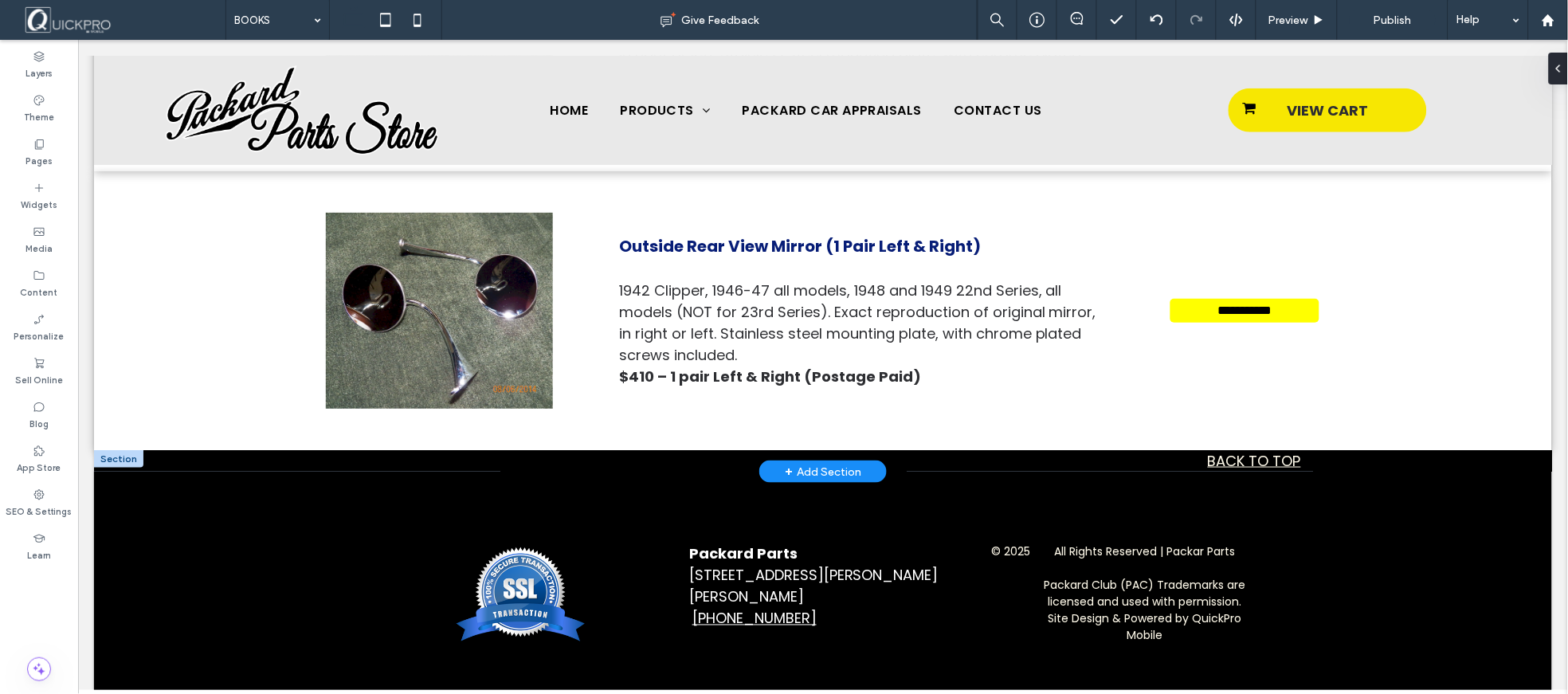
type input "*******"
type input "**"
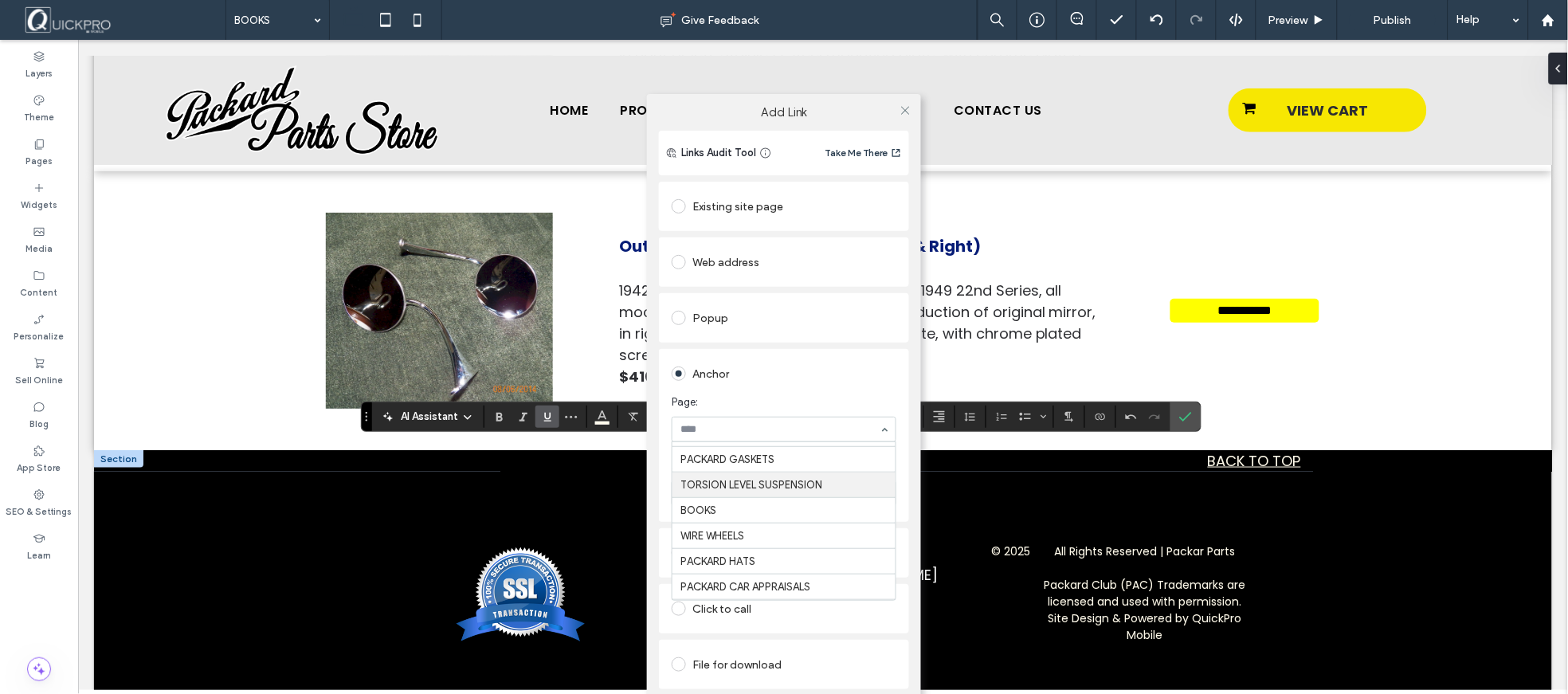
scroll to position [153, 0]
click at [1181, 418] on div "Add Link Links Audit Tool Take Me There Existing site page Web address Popup An…" at bounding box center [784, 414] width 1568 height 694
click at [902, 113] on icon at bounding box center [906, 111] width 12 height 12
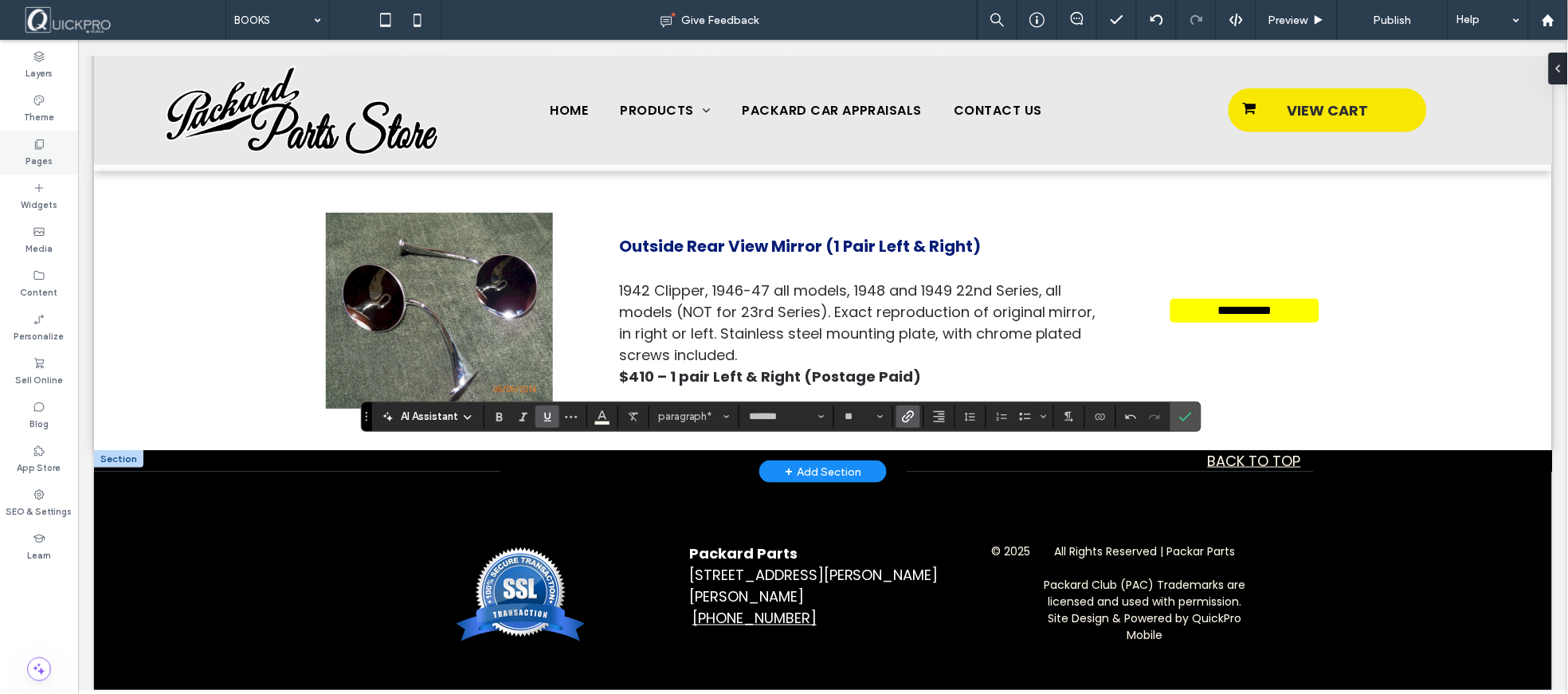
click at [38, 149] on use at bounding box center [39, 145] width 9 height 10
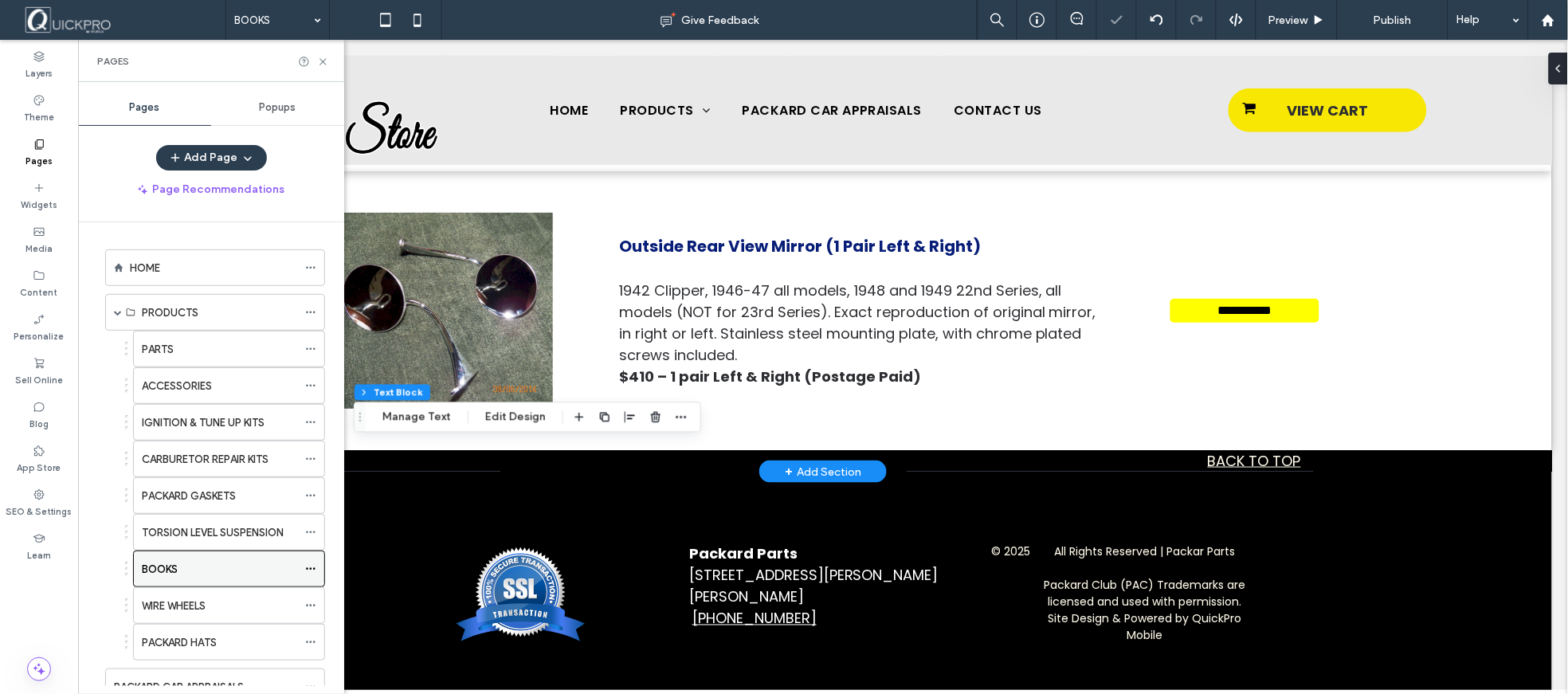
click at [307, 564] on icon at bounding box center [310, 568] width 11 height 11
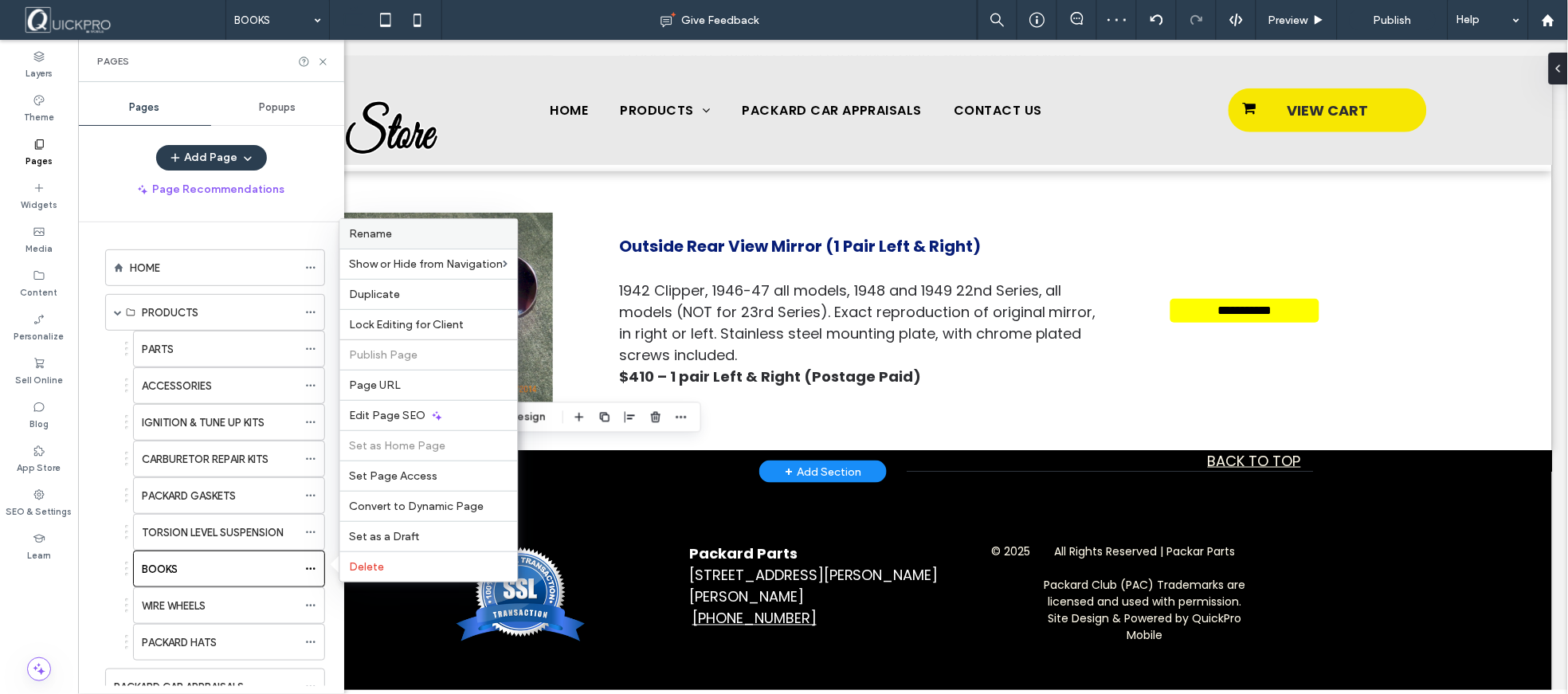
click at [400, 232] on label "Rename" at bounding box center [429, 234] width 159 height 14
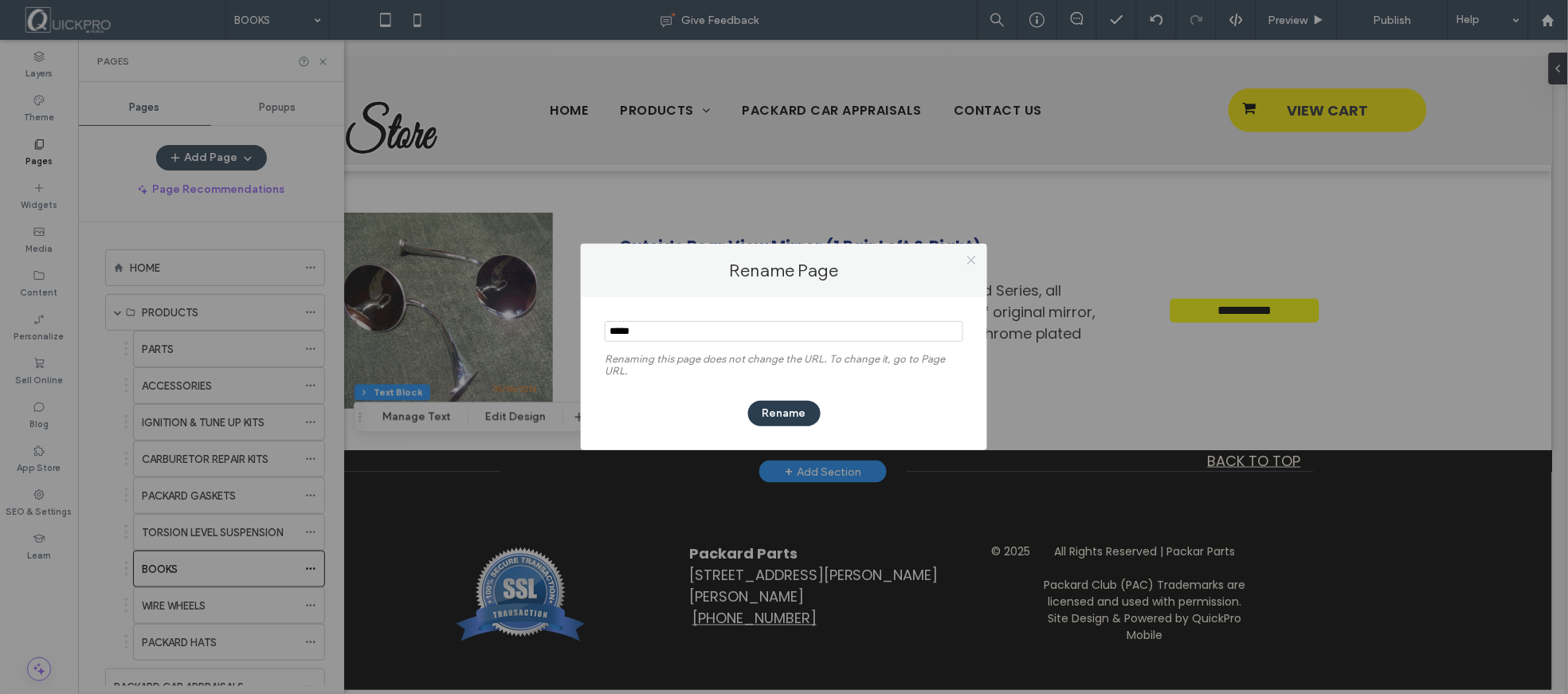
click at [976, 266] on span at bounding box center [972, 259] width 12 height 24
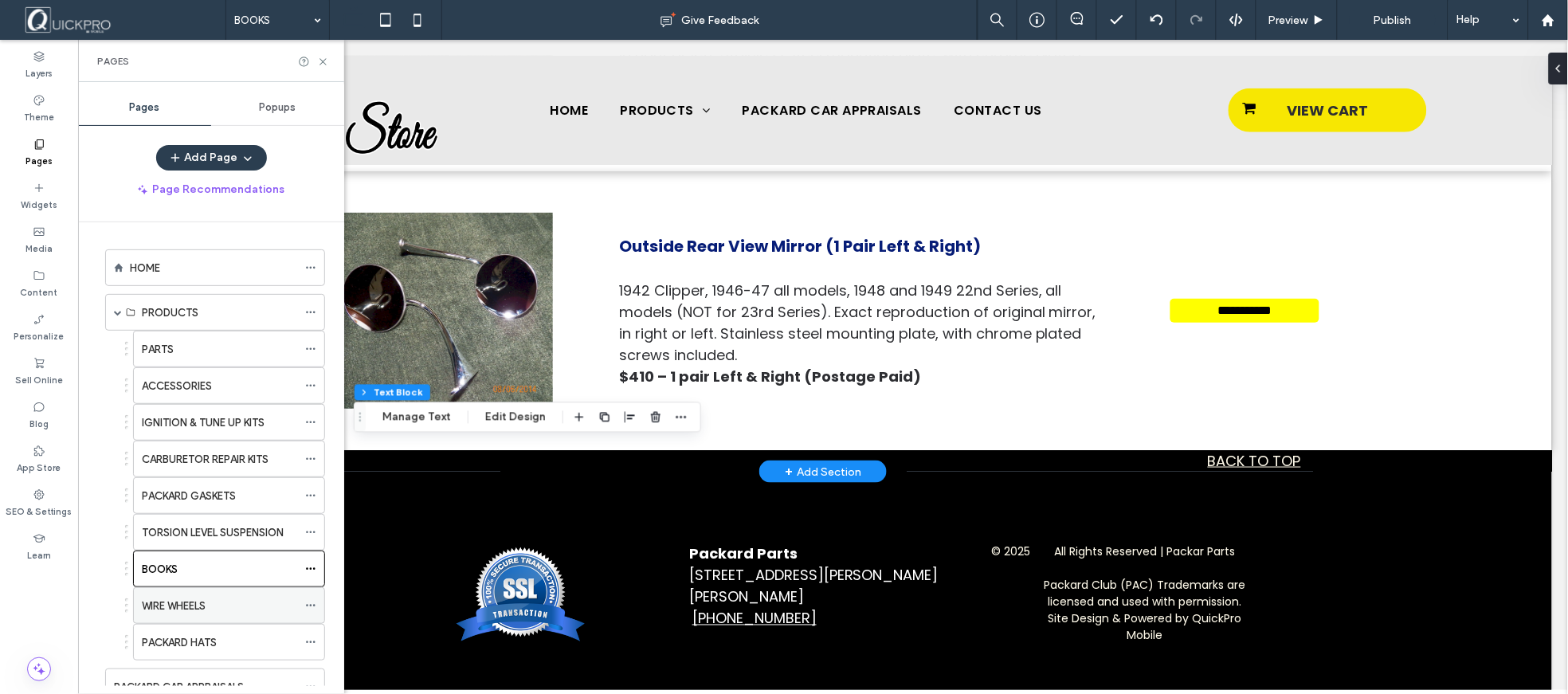
click at [202, 605] on label "WIRE WHEELS" at bounding box center [174, 605] width 64 height 28
click at [326, 65] on icon at bounding box center [323, 62] width 12 height 12
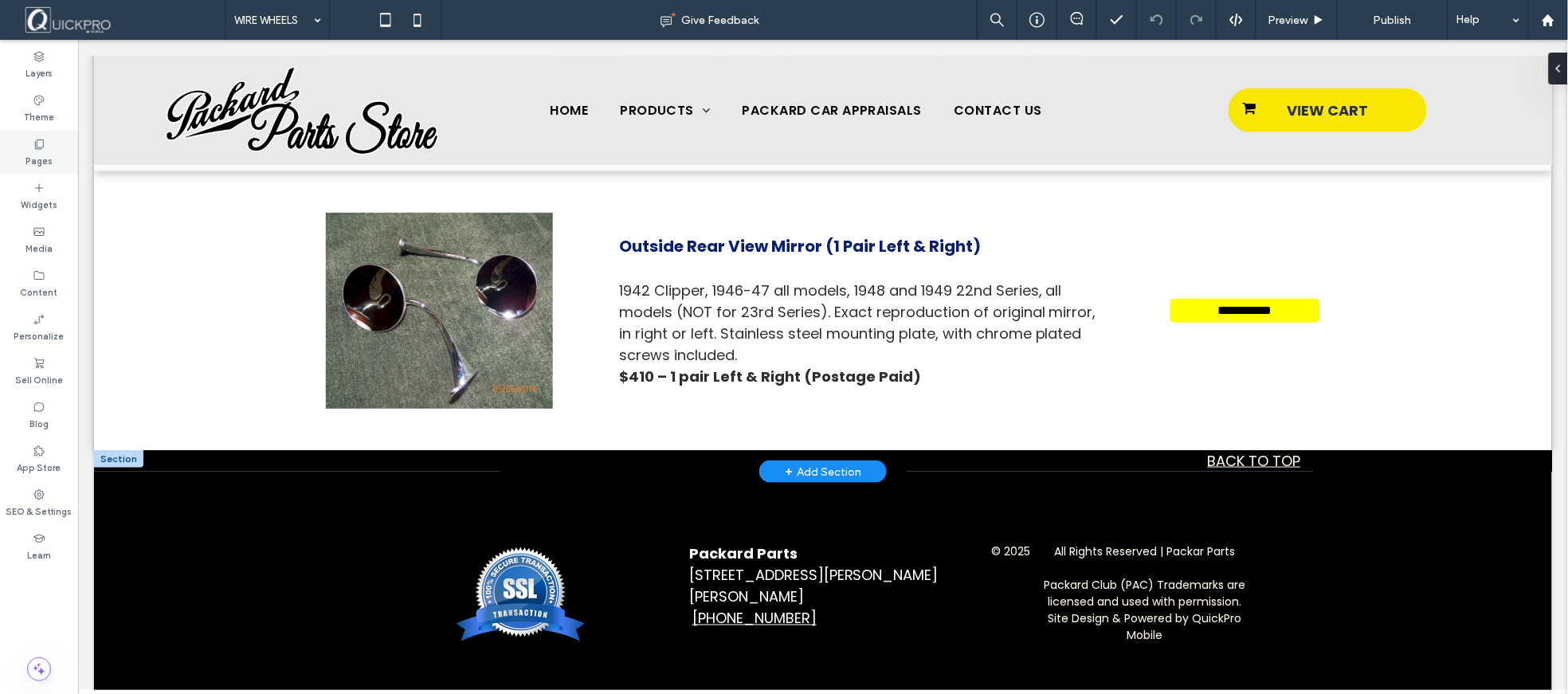
click at [41, 154] on label "Pages" at bounding box center [39, 160] width 27 height 18
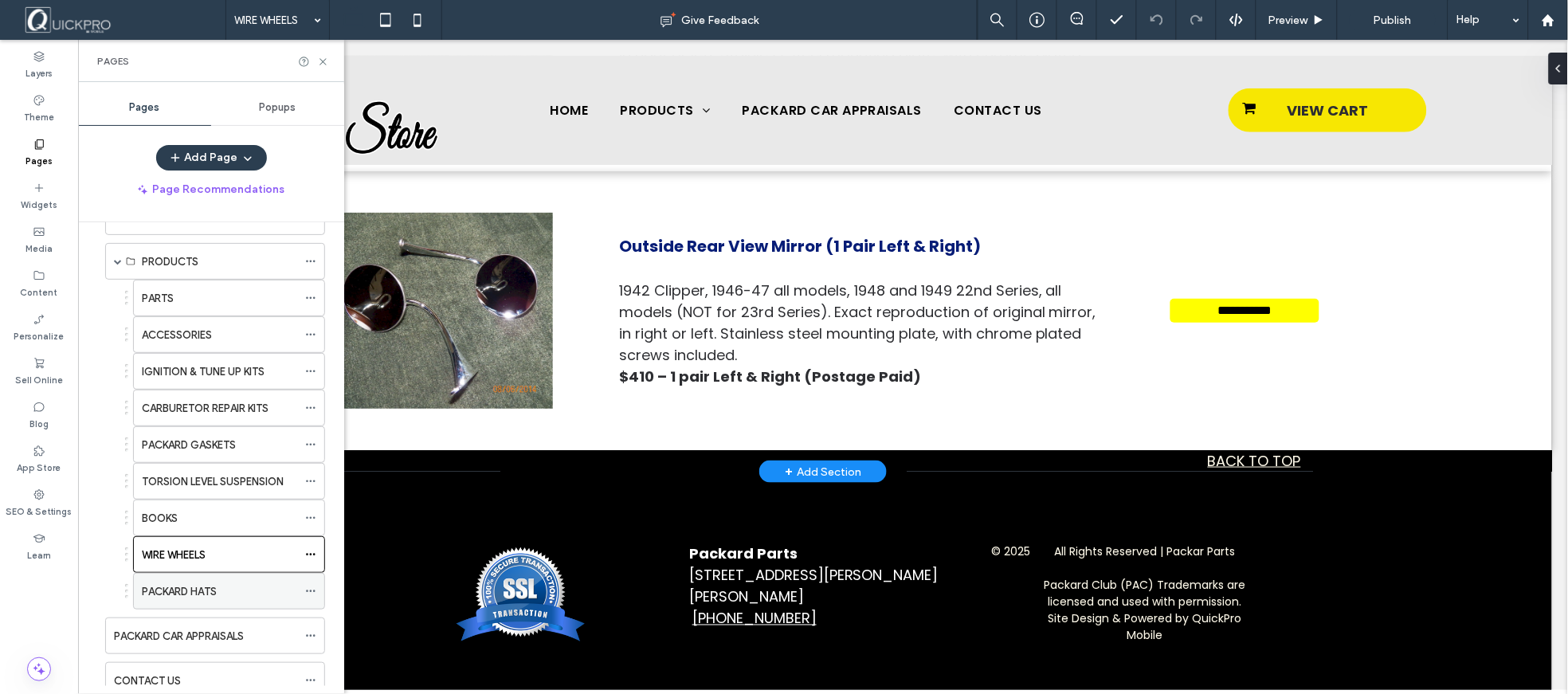
scroll to position [105, 0]
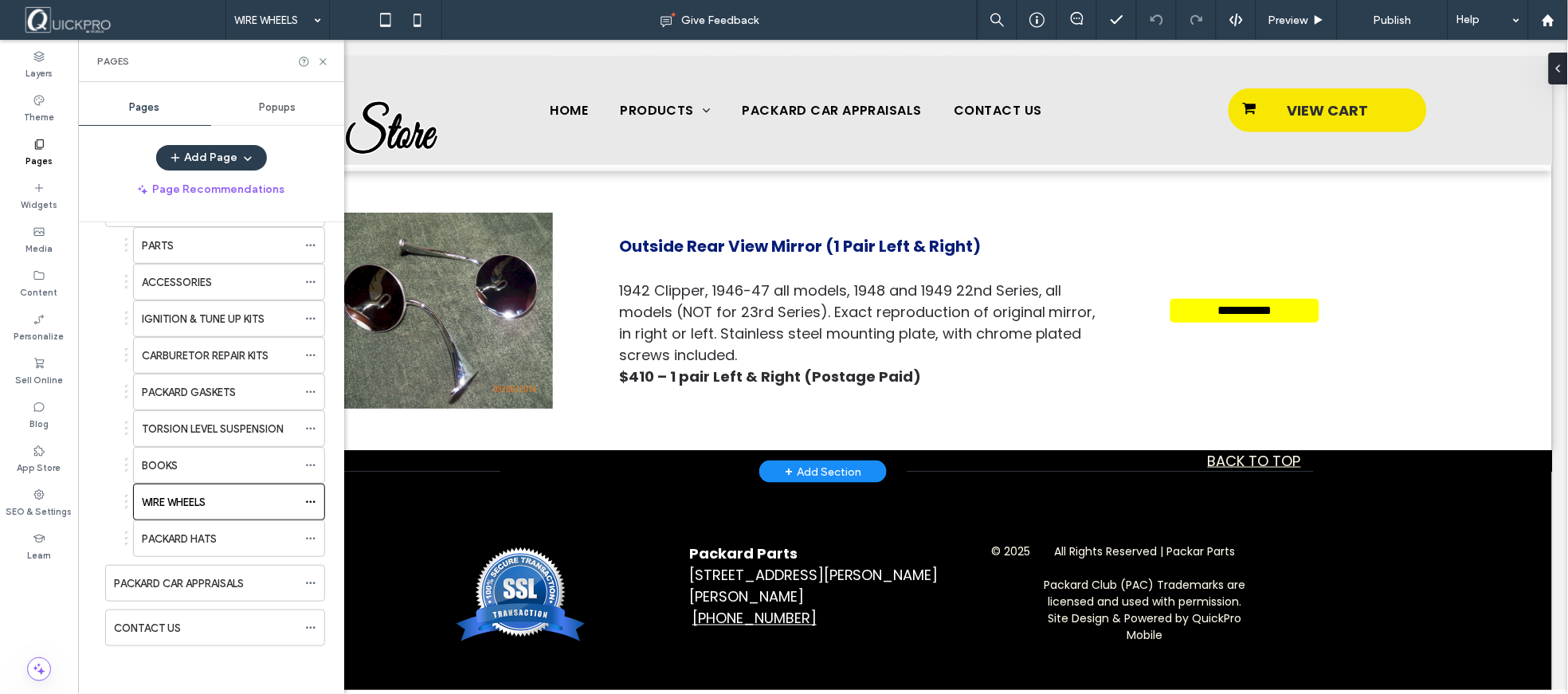
drag, startPoint x: 218, startPoint y: 529, endPoint x: 227, endPoint y: 529, distance: 9.0
click at [216, 529] on label "PACKARD HATS" at bounding box center [179, 538] width 75 height 28
click at [225, 583] on label "PACKARD CAR APPRAISALS" at bounding box center [179, 583] width 130 height 28
click at [322, 61] on icon at bounding box center [323, 62] width 12 height 12
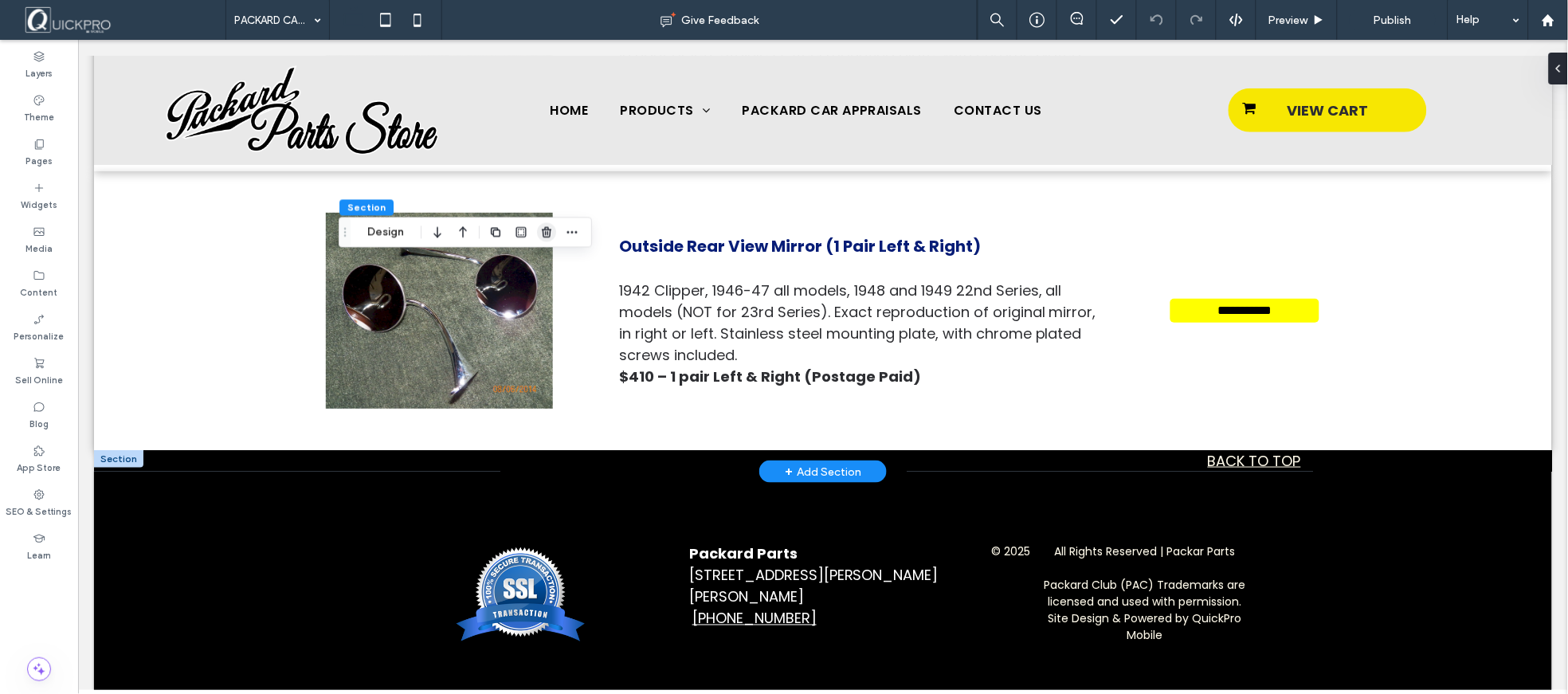
click at [550, 227] on icon "button" at bounding box center [547, 232] width 13 height 13
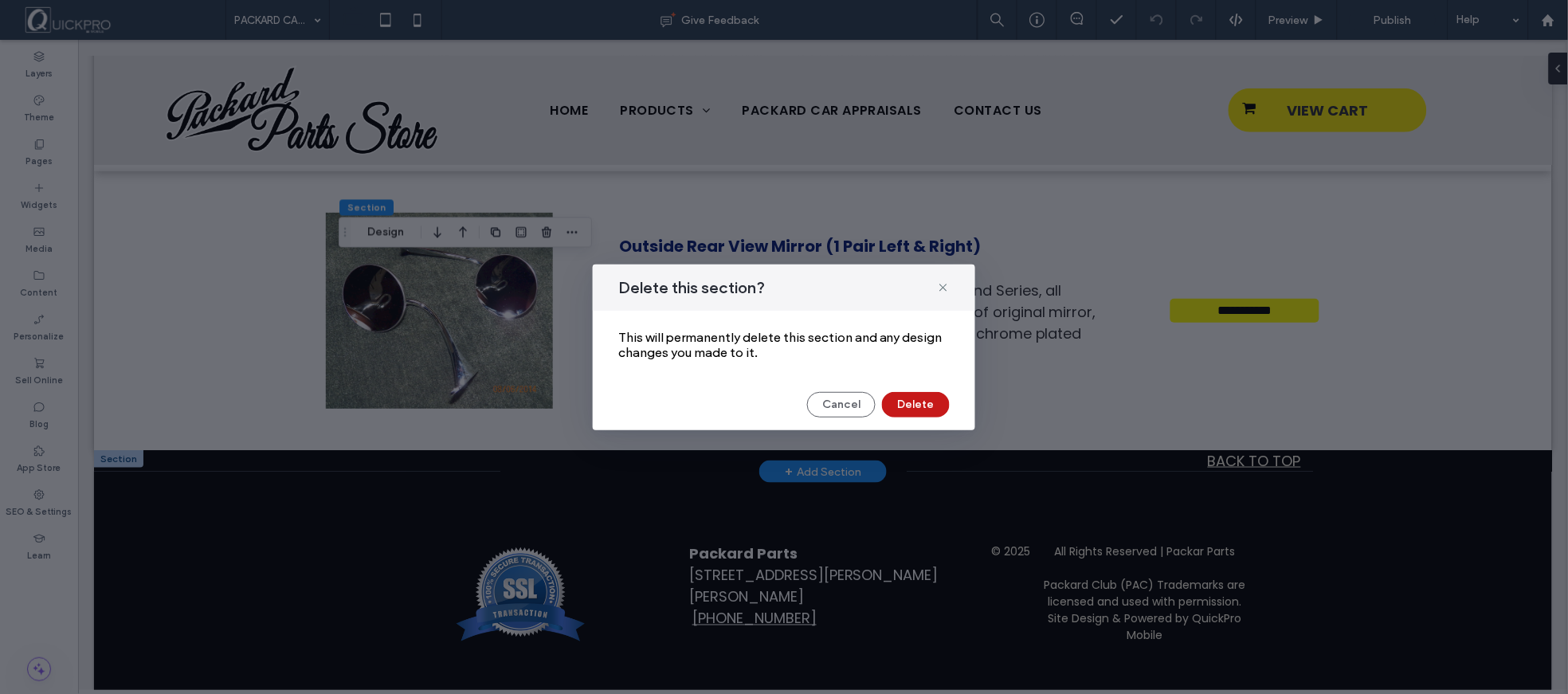
click at [925, 405] on button "Delete" at bounding box center [916, 405] width 68 height 26
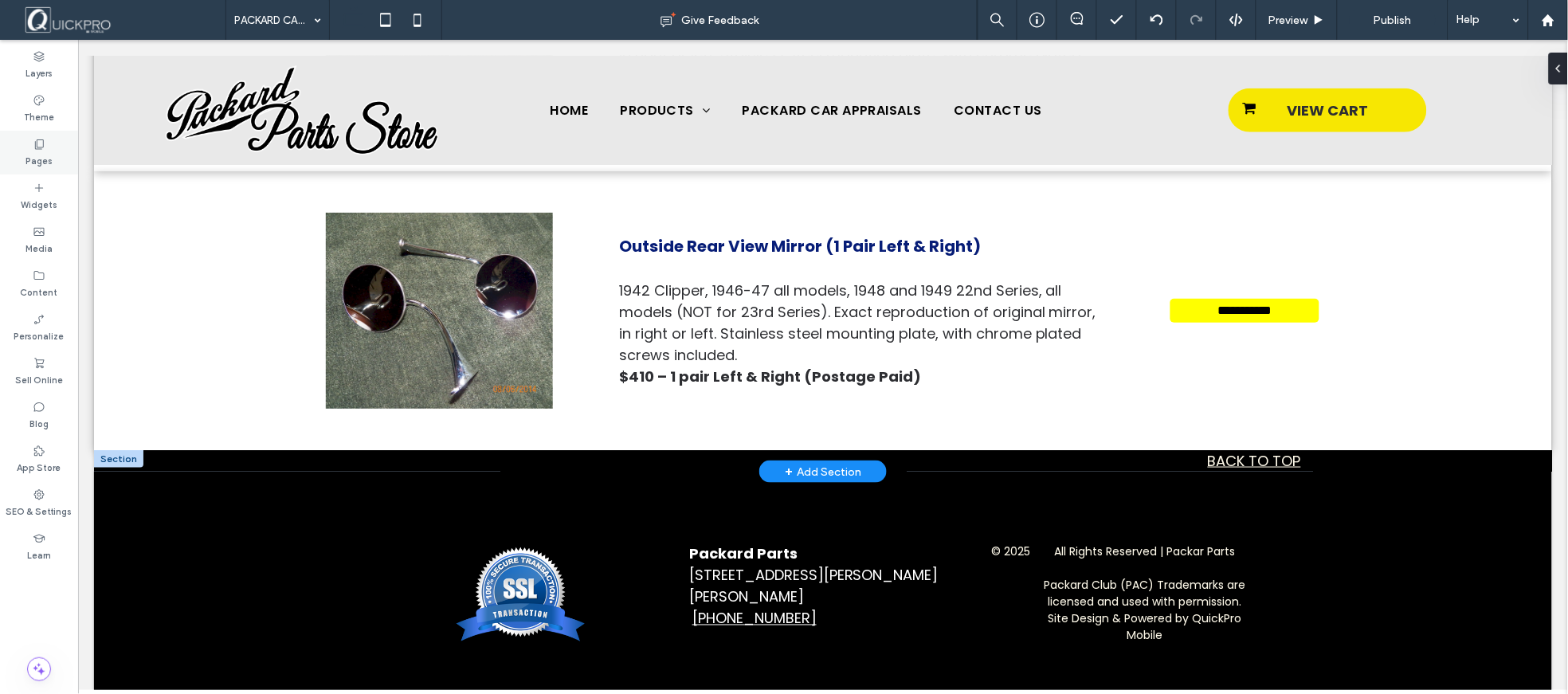
click at [30, 149] on div "Pages" at bounding box center [39, 153] width 78 height 44
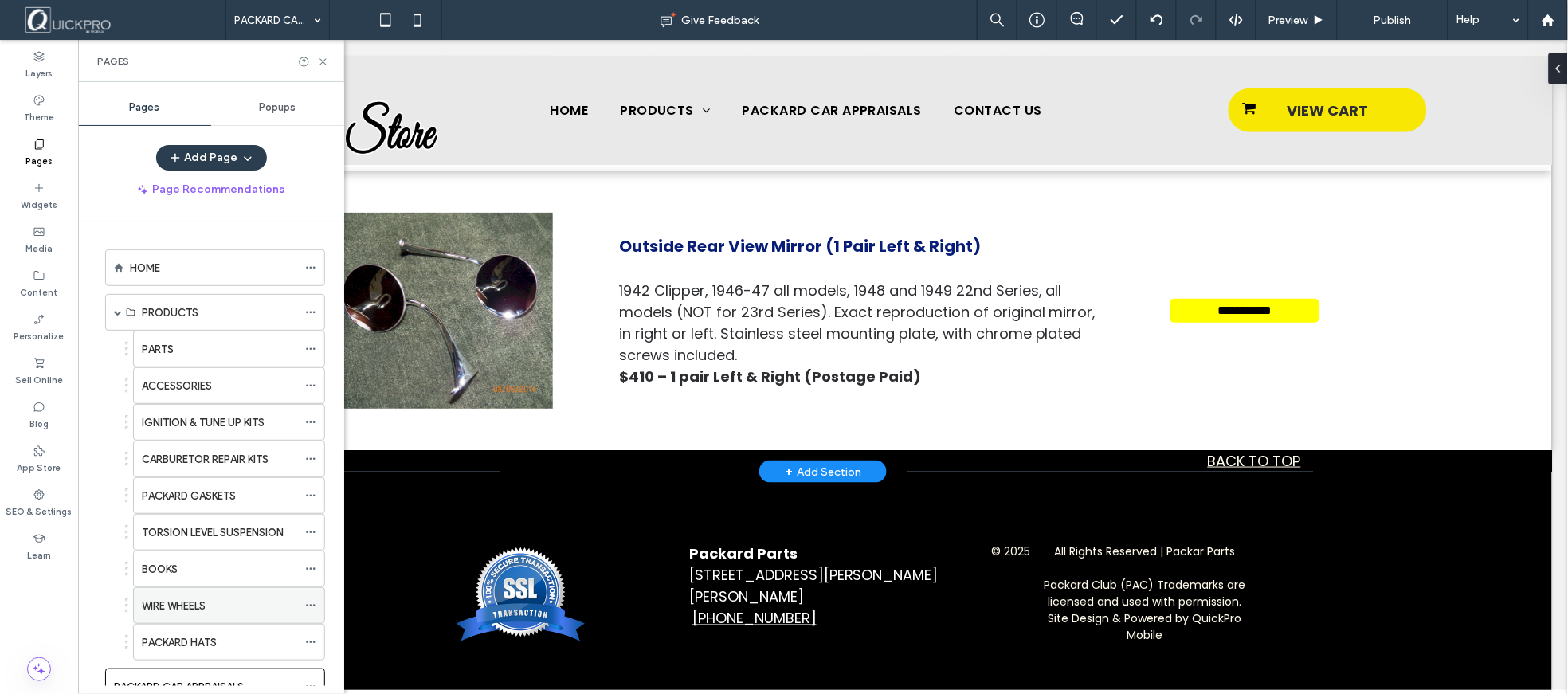
scroll to position [105, 0]
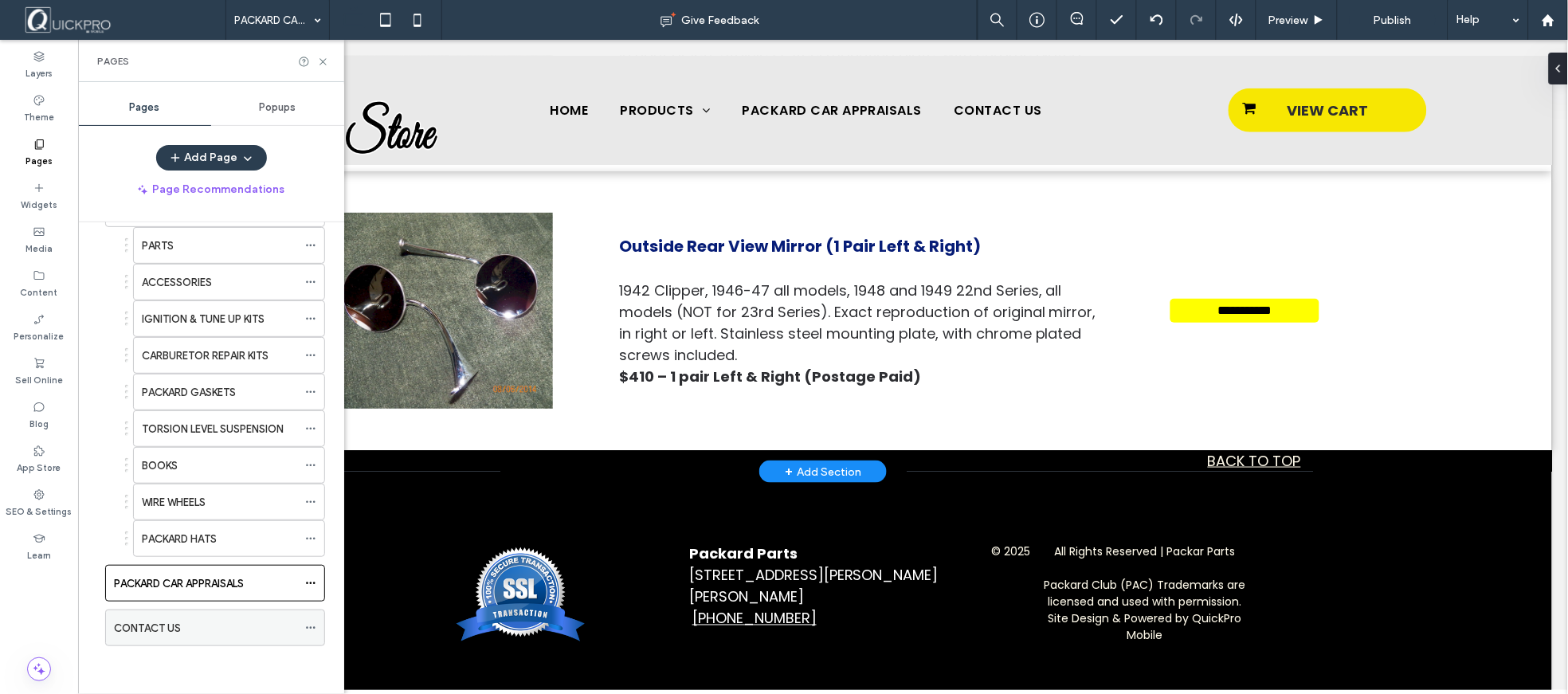
click at [149, 627] on label "CONTACT US" at bounding box center [147, 628] width 67 height 28
click at [323, 66] on icon at bounding box center [323, 62] width 12 height 12
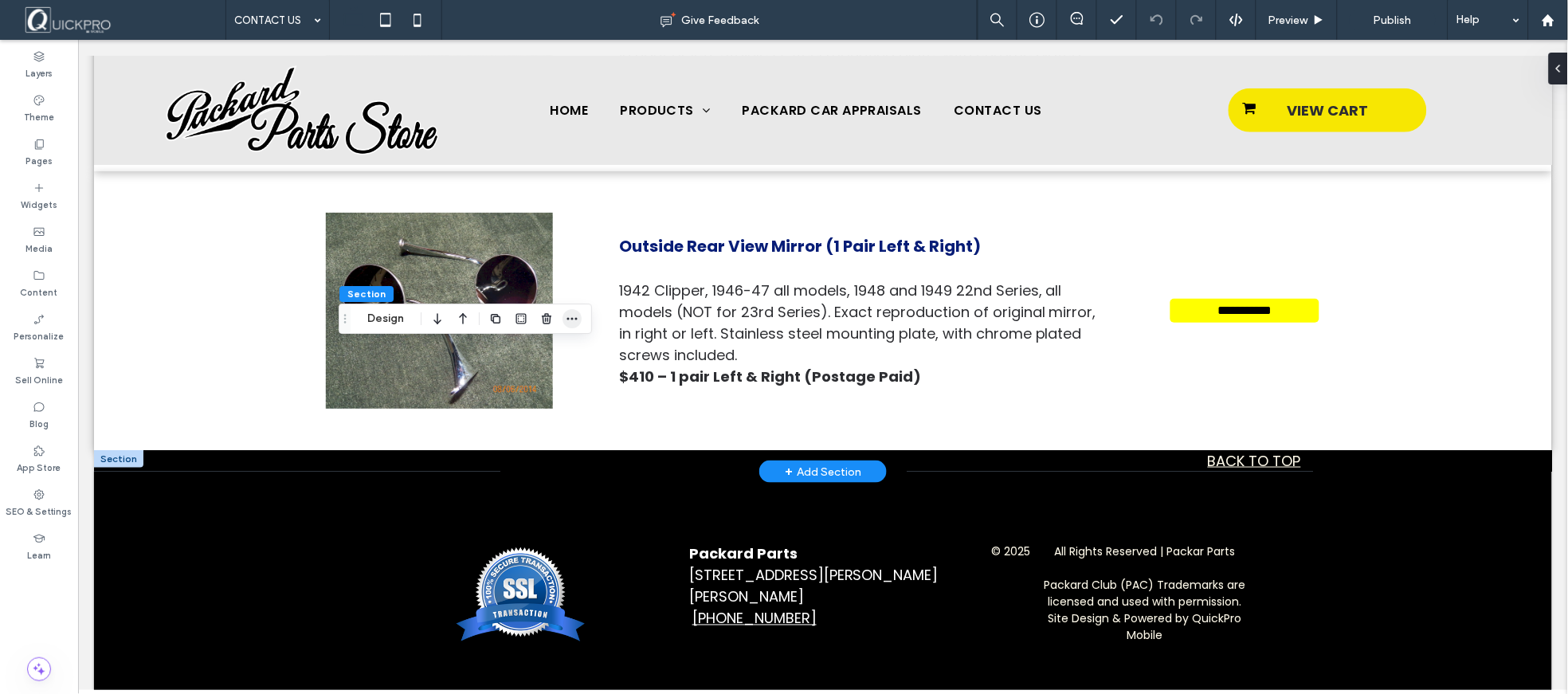
click at [572, 323] on icon "button" at bounding box center [572, 318] width 13 height 13
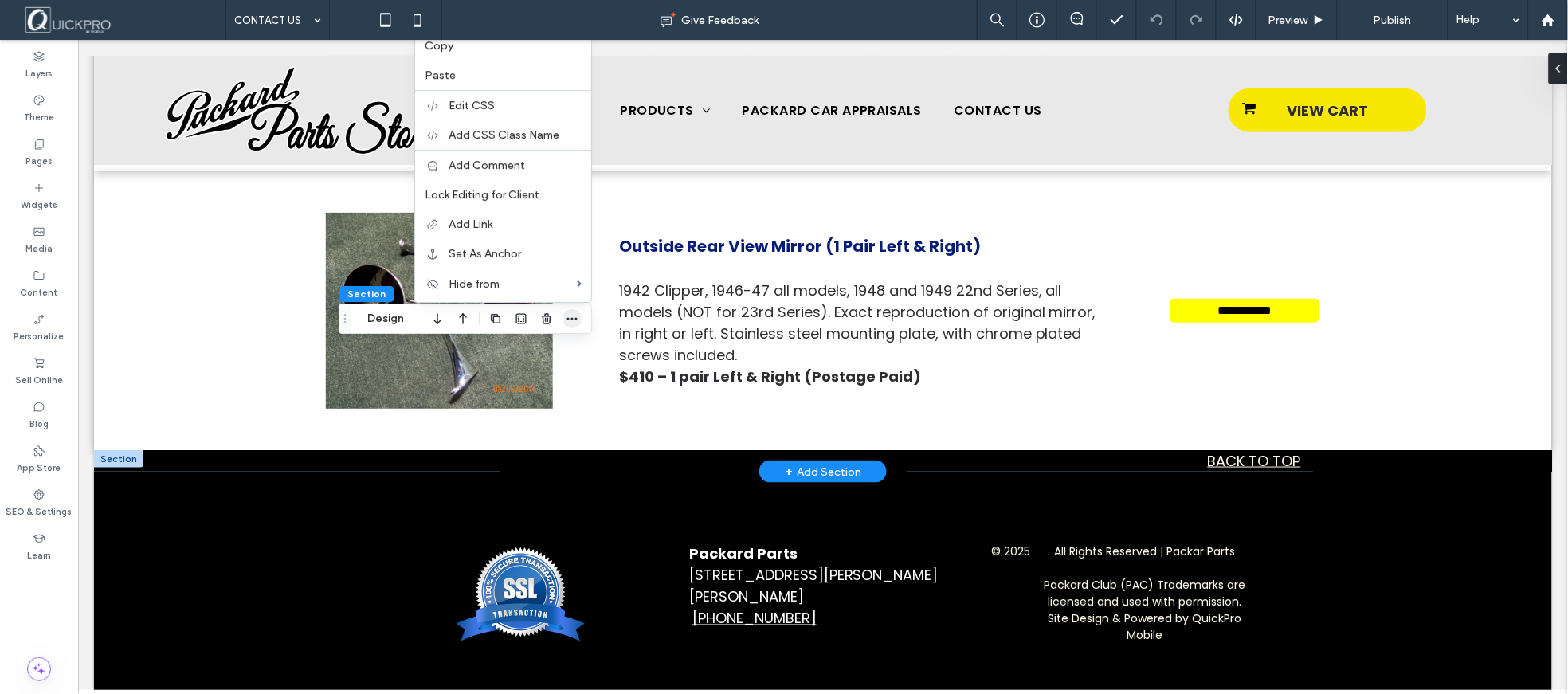
click at [571, 317] on icon "button" at bounding box center [572, 318] width 13 height 13
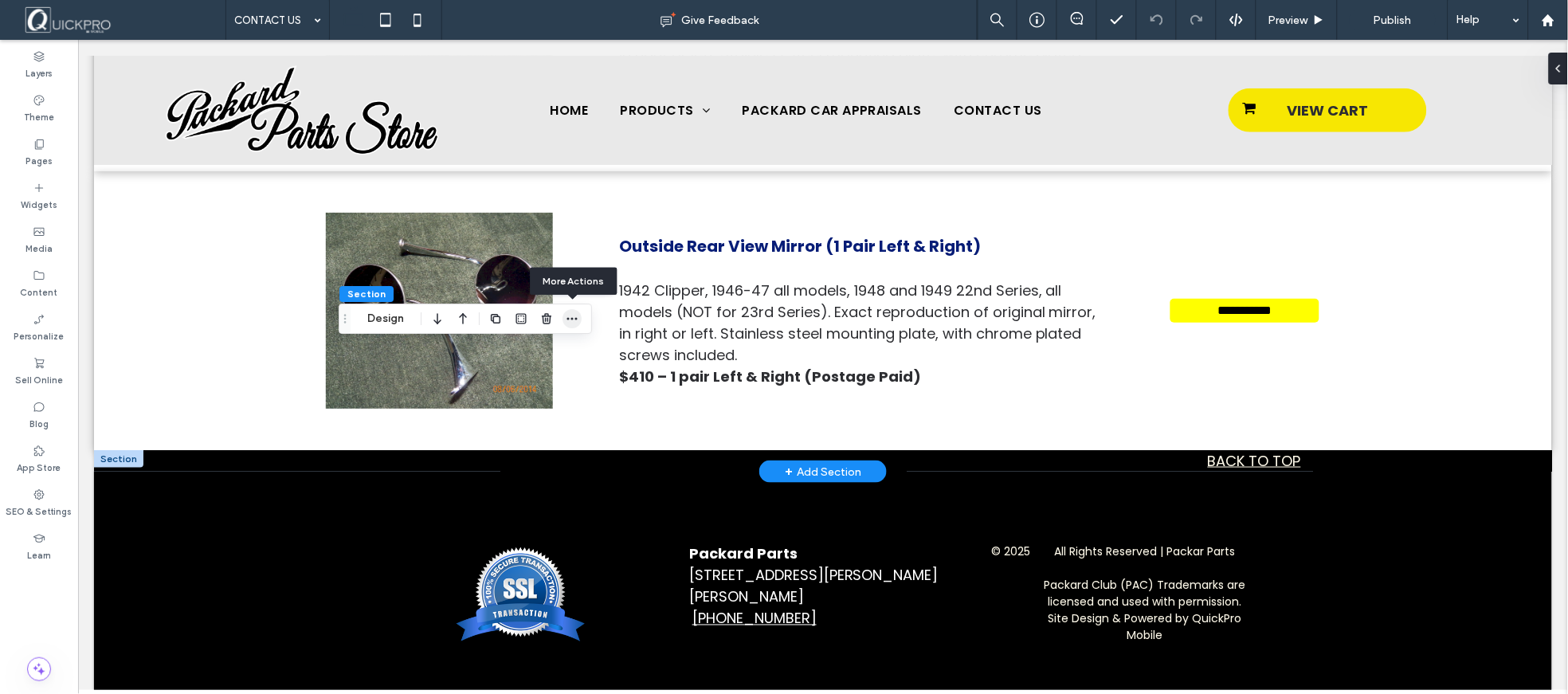
click at [571, 317] on icon "button" at bounding box center [572, 318] width 13 height 13
click at [573, 319] on use "button" at bounding box center [573, 319] width 10 height 2
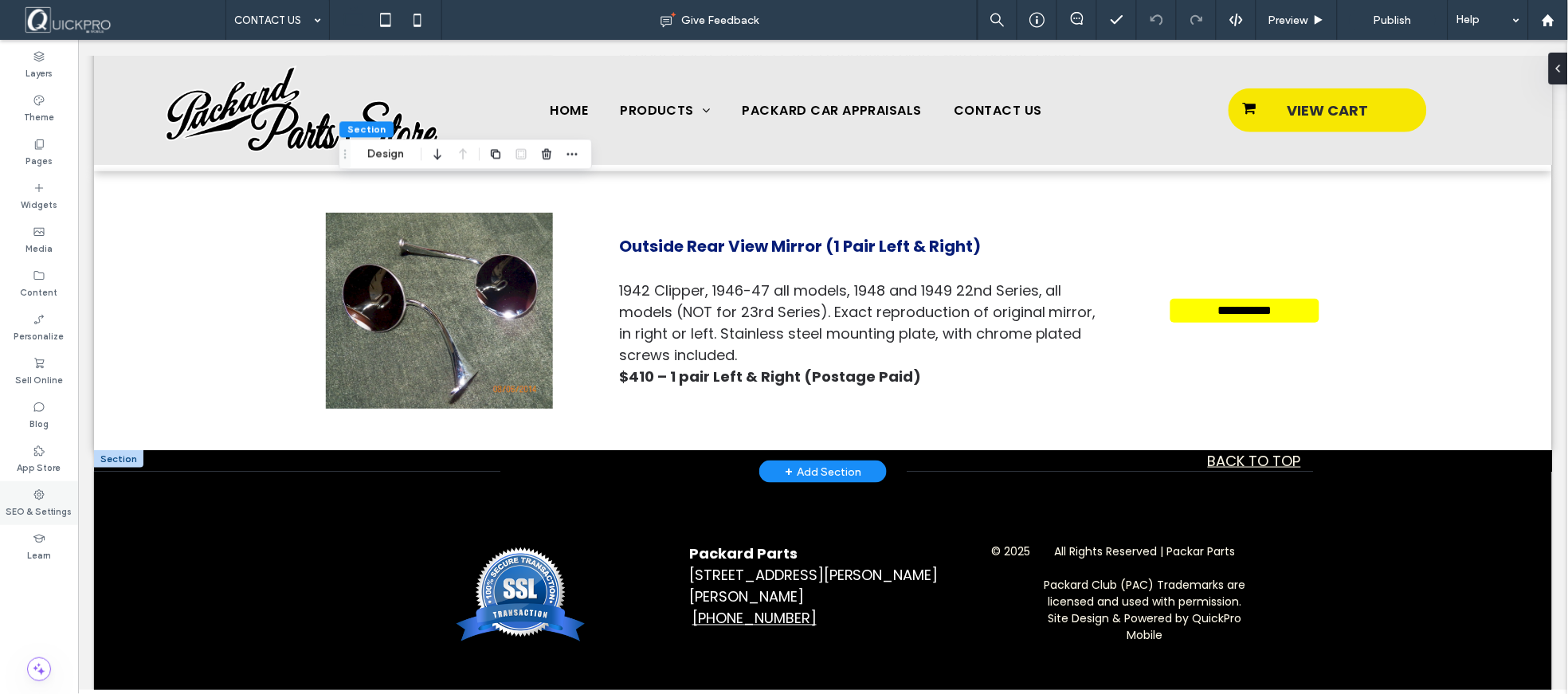
click at [38, 505] on label "SEO & Settings" at bounding box center [39, 510] width 66 height 18
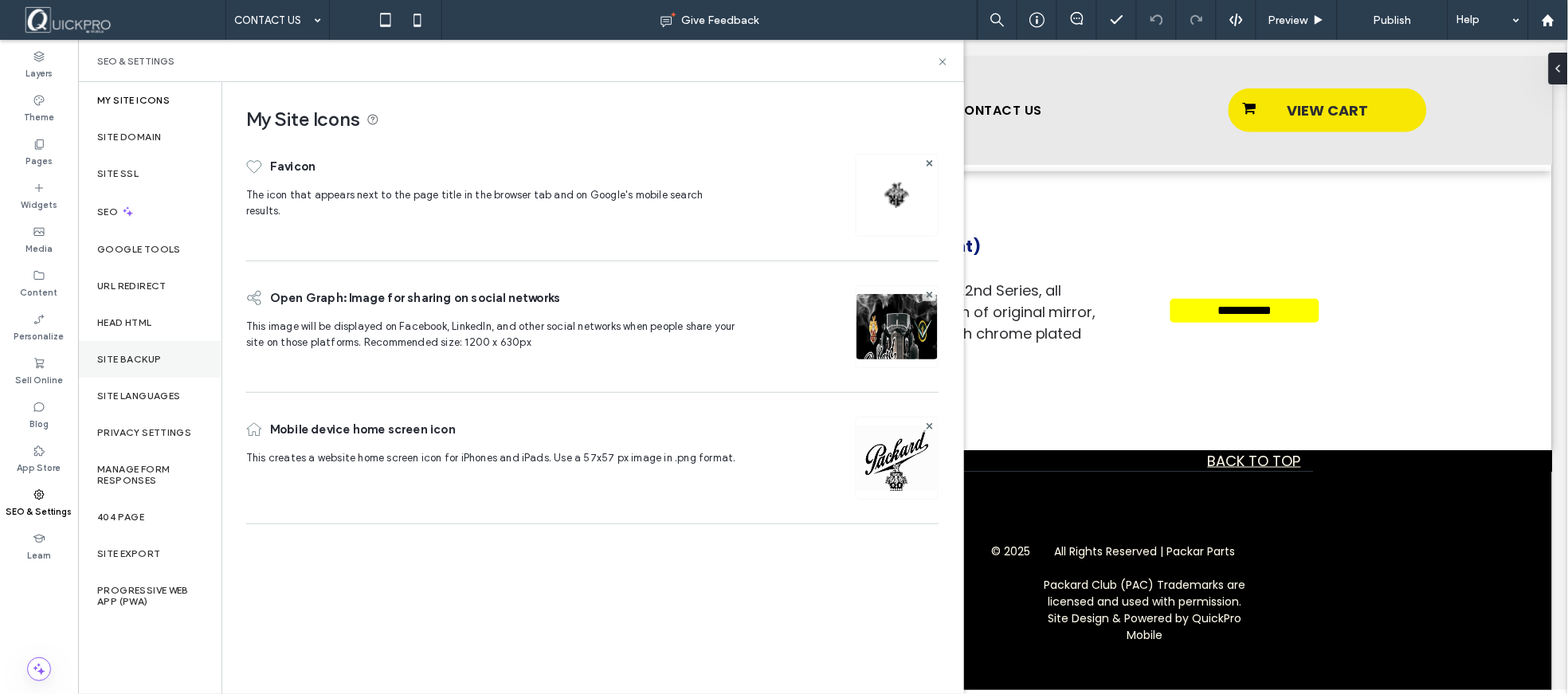
click at [144, 354] on label "Site Backup" at bounding box center [129, 359] width 64 height 11
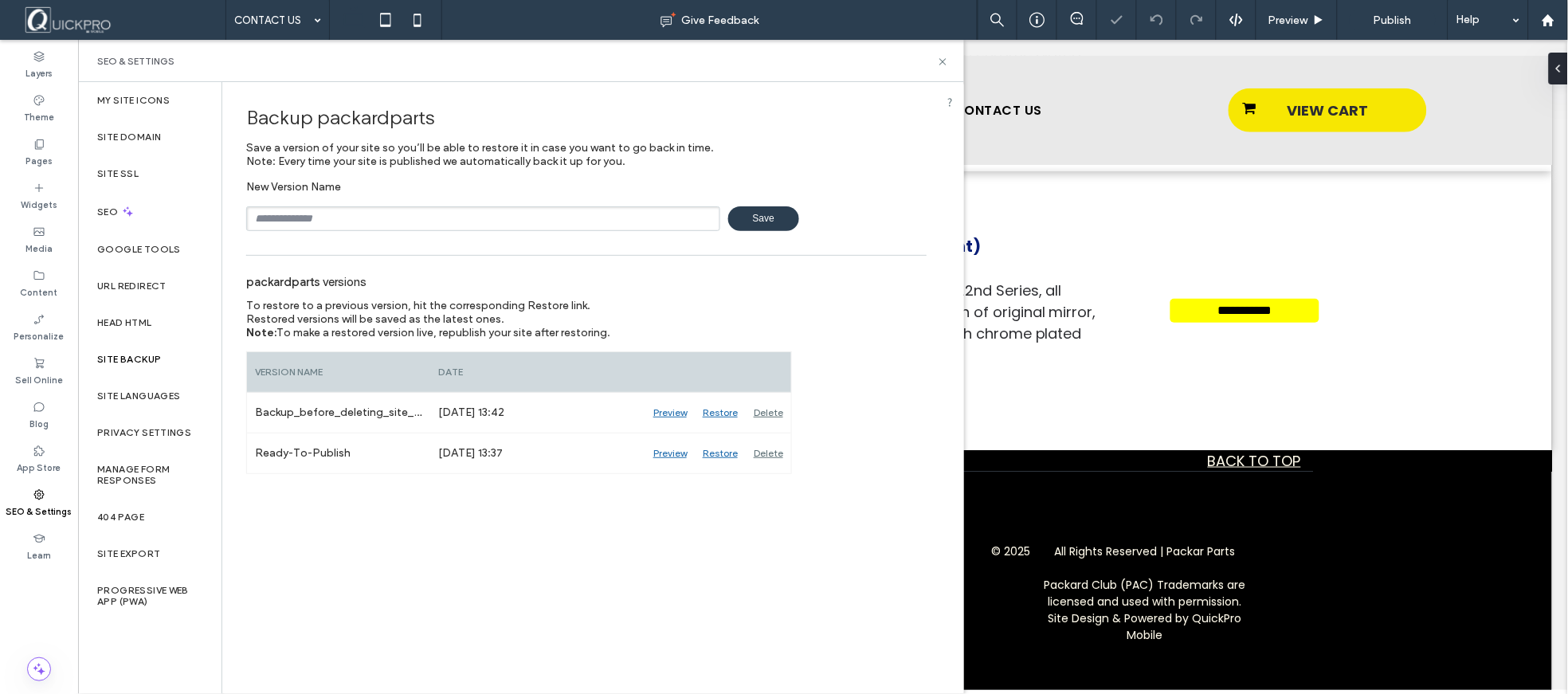
click at [765, 221] on span "Save" at bounding box center [763, 218] width 71 height 25
click at [945, 62] on icon at bounding box center [943, 62] width 12 height 12
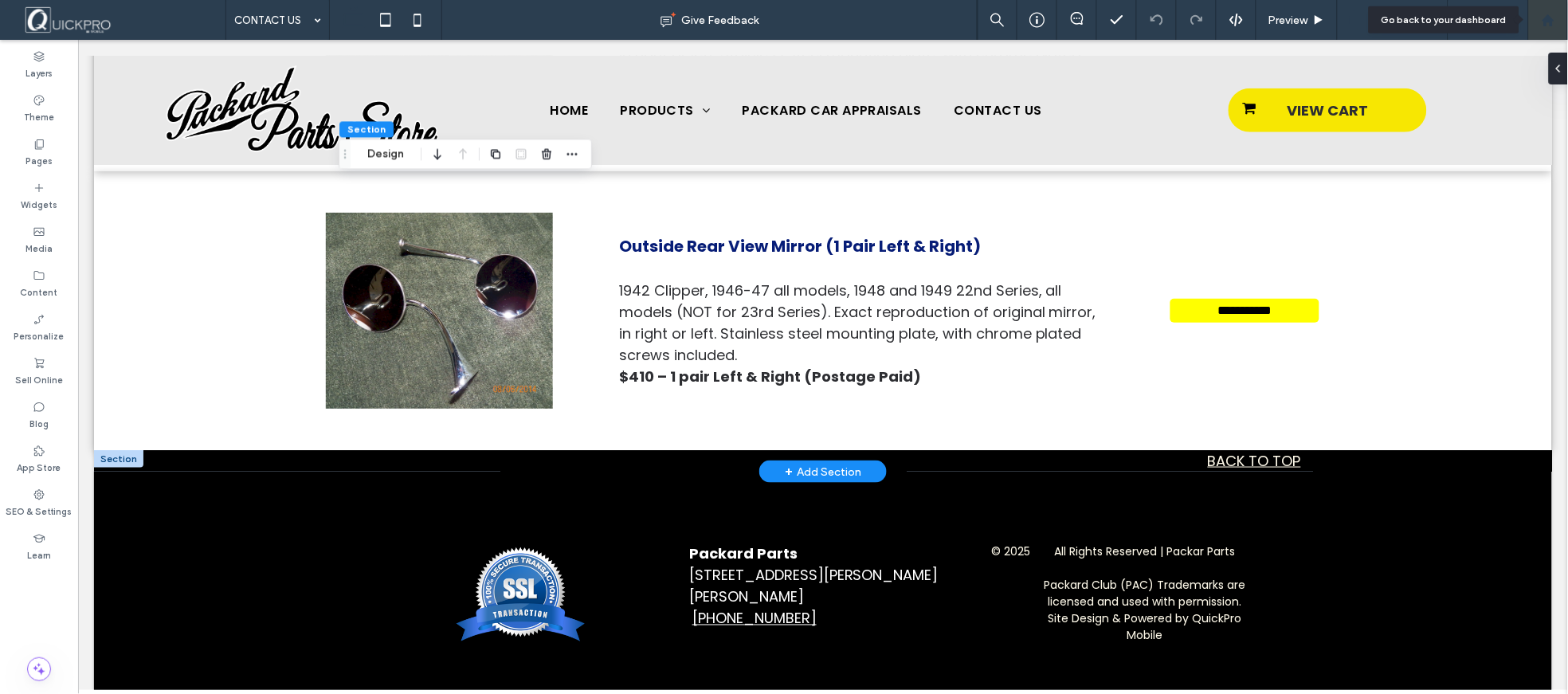
click at [1546, 27] on div at bounding box center [1548, 20] width 40 height 40
